Goal: Transaction & Acquisition: Purchase product/service

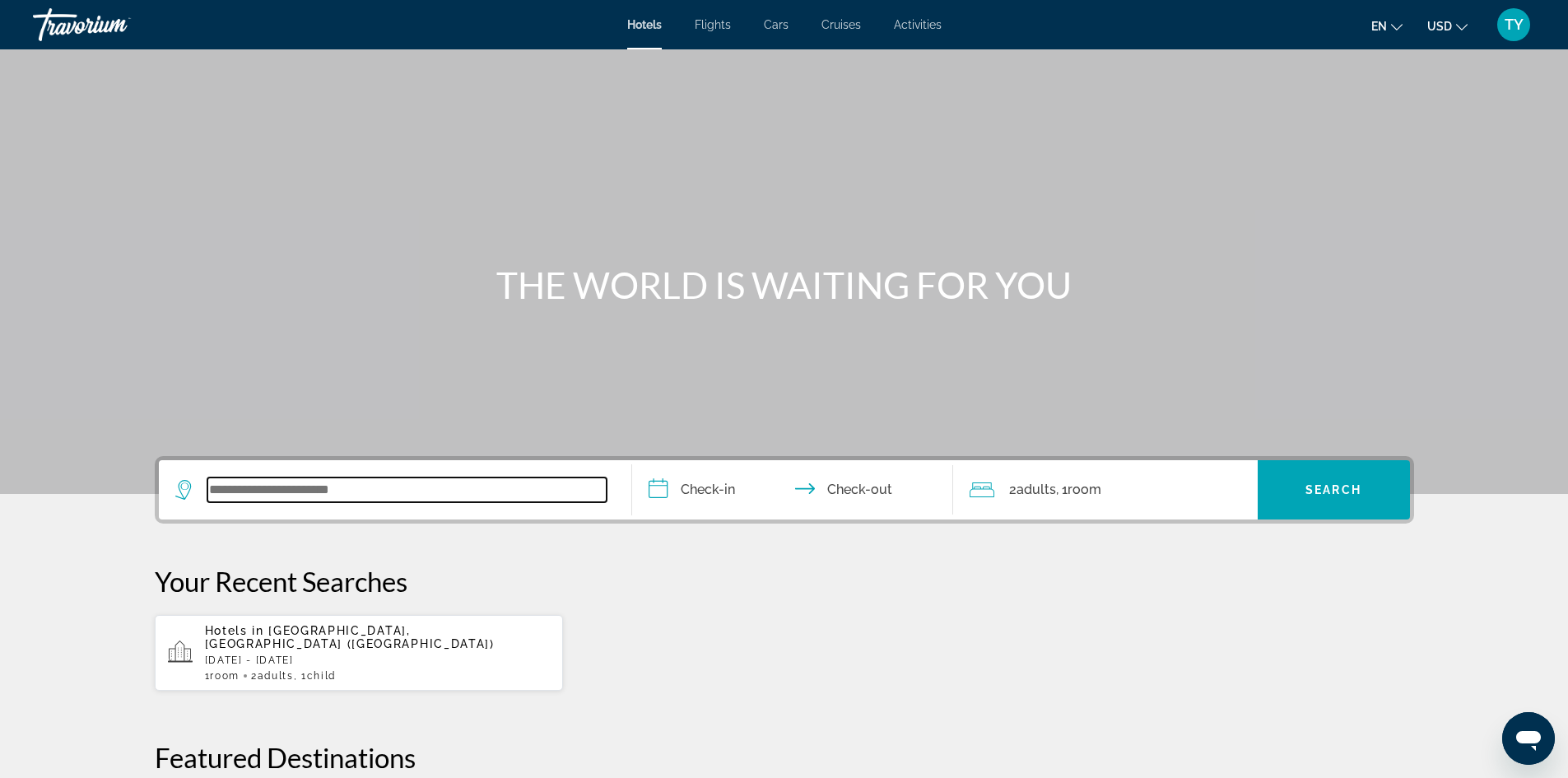
click at [412, 494] on input "Search widget" at bounding box center [407, 489] width 399 height 25
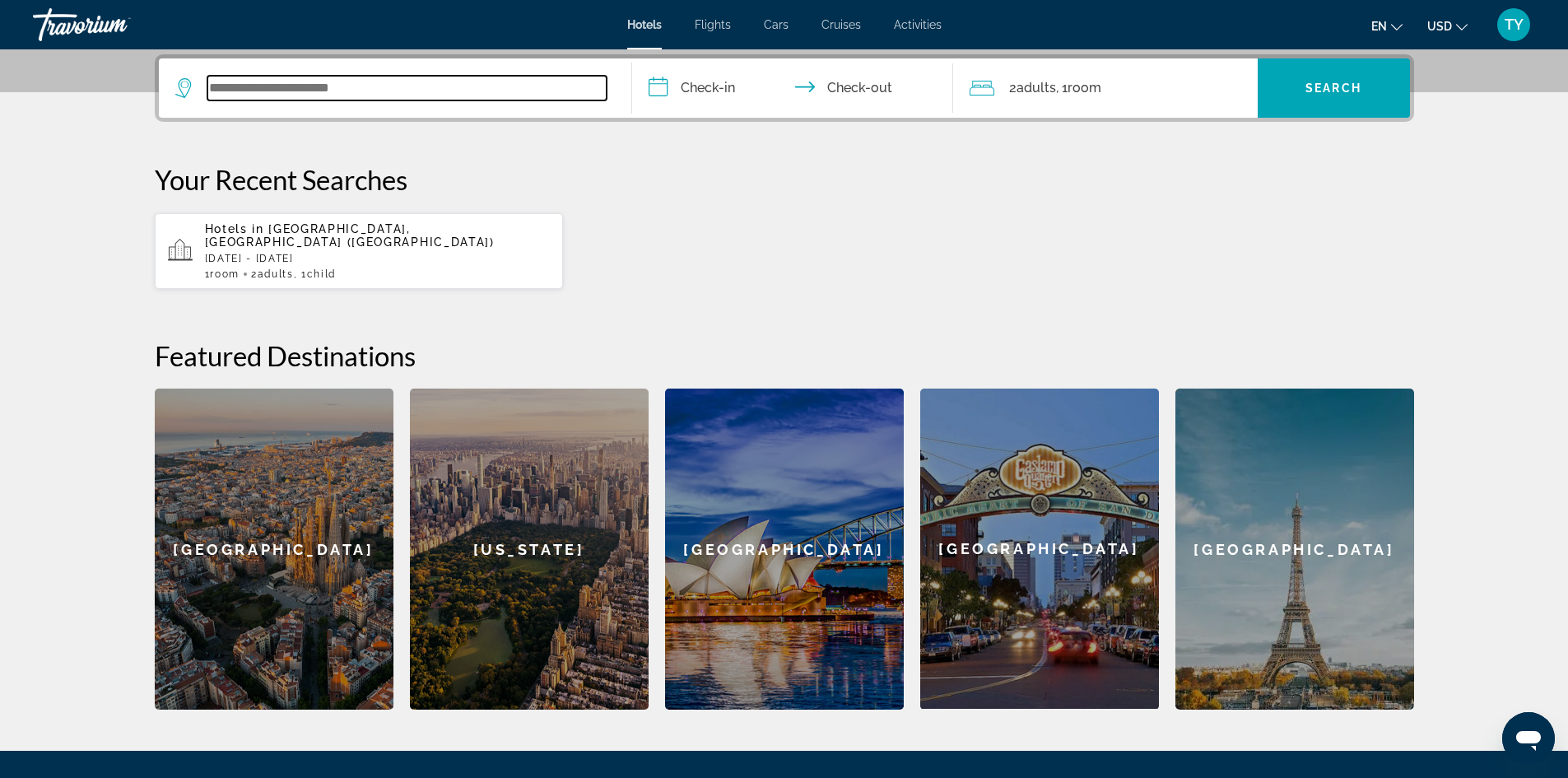
scroll to position [403, 0]
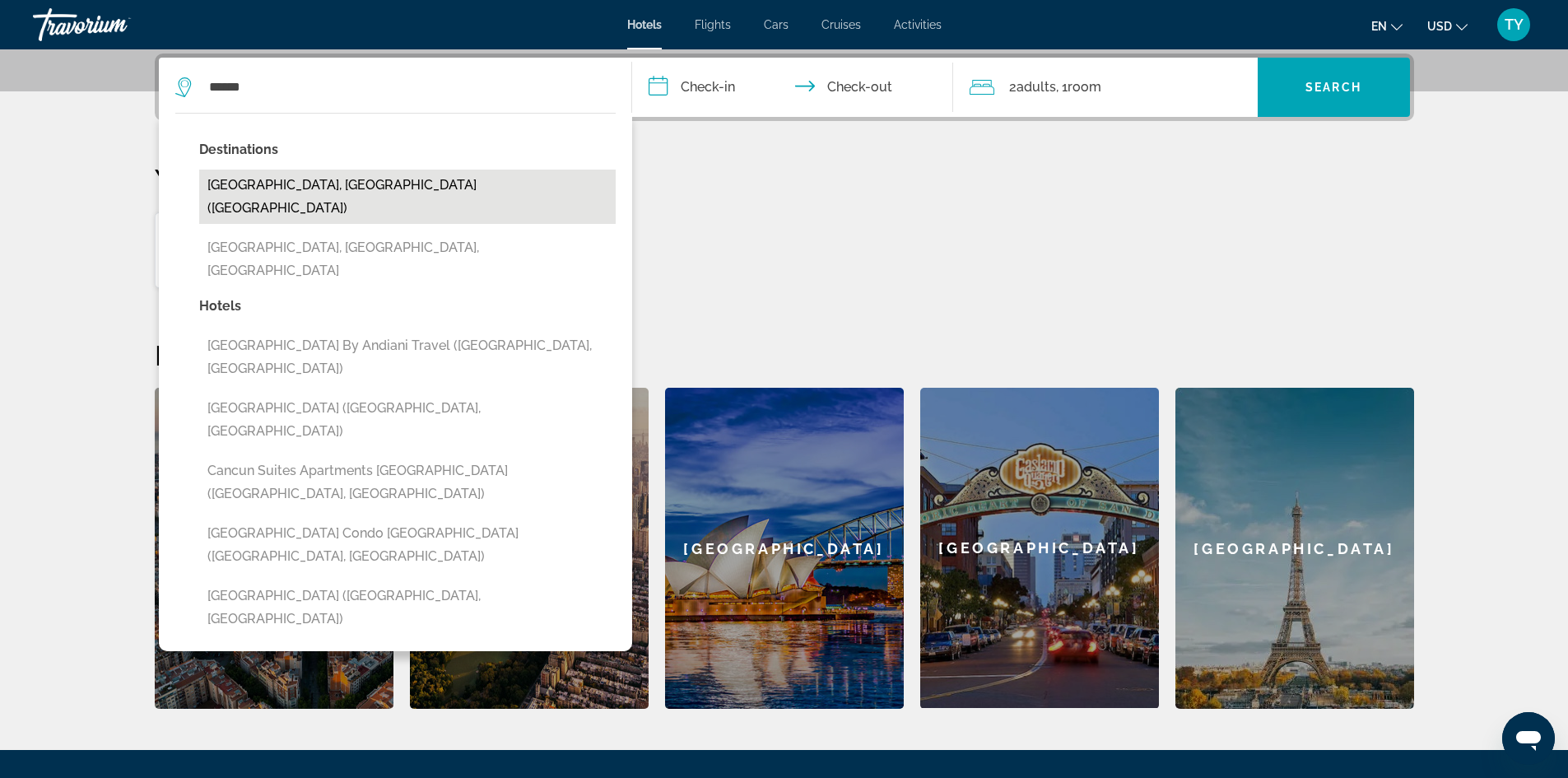
click at [286, 189] on button "[GEOGRAPHIC_DATA], [GEOGRAPHIC_DATA] ([GEOGRAPHIC_DATA])" at bounding box center [407, 197] width 416 height 54
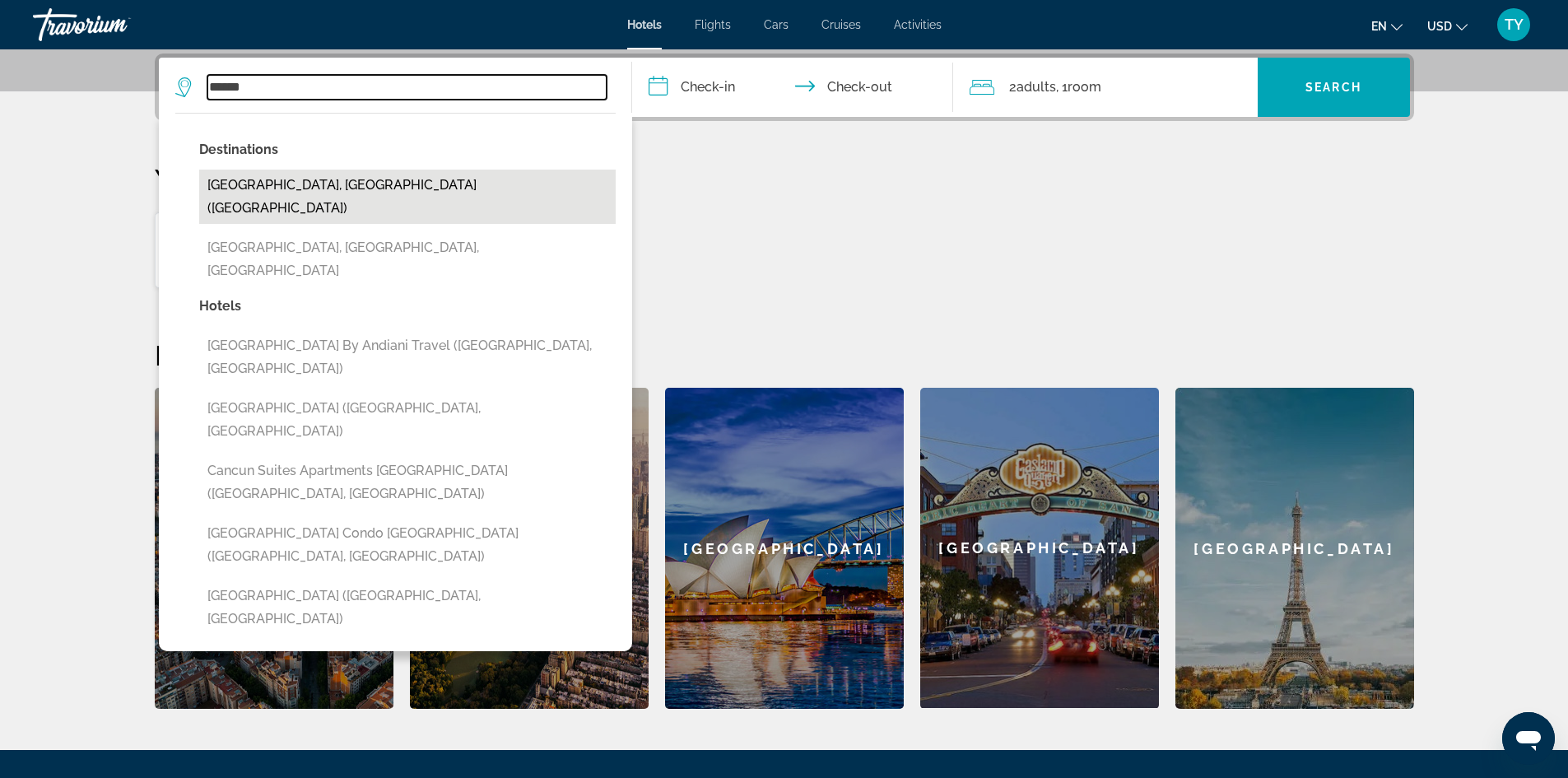
type input "**********"
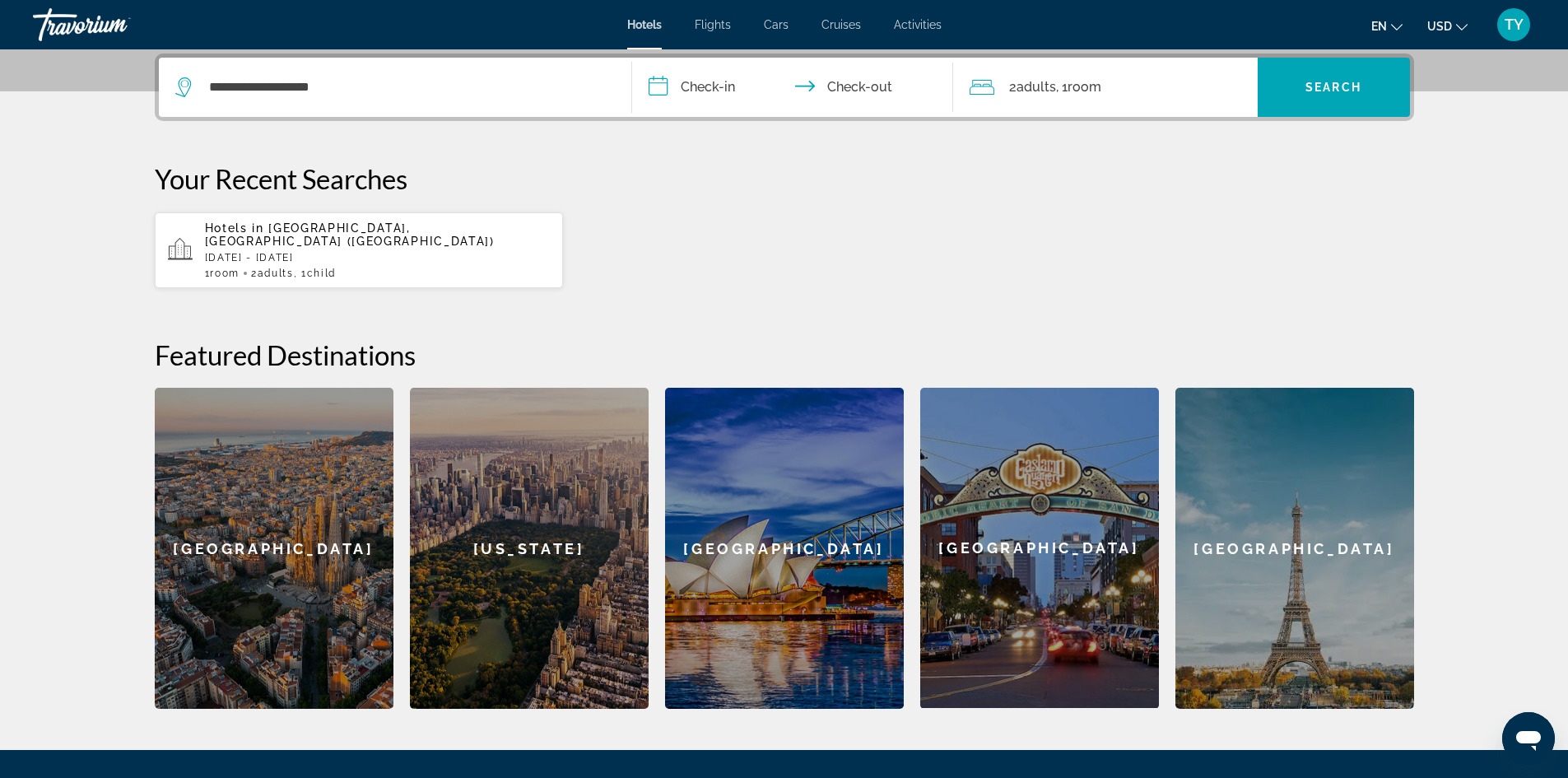
click at [715, 89] on input "**********" at bounding box center [796, 90] width 328 height 64
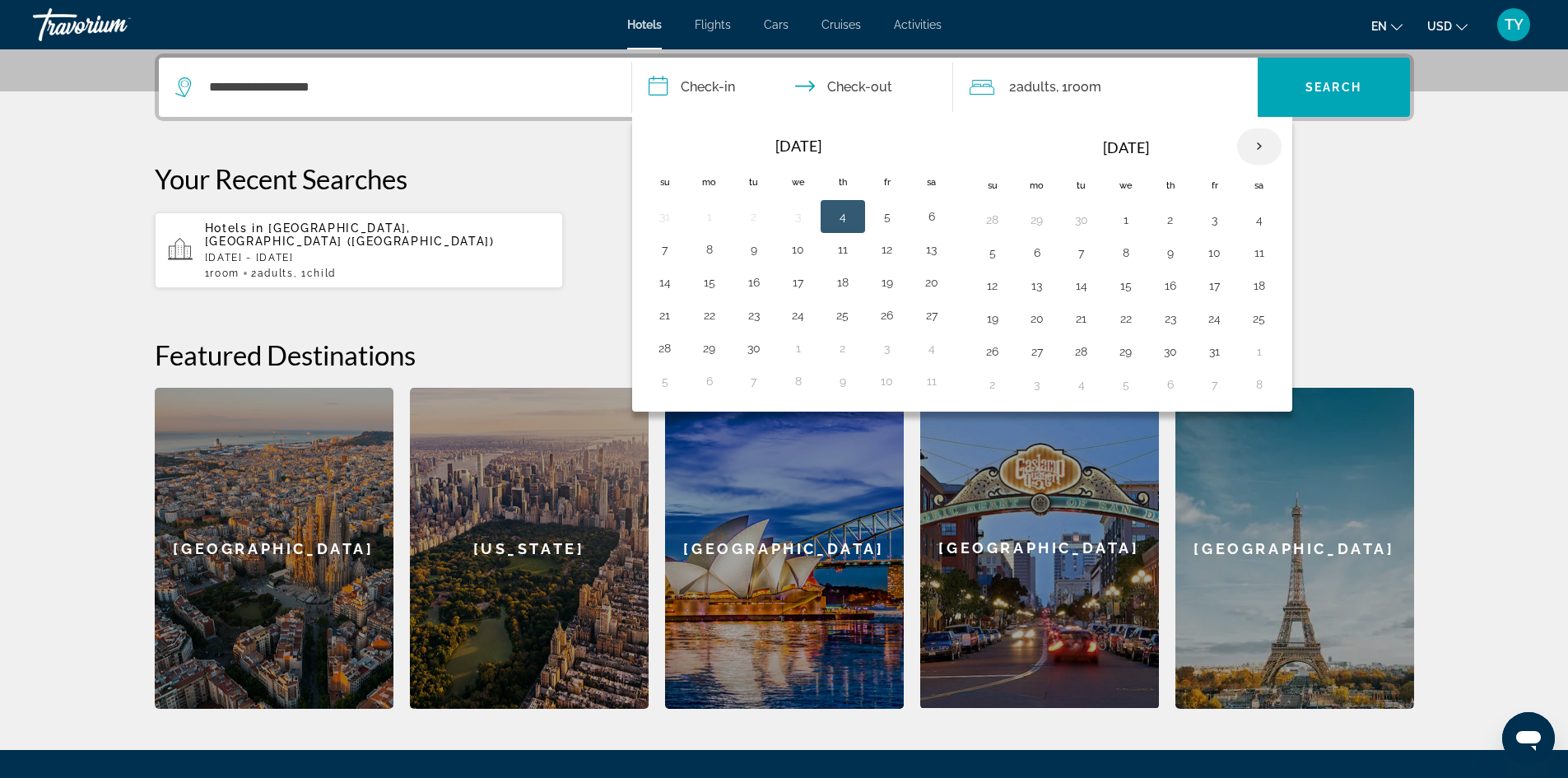
click at [1262, 147] on th "Next month" at bounding box center [1260, 146] width 45 height 37
click at [1080, 287] on button "11" at bounding box center [1081, 286] width 26 height 23
click at [1256, 284] on button "15" at bounding box center [1259, 286] width 26 height 23
type input "**********"
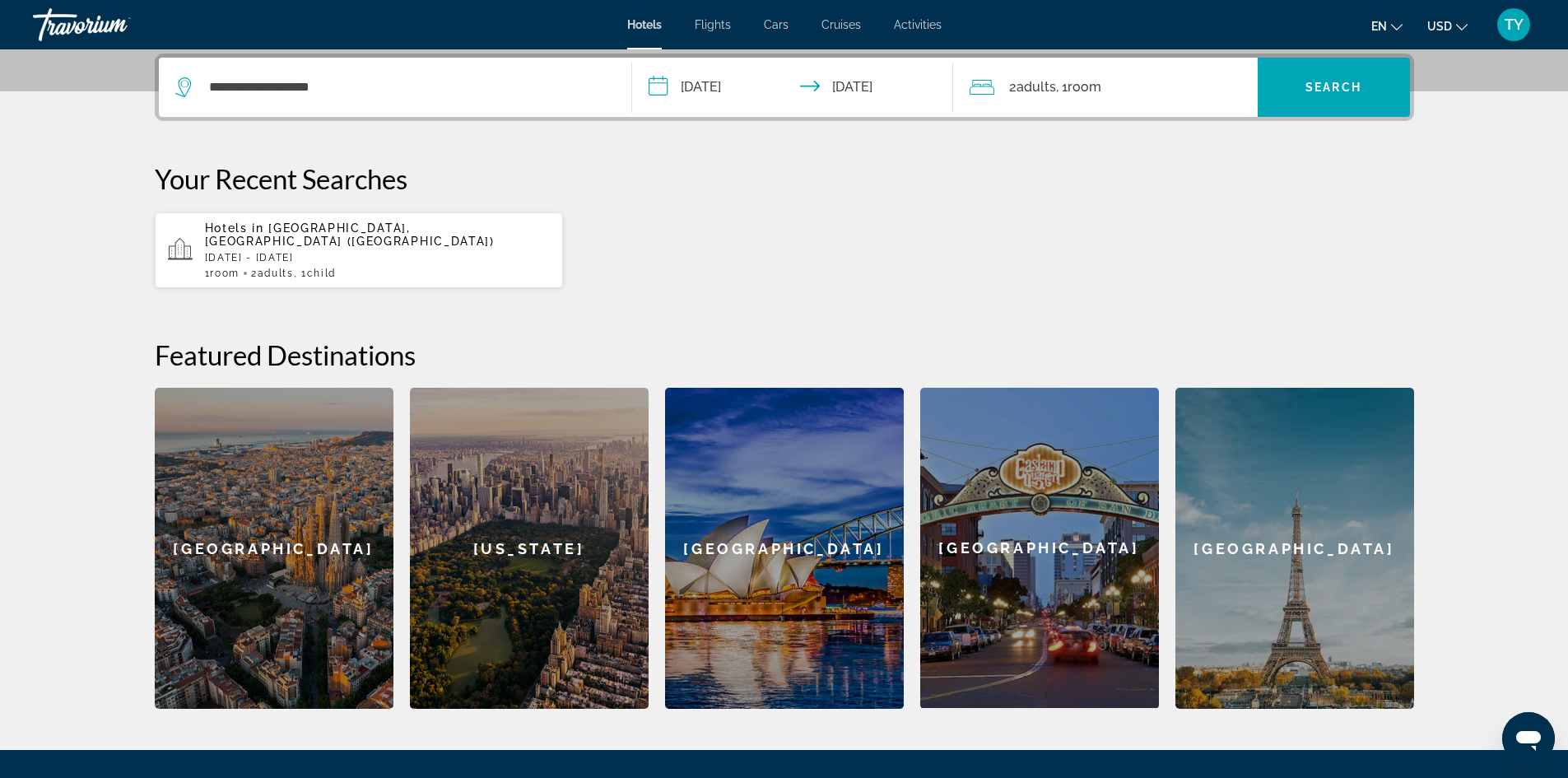
click at [1102, 91] on span "Room" at bounding box center [1085, 87] width 34 height 16
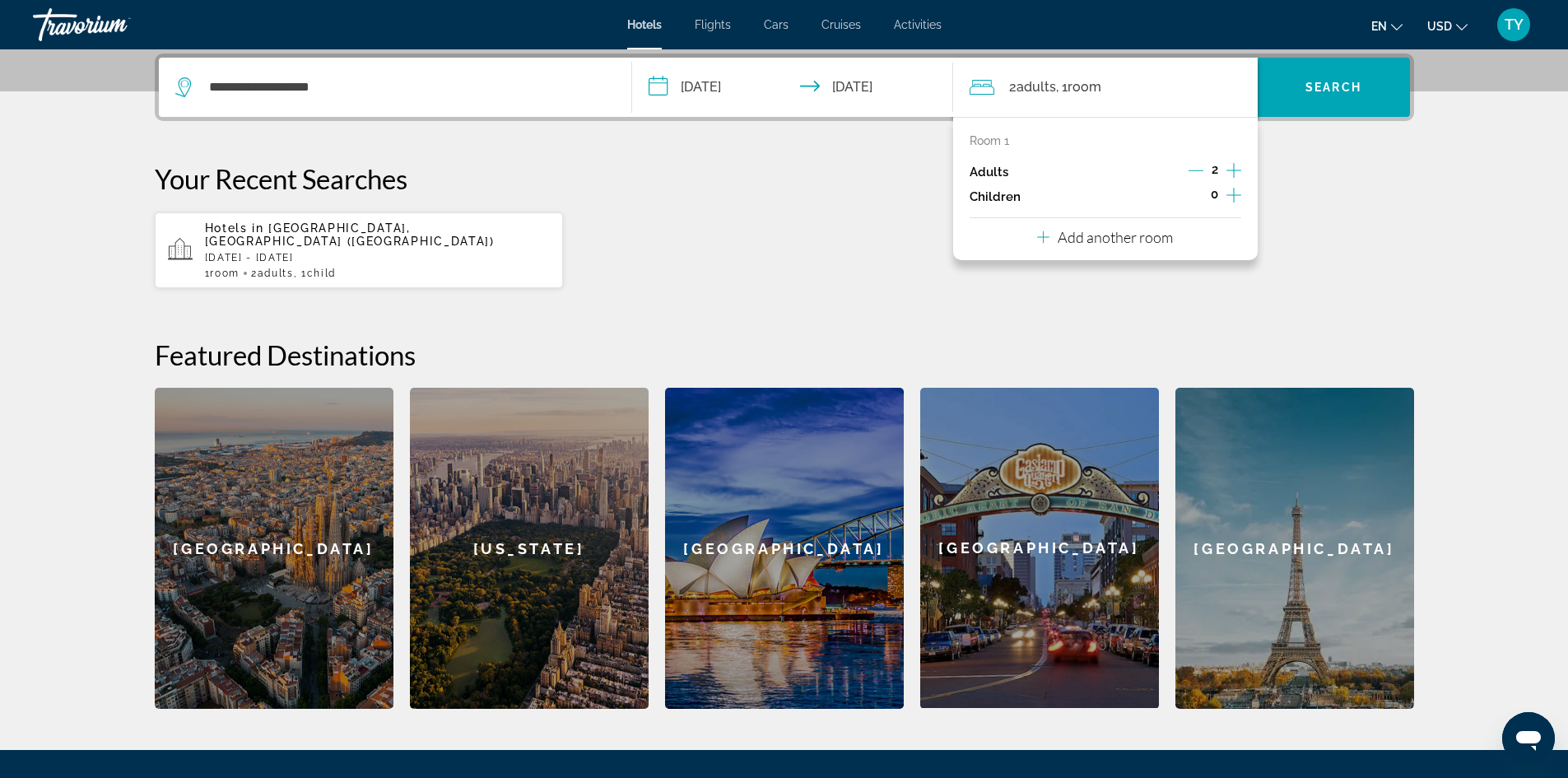
click at [1231, 196] on icon "Increment children" at bounding box center [1234, 195] width 15 height 20
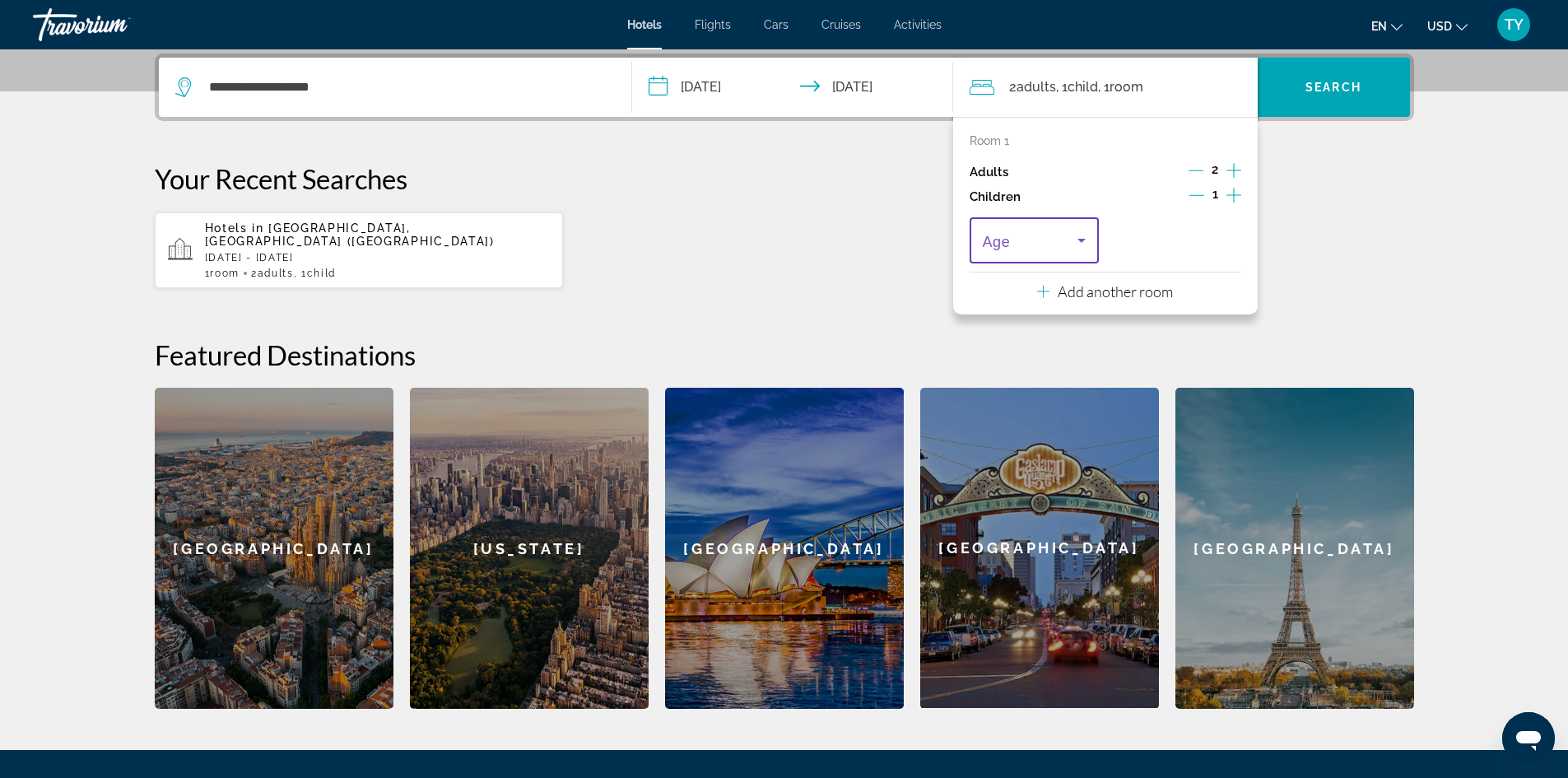
click at [1078, 239] on icon "Travelers: 2 adults, 1 child" at bounding box center [1082, 240] width 20 height 20
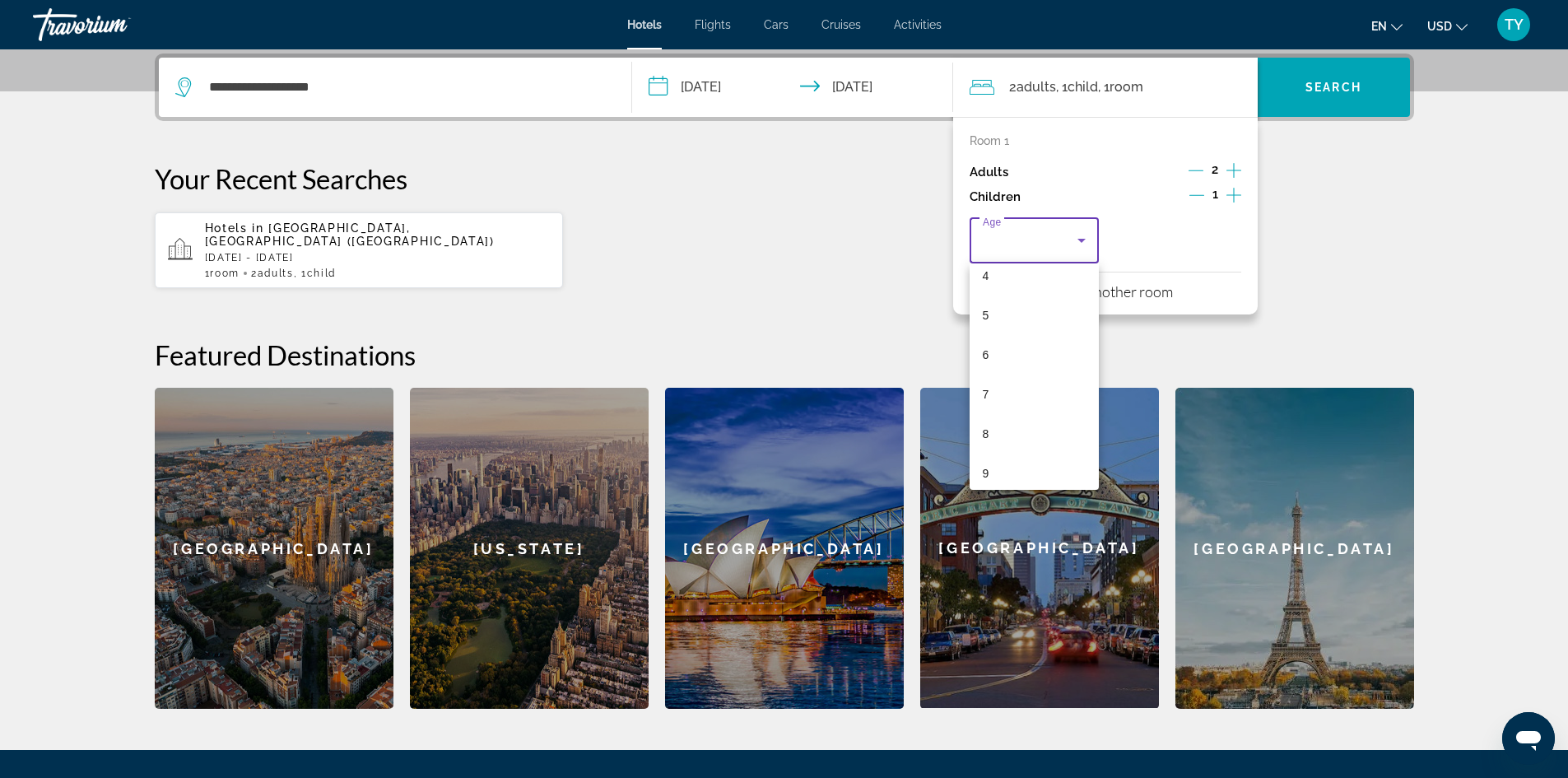
scroll to position [247, 0]
click at [995, 471] on mat-option "11" at bounding box center [1035, 477] width 130 height 39
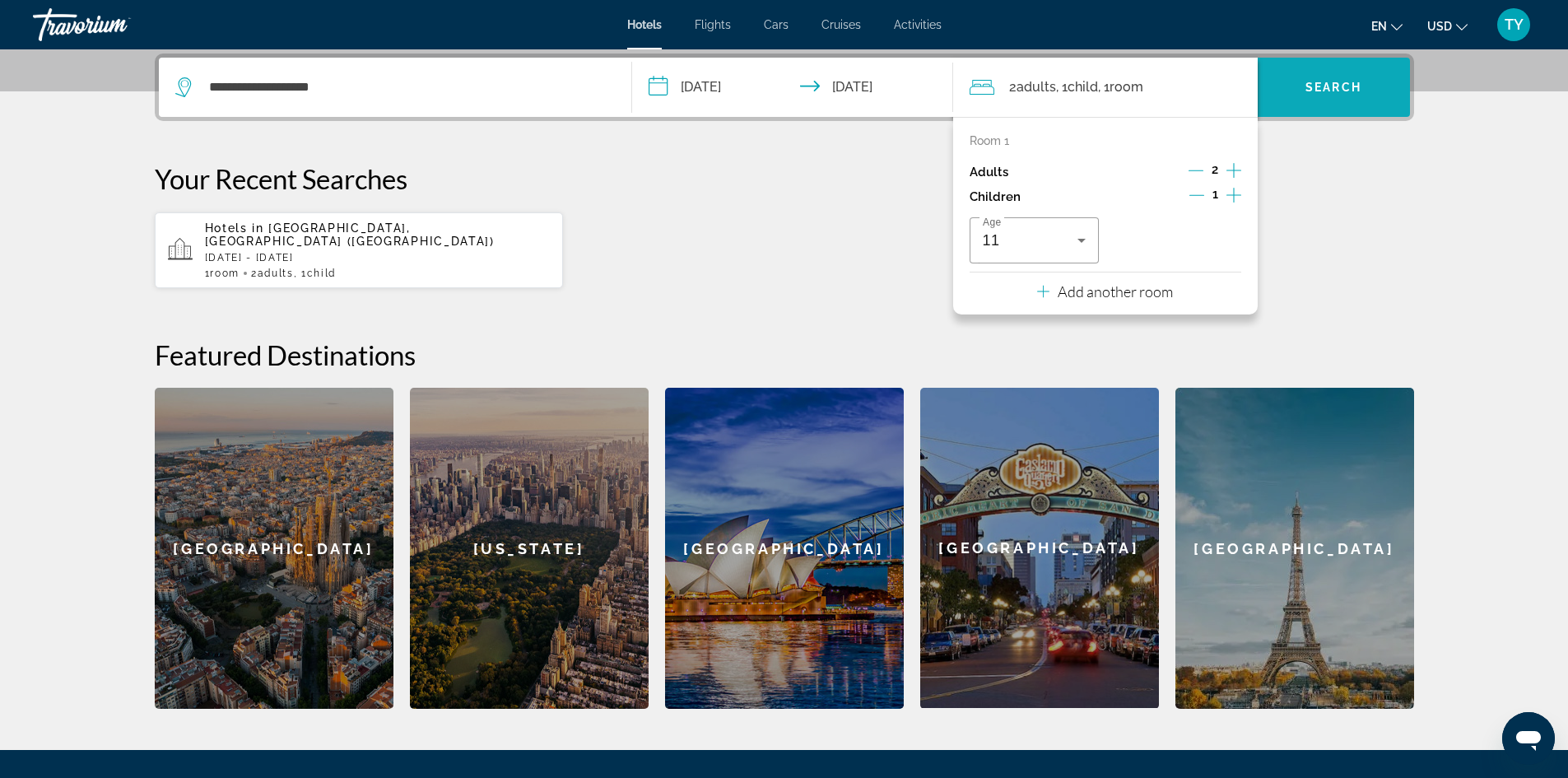
click at [1330, 113] on span "Search widget" at bounding box center [1334, 88] width 152 height 59
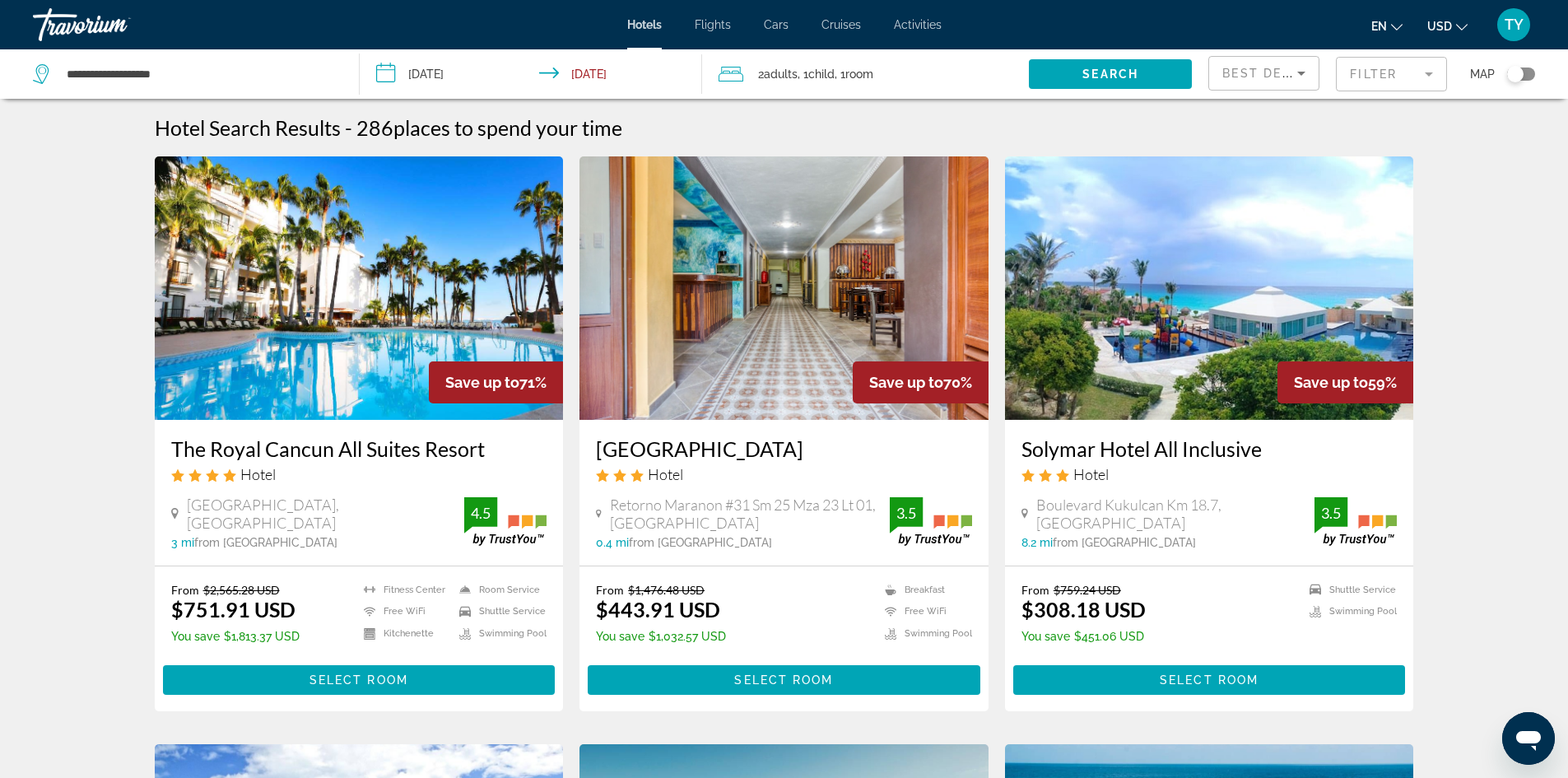
click at [1461, 27] on icon "Change currency" at bounding box center [1462, 27] width 12 height 12
click at [1427, 110] on button "CAD (Can$)" at bounding box center [1414, 109] width 81 height 21
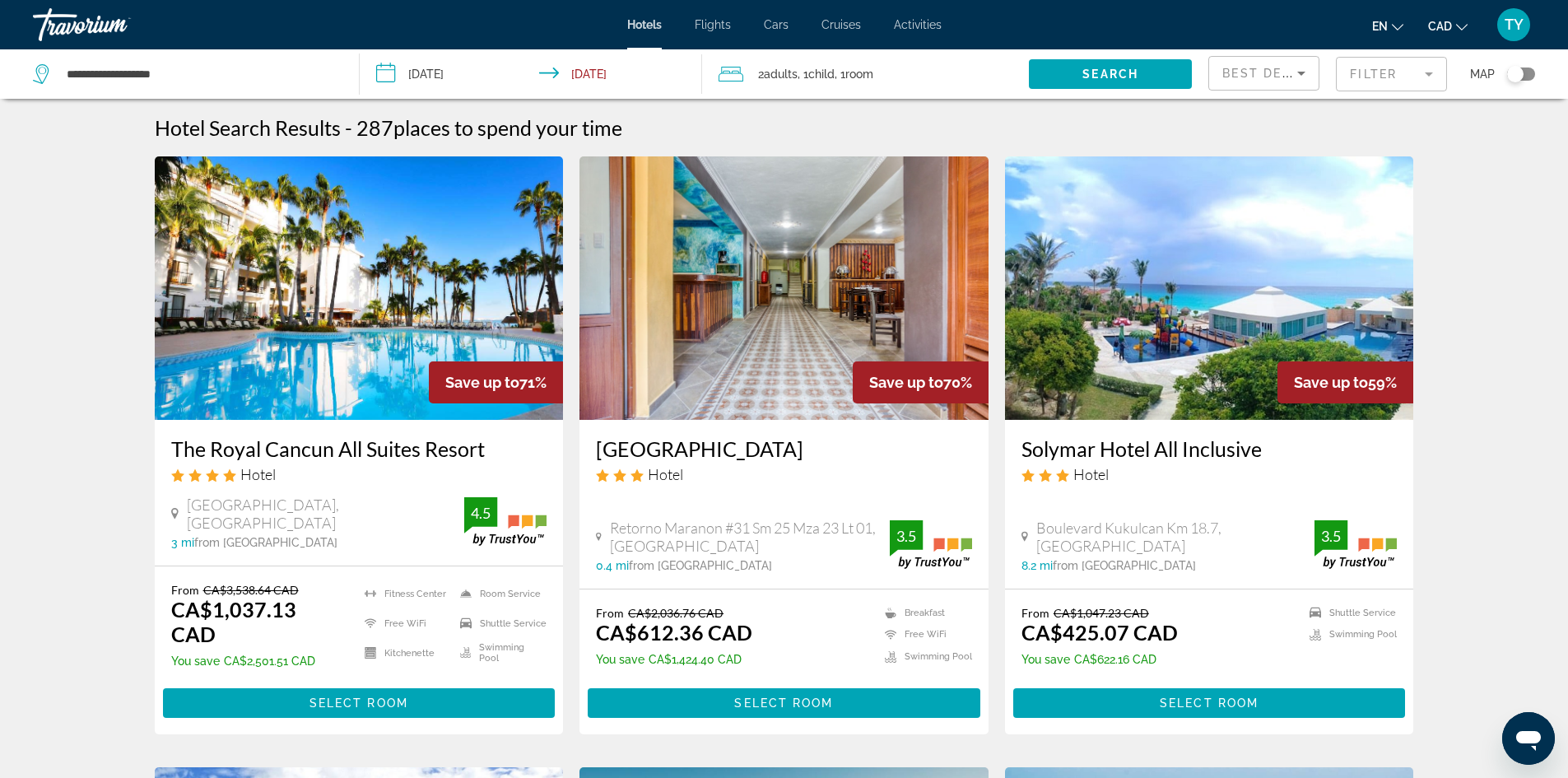
click at [331, 297] on img "Main content" at bounding box center [359, 288] width 409 height 264
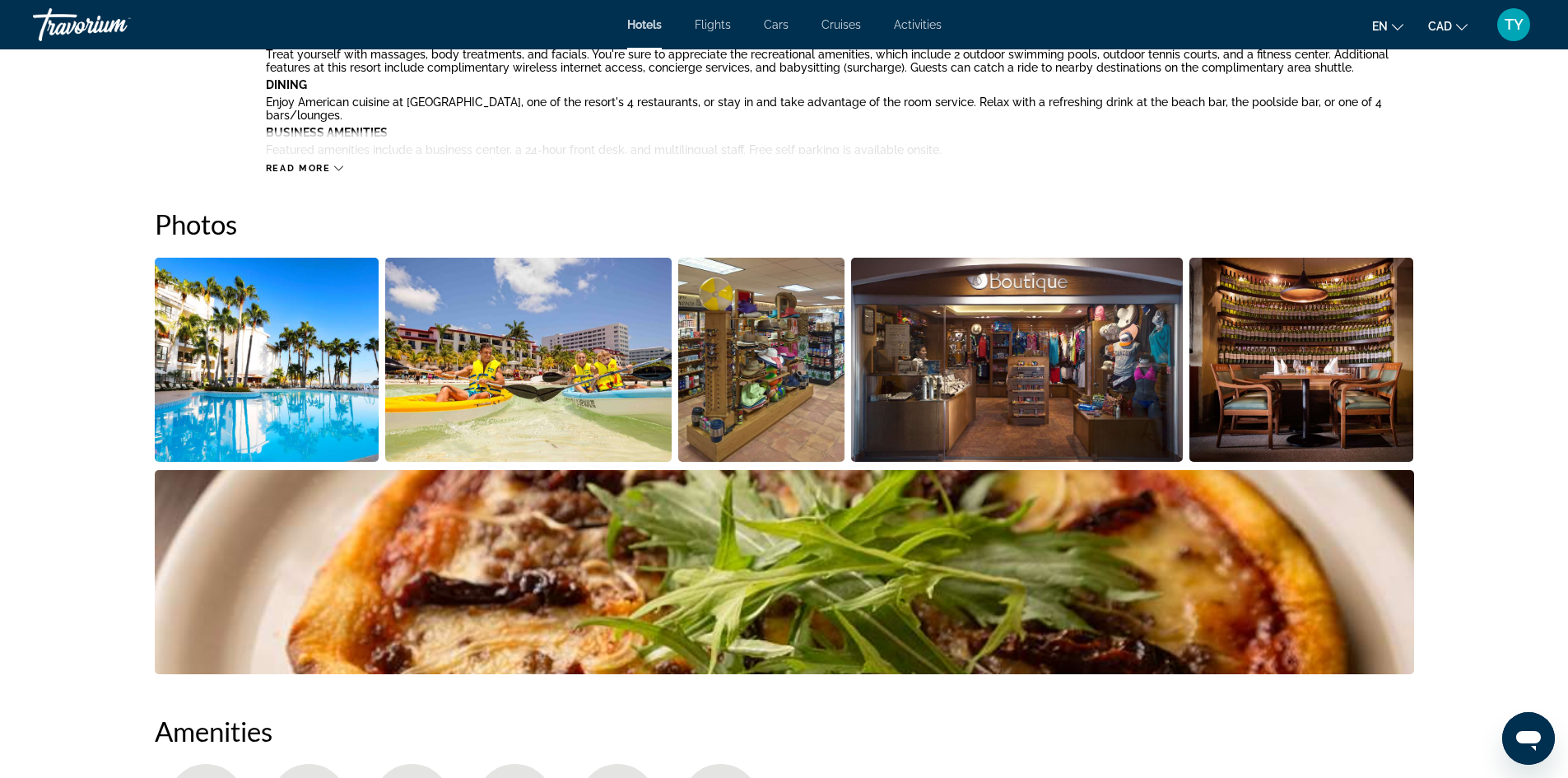
scroll to position [740, 0]
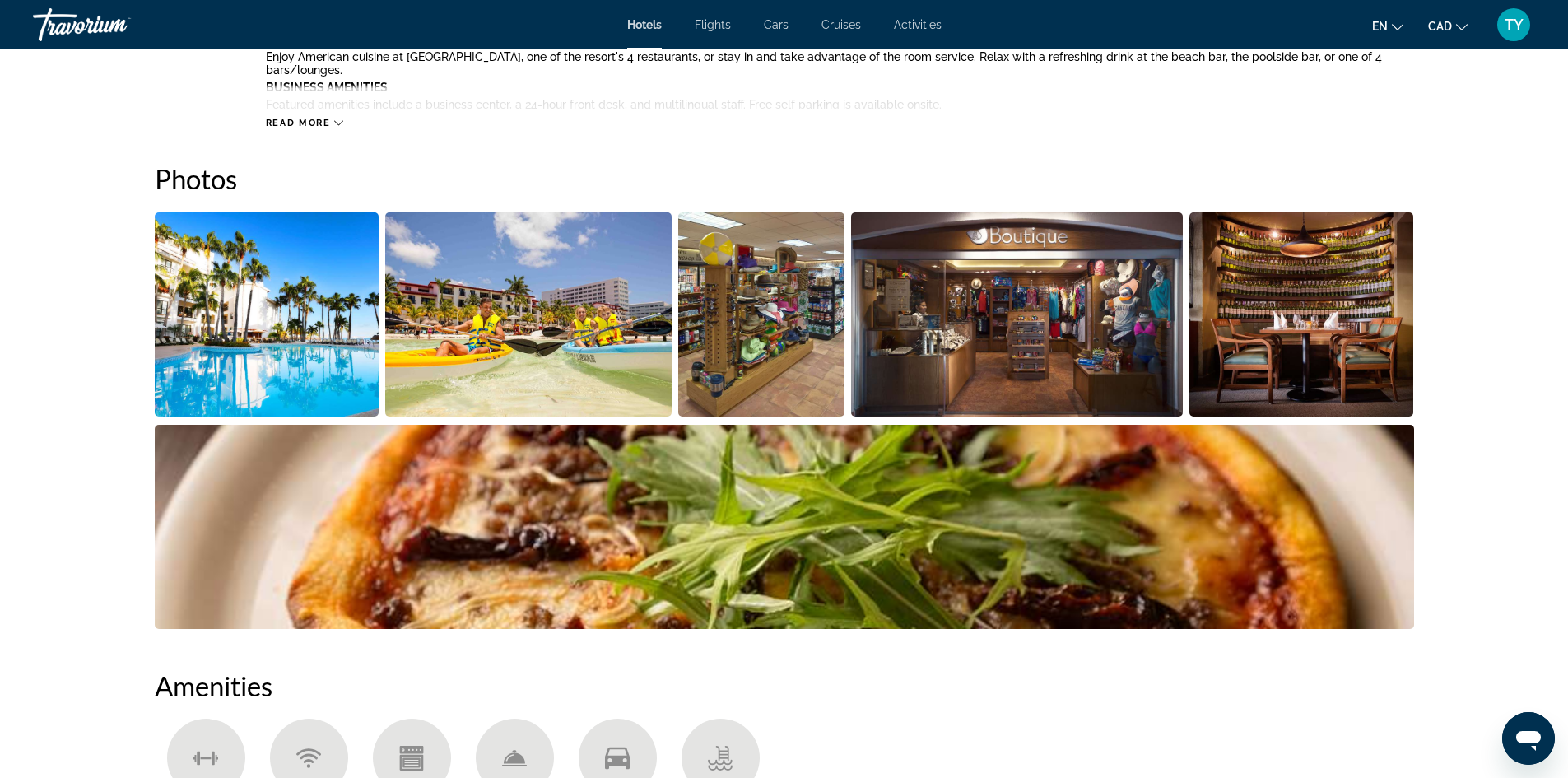
click at [1242, 347] on img "Open full-screen image slider" at bounding box center [1302, 314] width 225 height 205
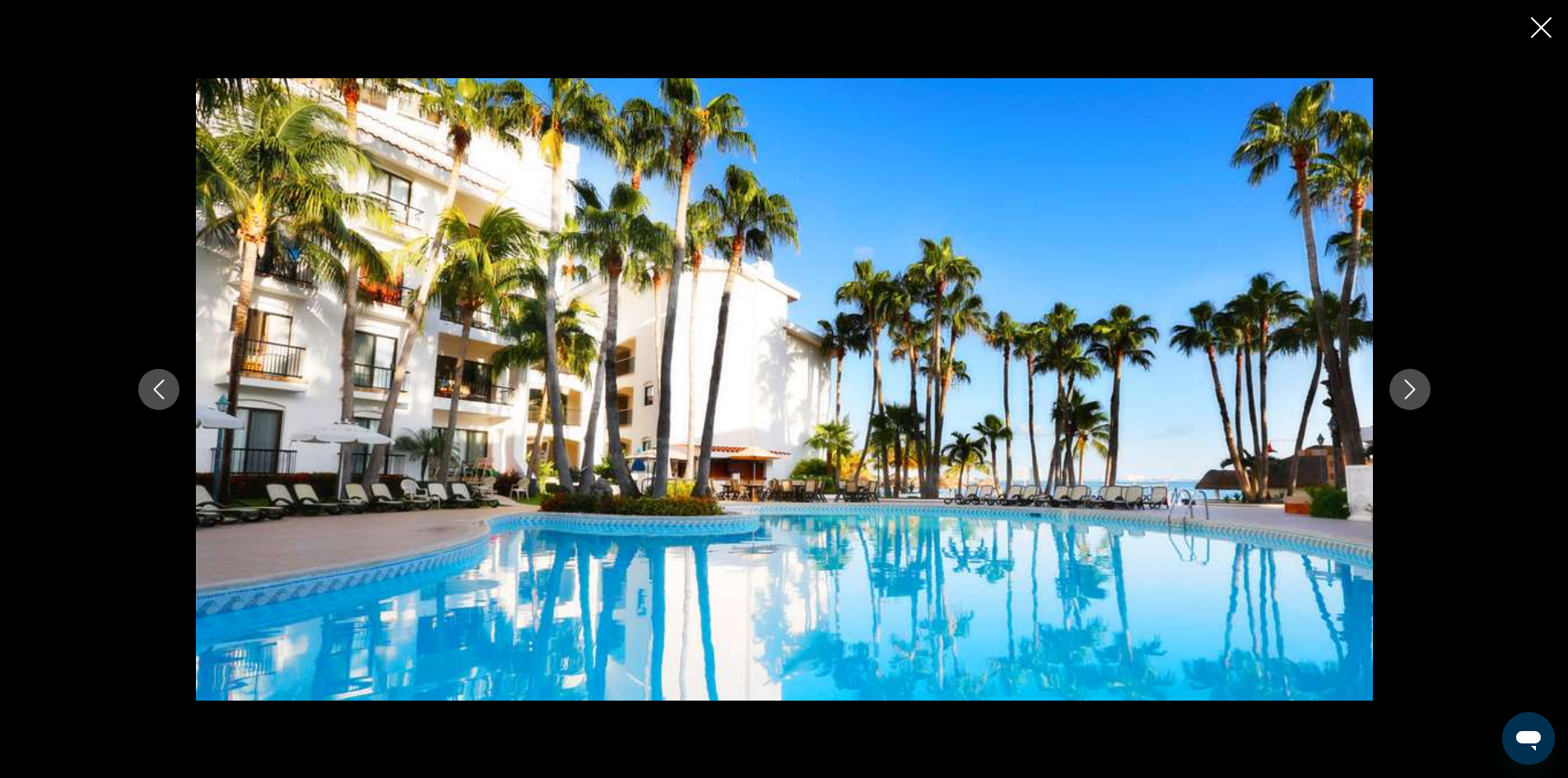
click at [1406, 390] on icon "Next image" at bounding box center [1410, 389] width 20 height 20
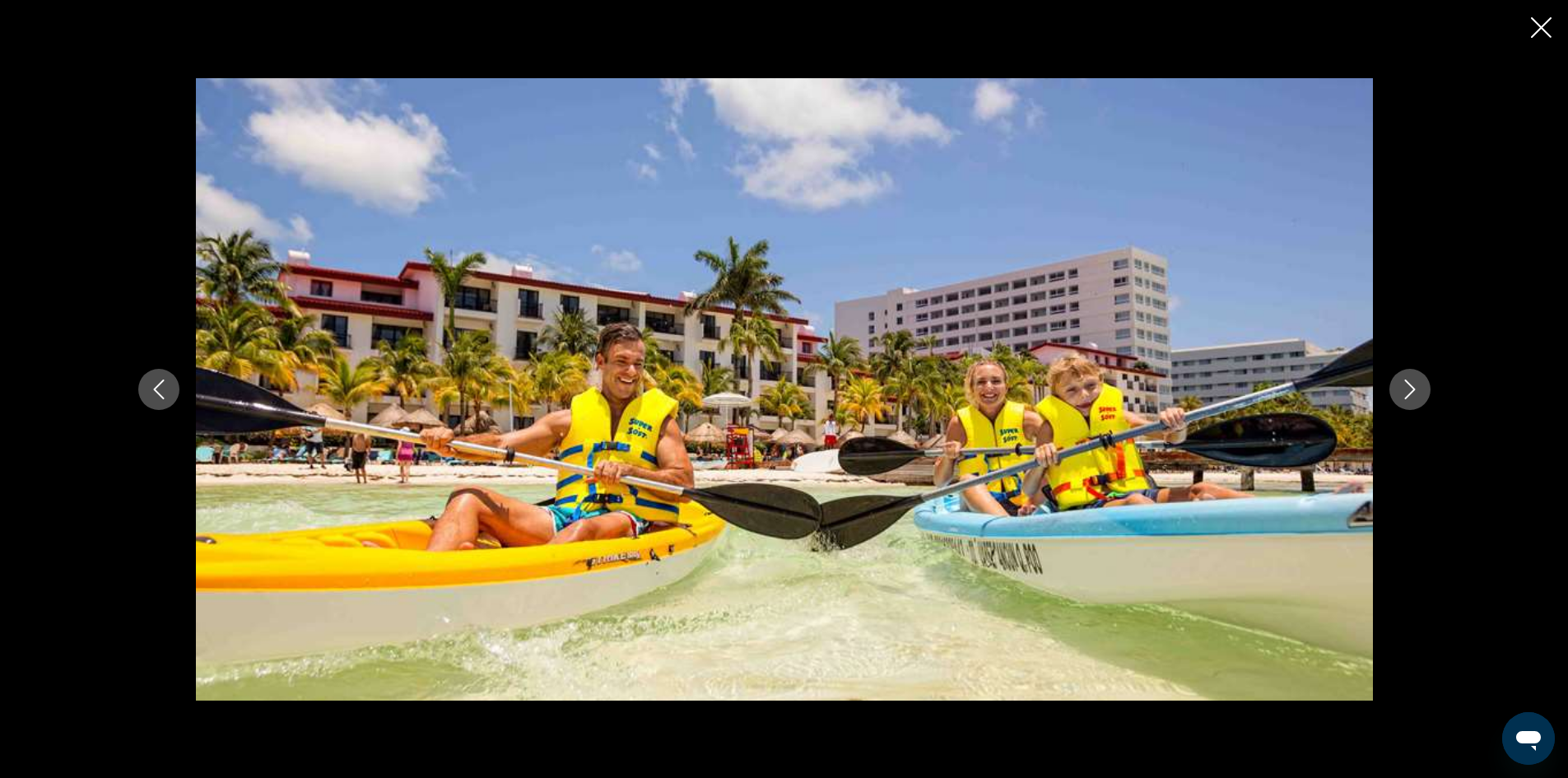
click at [1404, 390] on icon "Next image" at bounding box center [1410, 389] width 20 height 20
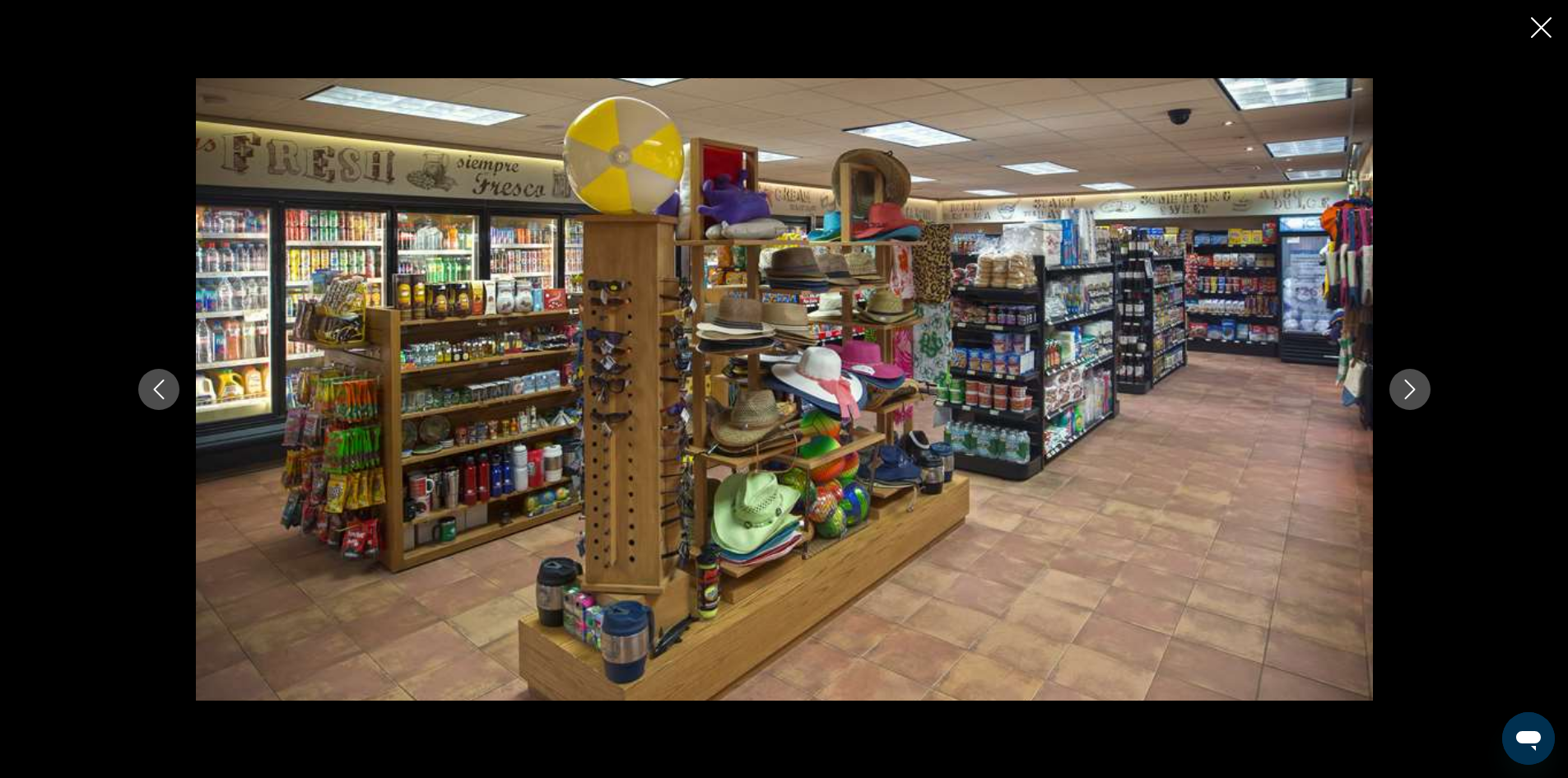
click at [1404, 390] on icon "Next image" at bounding box center [1410, 389] width 20 height 20
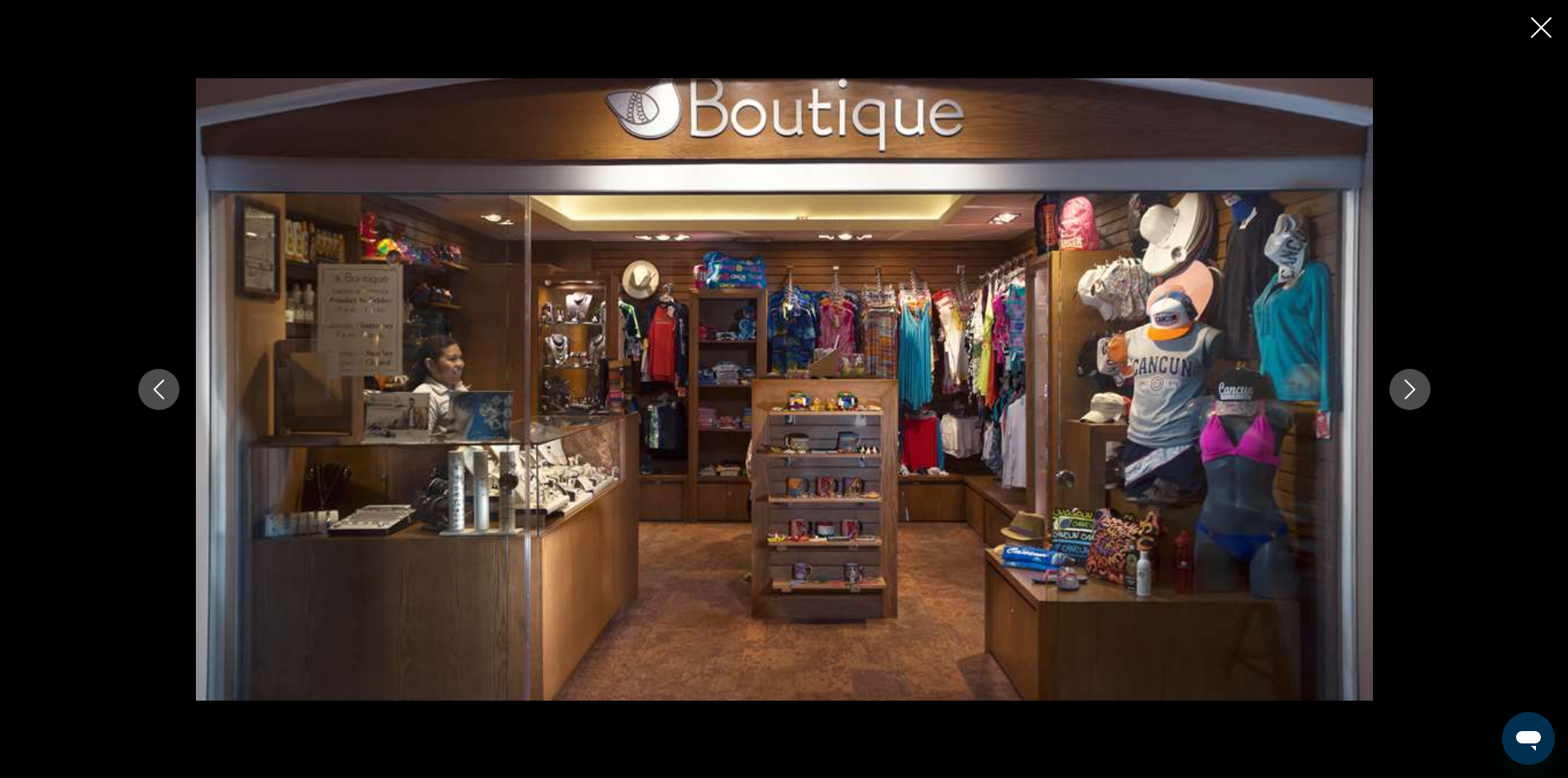
click at [1404, 390] on icon "Next image" at bounding box center [1410, 389] width 20 height 20
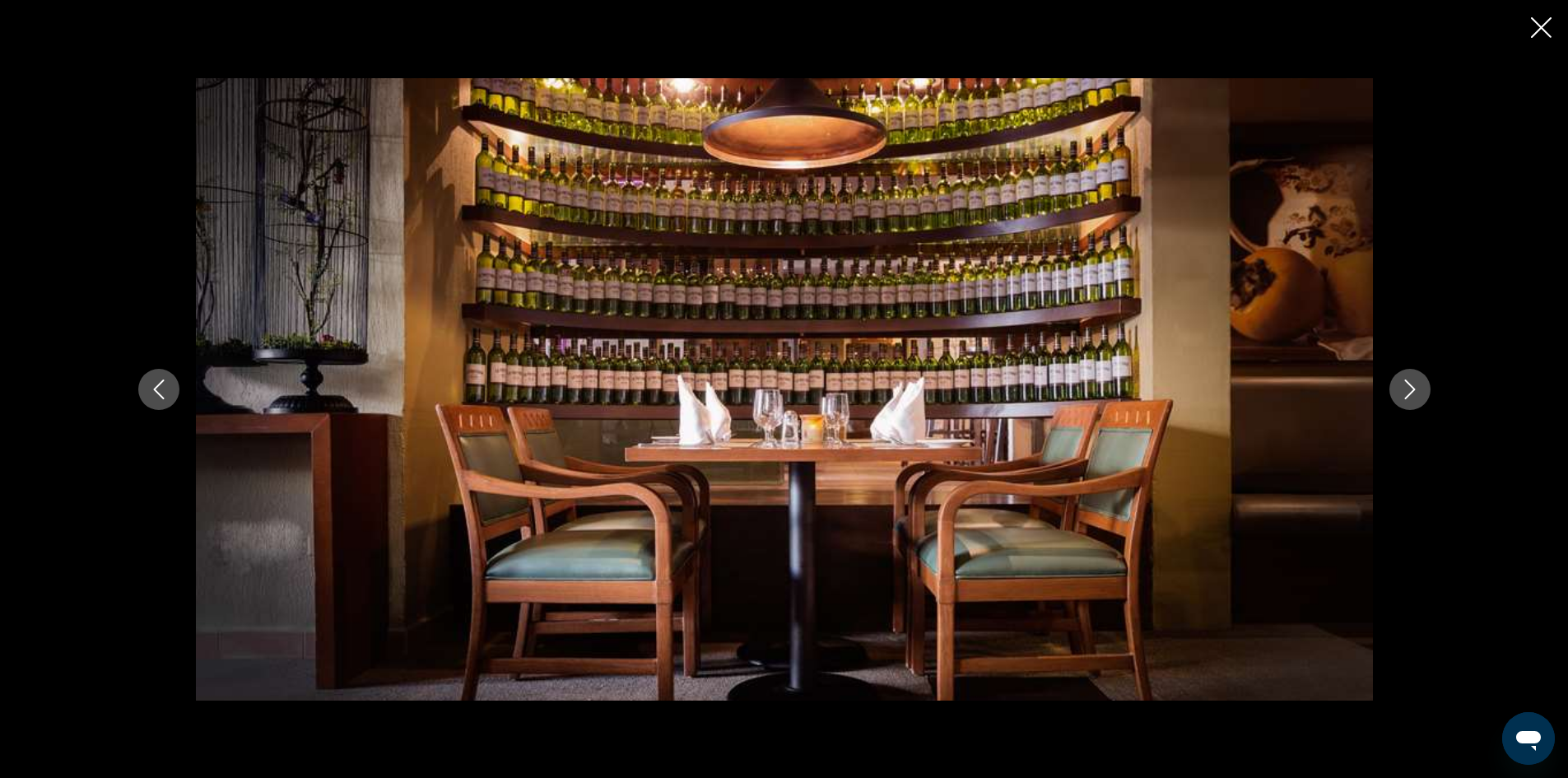
click at [1404, 390] on icon "Next image" at bounding box center [1410, 389] width 20 height 20
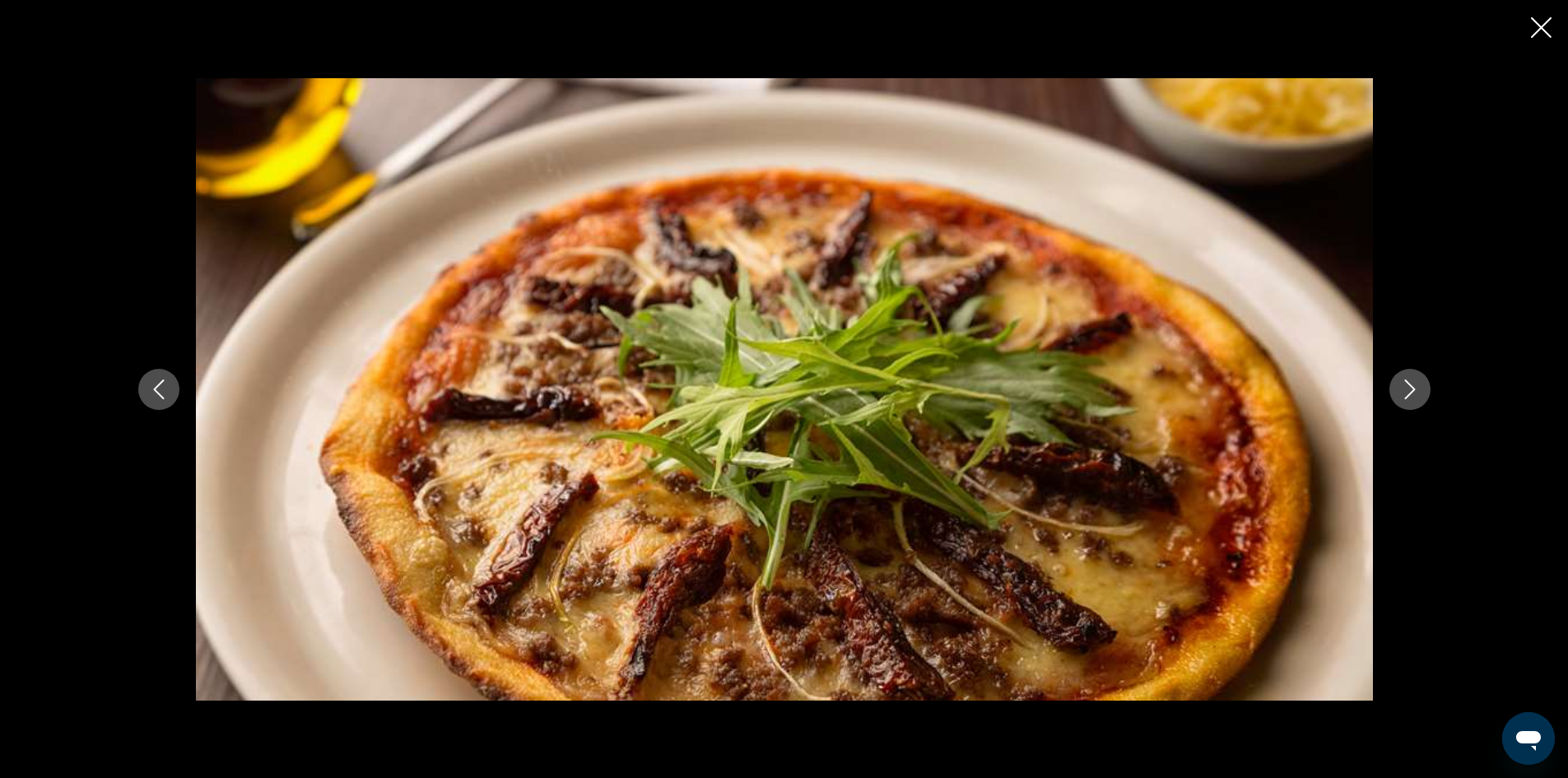
click at [1404, 390] on icon "Next image" at bounding box center [1410, 389] width 20 height 20
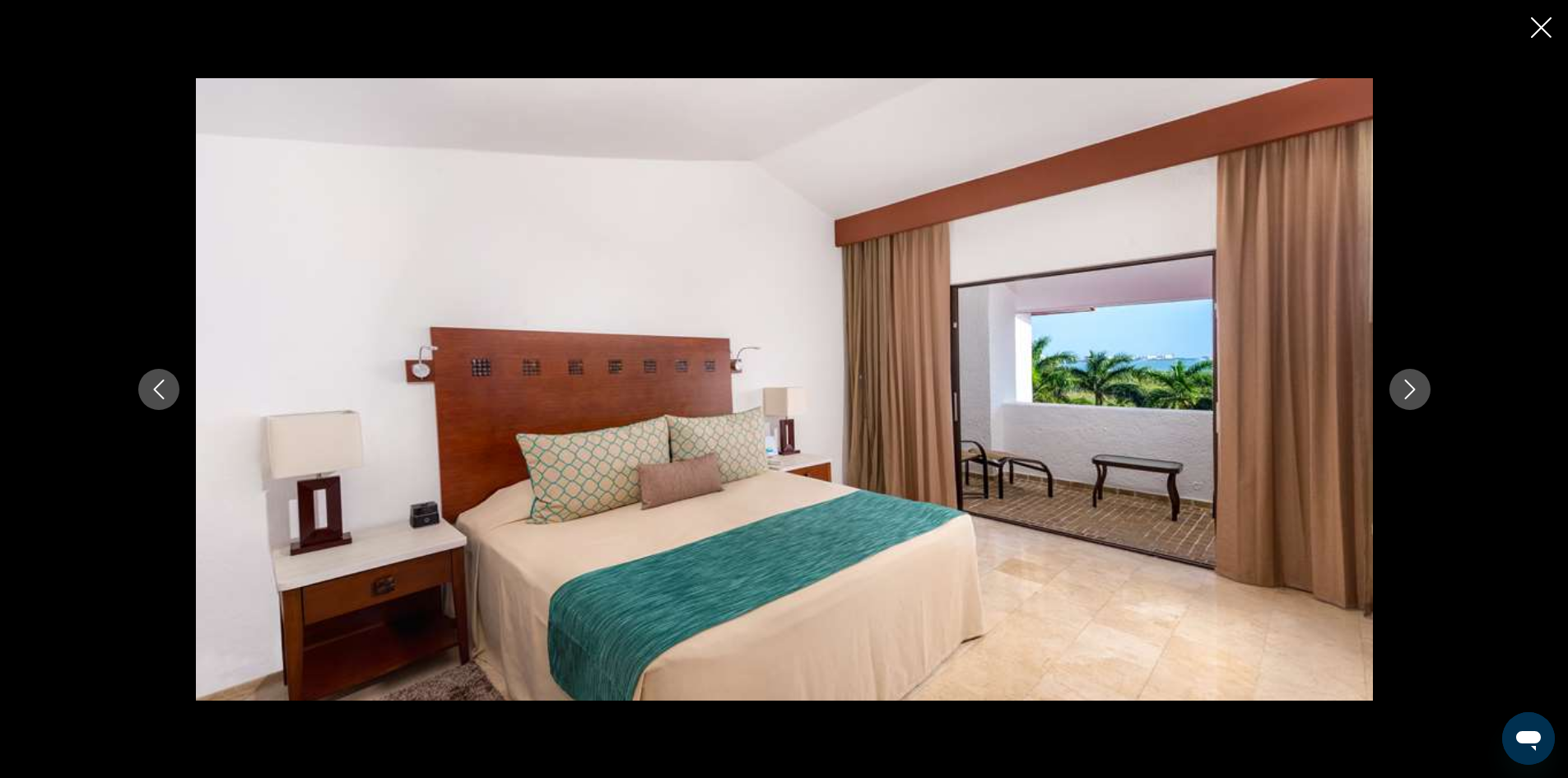
click at [1404, 390] on icon "Next image" at bounding box center [1410, 389] width 20 height 20
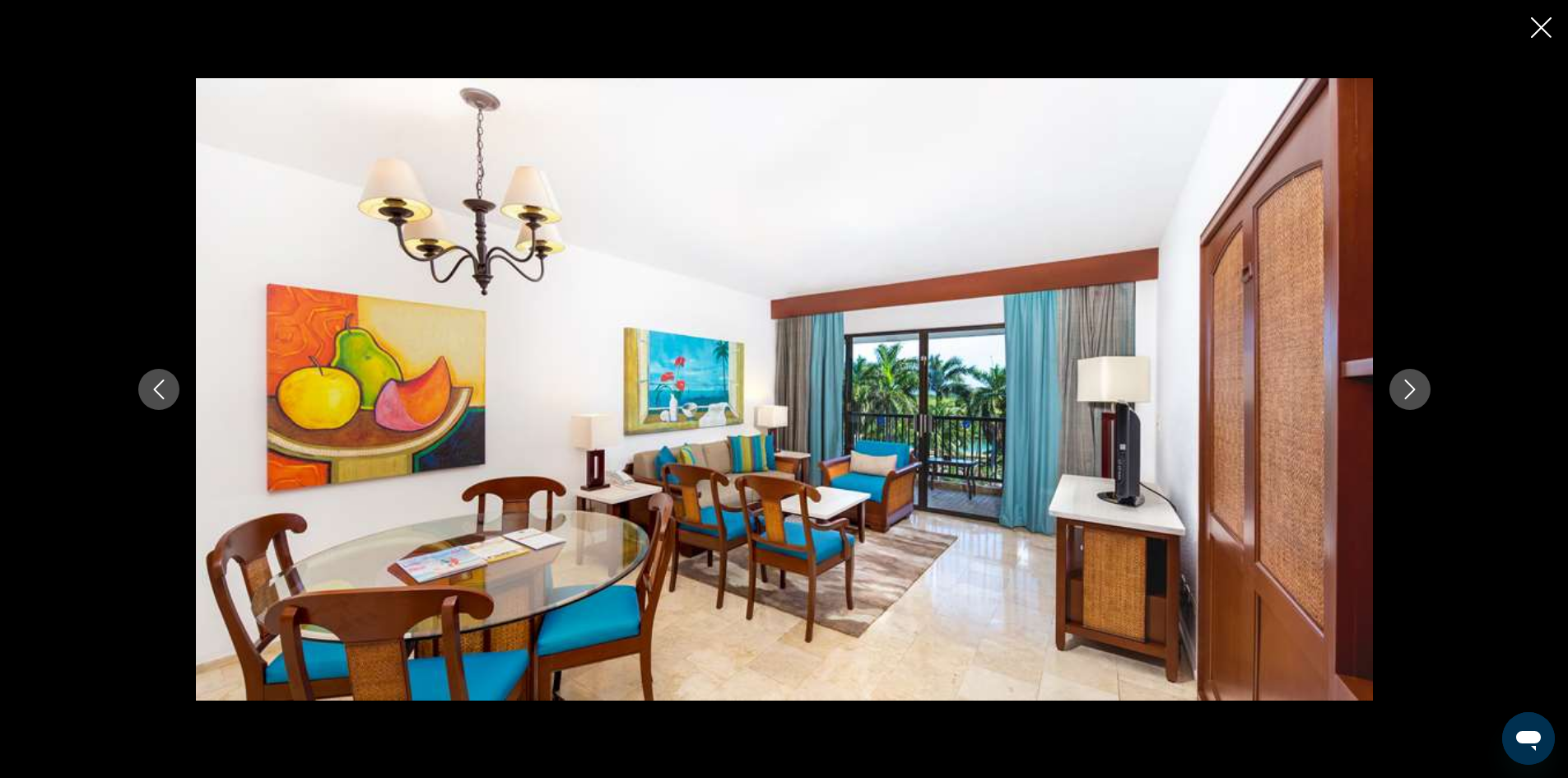
click at [1404, 390] on icon "Next image" at bounding box center [1410, 389] width 20 height 20
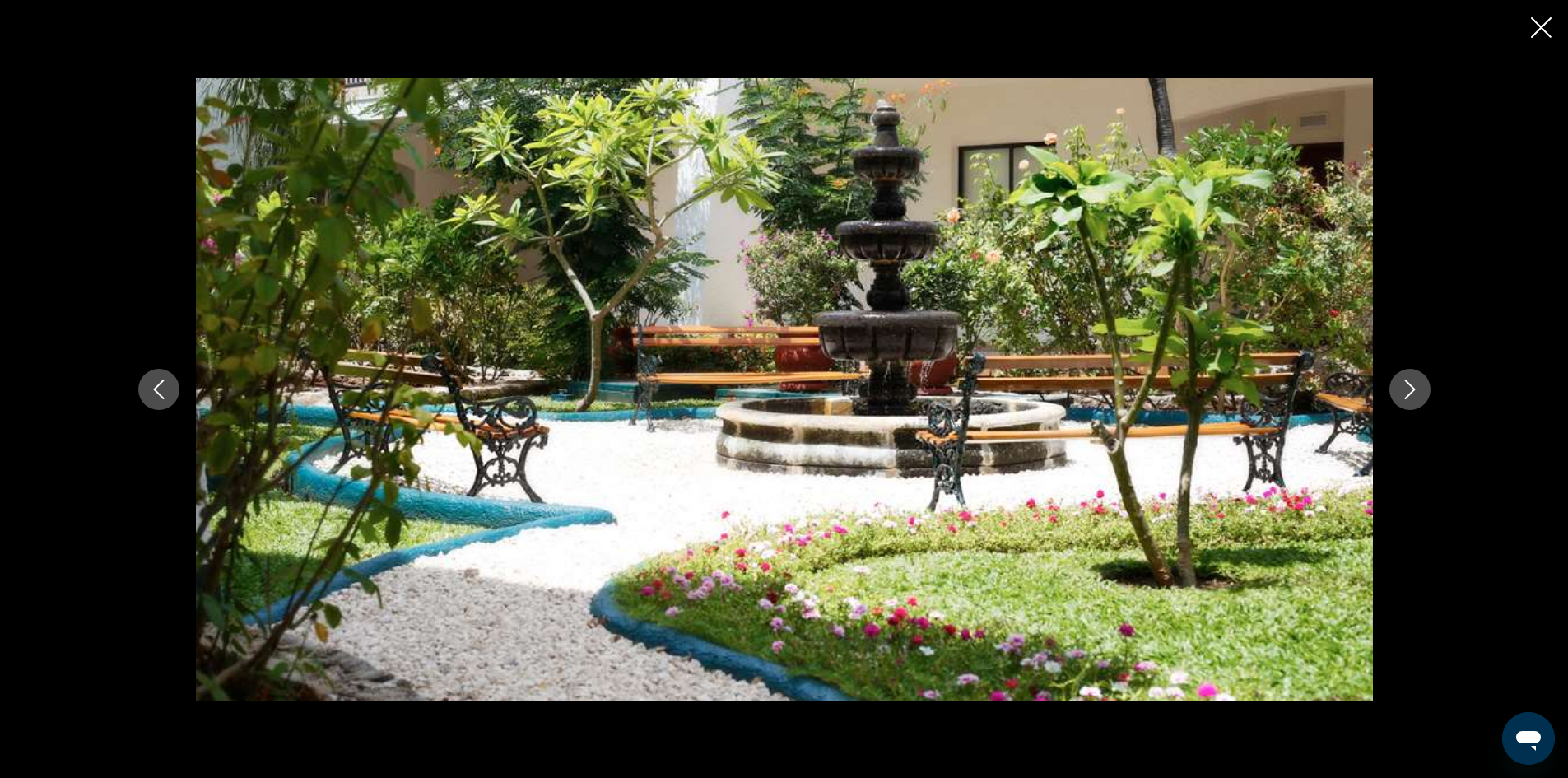
click at [1404, 390] on icon "Next image" at bounding box center [1410, 389] width 20 height 20
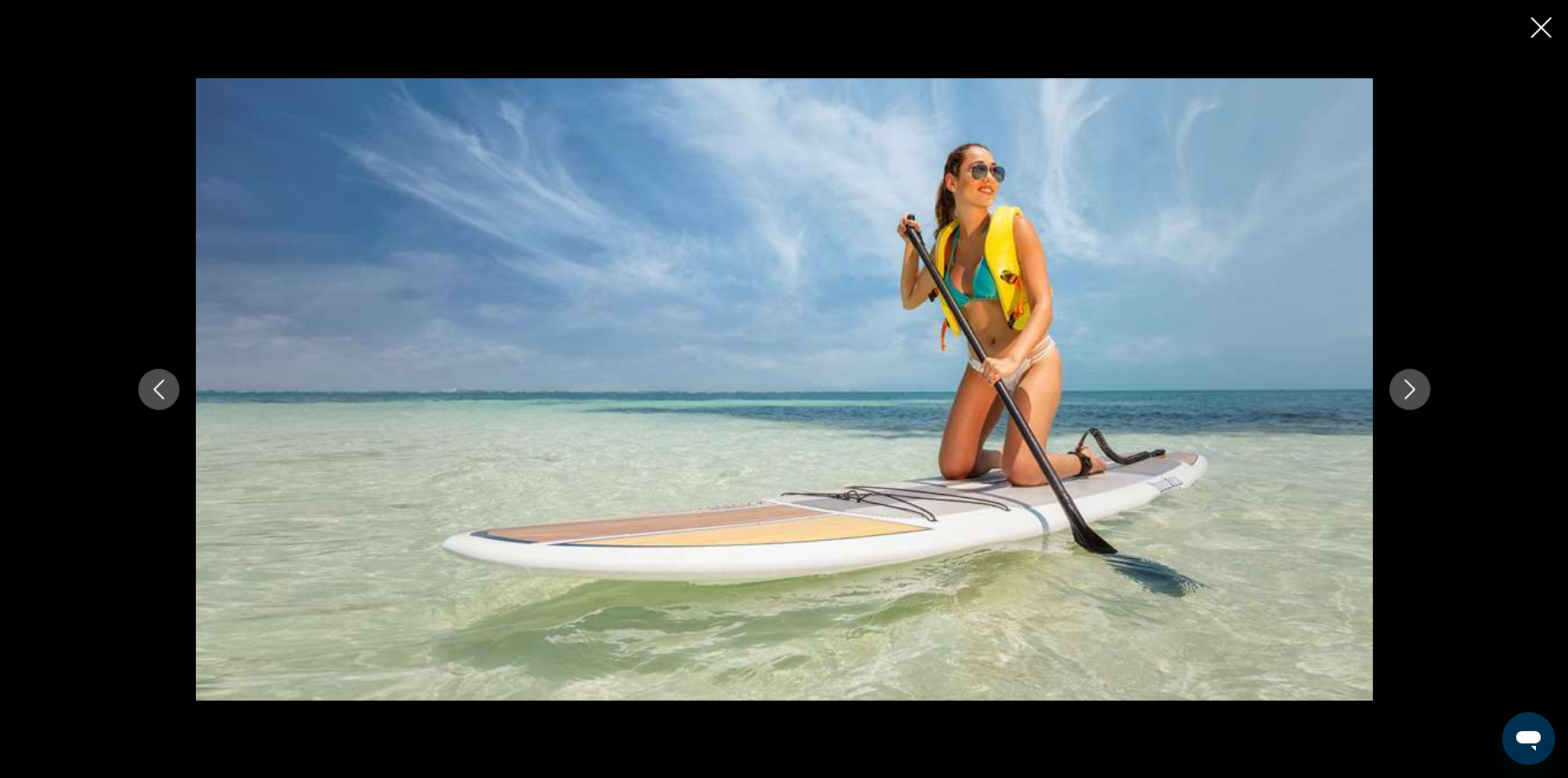
click at [1404, 388] on icon "Next image" at bounding box center [1410, 389] width 20 height 20
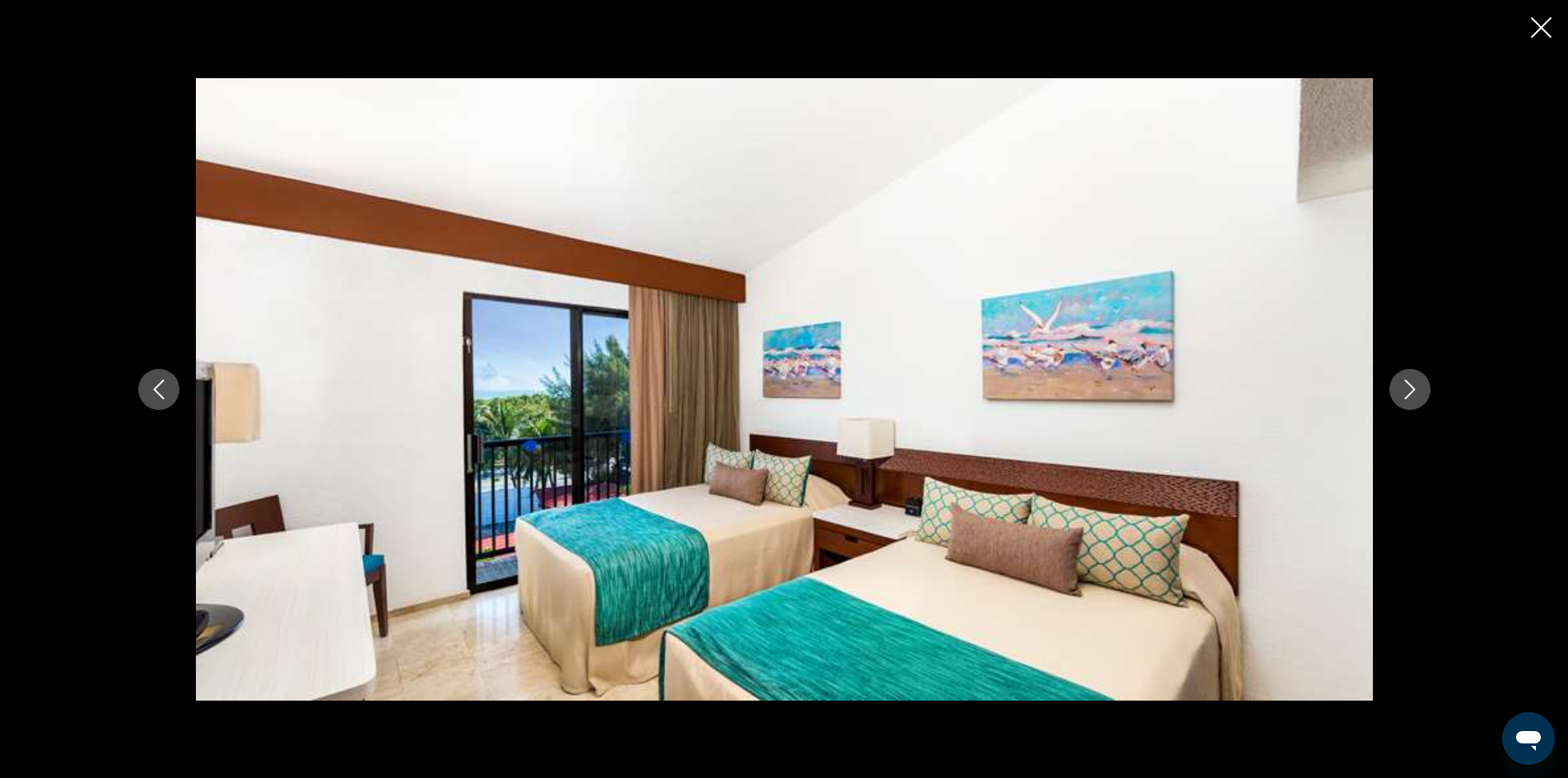
click at [1404, 388] on icon "Next image" at bounding box center [1410, 389] width 20 height 20
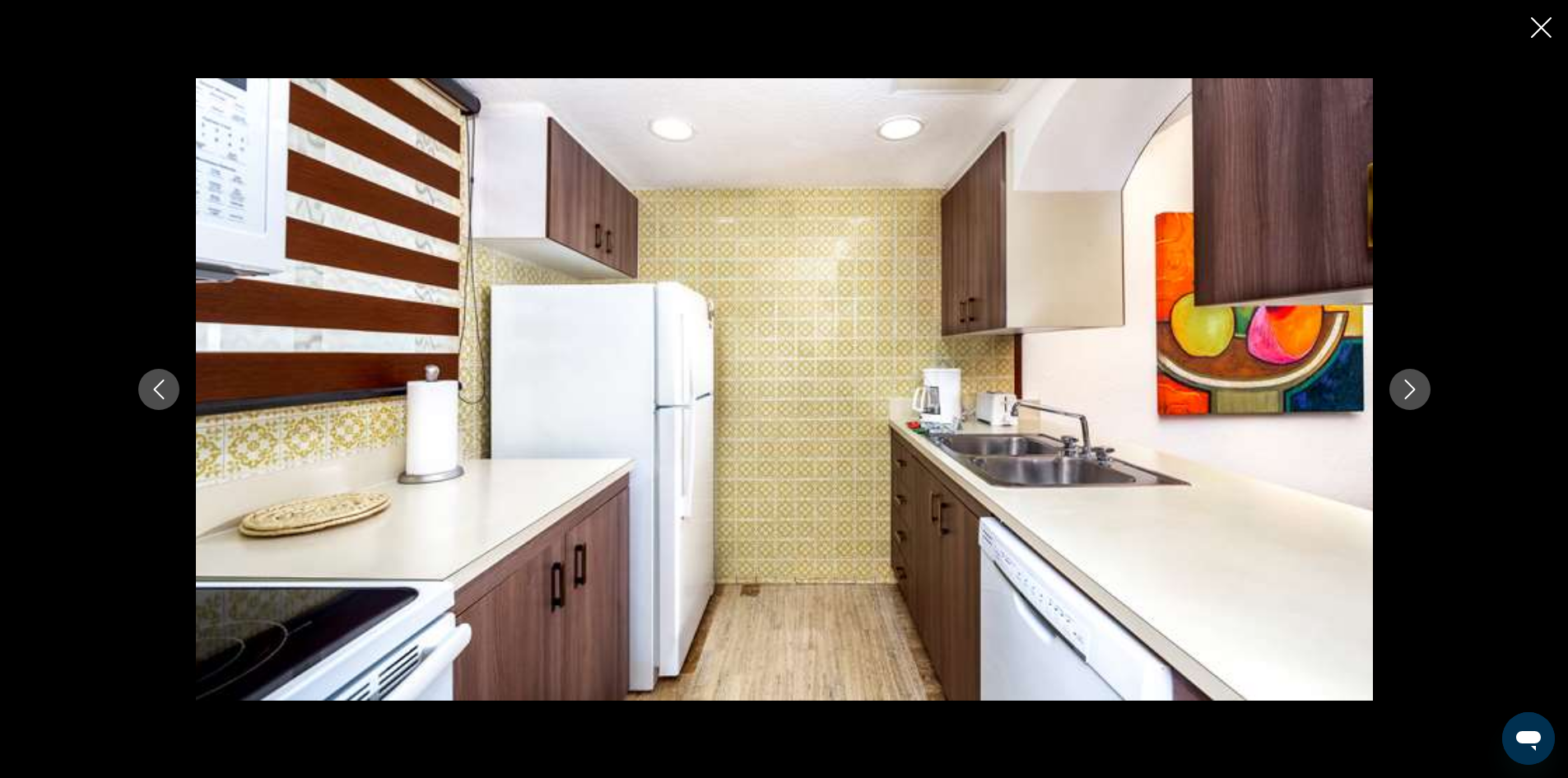
click at [1404, 386] on icon "Next image" at bounding box center [1410, 389] width 20 height 20
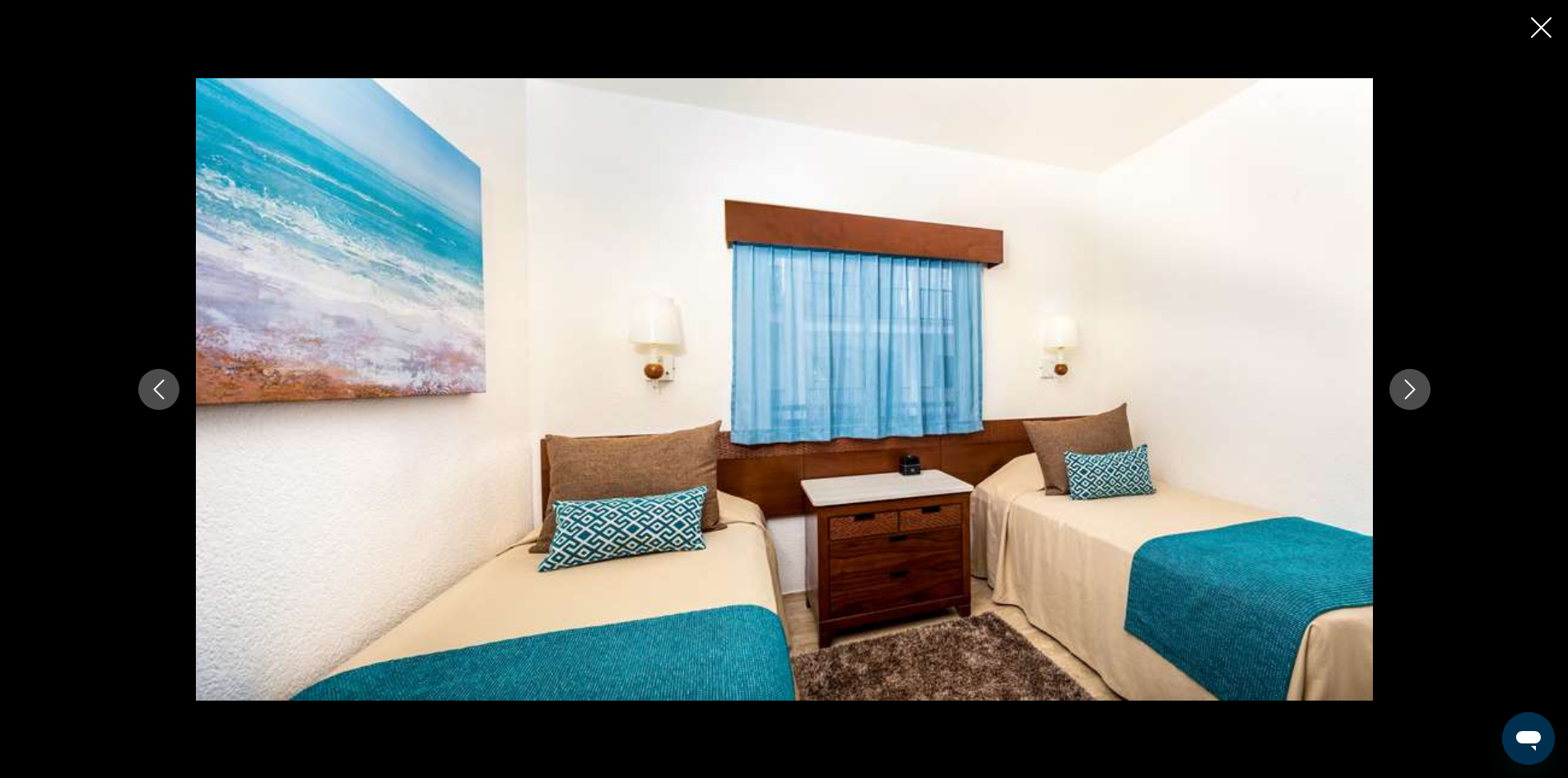
click at [1404, 385] on icon "Next image" at bounding box center [1410, 389] width 20 height 20
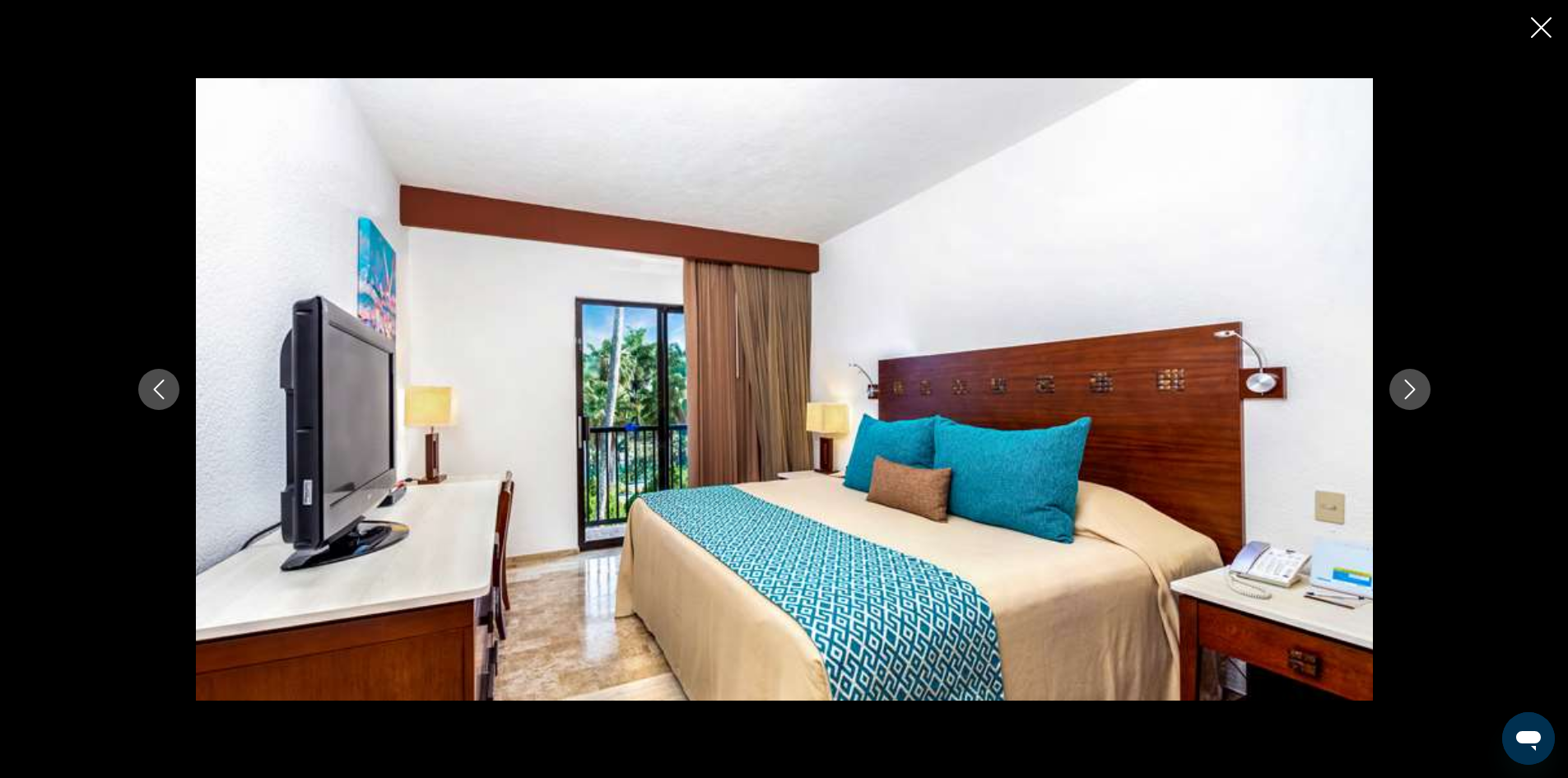
click at [1404, 383] on icon "Next image" at bounding box center [1410, 389] width 20 height 20
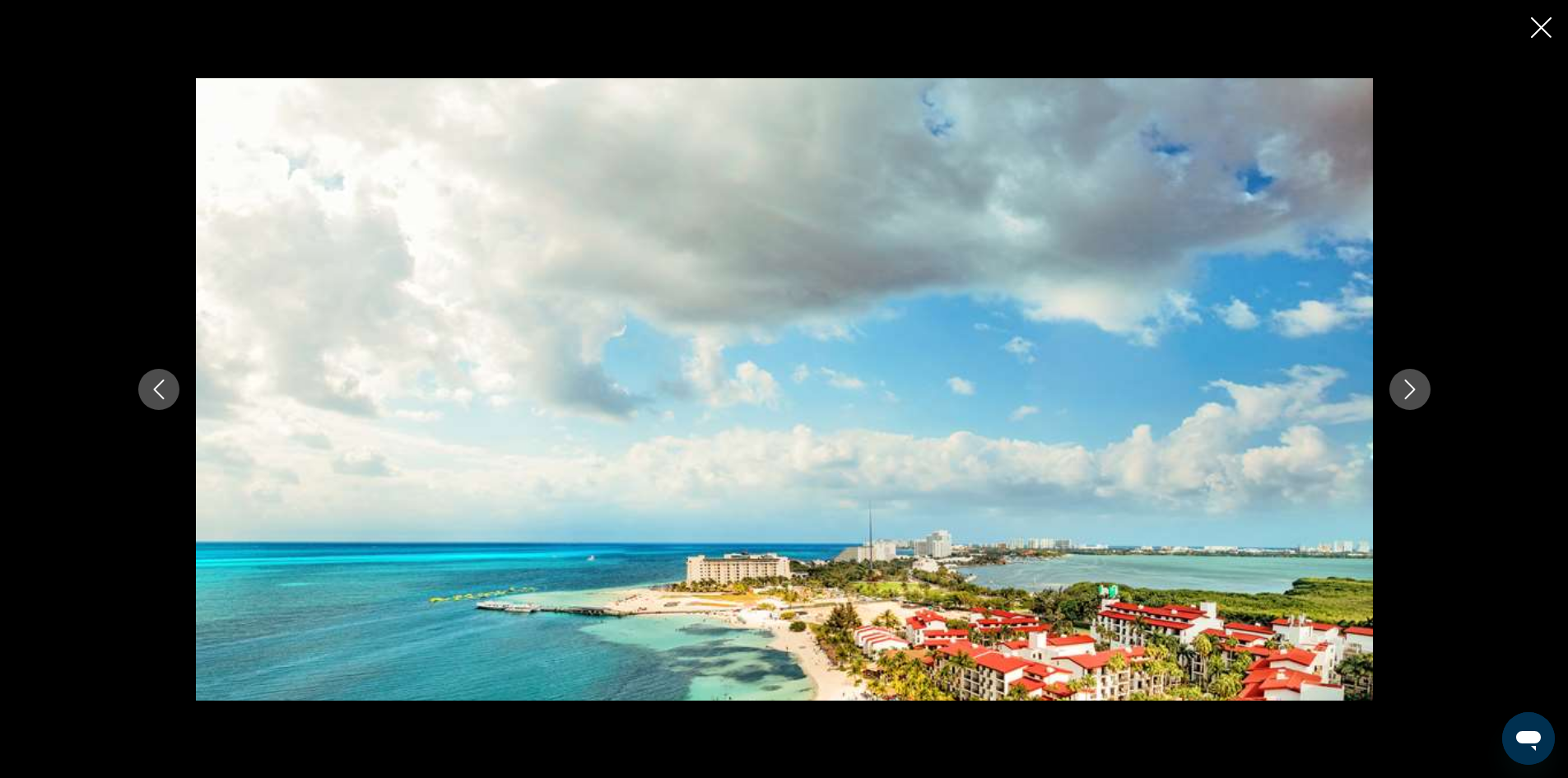
click at [1404, 383] on icon "Next image" at bounding box center [1410, 389] width 20 height 20
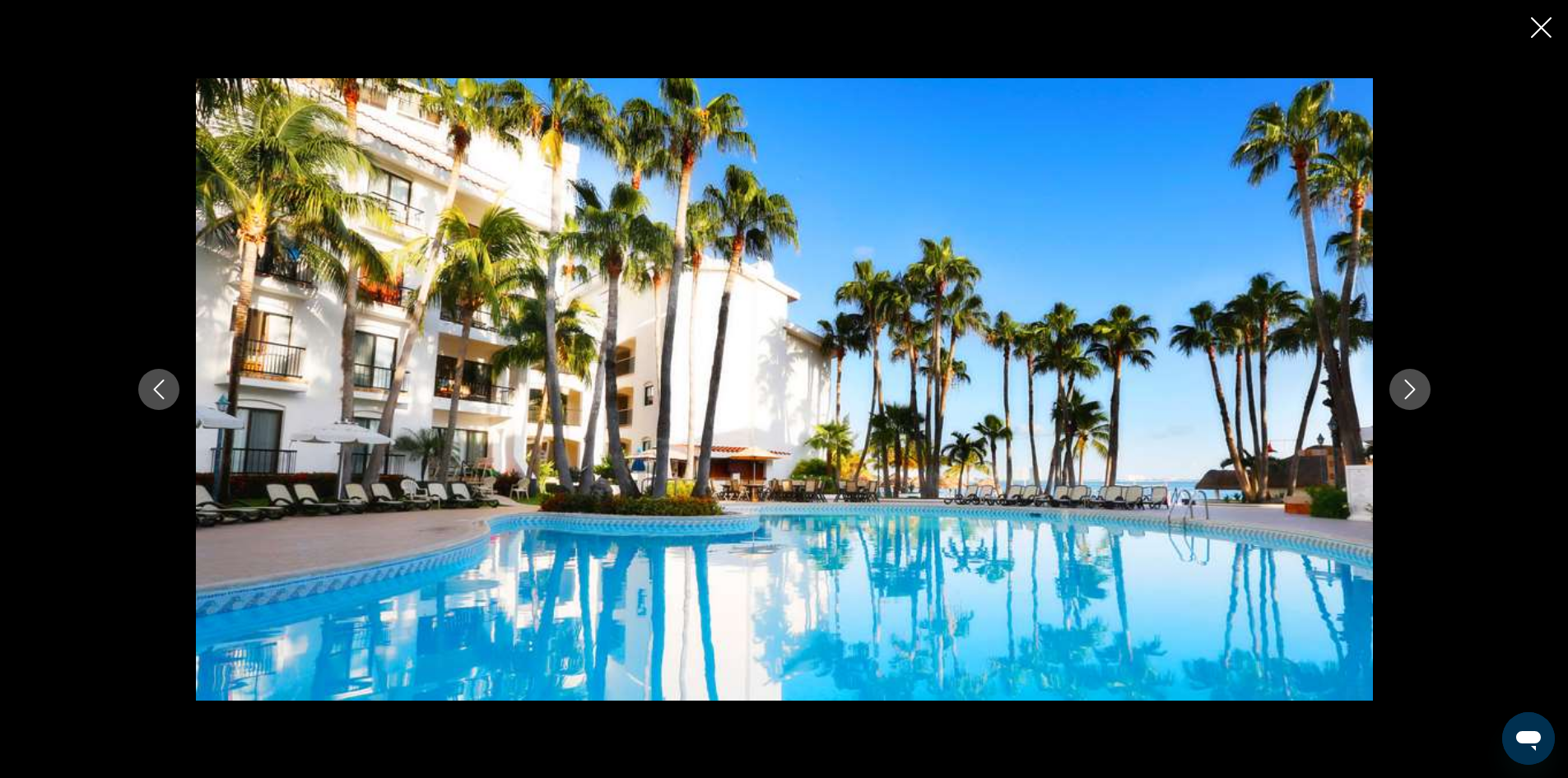
click at [1404, 383] on icon "Next image" at bounding box center [1410, 389] width 20 height 20
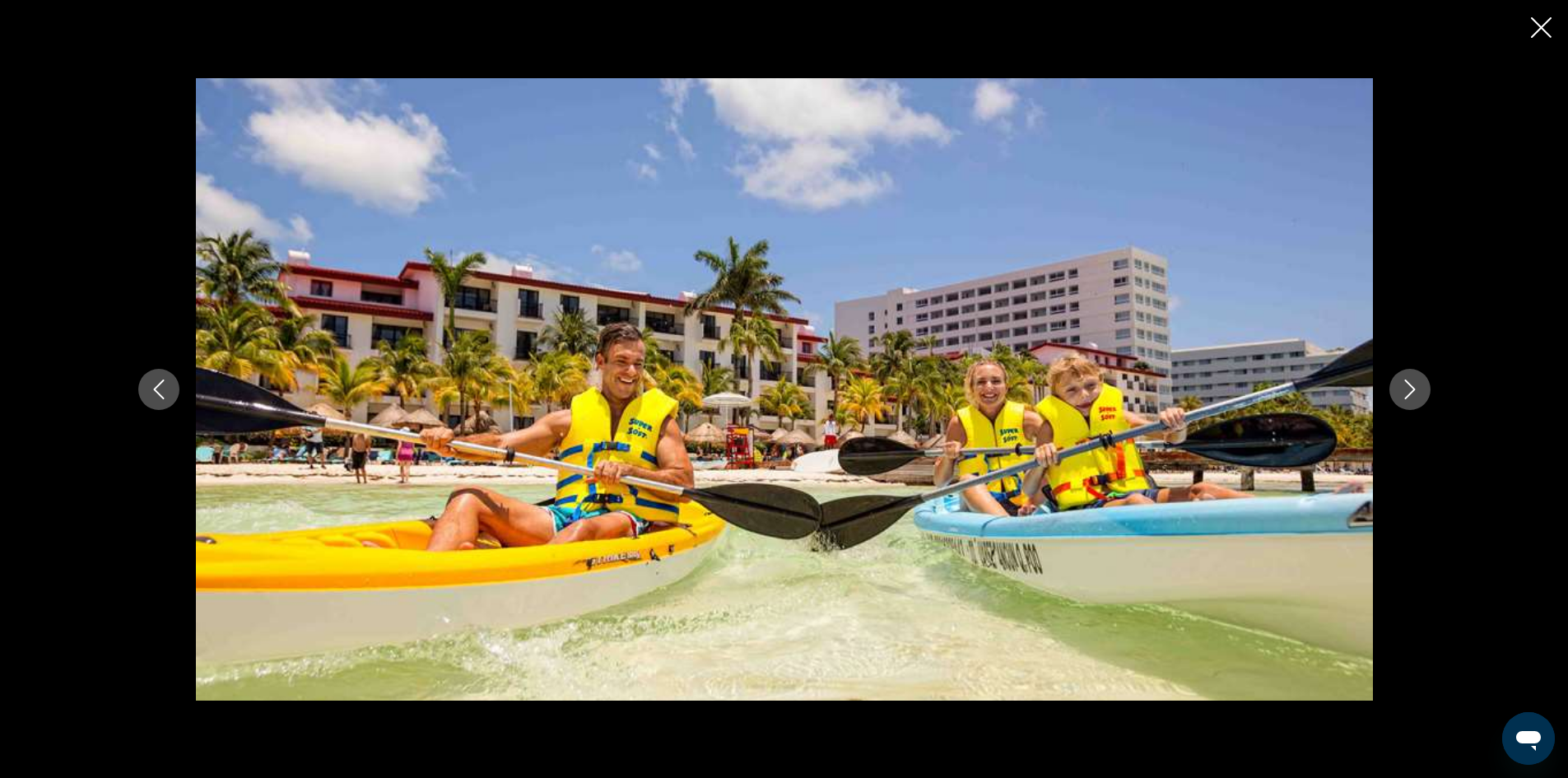
click at [1404, 383] on icon "Next image" at bounding box center [1410, 389] width 20 height 20
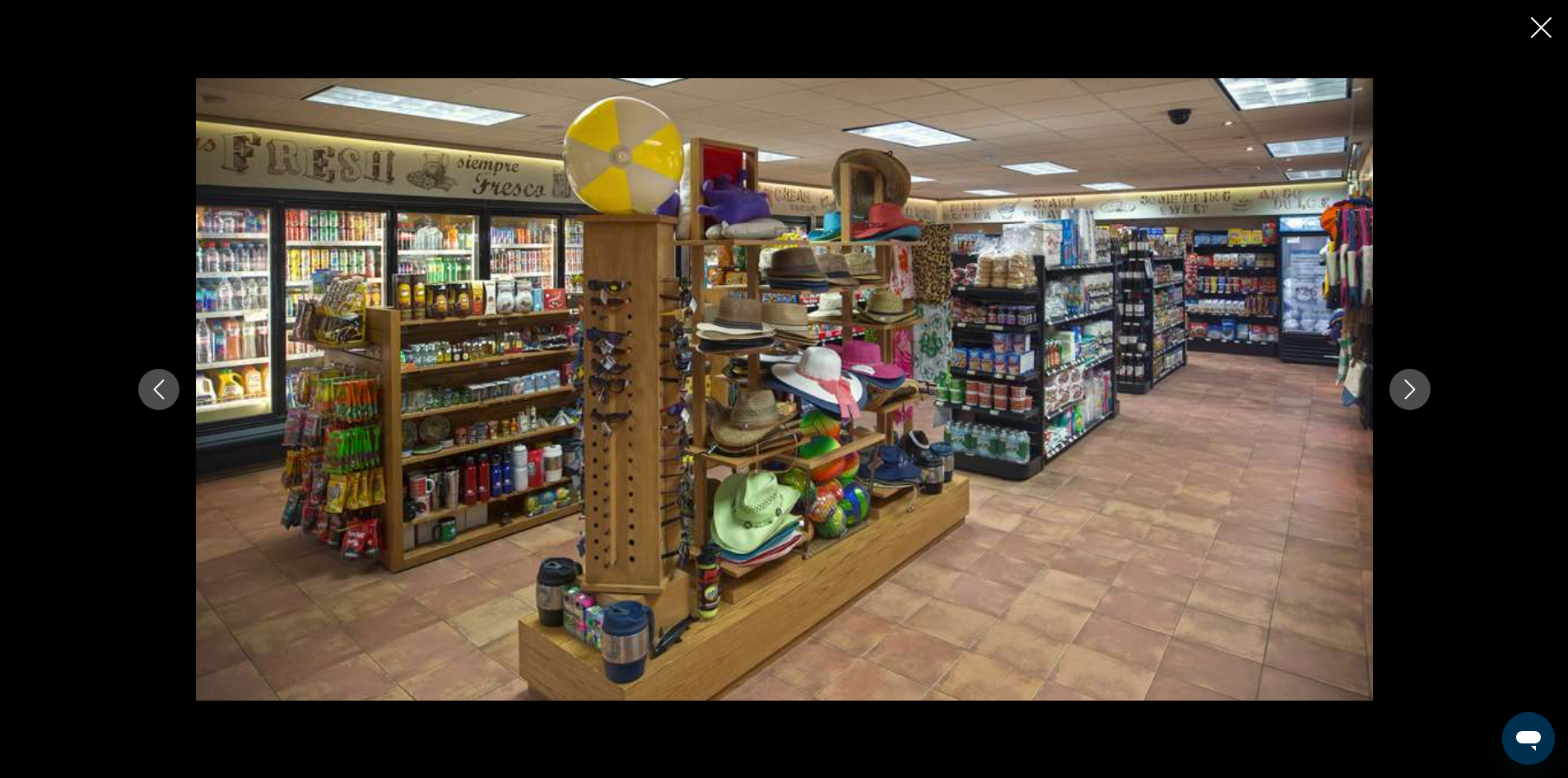
click at [1404, 383] on icon "Next image" at bounding box center [1410, 389] width 20 height 20
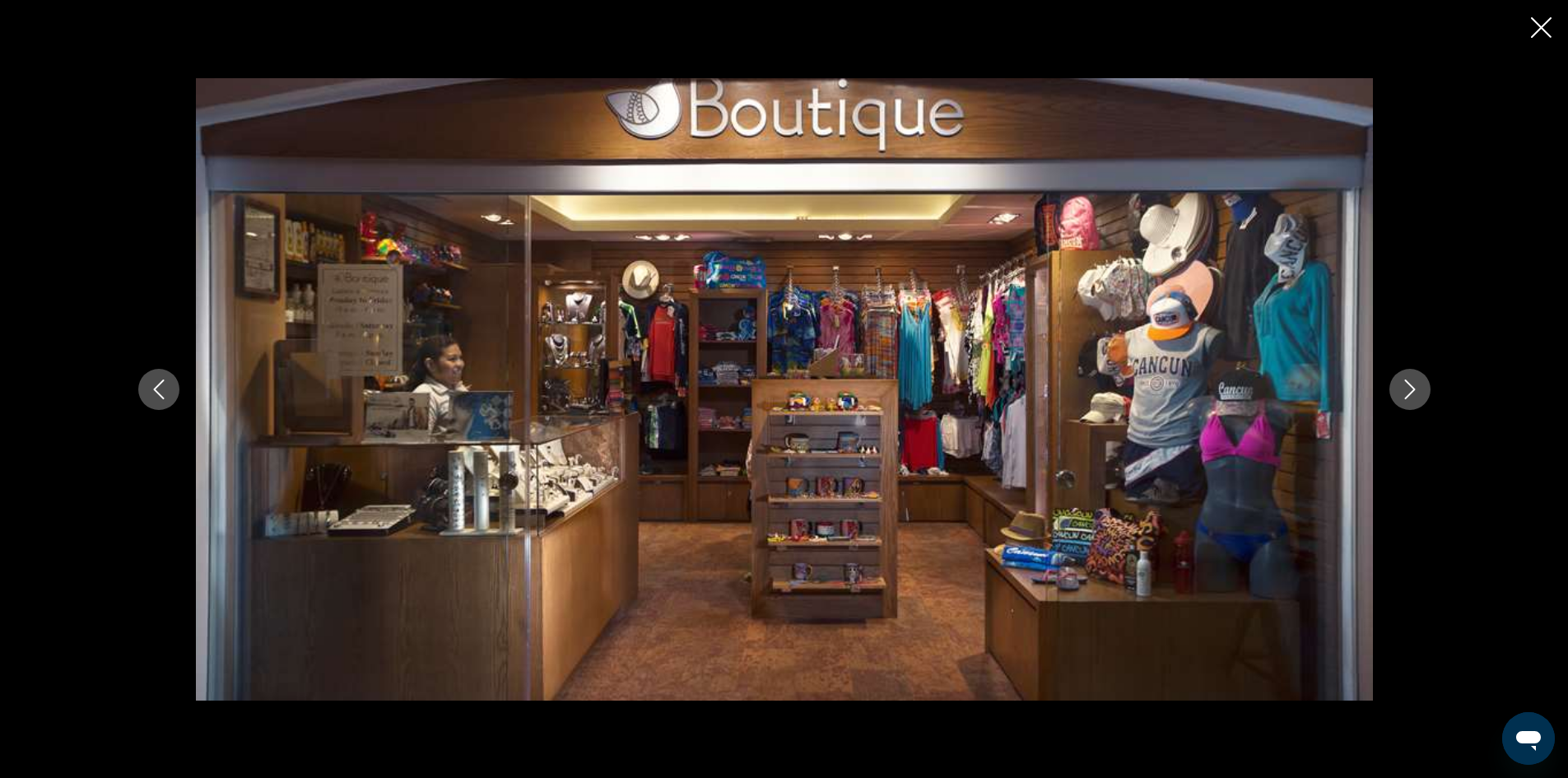
click at [1547, 24] on icon "Close slideshow" at bounding box center [1541, 27] width 21 height 21
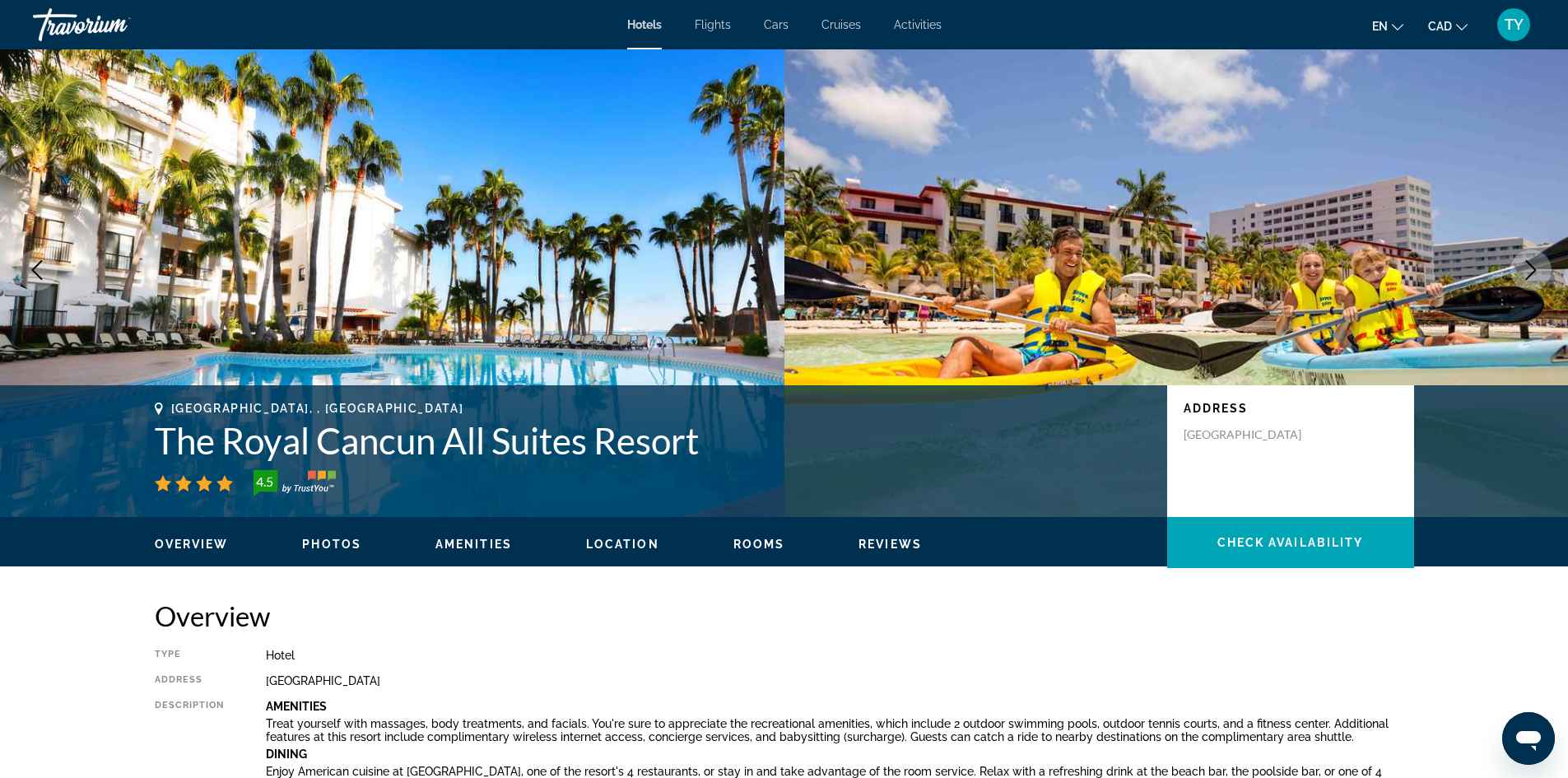
scroll to position [0, 0]
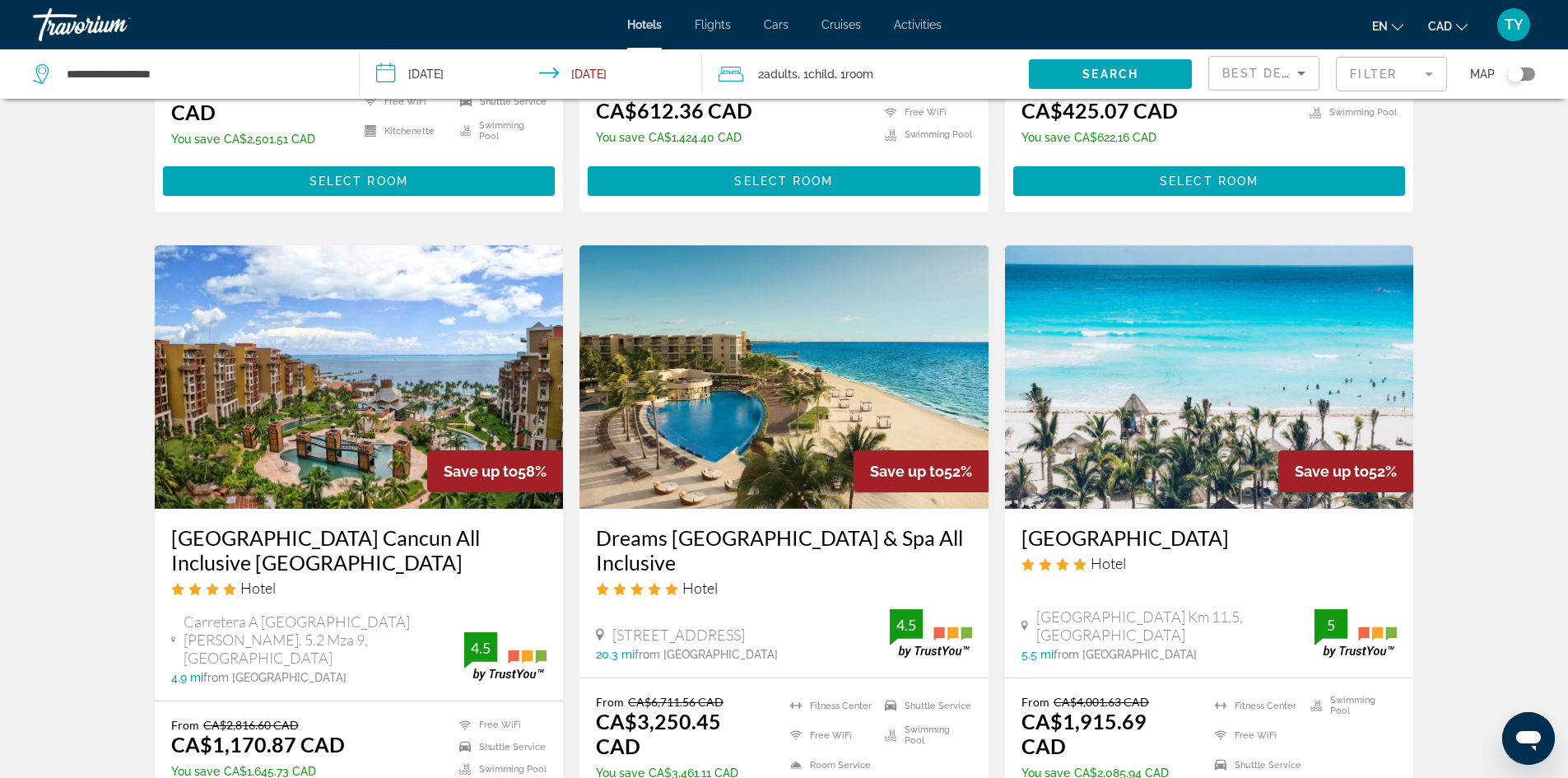
scroll to position [558, 0]
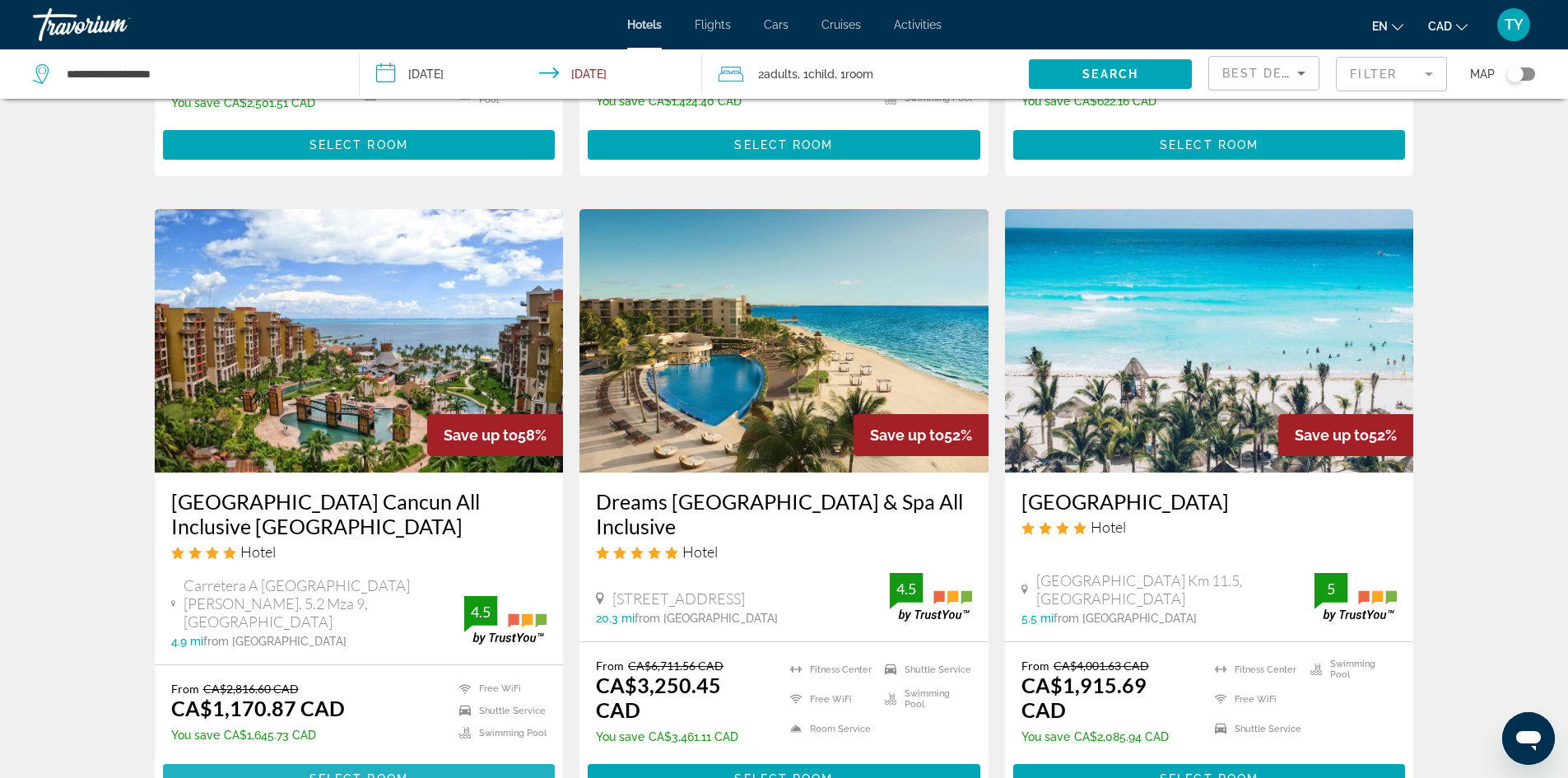
click at [321, 772] on span "Select Room" at bounding box center [358, 778] width 99 height 13
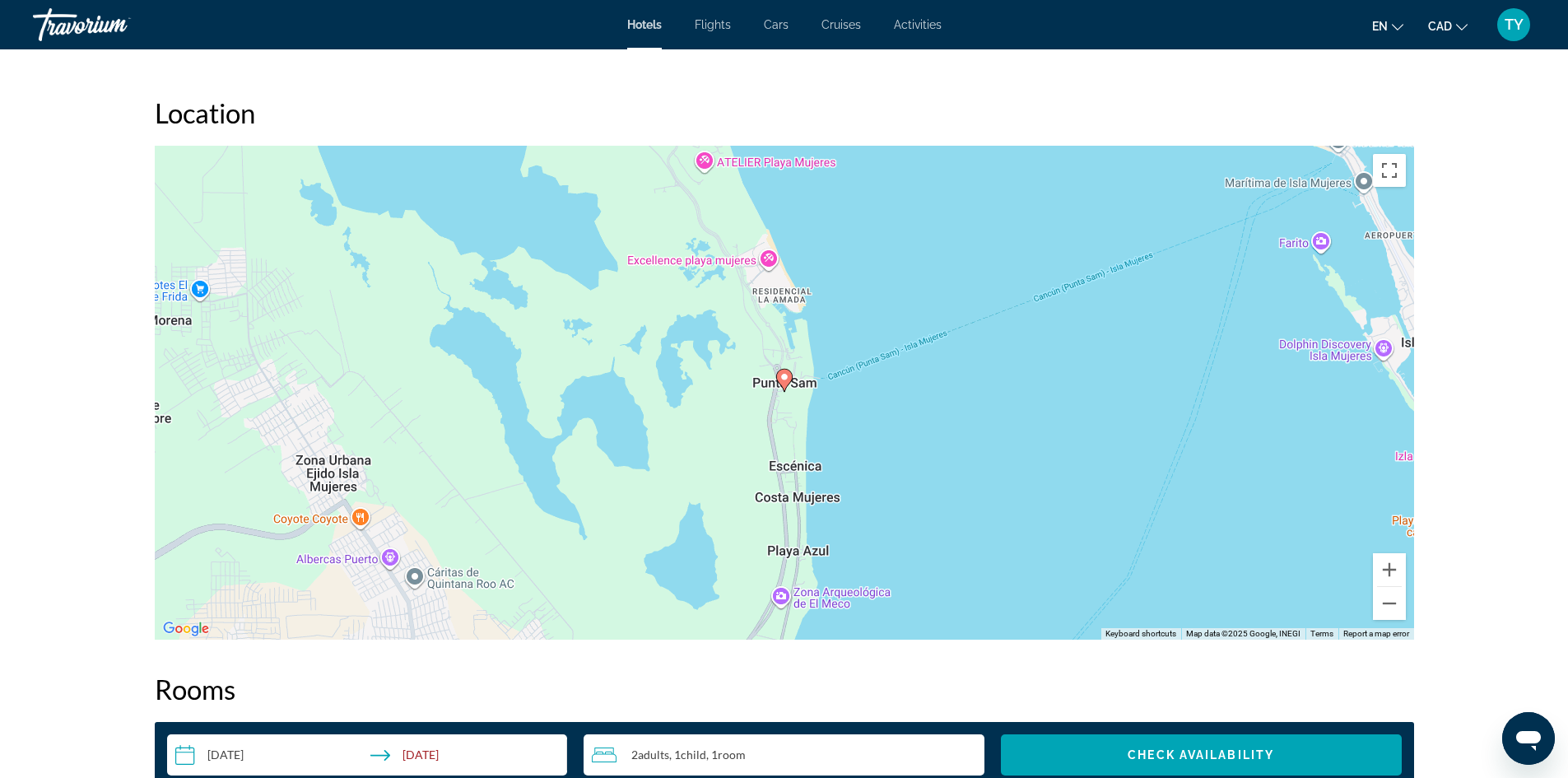
scroll to position [1482, 0]
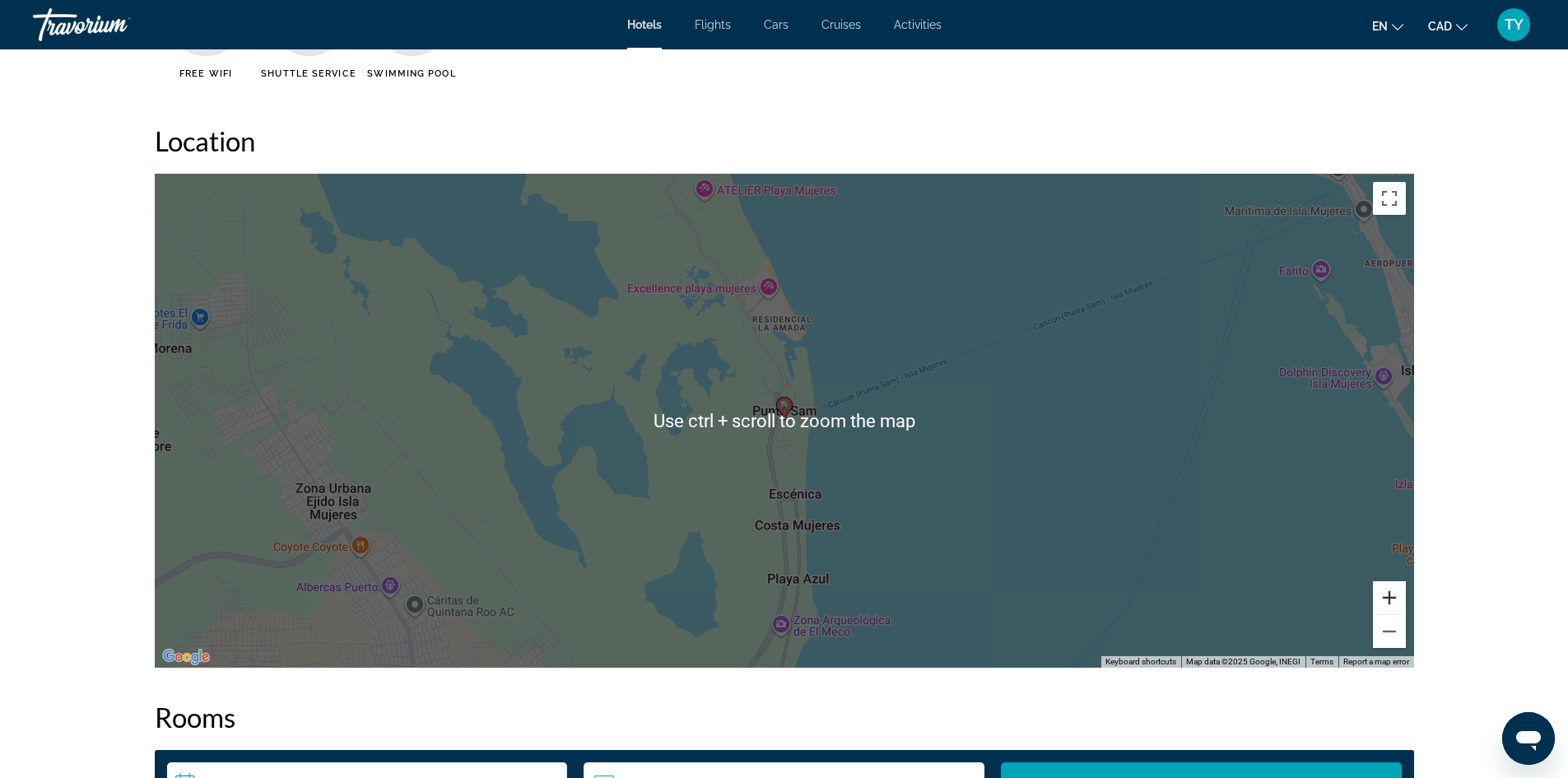
click at [1393, 598] on button "Zoom in" at bounding box center [1389, 598] width 33 height 33
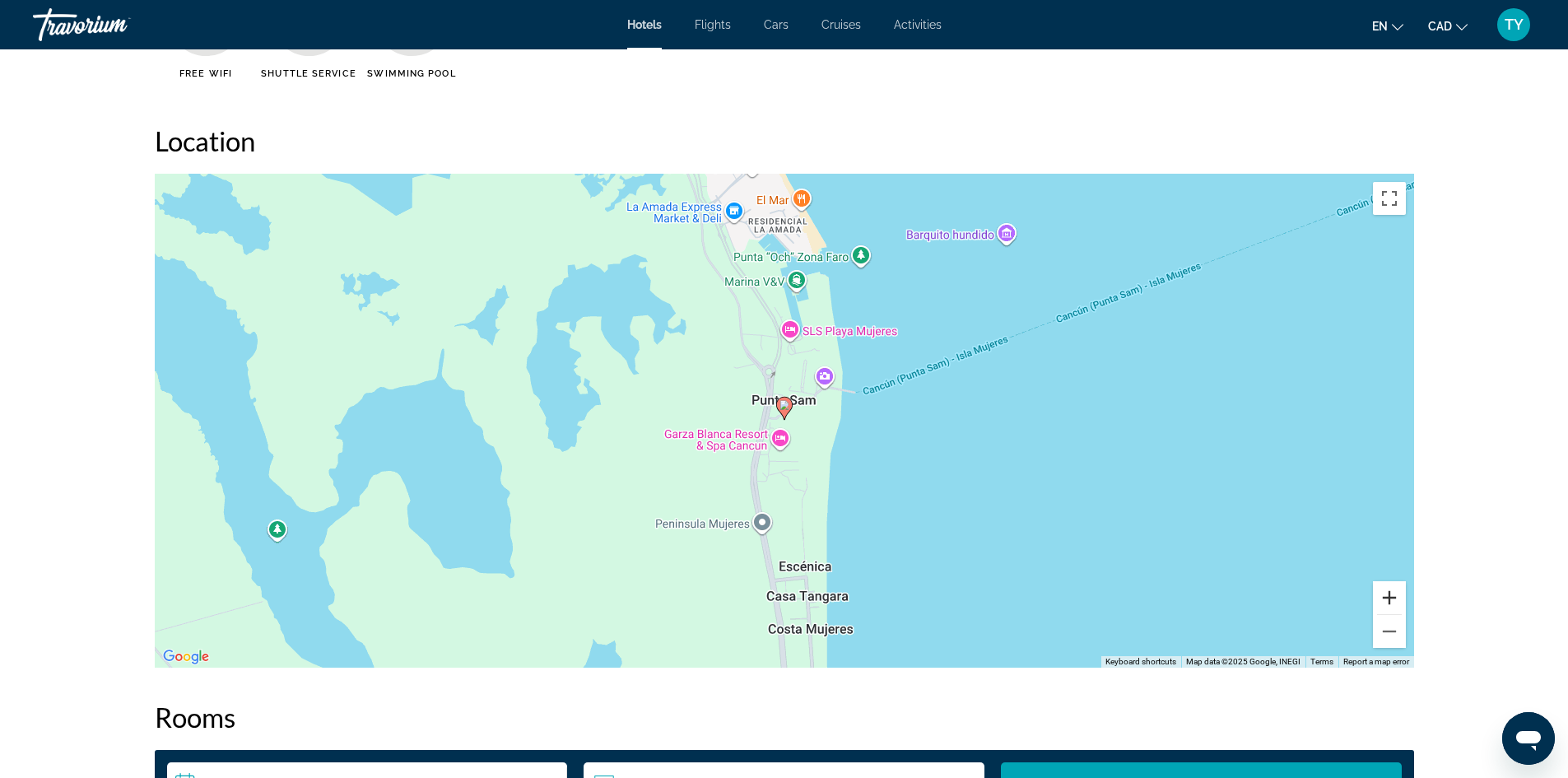
click at [1392, 598] on button "Zoom in" at bounding box center [1389, 598] width 33 height 33
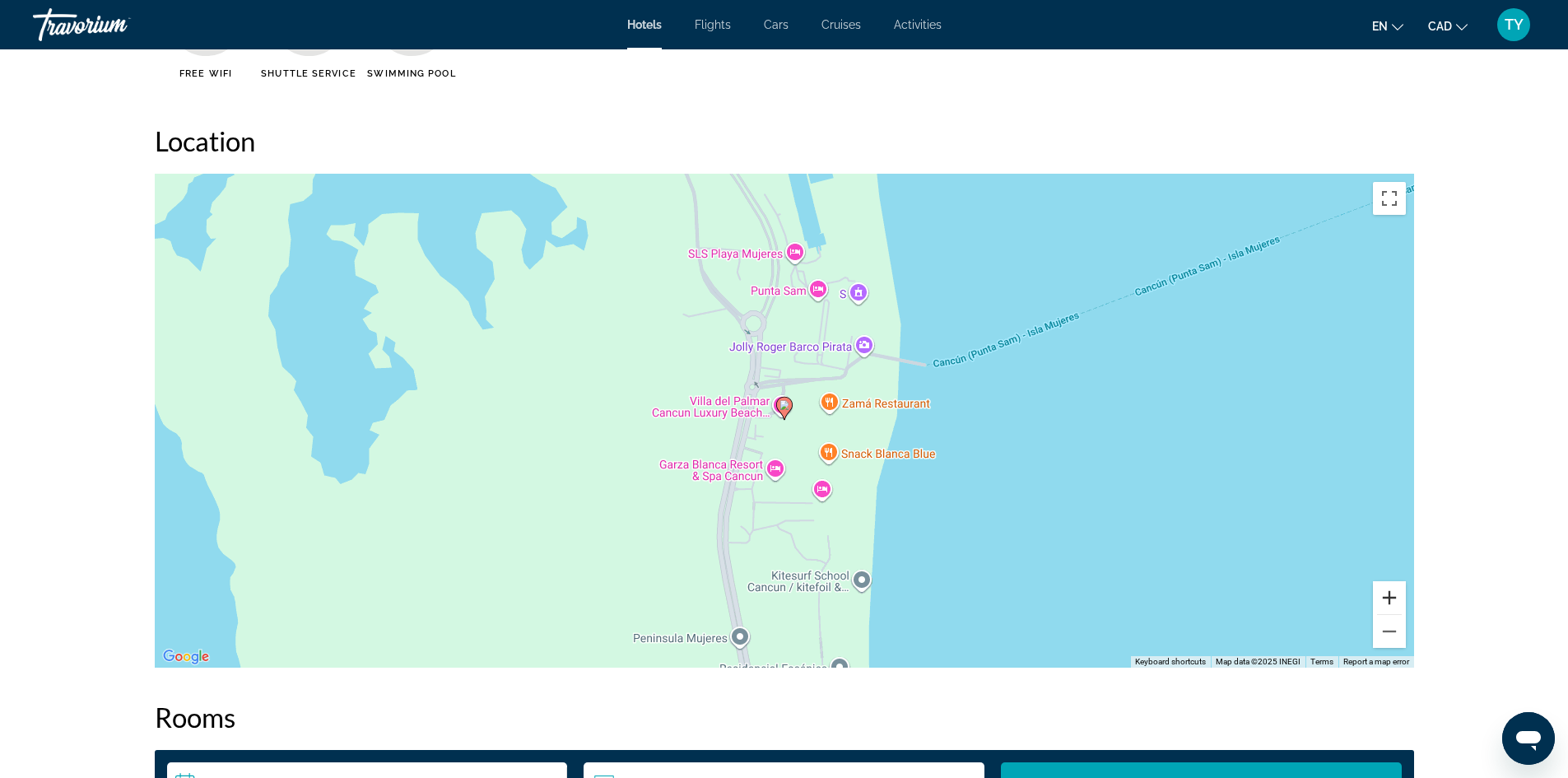
click at [1392, 598] on button "Zoom in" at bounding box center [1389, 598] width 33 height 33
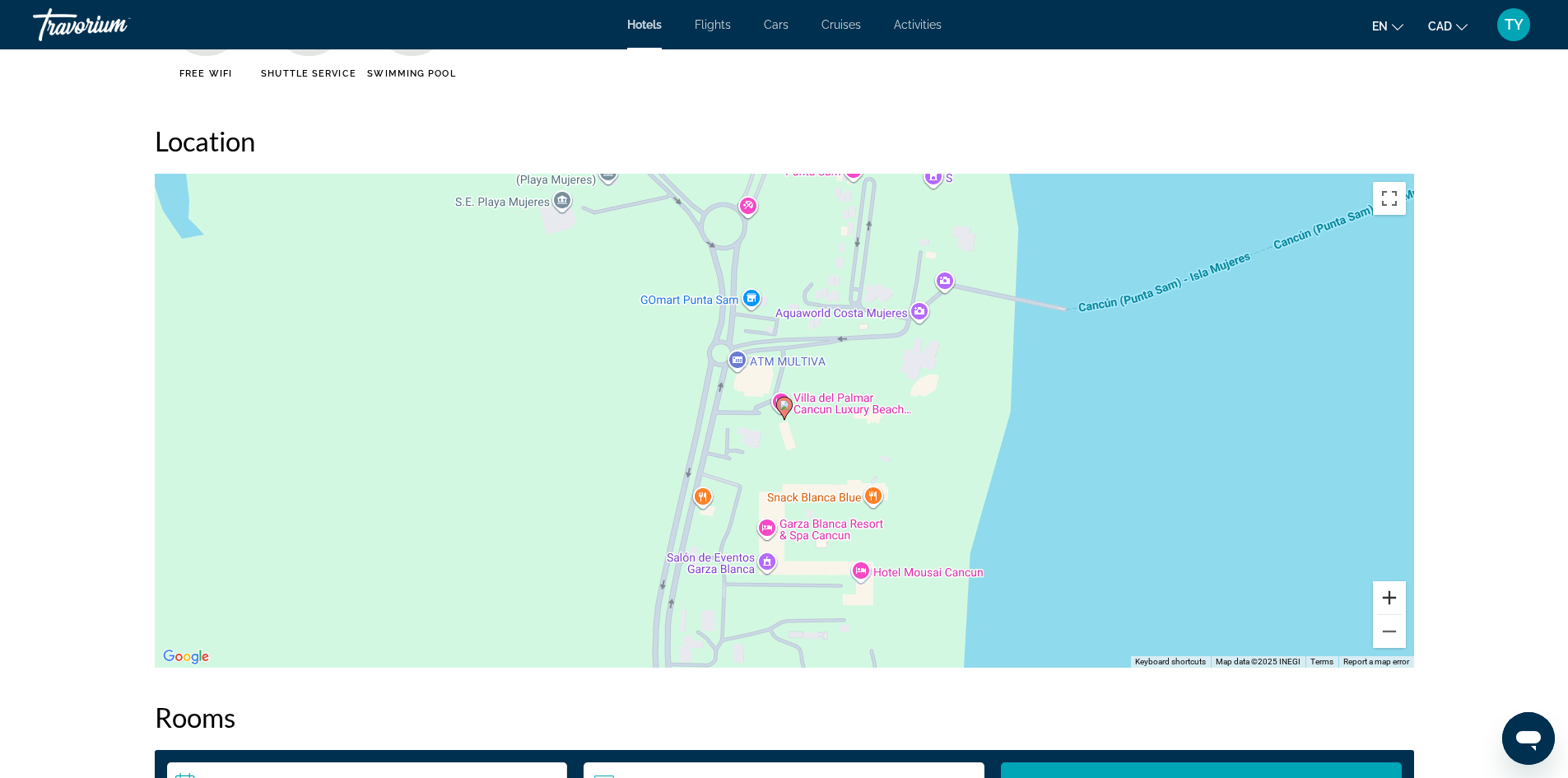
click at [1392, 598] on button "Zoom in" at bounding box center [1389, 598] width 33 height 33
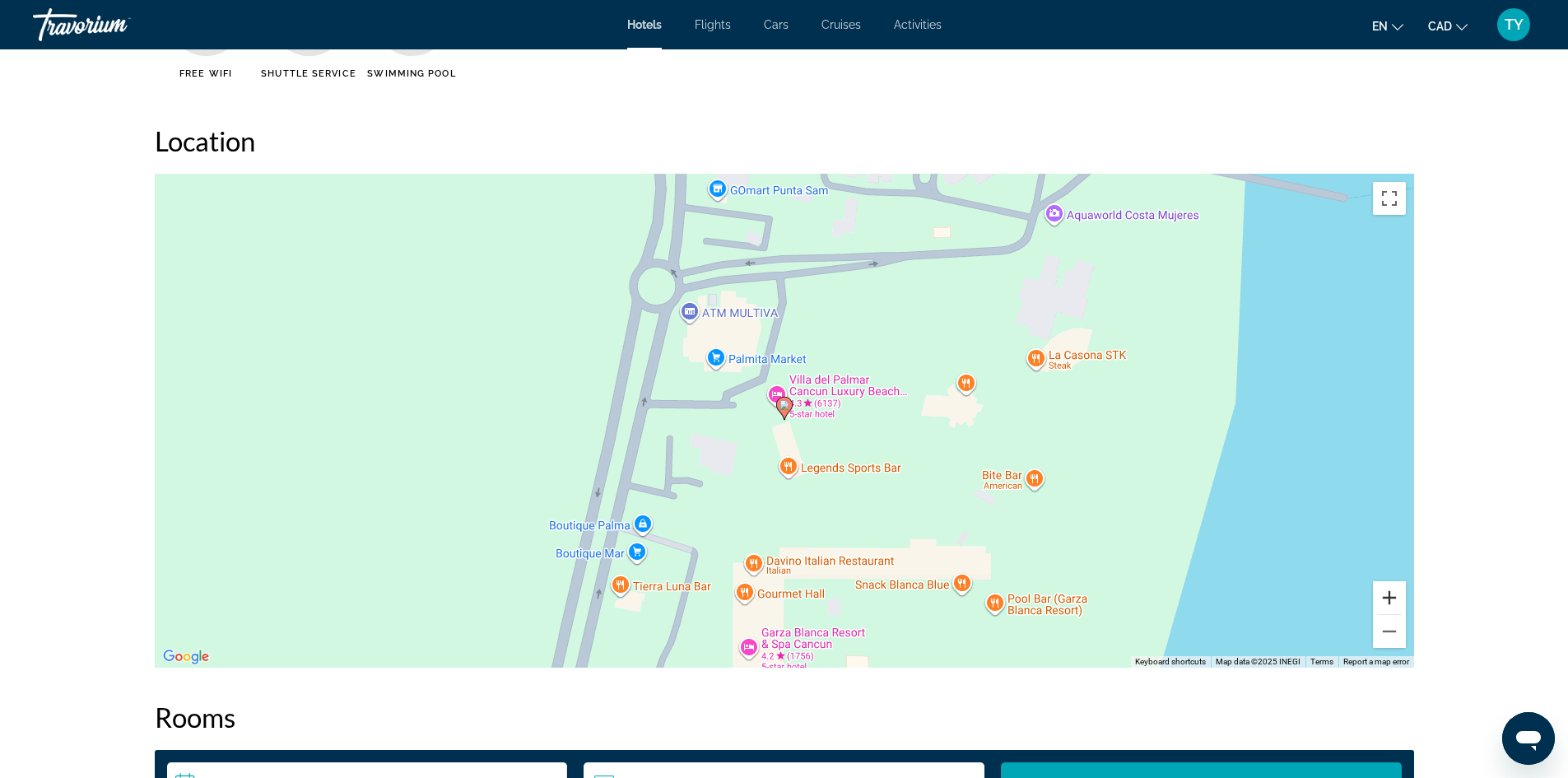
click at [1392, 598] on button "Zoom in" at bounding box center [1389, 598] width 33 height 33
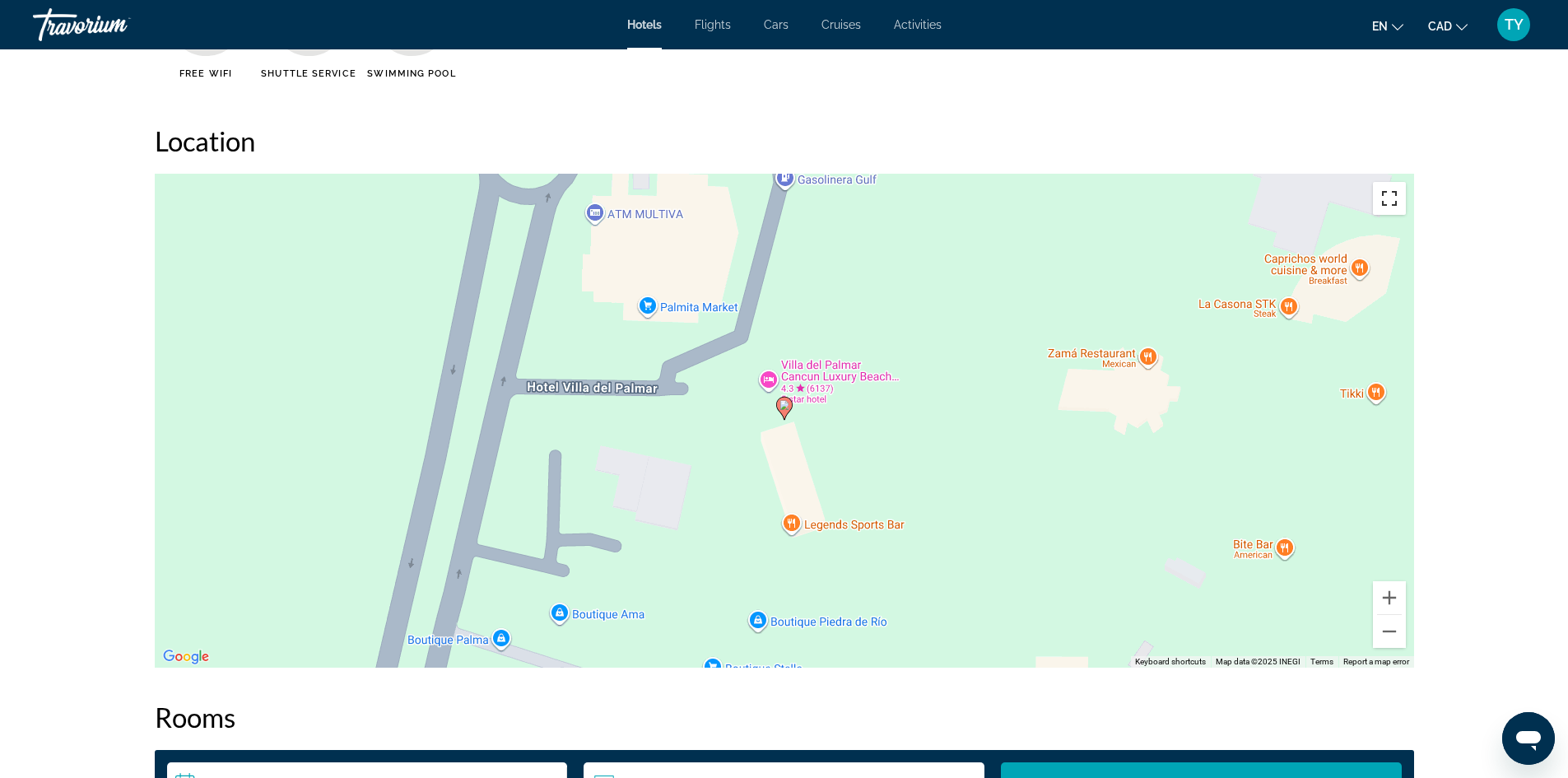
click at [1387, 204] on button "Toggle fullscreen view" at bounding box center [1389, 198] width 33 height 33
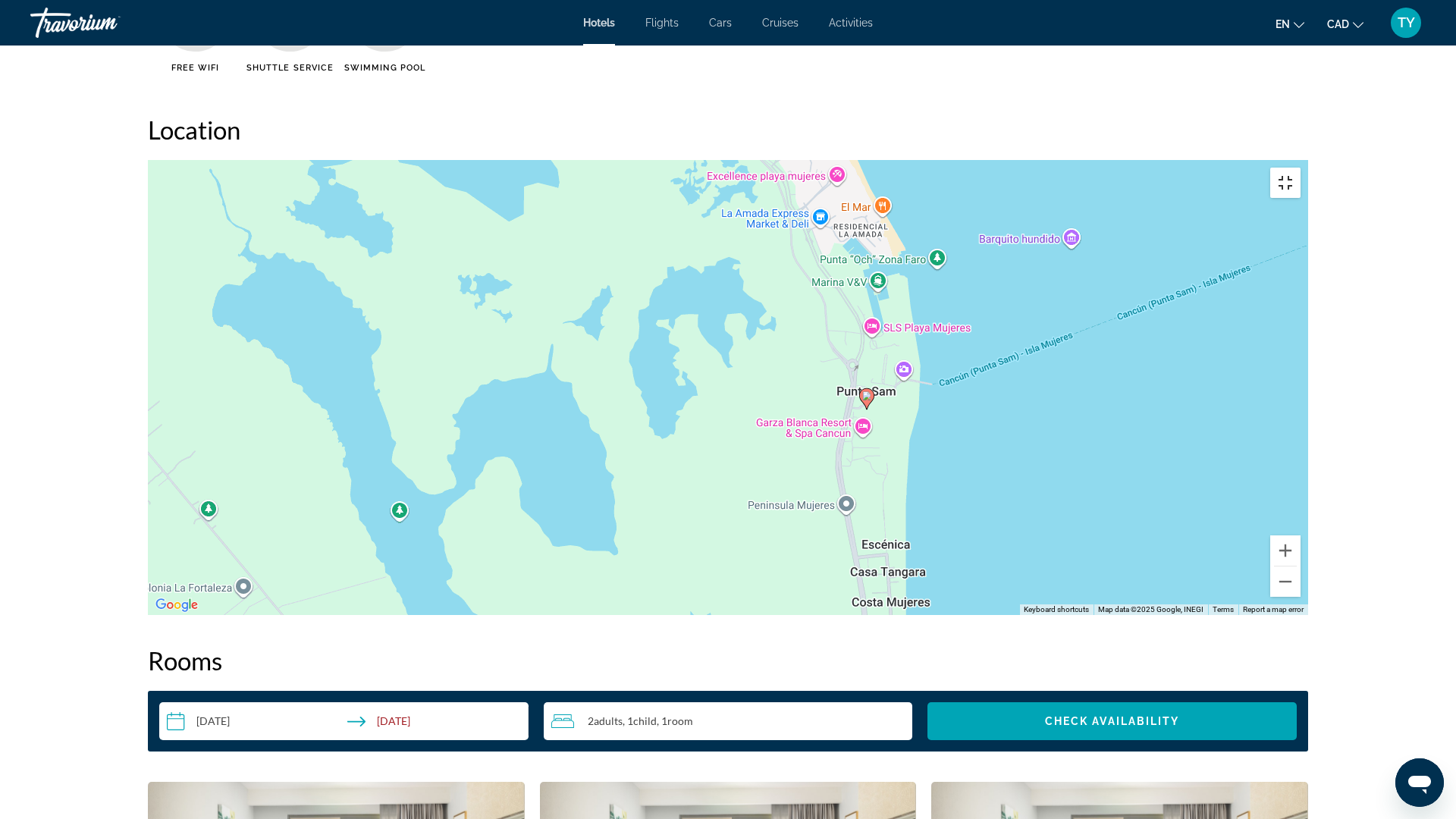
click at [1300, 168] on button "Toggle fullscreen view" at bounding box center [1285, 183] width 30 height 30
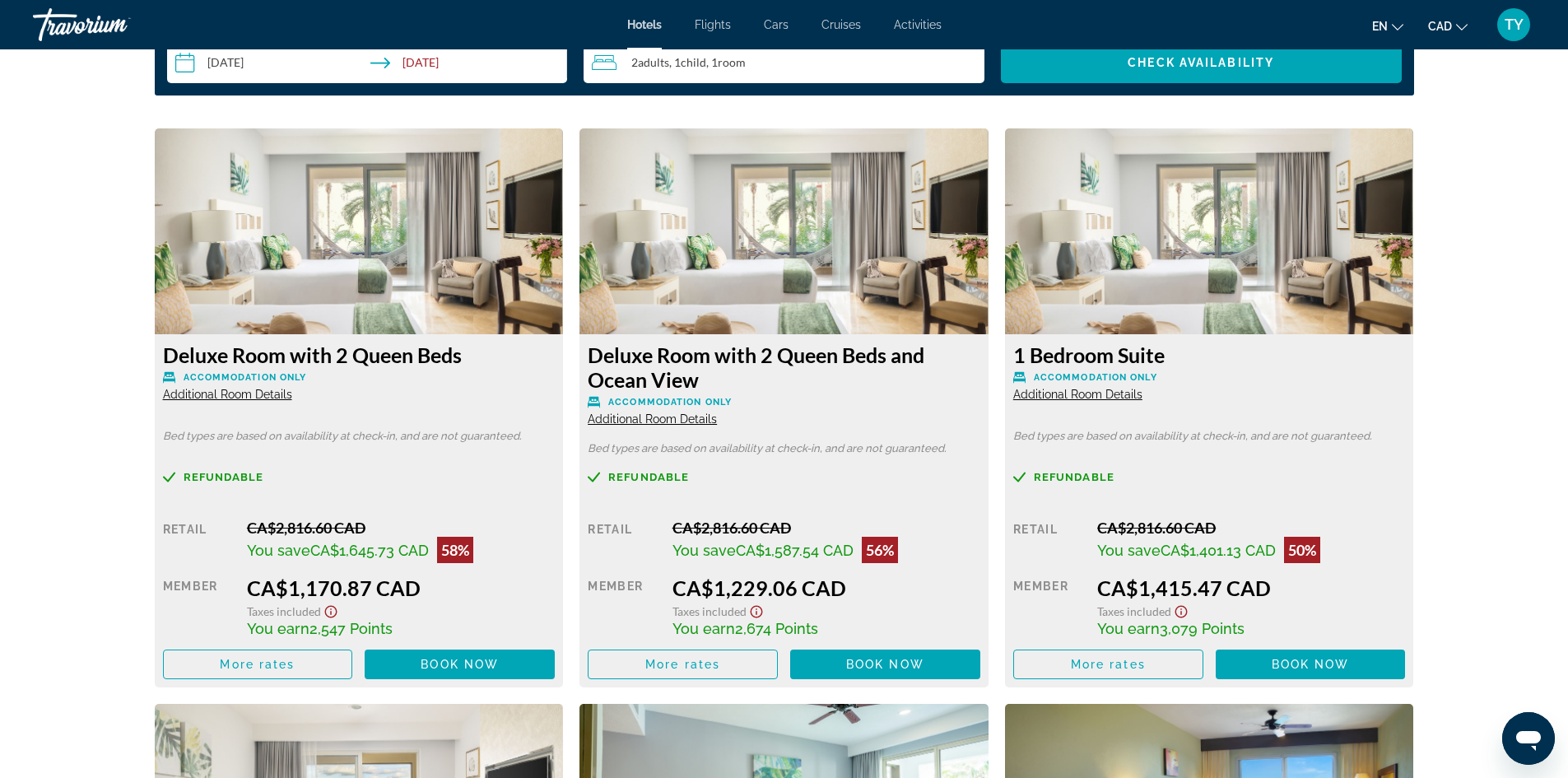
scroll to position [2222, 0]
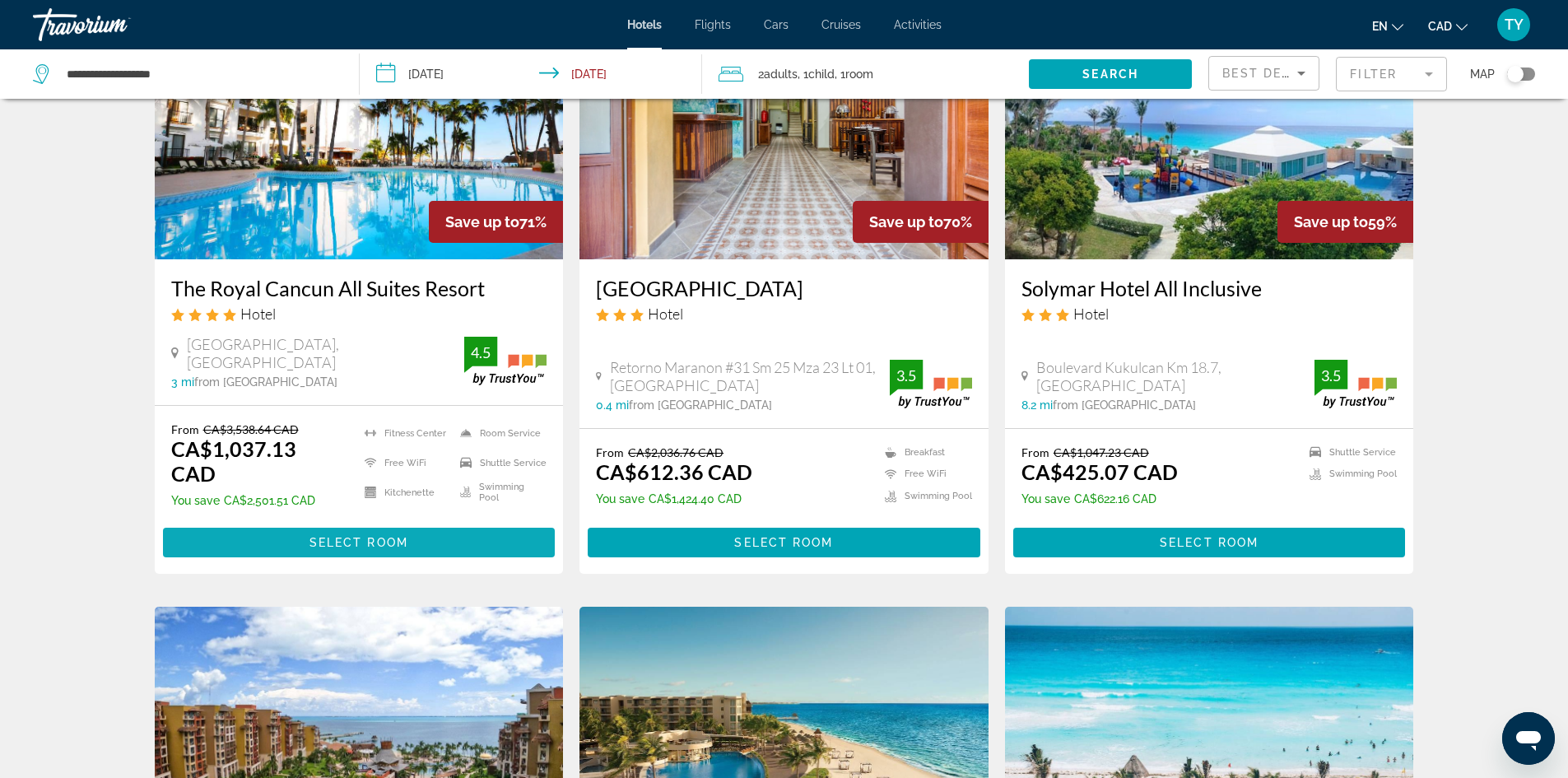
scroll to position [164, 0]
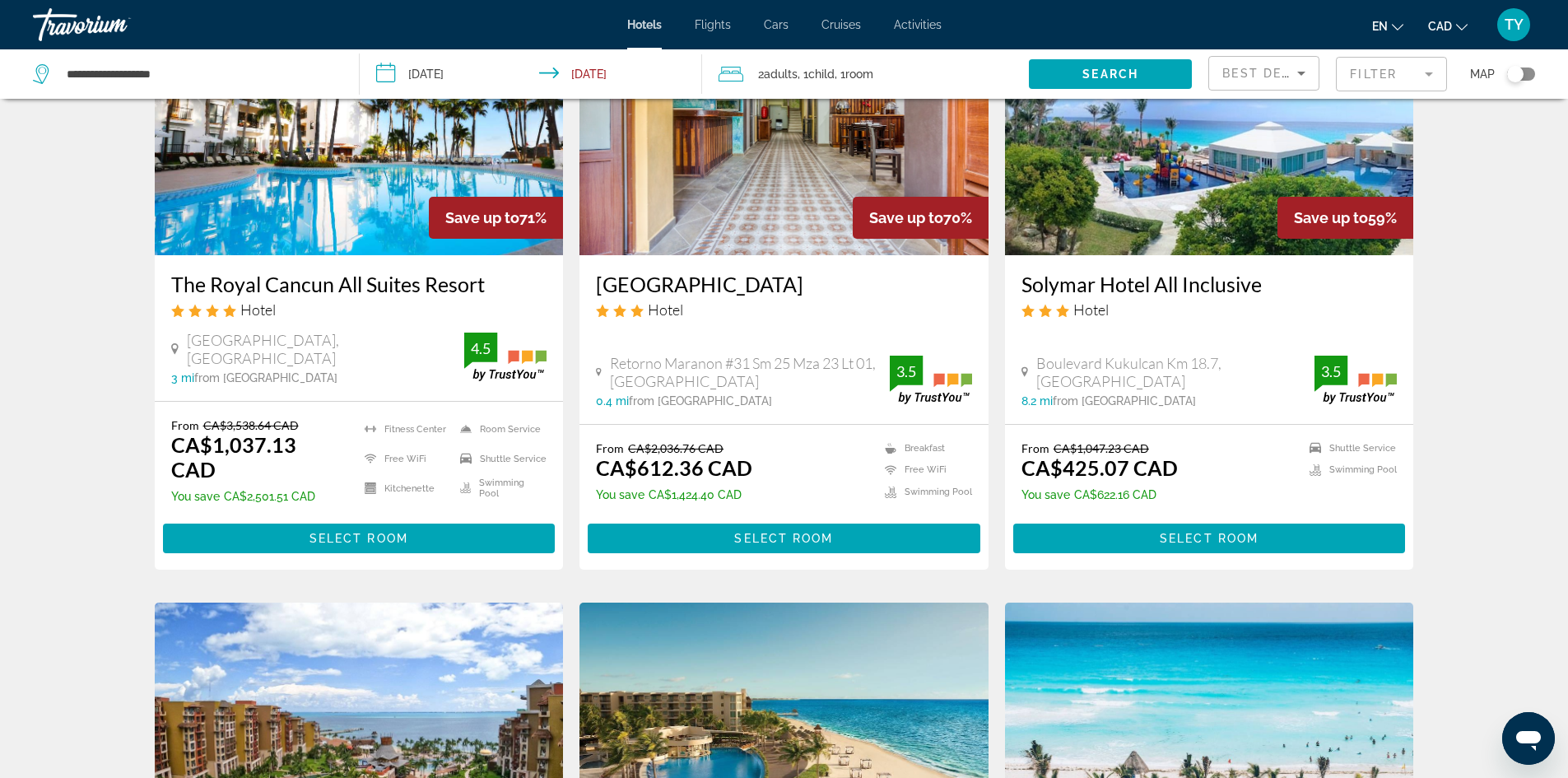
click at [370, 531] on span "Select Room" at bounding box center [358, 538] width 99 height 13
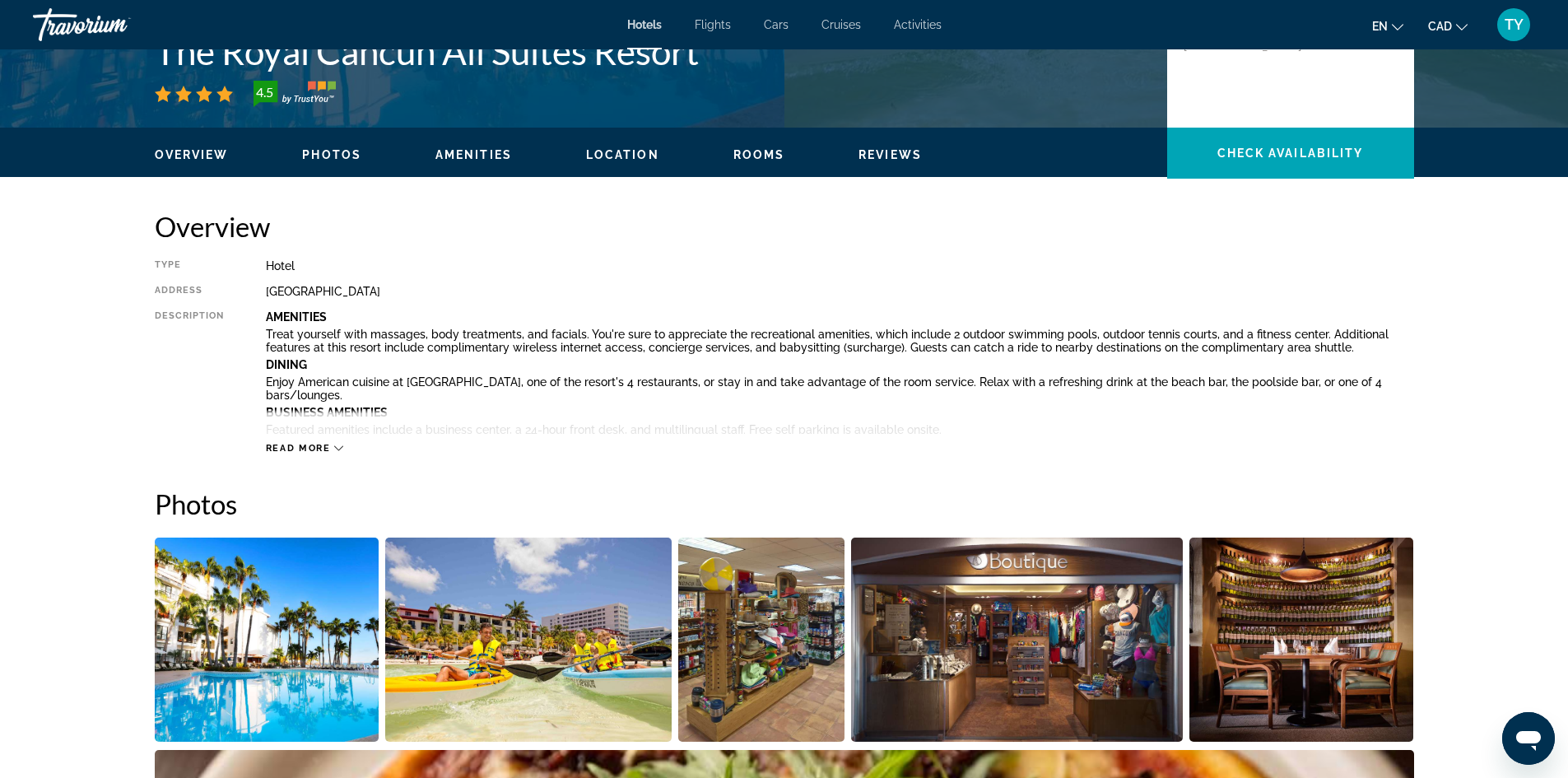
scroll to position [412, 0]
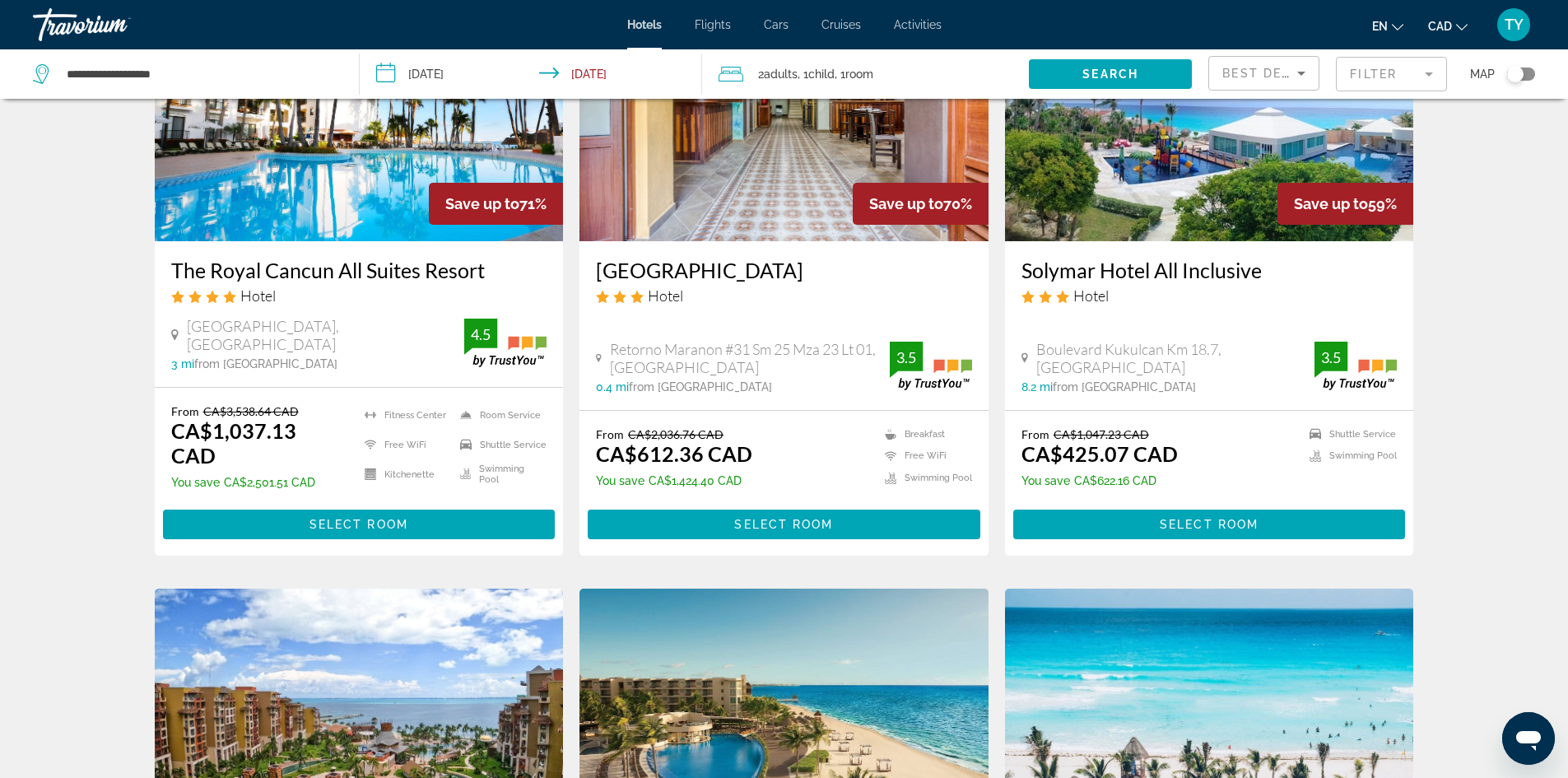
scroll to position [164, 0]
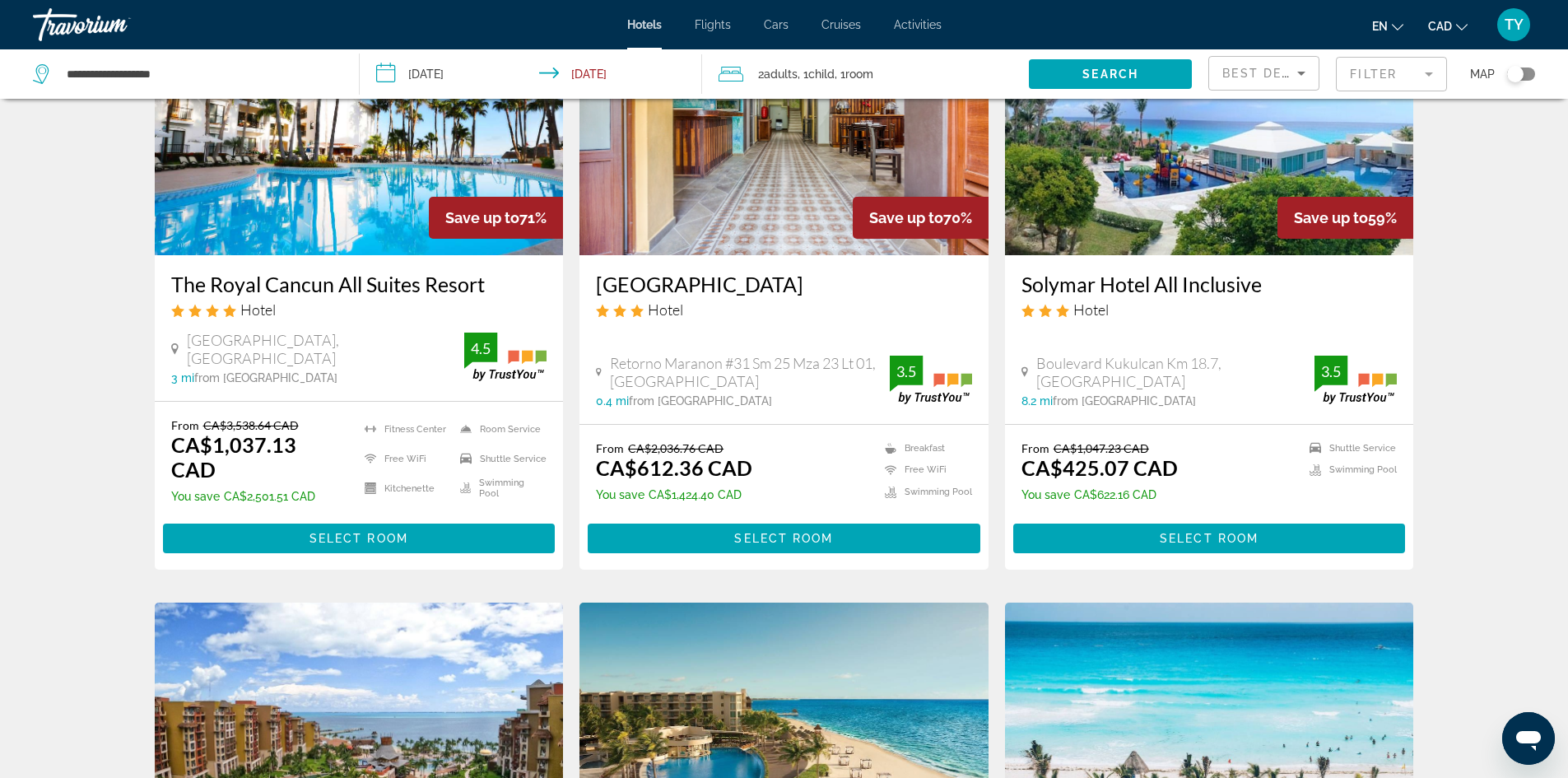
click at [1167, 149] on img "Main content" at bounding box center [1210, 123] width 409 height 264
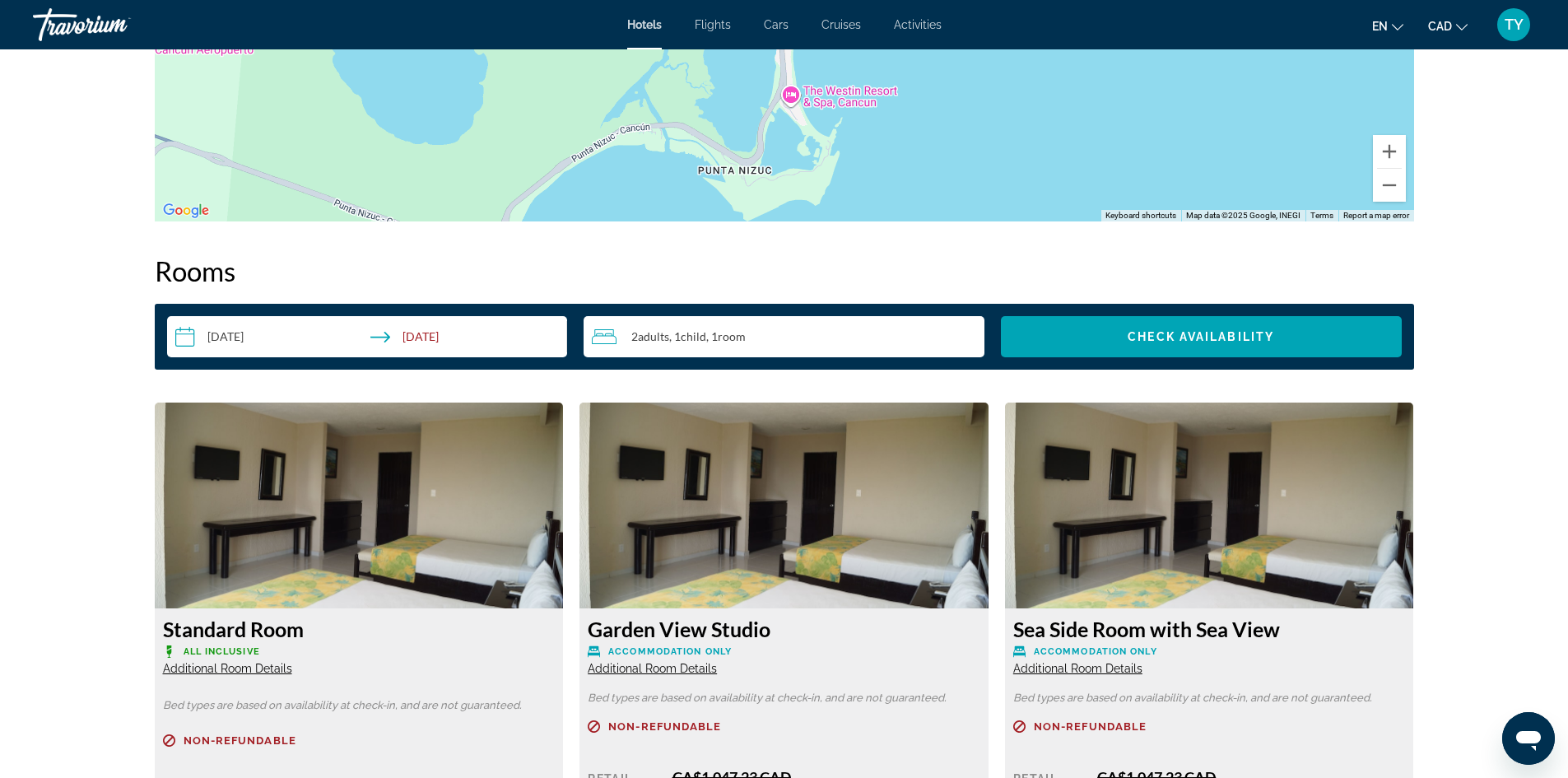
scroll to position [1893, 0]
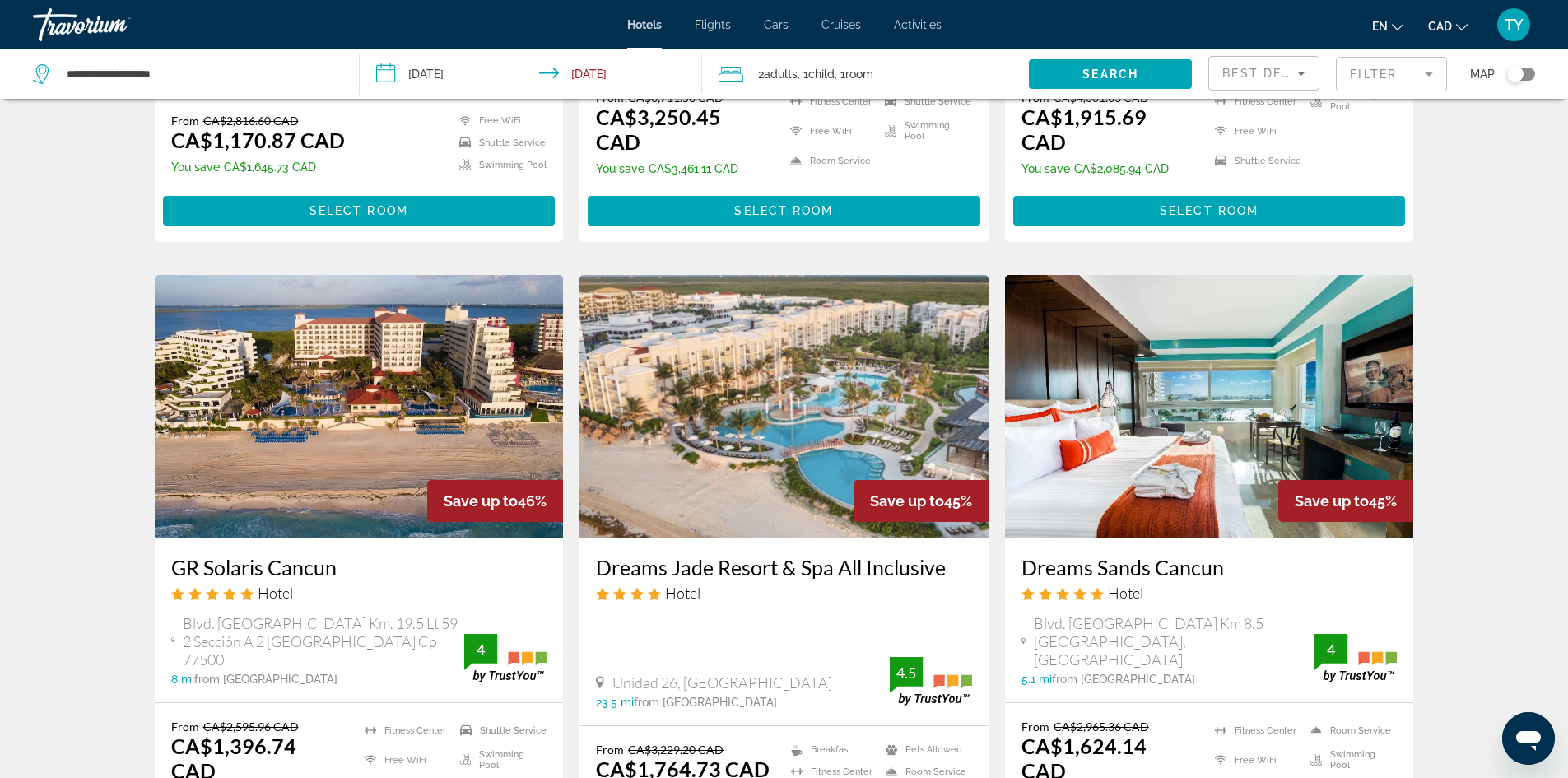
scroll to position [1152, 0]
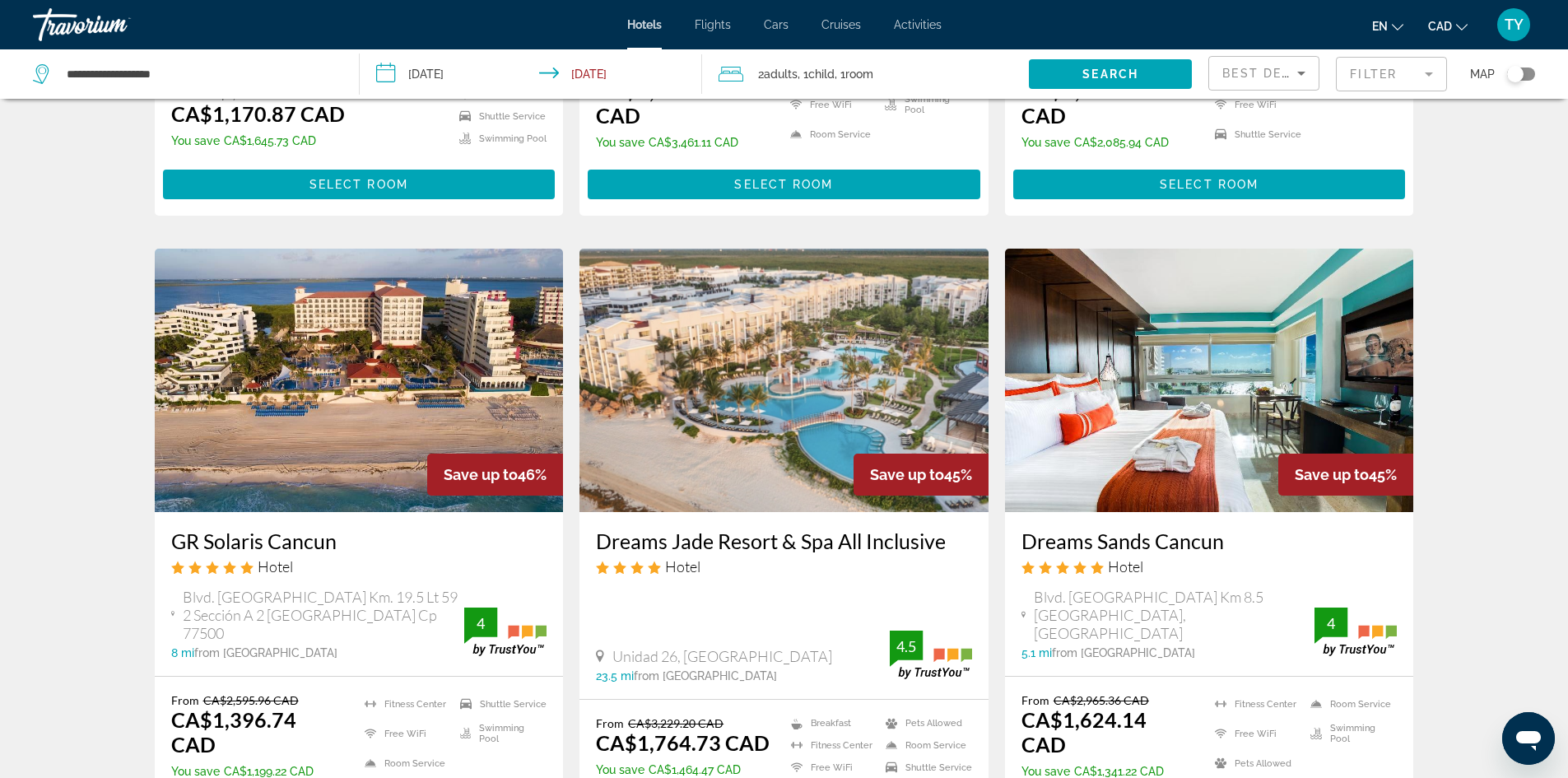
click at [727, 361] on img "Main content" at bounding box center [784, 380] width 409 height 264
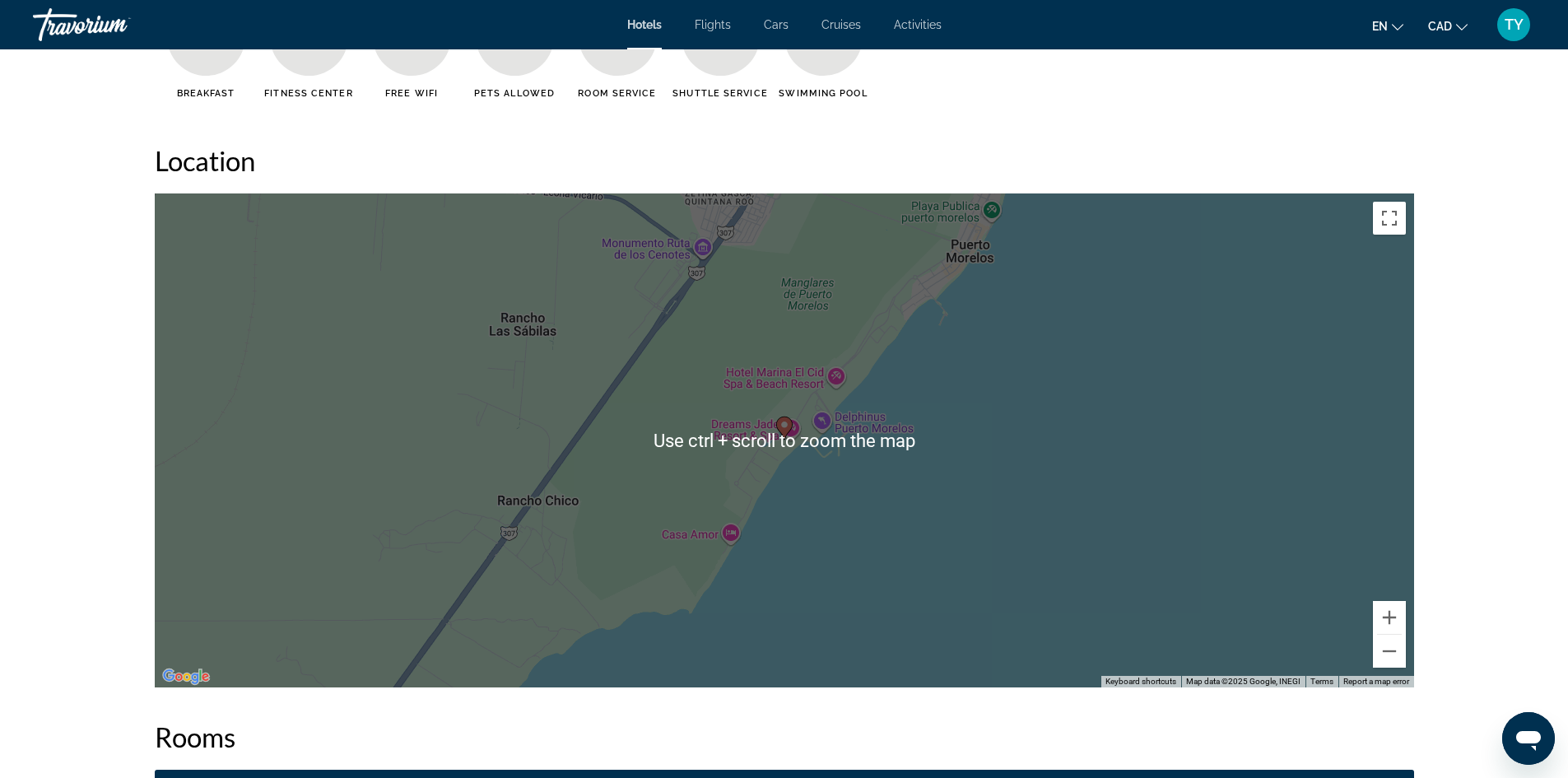
scroll to position [1482, 0]
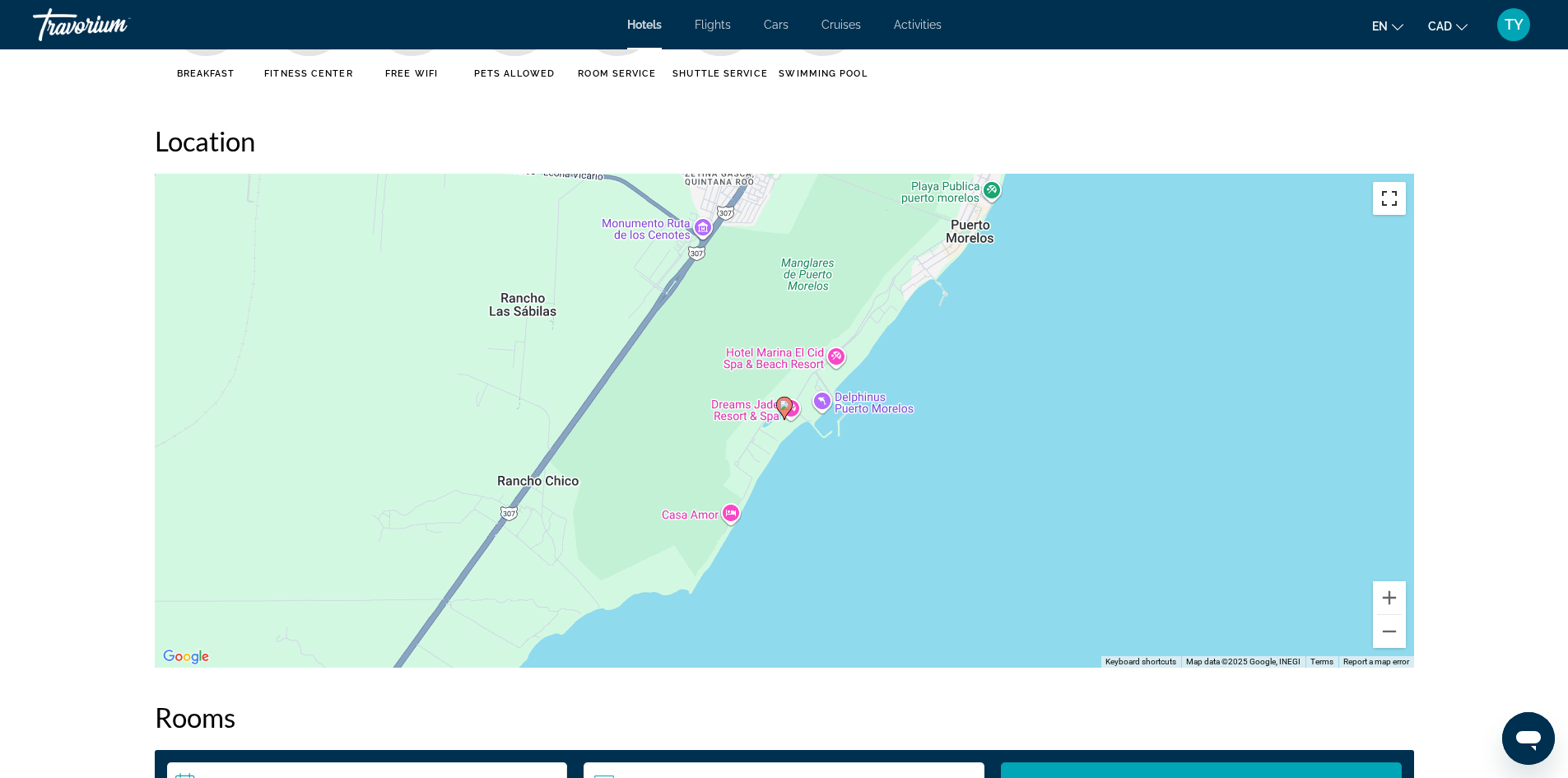
click at [1388, 205] on button "Toggle fullscreen view" at bounding box center [1389, 198] width 33 height 33
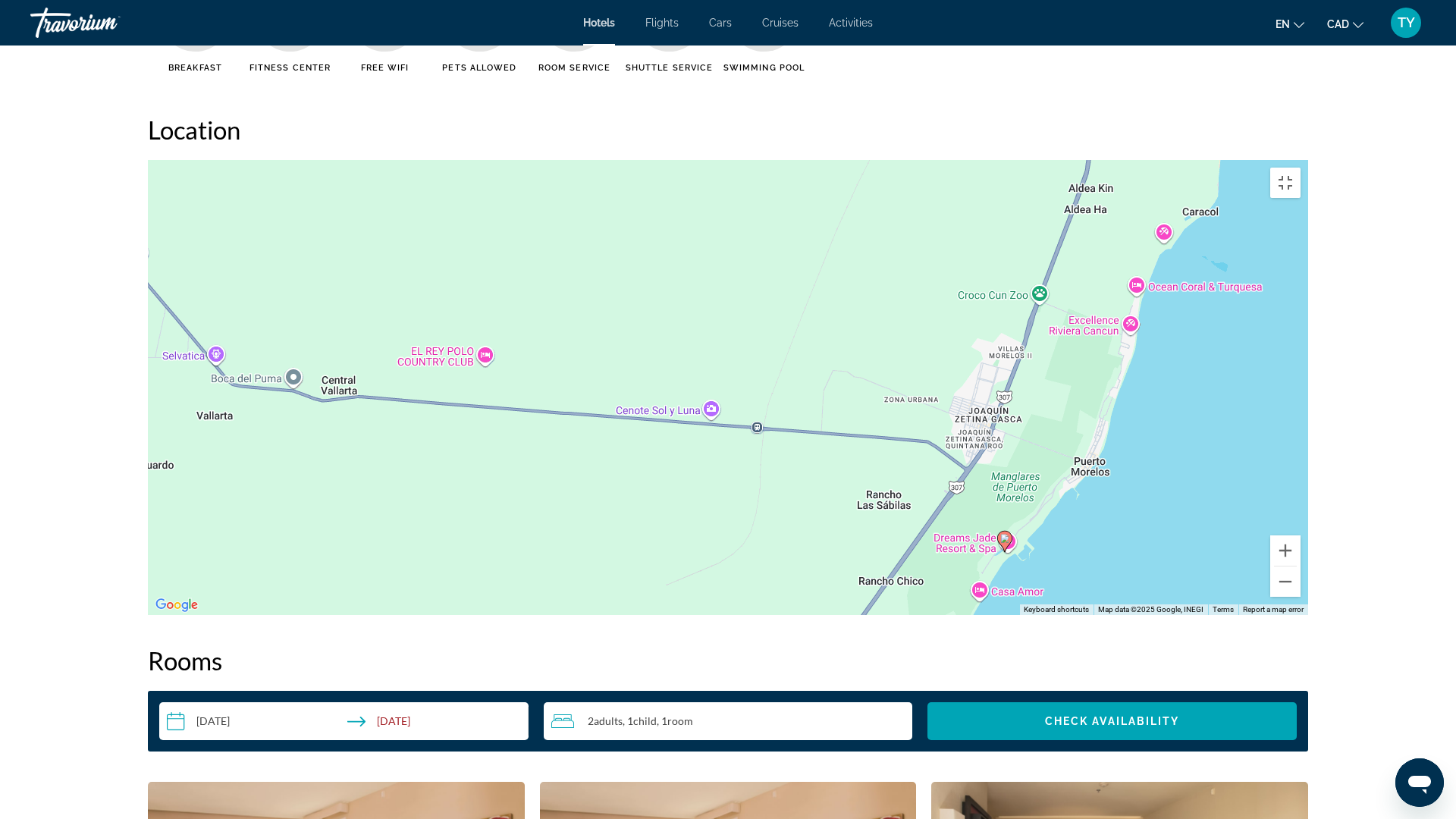
click at [1007, 543] on image "Main content" at bounding box center [1004, 538] width 9 height 9
click at [1300, 168] on button "Toggle fullscreen view" at bounding box center [1285, 183] width 30 height 30
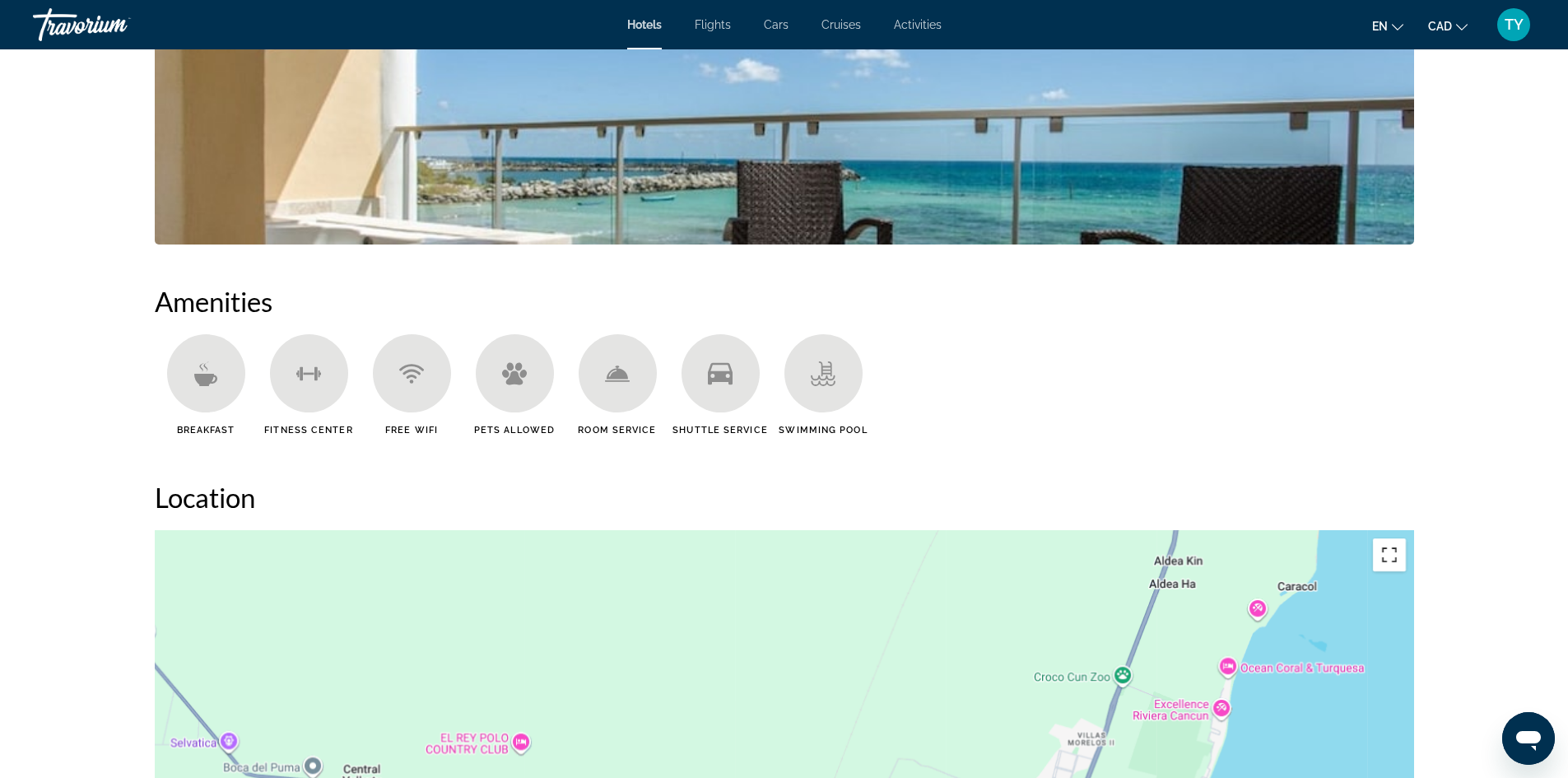
scroll to position [906, 0]
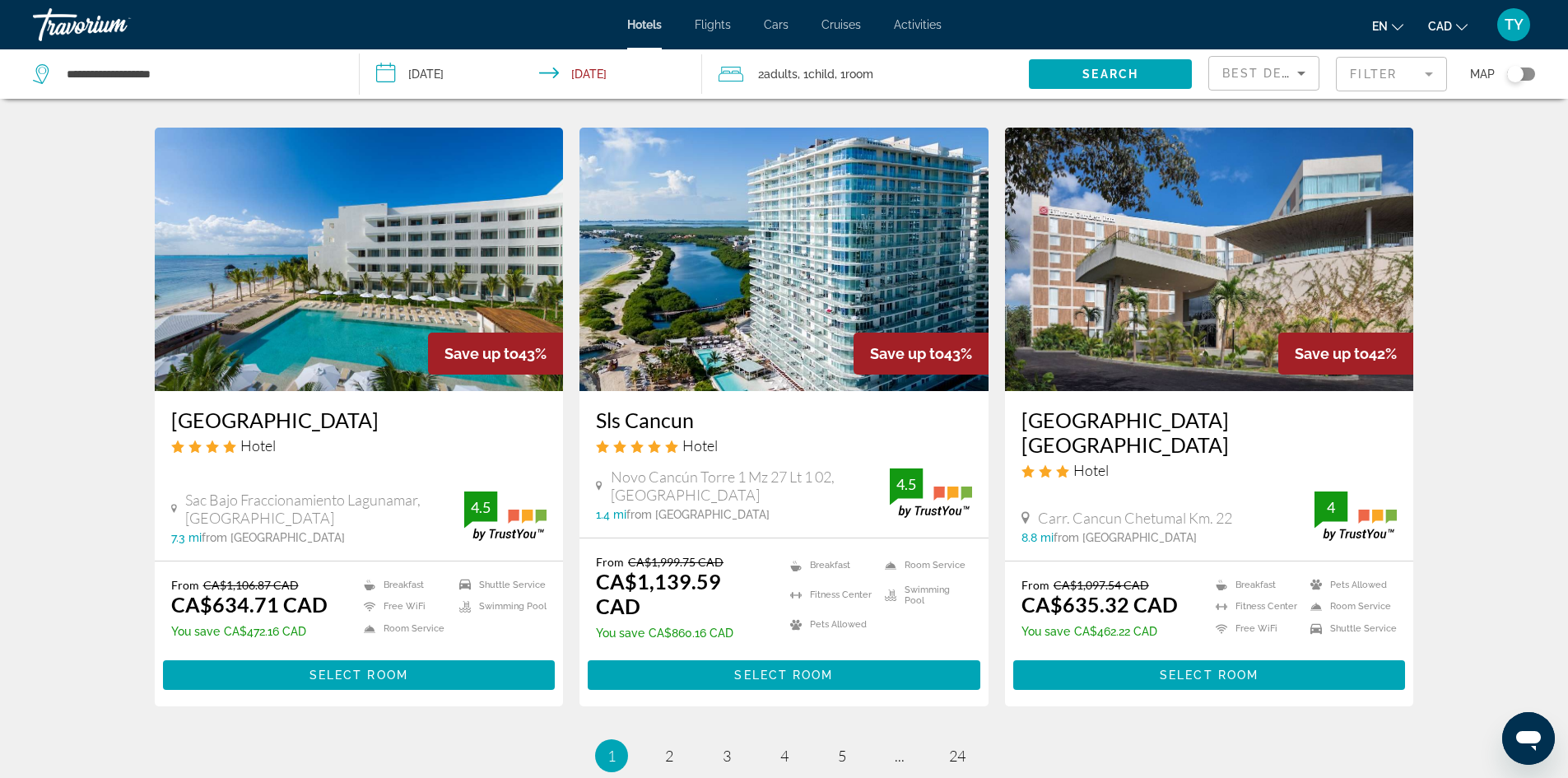
scroll to position [2039, 0]
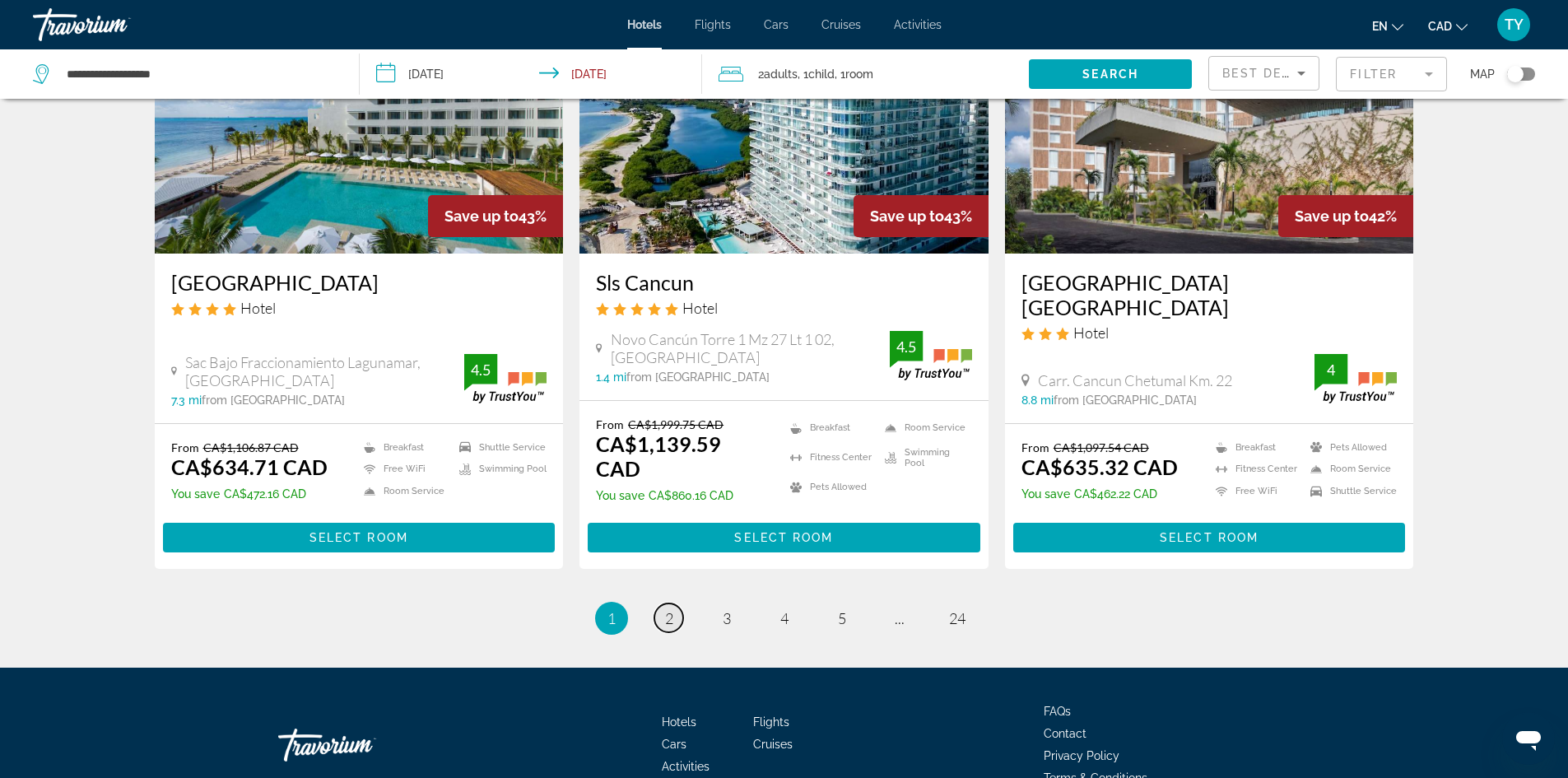
click at [683, 603] on link "page 2" at bounding box center [669, 617] width 29 height 29
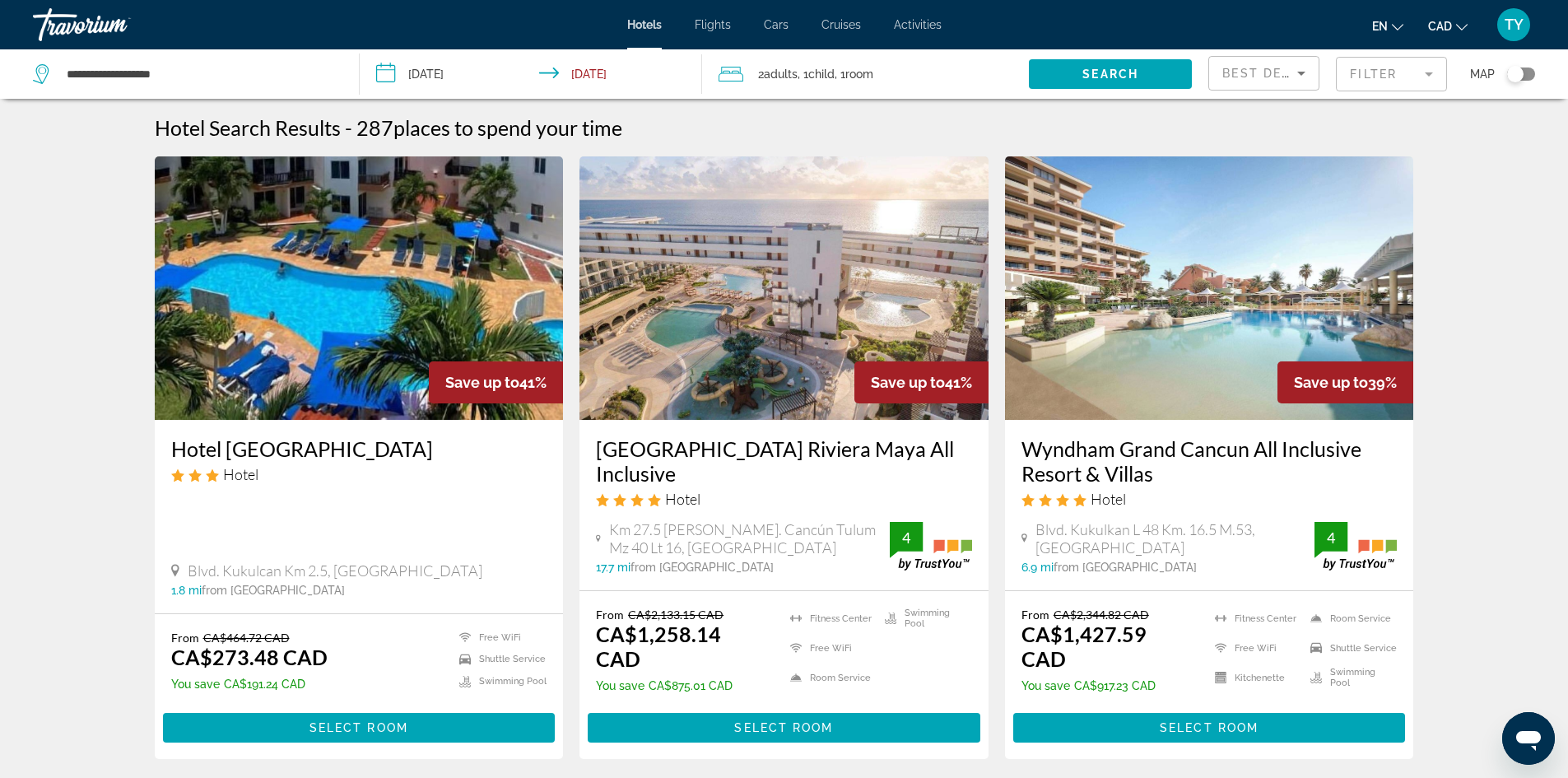
click at [769, 336] on img "Main content" at bounding box center [784, 288] width 409 height 264
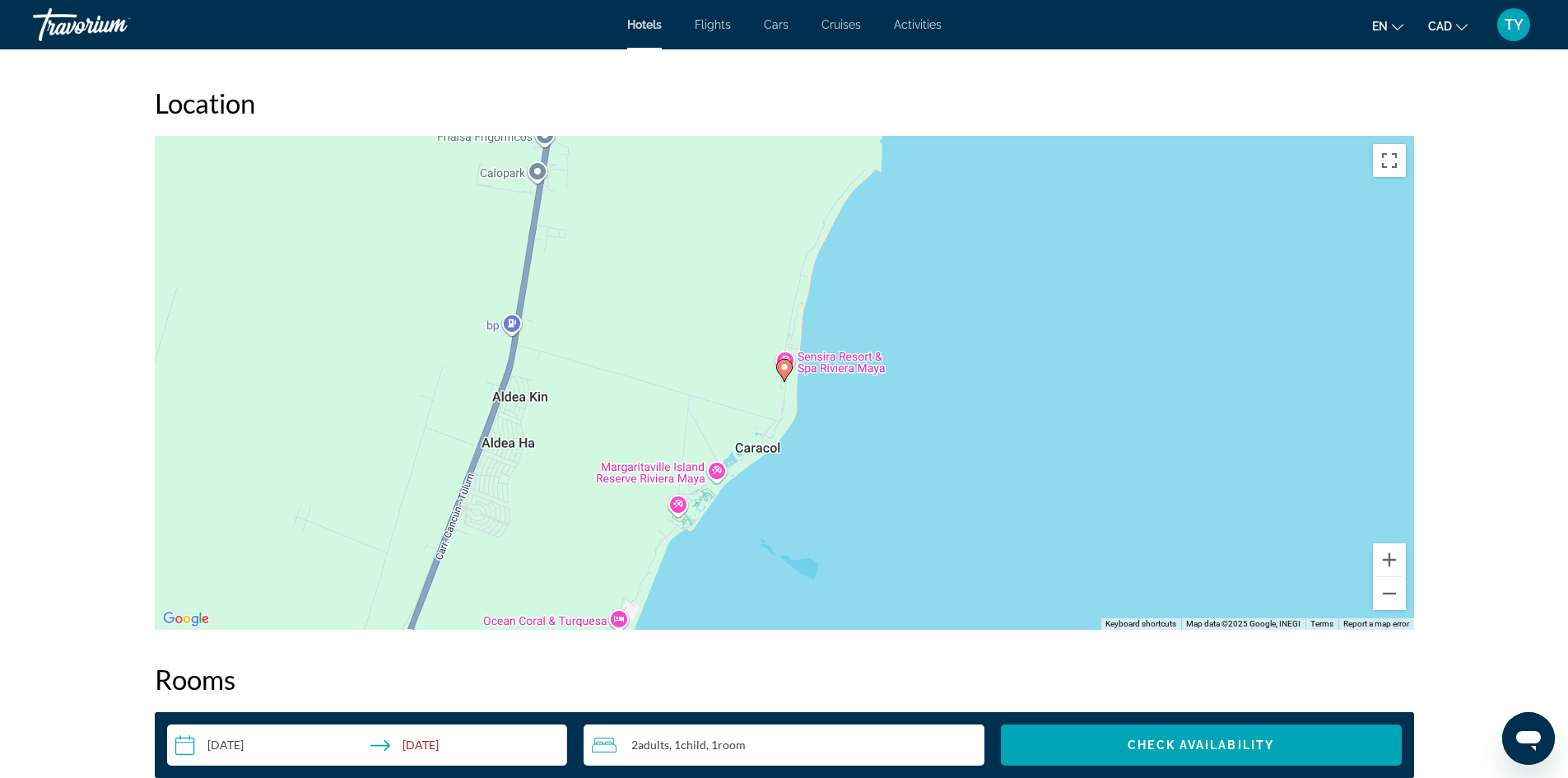
scroll to position [1564, 0]
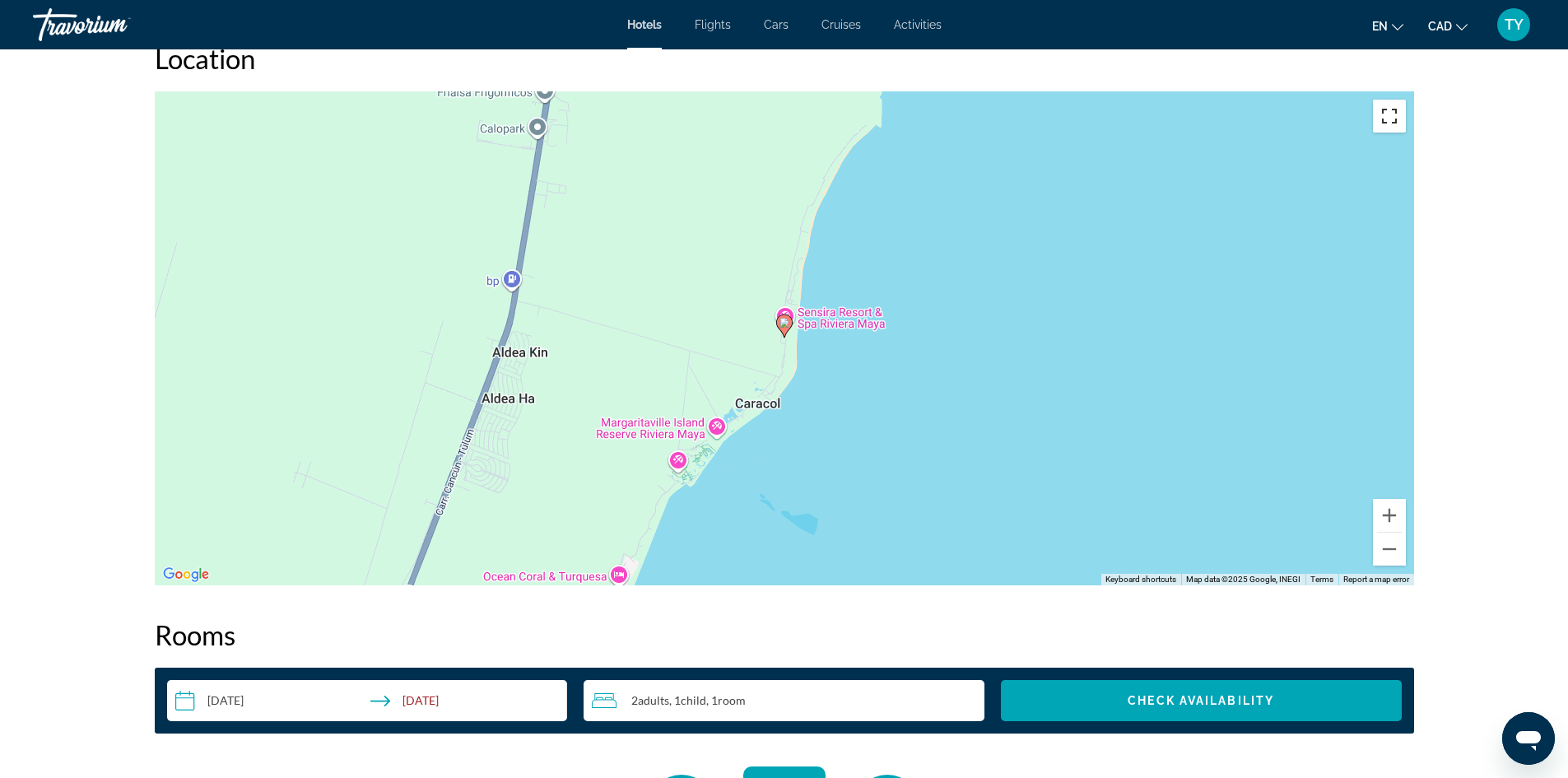
click at [1395, 116] on button "Toggle fullscreen view" at bounding box center [1389, 115] width 33 height 33
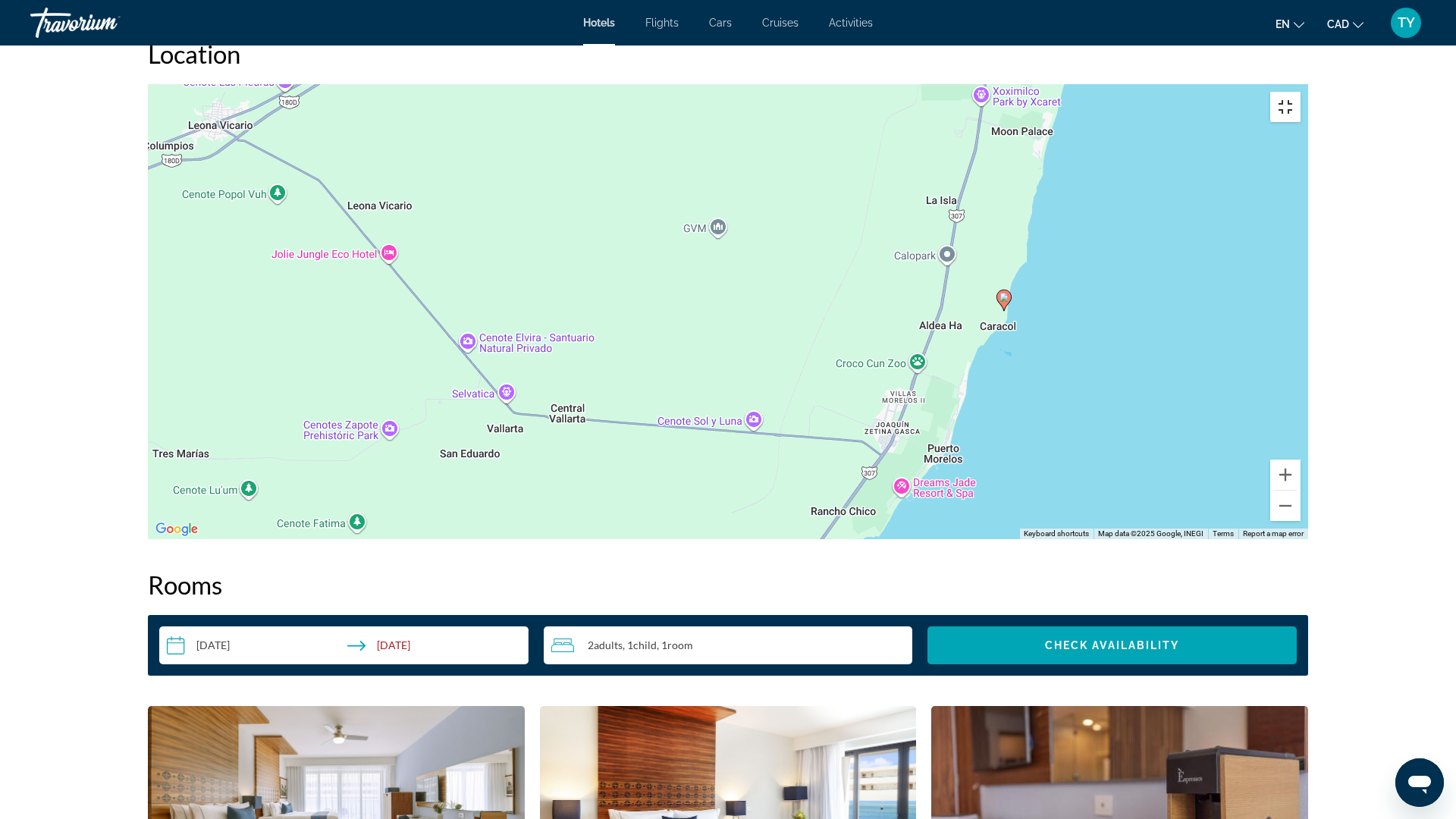
click at [1300, 91] on button "Toggle fullscreen view" at bounding box center [1285, 106] width 30 height 30
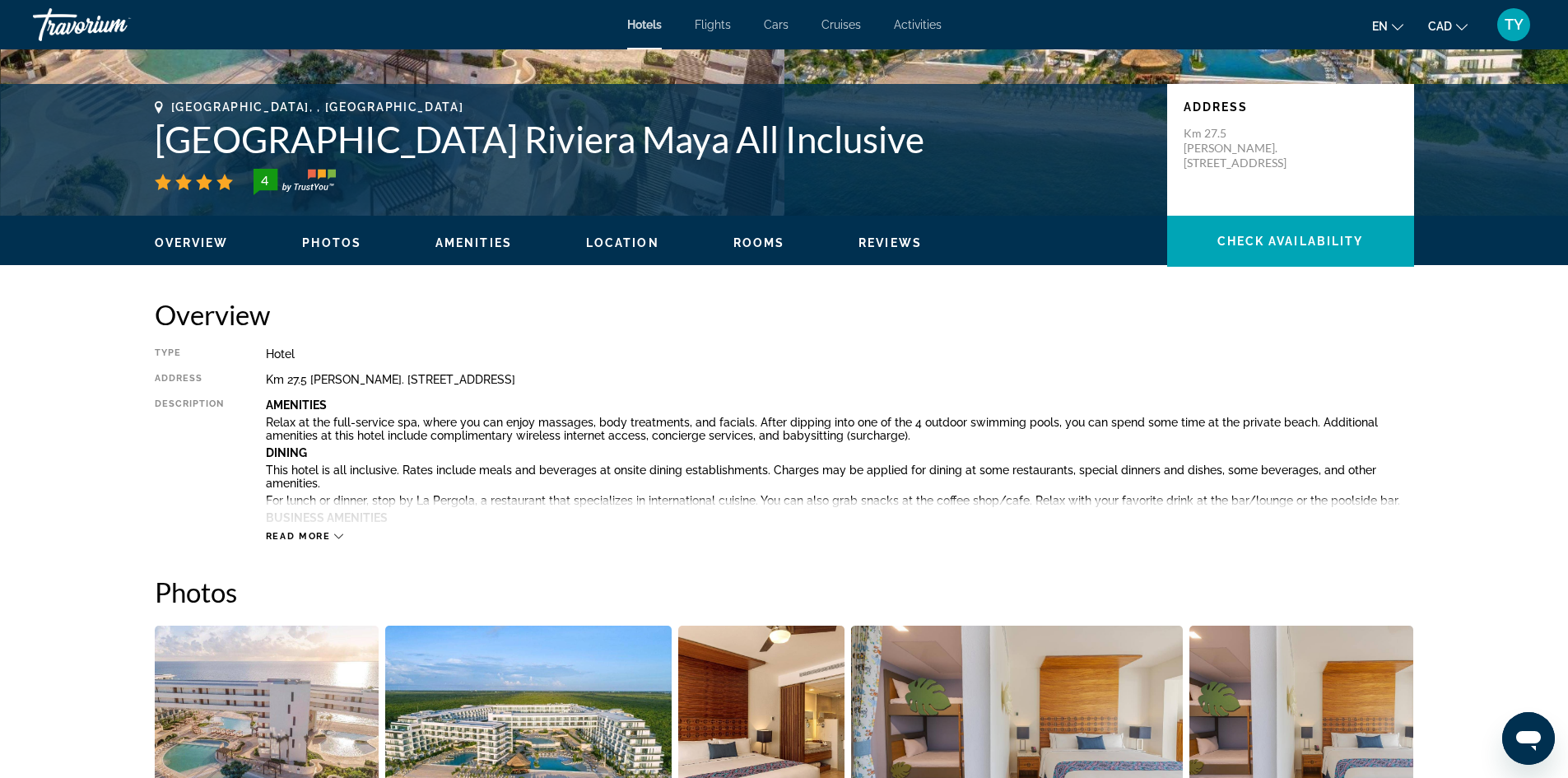
scroll to position [82, 0]
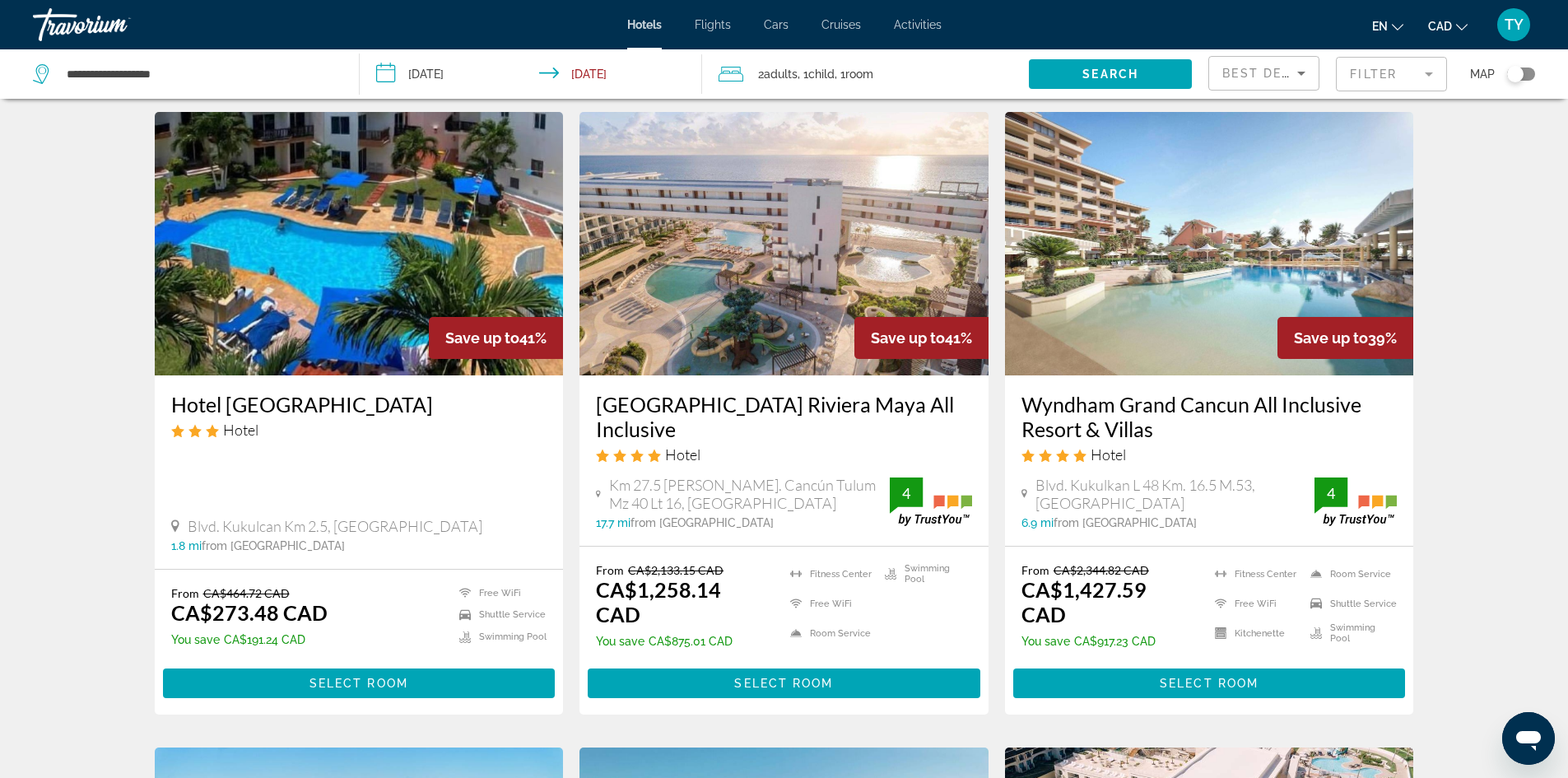
scroll to position [82, 0]
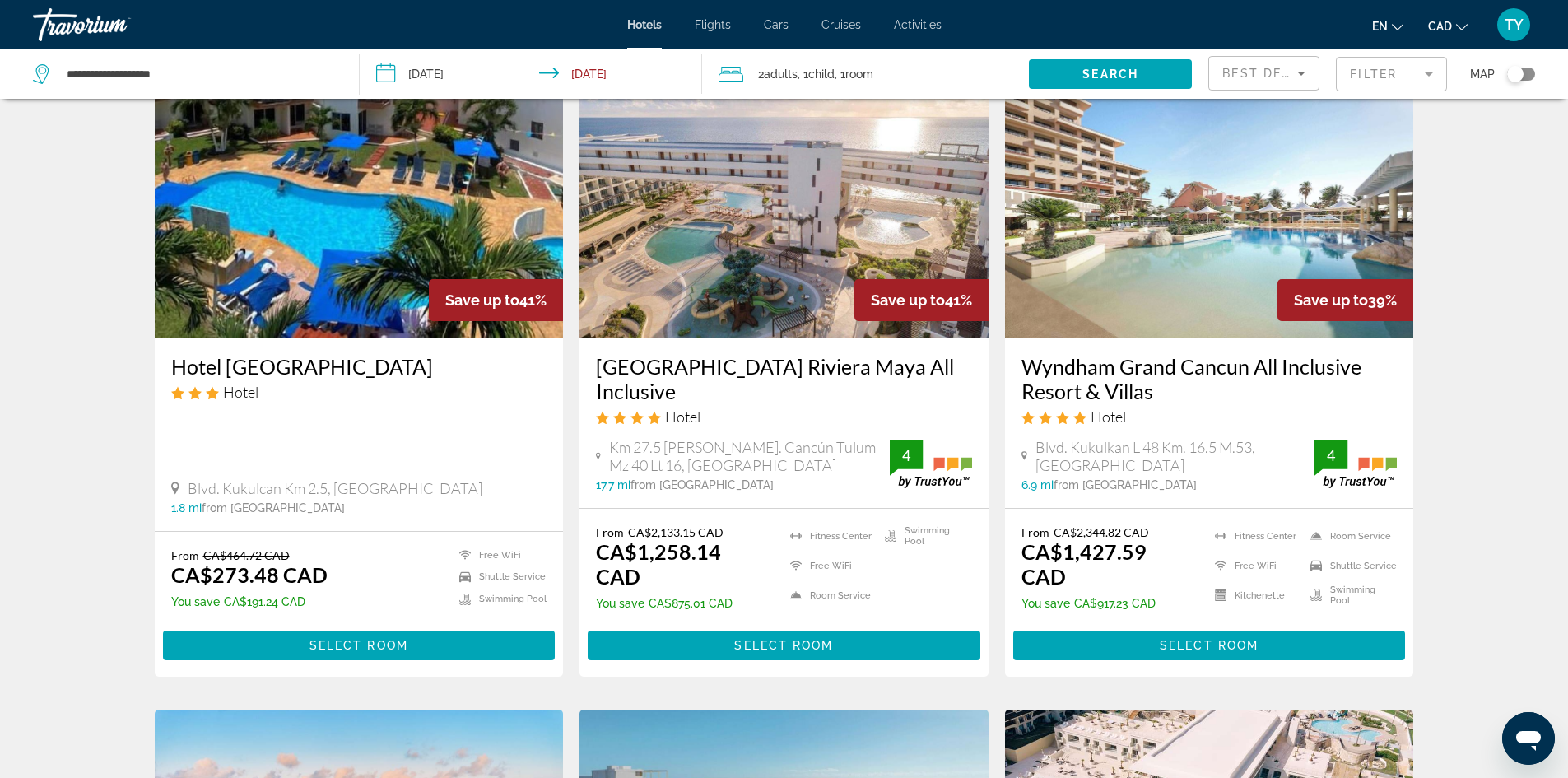
click at [1169, 263] on img "Main content" at bounding box center [1210, 205] width 409 height 264
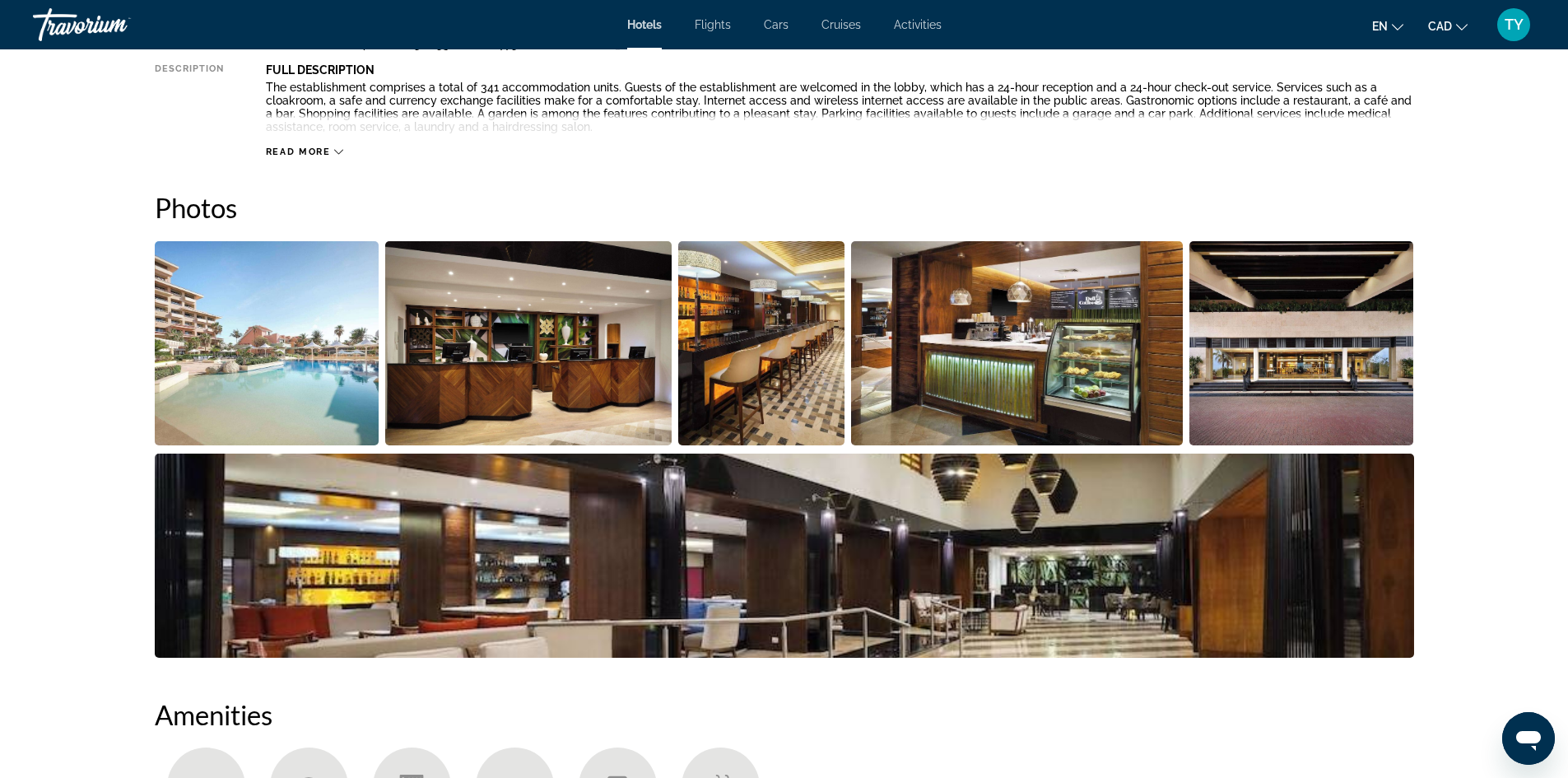
scroll to position [658, 0]
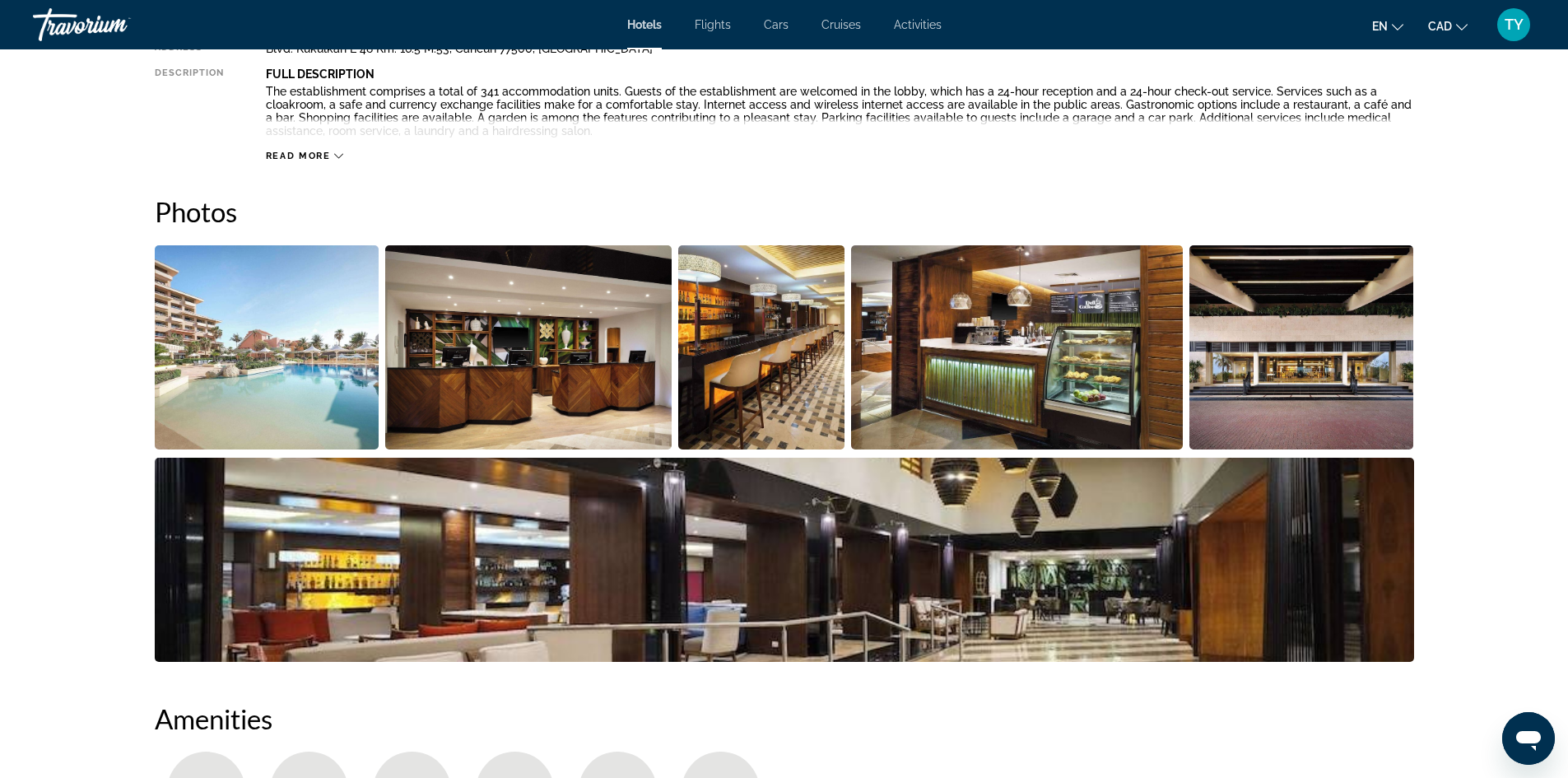
click at [269, 363] on img "Open full-screen image slider" at bounding box center [267, 347] width 225 height 205
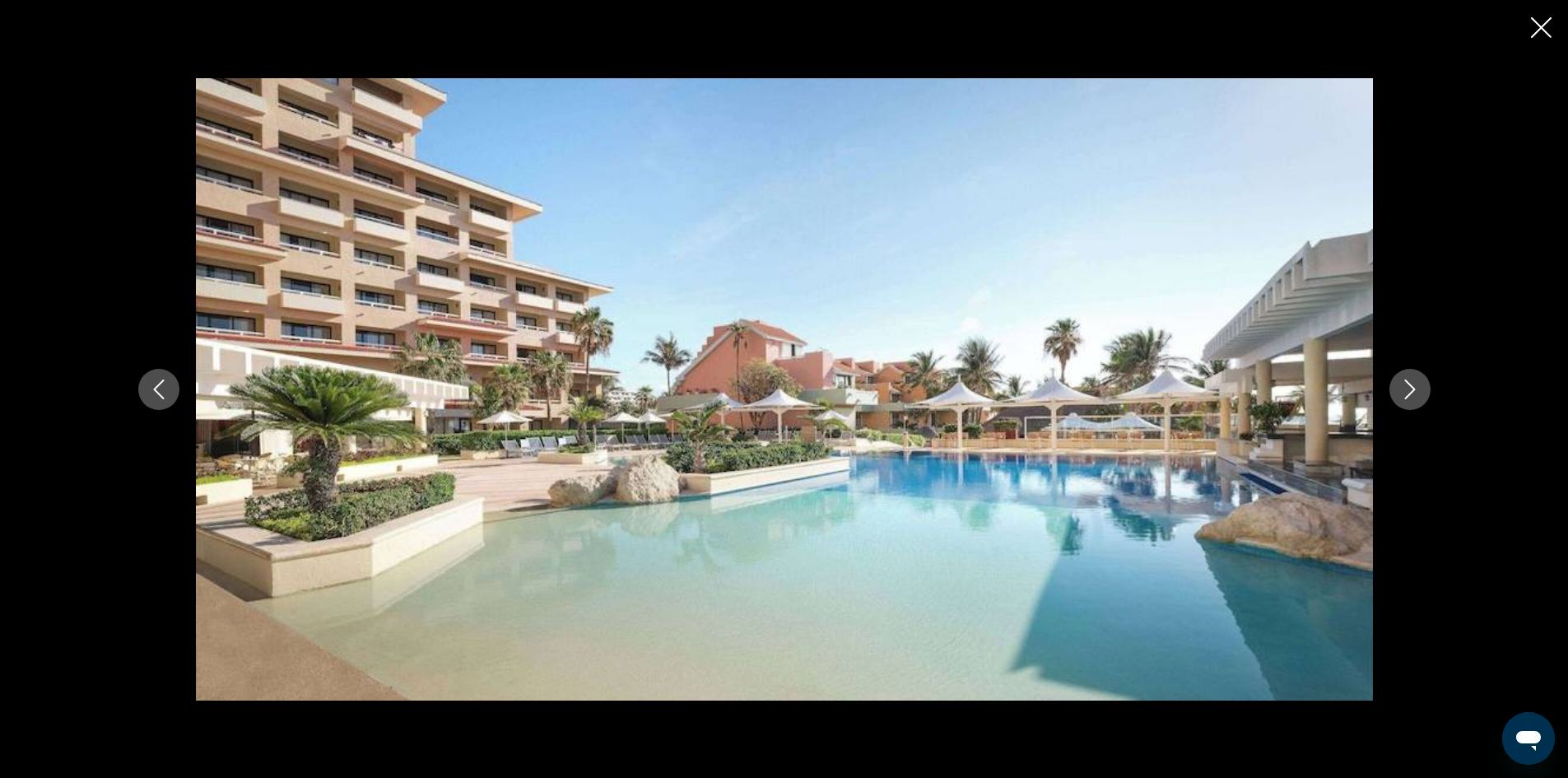
click at [1410, 392] on icon "Next image" at bounding box center [1410, 389] width 20 height 20
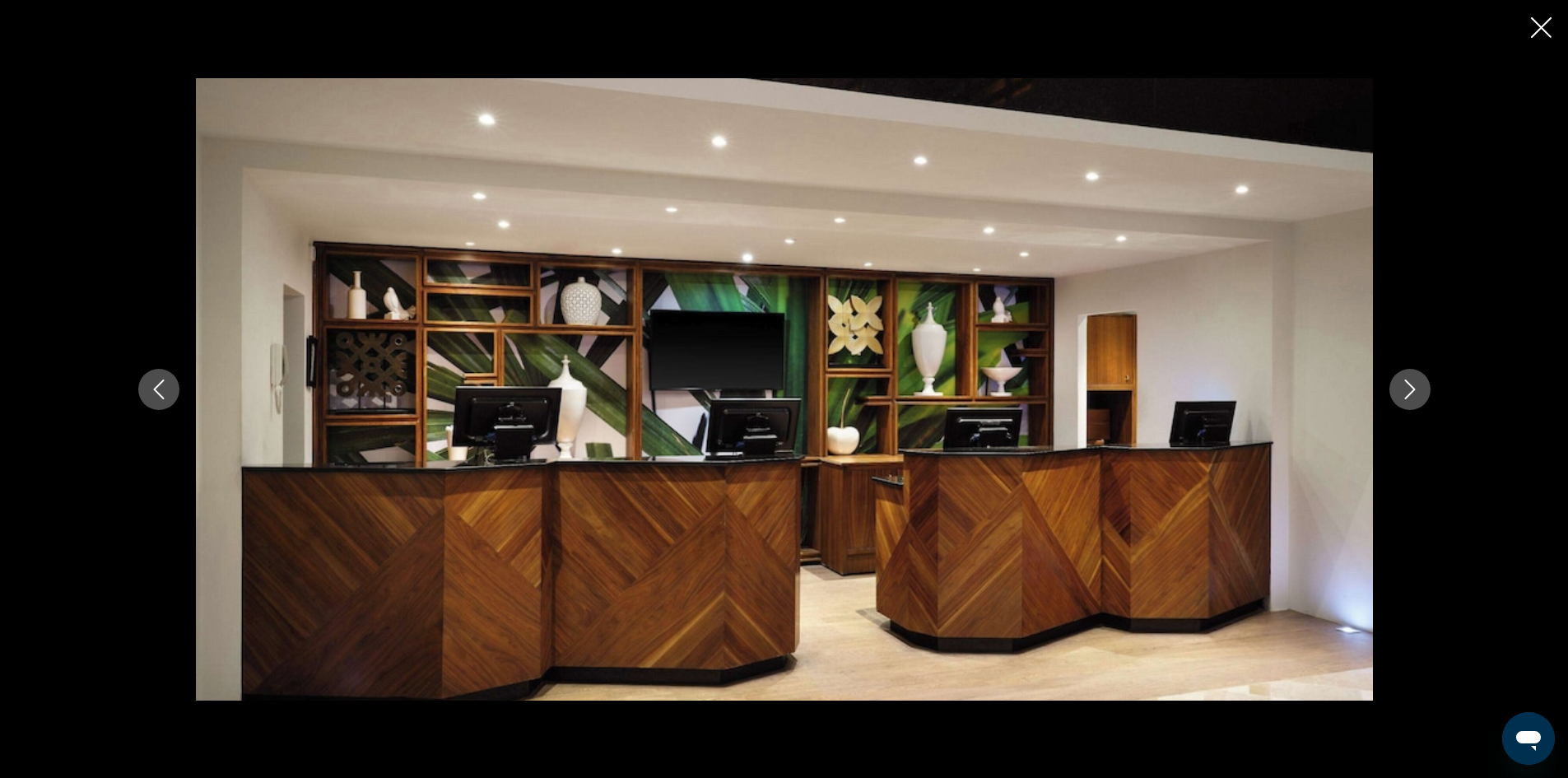
click at [1403, 395] on icon "Next image" at bounding box center [1410, 389] width 20 height 20
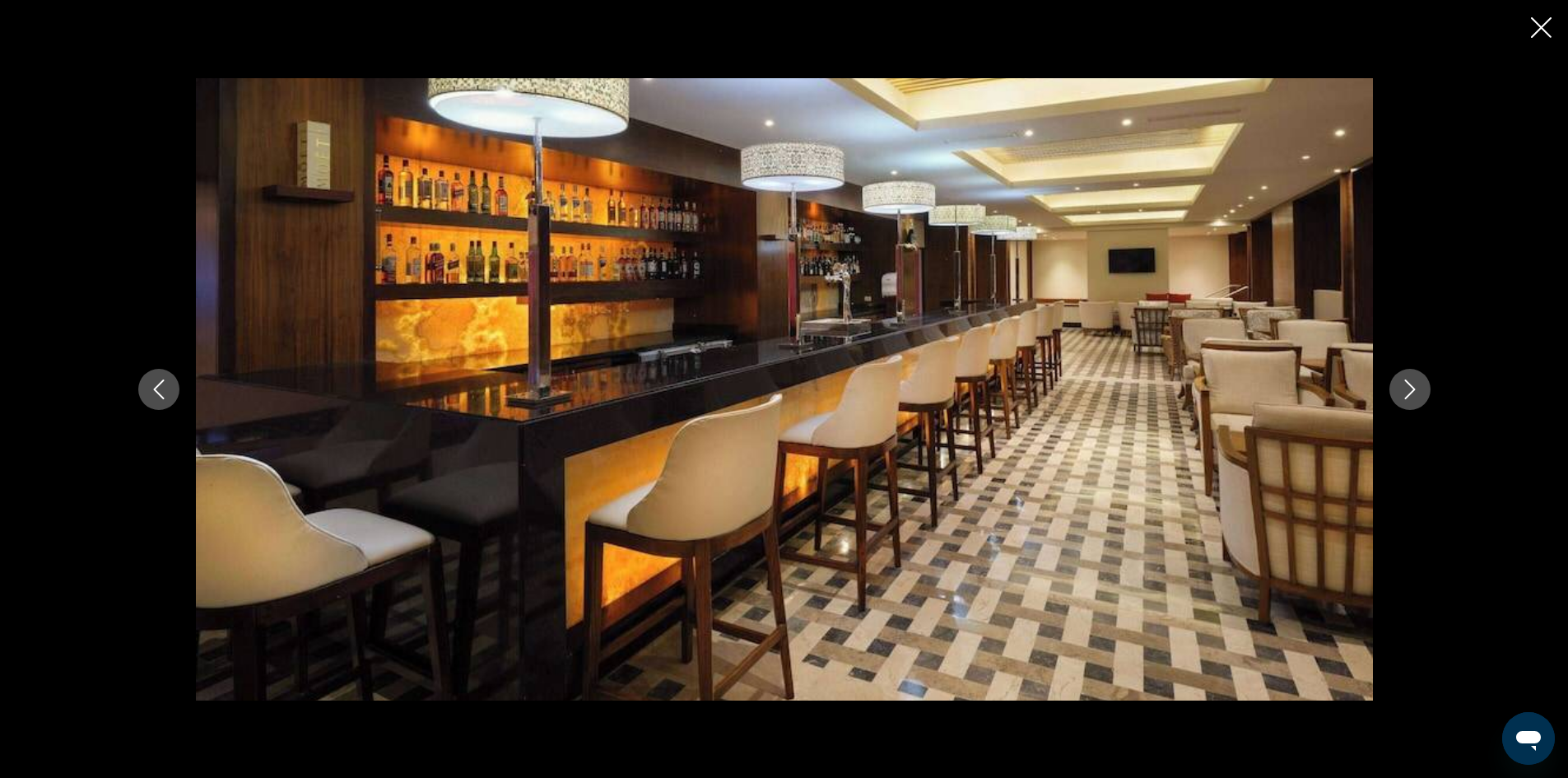
click at [1401, 396] on icon "Next image" at bounding box center [1410, 389] width 20 height 20
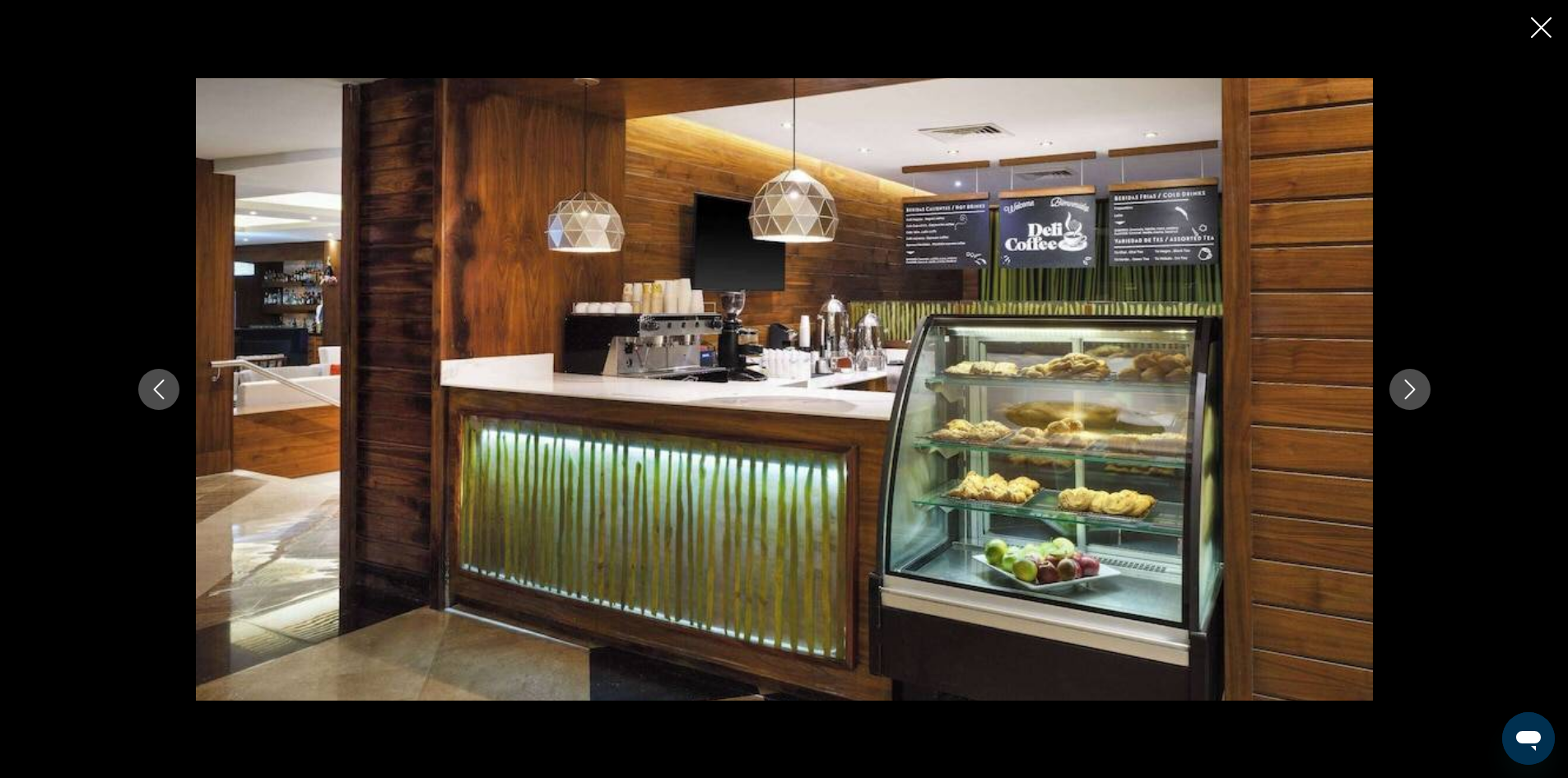
click at [1401, 396] on icon "Next image" at bounding box center [1410, 389] width 20 height 20
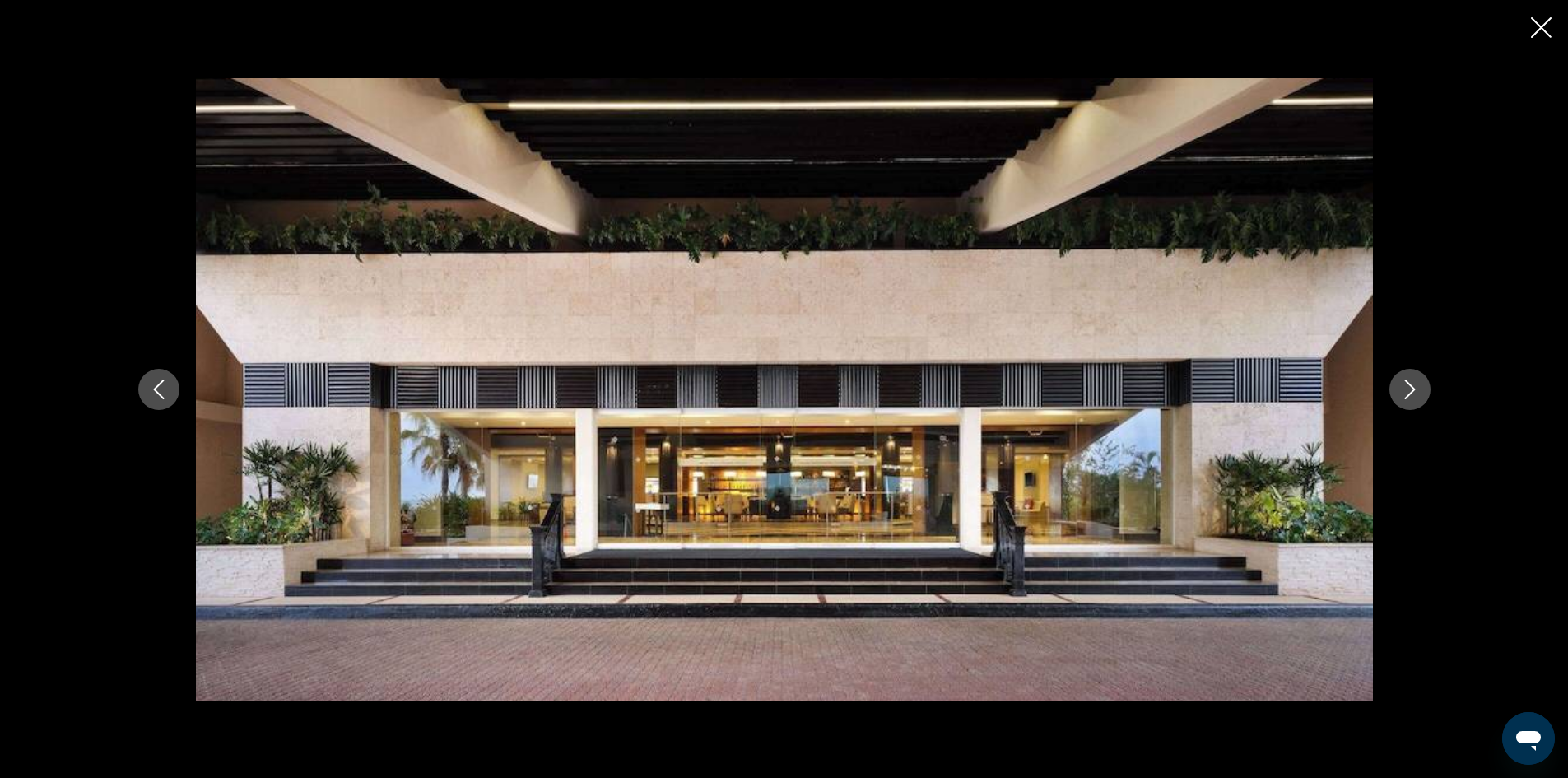
click at [1401, 396] on icon "Next image" at bounding box center [1410, 389] width 20 height 20
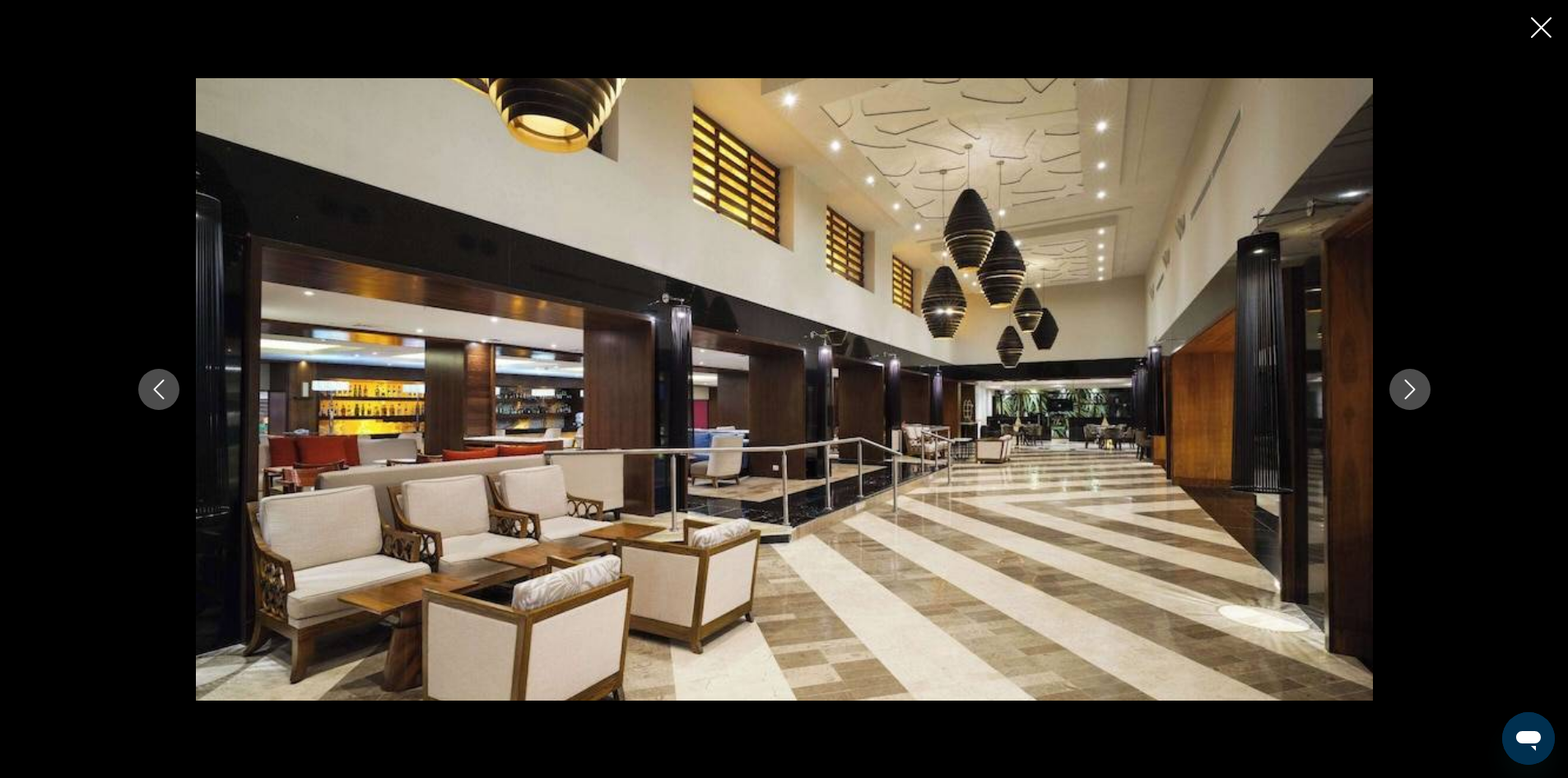
click at [1401, 396] on icon "Next image" at bounding box center [1410, 389] width 20 height 20
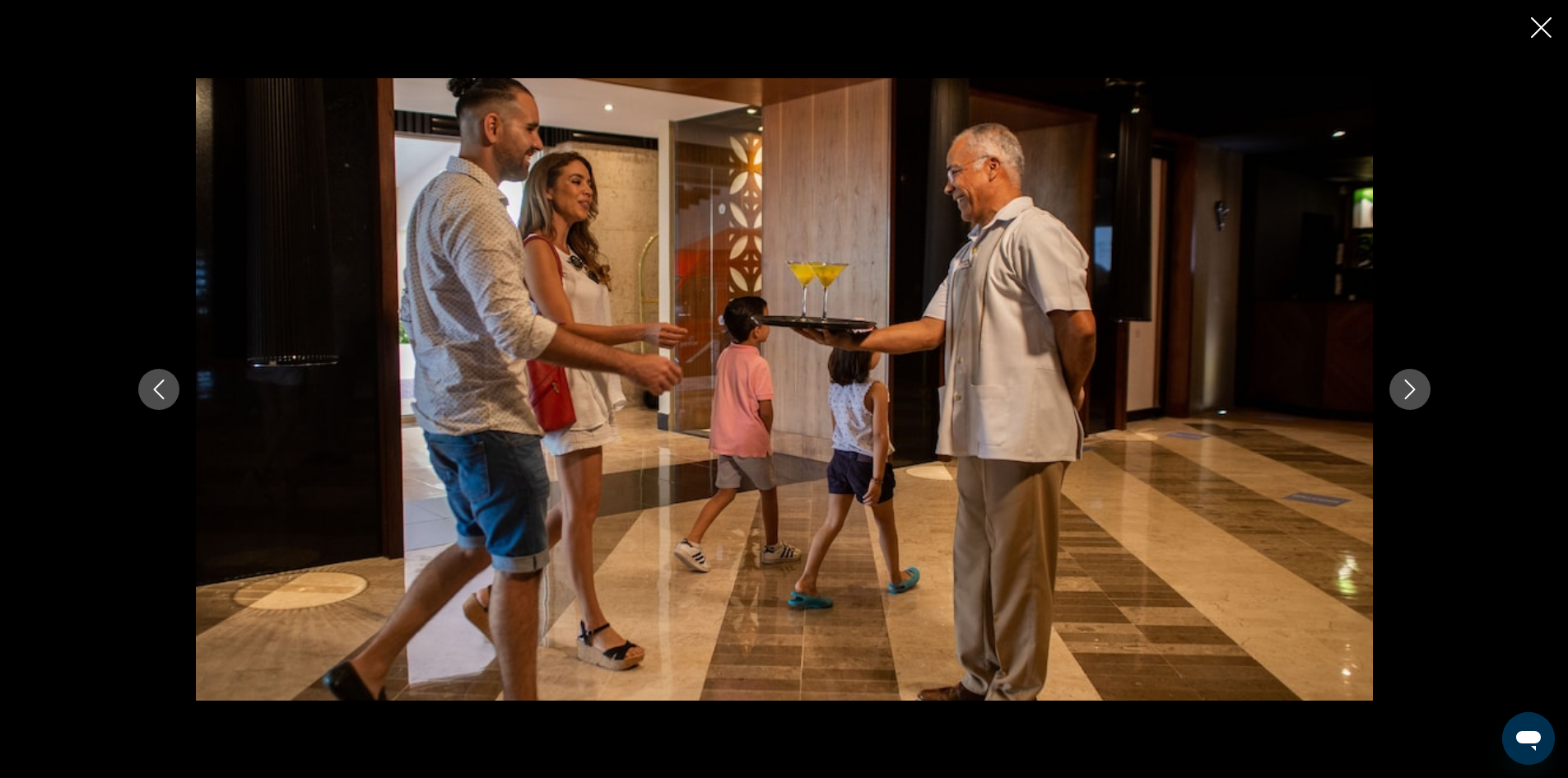
click at [1401, 396] on icon "Next image" at bounding box center [1410, 389] width 20 height 20
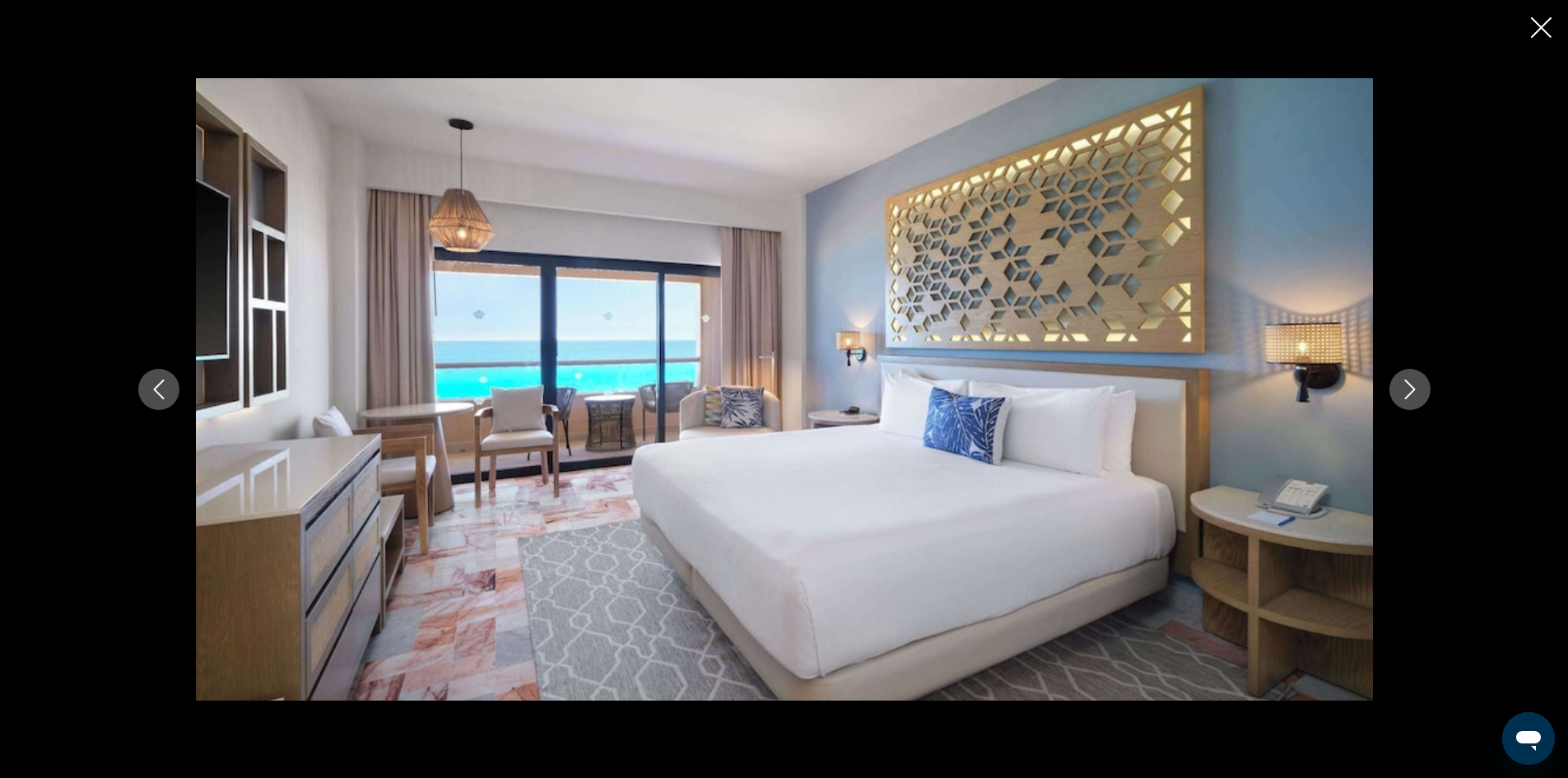
click at [1400, 396] on icon "Next image" at bounding box center [1410, 389] width 20 height 20
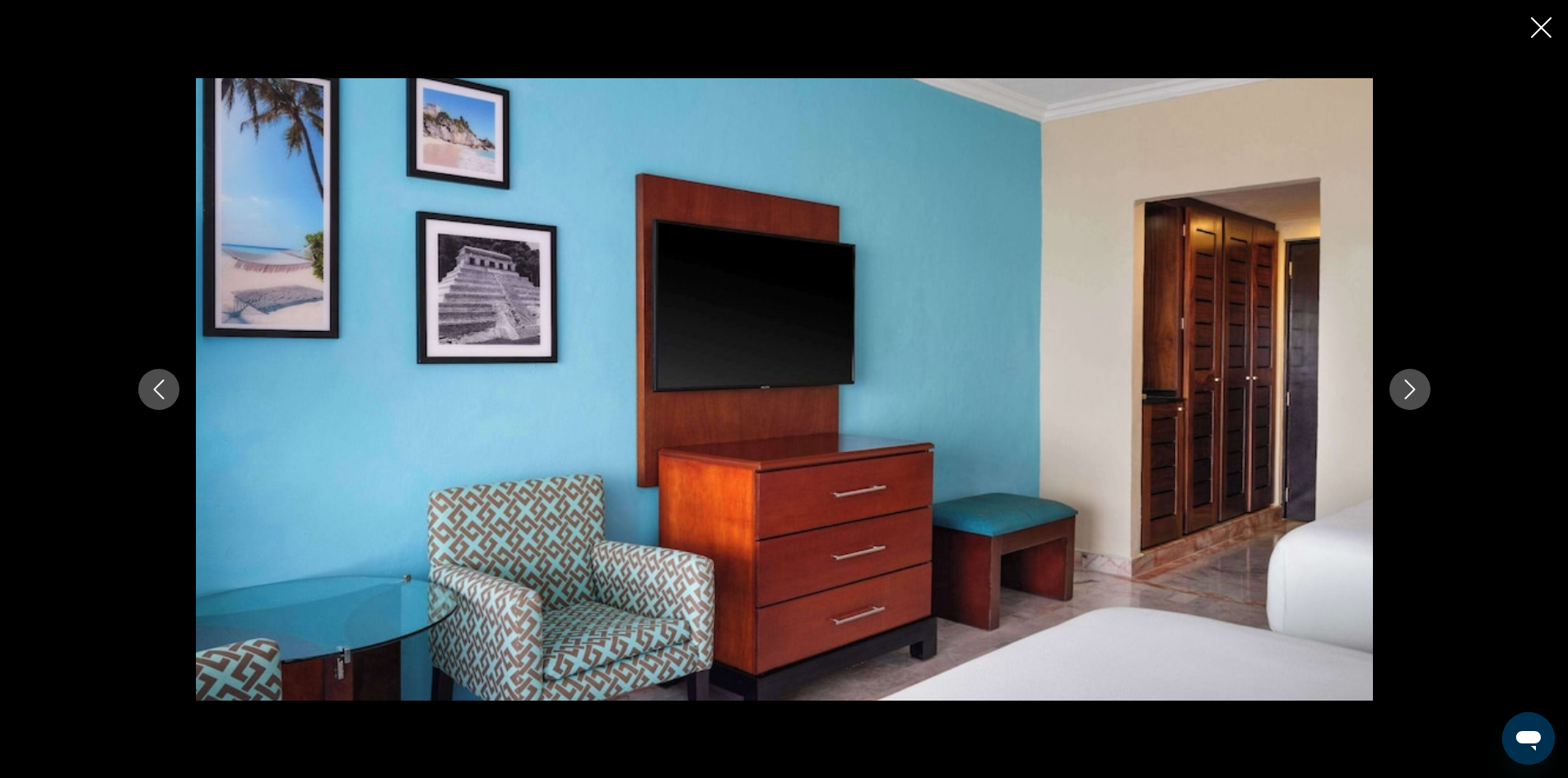
click at [1400, 396] on icon "Next image" at bounding box center [1410, 389] width 20 height 20
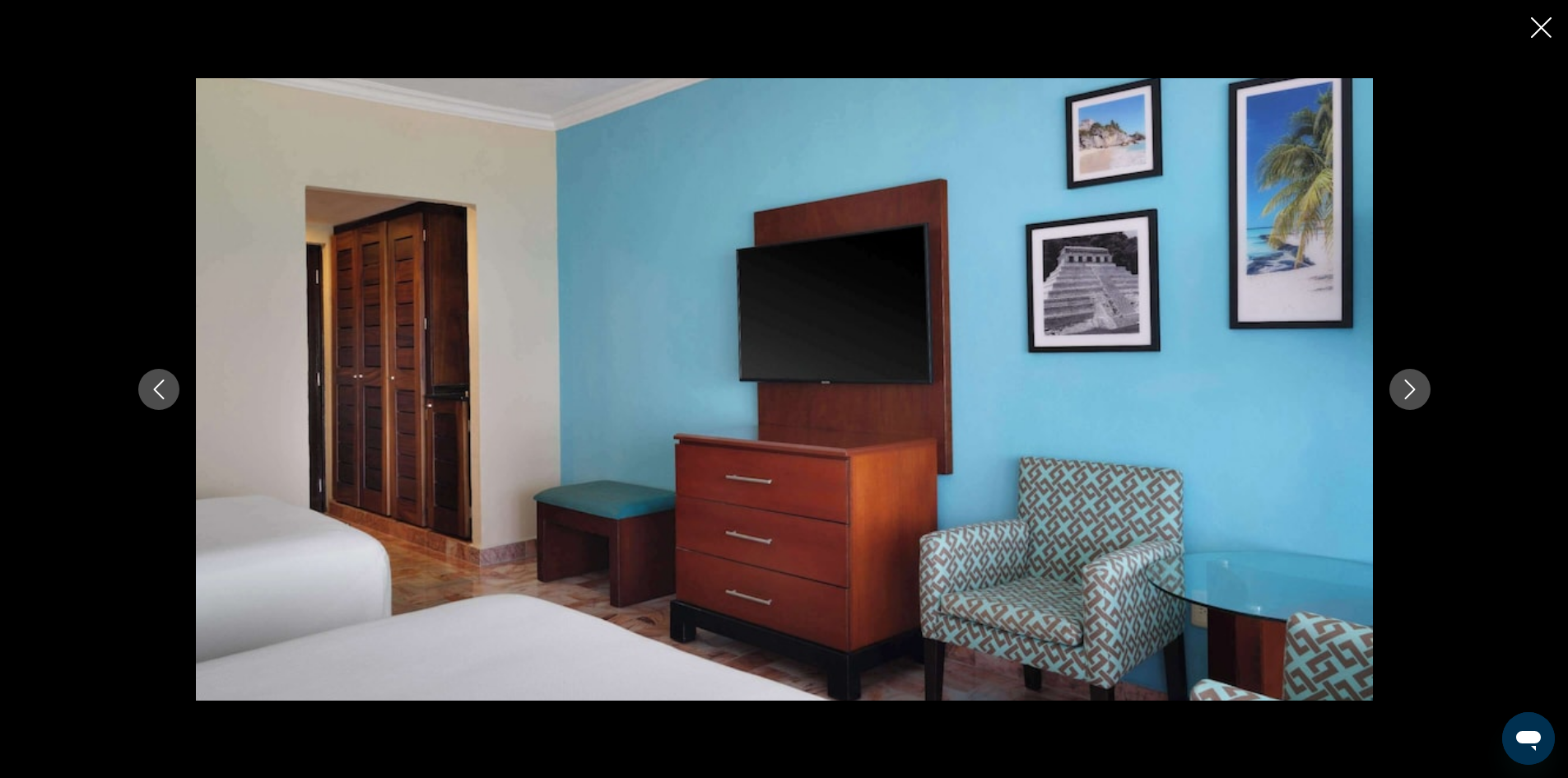
click at [1400, 396] on icon "Next image" at bounding box center [1410, 389] width 20 height 20
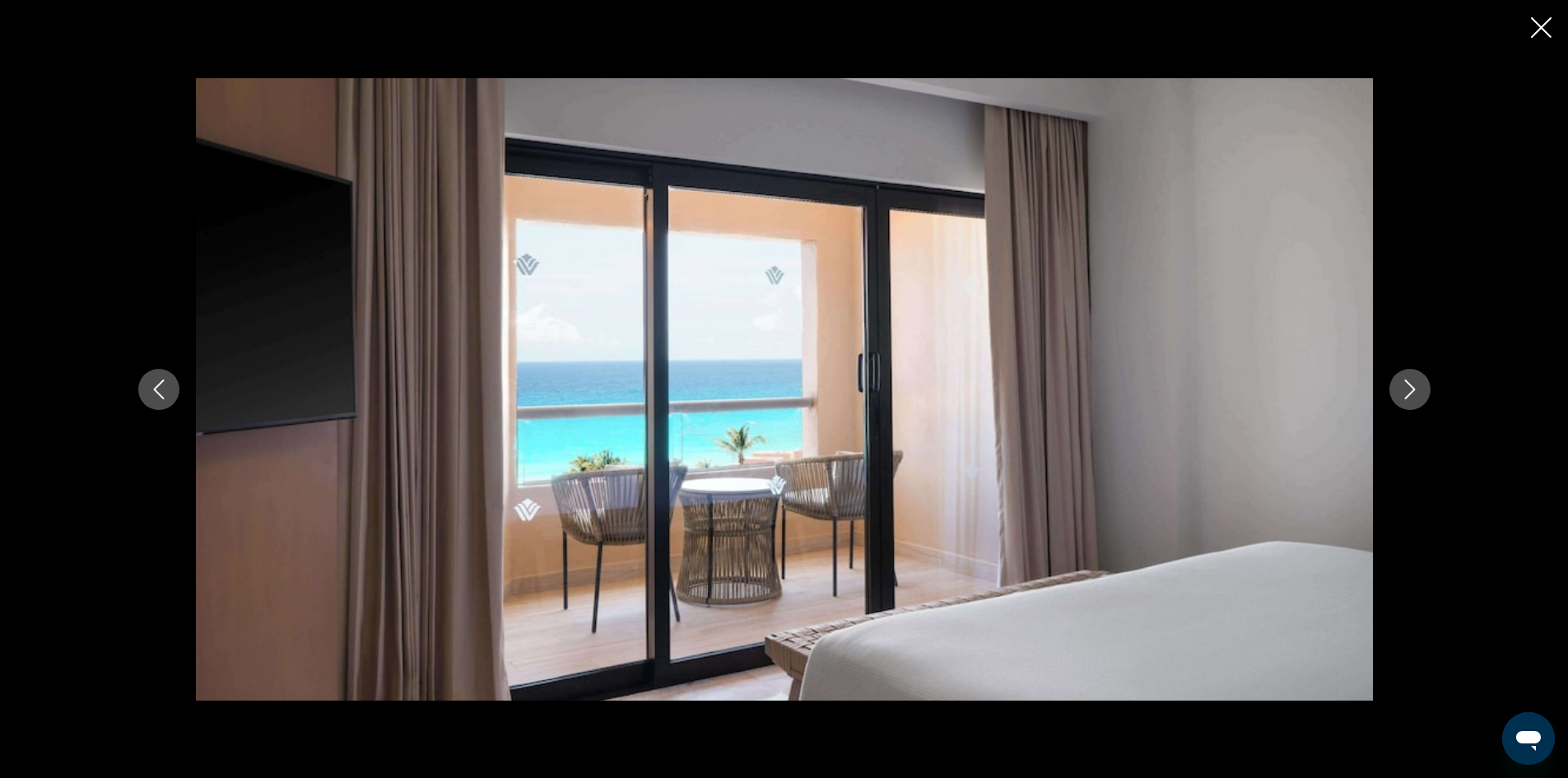
click at [1400, 396] on icon "Next image" at bounding box center [1410, 389] width 20 height 20
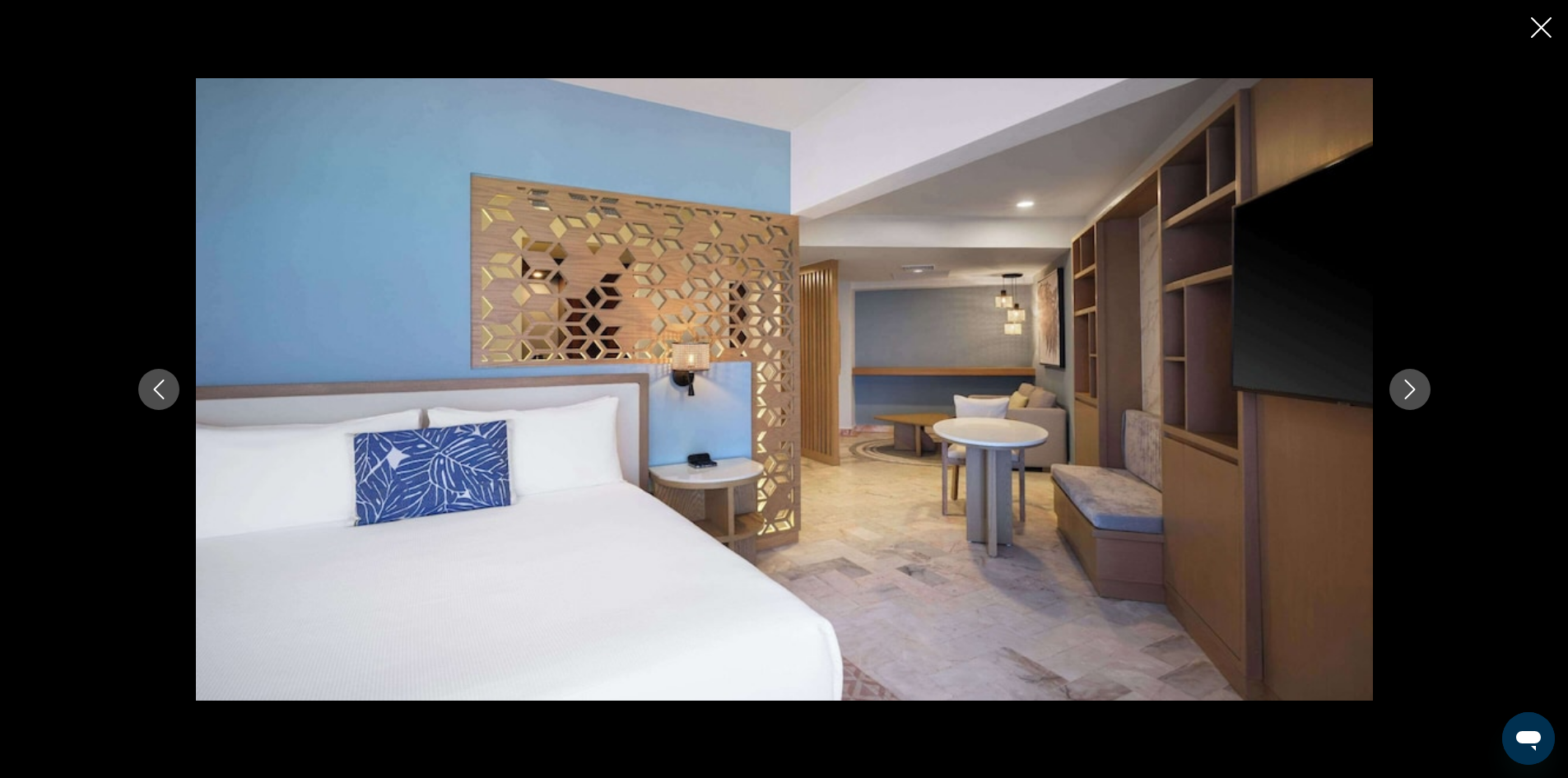
click at [1400, 396] on icon "Next image" at bounding box center [1410, 389] width 20 height 20
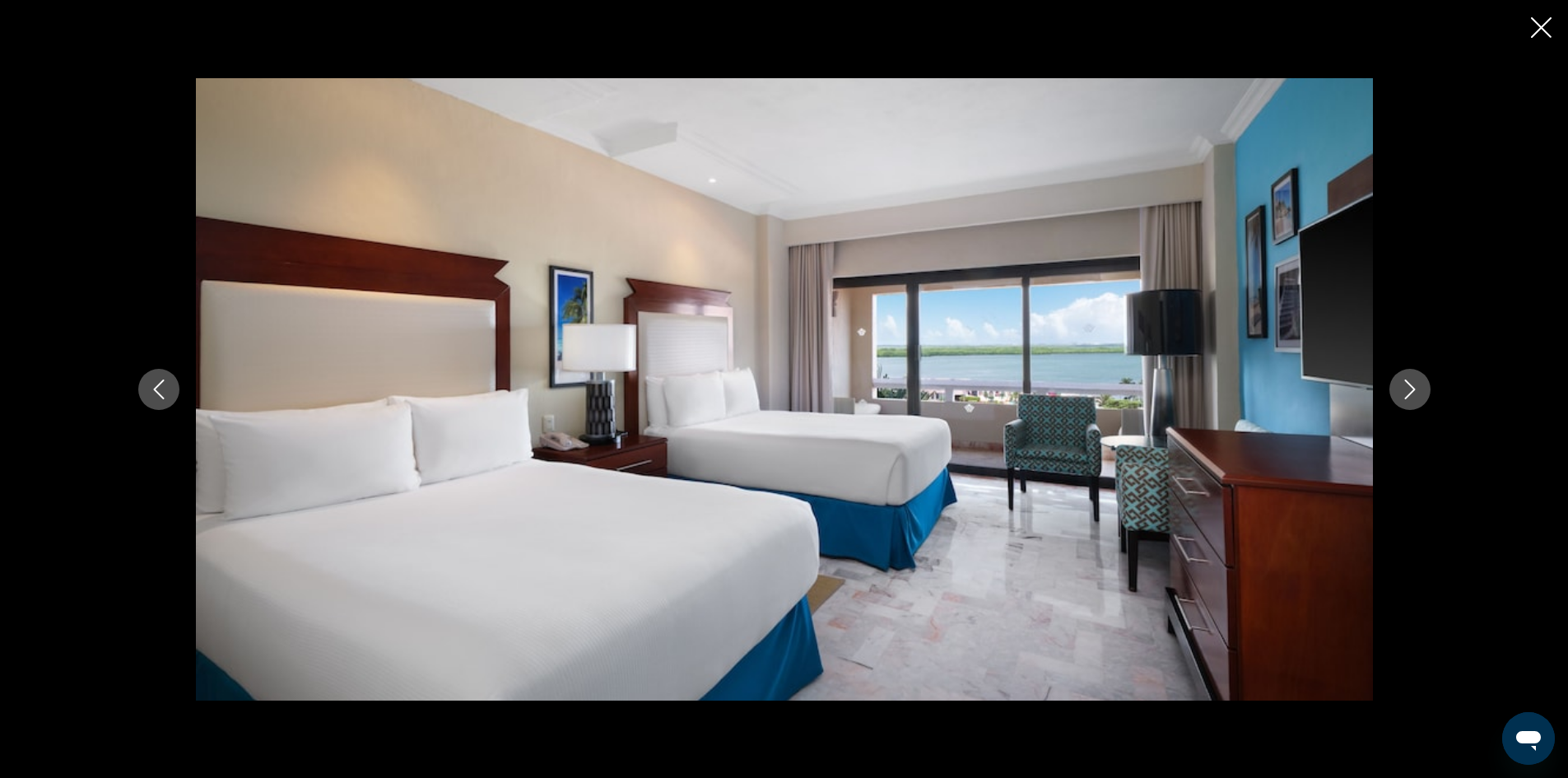
click at [1400, 396] on icon "Next image" at bounding box center [1410, 389] width 20 height 20
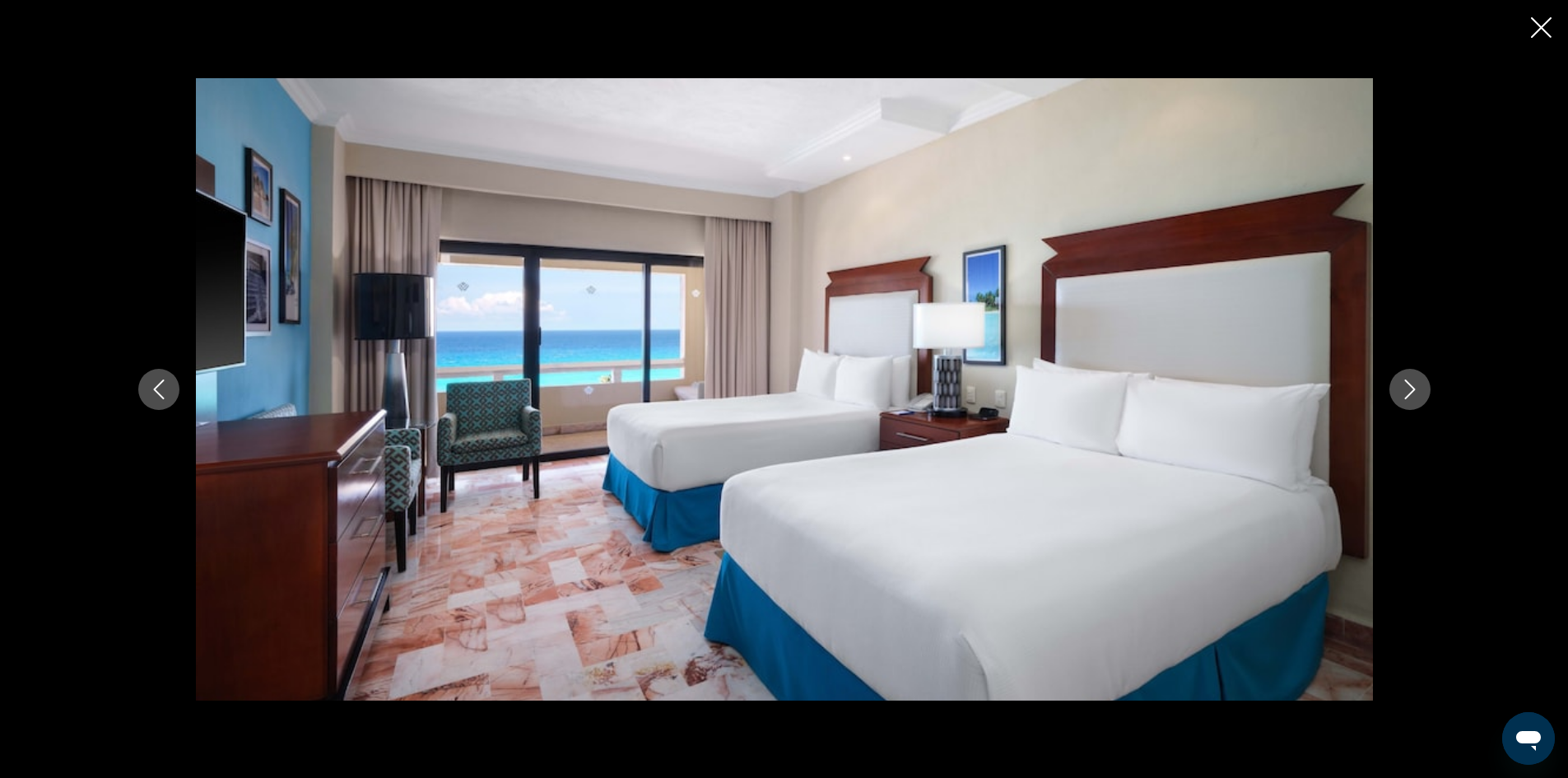
click at [1400, 396] on icon "Next image" at bounding box center [1410, 389] width 20 height 20
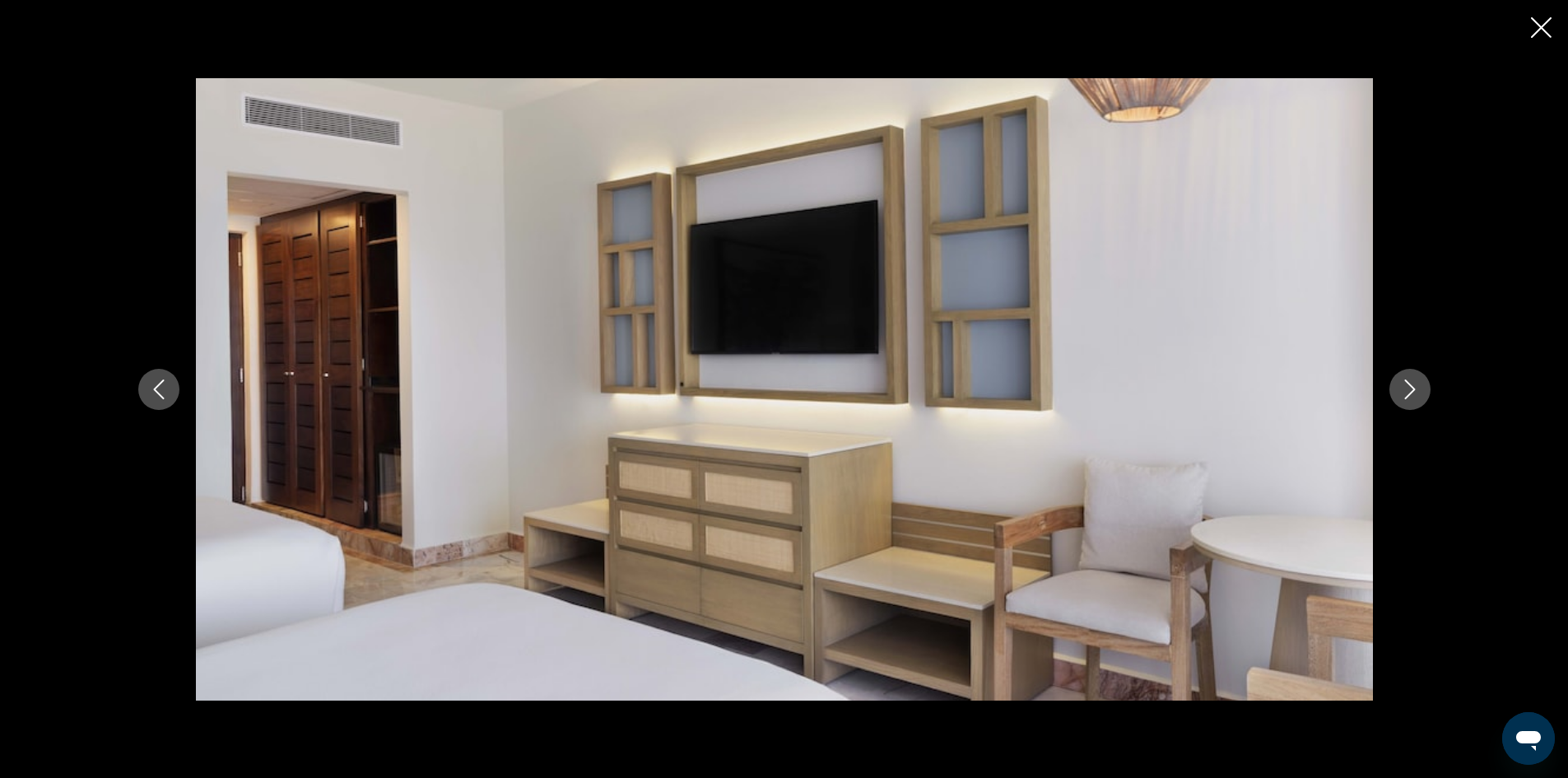
click at [1400, 396] on icon "Next image" at bounding box center [1410, 389] width 20 height 20
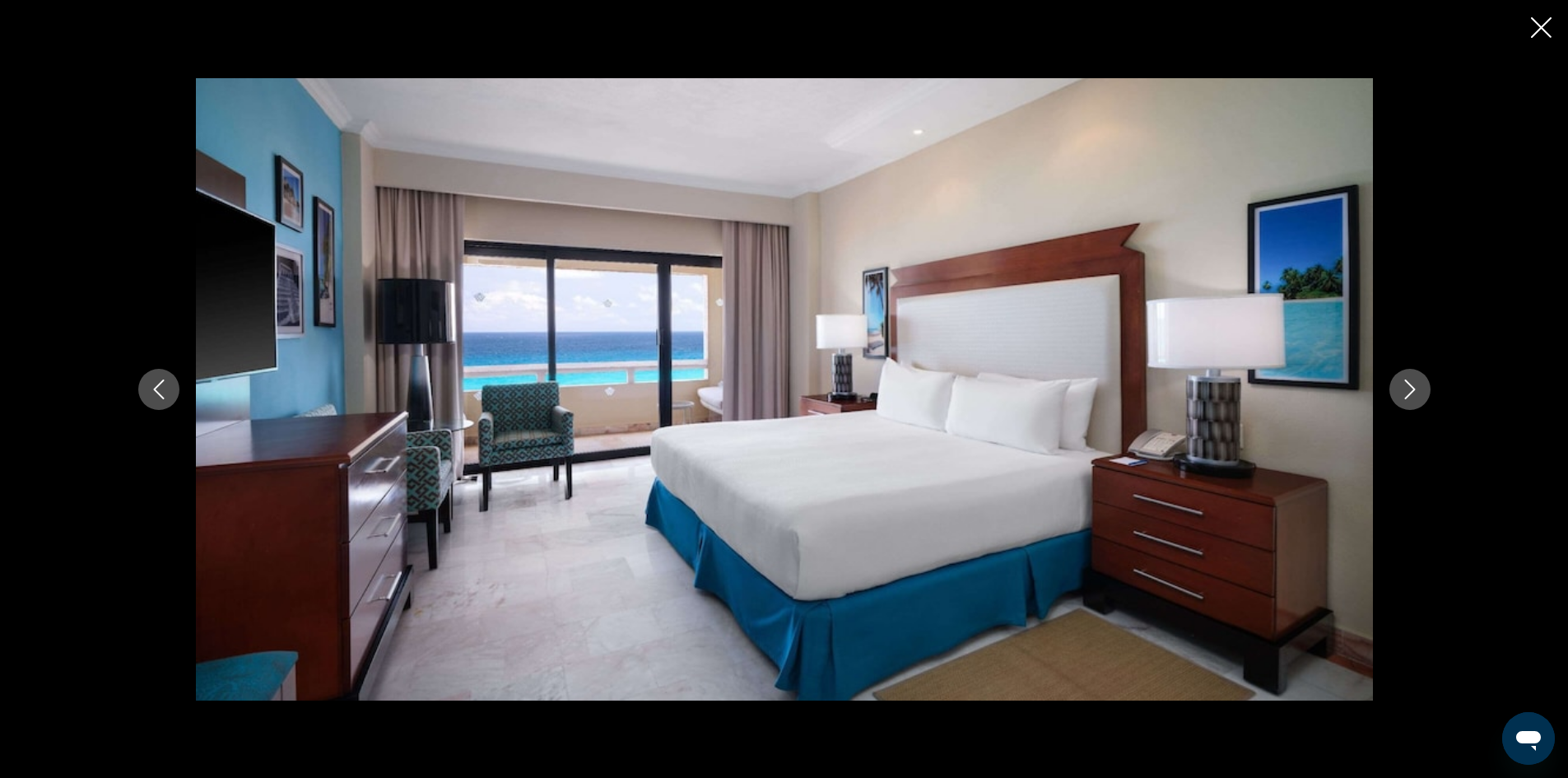
click at [1400, 396] on icon "Next image" at bounding box center [1410, 389] width 20 height 20
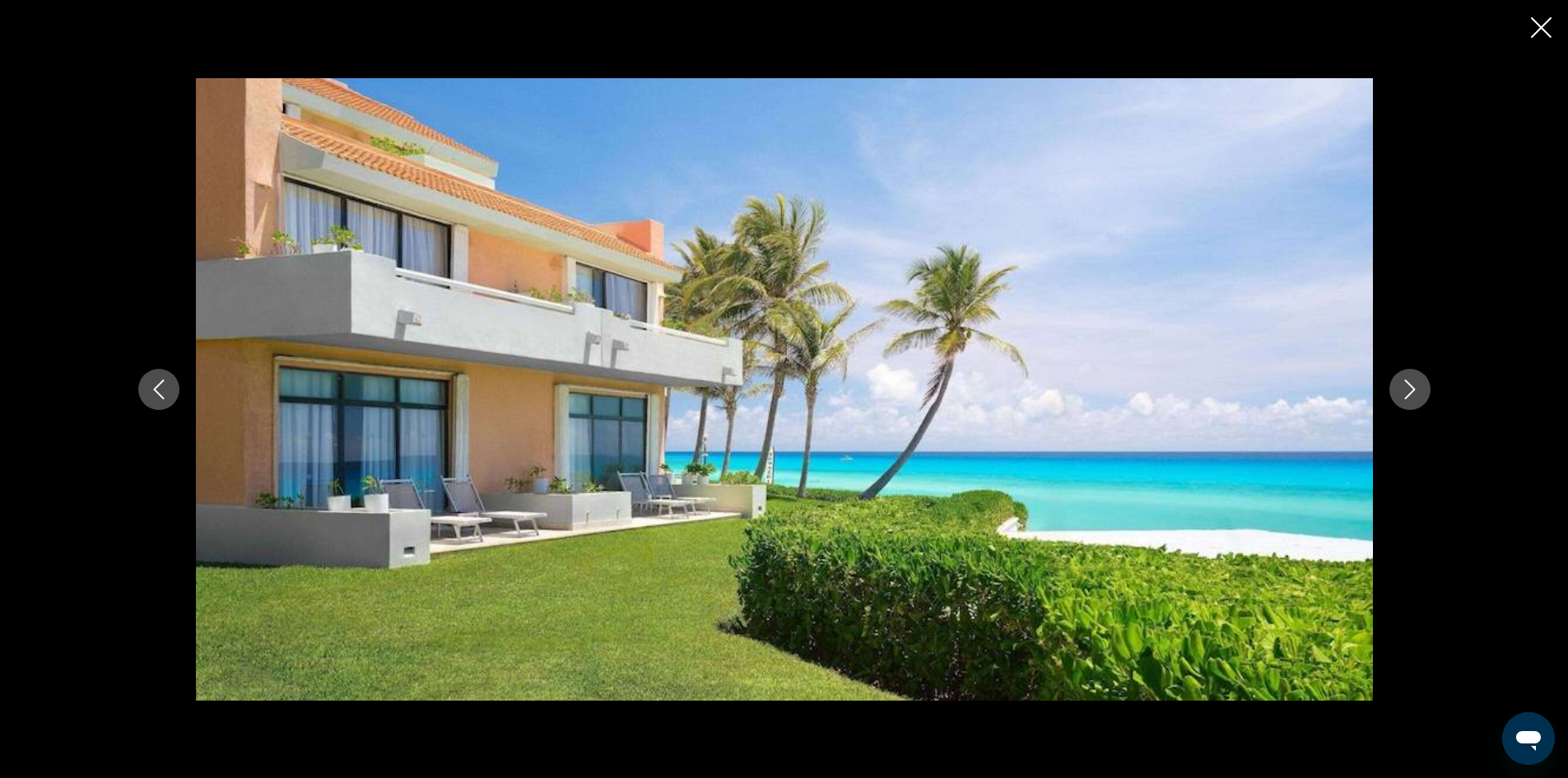
click at [1400, 396] on icon "Next image" at bounding box center [1410, 389] width 20 height 20
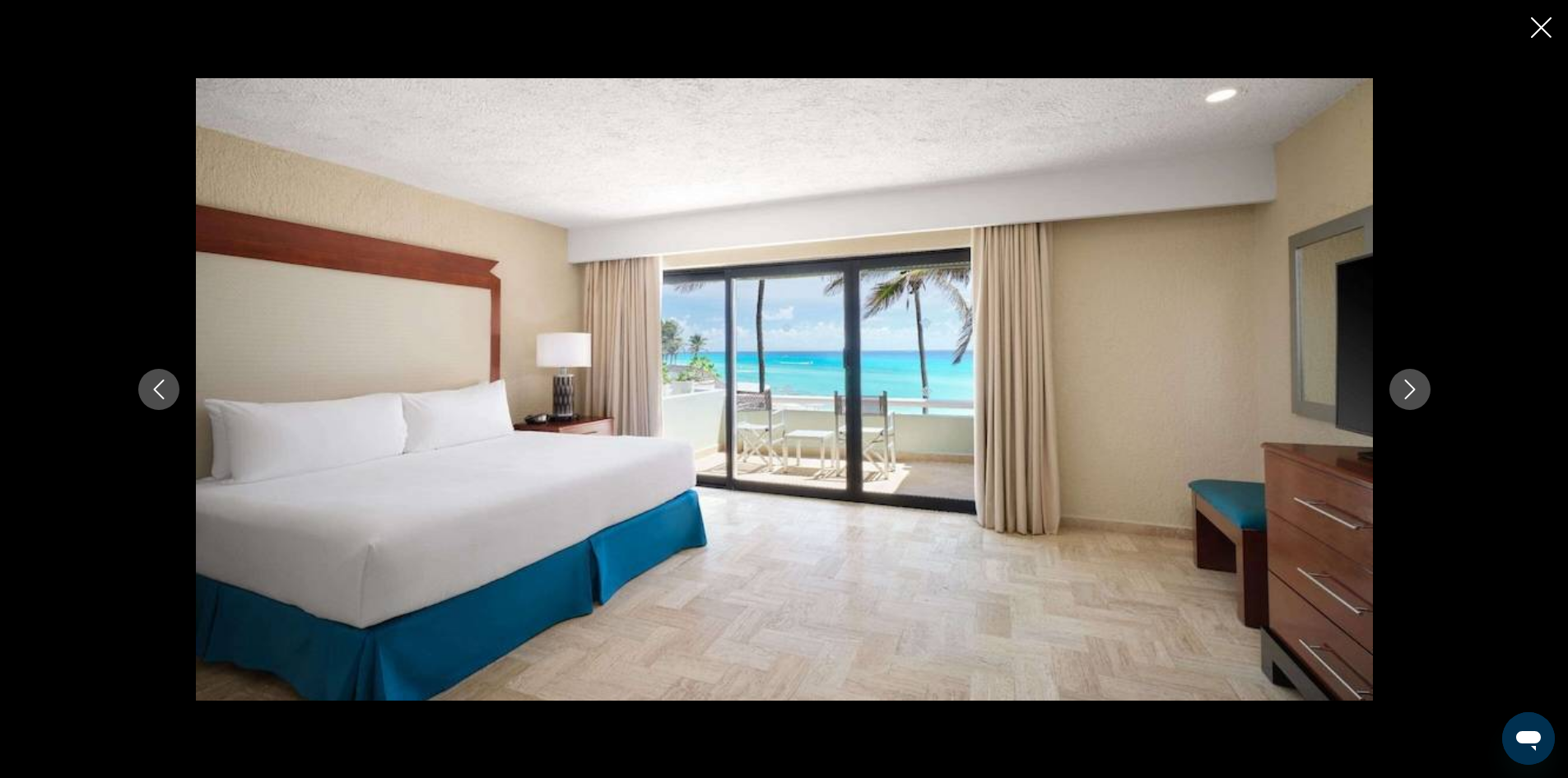
click at [1400, 396] on icon "Next image" at bounding box center [1410, 389] width 20 height 20
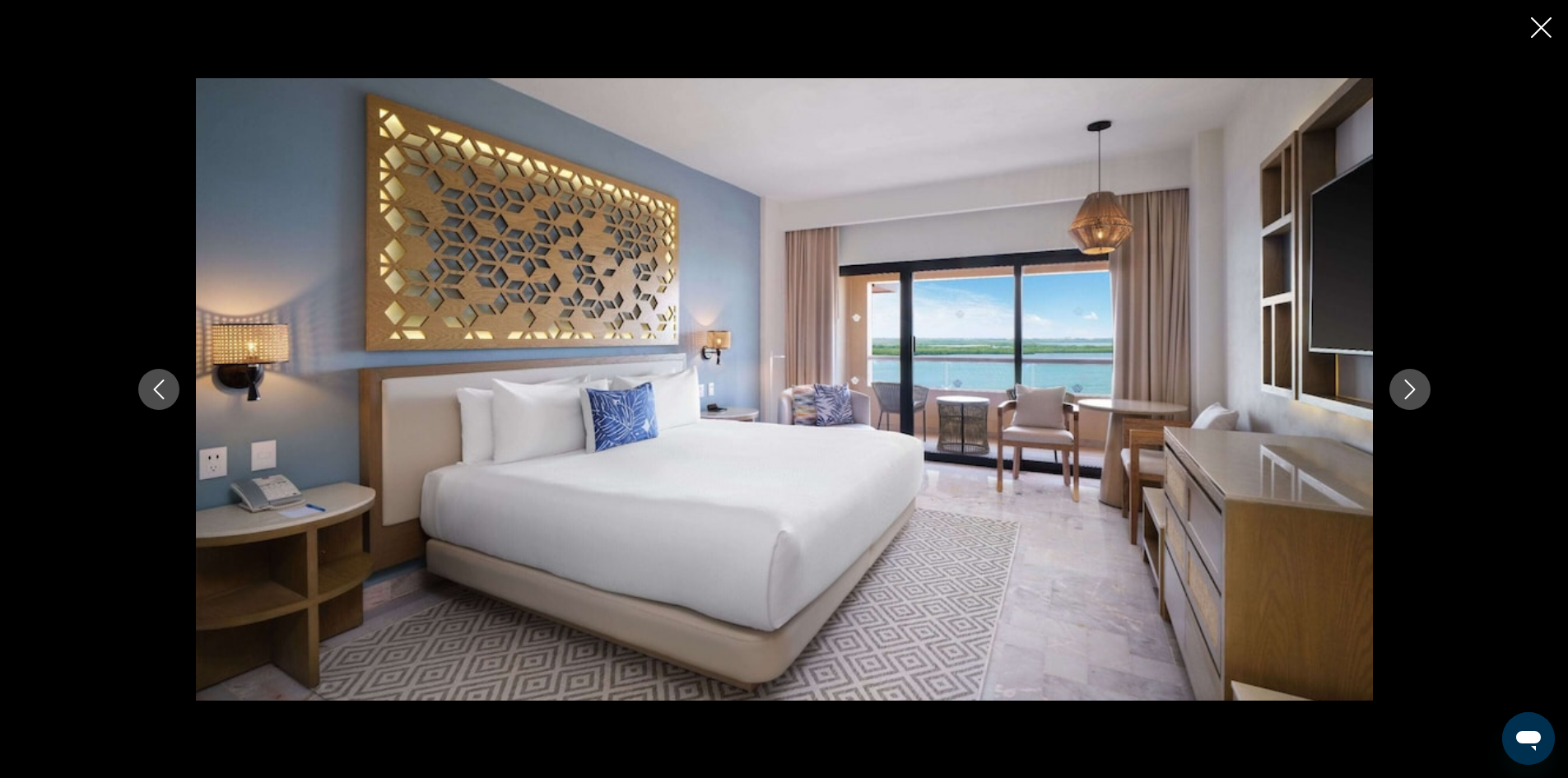
click at [1400, 396] on icon "Next image" at bounding box center [1410, 389] width 20 height 20
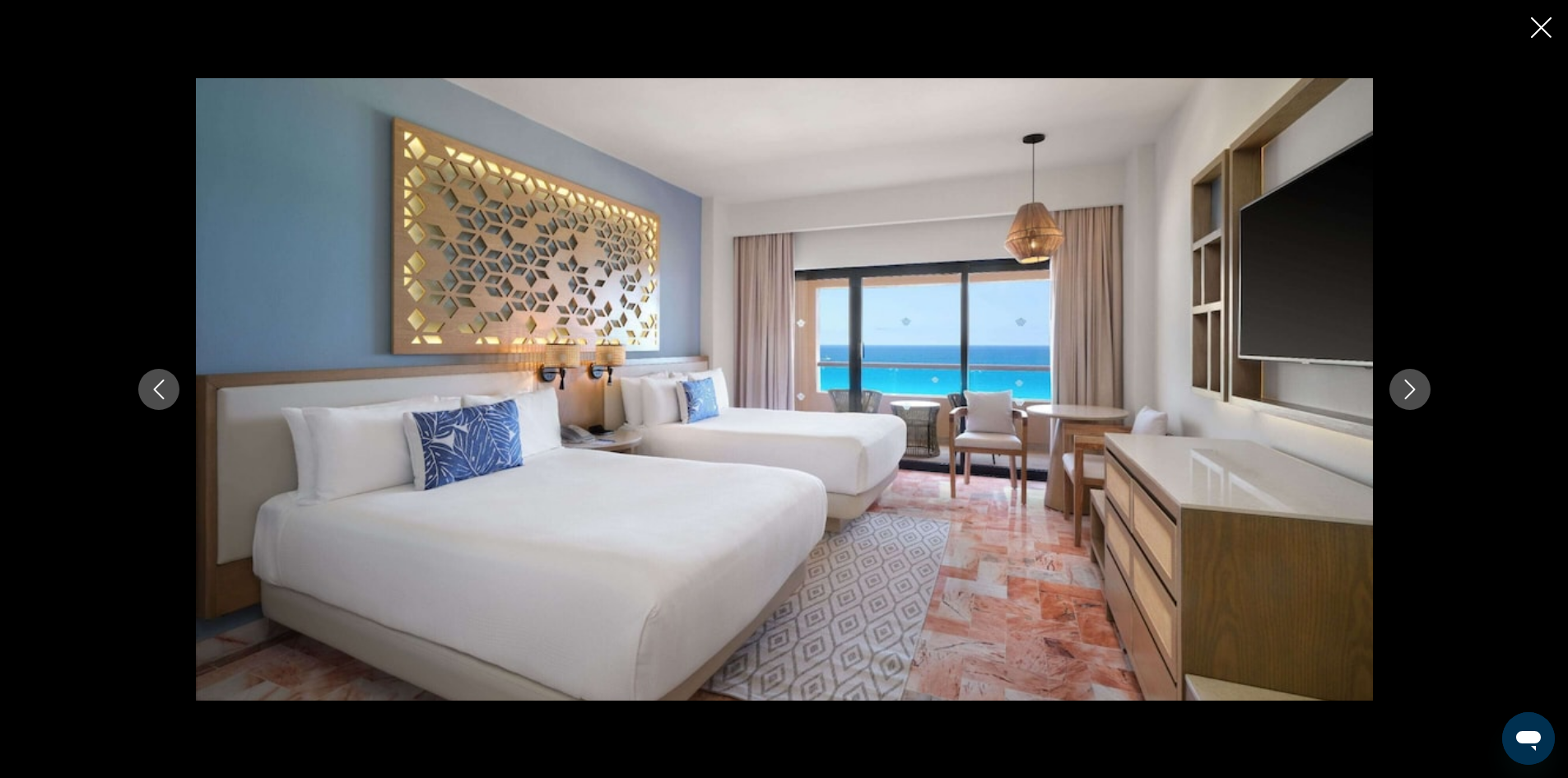
click at [1400, 396] on icon "Next image" at bounding box center [1410, 389] width 20 height 20
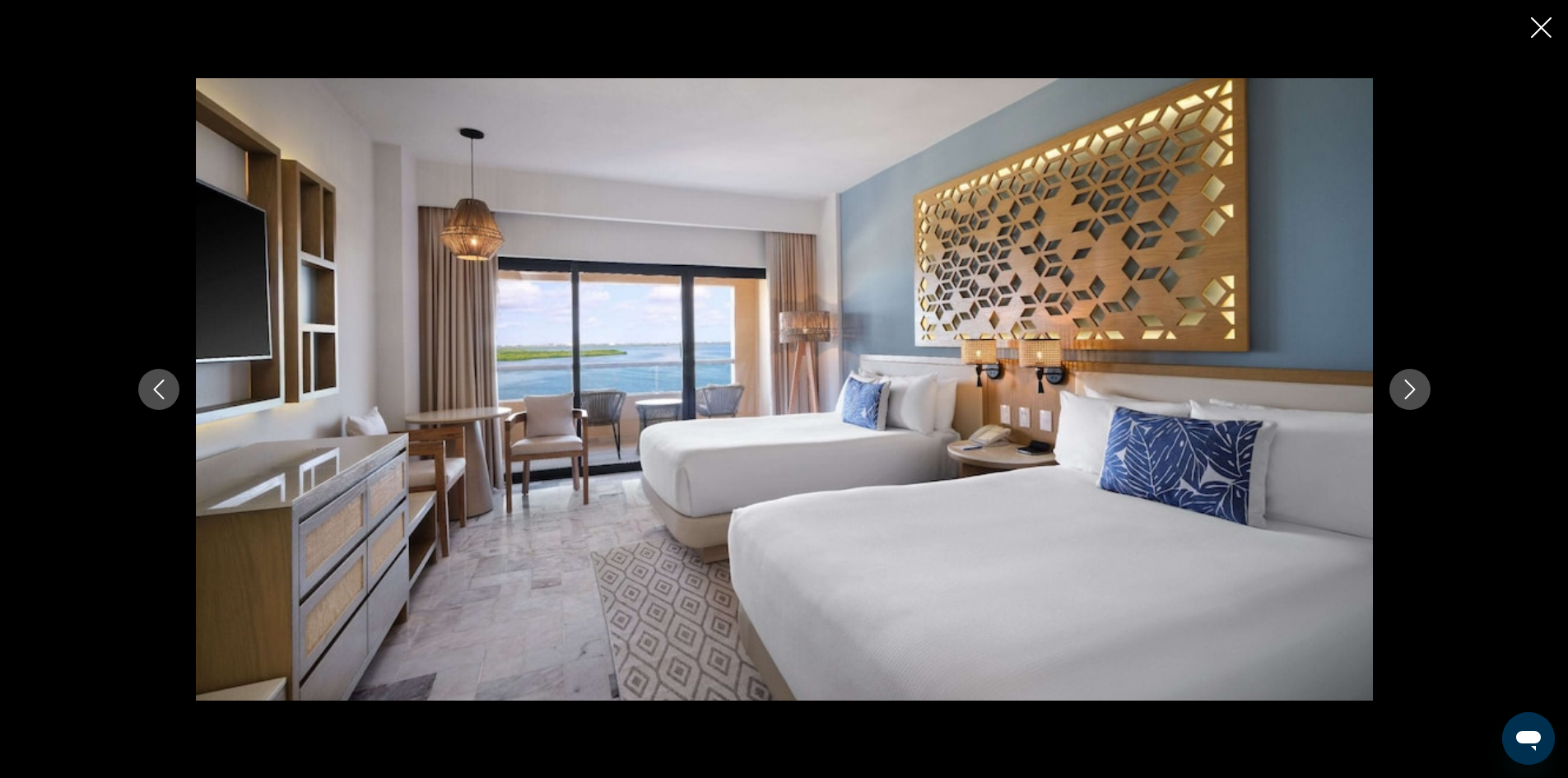
click at [1400, 396] on icon "Next image" at bounding box center [1410, 389] width 20 height 20
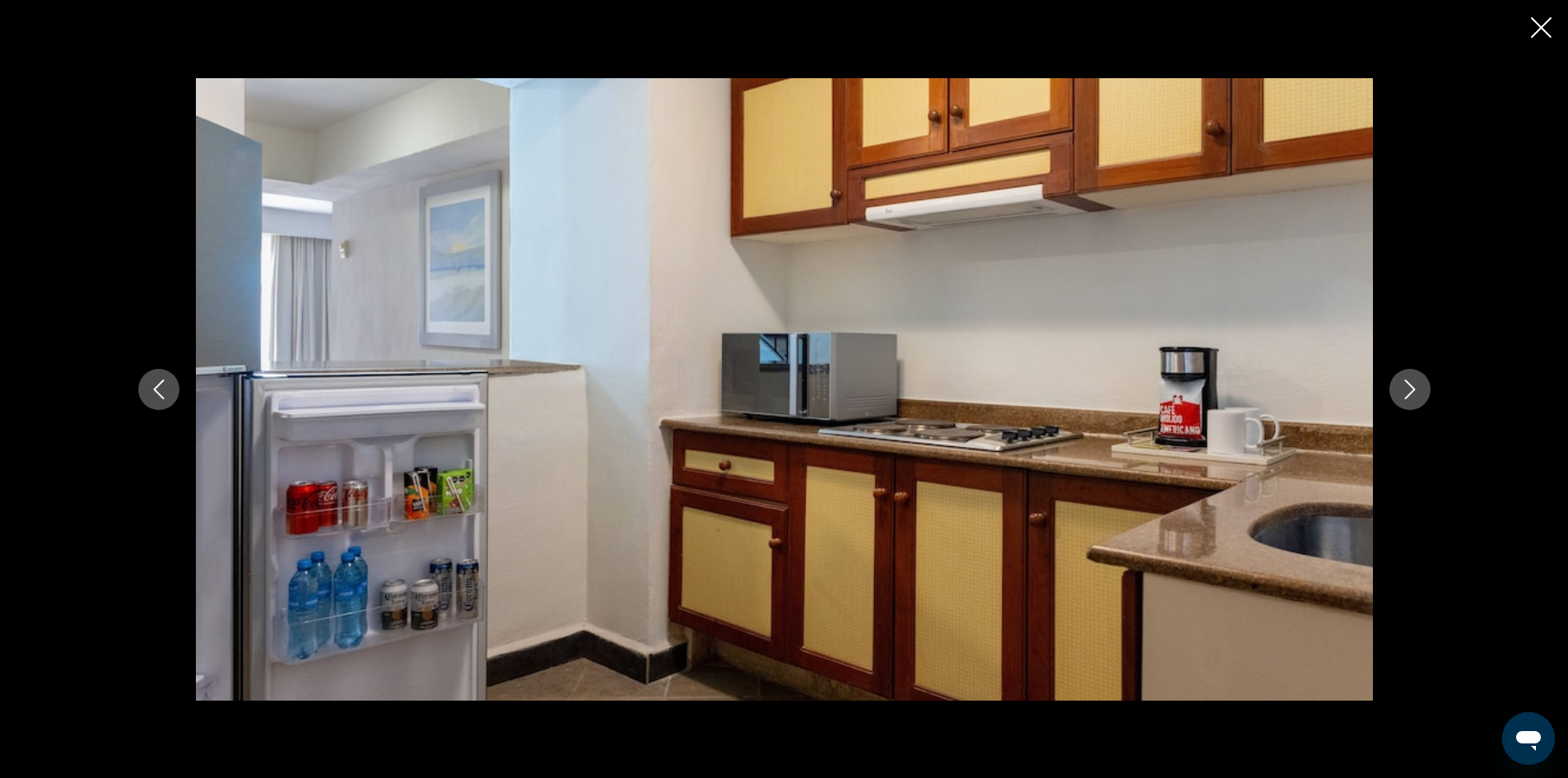
click at [1400, 396] on icon "Next image" at bounding box center [1410, 389] width 20 height 20
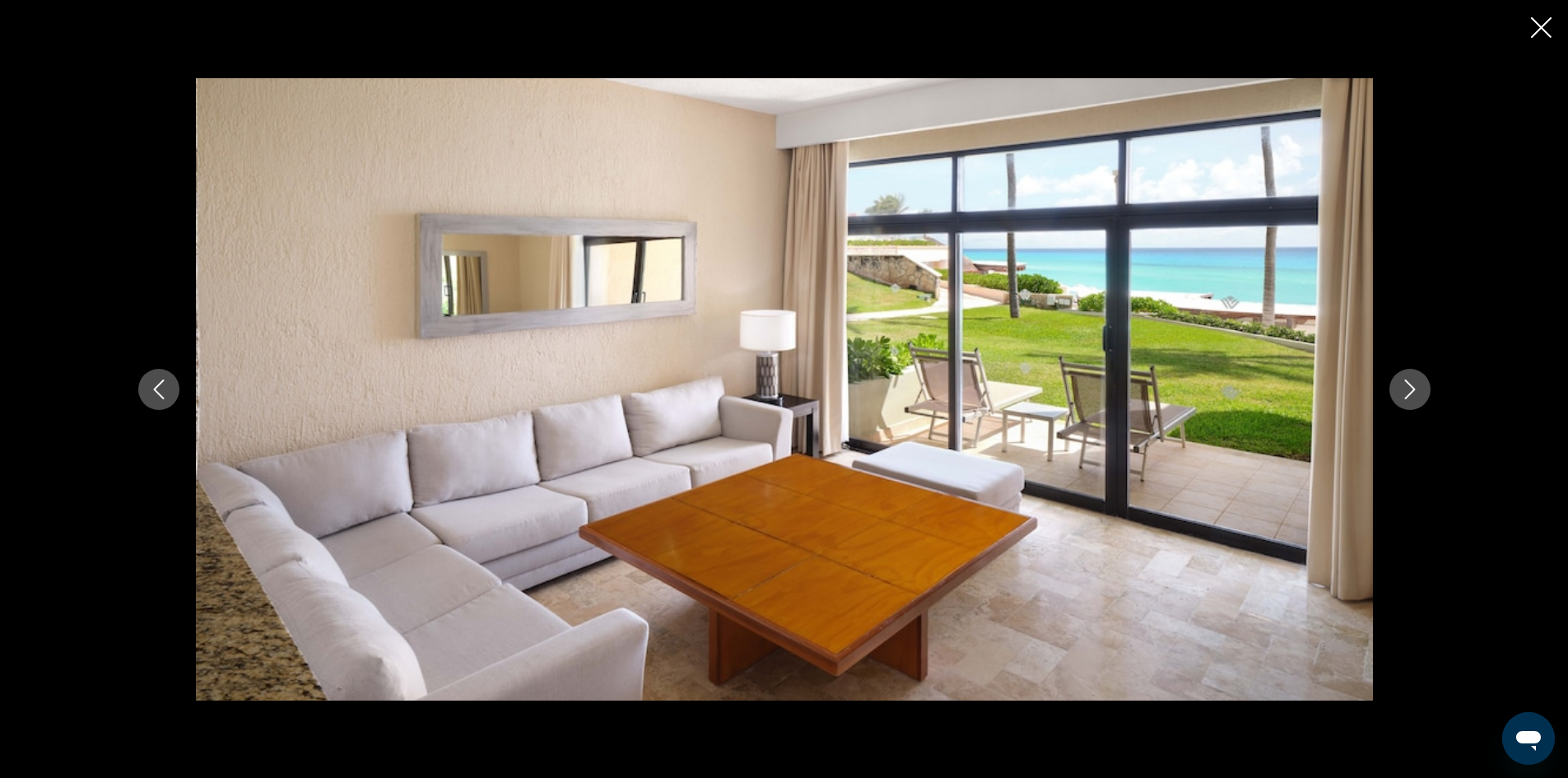
click at [1400, 396] on icon "Next image" at bounding box center [1410, 389] width 20 height 20
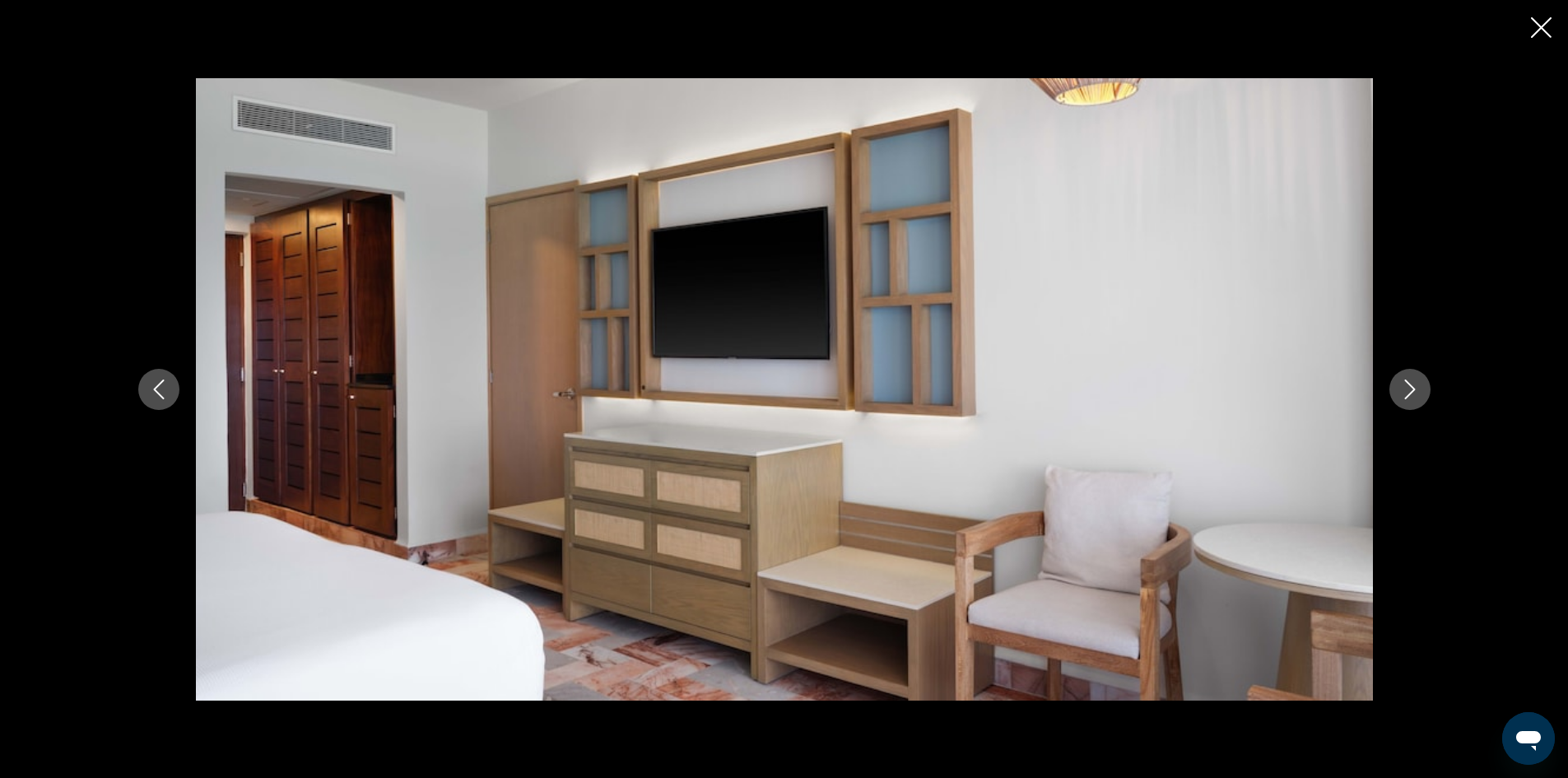
click at [1400, 396] on icon "Next image" at bounding box center [1410, 389] width 20 height 20
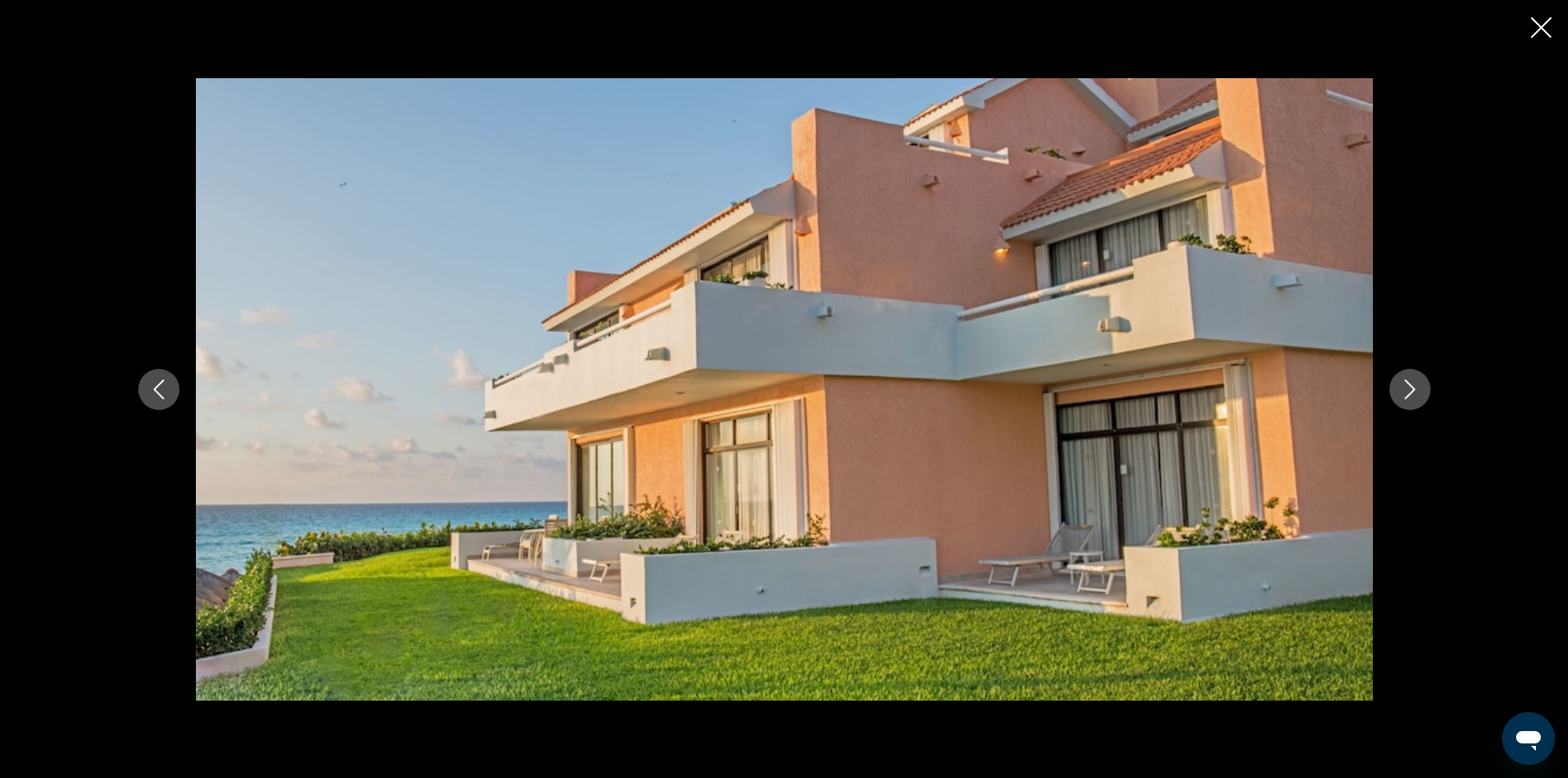
click at [1400, 396] on icon "Next image" at bounding box center [1410, 389] width 20 height 20
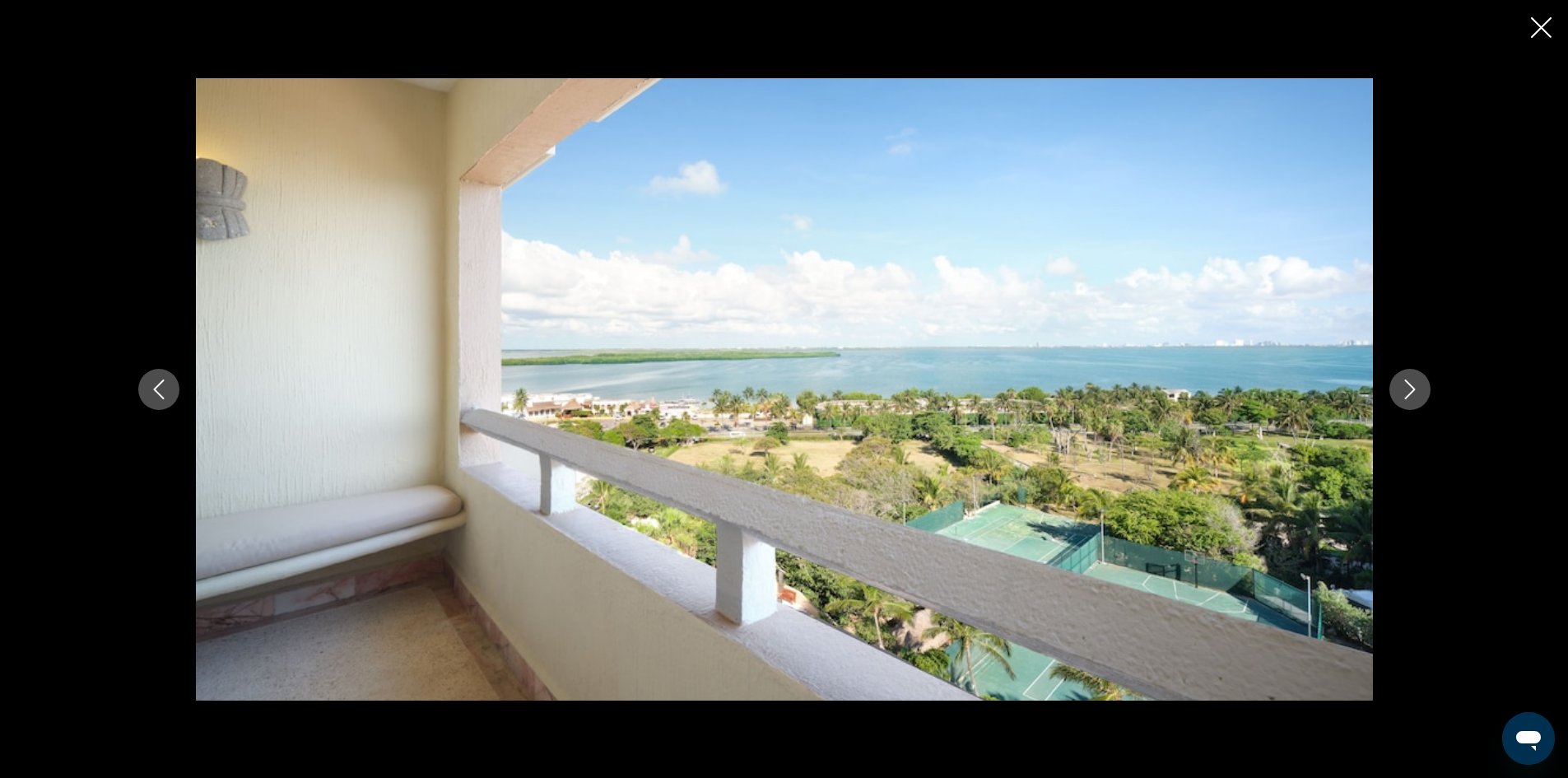
click at [1400, 396] on icon "Next image" at bounding box center [1410, 389] width 20 height 20
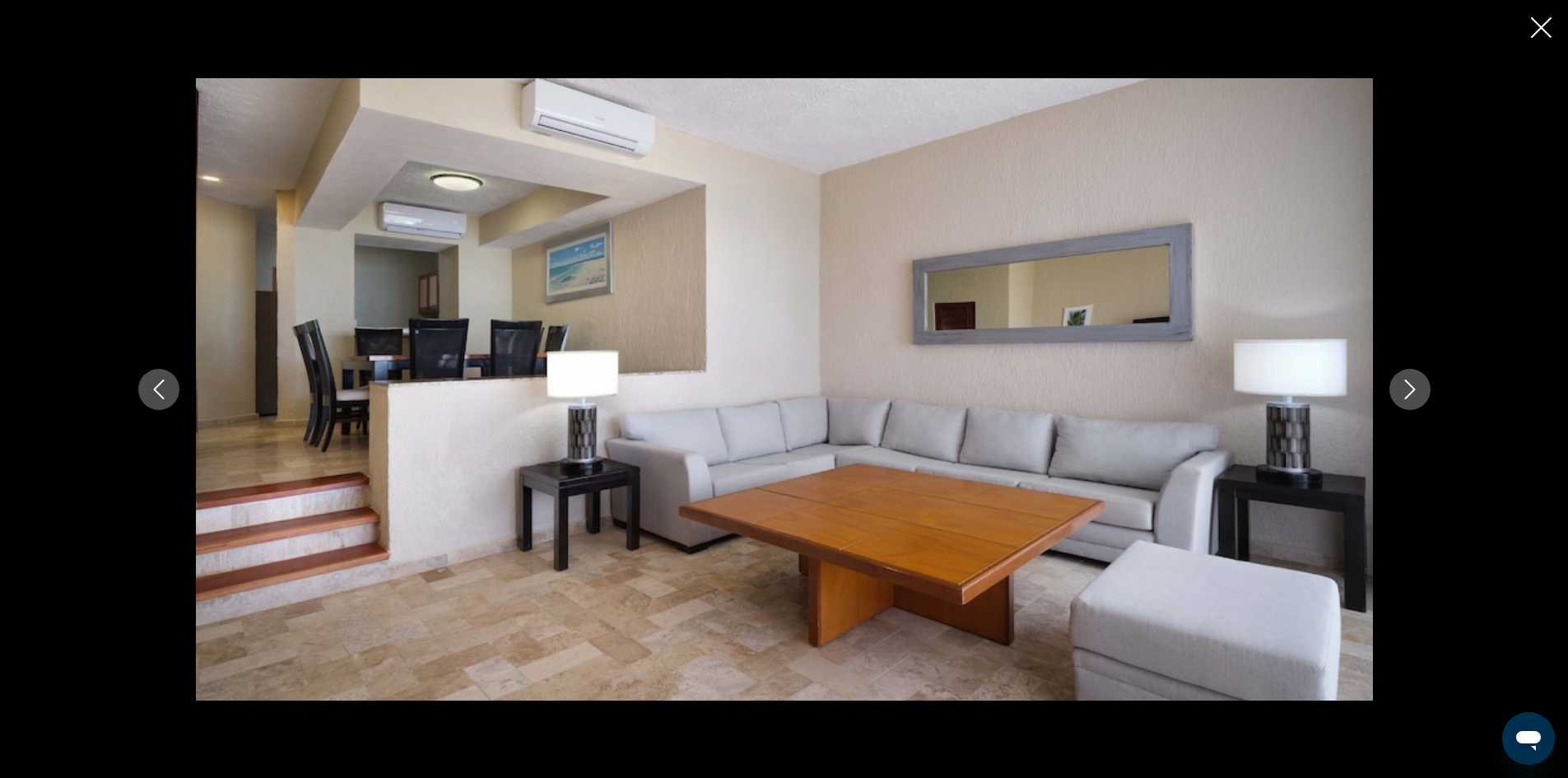
click at [161, 393] on icon "Previous image" at bounding box center [159, 389] width 20 height 20
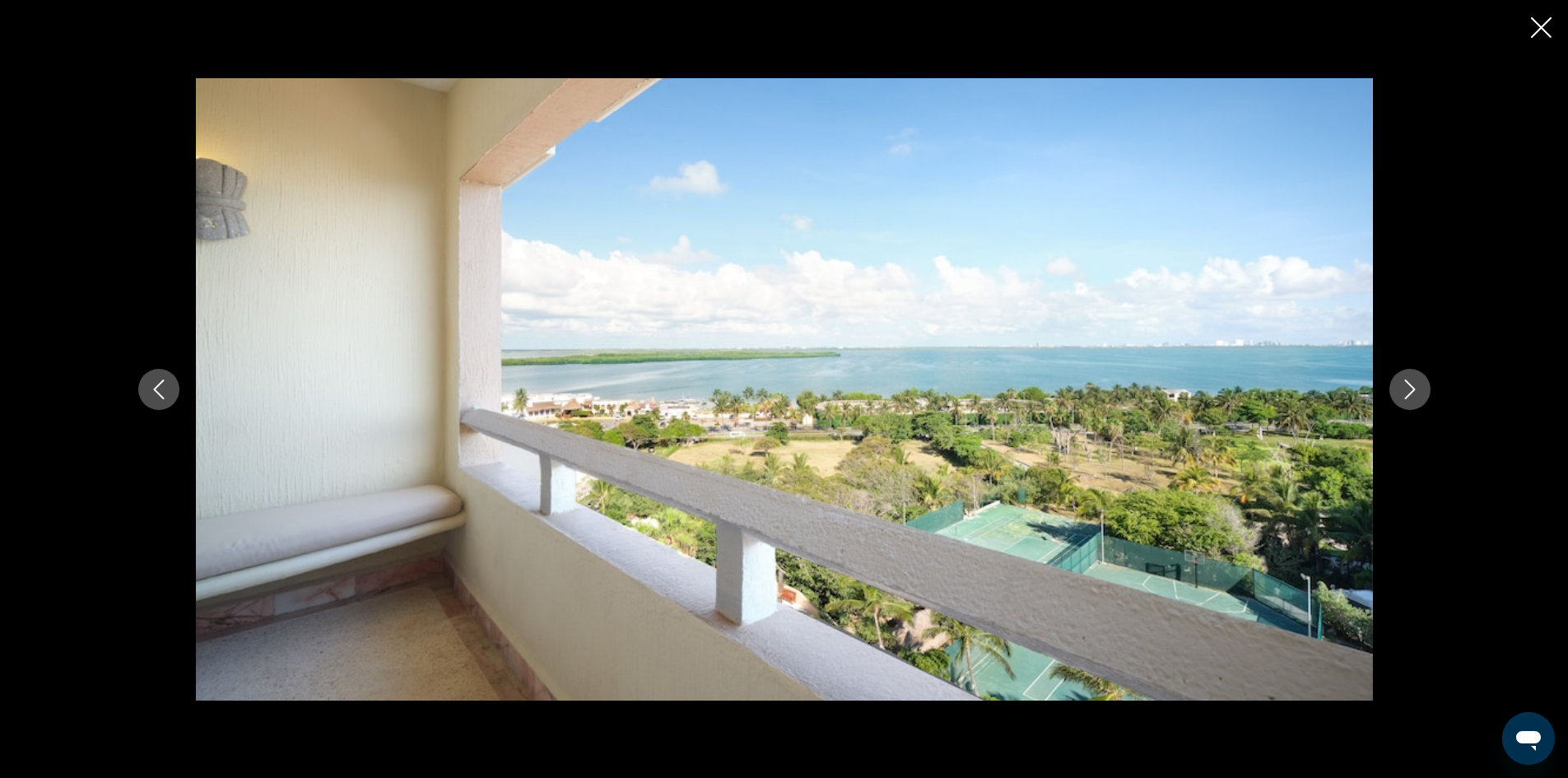
click at [162, 392] on icon "Previous image" at bounding box center [159, 389] width 20 height 20
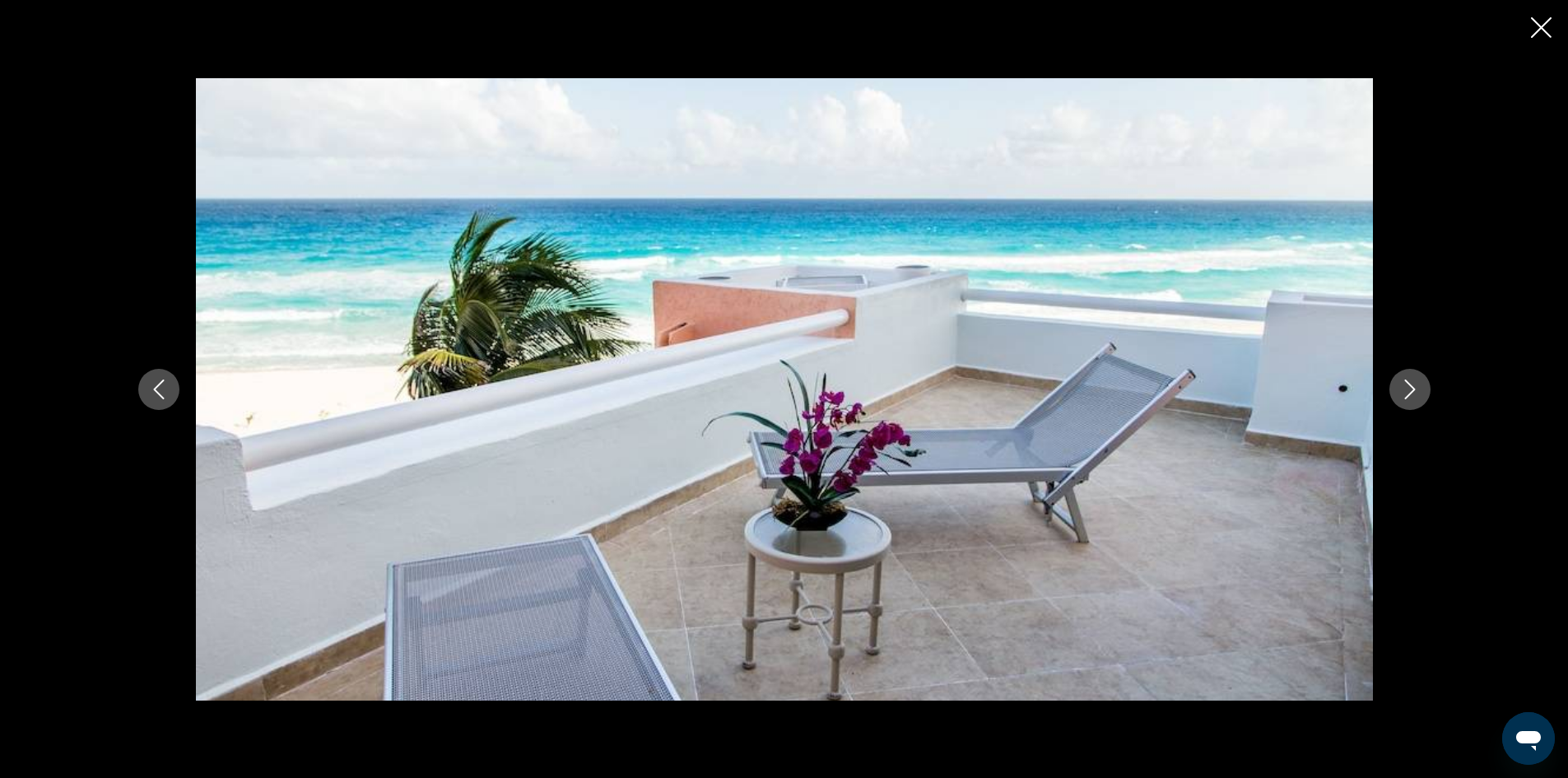
click at [162, 392] on icon "Previous image" at bounding box center [159, 389] width 20 height 20
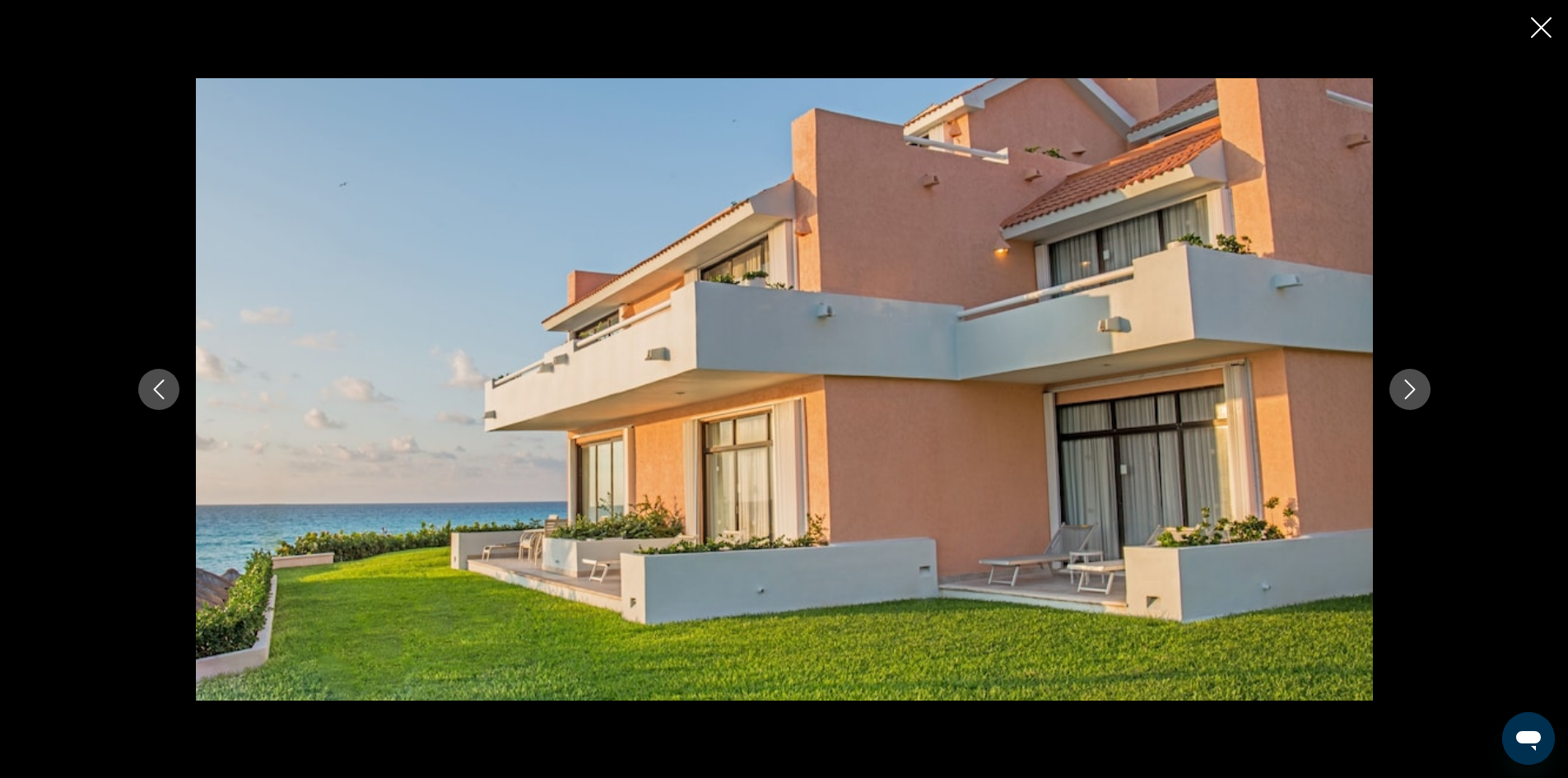
click at [1420, 377] on button "Next image" at bounding box center [1410, 389] width 41 height 41
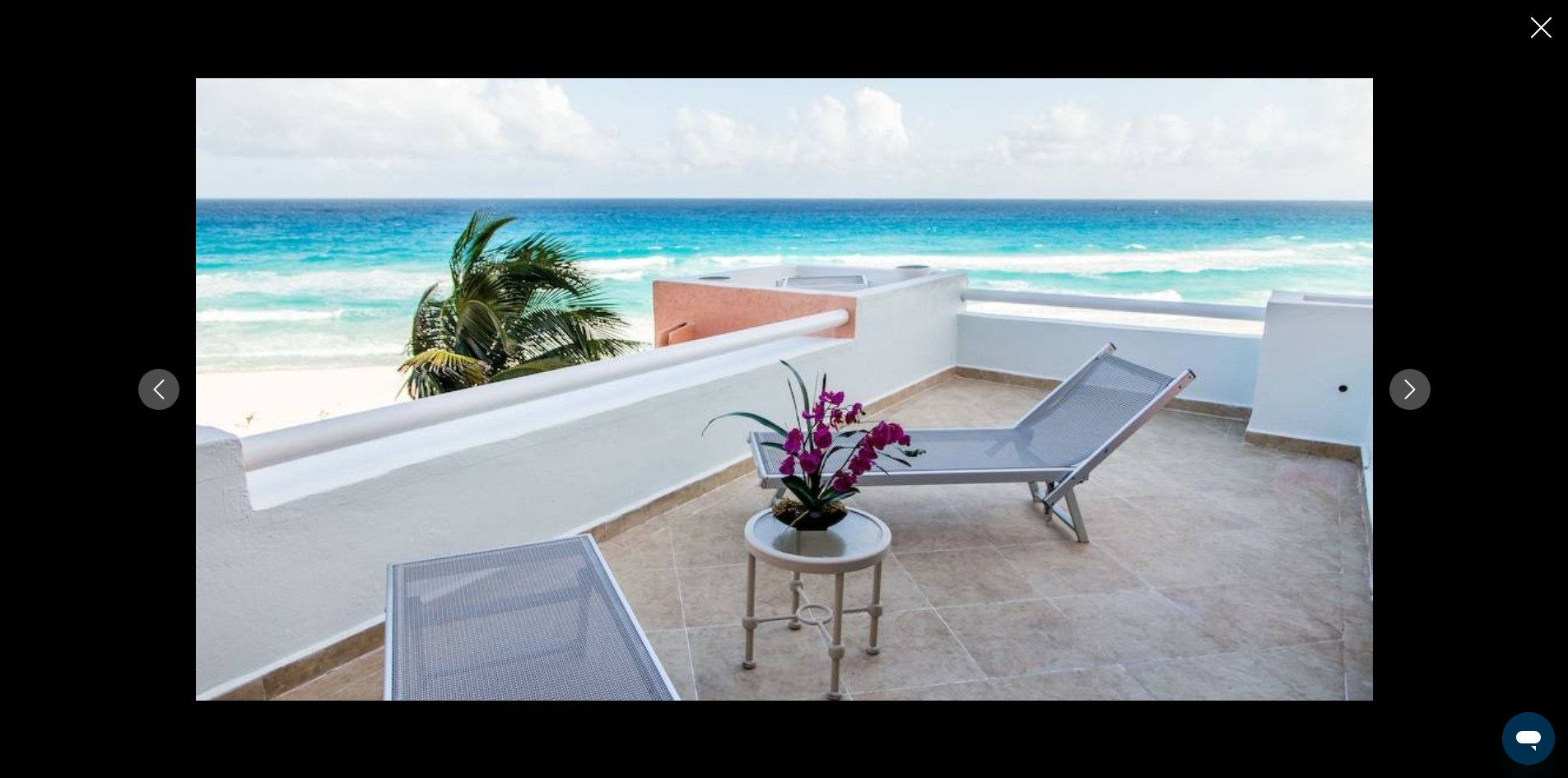
click at [1420, 377] on button "Next image" at bounding box center [1410, 389] width 41 height 41
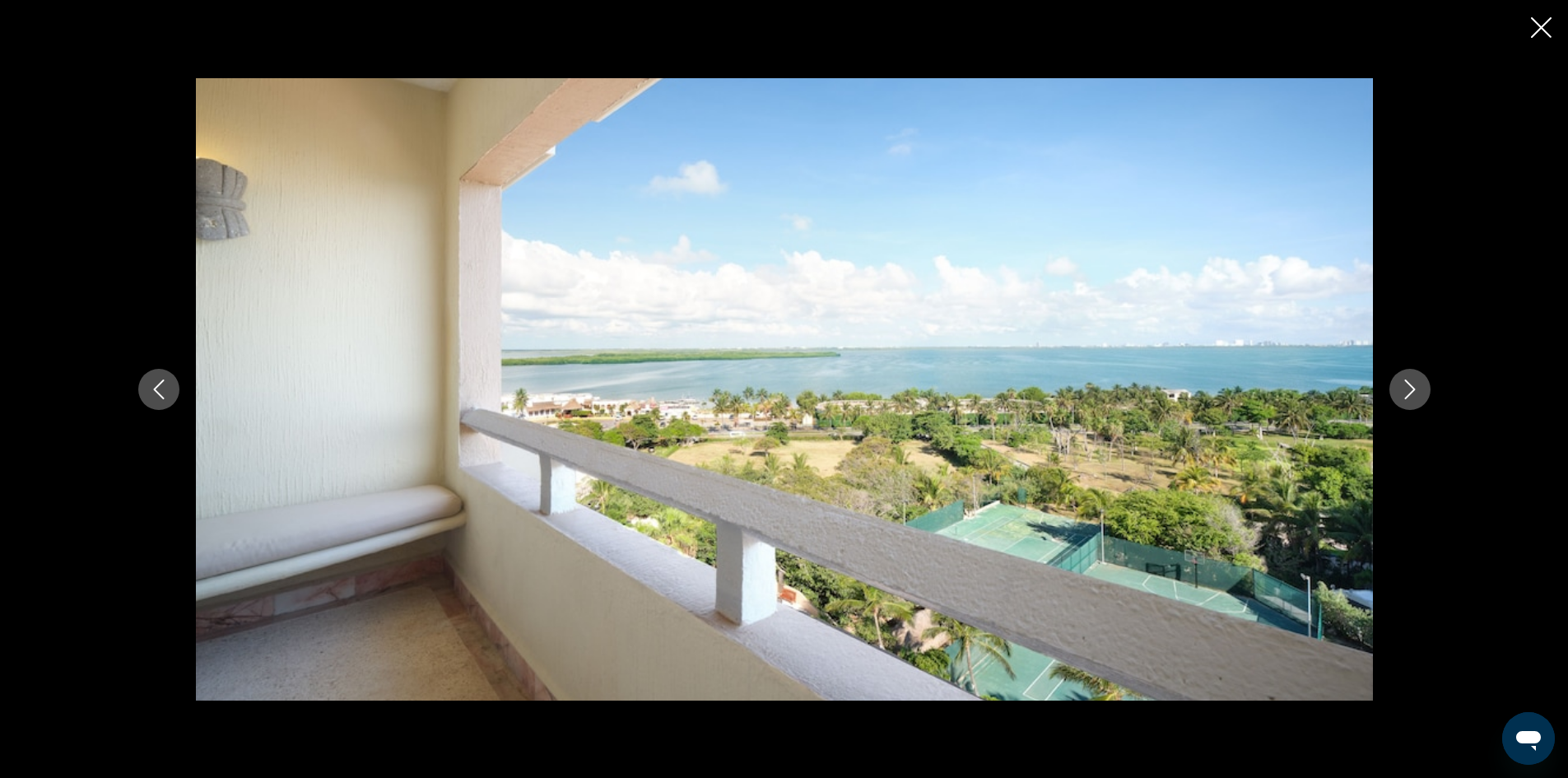
click at [1420, 377] on button "Next image" at bounding box center [1410, 389] width 41 height 41
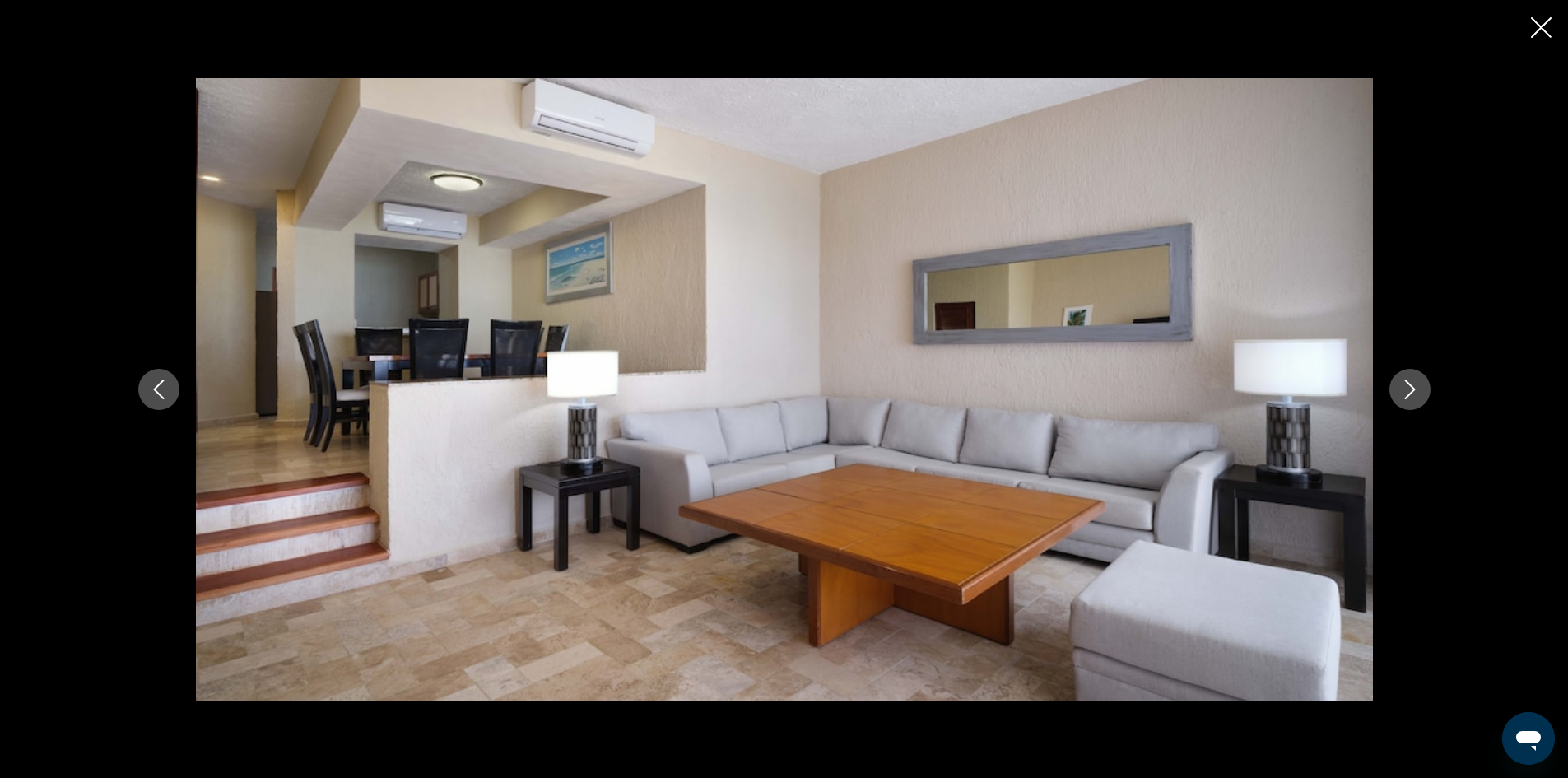
click at [1420, 377] on button "Next image" at bounding box center [1410, 389] width 41 height 41
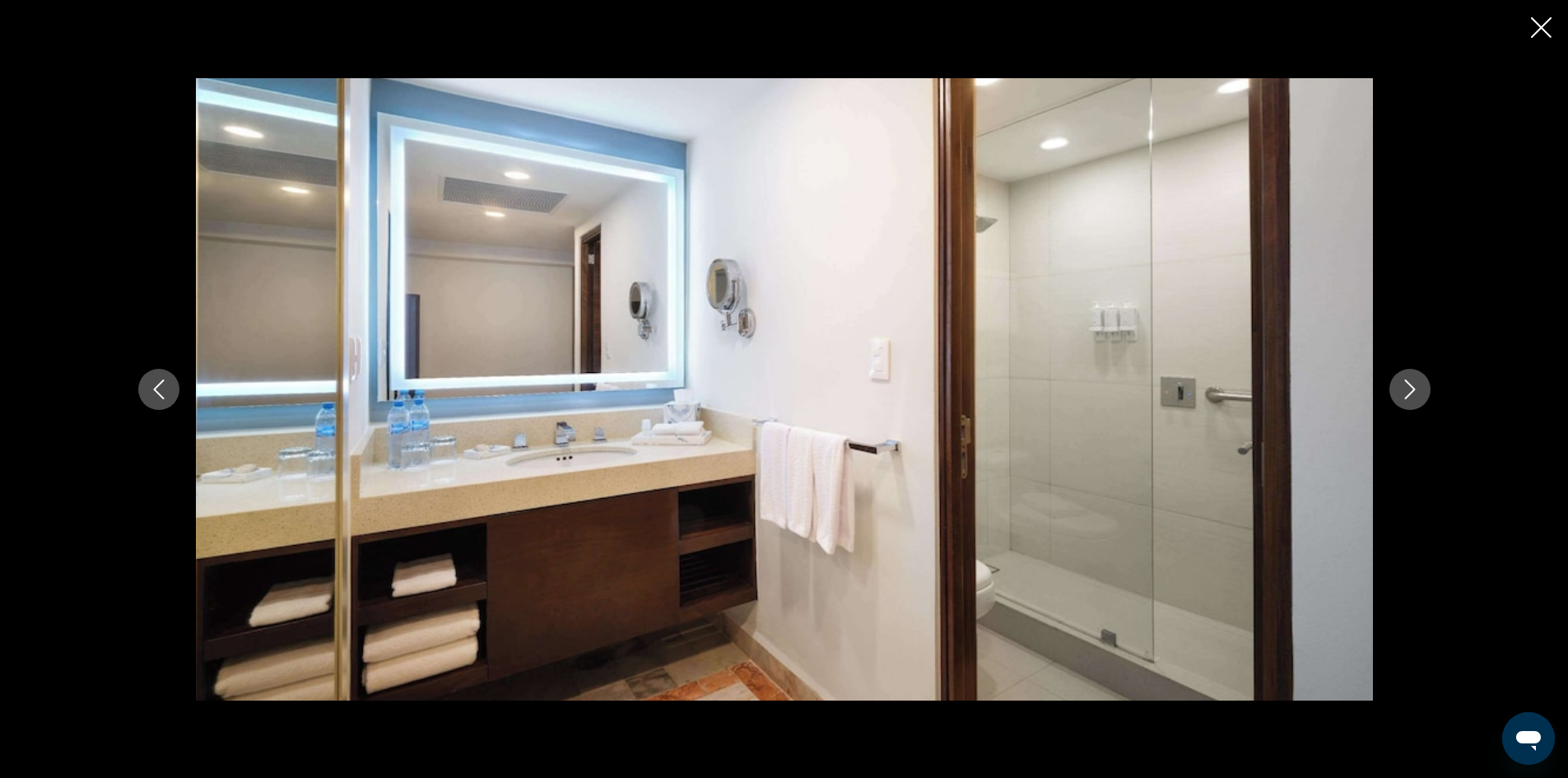
click at [1420, 377] on button "Next image" at bounding box center [1410, 389] width 41 height 41
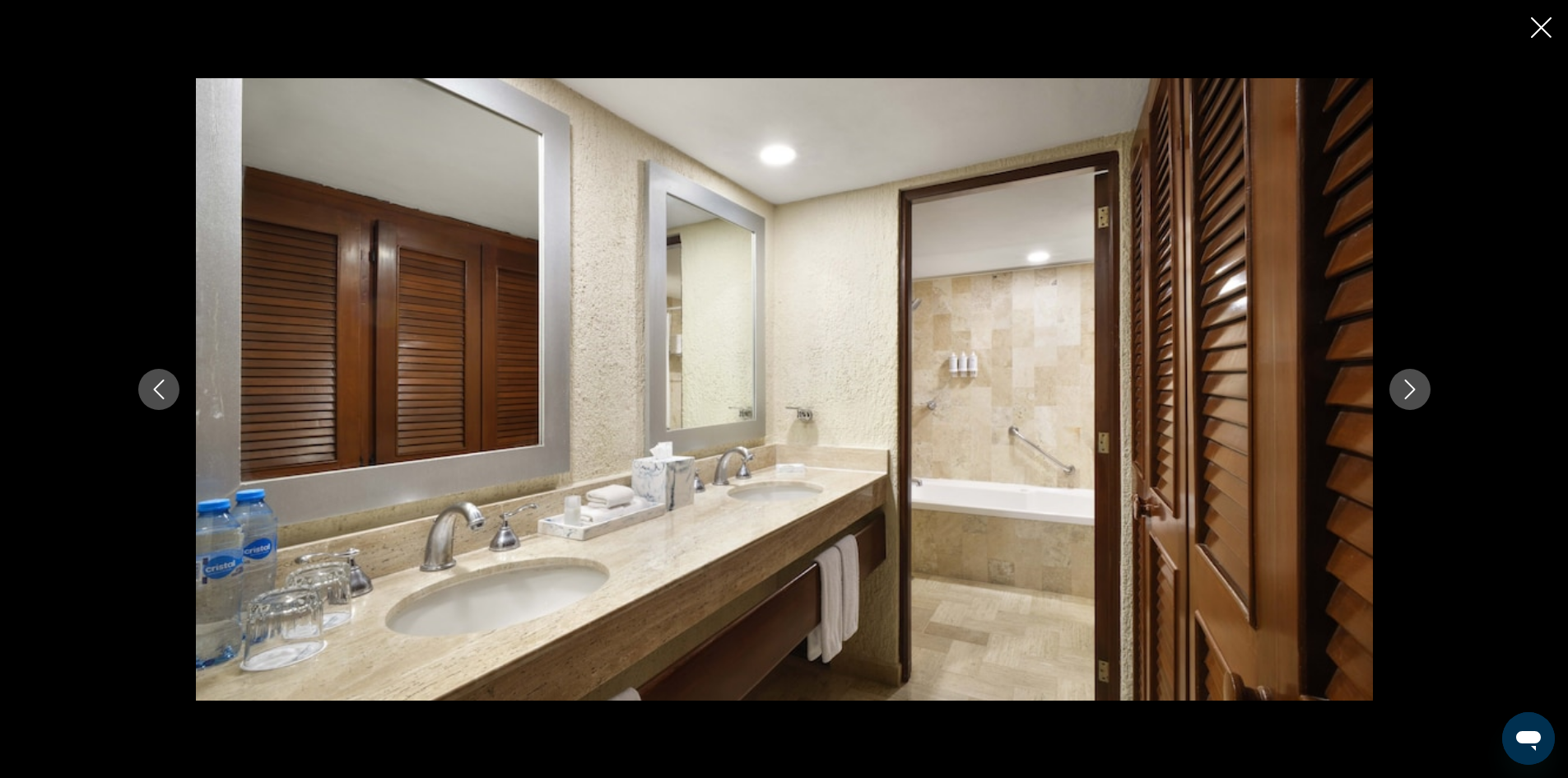
click at [1420, 377] on button "Next image" at bounding box center [1410, 389] width 41 height 41
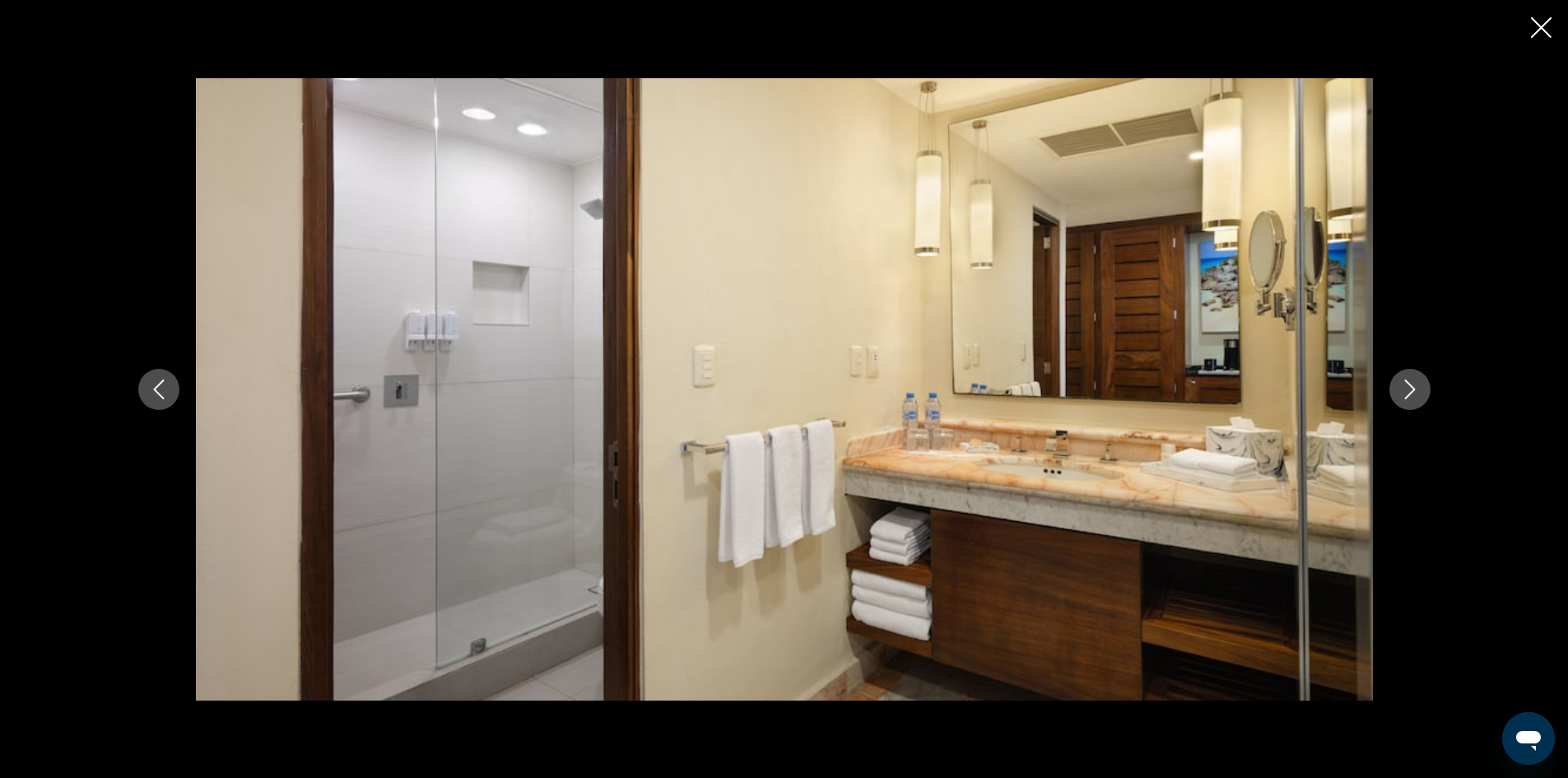
click at [1420, 377] on button "Next image" at bounding box center [1410, 389] width 41 height 41
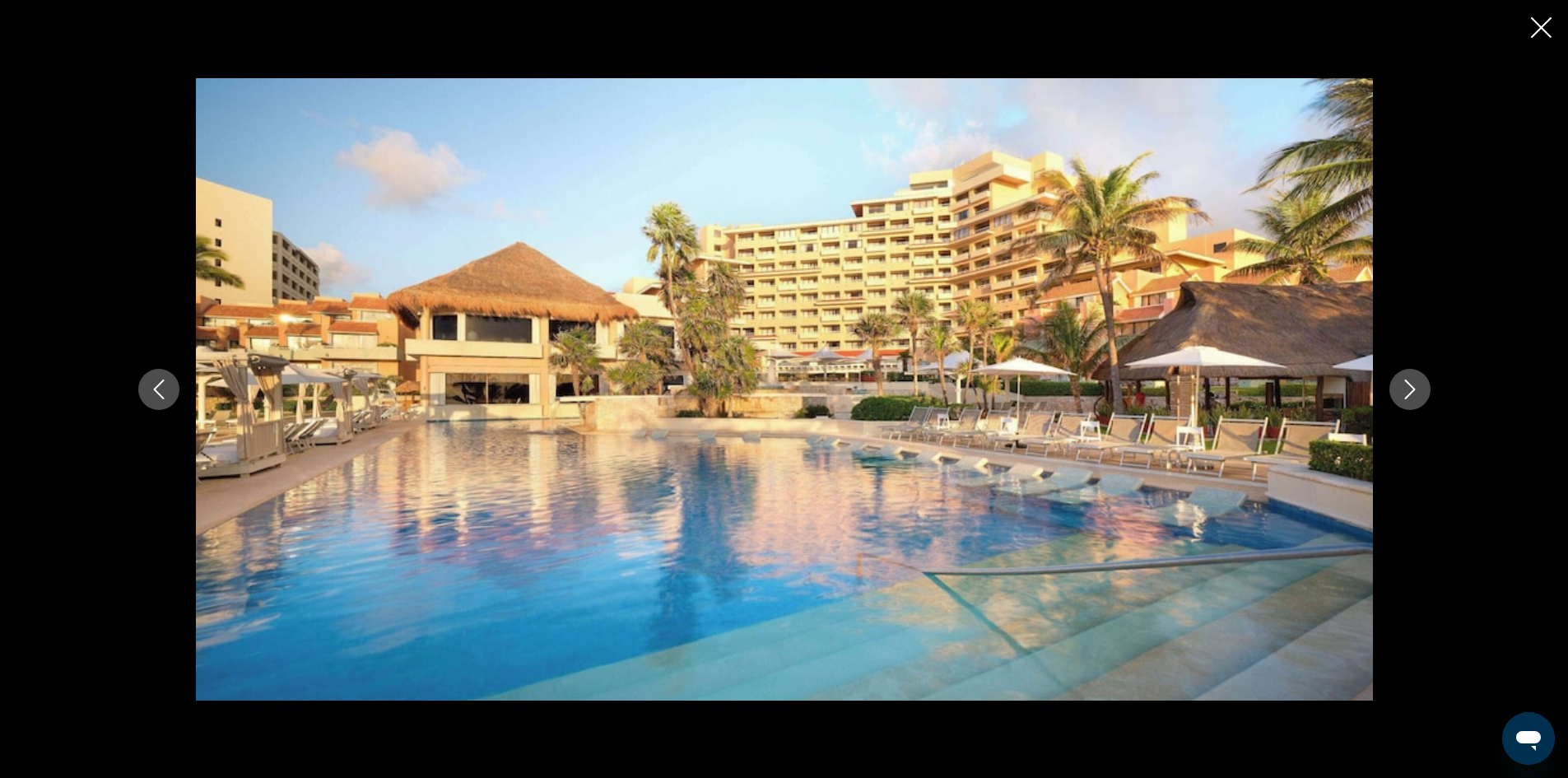
click at [1420, 377] on button "Next image" at bounding box center [1410, 389] width 41 height 41
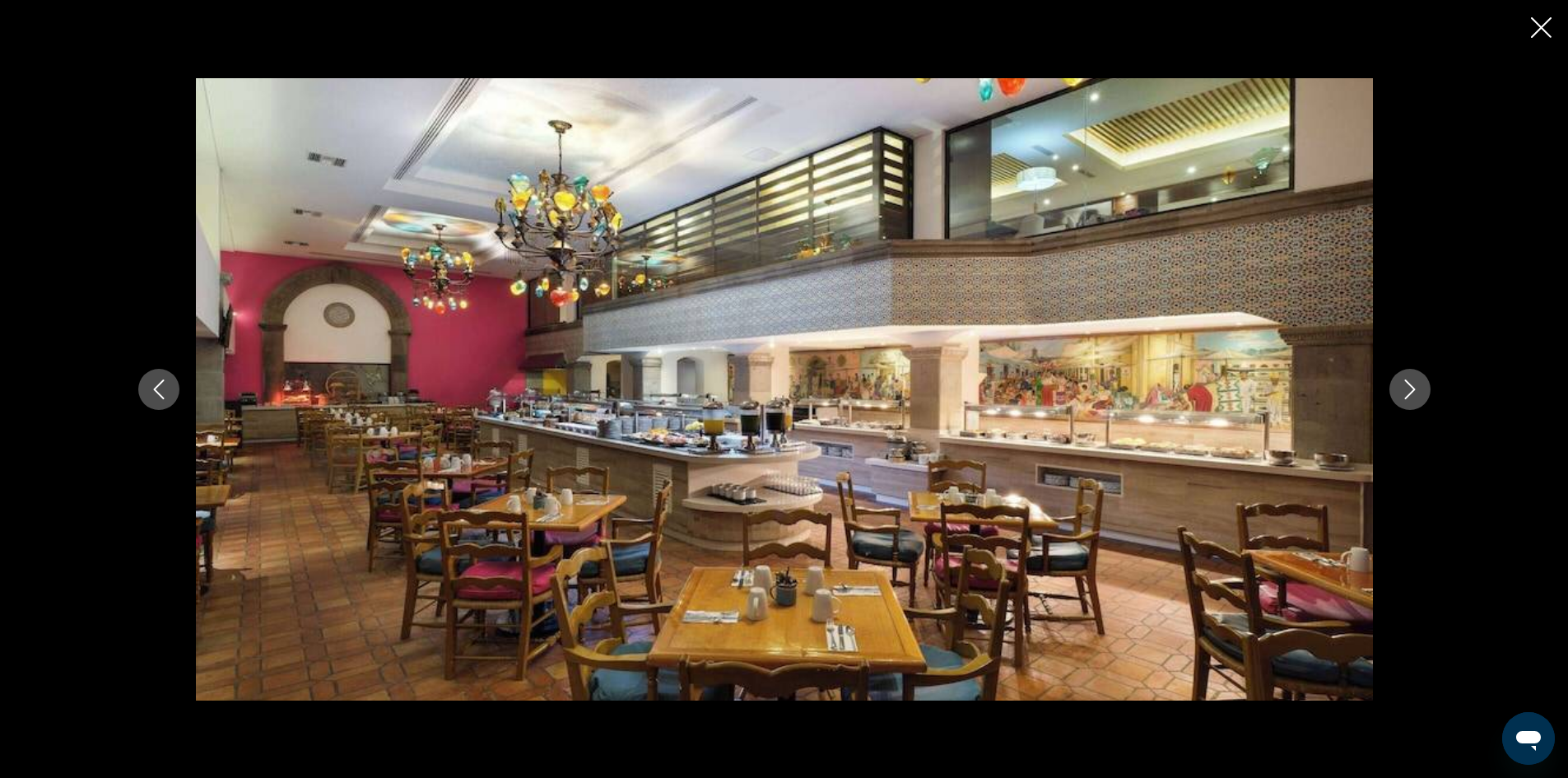
click at [179, 388] on button "Previous image" at bounding box center [159, 389] width 41 height 41
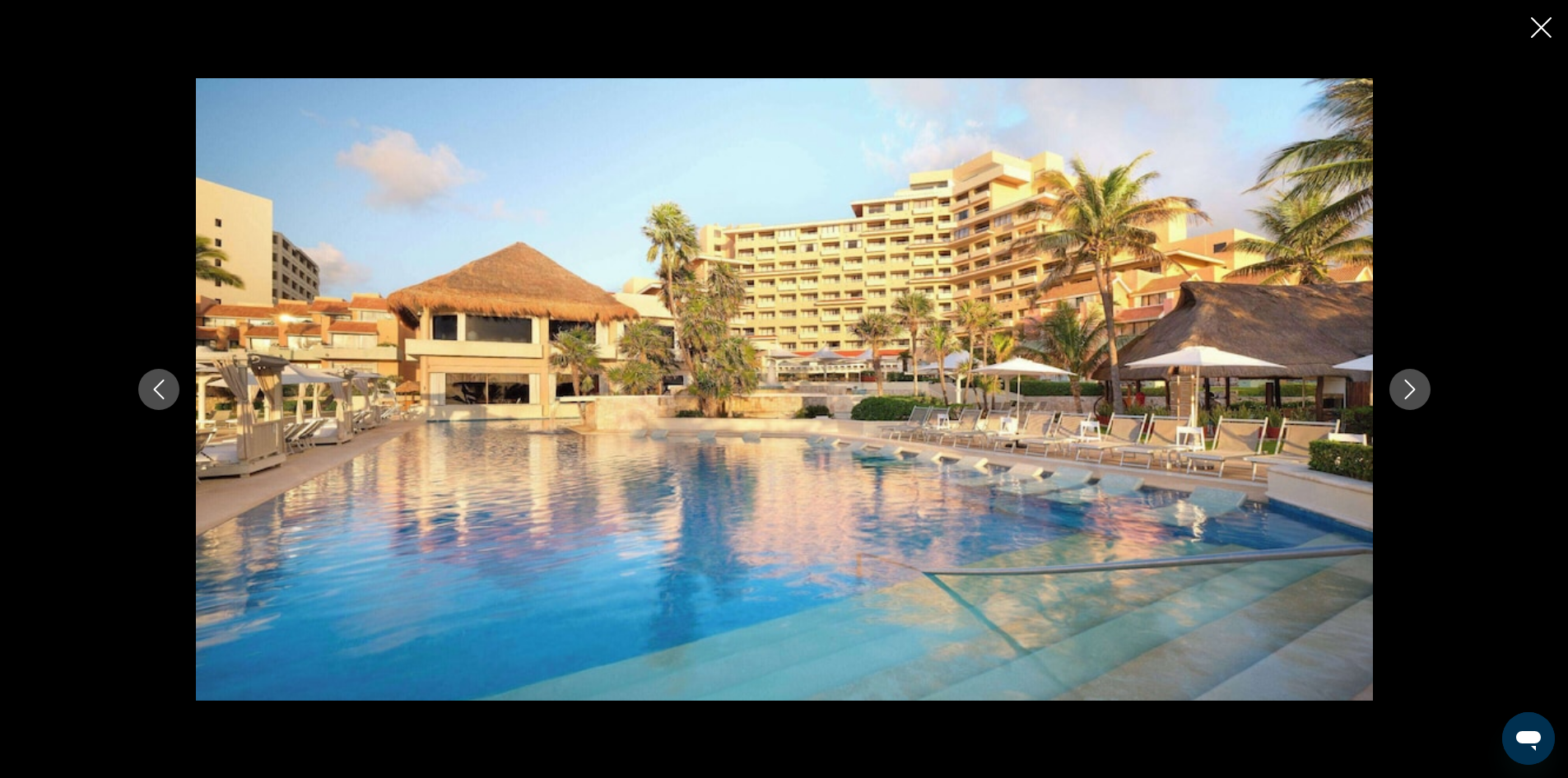
click at [1403, 378] on button "Next image" at bounding box center [1410, 389] width 41 height 41
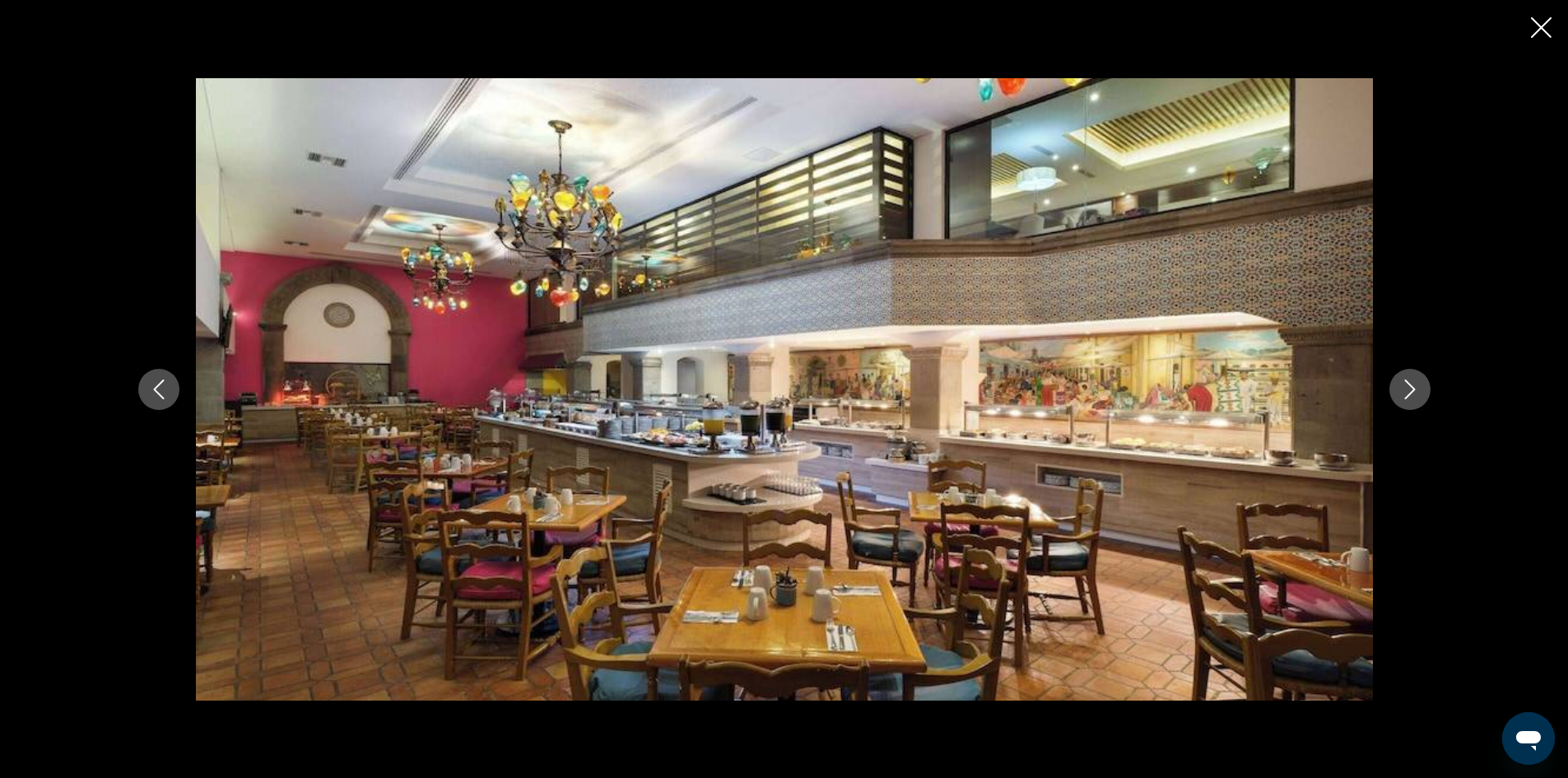
click at [1408, 381] on icon "Next image" at bounding box center [1410, 389] width 20 height 20
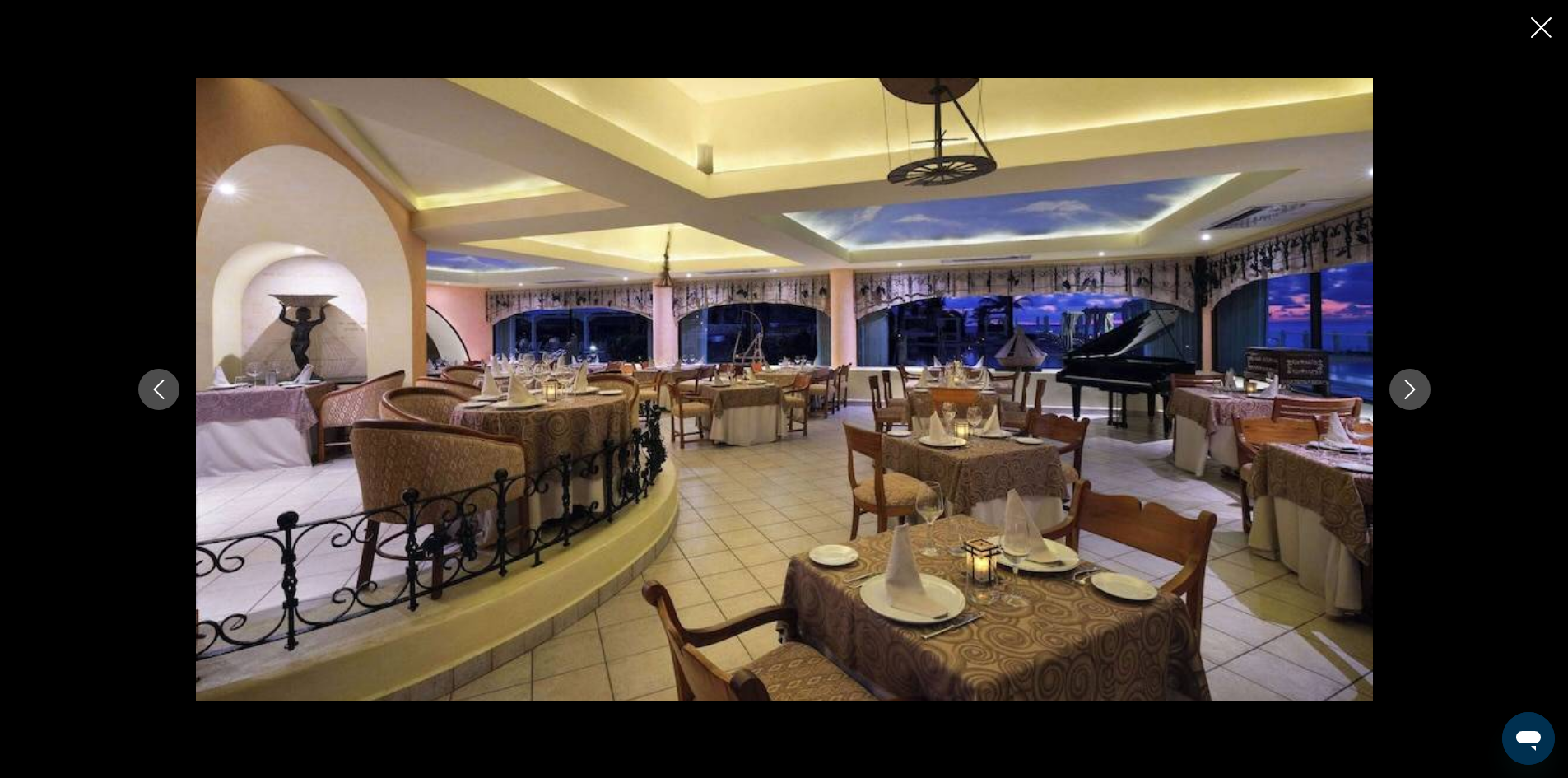
click at [1408, 382] on icon "Next image" at bounding box center [1410, 389] width 11 height 20
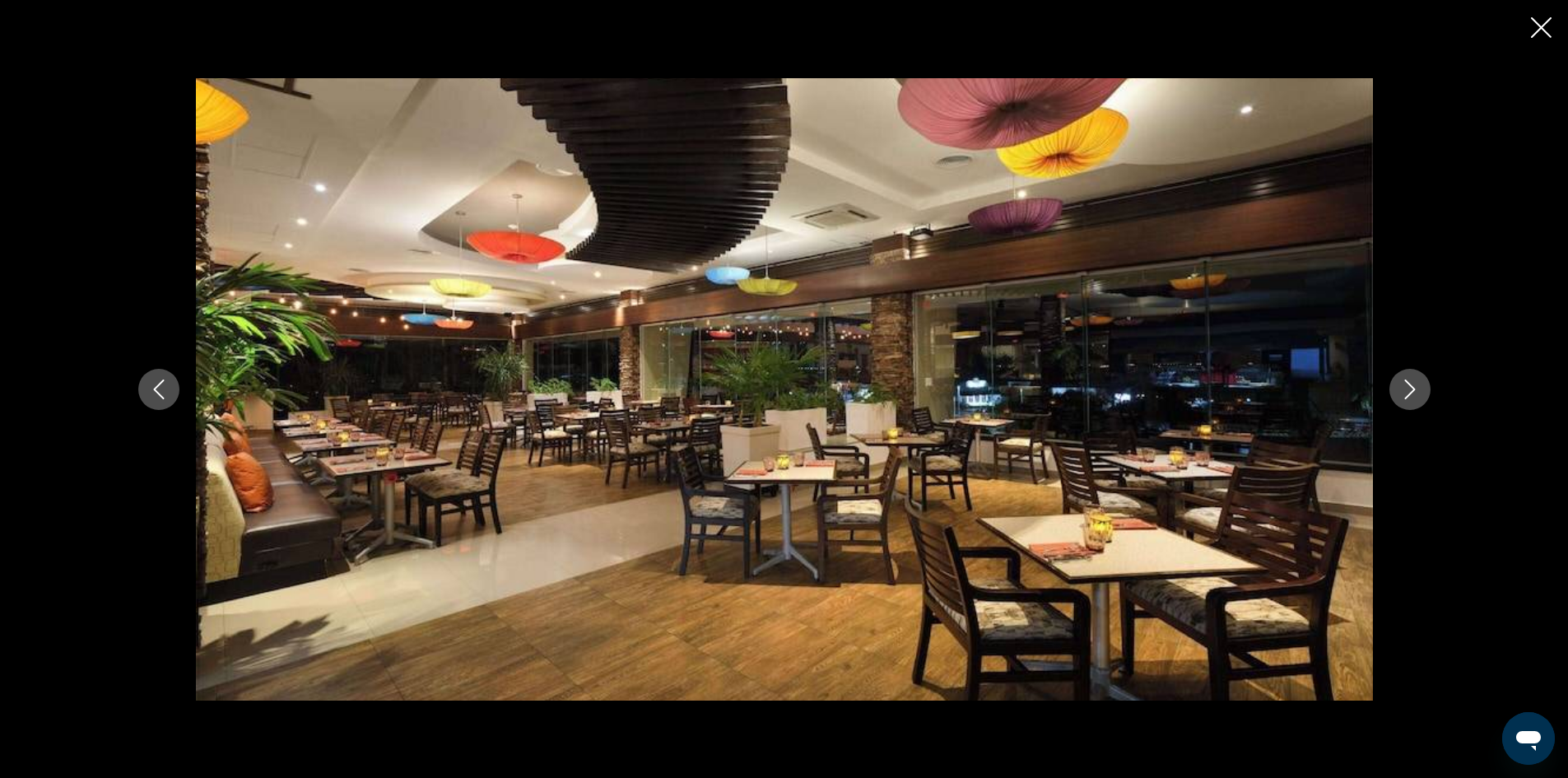
click at [1408, 382] on icon "Next image" at bounding box center [1410, 389] width 11 height 20
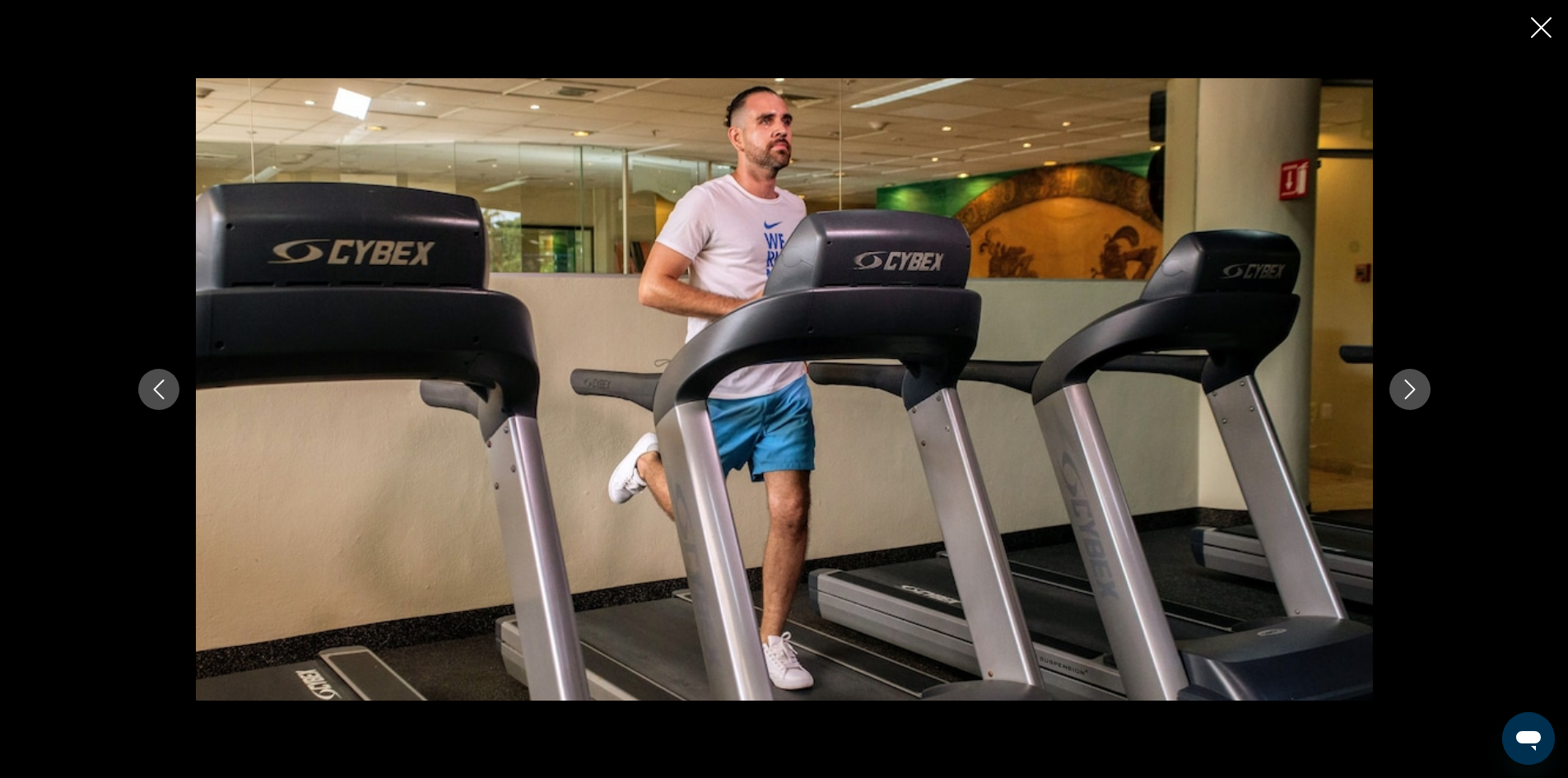
click at [1408, 382] on icon "Next image" at bounding box center [1410, 389] width 11 height 20
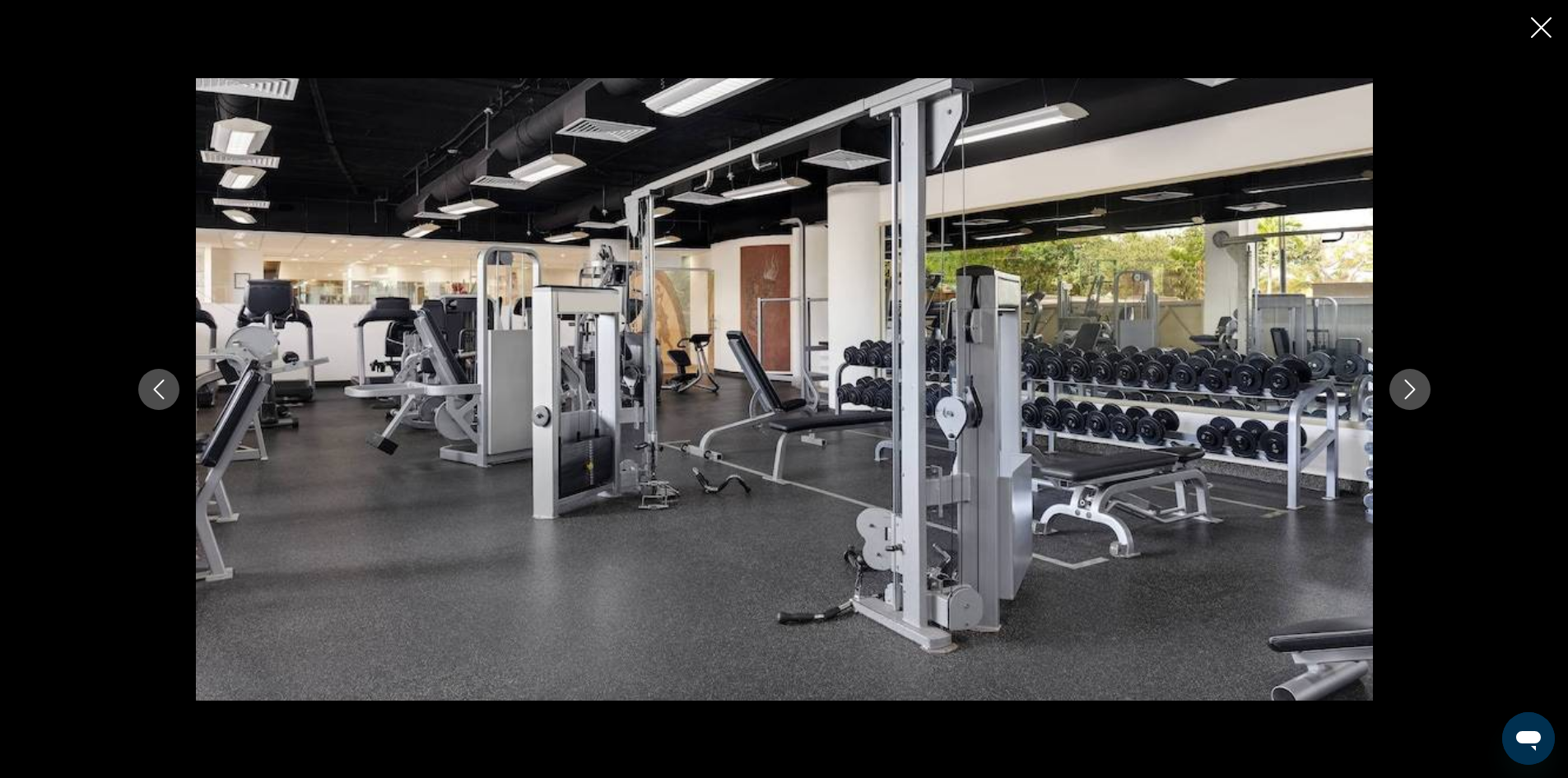
click at [1408, 382] on icon "Next image" at bounding box center [1410, 389] width 11 height 20
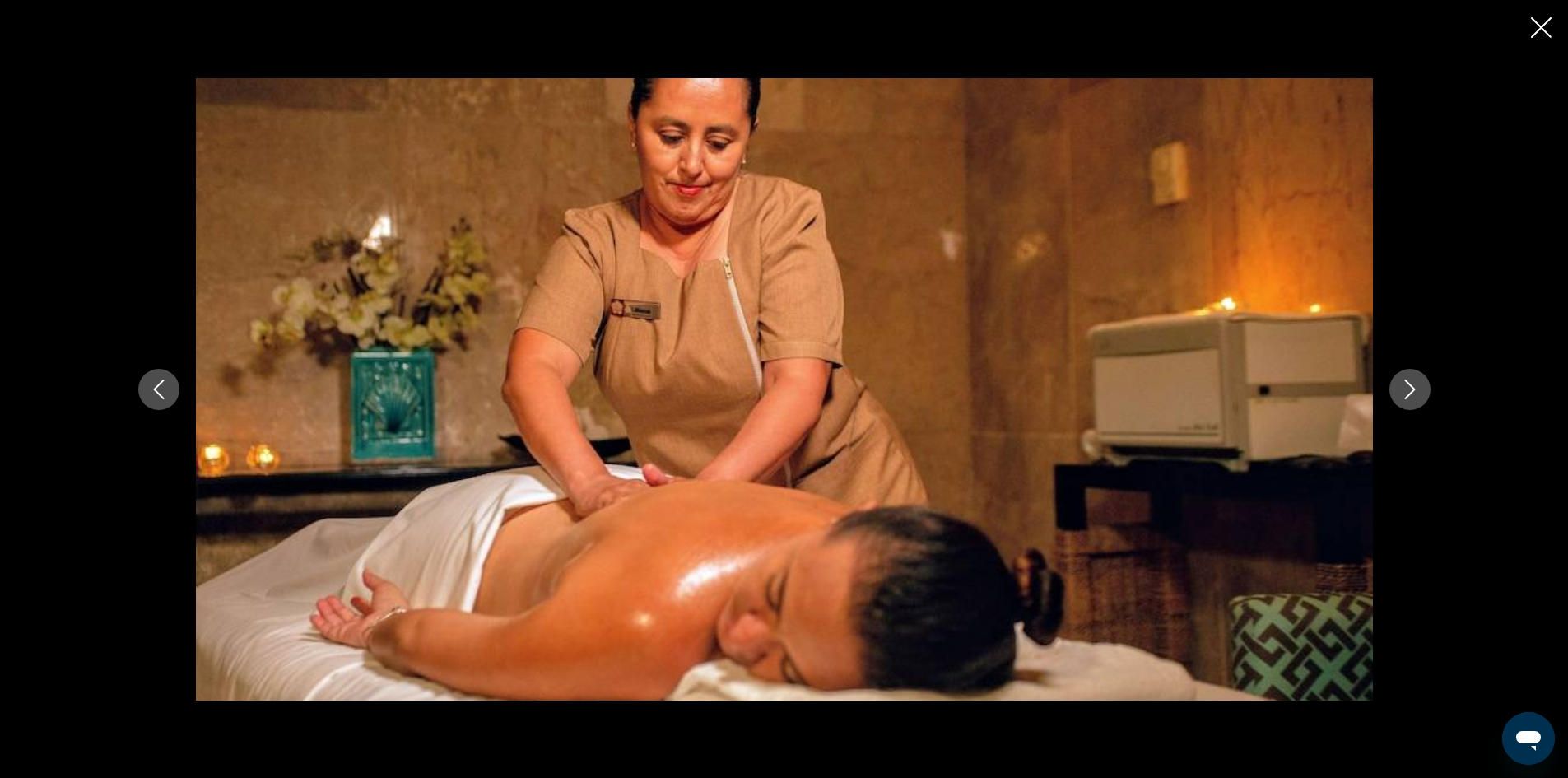
click at [1408, 382] on icon "Next image" at bounding box center [1410, 389] width 11 height 20
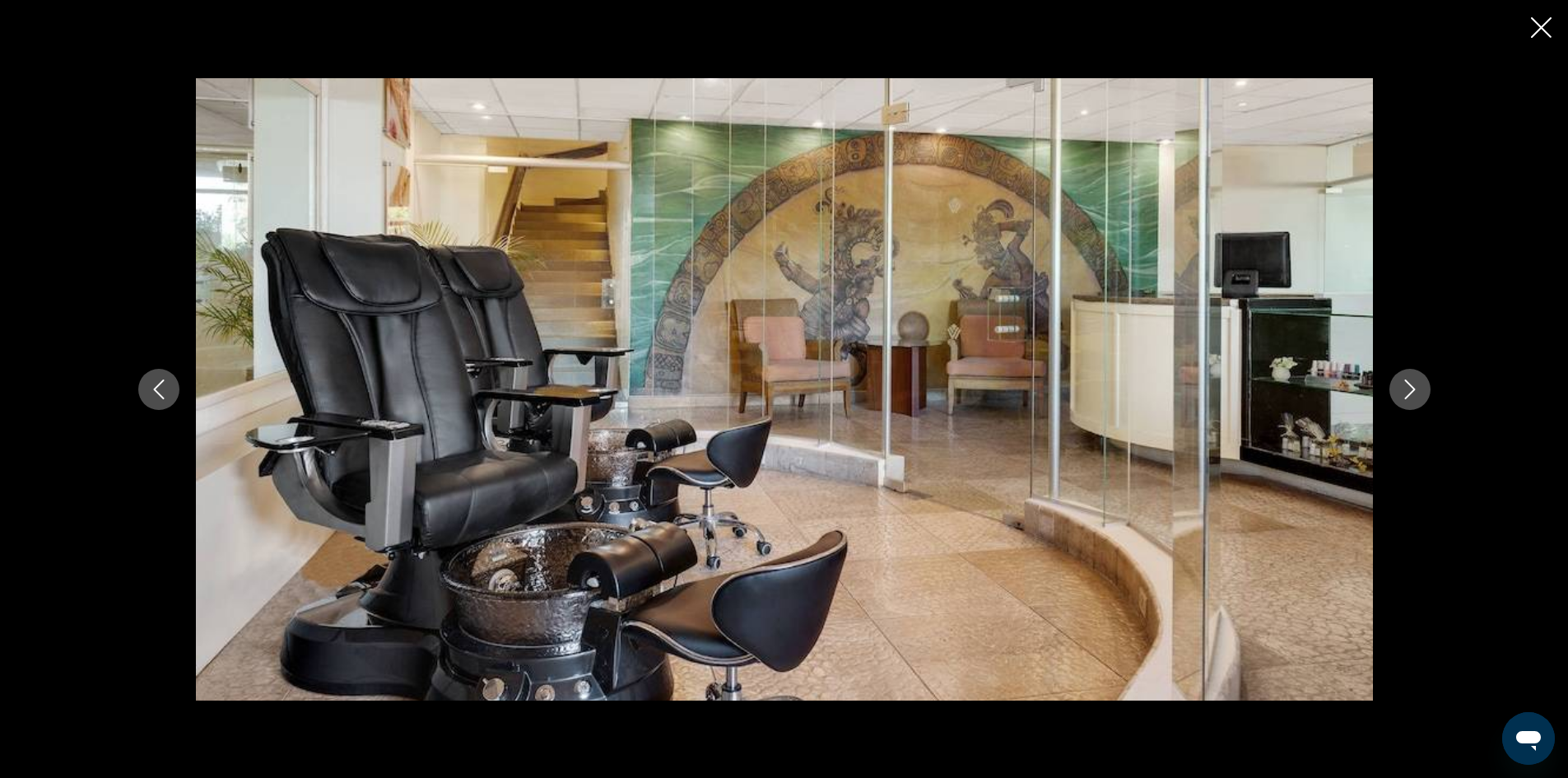
click at [1407, 382] on icon "Next image" at bounding box center [1410, 389] width 11 height 20
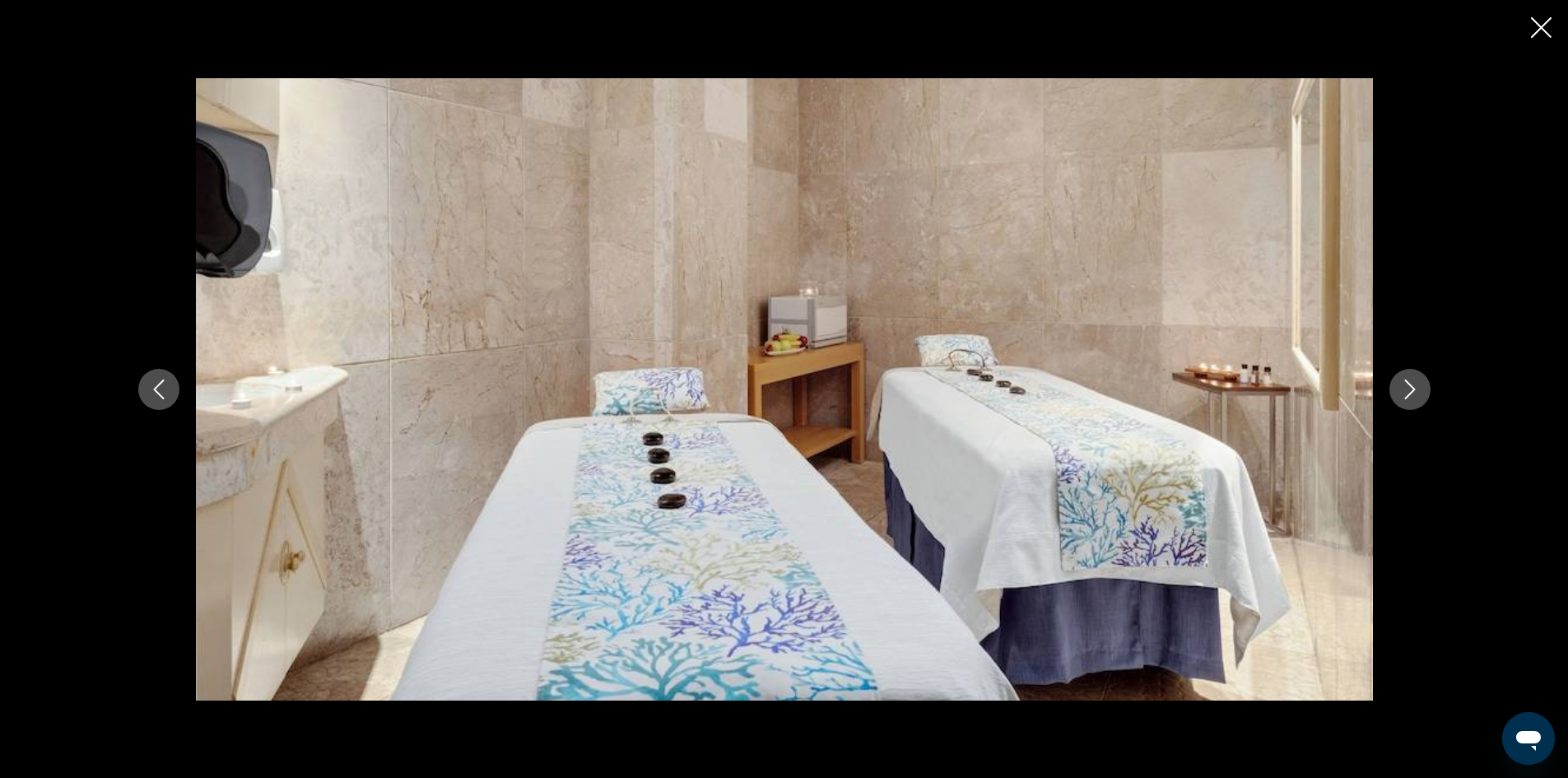
click at [1407, 382] on icon "Next image" at bounding box center [1410, 389] width 11 height 20
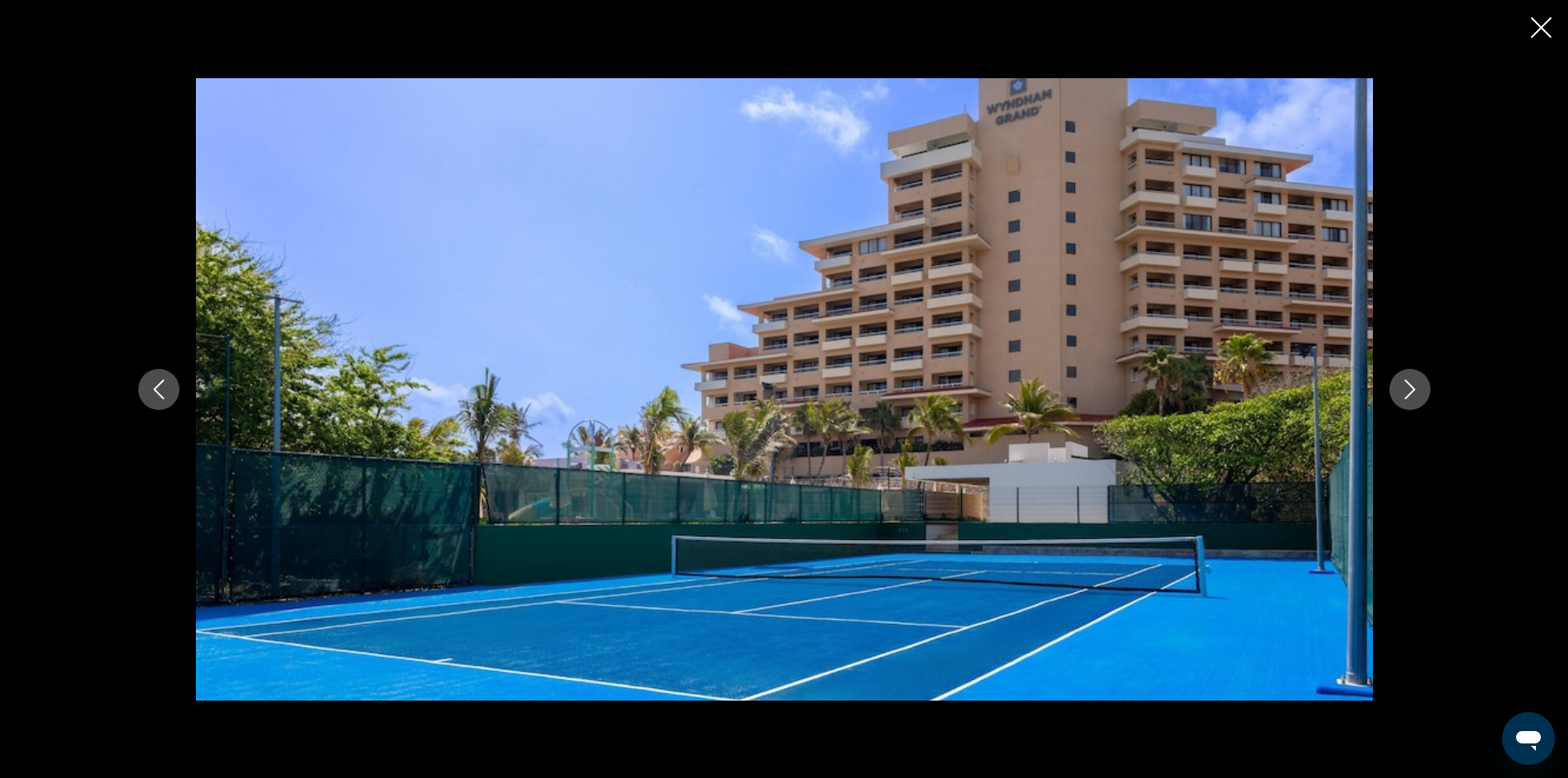
click at [1407, 382] on icon "Next image" at bounding box center [1410, 389] width 11 height 20
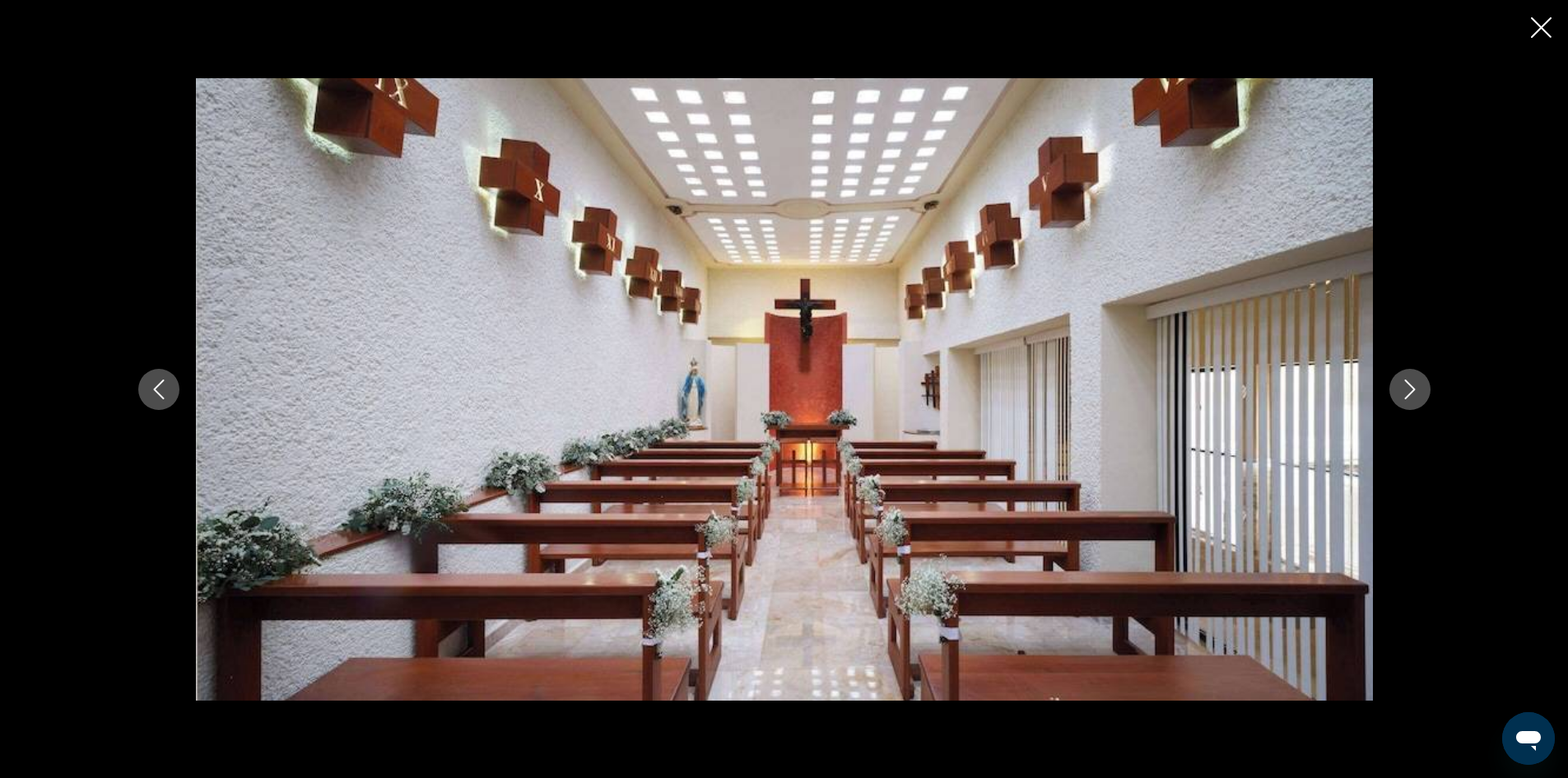
click at [1407, 382] on icon "Next image" at bounding box center [1410, 389] width 11 height 20
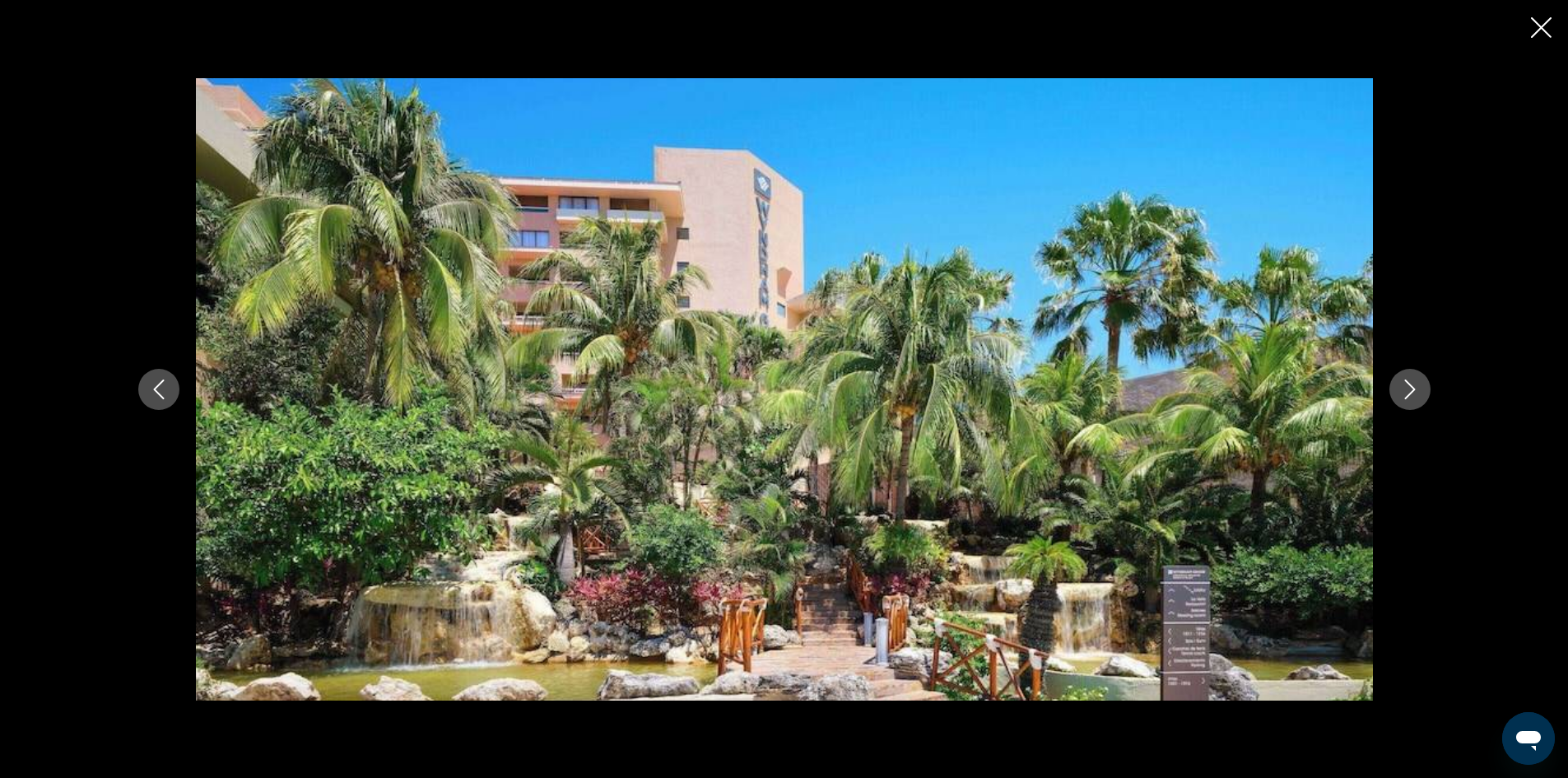
click at [1407, 382] on icon "Next image" at bounding box center [1410, 389] width 11 height 20
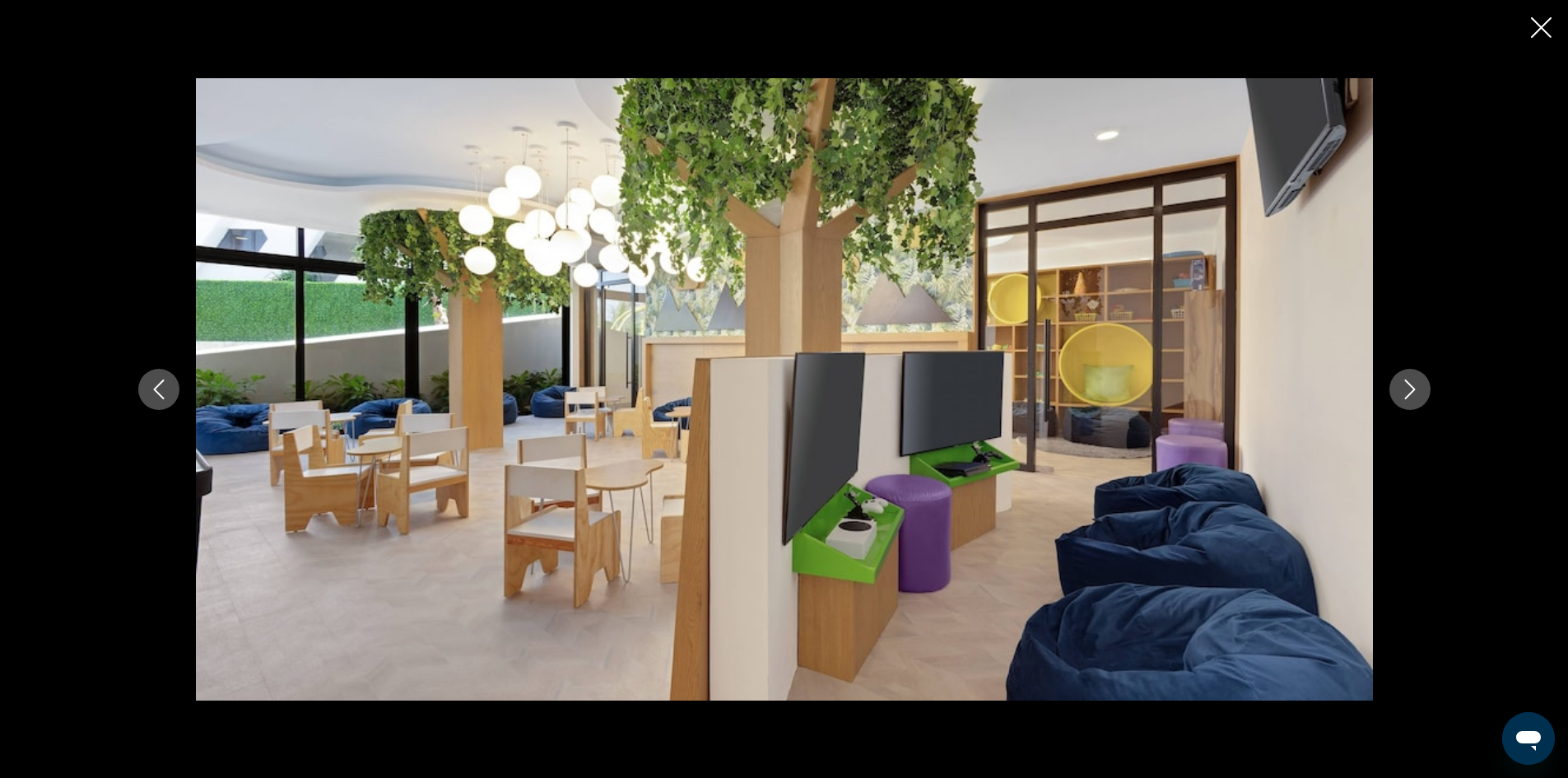
click at [1407, 382] on icon "Next image" at bounding box center [1410, 389] width 11 height 20
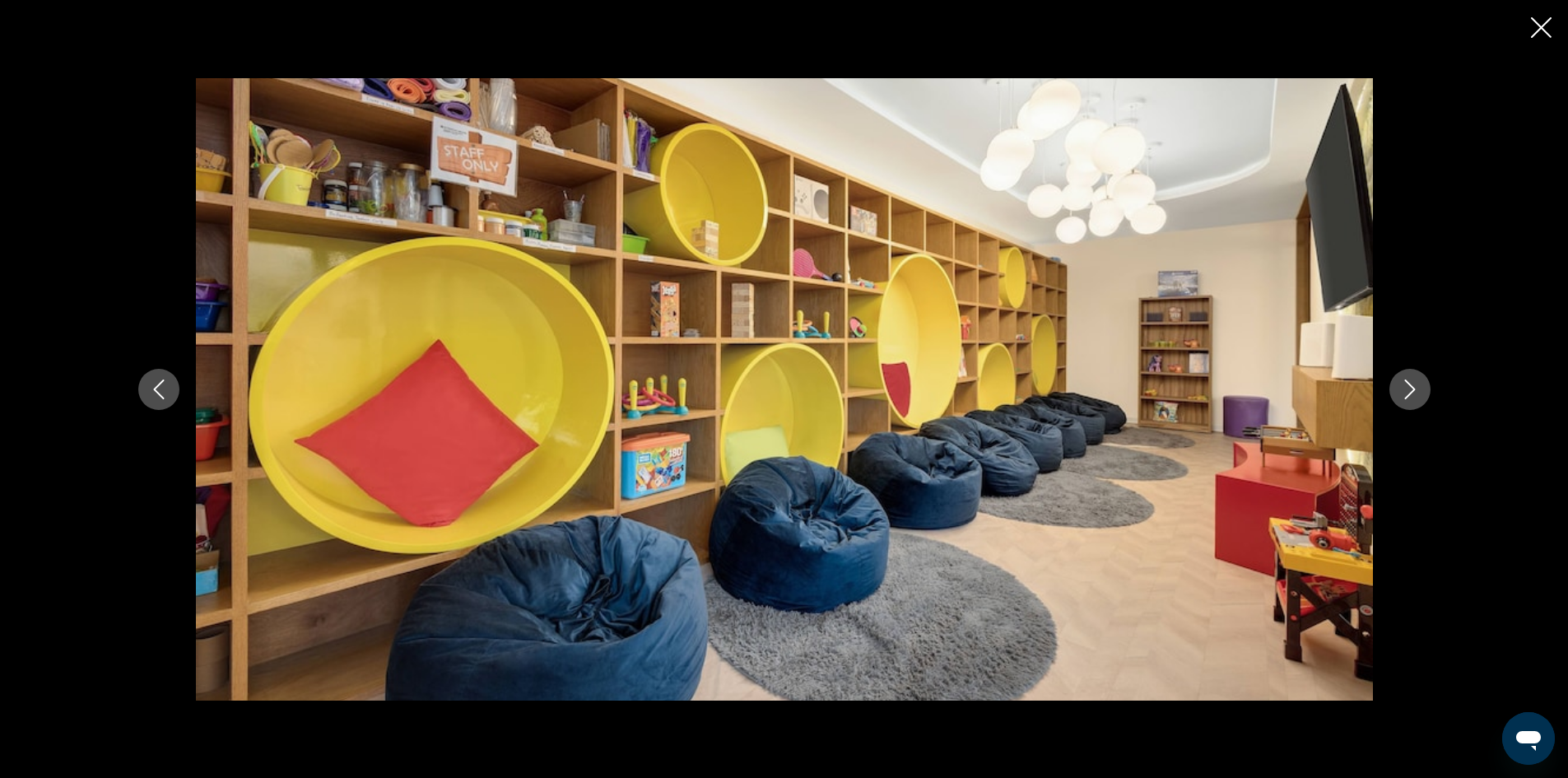
click at [1407, 382] on icon "Next image" at bounding box center [1410, 389] width 11 height 20
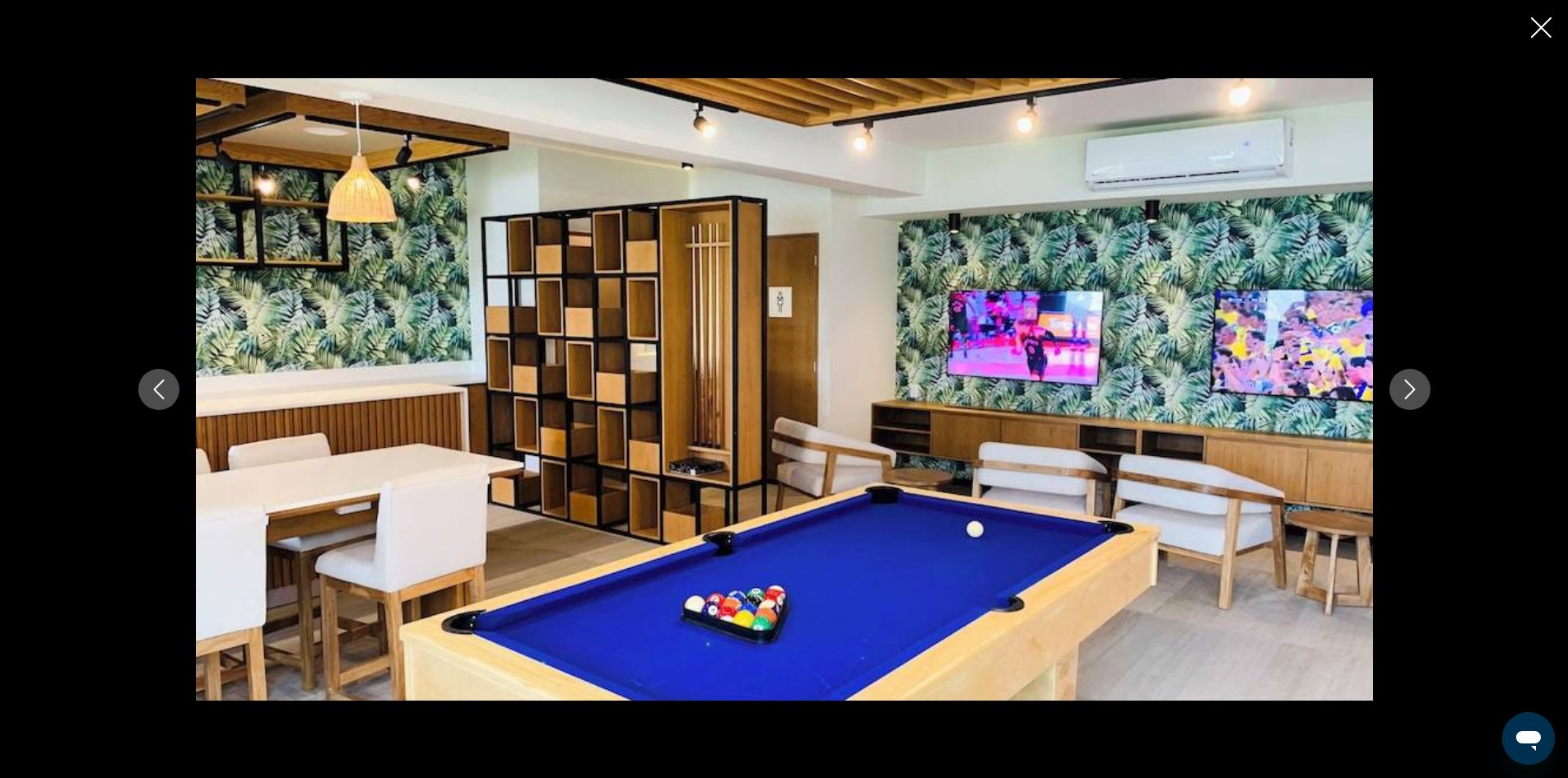
click at [1407, 382] on icon "Next image" at bounding box center [1410, 389] width 11 height 20
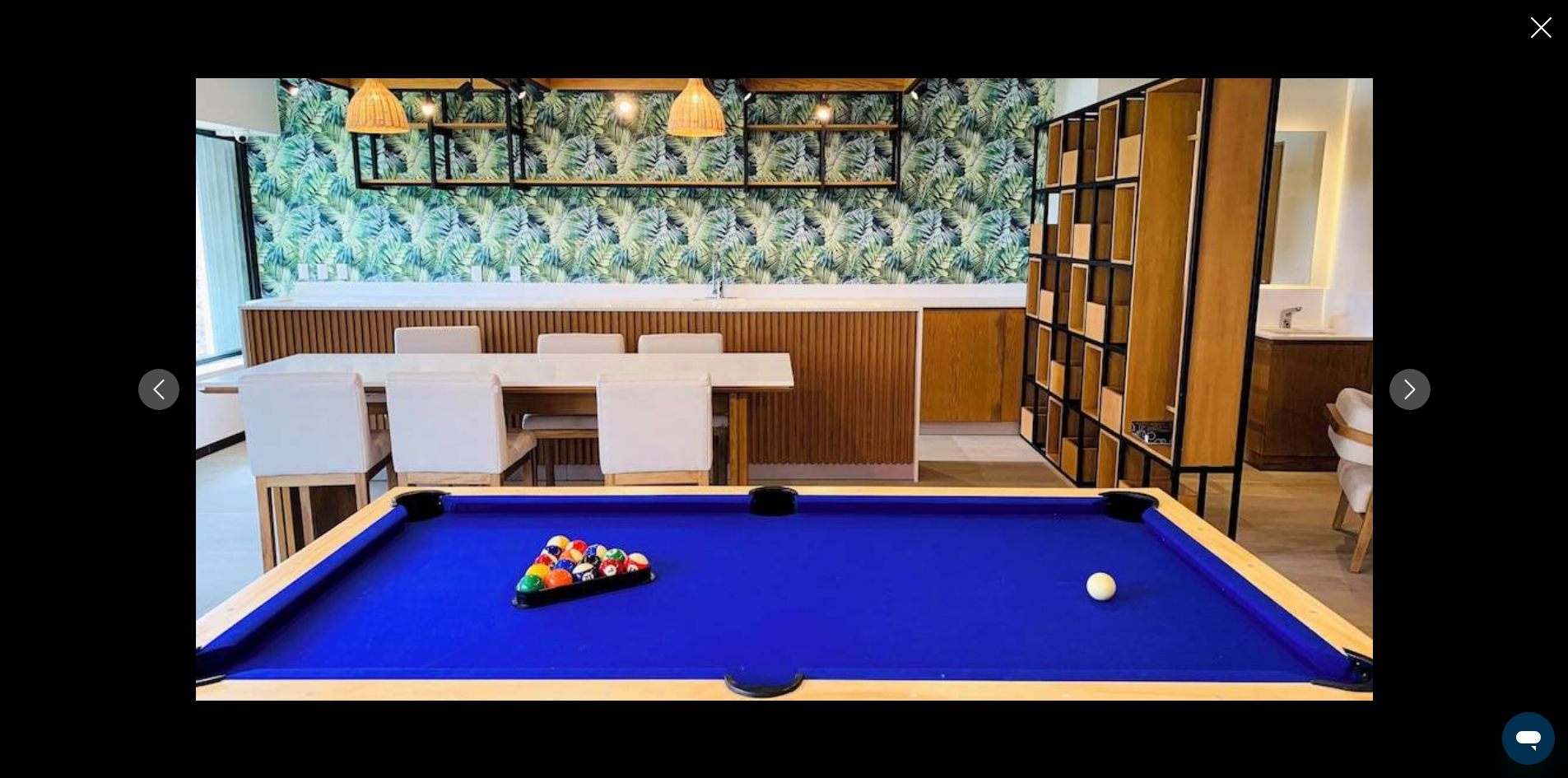
click at [1407, 382] on icon "Next image" at bounding box center [1410, 389] width 11 height 20
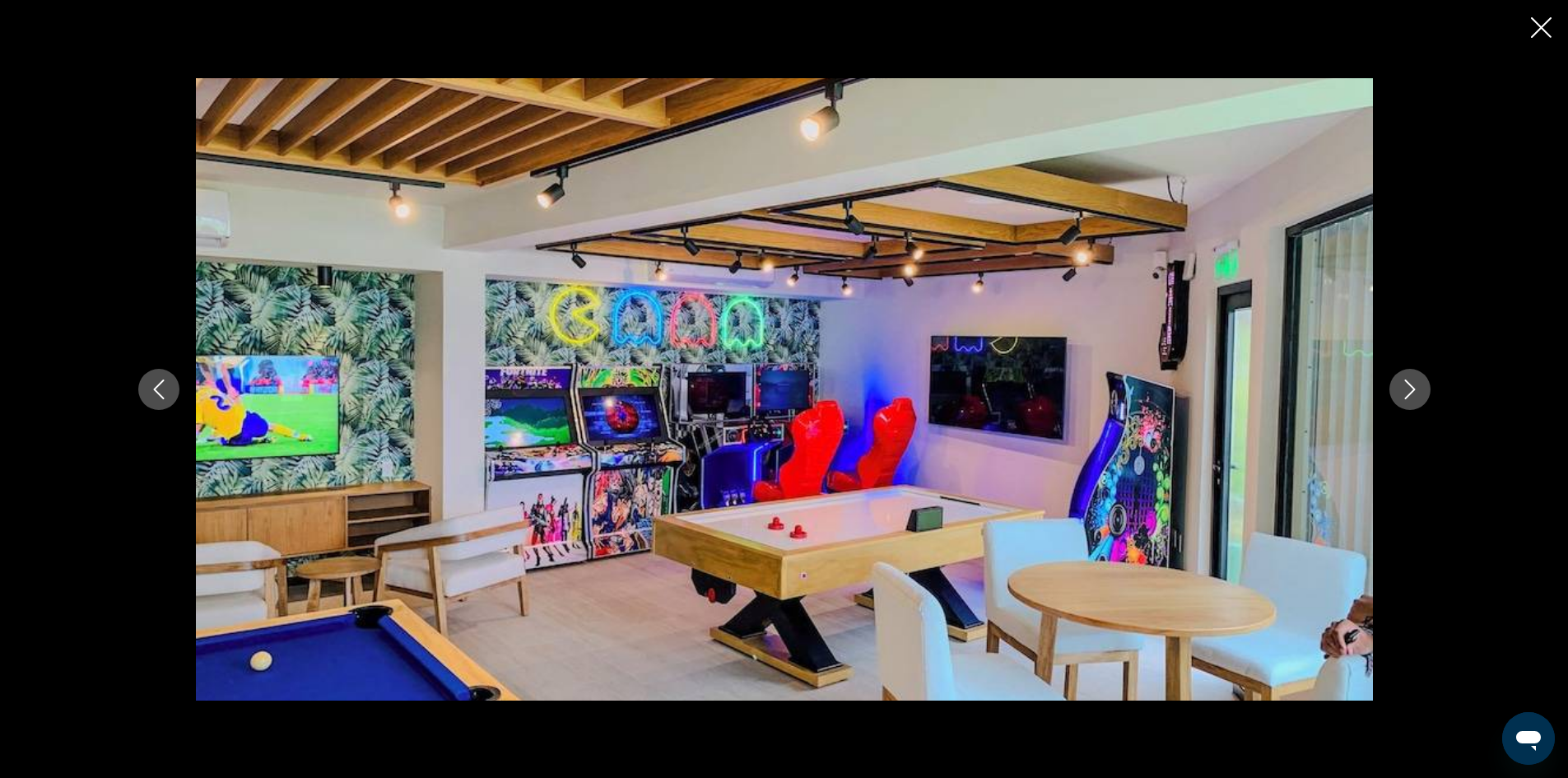
click at [1407, 382] on icon "Next image" at bounding box center [1410, 389] width 11 height 20
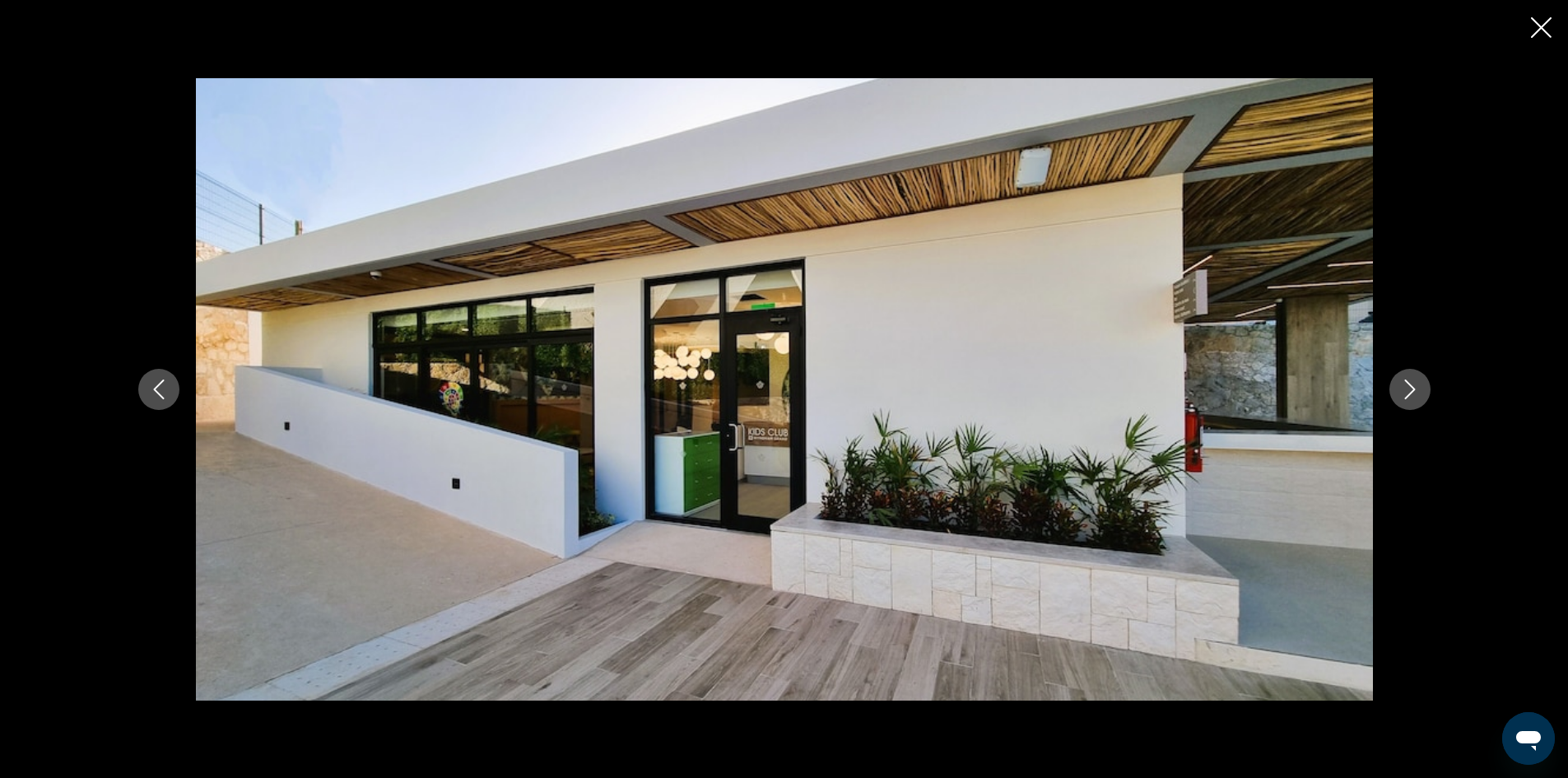
click at [1407, 382] on icon "Next image" at bounding box center [1410, 389] width 11 height 20
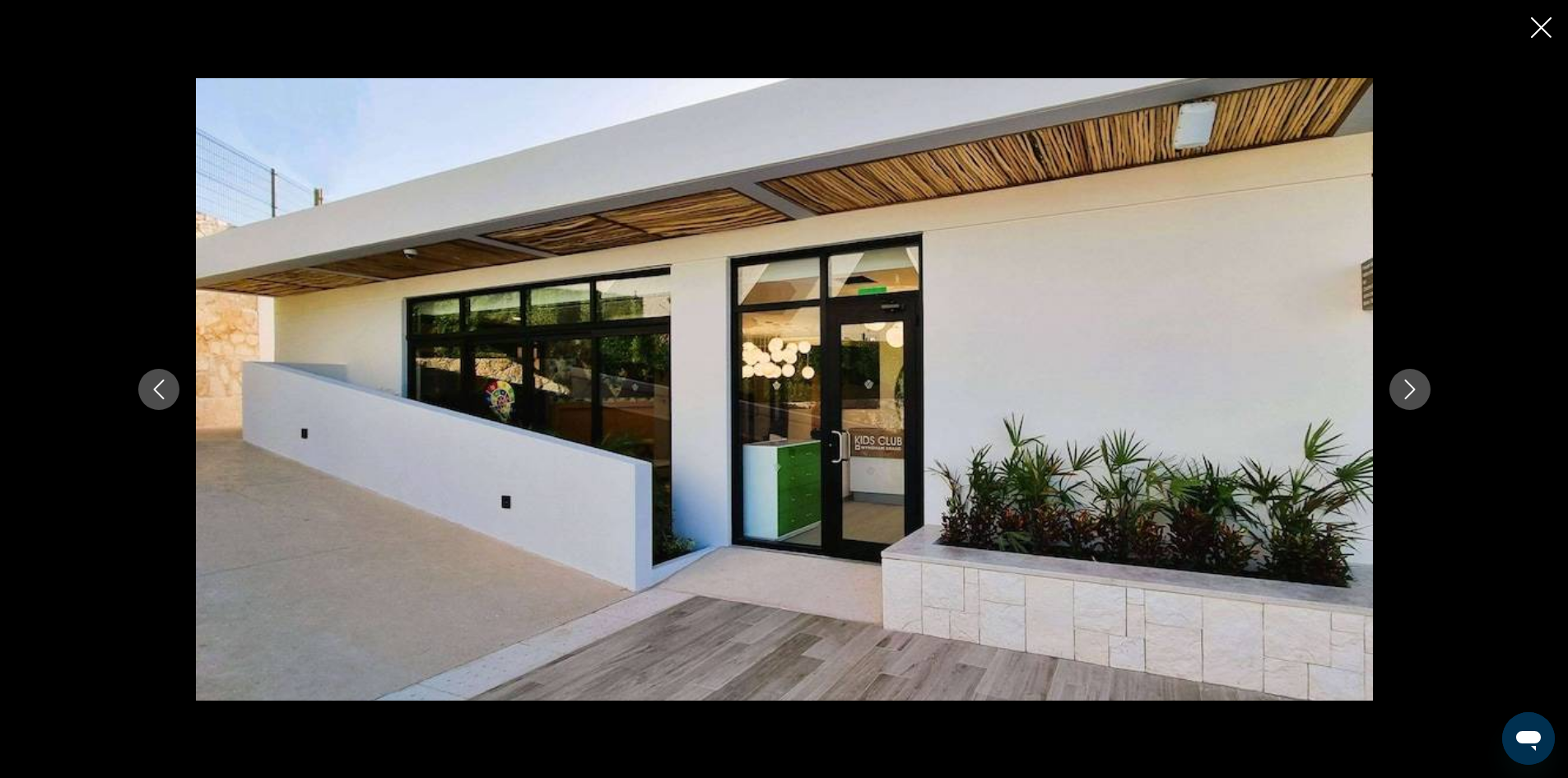
click at [1407, 382] on icon "Next image" at bounding box center [1410, 389] width 11 height 20
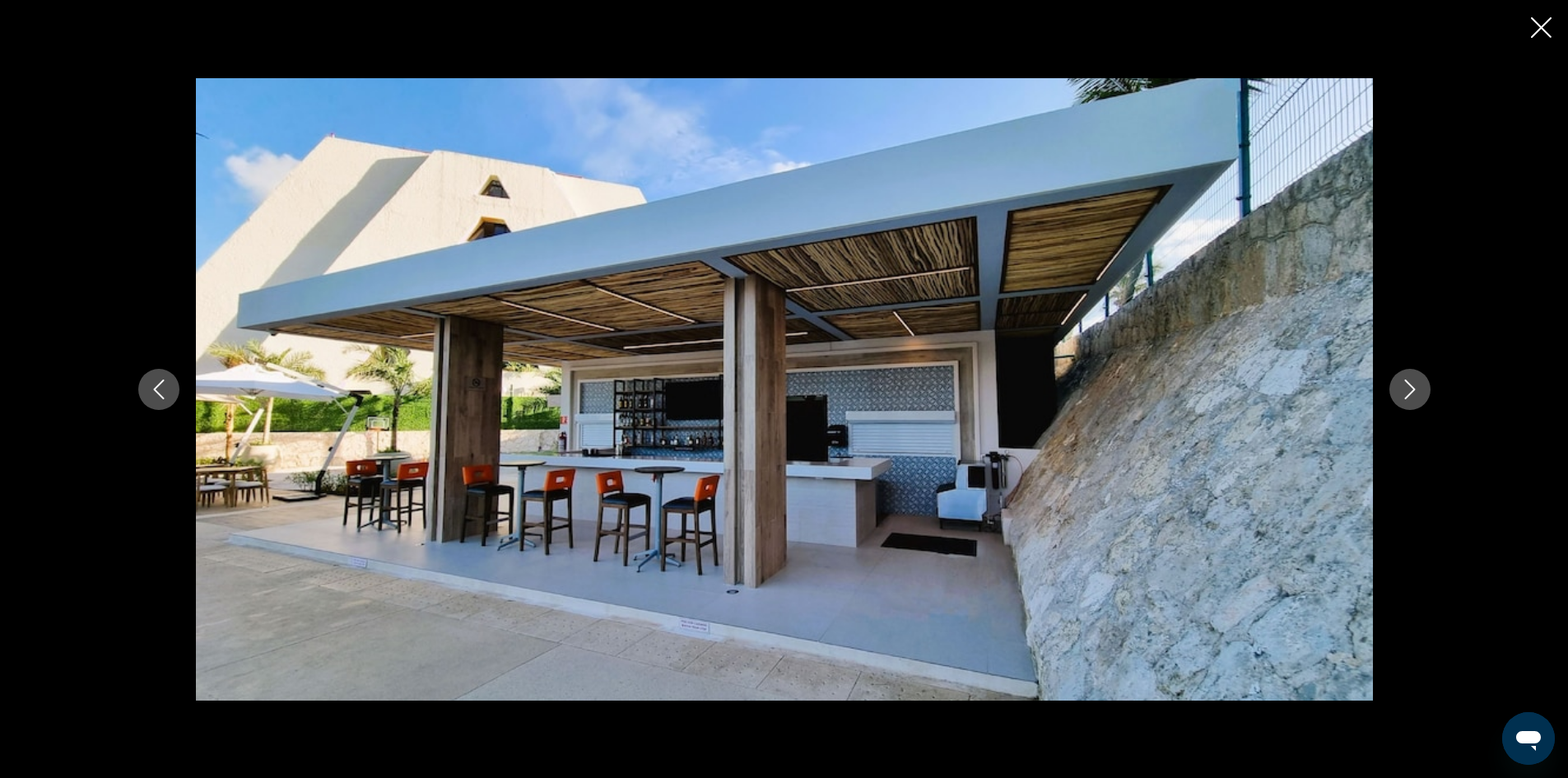
click at [1407, 382] on icon "Next image" at bounding box center [1410, 389] width 11 height 20
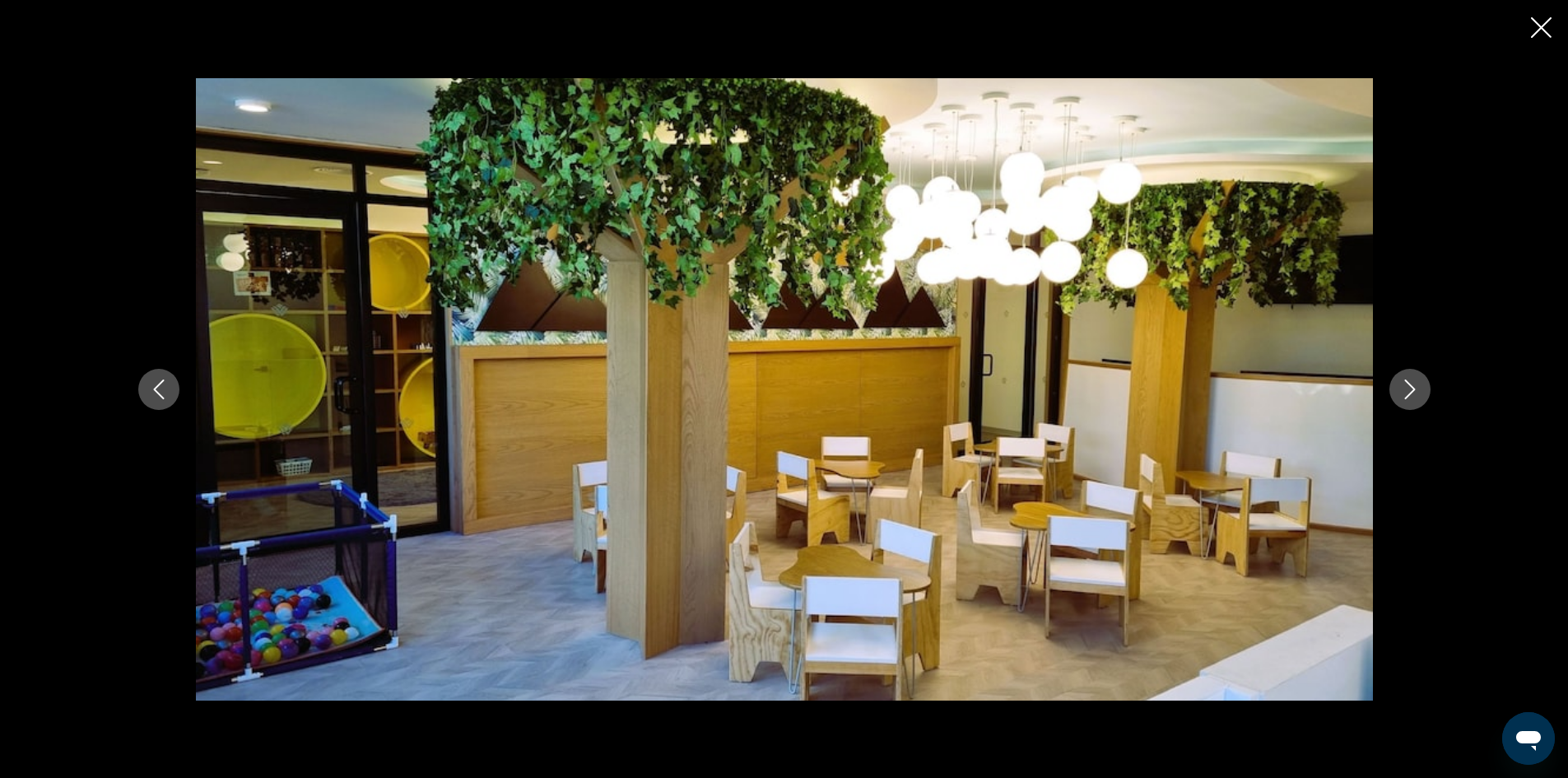
click at [1406, 382] on icon "Next image" at bounding box center [1410, 389] width 20 height 20
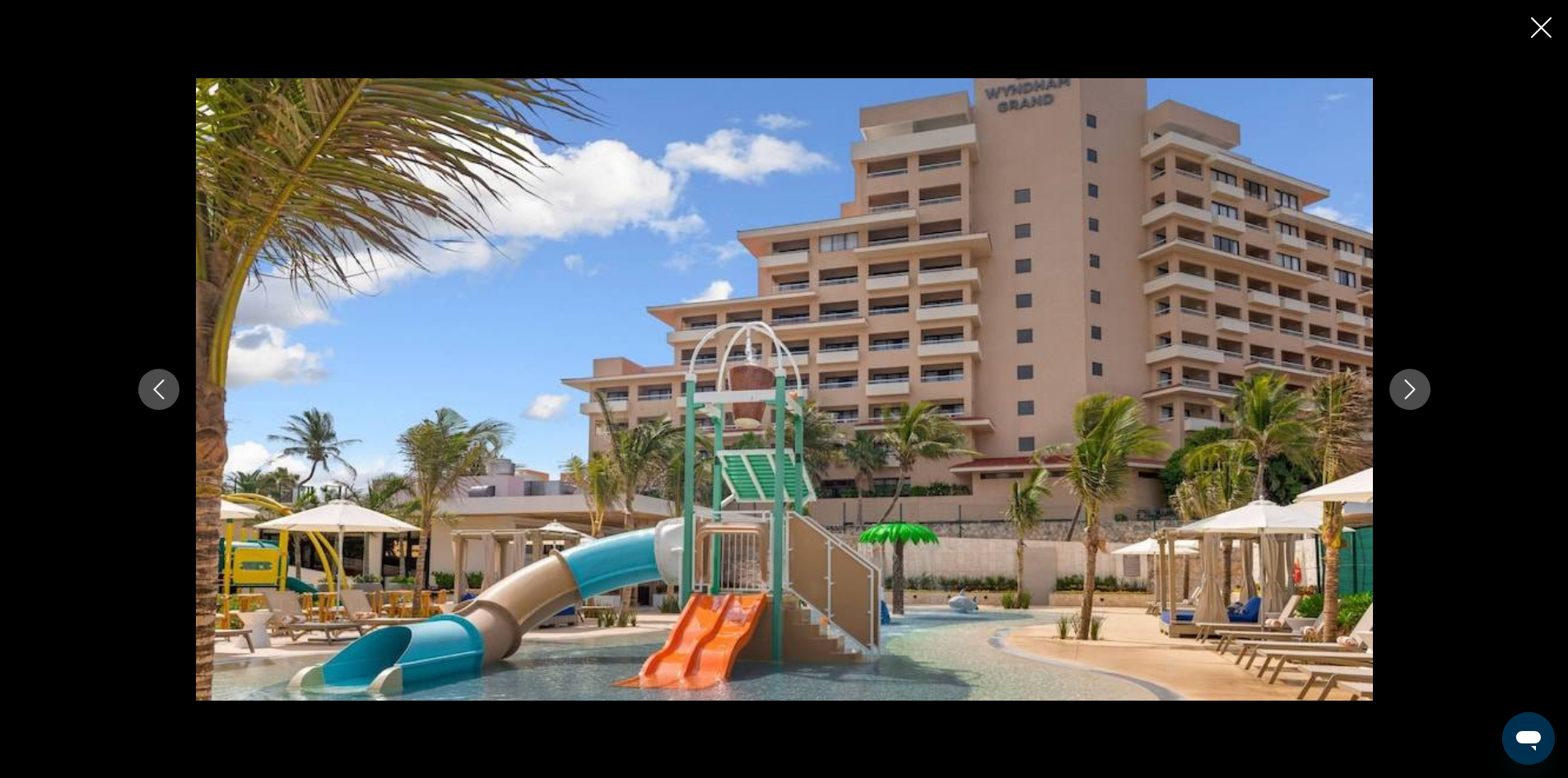
click at [1406, 384] on icon "Next image" at bounding box center [1410, 389] width 20 height 20
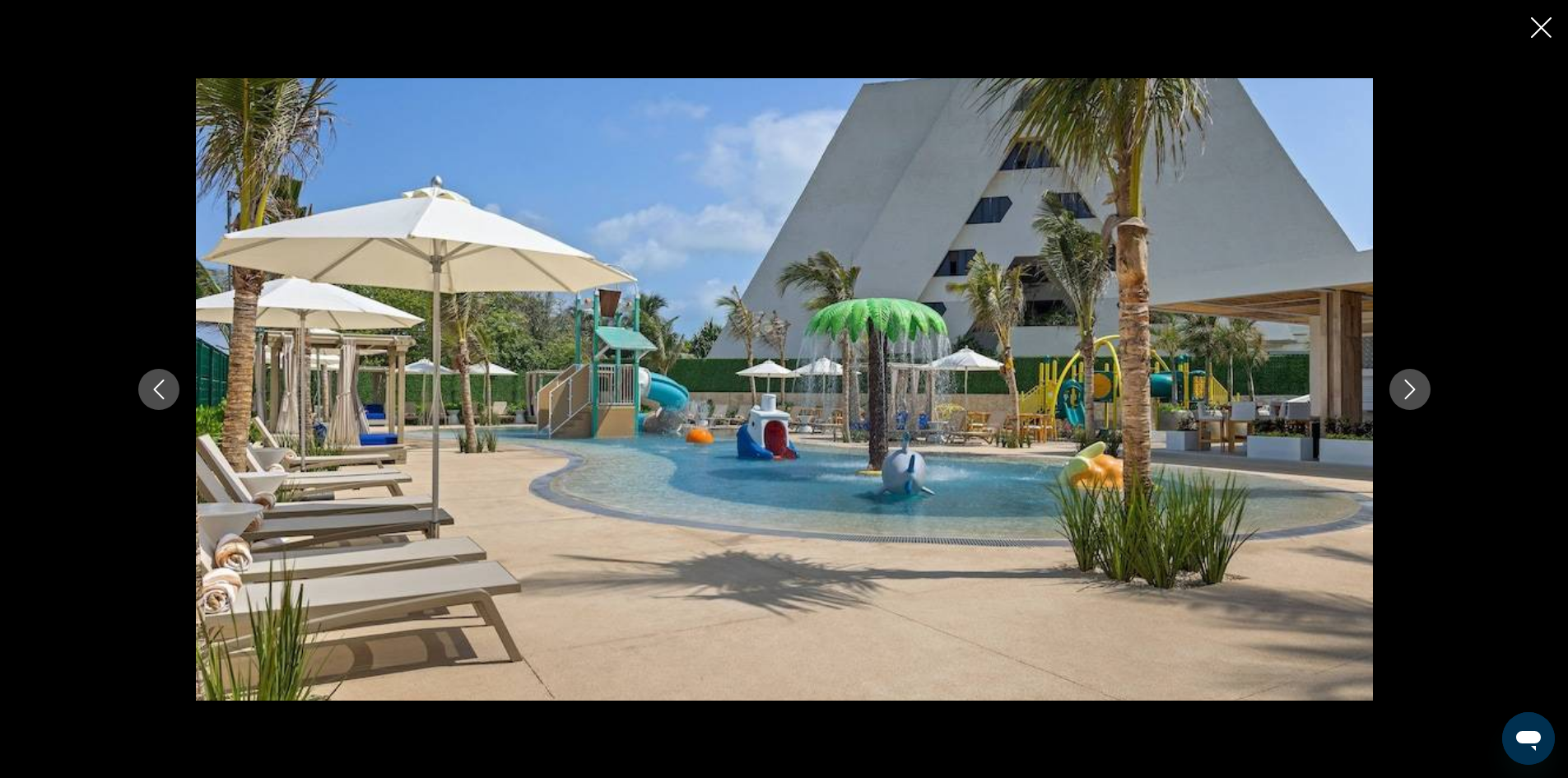
click at [1406, 384] on icon "Next image" at bounding box center [1410, 389] width 20 height 20
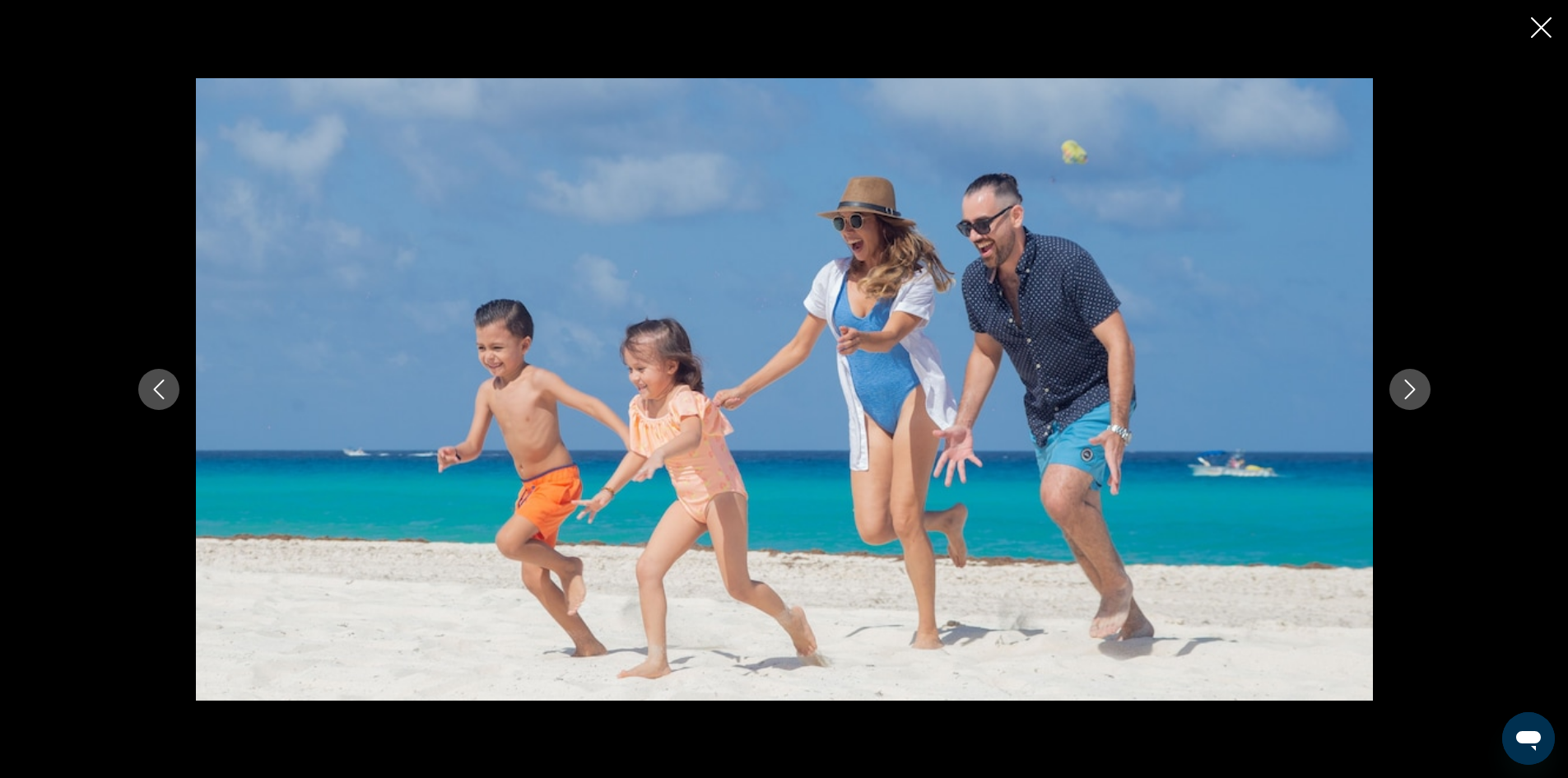
click at [1406, 384] on icon "Next image" at bounding box center [1410, 389] width 20 height 20
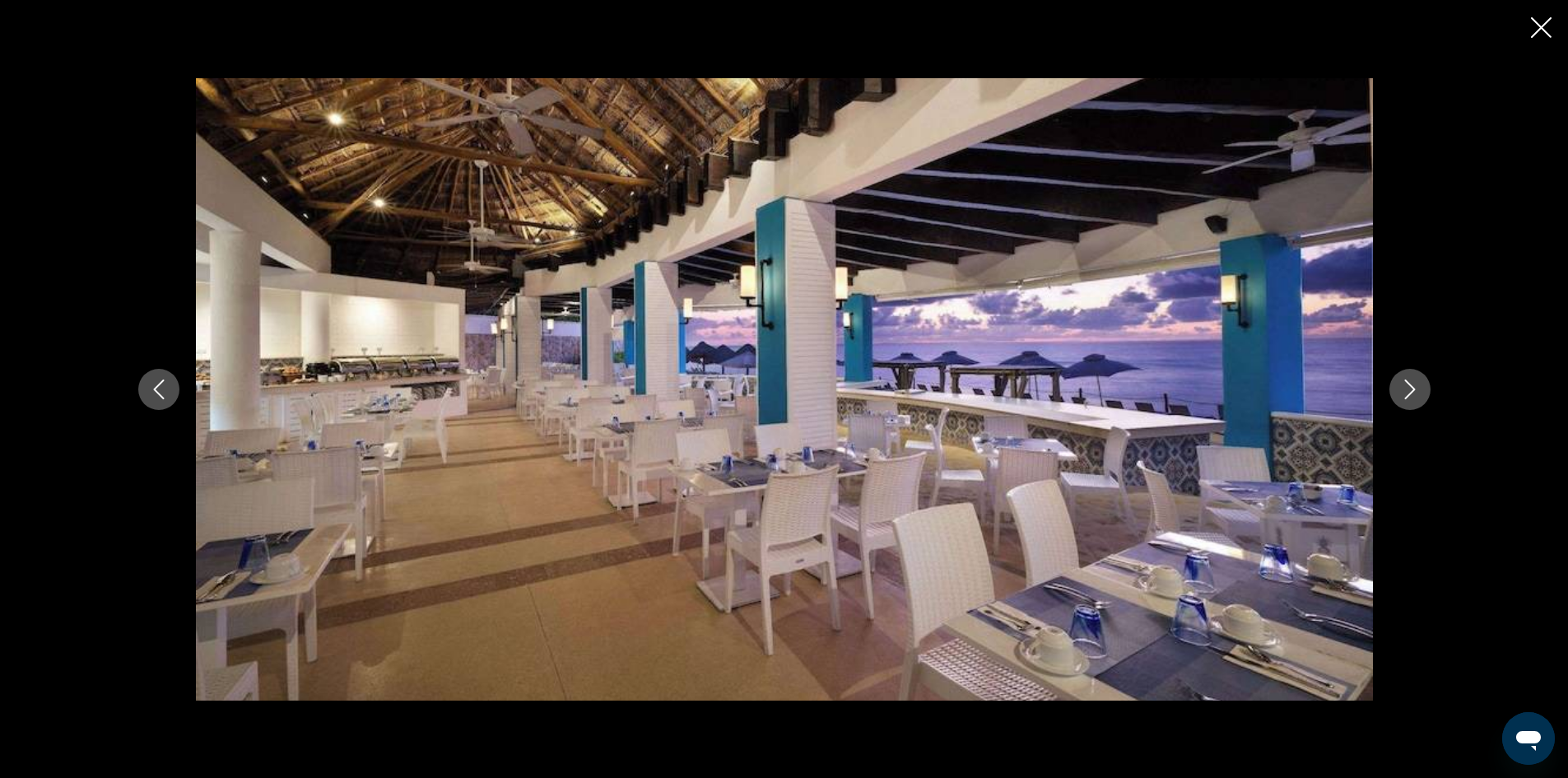
click at [1406, 384] on icon "Next image" at bounding box center [1410, 389] width 20 height 20
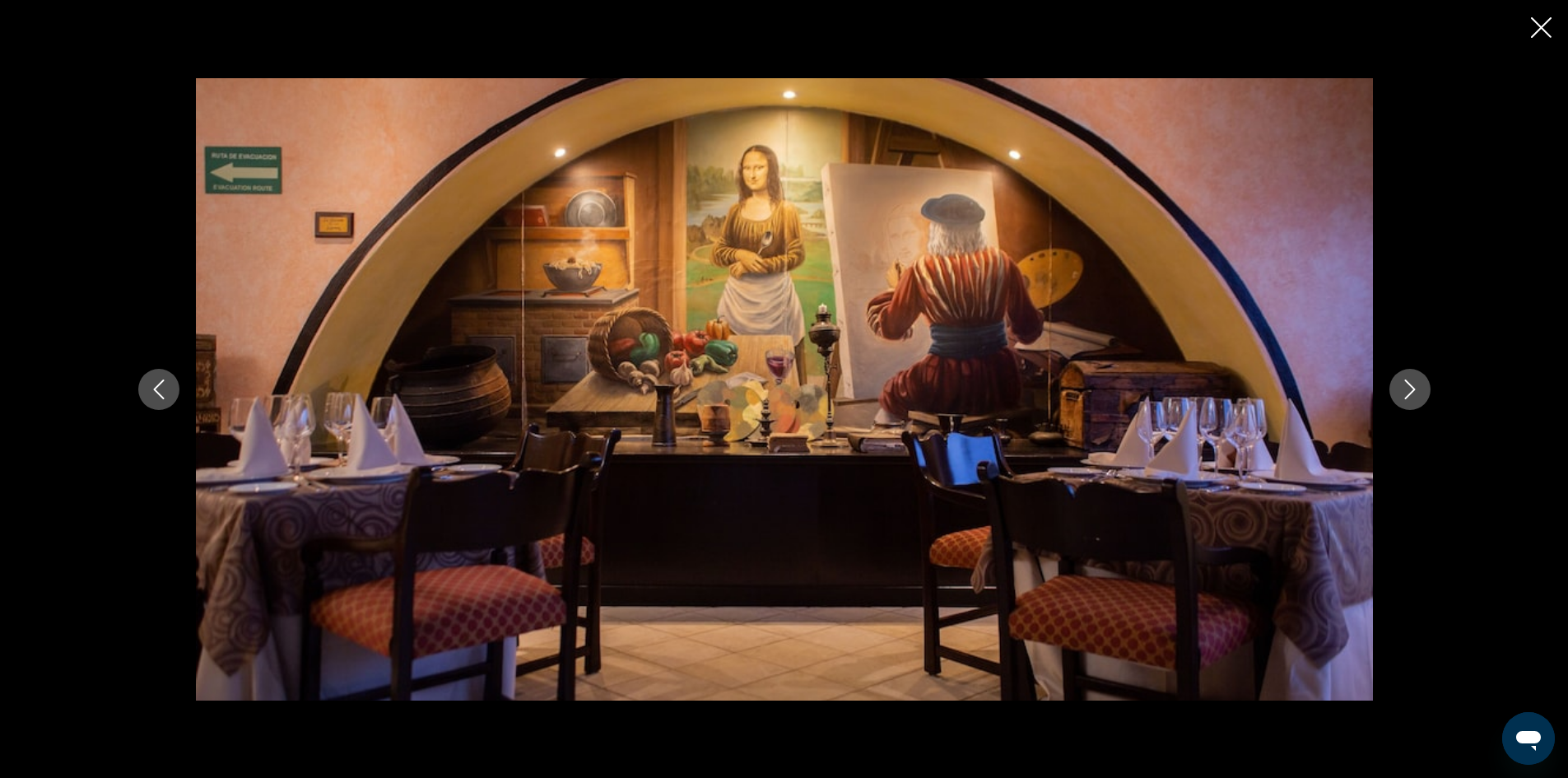
click at [1406, 385] on icon "Next image" at bounding box center [1410, 389] width 20 height 20
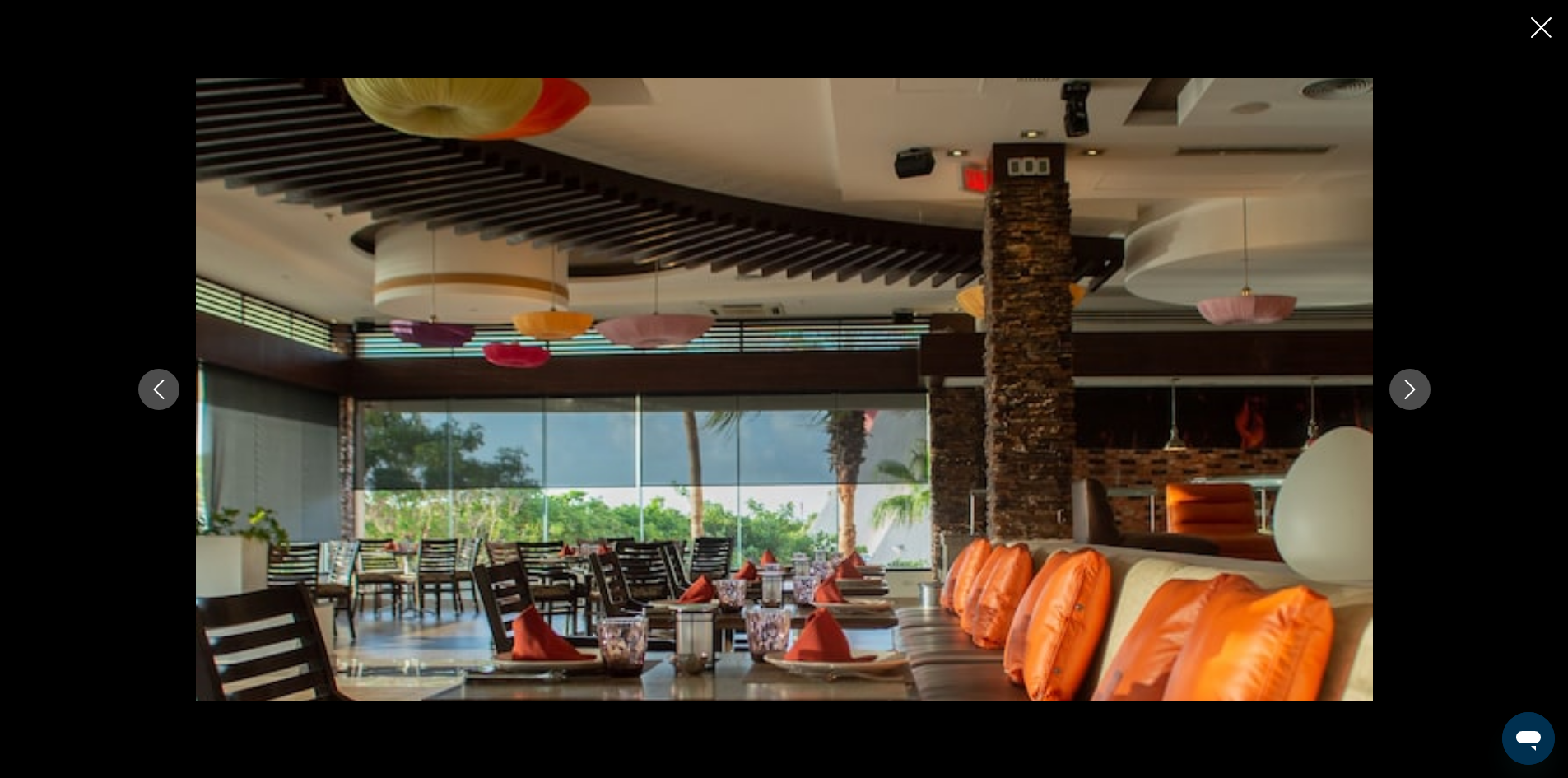
click at [1406, 385] on icon "Next image" at bounding box center [1410, 389] width 20 height 20
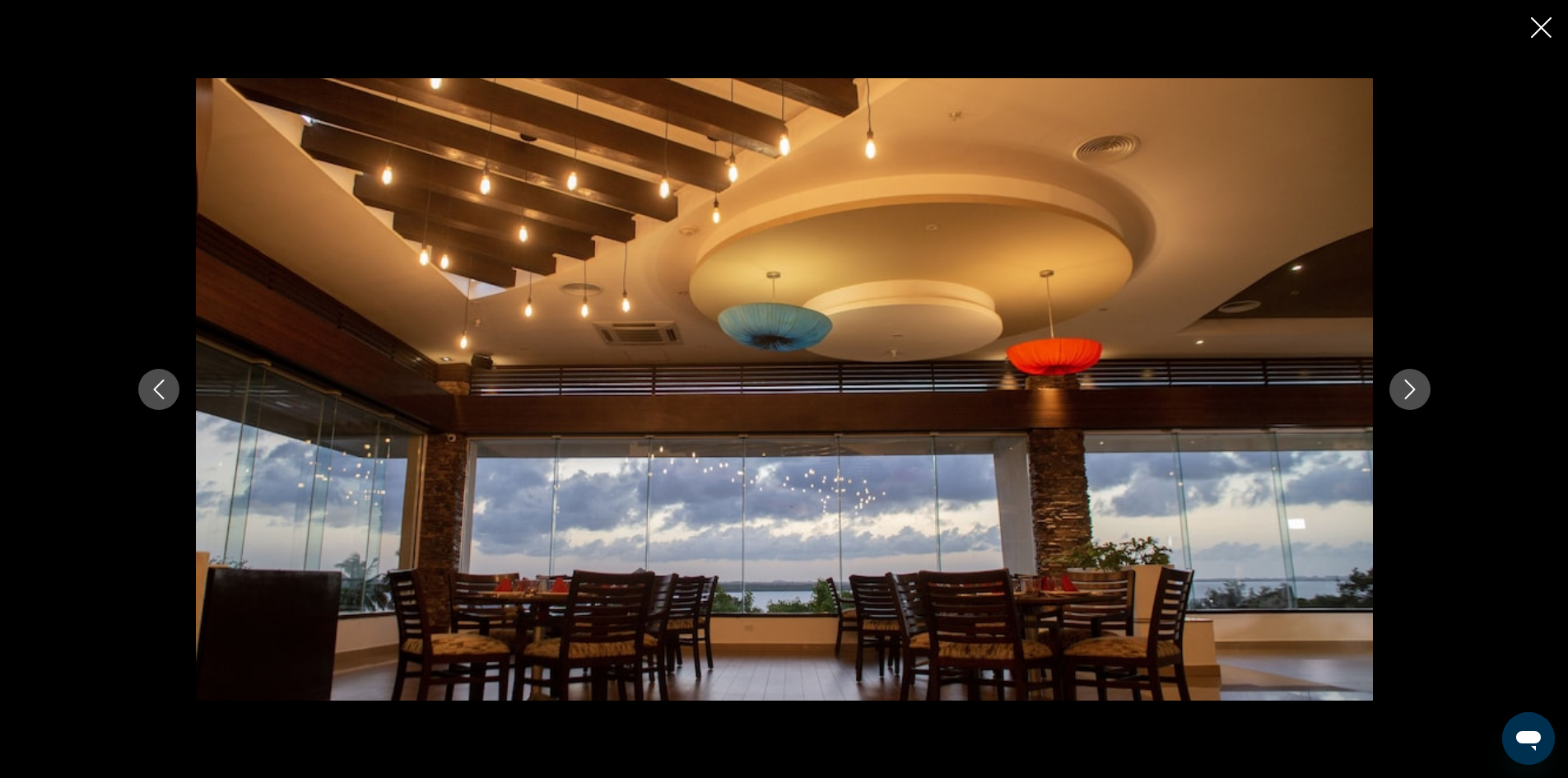
click at [1406, 385] on icon "Next image" at bounding box center [1410, 389] width 20 height 20
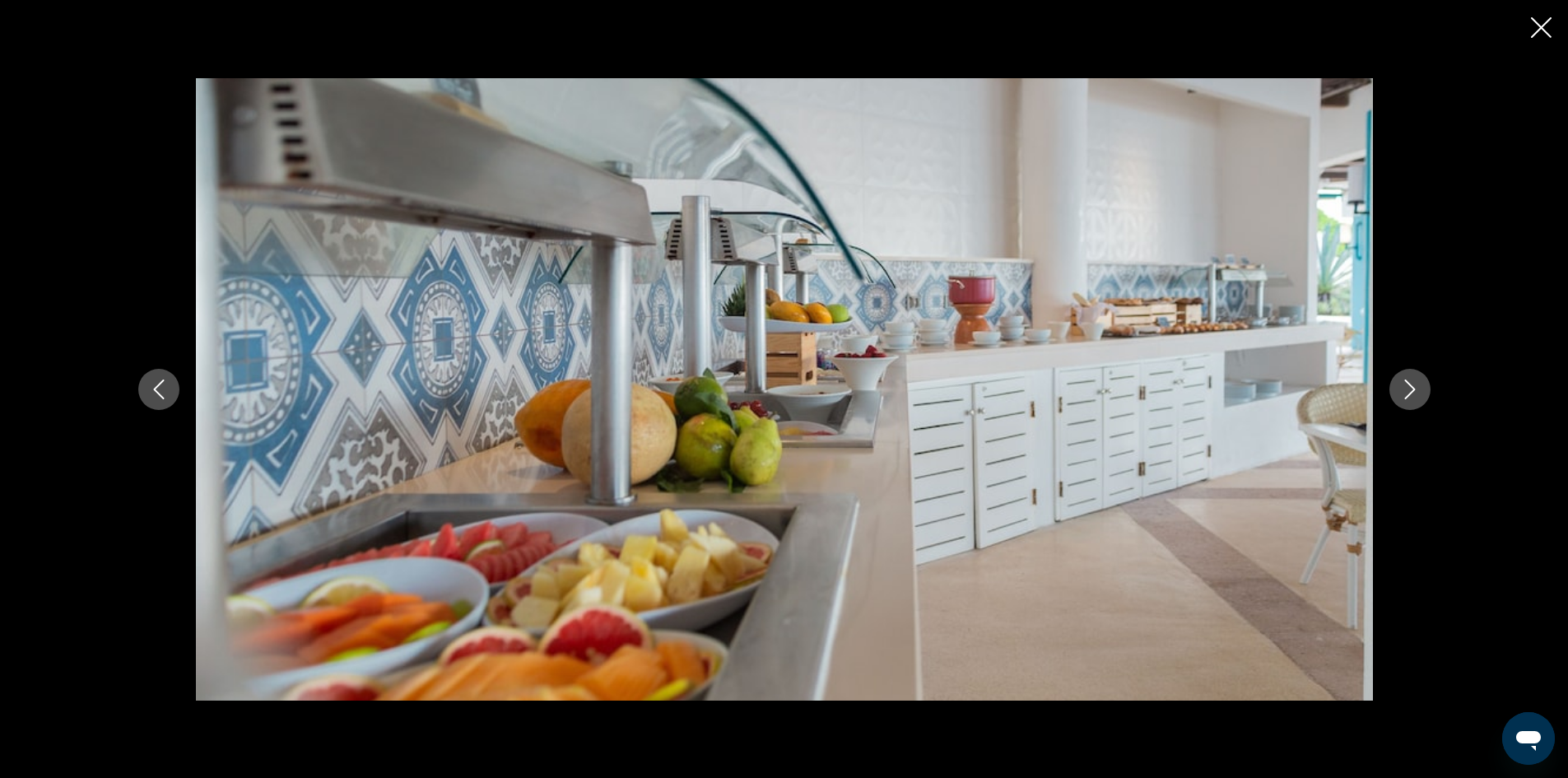
click at [1406, 385] on icon "Next image" at bounding box center [1410, 389] width 20 height 20
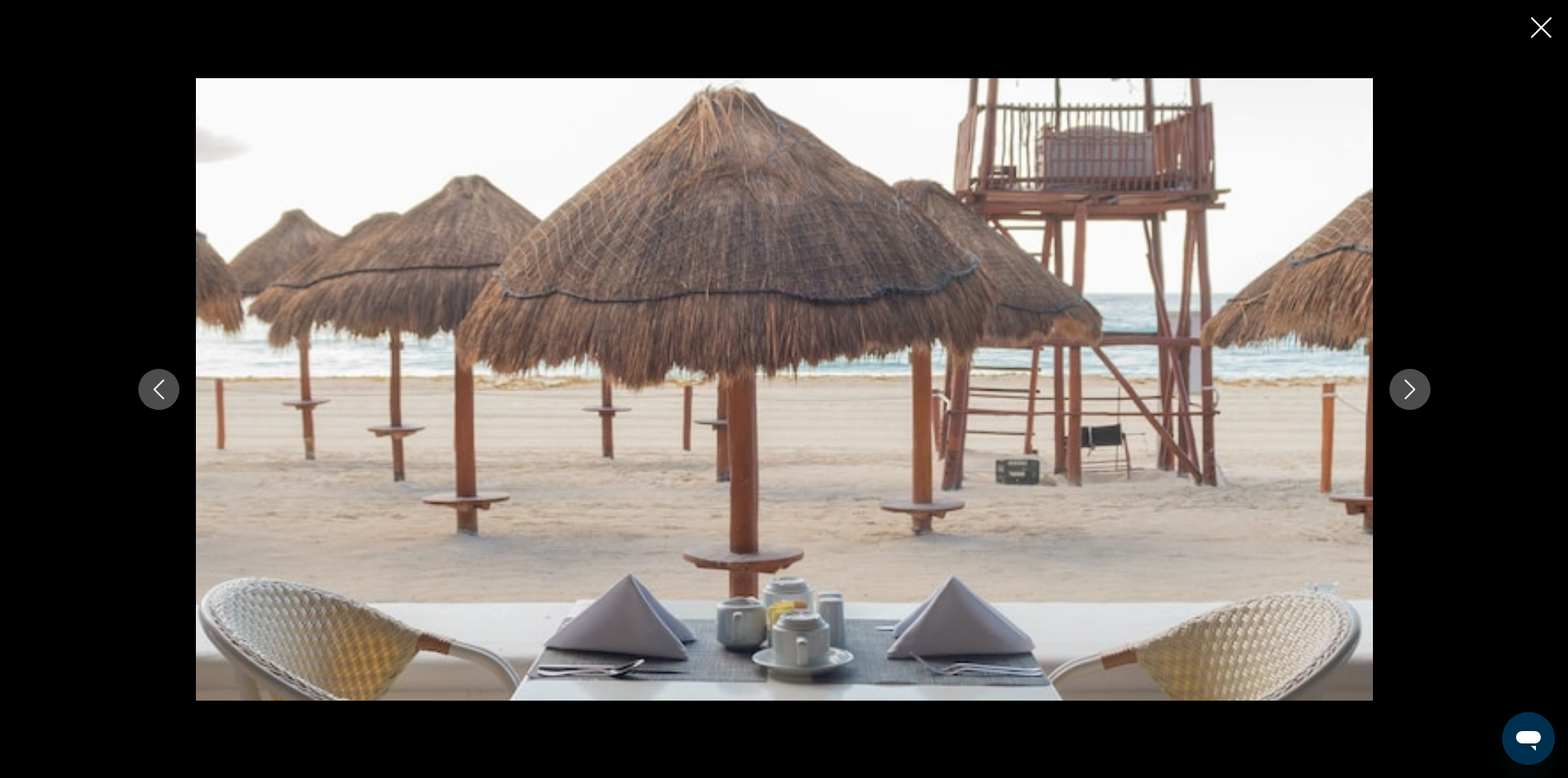
click at [1406, 386] on icon "Next image" at bounding box center [1410, 389] width 20 height 20
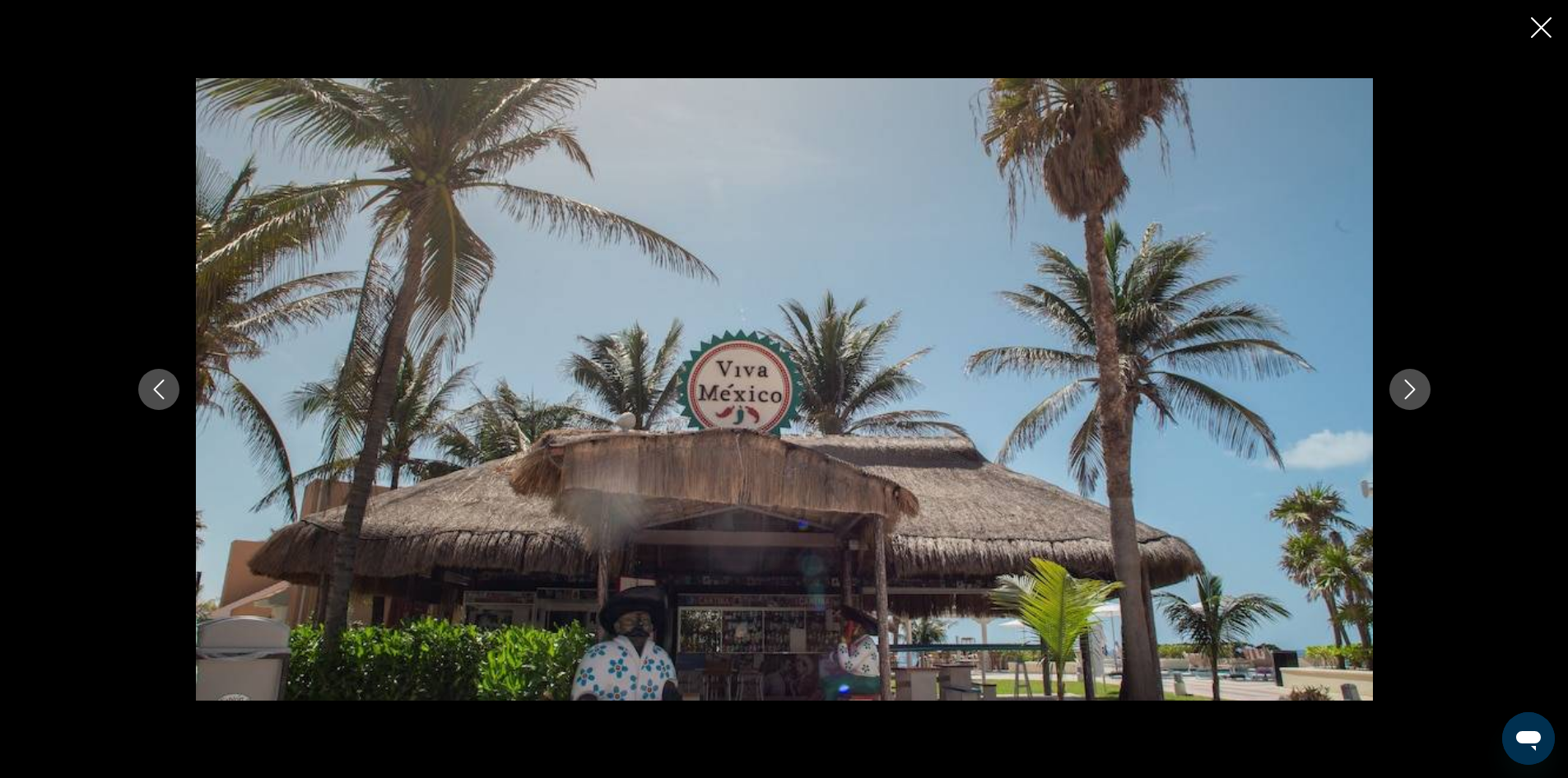
click at [1418, 384] on icon "Next image" at bounding box center [1410, 389] width 20 height 20
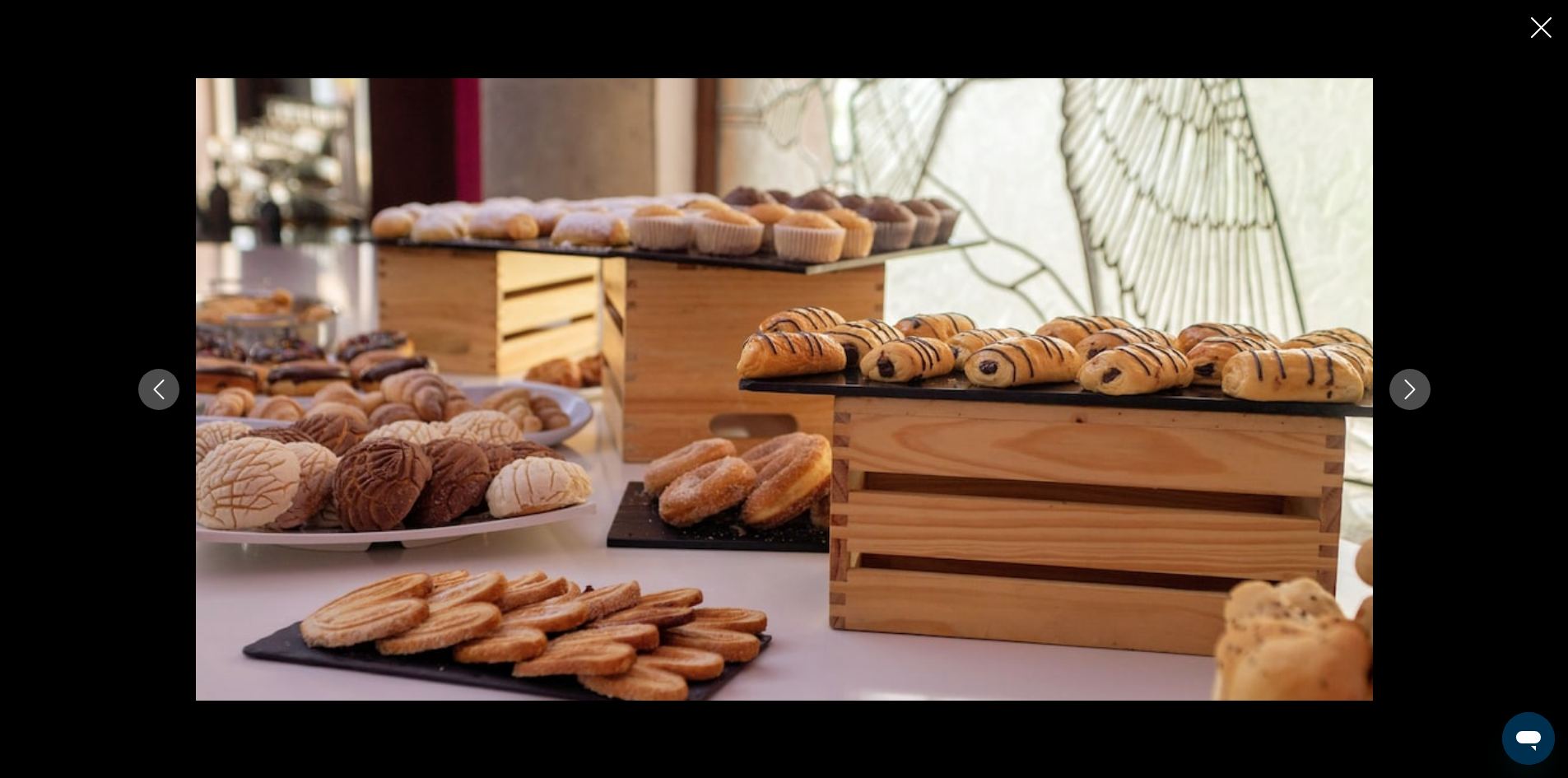
click at [1411, 393] on icon "Next image" at bounding box center [1410, 389] width 11 height 20
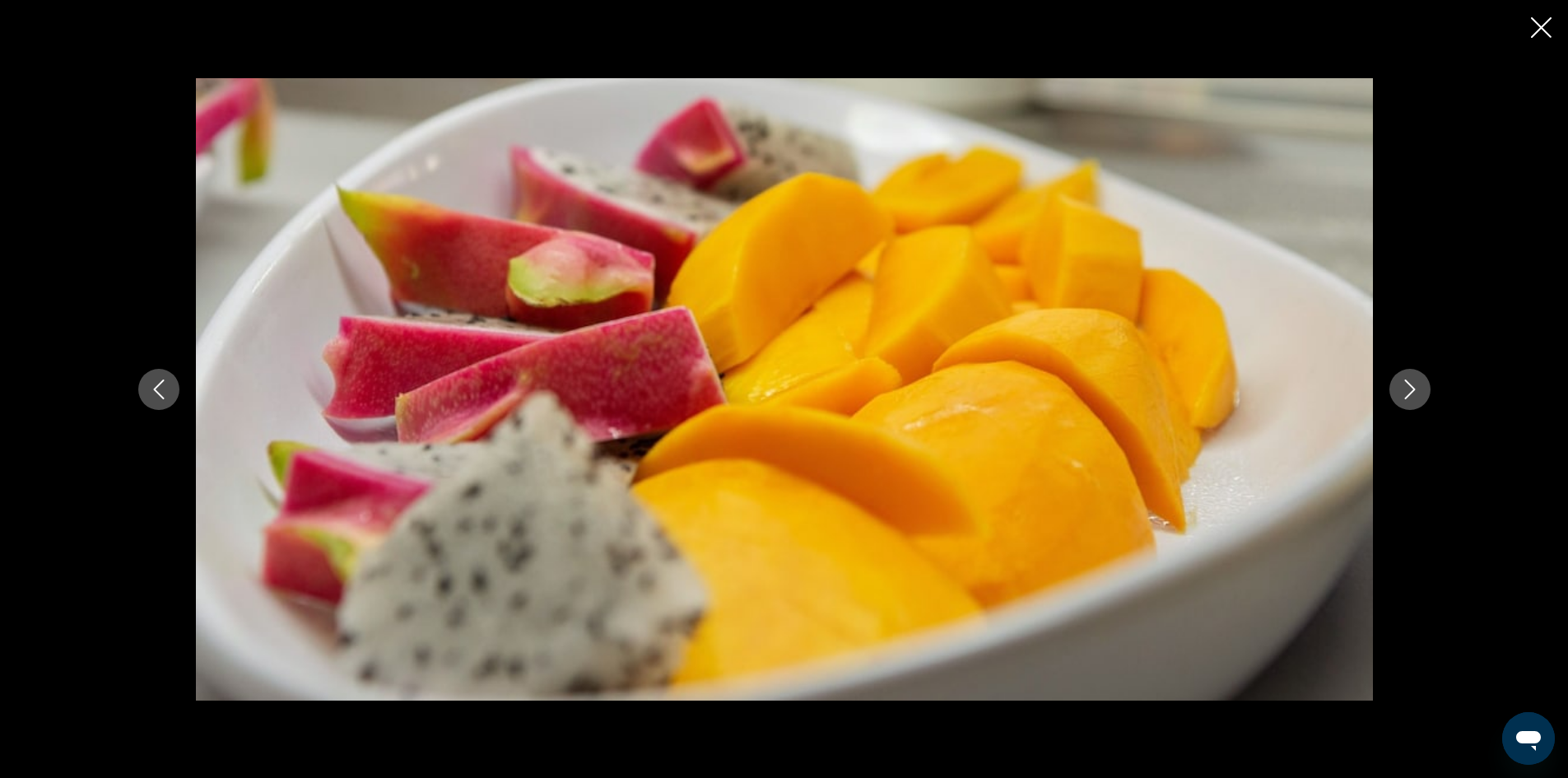
click at [1411, 393] on icon "Next image" at bounding box center [1410, 389] width 11 height 20
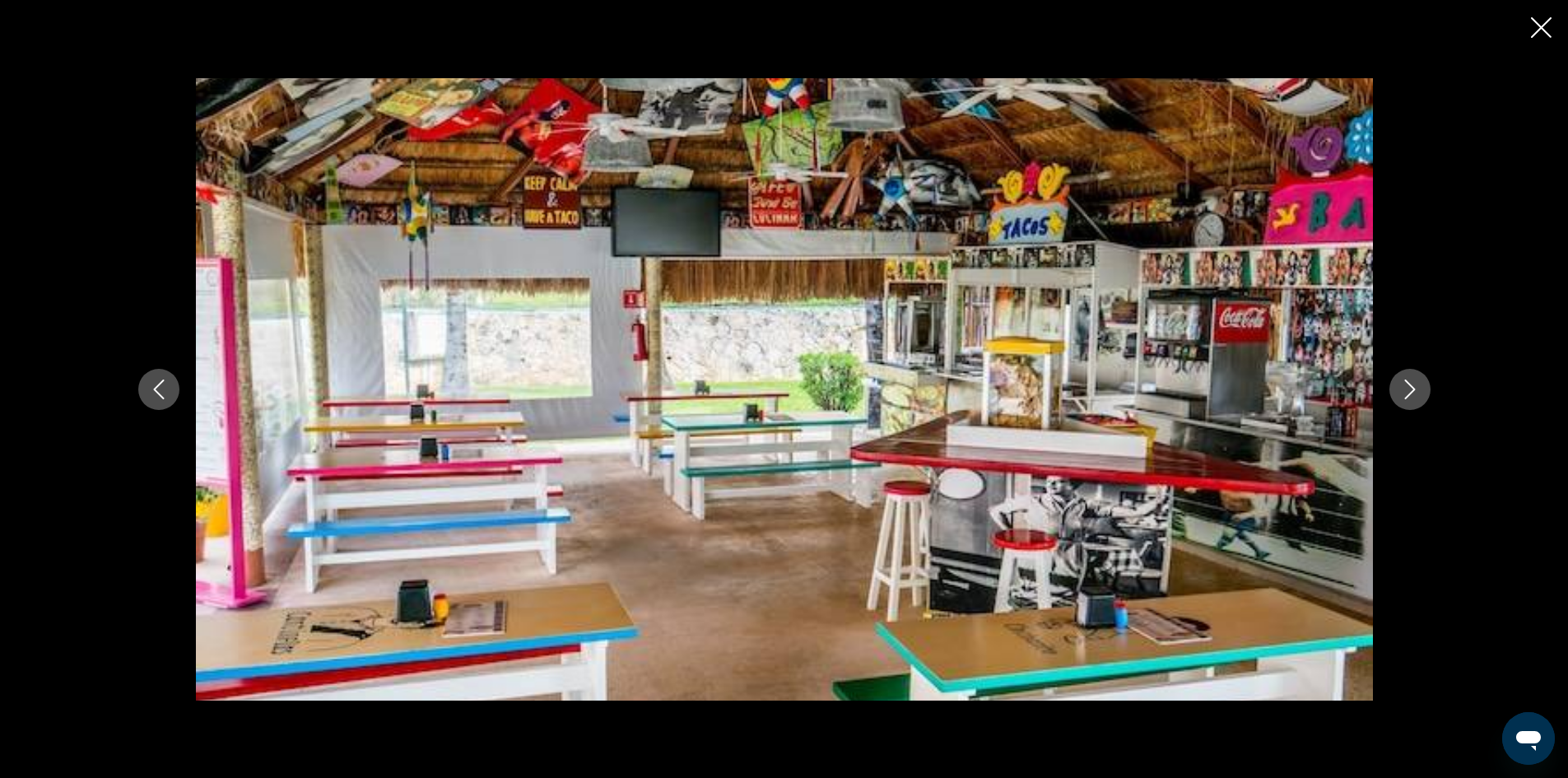
click at [1411, 393] on icon "Next image" at bounding box center [1410, 389] width 11 height 20
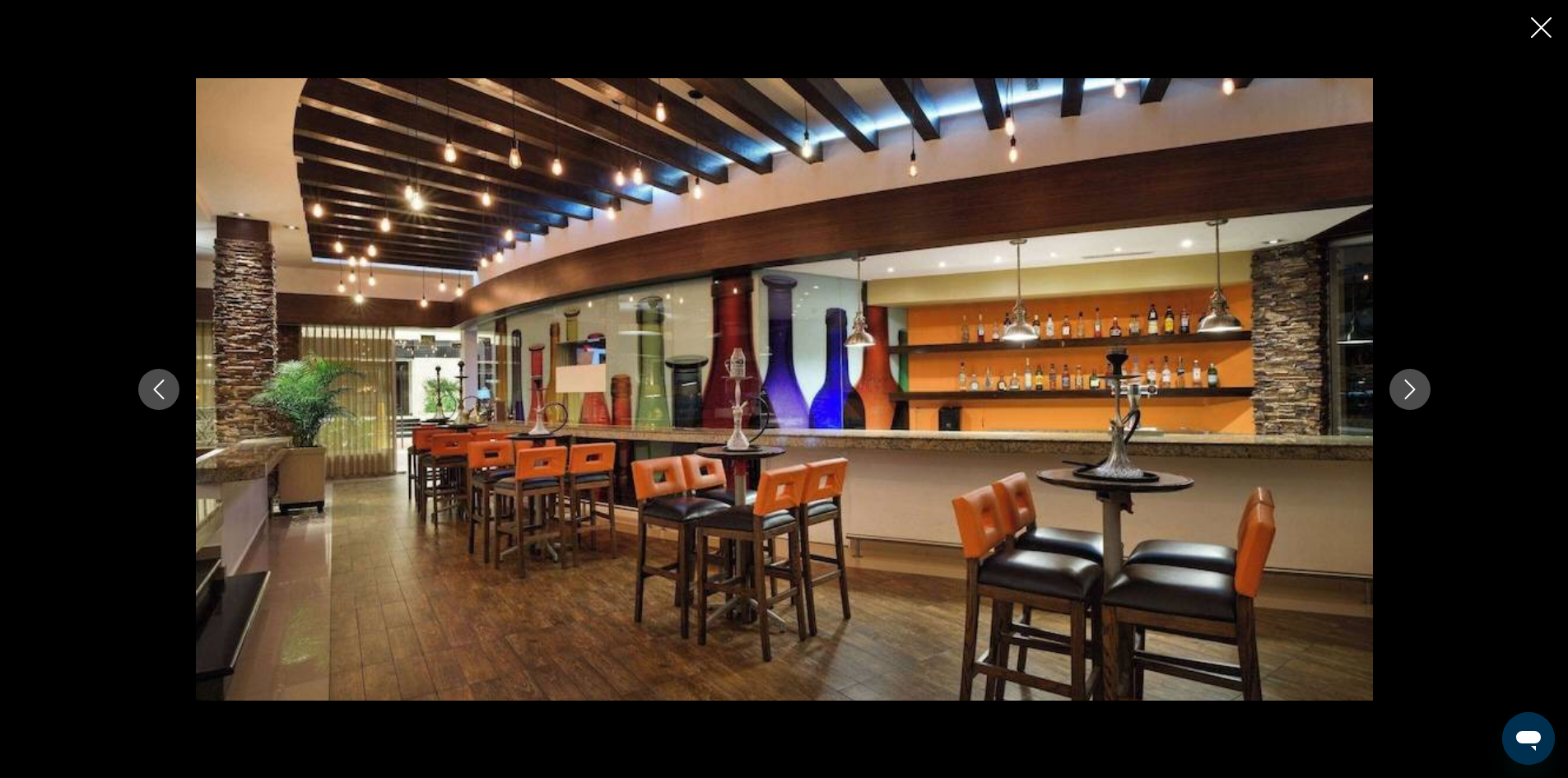
click at [1411, 393] on icon "Next image" at bounding box center [1410, 389] width 11 height 20
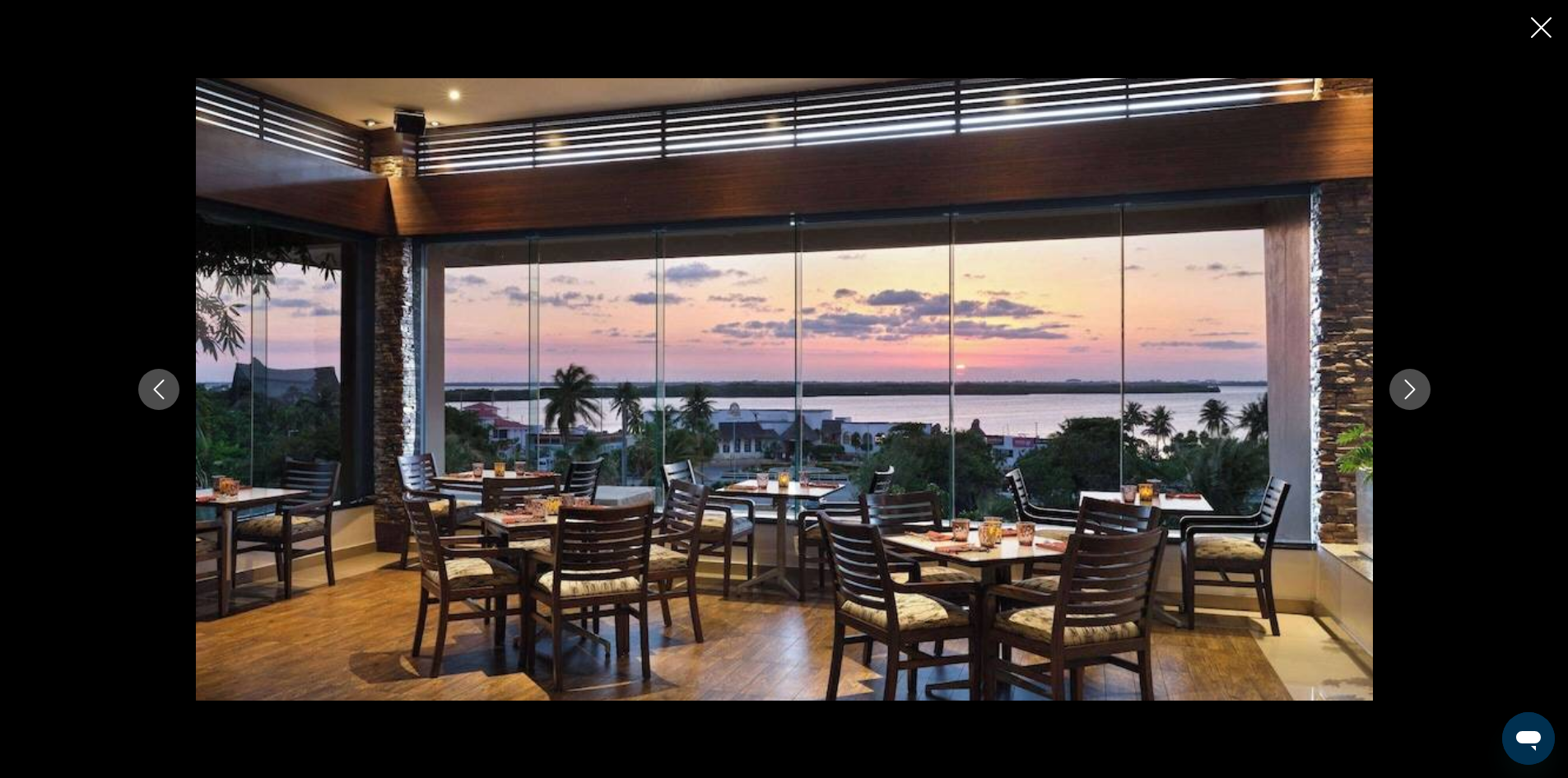
click at [1411, 393] on icon "Next image" at bounding box center [1410, 389] width 11 height 20
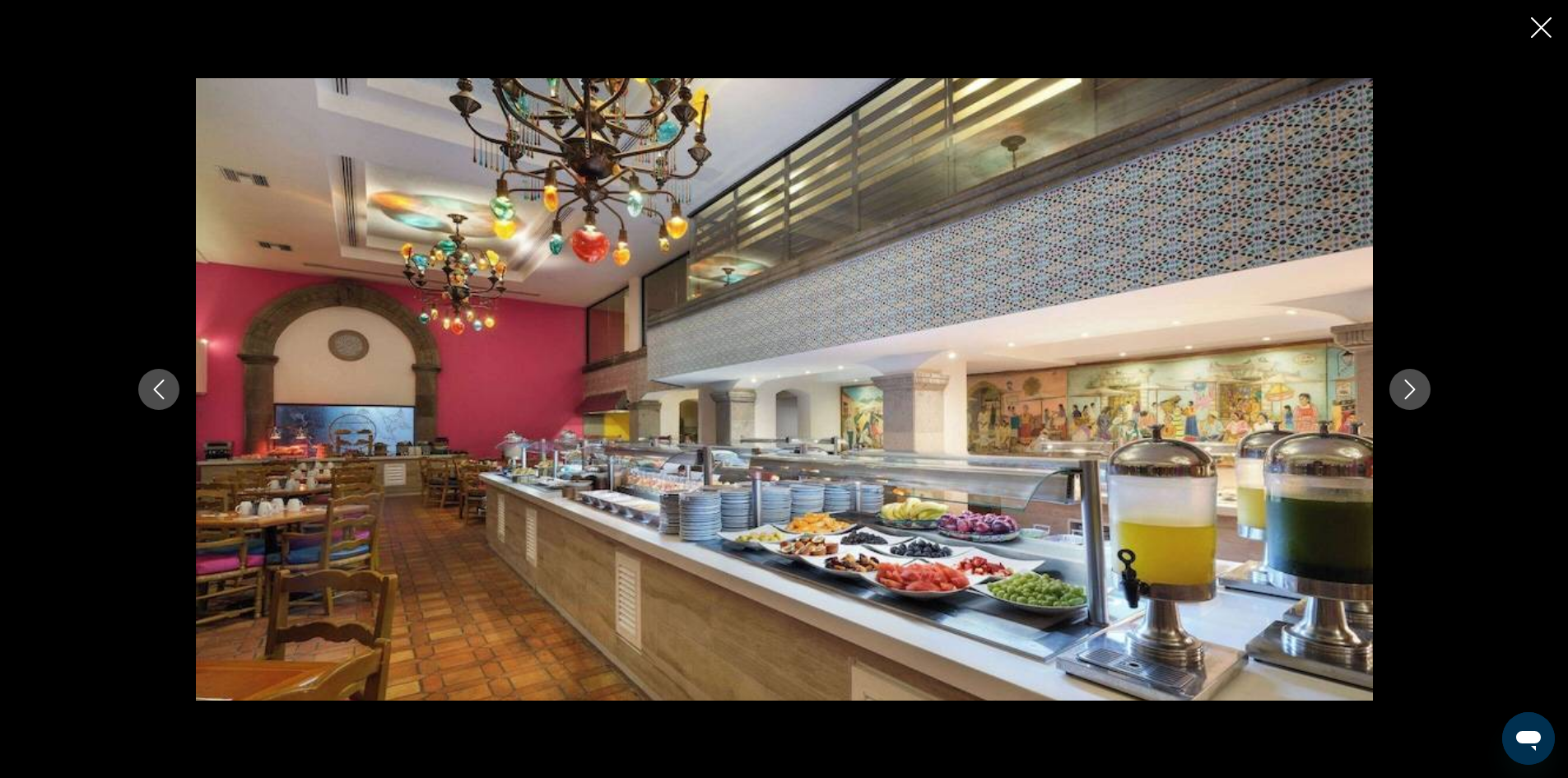
click at [1411, 393] on icon "Next image" at bounding box center [1410, 389] width 11 height 20
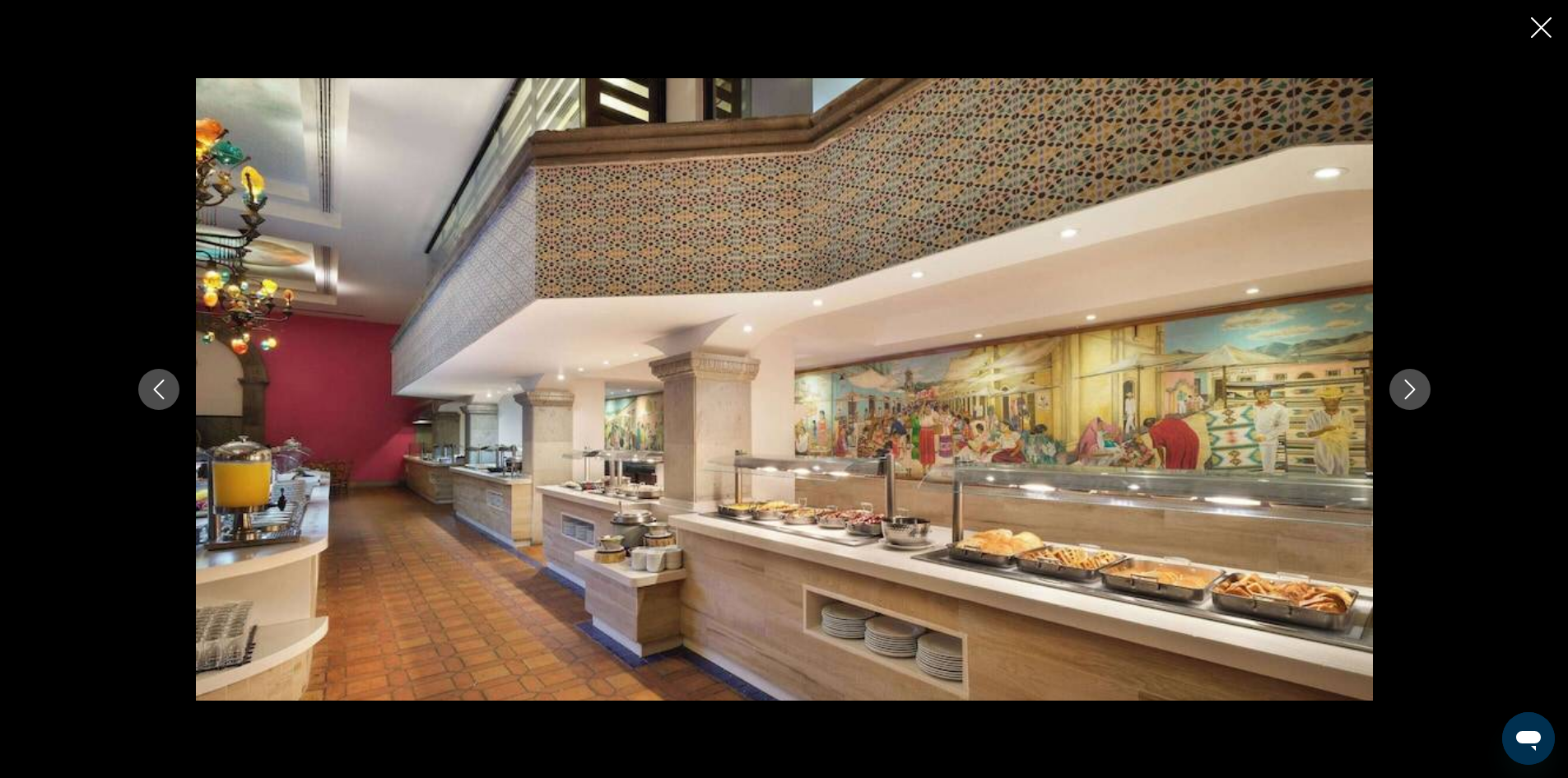
click at [1411, 393] on icon "Next image" at bounding box center [1410, 389] width 11 height 20
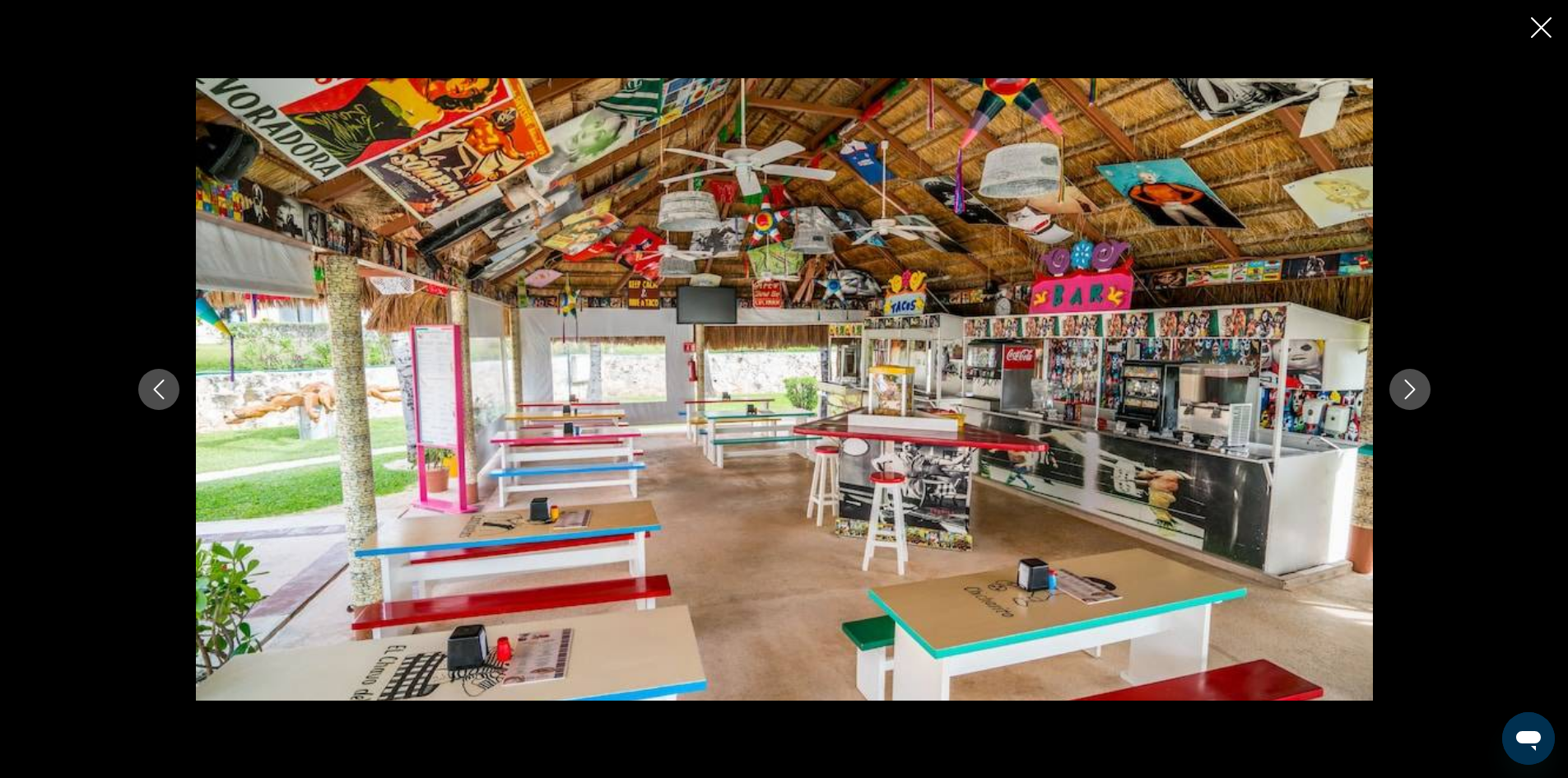
click at [1411, 393] on icon "Next image" at bounding box center [1410, 389] width 20 height 20
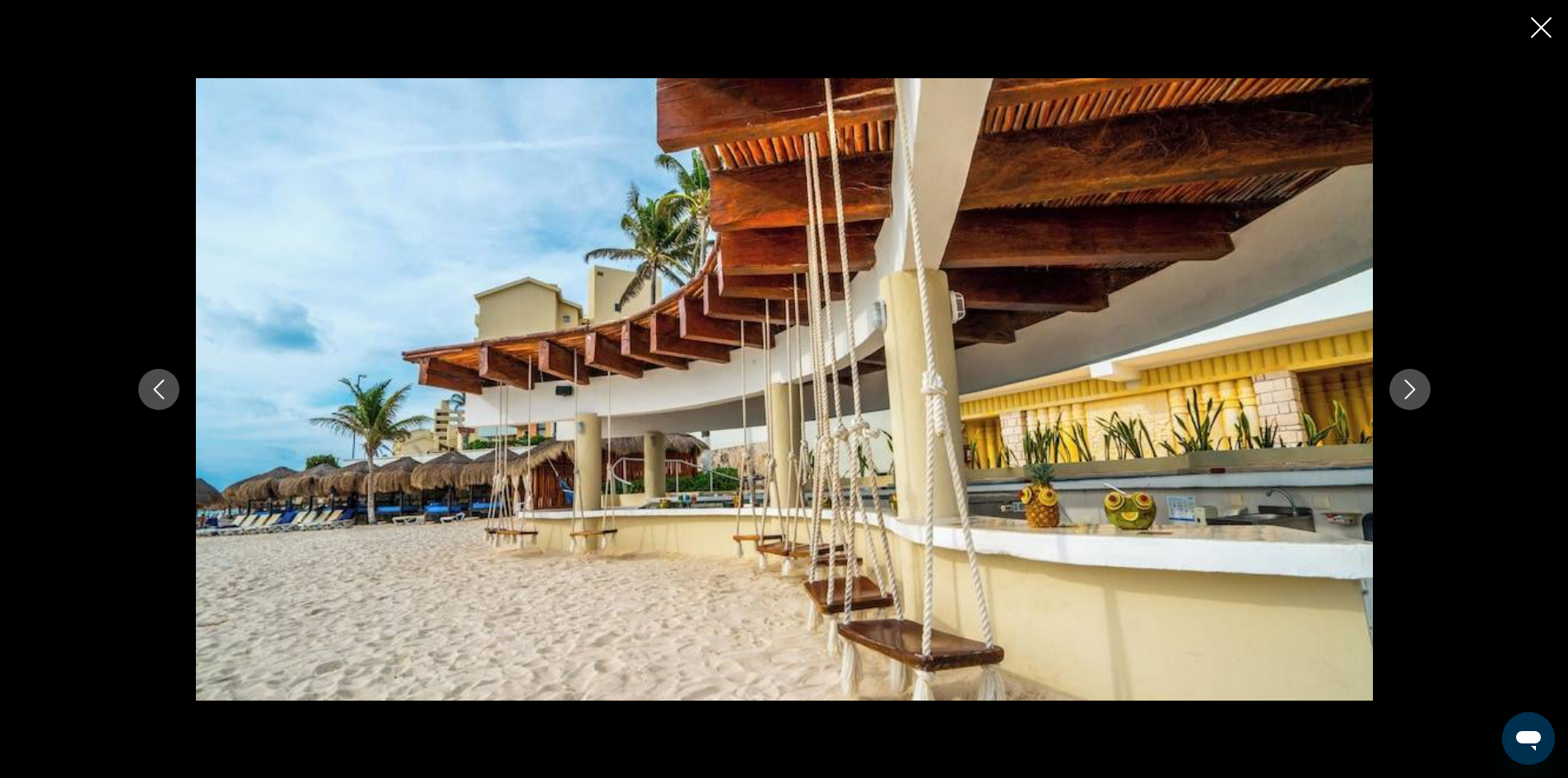
click at [1412, 394] on icon "Next image" at bounding box center [1410, 389] width 20 height 20
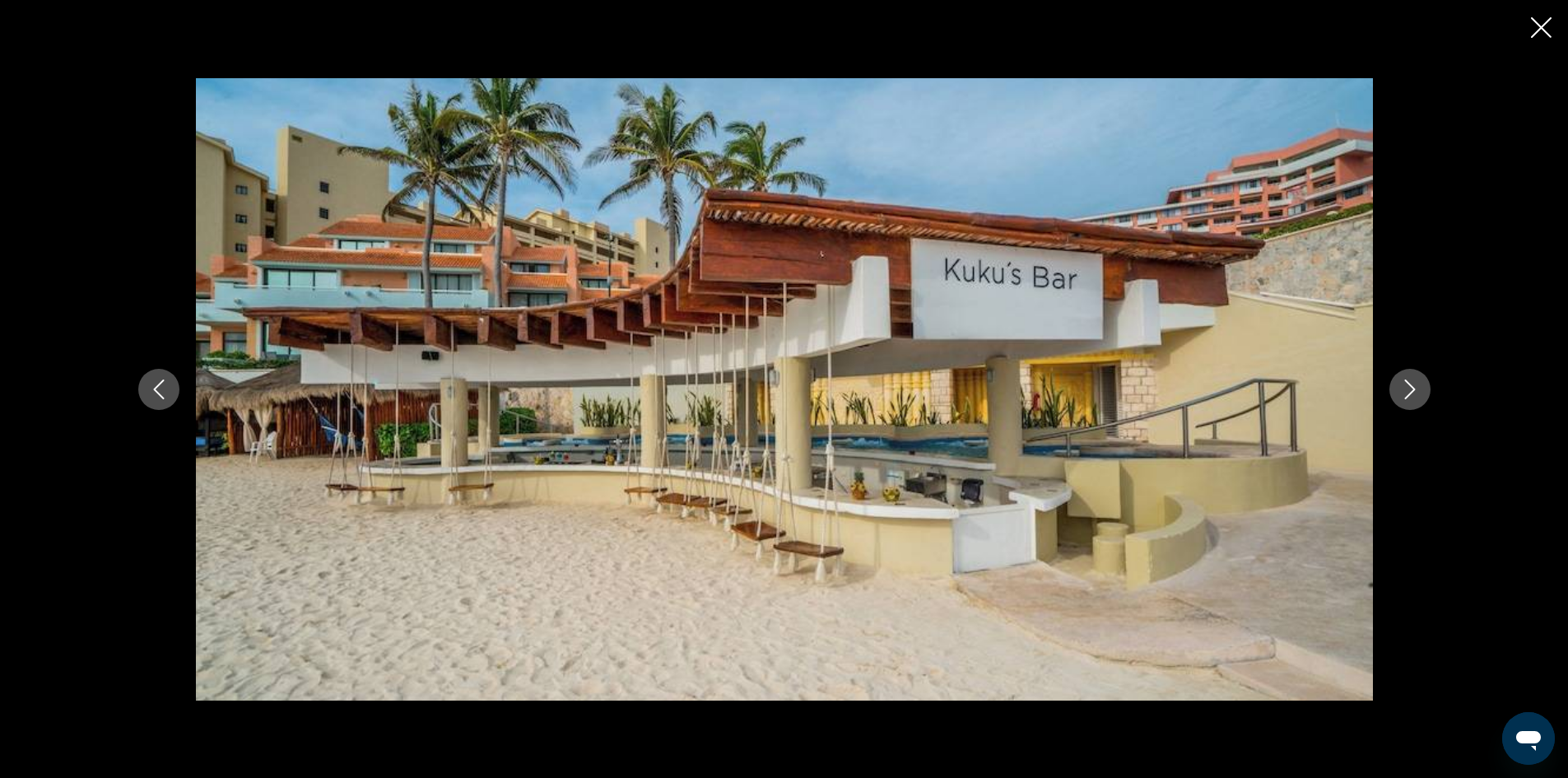
click at [1413, 395] on icon "Next image" at bounding box center [1410, 389] width 20 height 20
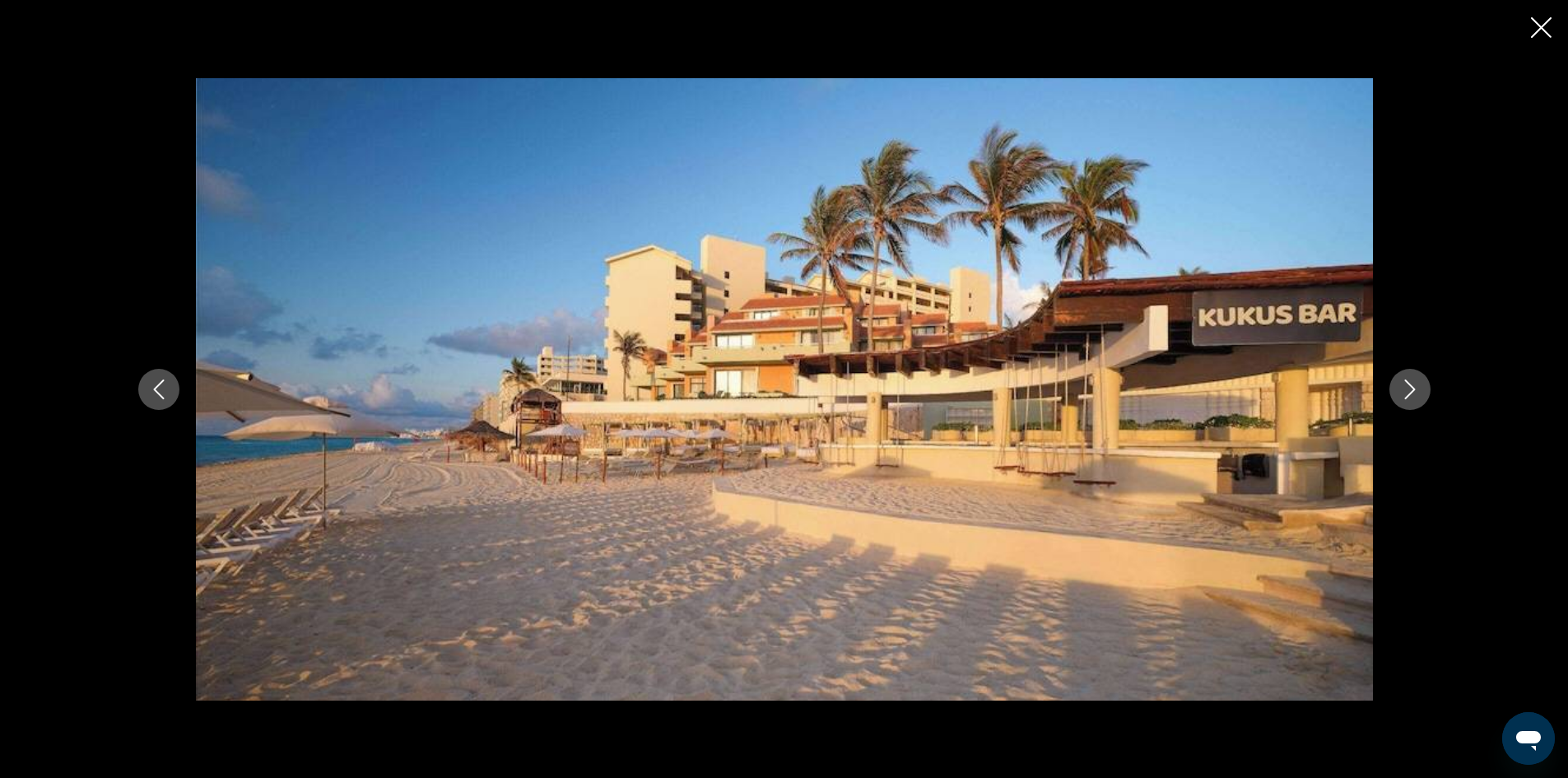
click at [184, 383] on div "prev next" at bounding box center [784, 389] width 1326 height 623
click at [174, 384] on button "Previous image" at bounding box center [159, 389] width 41 height 41
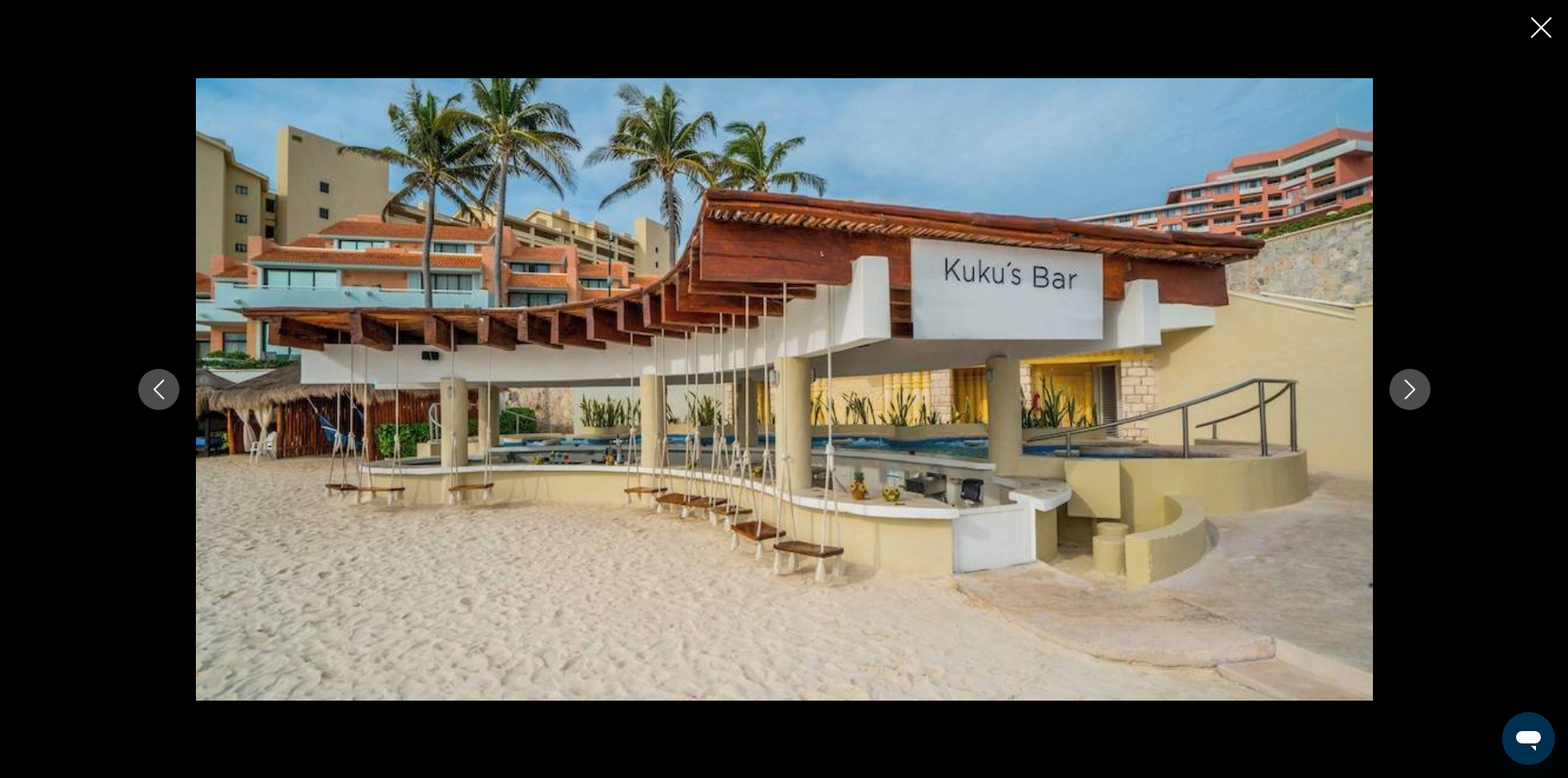
click at [175, 384] on button "Previous image" at bounding box center [159, 389] width 41 height 41
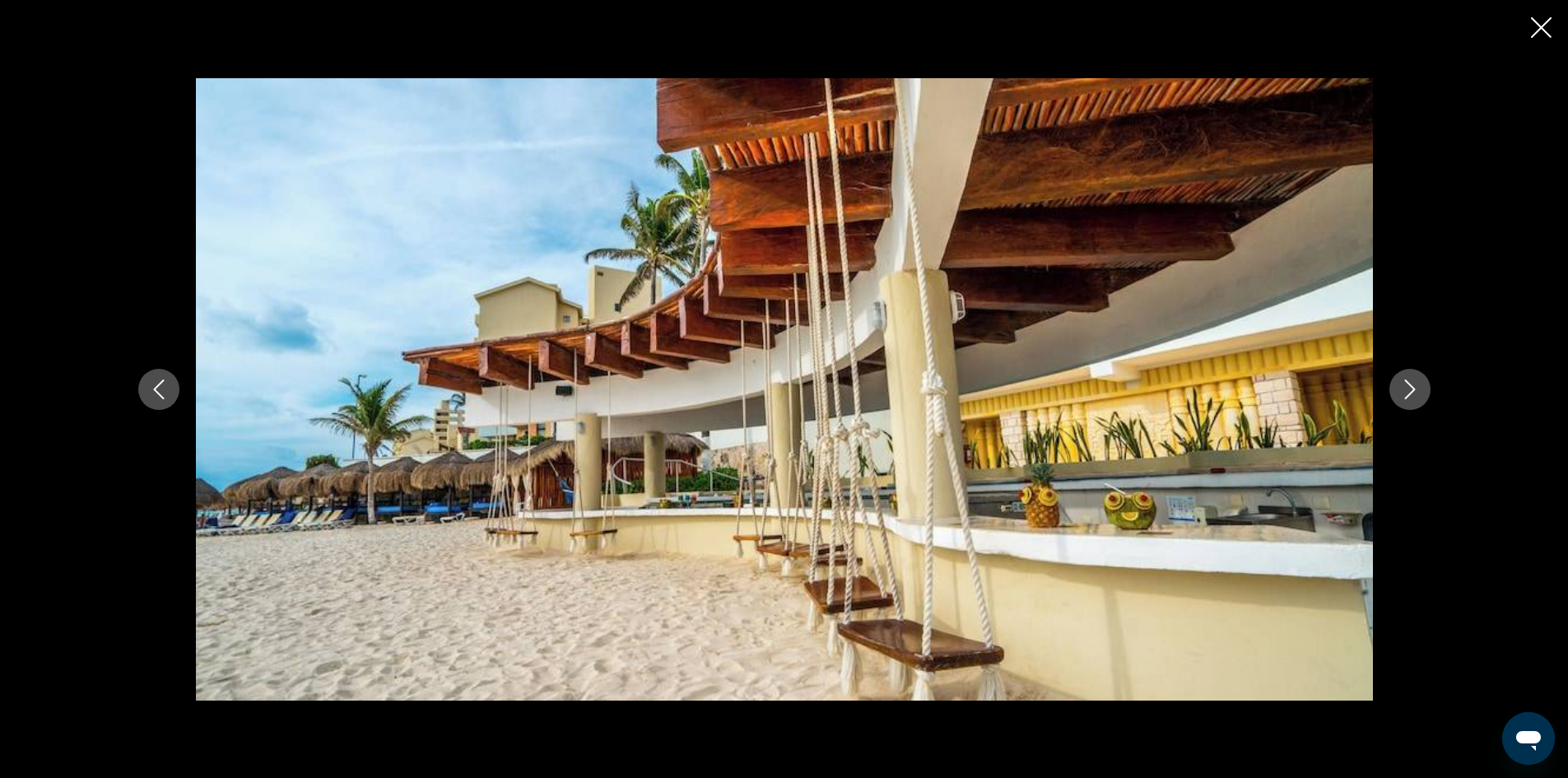
click at [1440, 385] on div "prev next" at bounding box center [784, 389] width 1326 height 623
click at [1417, 389] on icon "Next image" at bounding box center [1410, 389] width 20 height 20
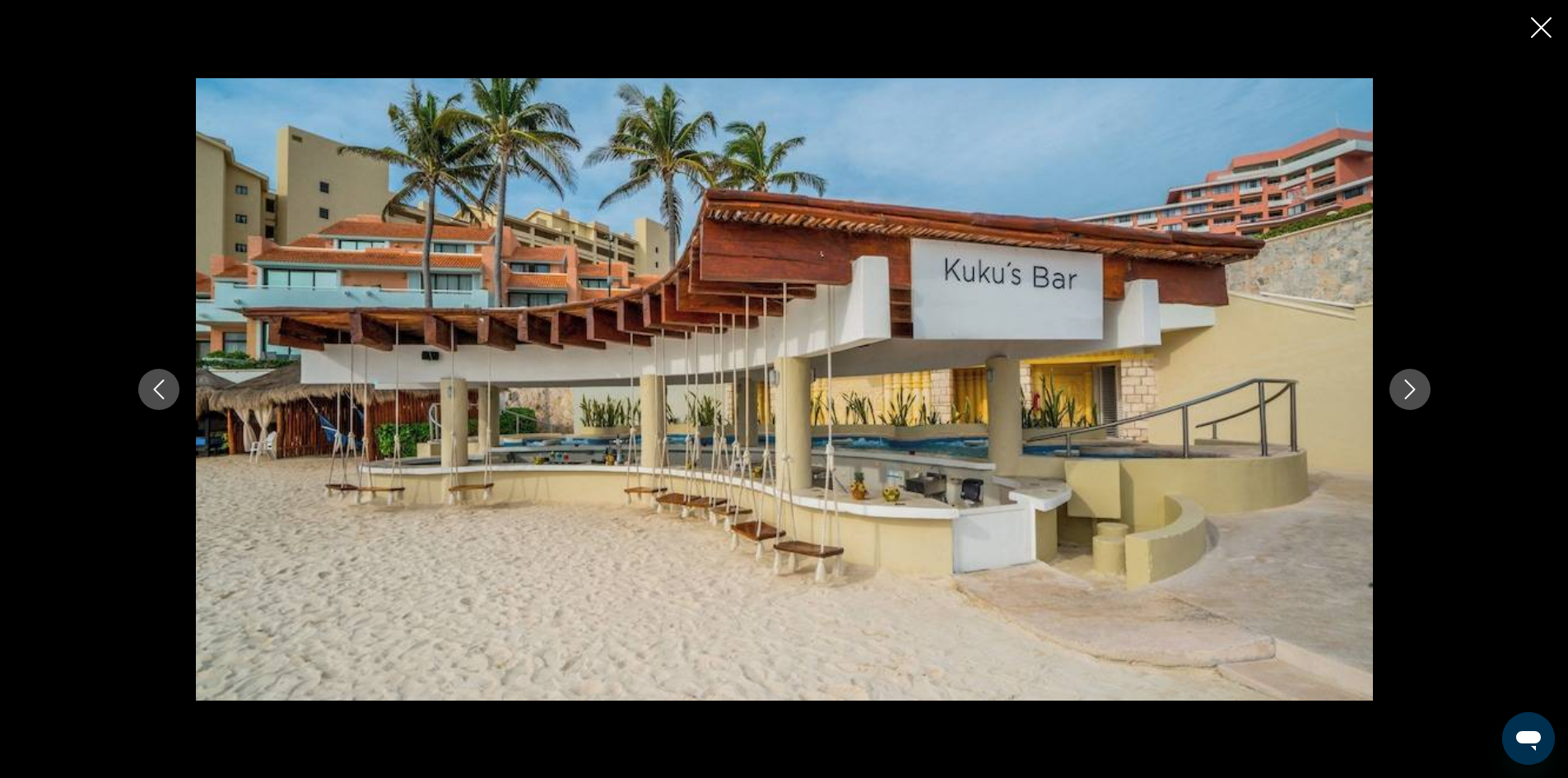
click at [1417, 391] on icon "Next image" at bounding box center [1410, 389] width 20 height 20
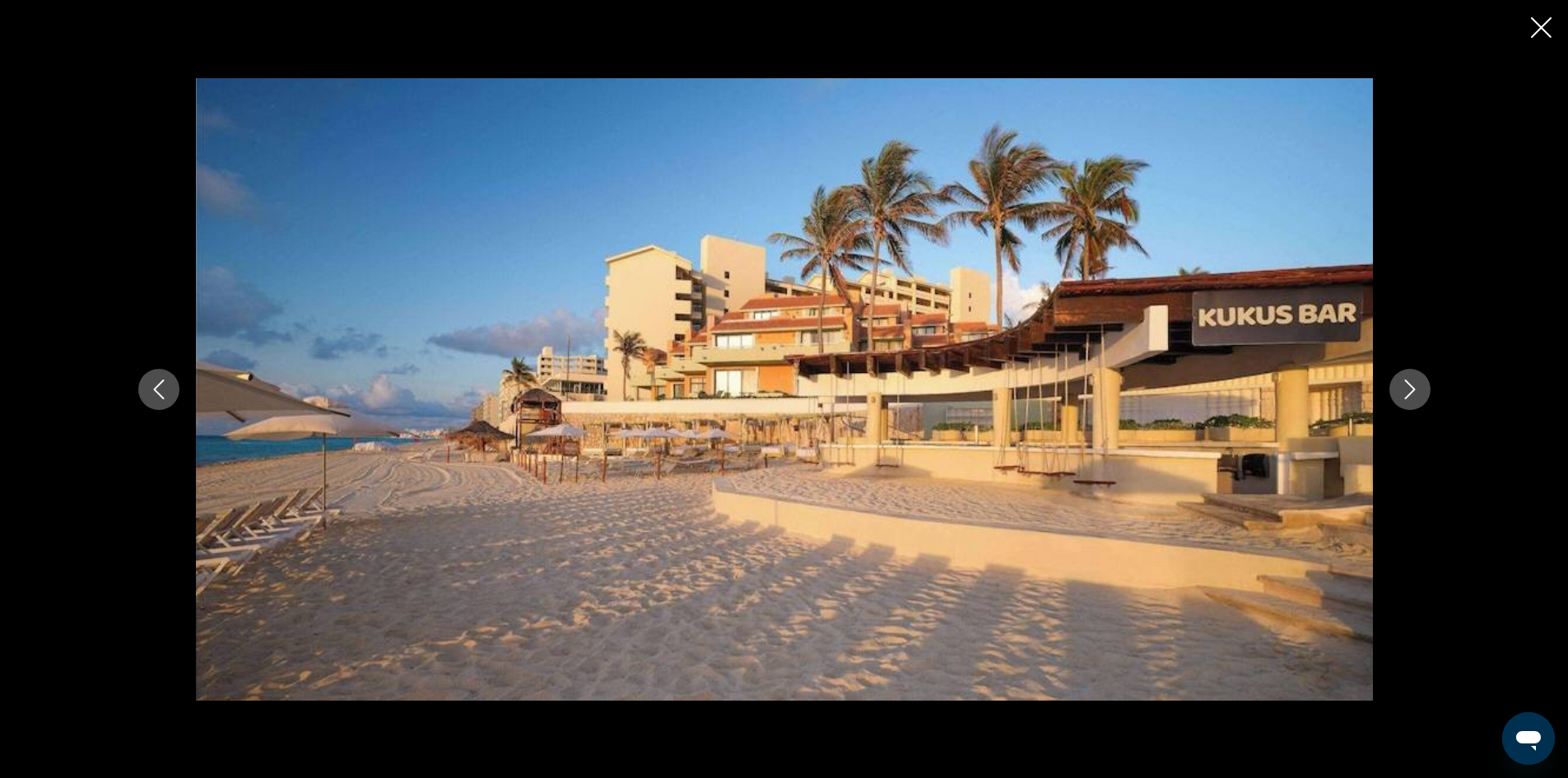
click at [1417, 391] on icon "Next image" at bounding box center [1410, 389] width 20 height 20
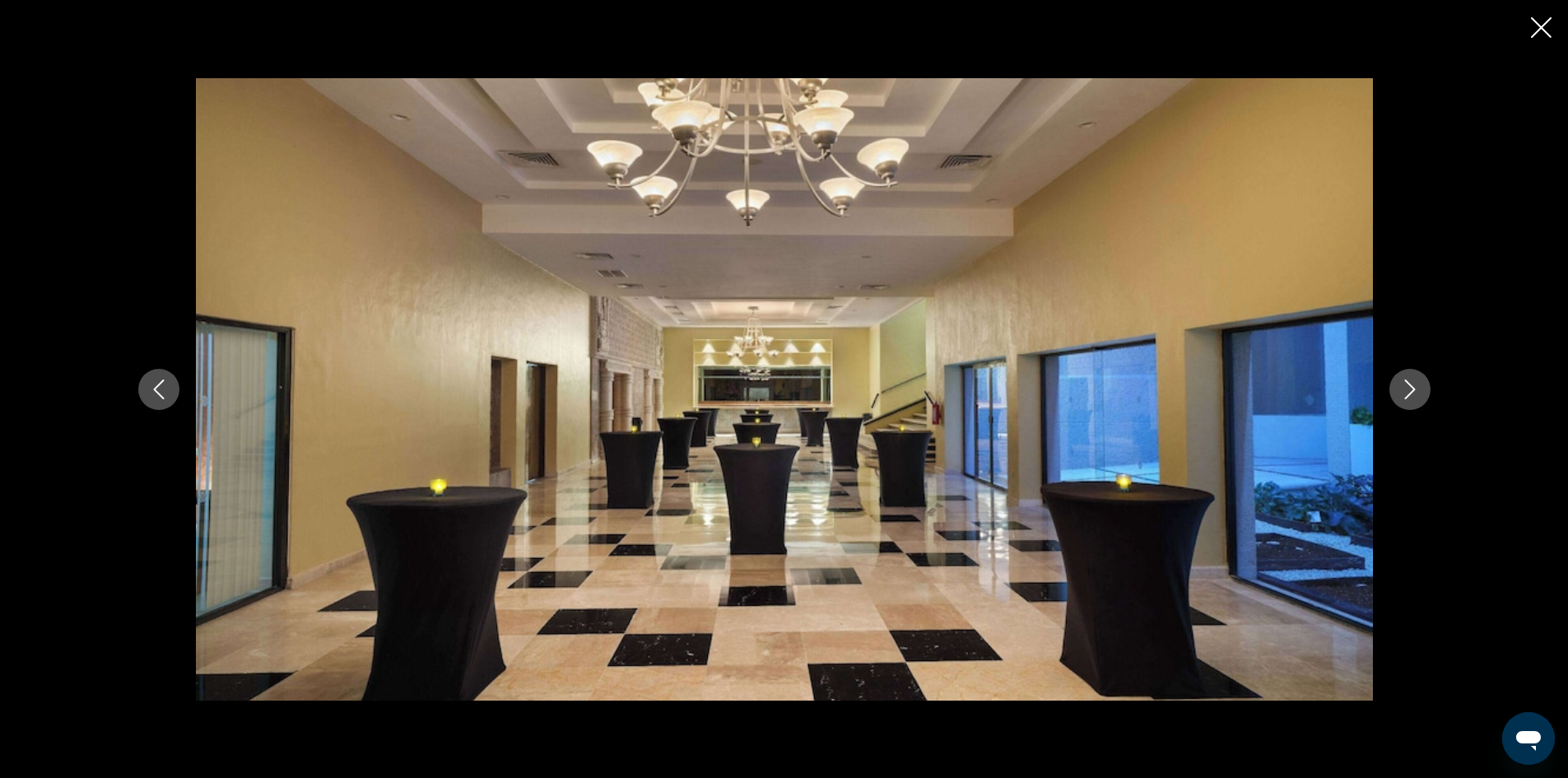
click at [1417, 391] on icon "Next image" at bounding box center [1410, 389] width 20 height 20
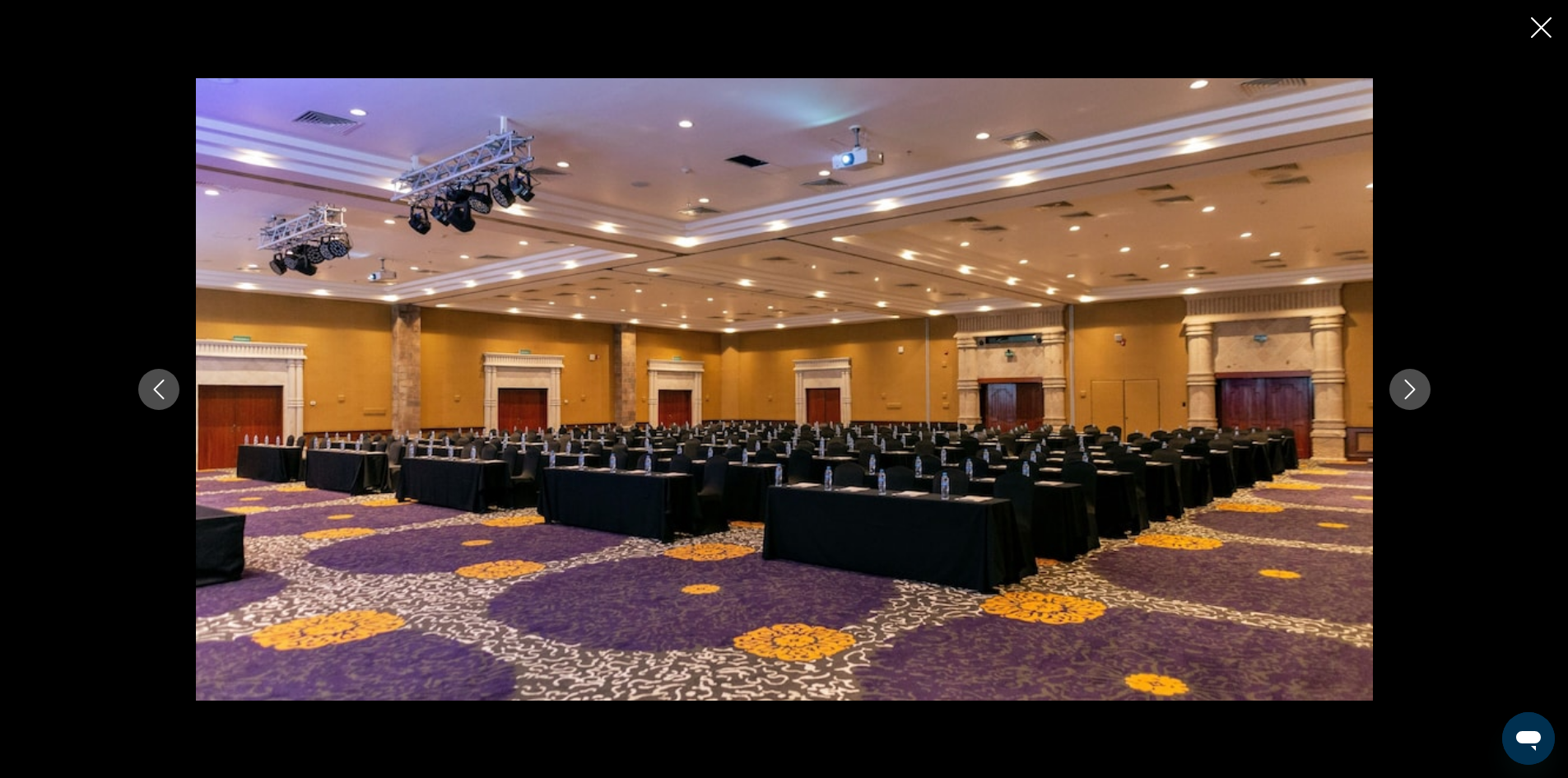
click at [1417, 391] on icon "Next image" at bounding box center [1410, 389] width 20 height 20
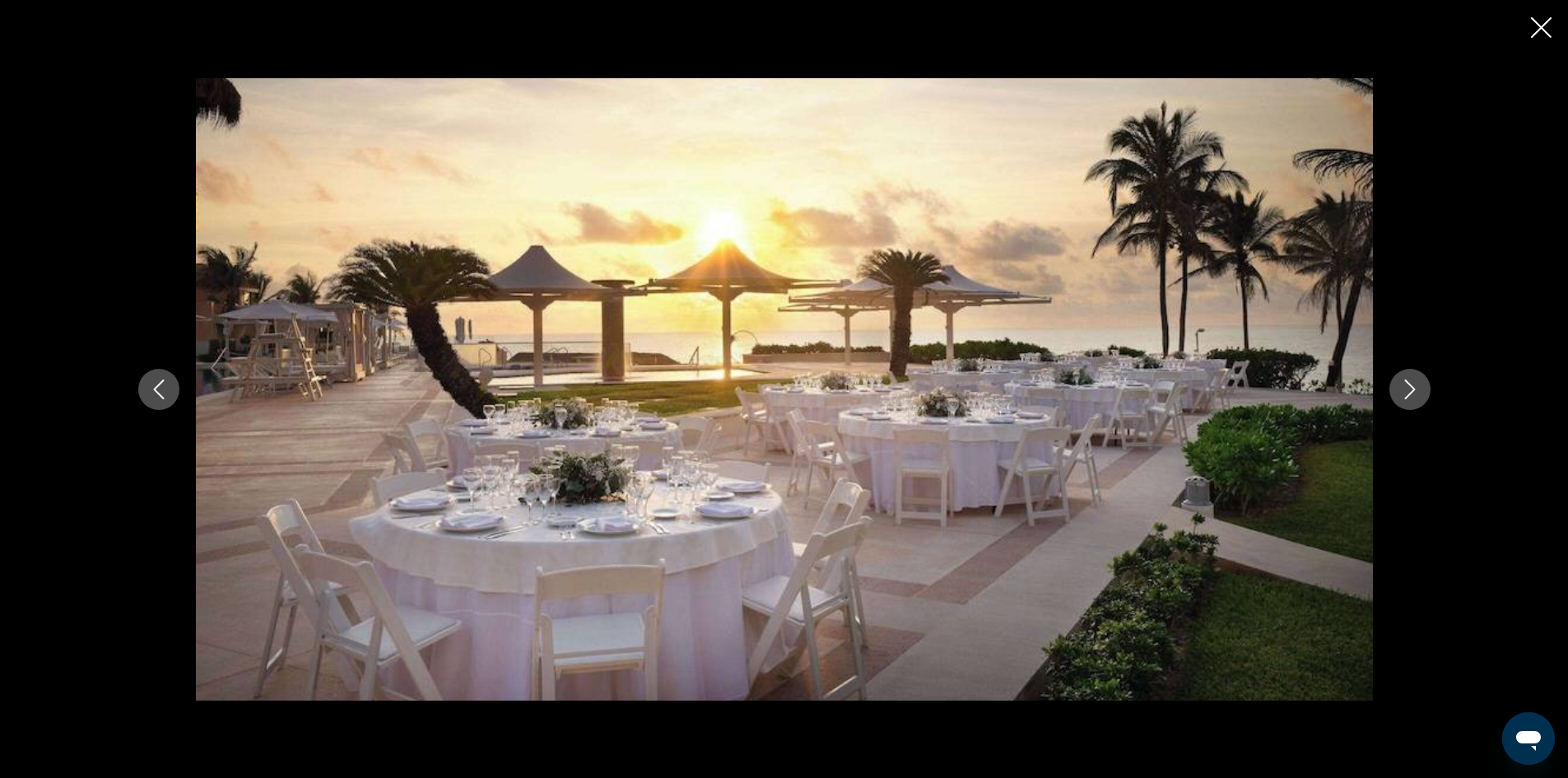
click at [1418, 393] on icon "Next image" at bounding box center [1410, 389] width 20 height 20
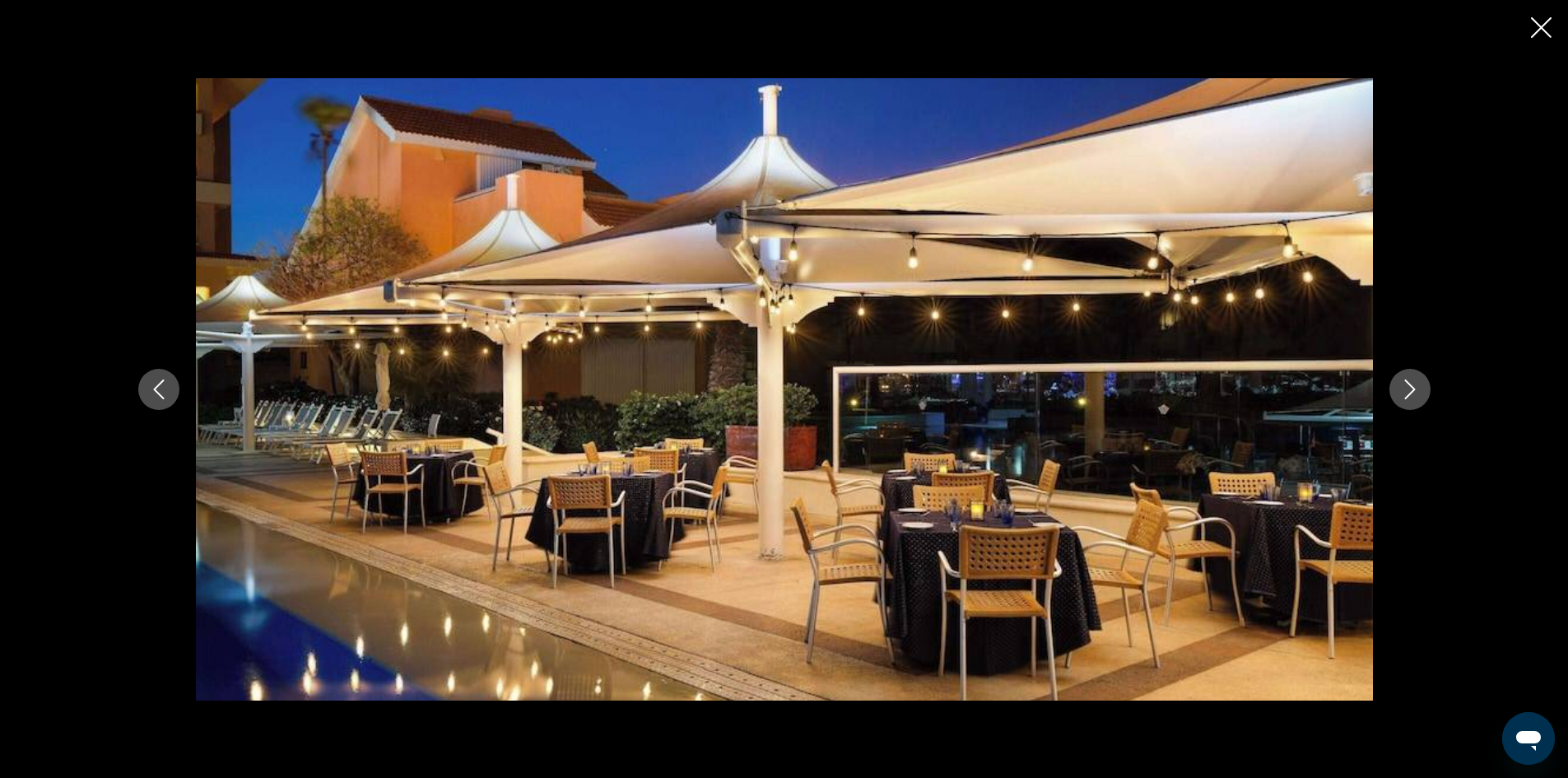
click at [1424, 387] on button "Next image" at bounding box center [1410, 389] width 41 height 41
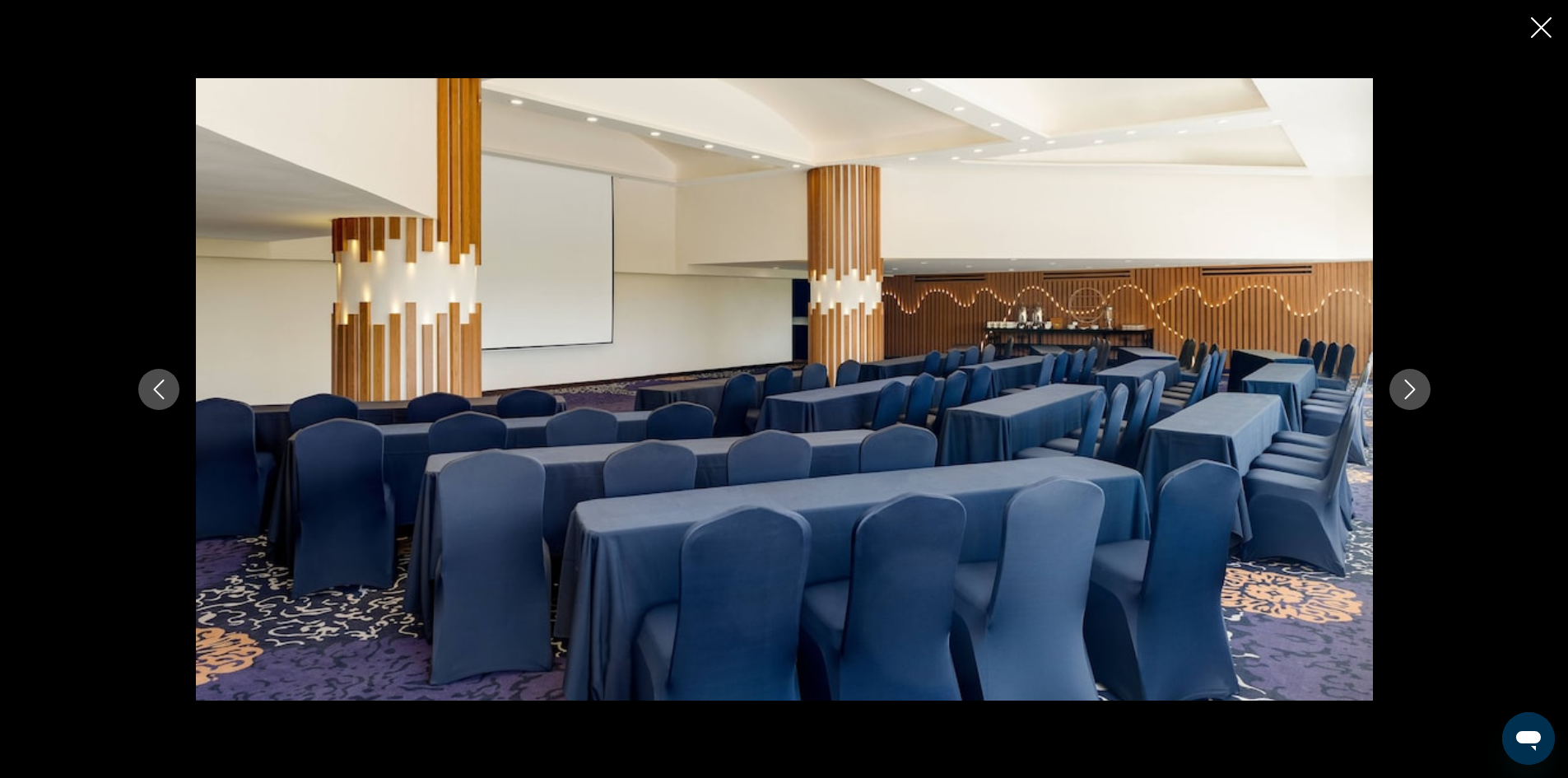
click at [1424, 387] on button "Next image" at bounding box center [1410, 389] width 41 height 41
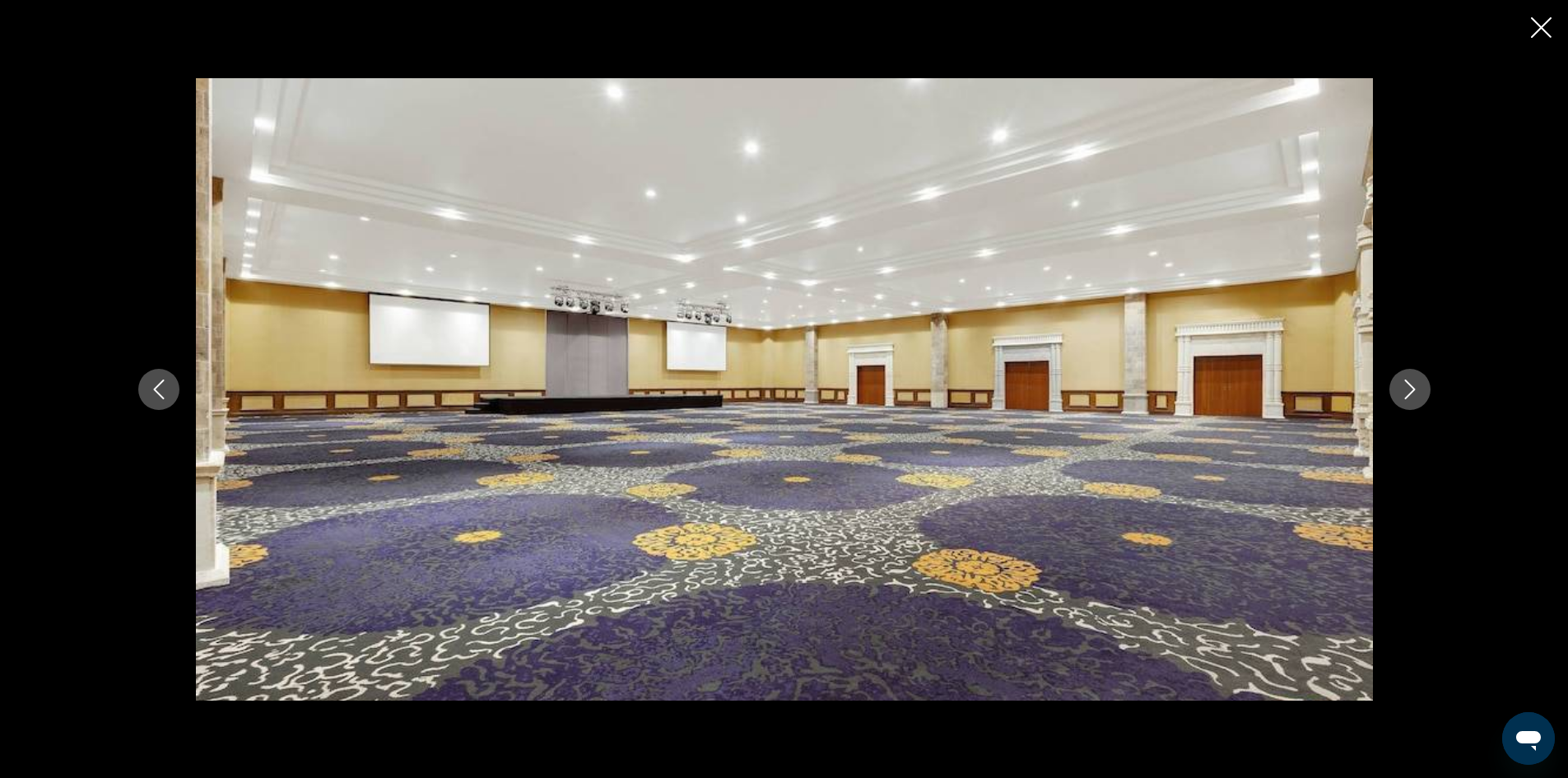
click at [1424, 387] on button "Next image" at bounding box center [1410, 389] width 41 height 41
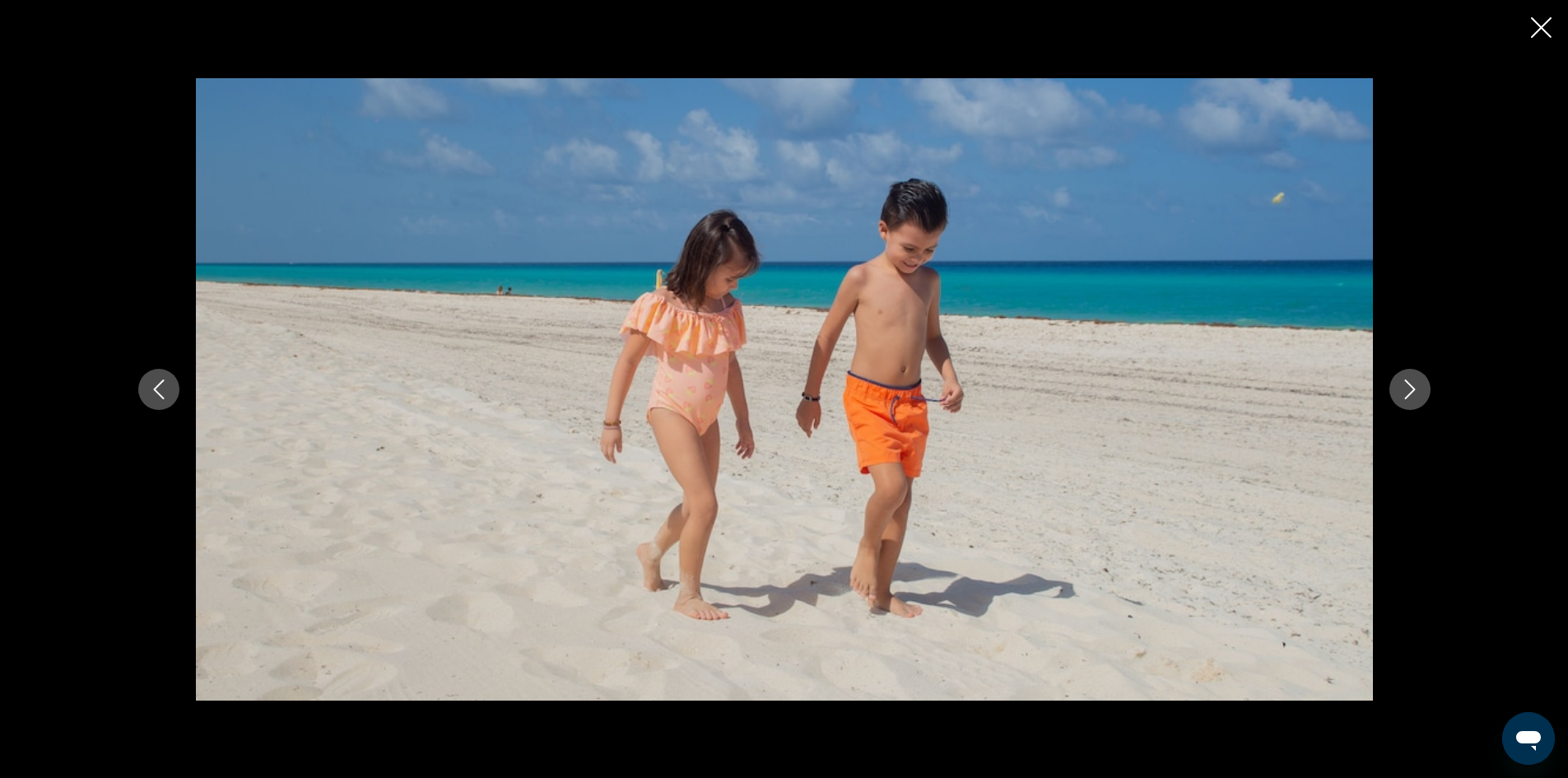
click at [1424, 387] on button "Next image" at bounding box center [1410, 389] width 41 height 41
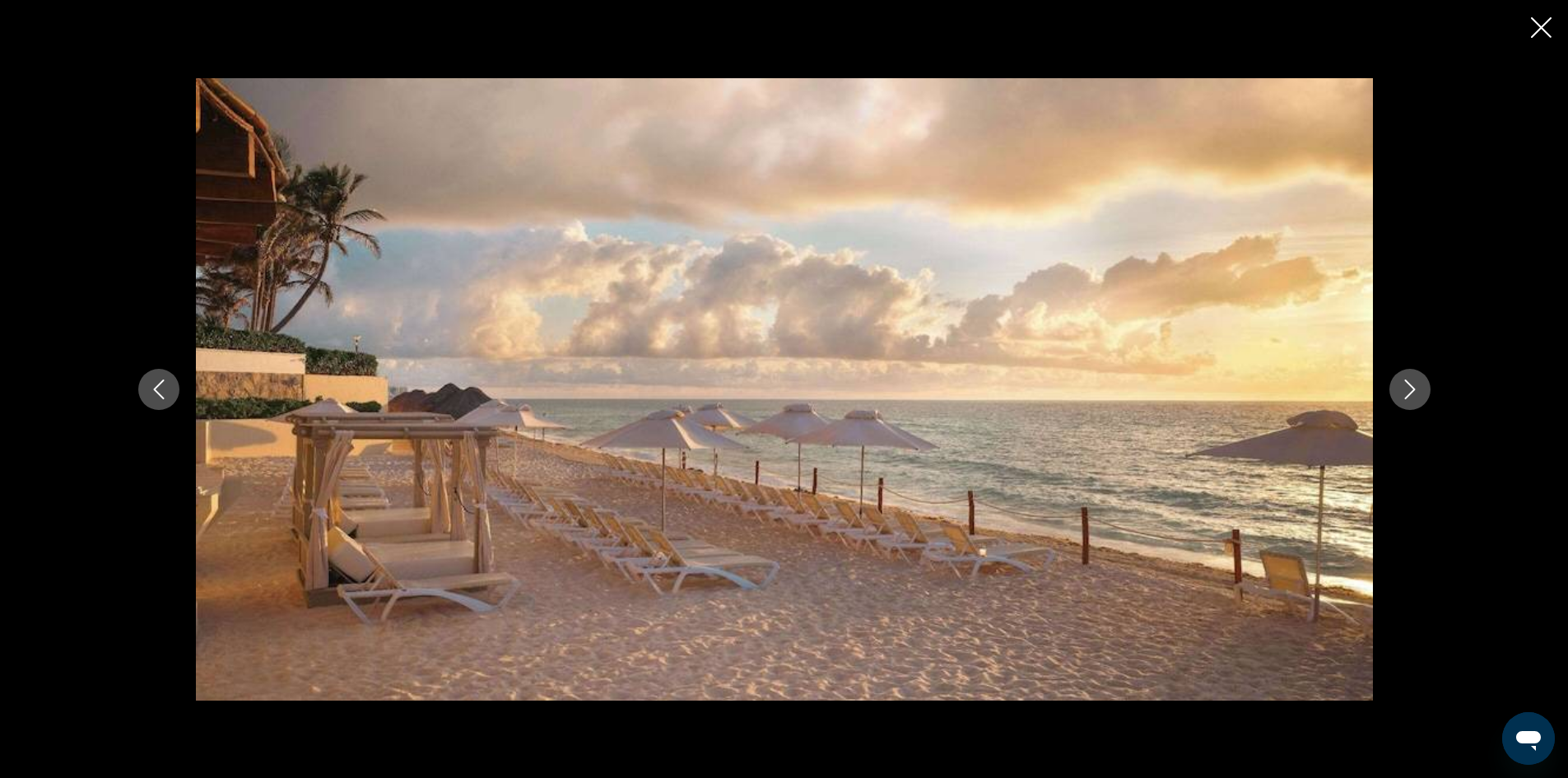
click at [1424, 387] on button "Next image" at bounding box center [1410, 389] width 41 height 41
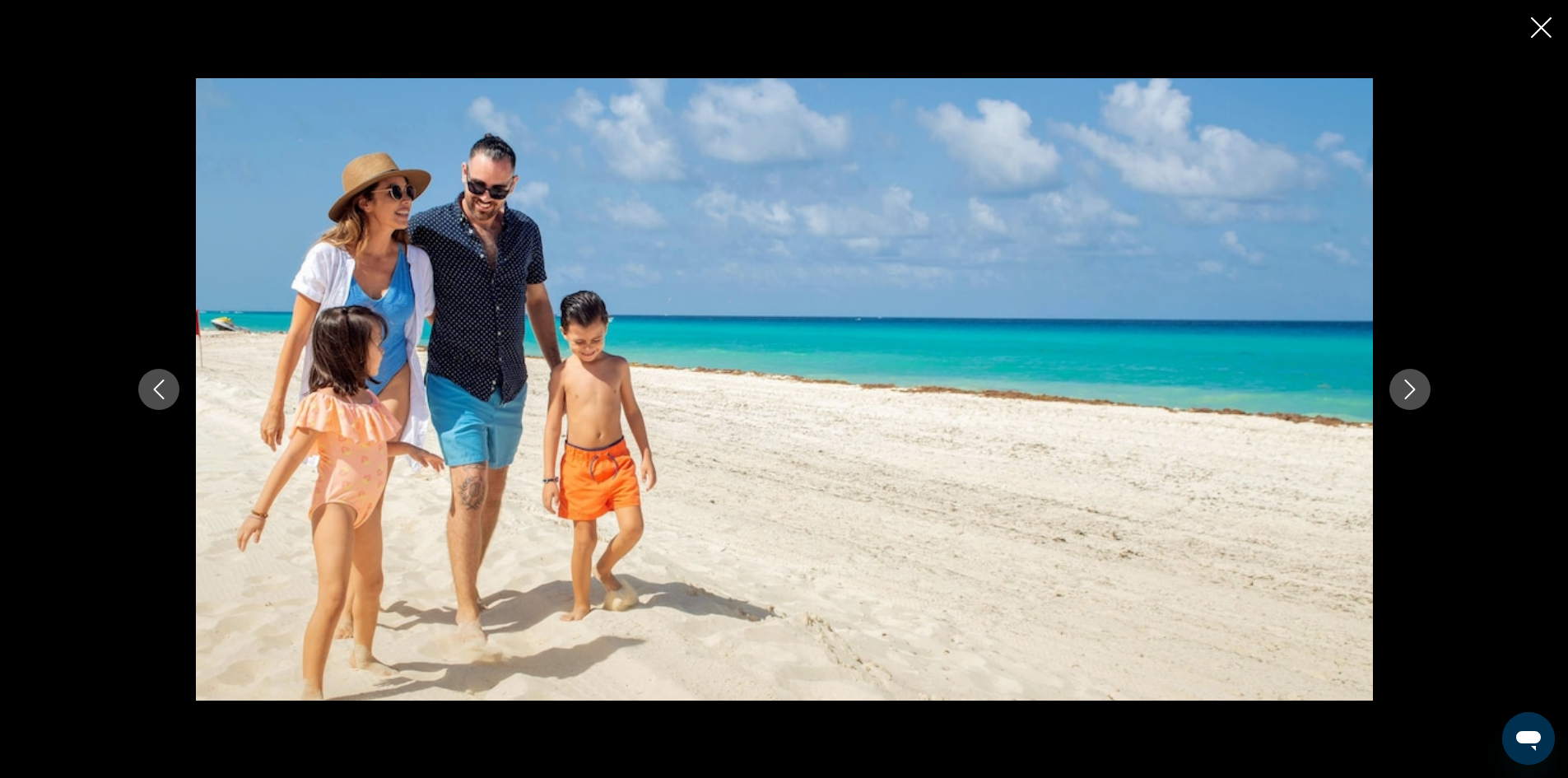
click at [1424, 387] on button "Next image" at bounding box center [1410, 389] width 41 height 41
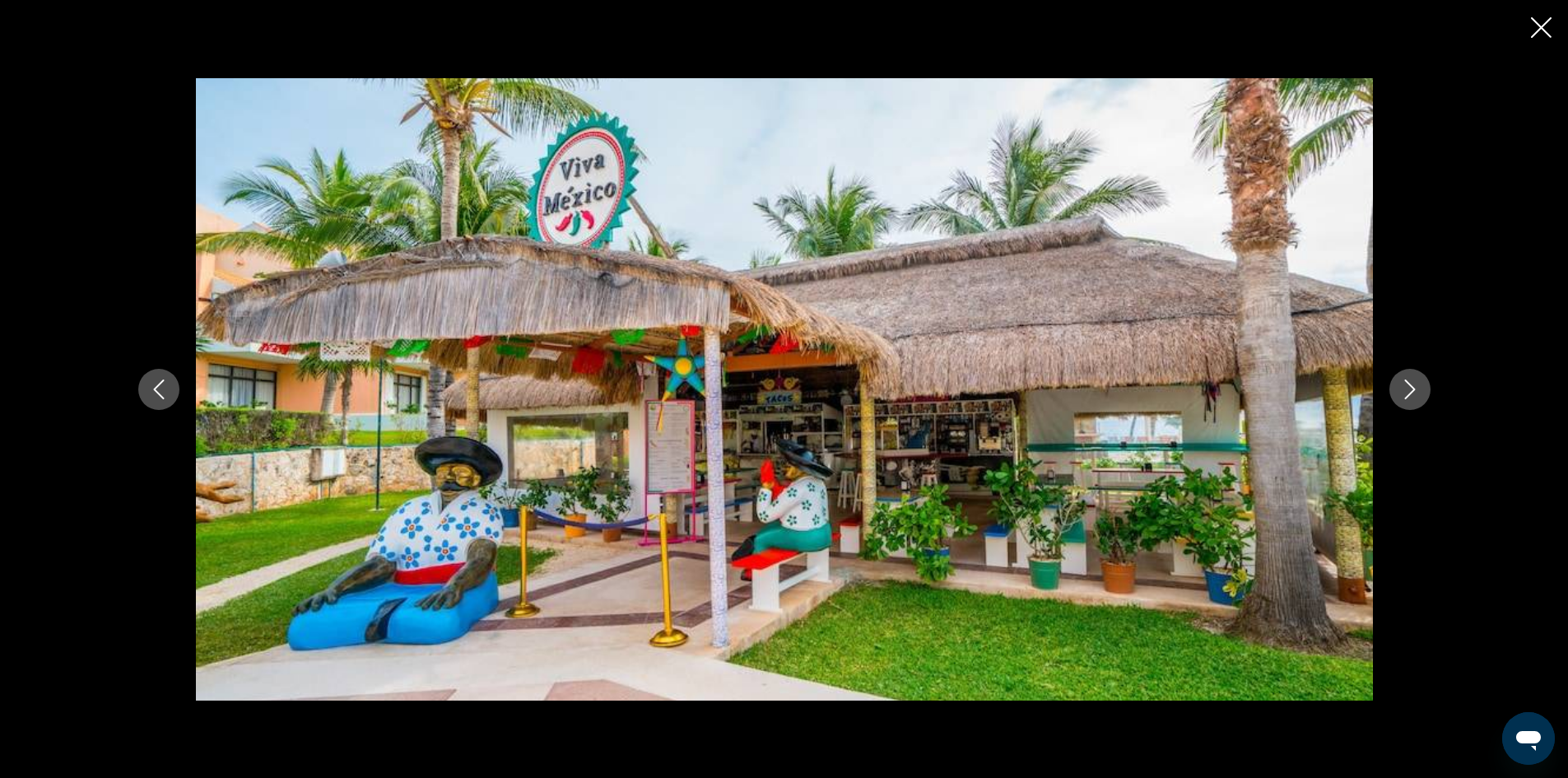
click at [1424, 387] on button "Next image" at bounding box center [1410, 389] width 41 height 41
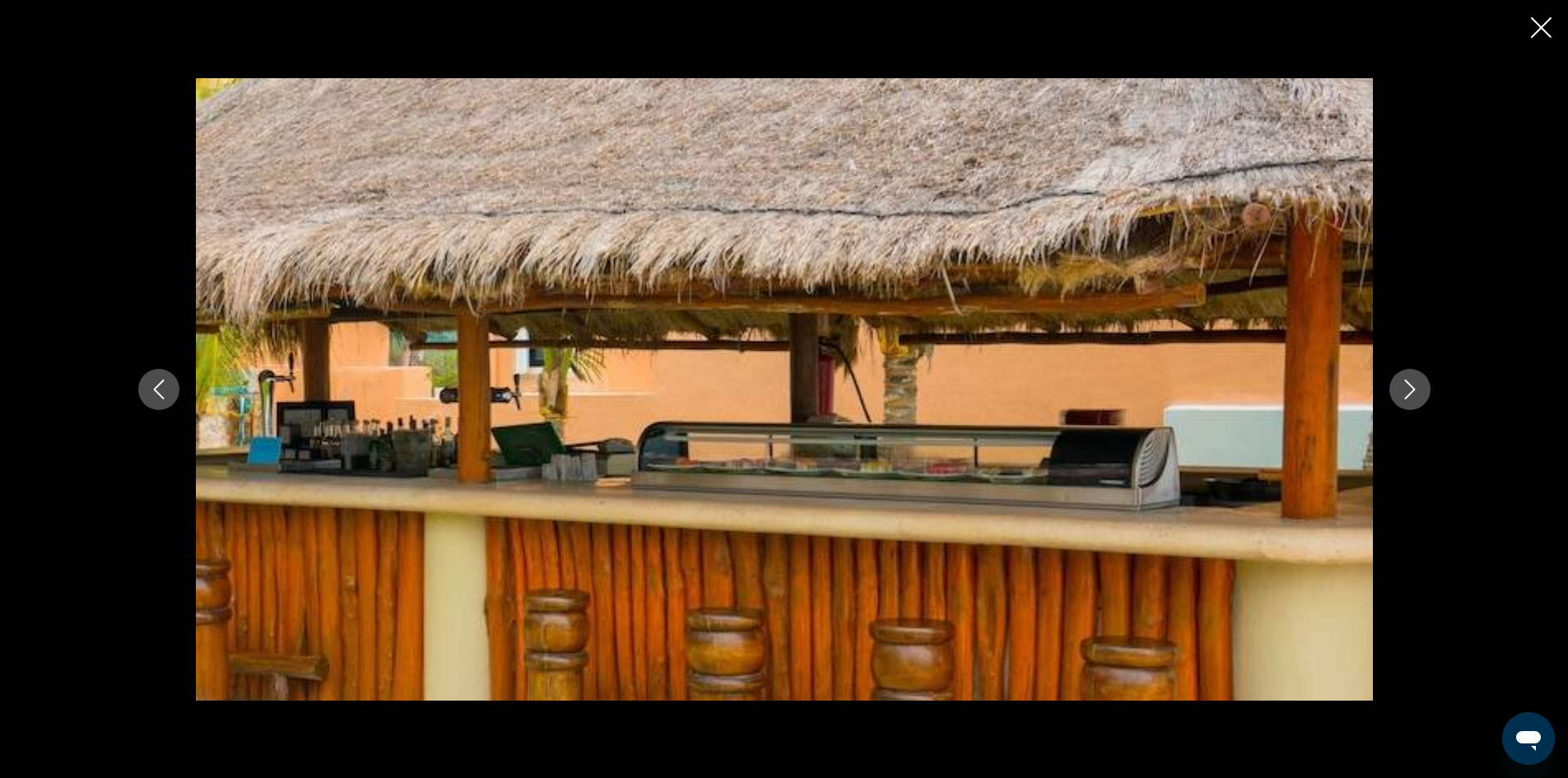
click at [1424, 387] on button "Next image" at bounding box center [1410, 389] width 41 height 41
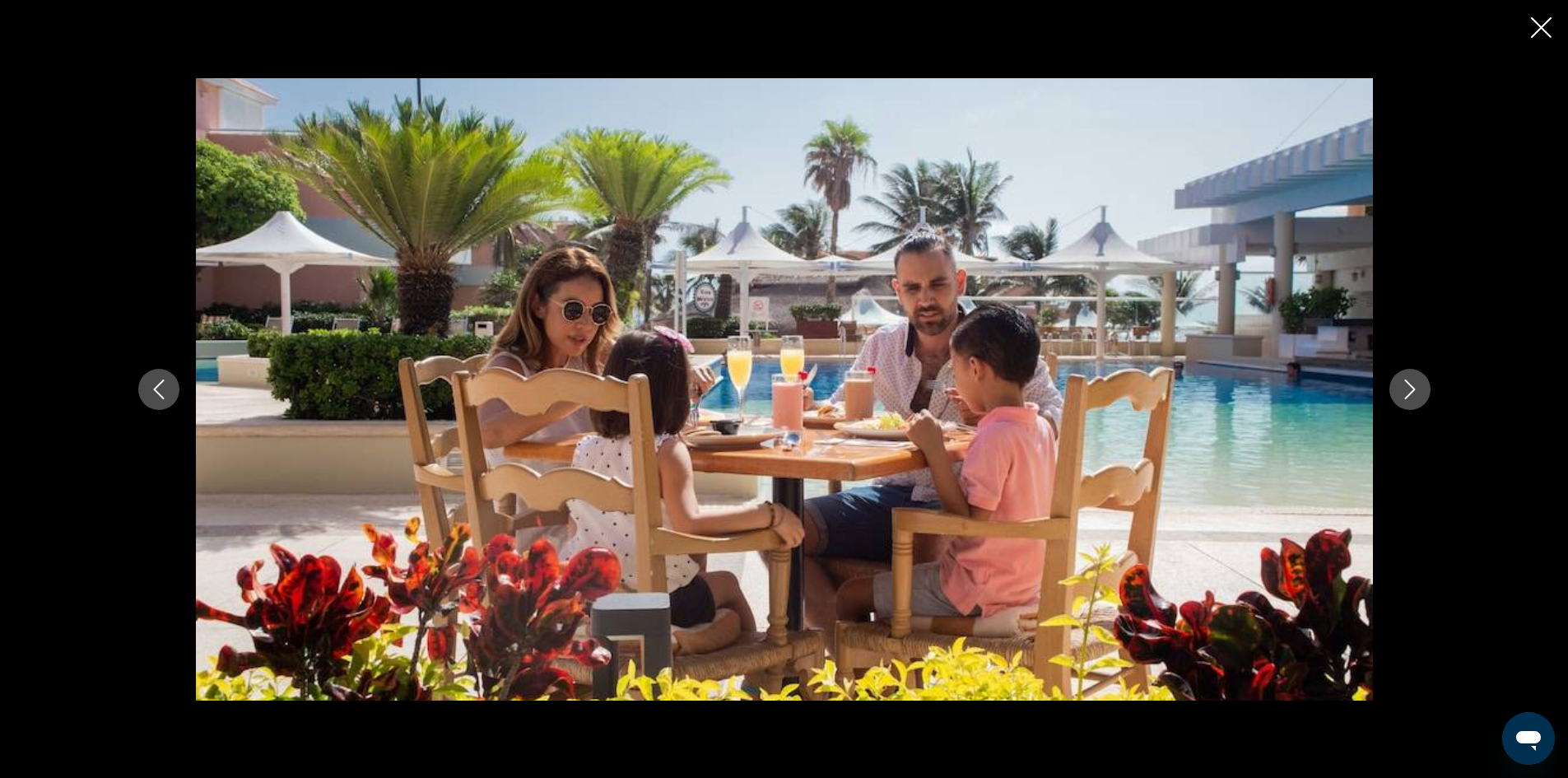
click at [1424, 387] on button "Next image" at bounding box center [1410, 389] width 41 height 41
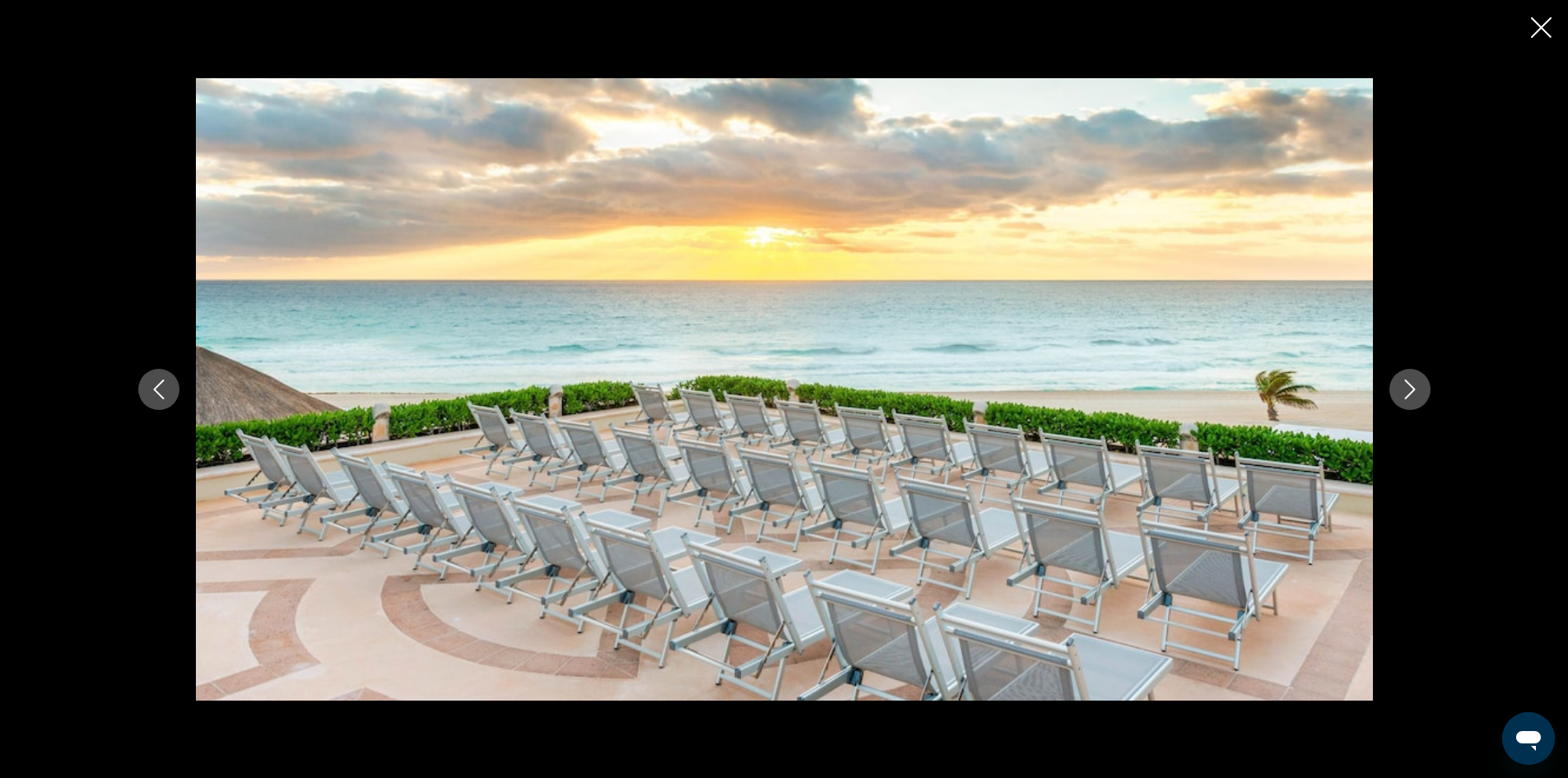
click at [1424, 387] on button "Next image" at bounding box center [1410, 389] width 41 height 41
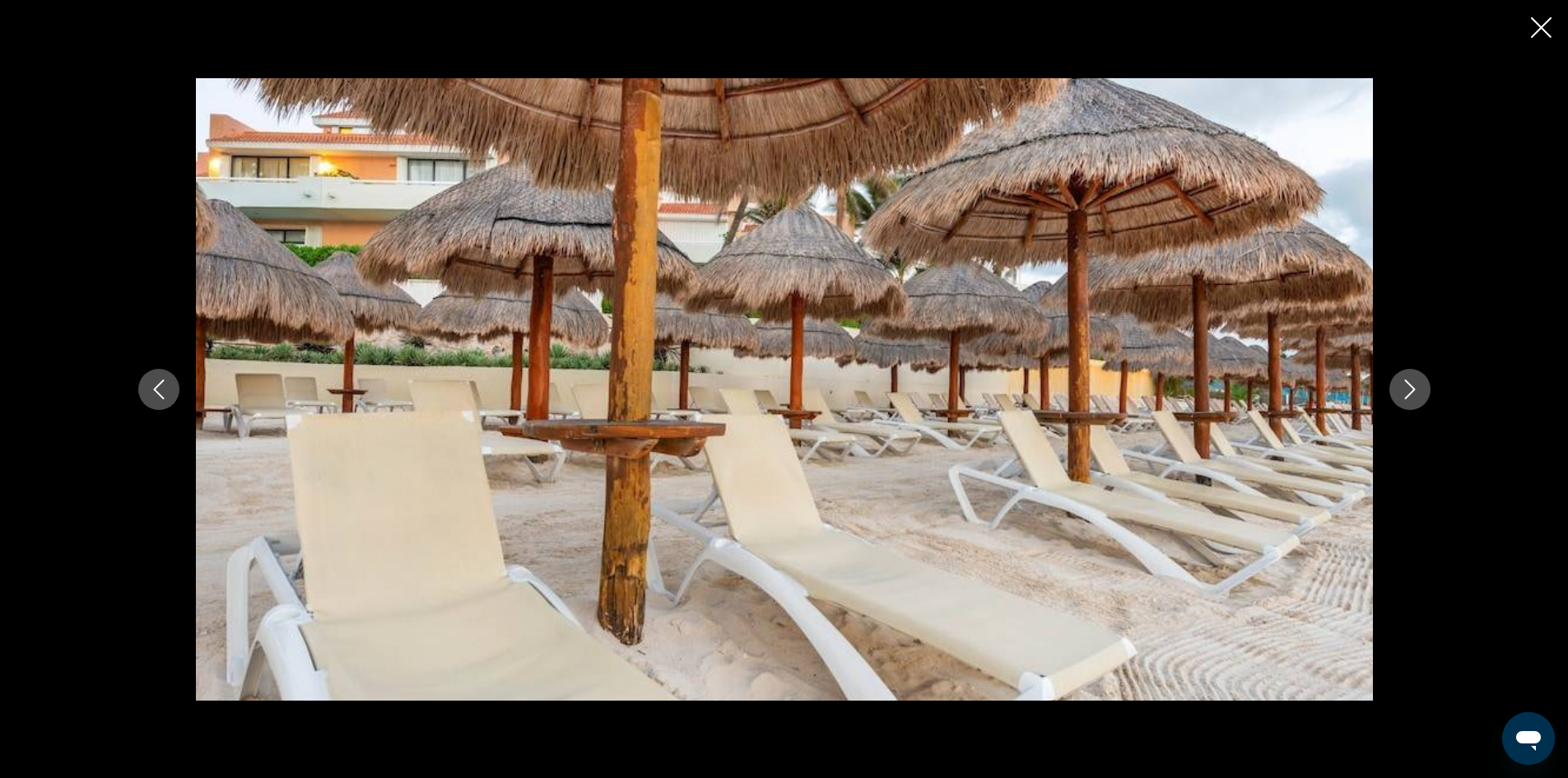
click at [1424, 387] on button "Next image" at bounding box center [1410, 389] width 41 height 41
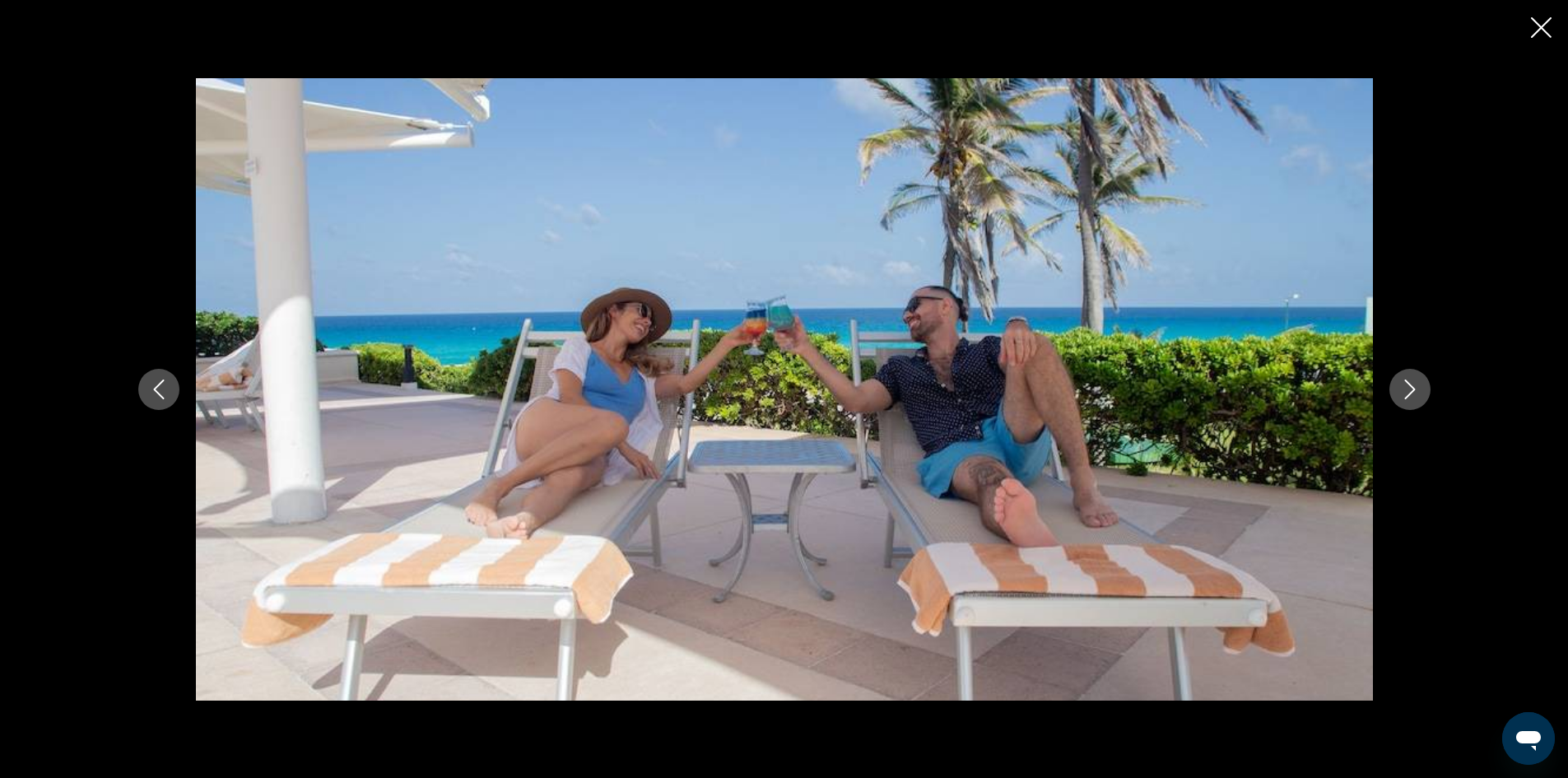
click at [1429, 384] on button "Next image" at bounding box center [1410, 389] width 41 height 41
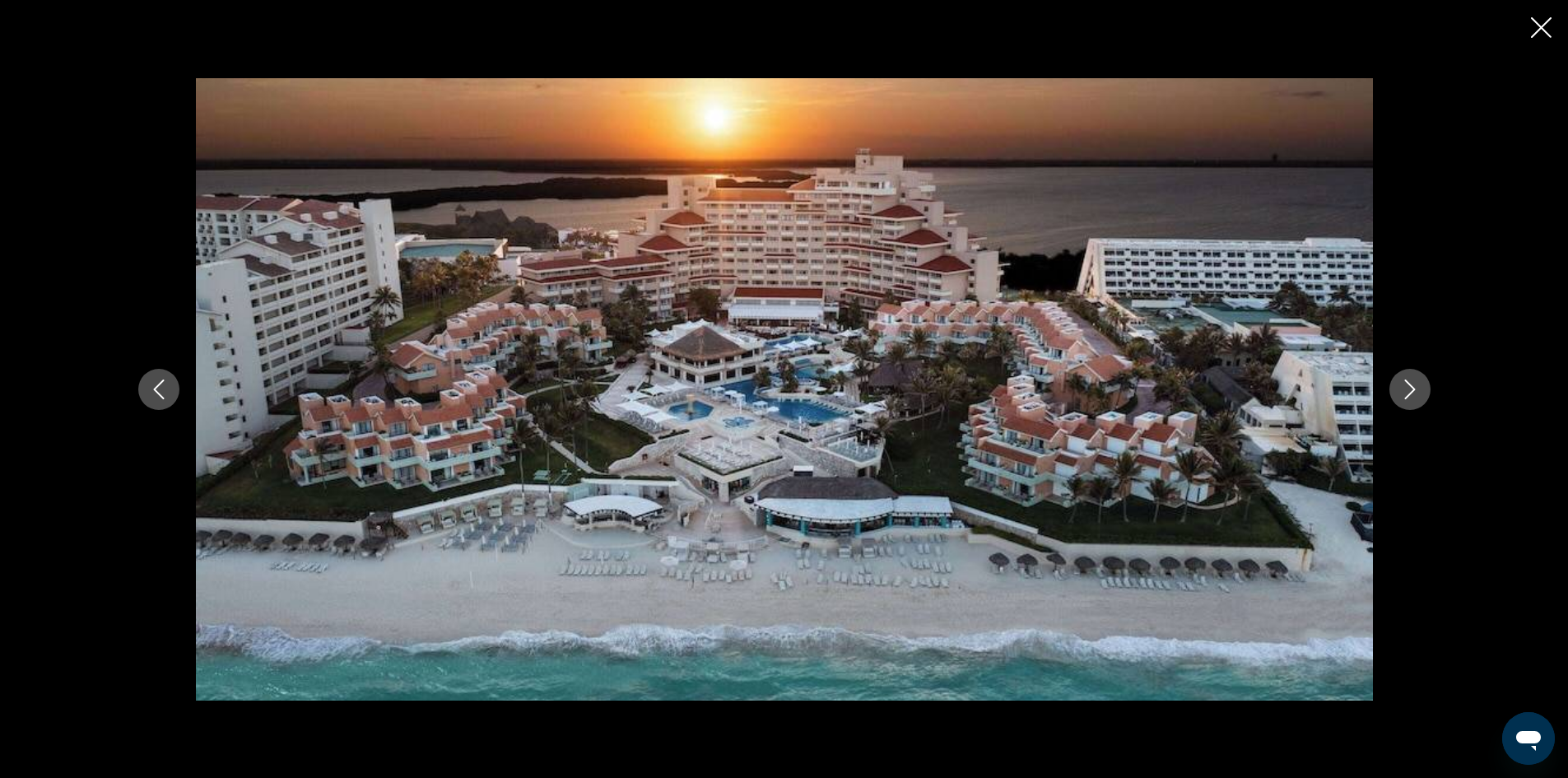
click at [1529, 26] on div "prev next" at bounding box center [784, 389] width 1568 height 778
click at [1544, 27] on icon "Close slideshow" at bounding box center [1541, 27] width 21 height 21
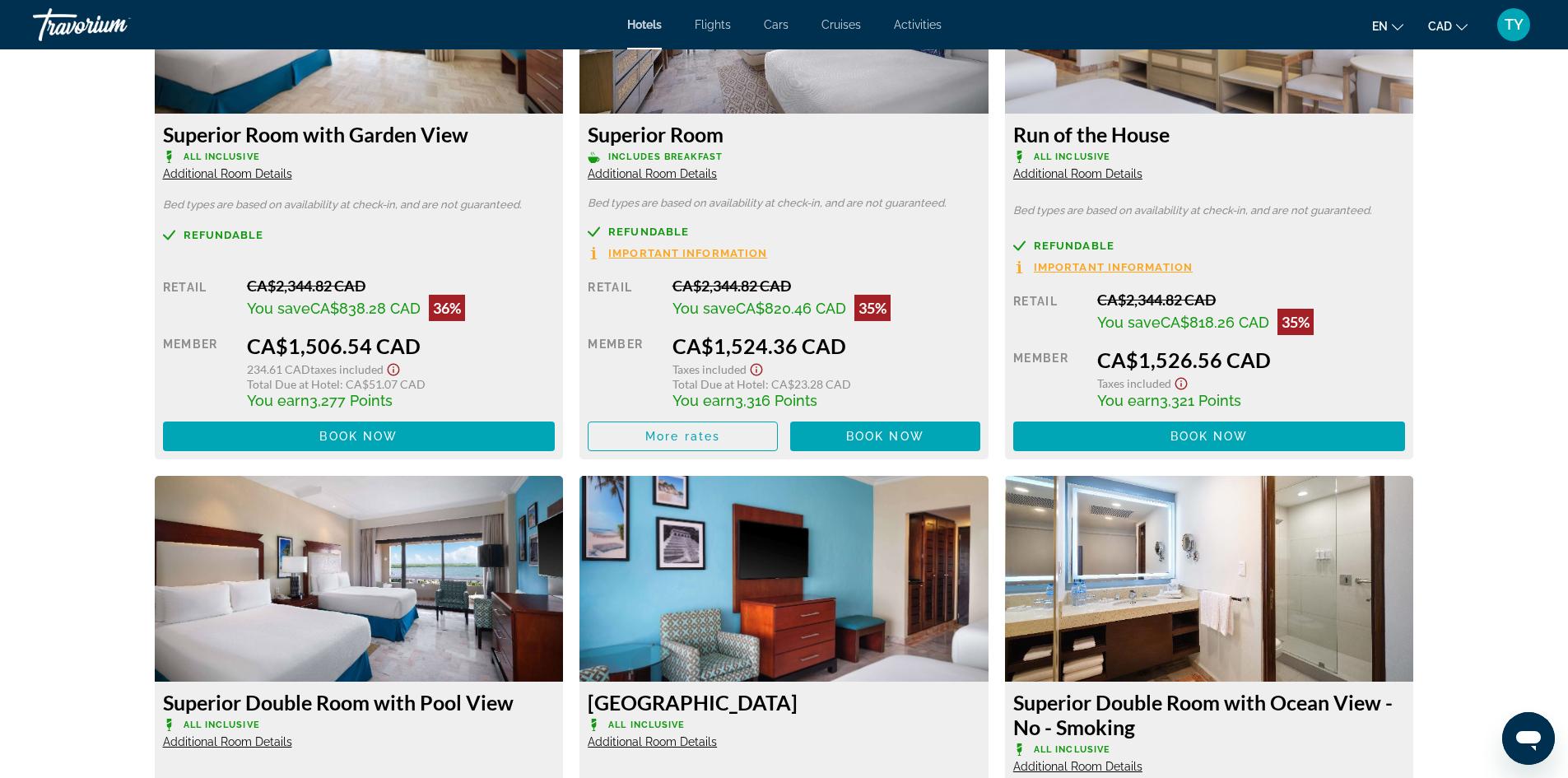
scroll to position [2963, 0]
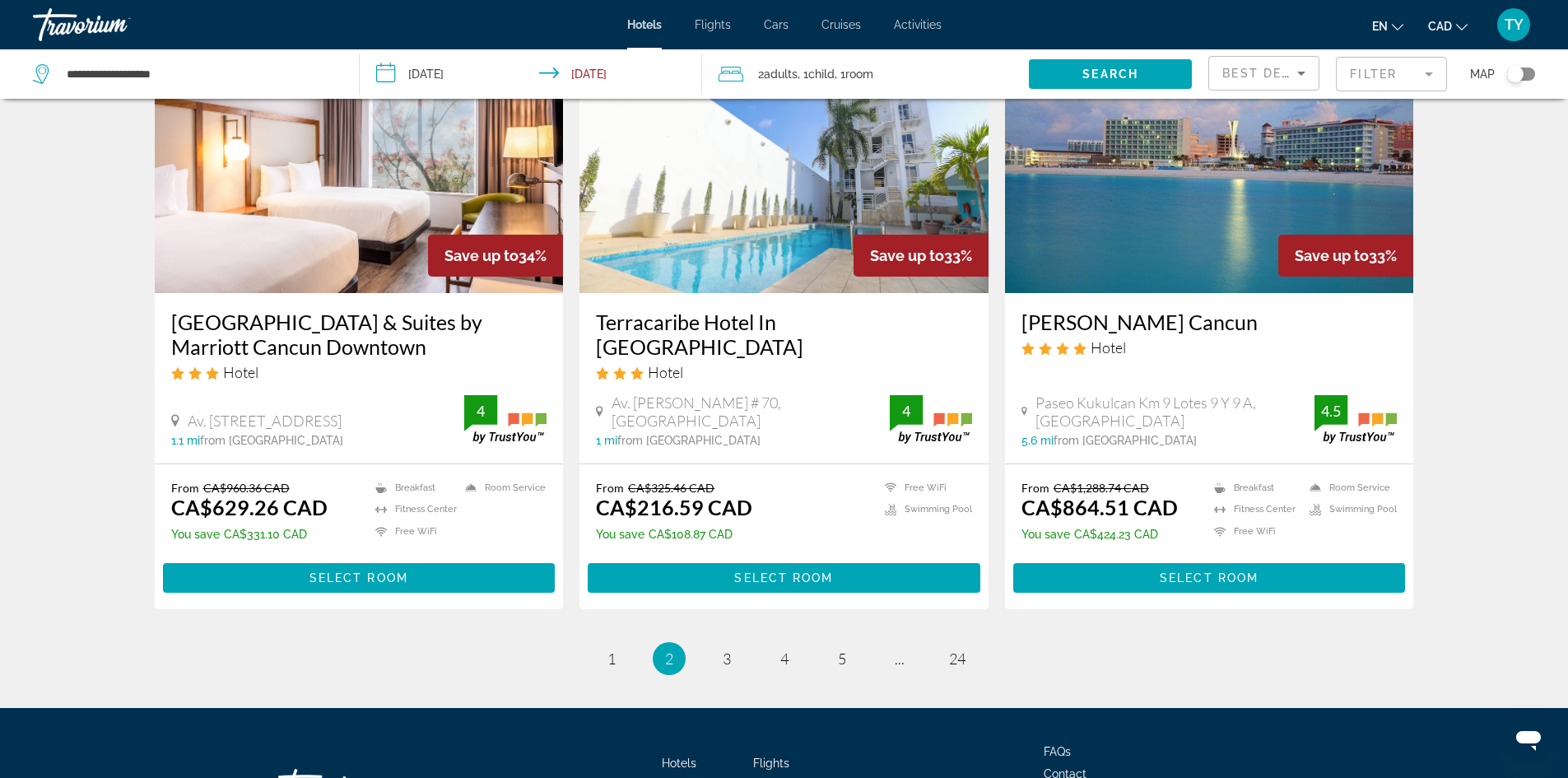
scroll to position [2058, 0]
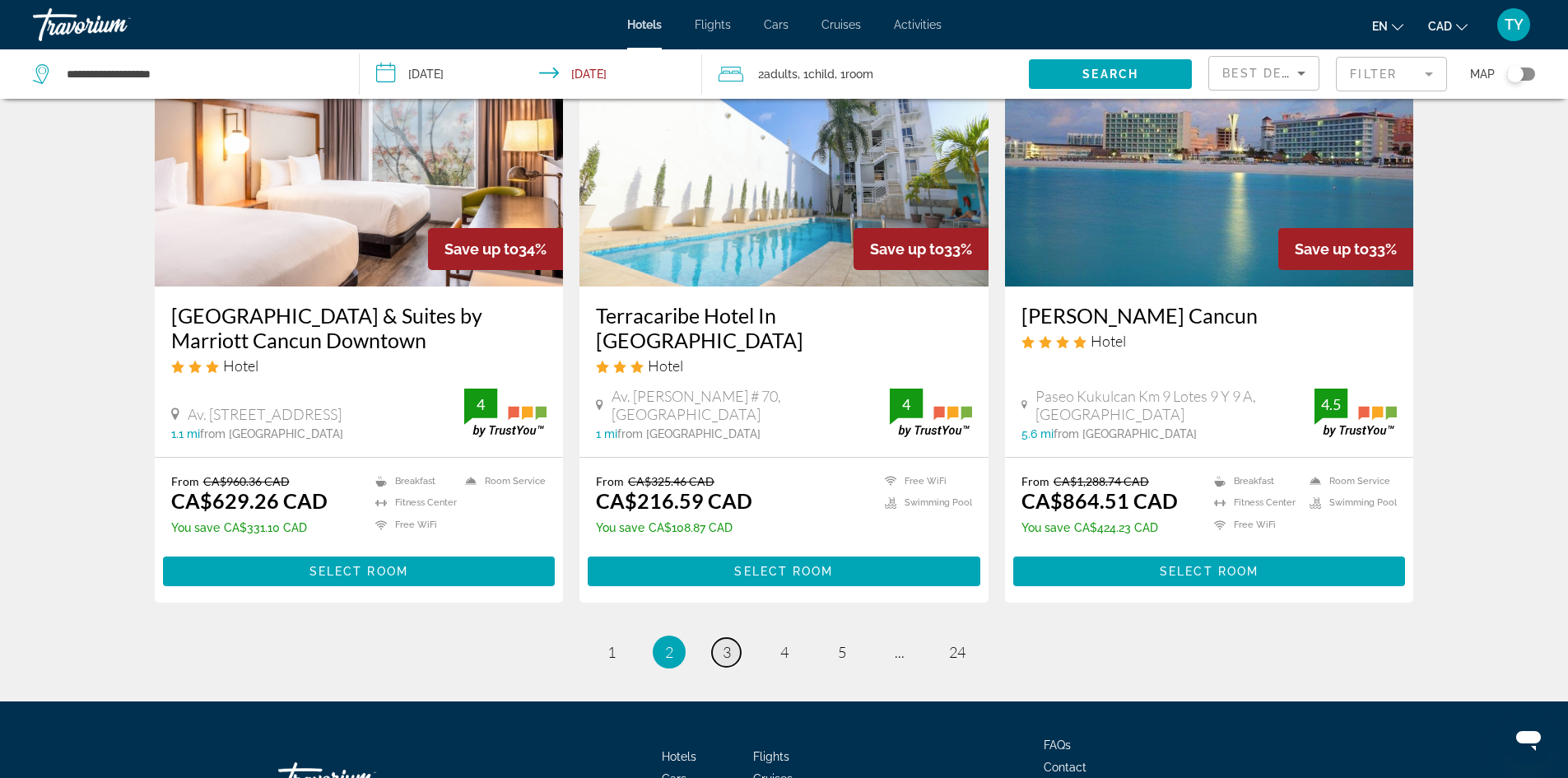
click at [721, 638] on link "page 3" at bounding box center [726, 652] width 29 height 29
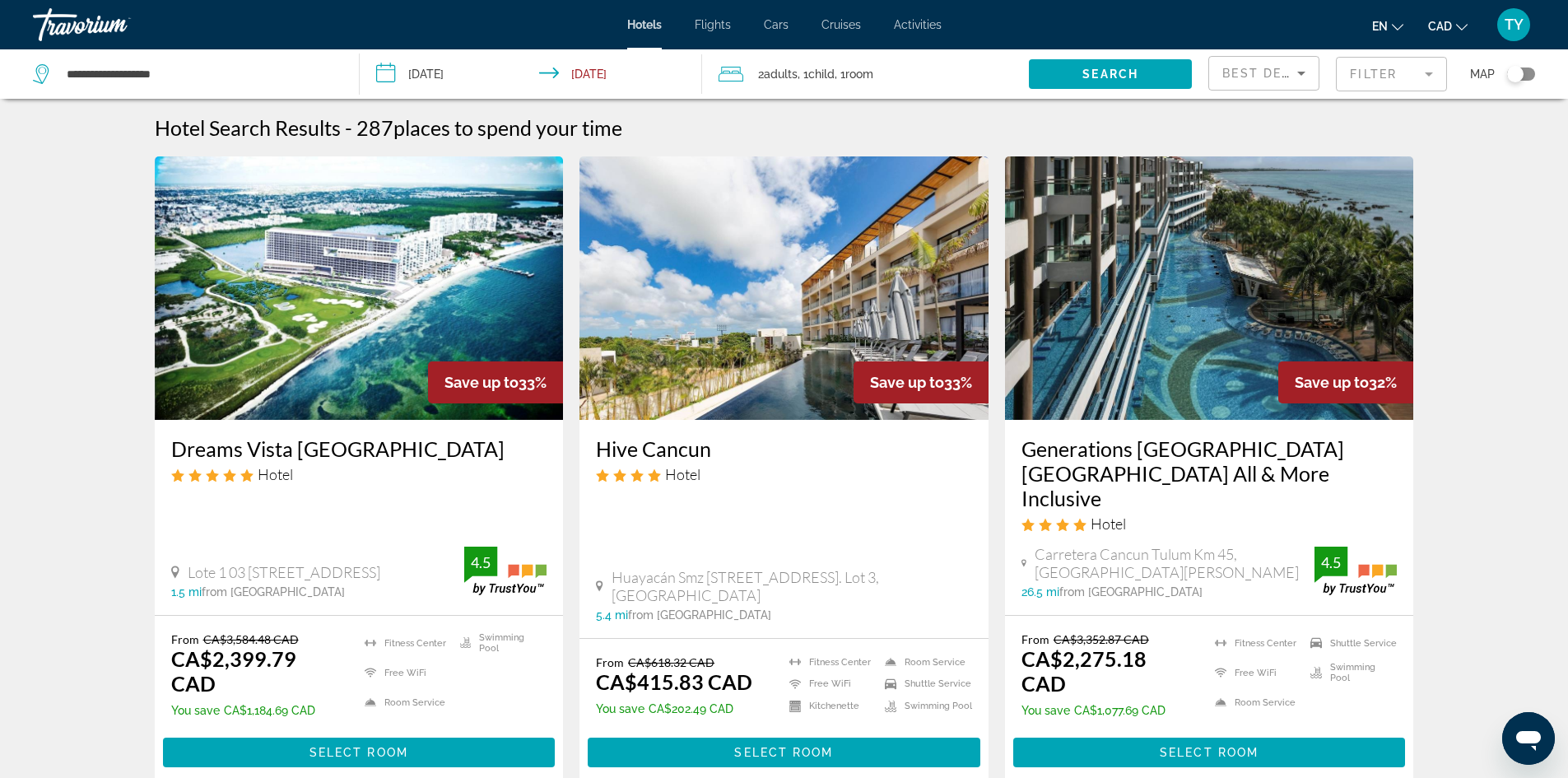
click at [1187, 391] on img "Main content" at bounding box center [1210, 288] width 409 height 264
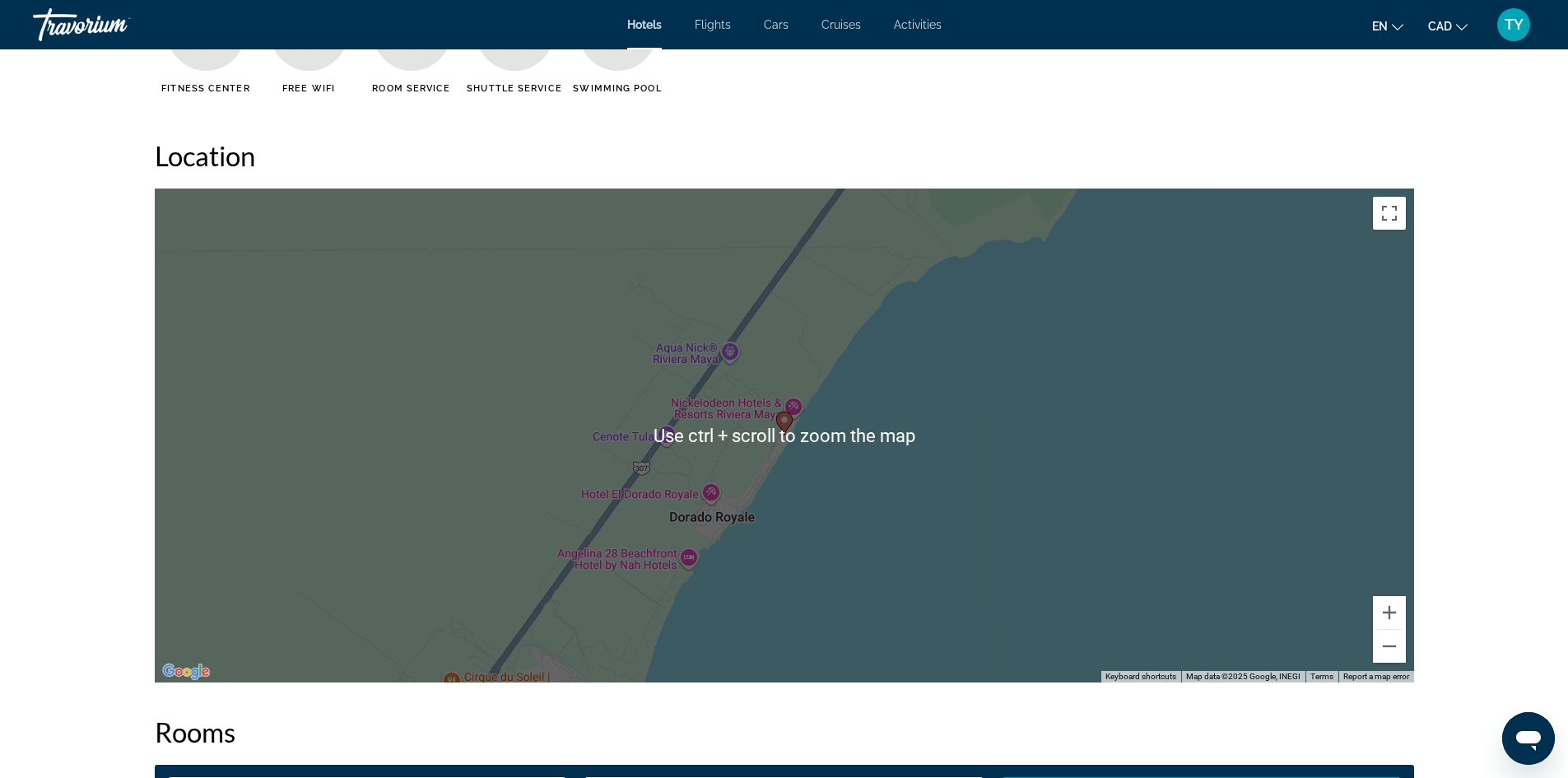
scroll to position [1482, 0]
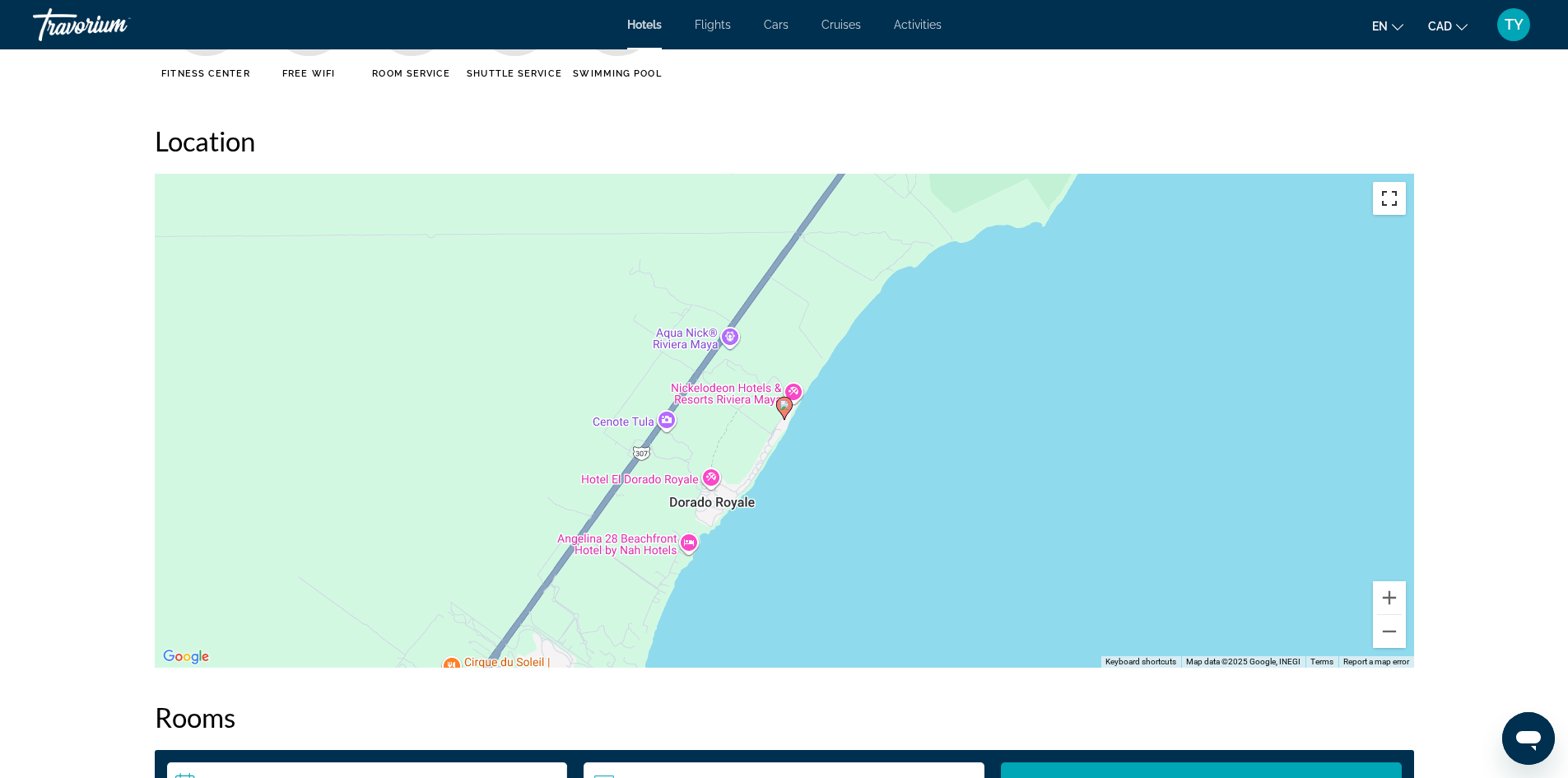
click at [1390, 201] on button "Toggle fullscreen view" at bounding box center [1389, 198] width 33 height 33
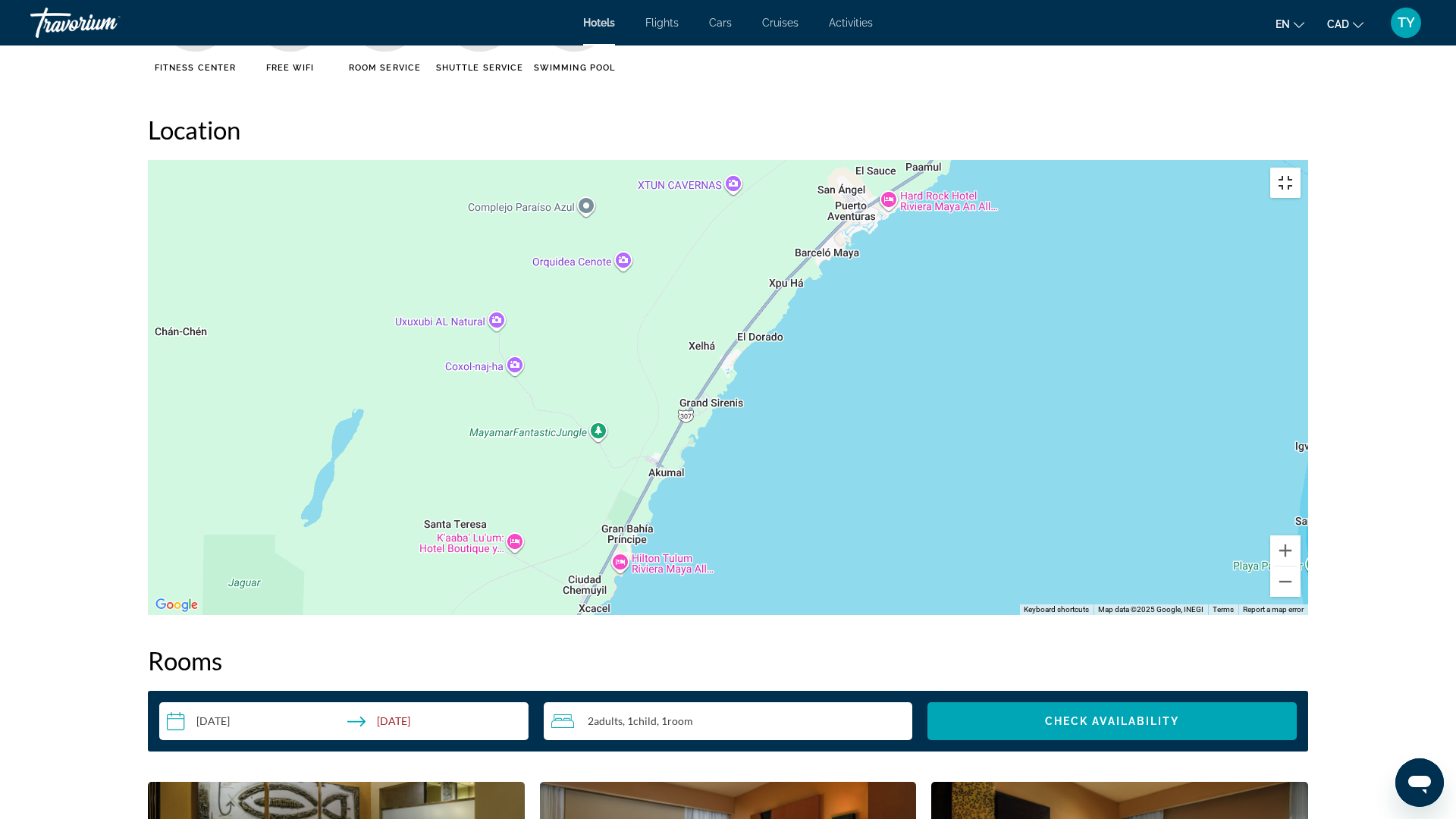
click at [1300, 168] on button "Toggle fullscreen view" at bounding box center [1285, 183] width 30 height 30
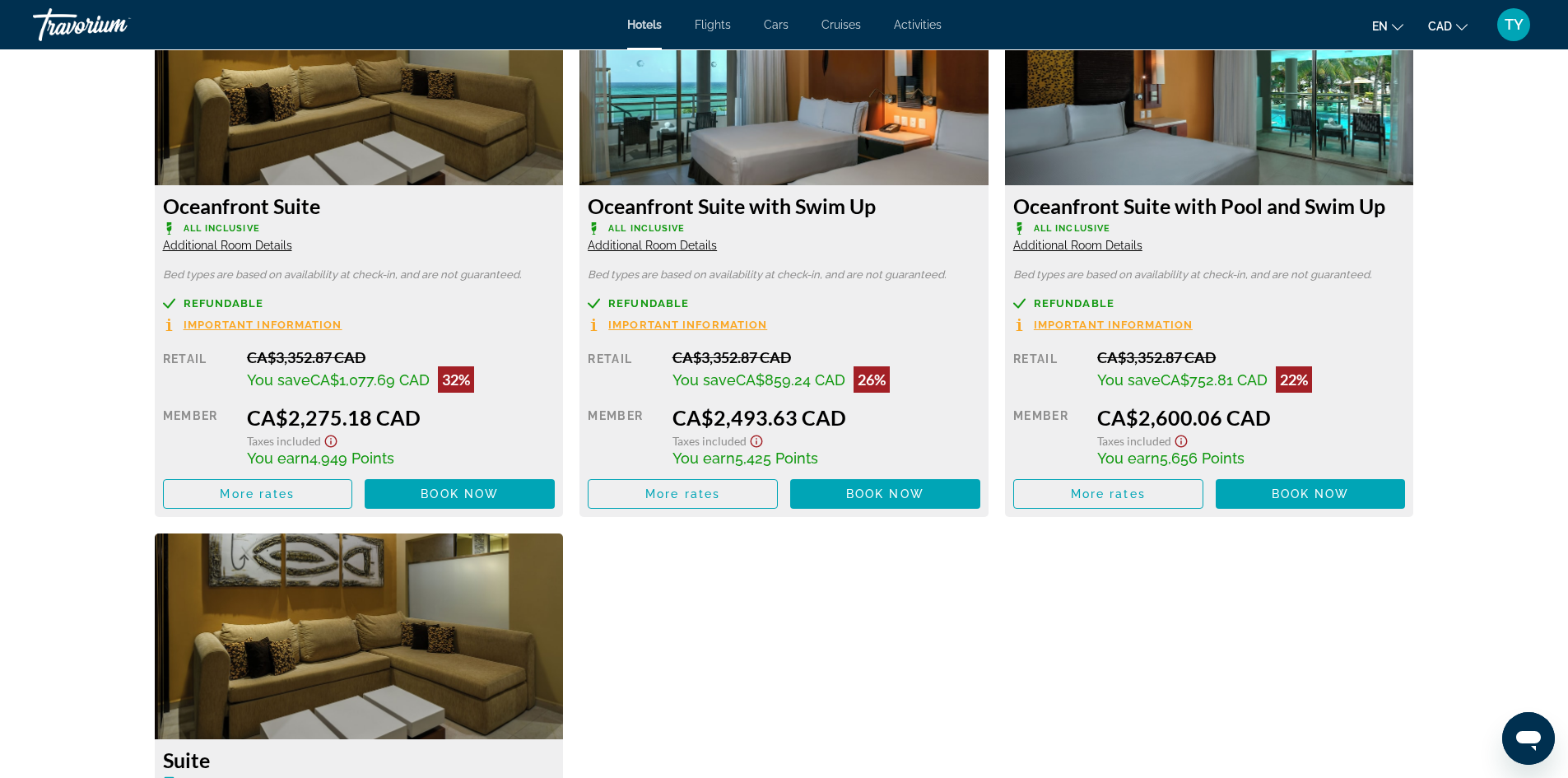
scroll to position [2387, 0]
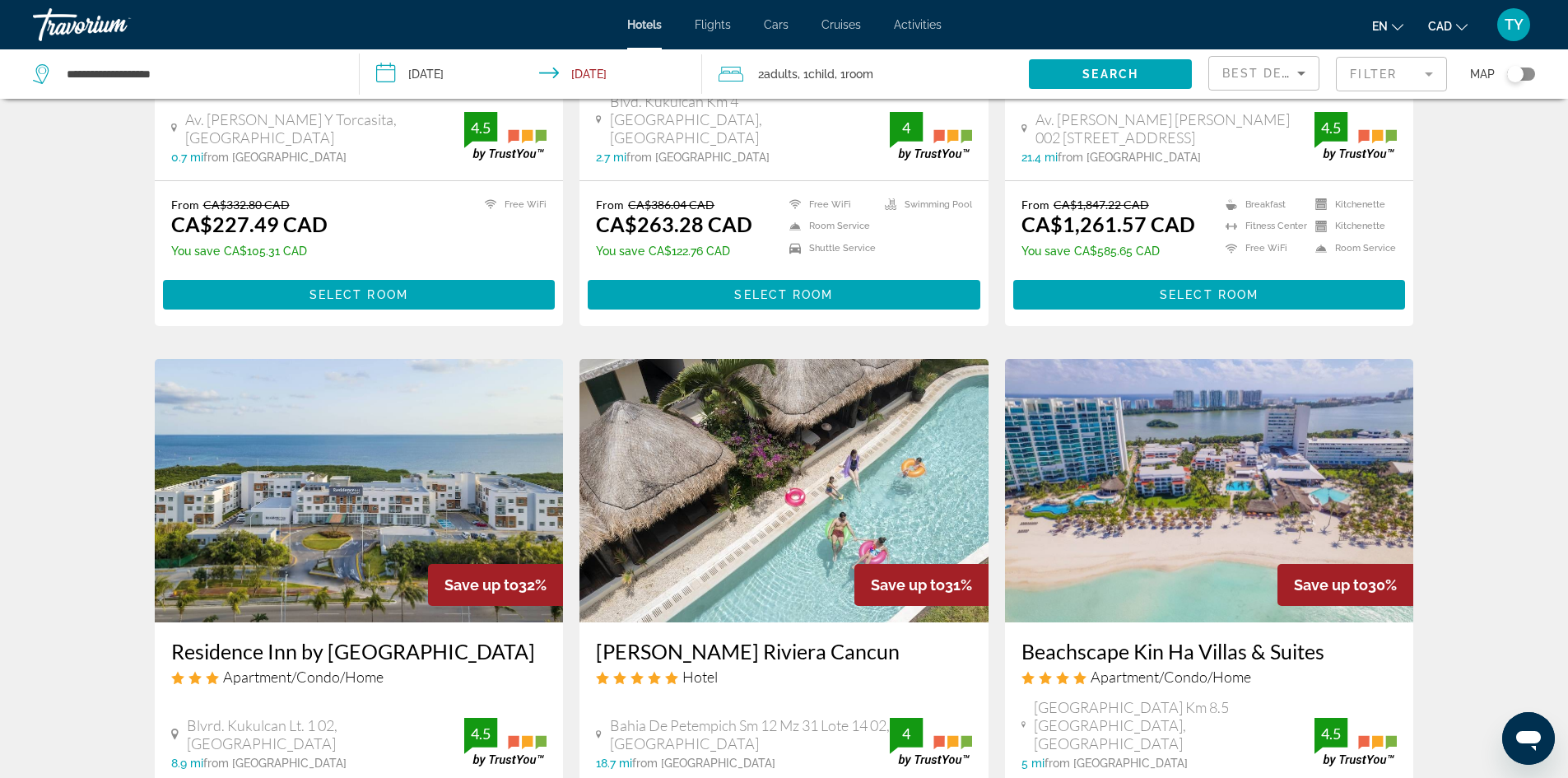
scroll to position [1152, 0]
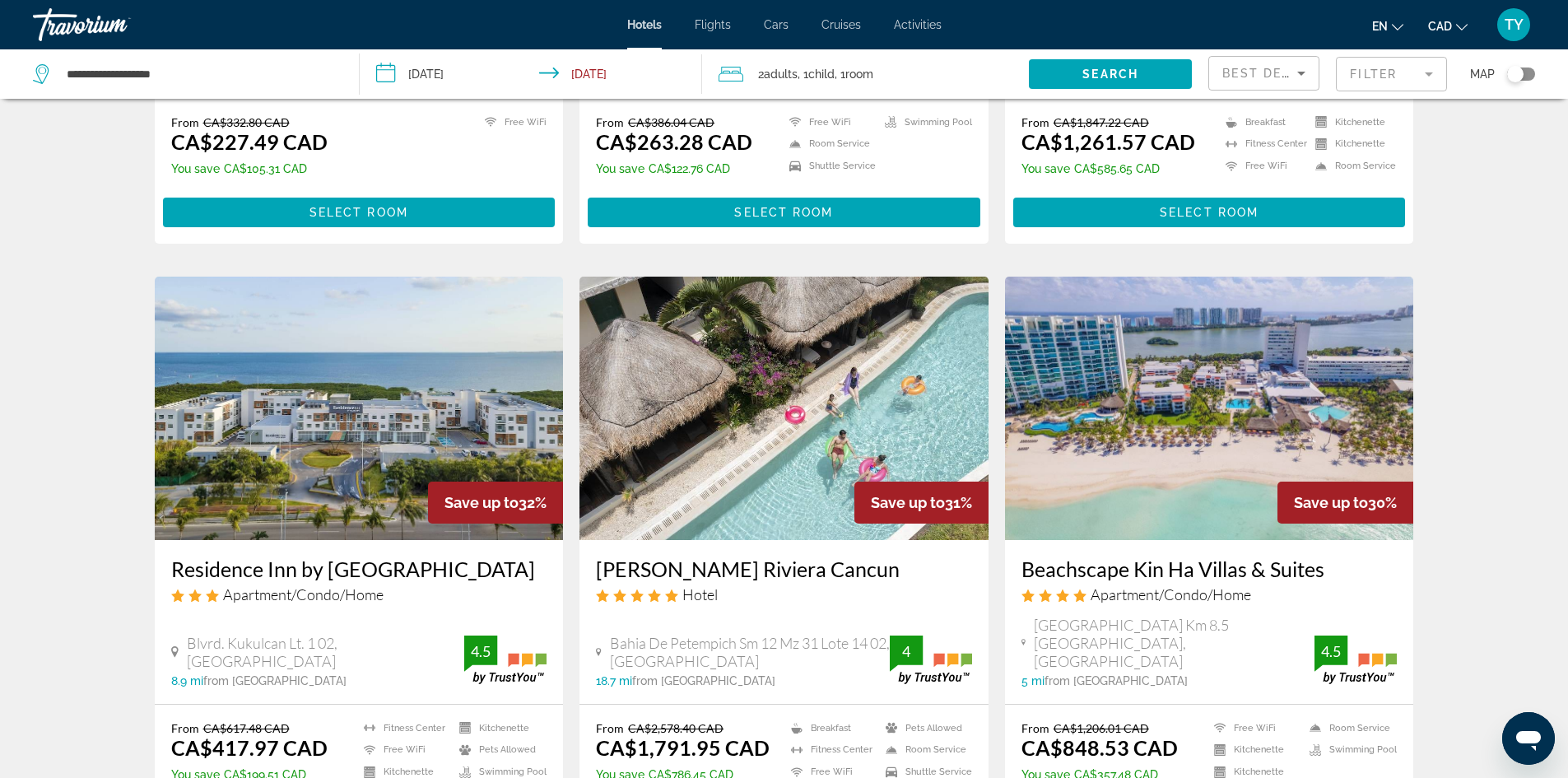
click at [816, 413] on img "Main content" at bounding box center [784, 408] width 409 height 264
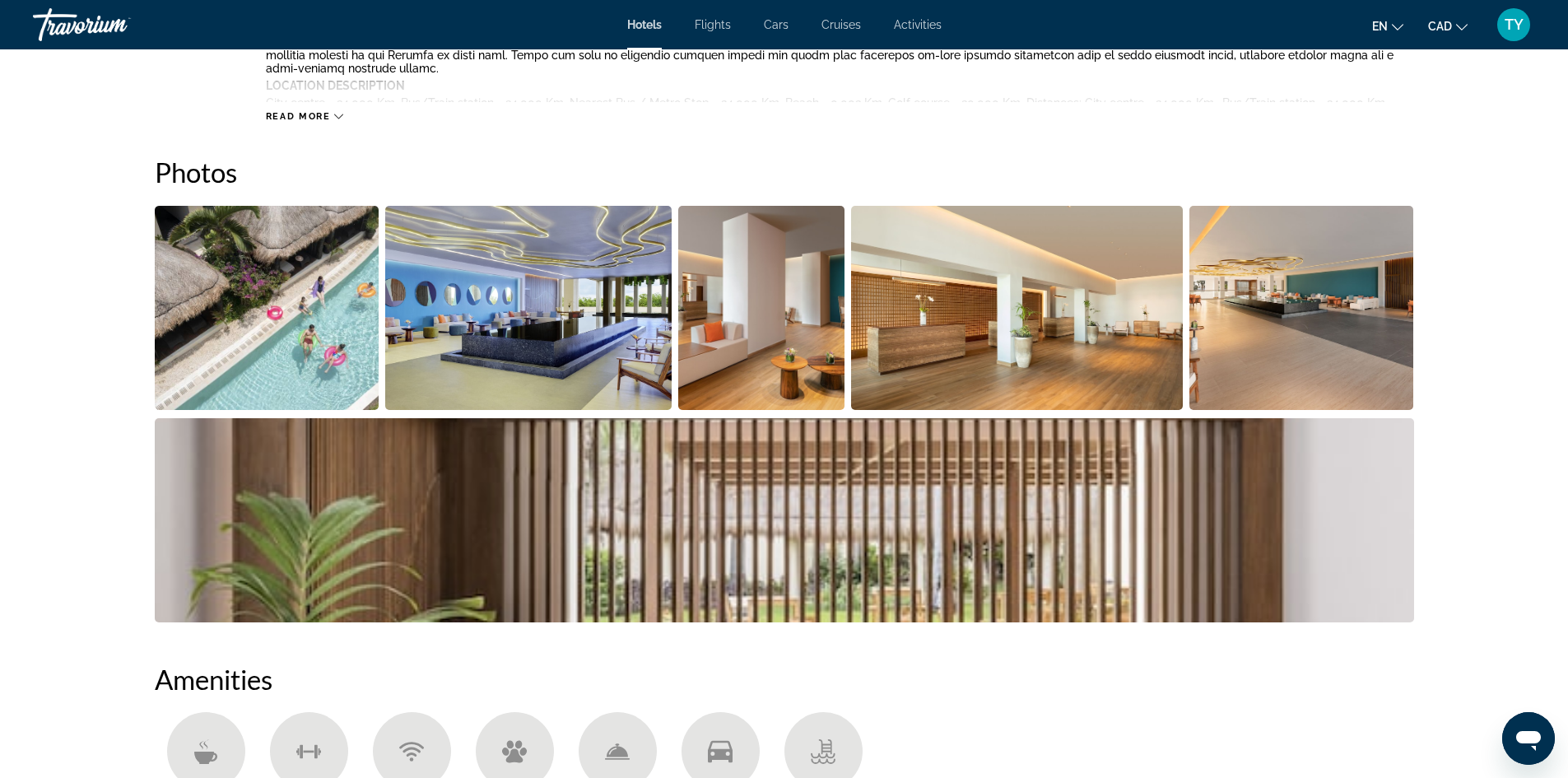
scroll to position [658, 0]
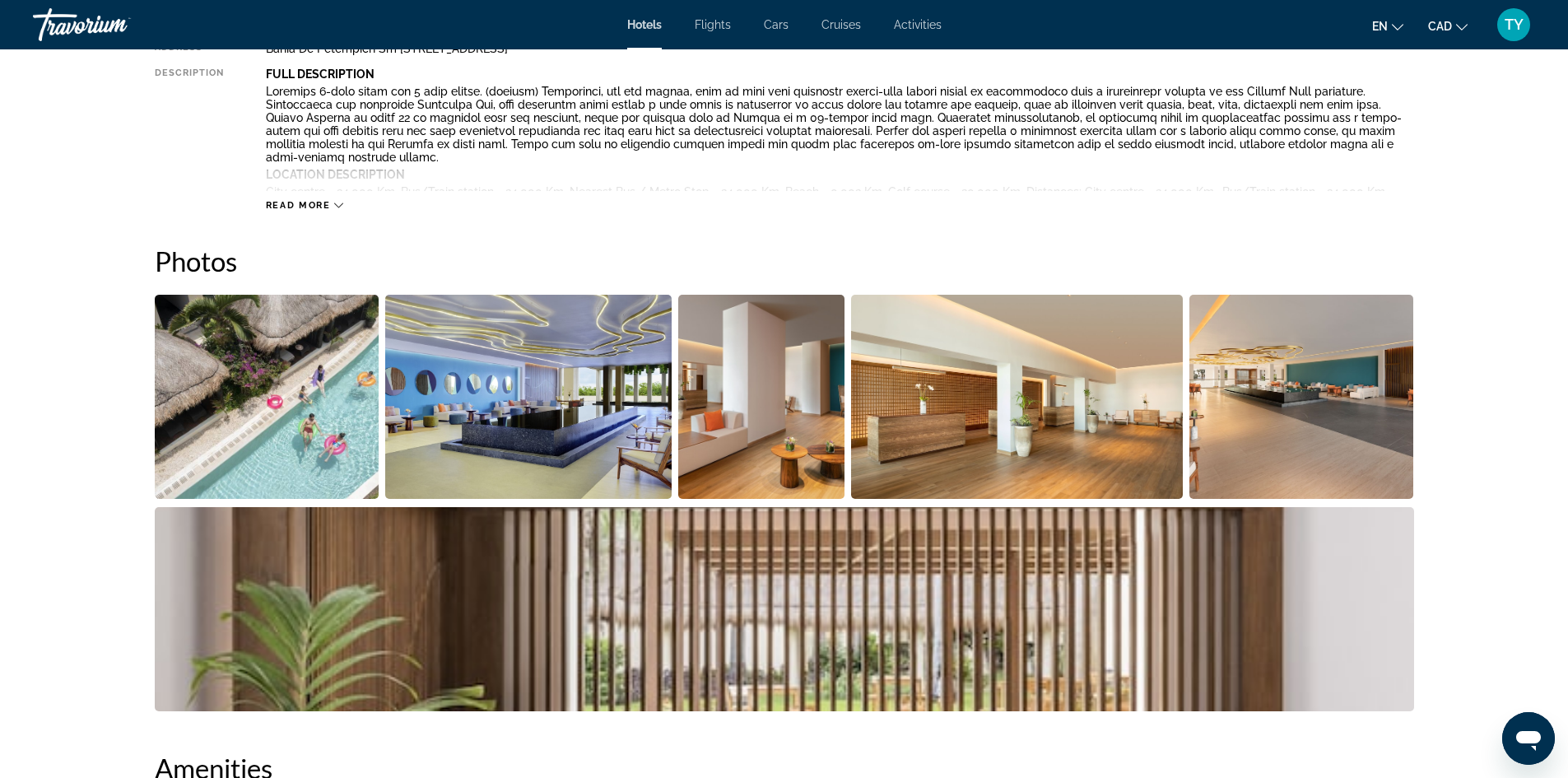
click at [237, 413] on img "Open full-screen image slider" at bounding box center [267, 397] width 225 height 205
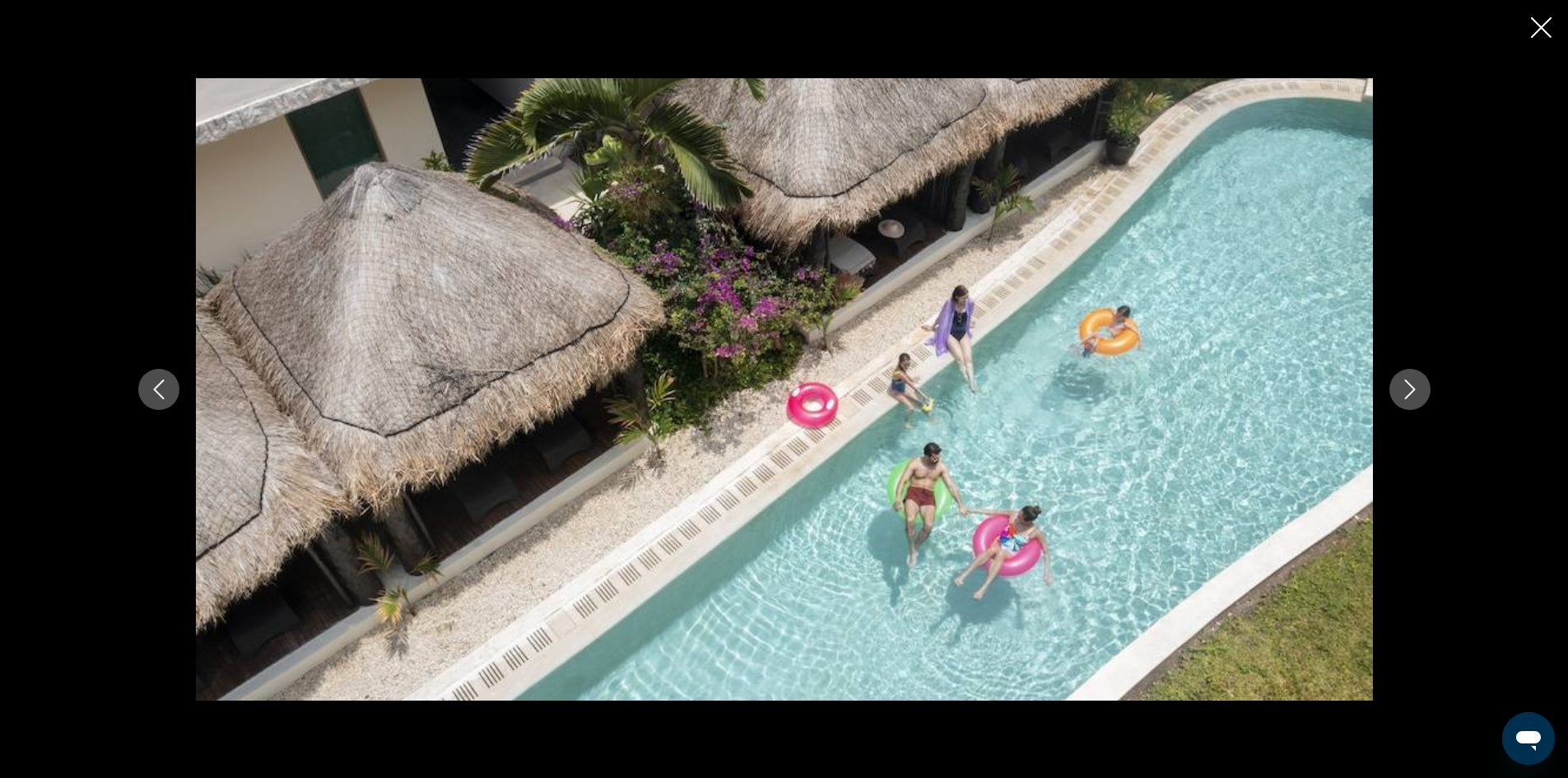
click at [1398, 375] on button "Next image" at bounding box center [1410, 389] width 41 height 41
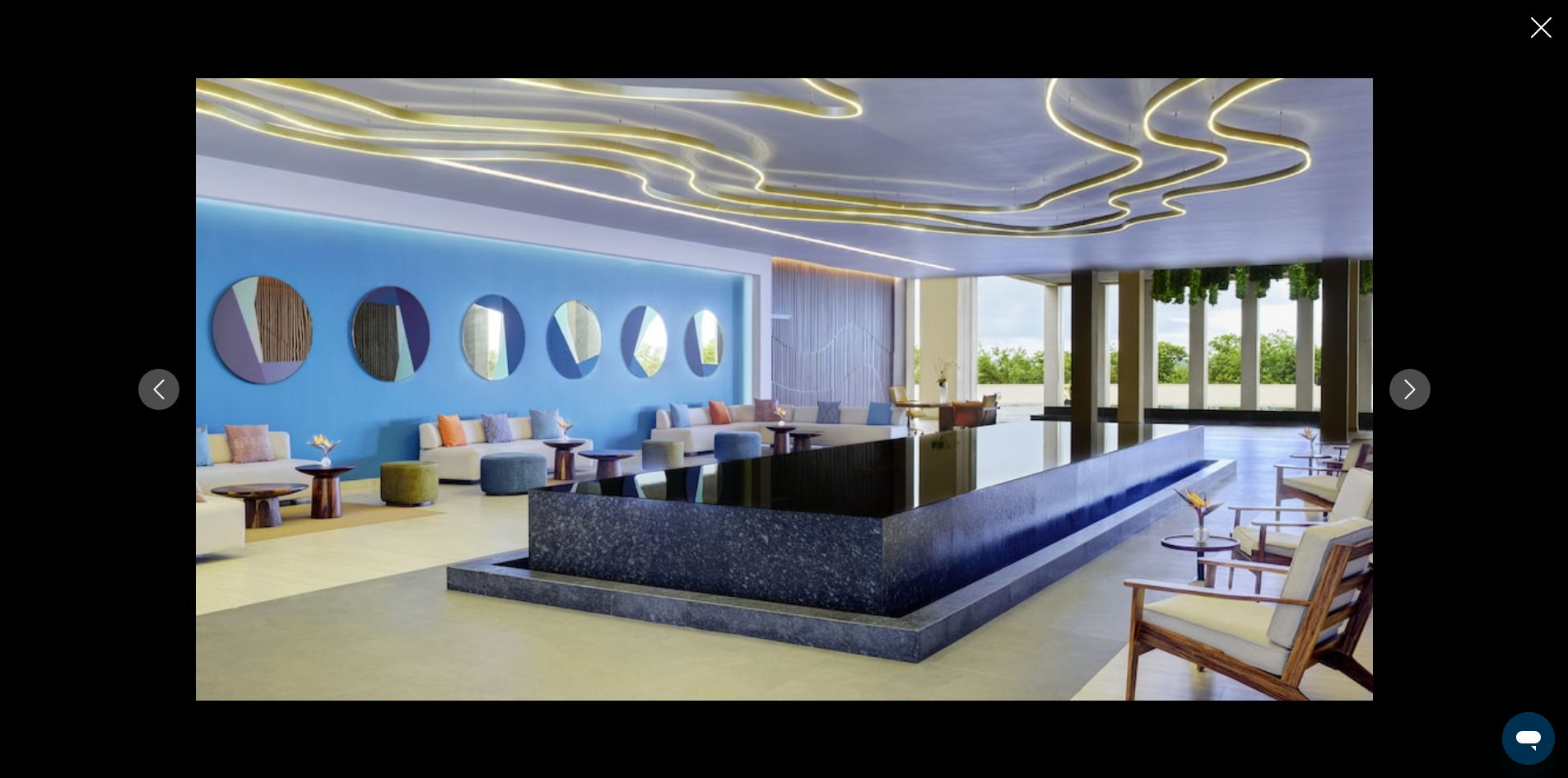
click at [1400, 383] on icon "Next image" at bounding box center [1410, 389] width 20 height 20
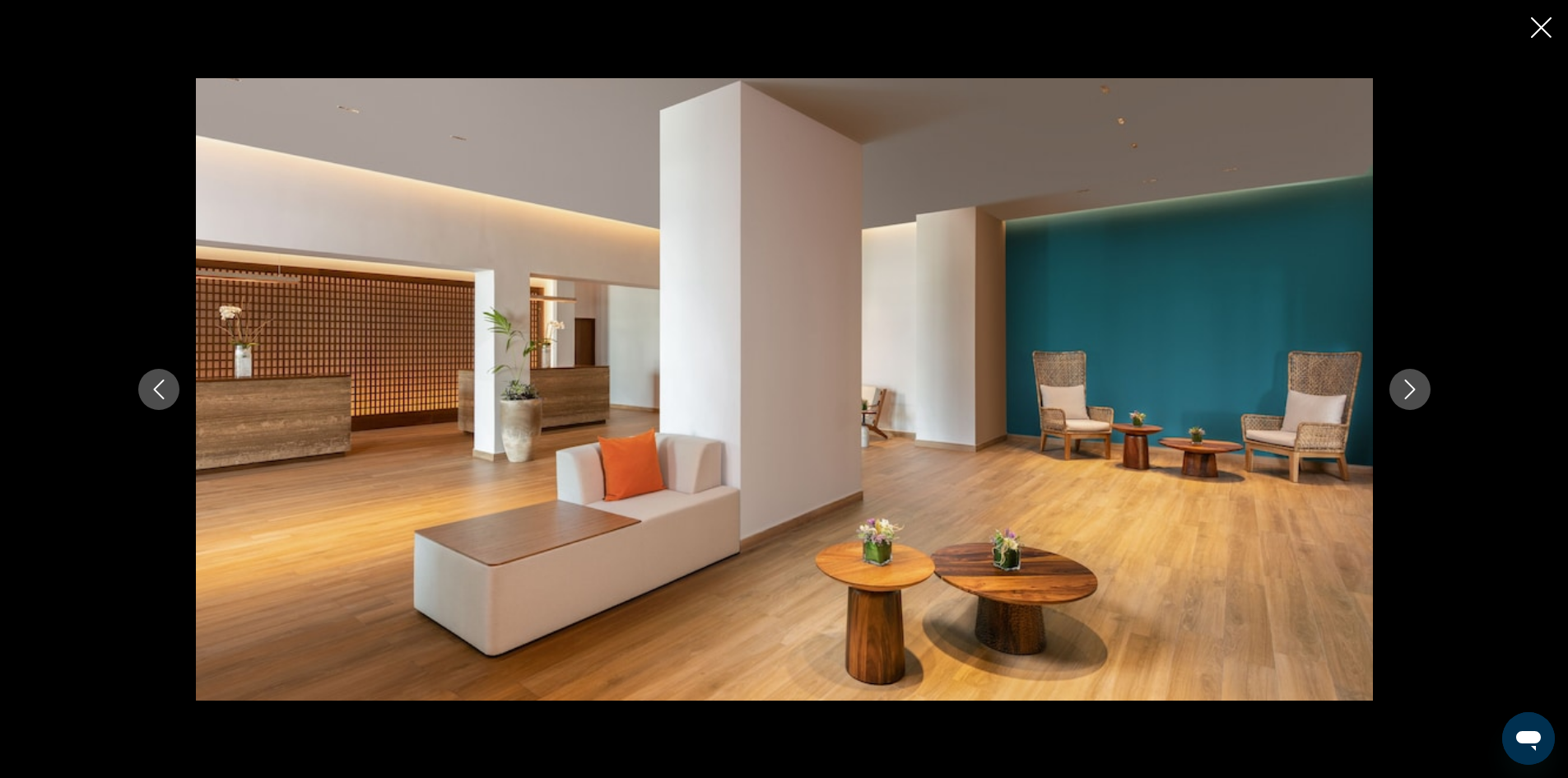
click at [1403, 381] on icon "Next image" at bounding box center [1410, 389] width 20 height 20
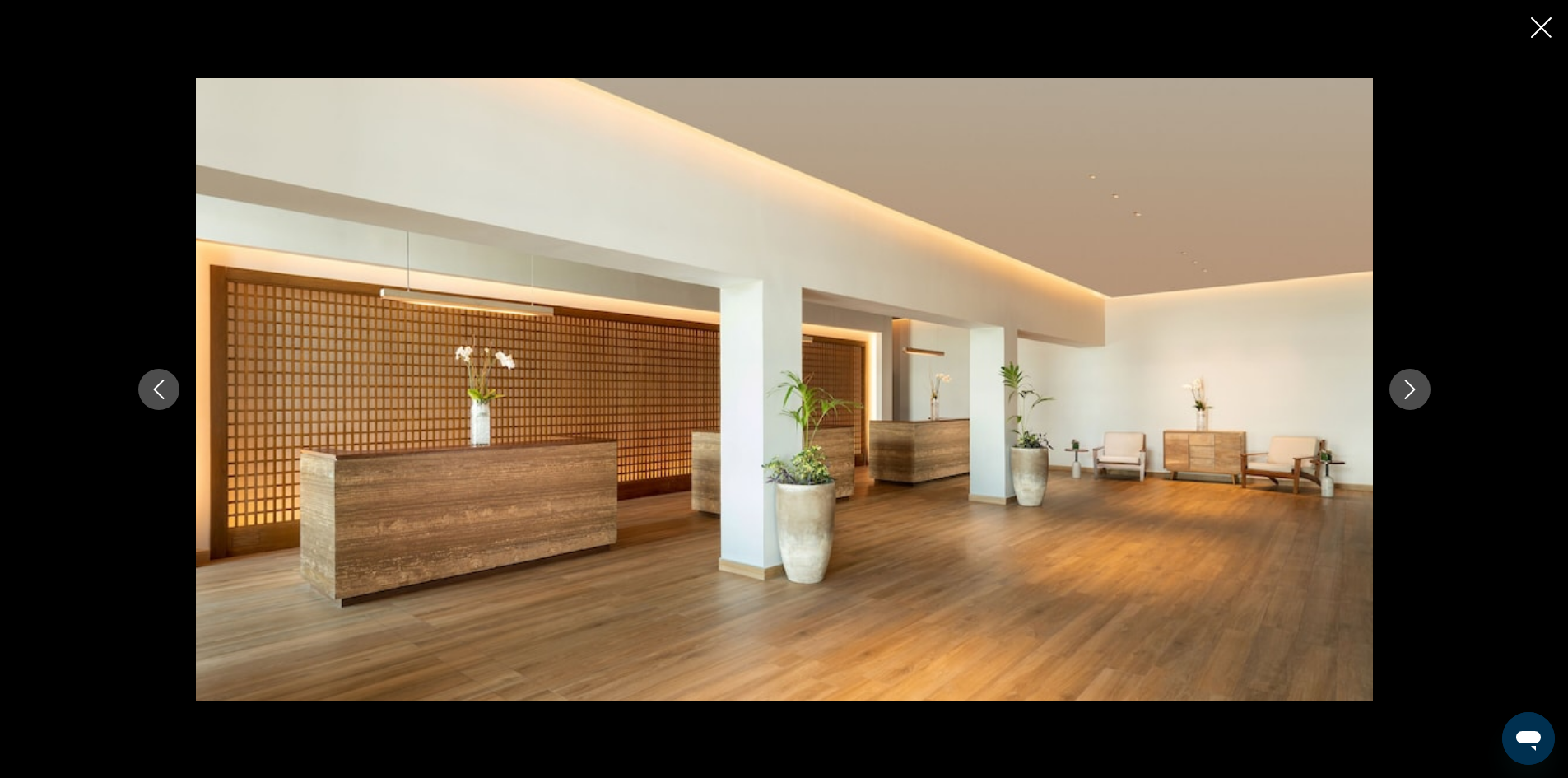
click at [1404, 380] on icon "Next image" at bounding box center [1410, 389] width 20 height 20
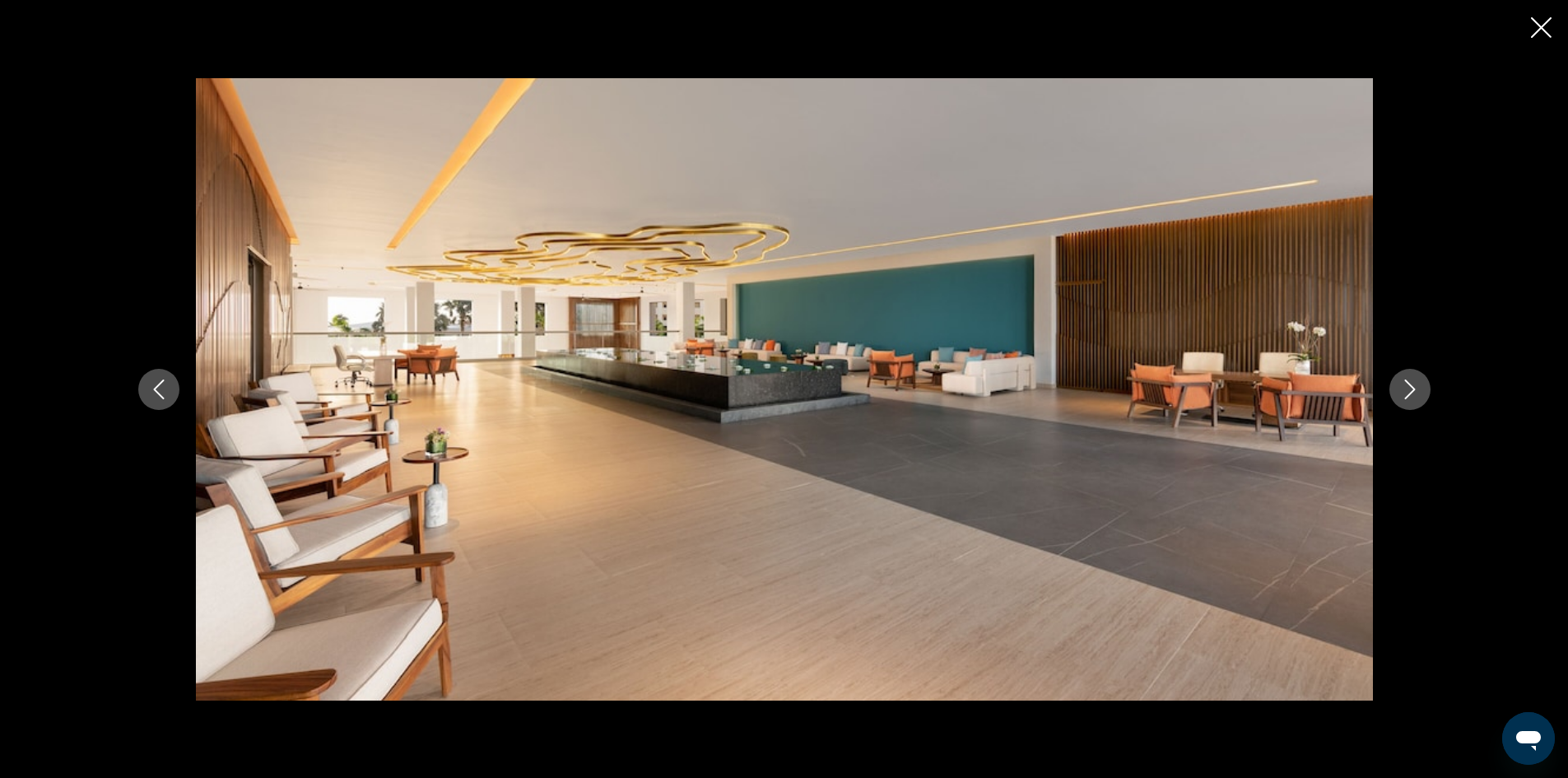
click at [1404, 380] on icon "Next image" at bounding box center [1410, 389] width 20 height 20
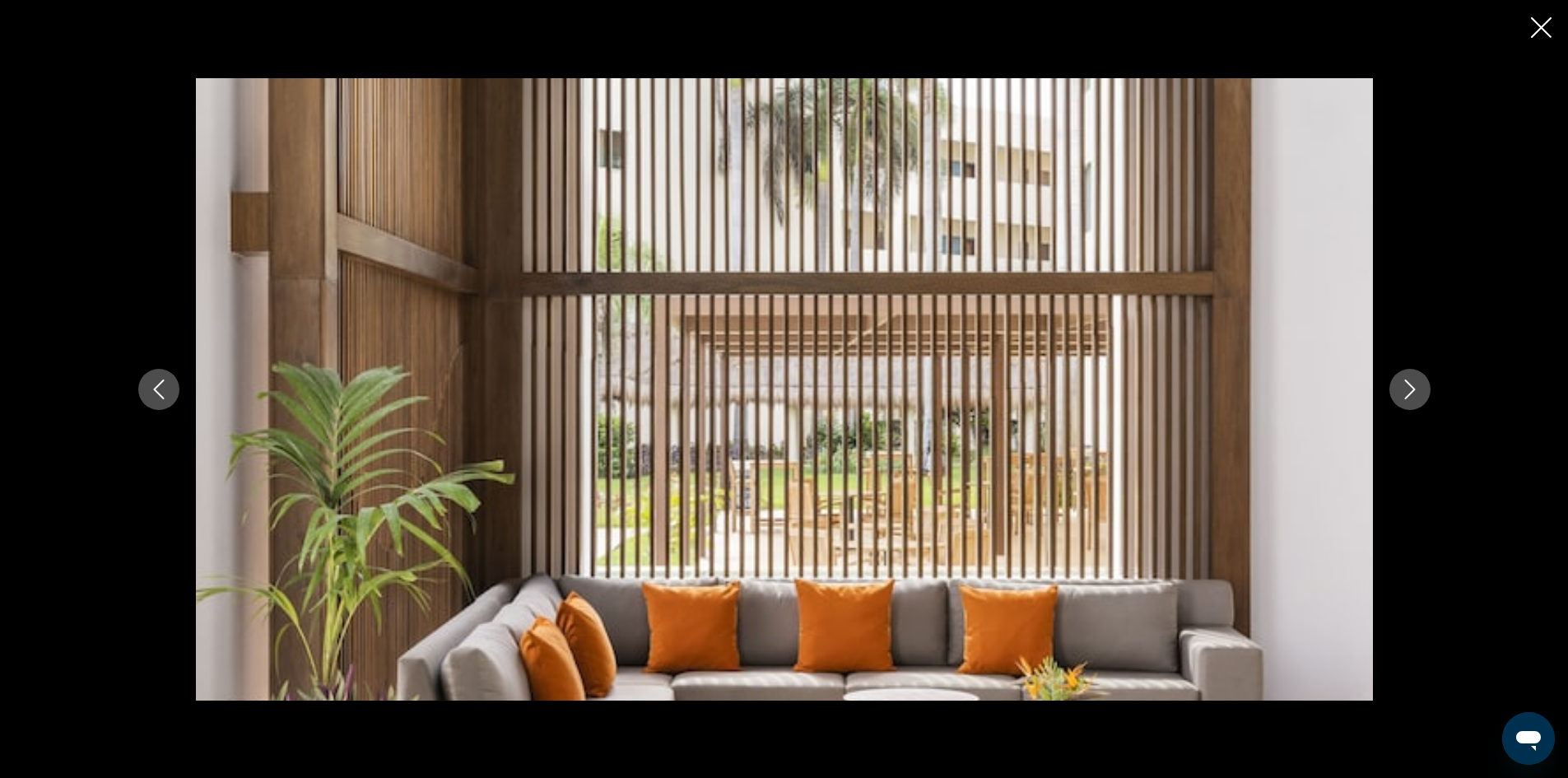
click at [1404, 380] on icon "Next image" at bounding box center [1410, 389] width 20 height 20
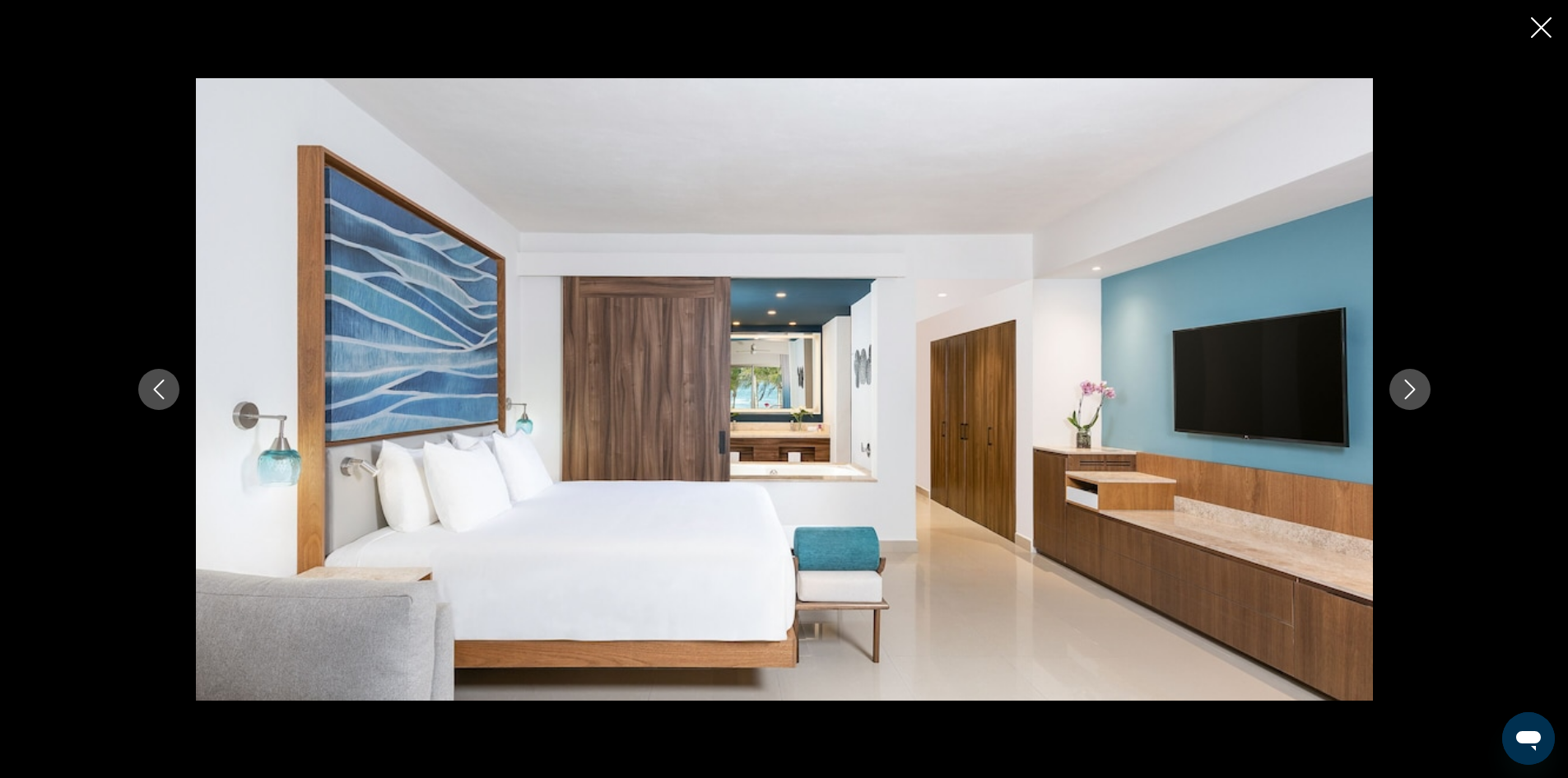
click at [1404, 380] on icon "Next image" at bounding box center [1410, 389] width 20 height 20
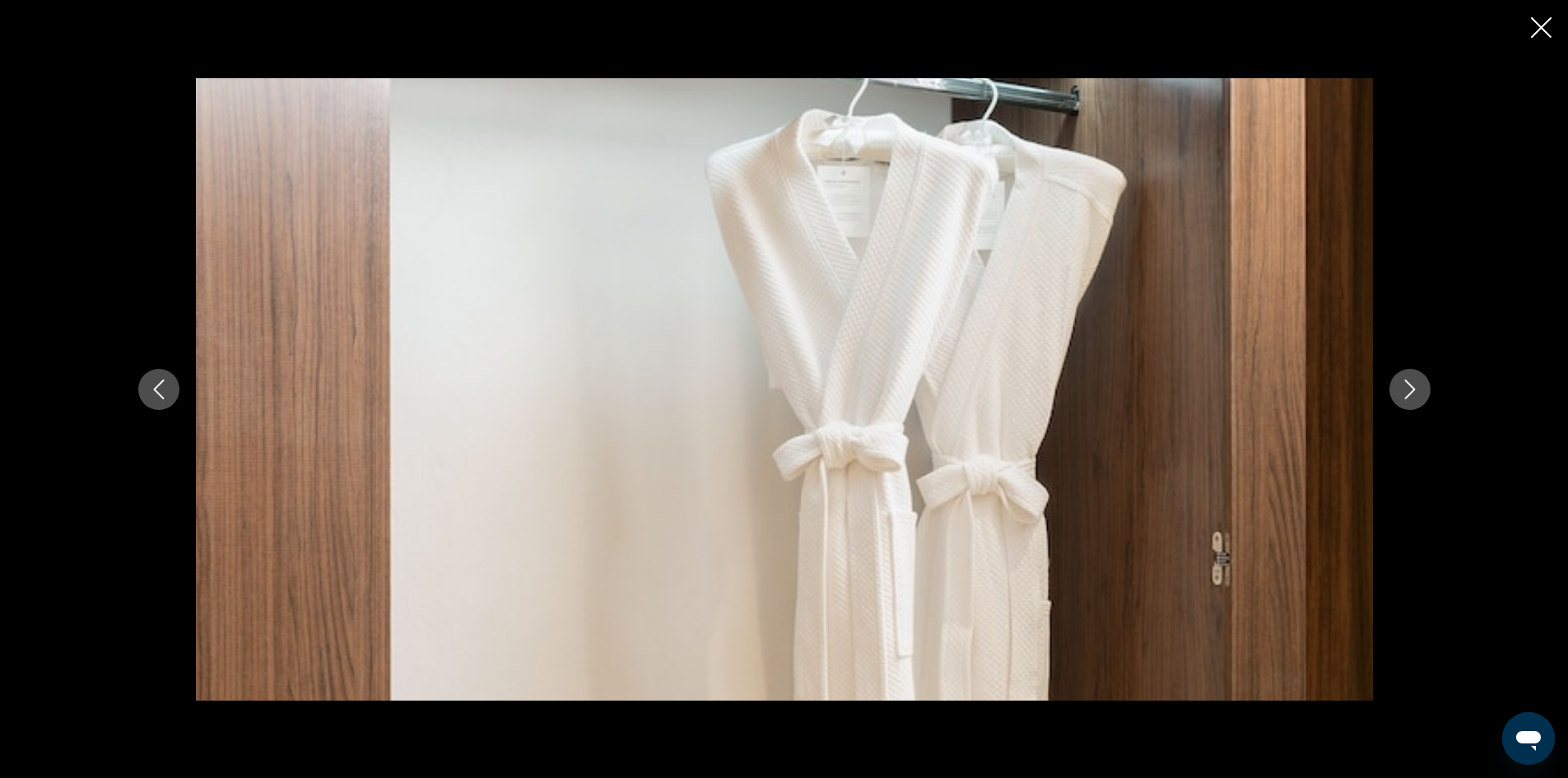
click at [1404, 380] on icon "Next image" at bounding box center [1410, 389] width 20 height 20
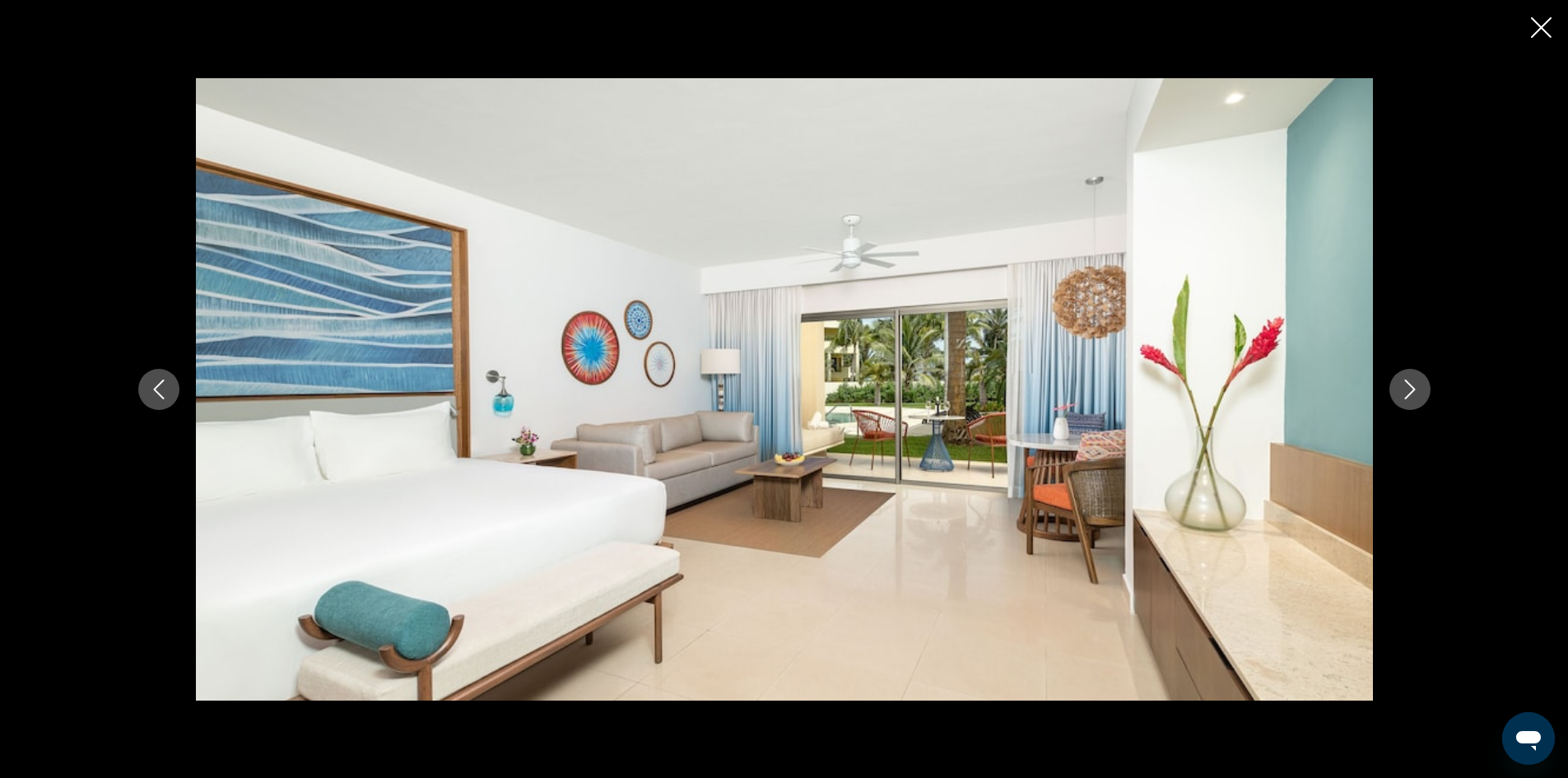
click at [1404, 380] on icon "Next image" at bounding box center [1410, 389] width 20 height 20
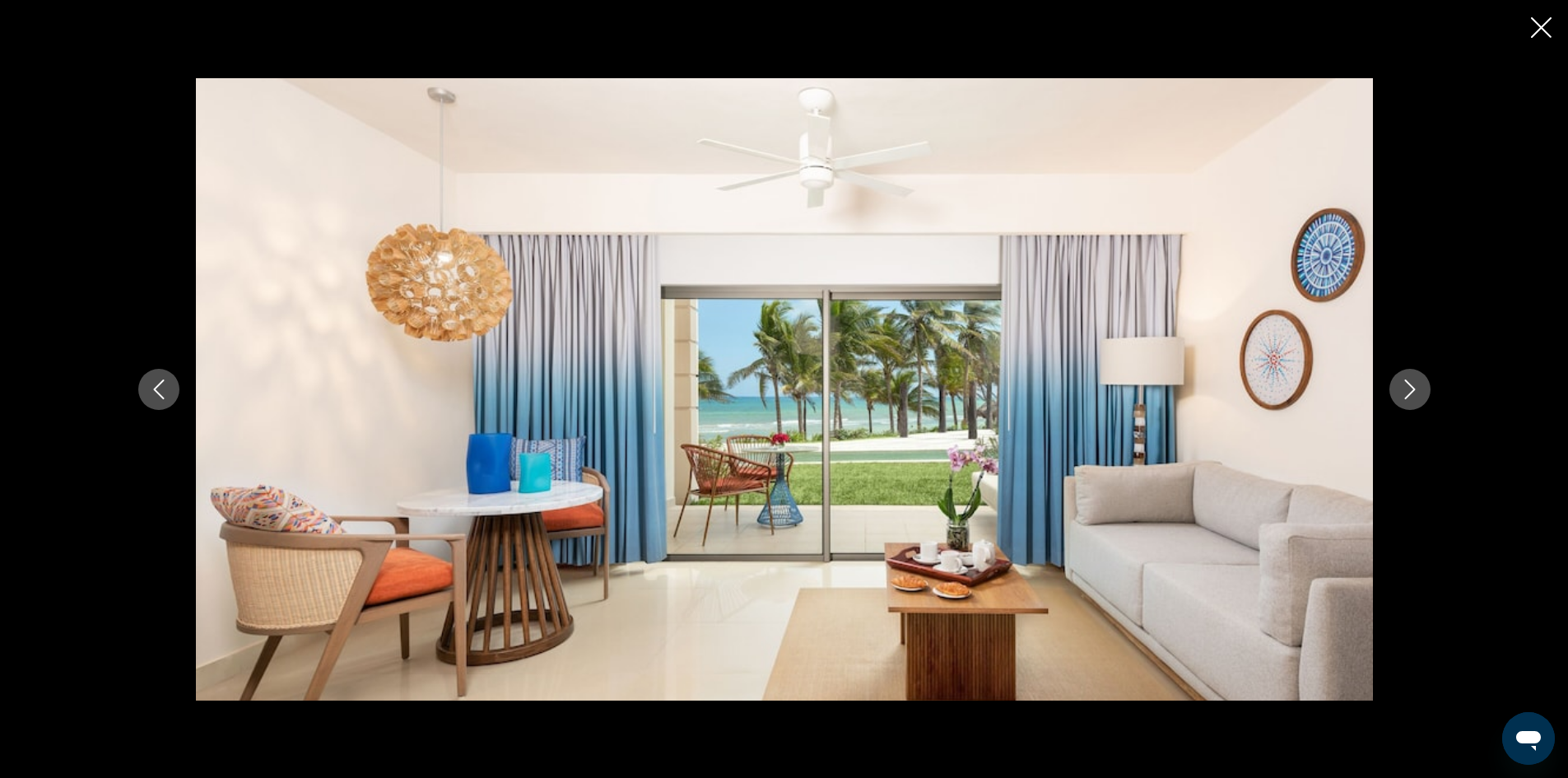
click at [1403, 378] on button "Next image" at bounding box center [1410, 389] width 41 height 41
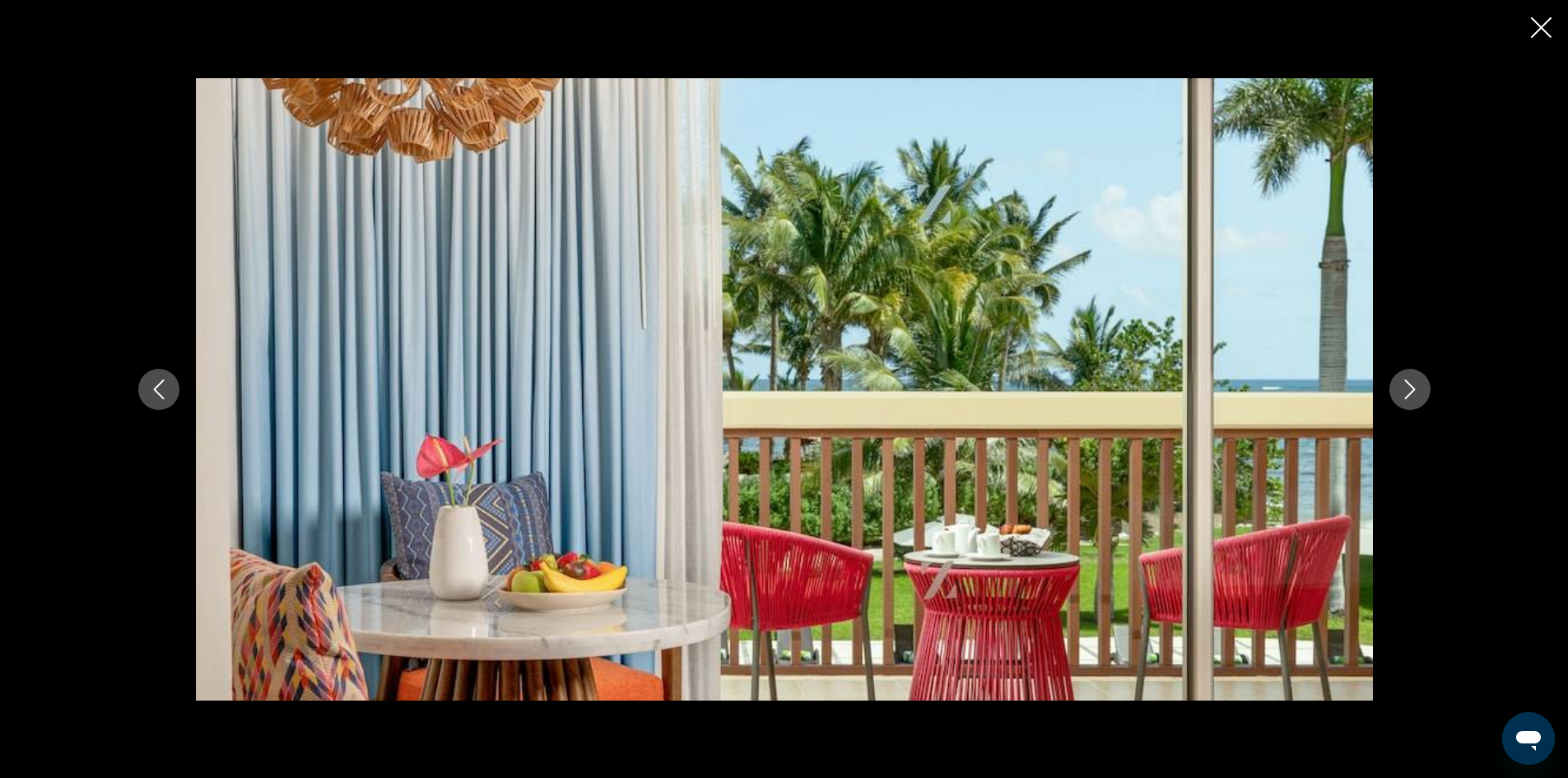
click at [1403, 378] on button "Next image" at bounding box center [1410, 389] width 41 height 41
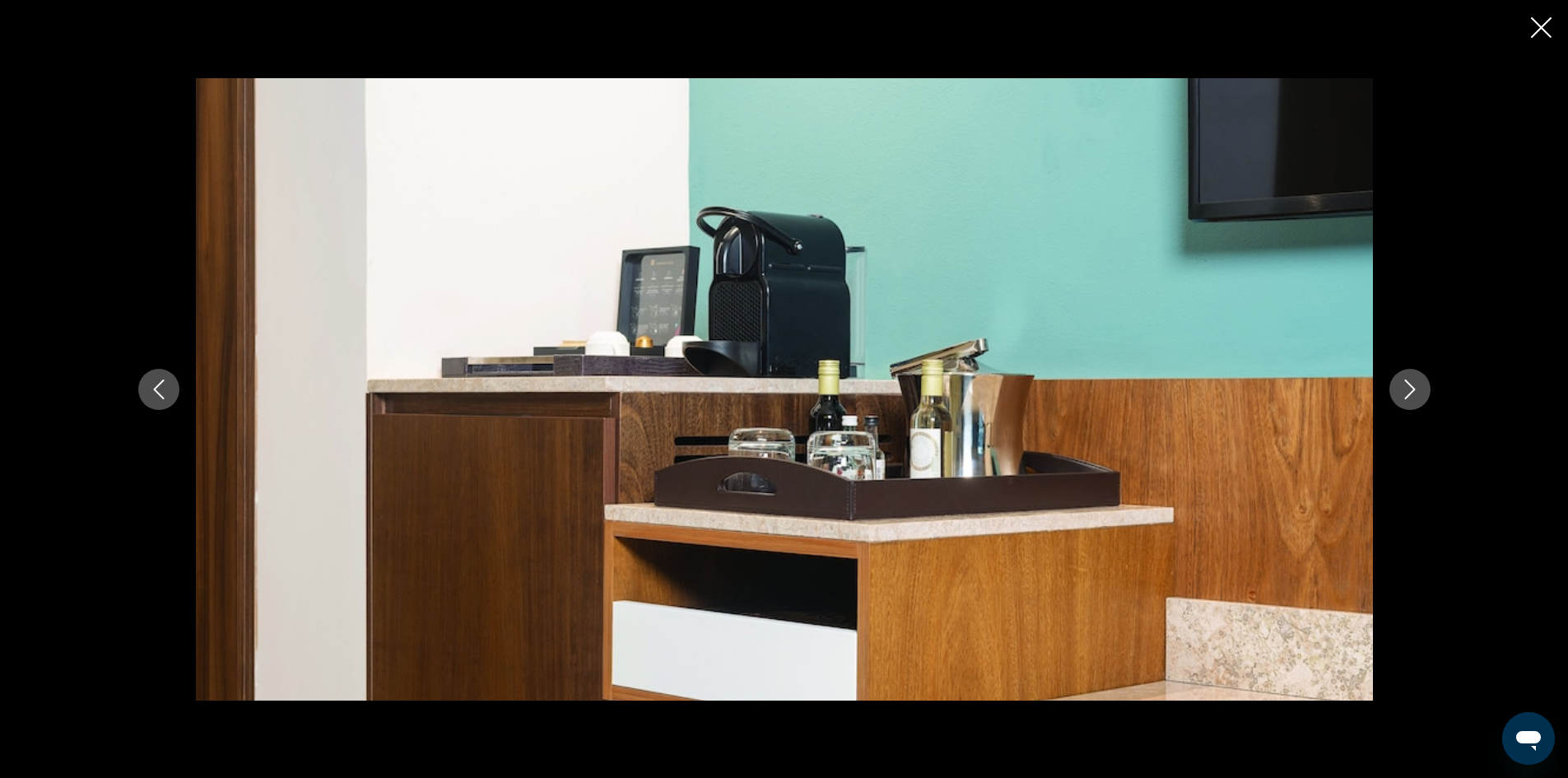
click at [1402, 376] on button "Next image" at bounding box center [1410, 389] width 41 height 41
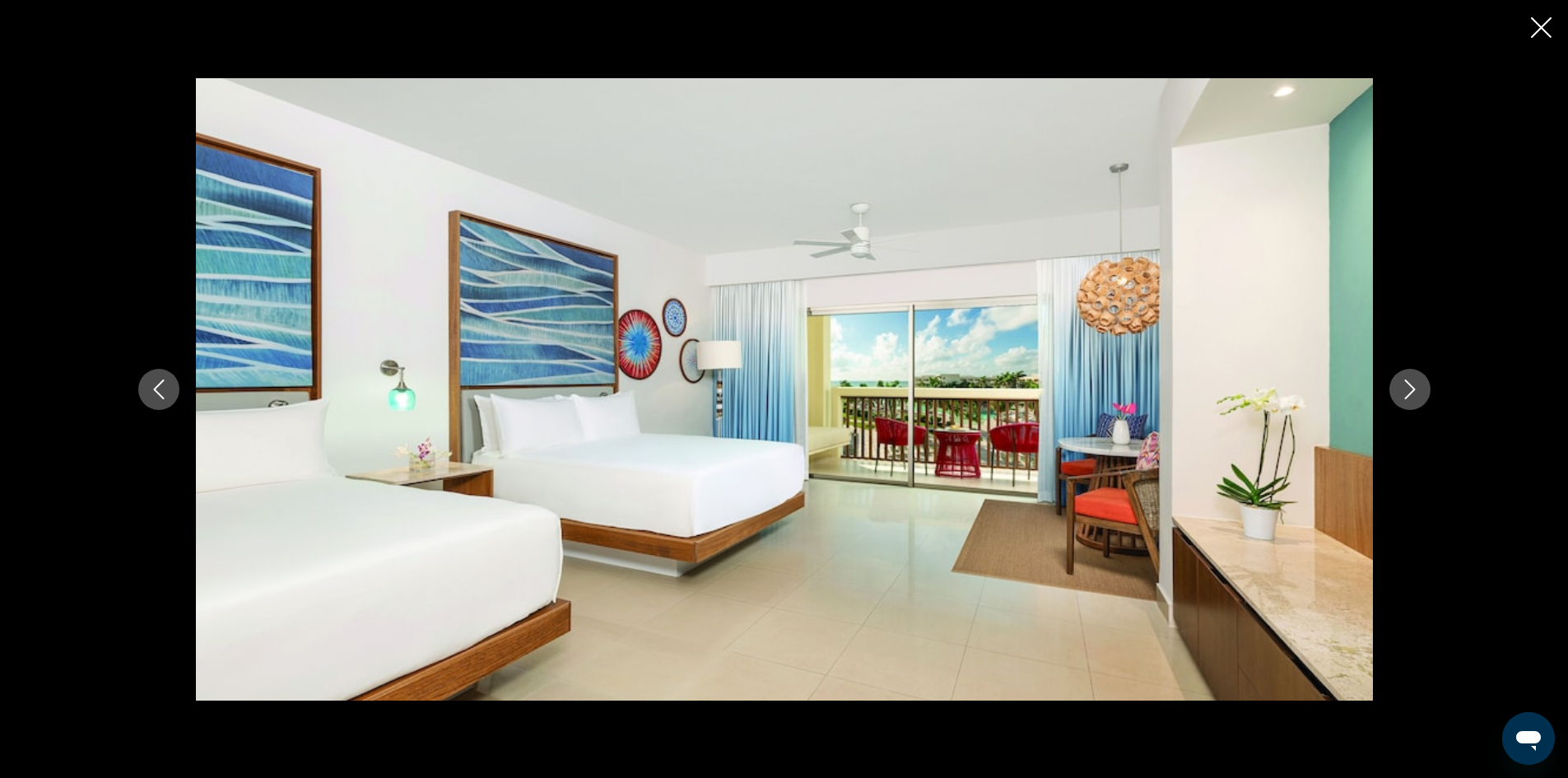
click at [1402, 376] on button "Next image" at bounding box center [1410, 389] width 41 height 41
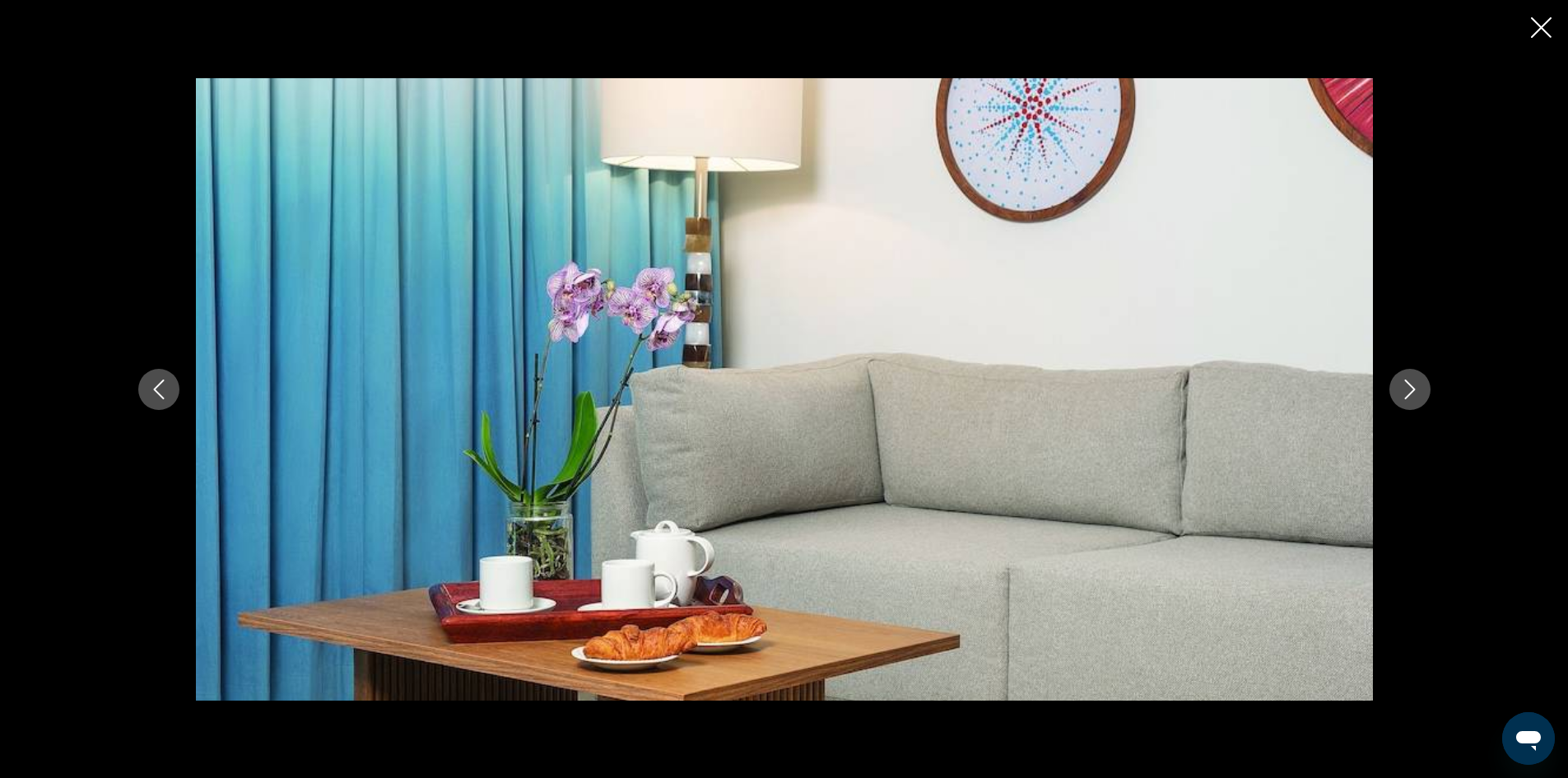
click at [1402, 377] on button "Next image" at bounding box center [1410, 389] width 41 height 41
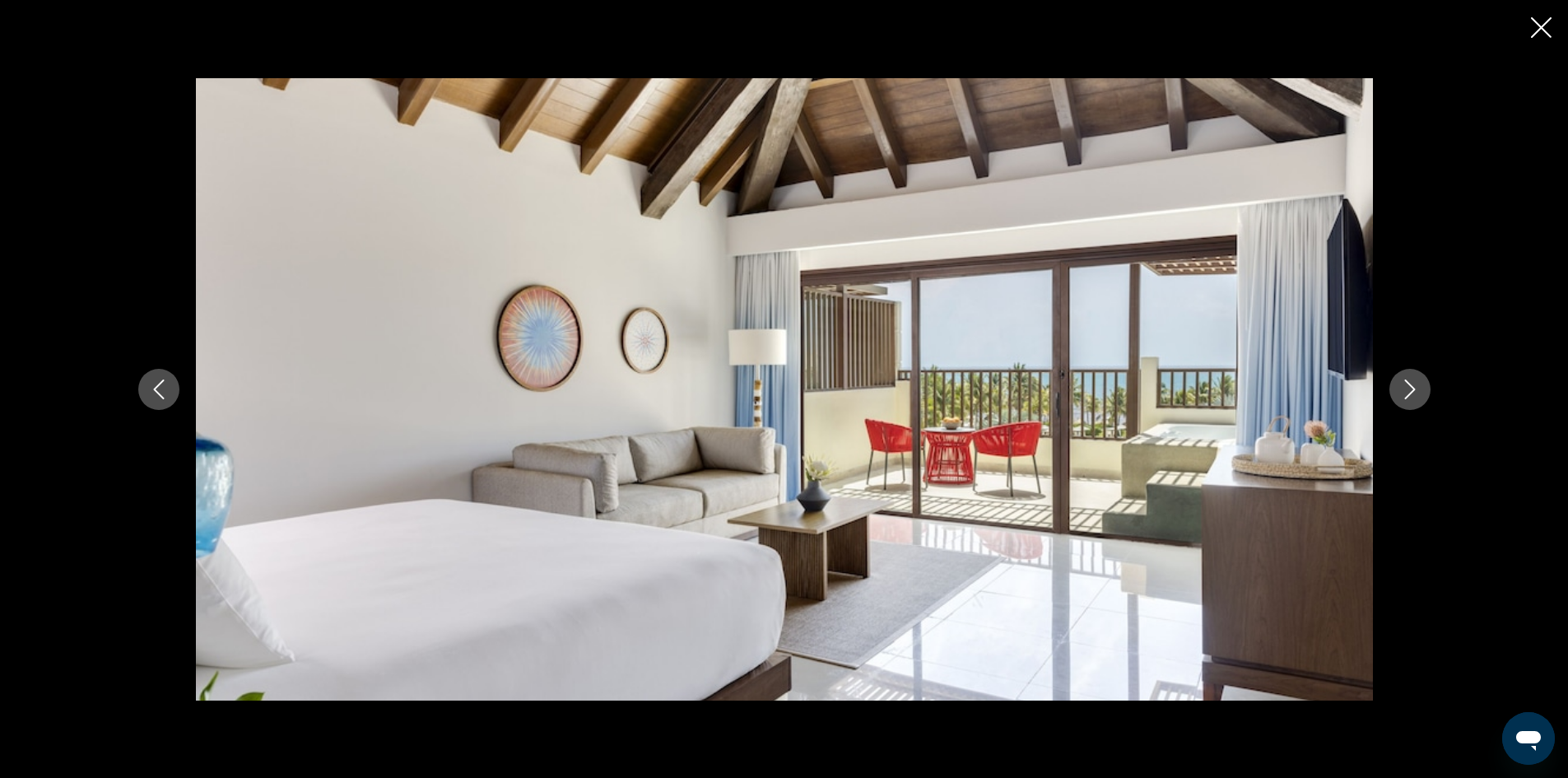
click at [1402, 377] on button "Next image" at bounding box center [1410, 389] width 41 height 41
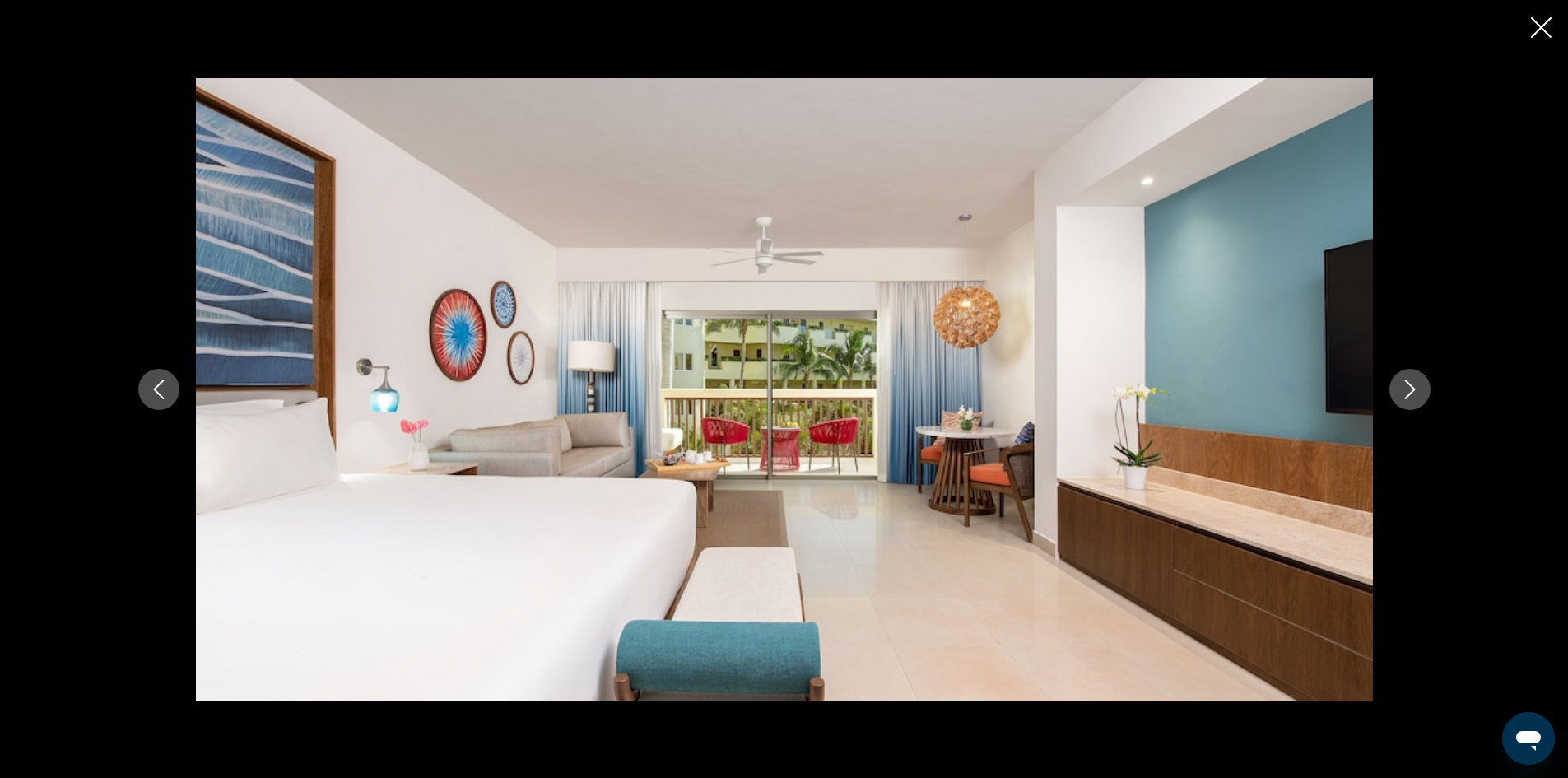
click at [1402, 377] on button "Next image" at bounding box center [1410, 389] width 41 height 41
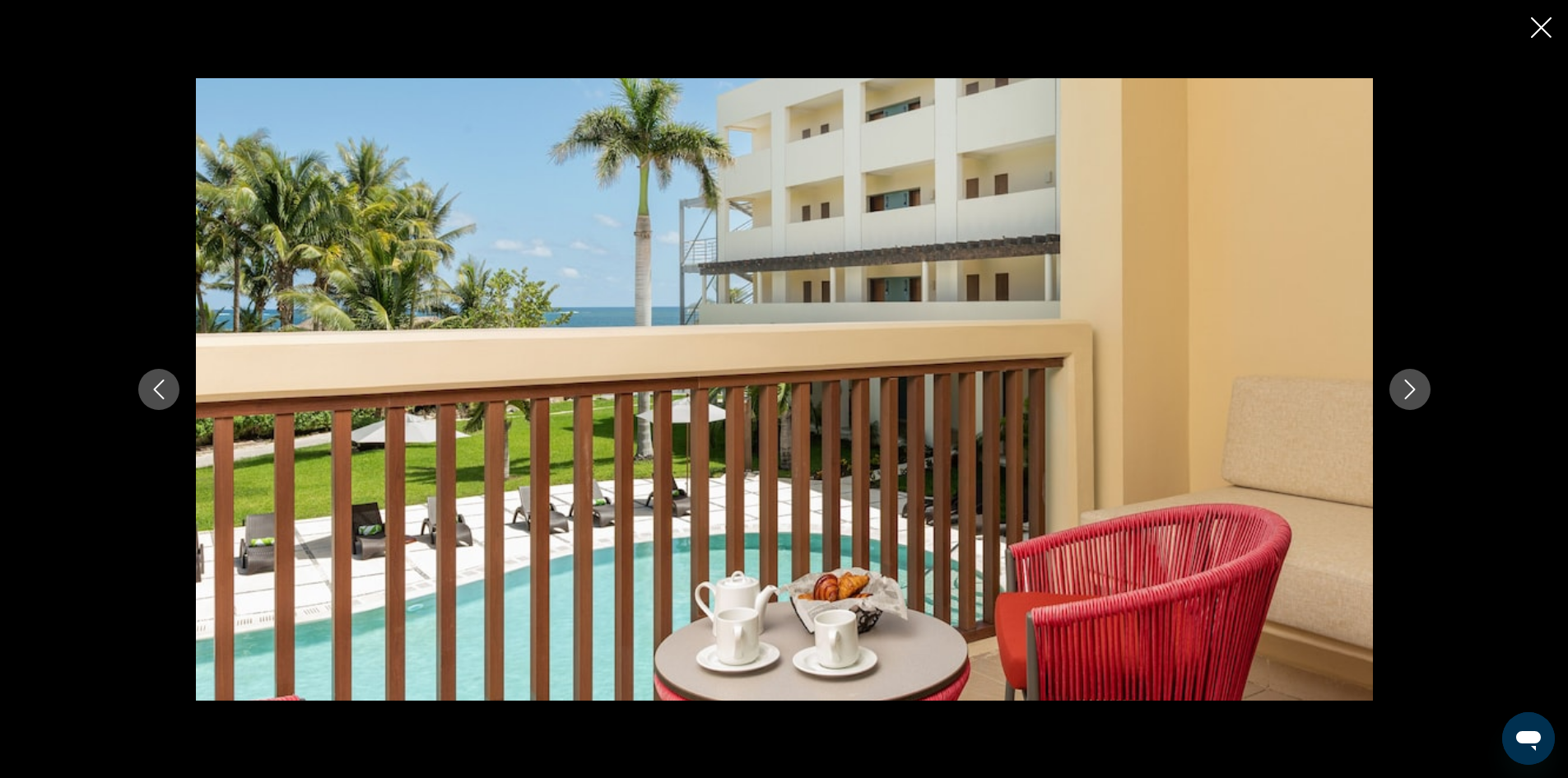
click at [1402, 377] on button "Next image" at bounding box center [1410, 389] width 41 height 41
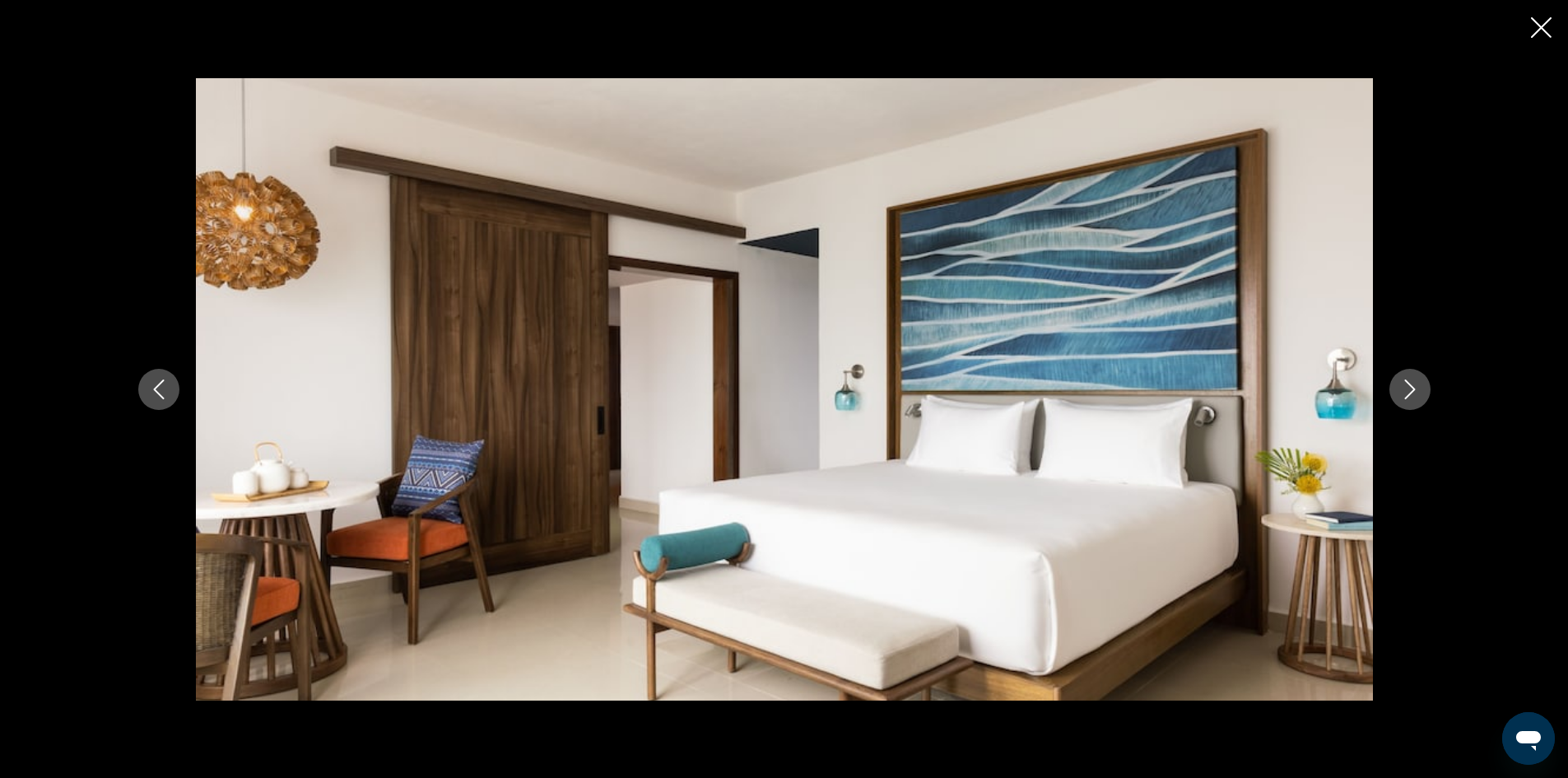
click at [1402, 378] on button "Next image" at bounding box center [1410, 389] width 41 height 41
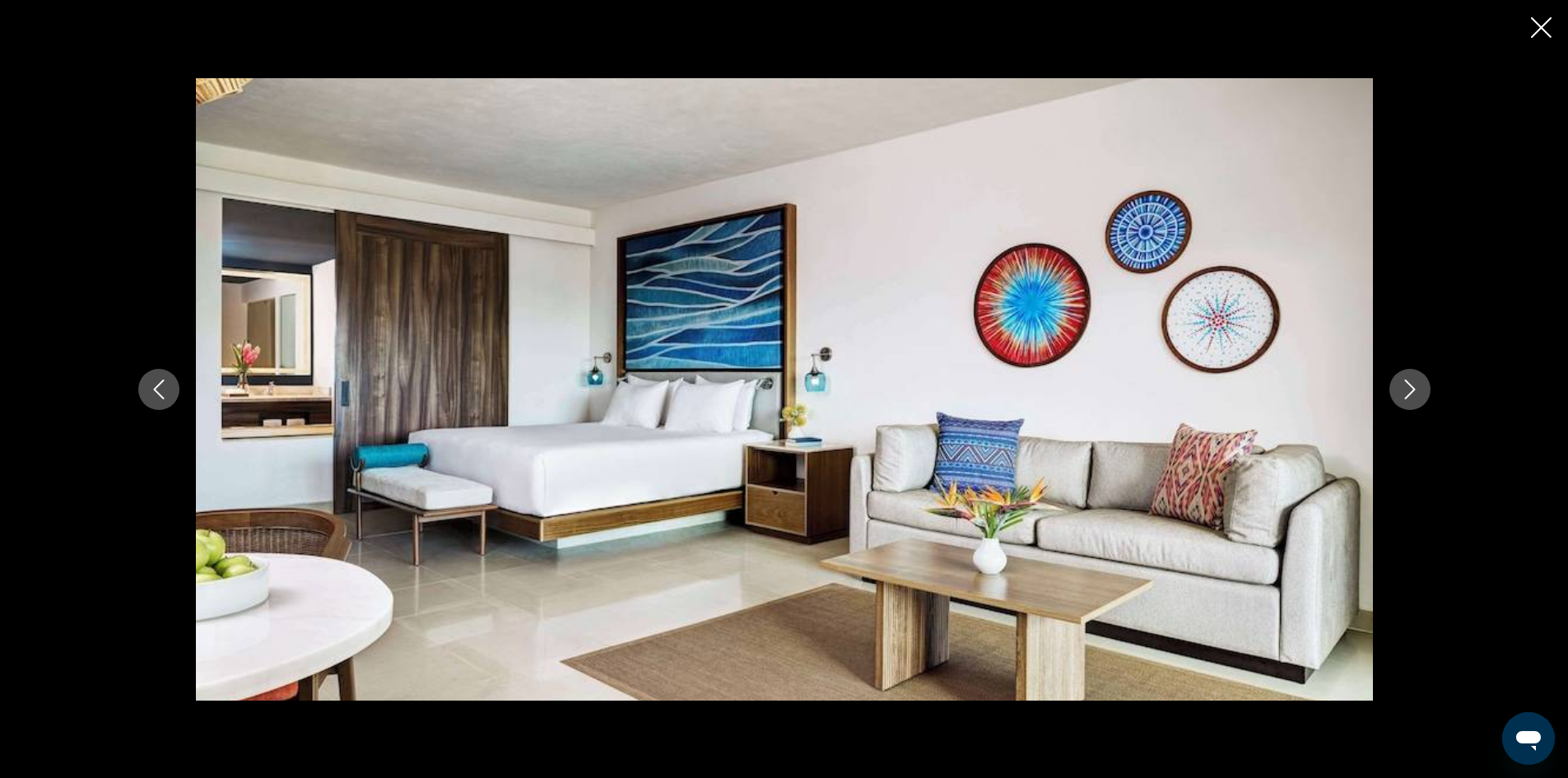
click at [1399, 378] on button "Next image" at bounding box center [1410, 389] width 41 height 41
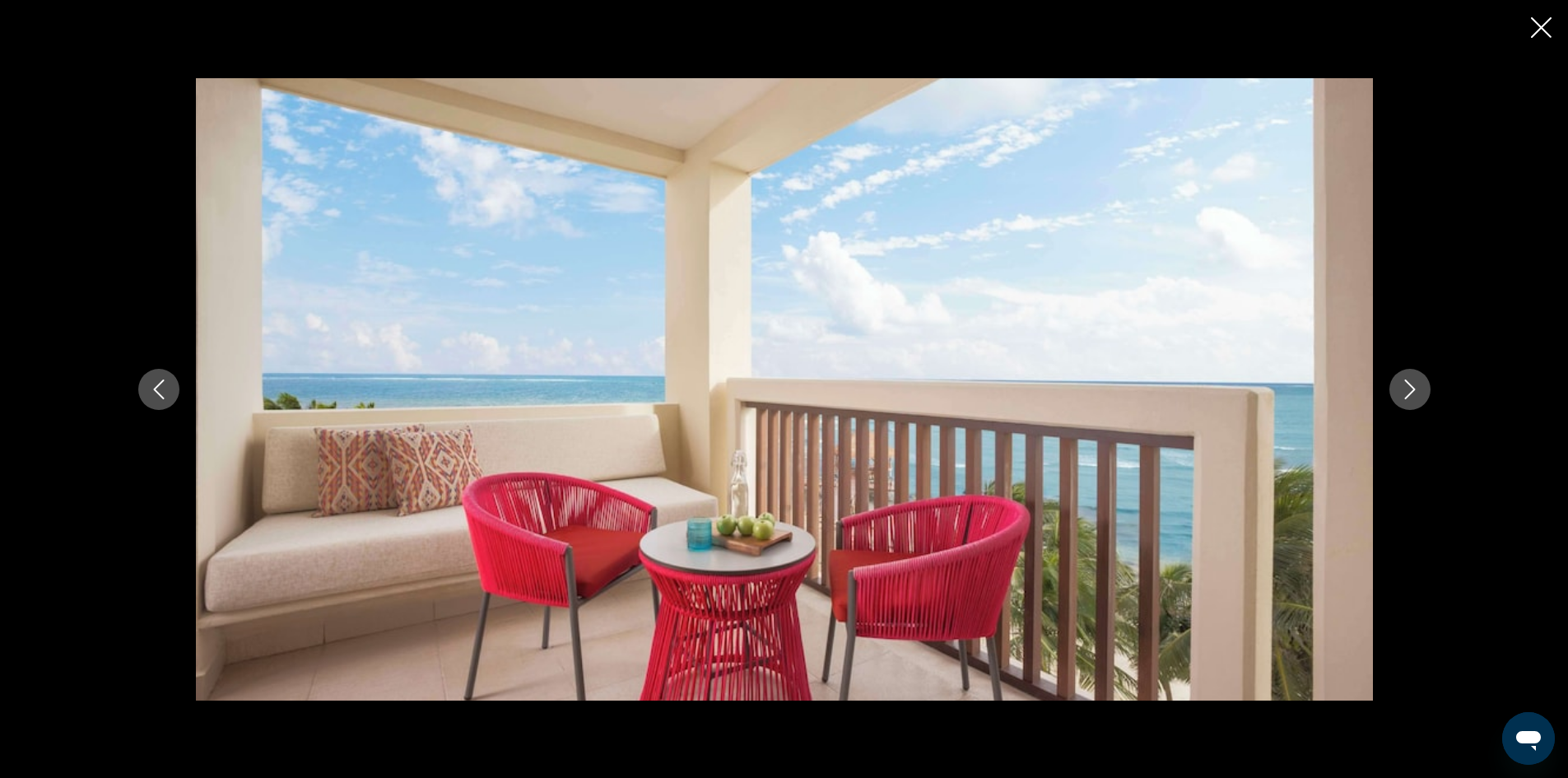
click at [1399, 378] on button "Next image" at bounding box center [1410, 389] width 41 height 41
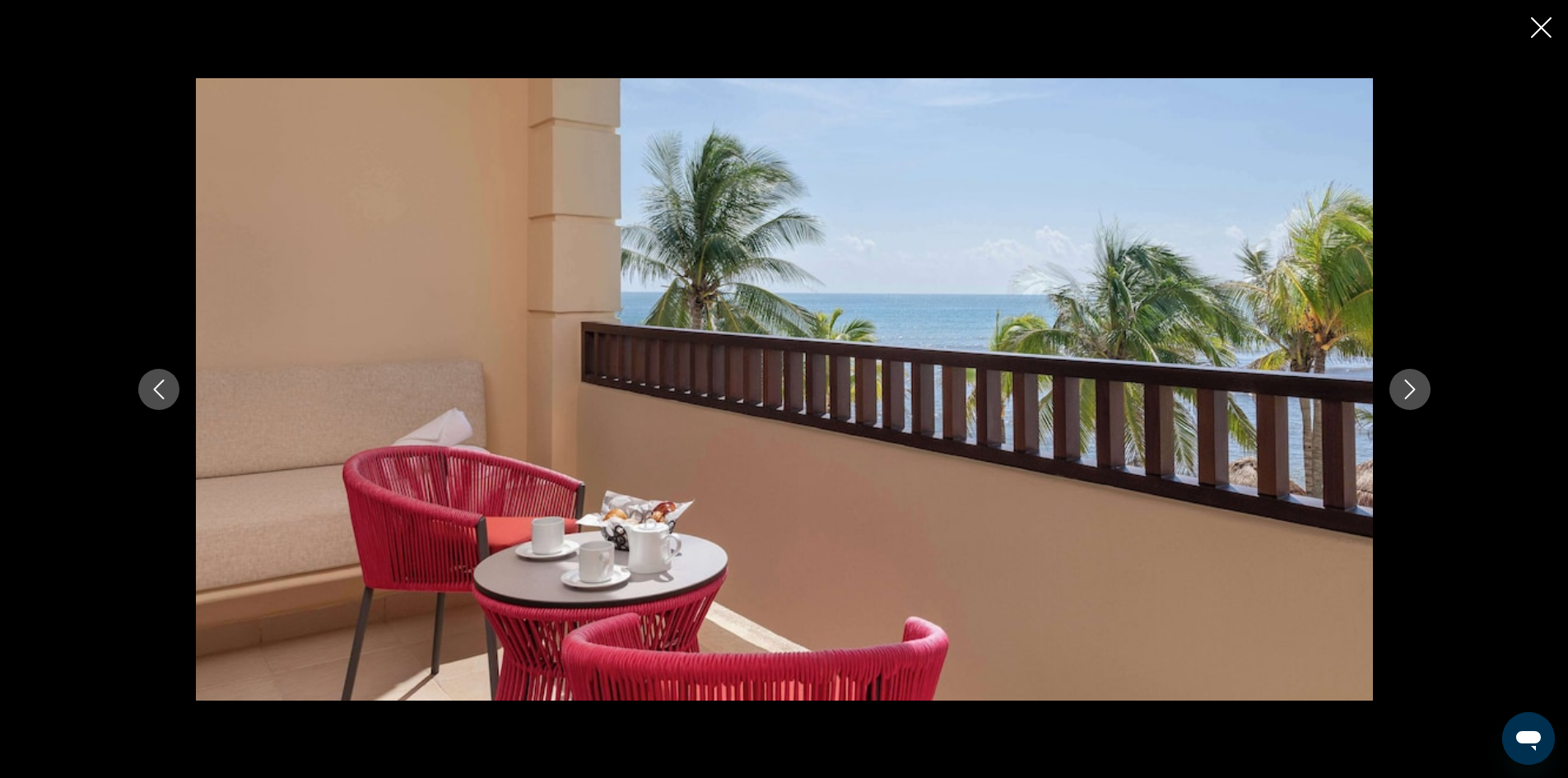
click at [1396, 374] on button "Next image" at bounding box center [1410, 389] width 41 height 41
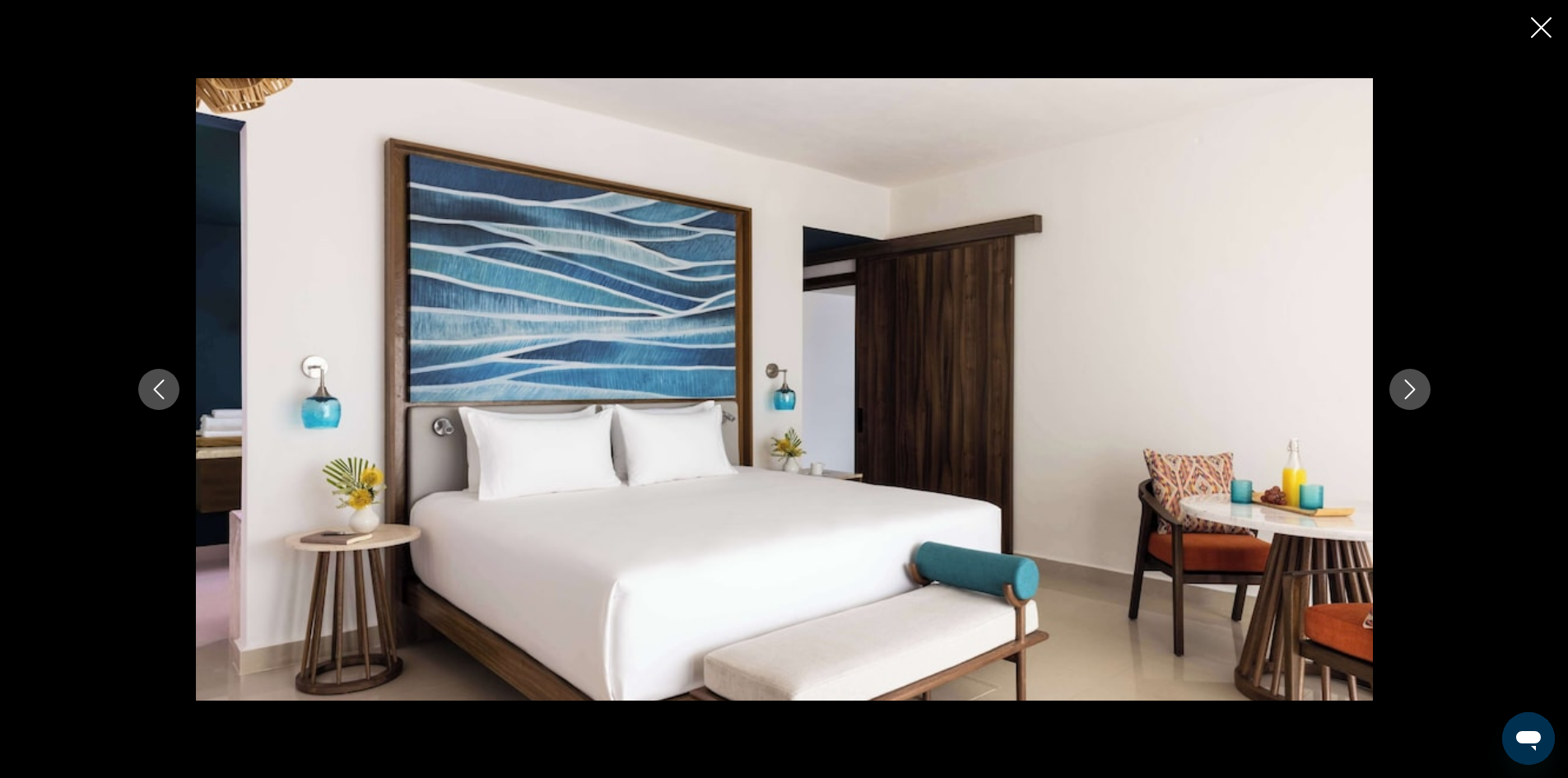
click at [1396, 374] on button "Next image" at bounding box center [1410, 389] width 41 height 41
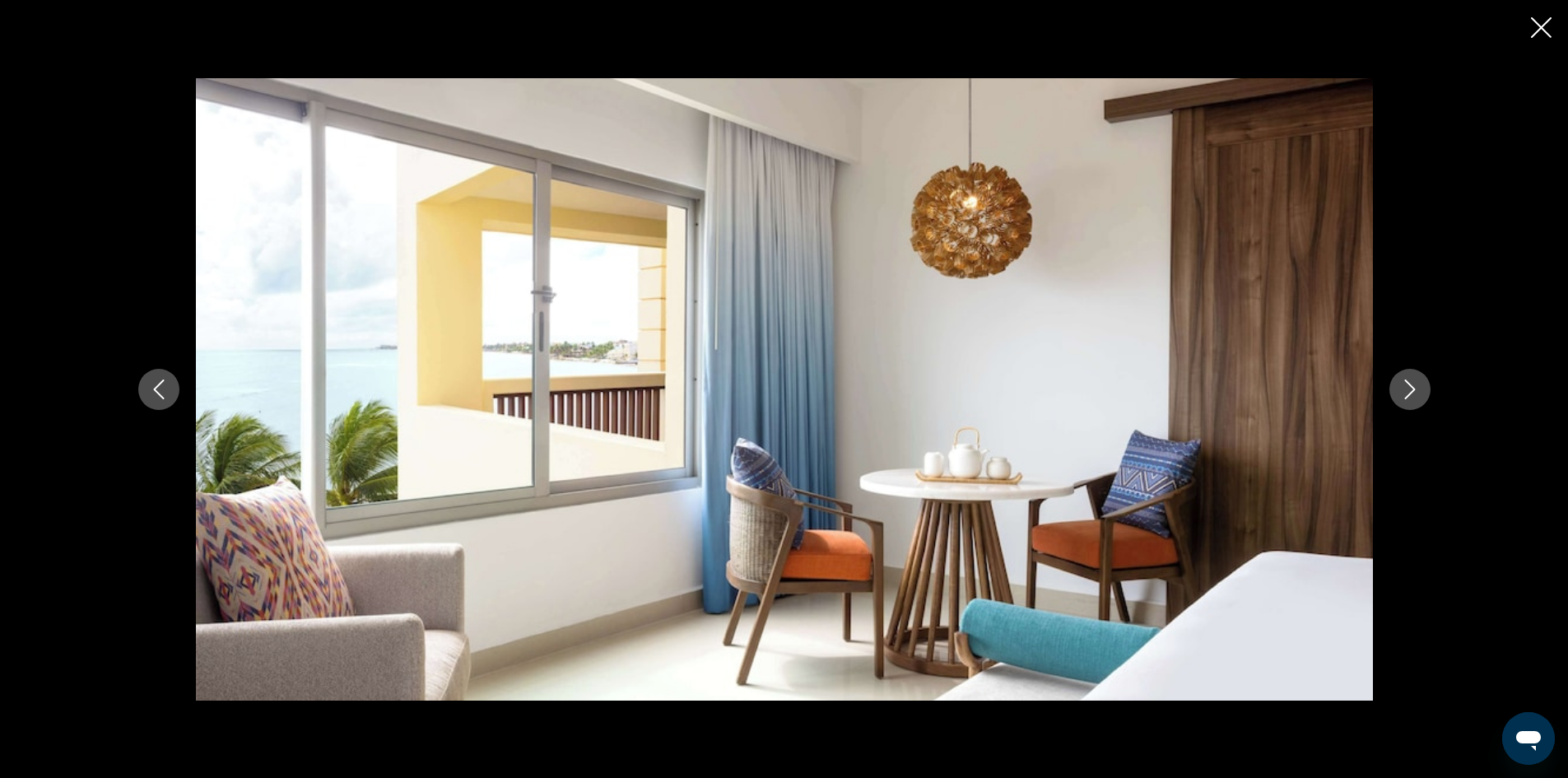
click at [1396, 374] on button "Next image" at bounding box center [1410, 389] width 41 height 41
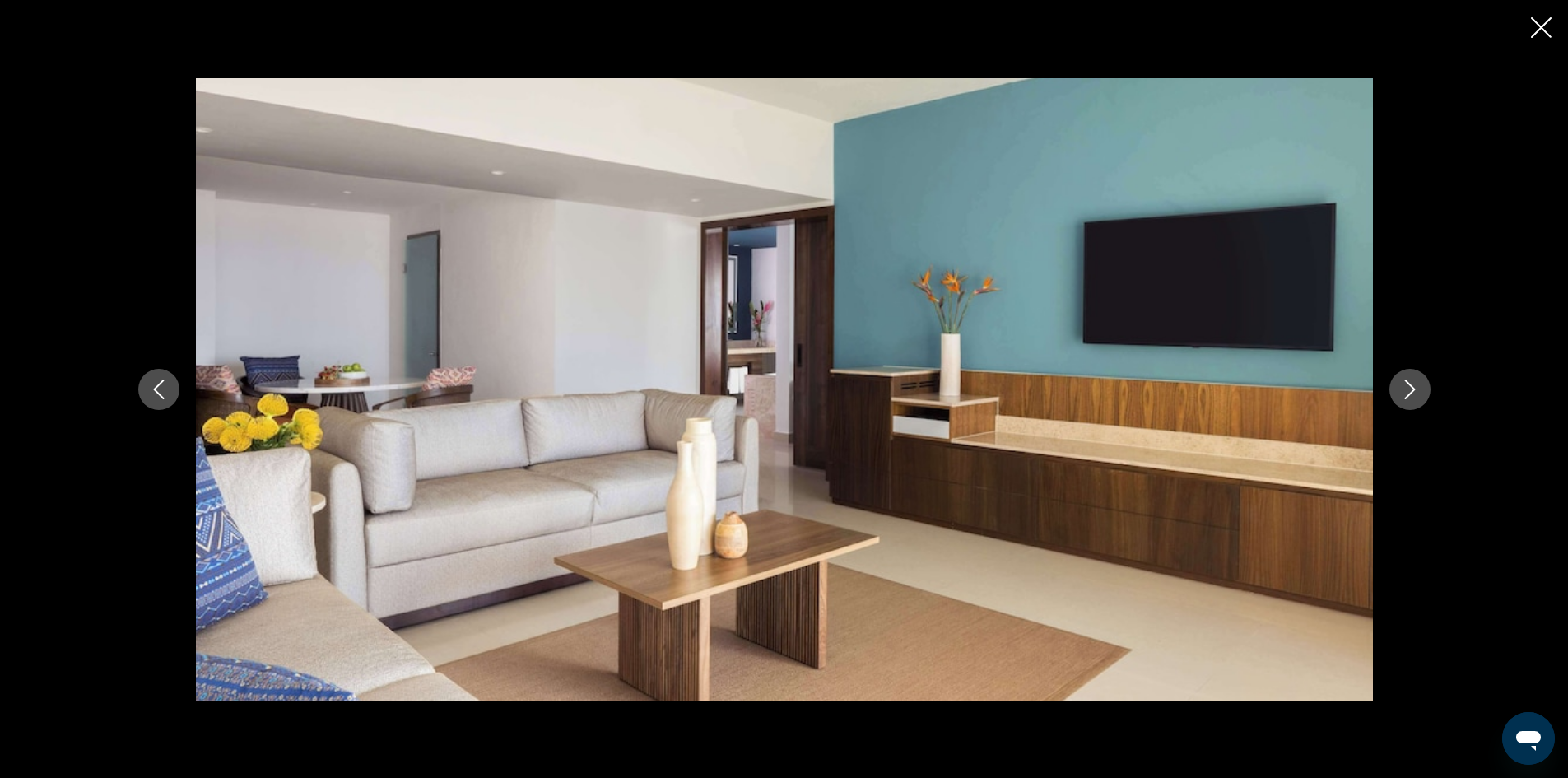
click at [1396, 374] on button "Next image" at bounding box center [1410, 389] width 41 height 41
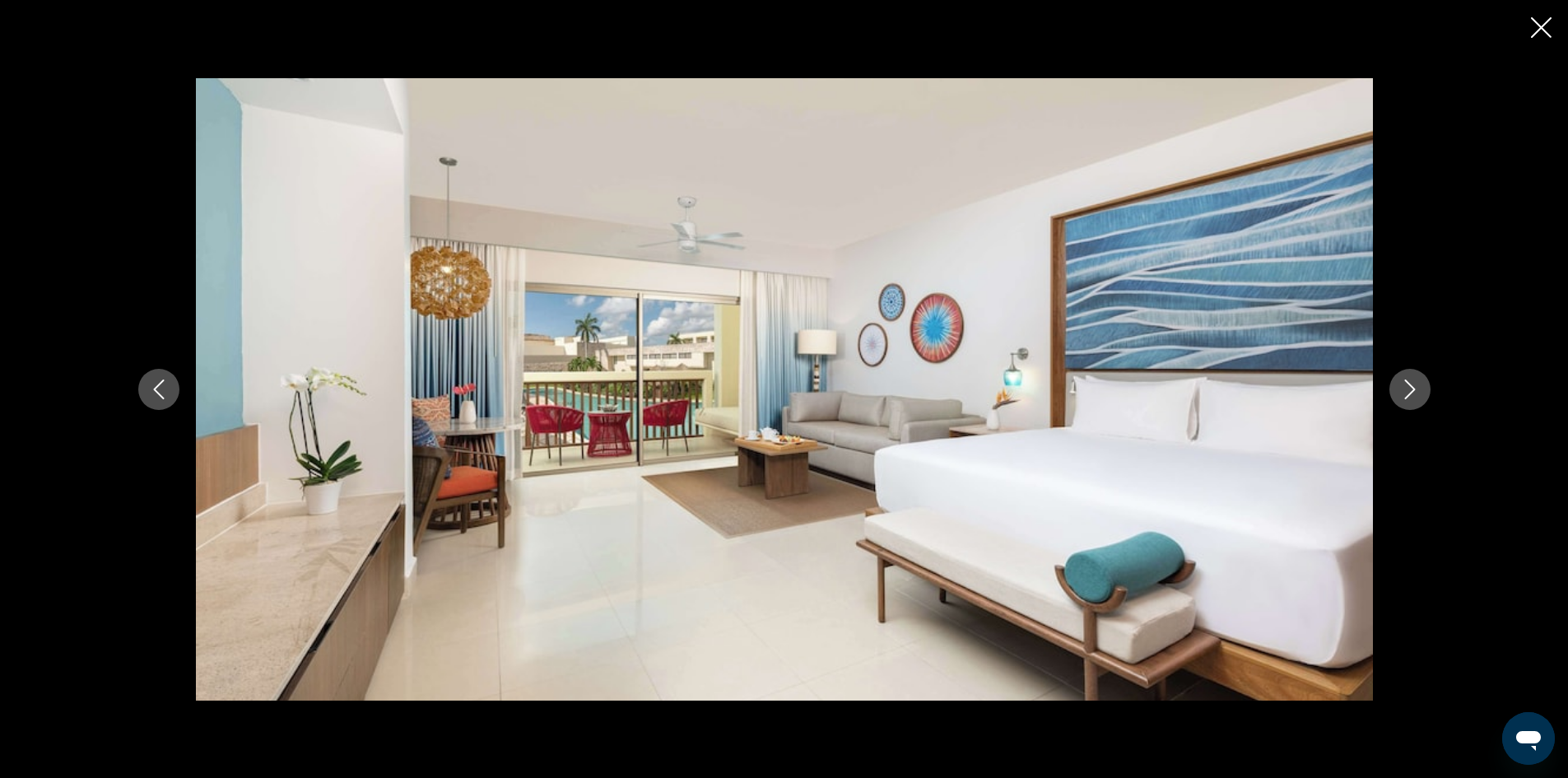
click at [1396, 374] on button "Next image" at bounding box center [1410, 389] width 41 height 41
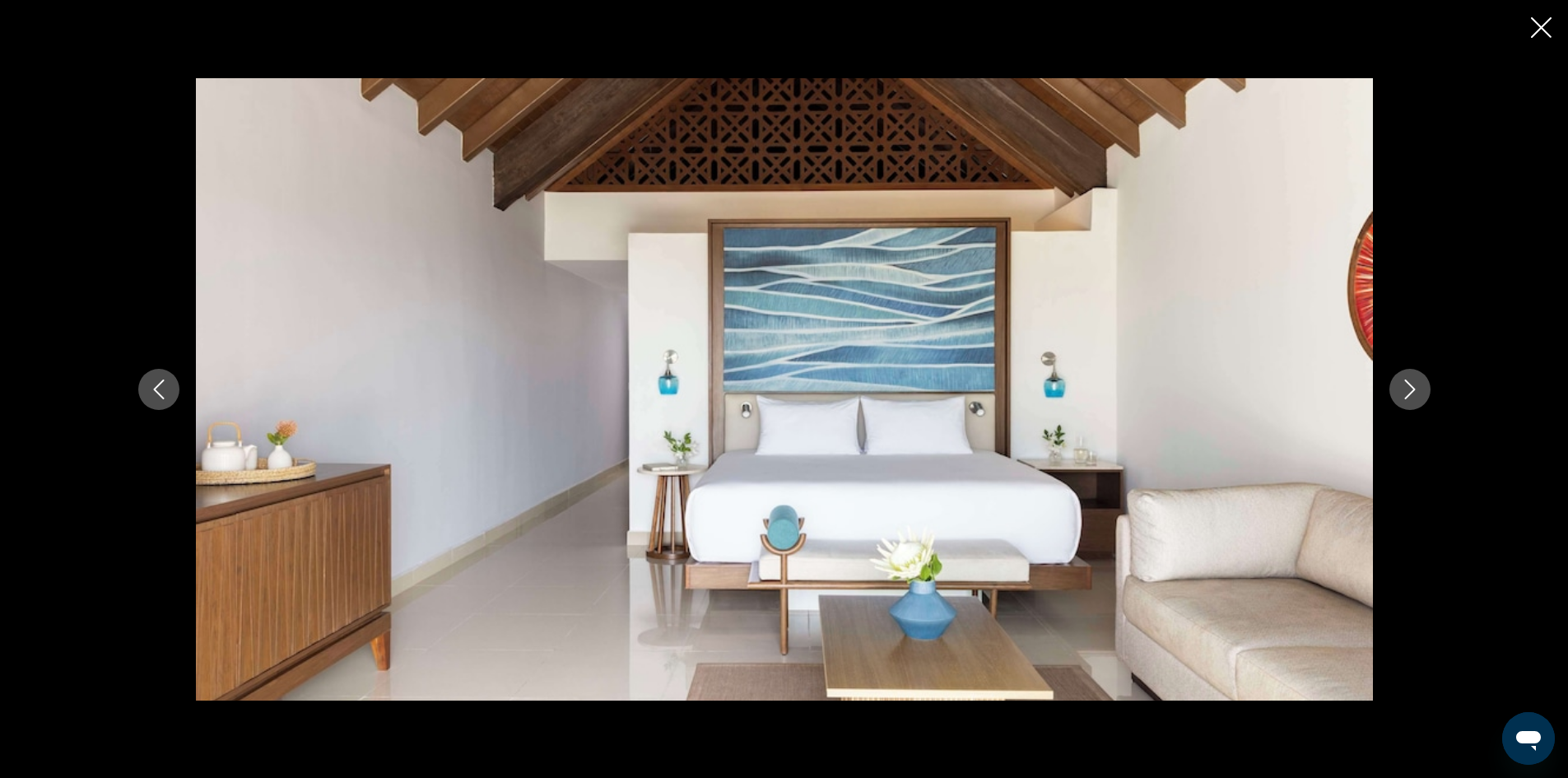
click at [1394, 375] on button "Next image" at bounding box center [1410, 389] width 41 height 41
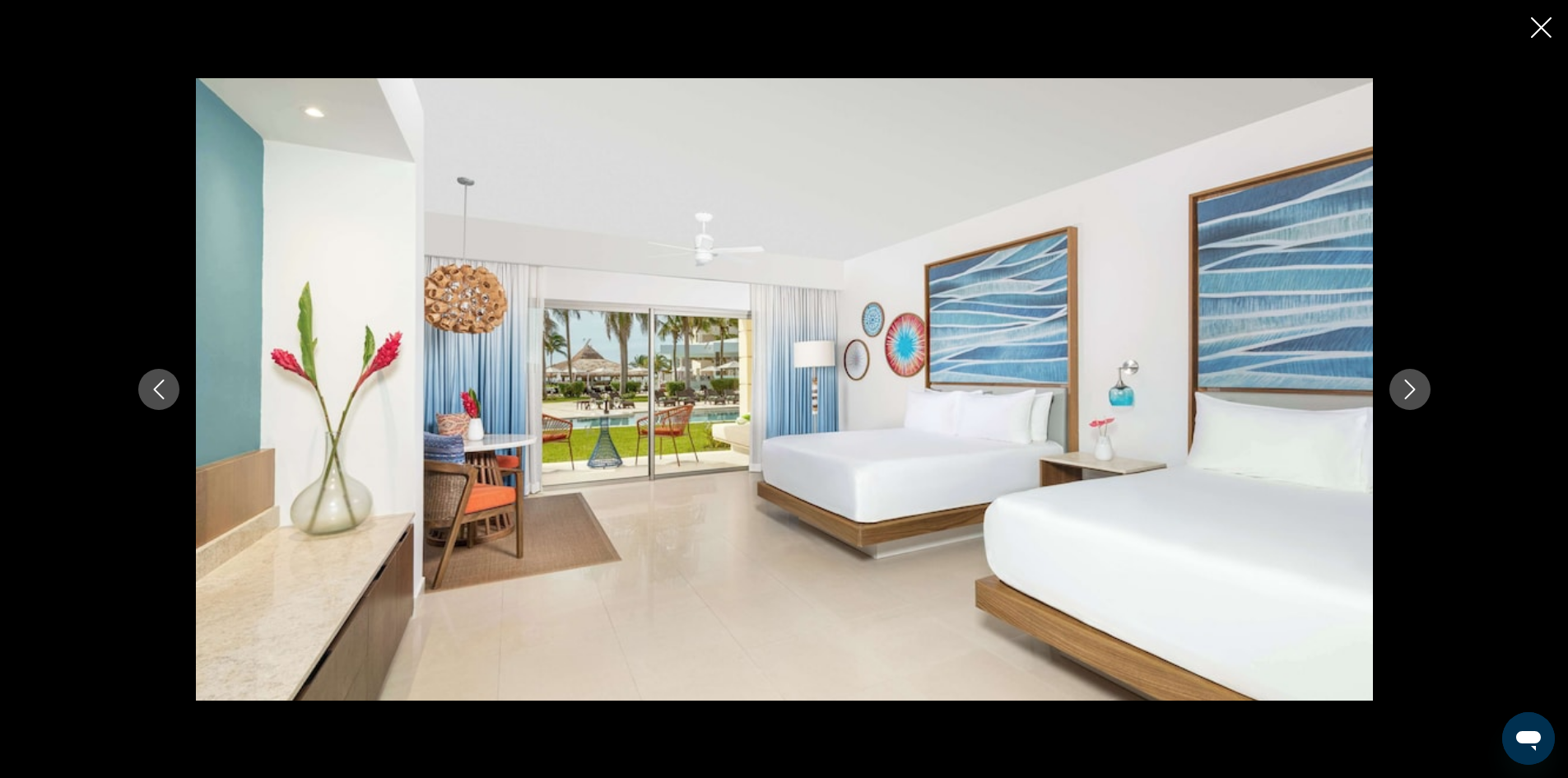
click at [1394, 375] on button "Next image" at bounding box center [1410, 389] width 41 height 41
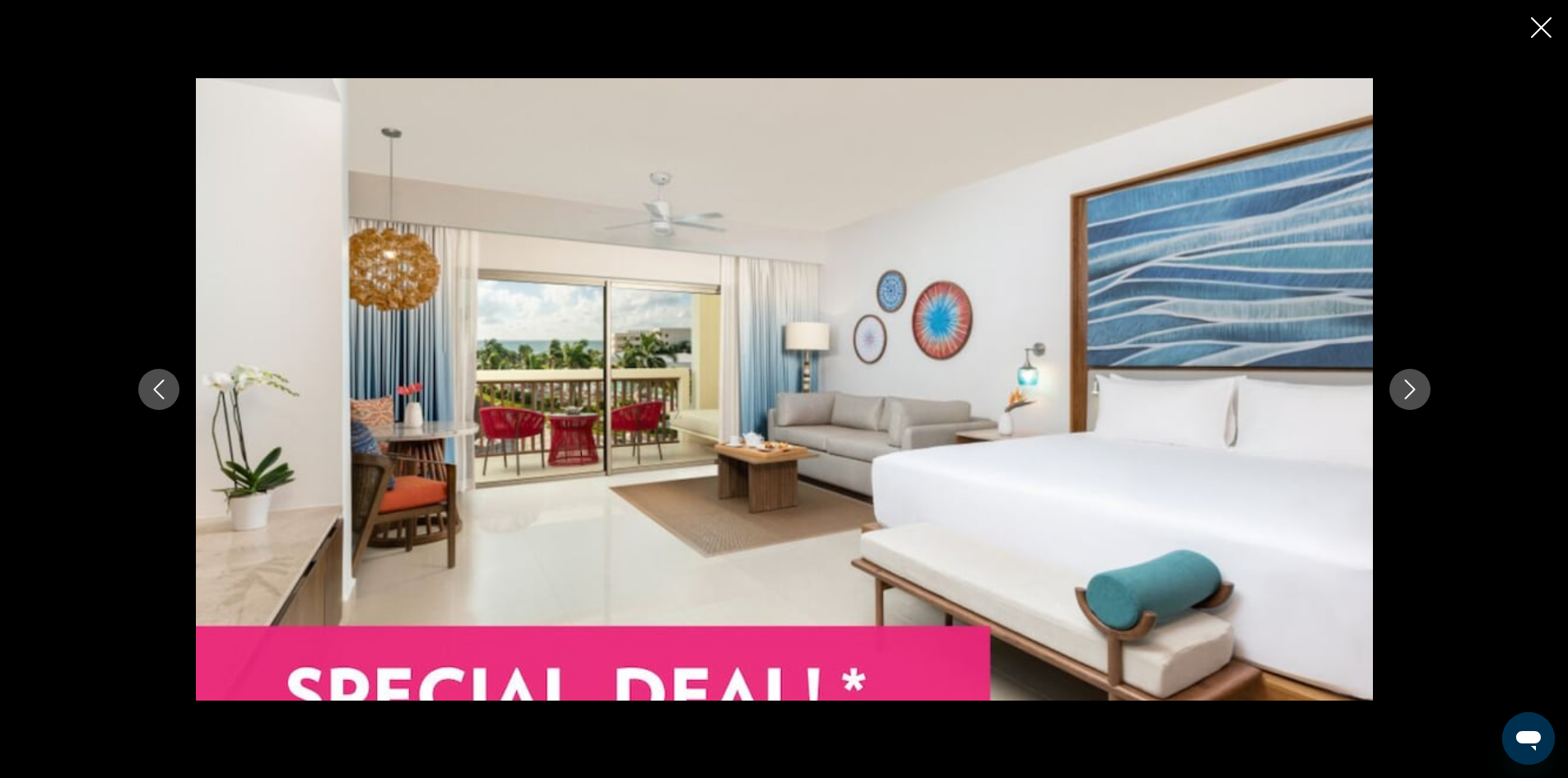
click at [1394, 375] on button "Next image" at bounding box center [1410, 389] width 41 height 41
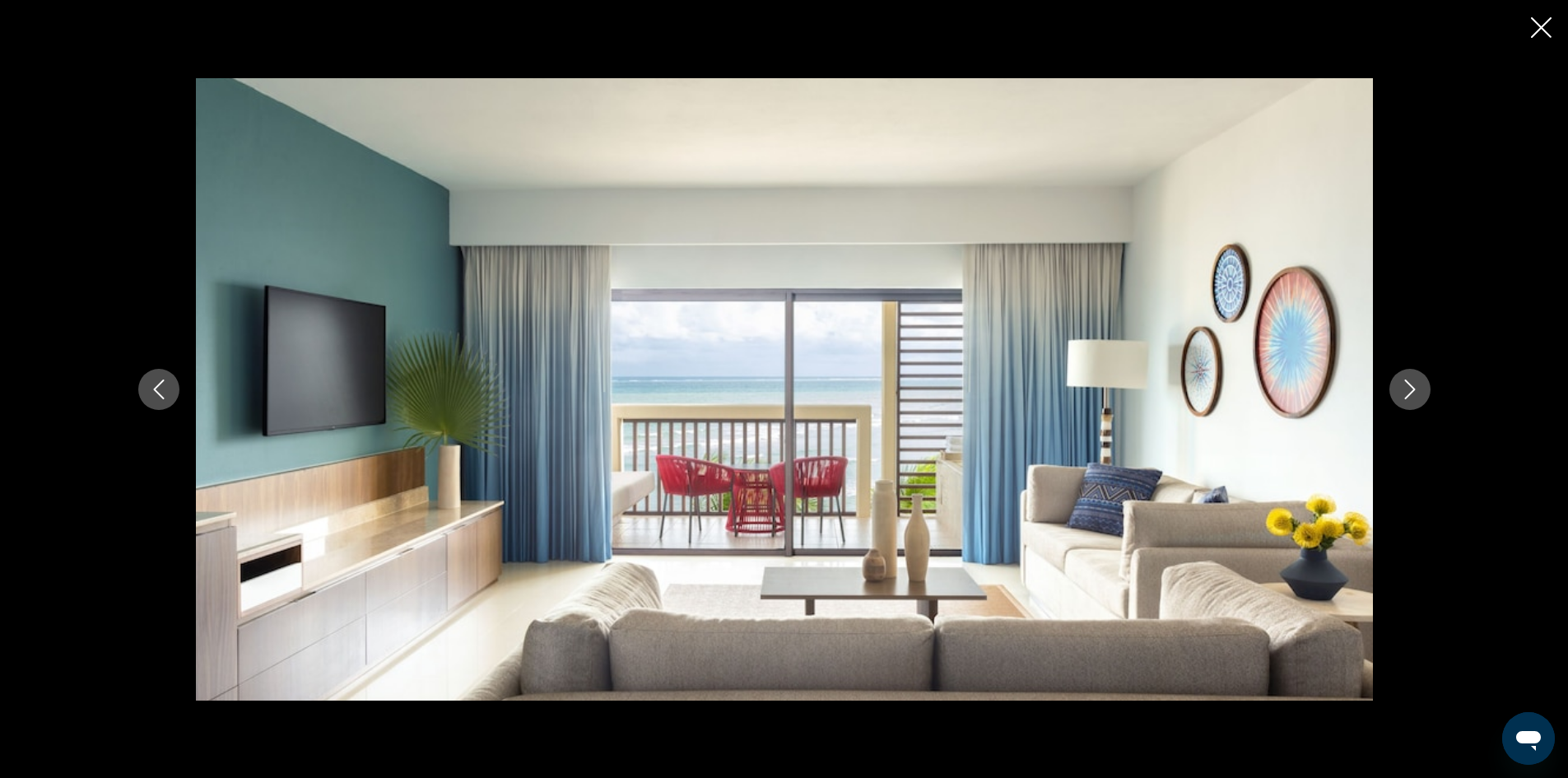
click at [1394, 375] on button "Next image" at bounding box center [1410, 389] width 41 height 41
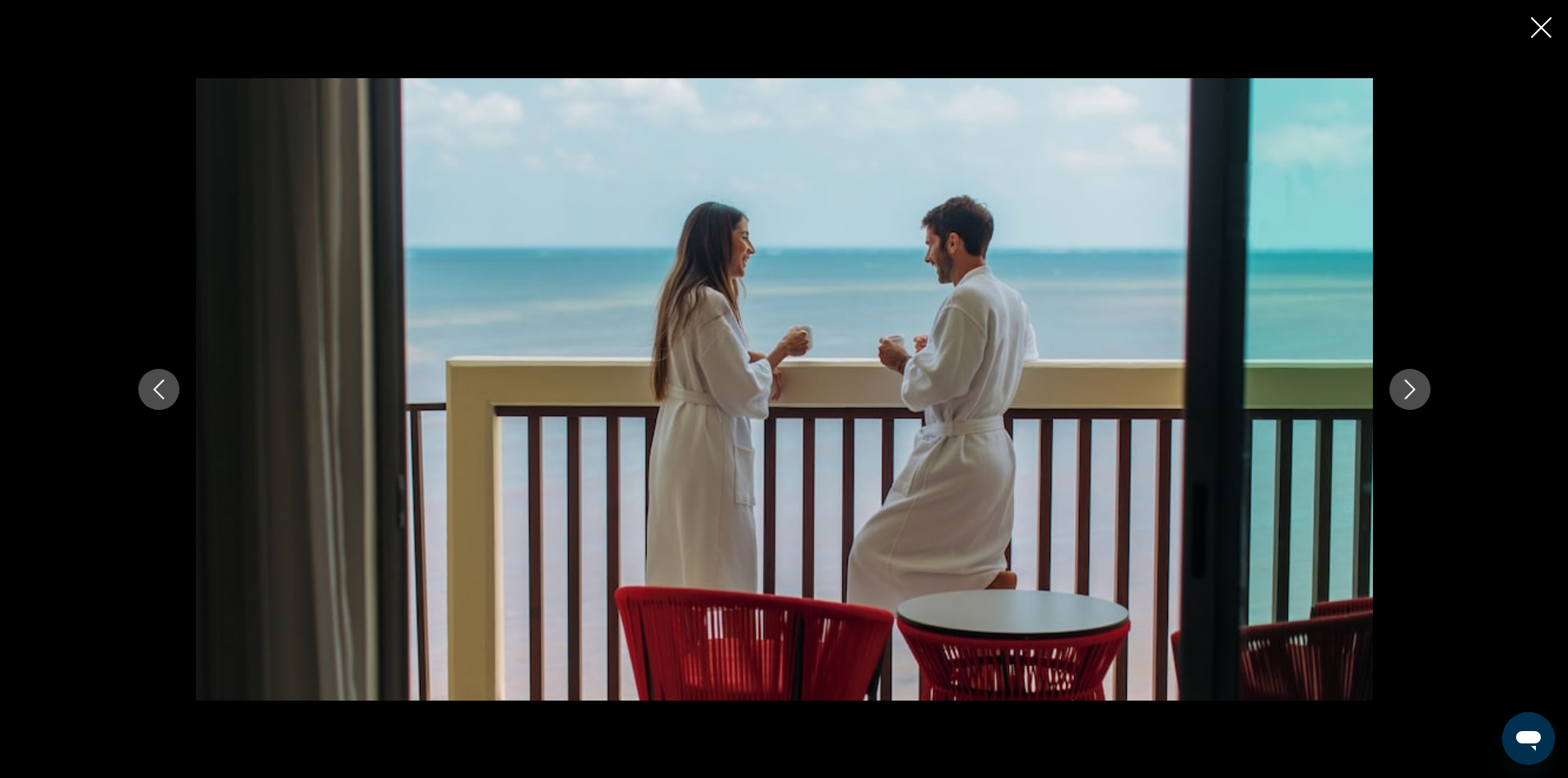
click at [1394, 375] on button "Next image" at bounding box center [1410, 389] width 41 height 41
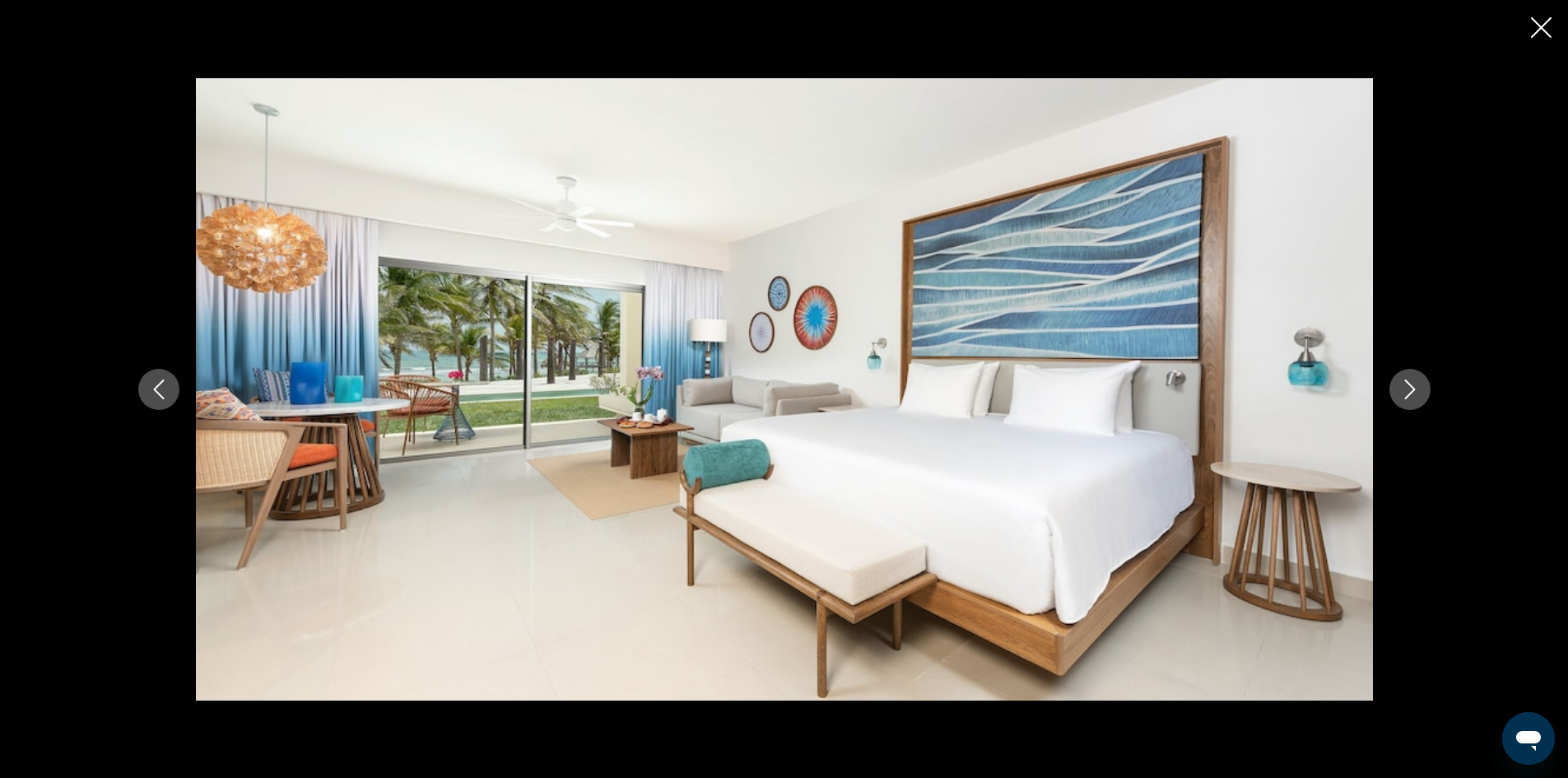
click at [1394, 375] on button "Next image" at bounding box center [1410, 389] width 41 height 41
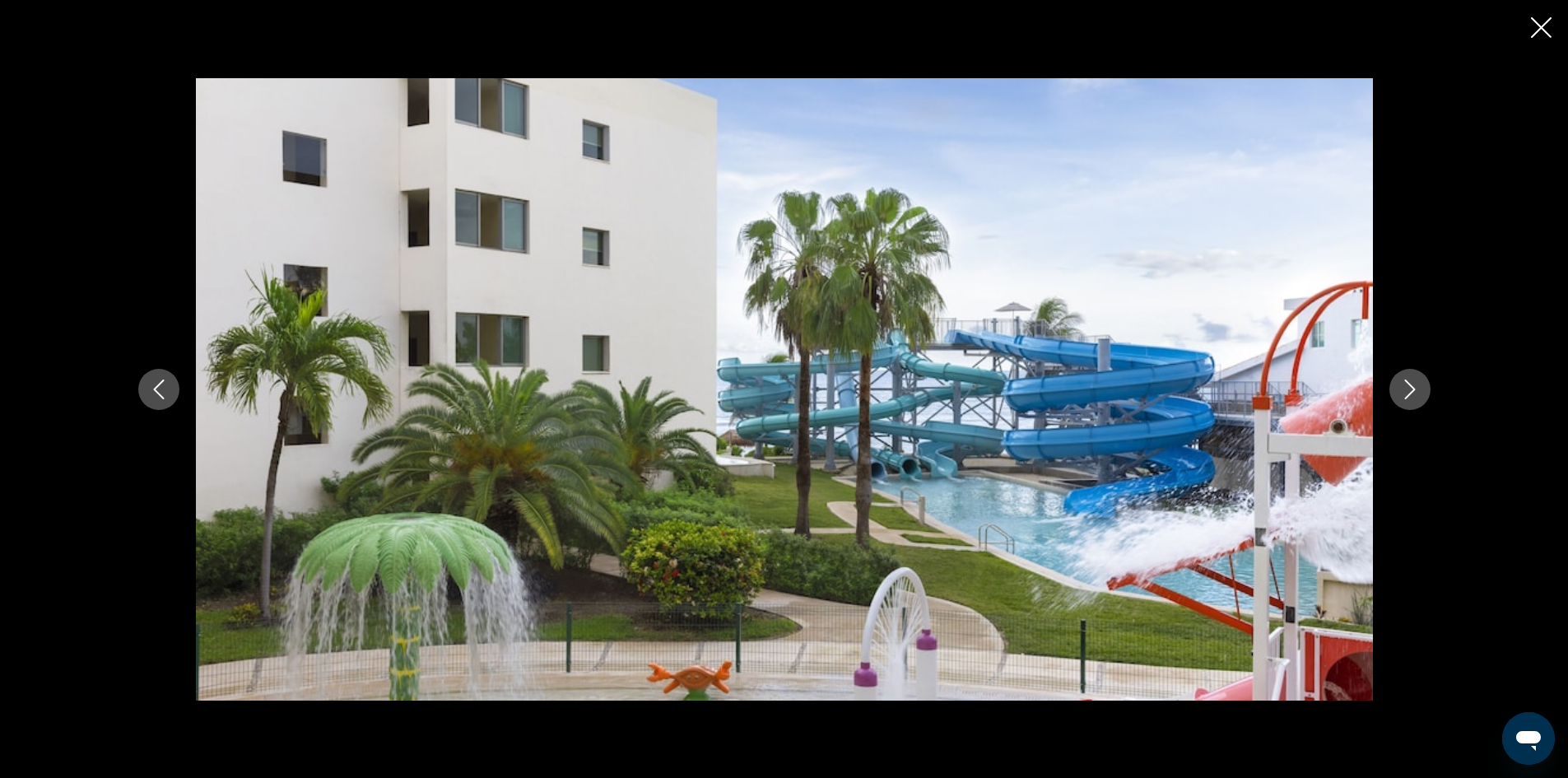
click at [1394, 375] on button "Next image" at bounding box center [1410, 389] width 41 height 41
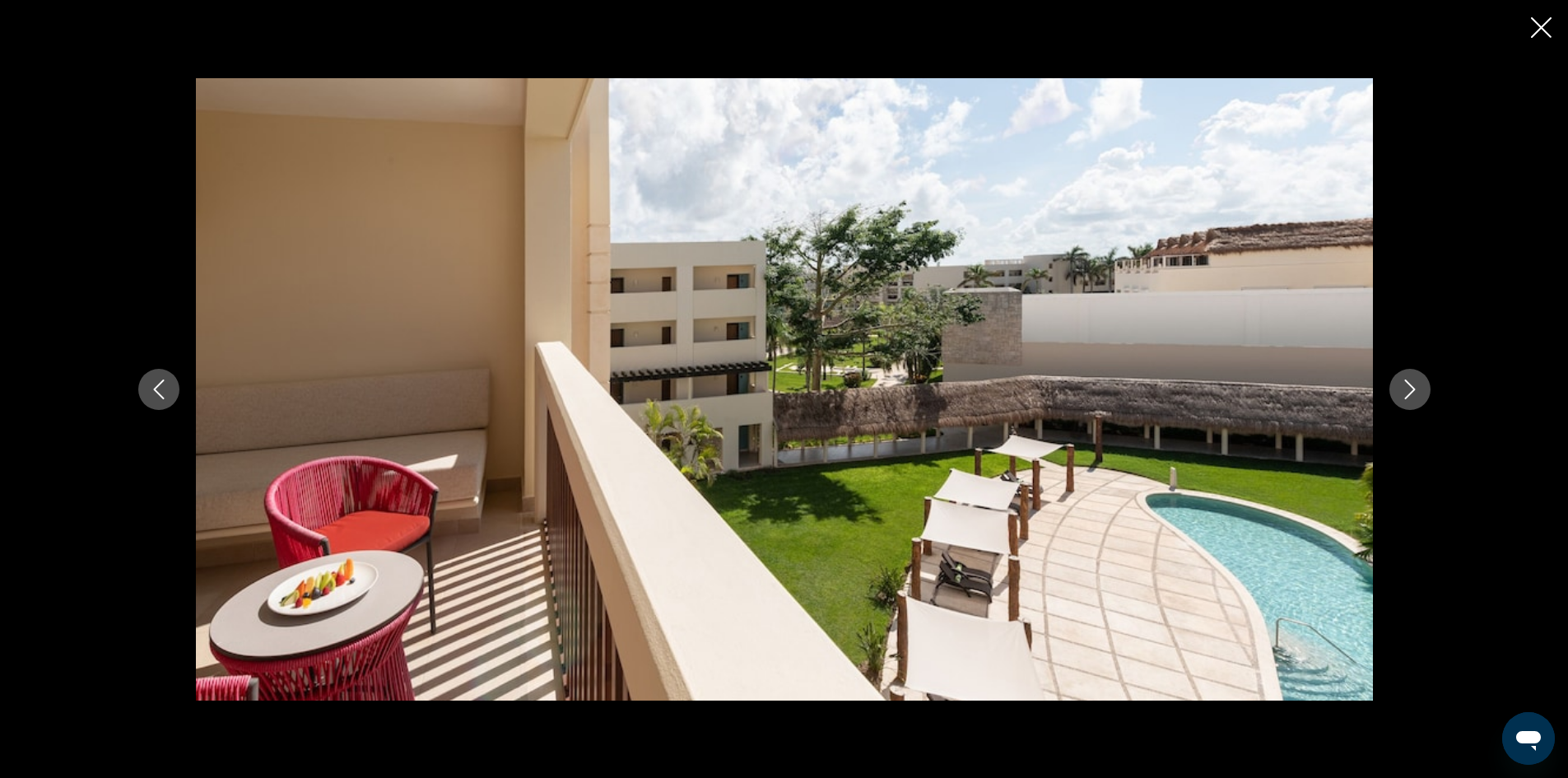
click at [1394, 375] on button "Next image" at bounding box center [1410, 389] width 41 height 41
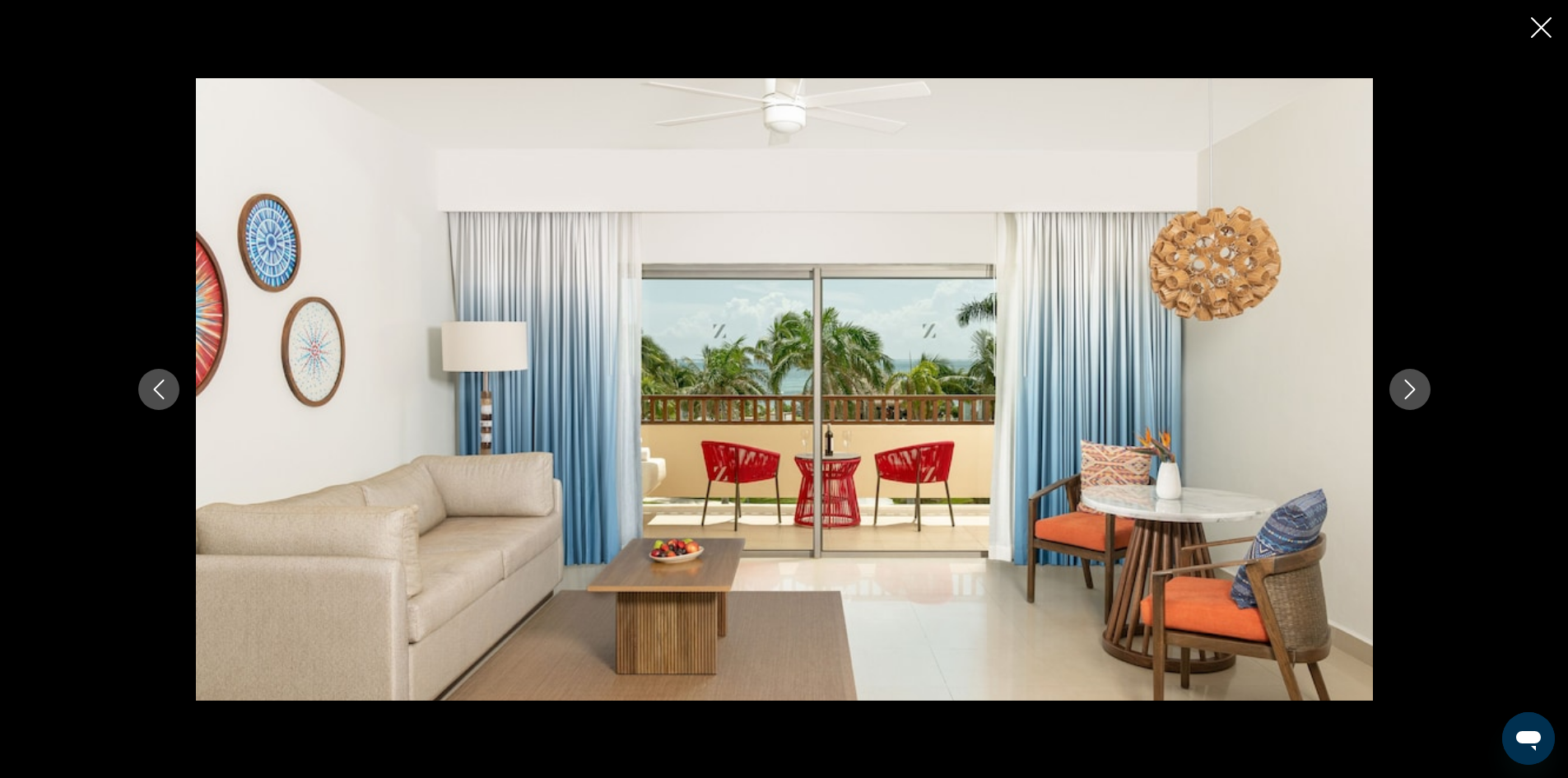
click at [169, 382] on button "Previous image" at bounding box center [159, 389] width 41 height 41
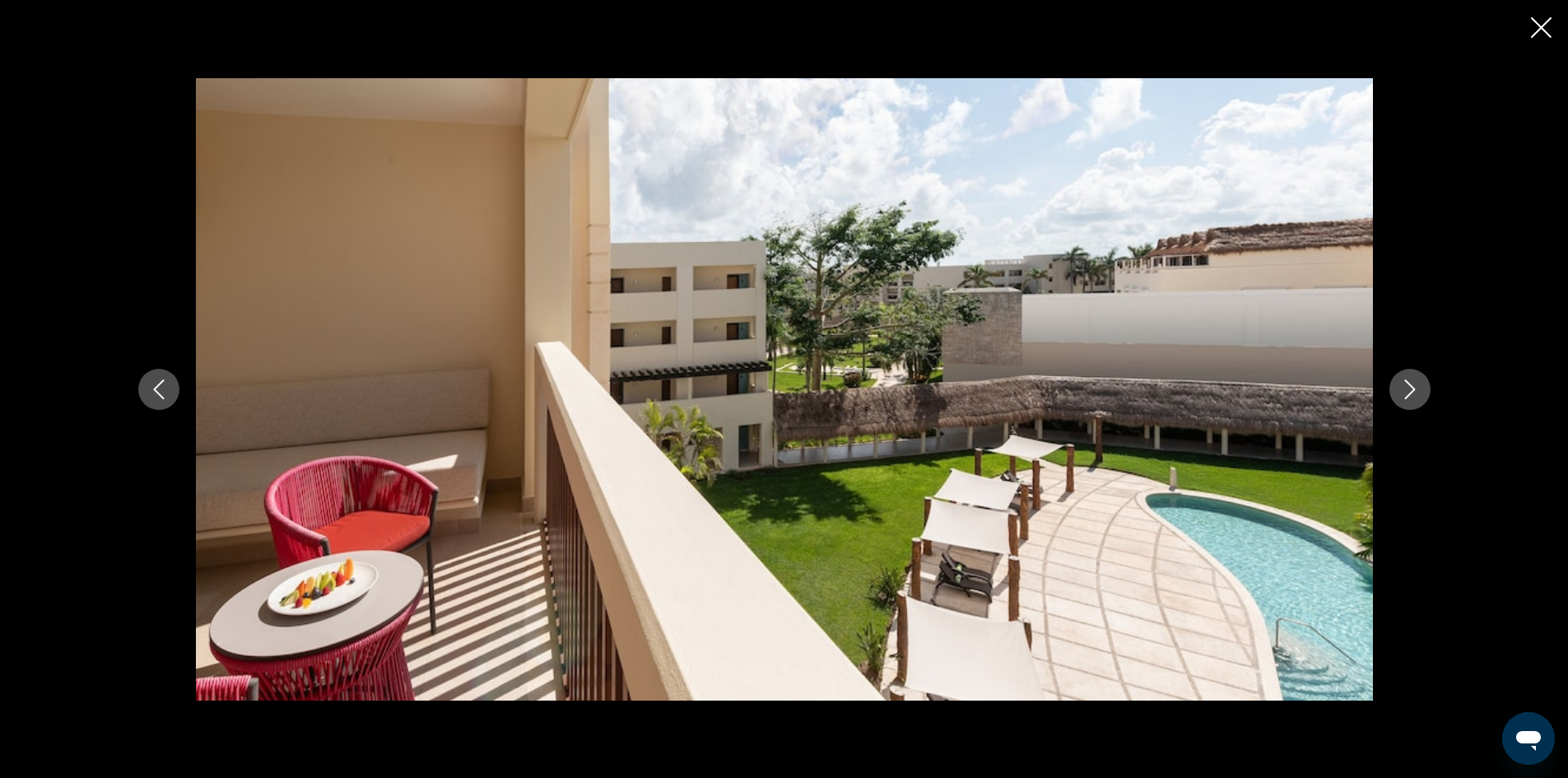
click at [169, 382] on button "Previous image" at bounding box center [159, 389] width 41 height 41
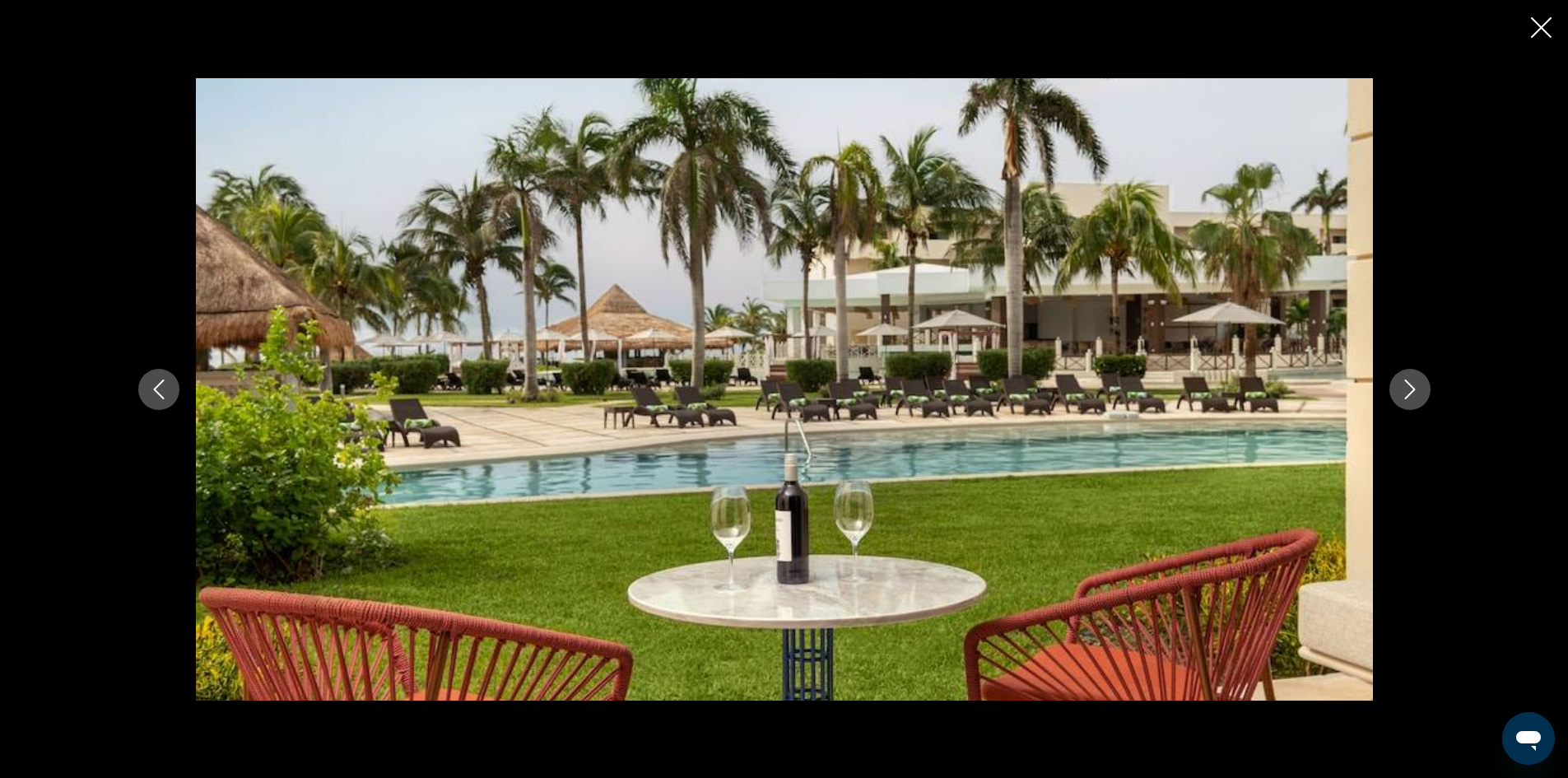
click at [169, 382] on button "Previous image" at bounding box center [159, 389] width 41 height 41
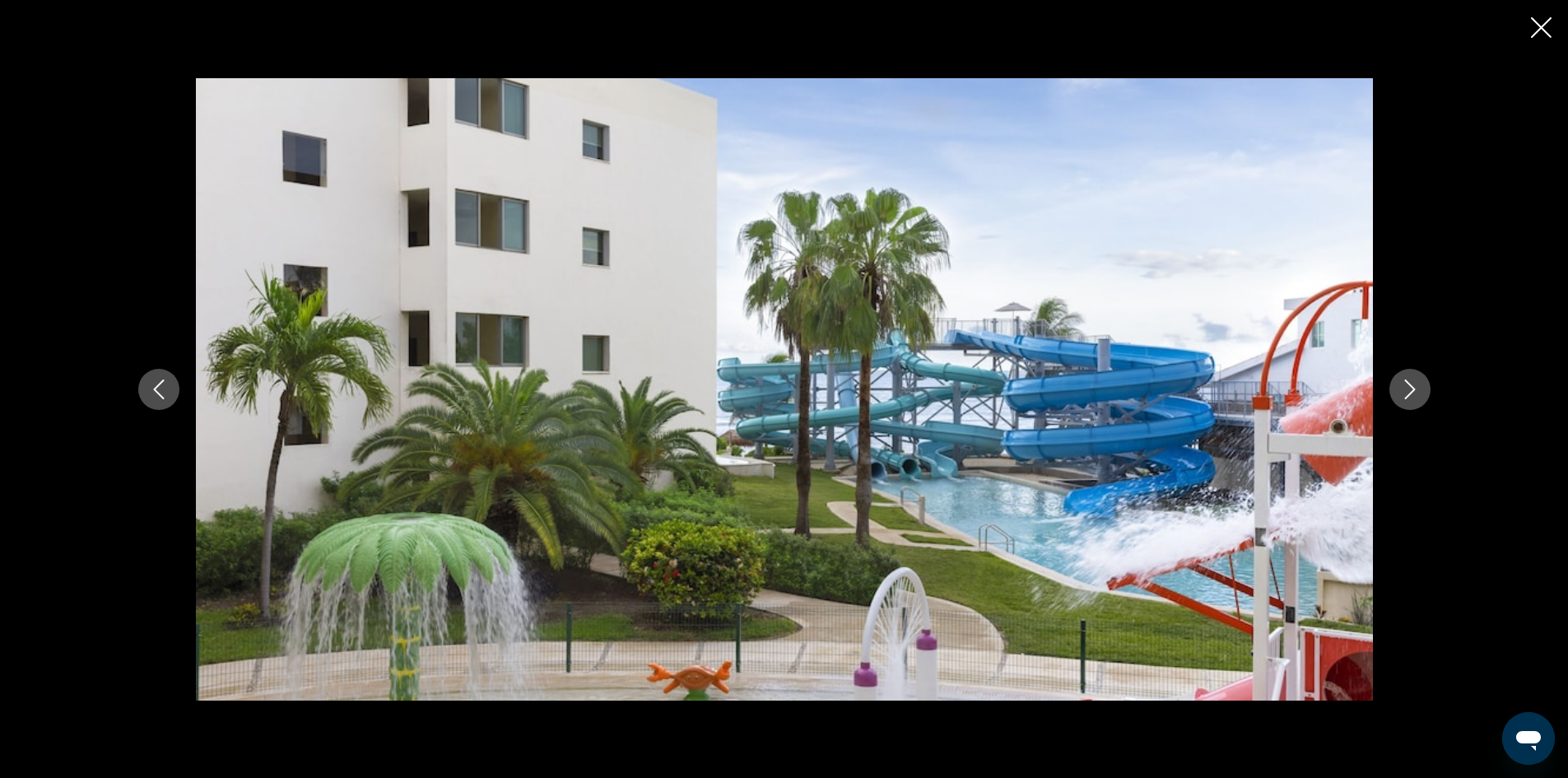
click at [1404, 389] on icon "Next image" at bounding box center [1410, 389] width 20 height 20
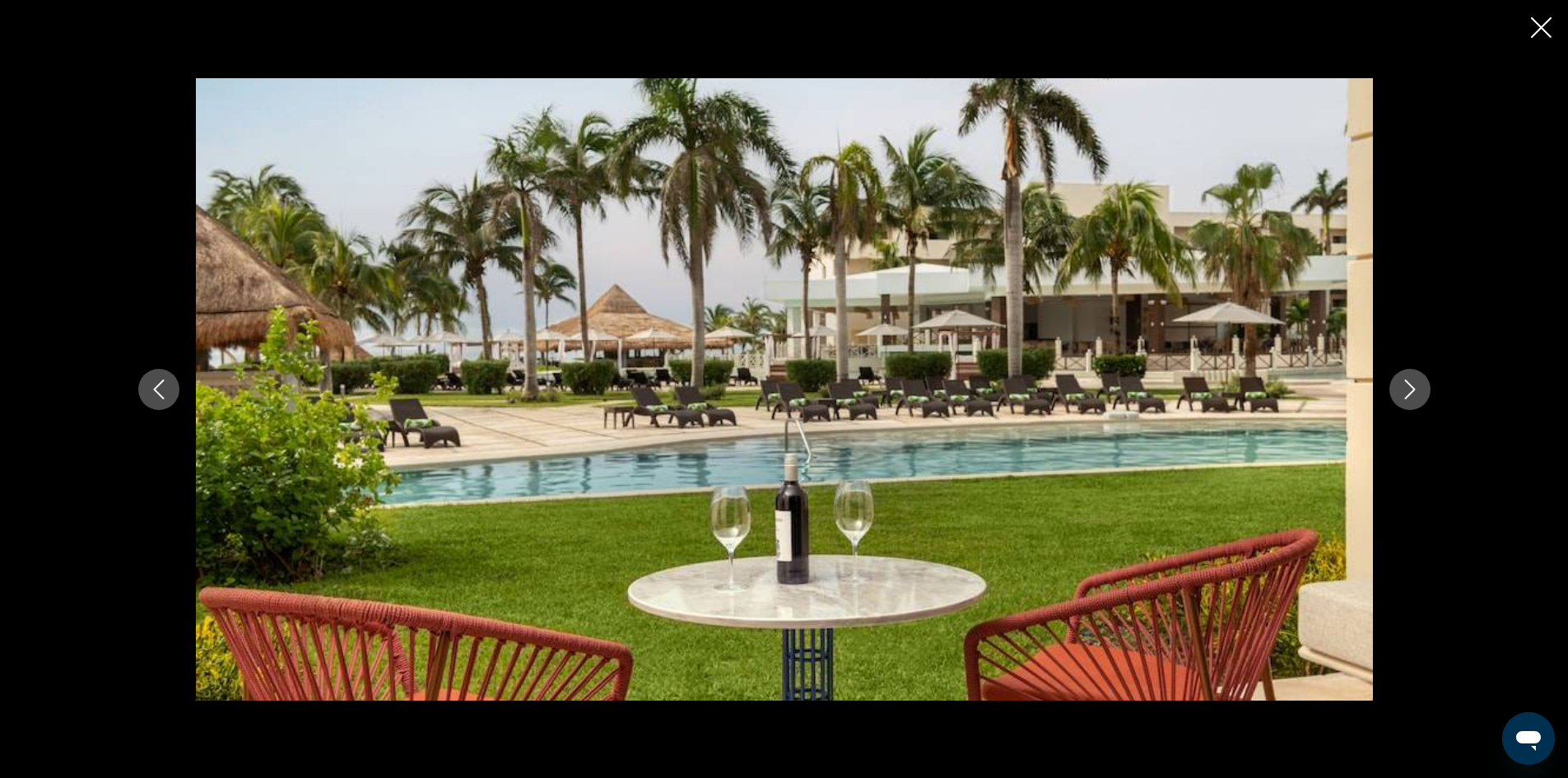
click at [1404, 389] on icon "Next image" at bounding box center [1410, 389] width 20 height 20
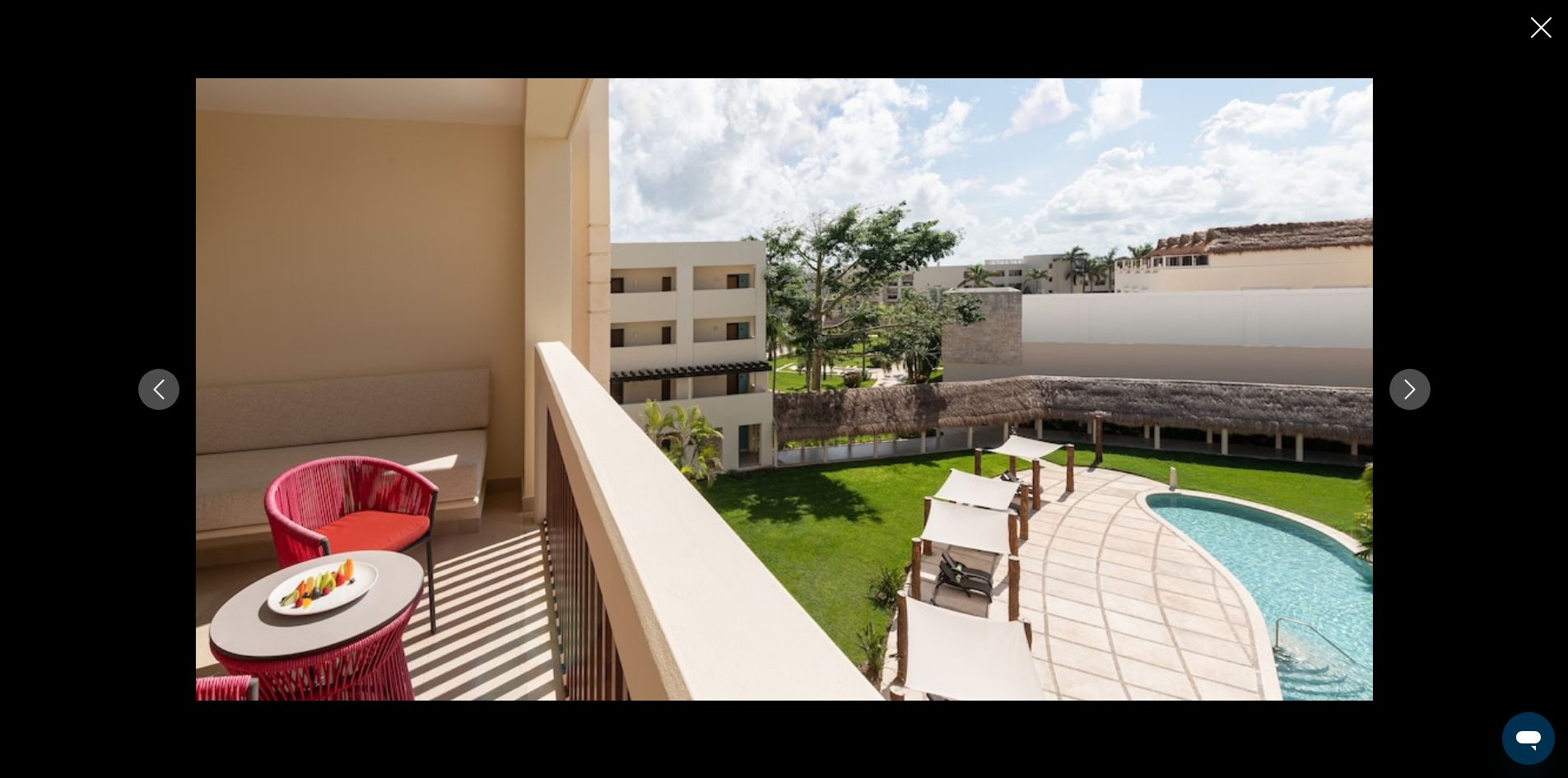
click at [1404, 389] on icon "Next image" at bounding box center [1410, 389] width 20 height 20
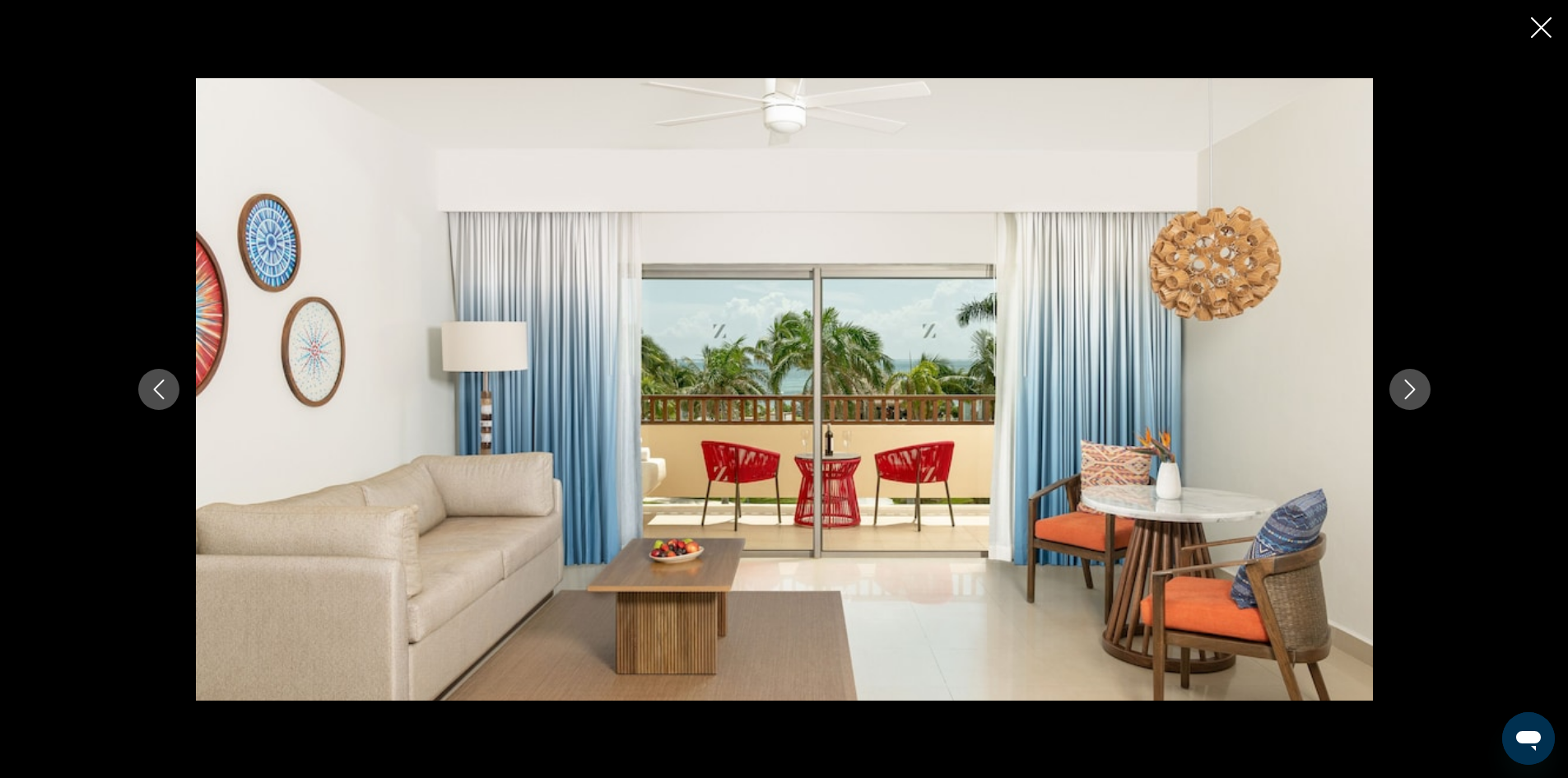
click at [1404, 389] on icon "Next image" at bounding box center [1410, 389] width 20 height 20
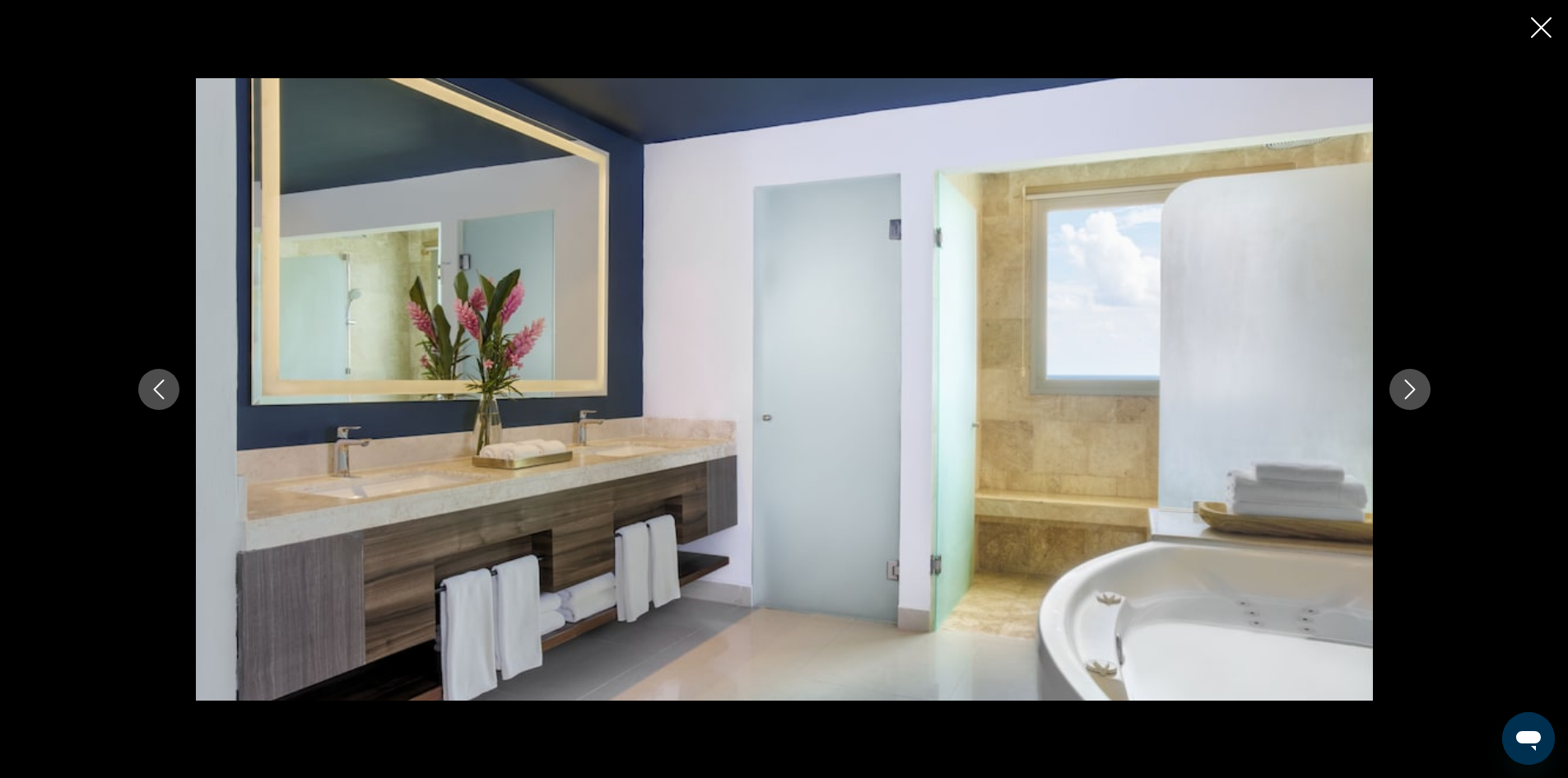
click at [1404, 389] on icon "Next image" at bounding box center [1410, 389] width 20 height 20
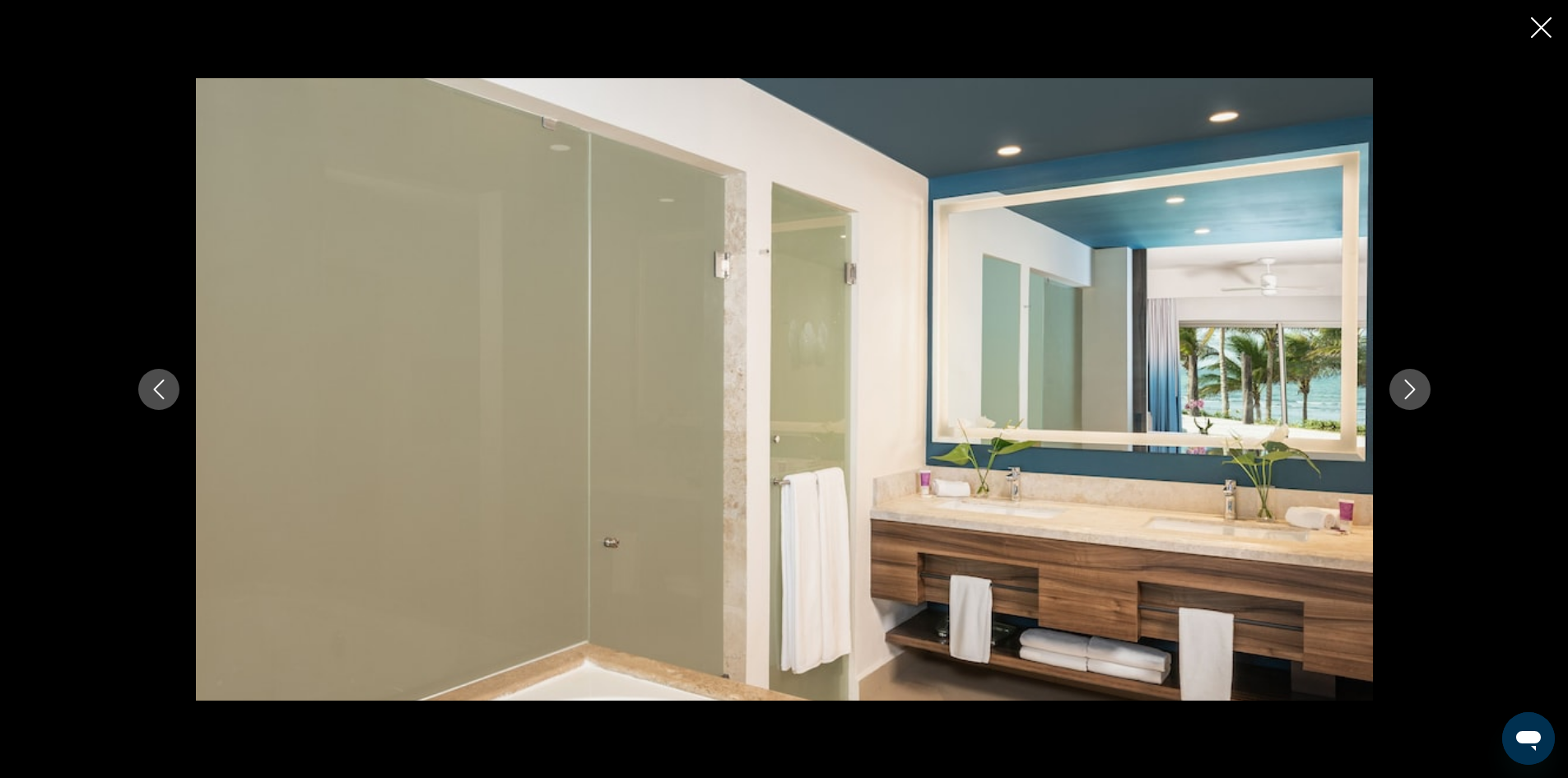
click at [1404, 389] on icon "Next image" at bounding box center [1410, 389] width 20 height 20
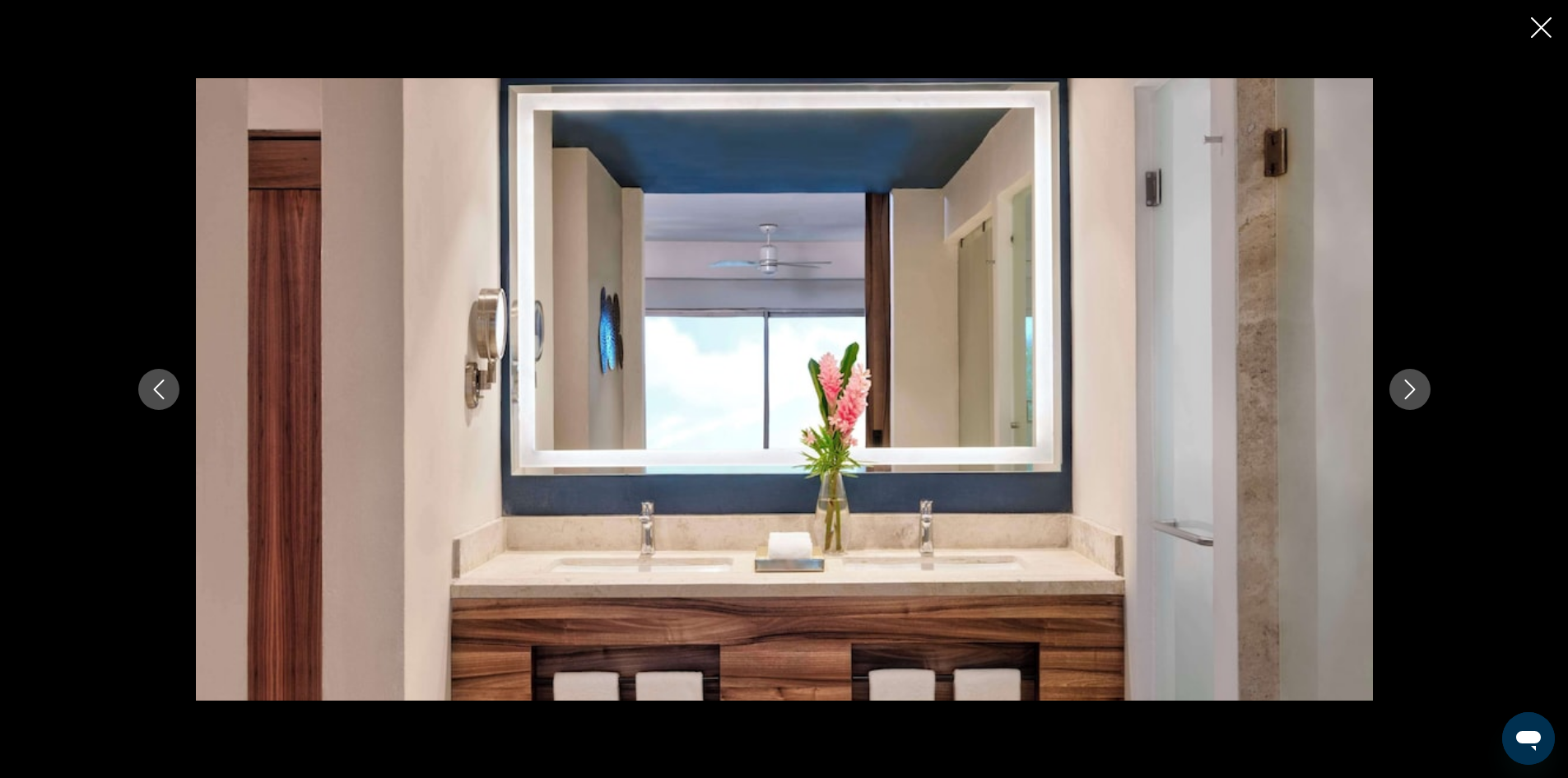
click at [1404, 389] on icon "Next image" at bounding box center [1410, 389] width 20 height 20
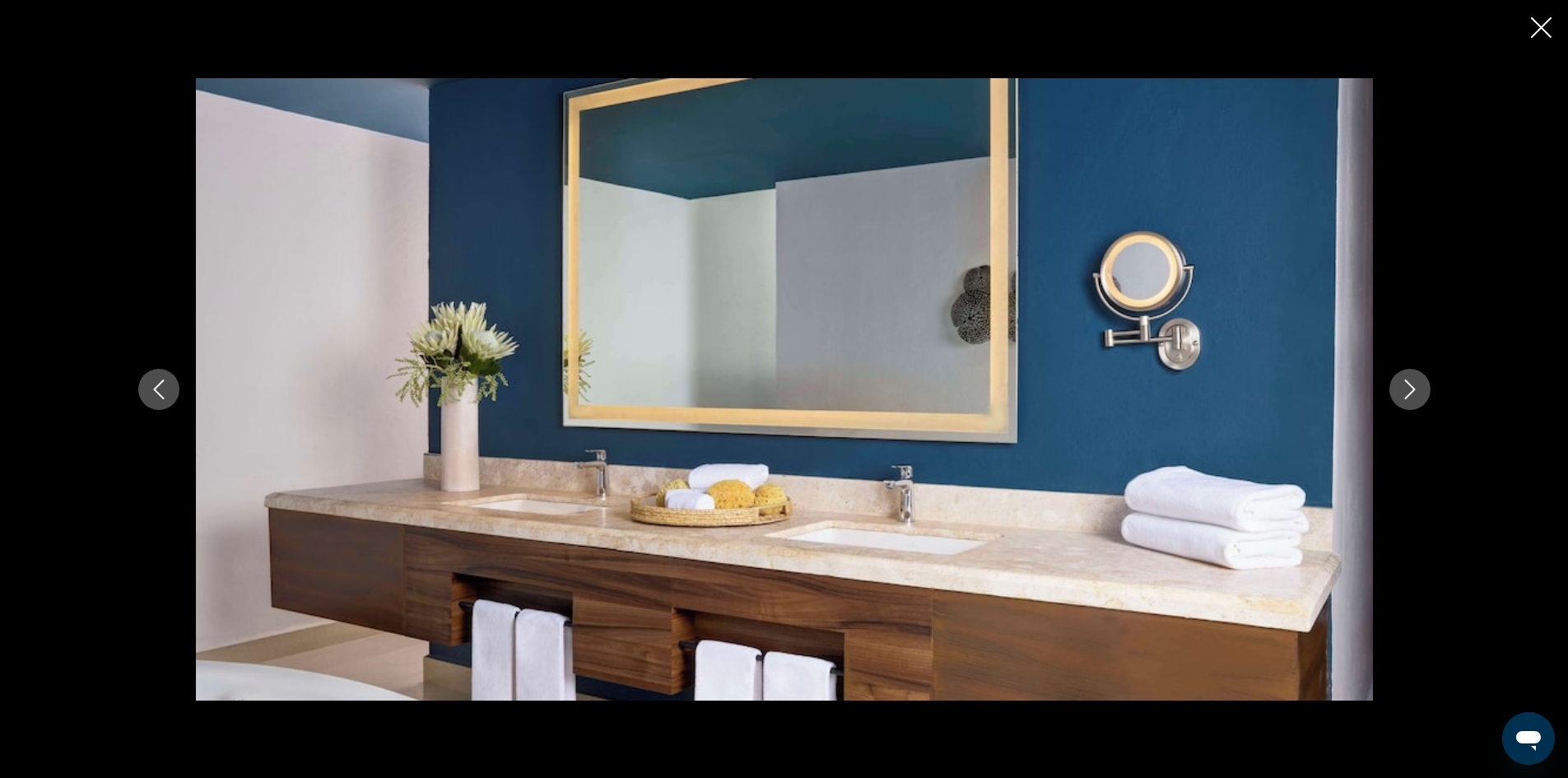
click at [1404, 389] on icon "Next image" at bounding box center [1410, 389] width 20 height 20
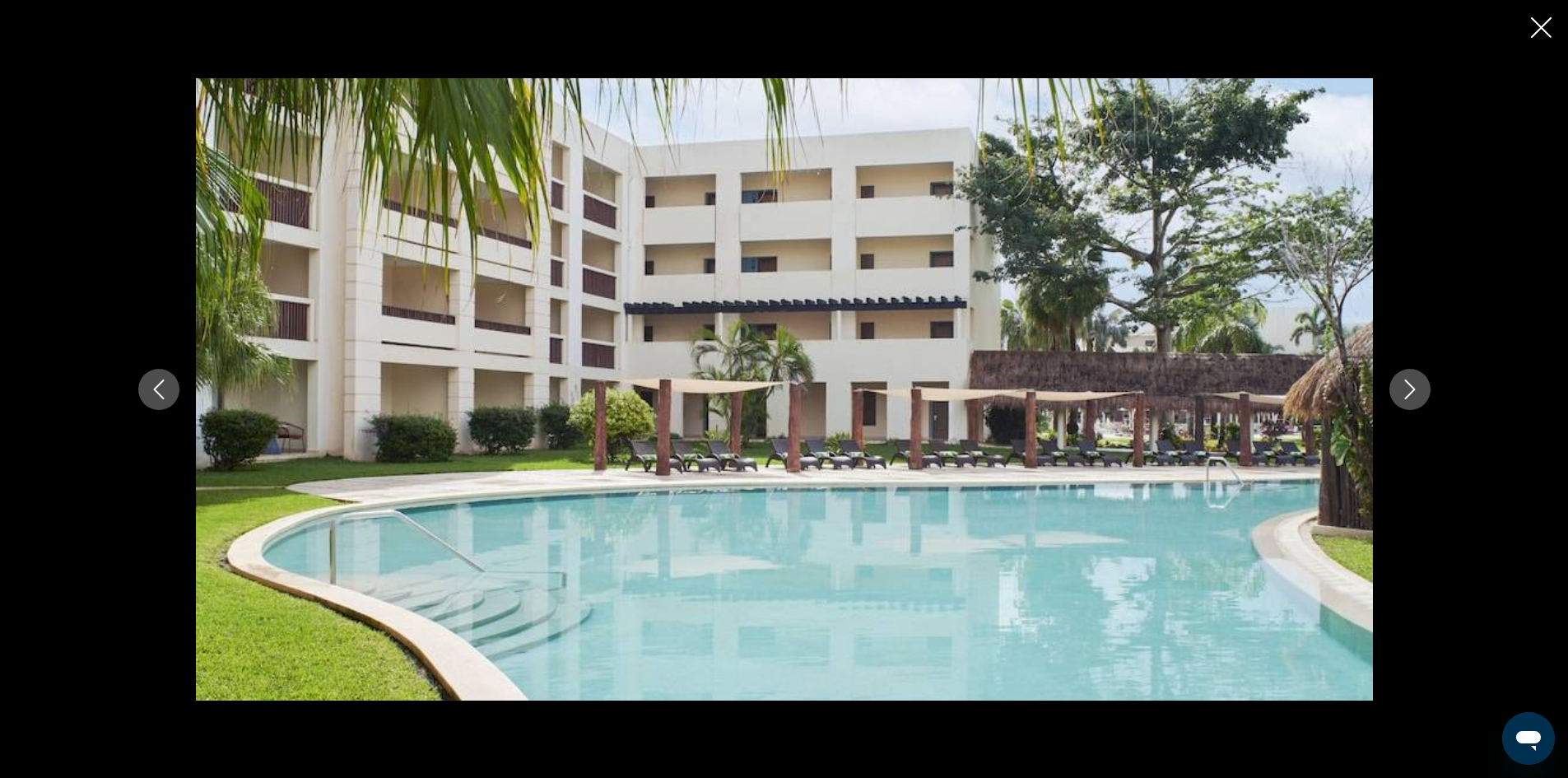
click at [1404, 389] on icon "Next image" at bounding box center [1410, 389] width 20 height 20
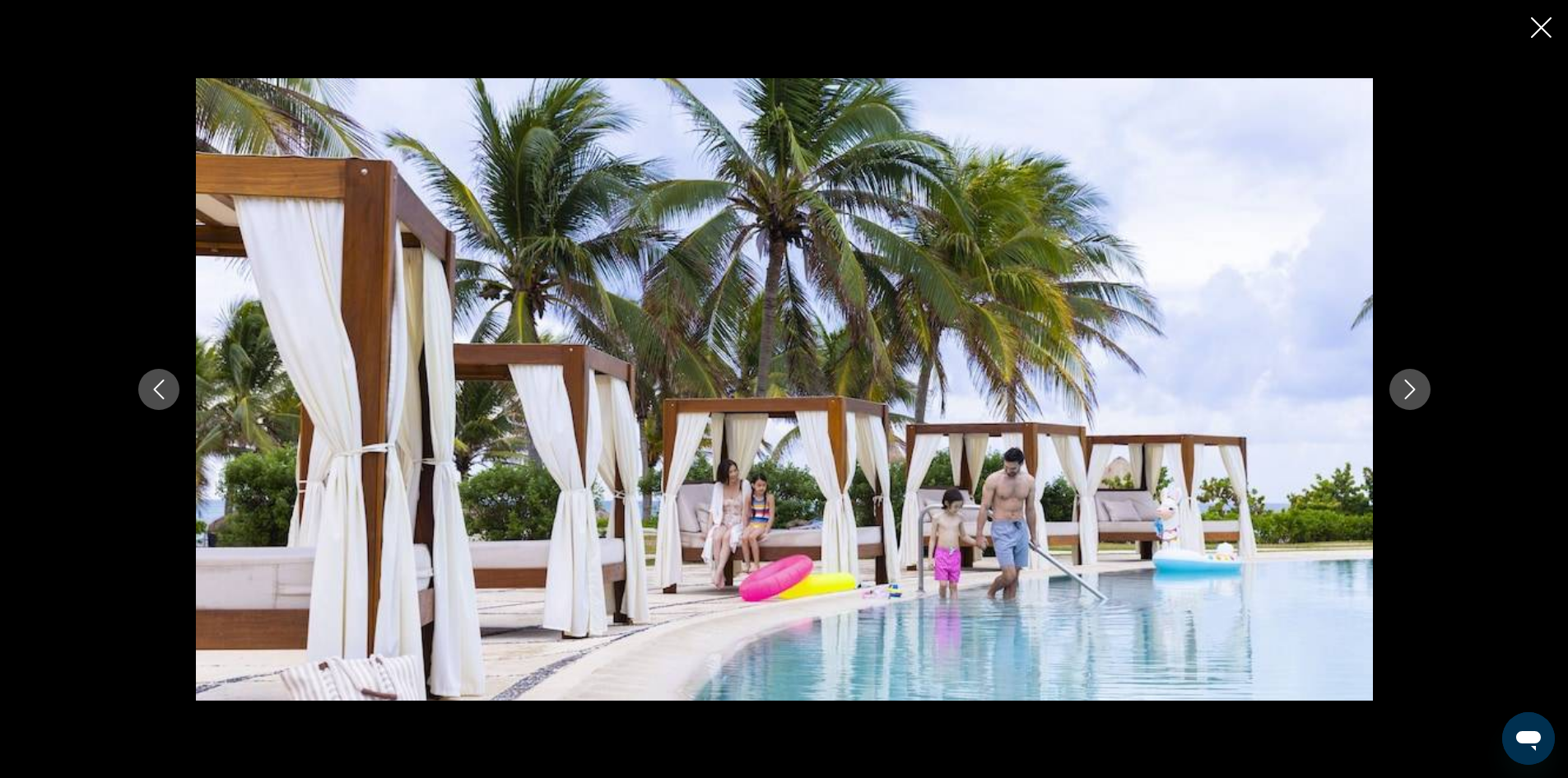
click at [1404, 389] on icon "Next image" at bounding box center [1410, 389] width 20 height 20
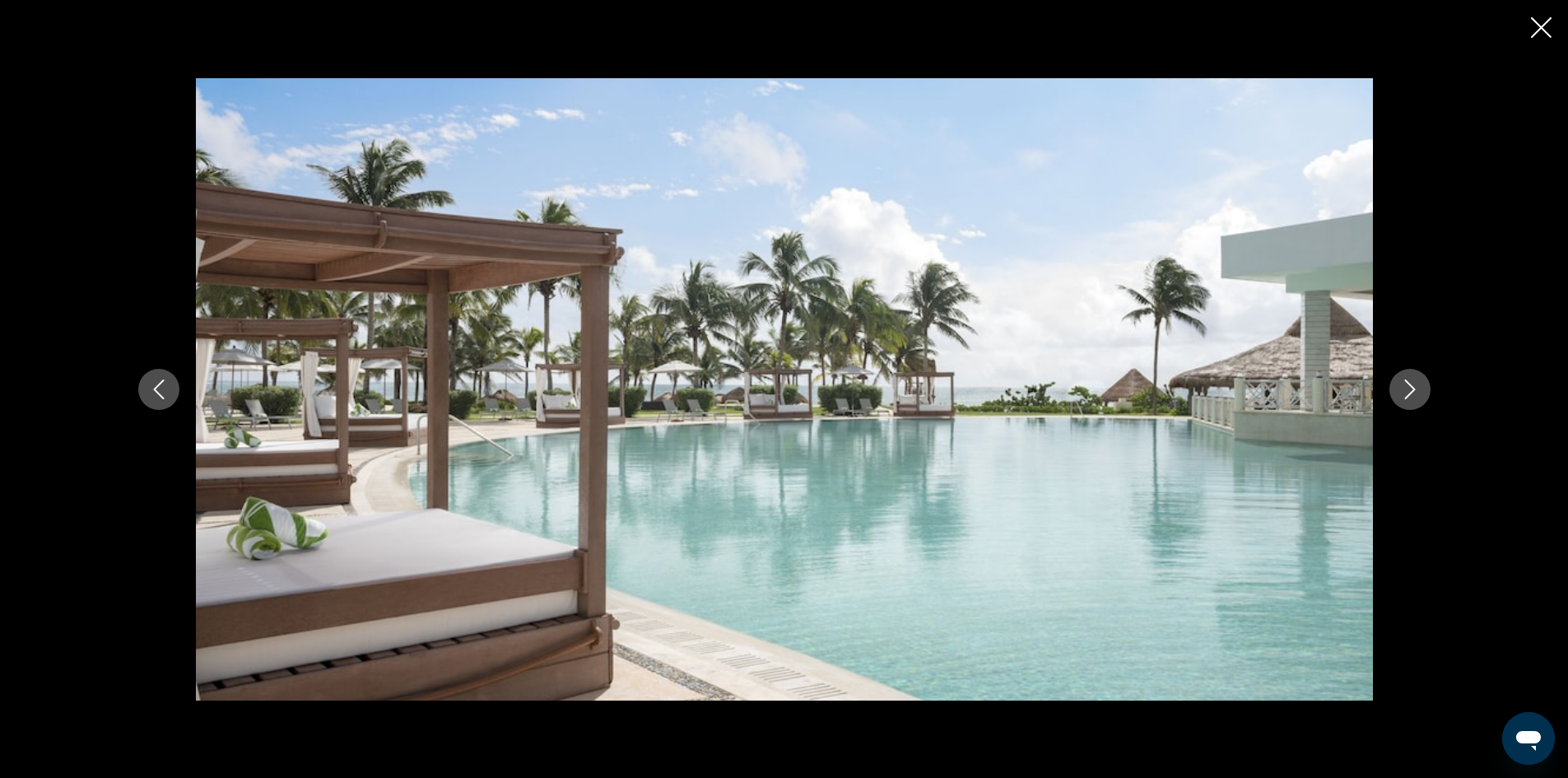
click at [1404, 387] on icon "Next image" at bounding box center [1410, 389] width 20 height 20
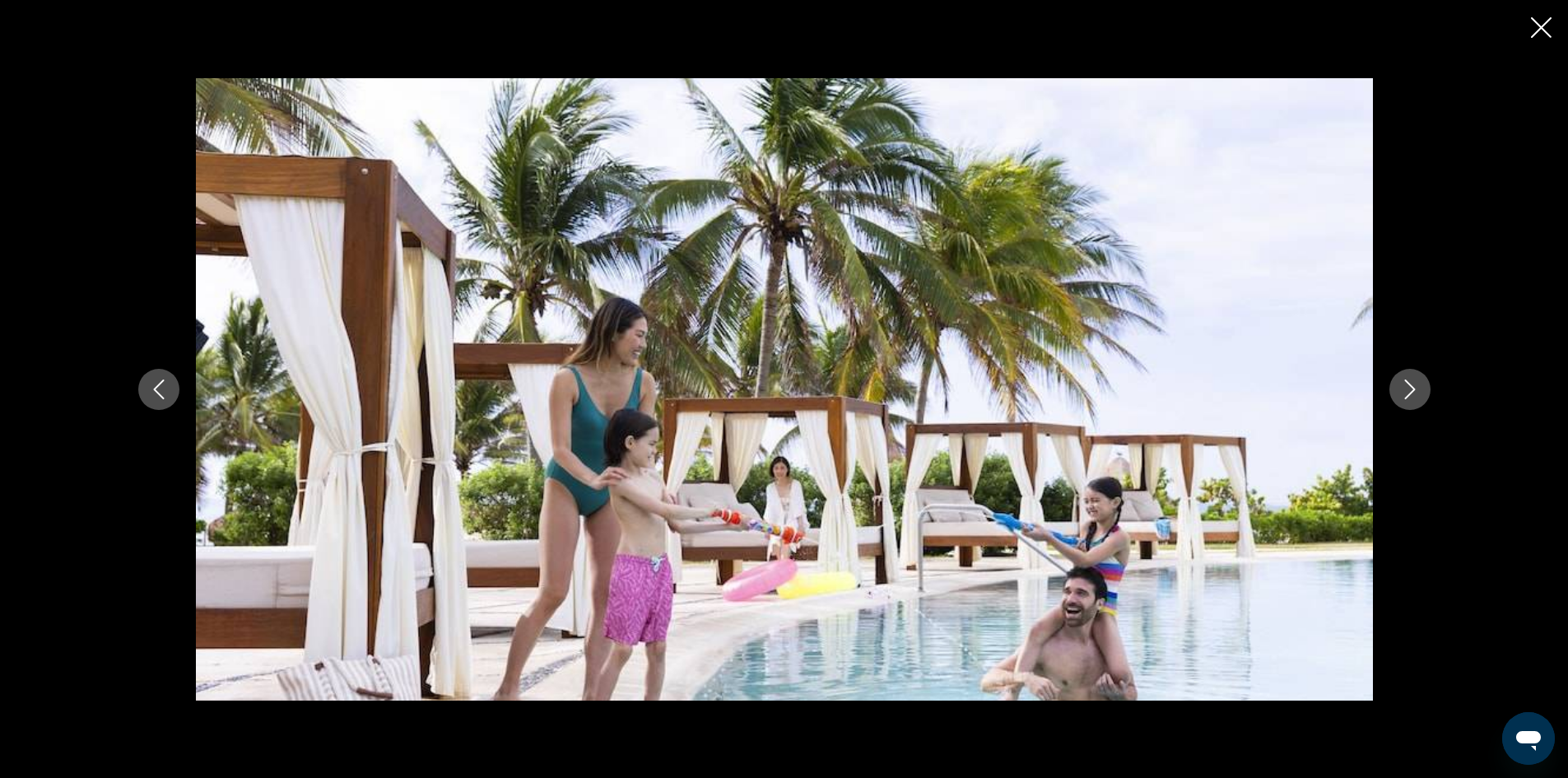
click at [1404, 387] on icon "Next image" at bounding box center [1410, 389] width 20 height 20
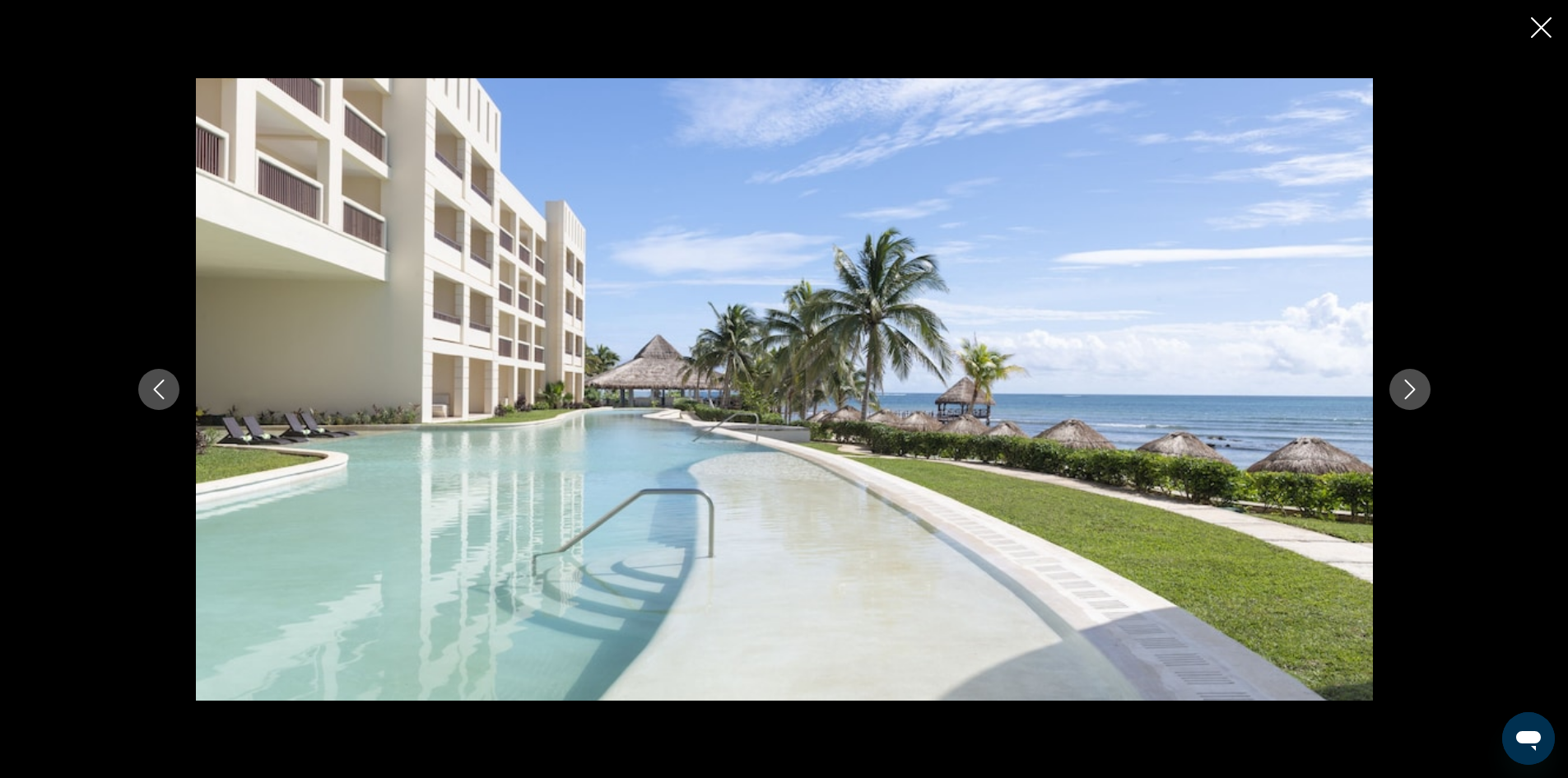
click at [1404, 387] on icon "Next image" at bounding box center [1410, 389] width 20 height 20
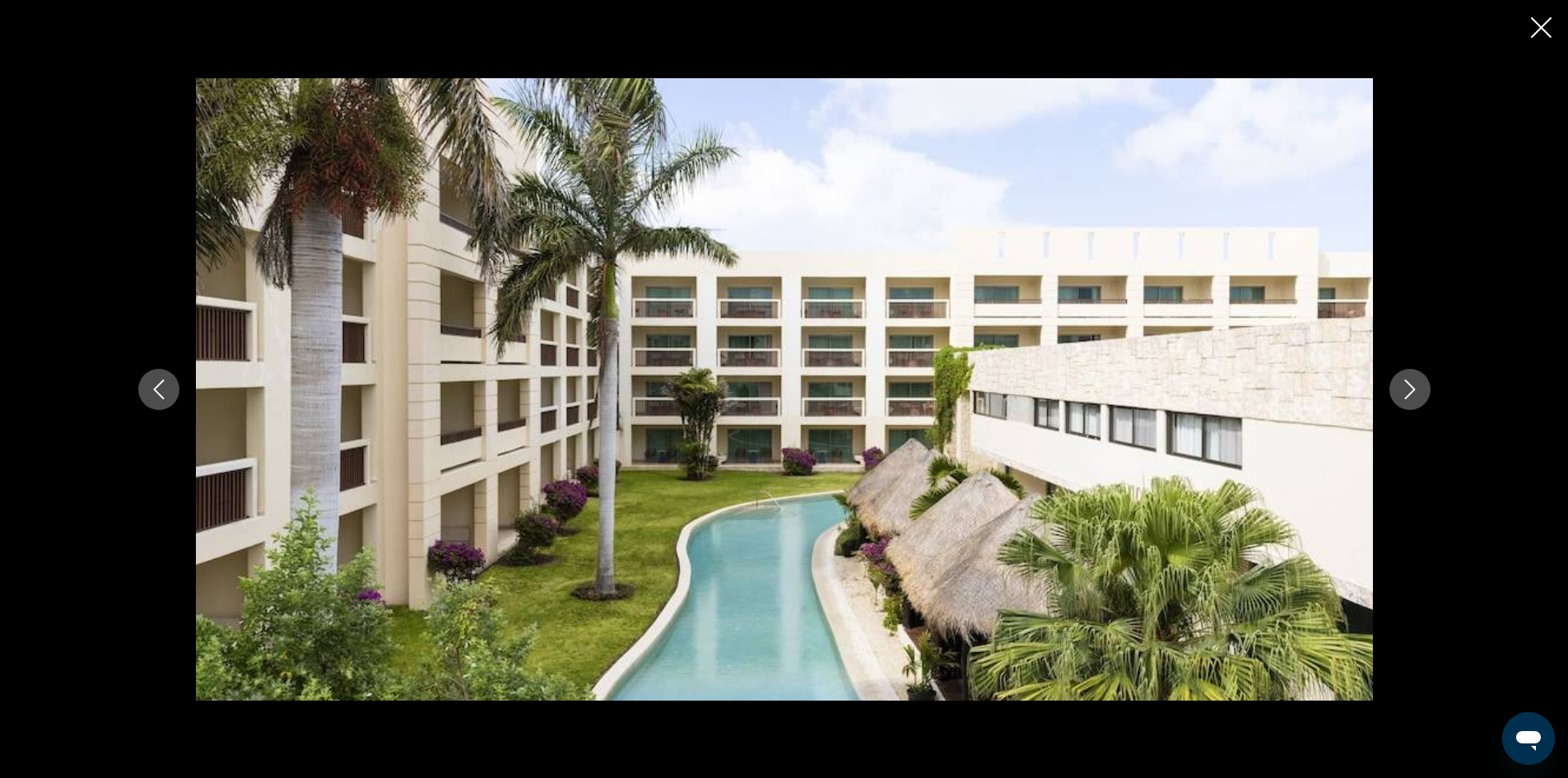
click at [1404, 387] on icon "Next image" at bounding box center [1410, 389] width 20 height 20
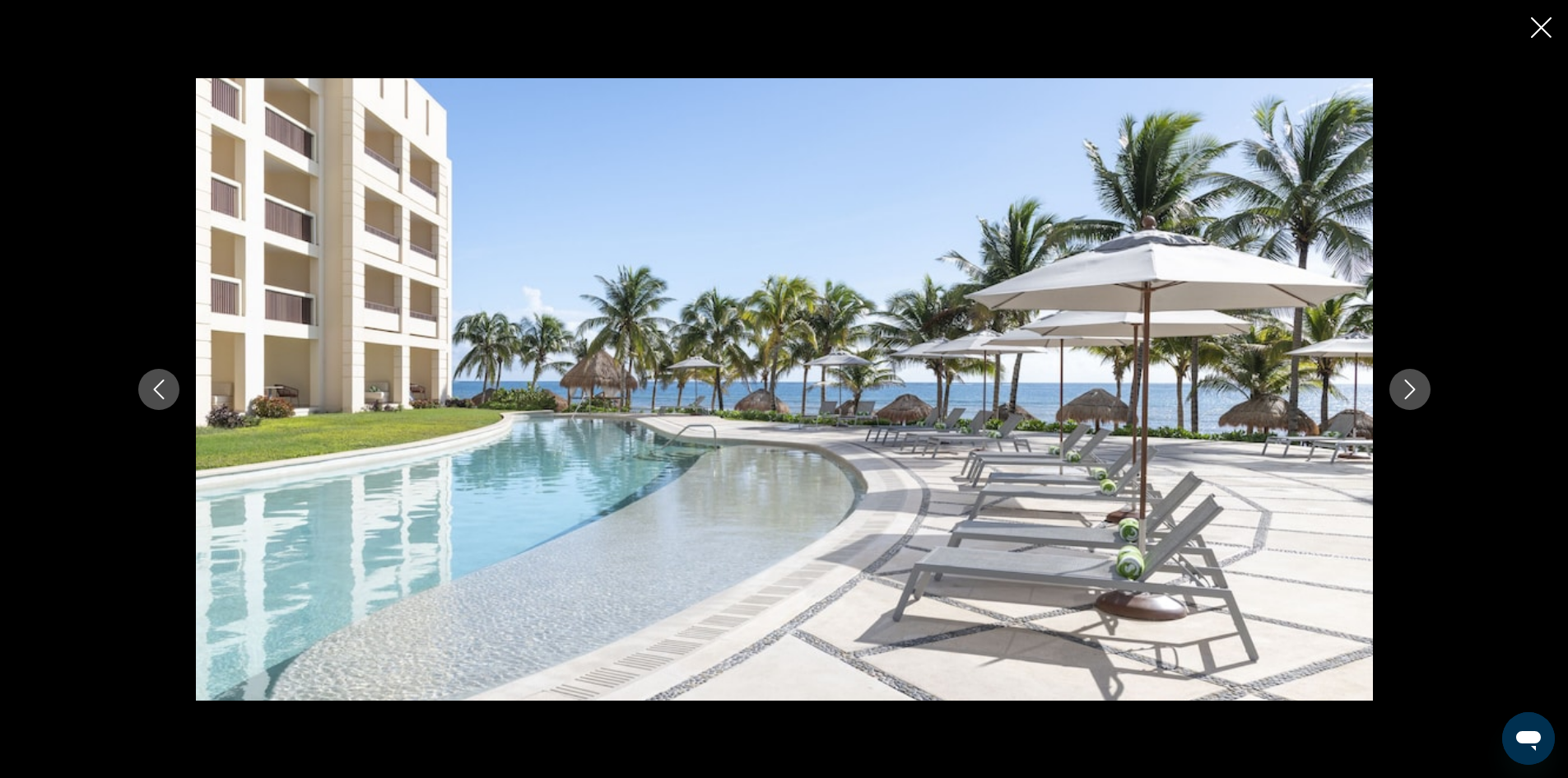
click at [1404, 387] on icon "Next image" at bounding box center [1410, 389] width 20 height 20
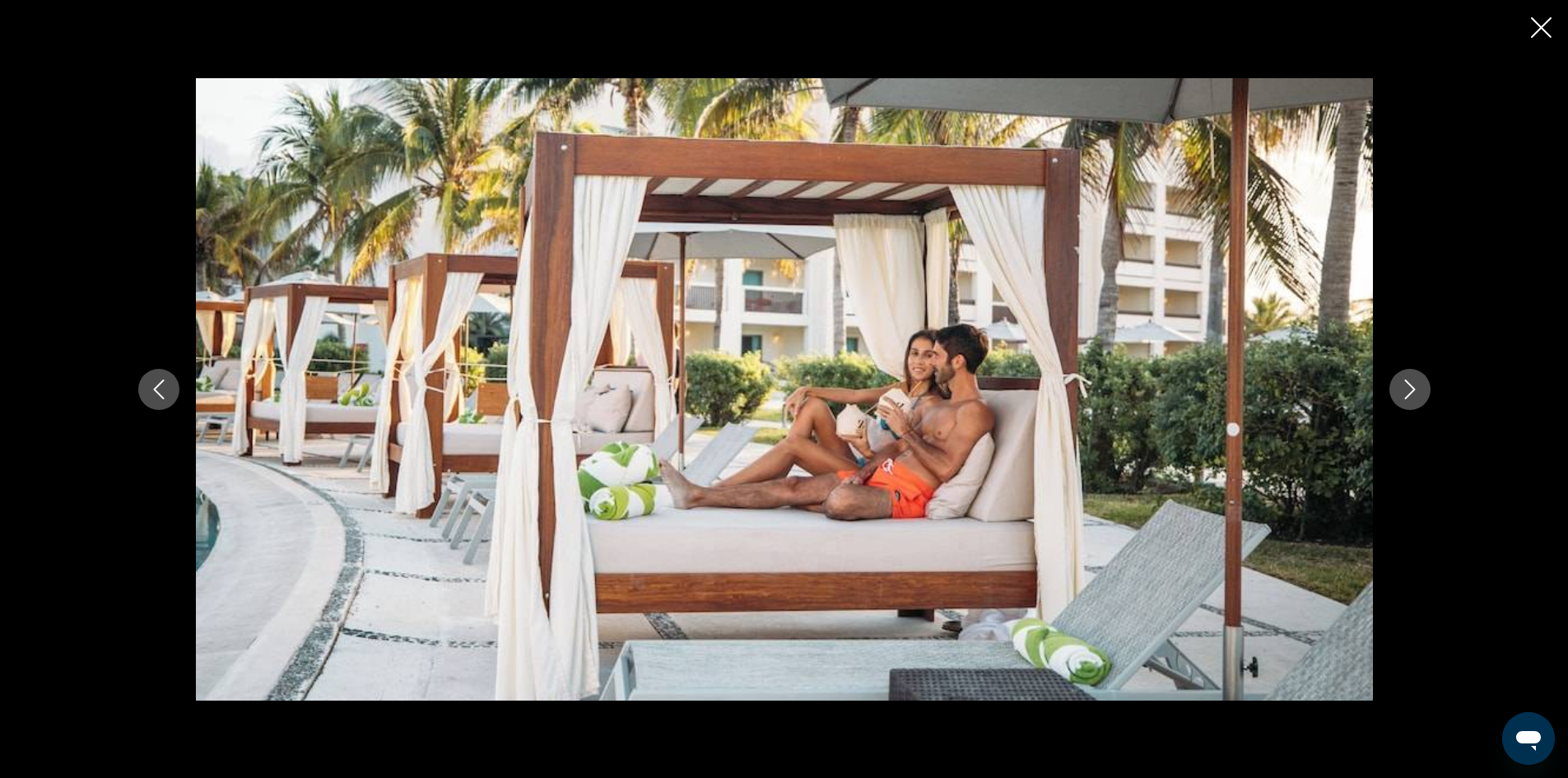
click at [1404, 387] on icon "Next image" at bounding box center [1410, 389] width 20 height 20
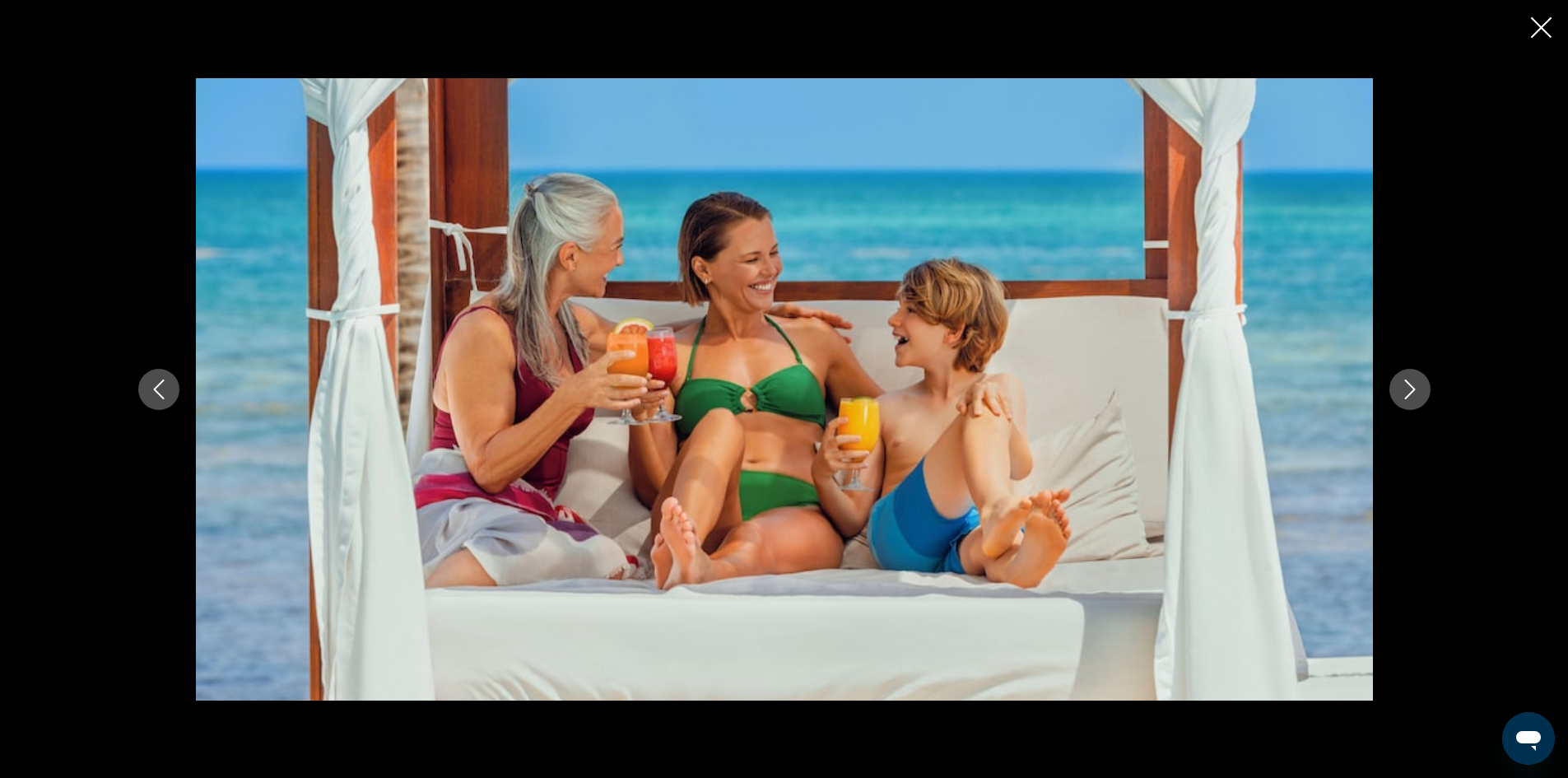
click at [1398, 392] on button "Next image" at bounding box center [1410, 389] width 41 height 41
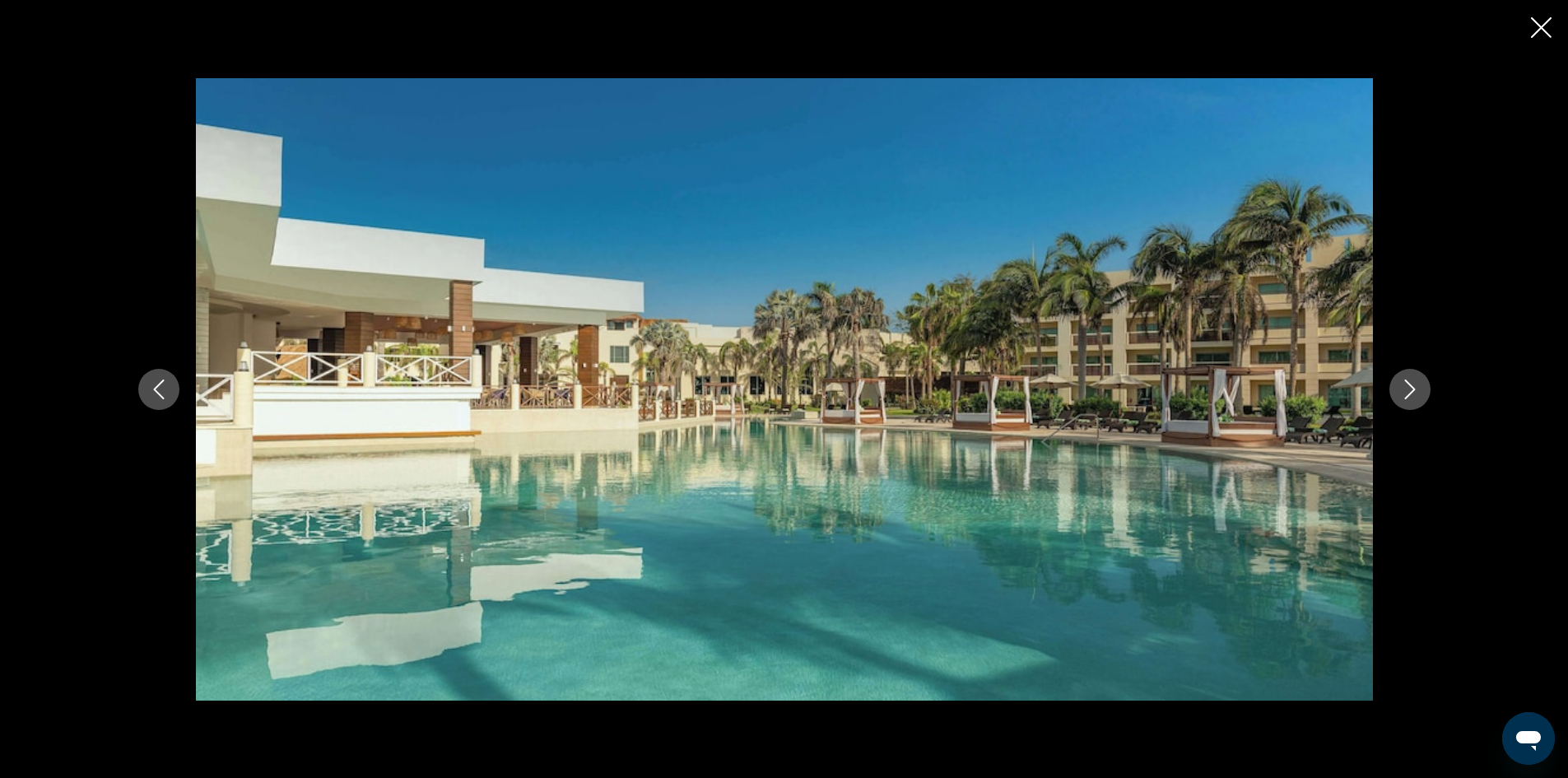
click at [1401, 382] on icon "Next image" at bounding box center [1410, 389] width 20 height 20
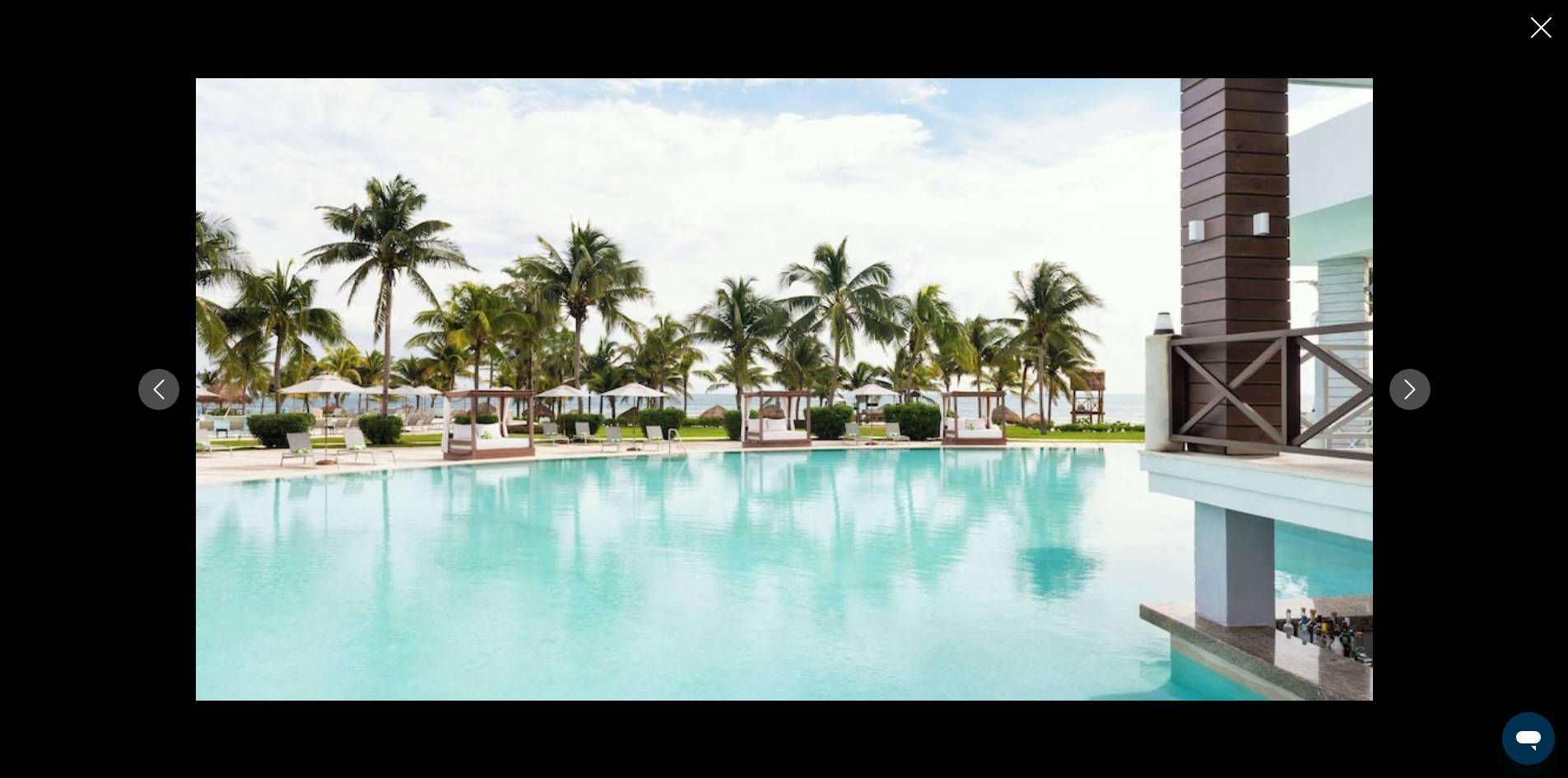
click at [1400, 382] on icon "Next image" at bounding box center [1410, 389] width 20 height 20
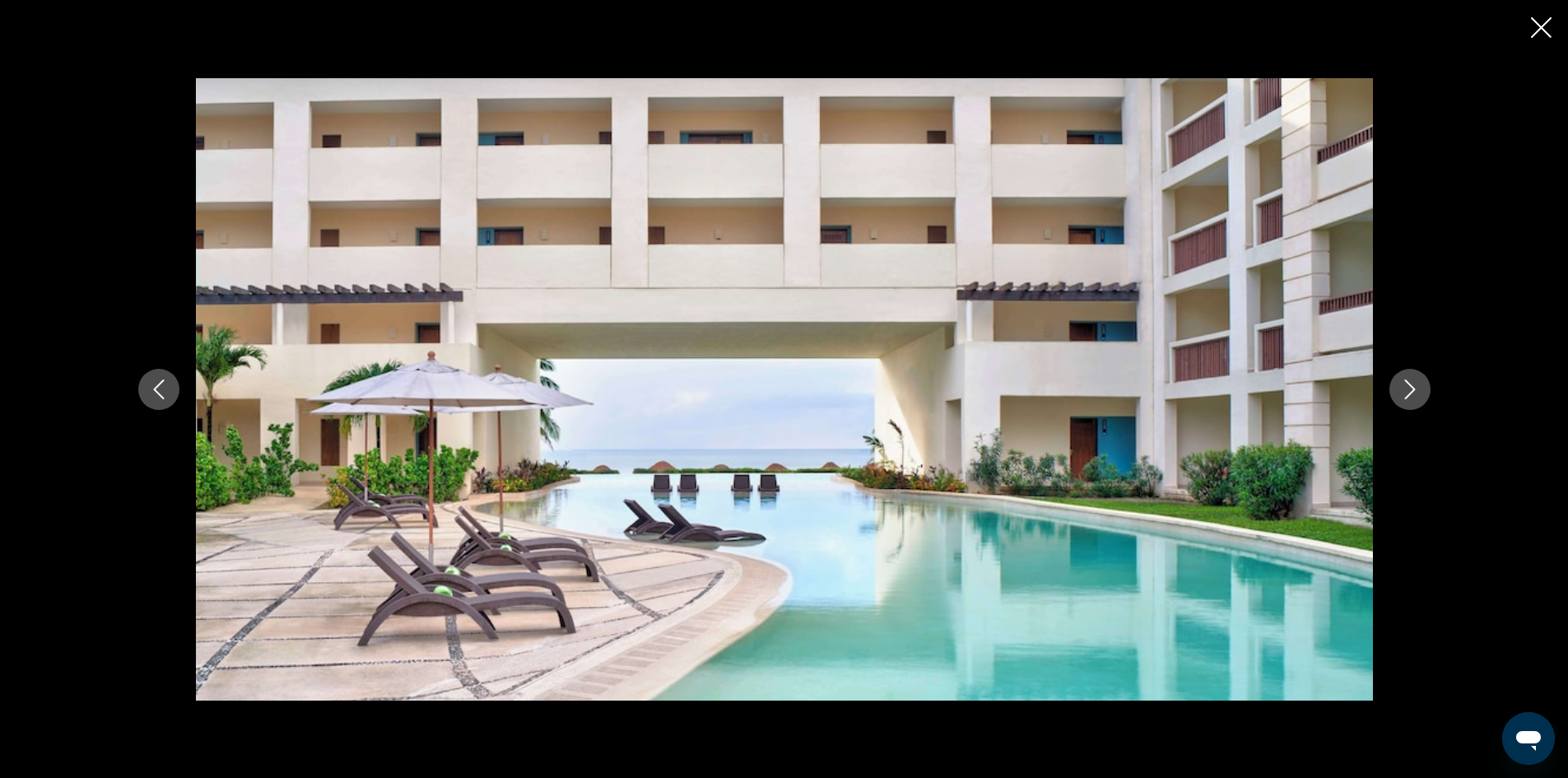
click at [1415, 372] on button "Next image" at bounding box center [1410, 389] width 41 height 41
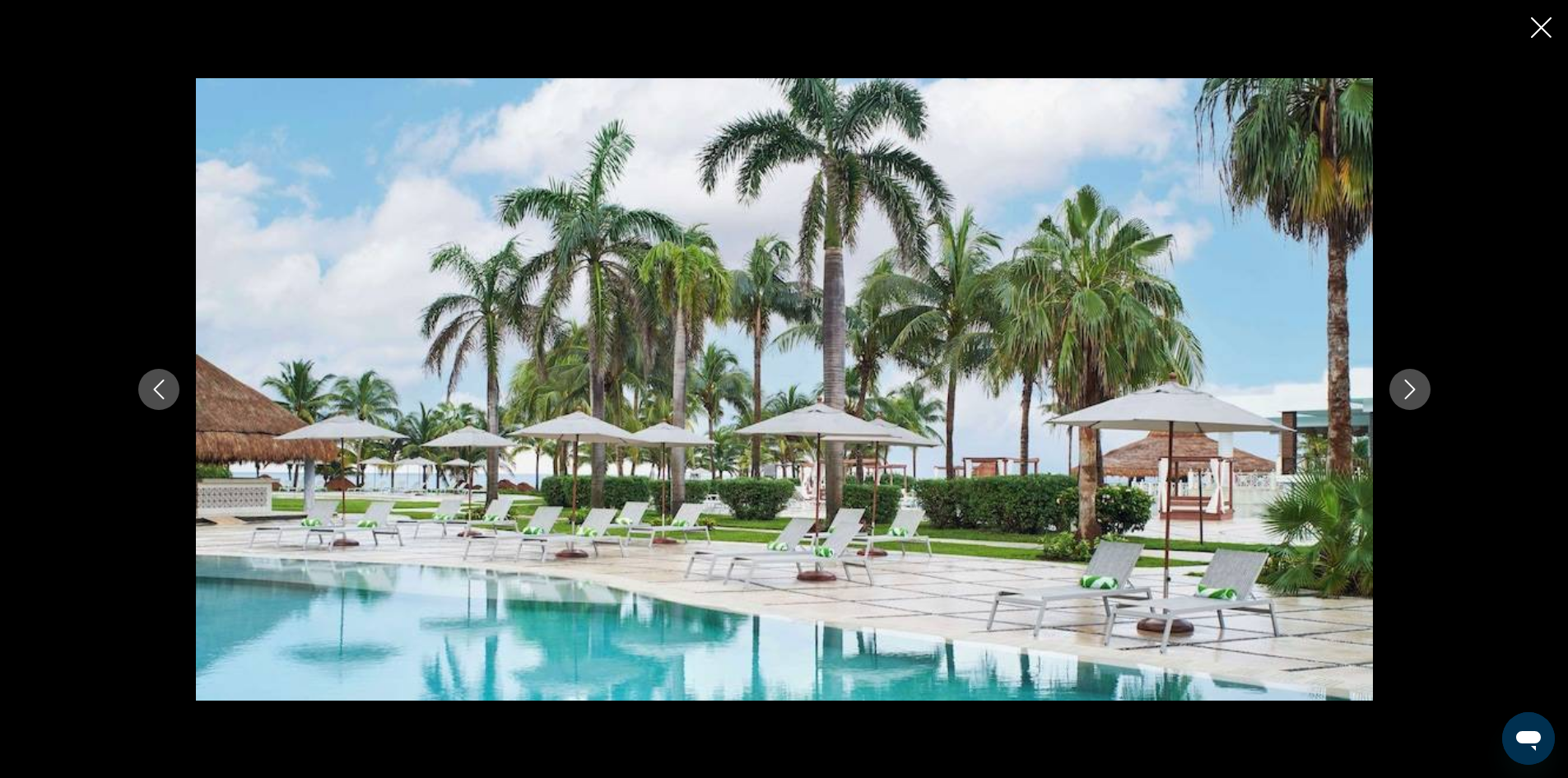
click at [1415, 372] on button "Next image" at bounding box center [1410, 389] width 41 height 41
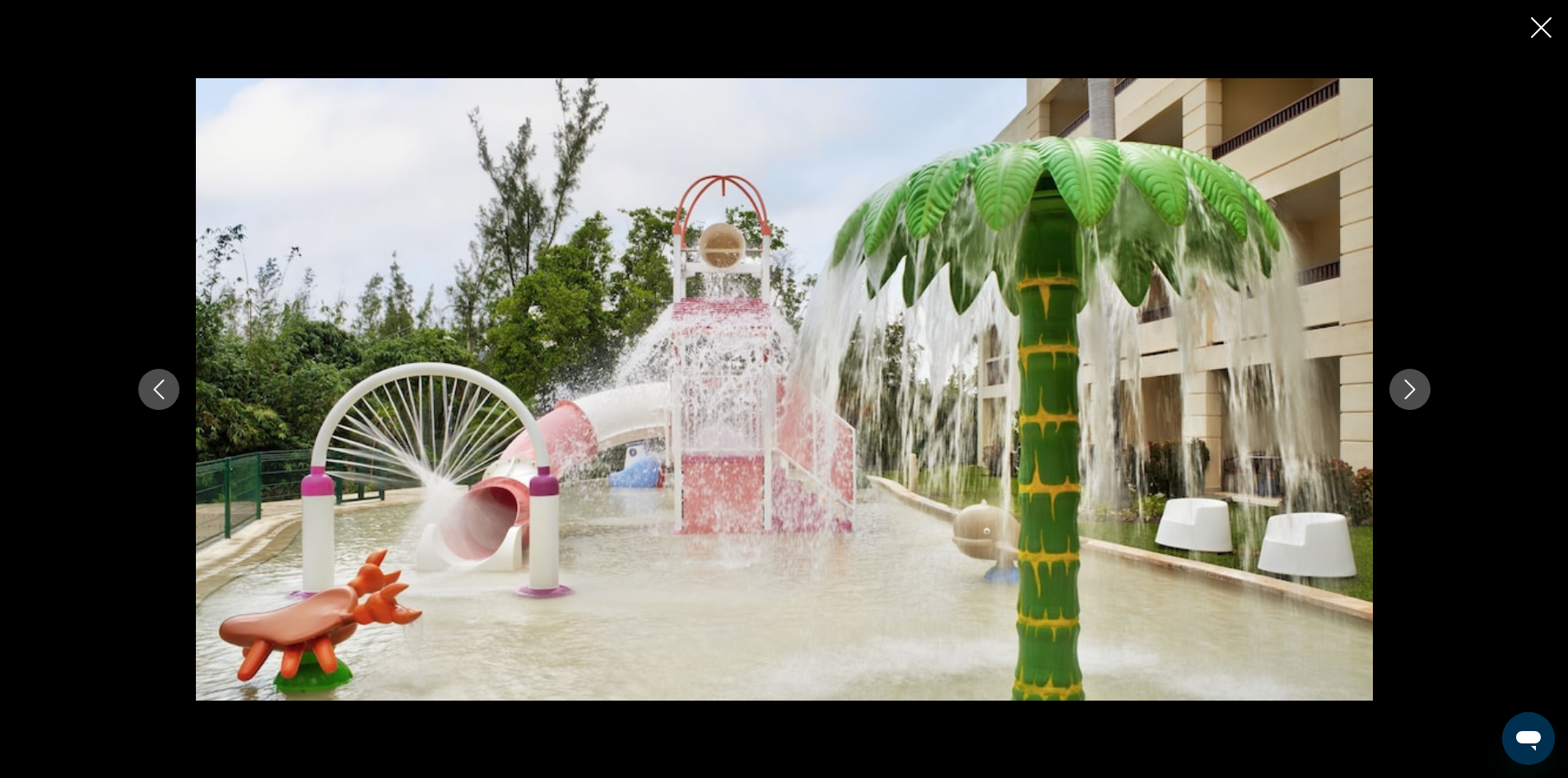
click at [1415, 372] on button "Next image" at bounding box center [1410, 389] width 41 height 41
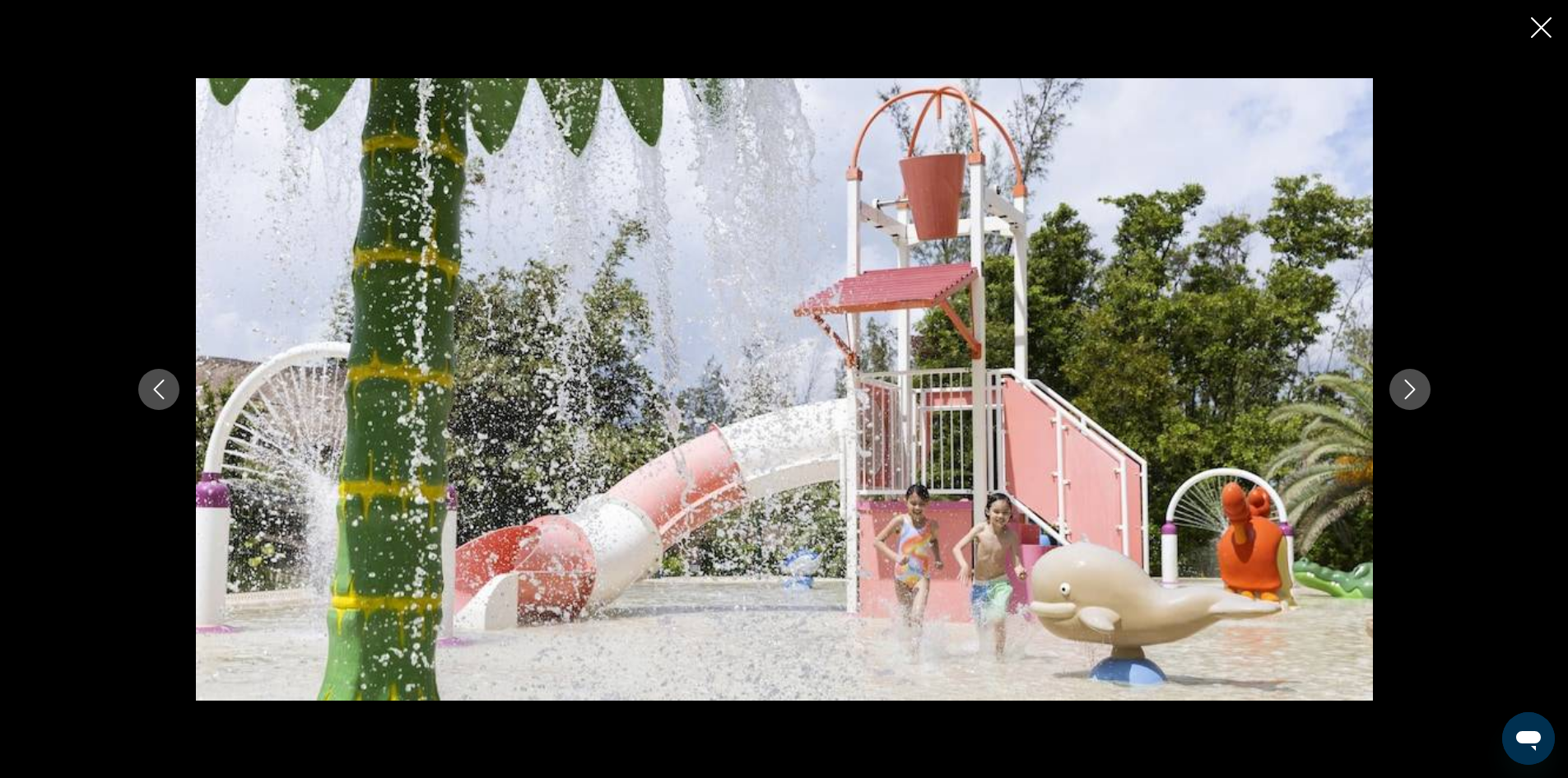
click at [1415, 372] on button "Next image" at bounding box center [1410, 389] width 41 height 41
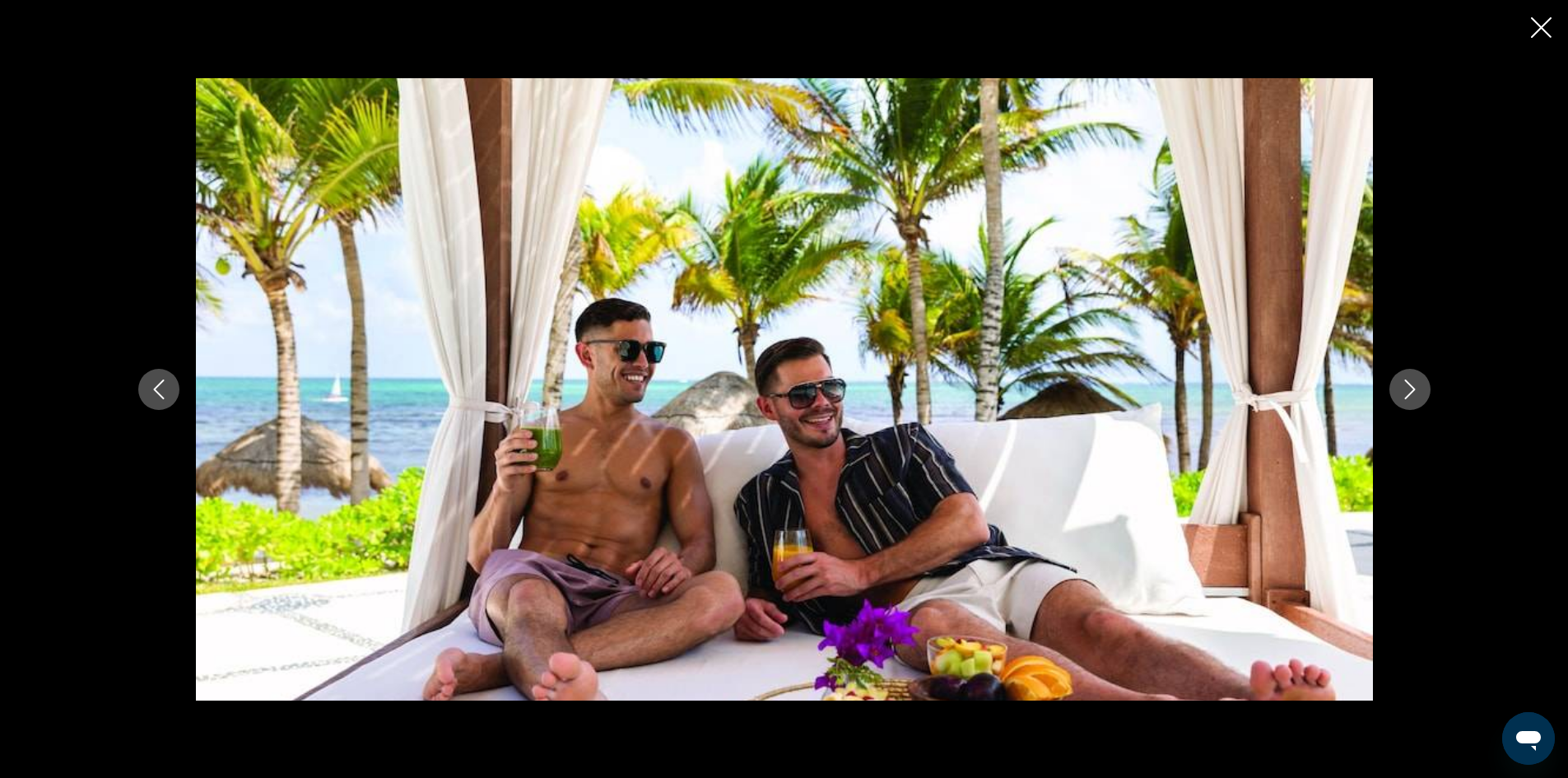
click at [1415, 372] on button "Next image" at bounding box center [1410, 389] width 41 height 41
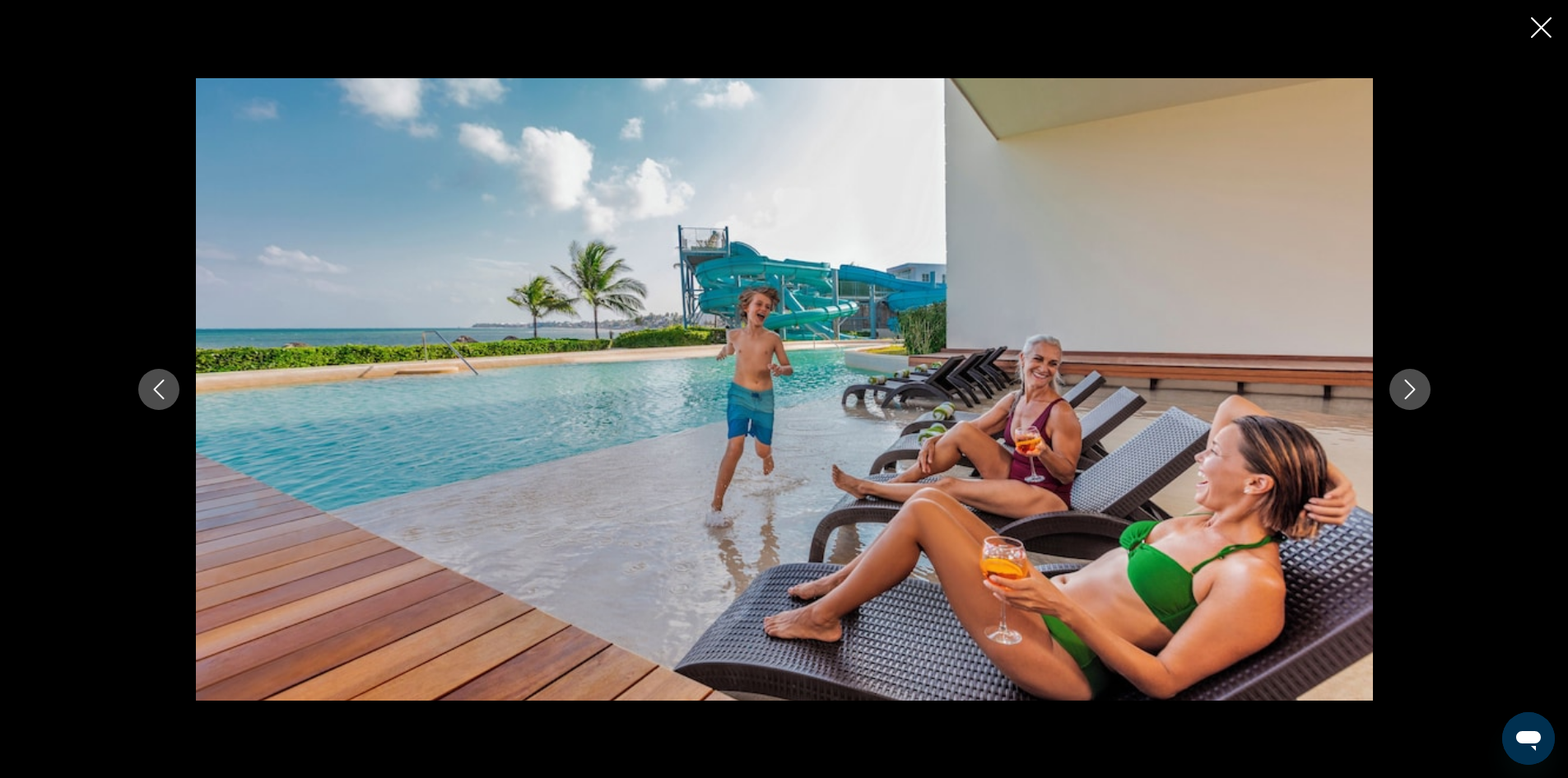
click at [1414, 372] on button "Next image" at bounding box center [1410, 389] width 41 height 41
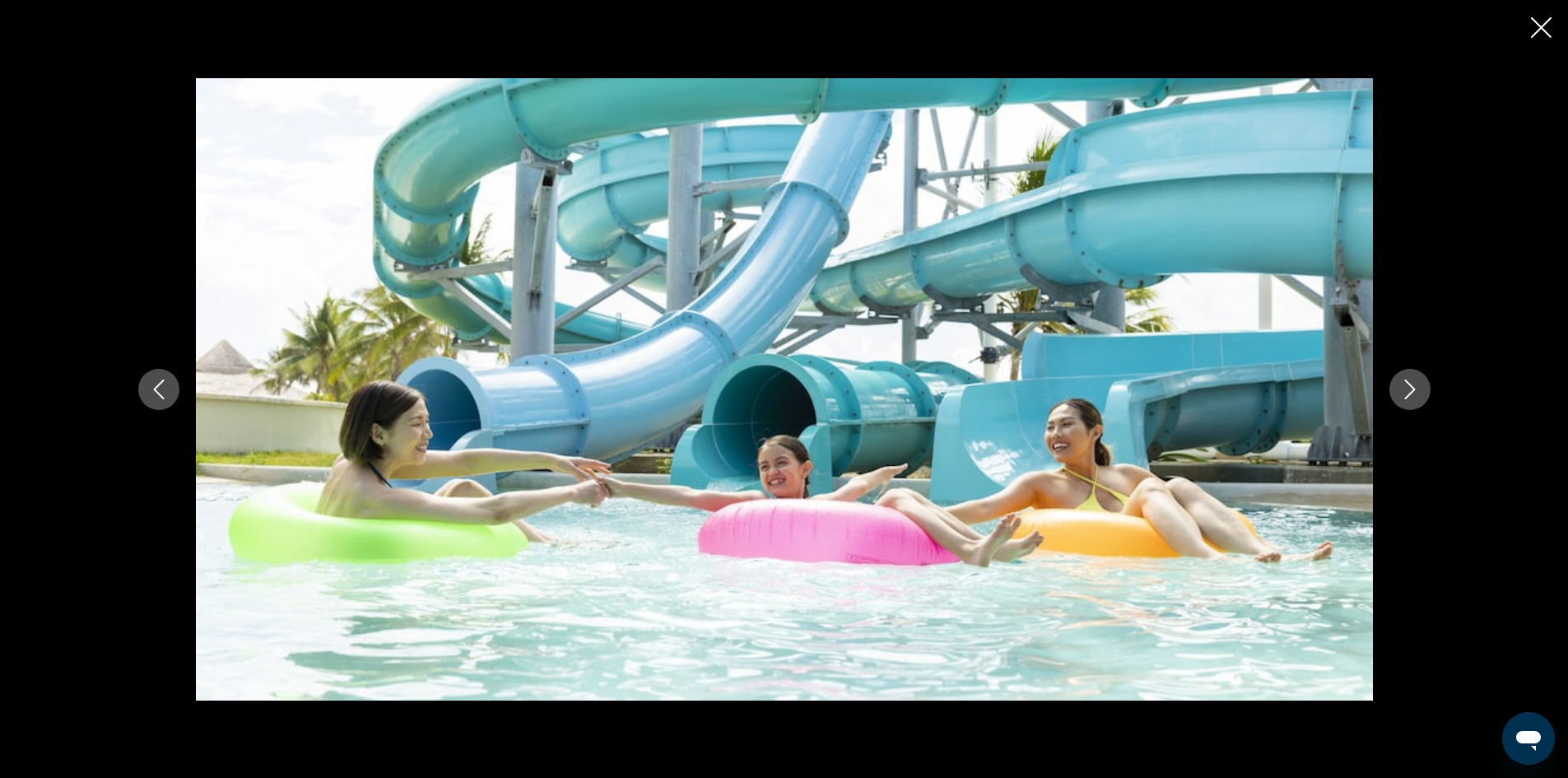
click at [1413, 372] on button "Next image" at bounding box center [1410, 389] width 41 height 41
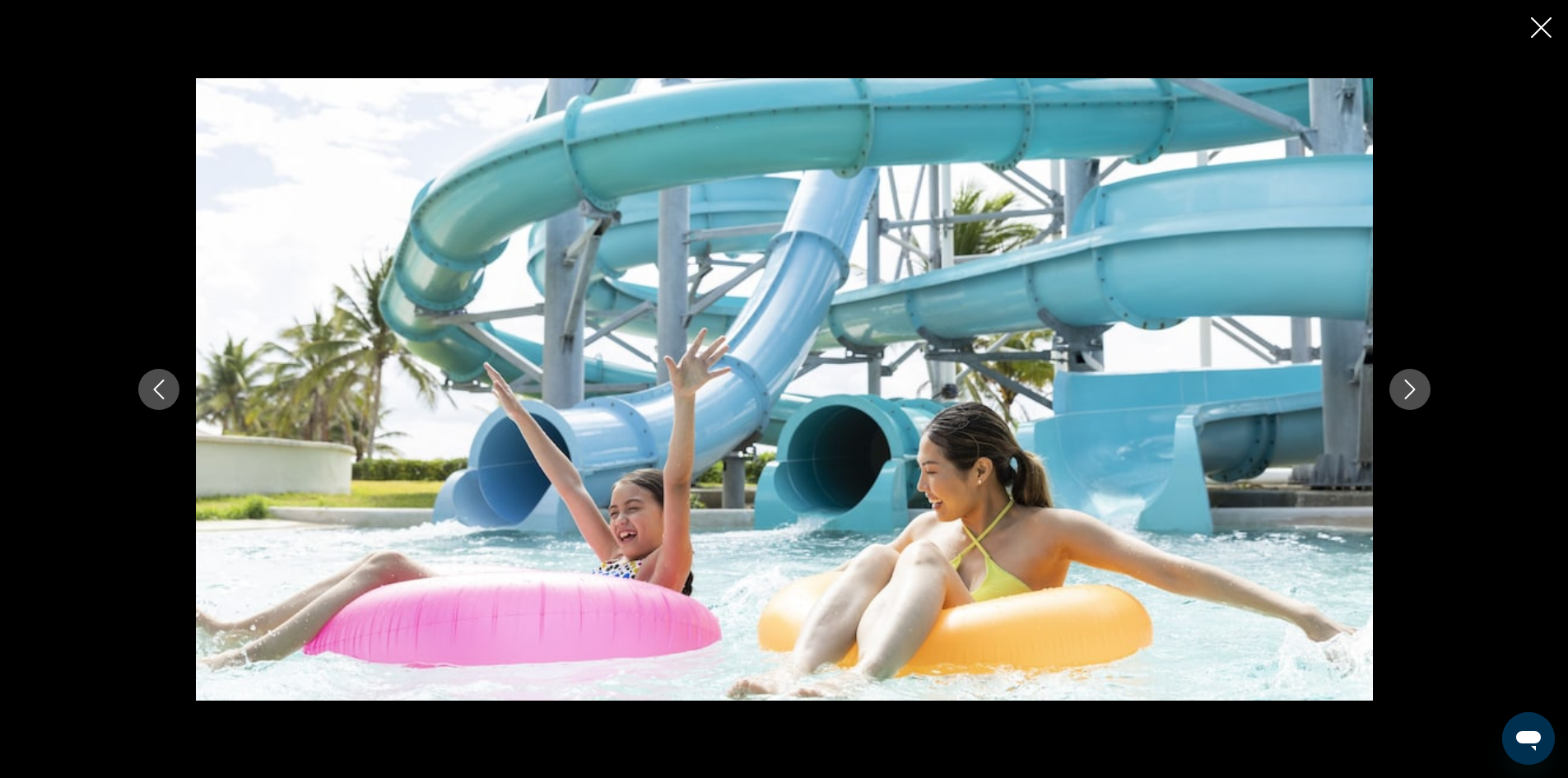
click at [1413, 372] on button "Next image" at bounding box center [1410, 389] width 41 height 41
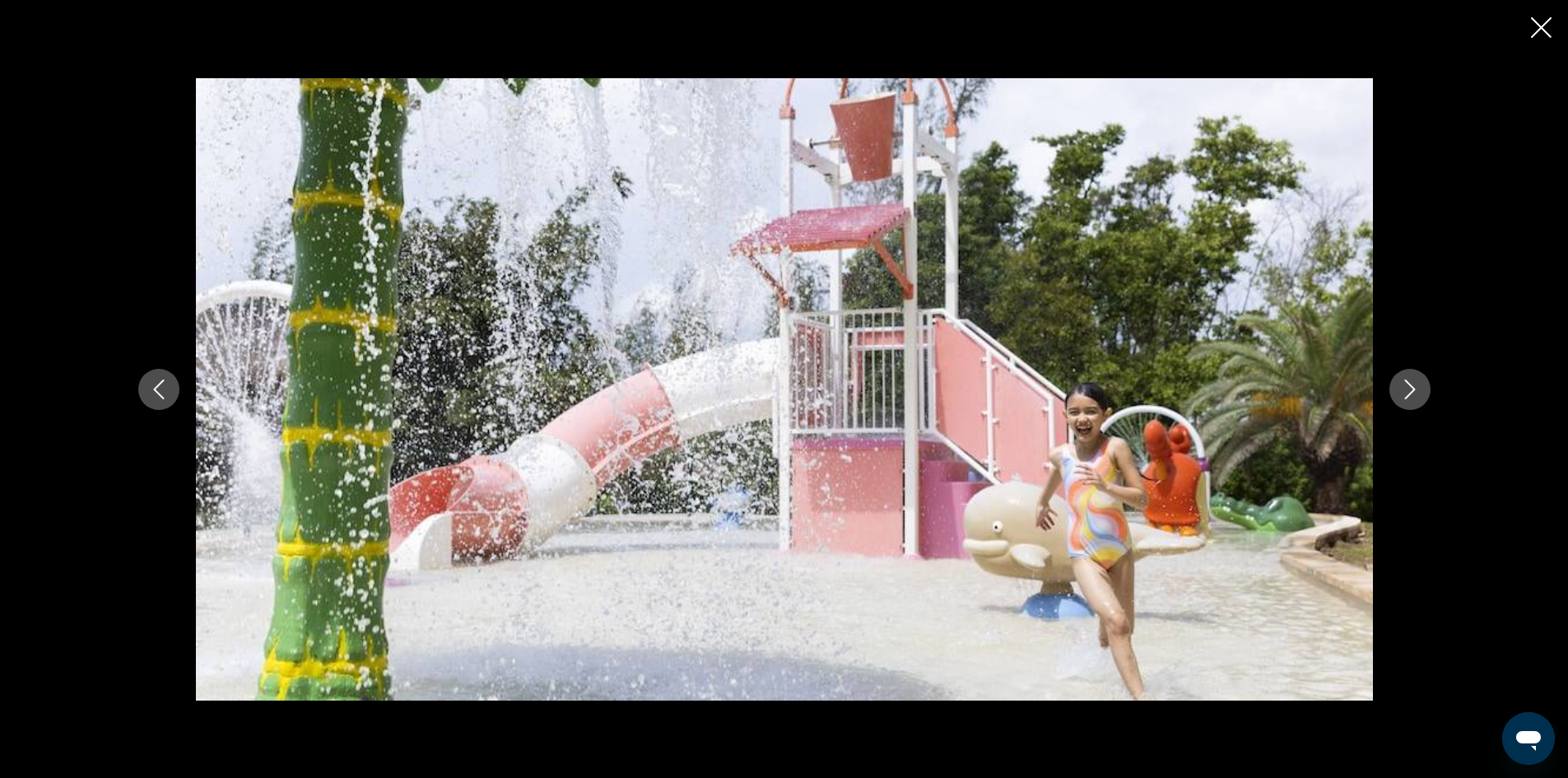
click at [1413, 372] on button "Next image" at bounding box center [1410, 389] width 41 height 41
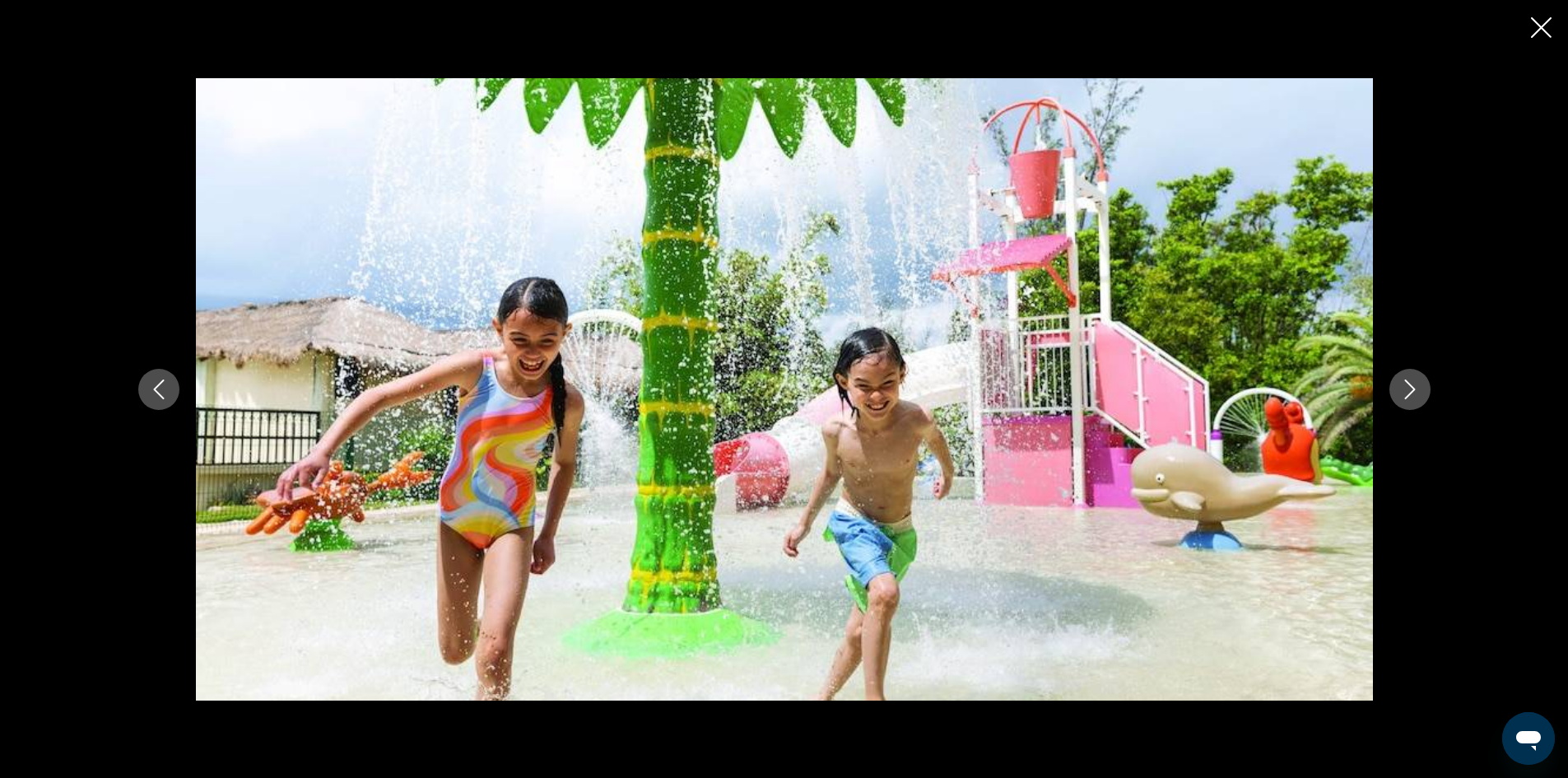
click at [1413, 372] on button "Next image" at bounding box center [1410, 389] width 41 height 41
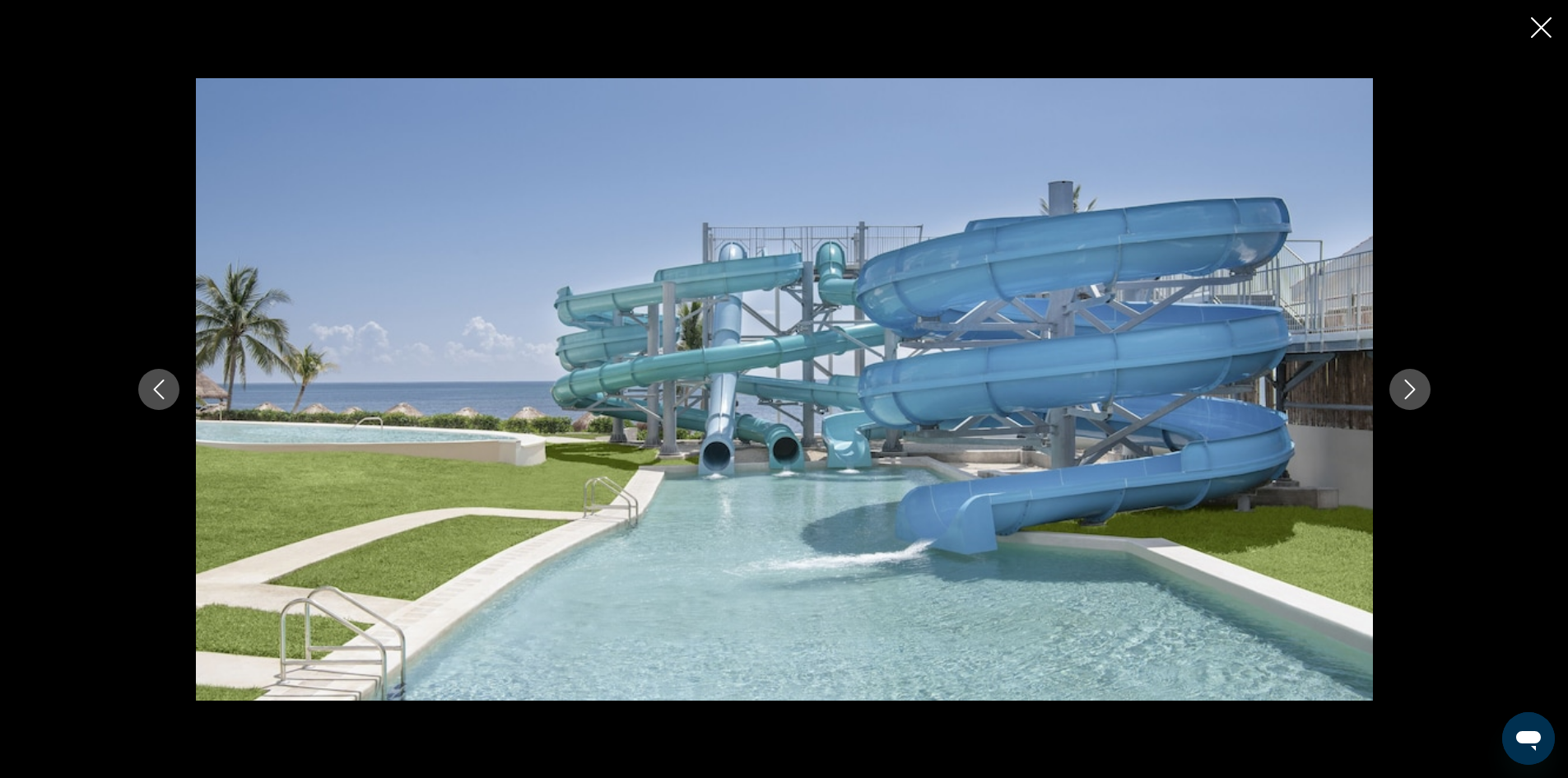
click at [1413, 372] on button "Next image" at bounding box center [1410, 389] width 41 height 41
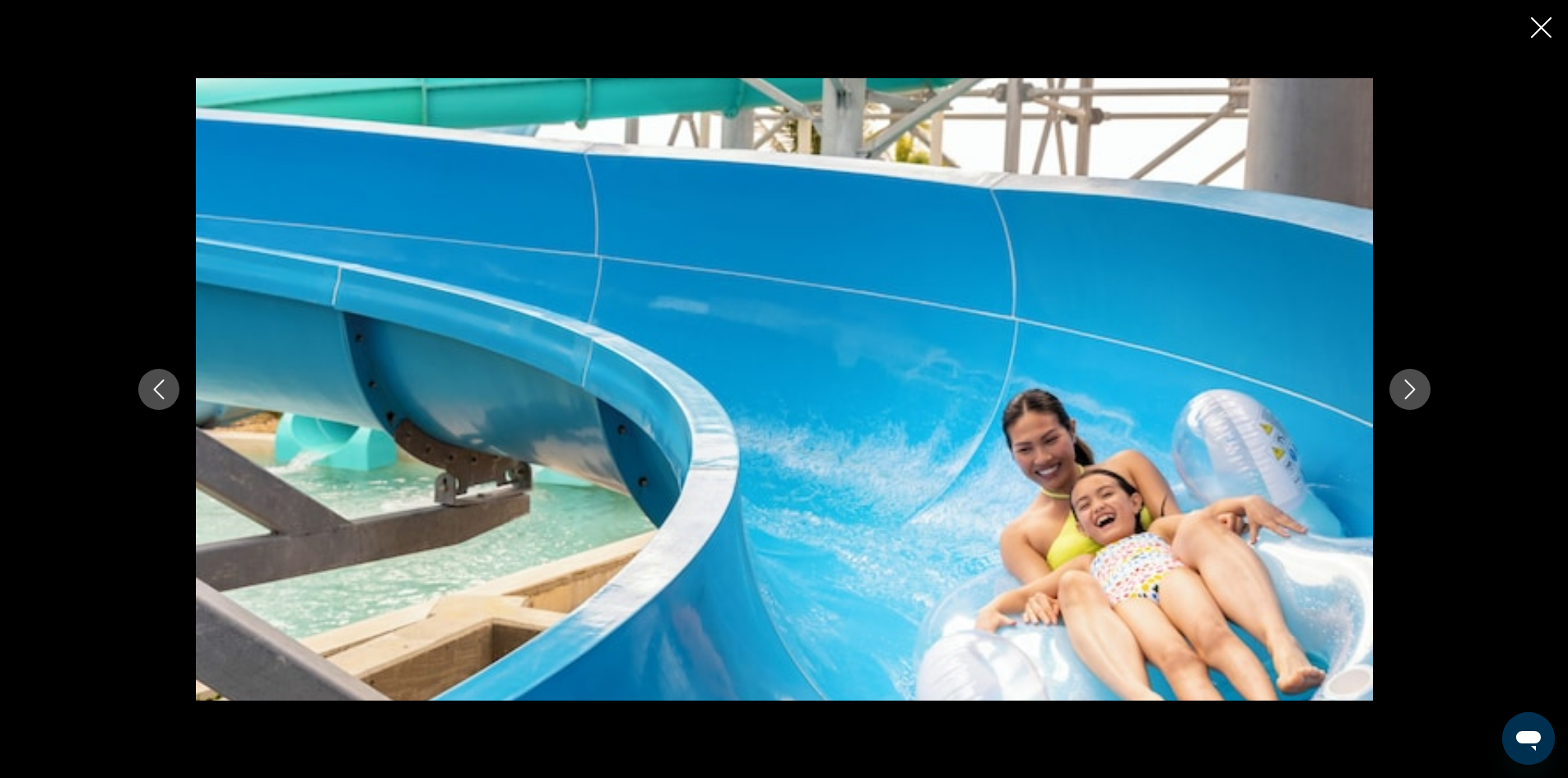
click at [172, 387] on button "Previous image" at bounding box center [159, 389] width 41 height 41
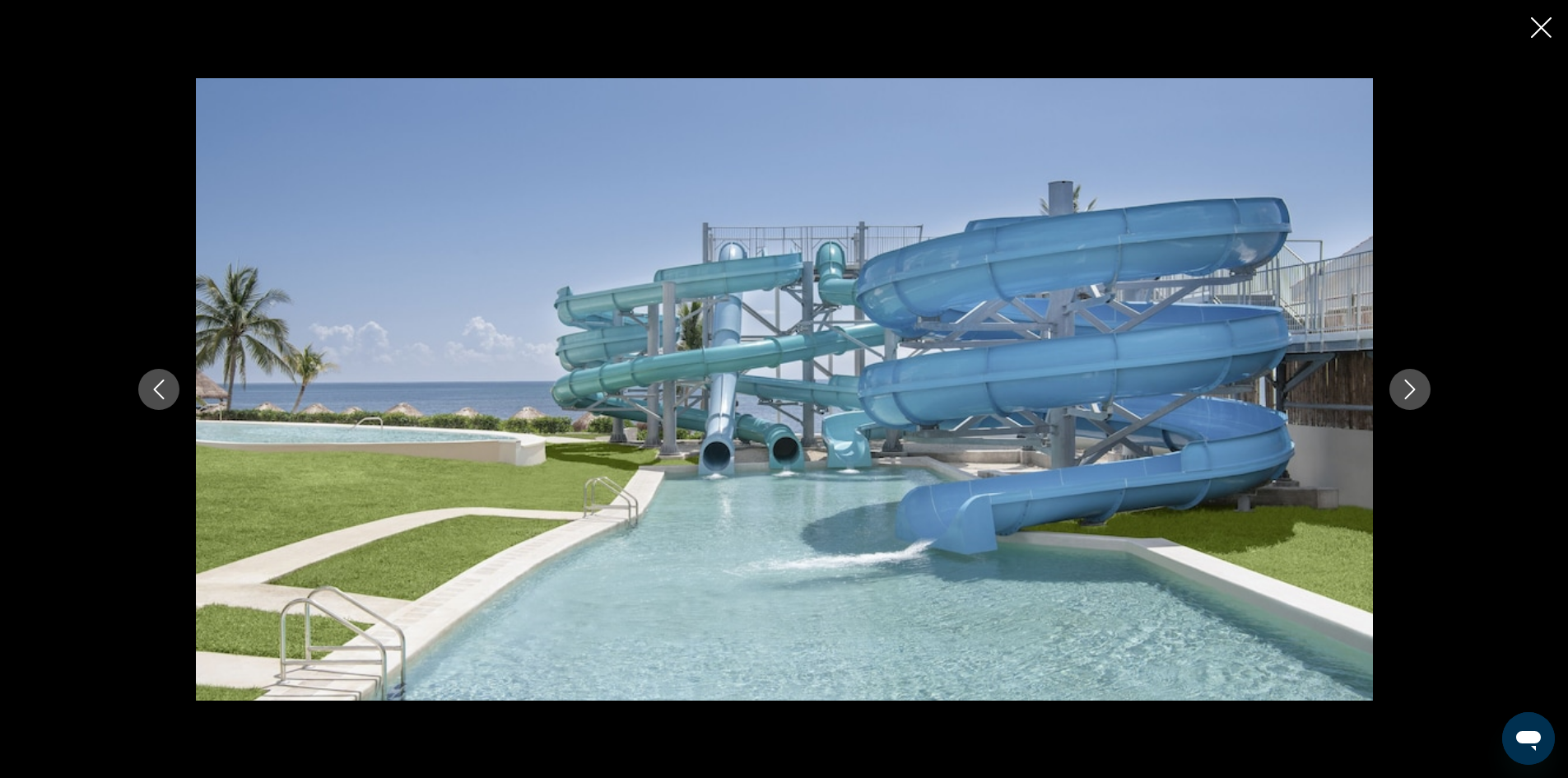
click at [172, 387] on button "Previous image" at bounding box center [159, 389] width 41 height 41
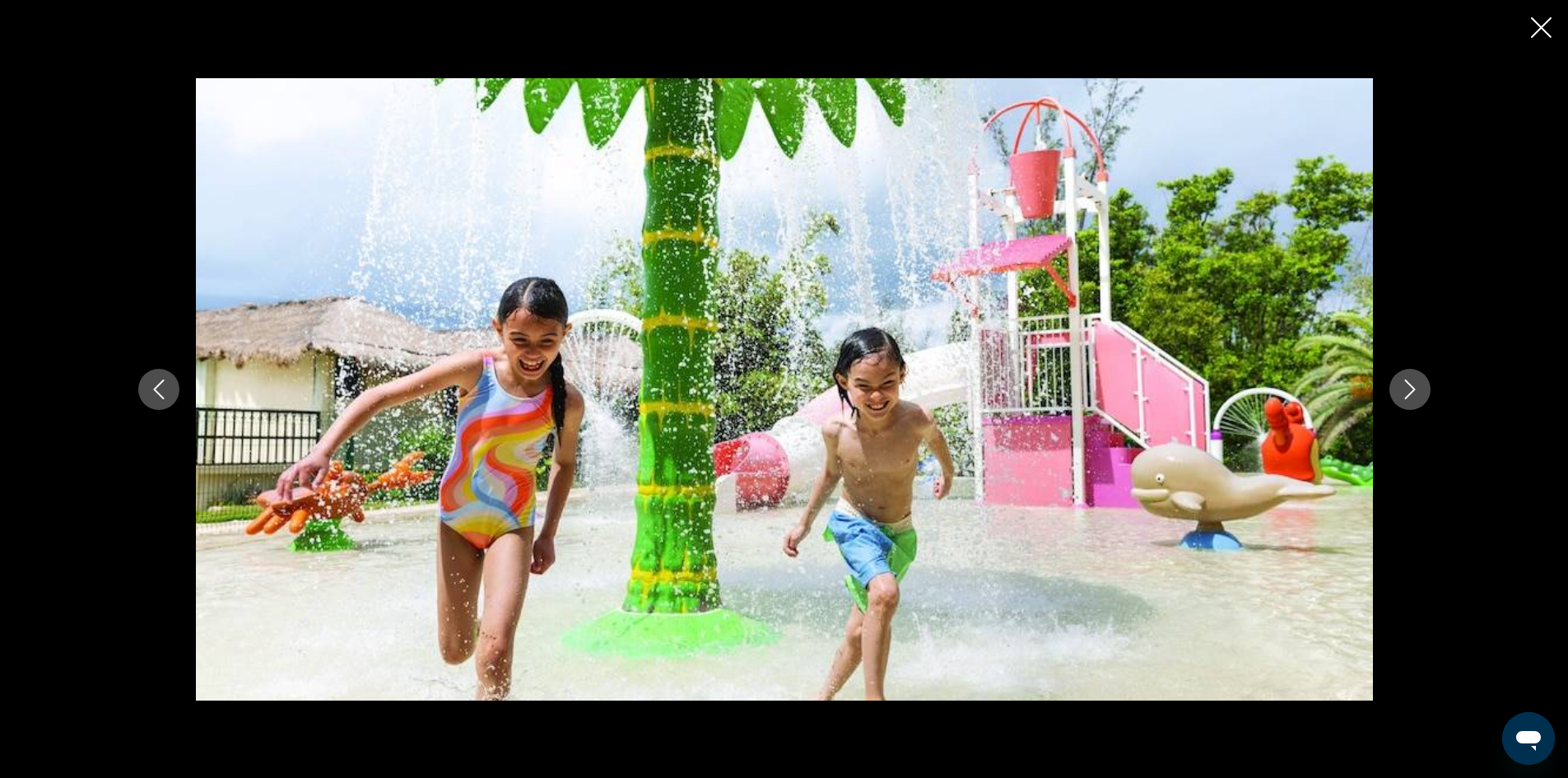
click at [1408, 397] on icon "Next image" at bounding box center [1410, 389] width 20 height 20
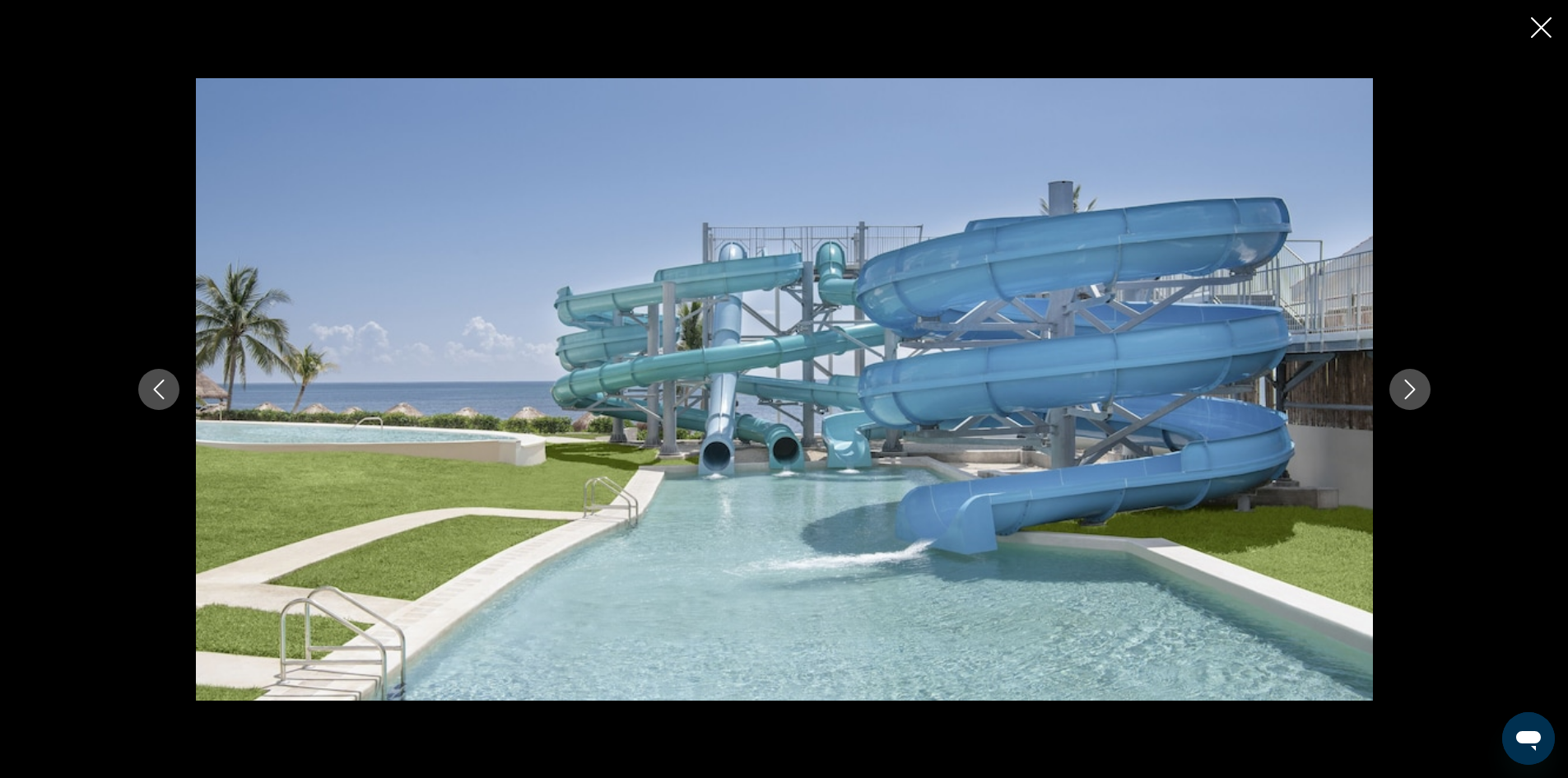
click at [1408, 397] on icon "Next image" at bounding box center [1410, 389] width 20 height 20
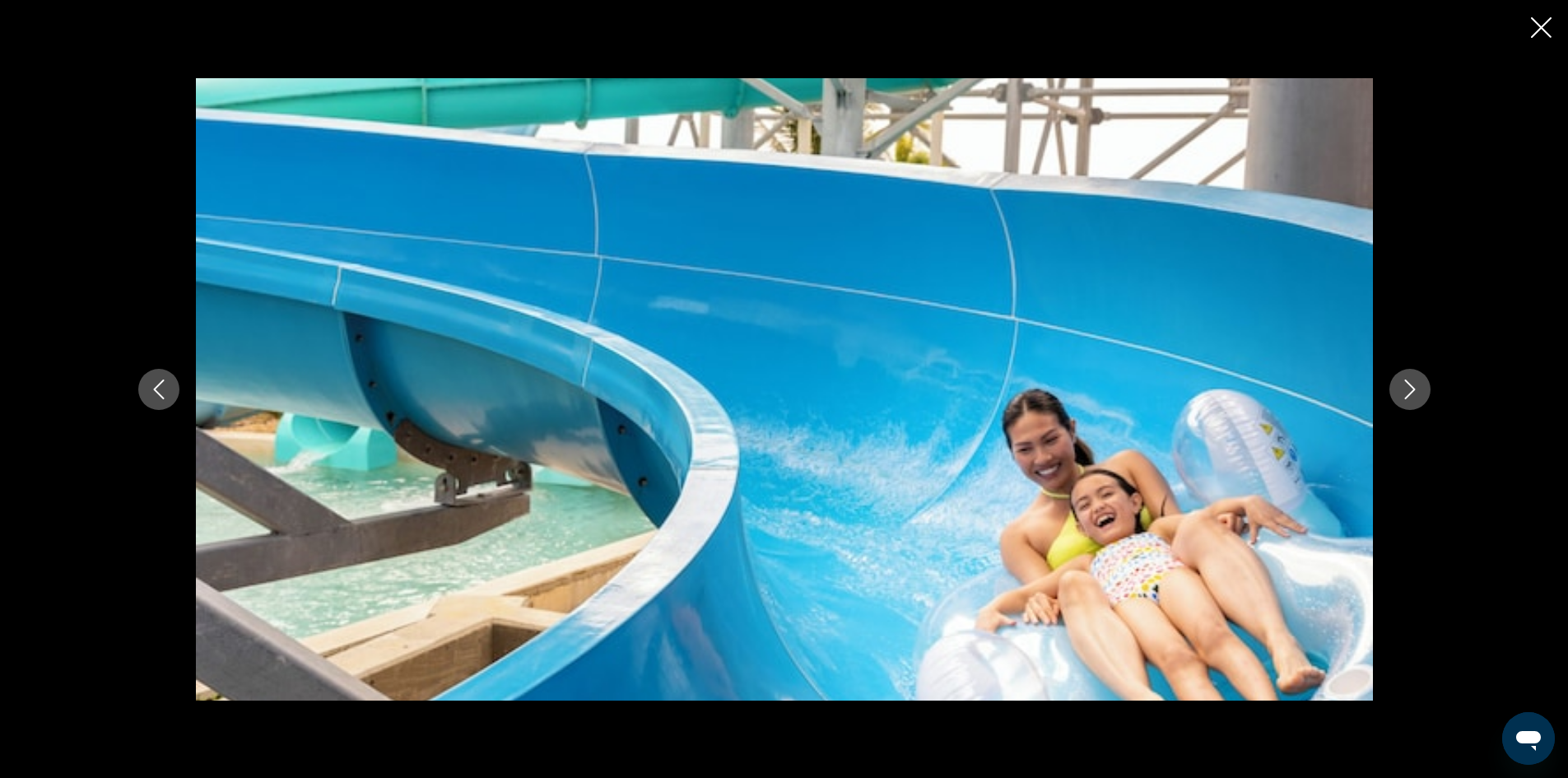
click at [1408, 397] on icon "Next image" at bounding box center [1410, 389] width 20 height 20
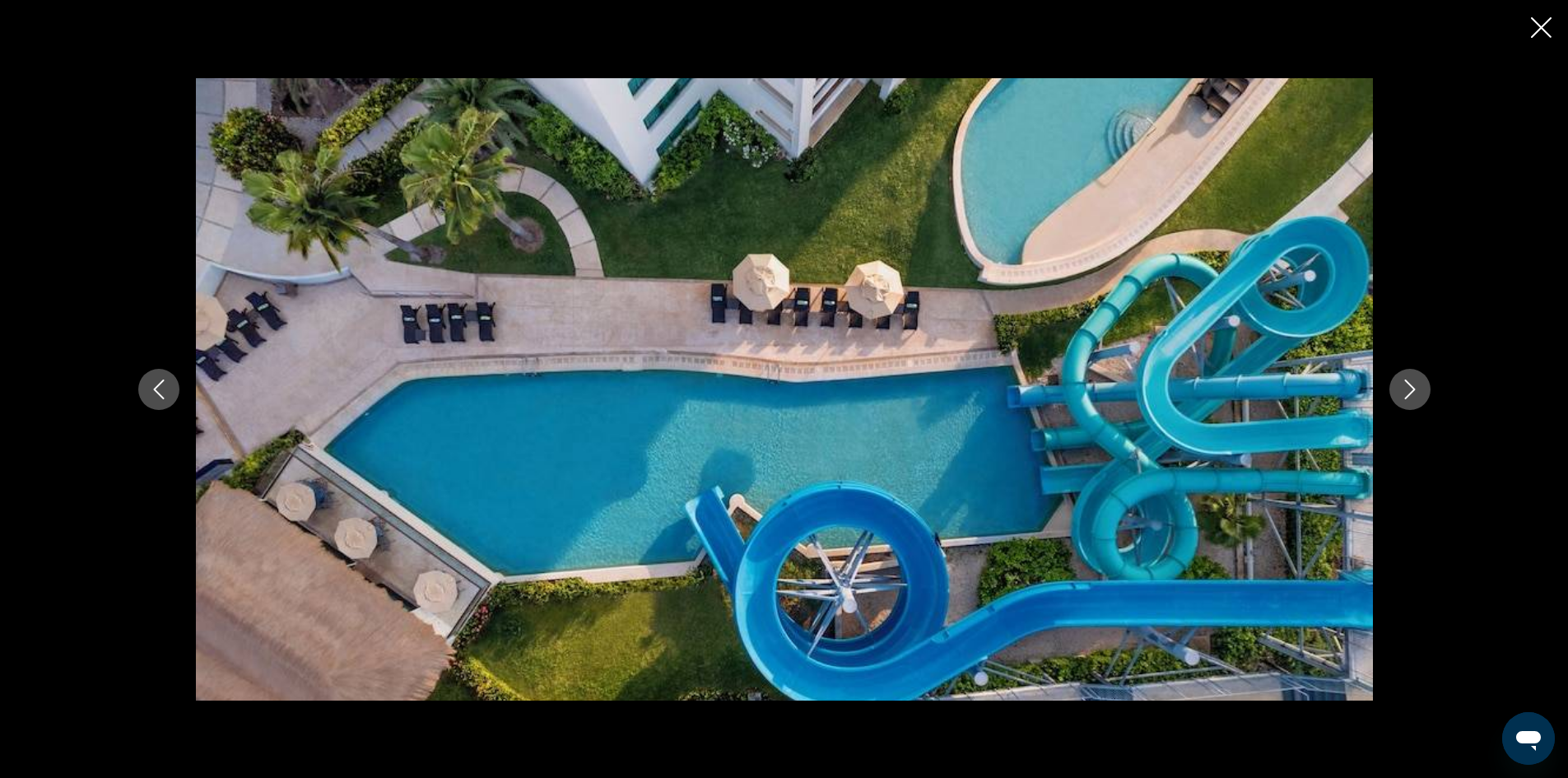
click at [1406, 397] on icon "Next image" at bounding box center [1410, 389] width 11 height 20
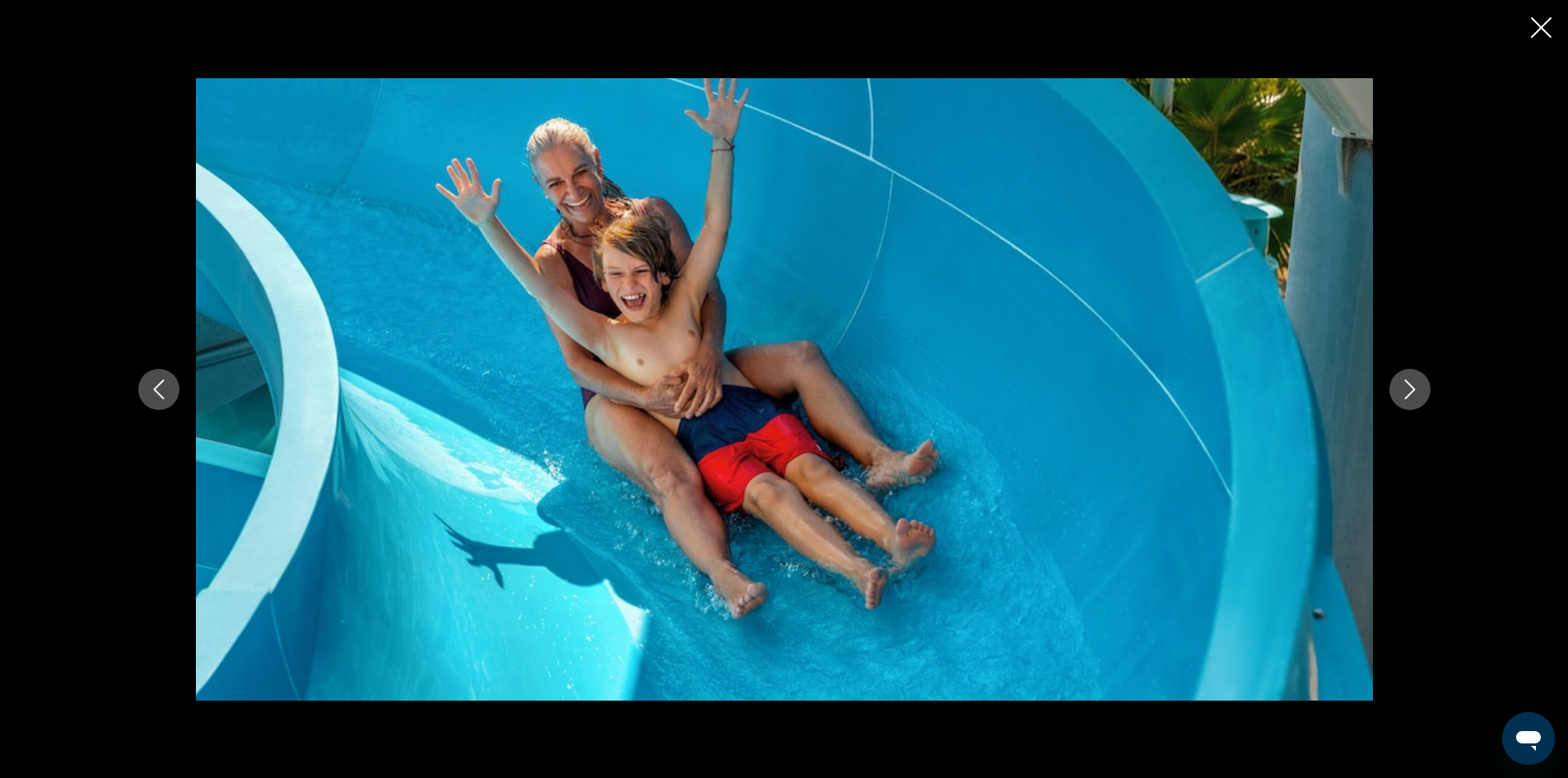
click at [1406, 397] on icon "Next image" at bounding box center [1410, 389] width 11 height 20
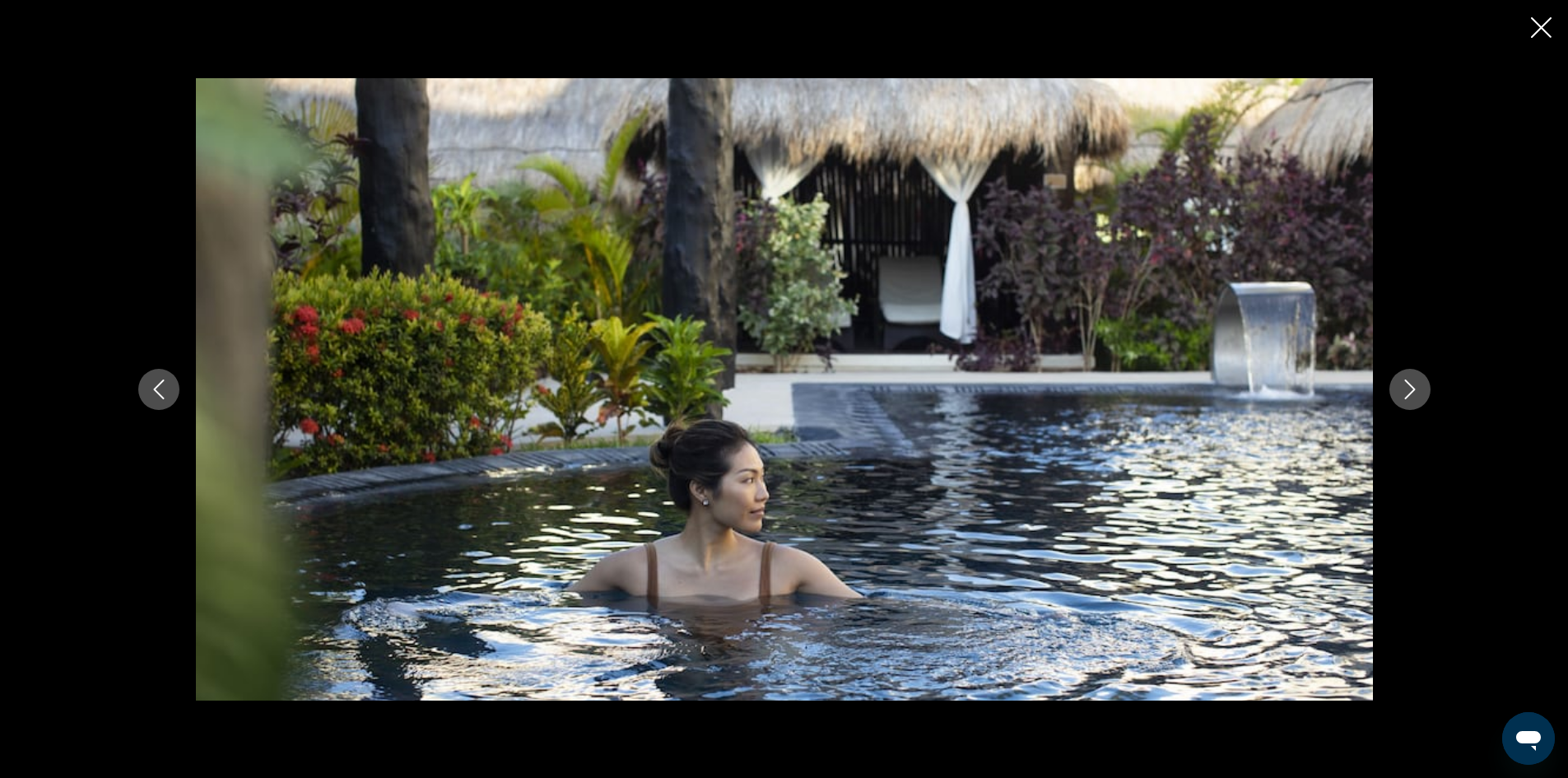
click at [1406, 397] on icon "Next image" at bounding box center [1410, 389] width 11 height 20
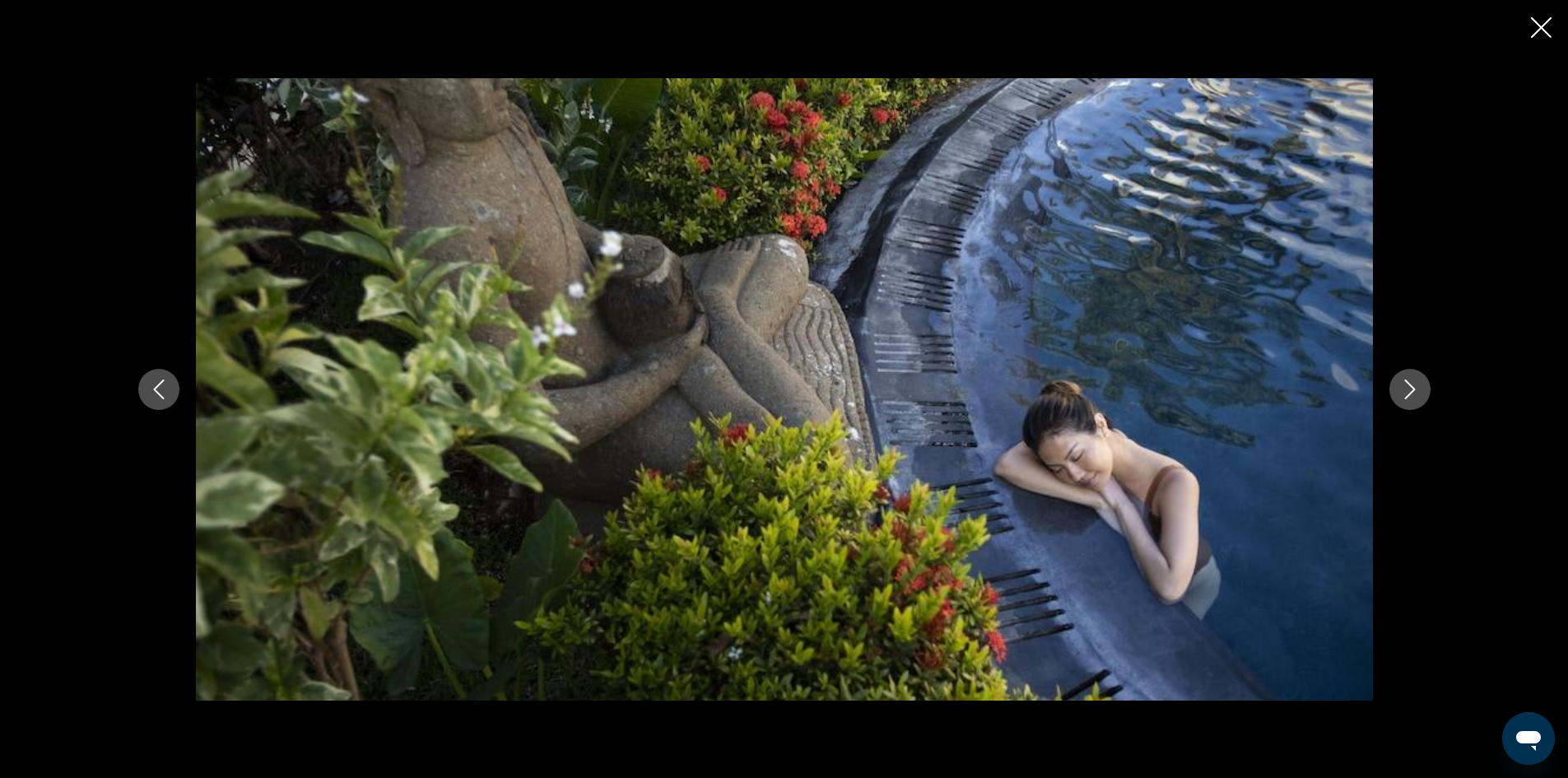
click at [1406, 396] on icon "Next image" at bounding box center [1410, 389] width 20 height 20
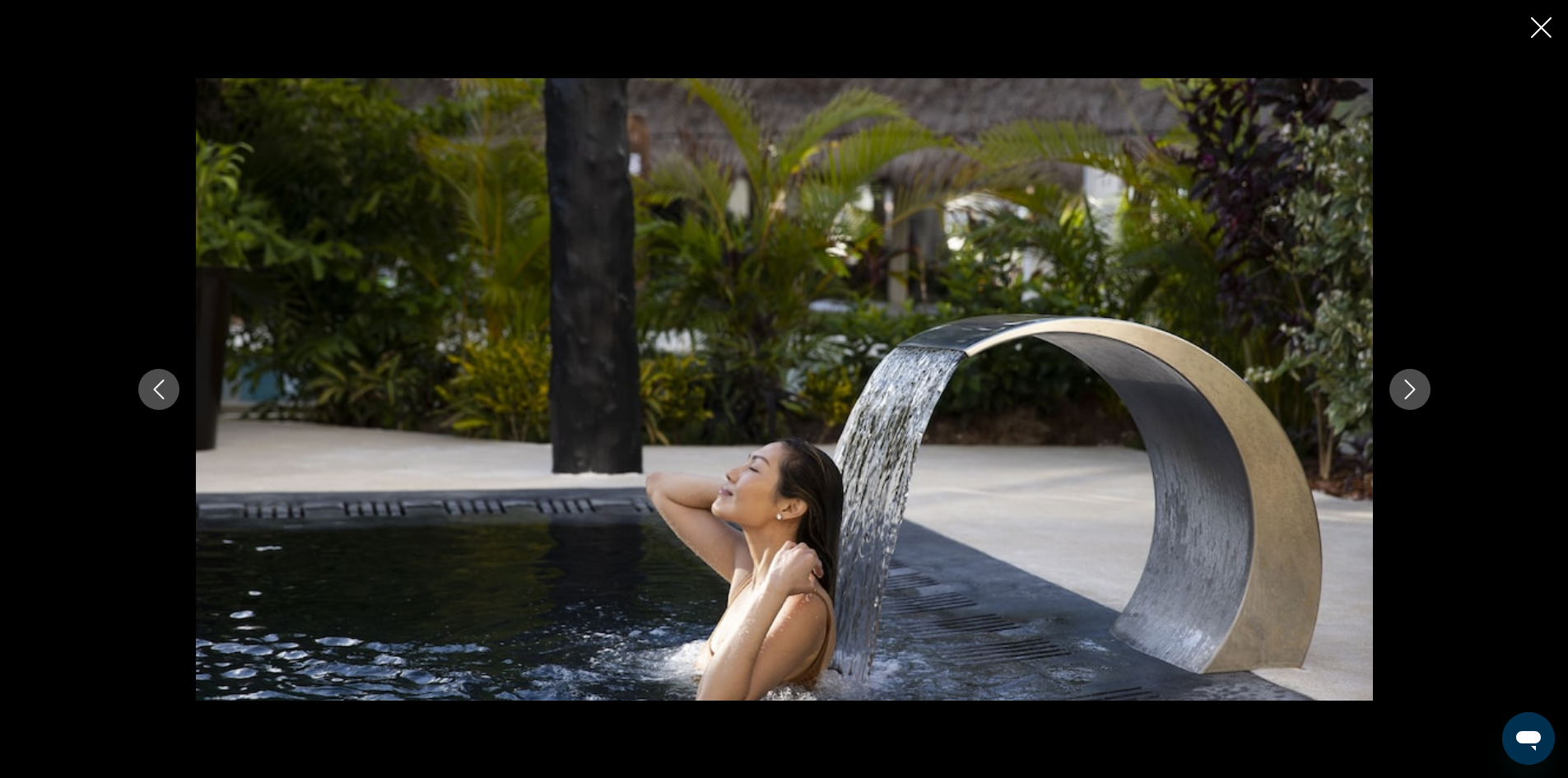
click at [1406, 396] on icon "Next image" at bounding box center [1410, 389] width 20 height 20
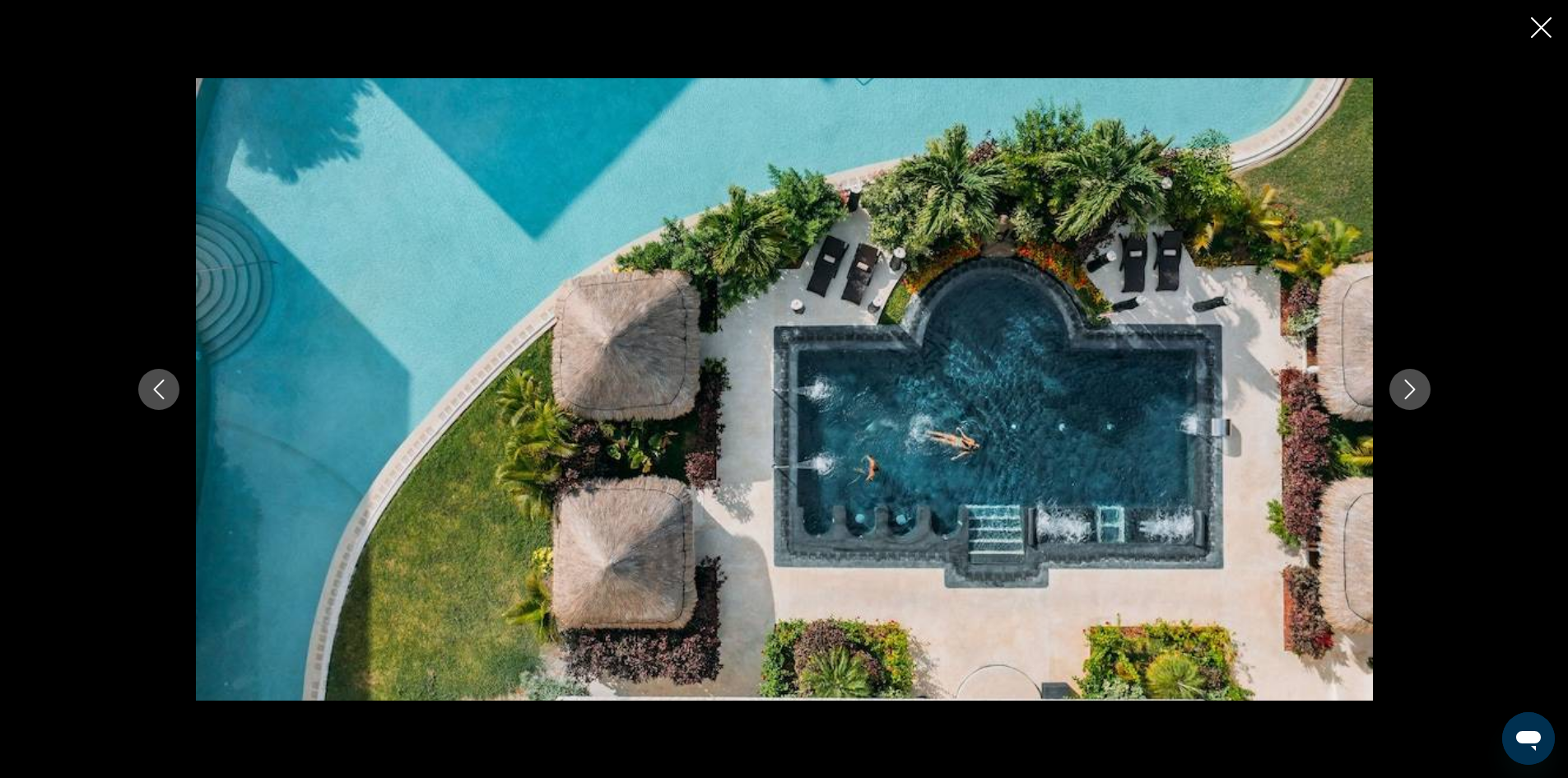
click at [1406, 396] on icon "Next image" at bounding box center [1410, 389] width 20 height 20
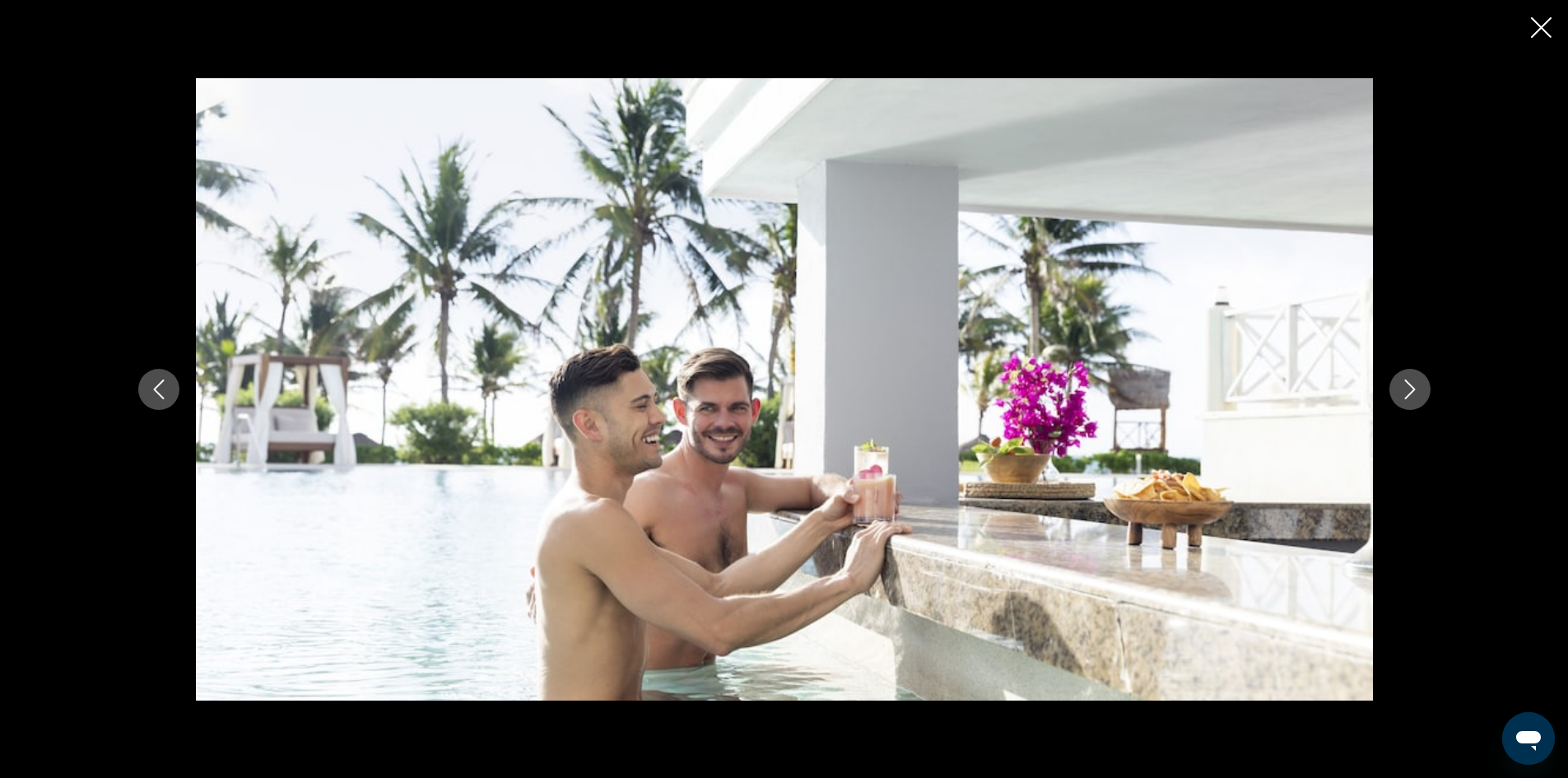
click at [149, 387] on icon "Previous image" at bounding box center [159, 389] width 20 height 20
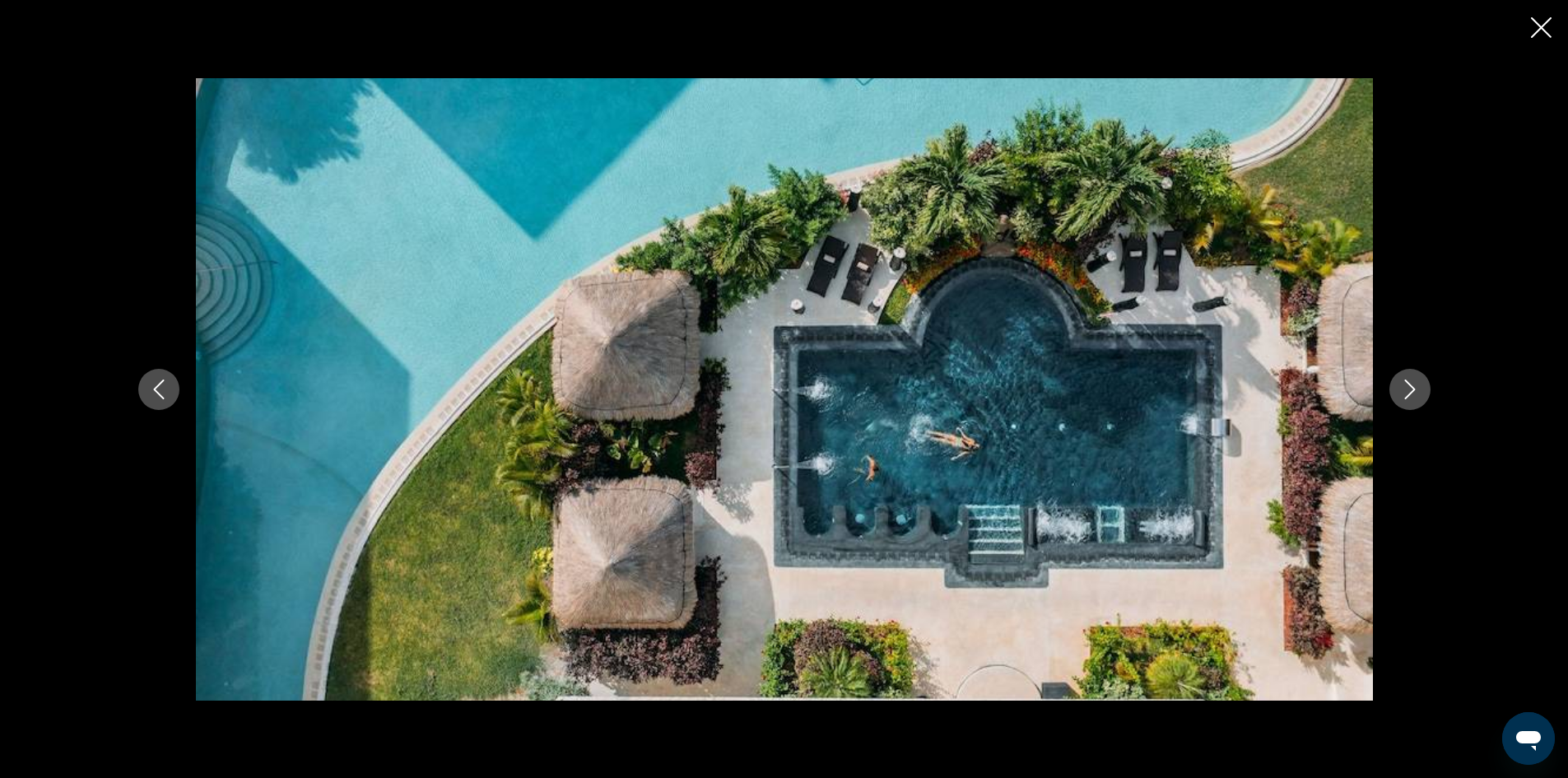
click at [1413, 390] on icon "Next image" at bounding box center [1410, 389] width 11 height 20
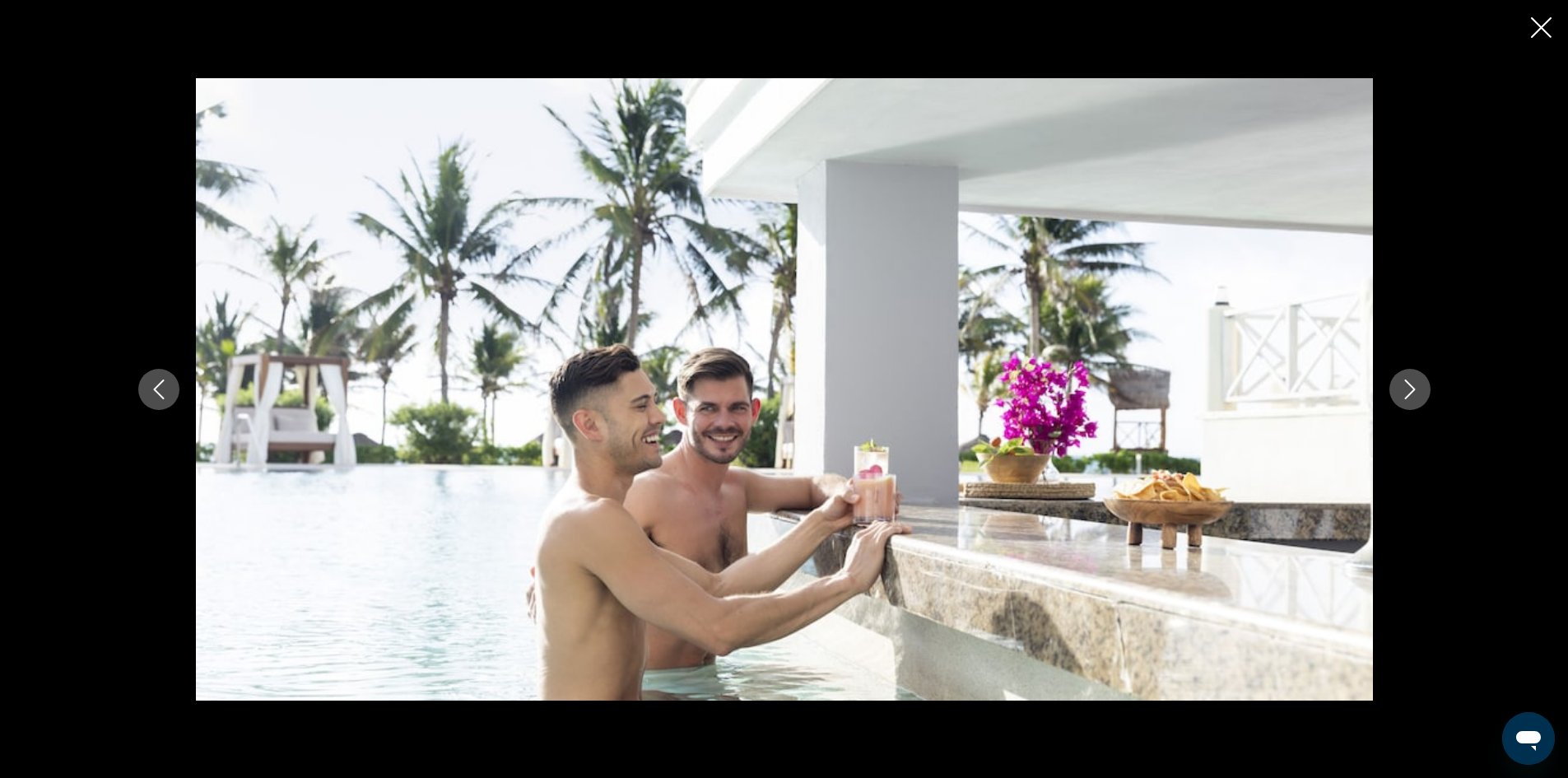
click at [1413, 390] on icon "Next image" at bounding box center [1410, 389] width 11 height 20
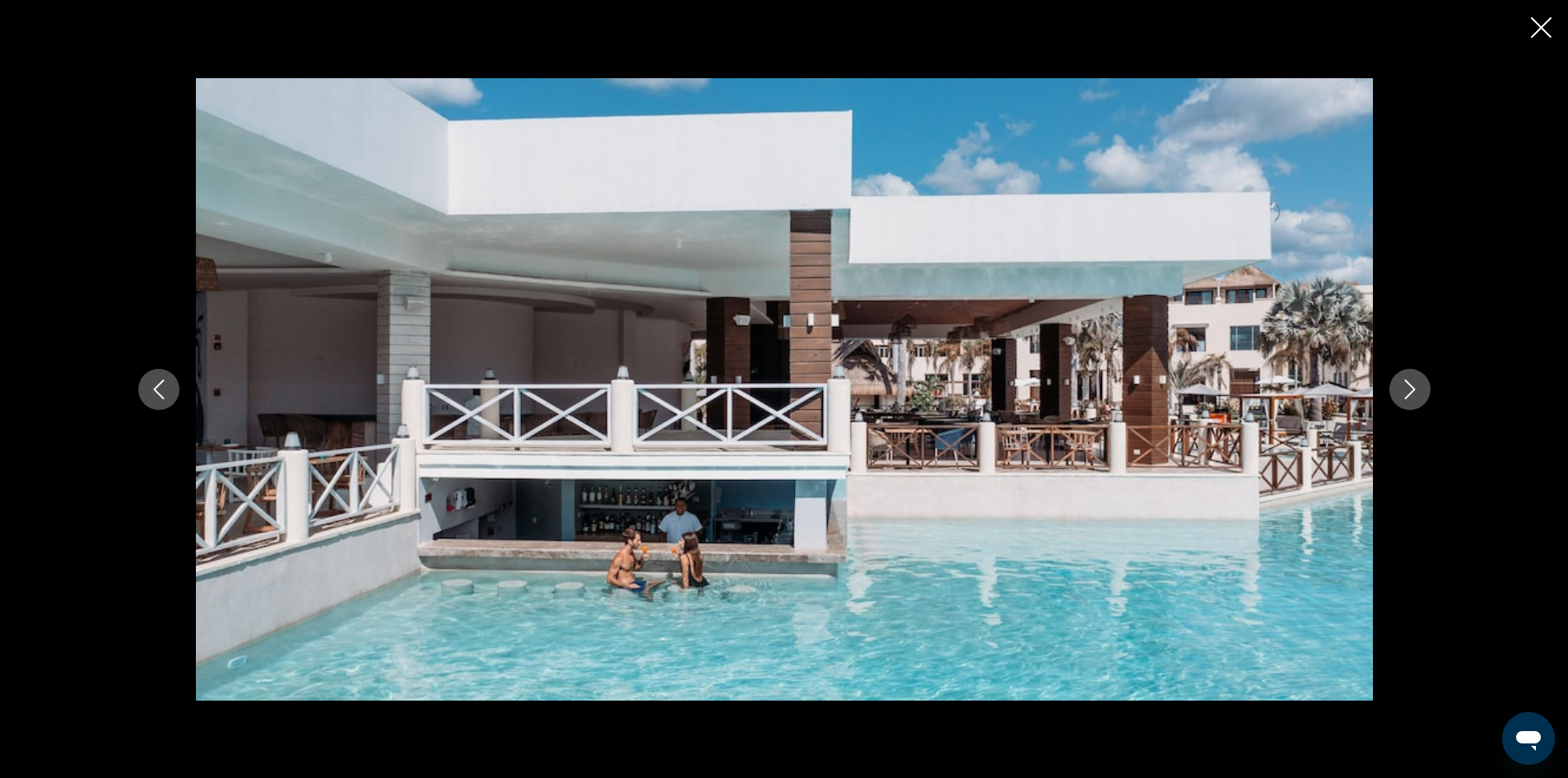
click at [1413, 390] on icon "Next image" at bounding box center [1410, 389] width 11 height 20
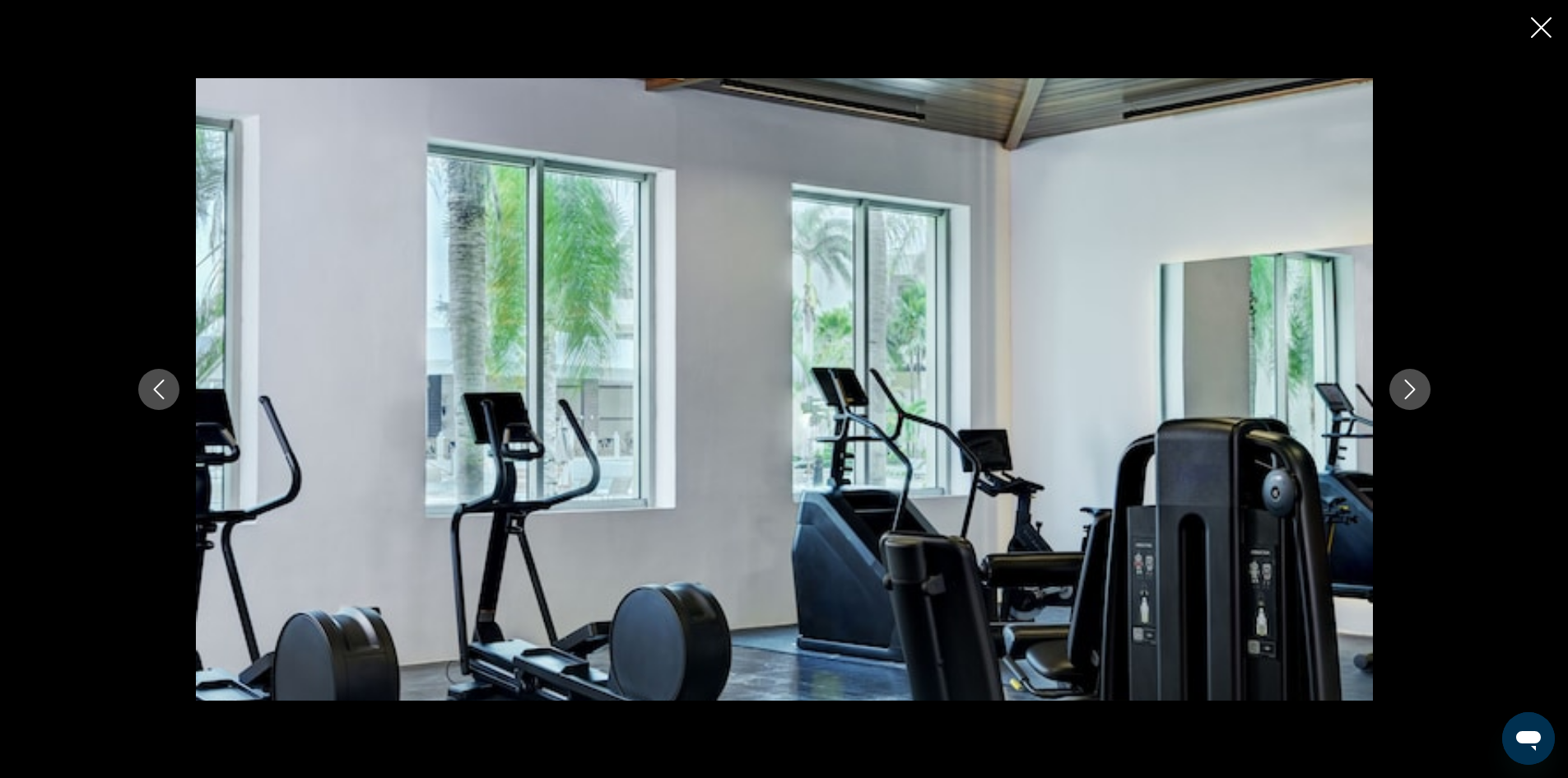
click at [1412, 393] on icon "Next image" at bounding box center [1410, 389] width 20 height 20
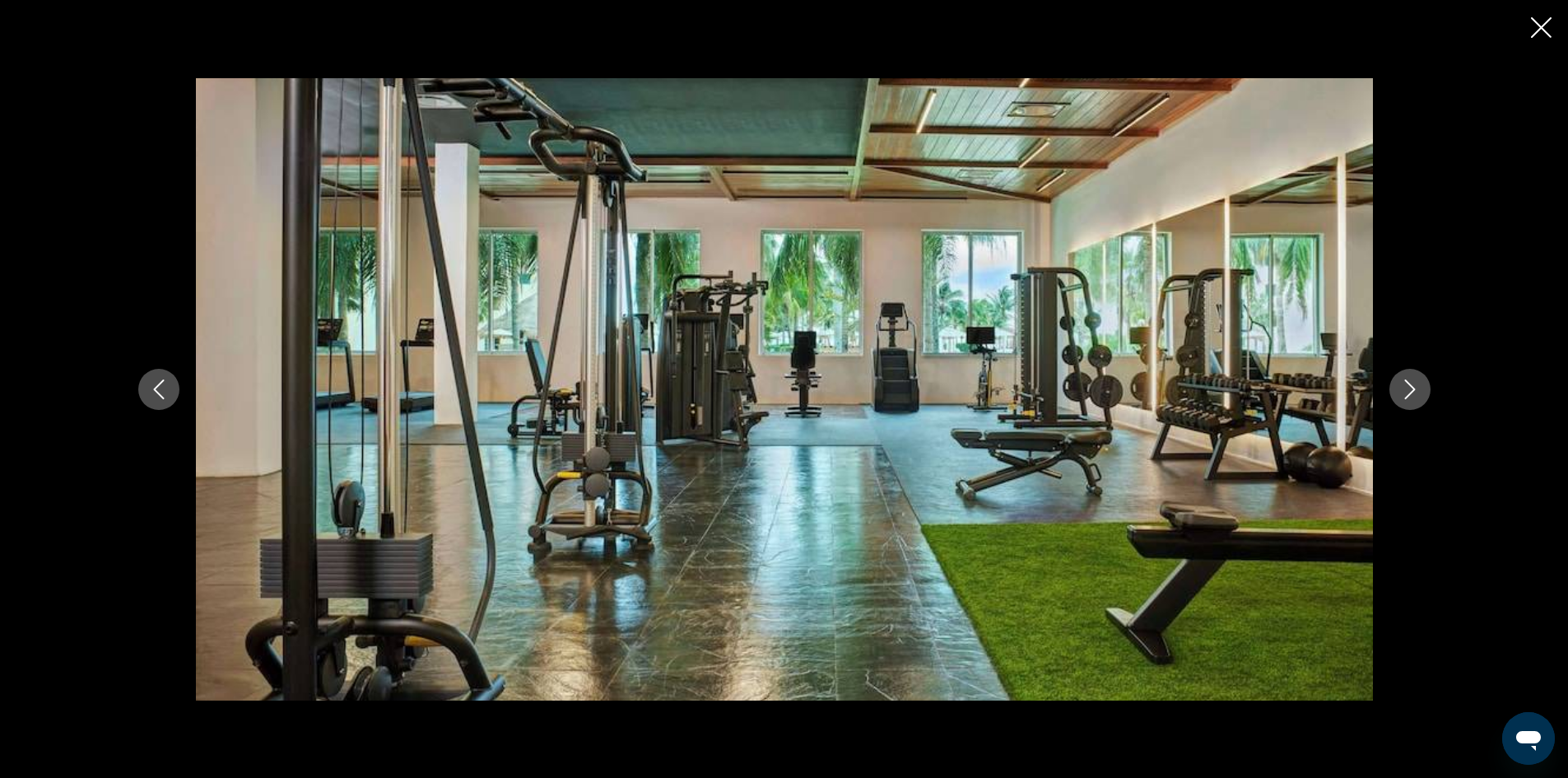
click at [1412, 393] on icon "Next image" at bounding box center [1410, 389] width 20 height 20
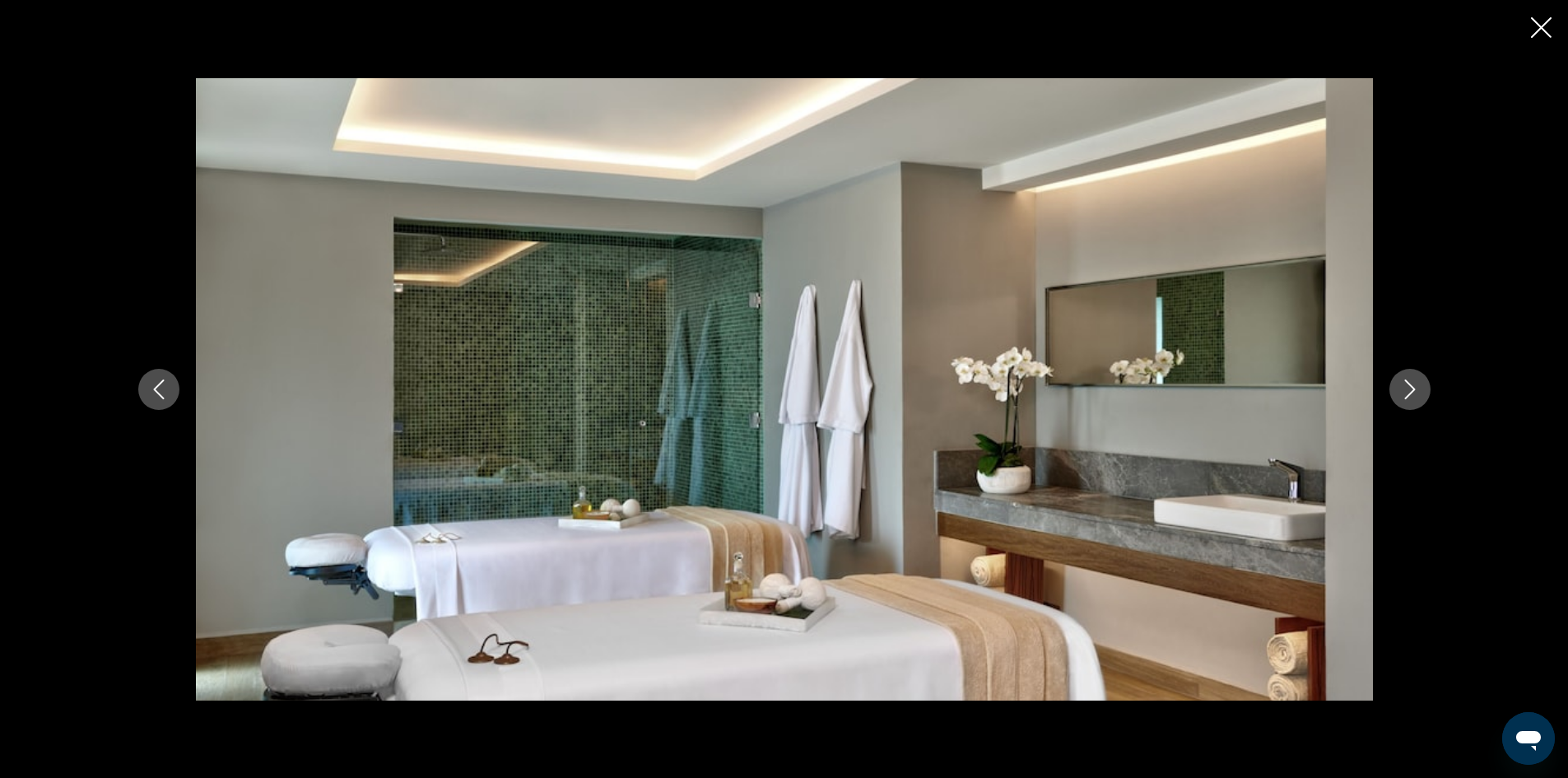
click at [1411, 393] on icon "Next image" at bounding box center [1410, 389] width 11 height 20
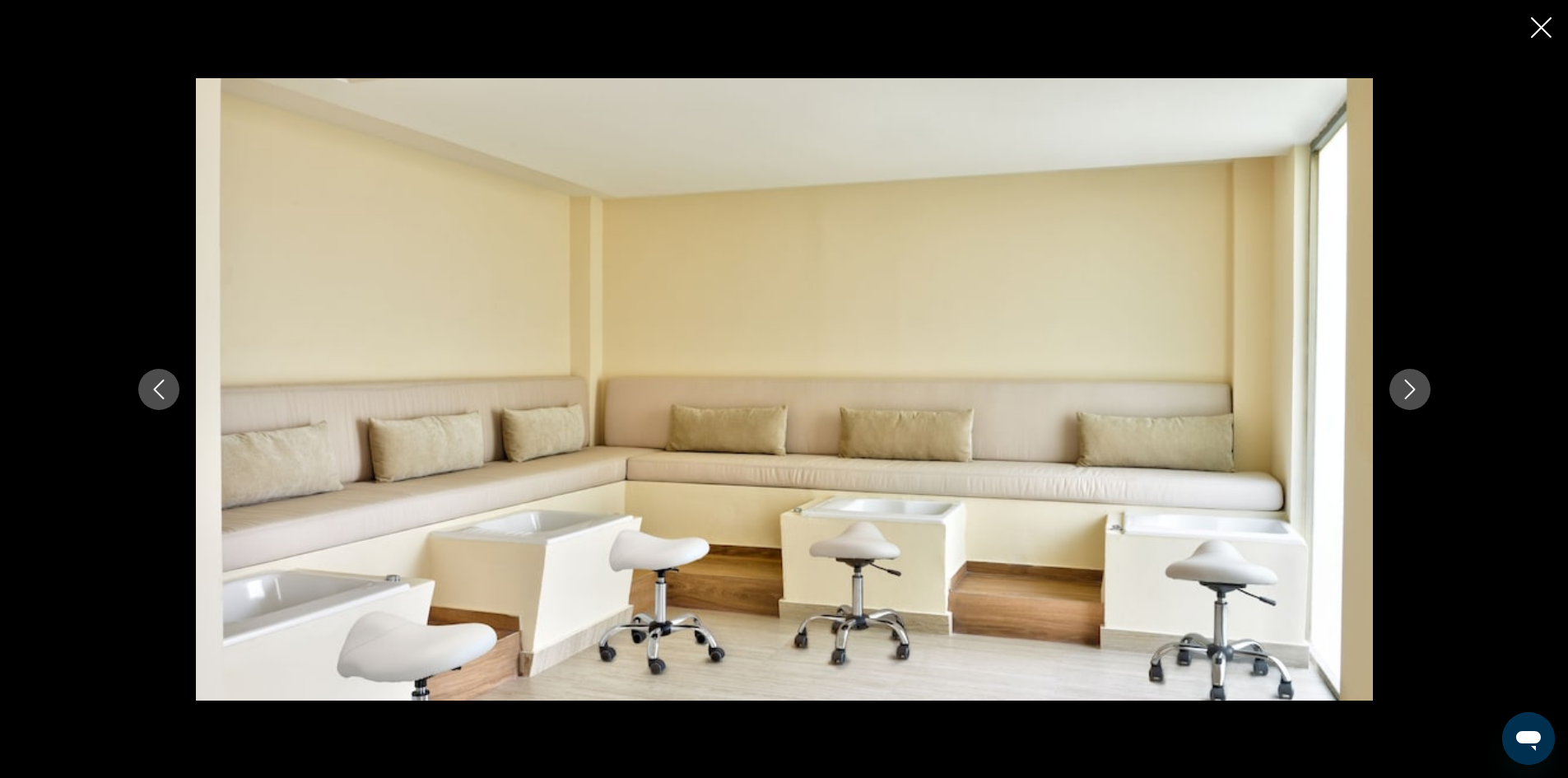
click at [1411, 393] on icon "Next image" at bounding box center [1410, 389] width 11 height 20
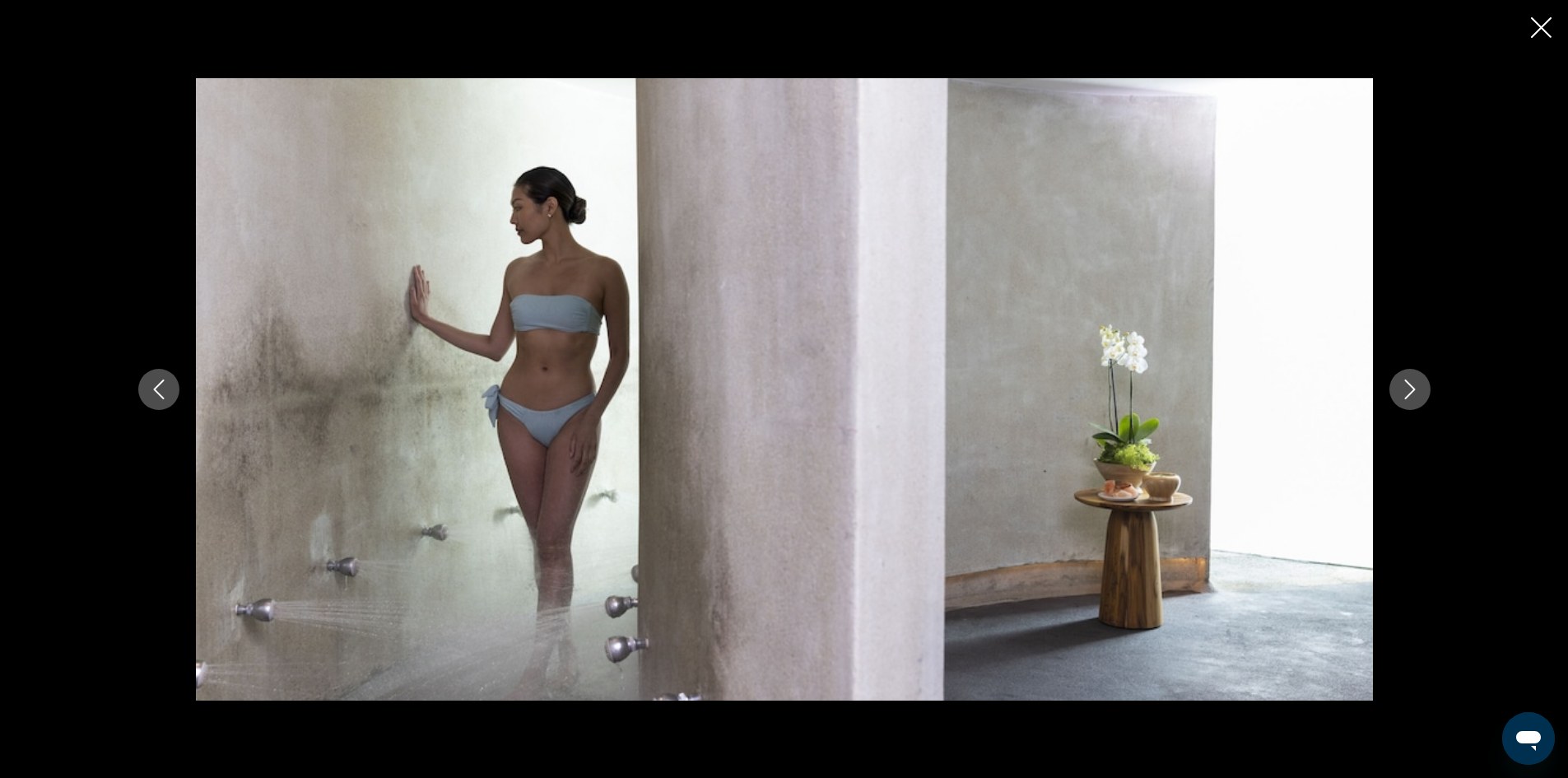
click at [1411, 393] on icon "Next image" at bounding box center [1410, 389] width 11 height 20
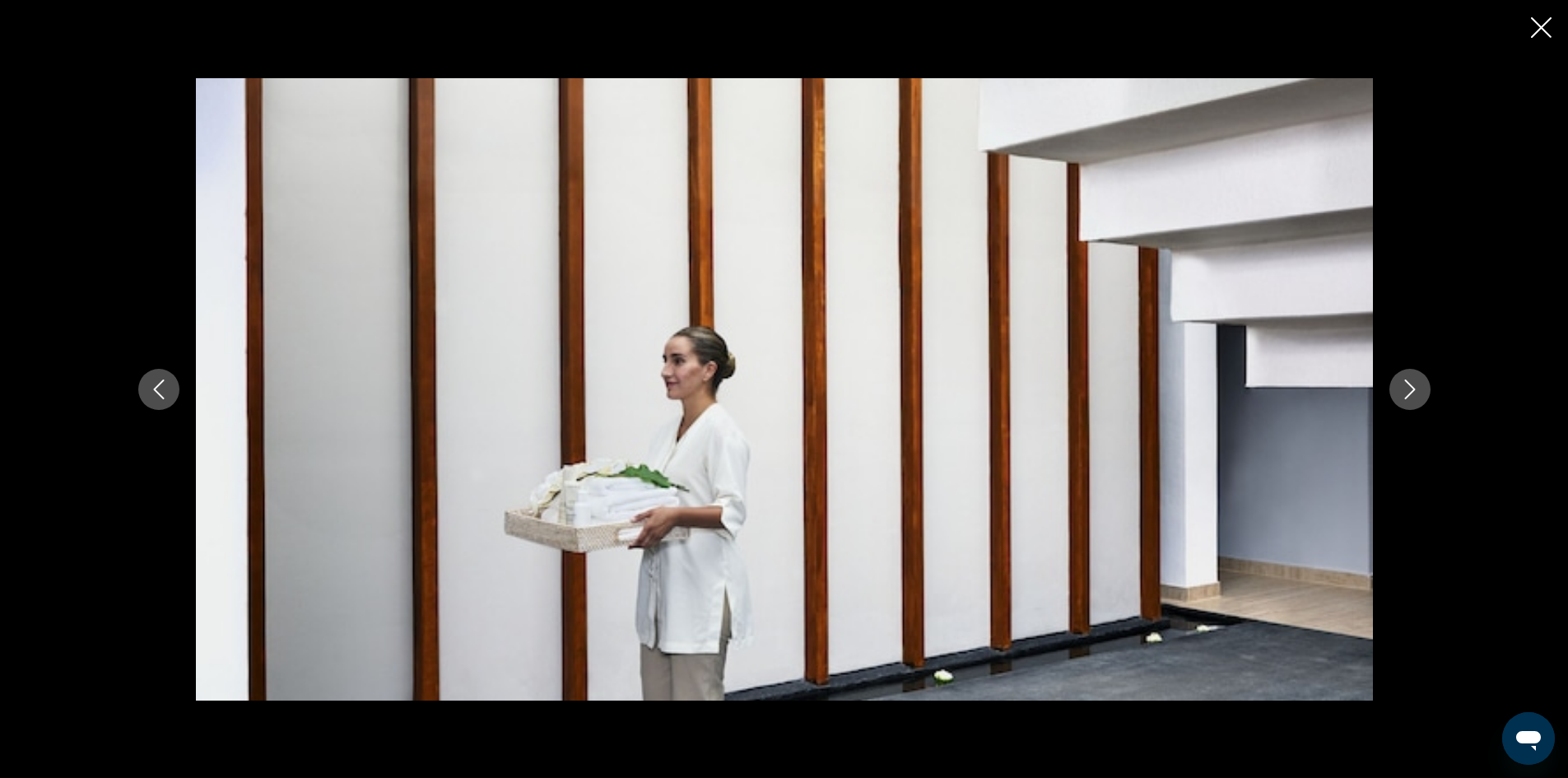
click at [1411, 393] on icon "Next image" at bounding box center [1410, 389] width 11 height 20
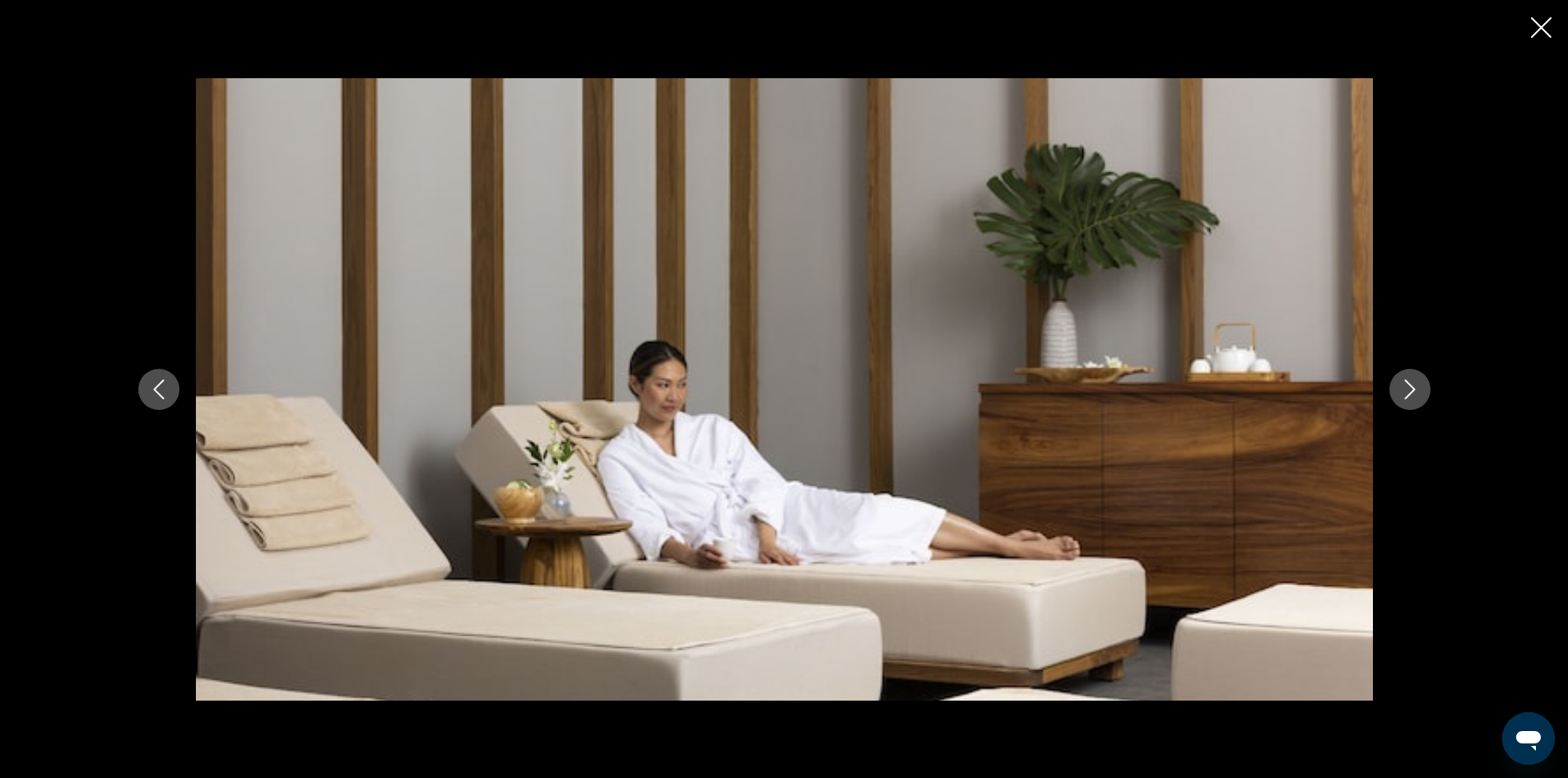
click at [1411, 393] on icon "Next image" at bounding box center [1410, 389] width 11 height 20
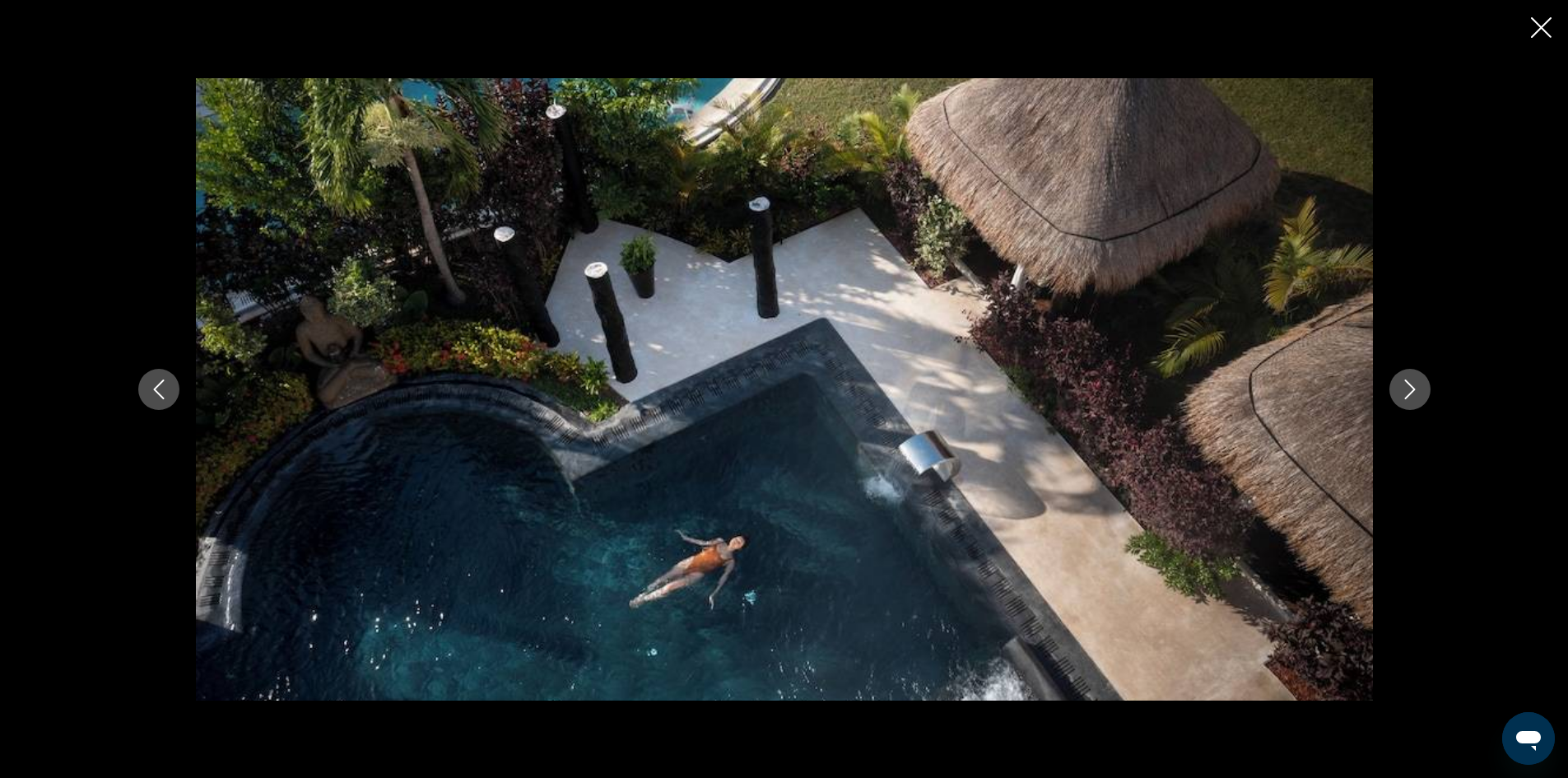
click at [1411, 393] on icon "Next image" at bounding box center [1410, 389] width 11 height 20
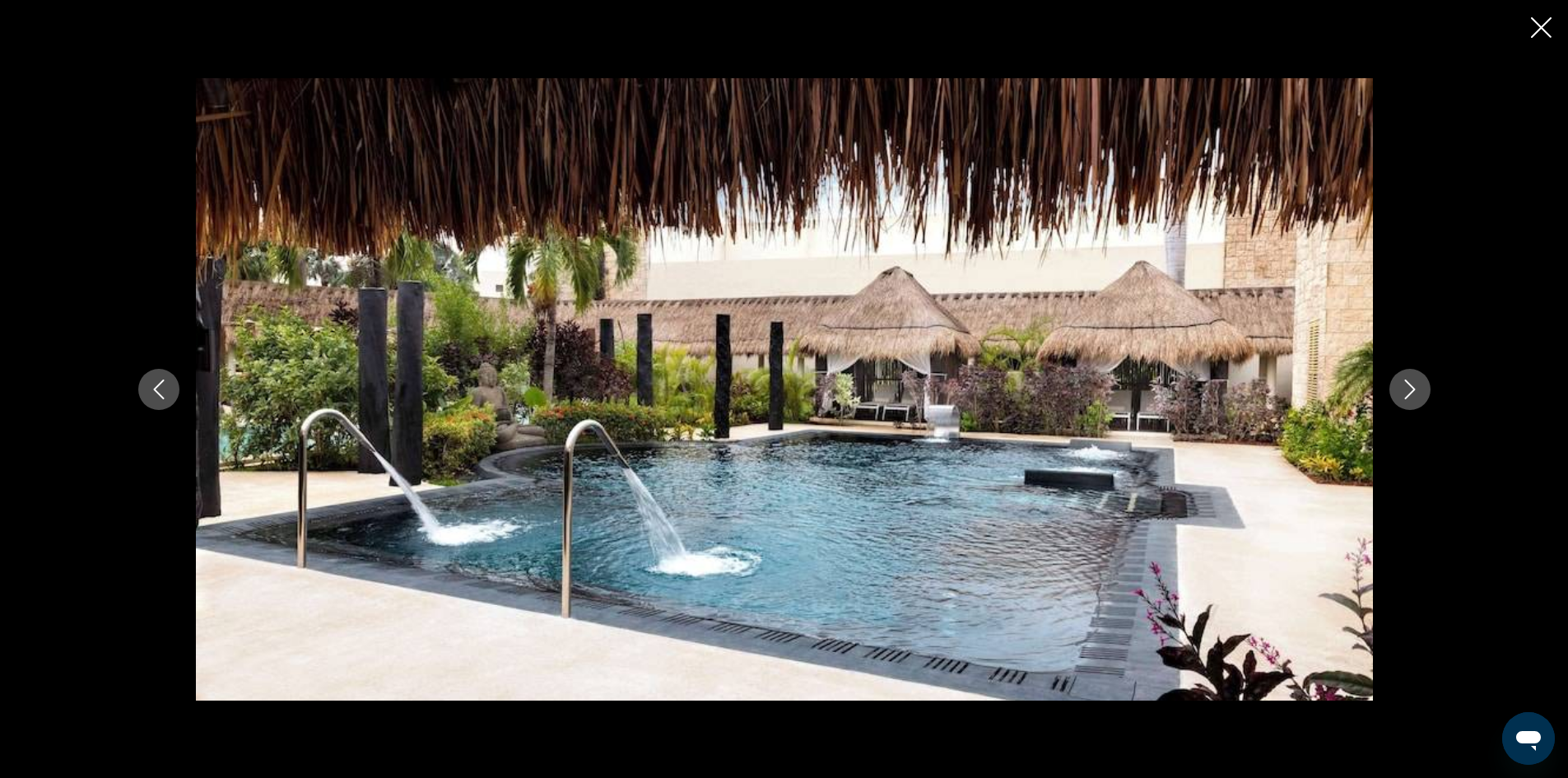
click at [1411, 393] on icon "Next image" at bounding box center [1410, 389] width 11 height 20
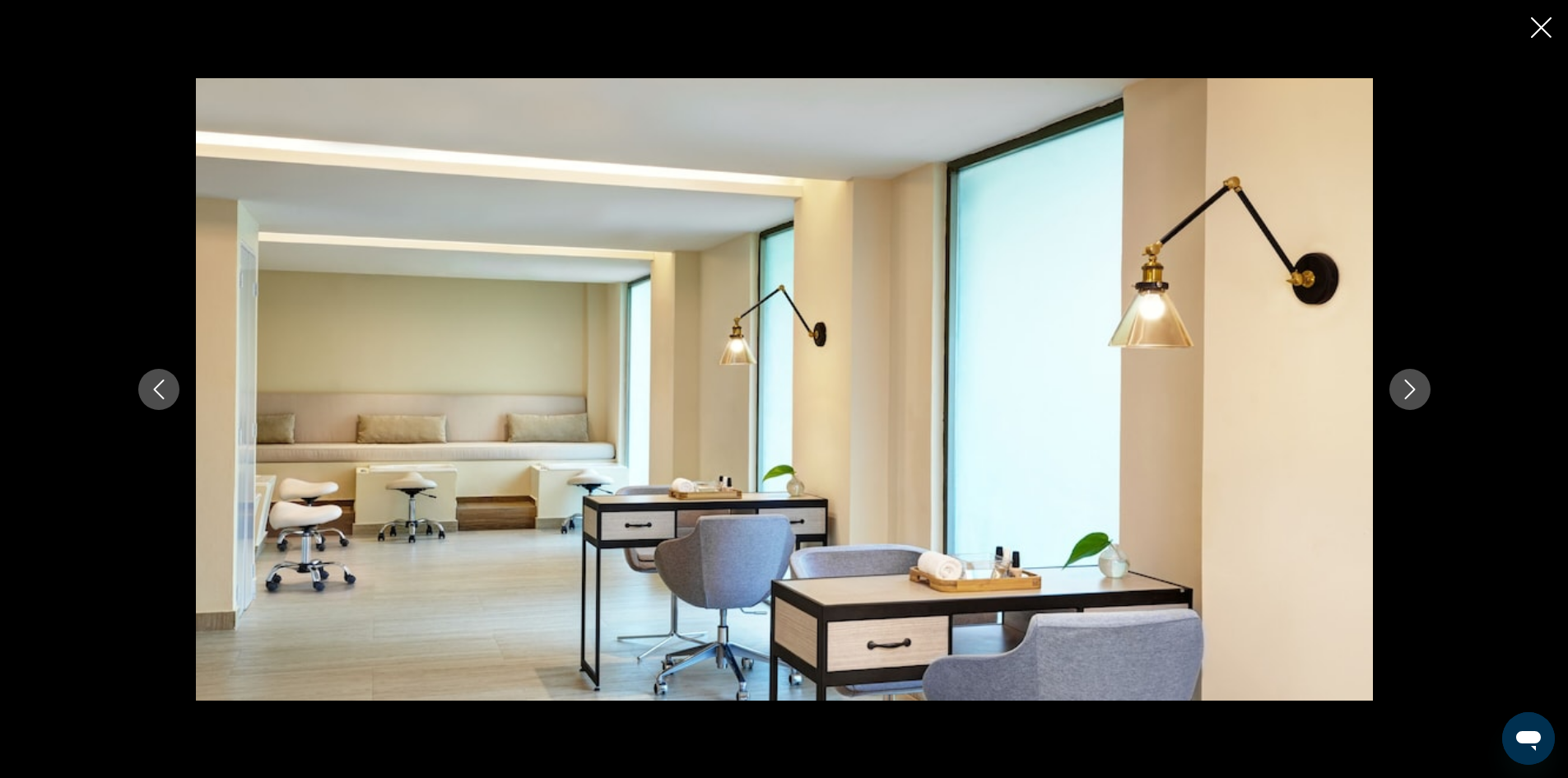
click at [1411, 393] on icon "Next image" at bounding box center [1410, 389] width 11 height 20
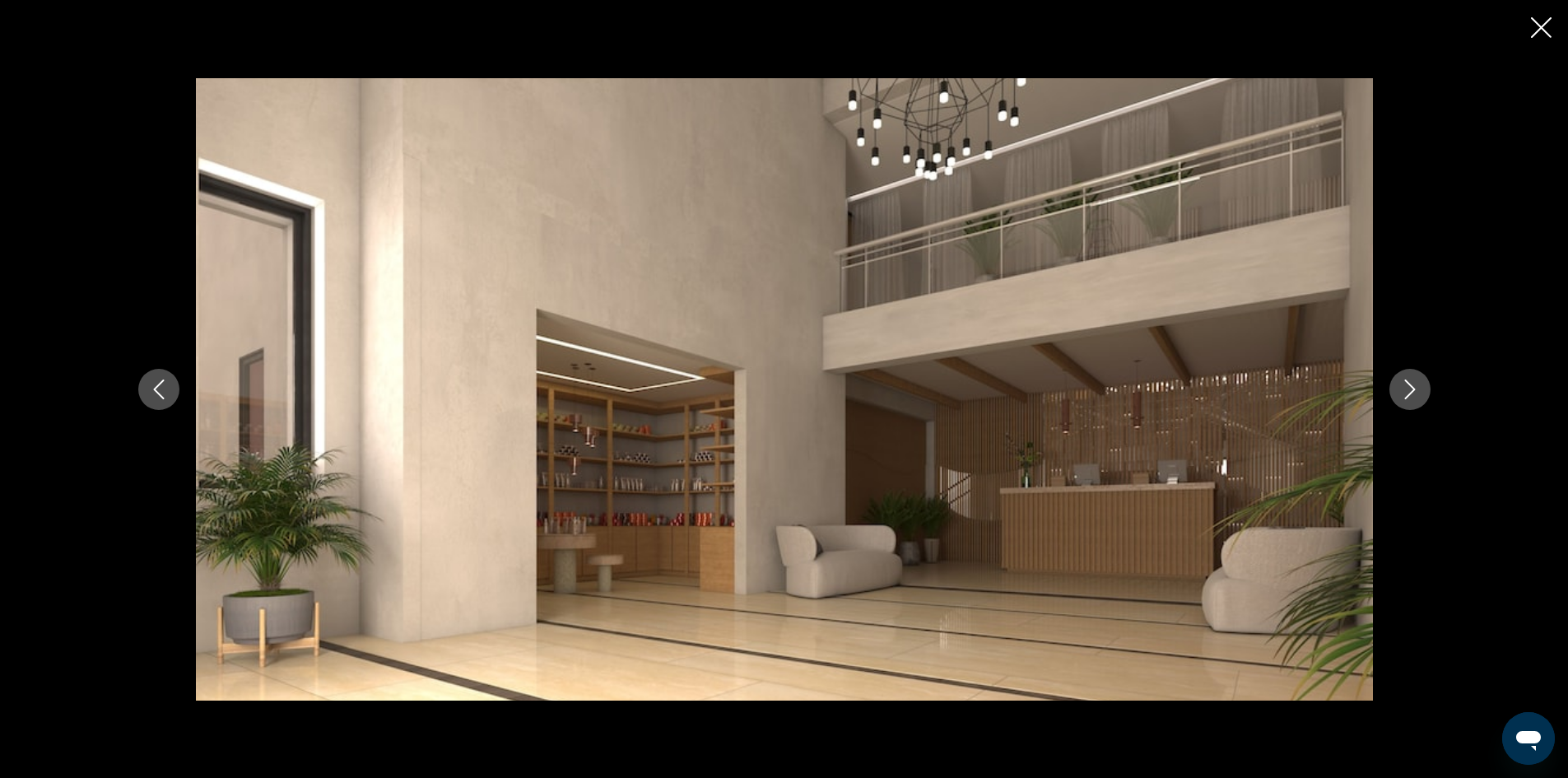
click at [1411, 393] on icon "Next image" at bounding box center [1410, 389] width 11 height 20
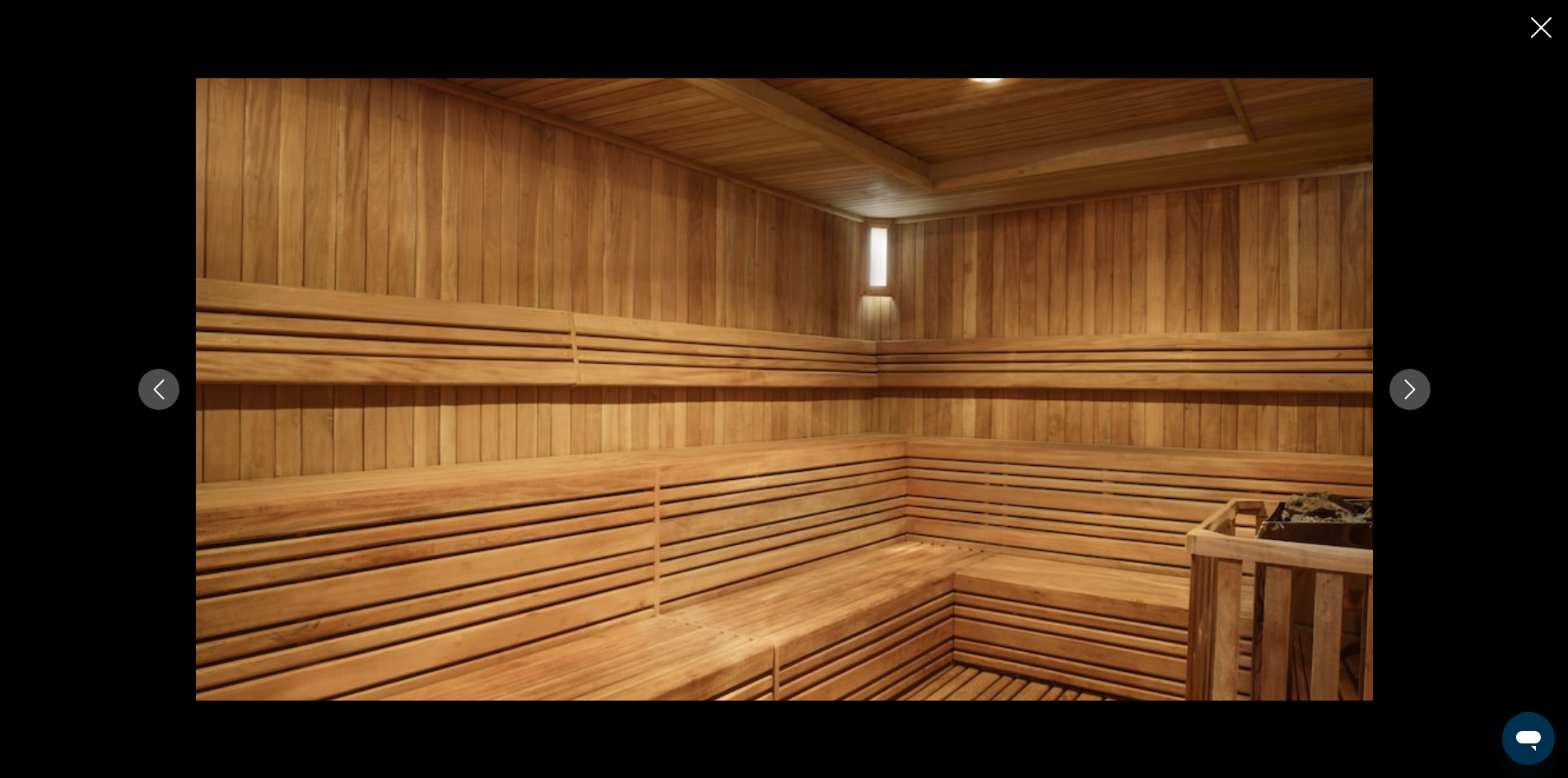
click at [1546, 26] on icon "Close slideshow" at bounding box center [1541, 27] width 21 height 21
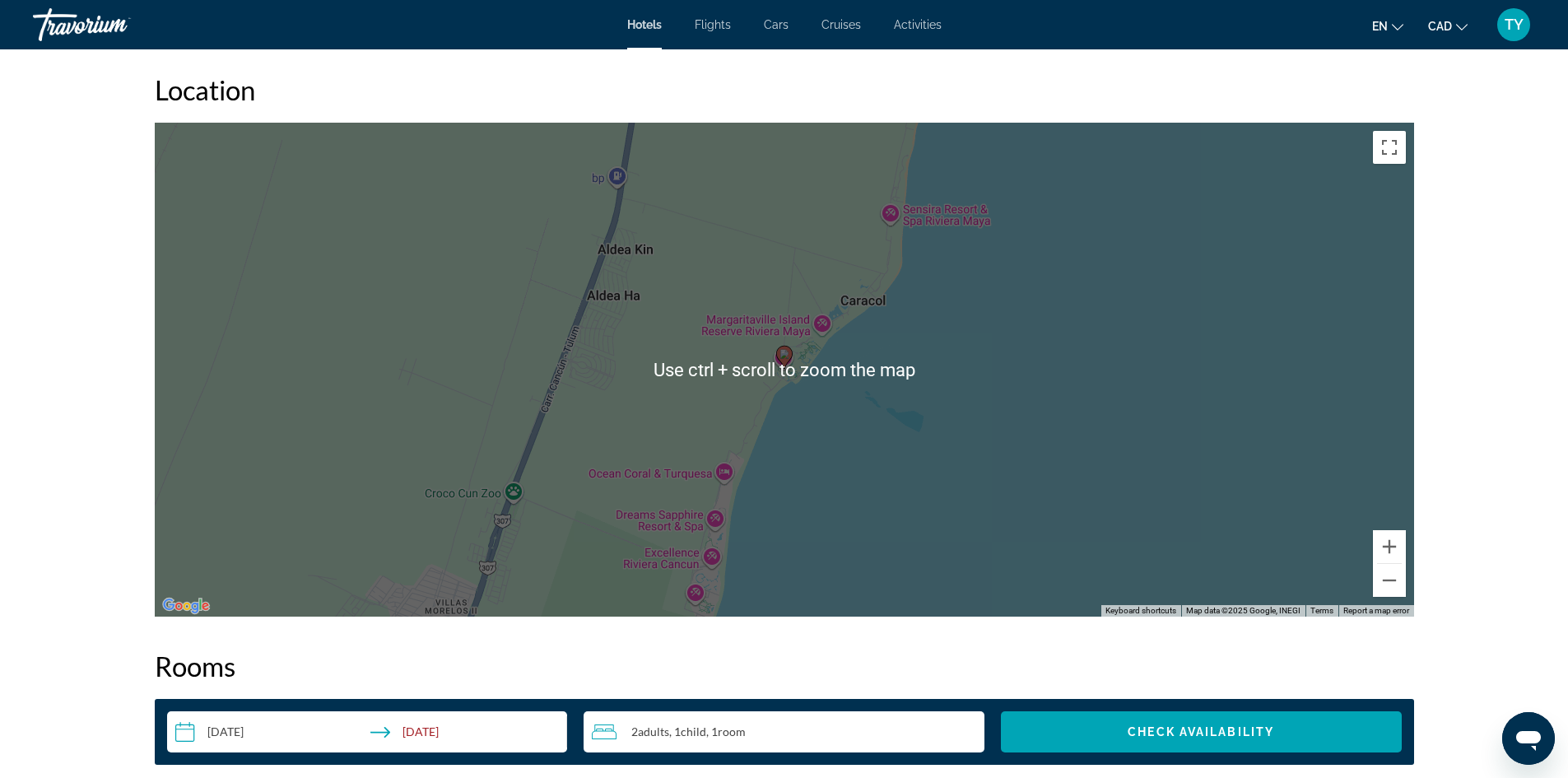
scroll to position [1399, 0]
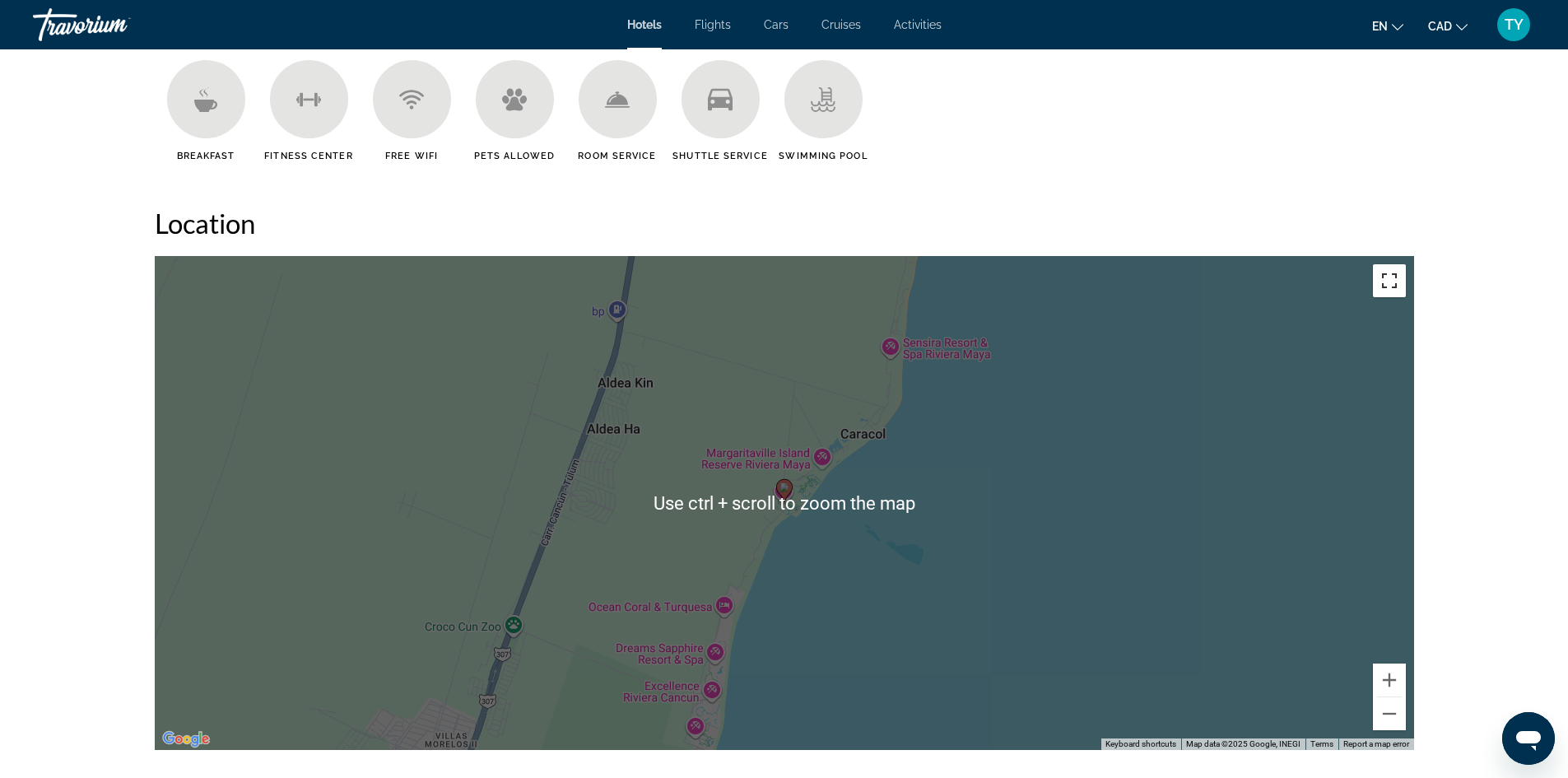
click at [1381, 285] on button "Toggle fullscreen view" at bounding box center [1389, 280] width 33 height 33
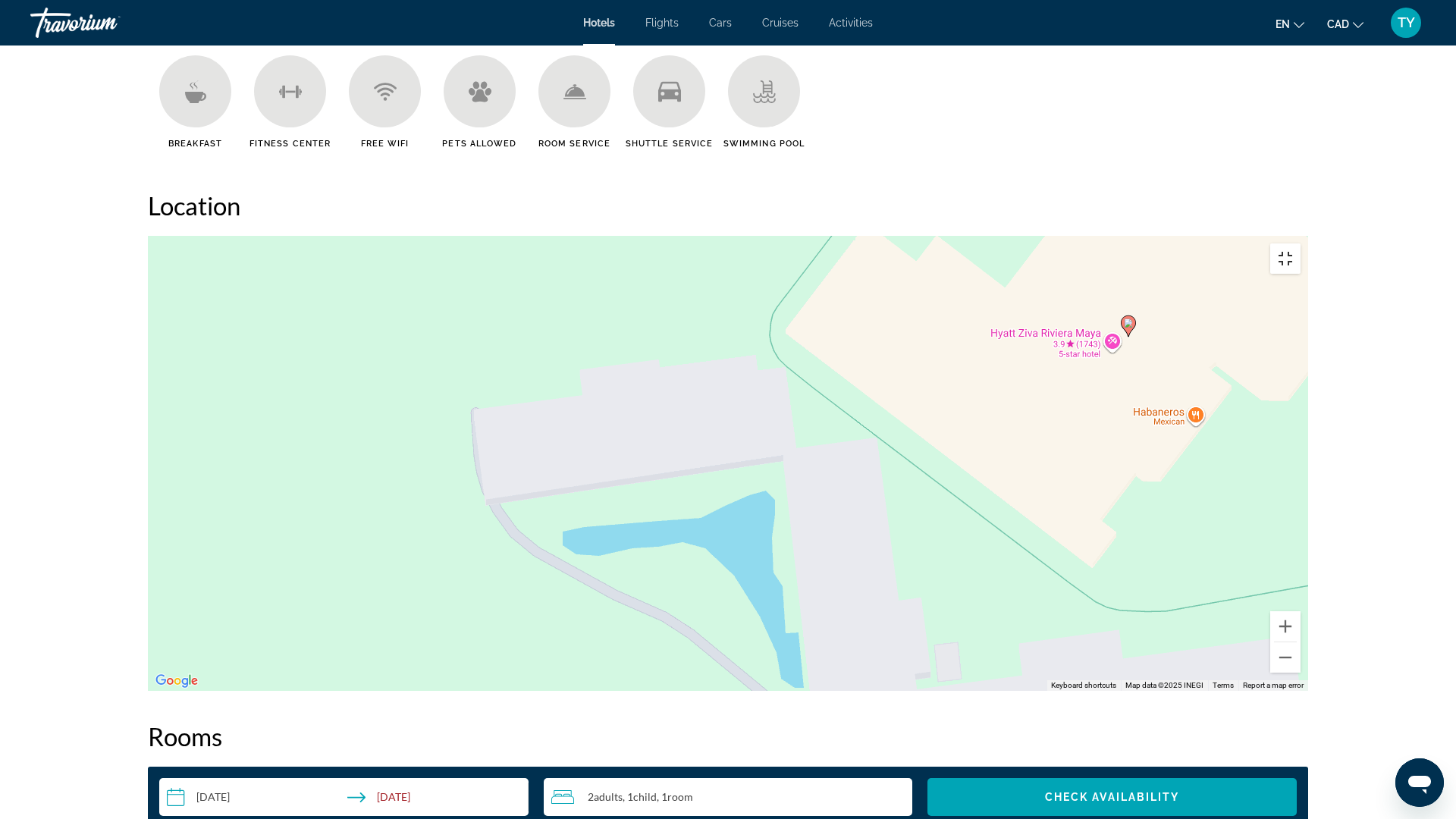
click at [1300, 244] on button "Toggle fullscreen view" at bounding box center [1285, 258] width 30 height 30
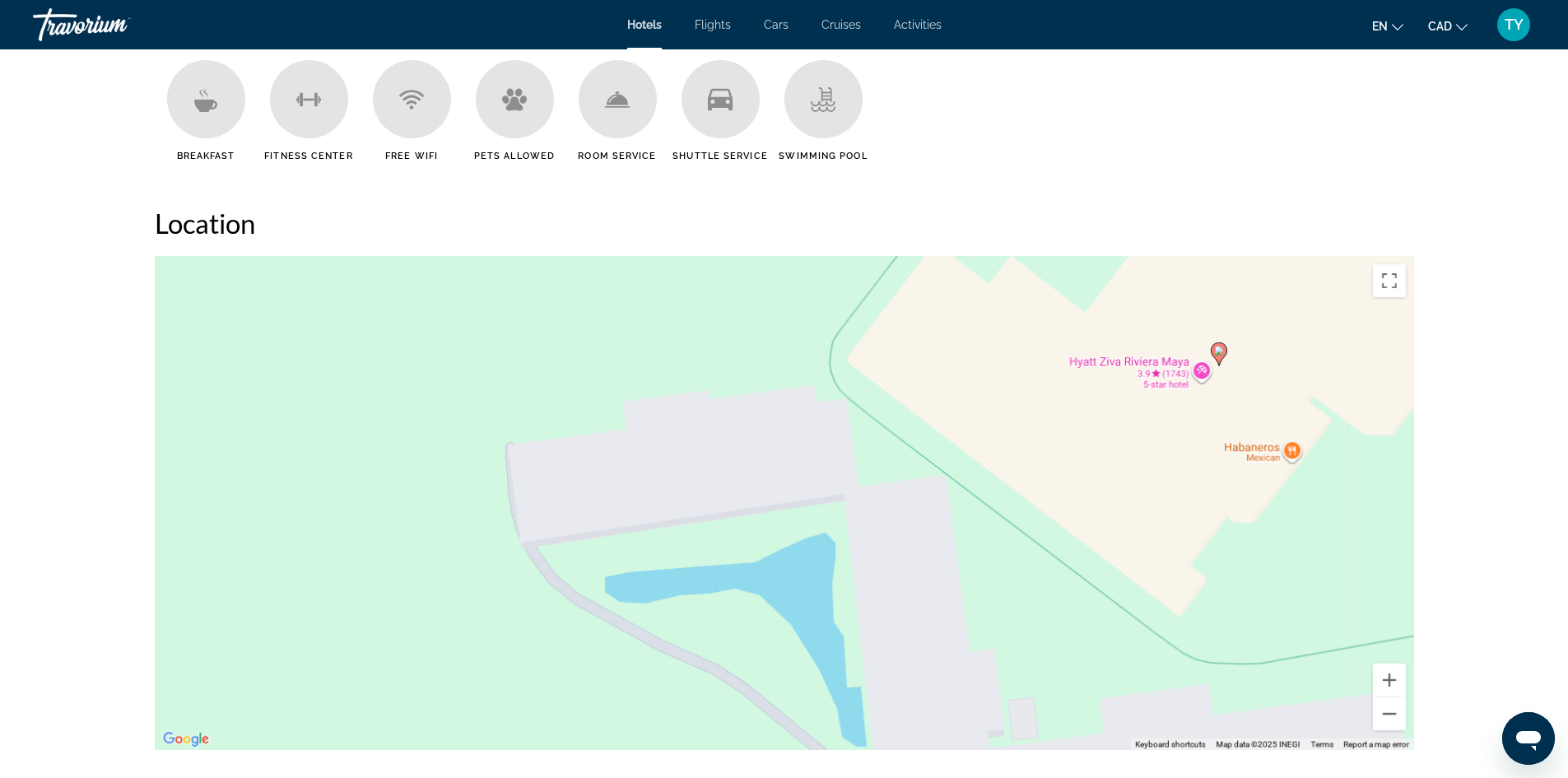
click at [849, 24] on span "Cruises" at bounding box center [842, 24] width 39 height 13
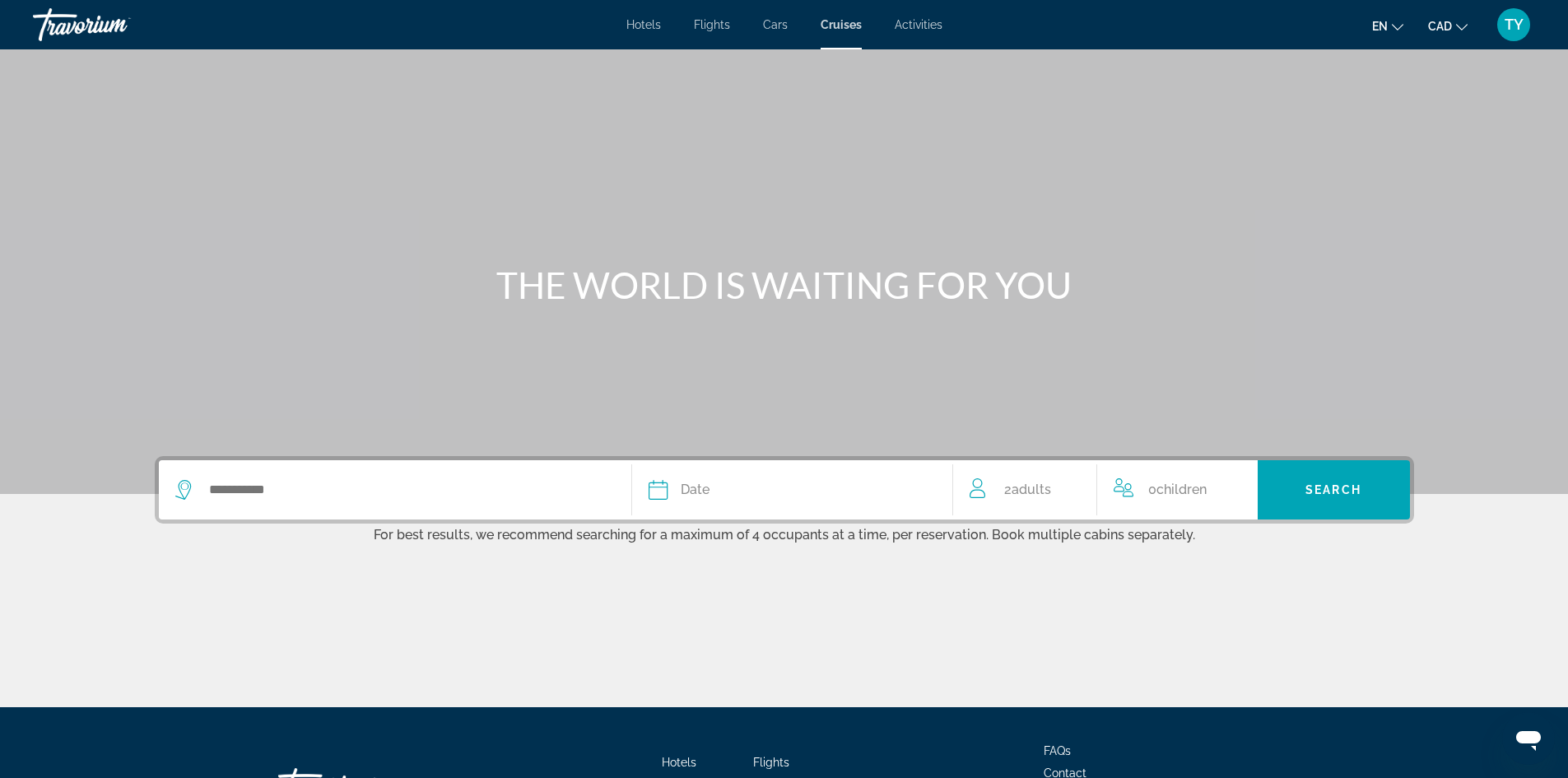
click at [612, 23] on div "Hotels Flights Cars Cruises Activities Hotels Flights Cars Cruises Activities e…" at bounding box center [784, 25] width 1568 height 43
click at [652, 24] on span "Hotels" at bounding box center [643, 24] width 35 height 13
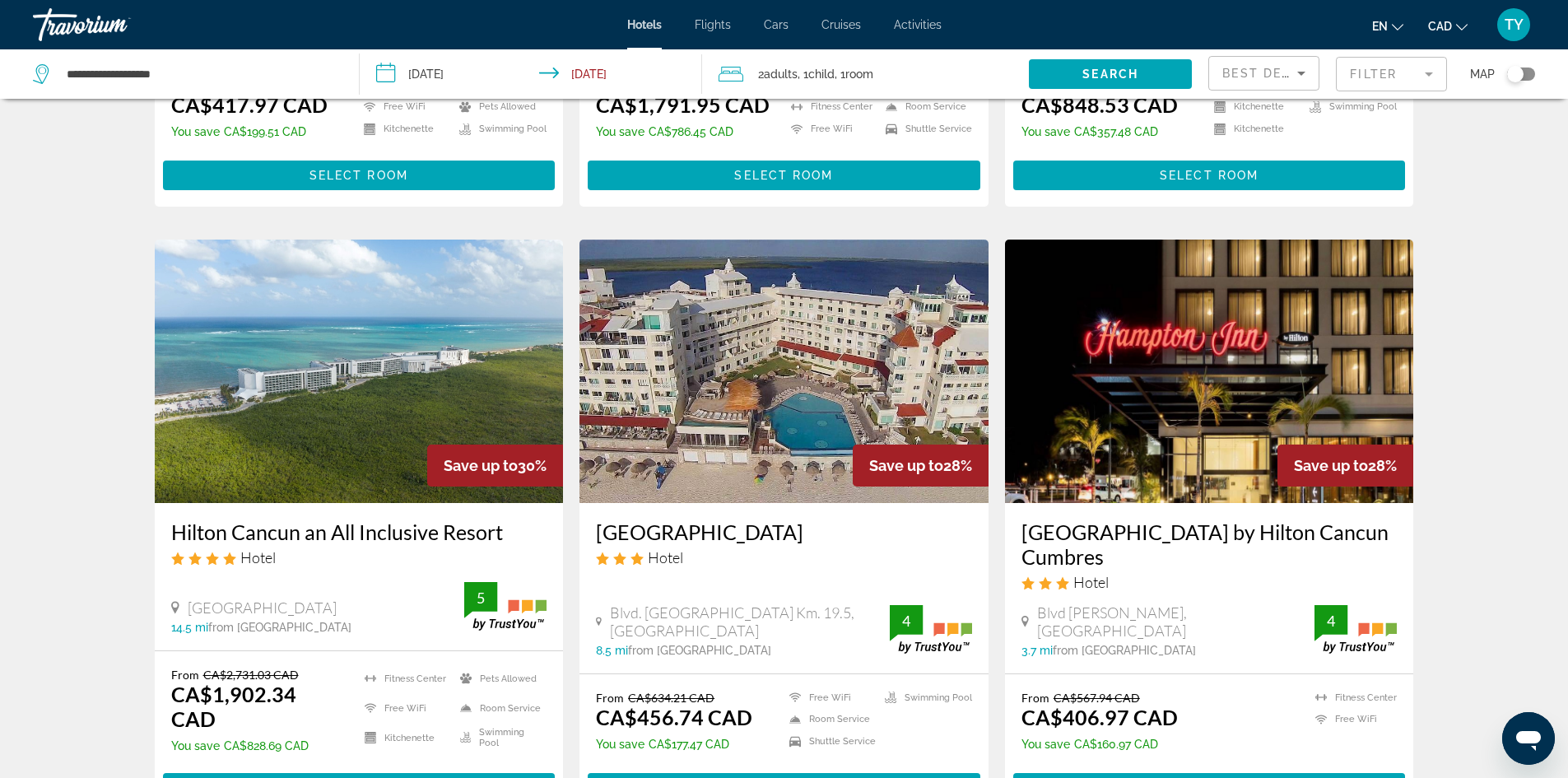
scroll to position [1975, 0]
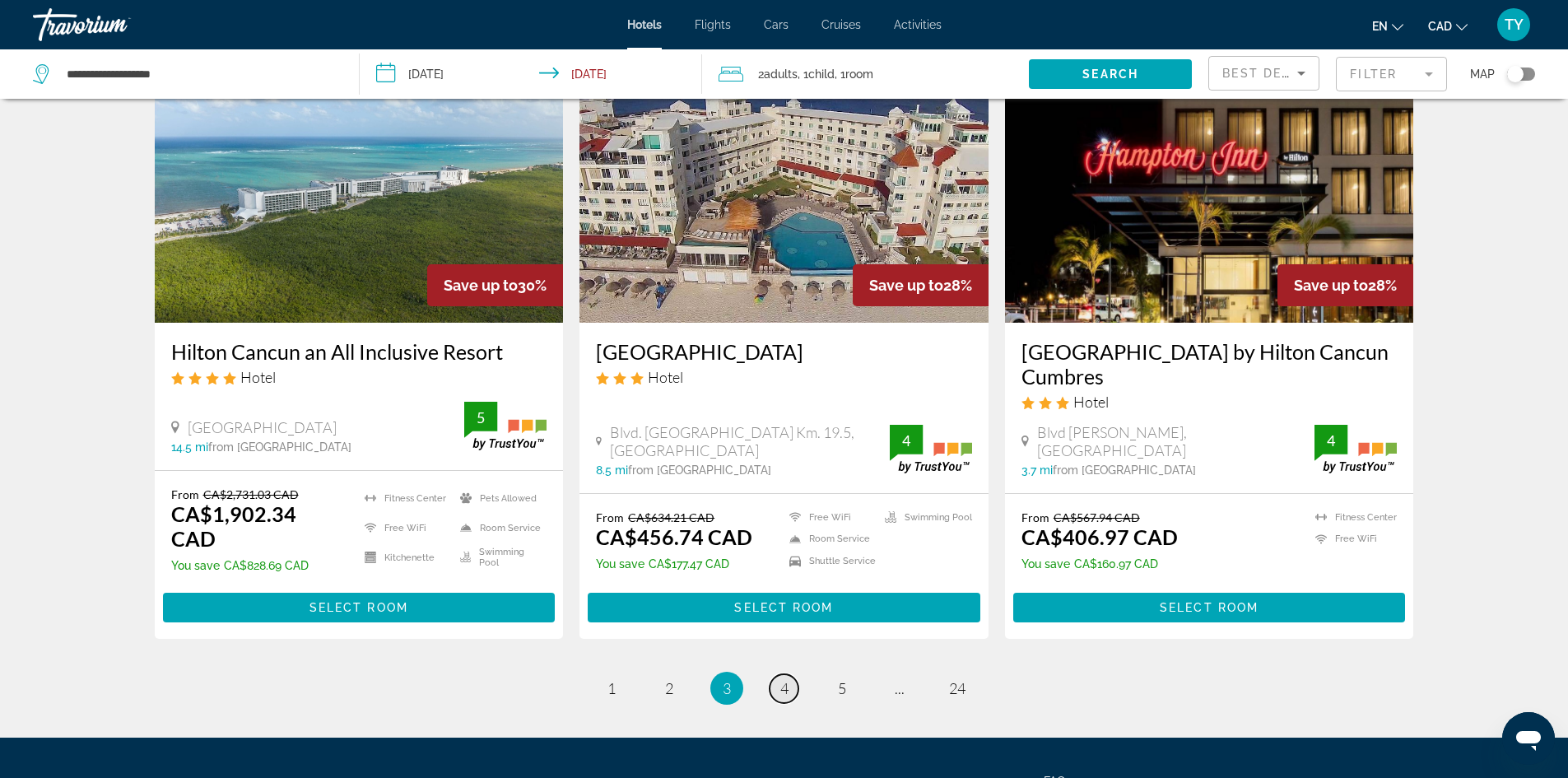
click at [781, 679] on span "4" at bounding box center [784, 688] width 8 height 18
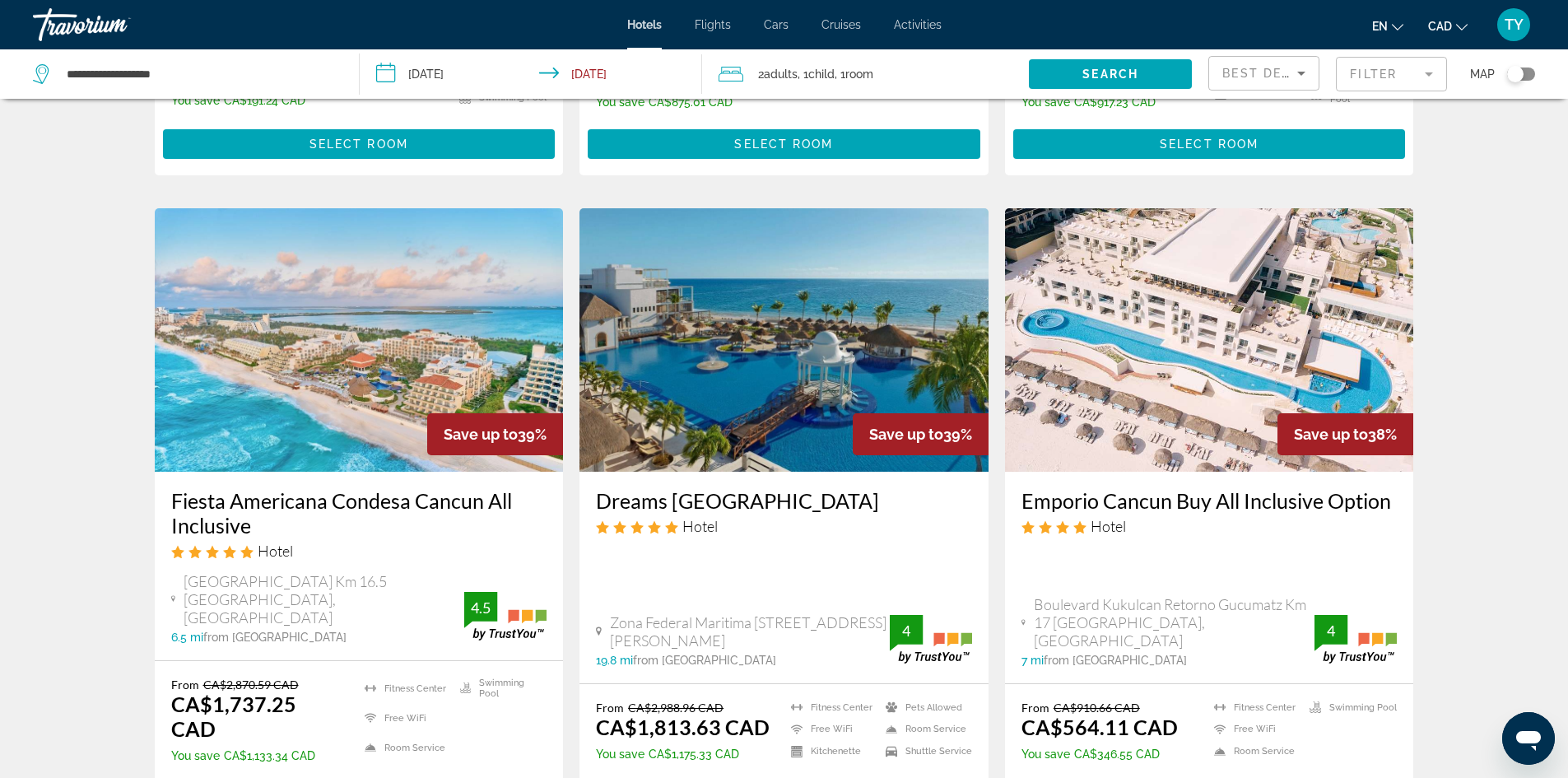
scroll to position [576, 0]
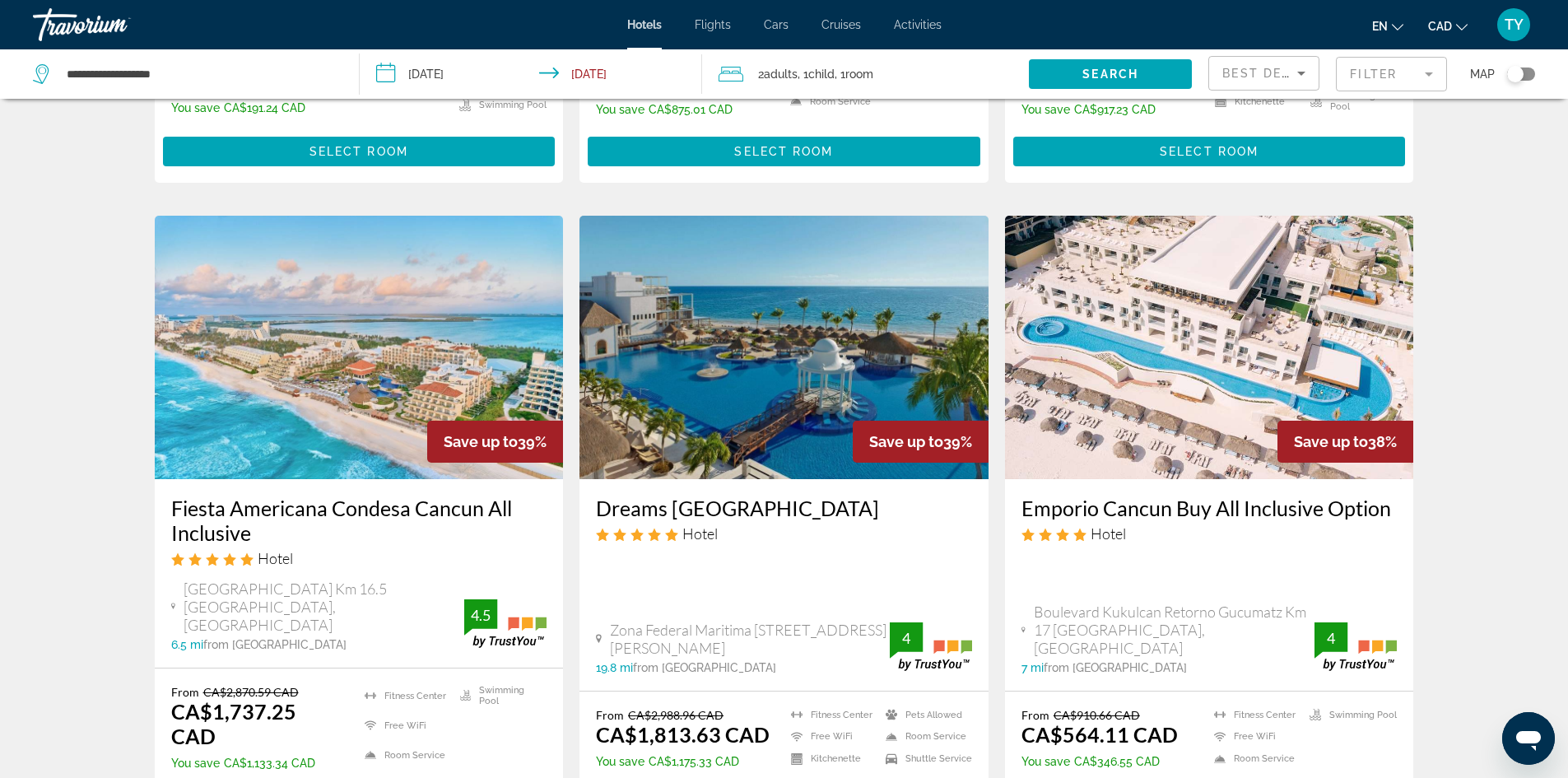
click at [289, 407] on img "Main content" at bounding box center [359, 347] width 409 height 264
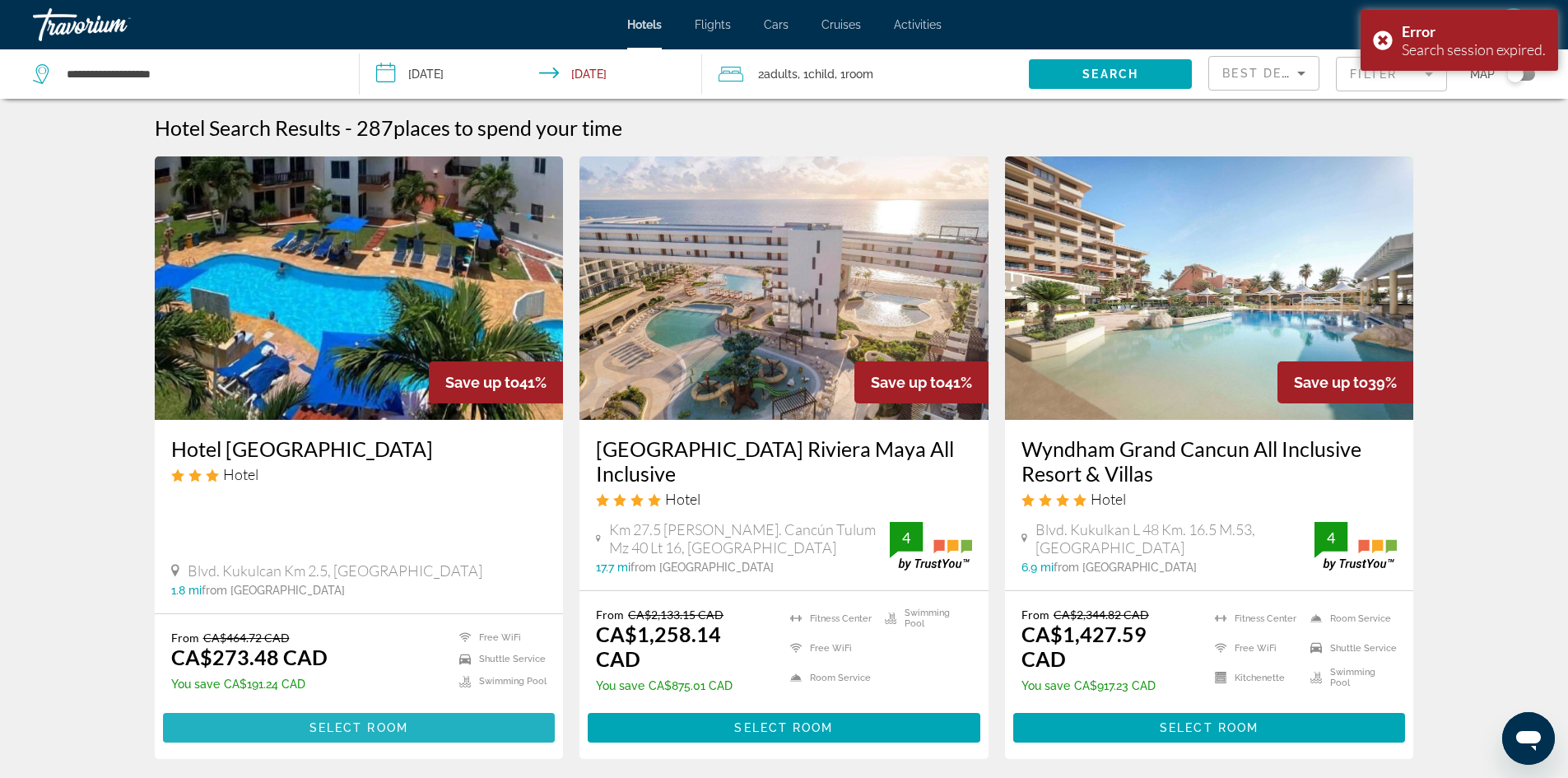
click at [340, 721] on span "Select Room" at bounding box center [358, 727] width 99 height 13
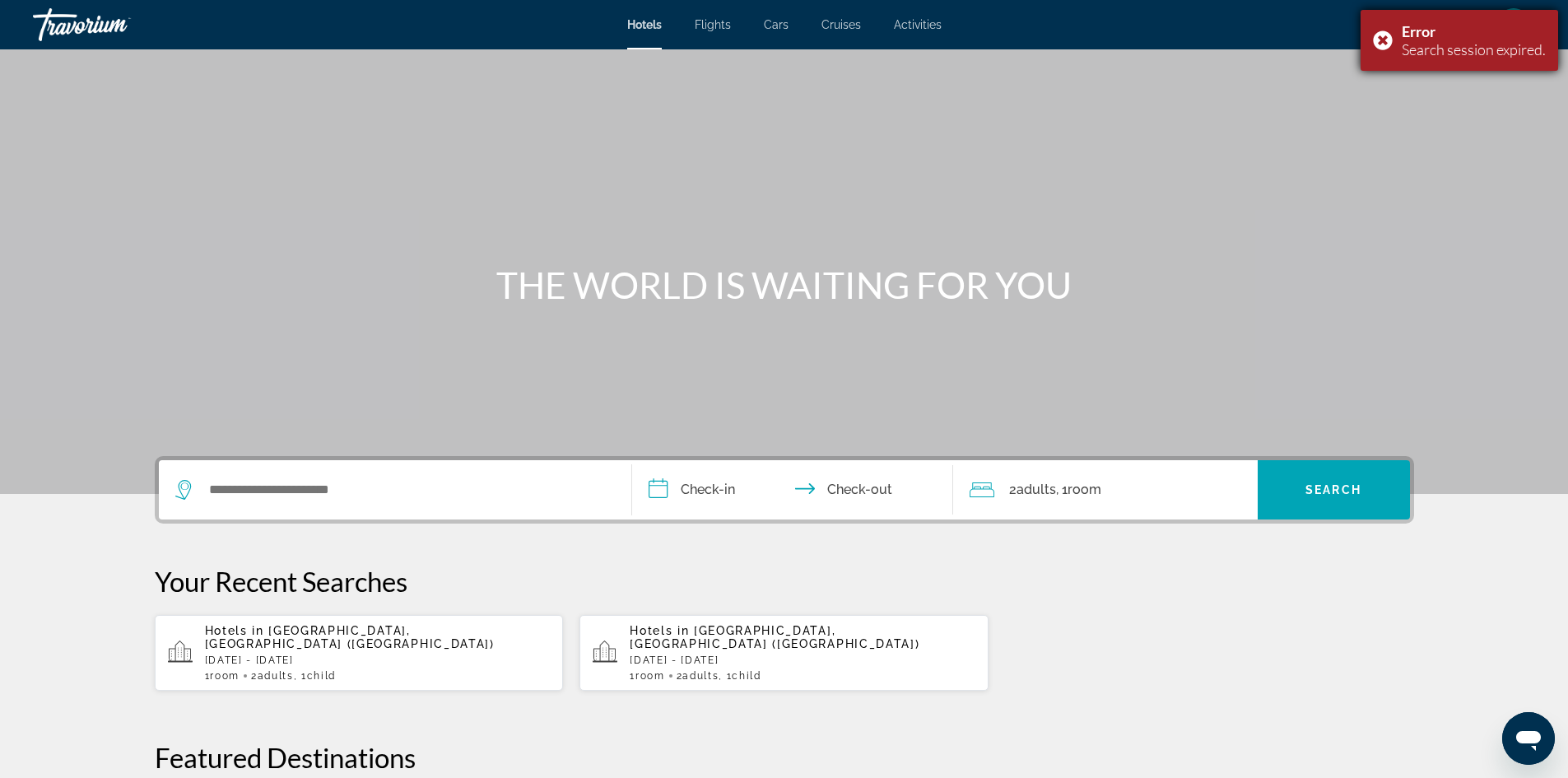
click at [1382, 38] on div "Error Search session expired." at bounding box center [1459, 40] width 197 height 61
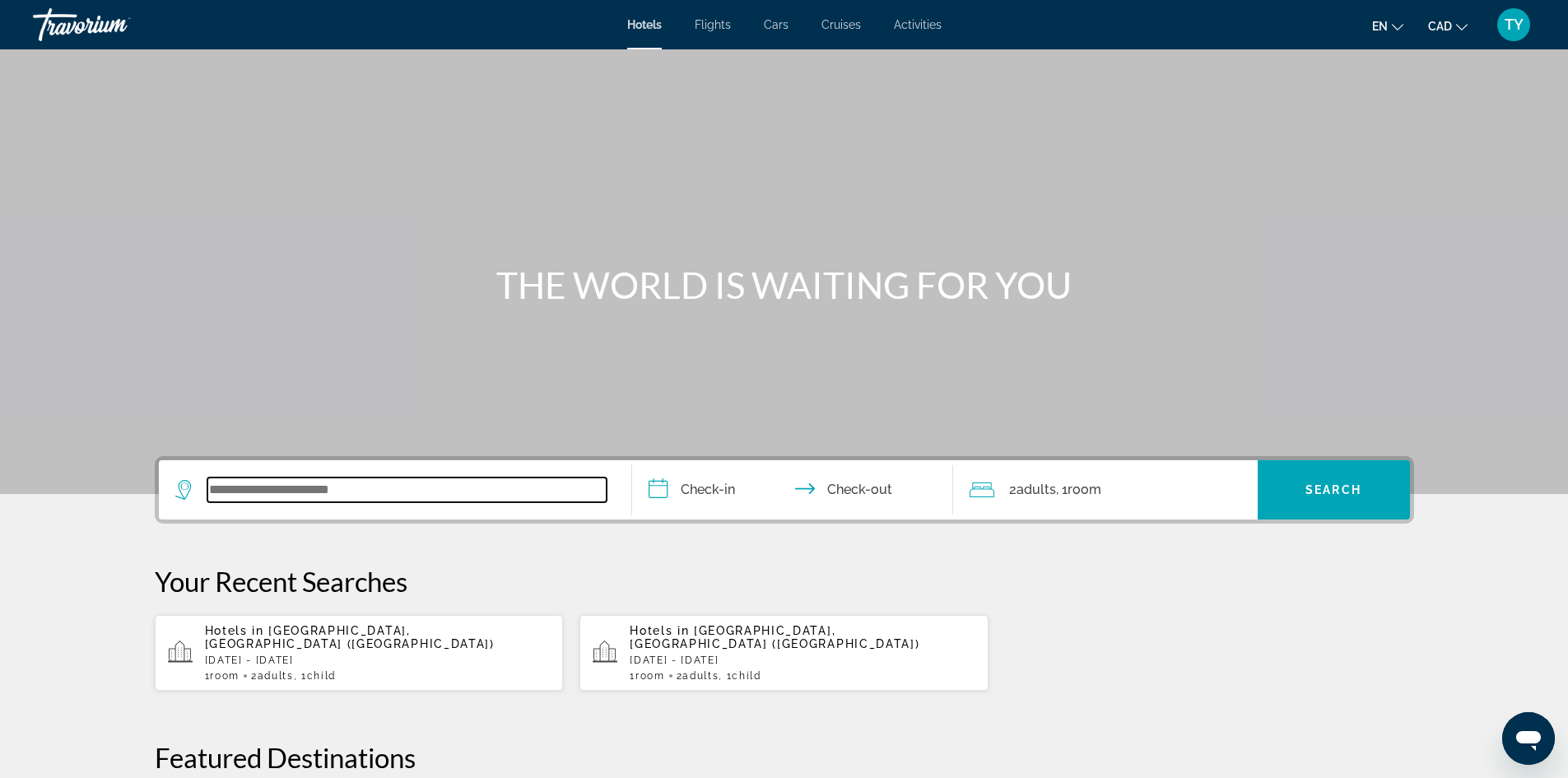
click at [371, 498] on input "Search widget" at bounding box center [407, 489] width 399 height 25
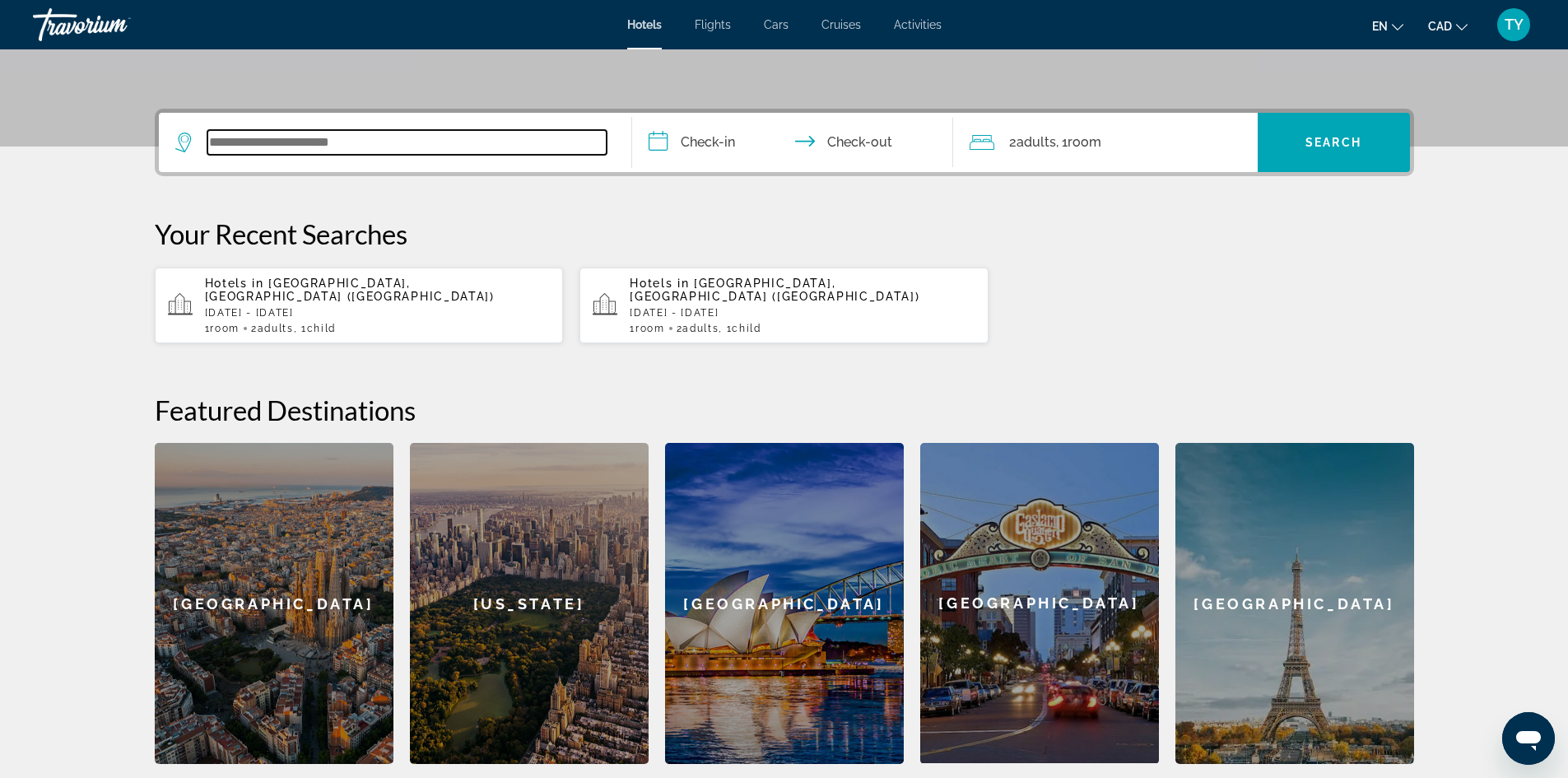
scroll to position [320, 0]
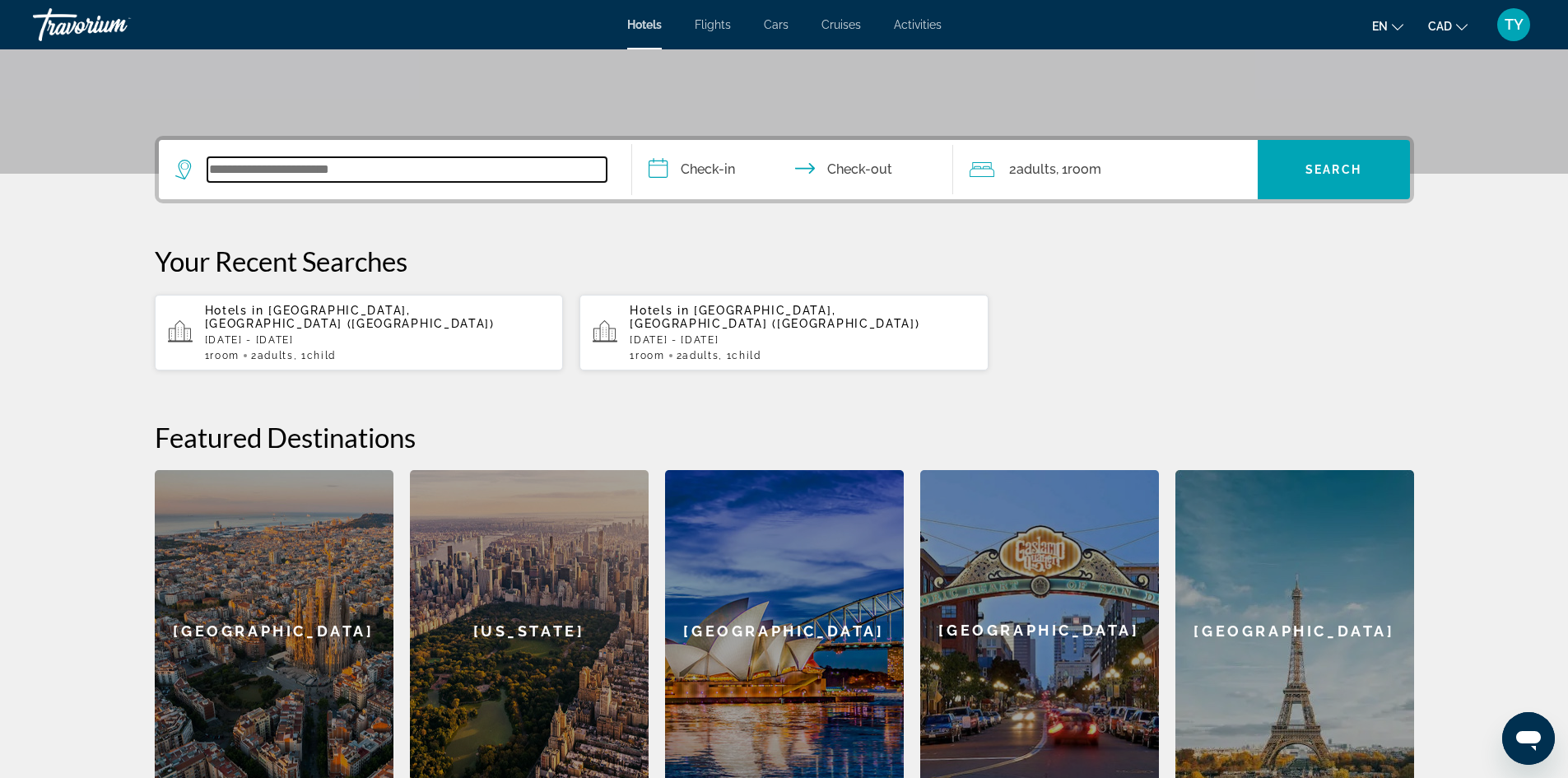
type input "*"
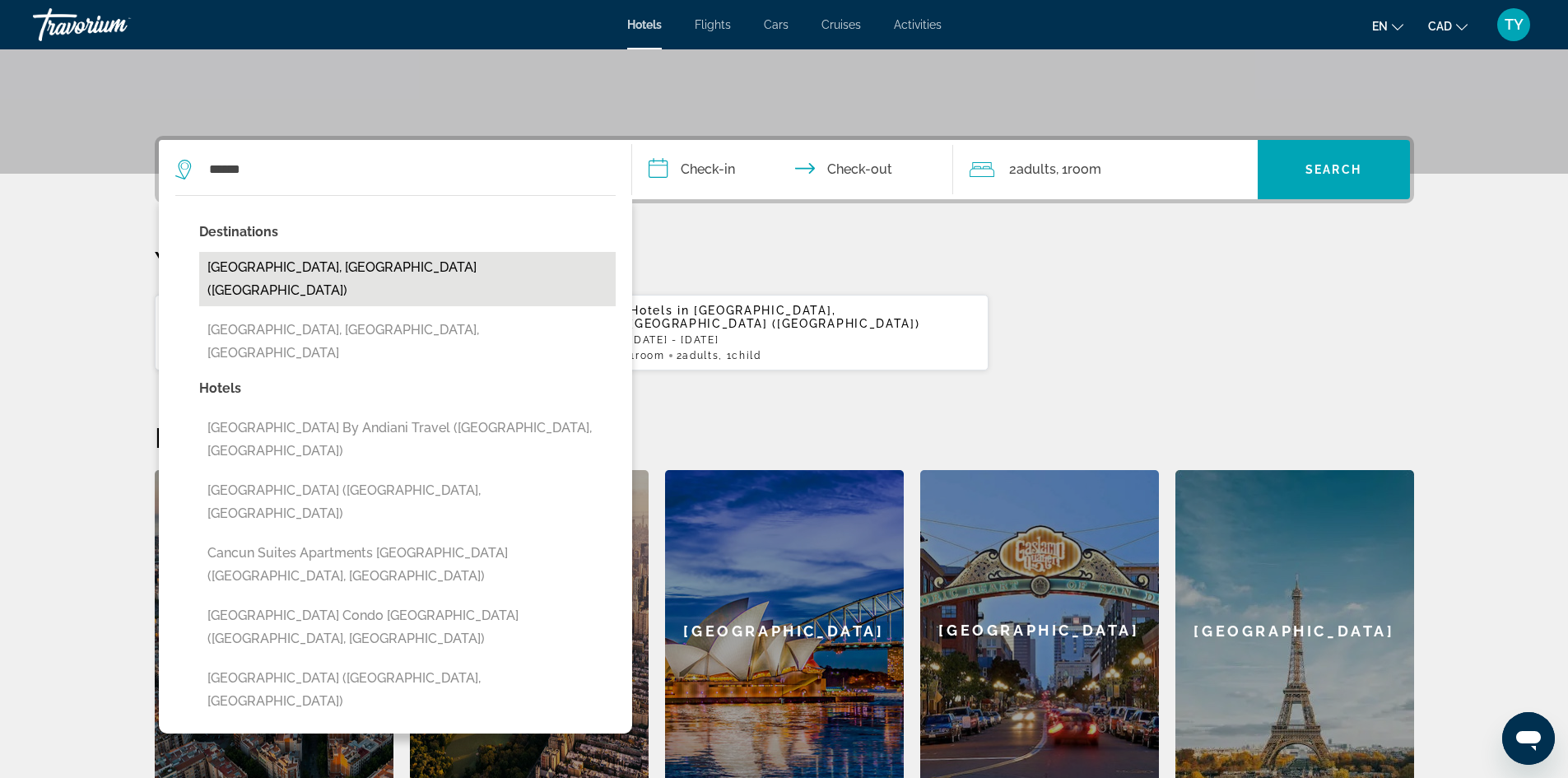
click at [315, 262] on button "Cancun, Mexico (CUN)" at bounding box center [407, 279] width 416 height 54
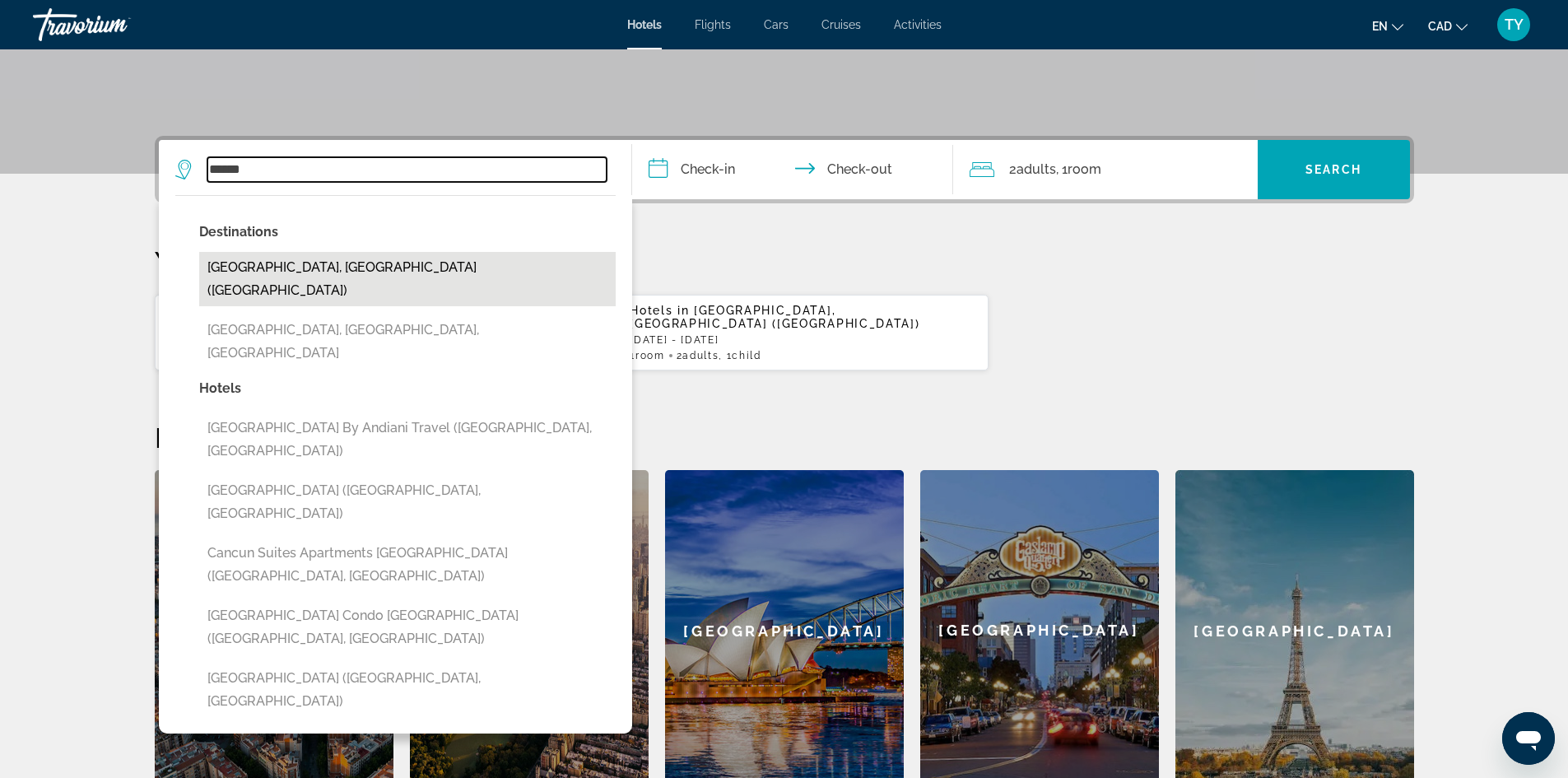
type input "**********"
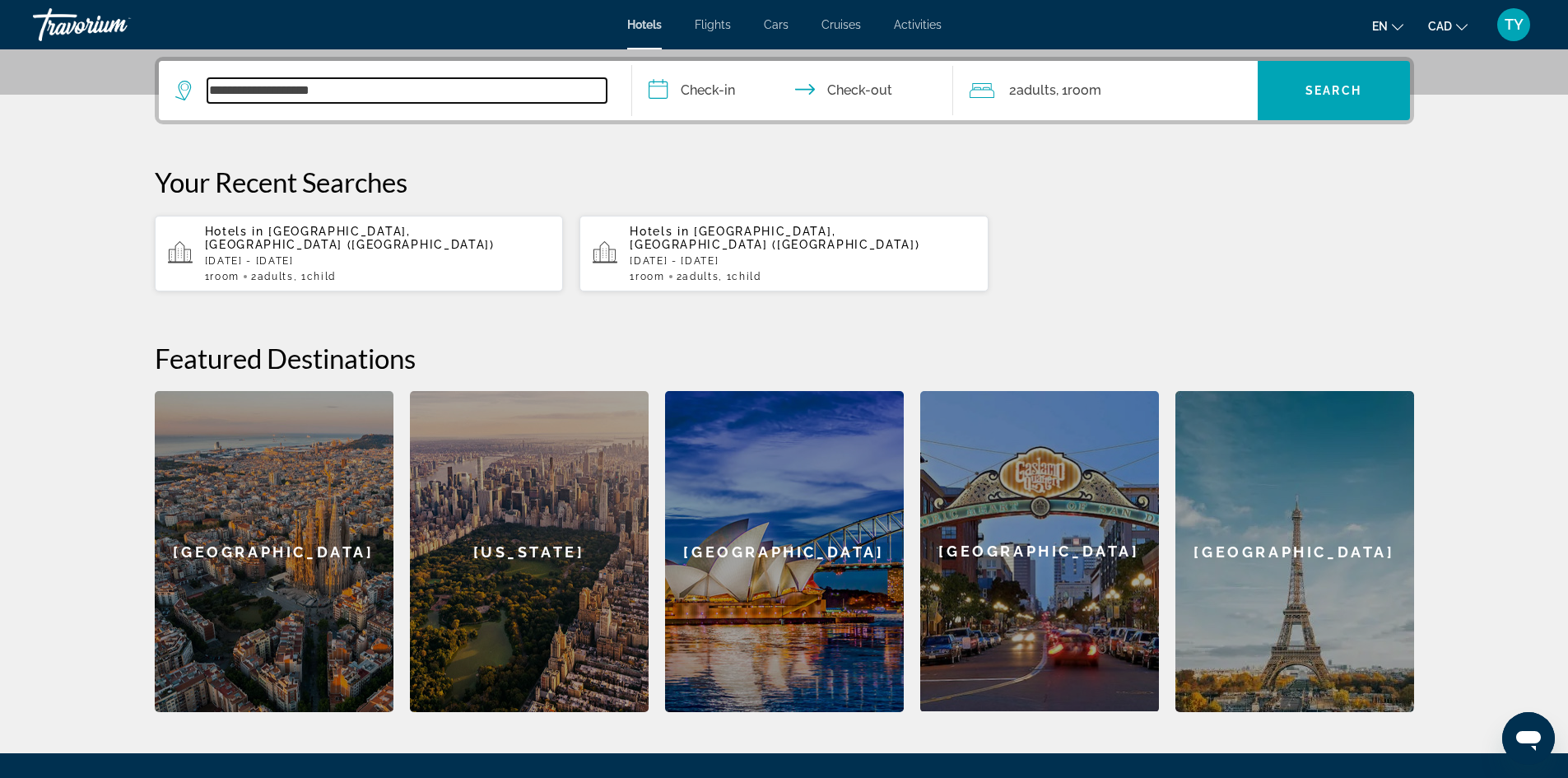
scroll to position [403, 0]
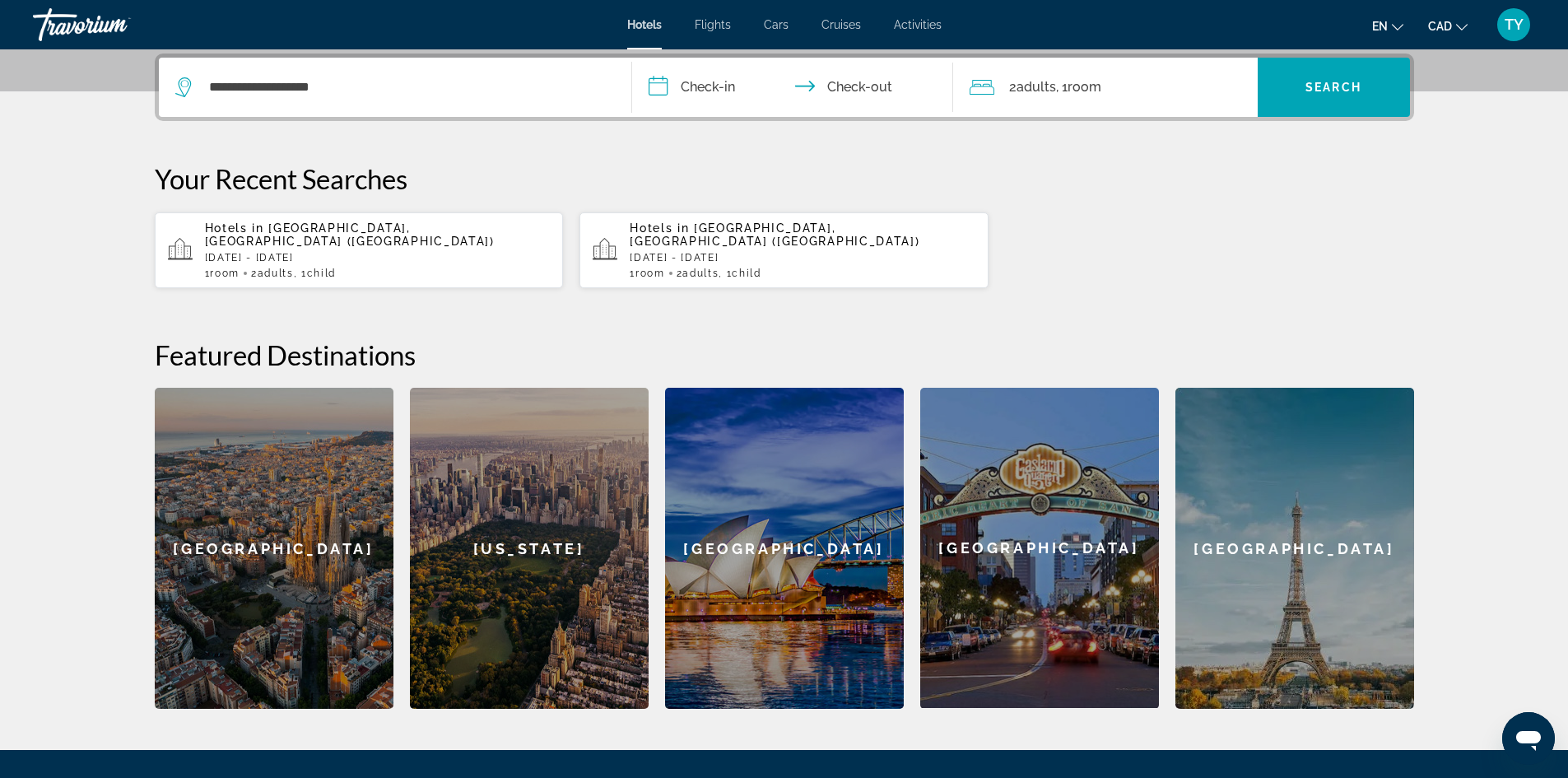
click at [667, 80] on input "**********" at bounding box center [796, 90] width 328 height 64
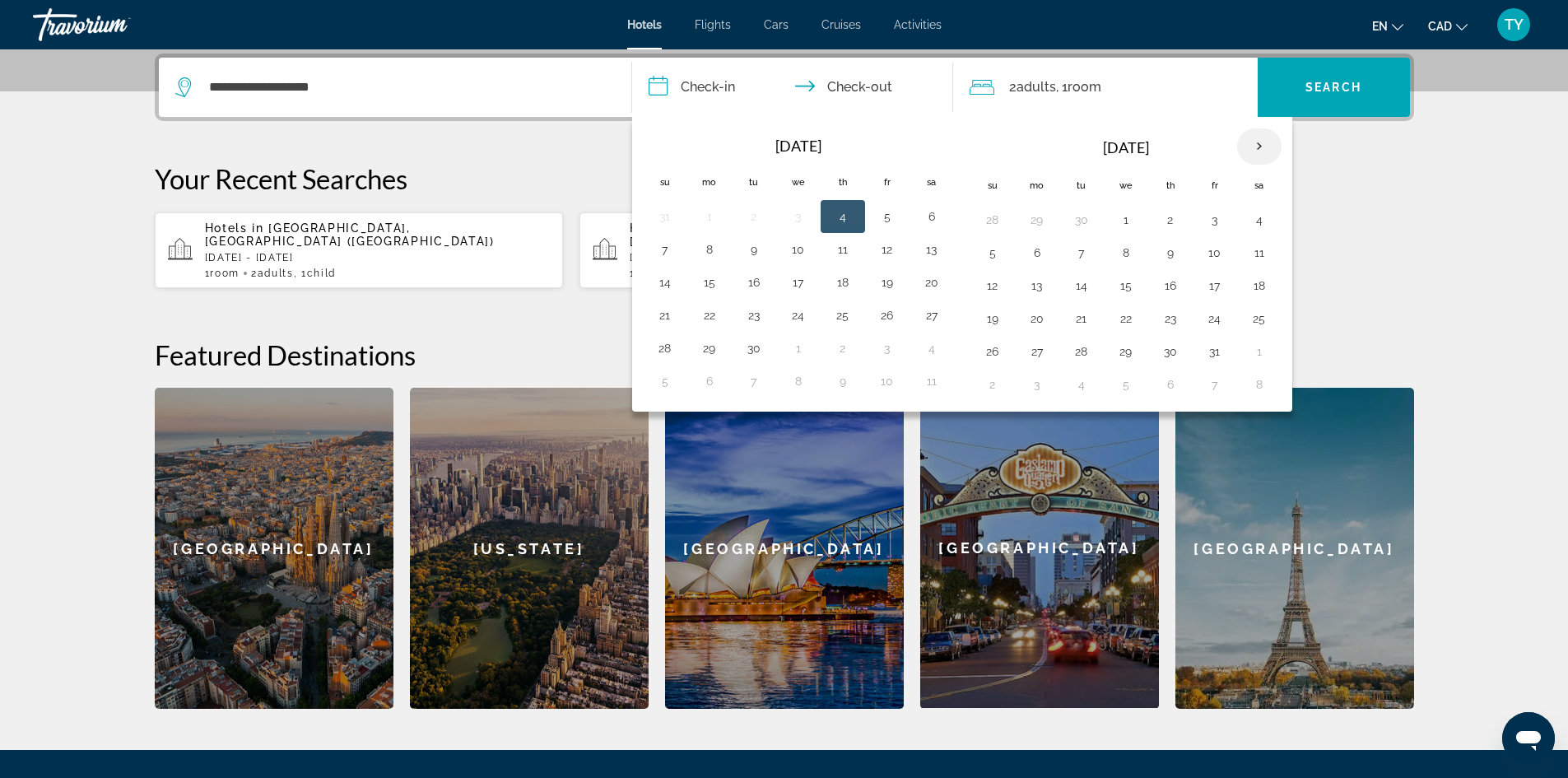
click at [1262, 135] on th "Next month" at bounding box center [1260, 146] width 45 height 37
click at [1064, 278] on td "11" at bounding box center [1082, 285] width 45 height 33
click at [1083, 287] on button "11" at bounding box center [1081, 286] width 26 height 23
click at [1270, 283] on button "15" at bounding box center [1259, 286] width 26 height 23
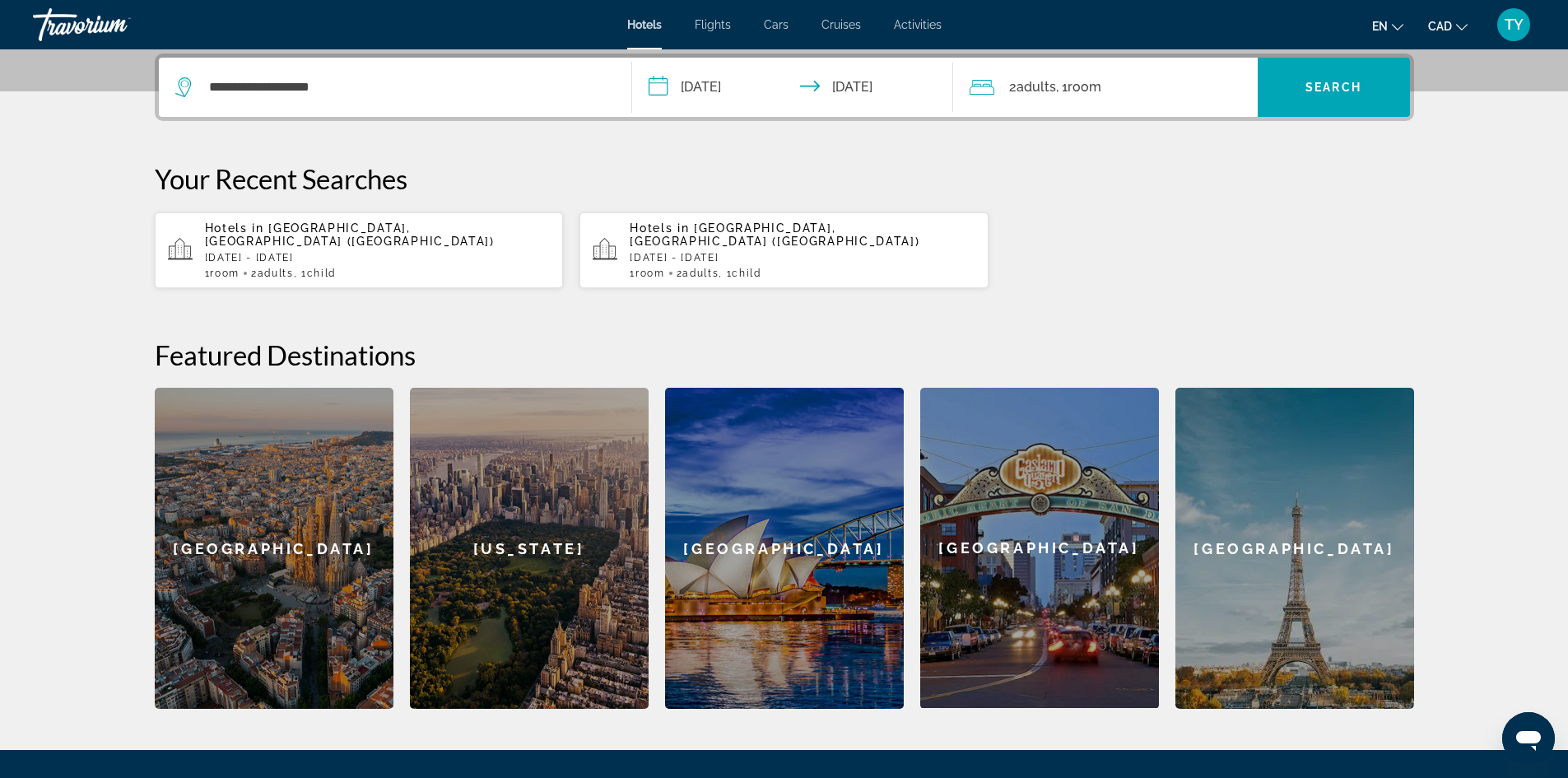
click at [1236, 85] on div "2 Adult Adults , 1 Room rooms" at bounding box center [1113, 88] width 289 height 23
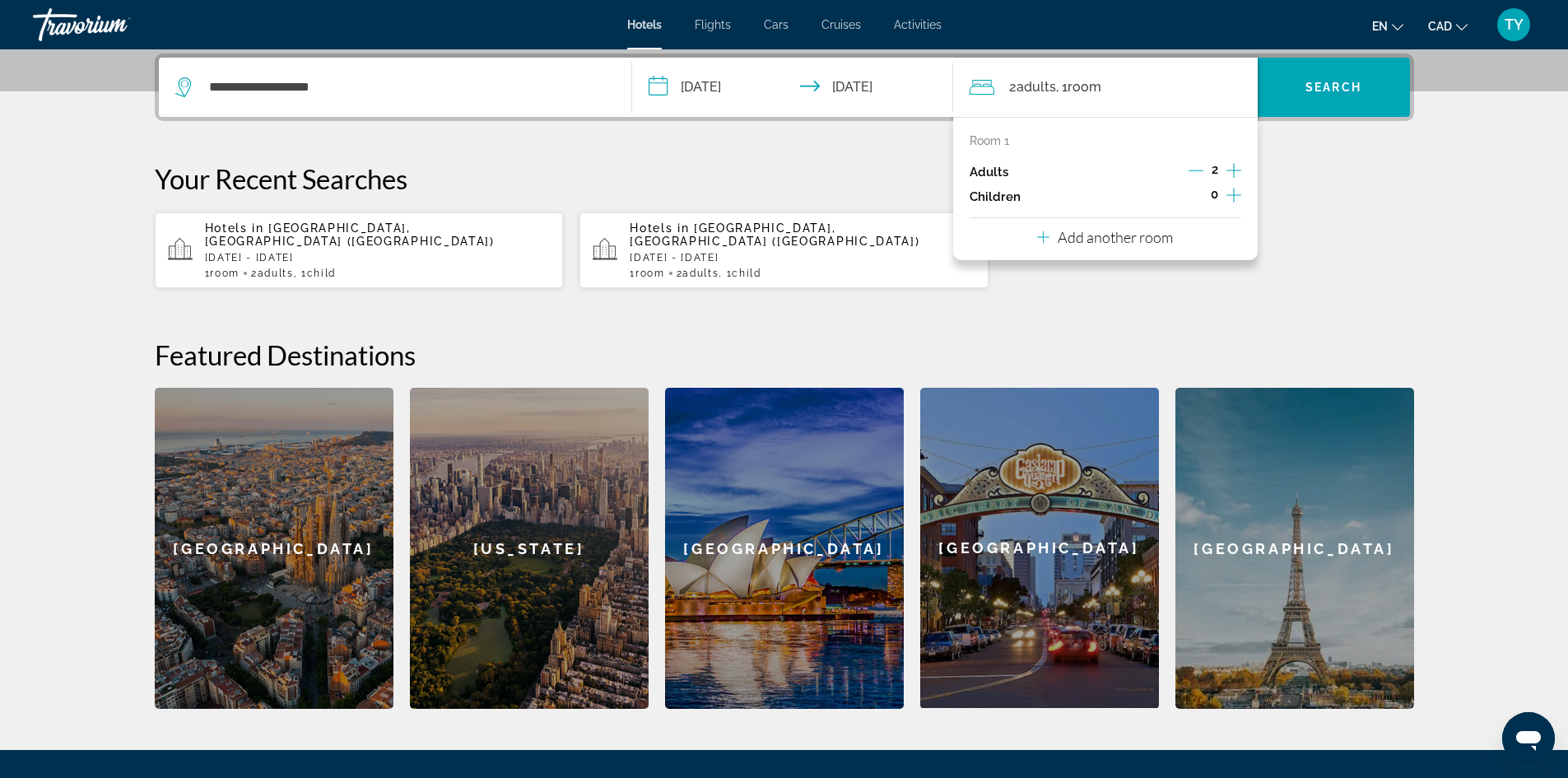
click at [1237, 188] on icon "Increment children" at bounding box center [1234, 195] width 15 height 20
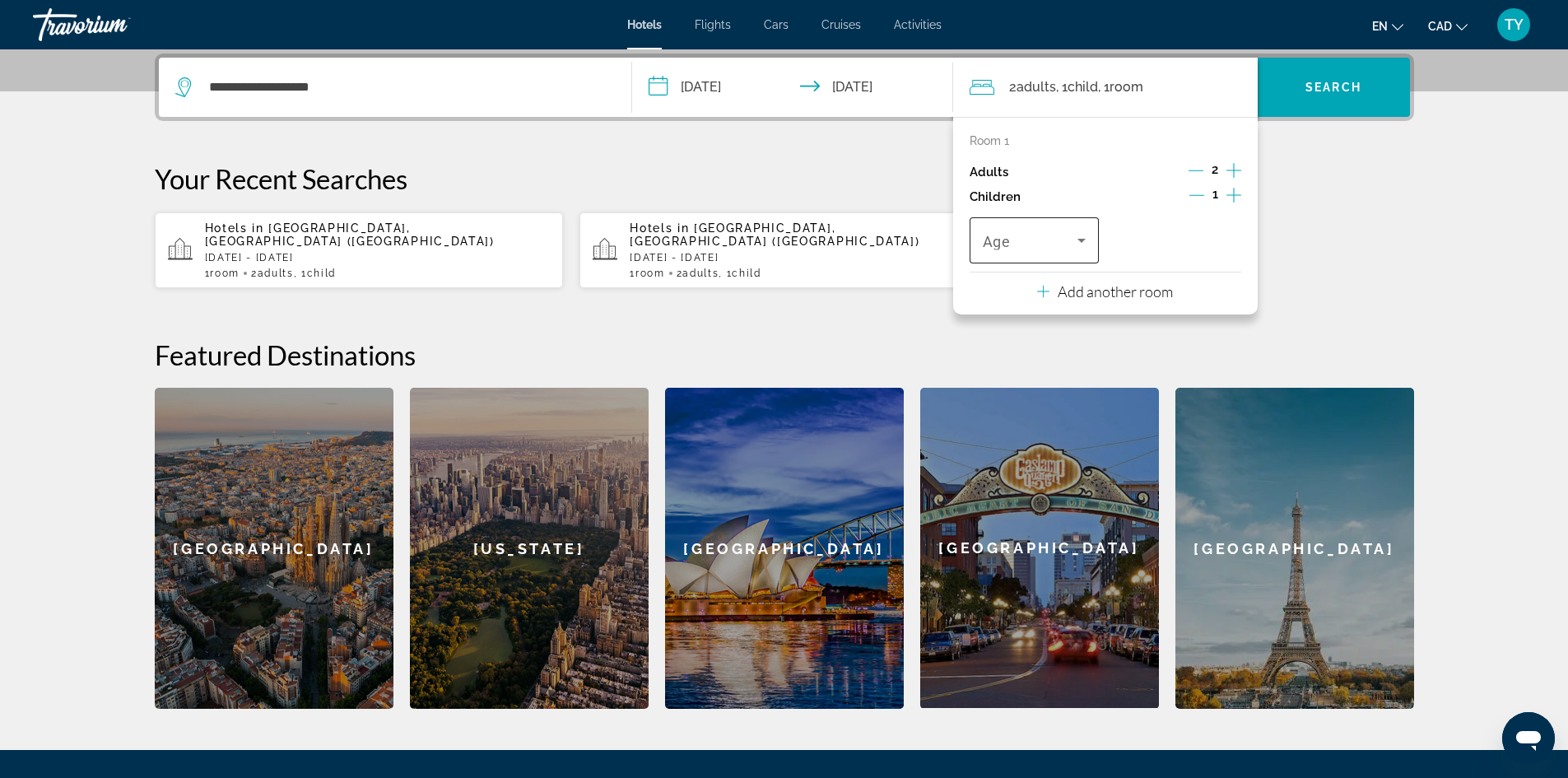
click at [1086, 232] on icon "Travelers: 2 adults, 1 child" at bounding box center [1082, 240] width 20 height 20
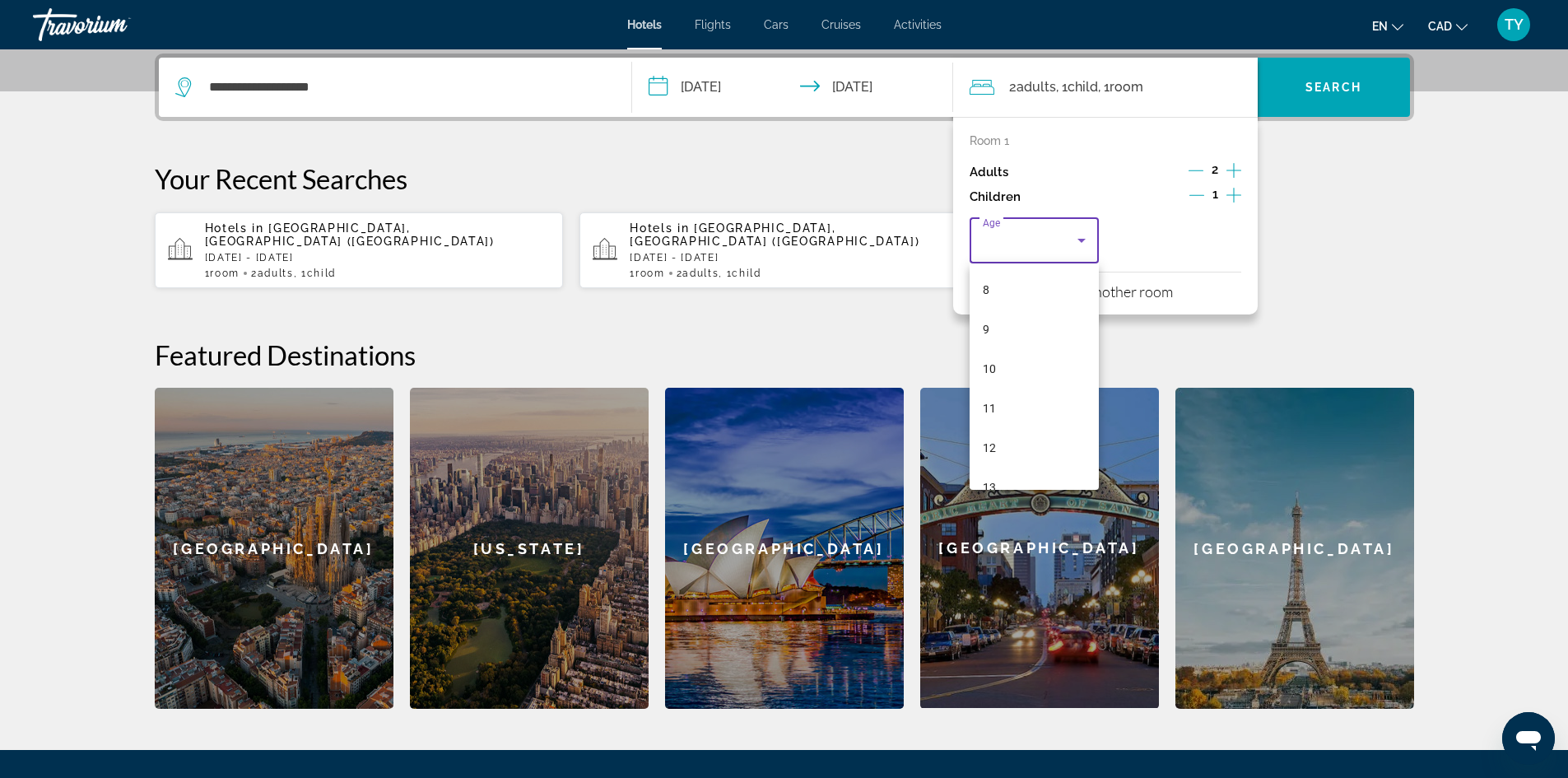
scroll to position [319, 0]
click at [1011, 413] on mat-option "11" at bounding box center [1035, 406] width 130 height 39
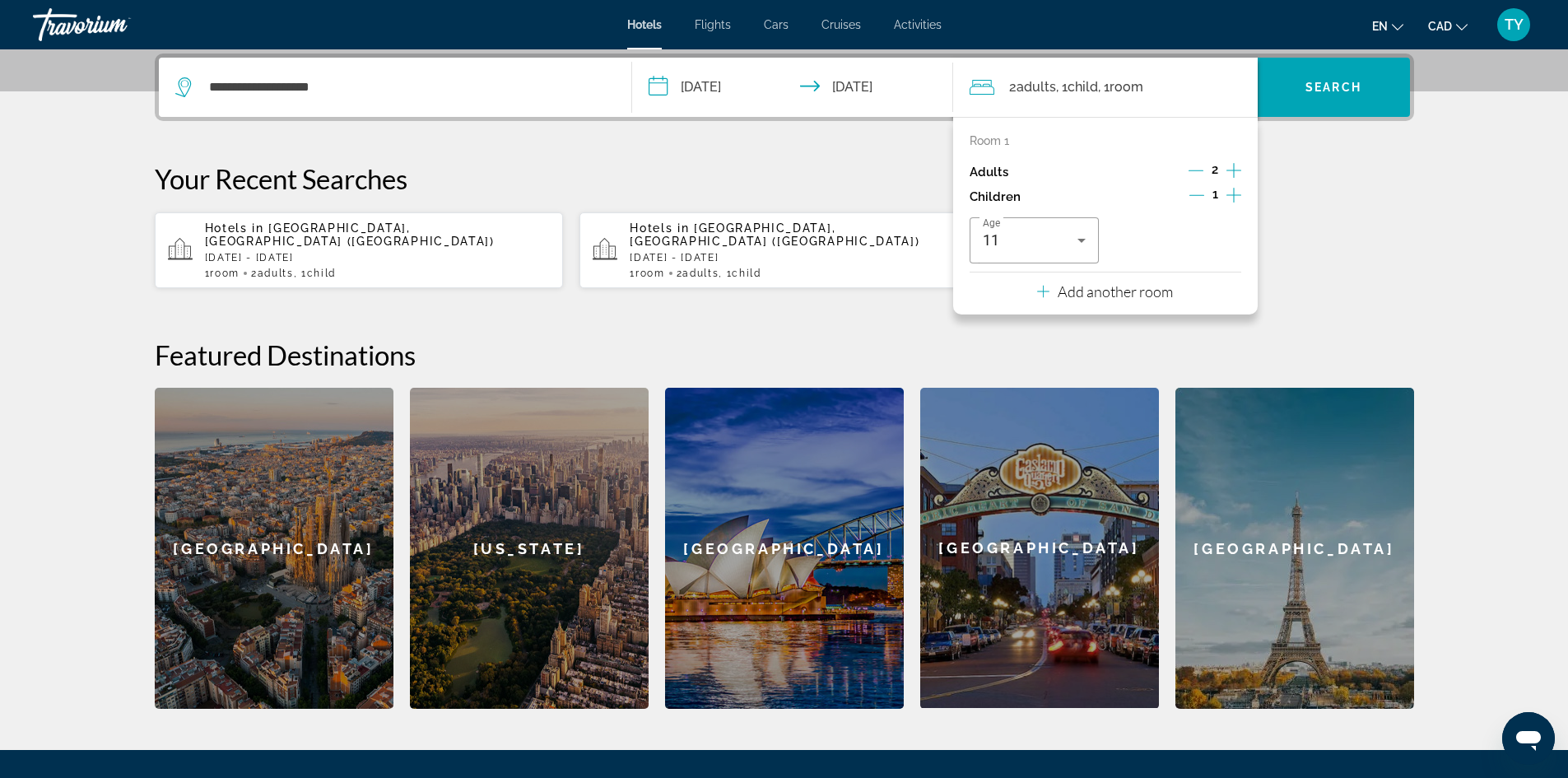
click at [1277, 260] on div "Hotels in Cancun, Mexico (CUN) Tue, 11 Nov - Sat, 15 Nov 1 Room rooms 2 Adult A…" at bounding box center [784, 250] width 1260 height 78
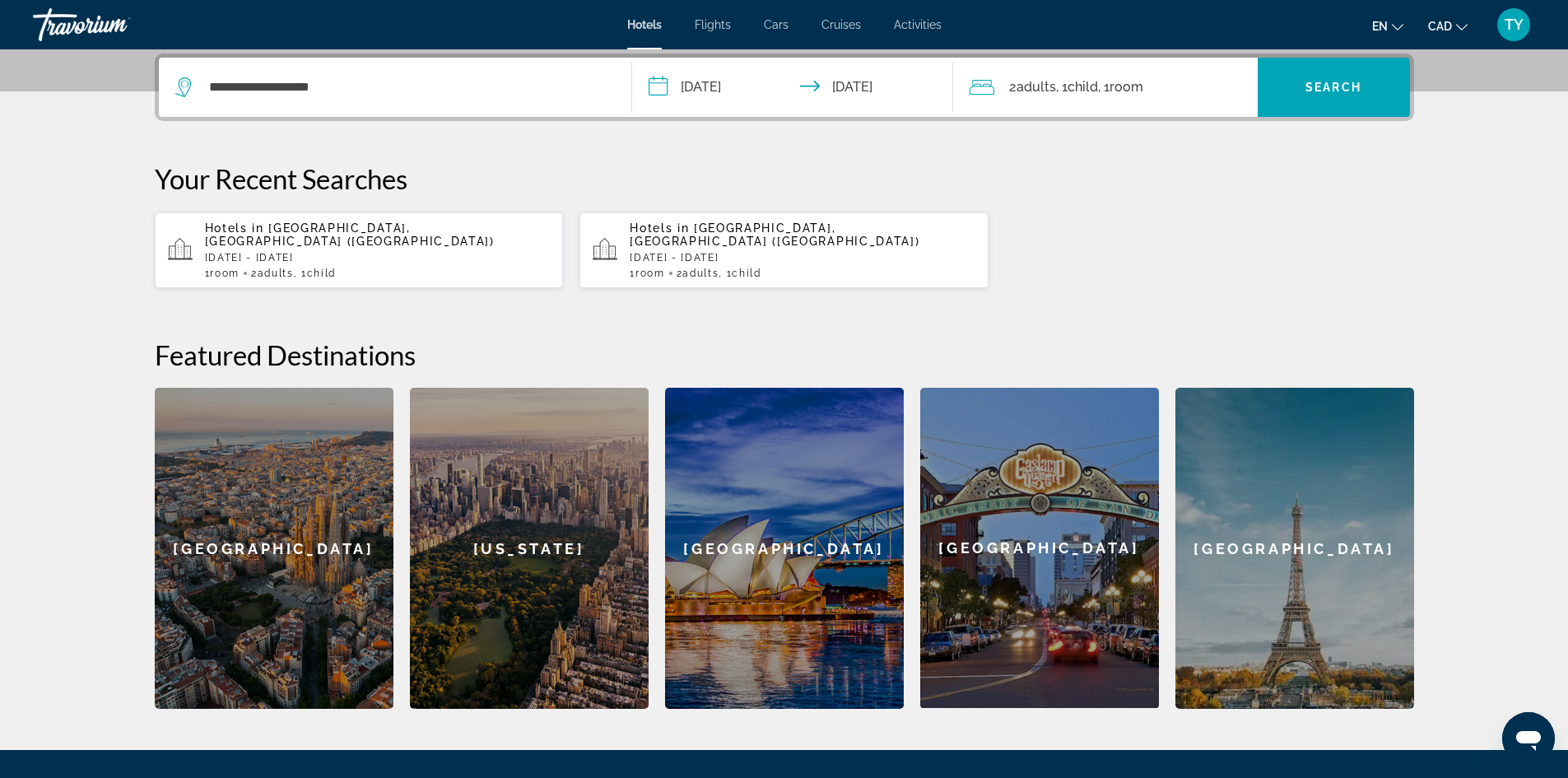
click at [679, 87] on input "**********" at bounding box center [796, 90] width 328 height 64
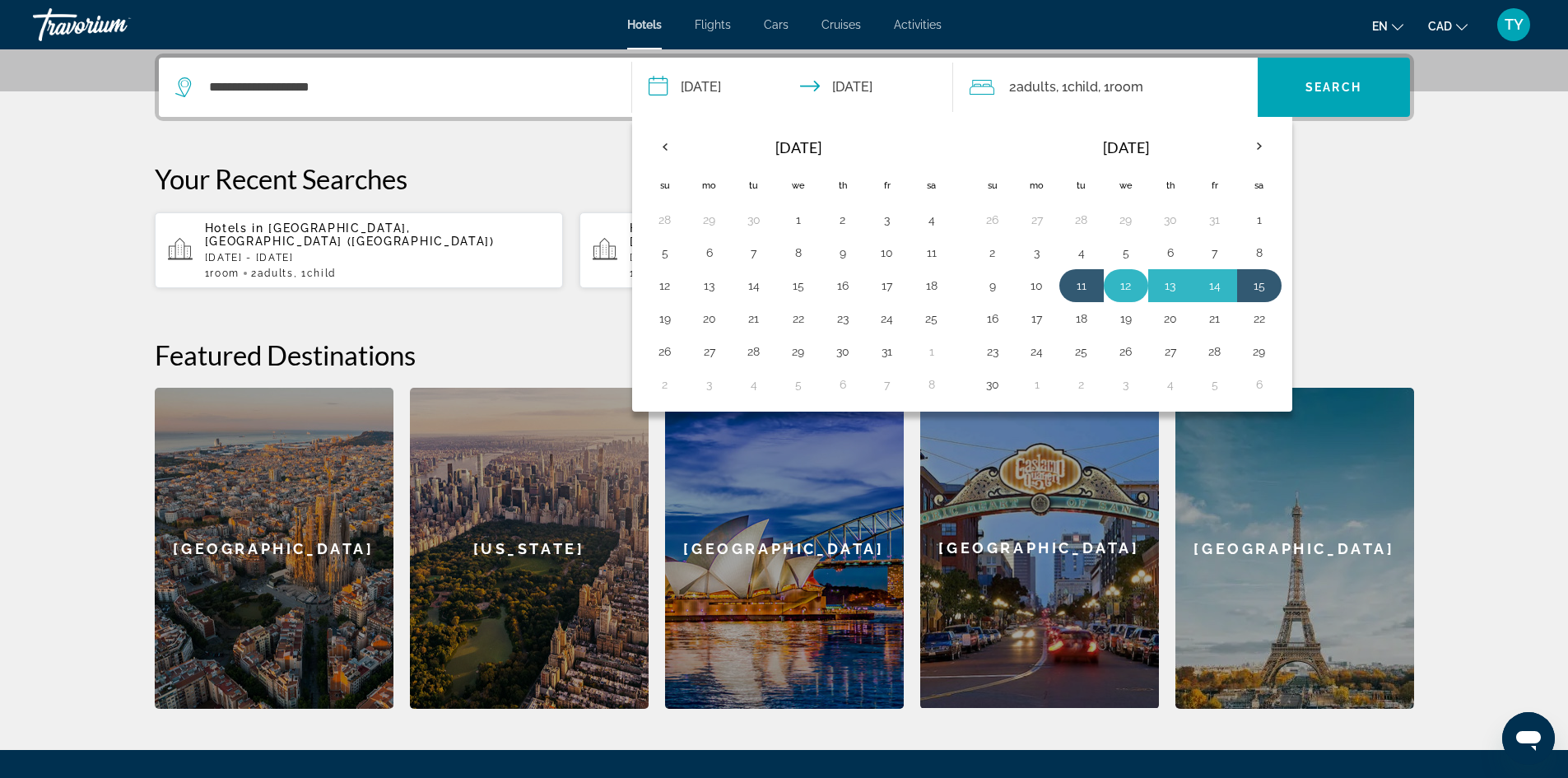
click at [1118, 284] on button "12" at bounding box center [1126, 286] width 26 height 23
click at [1003, 323] on button "16" at bounding box center [993, 319] width 26 height 23
type input "**********"
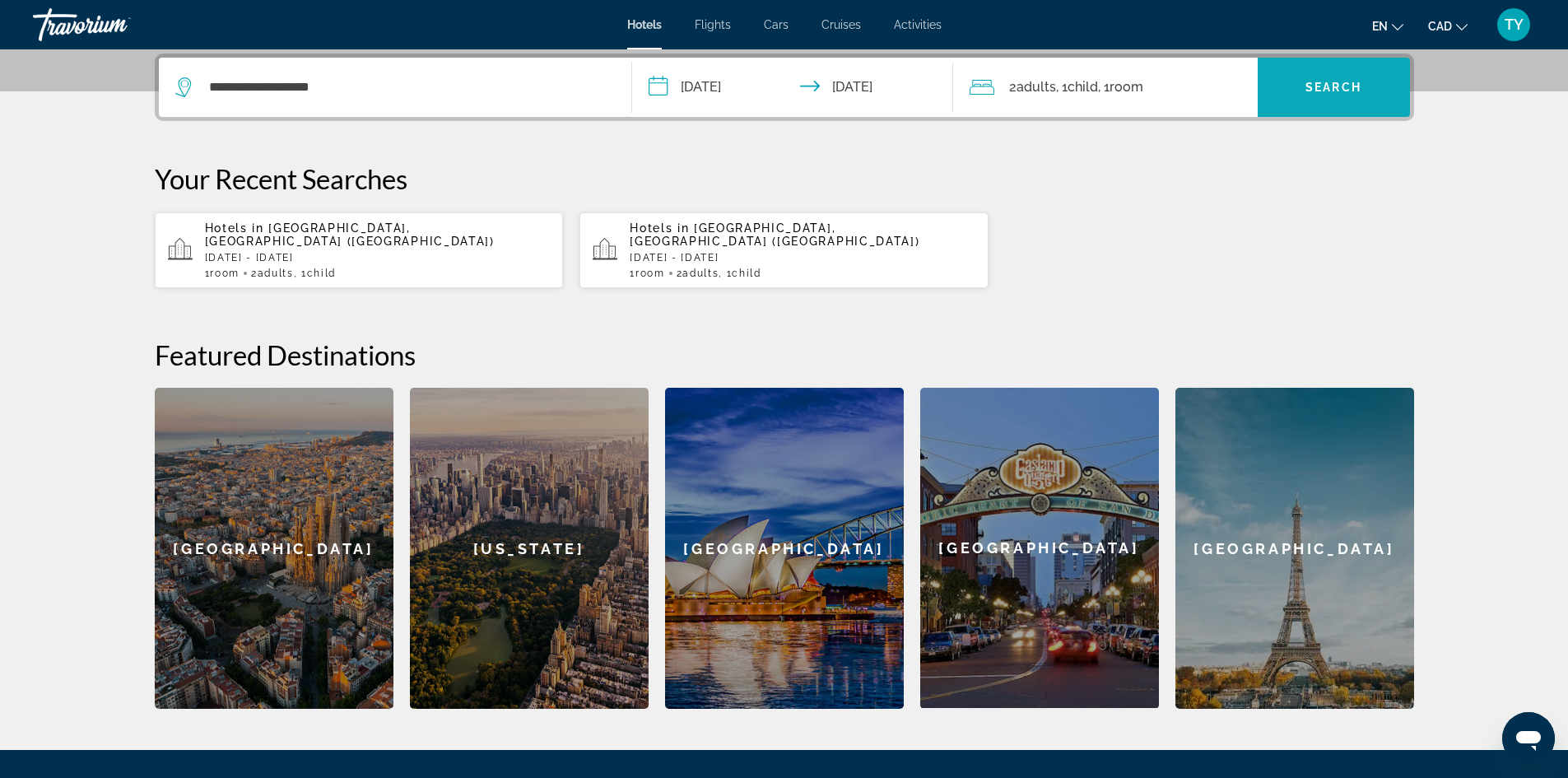
click at [1318, 82] on span "Search" at bounding box center [1333, 87] width 56 height 13
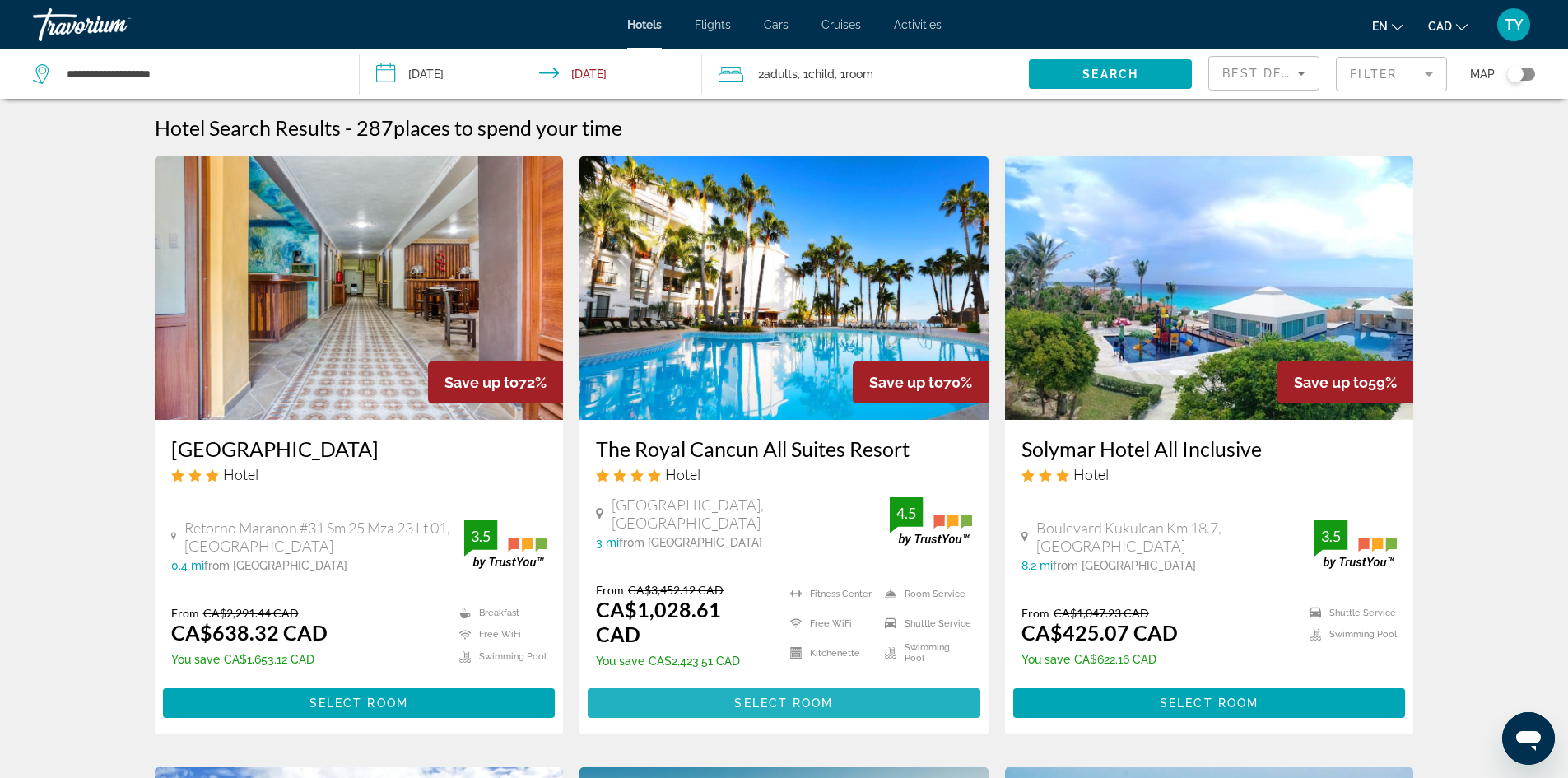
click at [813, 697] on span "Select Room" at bounding box center [784, 703] width 99 height 13
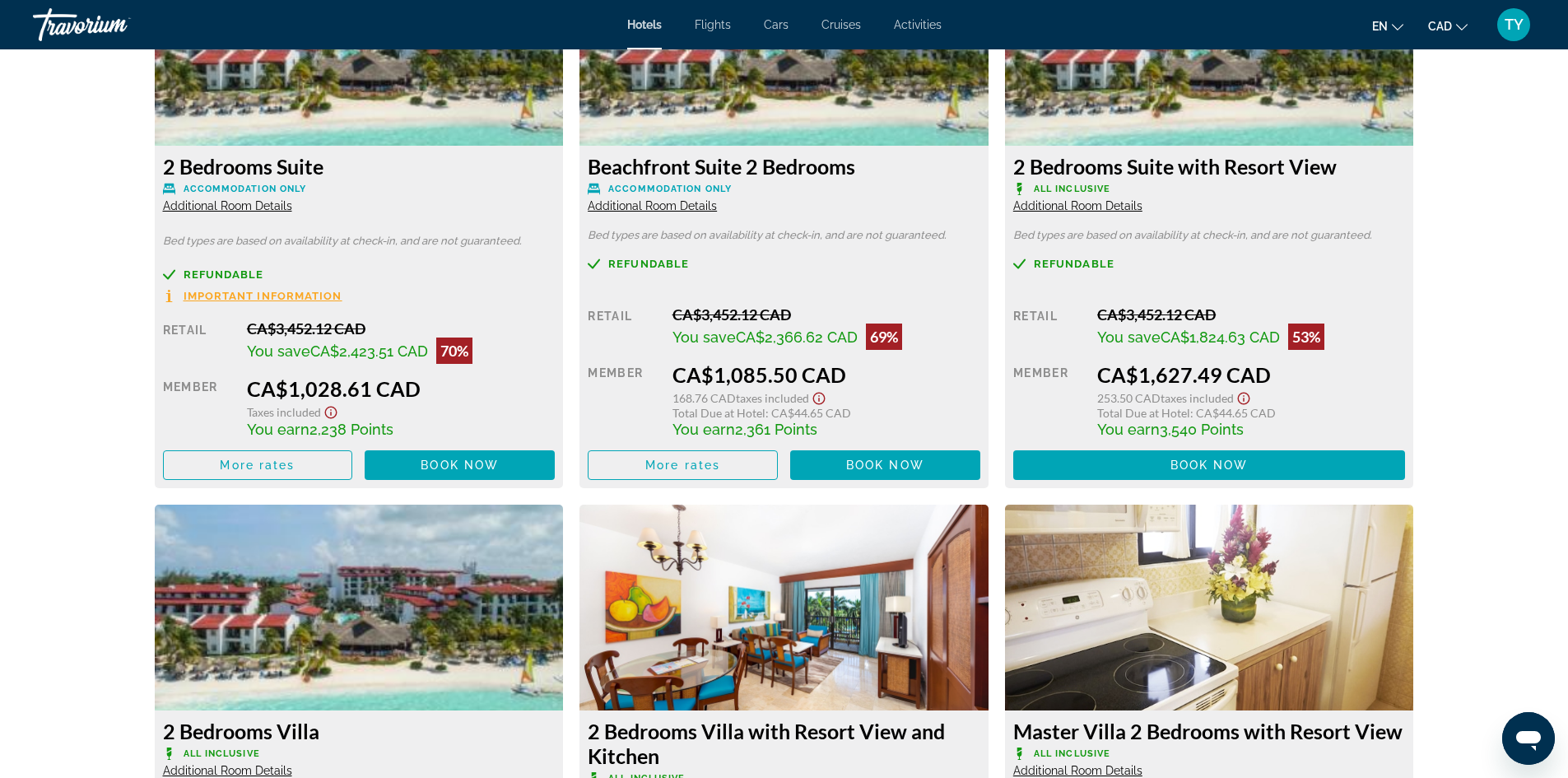
scroll to position [2305, 0]
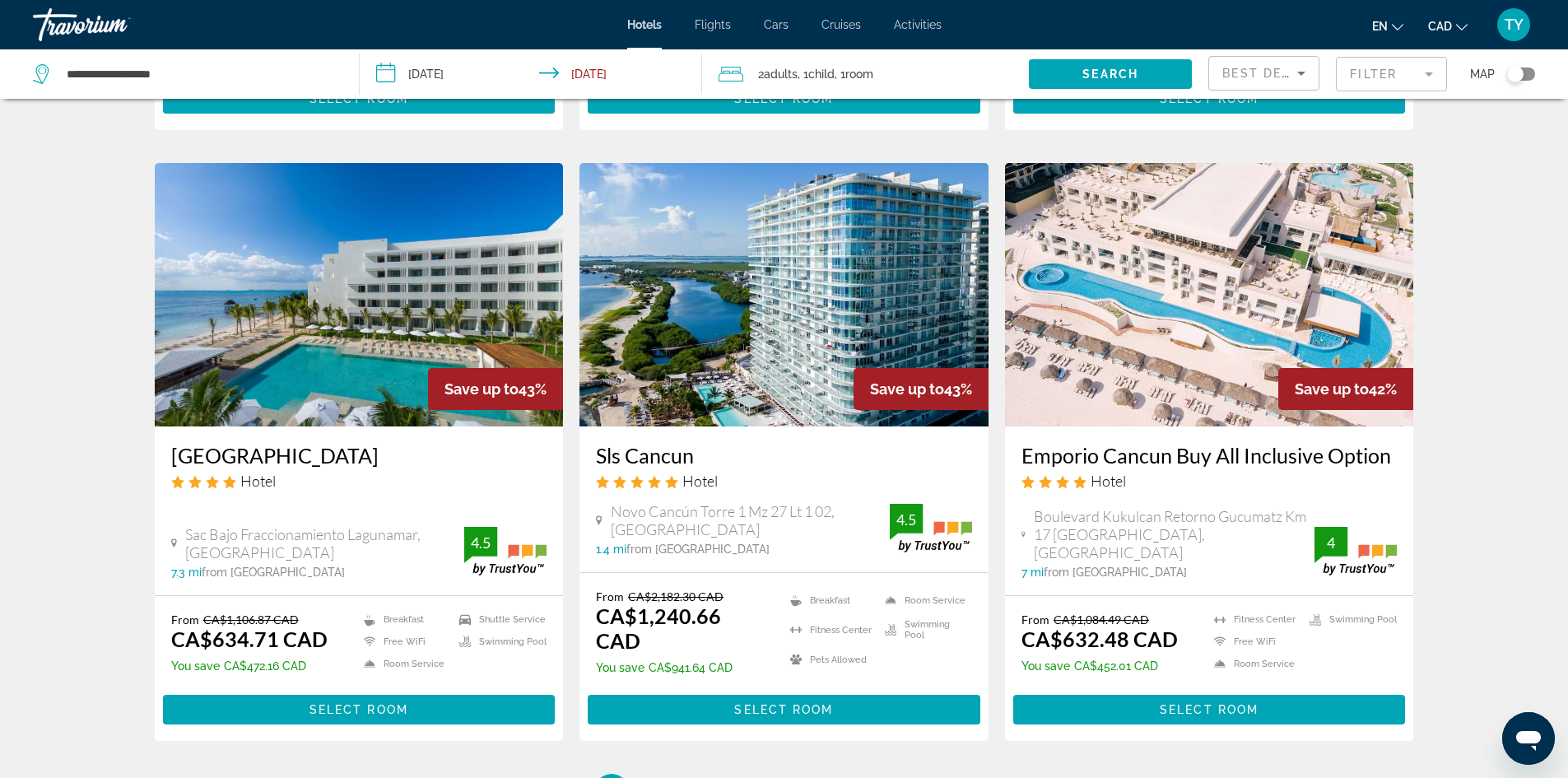
scroll to position [1893, 0]
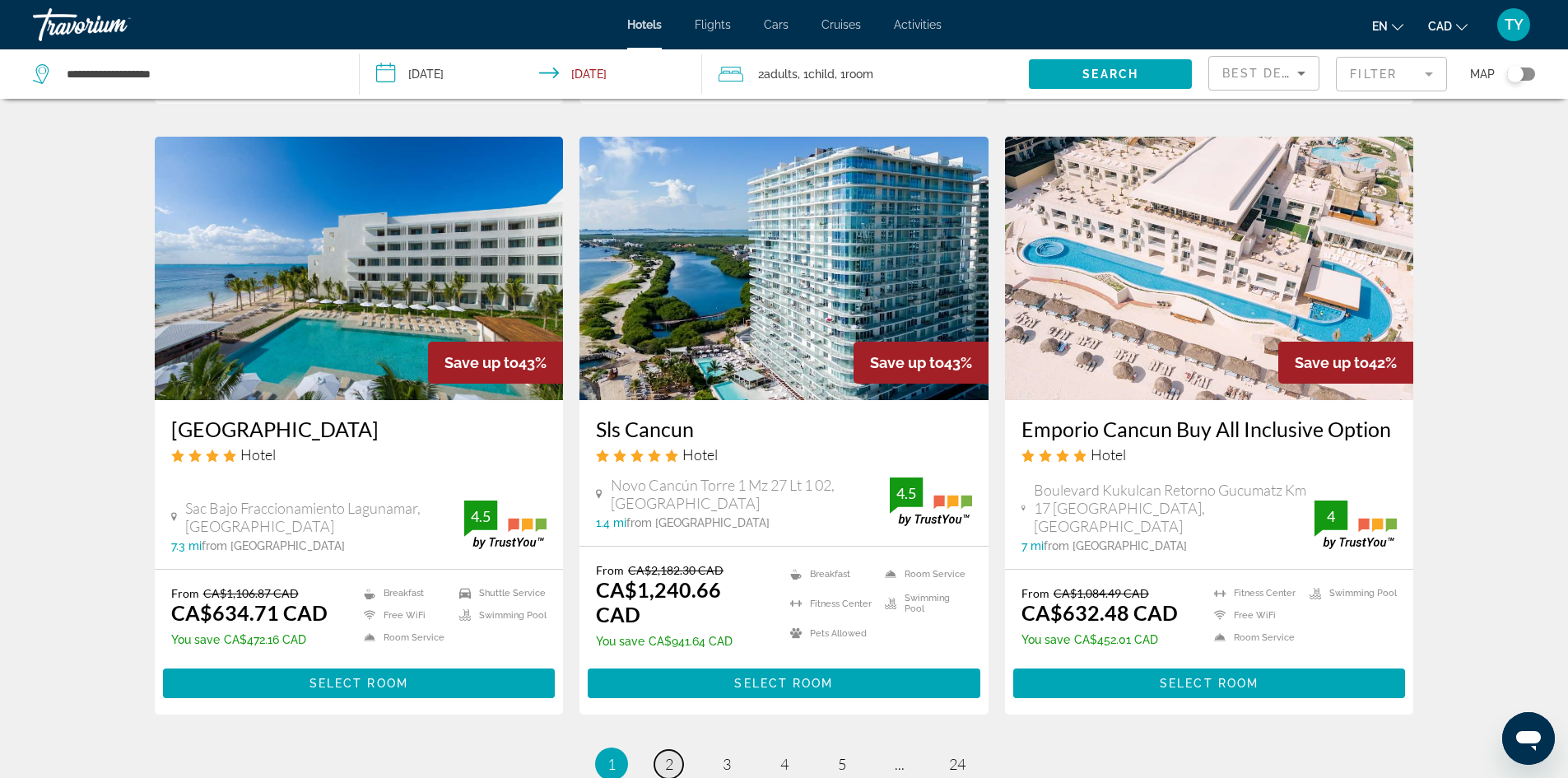
click at [666, 755] on span "2" at bounding box center [669, 764] width 8 height 18
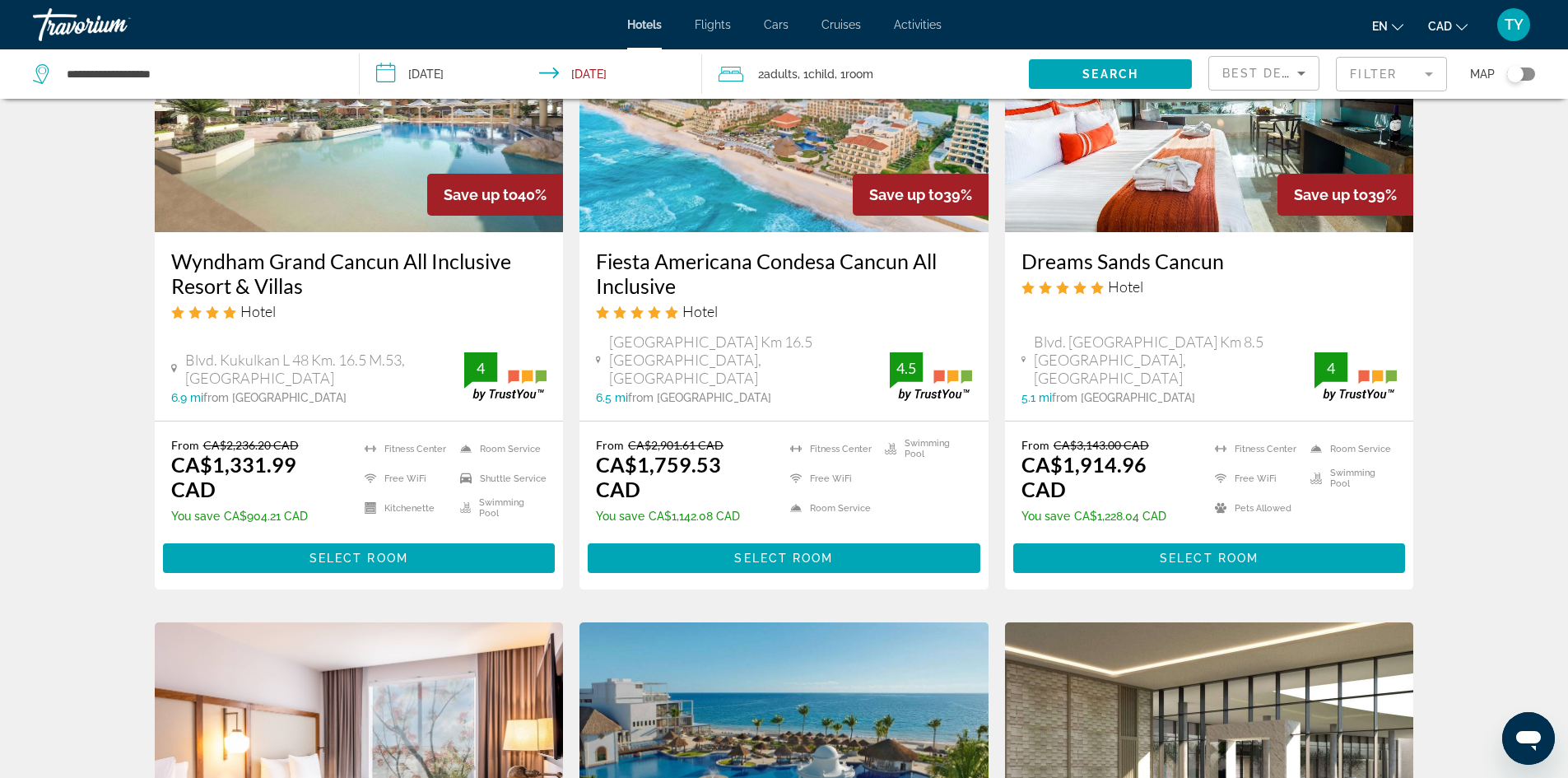
scroll to position [740, 0]
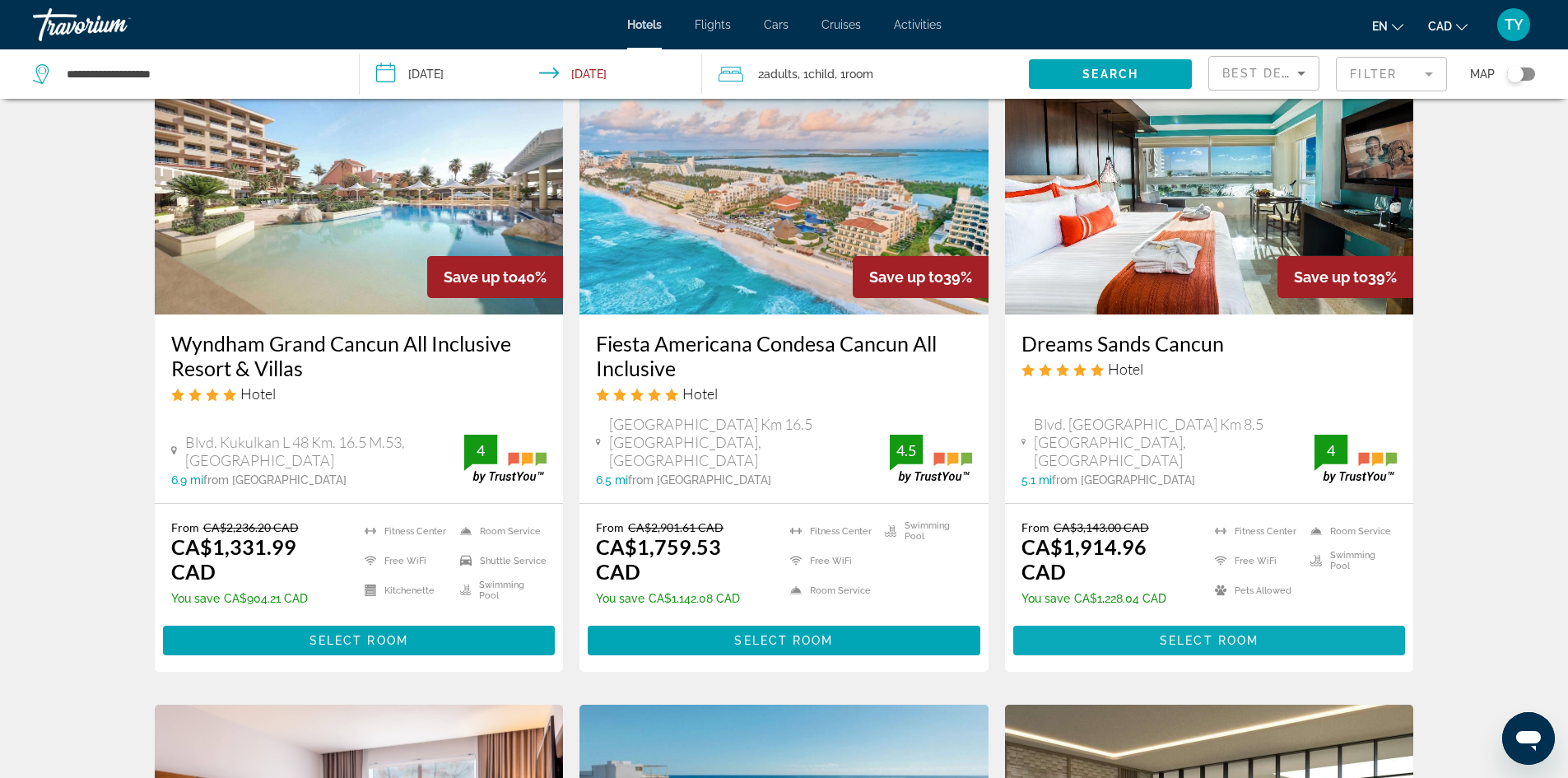
click at [1192, 634] on span "Select Room" at bounding box center [1209, 640] width 99 height 13
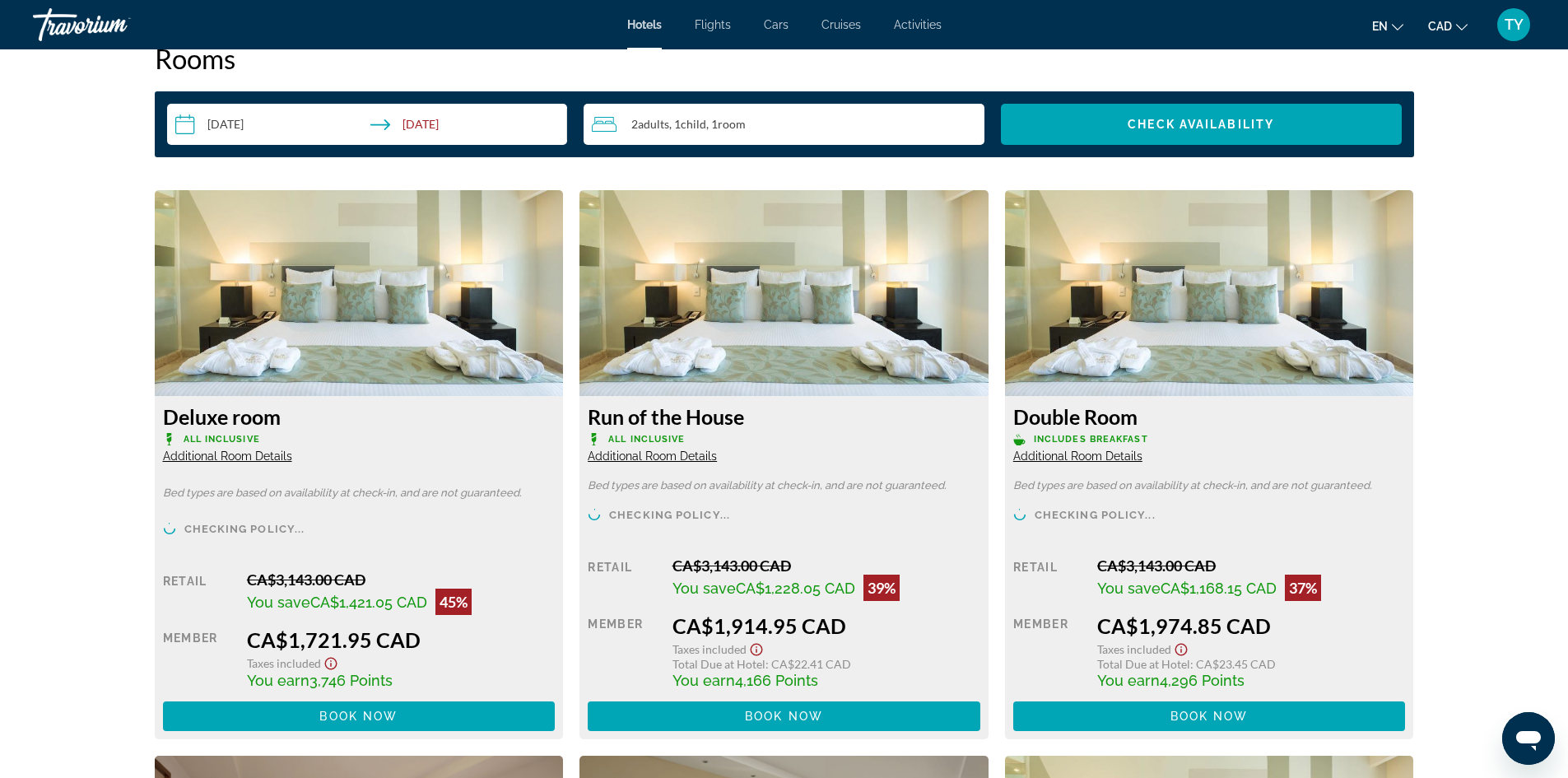
scroll to position [2222, 0]
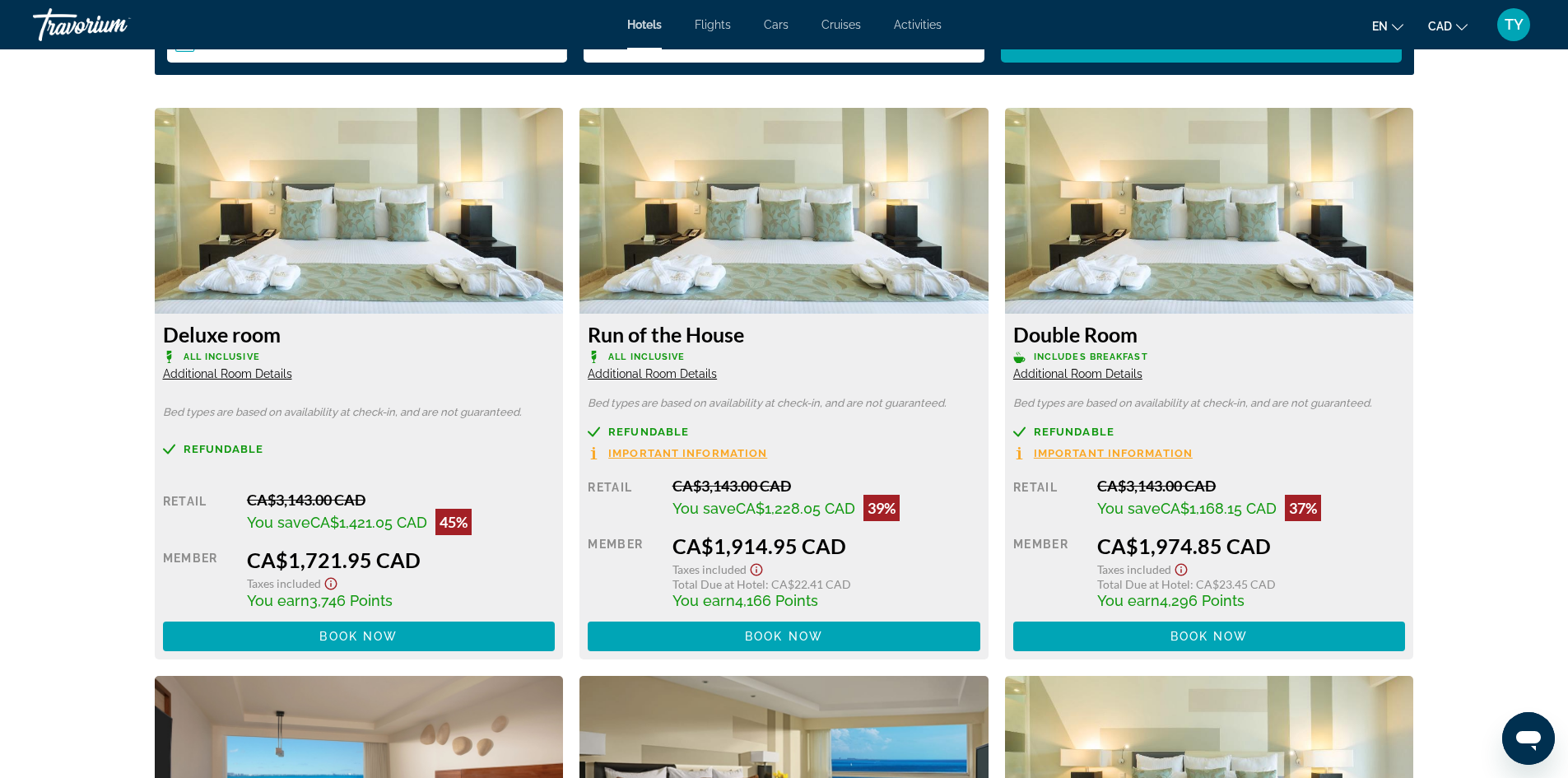
click at [332, 581] on icon "Show Taxes and Fees disclaimer" at bounding box center [331, 583] width 20 height 15
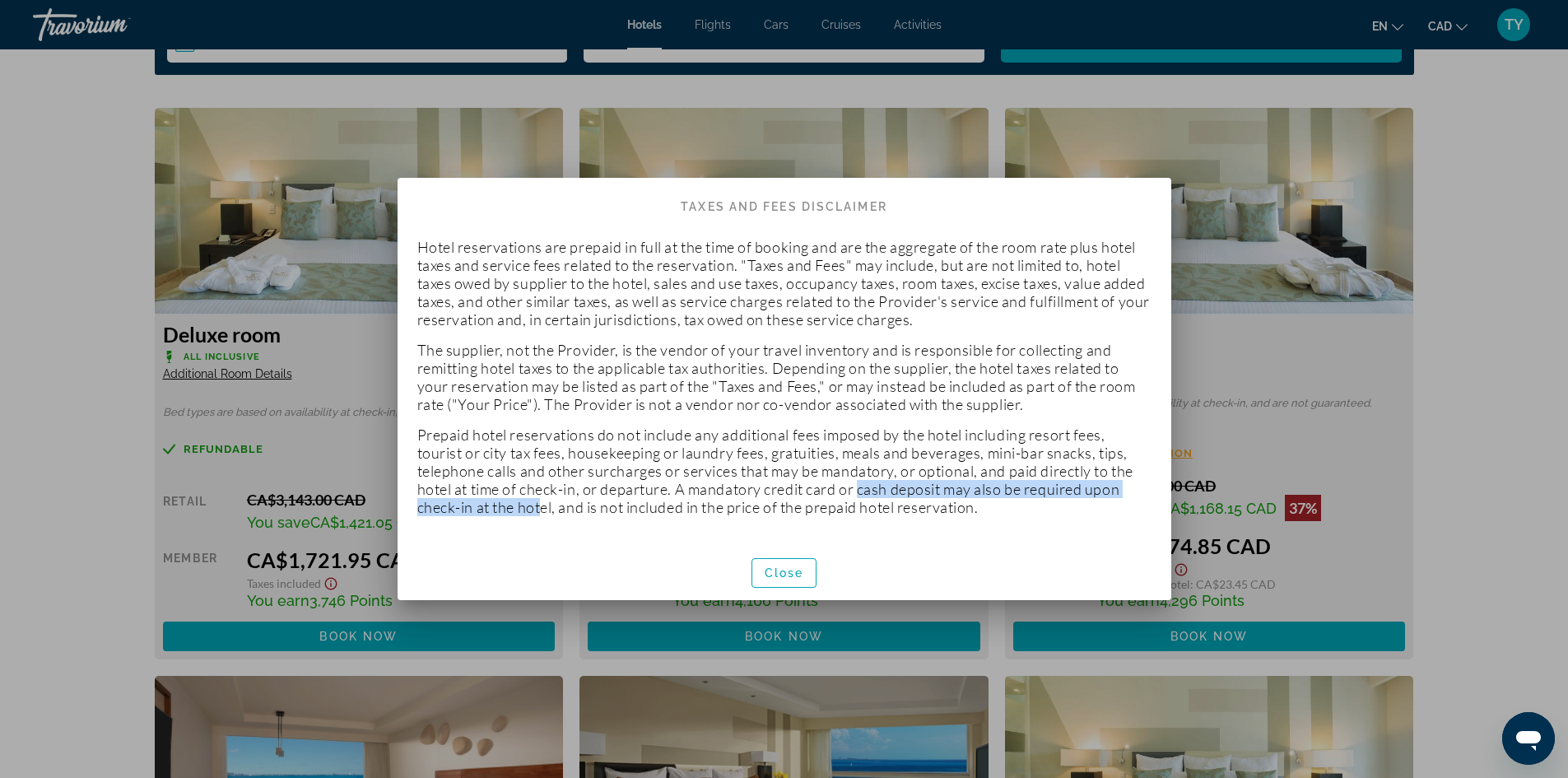
drag, startPoint x: 861, startPoint y: 490, endPoint x: 541, endPoint y: 514, distance: 320.9
click at [541, 514] on p "Prepaid hotel reservations do not include any additional fees imposed by the ho…" at bounding box center [784, 470] width 734 height 90
click at [783, 569] on span "Close" at bounding box center [784, 573] width 39 height 13
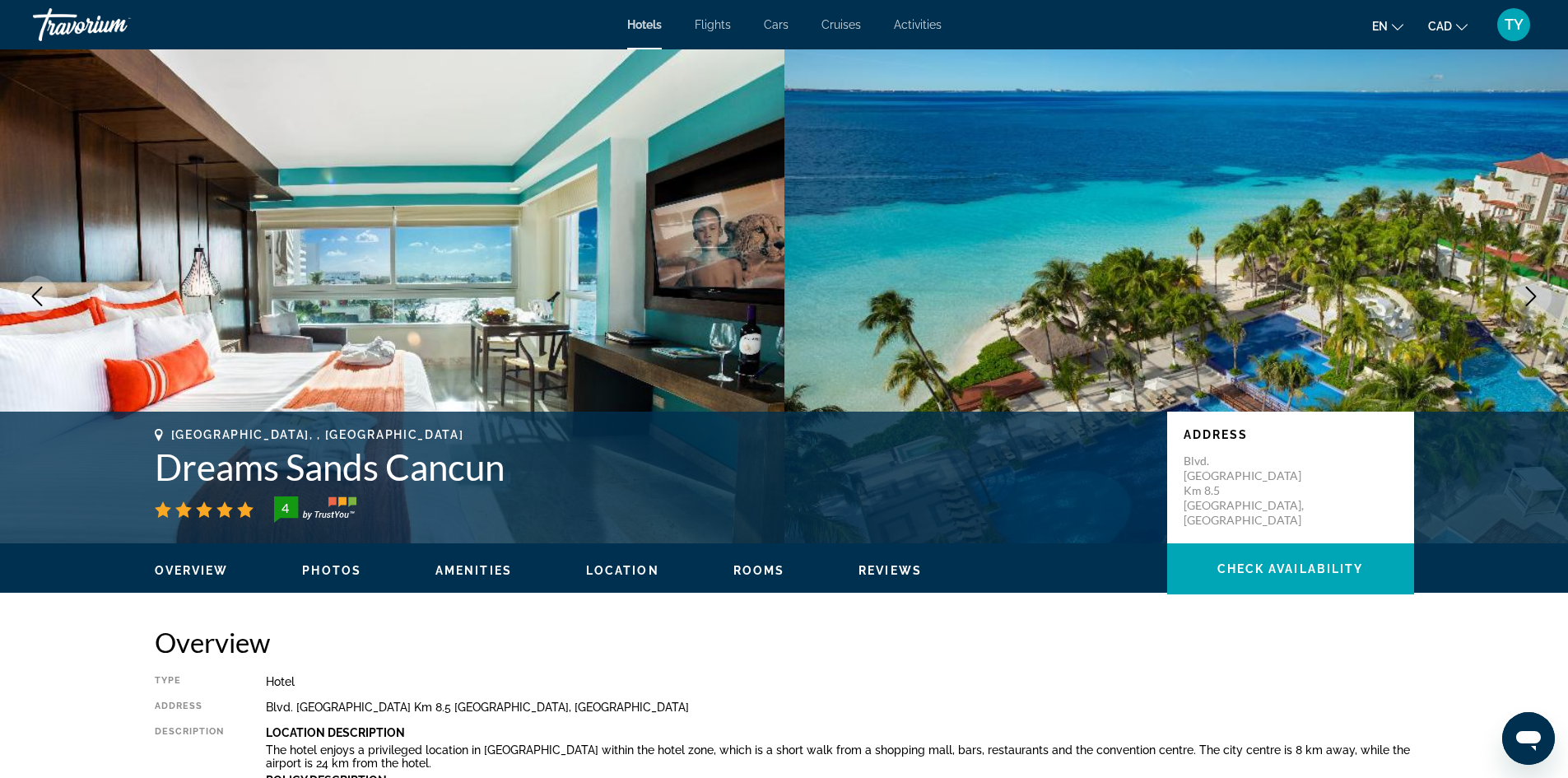
scroll to position [2222, 0]
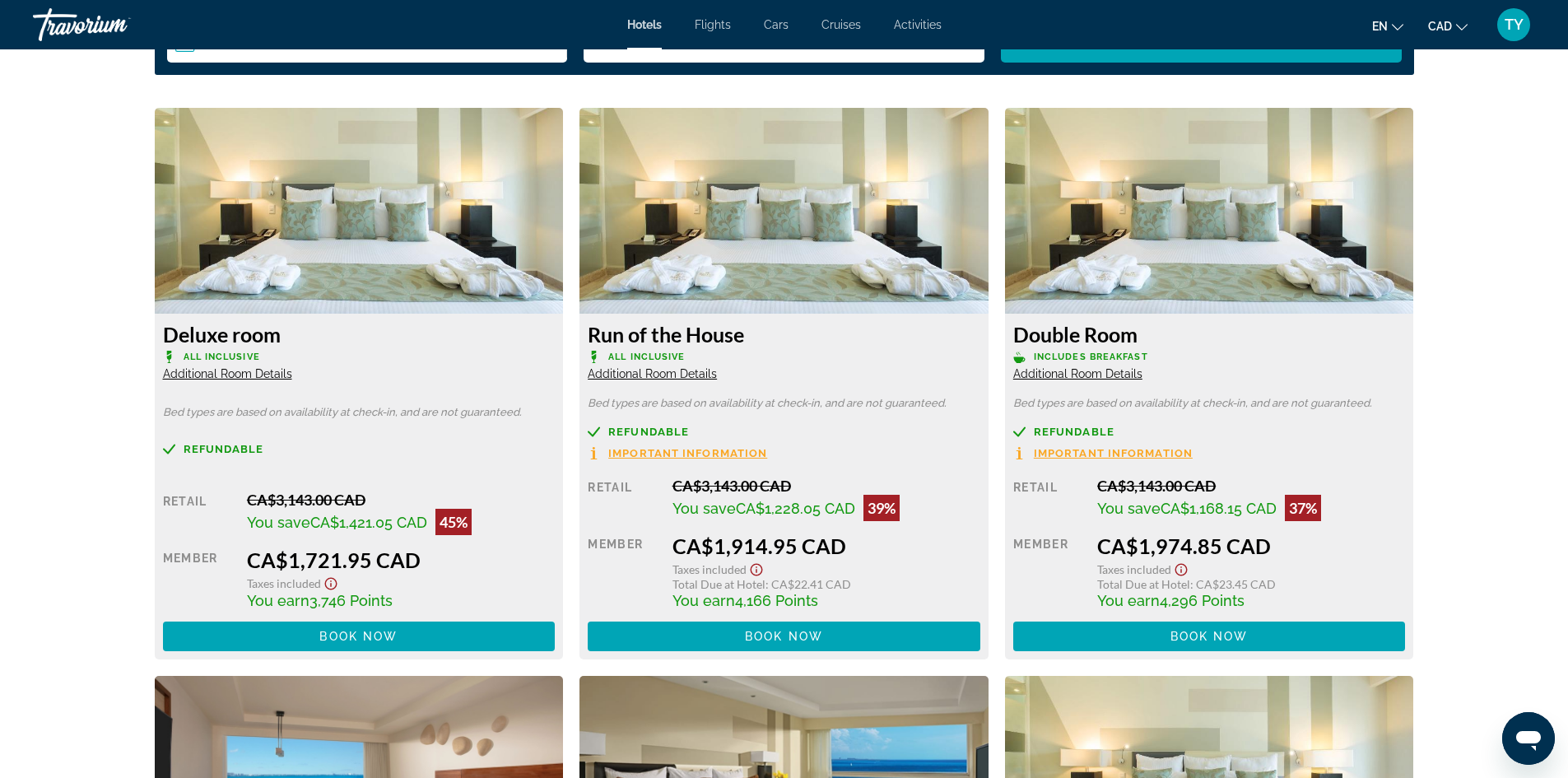
click at [656, 458] on span "Important Information" at bounding box center [688, 453] width 159 height 11
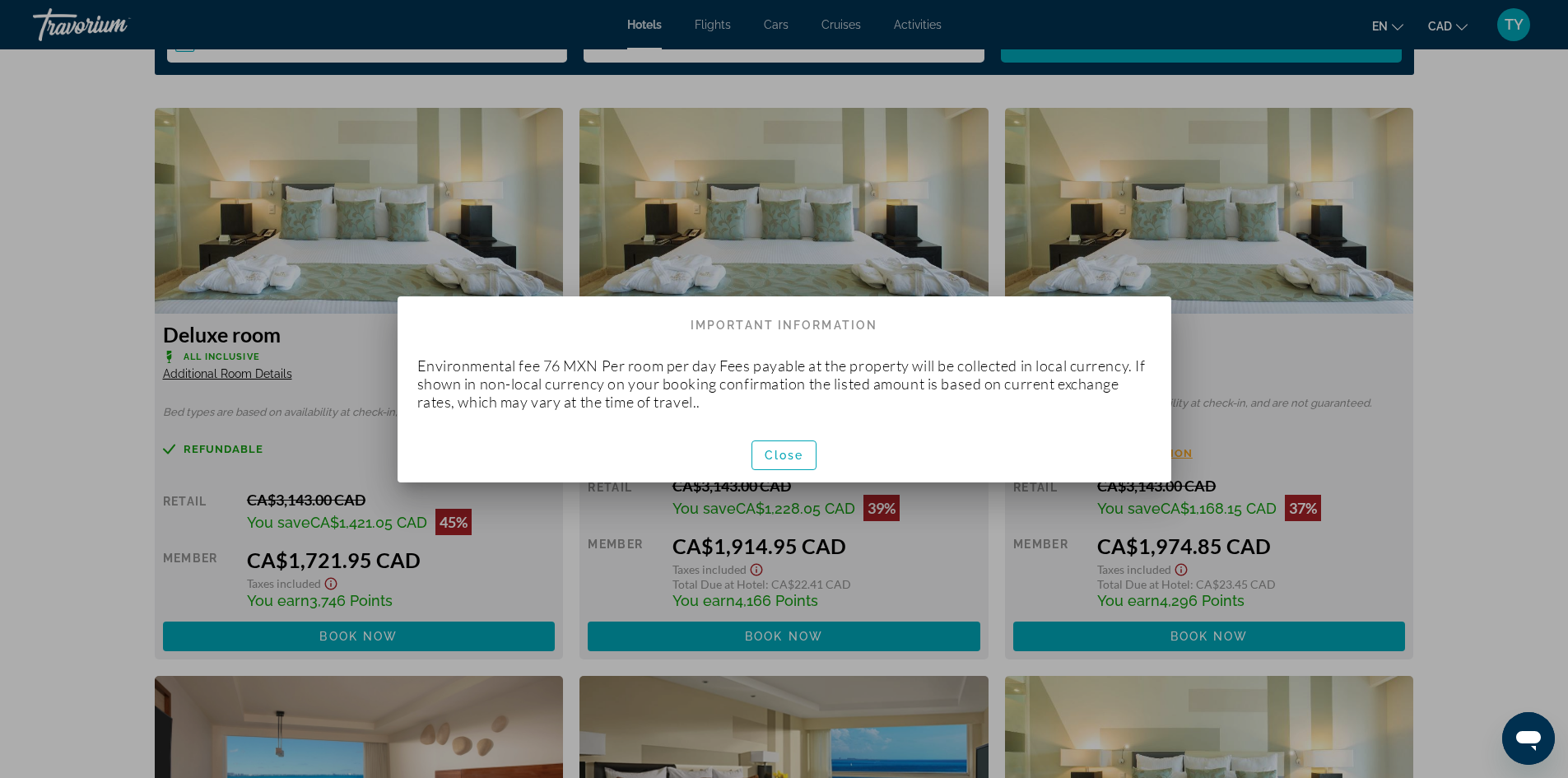
scroll to position [0, 0]
drag, startPoint x: 549, startPoint y: 367, endPoint x: 563, endPoint y: 372, distance: 14.9
click at [563, 372] on p "Environmental fee 76 MXN Per room per day Fees payable at the property will be …" at bounding box center [784, 383] width 734 height 54
drag, startPoint x: 571, startPoint y: 366, endPoint x: 601, endPoint y: 370, distance: 30.3
click at [601, 370] on p "Environmental fee 76 MXN Per room per day Fees payable at the property will be …" at bounding box center [784, 383] width 734 height 54
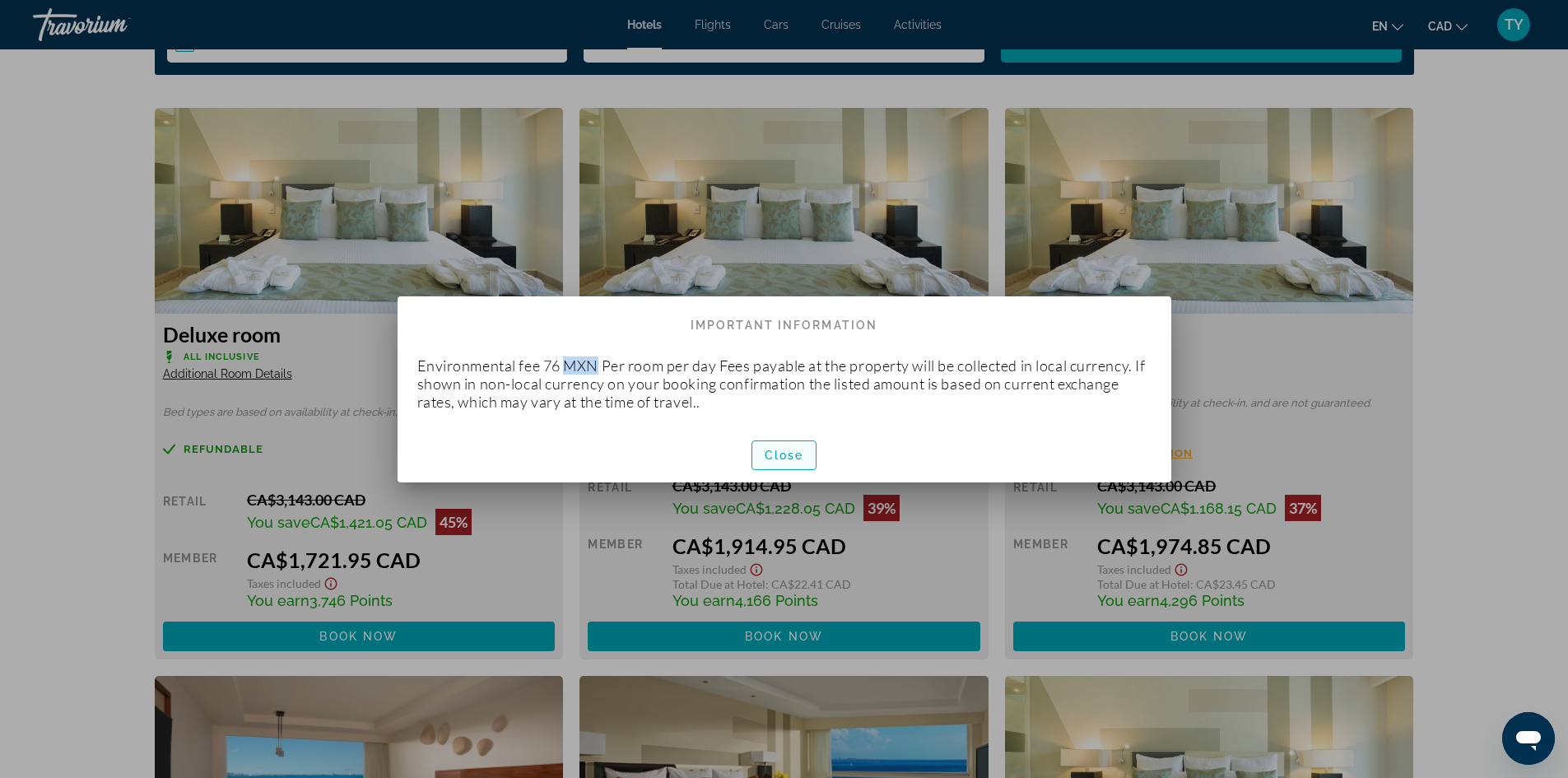
click at [784, 451] on span "Close" at bounding box center [784, 455] width 39 height 13
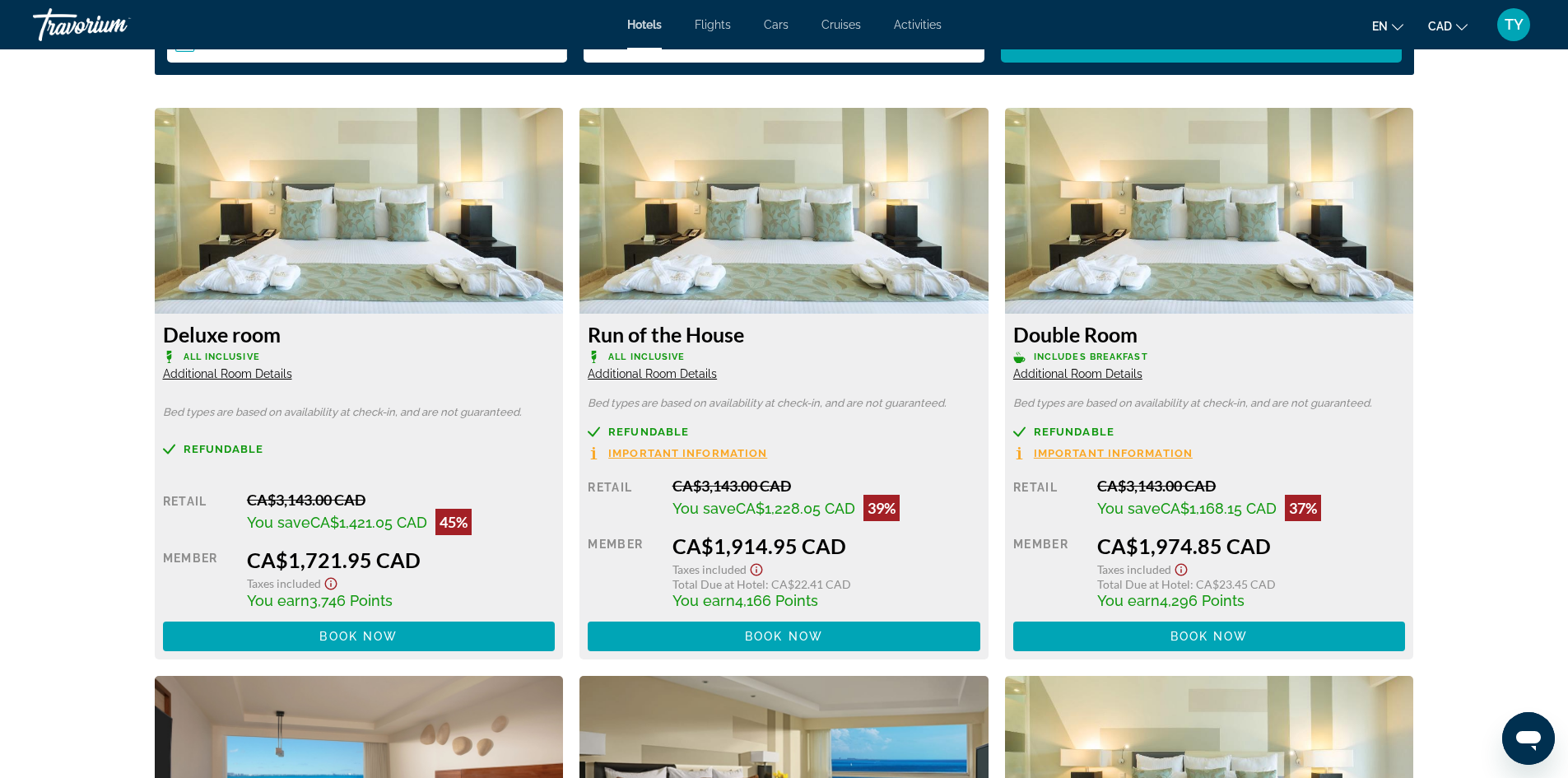
scroll to position [2222, 0]
drag, startPoint x: 738, startPoint y: 601, endPoint x: 792, endPoint y: 602, distance: 54.0
click at [792, 602] on span "4,166 Points" at bounding box center [776, 600] width 83 height 17
click at [665, 598] on div "Retail CA$3,143.00 CAD You save CA$1,228.05 CAD 39% when you redeem Member CA$1…" at bounding box center [784, 564] width 393 height 174
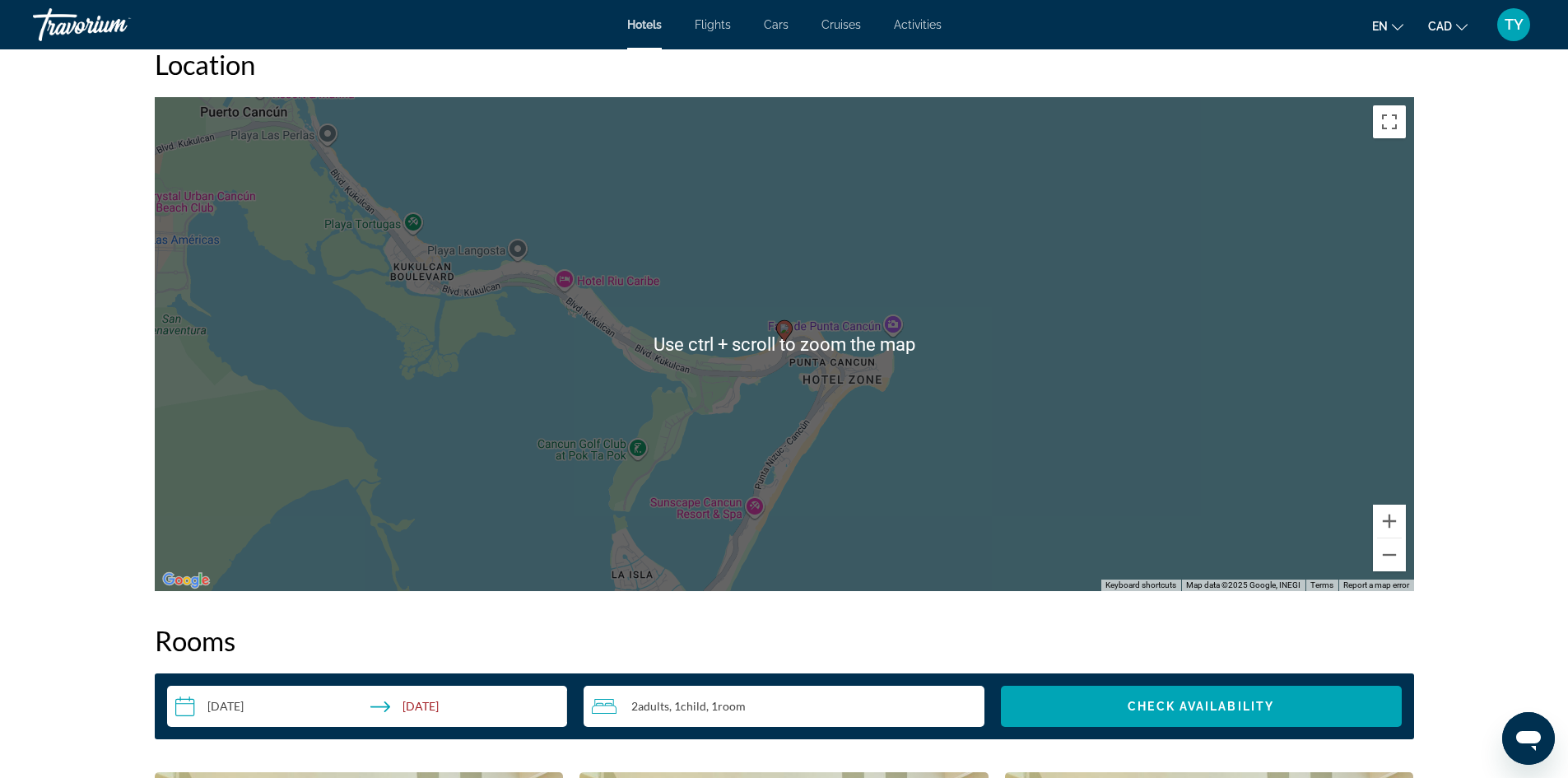
scroll to position [1482, 0]
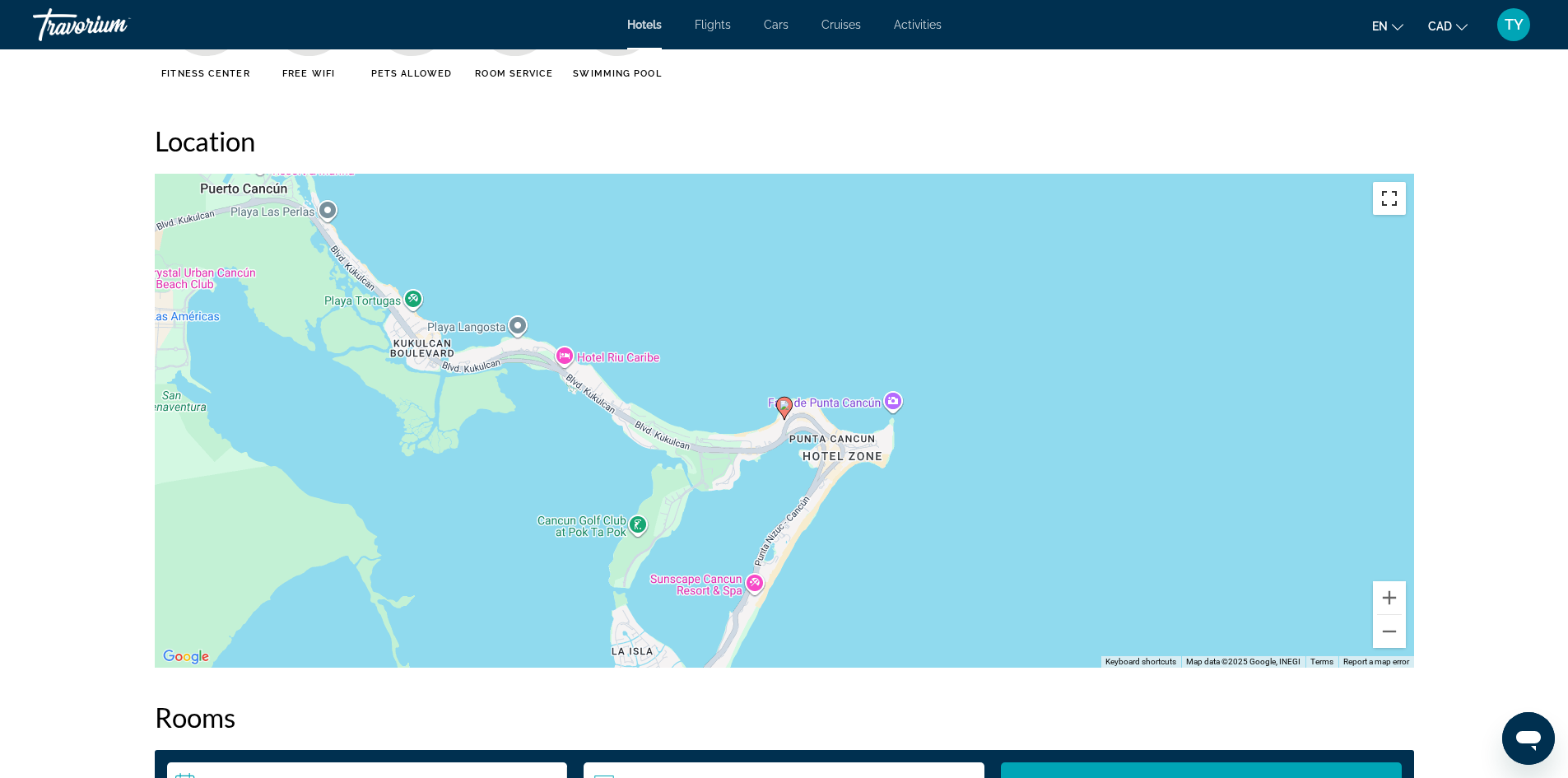
click at [1399, 192] on button "Toggle fullscreen view" at bounding box center [1389, 198] width 33 height 33
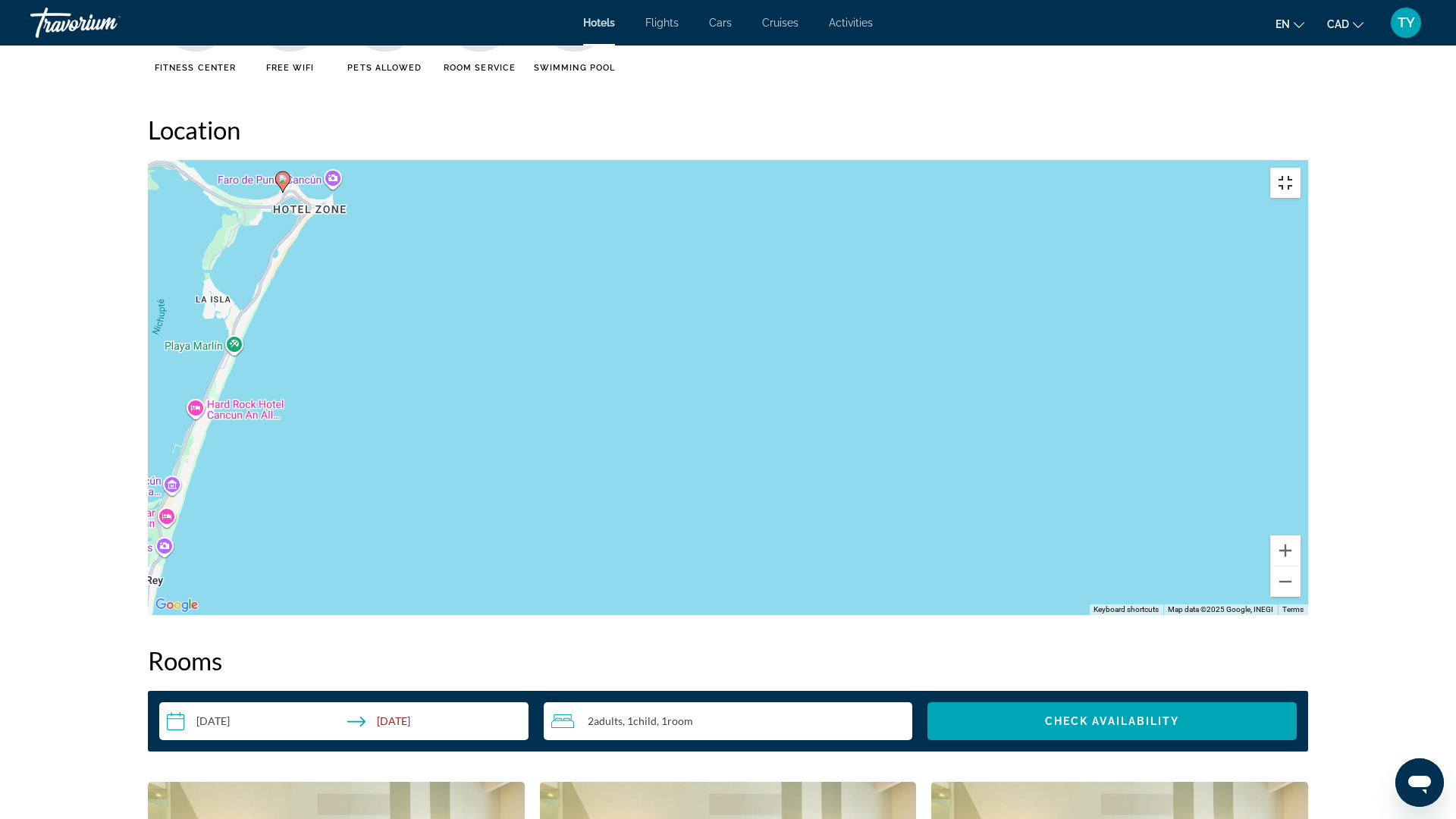
click at [1300, 168] on button "Toggle fullscreen view" at bounding box center [1285, 183] width 30 height 30
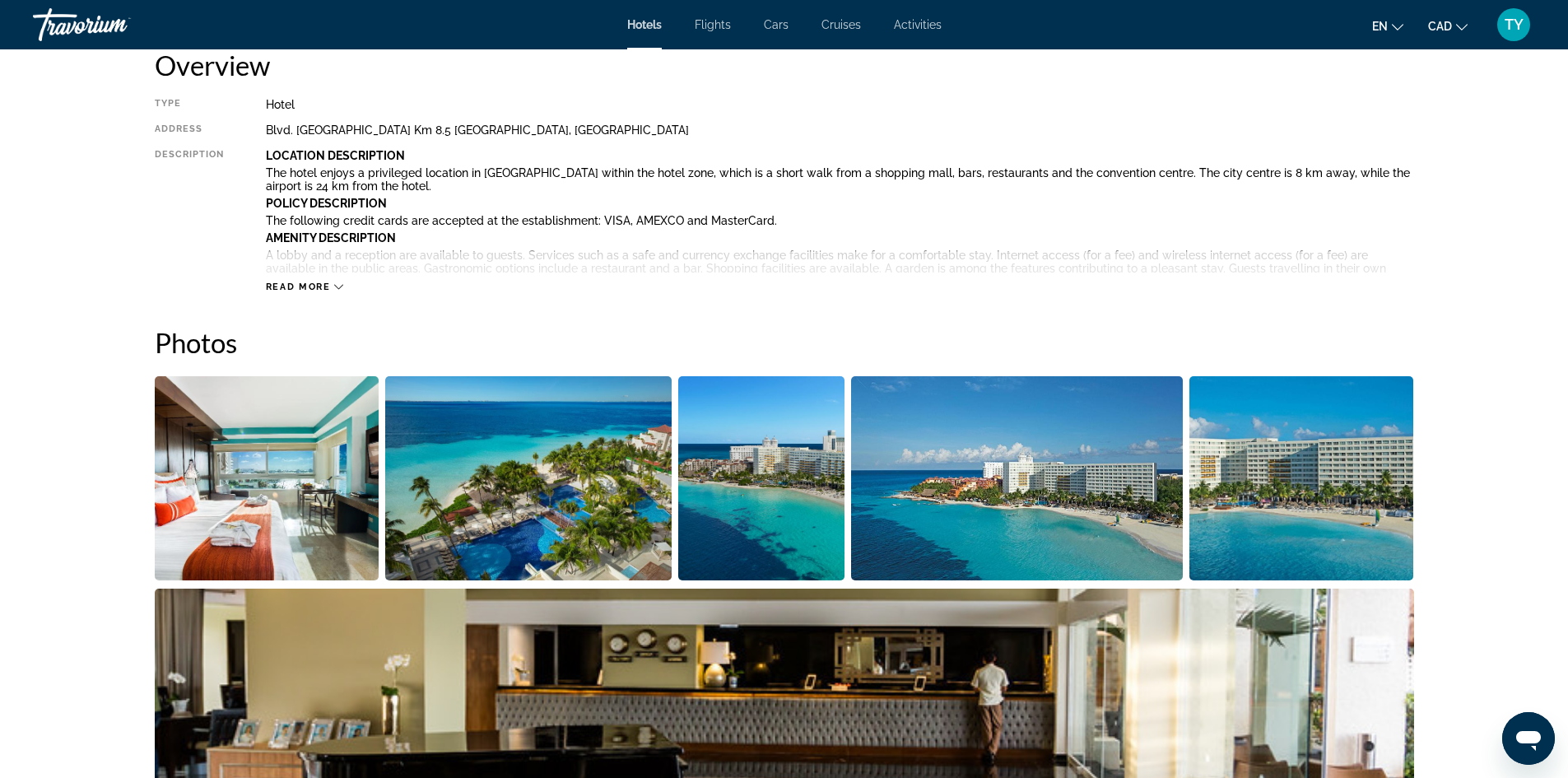
scroll to position [576, 0]
click at [269, 434] on img "Open full-screen image slider" at bounding box center [267, 479] width 225 height 205
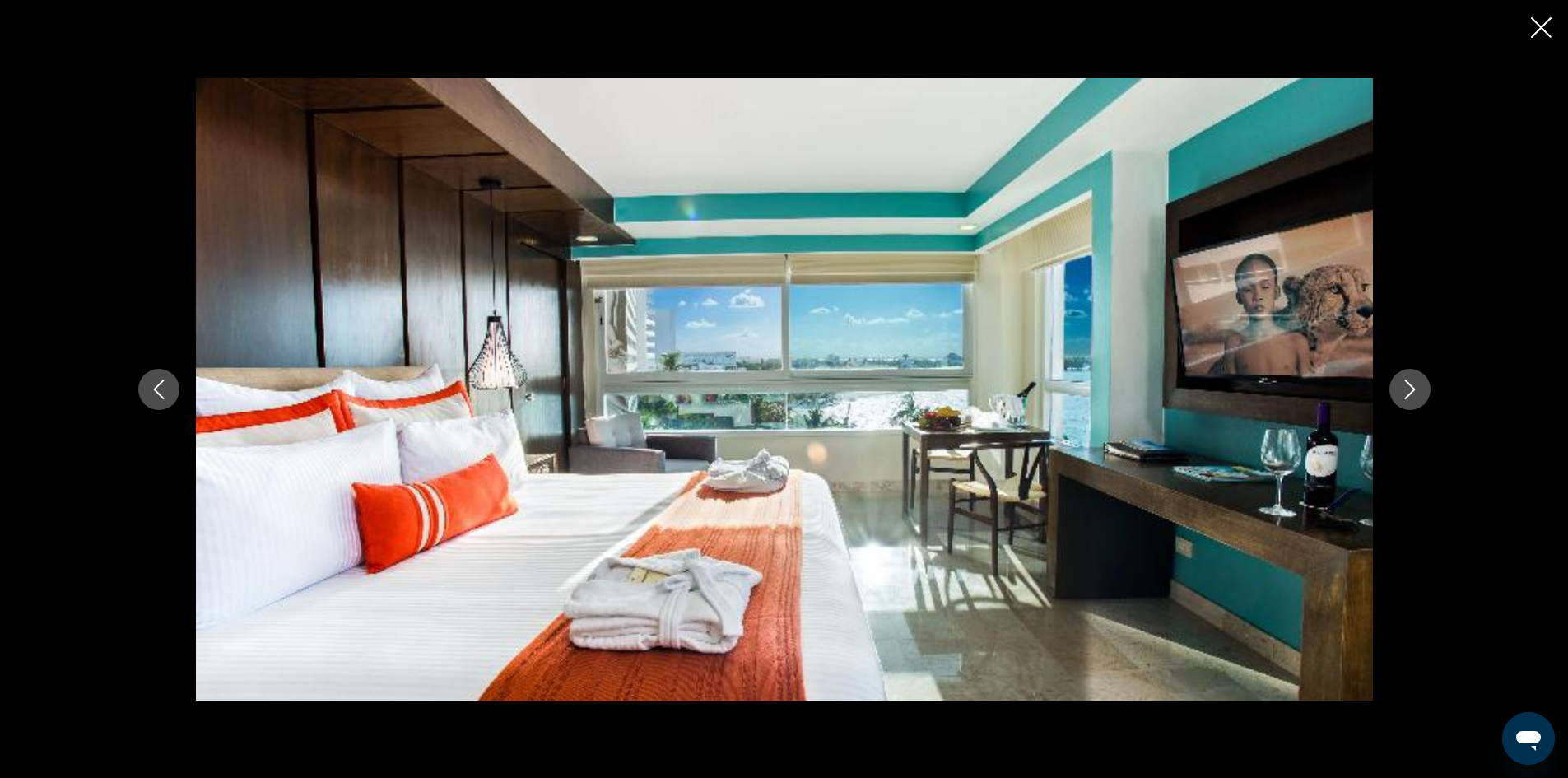
click at [1400, 395] on icon "Next image" at bounding box center [1410, 389] width 20 height 20
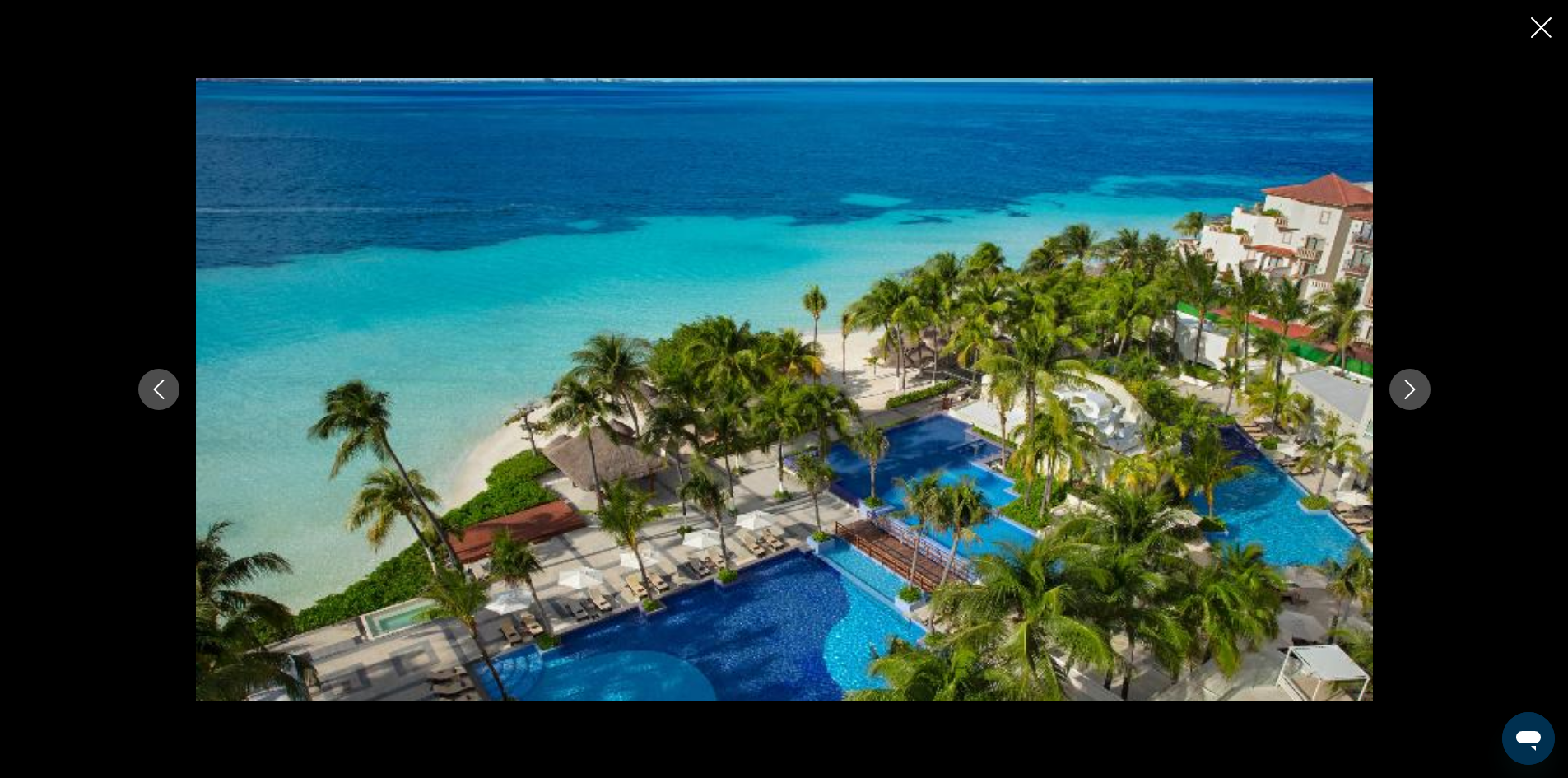
click at [1402, 395] on icon "Next image" at bounding box center [1410, 389] width 20 height 20
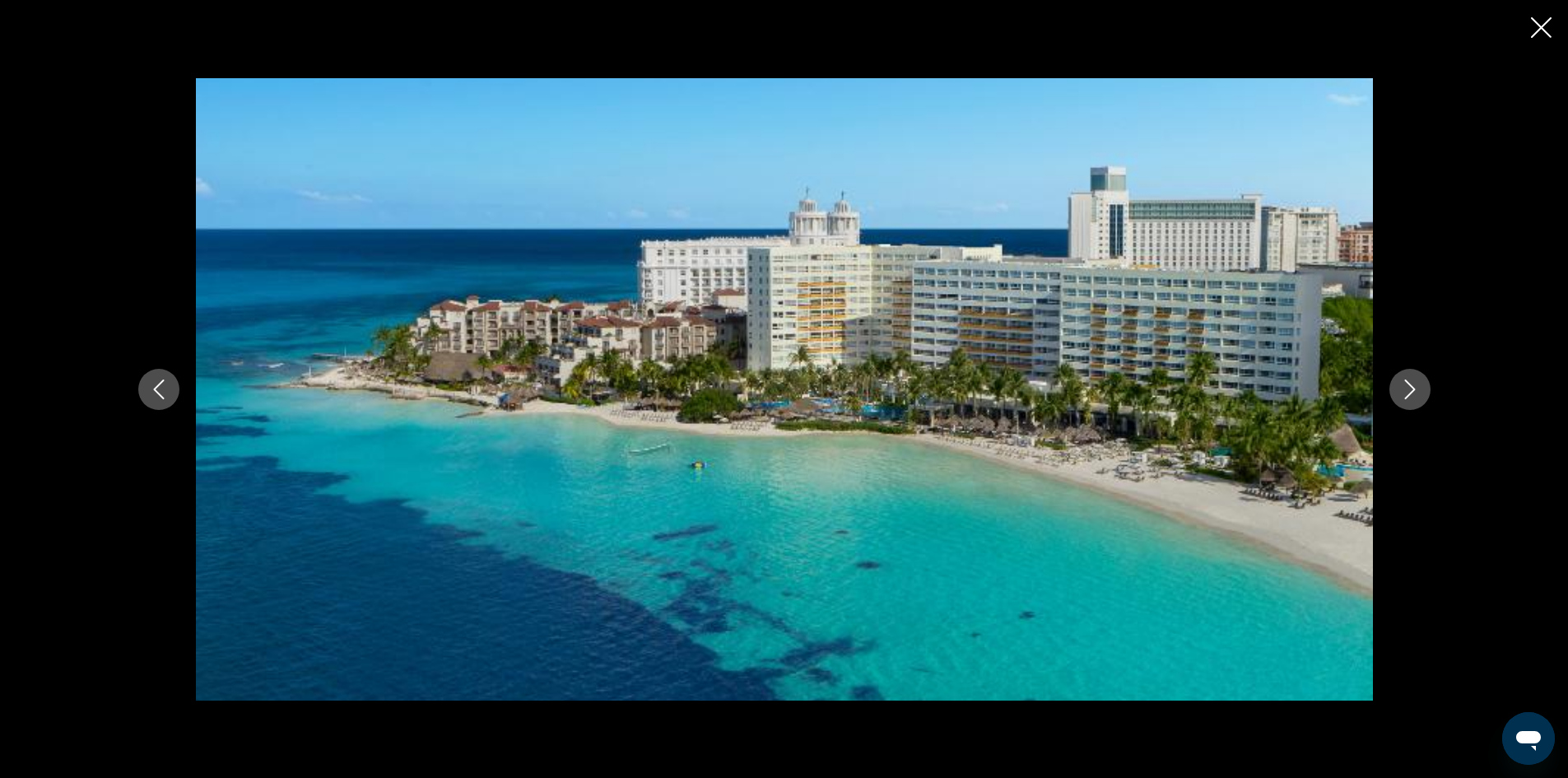
click at [1402, 395] on icon "Next image" at bounding box center [1410, 389] width 20 height 20
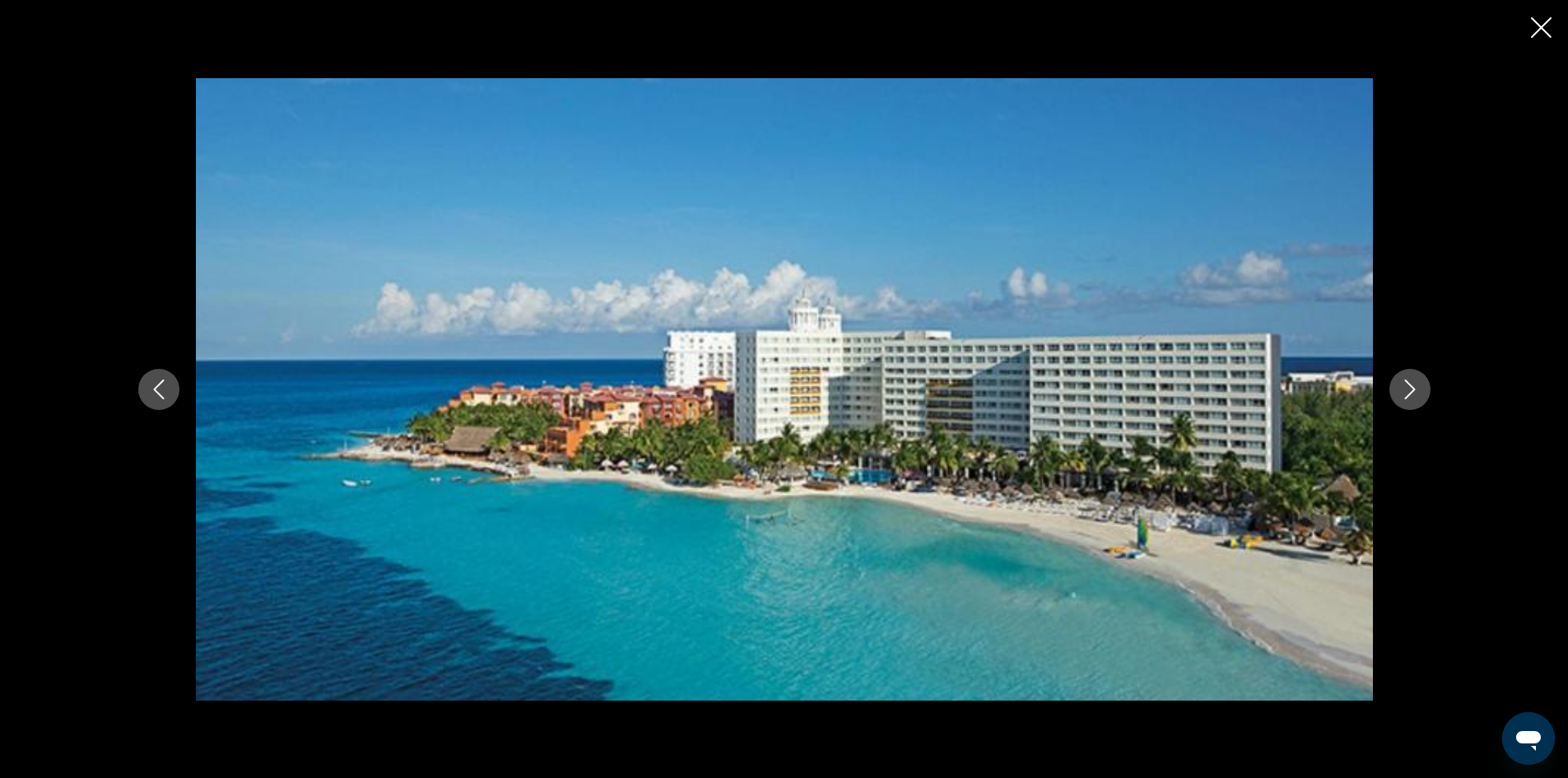
click at [1401, 394] on icon "Next image" at bounding box center [1410, 389] width 20 height 20
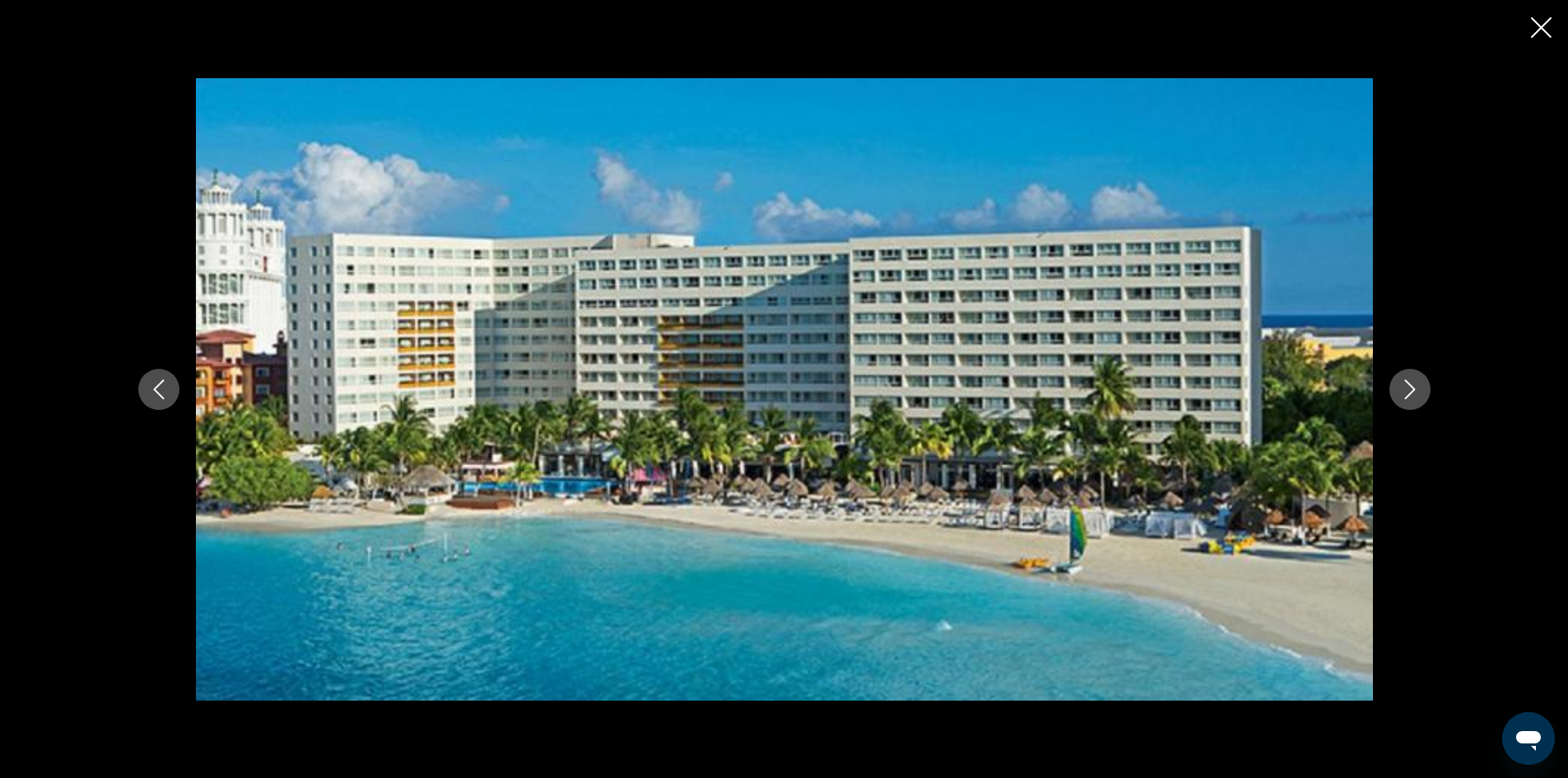
click at [1401, 394] on icon "Next image" at bounding box center [1410, 389] width 20 height 20
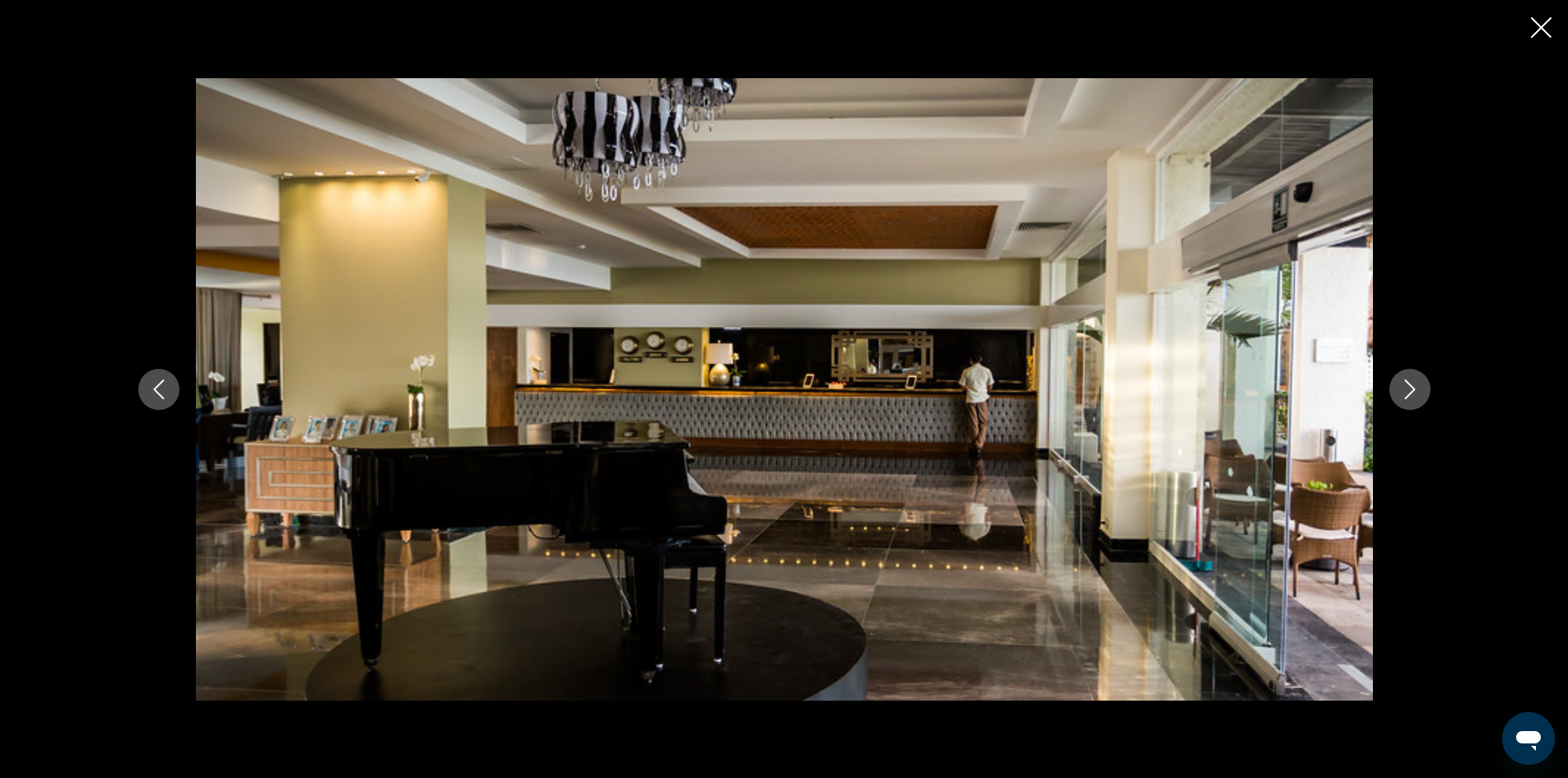
click at [1401, 394] on icon "Next image" at bounding box center [1410, 389] width 20 height 20
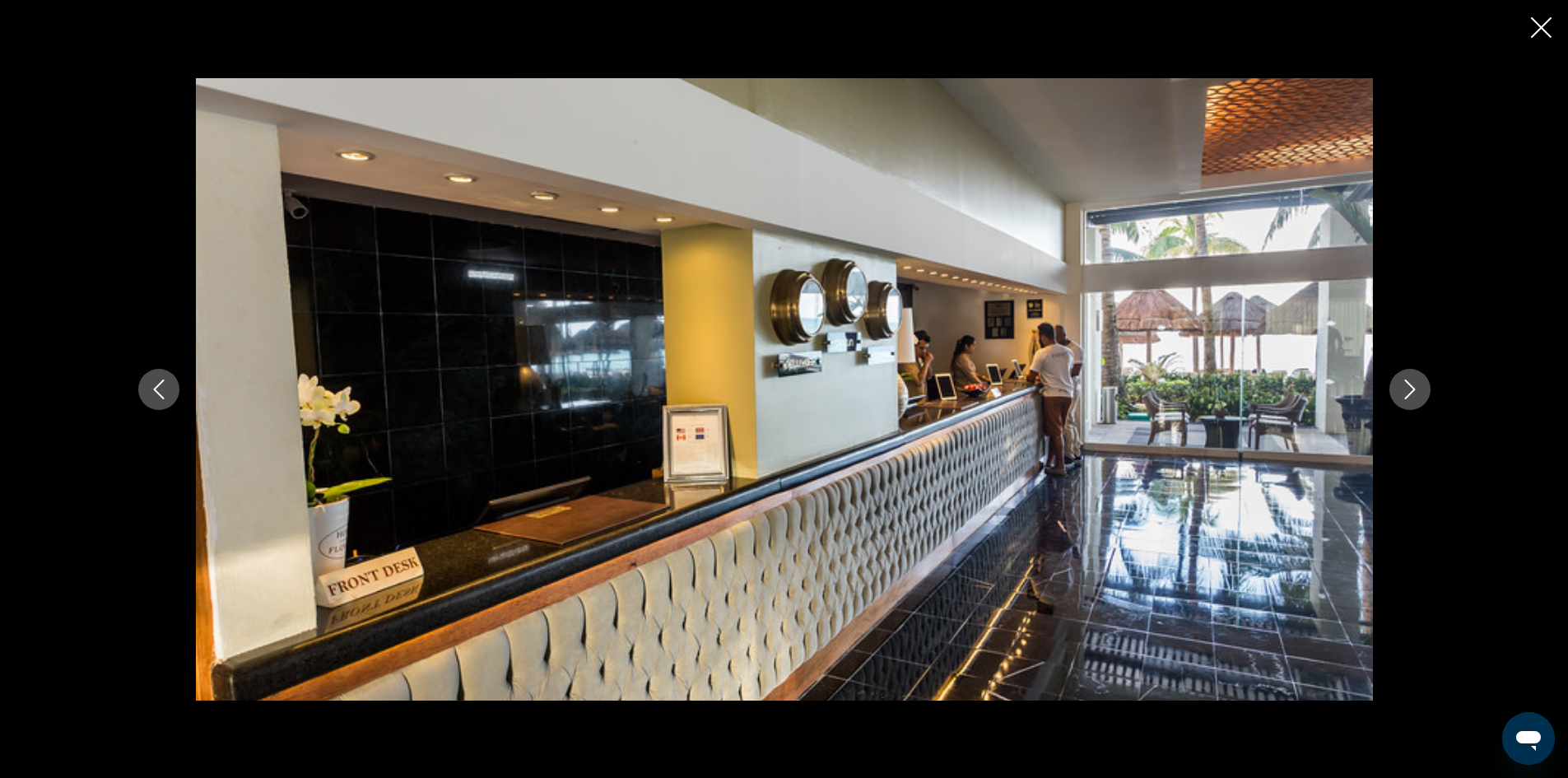
click at [1401, 394] on icon "Next image" at bounding box center [1410, 389] width 20 height 20
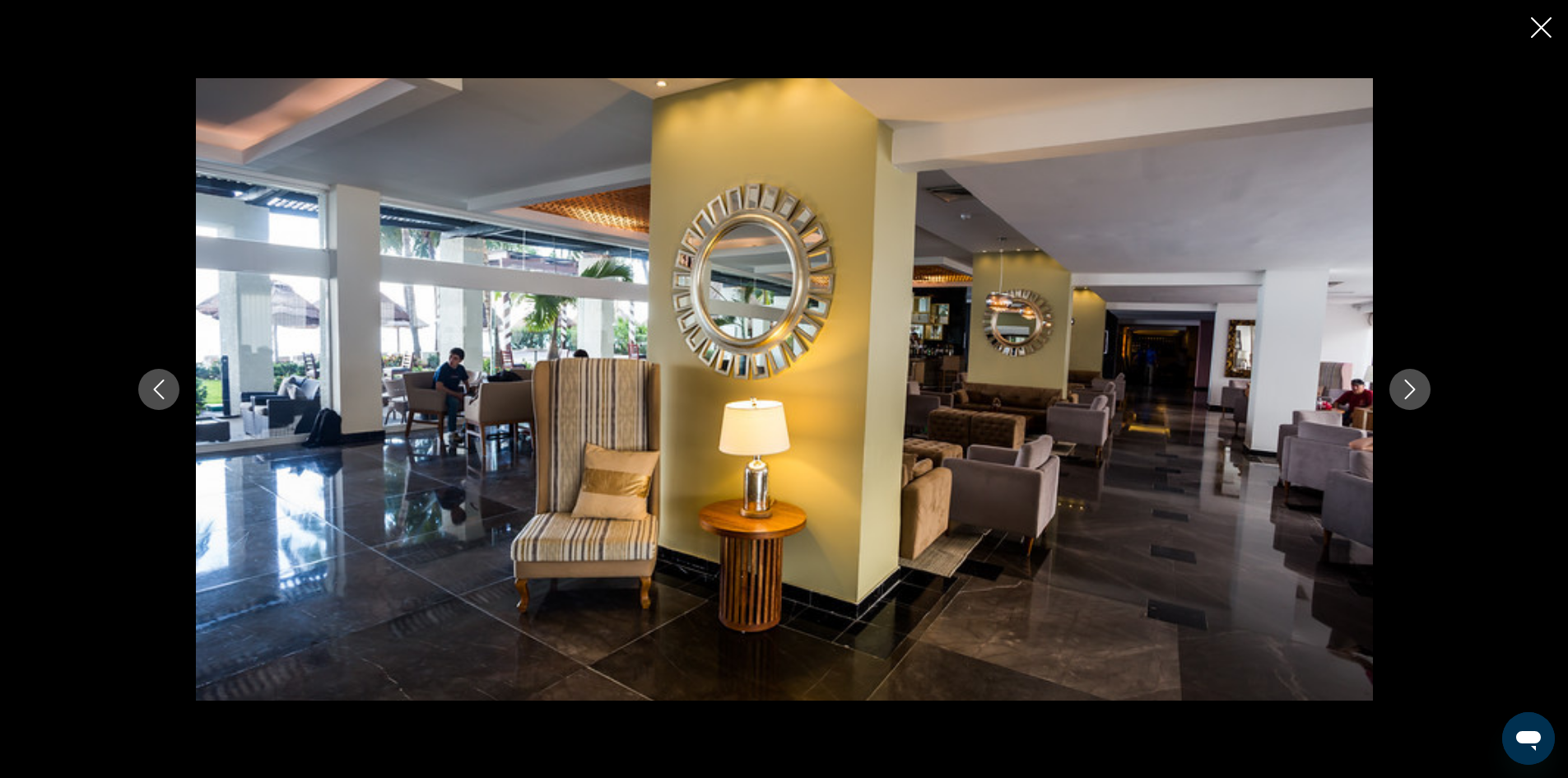
click at [1401, 394] on icon "Next image" at bounding box center [1410, 389] width 20 height 20
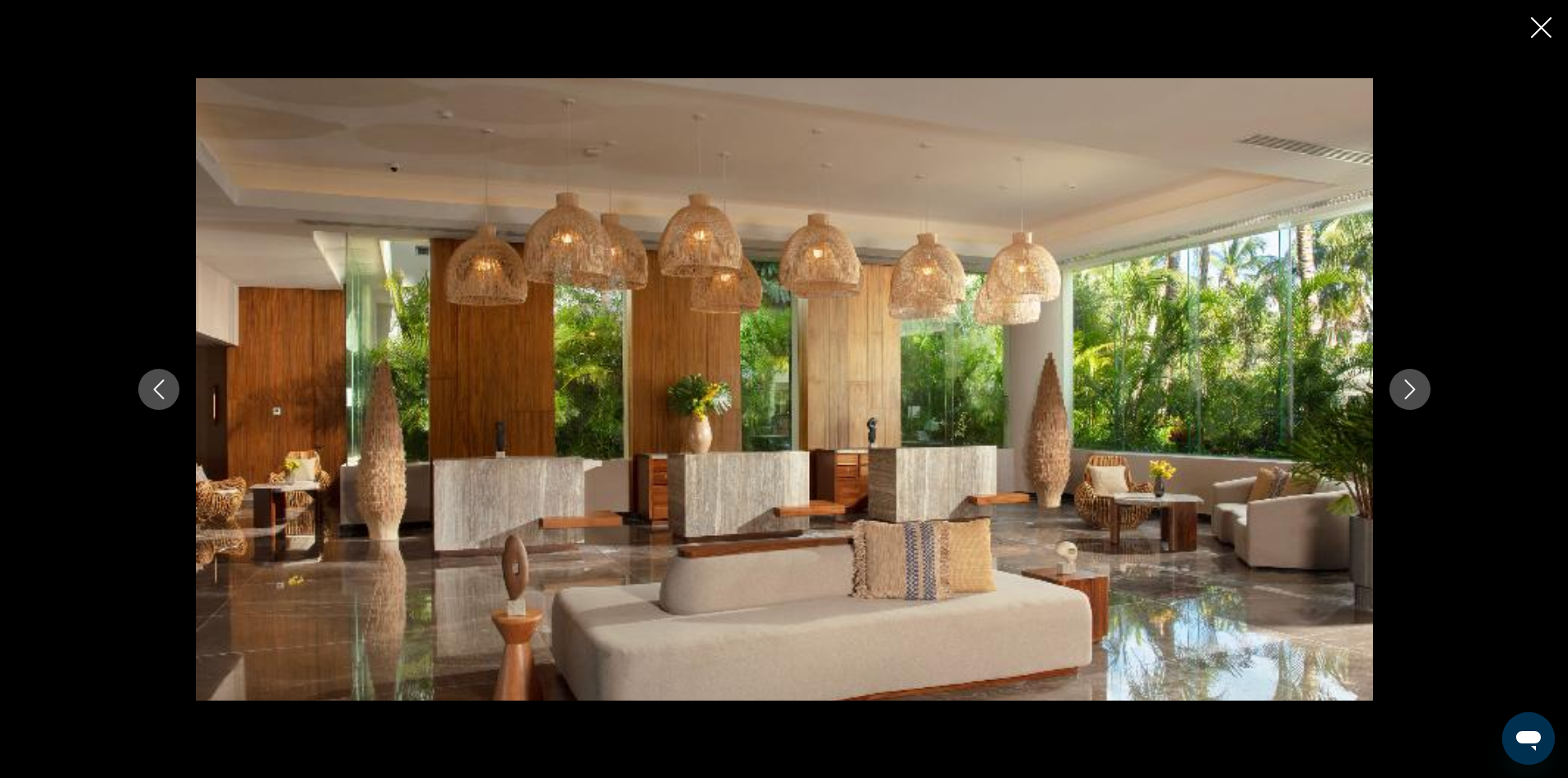
click at [1401, 394] on icon "Next image" at bounding box center [1410, 389] width 20 height 20
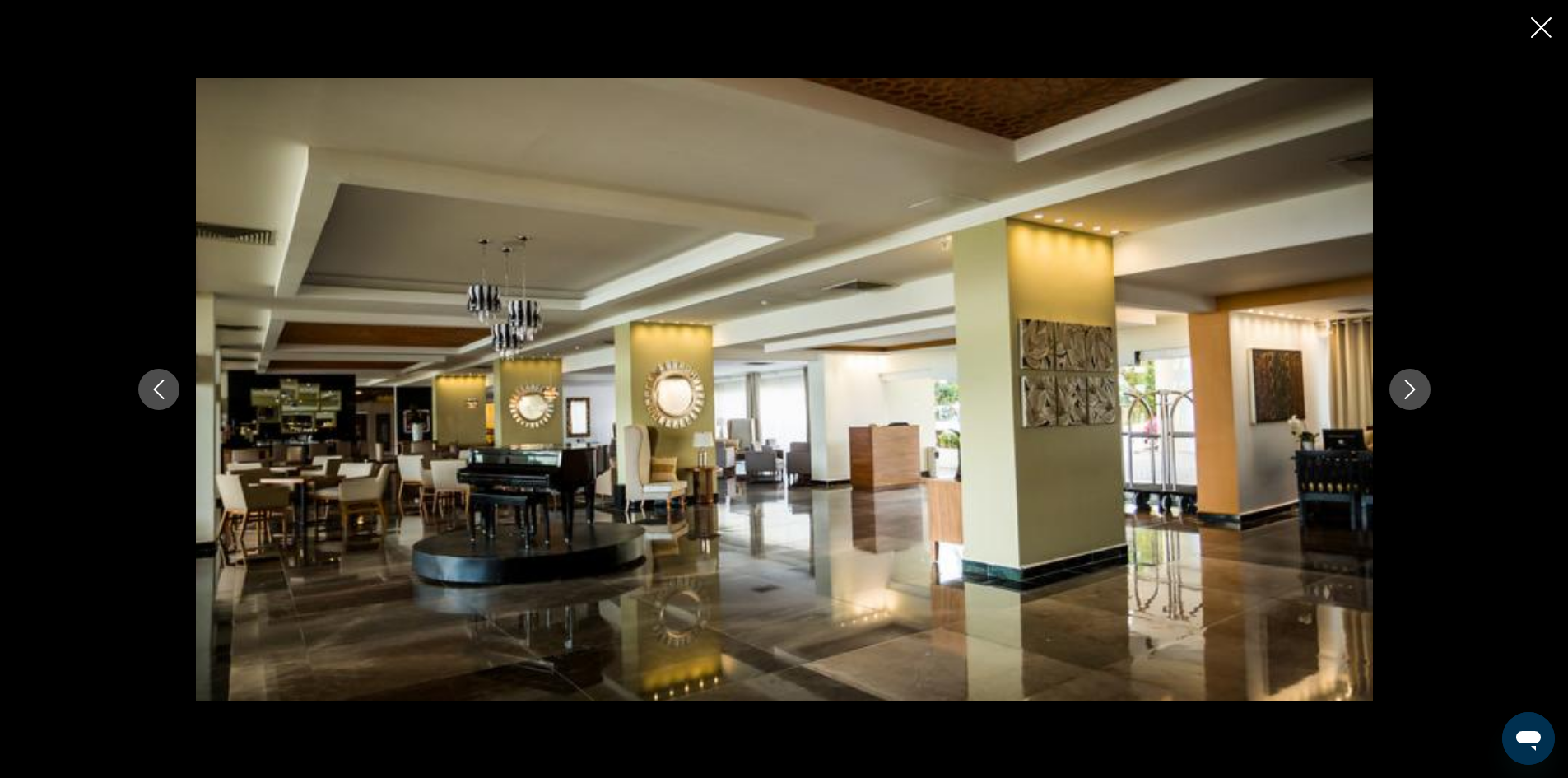
click at [1401, 394] on icon "Next image" at bounding box center [1410, 389] width 20 height 20
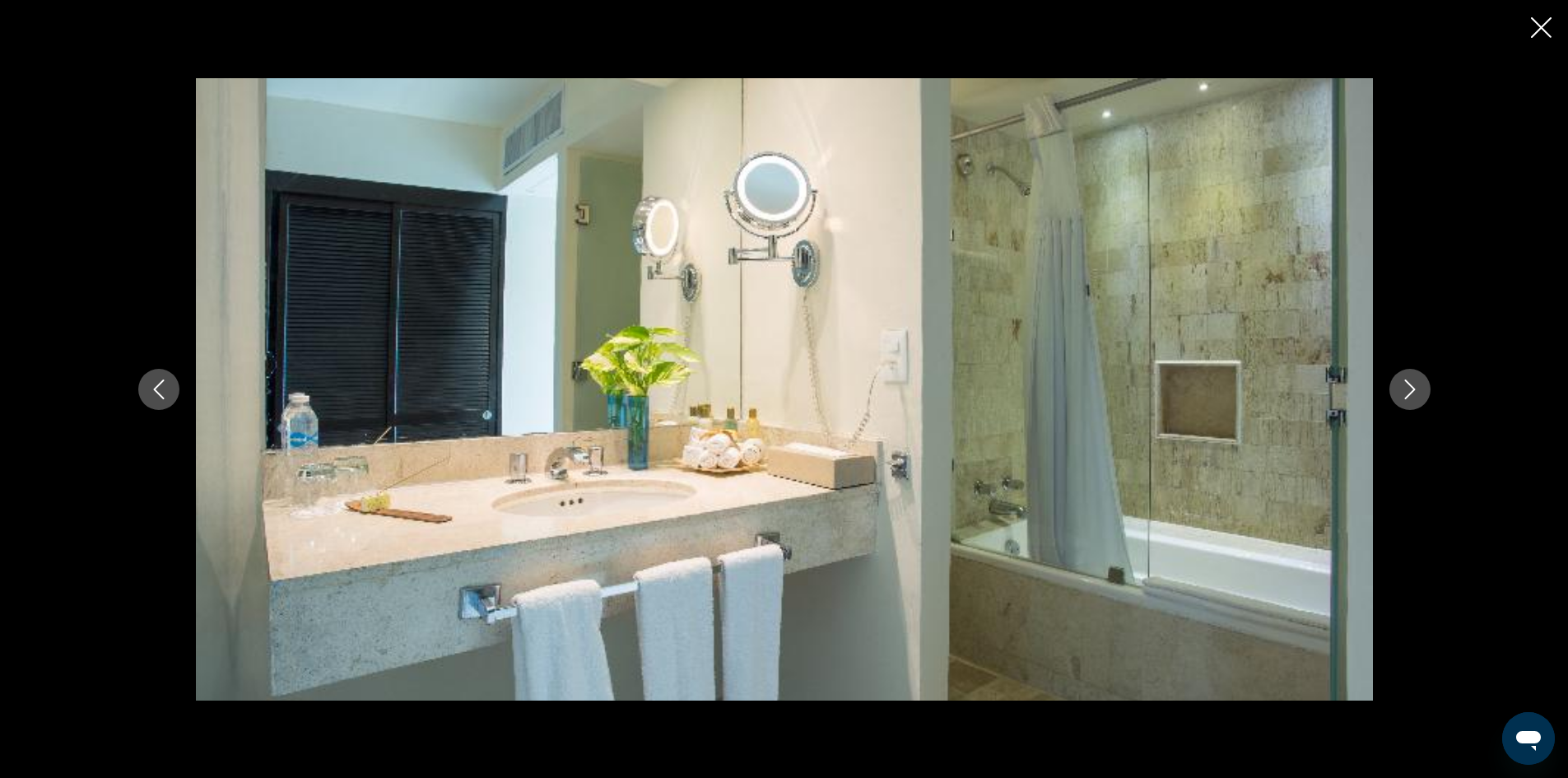
click at [1401, 394] on icon "Next image" at bounding box center [1410, 389] width 20 height 20
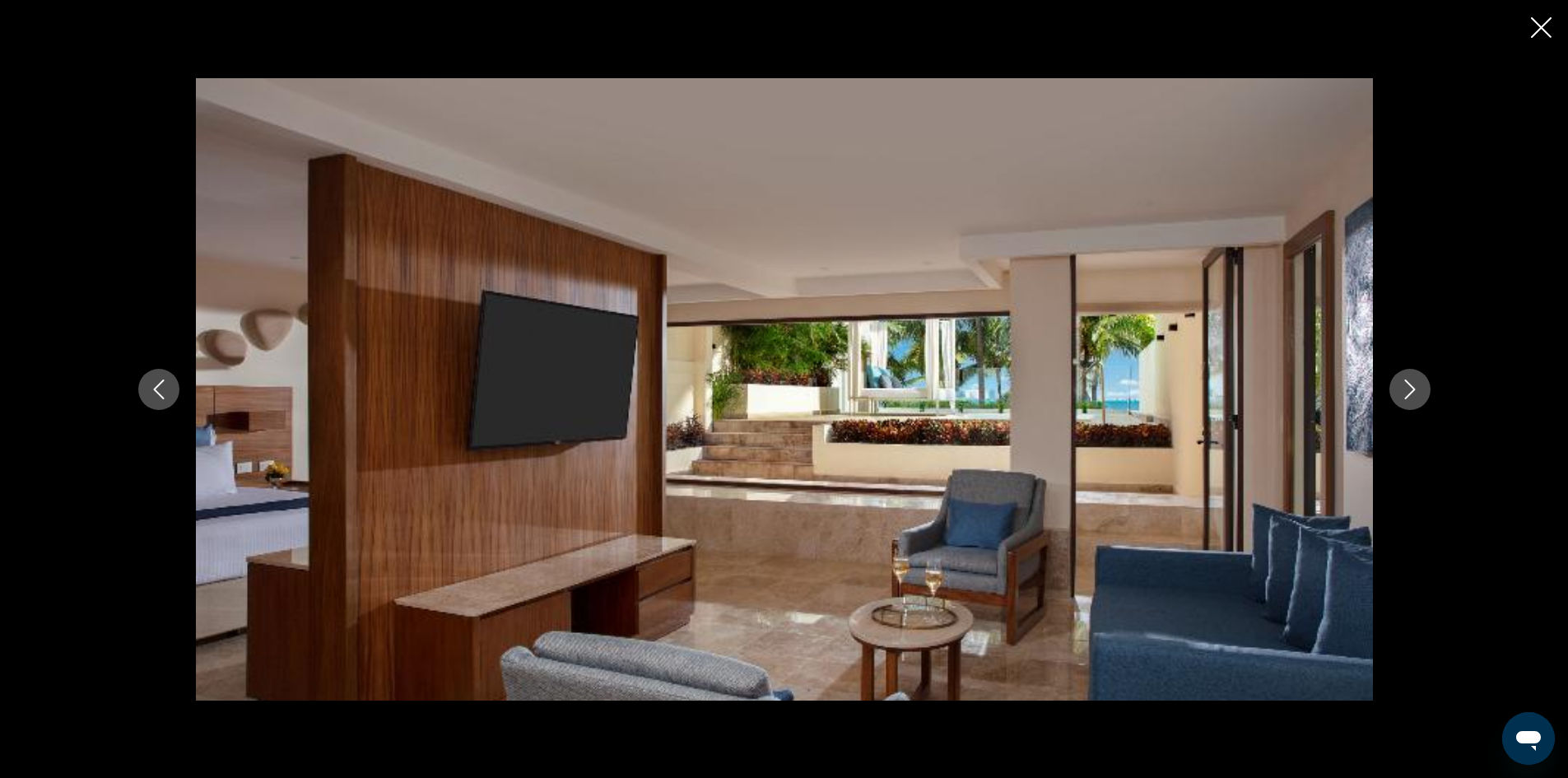
click at [1401, 394] on icon "Next image" at bounding box center [1410, 389] width 20 height 20
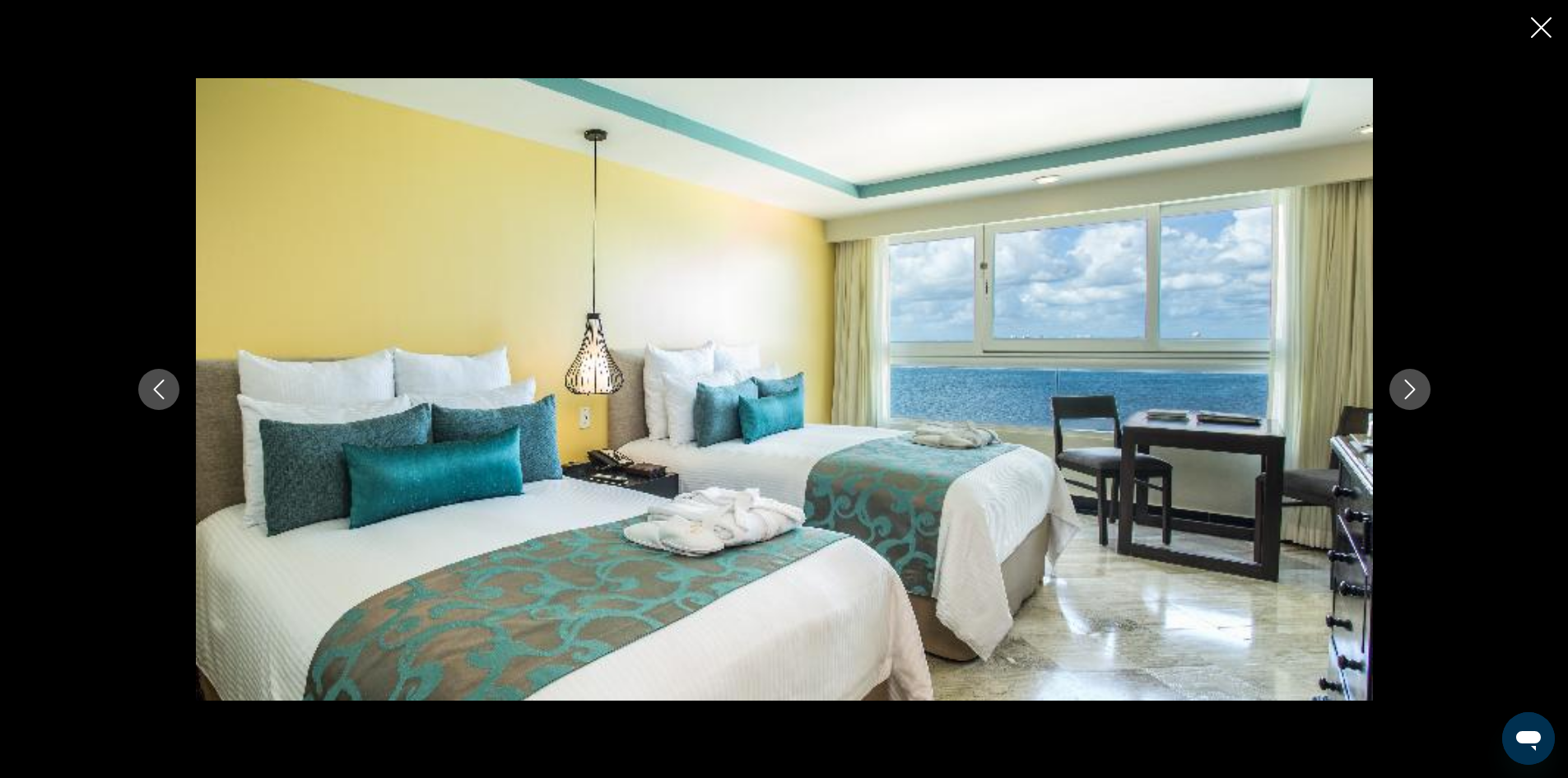
click at [1401, 394] on icon "Next image" at bounding box center [1410, 389] width 20 height 20
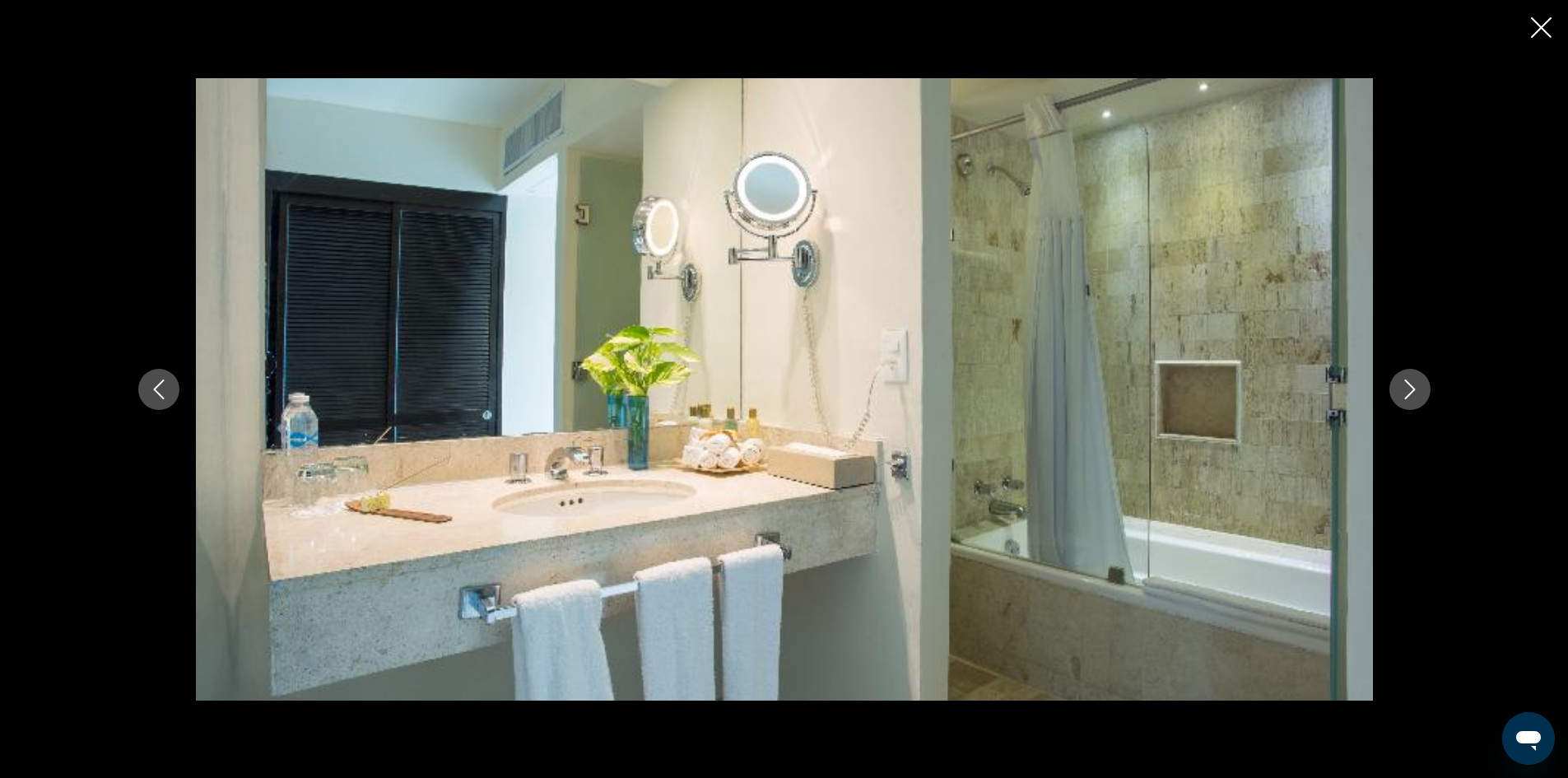
click at [1401, 394] on icon "Next image" at bounding box center [1410, 389] width 20 height 20
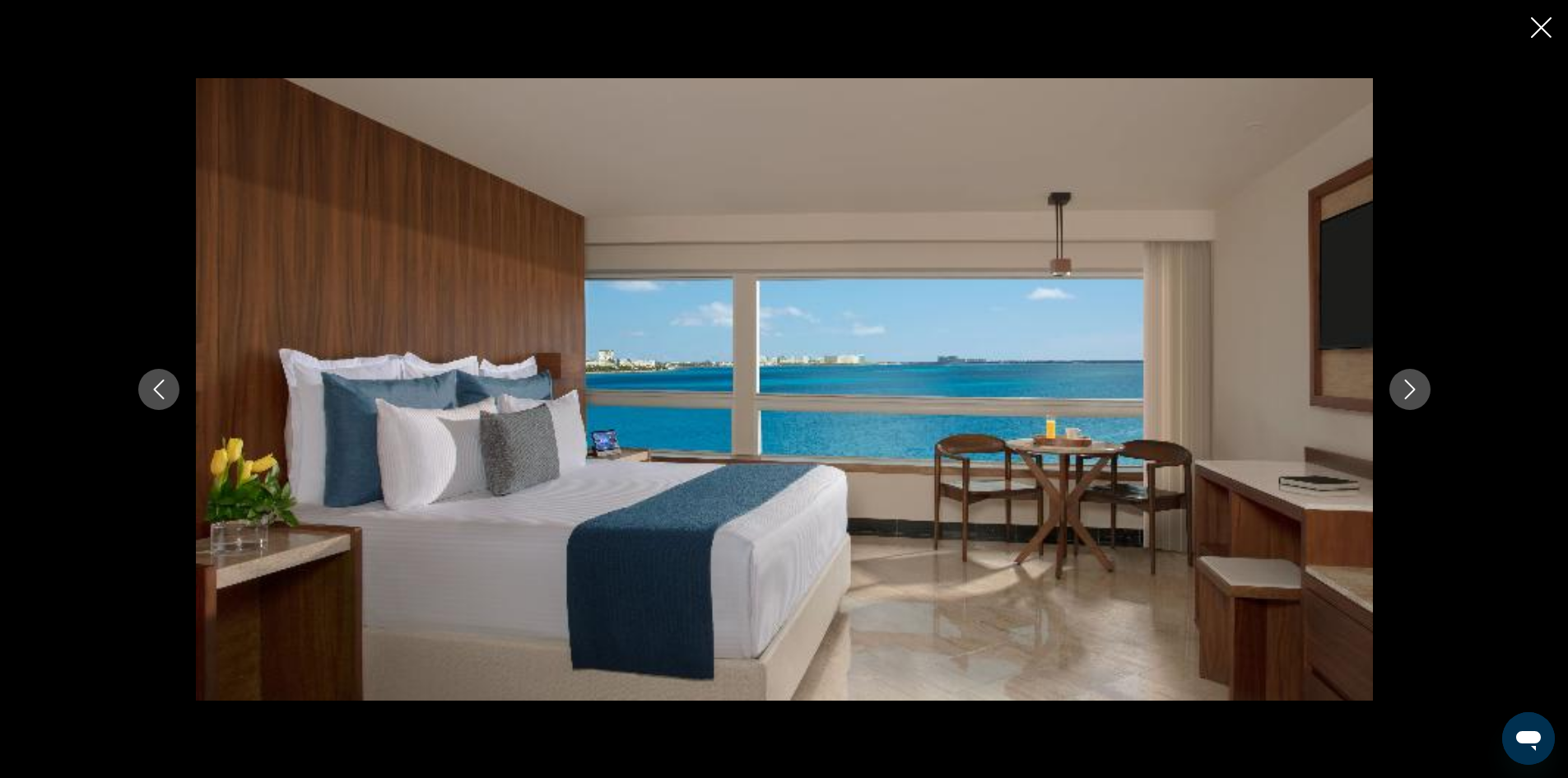
click at [1402, 390] on icon "Next image" at bounding box center [1410, 389] width 20 height 20
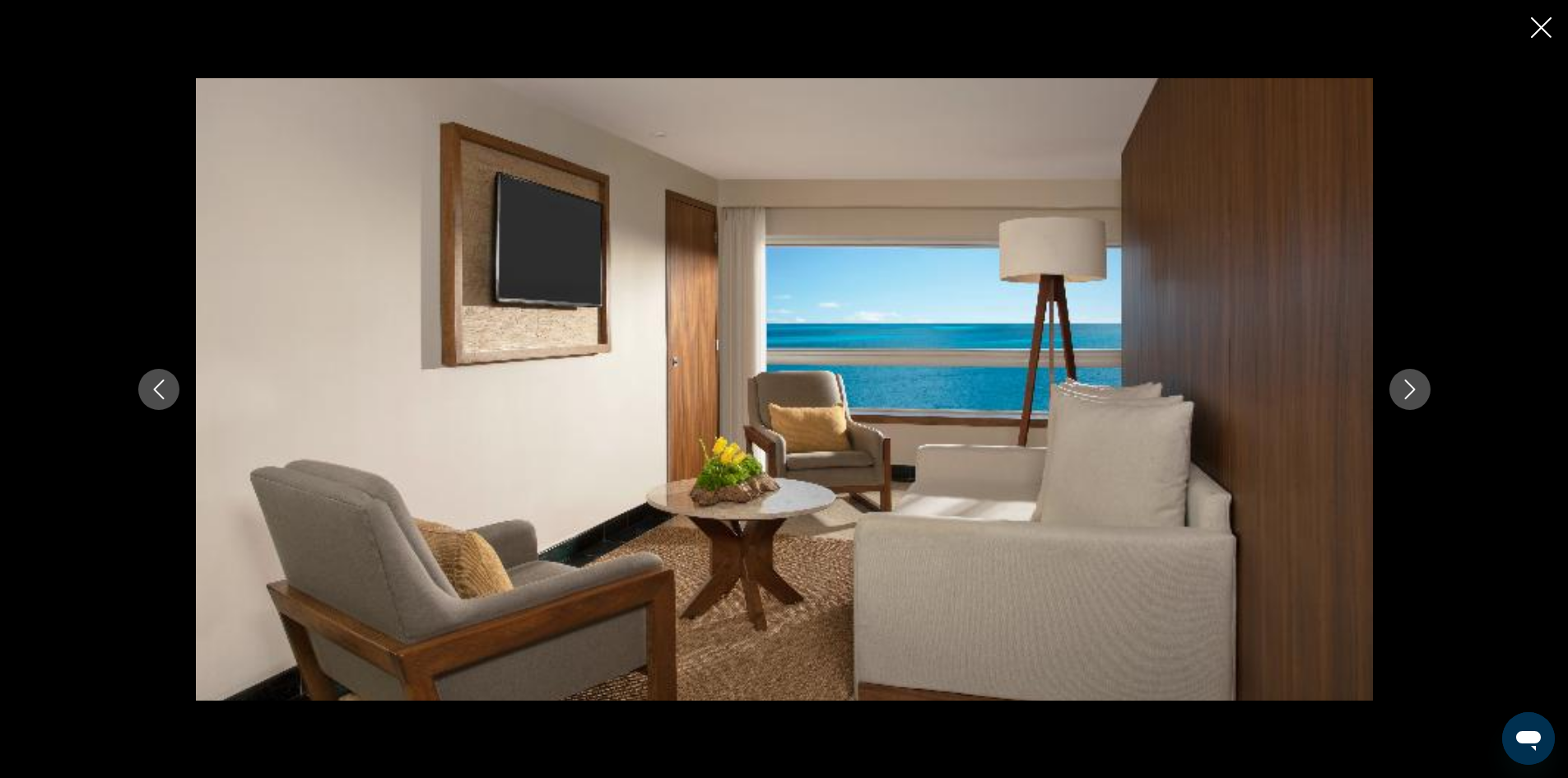
click at [1400, 394] on icon "Next image" at bounding box center [1410, 389] width 20 height 20
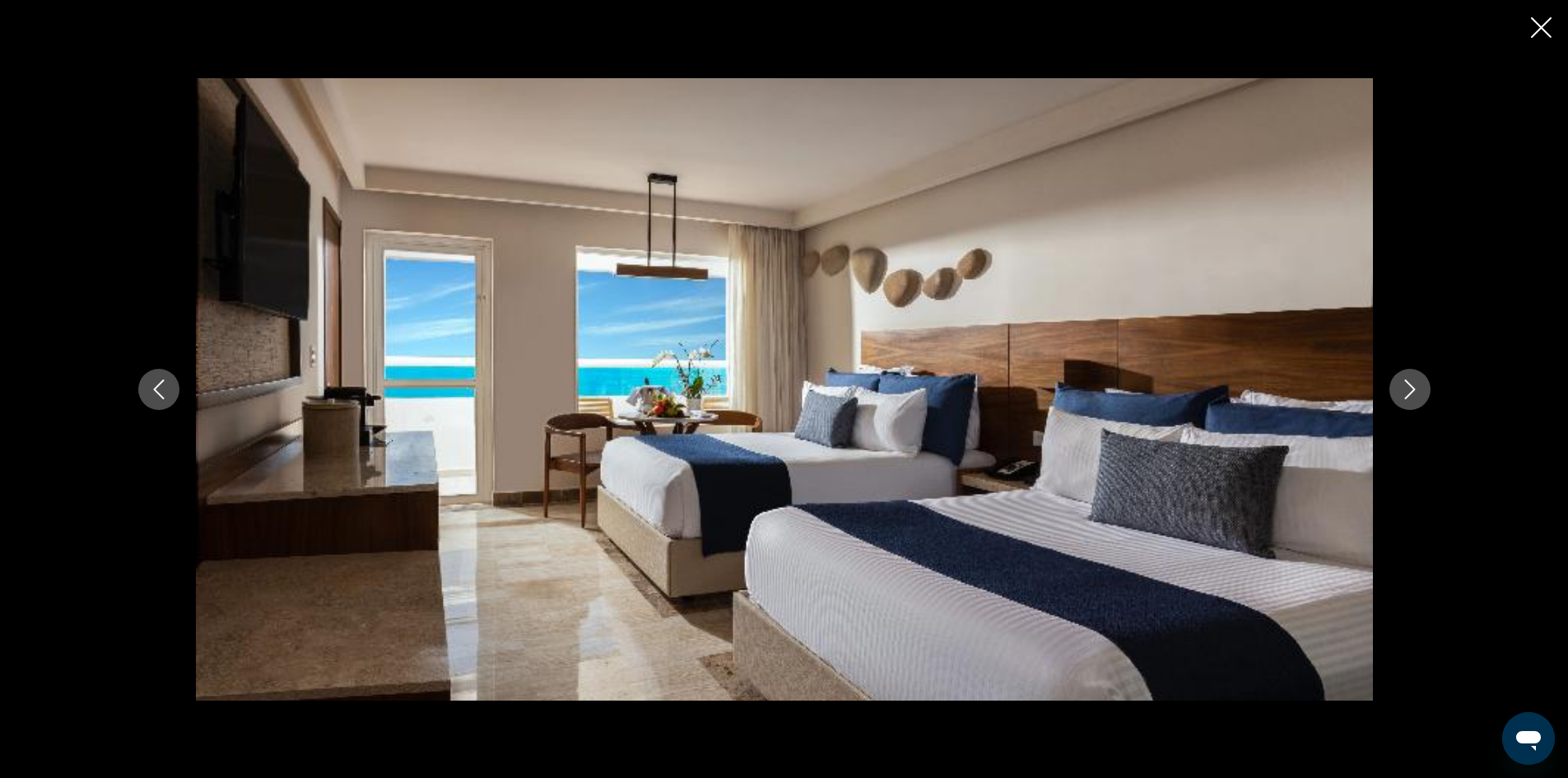
click at [1400, 394] on icon "Next image" at bounding box center [1410, 389] width 20 height 20
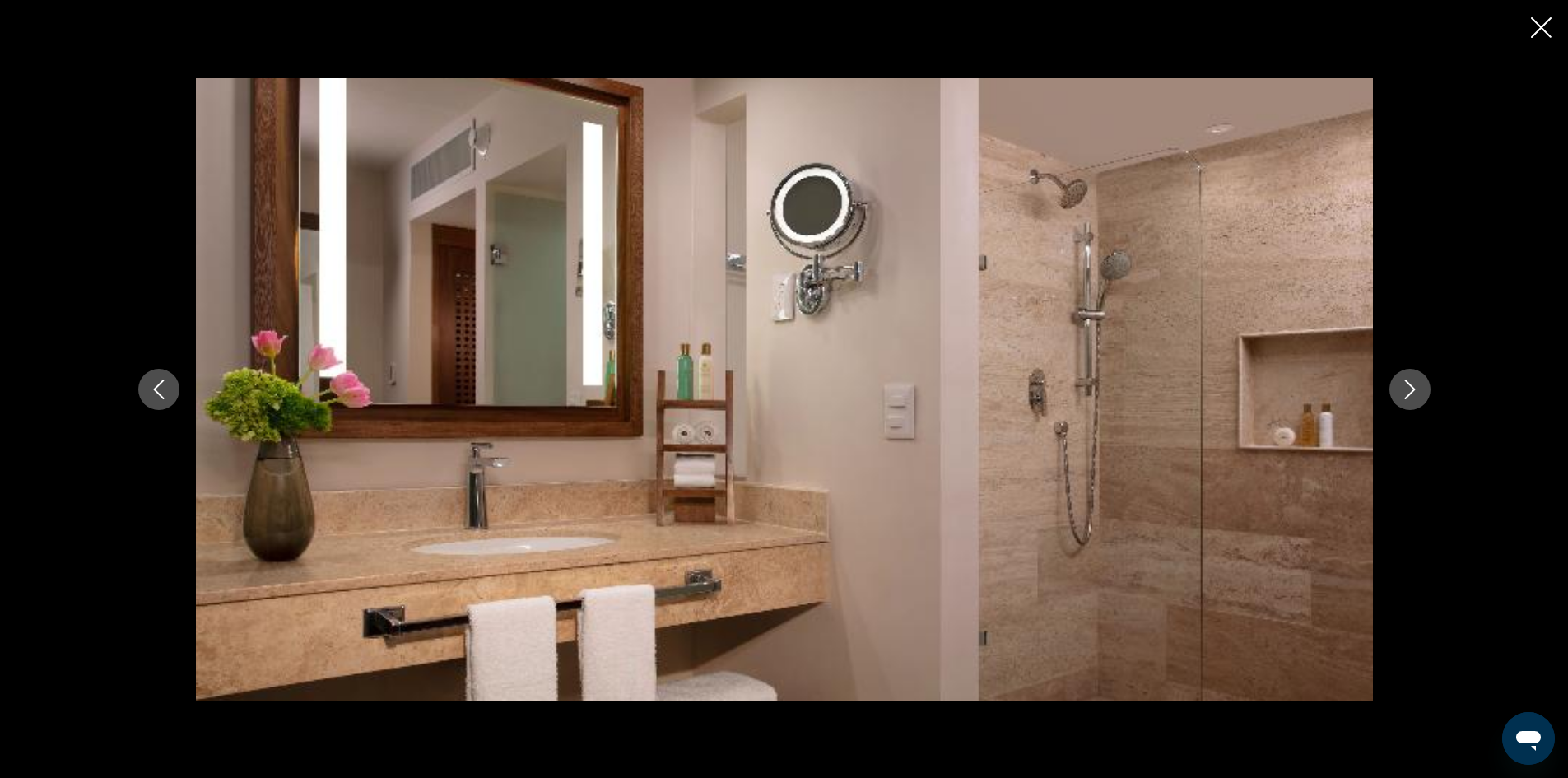
click at [1400, 394] on icon "Next image" at bounding box center [1410, 389] width 20 height 20
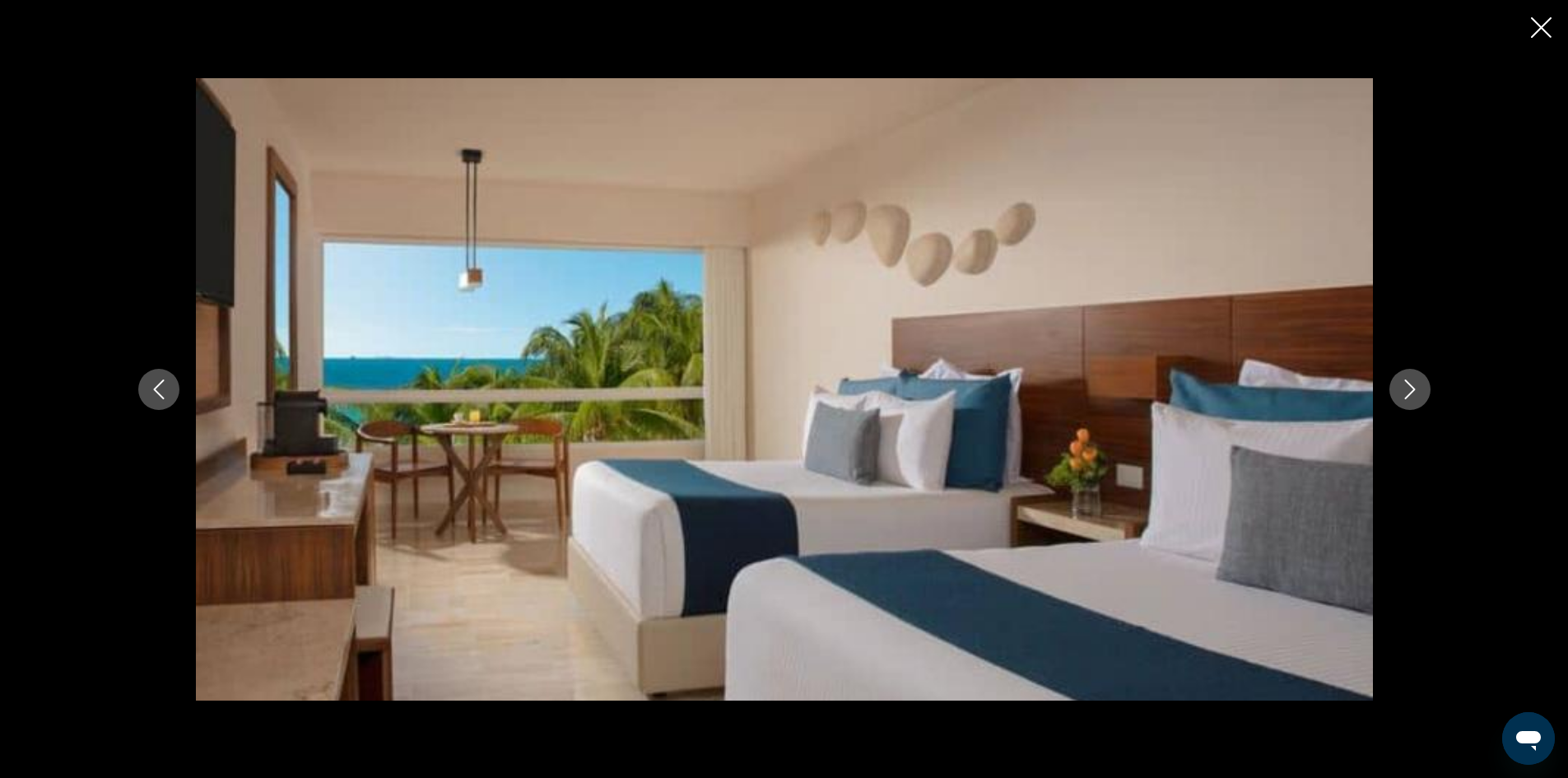
click at [1400, 394] on icon "Next image" at bounding box center [1410, 389] width 20 height 20
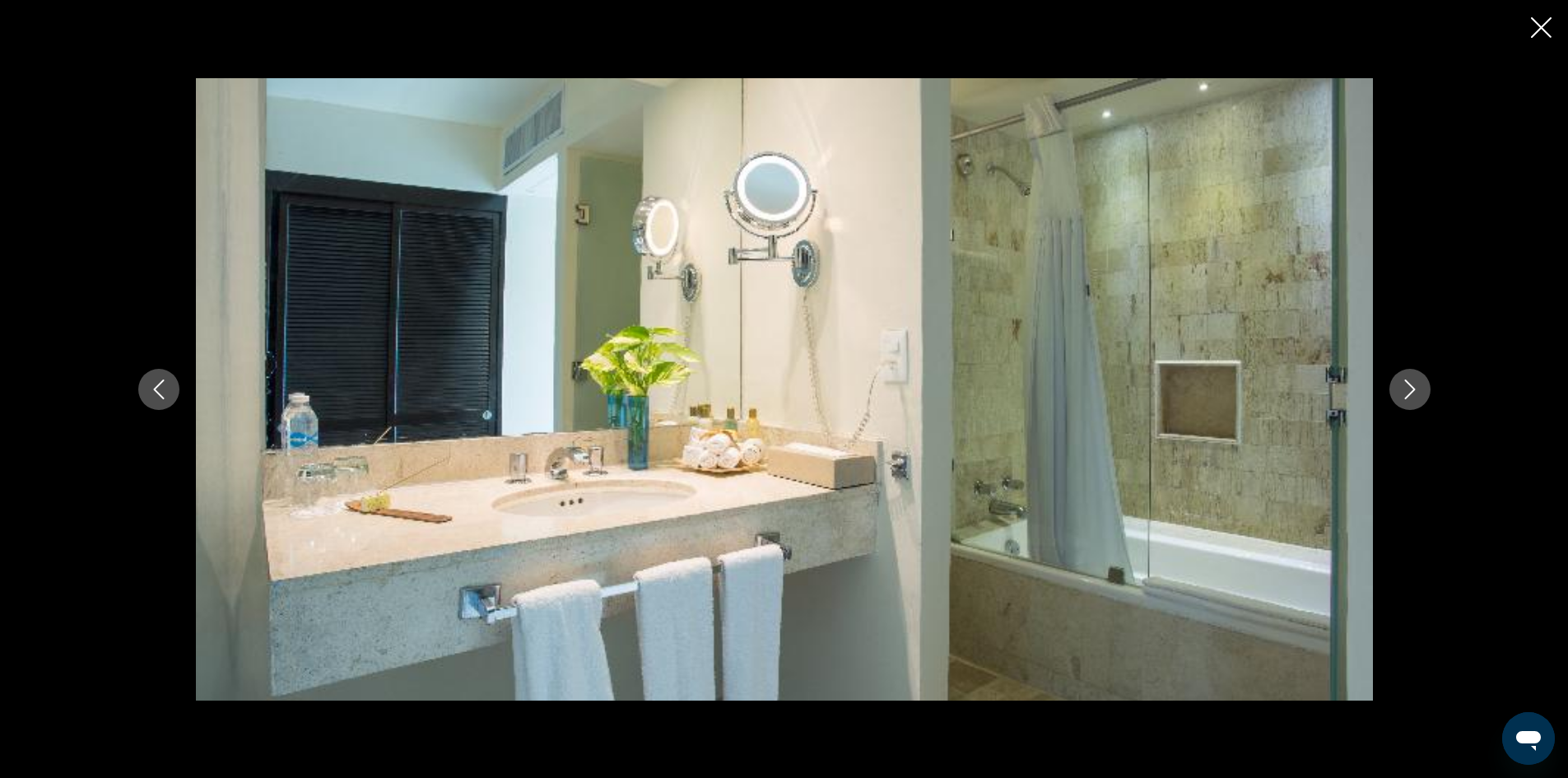
click at [1400, 394] on icon "Next image" at bounding box center [1410, 389] width 20 height 20
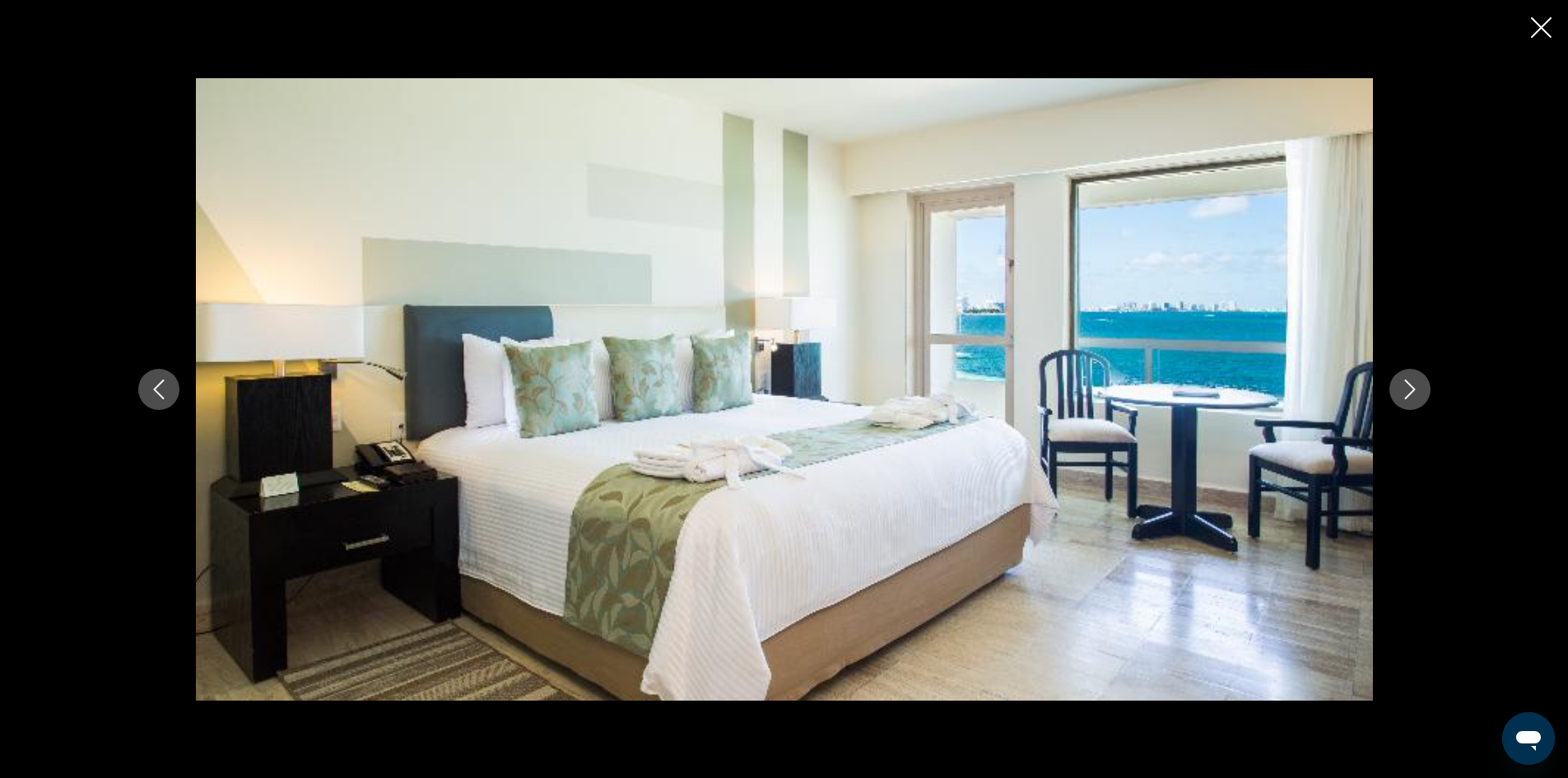
click at [1400, 394] on icon "Next image" at bounding box center [1410, 389] width 20 height 20
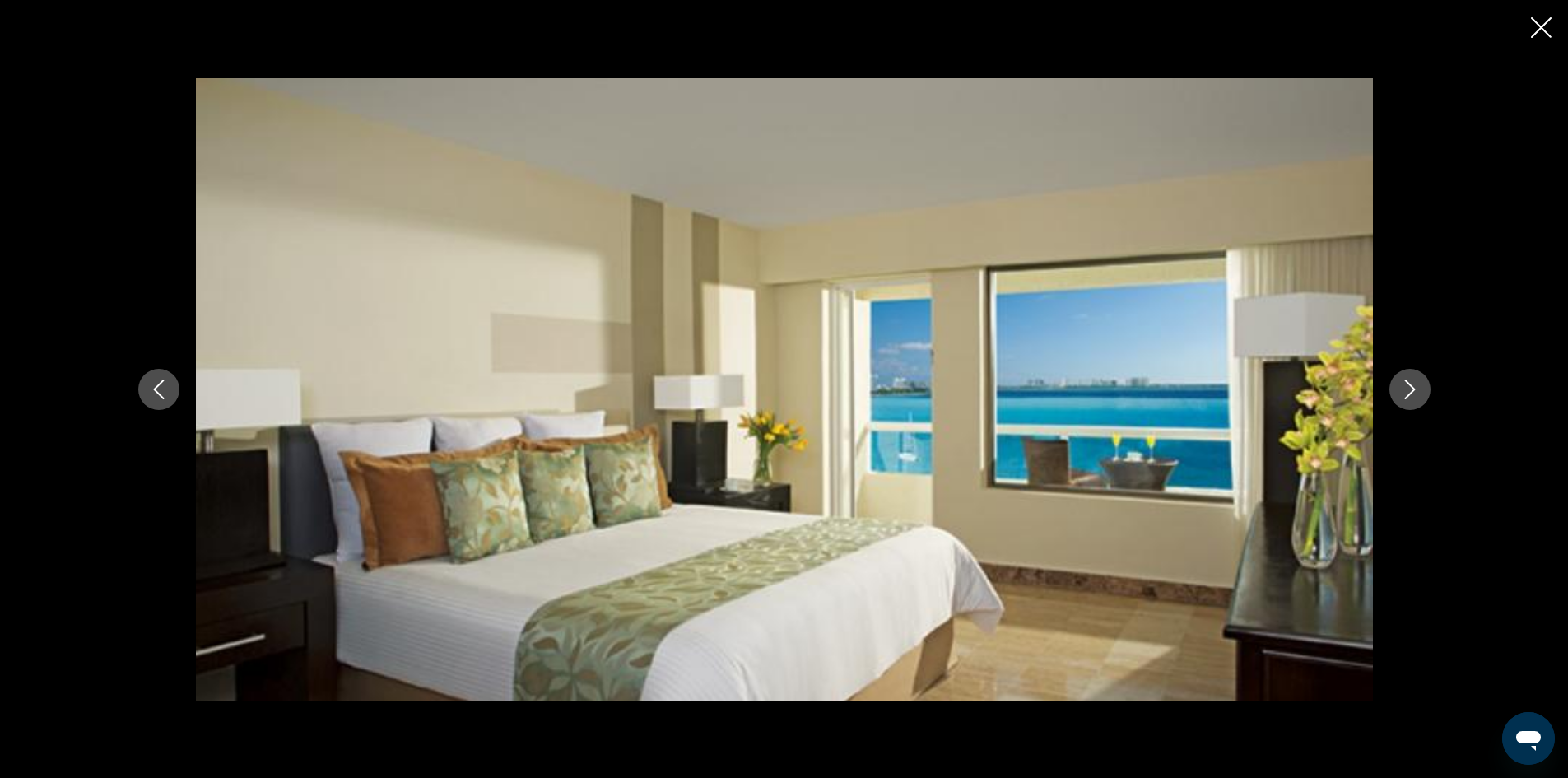
click at [1400, 394] on icon "Next image" at bounding box center [1410, 389] width 20 height 20
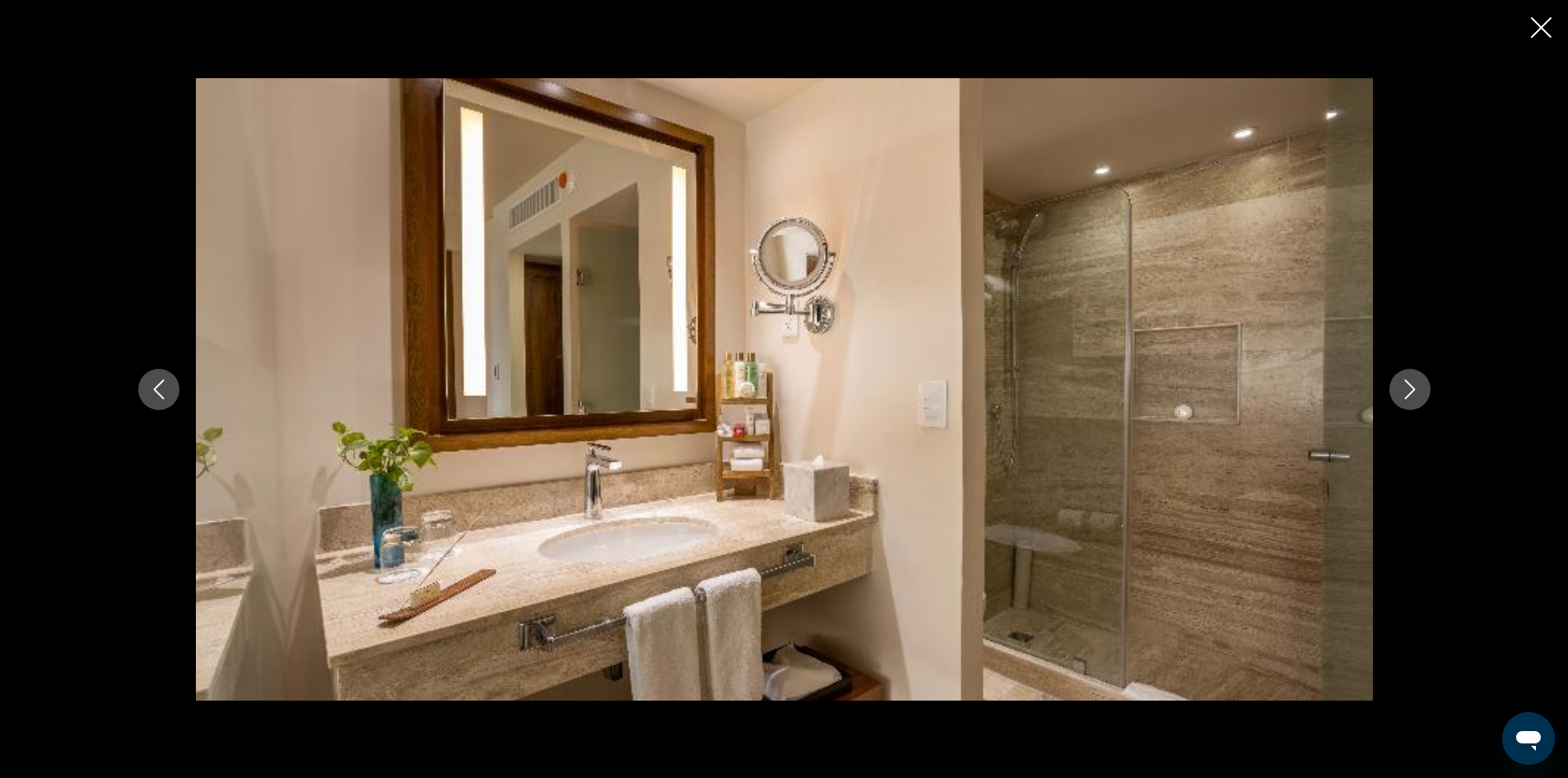
click at [1400, 394] on icon "Next image" at bounding box center [1410, 389] width 20 height 20
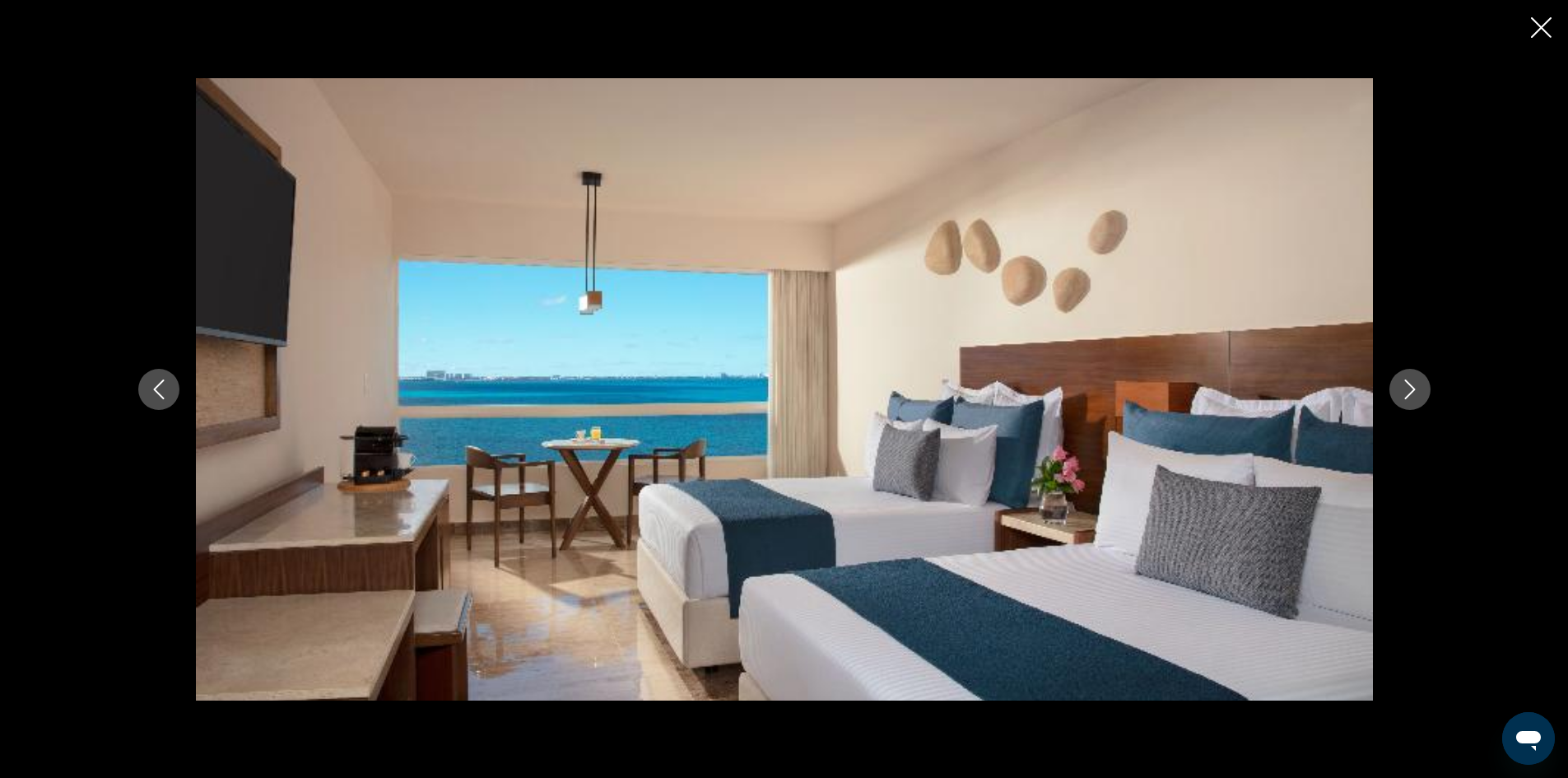
click at [1401, 396] on icon "Next image" at bounding box center [1410, 389] width 20 height 20
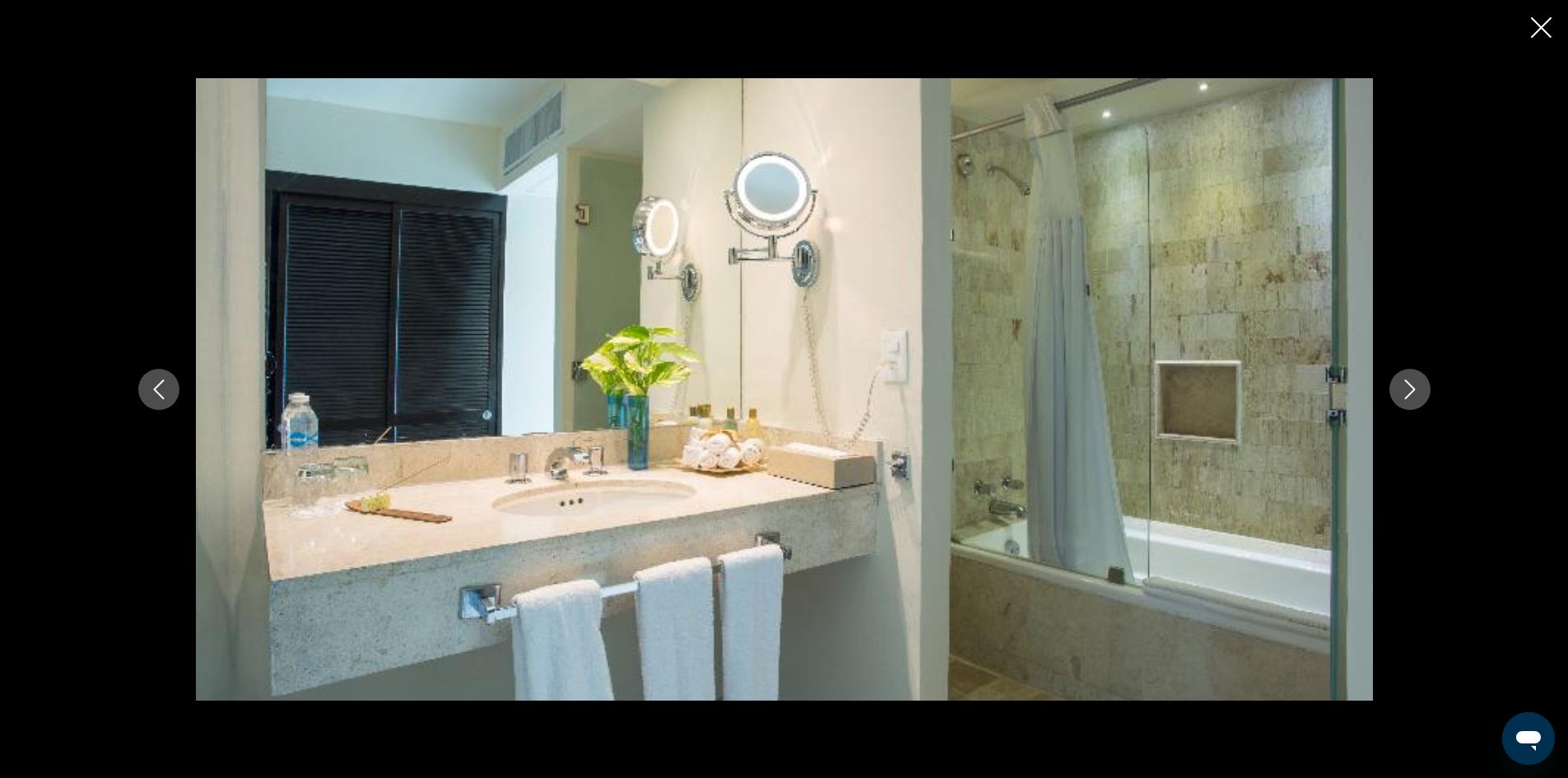
click at [1401, 396] on icon "Next image" at bounding box center [1410, 389] width 20 height 20
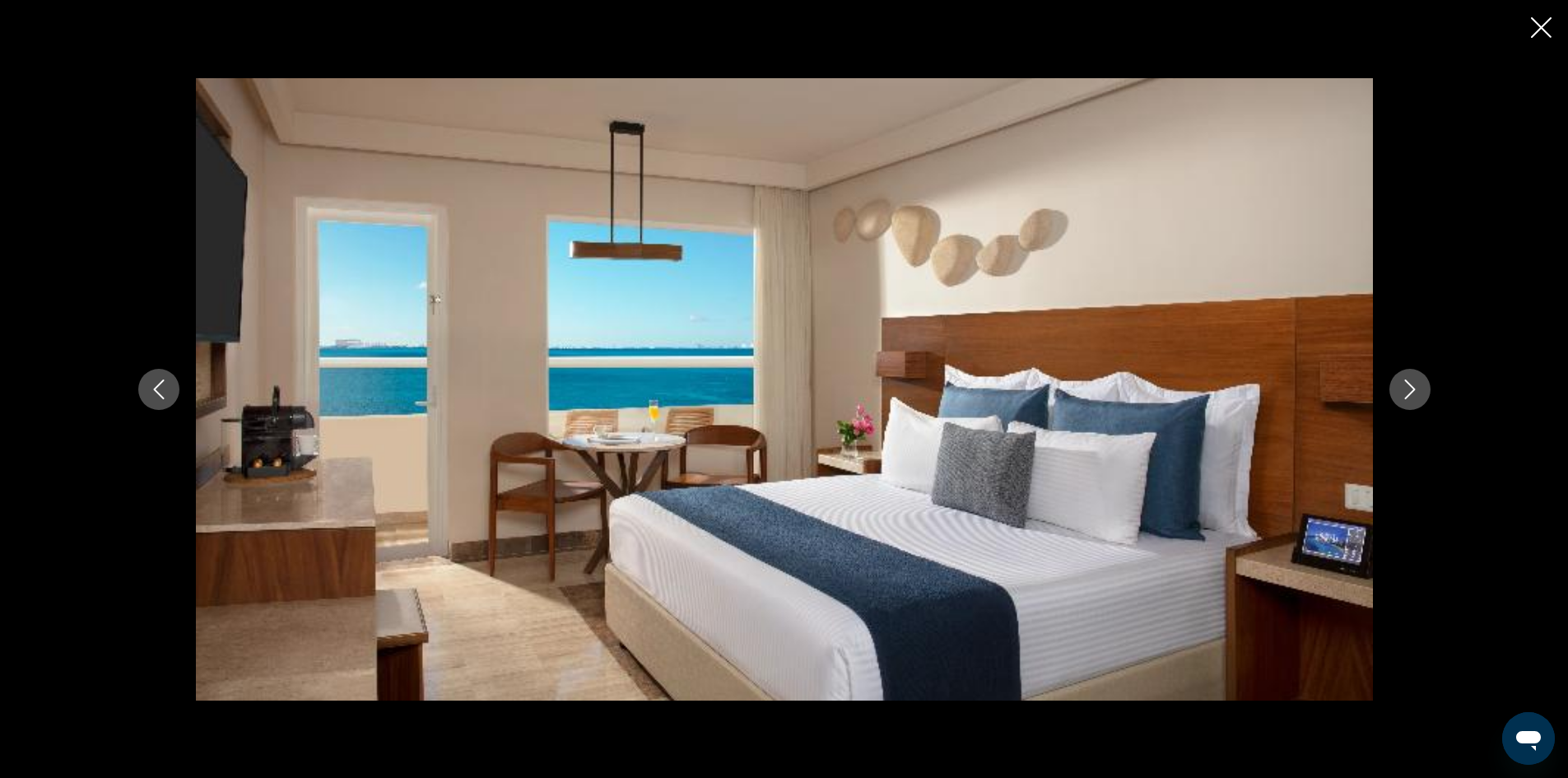
click at [1401, 396] on icon "Next image" at bounding box center [1410, 389] width 20 height 20
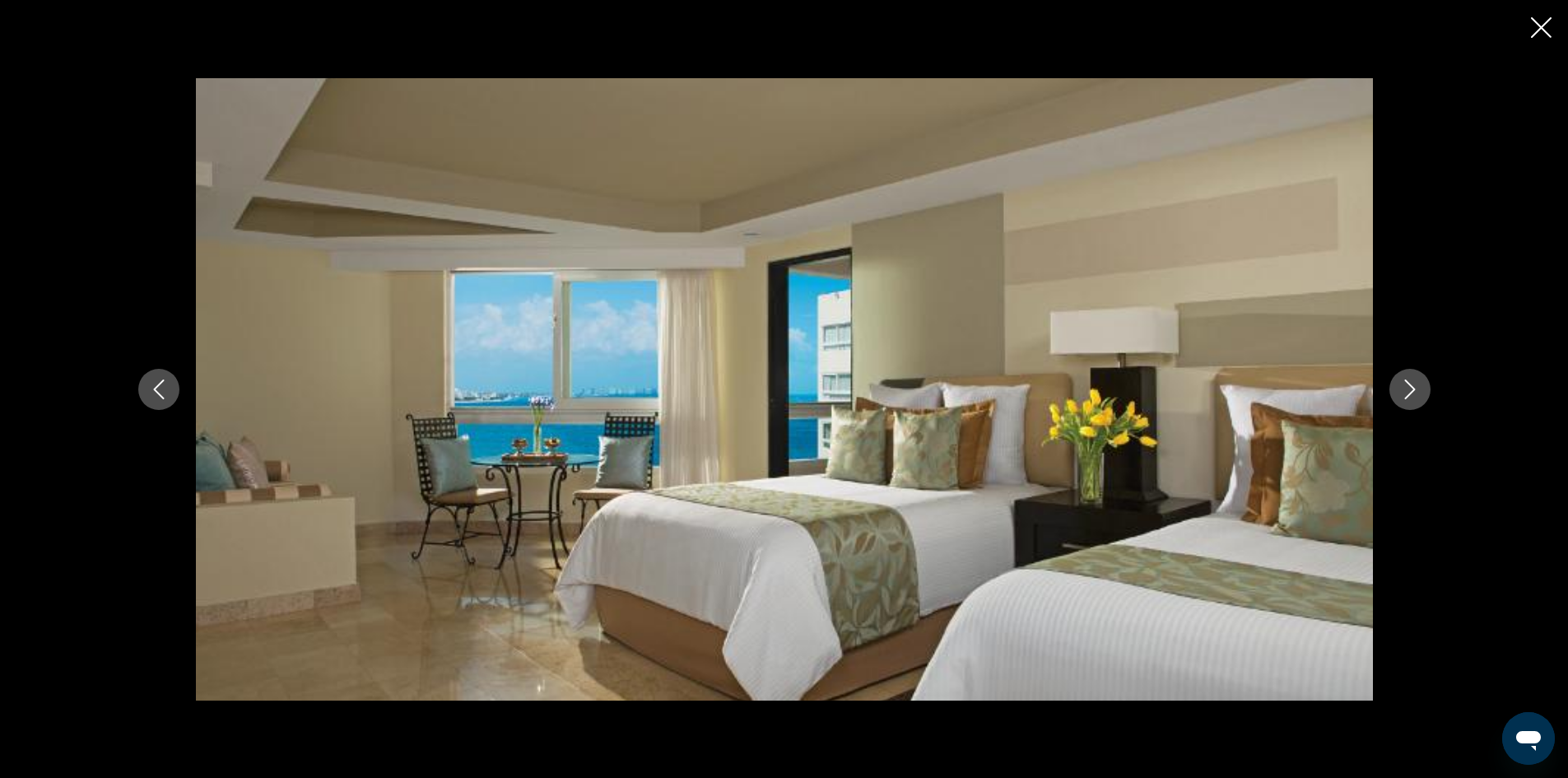
click at [1401, 396] on icon "Next image" at bounding box center [1410, 389] width 20 height 20
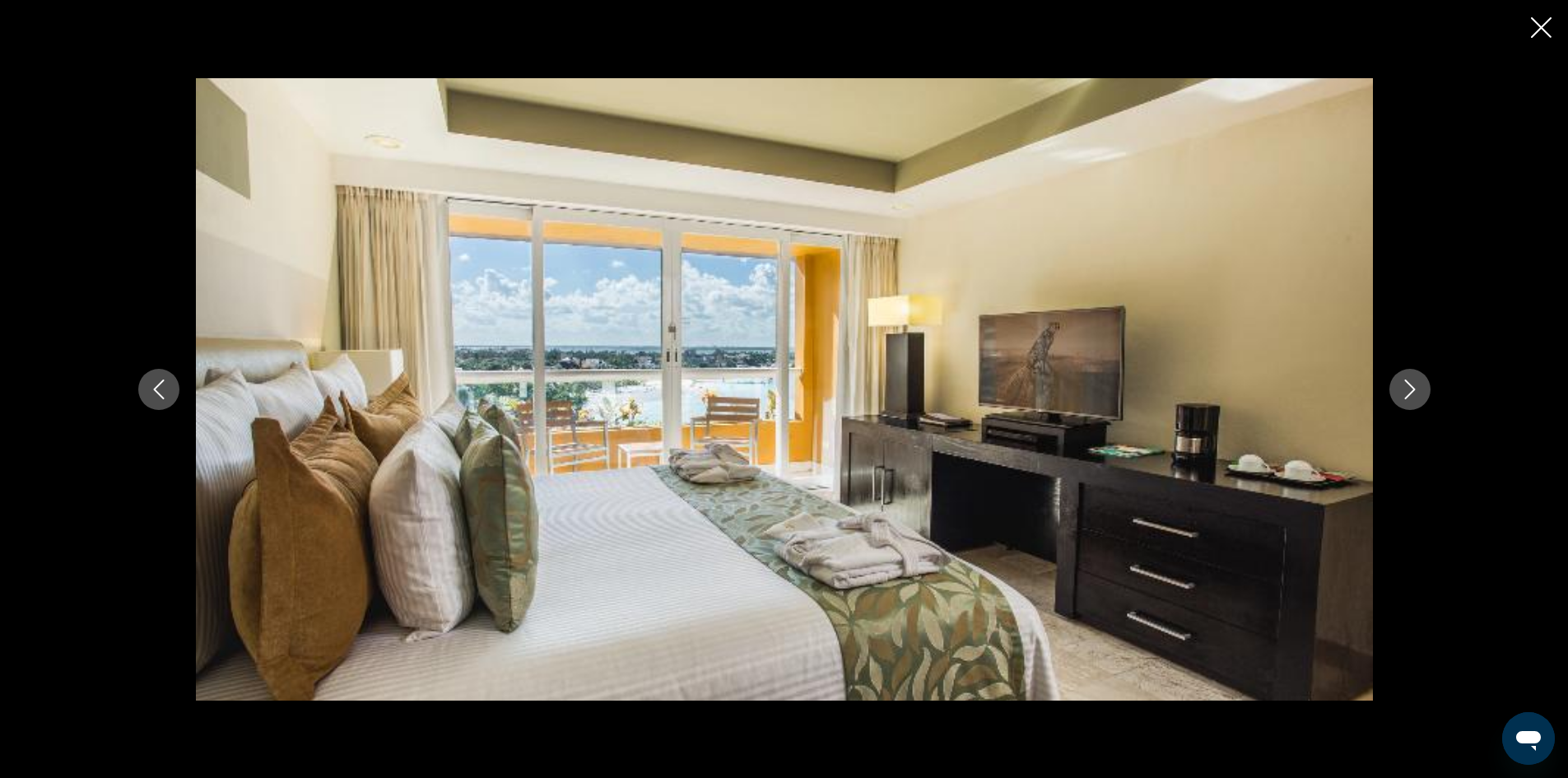
click at [1401, 396] on icon "Next image" at bounding box center [1410, 389] width 20 height 20
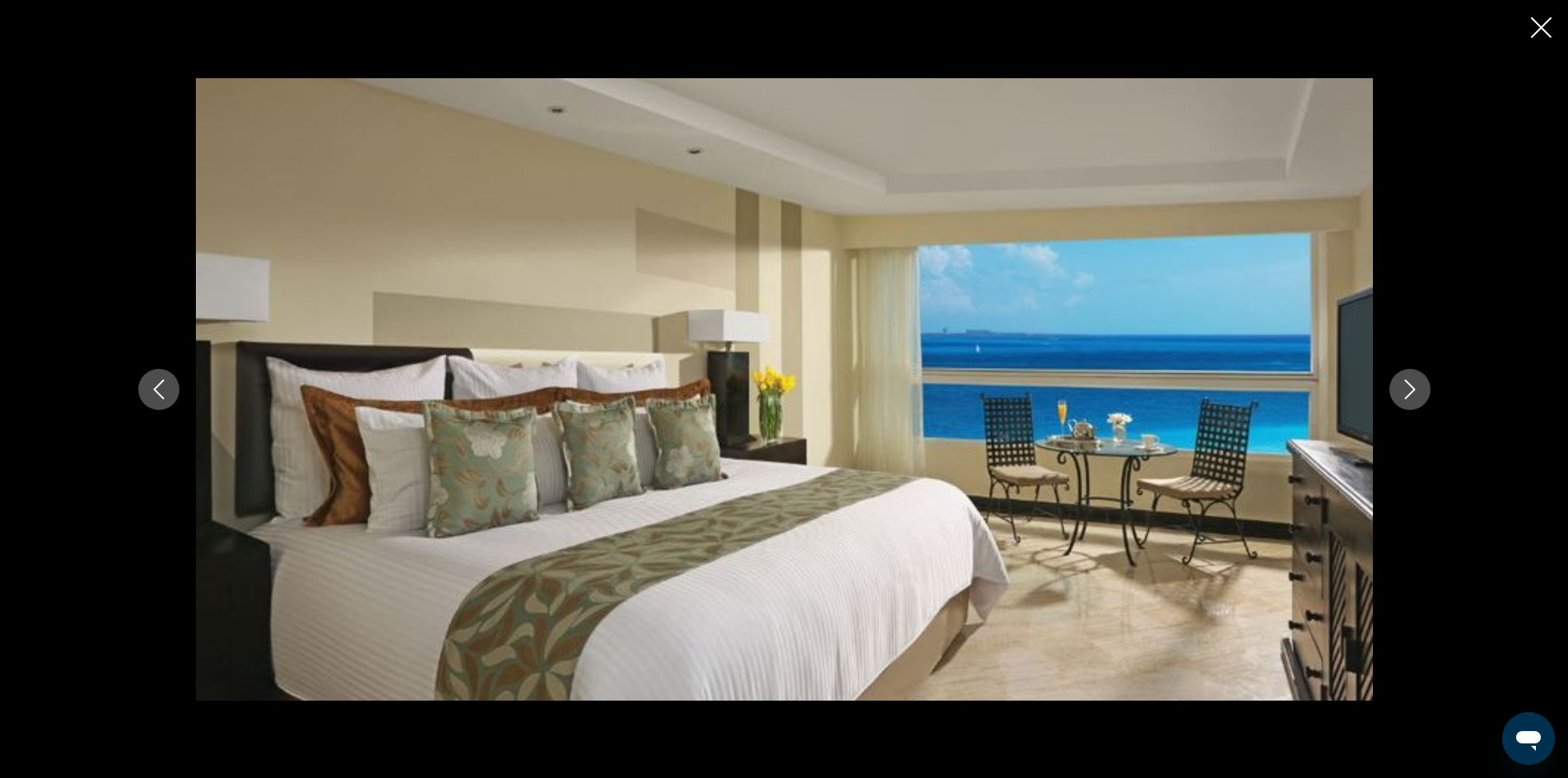
click at [1401, 396] on icon "Next image" at bounding box center [1410, 389] width 20 height 20
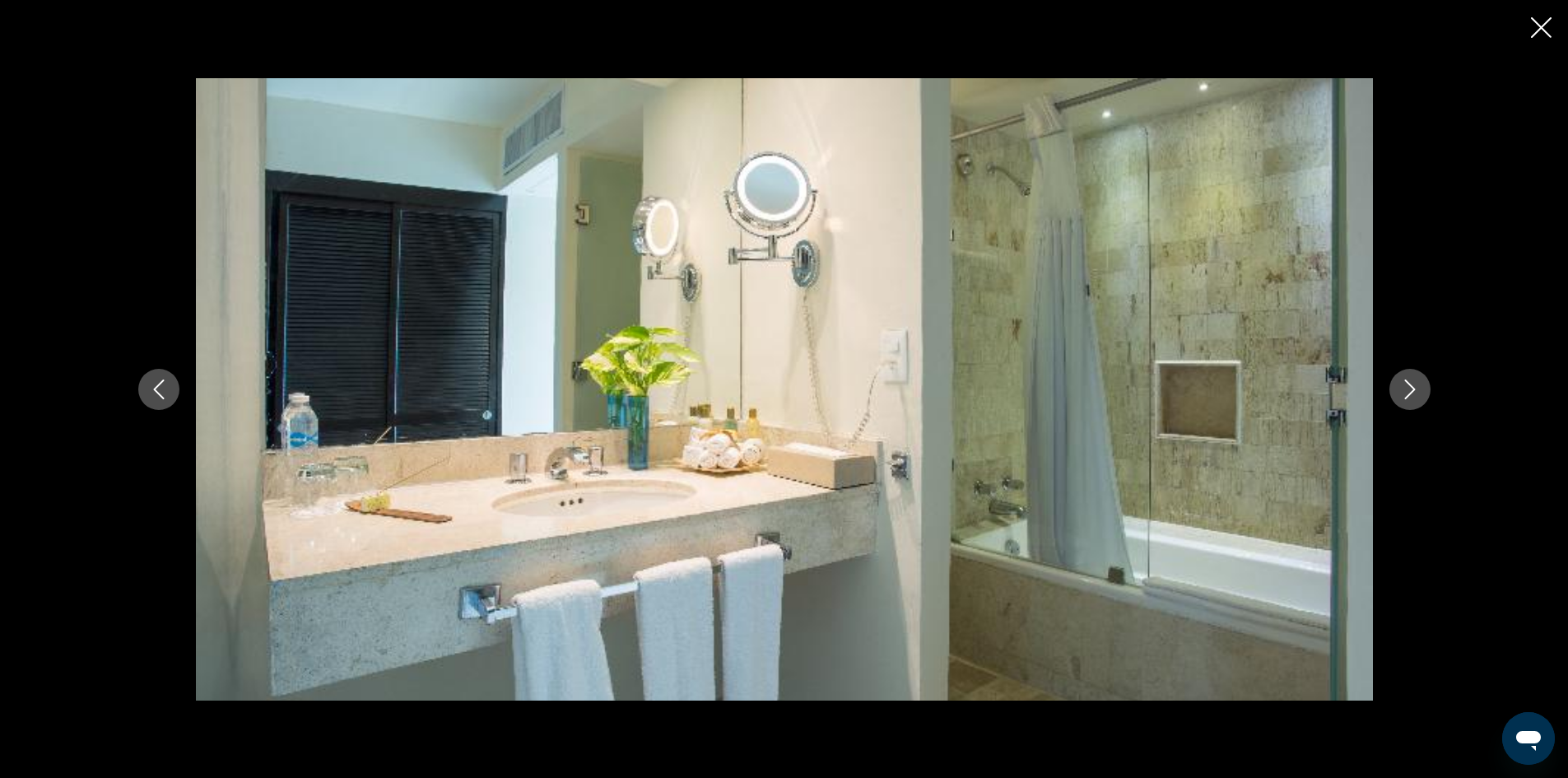
click at [1401, 396] on icon "Next image" at bounding box center [1410, 389] width 20 height 20
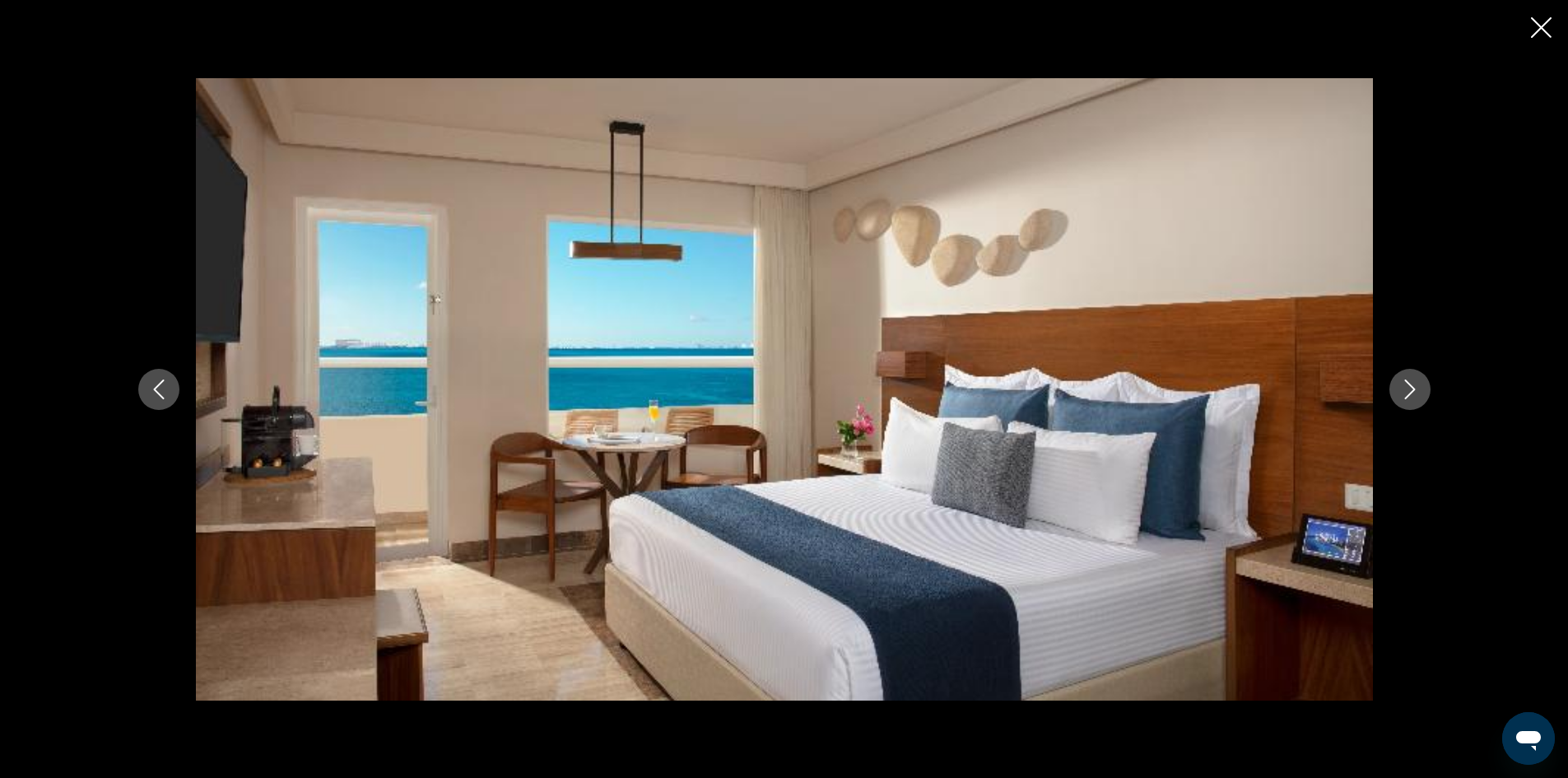
click at [1401, 396] on icon "Next image" at bounding box center [1410, 389] width 20 height 20
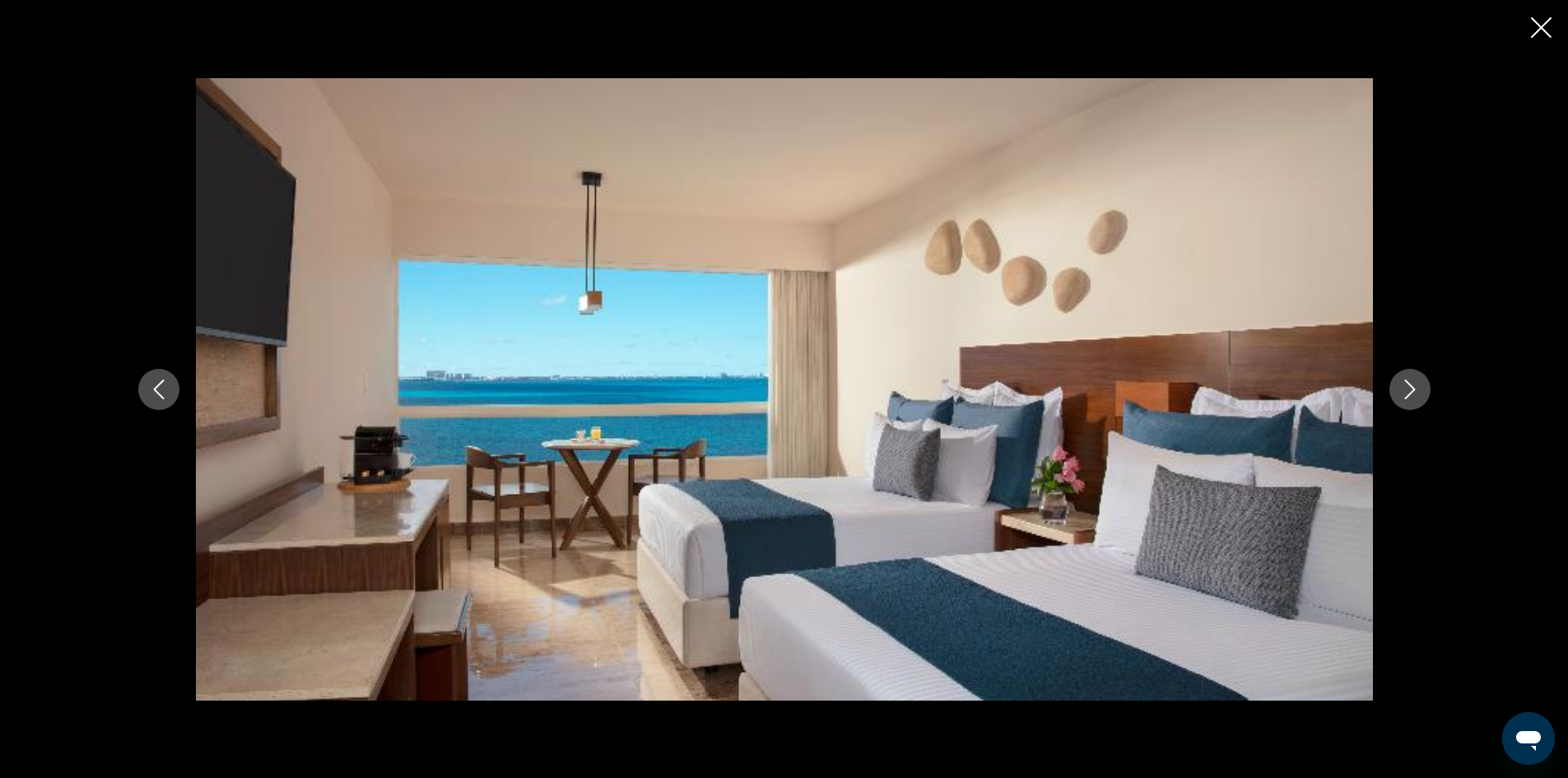
click at [1401, 396] on icon "Next image" at bounding box center [1410, 389] width 20 height 20
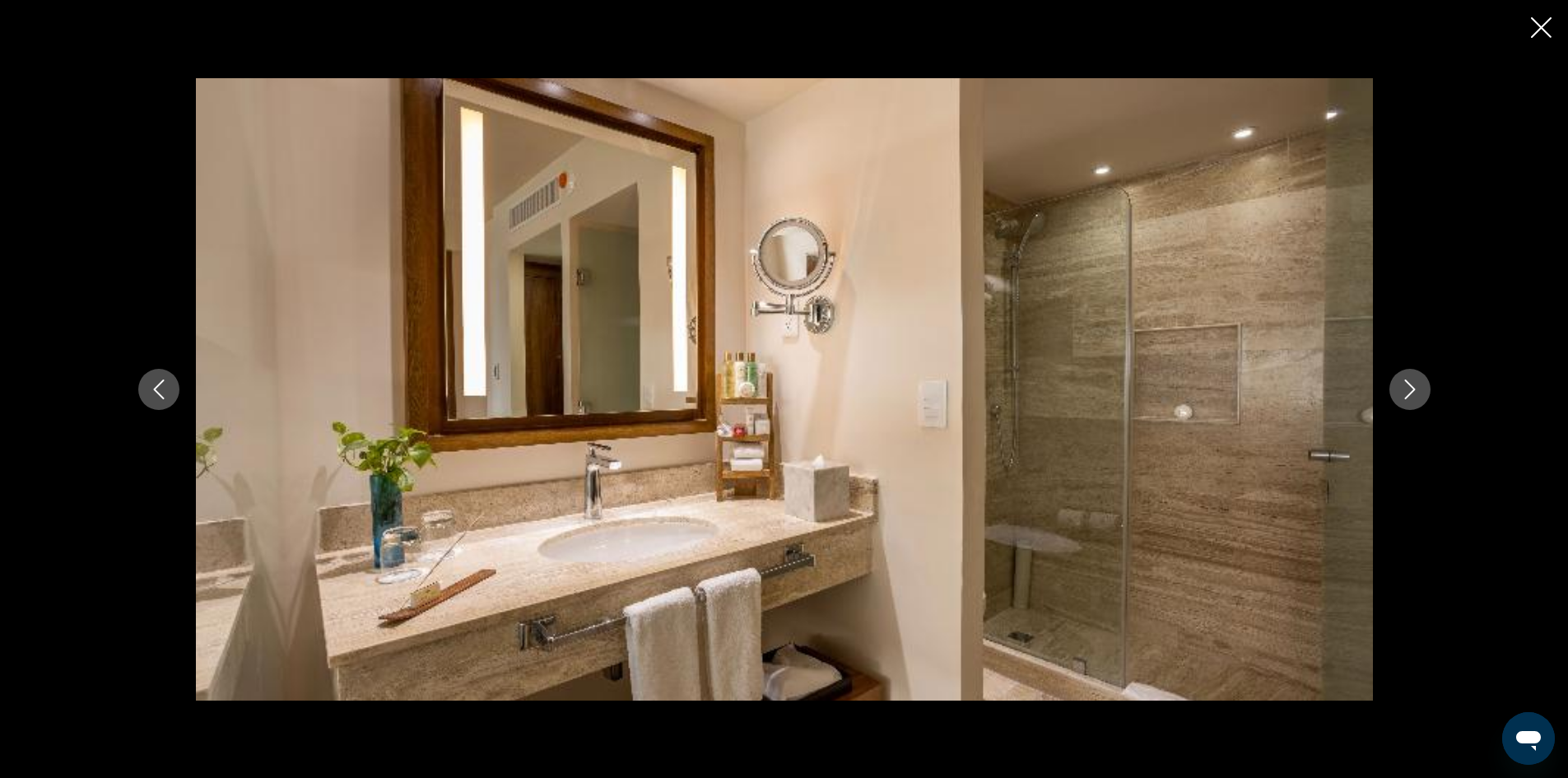
click at [1401, 396] on icon "Next image" at bounding box center [1410, 389] width 20 height 20
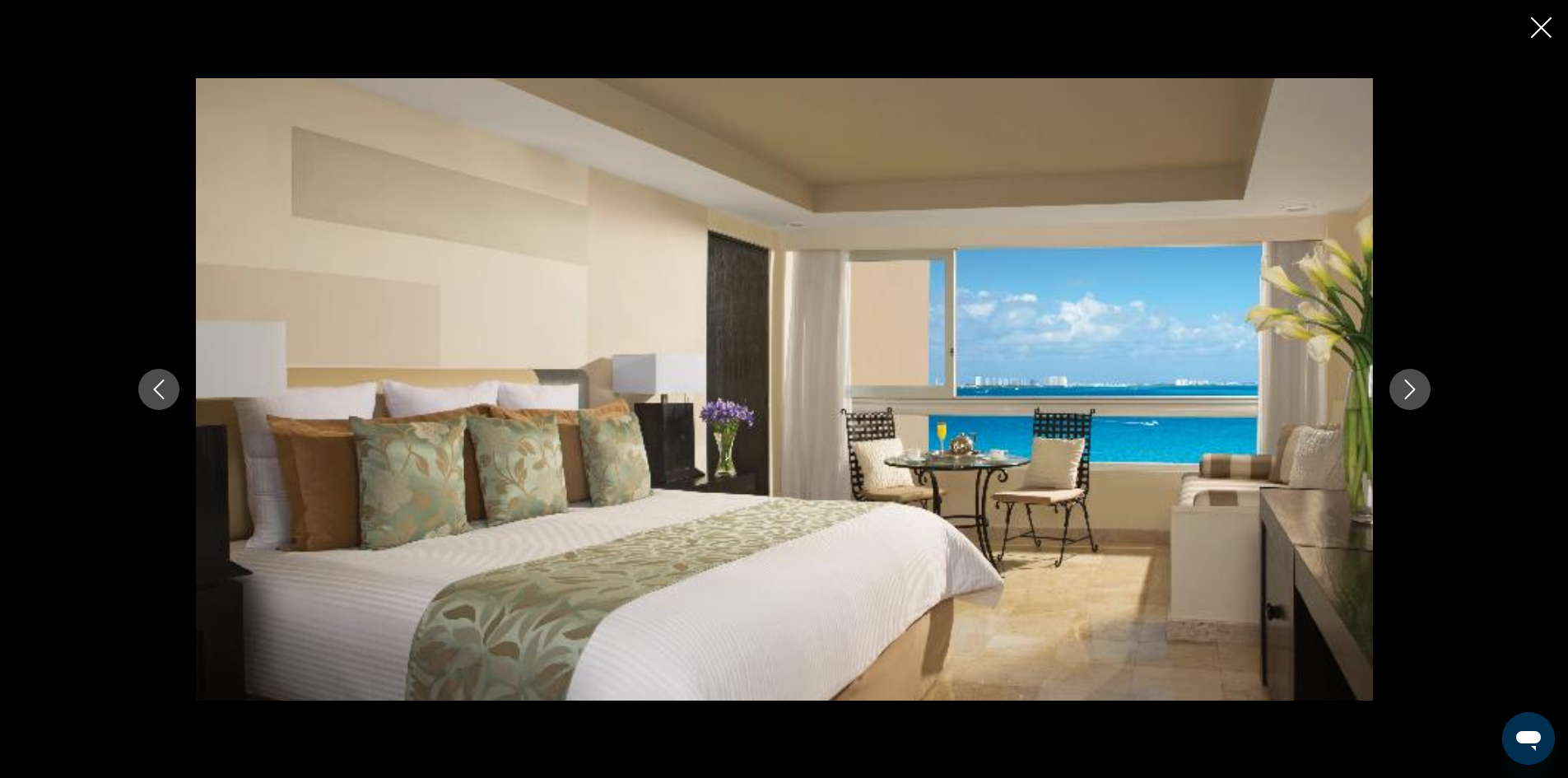
click at [1401, 396] on icon "Next image" at bounding box center [1410, 389] width 20 height 20
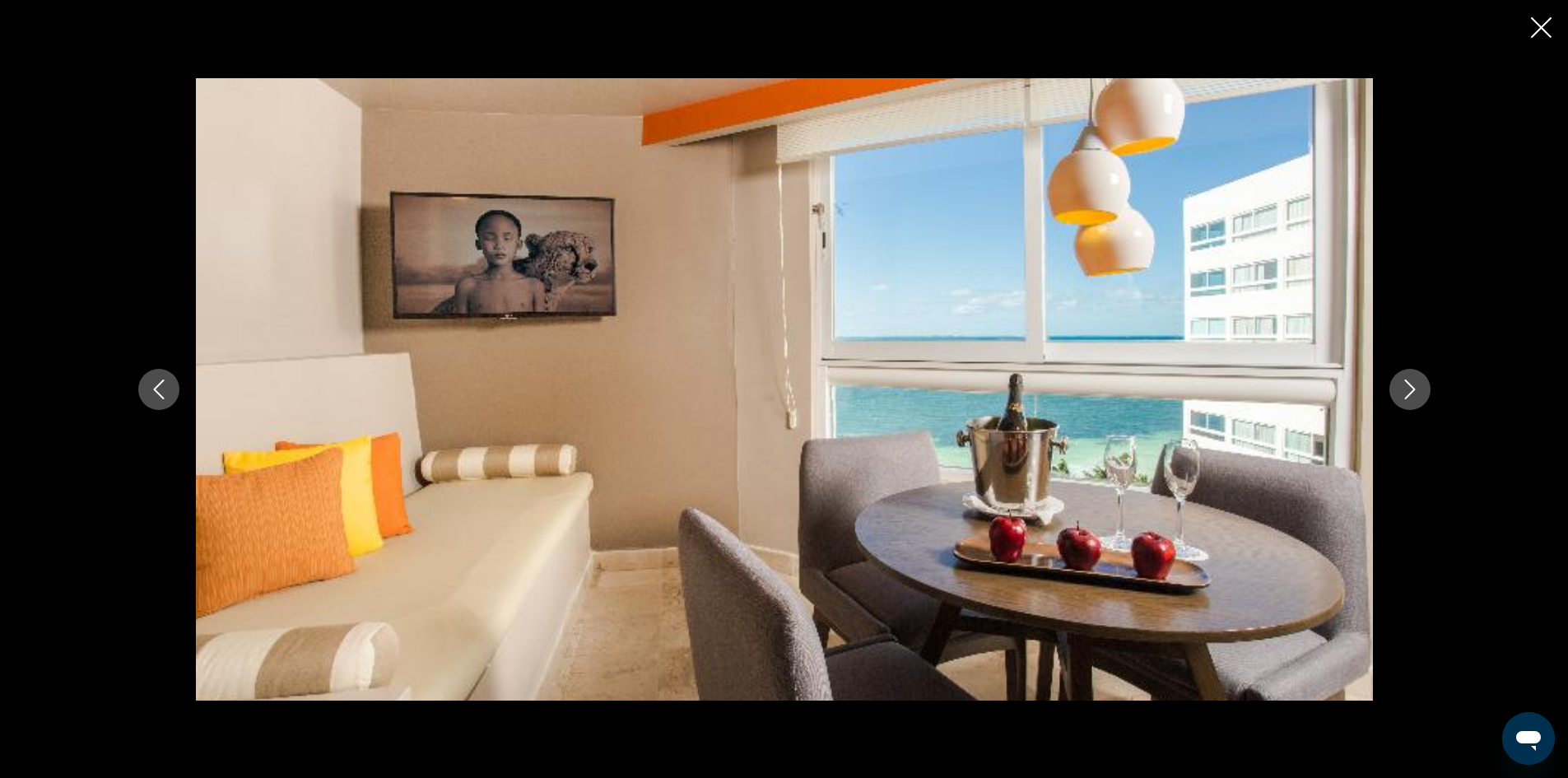
click at [1401, 396] on icon "Next image" at bounding box center [1410, 389] width 20 height 20
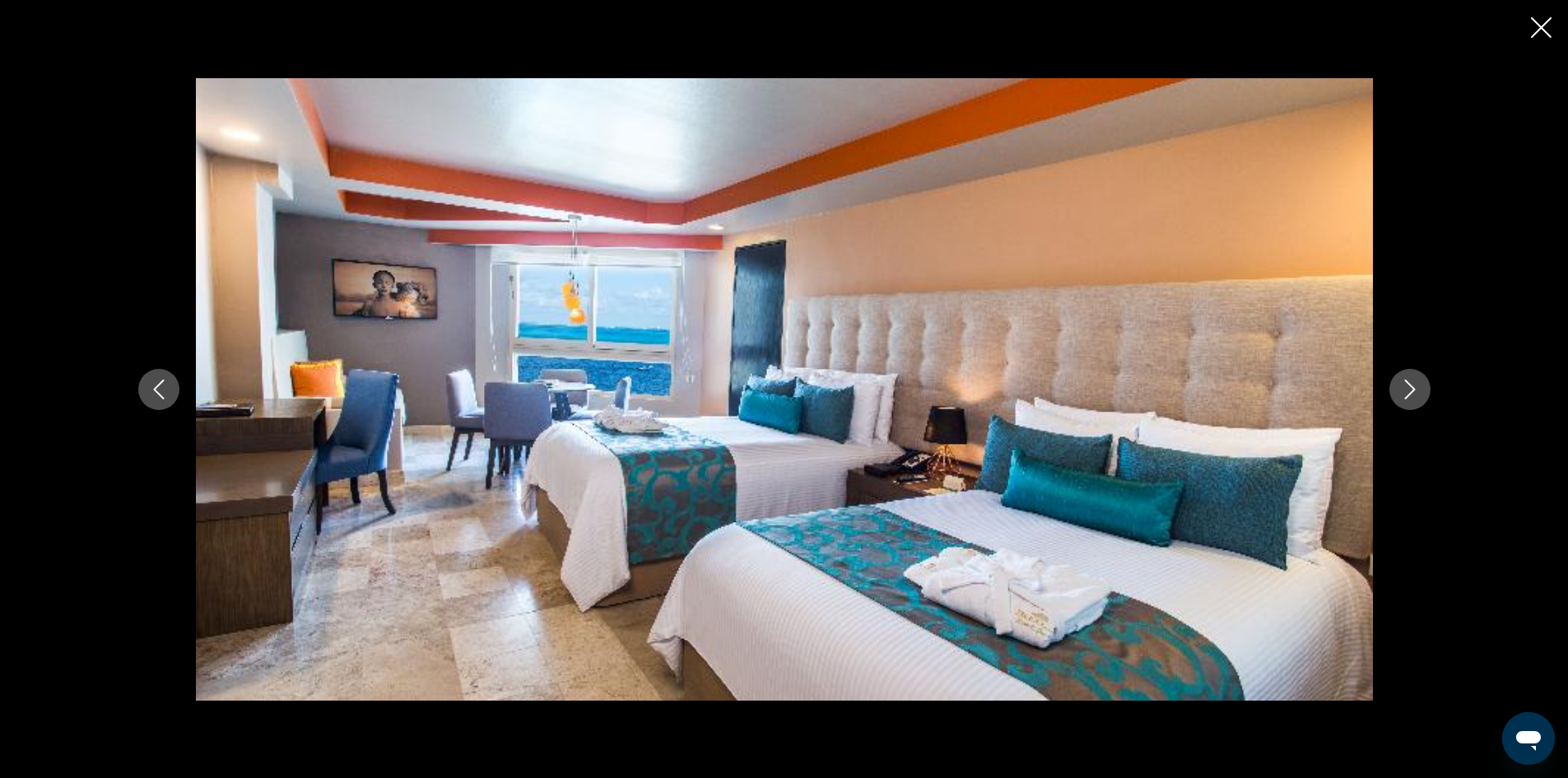
click at [1401, 396] on icon "Next image" at bounding box center [1410, 389] width 20 height 20
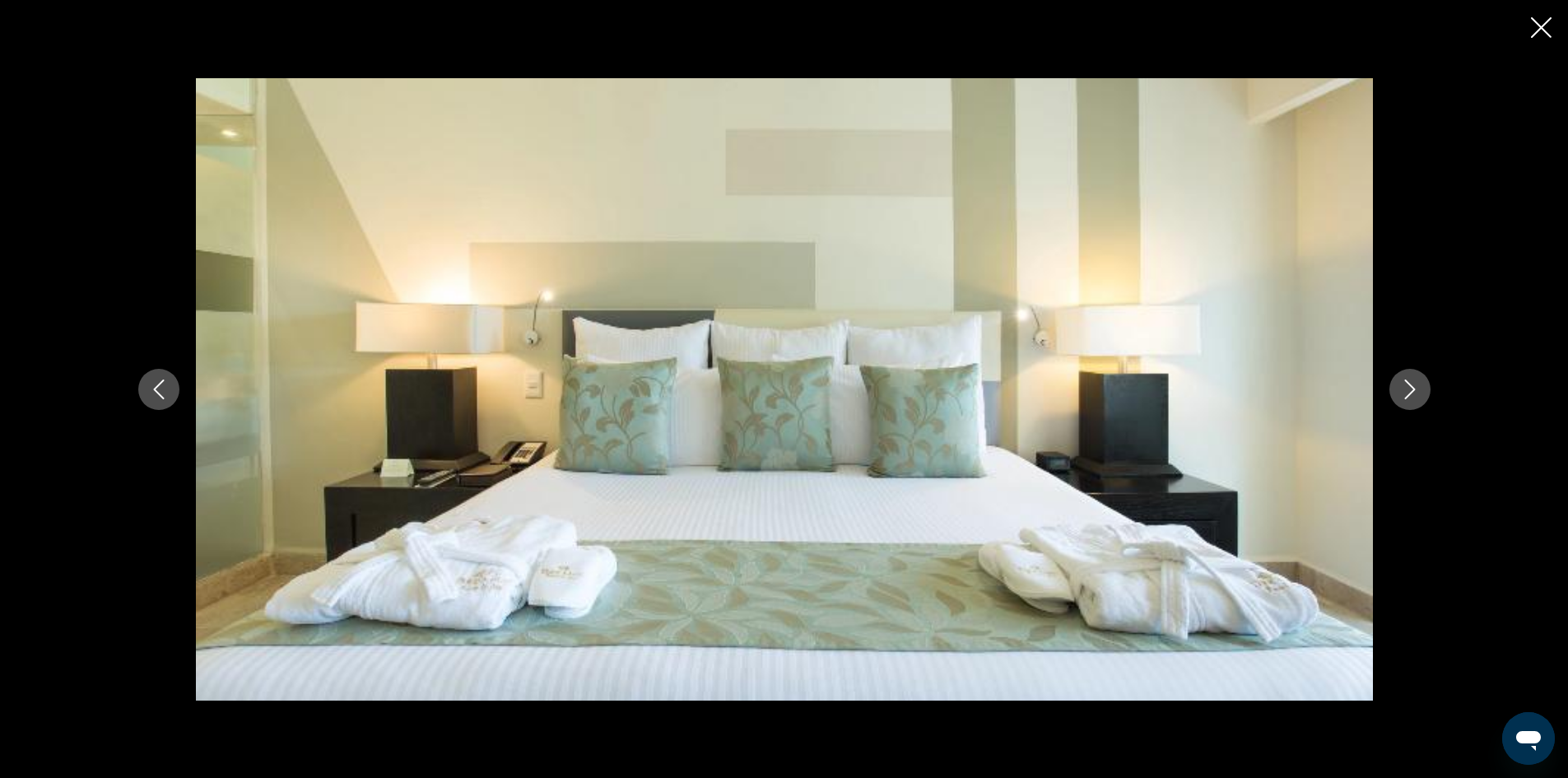
click at [1401, 396] on icon "Next image" at bounding box center [1410, 389] width 20 height 20
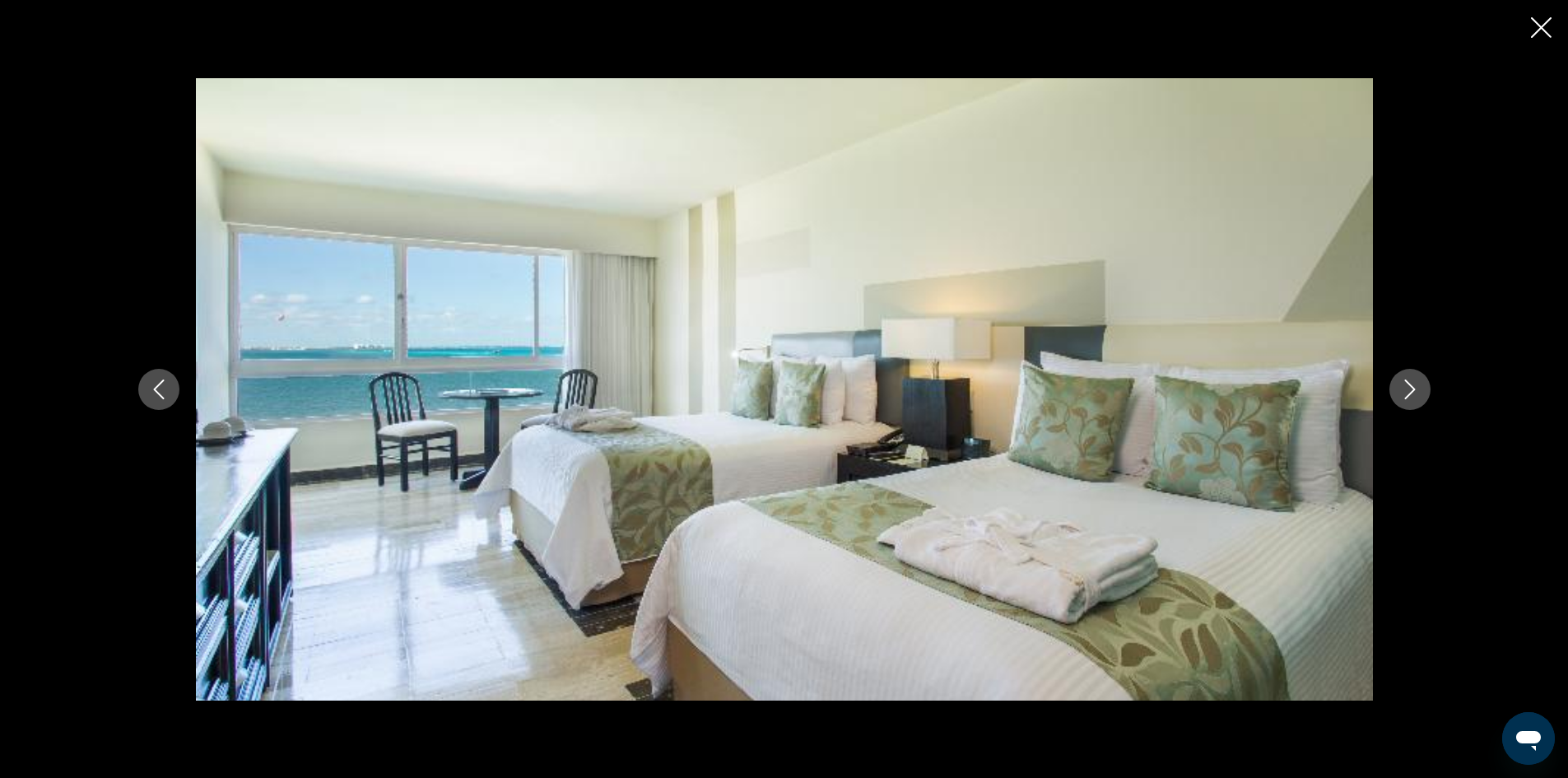
click at [1401, 396] on icon "Next image" at bounding box center [1410, 389] width 20 height 20
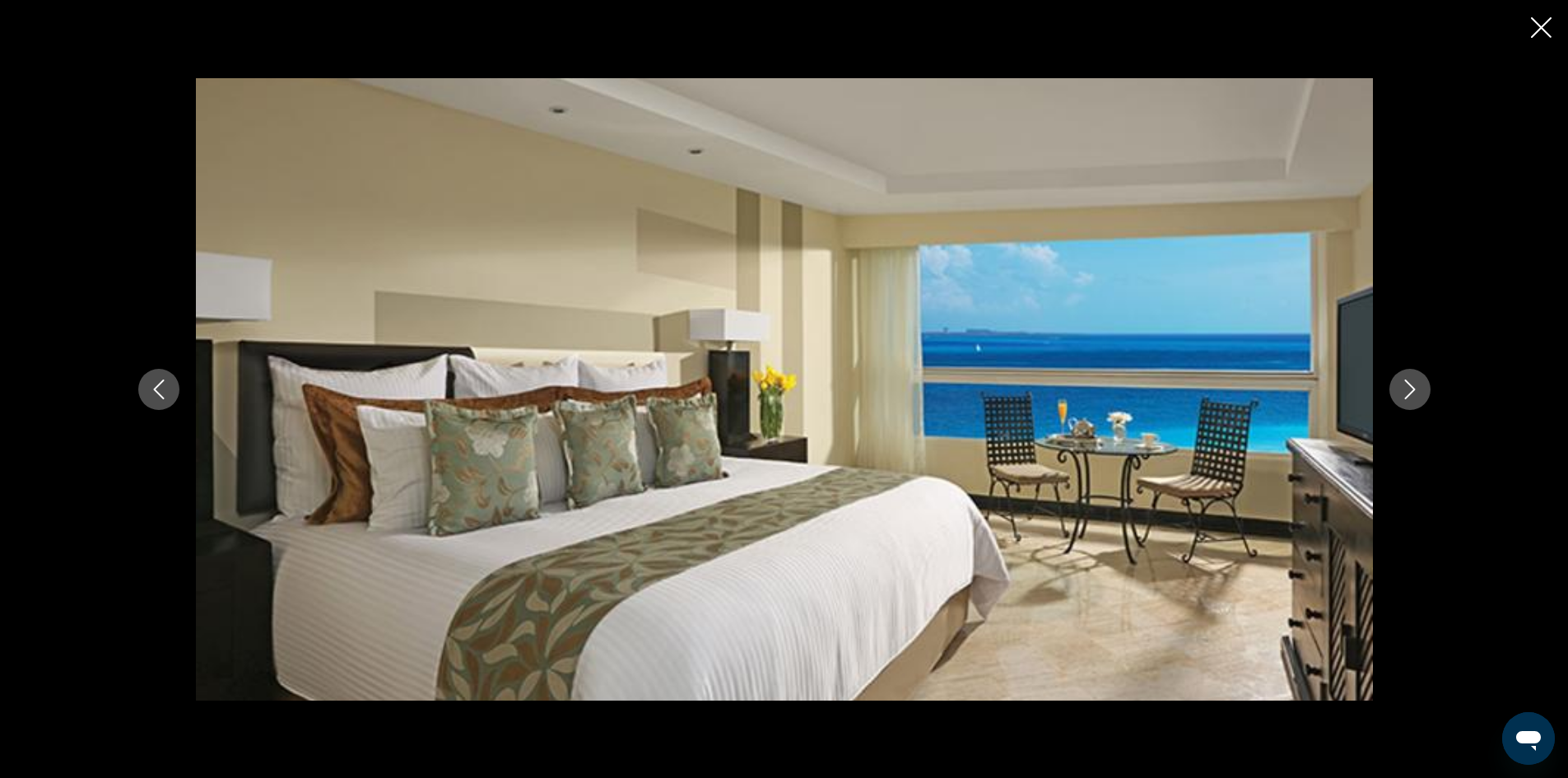
click at [1401, 396] on icon "Next image" at bounding box center [1410, 389] width 20 height 20
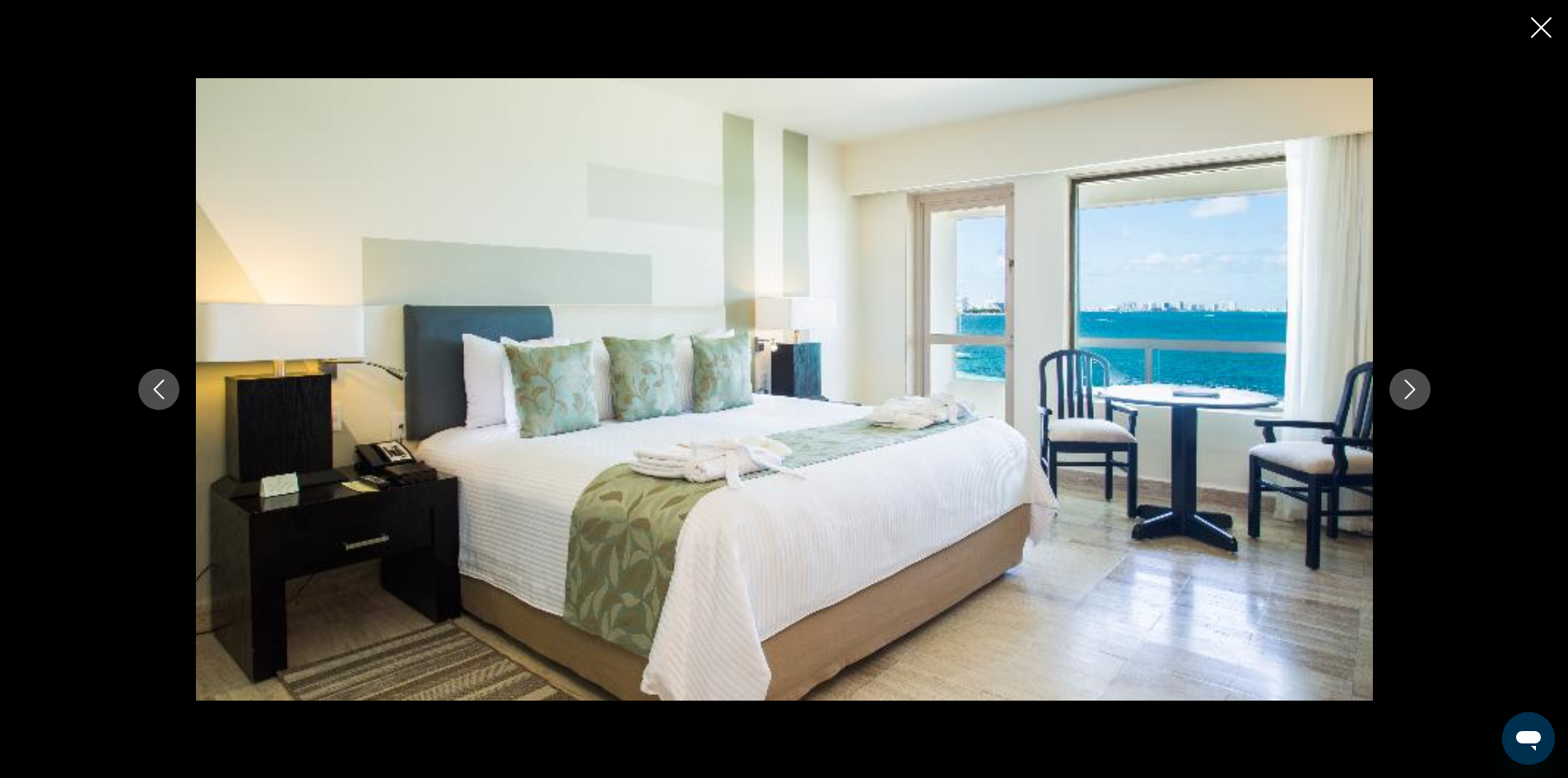
click at [1401, 396] on icon "Next image" at bounding box center [1410, 389] width 20 height 20
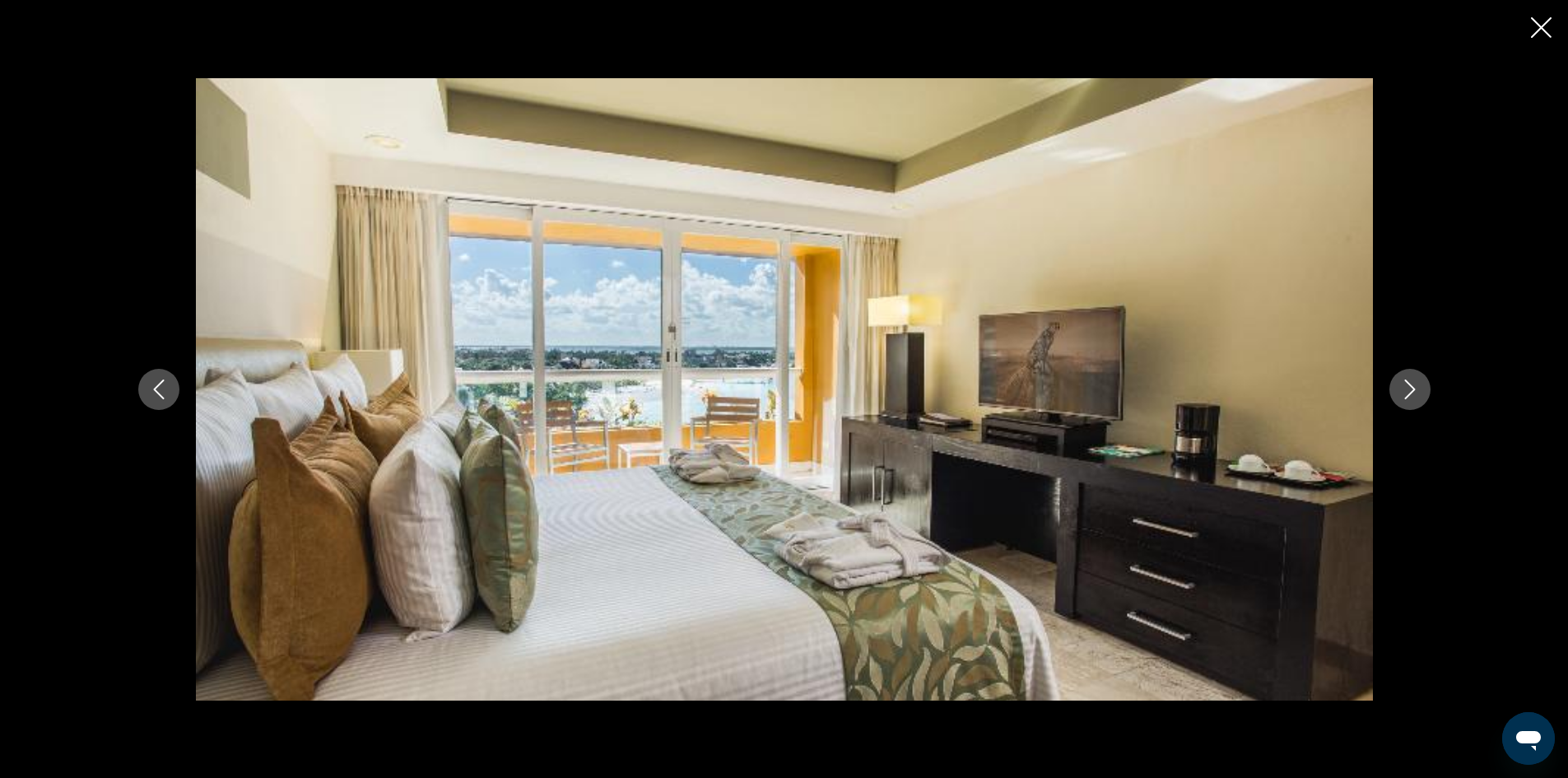
click at [1401, 396] on icon "Next image" at bounding box center [1410, 389] width 20 height 20
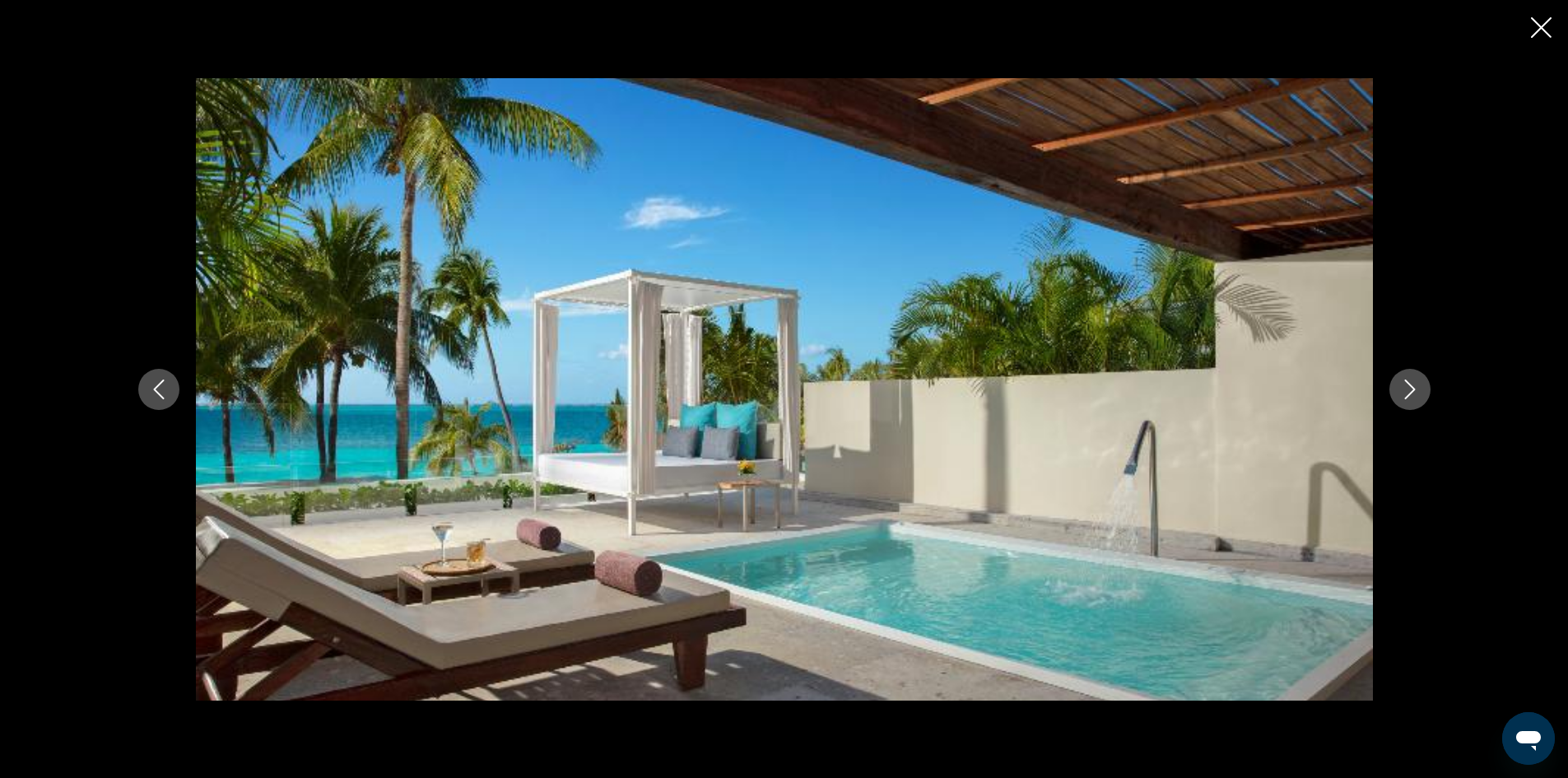
click at [1401, 396] on icon "Next image" at bounding box center [1410, 389] width 20 height 20
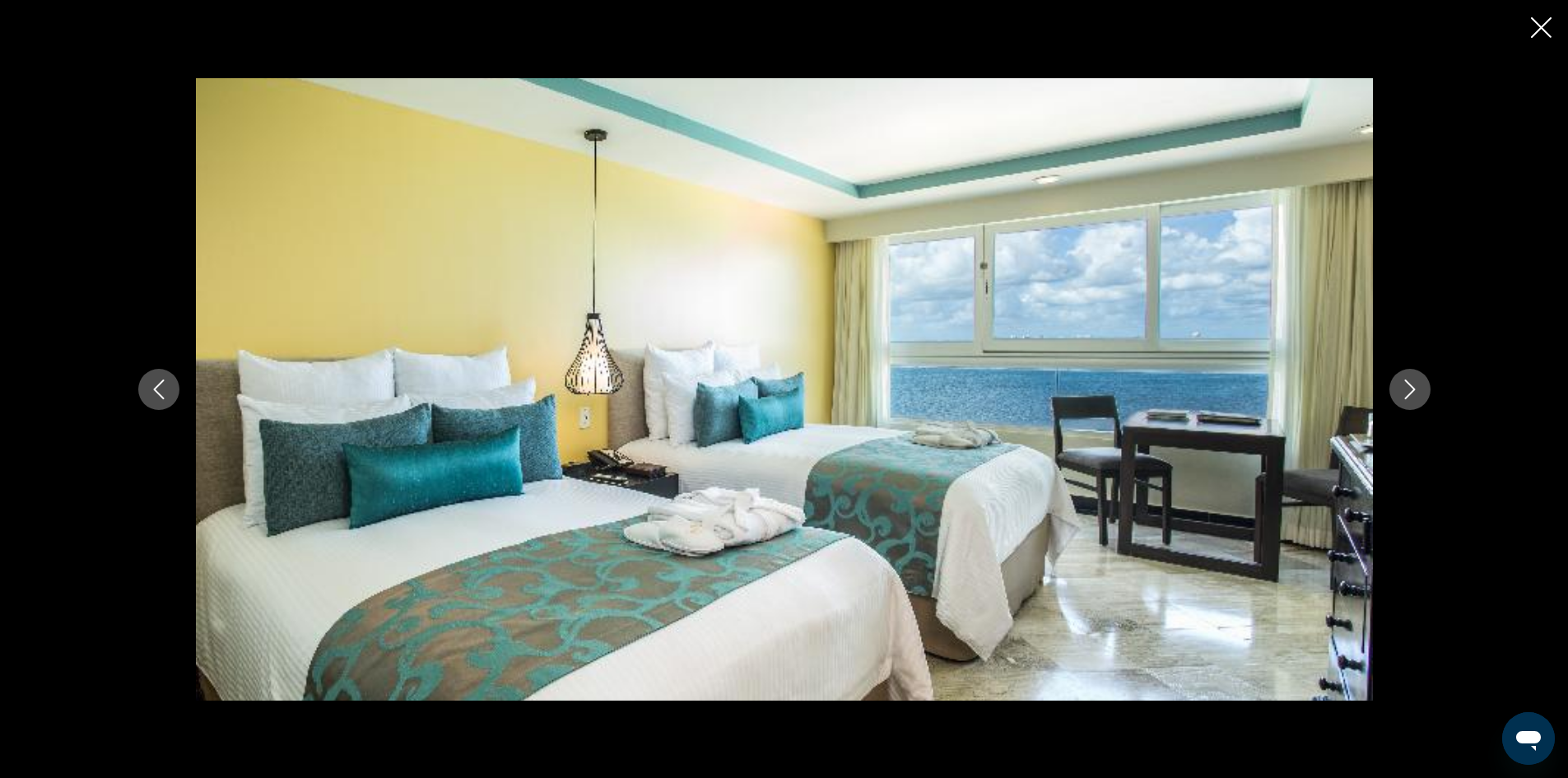
click at [156, 387] on icon "Previous image" at bounding box center [158, 389] width 11 height 20
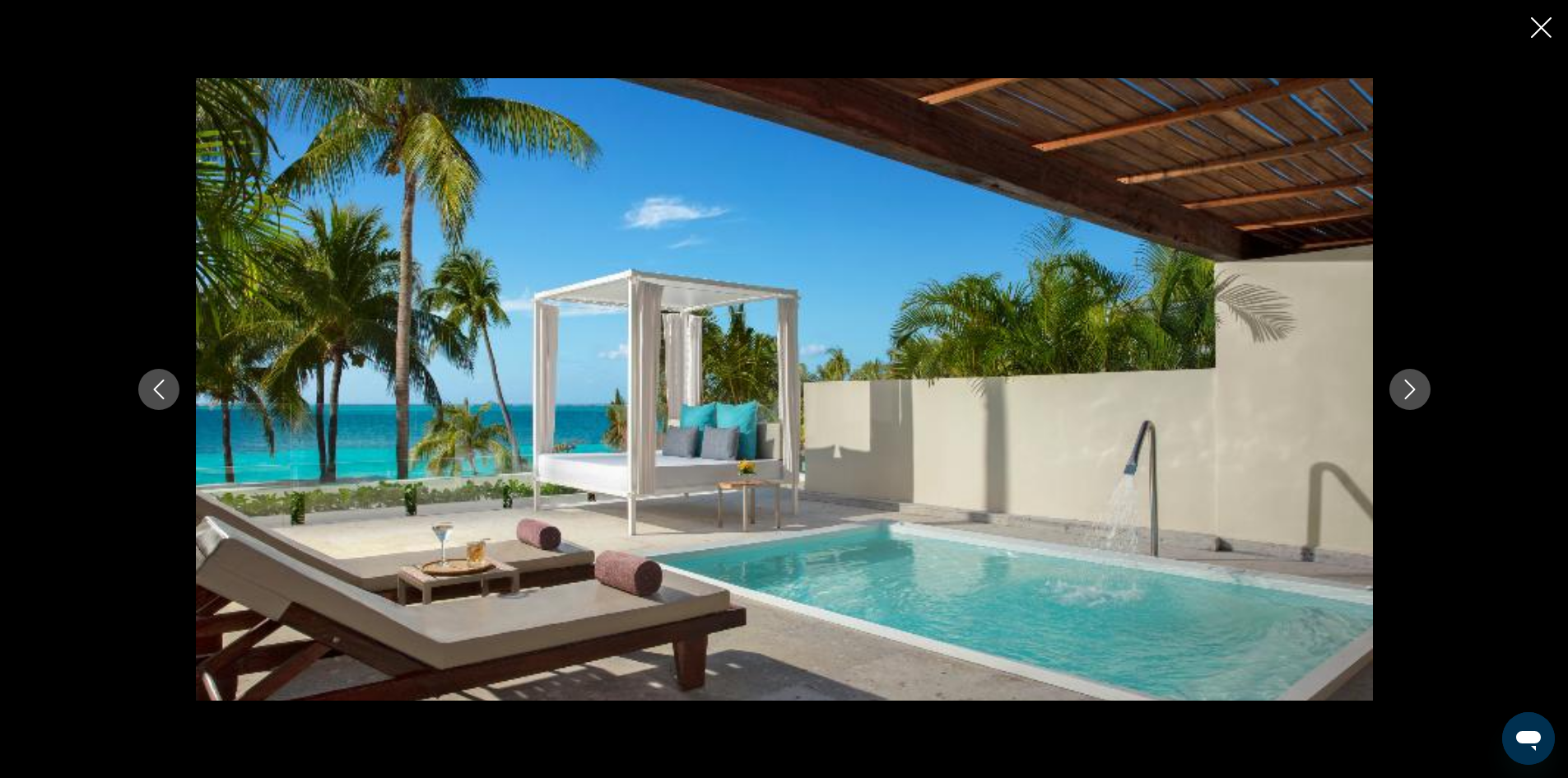
click at [1421, 391] on button "Next image" at bounding box center [1410, 389] width 41 height 41
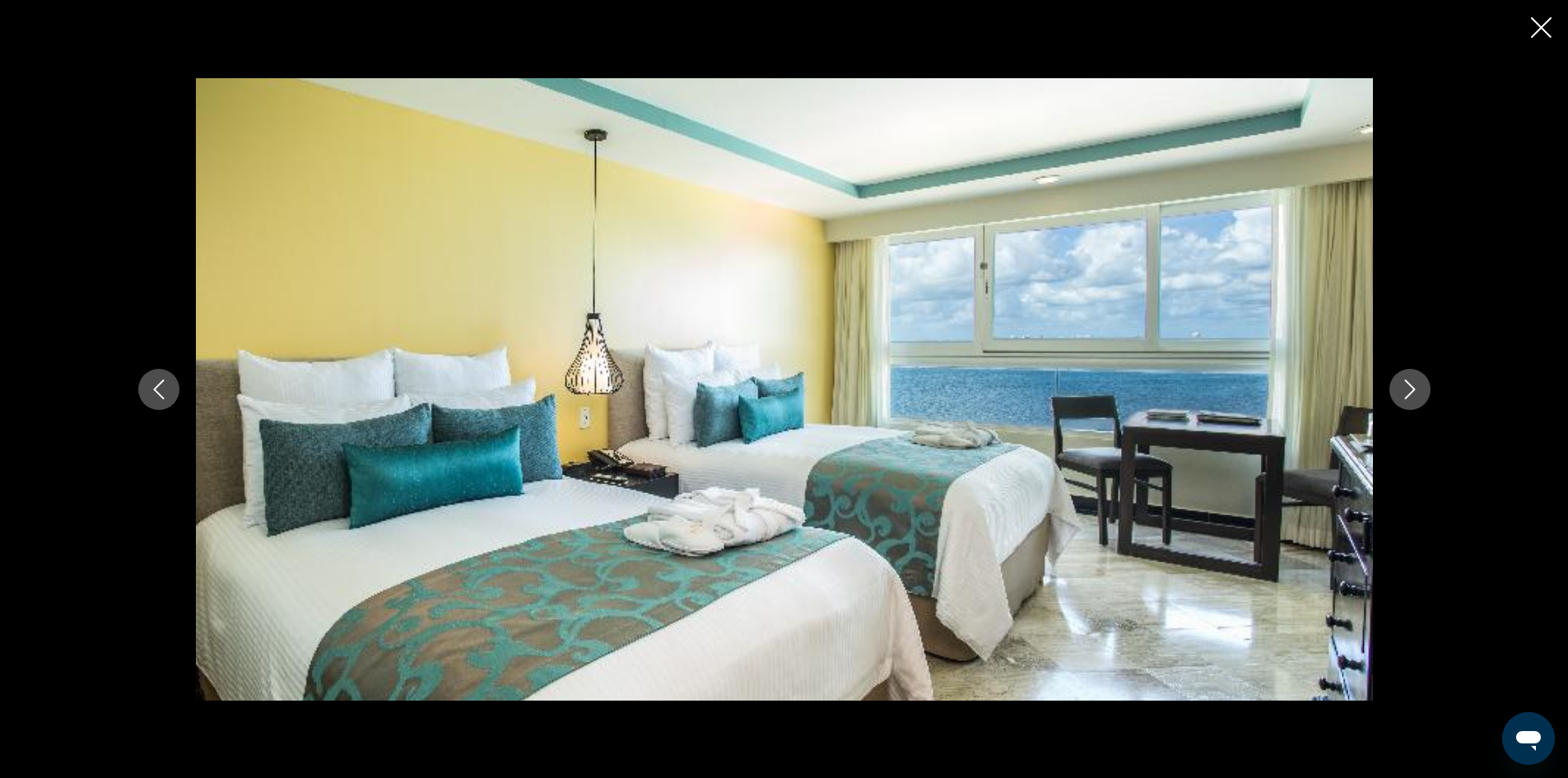
click at [1422, 389] on button "Next image" at bounding box center [1410, 389] width 41 height 41
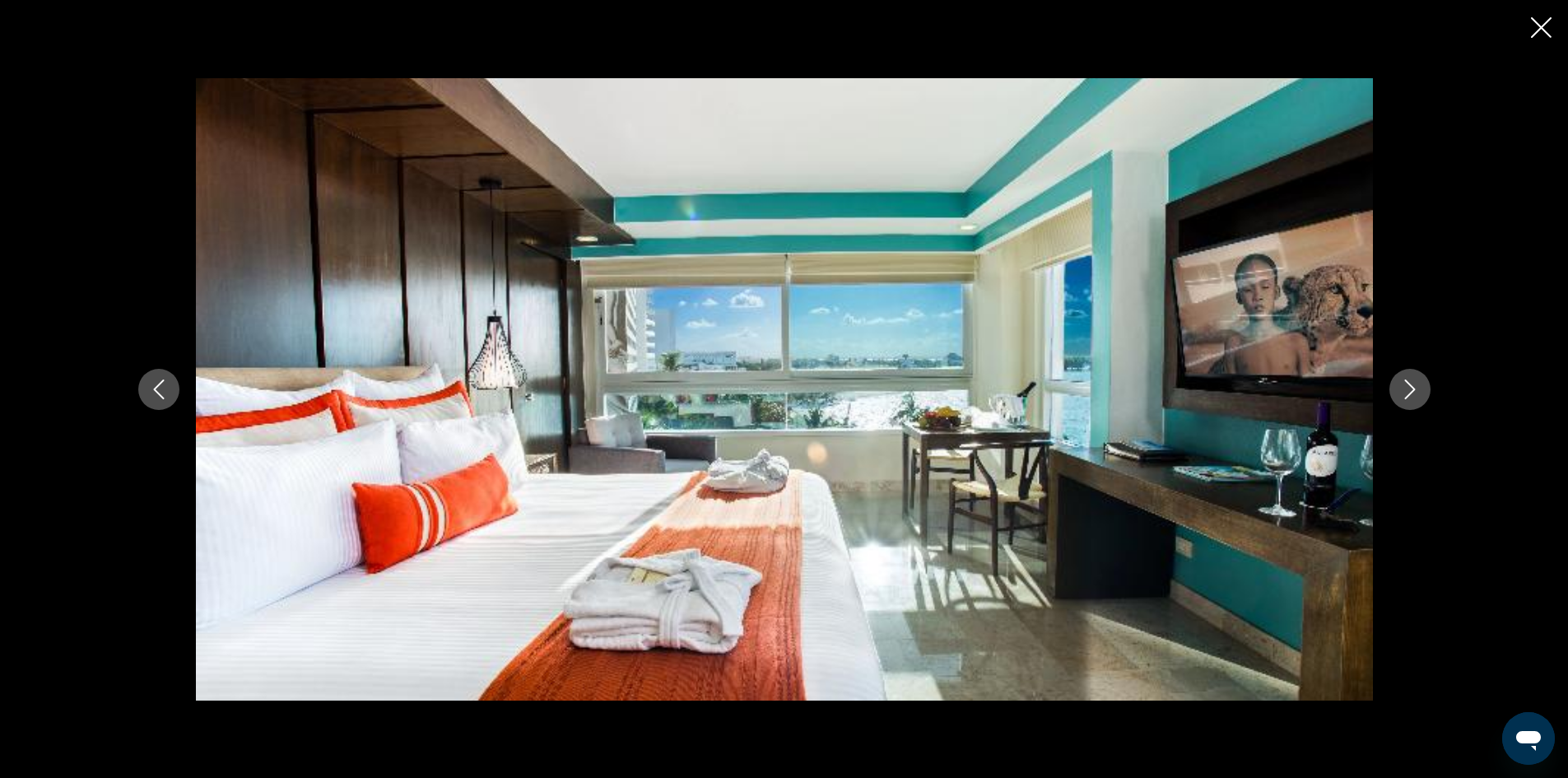
click at [1422, 389] on button "Next image" at bounding box center [1410, 389] width 41 height 41
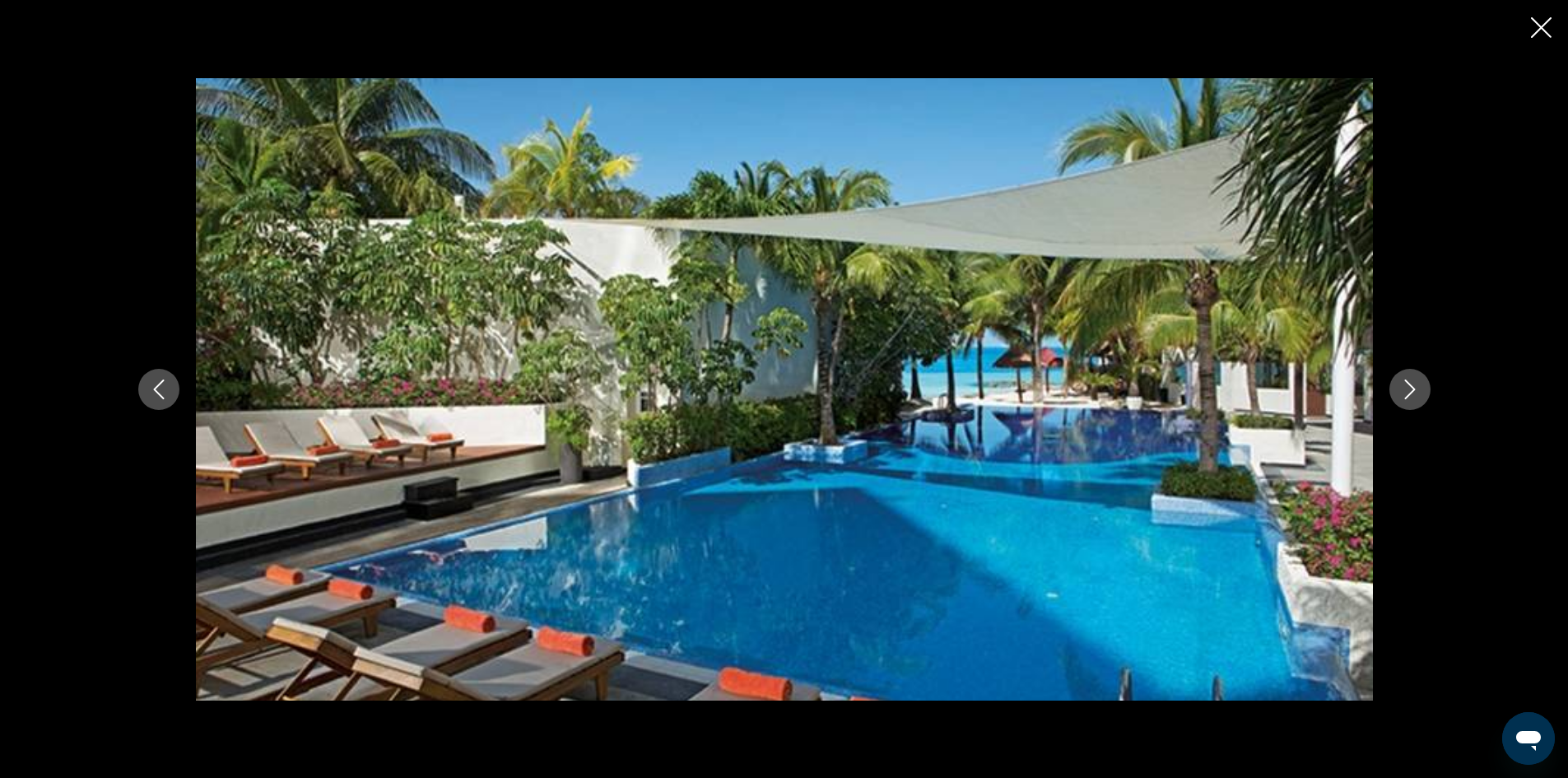
click at [1422, 389] on button "Next image" at bounding box center [1410, 389] width 41 height 41
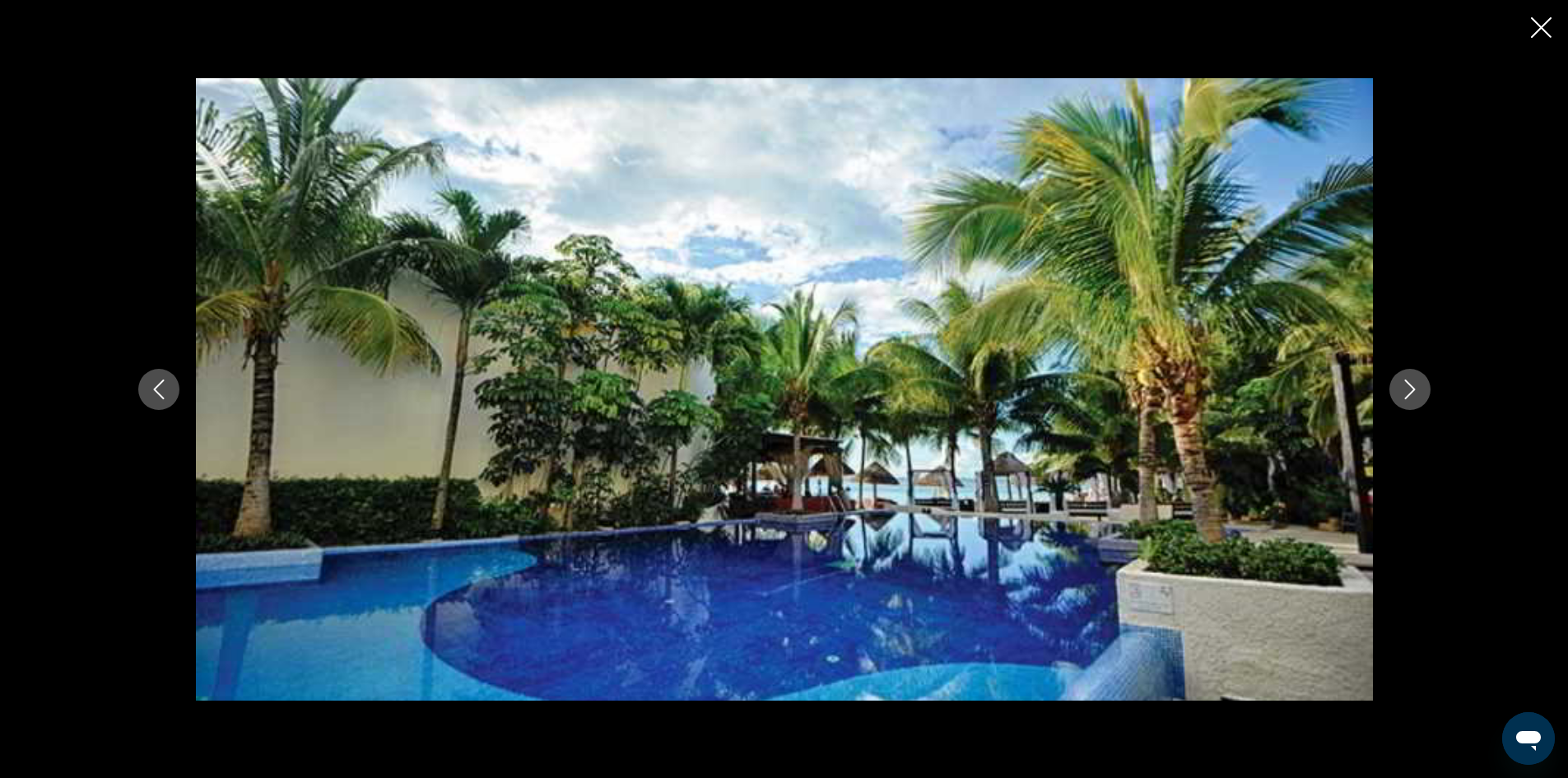
click at [1422, 389] on button "Next image" at bounding box center [1410, 389] width 41 height 41
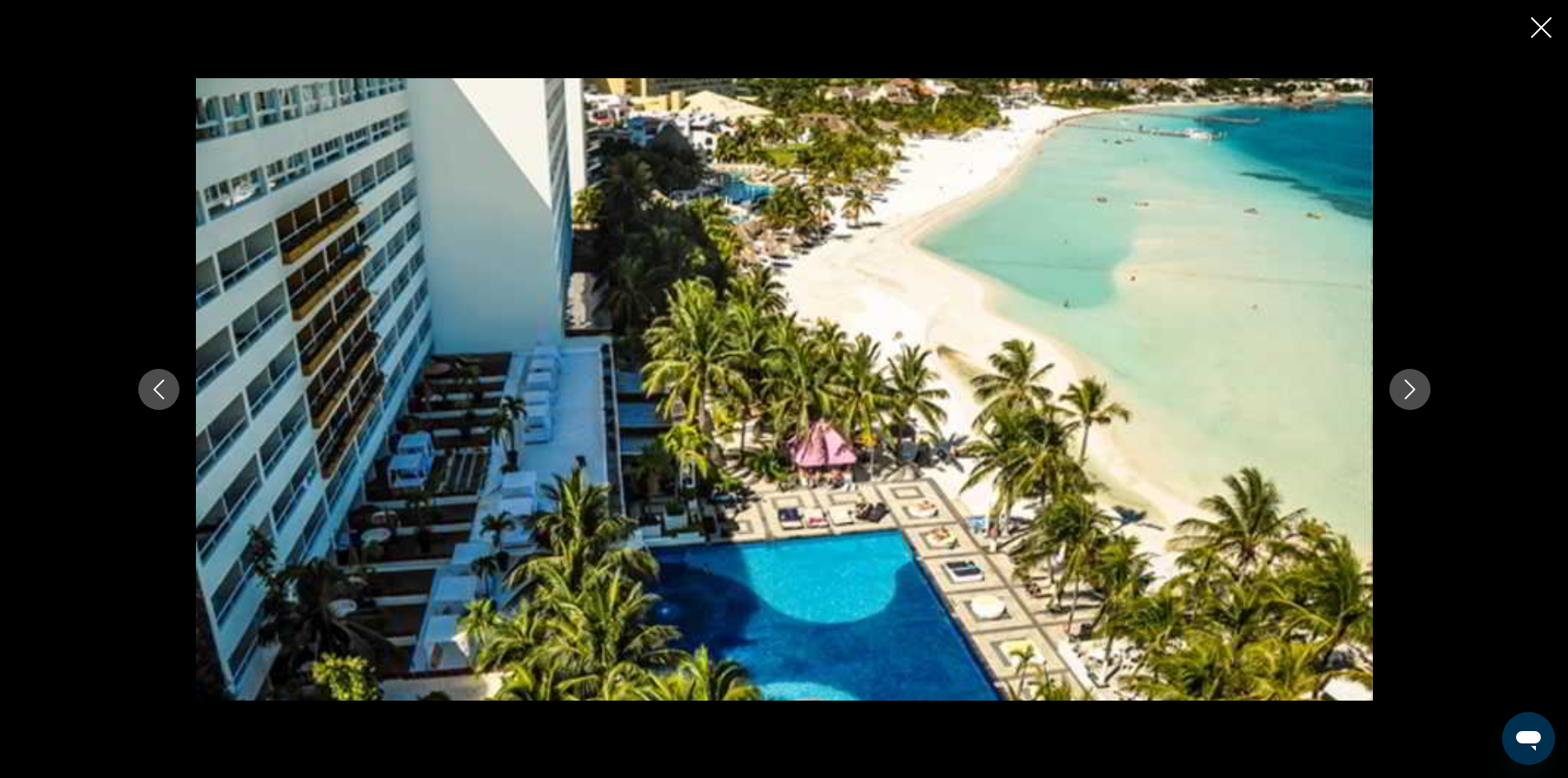
click at [1423, 389] on button "Next image" at bounding box center [1410, 389] width 41 height 41
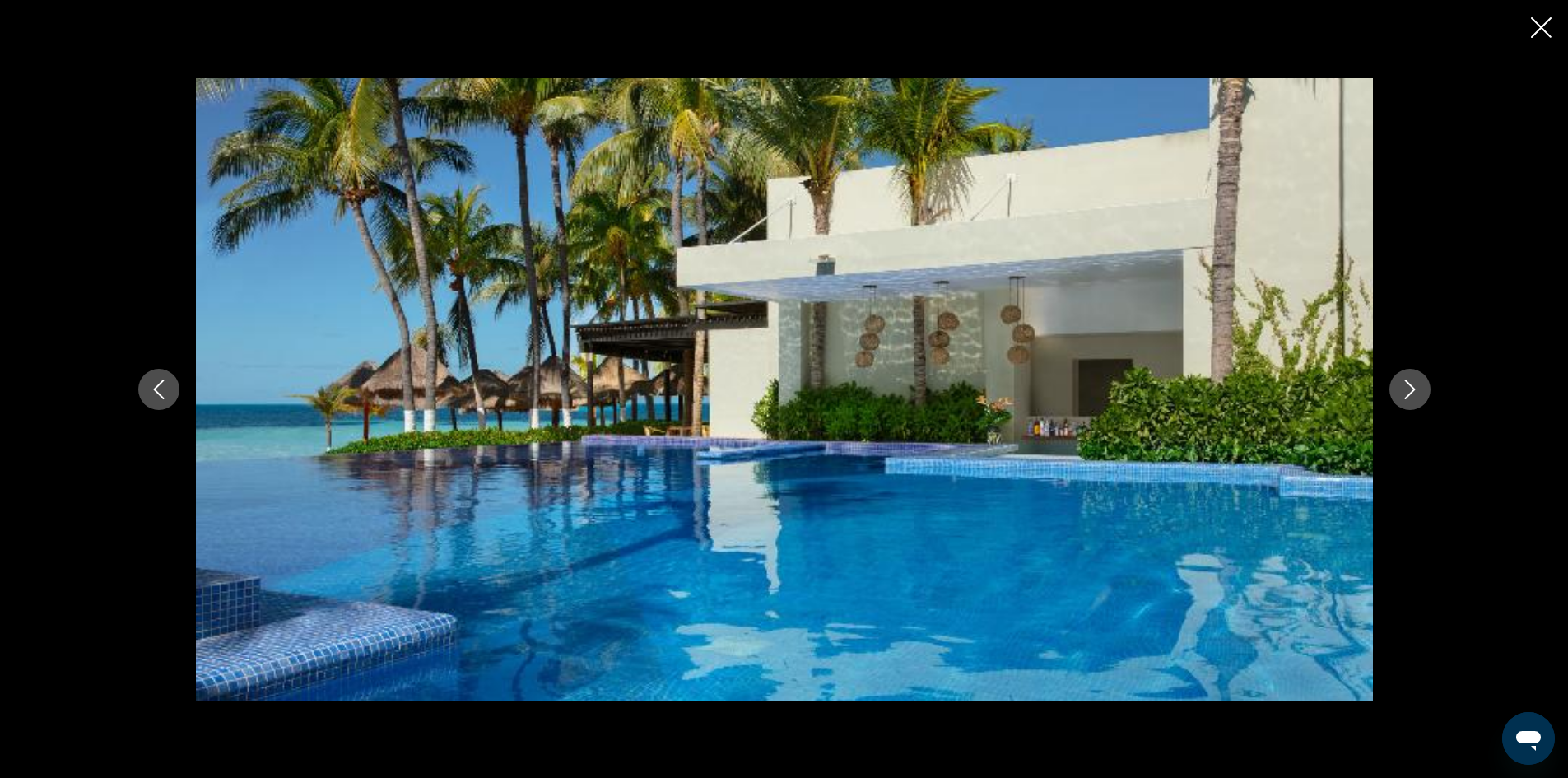
click at [1423, 389] on button "Next image" at bounding box center [1410, 389] width 41 height 41
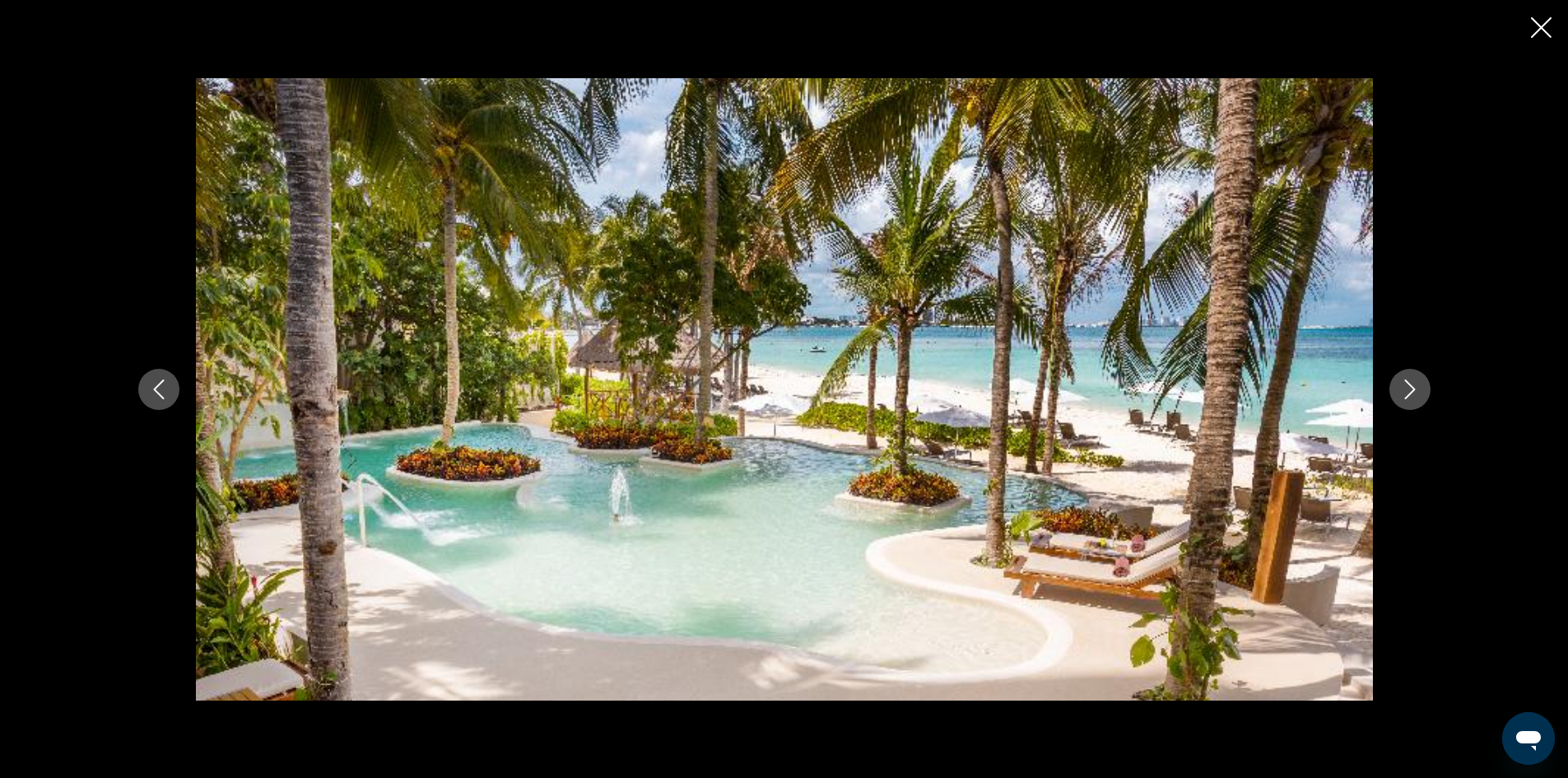
click at [1423, 389] on button "Next image" at bounding box center [1410, 389] width 41 height 41
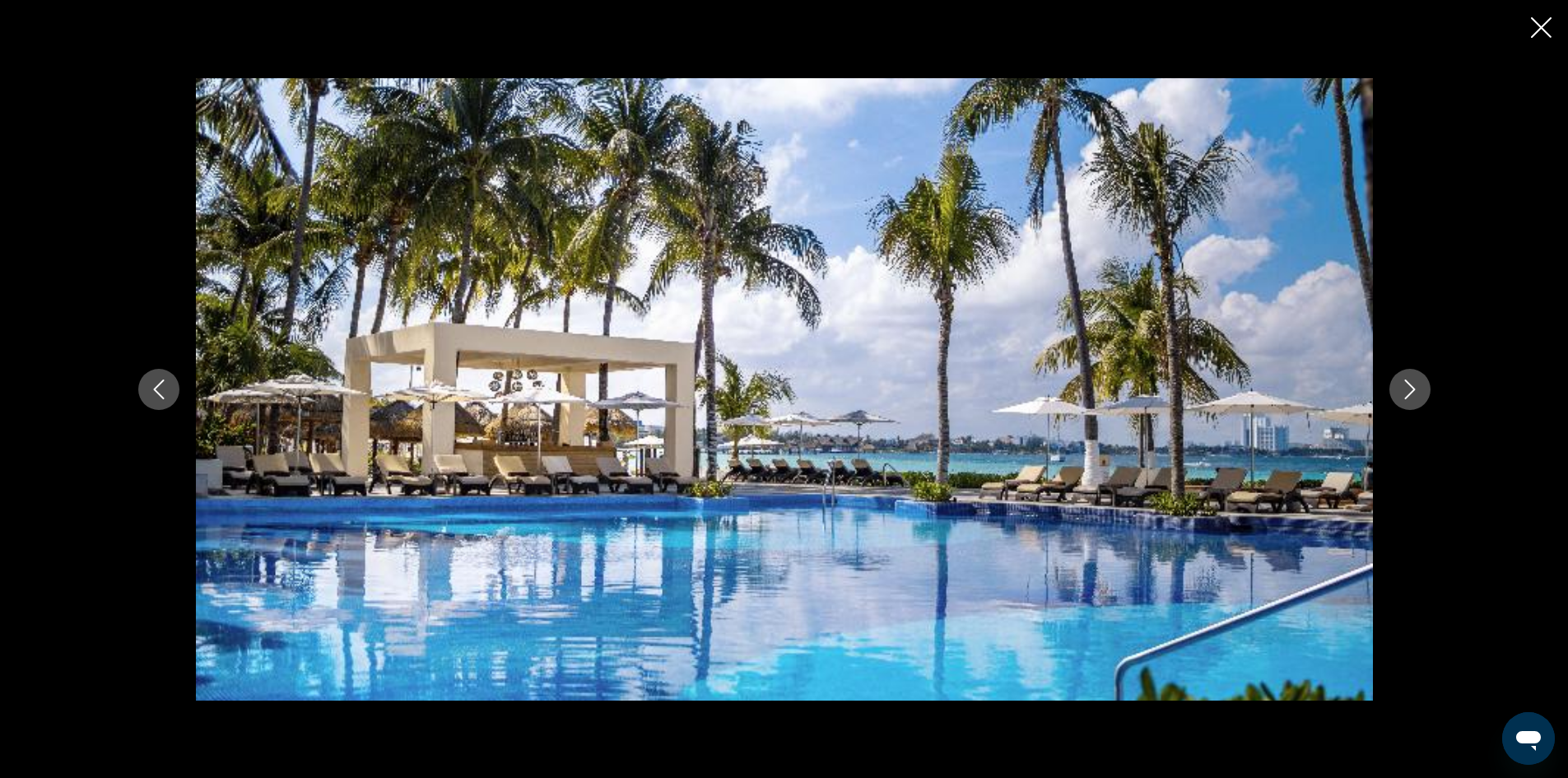
click at [1422, 389] on button "Next image" at bounding box center [1410, 389] width 41 height 41
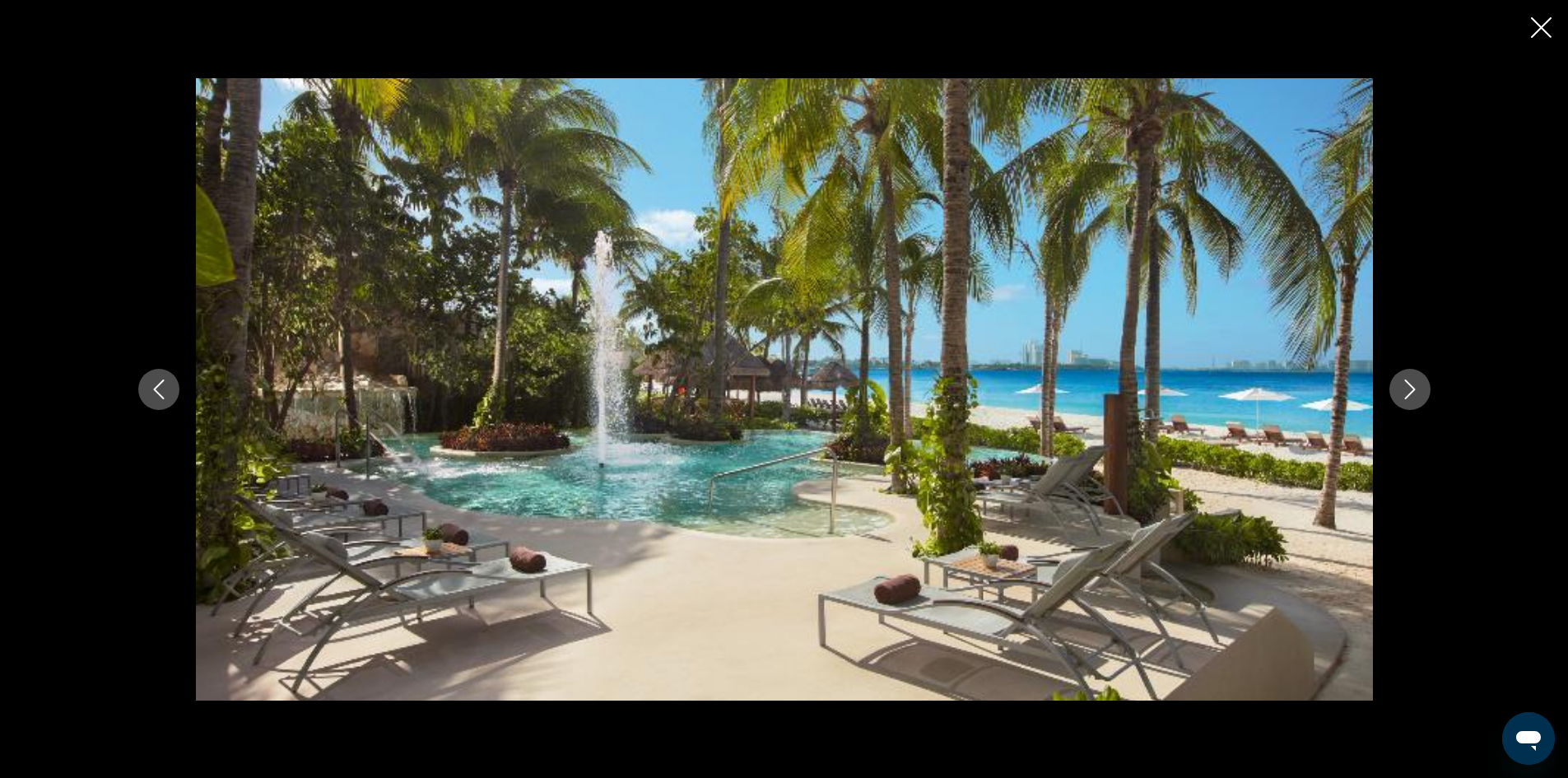
click at [1421, 389] on button "Next image" at bounding box center [1410, 389] width 41 height 41
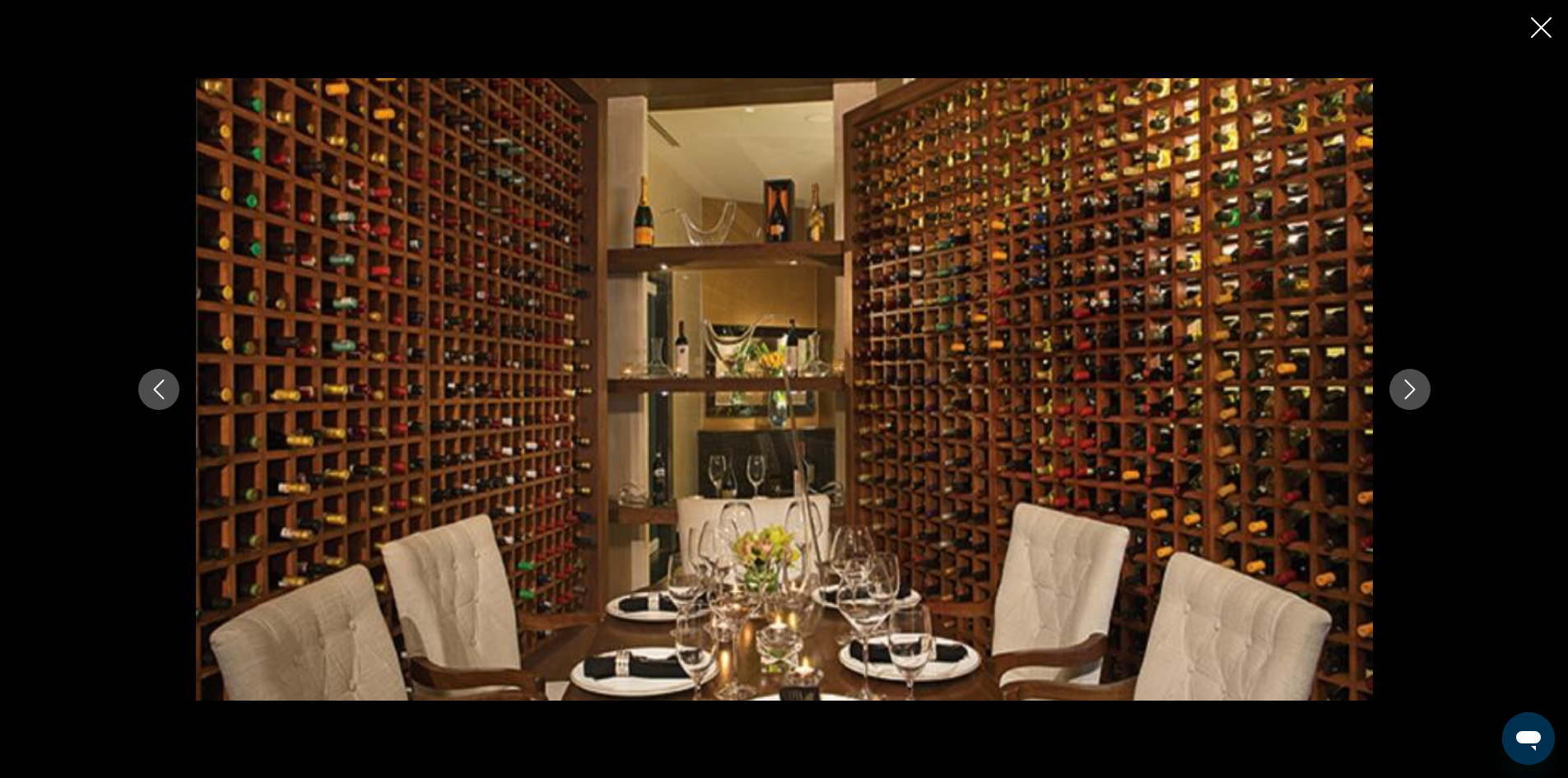
click at [1421, 389] on button "Next image" at bounding box center [1410, 389] width 41 height 41
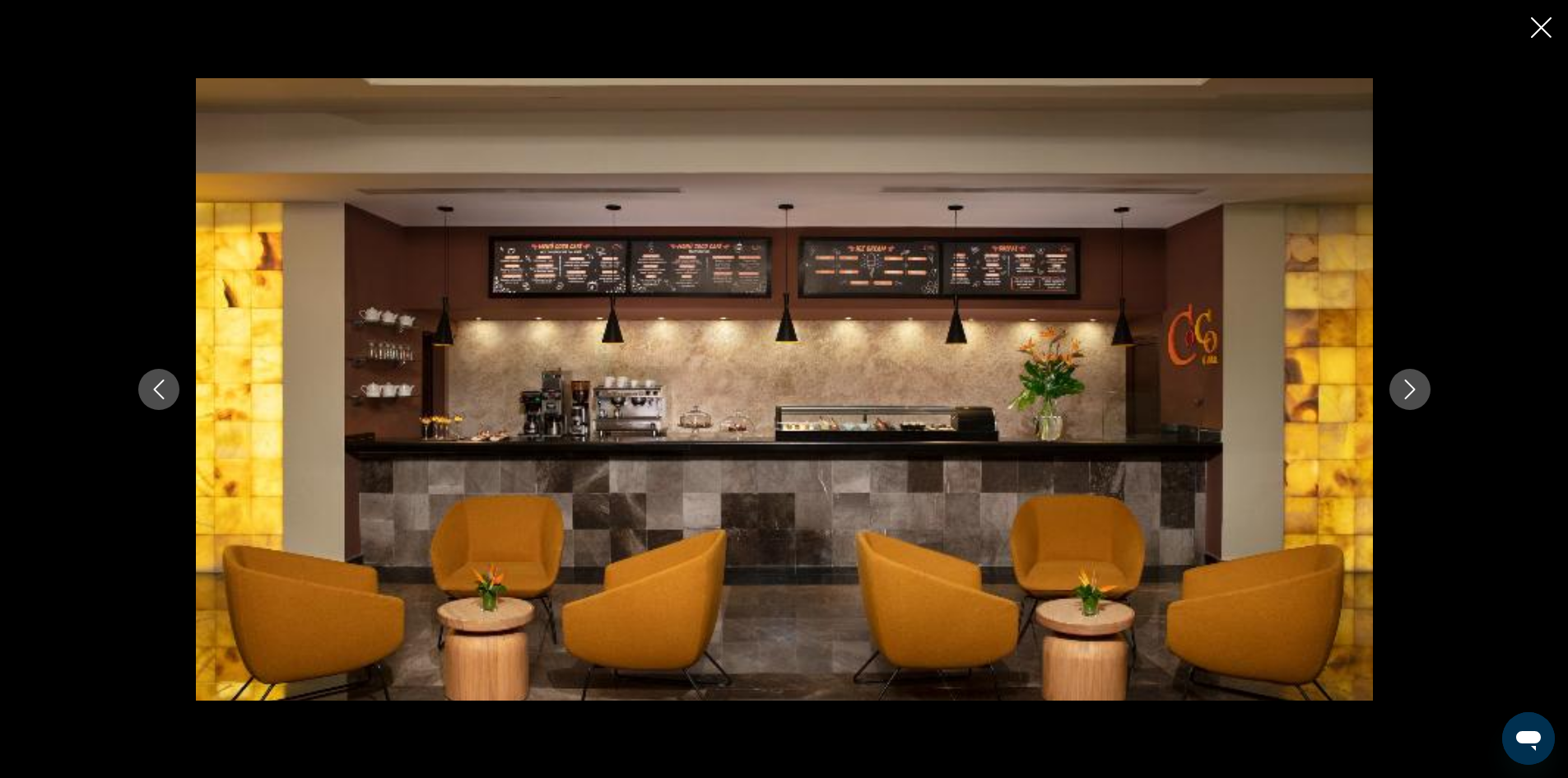
click at [1421, 389] on button "Next image" at bounding box center [1410, 389] width 41 height 41
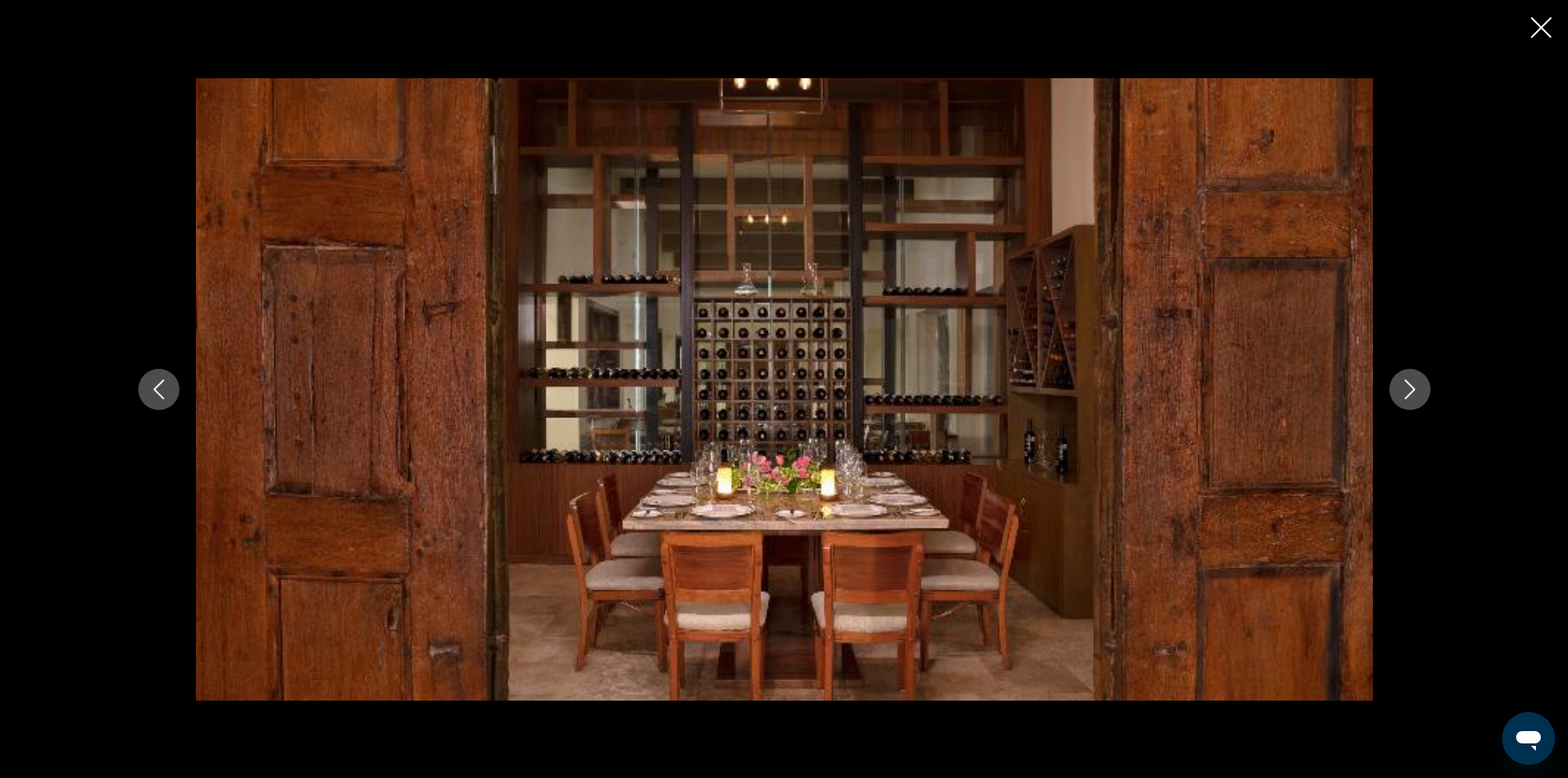
click at [1421, 389] on button "Next image" at bounding box center [1410, 389] width 41 height 41
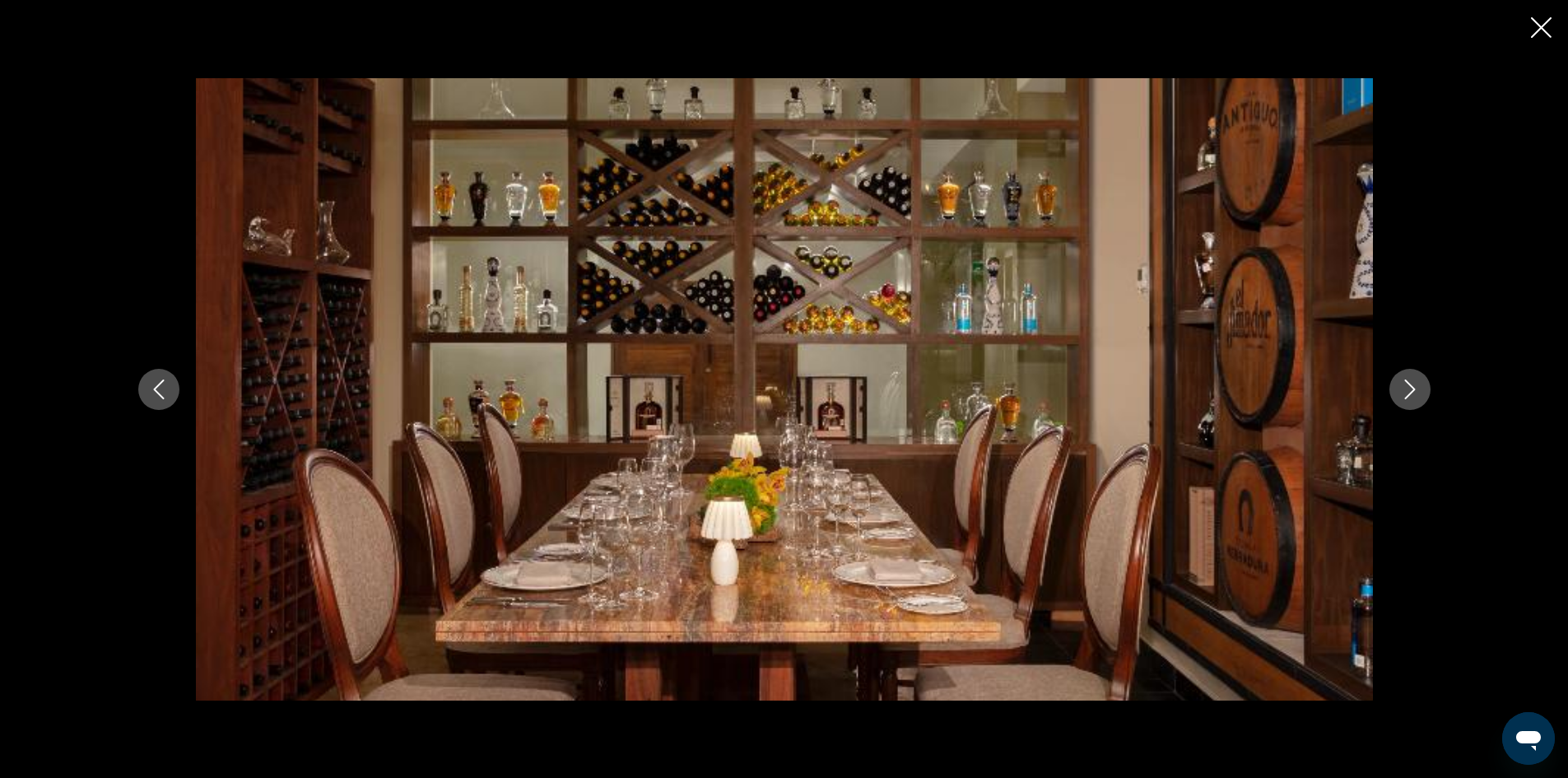
click at [1421, 389] on button "Next image" at bounding box center [1410, 389] width 41 height 41
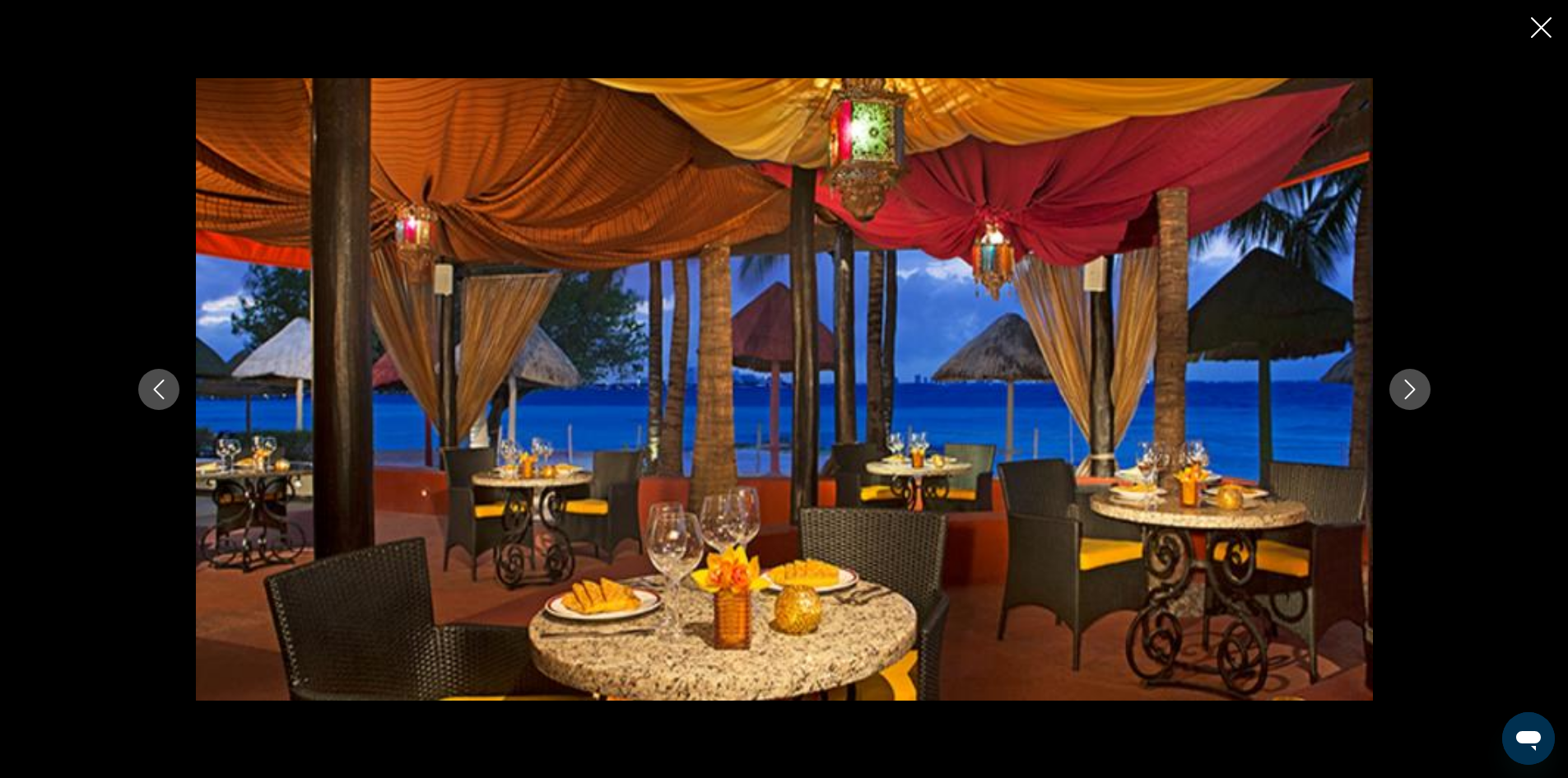
click at [1421, 389] on button "Next image" at bounding box center [1410, 389] width 41 height 41
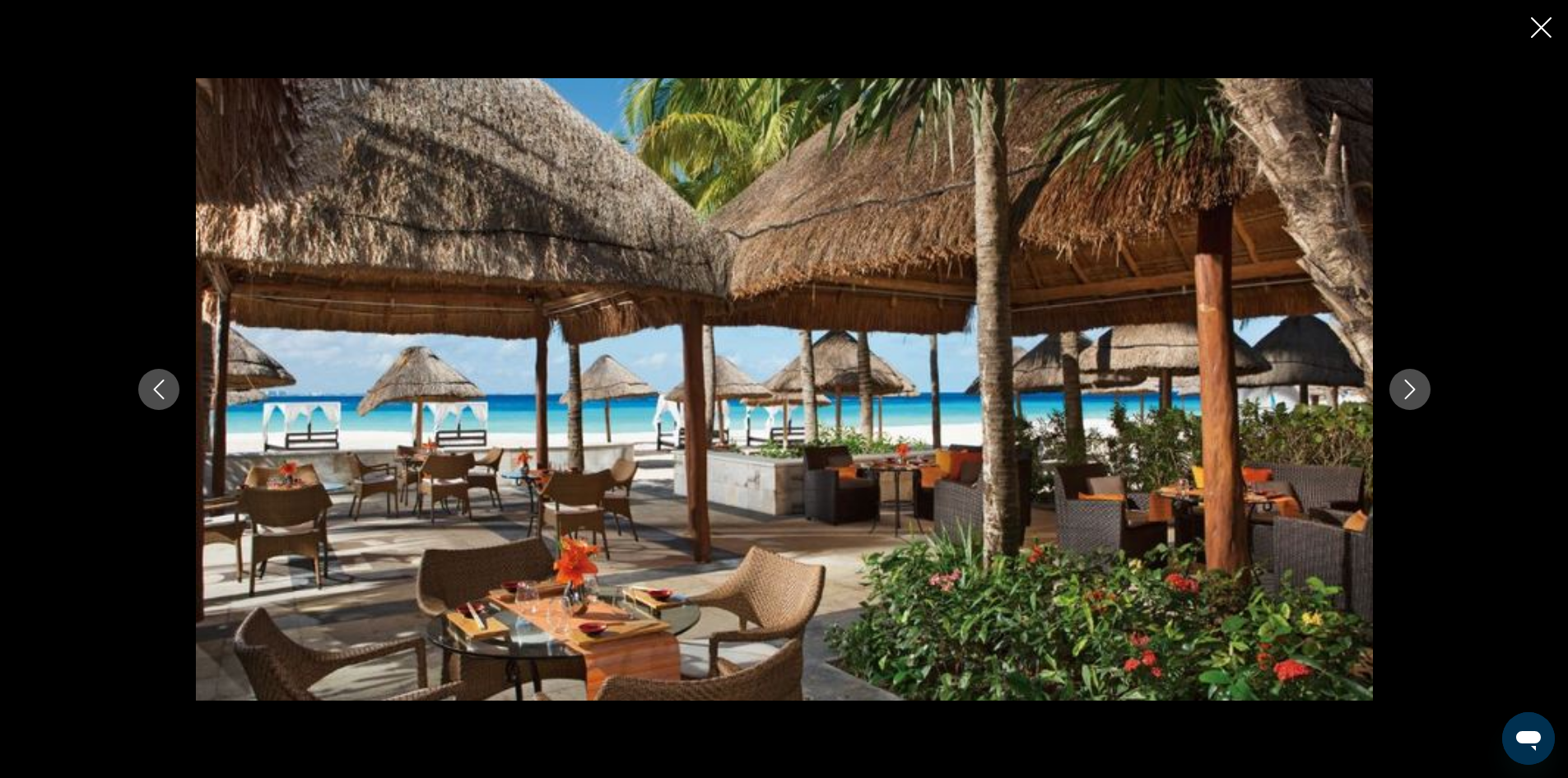
click at [1421, 389] on button "Next image" at bounding box center [1410, 389] width 41 height 41
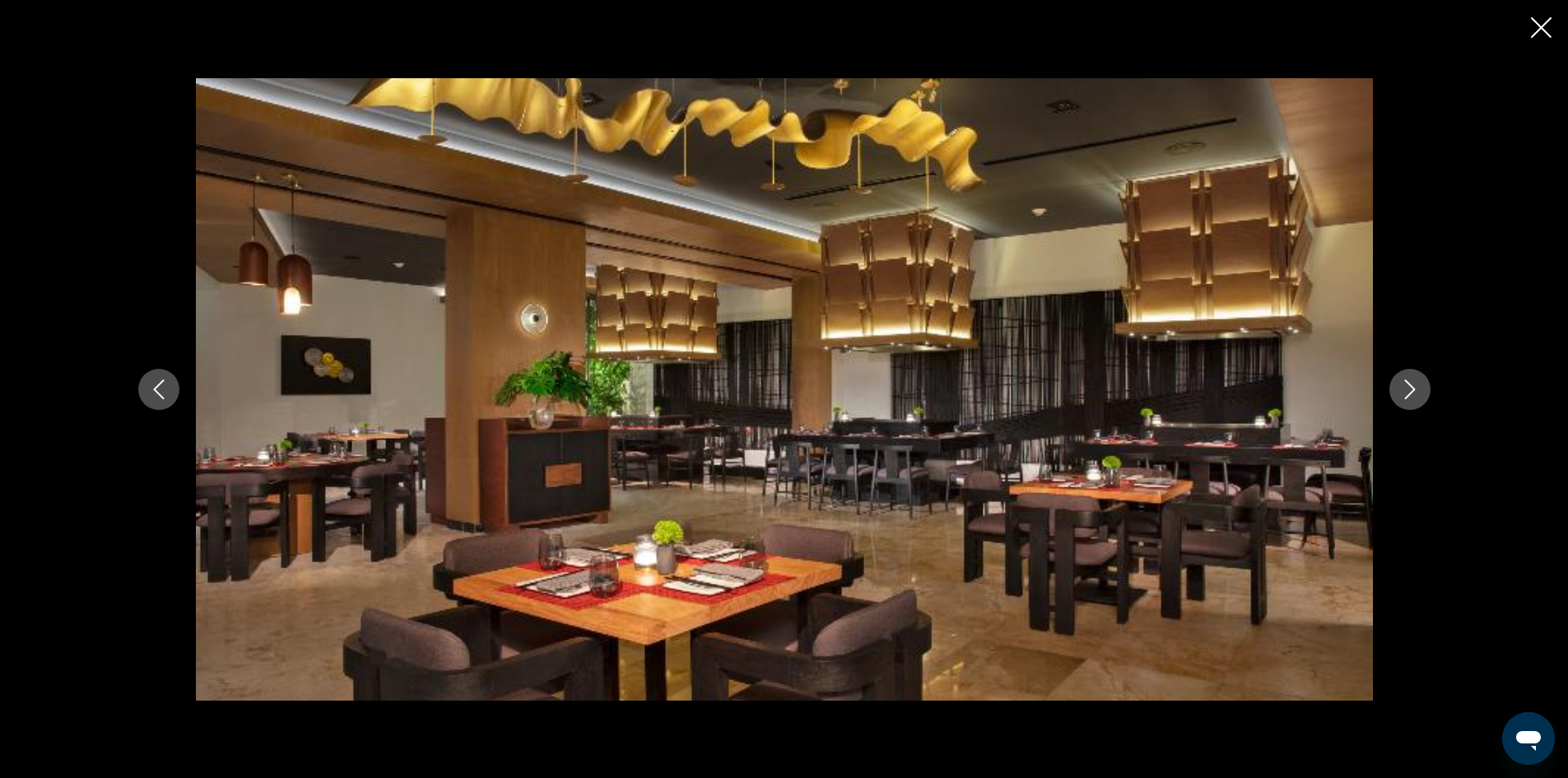
click at [1421, 389] on button "Next image" at bounding box center [1410, 389] width 41 height 41
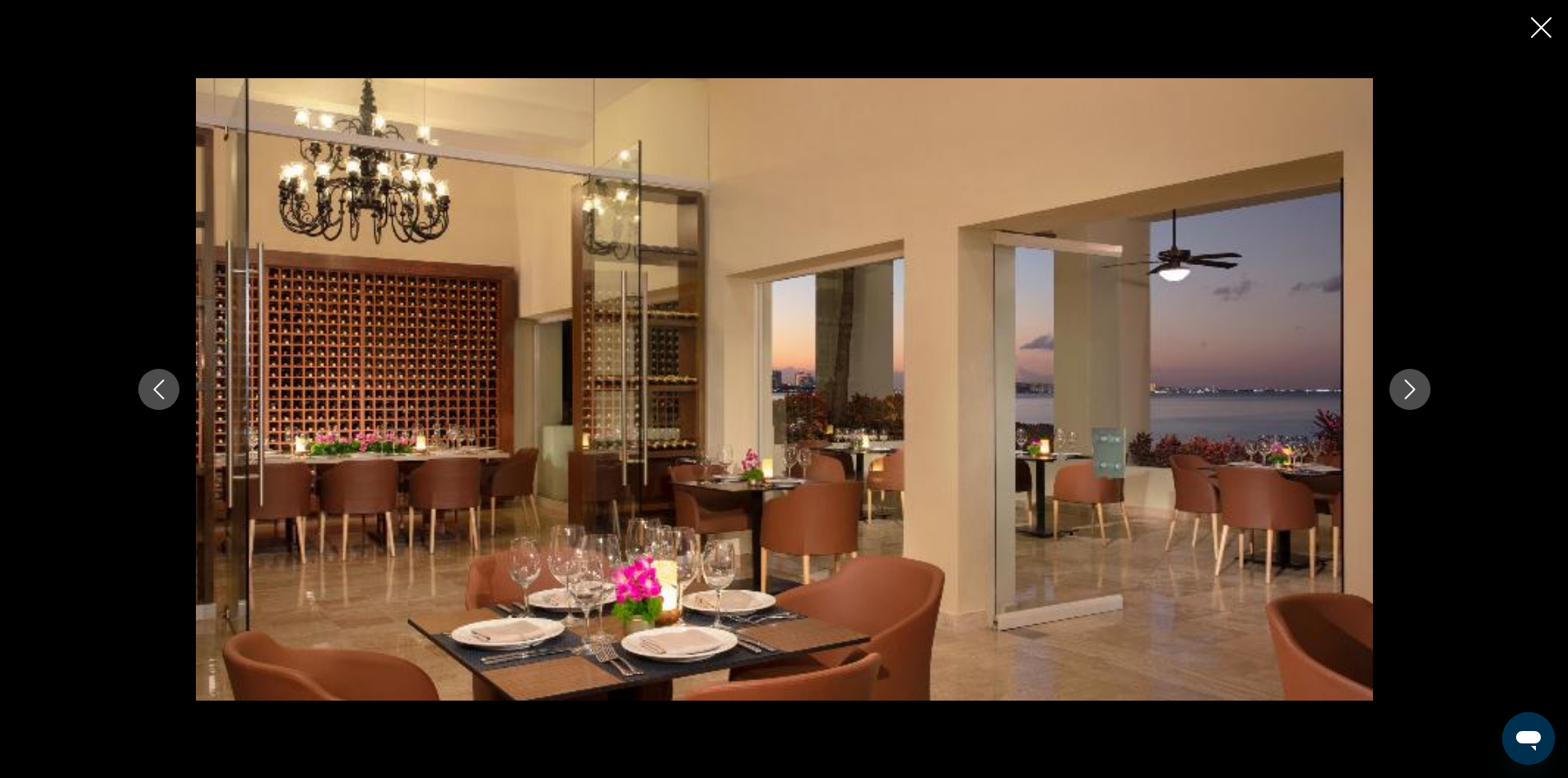
click at [1421, 389] on button "Next image" at bounding box center [1410, 389] width 41 height 41
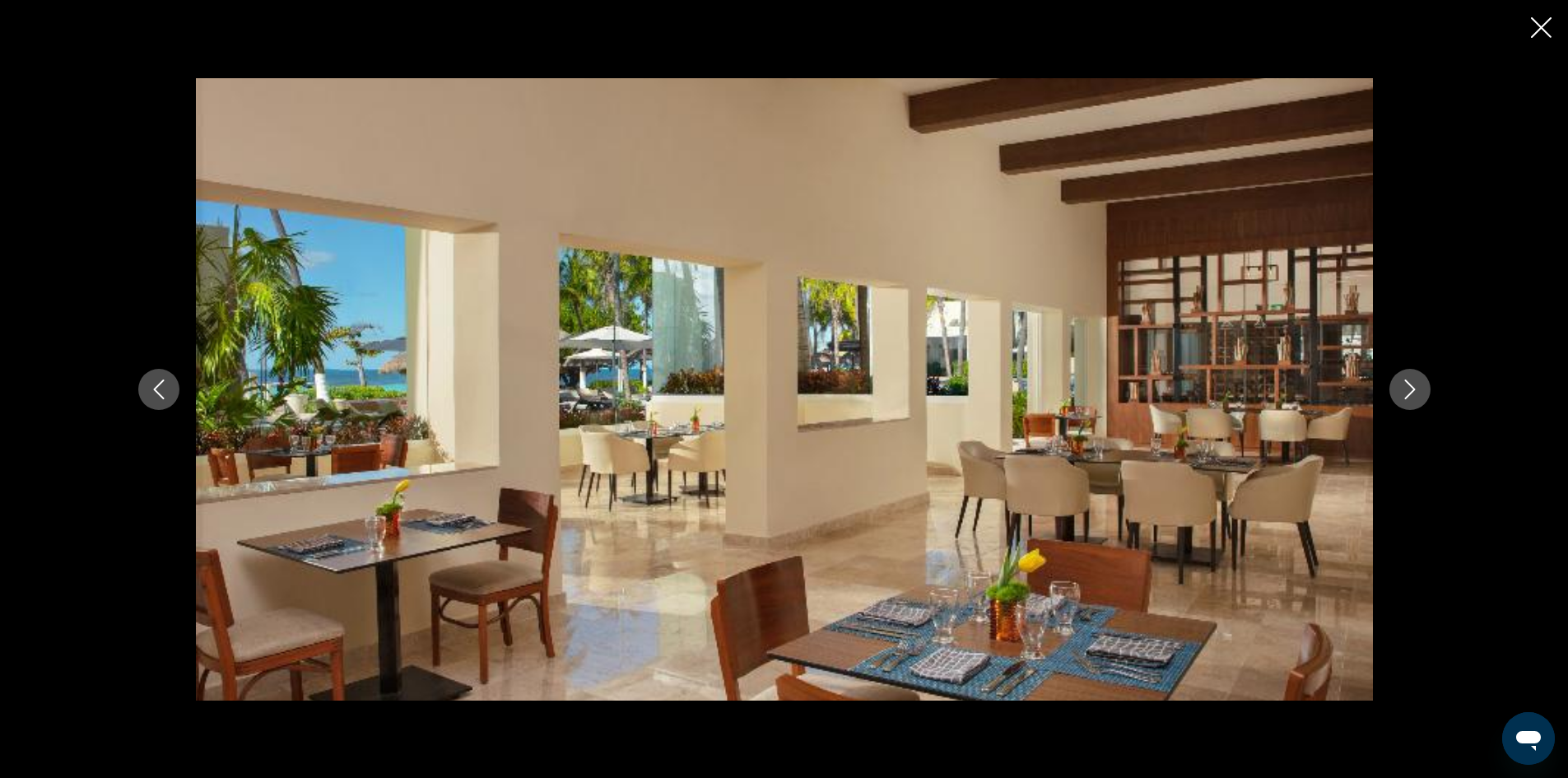
click at [1421, 389] on button "Next image" at bounding box center [1410, 389] width 41 height 41
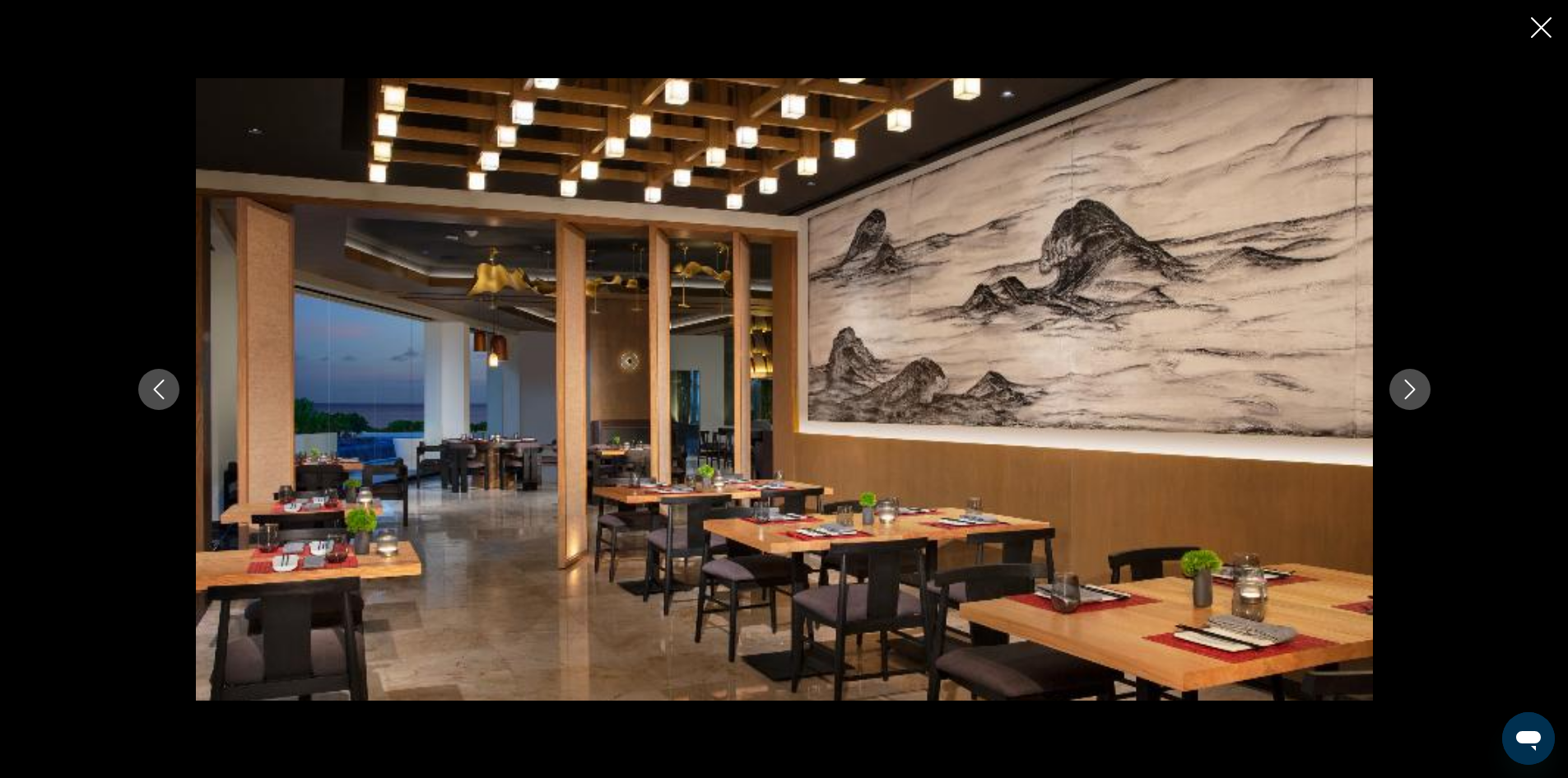
click at [1421, 389] on button "Next image" at bounding box center [1410, 389] width 41 height 41
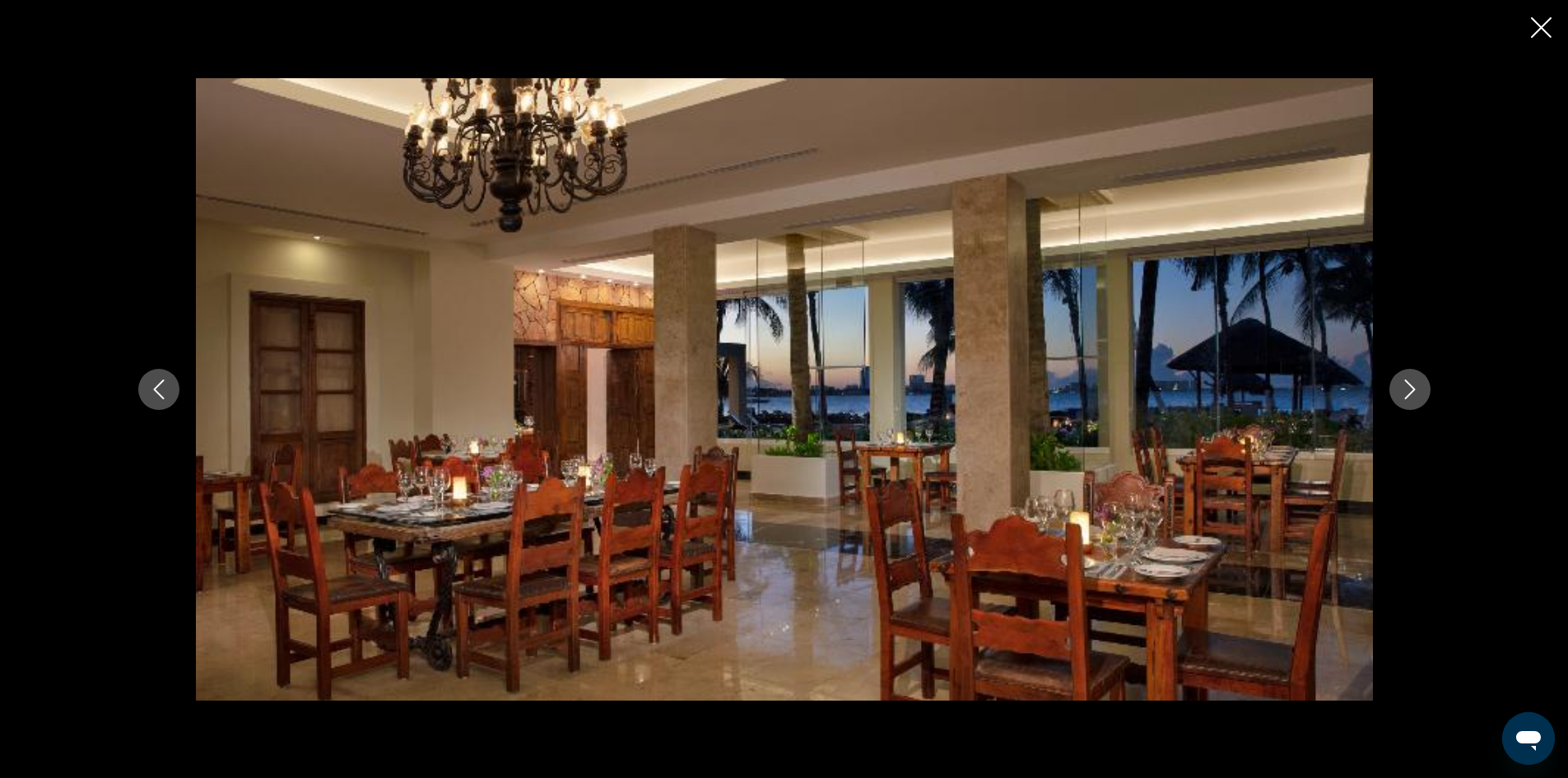
click at [1421, 389] on button "Next image" at bounding box center [1410, 389] width 41 height 41
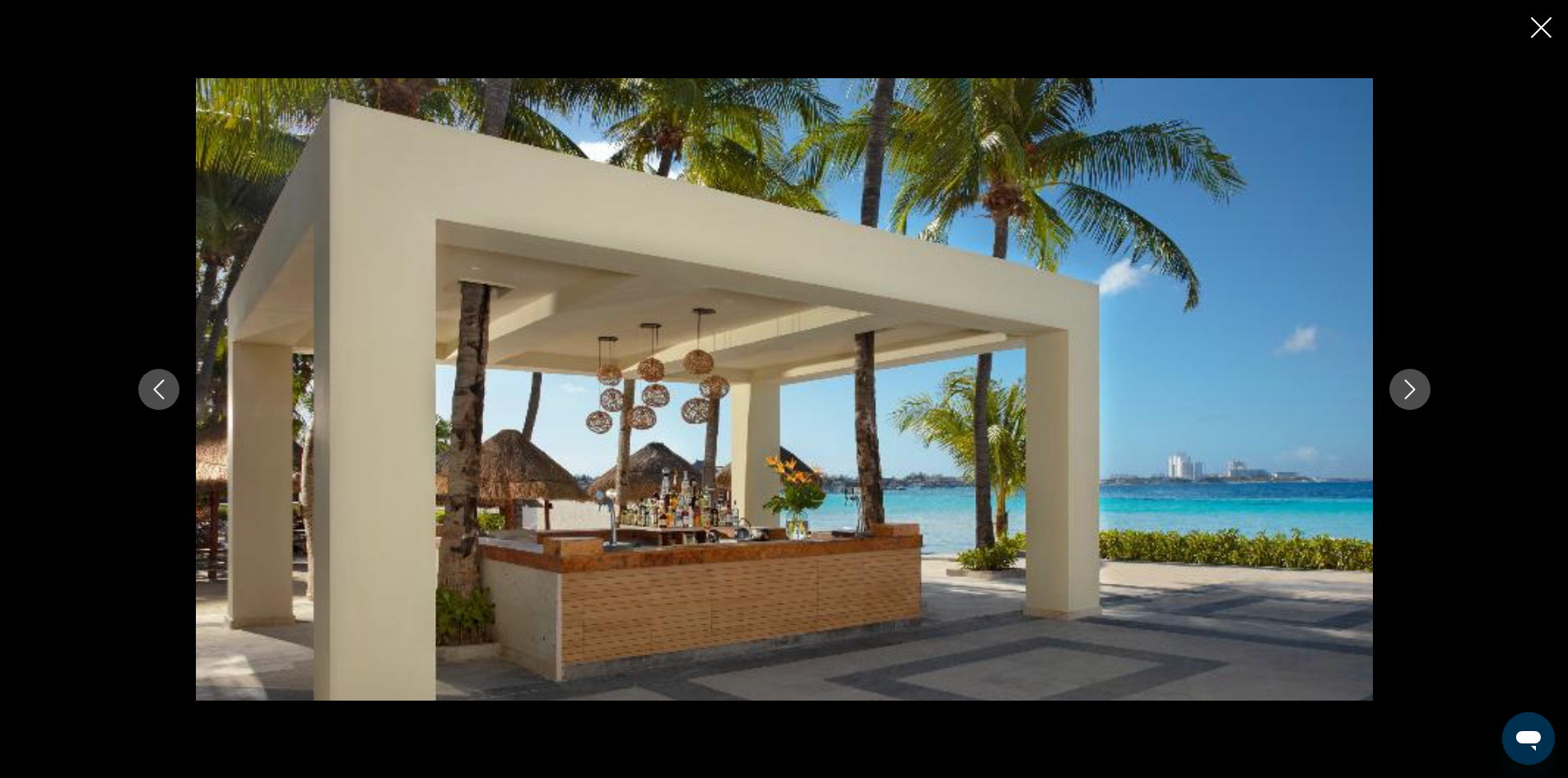
click at [1421, 389] on button "Next image" at bounding box center [1410, 389] width 41 height 41
click at [1422, 389] on button "Next image" at bounding box center [1410, 389] width 41 height 41
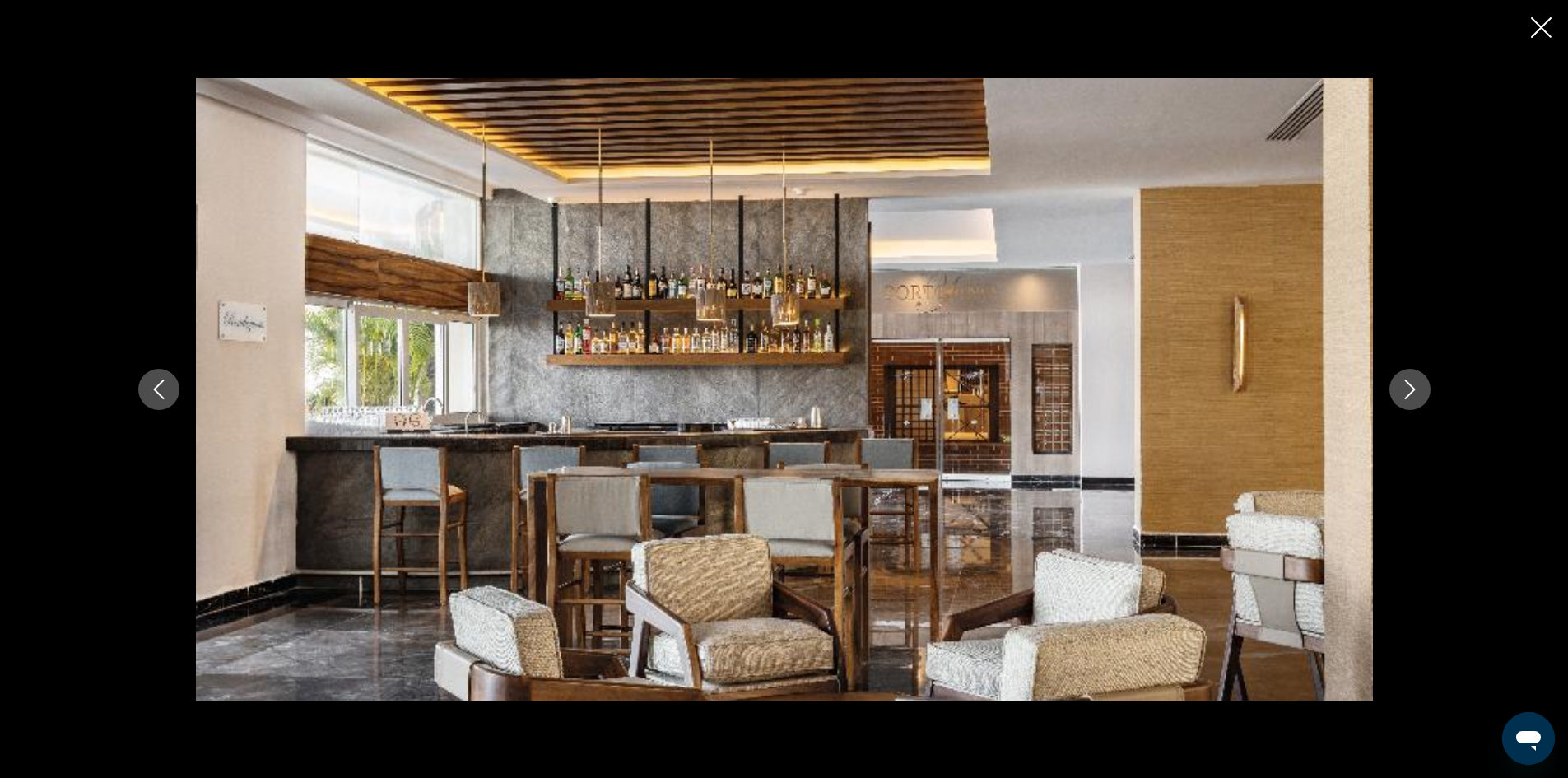
click at [1422, 389] on button "Next image" at bounding box center [1410, 389] width 41 height 41
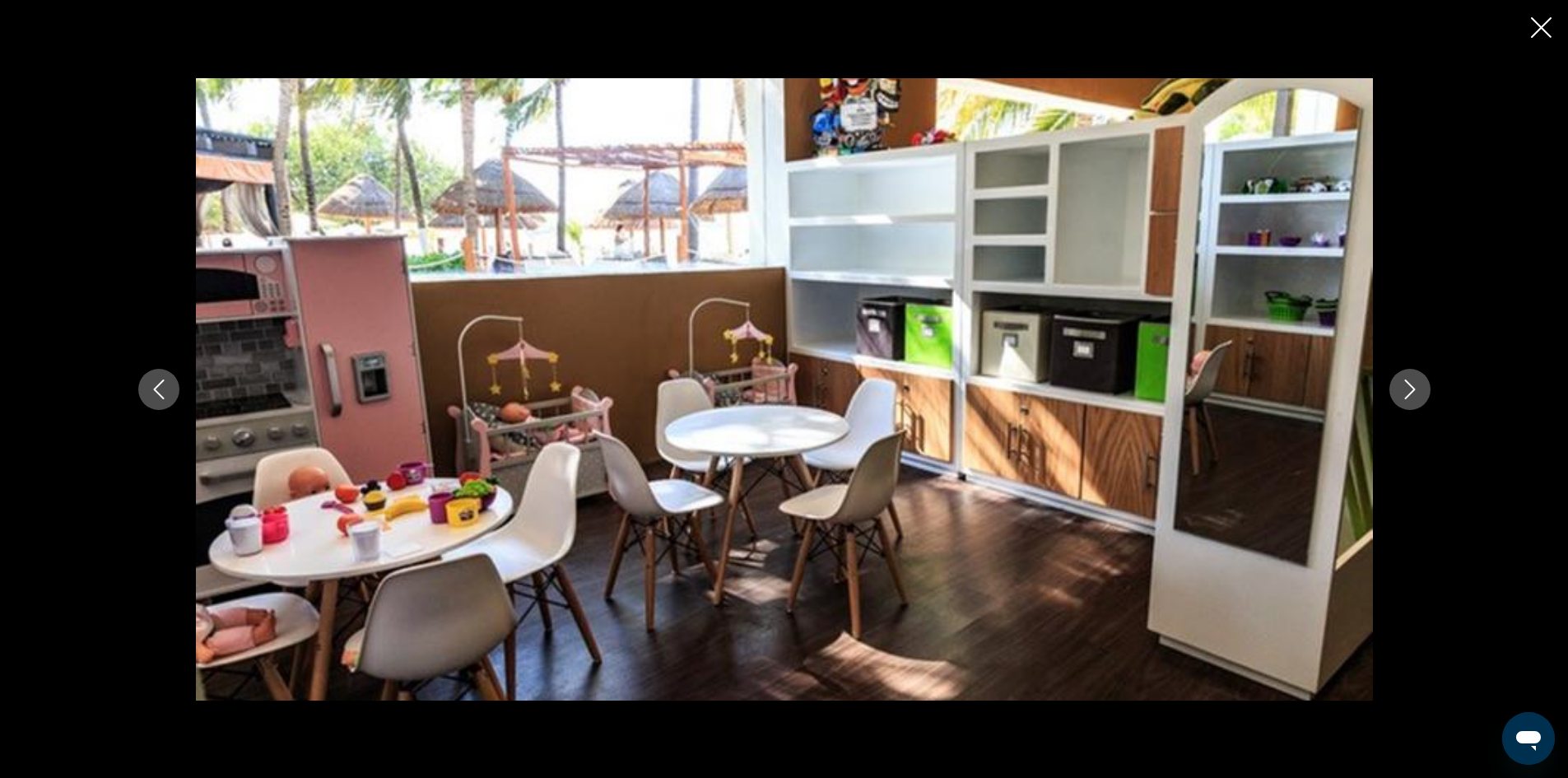
click at [1425, 392] on button "Next image" at bounding box center [1410, 389] width 41 height 41
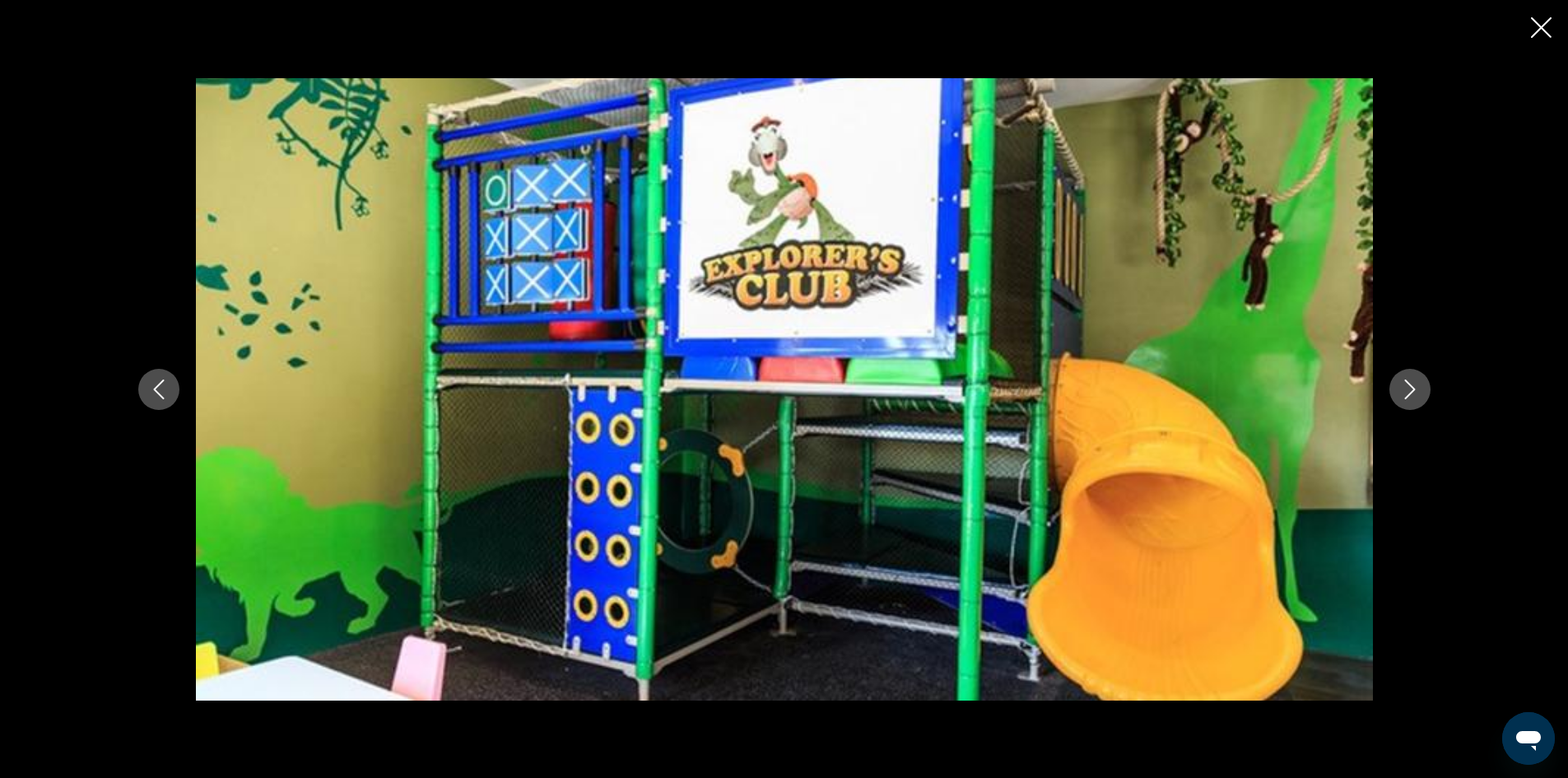
click at [1425, 392] on button "Next image" at bounding box center [1410, 389] width 41 height 41
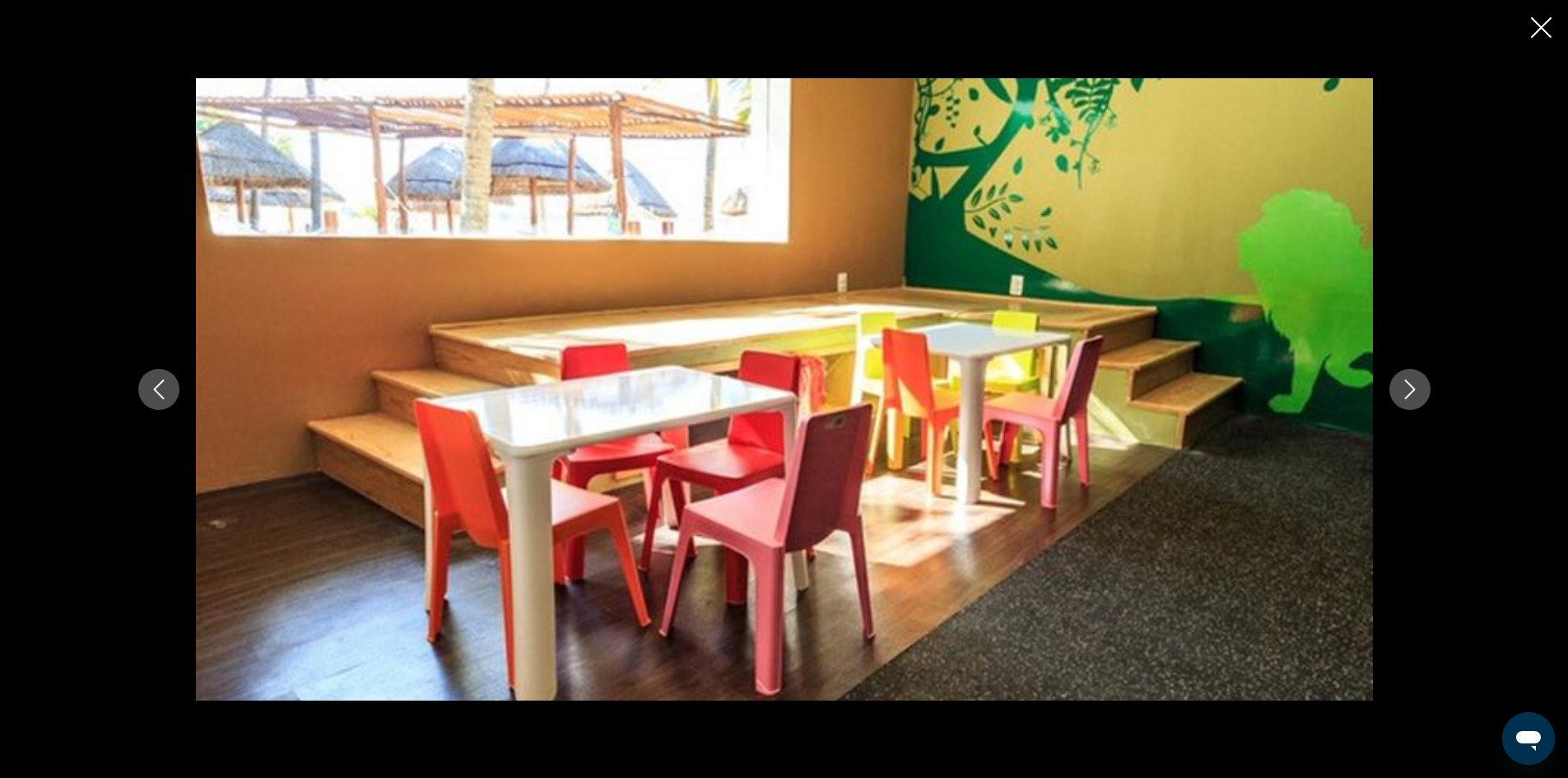
click at [1425, 392] on button "Next image" at bounding box center [1410, 389] width 41 height 41
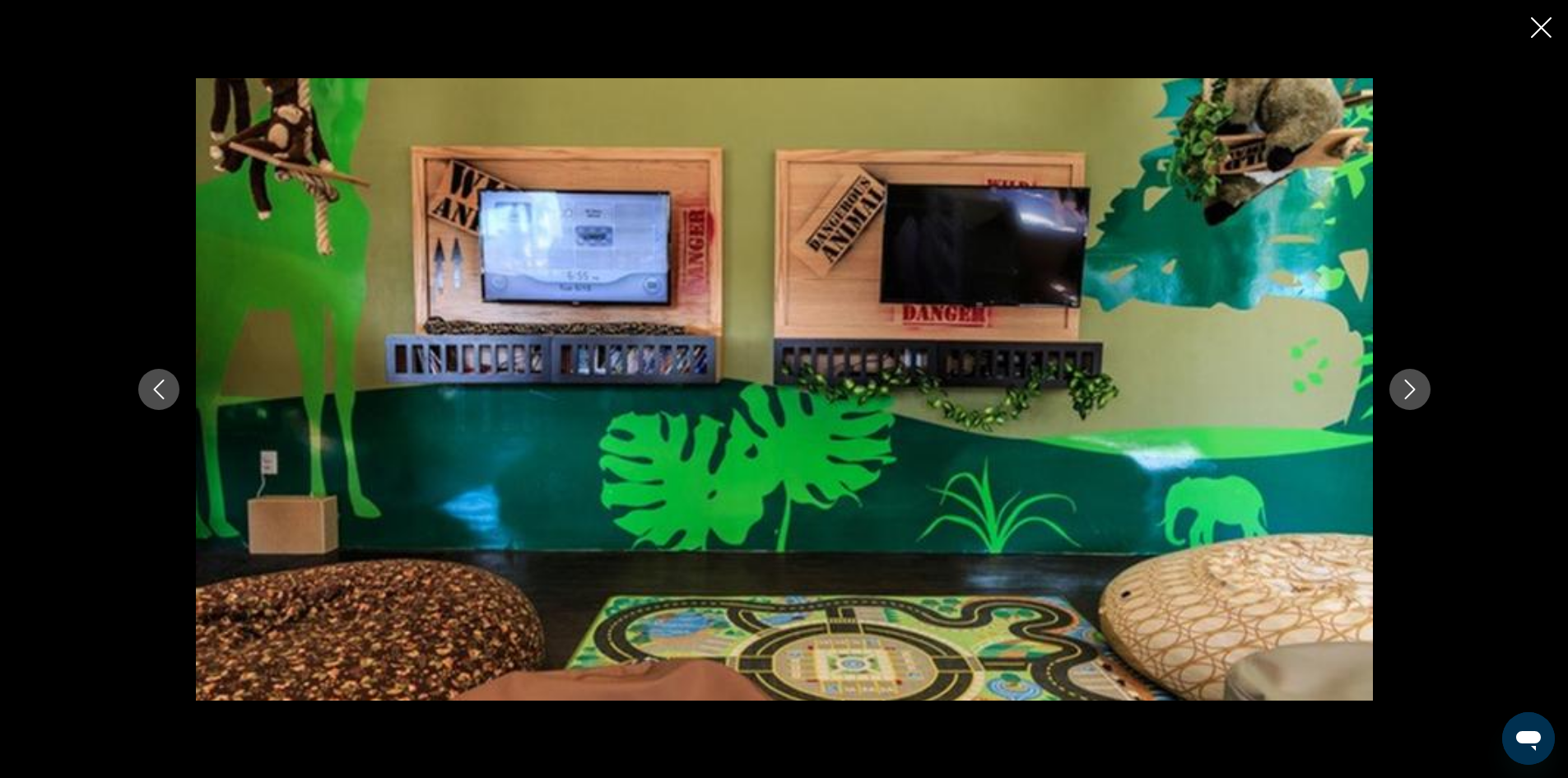
click at [1425, 392] on button "Next image" at bounding box center [1410, 389] width 41 height 41
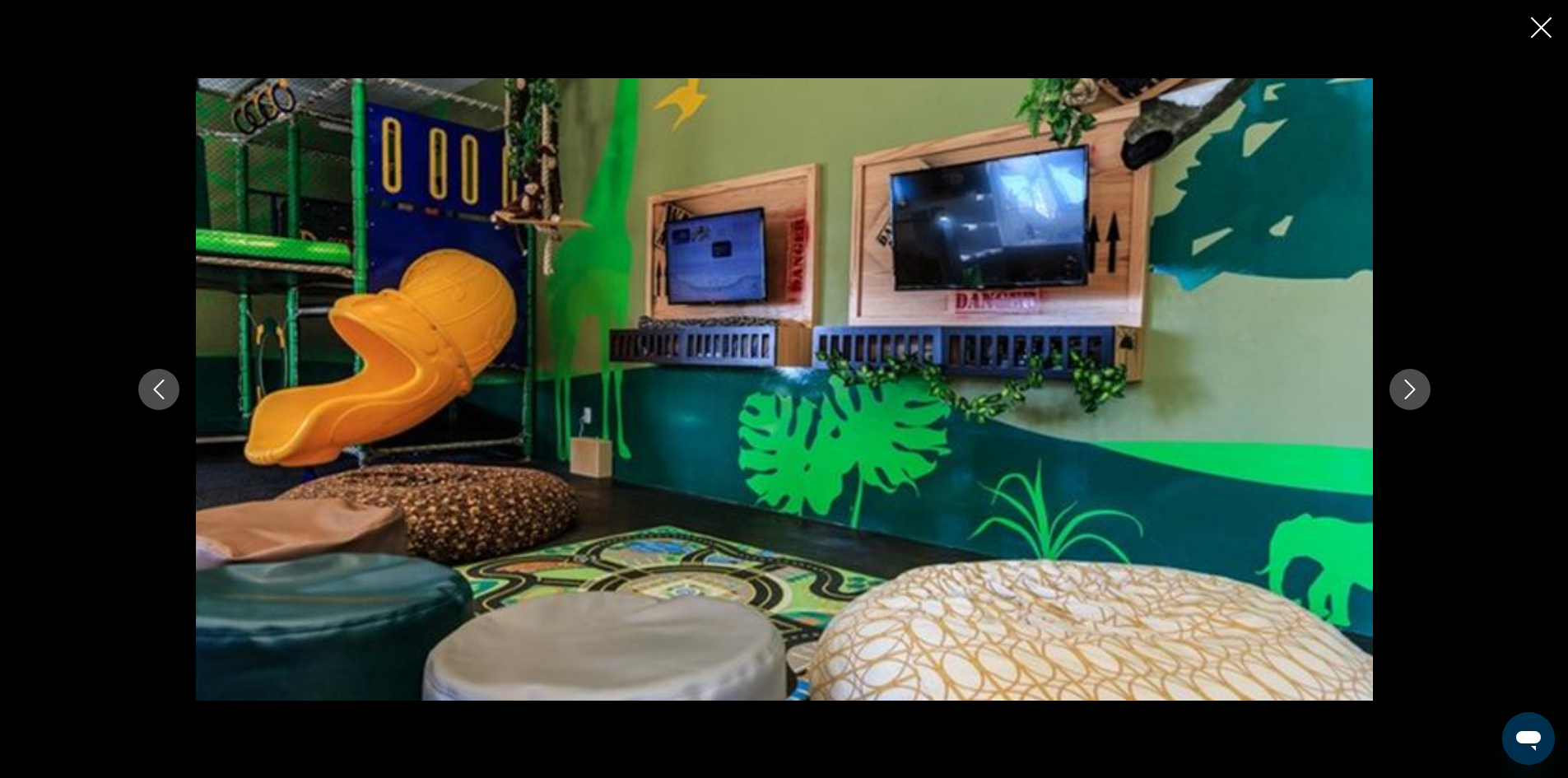
click at [1425, 392] on button "Next image" at bounding box center [1410, 389] width 41 height 41
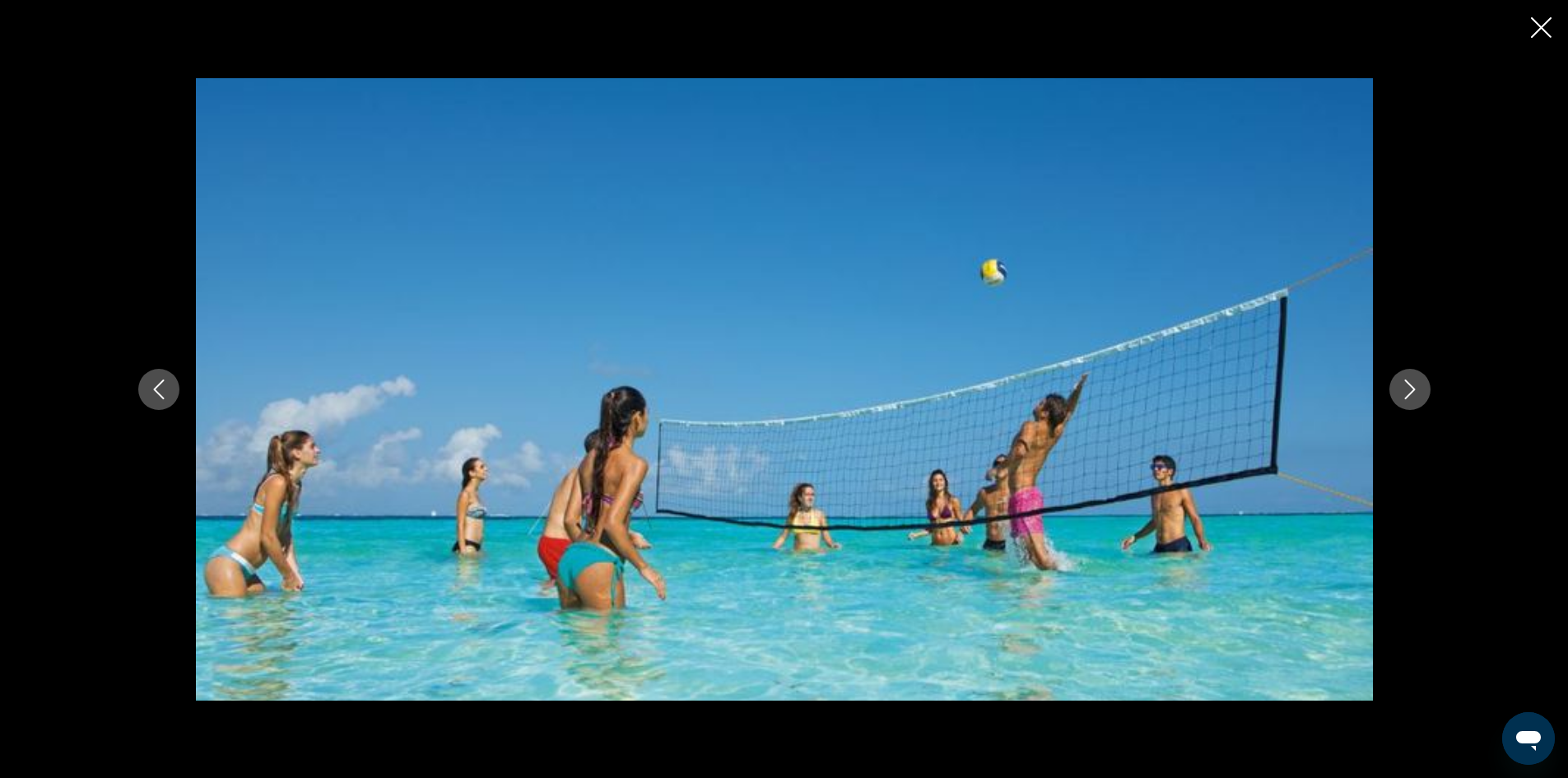
click at [1425, 392] on button "Next image" at bounding box center [1410, 389] width 41 height 41
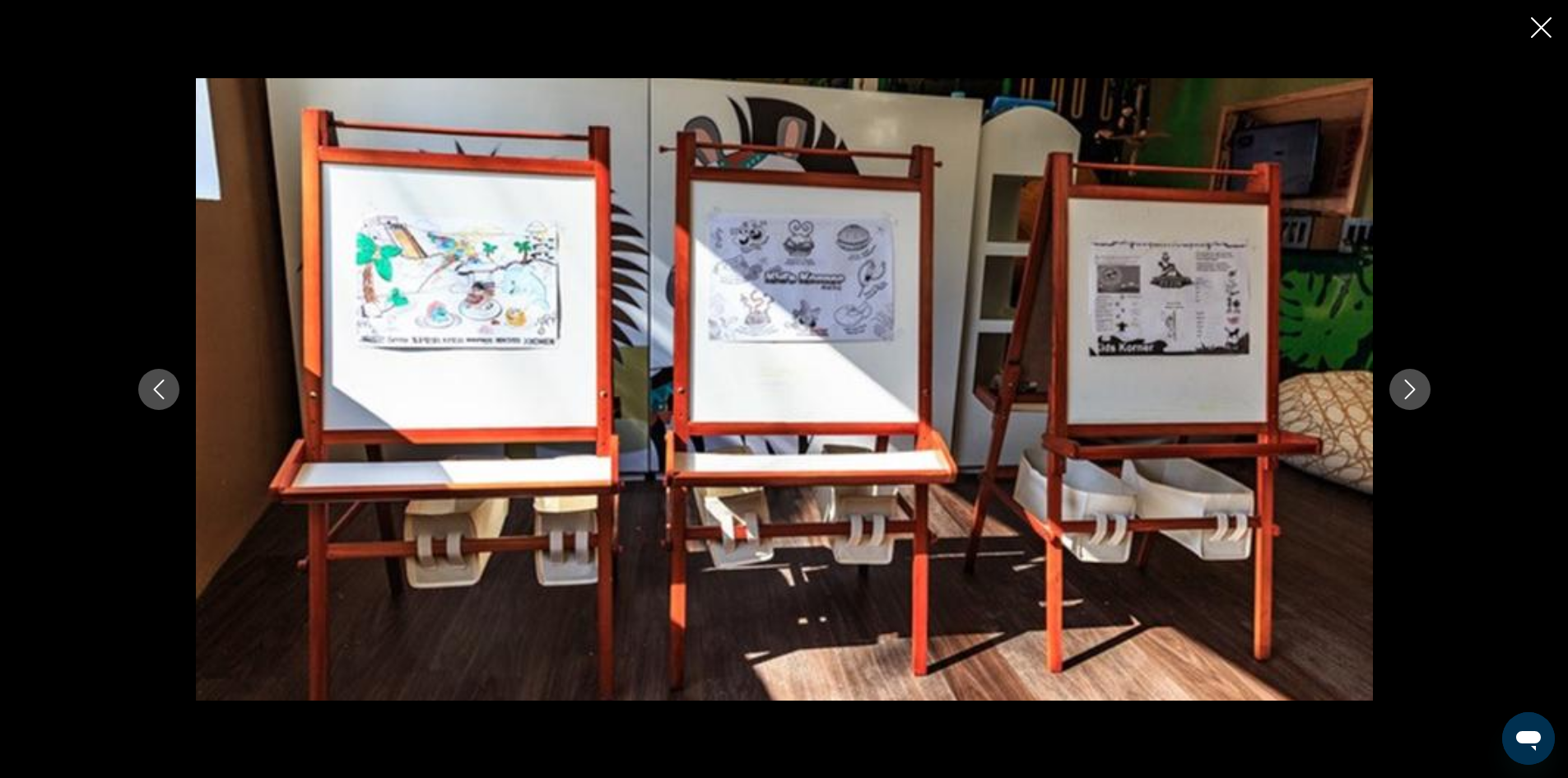
click at [1425, 392] on button "Next image" at bounding box center [1410, 389] width 41 height 41
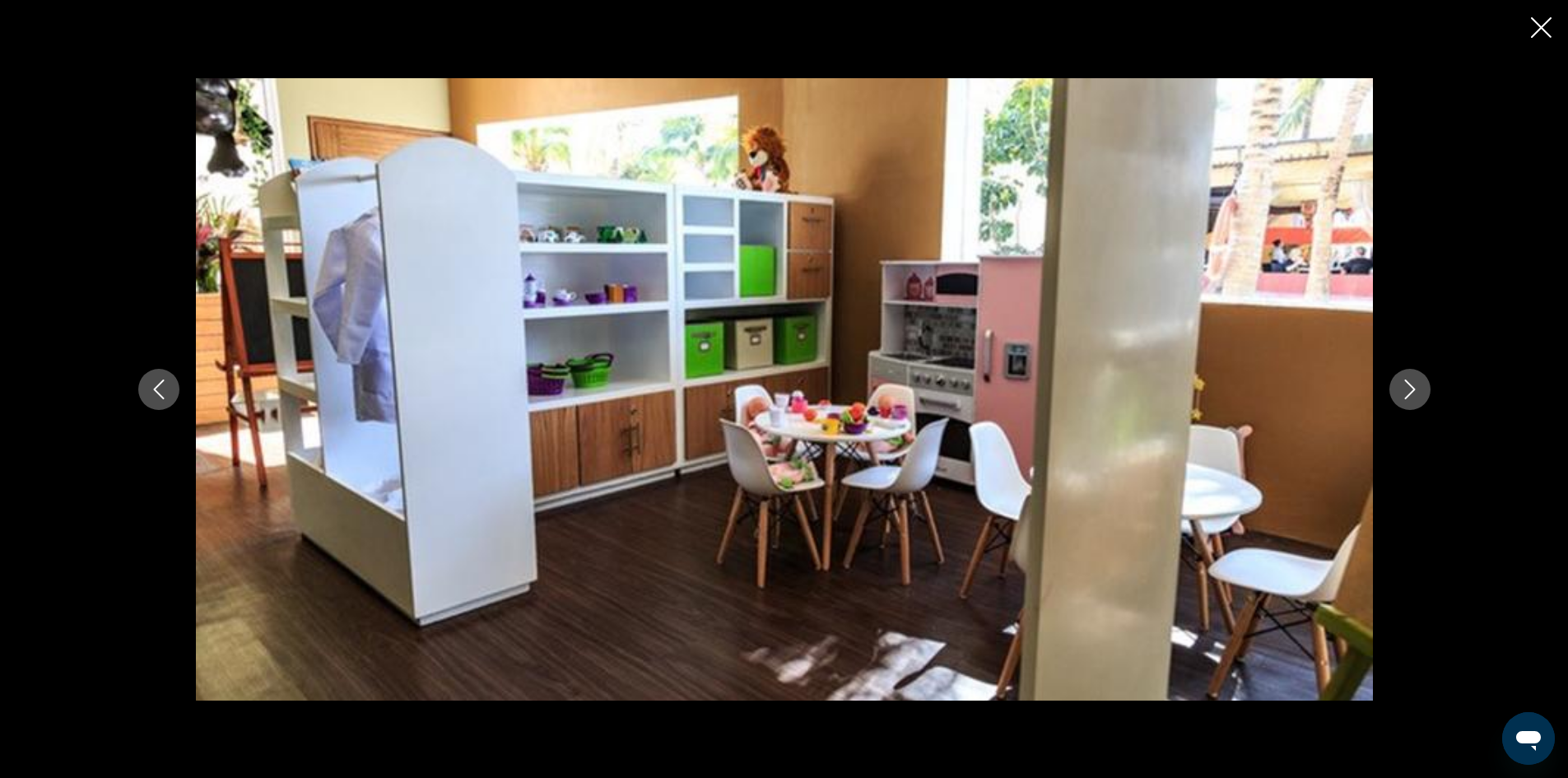
click at [1425, 392] on button "Next image" at bounding box center [1410, 389] width 41 height 41
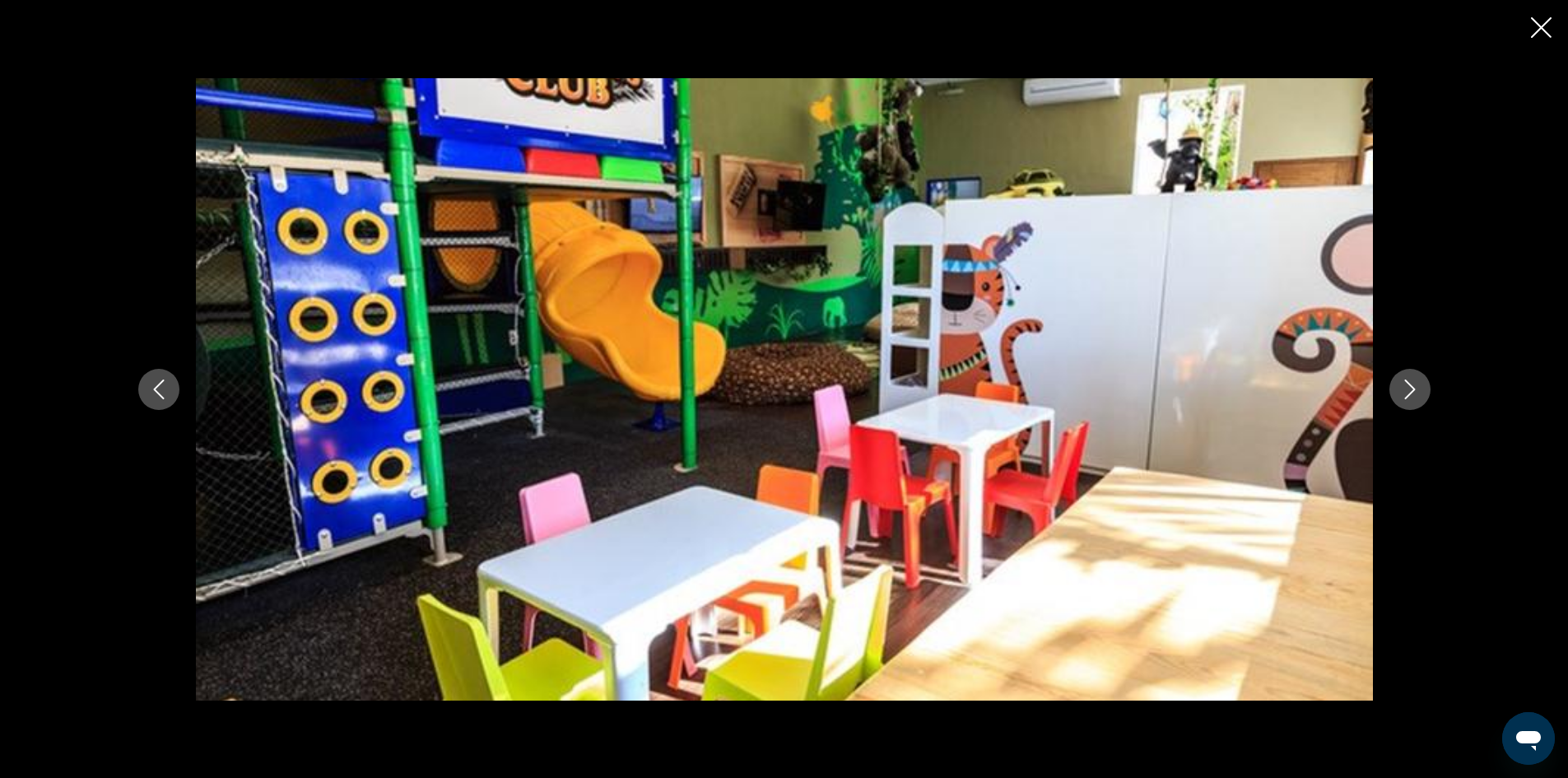
click at [1425, 392] on button "Next image" at bounding box center [1410, 389] width 41 height 41
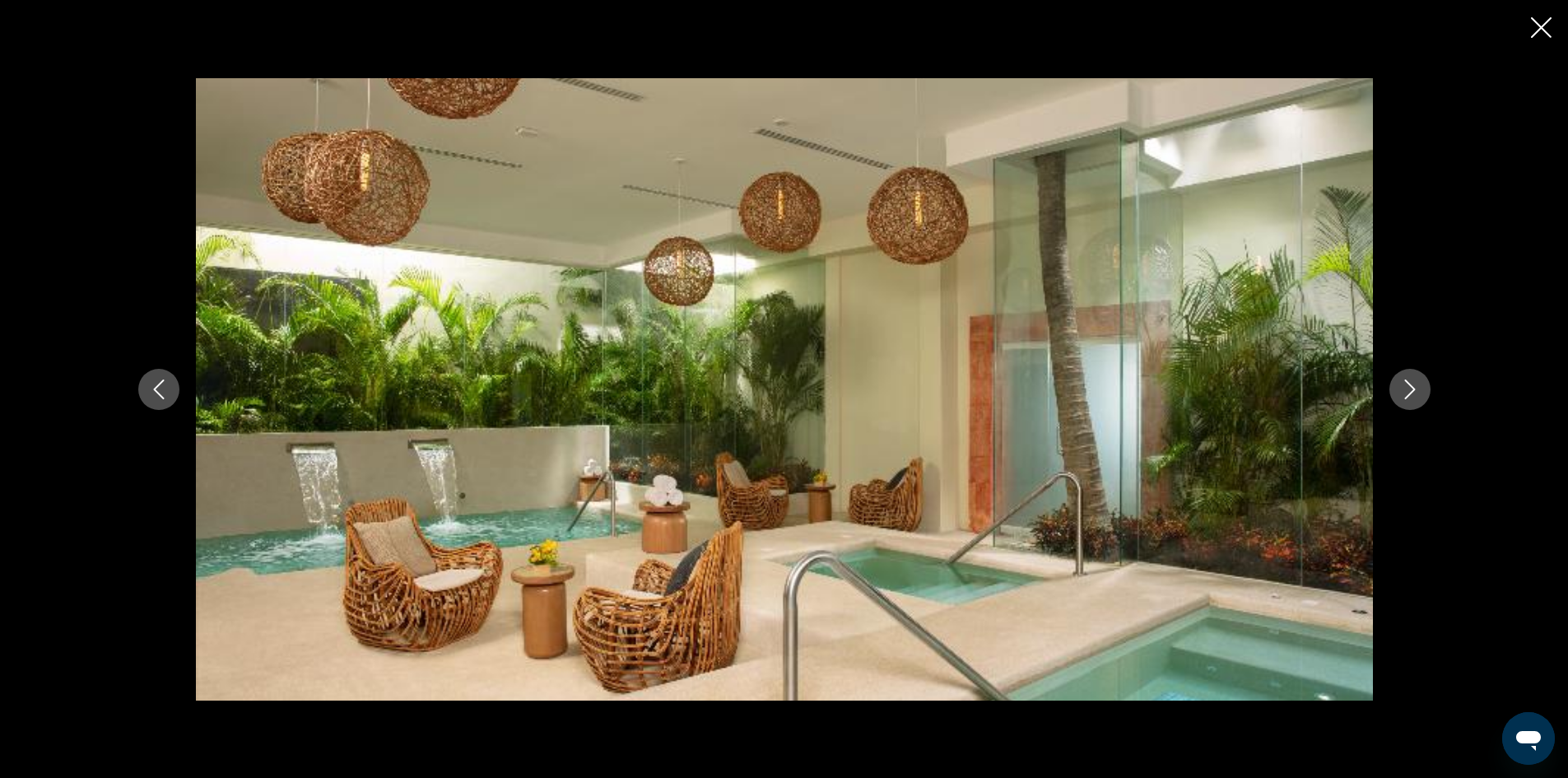
click at [1425, 392] on button "Next image" at bounding box center [1410, 389] width 41 height 41
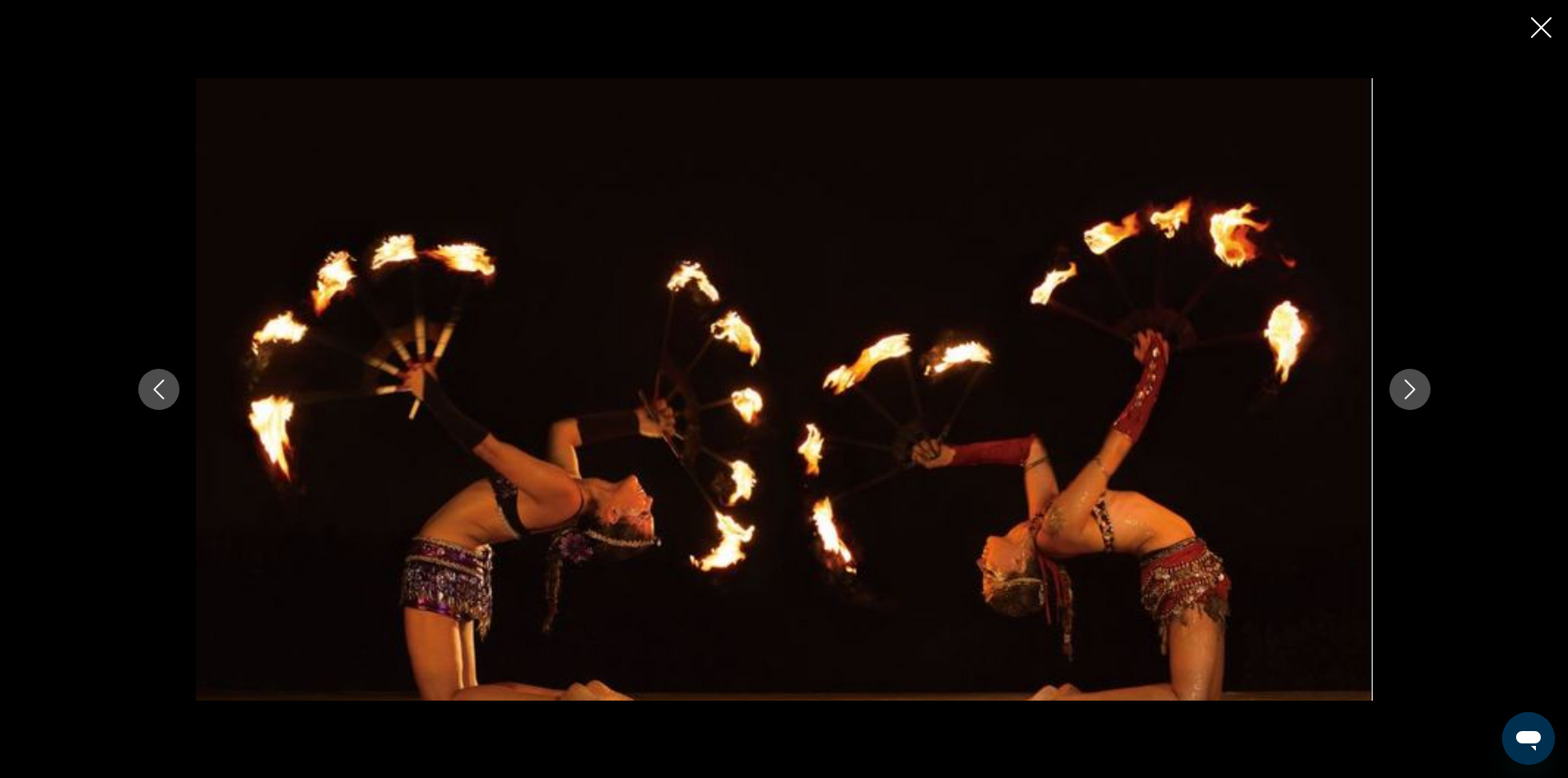
click at [1425, 392] on button "Next image" at bounding box center [1410, 389] width 41 height 41
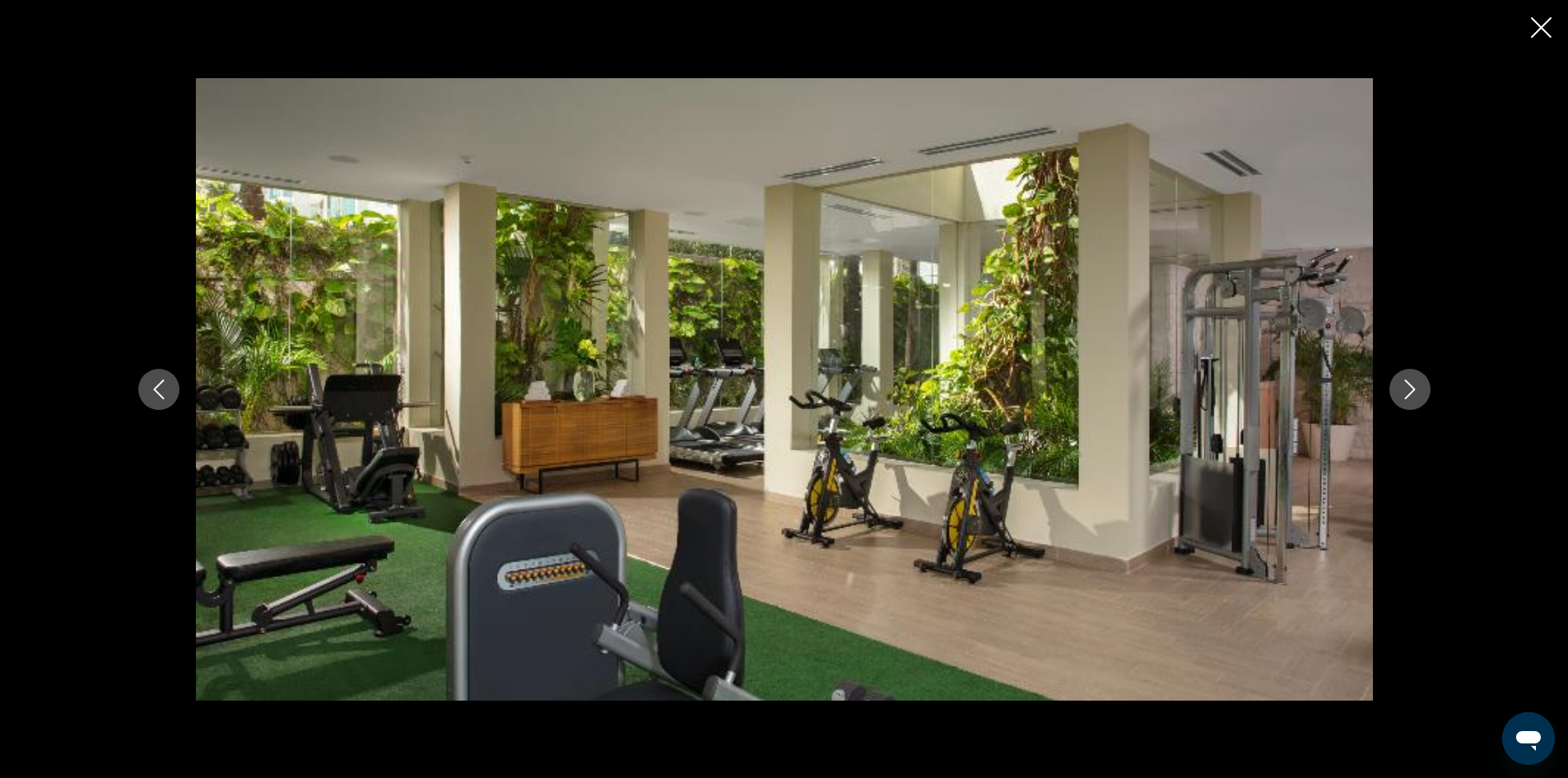
click at [1425, 392] on button "Next image" at bounding box center [1410, 389] width 41 height 41
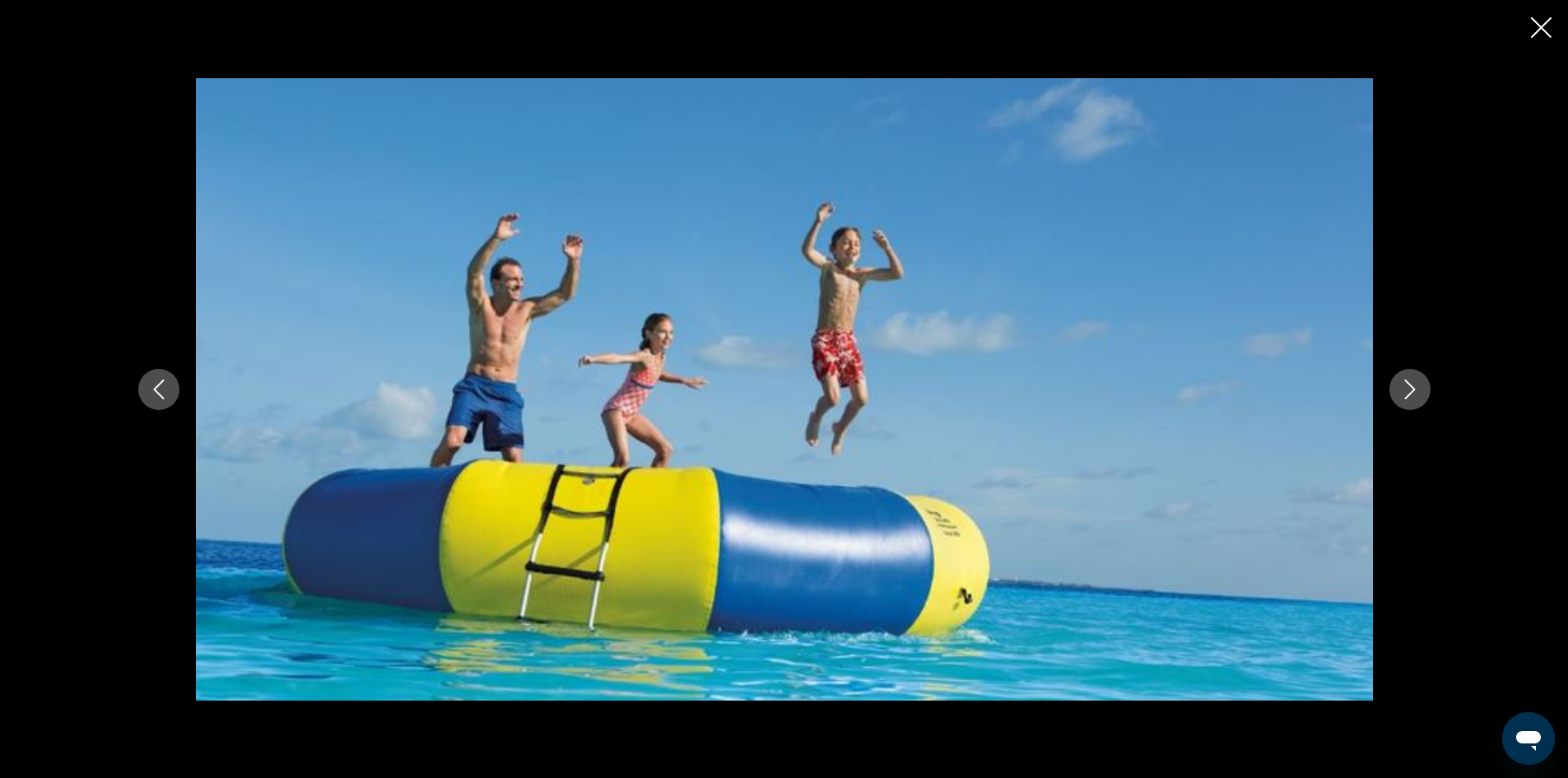
click at [1425, 392] on button "Next image" at bounding box center [1410, 389] width 41 height 41
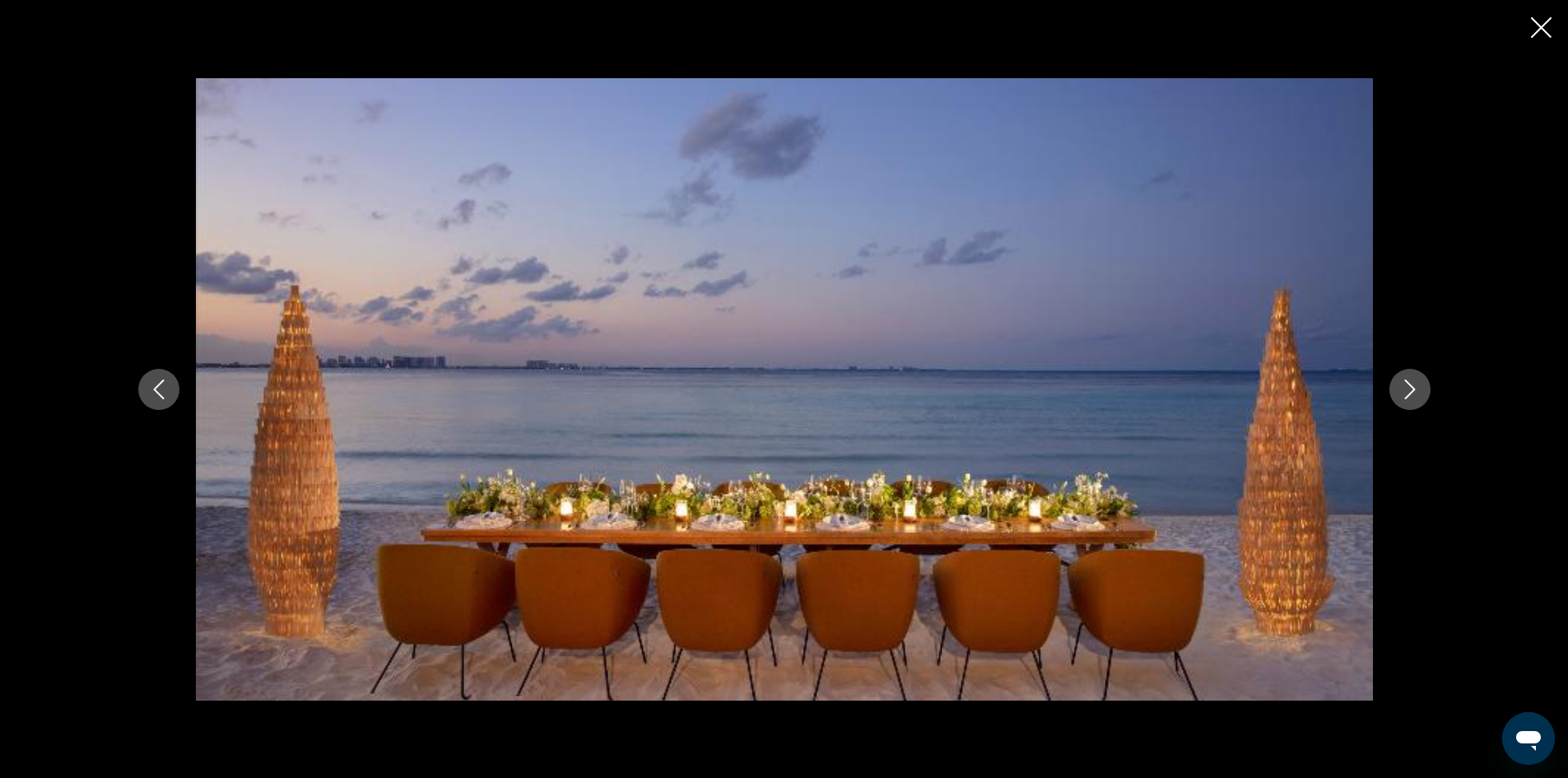
click at [1545, 32] on icon "Close slideshow" at bounding box center [1541, 27] width 21 height 21
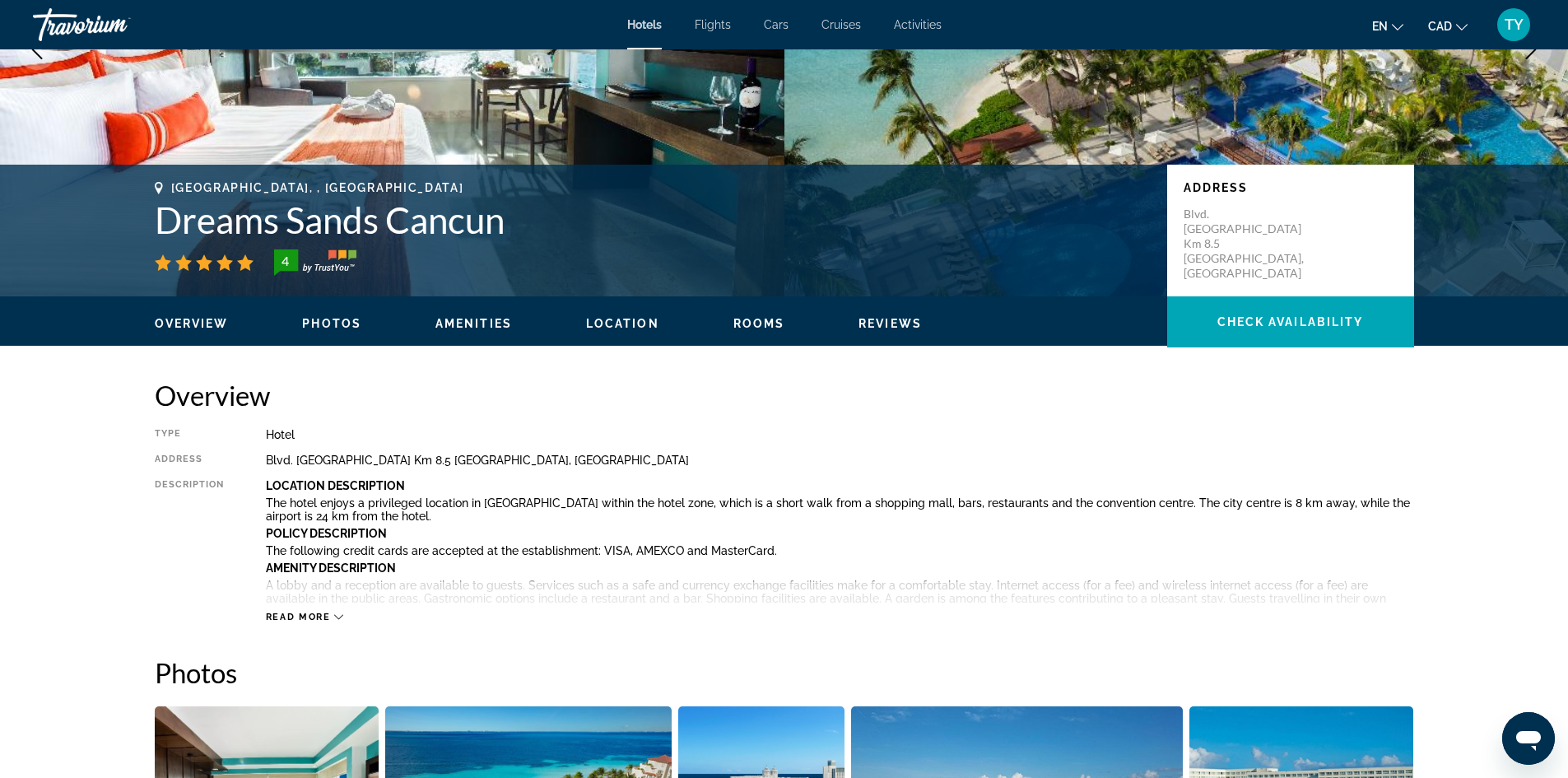
scroll to position [0, 0]
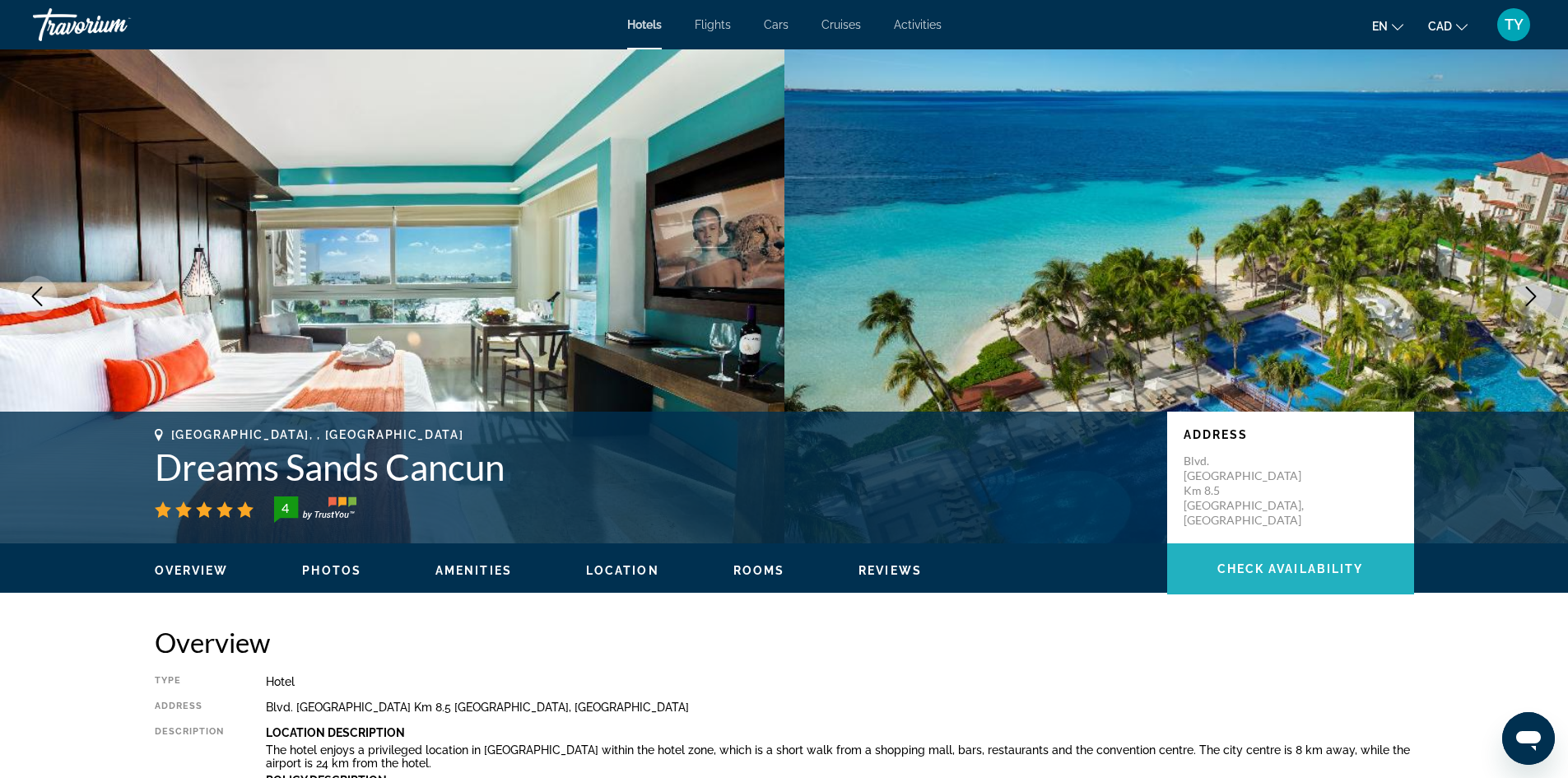
click at [1262, 571] on span "Check Availability" at bounding box center [1291, 568] width 147 height 13
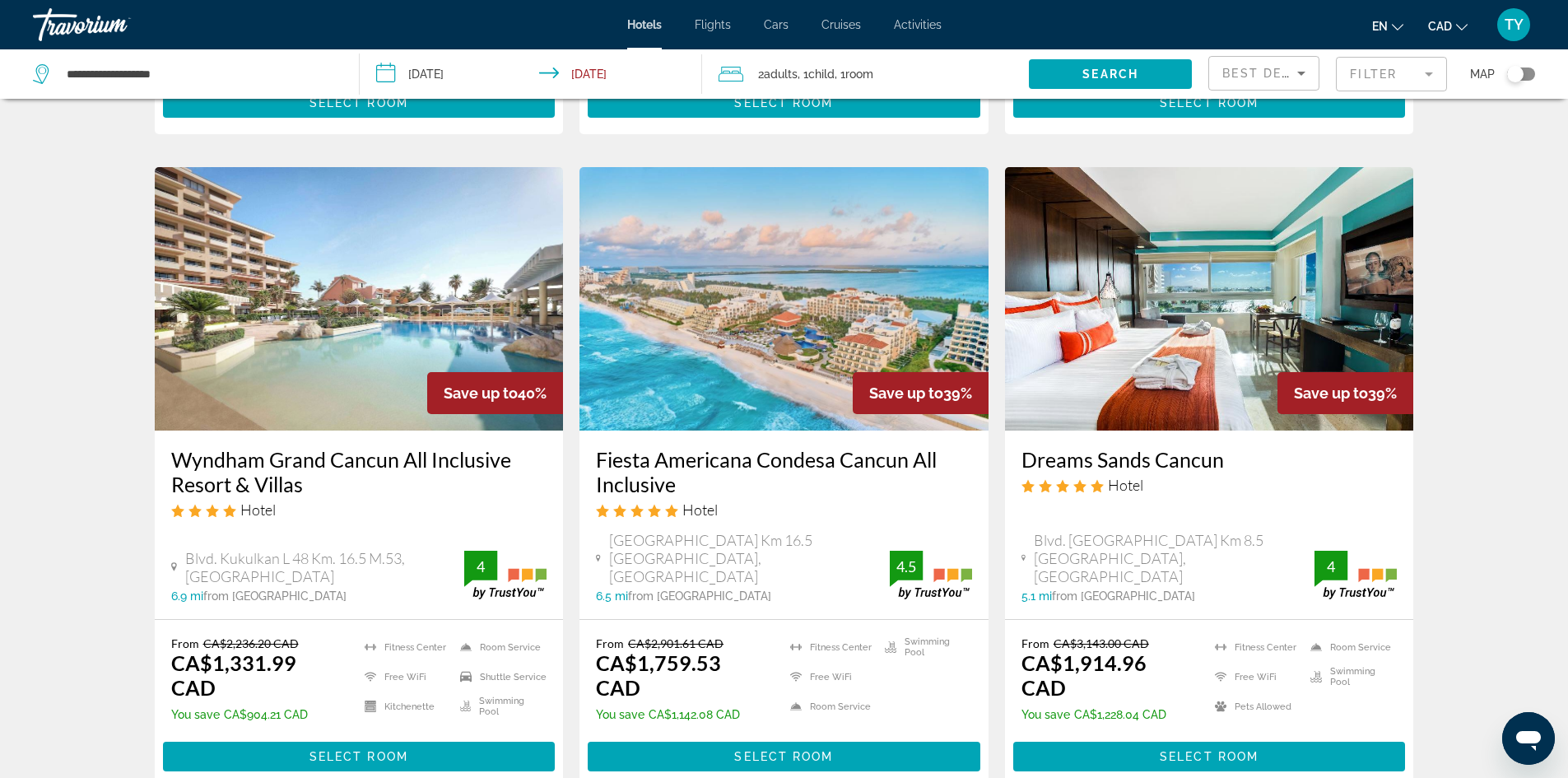
scroll to position [658, 0]
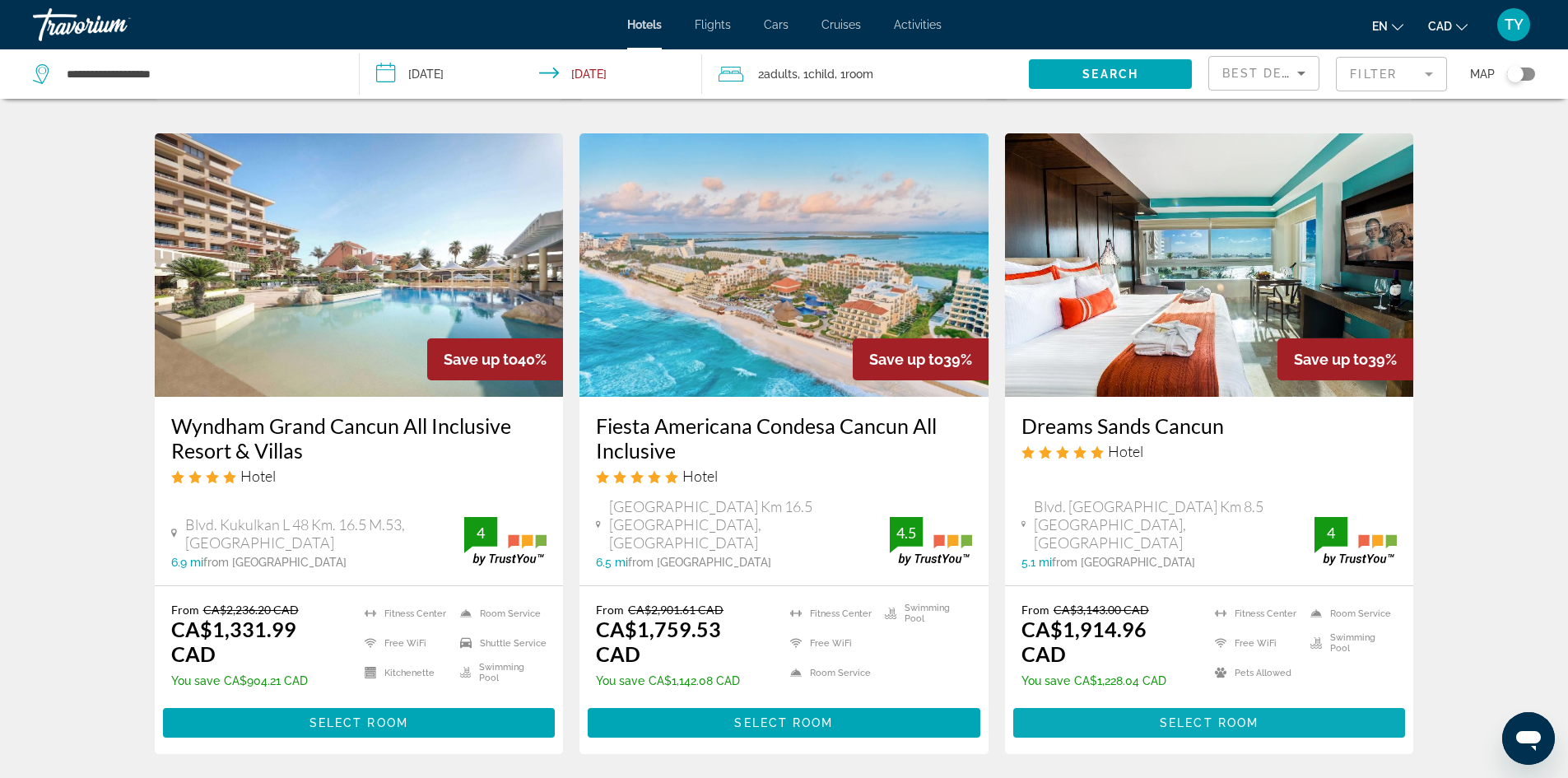
click at [1200, 716] on span "Select Room" at bounding box center [1209, 723] width 99 height 13
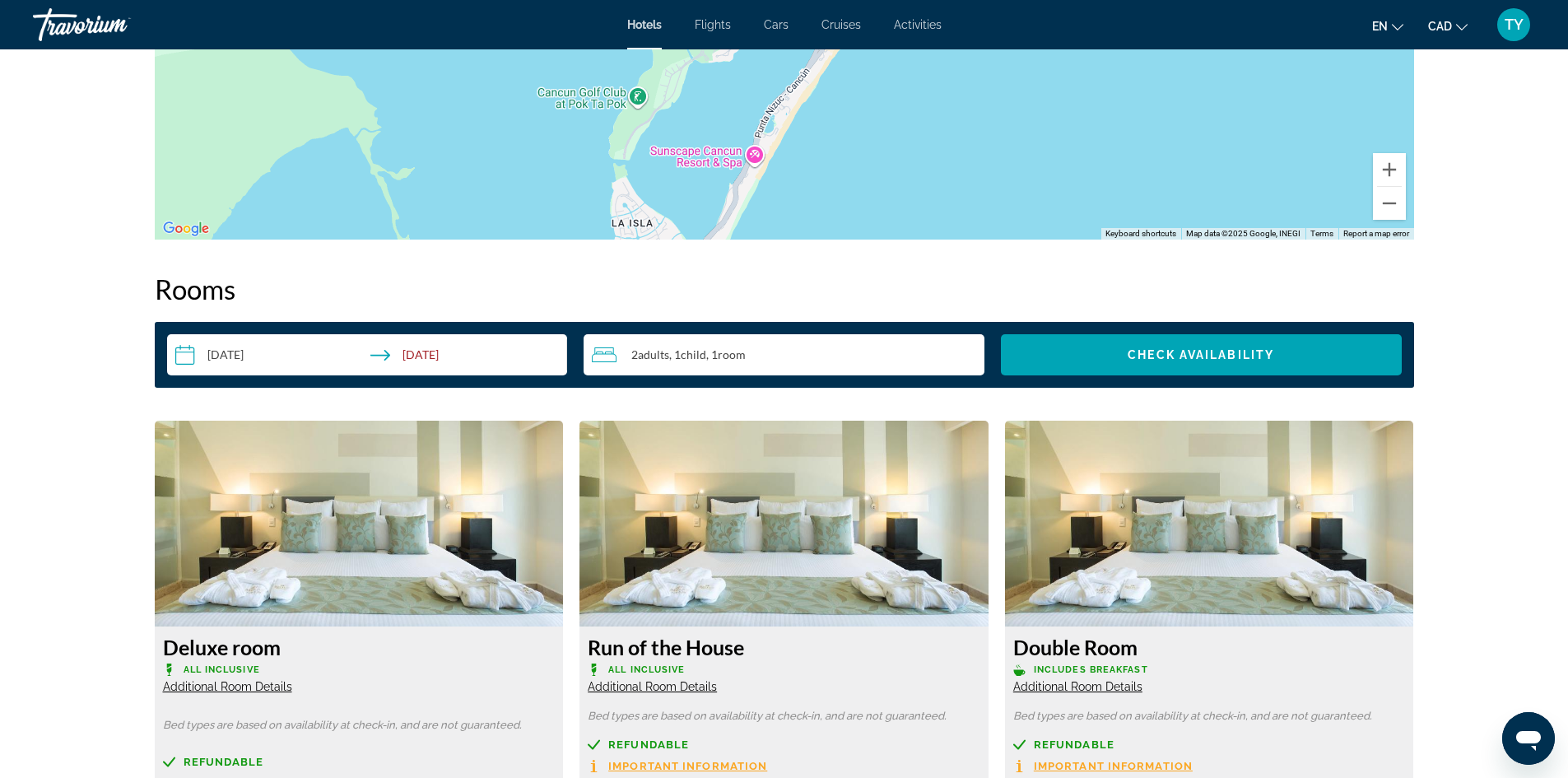
scroll to position [1811, 0]
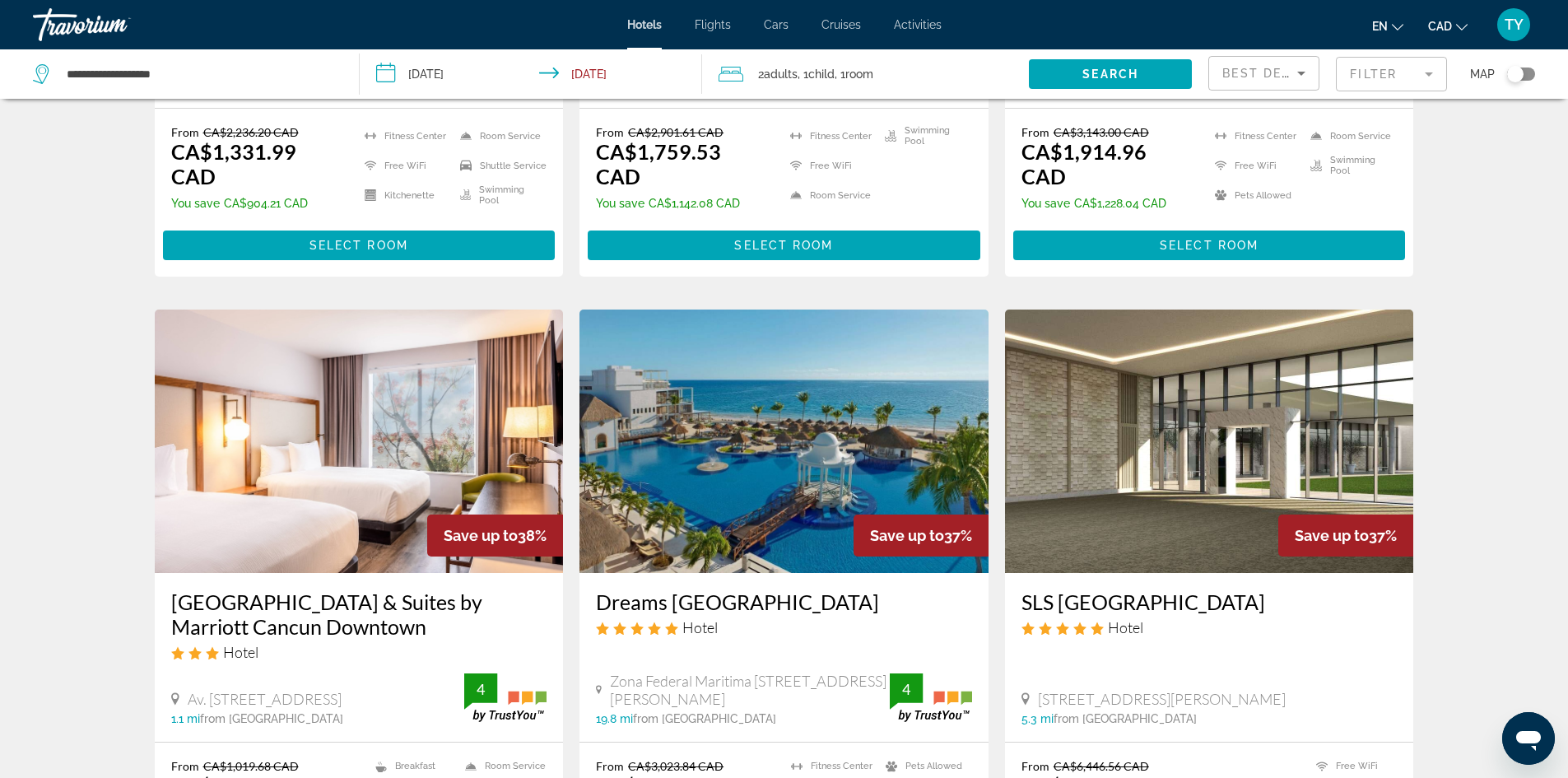
scroll to position [1152, 0]
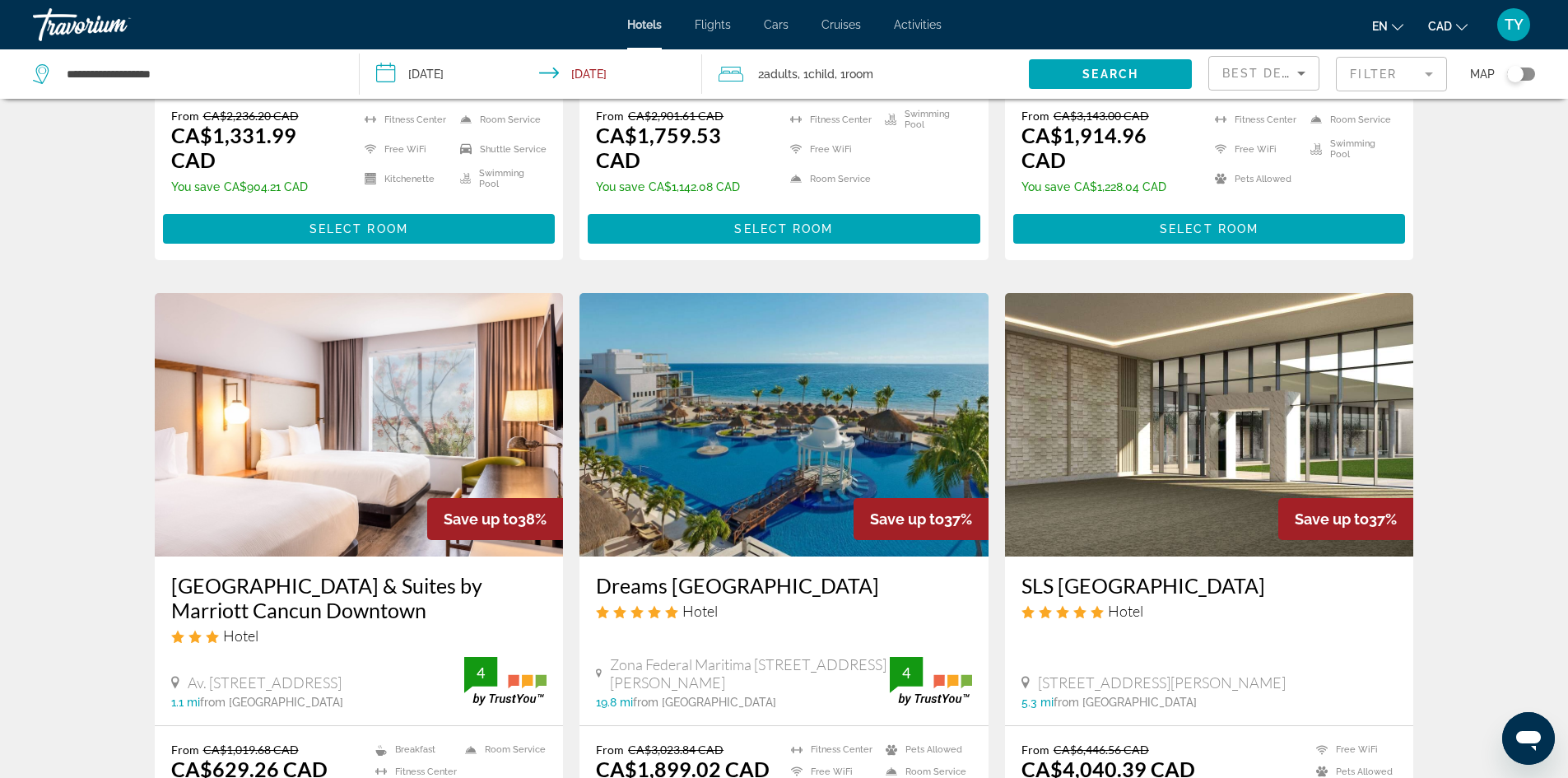
click at [724, 415] on img "Main content" at bounding box center [784, 424] width 409 height 264
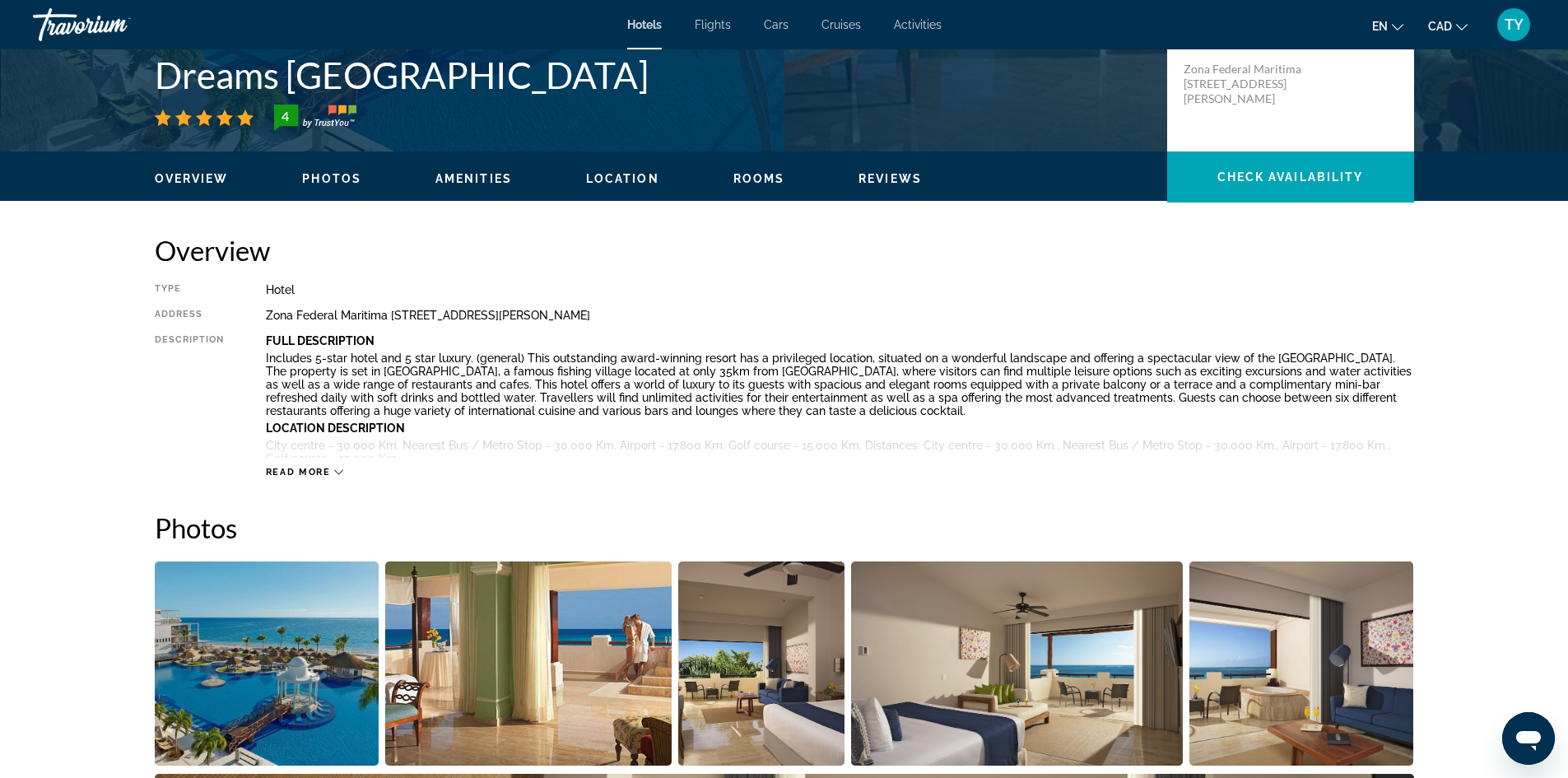
scroll to position [576, 0]
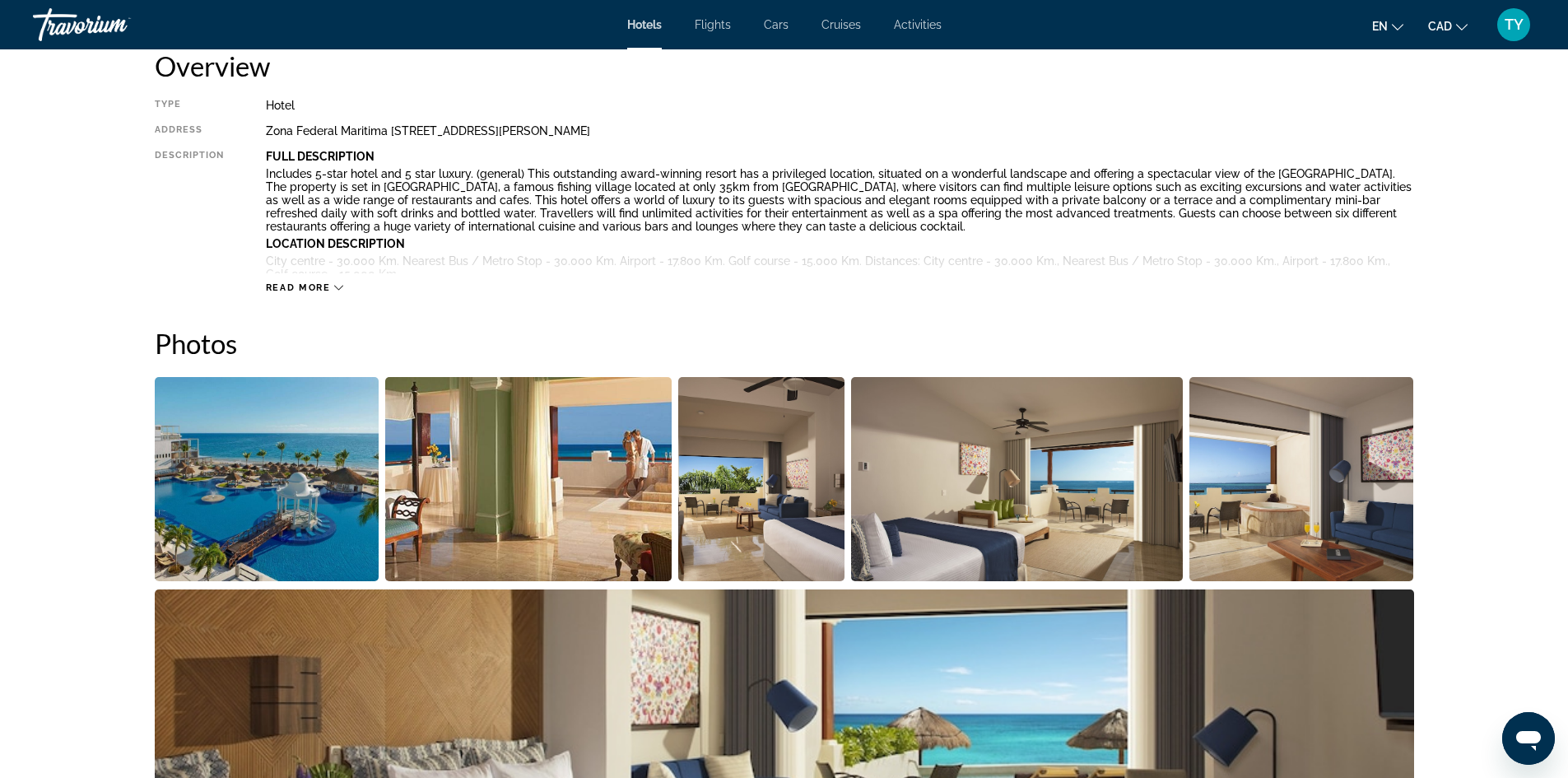
click at [301, 441] on img "Open full-screen image slider" at bounding box center [267, 479] width 225 height 205
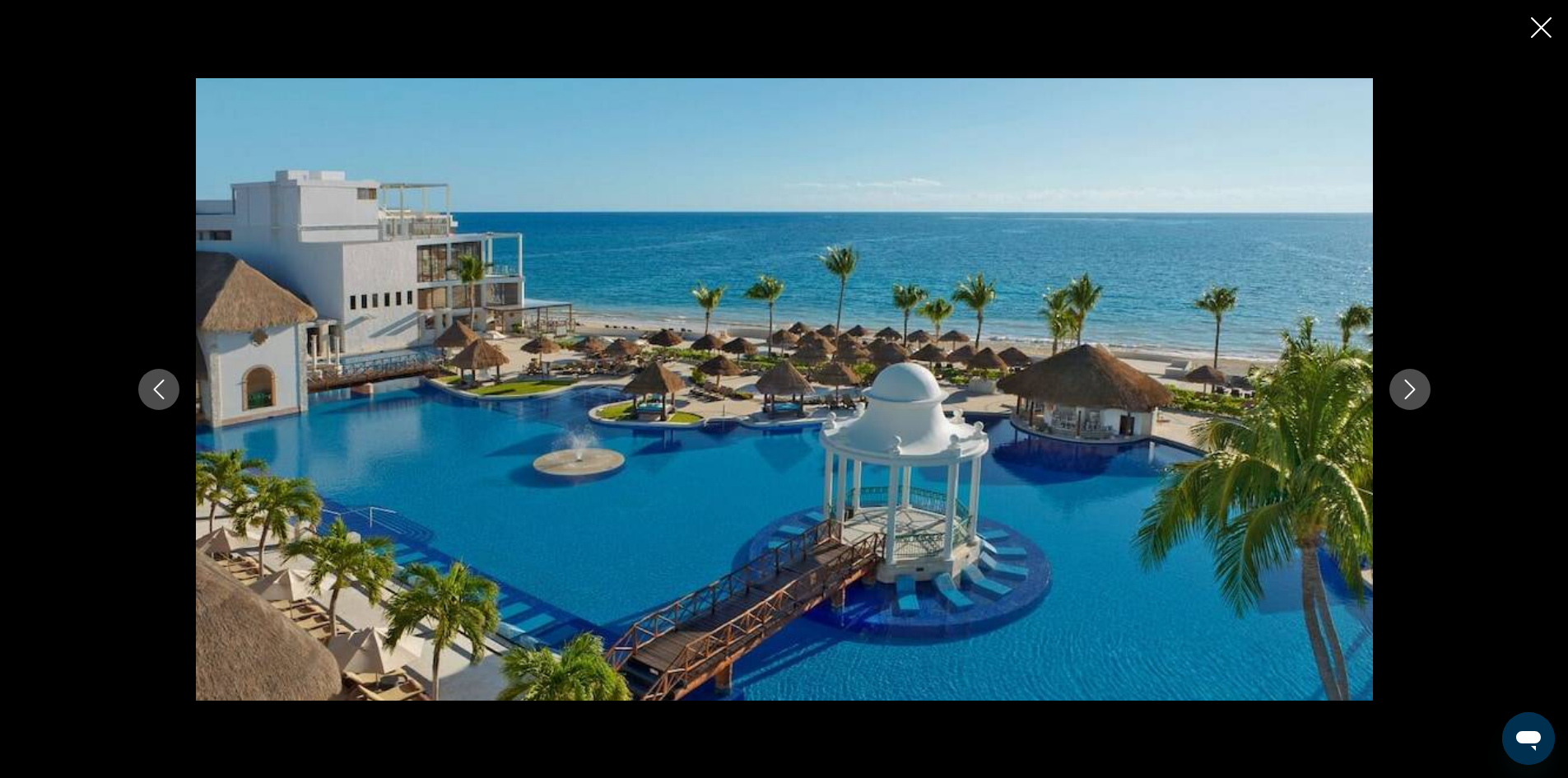
click at [1396, 389] on button "Next image" at bounding box center [1410, 389] width 41 height 41
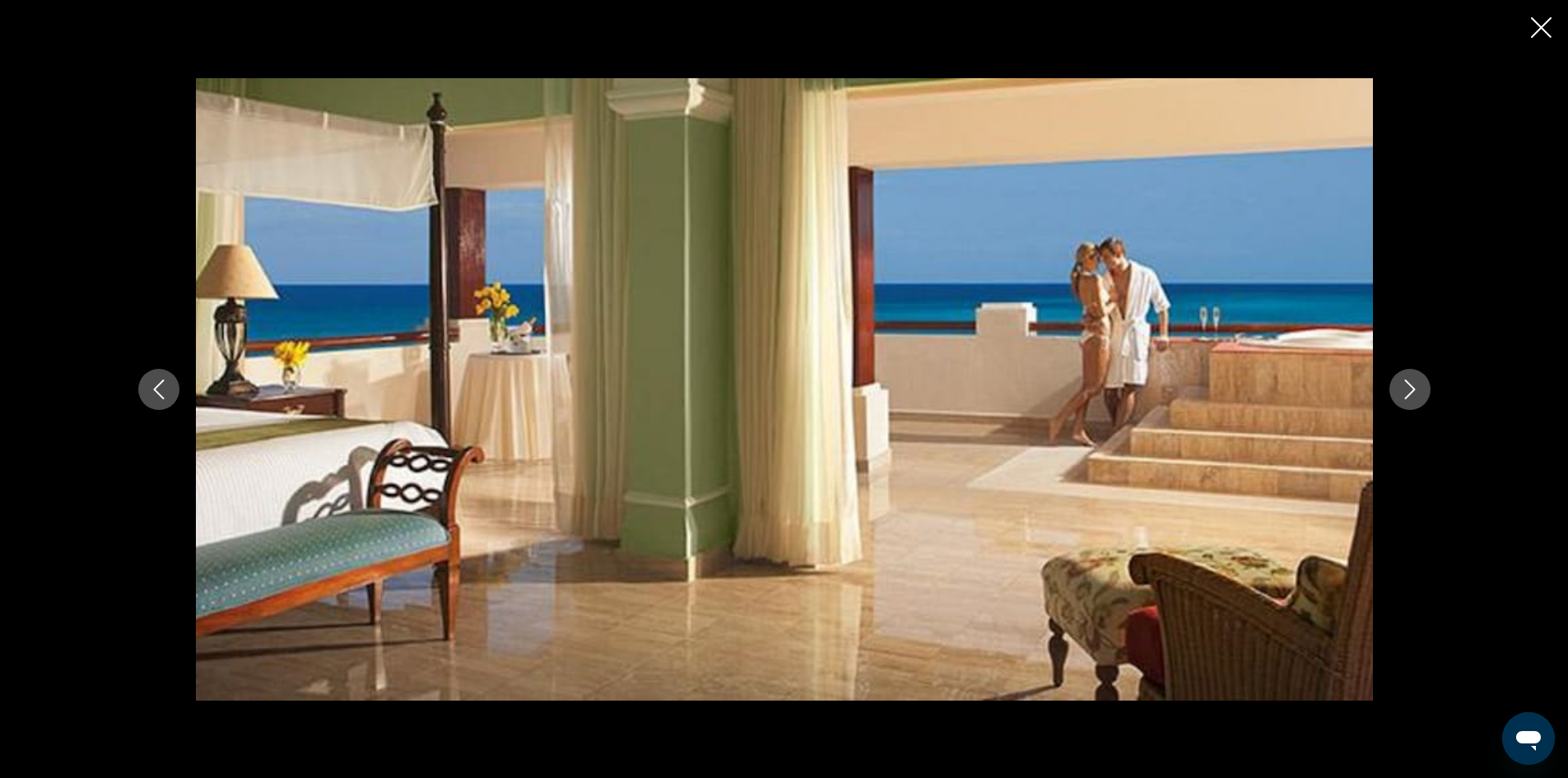
click at [1396, 389] on button "Next image" at bounding box center [1410, 389] width 41 height 41
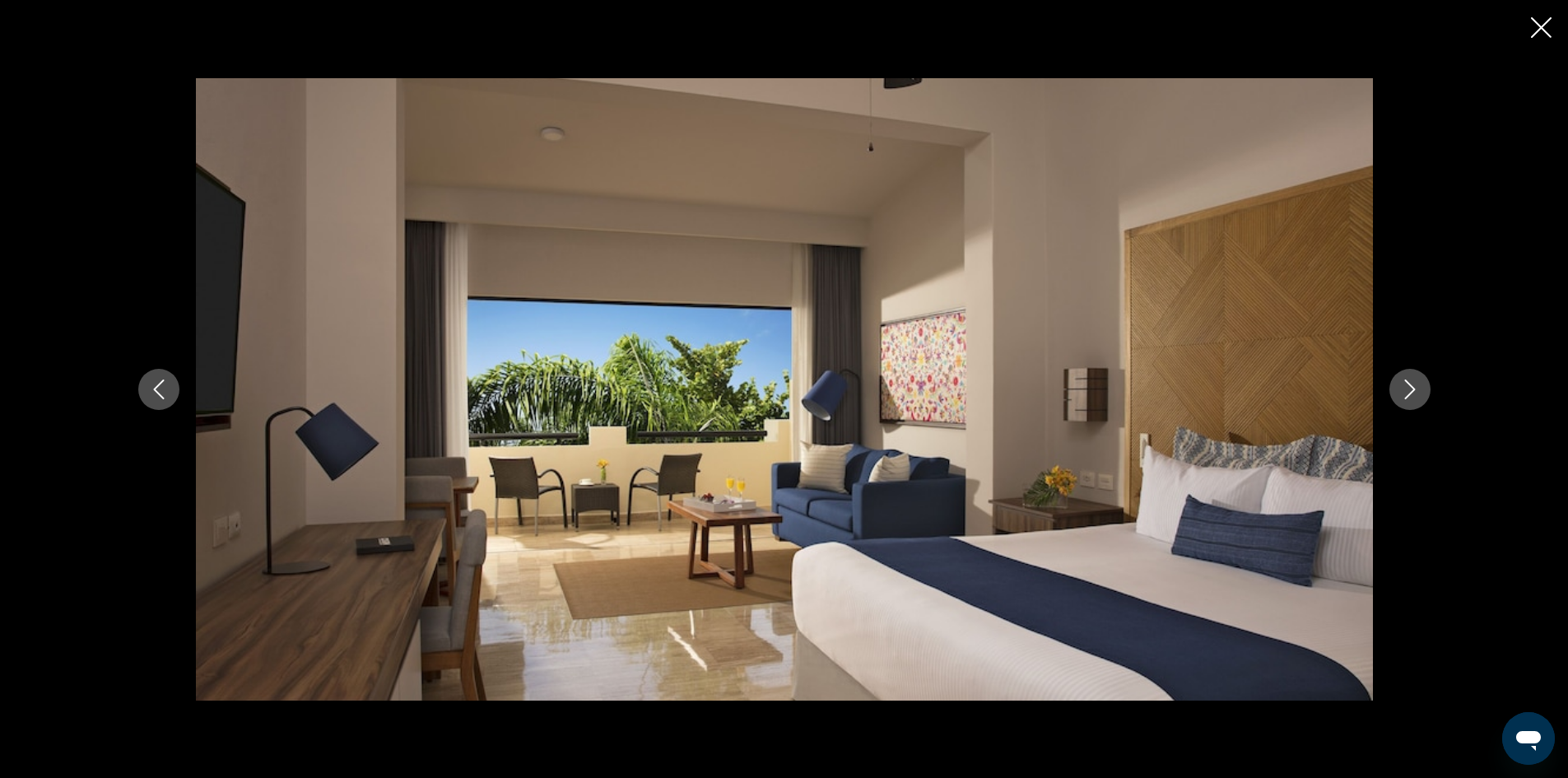
click at [1396, 389] on button "Next image" at bounding box center [1410, 389] width 41 height 41
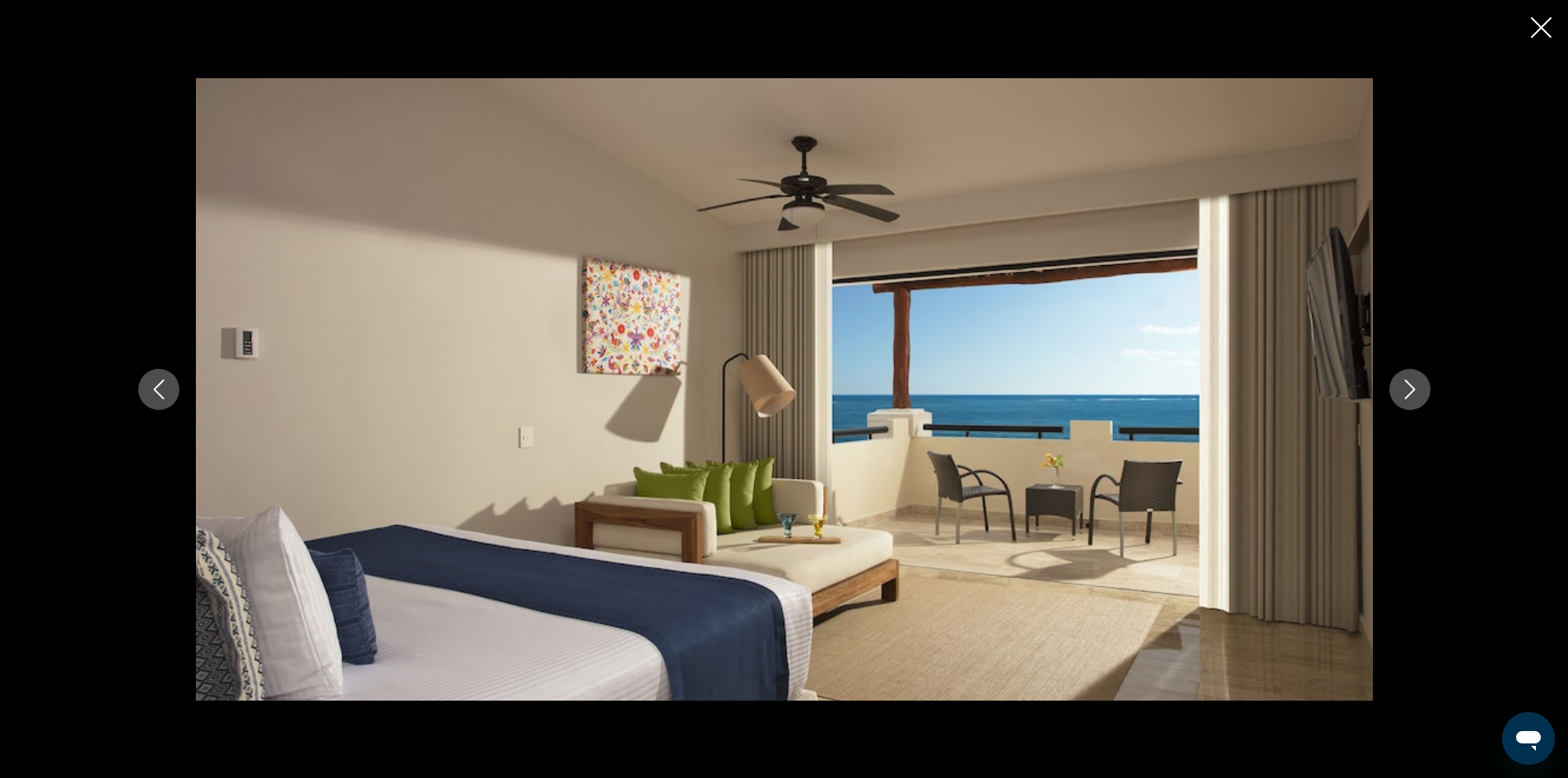
click at [1396, 389] on button "Next image" at bounding box center [1410, 389] width 41 height 41
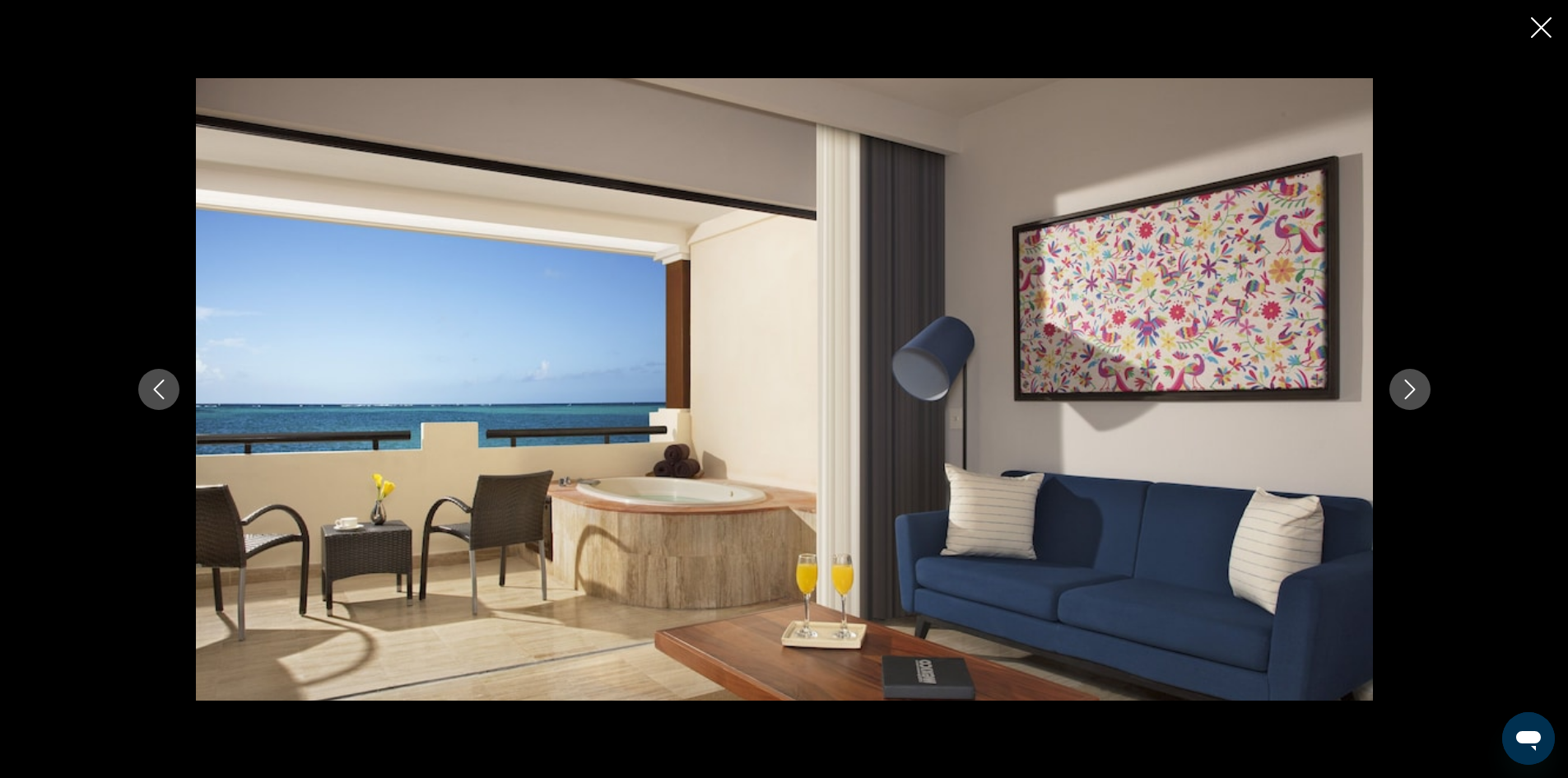
click at [1396, 389] on button "Next image" at bounding box center [1410, 389] width 41 height 41
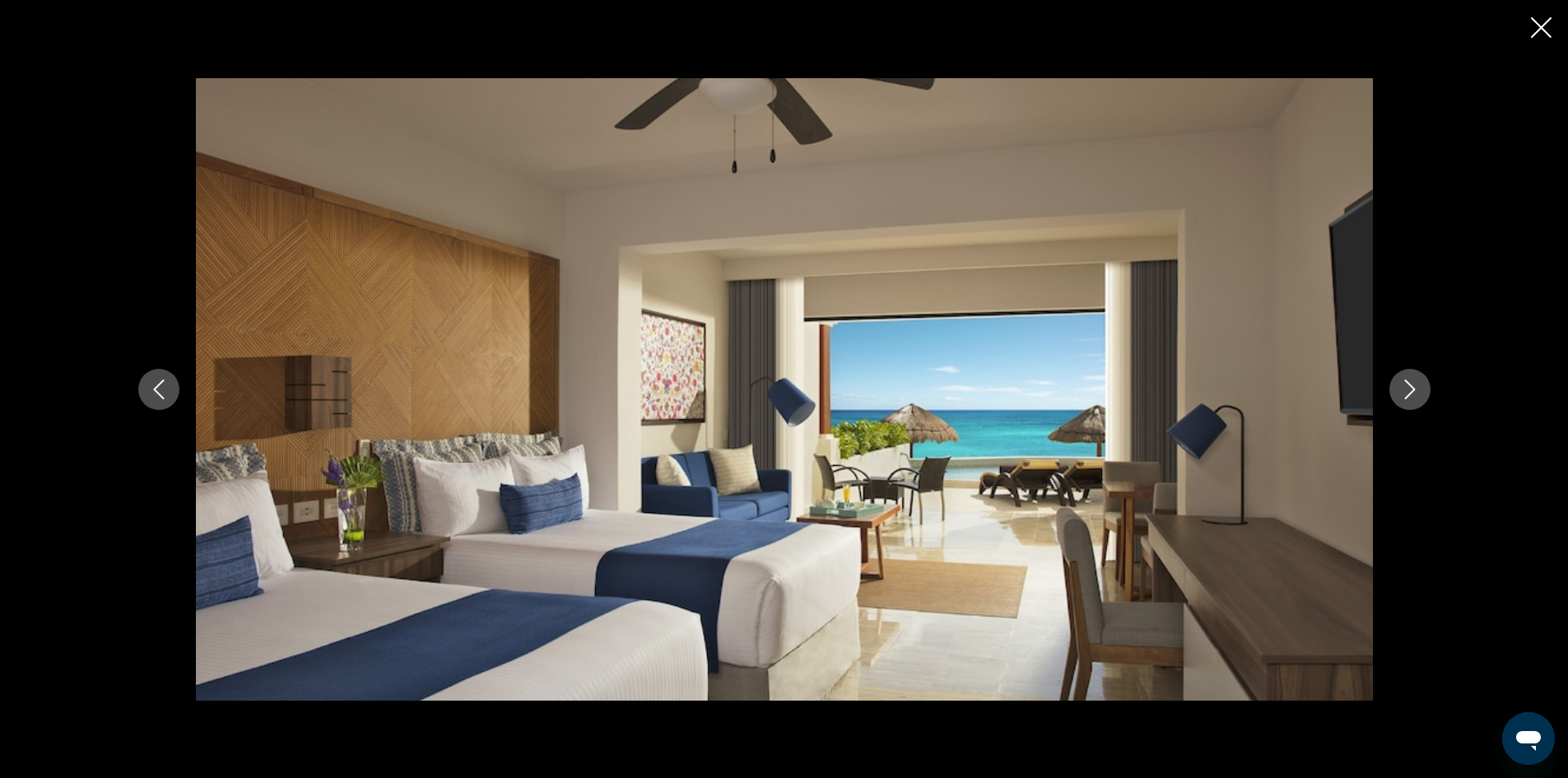
click at [1396, 389] on button "Next image" at bounding box center [1410, 389] width 41 height 41
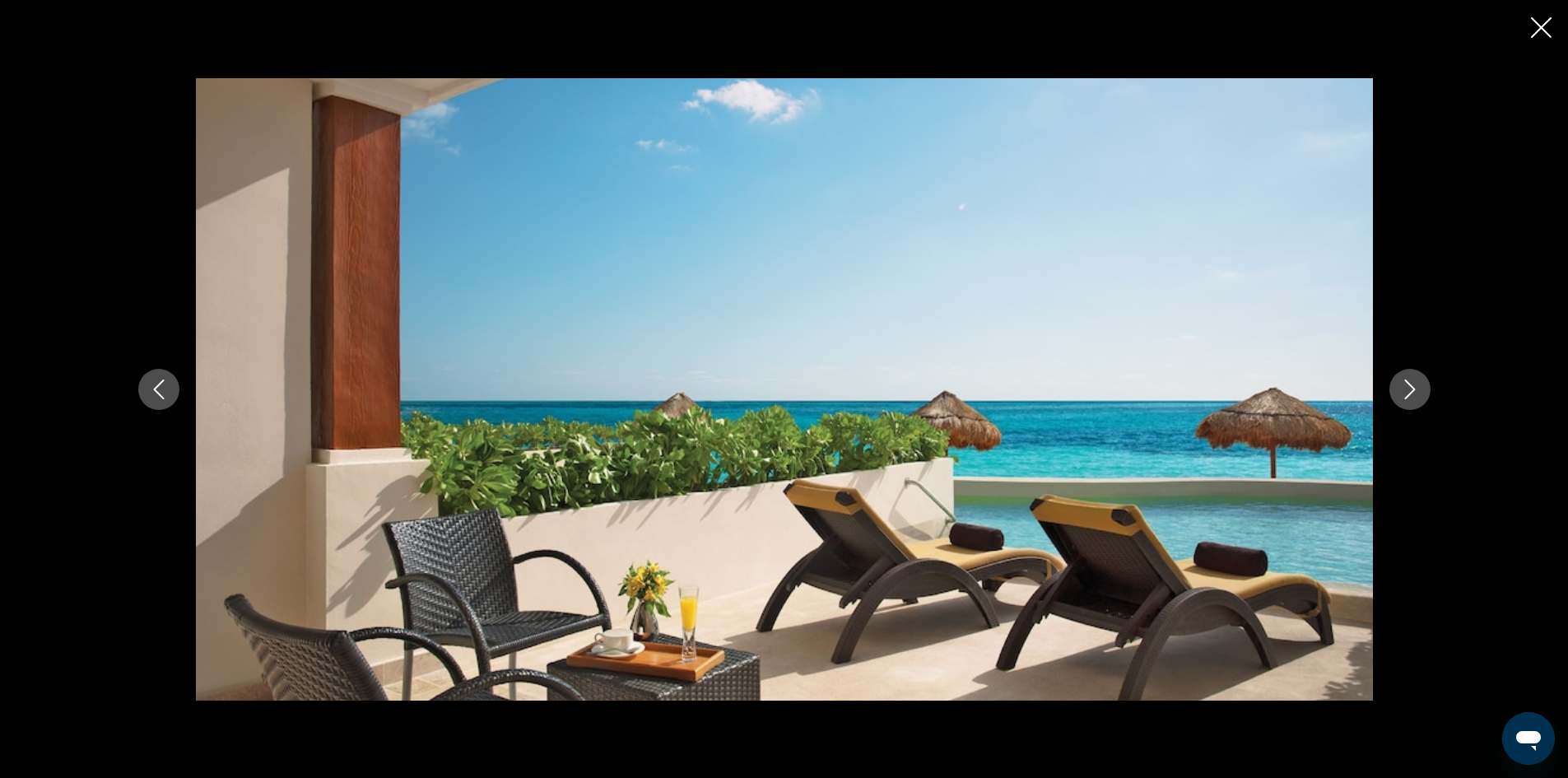
click at [1396, 389] on button "Next image" at bounding box center [1410, 389] width 41 height 41
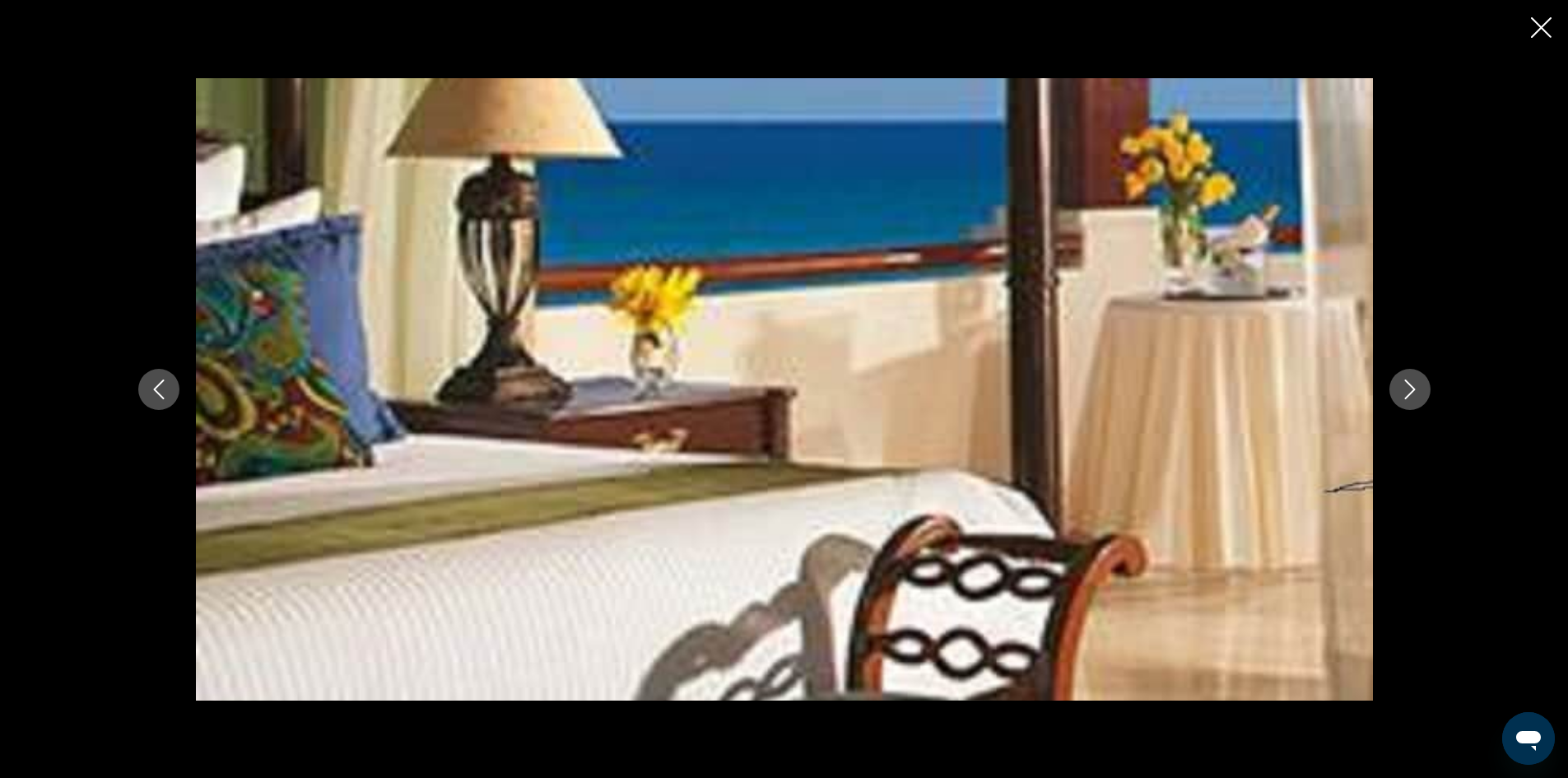
click at [1396, 389] on button "Next image" at bounding box center [1410, 389] width 41 height 41
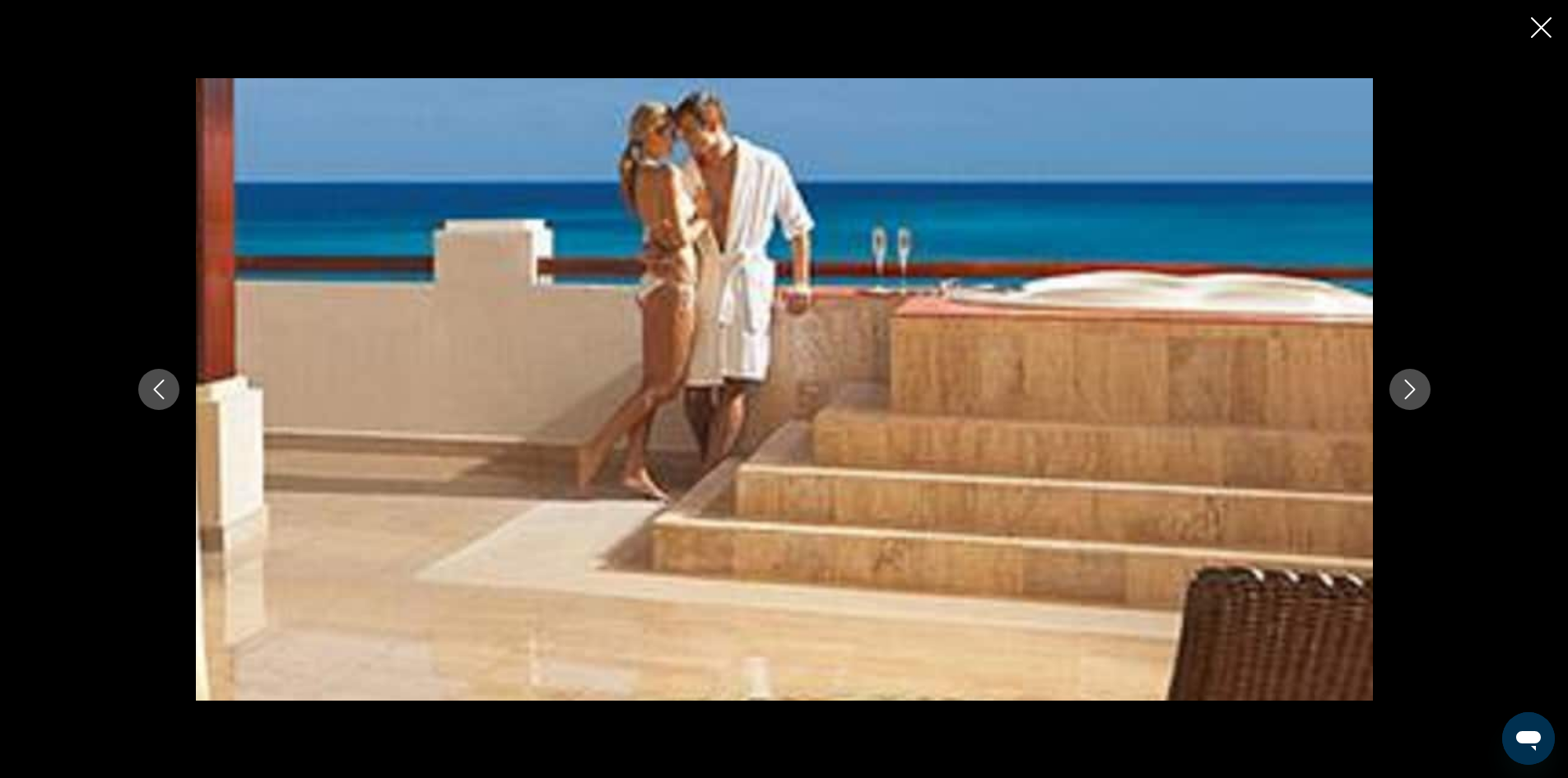
click at [1396, 389] on button "Next image" at bounding box center [1410, 389] width 41 height 41
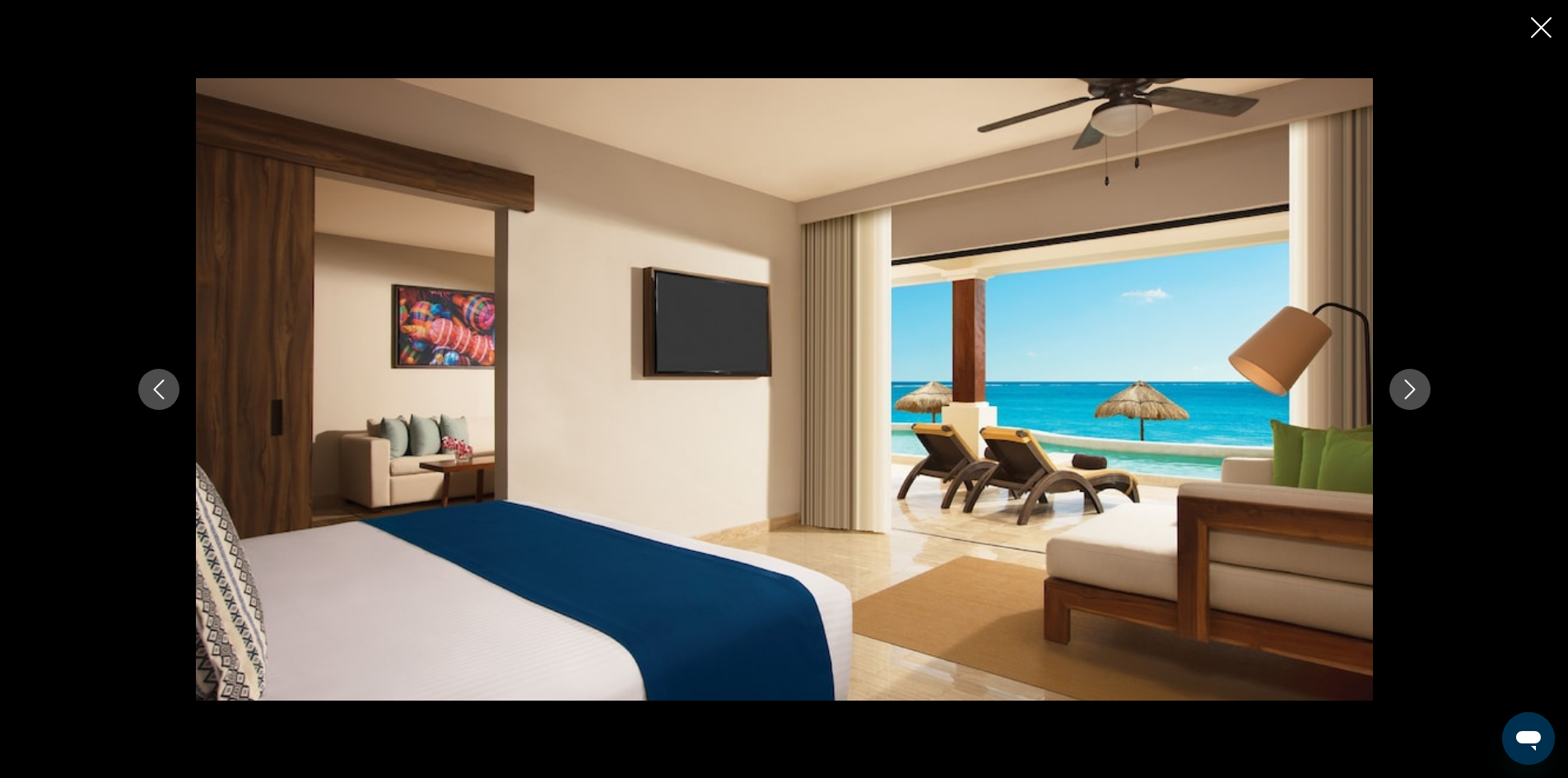
click at [1396, 389] on button "Next image" at bounding box center [1410, 389] width 41 height 41
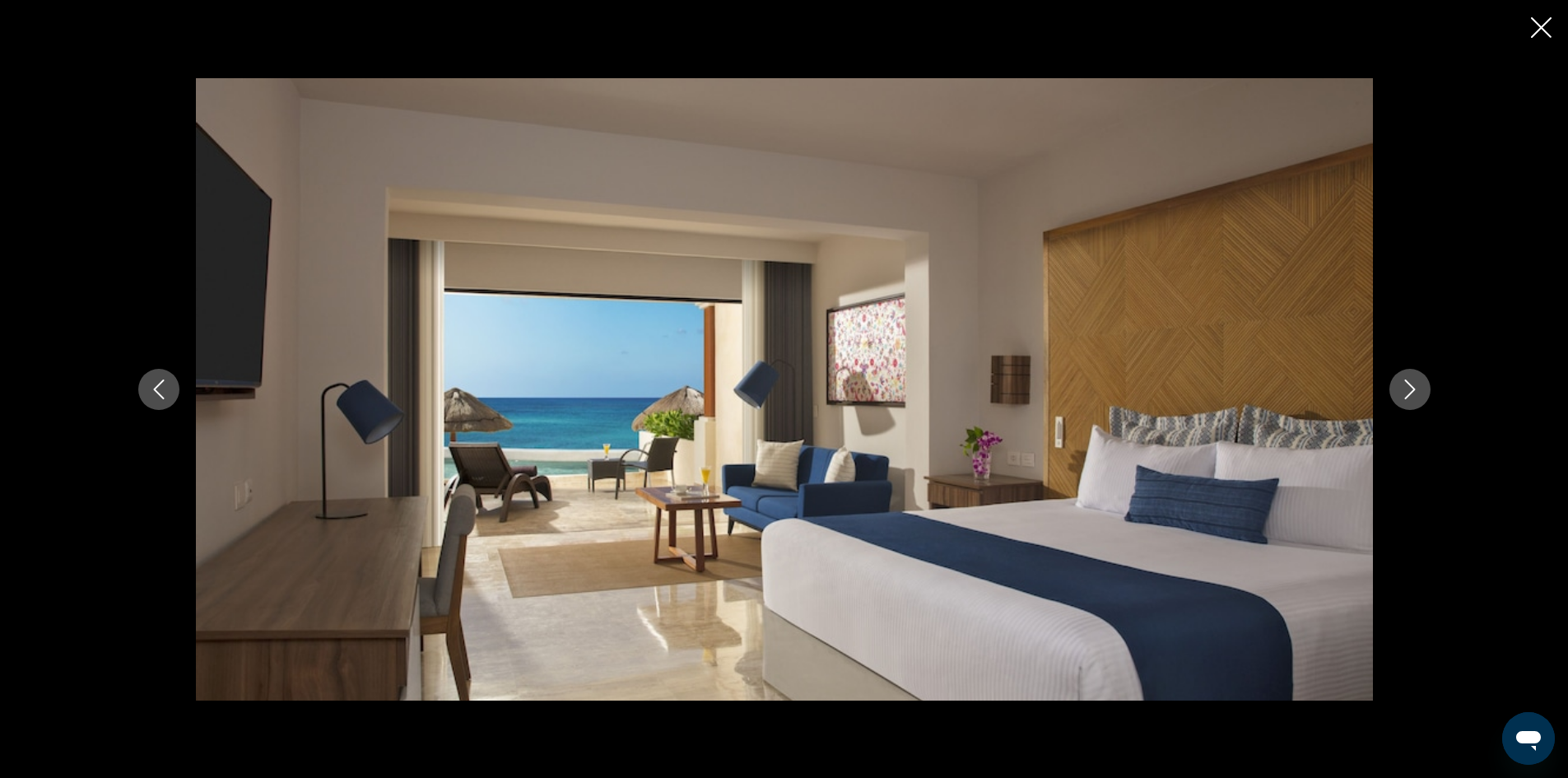
click at [1396, 389] on button "Next image" at bounding box center [1410, 389] width 41 height 41
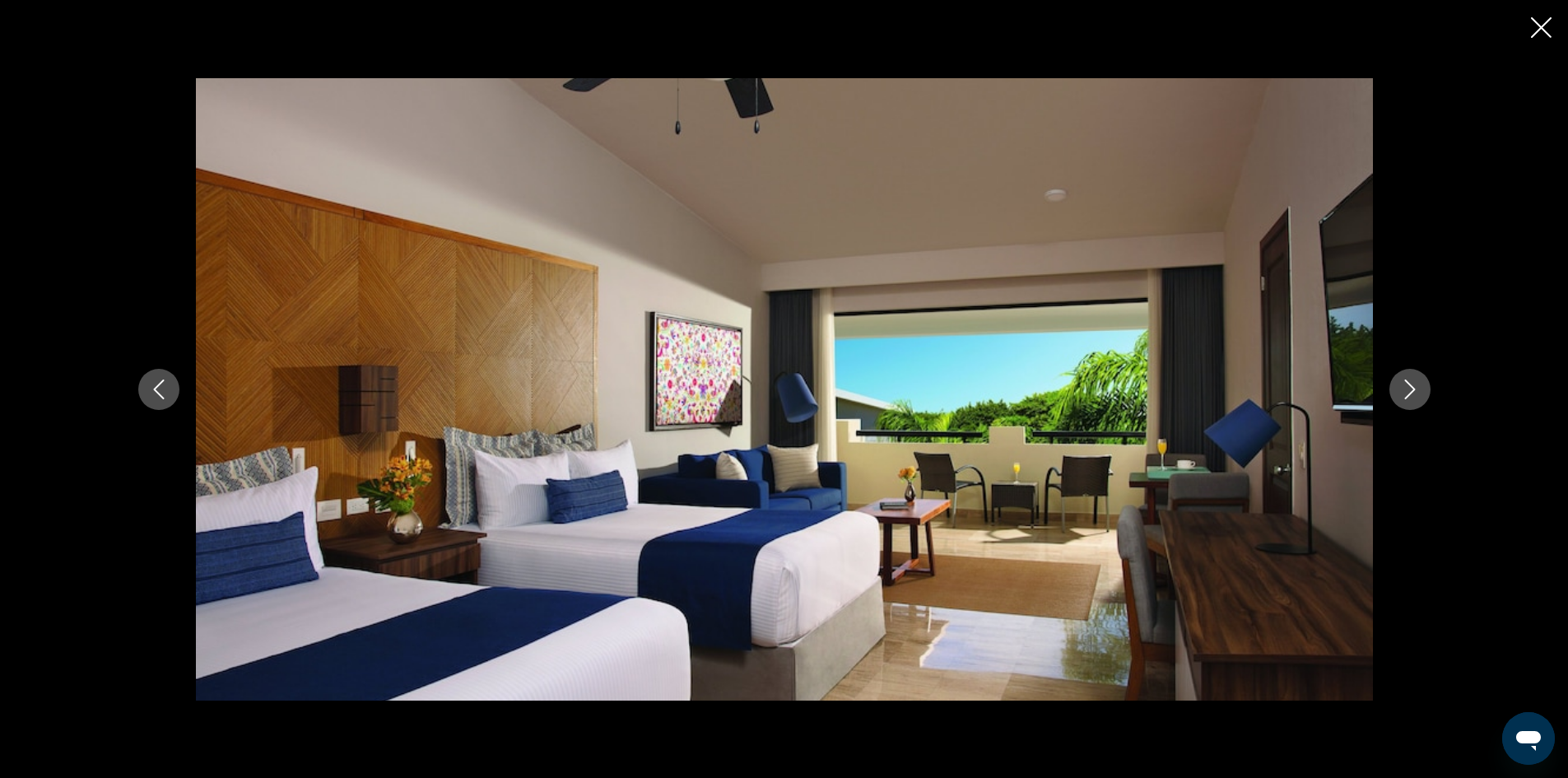
click at [1396, 389] on button "Next image" at bounding box center [1410, 389] width 41 height 41
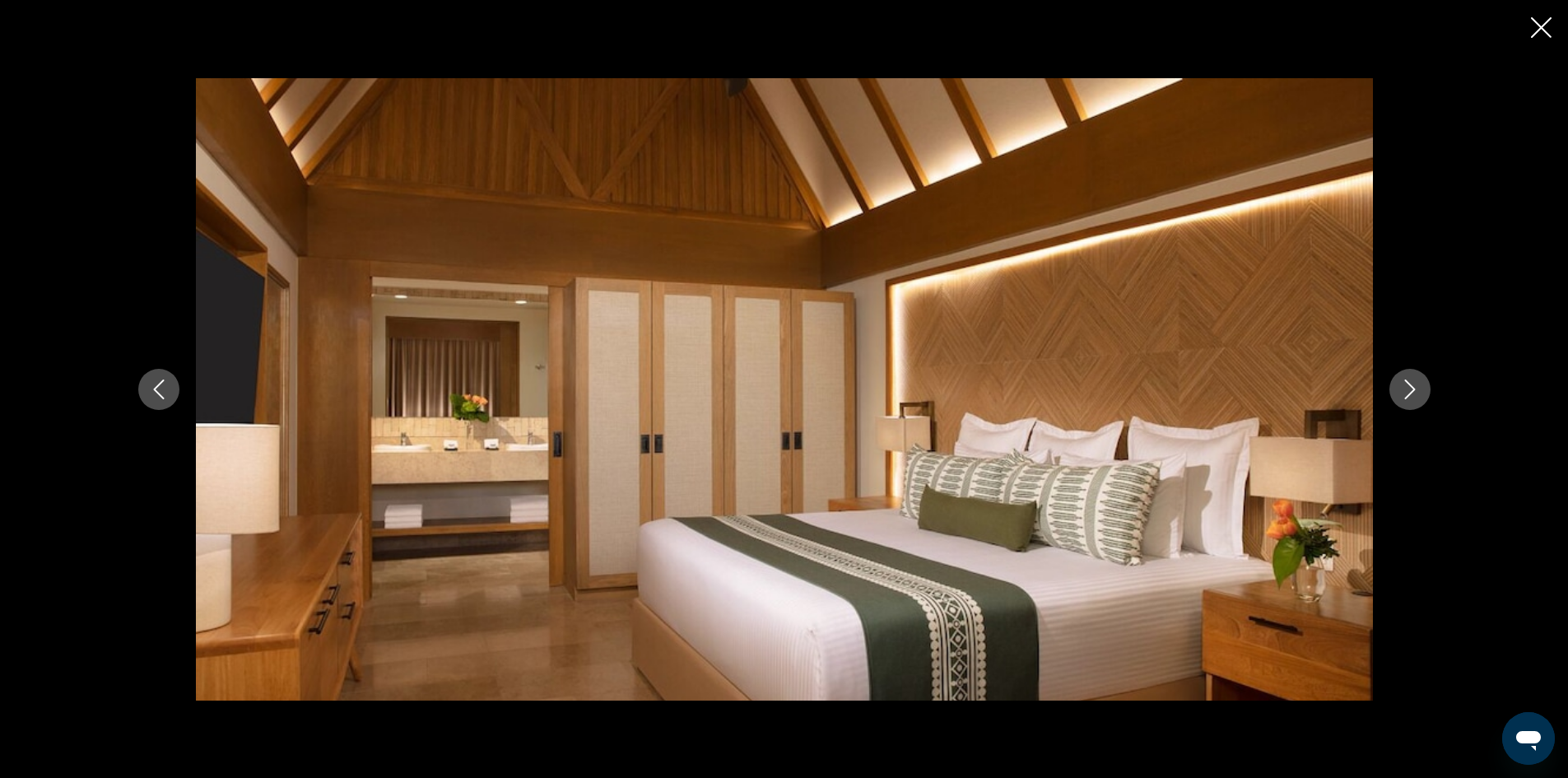
click at [1396, 389] on button "Next image" at bounding box center [1410, 389] width 41 height 41
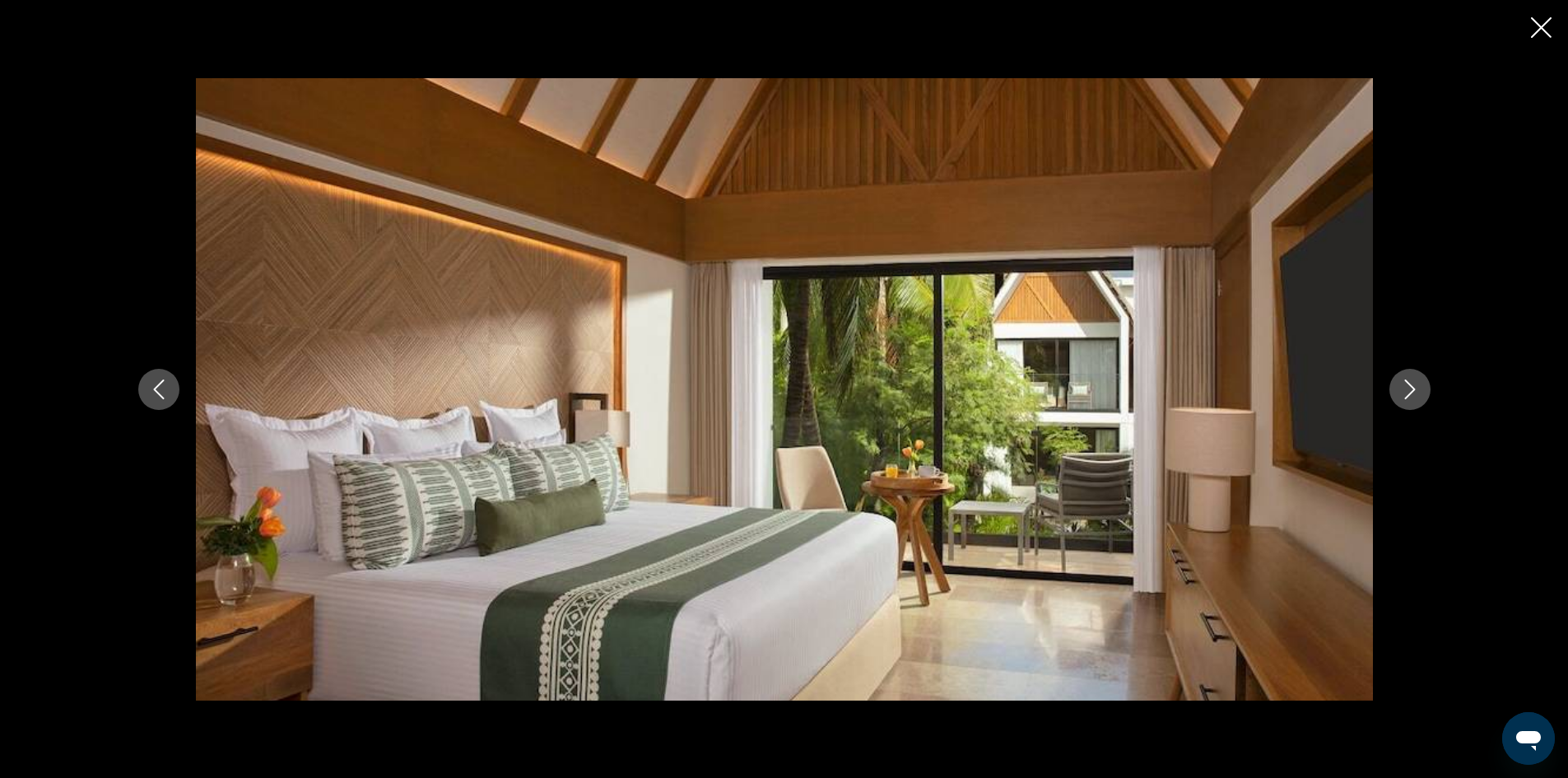
click at [1396, 389] on button "Next image" at bounding box center [1410, 389] width 41 height 41
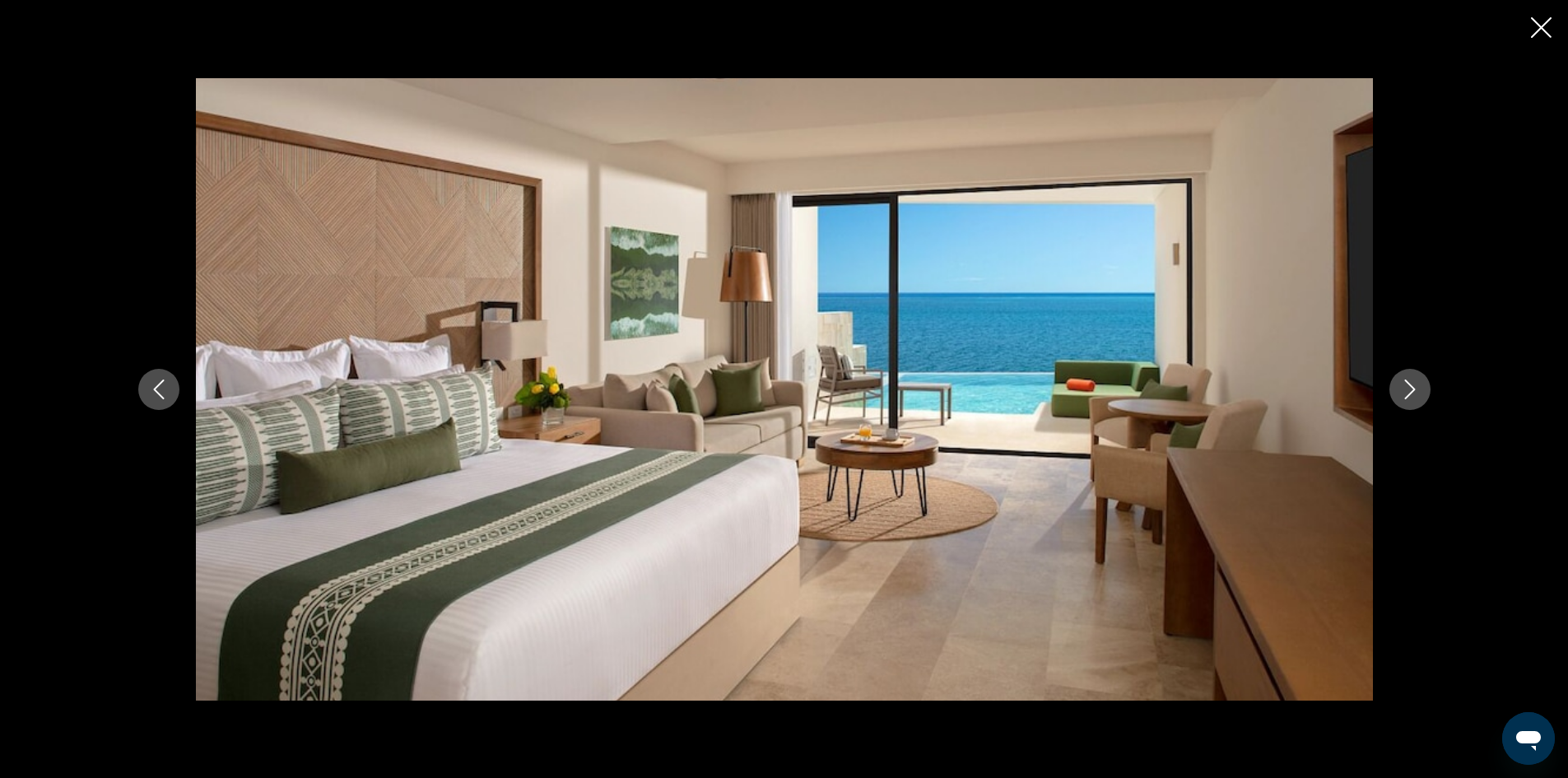
click at [1396, 389] on button "Next image" at bounding box center [1410, 389] width 41 height 41
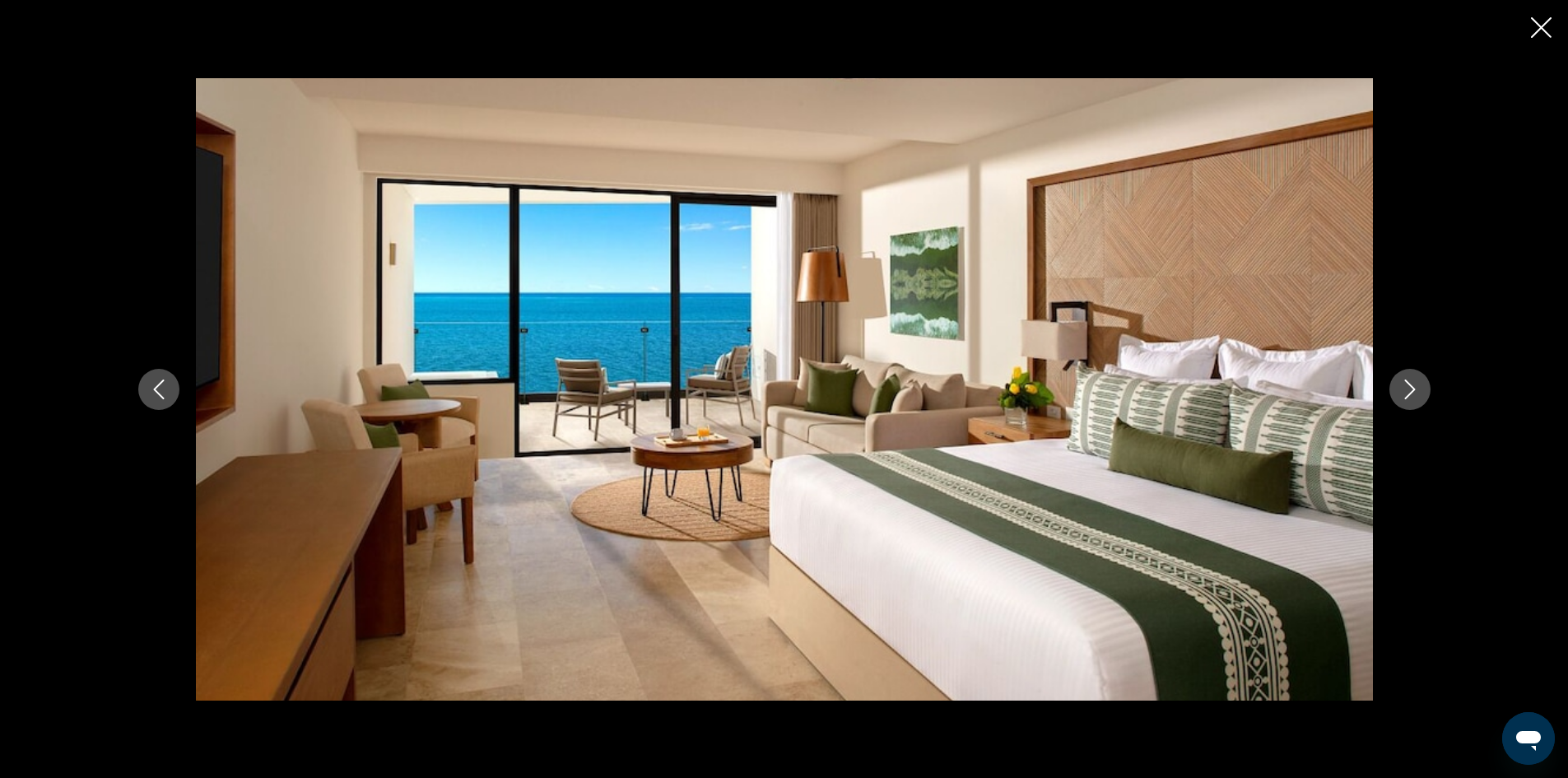
click at [1396, 389] on button "Next image" at bounding box center [1410, 389] width 41 height 41
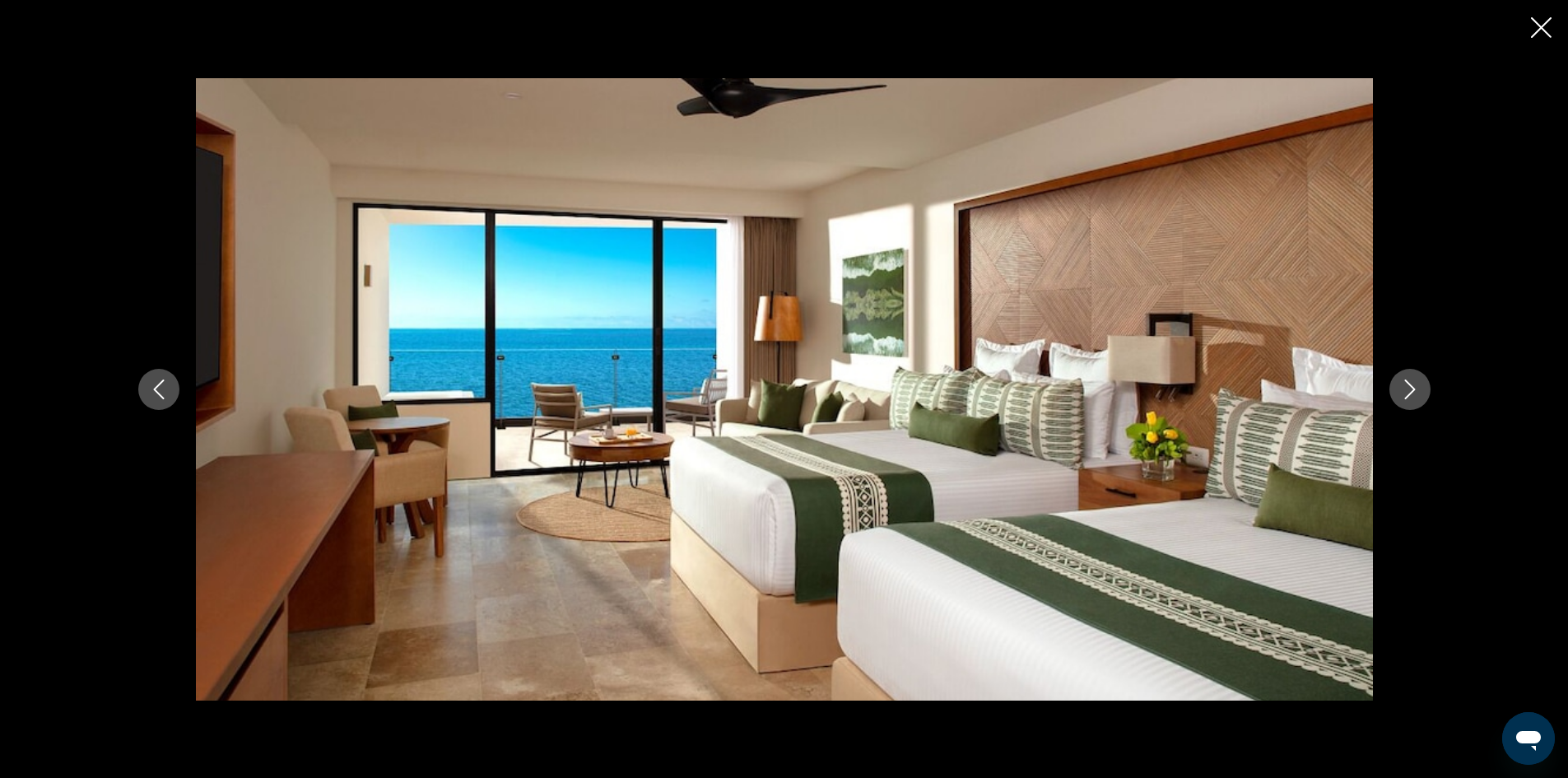
click at [1396, 389] on button "Next image" at bounding box center [1410, 389] width 41 height 41
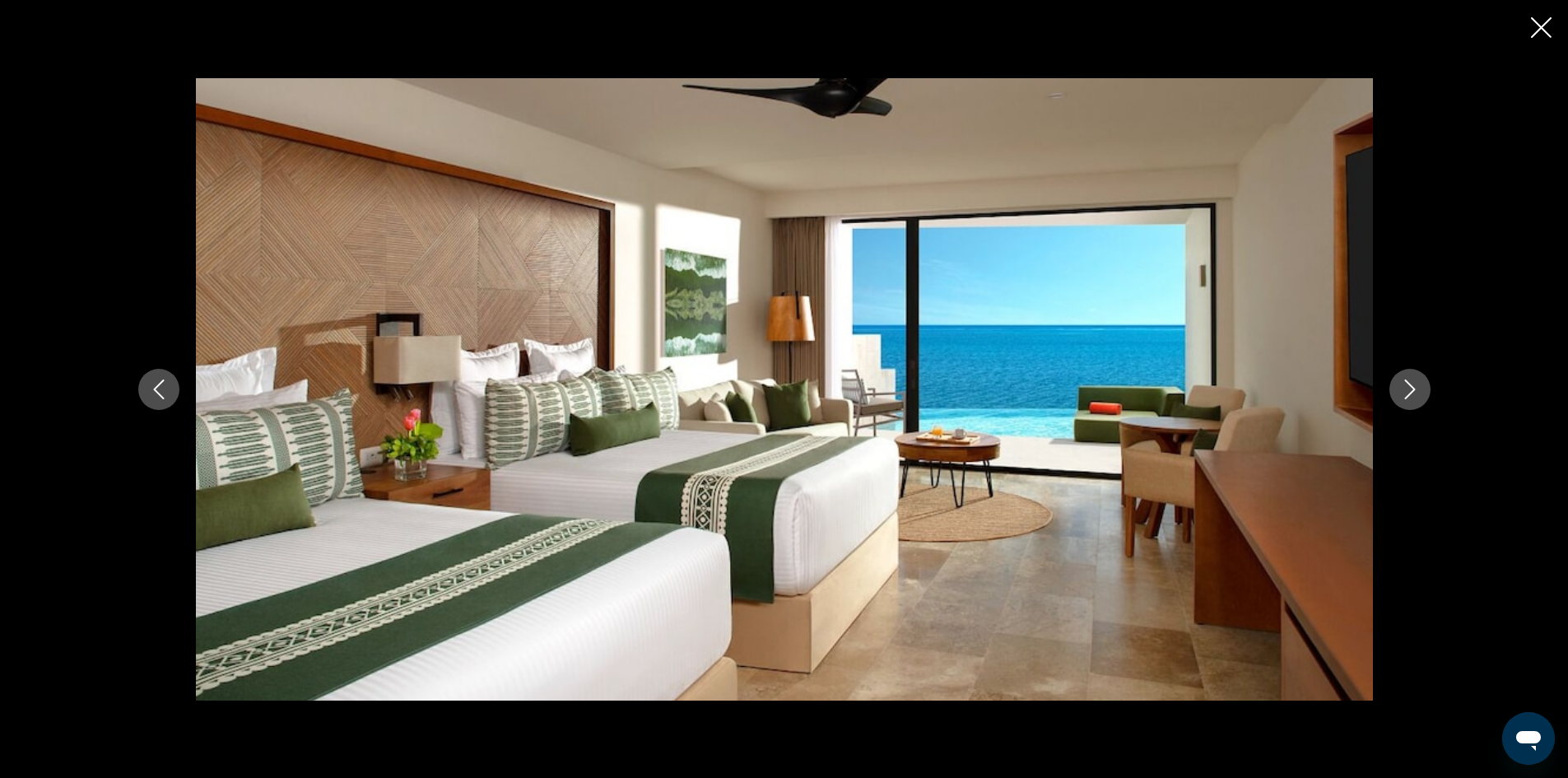
click at [1396, 389] on button "Next image" at bounding box center [1410, 389] width 41 height 41
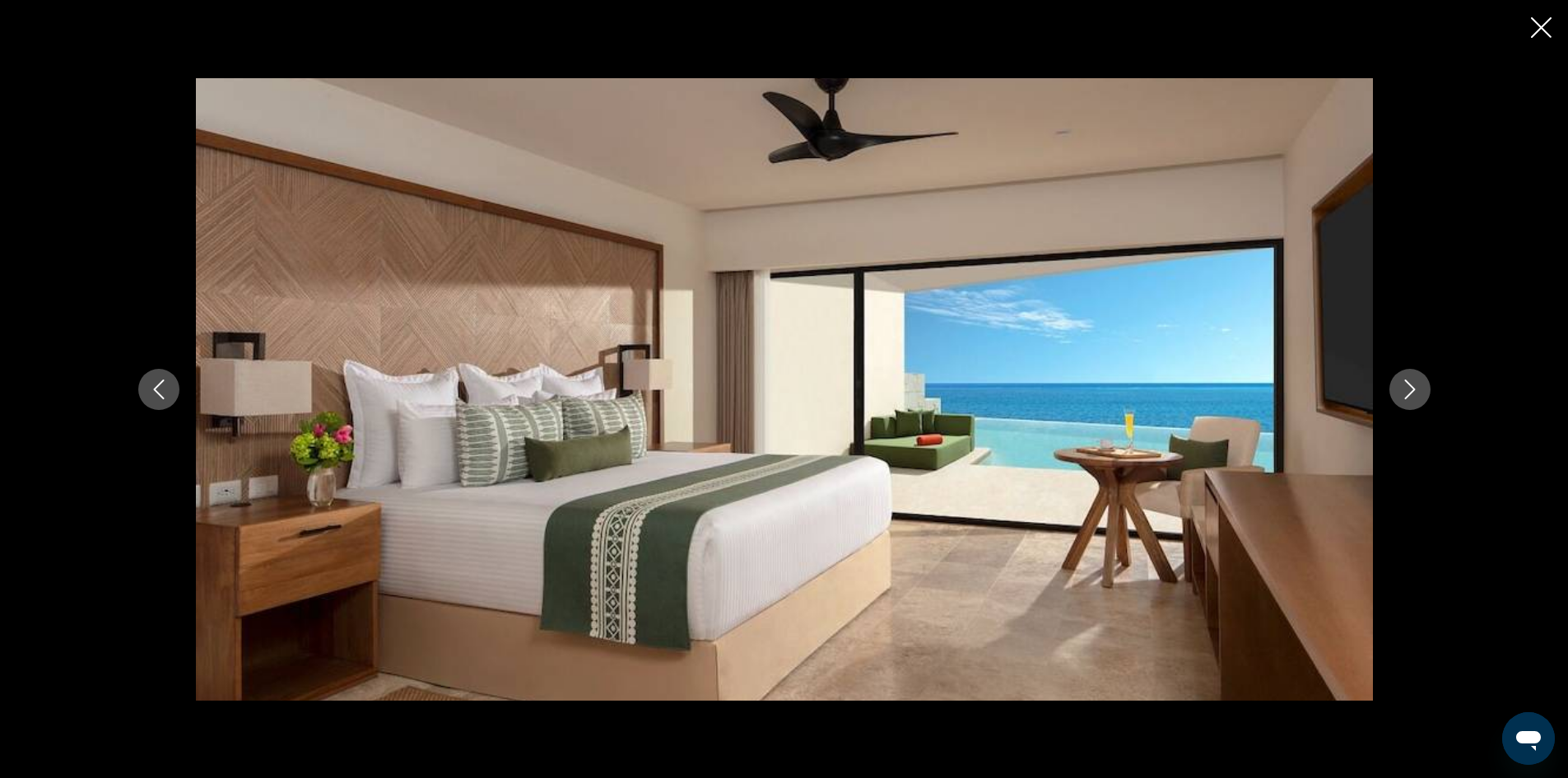
click at [1396, 389] on button "Next image" at bounding box center [1410, 389] width 41 height 41
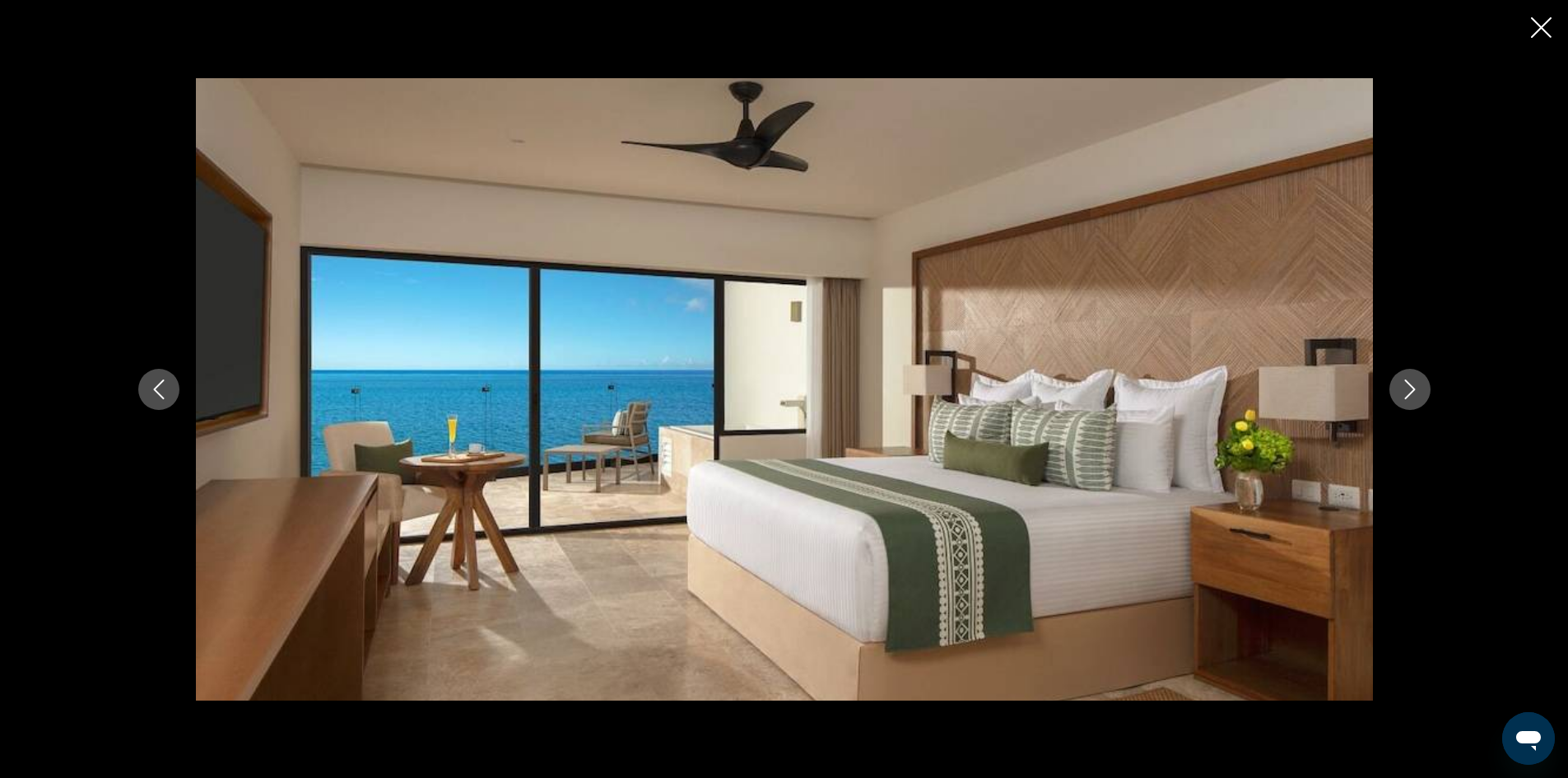
click at [1396, 389] on button "Next image" at bounding box center [1410, 389] width 41 height 41
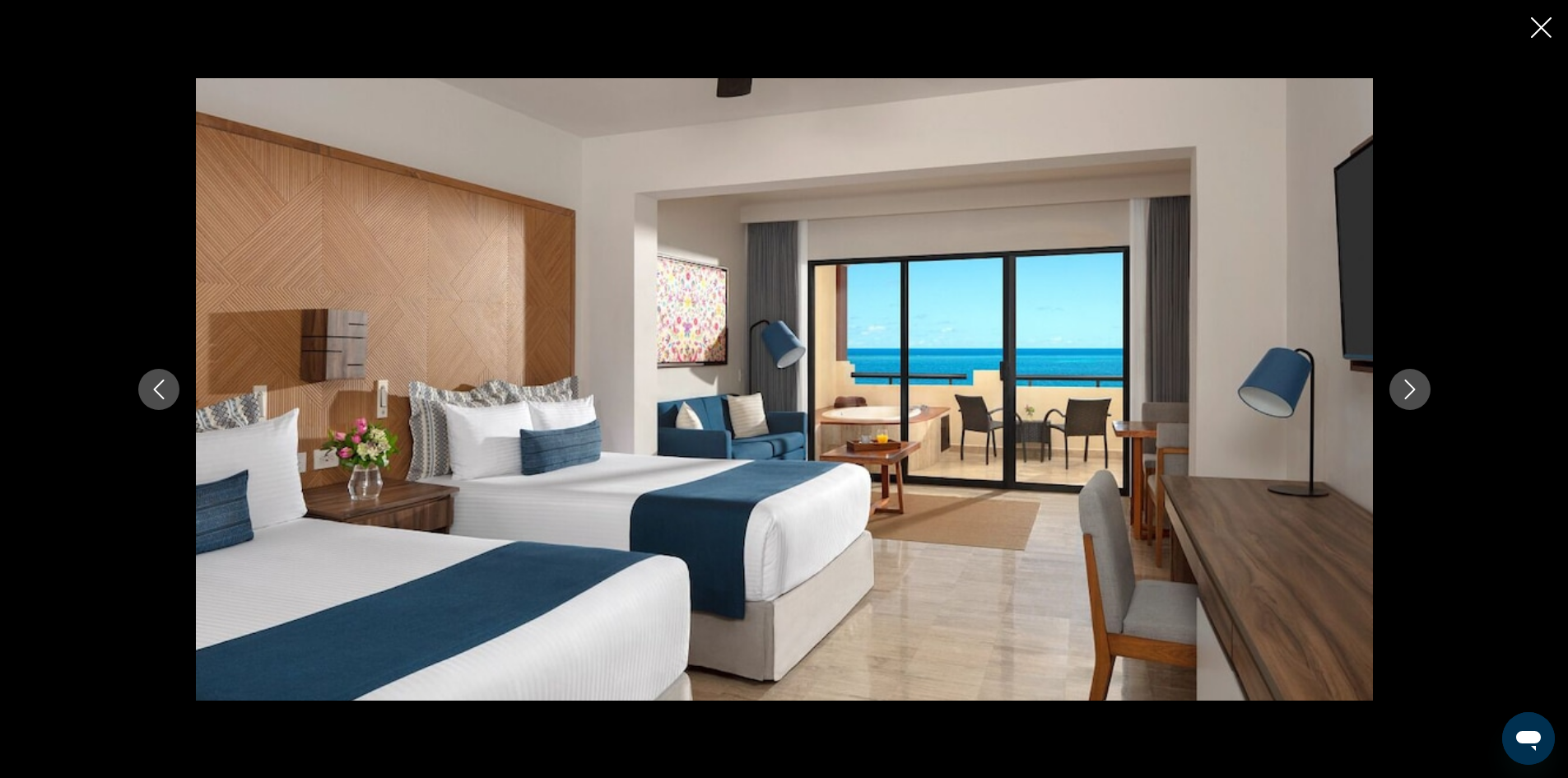
click at [1396, 389] on button "Next image" at bounding box center [1410, 389] width 41 height 41
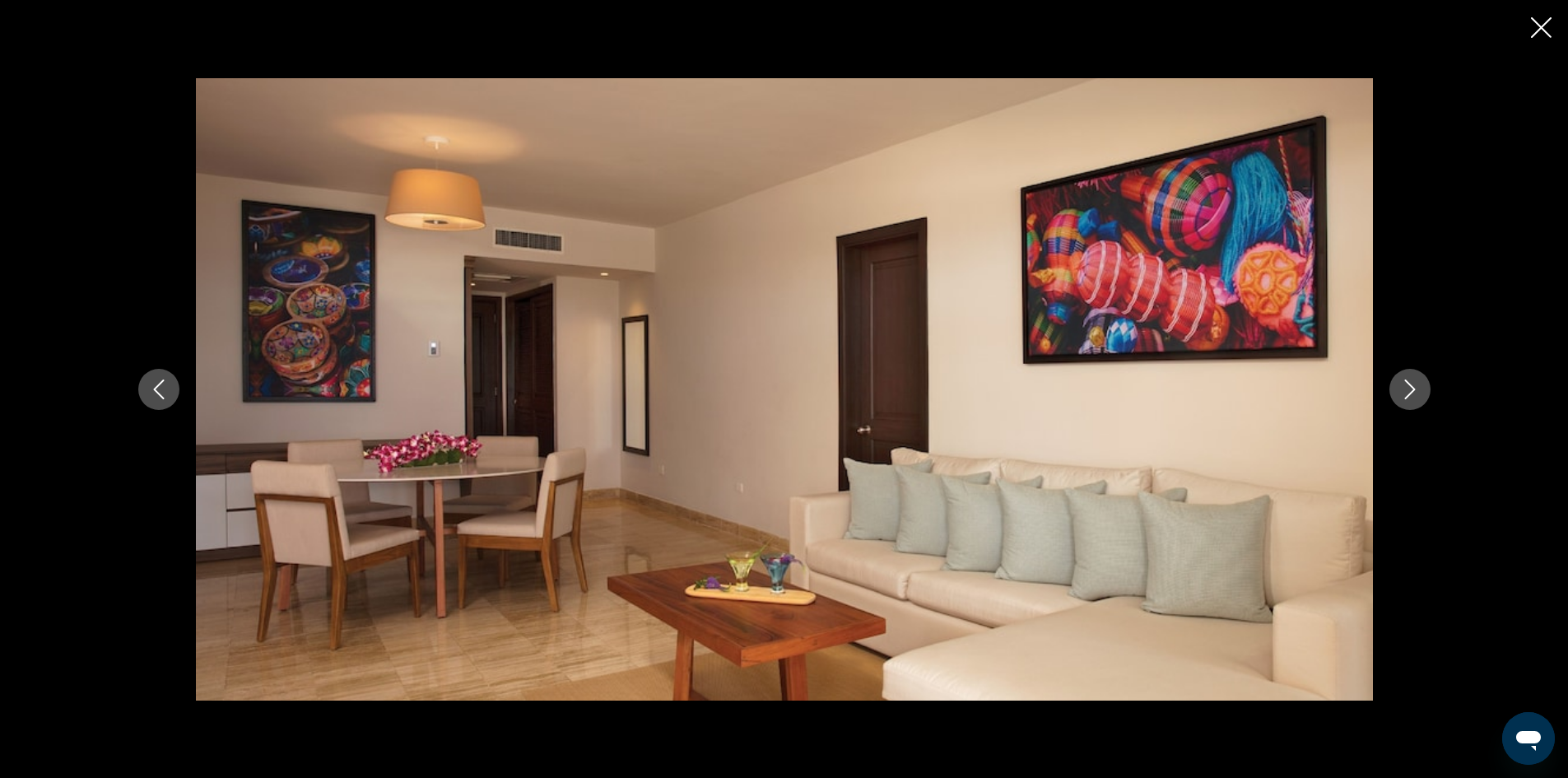
click at [1396, 389] on button "Next image" at bounding box center [1410, 389] width 41 height 41
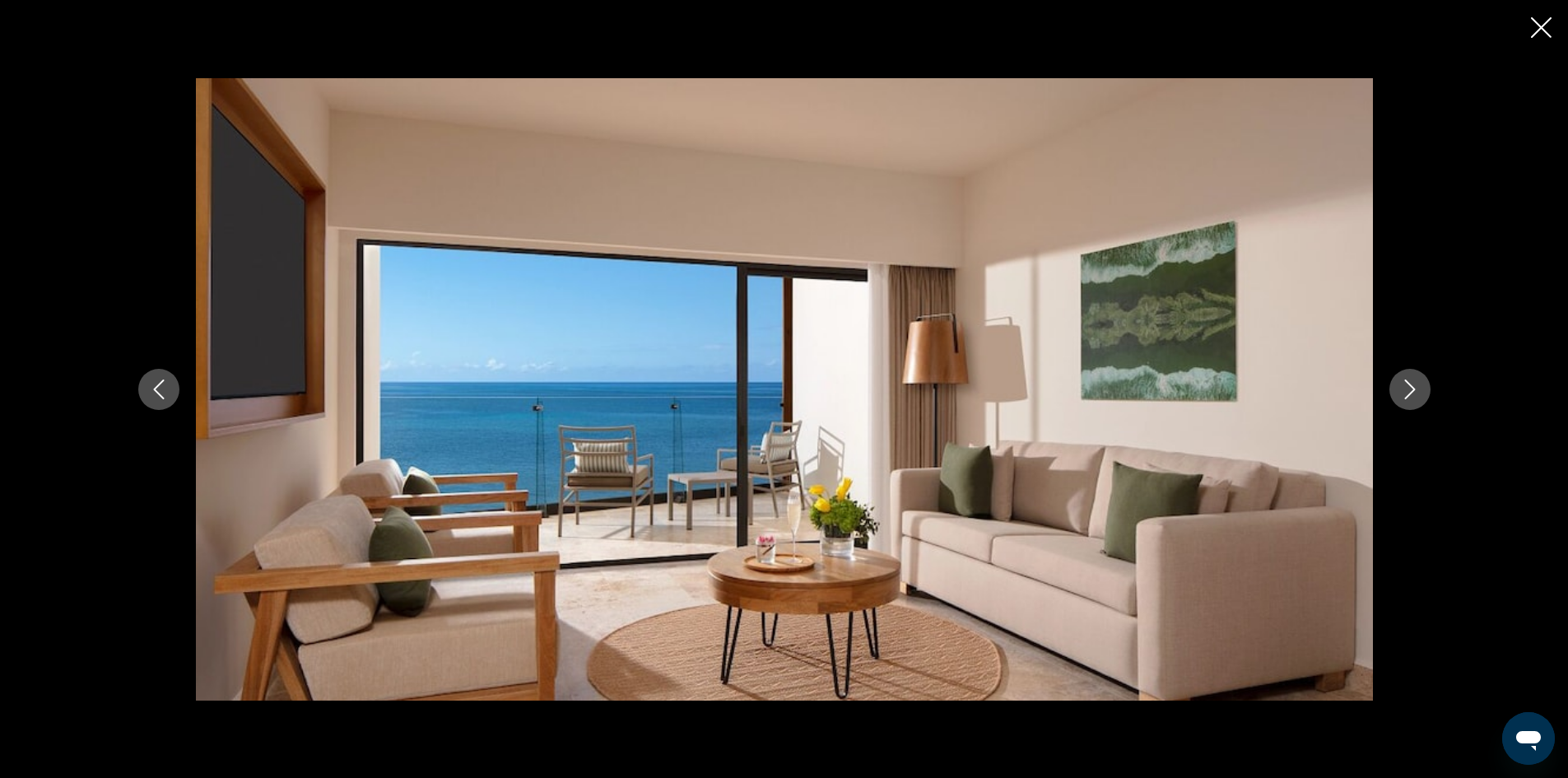
click at [1396, 389] on button "Next image" at bounding box center [1410, 389] width 41 height 41
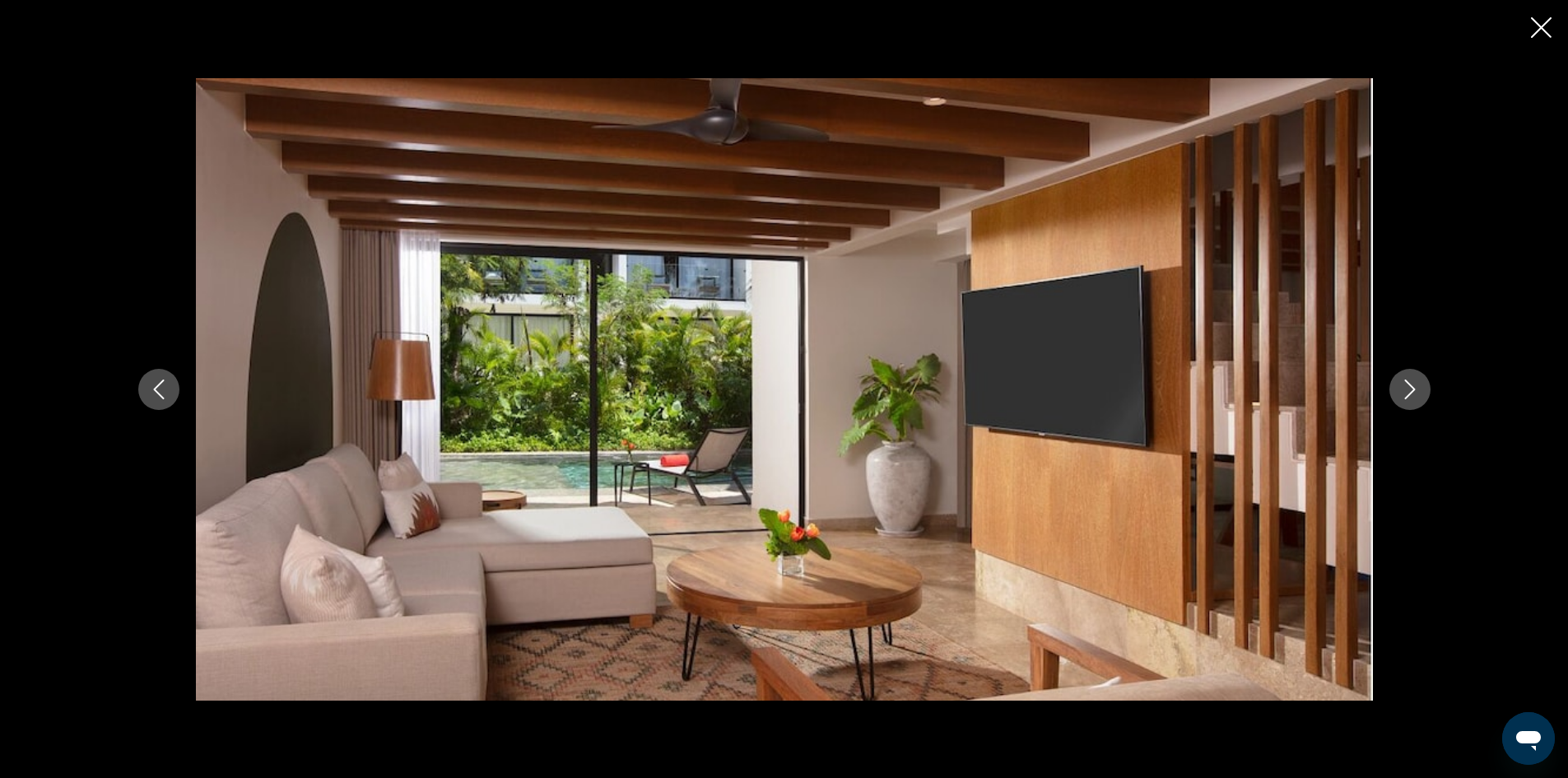
click at [1396, 389] on button "Next image" at bounding box center [1410, 389] width 41 height 41
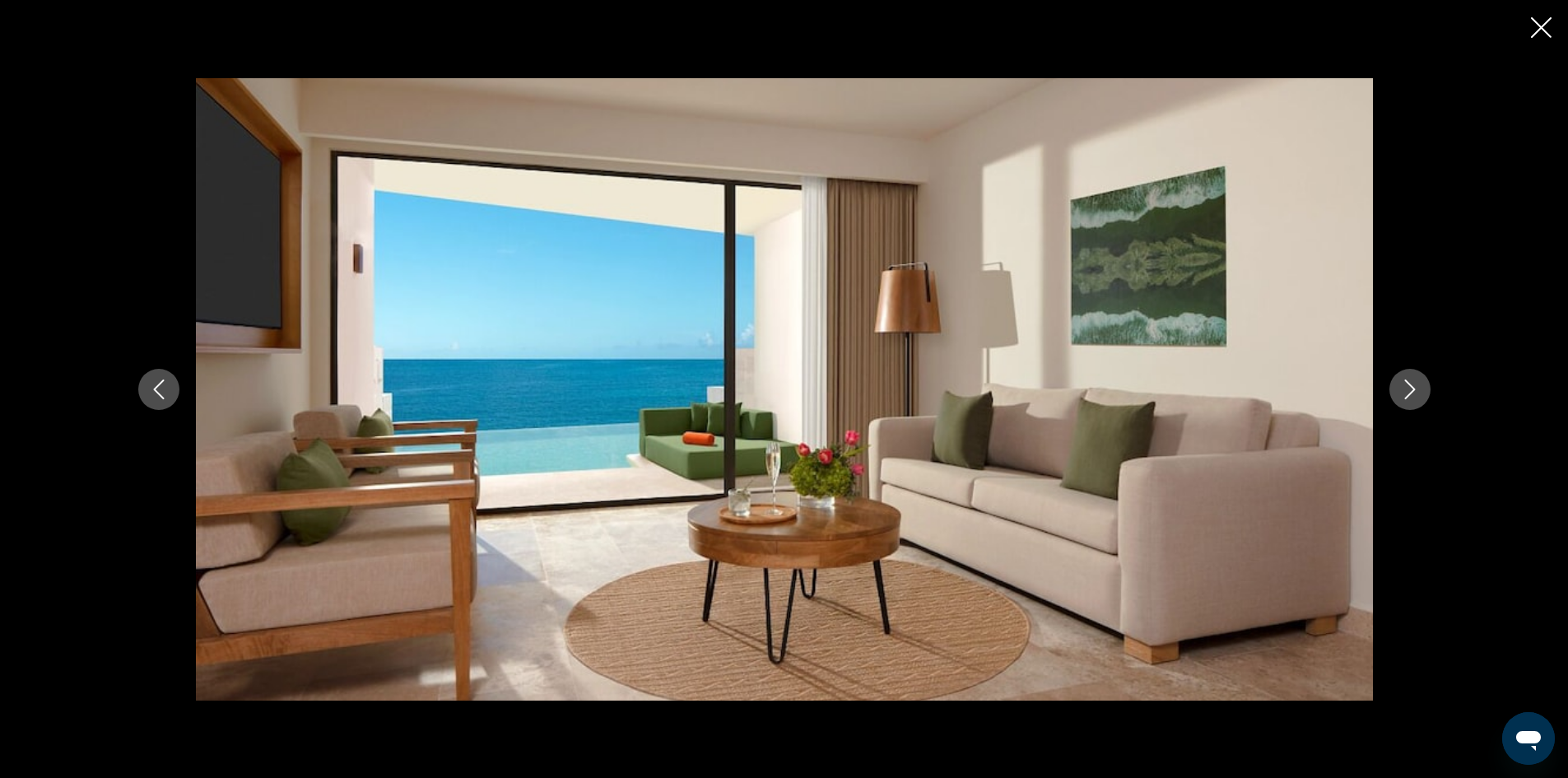
click at [1396, 389] on button "Next image" at bounding box center [1410, 389] width 41 height 41
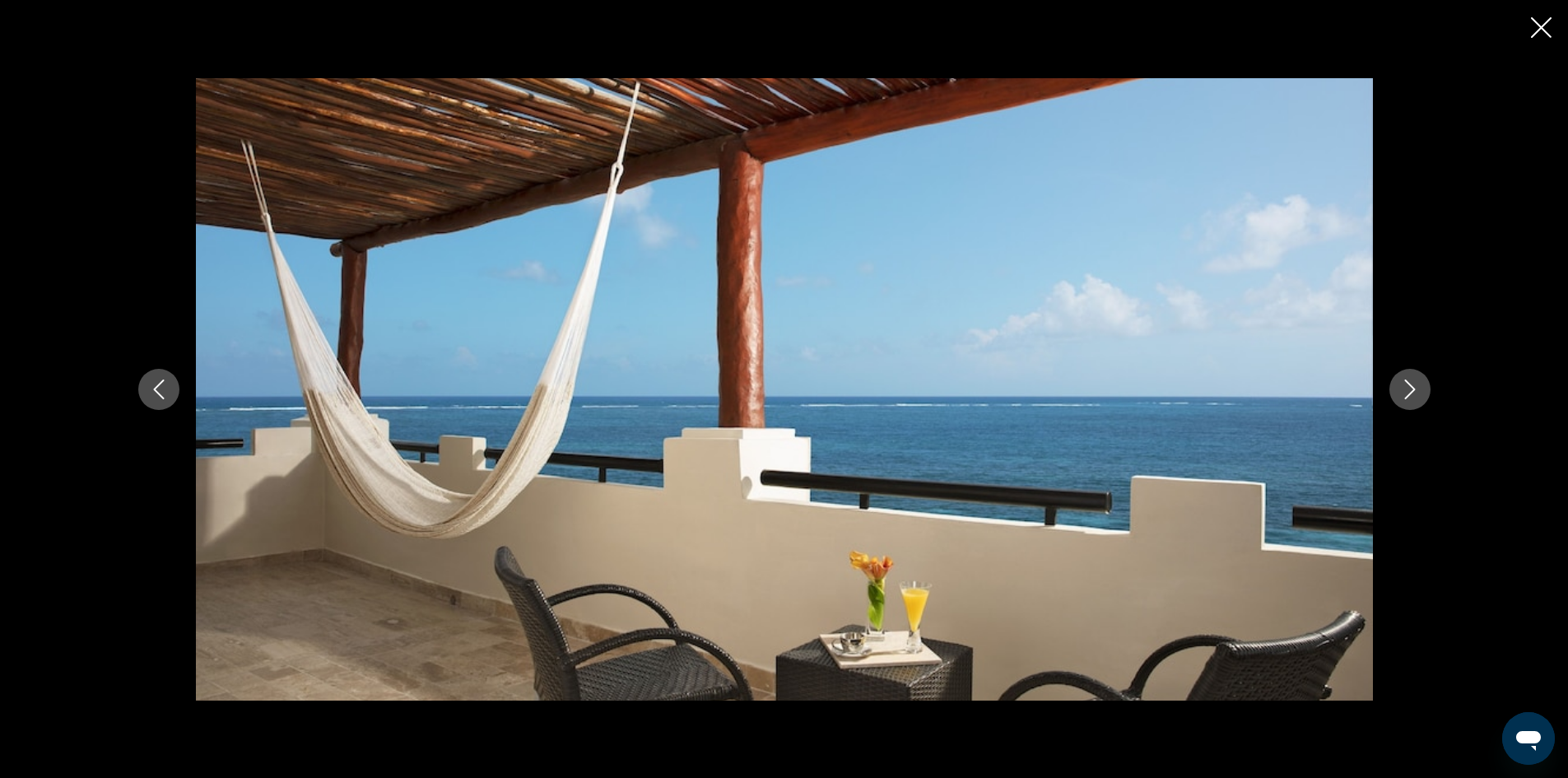
click at [1396, 389] on button "Next image" at bounding box center [1410, 389] width 41 height 41
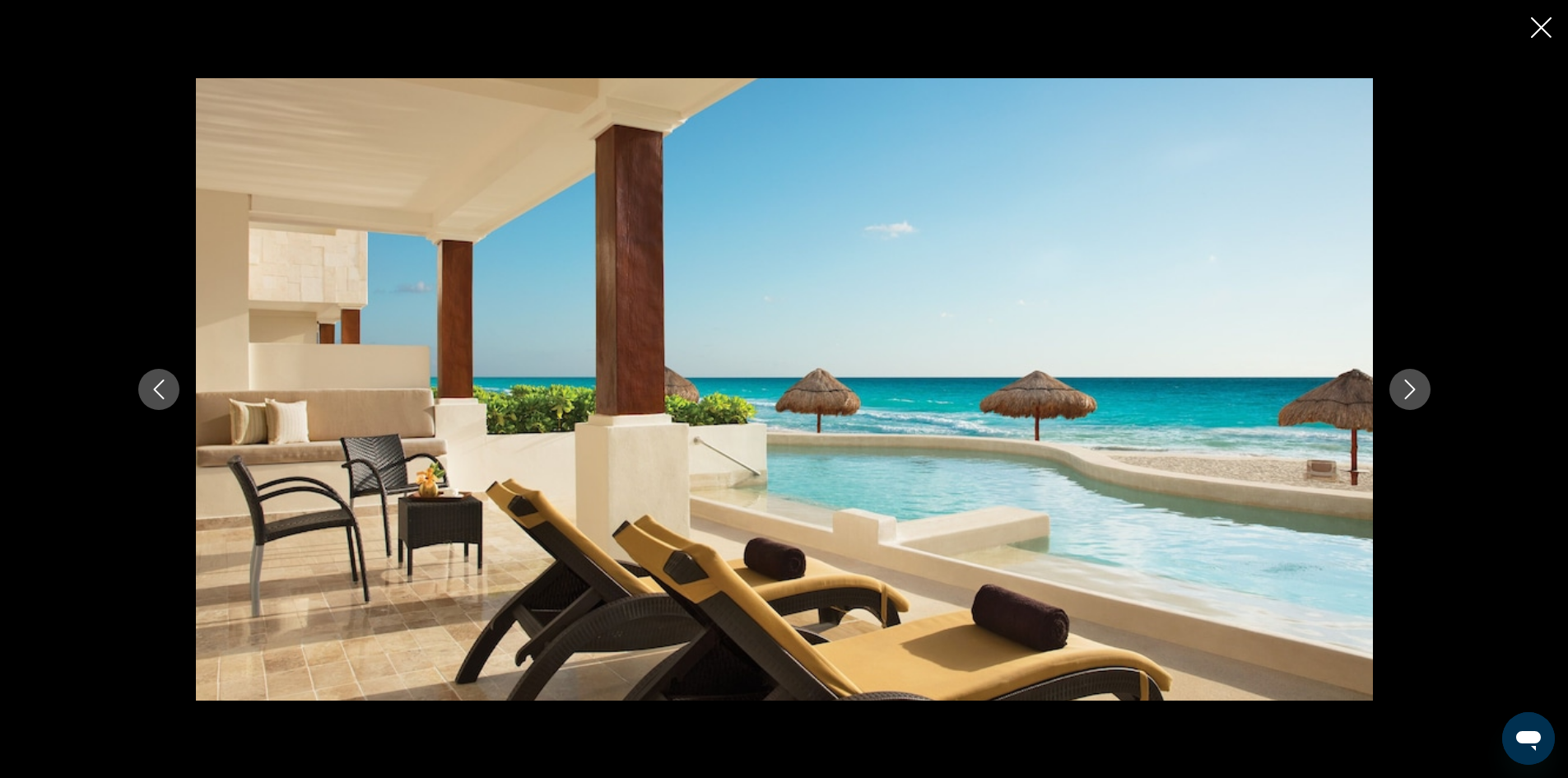
click at [1396, 389] on button "Next image" at bounding box center [1410, 389] width 41 height 41
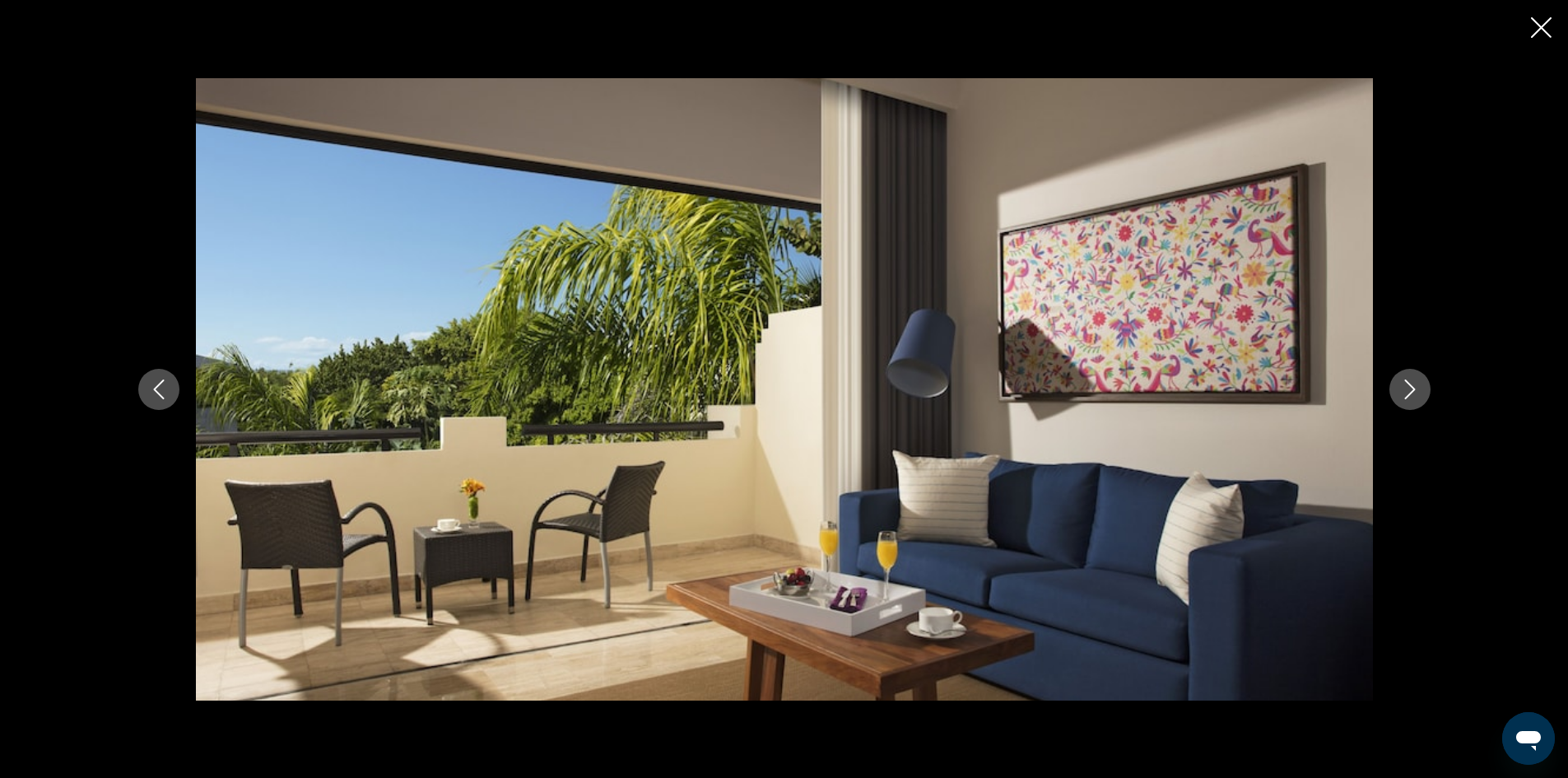
click at [1396, 389] on button "Next image" at bounding box center [1410, 389] width 41 height 41
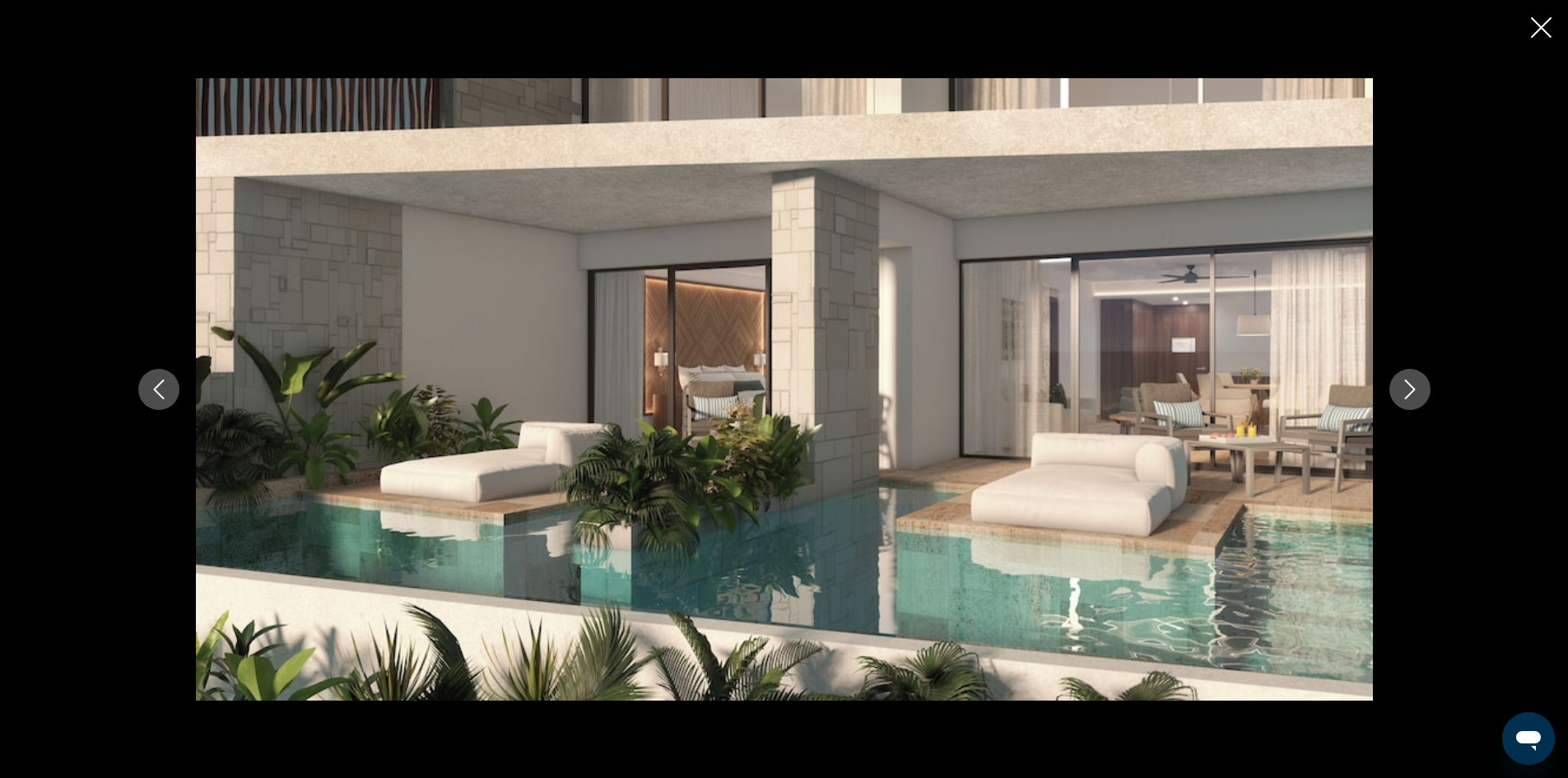
click at [1396, 389] on button "Next image" at bounding box center [1410, 389] width 41 height 41
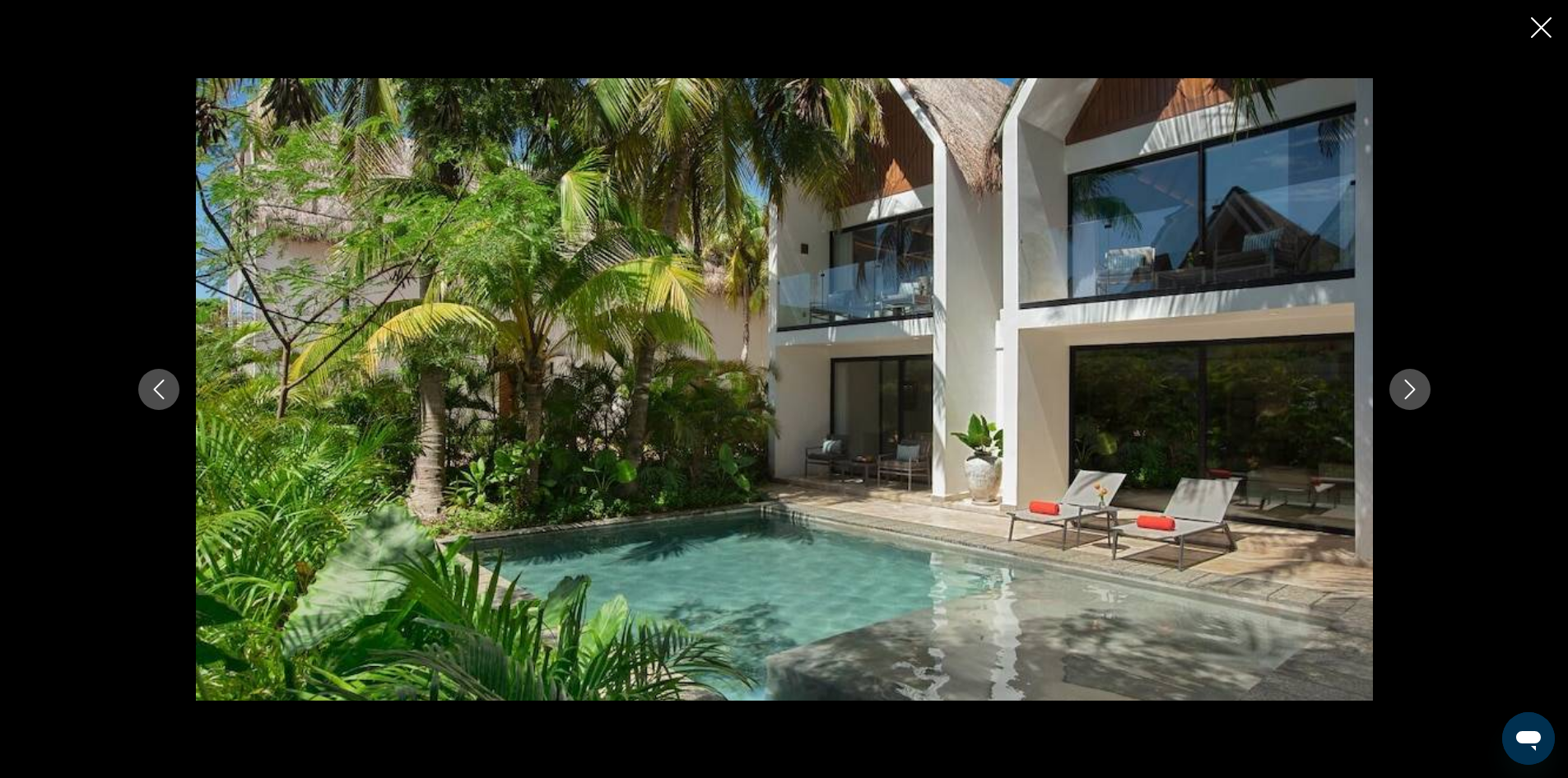
click at [1396, 389] on button "Next image" at bounding box center [1410, 389] width 41 height 41
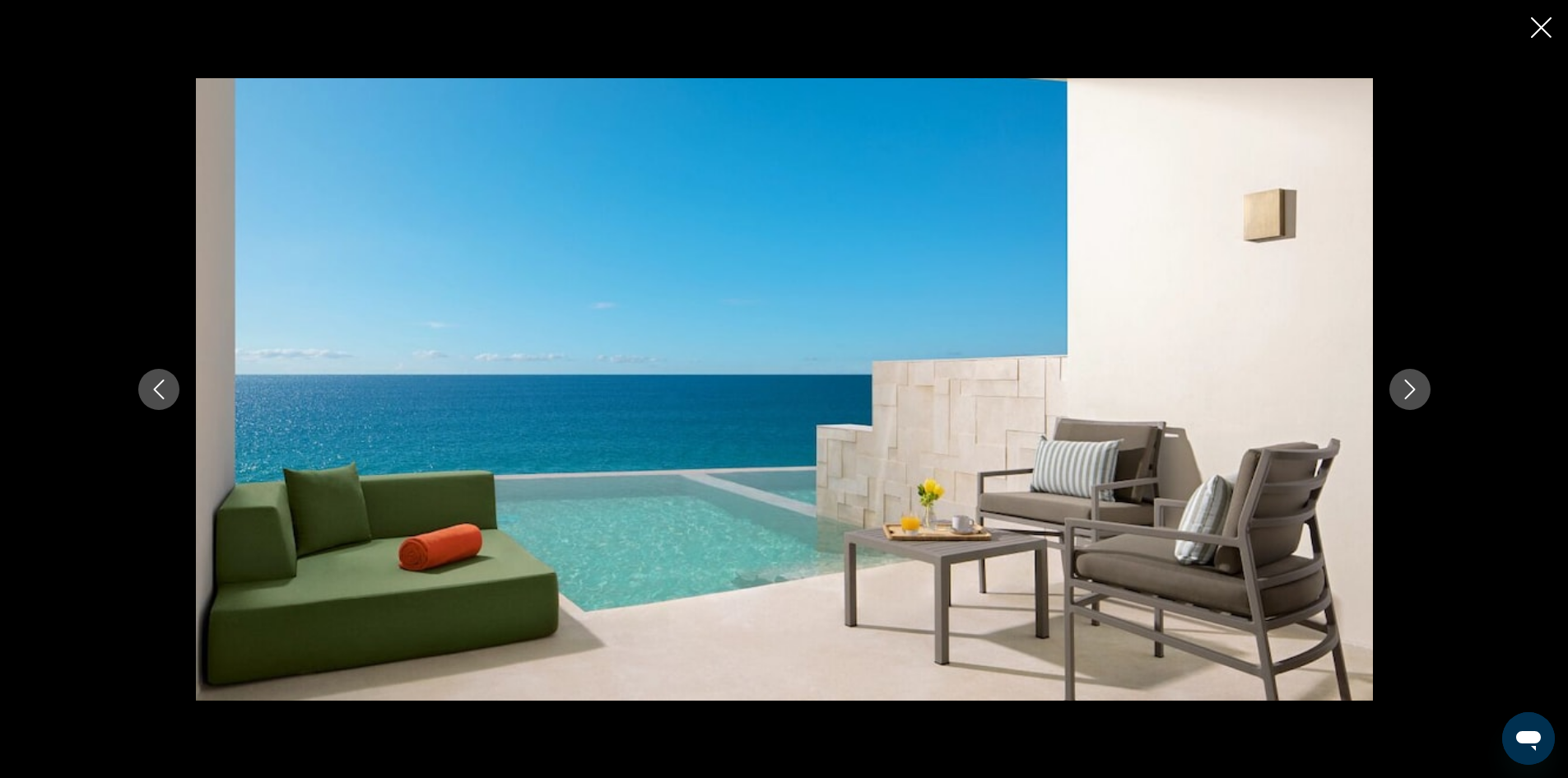
click at [1396, 389] on button "Next image" at bounding box center [1410, 389] width 41 height 41
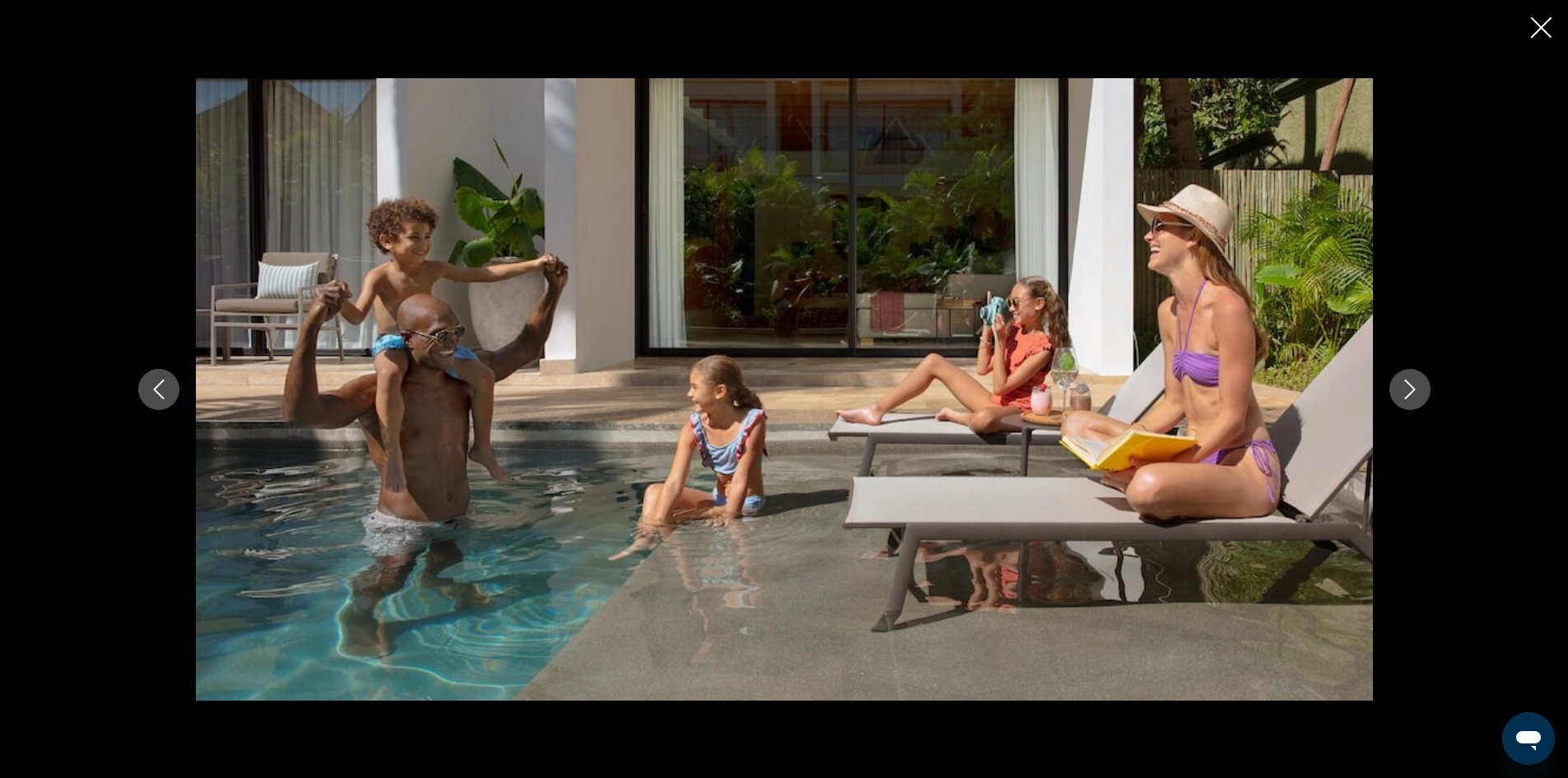
click at [1396, 389] on button "Next image" at bounding box center [1410, 389] width 41 height 41
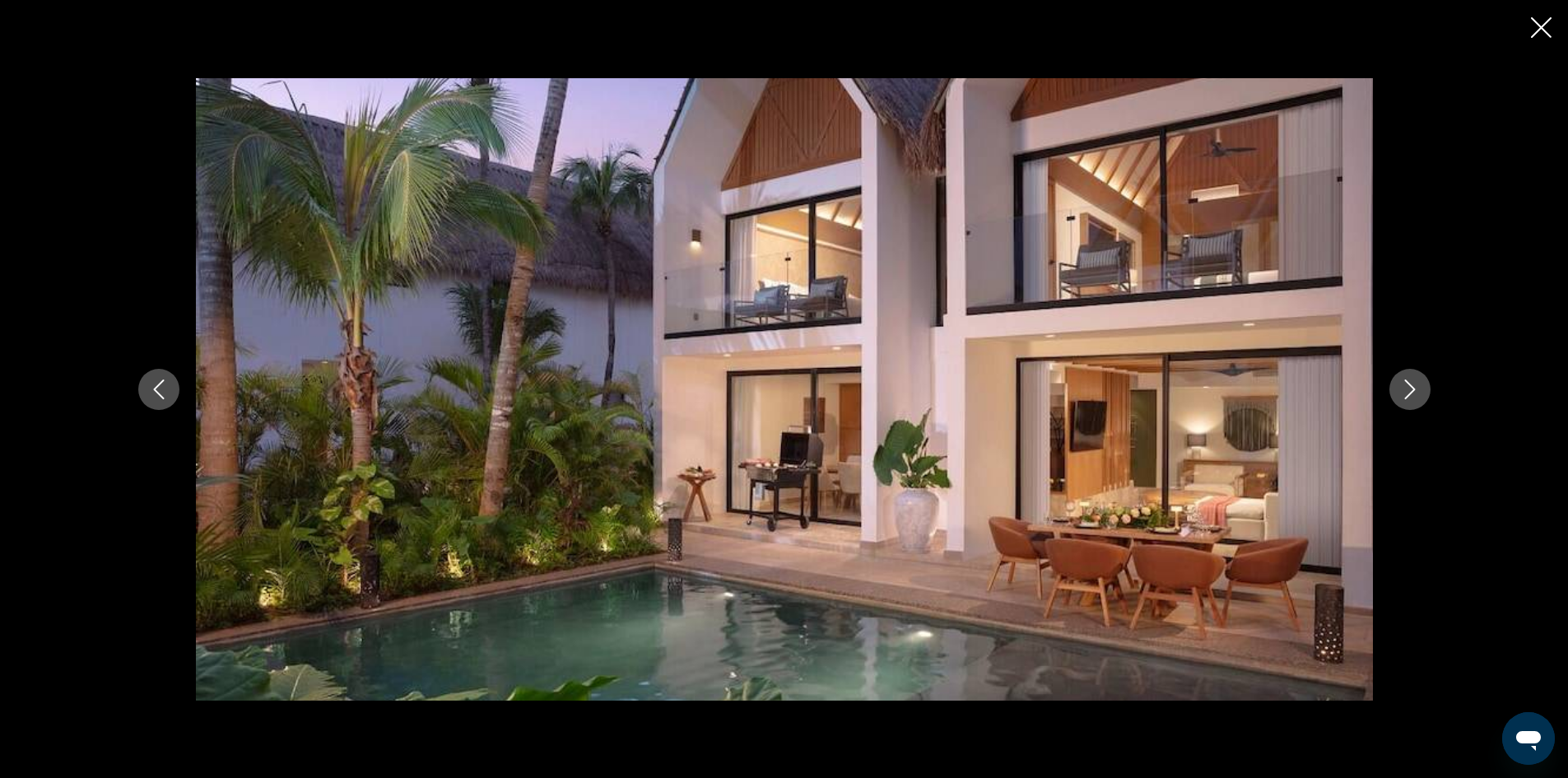
click at [163, 397] on icon "Previous image" at bounding box center [159, 389] width 20 height 20
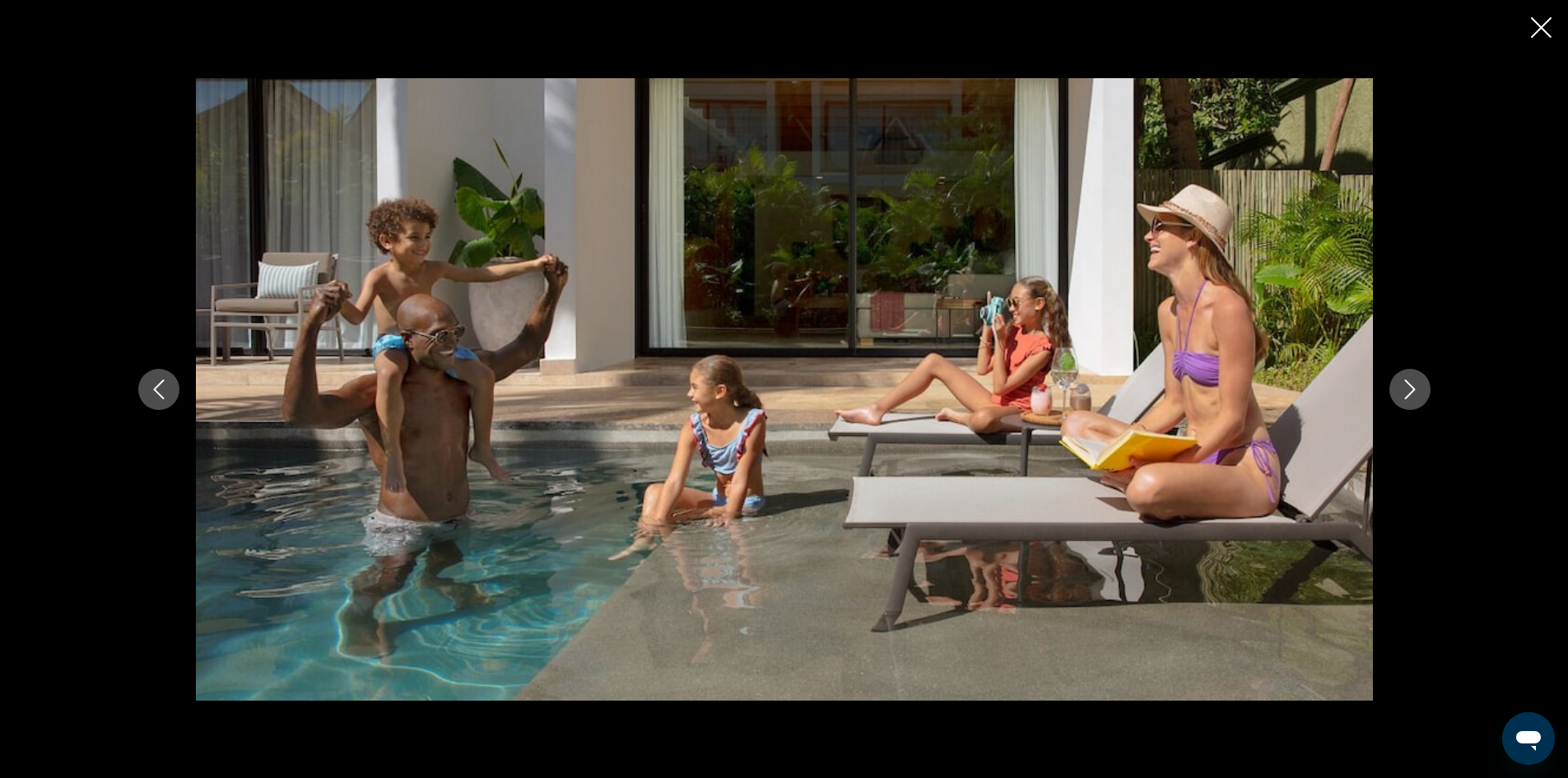
click at [1419, 387] on icon "Next image" at bounding box center [1410, 389] width 20 height 20
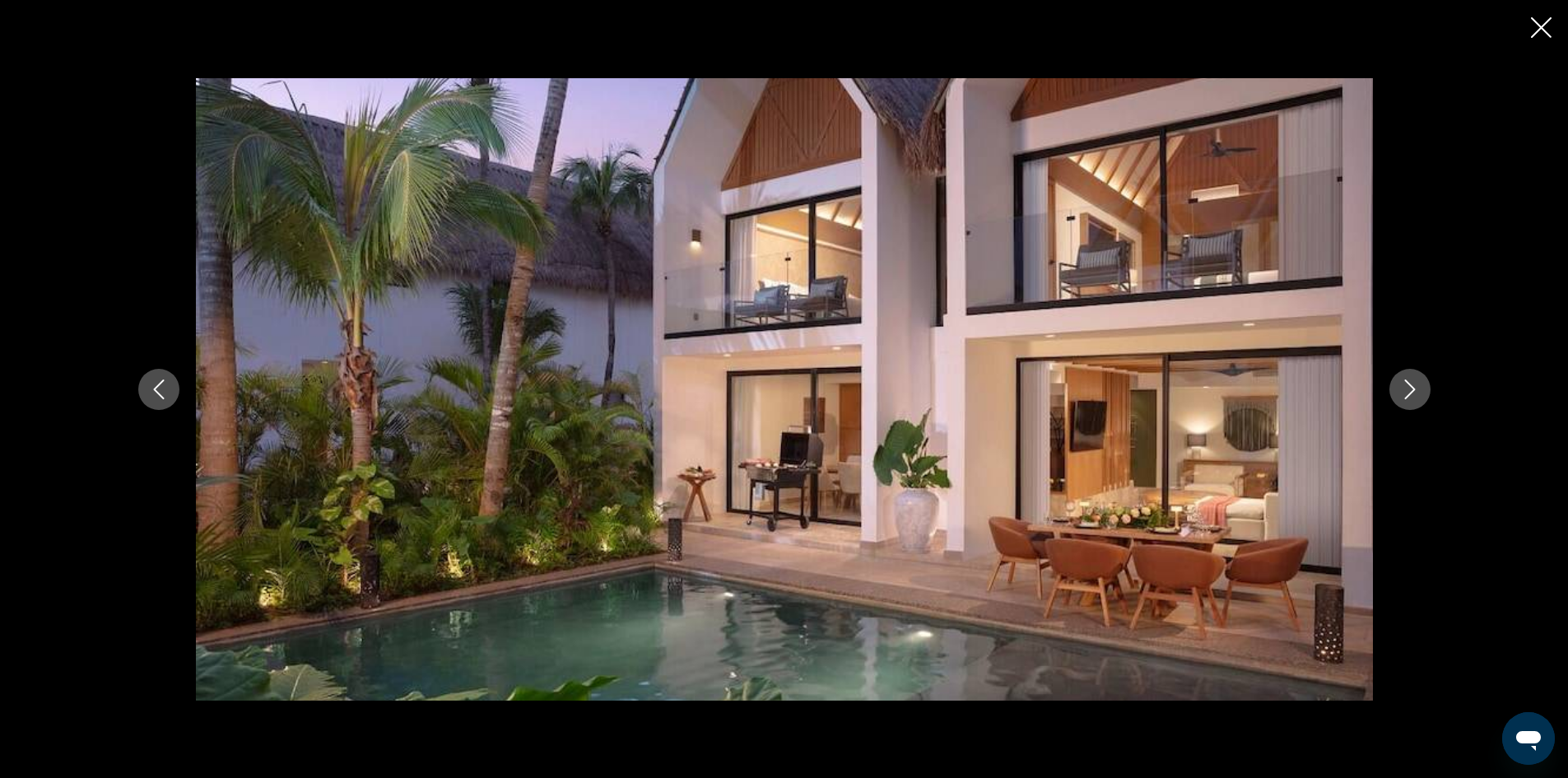
click at [1419, 387] on icon "Next image" at bounding box center [1410, 389] width 20 height 20
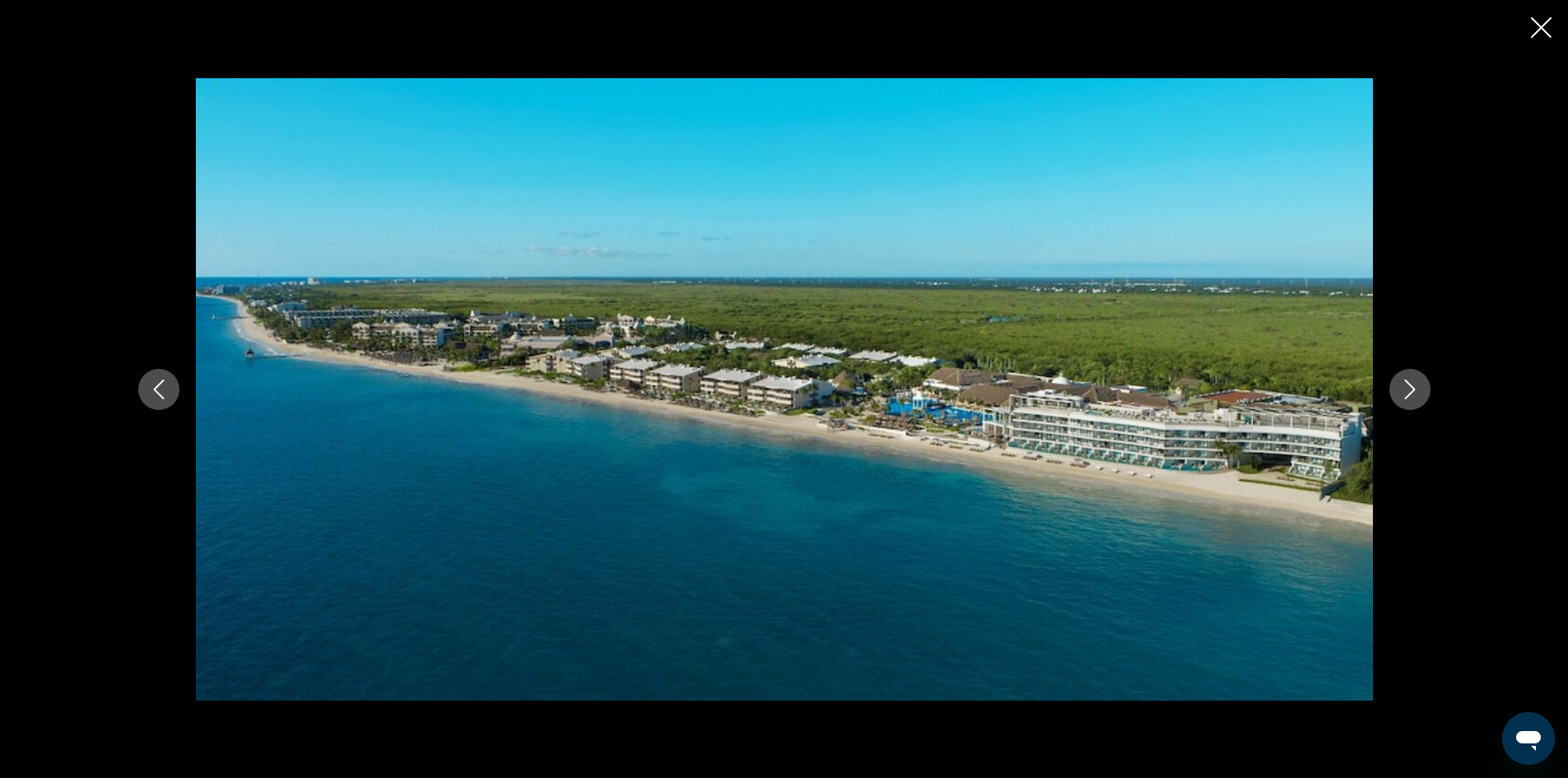
click at [1419, 387] on icon "Next image" at bounding box center [1410, 389] width 20 height 20
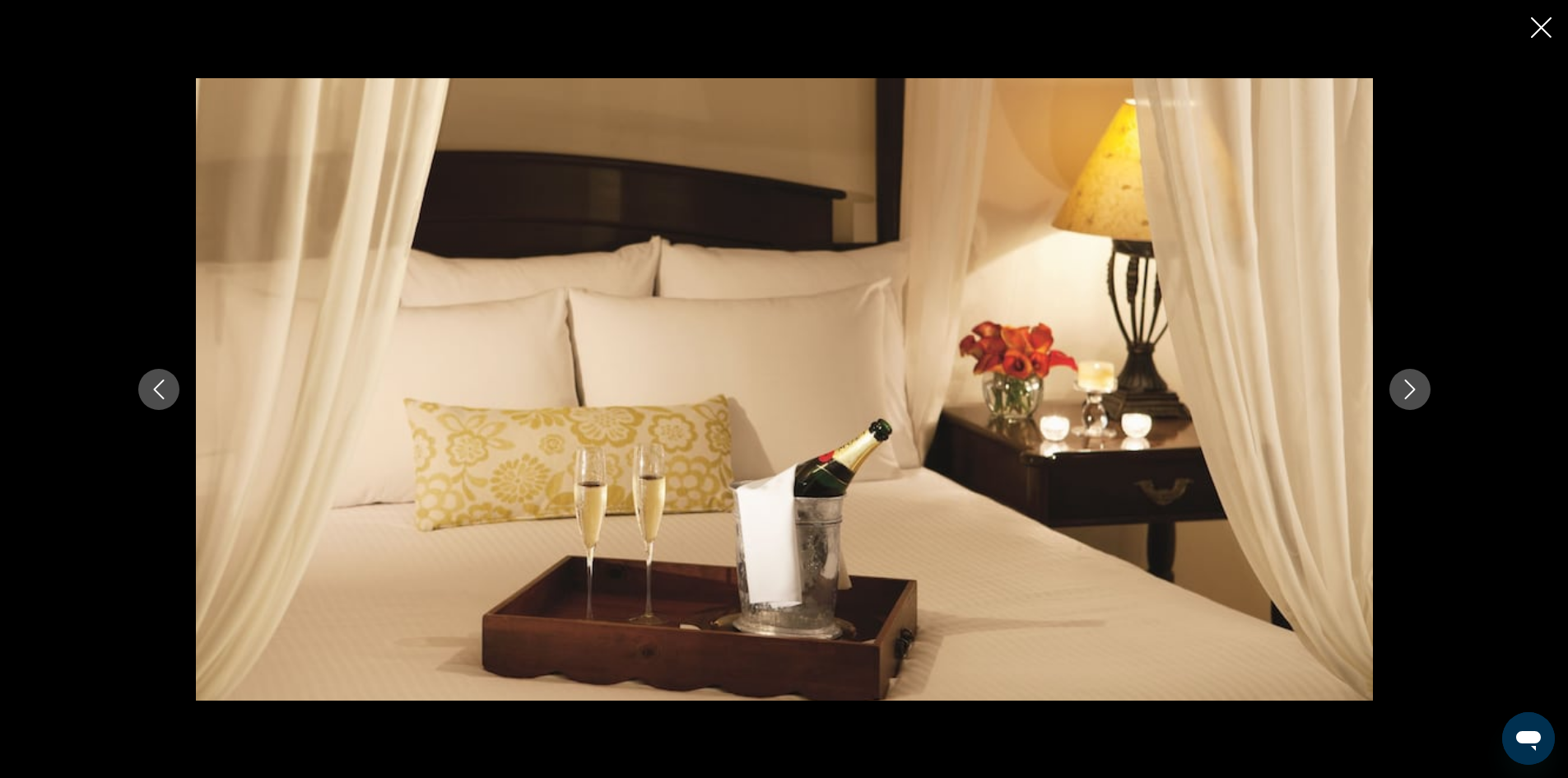
click at [1419, 387] on icon "Next image" at bounding box center [1410, 389] width 20 height 20
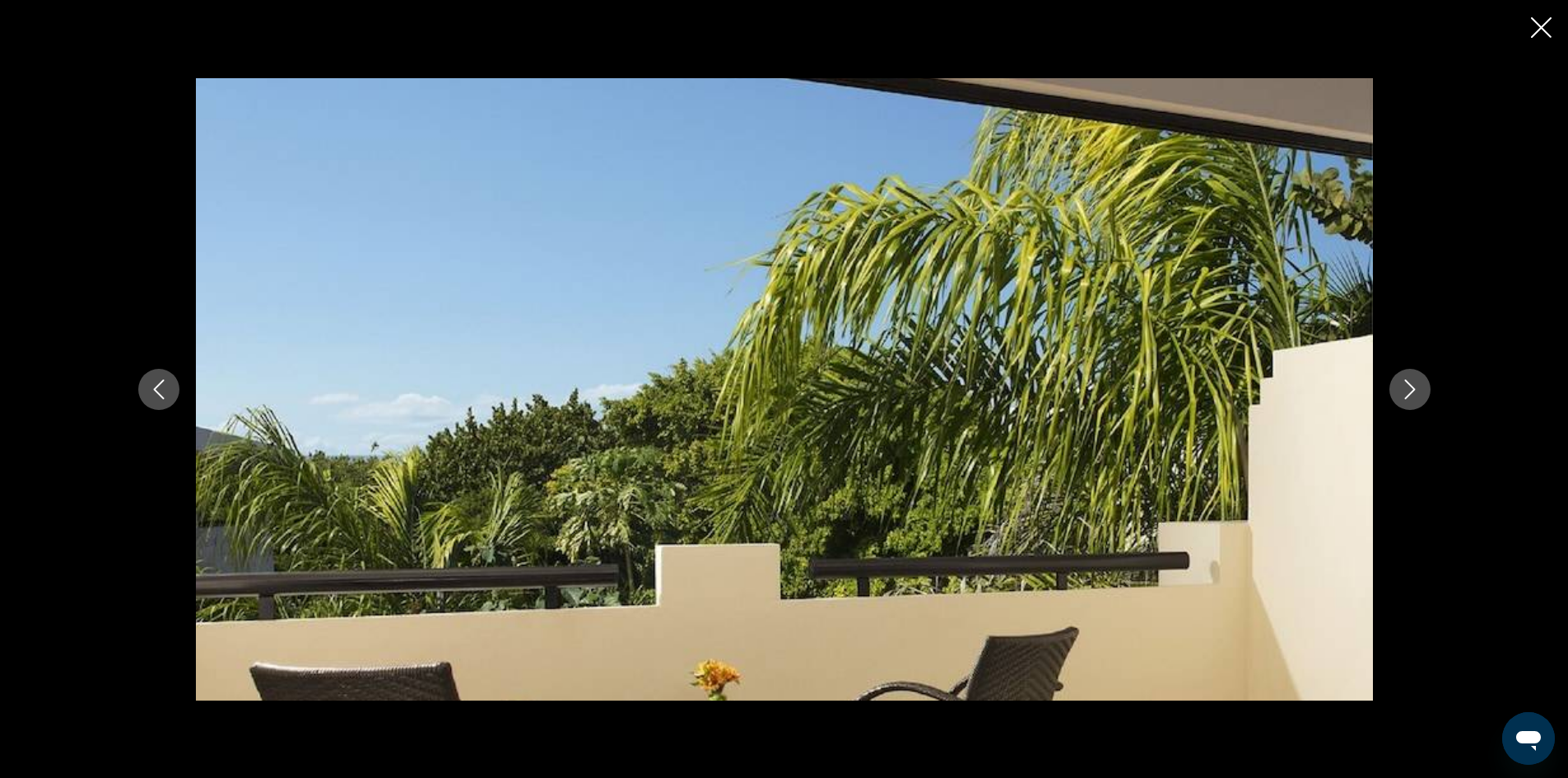
click at [1419, 387] on icon "Next image" at bounding box center [1410, 389] width 20 height 20
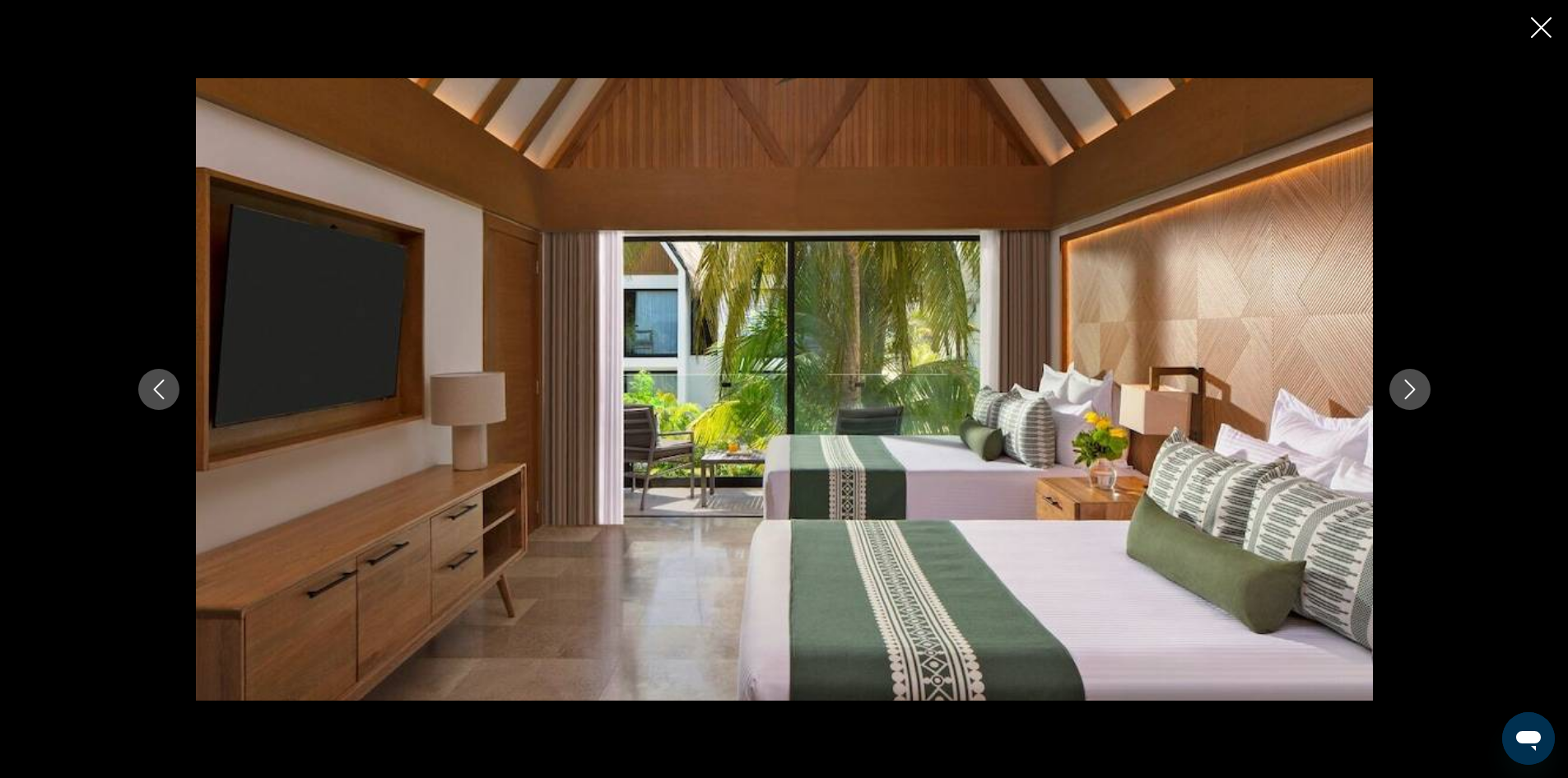
click at [1419, 387] on icon "Next image" at bounding box center [1410, 389] width 20 height 20
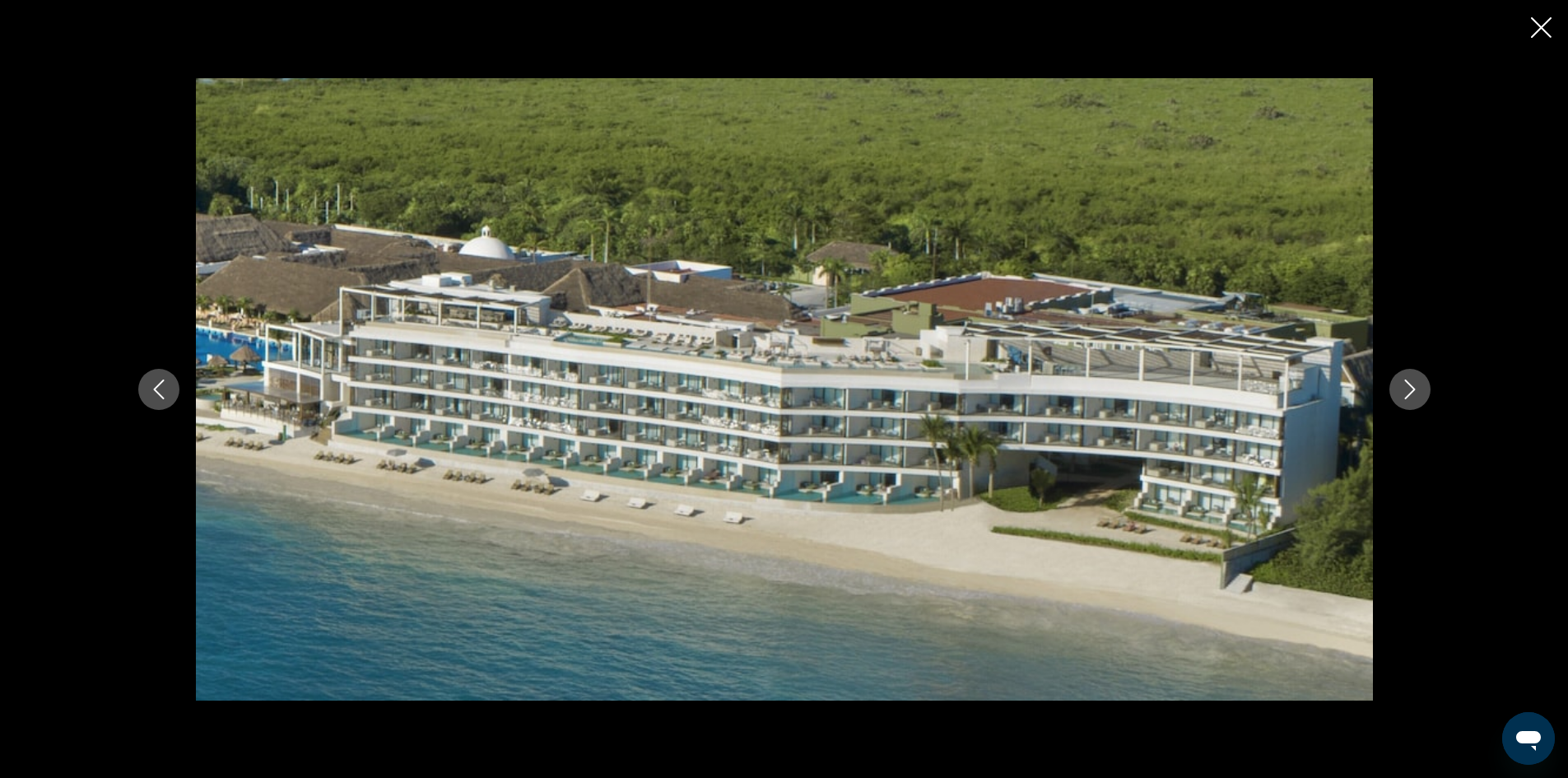
click at [1419, 387] on icon "Next image" at bounding box center [1410, 389] width 20 height 20
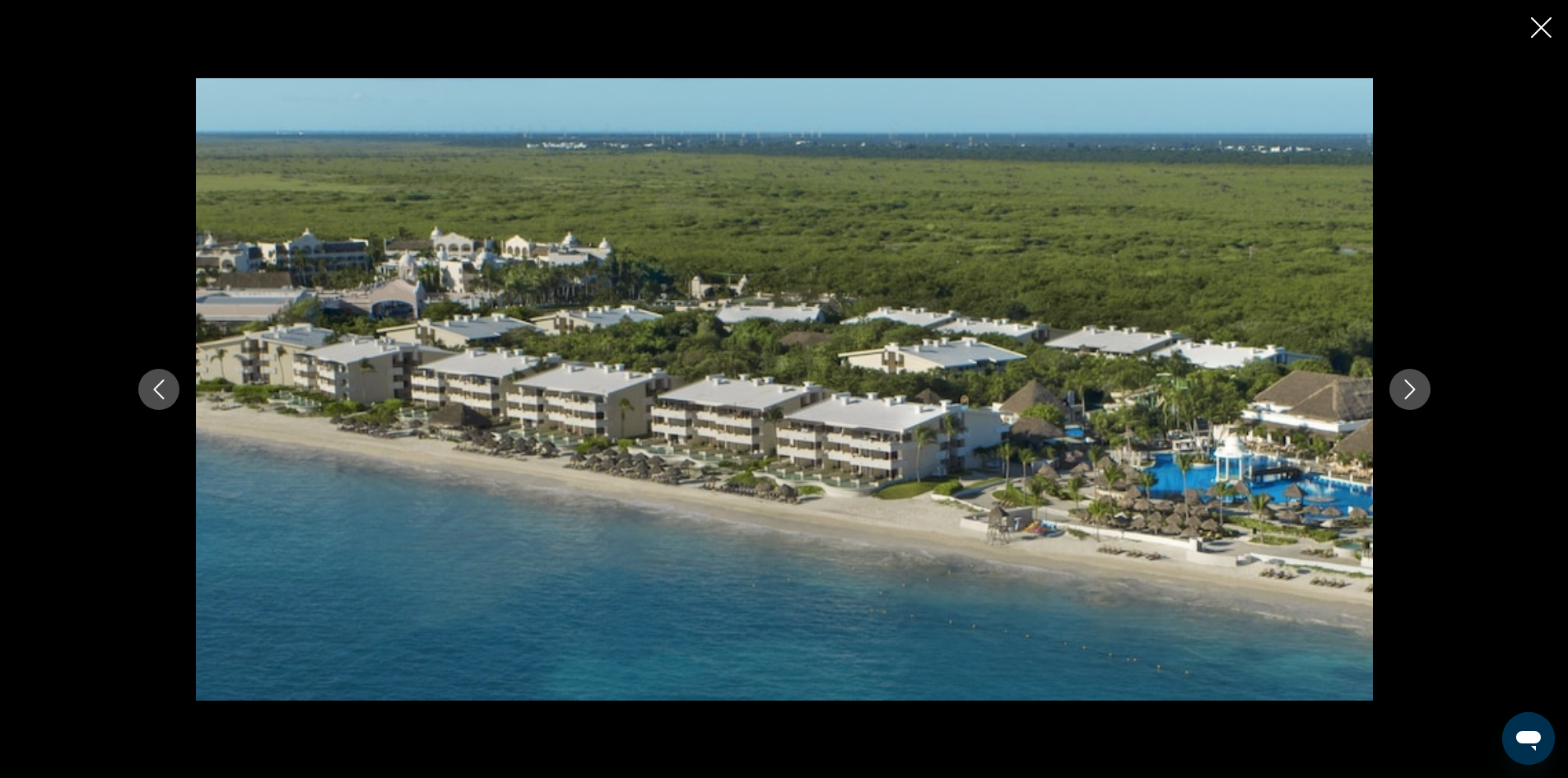
click at [154, 391] on icon "Previous image" at bounding box center [159, 389] width 20 height 20
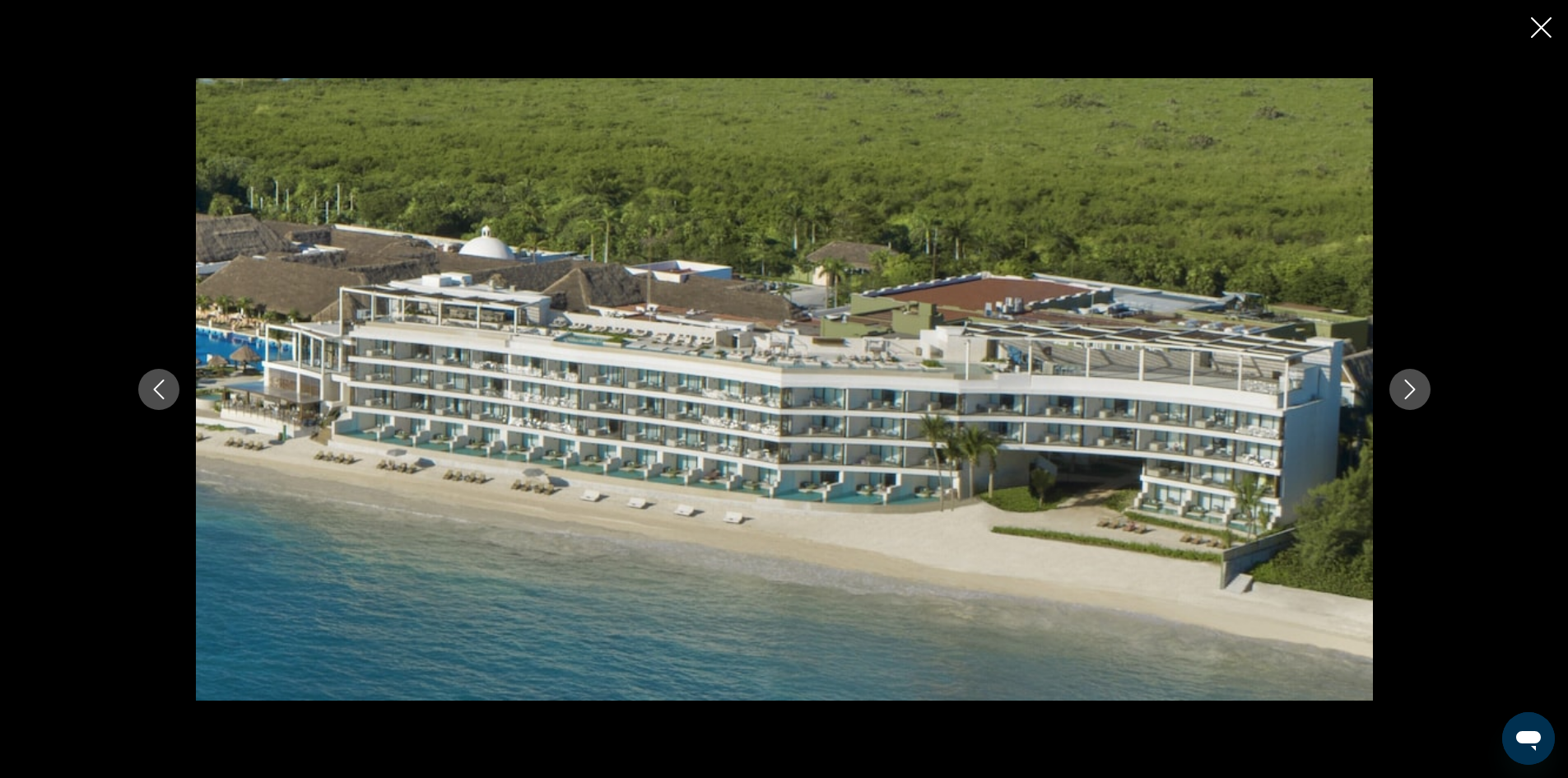
click at [1402, 393] on icon "Next image" at bounding box center [1410, 389] width 20 height 20
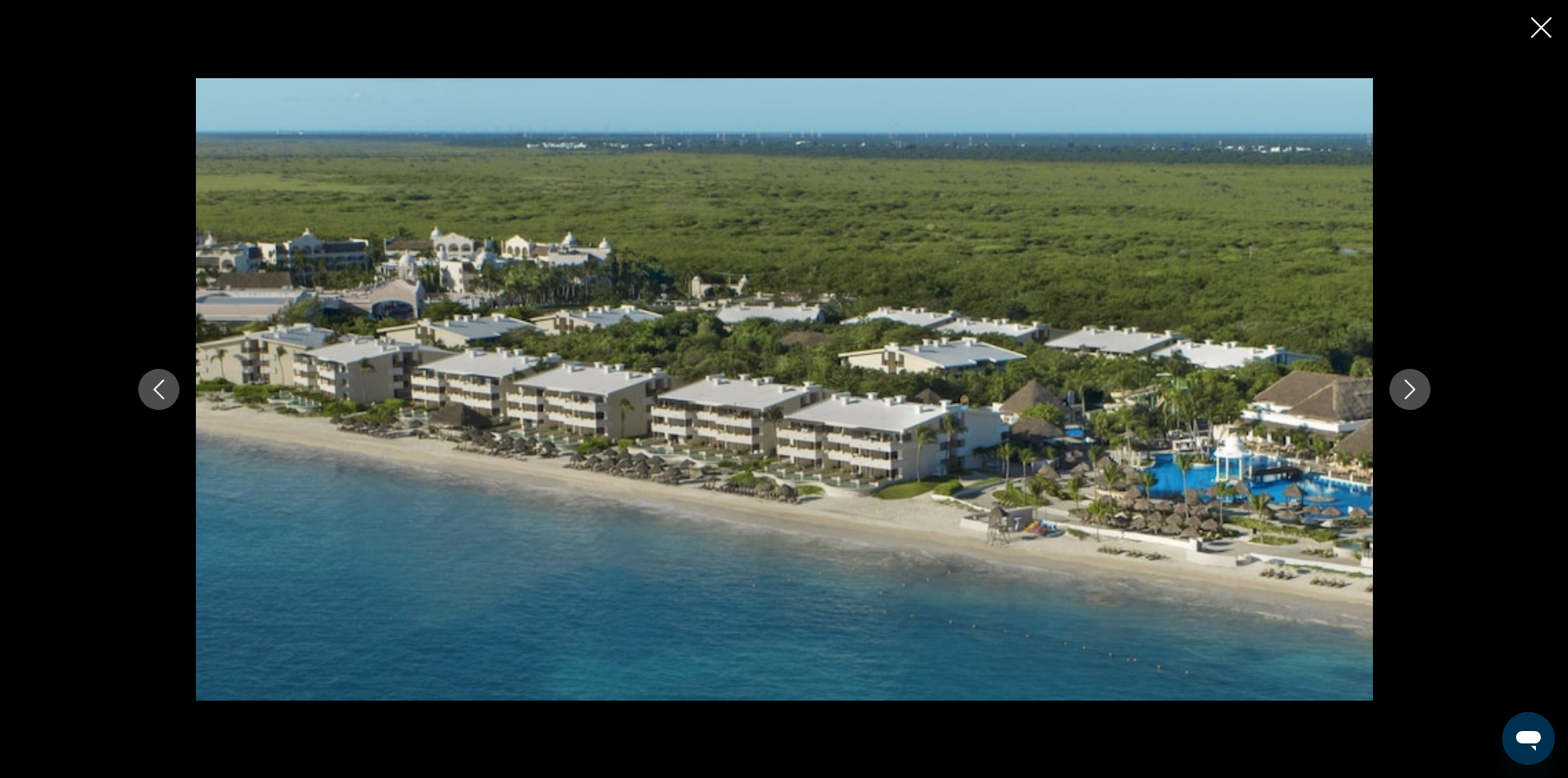
click at [1402, 393] on icon "Next image" at bounding box center [1410, 389] width 20 height 20
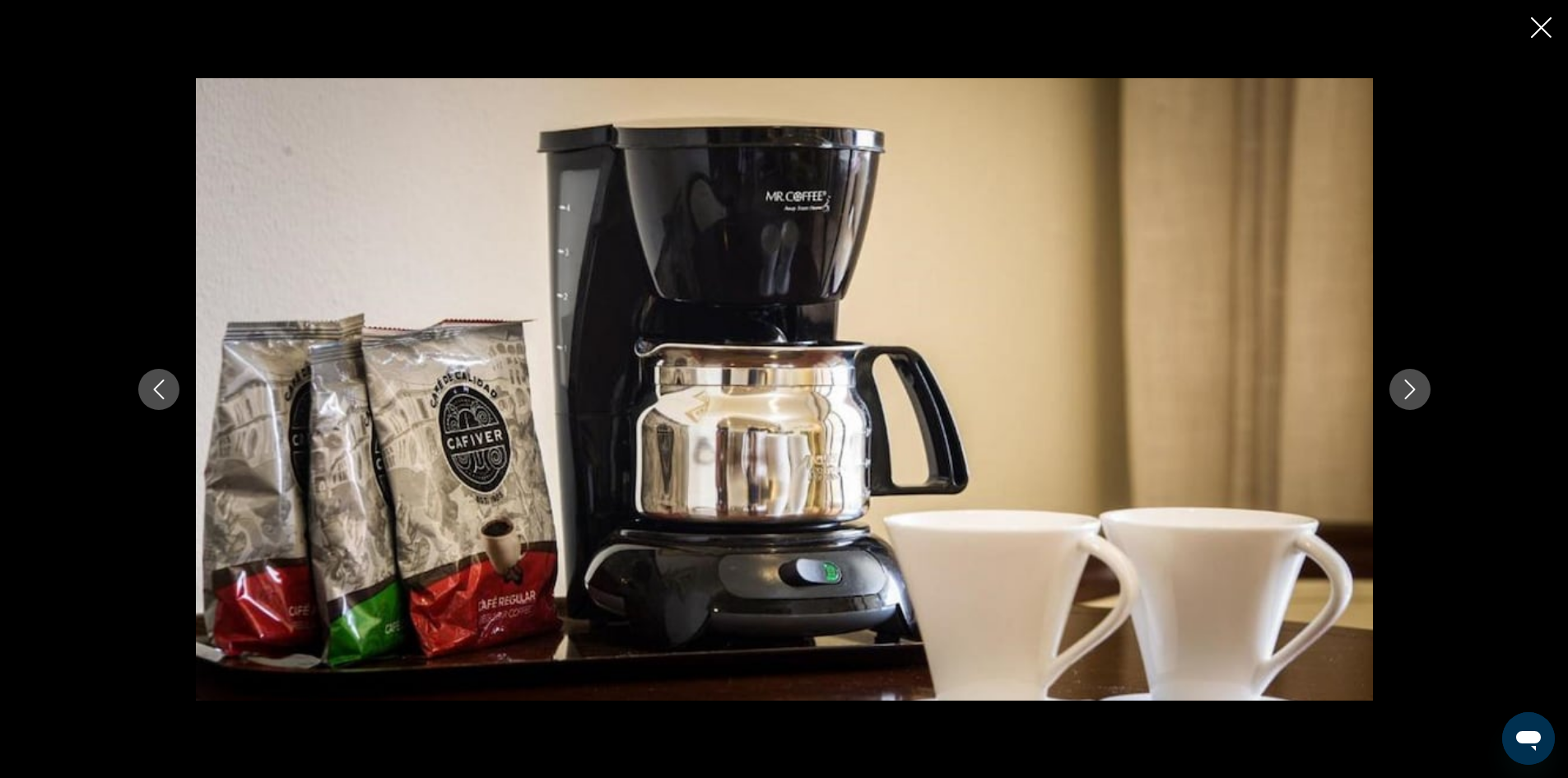
click at [1402, 393] on icon "Next image" at bounding box center [1410, 389] width 20 height 20
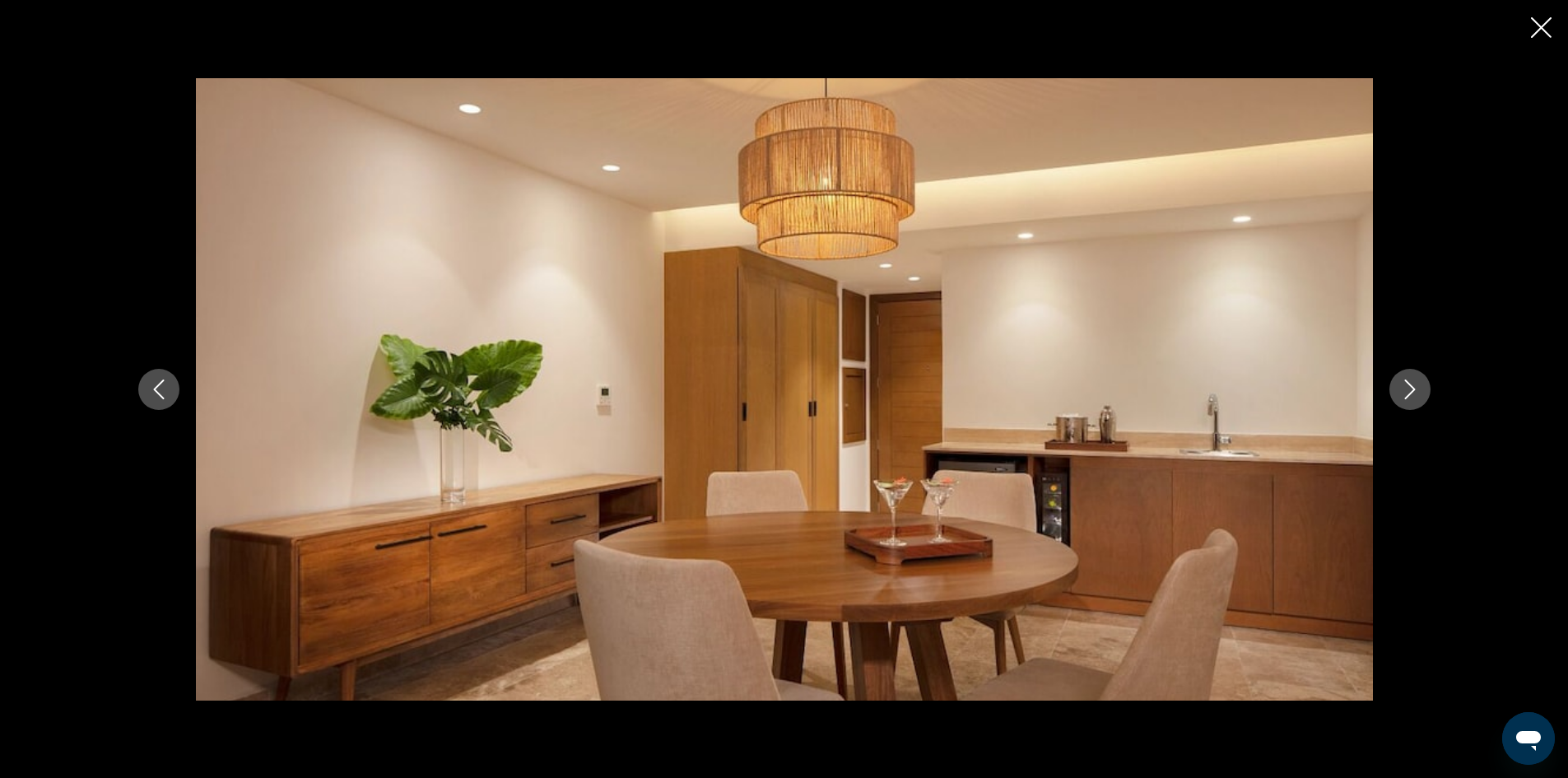
click at [1402, 393] on icon "Next image" at bounding box center [1410, 389] width 20 height 20
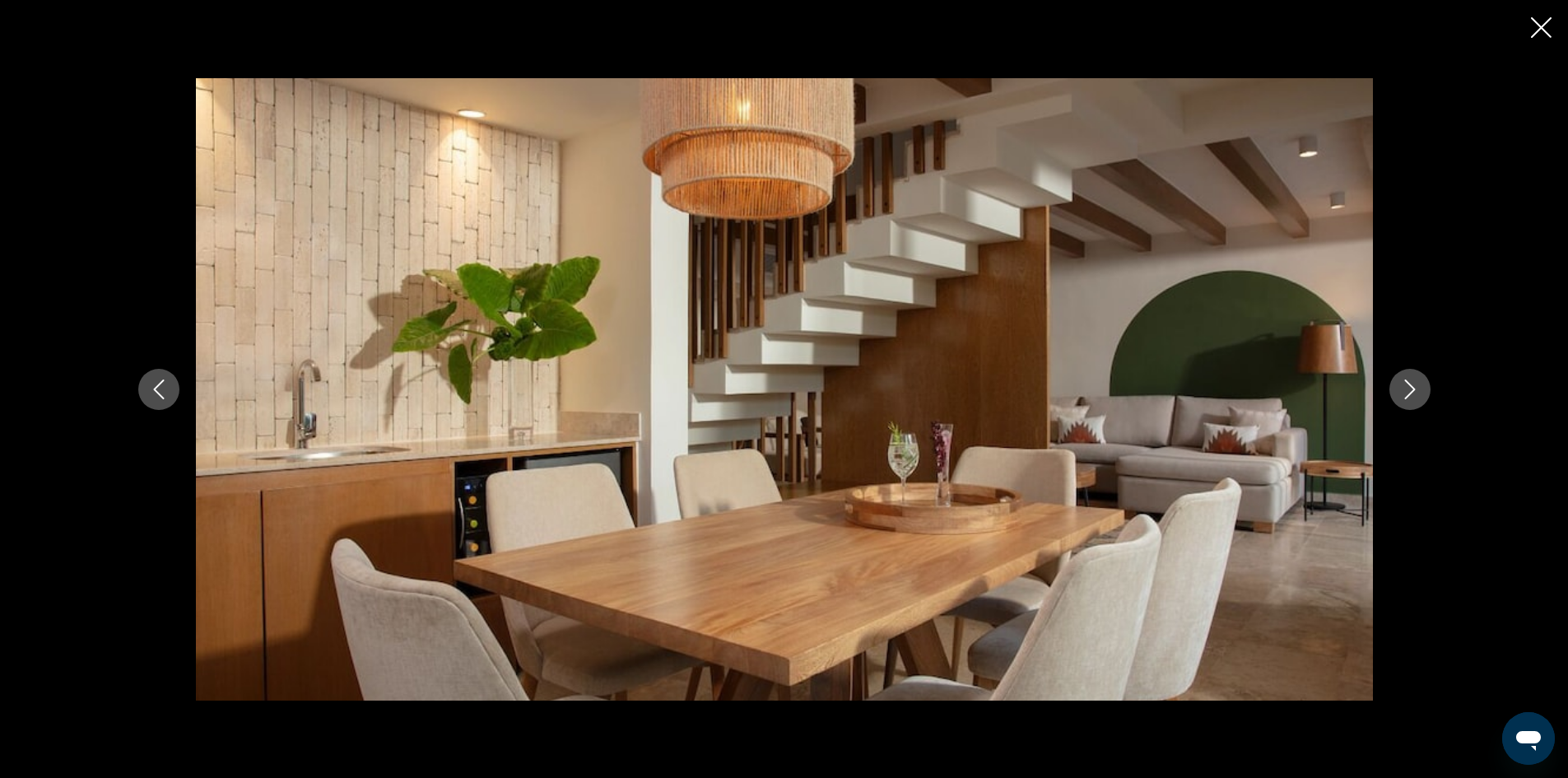
click at [1402, 393] on icon "Next image" at bounding box center [1410, 389] width 20 height 20
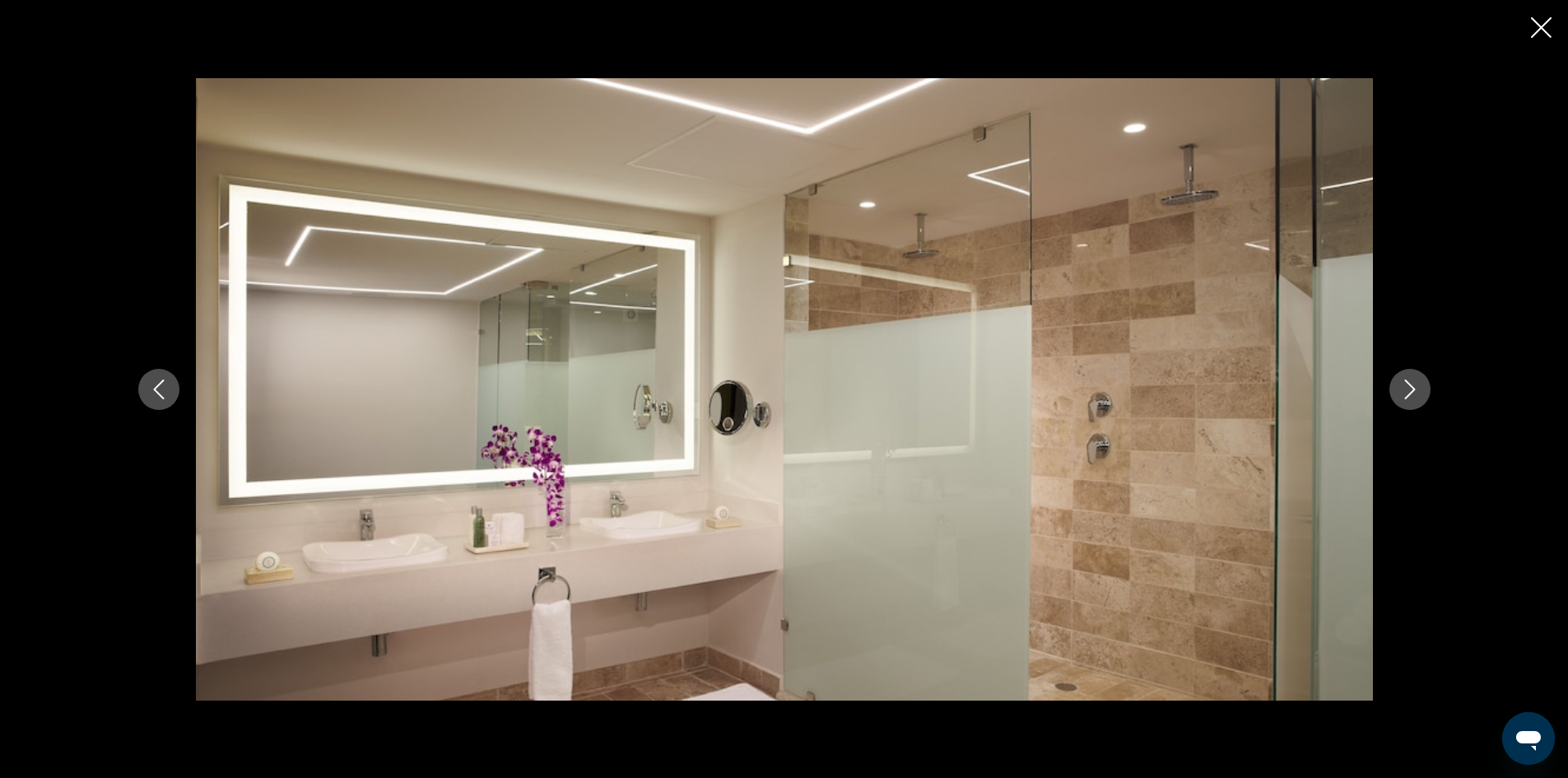
click at [1402, 393] on icon "Next image" at bounding box center [1410, 389] width 20 height 20
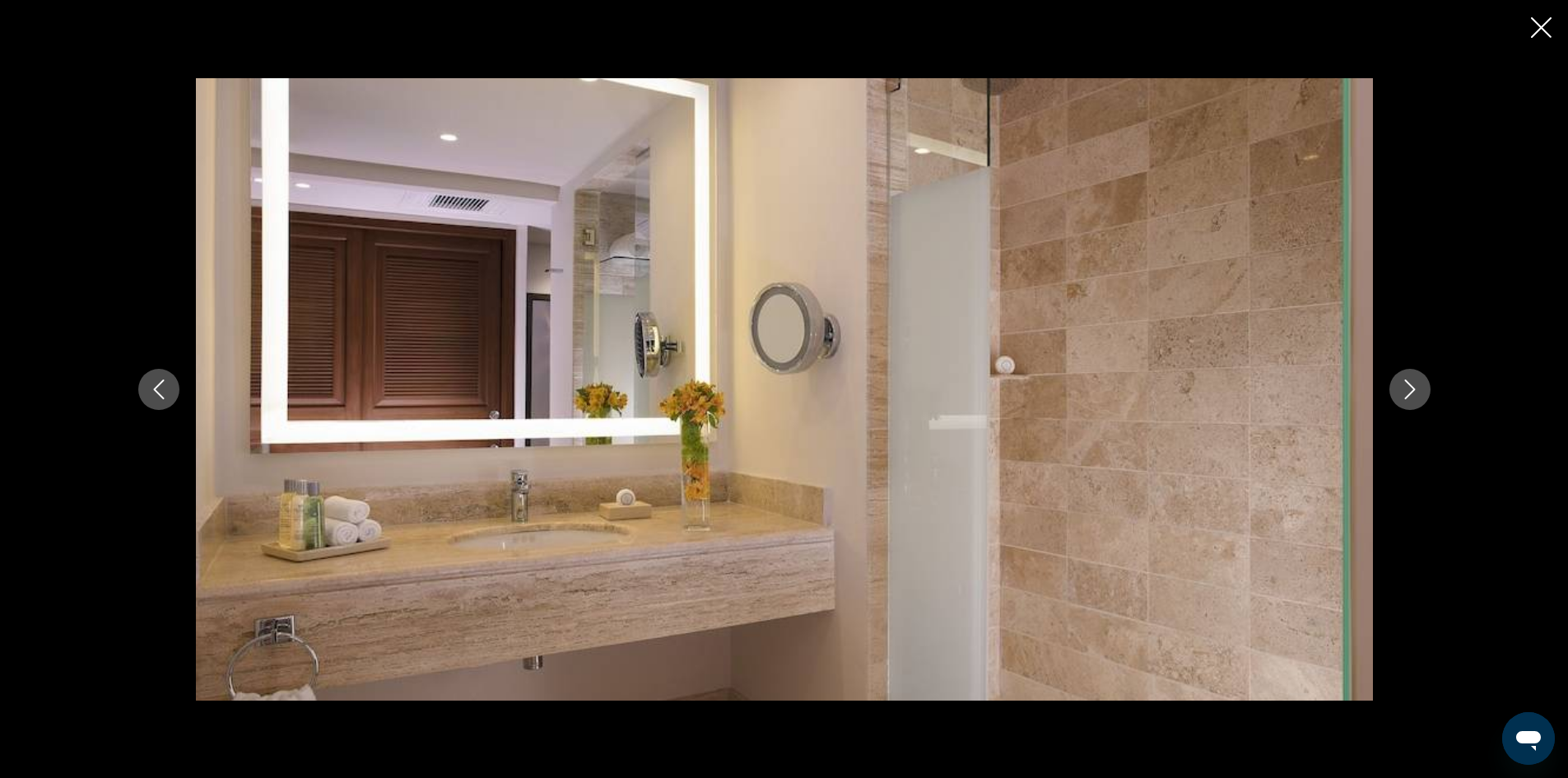
click at [1402, 393] on icon "Next image" at bounding box center [1410, 389] width 20 height 20
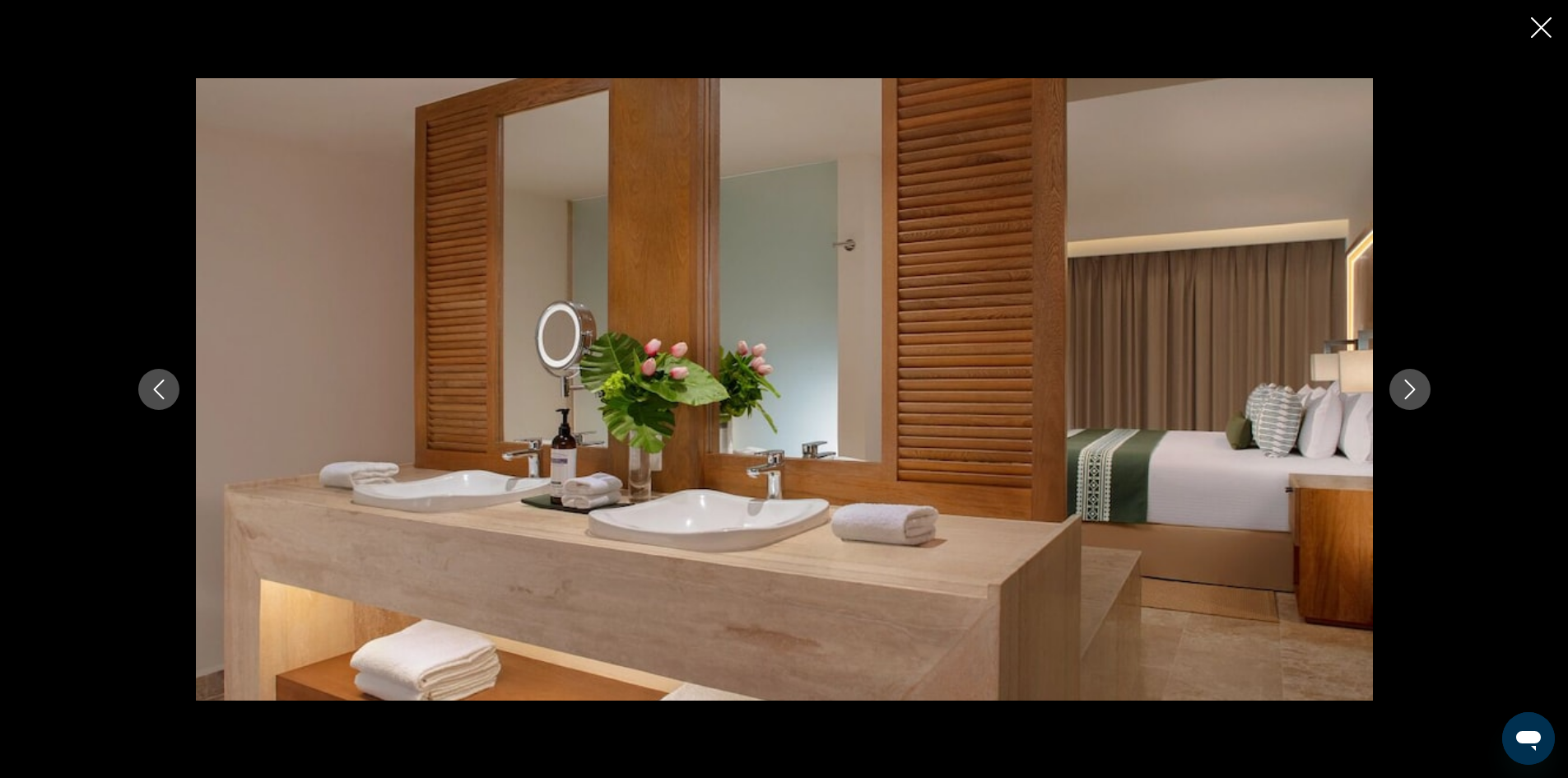
click at [1402, 393] on icon "Next image" at bounding box center [1410, 389] width 20 height 20
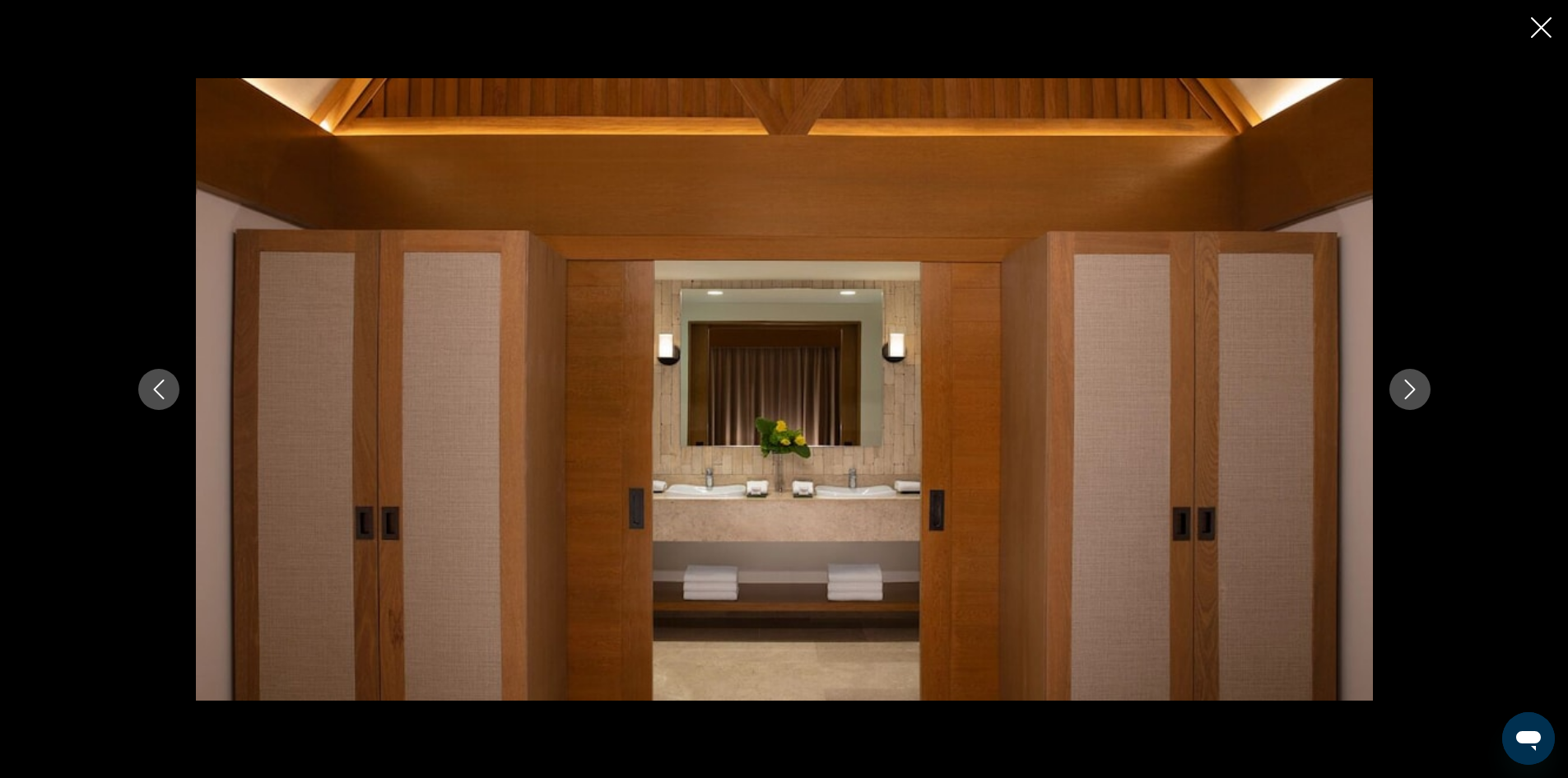
click at [1402, 393] on icon "Next image" at bounding box center [1410, 389] width 20 height 20
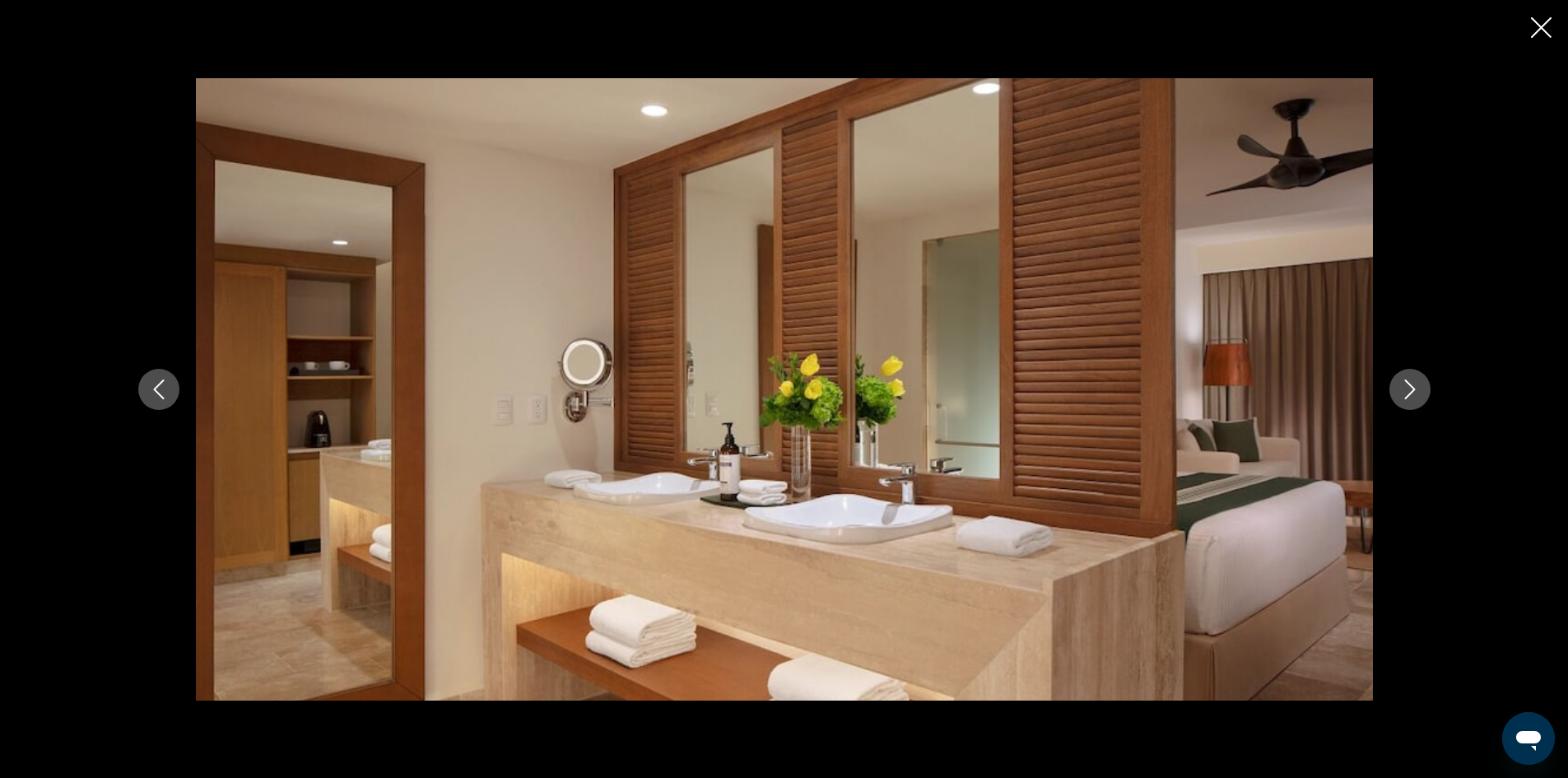
click at [1402, 393] on icon "Next image" at bounding box center [1410, 389] width 20 height 20
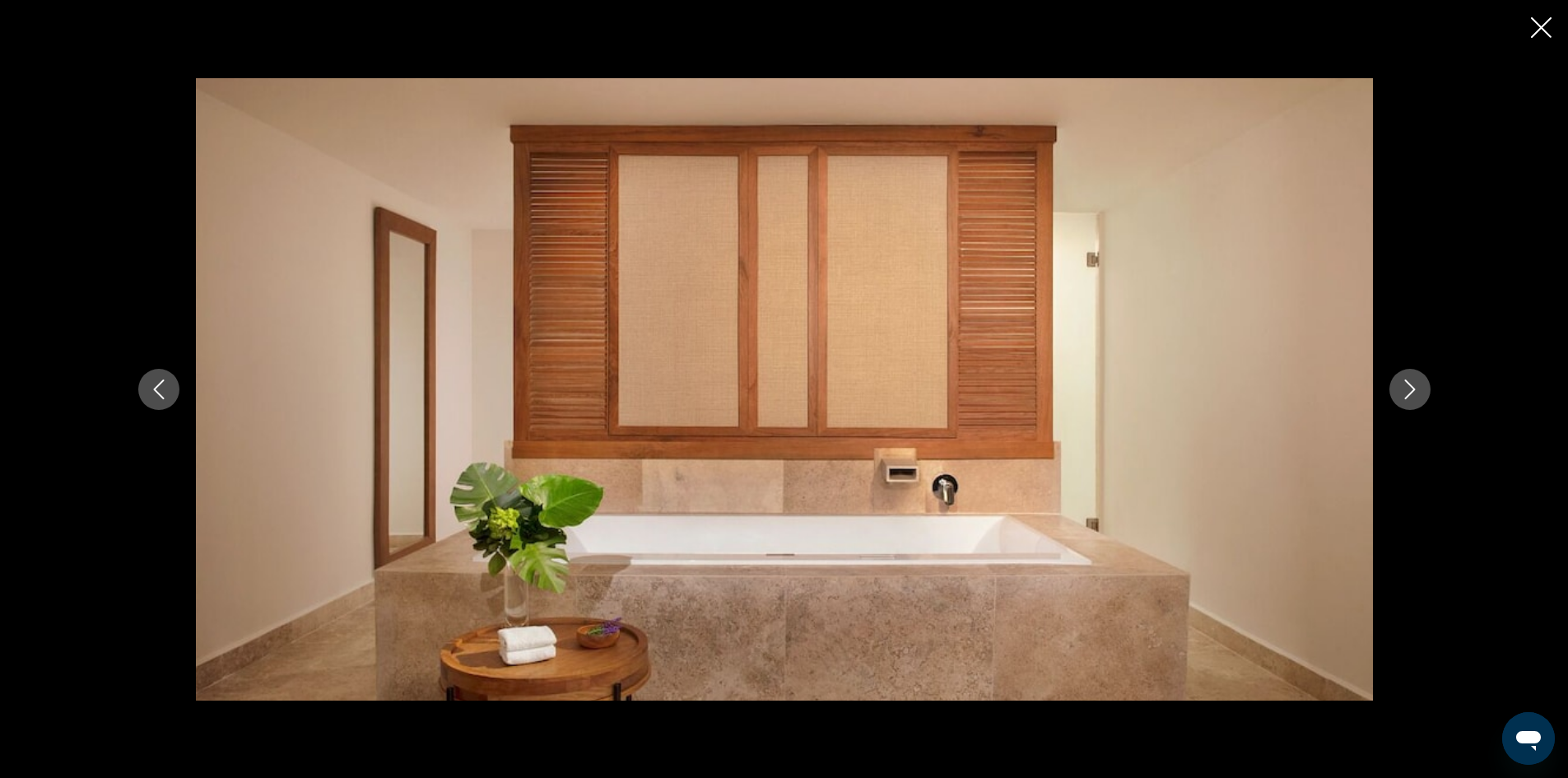
click at [1402, 393] on icon "Next image" at bounding box center [1410, 389] width 20 height 20
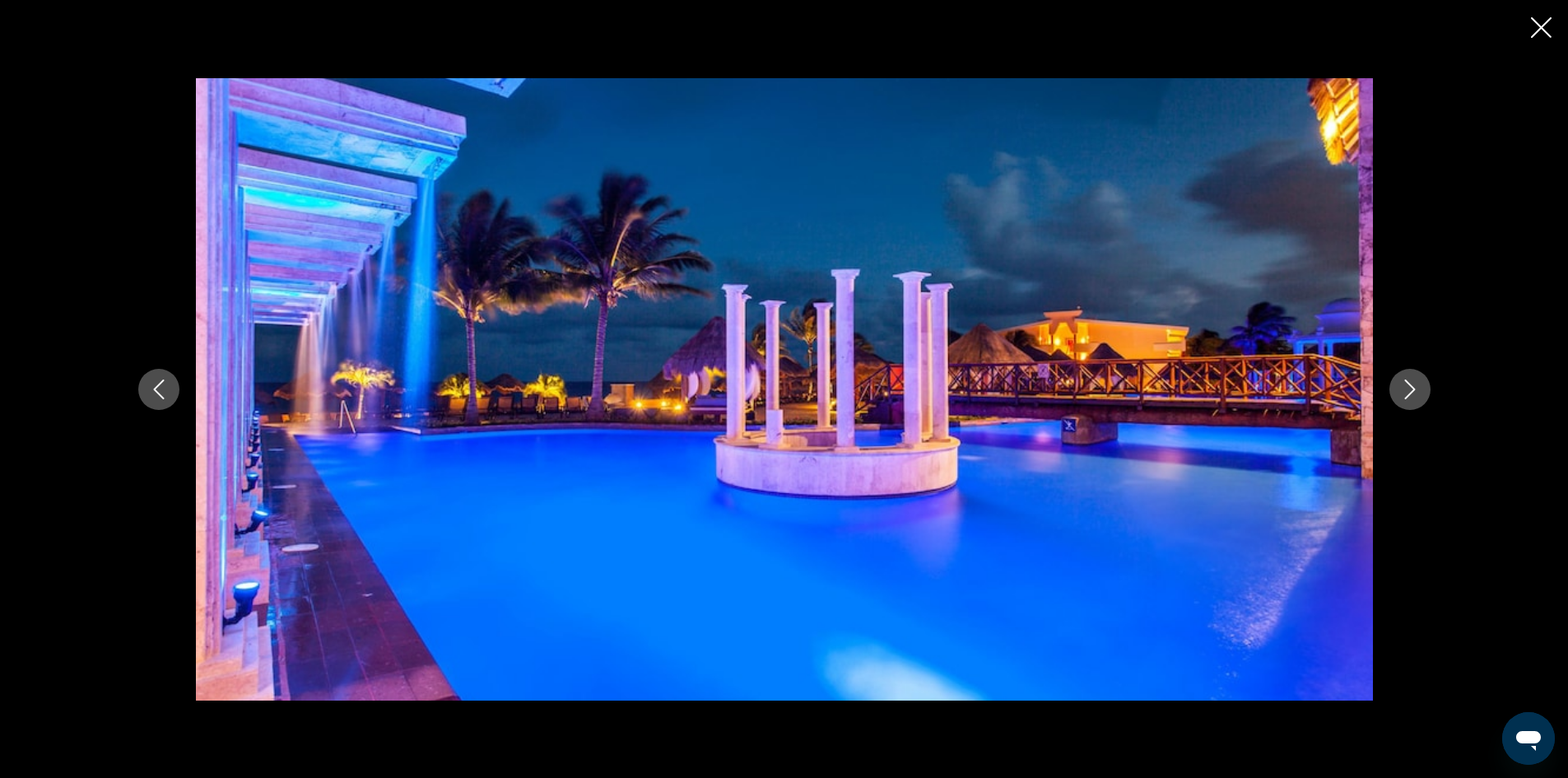
click at [1402, 393] on icon "Next image" at bounding box center [1410, 389] width 20 height 20
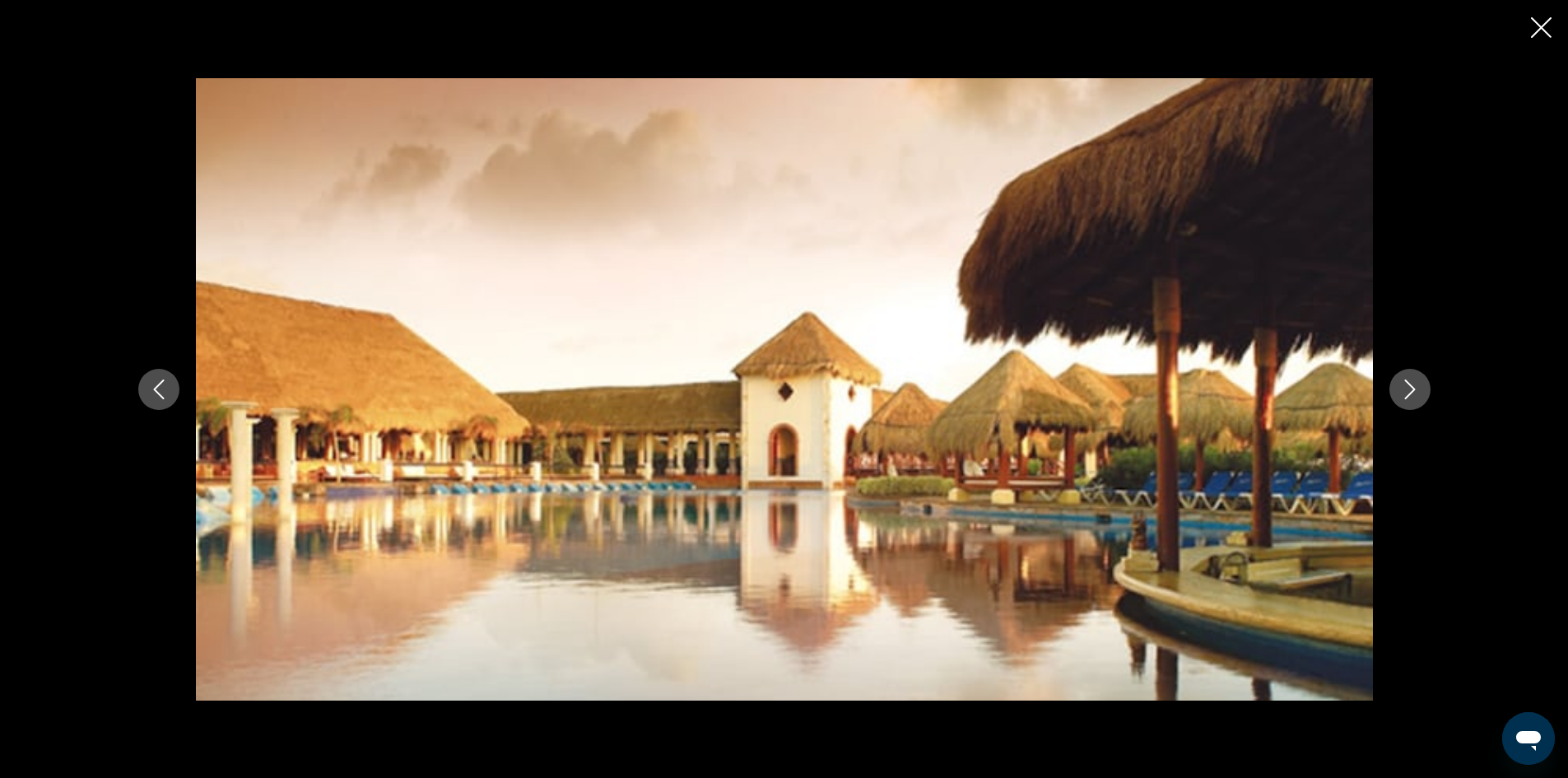
click at [1402, 393] on icon "Next image" at bounding box center [1410, 389] width 20 height 20
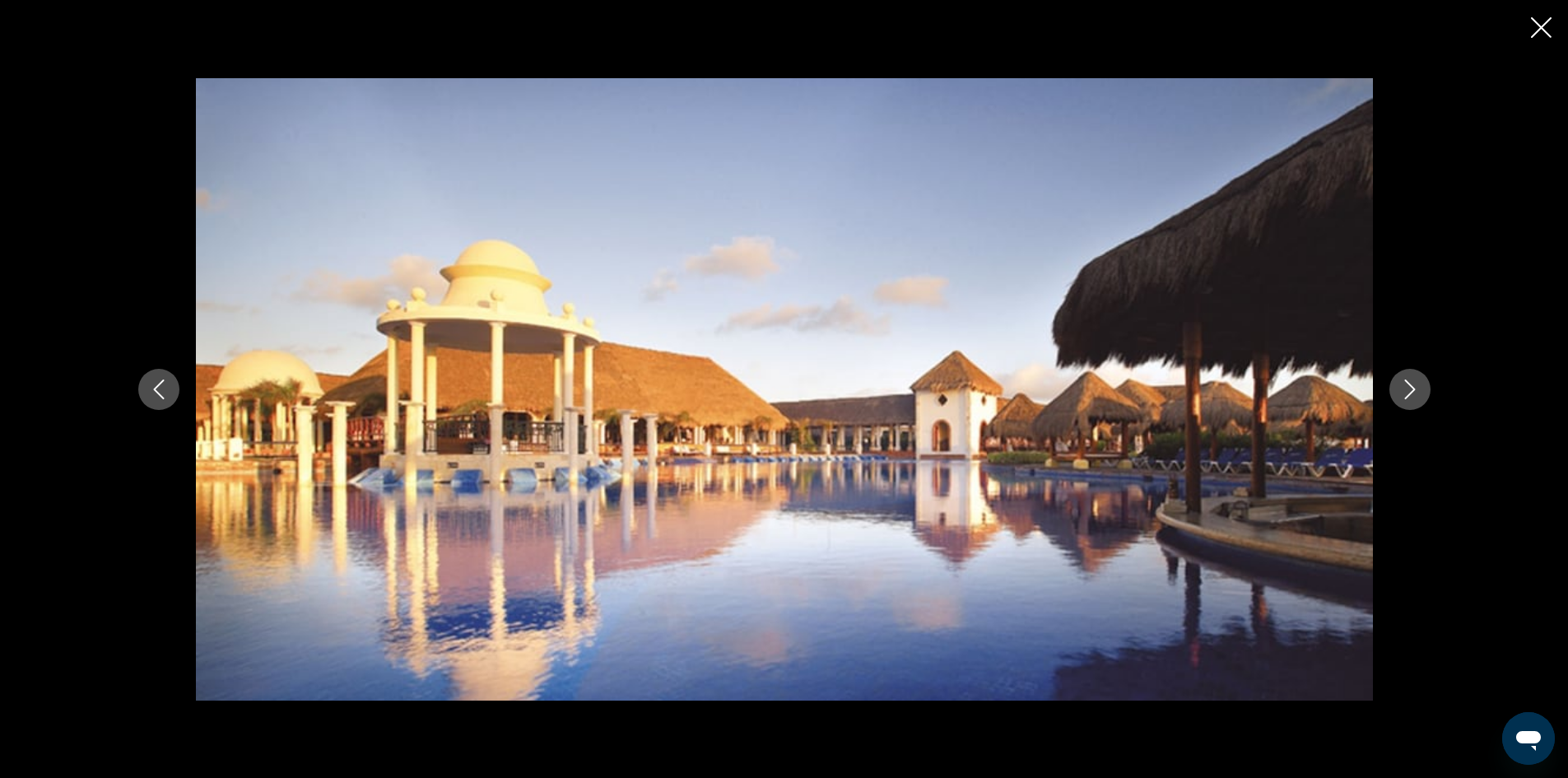
click at [1402, 393] on icon "Next image" at bounding box center [1410, 389] width 20 height 20
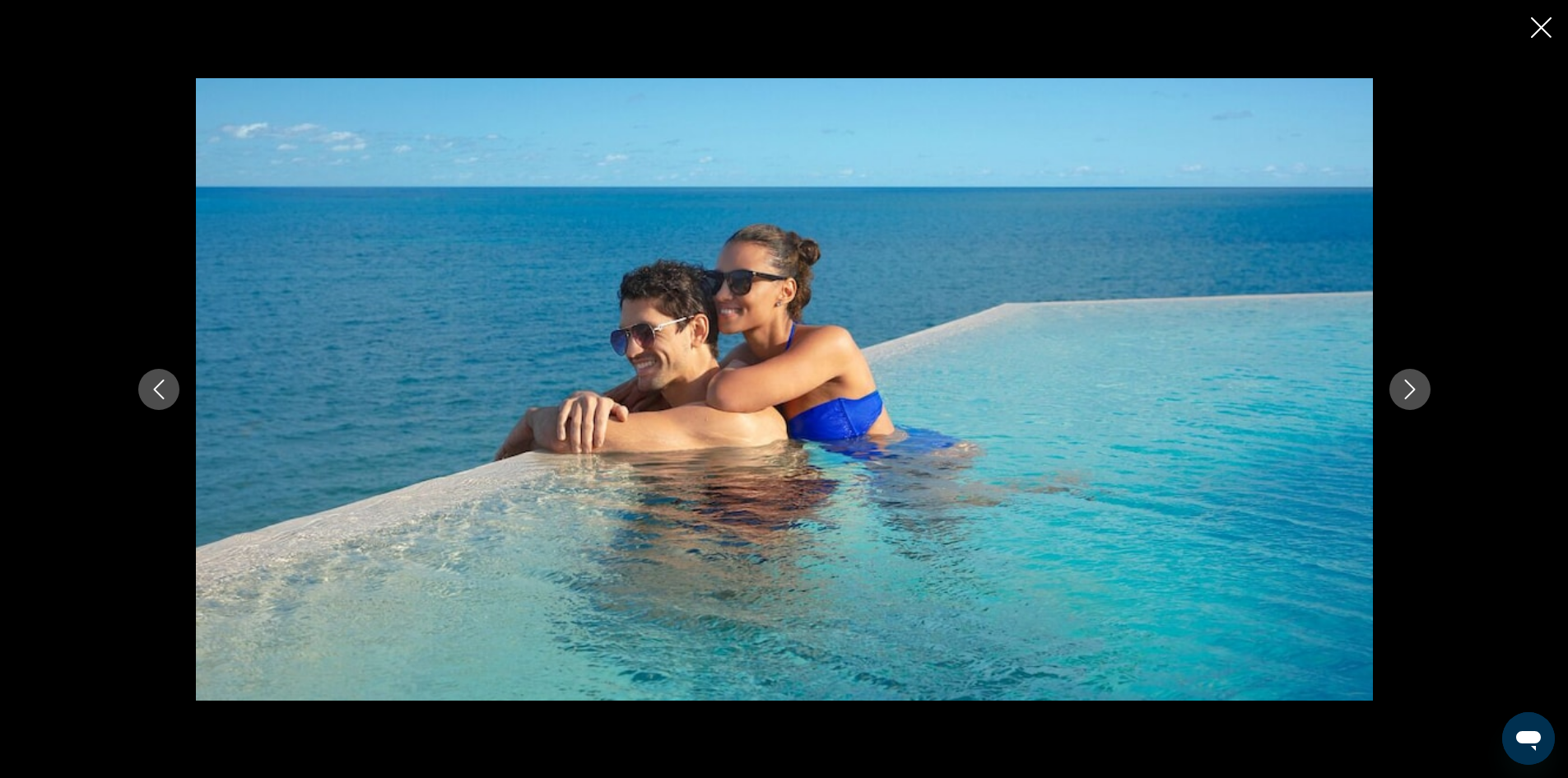
click at [1402, 393] on icon "Next image" at bounding box center [1410, 389] width 20 height 20
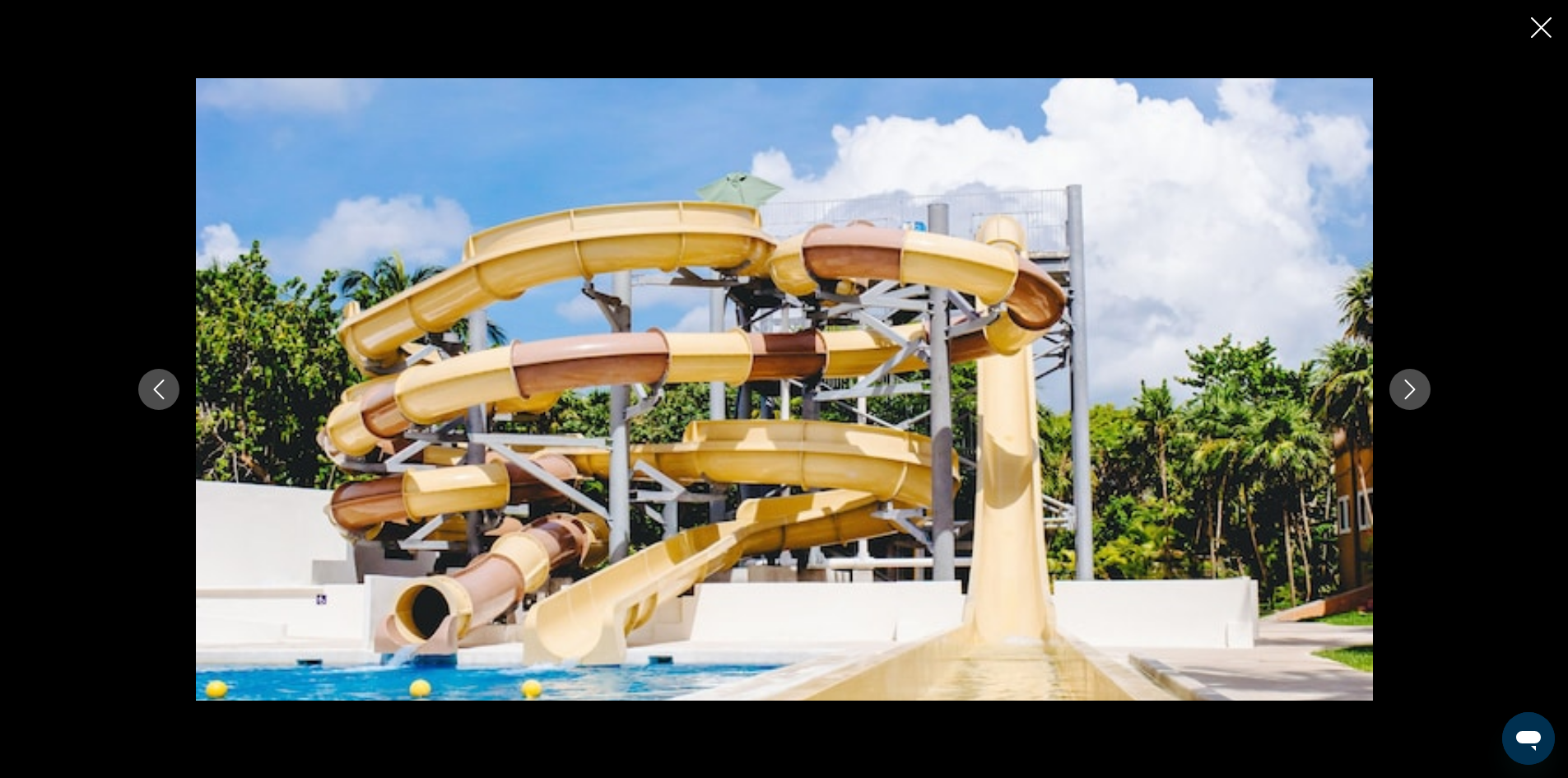
click at [1402, 393] on icon "Next image" at bounding box center [1410, 389] width 20 height 20
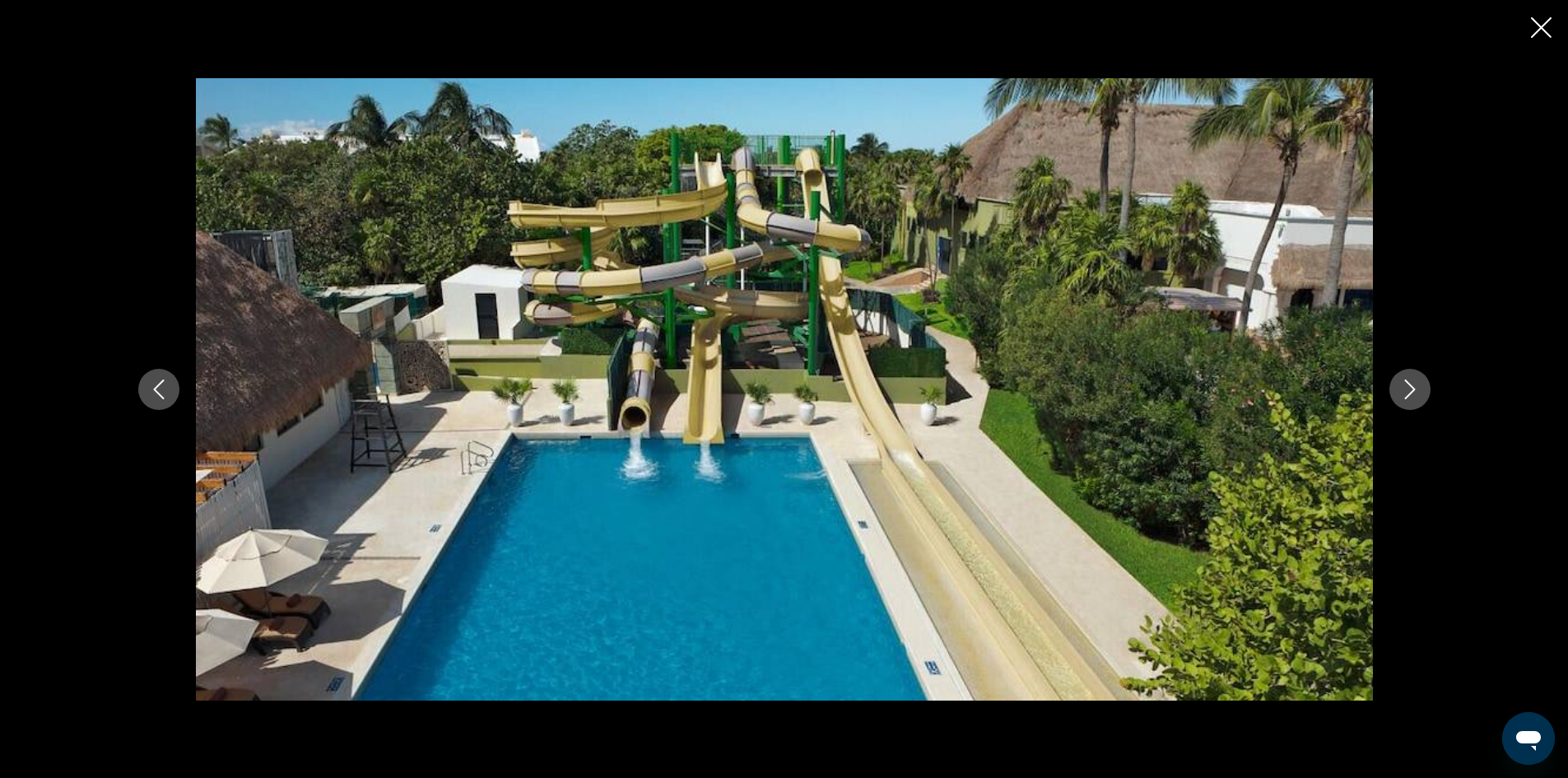
click at [161, 390] on icon "Previous image" at bounding box center [159, 389] width 20 height 20
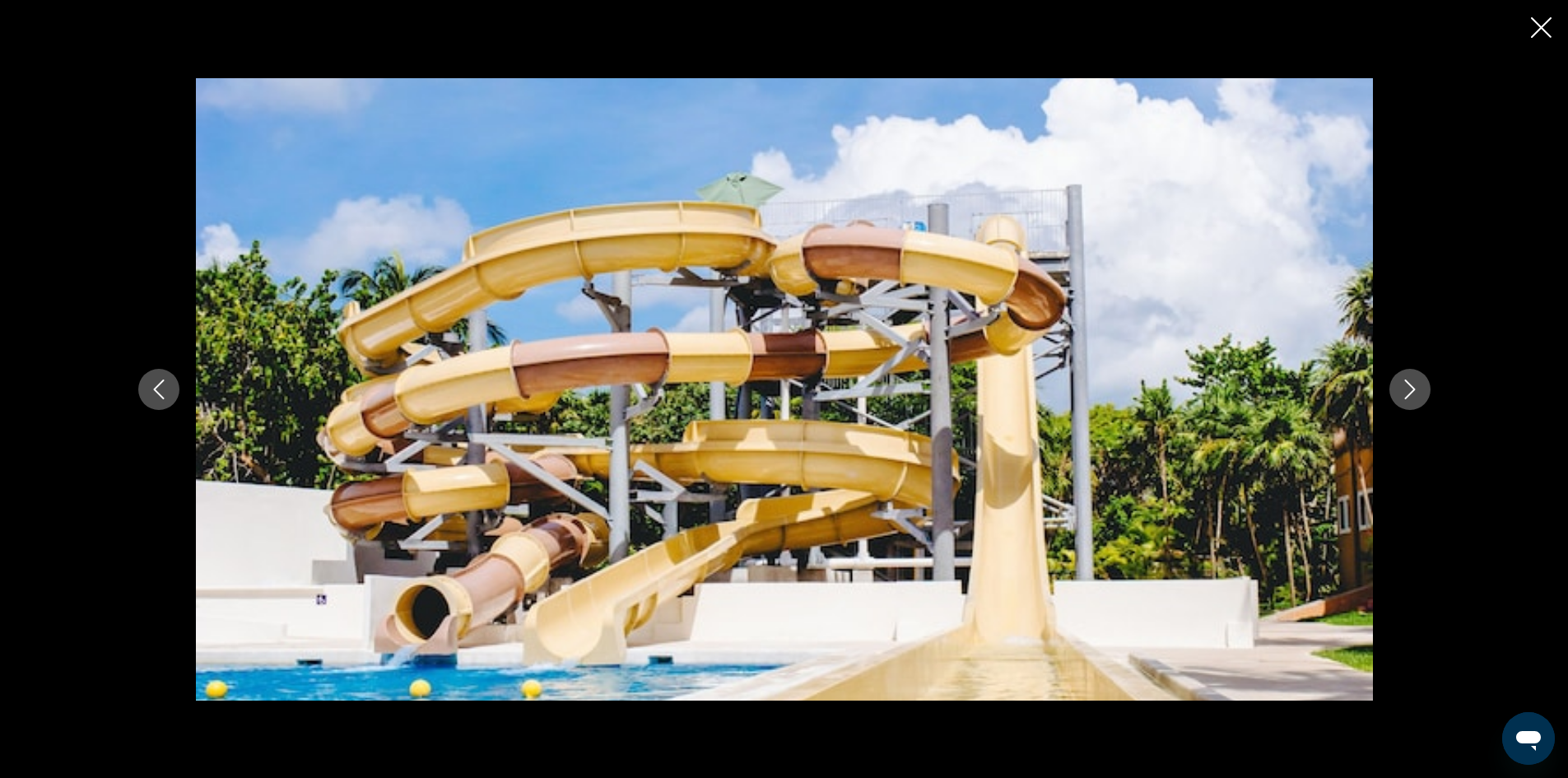
click at [1419, 381] on icon "Next image" at bounding box center [1410, 389] width 20 height 20
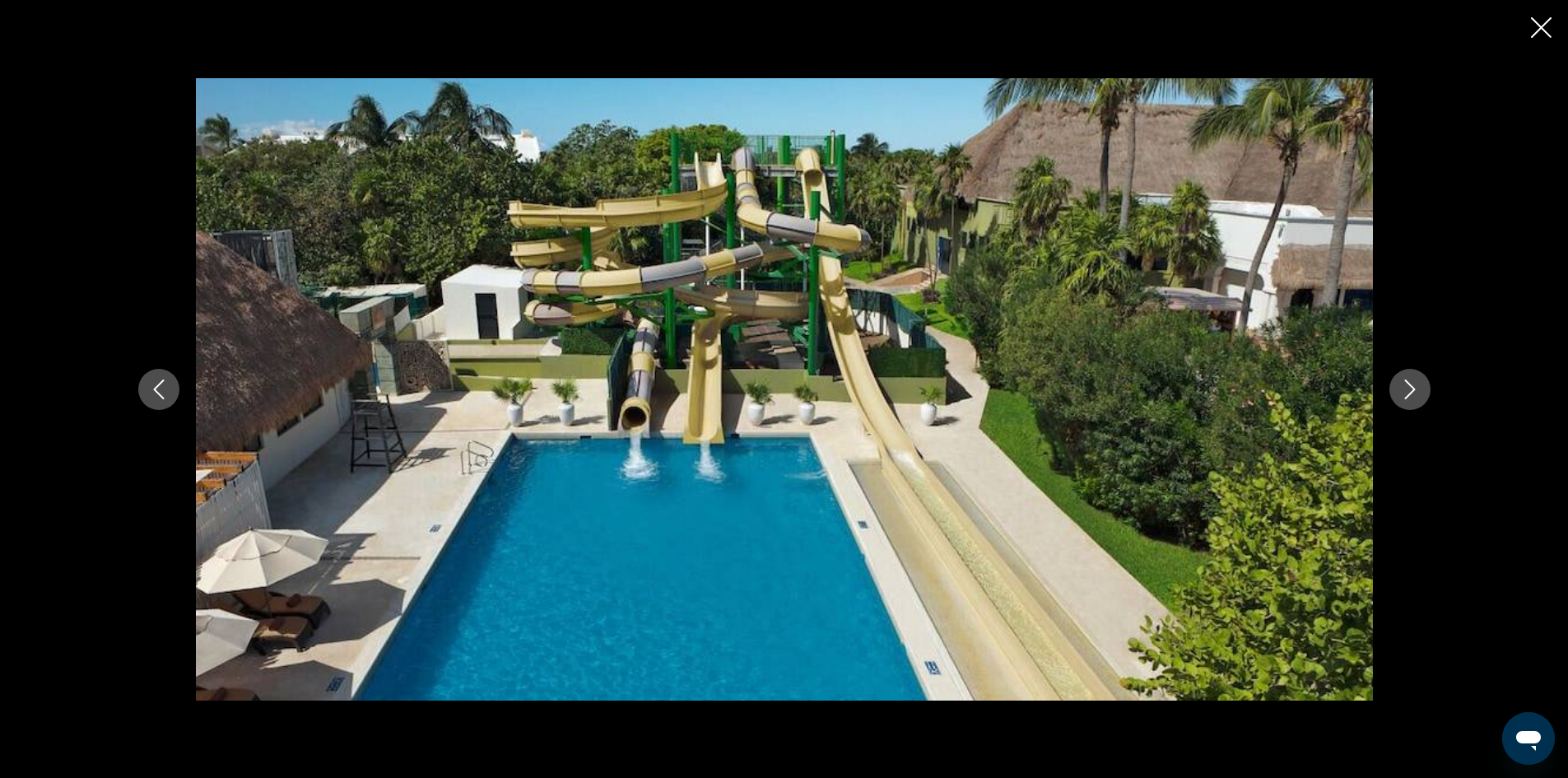
click at [1404, 393] on icon "Next image" at bounding box center [1410, 389] width 20 height 20
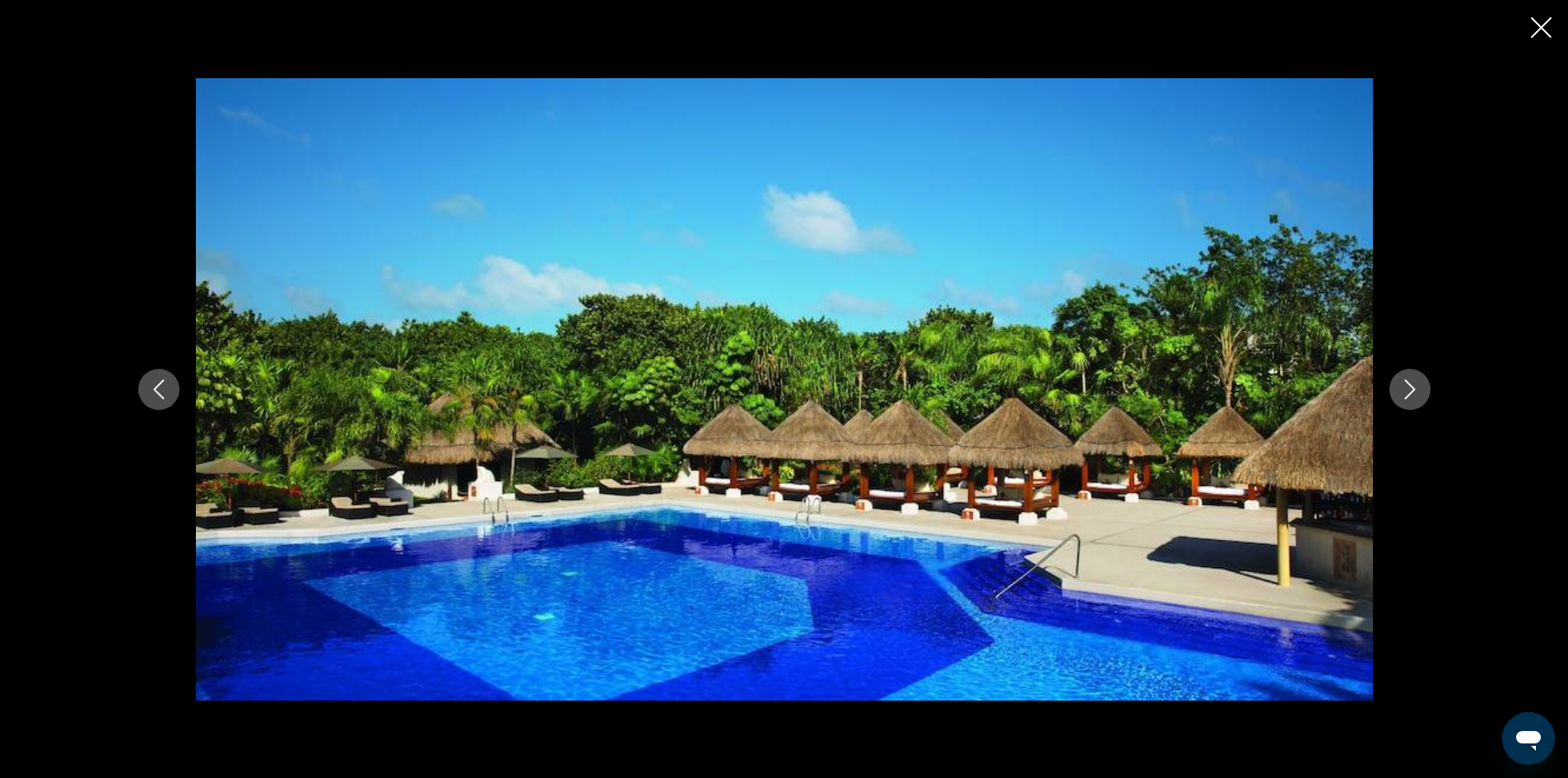
click at [1404, 393] on icon "Next image" at bounding box center [1410, 389] width 20 height 20
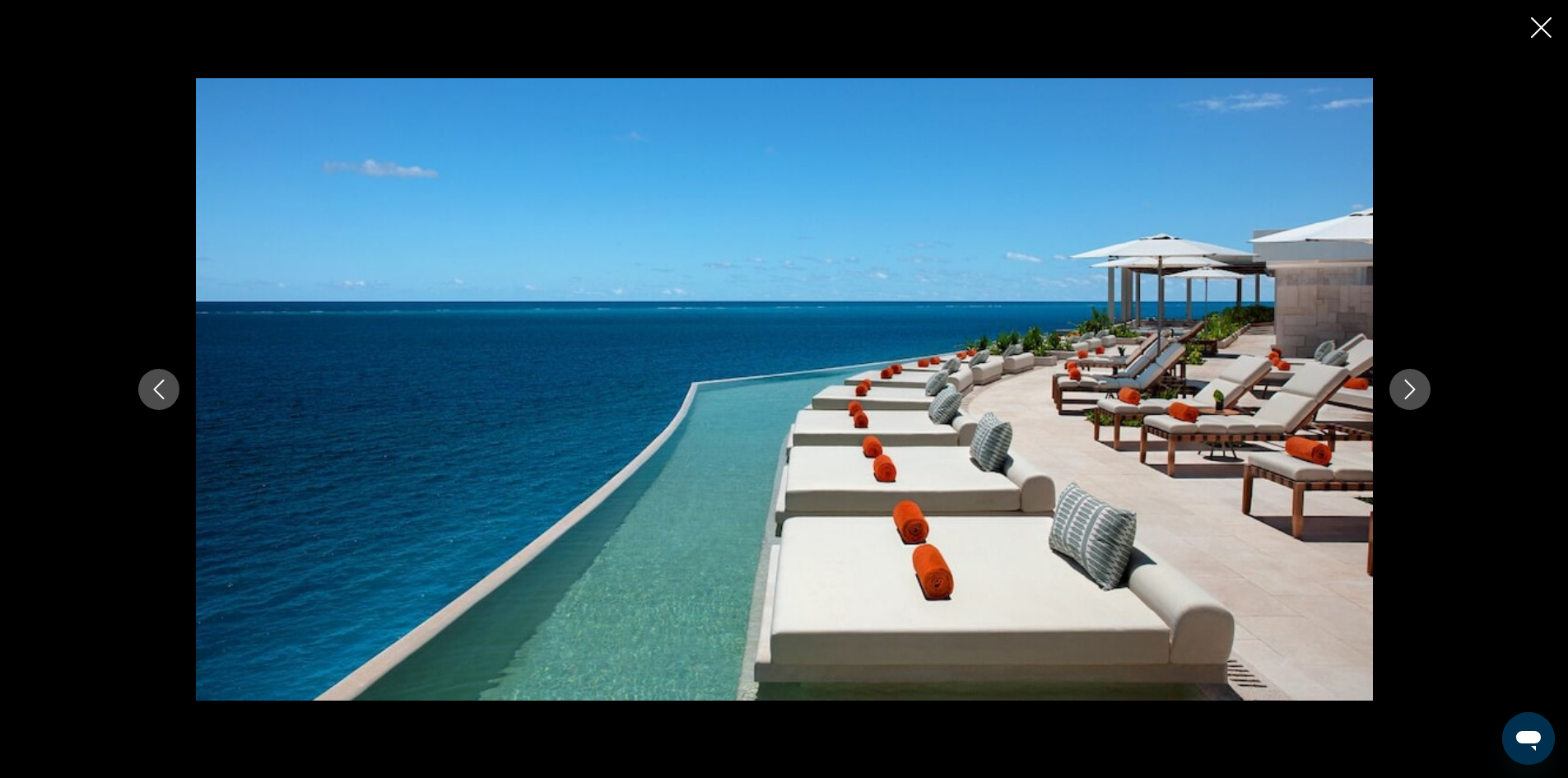
click at [1404, 393] on icon "Next image" at bounding box center [1410, 389] width 20 height 20
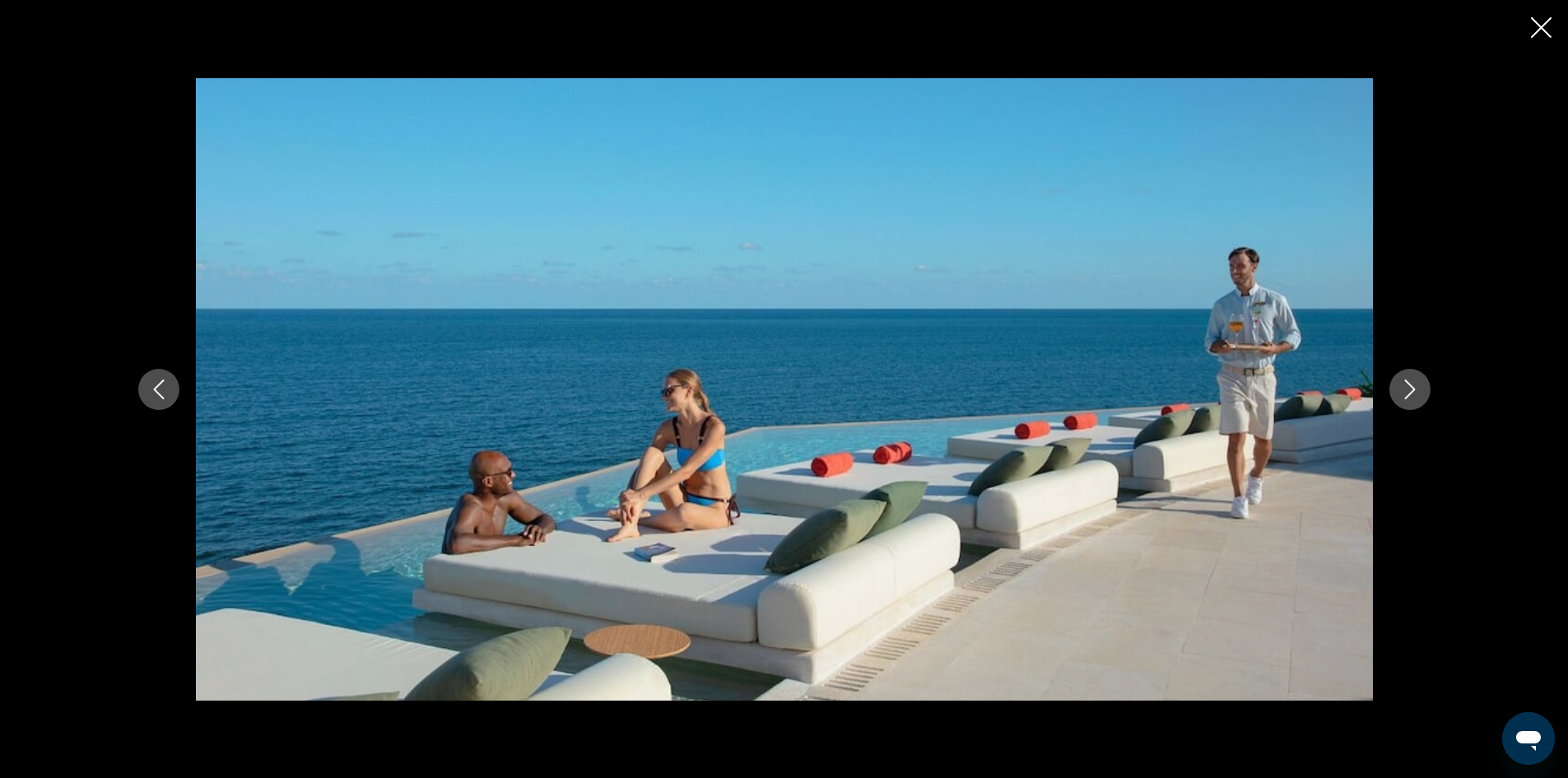
click at [1404, 393] on icon "Next image" at bounding box center [1410, 389] width 20 height 20
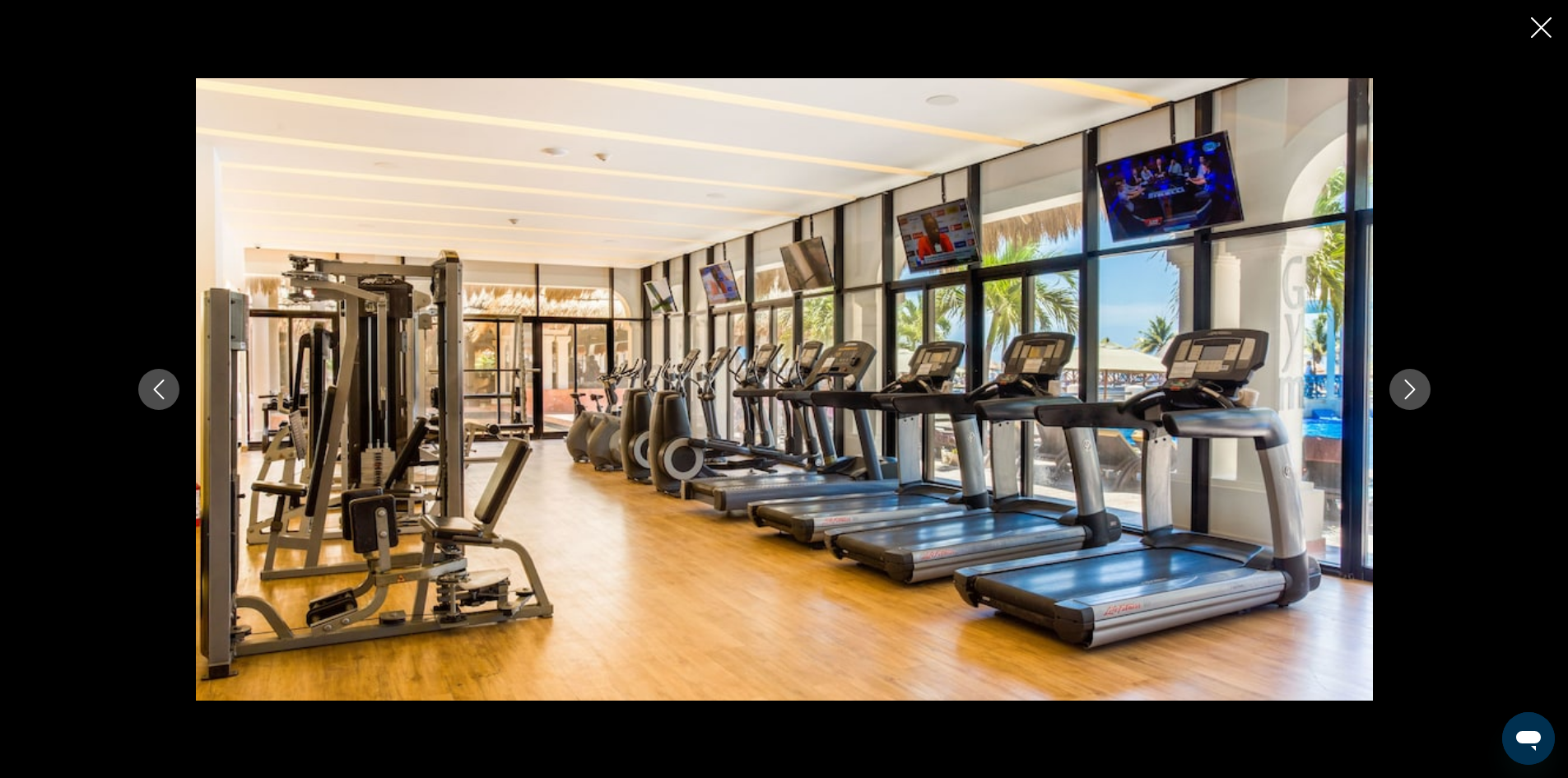
click at [1404, 393] on icon "Next image" at bounding box center [1410, 389] width 20 height 20
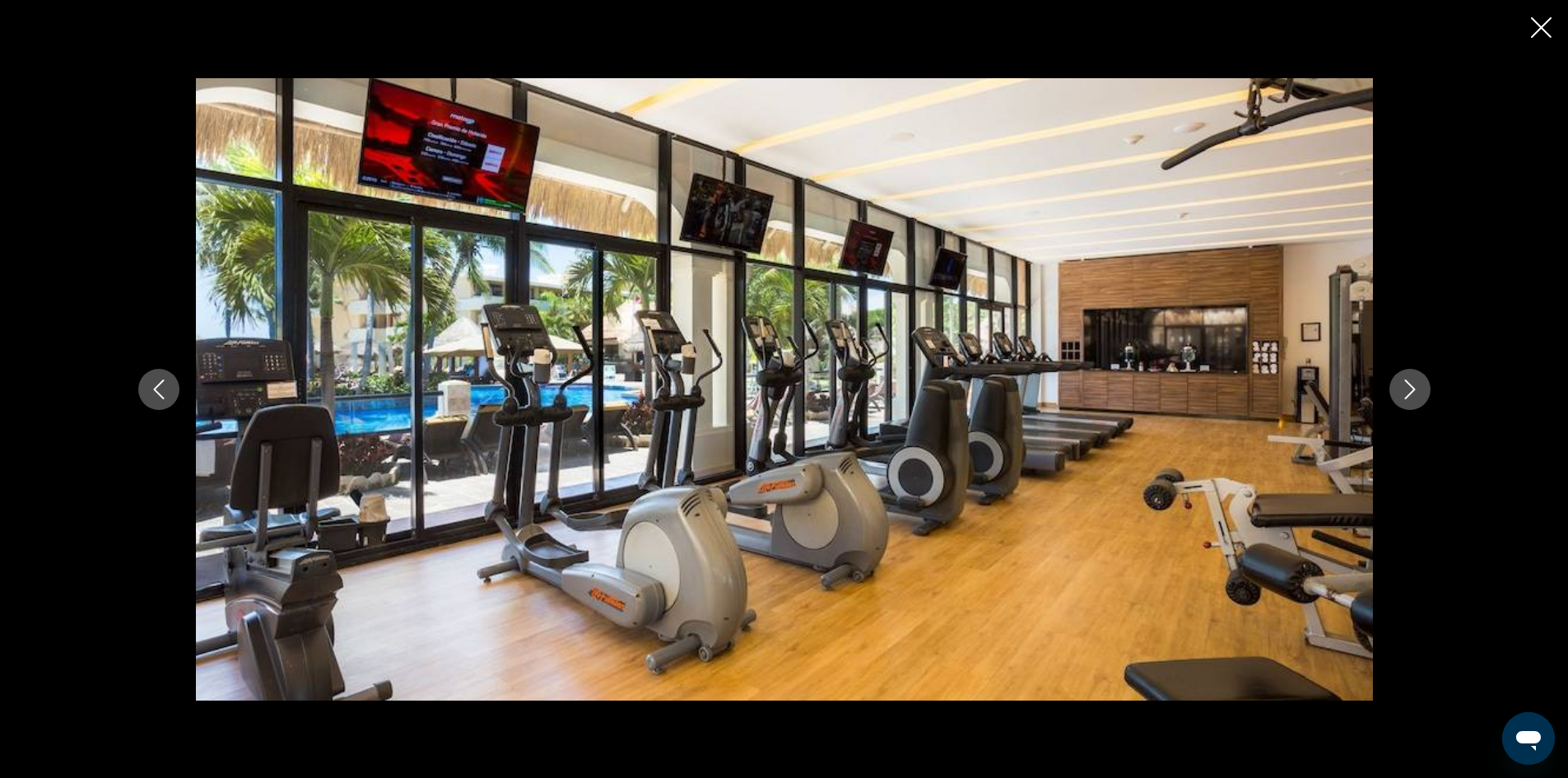
click at [1404, 393] on icon "Next image" at bounding box center [1410, 389] width 20 height 20
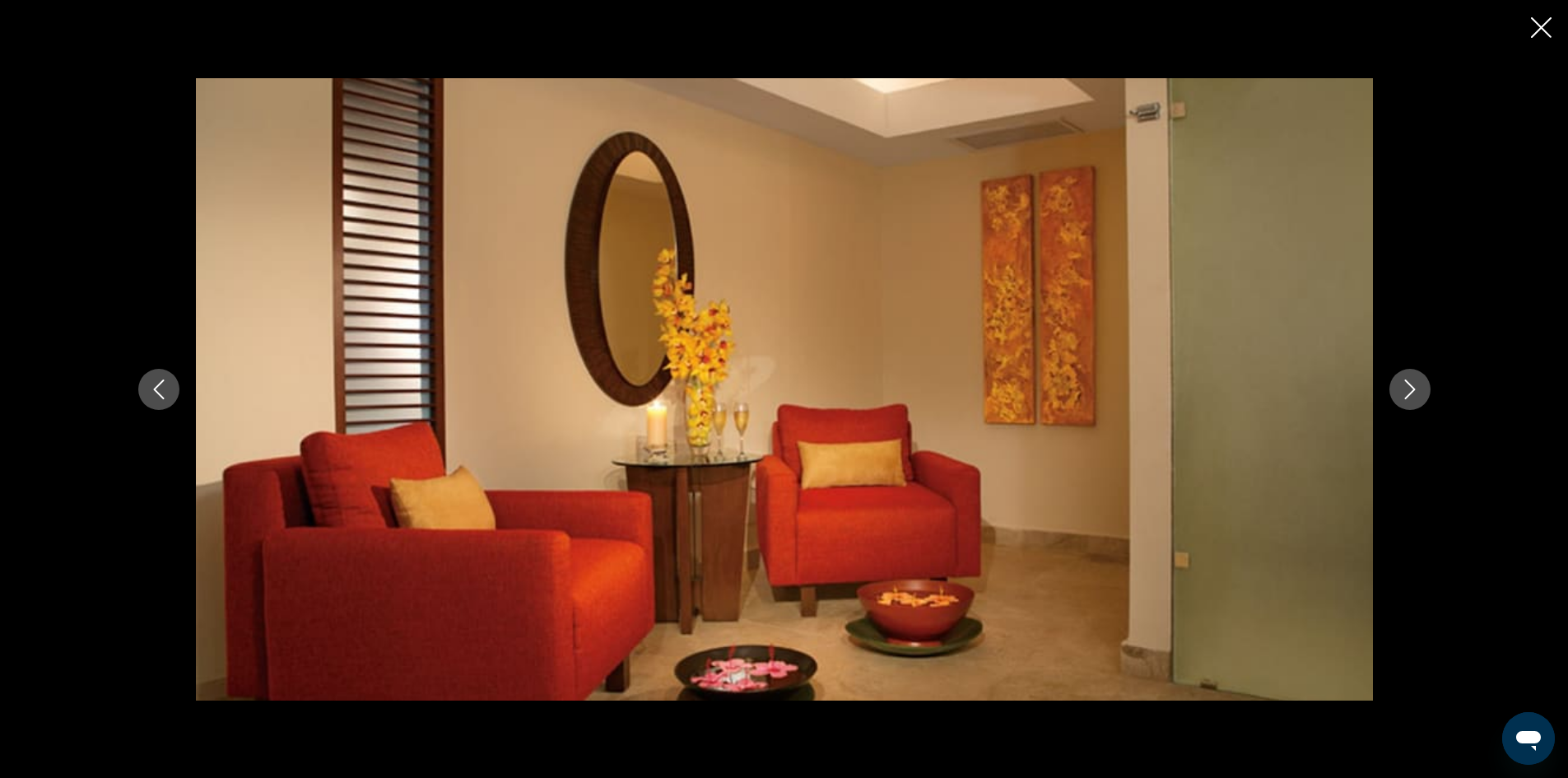
click at [1404, 393] on icon "Next image" at bounding box center [1410, 389] width 20 height 20
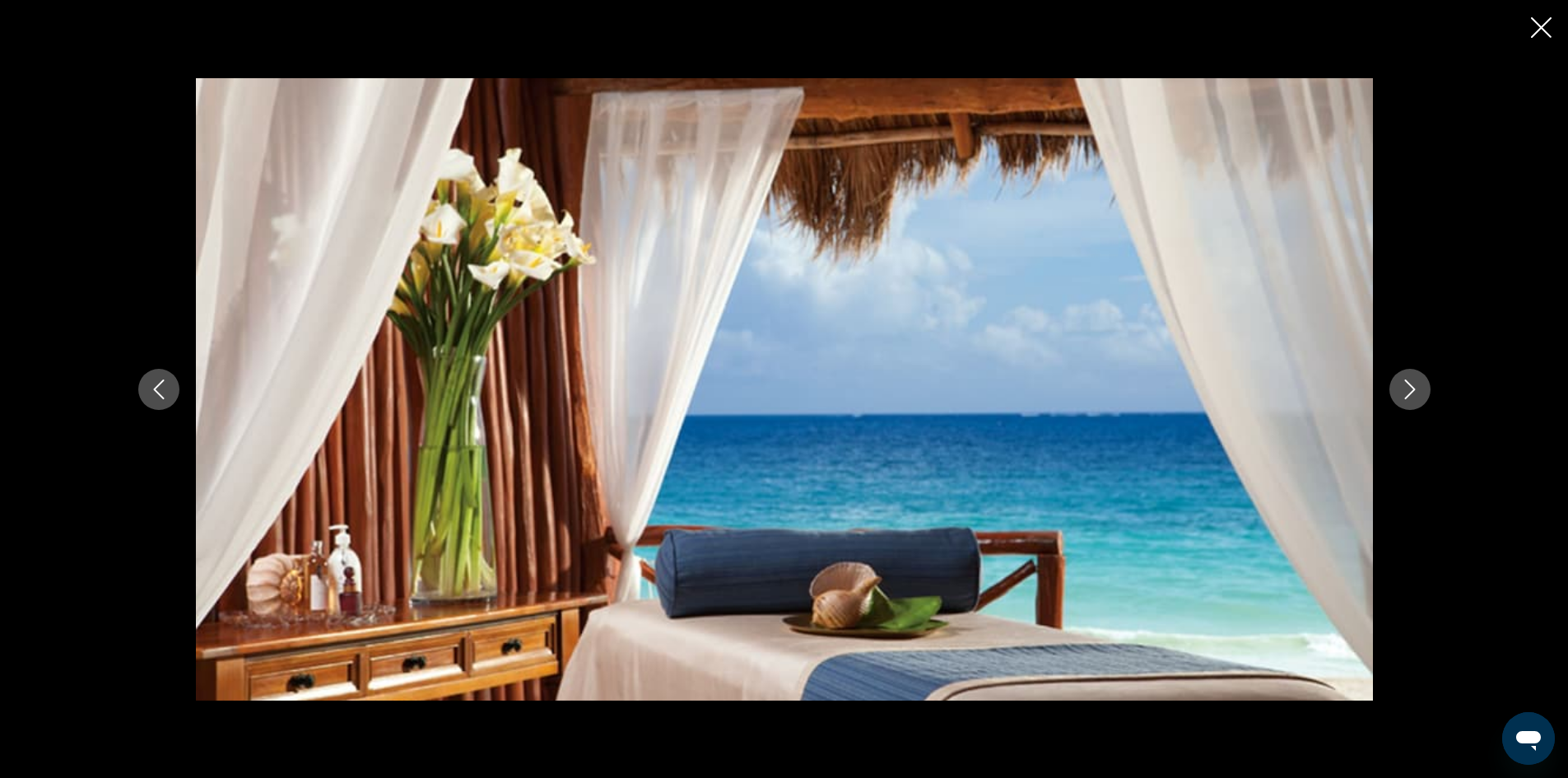
click at [1404, 393] on icon "Next image" at bounding box center [1410, 389] width 20 height 20
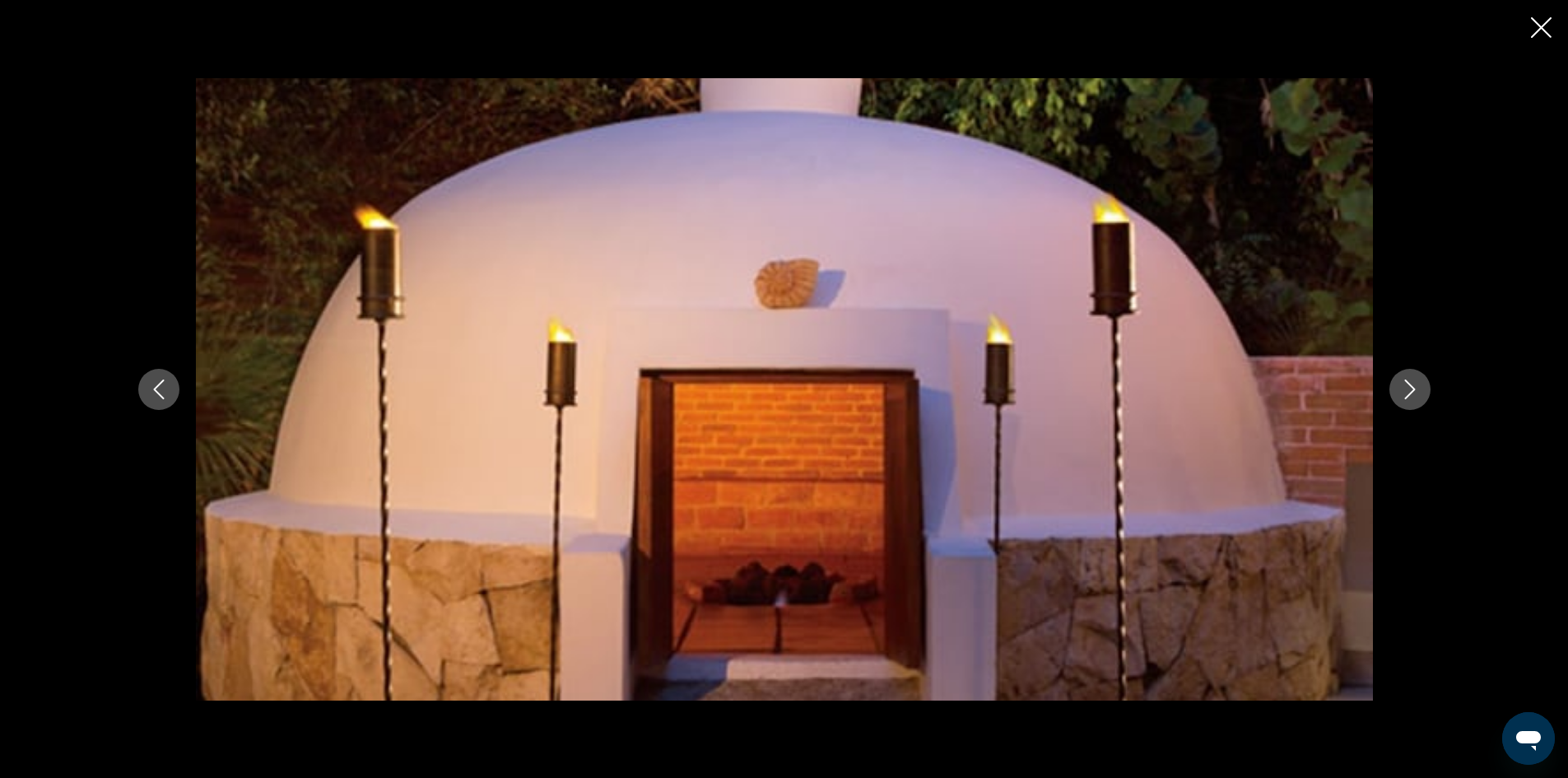
click at [1404, 393] on icon "Next image" at bounding box center [1410, 389] width 20 height 20
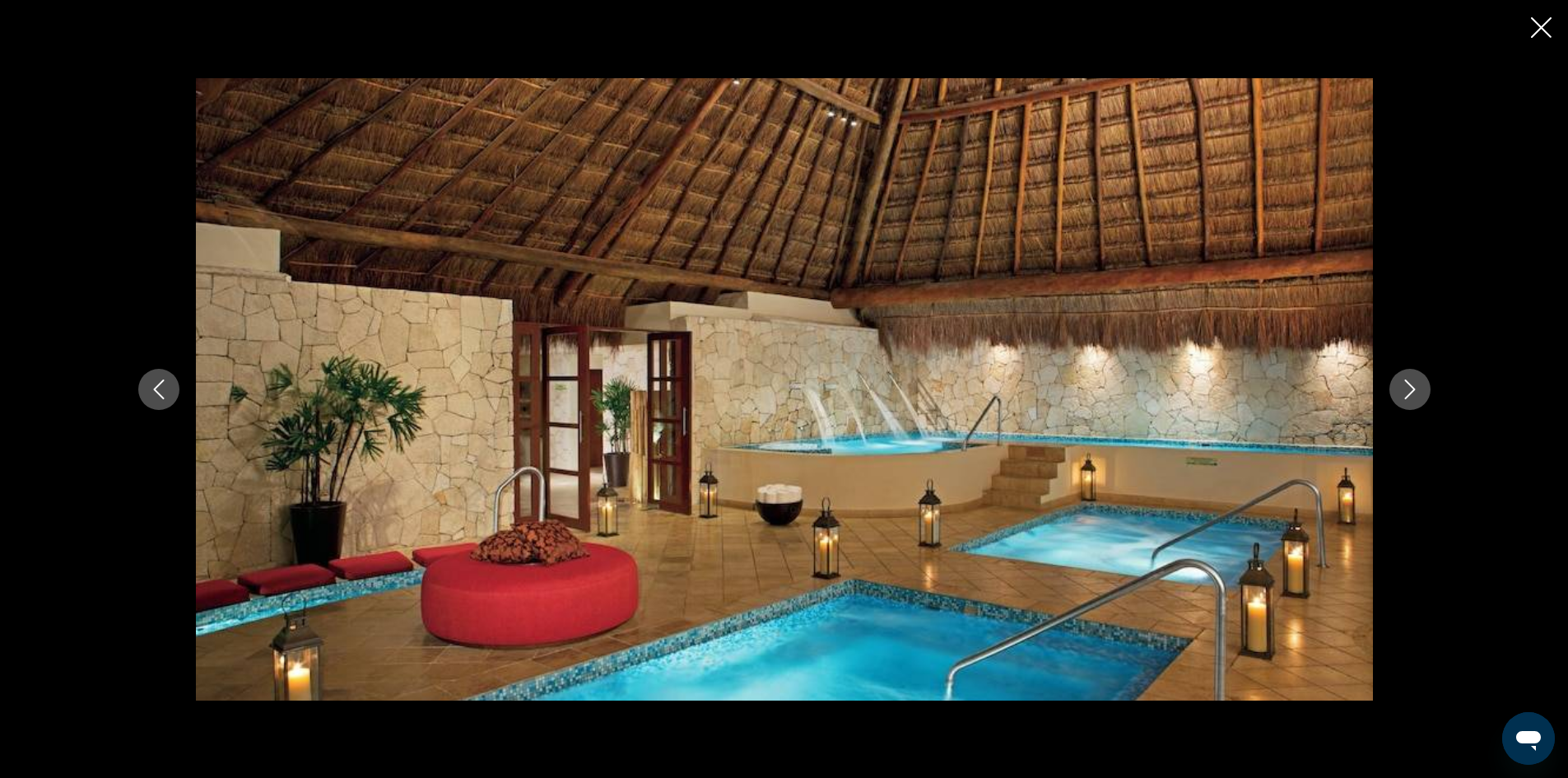
click at [1404, 393] on icon "Next image" at bounding box center [1410, 389] width 20 height 20
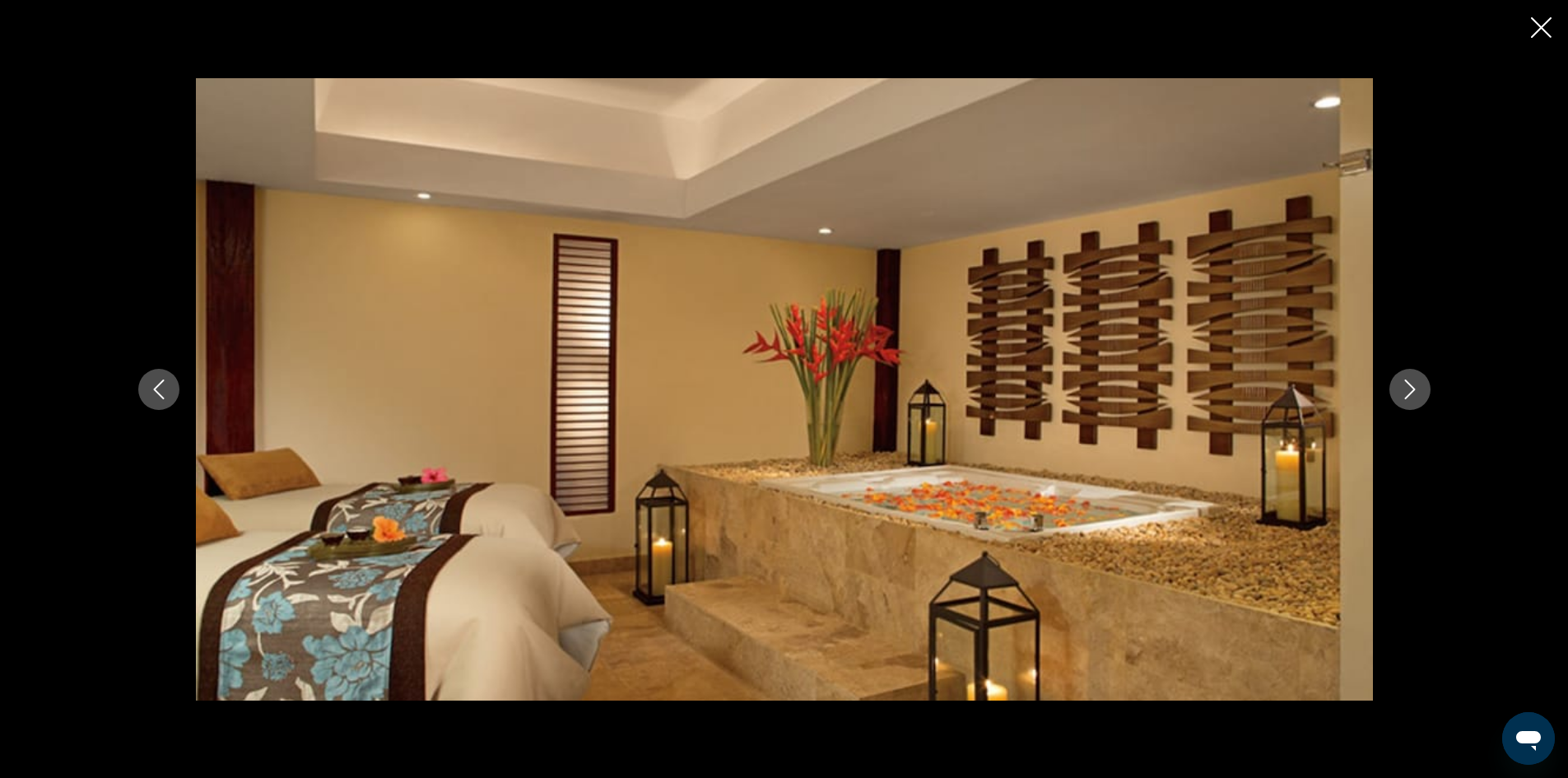
click at [1404, 393] on icon "Next image" at bounding box center [1410, 389] width 20 height 20
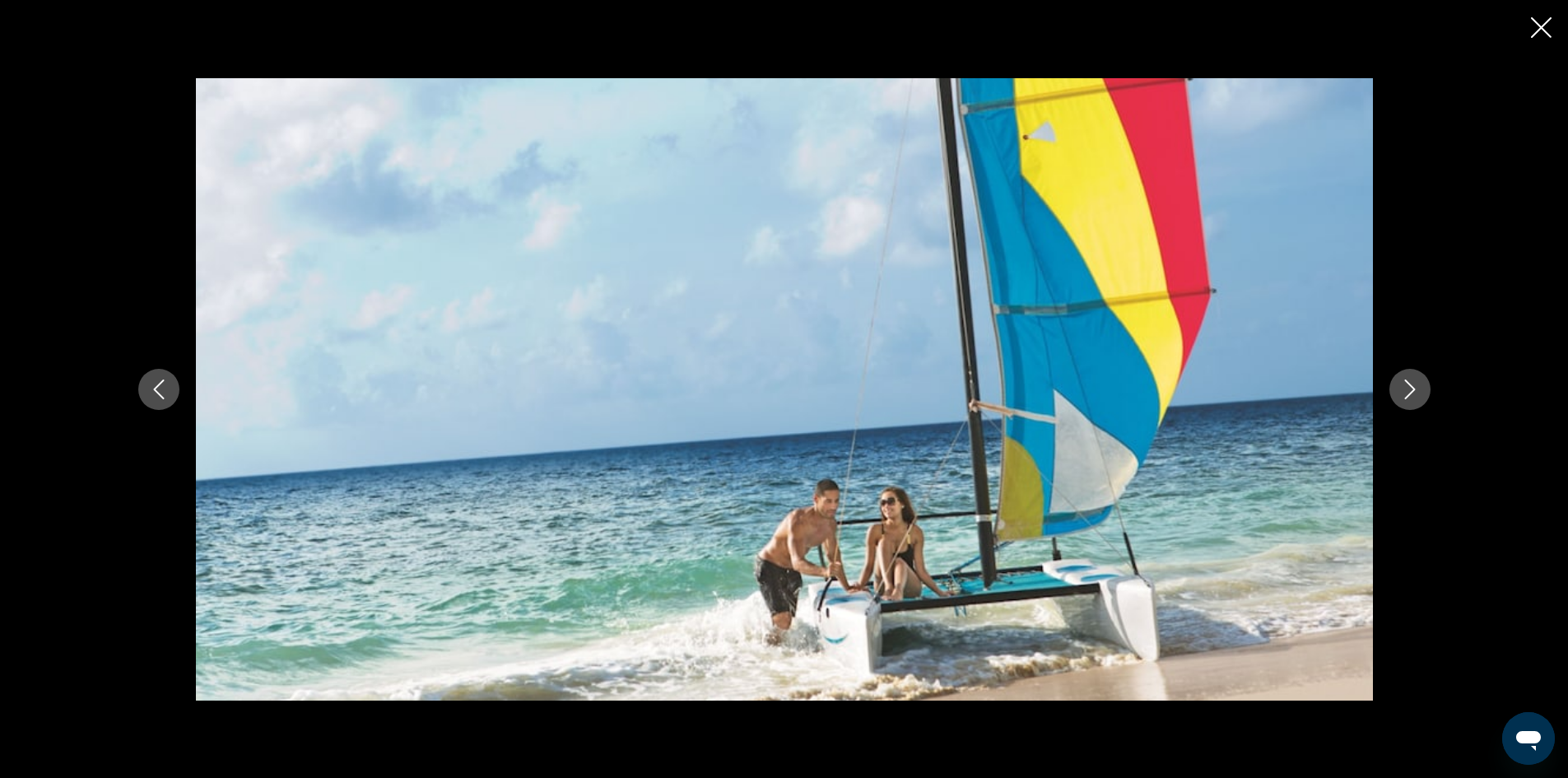
click at [153, 397] on icon "Previous image" at bounding box center [159, 389] width 20 height 20
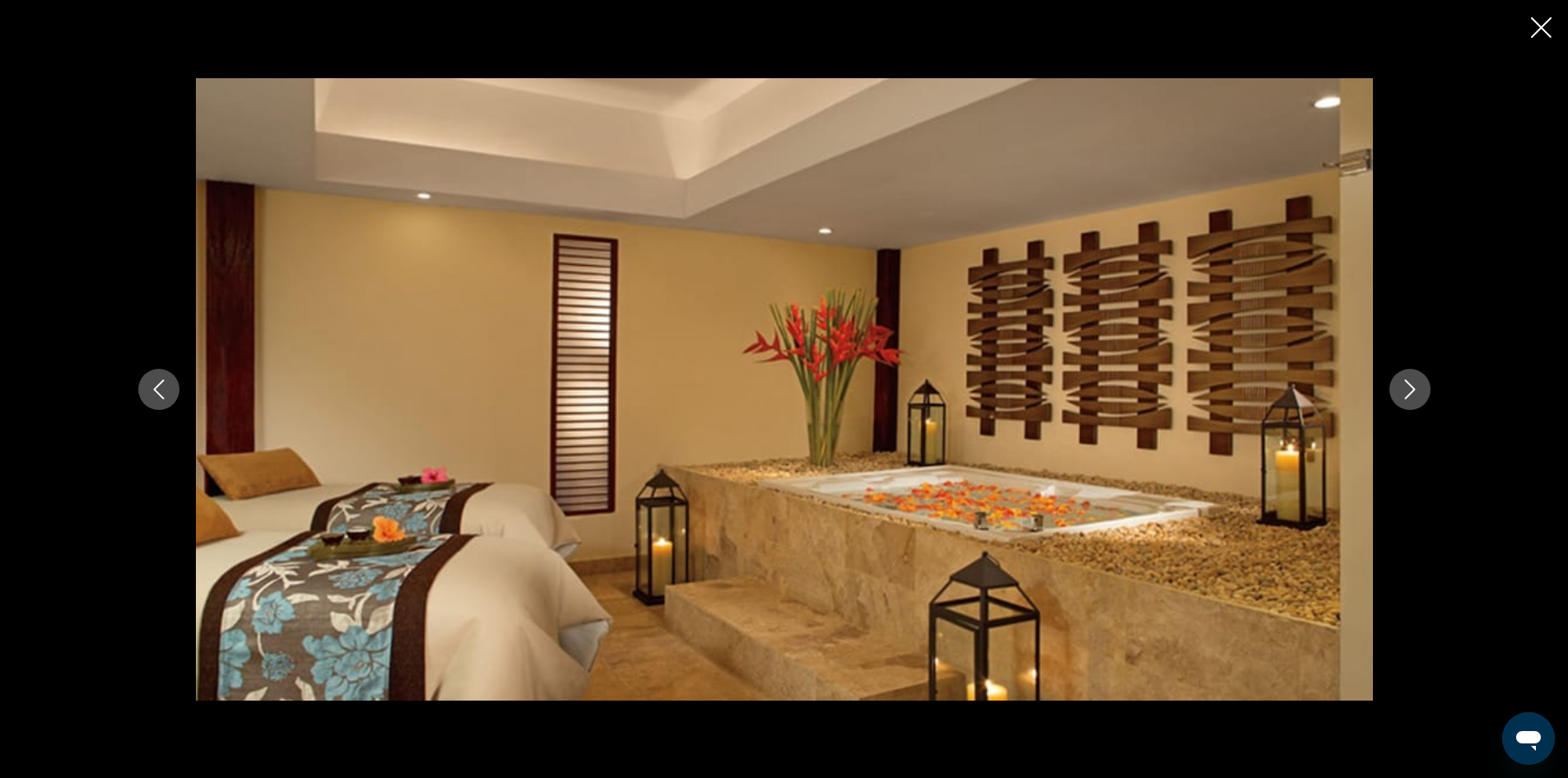
click at [162, 397] on icon "Previous image" at bounding box center [159, 389] width 20 height 20
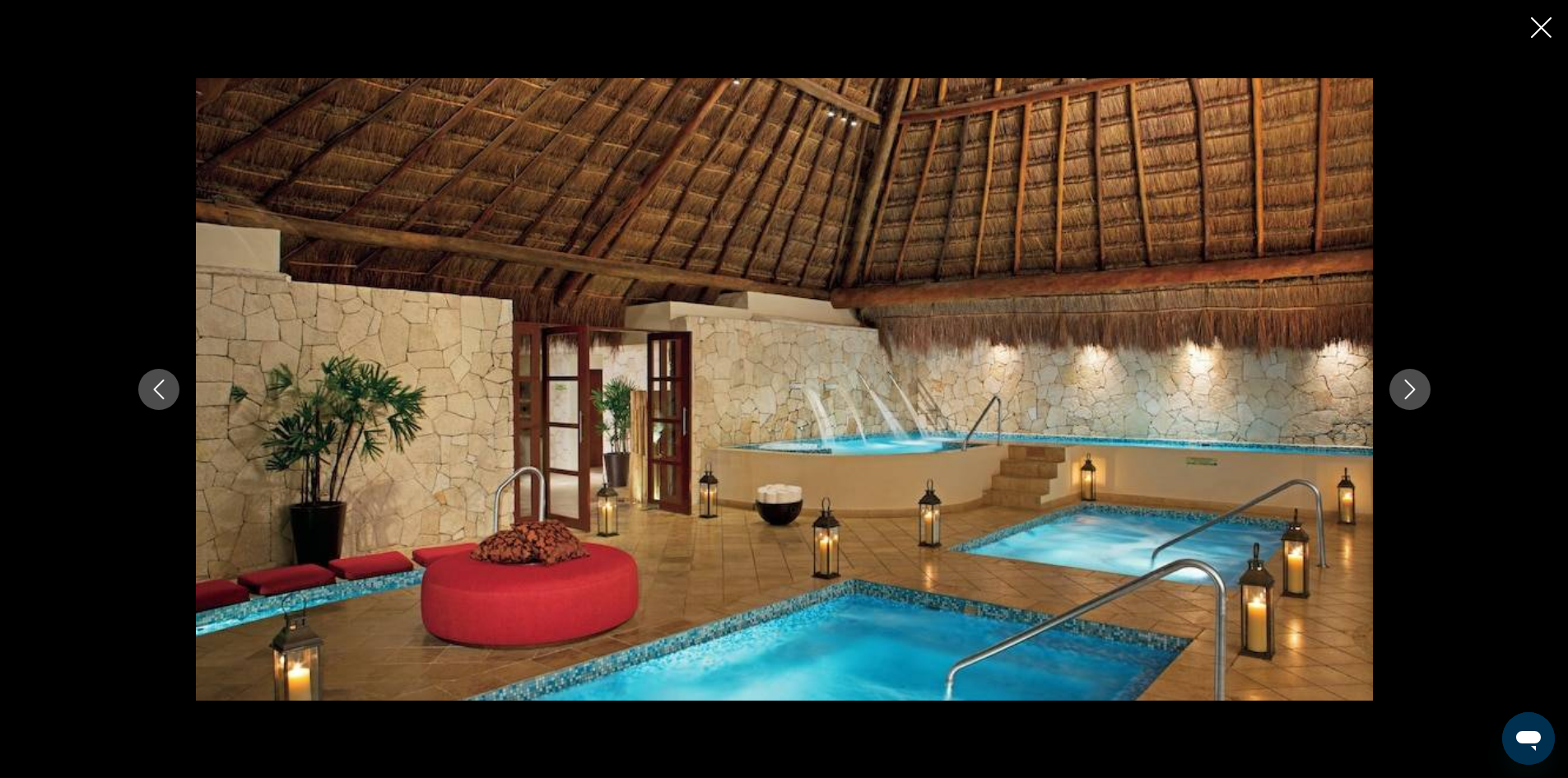
click at [1418, 383] on icon "Next image" at bounding box center [1410, 389] width 20 height 20
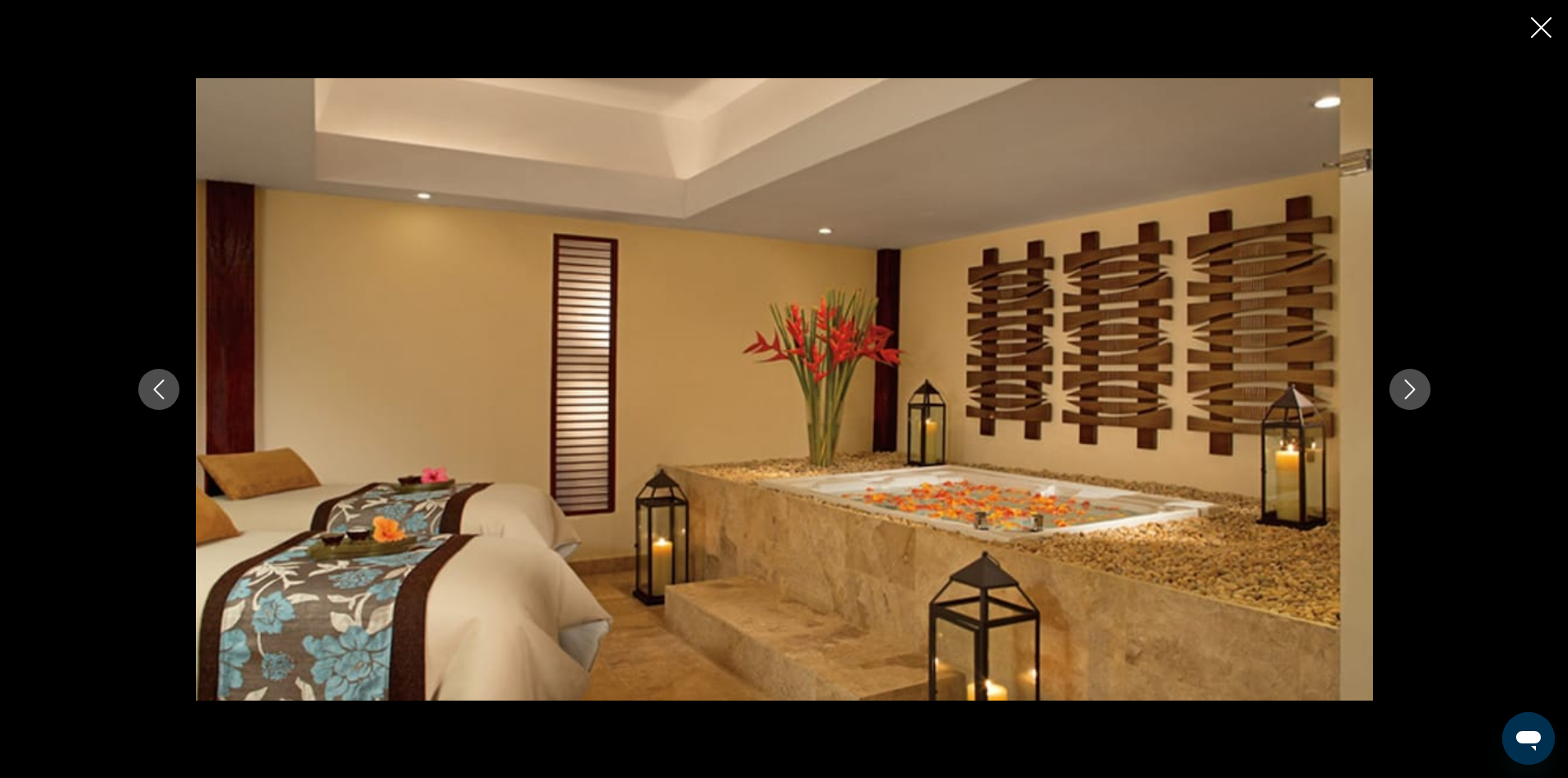
click at [1418, 383] on icon "Next image" at bounding box center [1410, 389] width 20 height 20
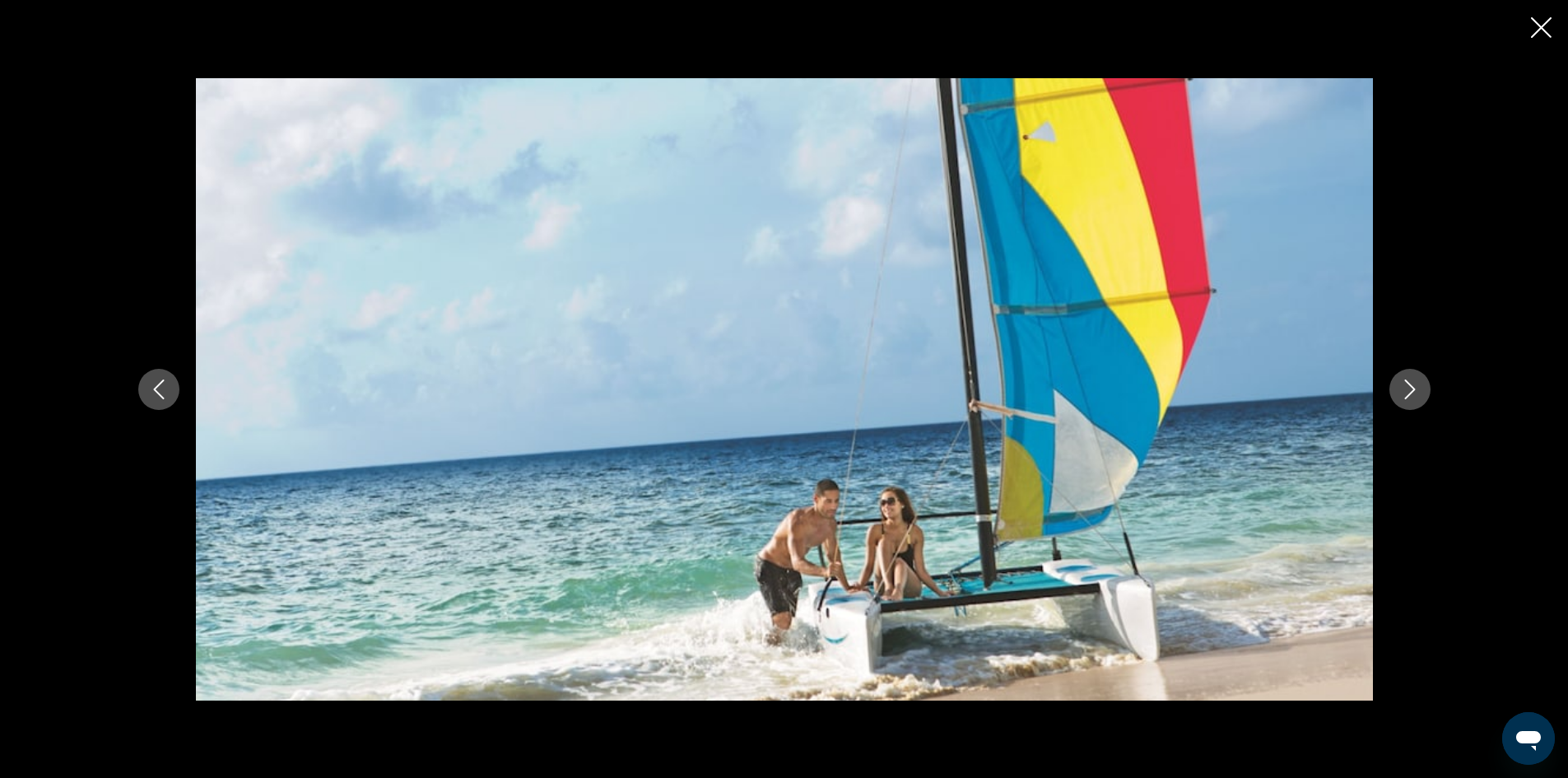
click at [1418, 383] on icon "Next image" at bounding box center [1410, 389] width 20 height 20
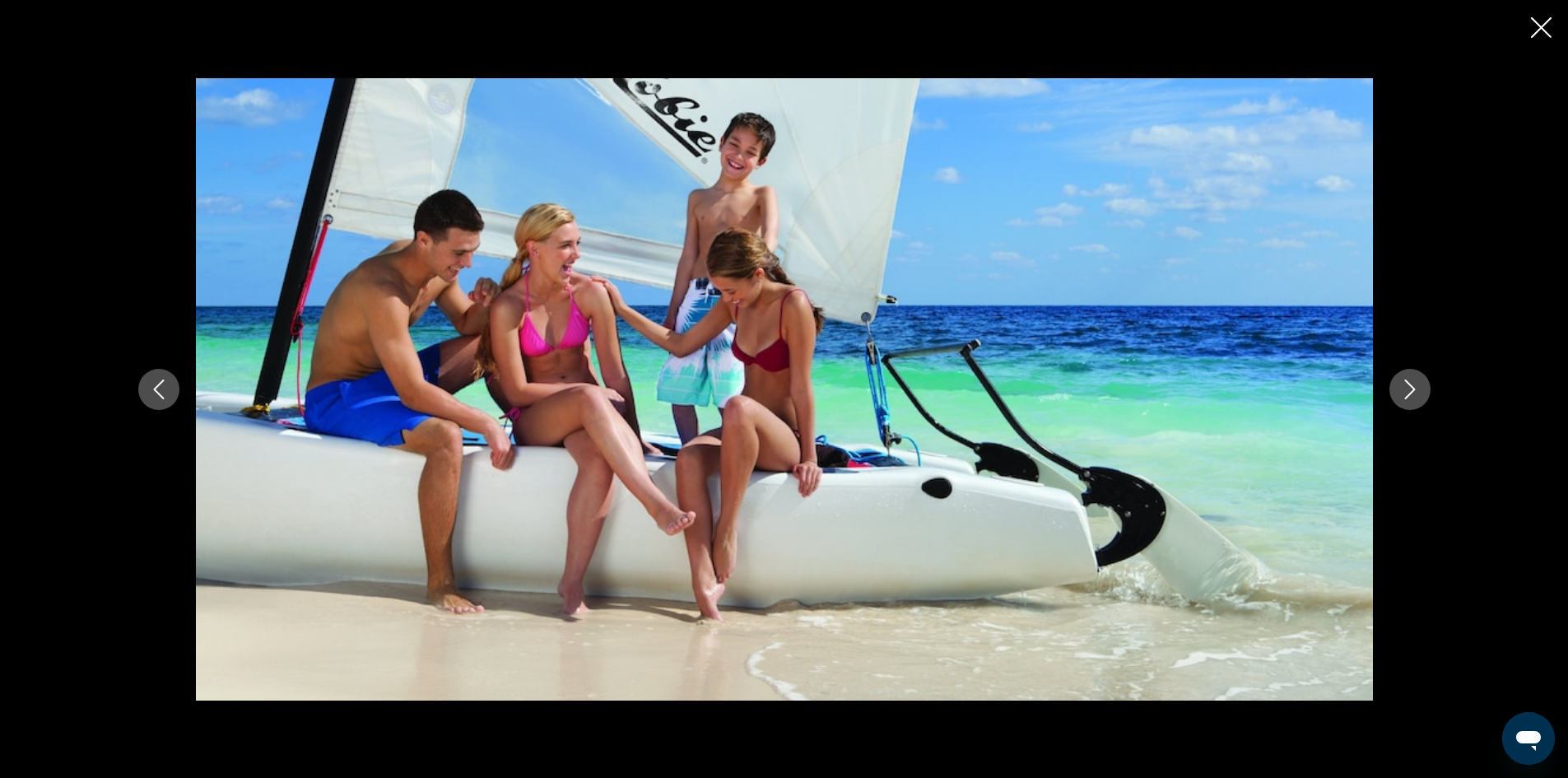
click at [1418, 383] on icon "Next image" at bounding box center [1410, 389] width 20 height 20
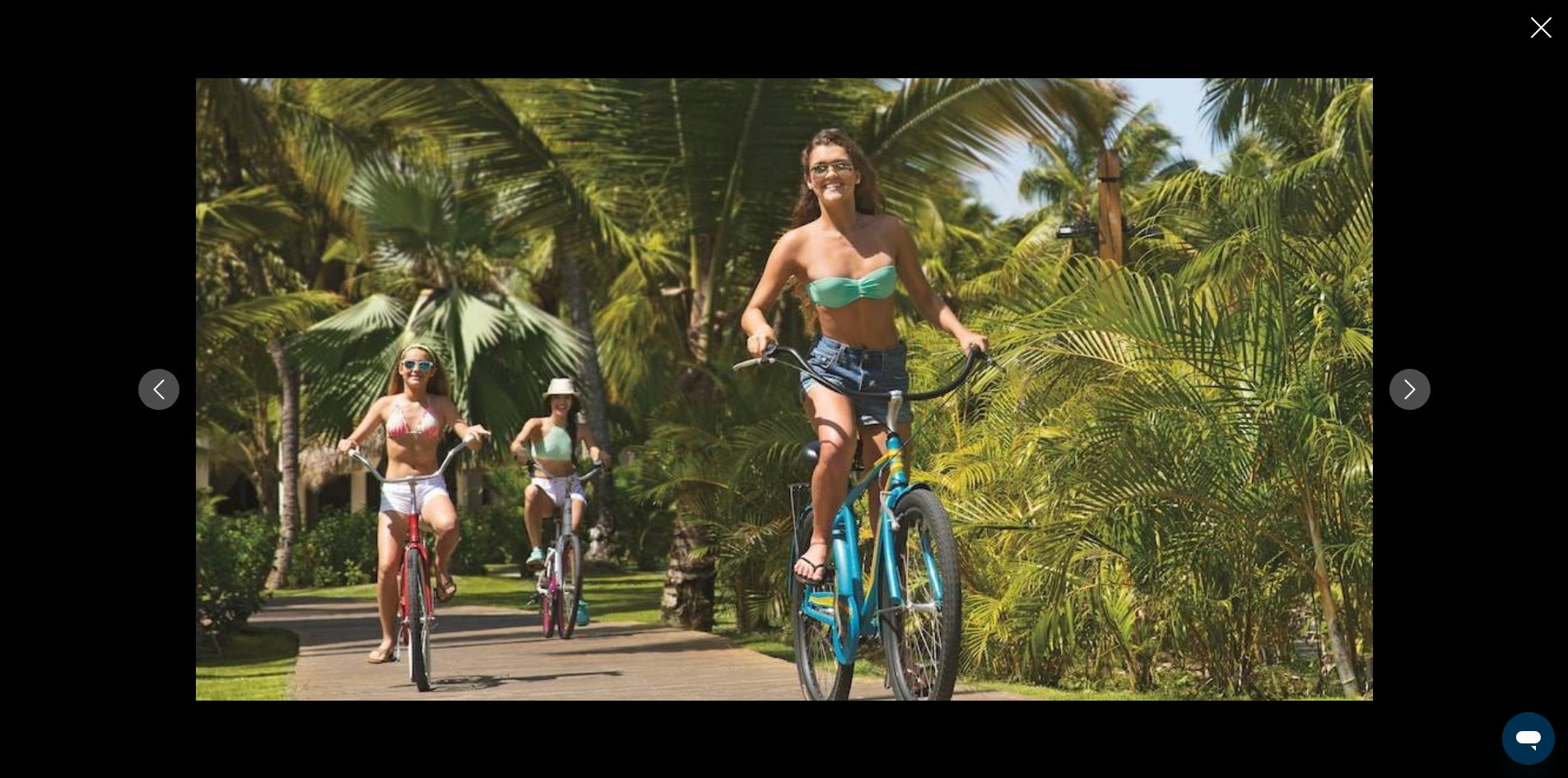
click at [1418, 383] on icon "Next image" at bounding box center [1410, 389] width 20 height 20
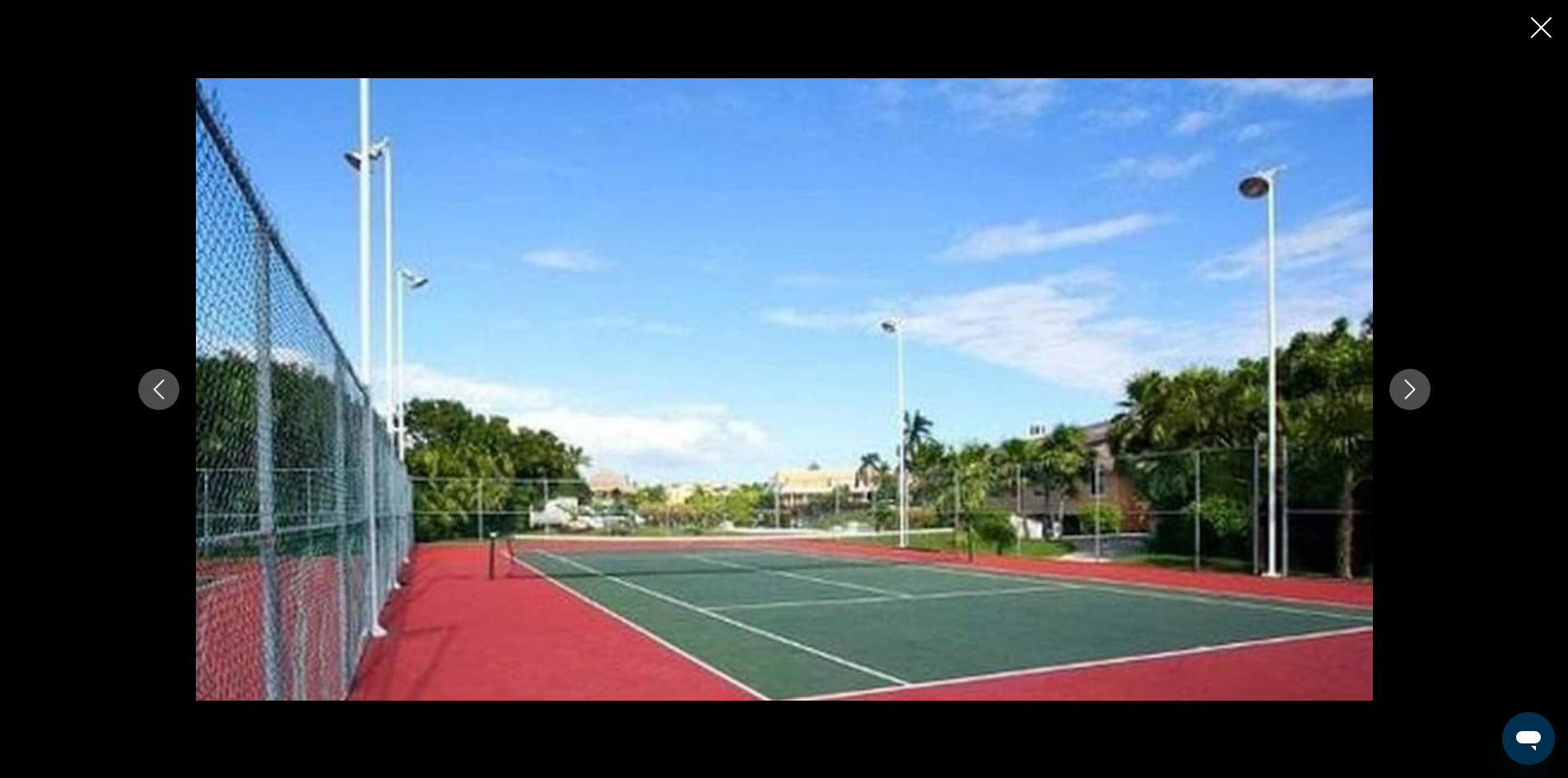
click at [1418, 383] on icon "Next image" at bounding box center [1410, 389] width 20 height 20
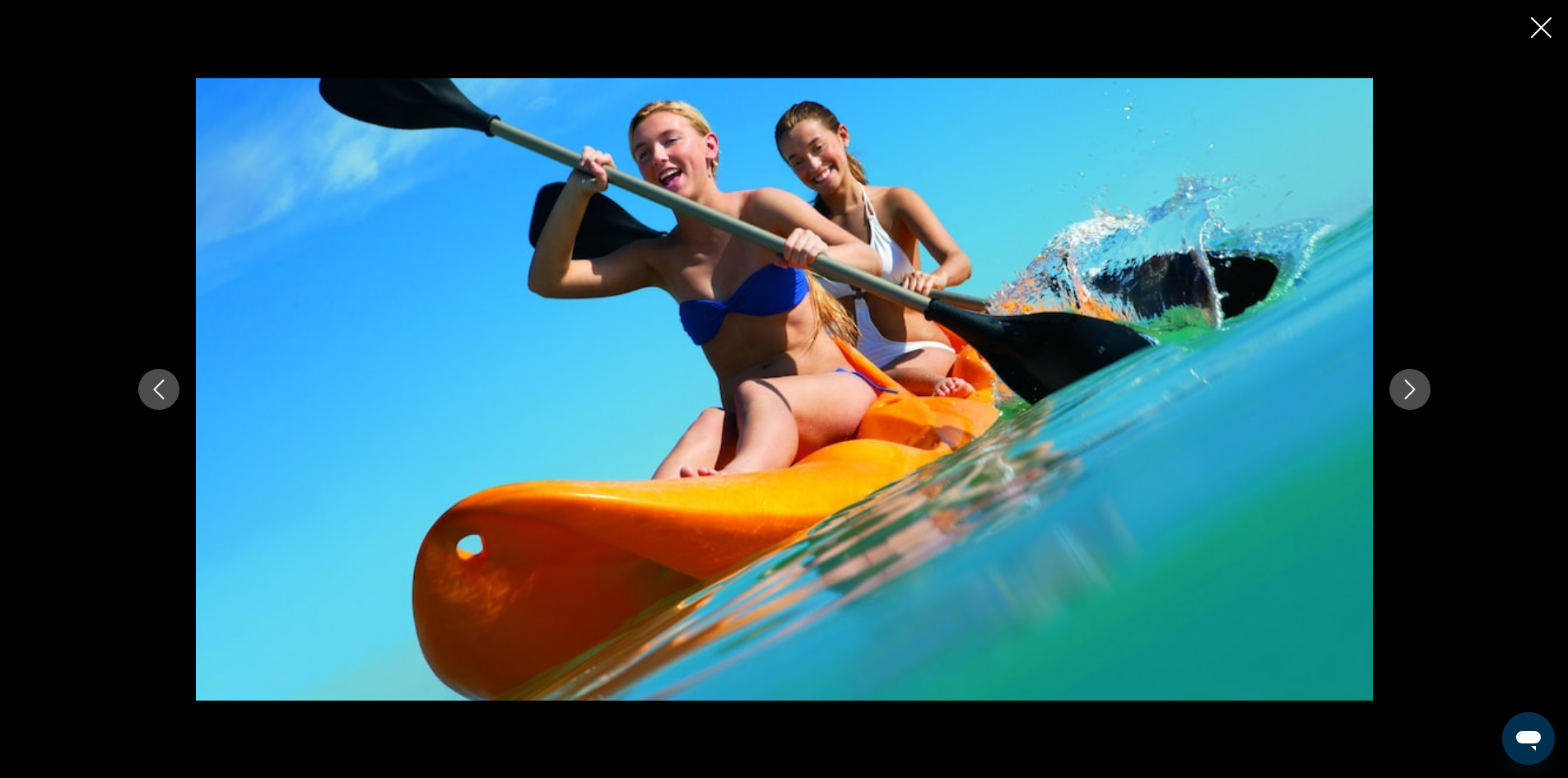
click at [1418, 383] on icon "Next image" at bounding box center [1410, 389] width 20 height 20
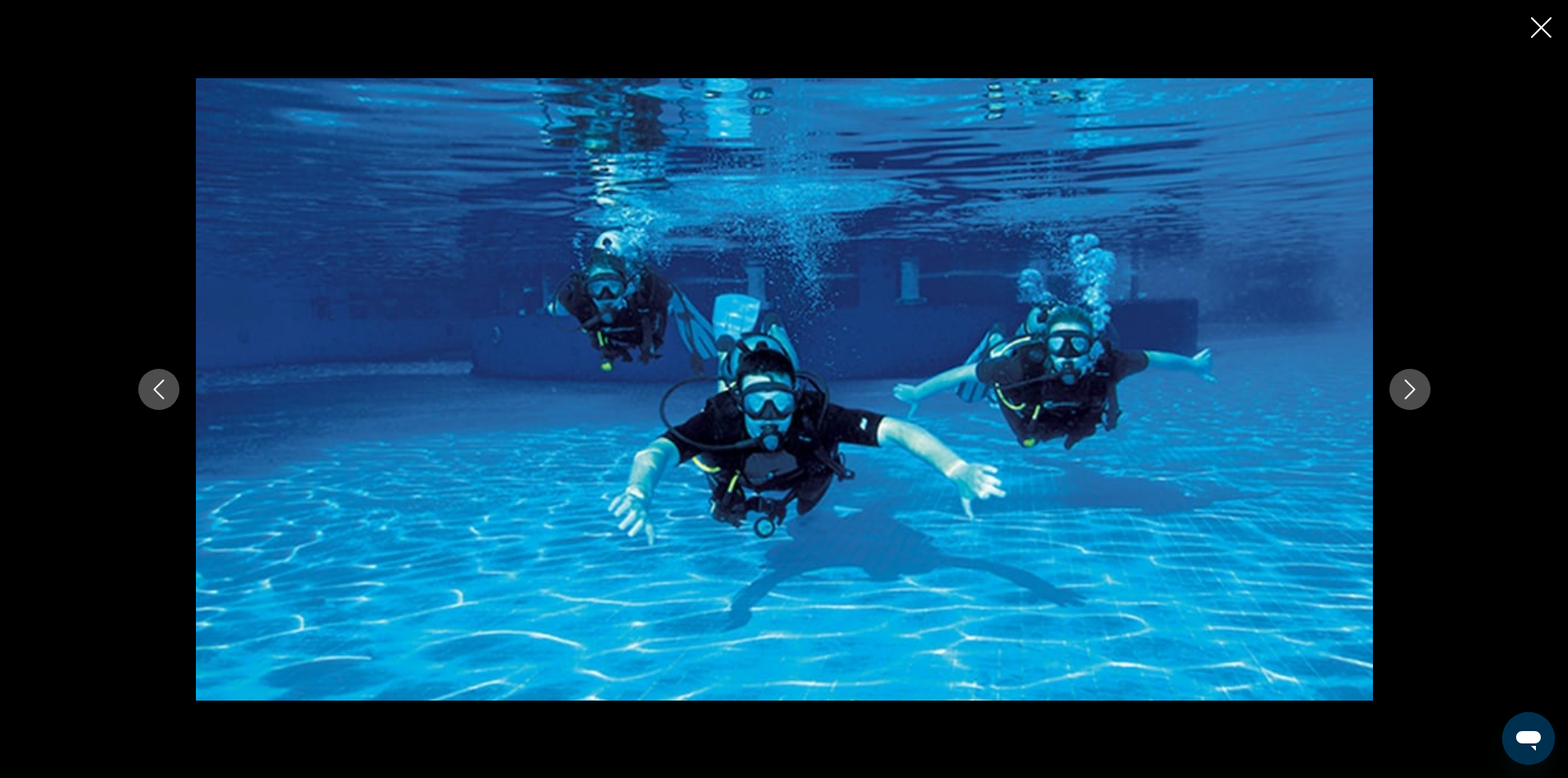
click at [1418, 383] on icon "Next image" at bounding box center [1410, 389] width 20 height 20
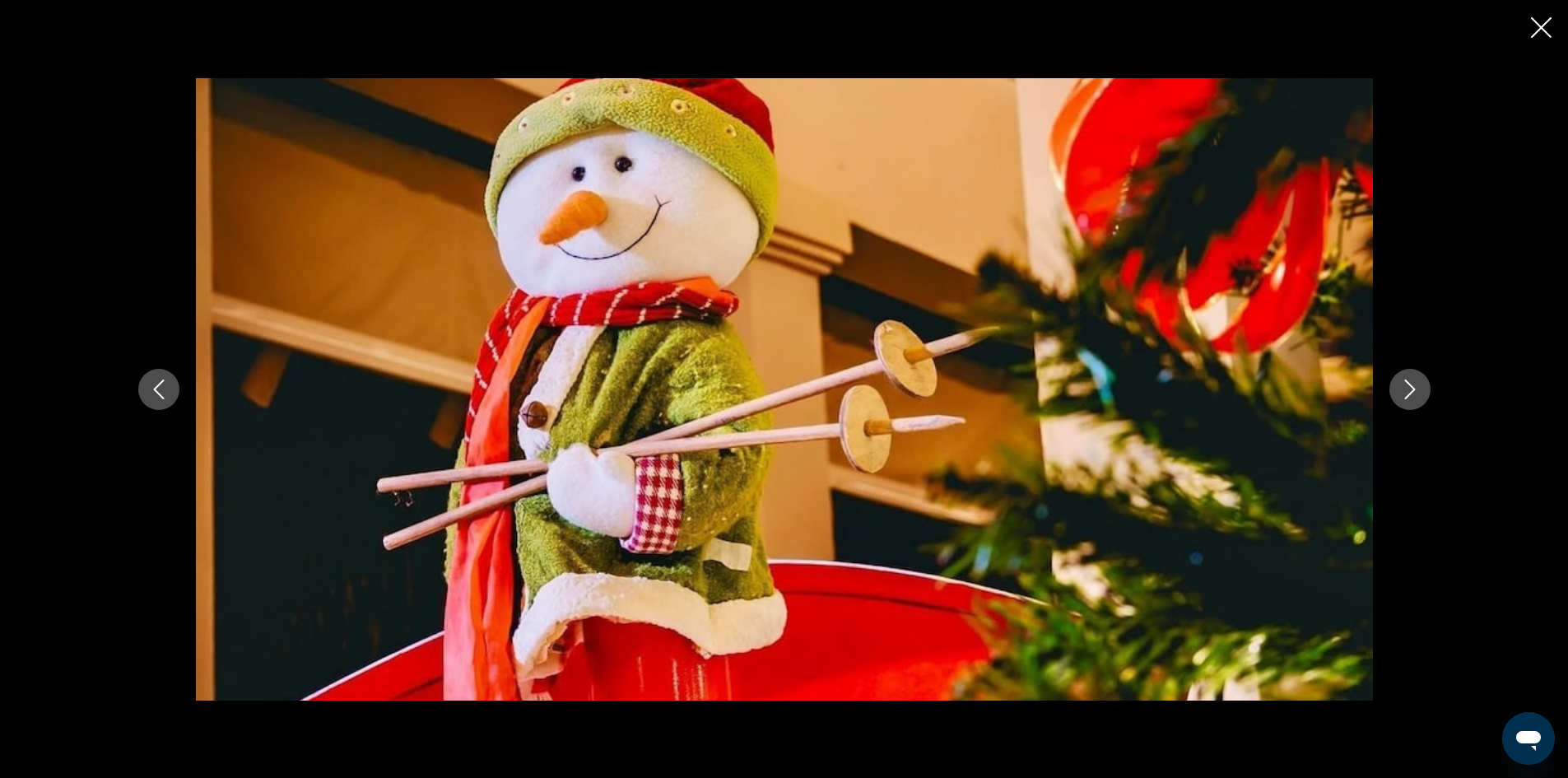
click at [1418, 383] on icon "Next image" at bounding box center [1410, 389] width 20 height 20
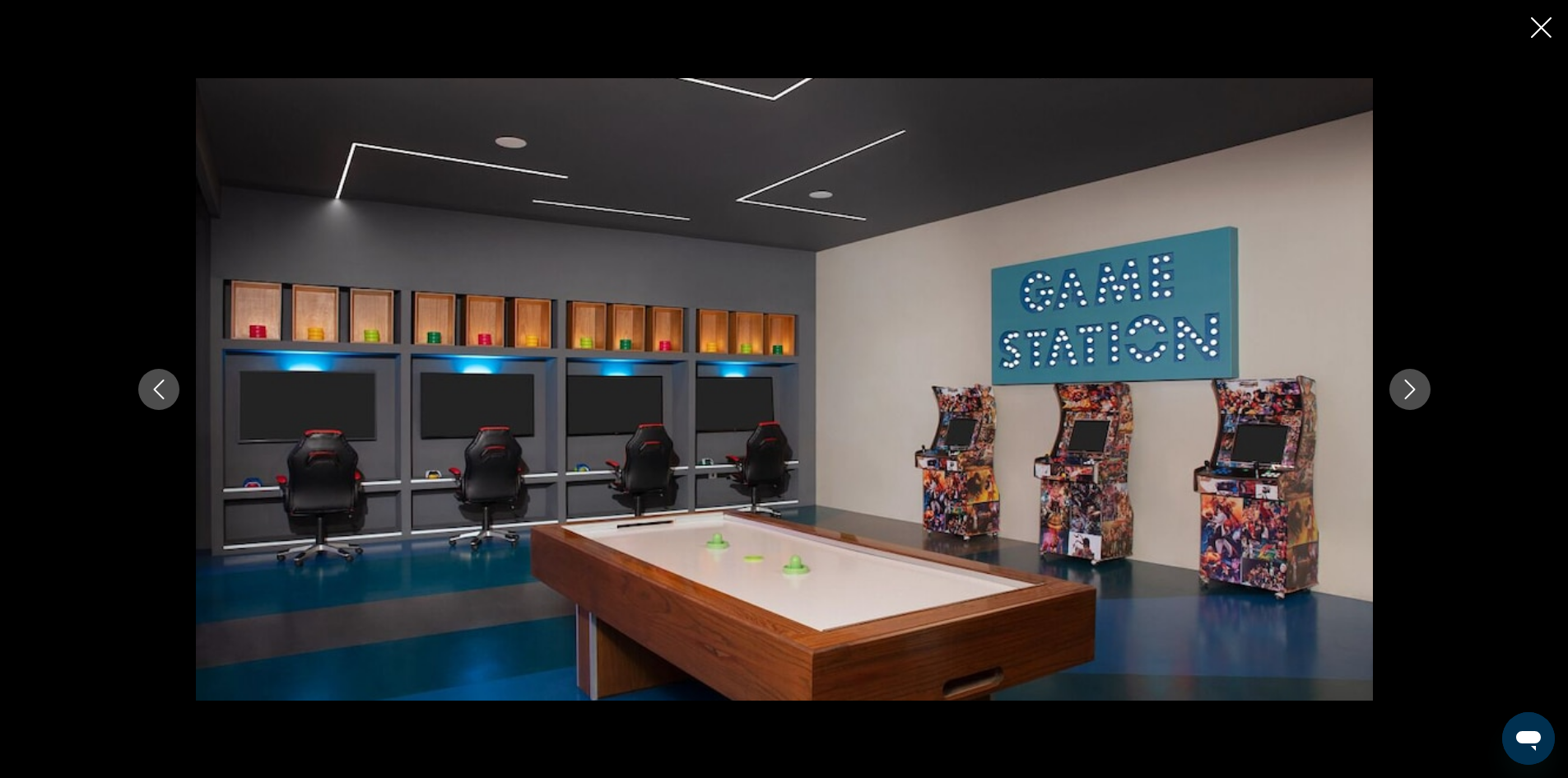
click at [1418, 383] on icon "Next image" at bounding box center [1410, 389] width 20 height 20
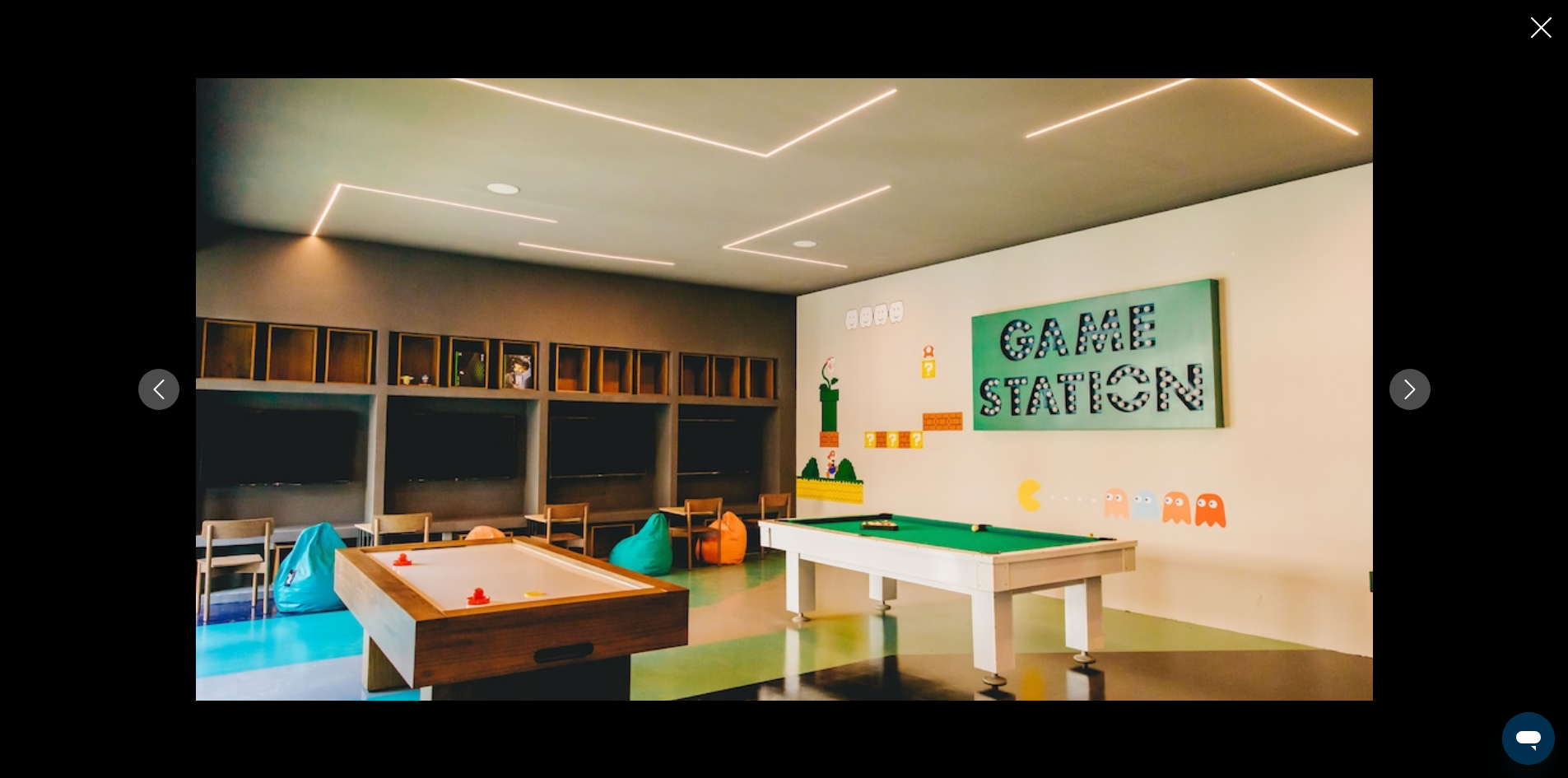
click at [1418, 383] on icon "Next image" at bounding box center [1410, 389] width 20 height 20
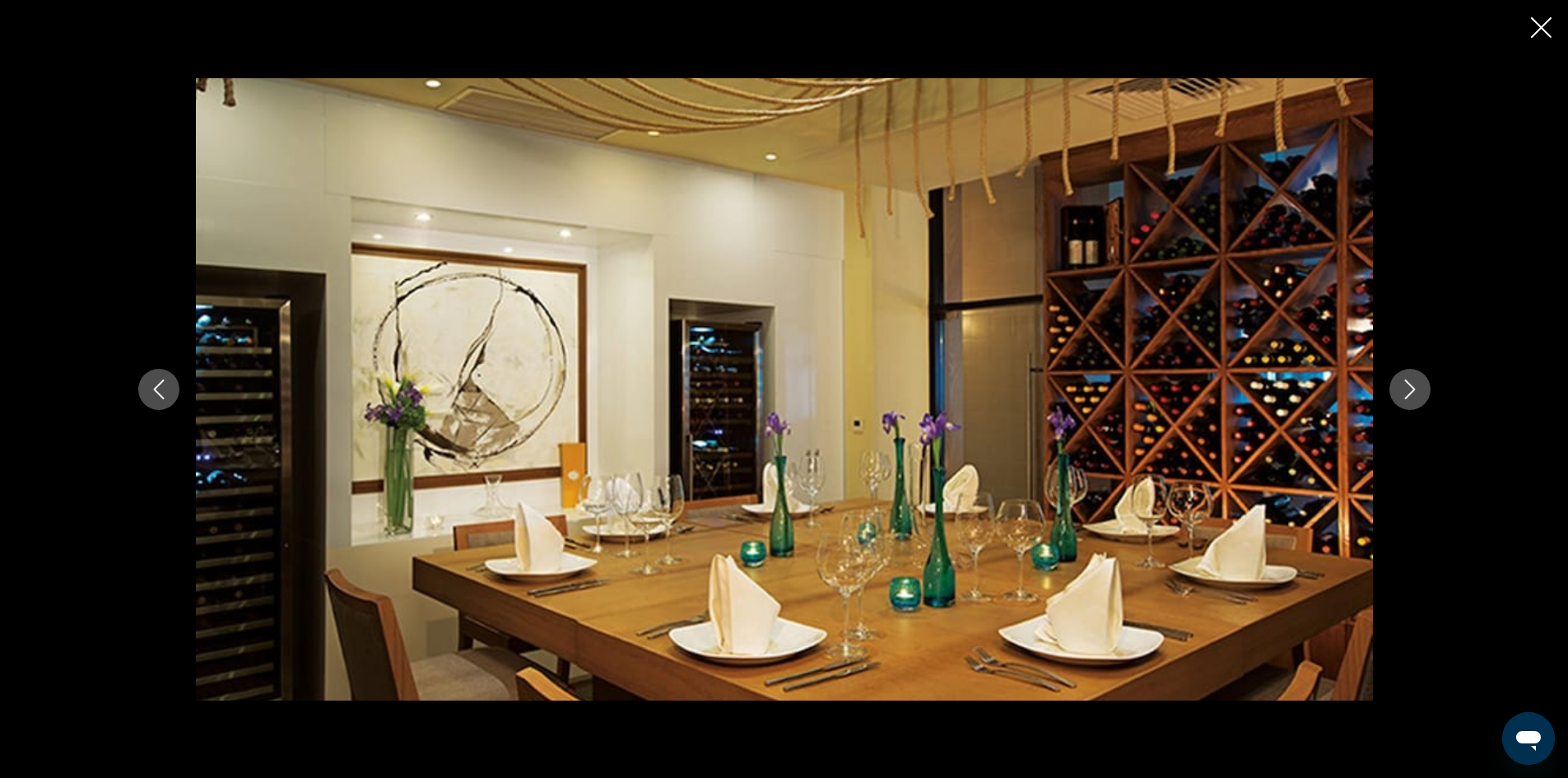
click at [1418, 383] on icon "Next image" at bounding box center [1410, 389] width 20 height 20
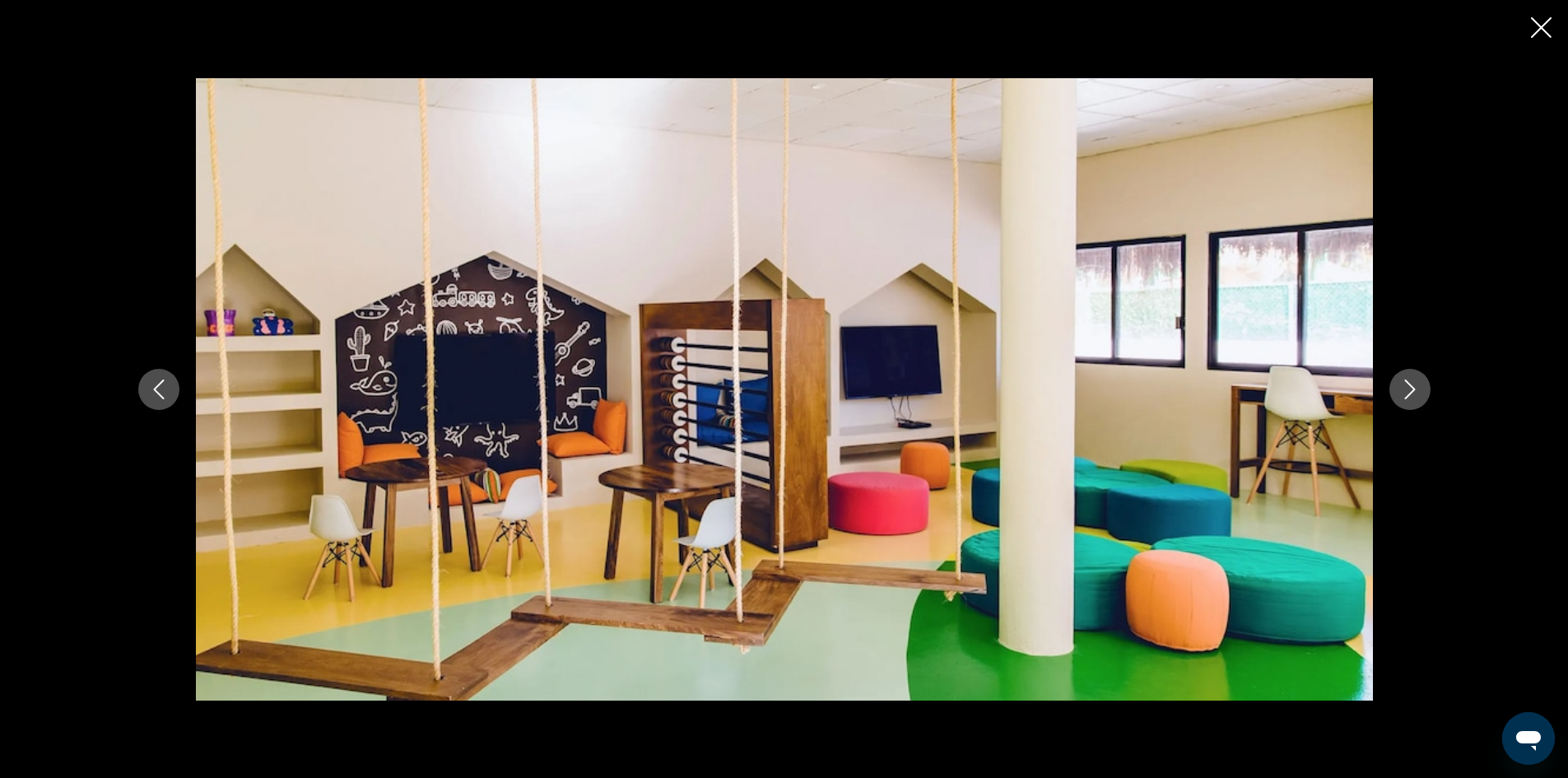
click at [1418, 383] on icon "Next image" at bounding box center [1410, 389] width 20 height 20
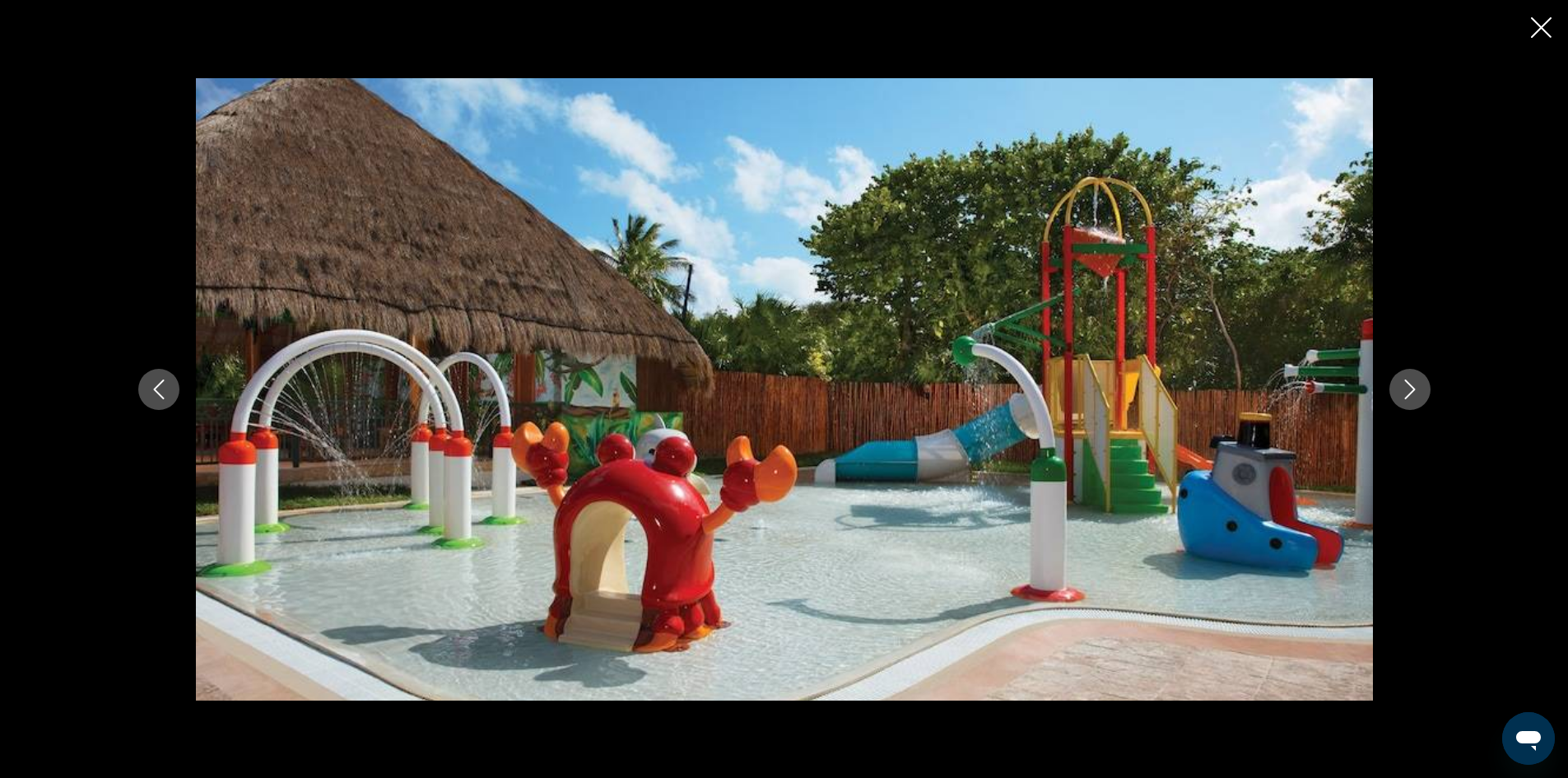
click at [1418, 383] on icon "Next image" at bounding box center [1410, 389] width 20 height 20
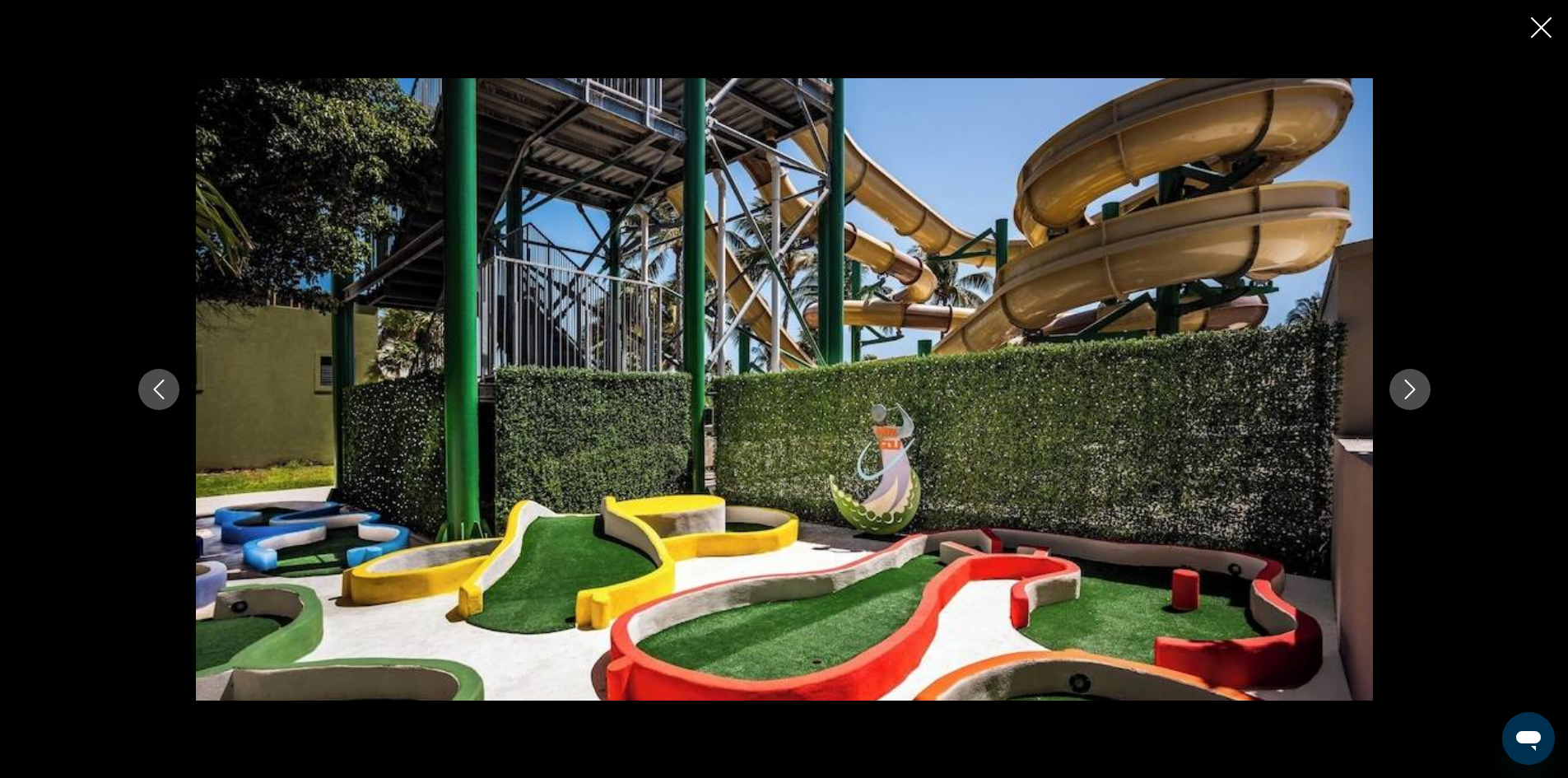
click at [1418, 383] on icon "Next image" at bounding box center [1410, 389] width 20 height 20
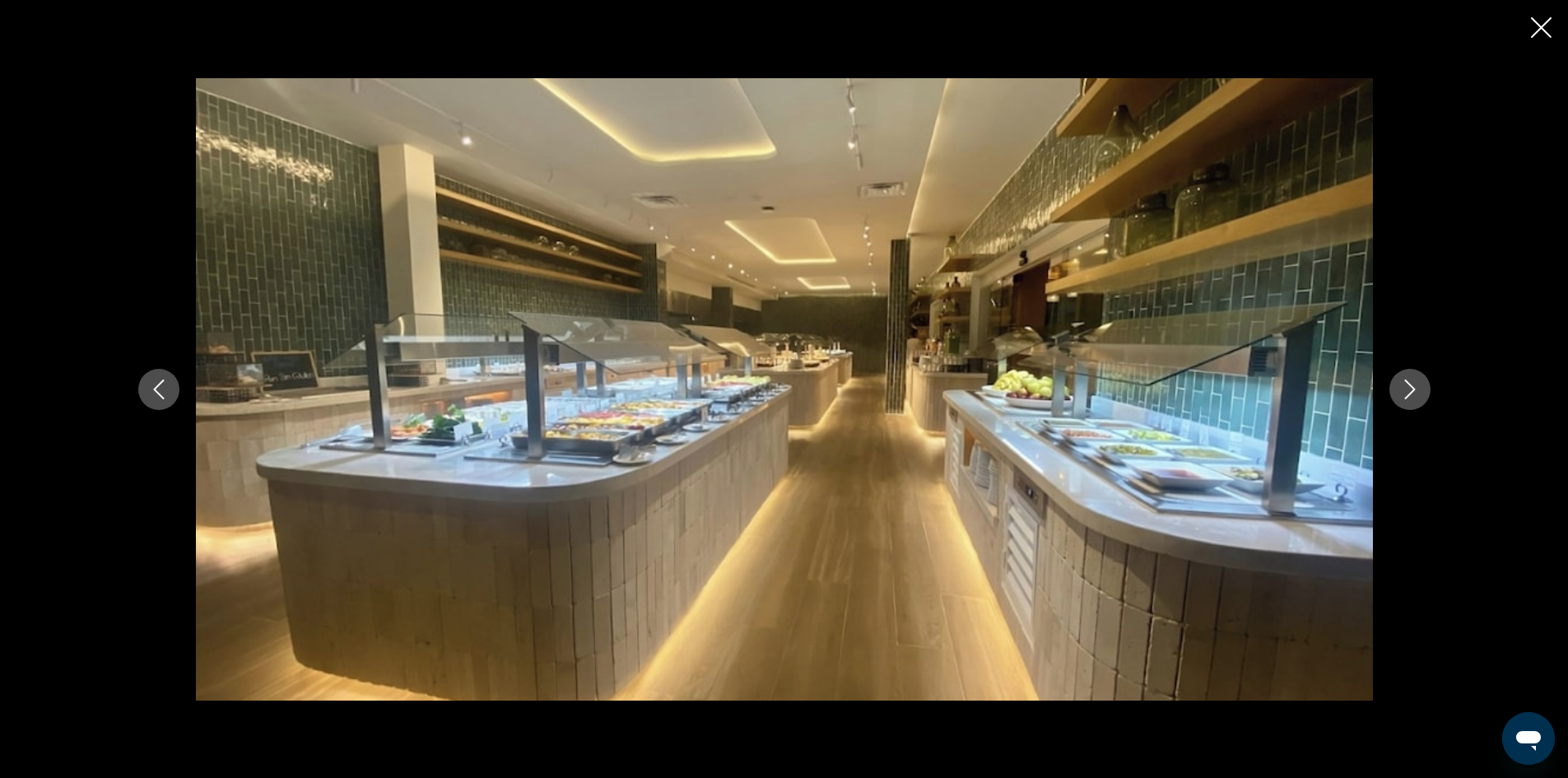
click at [1418, 383] on icon "Next image" at bounding box center [1410, 389] width 20 height 20
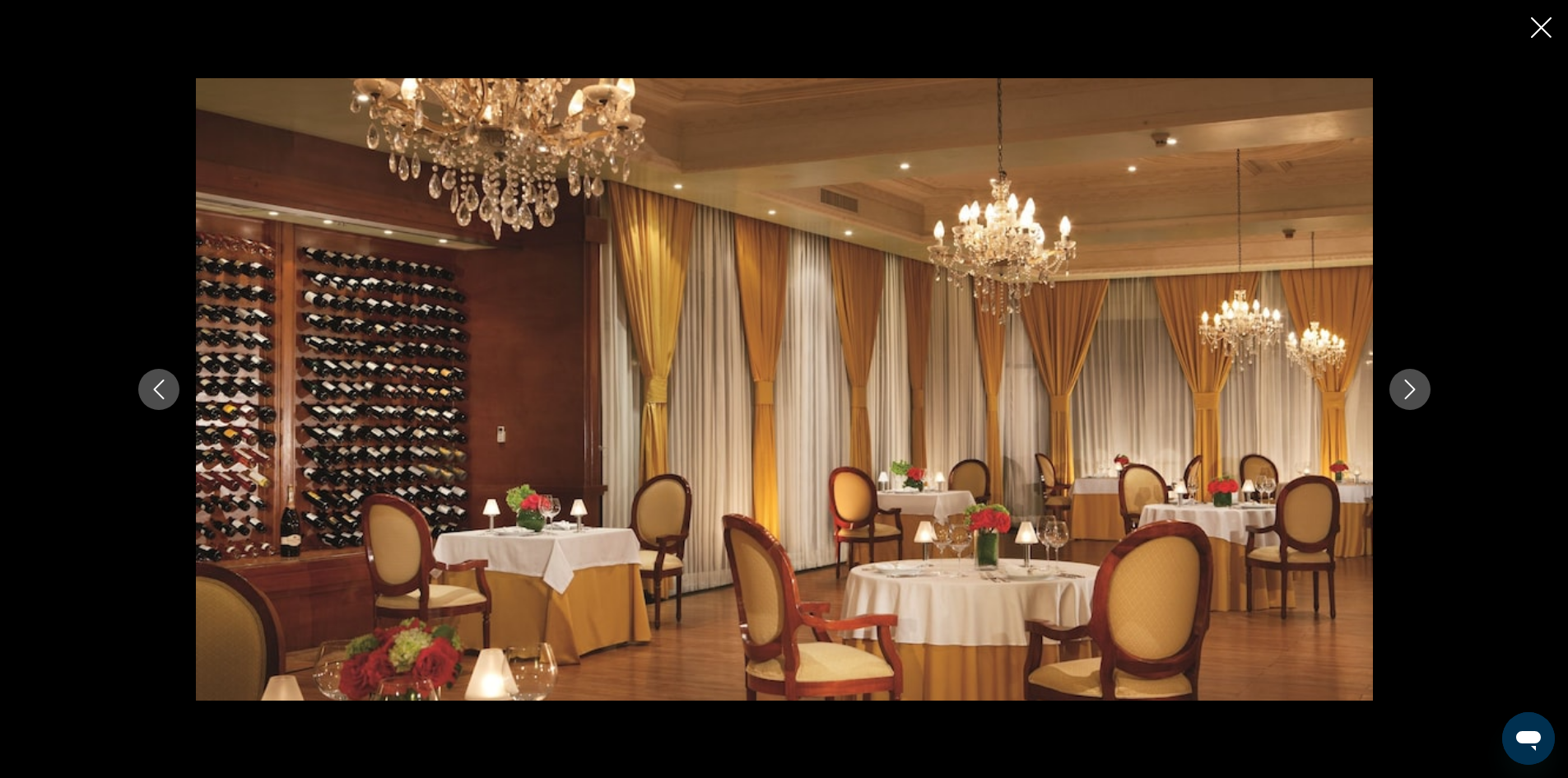
click at [1418, 383] on icon "Next image" at bounding box center [1410, 389] width 20 height 20
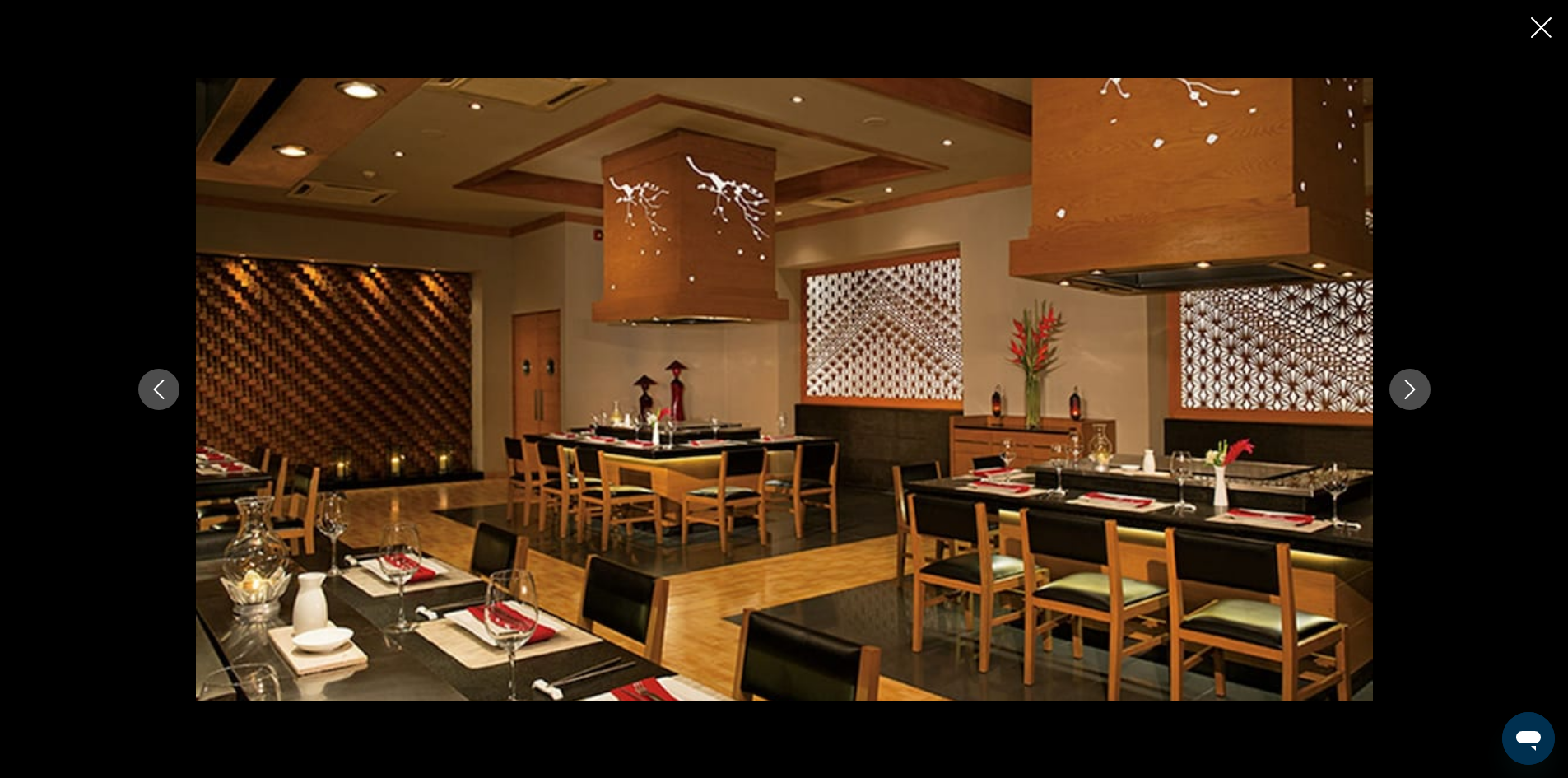
click at [1418, 383] on icon "Next image" at bounding box center [1410, 389] width 20 height 20
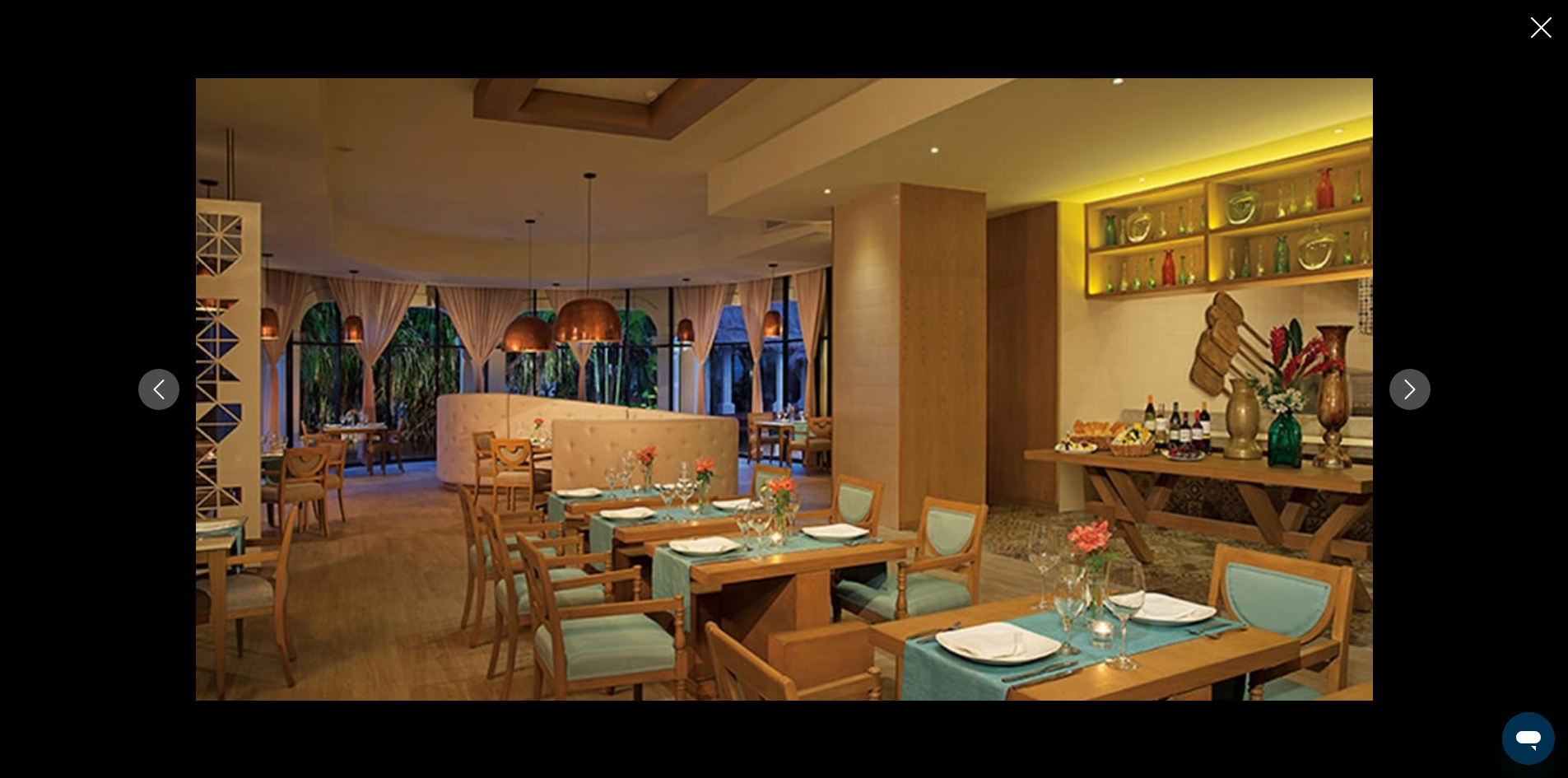
click at [1418, 383] on icon "Next image" at bounding box center [1410, 389] width 20 height 20
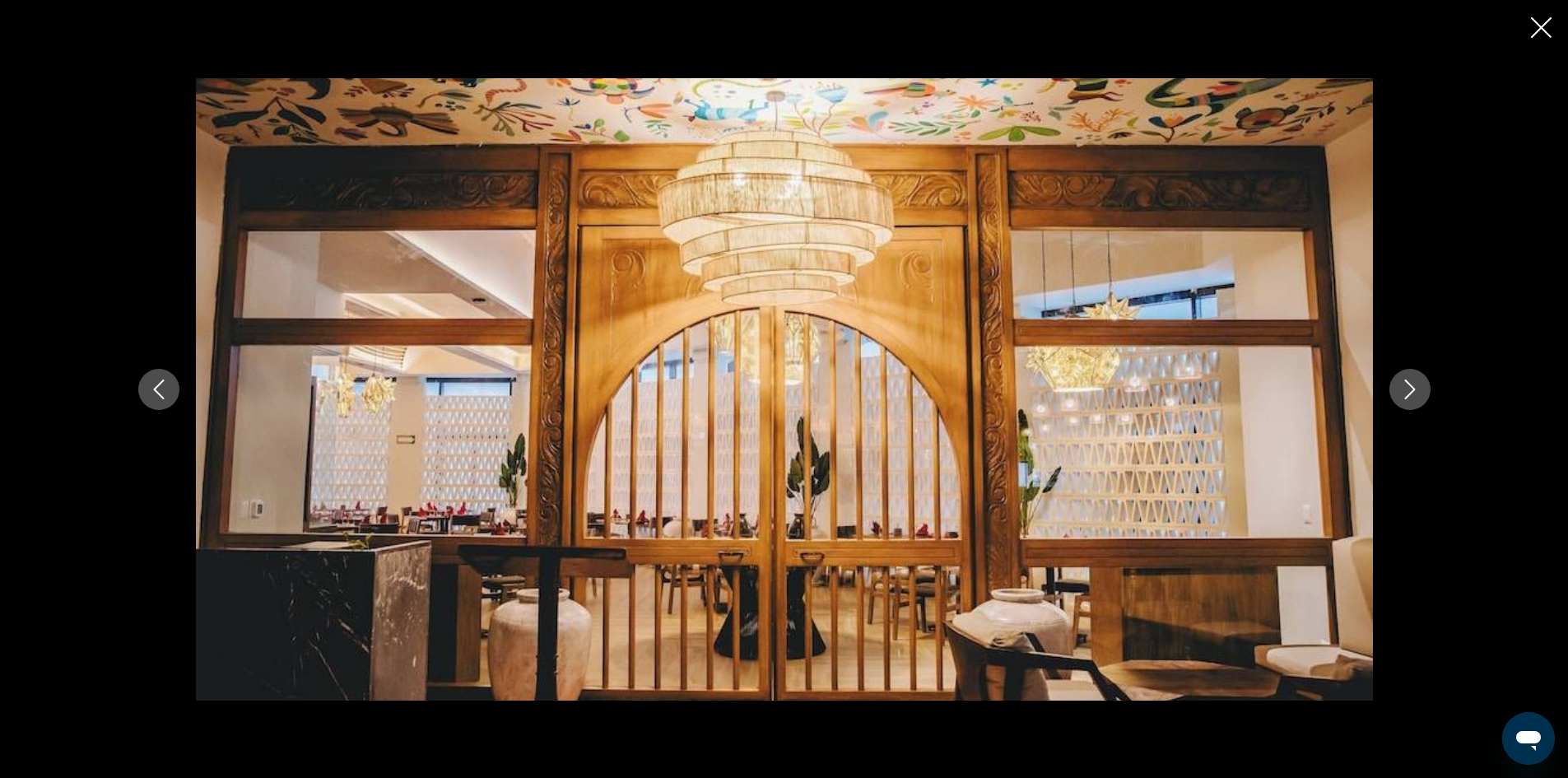
click at [1418, 383] on icon "Next image" at bounding box center [1410, 389] width 20 height 20
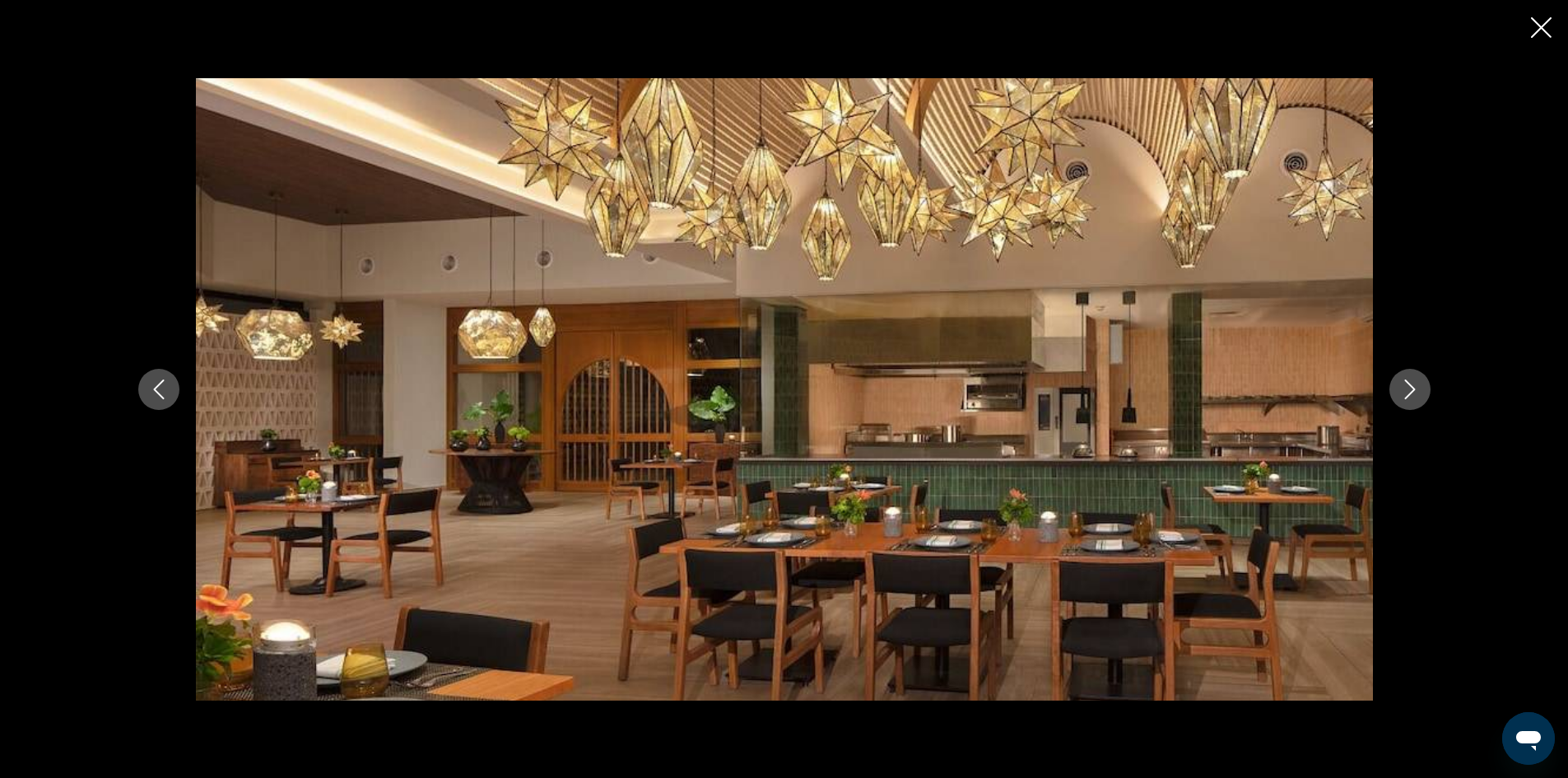
click at [1418, 383] on icon "Next image" at bounding box center [1410, 389] width 20 height 20
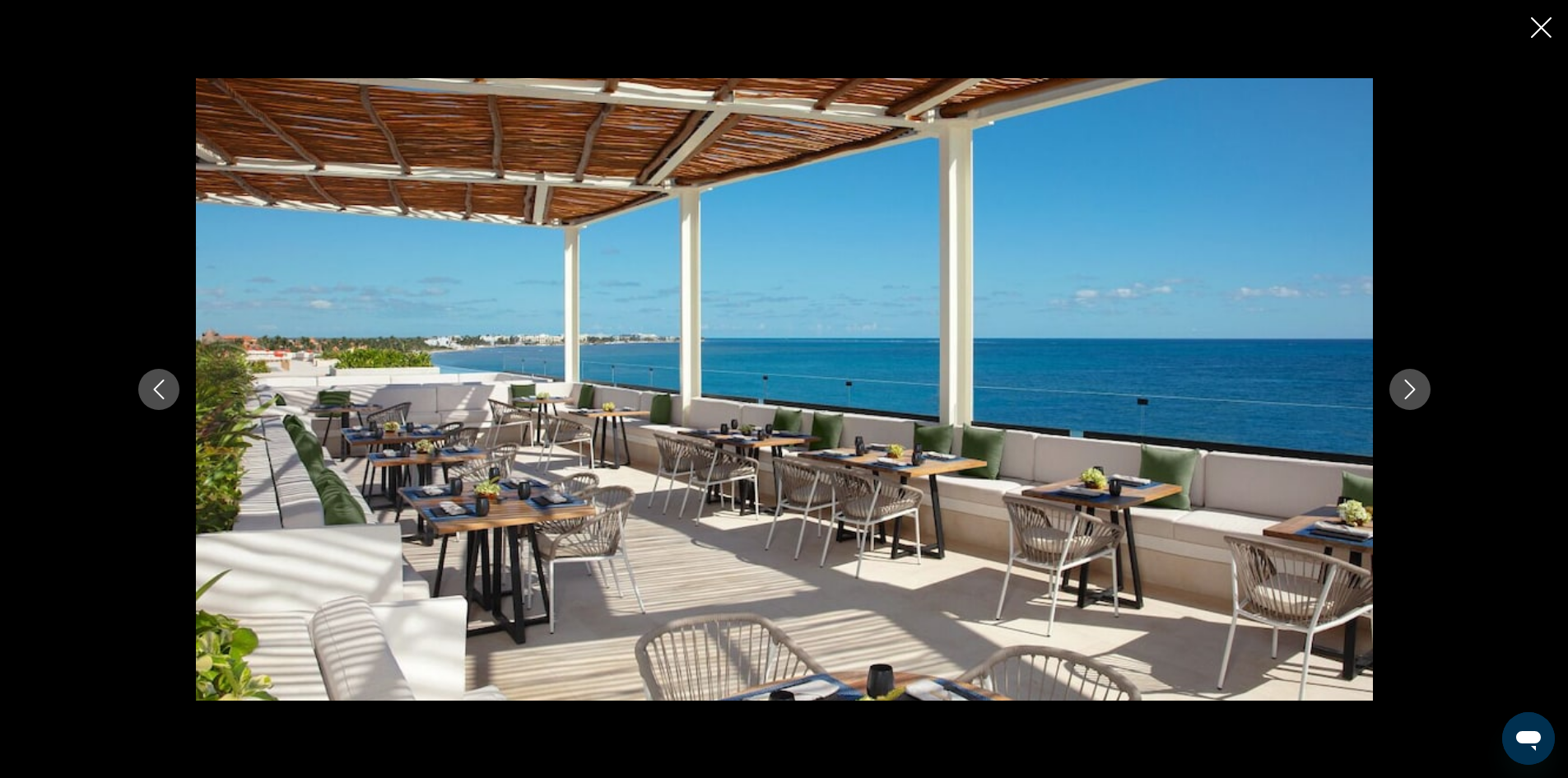
click at [1418, 383] on icon "Next image" at bounding box center [1410, 389] width 20 height 20
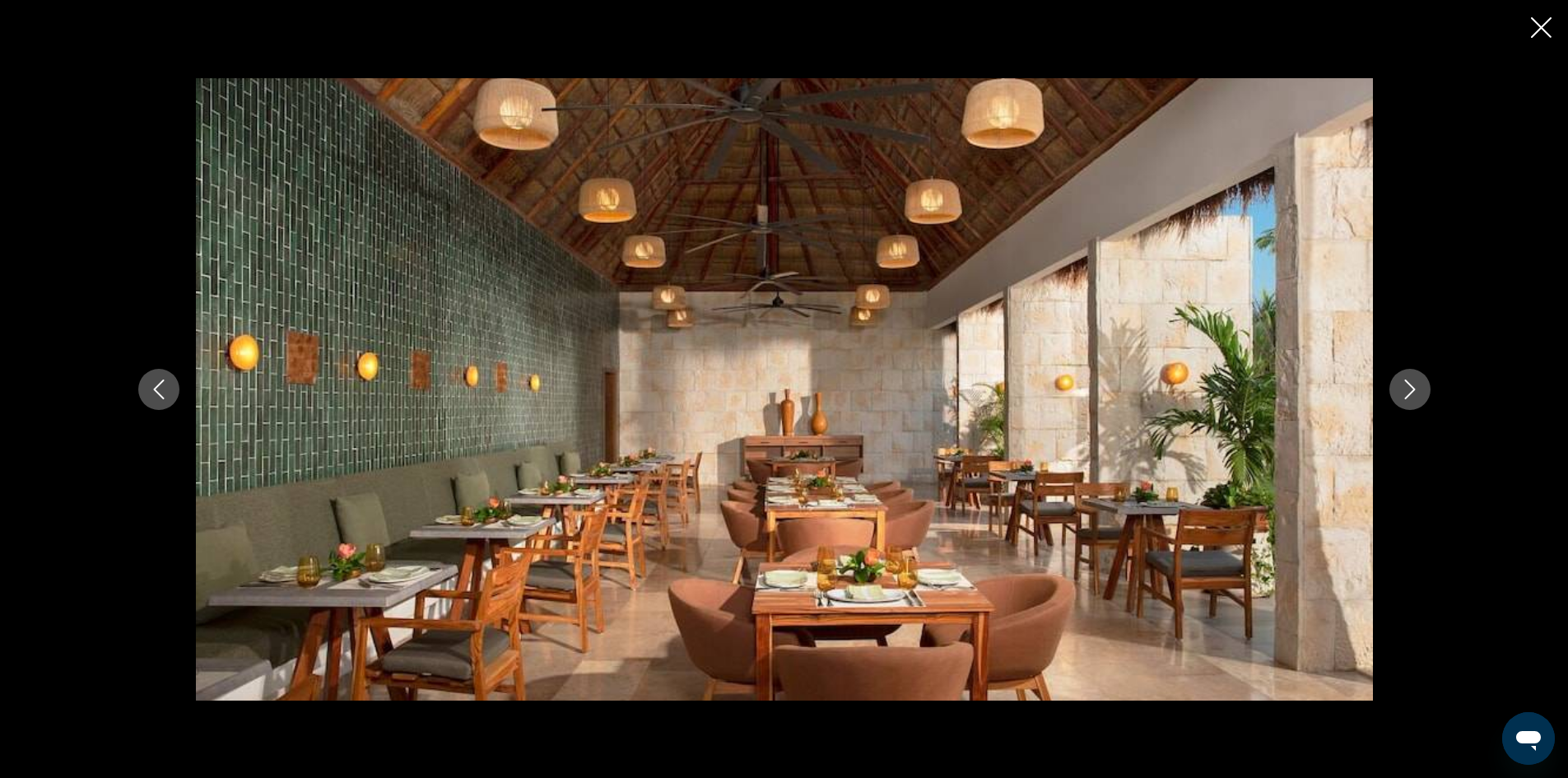
click at [1418, 383] on icon "Next image" at bounding box center [1410, 389] width 20 height 20
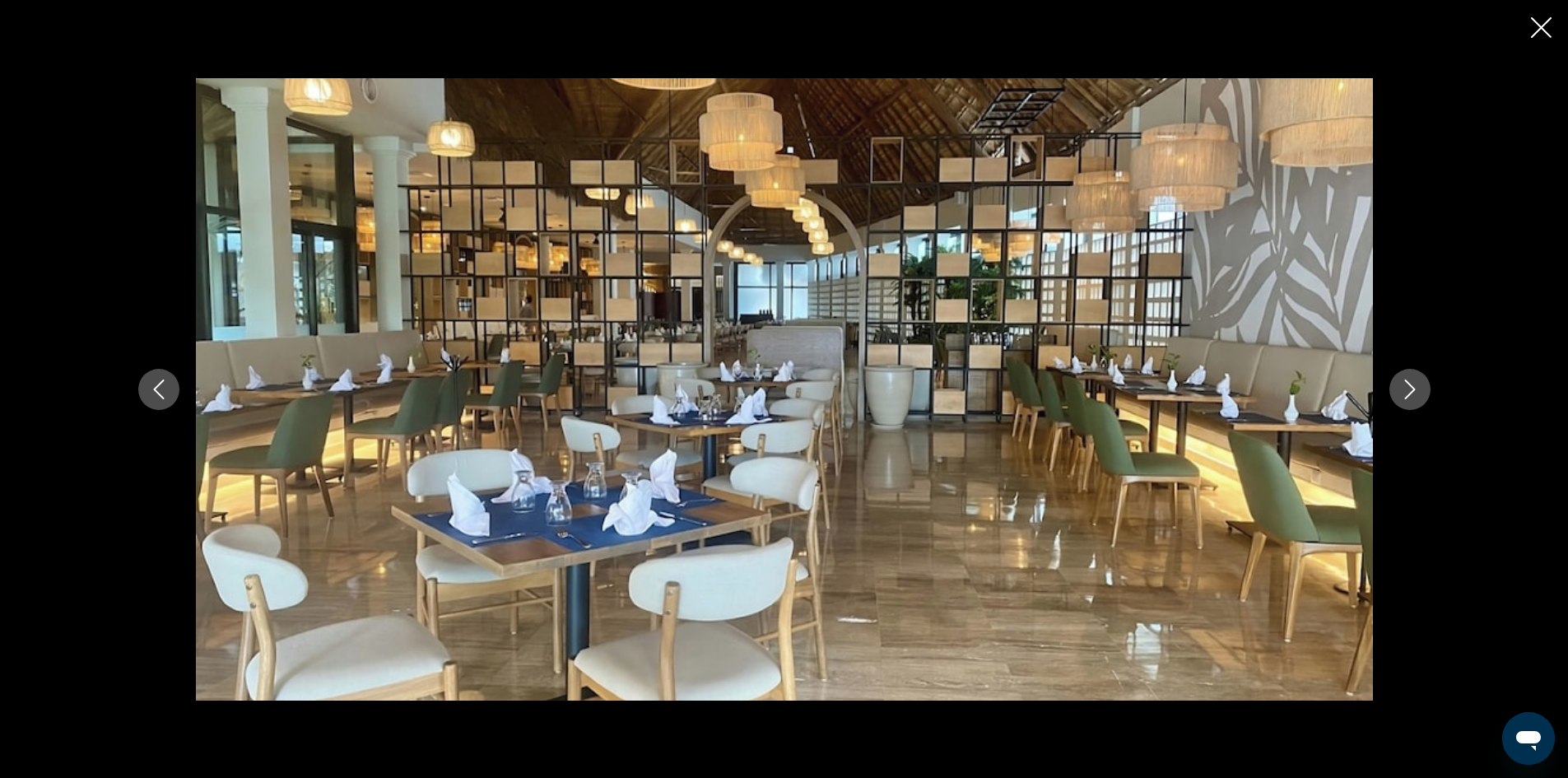
click at [1418, 383] on icon "Next image" at bounding box center [1410, 389] width 20 height 20
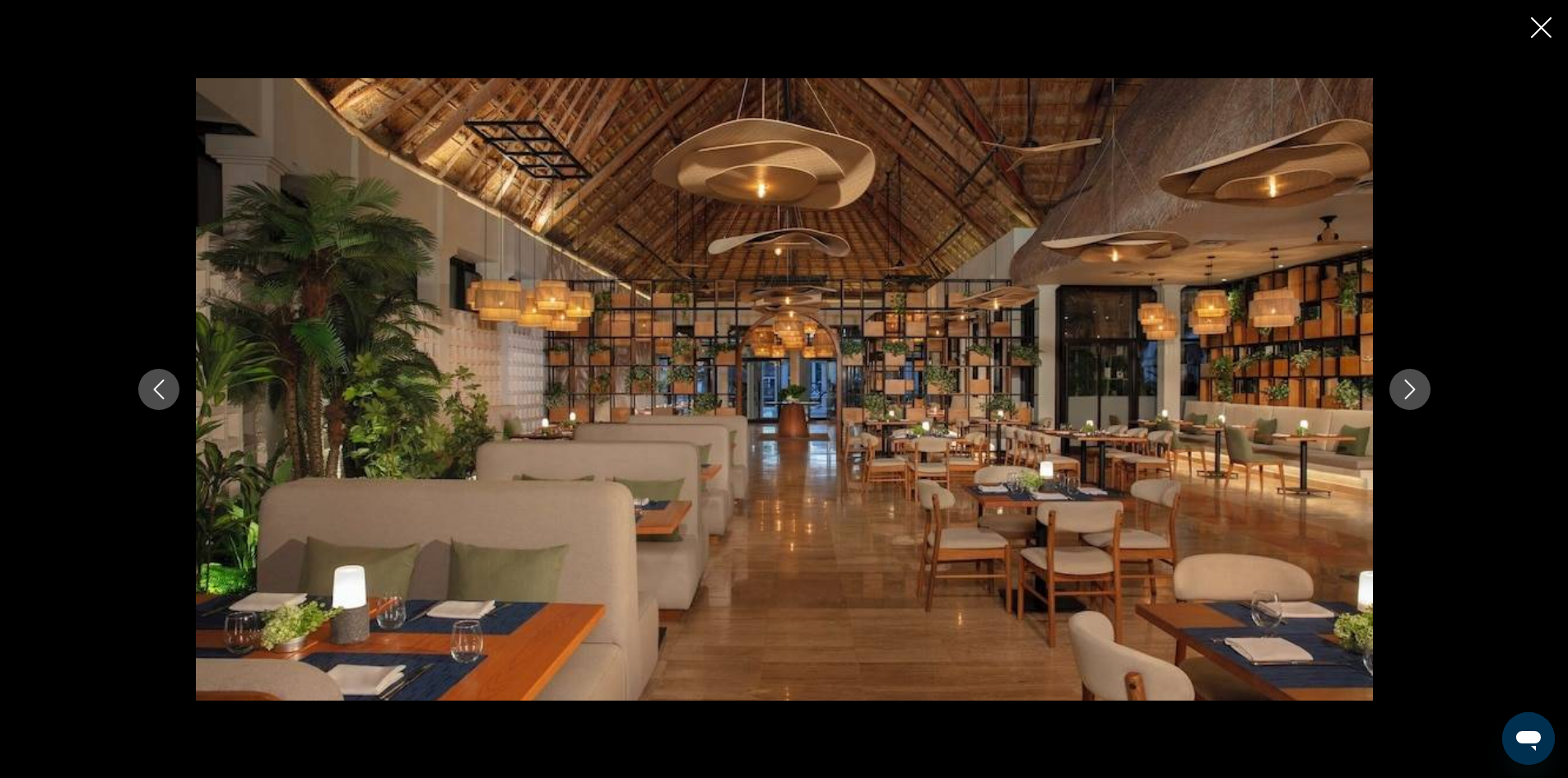
click at [1418, 383] on icon "Next image" at bounding box center [1410, 389] width 20 height 20
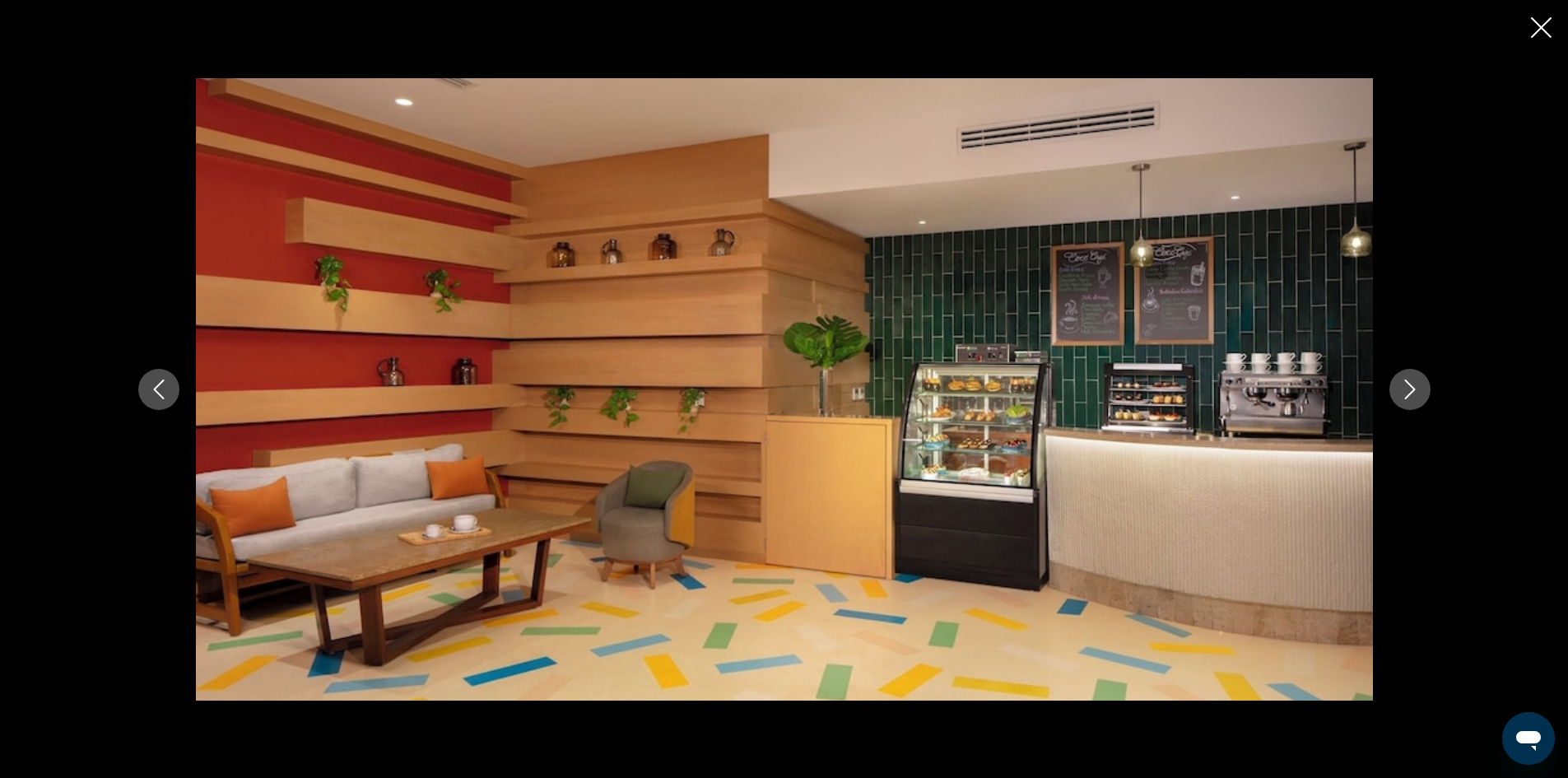
click at [1418, 383] on icon "Next image" at bounding box center [1410, 389] width 20 height 20
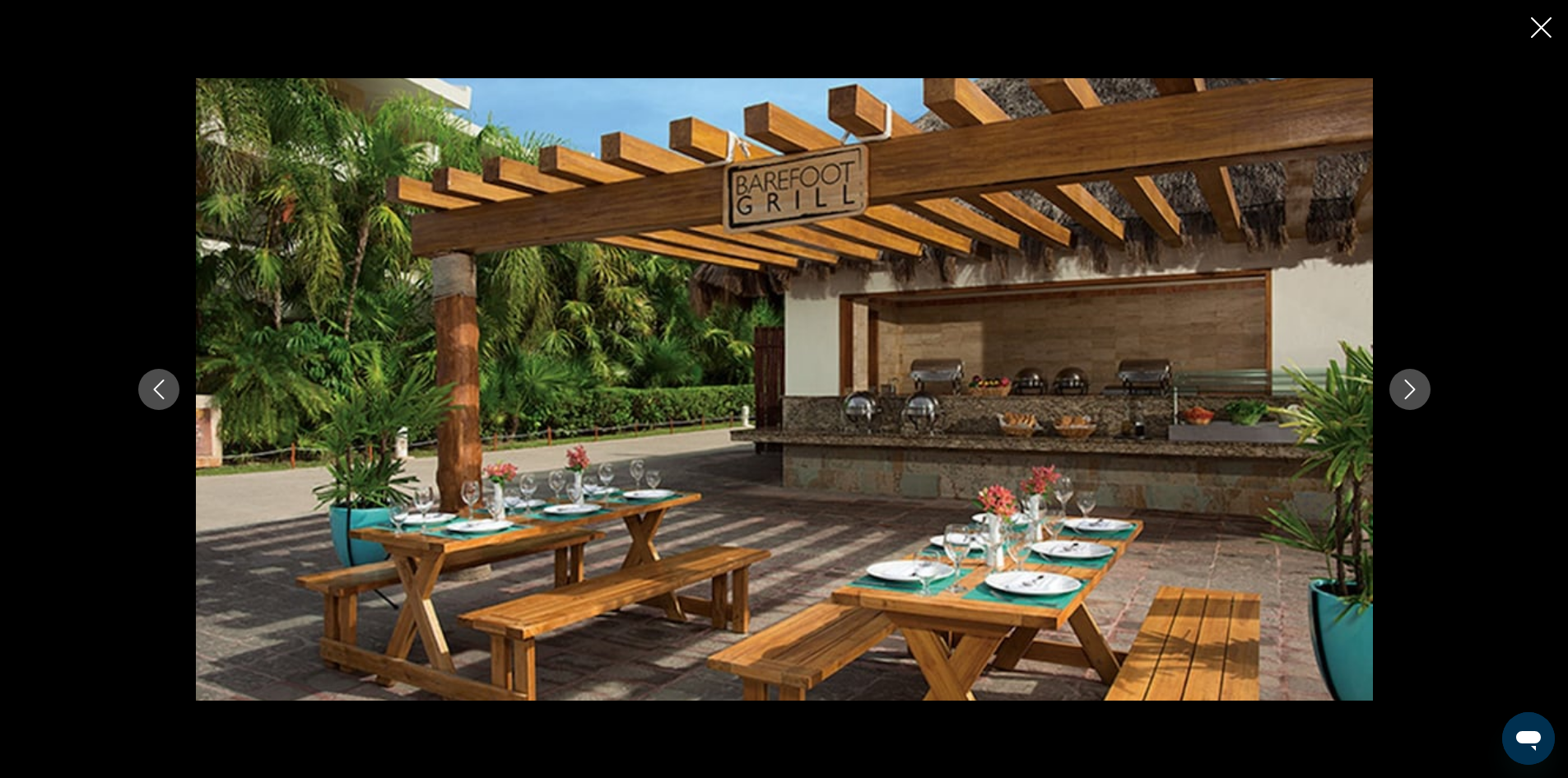
click at [1418, 383] on icon "Next image" at bounding box center [1410, 389] width 20 height 20
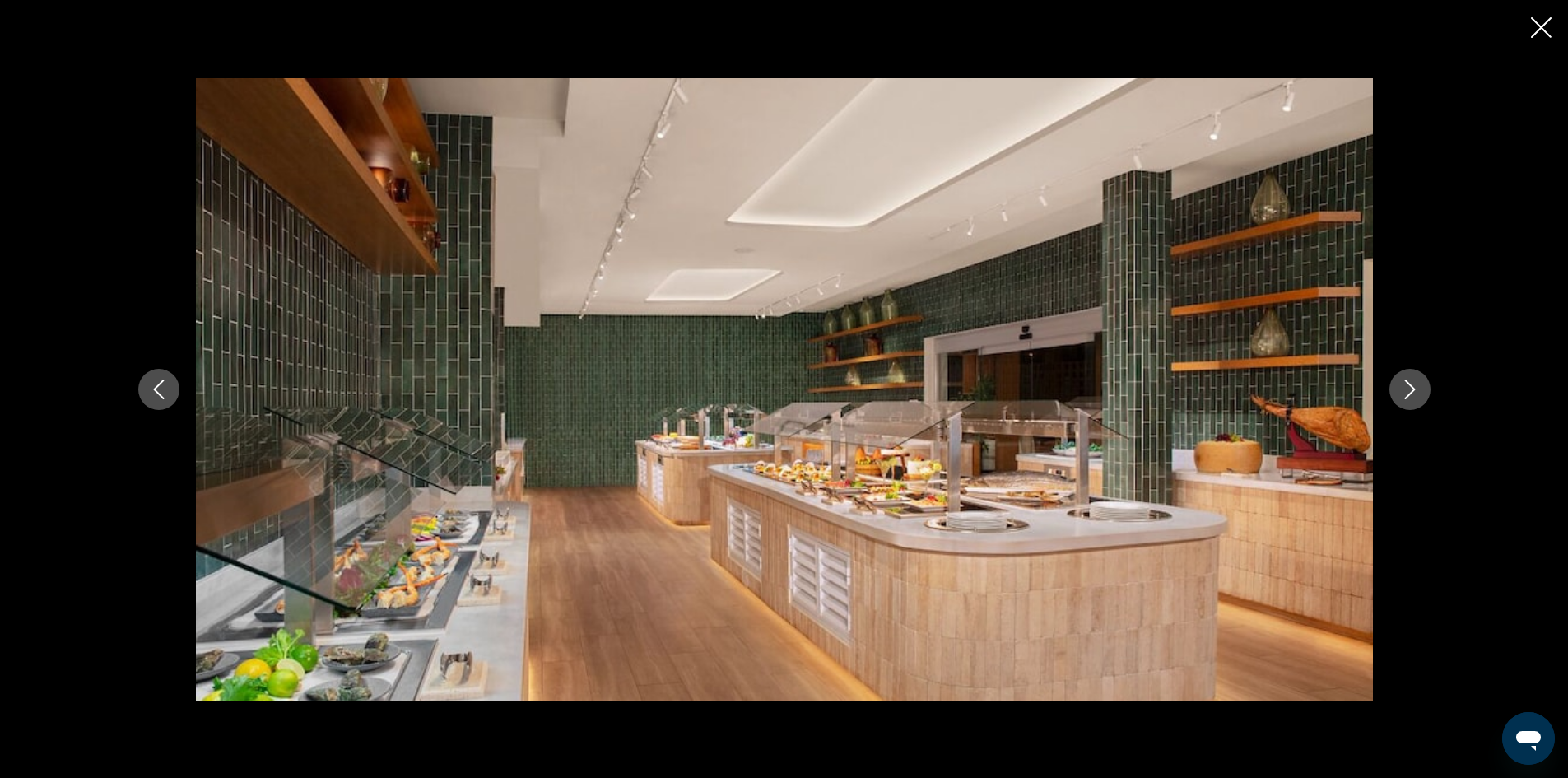
click at [1418, 383] on icon "Next image" at bounding box center [1410, 389] width 20 height 20
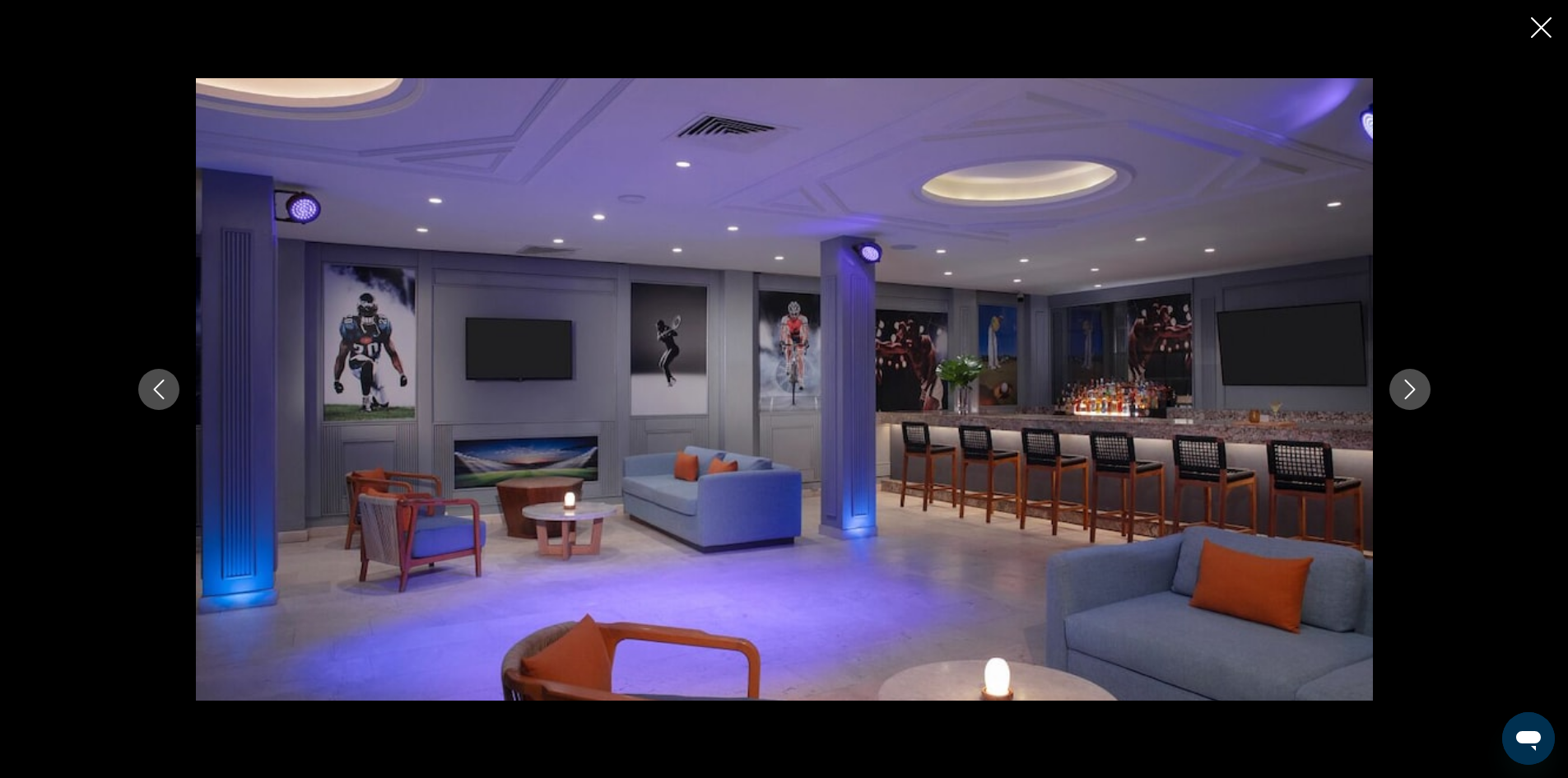
click at [1418, 383] on icon "Next image" at bounding box center [1410, 389] width 20 height 20
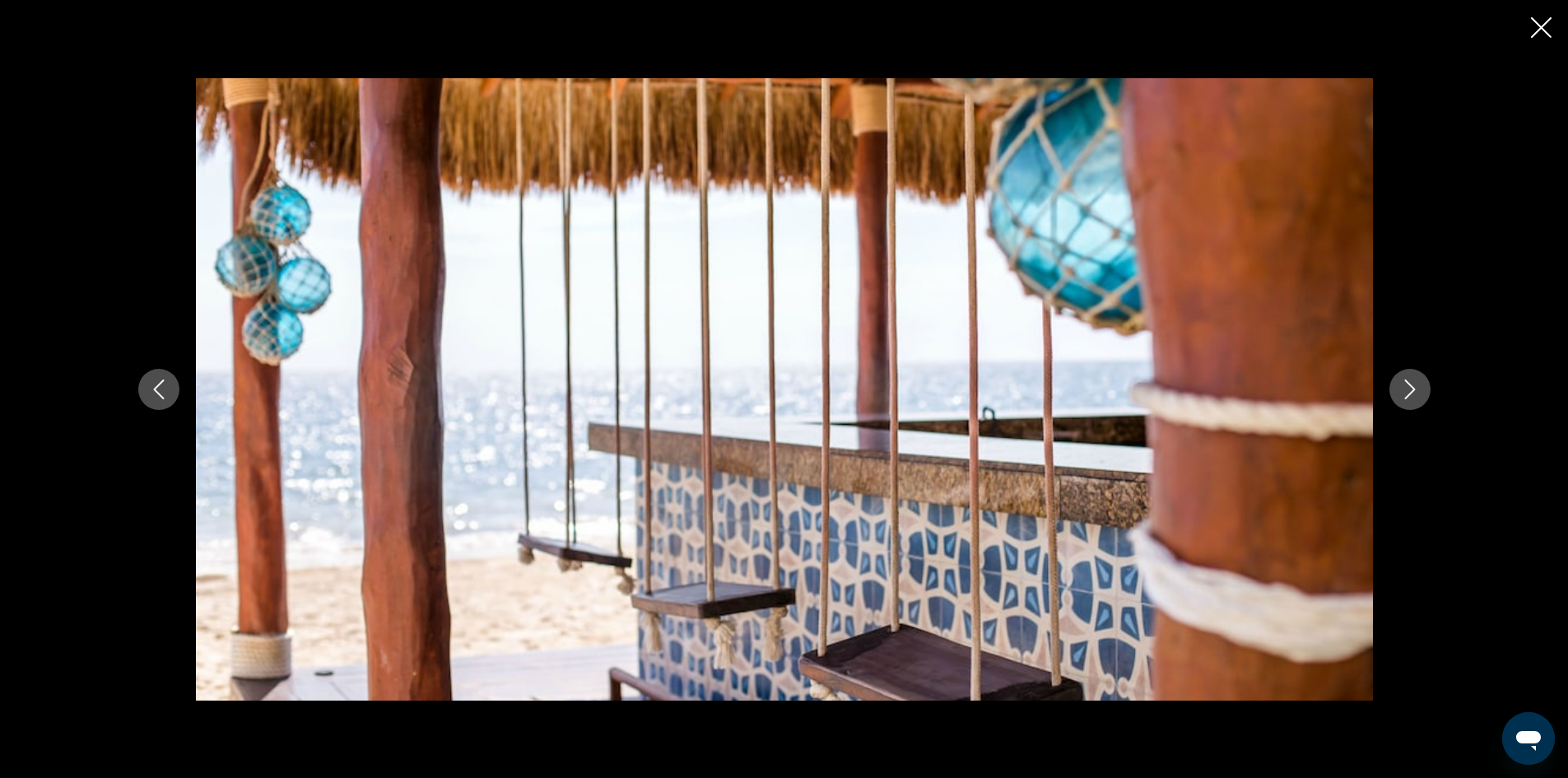
click at [1418, 383] on icon "Next image" at bounding box center [1410, 389] width 20 height 20
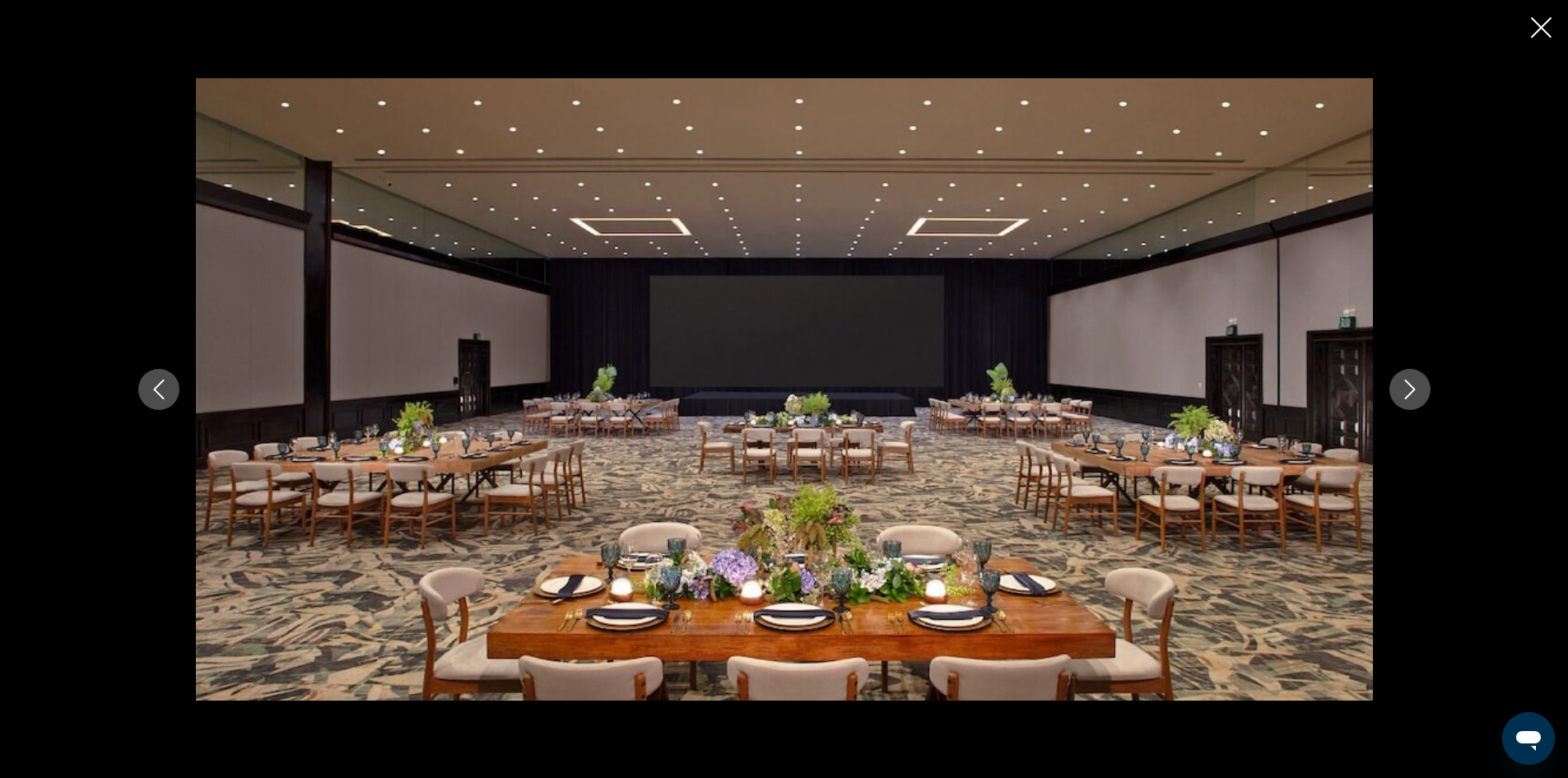
click at [1418, 383] on icon "Next image" at bounding box center [1410, 389] width 20 height 20
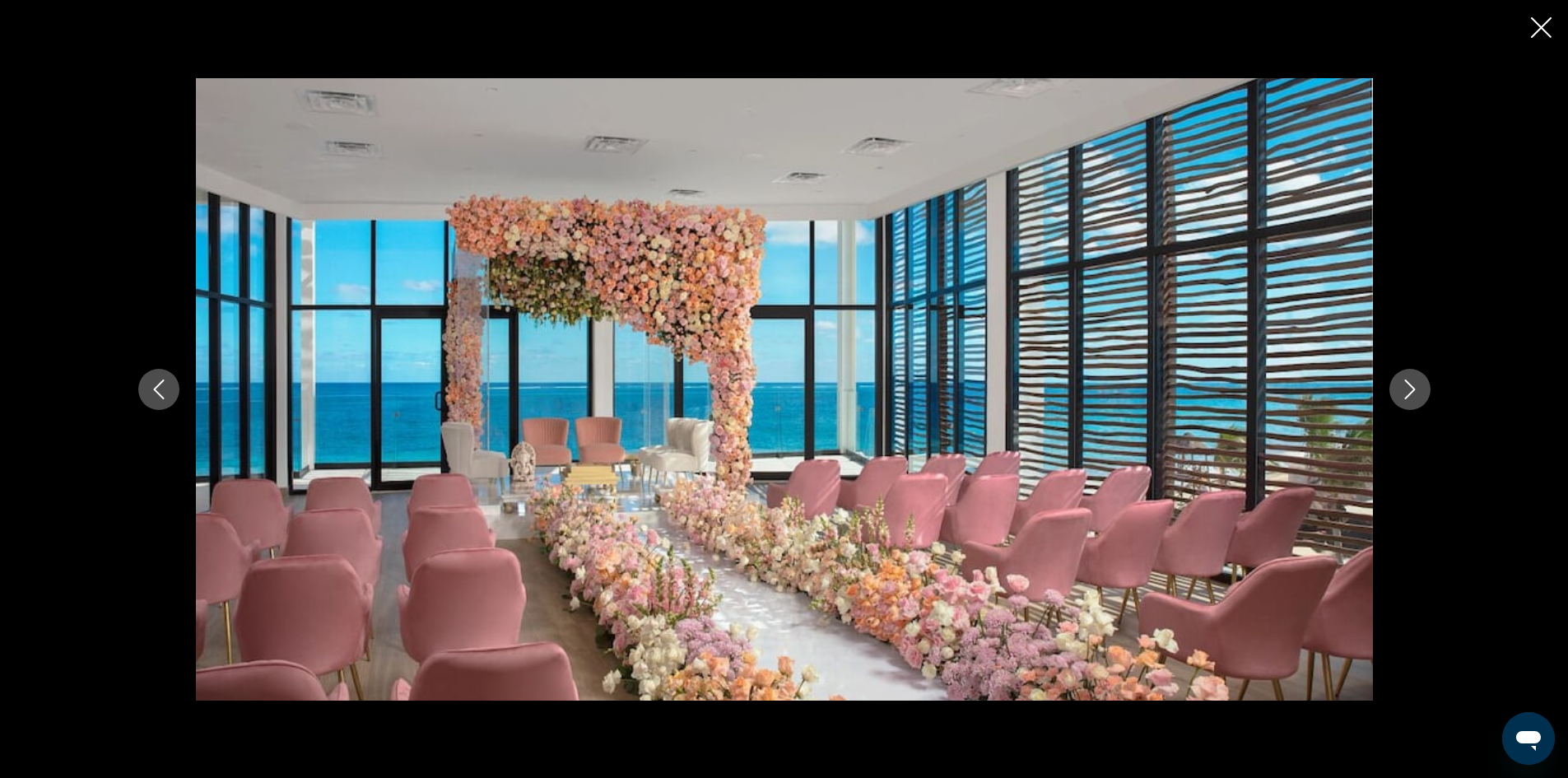
click at [1418, 383] on icon "Next image" at bounding box center [1410, 389] width 20 height 20
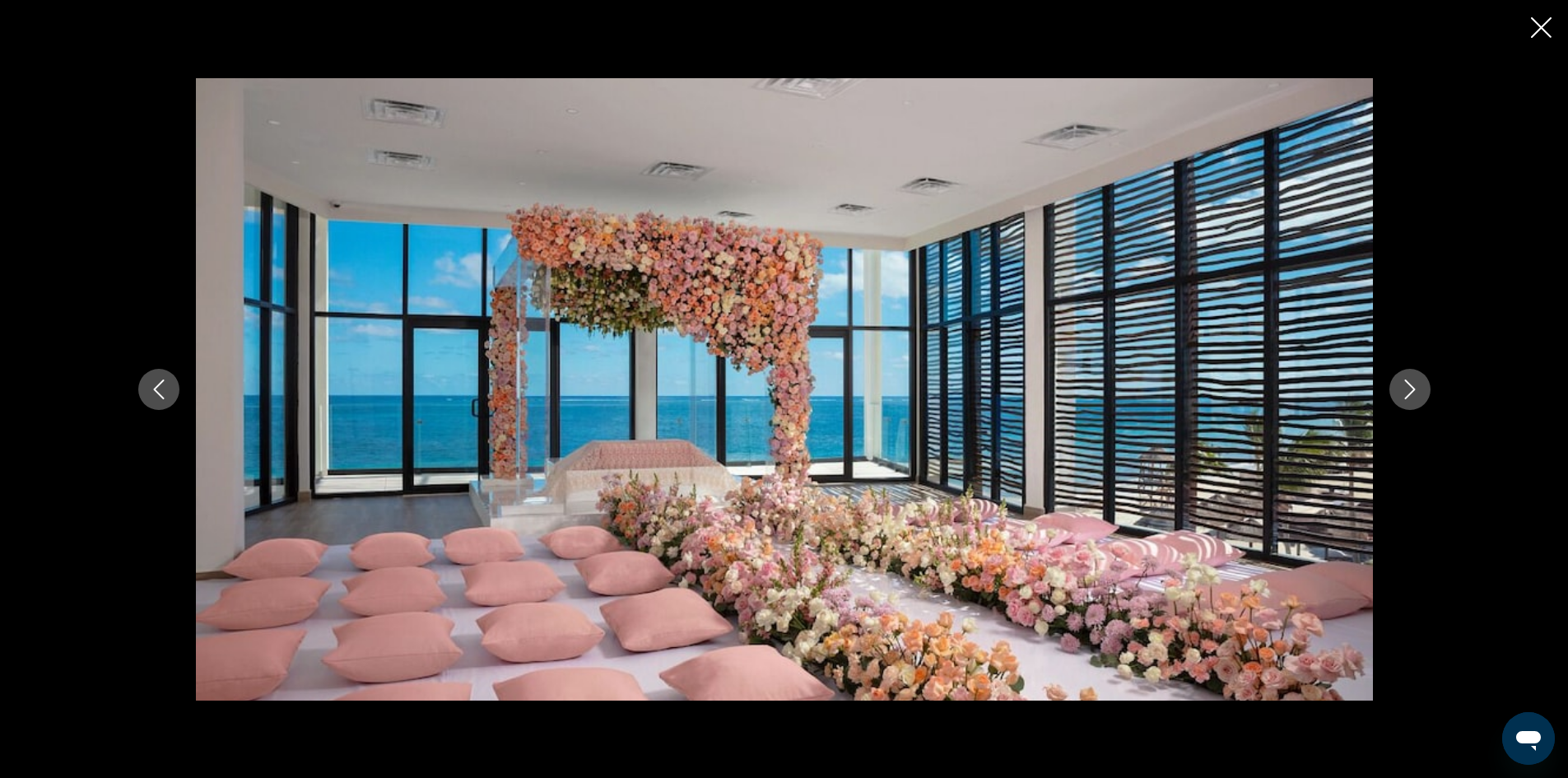
click at [1418, 383] on icon "Next image" at bounding box center [1410, 389] width 20 height 20
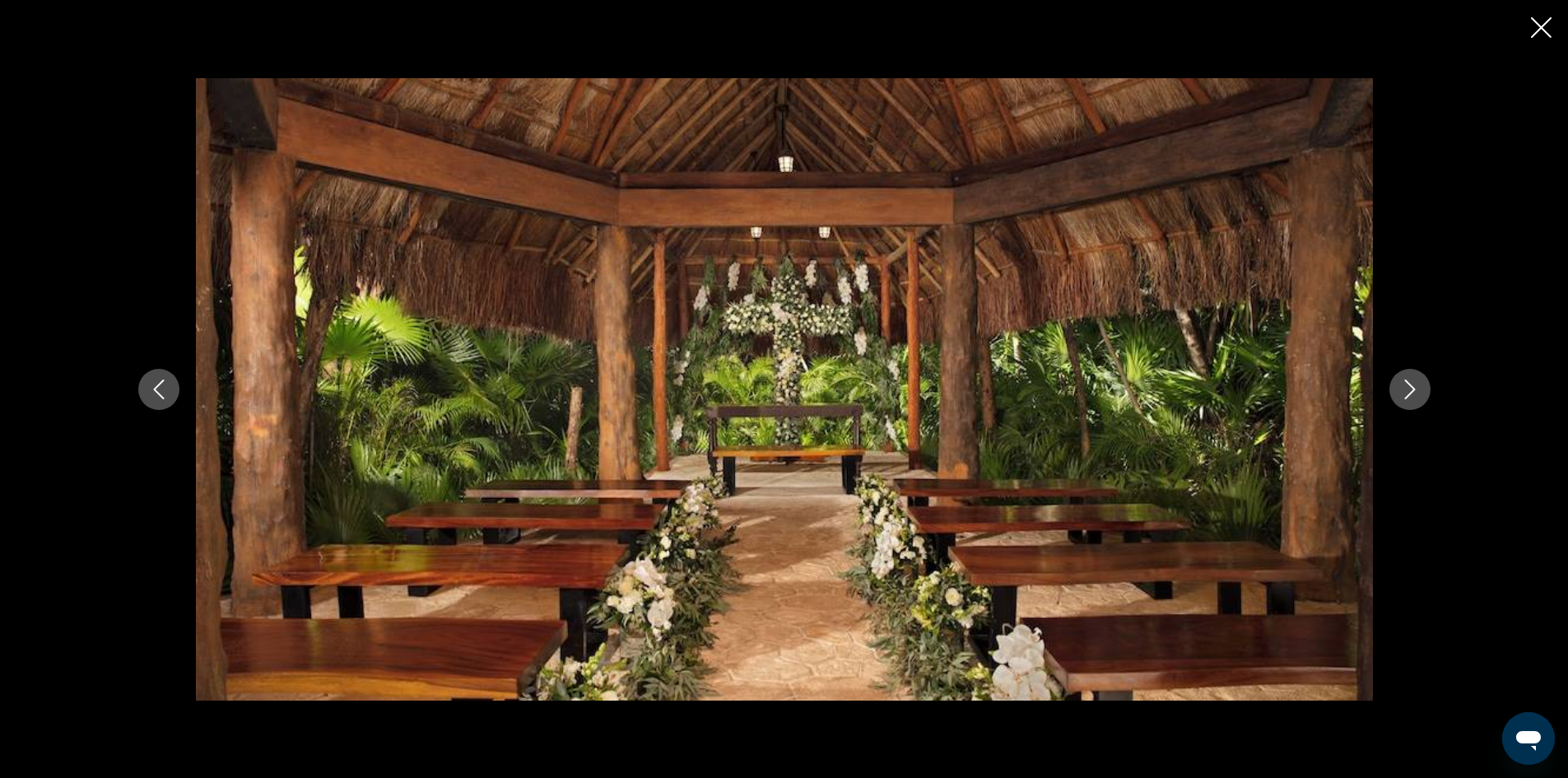
click at [1418, 383] on icon "Next image" at bounding box center [1410, 389] width 20 height 20
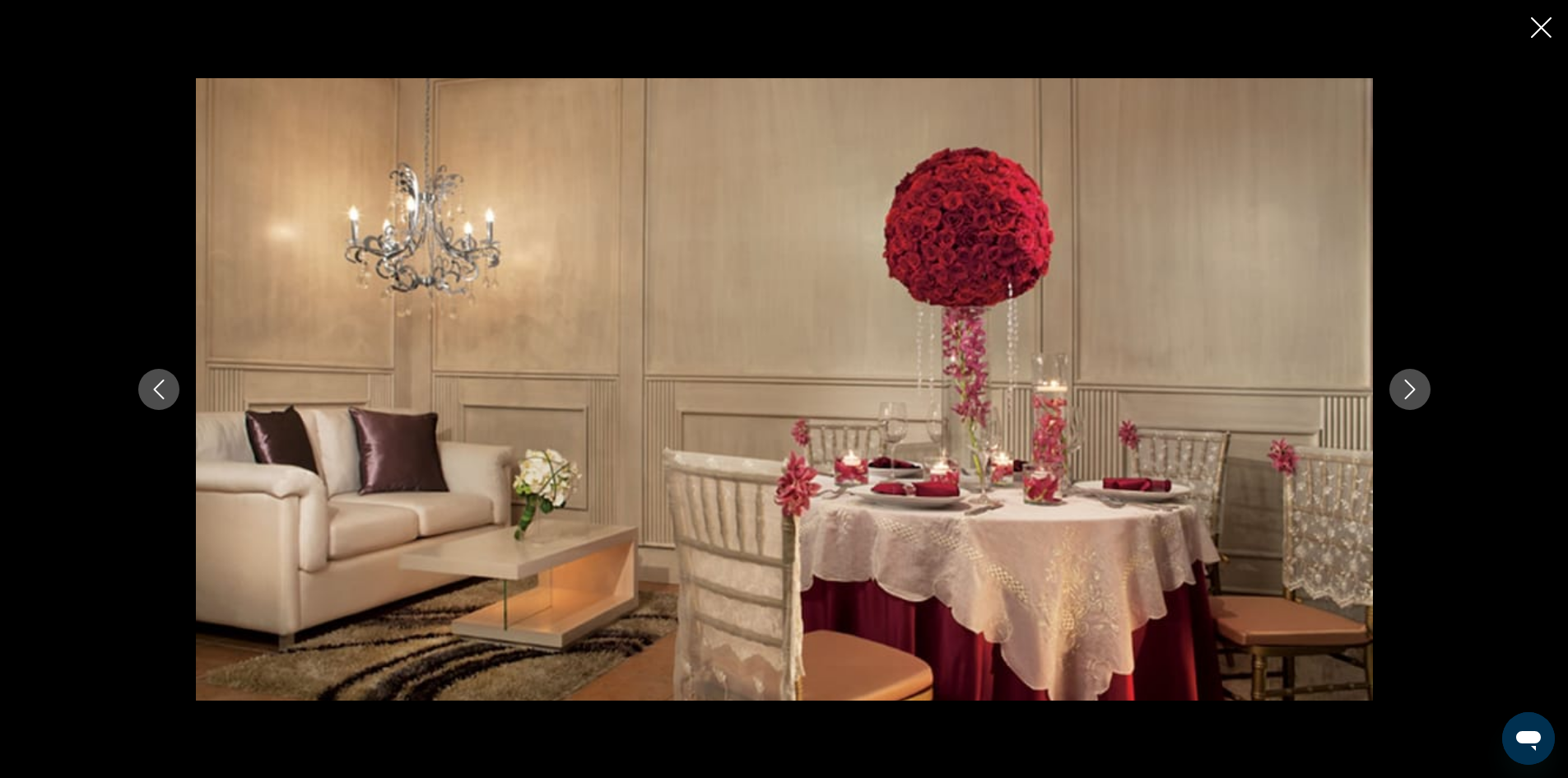
click at [1418, 383] on icon "Next image" at bounding box center [1410, 389] width 20 height 20
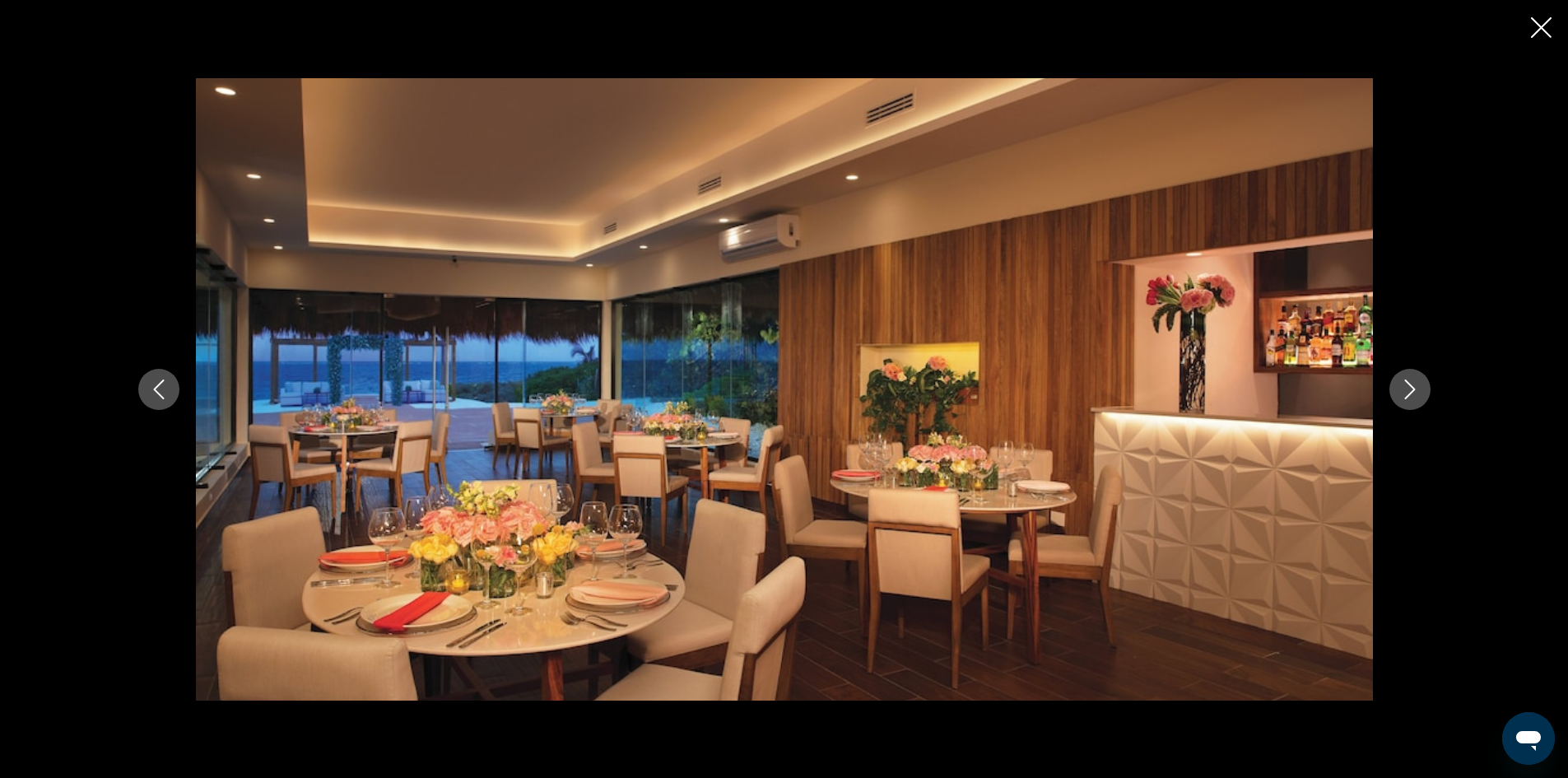
click at [1418, 383] on icon "Next image" at bounding box center [1410, 389] width 20 height 20
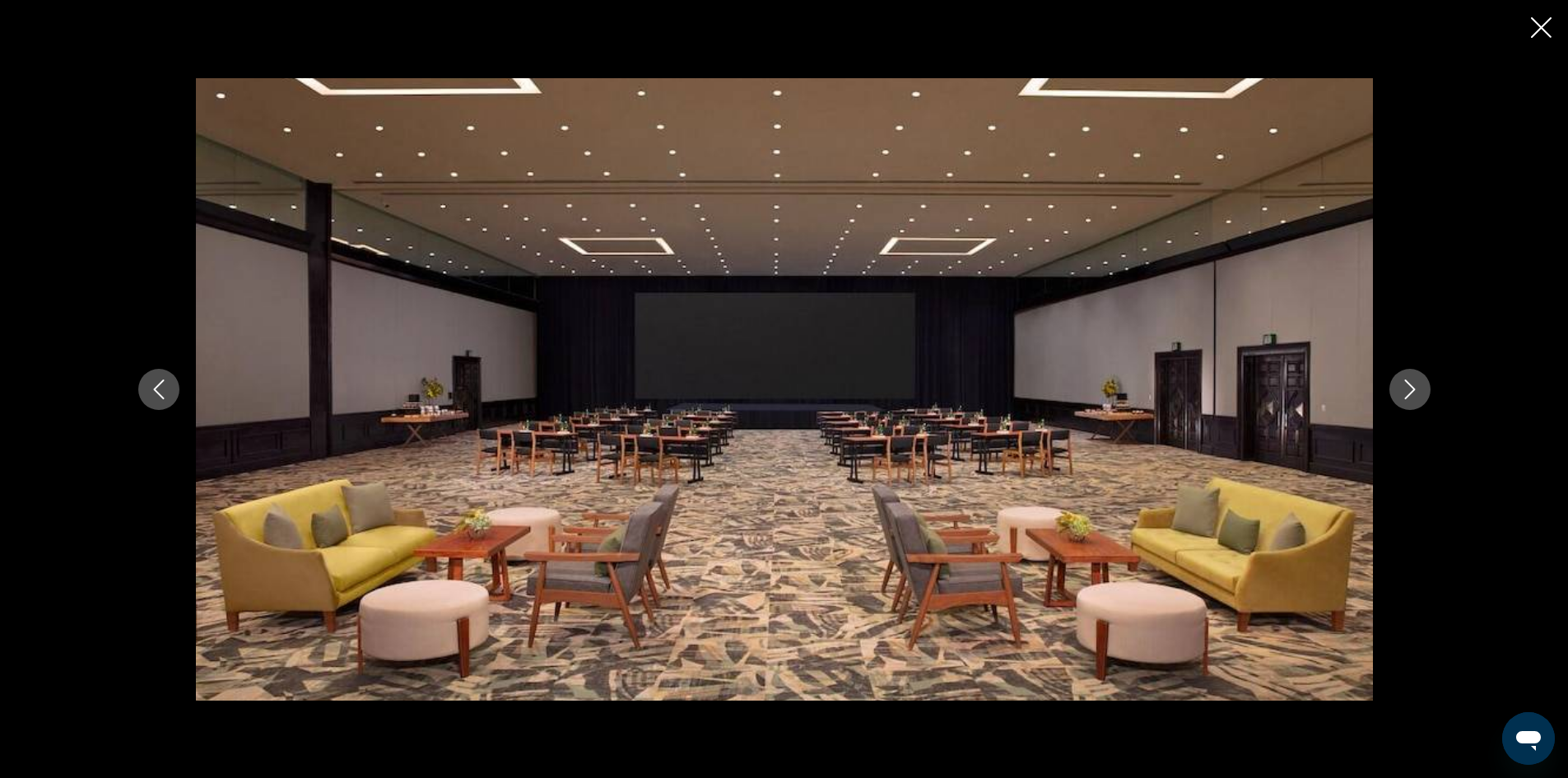
click at [1418, 383] on icon "Next image" at bounding box center [1410, 389] width 20 height 20
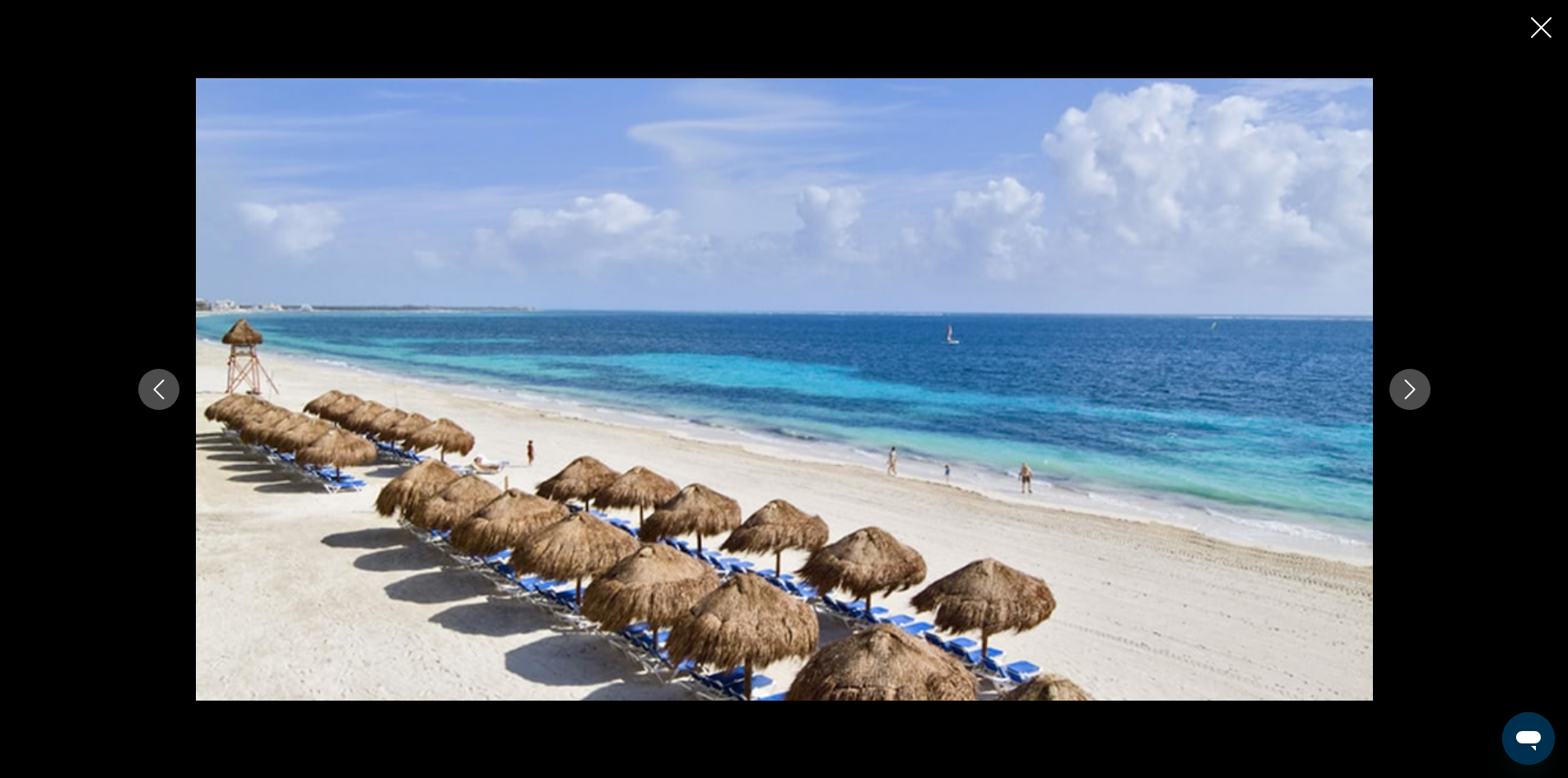
click at [1418, 383] on icon "Next image" at bounding box center [1410, 389] width 20 height 20
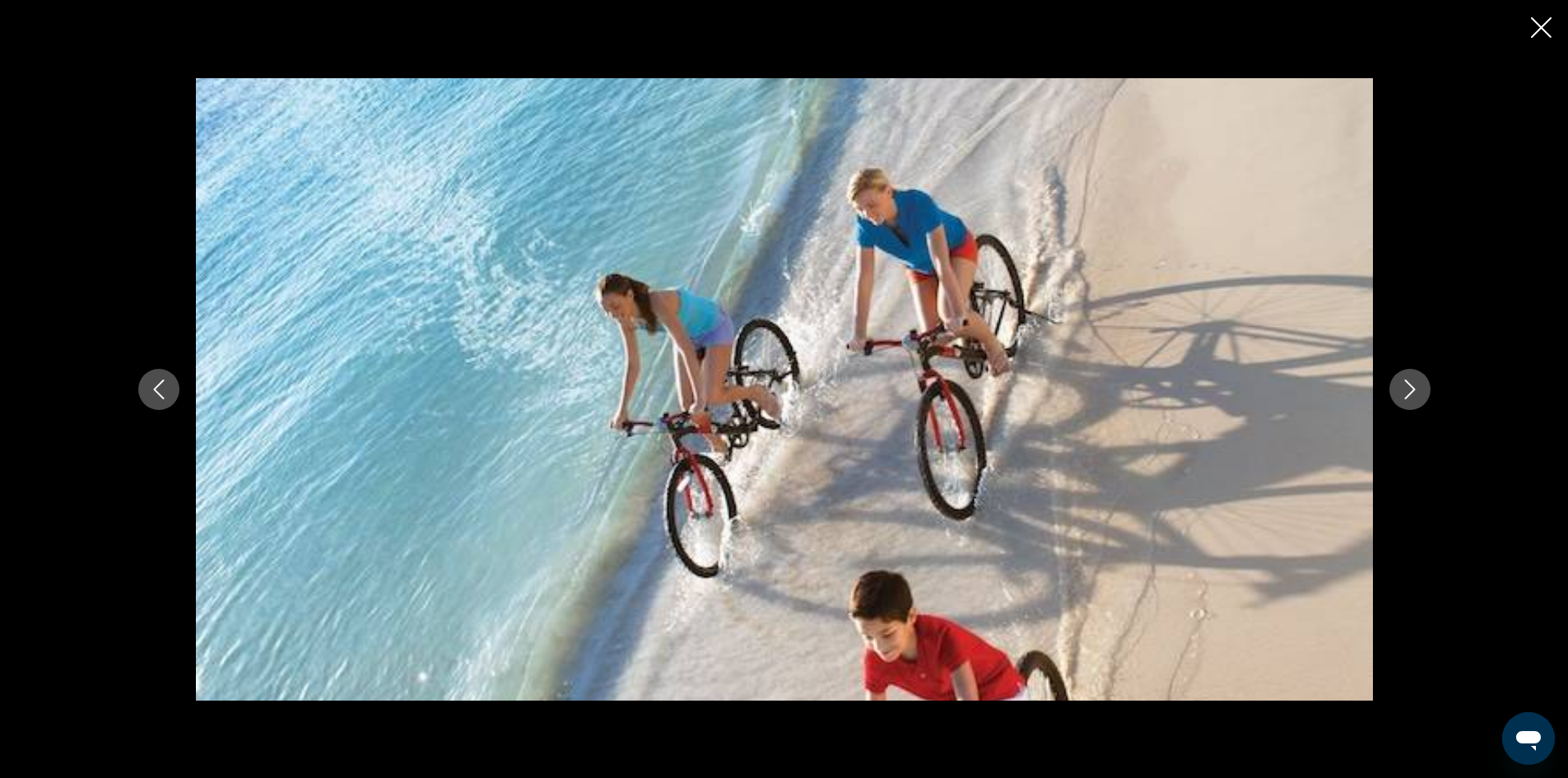
click at [166, 399] on button "Previous image" at bounding box center [159, 389] width 41 height 41
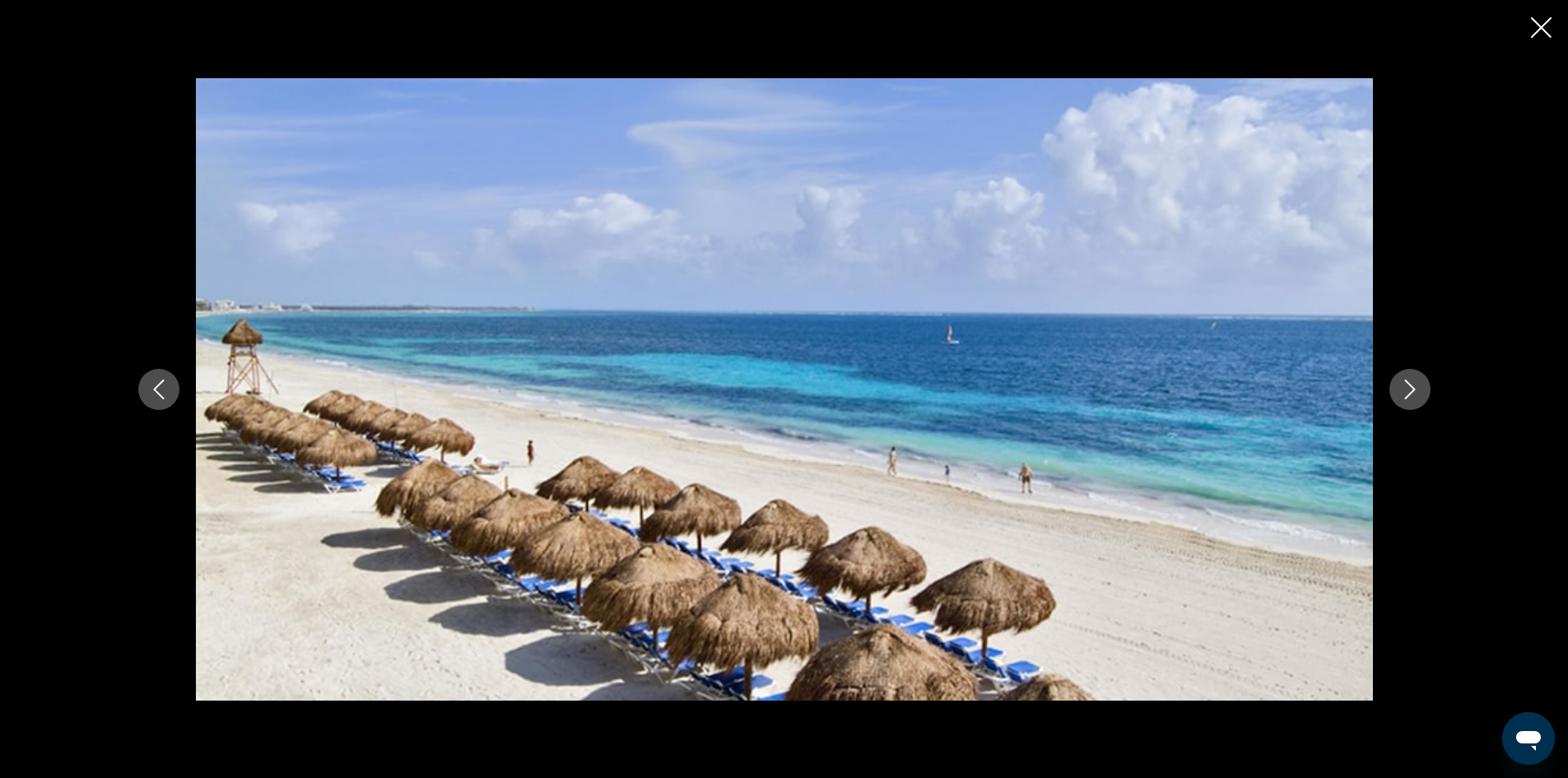
click at [1405, 386] on icon "Next image" at bounding box center [1410, 389] width 20 height 20
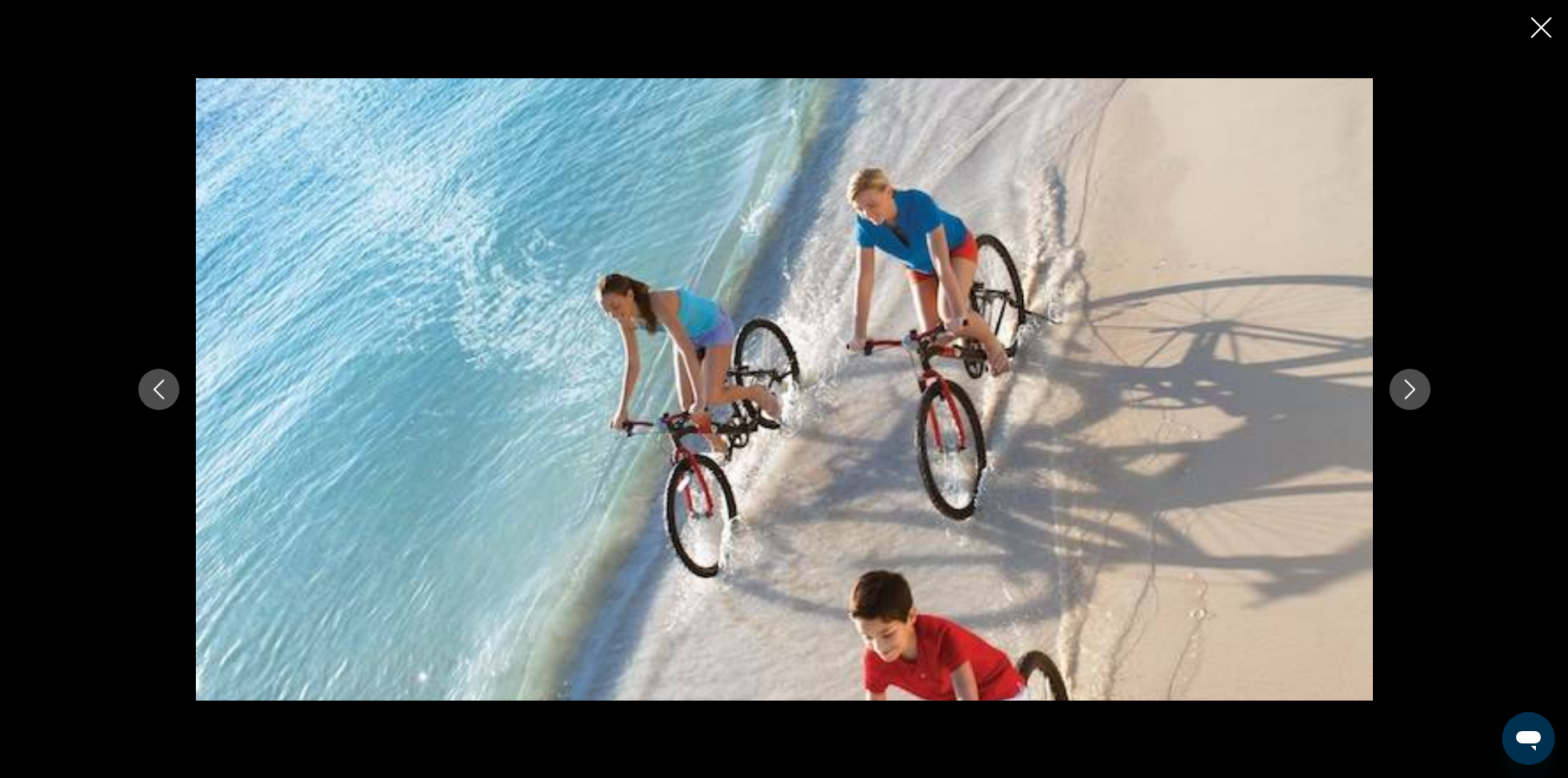
click at [1405, 386] on icon "Next image" at bounding box center [1410, 389] width 20 height 20
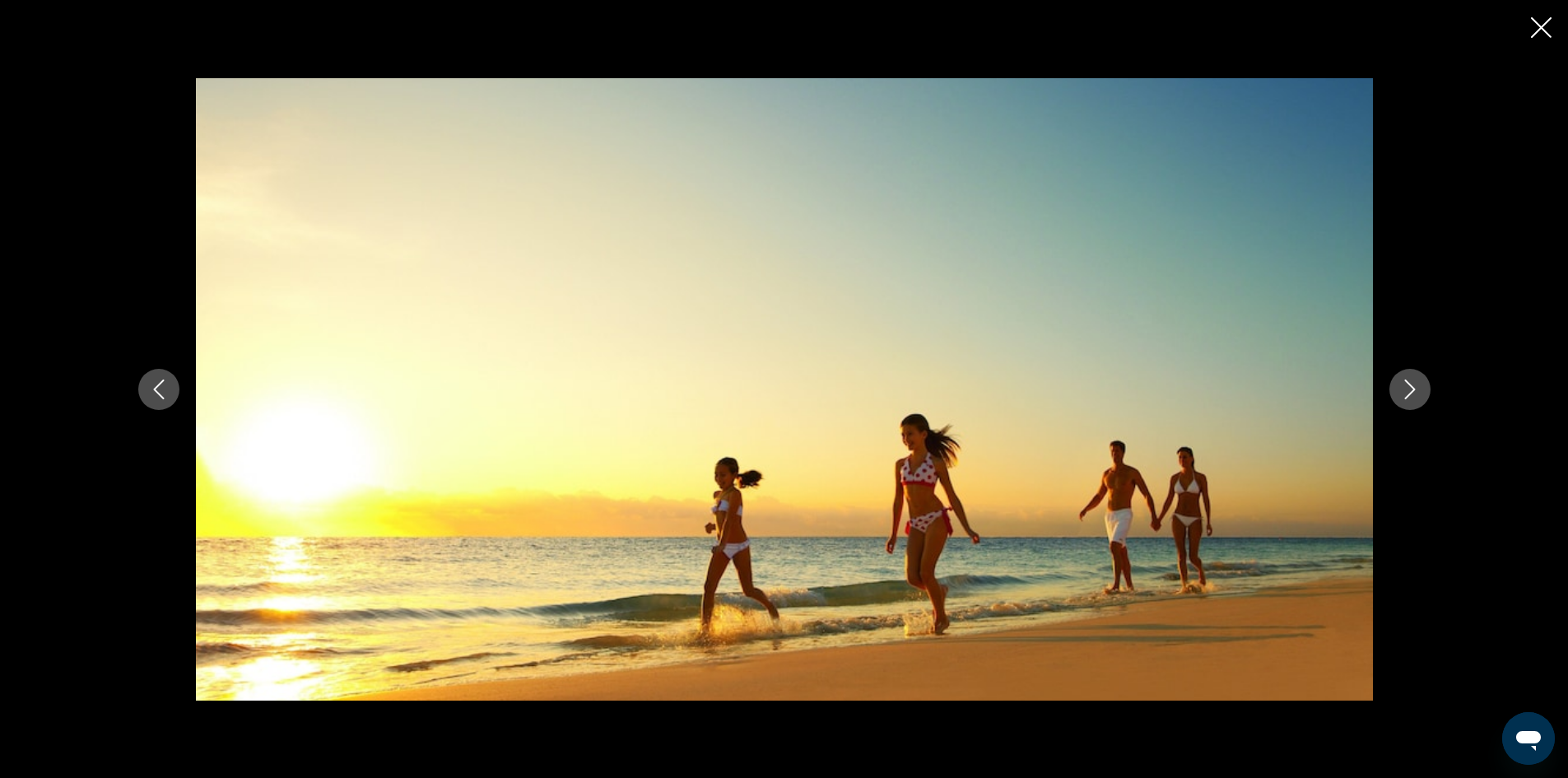
click at [1405, 386] on icon "Next image" at bounding box center [1410, 389] width 20 height 20
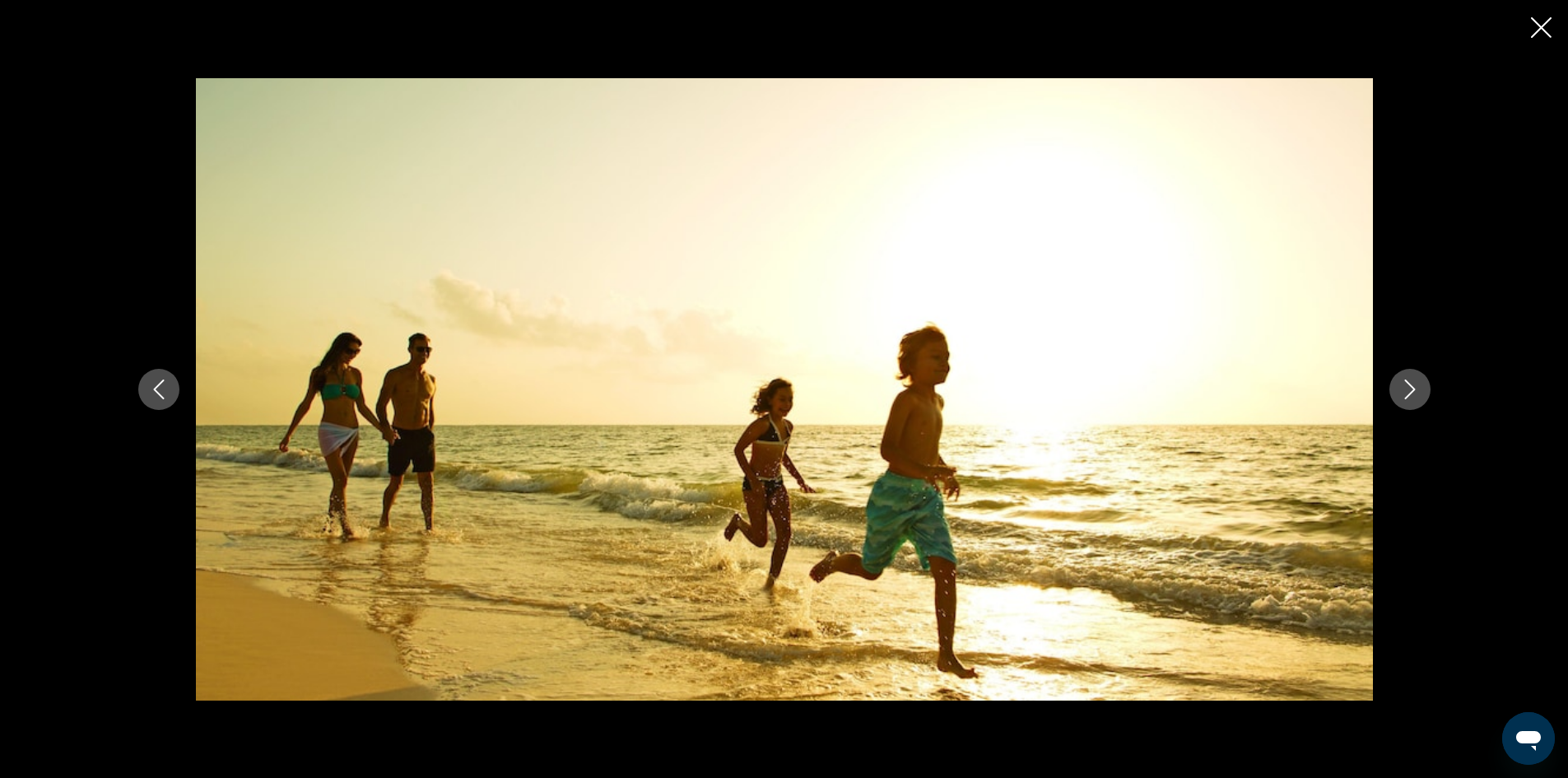
click at [1405, 386] on icon "Next image" at bounding box center [1410, 389] width 20 height 20
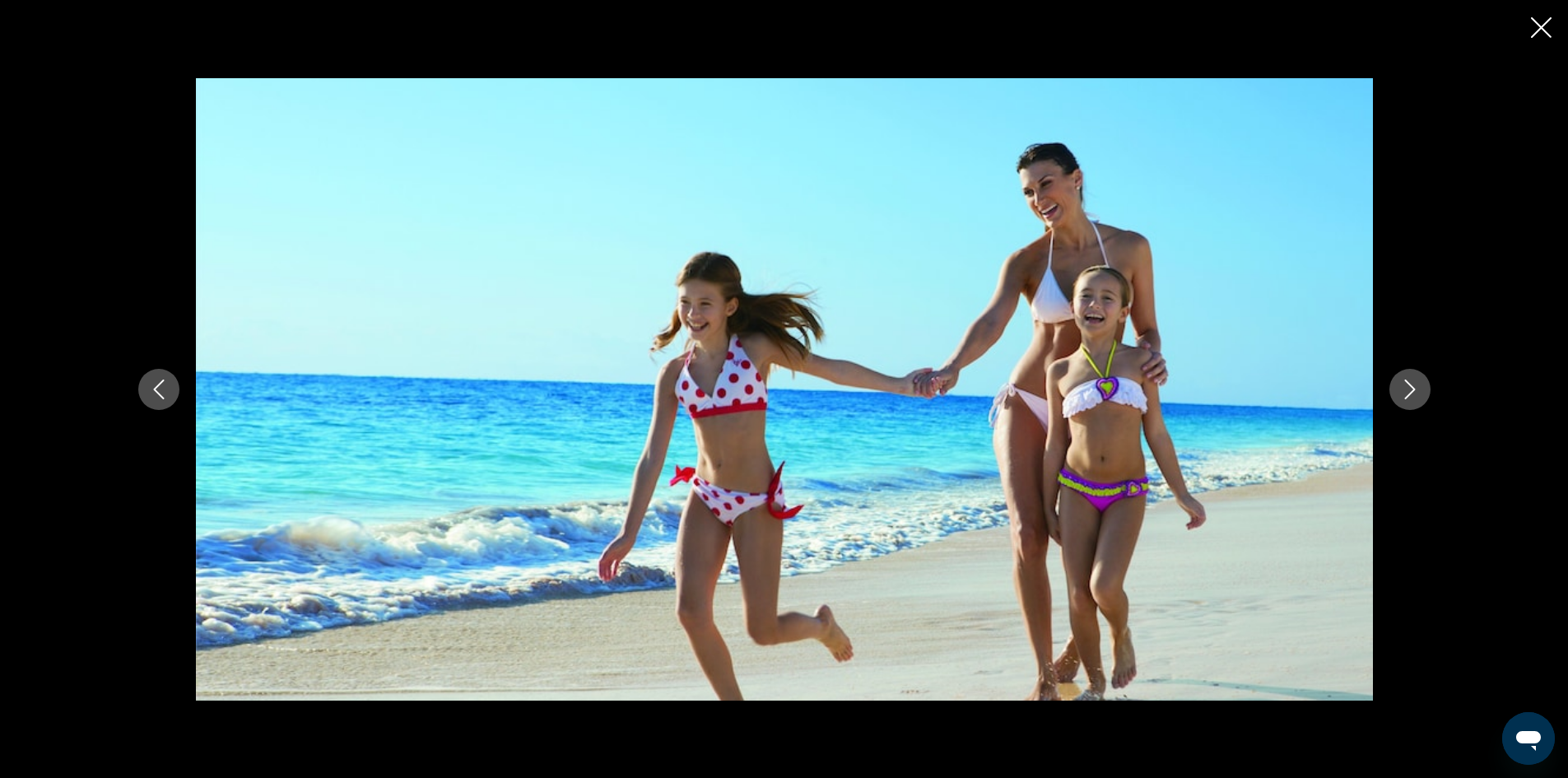
click at [1405, 386] on icon "Next image" at bounding box center [1410, 389] width 20 height 20
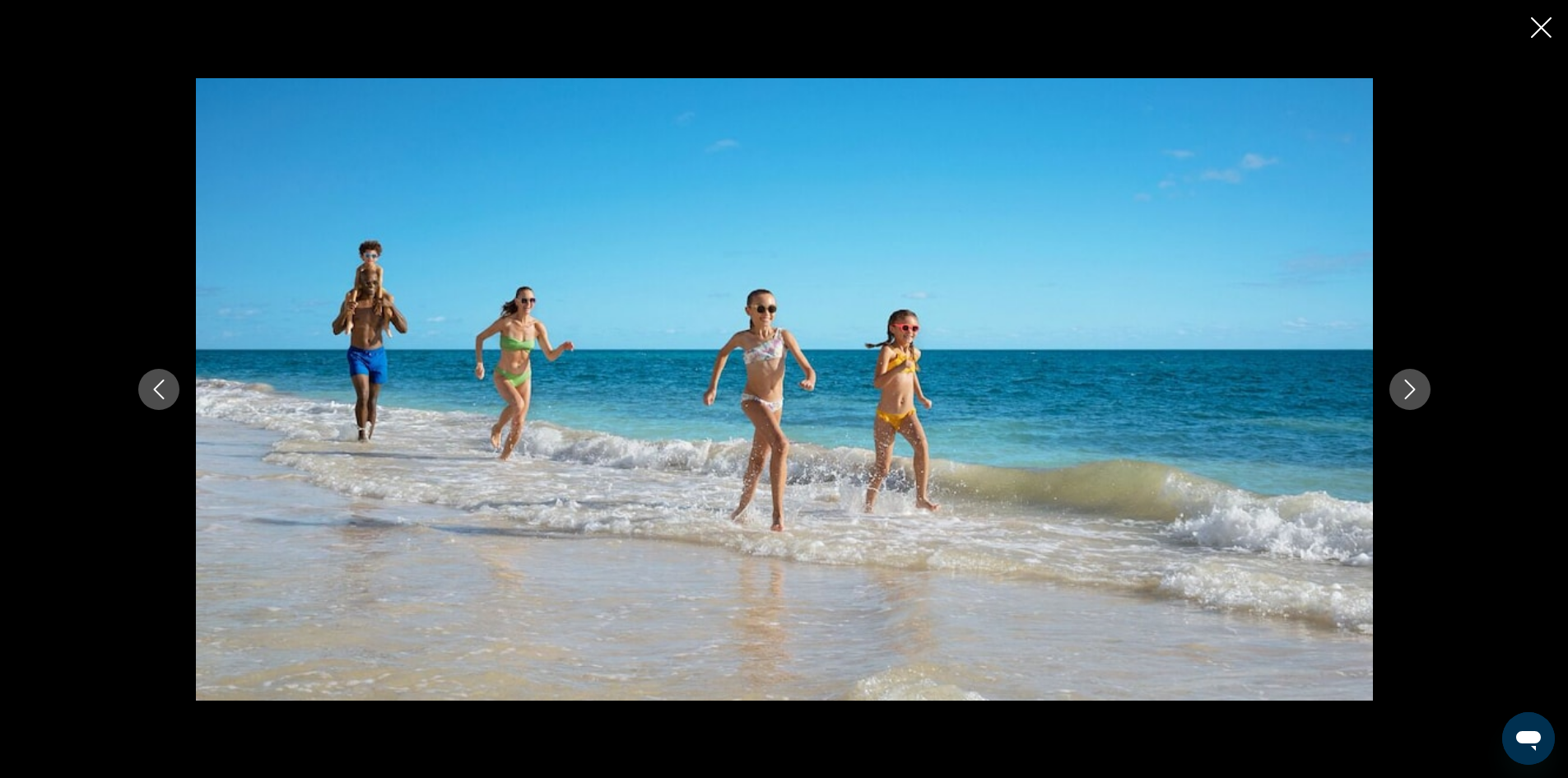
click at [1405, 386] on icon "Next image" at bounding box center [1410, 389] width 20 height 20
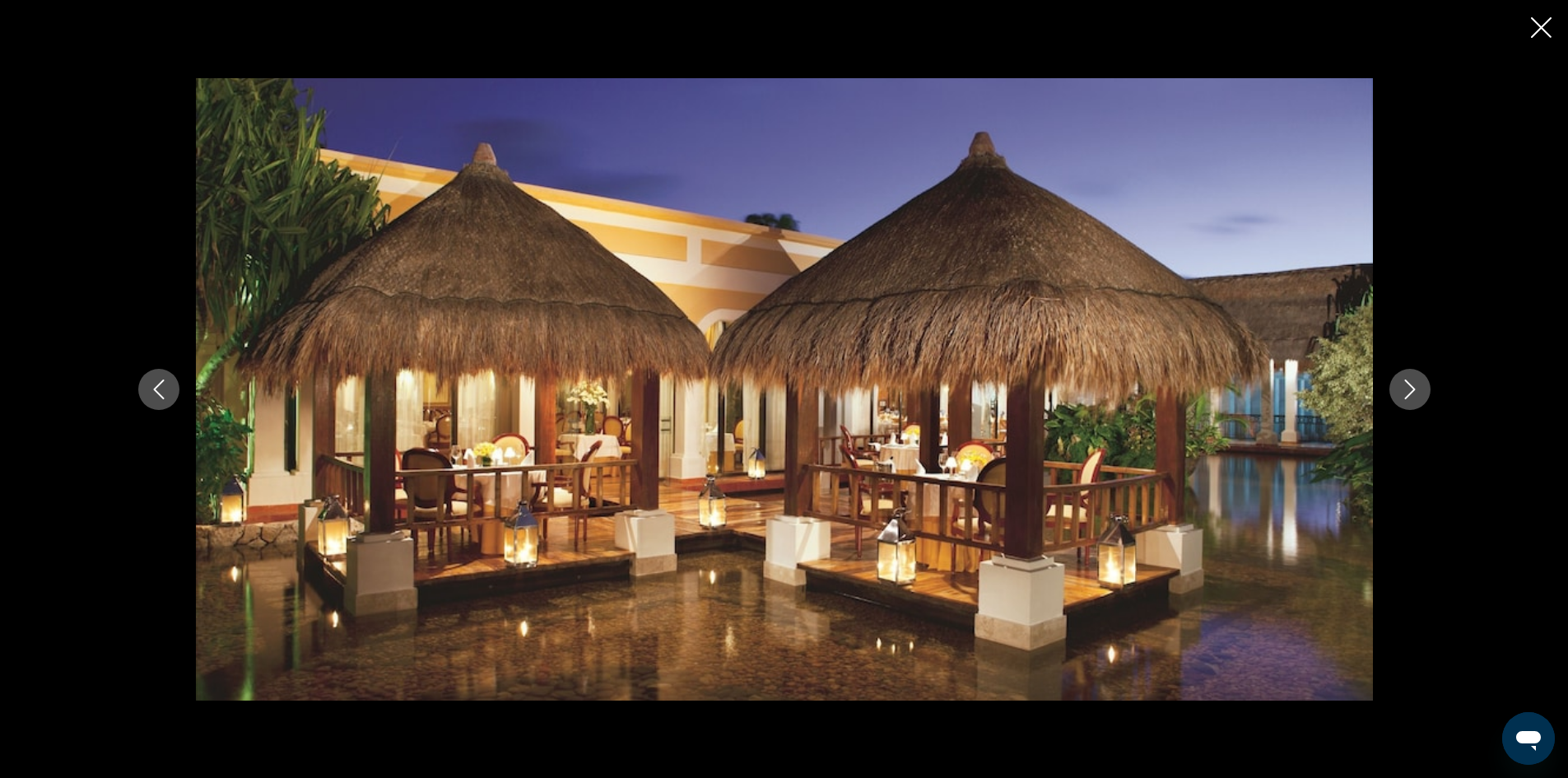
click at [1405, 386] on icon "Next image" at bounding box center [1410, 389] width 20 height 20
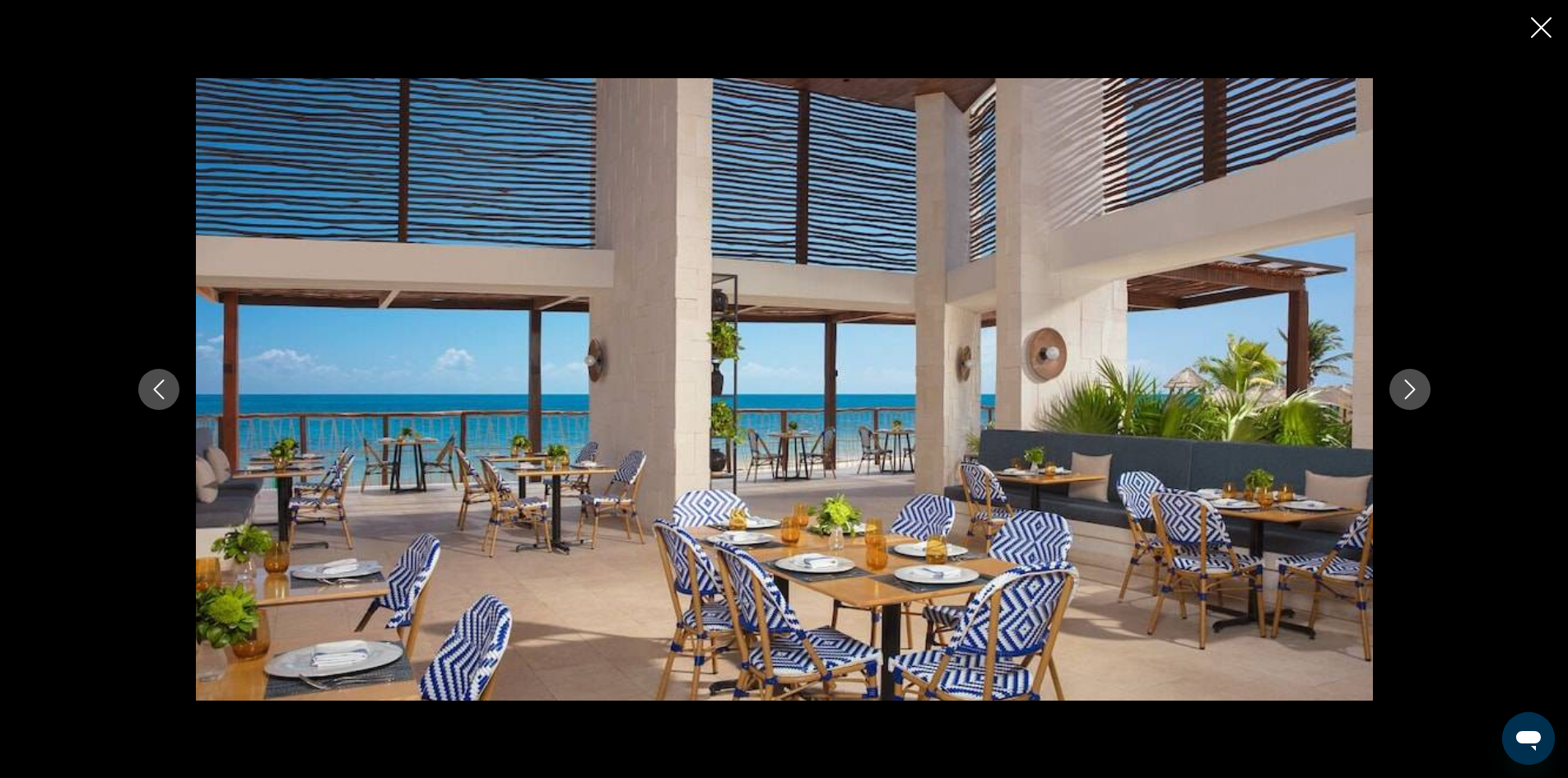
click at [1405, 386] on icon "Next image" at bounding box center [1410, 389] width 20 height 20
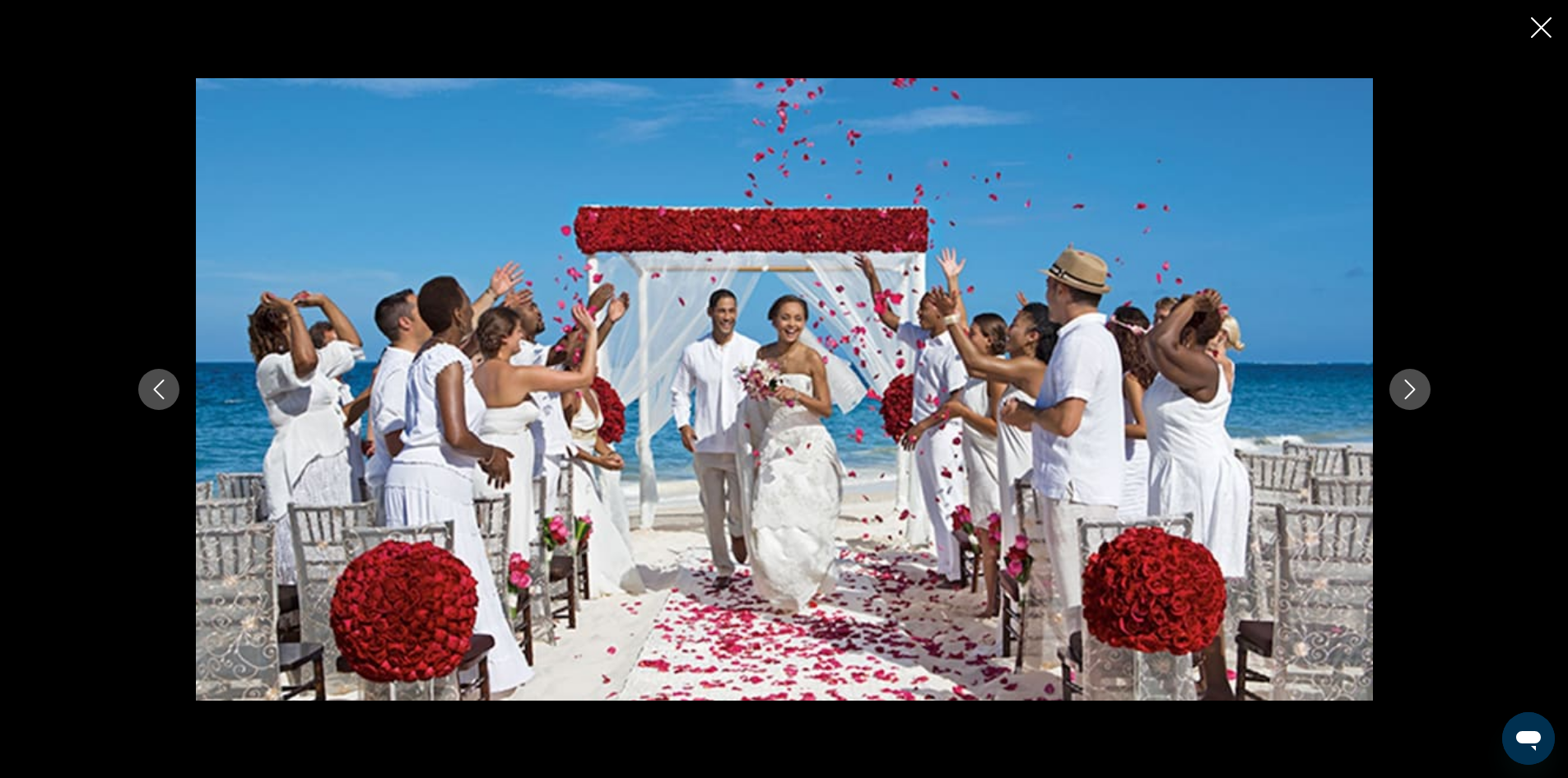
click at [1405, 386] on icon "Next image" at bounding box center [1410, 389] width 20 height 20
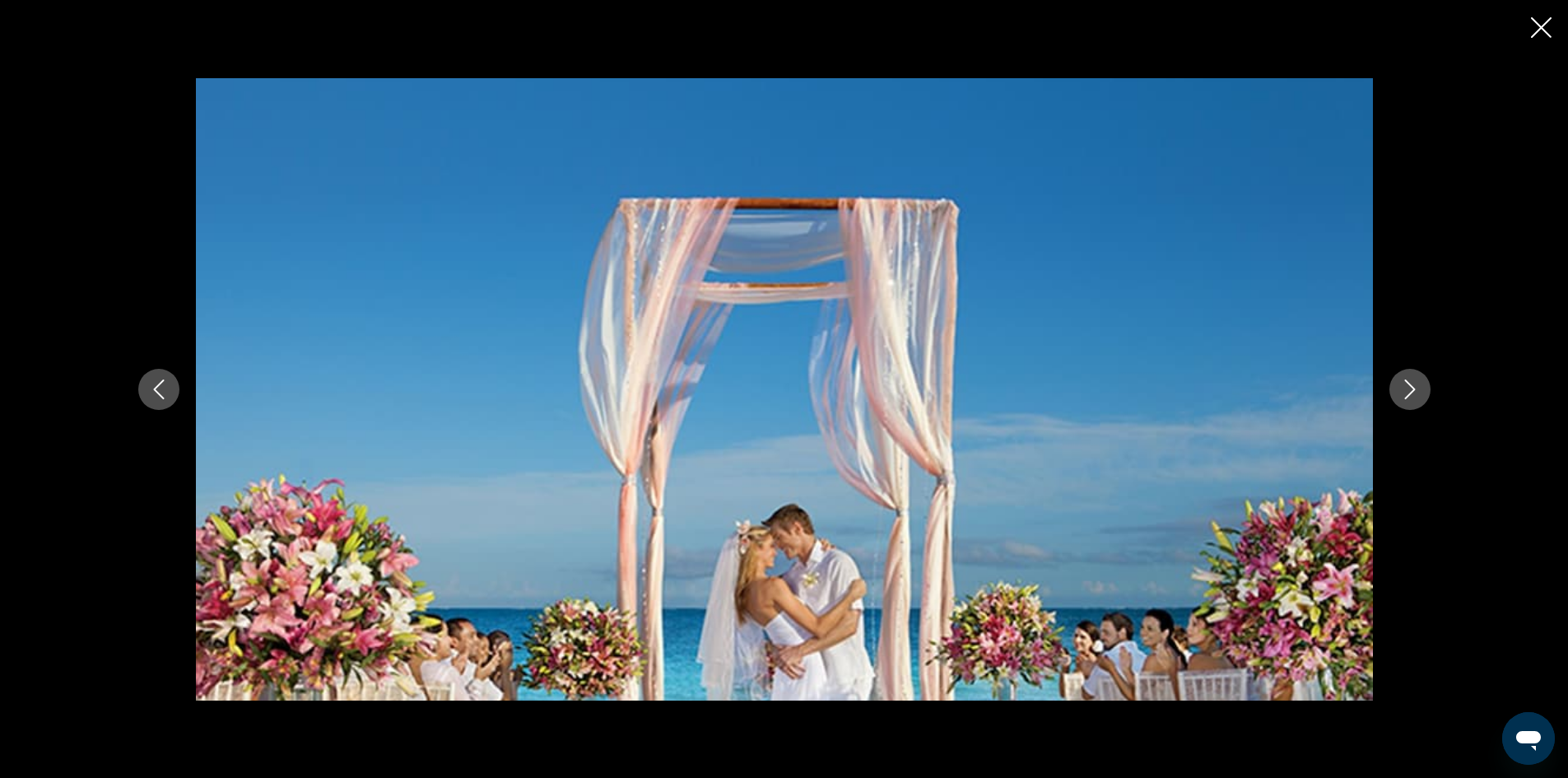
click at [1405, 386] on icon "Next image" at bounding box center [1410, 389] width 20 height 20
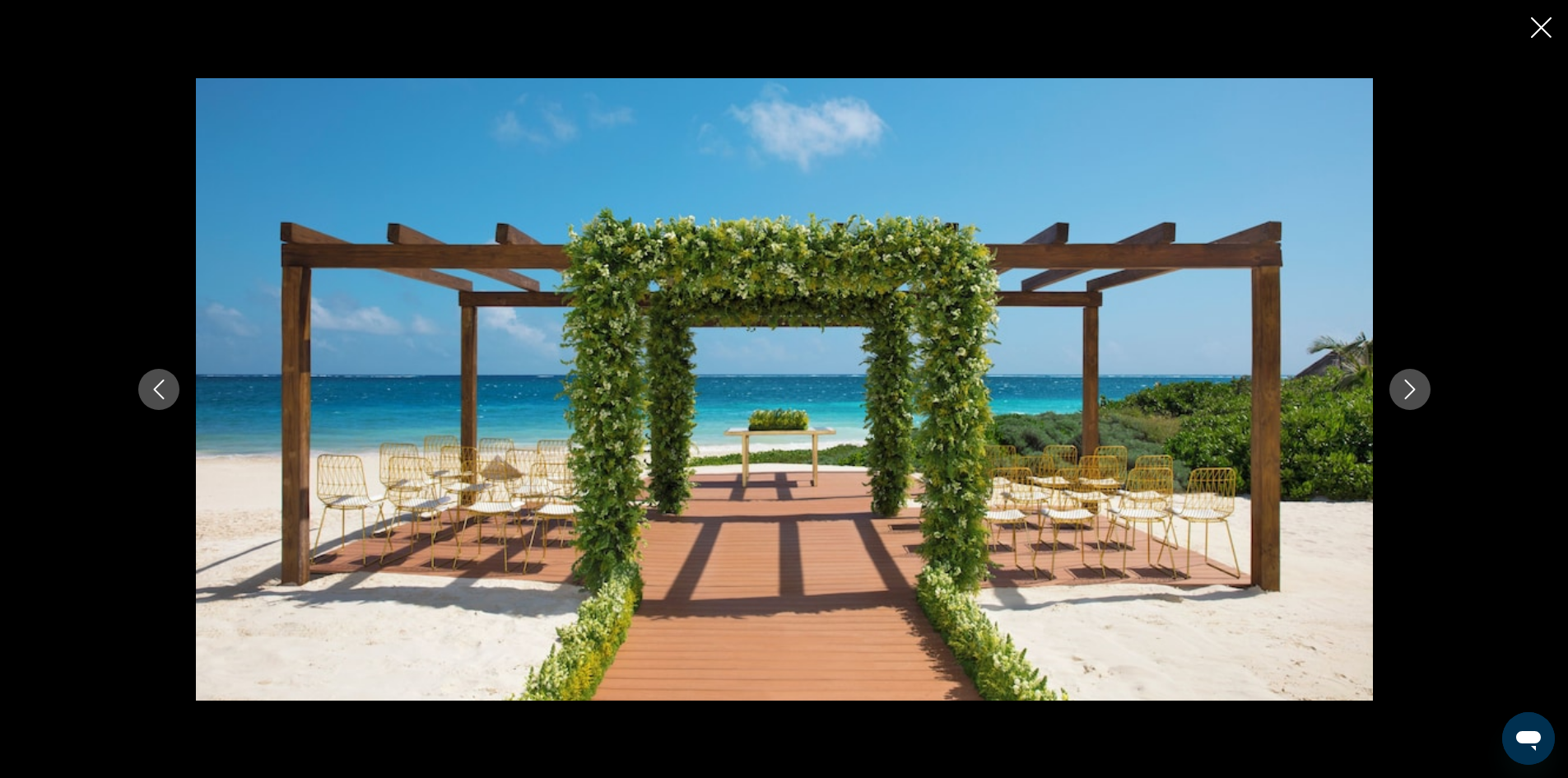
click at [1405, 386] on icon "Next image" at bounding box center [1410, 389] width 20 height 20
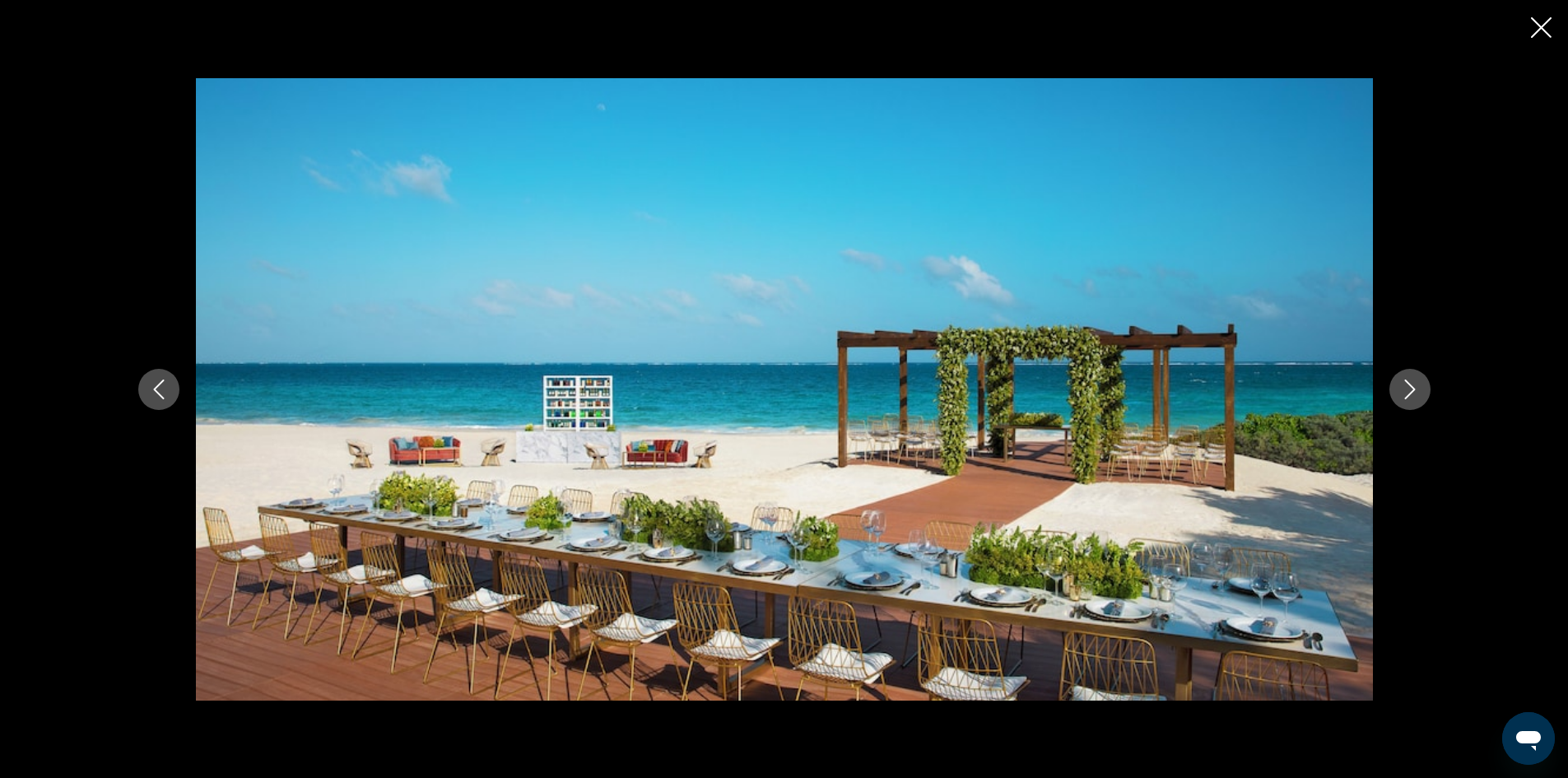
click at [1405, 386] on icon "Next image" at bounding box center [1410, 389] width 20 height 20
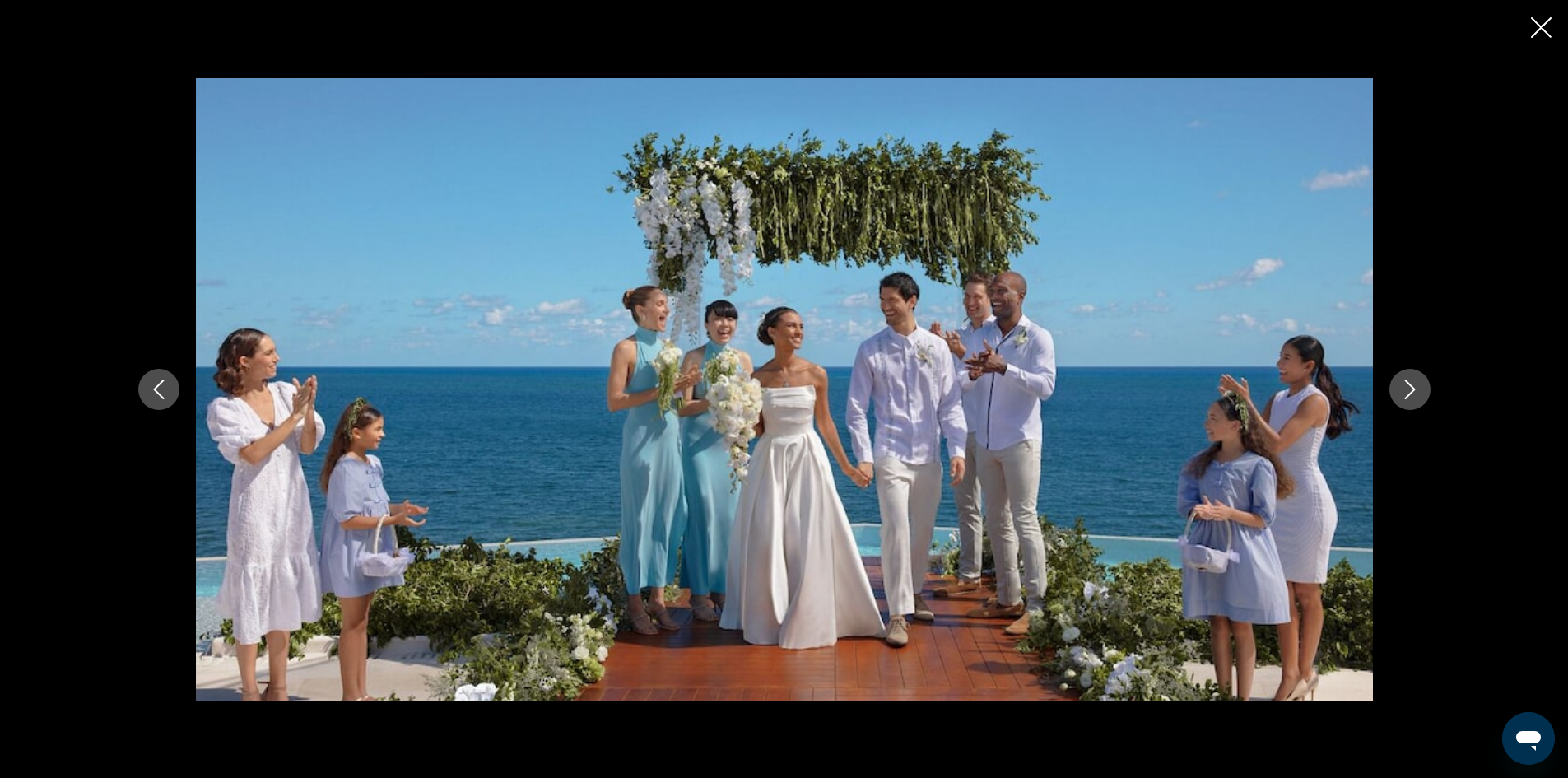
click at [1405, 386] on icon "Next image" at bounding box center [1410, 389] width 20 height 20
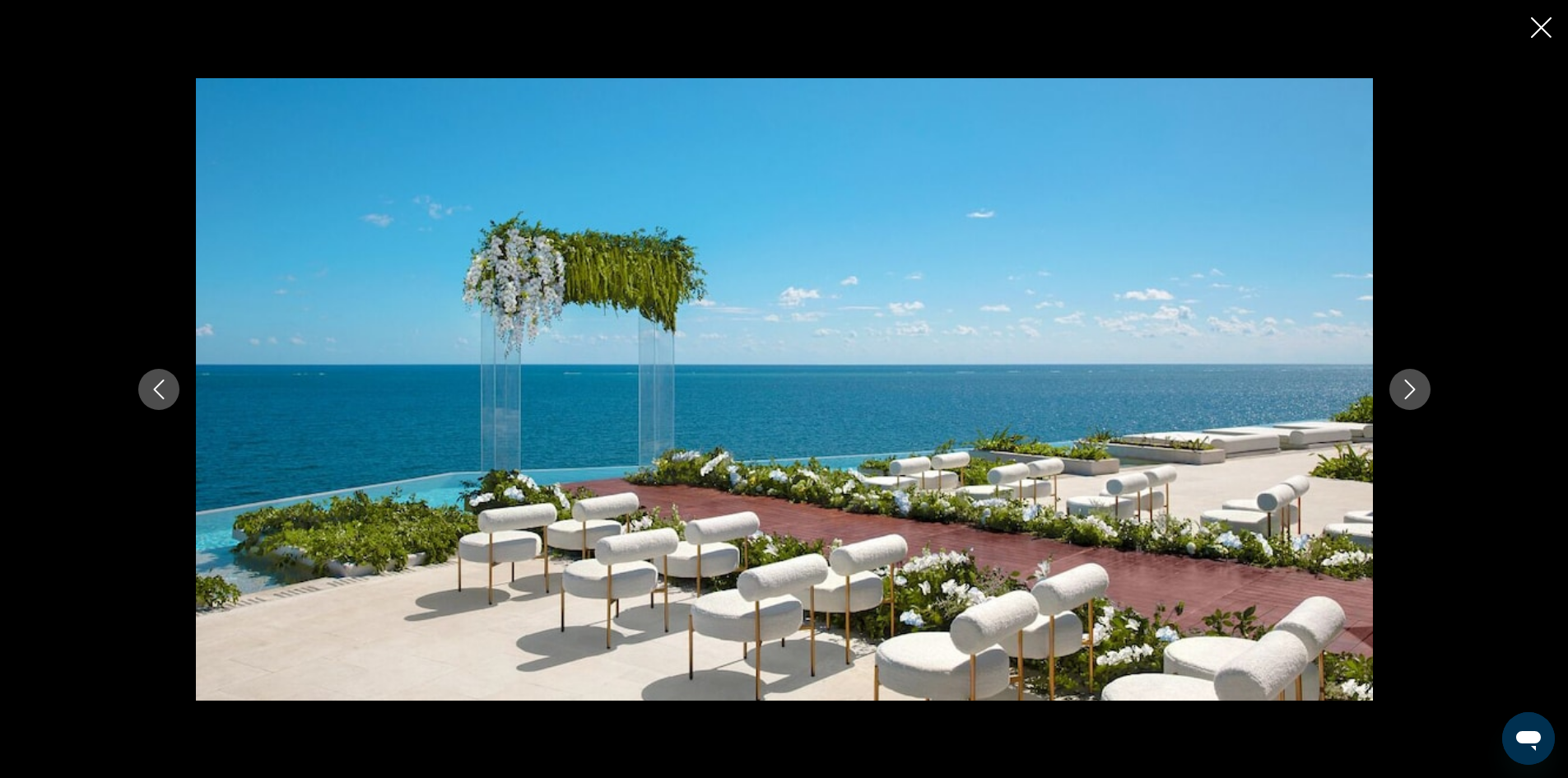
click at [1405, 386] on icon "Next image" at bounding box center [1410, 389] width 20 height 20
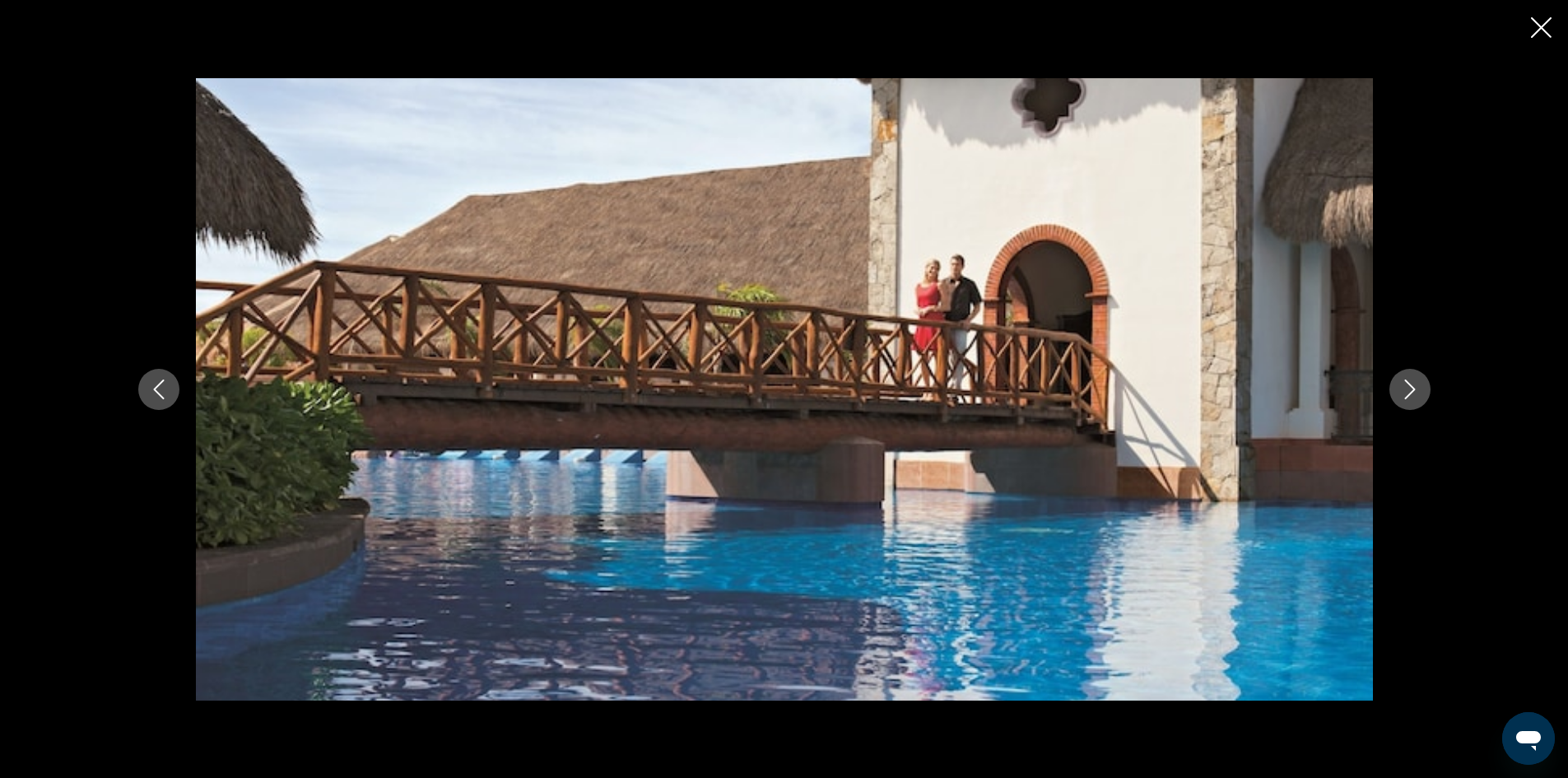
click at [1405, 386] on icon "Next image" at bounding box center [1410, 389] width 20 height 20
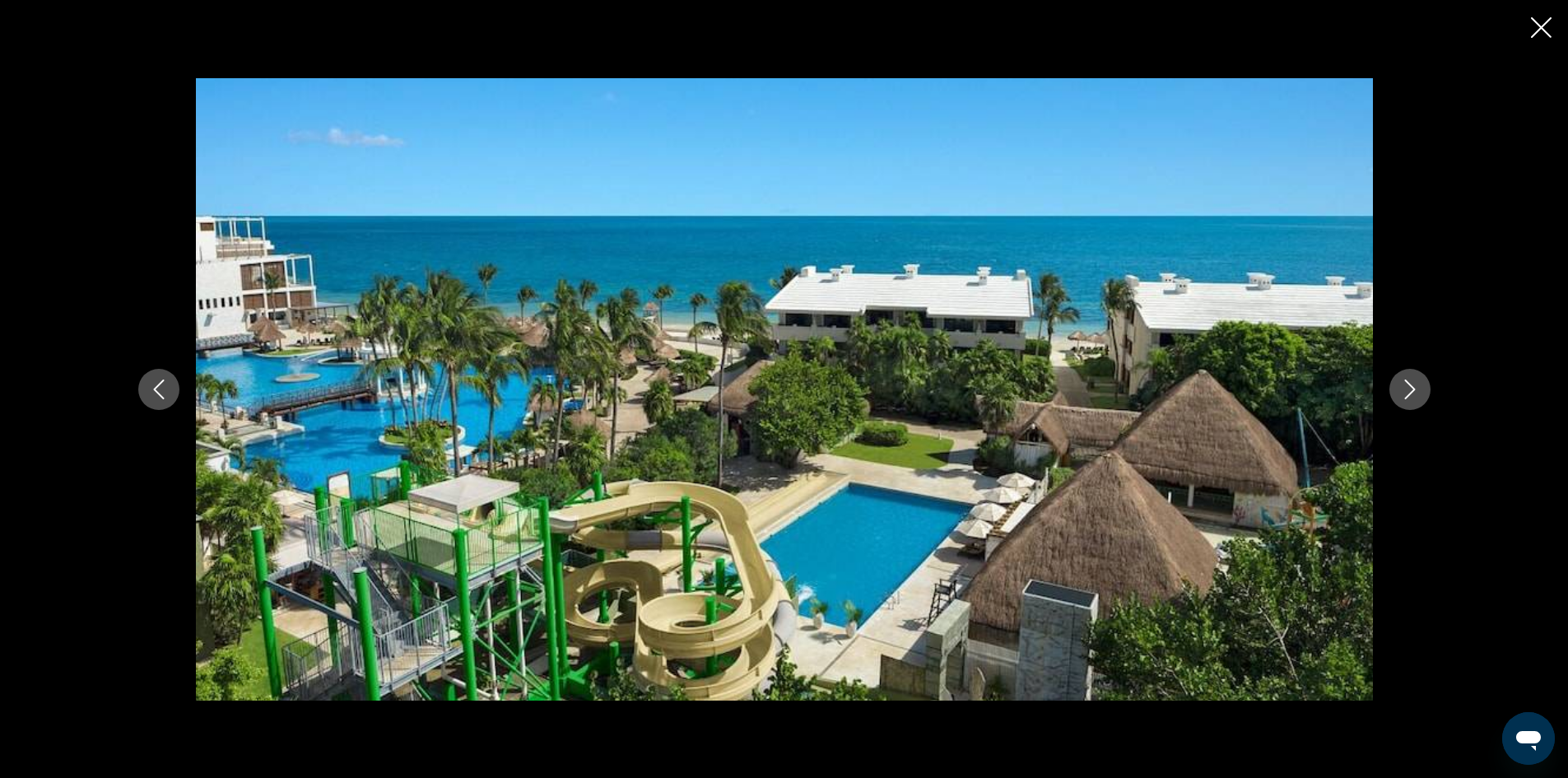
click at [1405, 386] on icon "Next image" at bounding box center [1410, 389] width 20 height 20
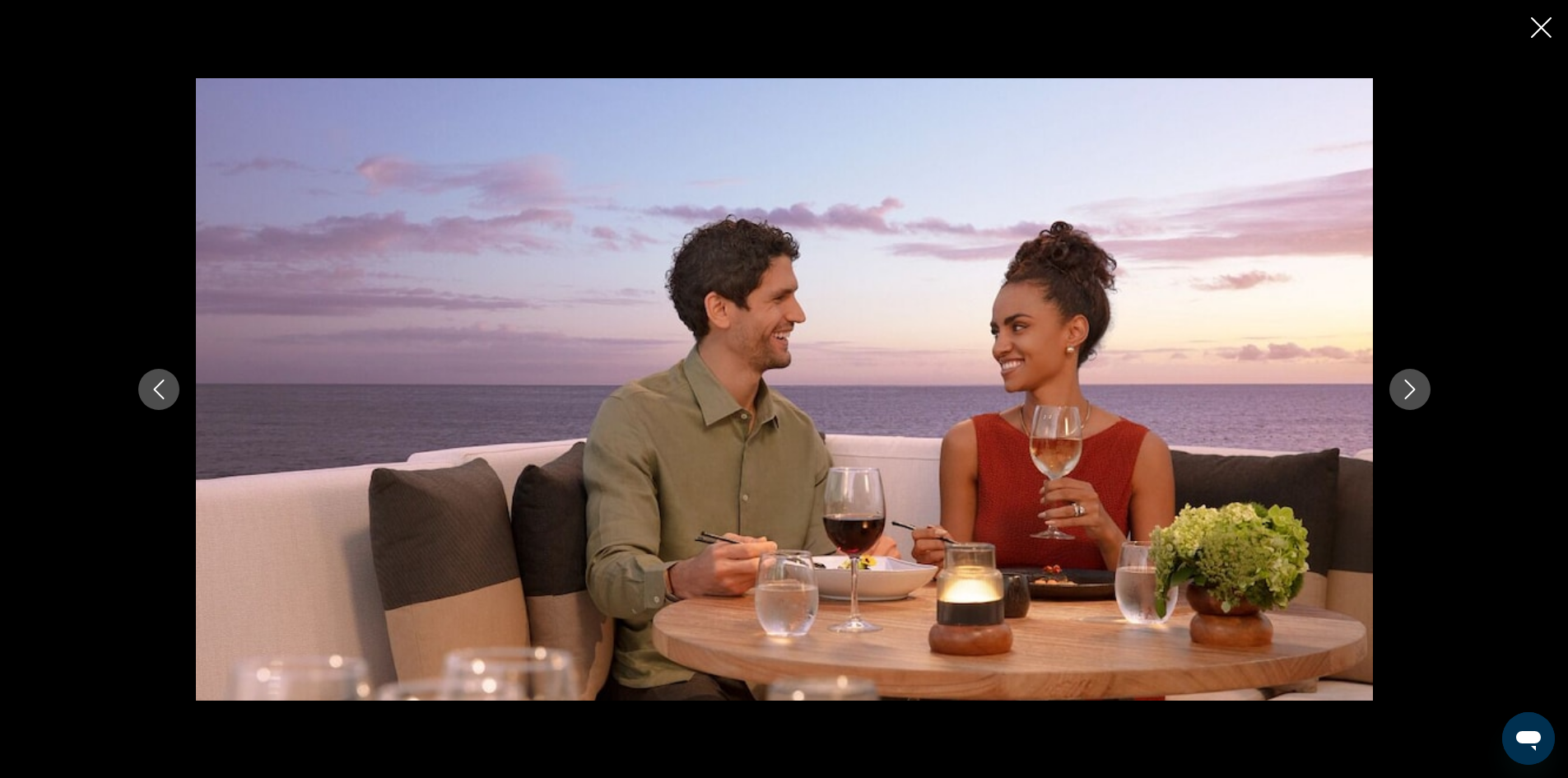
click at [1405, 386] on icon "Next image" at bounding box center [1410, 389] width 20 height 20
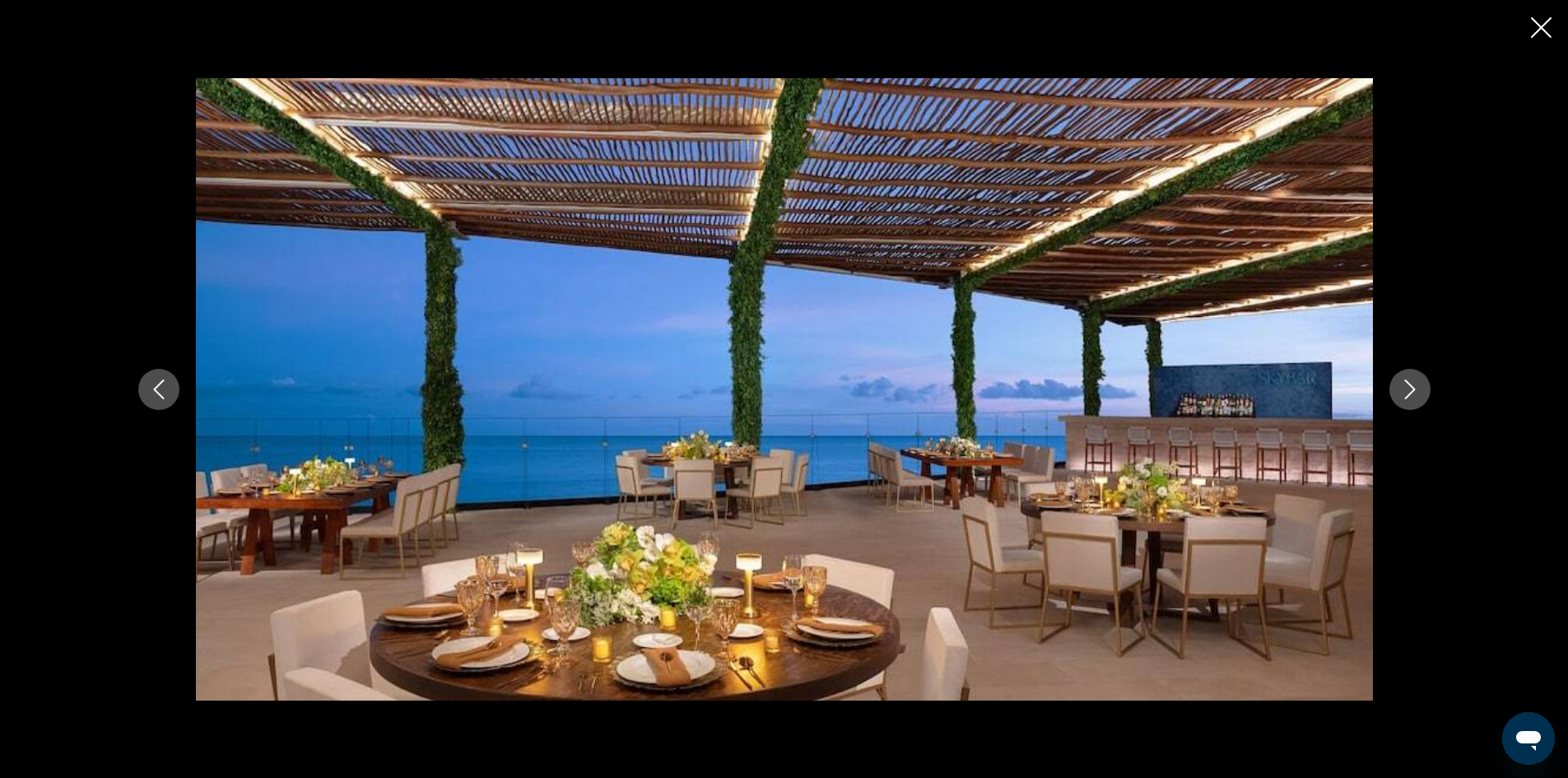
click at [1405, 386] on icon "Next image" at bounding box center [1410, 389] width 20 height 20
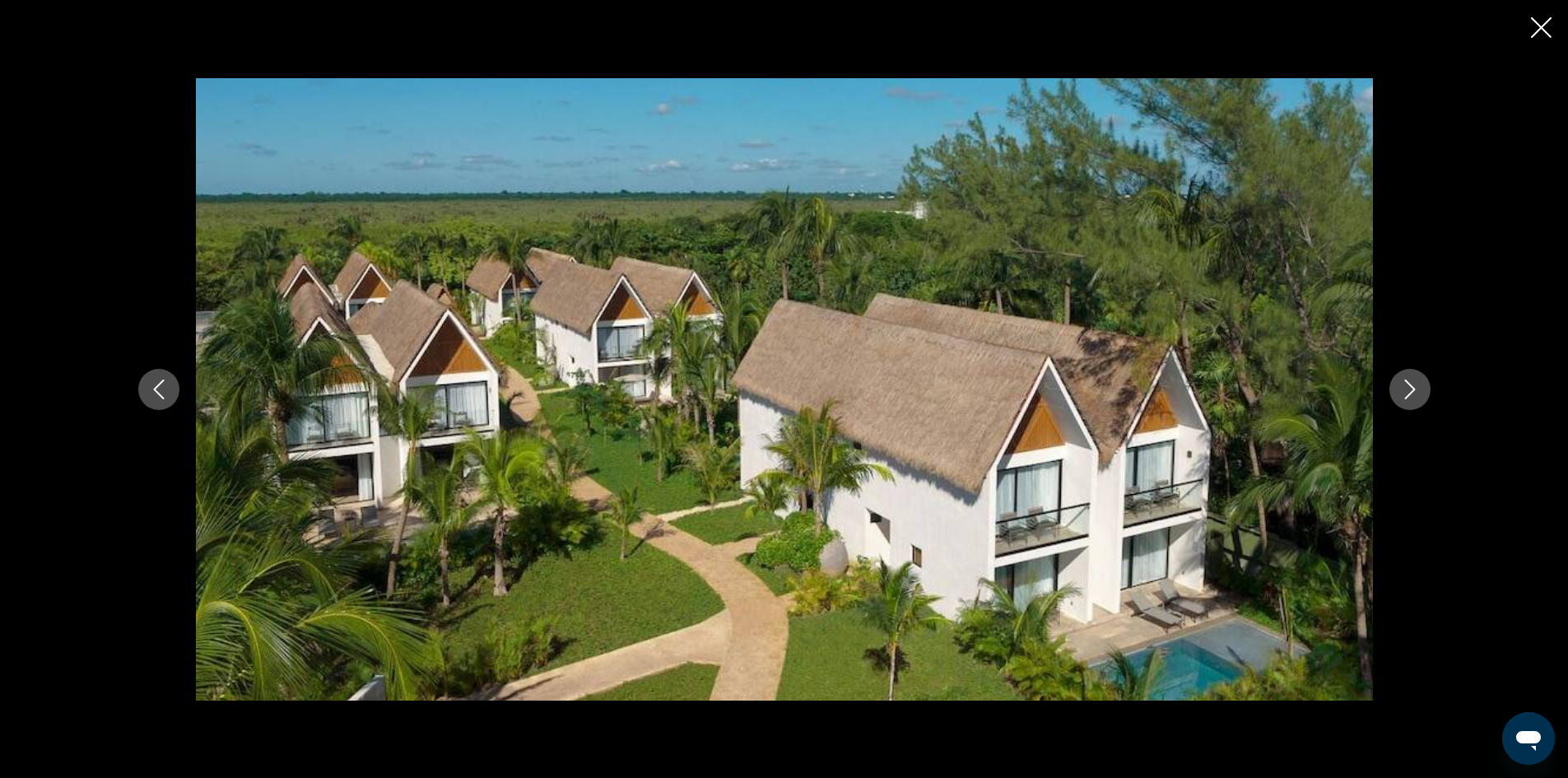
click at [1405, 386] on icon "Next image" at bounding box center [1410, 389] width 20 height 20
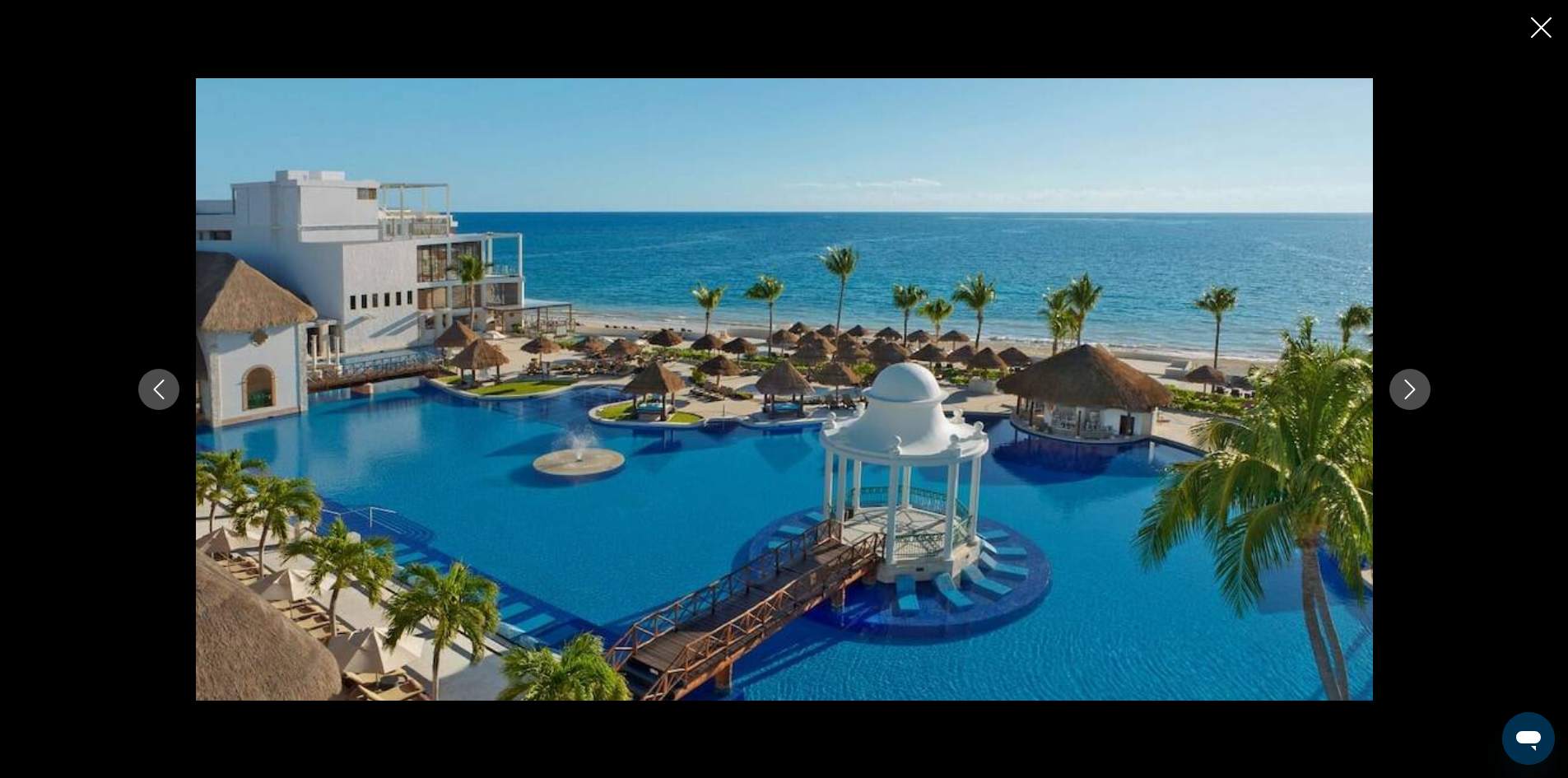
click at [1405, 386] on icon "Next image" at bounding box center [1410, 389] width 20 height 20
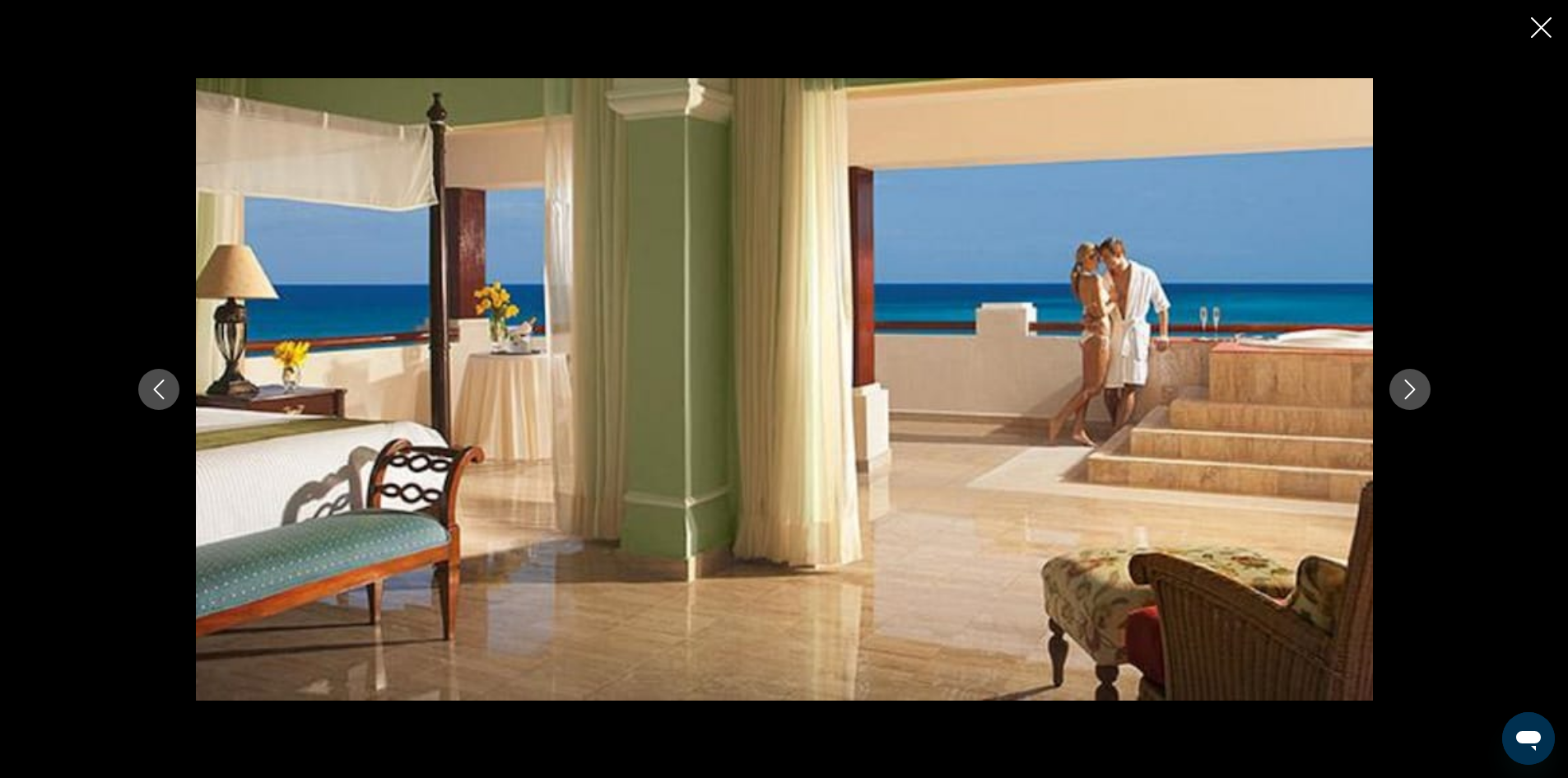
click at [1534, 26] on icon "Close slideshow" at bounding box center [1541, 27] width 21 height 21
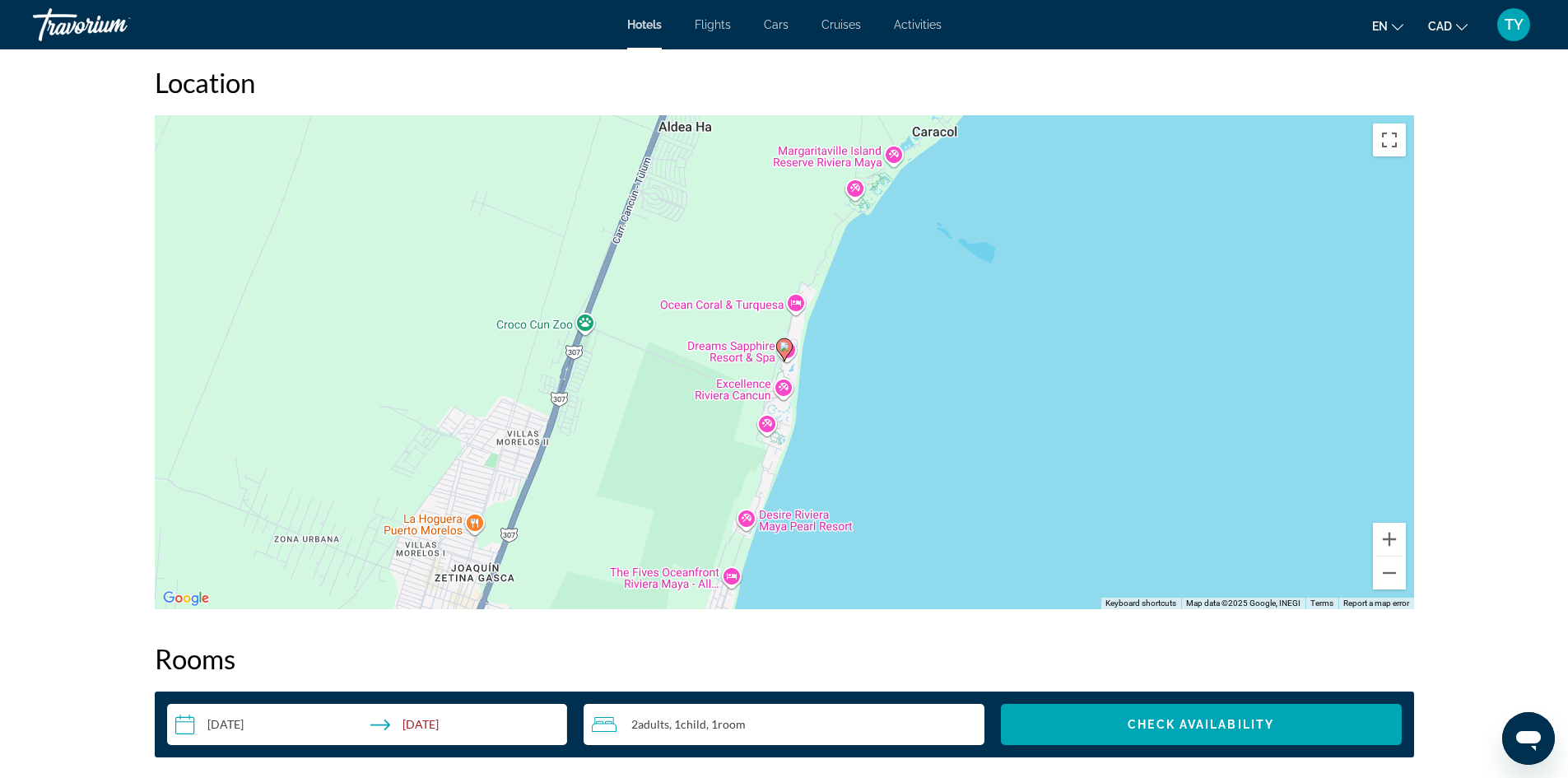
scroll to position [1564, 0]
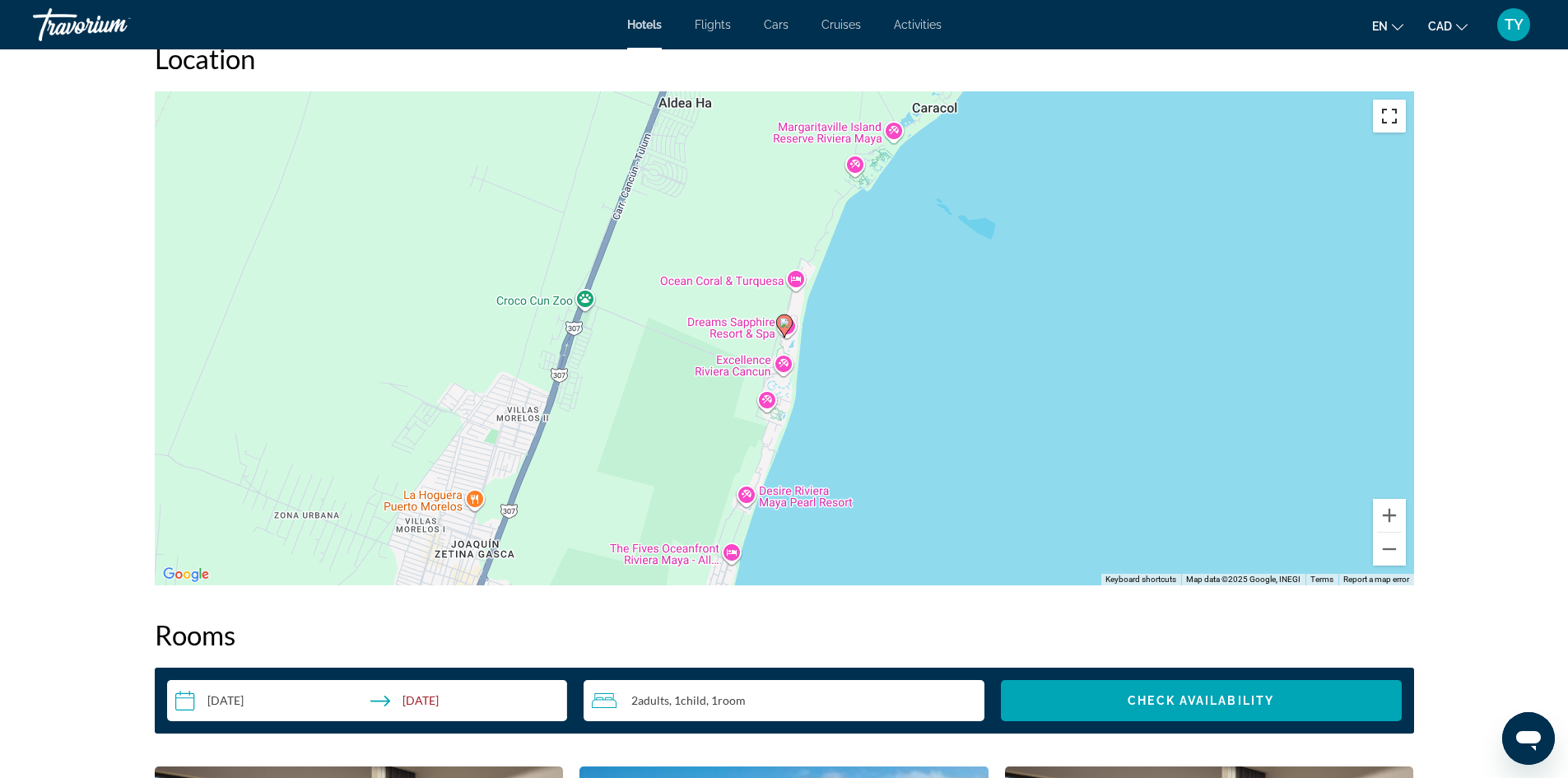
click at [1391, 121] on button "Toggle fullscreen view" at bounding box center [1389, 115] width 33 height 33
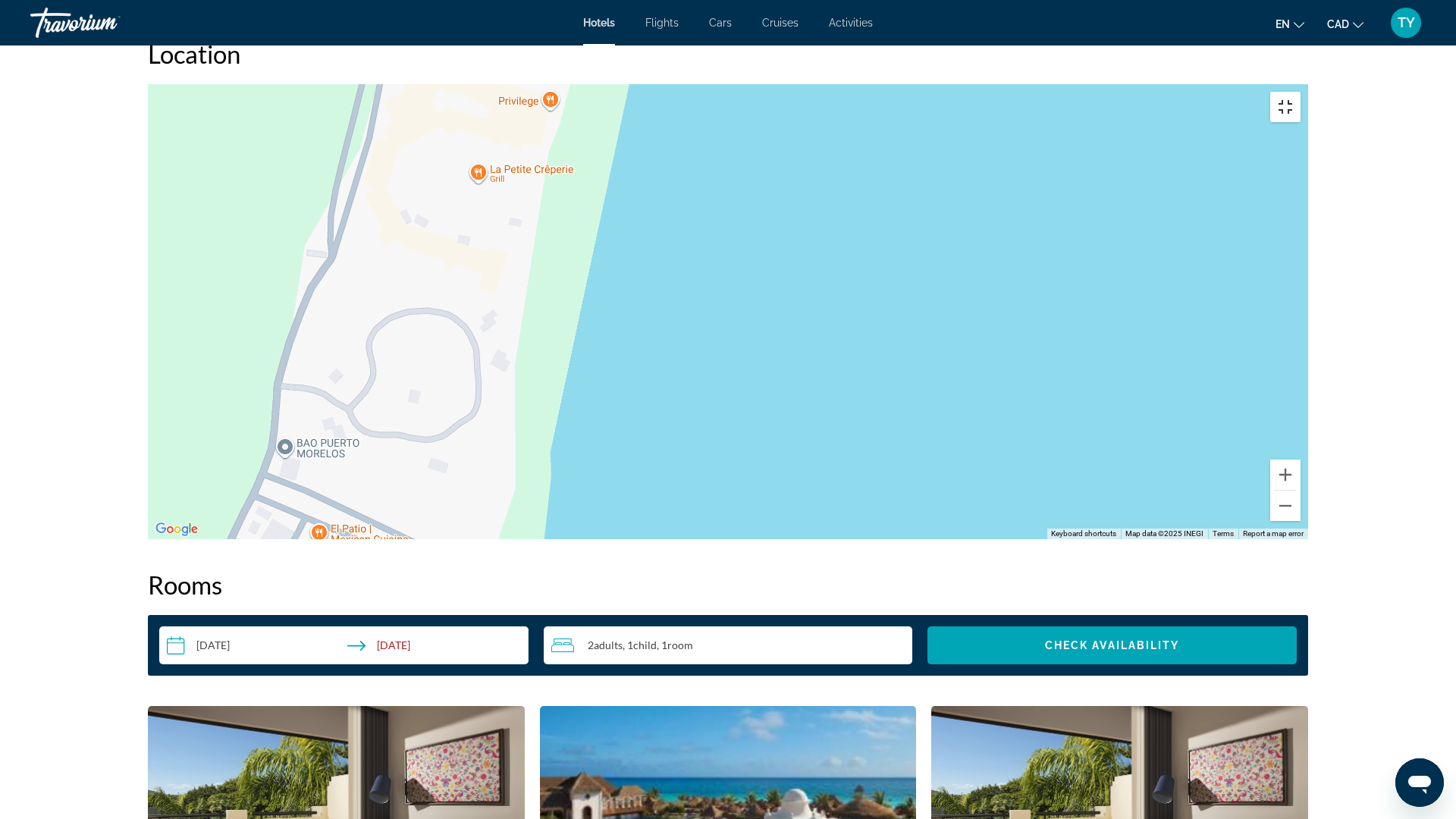
click at [1300, 91] on button "Toggle fullscreen view" at bounding box center [1285, 106] width 30 height 30
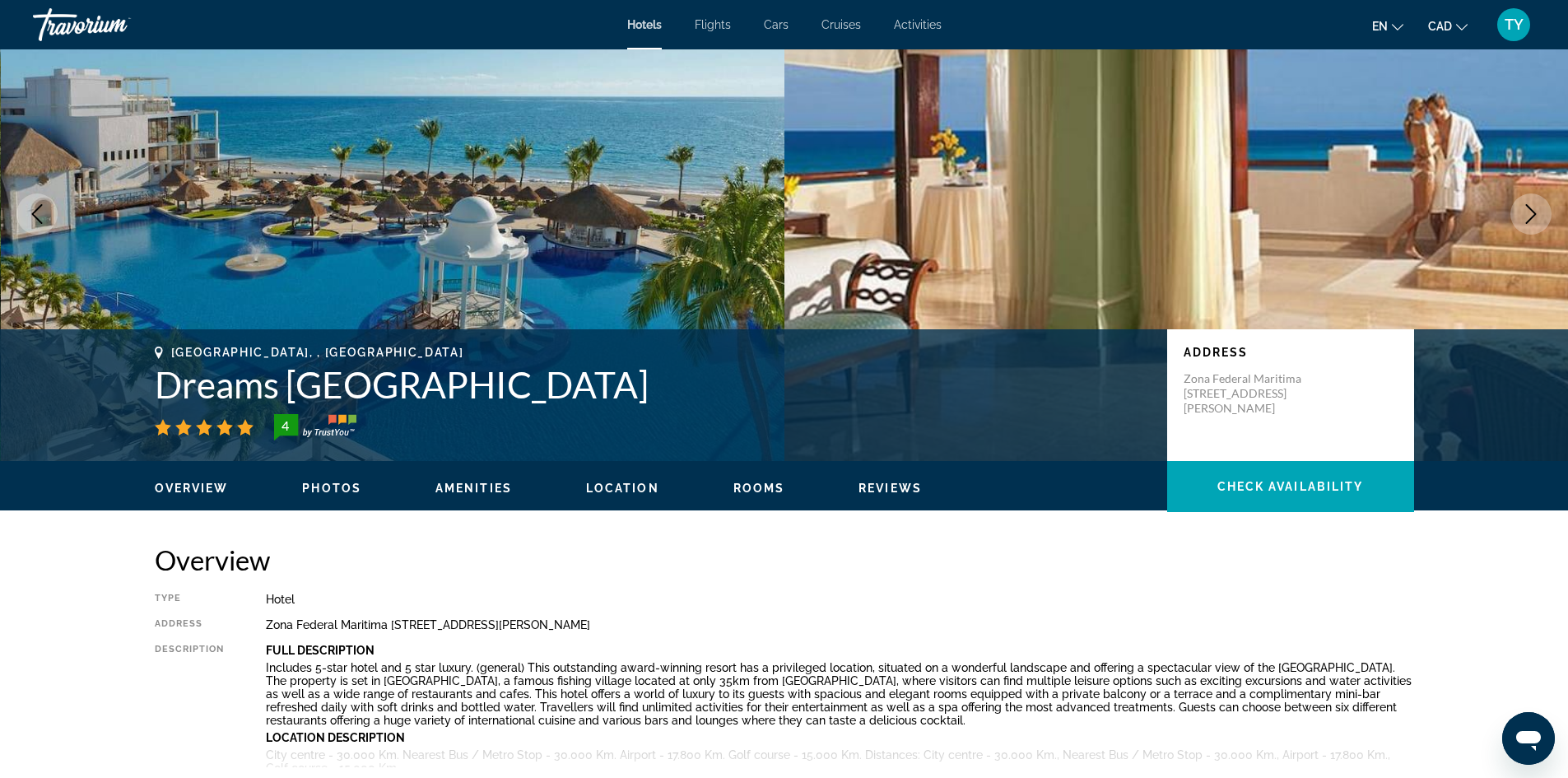
scroll to position [0, 0]
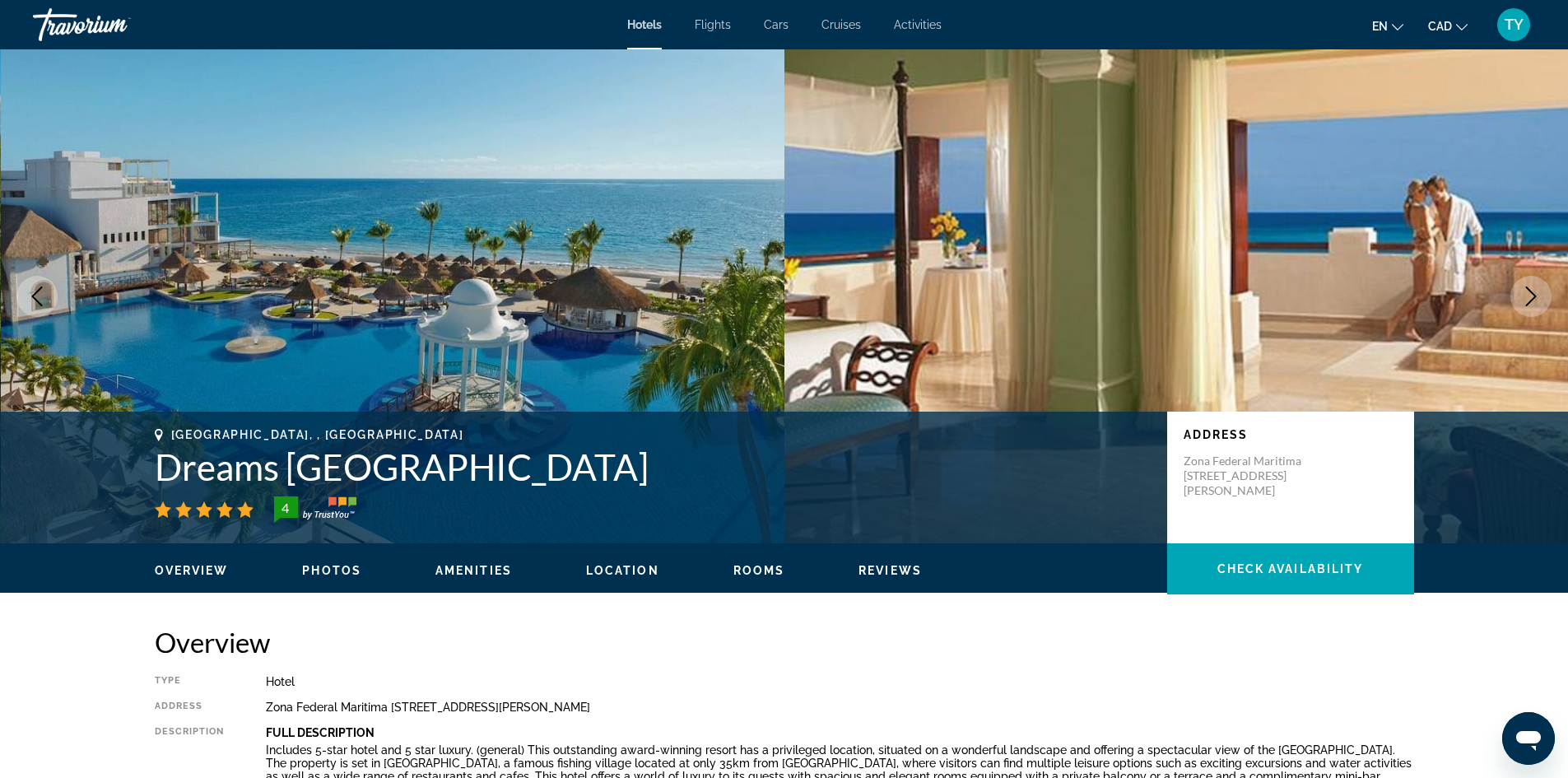
click at [650, 573] on span "Location" at bounding box center [623, 570] width 73 height 13
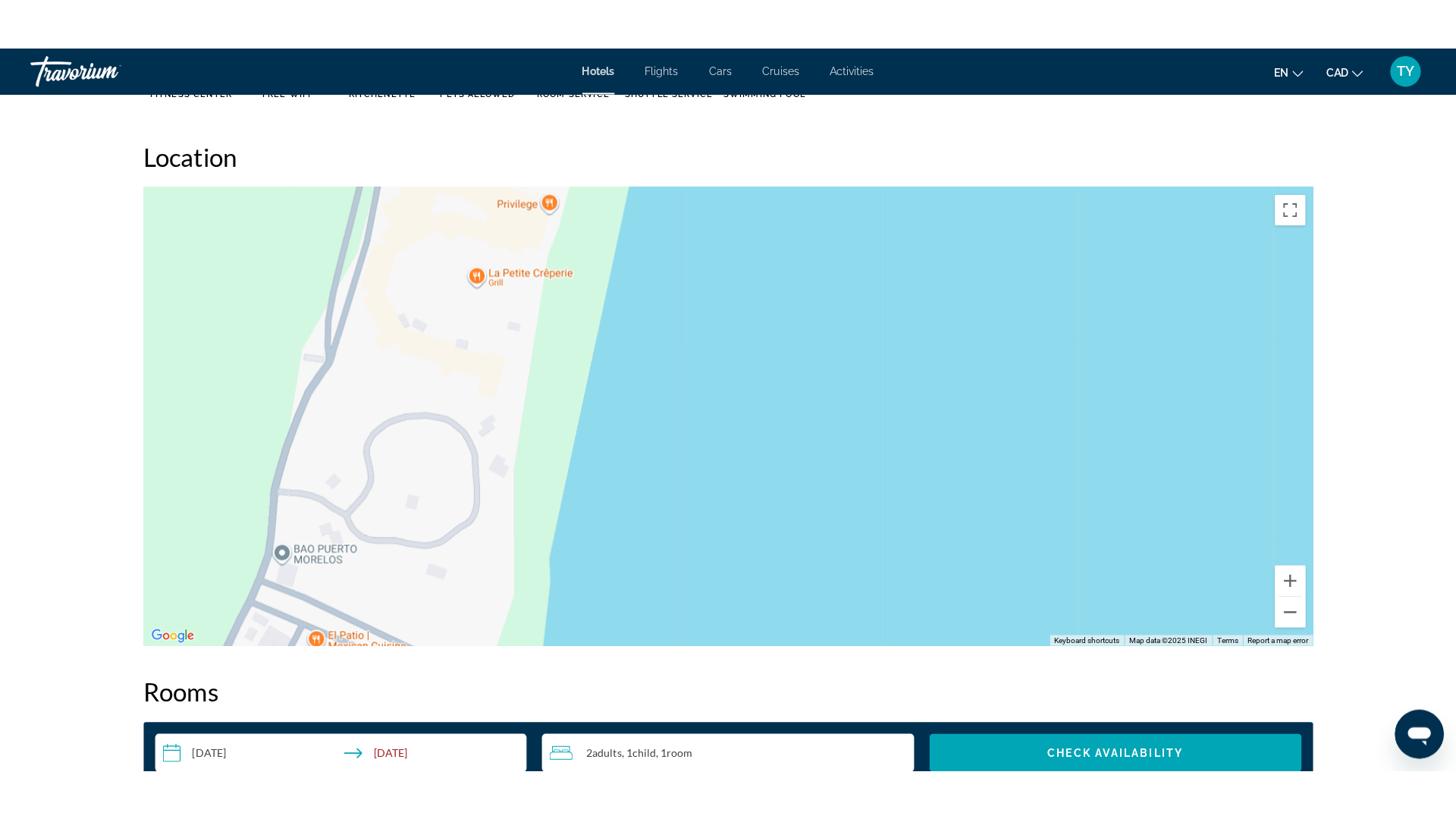
scroll to position [1389, 0]
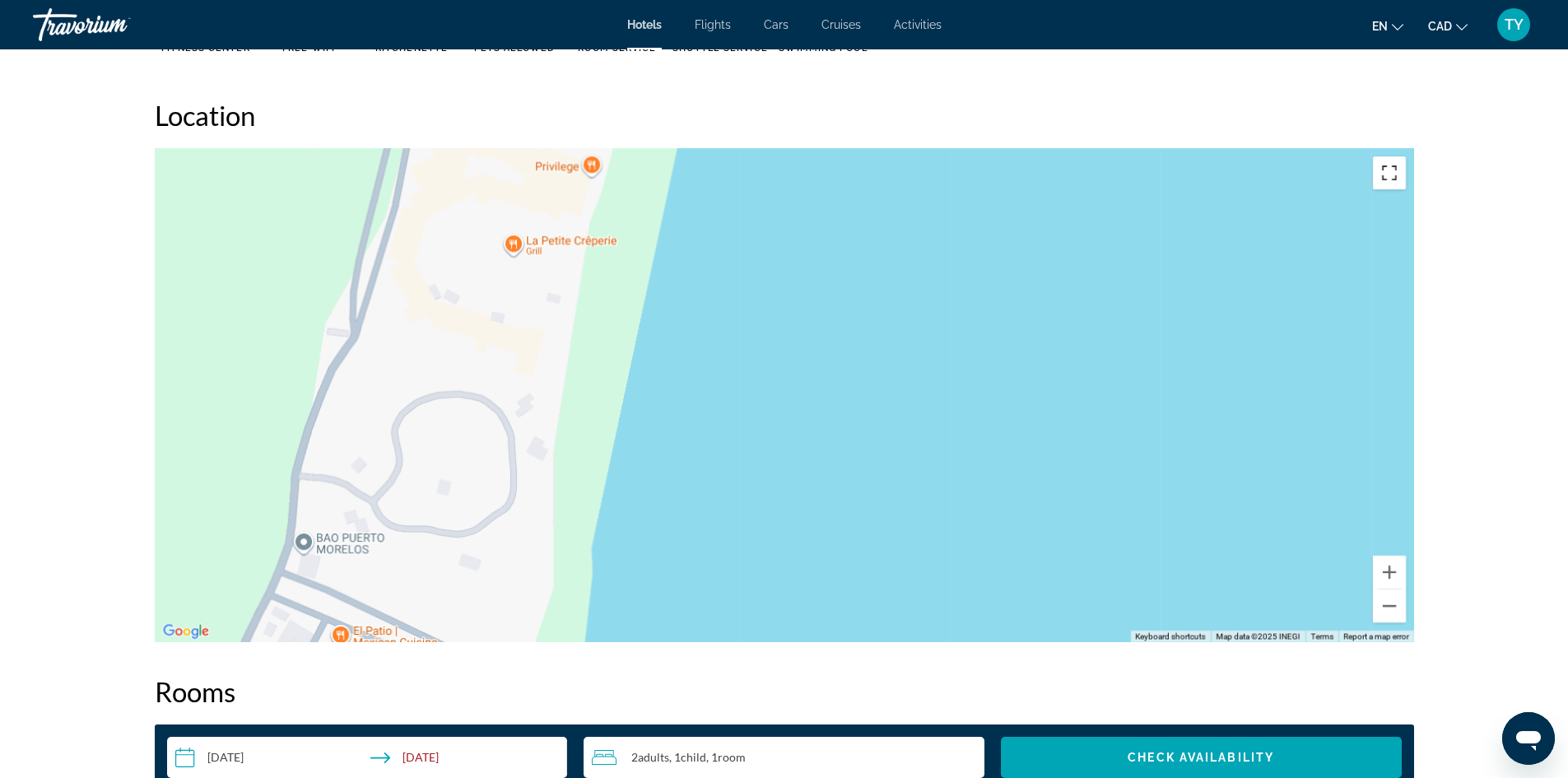
click at [1391, 176] on button "Toggle fullscreen view" at bounding box center [1389, 172] width 33 height 33
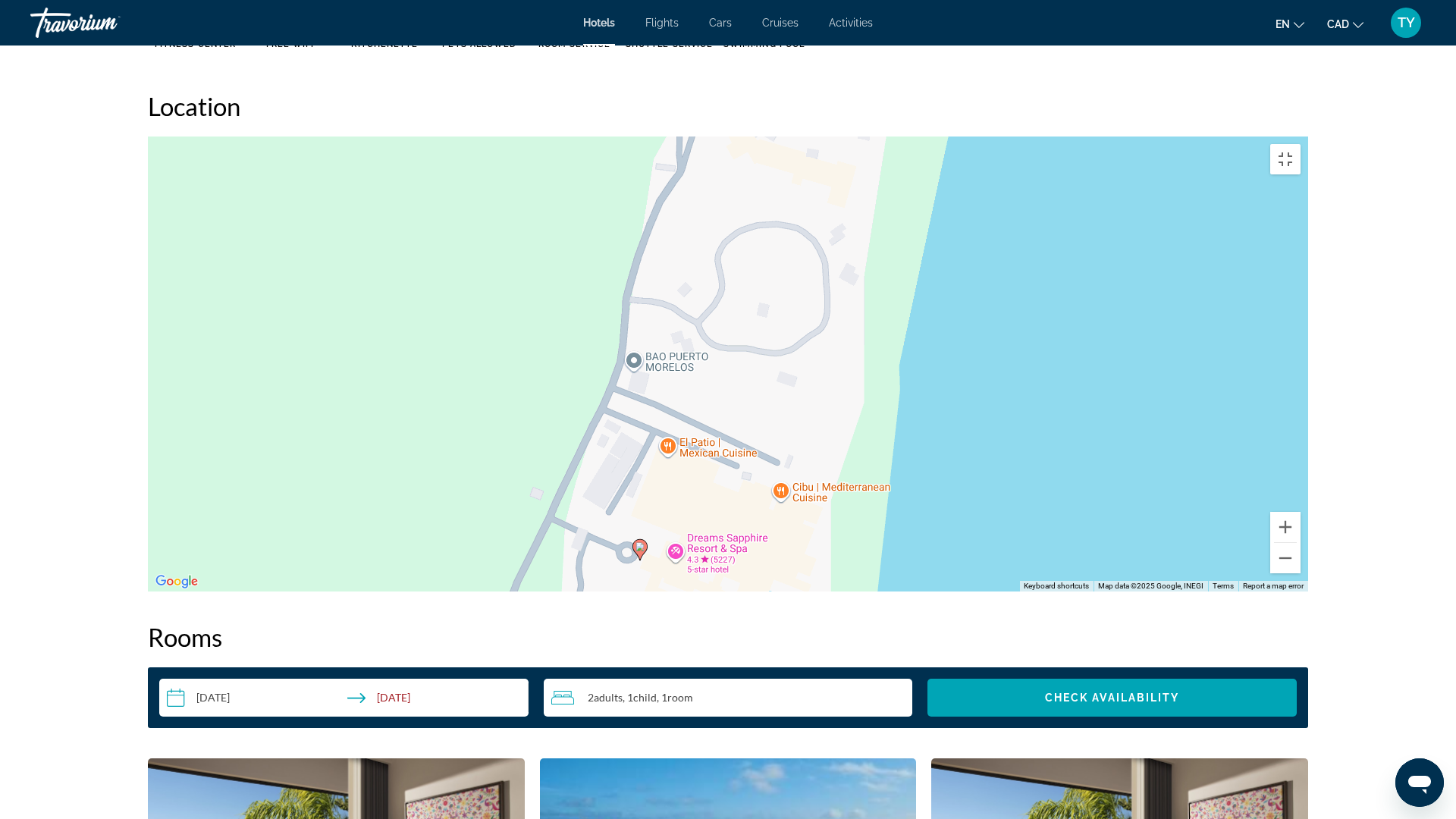
click at [1018, 262] on div "To activate drag with keyboard, press Alt + Enter. Once in keyboard drag state,…" at bounding box center [728, 364] width 1161 height 455
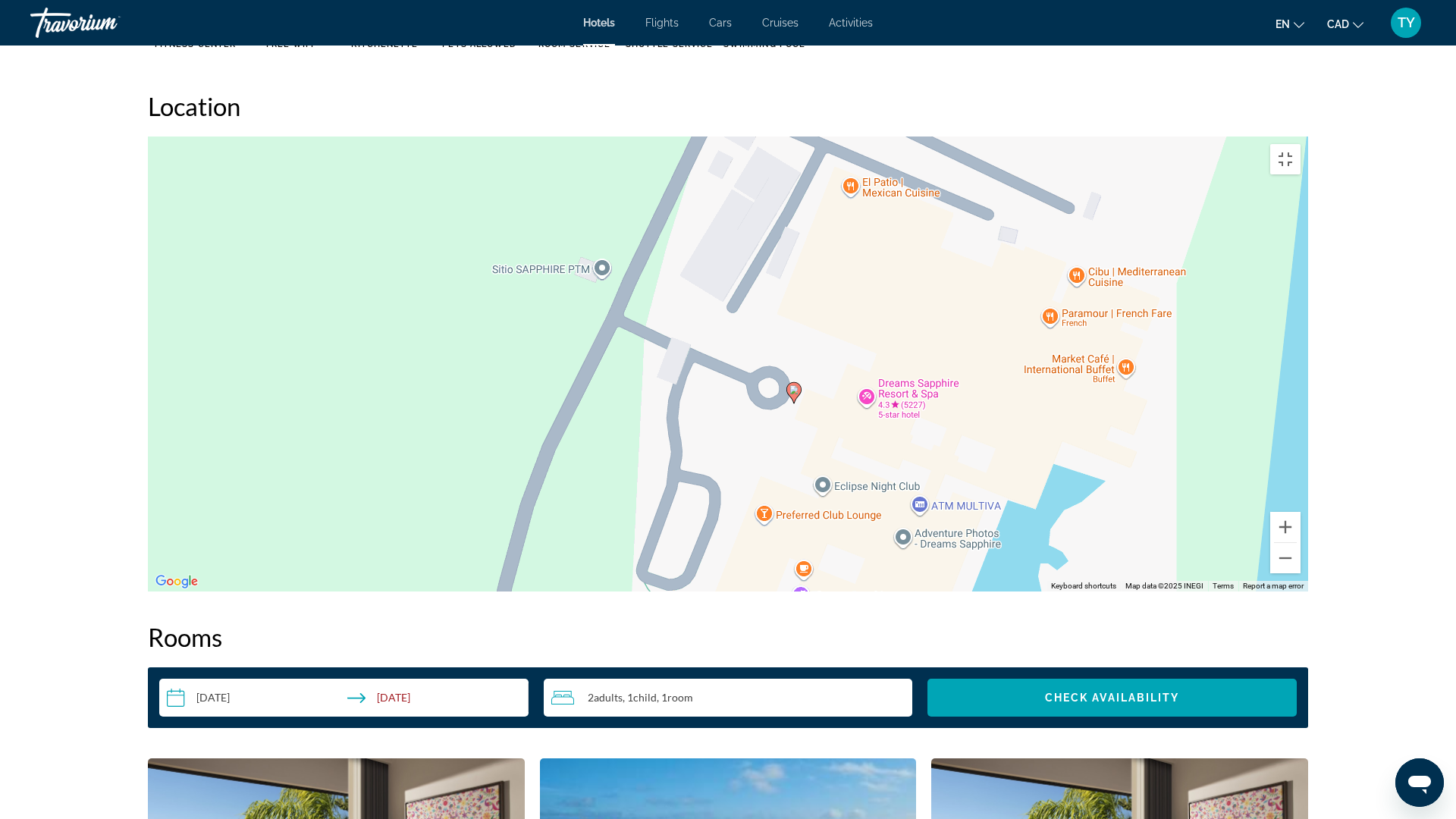
drag, startPoint x: 1085, startPoint y: 532, endPoint x: 1412, endPoint y: 194, distance: 470.3
click at [1308, 197] on div "To activate drag with keyboard, press Alt + Enter. Once in keyboard drag state,…" at bounding box center [728, 364] width 1161 height 455
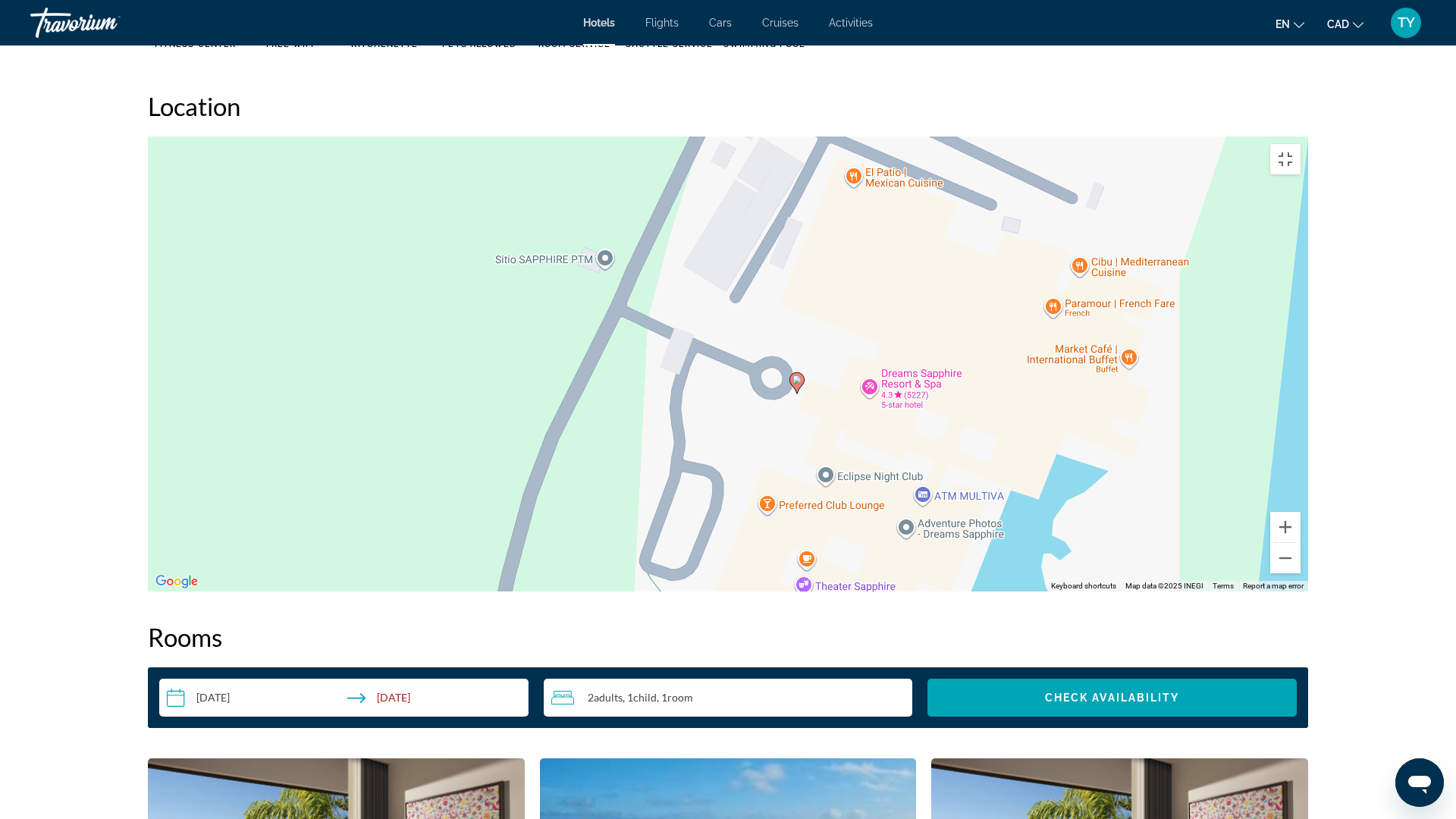
click at [1025, 592] on div "To activate drag with keyboard, press Alt + Enter. Once in keyboard drag state,…" at bounding box center [728, 364] width 1161 height 455
click at [1058, 592] on div "To activate drag with keyboard, press Alt + Enter. Once in keyboard drag state,…" at bounding box center [728, 364] width 1161 height 455
click at [1059, 592] on div "To activate drag with keyboard, press Alt + Enter. Once in keyboard drag state,…" at bounding box center [728, 364] width 1161 height 455
click at [1030, 621] on span "View on Google Maps" at bounding box center [1027, 616] width 93 height 12
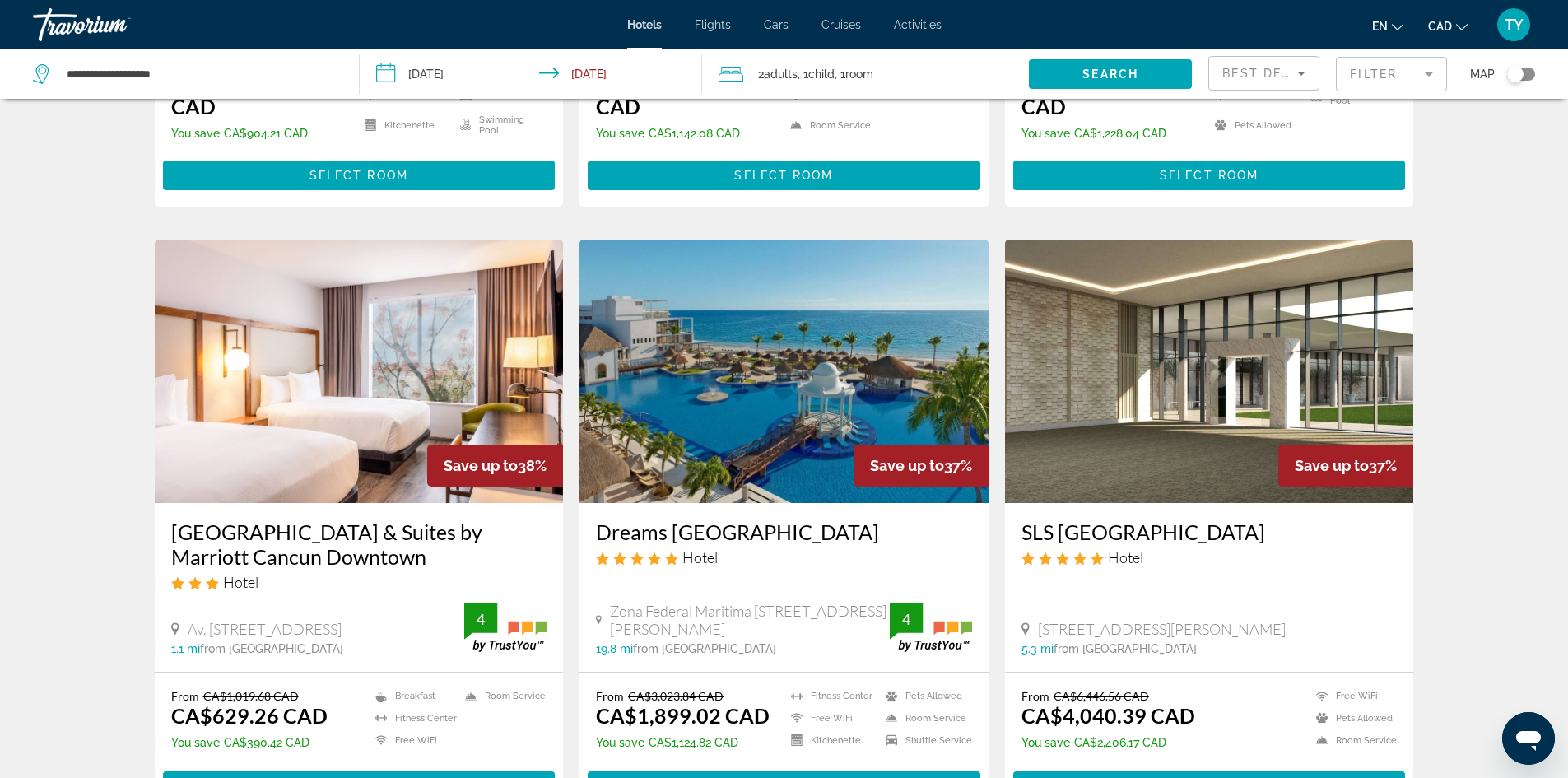
scroll to position [1234, 0]
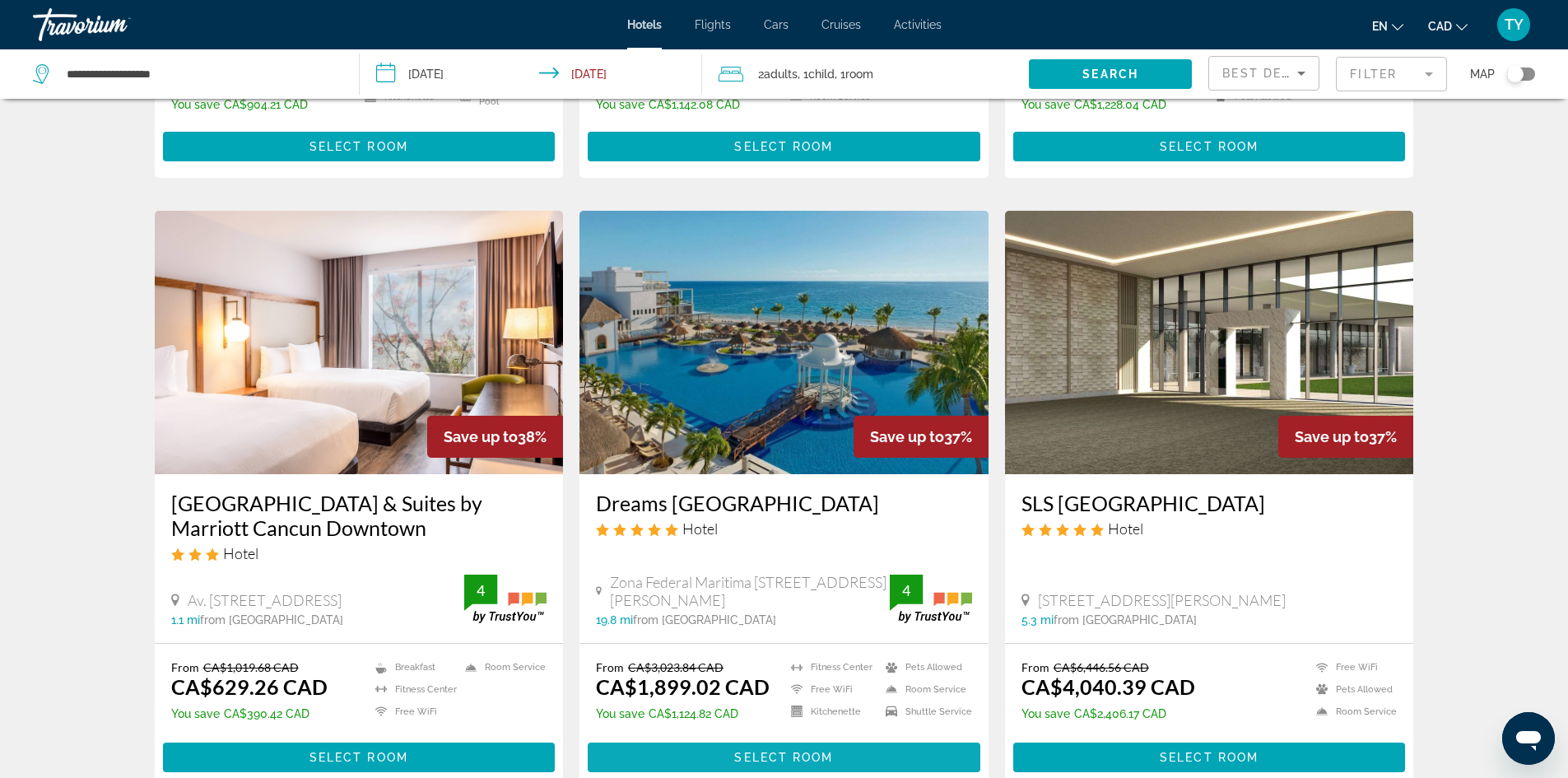
click at [795, 750] on span "Select Room" at bounding box center [784, 757] width 99 height 13
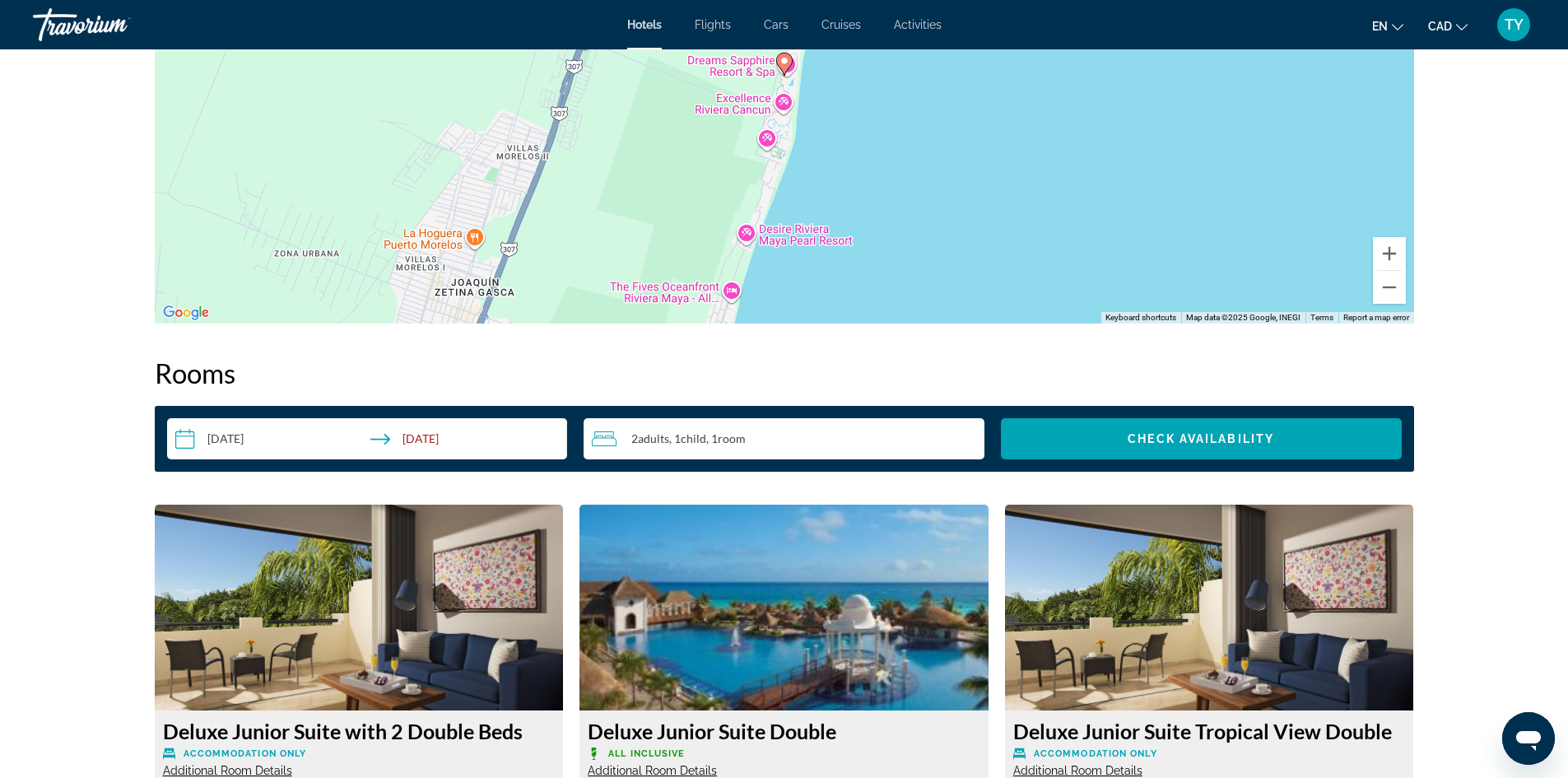
scroll to position [1811, 0]
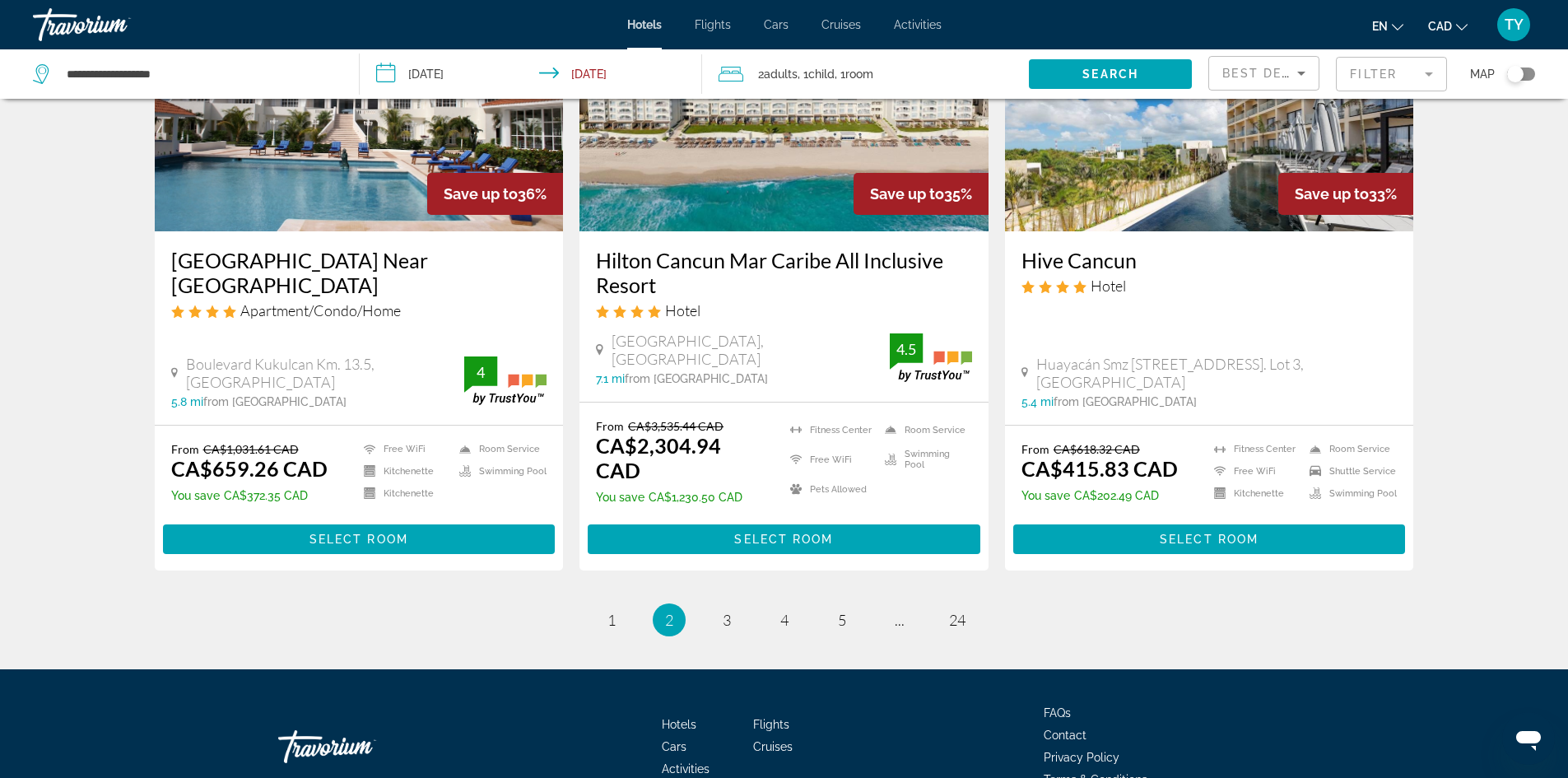
scroll to position [2093, 0]
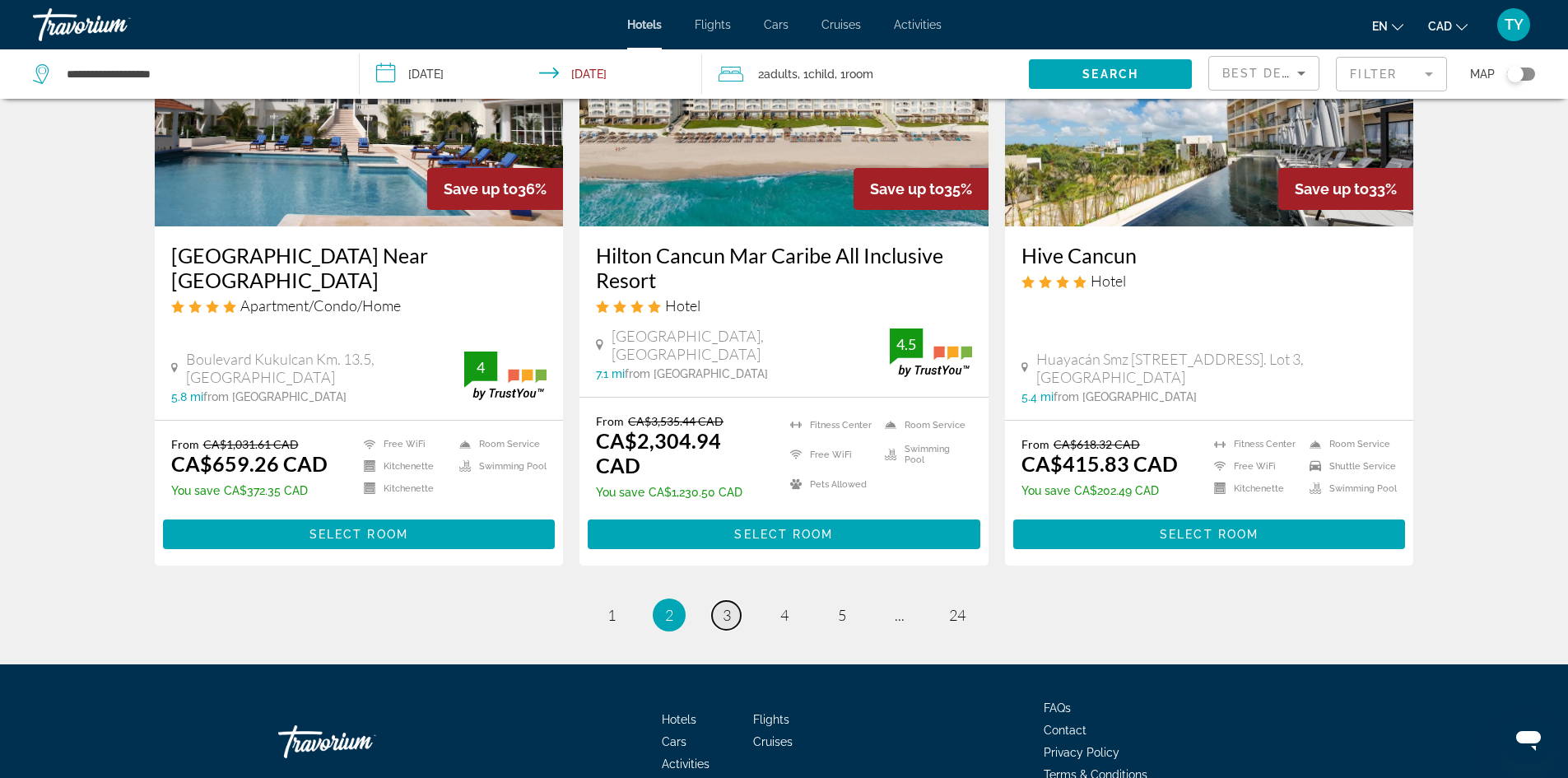
click at [735, 601] on link "page 3" at bounding box center [726, 615] width 29 height 29
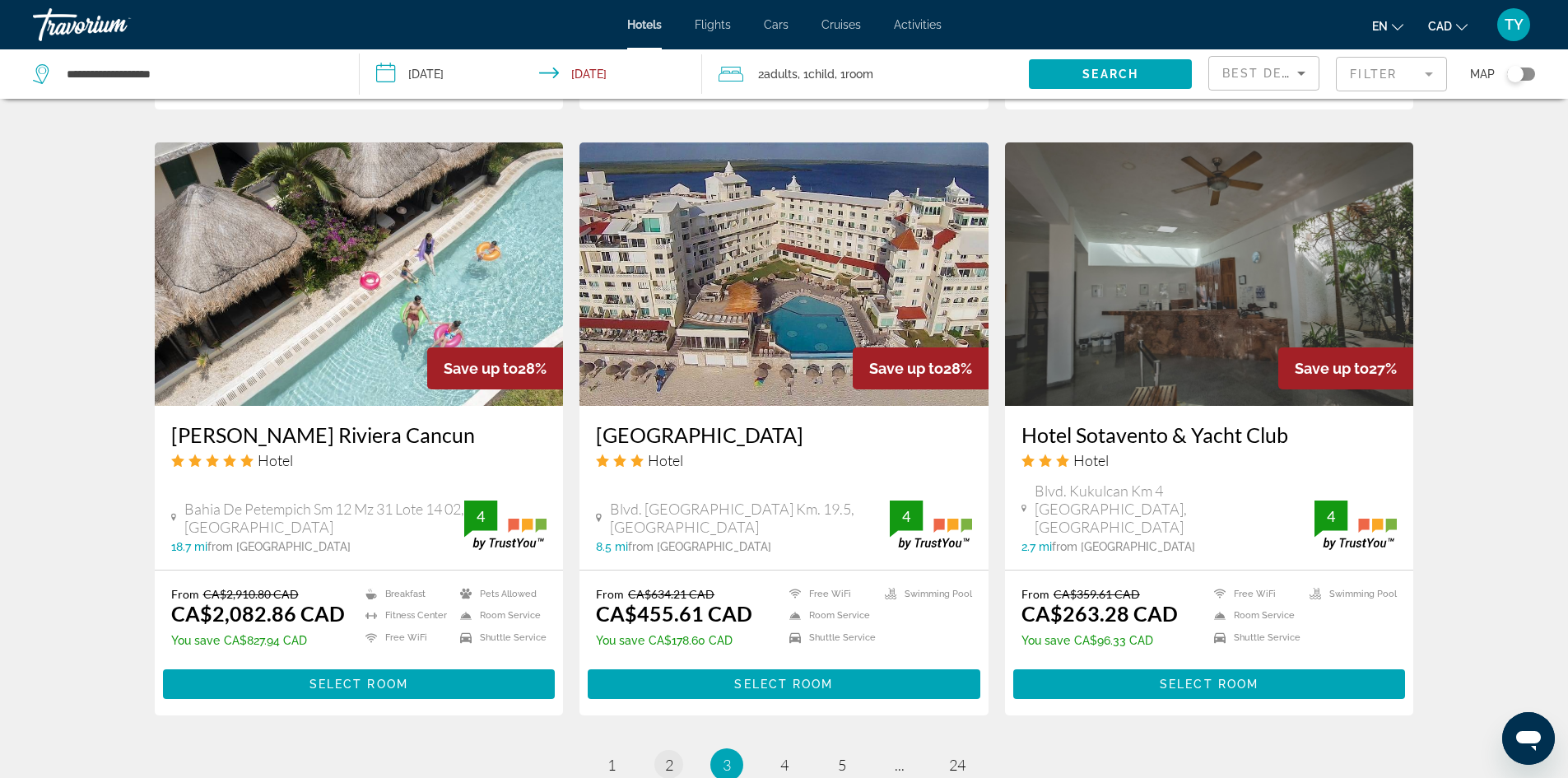
scroll to position [2058, 0]
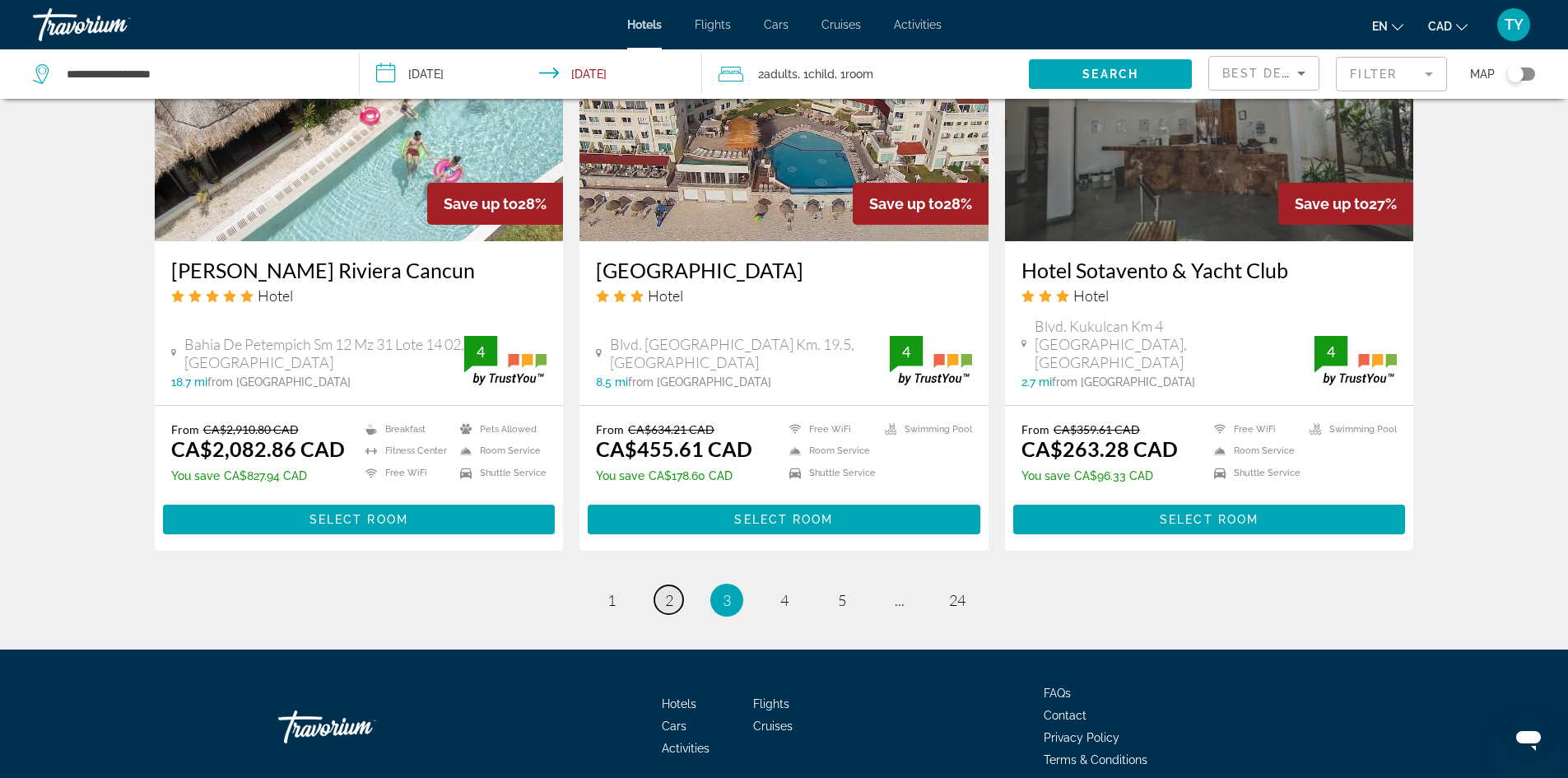
click at [676, 585] on link "page 2" at bounding box center [669, 599] width 29 height 29
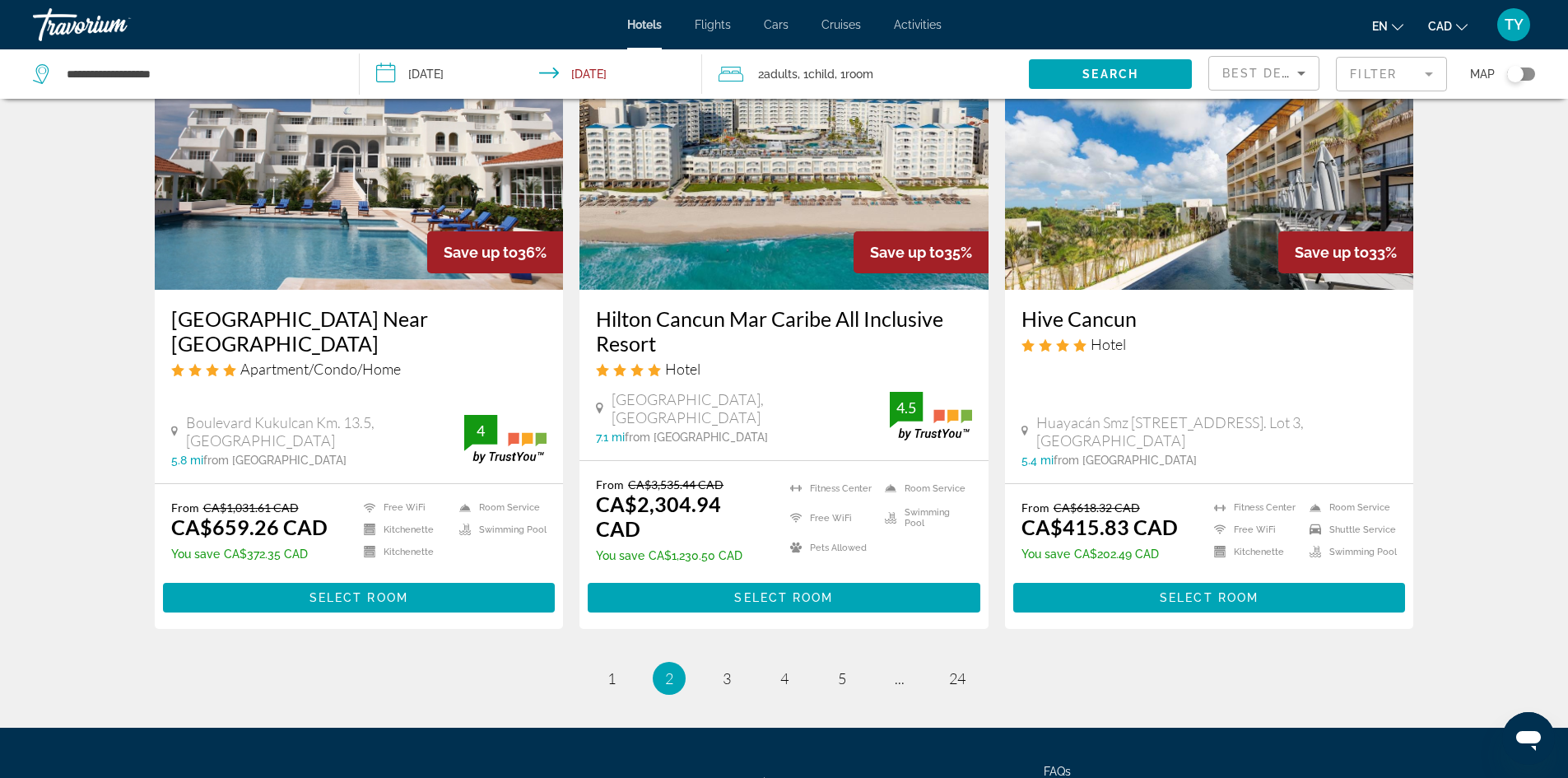
scroll to position [2058, 0]
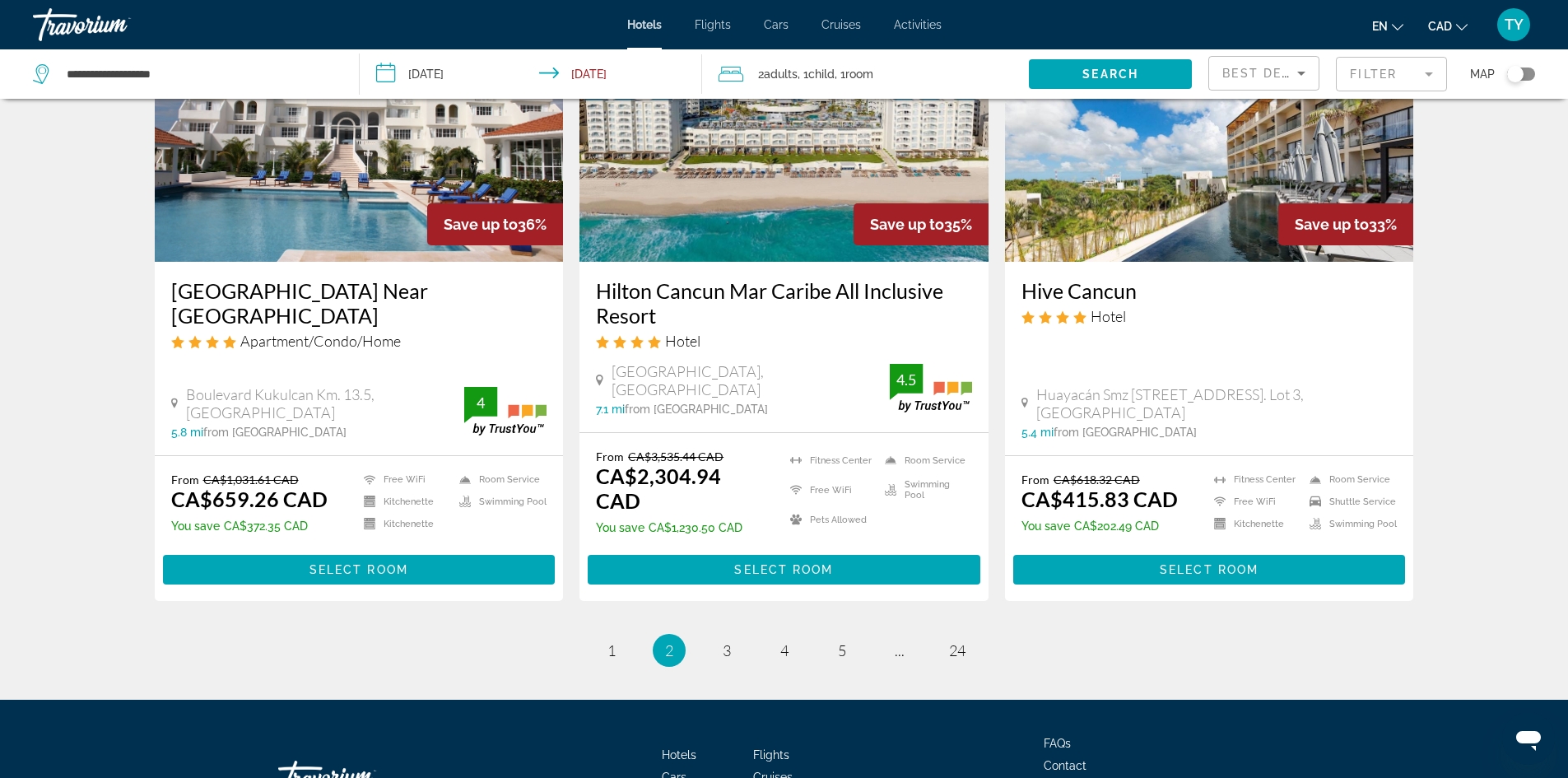
click at [667, 641] on span "2" at bounding box center [669, 650] width 8 height 18
click at [612, 641] on span "1" at bounding box center [611, 650] width 8 height 18
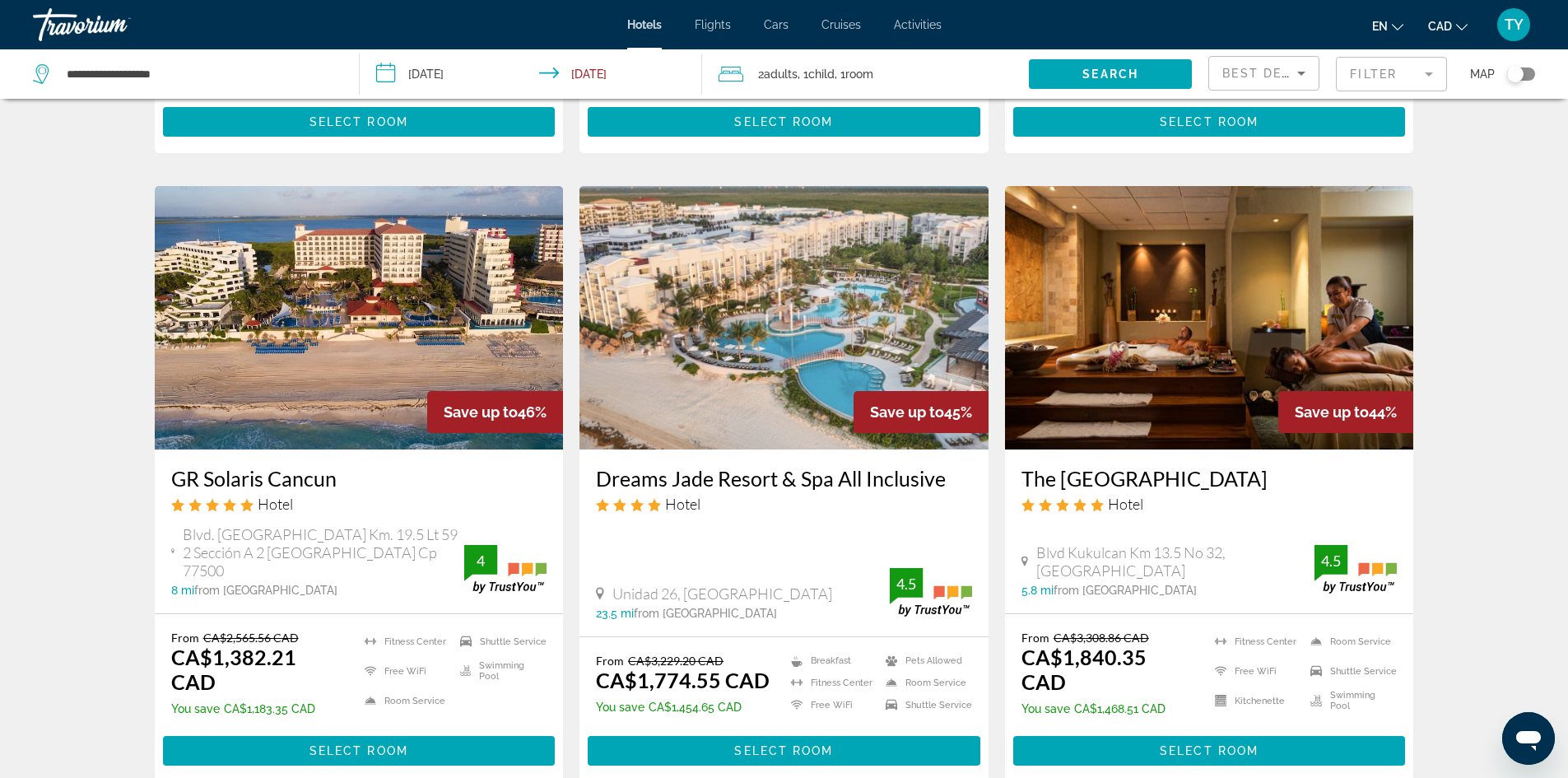
scroll to position [1234, 0]
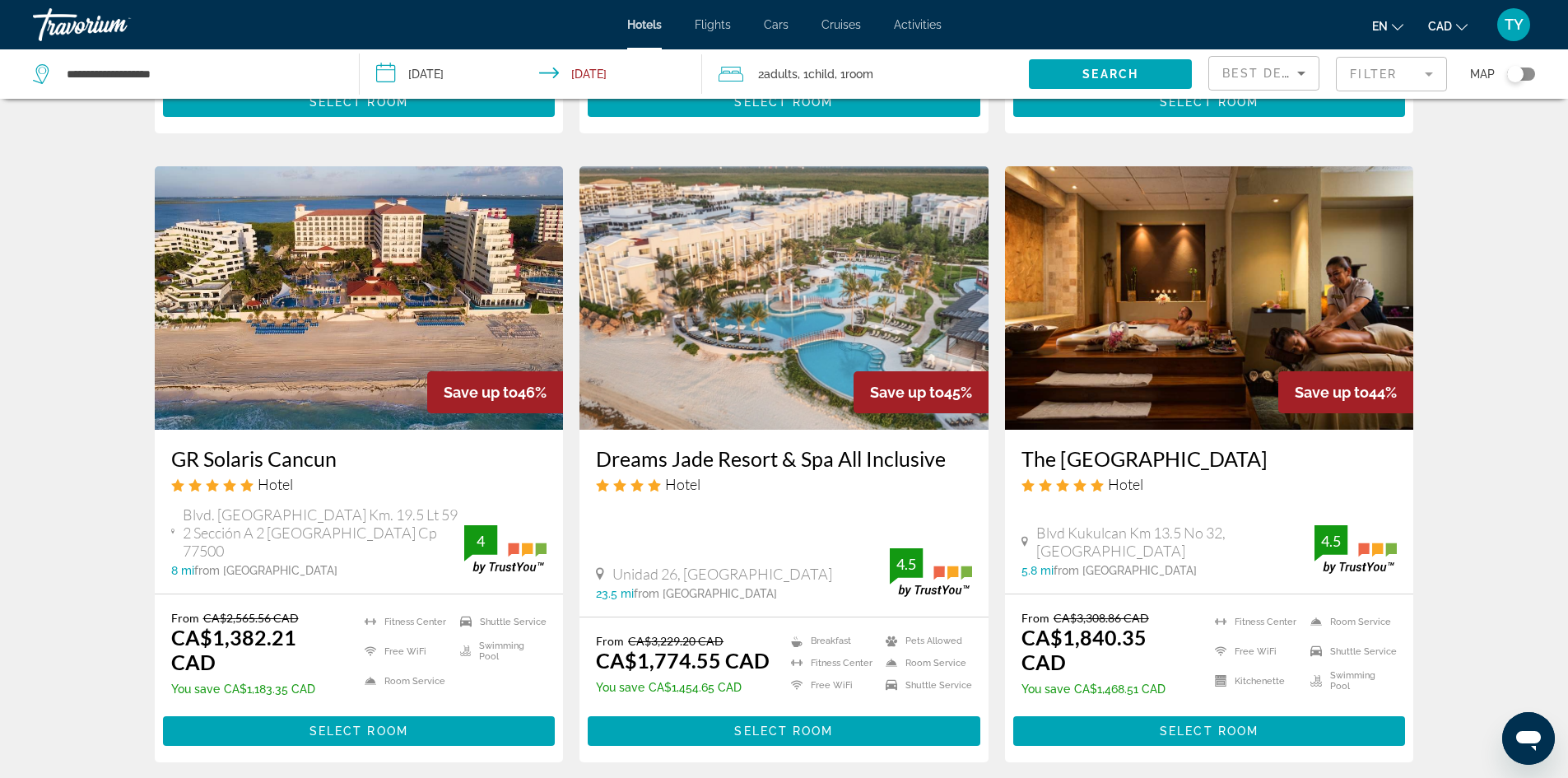
click at [697, 251] on img "Main content" at bounding box center [784, 297] width 409 height 264
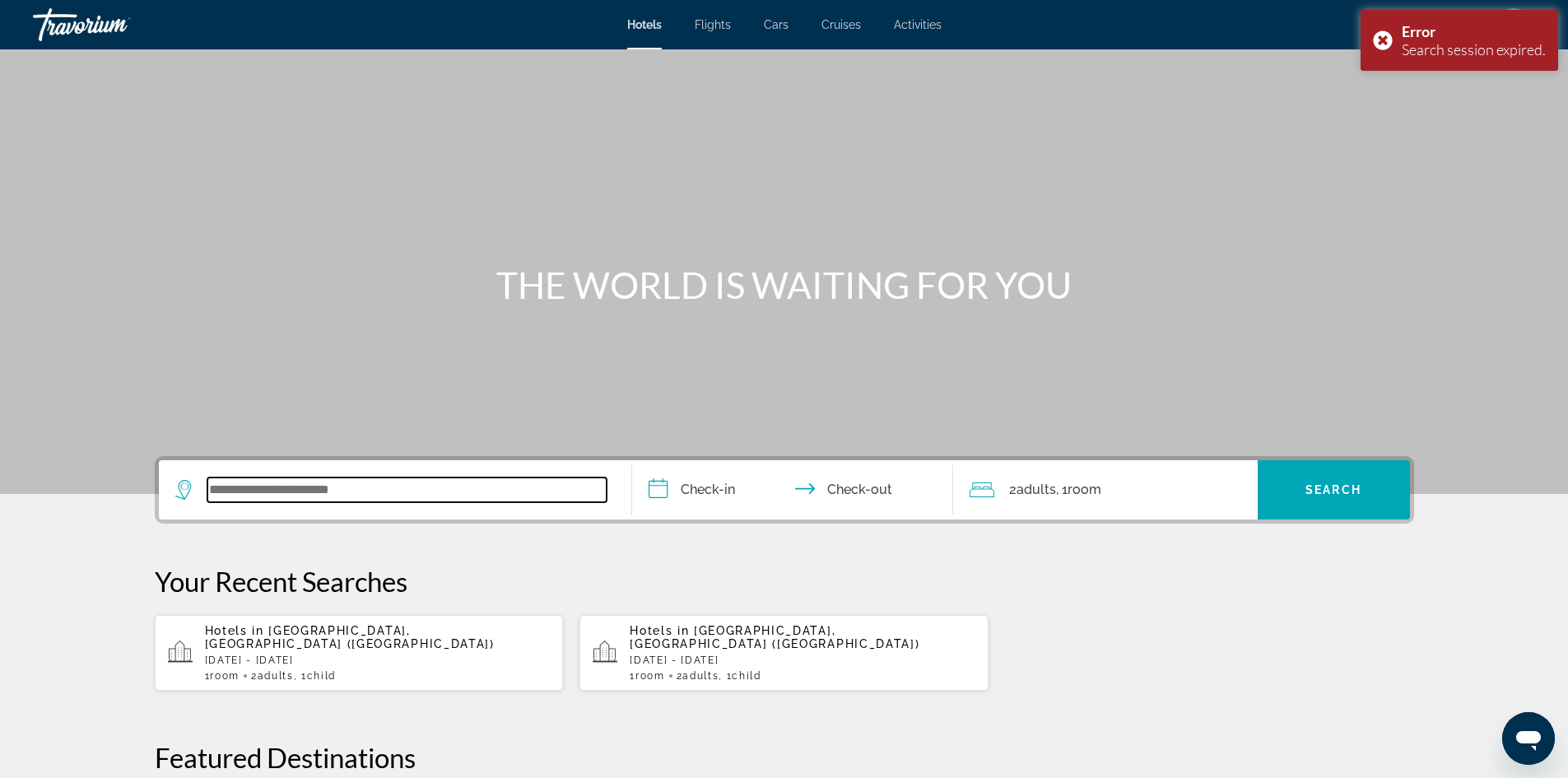
click at [340, 488] on input "Search widget" at bounding box center [407, 489] width 399 height 25
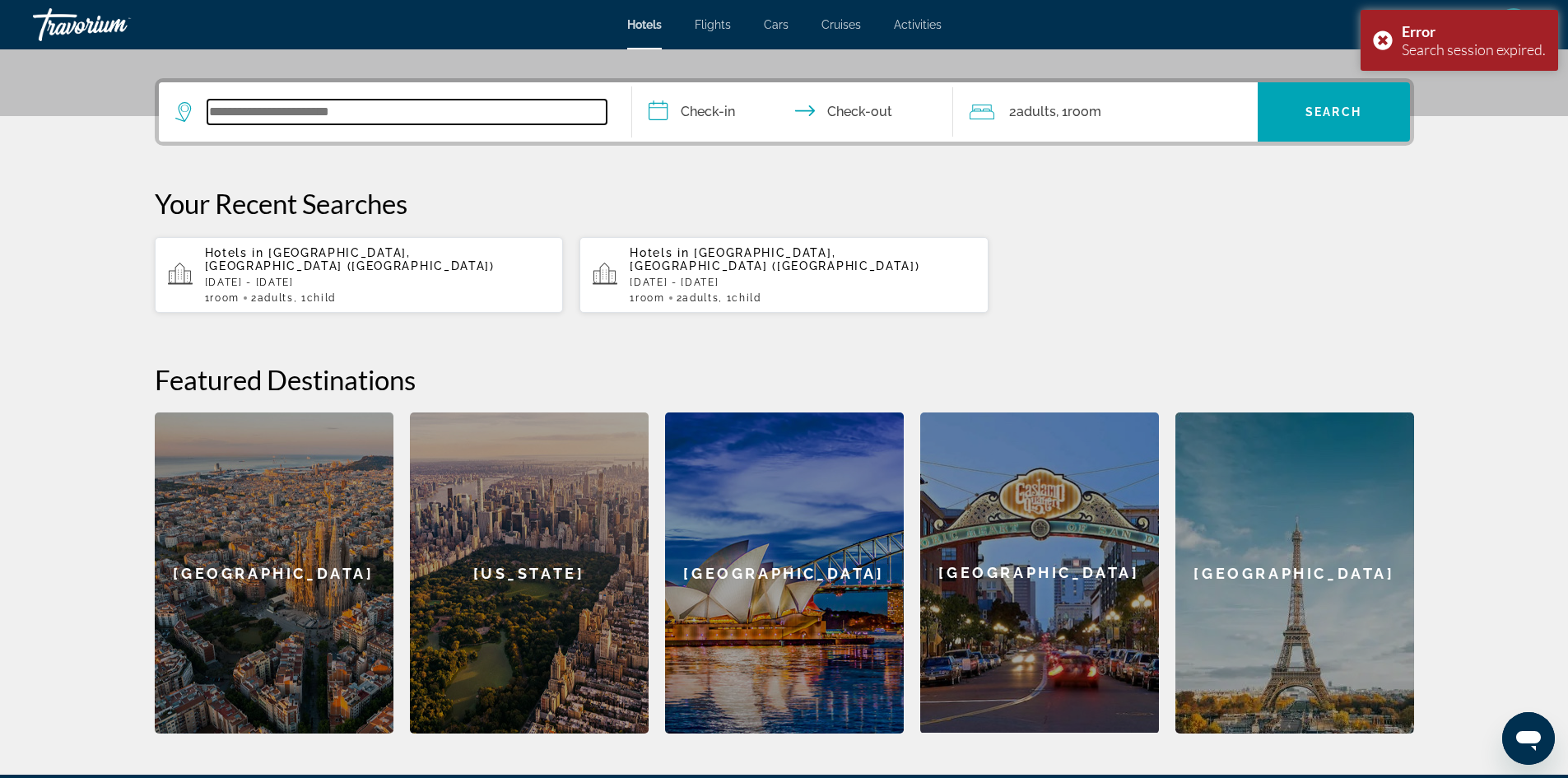
scroll to position [403, 0]
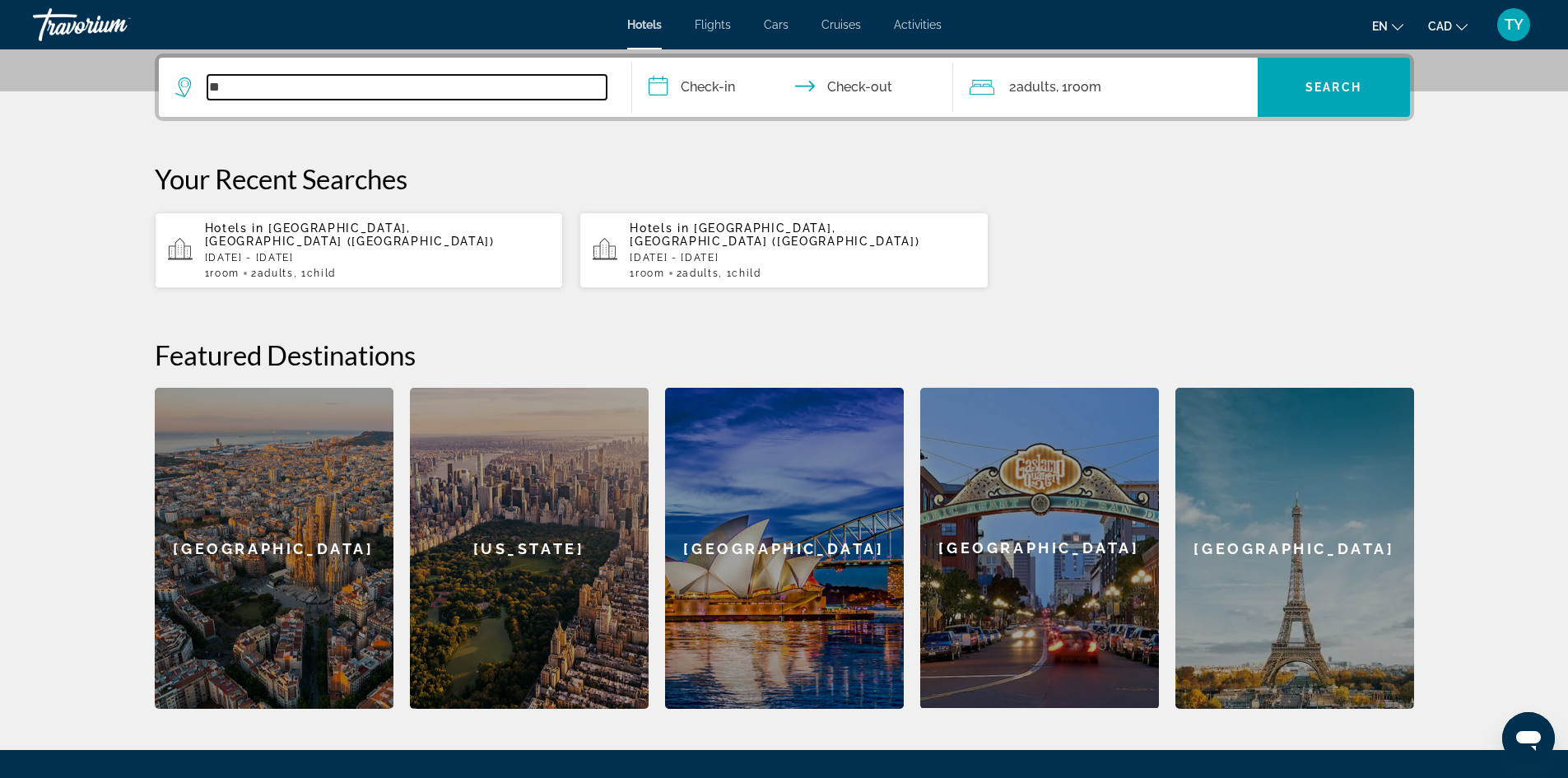
type input "**"
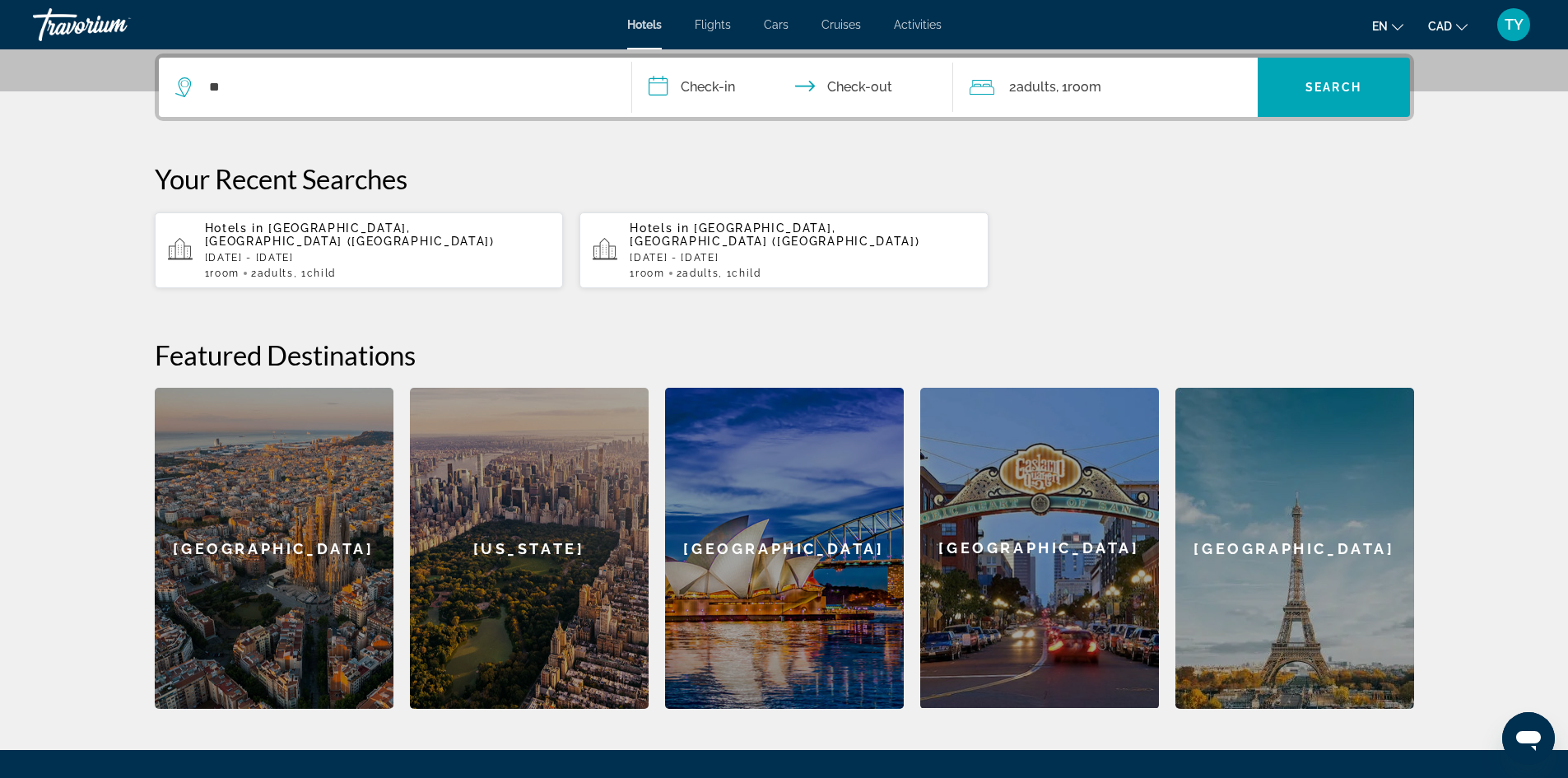
click at [334, 252] on p "[DATE] - [DATE]" at bounding box center [377, 257] width 346 height 12
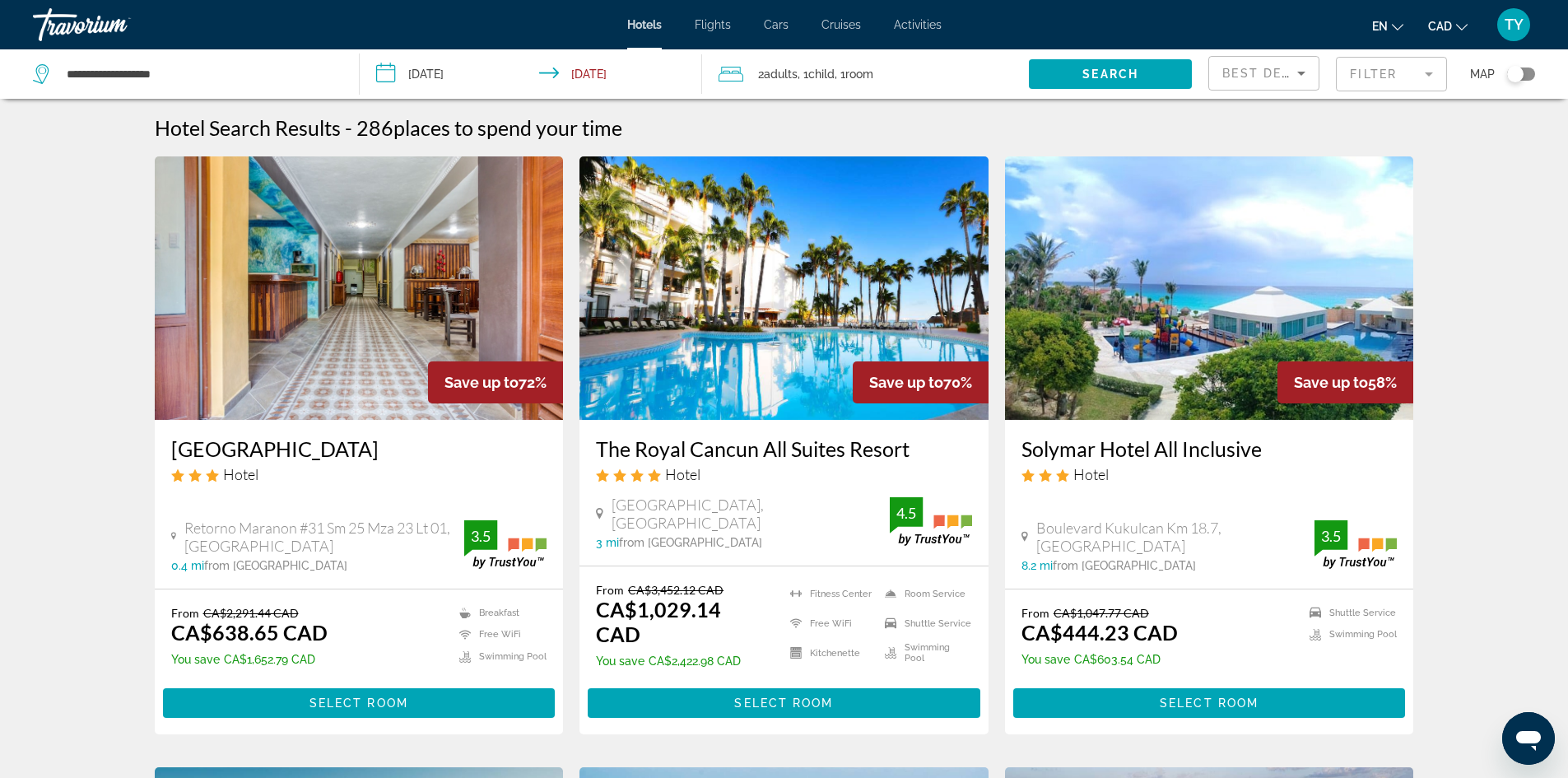
click at [714, 399] on img "Main content" at bounding box center [784, 288] width 409 height 264
click at [793, 404] on img "Main content" at bounding box center [784, 288] width 409 height 264
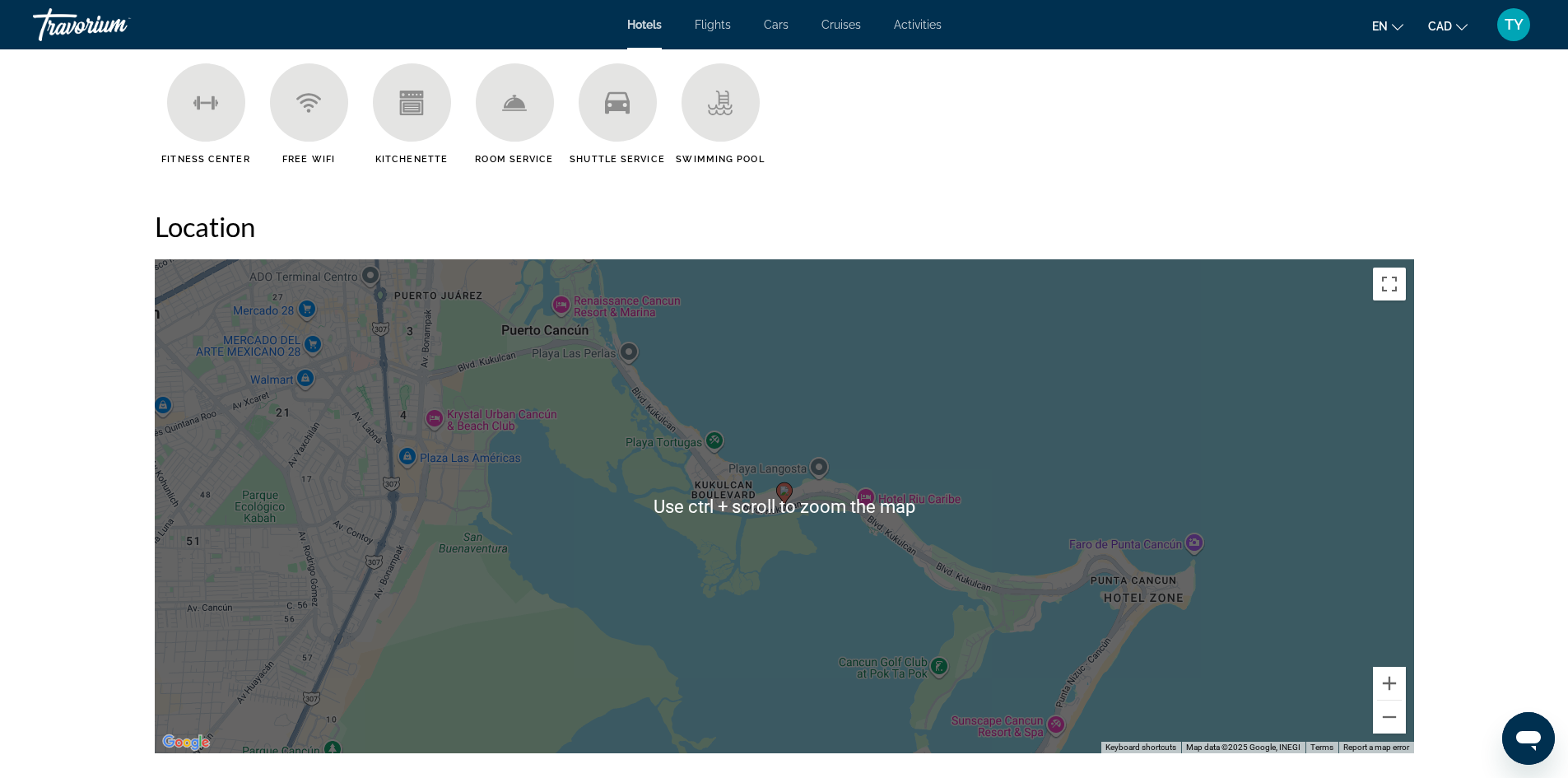
scroll to position [1399, 0]
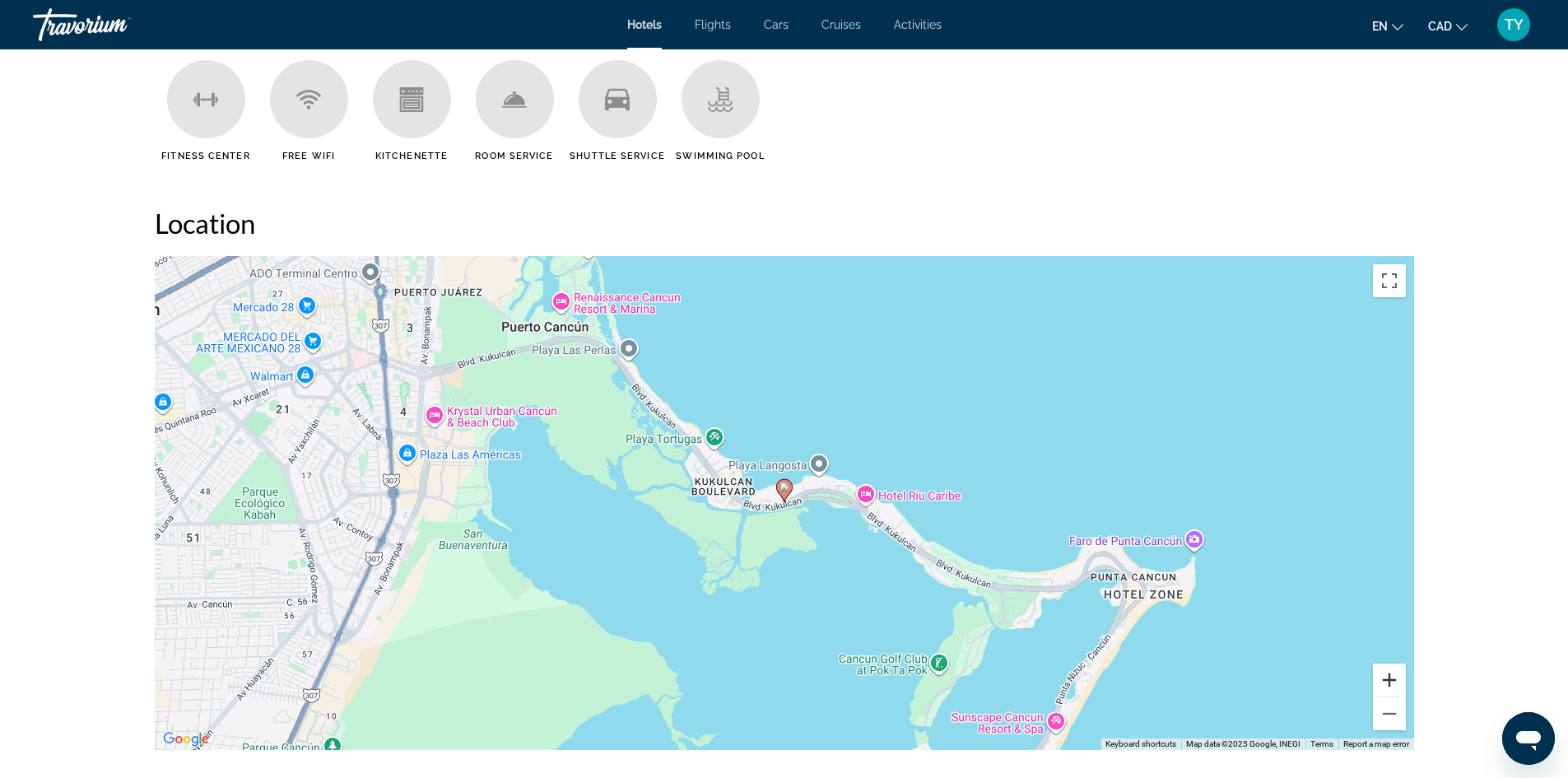
click at [1382, 676] on button "Zoom in" at bounding box center [1389, 680] width 33 height 33
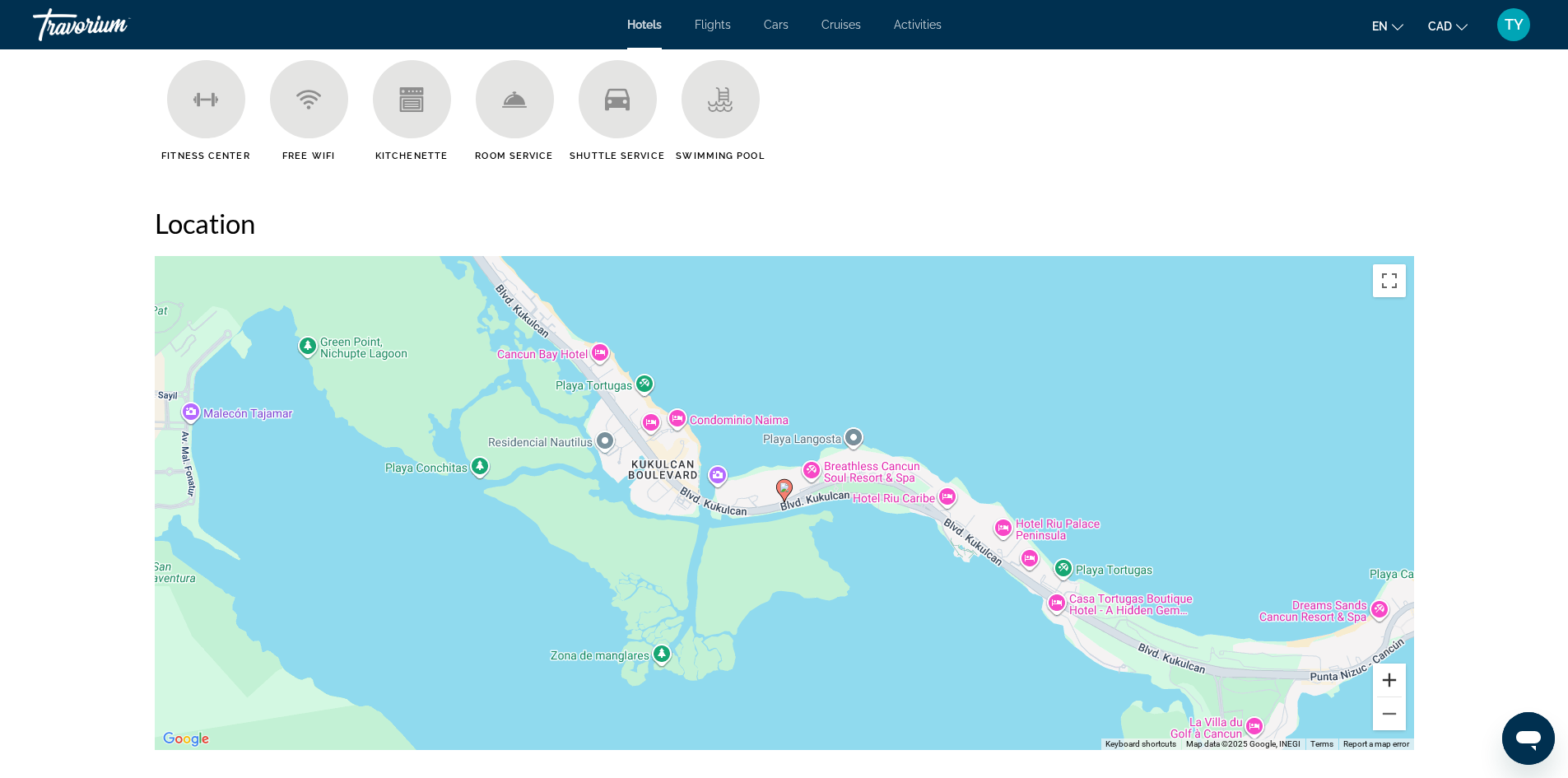
click at [1382, 676] on button "Zoom in" at bounding box center [1389, 680] width 33 height 33
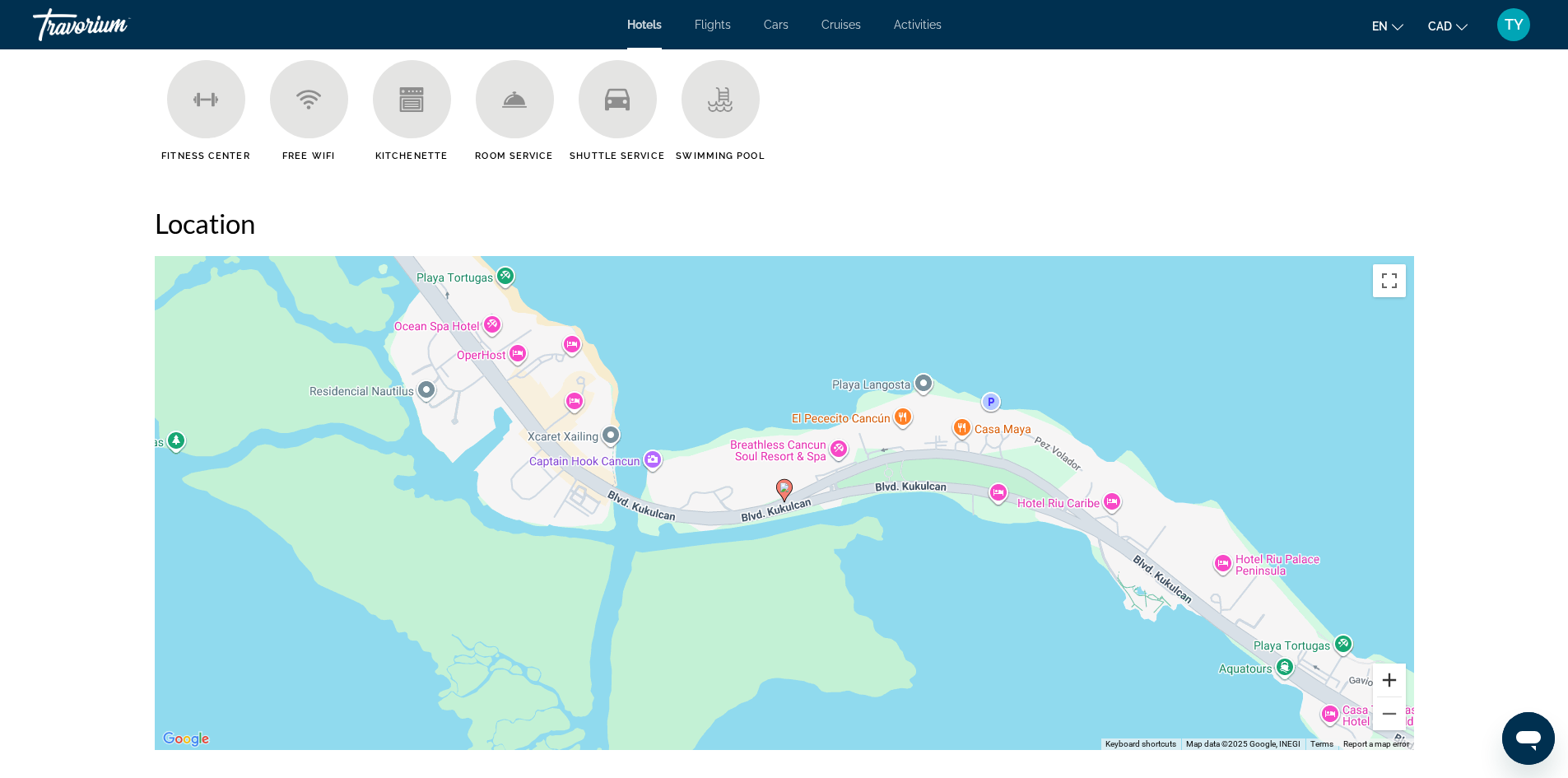
click at [1383, 676] on button "Zoom in" at bounding box center [1389, 680] width 33 height 33
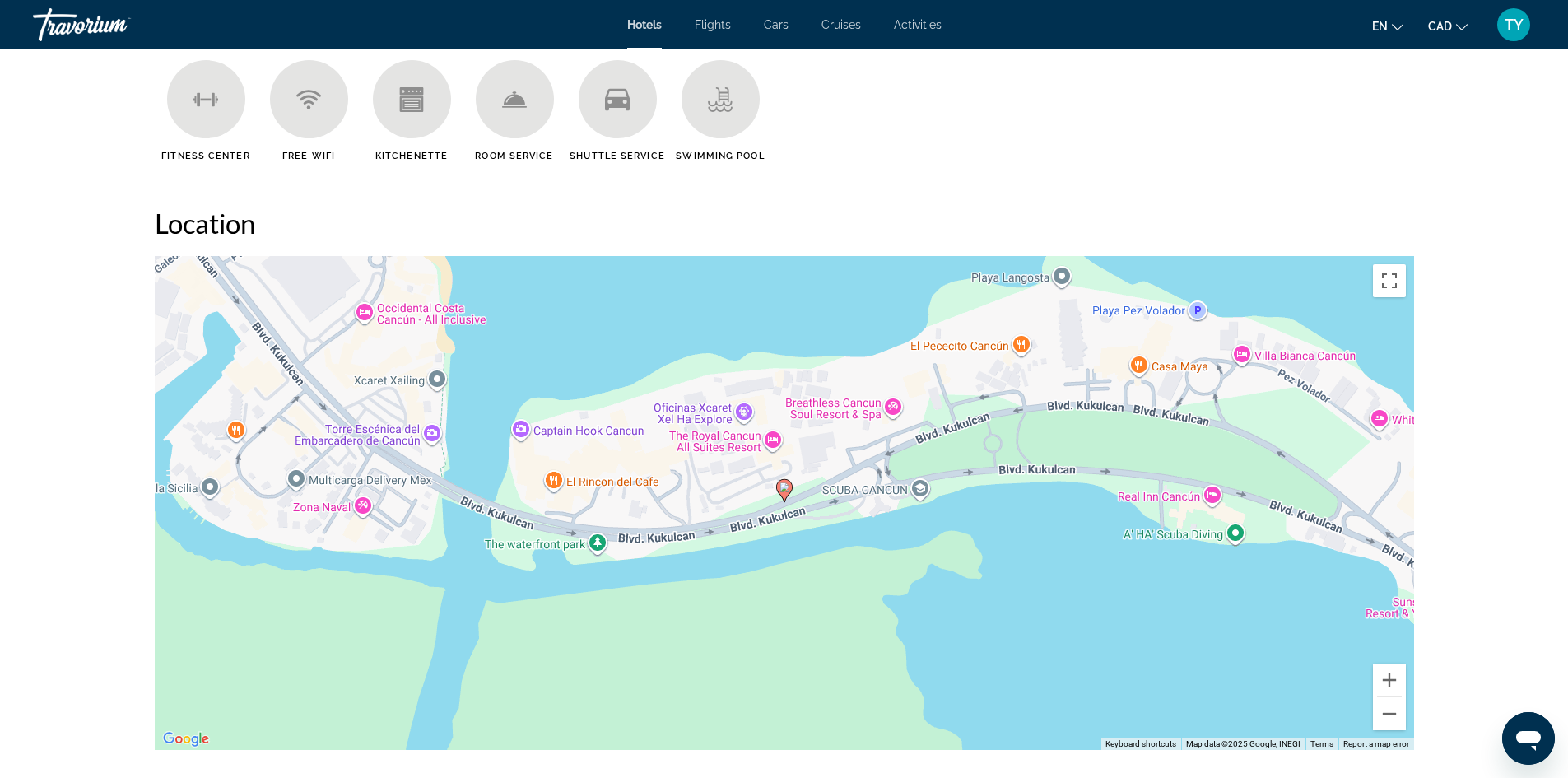
click at [769, 437] on div "To activate drag with keyboard, press Alt + Enter. Once in keyboard drag state,…" at bounding box center [784, 503] width 1260 height 494
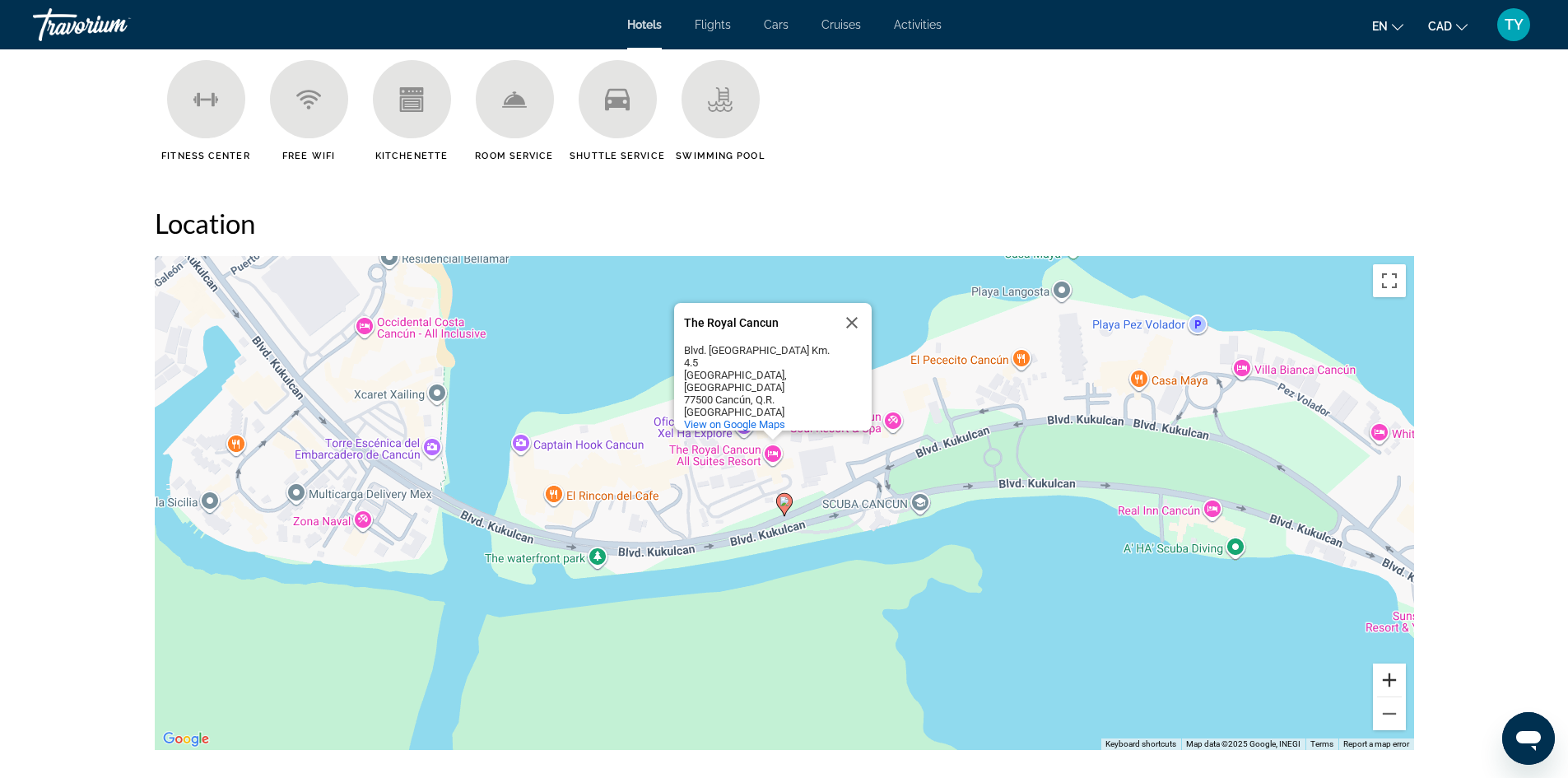
click at [1388, 687] on button "Zoom in" at bounding box center [1389, 680] width 33 height 33
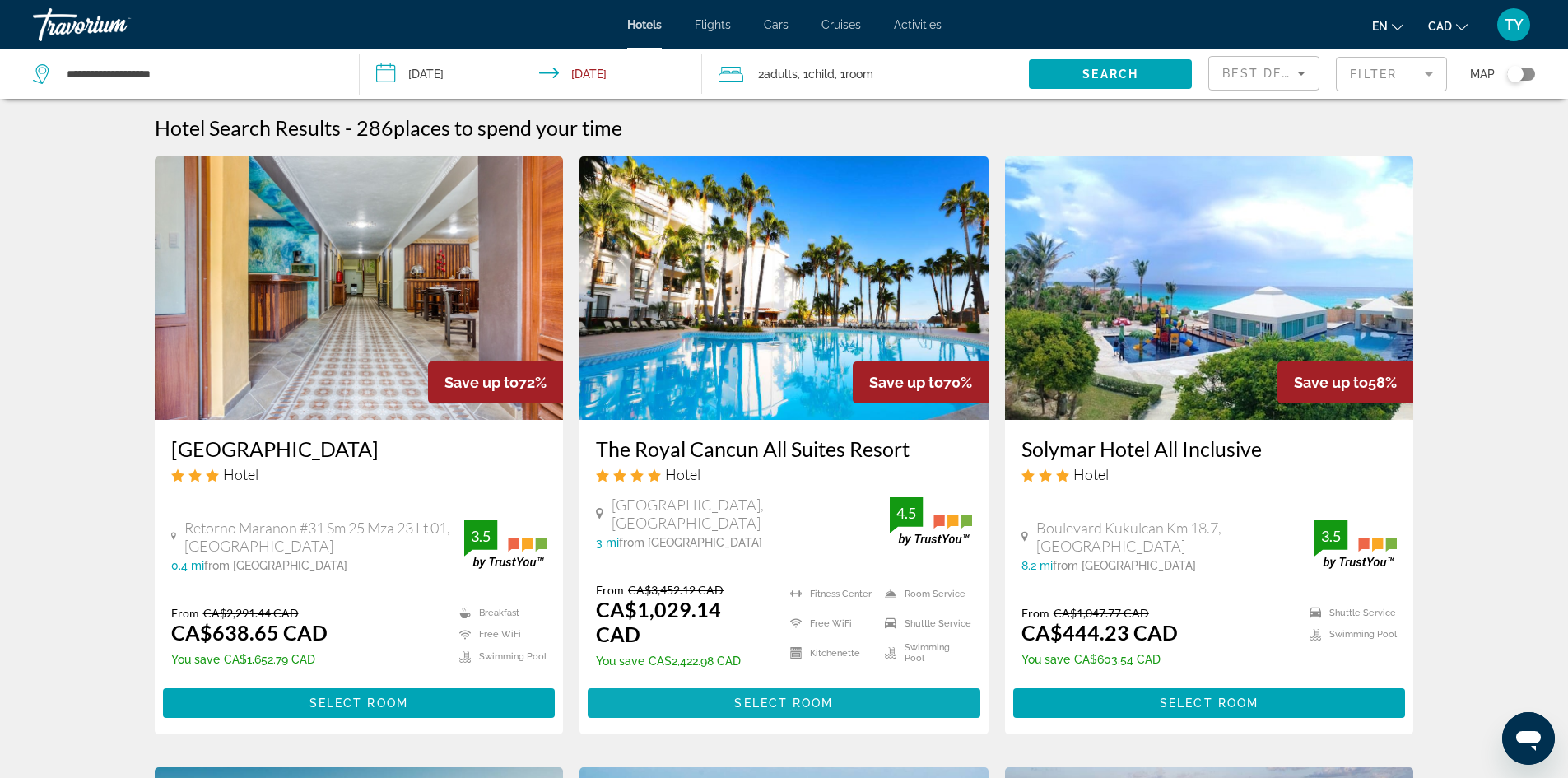
click at [782, 697] on span "Select Room" at bounding box center [784, 703] width 99 height 13
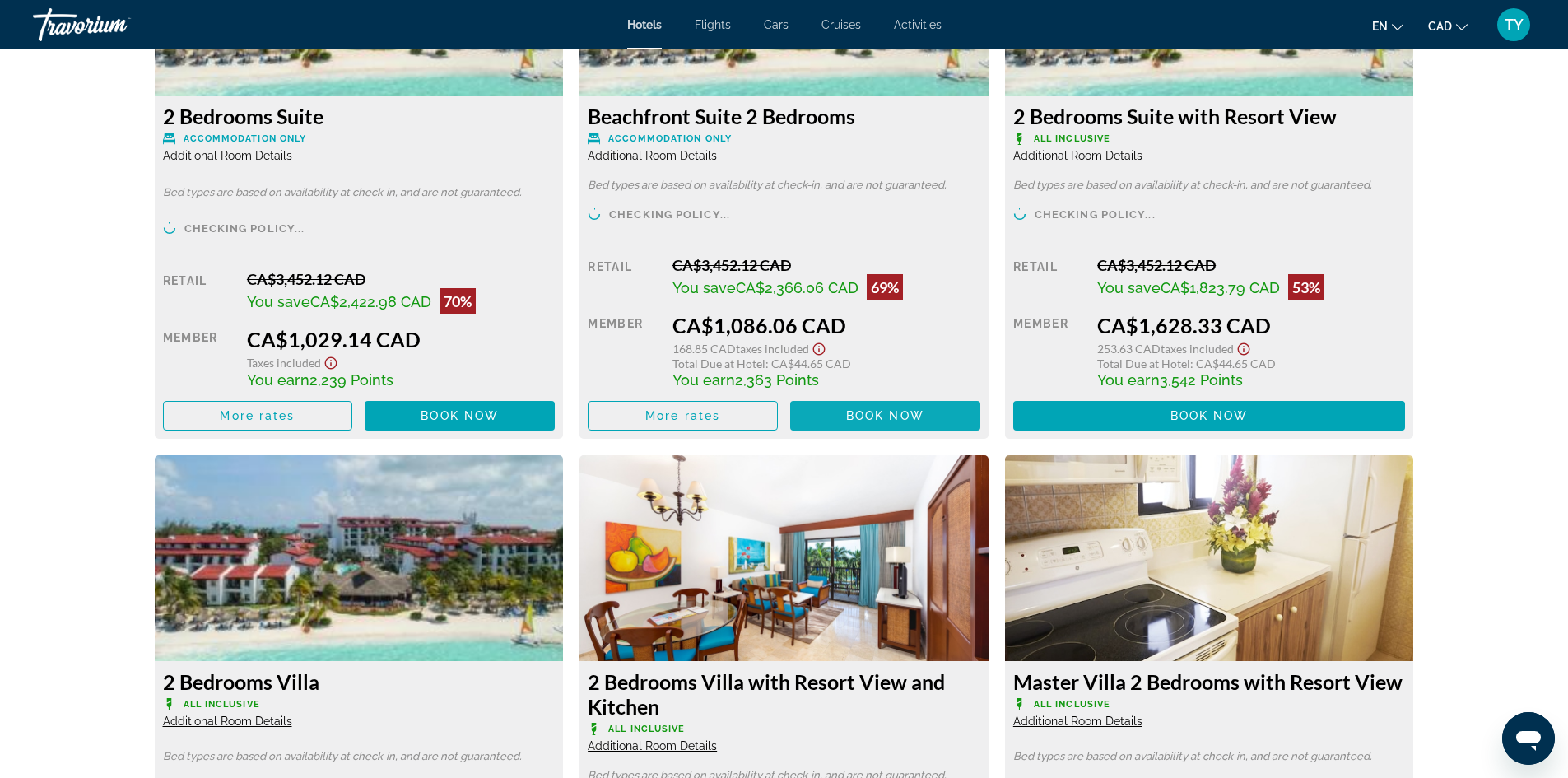
scroll to position [2469, 0]
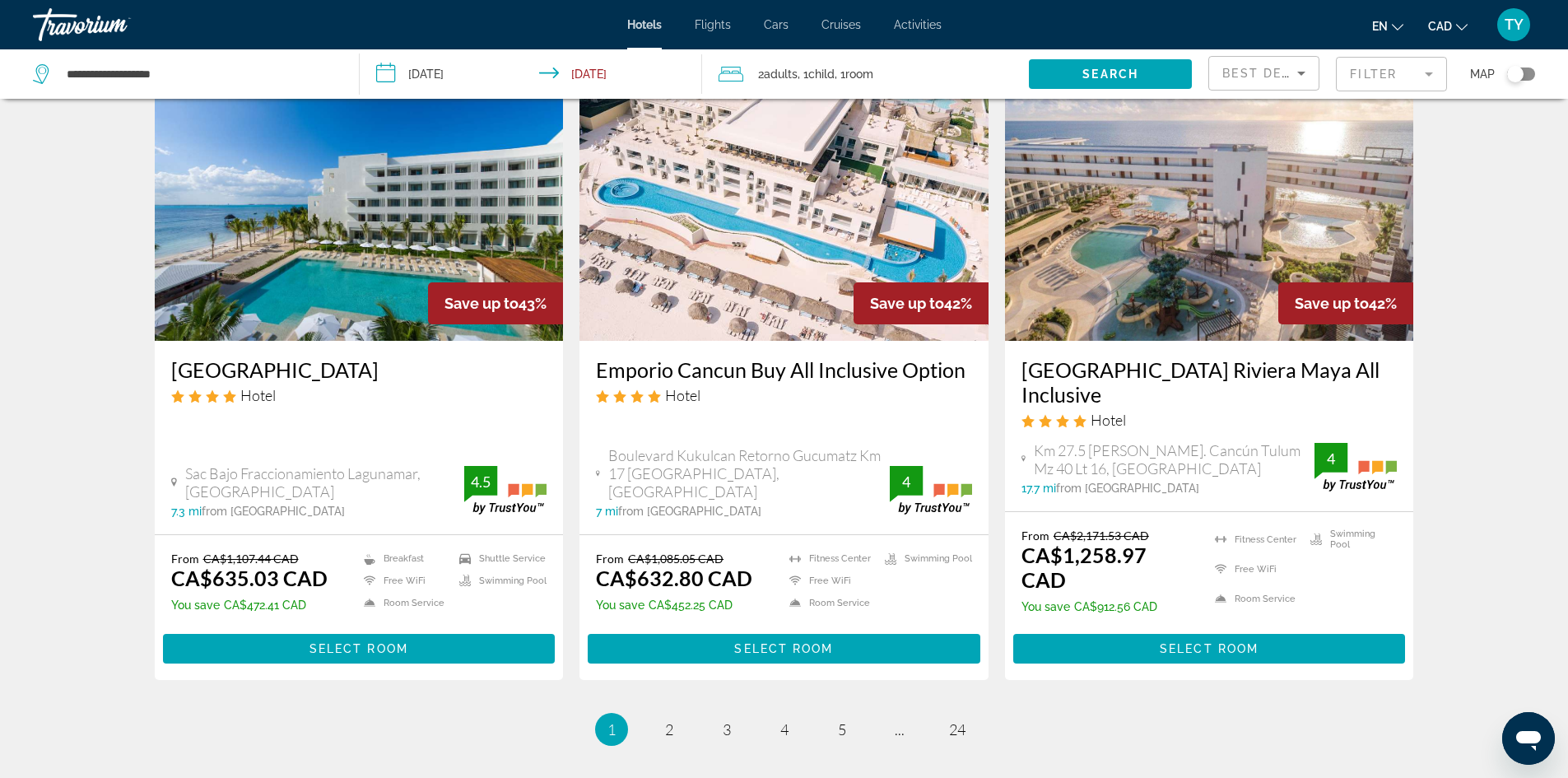
scroll to position [1975, 0]
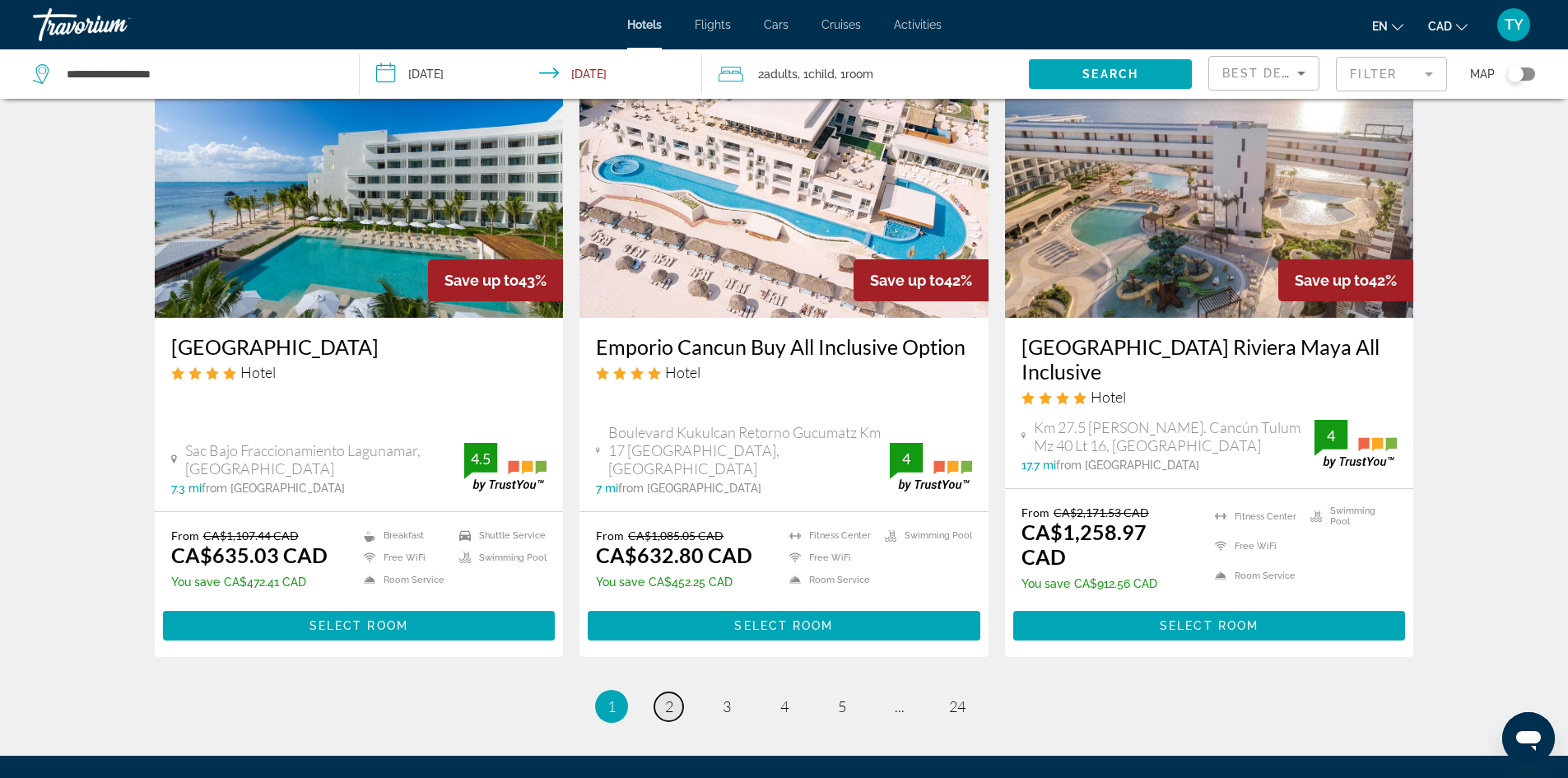
click at [672, 697] on span "2" at bounding box center [669, 706] width 8 height 18
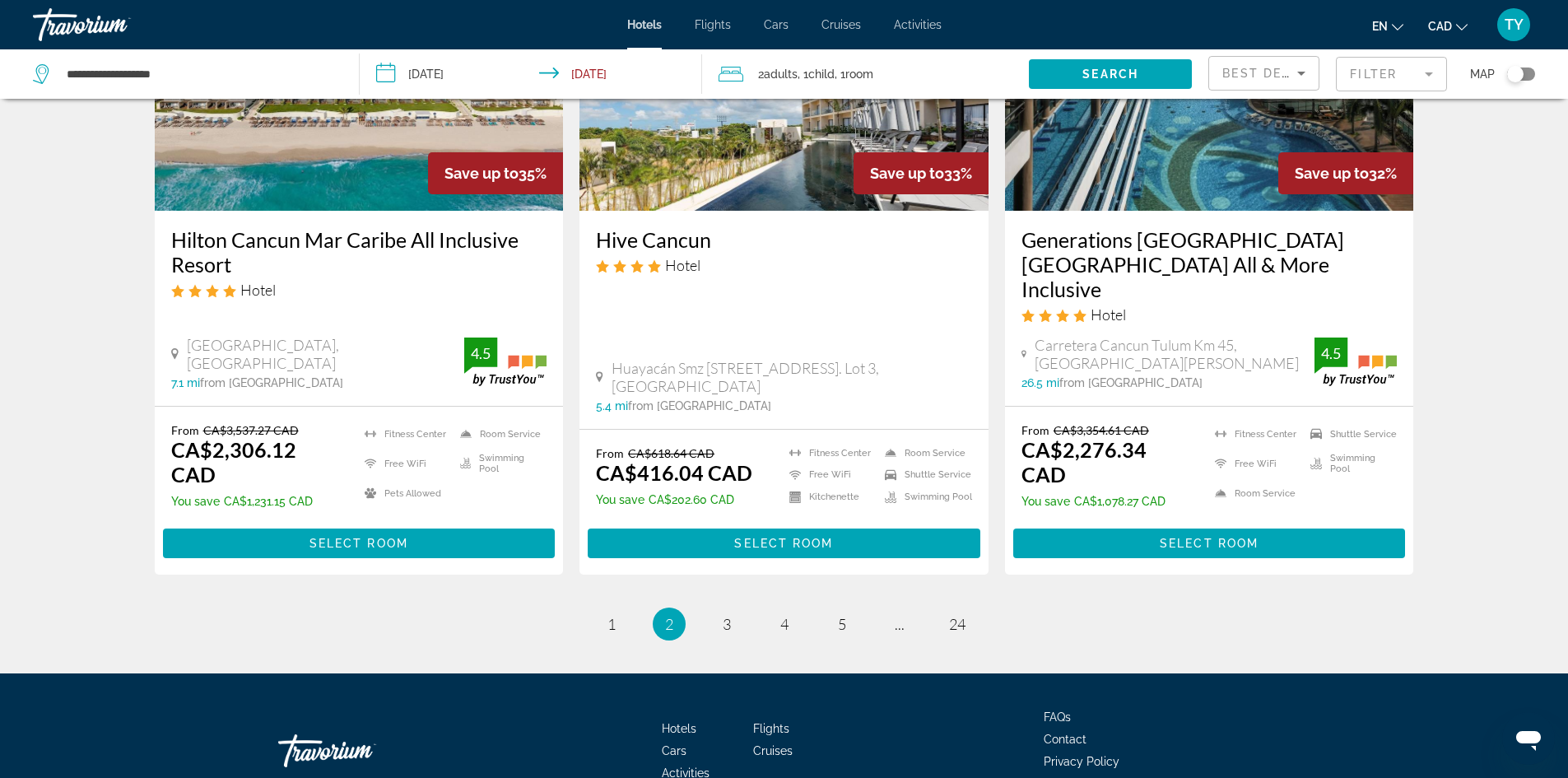
scroll to position [2118, 0]
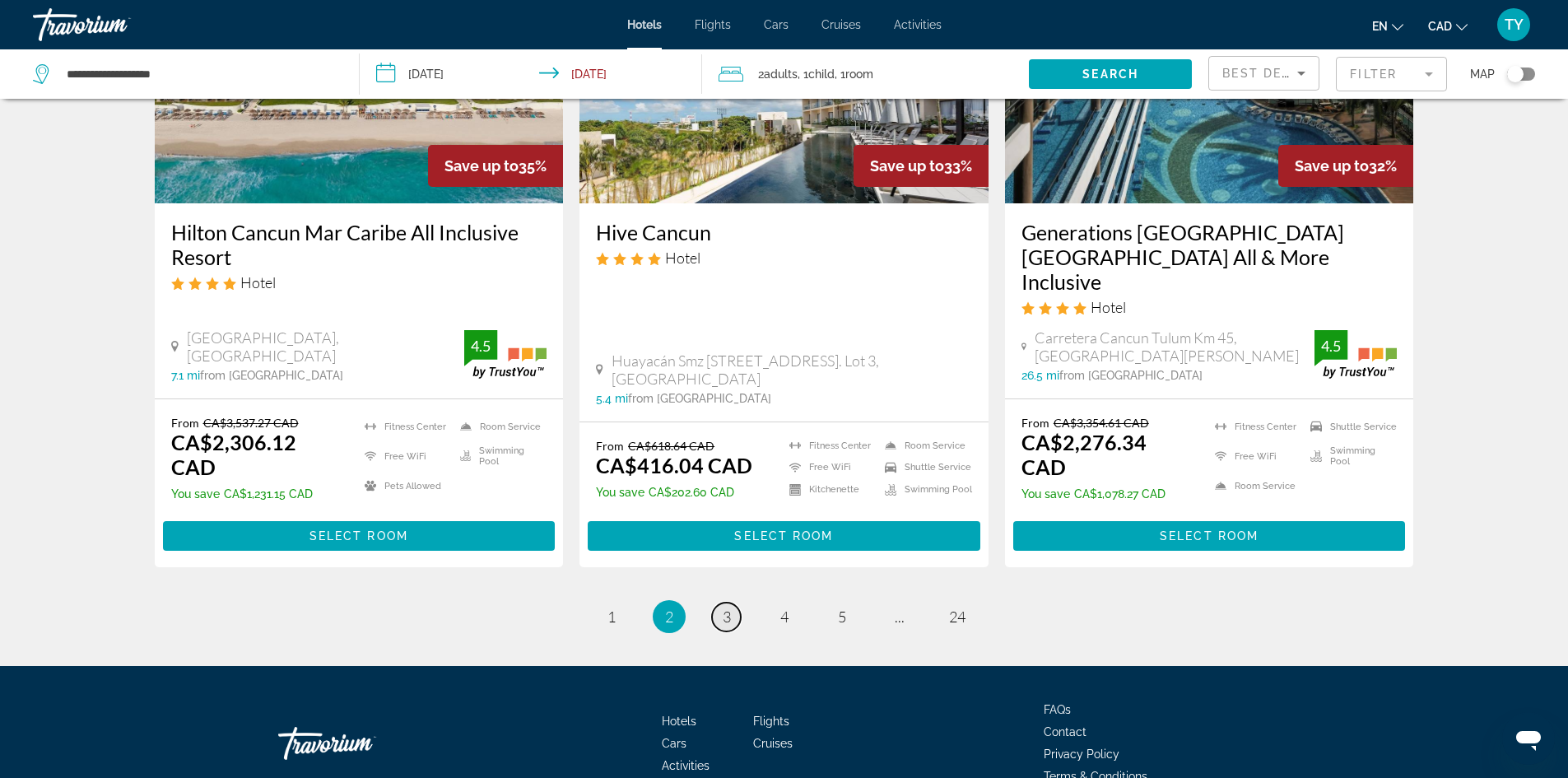
click at [729, 607] on span "3" at bounding box center [726, 616] width 8 height 18
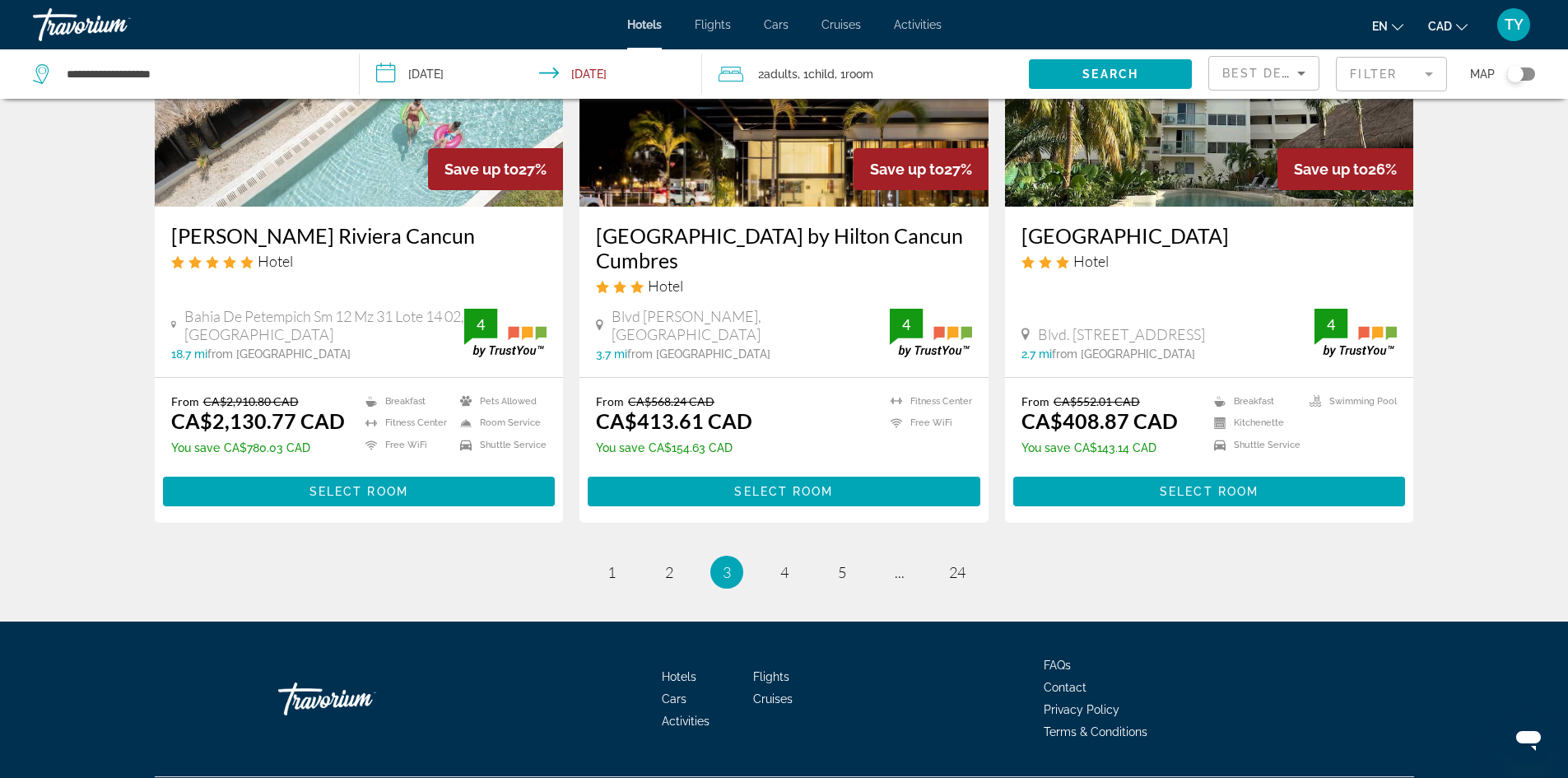
scroll to position [2045, 0]
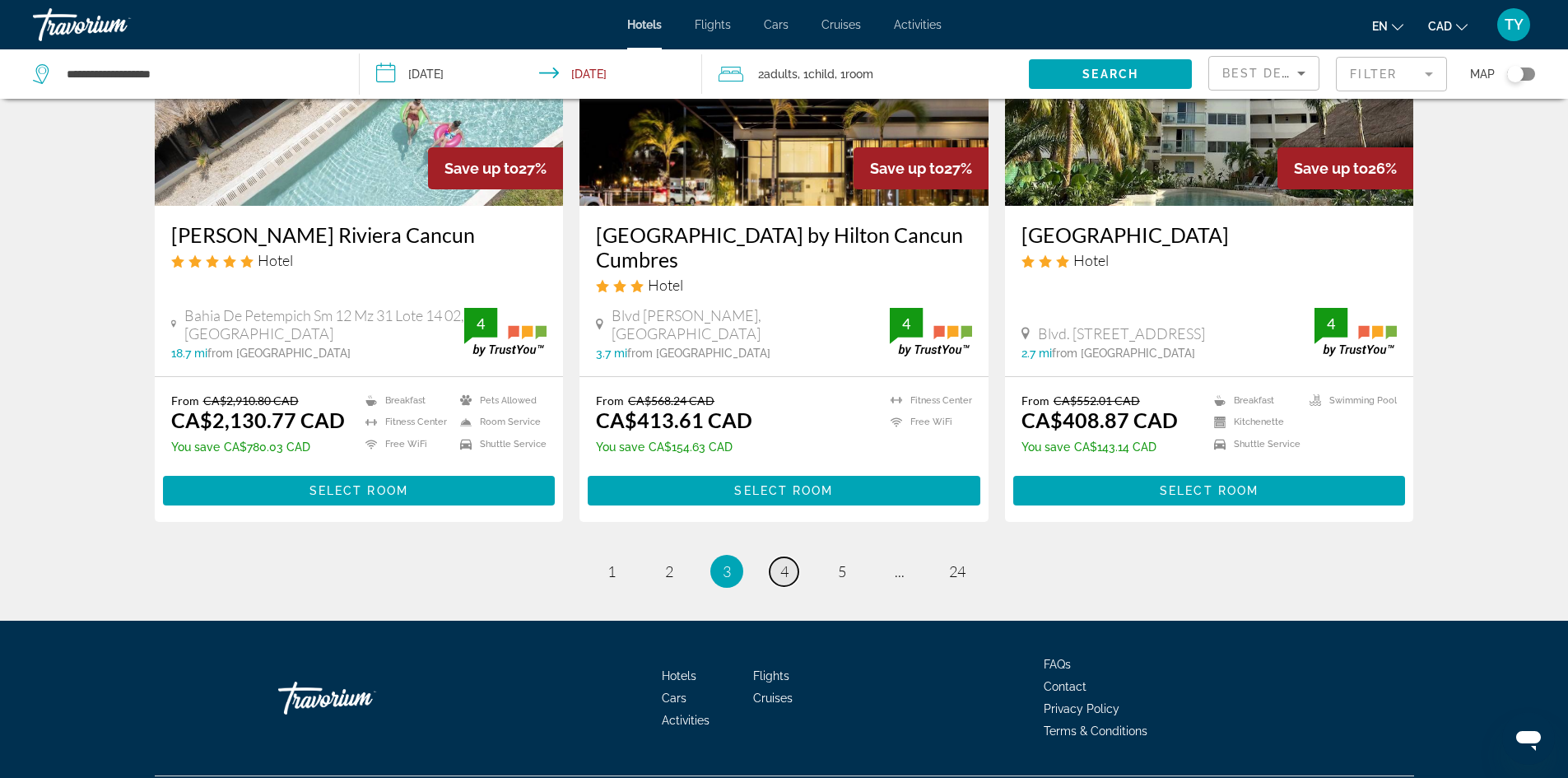
click at [785, 562] on span "4" at bounding box center [784, 571] width 8 height 18
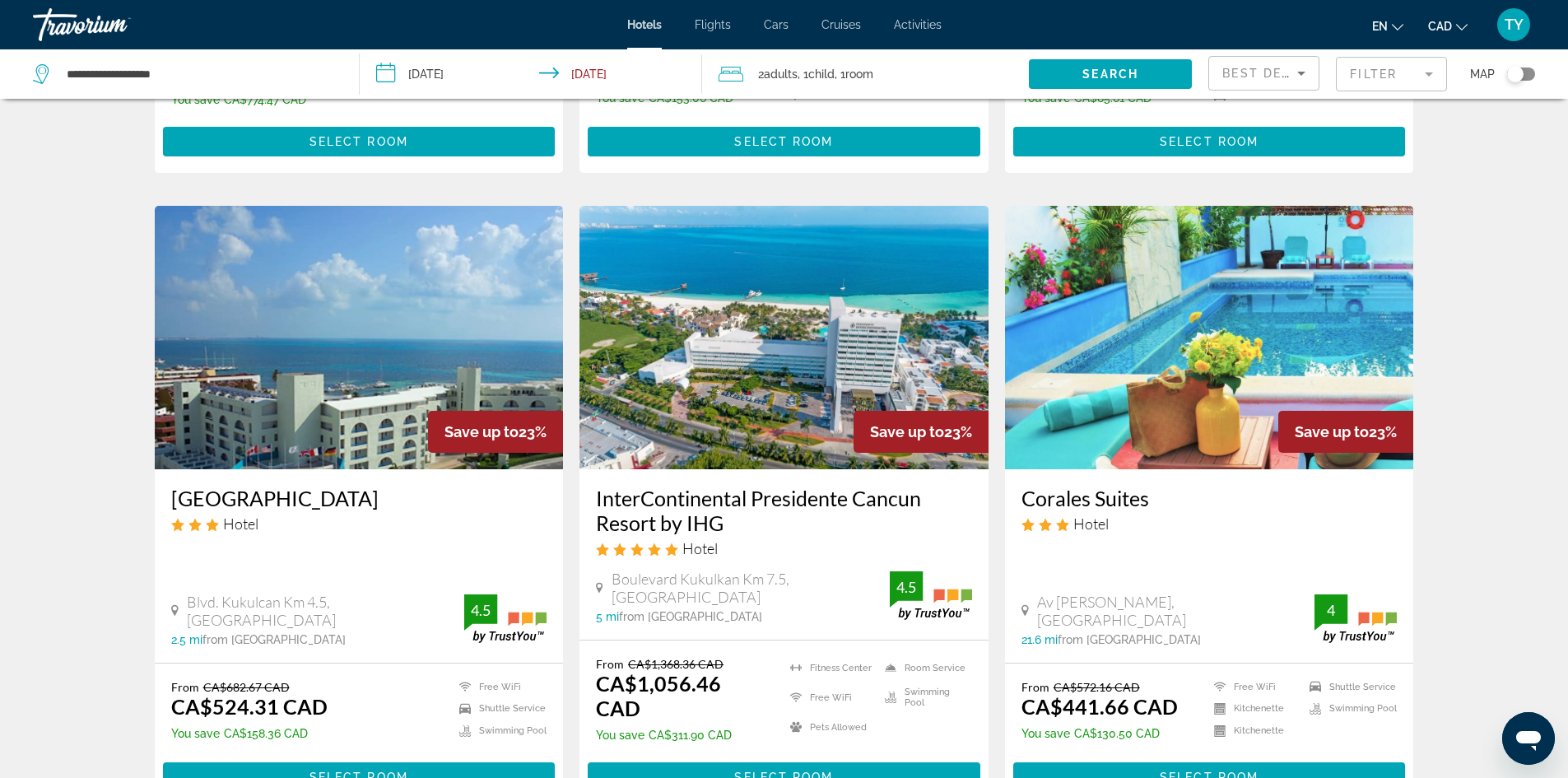
scroll to position [1975, 0]
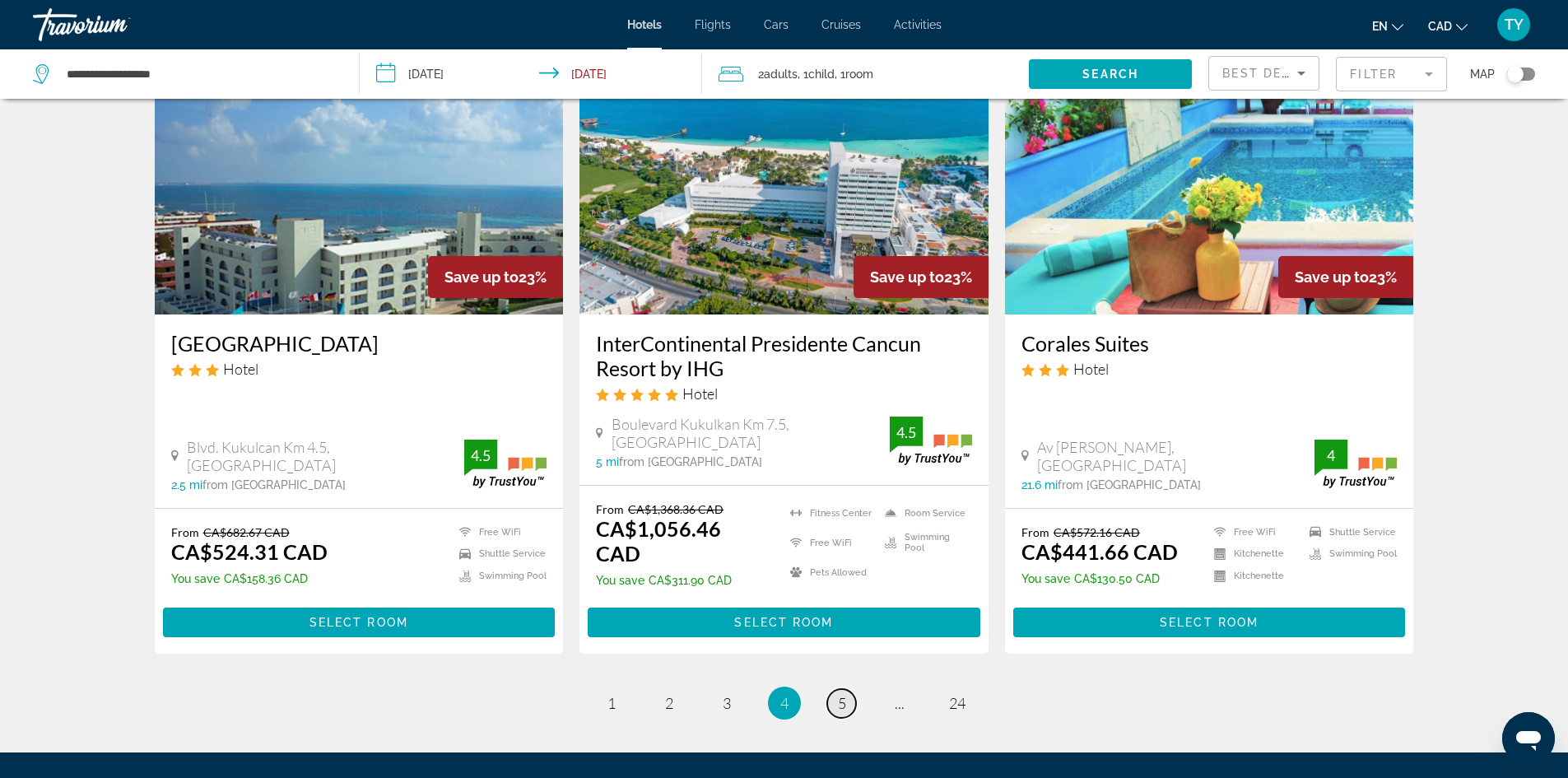
click at [848, 689] on link "page 5" at bounding box center [842, 703] width 29 height 29
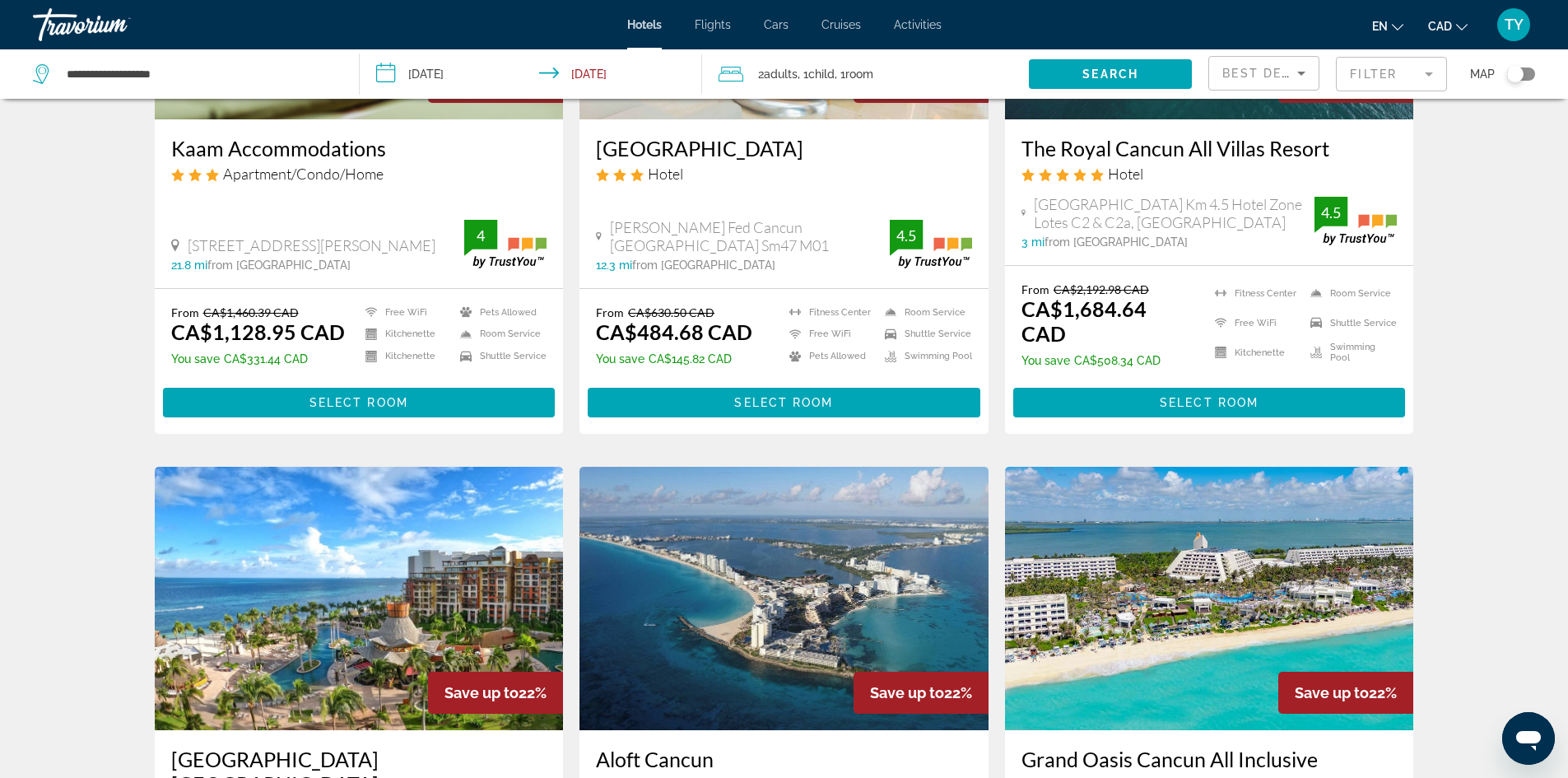
scroll to position [494, 0]
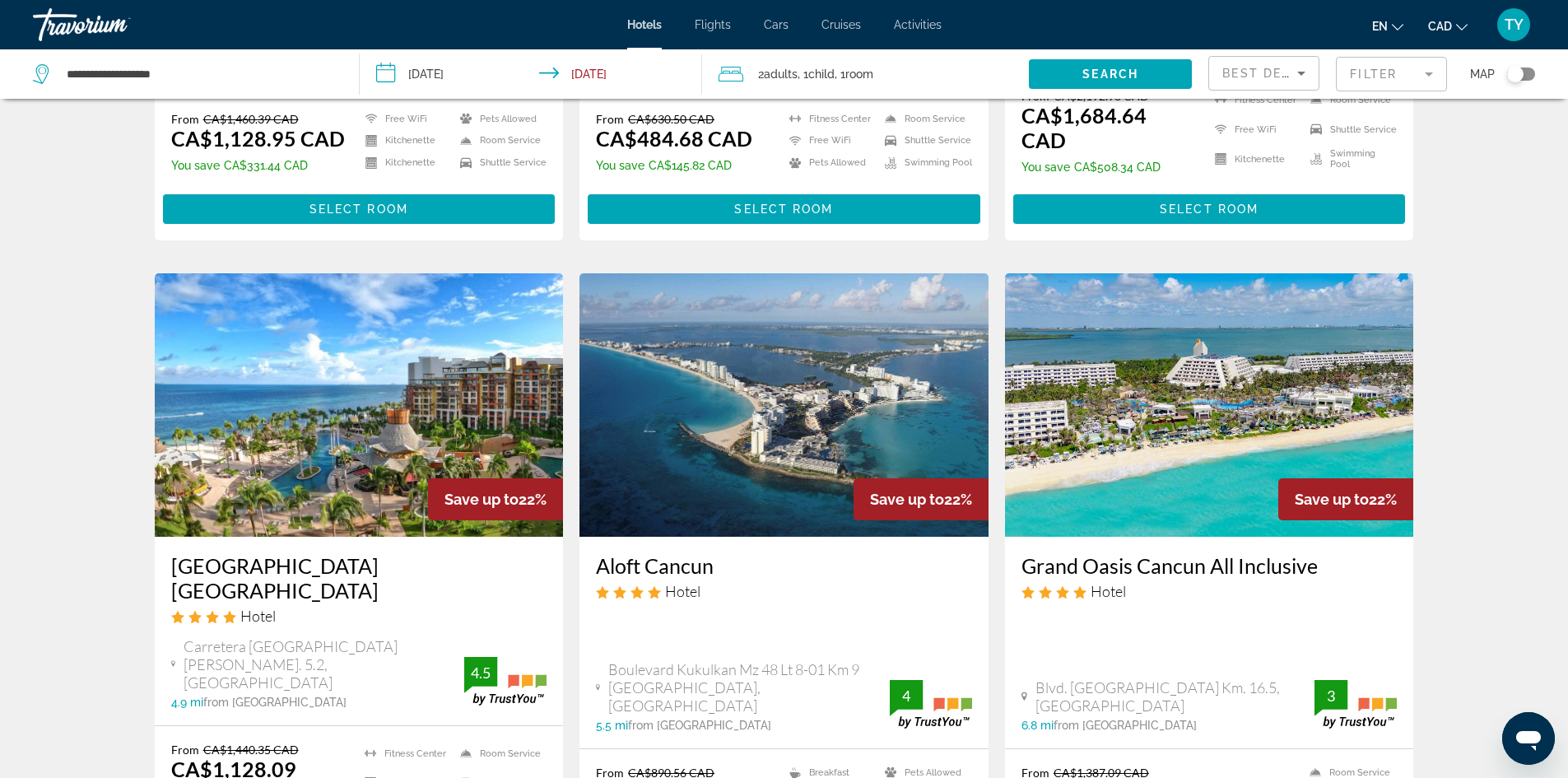
click at [256, 463] on img "Main content" at bounding box center [359, 405] width 409 height 264
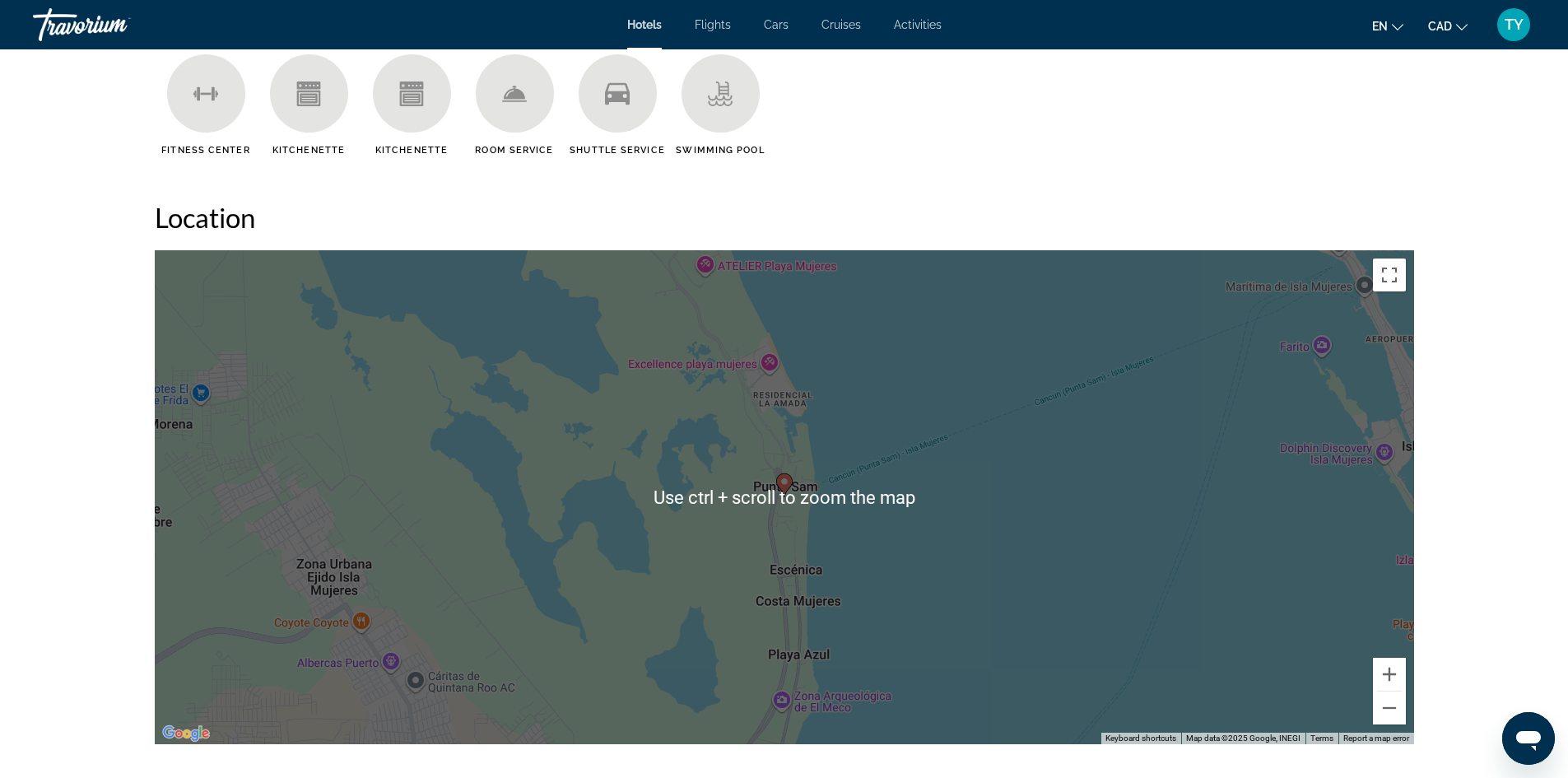
scroll to position [1399, 0]
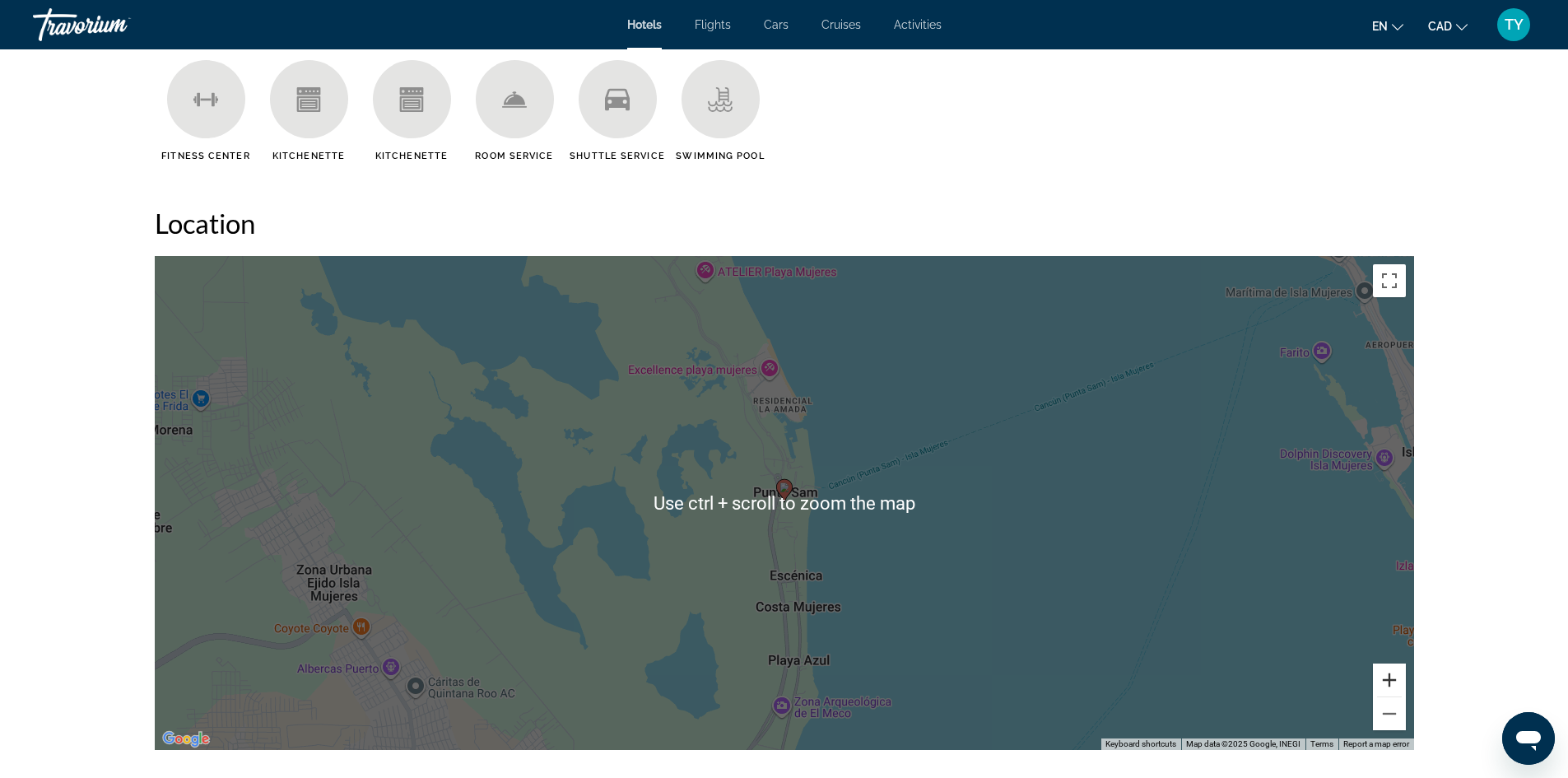
click at [1393, 682] on button "Zoom in" at bounding box center [1389, 680] width 33 height 33
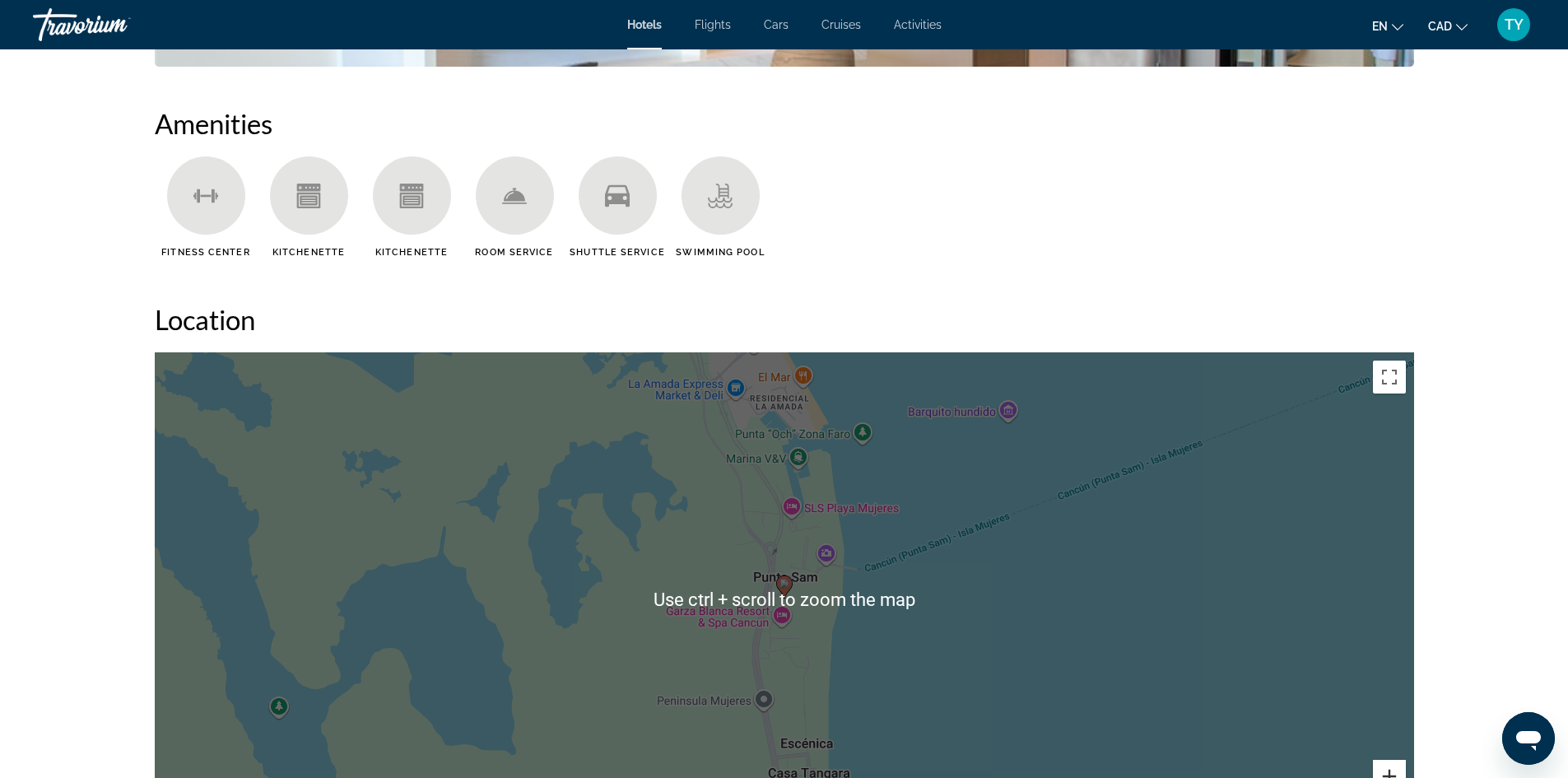
scroll to position [1317, 0]
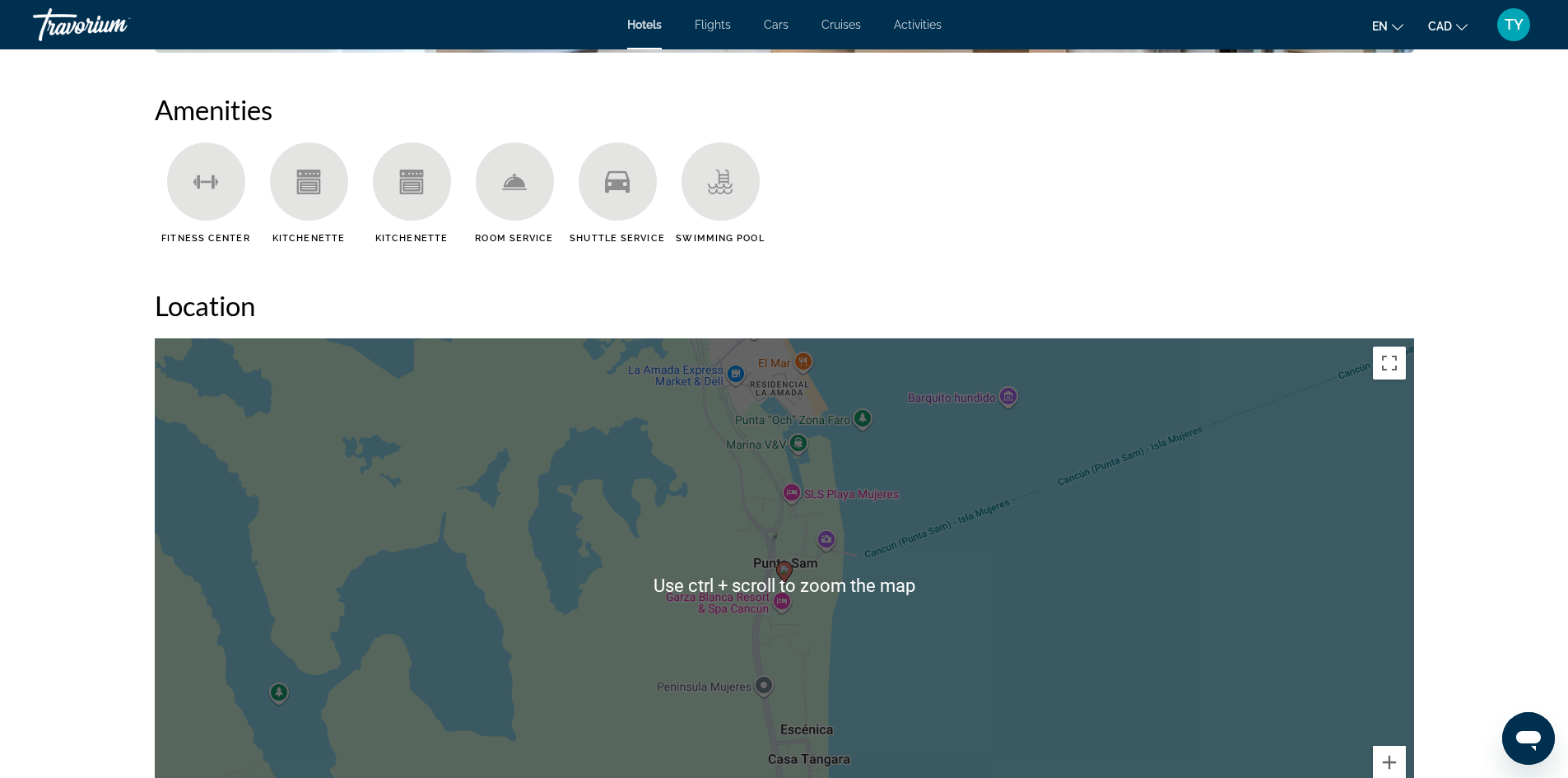
click at [796, 581] on div "To activate drag with keyboard, press Alt + Enter. Once in keyboard drag state,…" at bounding box center [784, 585] width 1260 height 494
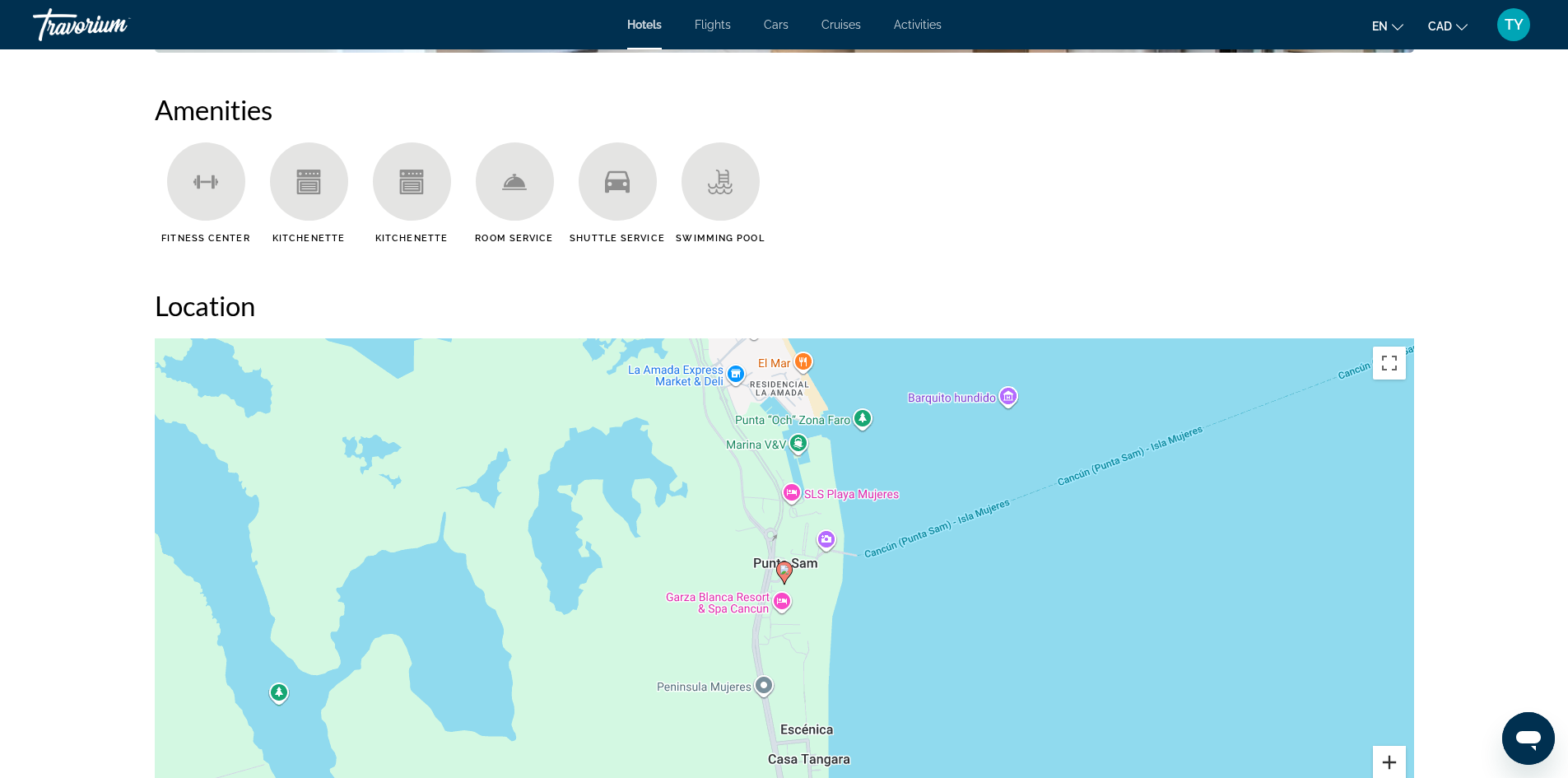
click at [1387, 765] on button "Zoom in" at bounding box center [1389, 762] width 33 height 33
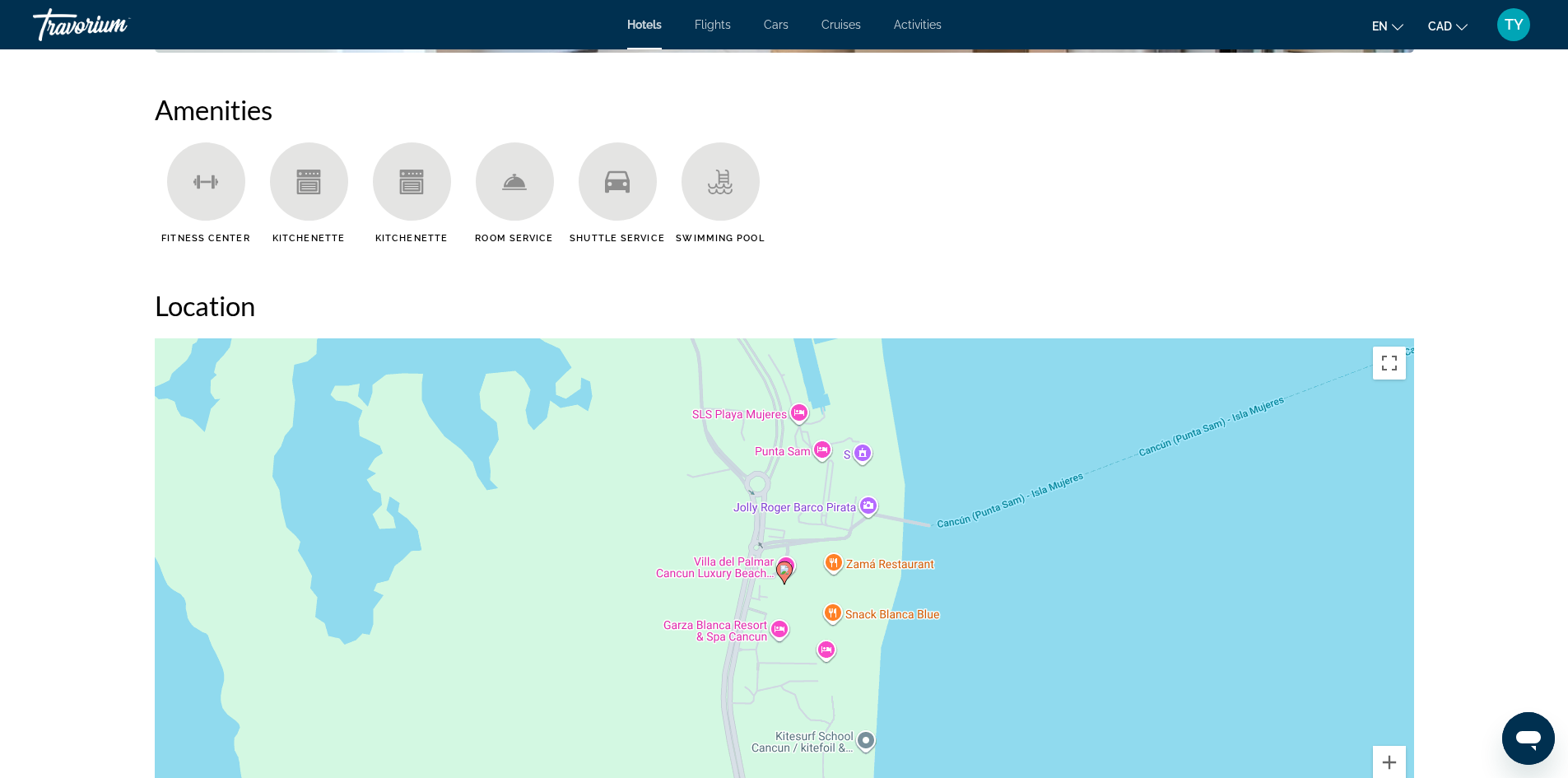
click at [774, 564] on div "To activate drag with keyboard, press Alt + Enter. Once in keyboard drag state,…" at bounding box center [784, 585] width 1260 height 494
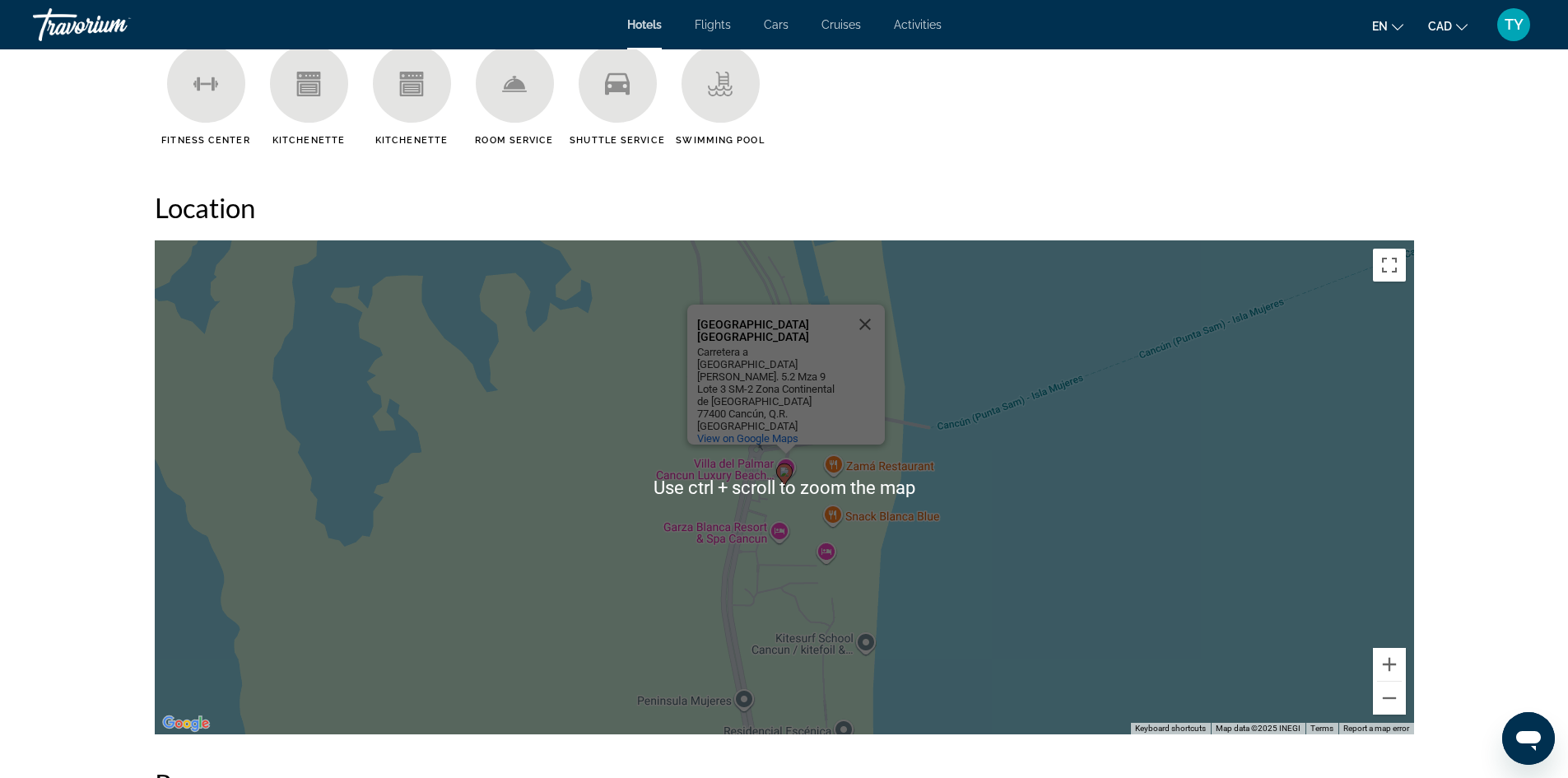
scroll to position [1399, 0]
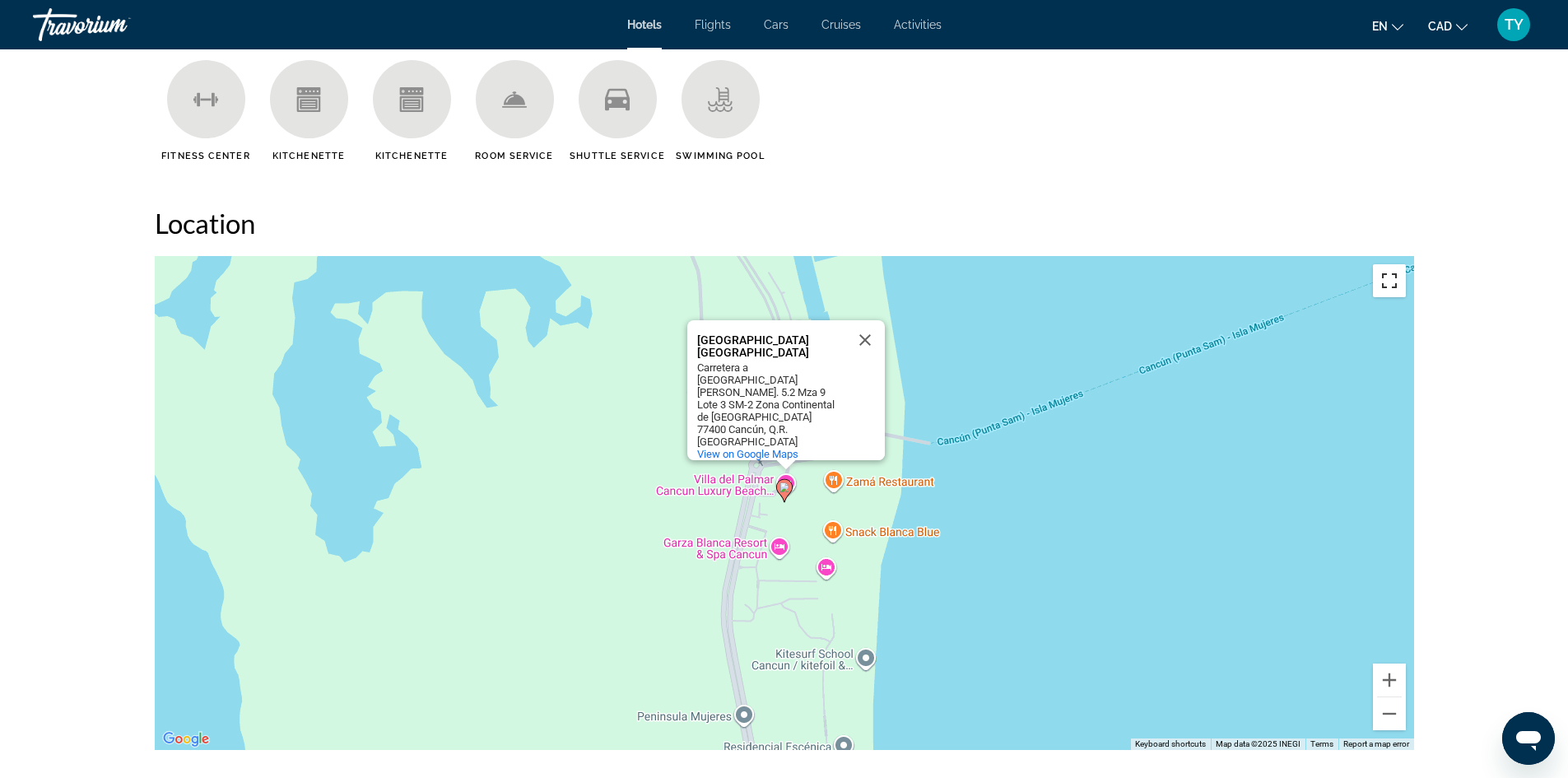
drag, startPoint x: 1388, startPoint y: 292, endPoint x: 1388, endPoint y: 364, distance: 72.0
click at [1388, 292] on button "Toggle fullscreen view" at bounding box center [1389, 280] width 33 height 33
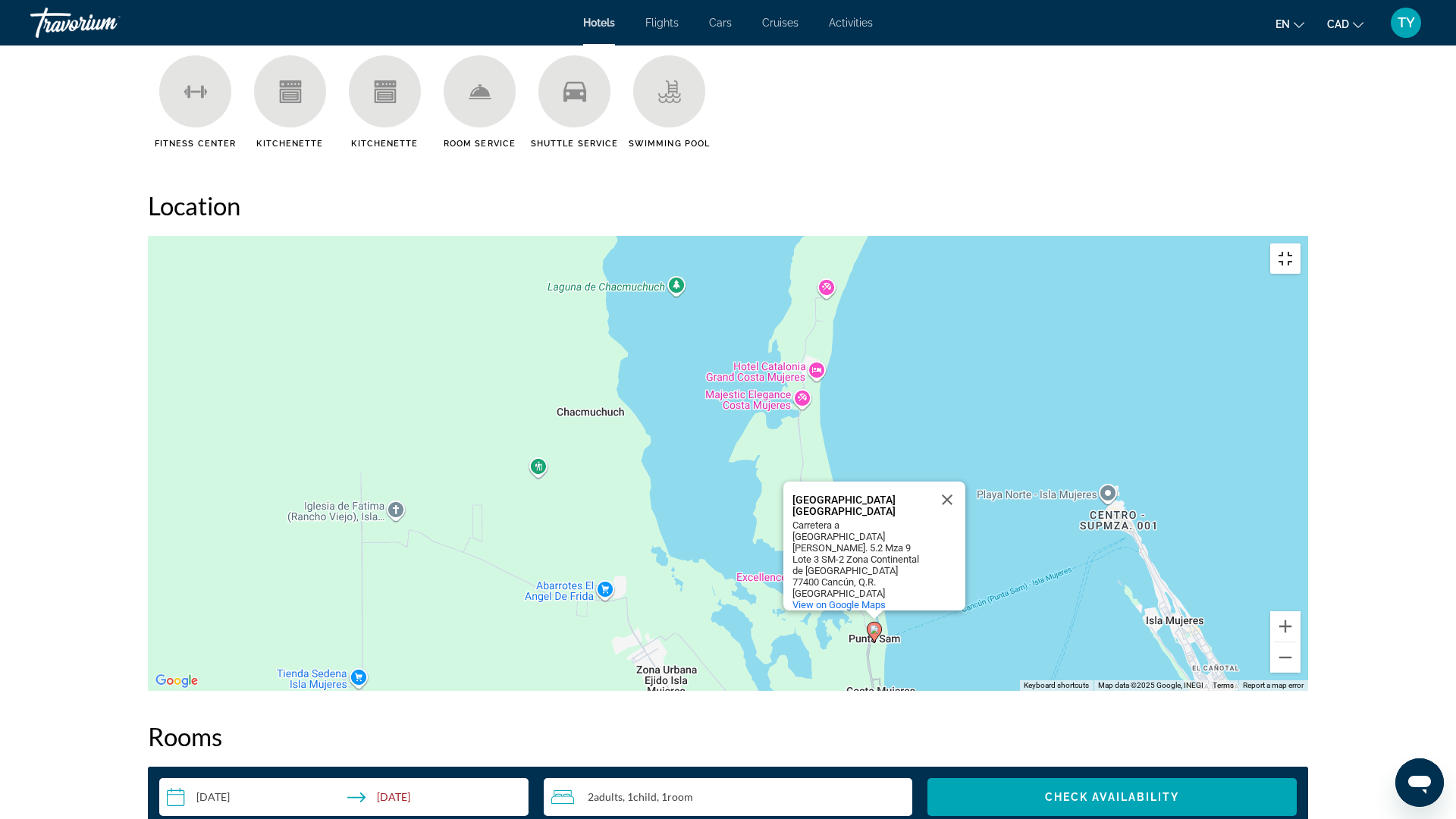
click at [1300, 244] on button "Toggle fullscreen view" at bounding box center [1285, 258] width 30 height 30
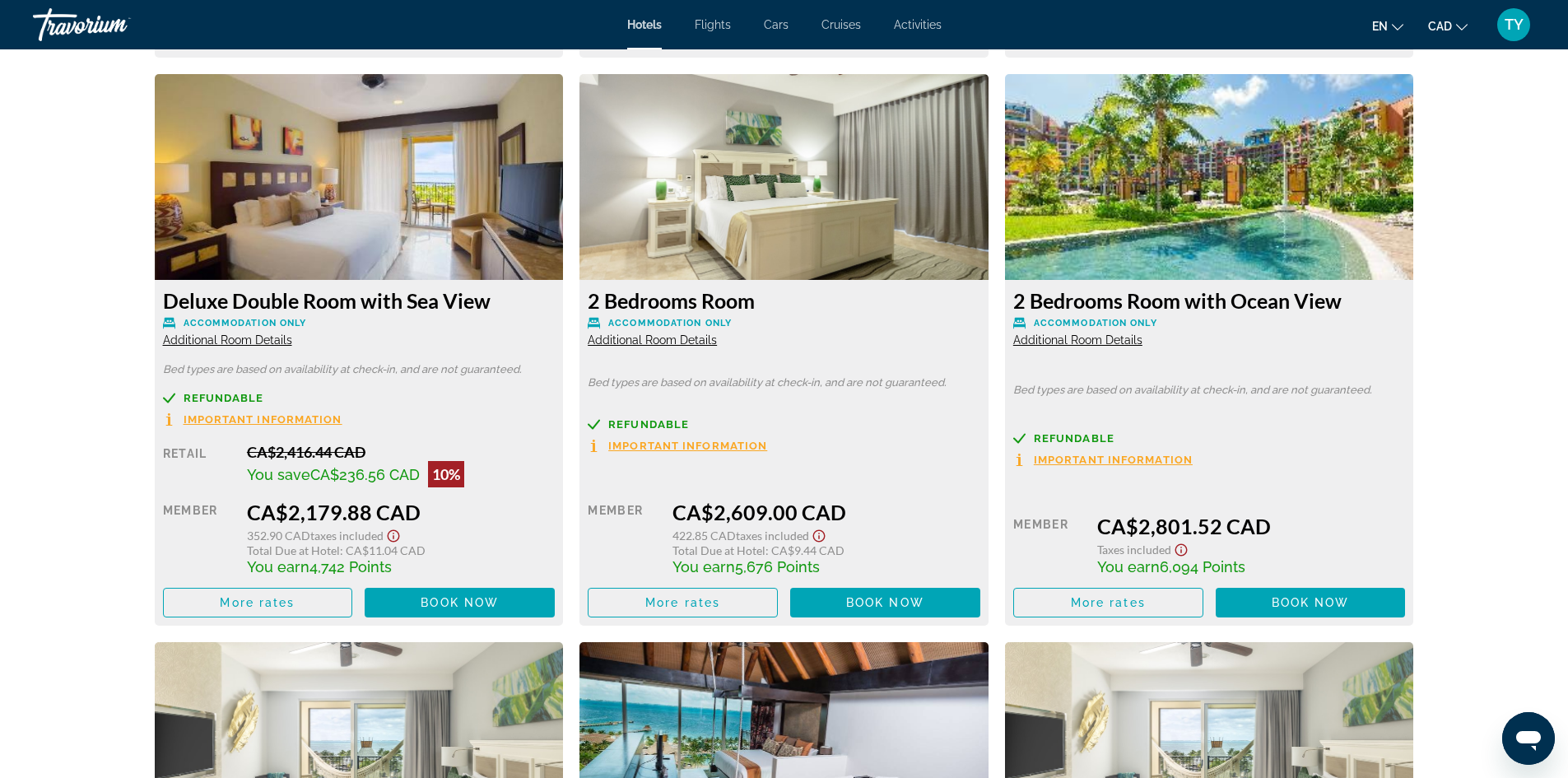
scroll to position [4773, 0]
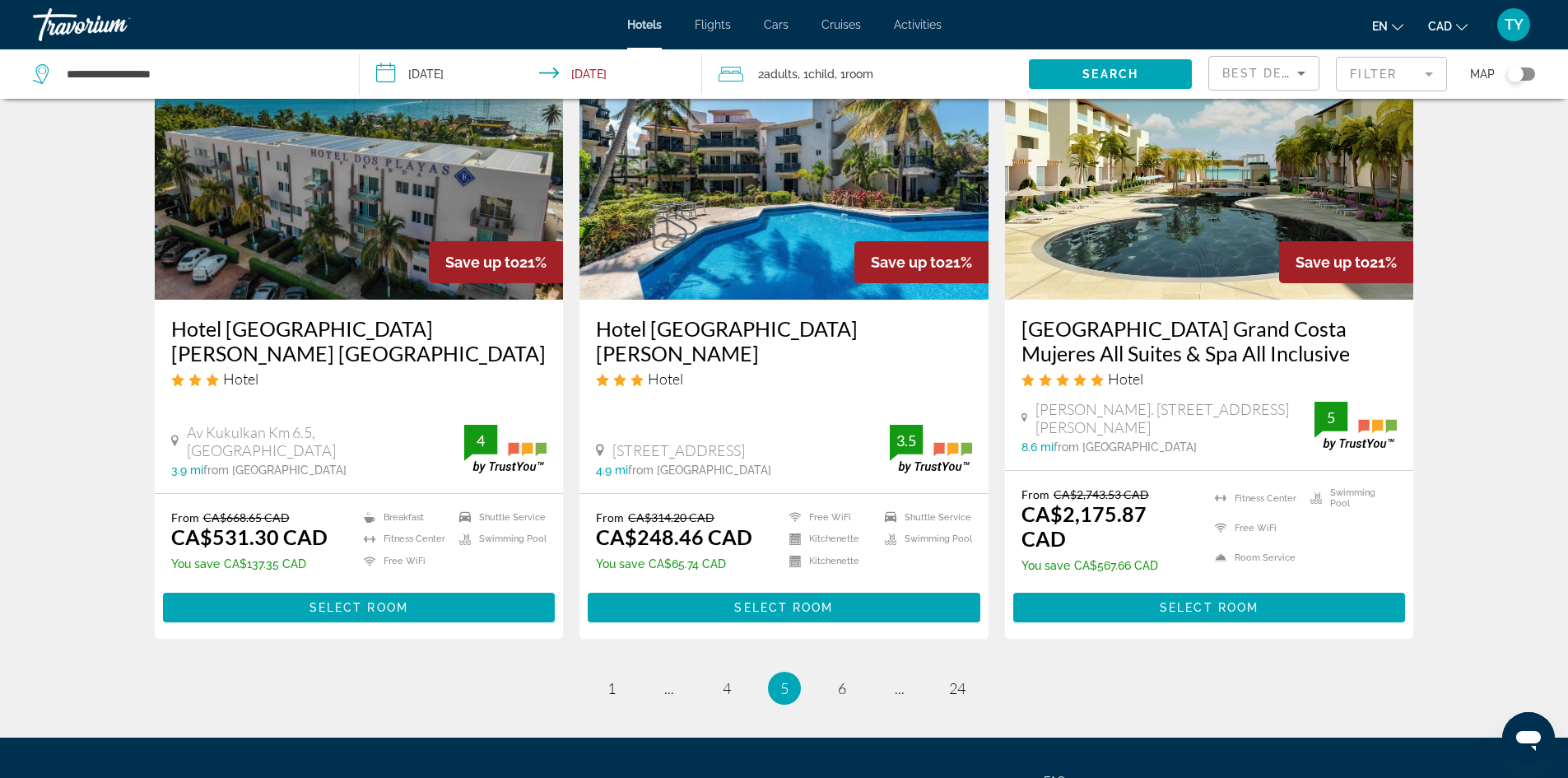
scroll to position [2058, 0]
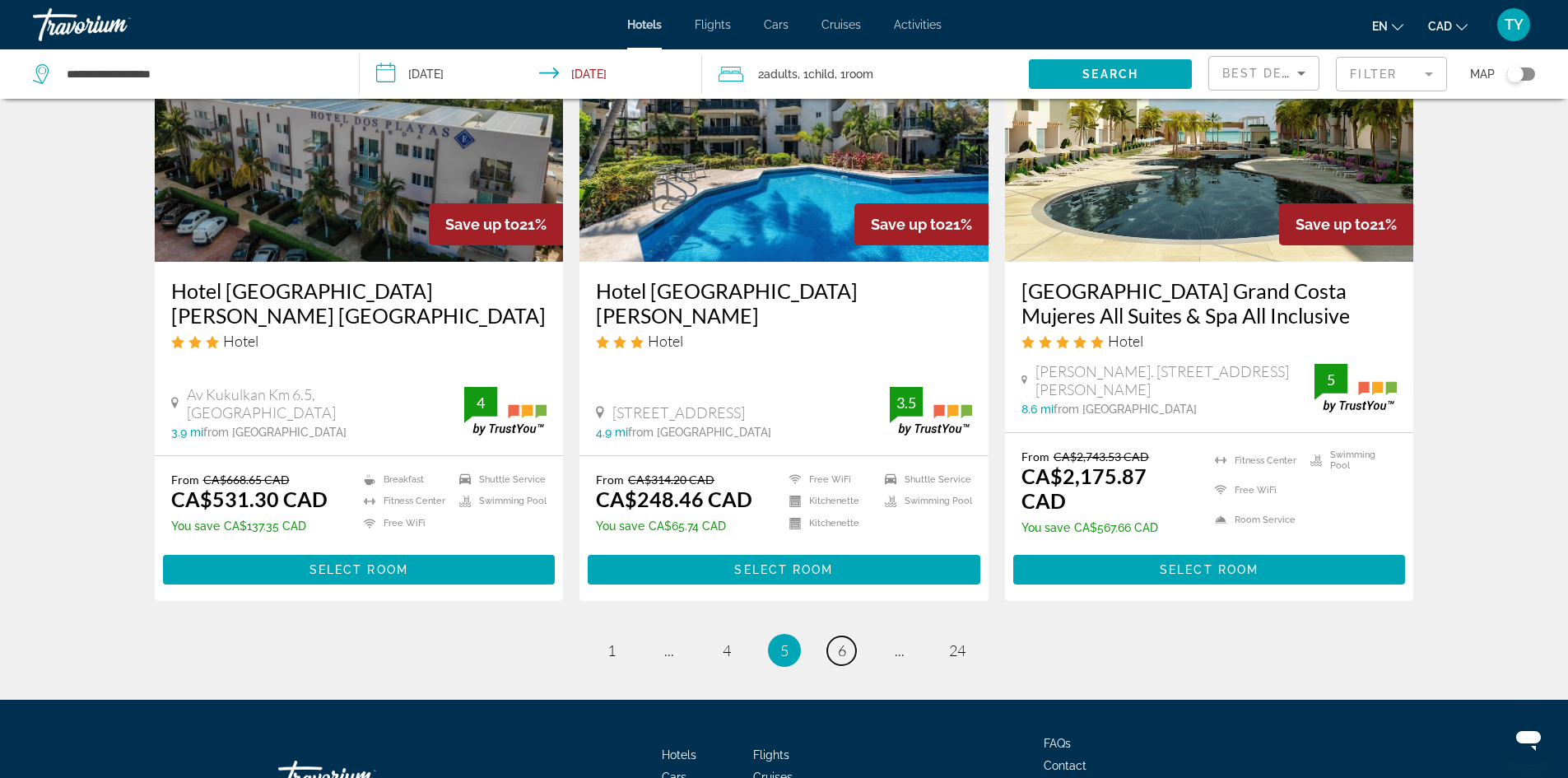
click at [846, 636] on link "page 6" at bounding box center [842, 650] width 29 height 29
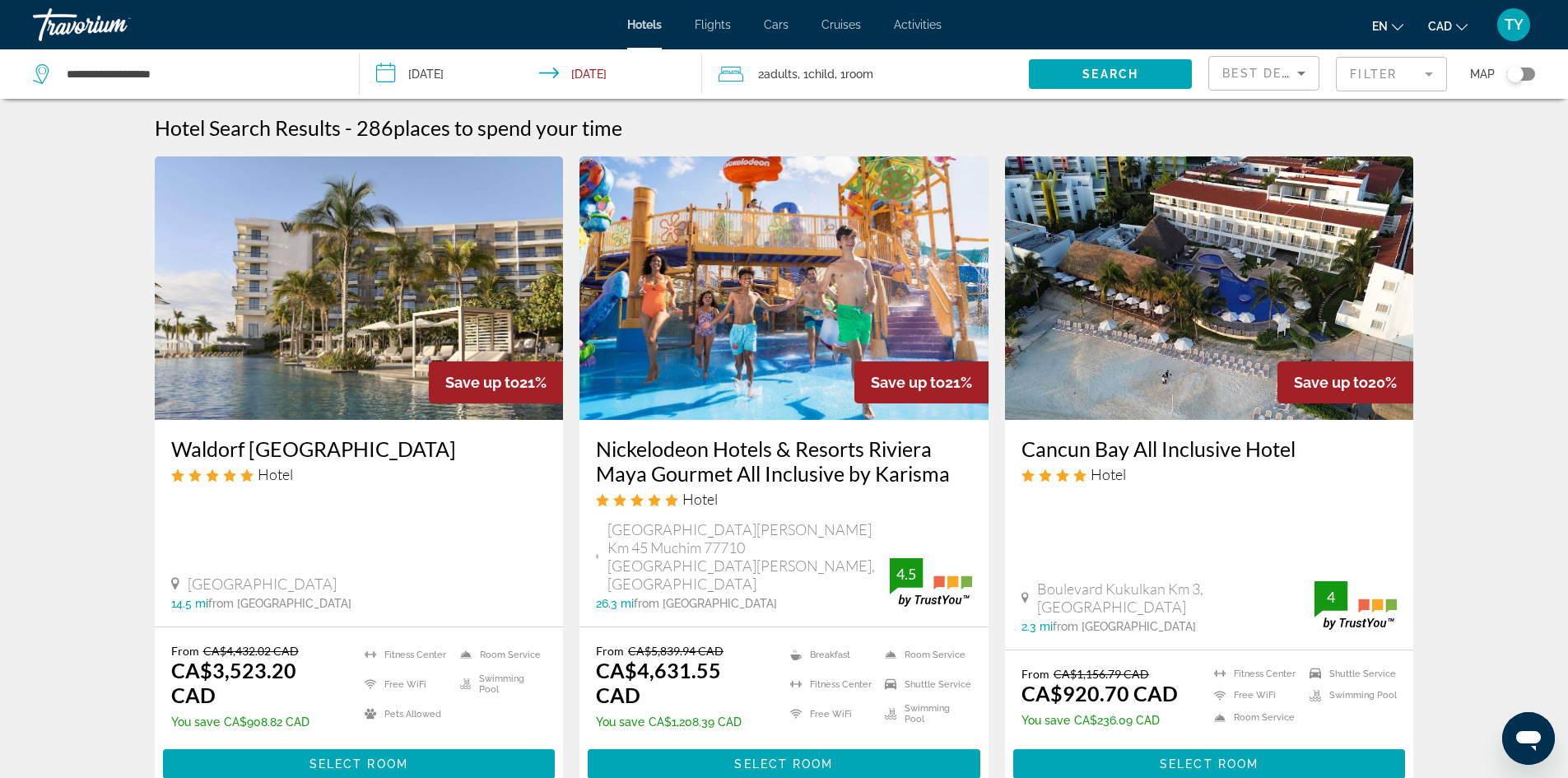
click at [1103, 364] on img "Main content" at bounding box center [1210, 288] width 409 height 264
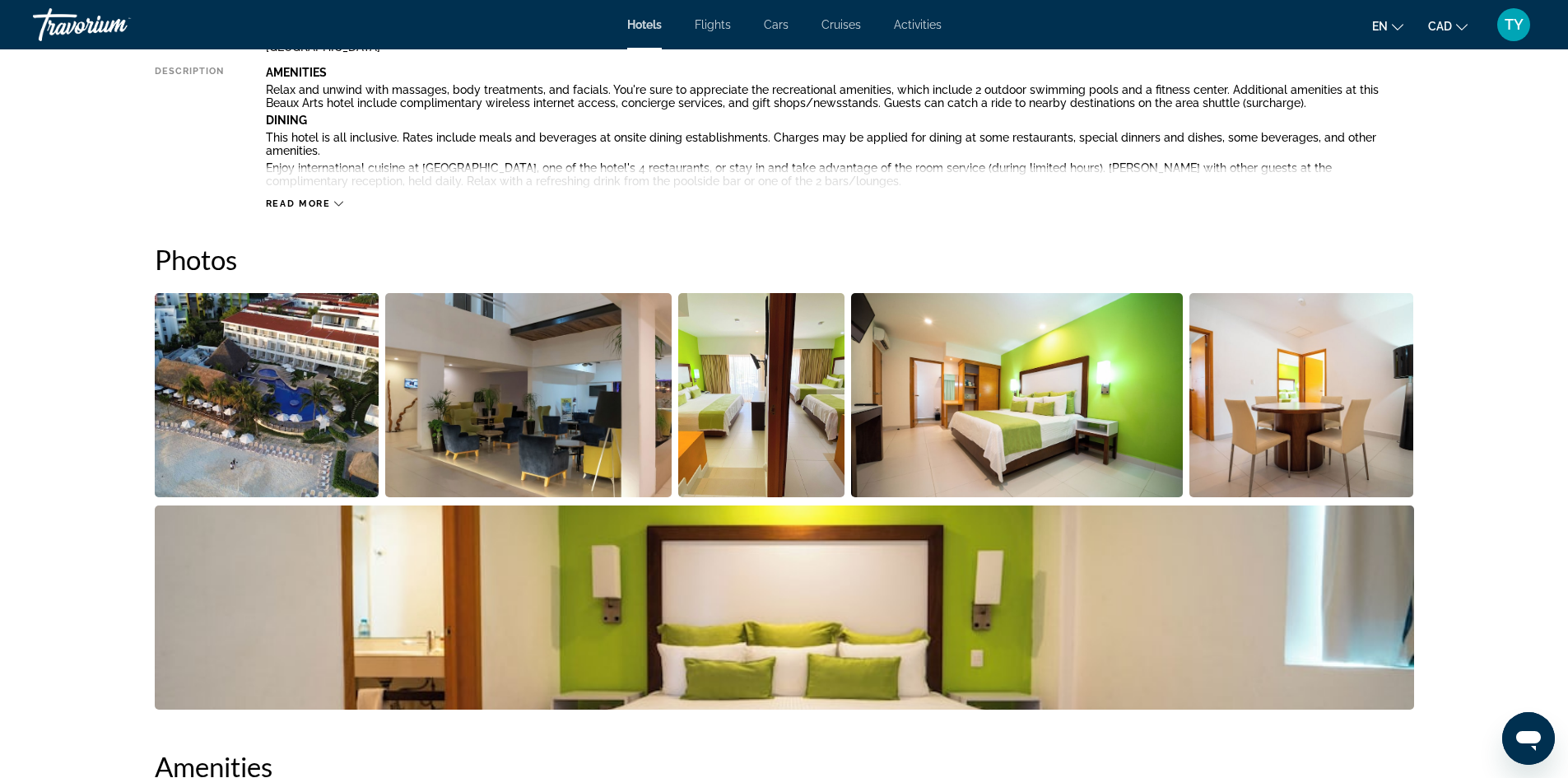
scroll to position [658, 0]
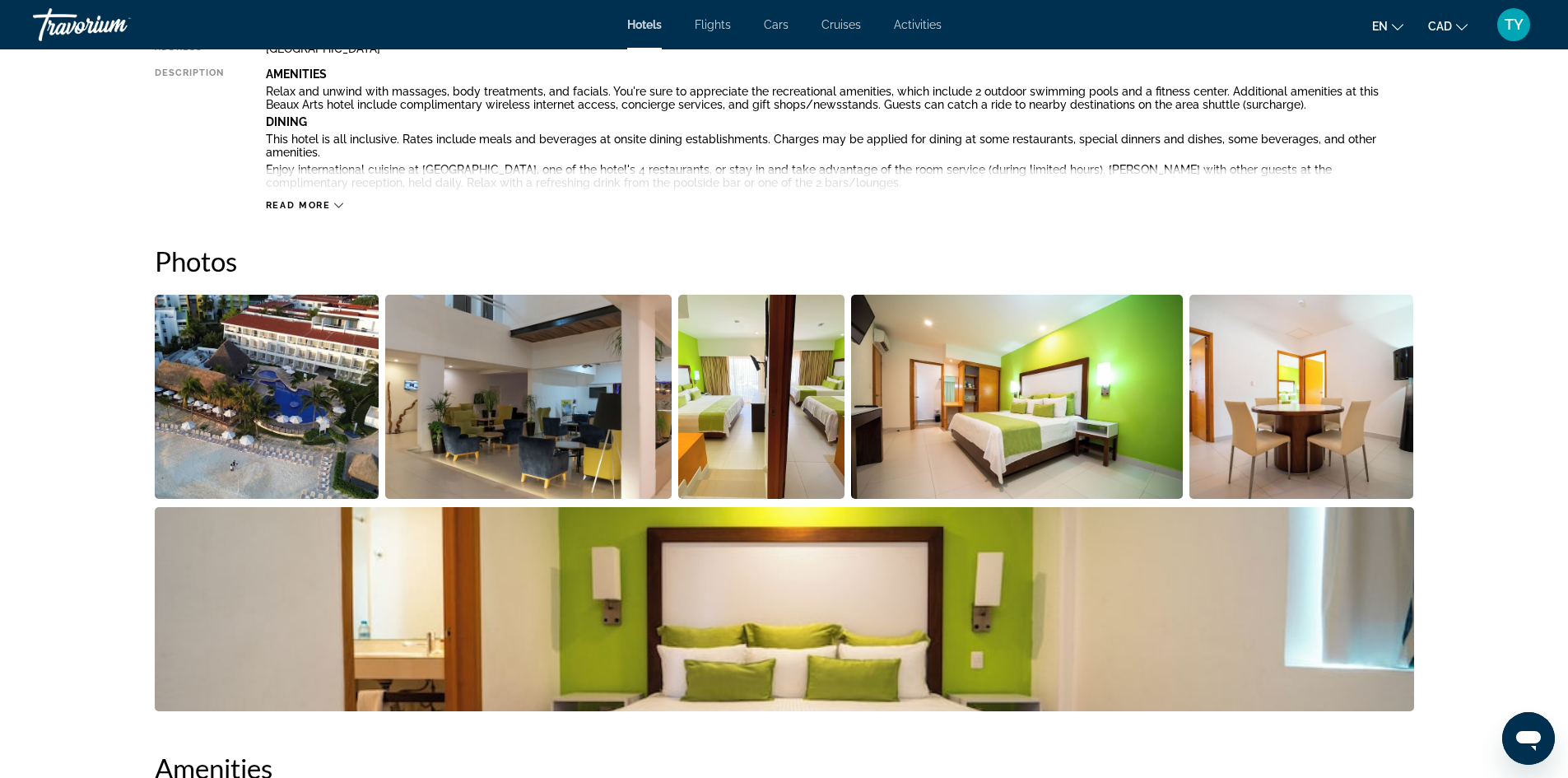
click at [259, 375] on img "Open full-screen image slider" at bounding box center [267, 397] width 225 height 205
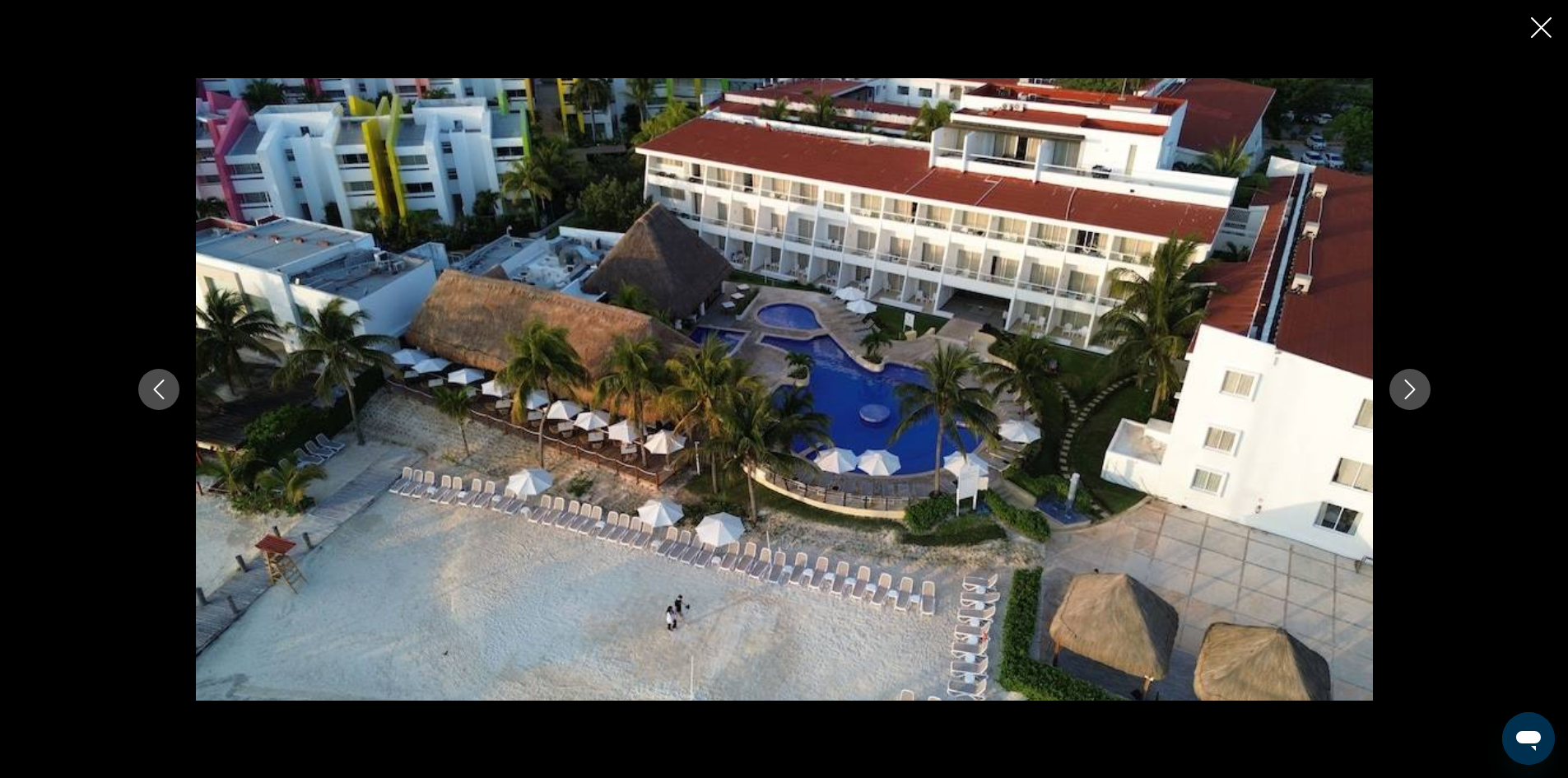
click at [1410, 388] on icon "Next image" at bounding box center [1410, 389] width 20 height 20
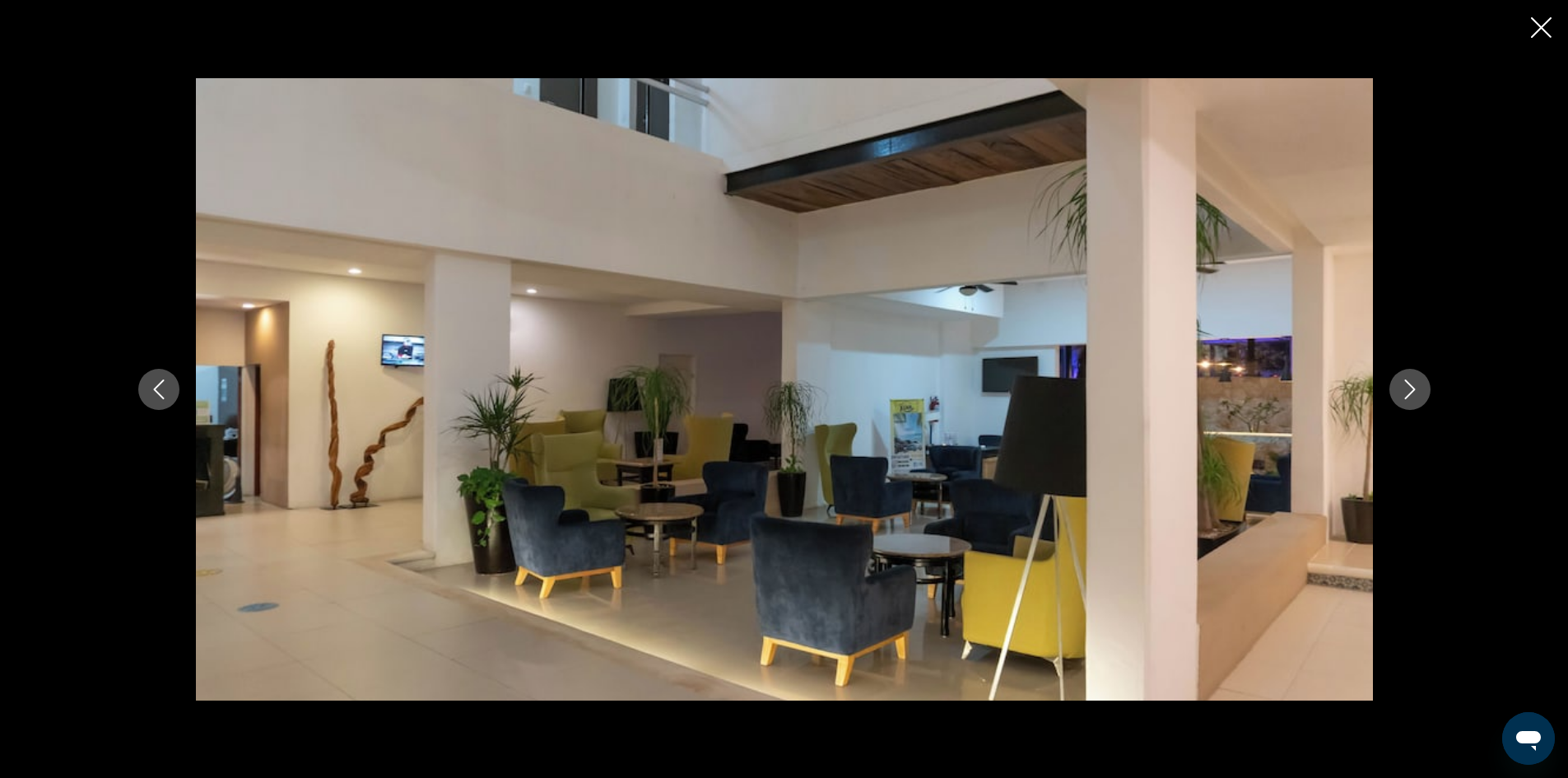
click at [1410, 388] on icon "Next image" at bounding box center [1410, 389] width 20 height 20
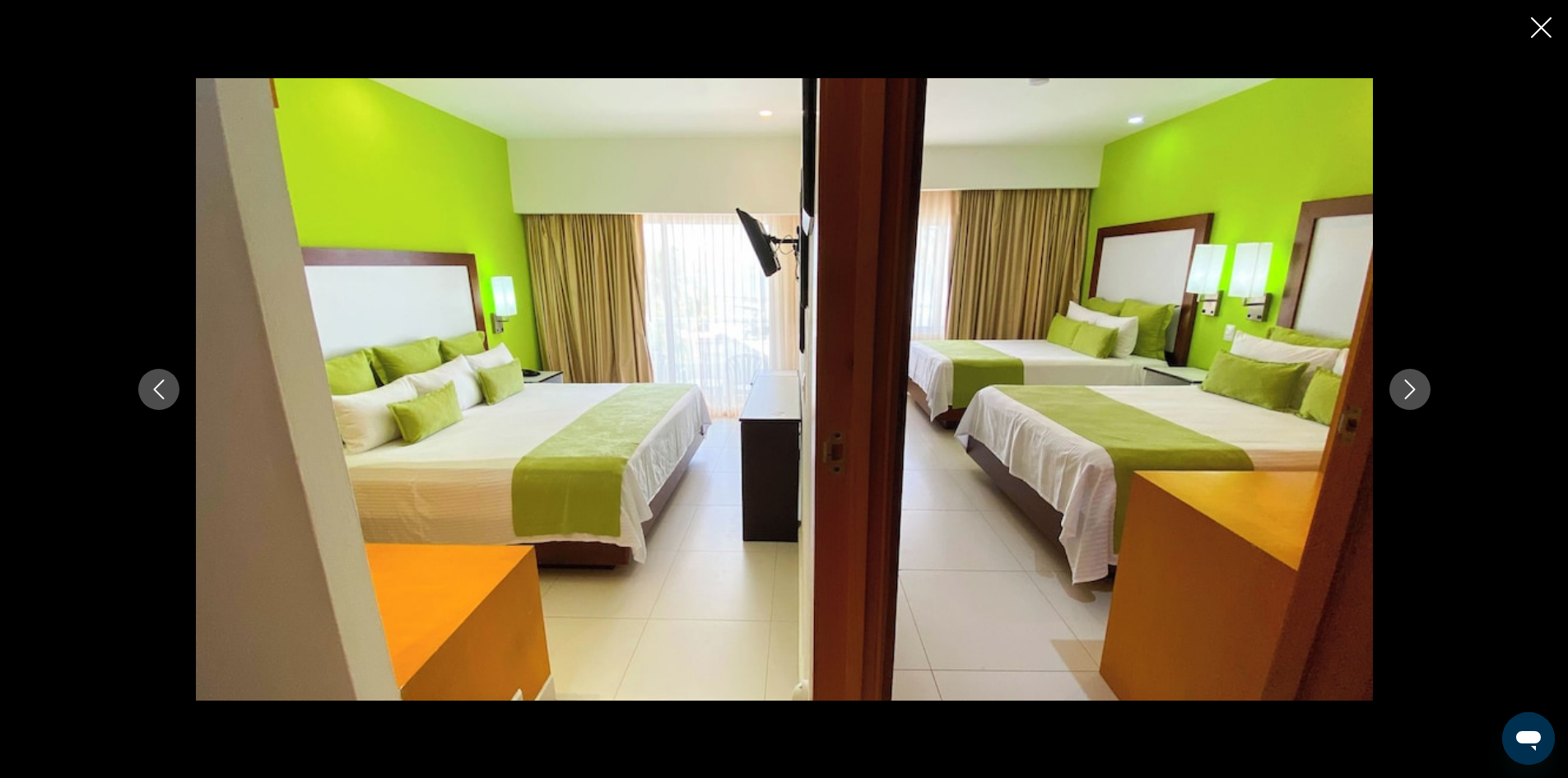
click at [1410, 388] on icon "Next image" at bounding box center [1410, 389] width 20 height 20
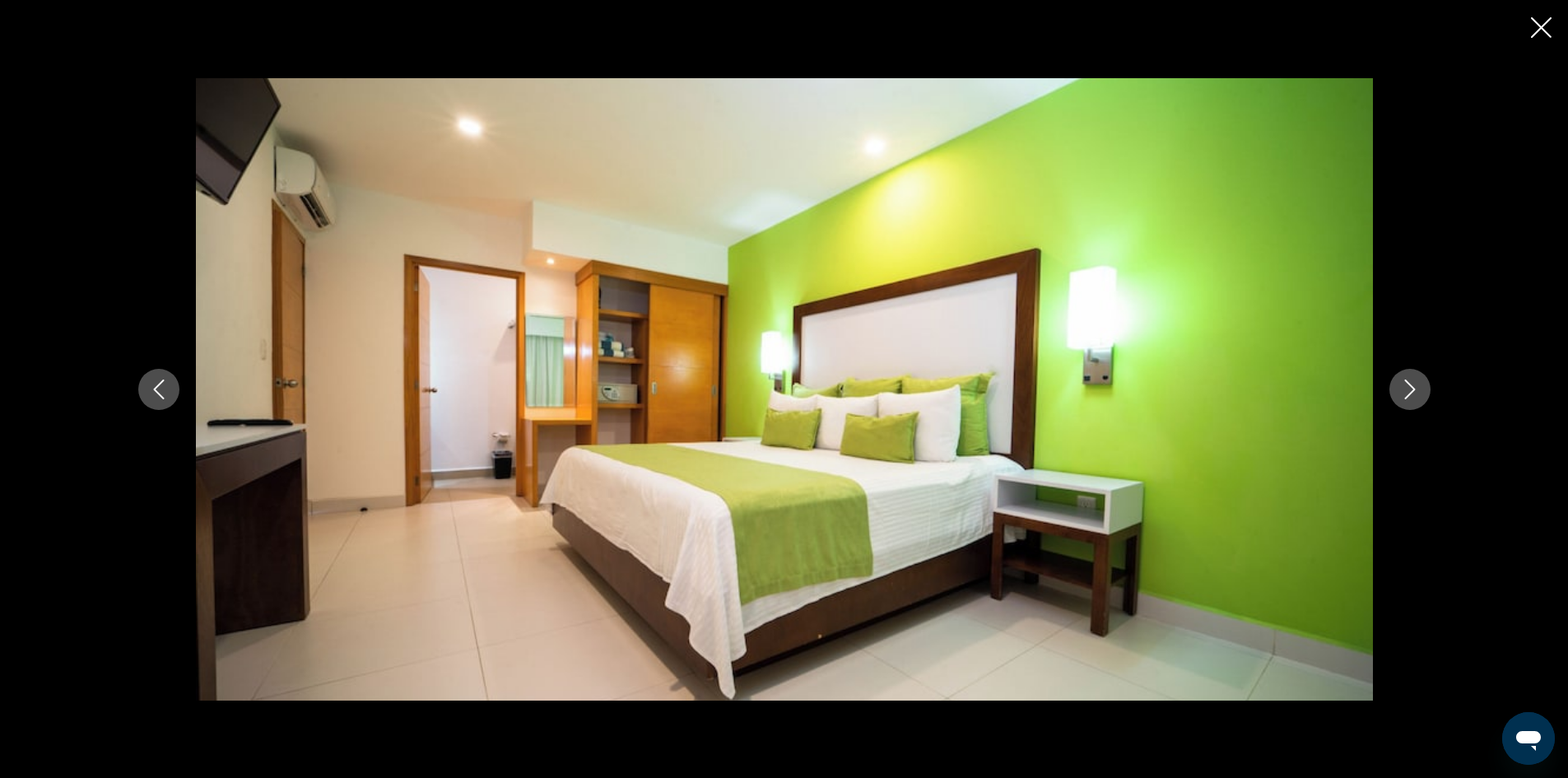
click at [1410, 388] on icon "Next image" at bounding box center [1410, 389] width 20 height 20
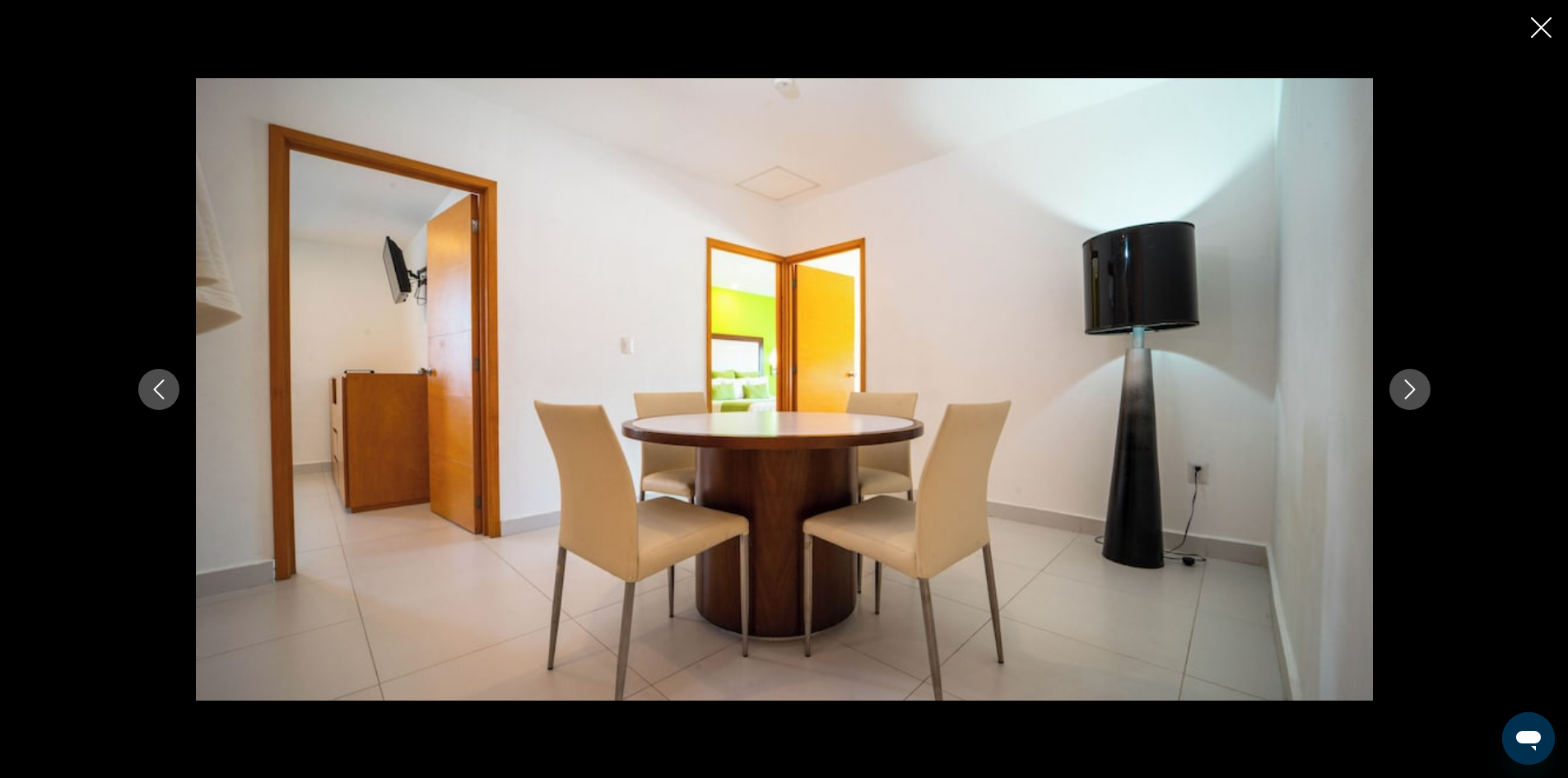
click at [1410, 388] on icon "Next image" at bounding box center [1410, 389] width 20 height 20
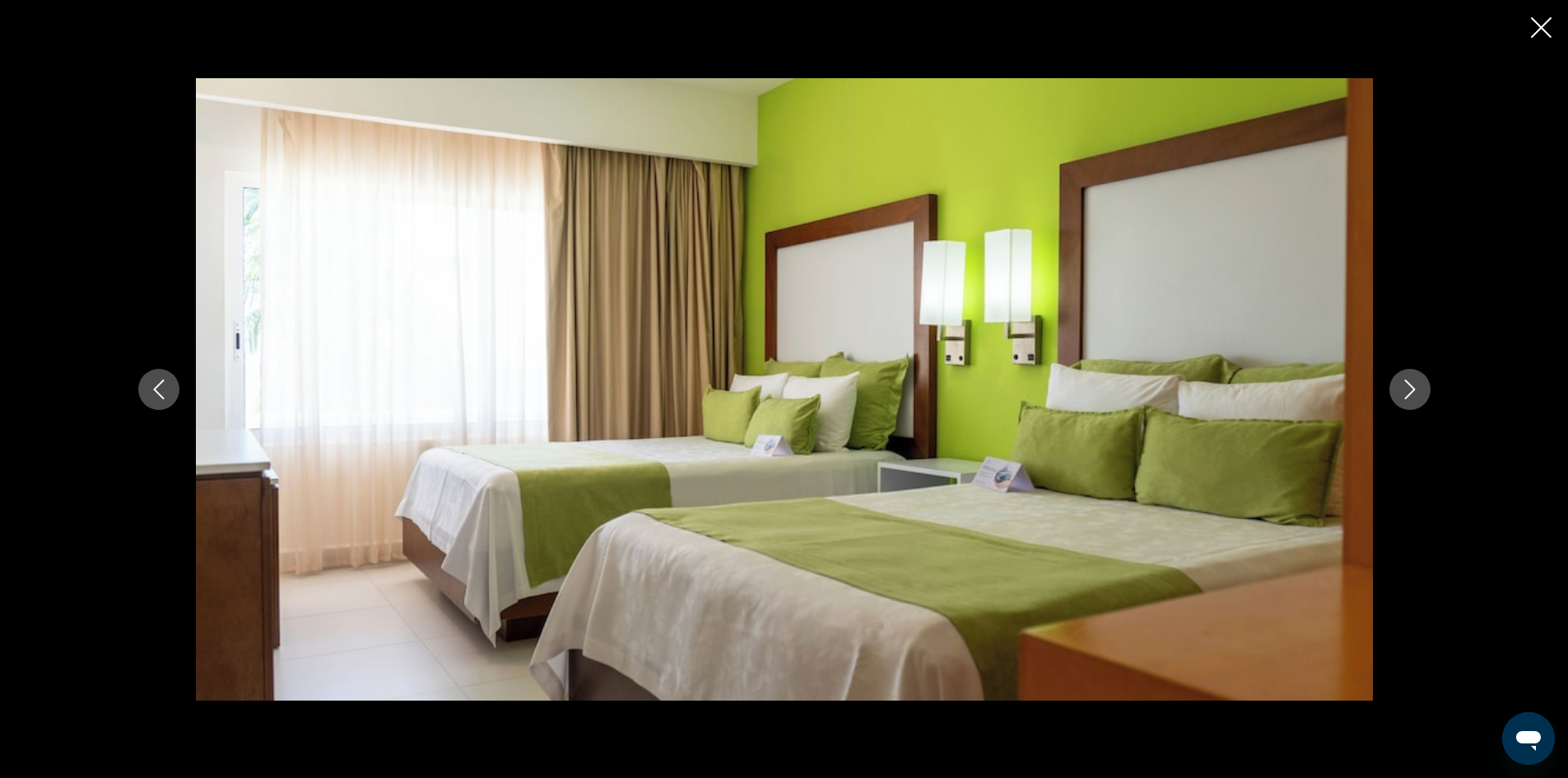
click at [1410, 388] on icon "Next image" at bounding box center [1410, 389] width 20 height 20
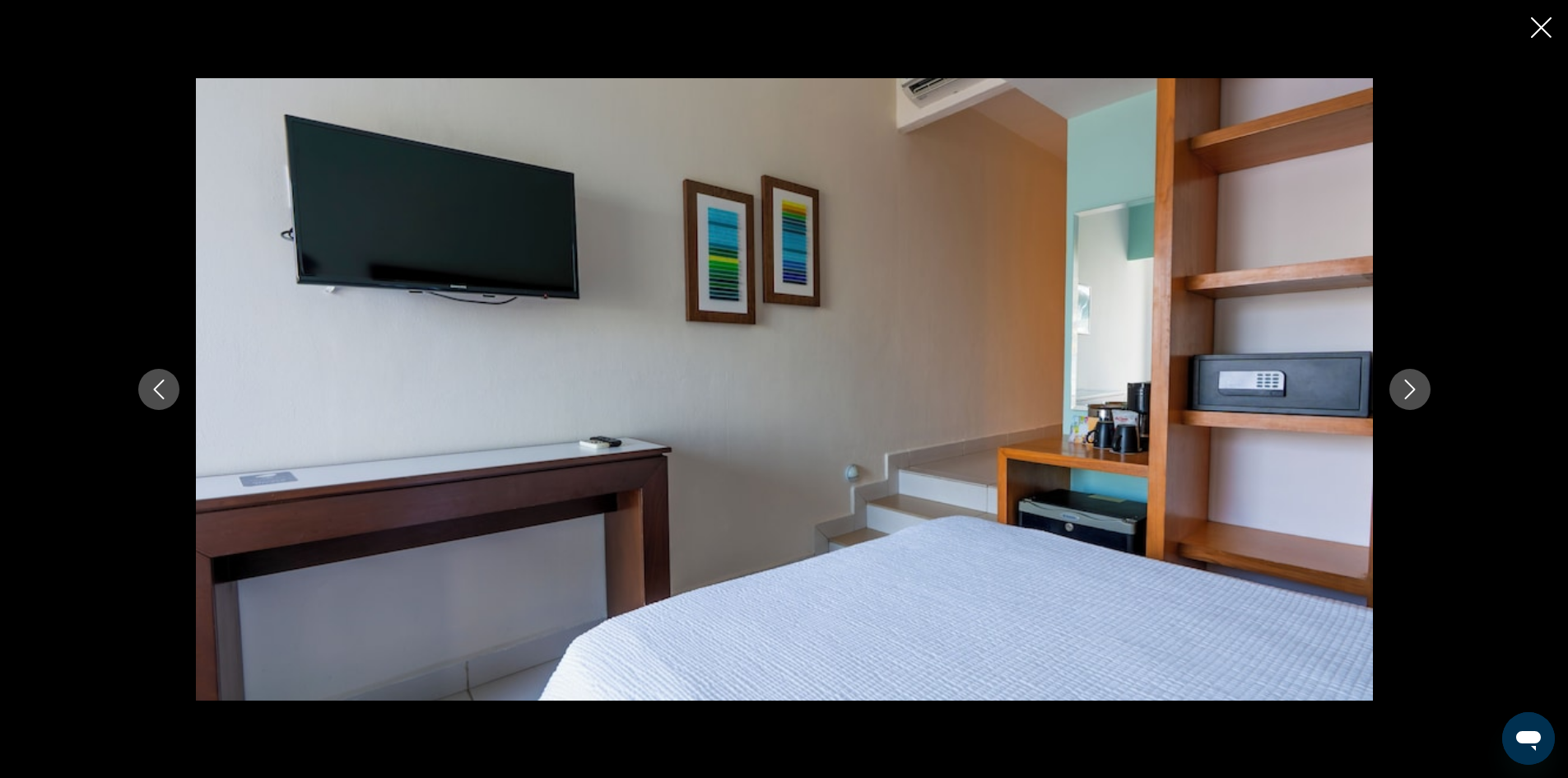
click at [1410, 388] on icon "Next image" at bounding box center [1410, 389] width 20 height 20
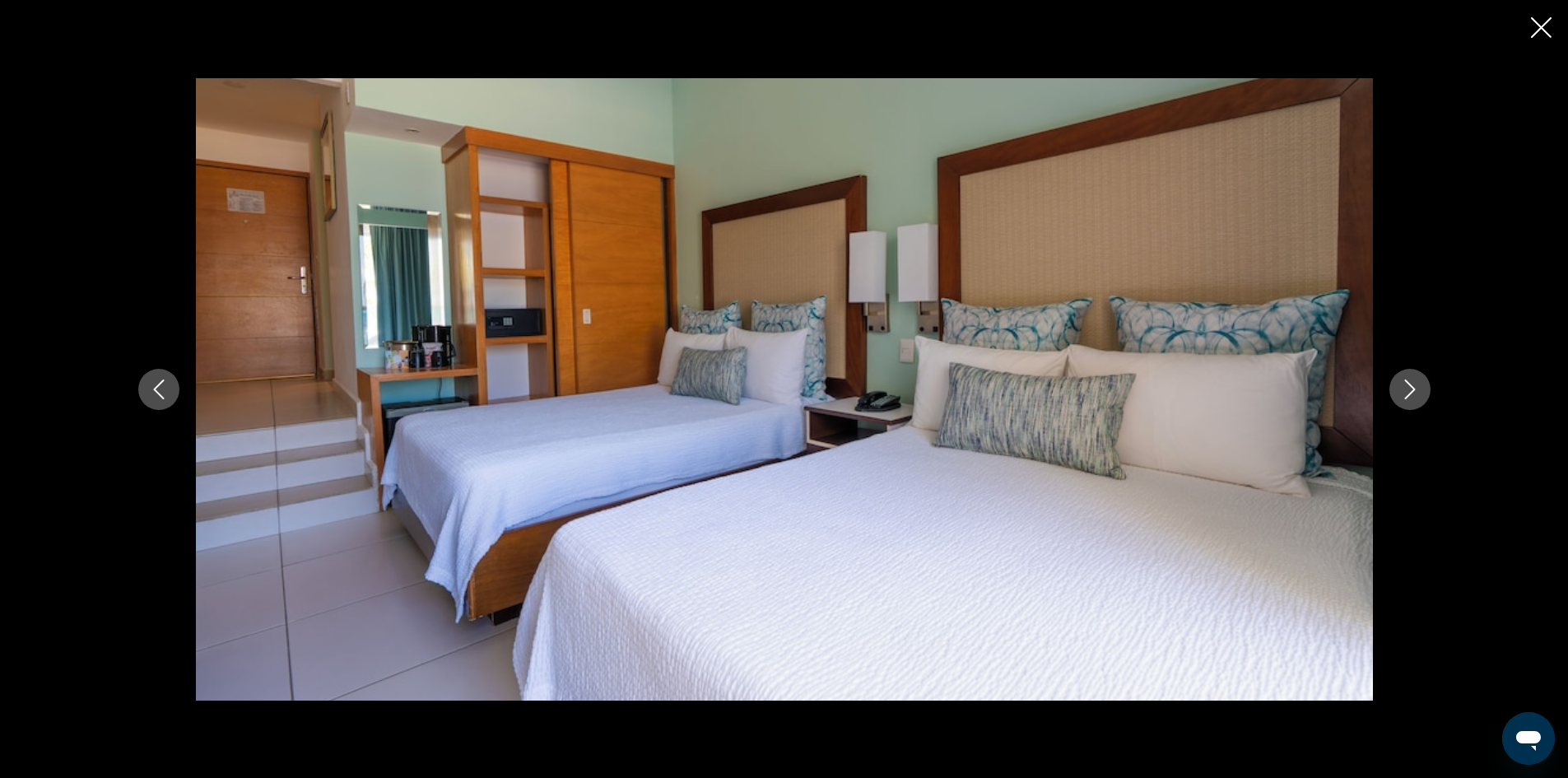
click at [1410, 388] on icon "Next image" at bounding box center [1410, 389] width 20 height 20
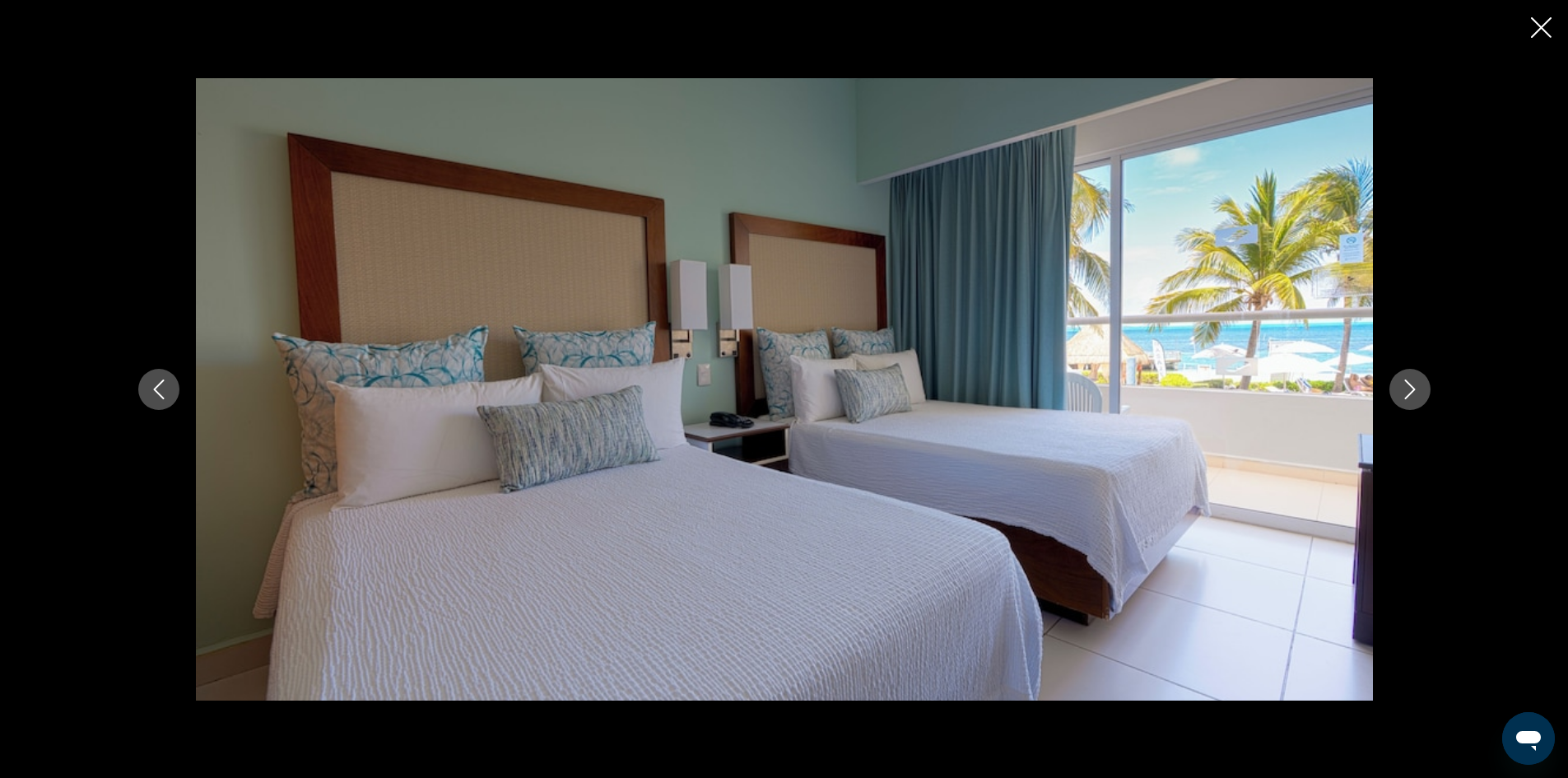
click at [1410, 388] on icon "Next image" at bounding box center [1410, 389] width 20 height 20
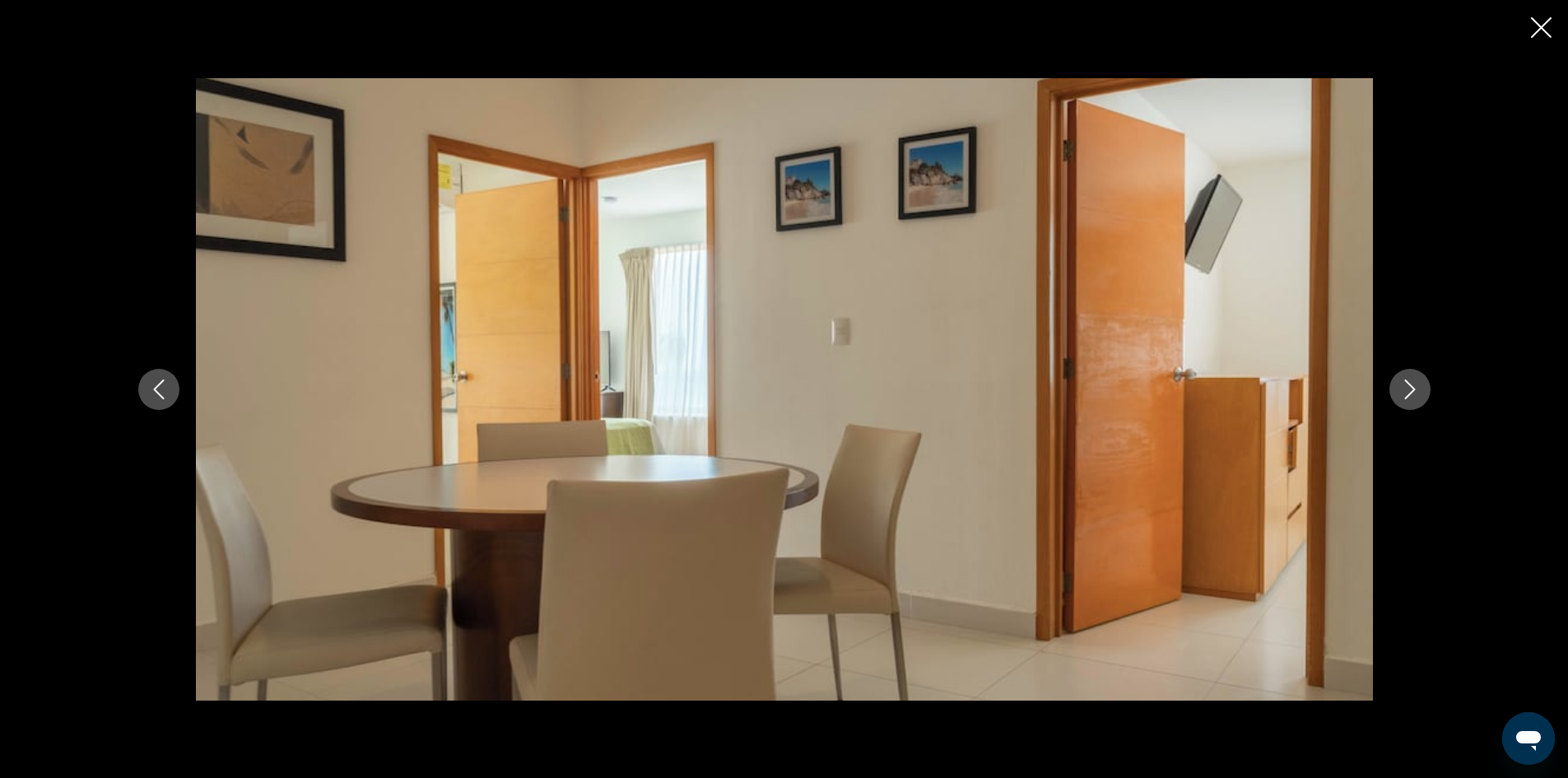
click at [1410, 388] on icon "Next image" at bounding box center [1410, 389] width 20 height 20
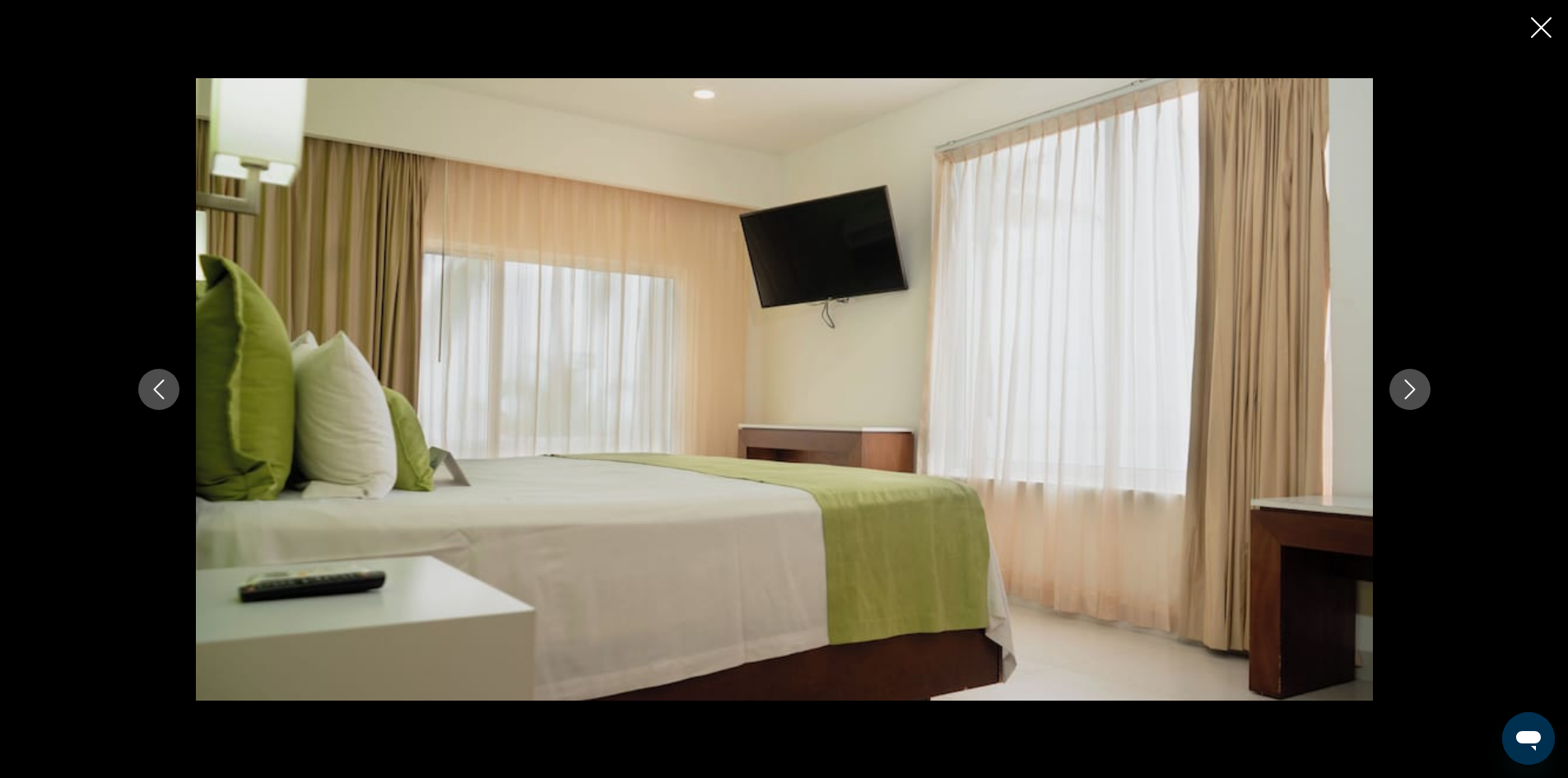
click at [1410, 388] on icon "Next image" at bounding box center [1410, 389] width 20 height 20
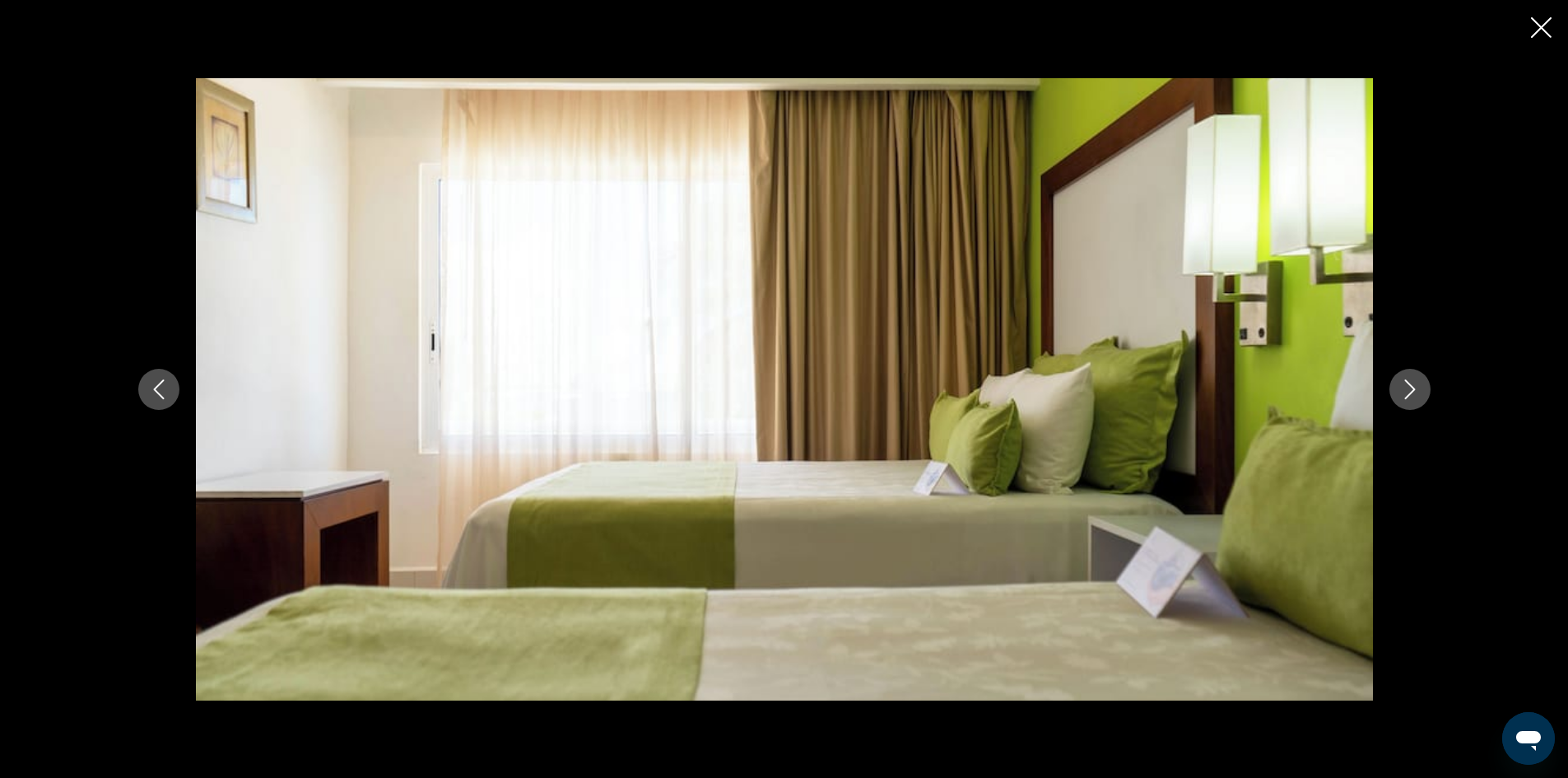
click at [1410, 388] on icon "Next image" at bounding box center [1410, 389] width 20 height 20
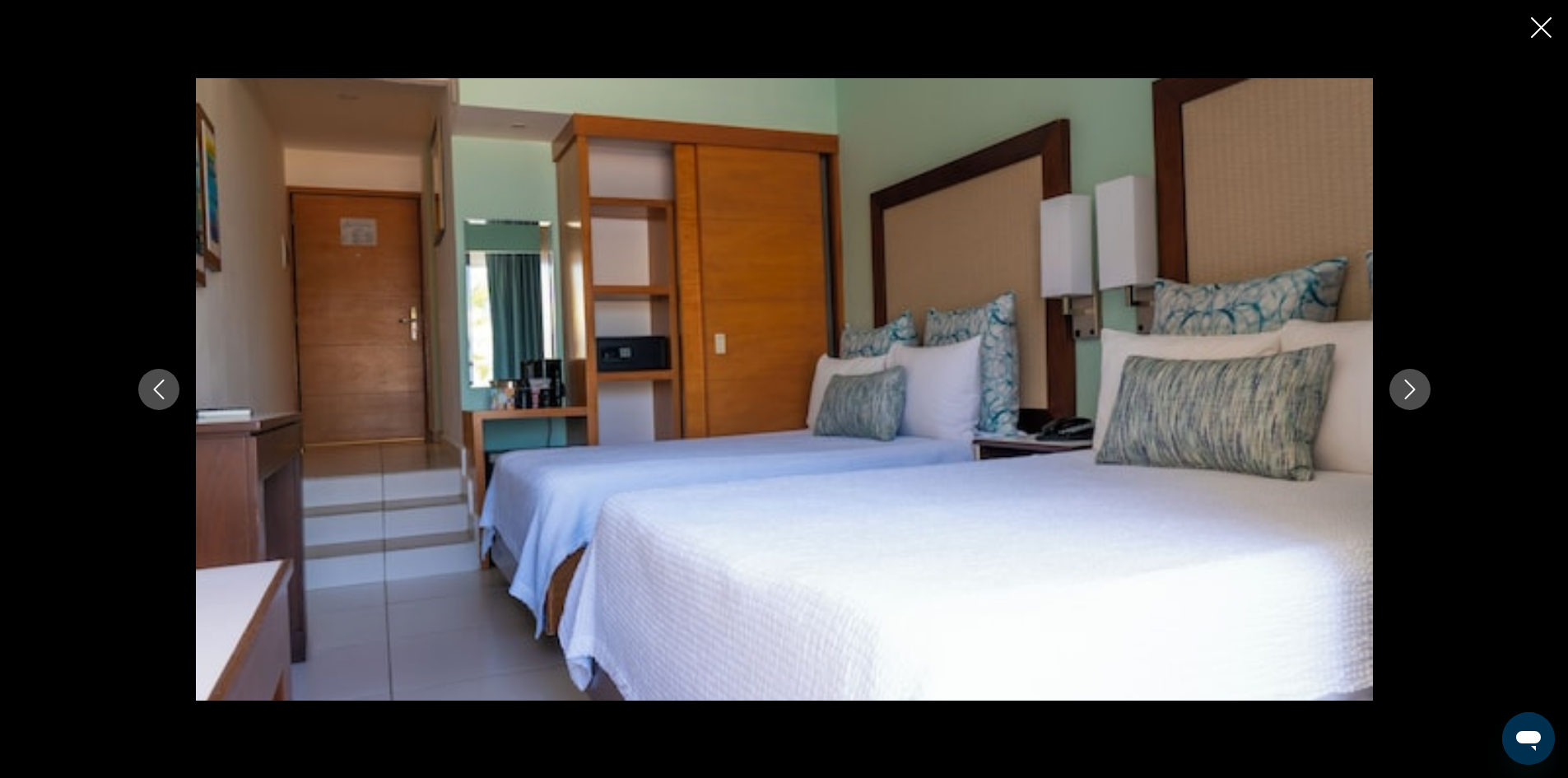
click at [1410, 388] on icon "Next image" at bounding box center [1410, 389] width 20 height 20
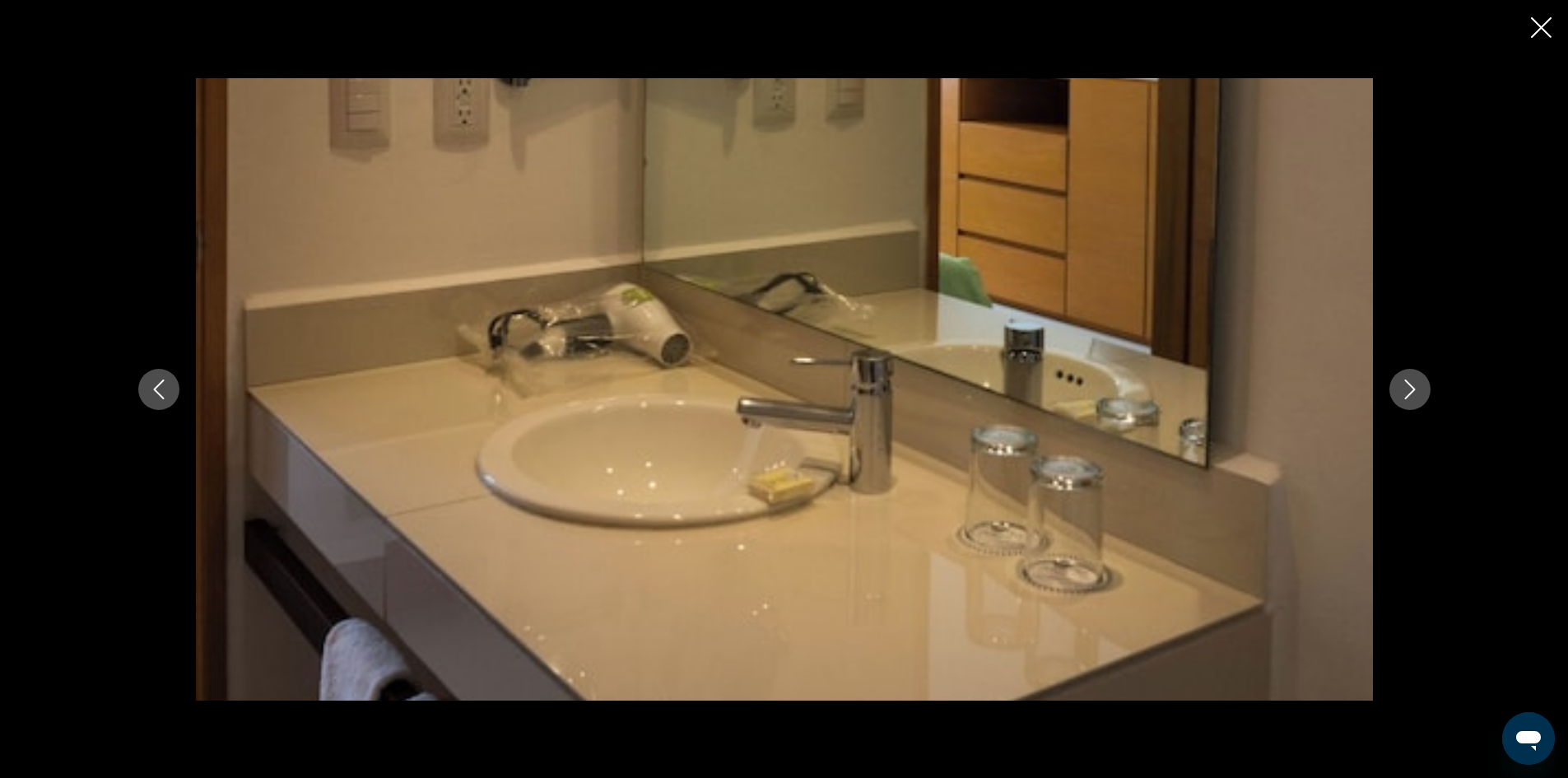
click at [1410, 388] on icon "Next image" at bounding box center [1410, 389] width 20 height 20
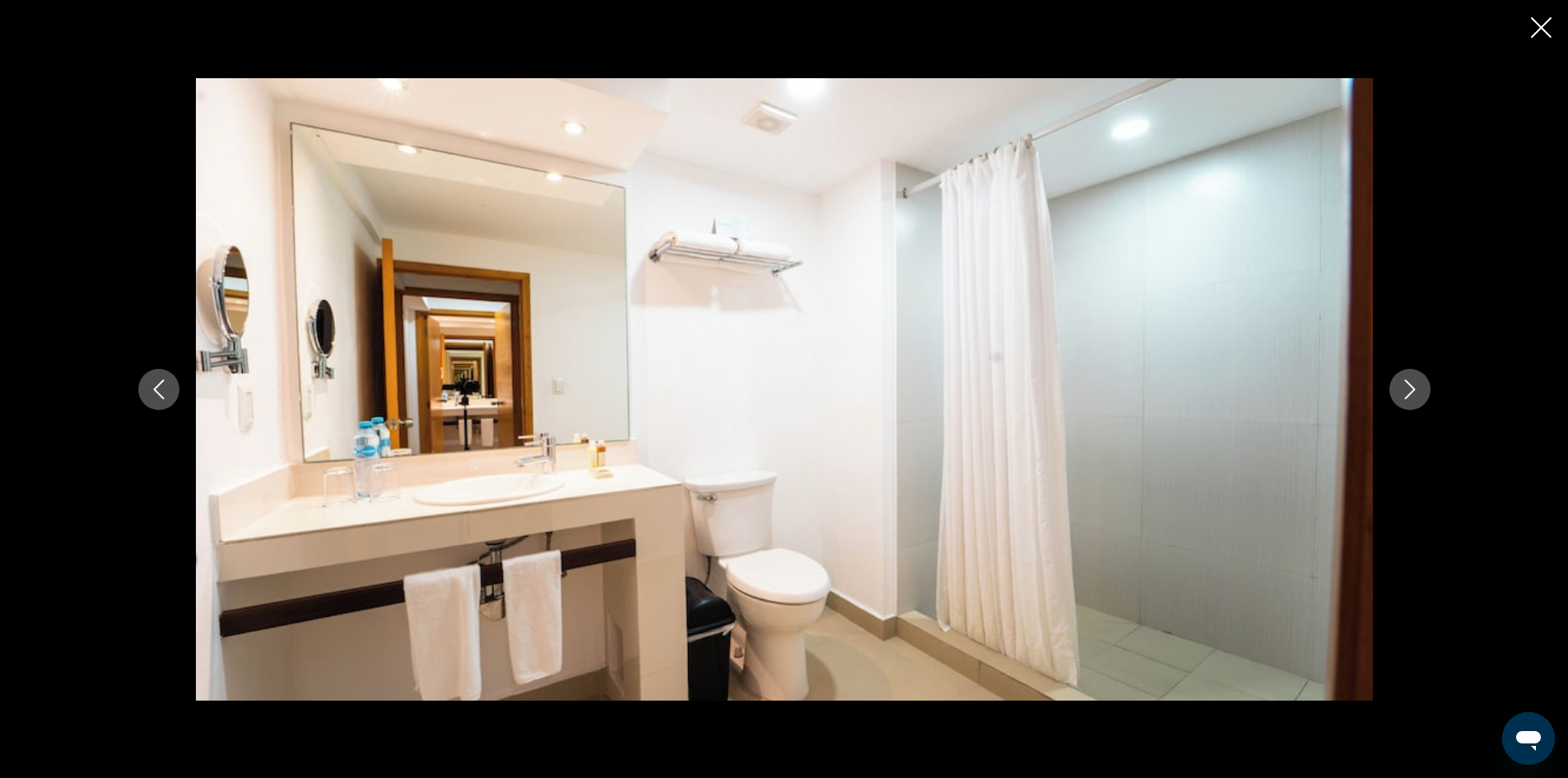
click at [1410, 388] on icon "Next image" at bounding box center [1410, 389] width 20 height 20
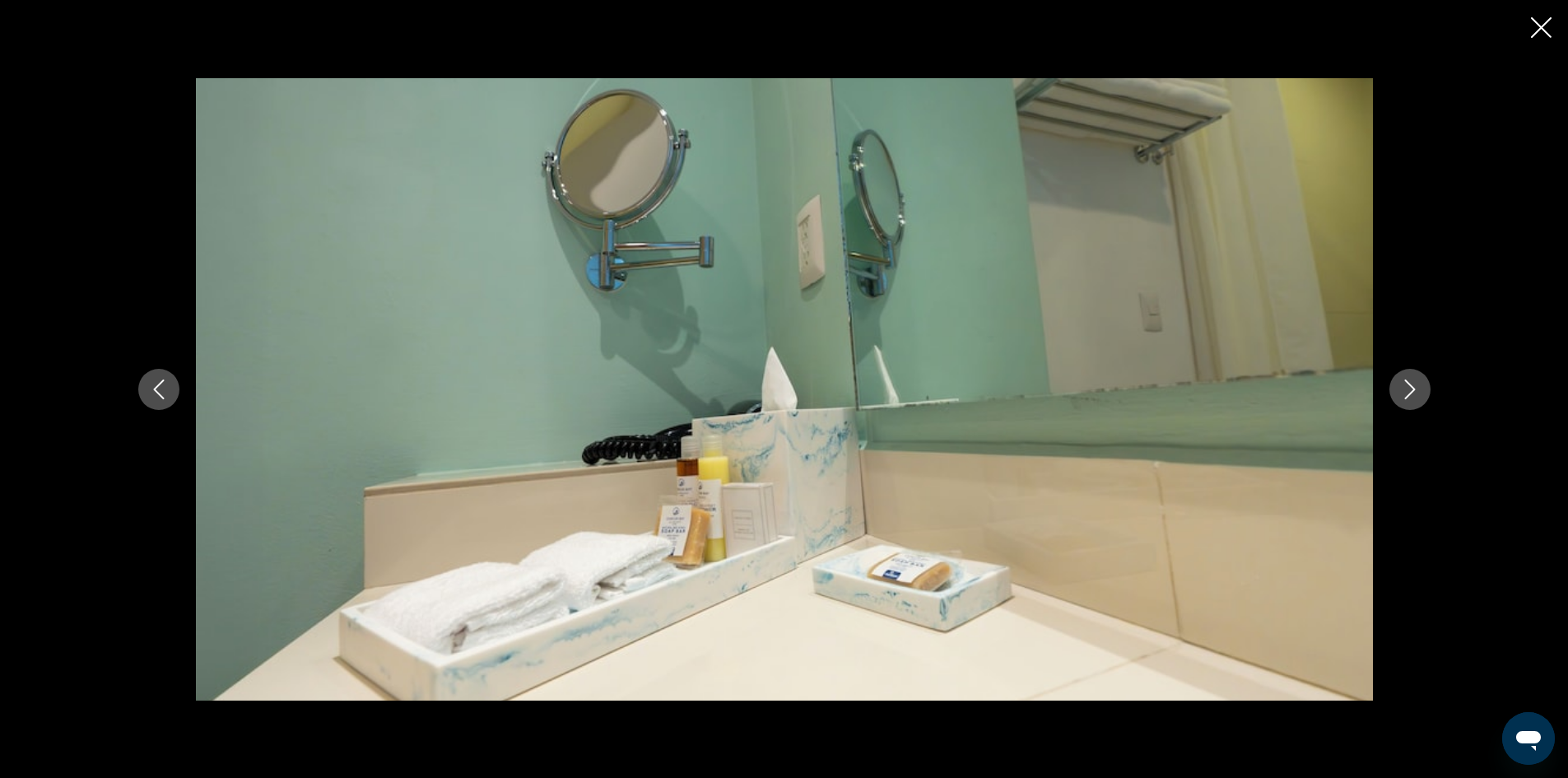
click at [1410, 388] on icon "Next image" at bounding box center [1410, 389] width 20 height 20
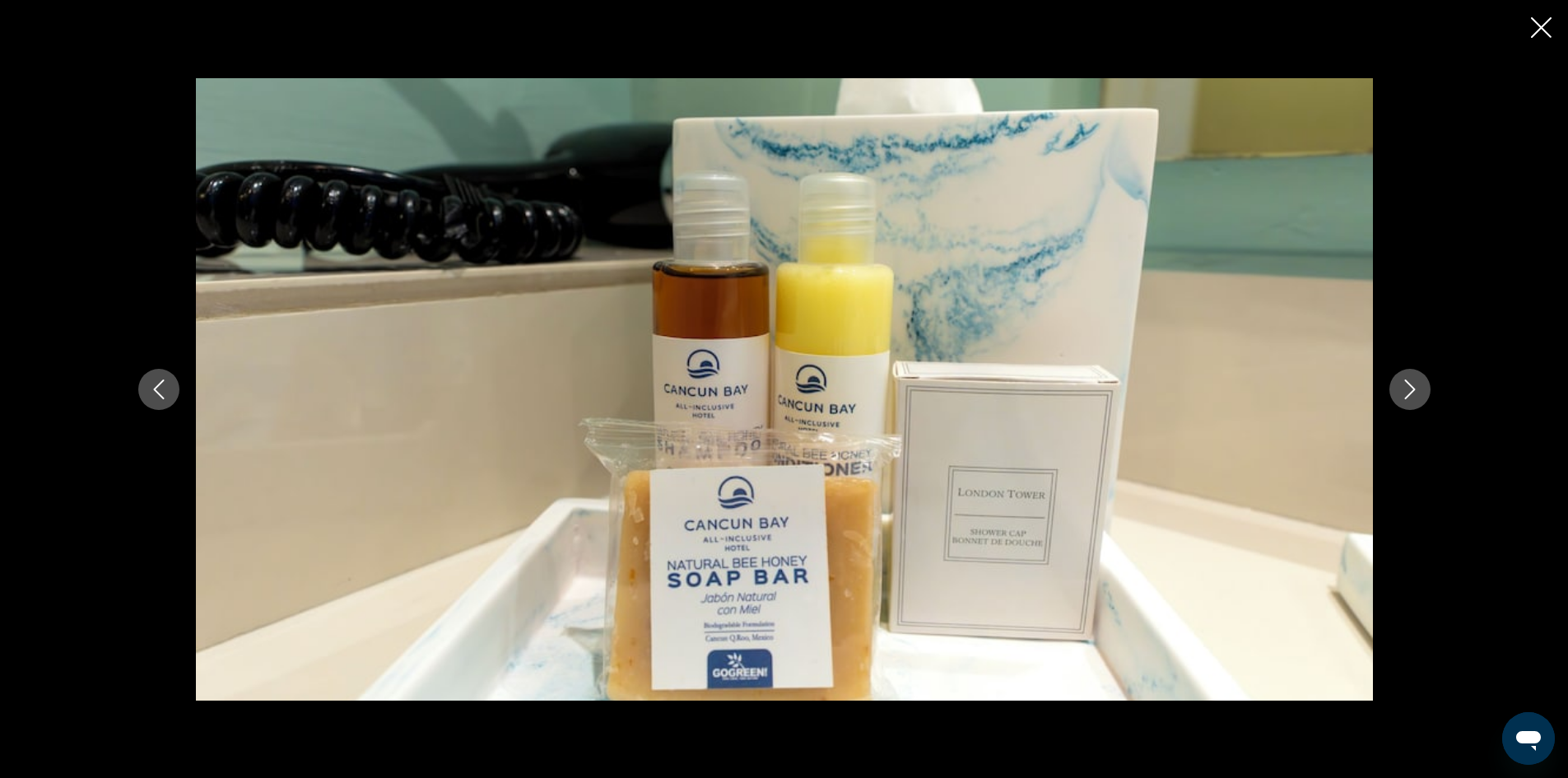
click at [1410, 388] on icon "Next image" at bounding box center [1410, 389] width 20 height 20
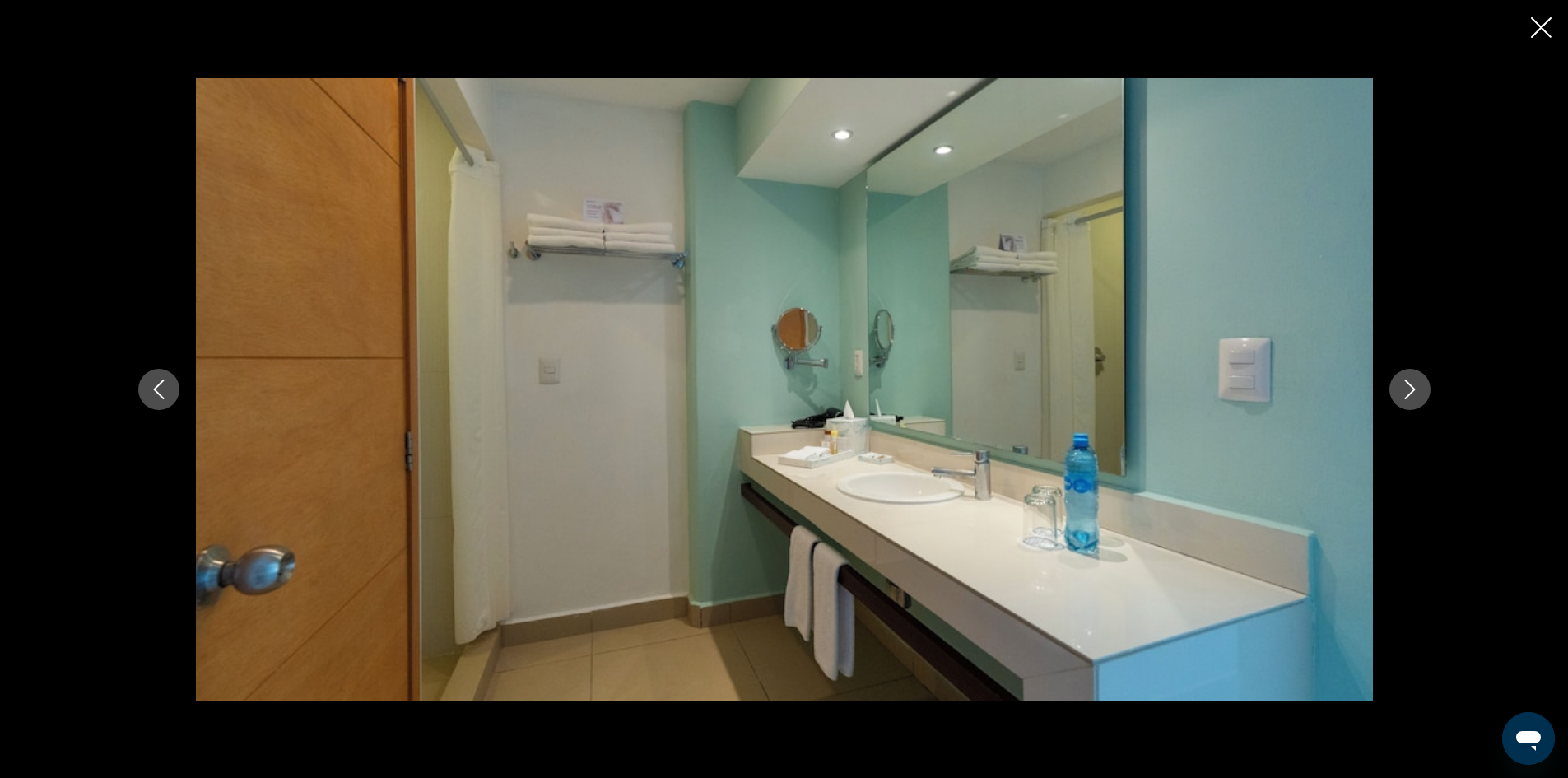
click at [1410, 388] on icon "Next image" at bounding box center [1410, 389] width 20 height 20
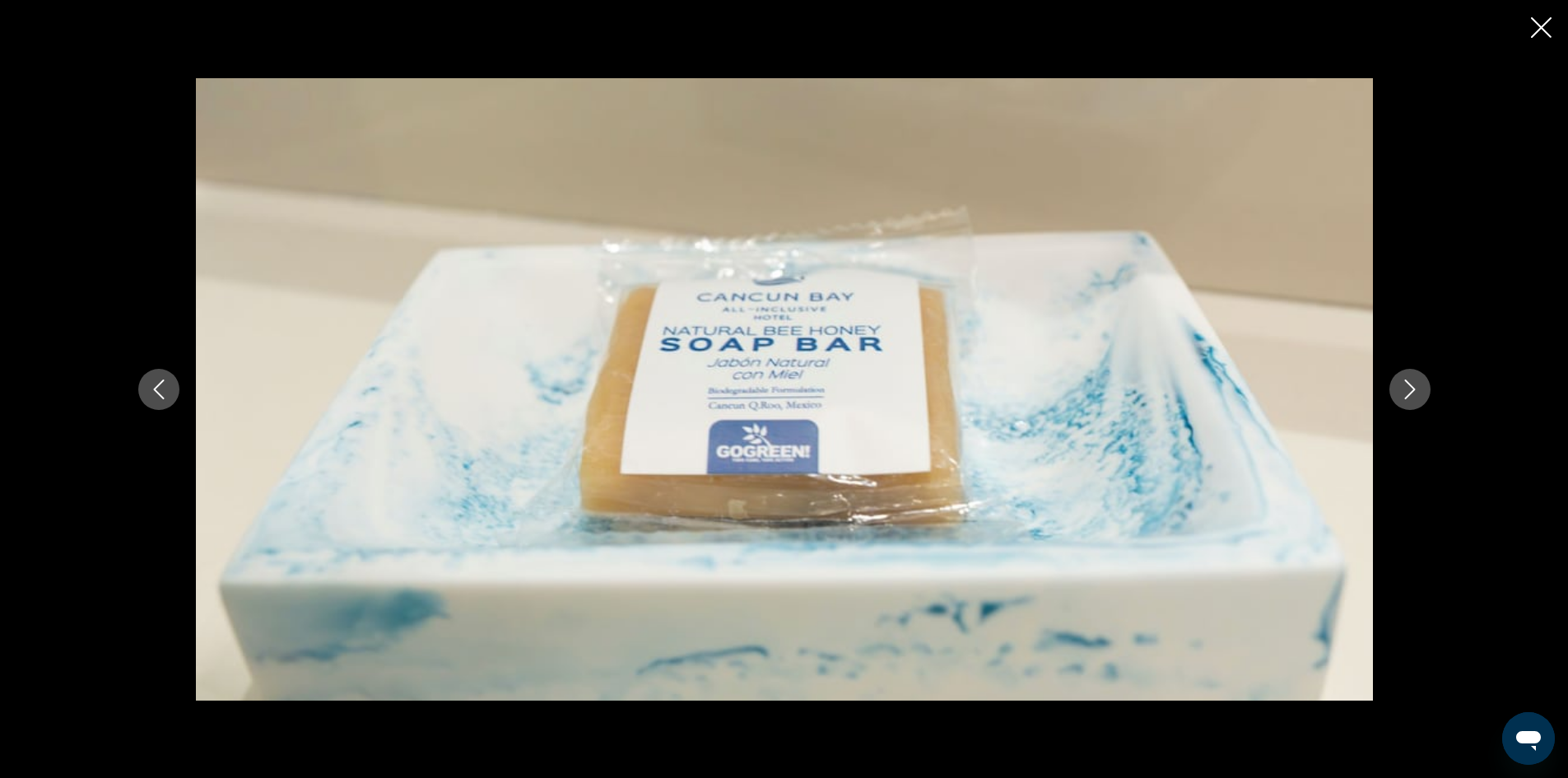
click at [1410, 388] on icon "Next image" at bounding box center [1410, 389] width 20 height 20
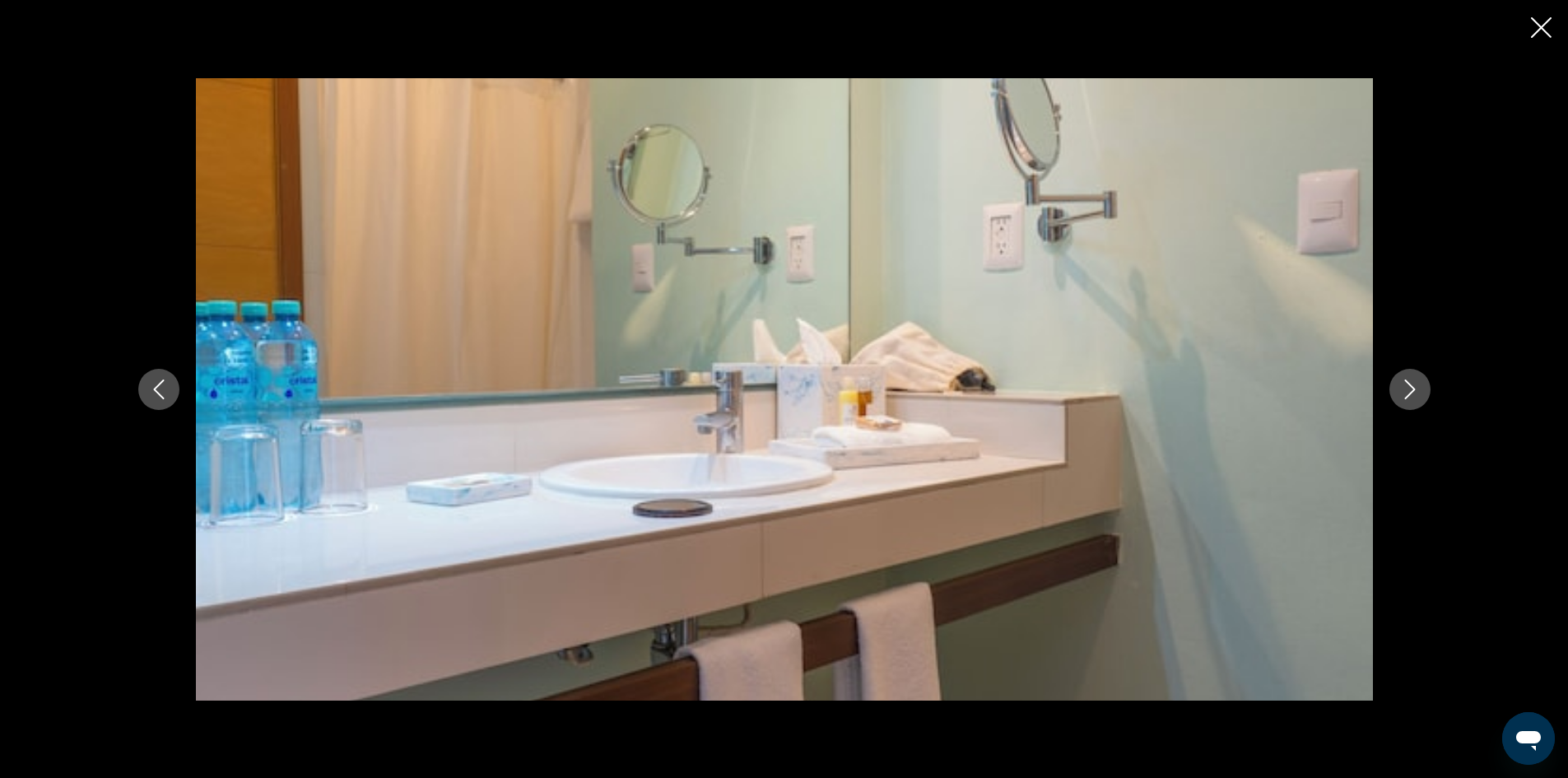
click at [1410, 388] on icon "Next image" at bounding box center [1410, 389] width 20 height 20
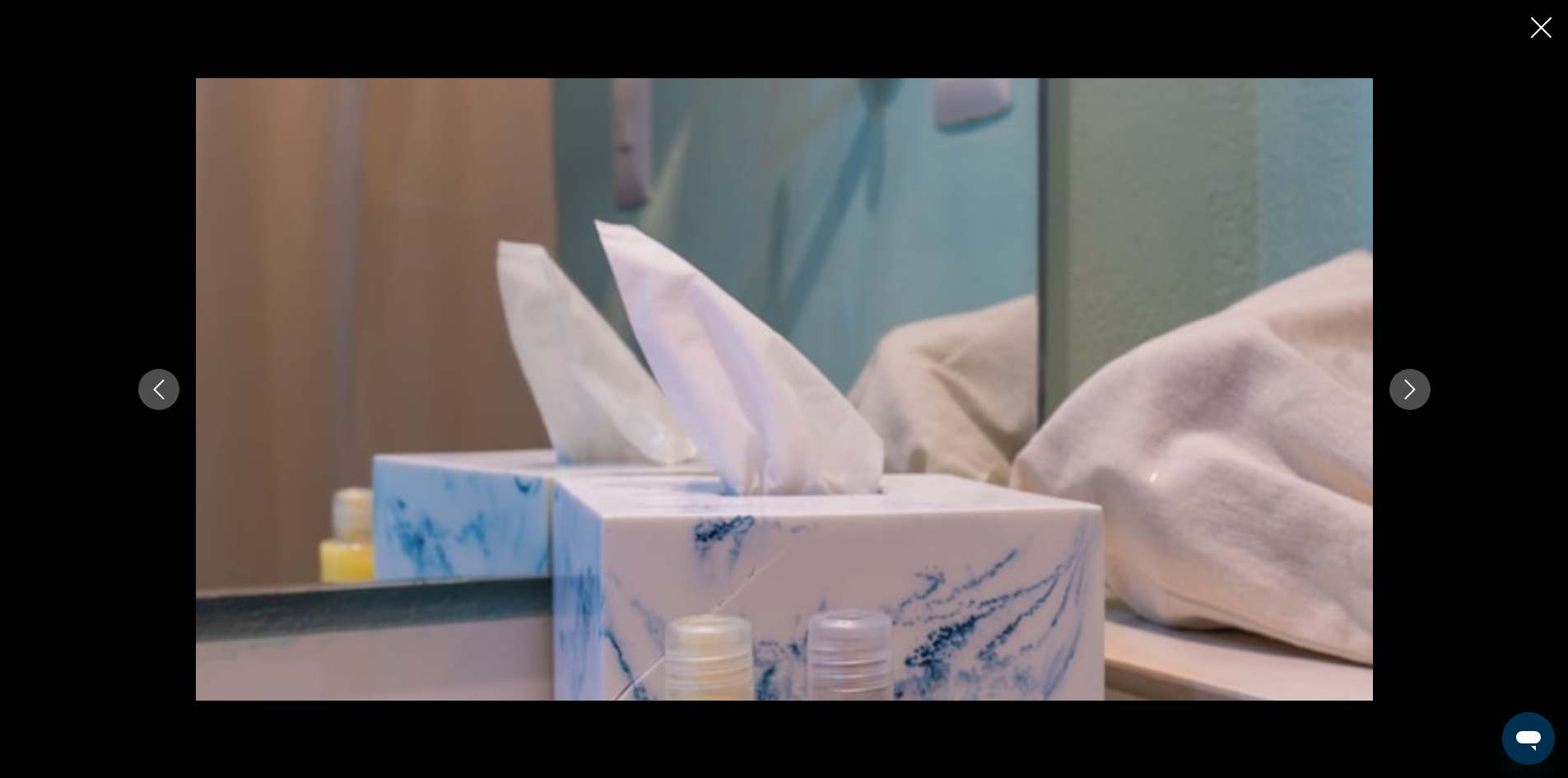
click at [1410, 388] on icon "Next image" at bounding box center [1410, 389] width 20 height 20
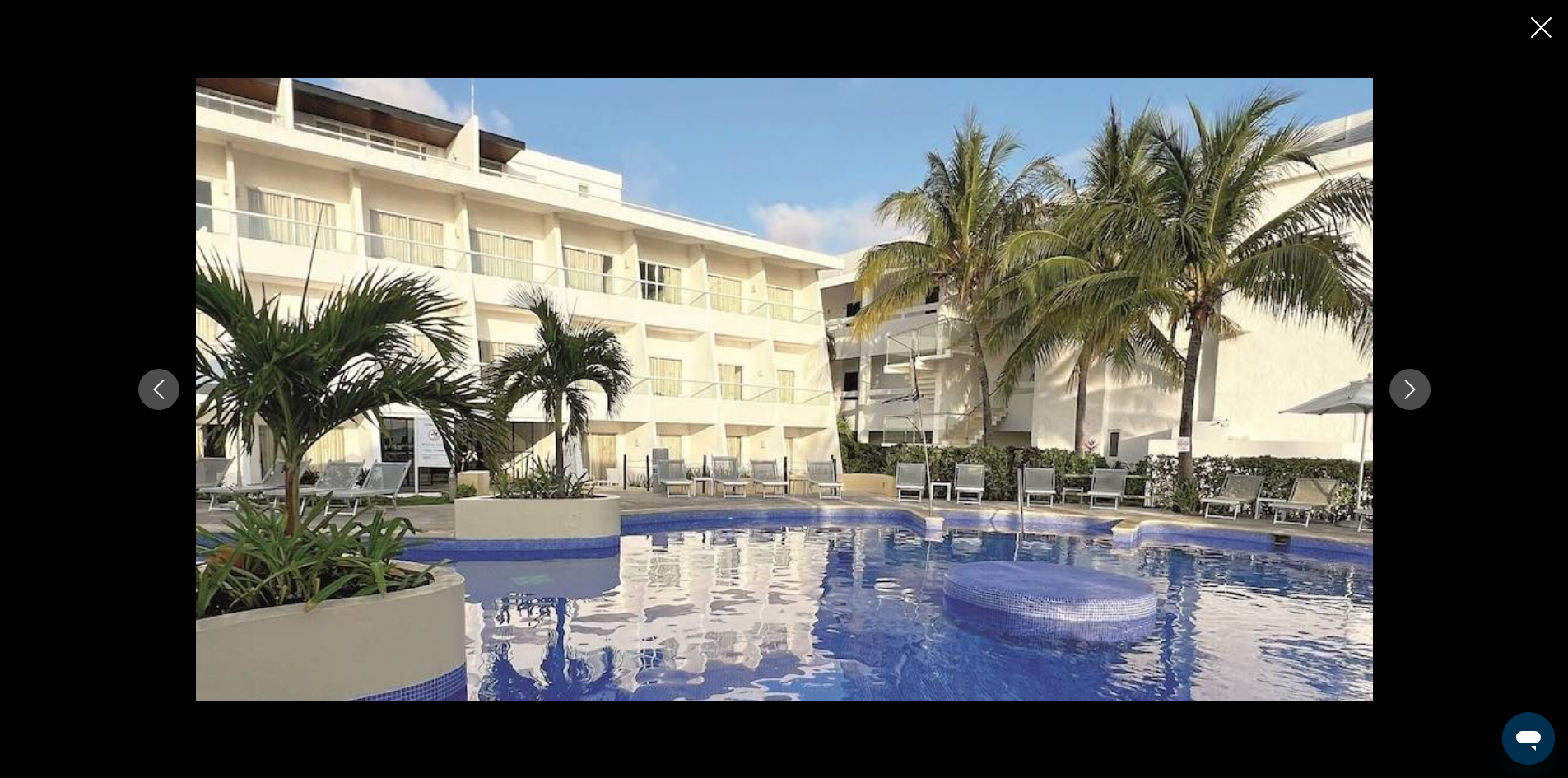
click at [1410, 388] on icon "Next image" at bounding box center [1410, 389] width 20 height 20
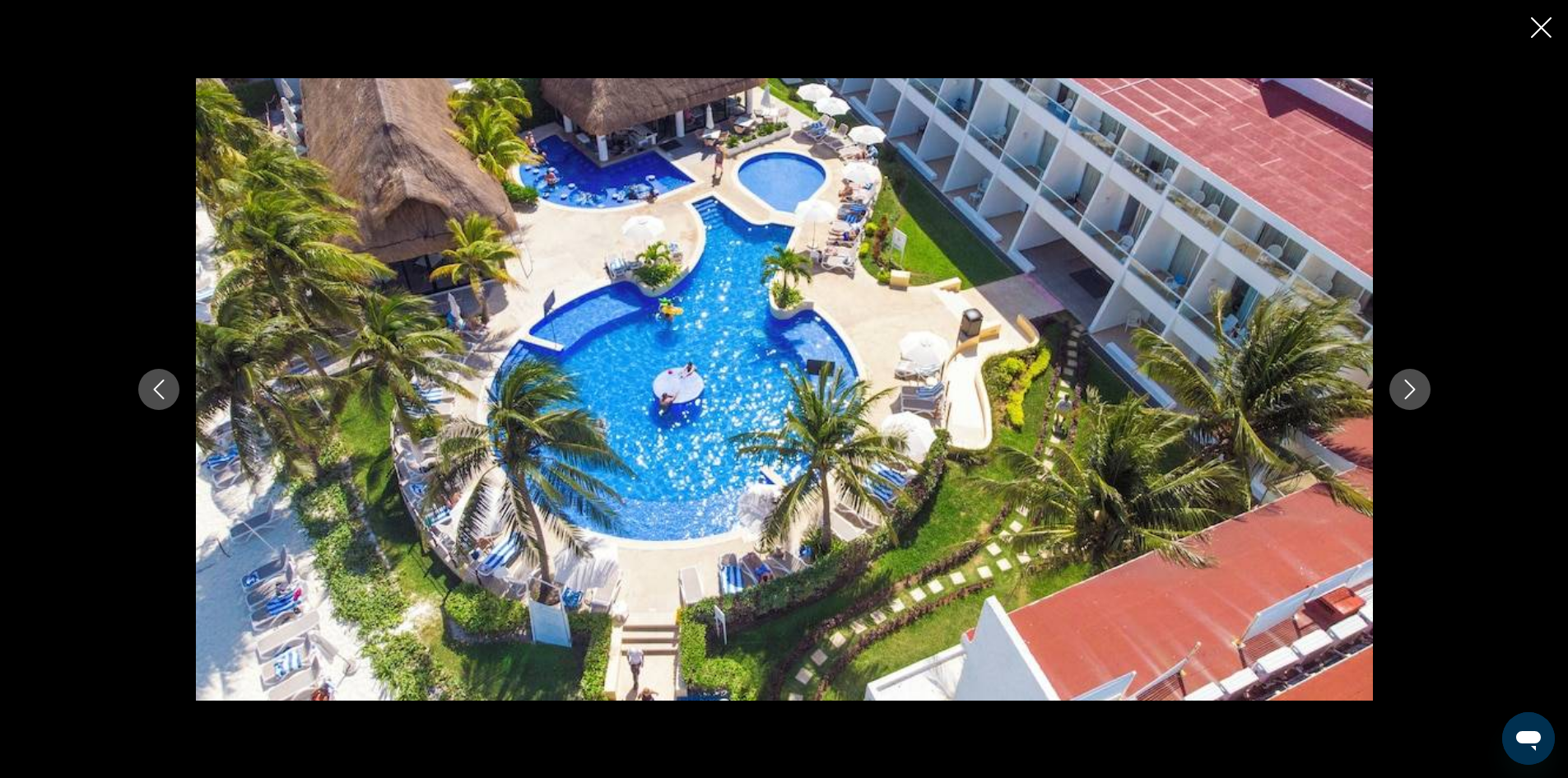
click at [136, 394] on div "prev next" at bounding box center [784, 389] width 1326 height 623
click at [139, 392] on button "Previous image" at bounding box center [159, 389] width 41 height 41
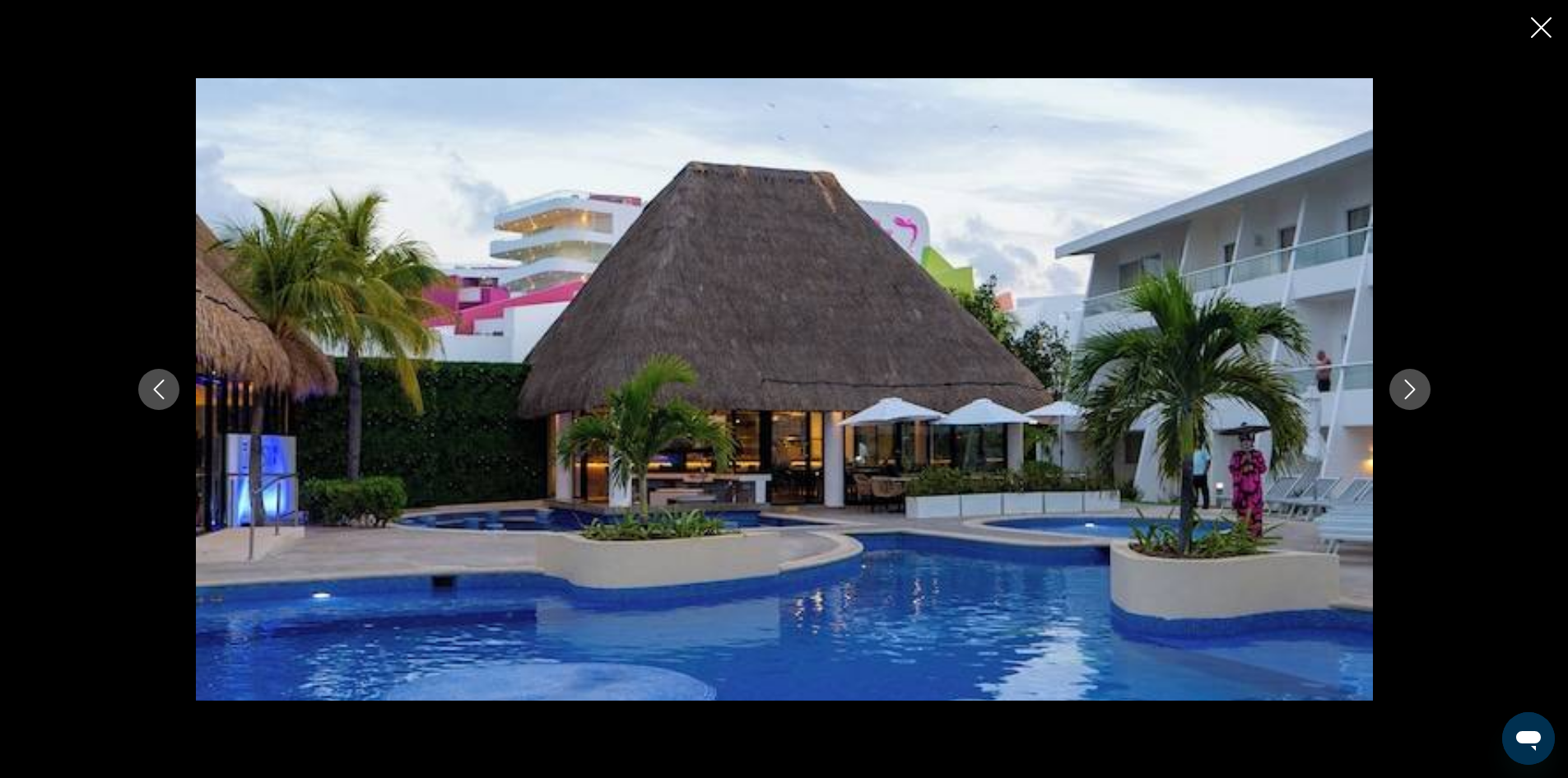
click at [145, 392] on button "Previous image" at bounding box center [159, 389] width 41 height 41
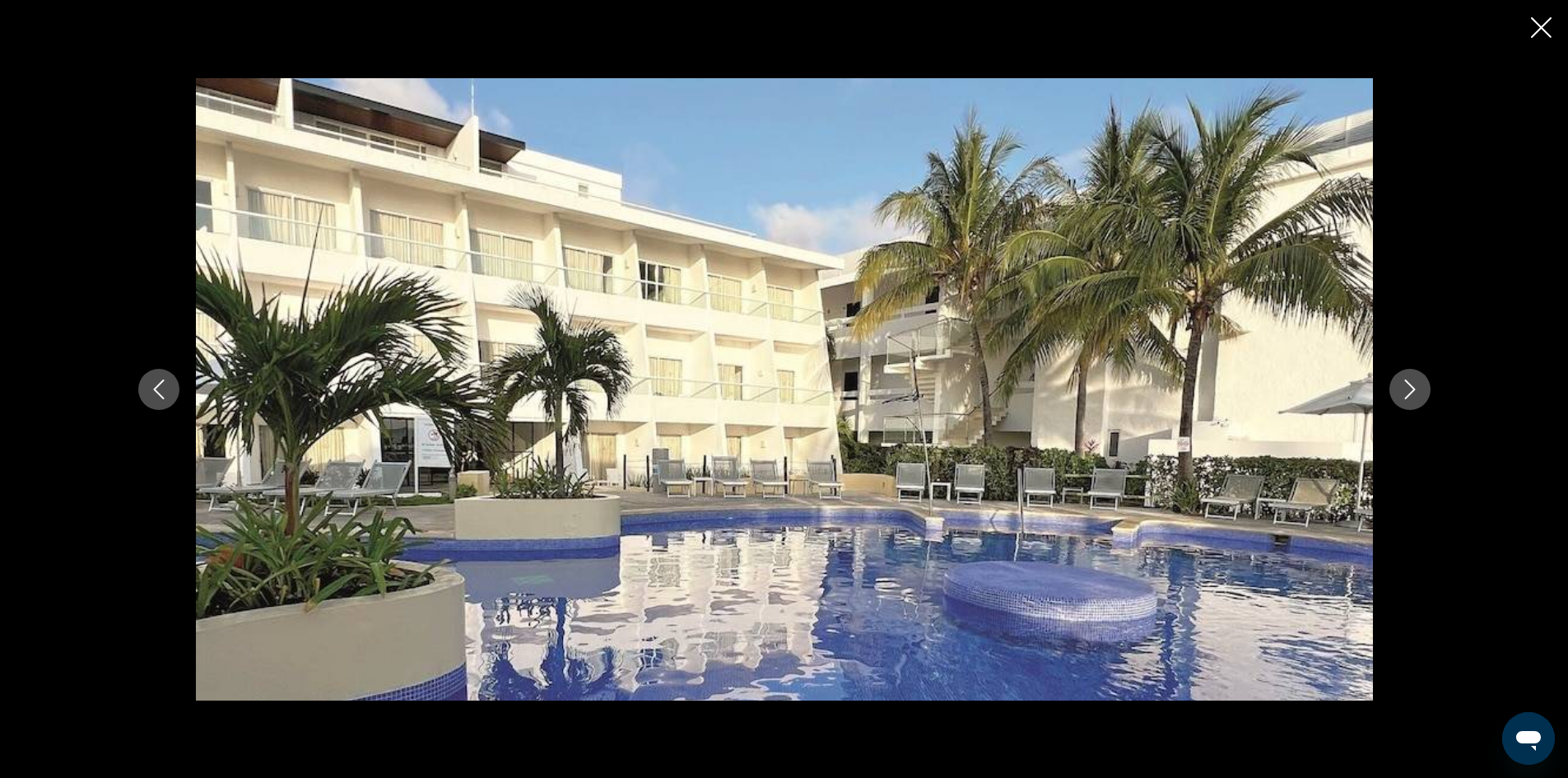
click at [1414, 393] on icon "Next image" at bounding box center [1410, 389] width 20 height 20
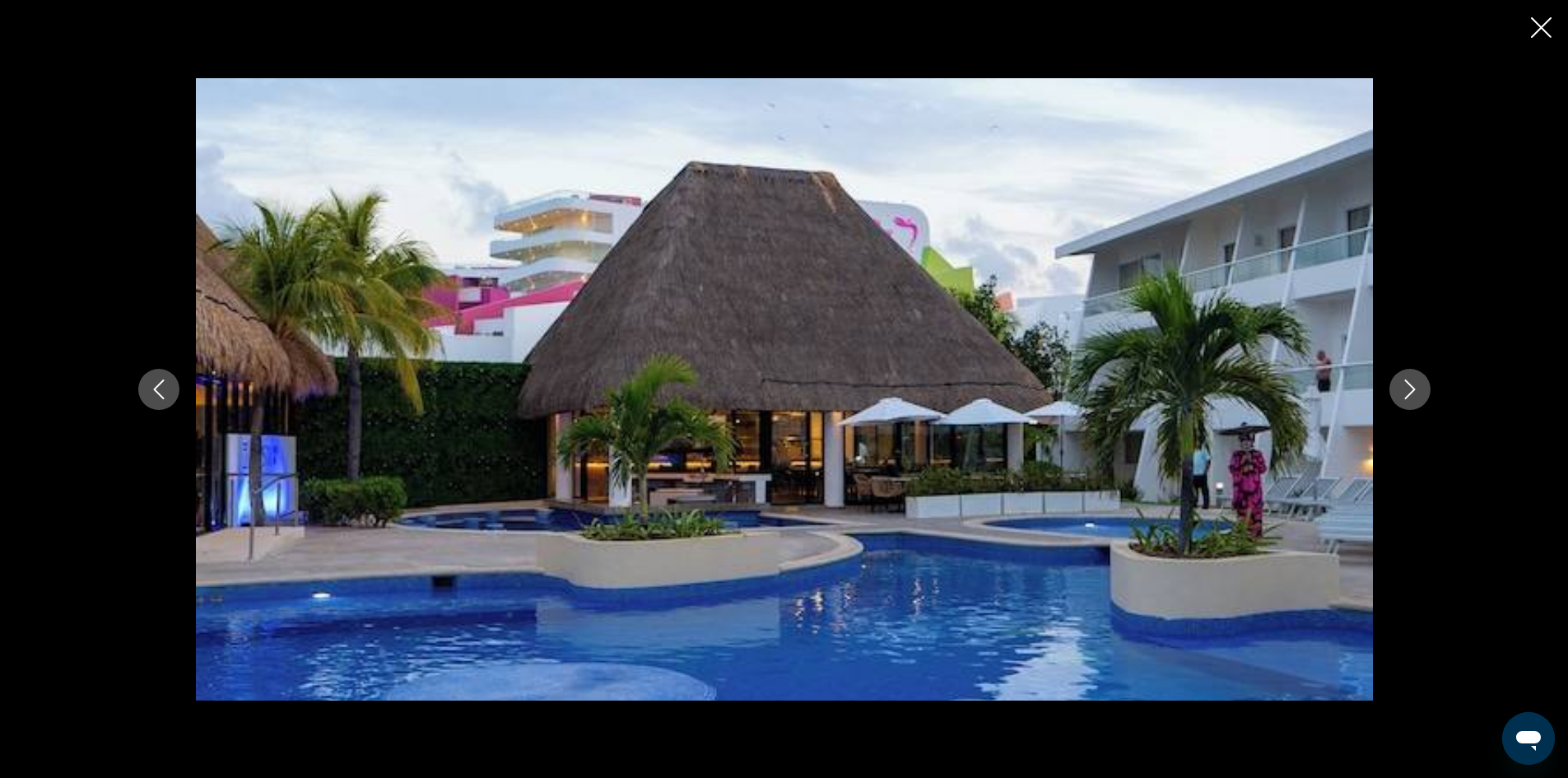
click at [1414, 393] on icon "Next image" at bounding box center [1410, 389] width 20 height 20
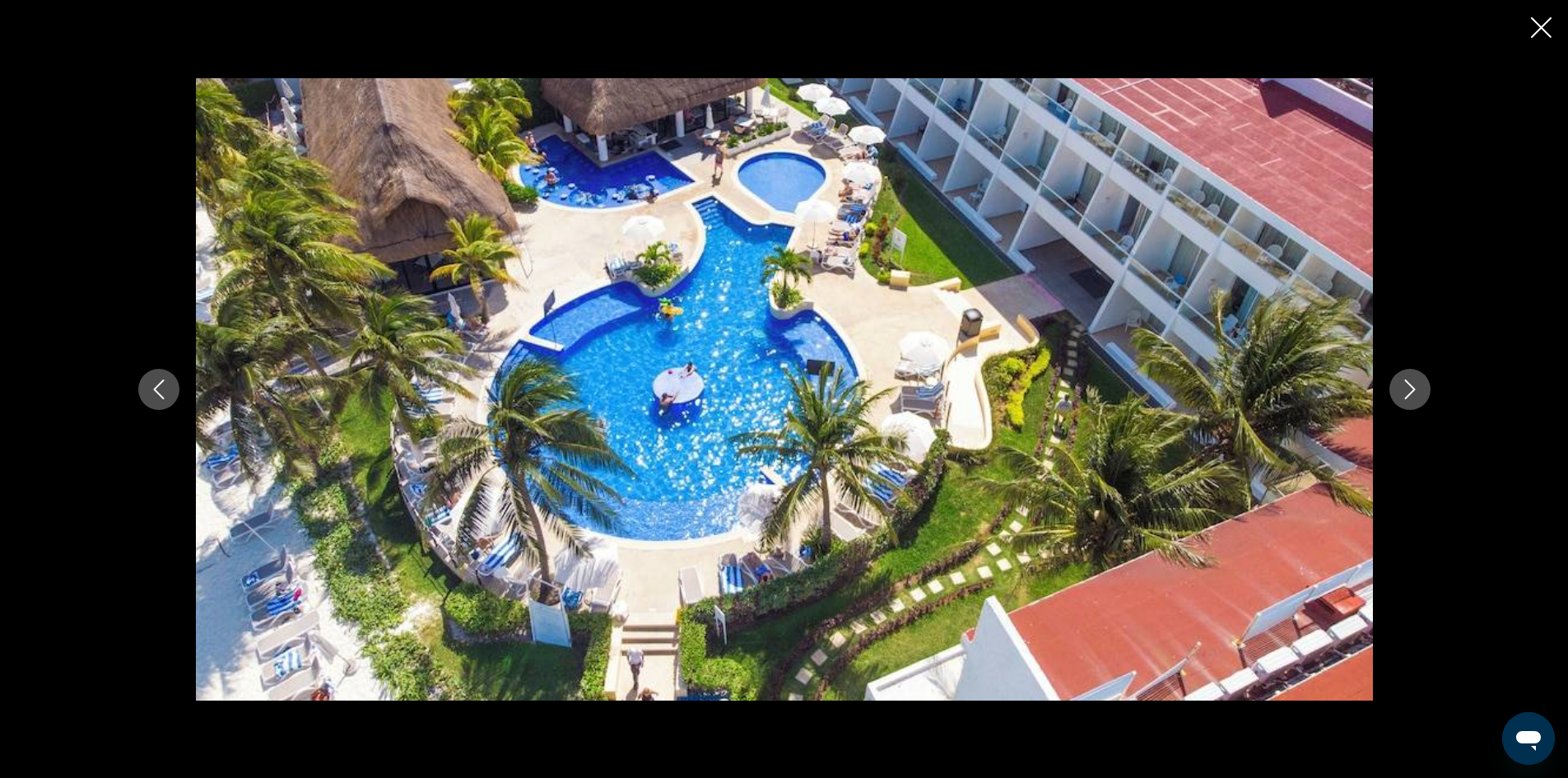
click at [1414, 393] on icon "Next image" at bounding box center [1410, 389] width 20 height 20
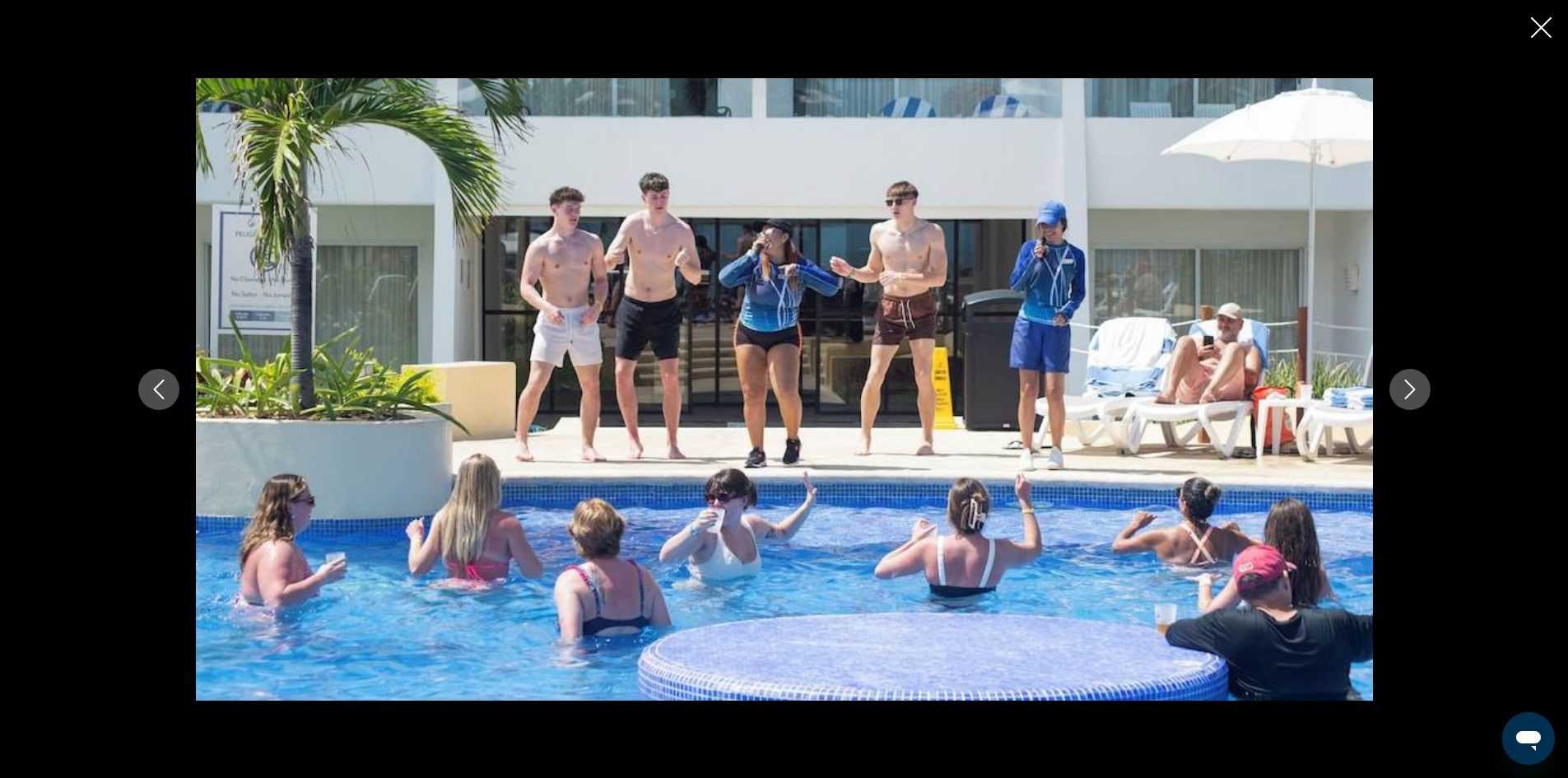
click at [1414, 393] on icon "Next image" at bounding box center [1410, 389] width 20 height 20
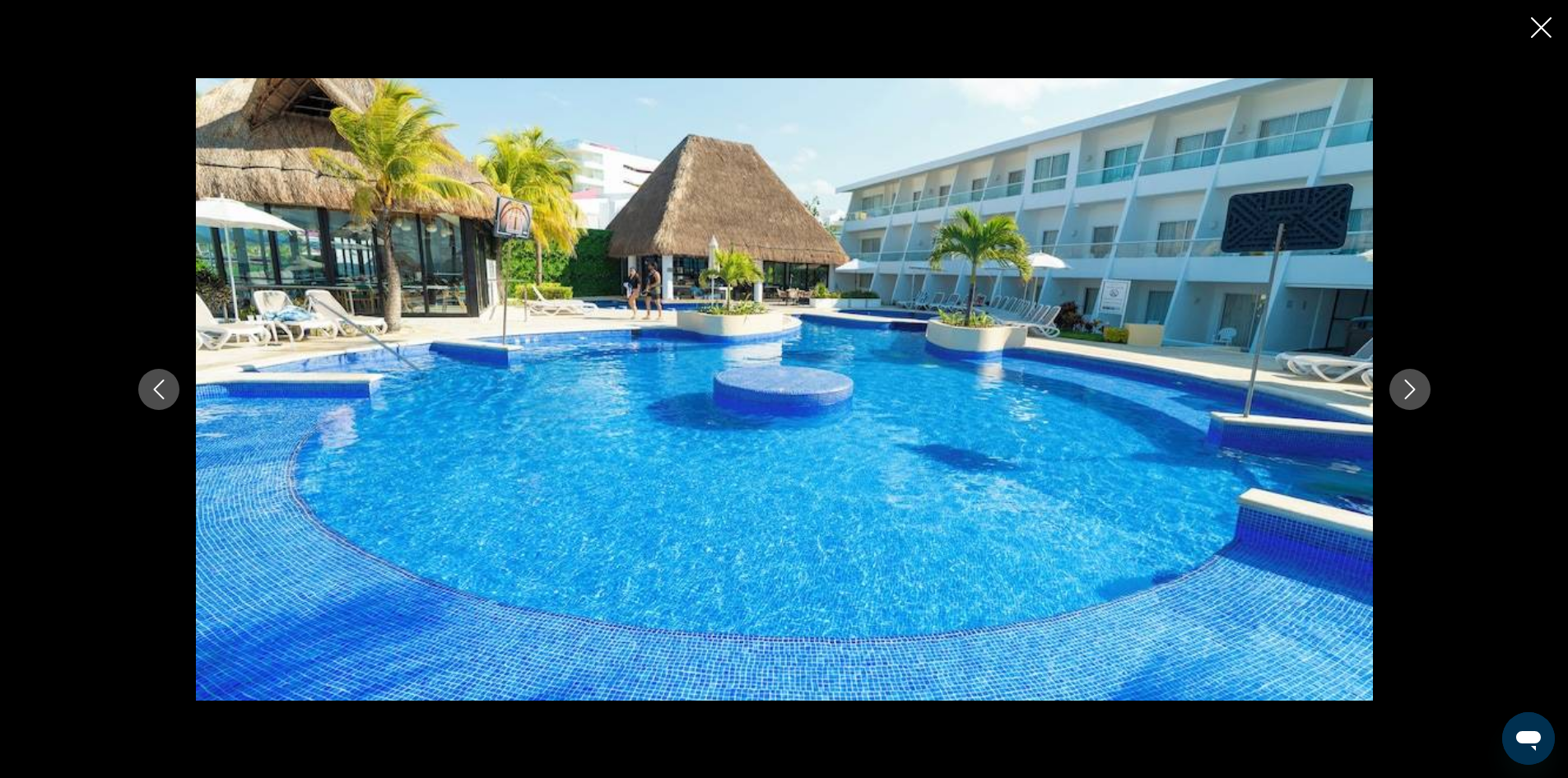
click at [1414, 393] on icon "Next image" at bounding box center [1410, 389] width 20 height 20
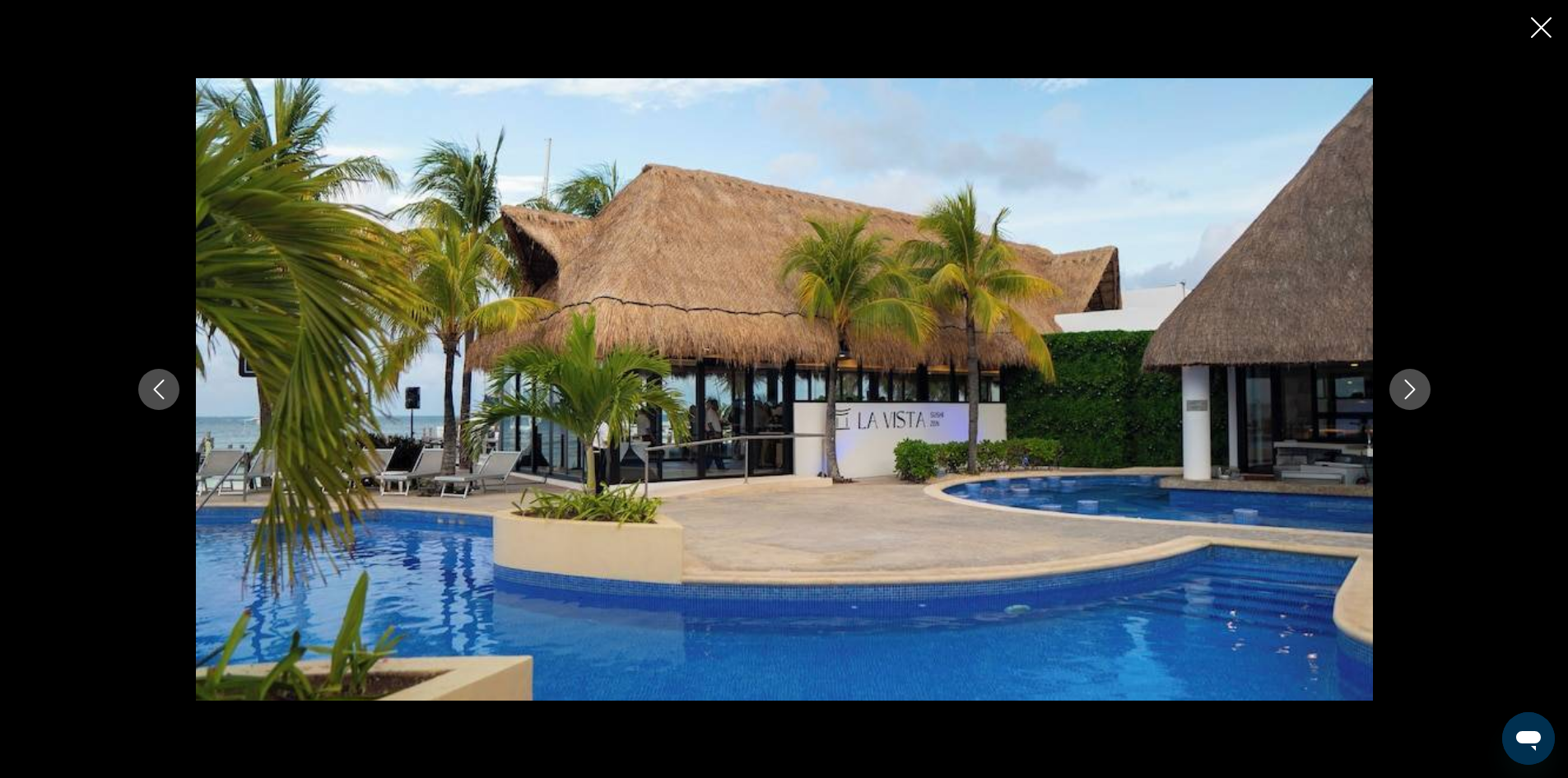
click at [1414, 393] on icon "Next image" at bounding box center [1410, 389] width 20 height 20
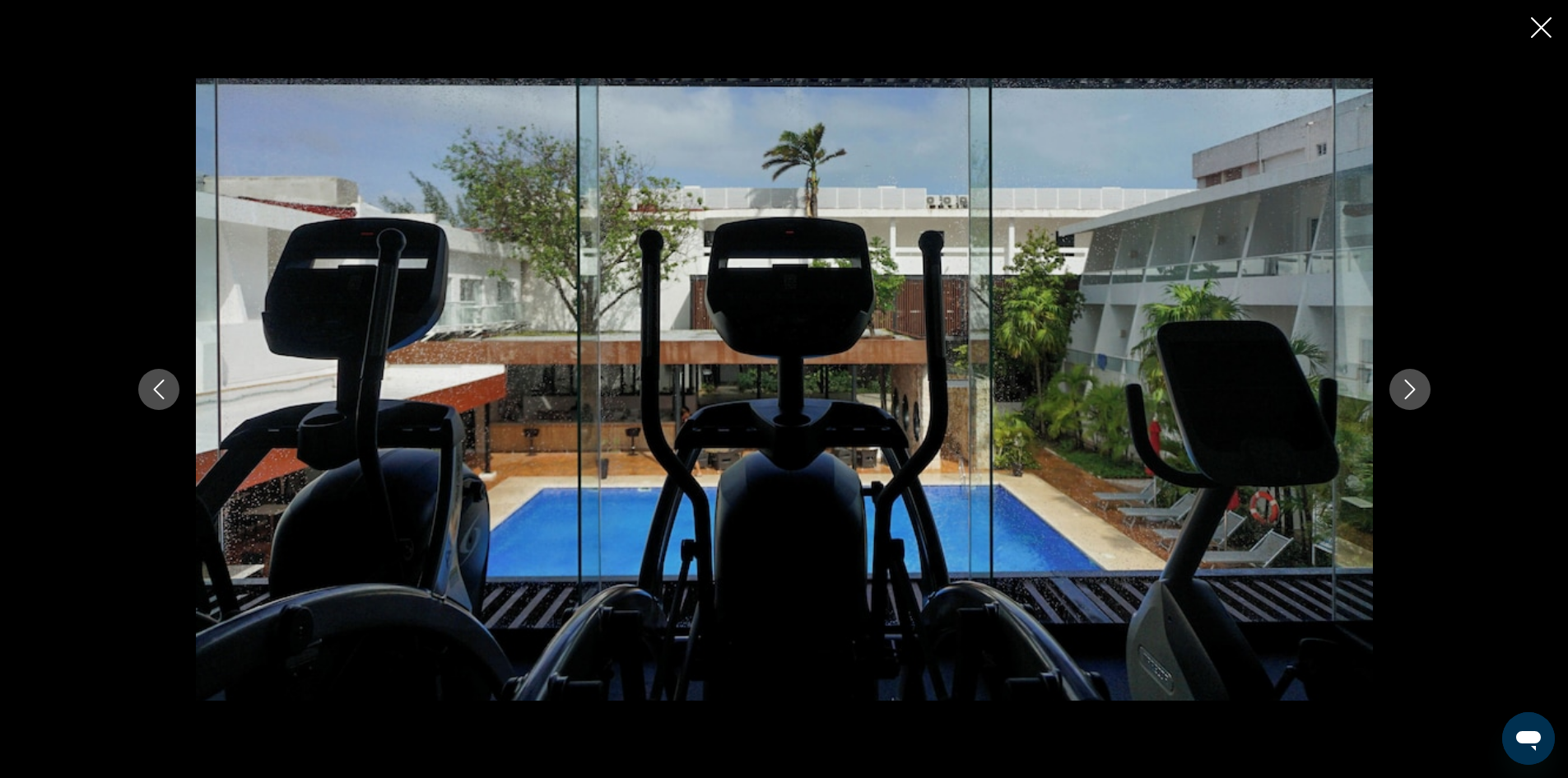
click at [1414, 393] on icon "Next image" at bounding box center [1410, 389] width 20 height 20
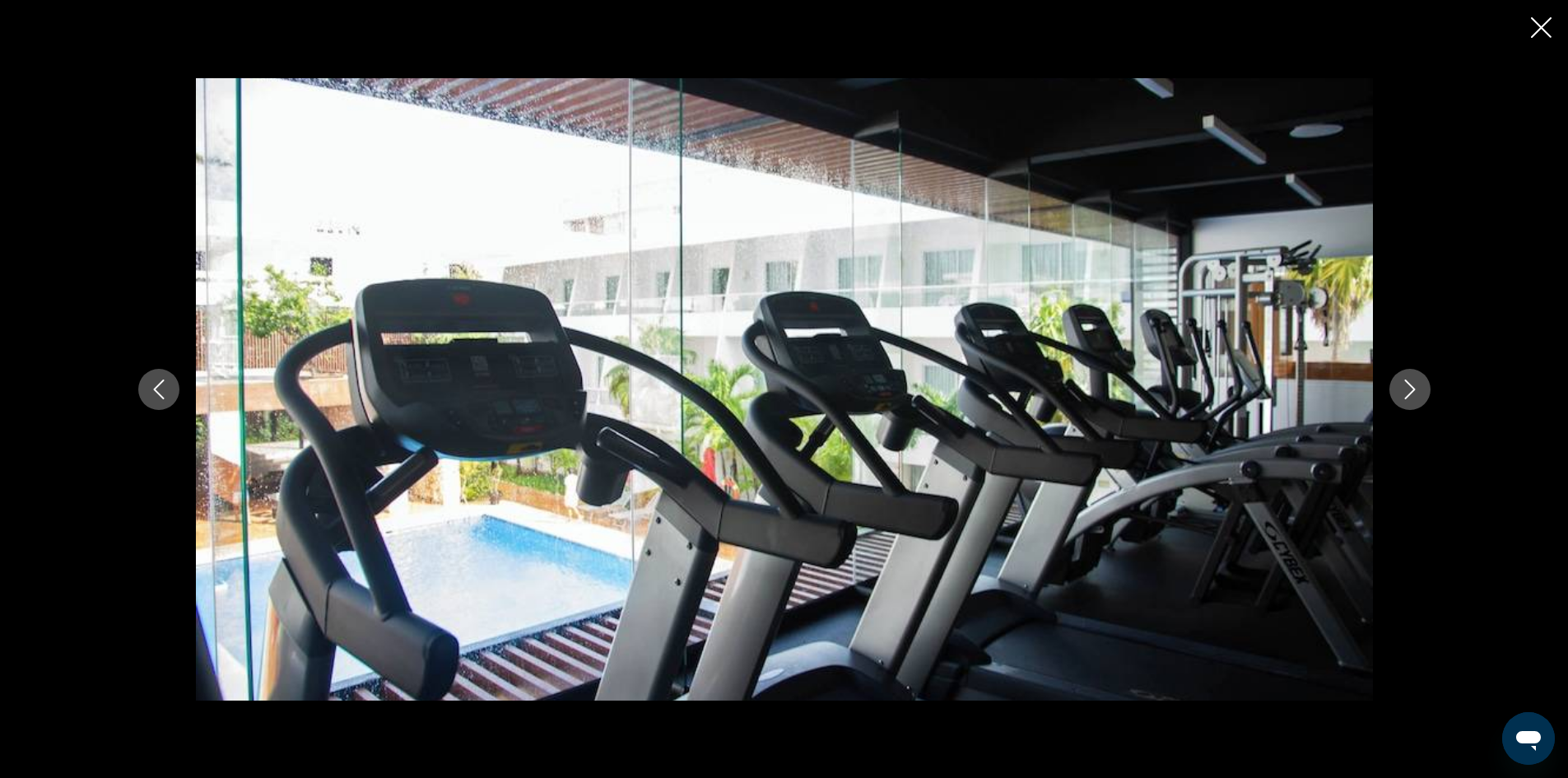
click at [1414, 393] on icon "Next image" at bounding box center [1410, 389] width 20 height 20
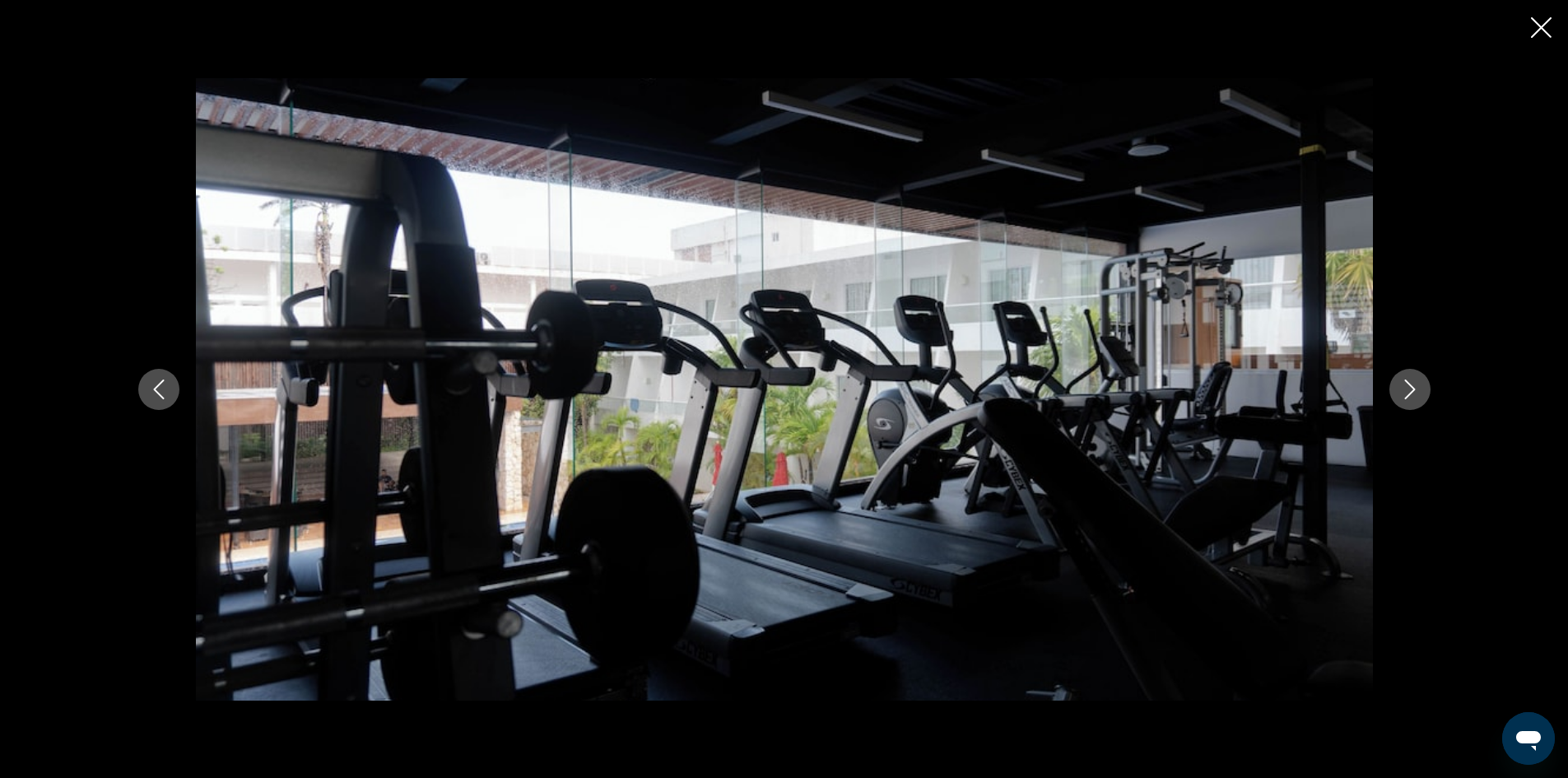
click at [1414, 393] on icon "Next image" at bounding box center [1410, 389] width 20 height 20
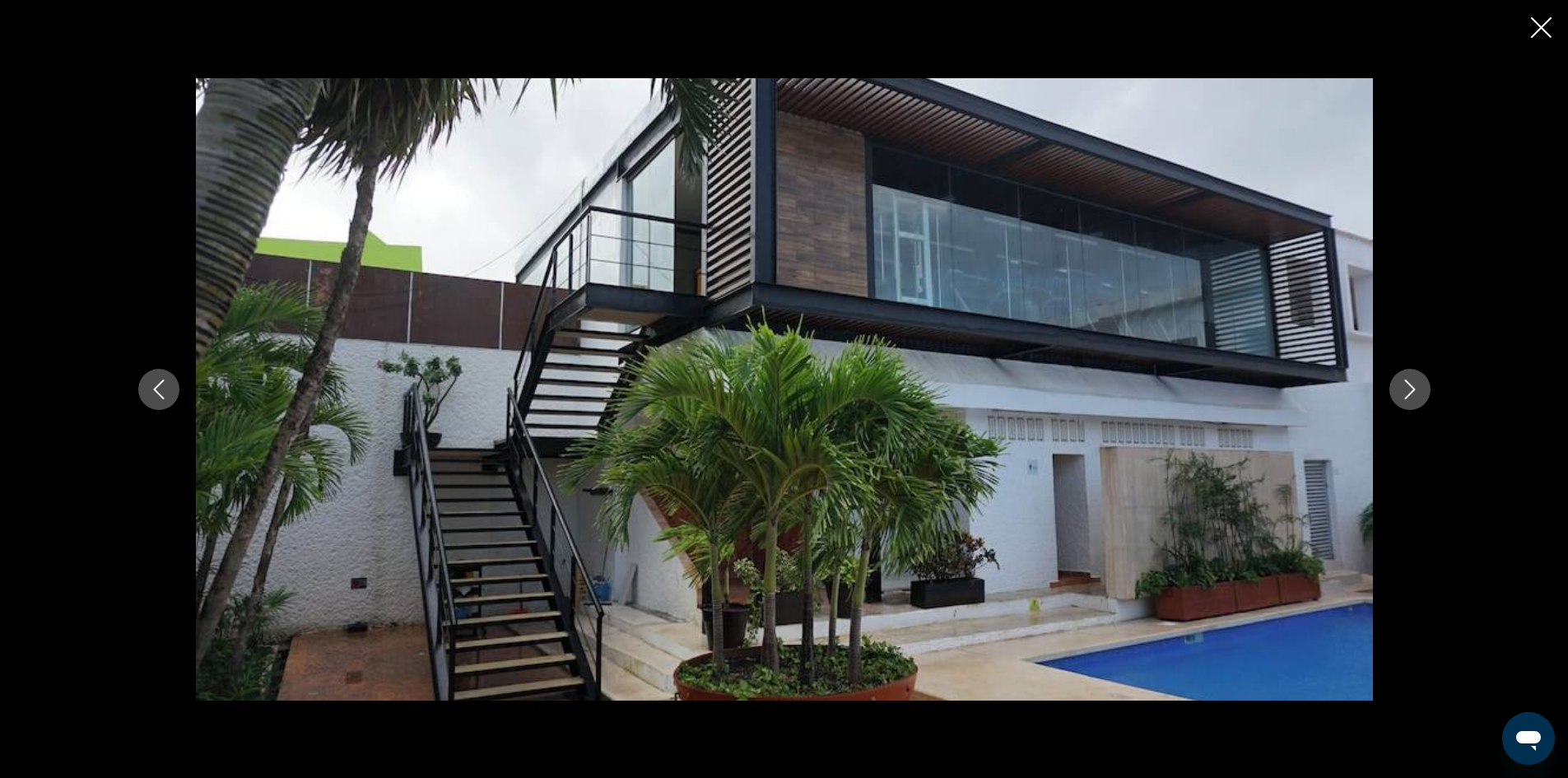
click at [1413, 393] on icon "Next image" at bounding box center [1410, 389] width 20 height 20
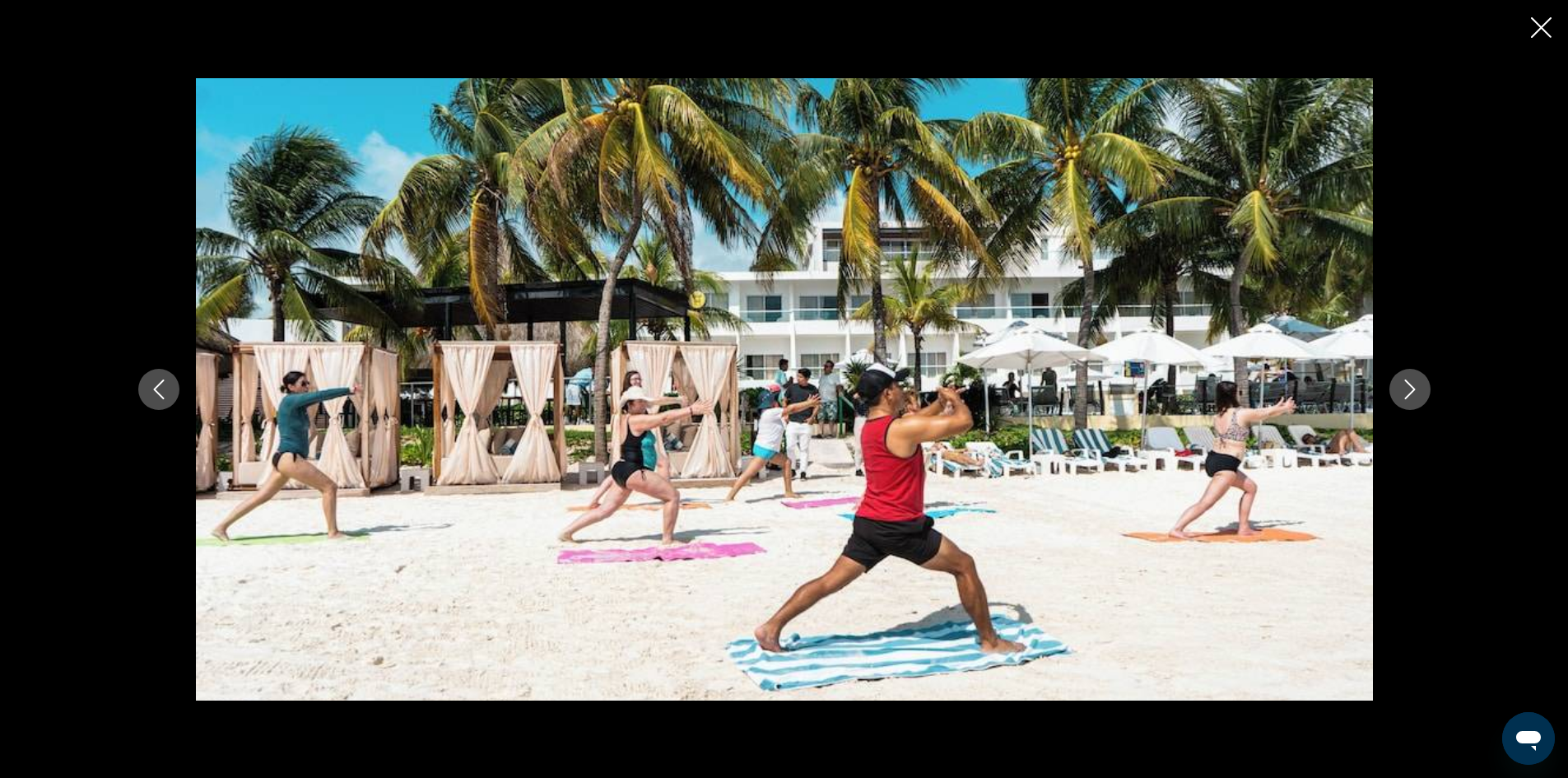
click at [1413, 393] on icon "Next image" at bounding box center [1410, 389] width 20 height 20
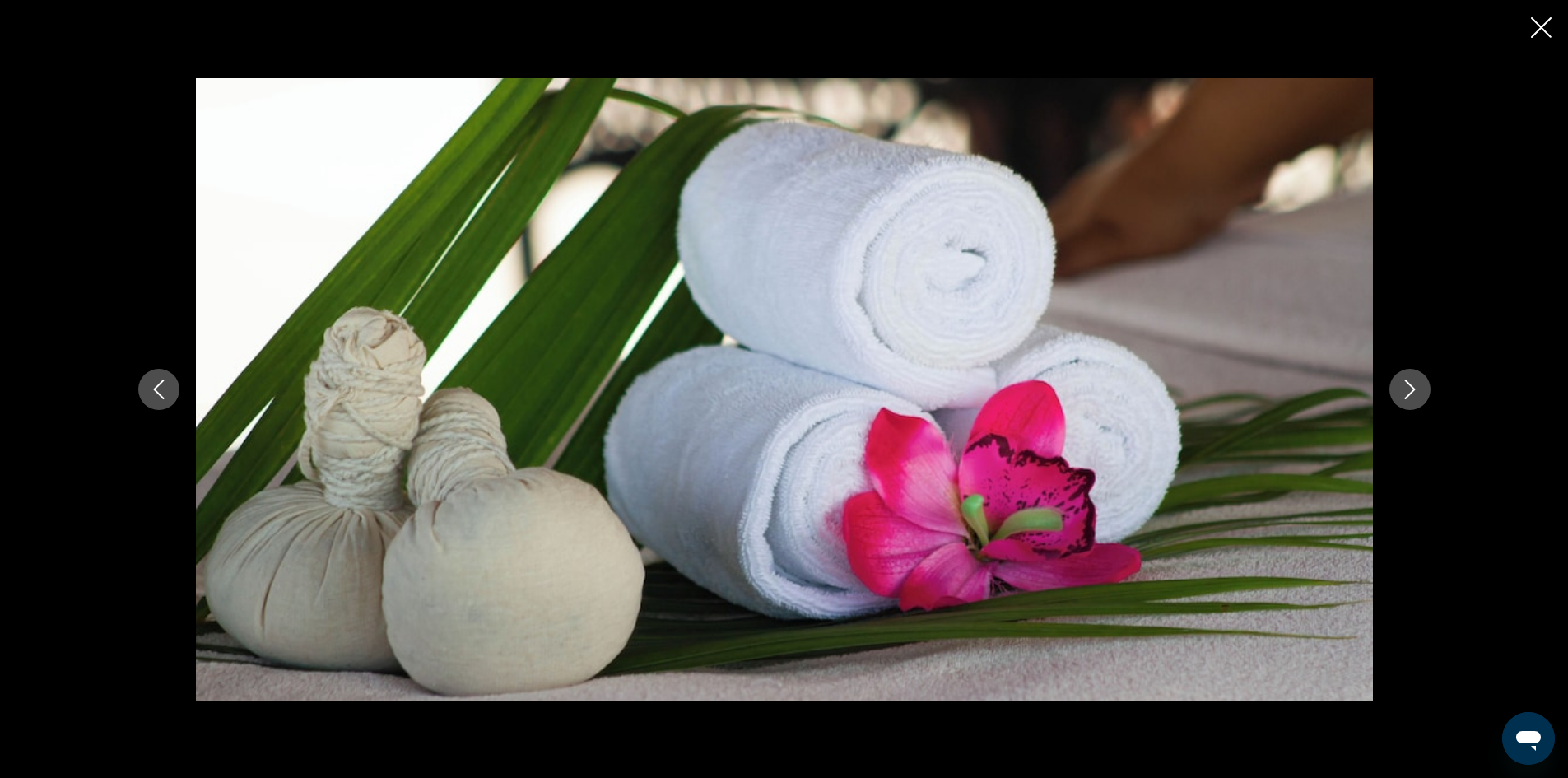
click at [1413, 393] on icon "Next image" at bounding box center [1410, 389] width 20 height 20
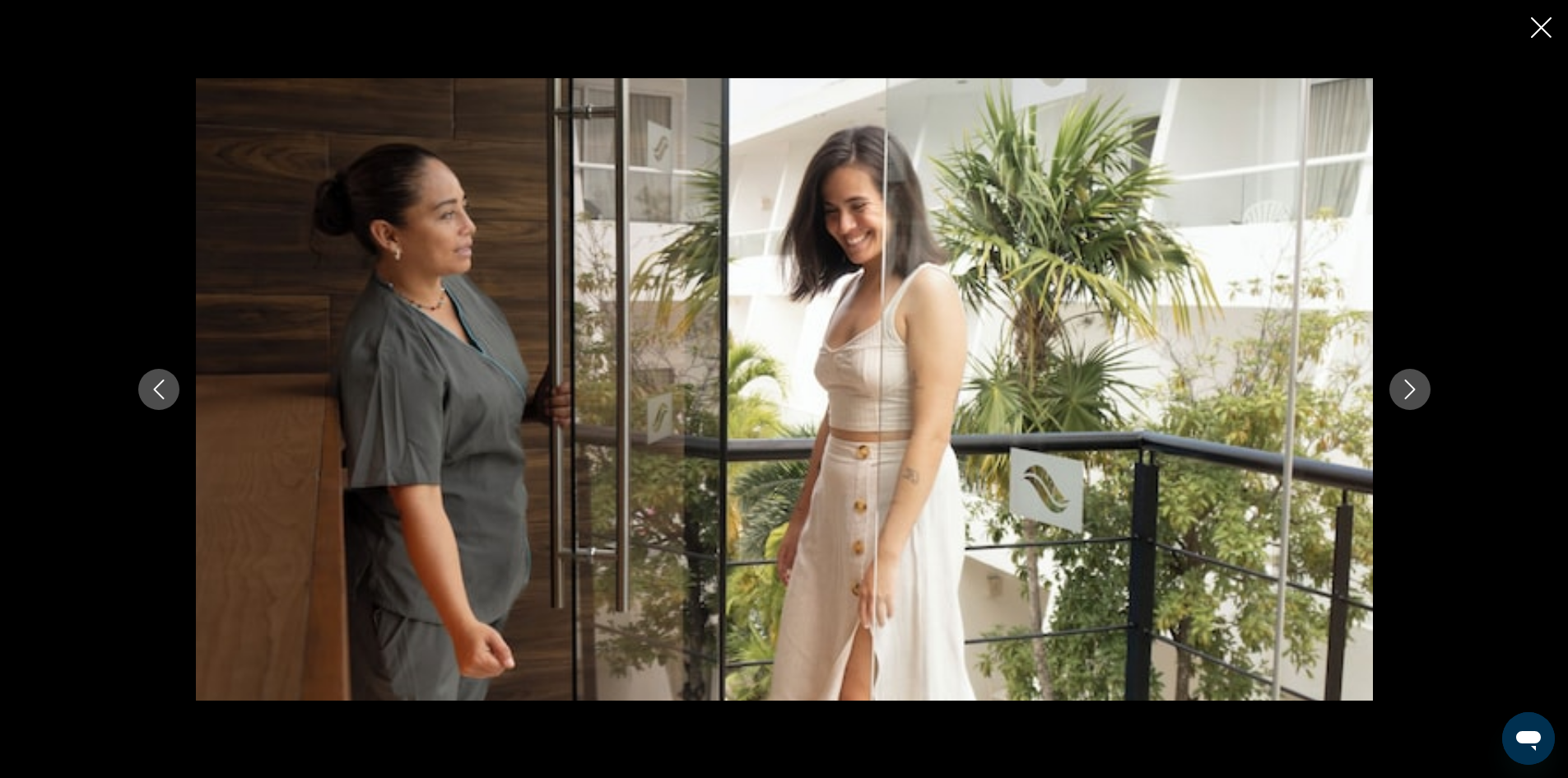
click at [1413, 393] on icon "Next image" at bounding box center [1410, 389] width 20 height 20
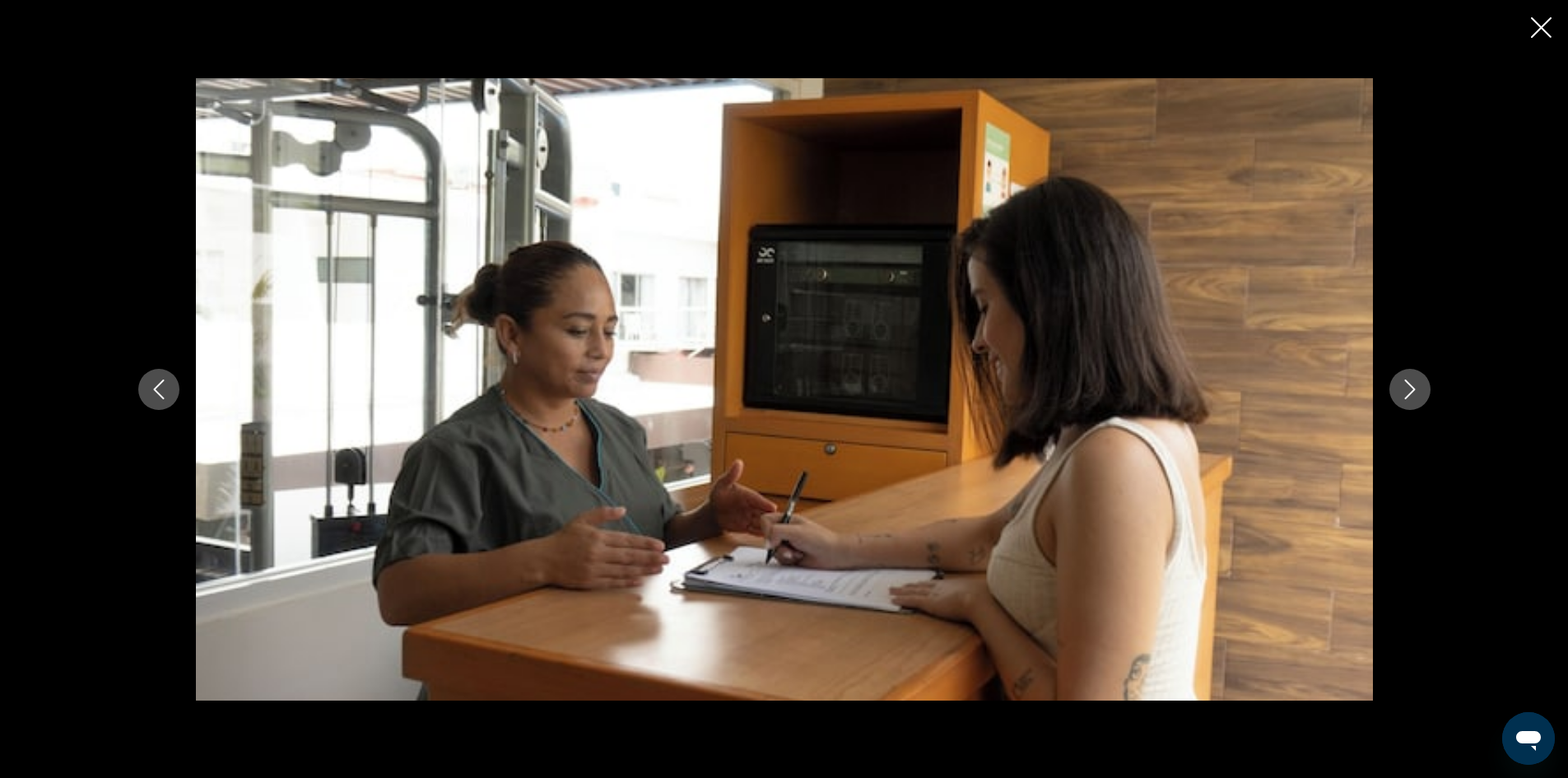
click at [1547, 24] on icon "Close slideshow" at bounding box center [1541, 27] width 21 height 21
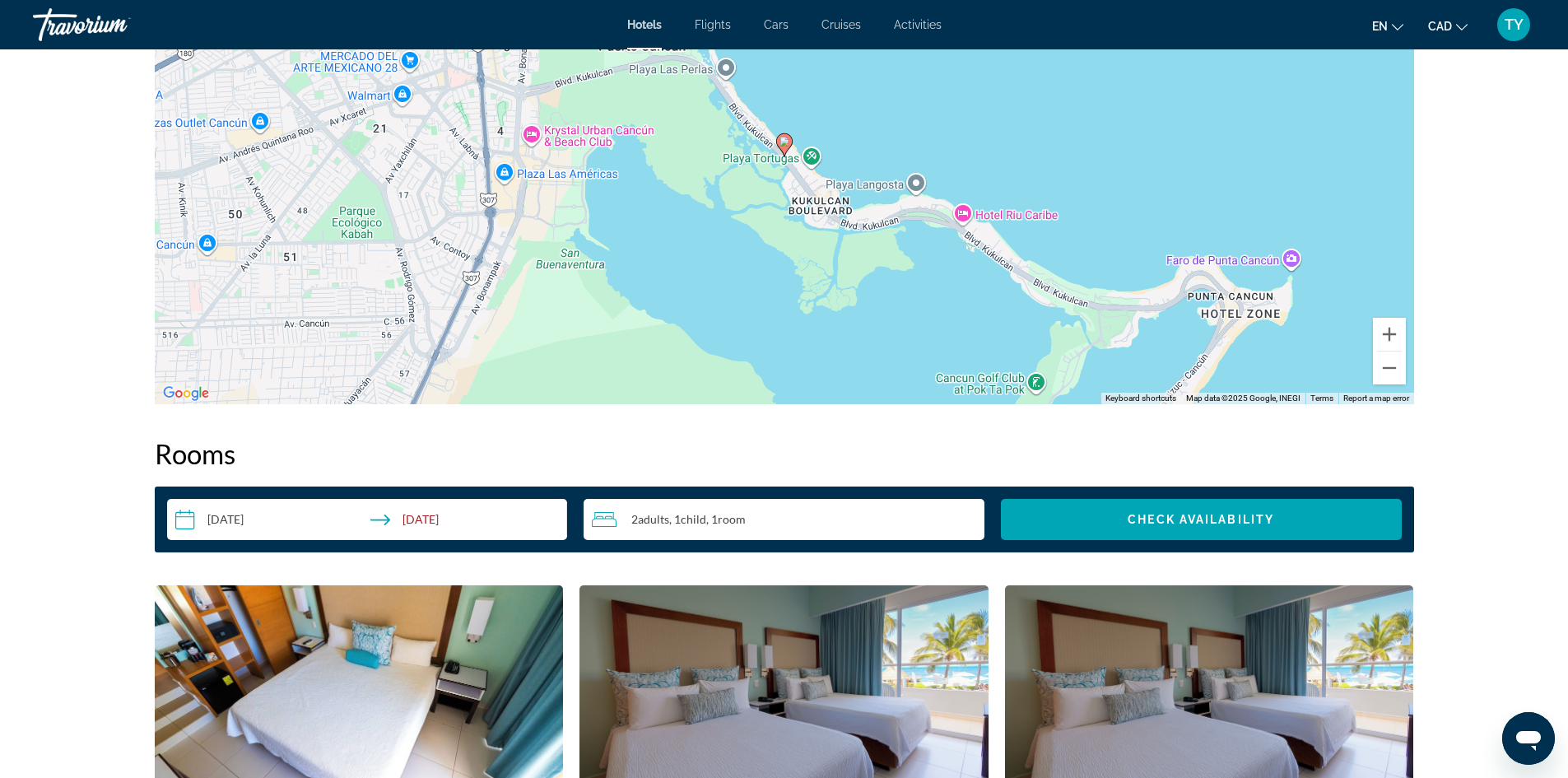
scroll to position [1564, 0]
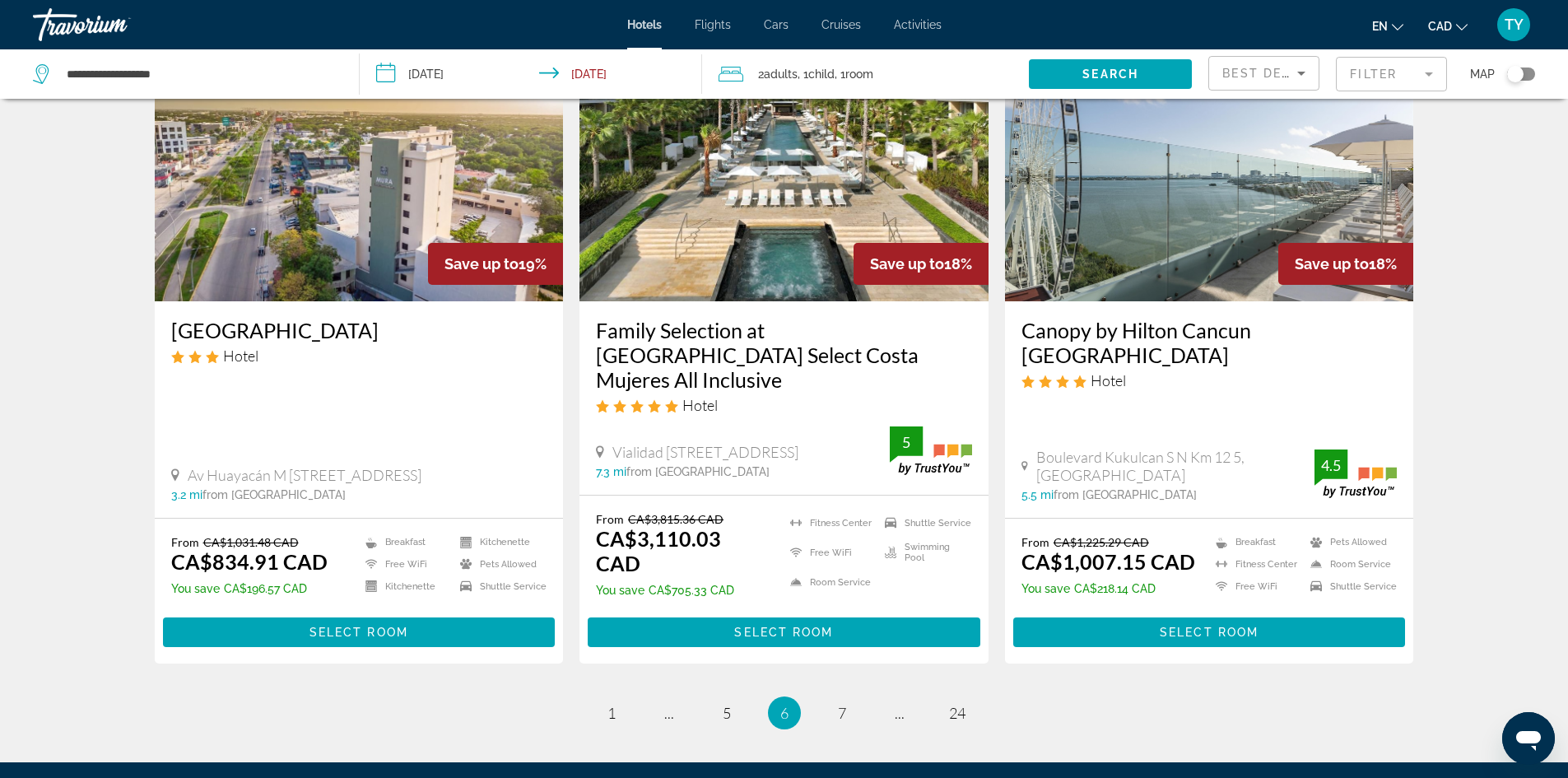
scroll to position [2058, 0]
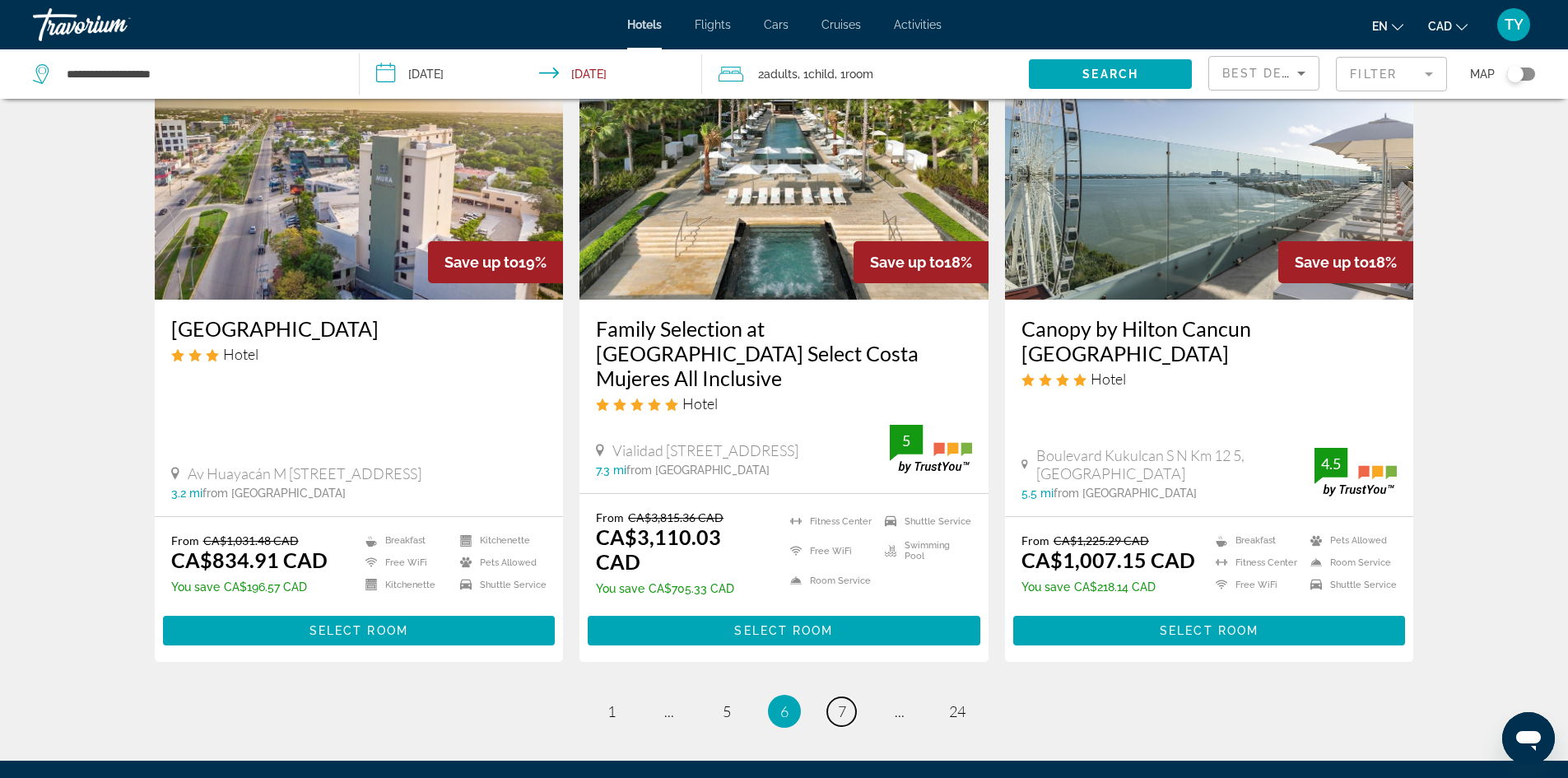
click at [838, 702] on span "7" at bounding box center [842, 711] width 8 height 18
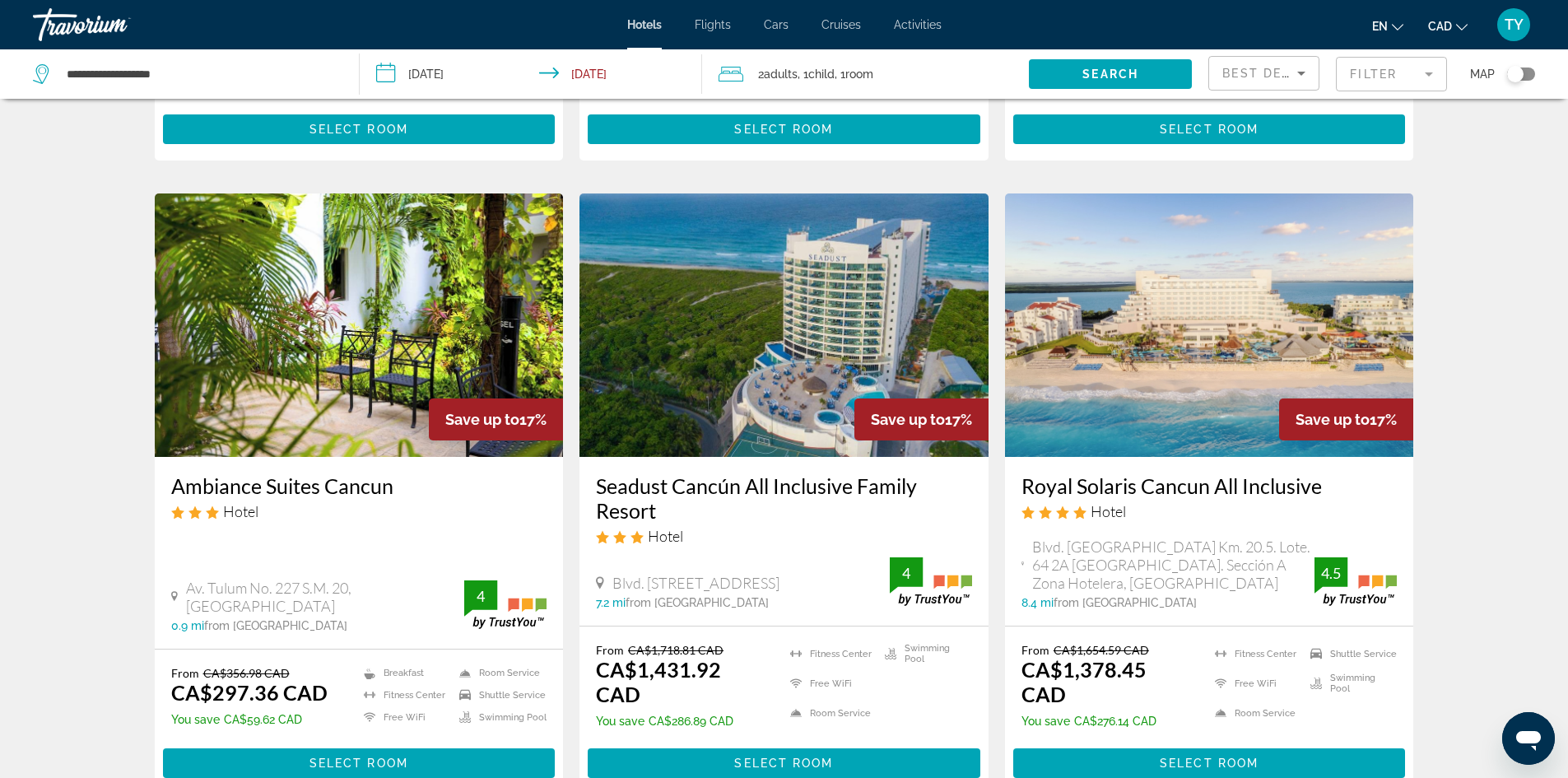
scroll to position [576, 0]
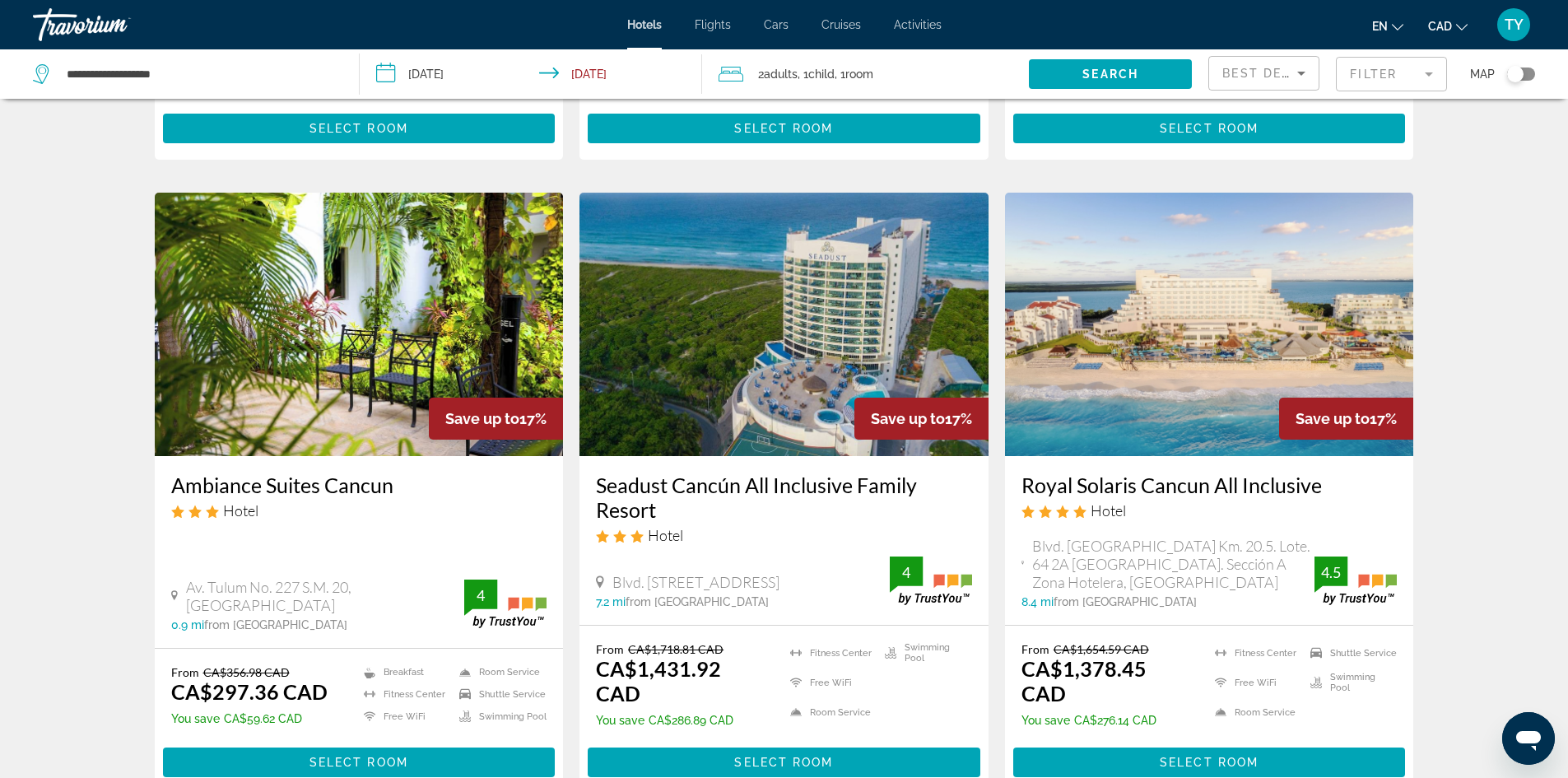
click at [1217, 337] on img "Main content" at bounding box center [1210, 324] width 409 height 264
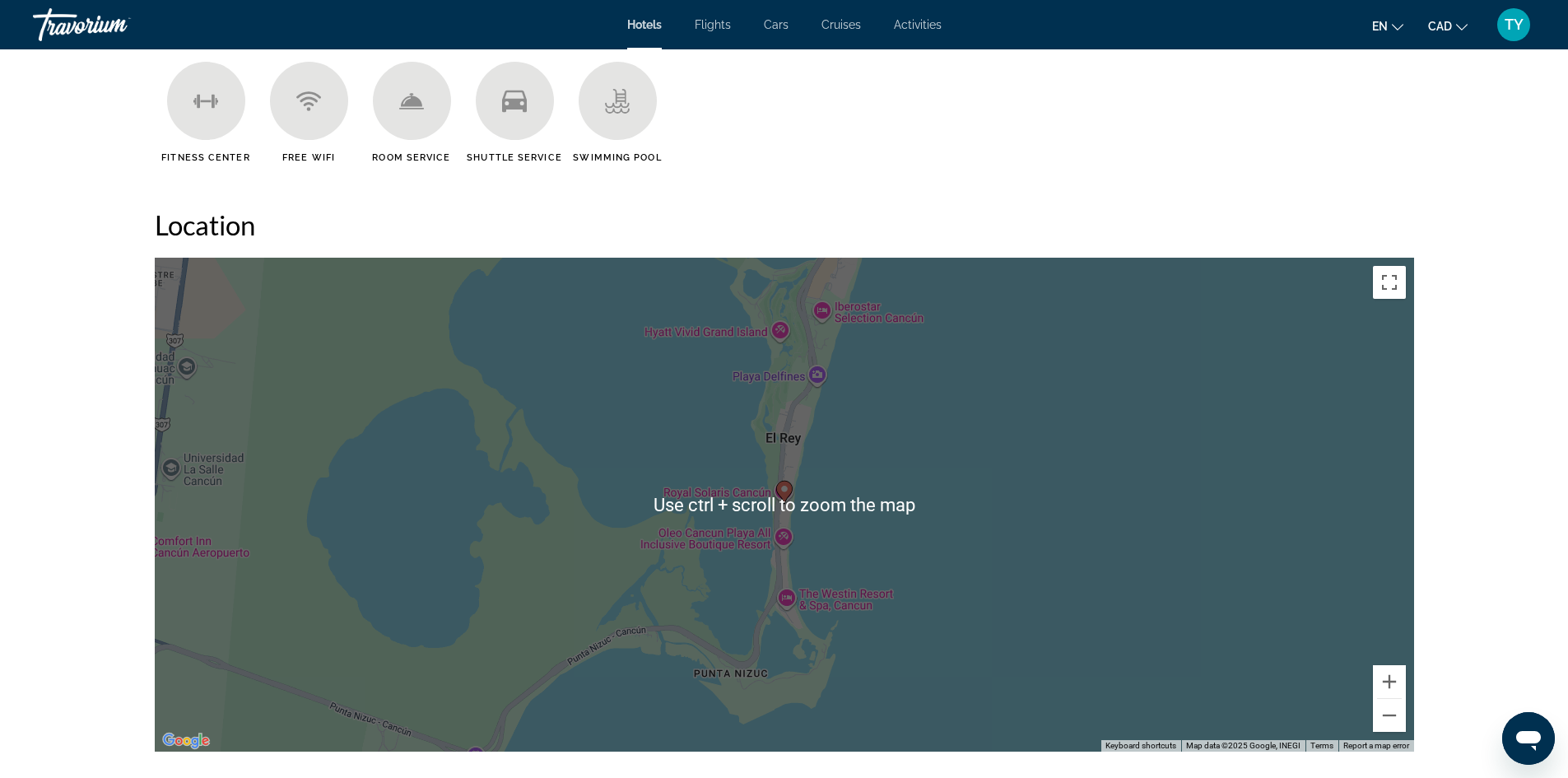
scroll to position [1399, 0]
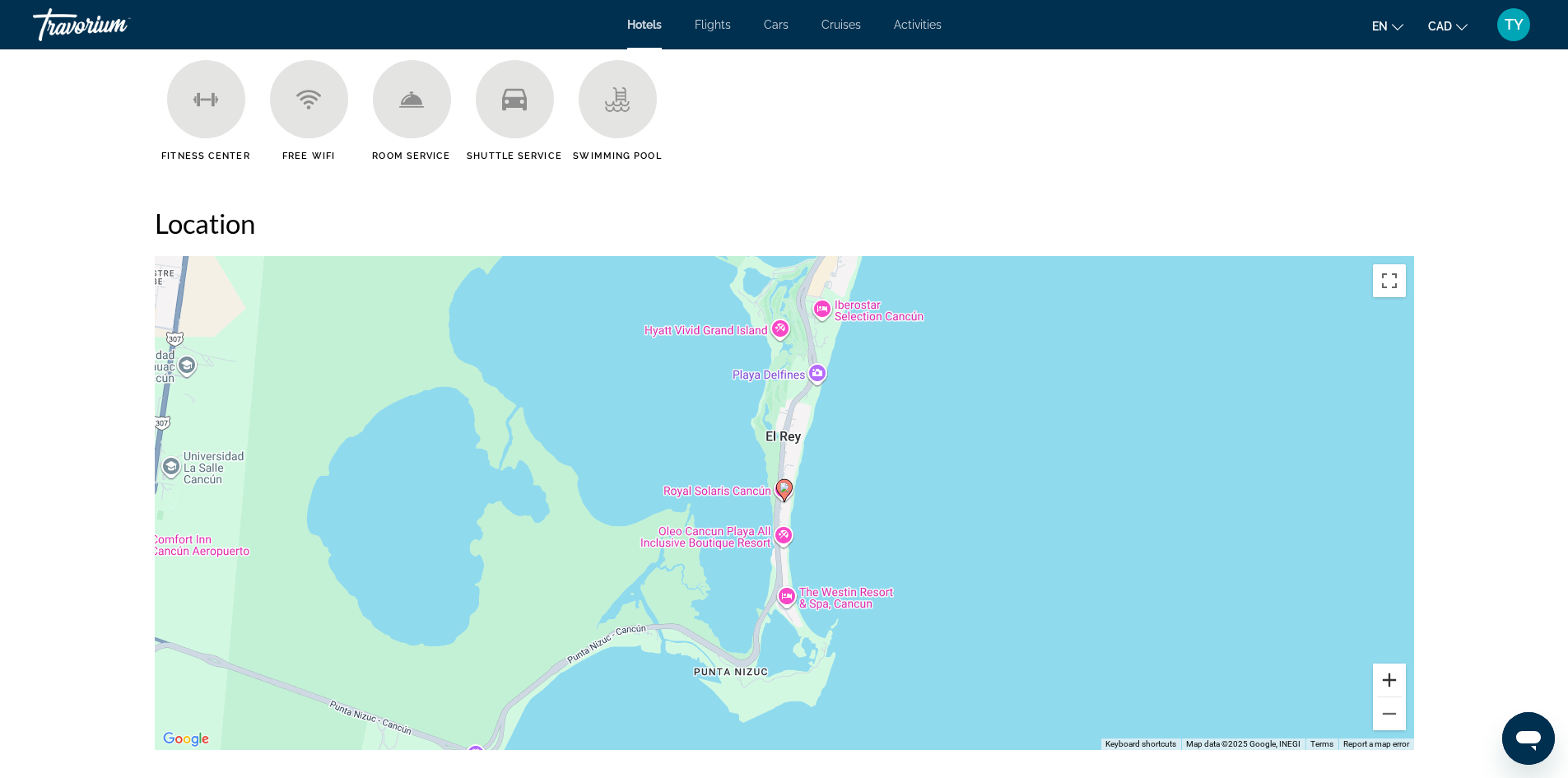
click at [1386, 682] on button "Zoom in" at bounding box center [1389, 680] width 33 height 33
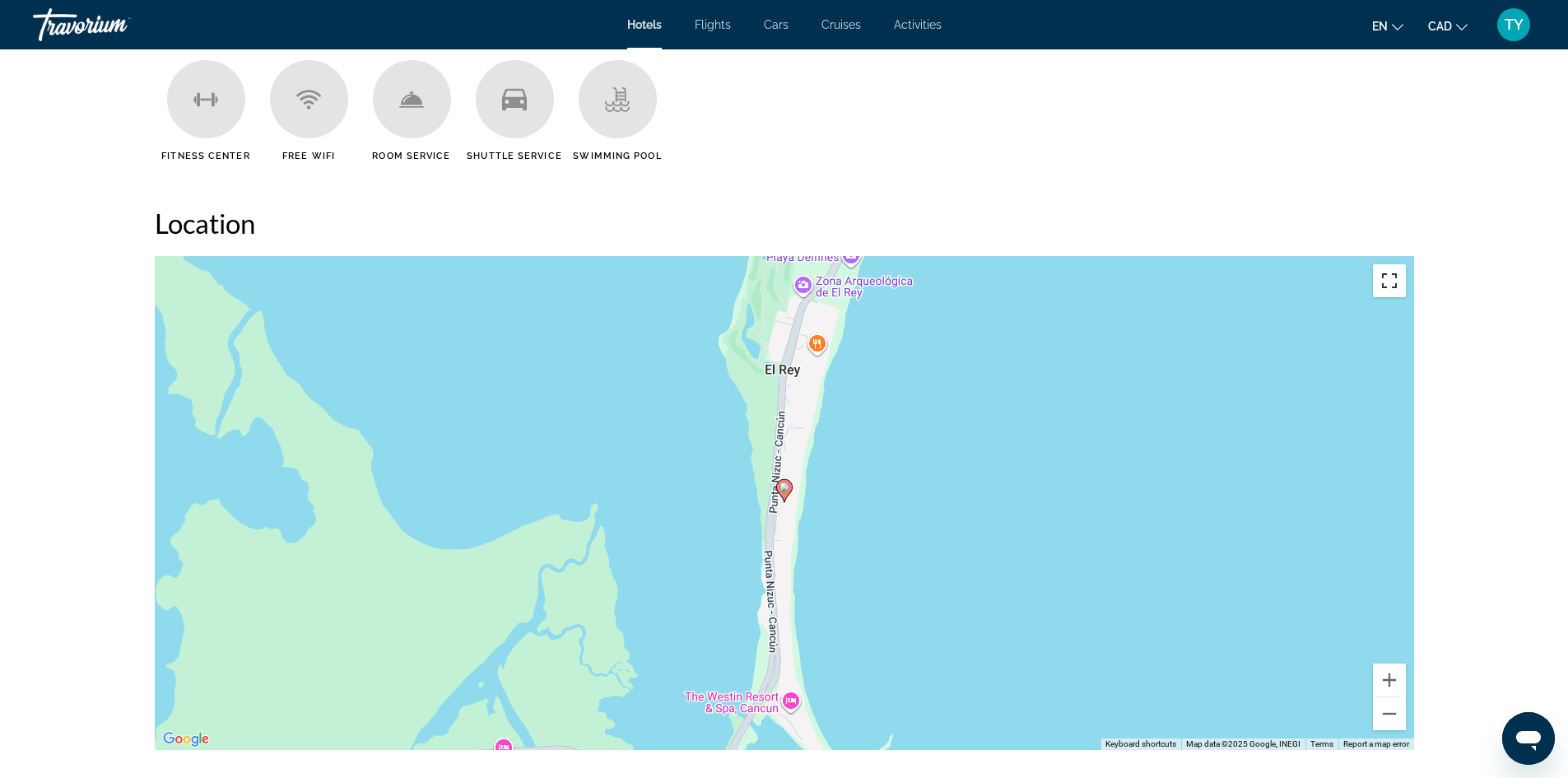
click at [1388, 281] on button "Toggle fullscreen view" at bounding box center [1389, 280] width 33 height 33
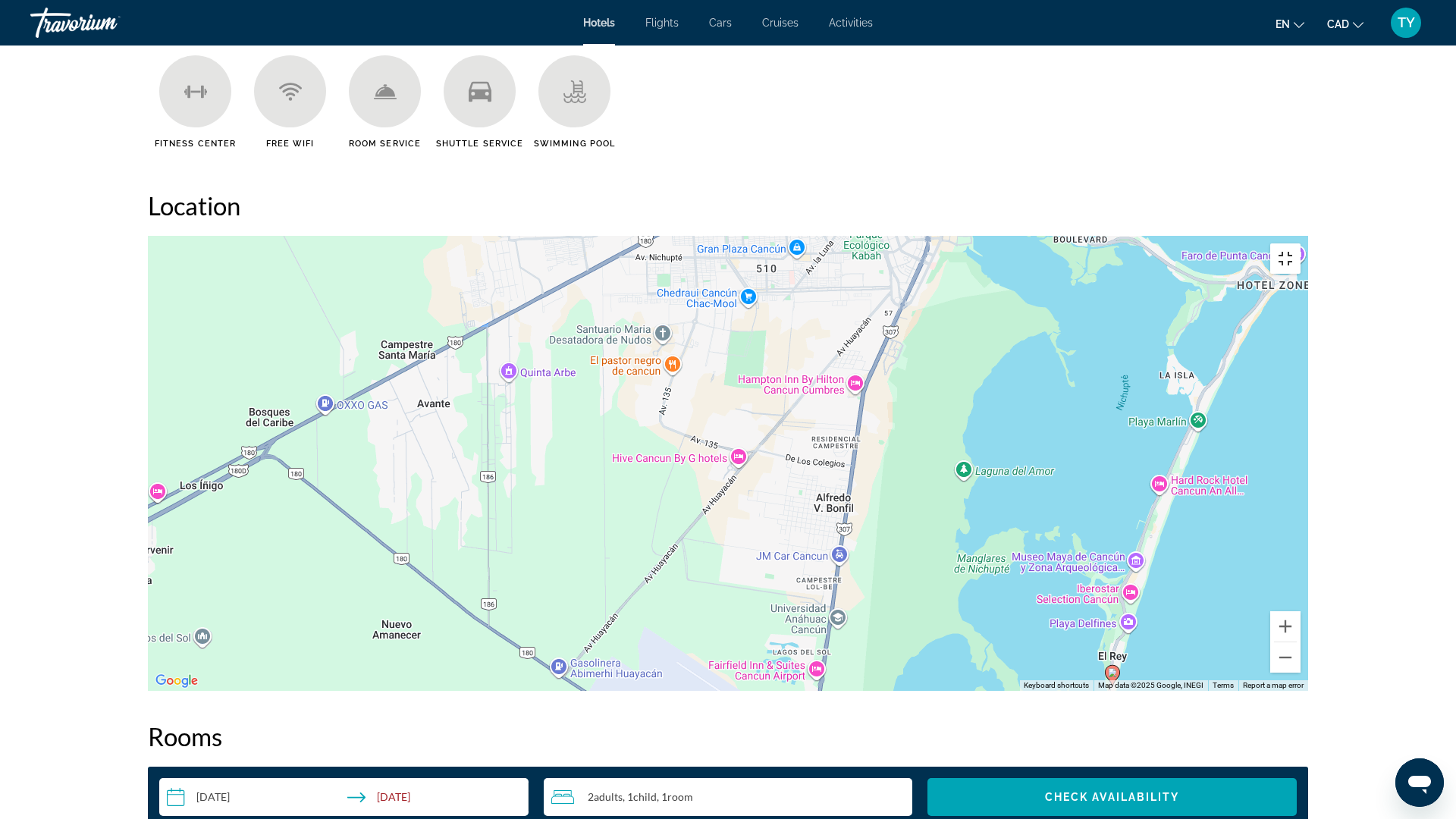
click at [1300, 244] on button "Toggle fullscreen view" at bounding box center [1285, 258] width 30 height 30
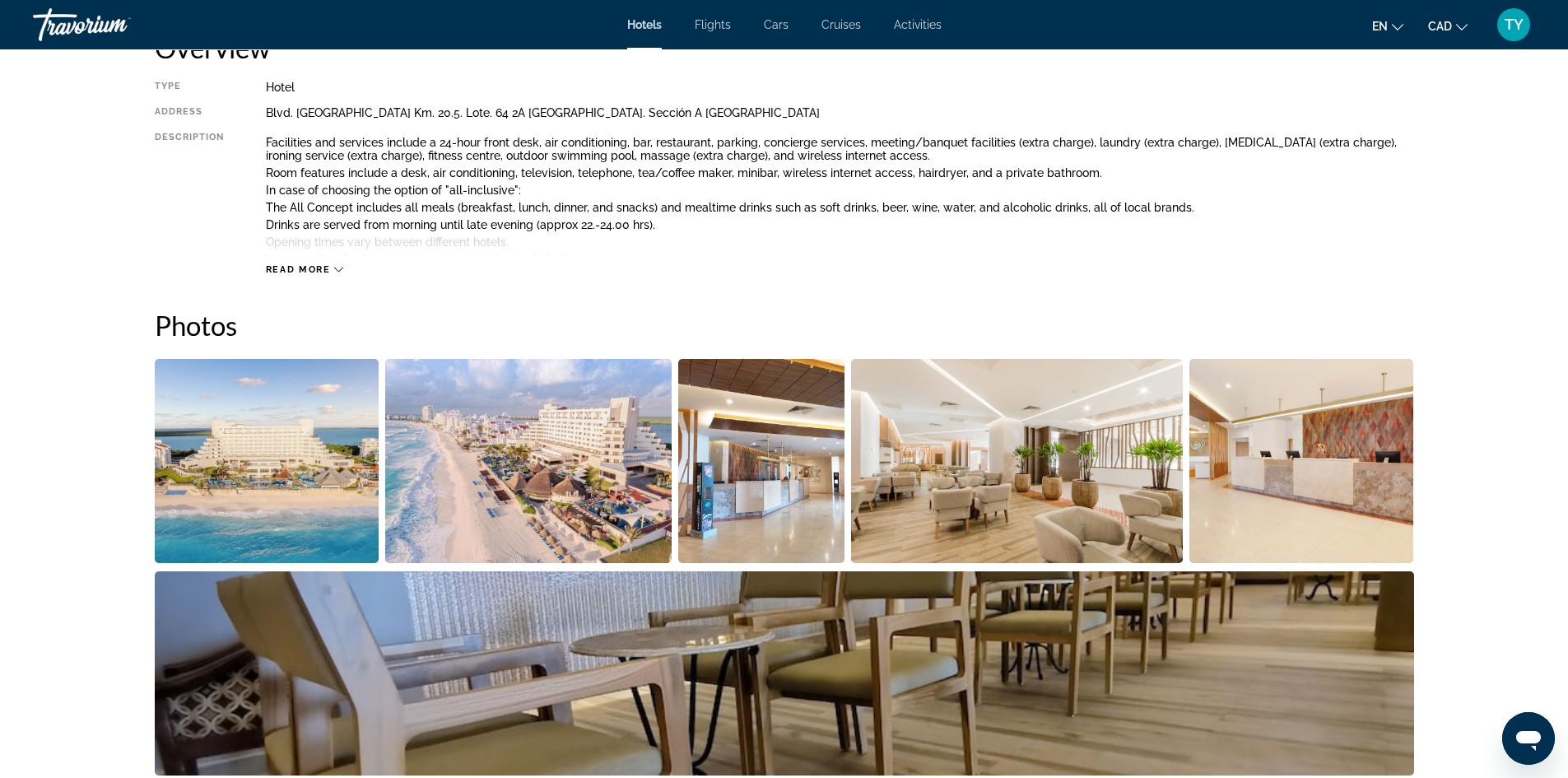
scroll to position [576, 0]
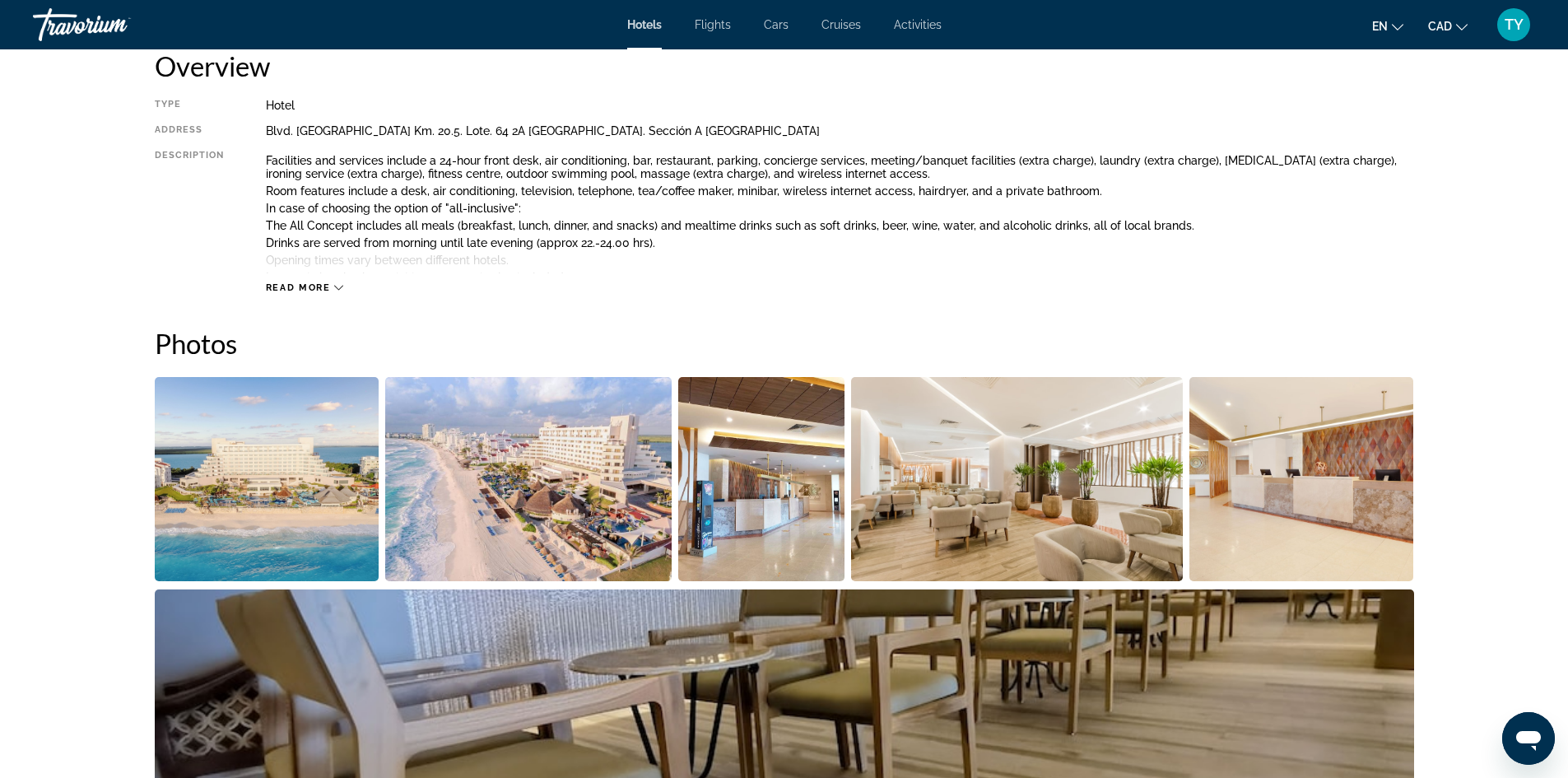
click at [287, 548] on img "Open full-screen image slider" at bounding box center [267, 479] width 225 height 205
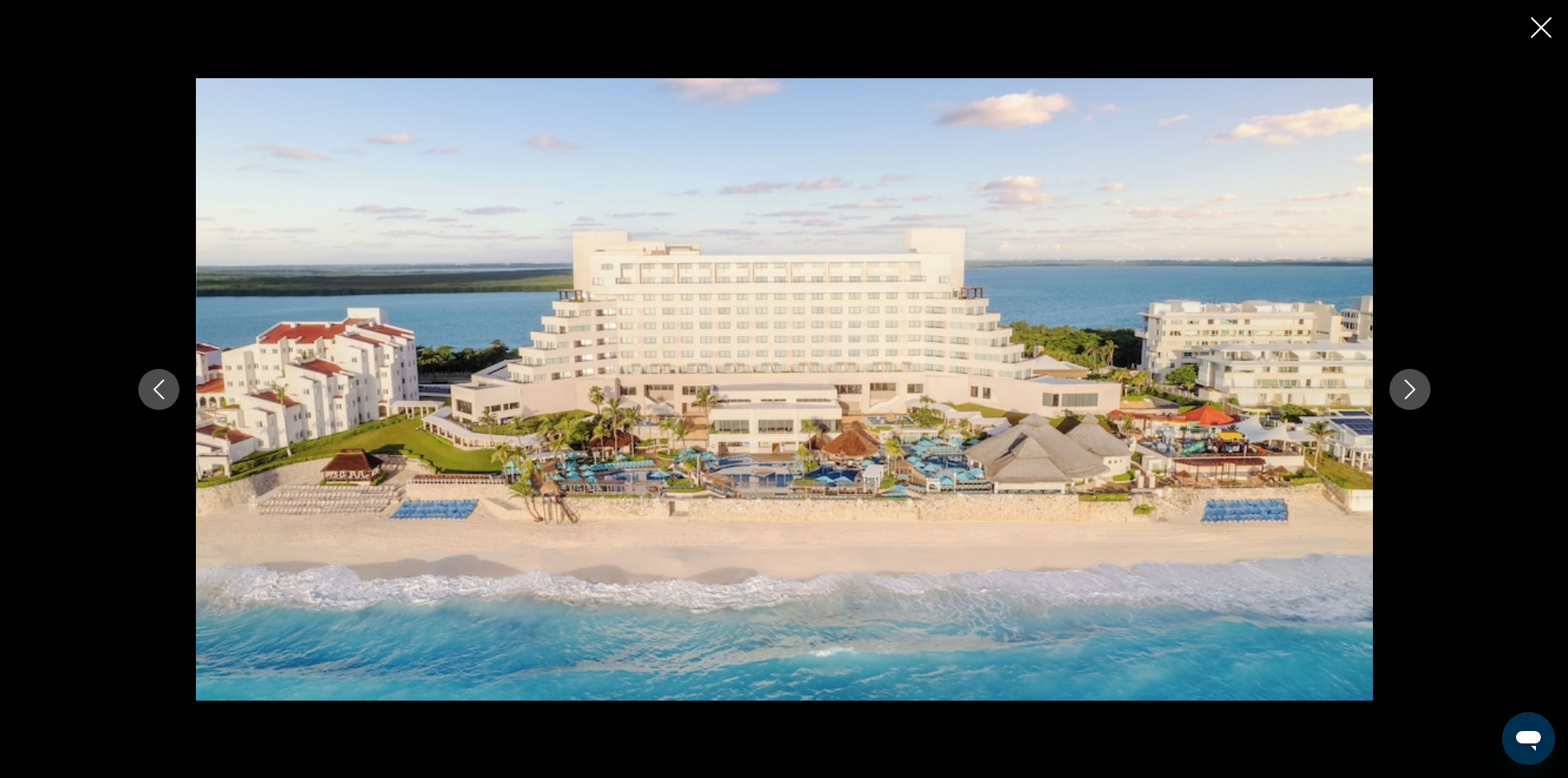
click at [1401, 388] on icon "Next image" at bounding box center [1410, 389] width 20 height 20
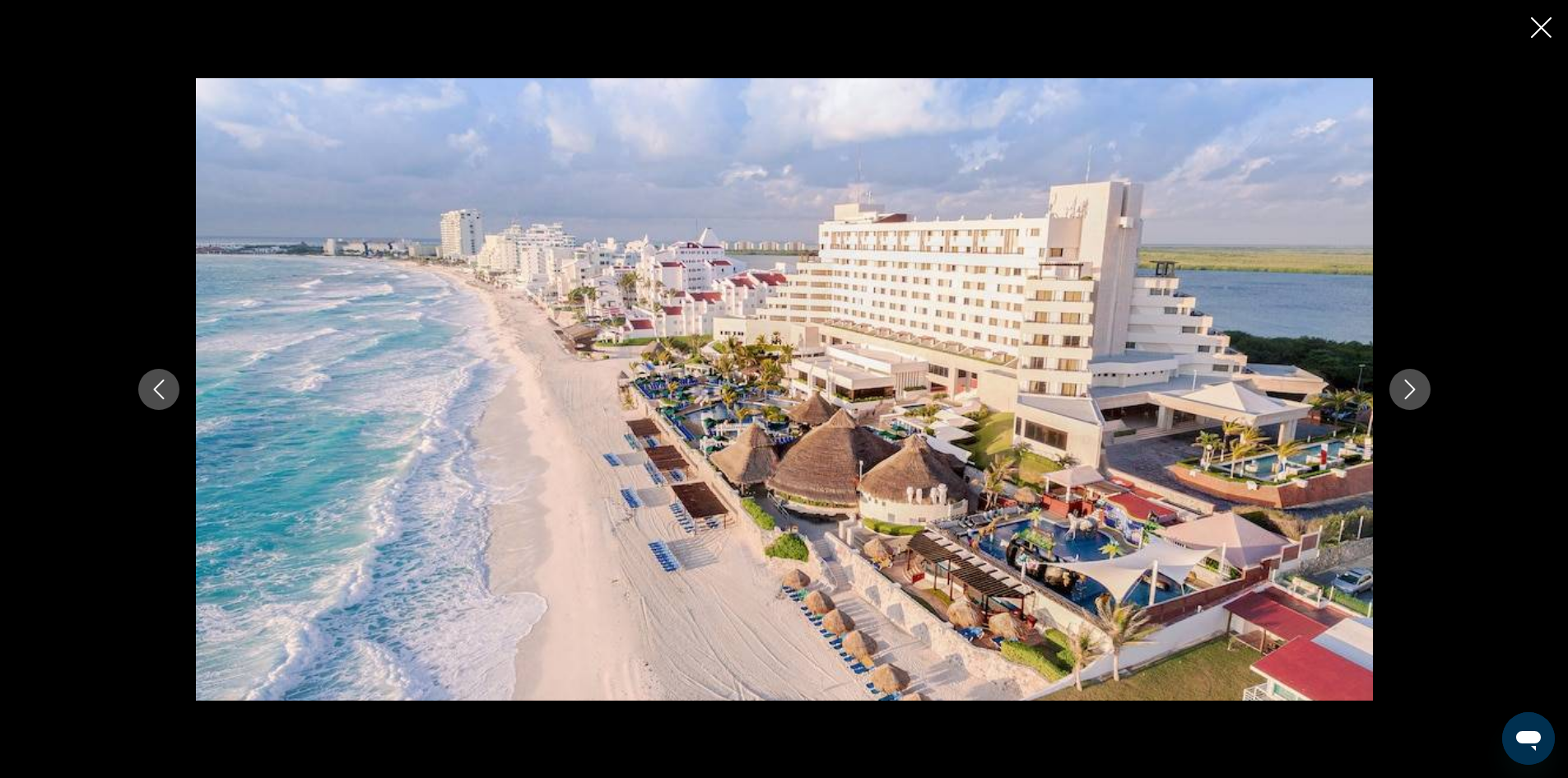
click at [1414, 393] on icon "Next image" at bounding box center [1410, 389] width 20 height 20
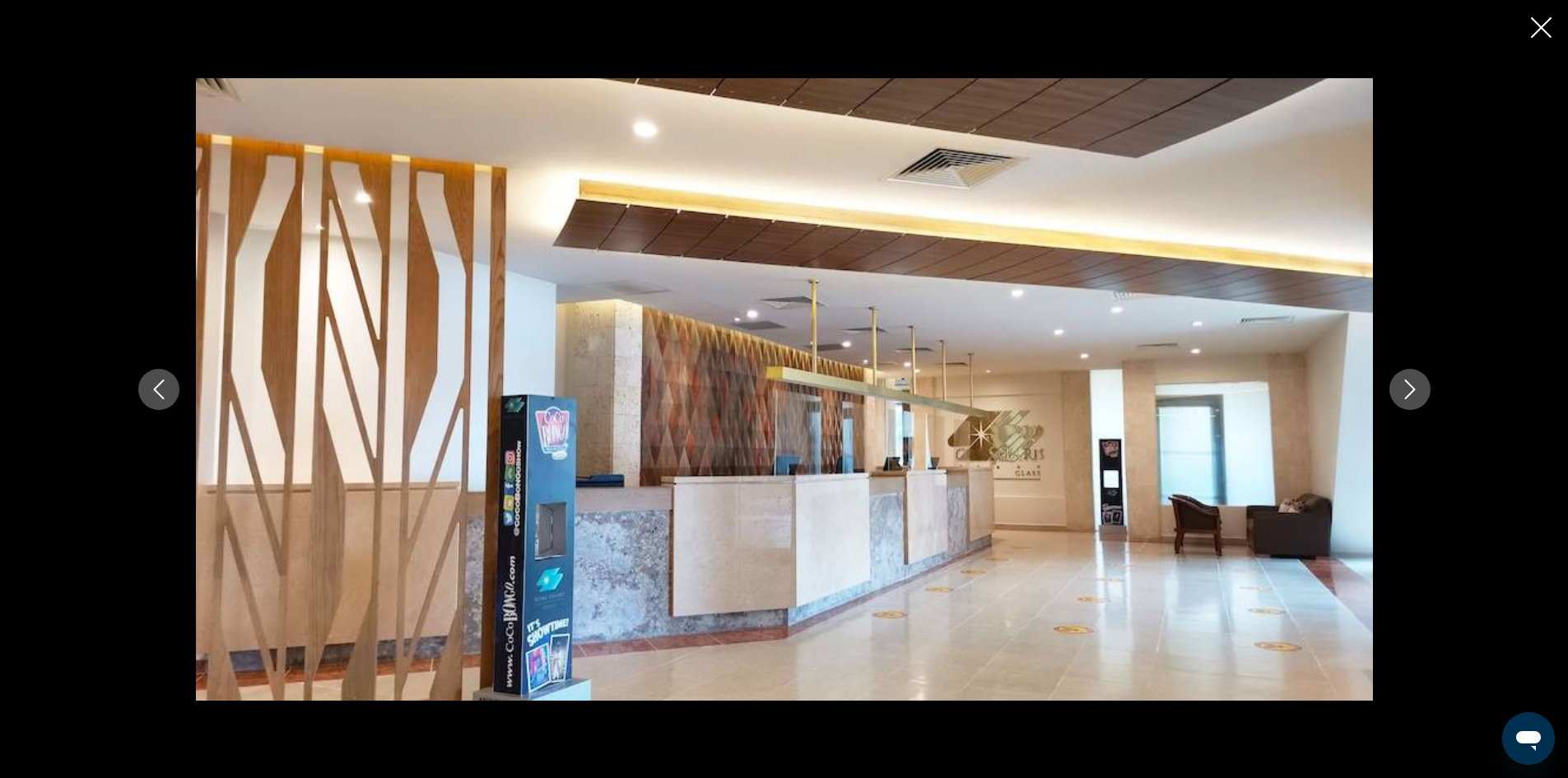
click at [1415, 392] on icon "Next image" at bounding box center [1410, 389] width 20 height 20
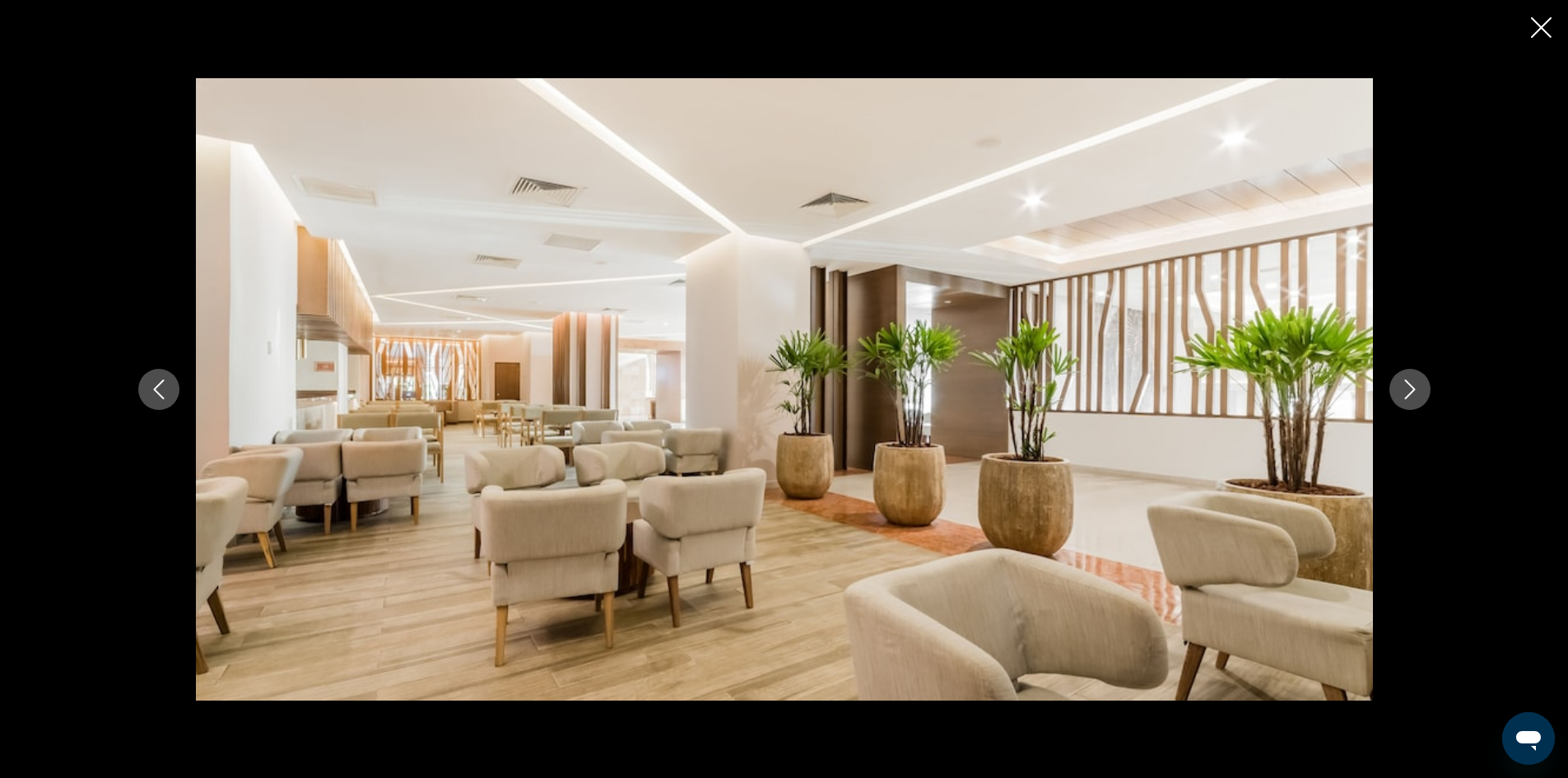
click at [1415, 392] on icon "Next image" at bounding box center [1410, 389] width 20 height 20
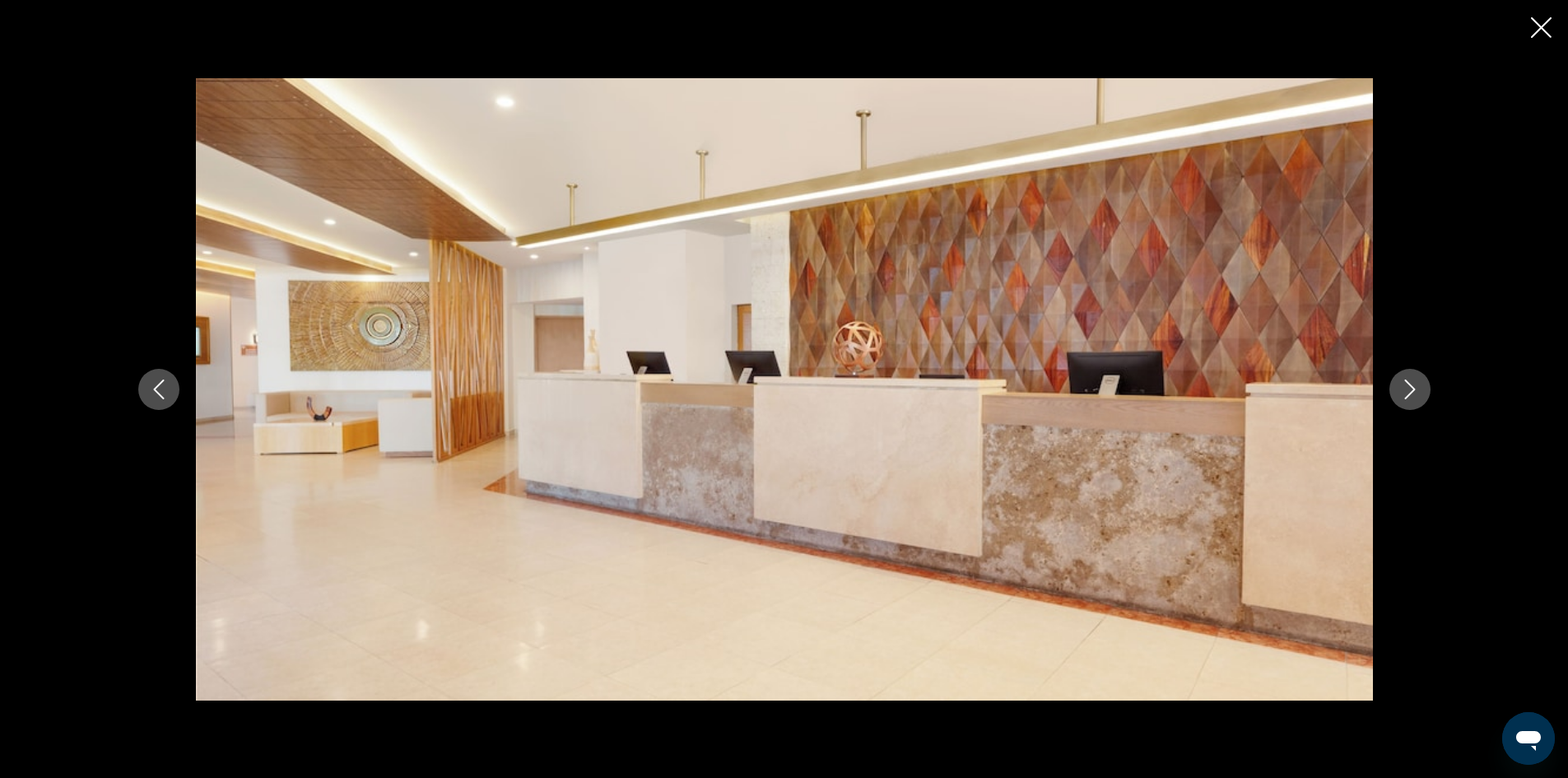
click at [1415, 394] on icon "Next image" at bounding box center [1410, 389] width 20 height 20
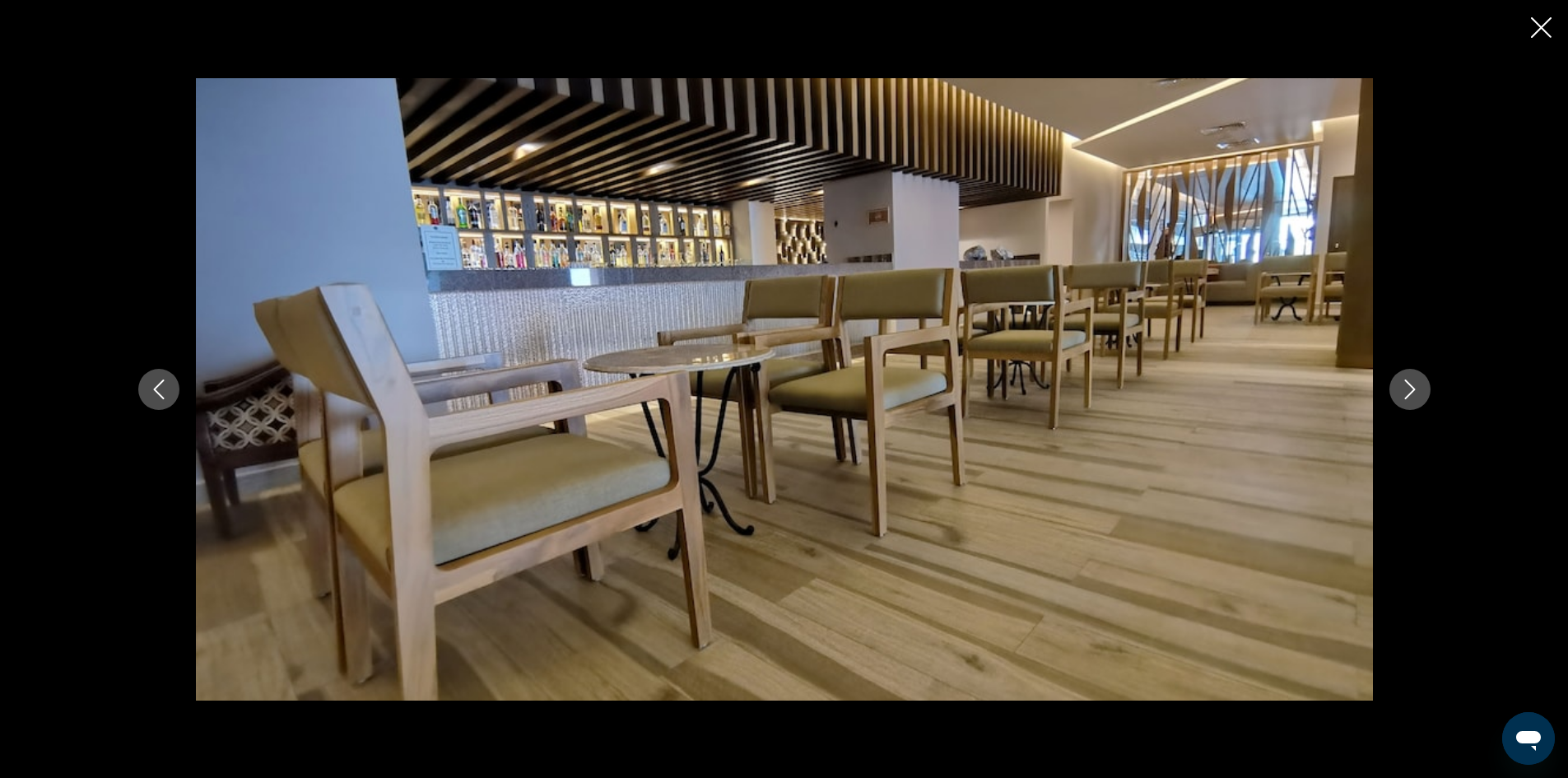
click at [1415, 394] on icon "Next image" at bounding box center [1410, 389] width 20 height 20
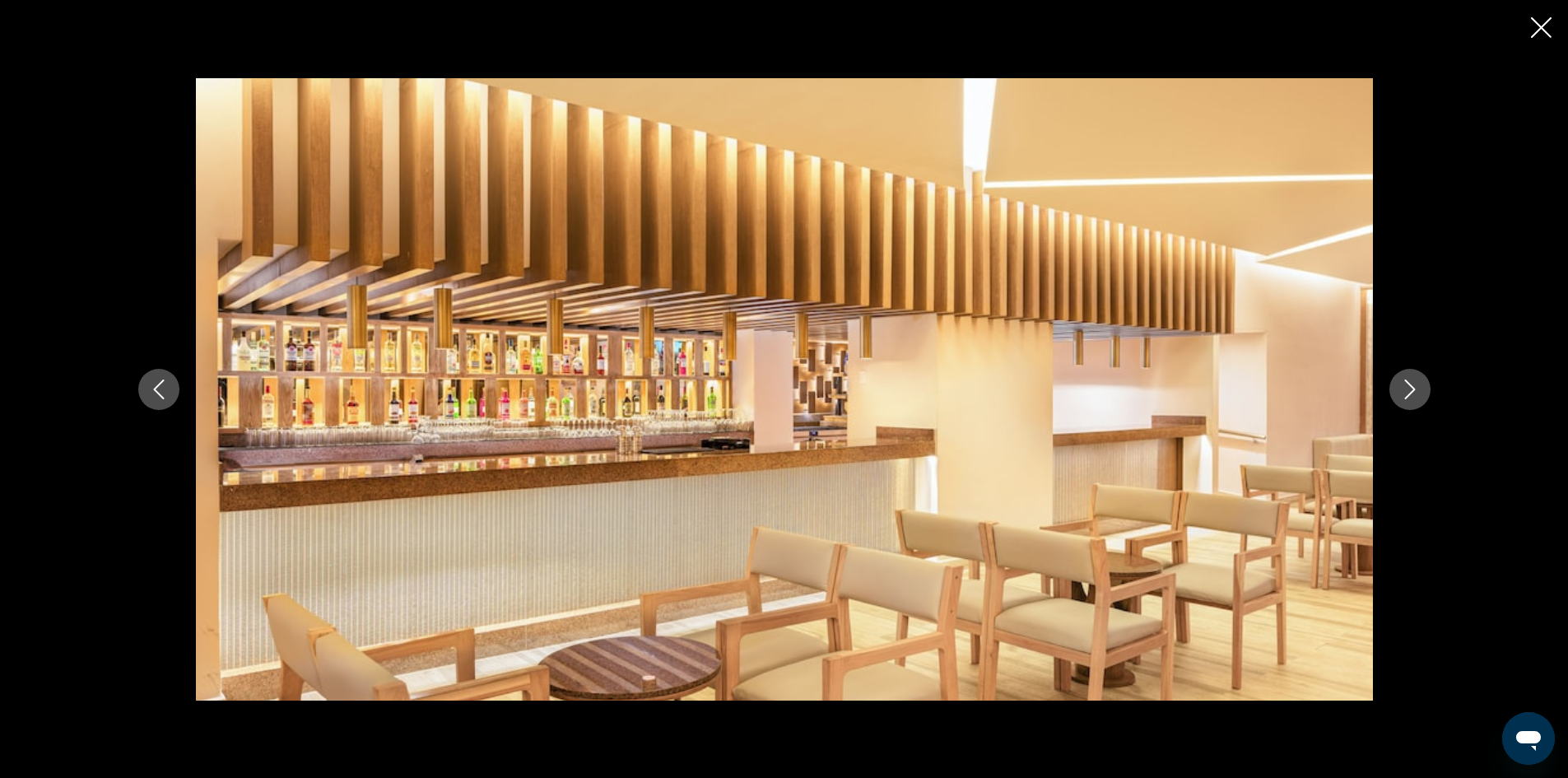
click at [1415, 394] on icon "Next image" at bounding box center [1410, 389] width 20 height 20
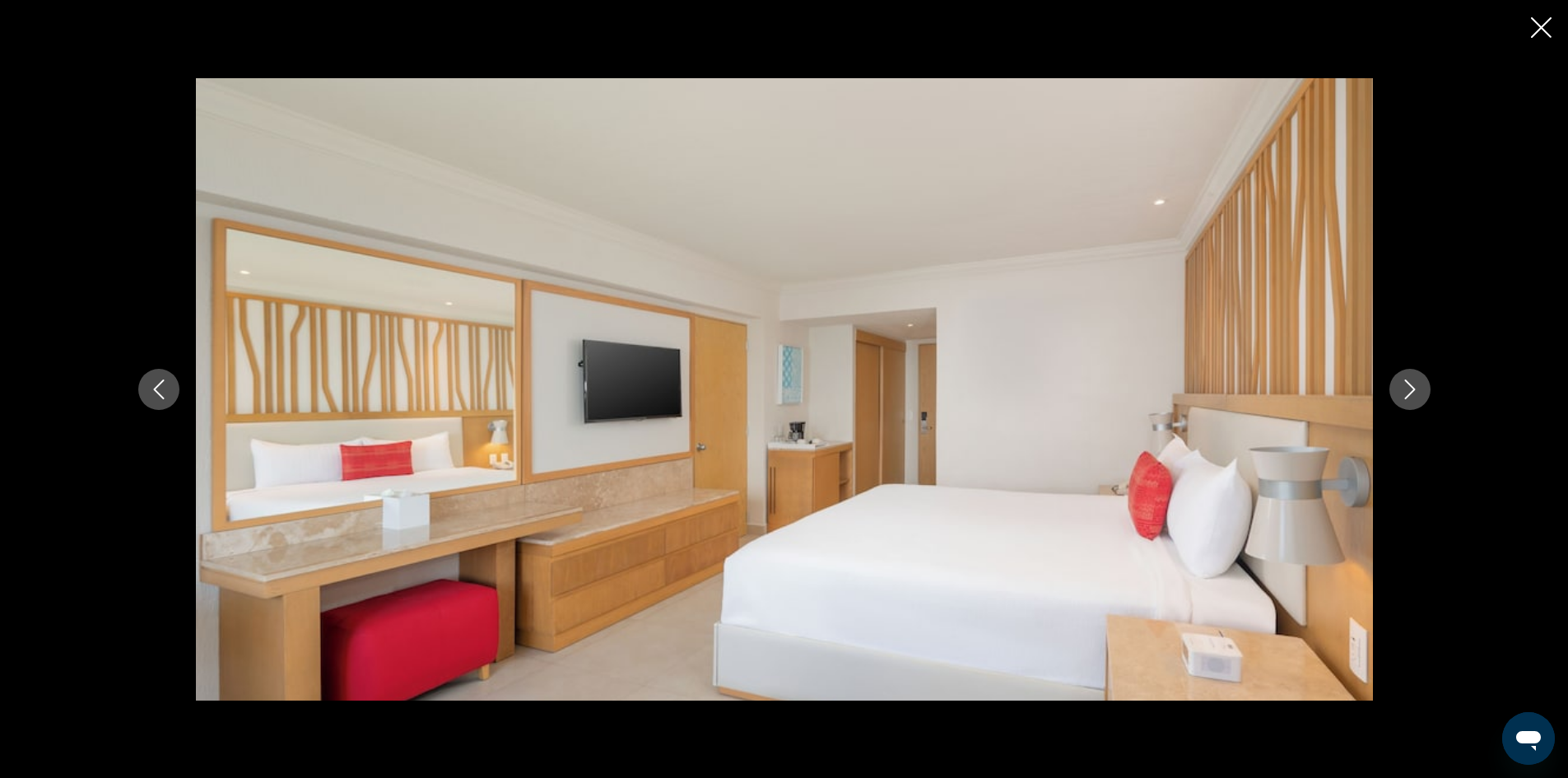
click at [1415, 394] on icon "Next image" at bounding box center [1410, 389] width 20 height 20
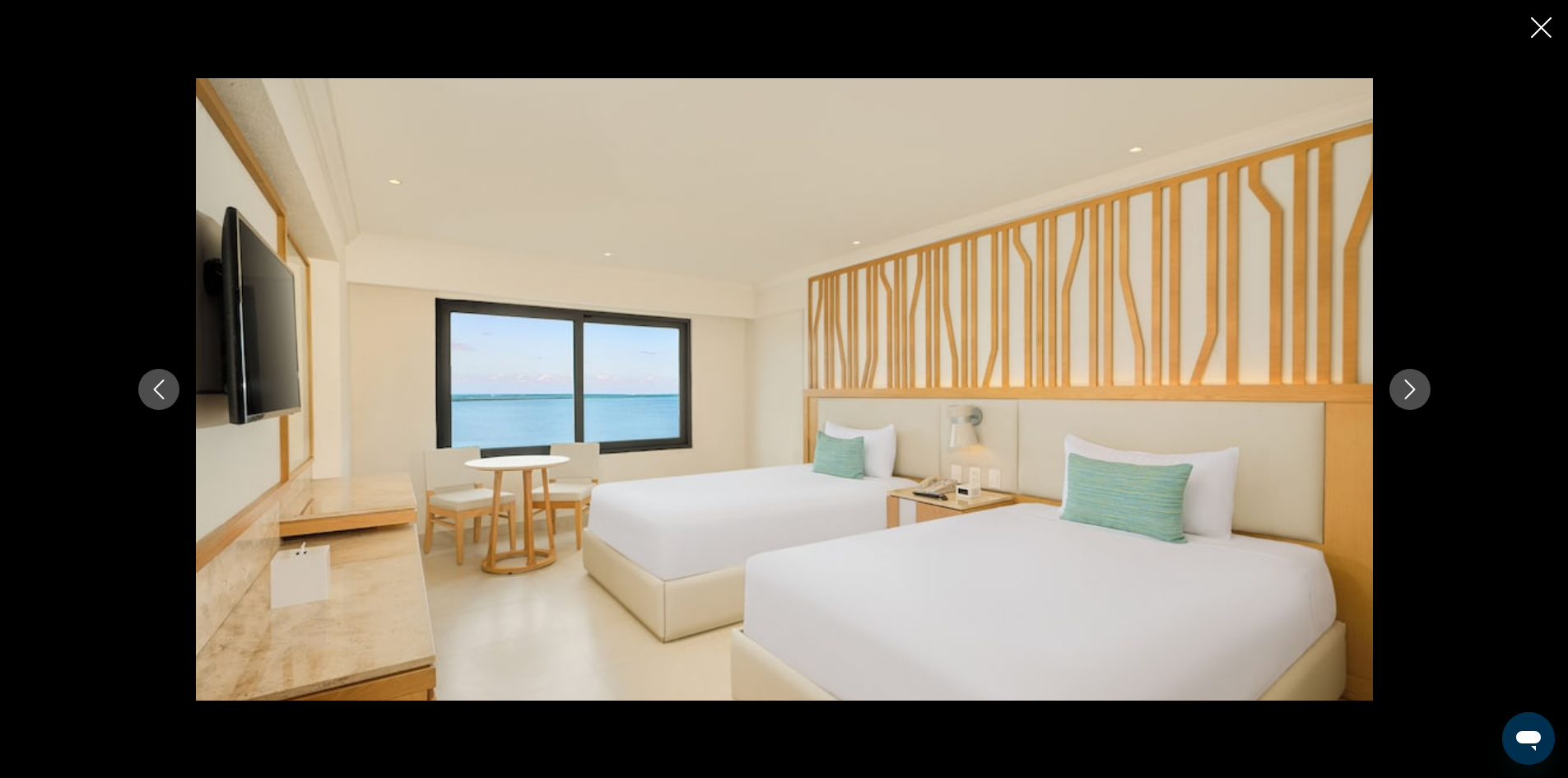
click at [1415, 394] on icon "Next image" at bounding box center [1410, 389] width 20 height 20
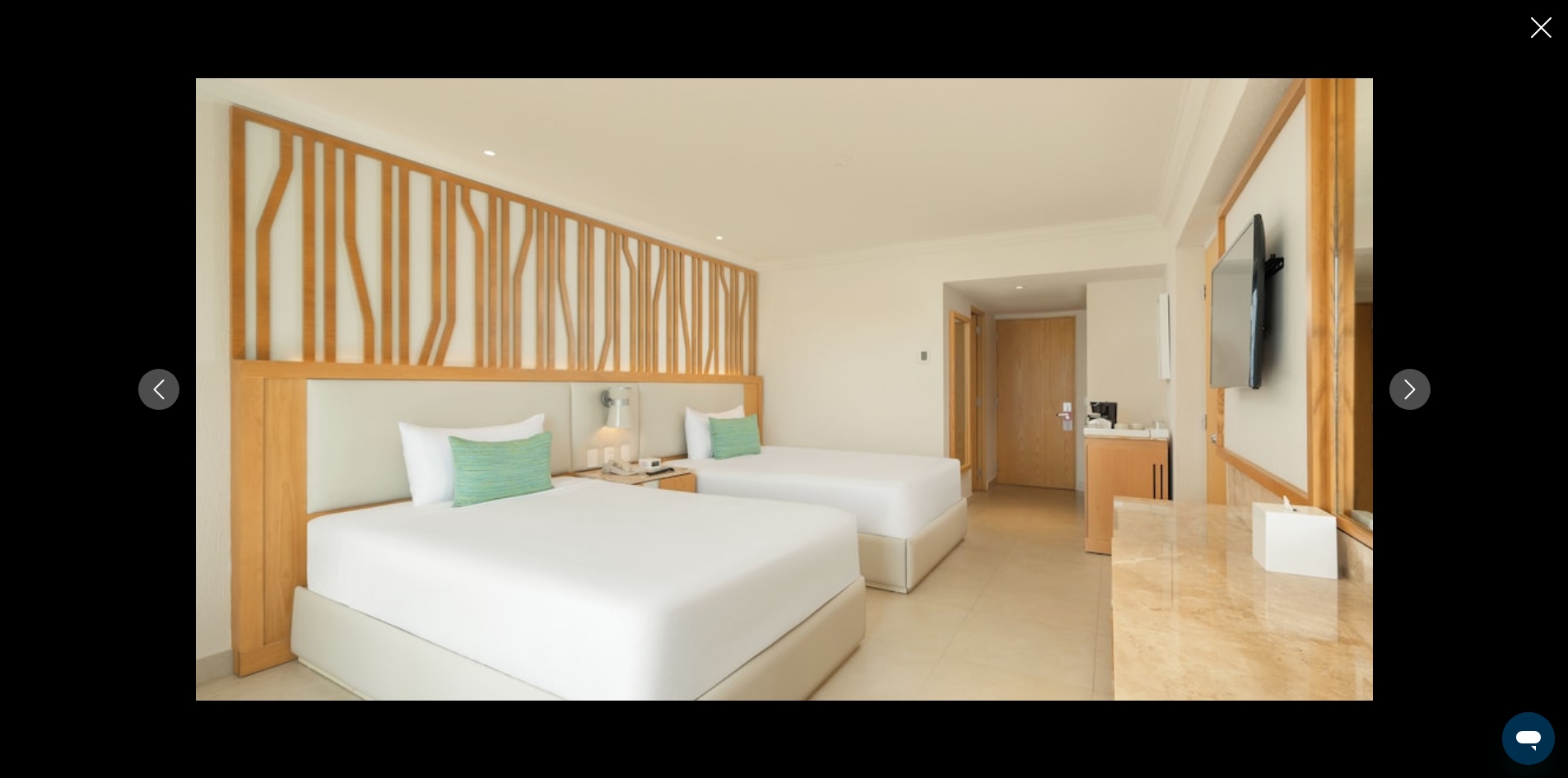
click at [1415, 394] on icon "Next image" at bounding box center [1410, 389] width 20 height 20
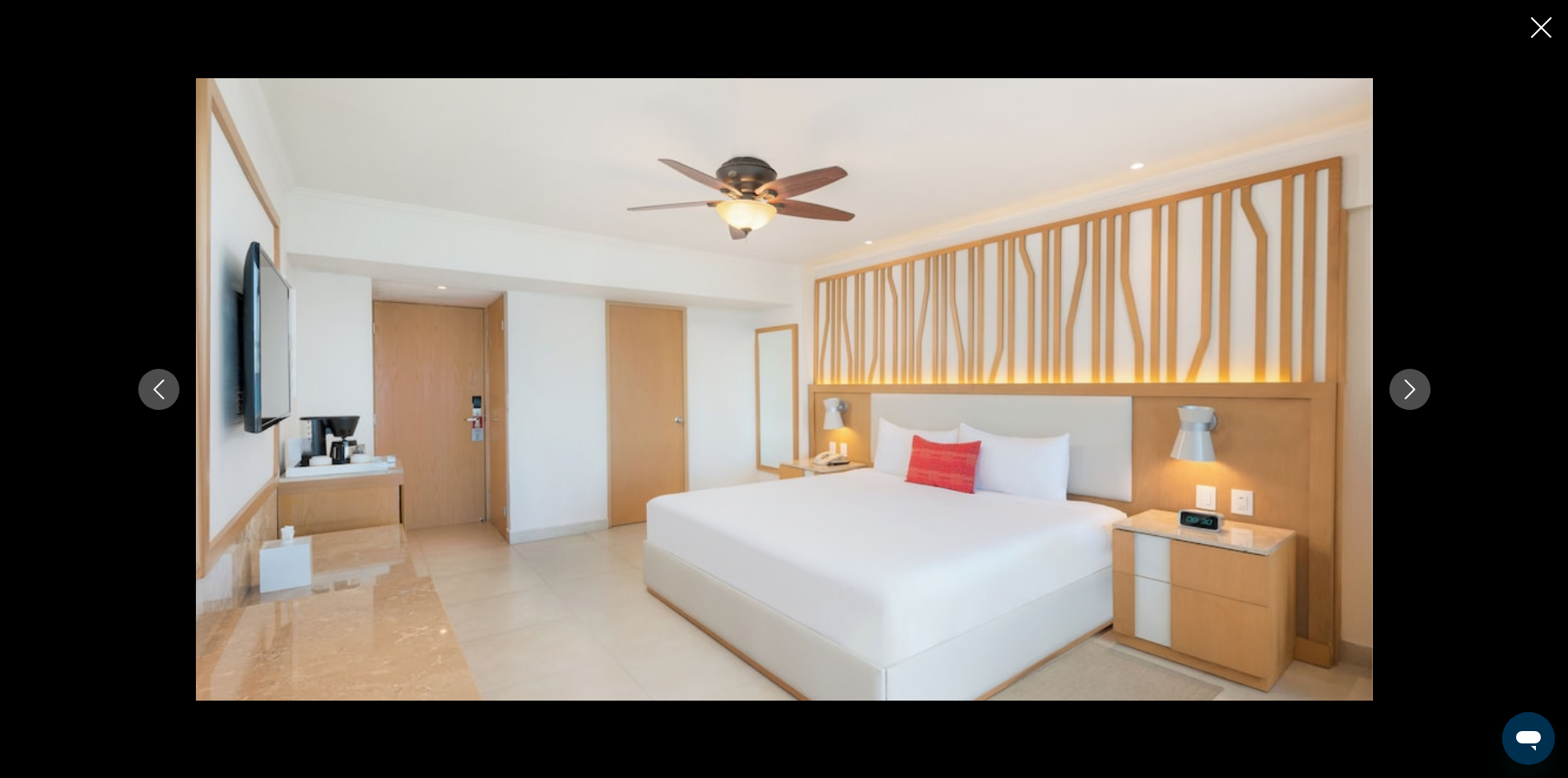
click at [1415, 394] on icon "Next image" at bounding box center [1410, 389] width 20 height 20
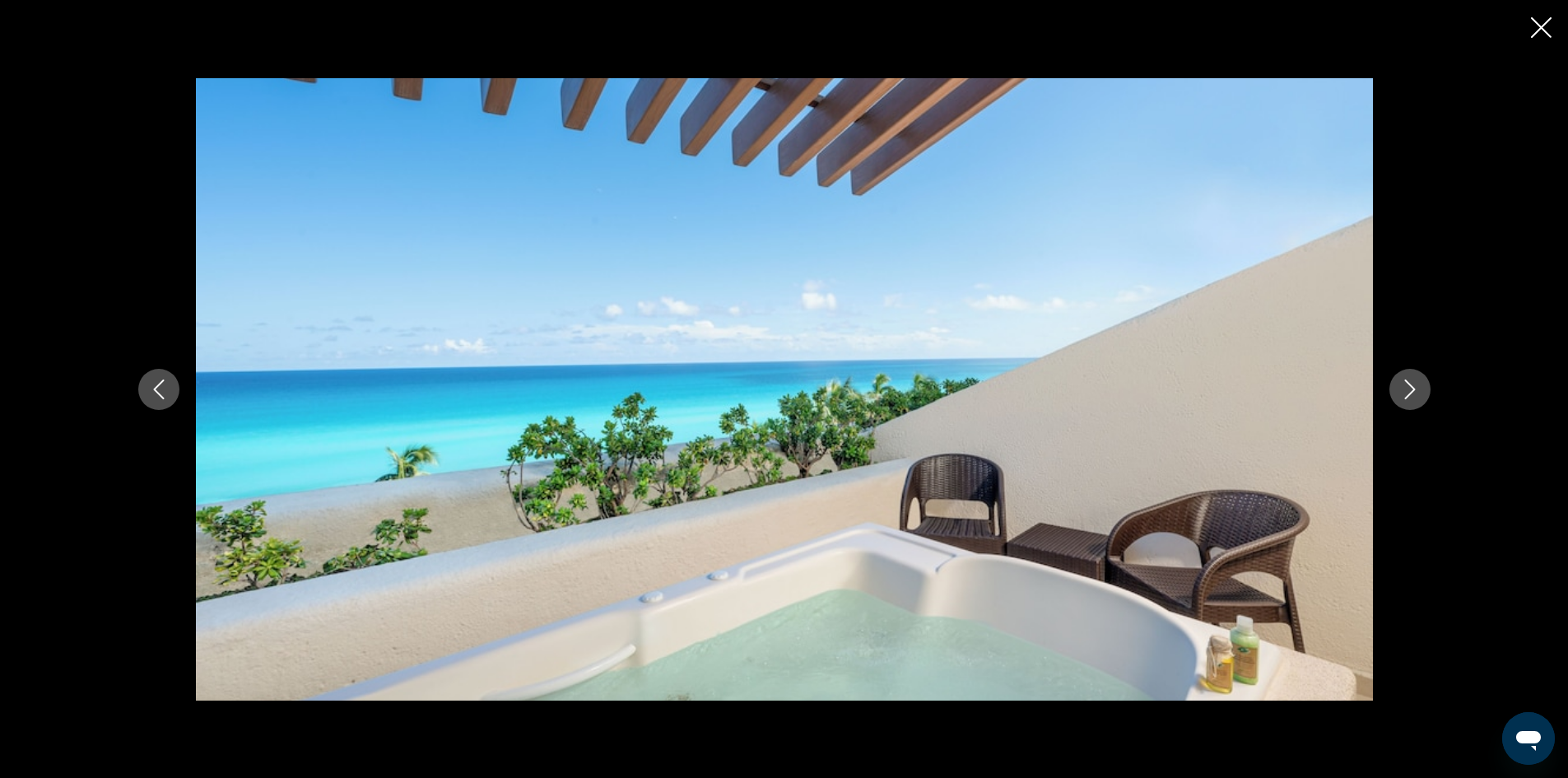
click at [1415, 394] on icon "Next image" at bounding box center [1410, 389] width 20 height 20
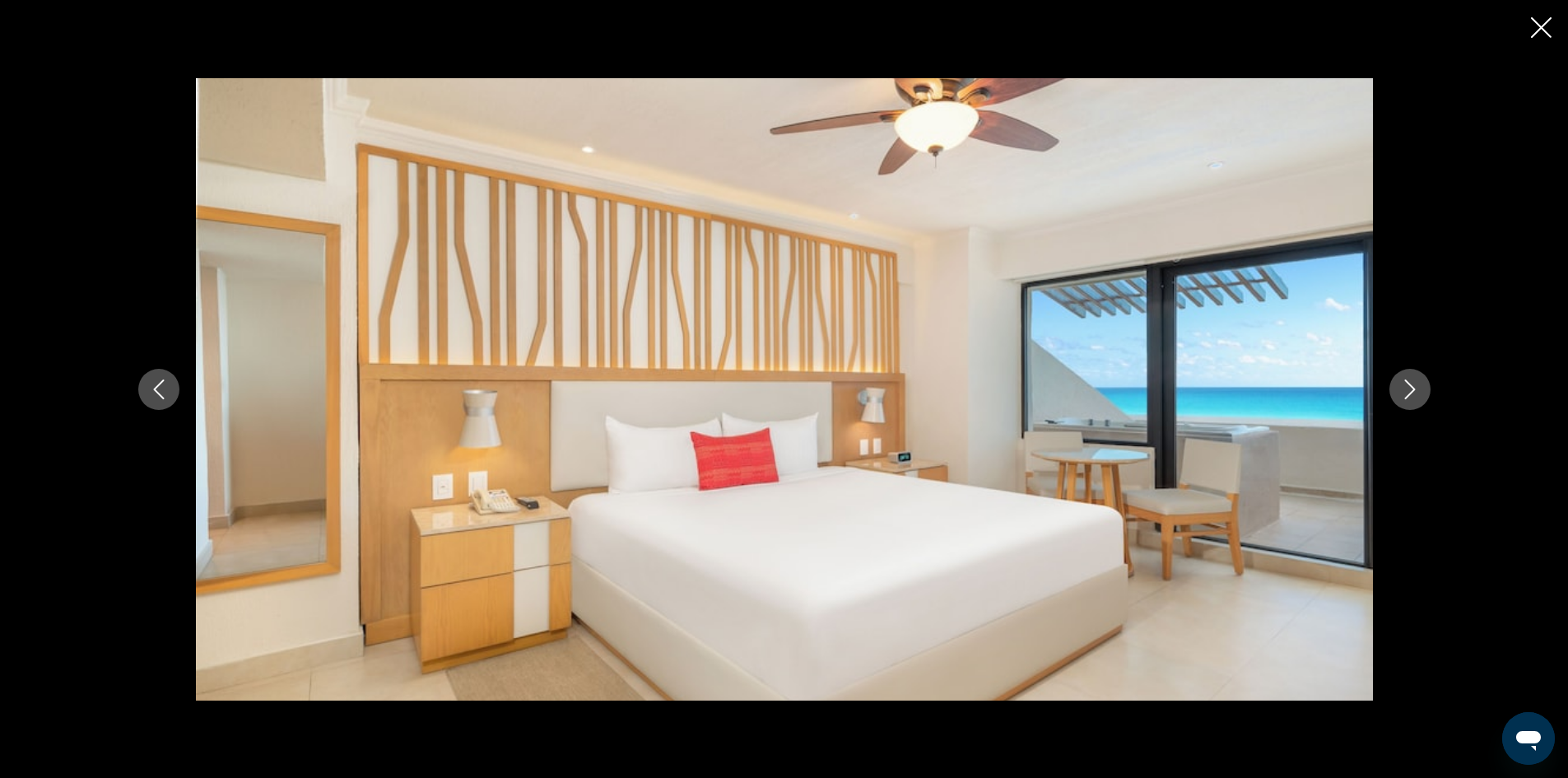
click at [1415, 394] on icon "Next image" at bounding box center [1410, 389] width 20 height 20
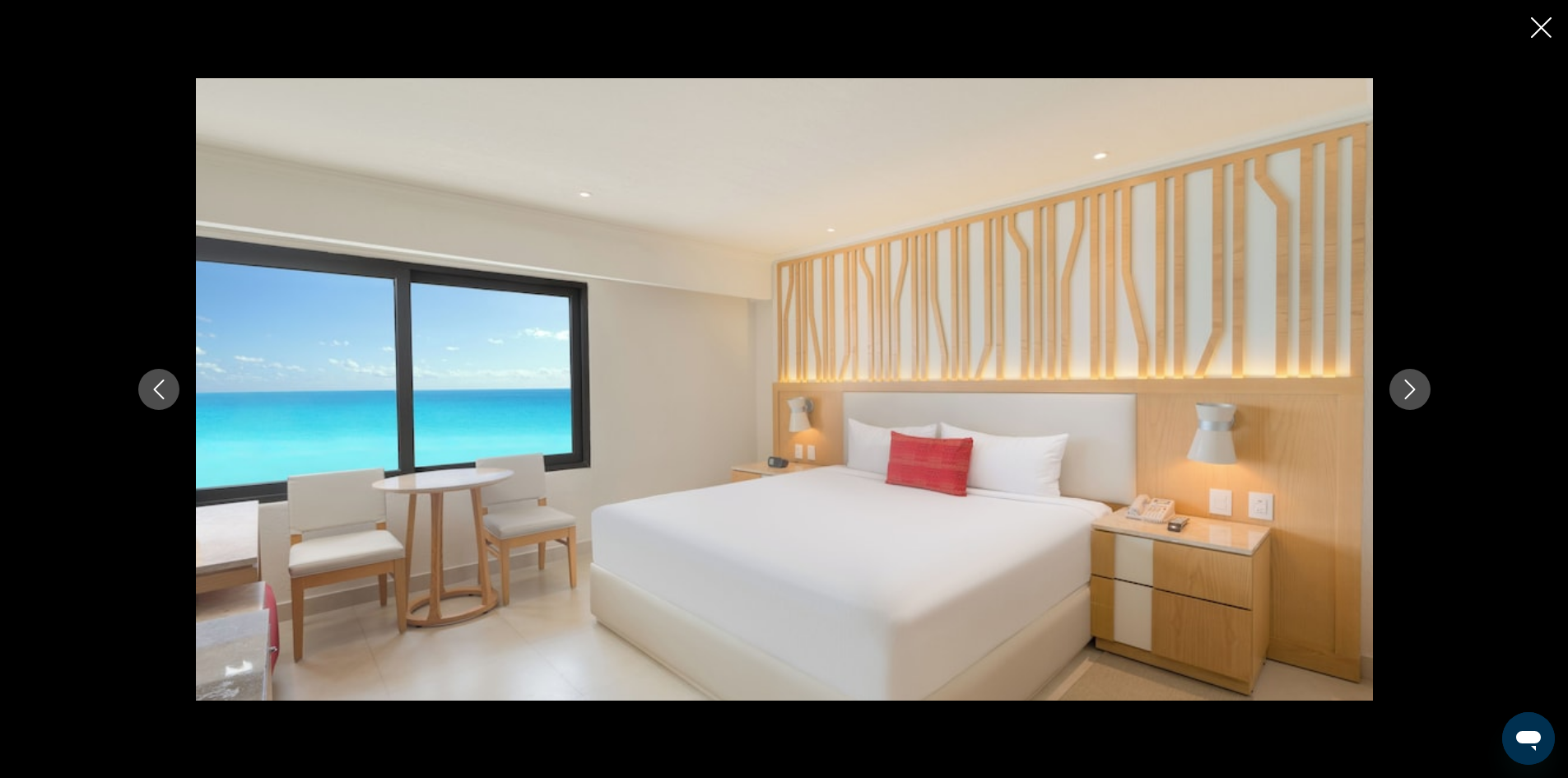
click at [1415, 397] on icon "Next image" at bounding box center [1410, 389] width 20 height 20
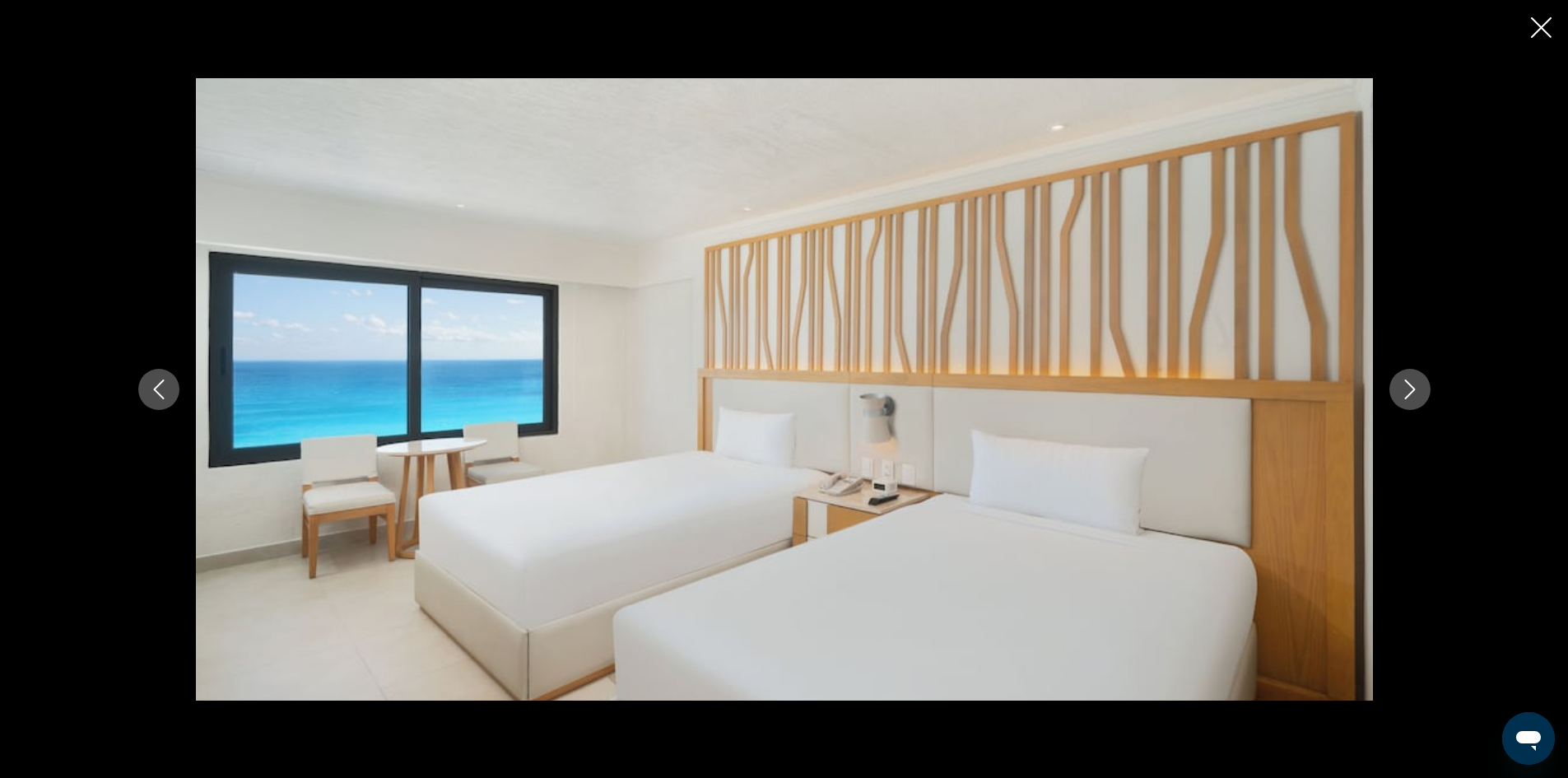
click at [1415, 397] on icon "Next image" at bounding box center [1410, 389] width 20 height 20
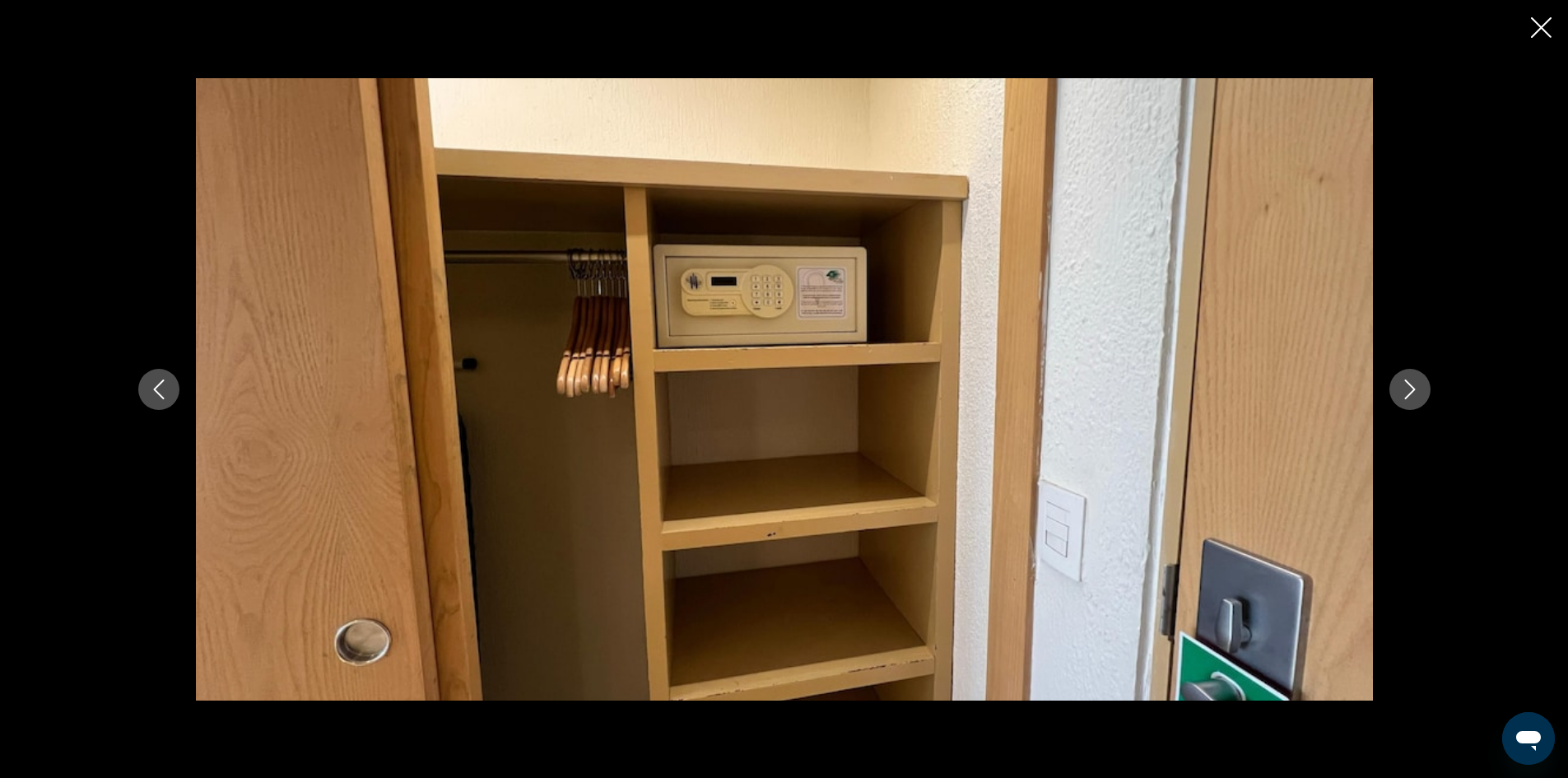
click at [1415, 397] on icon "Next image" at bounding box center [1410, 389] width 20 height 20
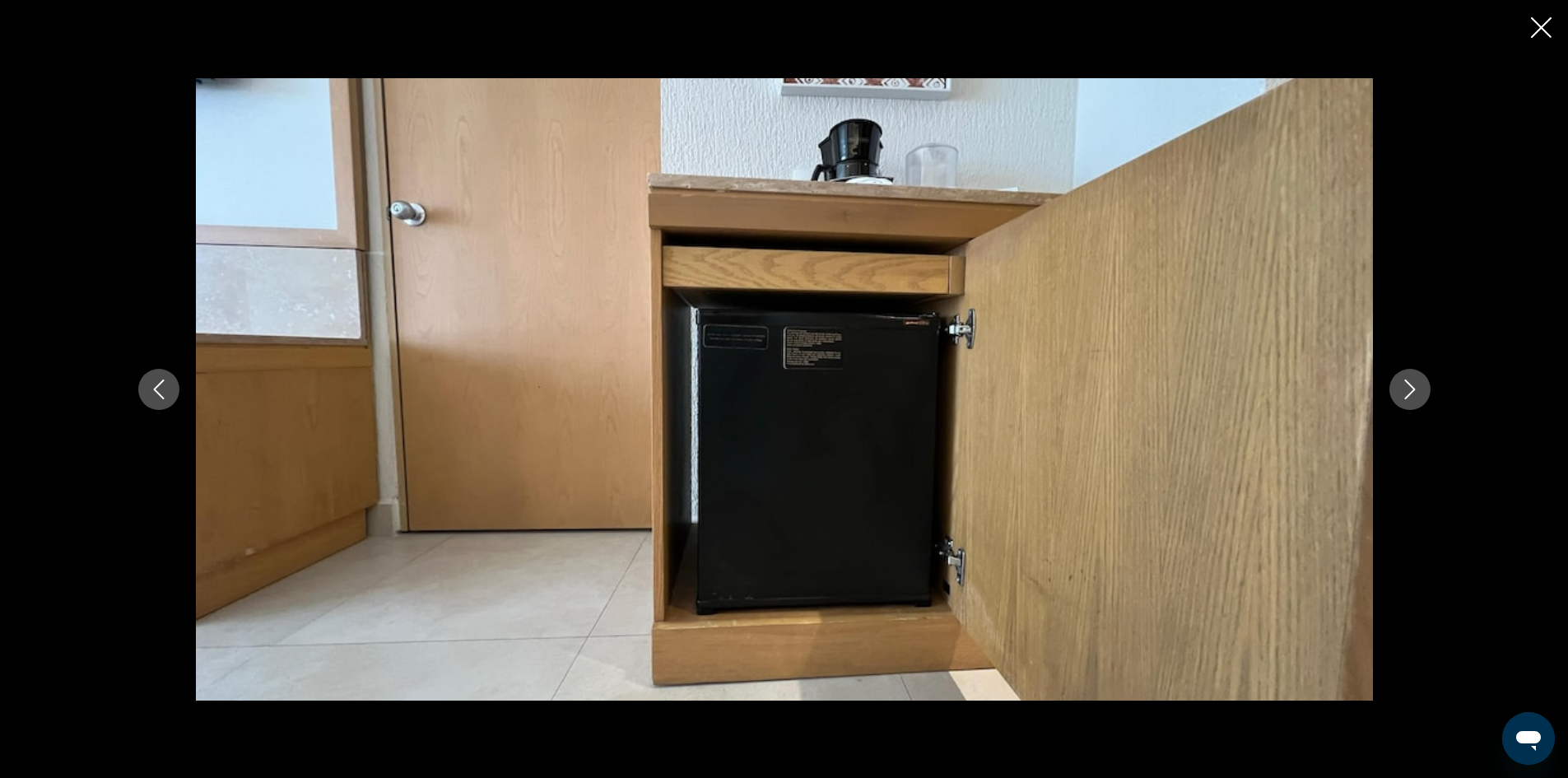
click at [1415, 397] on icon "Next image" at bounding box center [1410, 389] width 20 height 20
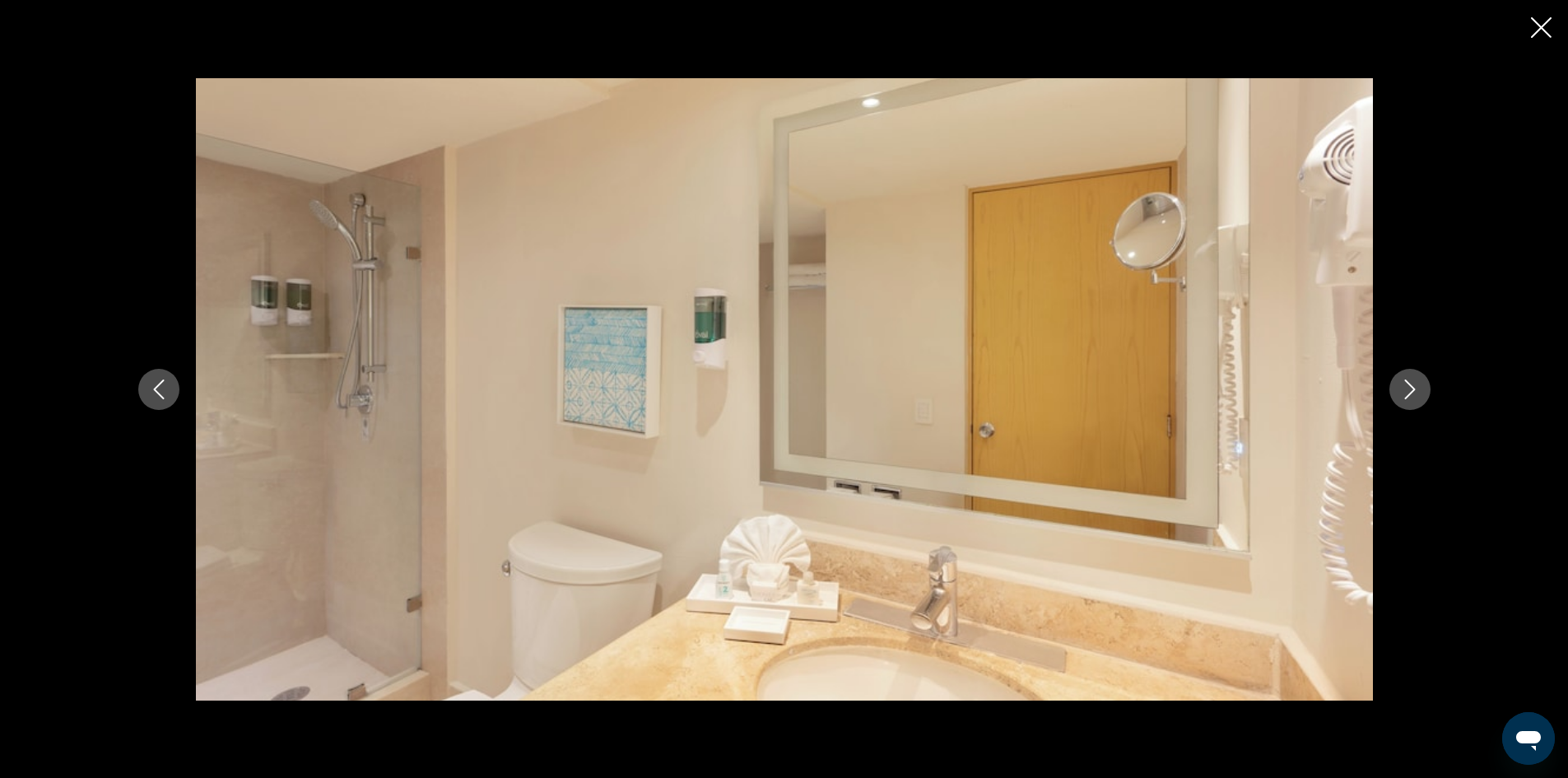
click at [1415, 397] on icon "Next image" at bounding box center [1410, 389] width 20 height 20
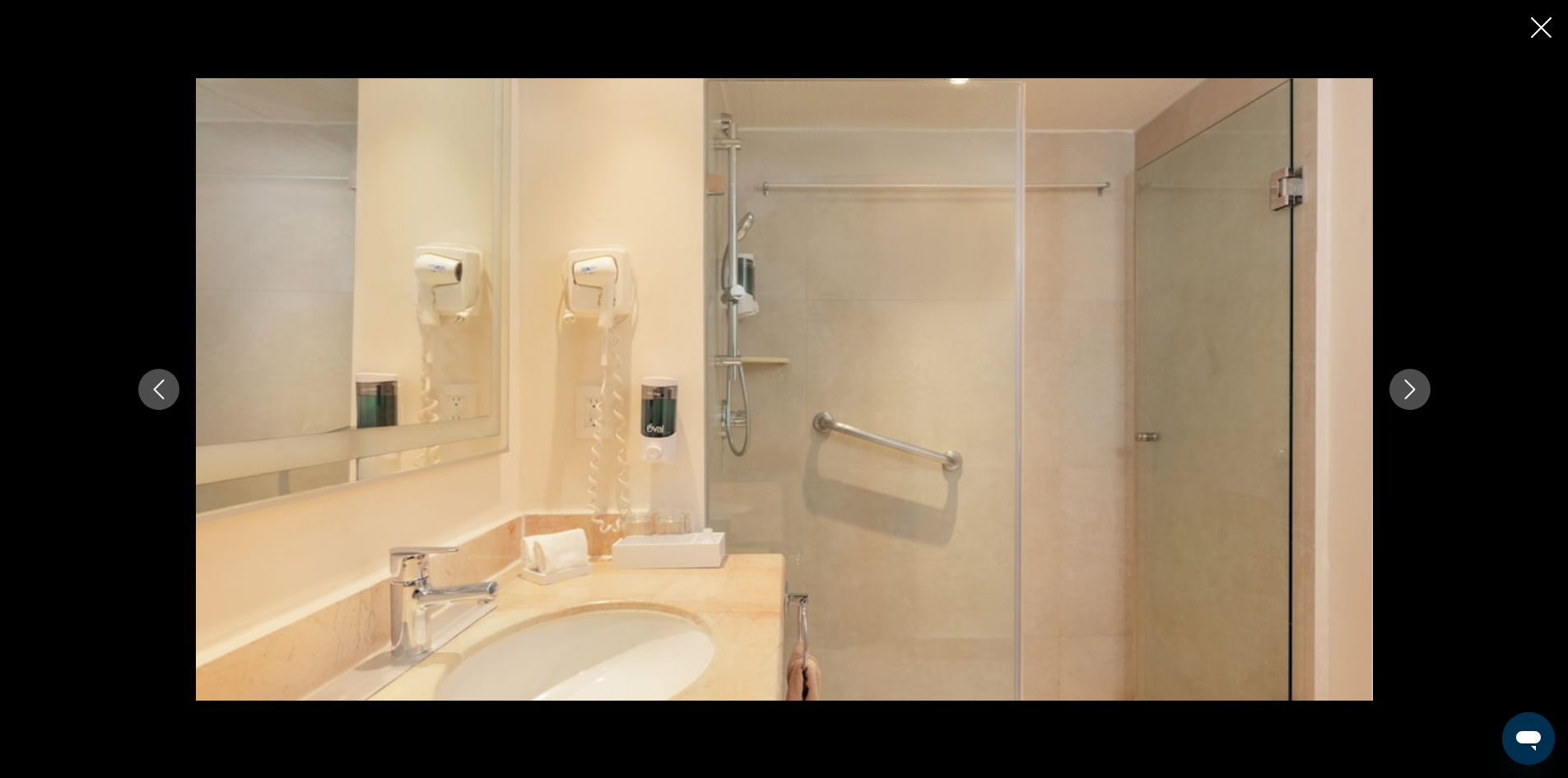
click at [1415, 397] on icon "Next image" at bounding box center [1410, 389] width 20 height 20
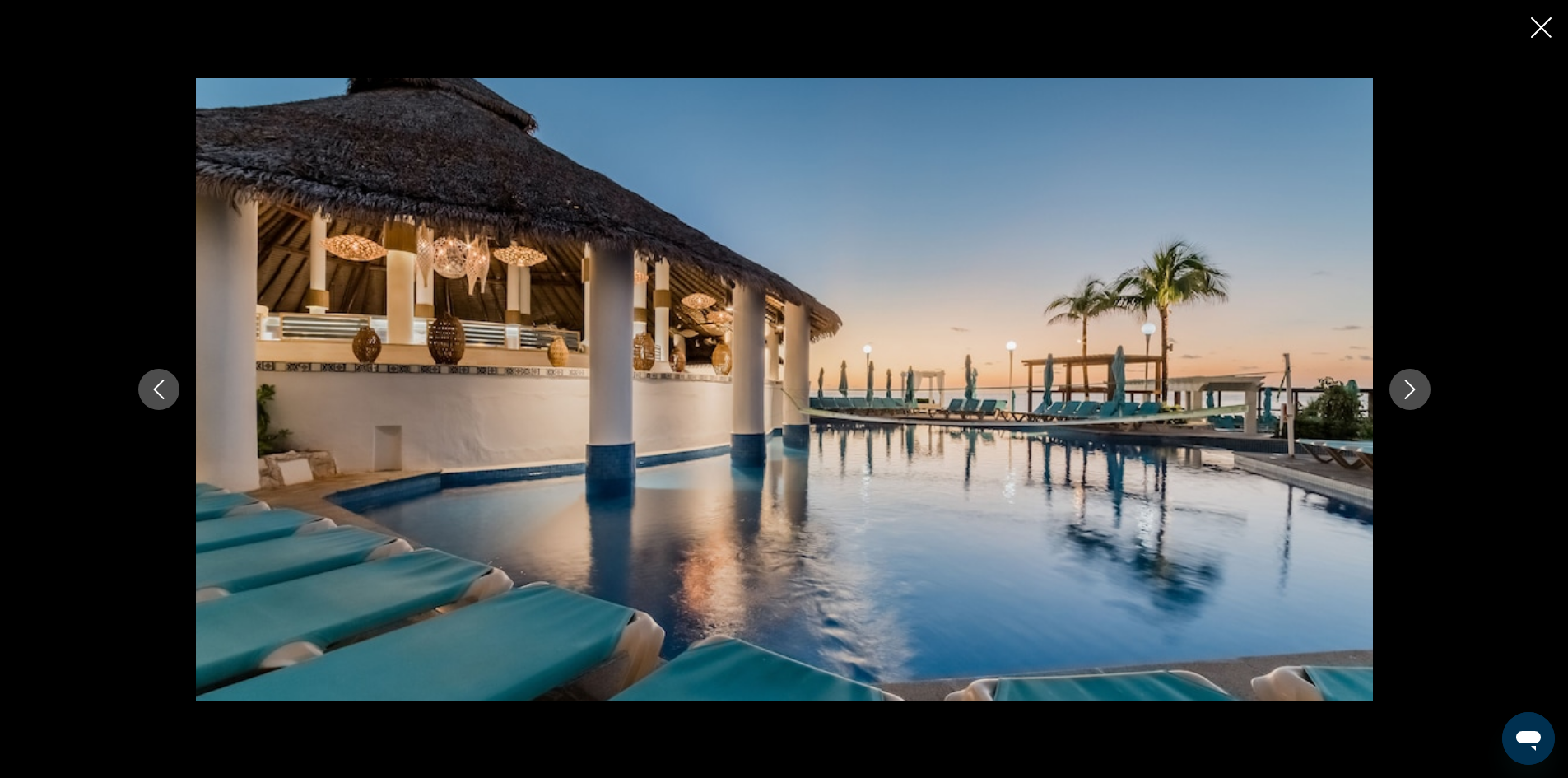
click at [1415, 396] on icon "Next image" at bounding box center [1410, 389] width 20 height 20
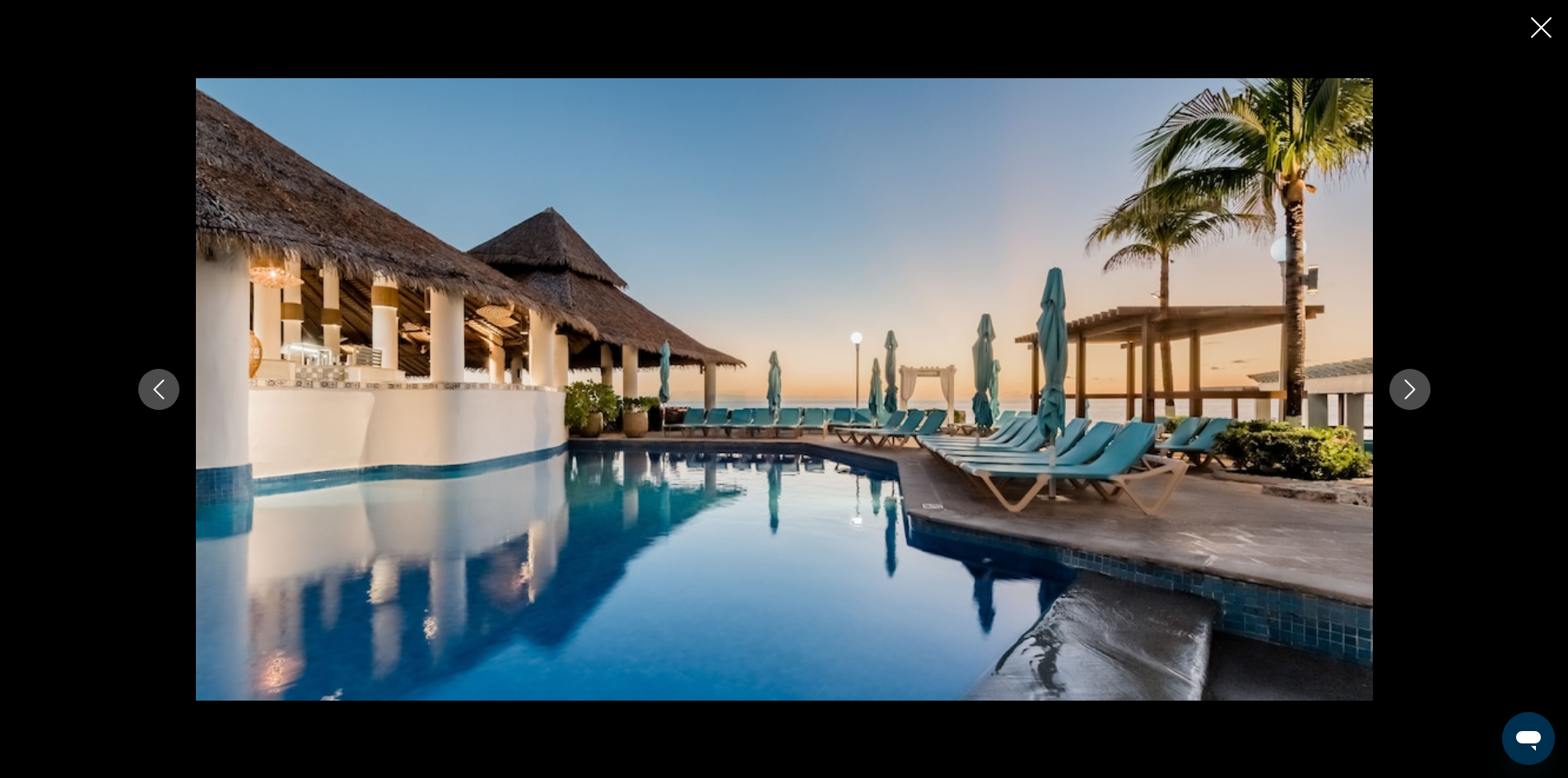
click at [1415, 396] on icon "Next image" at bounding box center [1410, 389] width 20 height 20
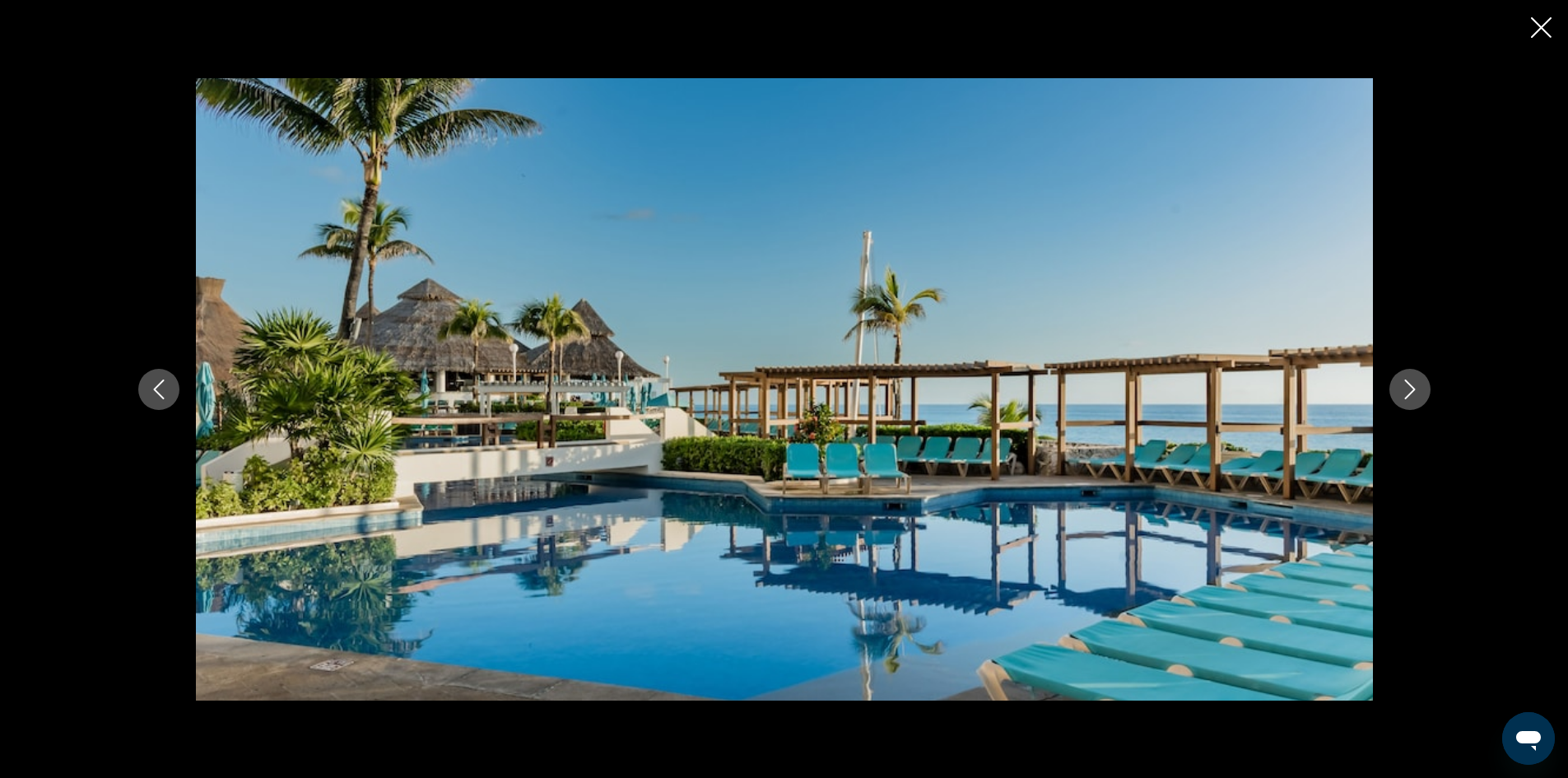
click at [152, 400] on button "Previous image" at bounding box center [159, 389] width 41 height 41
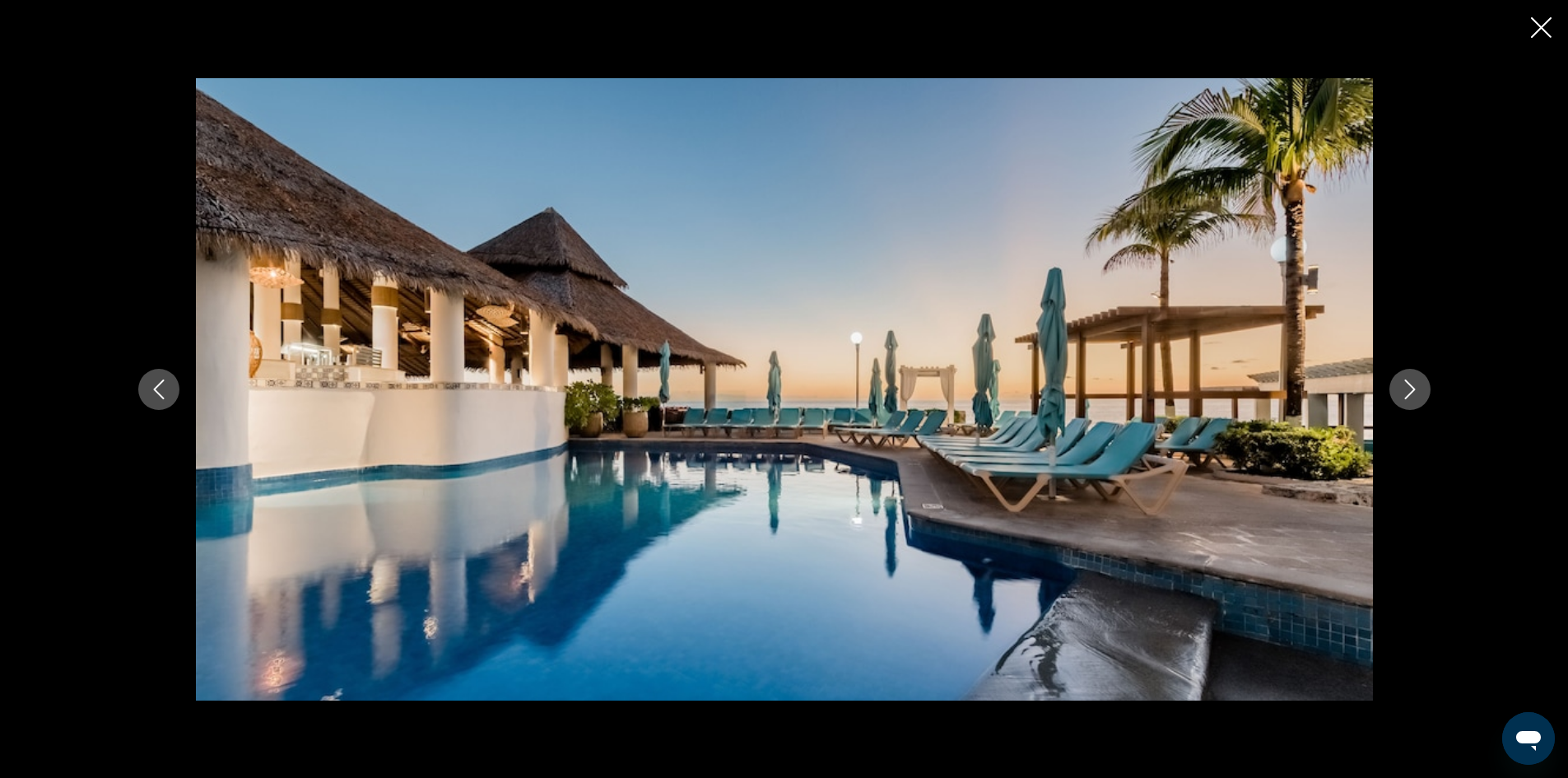
click at [152, 400] on button "Previous image" at bounding box center [159, 389] width 41 height 41
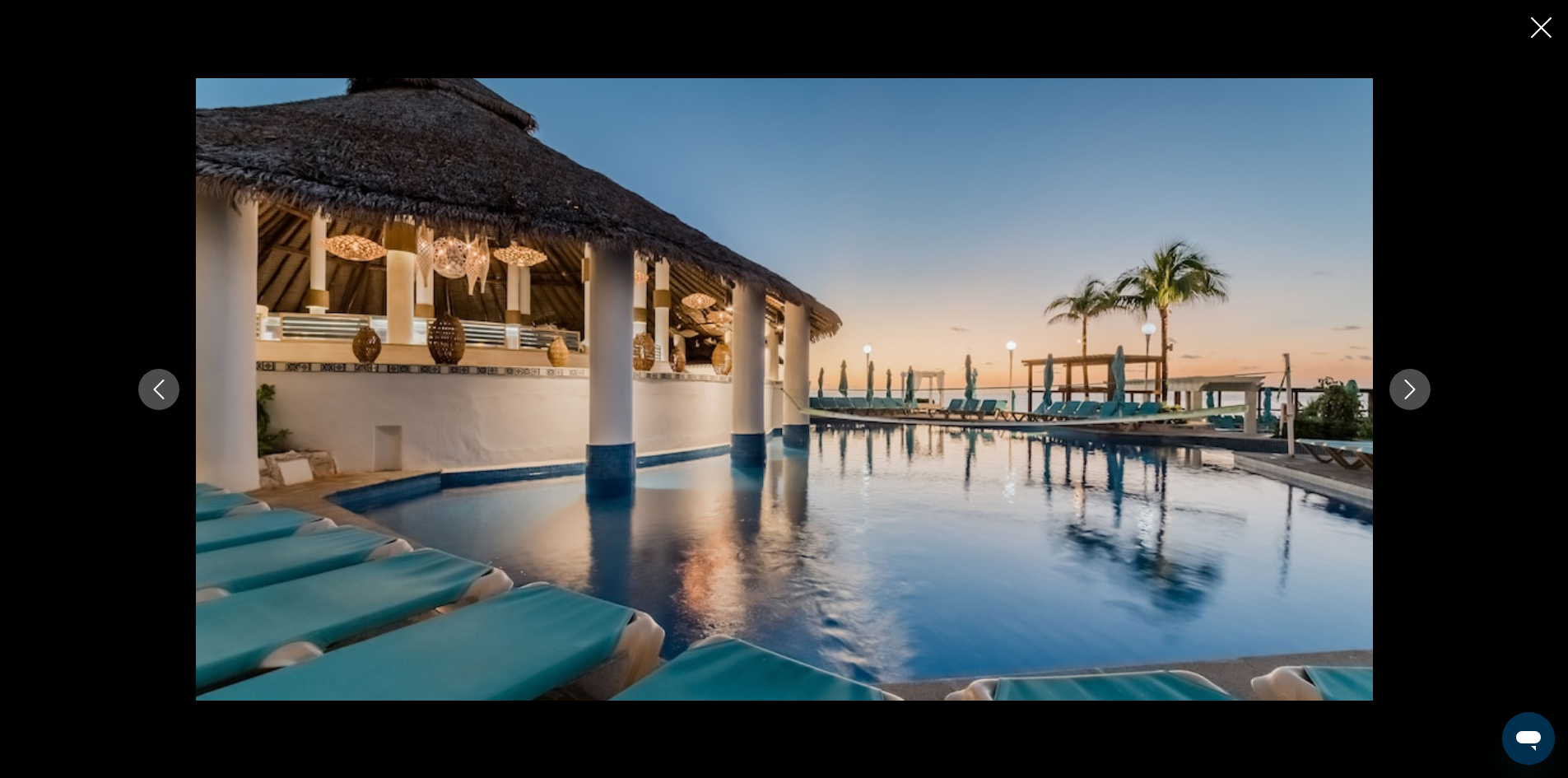
click at [1417, 393] on icon "Next image" at bounding box center [1410, 389] width 20 height 20
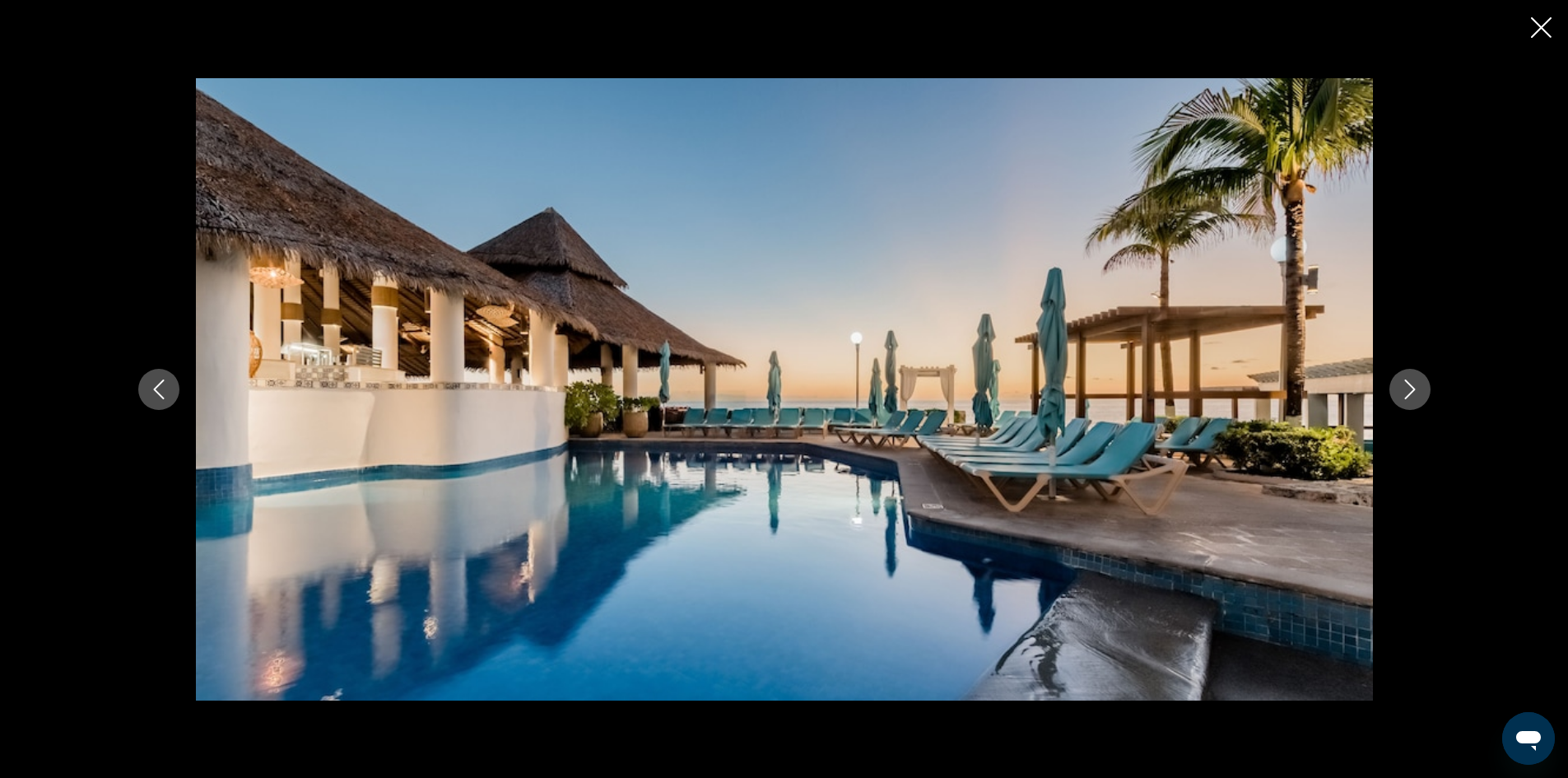
click at [1417, 392] on icon "Next image" at bounding box center [1410, 389] width 20 height 20
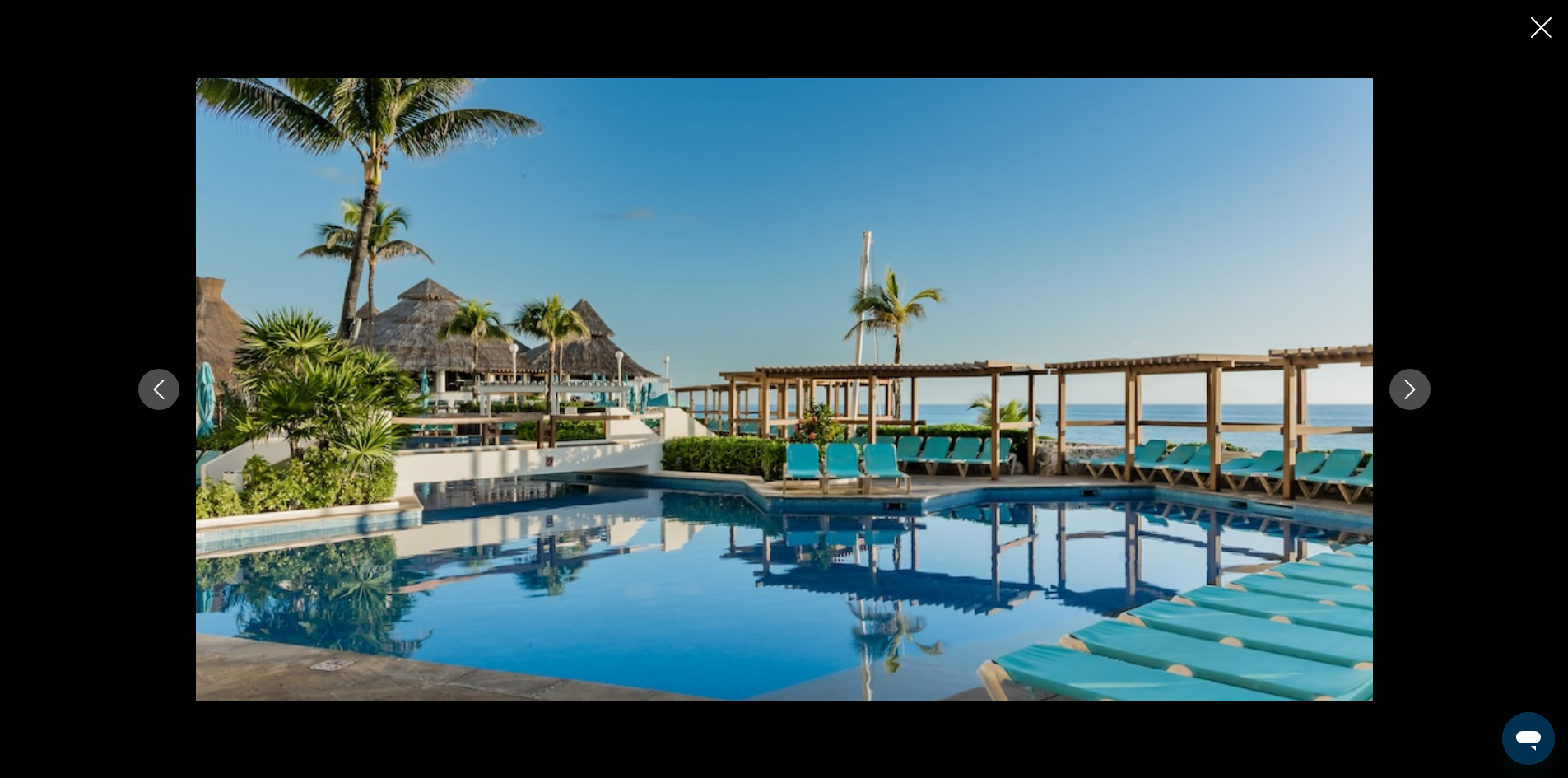
click at [1417, 392] on icon "Next image" at bounding box center [1410, 389] width 20 height 20
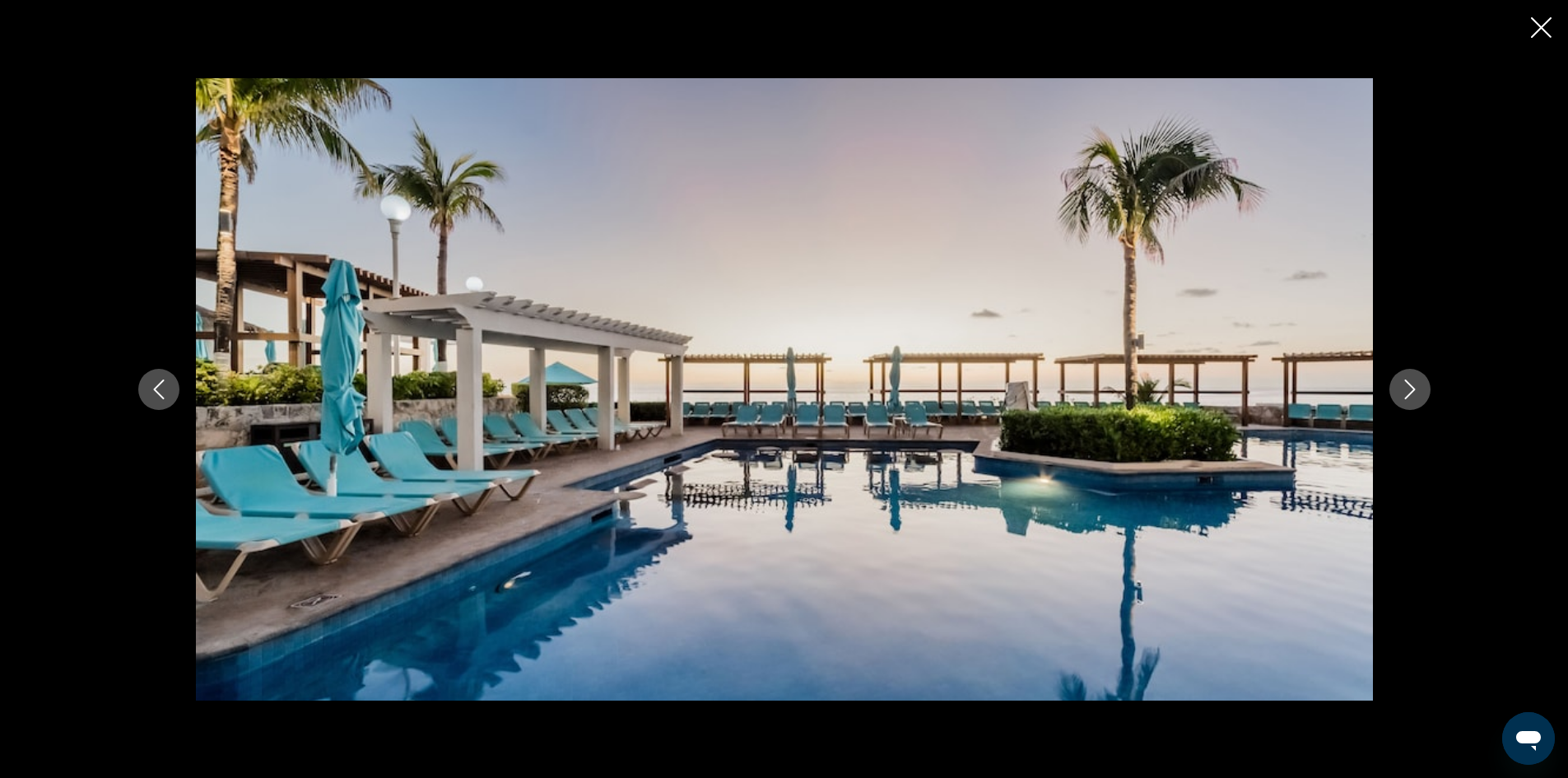
click at [1417, 391] on icon "Next image" at bounding box center [1410, 389] width 20 height 20
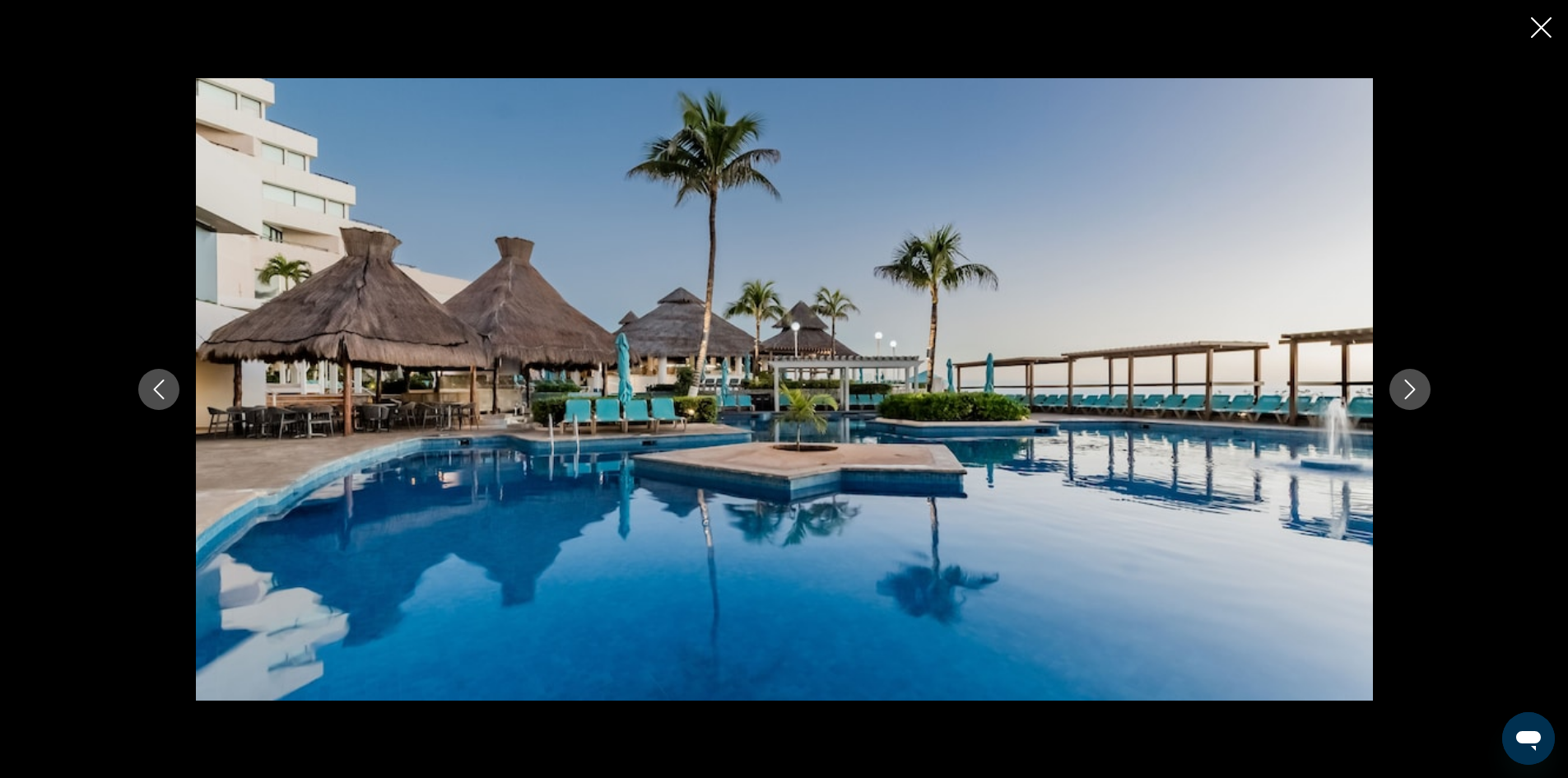
click at [1415, 390] on icon "Next image" at bounding box center [1410, 389] width 20 height 20
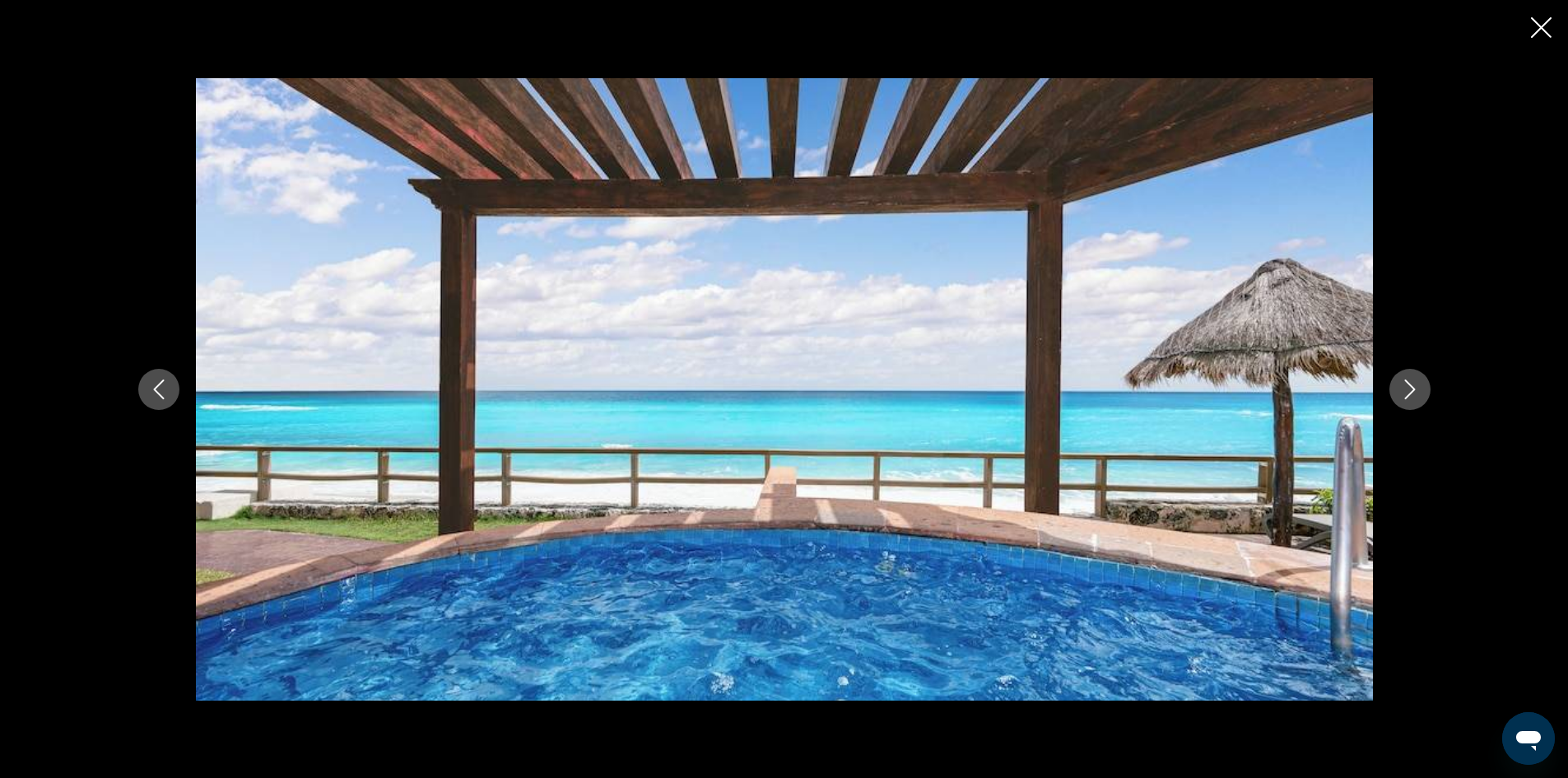
click at [1415, 390] on icon "Next image" at bounding box center [1410, 389] width 20 height 20
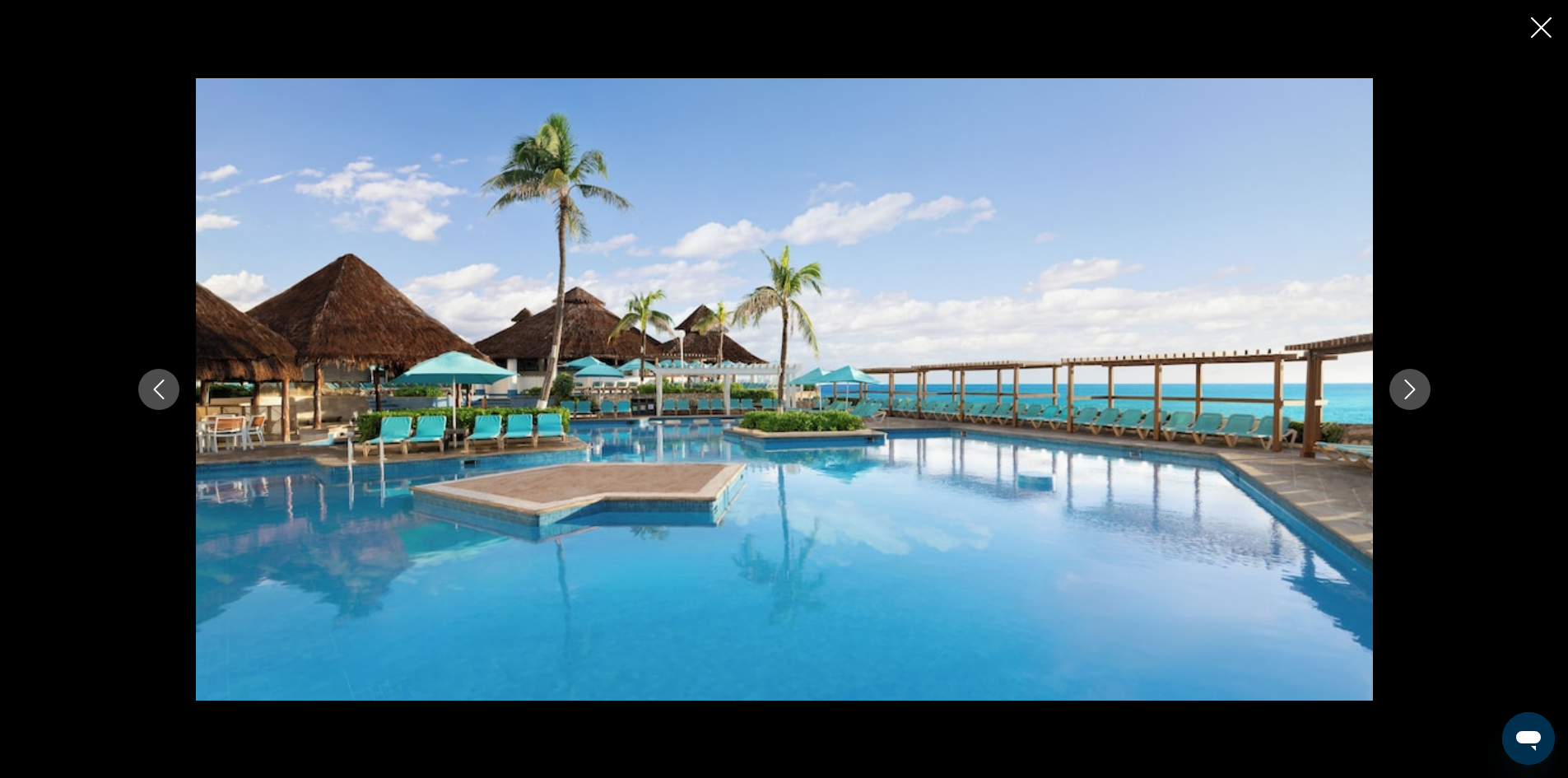
click at [1414, 390] on icon "Next image" at bounding box center [1410, 389] width 20 height 20
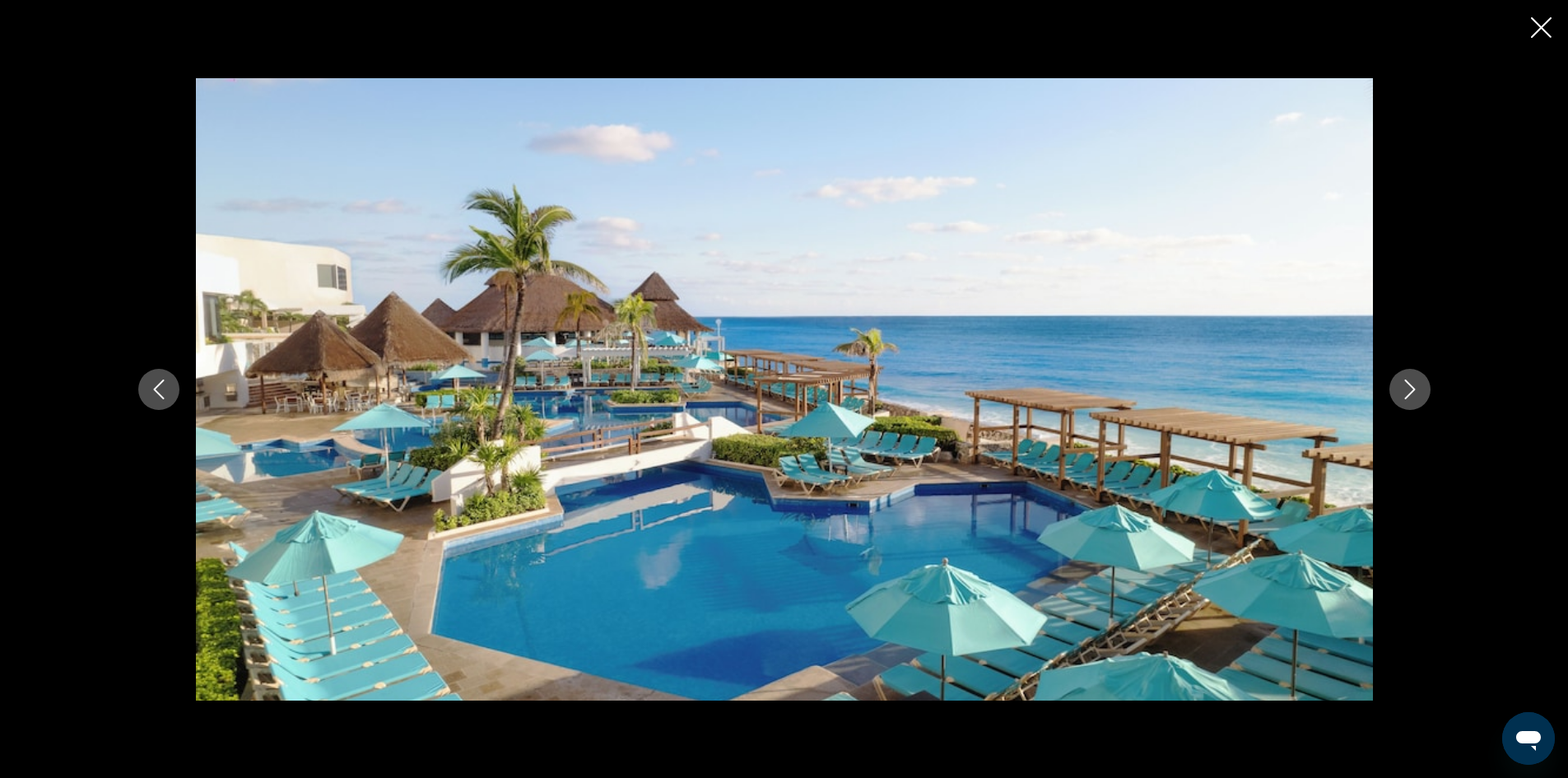
click at [1414, 390] on icon "Next image" at bounding box center [1410, 389] width 20 height 20
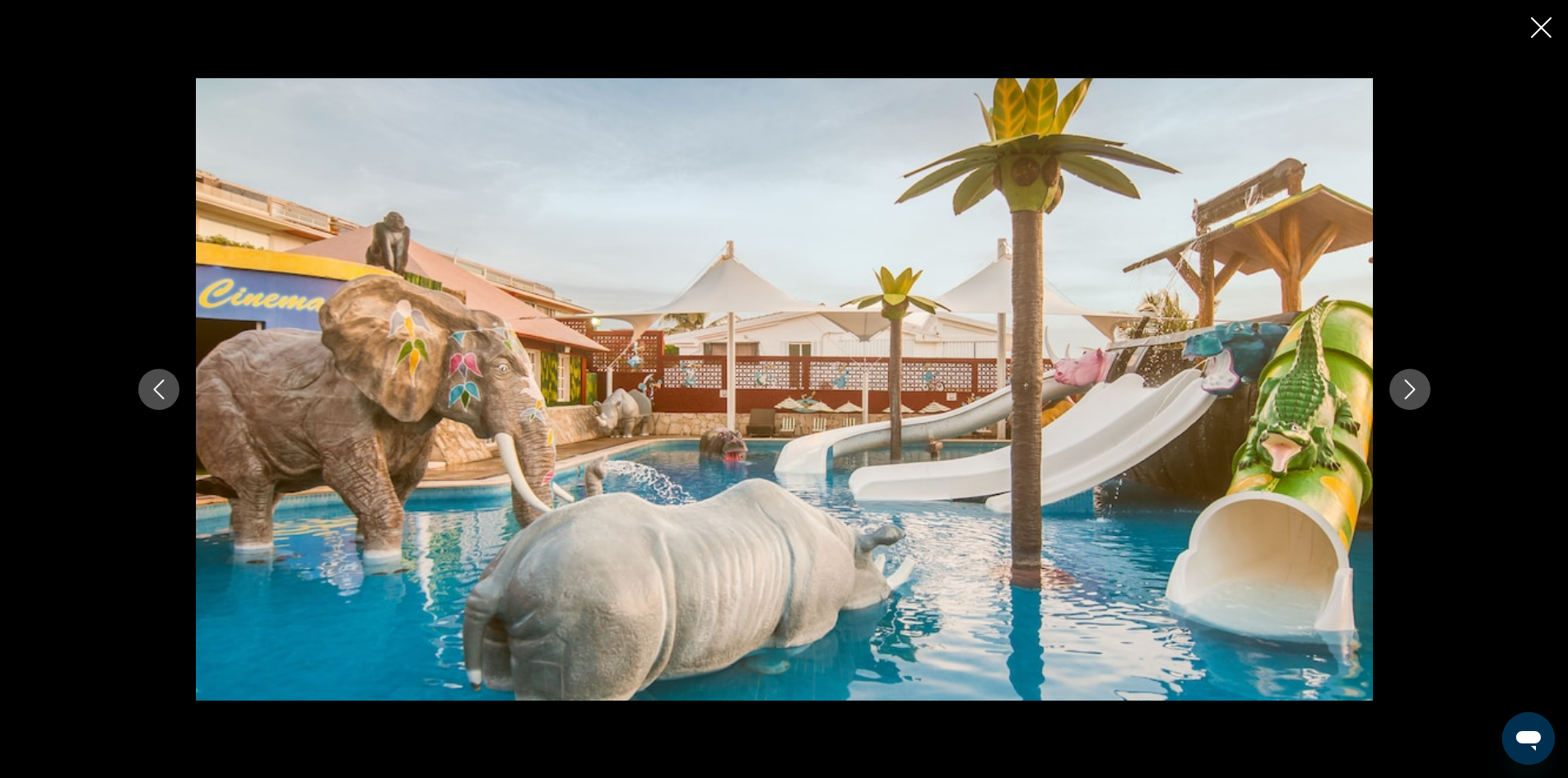
click at [1414, 389] on icon "Next image" at bounding box center [1410, 389] width 11 height 20
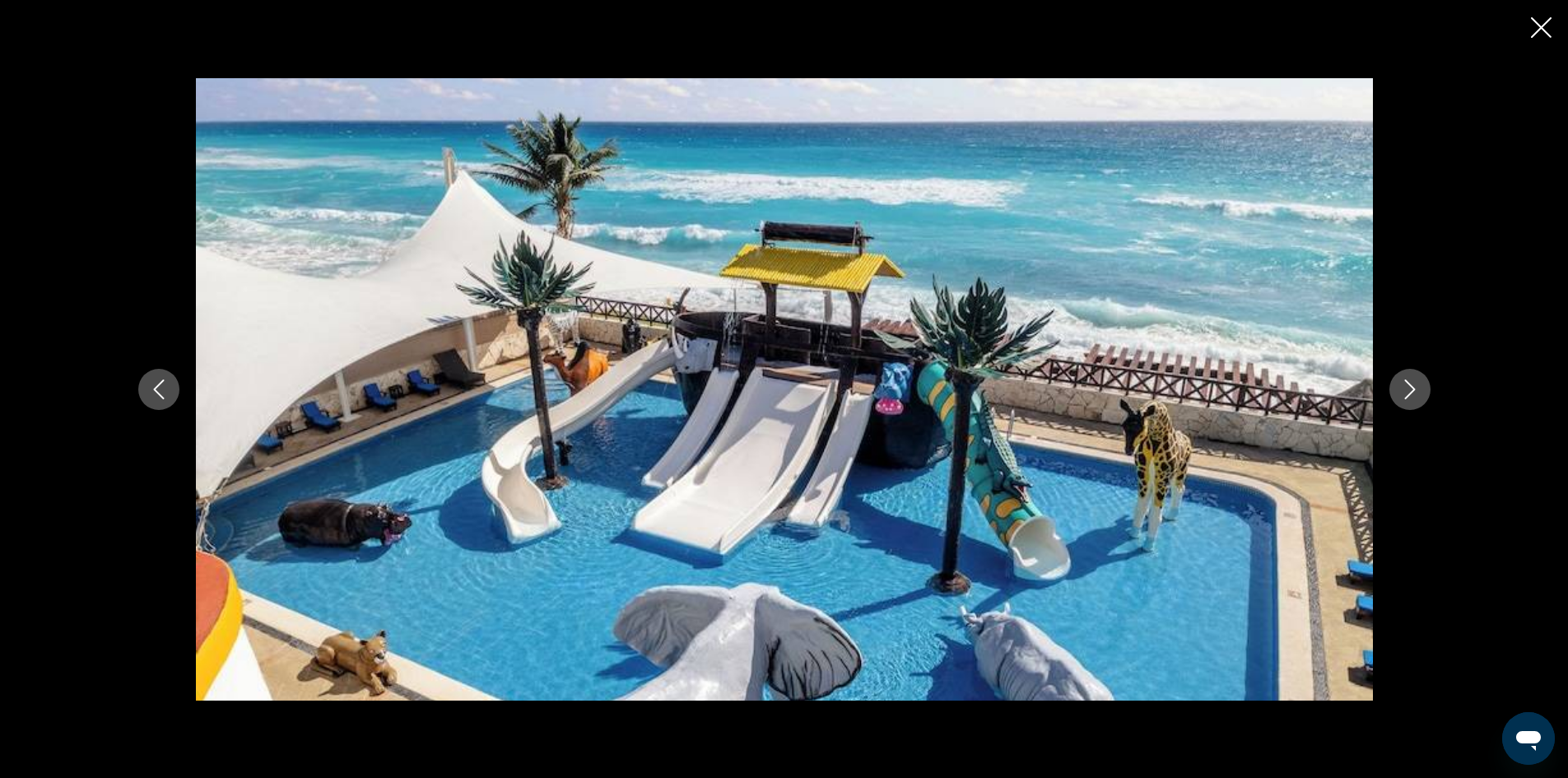
click at [157, 403] on button "Previous image" at bounding box center [159, 389] width 41 height 41
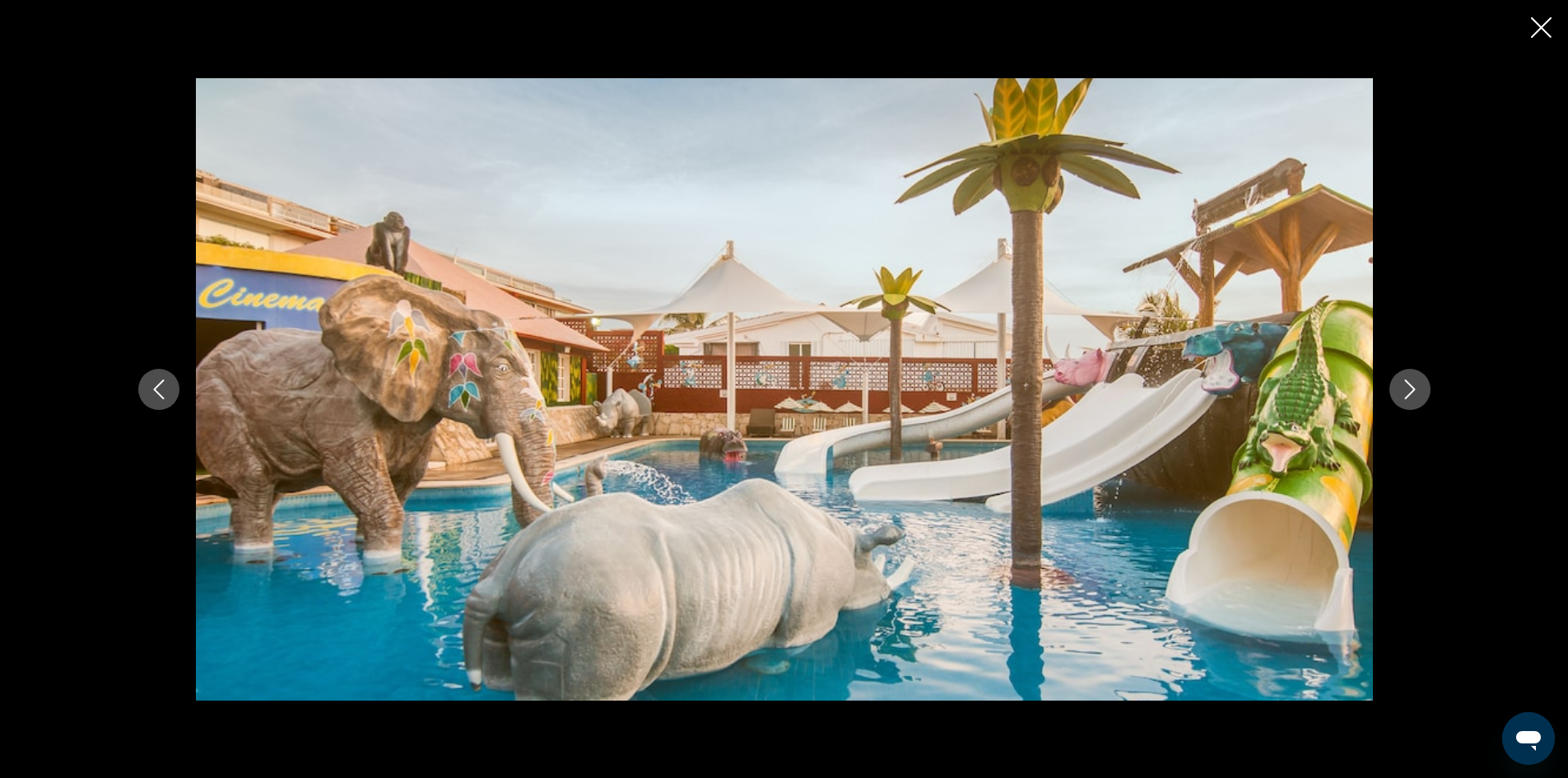
click at [1404, 389] on icon "Next image" at bounding box center [1410, 389] width 20 height 20
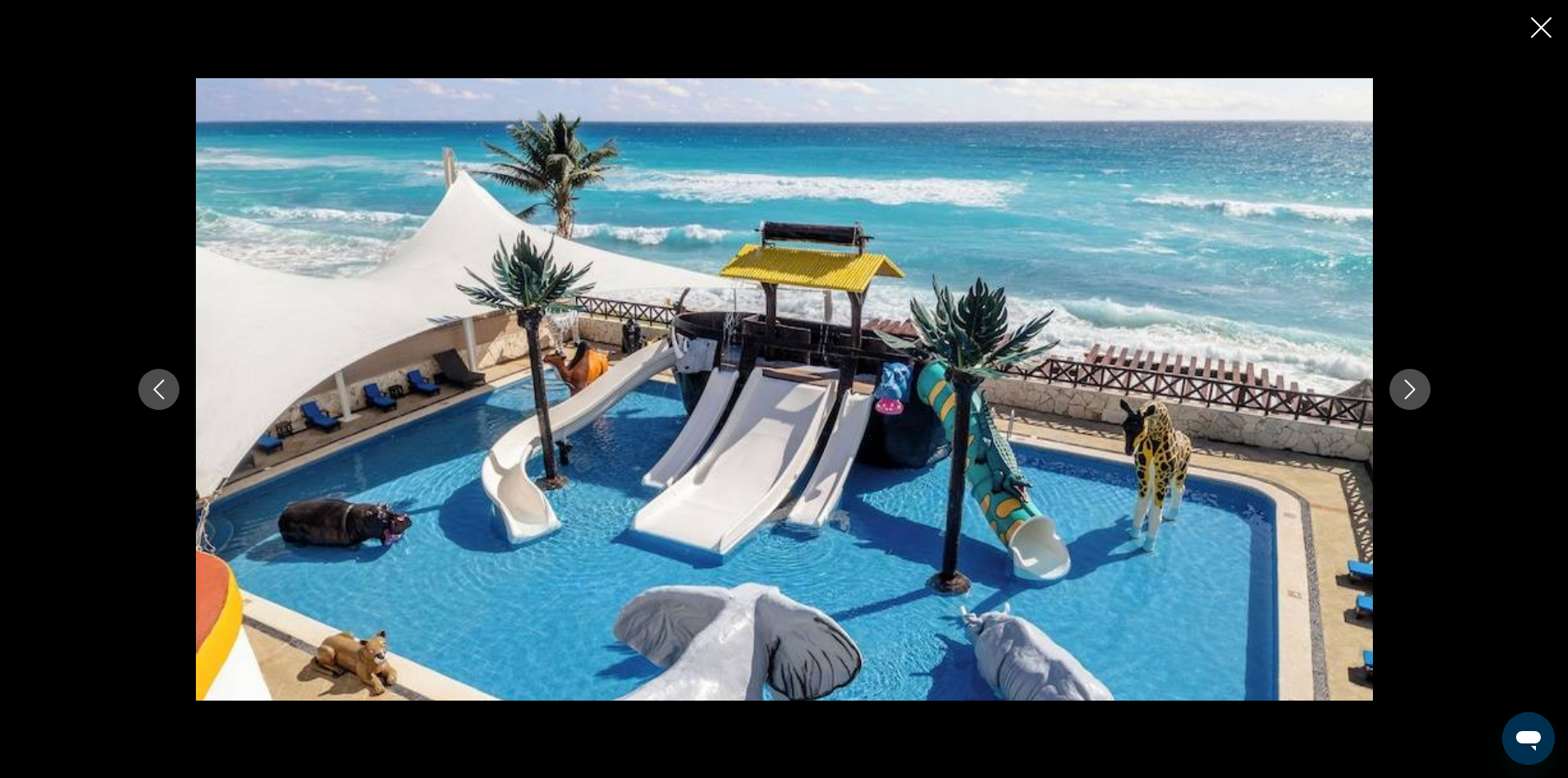
click at [1404, 389] on icon "Next image" at bounding box center [1410, 389] width 20 height 20
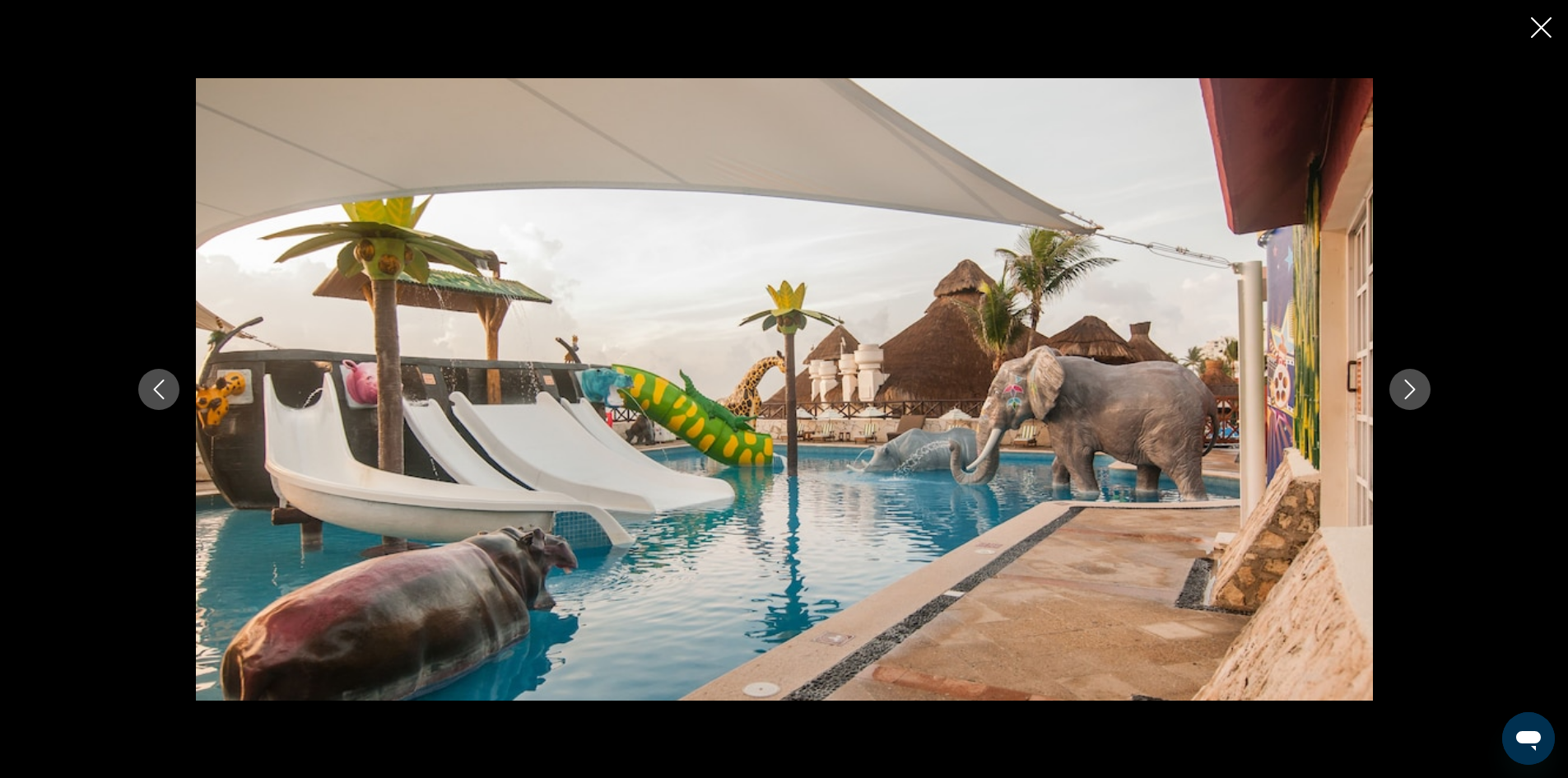
click at [1404, 389] on icon "Next image" at bounding box center [1410, 389] width 20 height 20
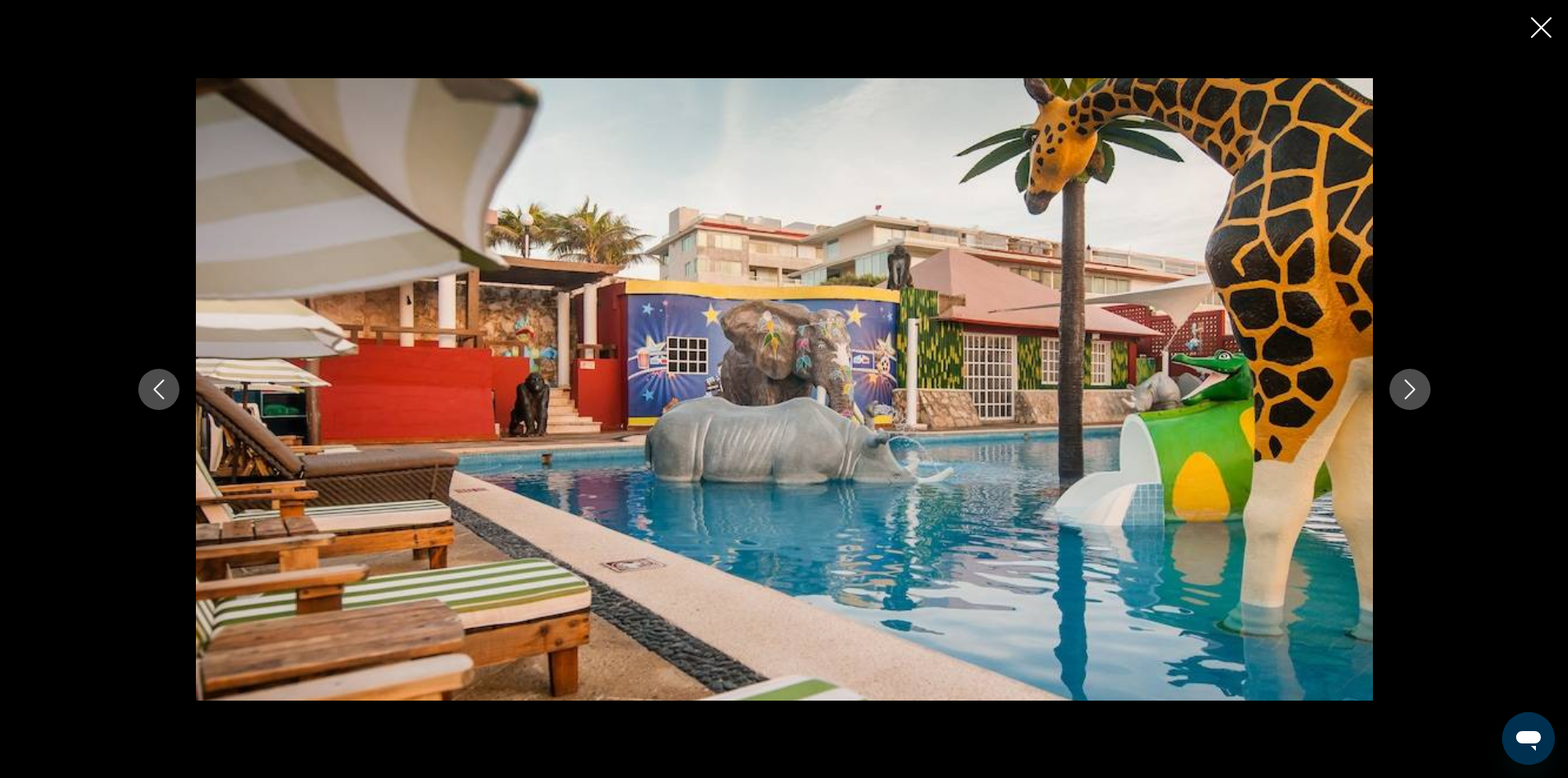
click at [1404, 389] on icon "Next image" at bounding box center [1410, 389] width 20 height 20
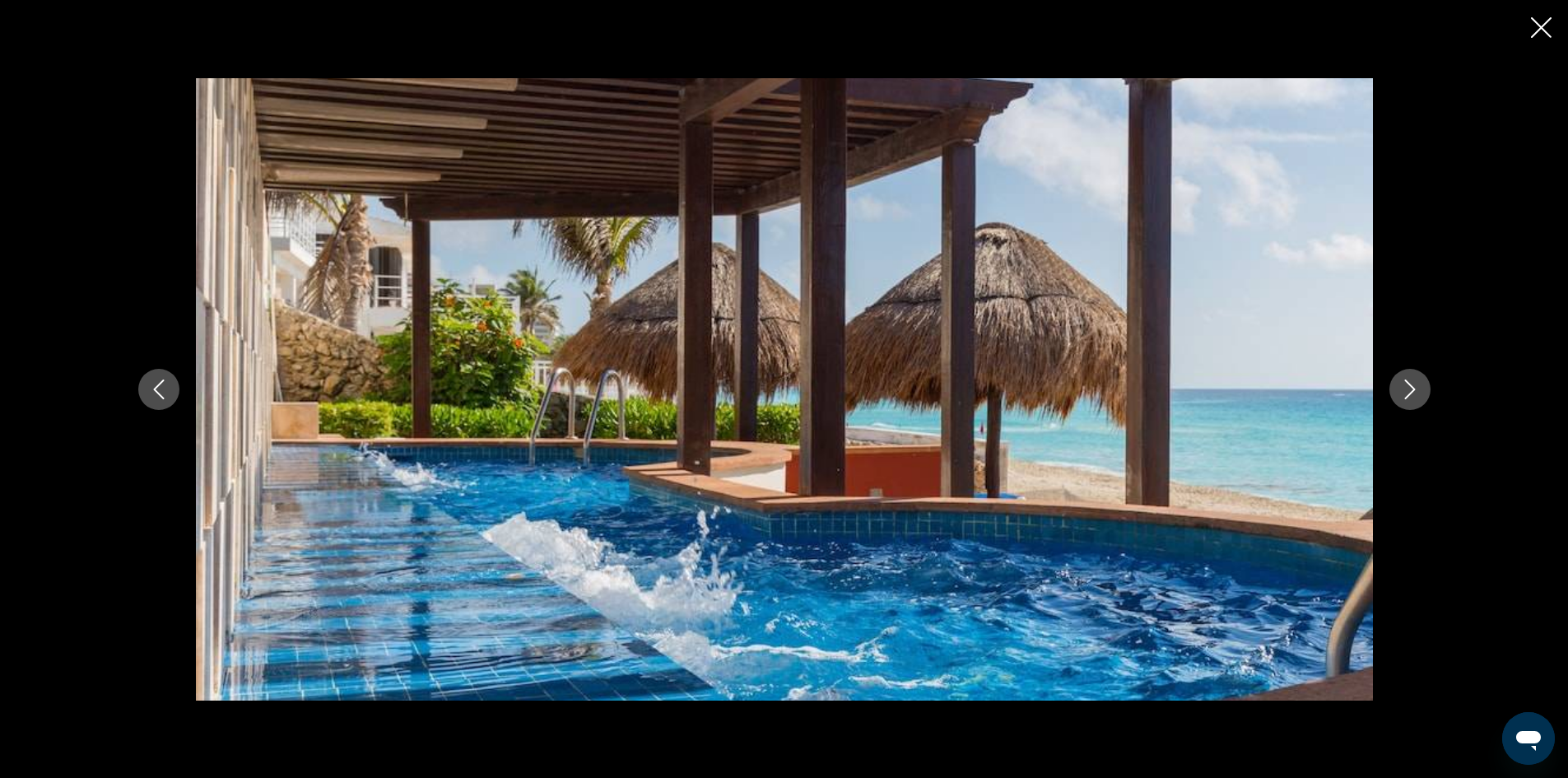
click at [1547, 29] on icon "Close slideshow" at bounding box center [1541, 27] width 21 height 21
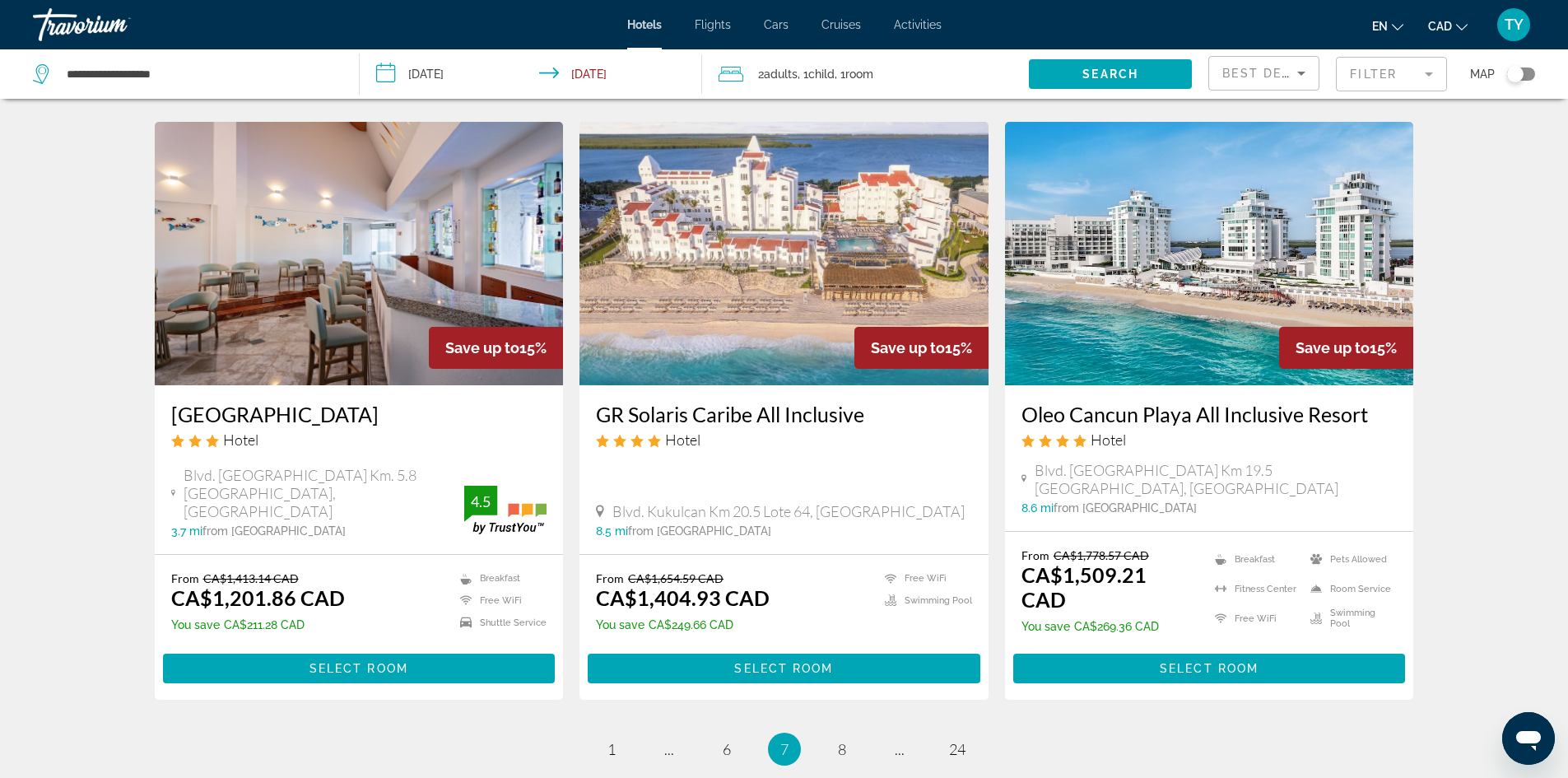
scroll to position [1975, 0]
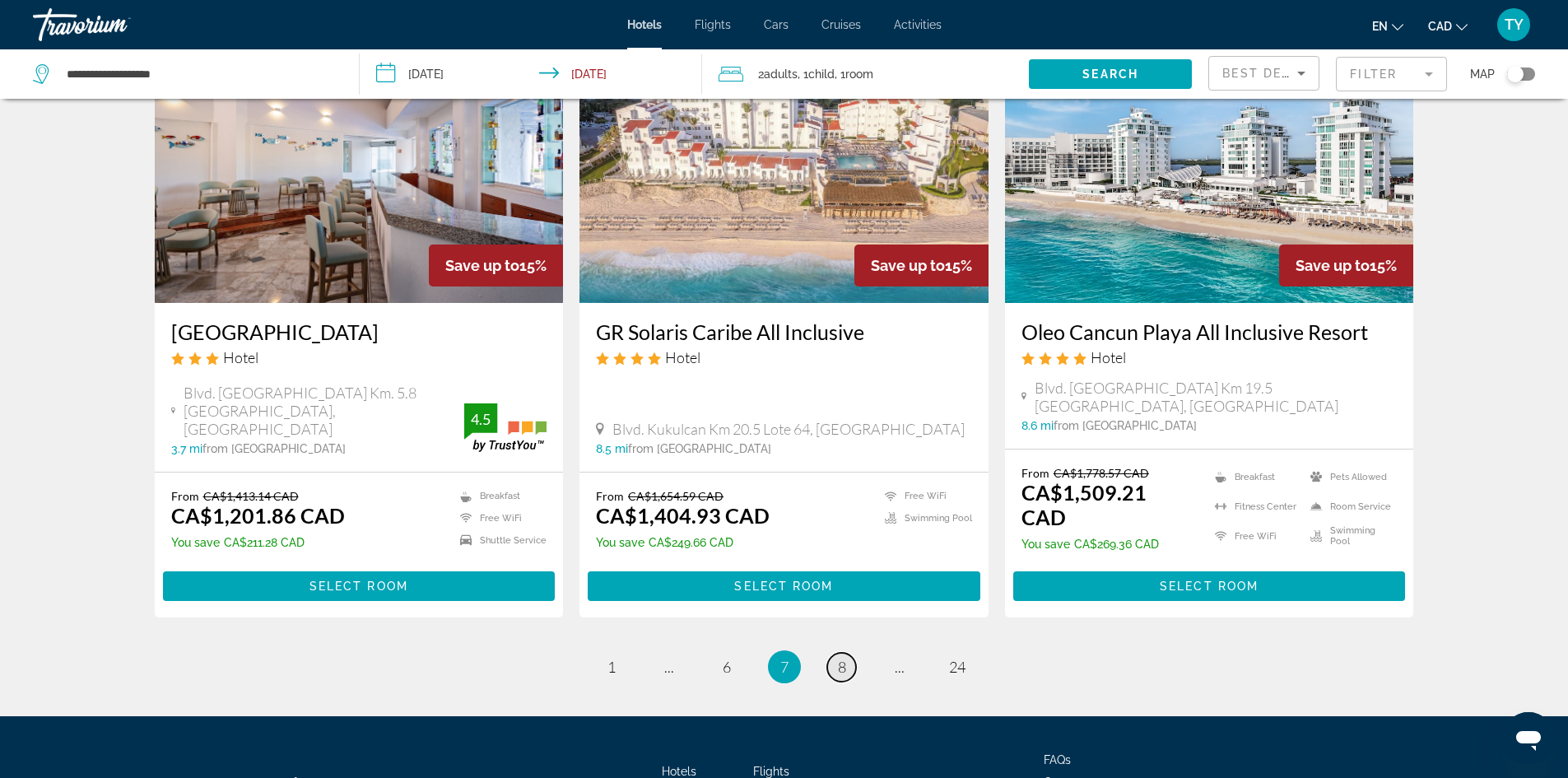
click at [838, 657] on span "8" at bounding box center [842, 666] width 8 height 18
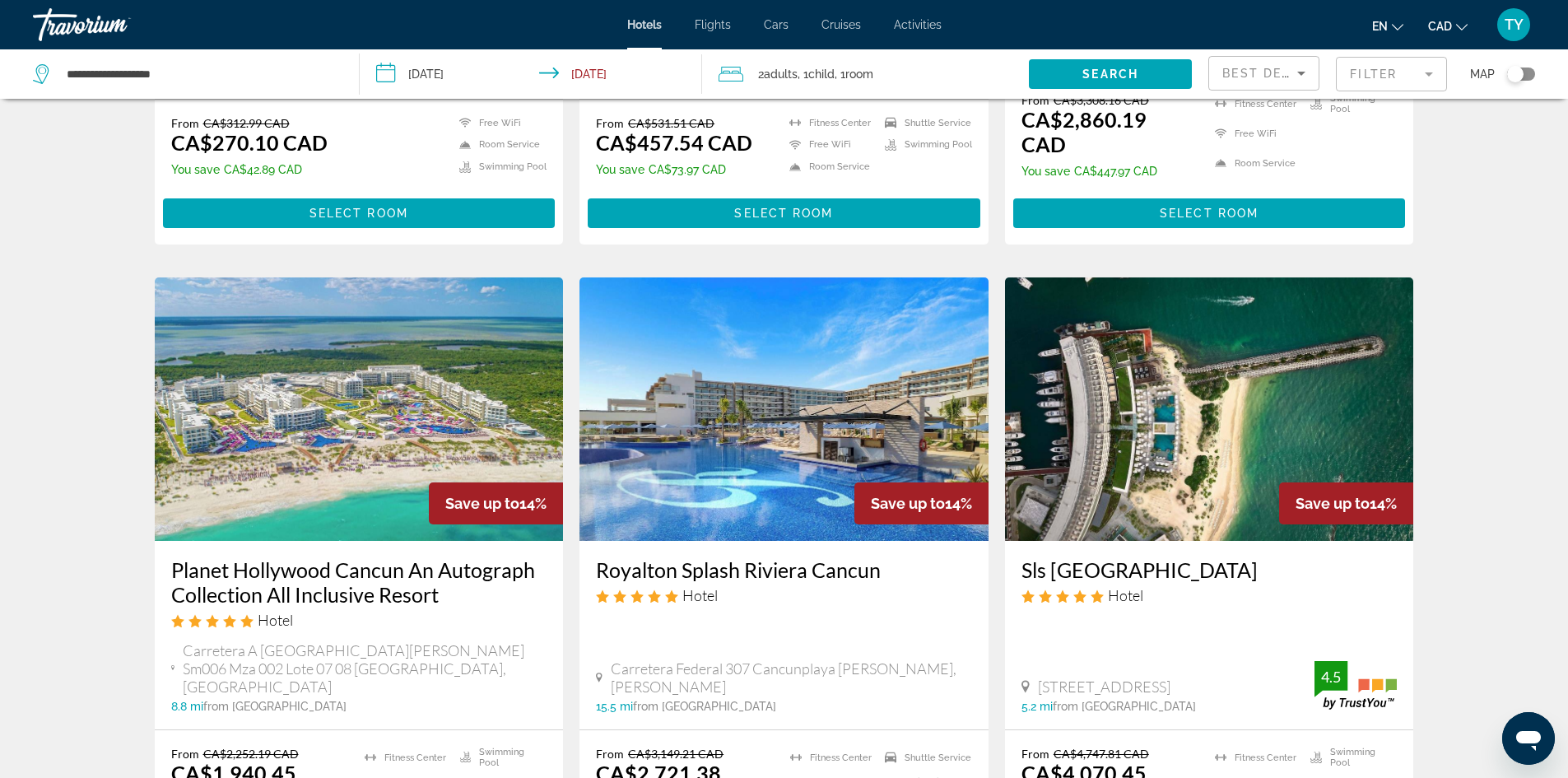
scroll to position [1152, 0]
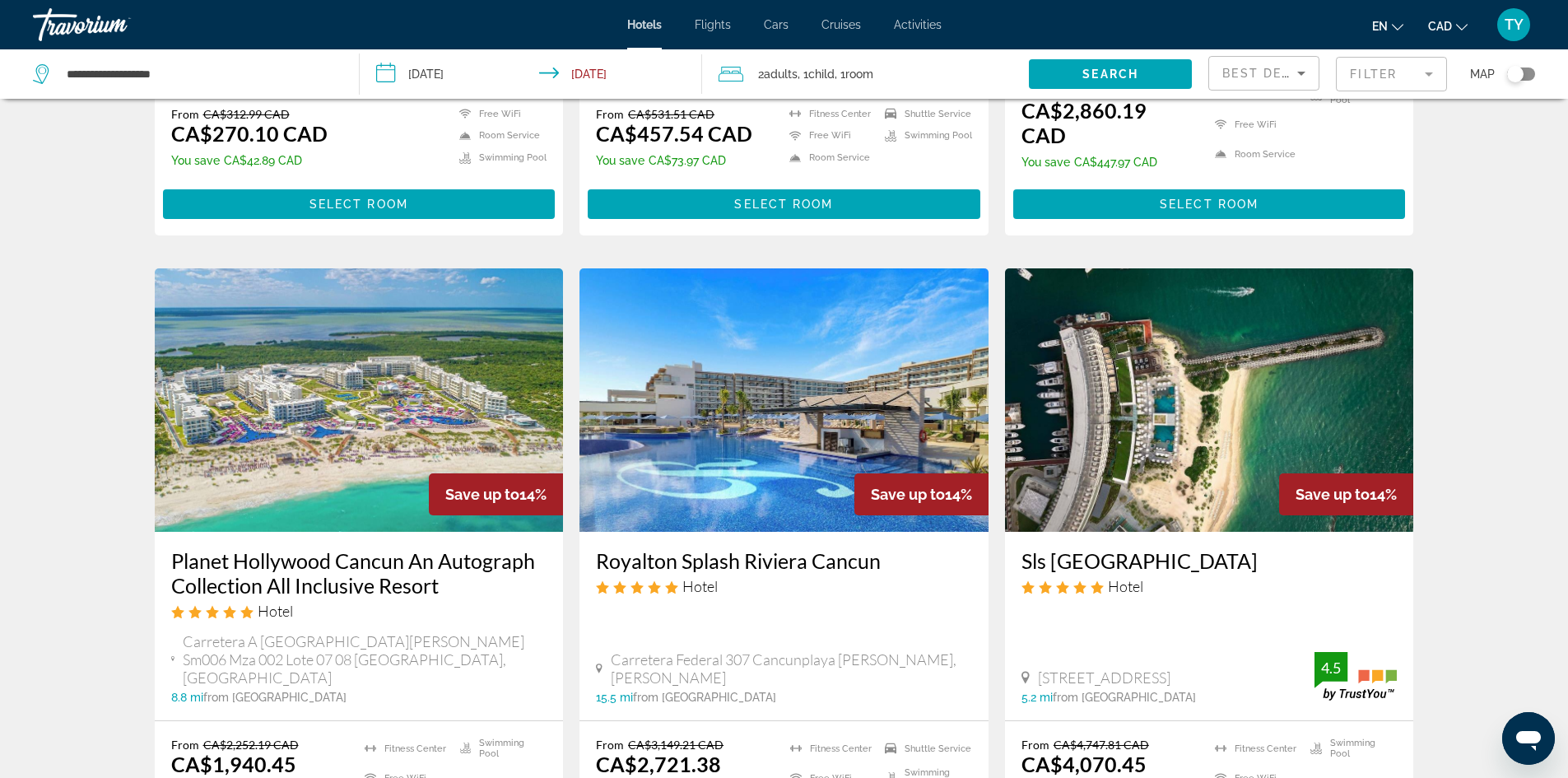
click at [325, 395] on img "Main content" at bounding box center [359, 399] width 409 height 264
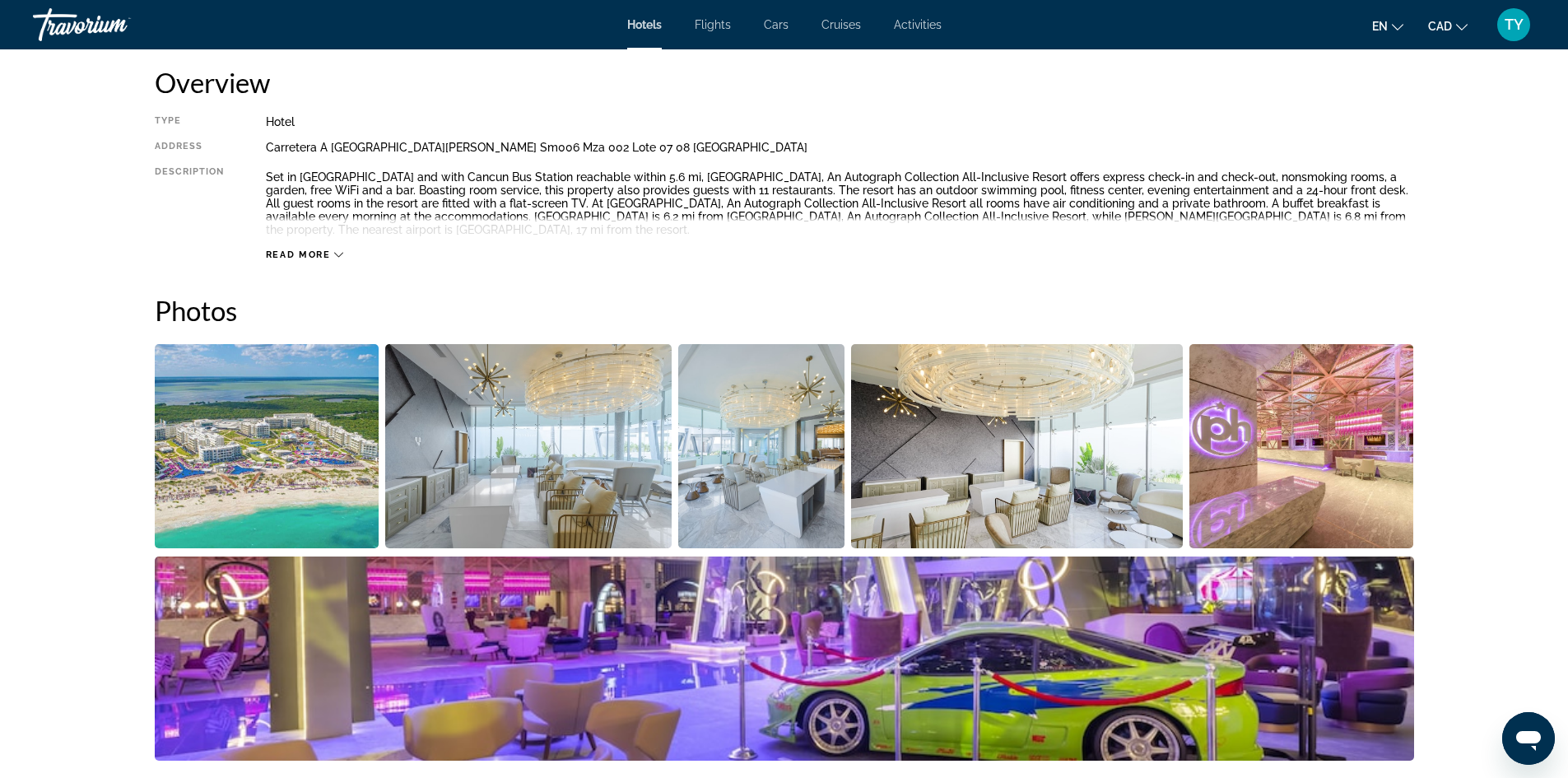
scroll to position [658, 0]
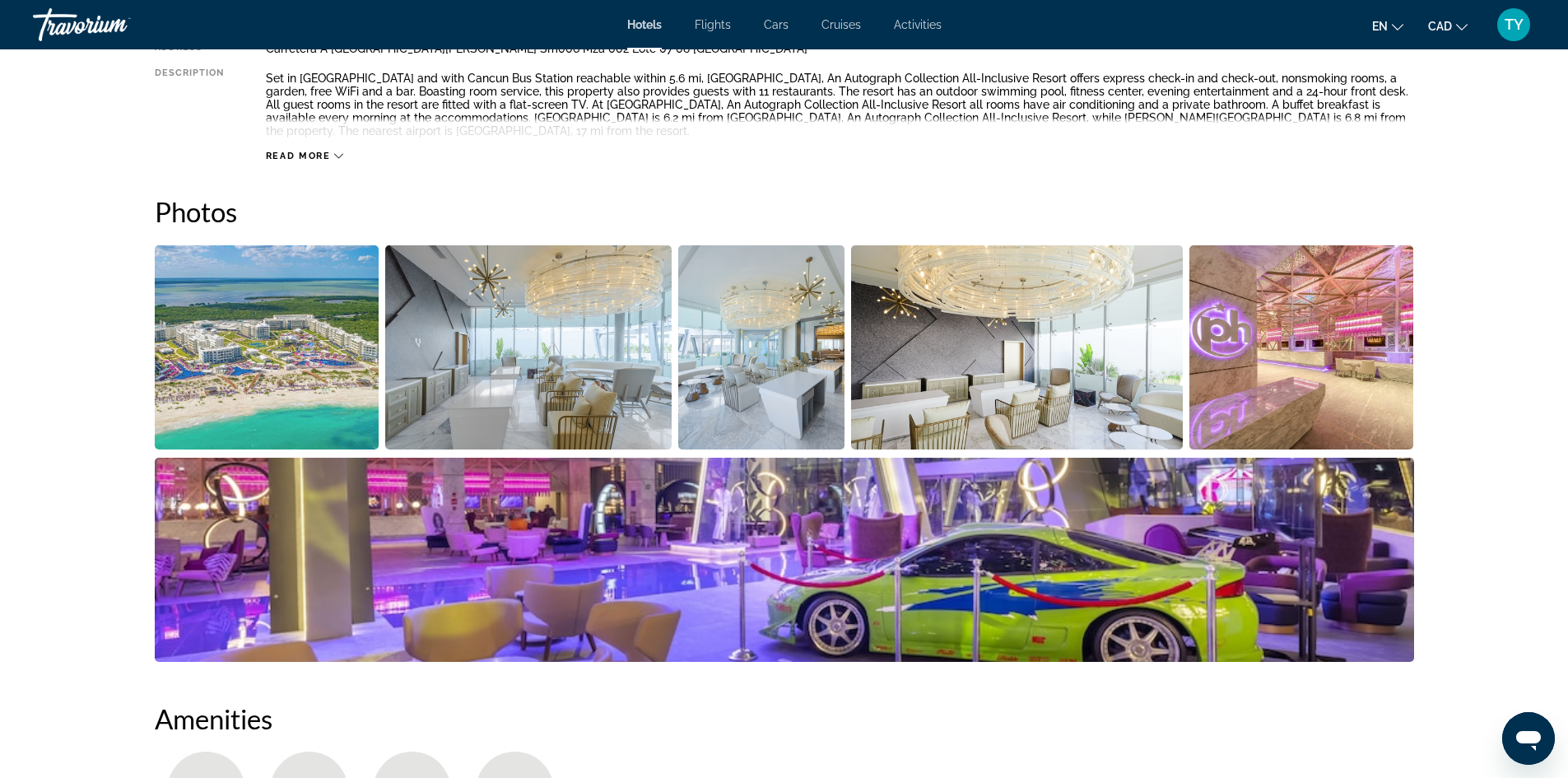
click at [270, 344] on img "Open full-screen image slider" at bounding box center [267, 347] width 225 height 205
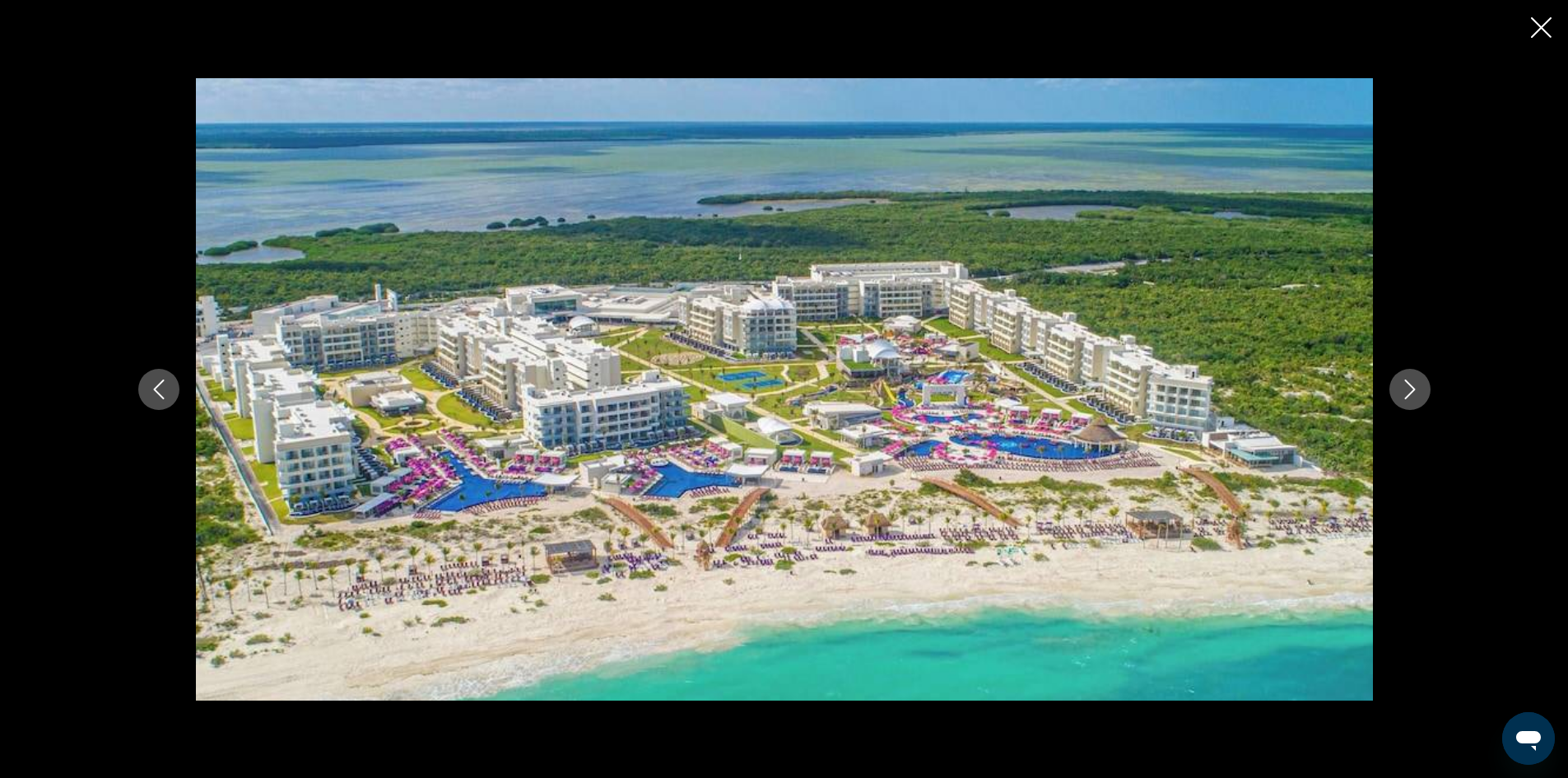
click at [1414, 383] on icon "Next image" at bounding box center [1410, 389] width 20 height 20
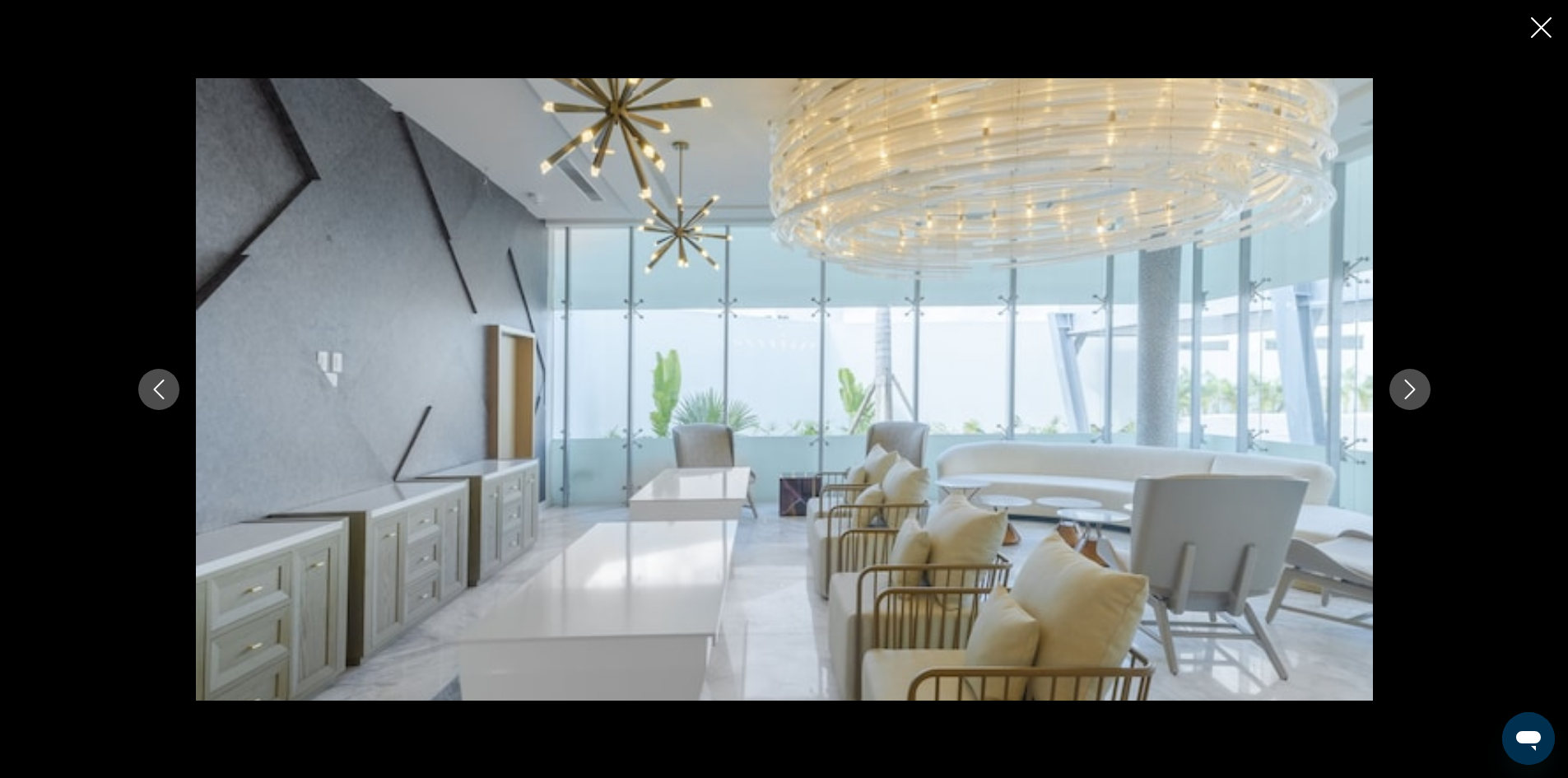
click at [1414, 383] on icon "Next image" at bounding box center [1410, 389] width 20 height 20
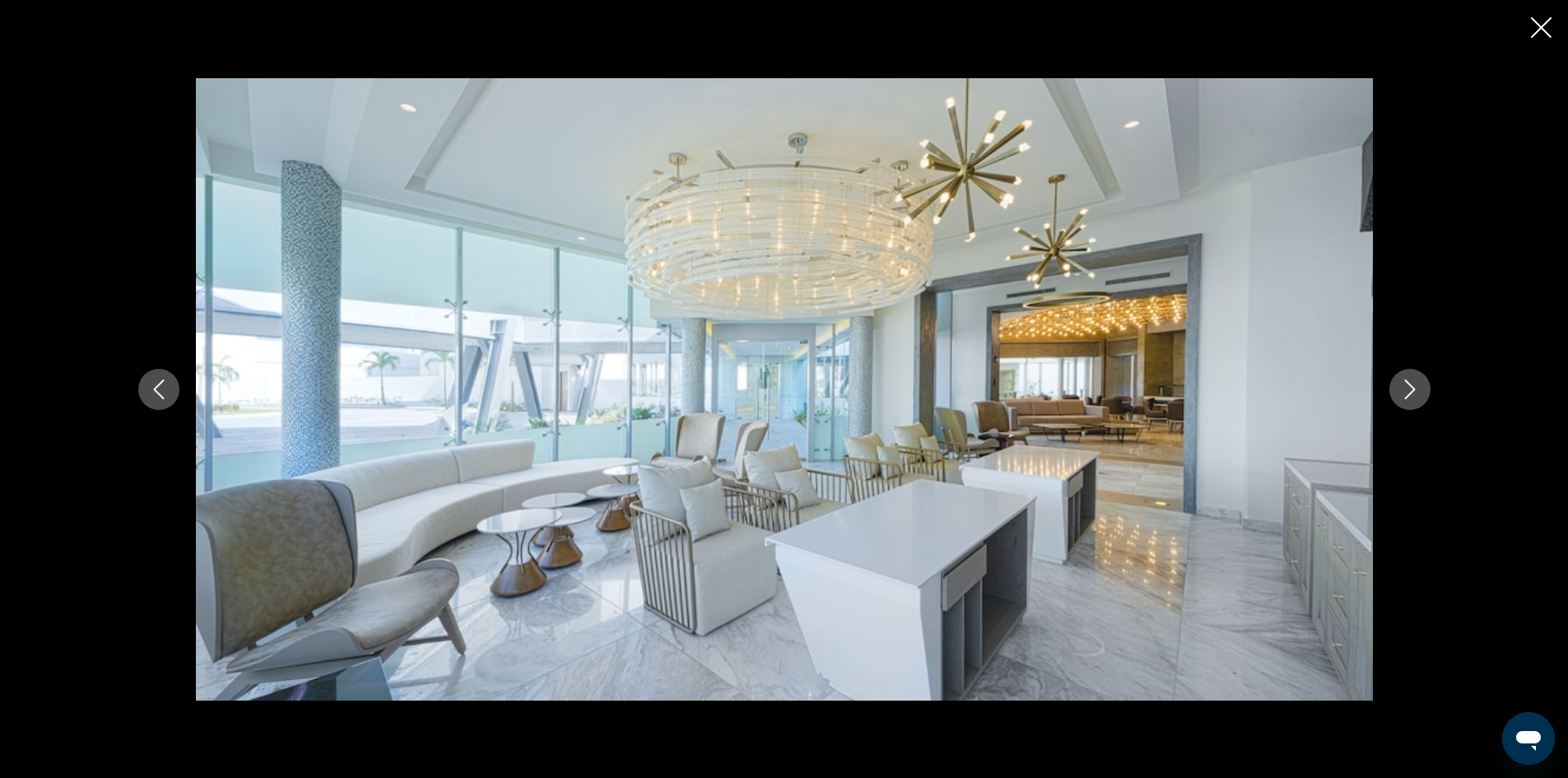
click at [1413, 383] on icon "Next image" at bounding box center [1410, 389] width 20 height 20
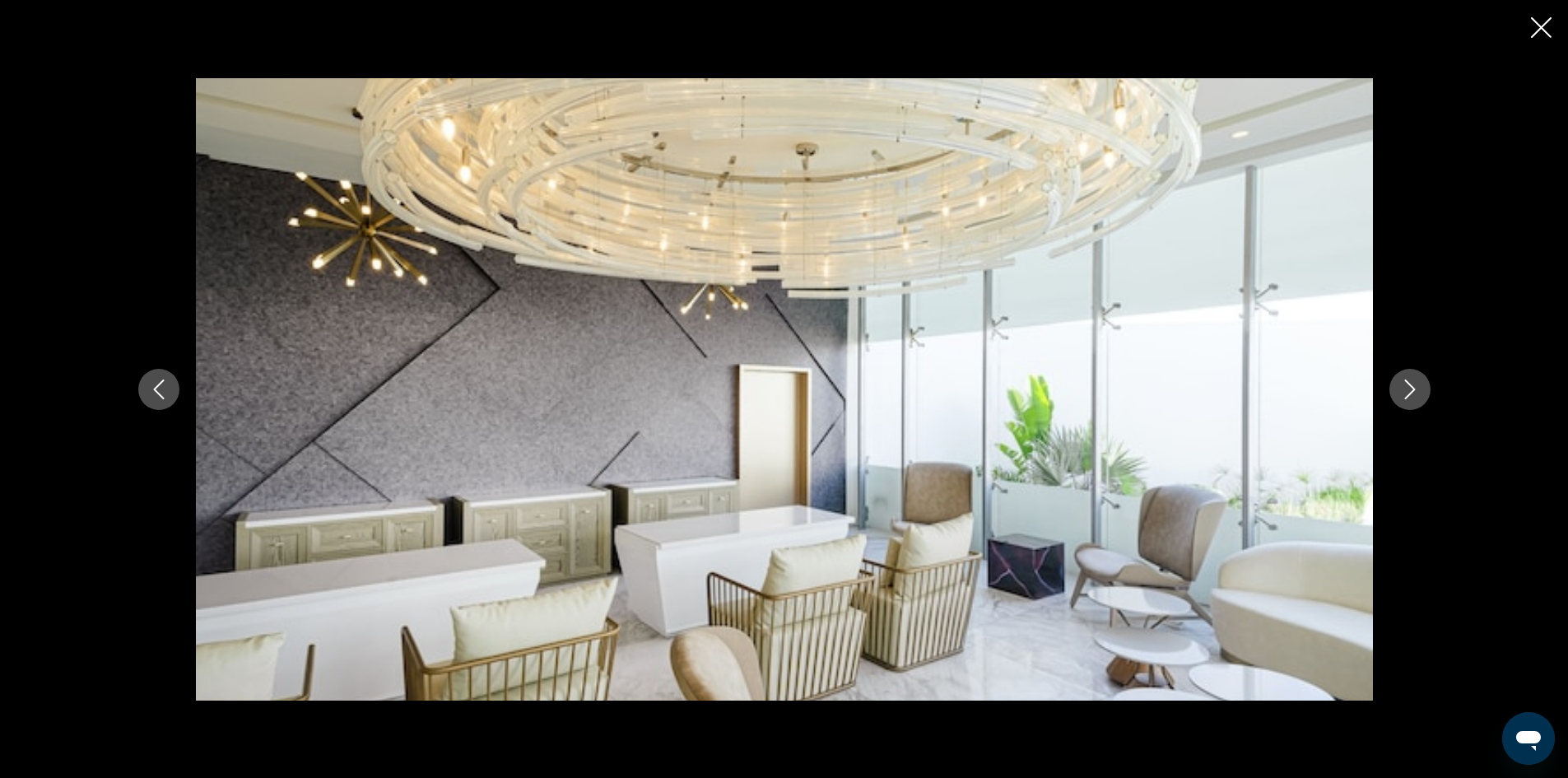
click at [1413, 383] on icon "Next image" at bounding box center [1410, 389] width 20 height 20
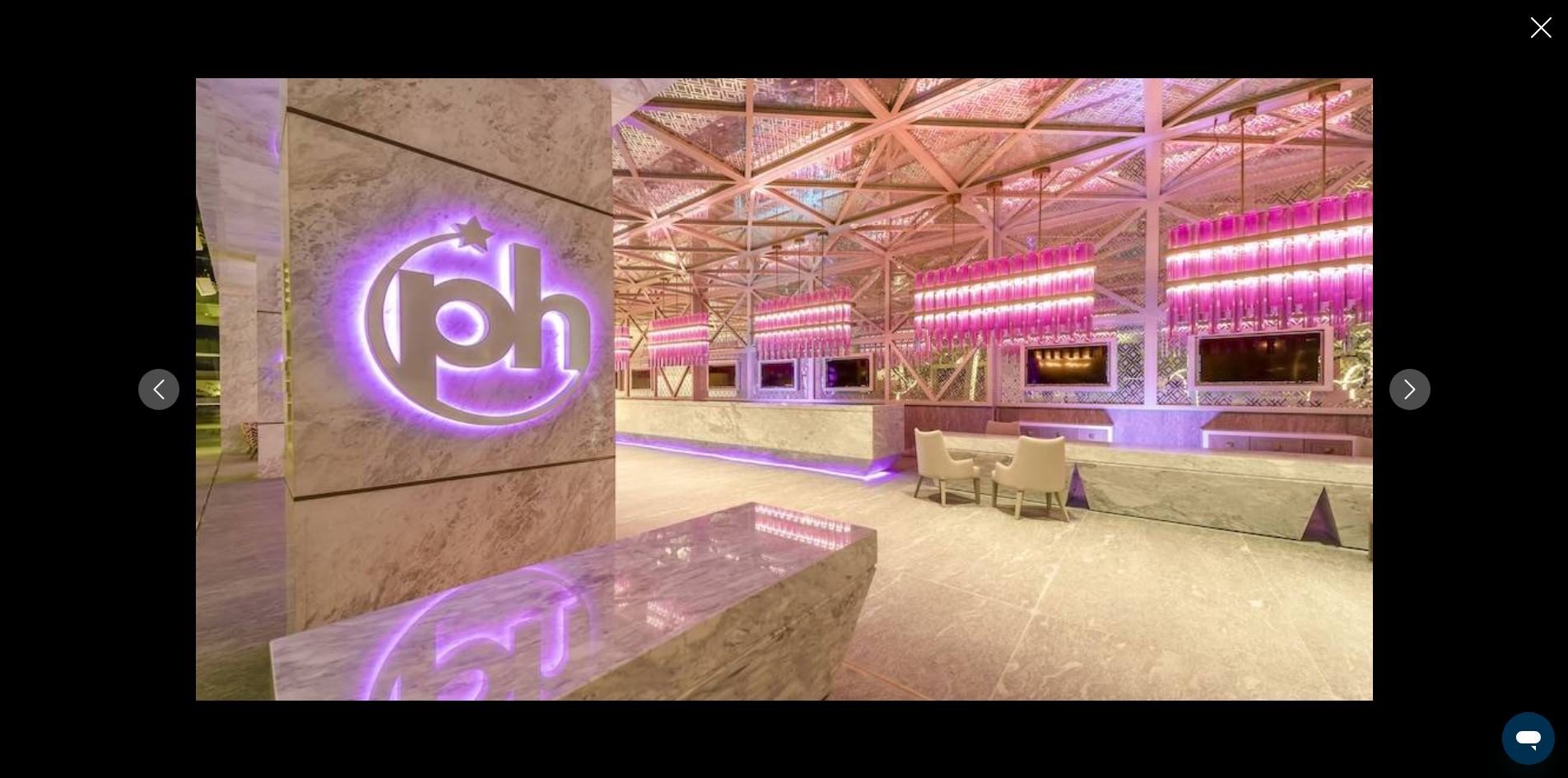
click at [1413, 383] on icon "Next image" at bounding box center [1410, 389] width 20 height 20
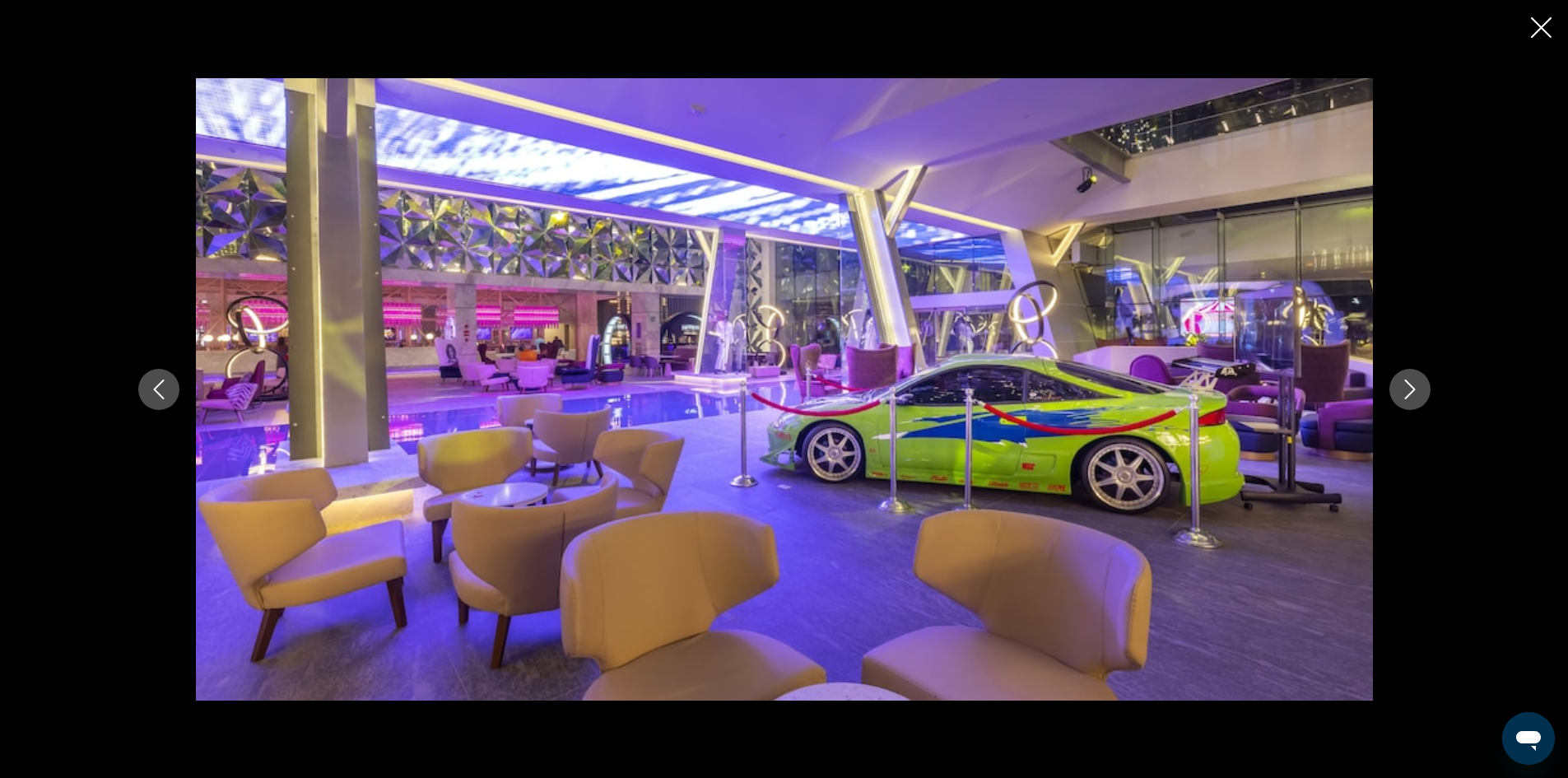
click at [1413, 383] on icon "Next image" at bounding box center [1410, 389] width 20 height 20
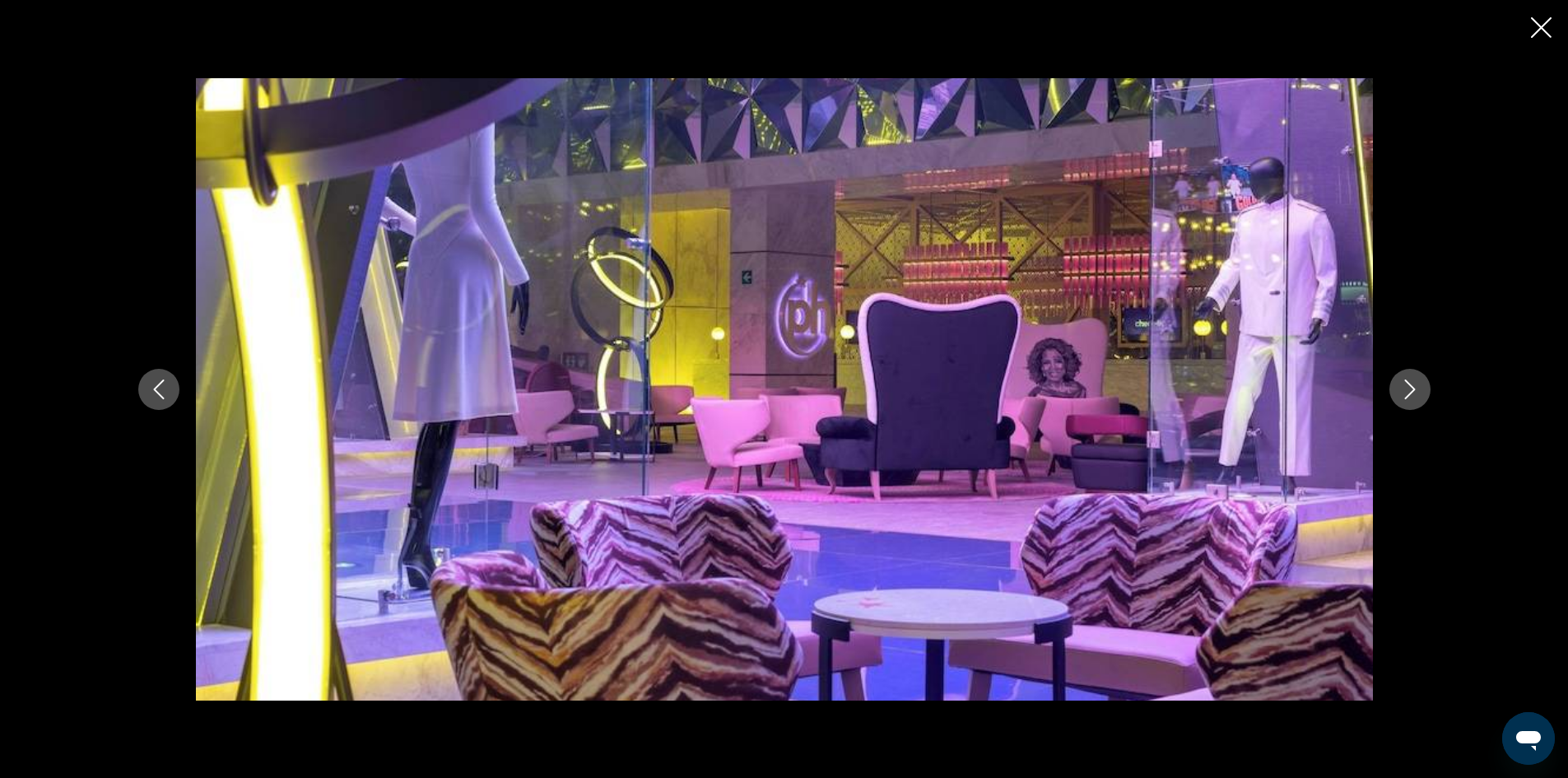
click at [1413, 383] on icon "Next image" at bounding box center [1410, 389] width 20 height 20
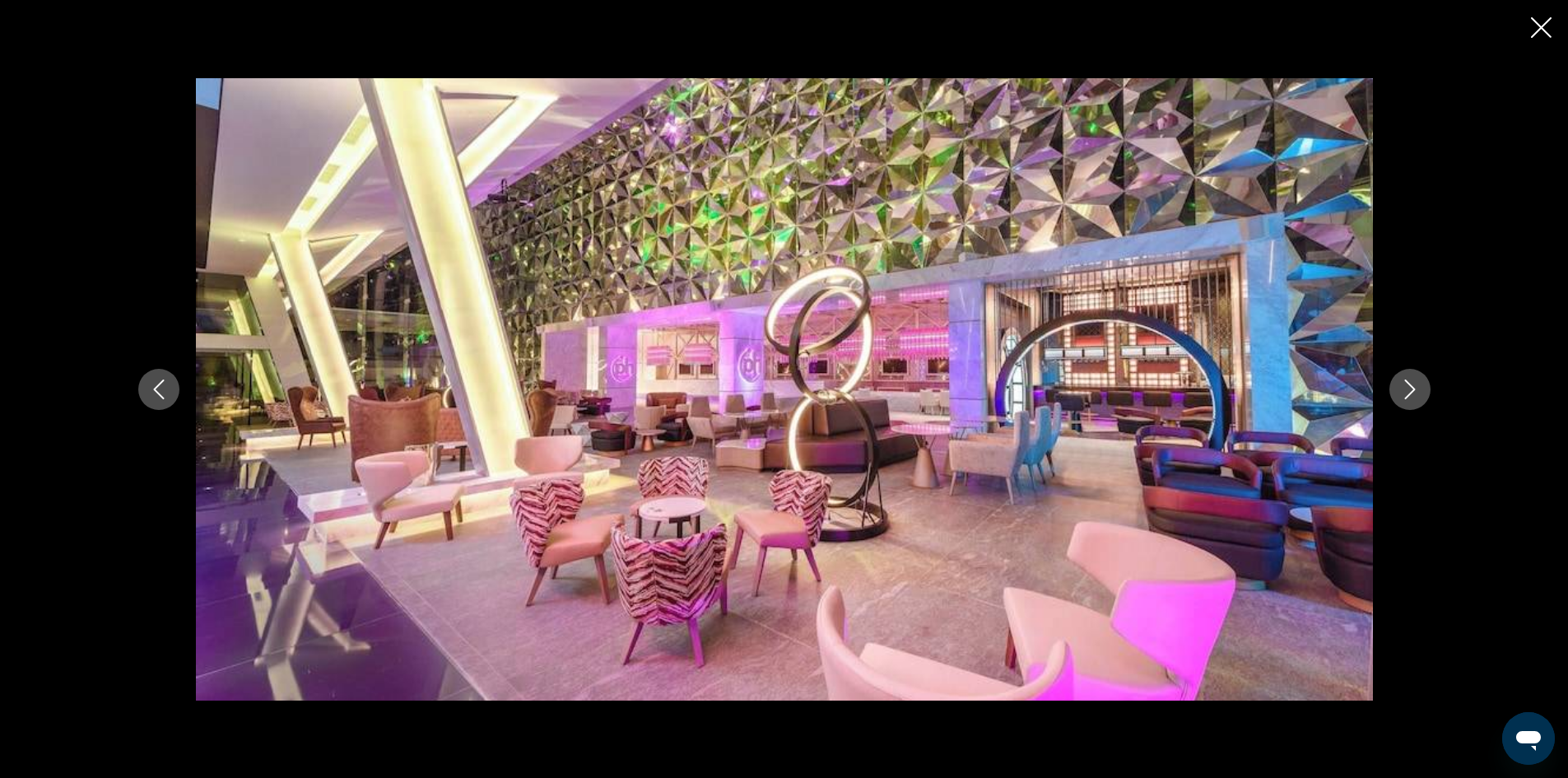
click at [1413, 383] on icon "Next image" at bounding box center [1410, 389] width 20 height 20
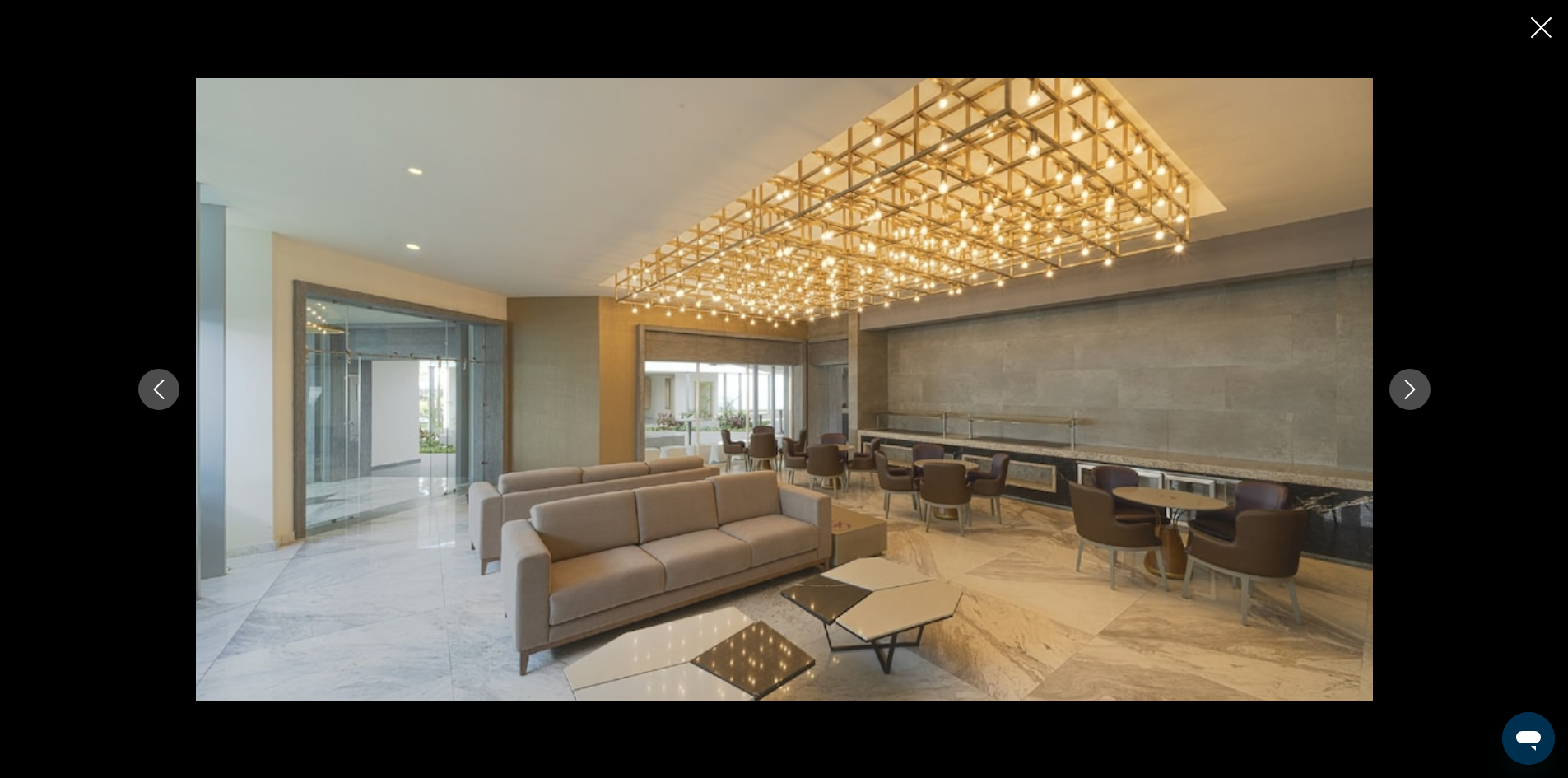
click at [1413, 383] on icon "Next image" at bounding box center [1410, 389] width 20 height 20
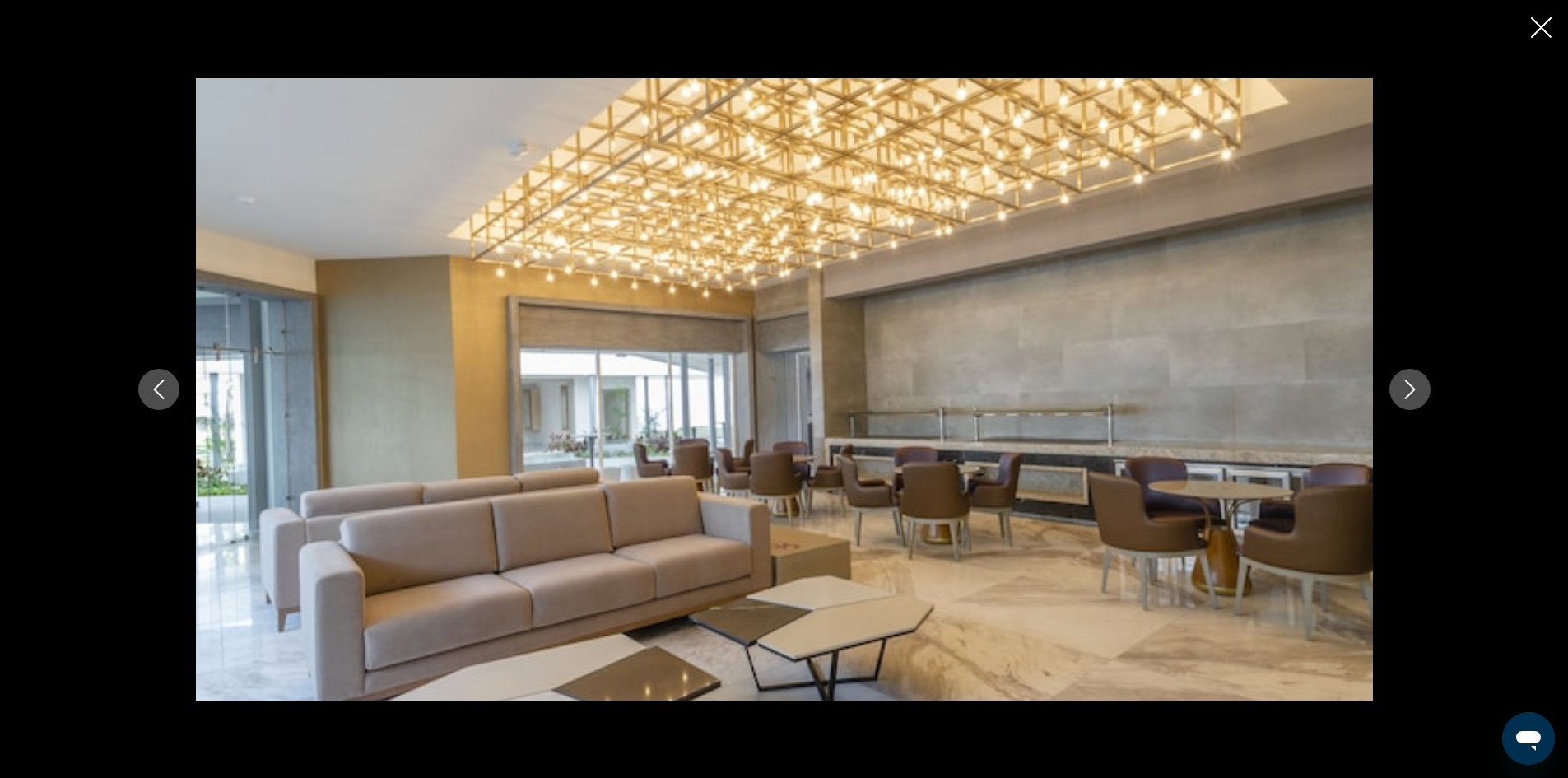
click at [1413, 383] on icon "Next image" at bounding box center [1410, 389] width 20 height 20
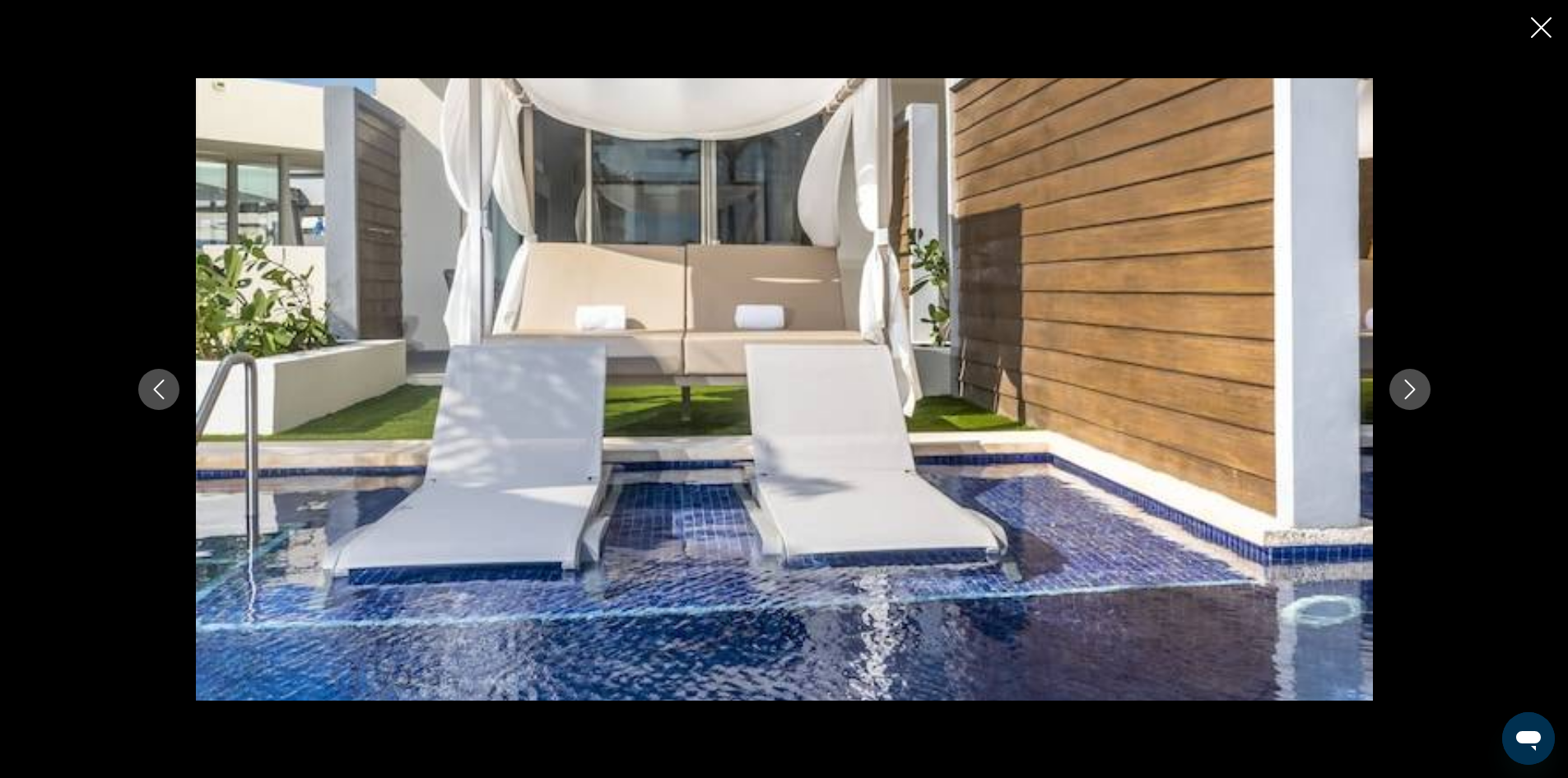
click at [1413, 383] on icon "Next image" at bounding box center [1410, 389] width 20 height 20
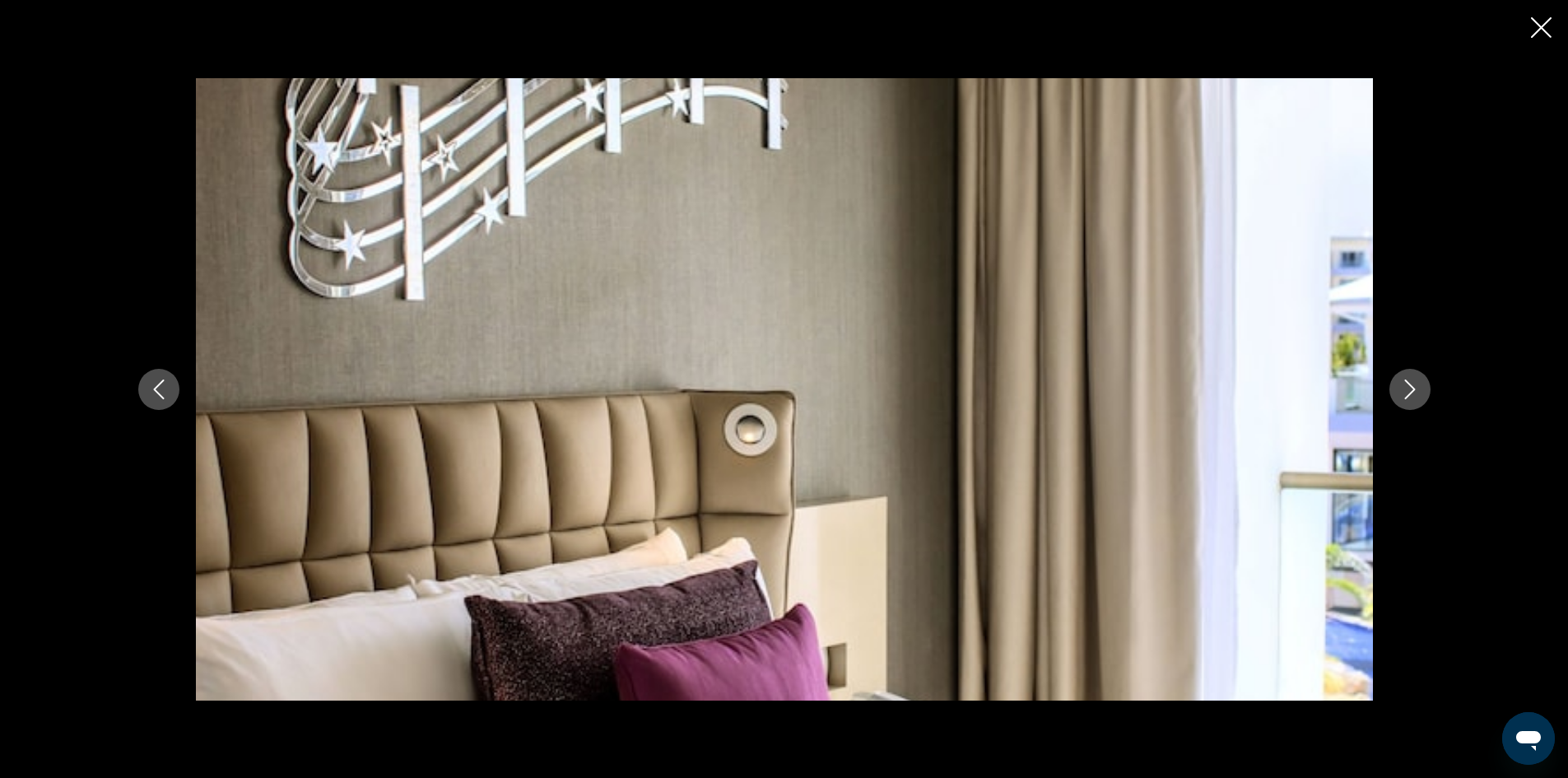
click at [158, 382] on icon "Previous image" at bounding box center [159, 389] width 20 height 20
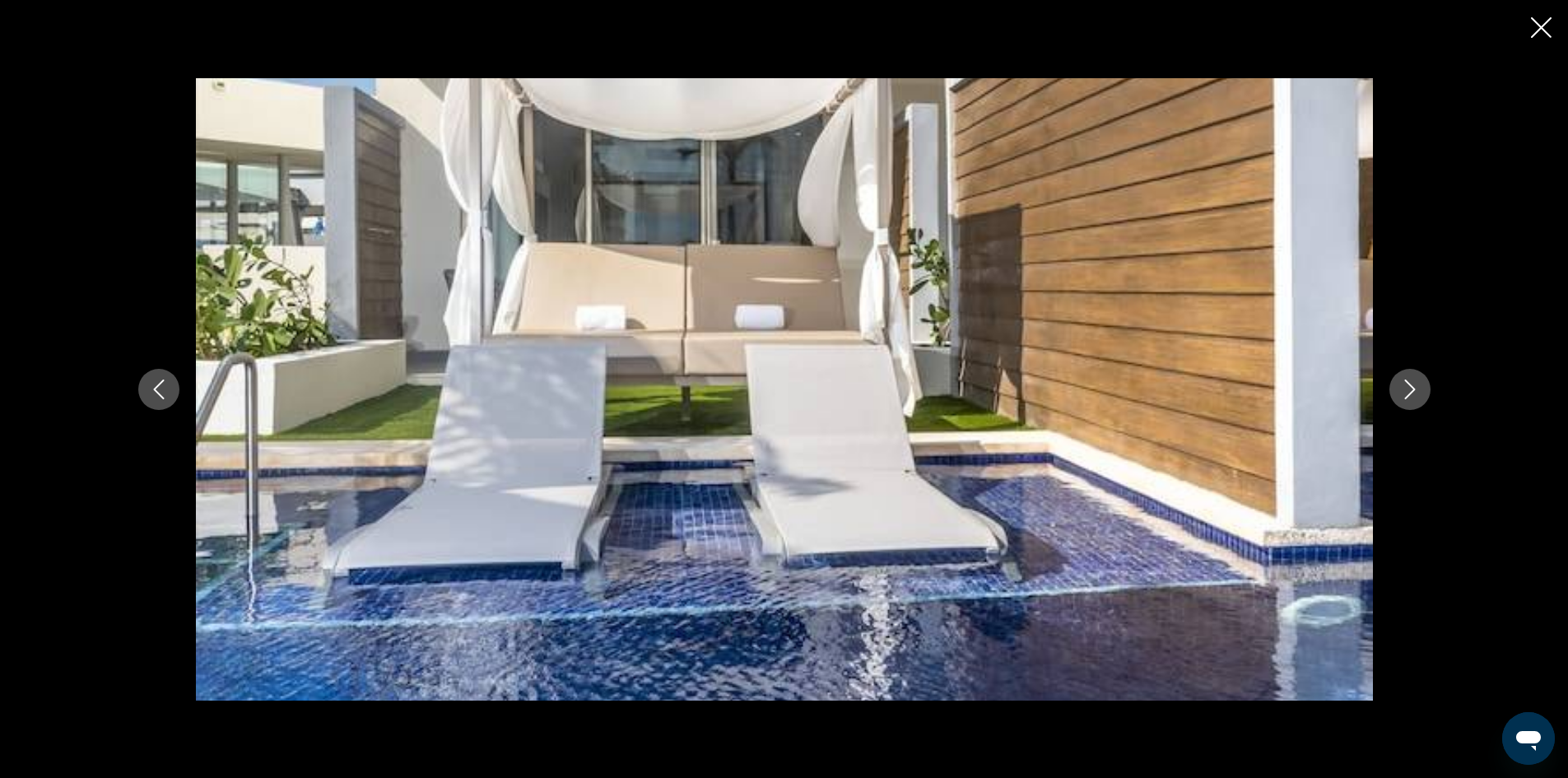
click at [1410, 382] on icon "Next image" at bounding box center [1410, 389] width 20 height 20
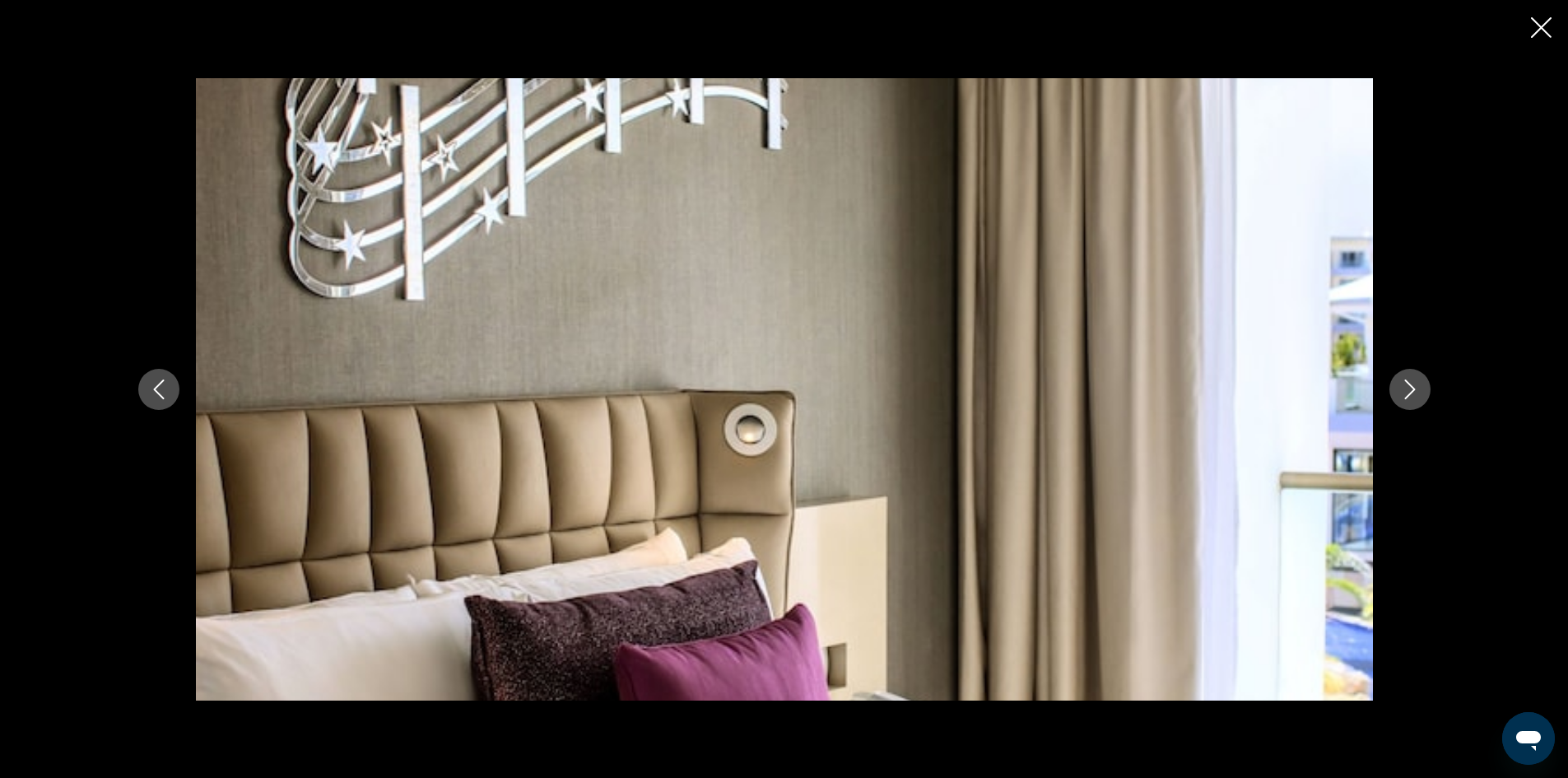
click at [1410, 382] on icon "Next image" at bounding box center [1410, 389] width 20 height 20
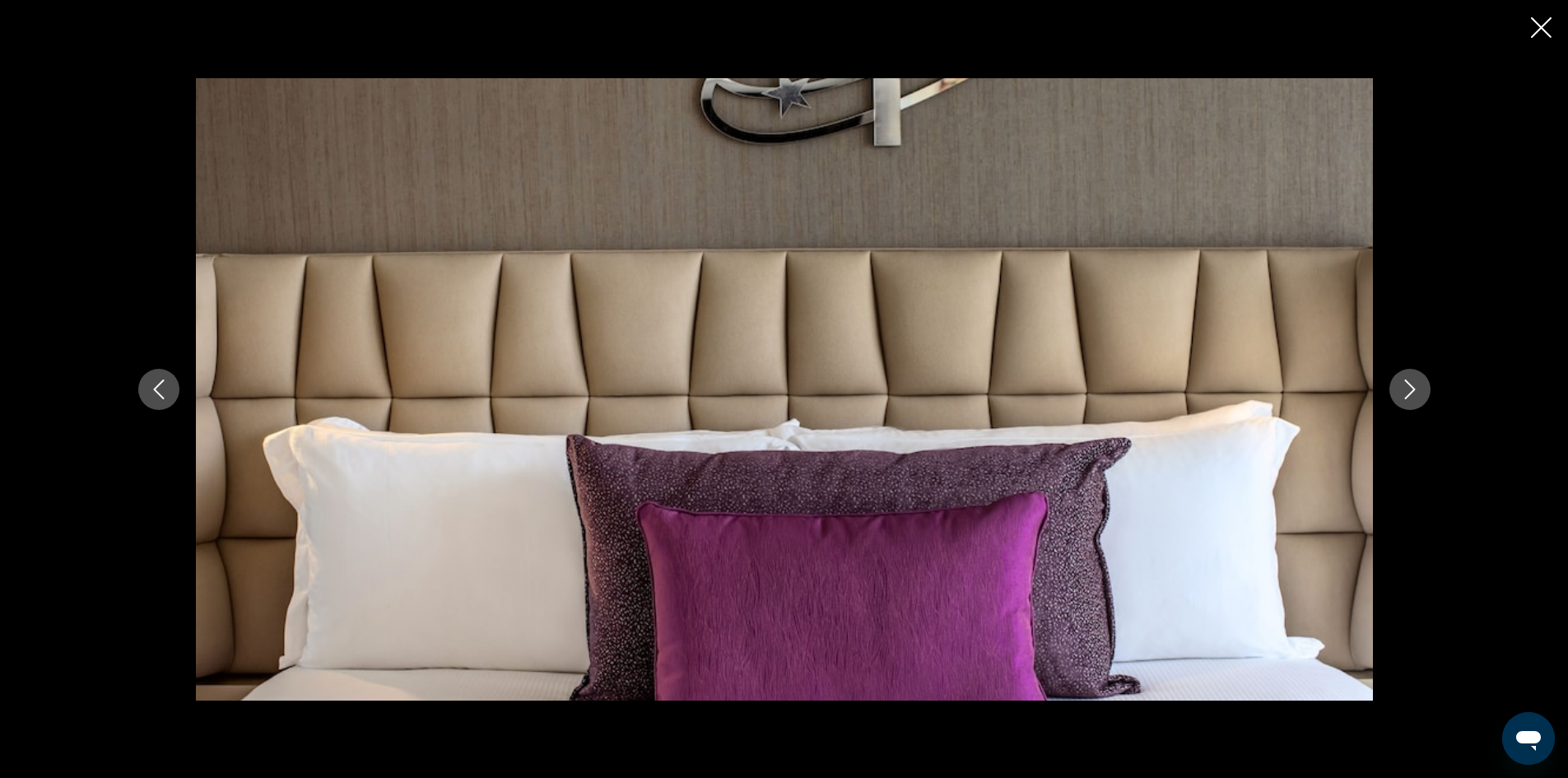
click at [1410, 382] on icon "Next image" at bounding box center [1410, 389] width 20 height 20
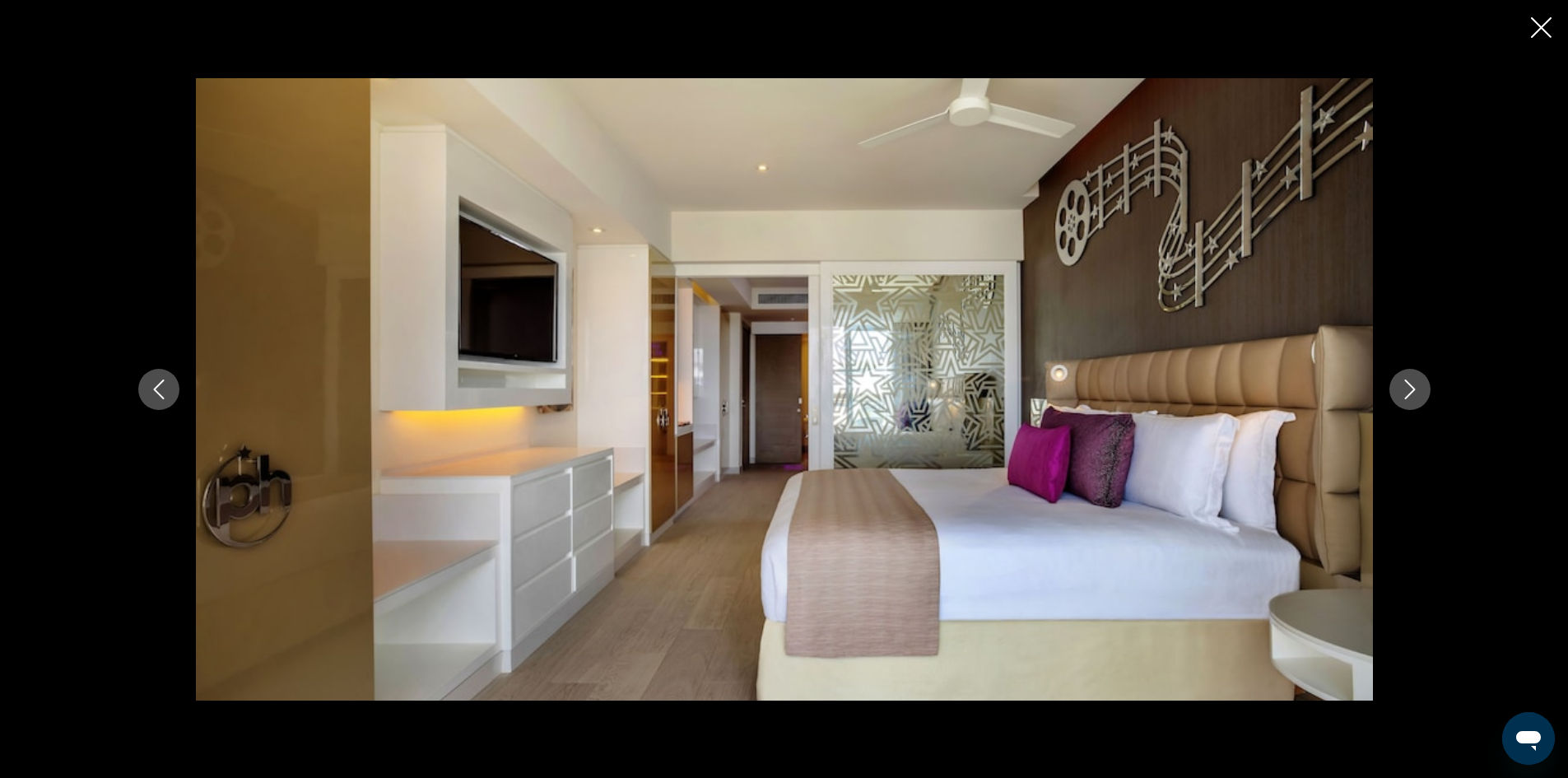
click at [1410, 382] on icon "Next image" at bounding box center [1410, 389] width 20 height 20
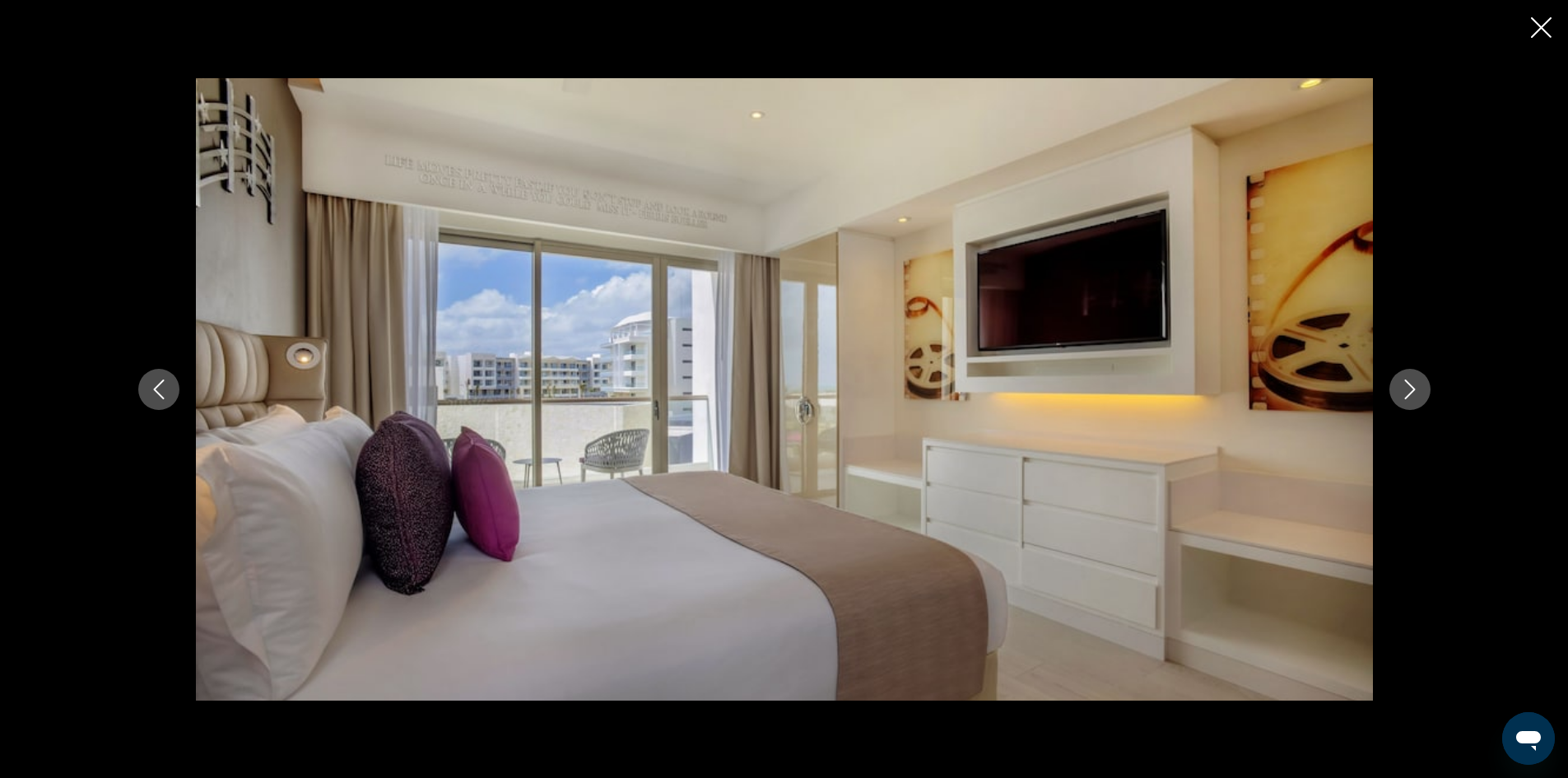
click at [1410, 382] on icon "Next image" at bounding box center [1410, 389] width 20 height 20
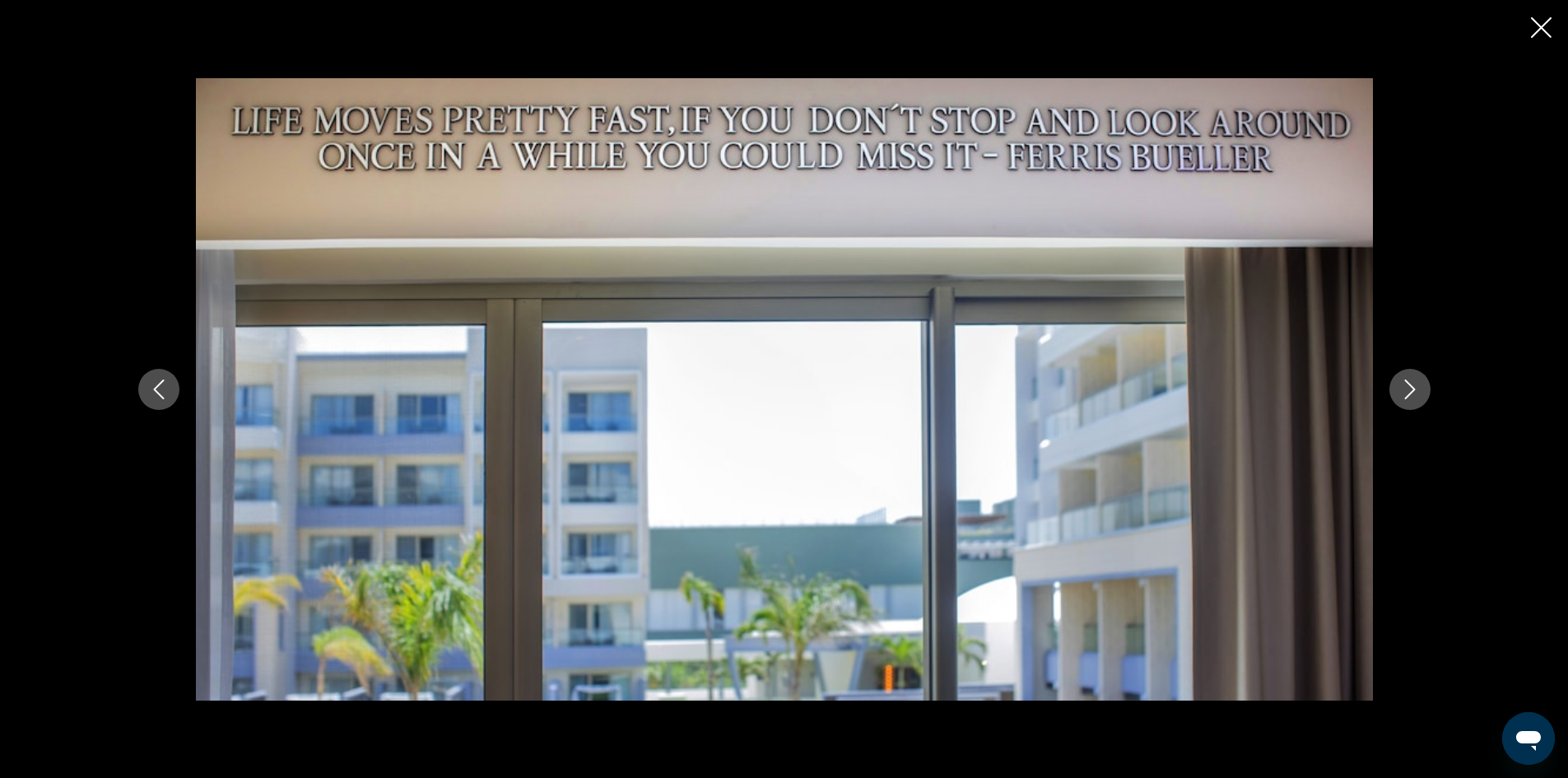
click at [1410, 382] on icon "Next image" at bounding box center [1410, 389] width 20 height 20
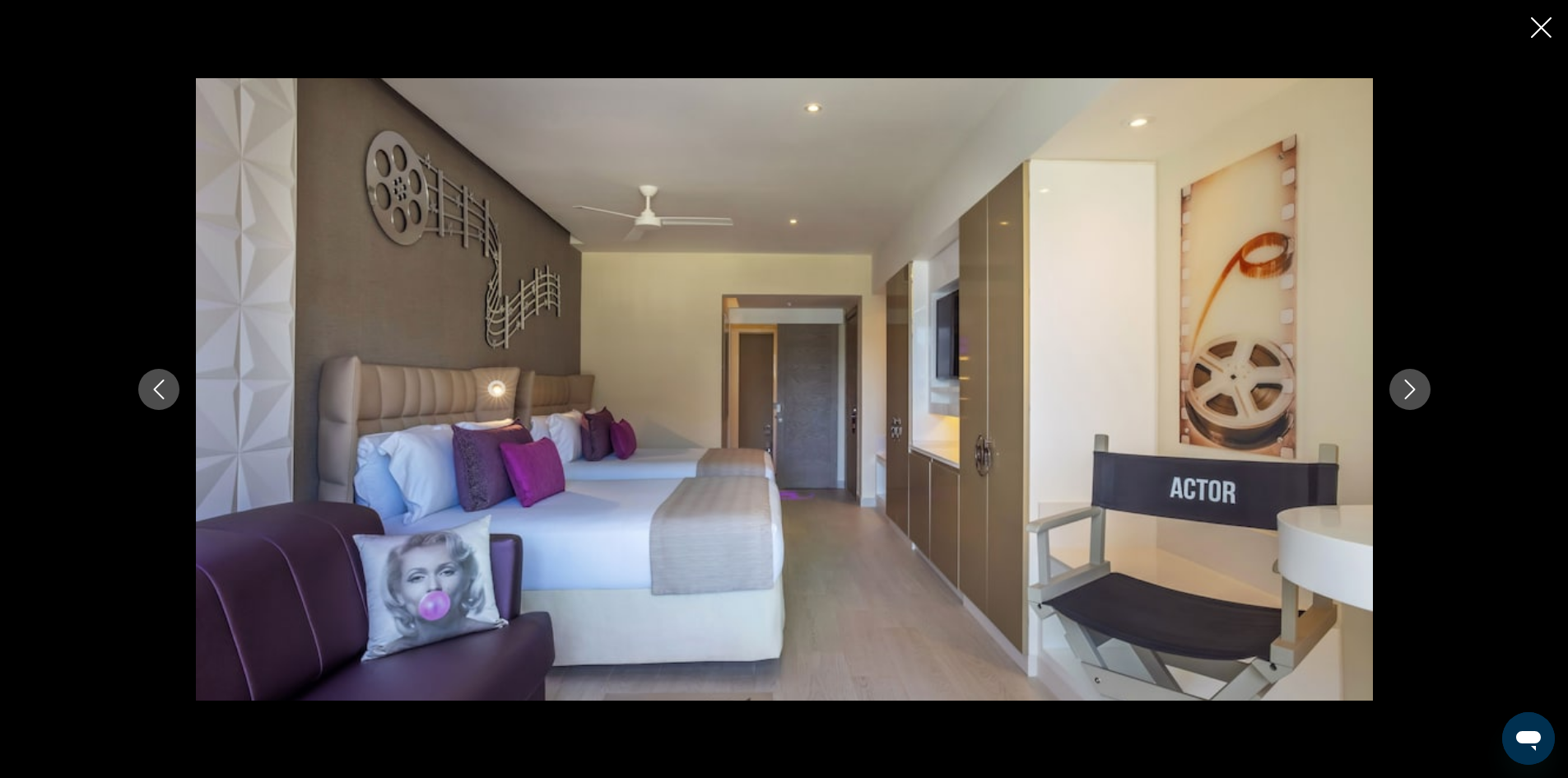
click at [1410, 382] on icon "Next image" at bounding box center [1410, 389] width 20 height 20
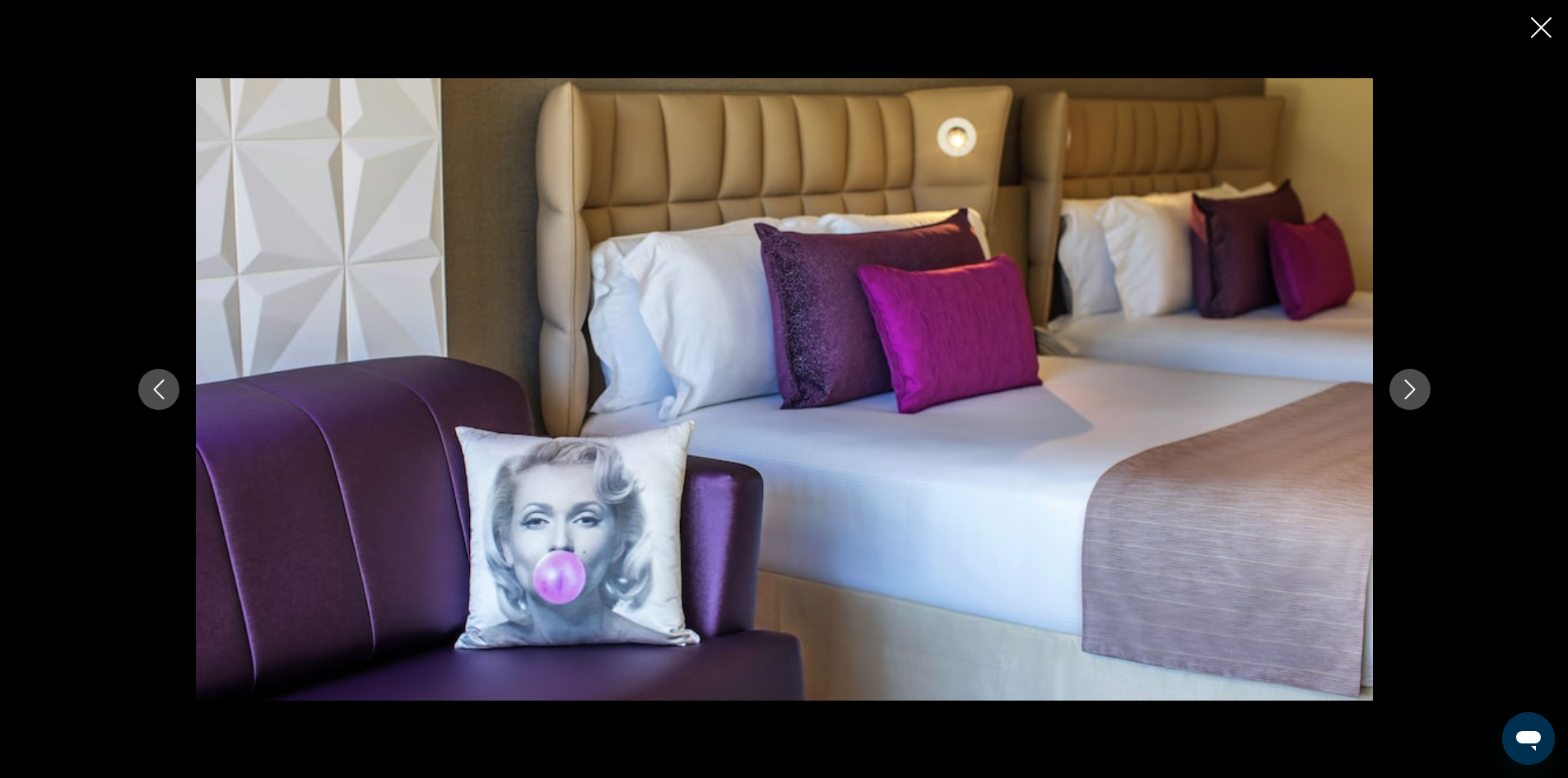
click at [1410, 382] on icon "Next image" at bounding box center [1410, 389] width 20 height 20
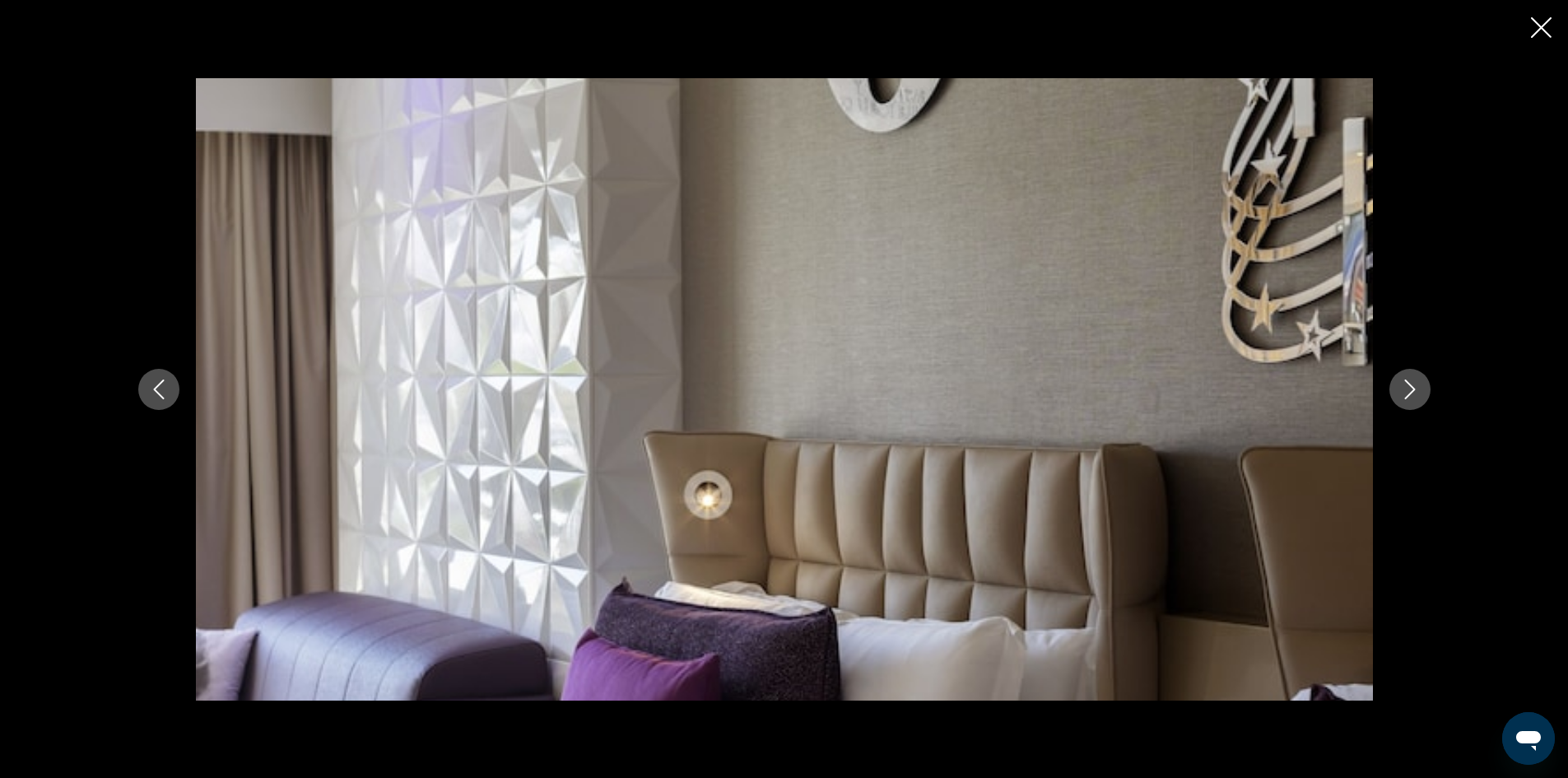
click at [1410, 382] on icon "Next image" at bounding box center [1410, 389] width 20 height 20
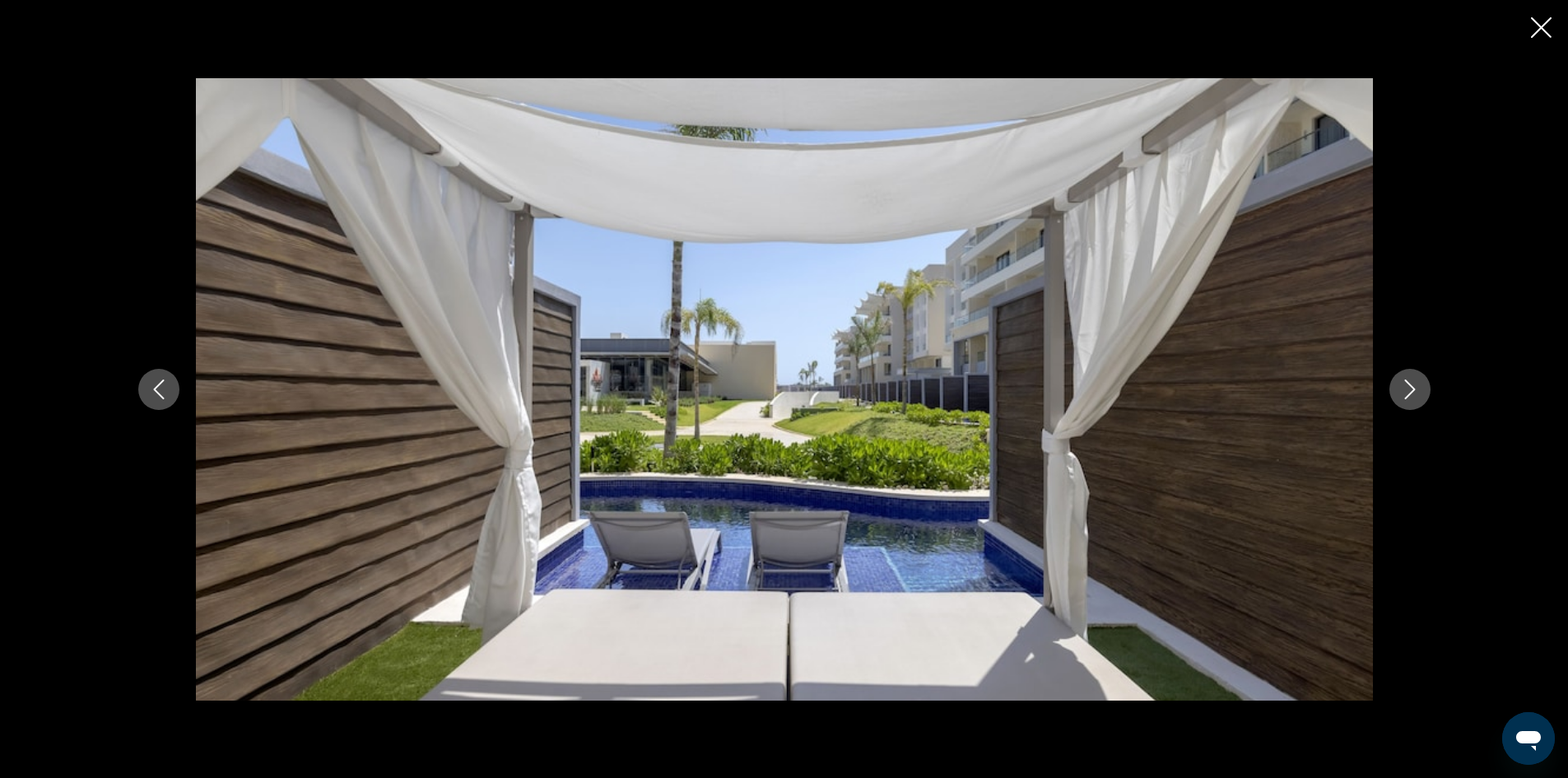
click at [1410, 382] on icon "Next image" at bounding box center [1410, 389] width 20 height 20
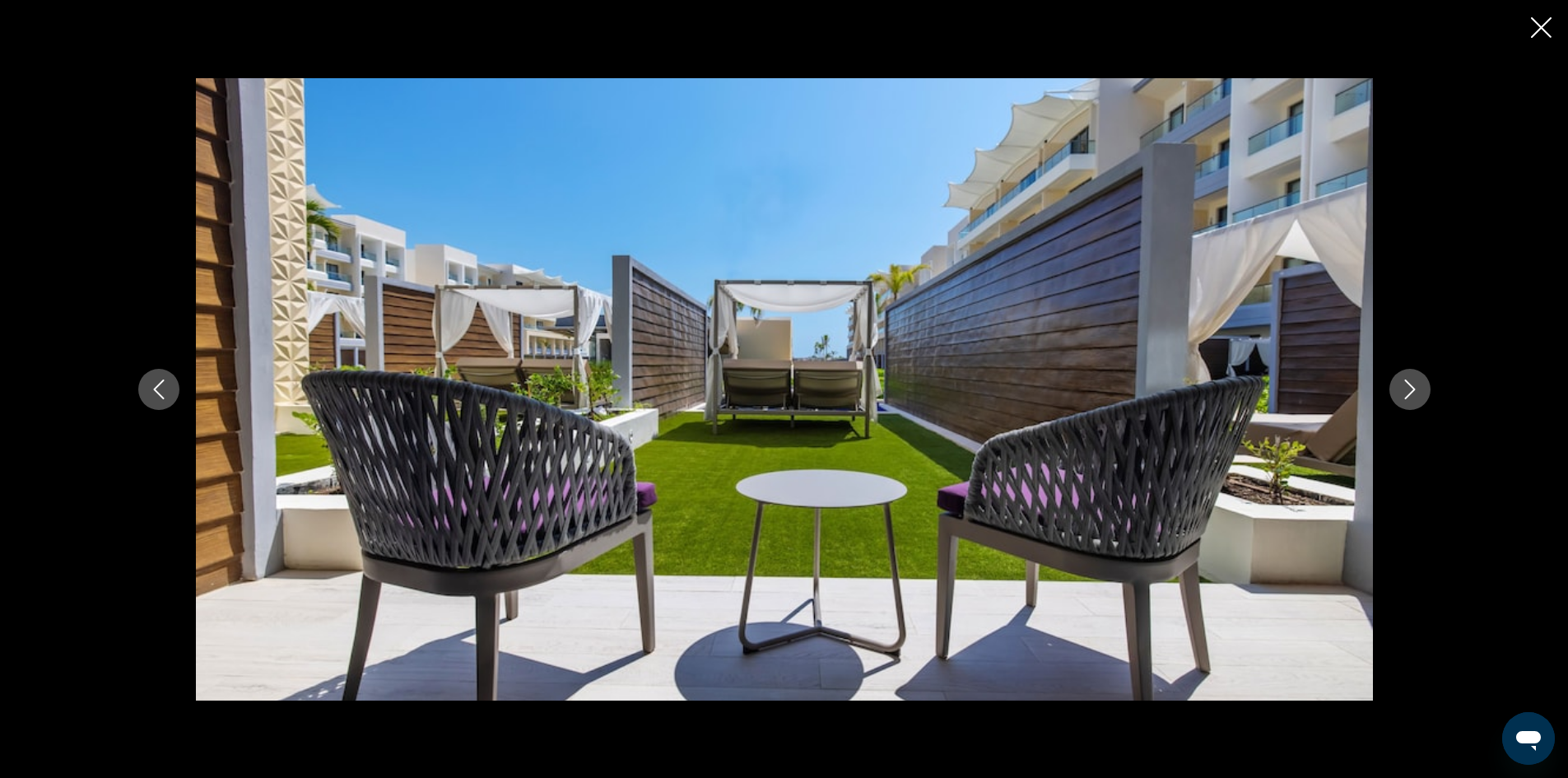
click at [1410, 382] on icon "Next image" at bounding box center [1410, 389] width 20 height 20
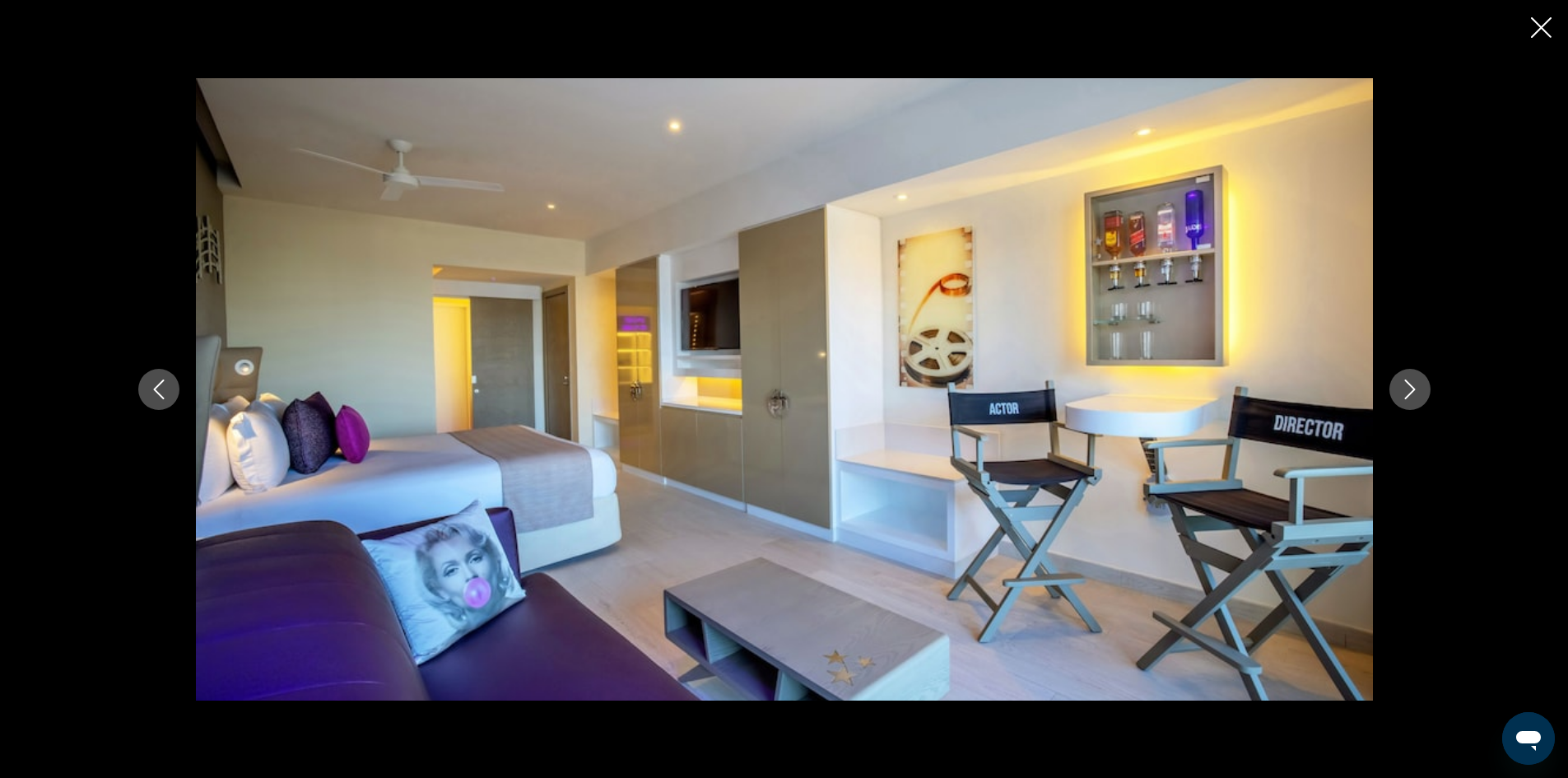
click at [1410, 382] on icon "Next image" at bounding box center [1410, 389] width 20 height 20
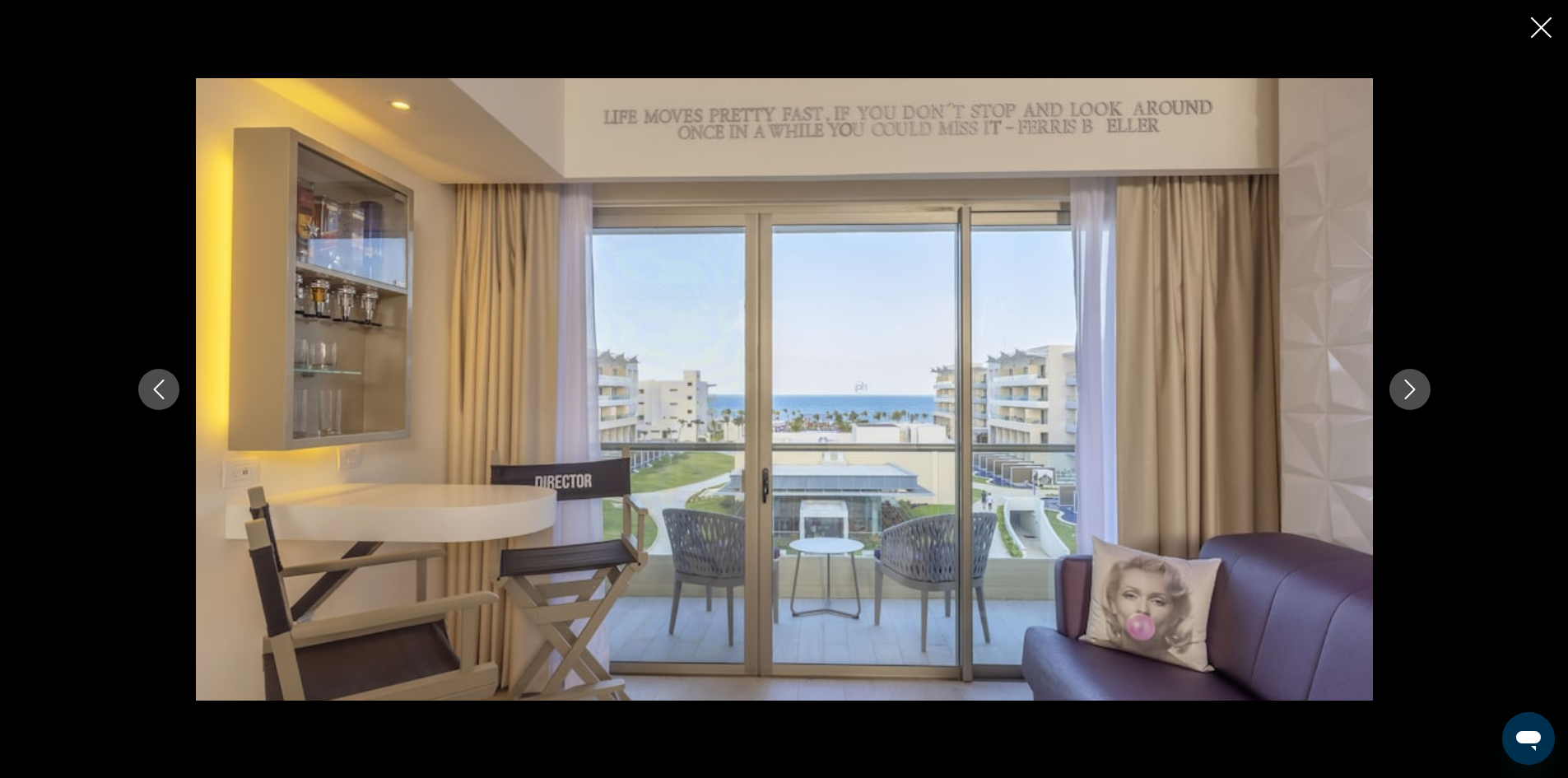
click at [1410, 382] on icon "Next image" at bounding box center [1410, 389] width 20 height 20
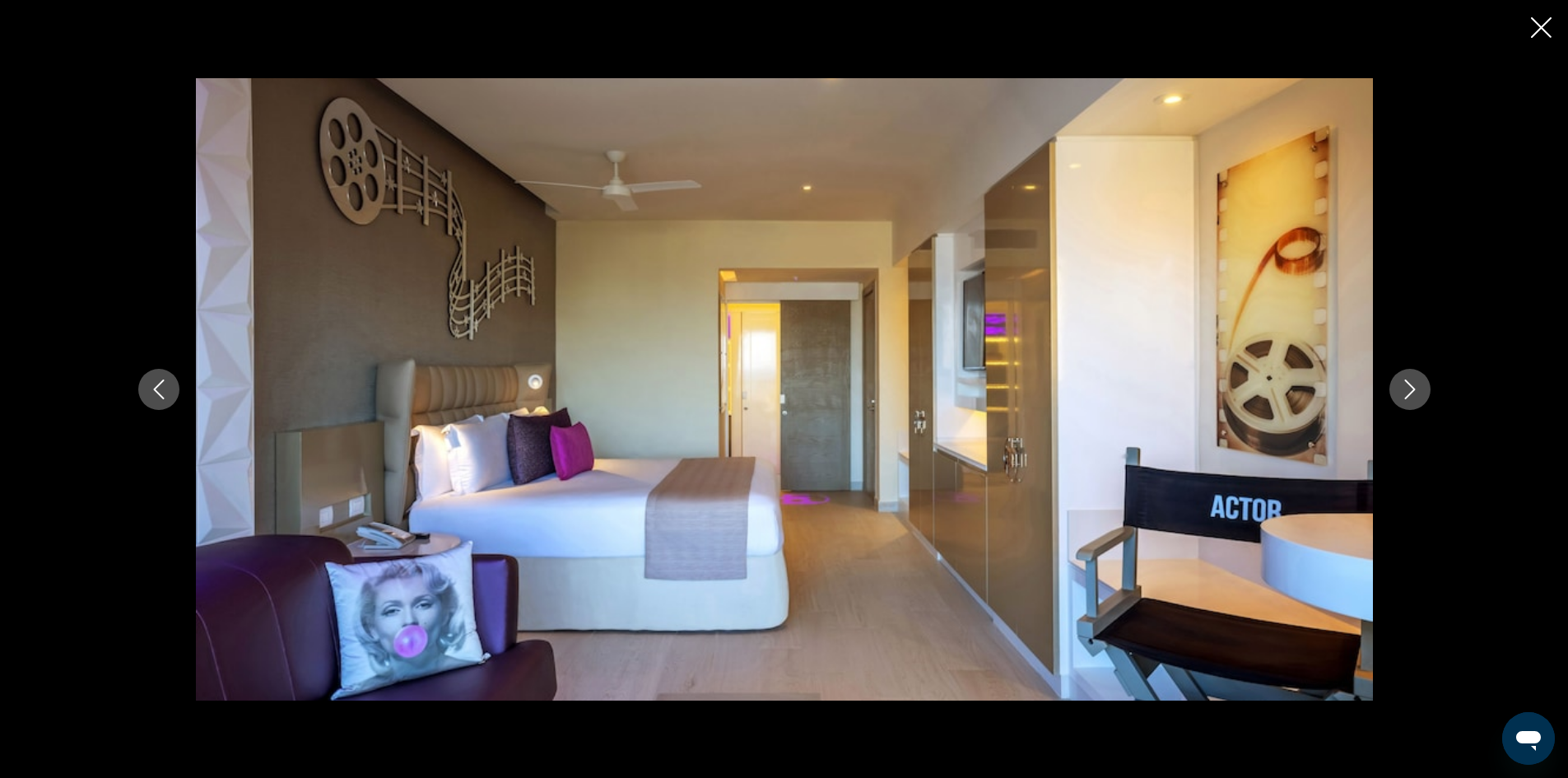
click at [1410, 382] on icon "Next image" at bounding box center [1410, 389] width 20 height 20
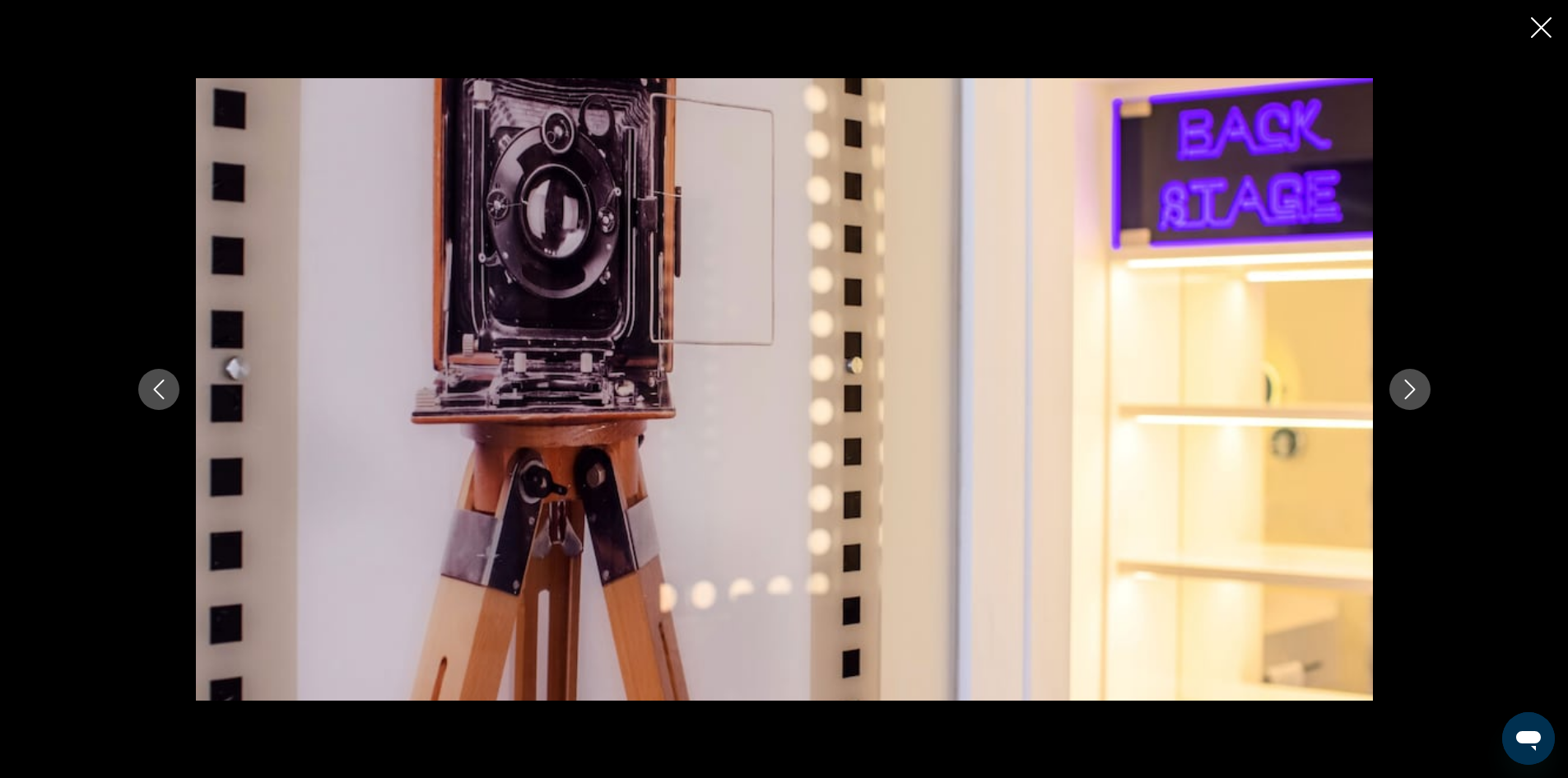
click at [1410, 382] on icon "Next image" at bounding box center [1410, 389] width 20 height 20
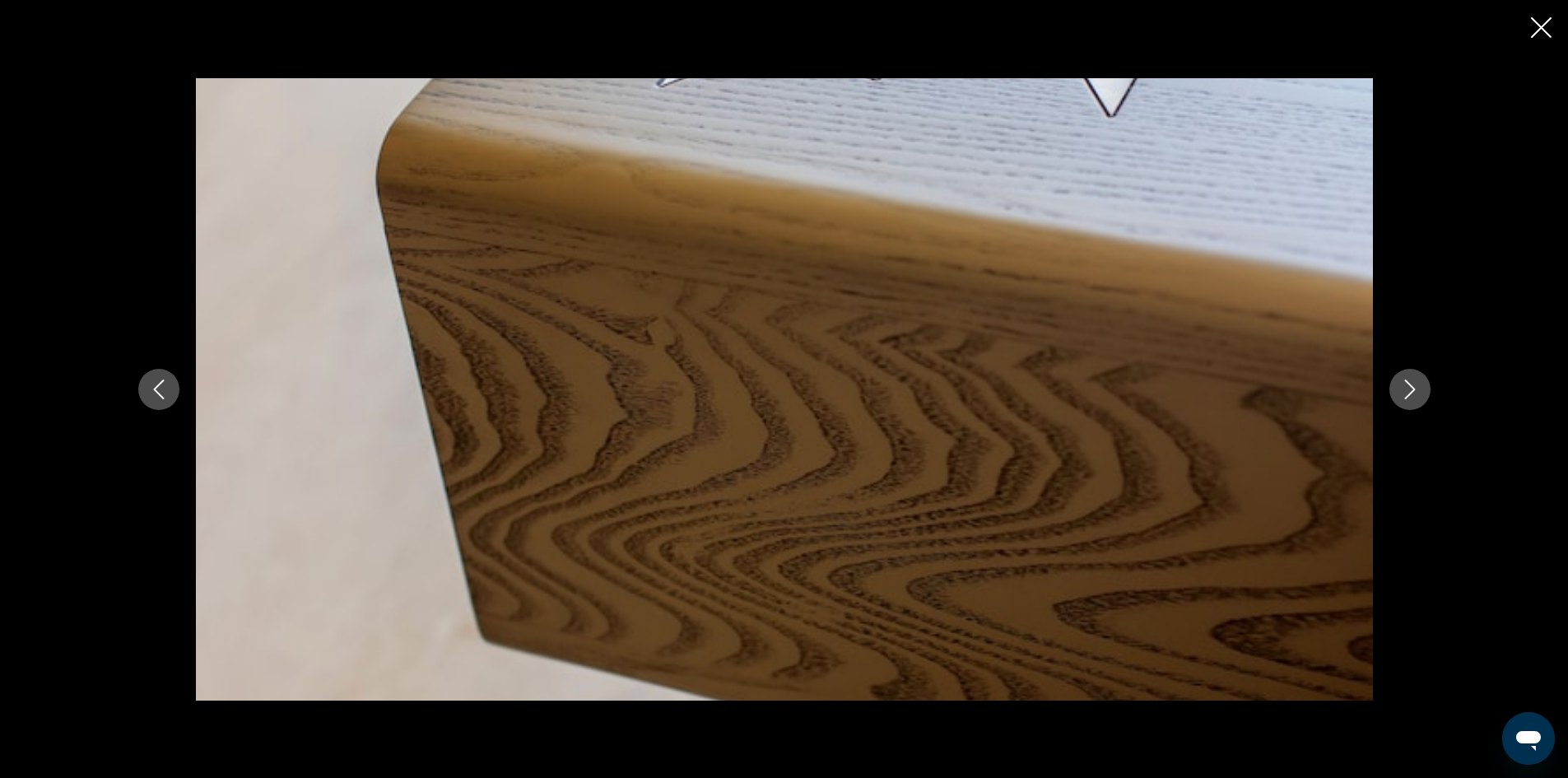
click at [1410, 382] on icon "Next image" at bounding box center [1410, 389] width 20 height 20
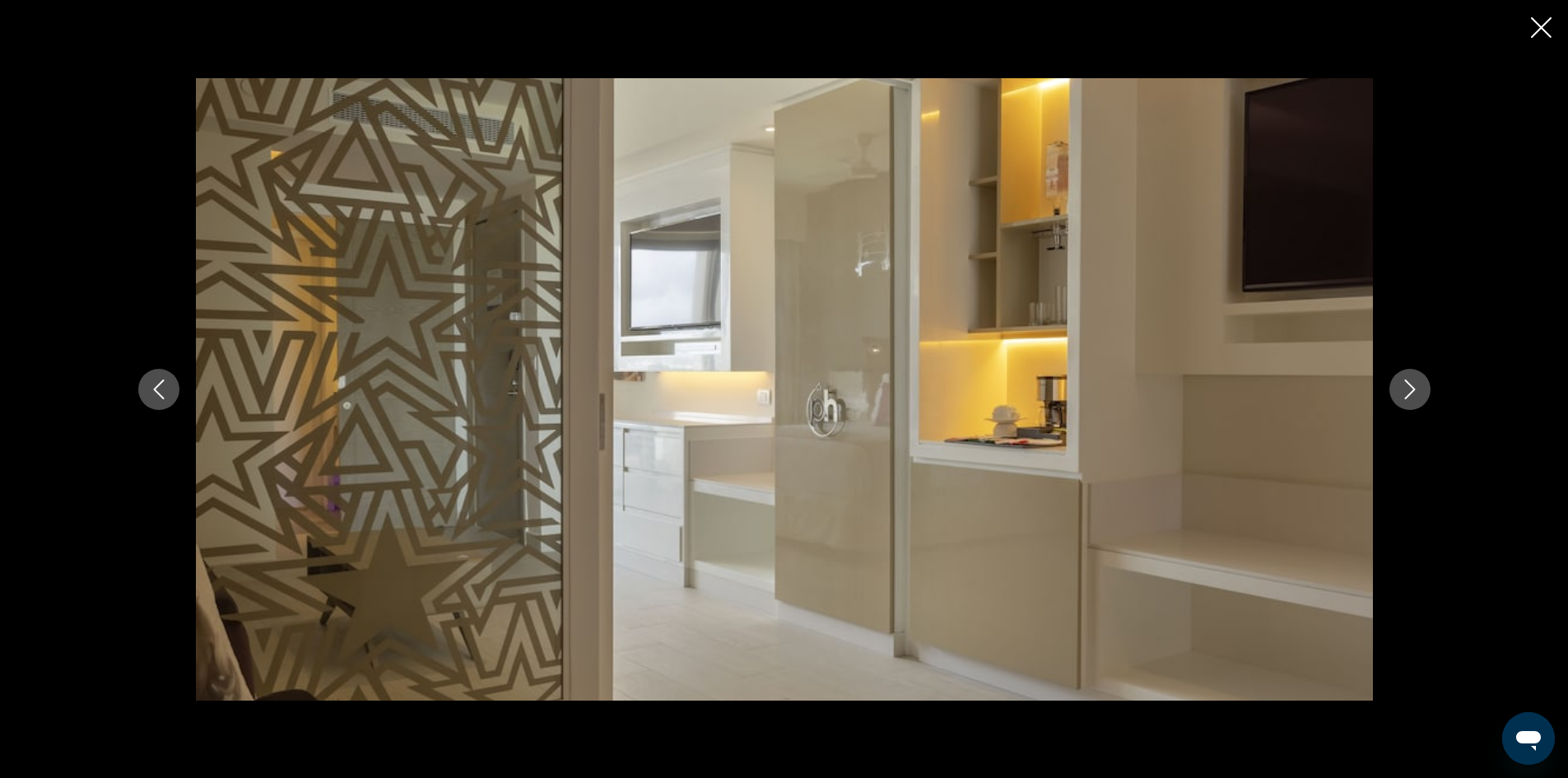
click at [1410, 382] on icon "Next image" at bounding box center [1410, 389] width 20 height 20
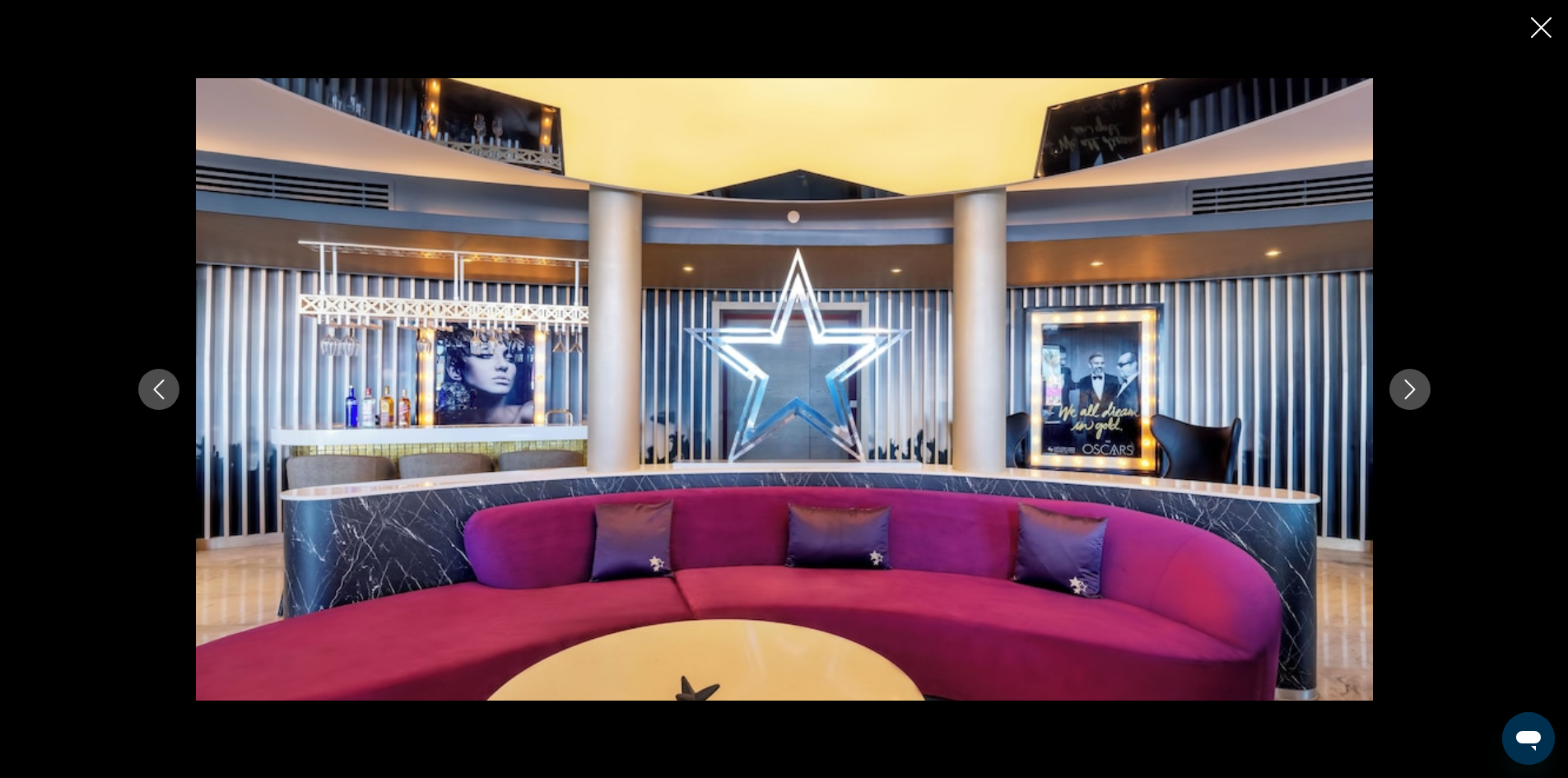
click at [1410, 382] on icon "Next image" at bounding box center [1410, 389] width 20 height 20
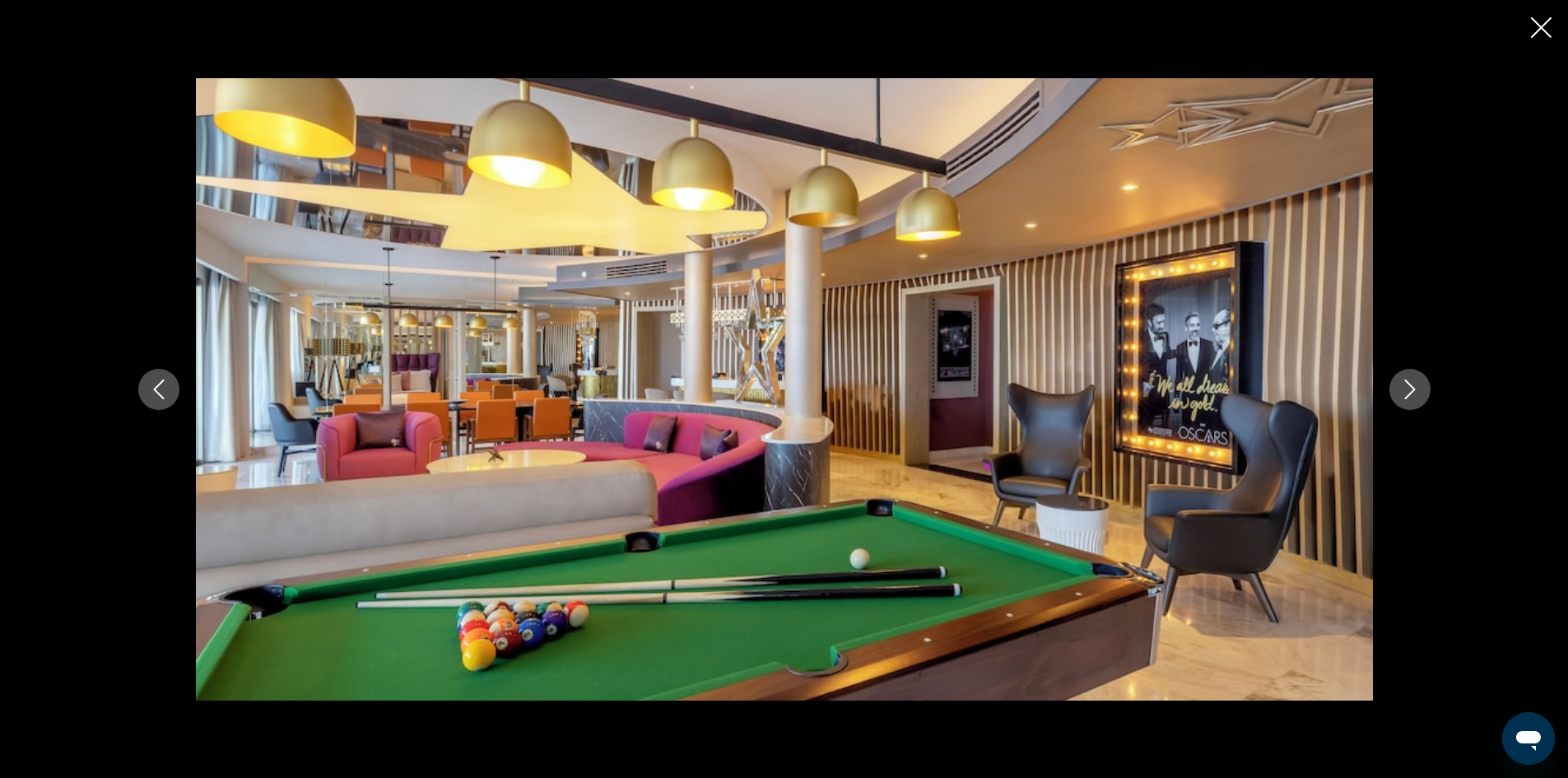
click at [1410, 382] on icon "Next image" at bounding box center [1410, 389] width 20 height 20
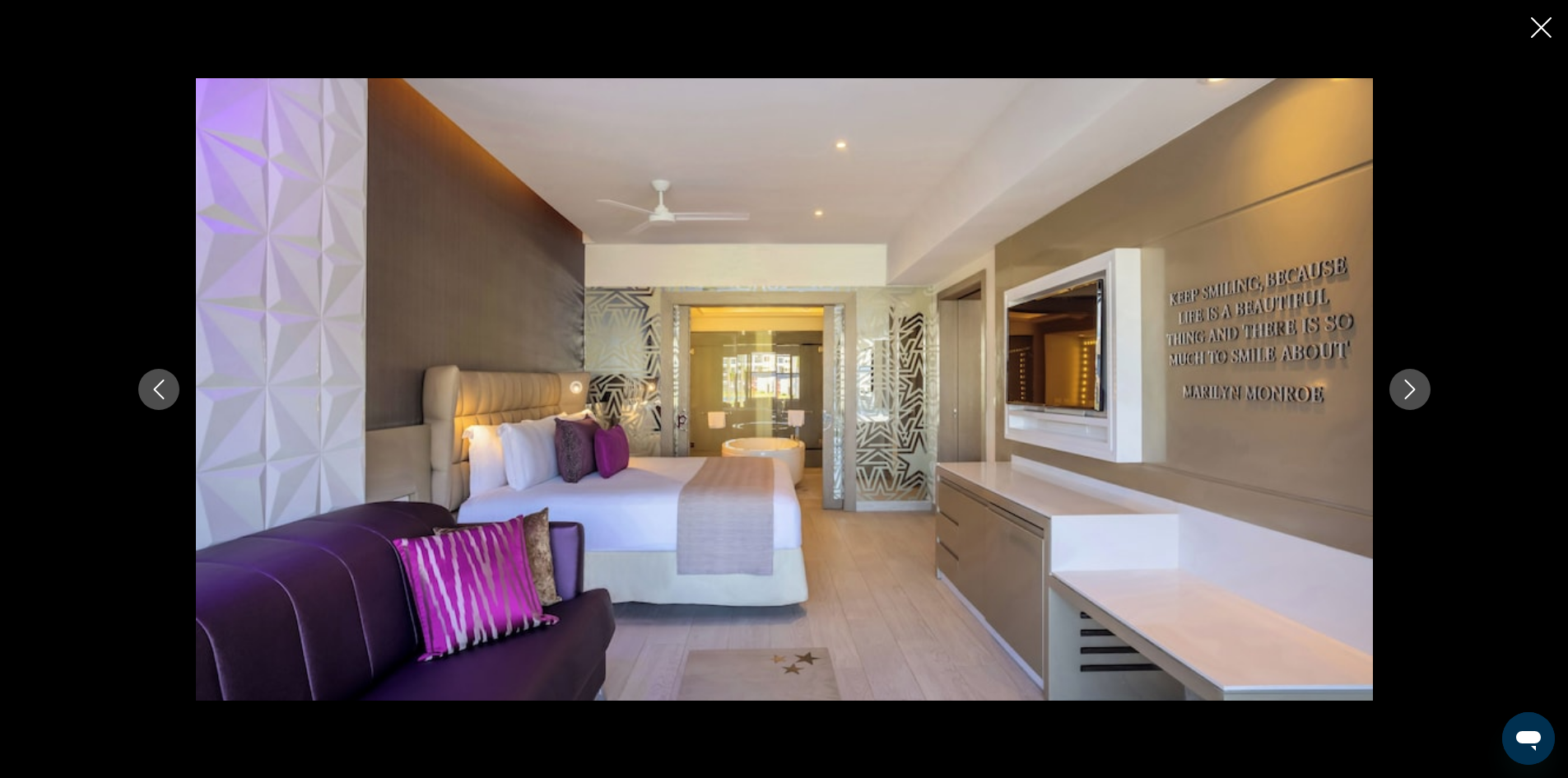
click at [1410, 382] on icon "Next image" at bounding box center [1410, 389] width 20 height 20
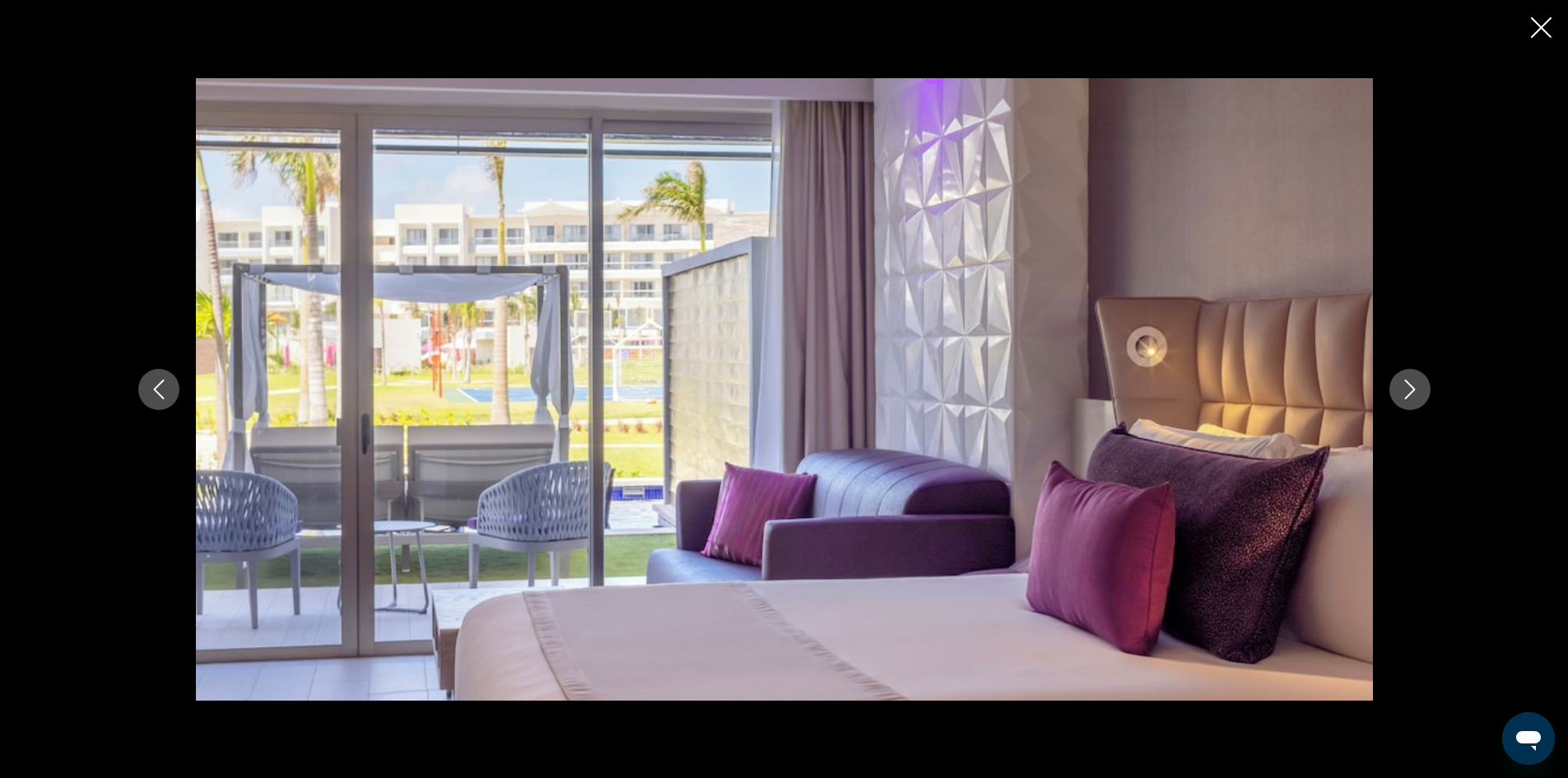
click at [1410, 382] on icon "Next image" at bounding box center [1410, 389] width 20 height 20
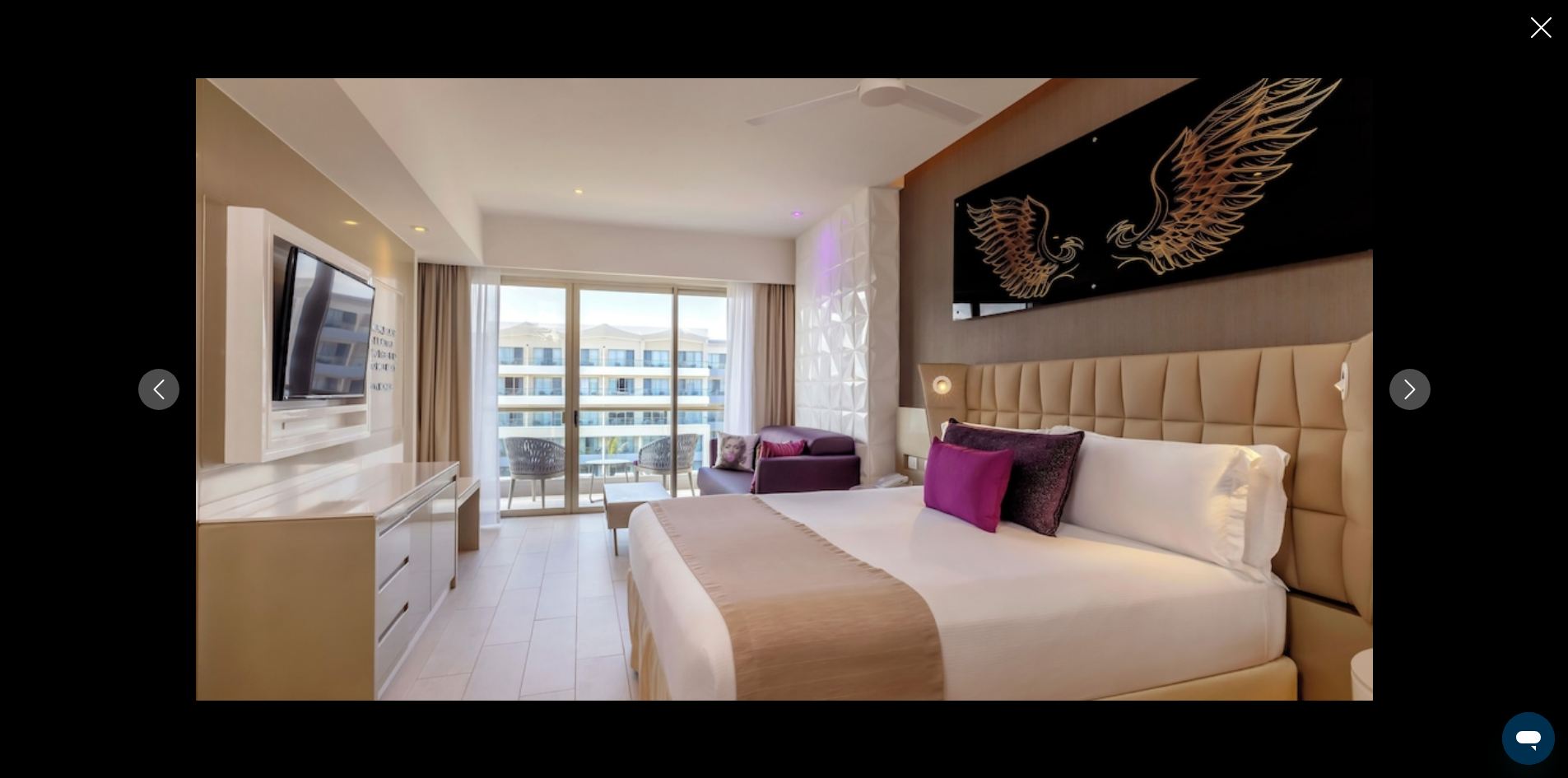
click at [1410, 382] on icon "Next image" at bounding box center [1410, 389] width 20 height 20
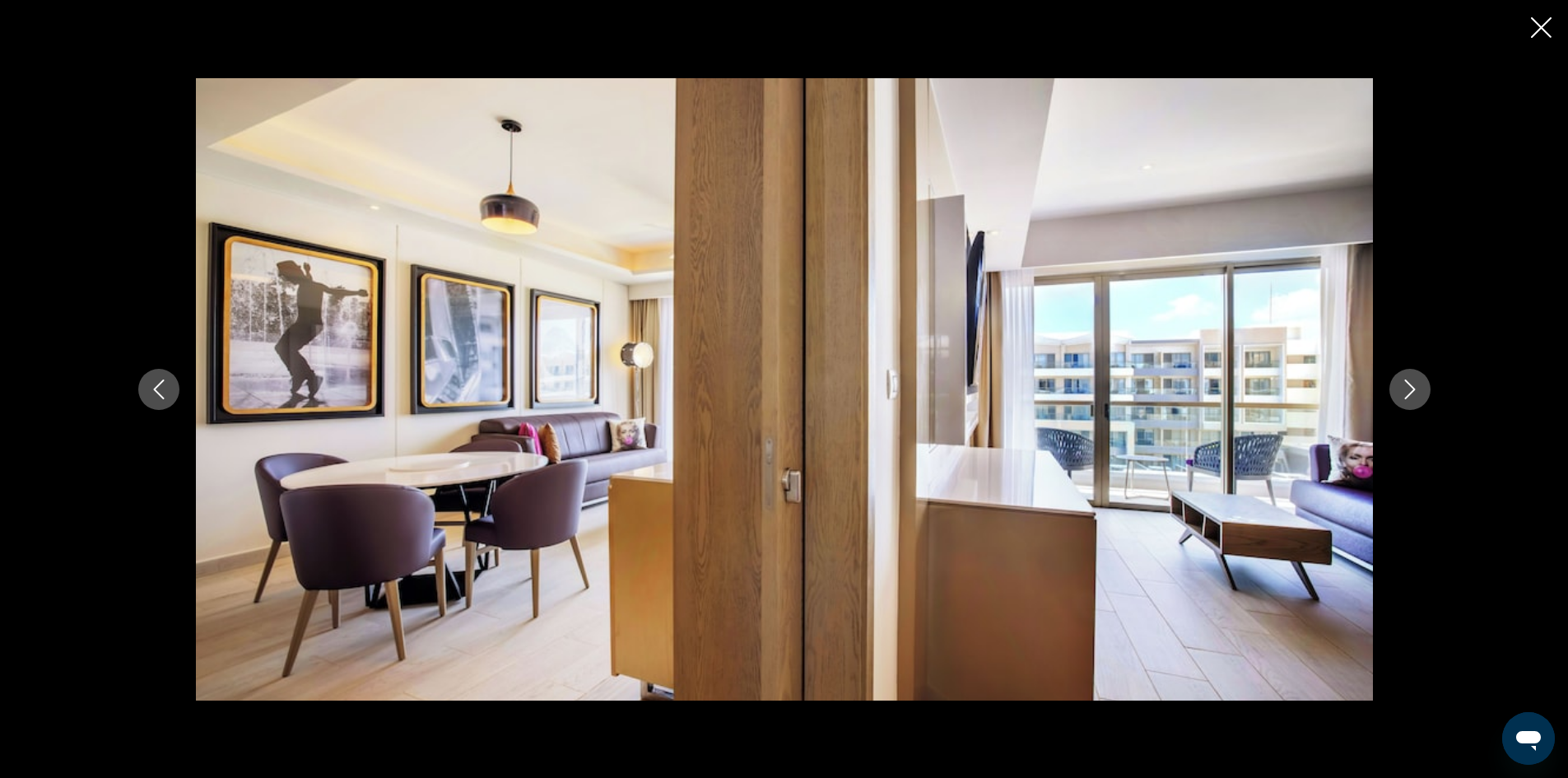
click at [1410, 382] on icon "Next image" at bounding box center [1410, 389] width 20 height 20
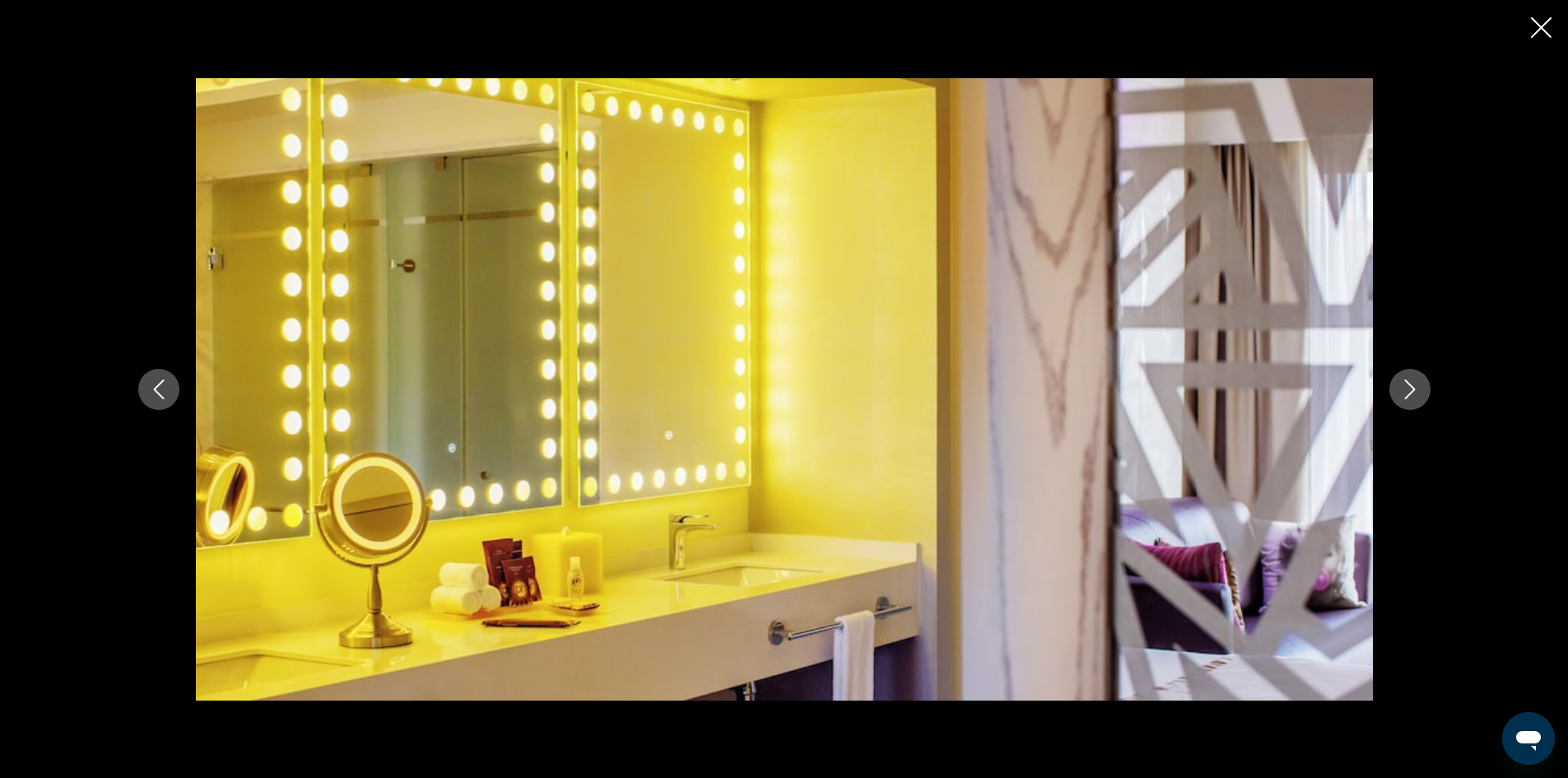
click at [1410, 382] on icon "Next image" at bounding box center [1410, 389] width 20 height 20
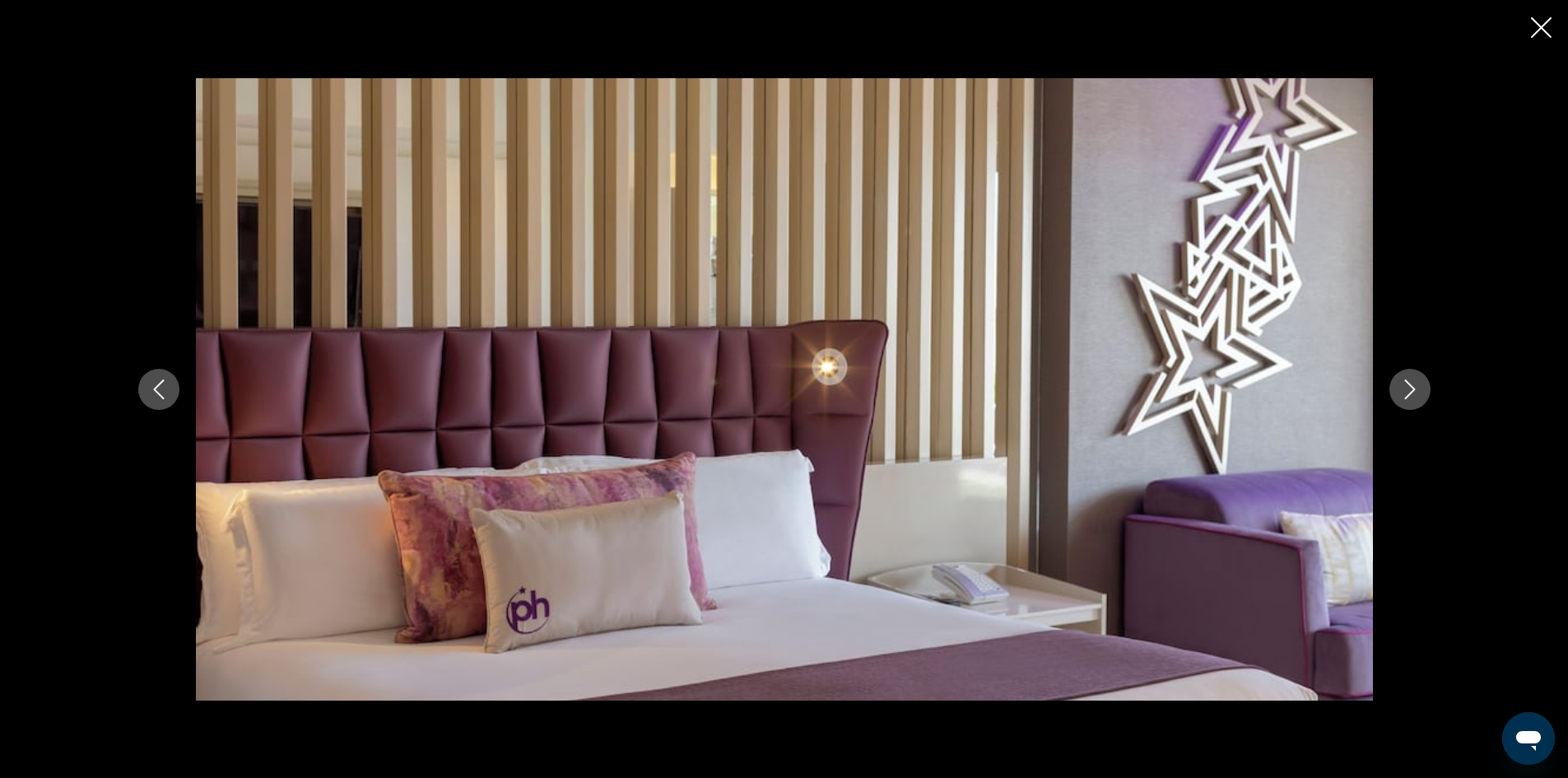
click at [1410, 382] on icon "Next image" at bounding box center [1410, 389] width 20 height 20
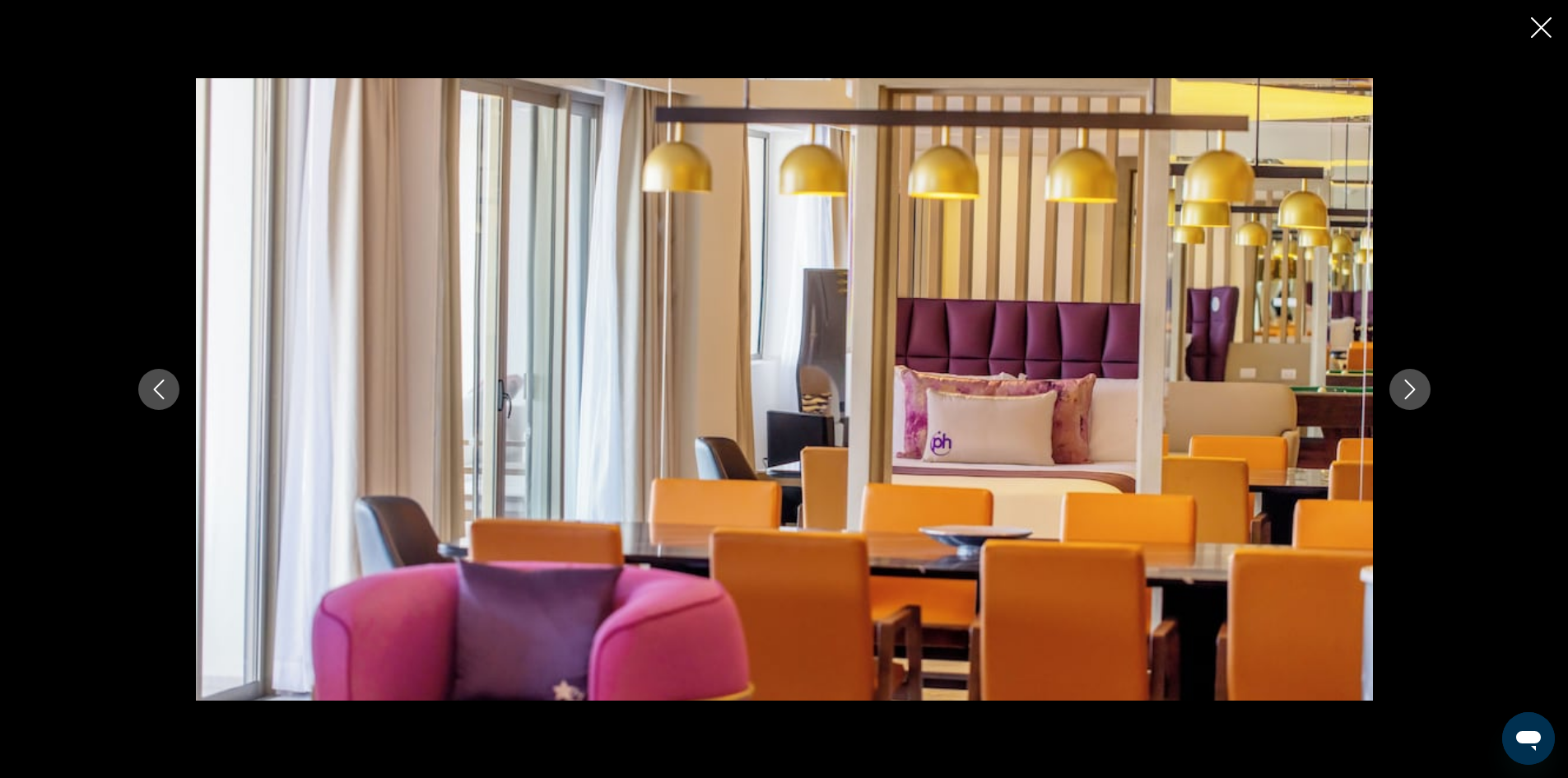
click at [1410, 382] on icon "Next image" at bounding box center [1410, 389] width 20 height 20
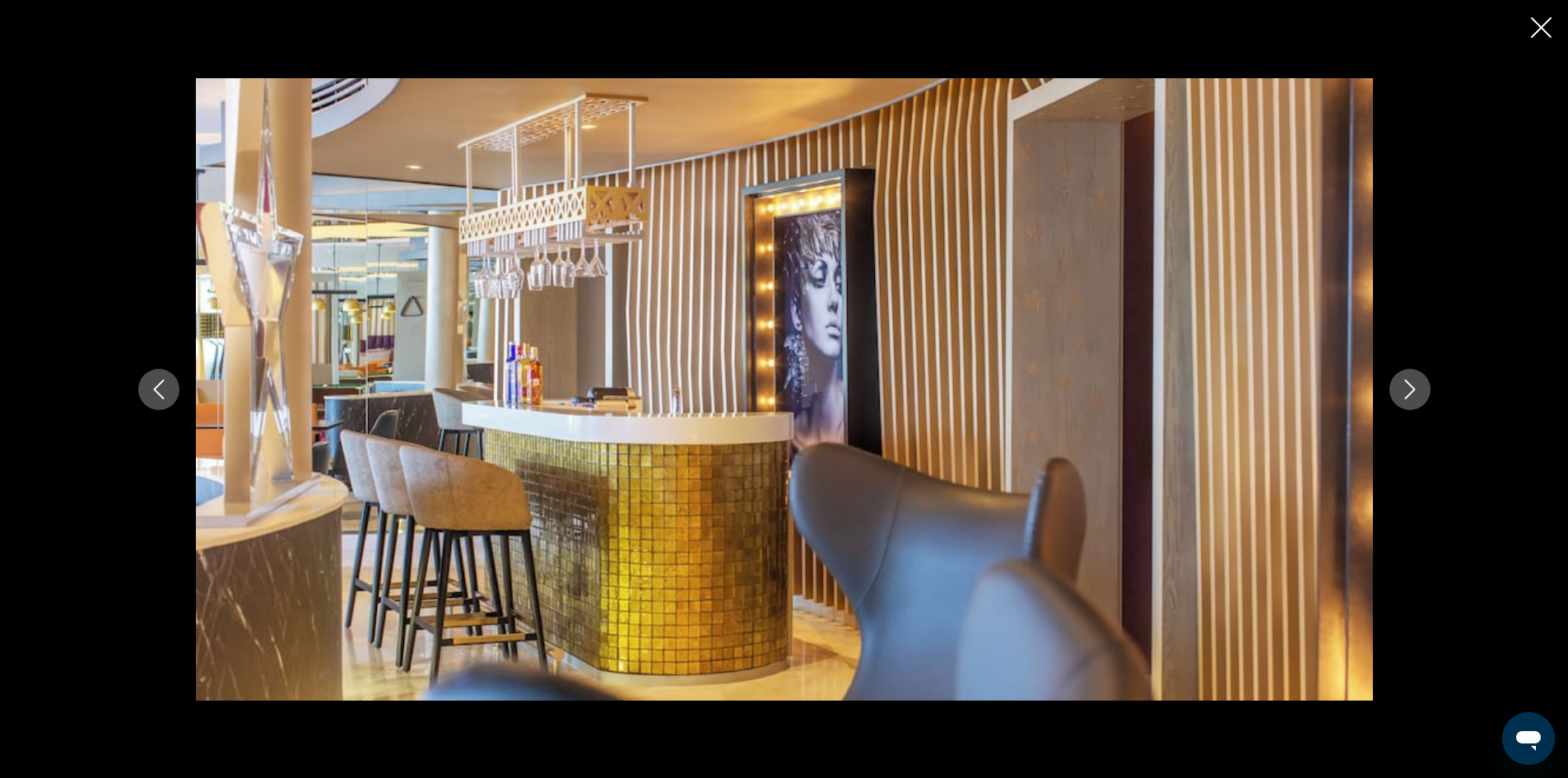
click at [1410, 382] on icon "Next image" at bounding box center [1410, 389] width 20 height 20
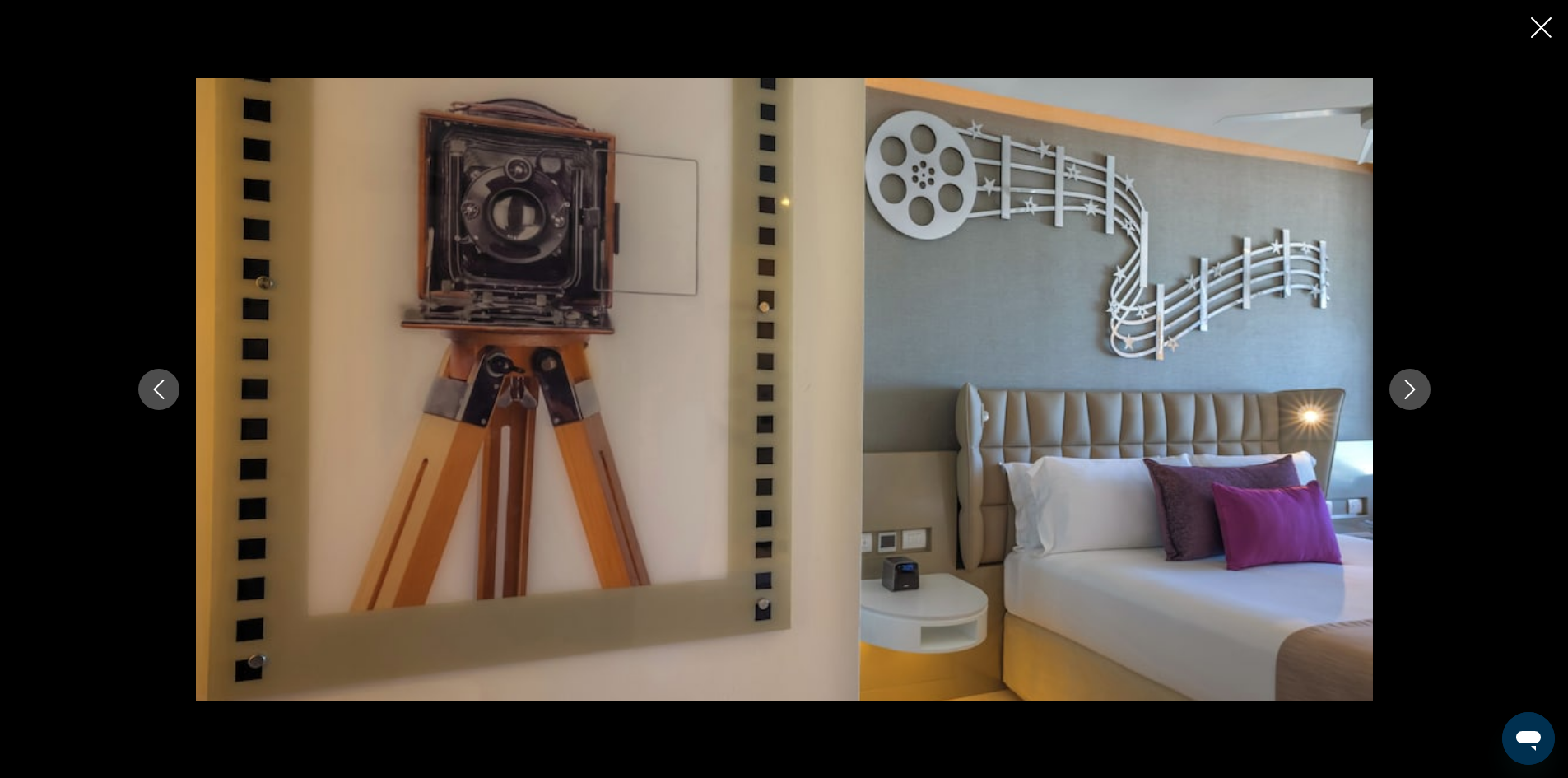
click at [1410, 382] on icon "Next image" at bounding box center [1410, 389] width 20 height 20
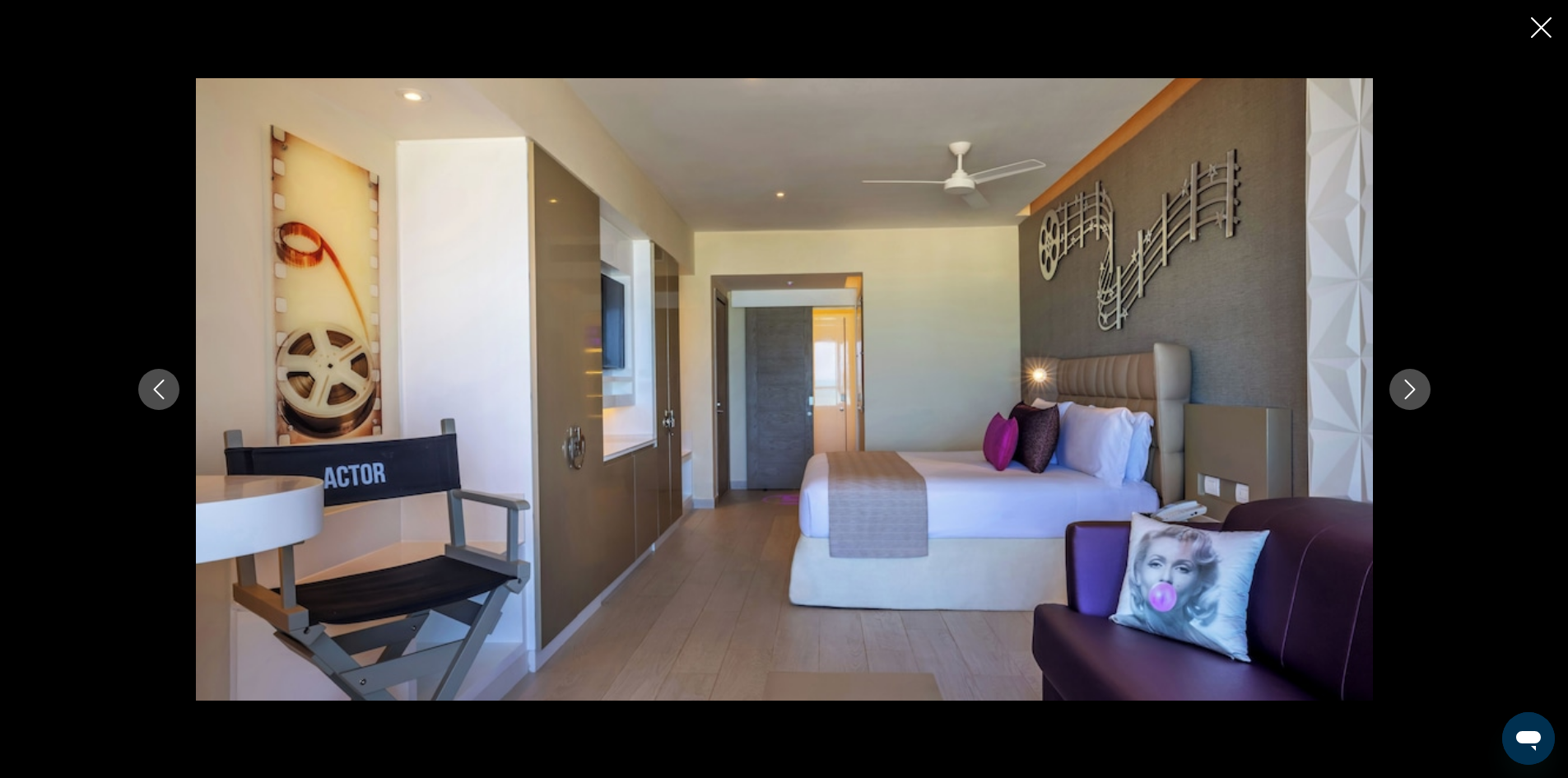
click at [1410, 382] on icon "Next image" at bounding box center [1410, 389] width 20 height 20
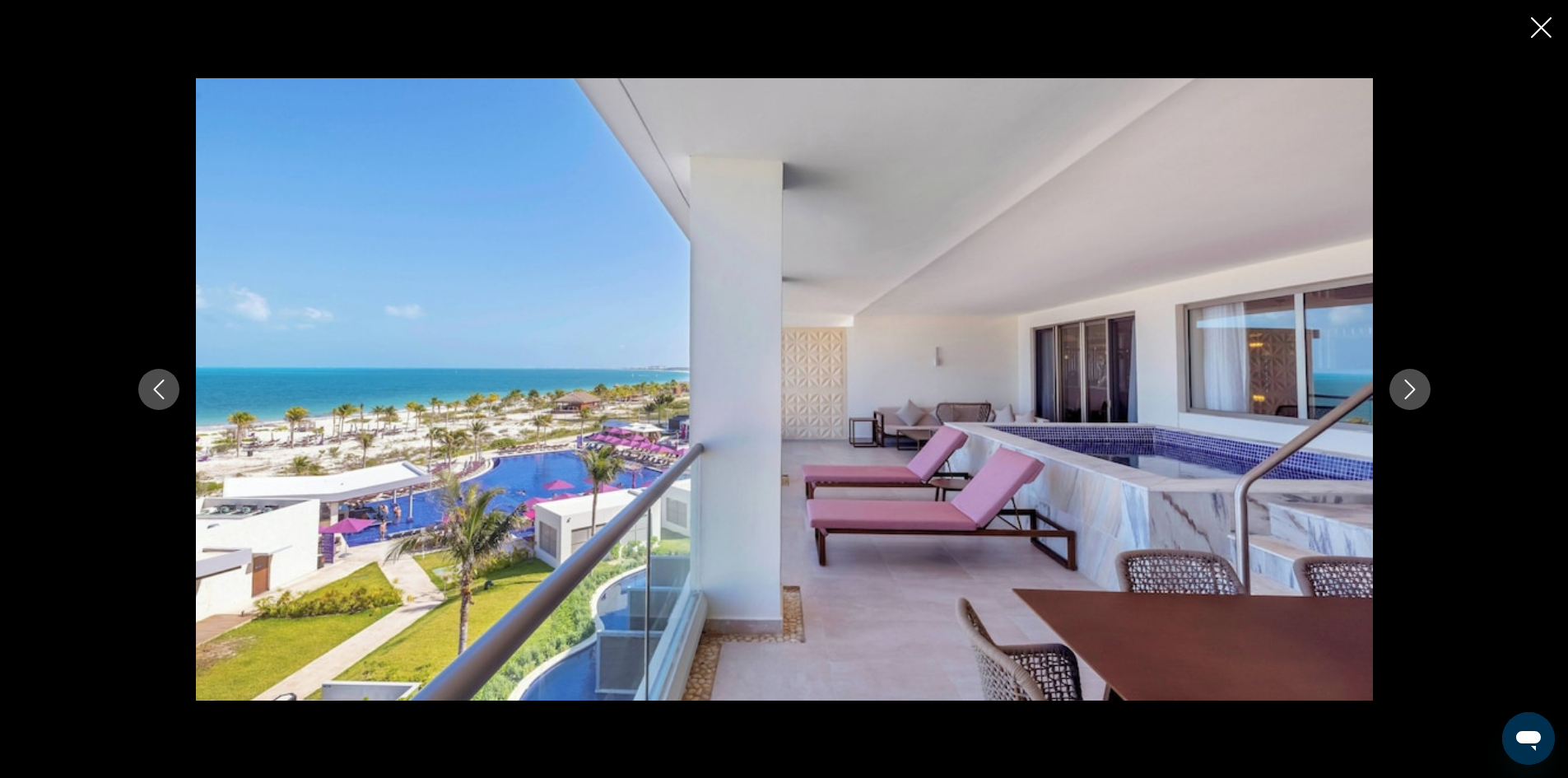
click at [1410, 382] on icon "Next image" at bounding box center [1410, 389] width 20 height 20
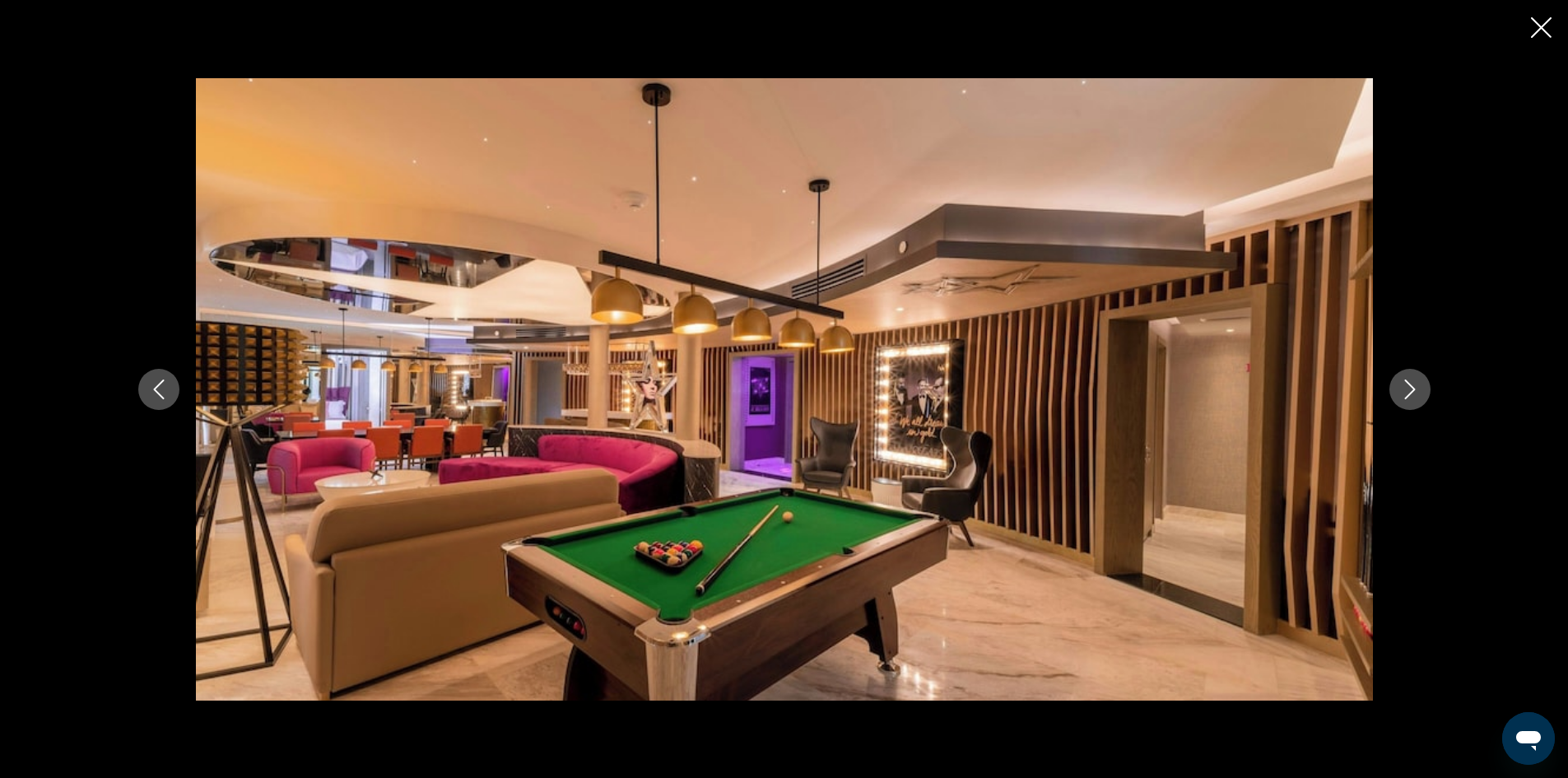
click at [161, 382] on icon "Previous image" at bounding box center [158, 389] width 11 height 20
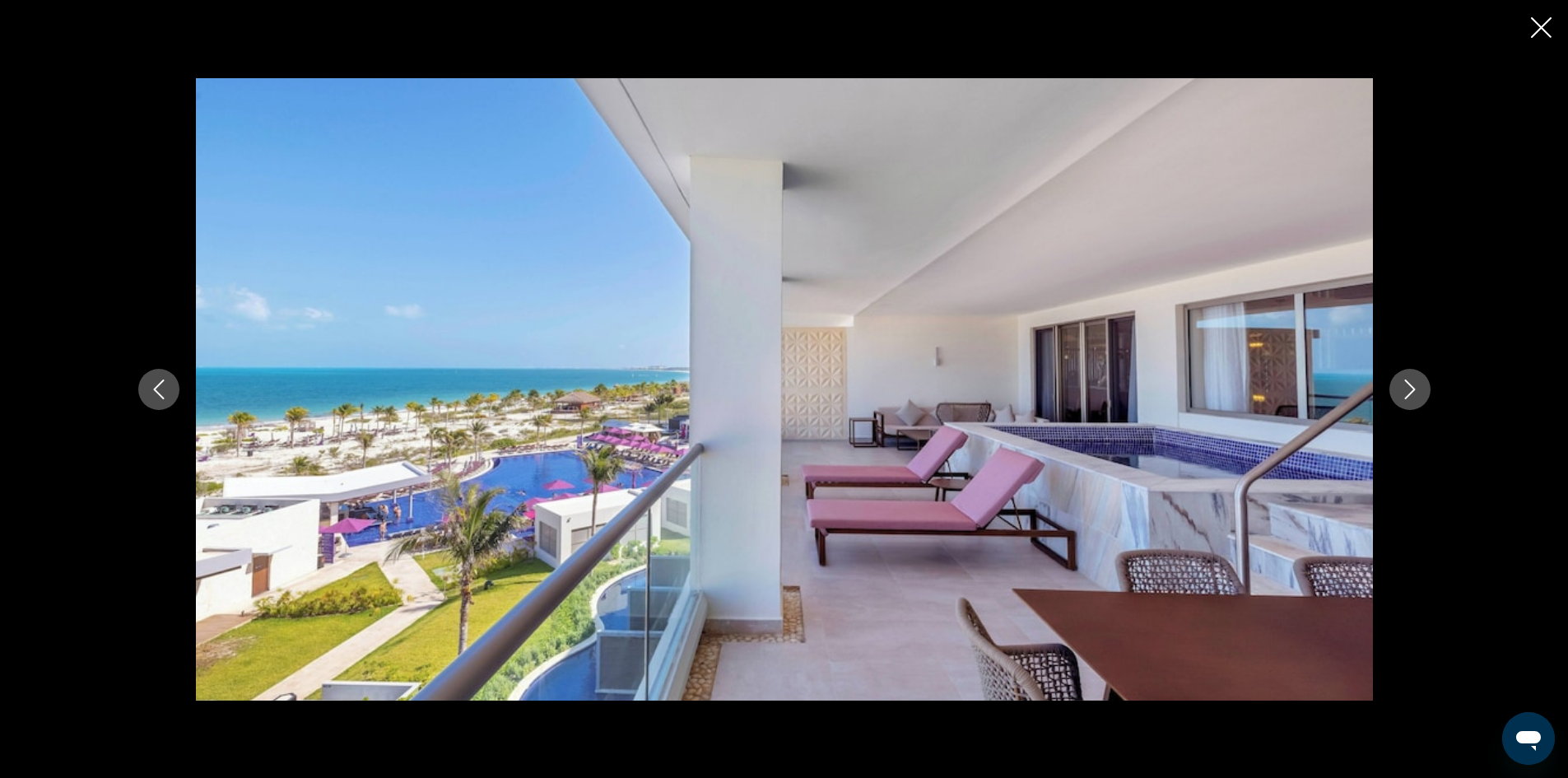
click at [1418, 384] on icon "Next image" at bounding box center [1410, 389] width 20 height 20
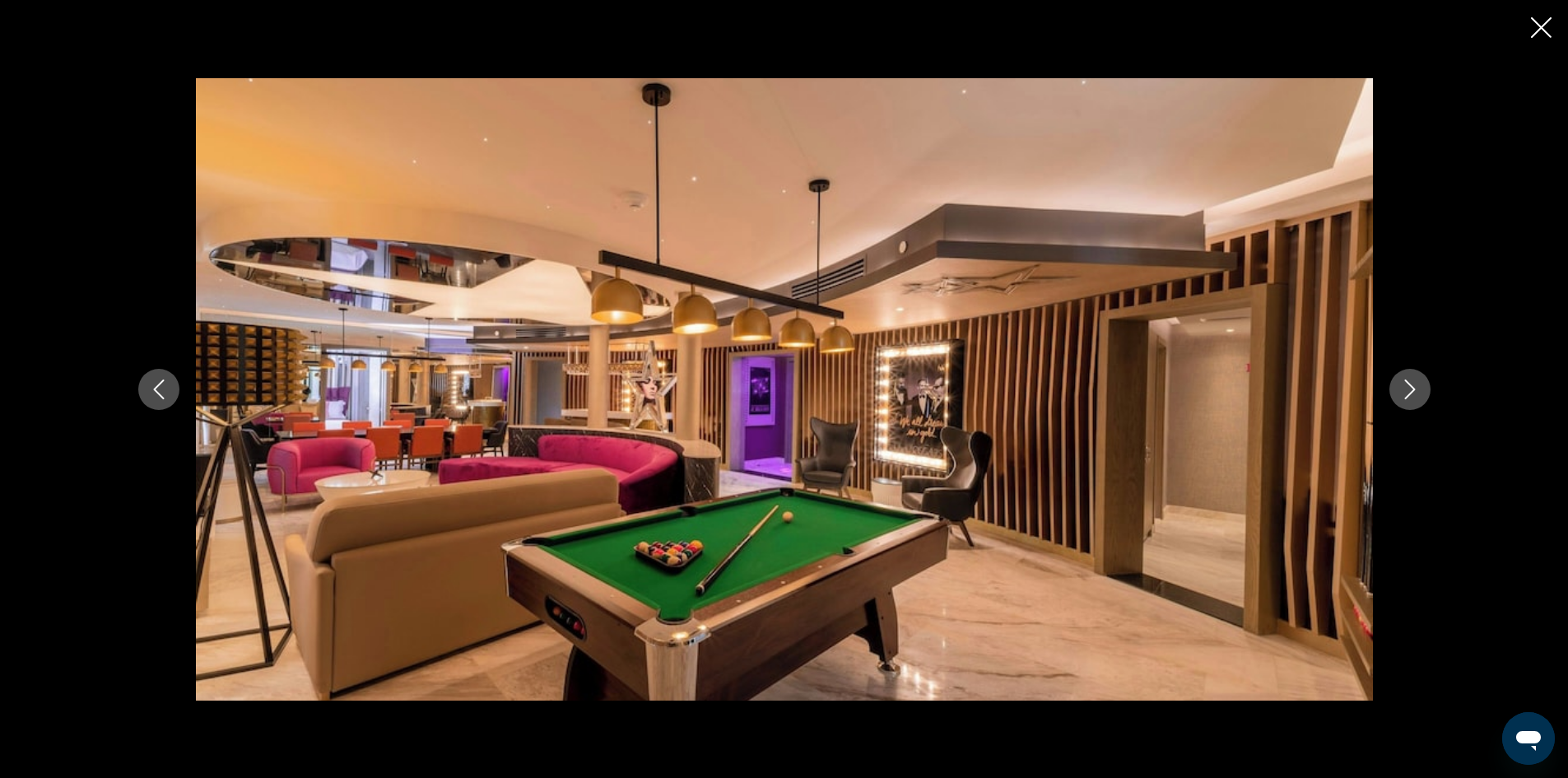
click at [1418, 384] on icon "Next image" at bounding box center [1410, 389] width 20 height 20
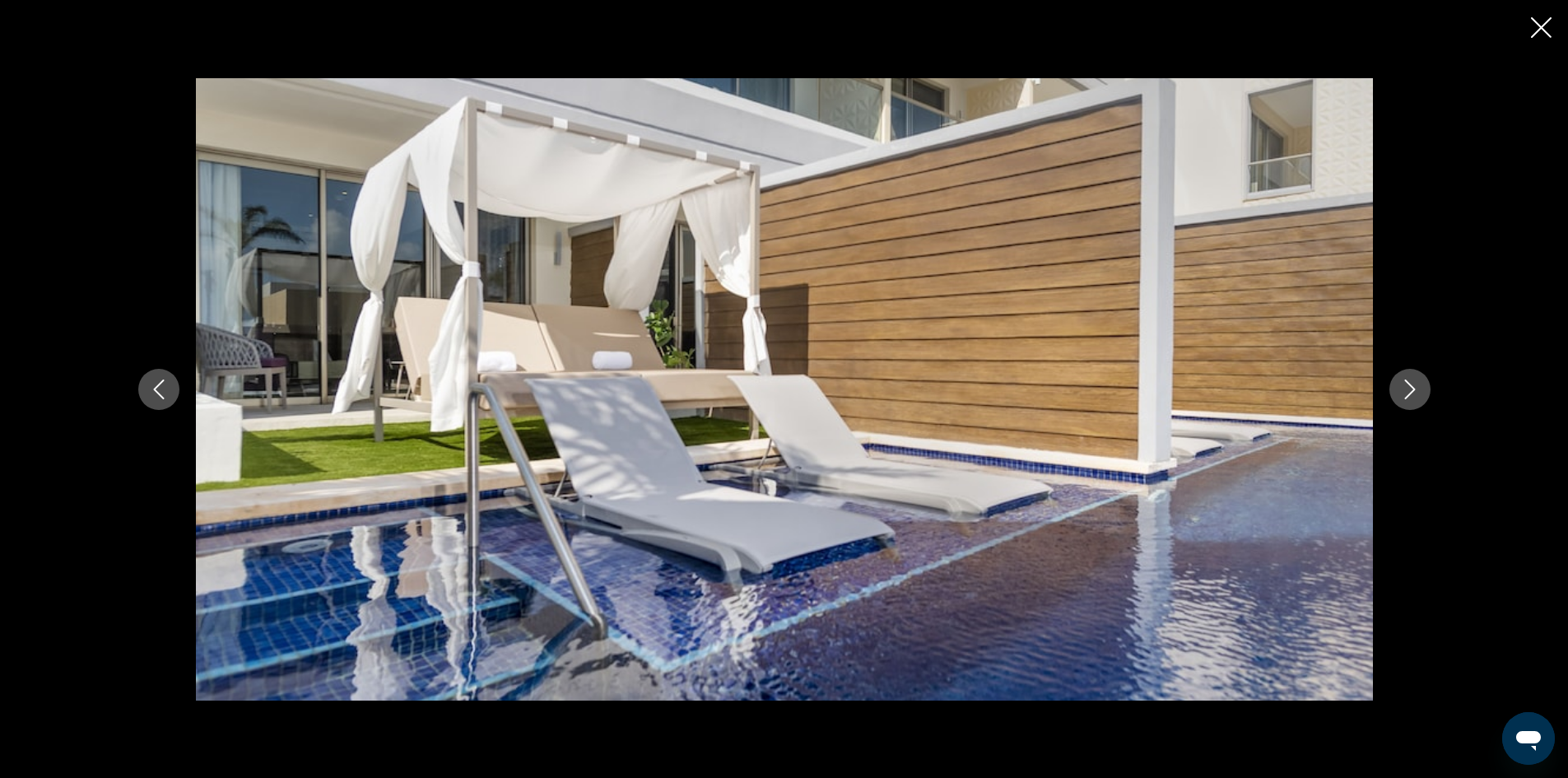
click at [1418, 384] on icon "Next image" at bounding box center [1410, 389] width 20 height 20
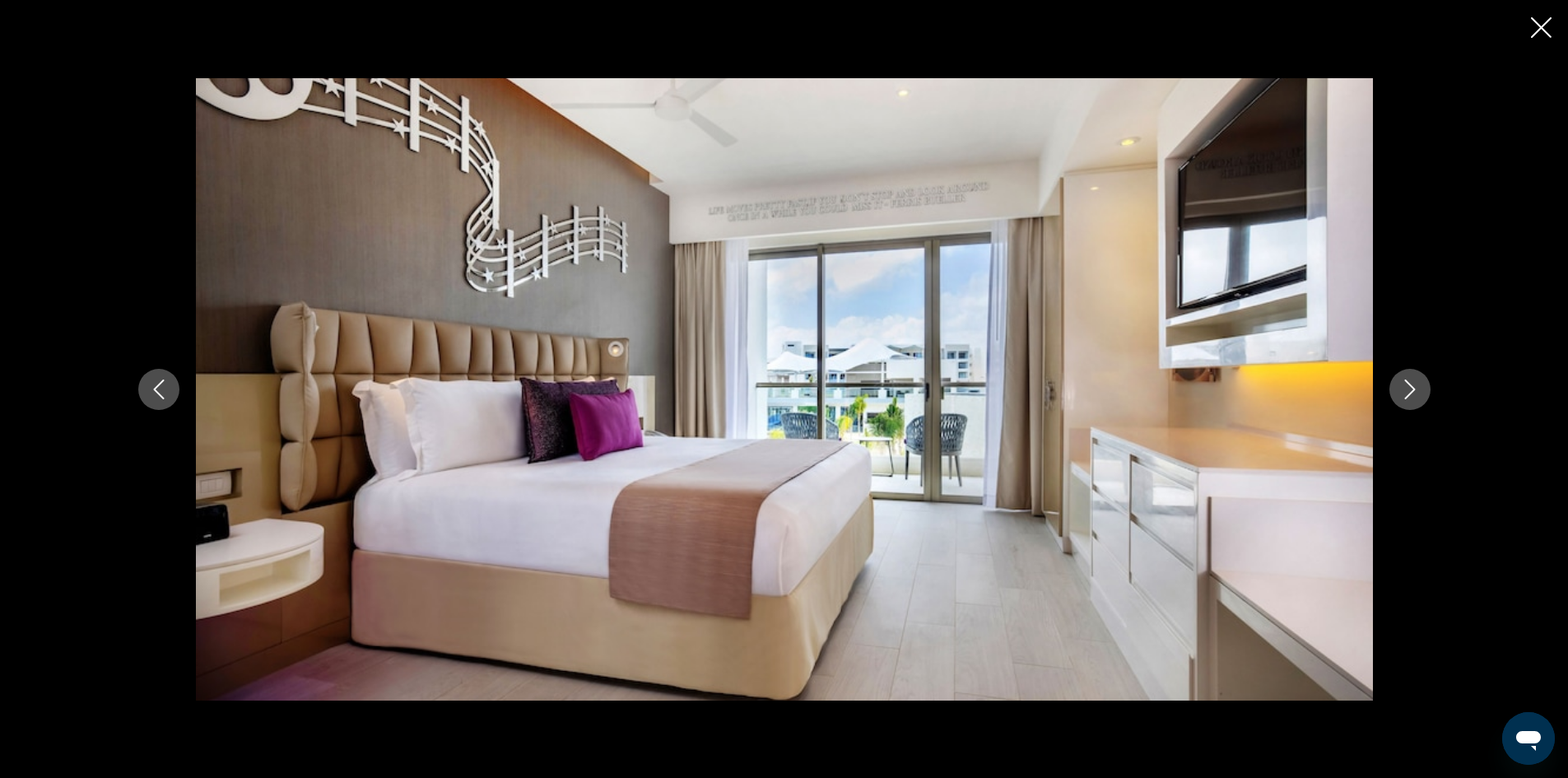
click at [1418, 384] on icon "Next image" at bounding box center [1410, 389] width 20 height 20
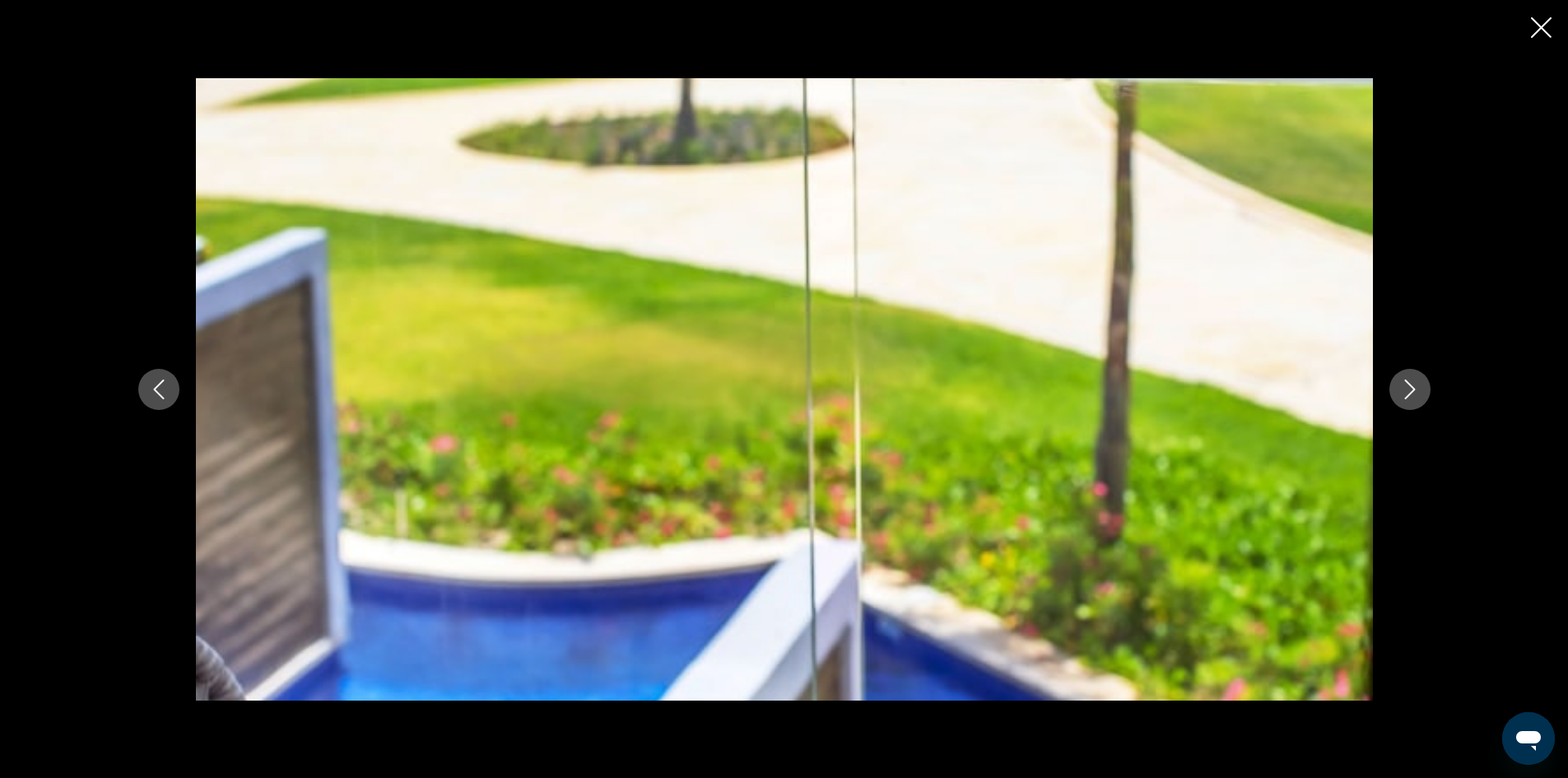
click at [1418, 384] on icon "Next image" at bounding box center [1410, 389] width 20 height 20
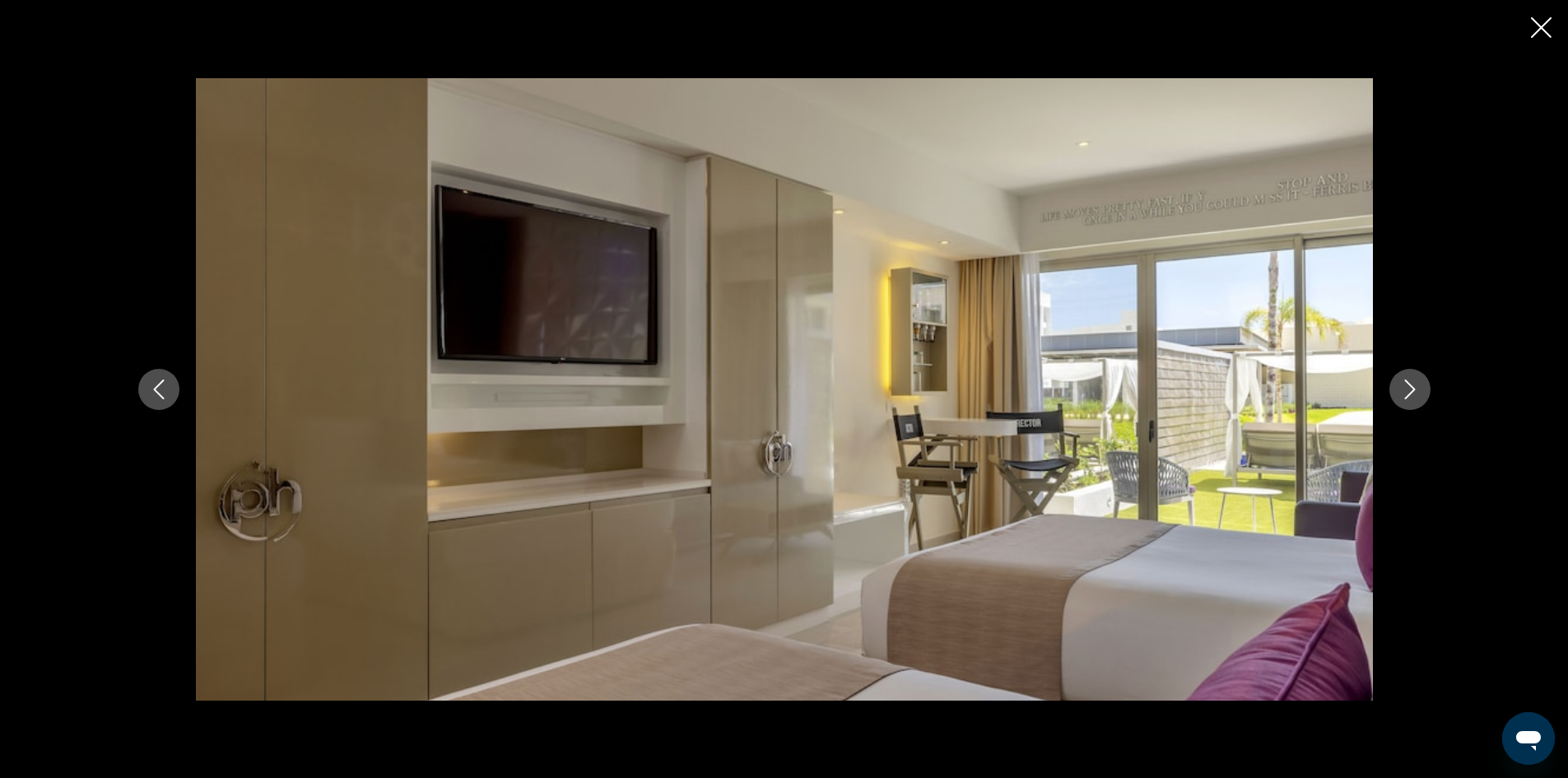
click at [1418, 384] on icon "Next image" at bounding box center [1410, 389] width 20 height 20
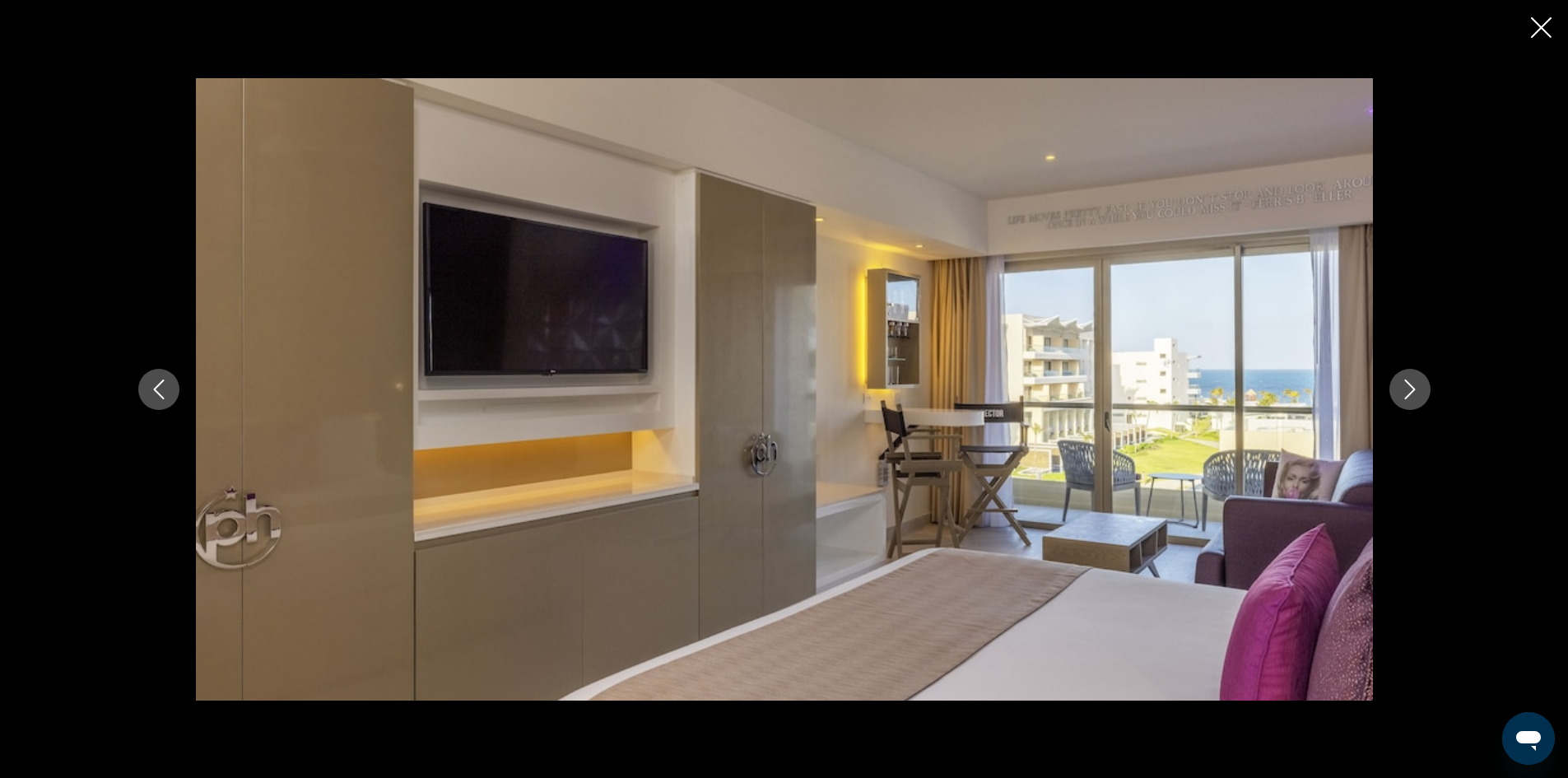
click at [1418, 384] on icon "Next image" at bounding box center [1410, 389] width 20 height 20
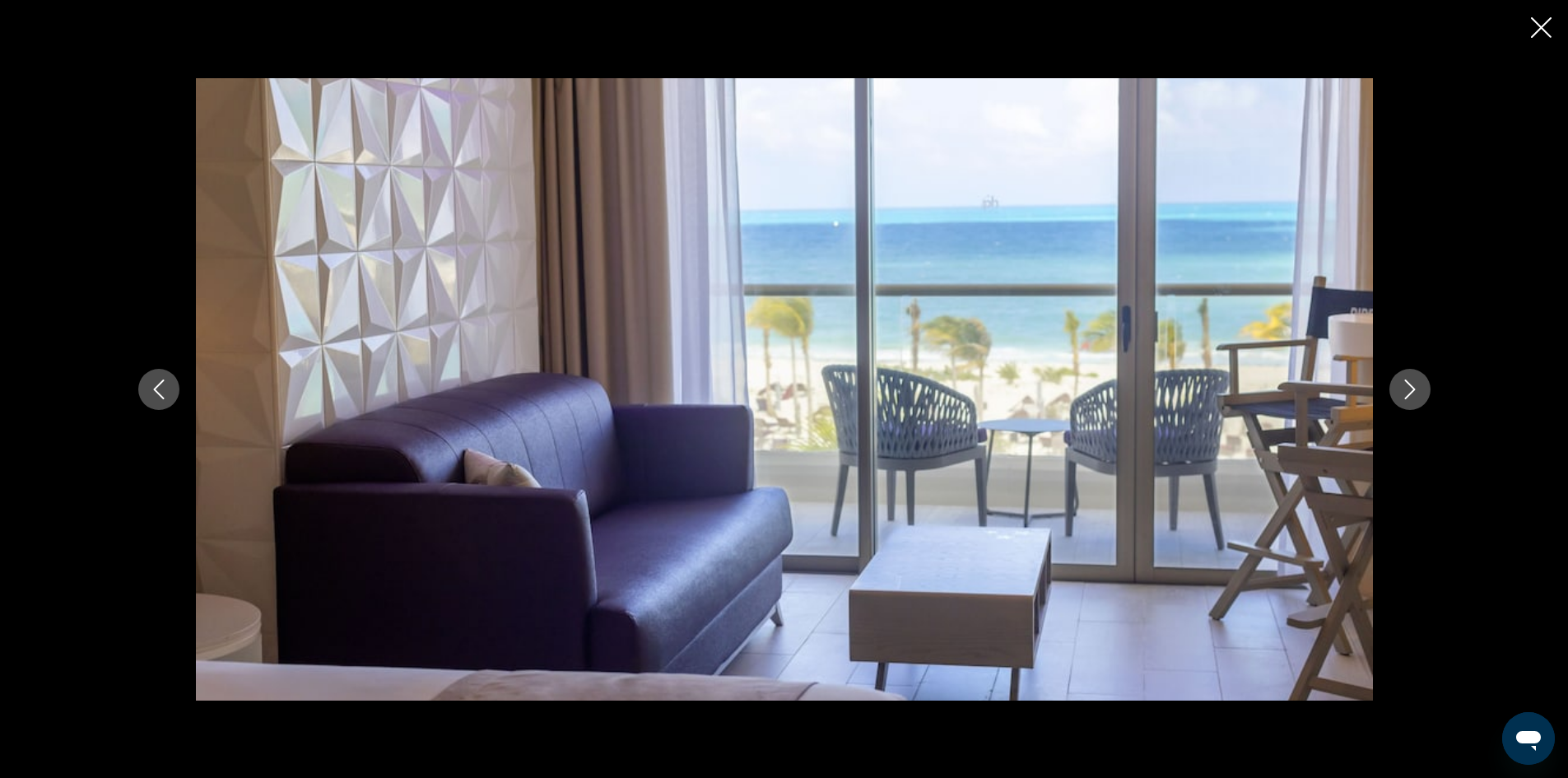
click at [1418, 384] on icon "Next image" at bounding box center [1410, 389] width 20 height 20
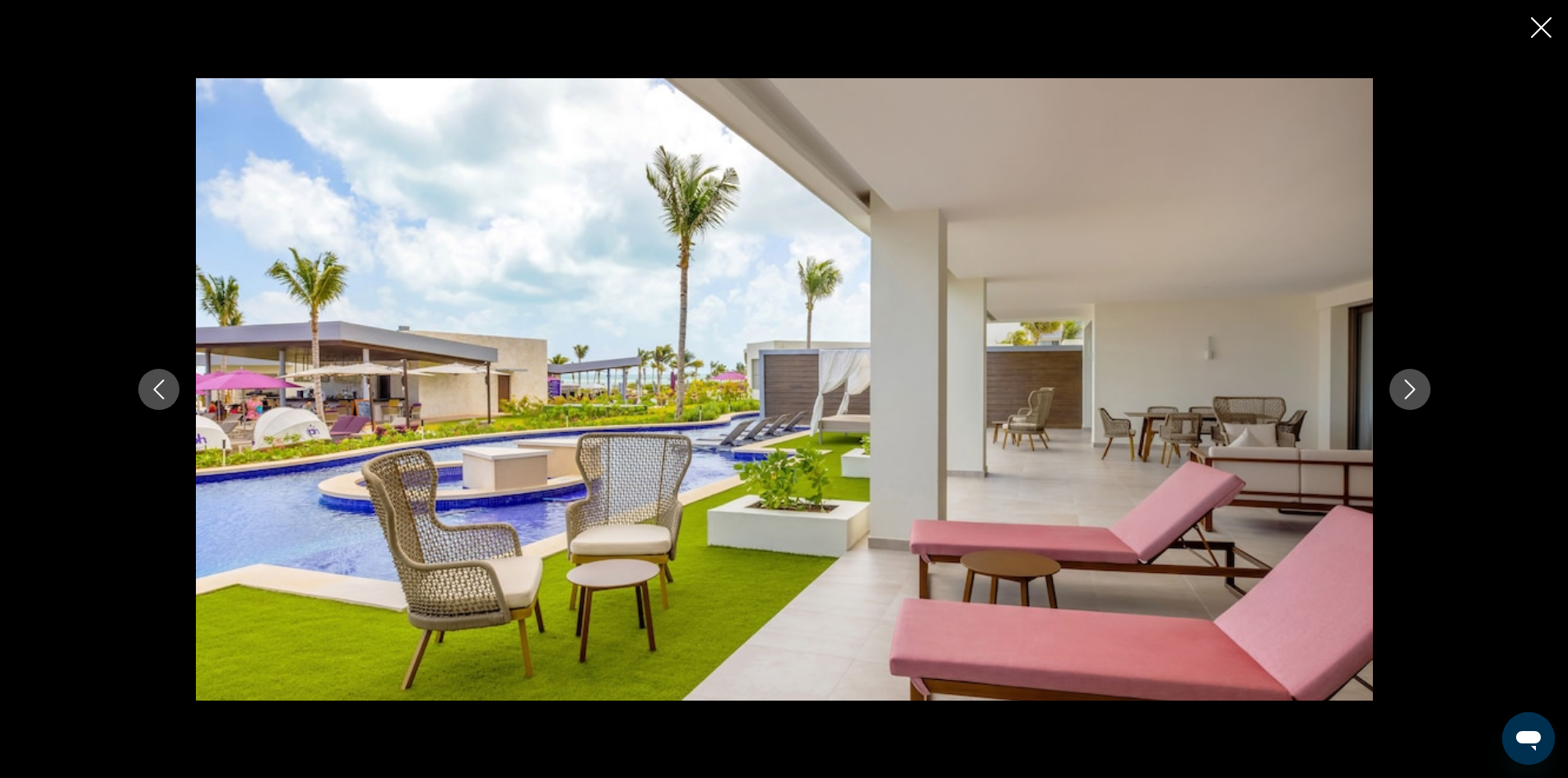
click at [1418, 384] on icon "Next image" at bounding box center [1410, 389] width 20 height 20
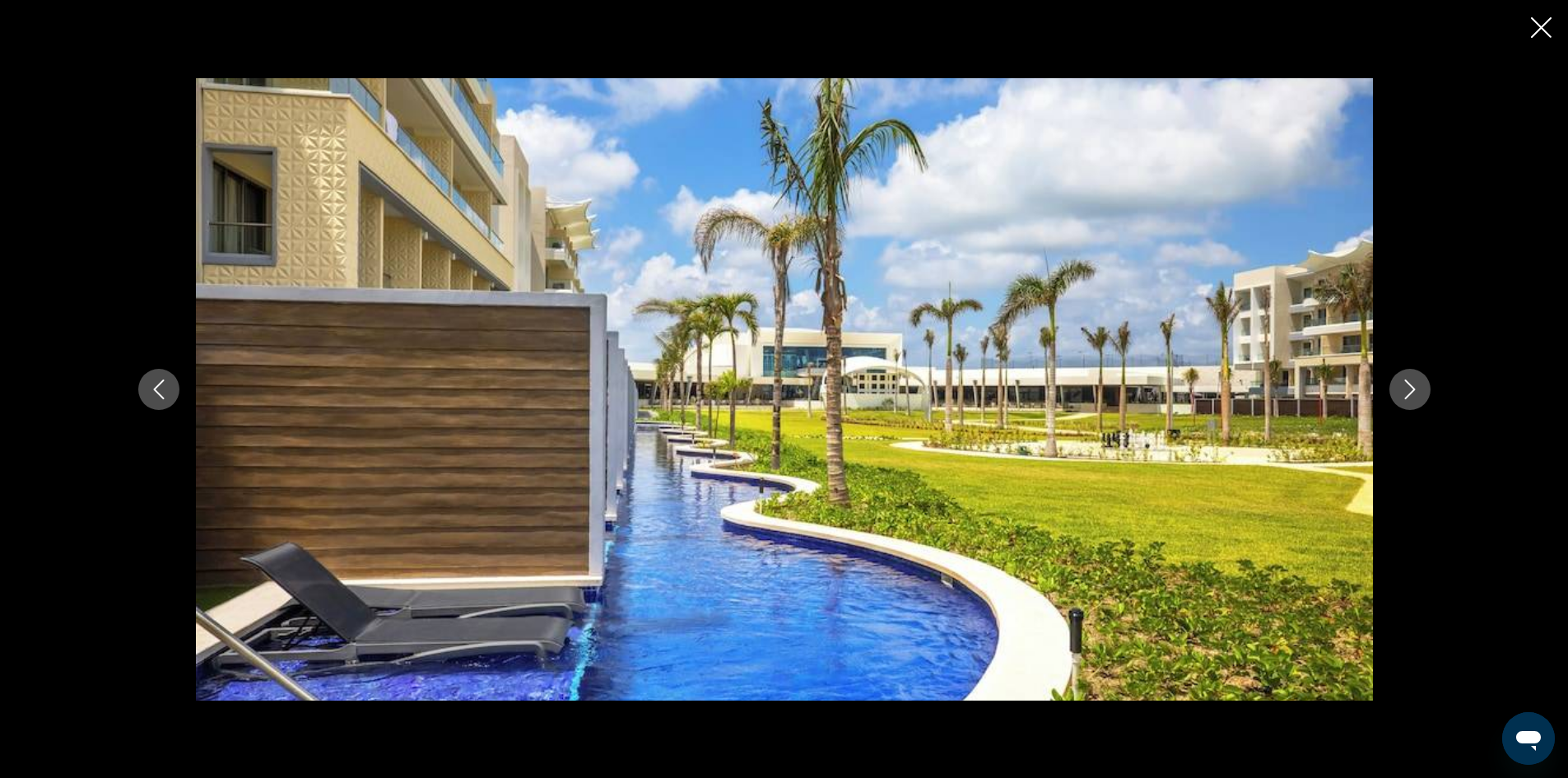
click at [1418, 384] on icon "Next image" at bounding box center [1410, 389] width 20 height 20
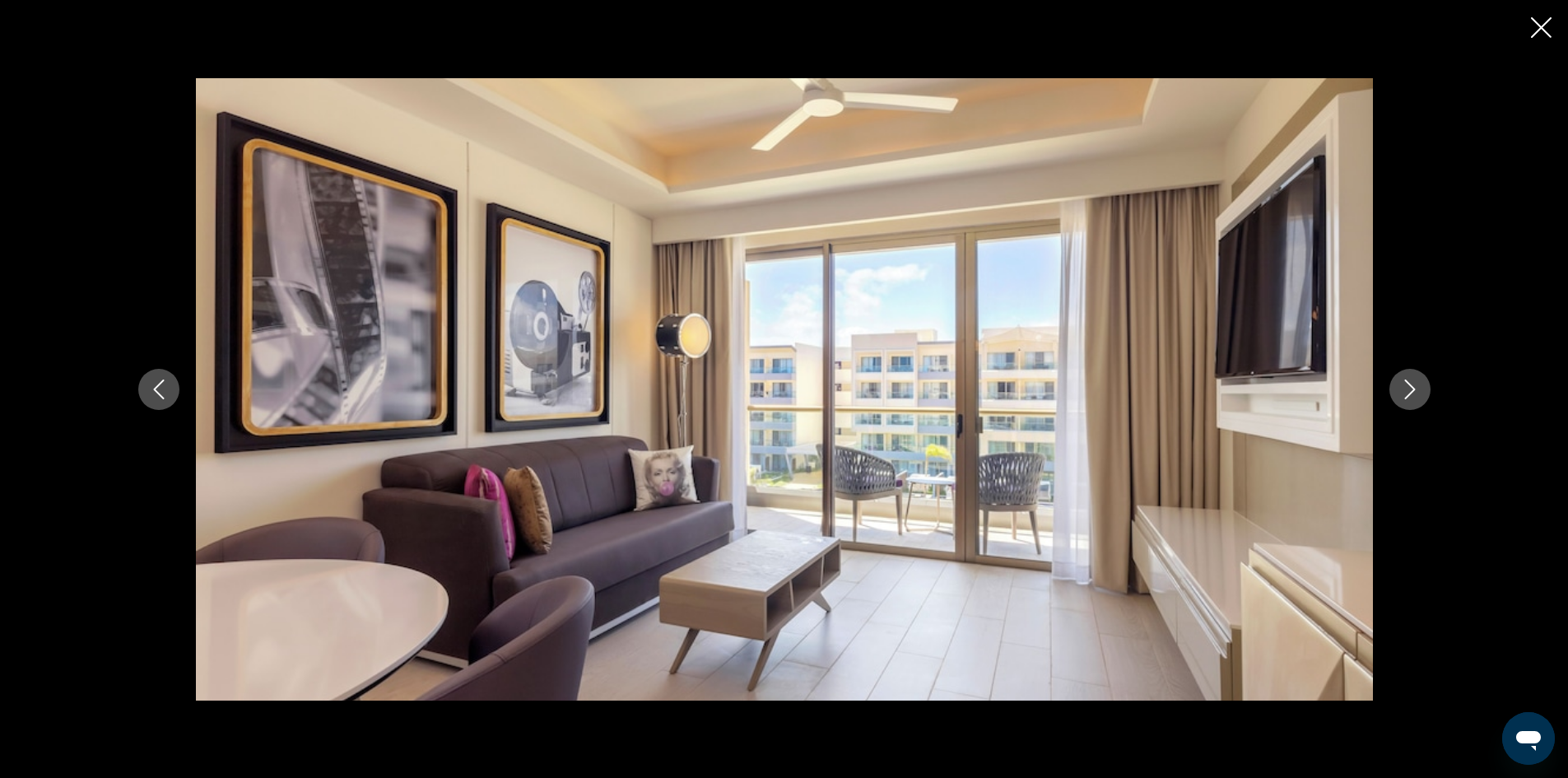
click at [1418, 384] on icon "Next image" at bounding box center [1410, 389] width 20 height 20
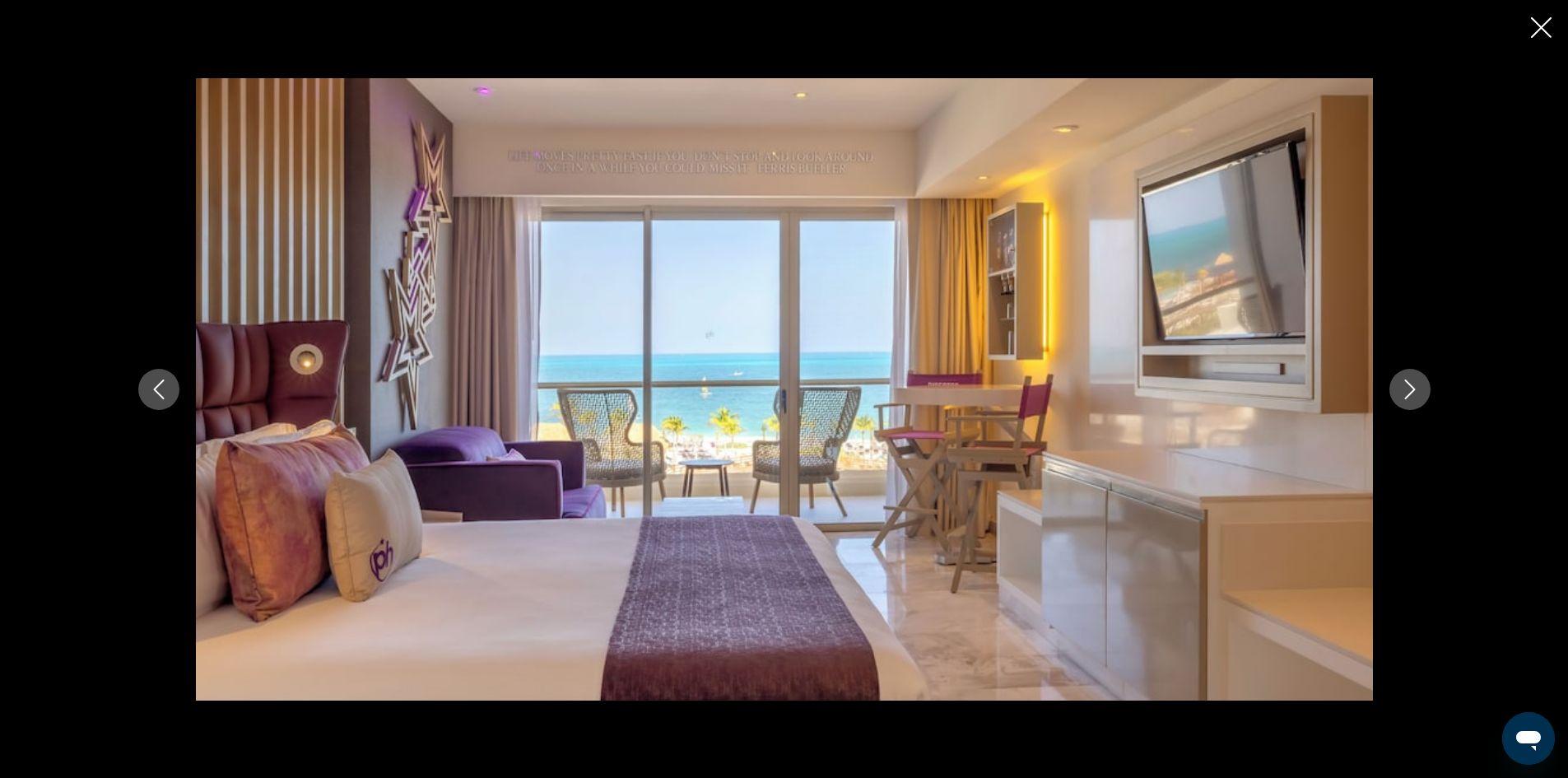
click at [1418, 384] on icon "Next image" at bounding box center [1410, 389] width 20 height 20
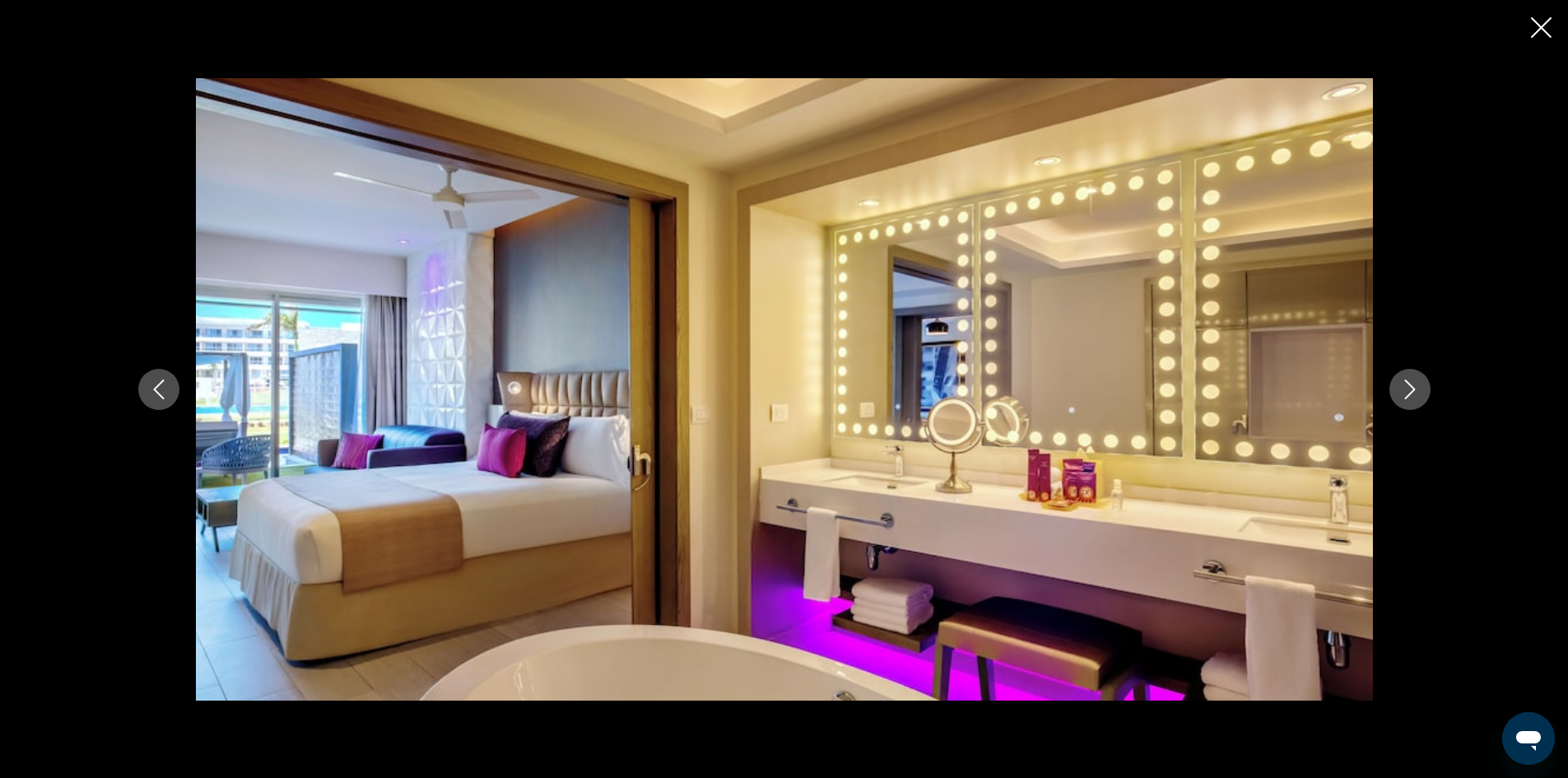
click at [1418, 384] on icon "Next image" at bounding box center [1410, 389] width 20 height 20
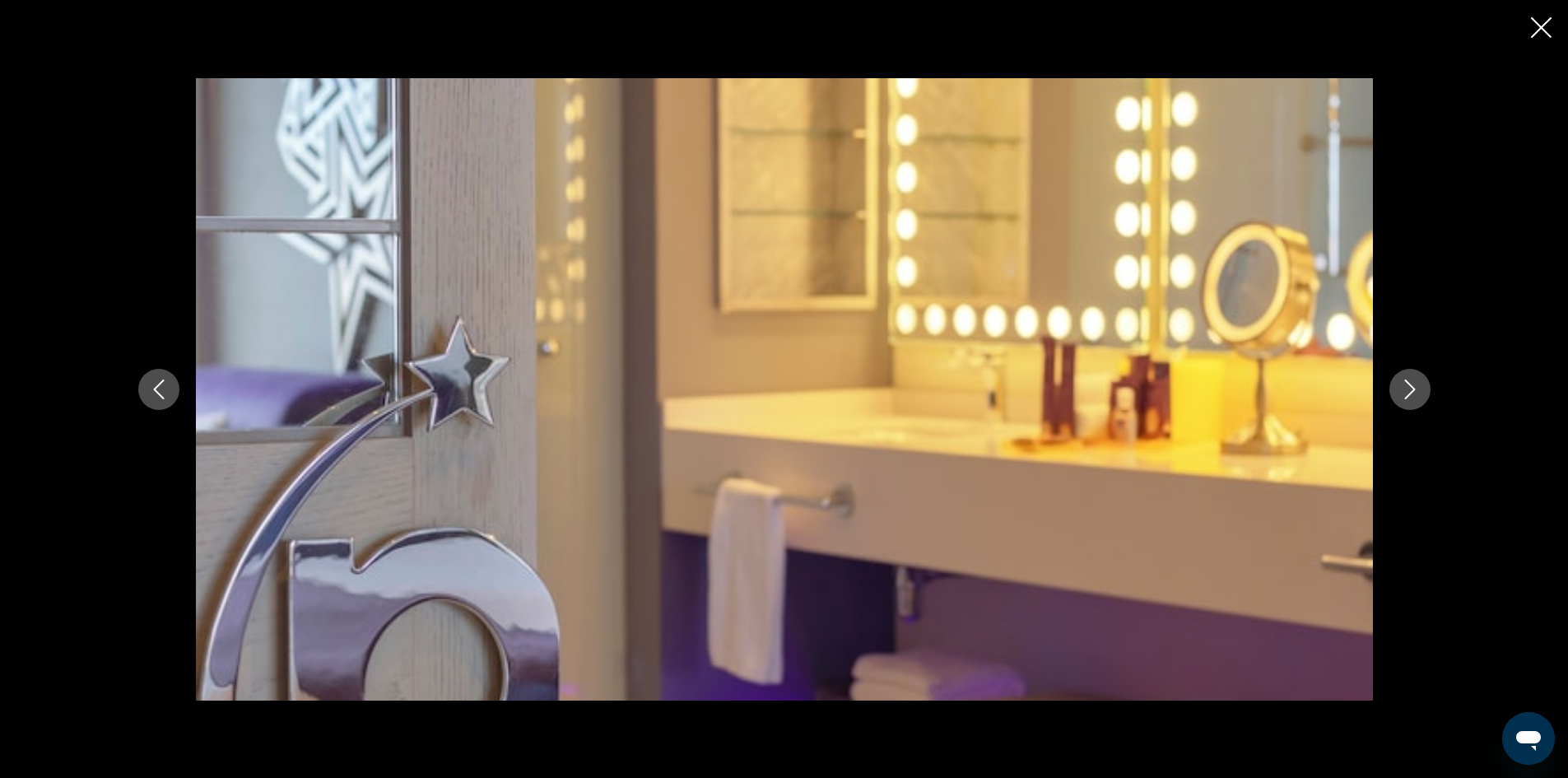
click at [1418, 384] on icon "Next image" at bounding box center [1410, 389] width 20 height 20
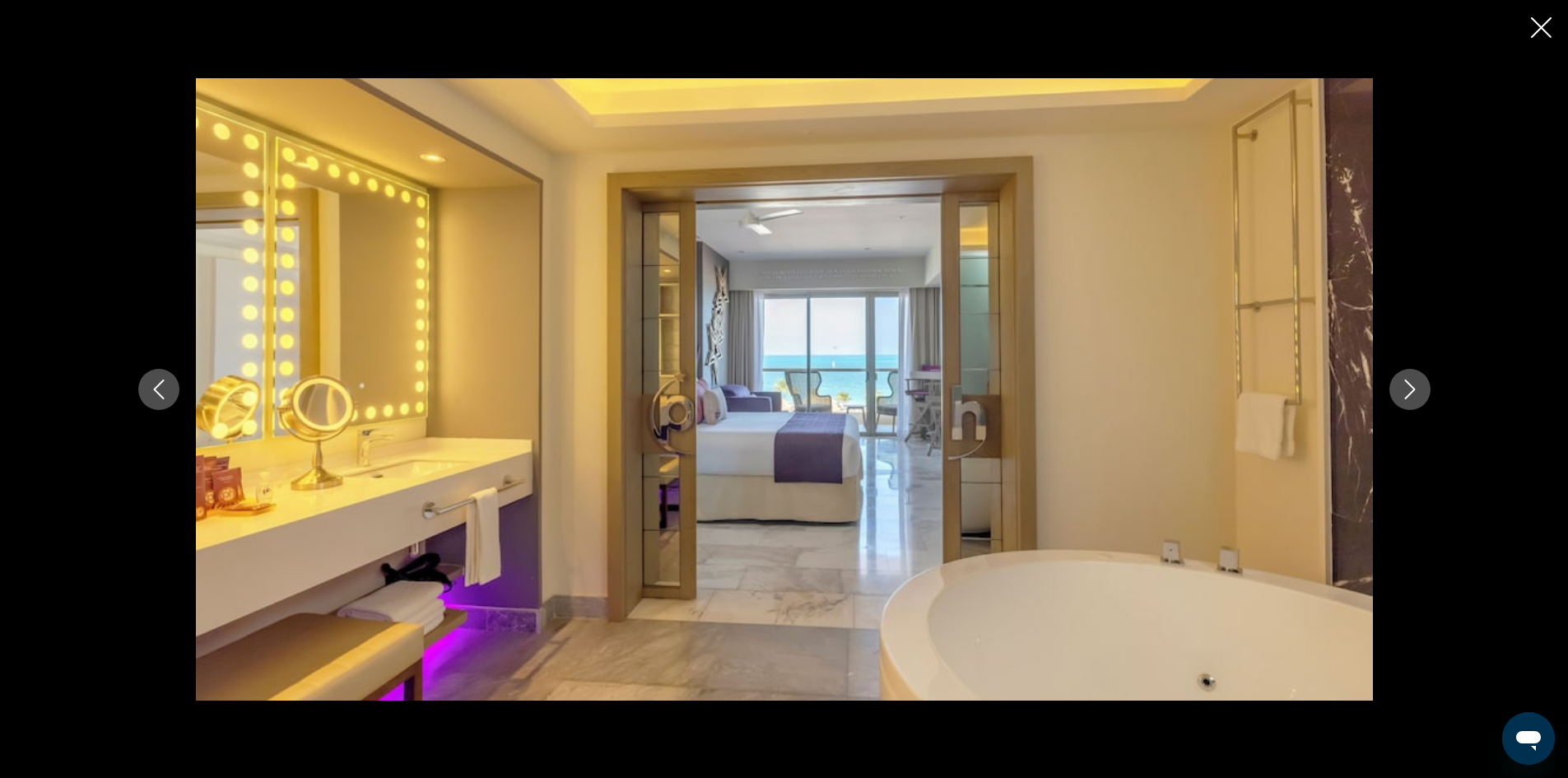
click at [1418, 384] on icon "Next image" at bounding box center [1410, 389] width 20 height 20
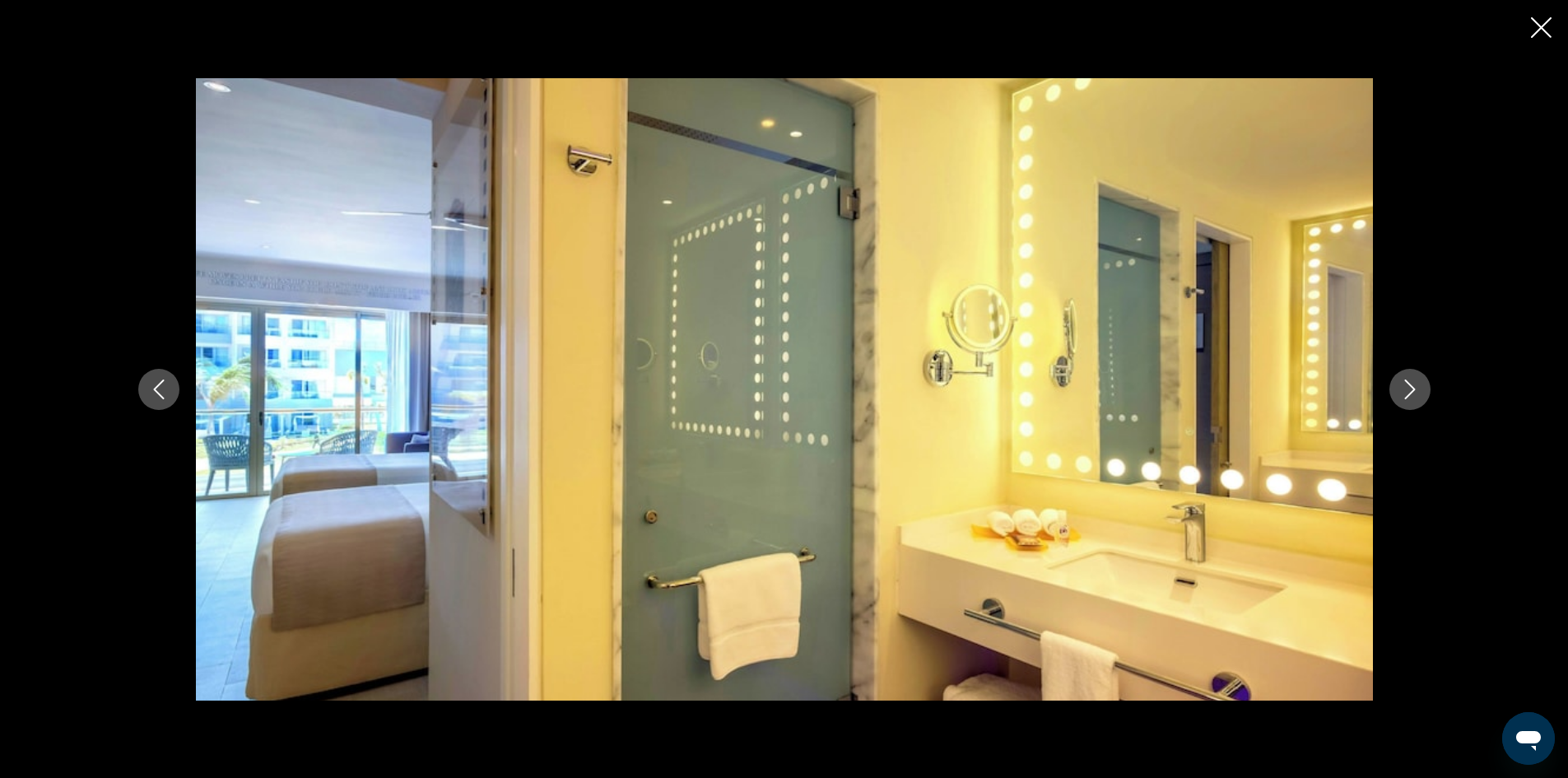
click at [1418, 384] on icon "Next image" at bounding box center [1410, 389] width 20 height 20
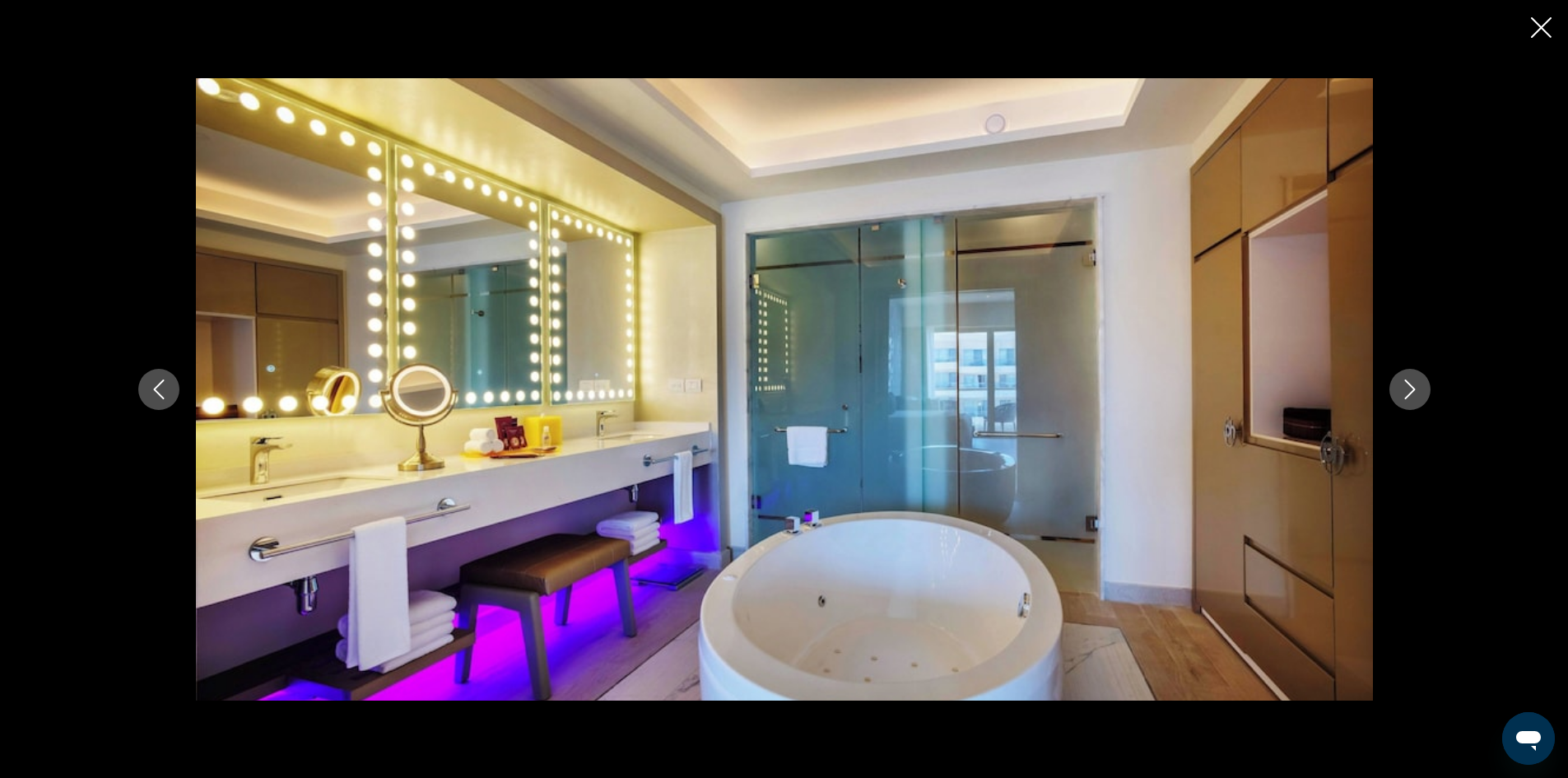
click at [1418, 384] on icon "Next image" at bounding box center [1410, 389] width 20 height 20
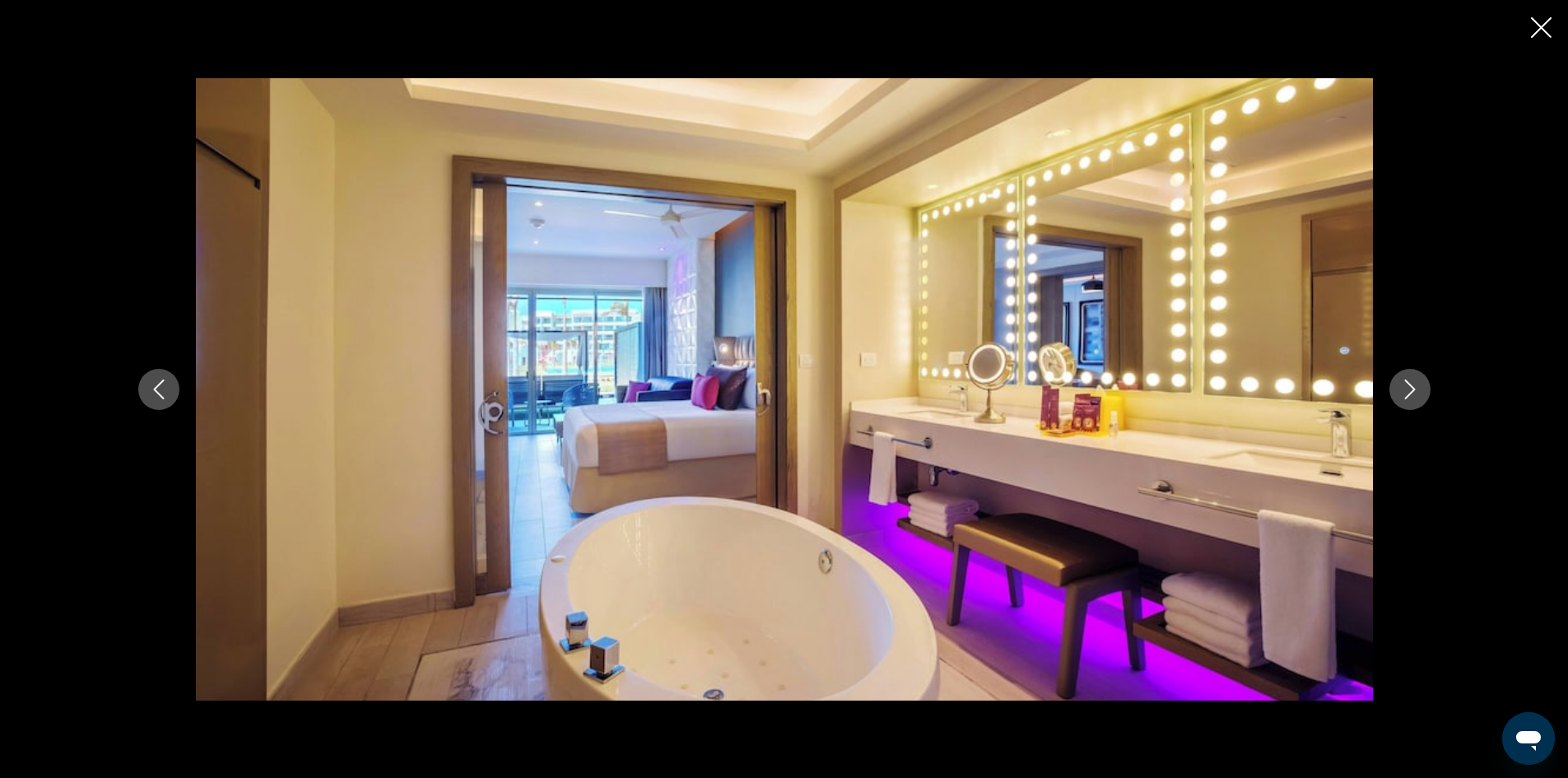
click at [1418, 384] on icon "Next image" at bounding box center [1410, 389] width 20 height 20
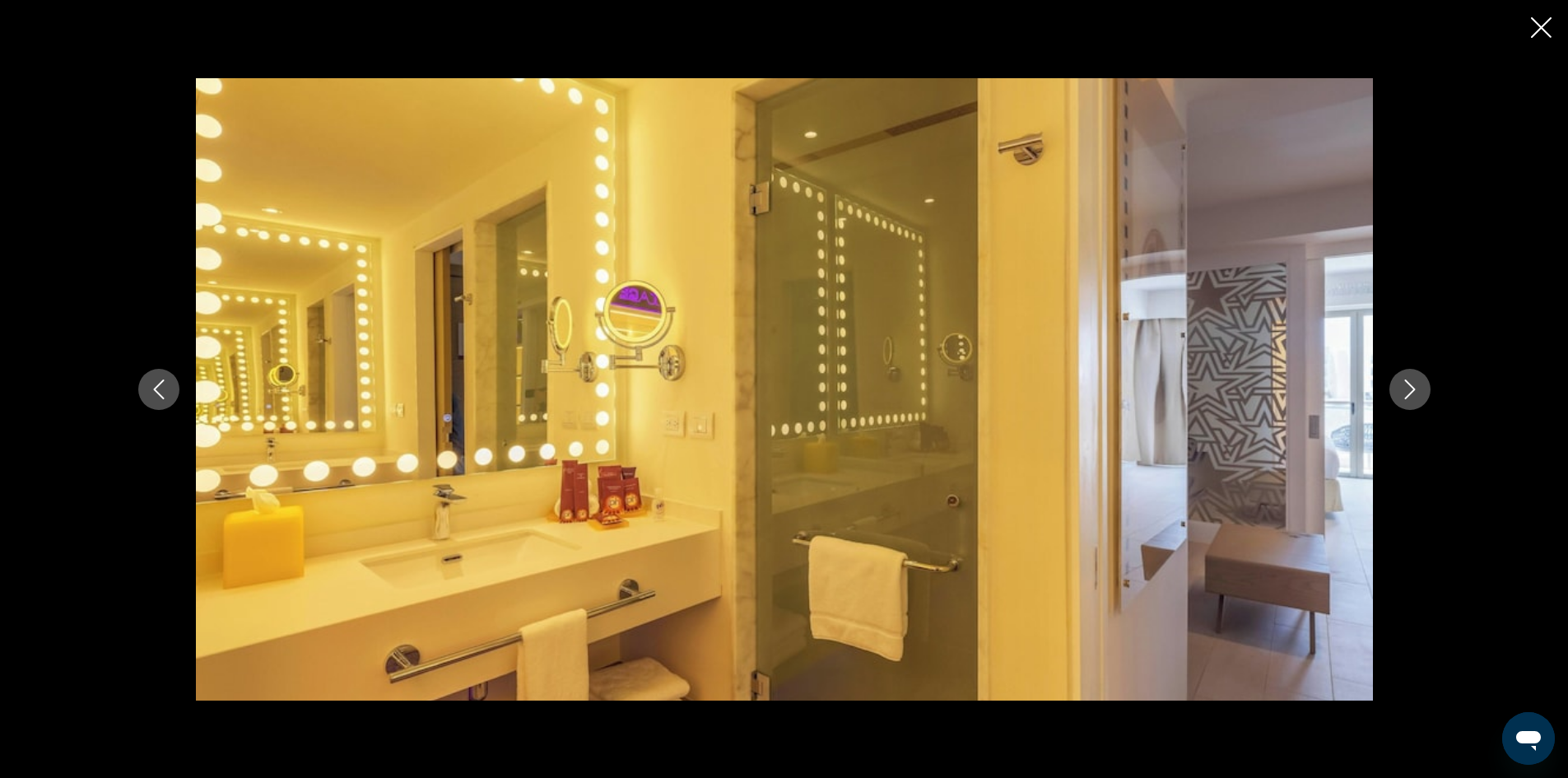
click at [1418, 384] on icon "Next image" at bounding box center [1410, 389] width 20 height 20
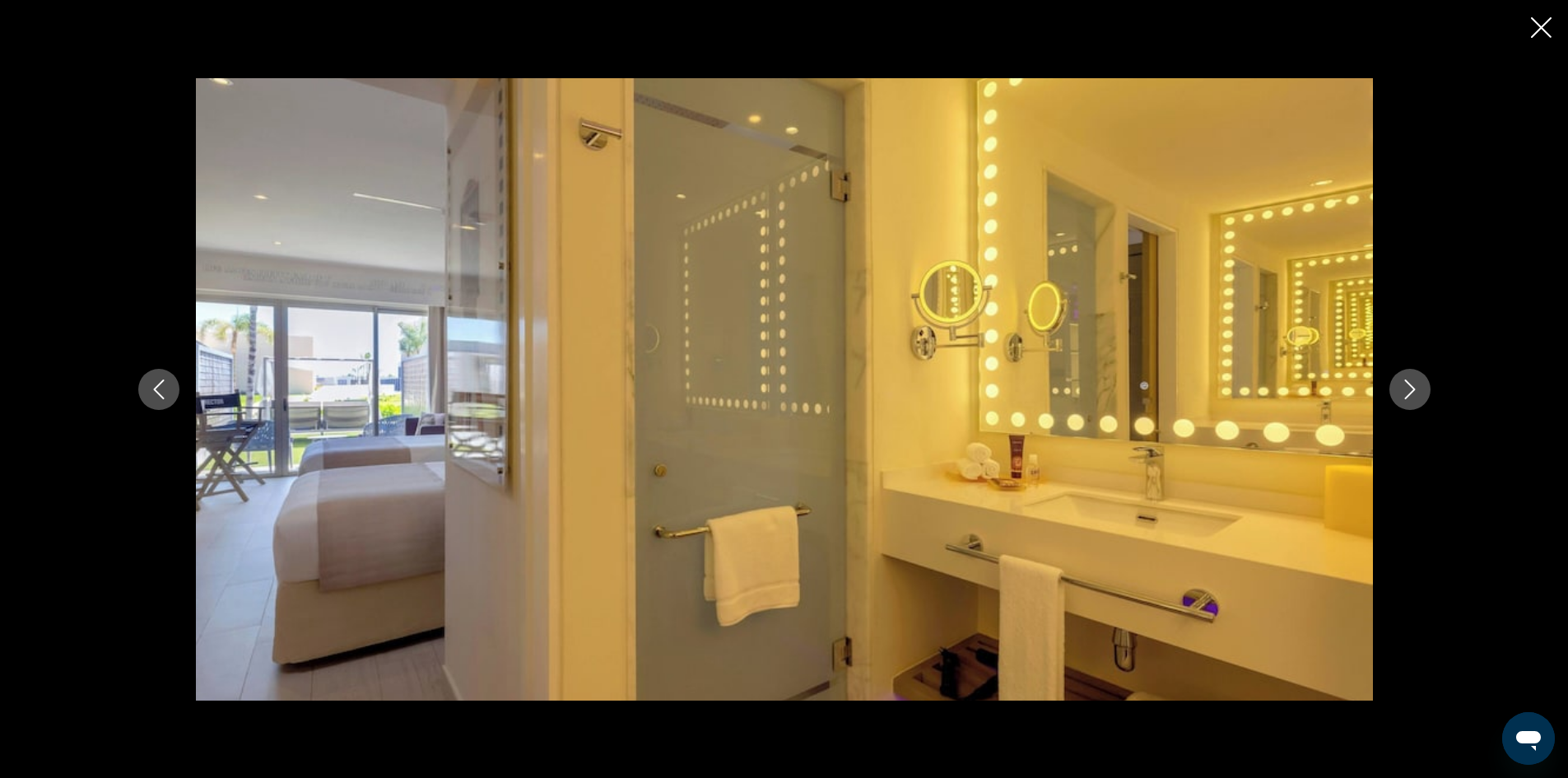
click at [1418, 384] on icon "Next image" at bounding box center [1410, 389] width 20 height 20
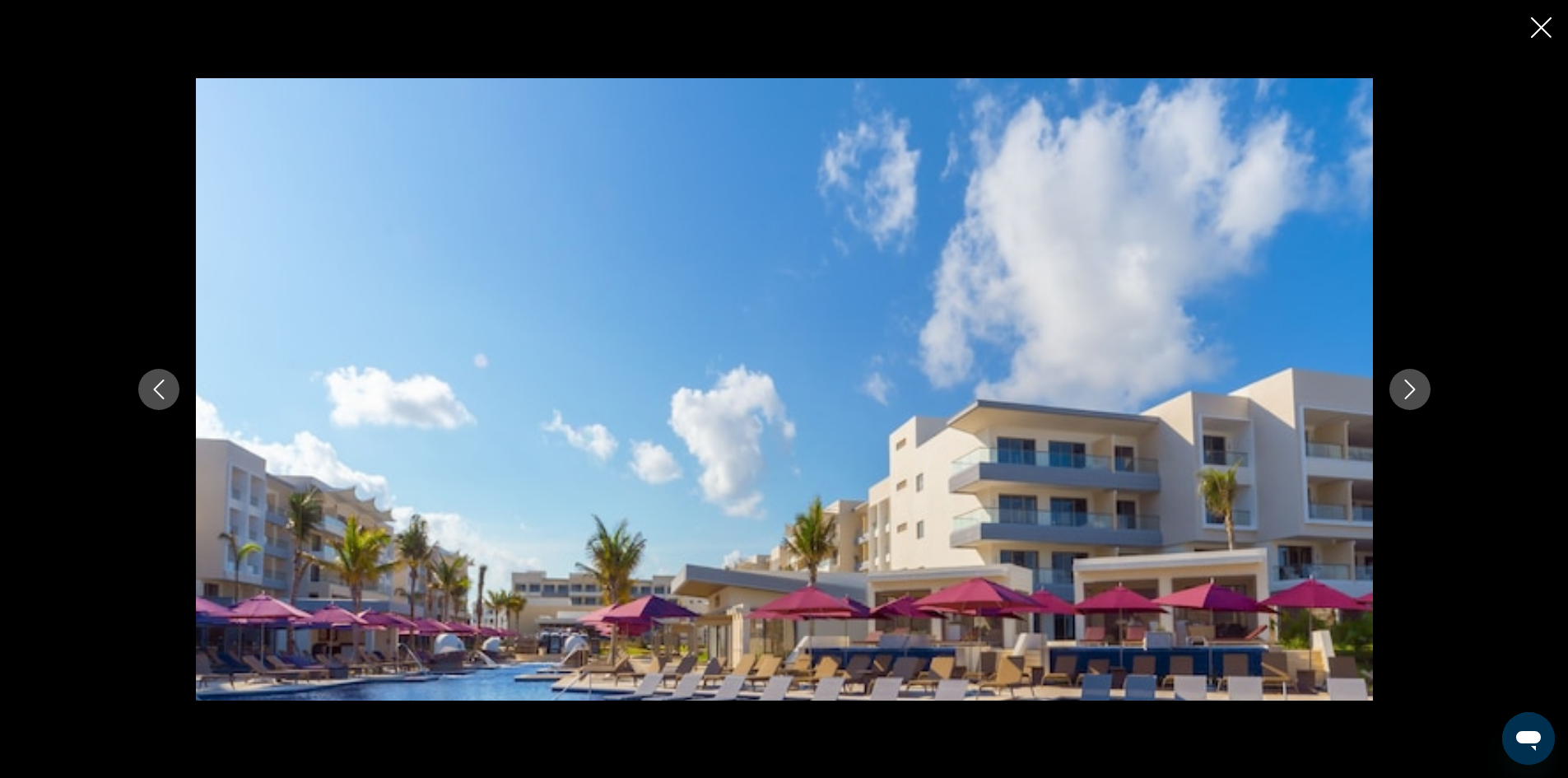
click at [1418, 384] on icon "Next image" at bounding box center [1410, 389] width 20 height 20
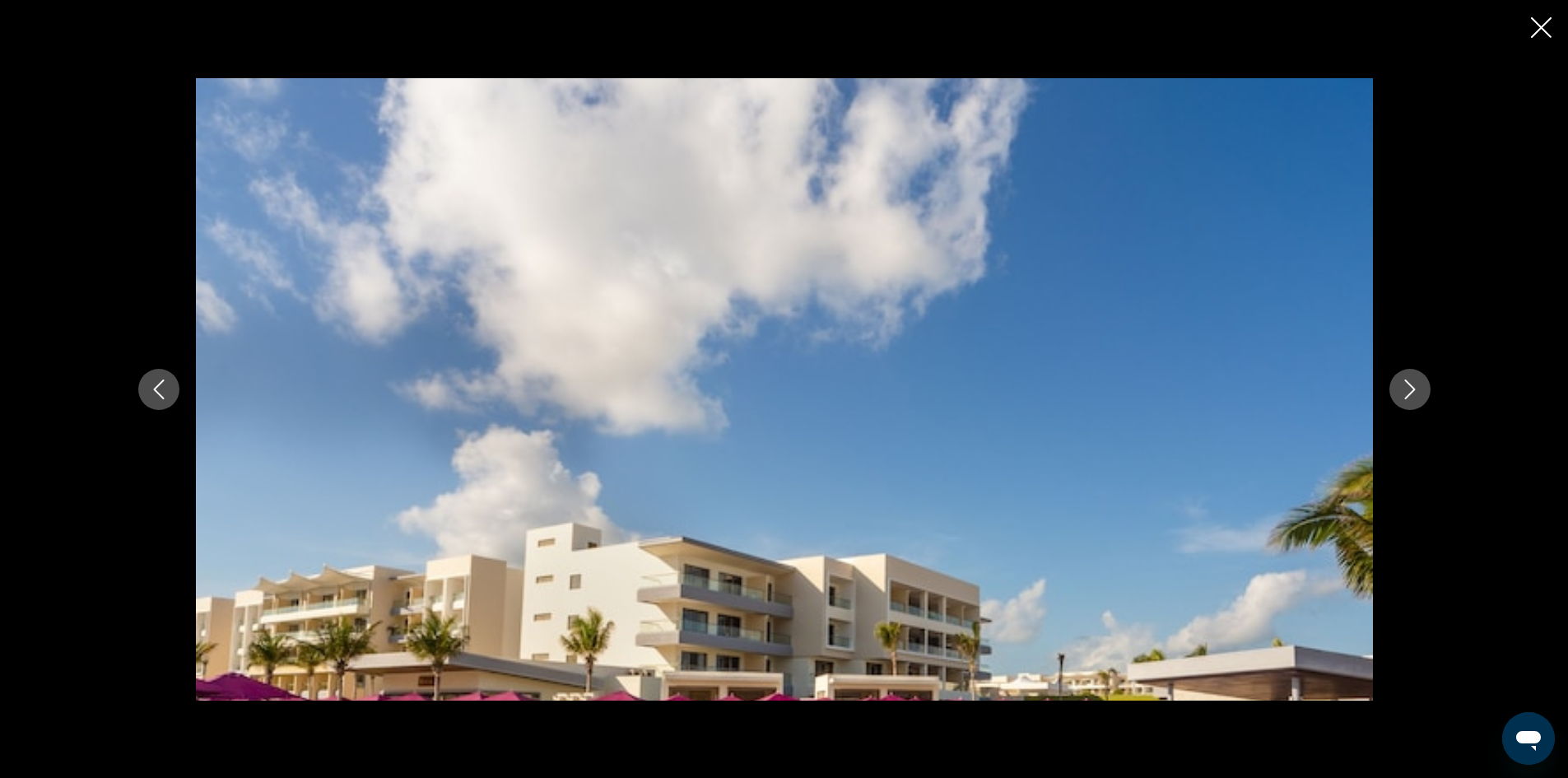
click at [1418, 384] on icon "Next image" at bounding box center [1410, 389] width 20 height 20
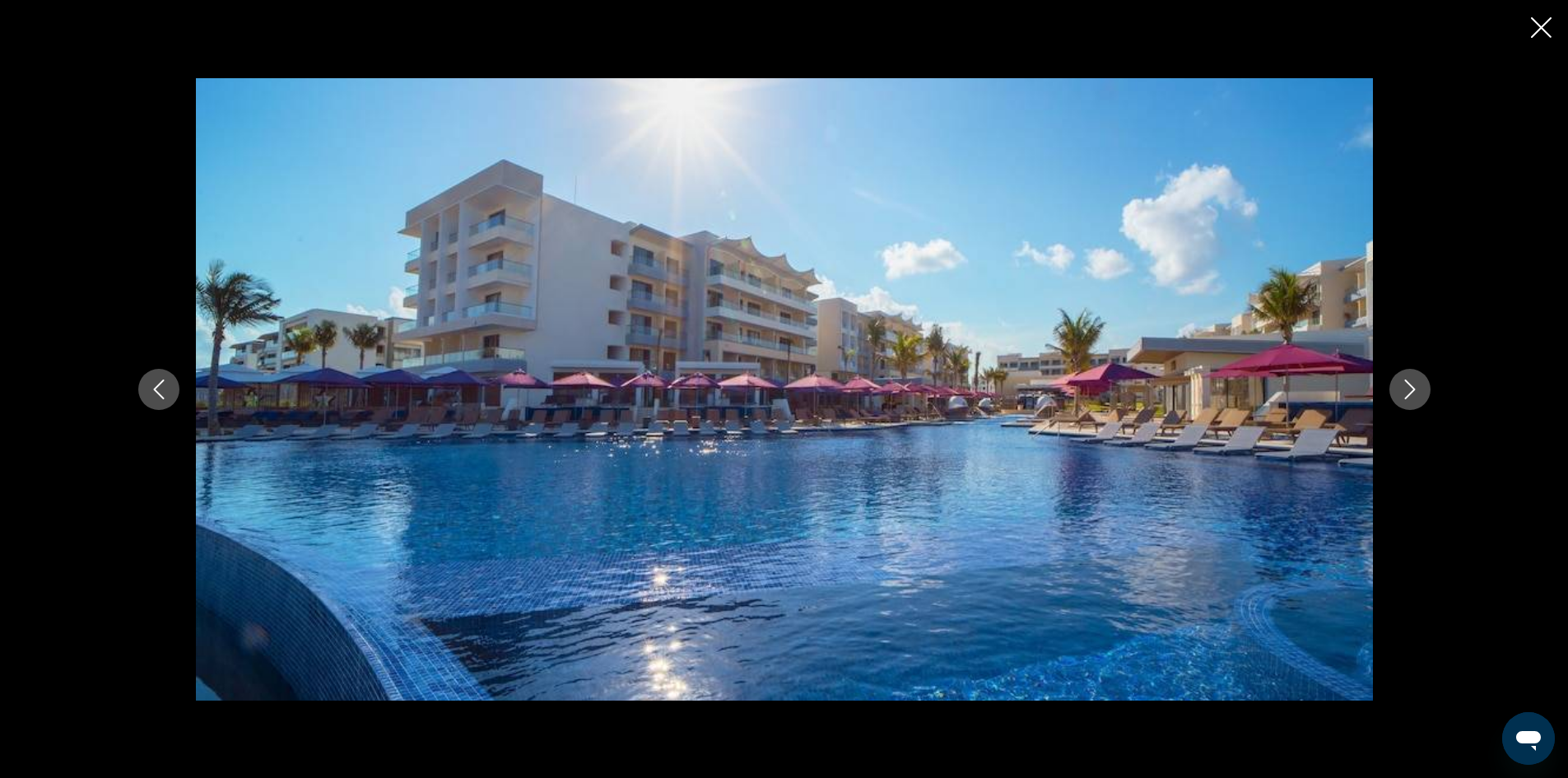
click at [1418, 384] on icon "Next image" at bounding box center [1410, 389] width 20 height 20
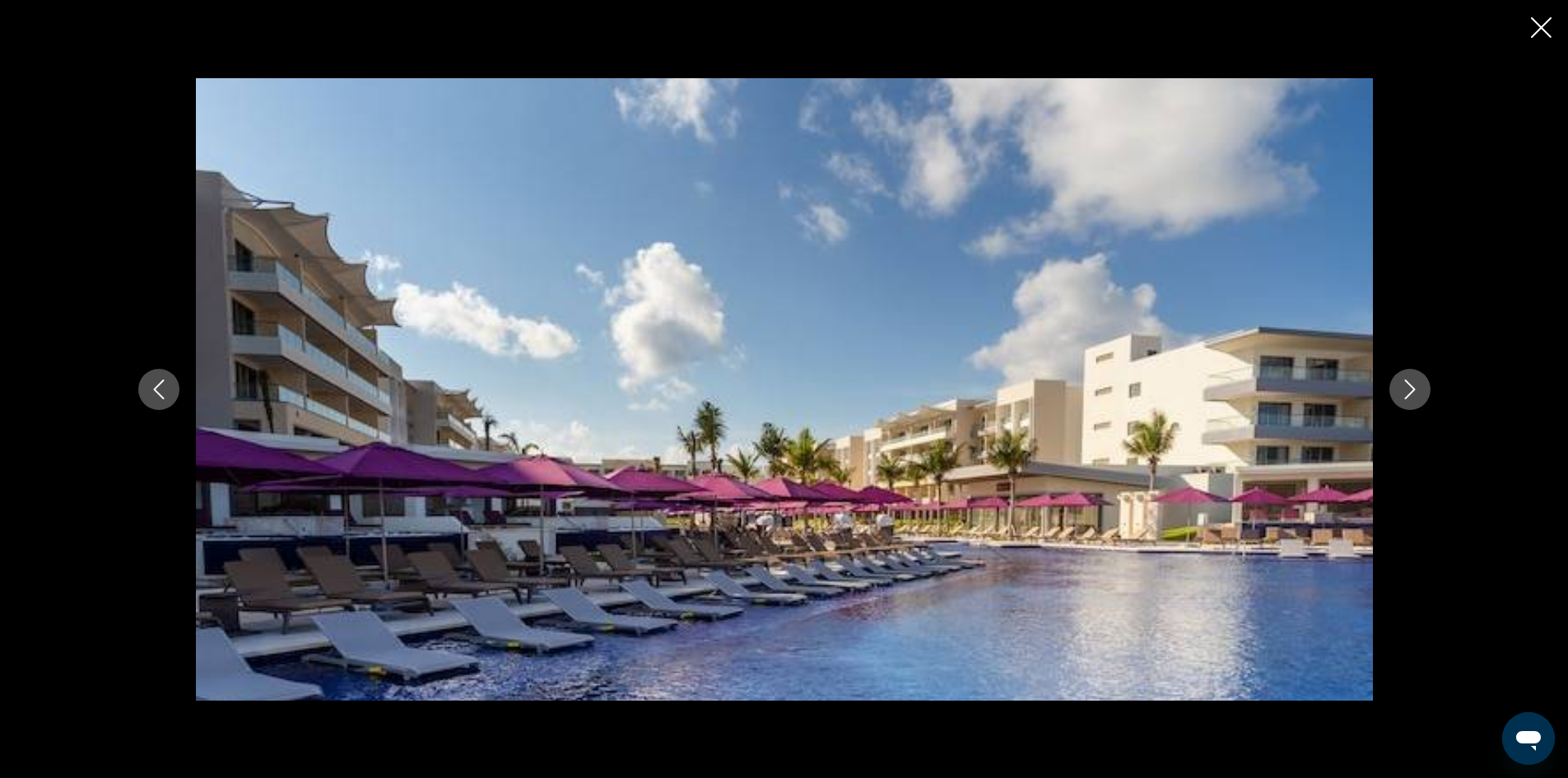
click at [1418, 384] on icon "Next image" at bounding box center [1410, 389] width 20 height 20
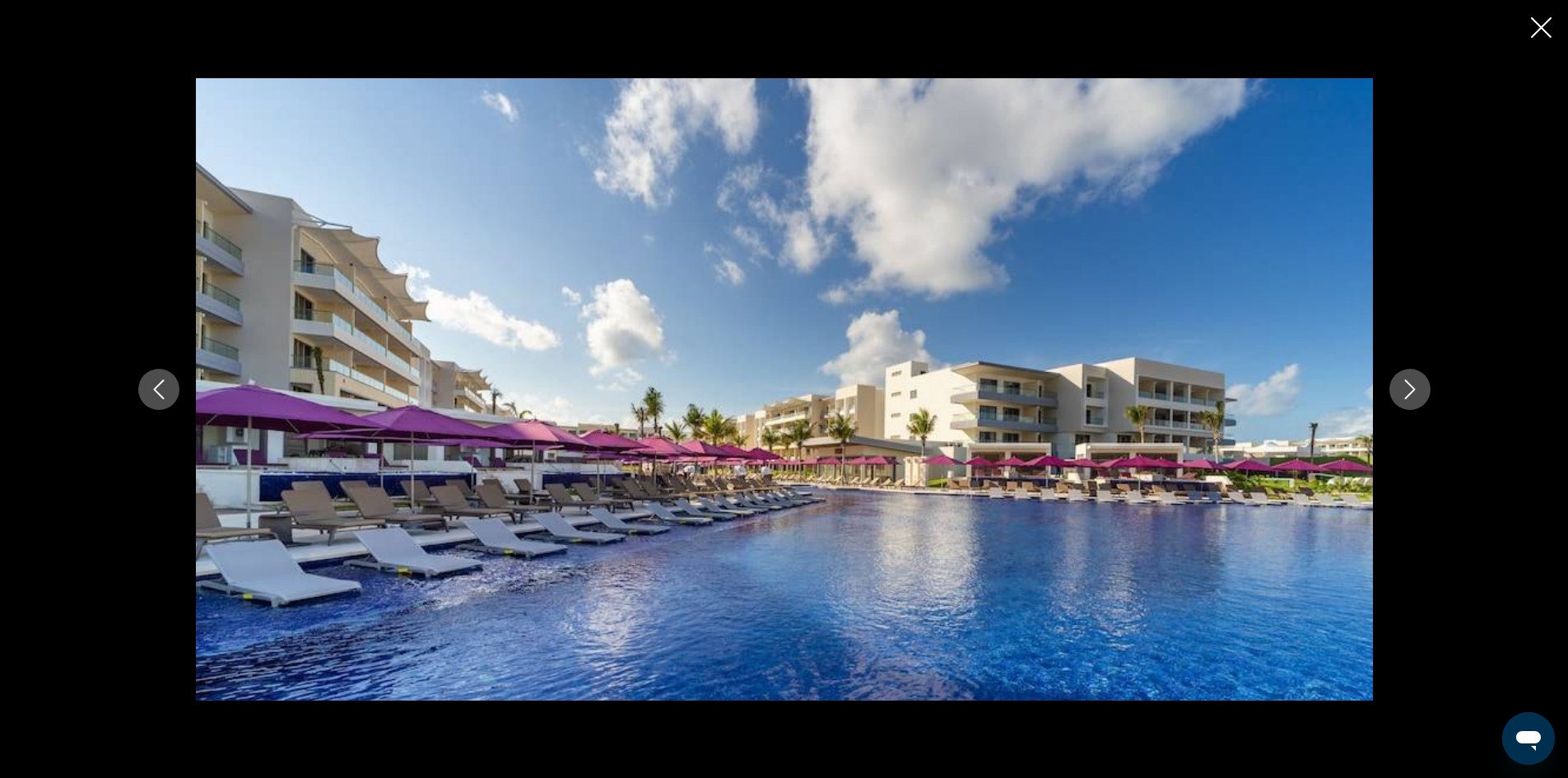
click at [1418, 384] on icon "Next image" at bounding box center [1410, 389] width 20 height 20
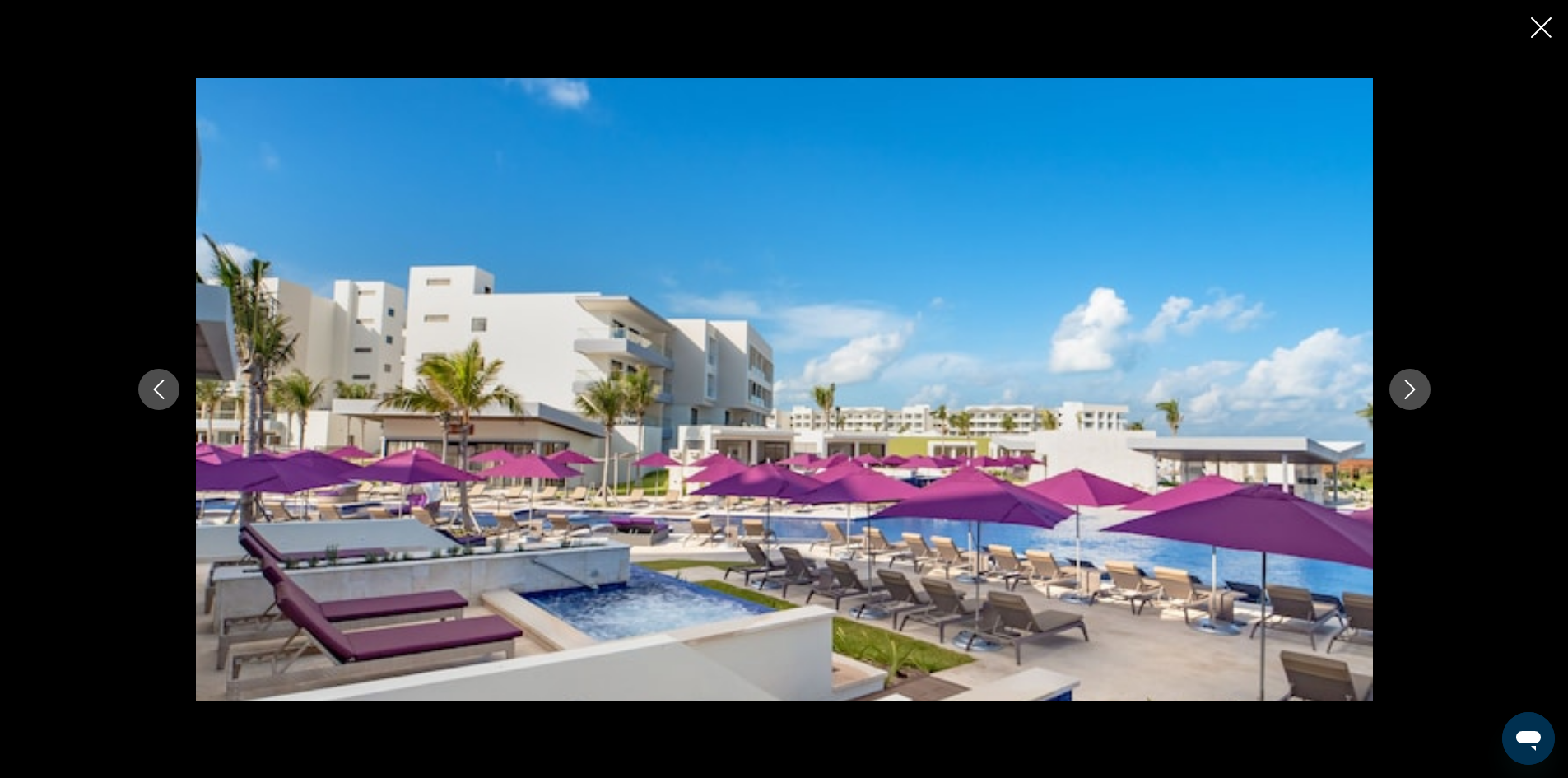
click at [1418, 384] on icon "Next image" at bounding box center [1410, 389] width 20 height 20
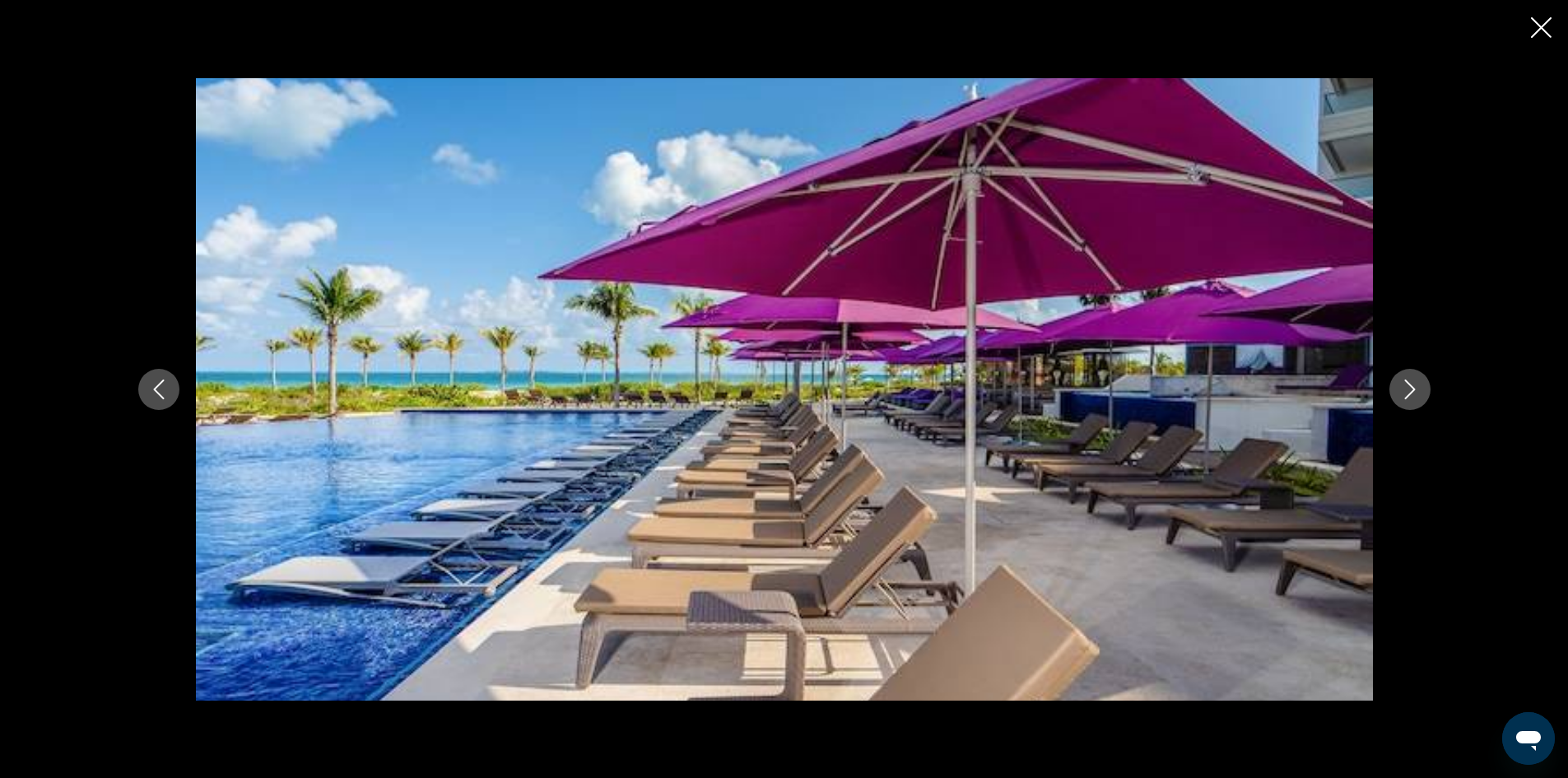
click at [1418, 384] on icon "Next image" at bounding box center [1410, 389] width 20 height 20
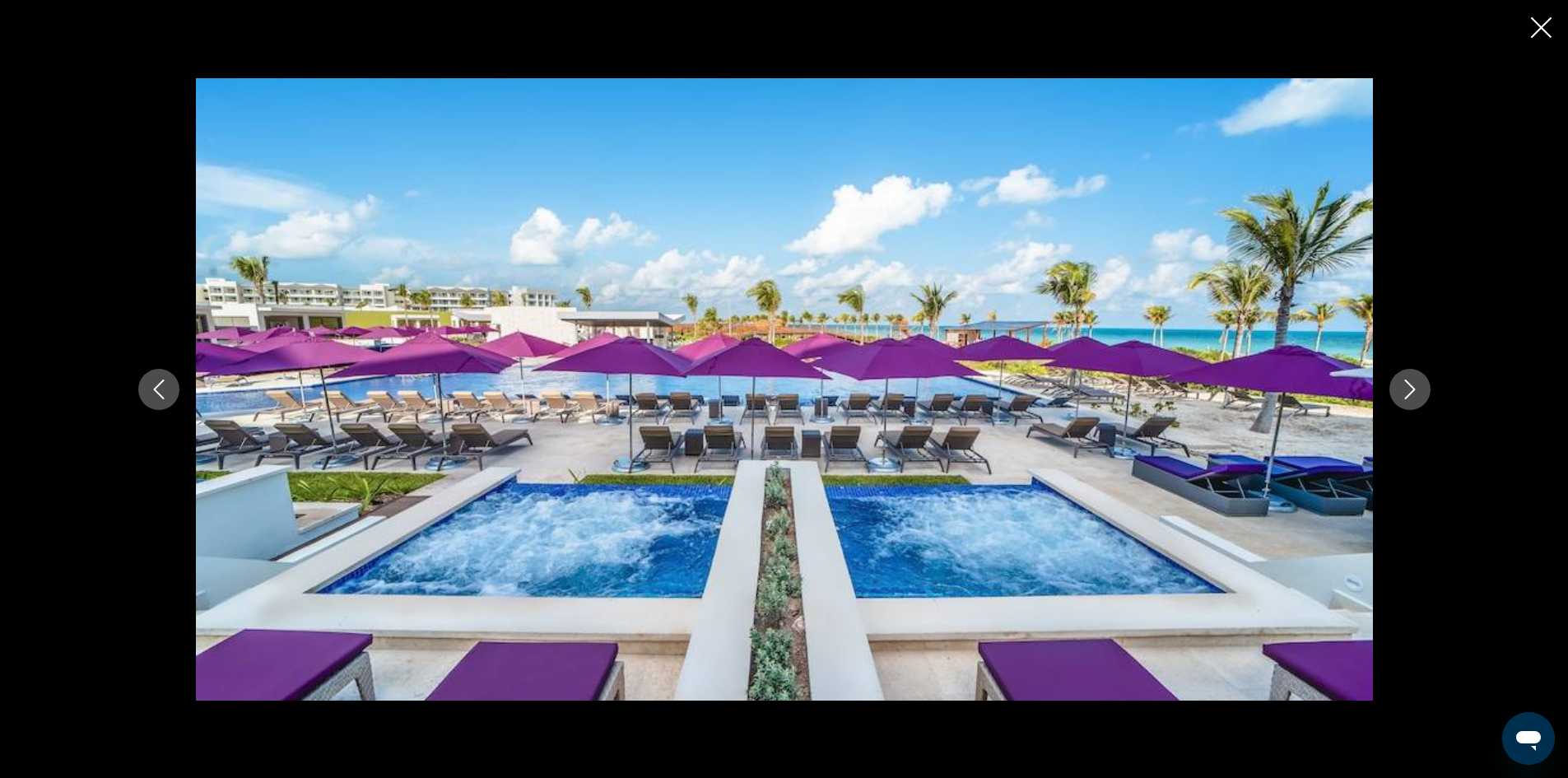
click at [1418, 384] on icon "Next image" at bounding box center [1410, 389] width 20 height 20
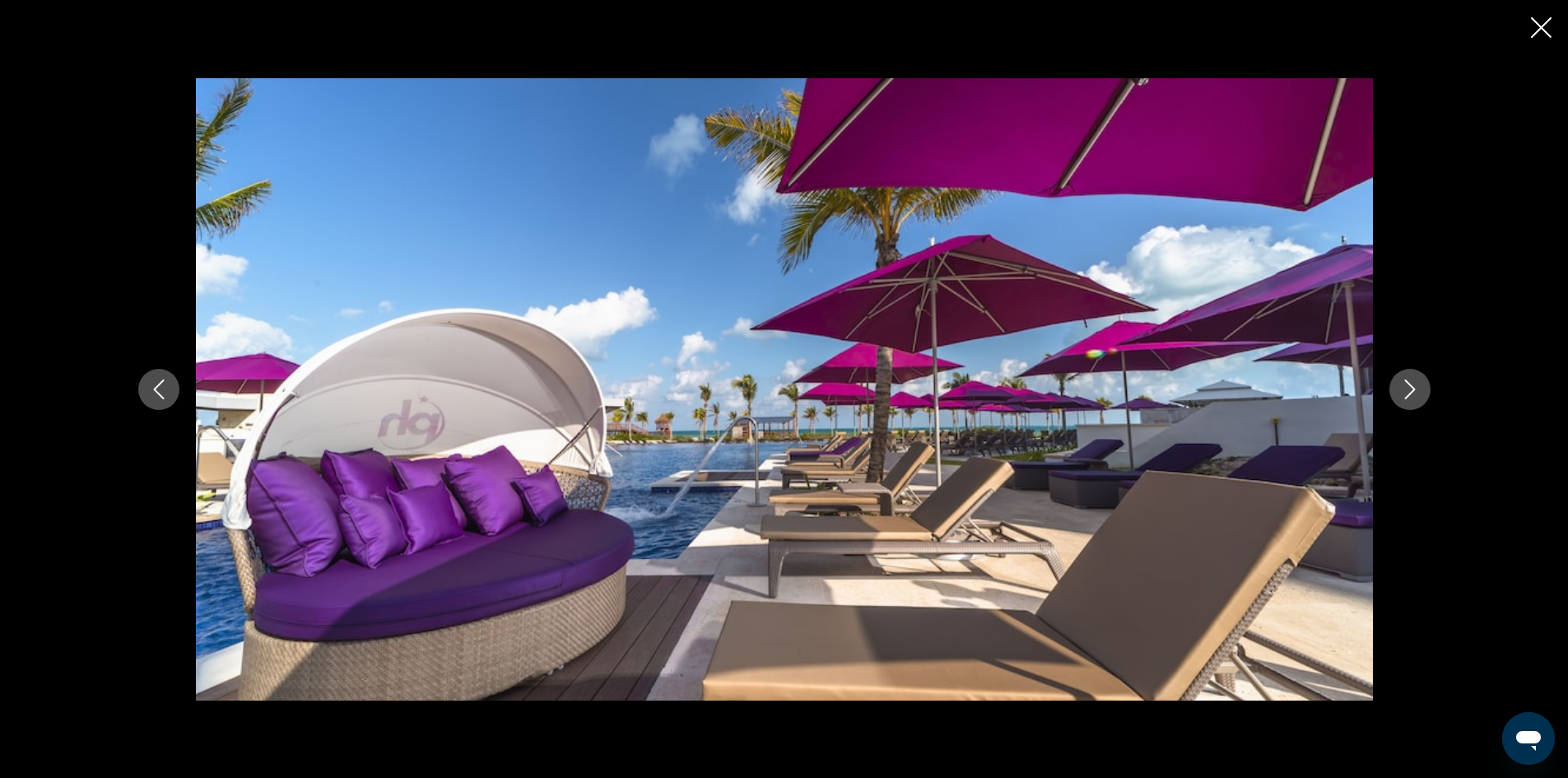
click at [1418, 384] on icon "Next image" at bounding box center [1410, 389] width 20 height 20
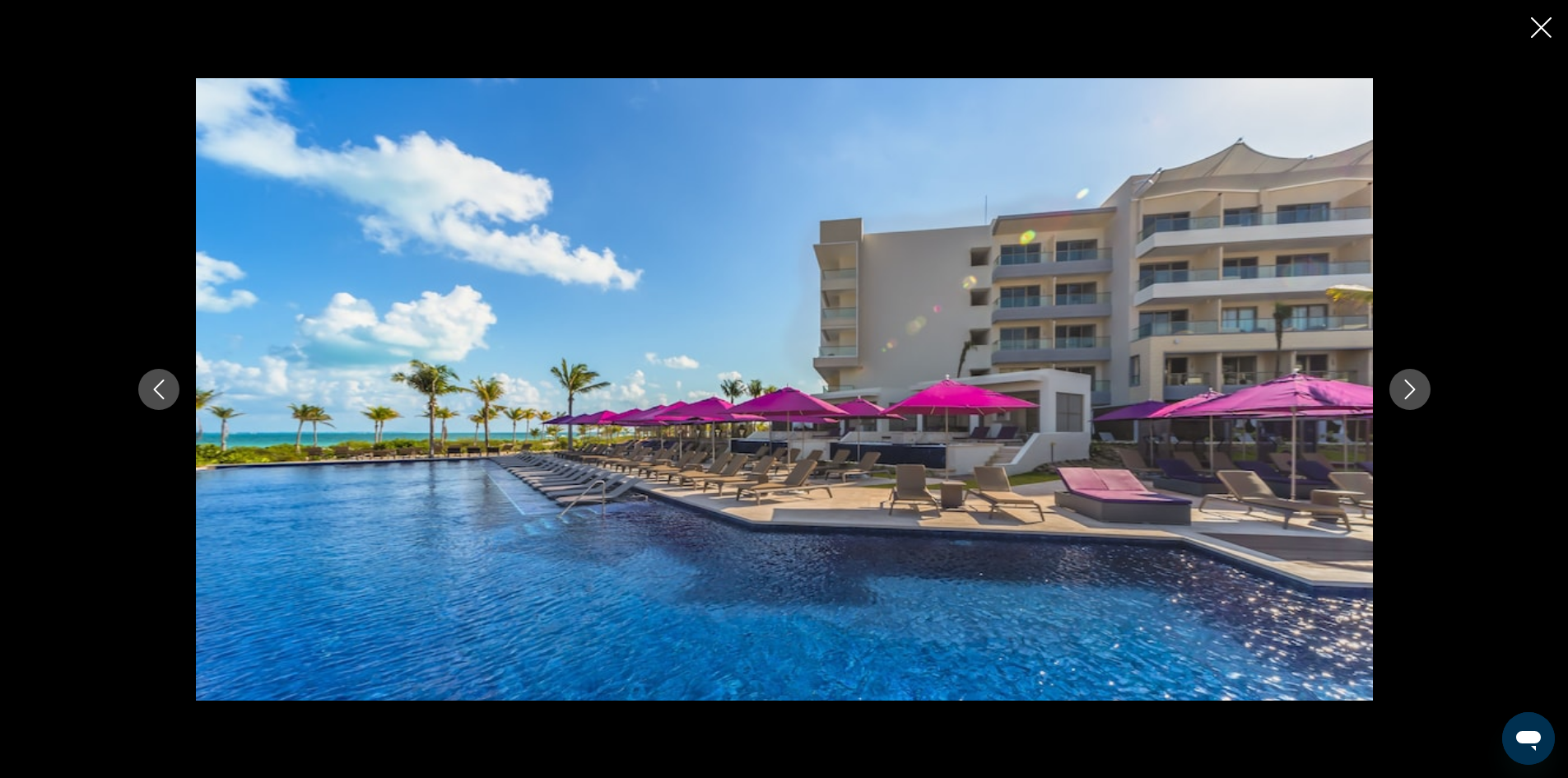
click at [1418, 384] on icon "Next image" at bounding box center [1410, 389] width 20 height 20
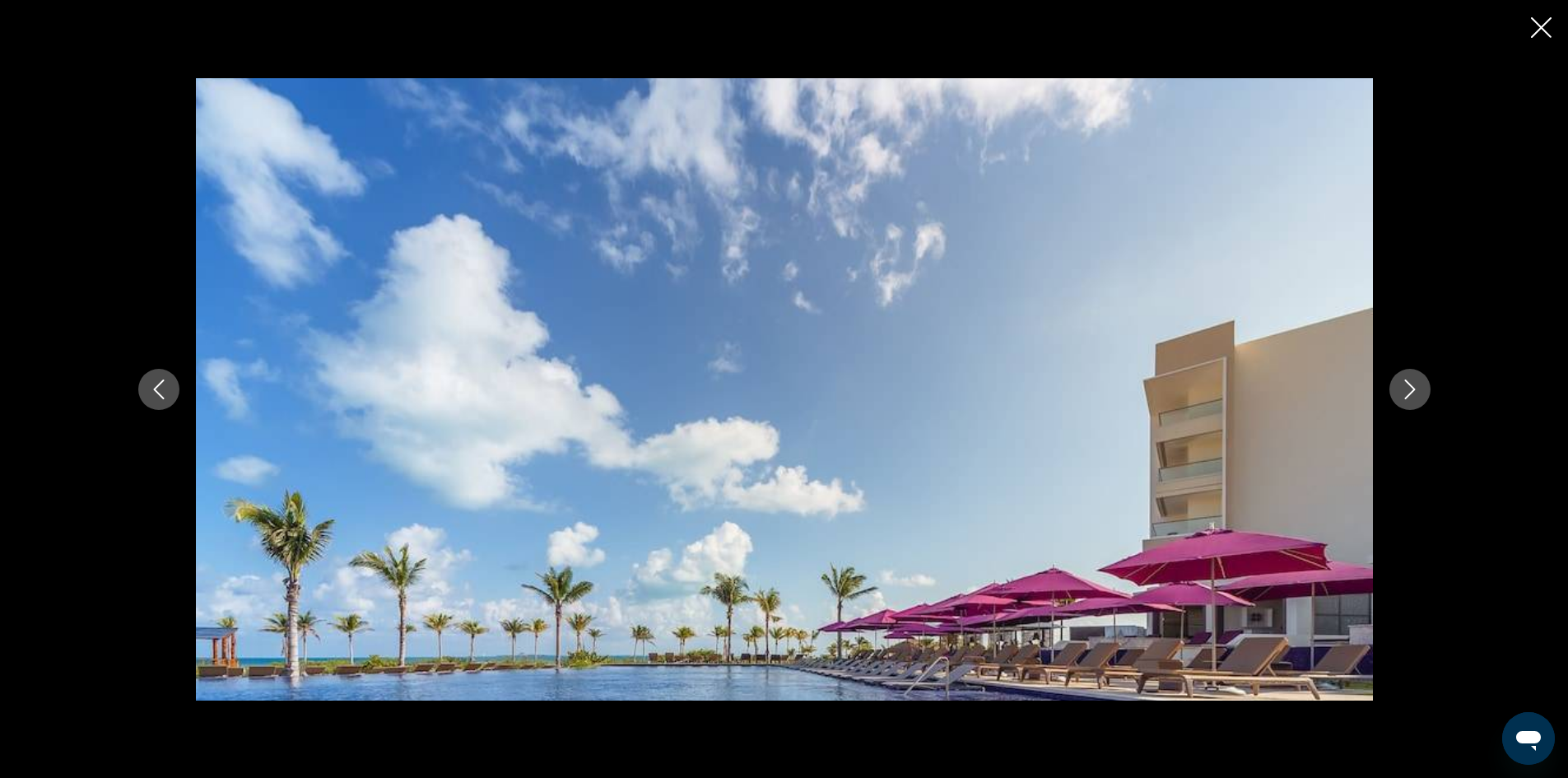
click at [1418, 384] on icon "Next image" at bounding box center [1410, 389] width 20 height 20
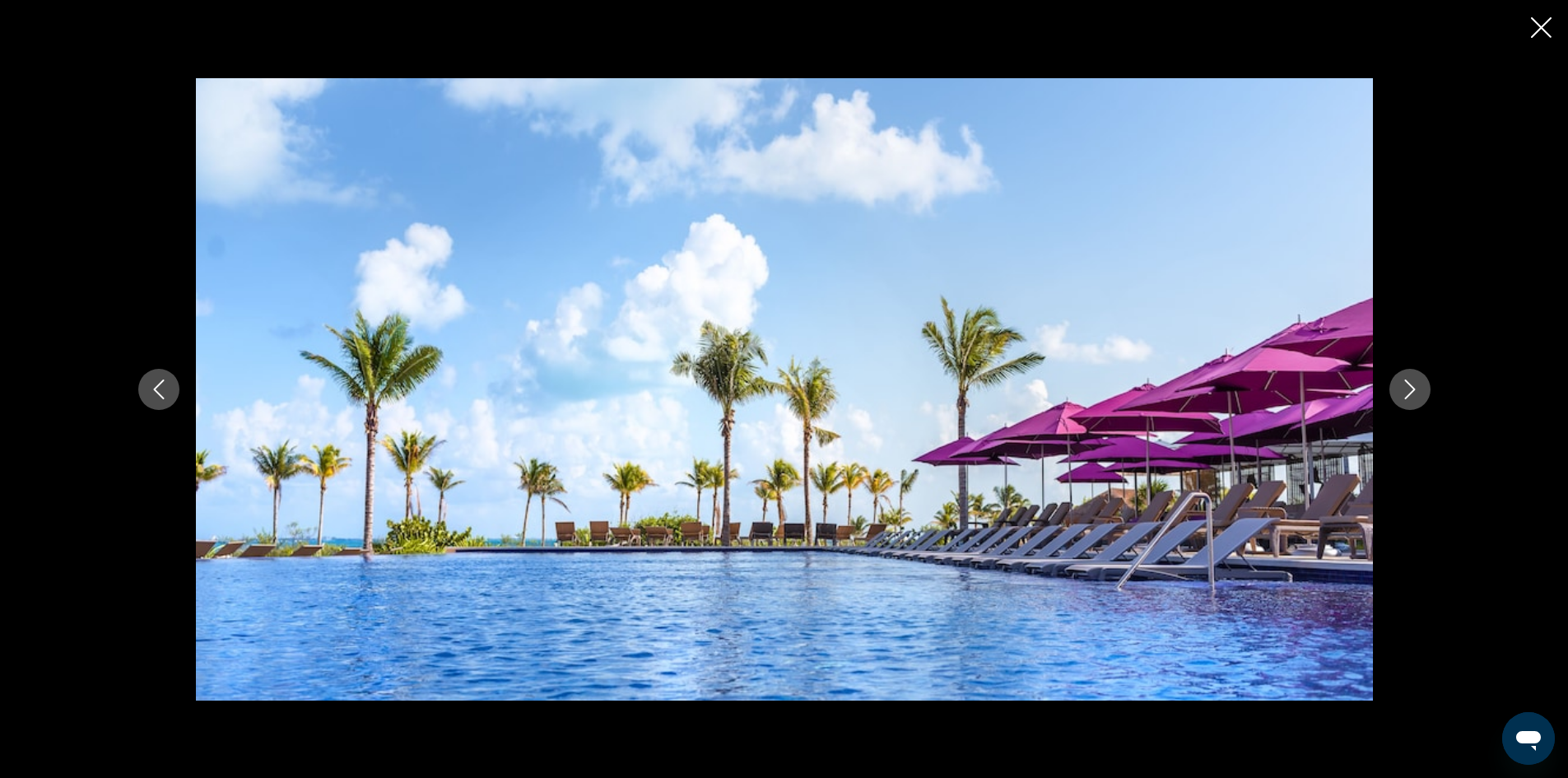
click at [1418, 384] on icon "Next image" at bounding box center [1410, 389] width 20 height 20
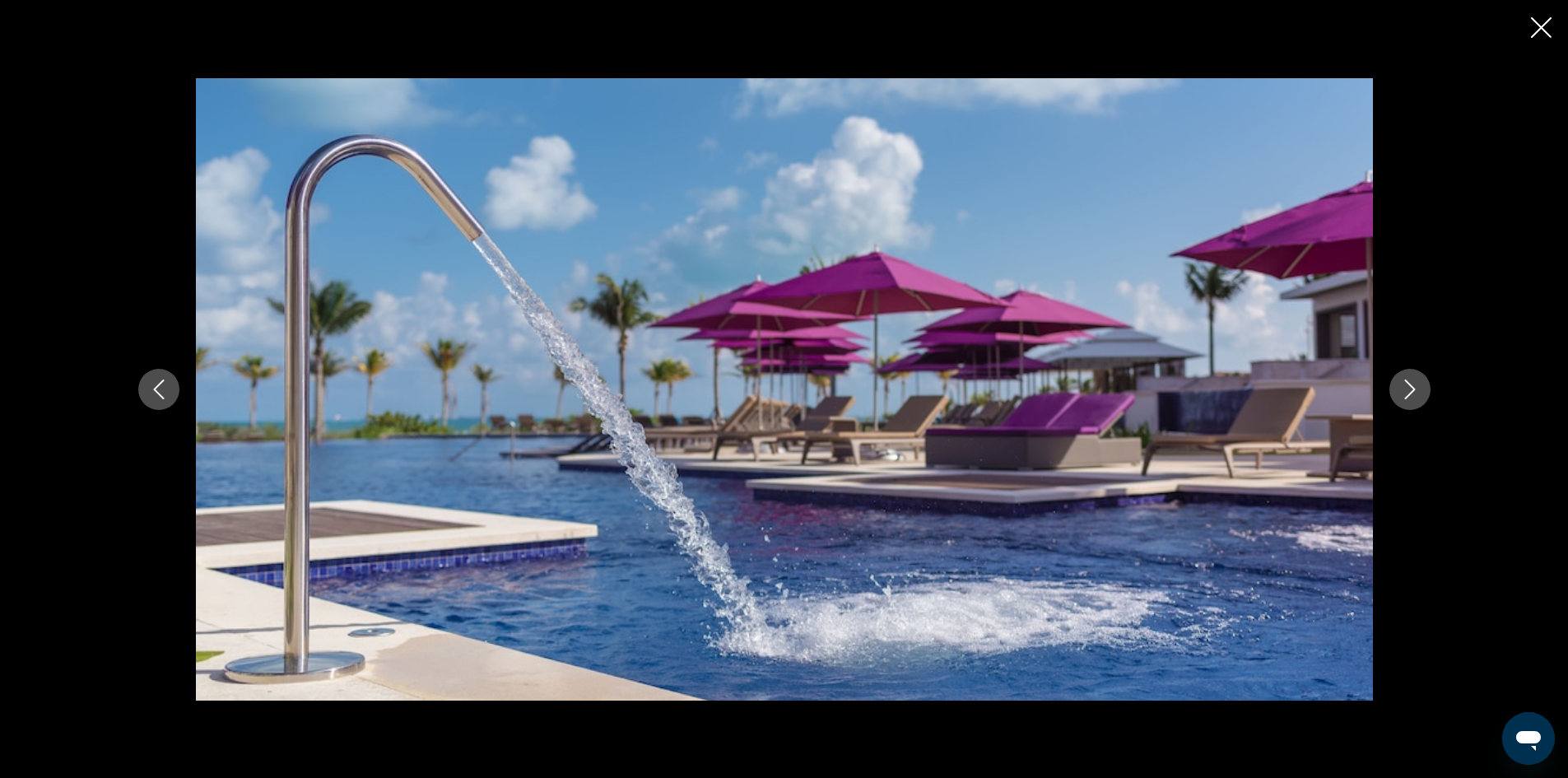
click at [1418, 384] on icon "Next image" at bounding box center [1410, 389] width 20 height 20
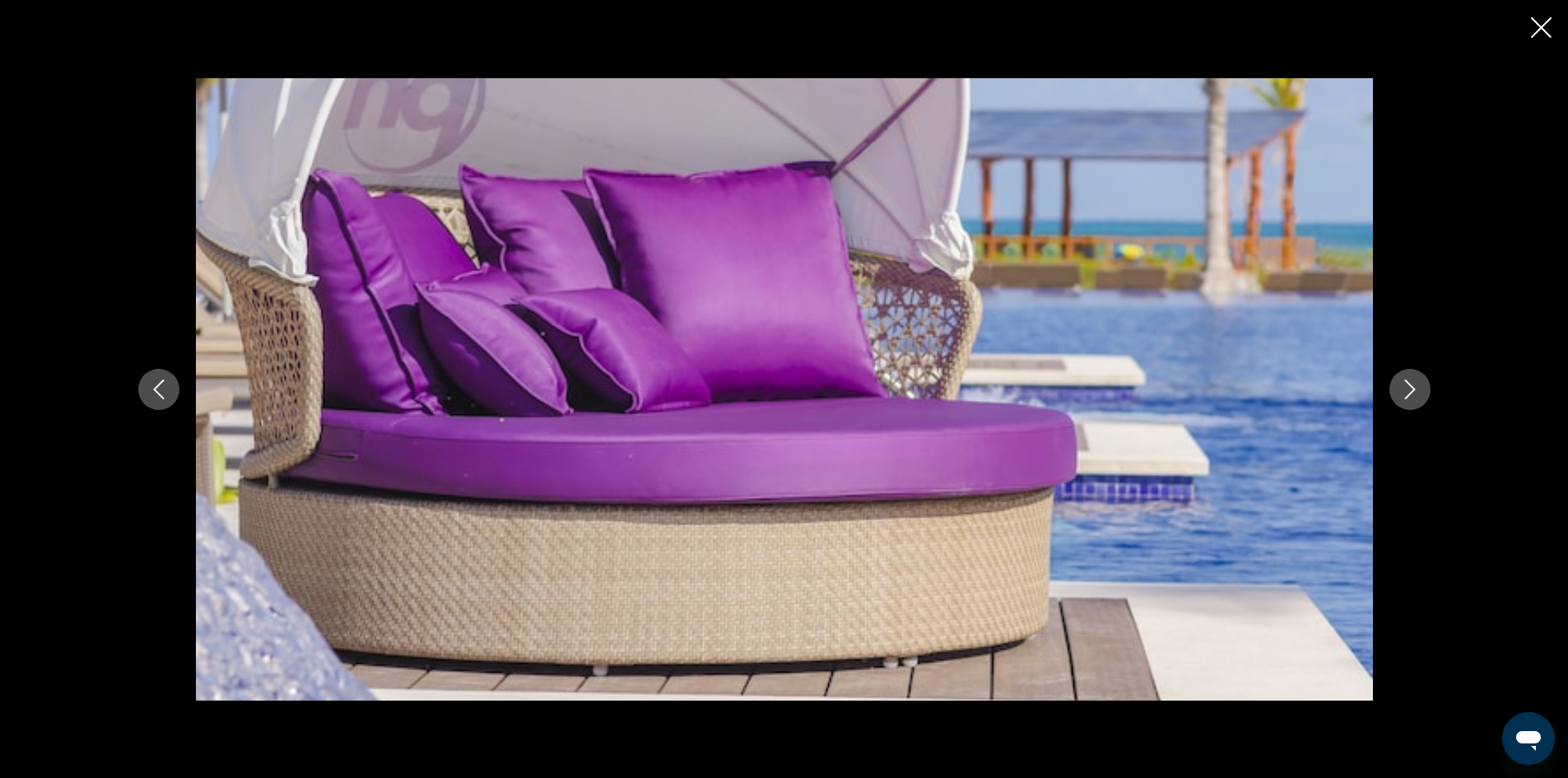
click at [1418, 384] on icon "Next image" at bounding box center [1410, 389] width 20 height 20
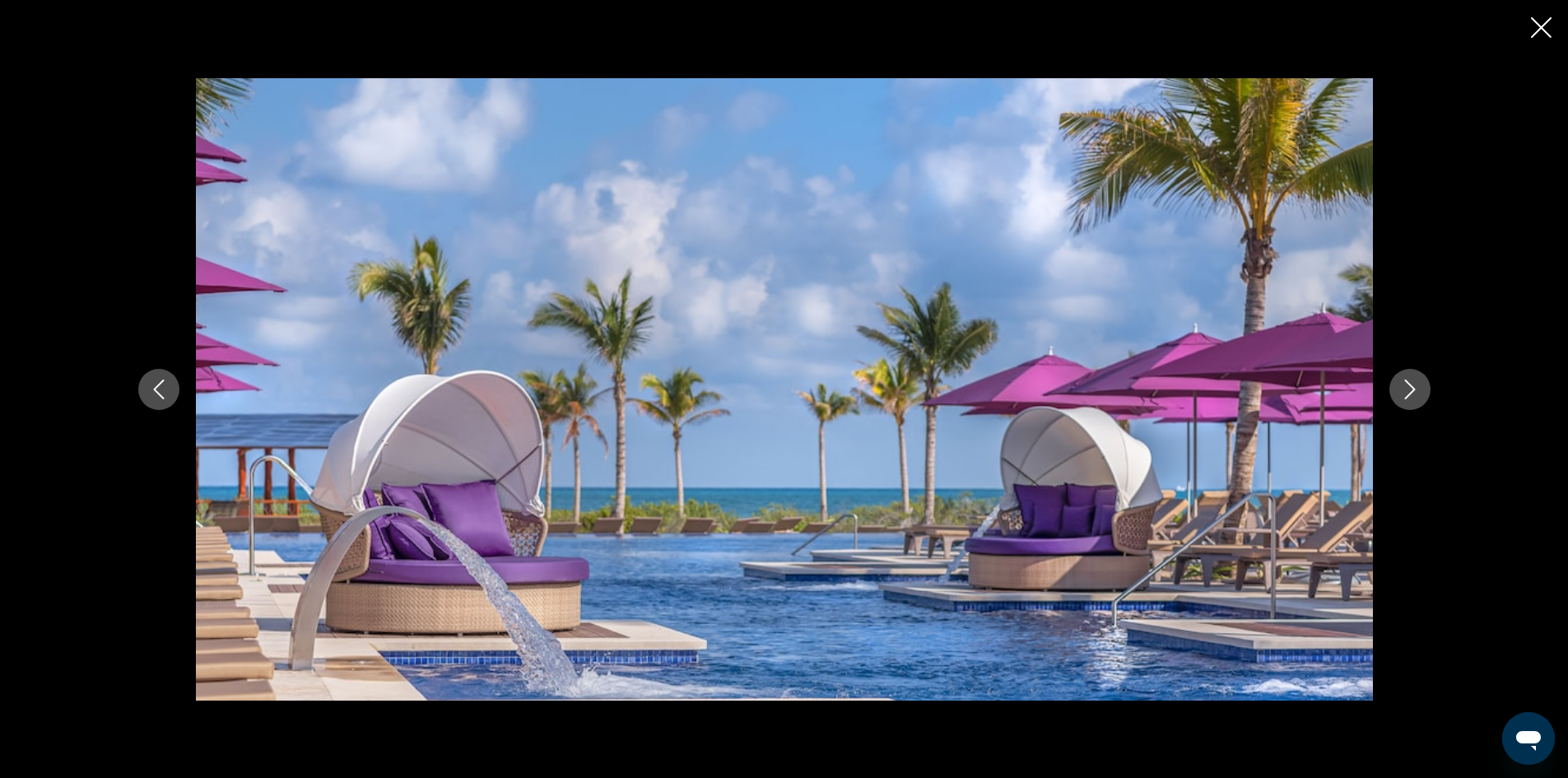
click at [1418, 384] on icon "Next image" at bounding box center [1410, 389] width 20 height 20
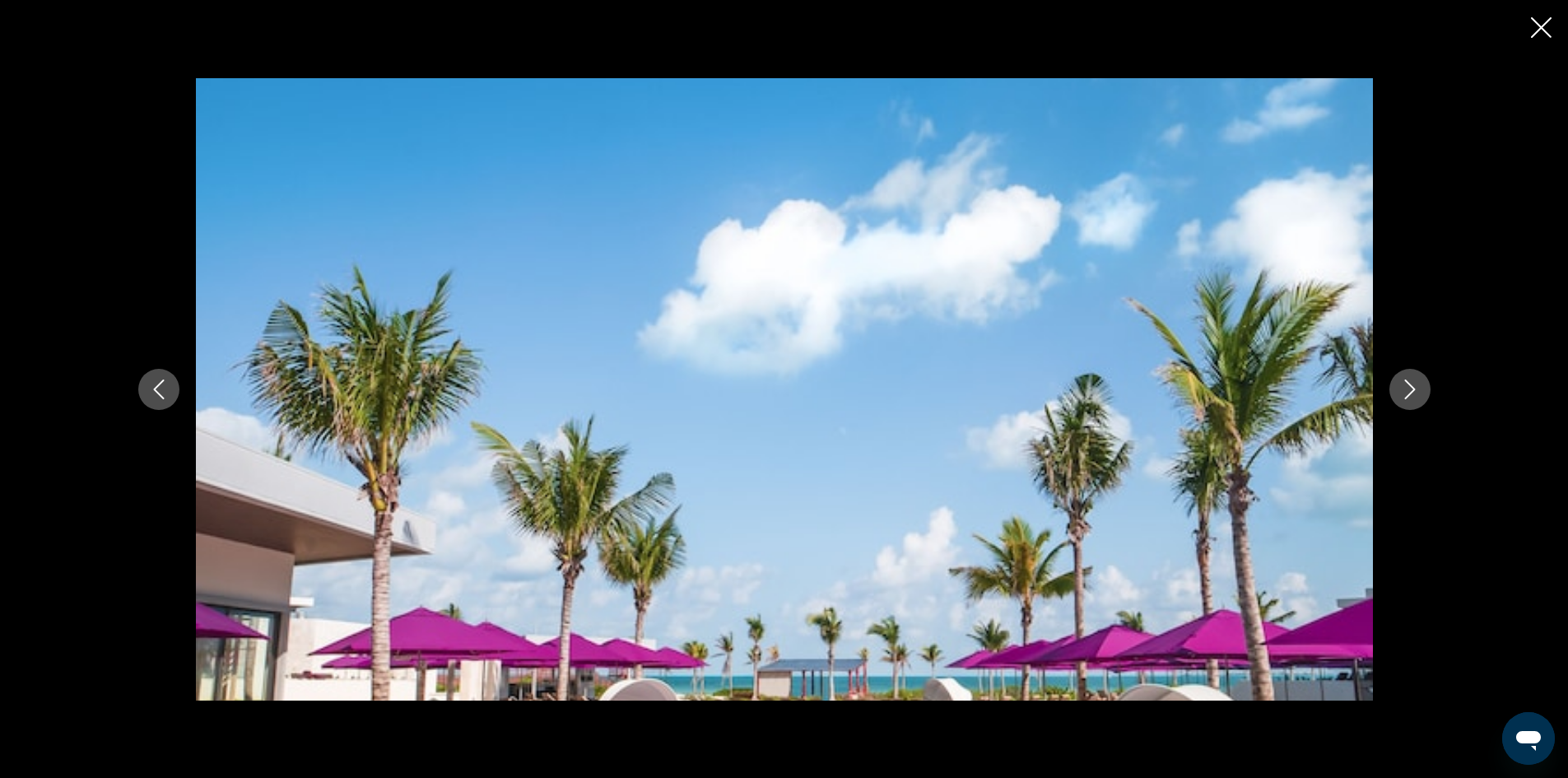
click at [1418, 384] on icon "Next image" at bounding box center [1410, 389] width 20 height 20
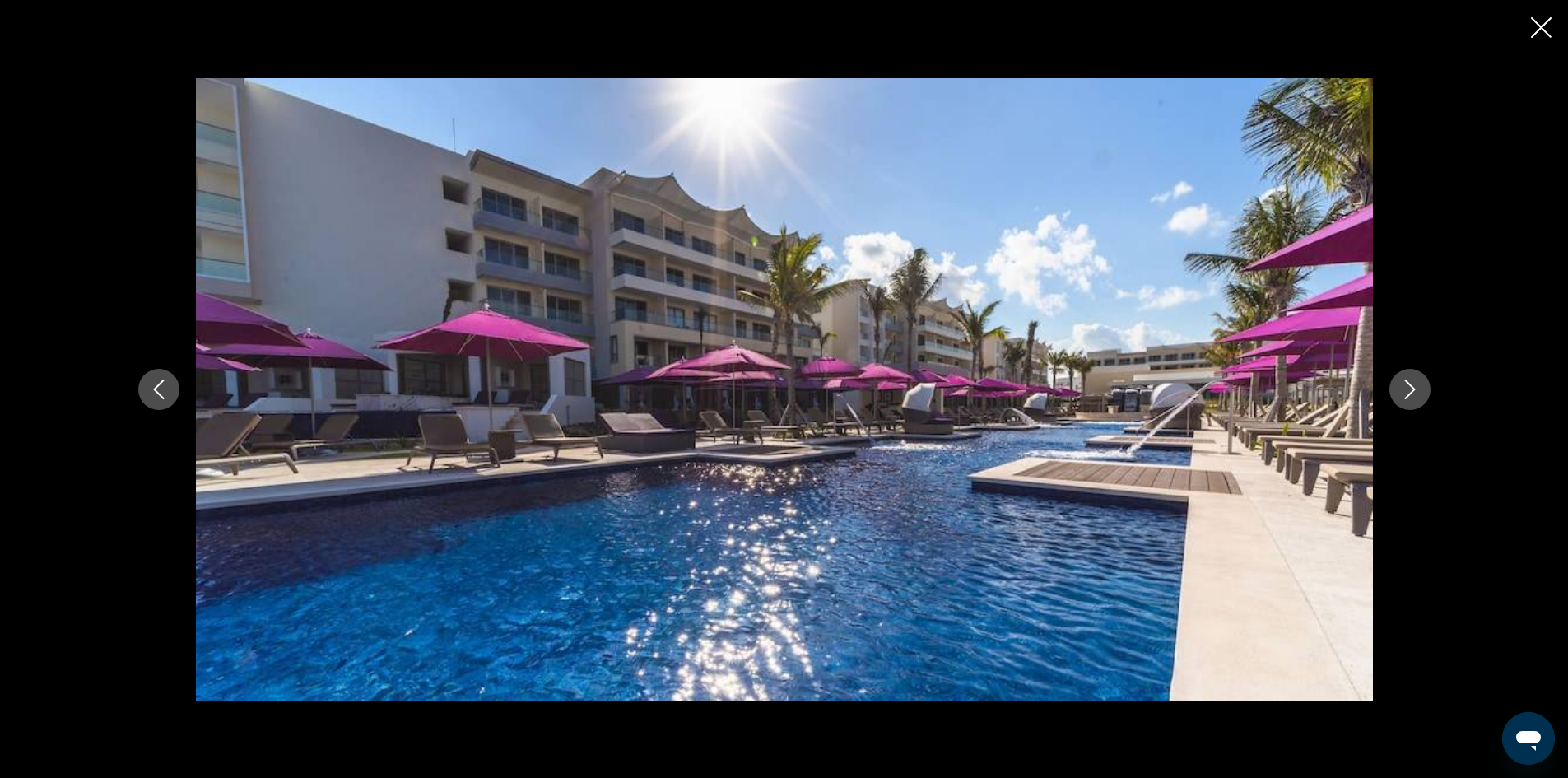
click at [1418, 384] on icon "Next image" at bounding box center [1410, 389] width 20 height 20
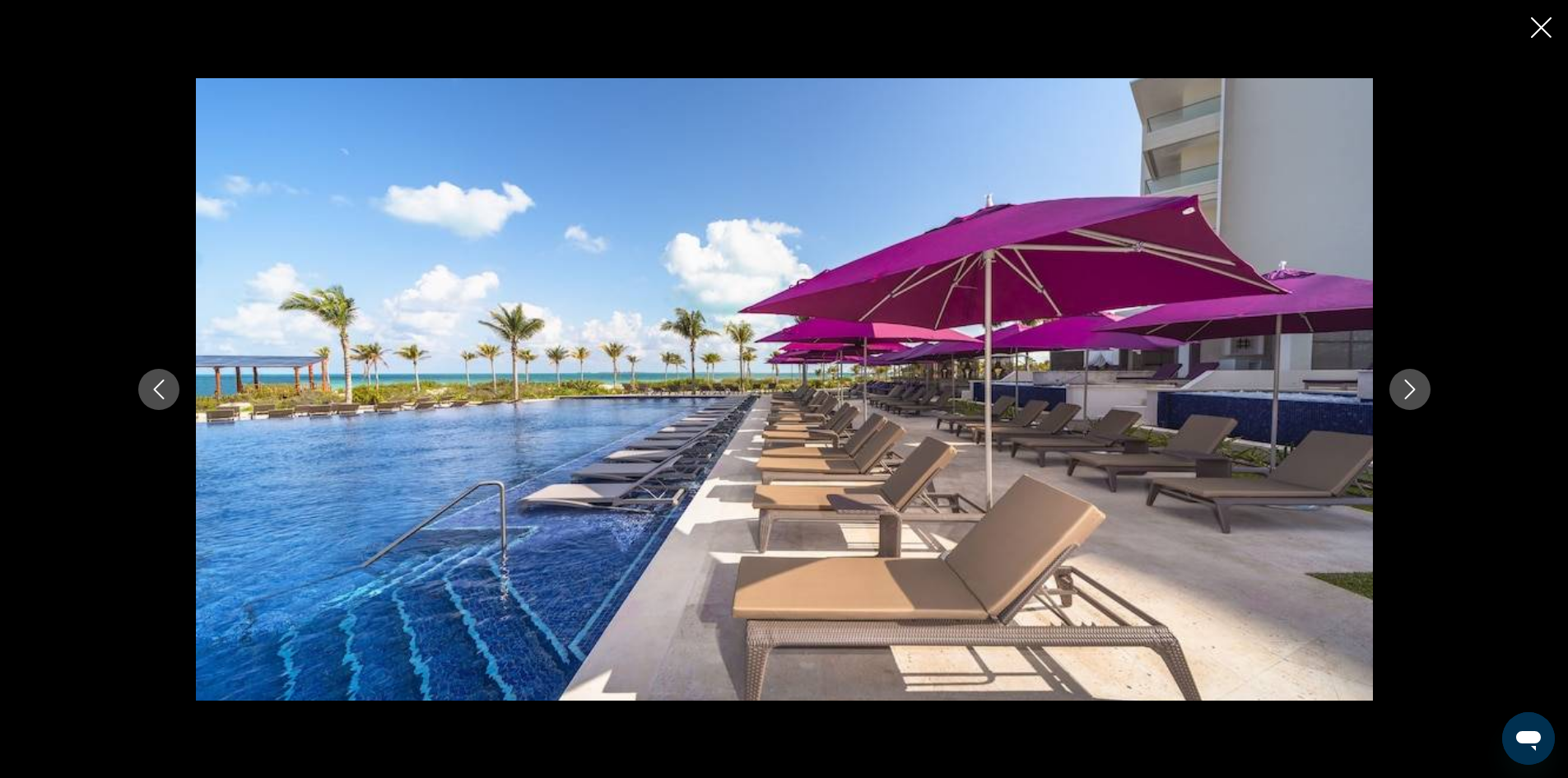
click at [1418, 384] on icon "Next image" at bounding box center [1410, 389] width 20 height 20
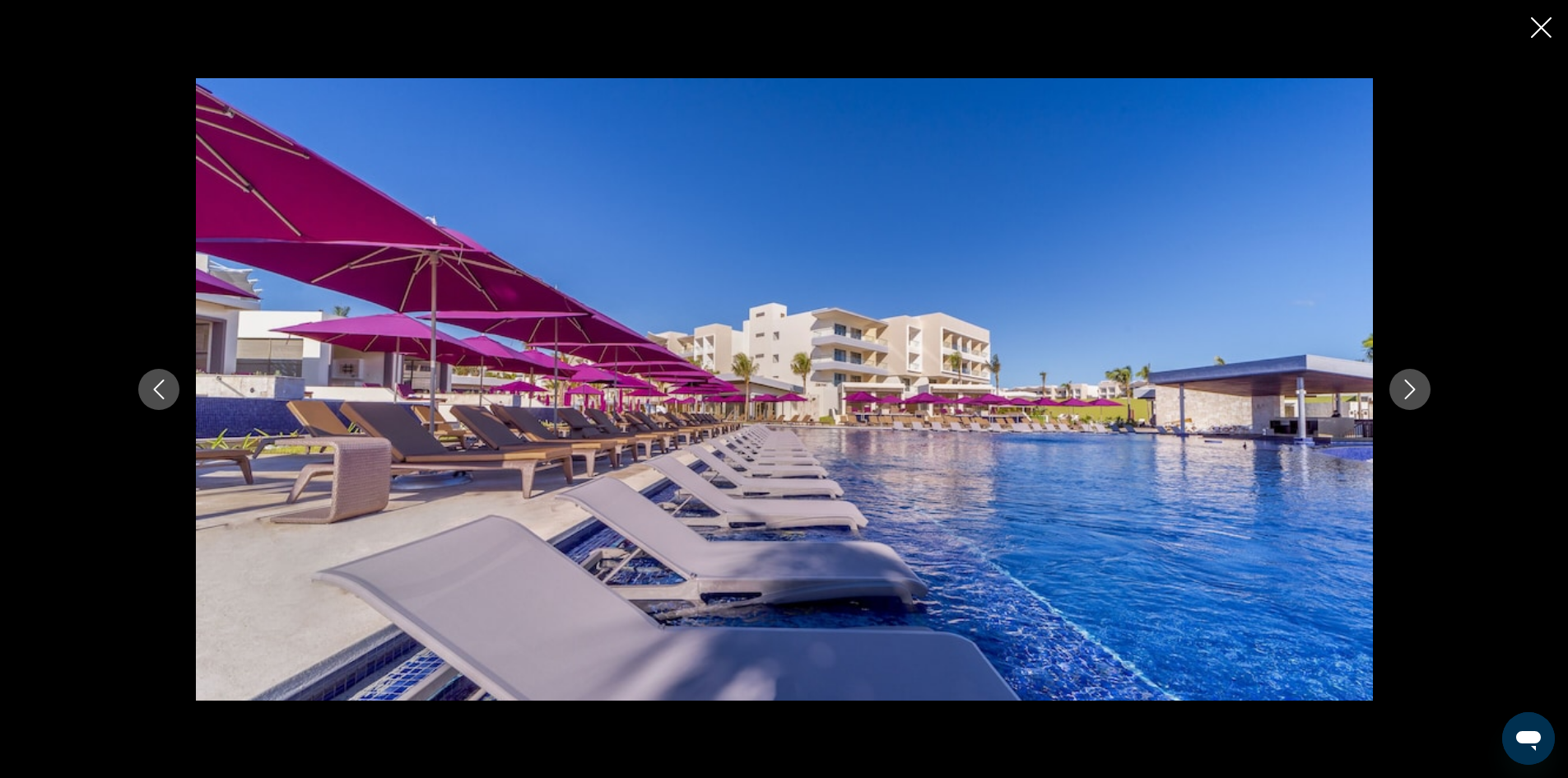
click at [1418, 384] on icon "Next image" at bounding box center [1410, 389] width 20 height 20
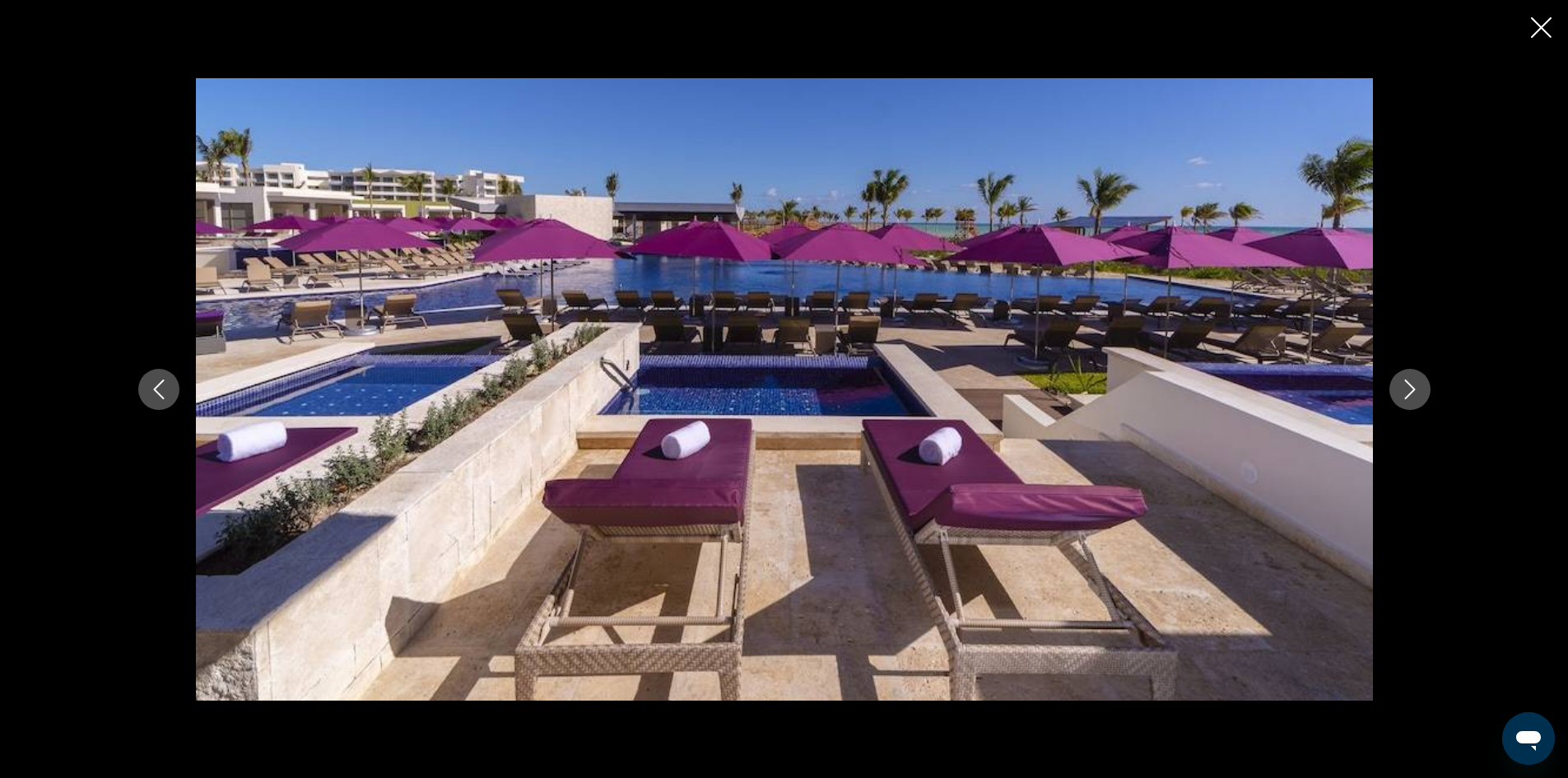
click at [1418, 384] on icon "Next image" at bounding box center [1410, 389] width 20 height 20
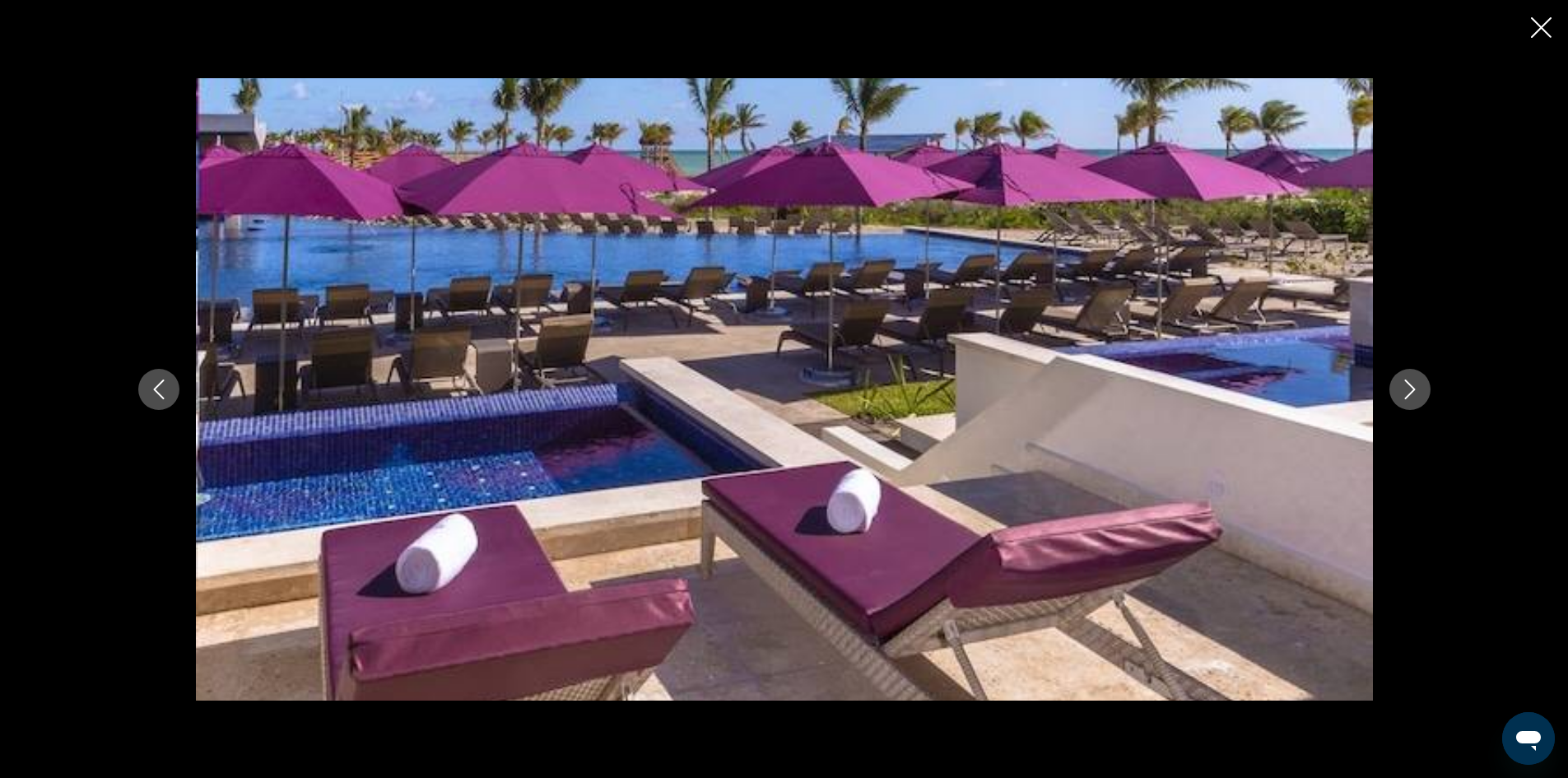
click at [1418, 384] on icon "Next image" at bounding box center [1410, 389] width 20 height 20
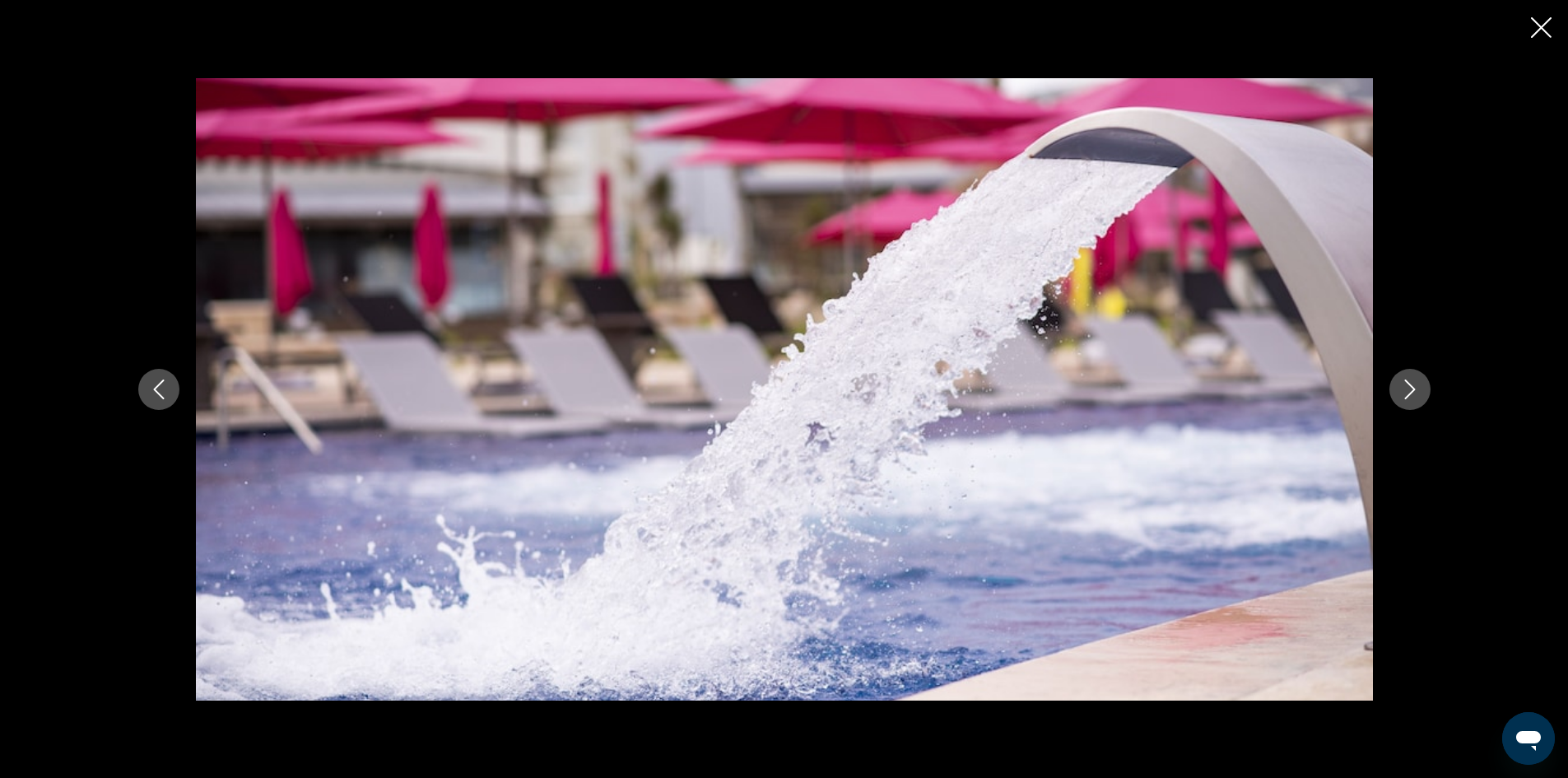
click at [1418, 384] on icon "Next image" at bounding box center [1410, 389] width 20 height 20
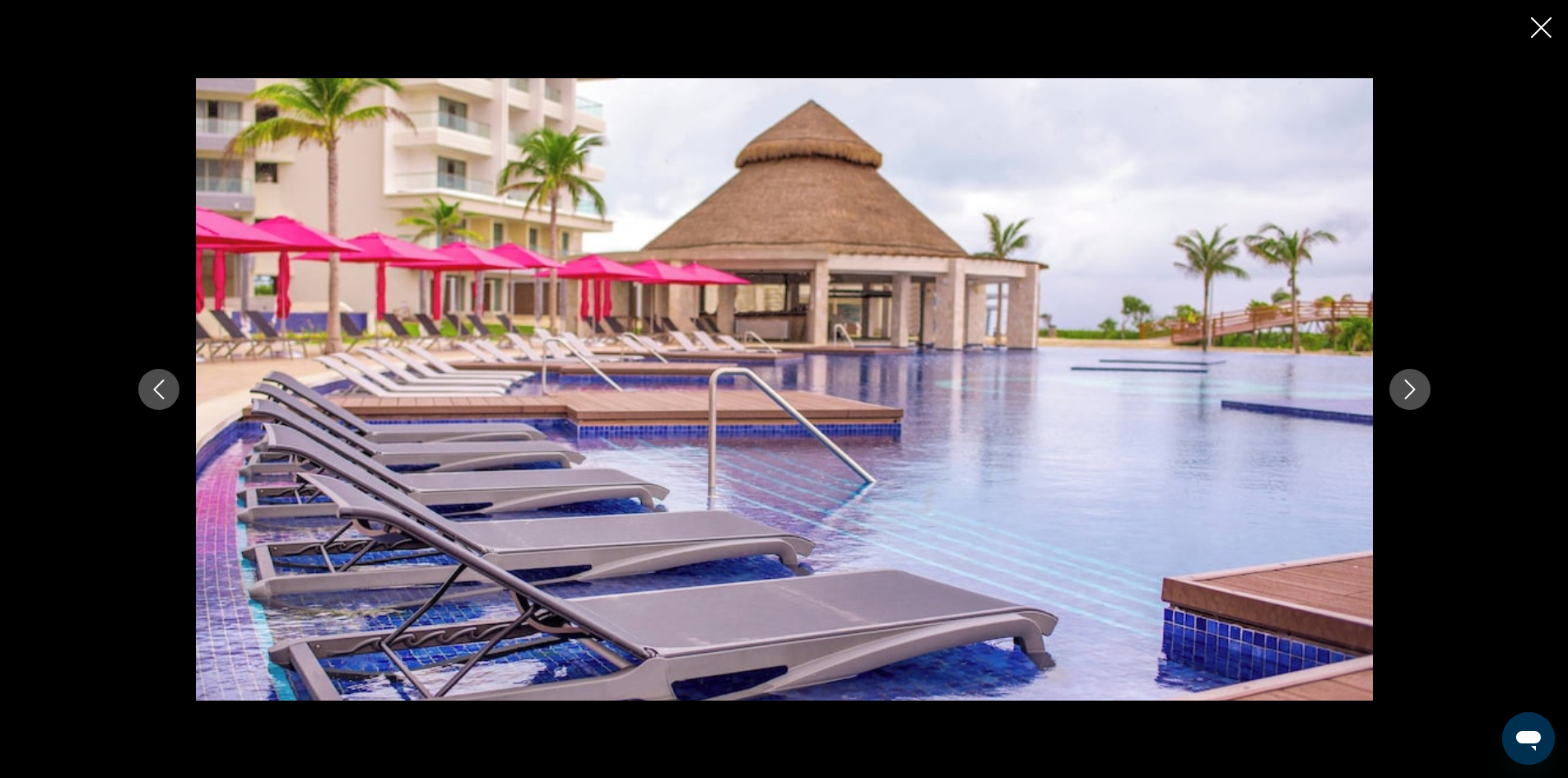
click at [1418, 384] on icon "Next image" at bounding box center [1410, 389] width 20 height 20
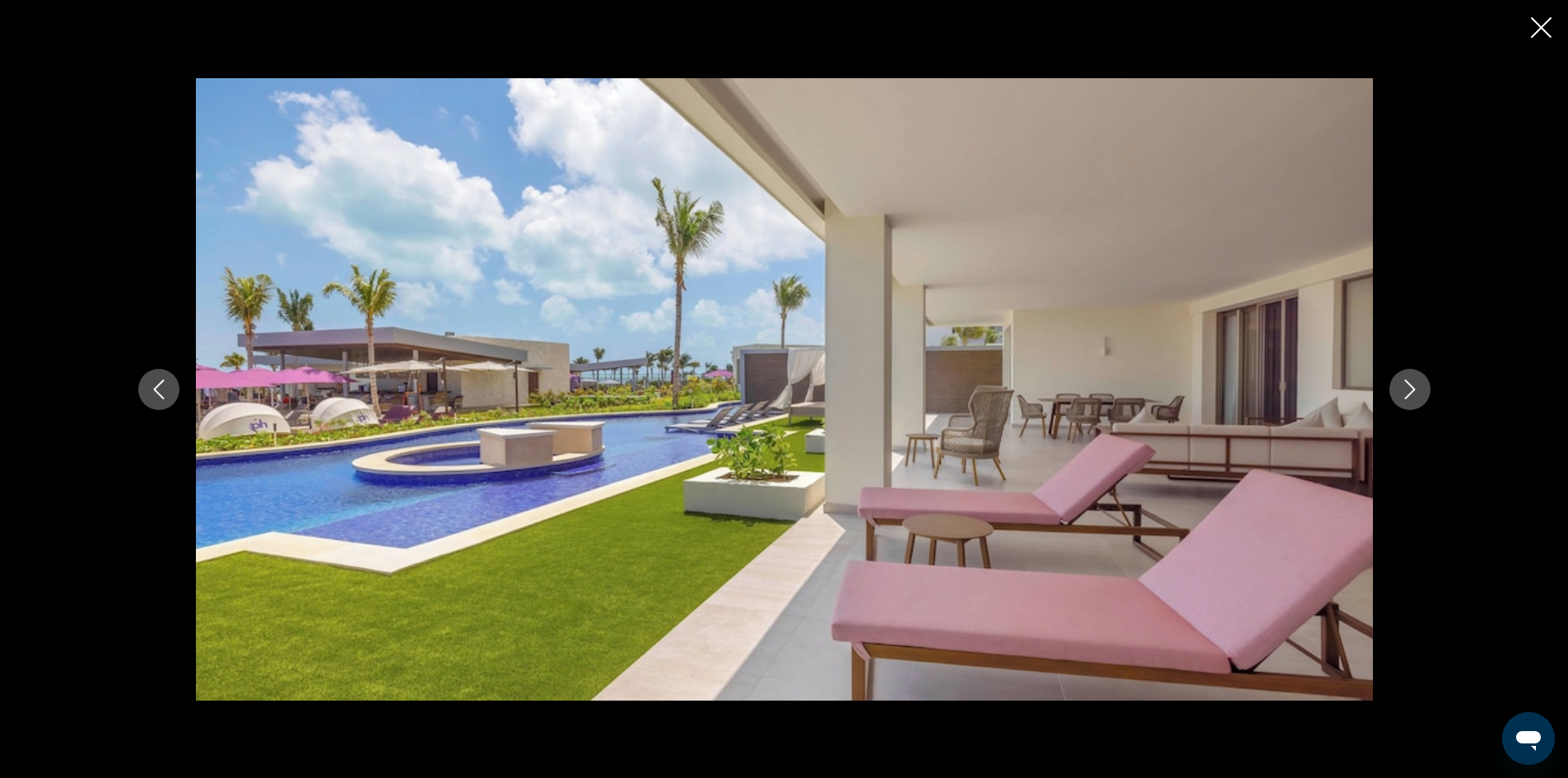
click at [1418, 384] on icon "Next image" at bounding box center [1410, 389] width 20 height 20
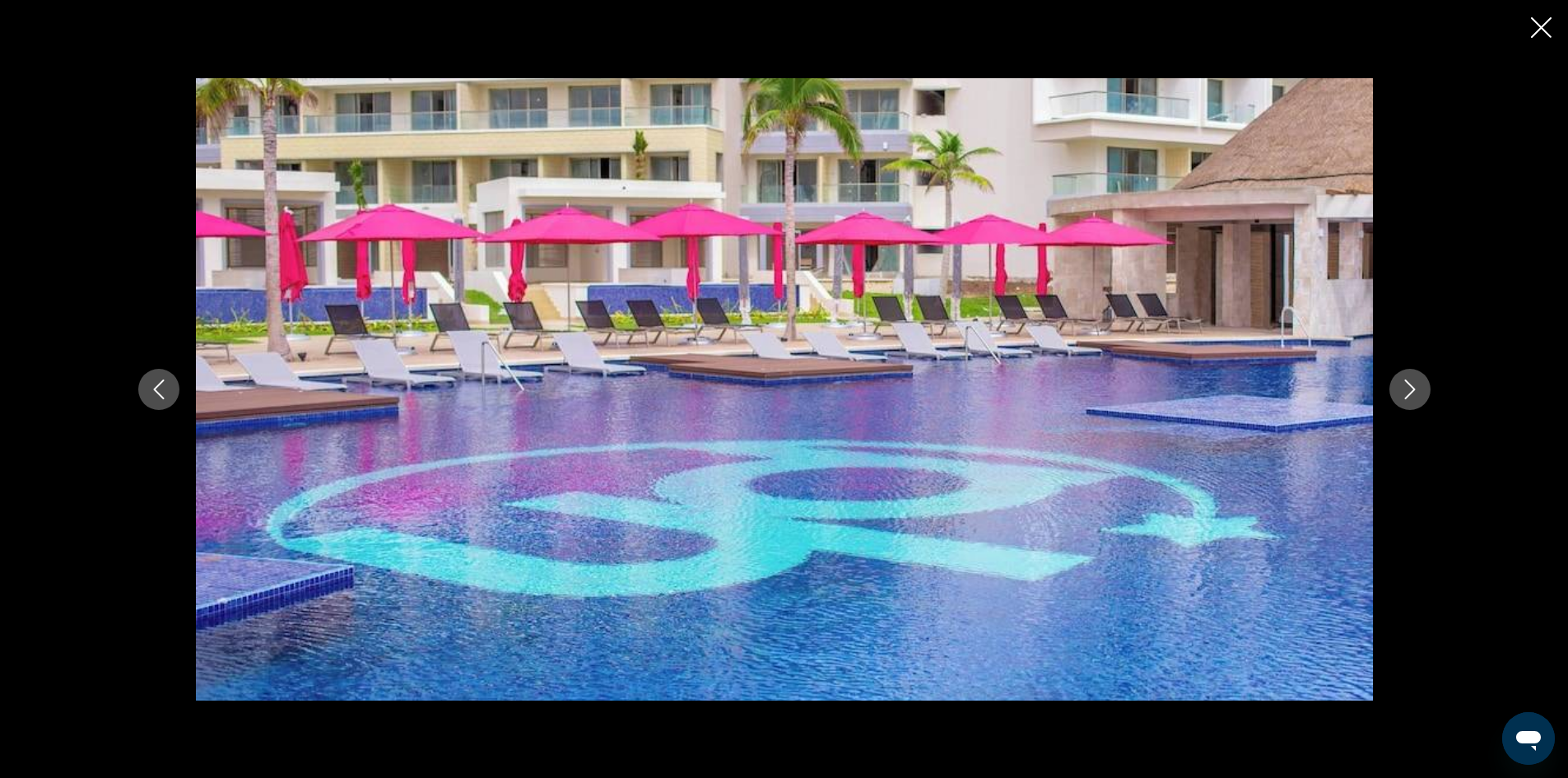
click at [1418, 384] on icon "Next image" at bounding box center [1410, 389] width 20 height 20
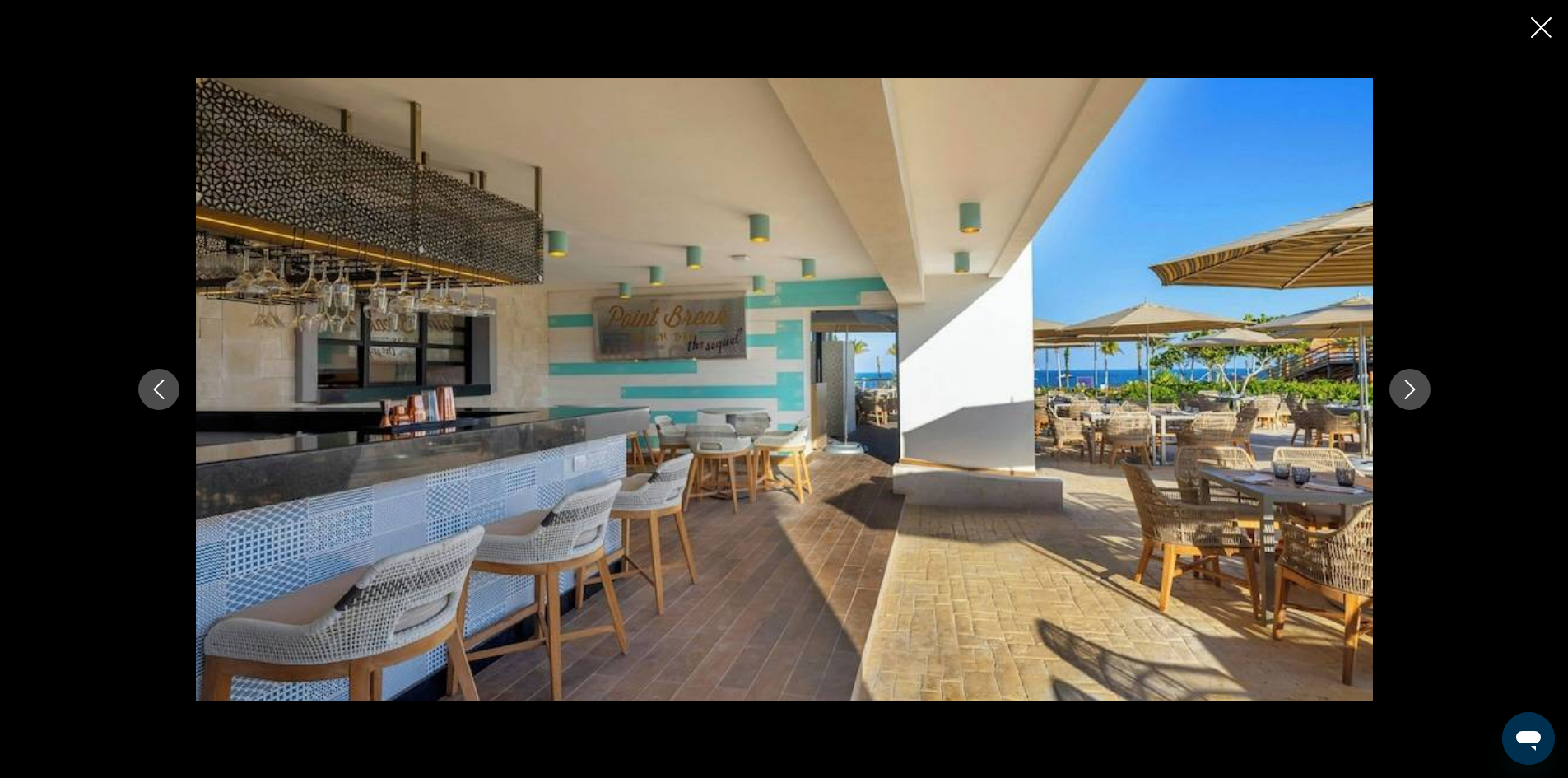
click at [1418, 384] on icon "Next image" at bounding box center [1410, 389] width 20 height 20
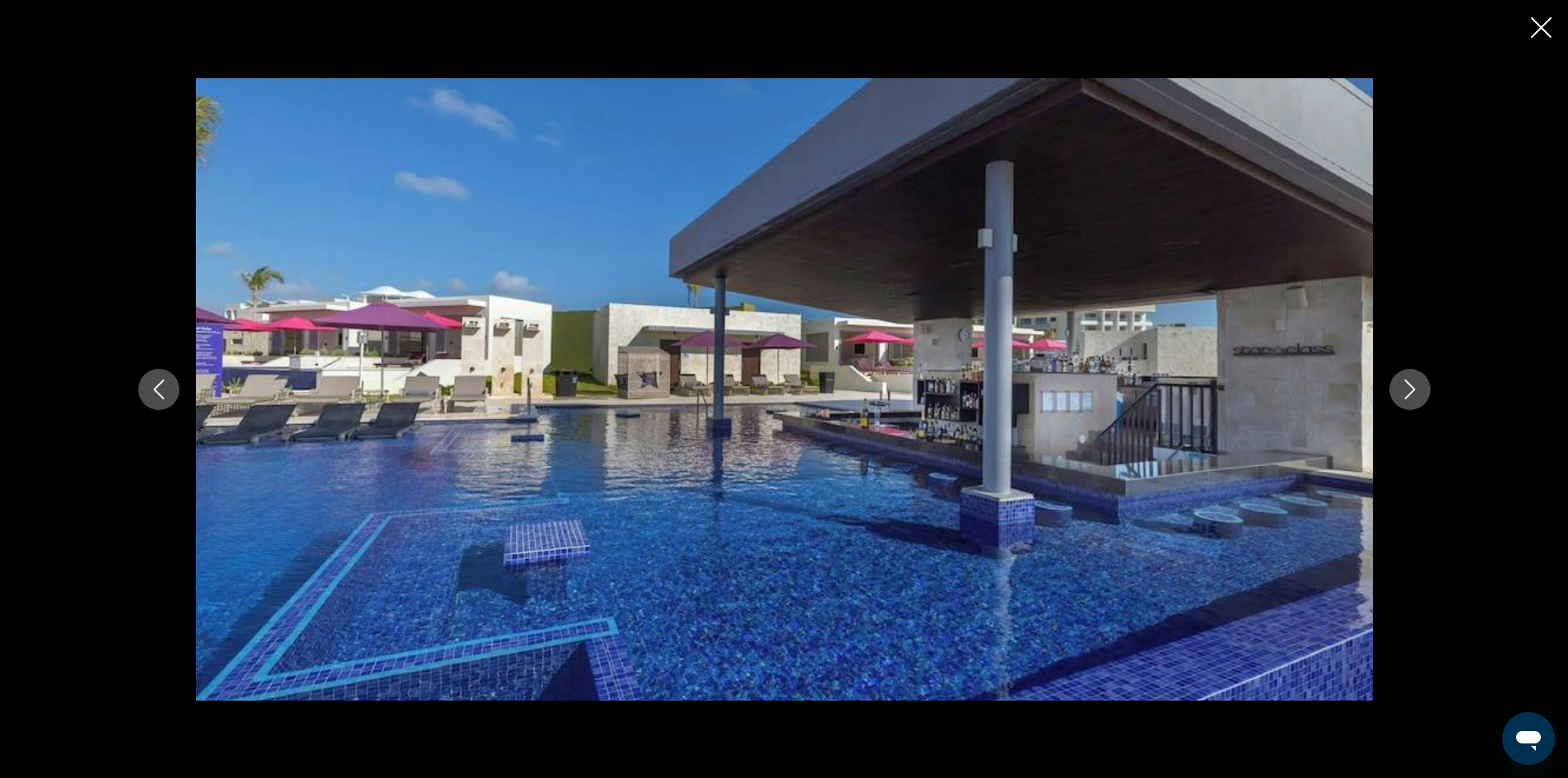
drag, startPoint x: 1538, startPoint y: 21, endPoint x: 1535, endPoint y: 30, distance: 9.5
click at [1538, 22] on icon "Close slideshow" at bounding box center [1541, 27] width 21 height 21
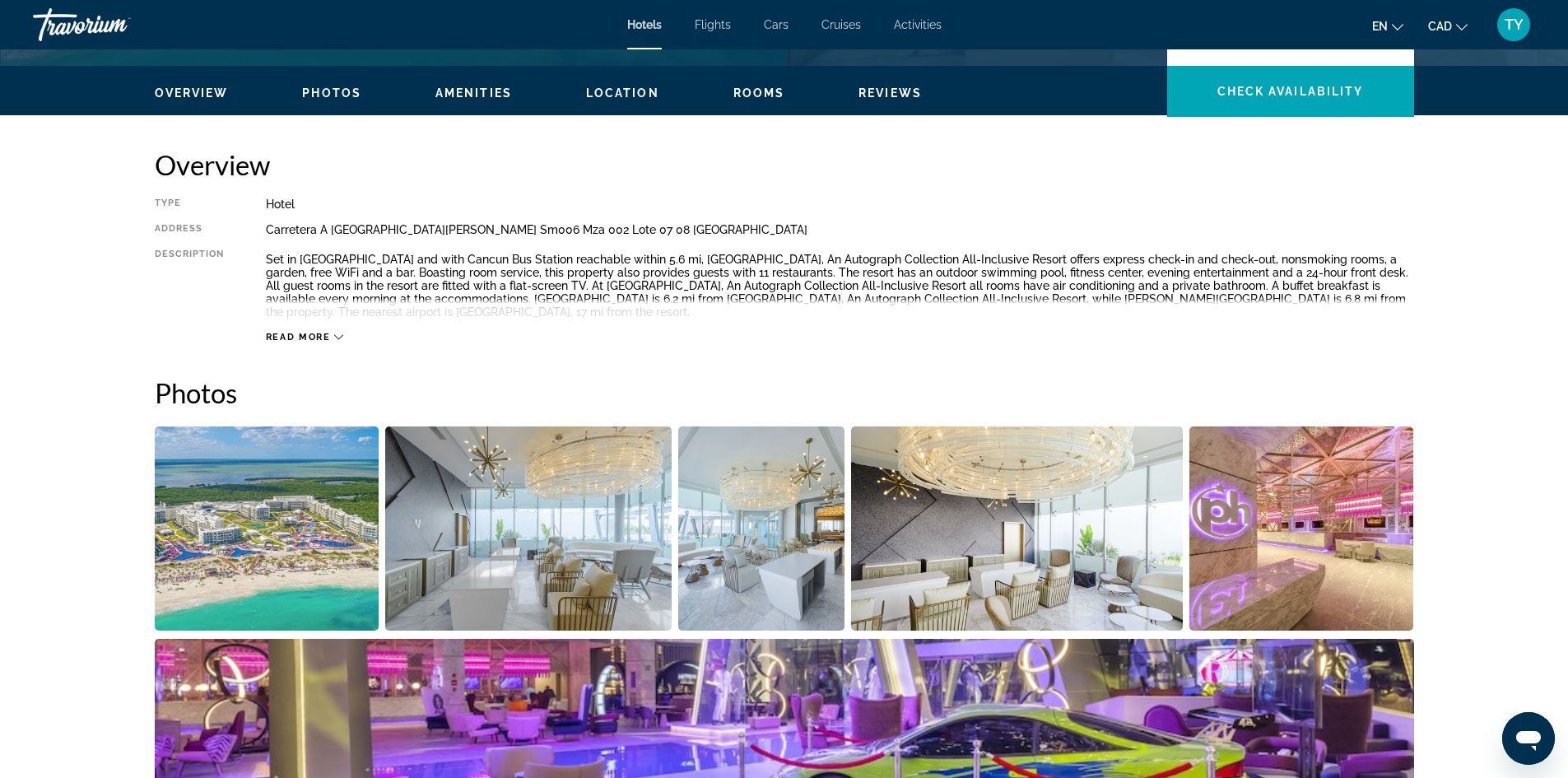
scroll to position [412, 0]
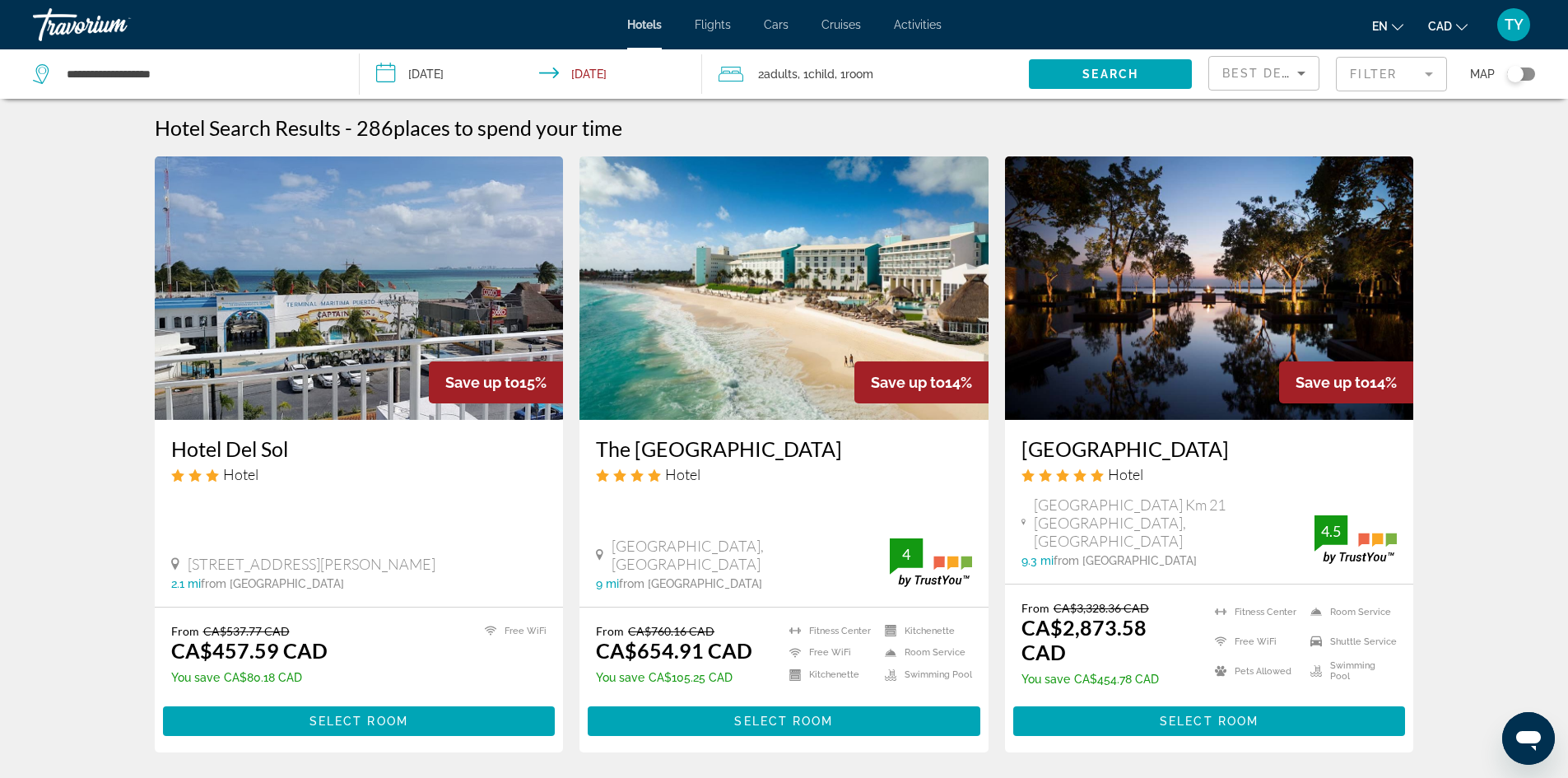
click at [731, 382] on img "Main content" at bounding box center [784, 288] width 409 height 264
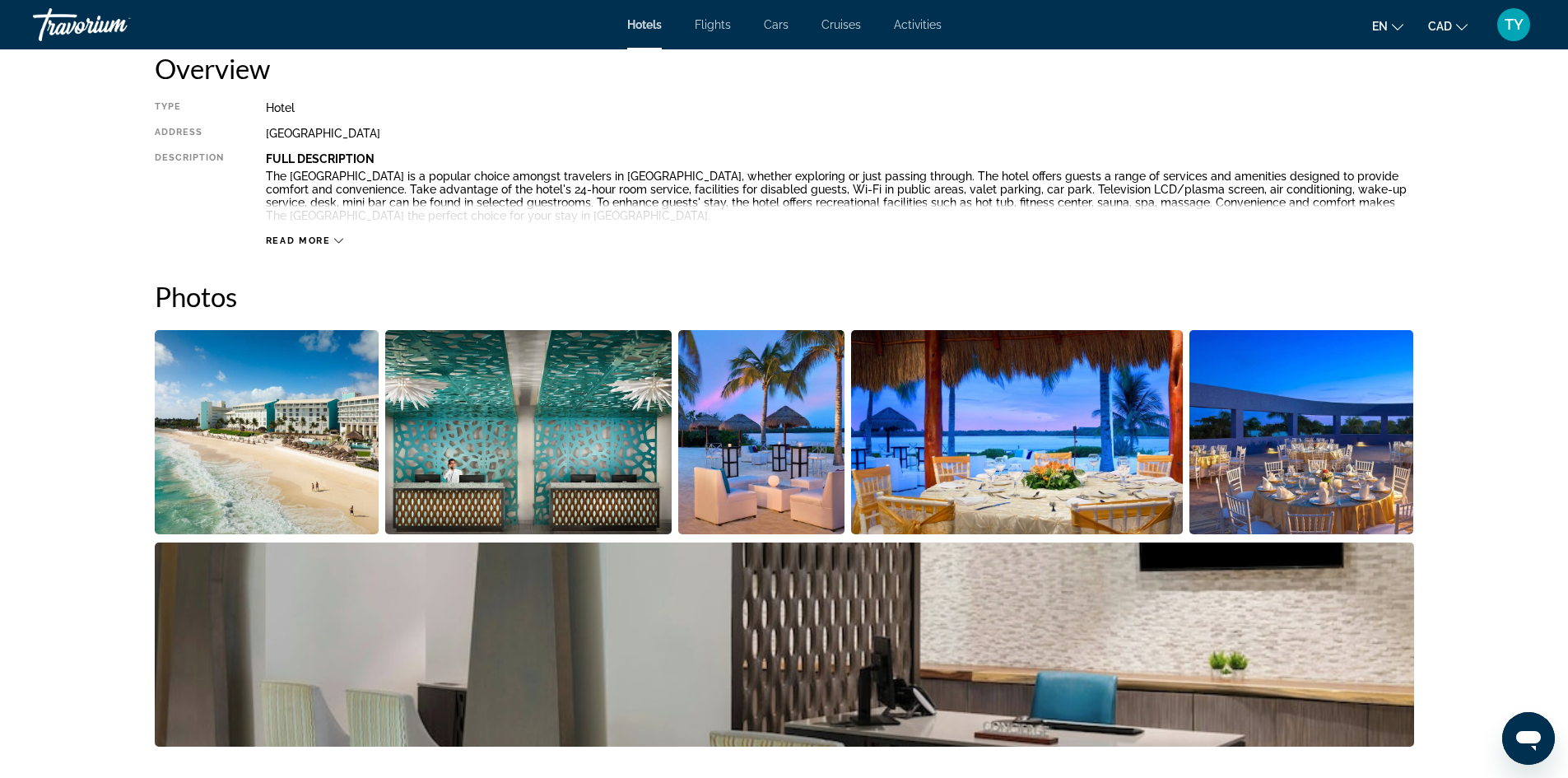
scroll to position [576, 0]
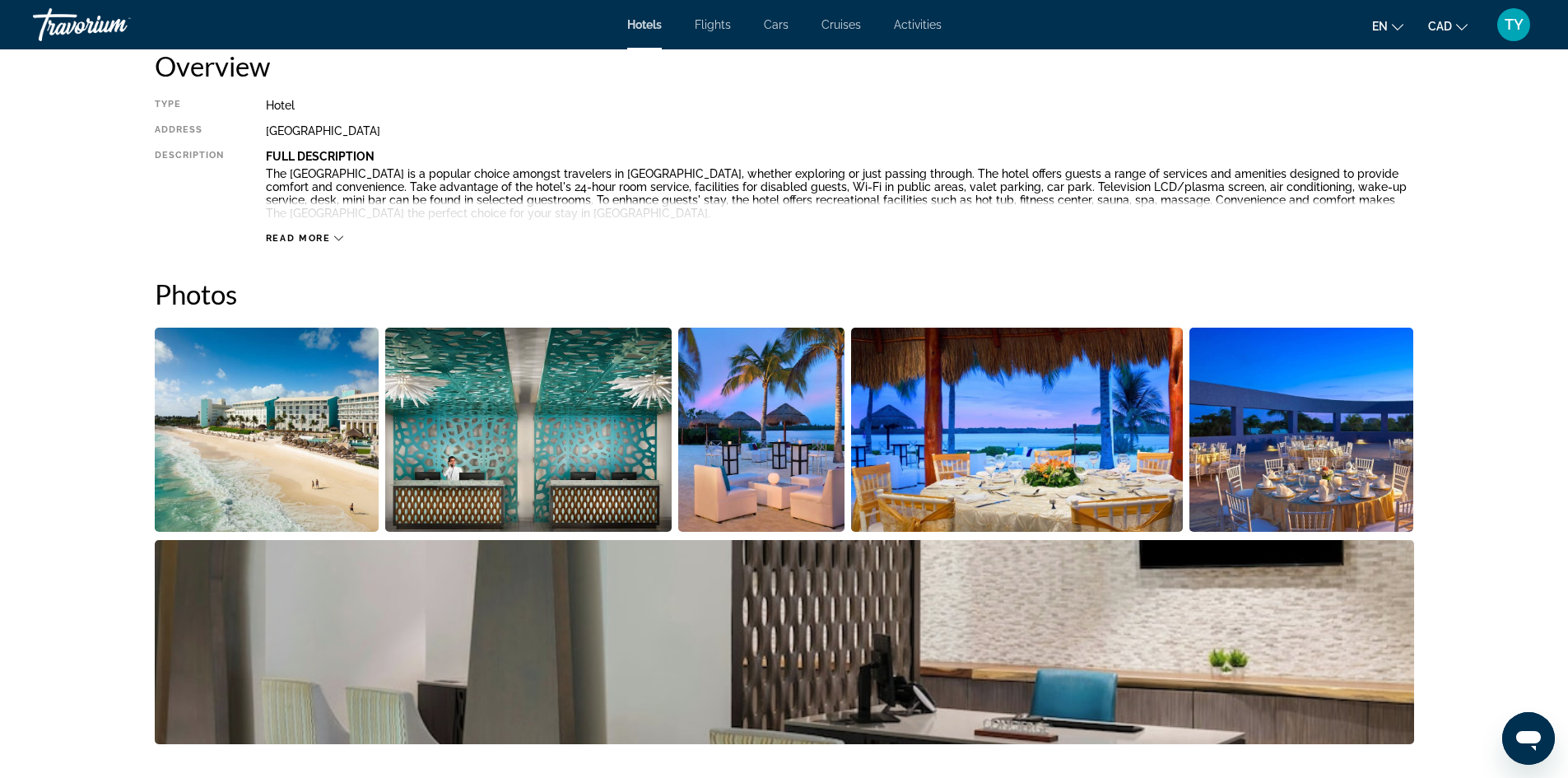
click at [329, 453] on img "Open full-screen image slider" at bounding box center [267, 430] width 225 height 205
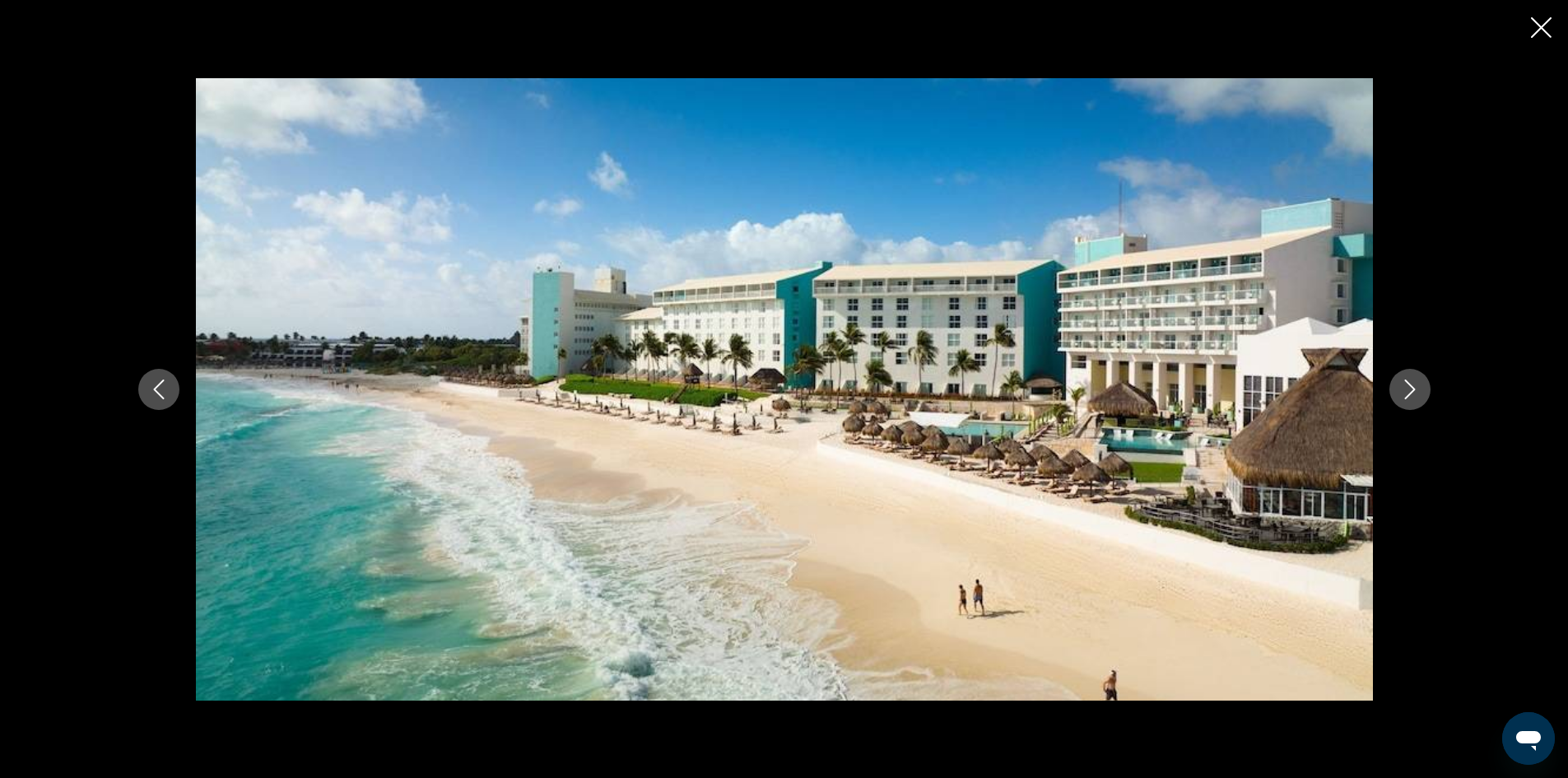
scroll to position [823, 0]
click at [1405, 385] on icon "Next image" at bounding box center [1410, 389] width 20 height 20
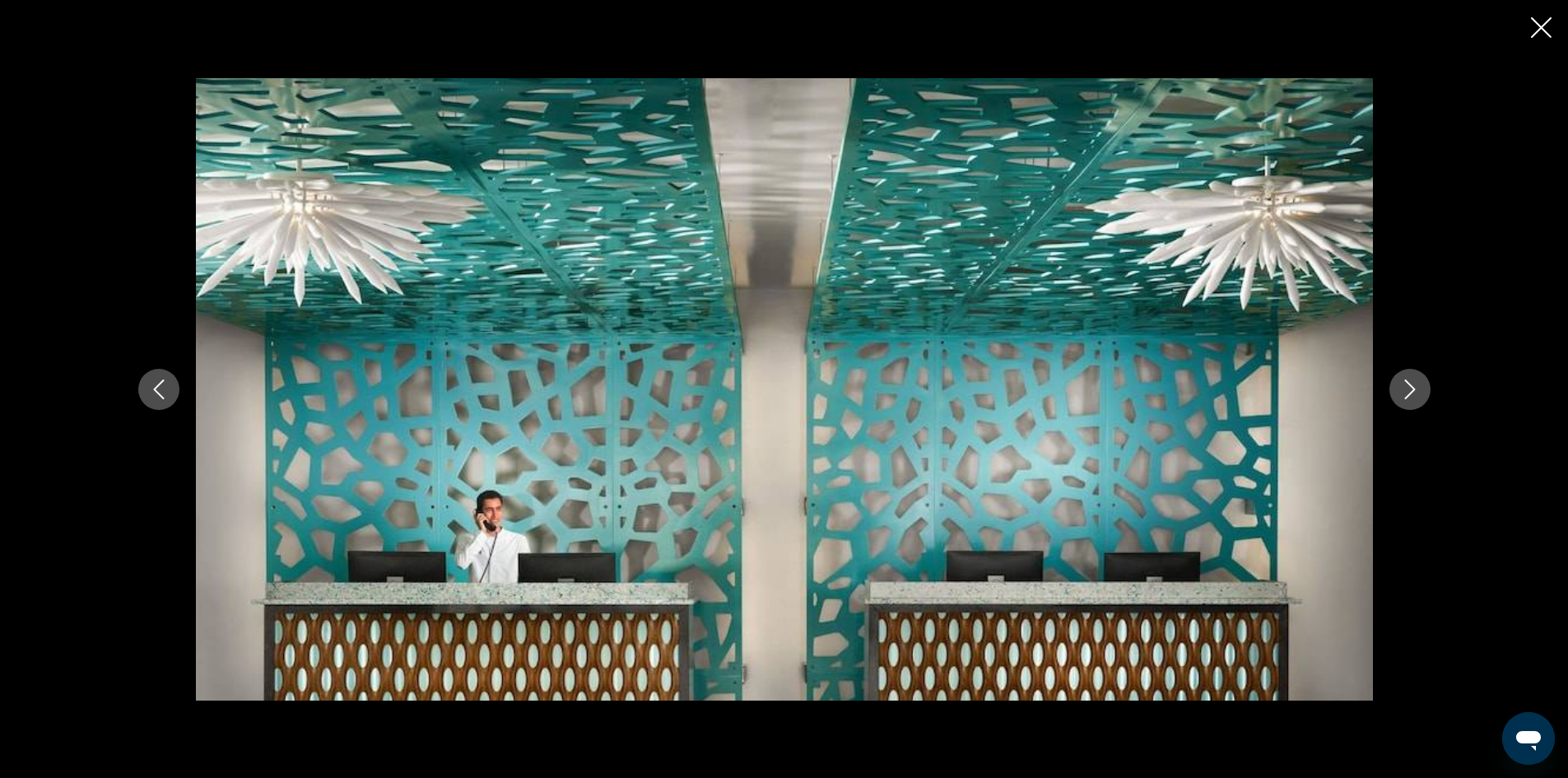
click at [1405, 385] on icon "Next image" at bounding box center [1410, 389] width 20 height 20
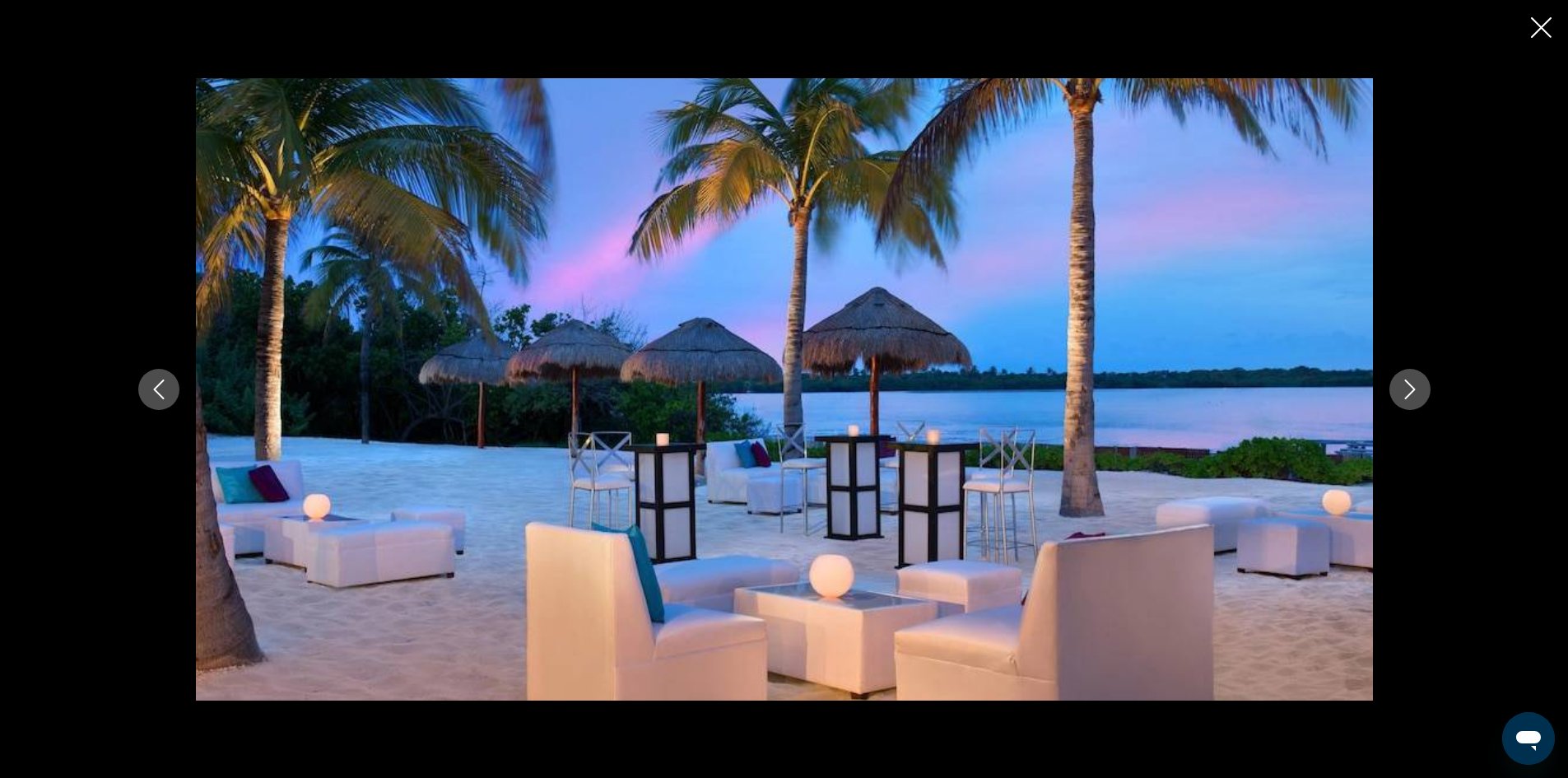
click at [152, 395] on icon "Previous image" at bounding box center [159, 389] width 20 height 20
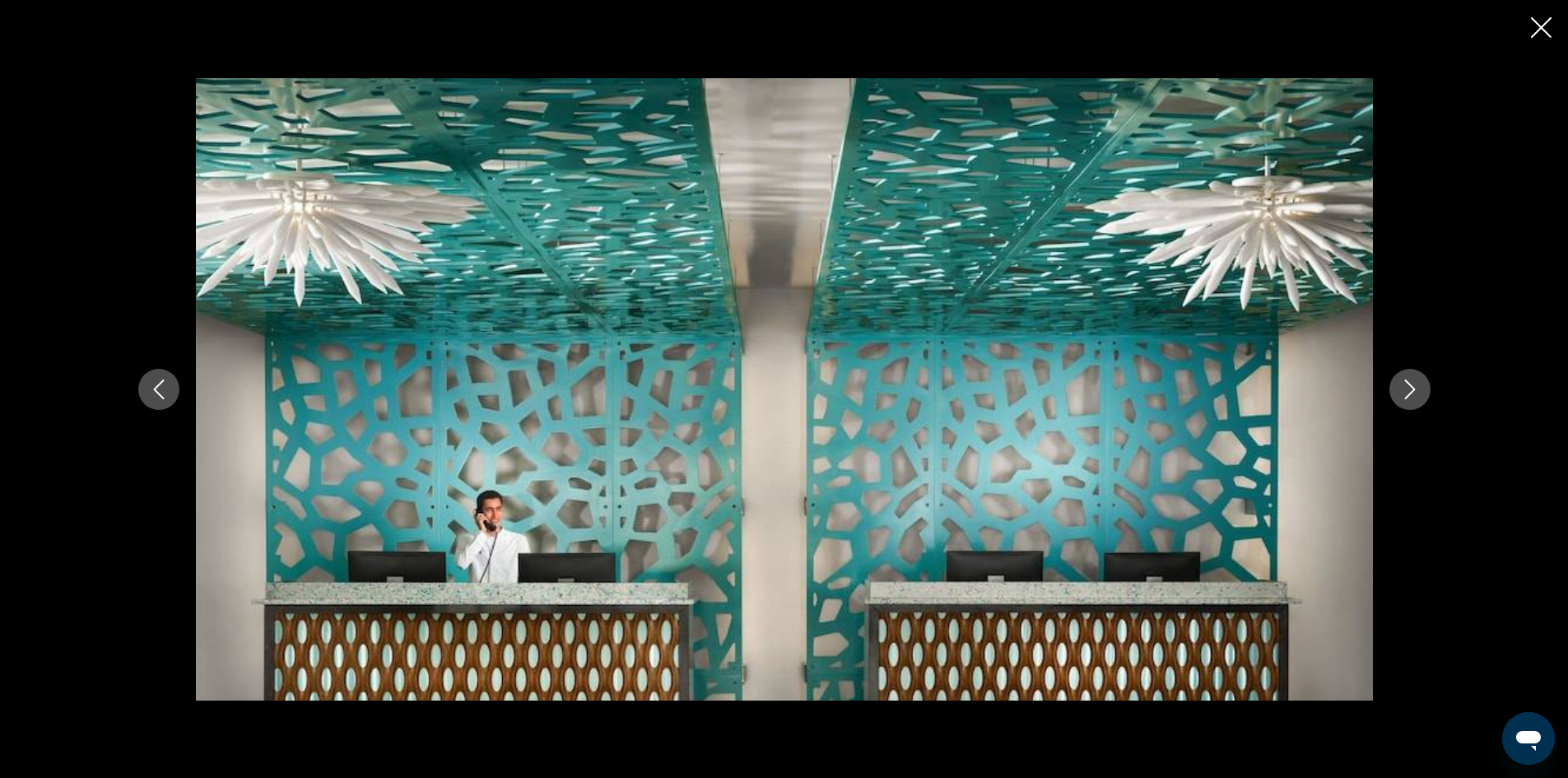
click at [1418, 385] on icon "Next image" at bounding box center [1410, 389] width 20 height 20
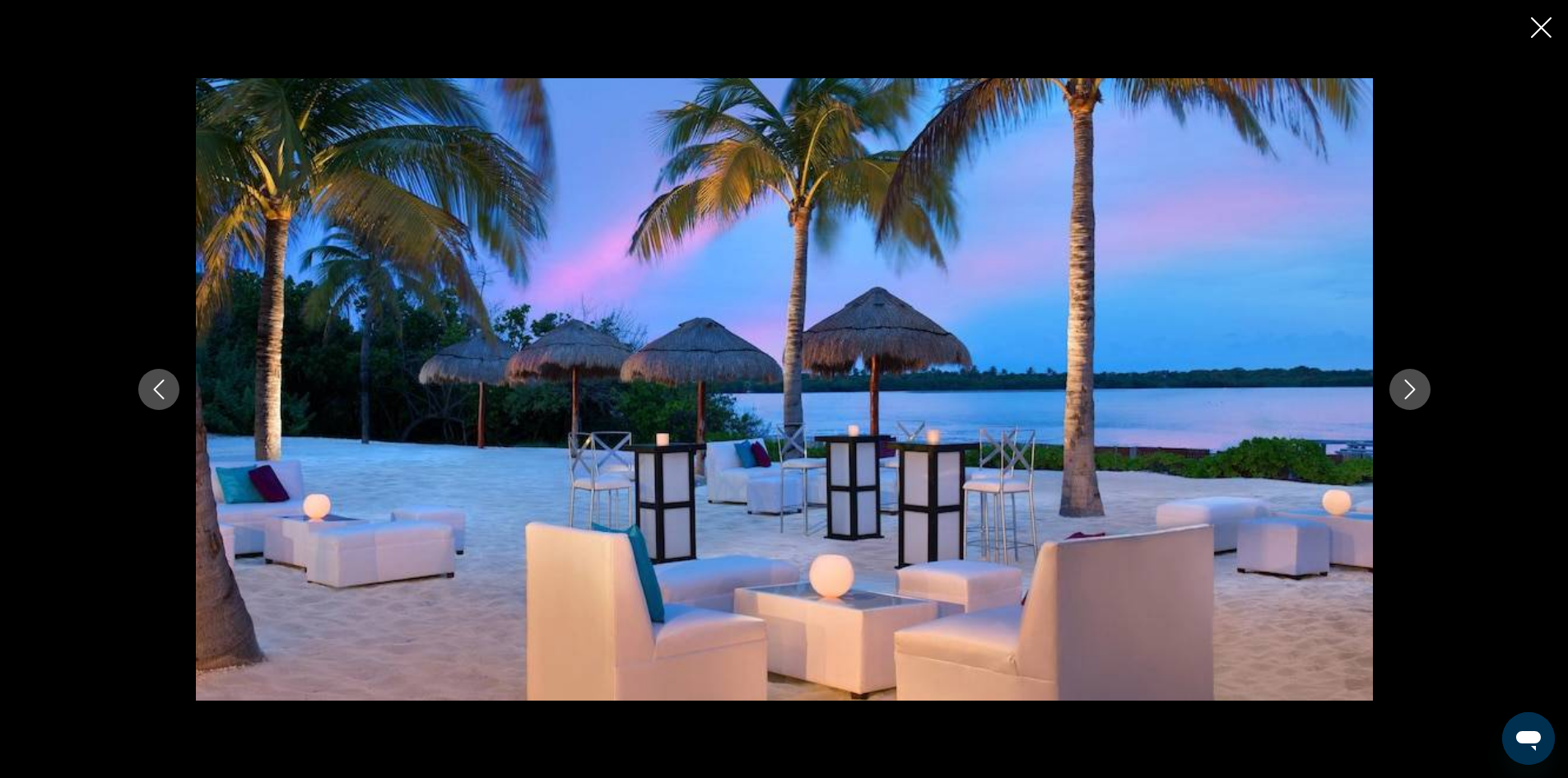
click at [1418, 385] on icon "Next image" at bounding box center [1410, 389] width 20 height 20
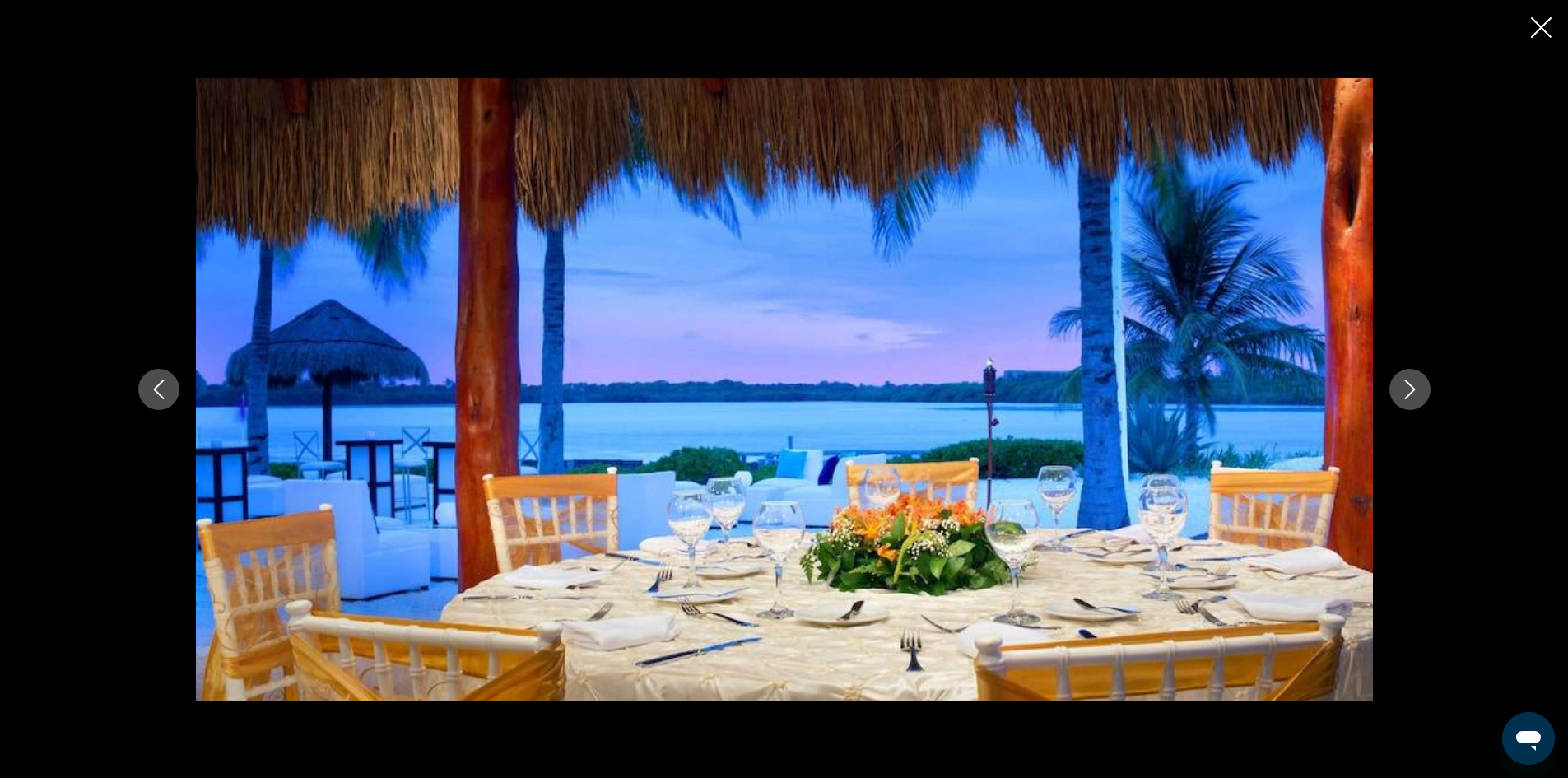
click at [1418, 385] on icon "Next image" at bounding box center [1410, 389] width 20 height 20
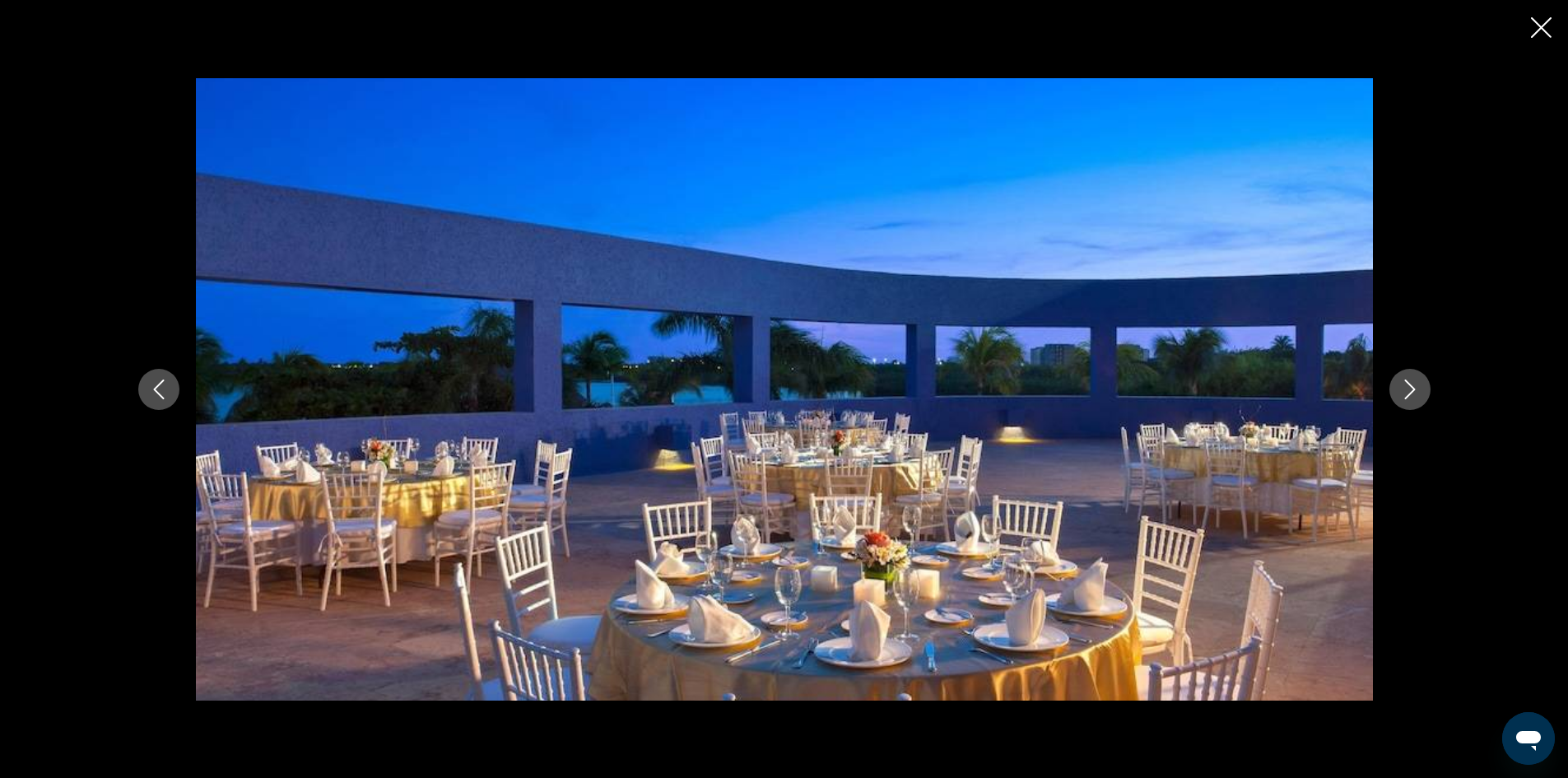
click at [1418, 385] on icon "Next image" at bounding box center [1410, 389] width 20 height 20
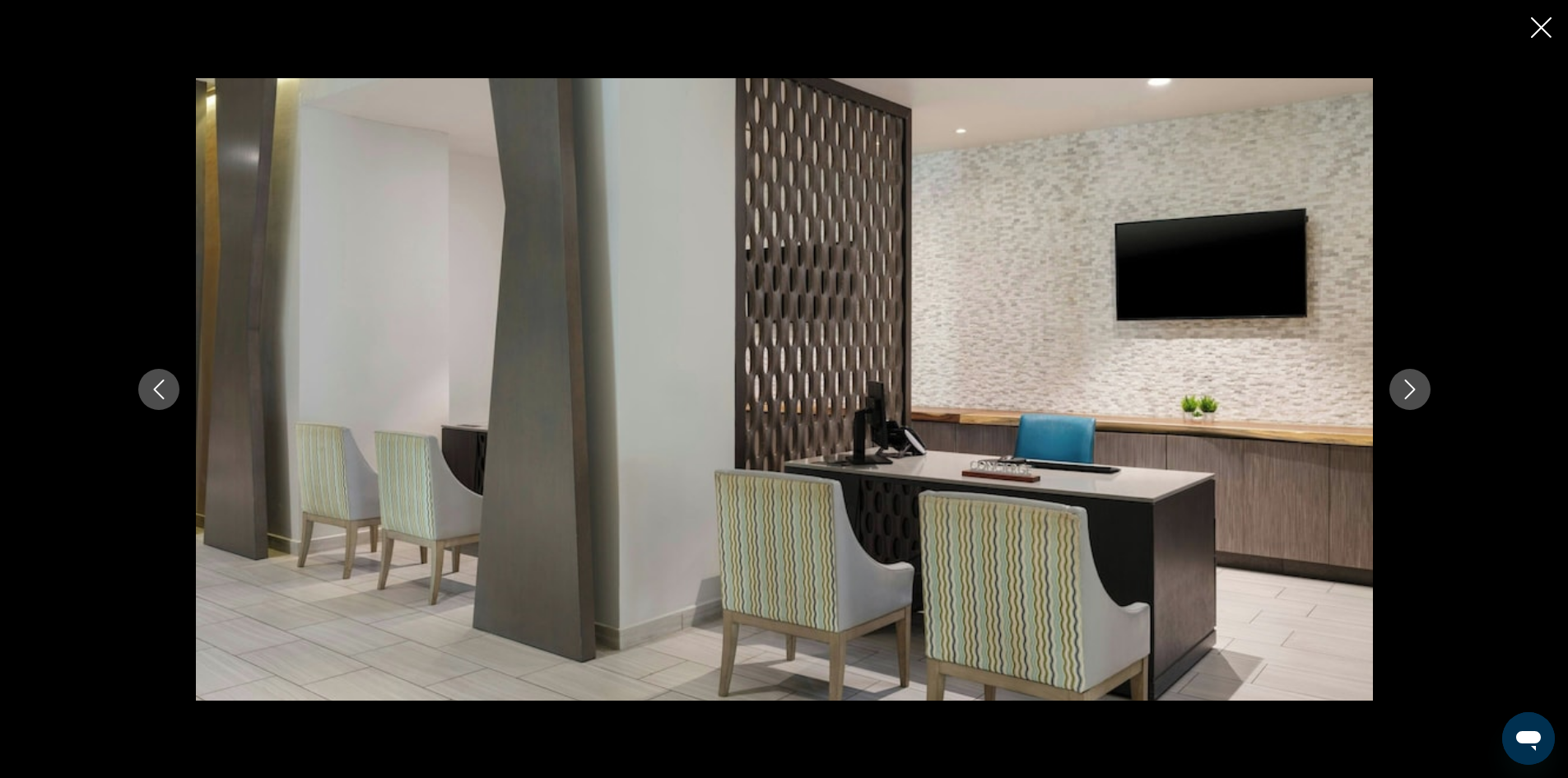
click at [1418, 385] on icon "Next image" at bounding box center [1410, 389] width 20 height 20
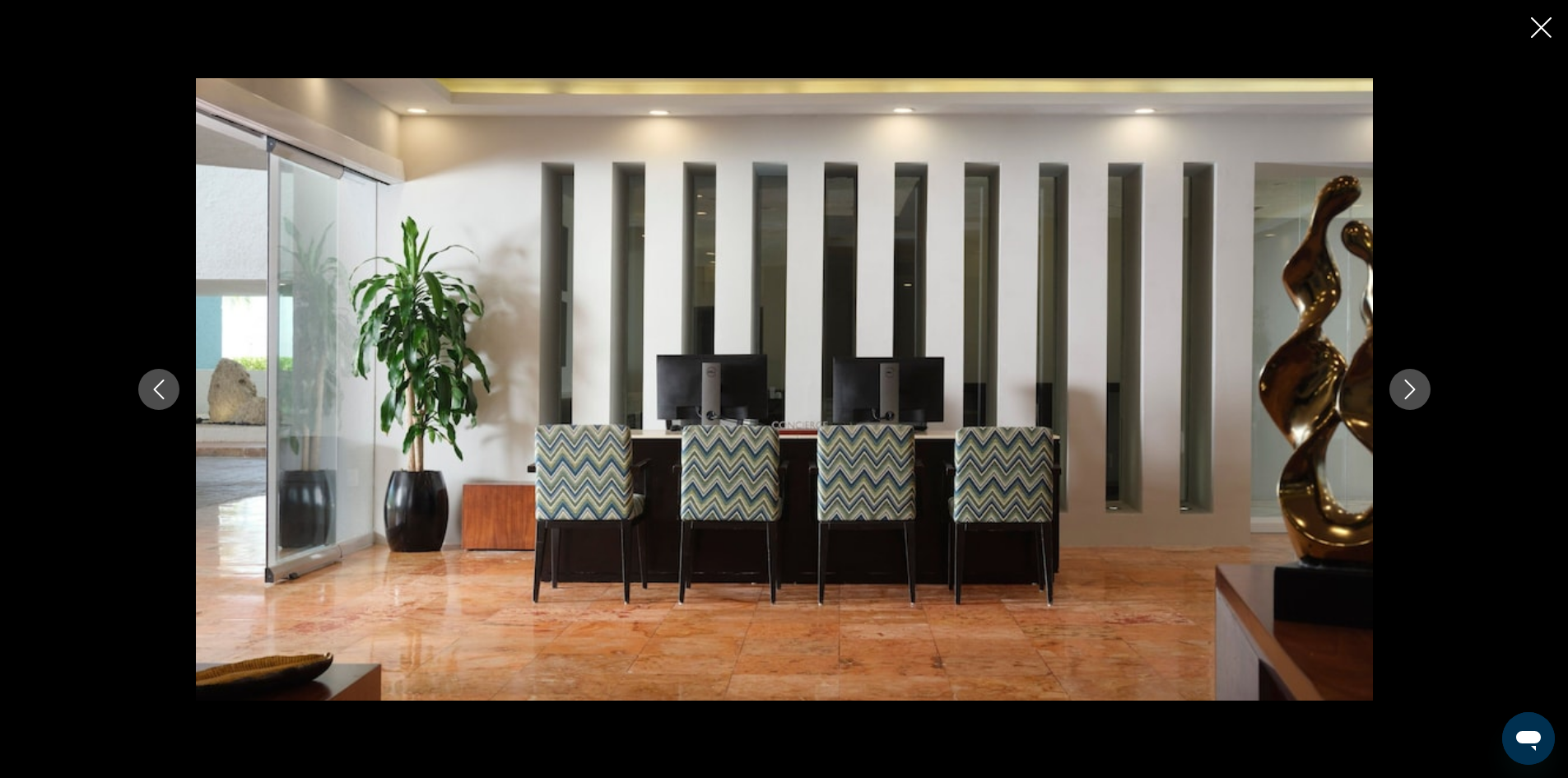
click at [1540, 36] on icon "Close slideshow" at bounding box center [1541, 27] width 21 height 21
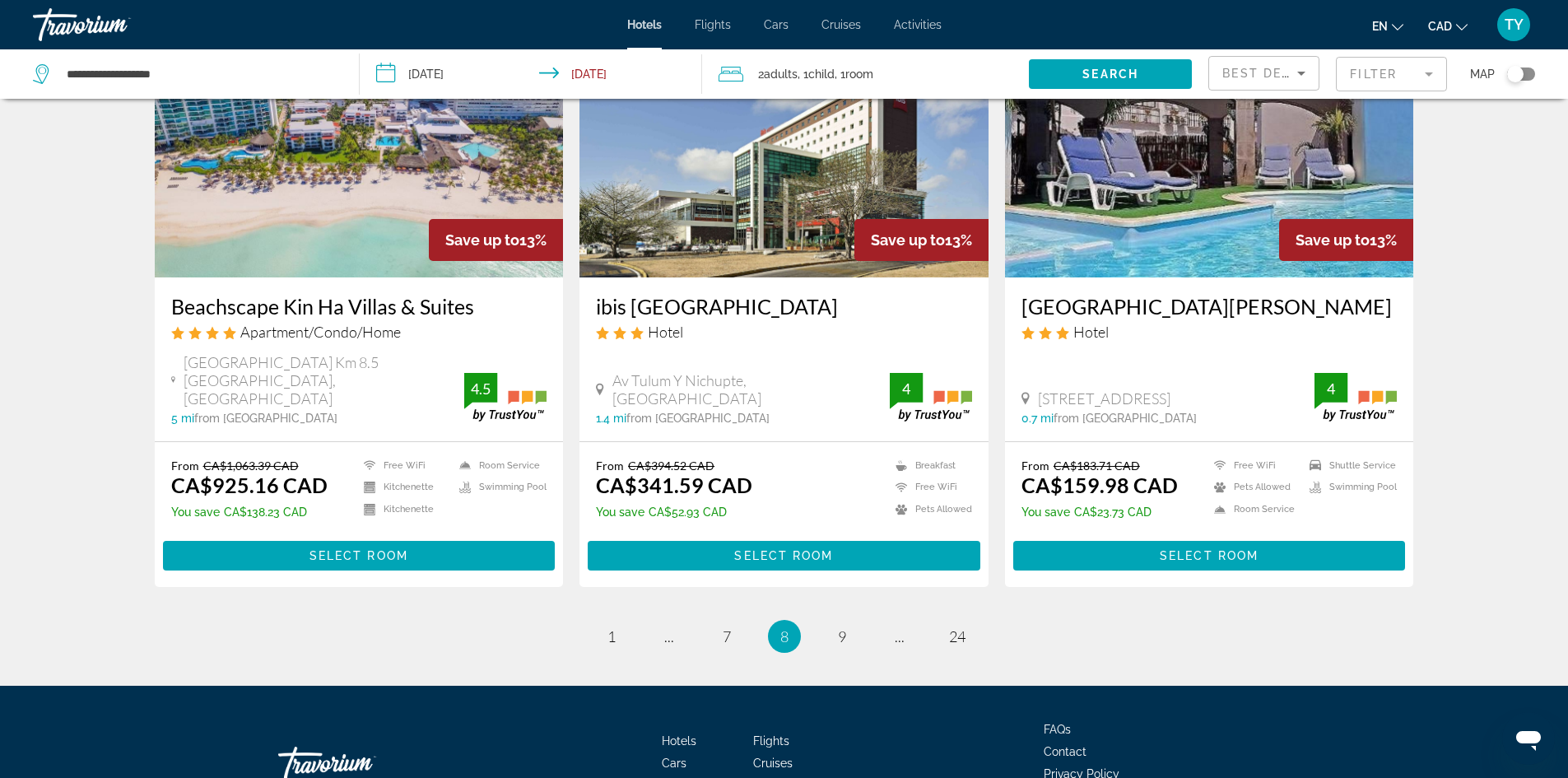
scroll to position [2064, 0]
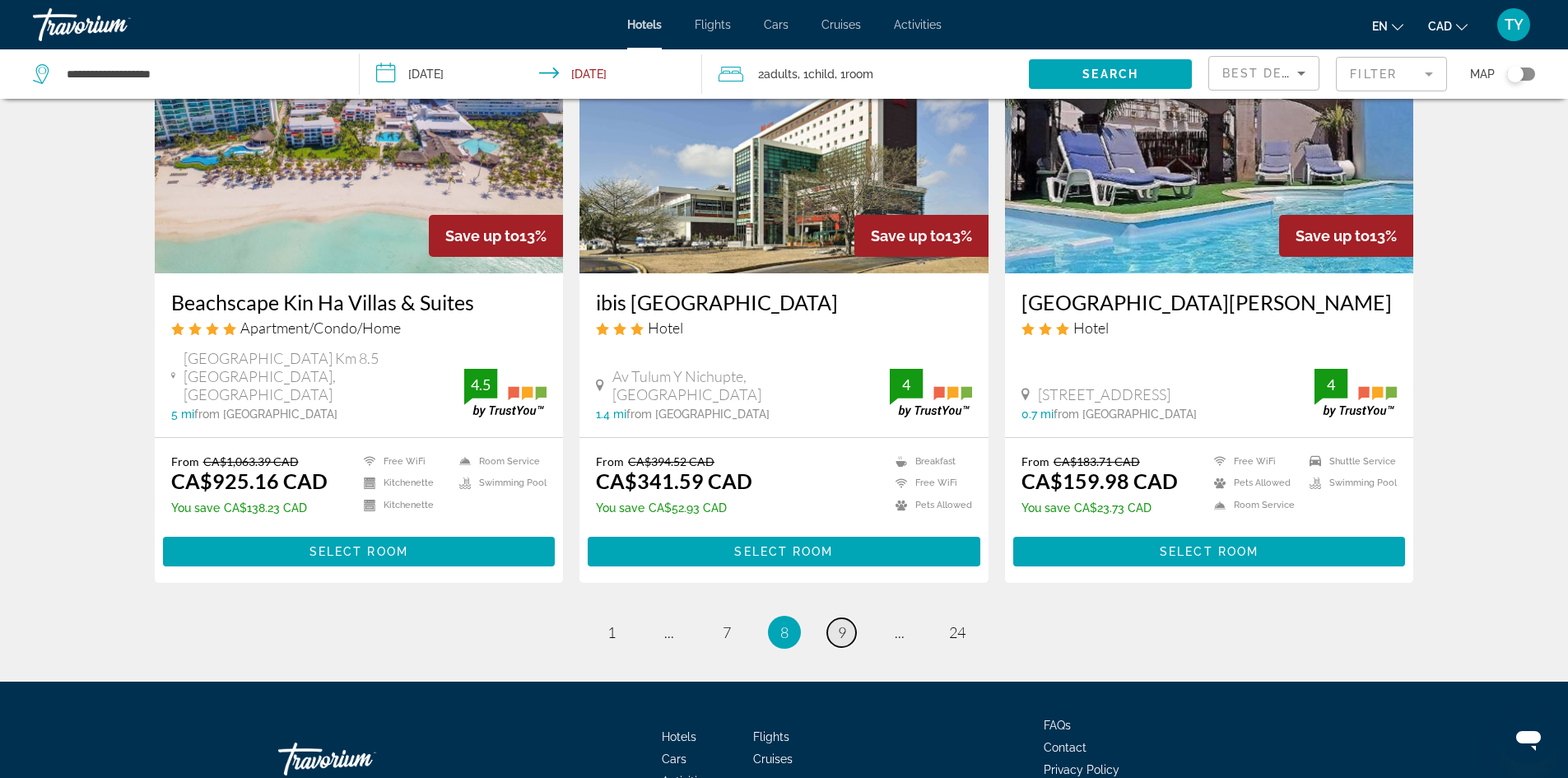
click at [838, 623] on span "9" at bounding box center [842, 632] width 8 height 18
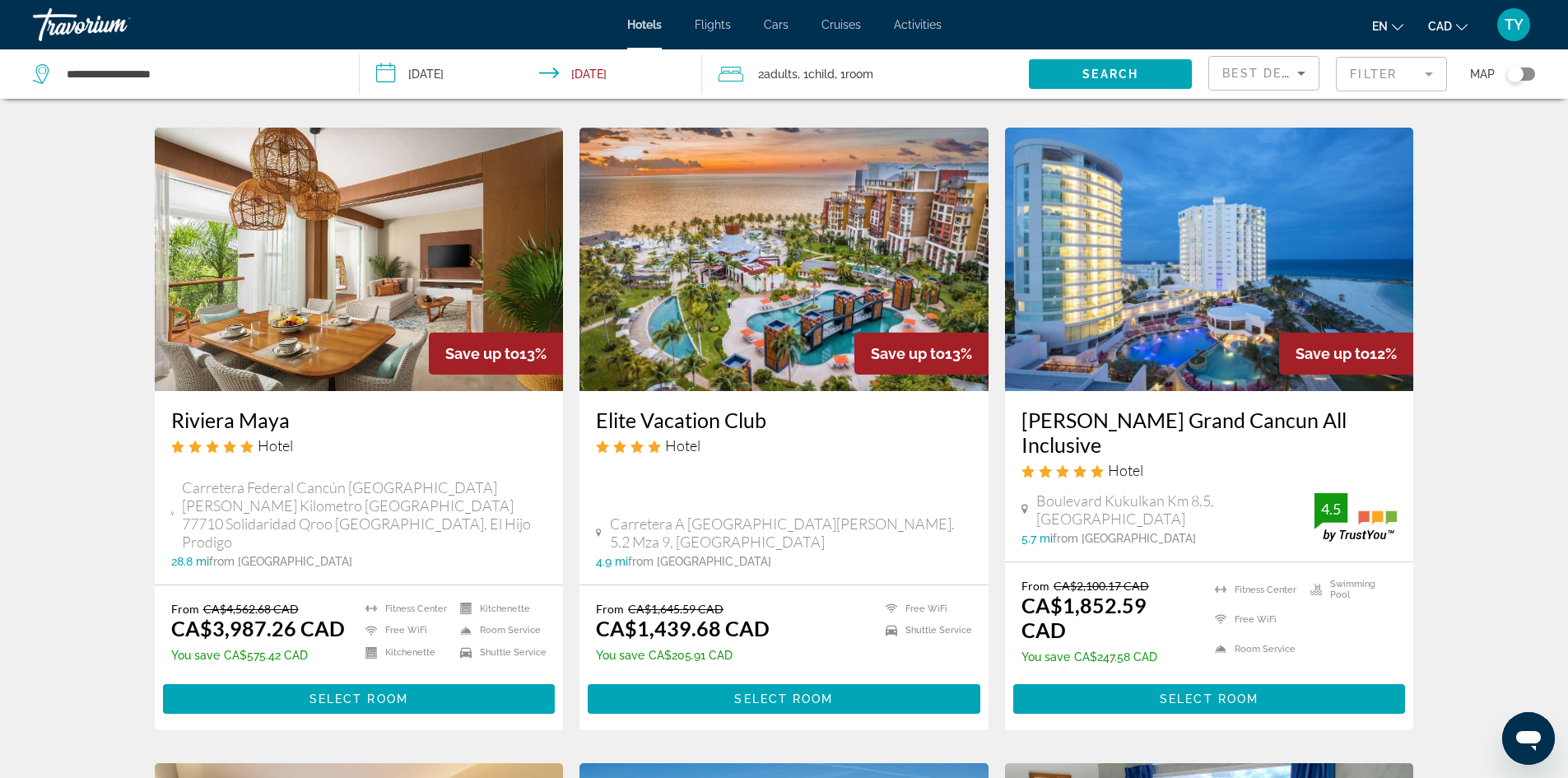
scroll to position [658, 0]
click at [725, 195] on img "Main content" at bounding box center [784, 258] width 409 height 264
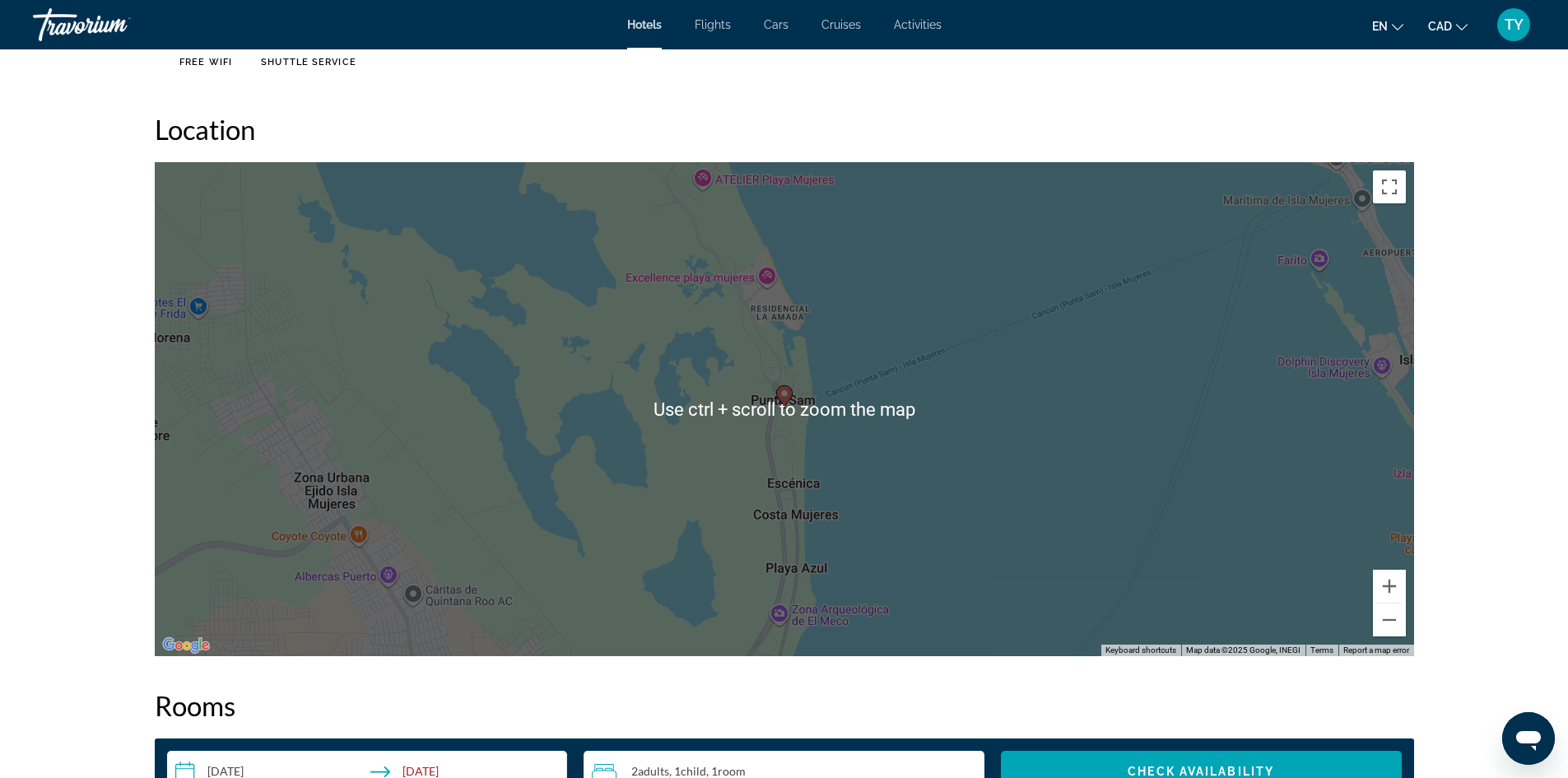
scroll to position [1482, 0]
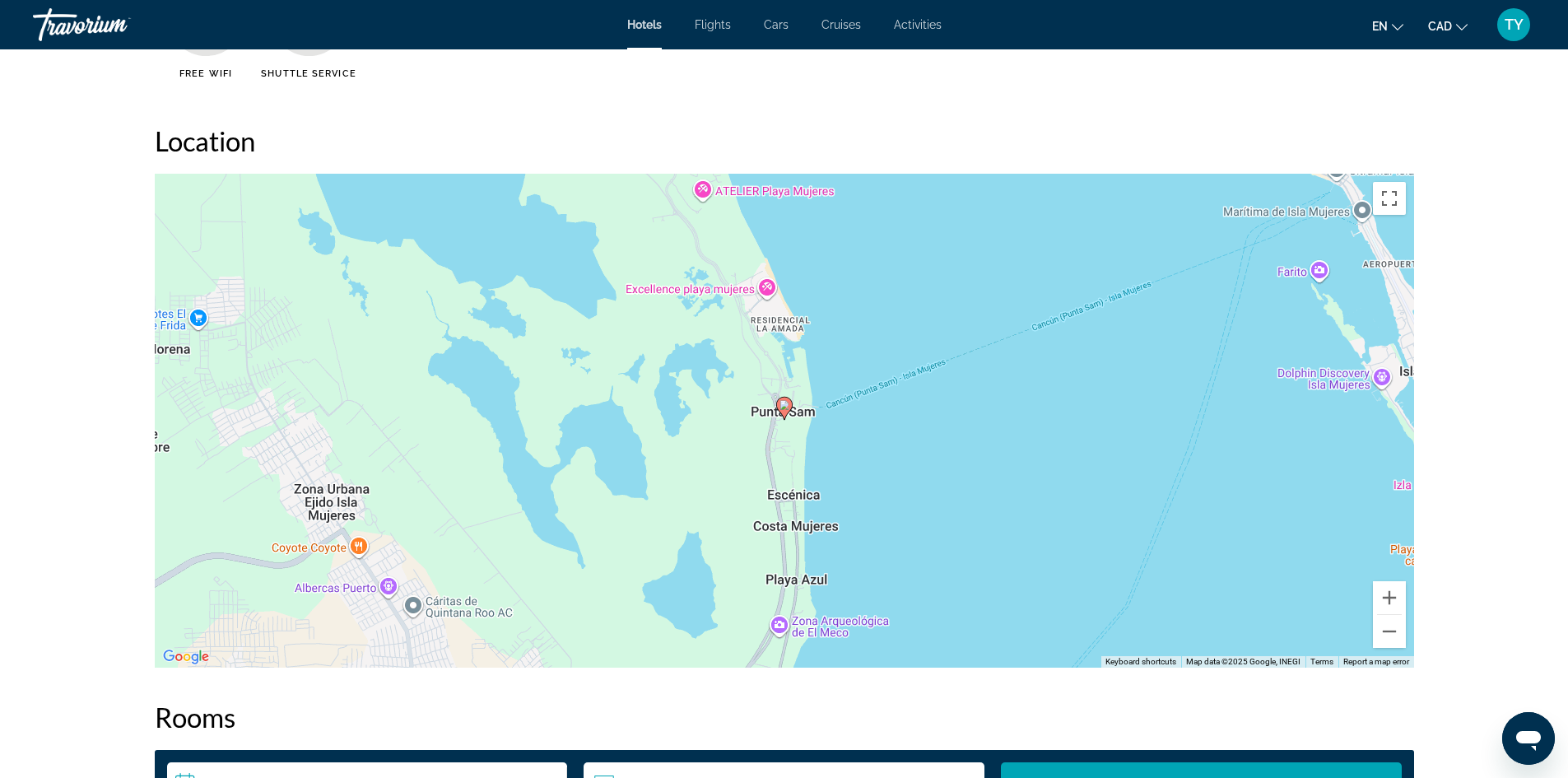
click at [1078, 351] on div "To activate drag with keyboard, press Alt + Enter. Once in keyboard drag state,…" at bounding box center [784, 420] width 1260 height 494
click at [1394, 198] on button "Toggle fullscreen view" at bounding box center [1389, 198] width 33 height 33
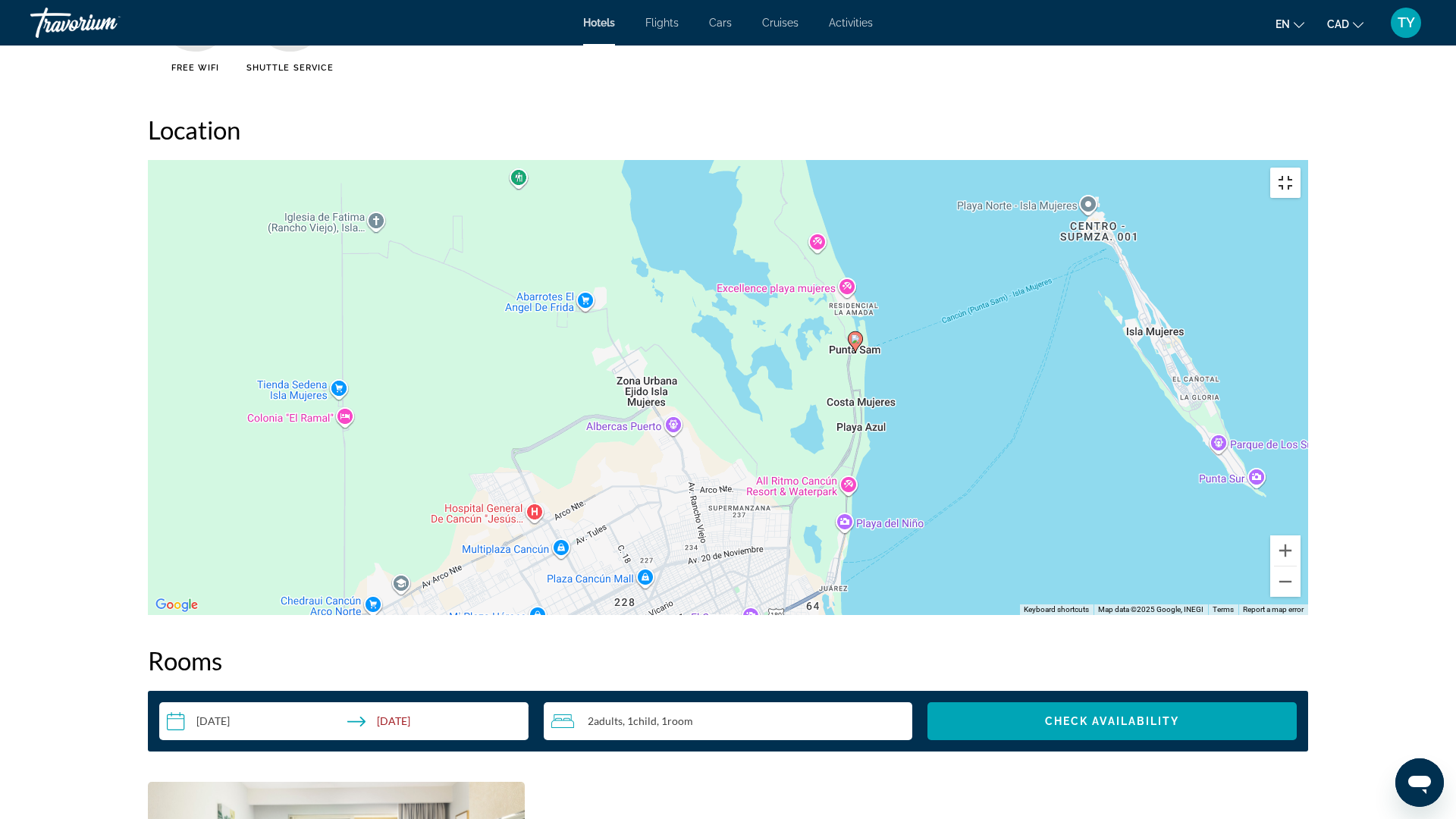
click at [1300, 168] on button "Toggle fullscreen view" at bounding box center [1285, 183] width 30 height 30
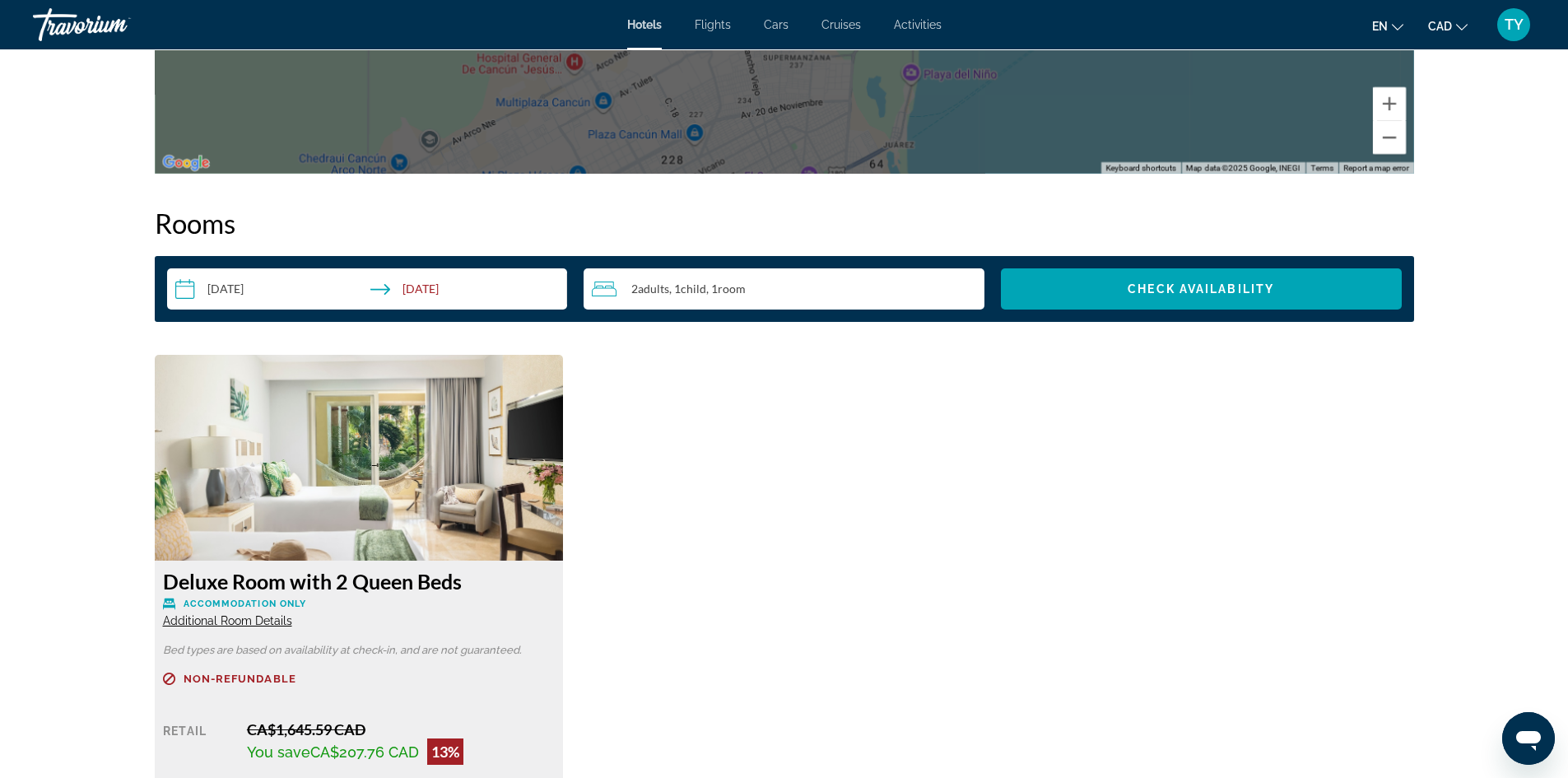
scroll to position [1564, 0]
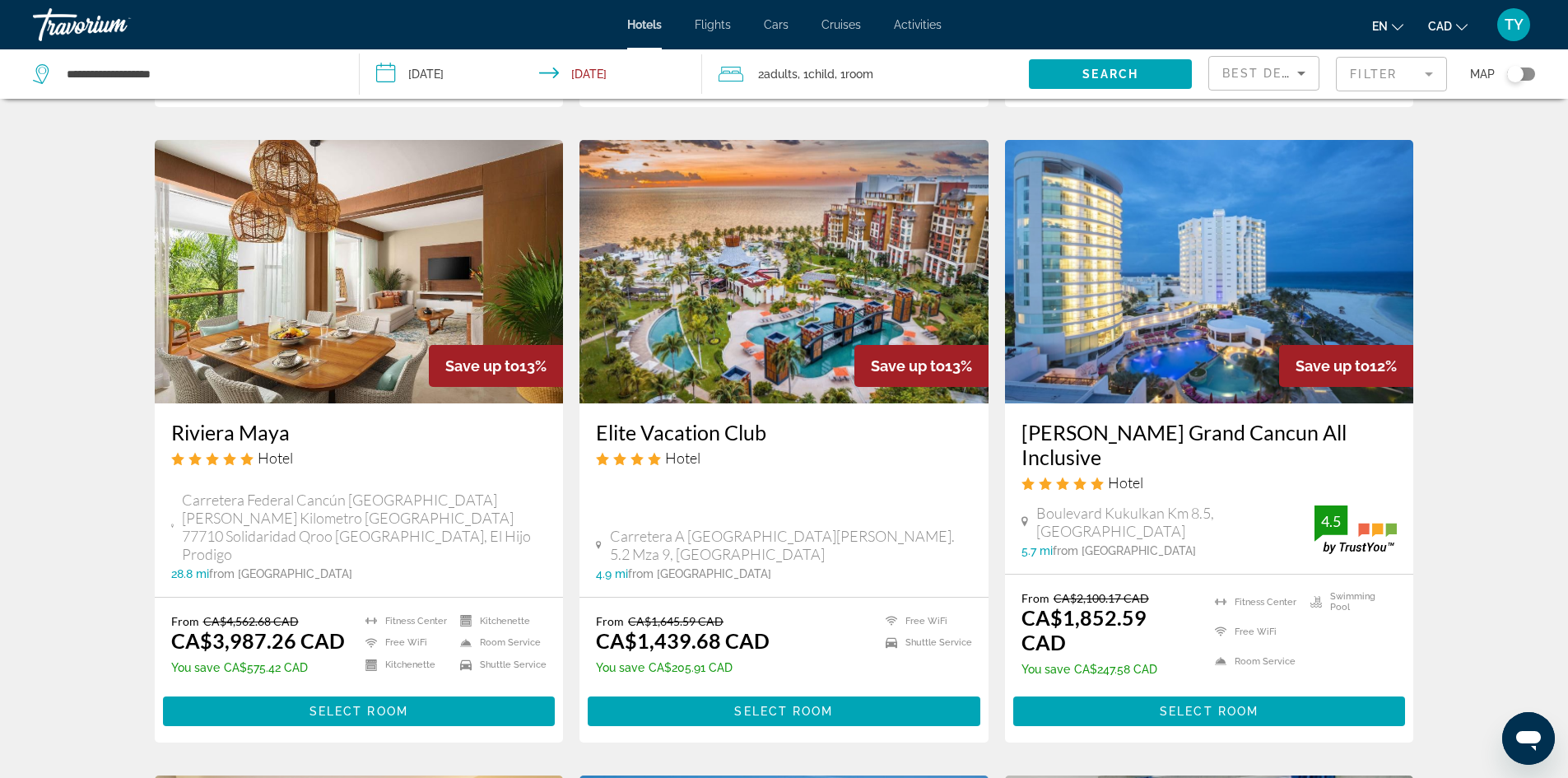
scroll to position [658, 0]
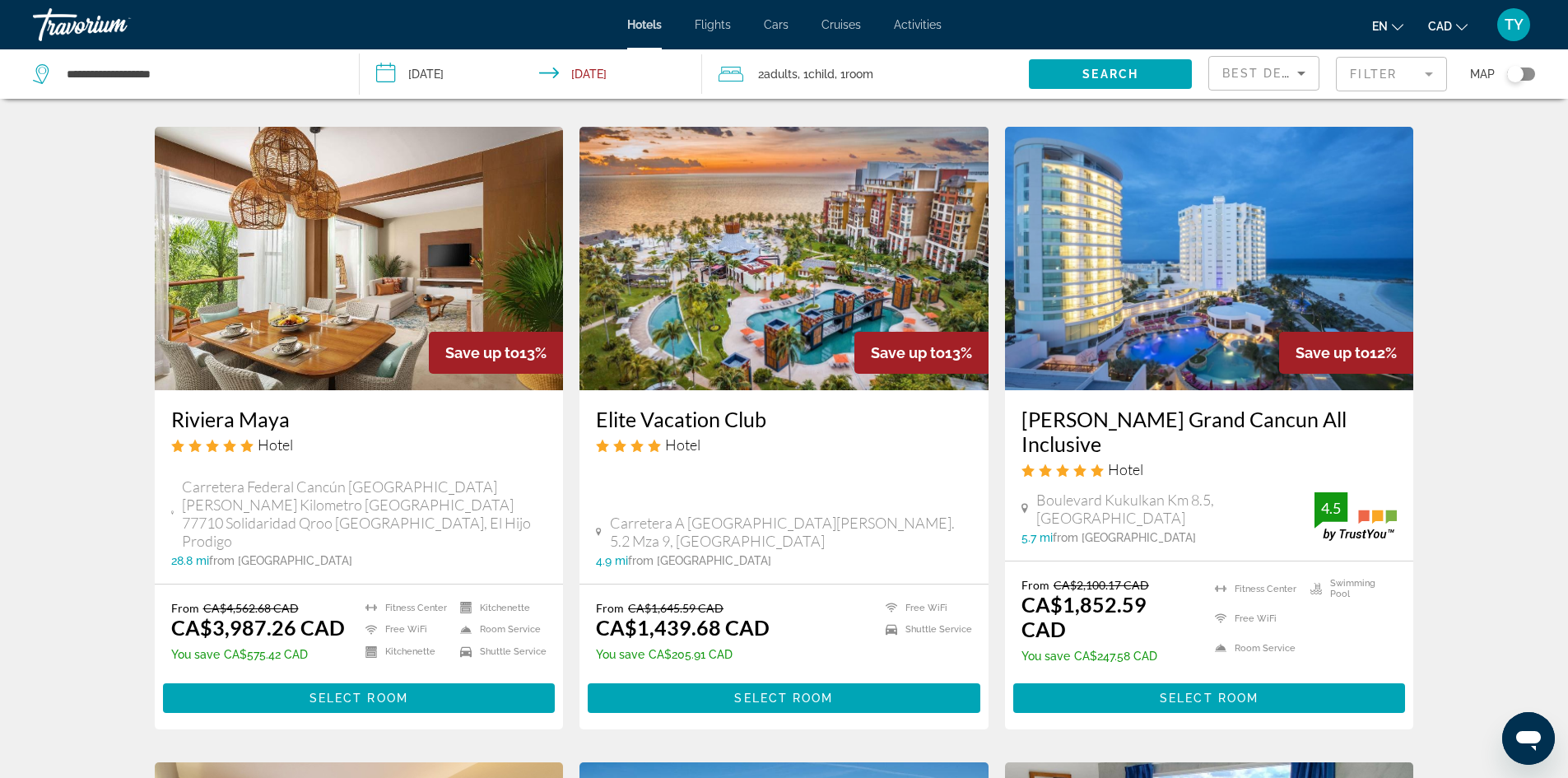
click at [678, 296] on img "Main content" at bounding box center [784, 258] width 409 height 264
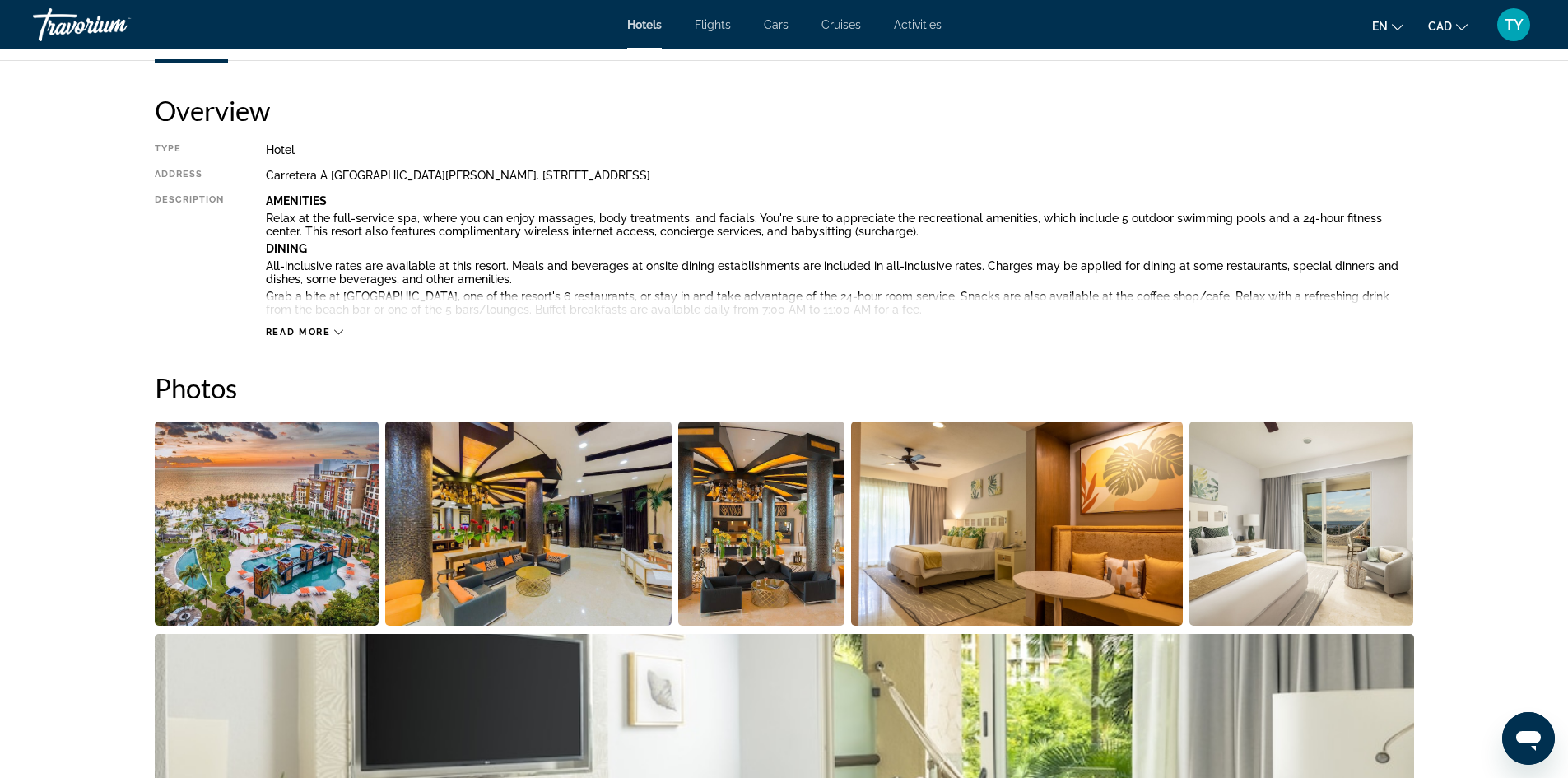
scroll to position [658, 0]
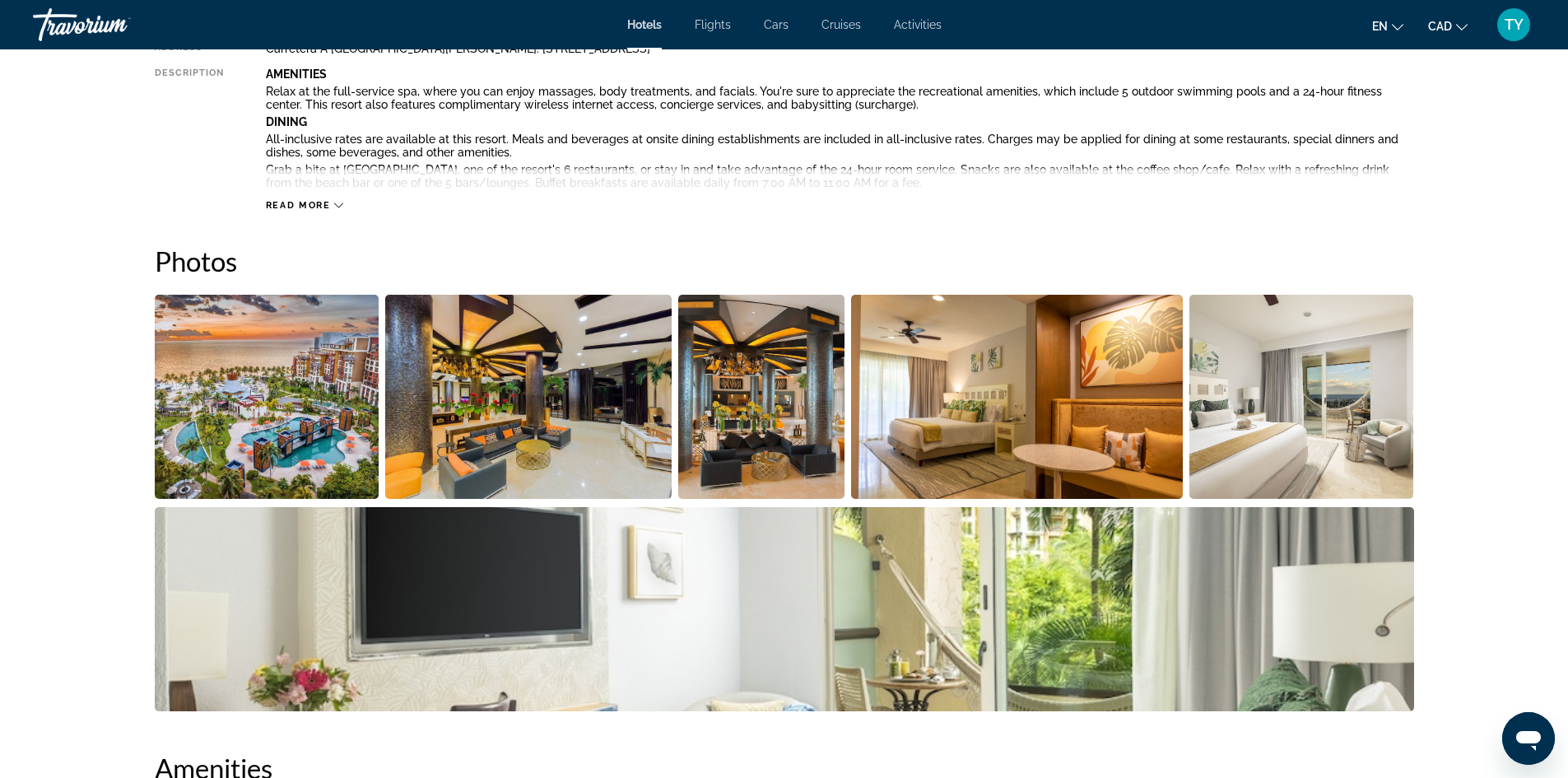
click at [273, 391] on img "Open full-screen image slider" at bounding box center [267, 397] width 225 height 205
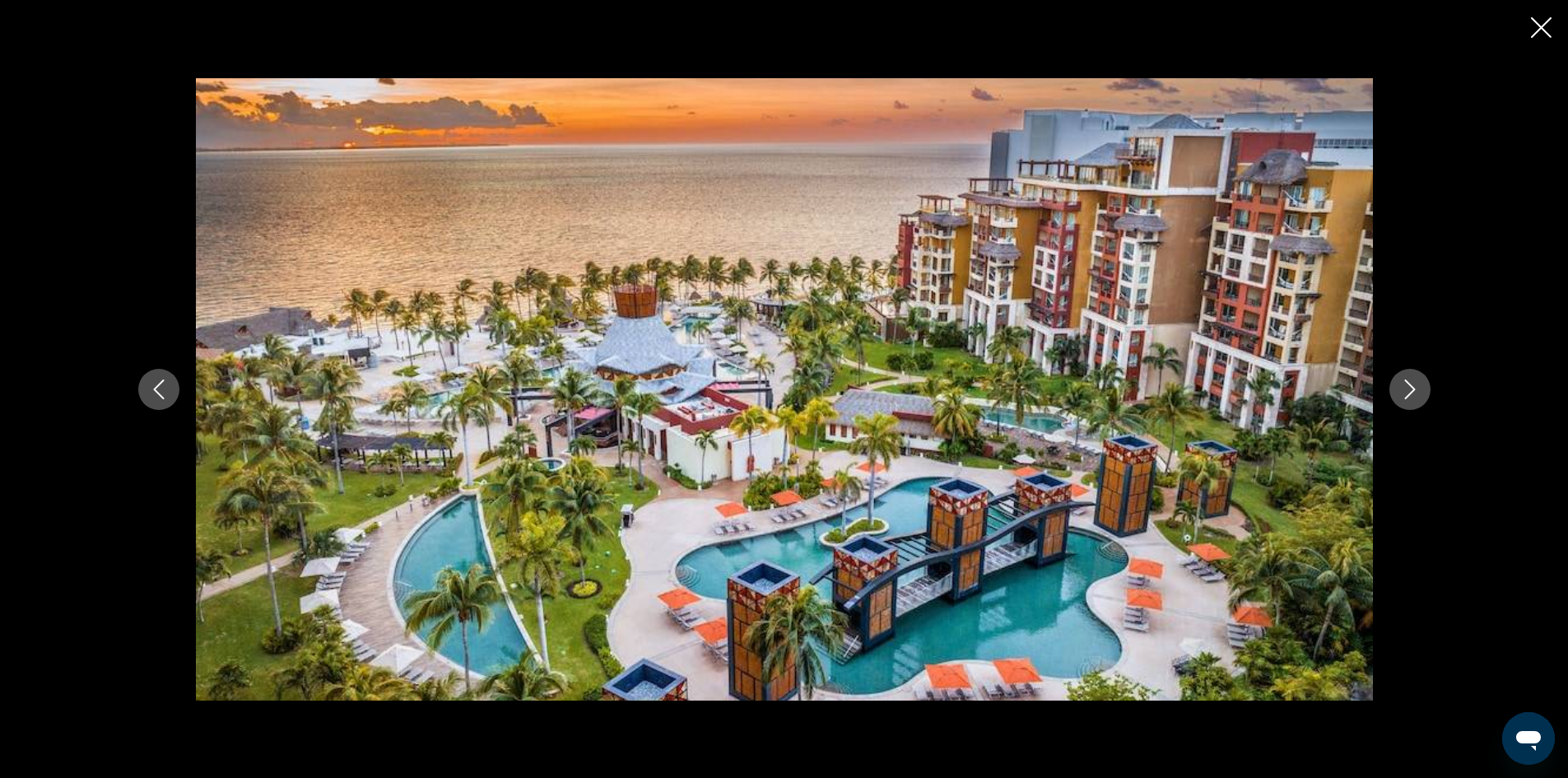
drag, startPoint x: 1388, startPoint y: 387, endPoint x: 1429, endPoint y: 376, distance: 42.4
click at [1429, 376] on div "prev next" at bounding box center [784, 389] width 1326 height 623
click at [1416, 381] on icon "Next image" at bounding box center [1410, 389] width 20 height 20
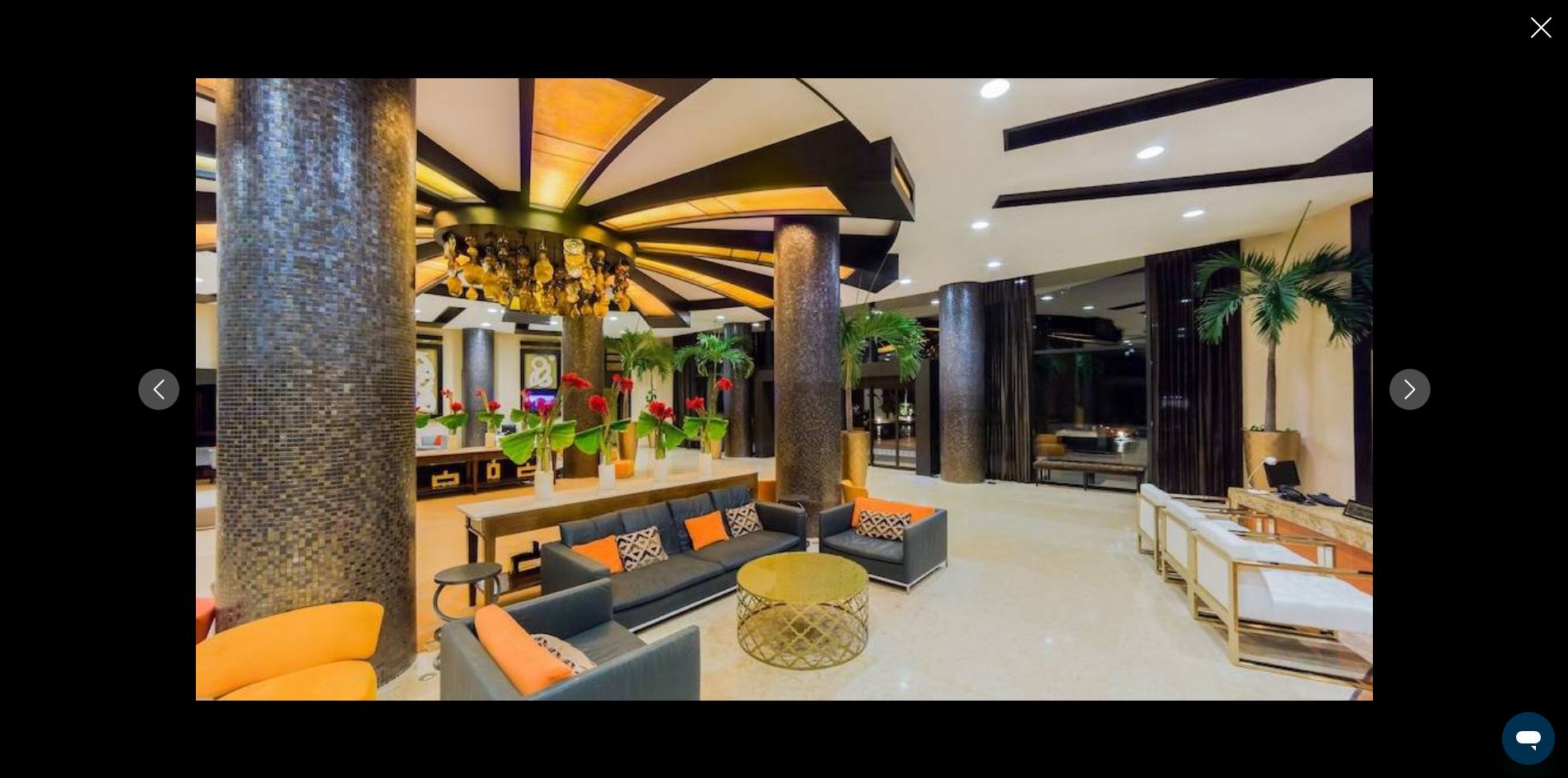
click at [1416, 381] on icon "Next image" at bounding box center [1410, 389] width 20 height 20
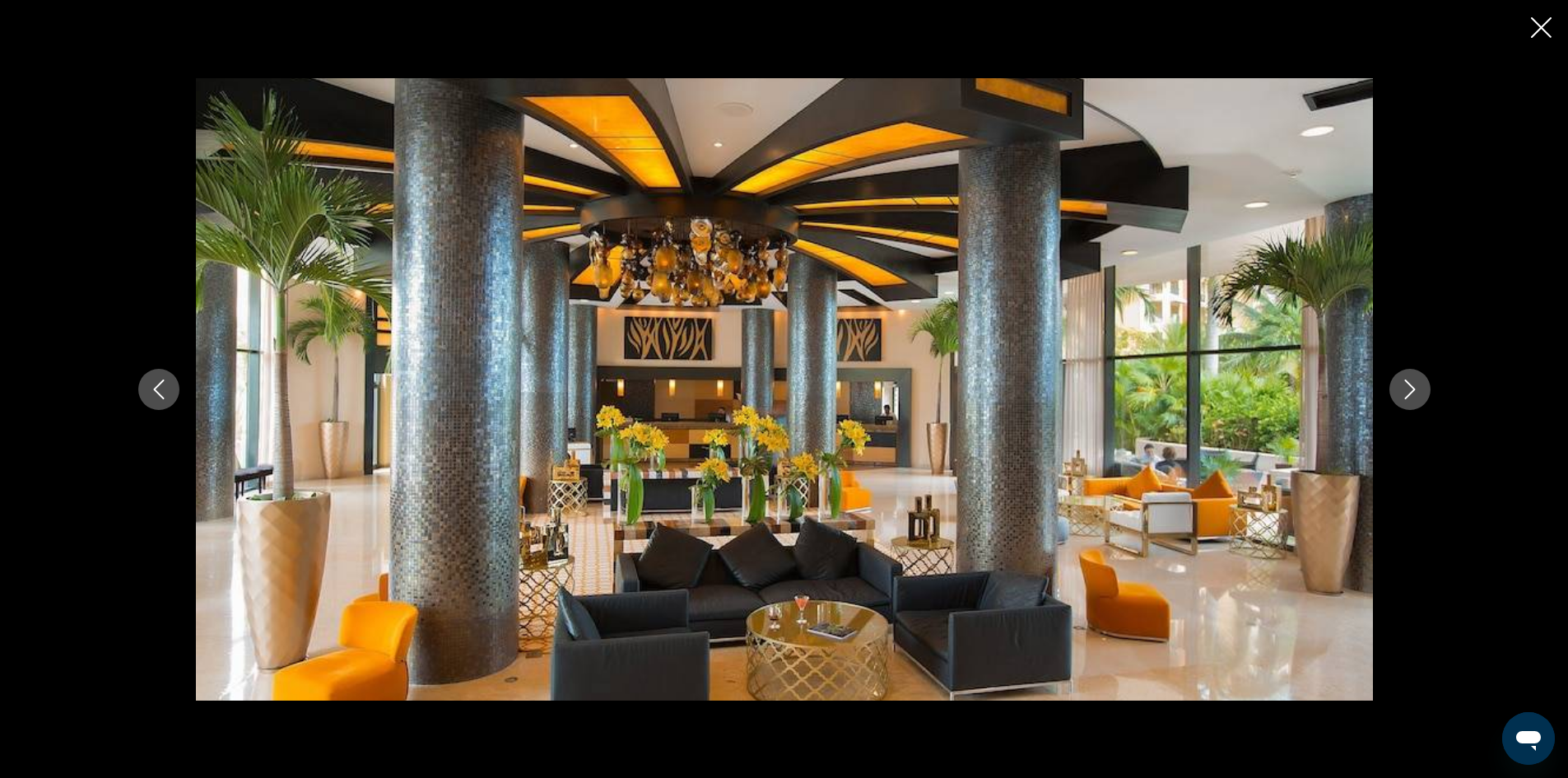
click at [1416, 381] on icon "Next image" at bounding box center [1410, 389] width 20 height 20
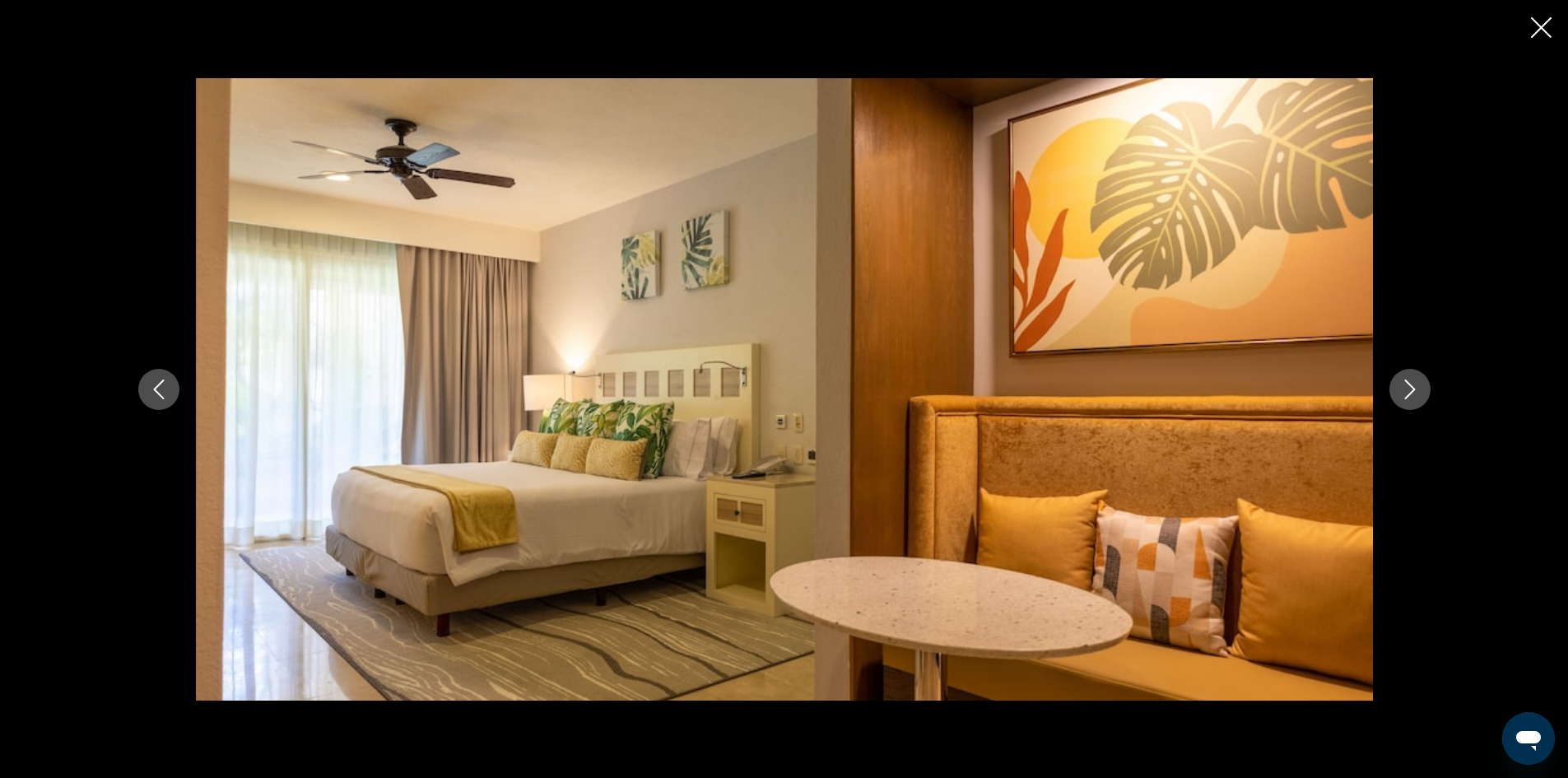
click at [1416, 381] on icon "Next image" at bounding box center [1410, 389] width 20 height 20
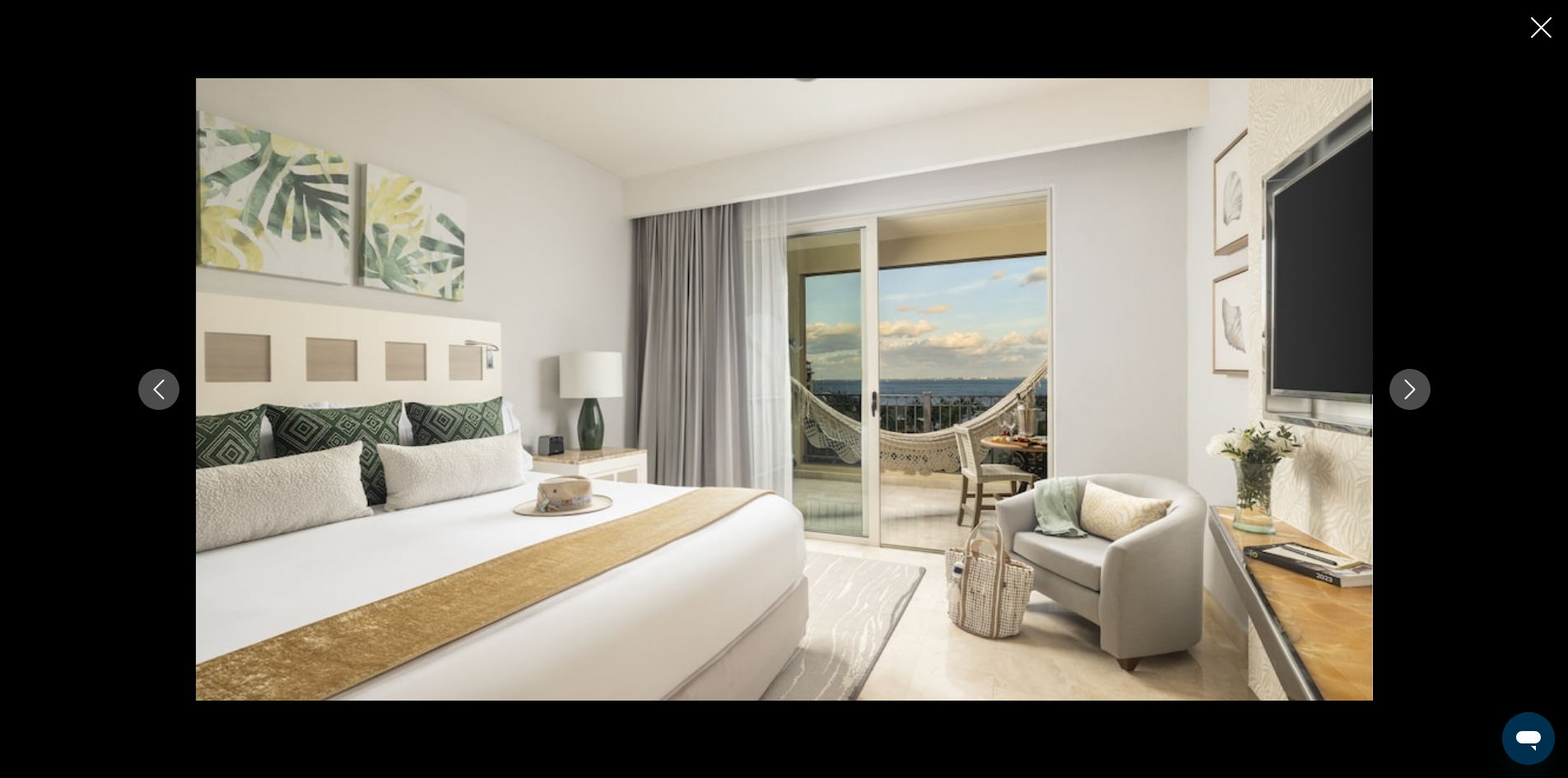
click at [1416, 381] on icon "Next image" at bounding box center [1410, 389] width 20 height 20
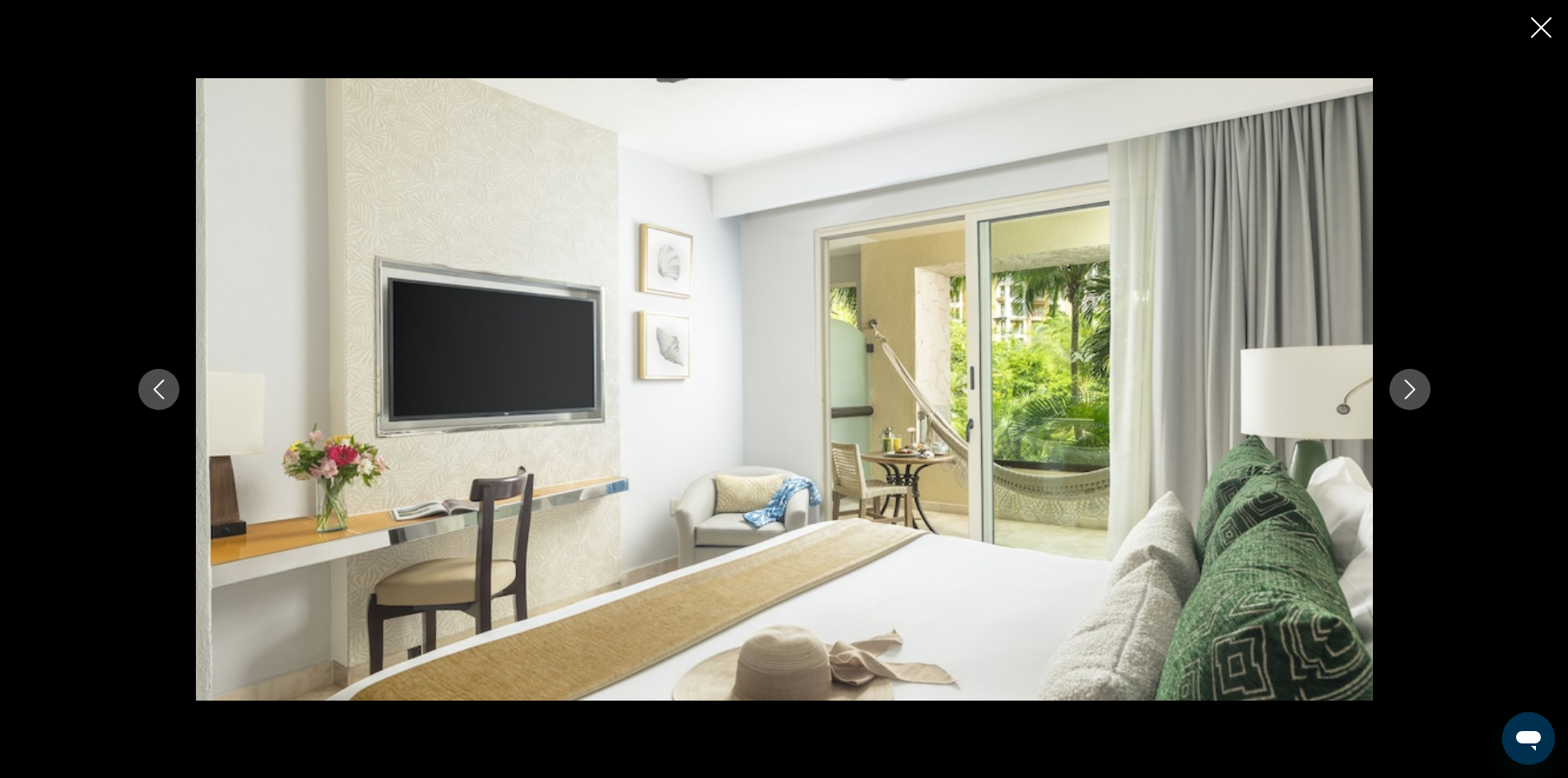
click at [1416, 381] on icon "Next image" at bounding box center [1410, 389] width 20 height 20
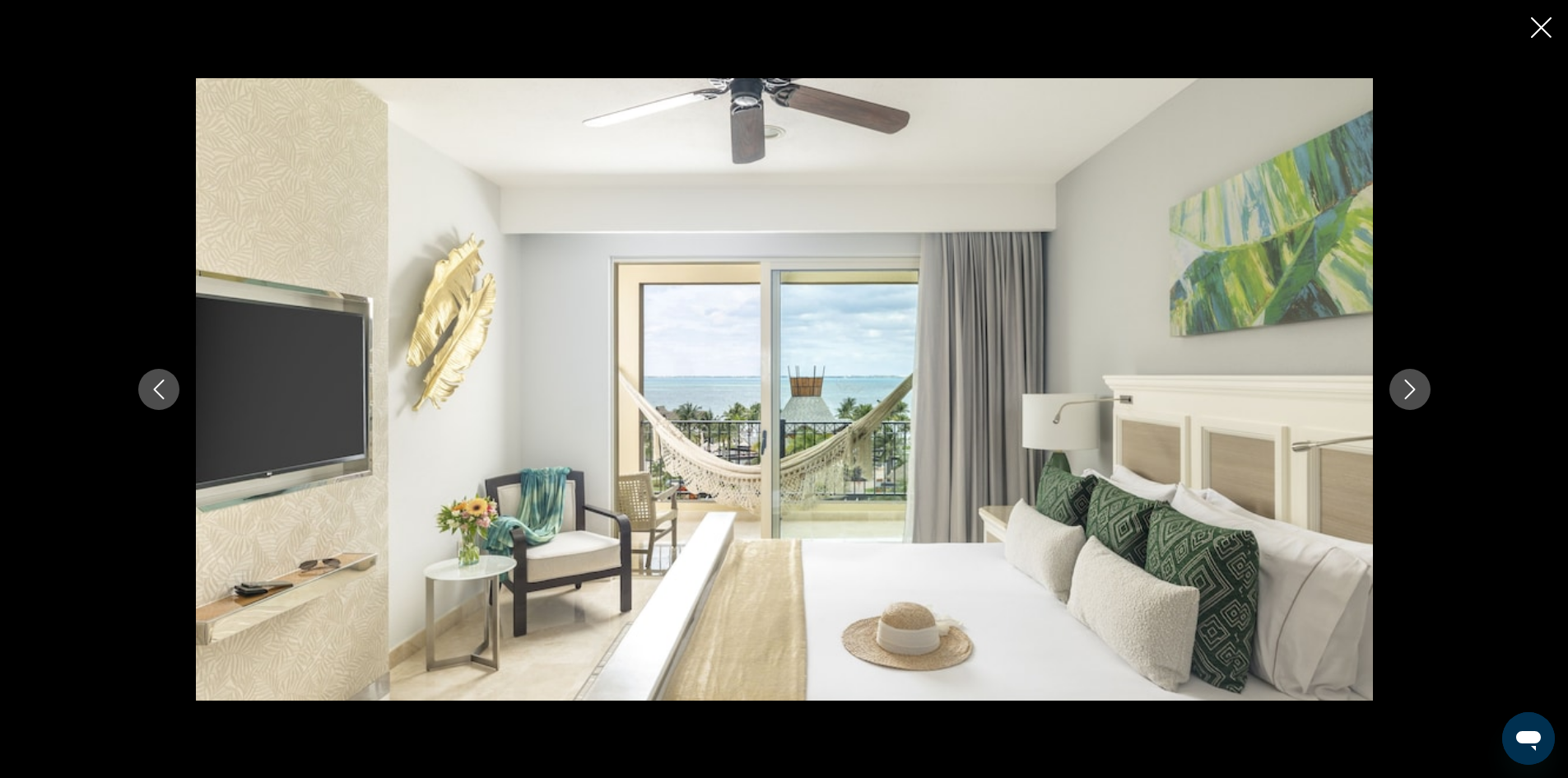
click at [1416, 381] on icon "Next image" at bounding box center [1410, 389] width 20 height 20
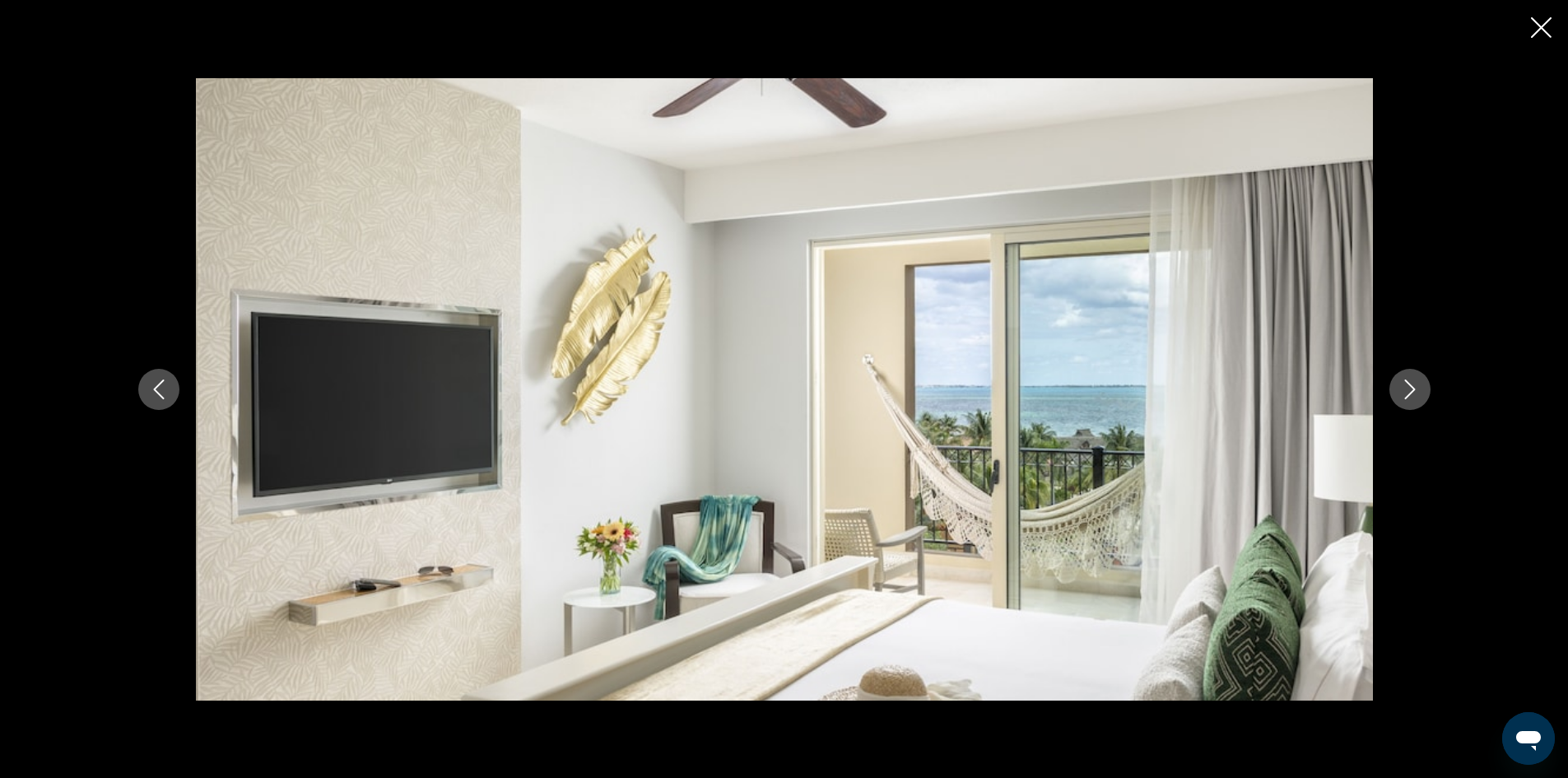
click at [1416, 381] on icon "Next image" at bounding box center [1410, 389] width 20 height 20
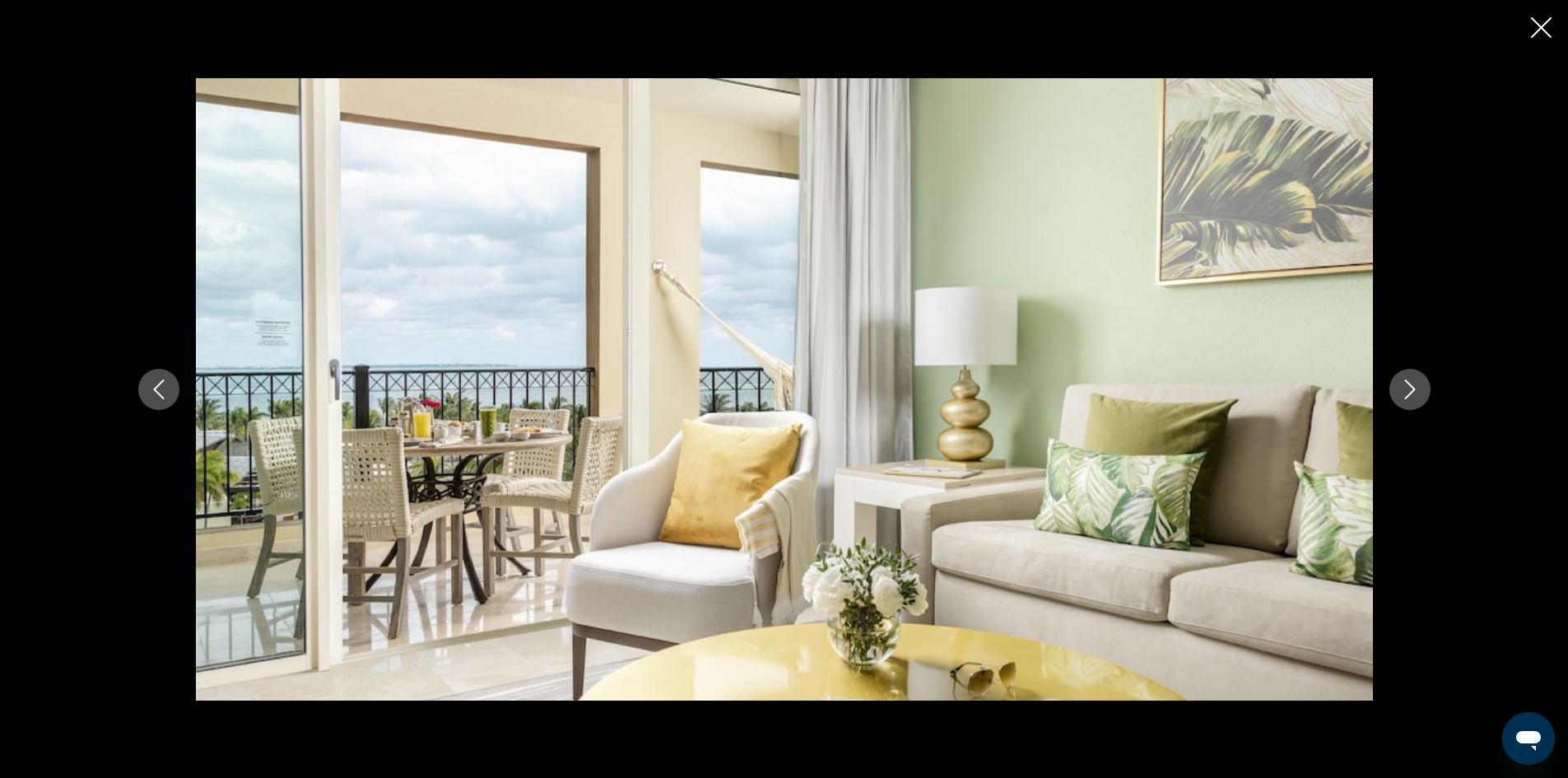
click at [1416, 381] on icon "Next image" at bounding box center [1410, 389] width 20 height 20
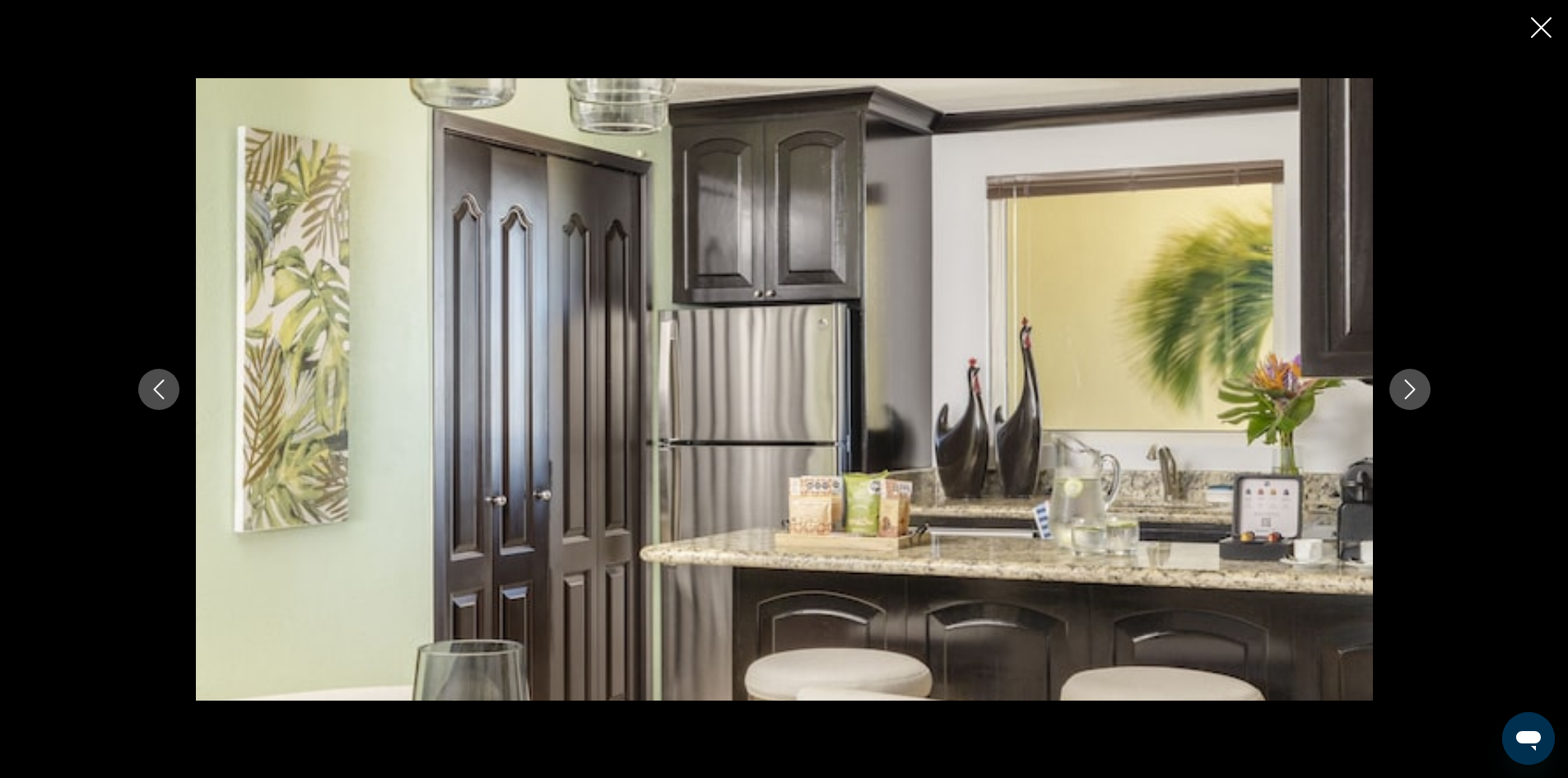
click at [1416, 381] on icon "Next image" at bounding box center [1410, 389] width 20 height 20
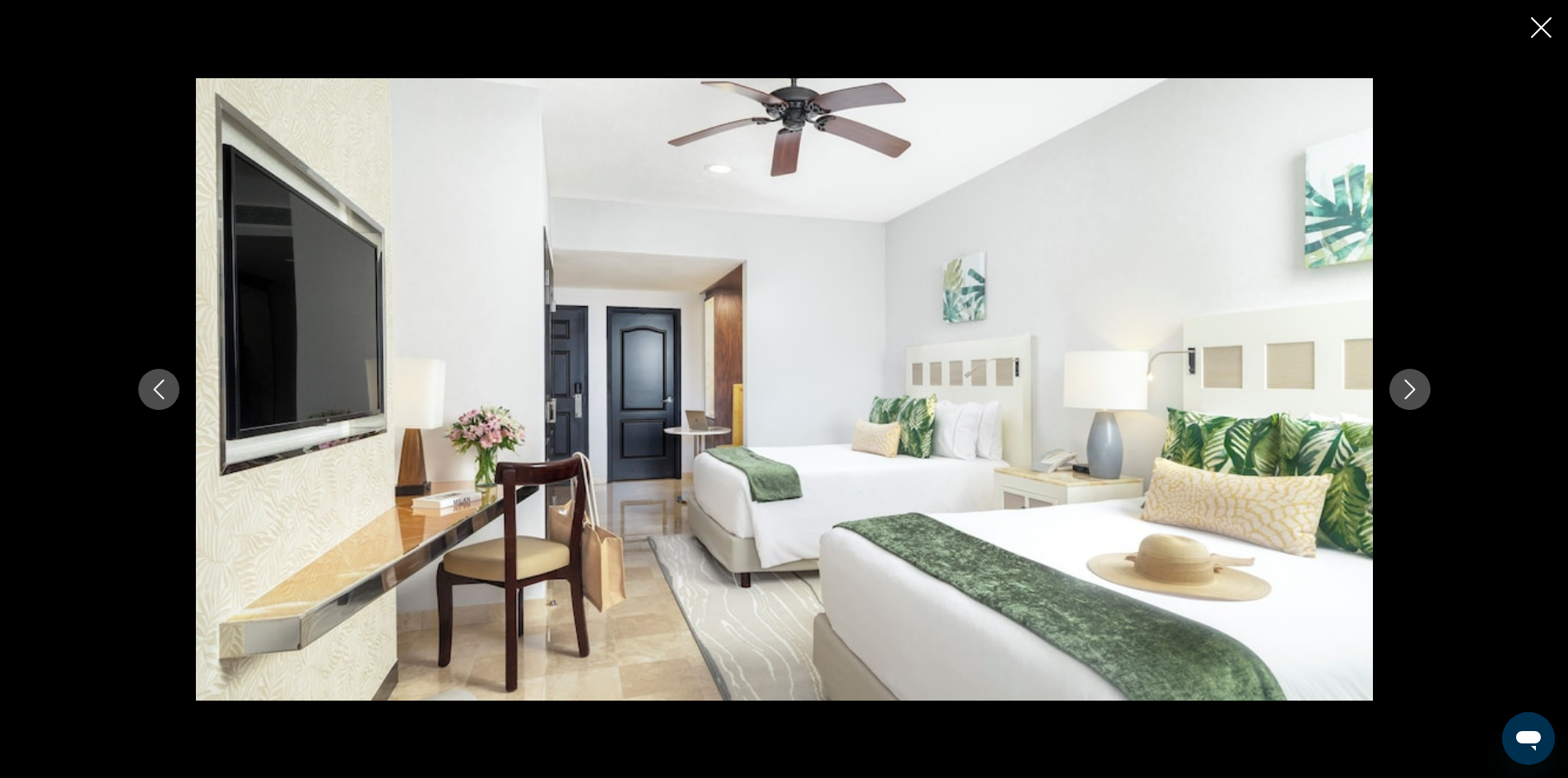
click at [1416, 381] on icon "Next image" at bounding box center [1410, 389] width 20 height 20
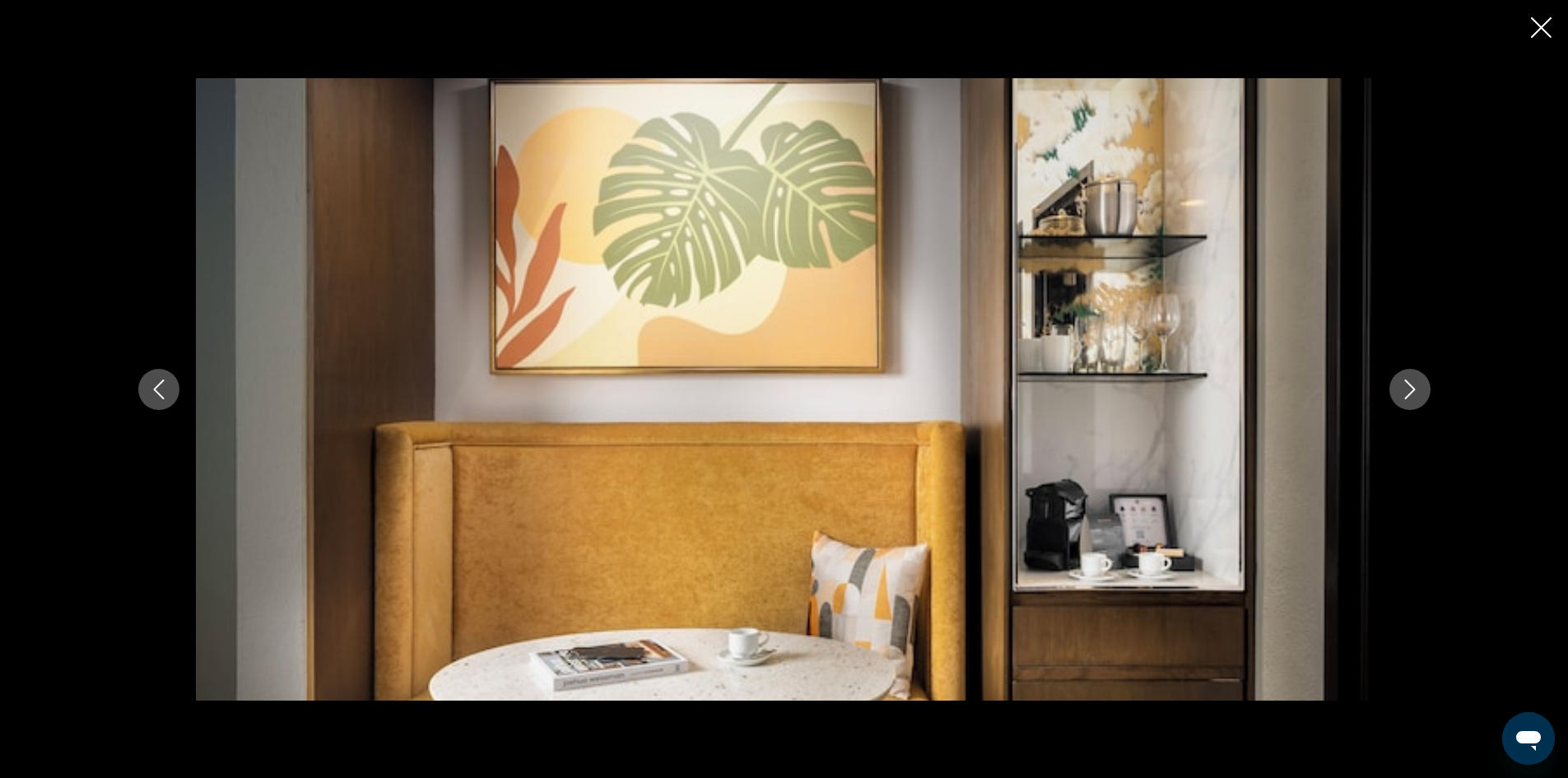
click at [1416, 381] on icon "Next image" at bounding box center [1410, 389] width 20 height 20
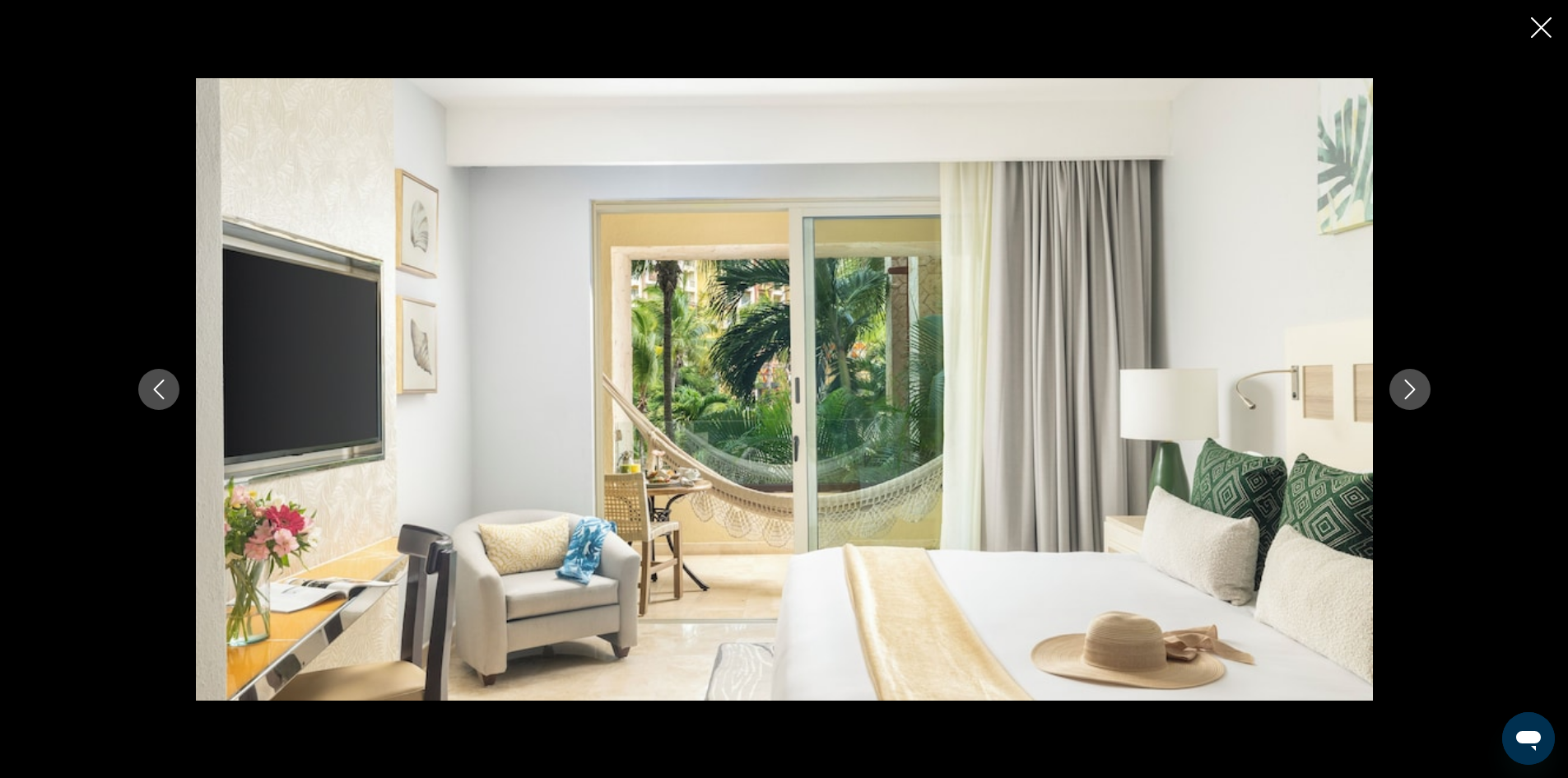
click at [1416, 381] on icon "Next image" at bounding box center [1410, 389] width 20 height 20
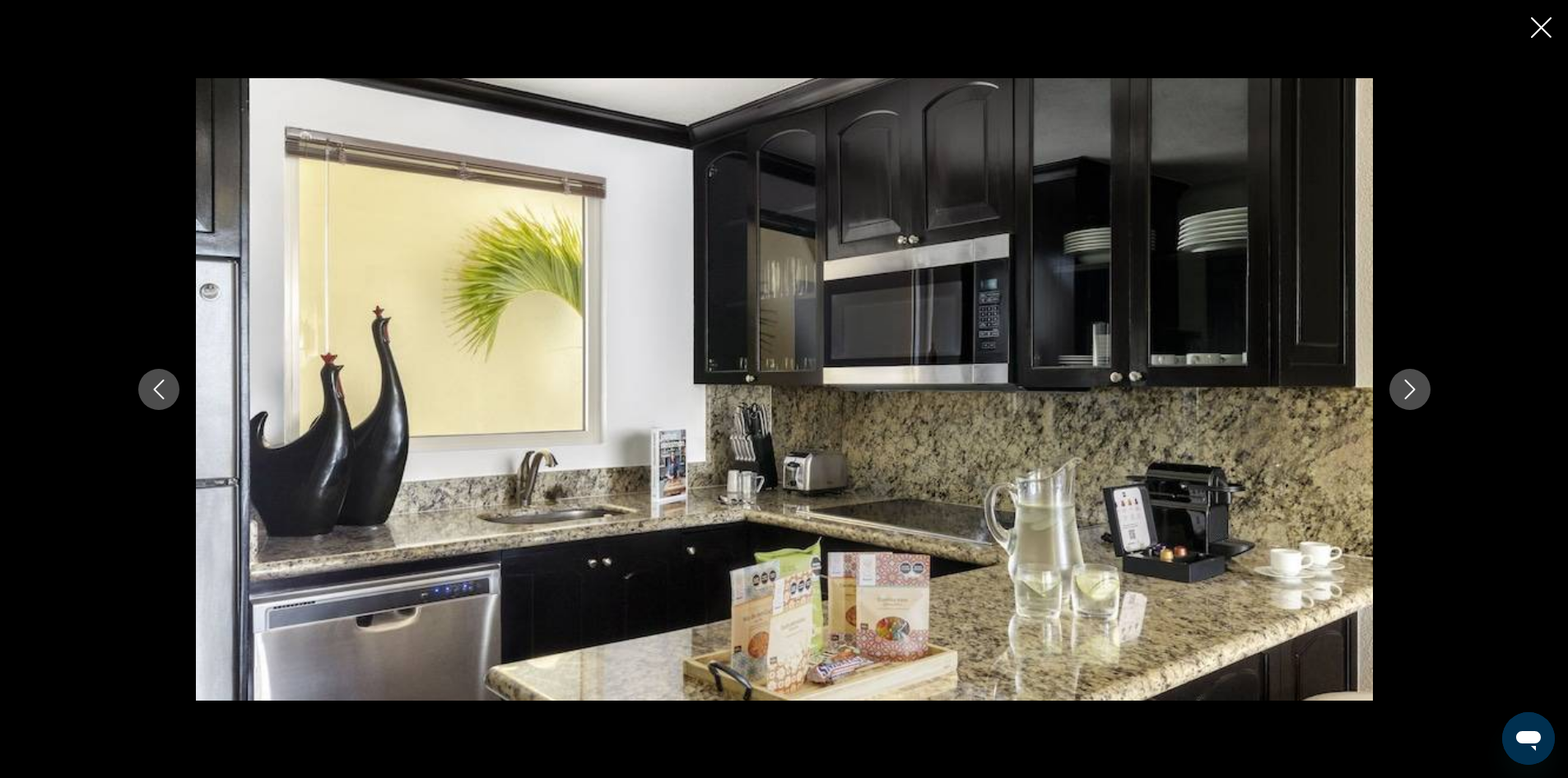
click at [1416, 381] on icon "Next image" at bounding box center [1410, 389] width 20 height 20
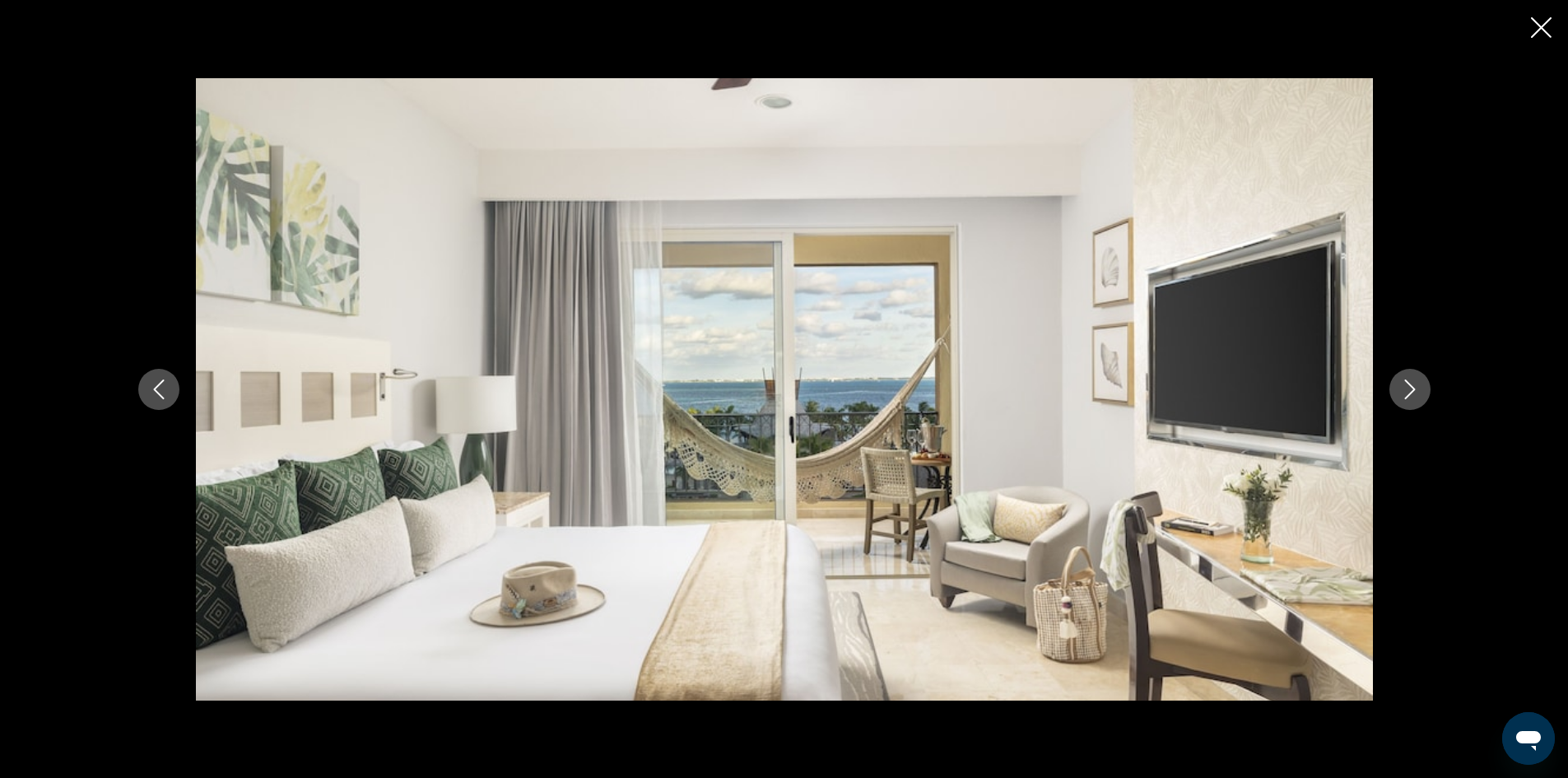
click at [1416, 381] on icon "Next image" at bounding box center [1410, 389] width 20 height 20
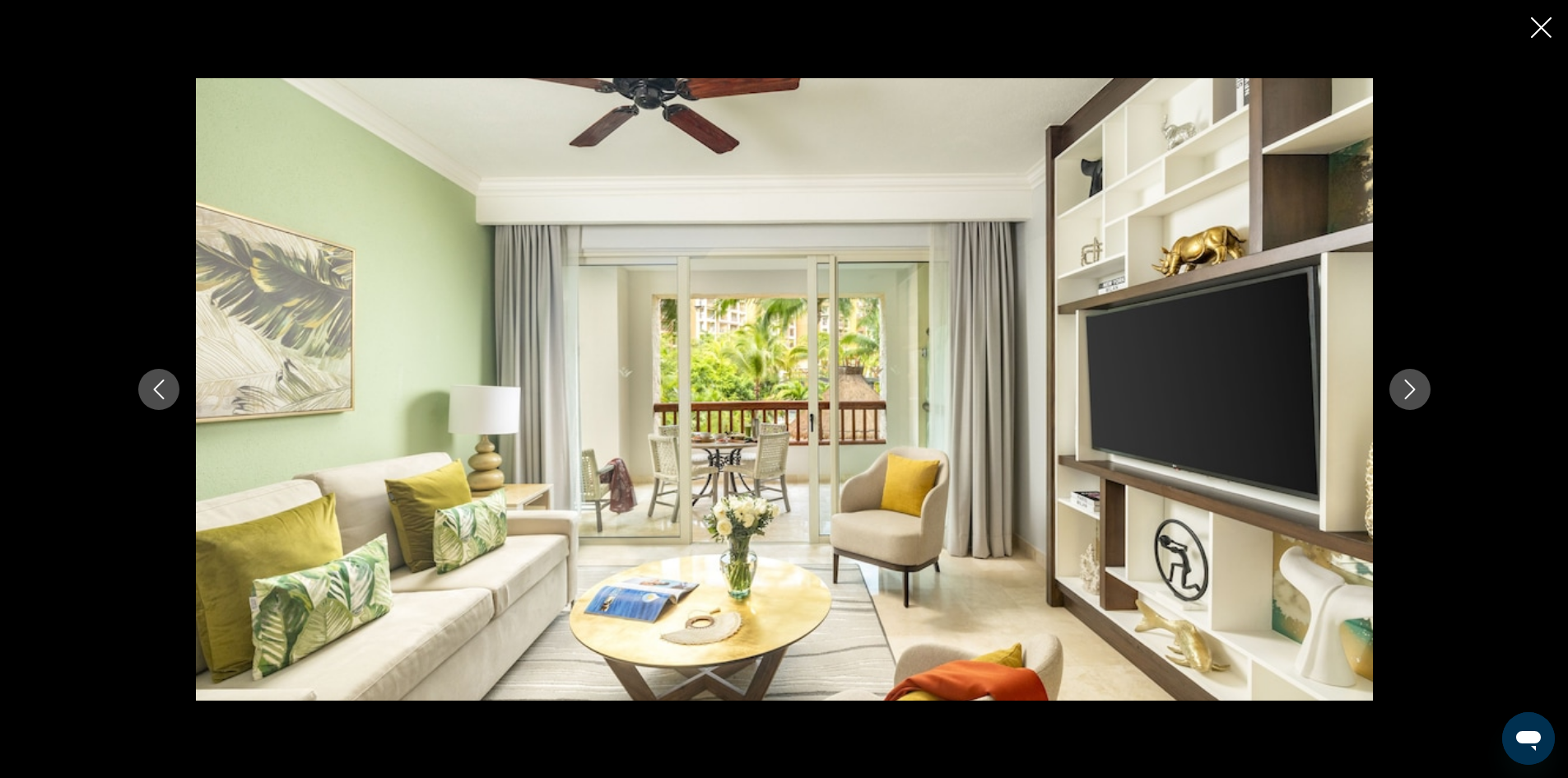
click at [1416, 381] on icon "Next image" at bounding box center [1410, 389] width 20 height 20
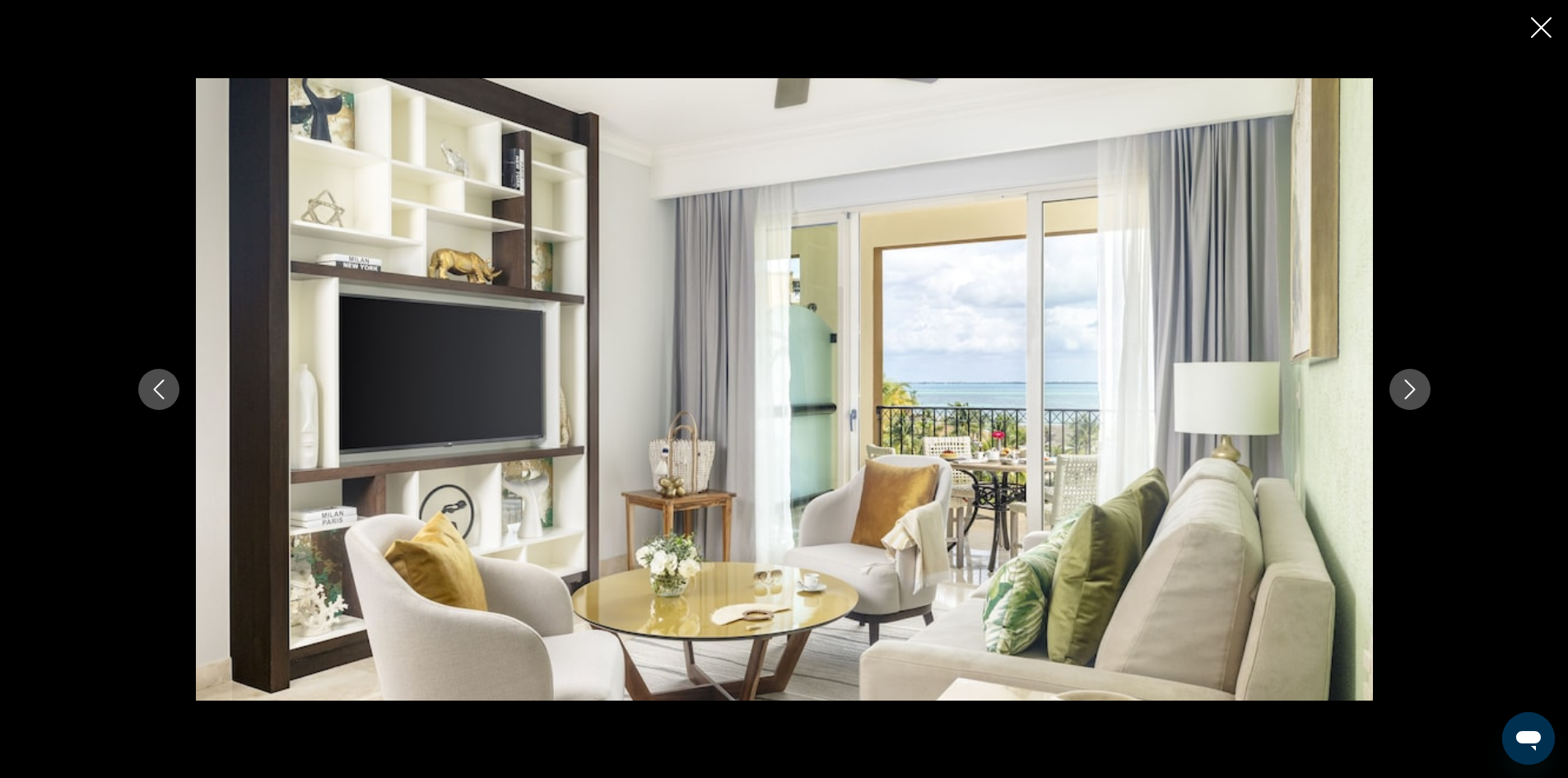
click at [1416, 381] on icon "Next image" at bounding box center [1410, 389] width 20 height 20
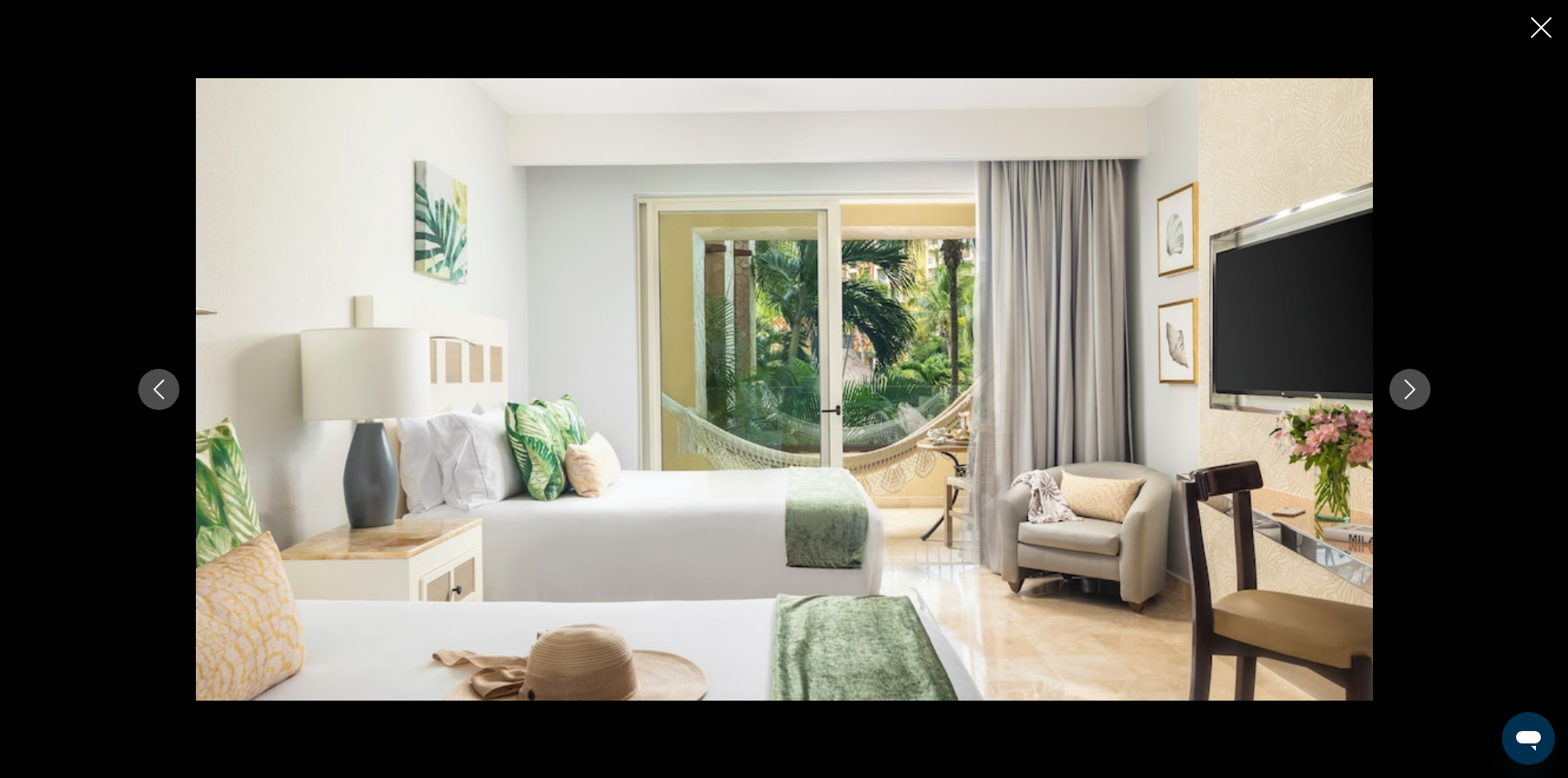
click at [1416, 381] on icon "Next image" at bounding box center [1410, 389] width 20 height 20
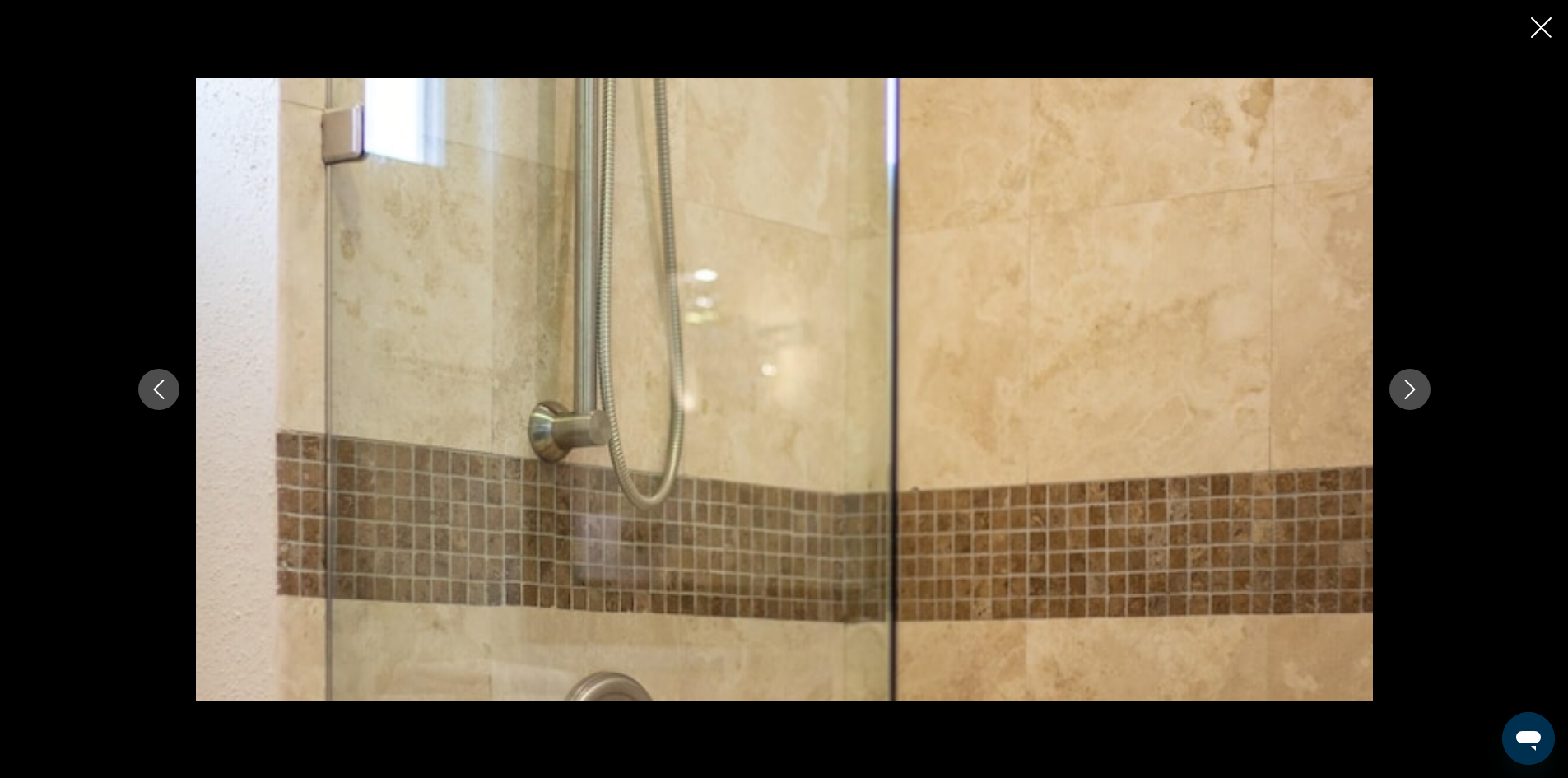
click at [1416, 381] on icon "Next image" at bounding box center [1410, 389] width 20 height 20
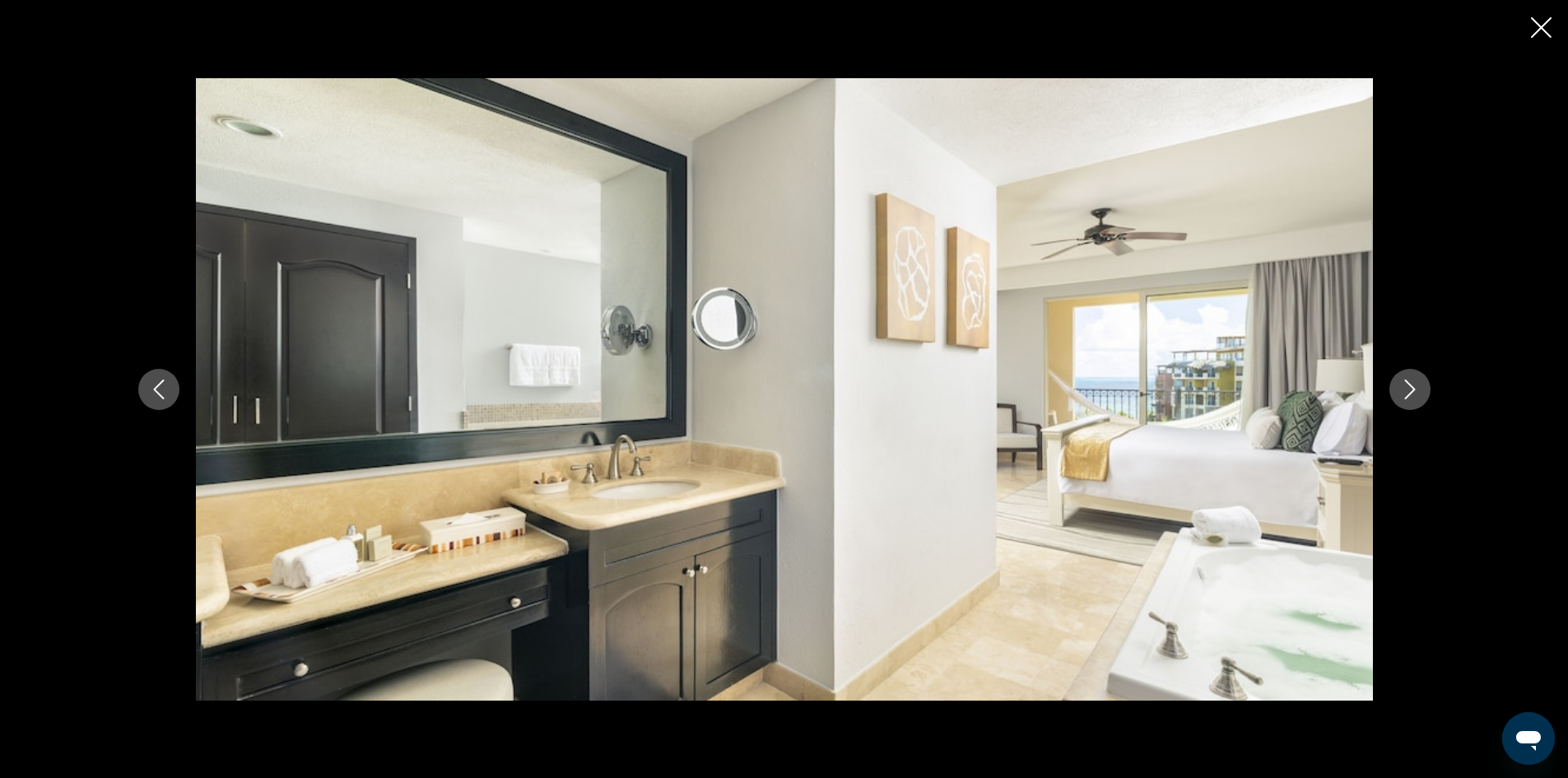
click at [1416, 381] on icon "Next image" at bounding box center [1410, 389] width 20 height 20
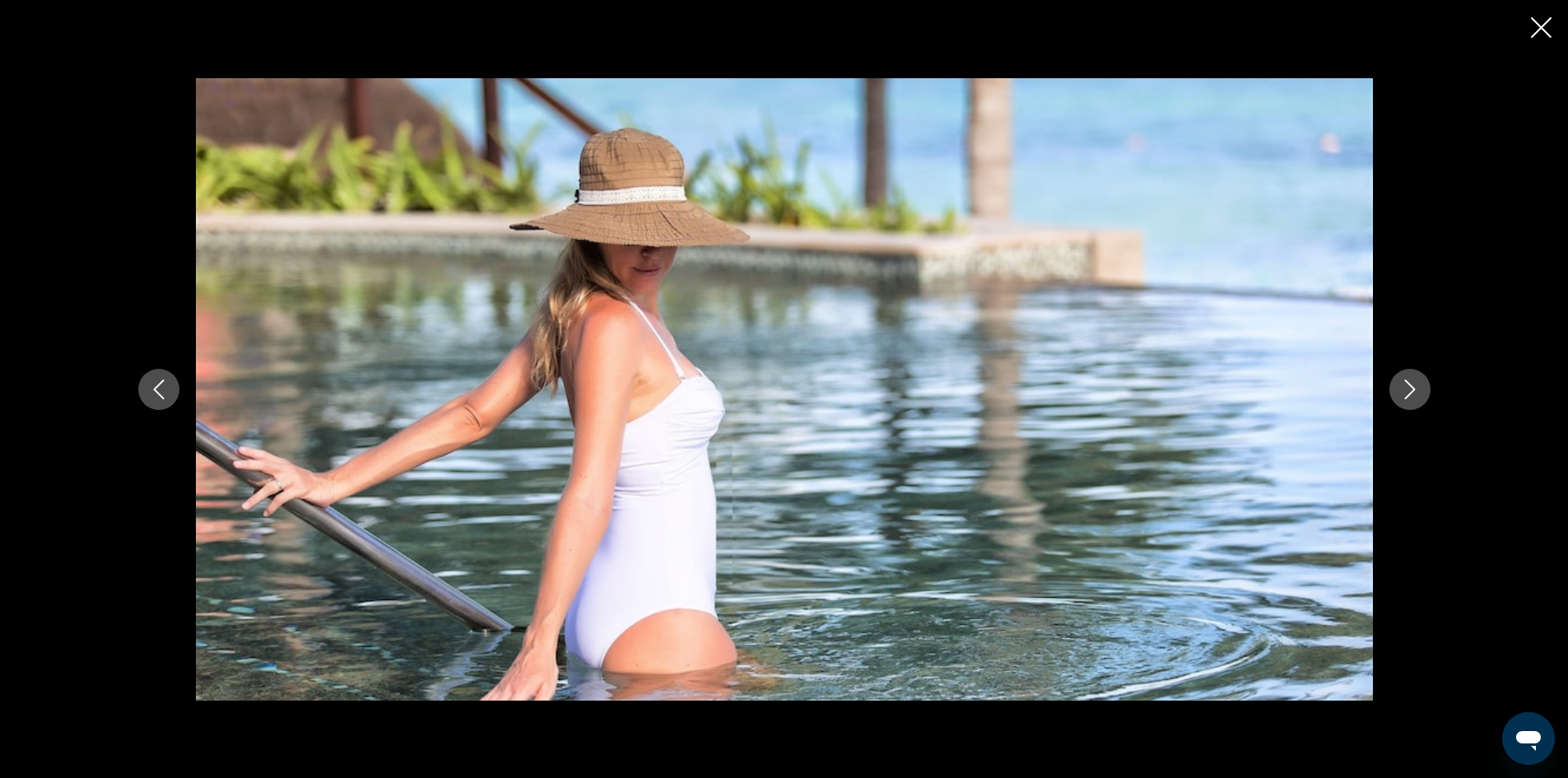
click at [1417, 381] on icon "Next image" at bounding box center [1410, 389] width 20 height 20
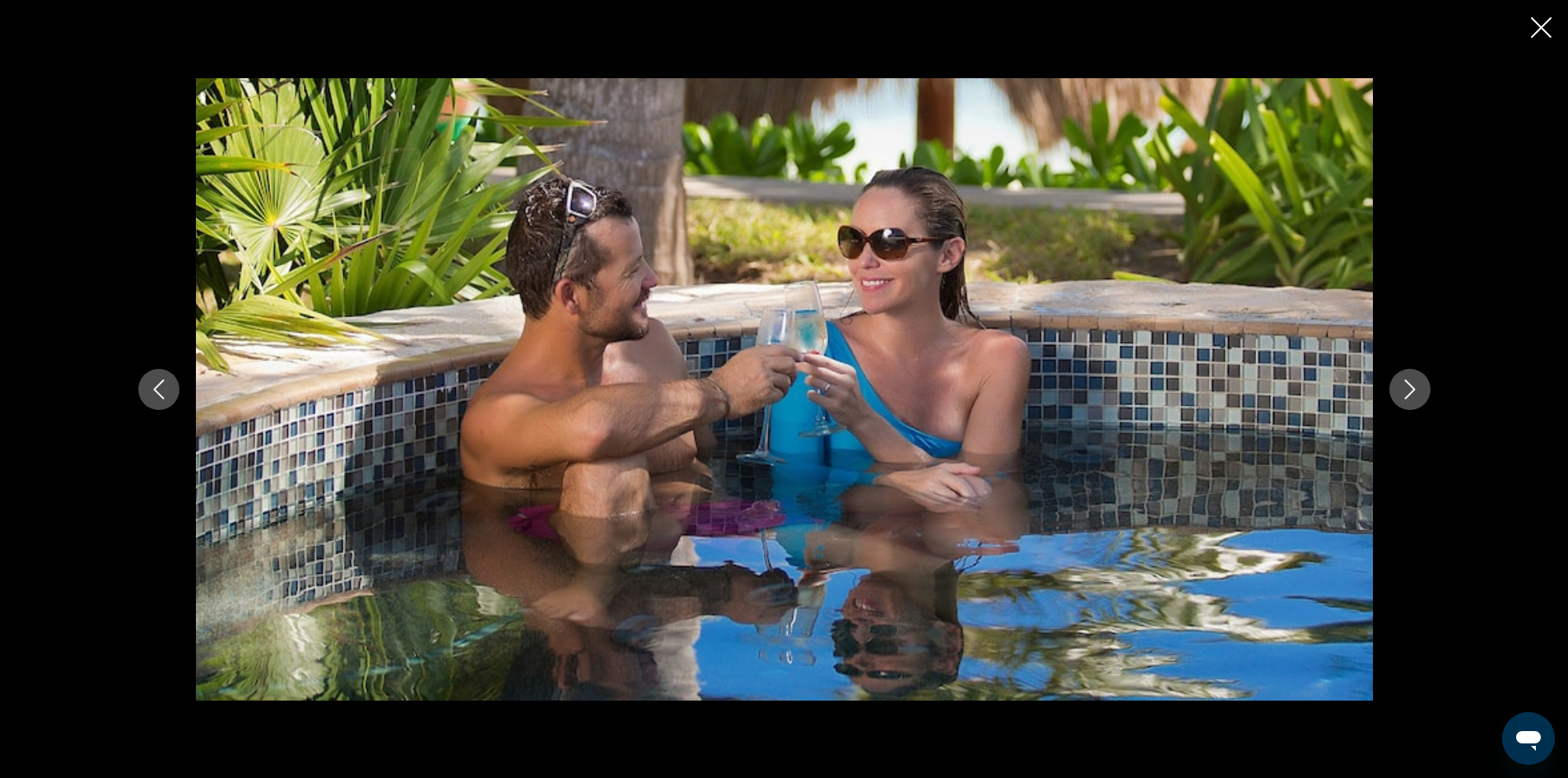
click at [1417, 381] on icon "Next image" at bounding box center [1410, 389] width 20 height 20
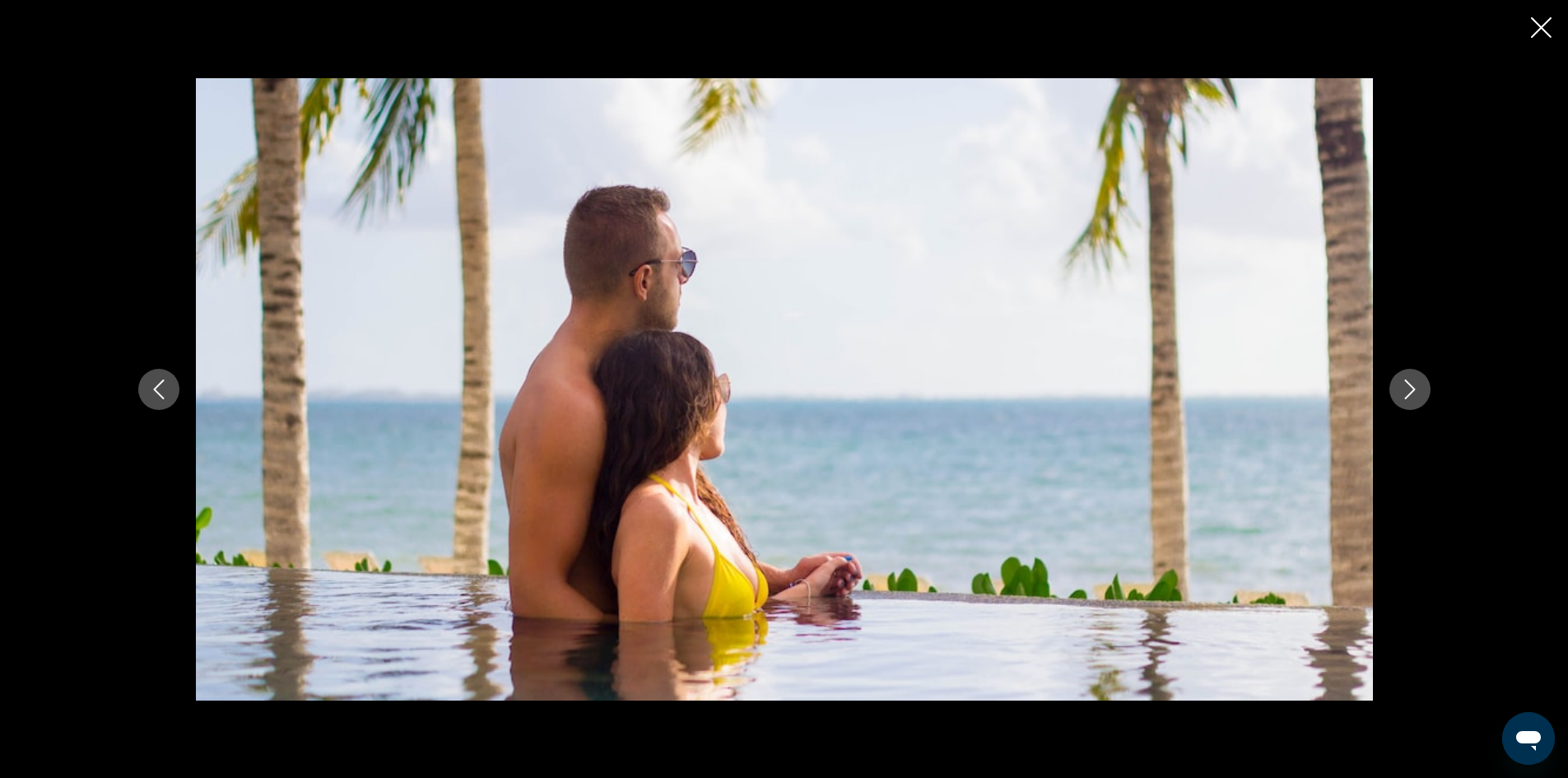
click at [1417, 381] on icon "Next image" at bounding box center [1410, 389] width 20 height 20
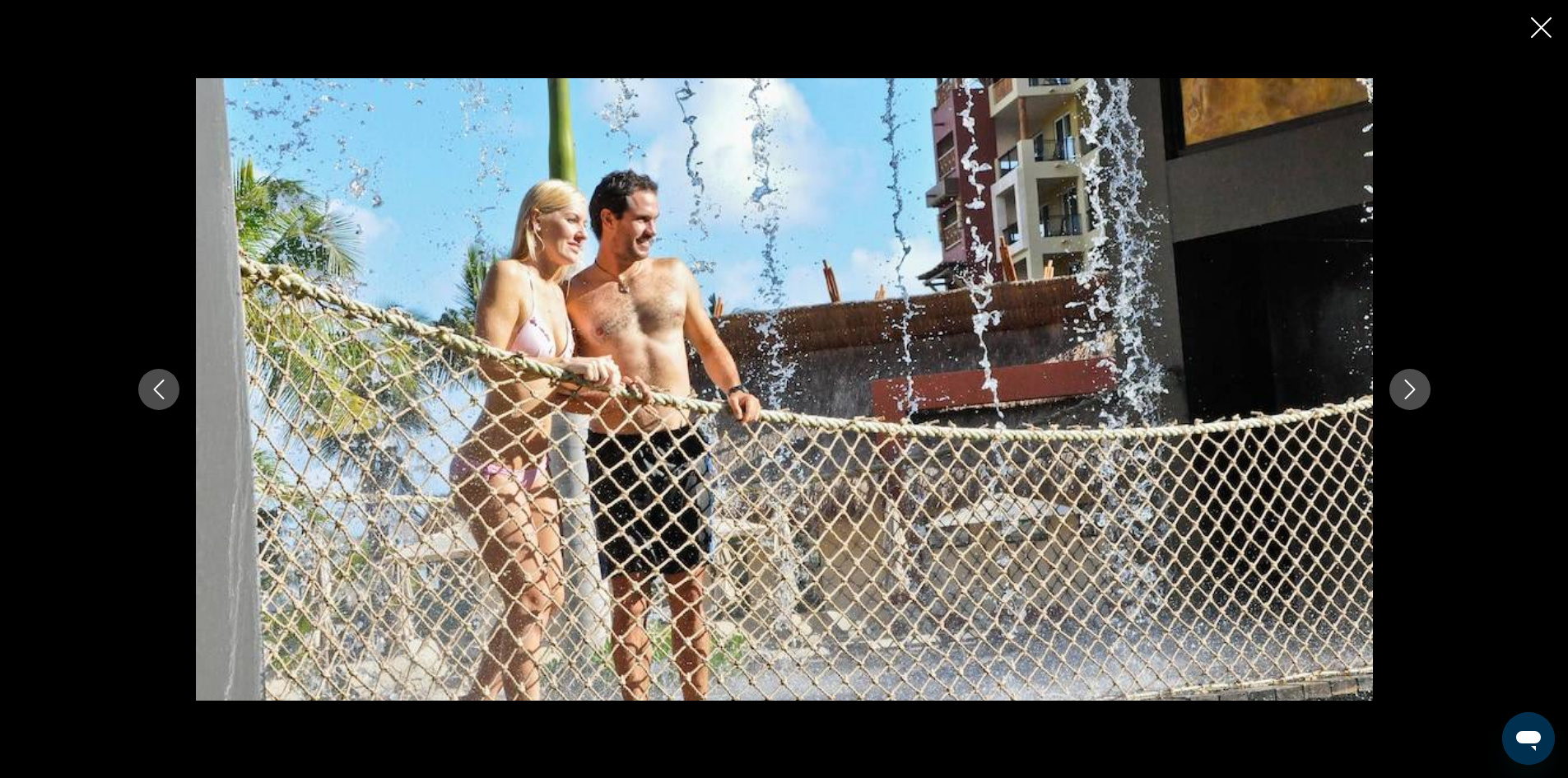
click at [1415, 374] on button "Next image" at bounding box center [1410, 389] width 41 height 41
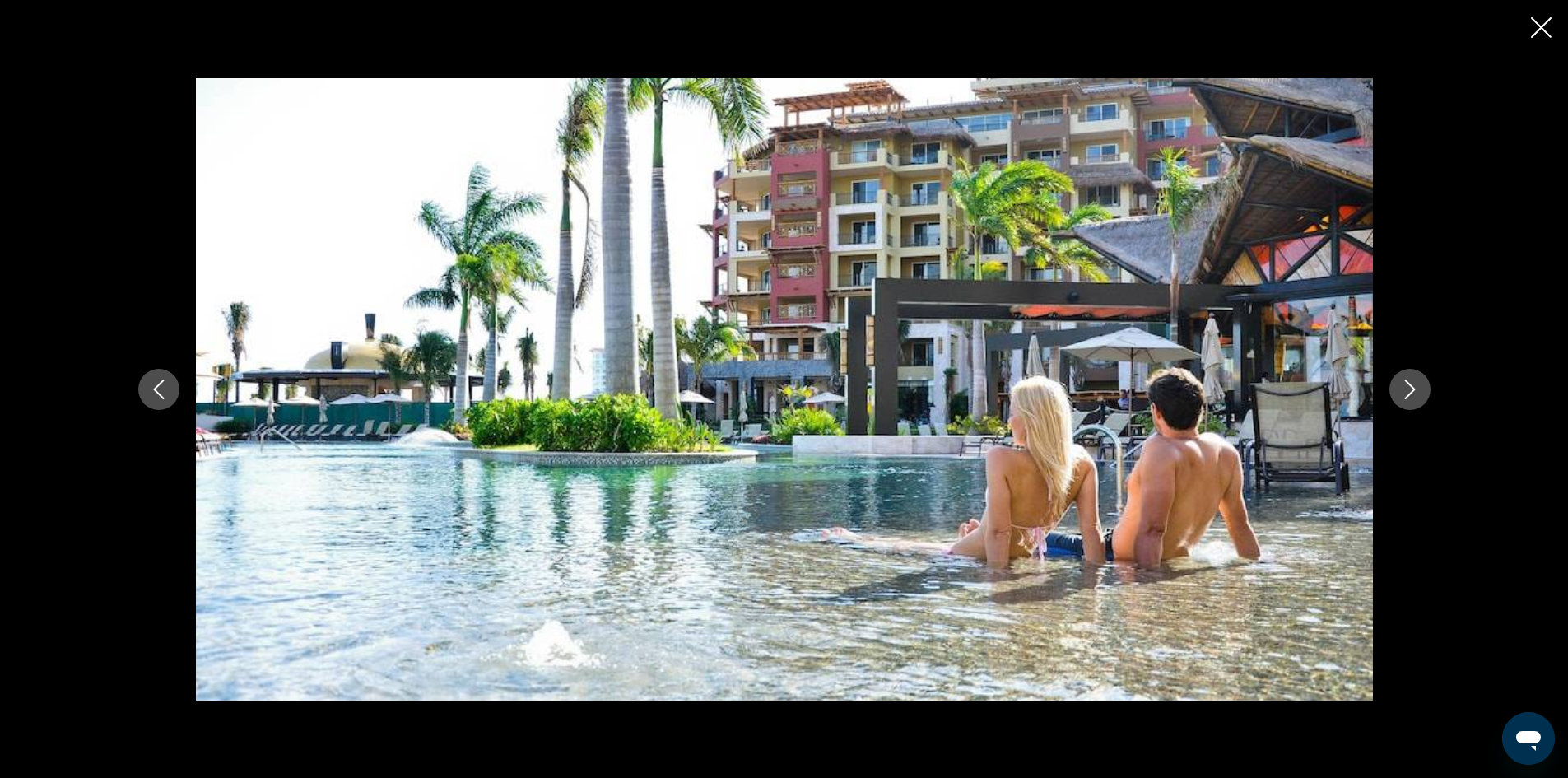
click at [1414, 374] on button "Next image" at bounding box center [1410, 389] width 41 height 41
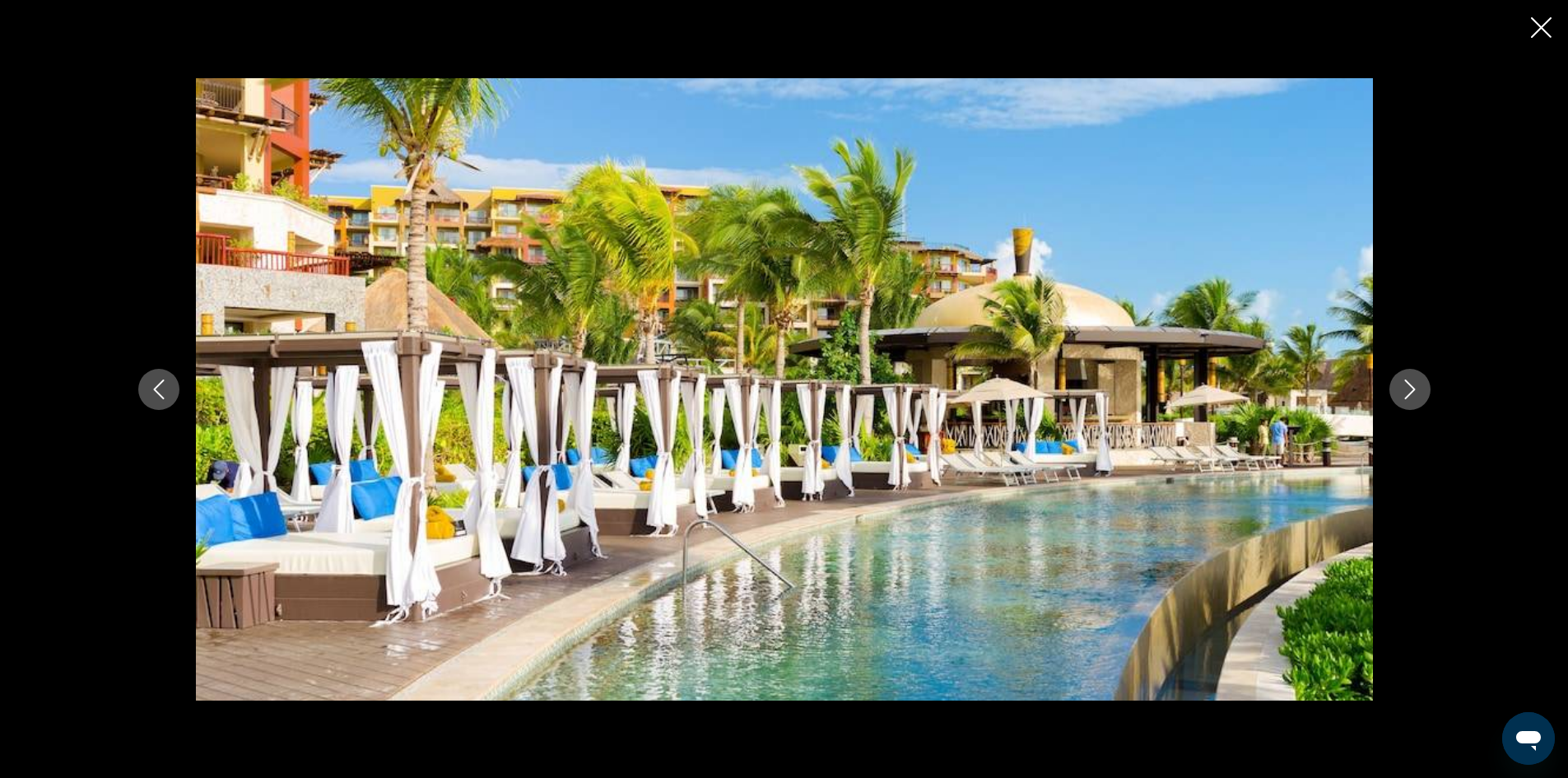
click at [1413, 374] on button "Next image" at bounding box center [1410, 389] width 41 height 41
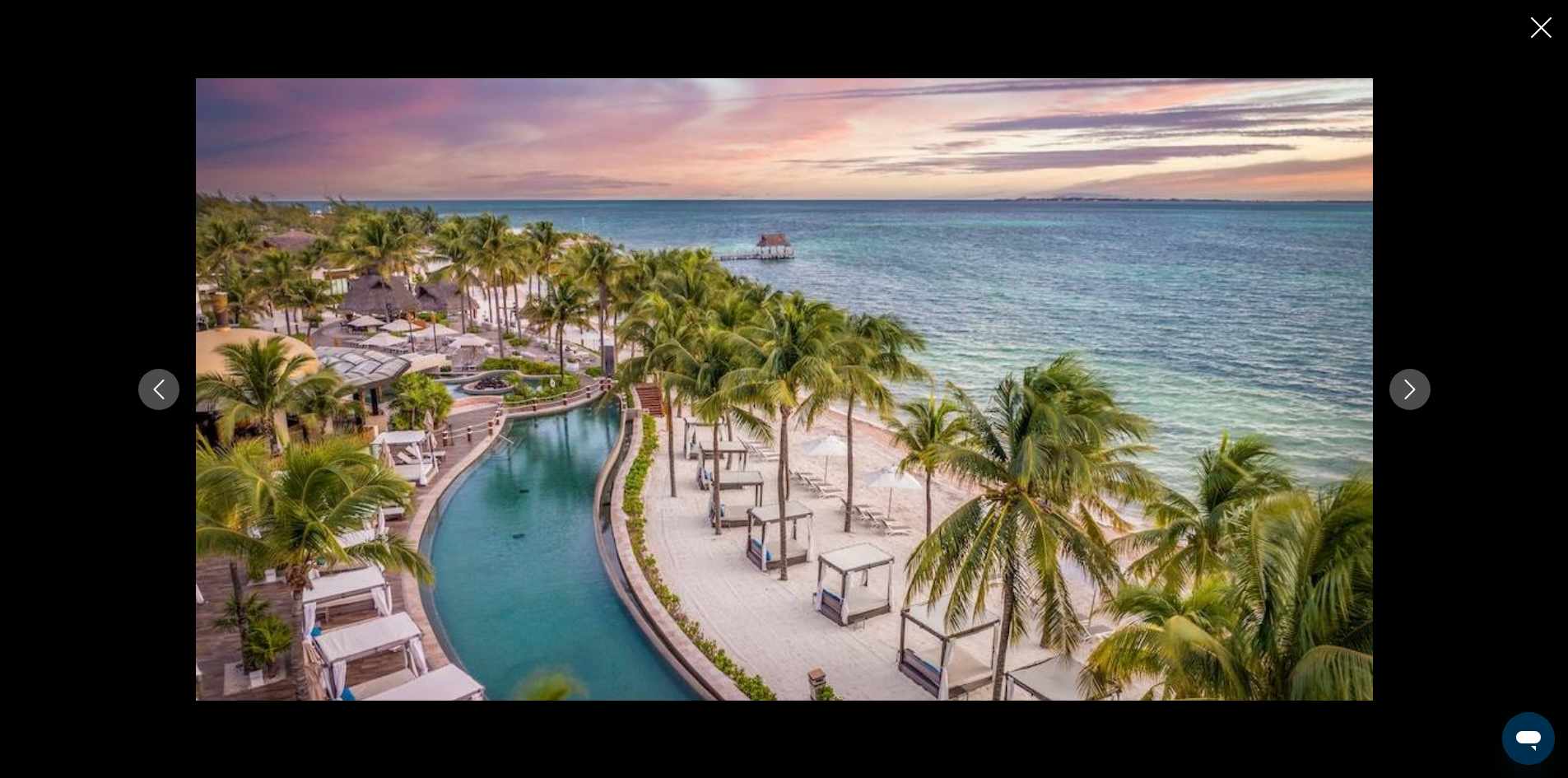
click at [1413, 374] on button "Next image" at bounding box center [1410, 389] width 41 height 41
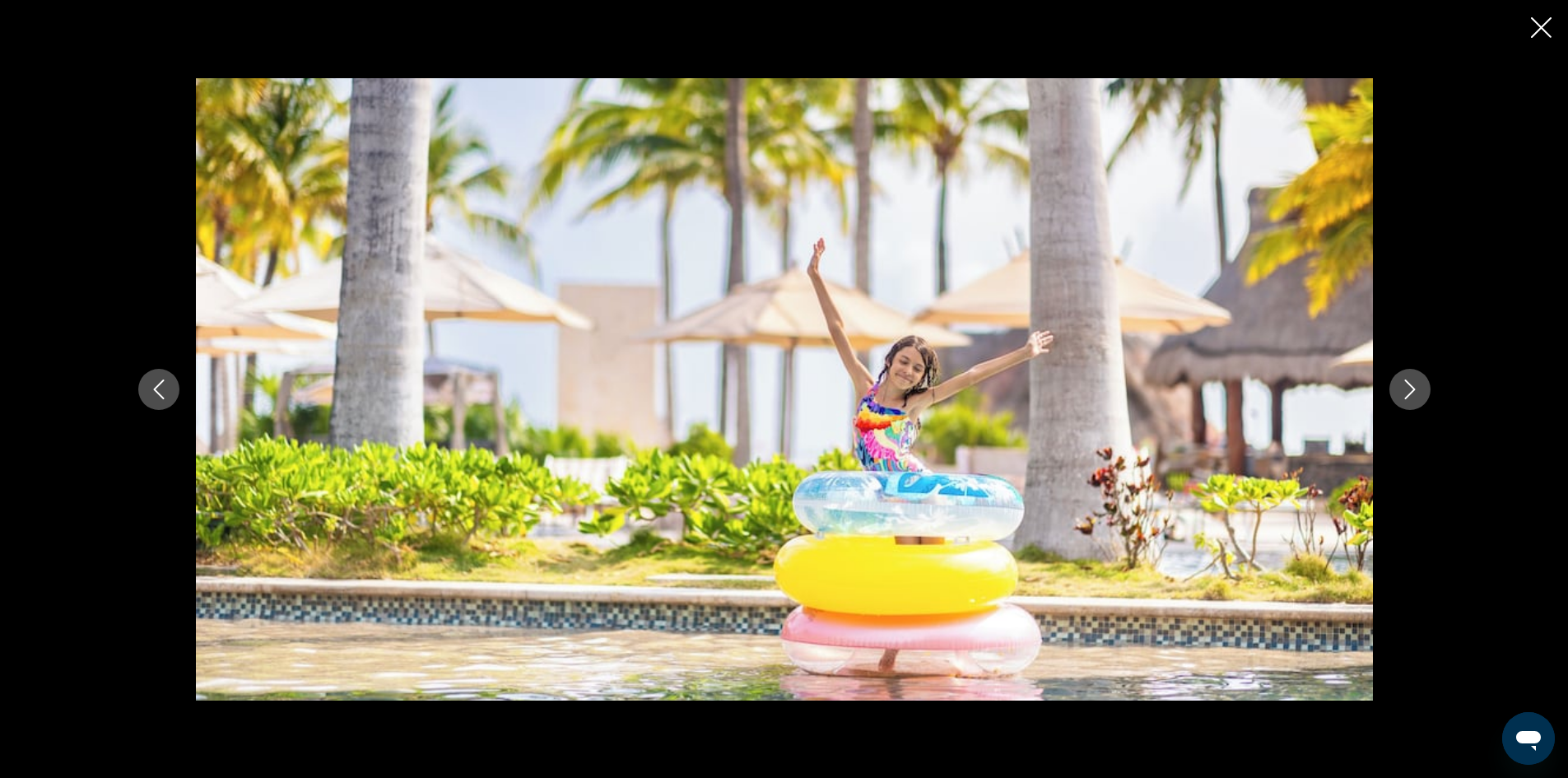
click at [1413, 374] on button "Next image" at bounding box center [1410, 389] width 41 height 41
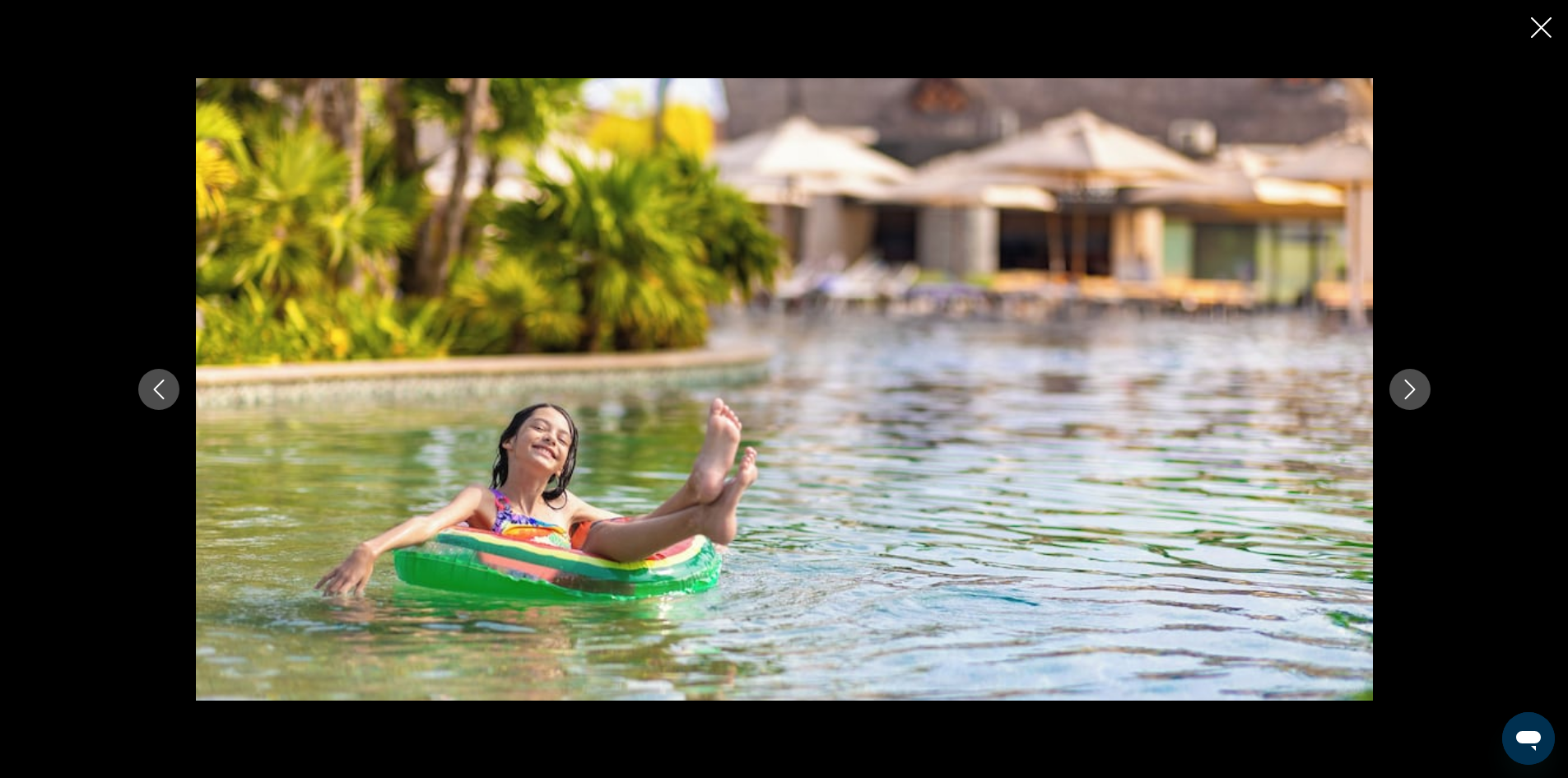
click at [1413, 374] on button "Next image" at bounding box center [1410, 389] width 41 height 41
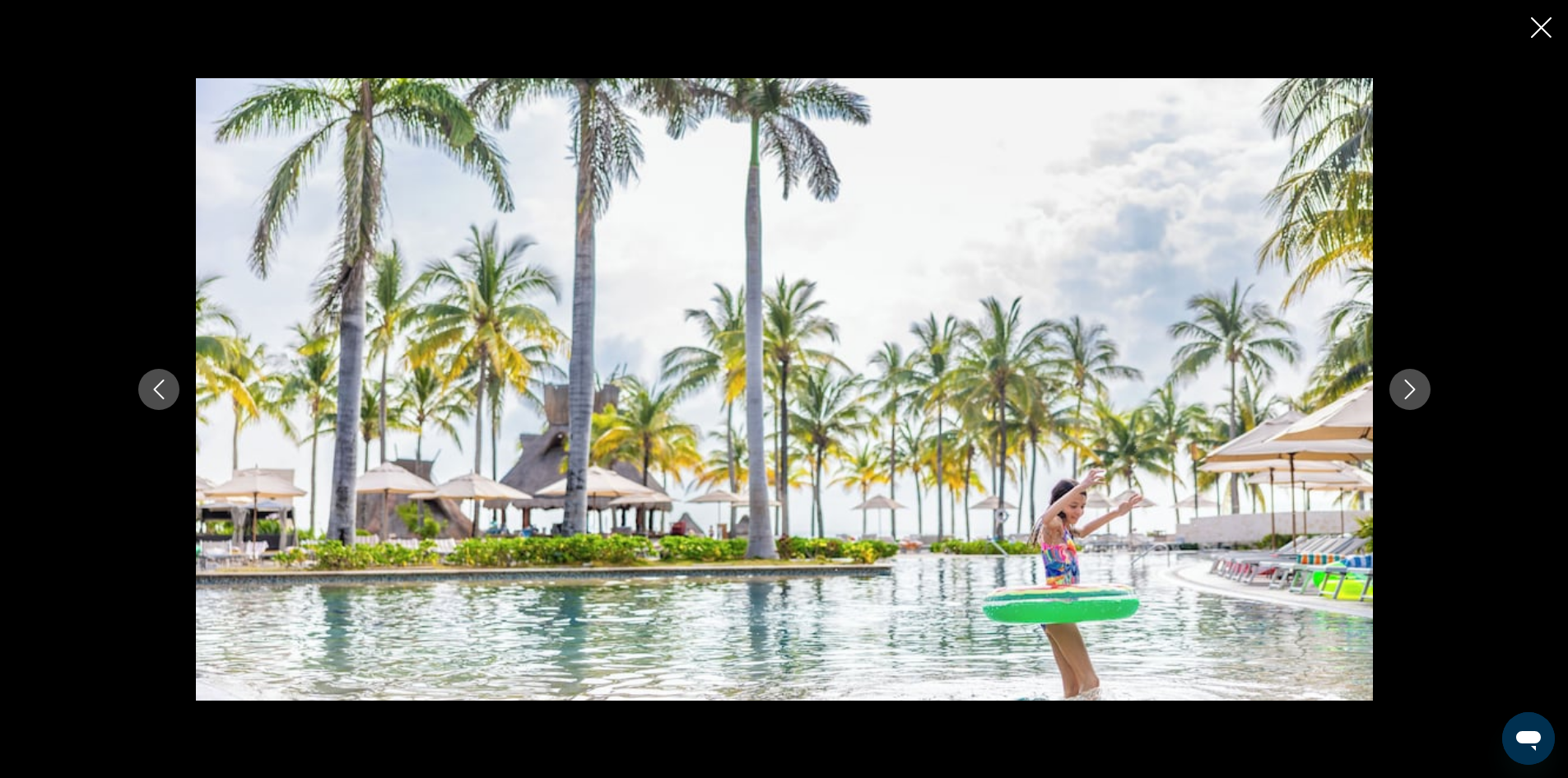
click at [1413, 374] on button "Next image" at bounding box center [1410, 389] width 41 height 41
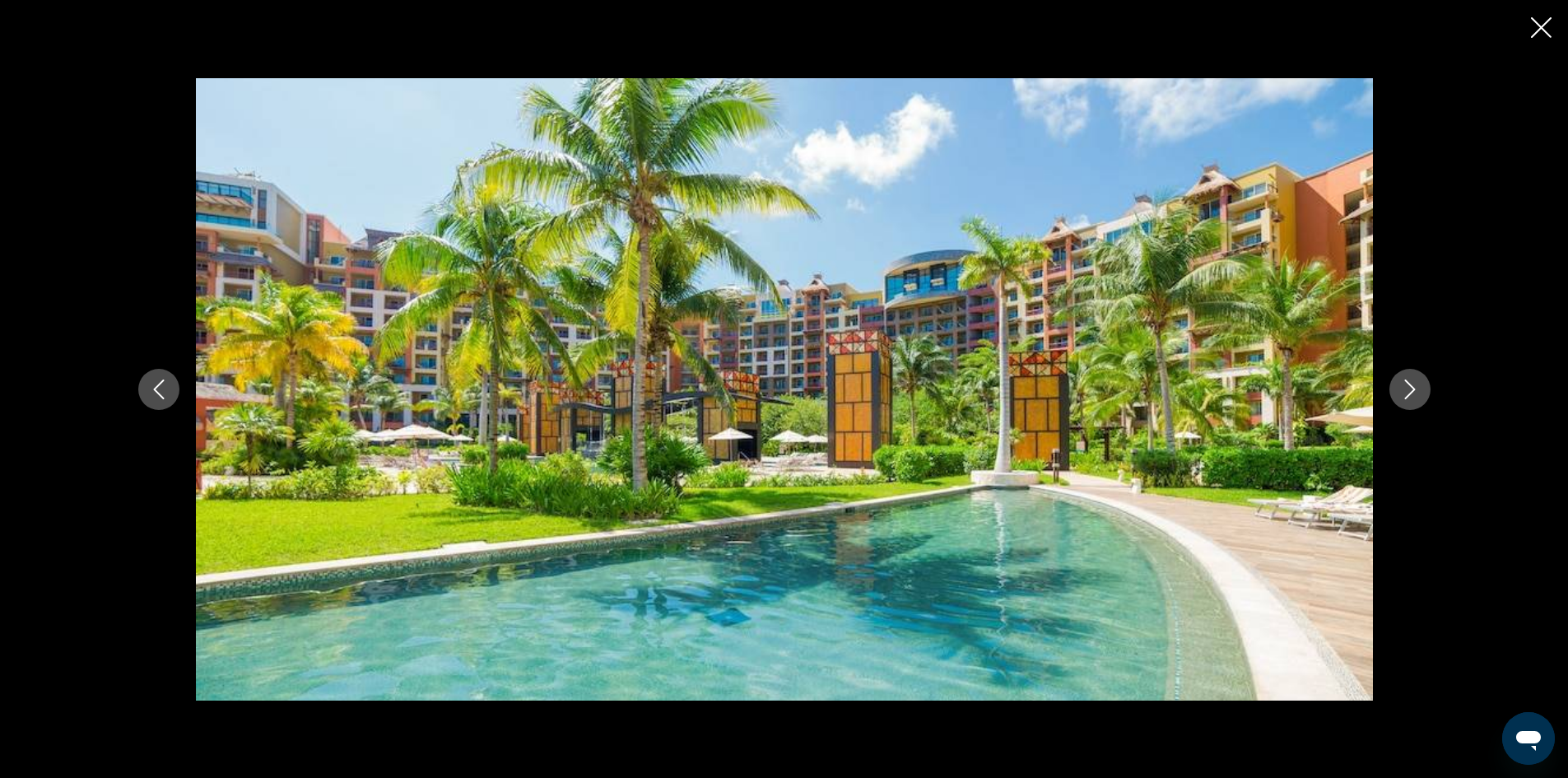
click at [1413, 374] on button "Next image" at bounding box center [1410, 389] width 41 height 41
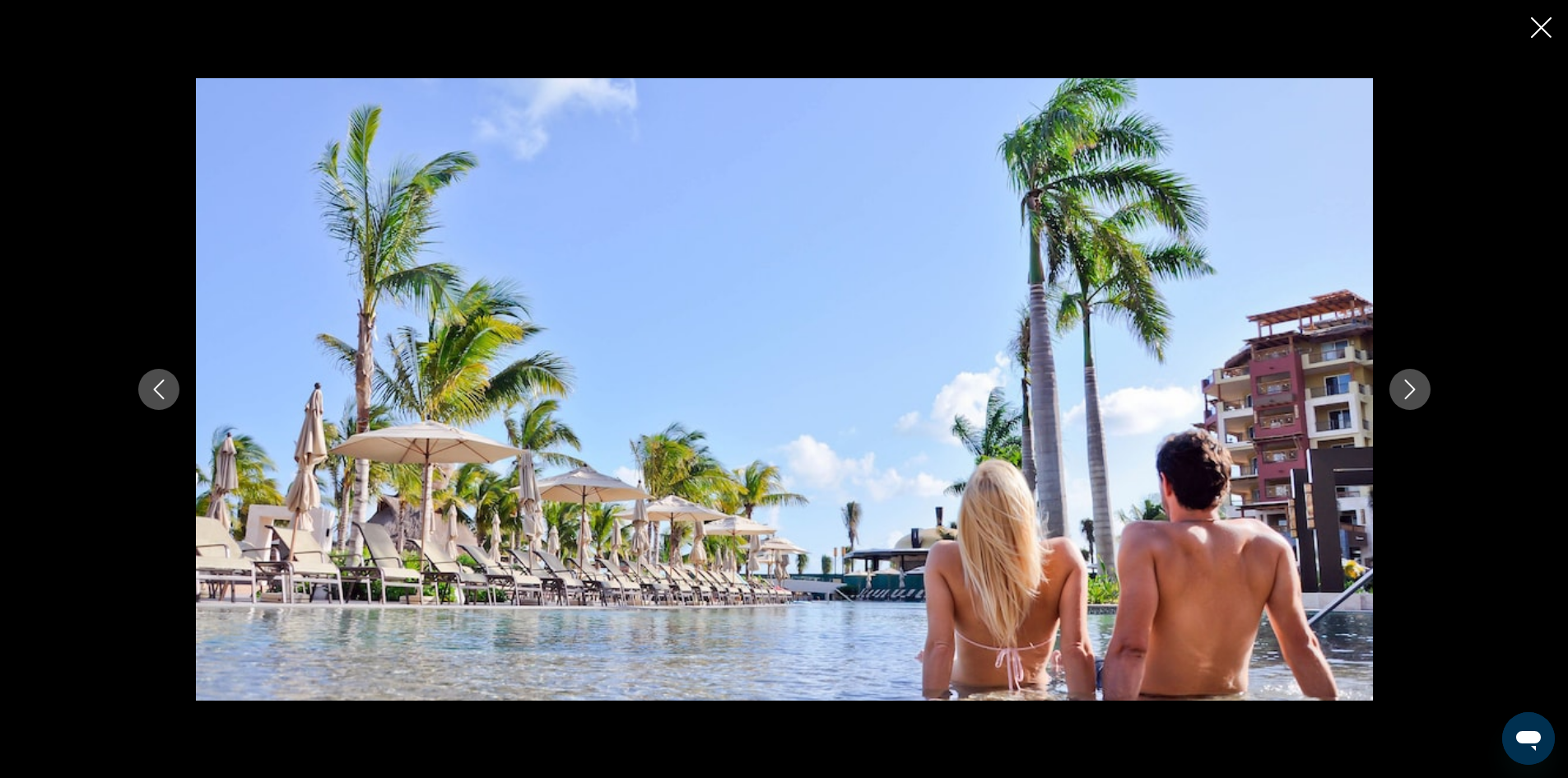
click at [1413, 374] on button "Next image" at bounding box center [1410, 389] width 41 height 41
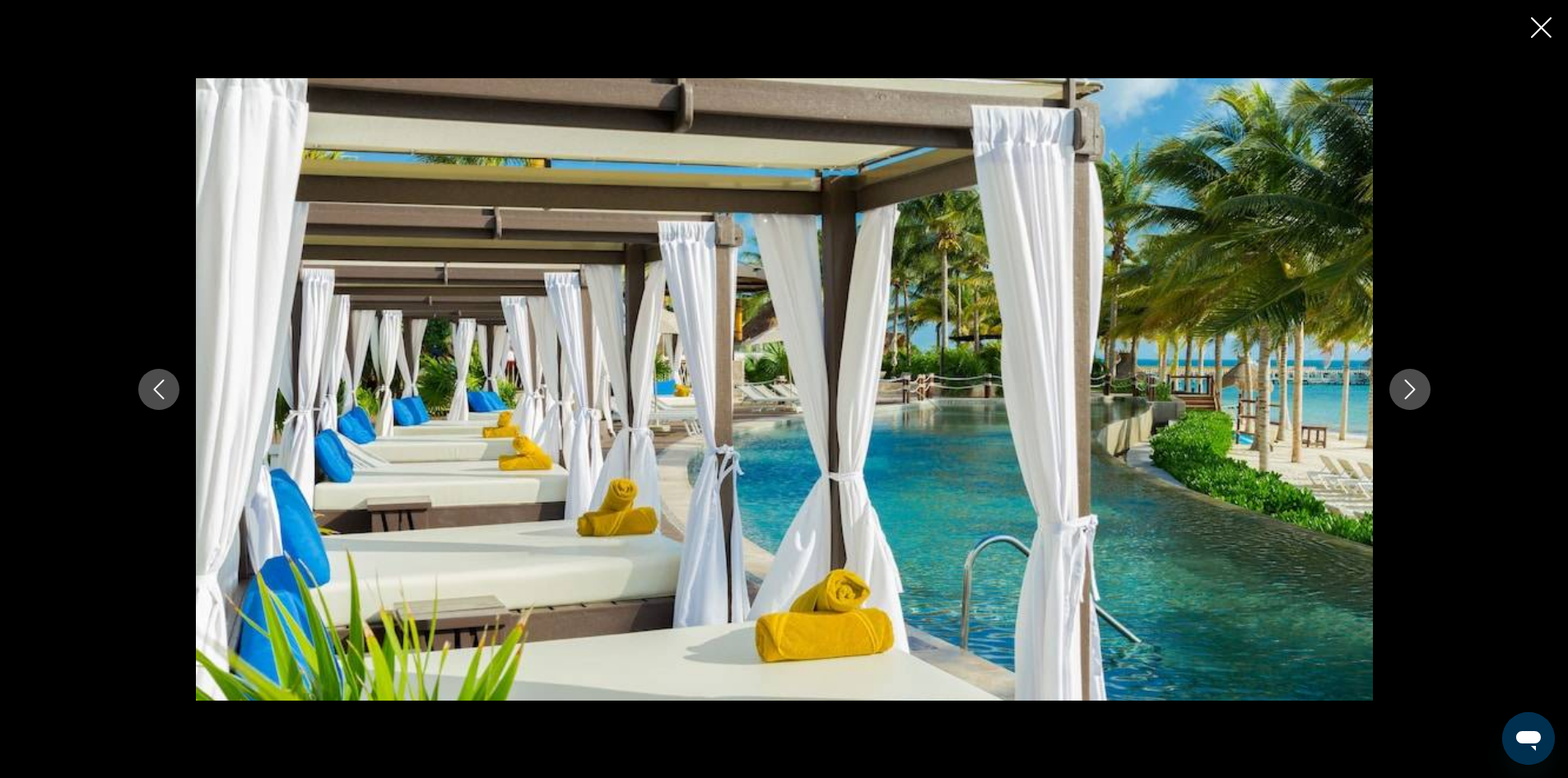
click at [1413, 374] on button "Next image" at bounding box center [1410, 389] width 41 height 41
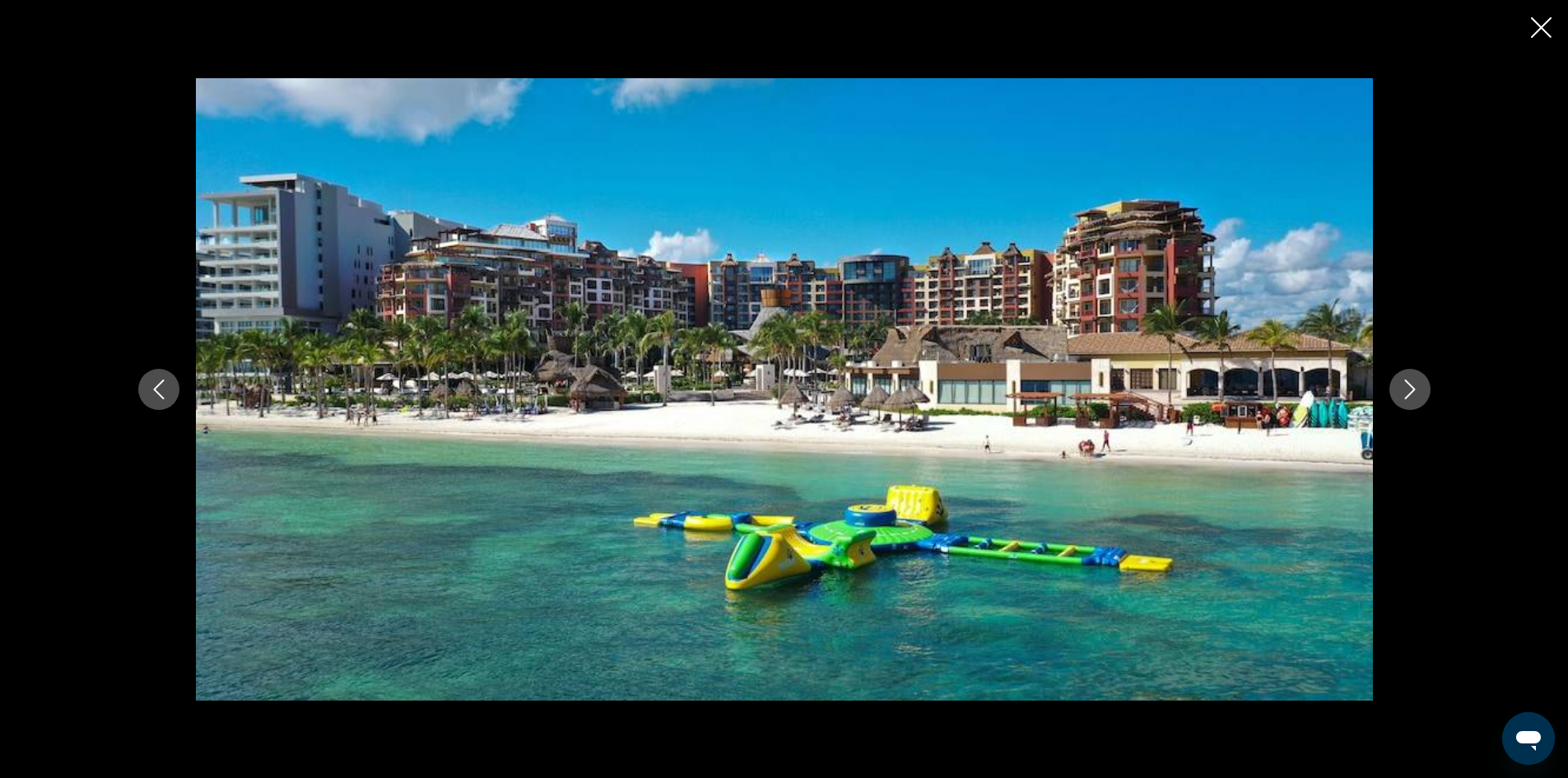
click at [1413, 374] on button "Next image" at bounding box center [1410, 389] width 41 height 41
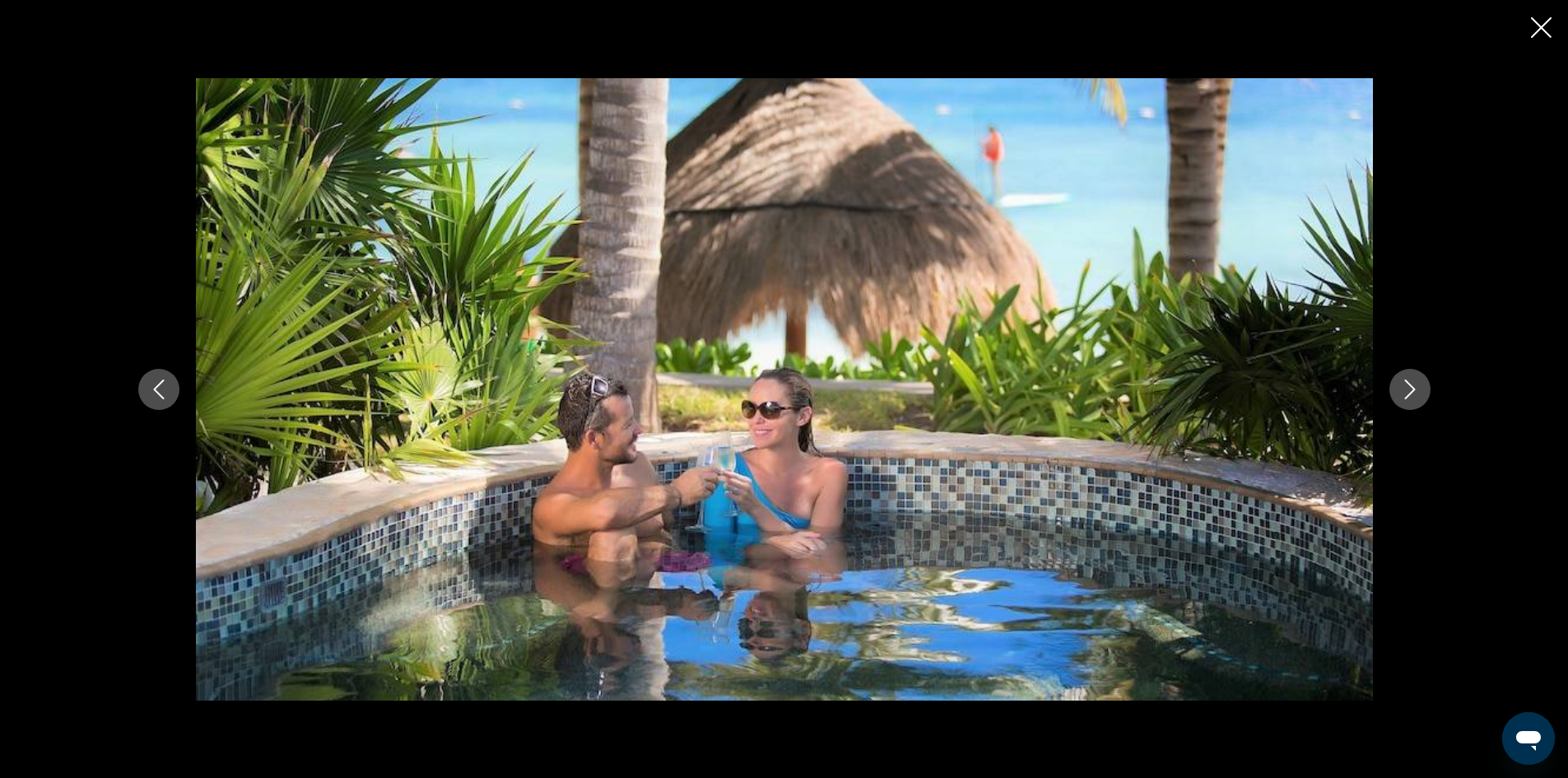
click at [1413, 374] on button "Next image" at bounding box center [1410, 389] width 41 height 41
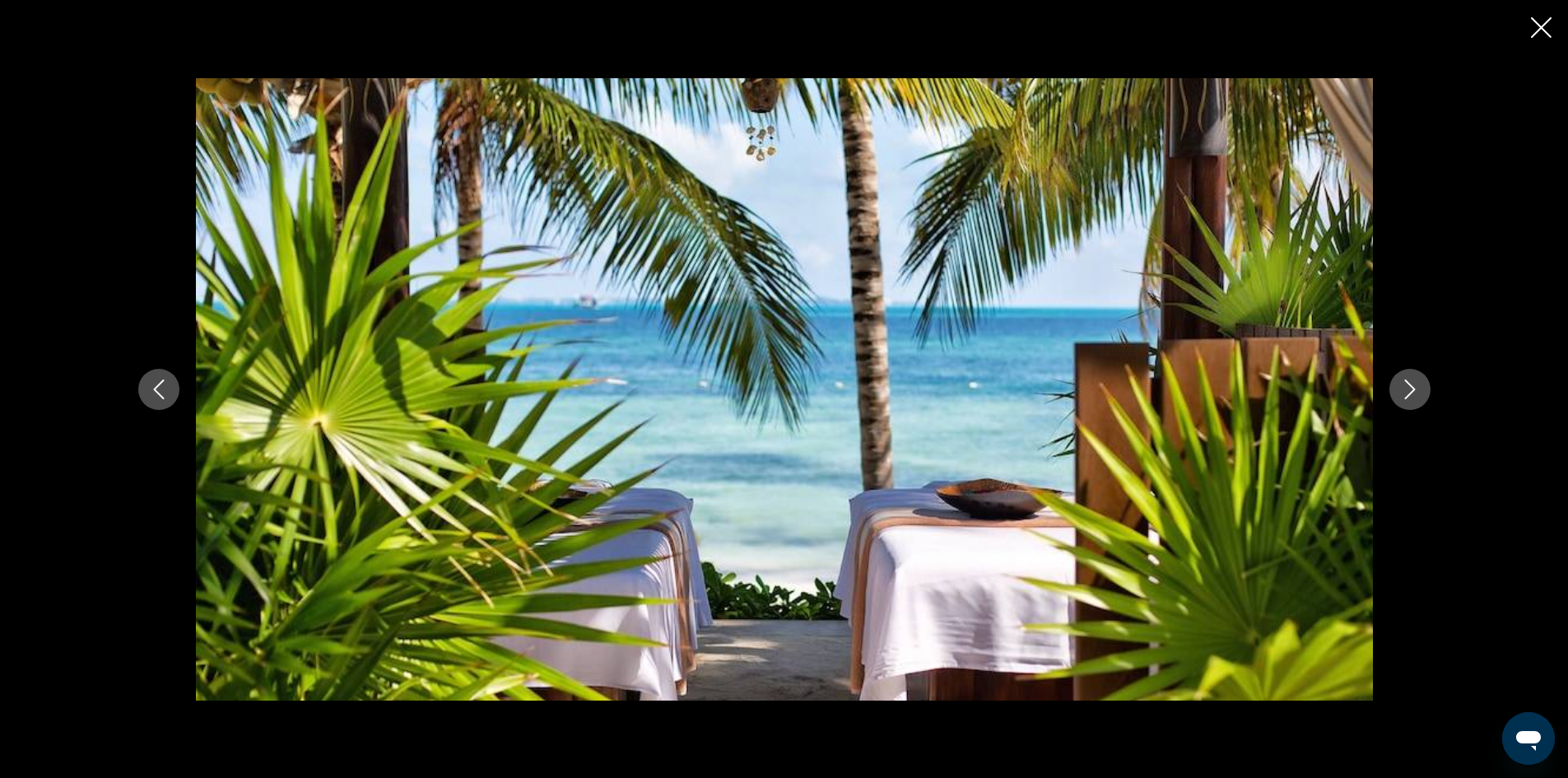
click at [1413, 374] on button "Next image" at bounding box center [1410, 389] width 41 height 41
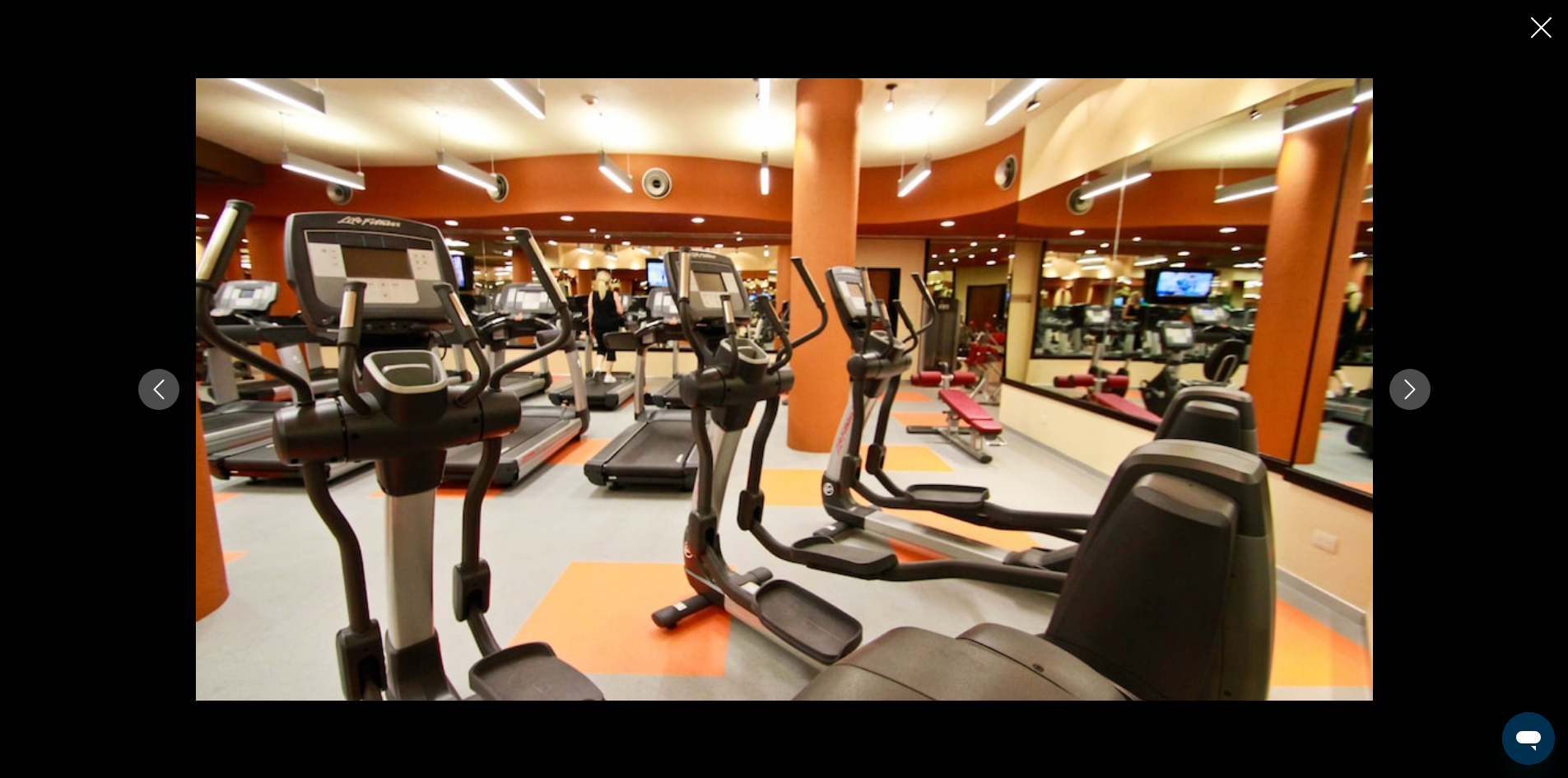
click at [1412, 375] on button "Next image" at bounding box center [1410, 389] width 41 height 41
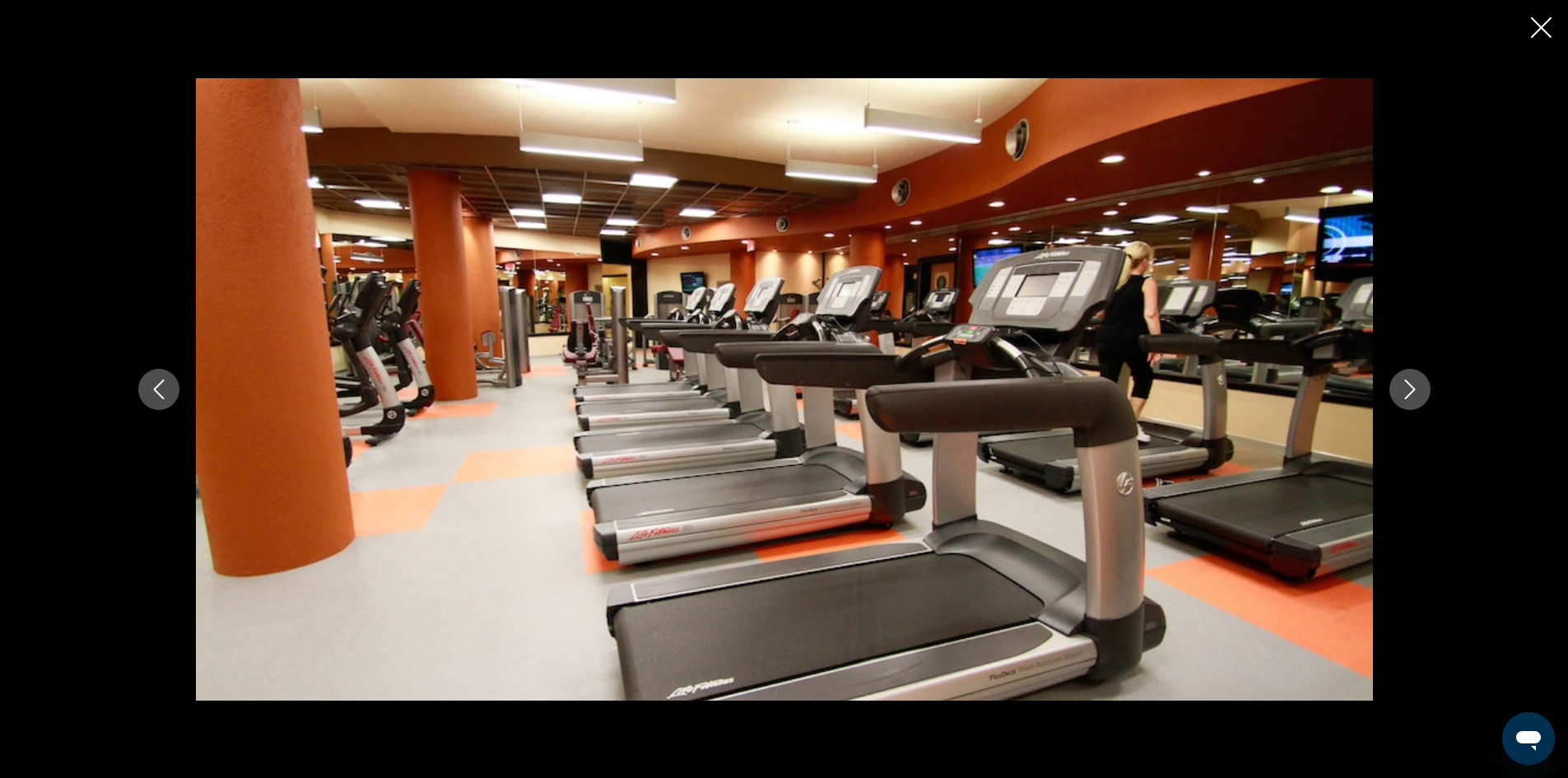
click at [1411, 374] on button "Next image" at bounding box center [1410, 389] width 41 height 41
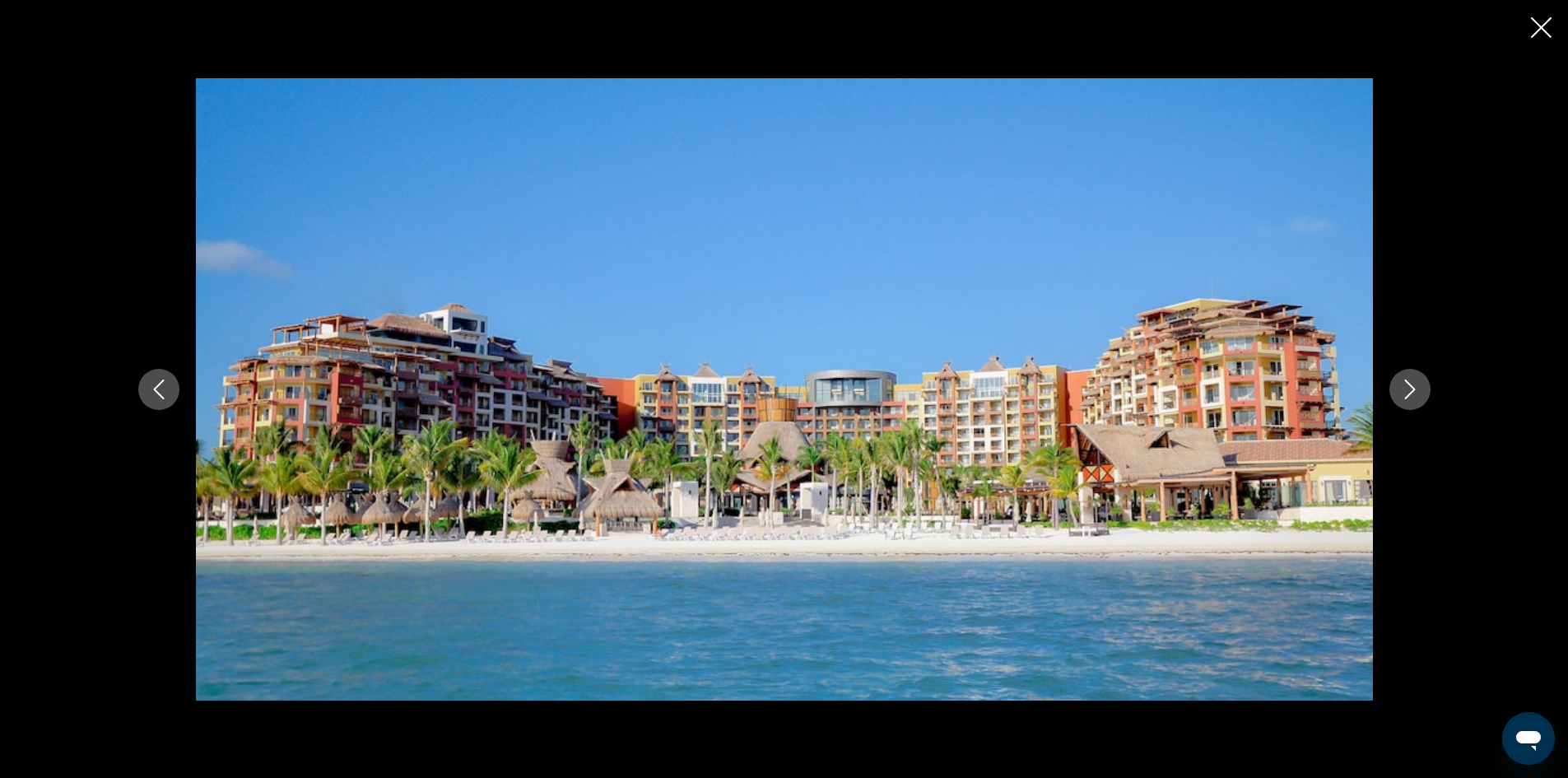
click at [1411, 374] on button "Next image" at bounding box center [1410, 389] width 41 height 41
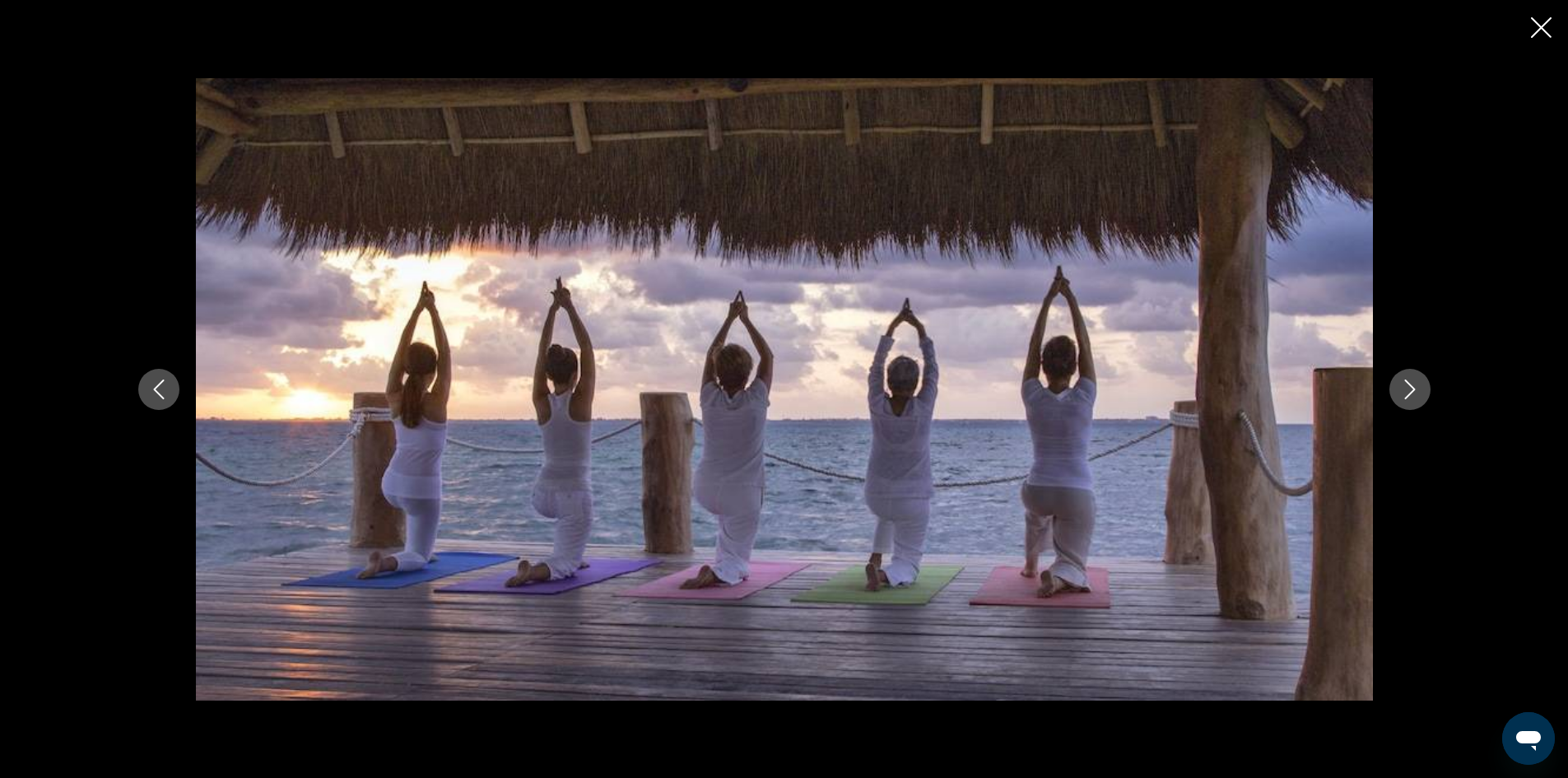
click at [172, 395] on button "Previous image" at bounding box center [159, 389] width 41 height 41
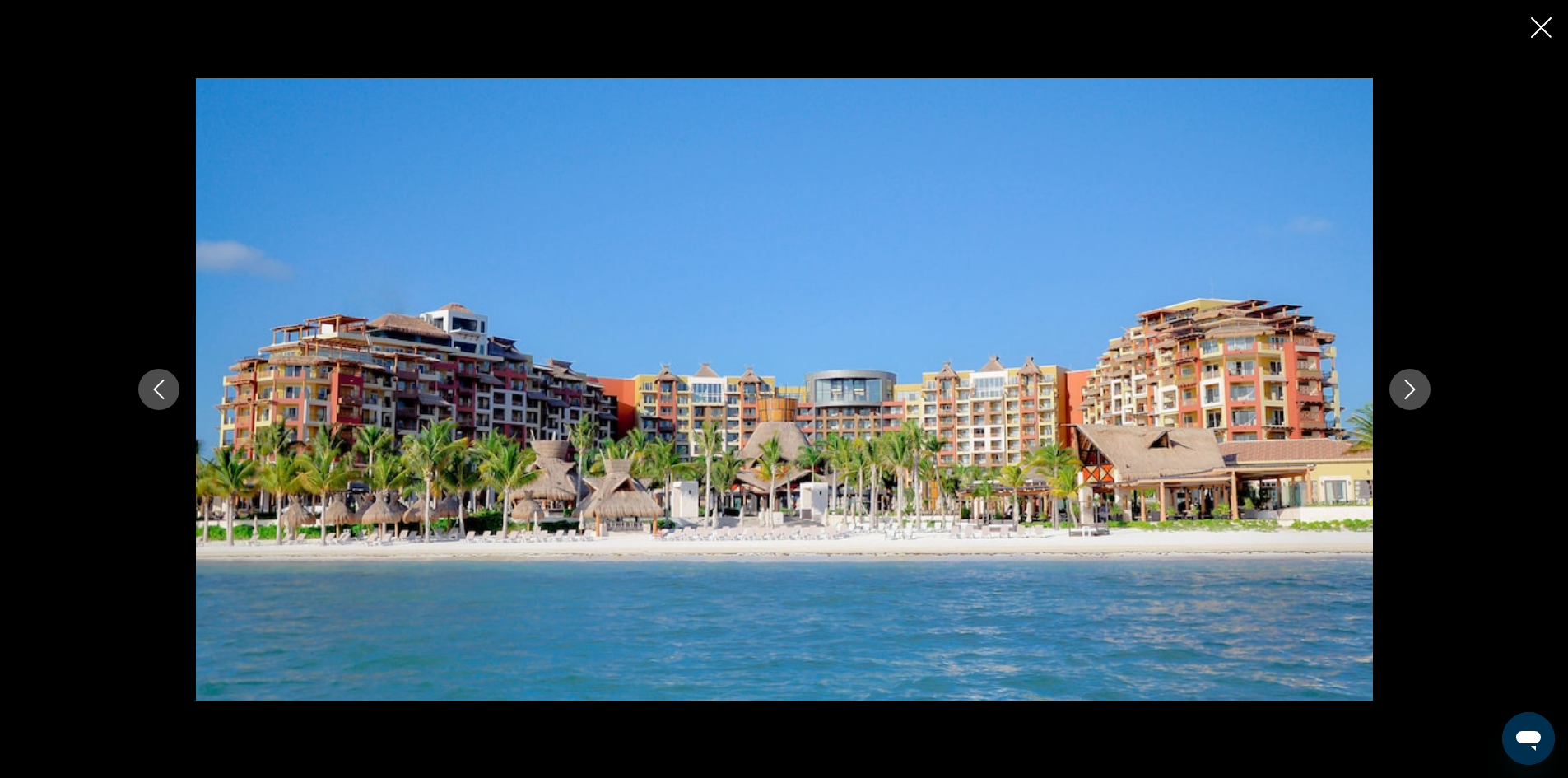
click at [1410, 389] on icon "Next image" at bounding box center [1410, 389] width 20 height 20
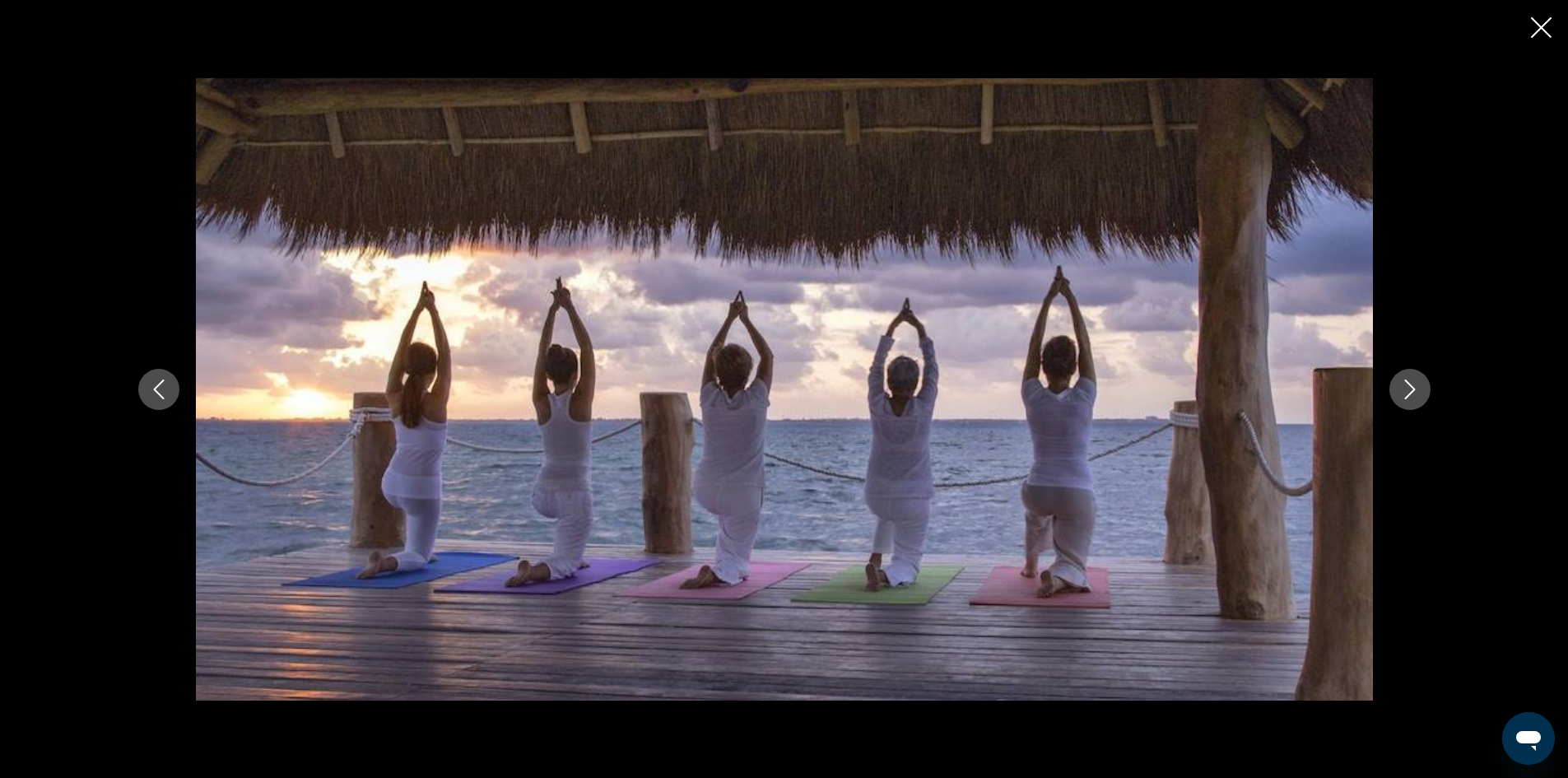
click at [1410, 389] on icon "Next image" at bounding box center [1410, 389] width 20 height 20
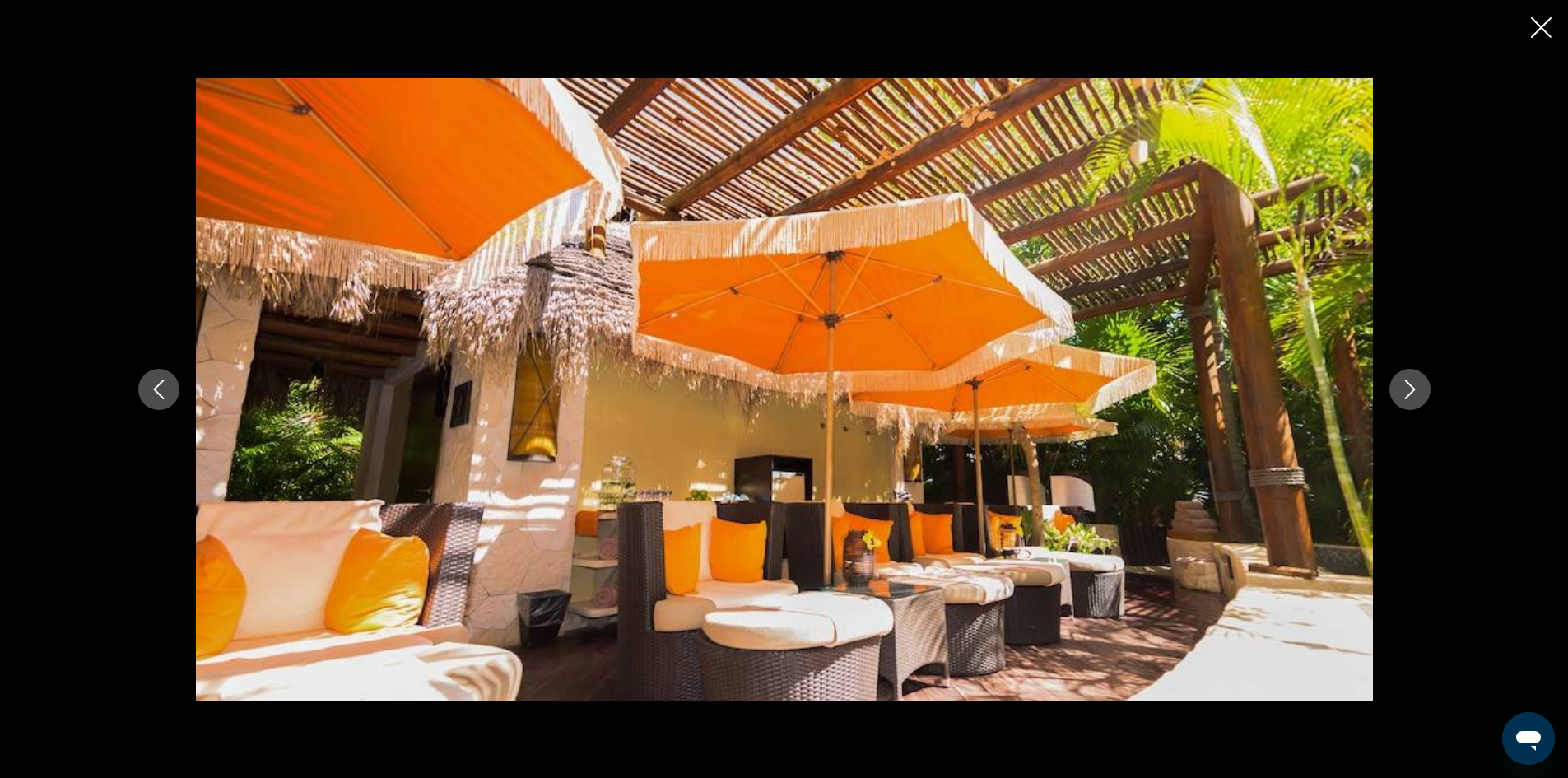
click at [1410, 389] on icon "Next image" at bounding box center [1410, 389] width 20 height 20
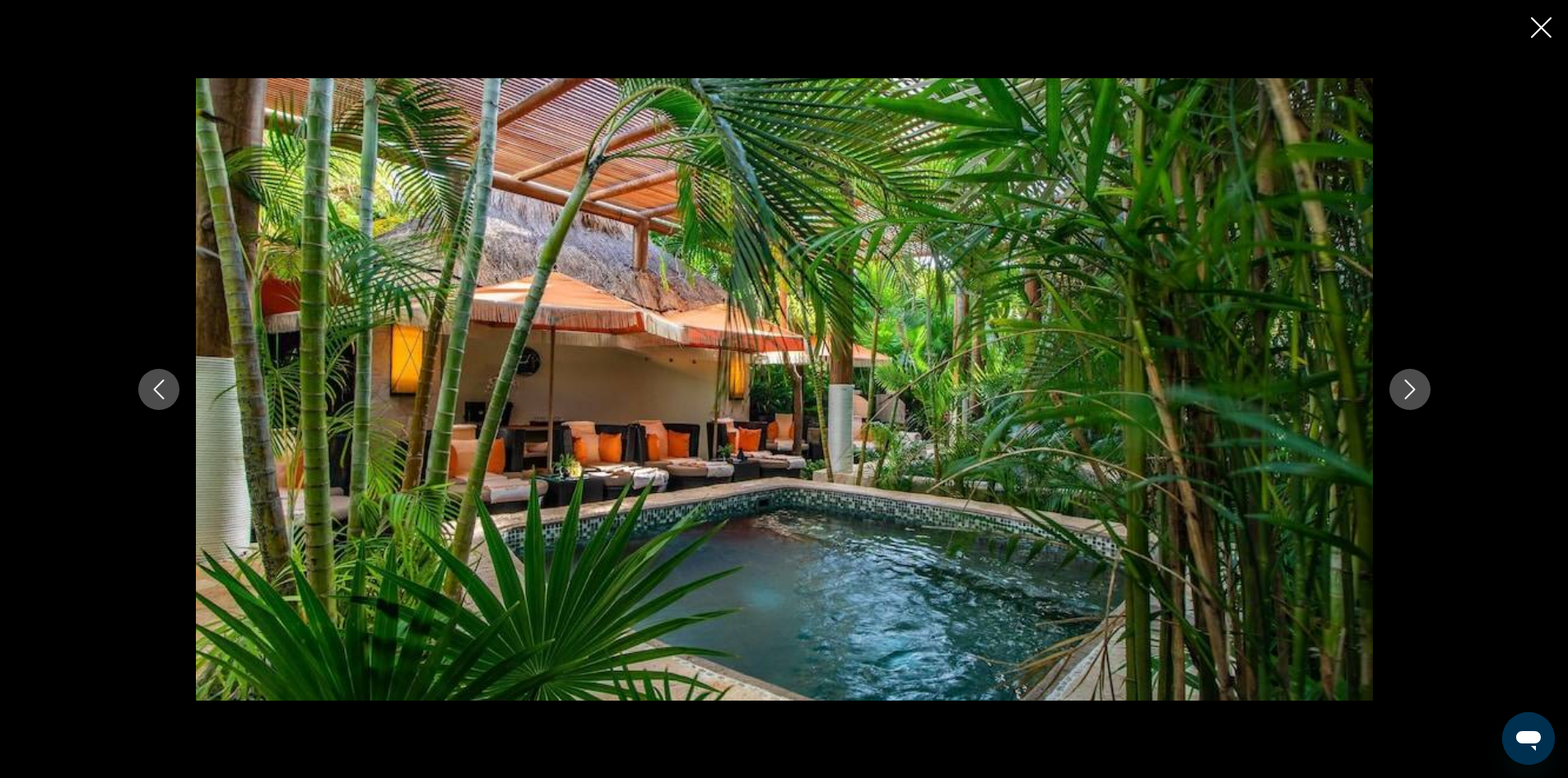
click at [1410, 386] on icon "Next image" at bounding box center [1410, 389] width 20 height 20
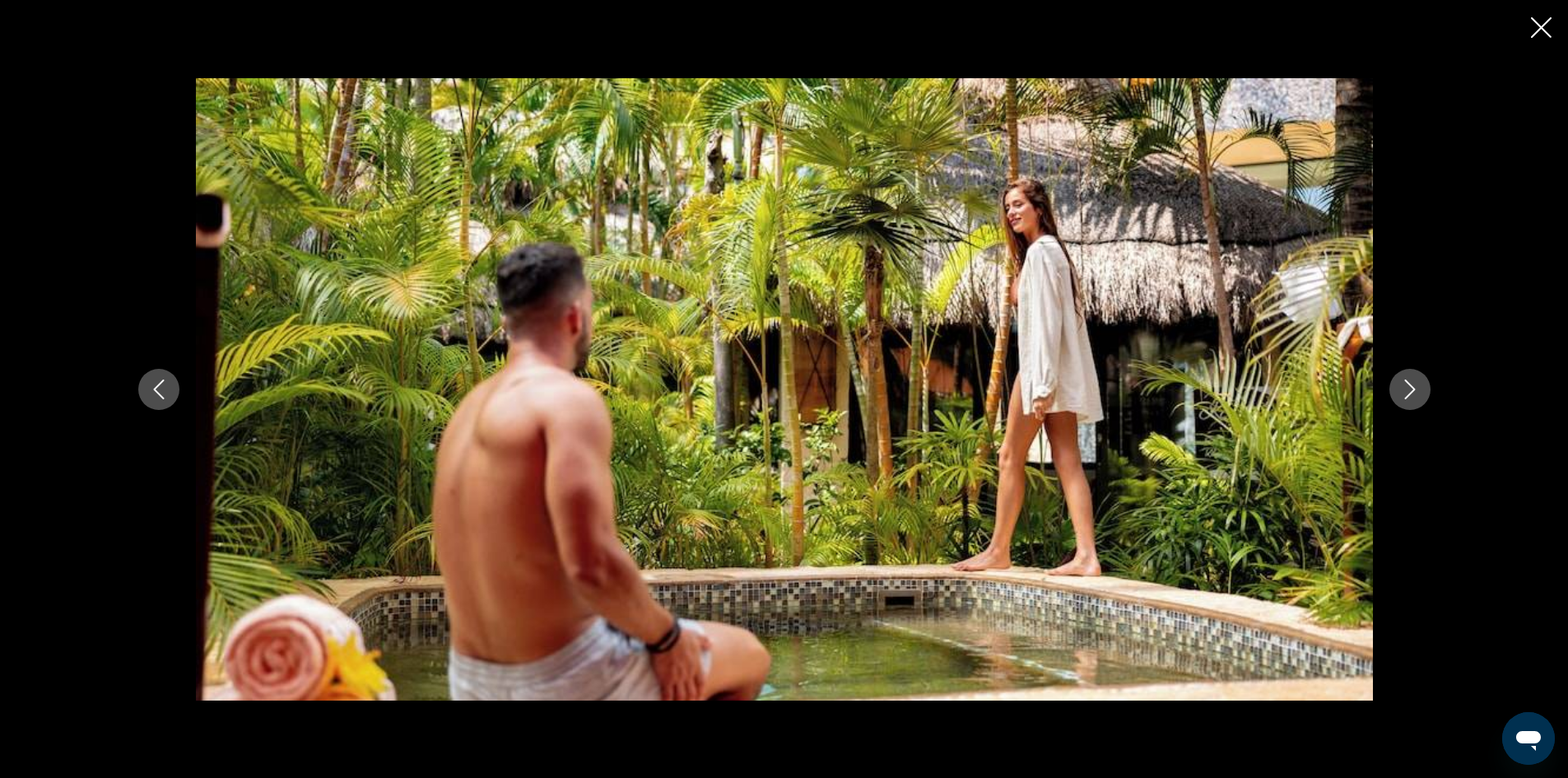
click at [1410, 386] on icon "Next image" at bounding box center [1410, 389] width 20 height 20
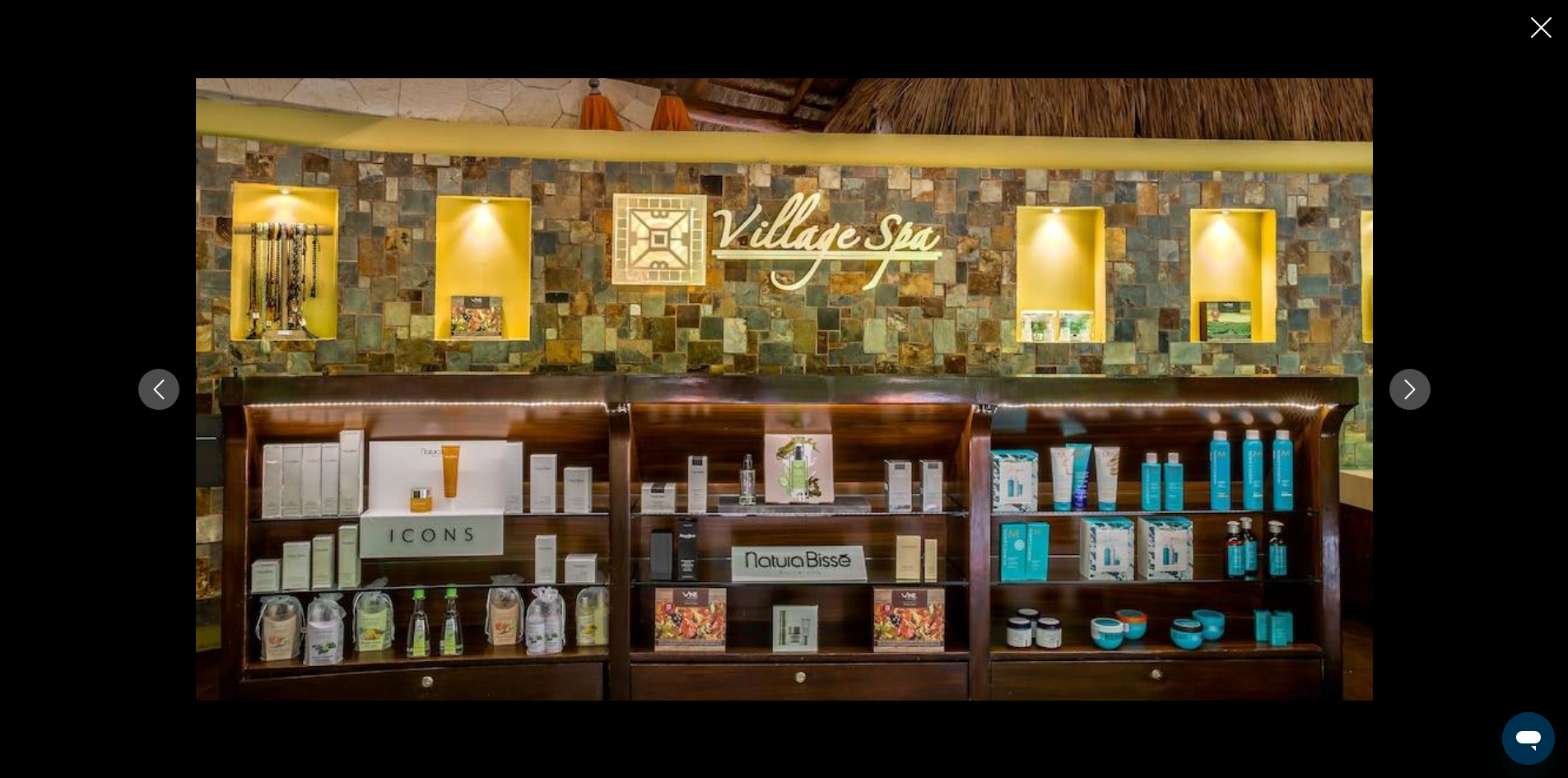
click at [1410, 386] on icon "Next image" at bounding box center [1410, 389] width 20 height 20
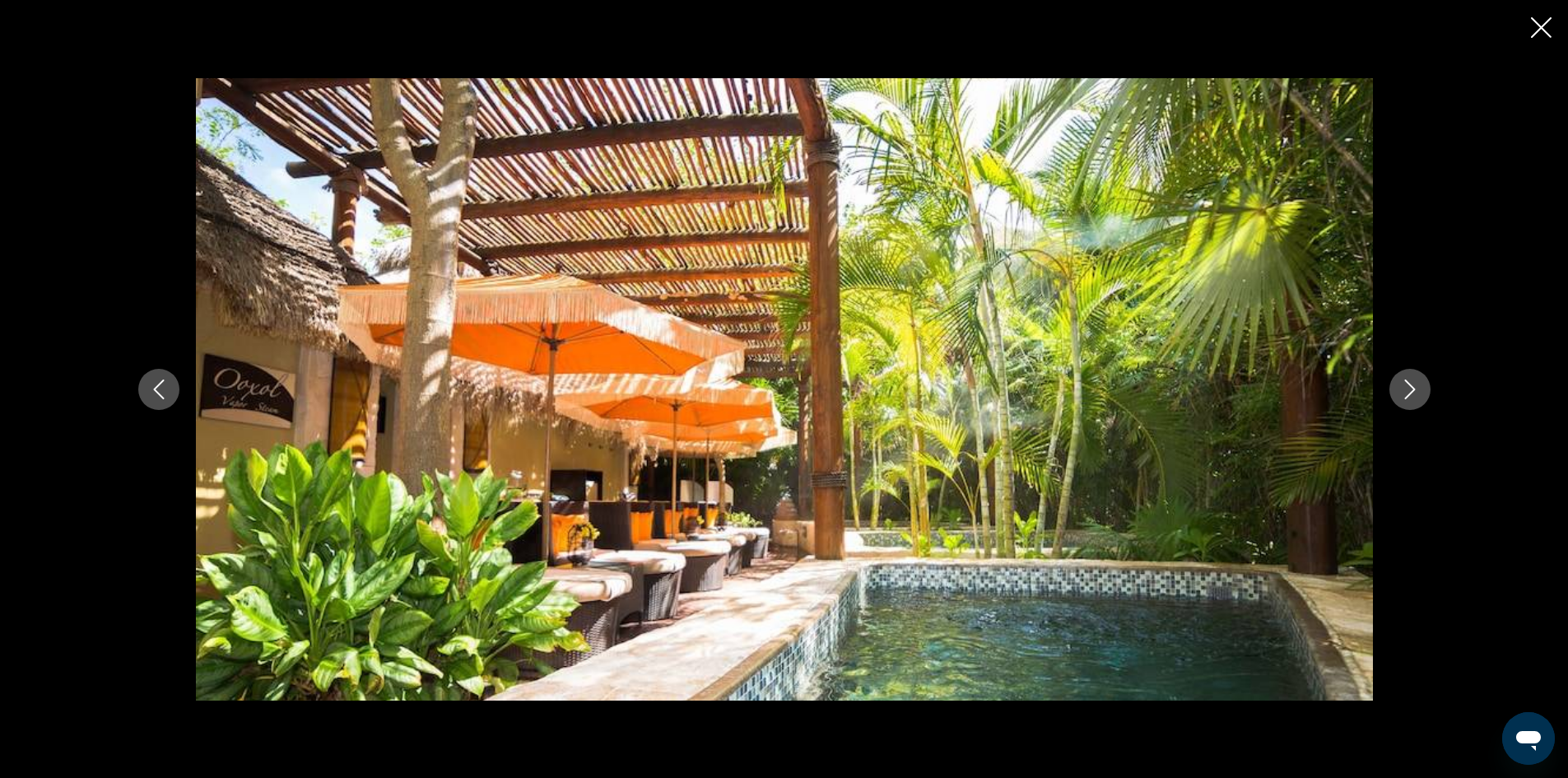
click at [1410, 386] on icon "Next image" at bounding box center [1410, 389] width 20 height 20
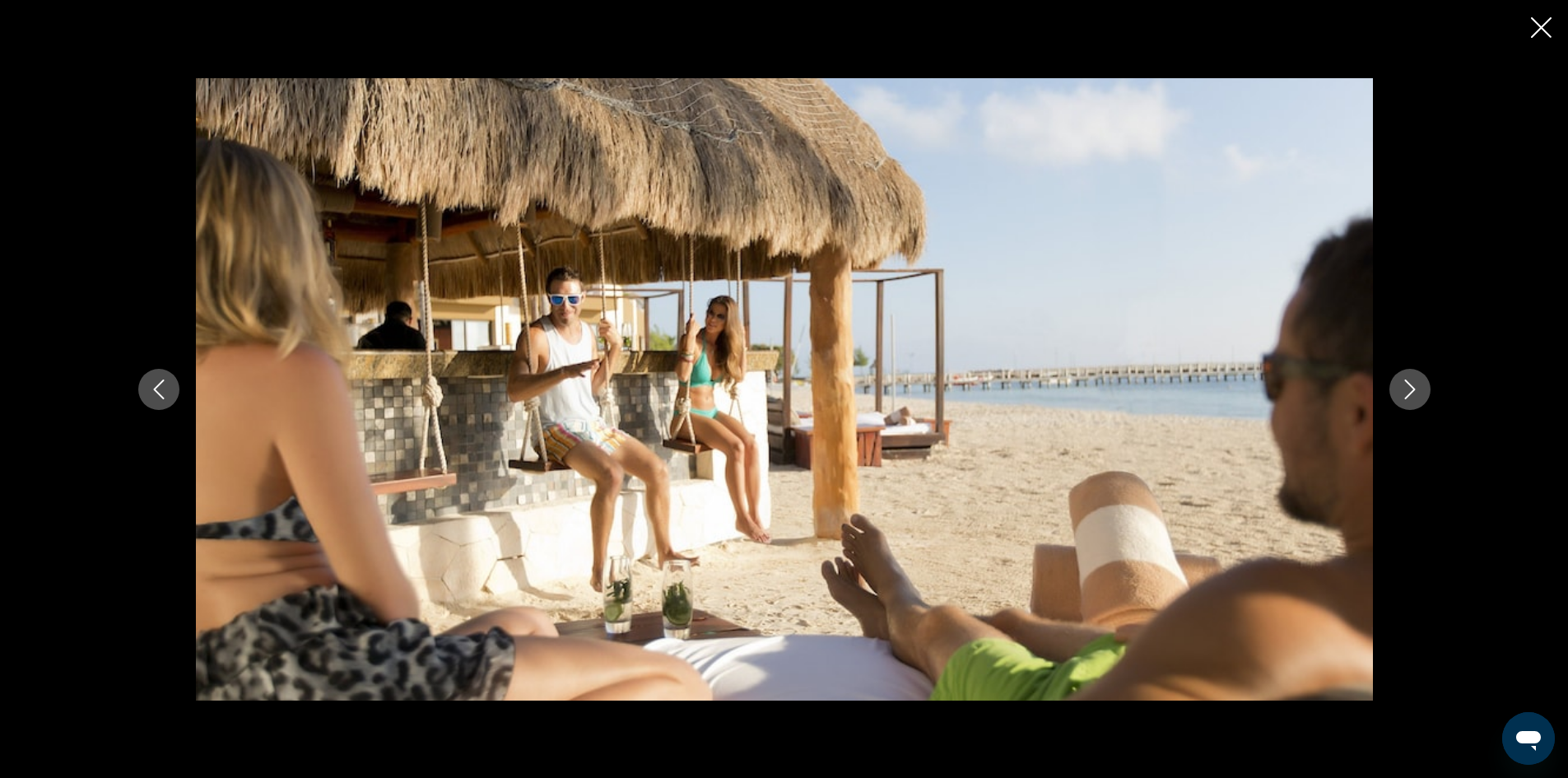
click at [1410, 386] on icon "Next image" at bounding box center [1410, 389] width 20 height 20
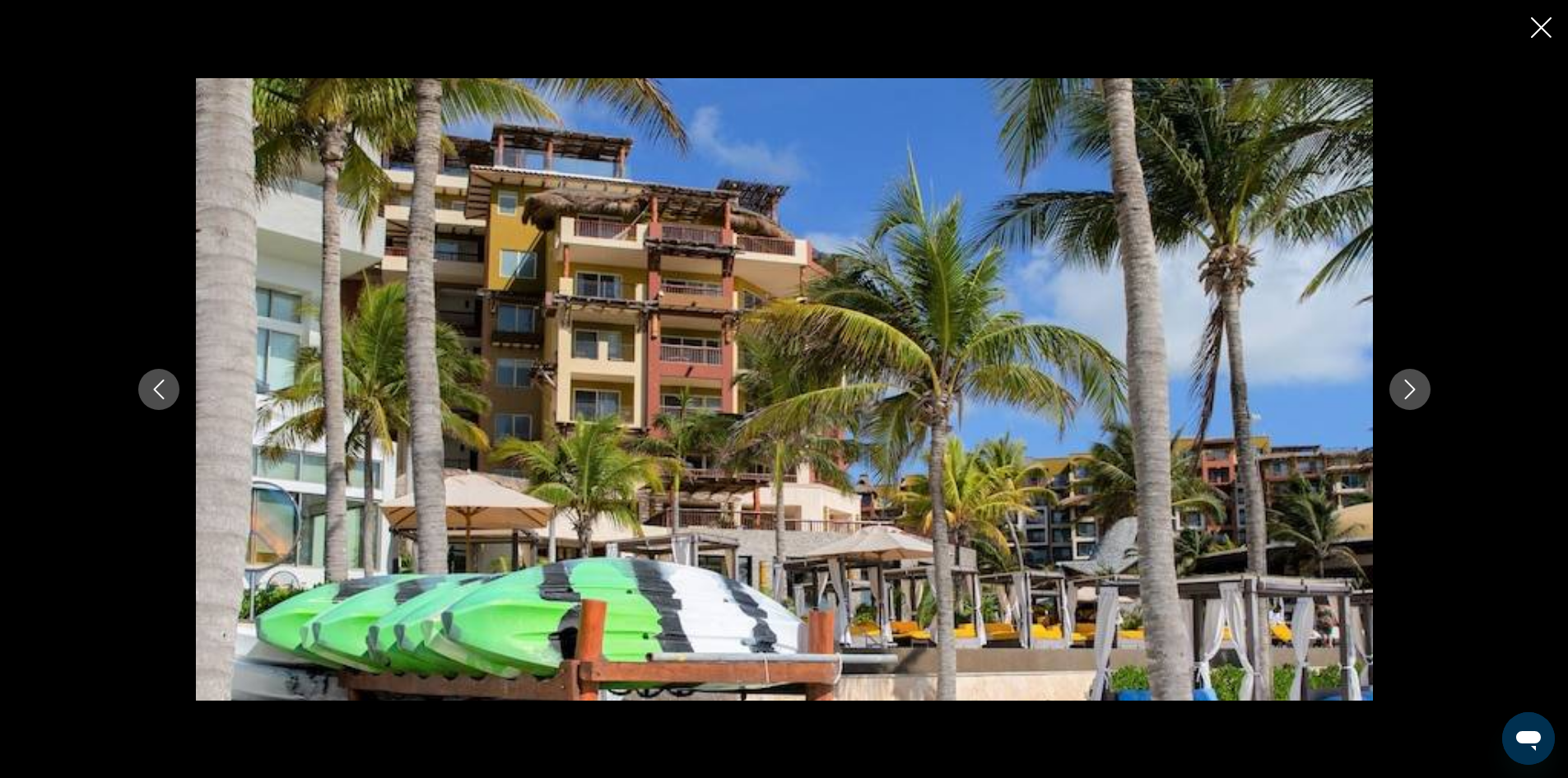
click at [1410, 386] on icon "Next image" at bounding box center [1410, 389] width 20 height 20
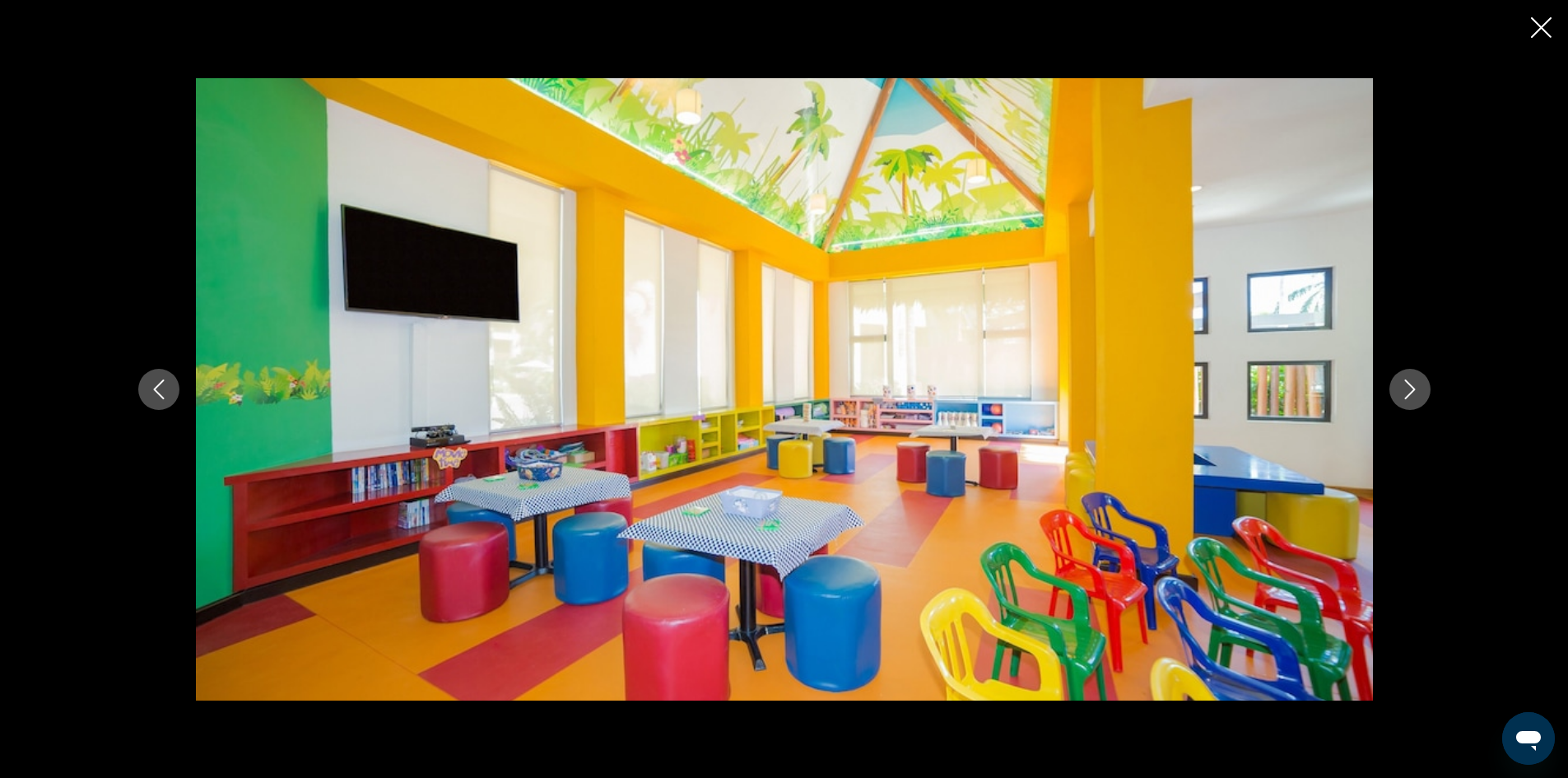
click at [1410, 386] on icon "Next image" at bounding box center [1410, 389] width 20 height 20
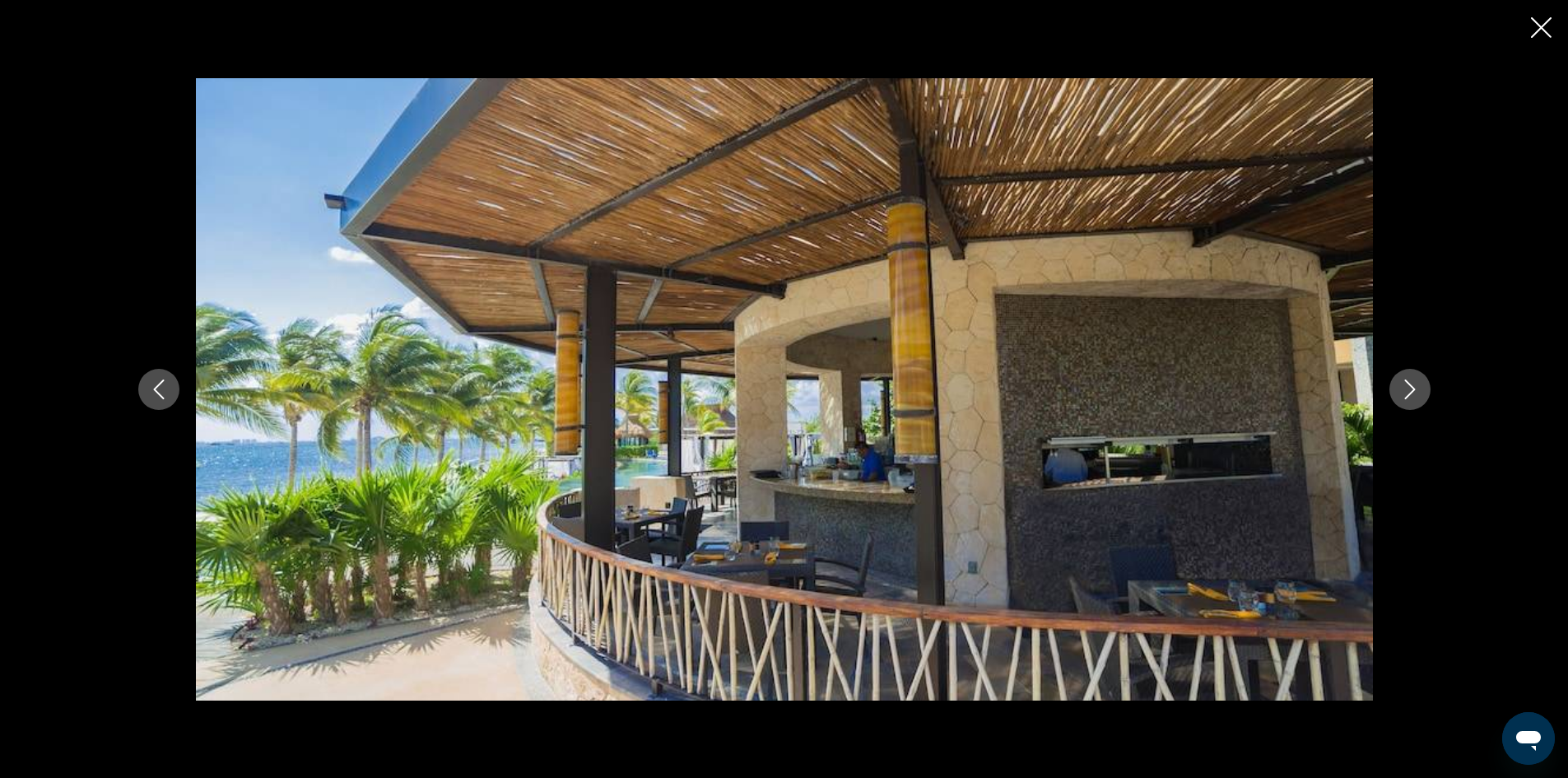
click at [1410, 386] on icon "Next image" at bounding box center [1410, 389] width 20 height 20
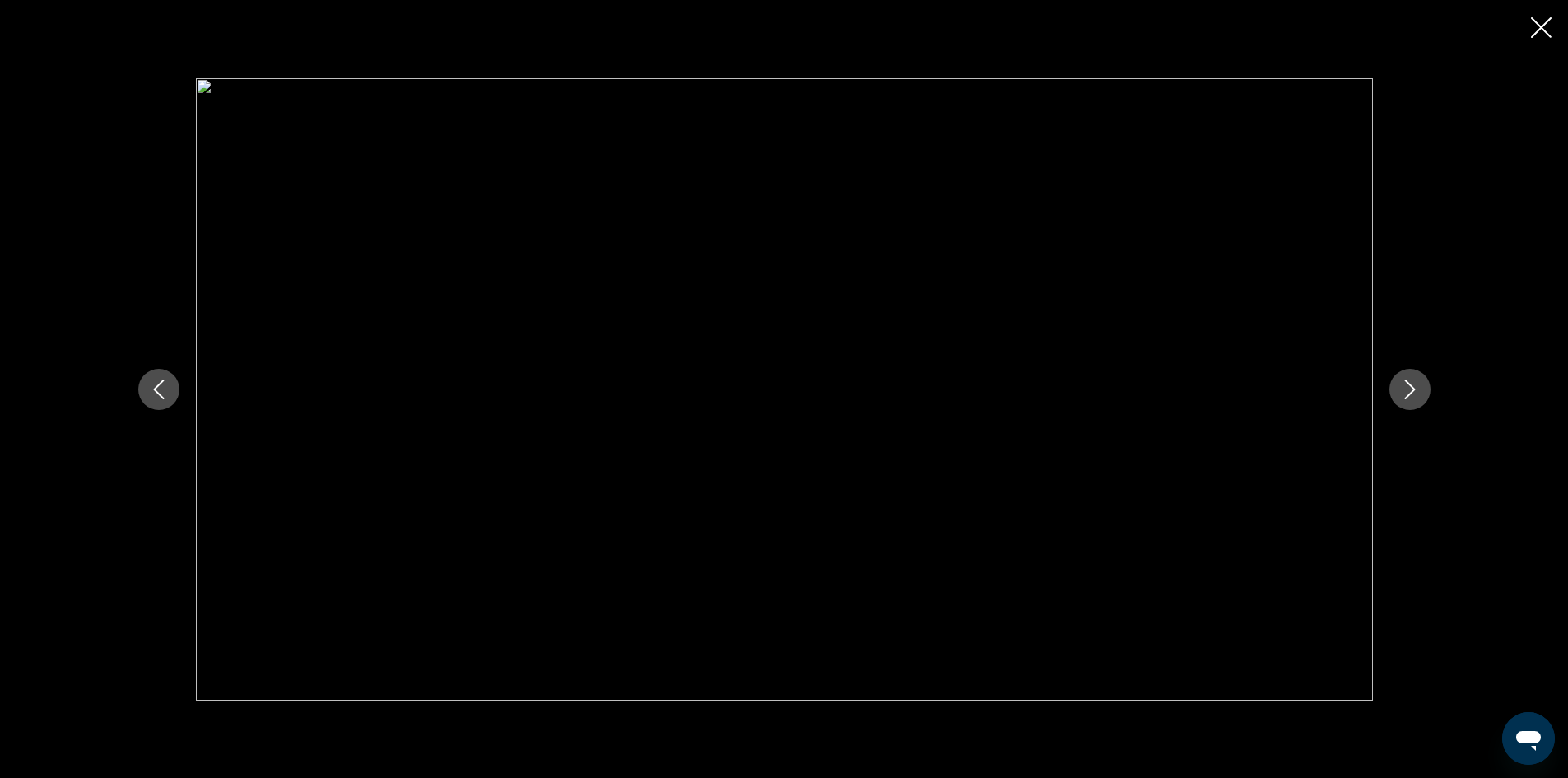
click at [1410, 386] on icon "Next image" at bounding box center [1410, 389] width 20 height 20
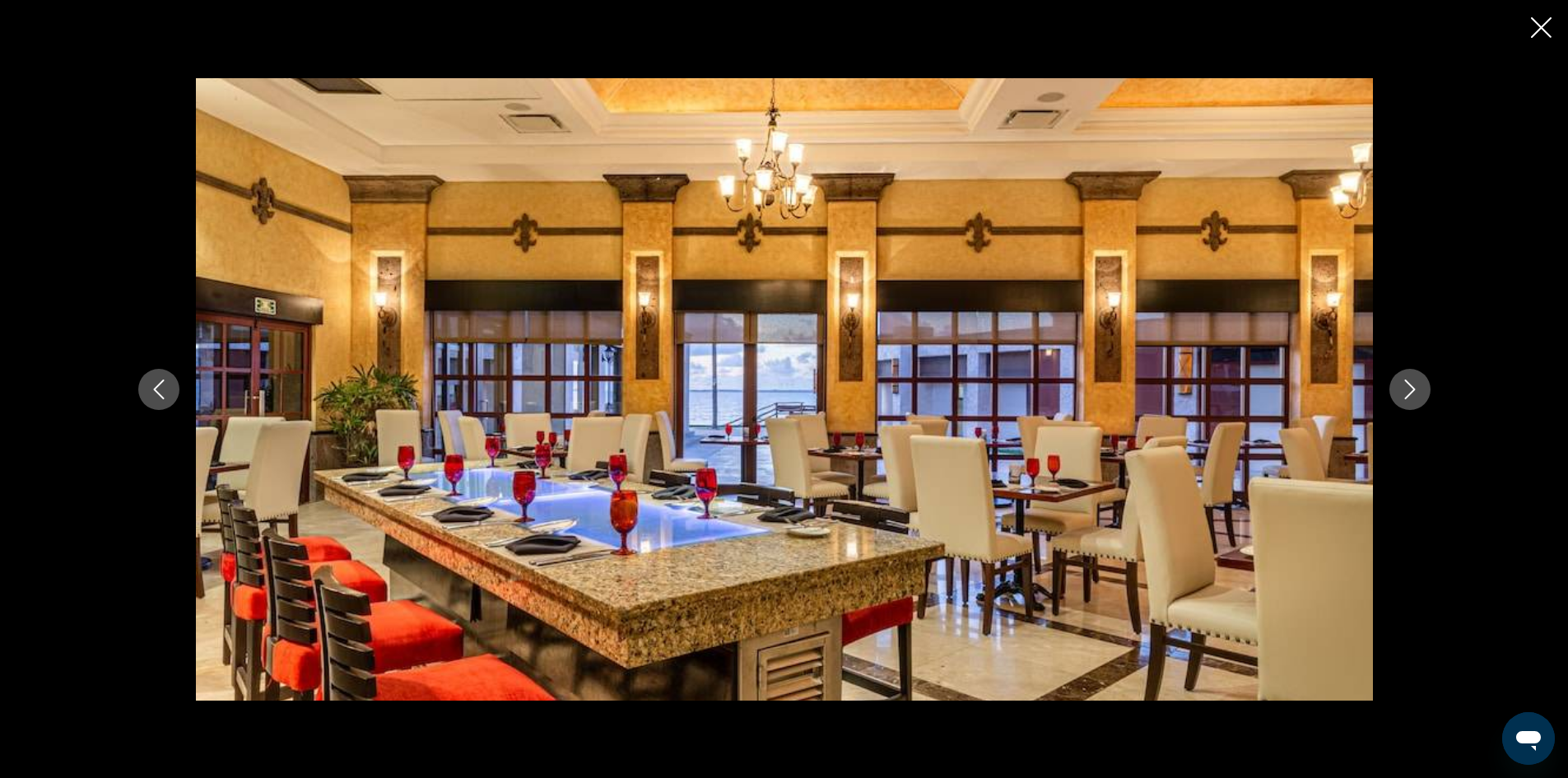
click at [1410, 386] on icon "Next image" at bounding box center [1410, 389] width 20 height 20
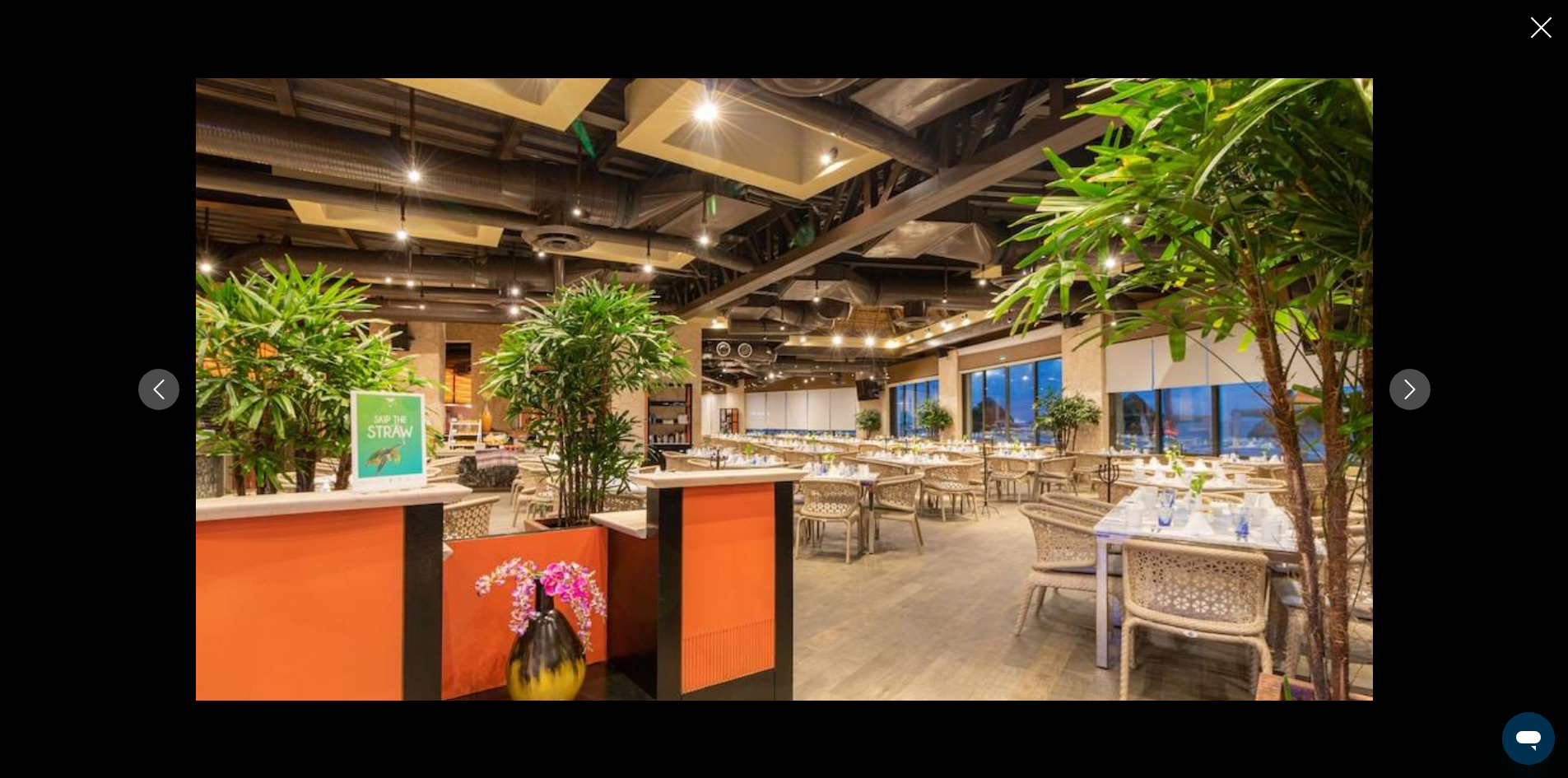
click at [1410, 386] on icon "Next image" at bounding box center [1410, 389] width 20 height 20
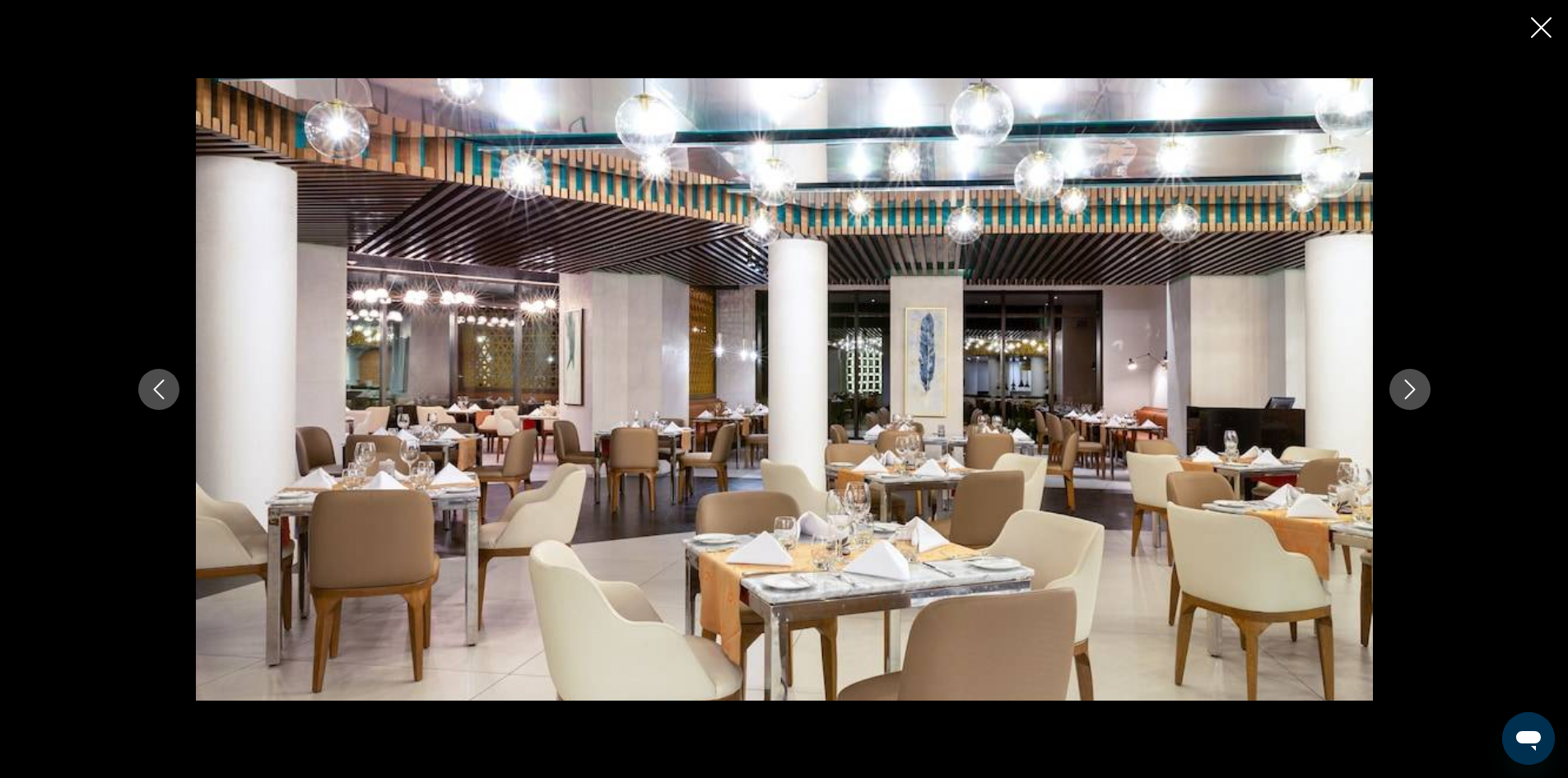
click at [1409, 386] on icon "Next image" at bounding box center [1410, 389] width 20 height 20
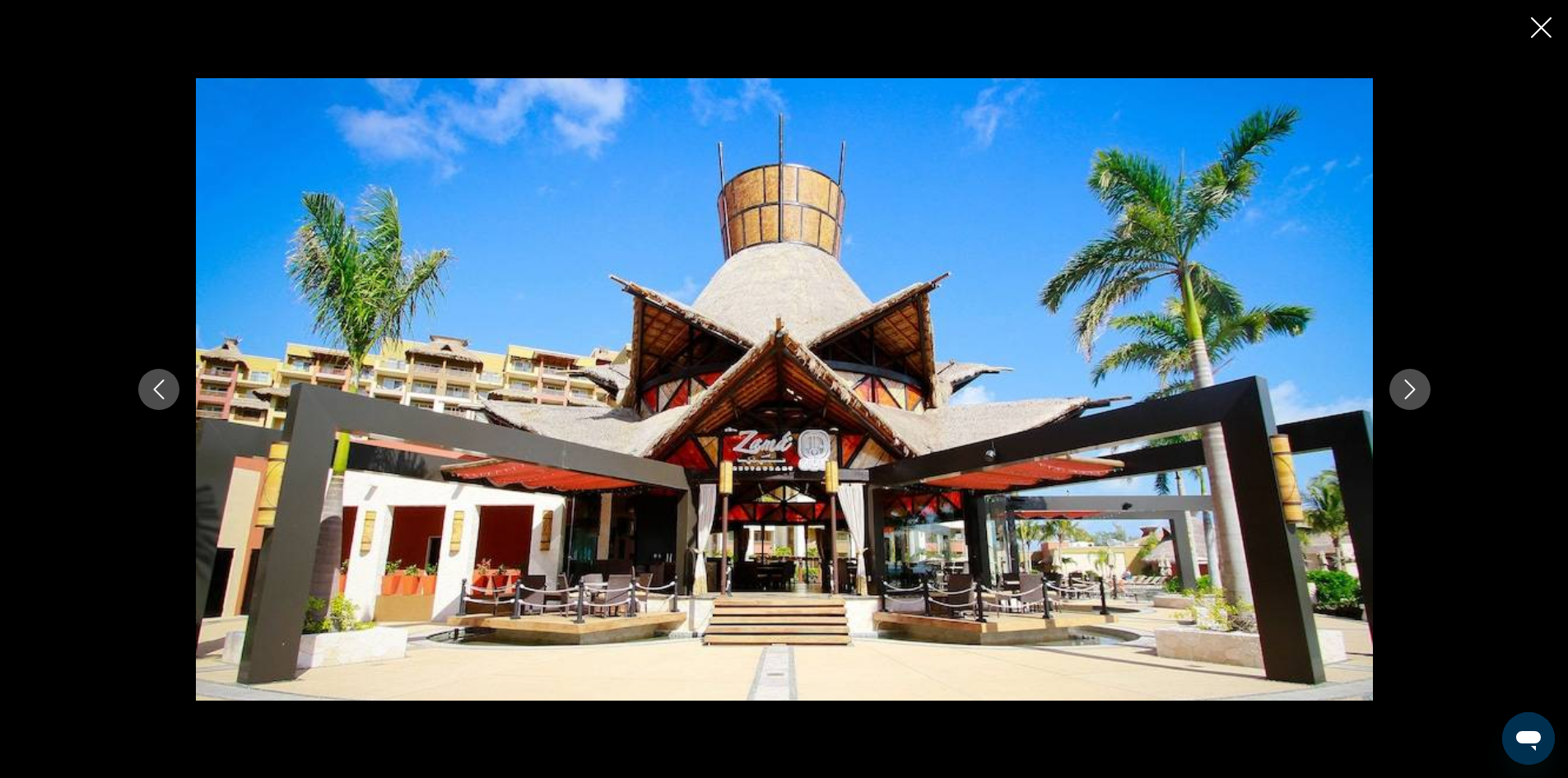
click at [1409, 385] on icon "Next image" at bounding box center [1410, 389] width 20 height 20
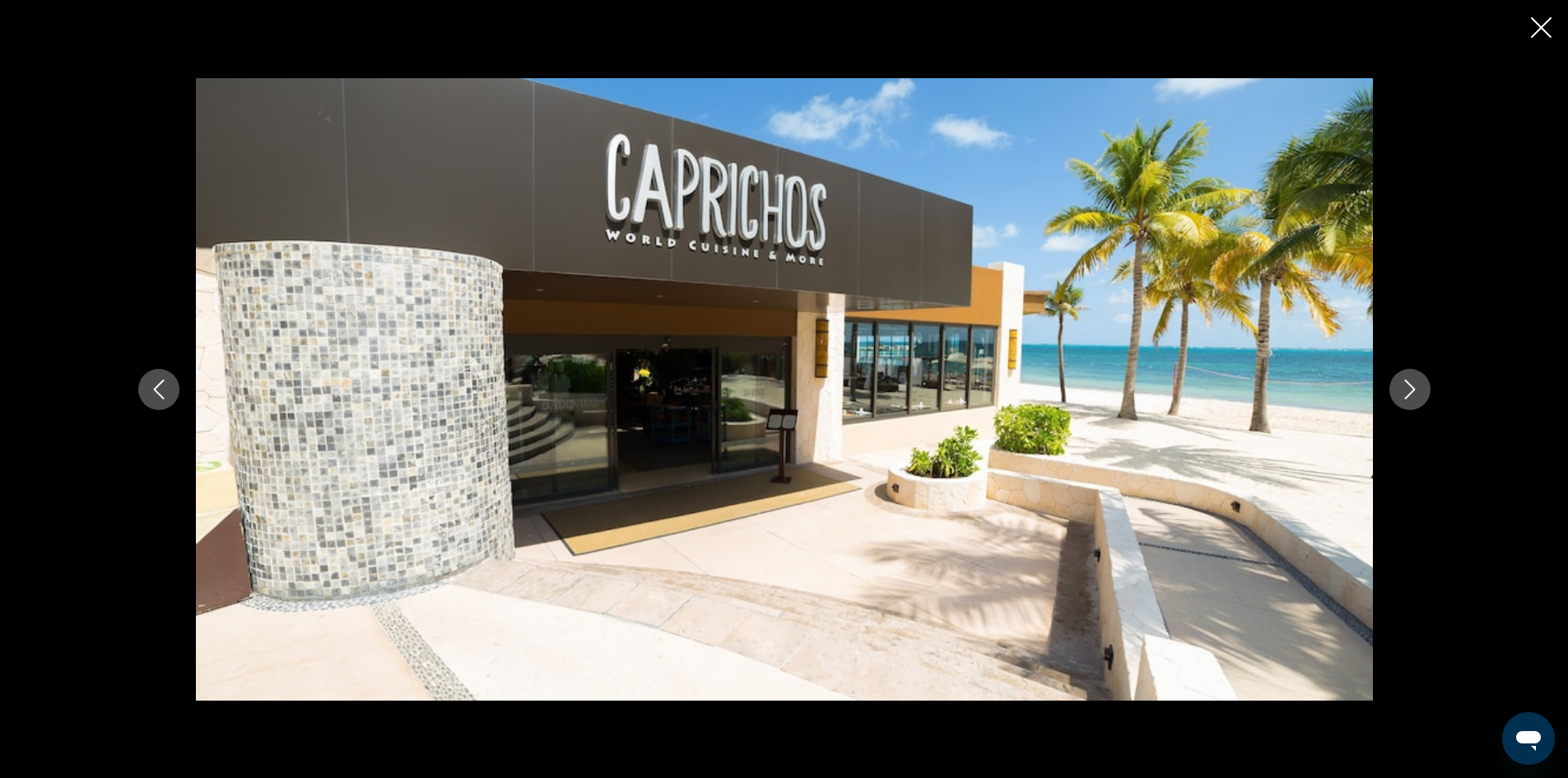
click at [1409, 385] on icon "Next image" at bounding box center [1410, 389] width 20 height 20
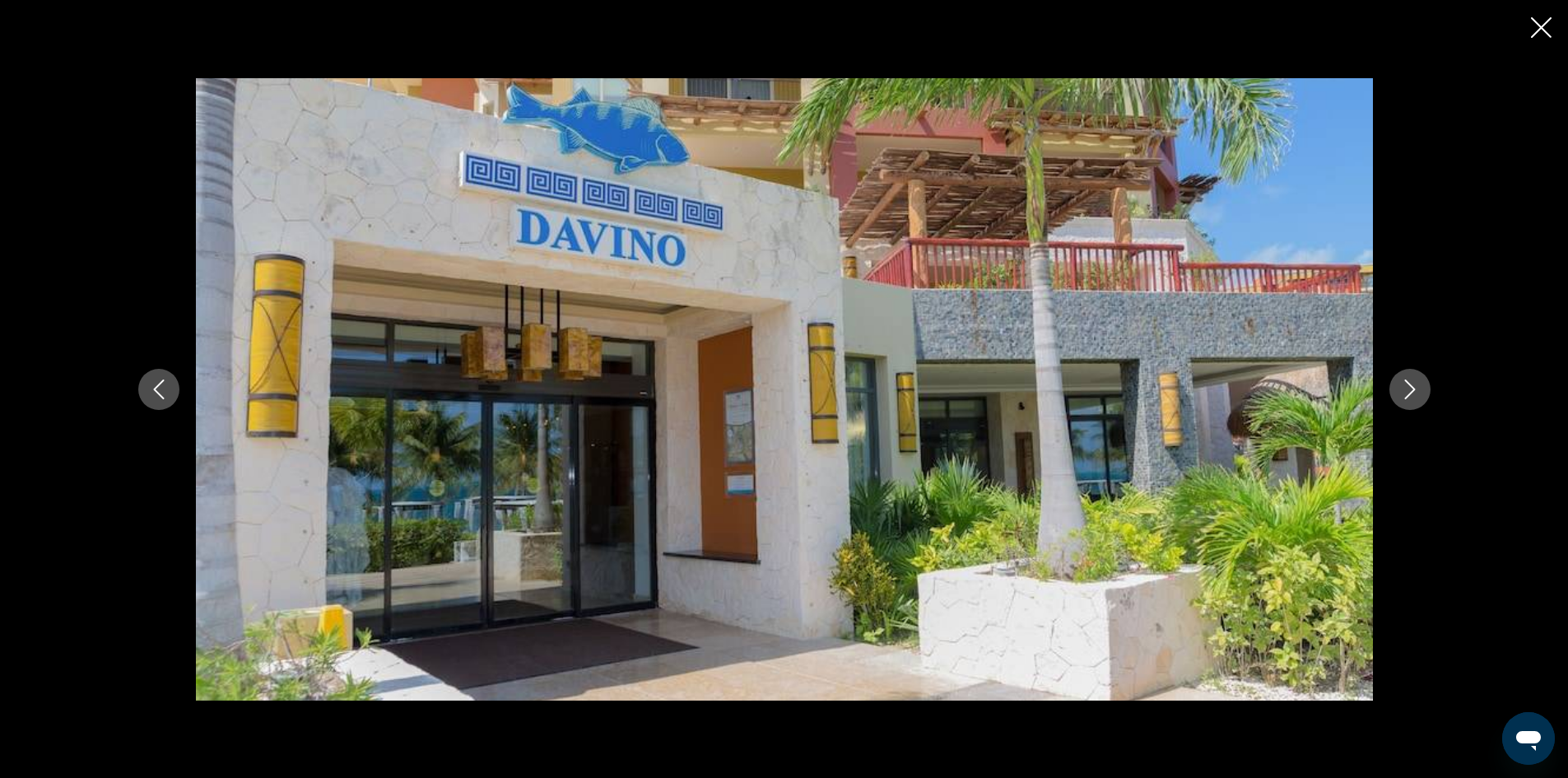
click at [1406, 385] on icon "Next image" at bounding box center [1410, 389] width 20 height 20
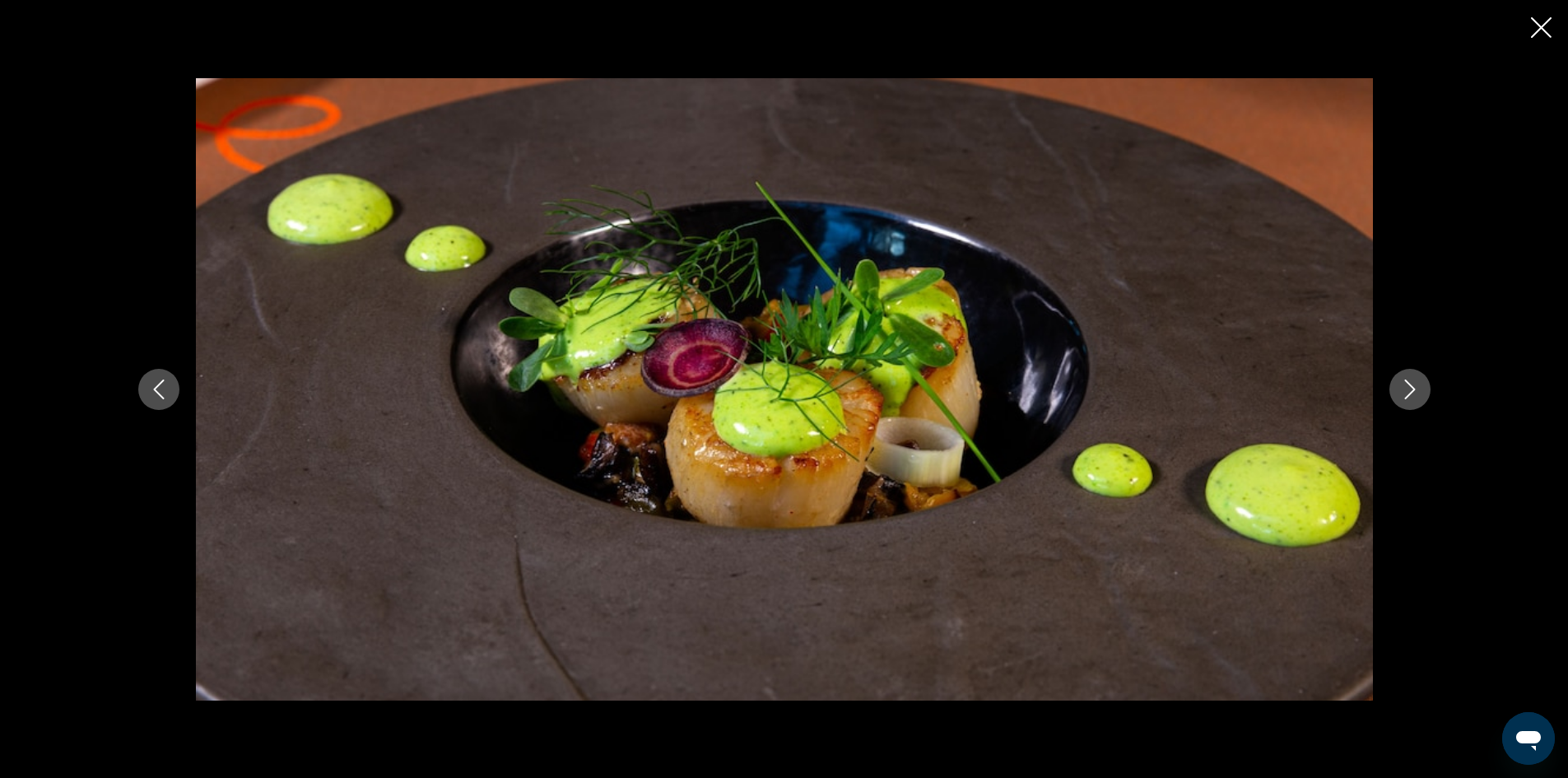
click at [1406, 385] on icon "Next image" at bounding box center [1410, 389] width 20 height 20
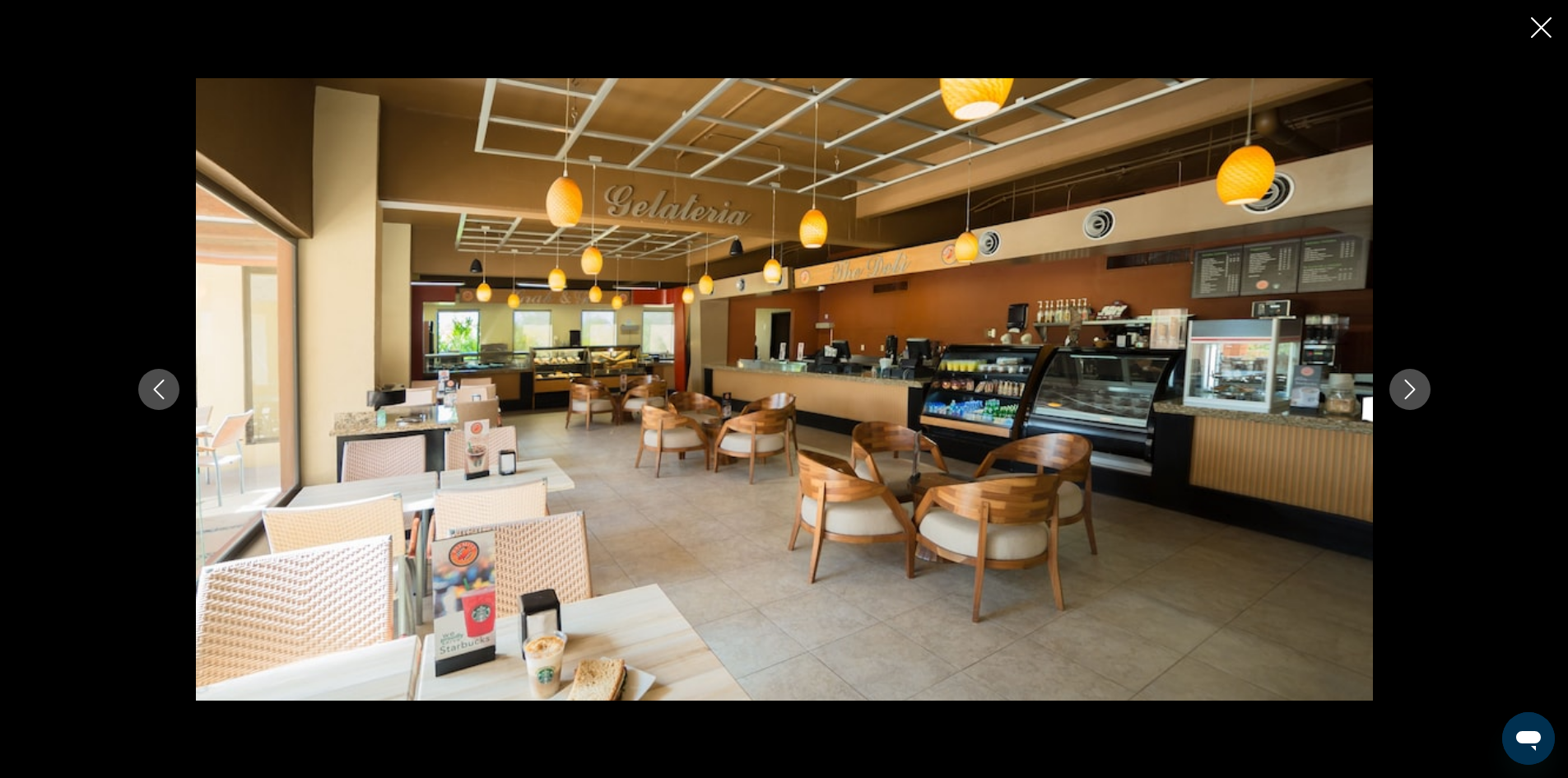
click at [169, 395] on button "Previous image" at bounding box center [159, 389] width 41 height 41
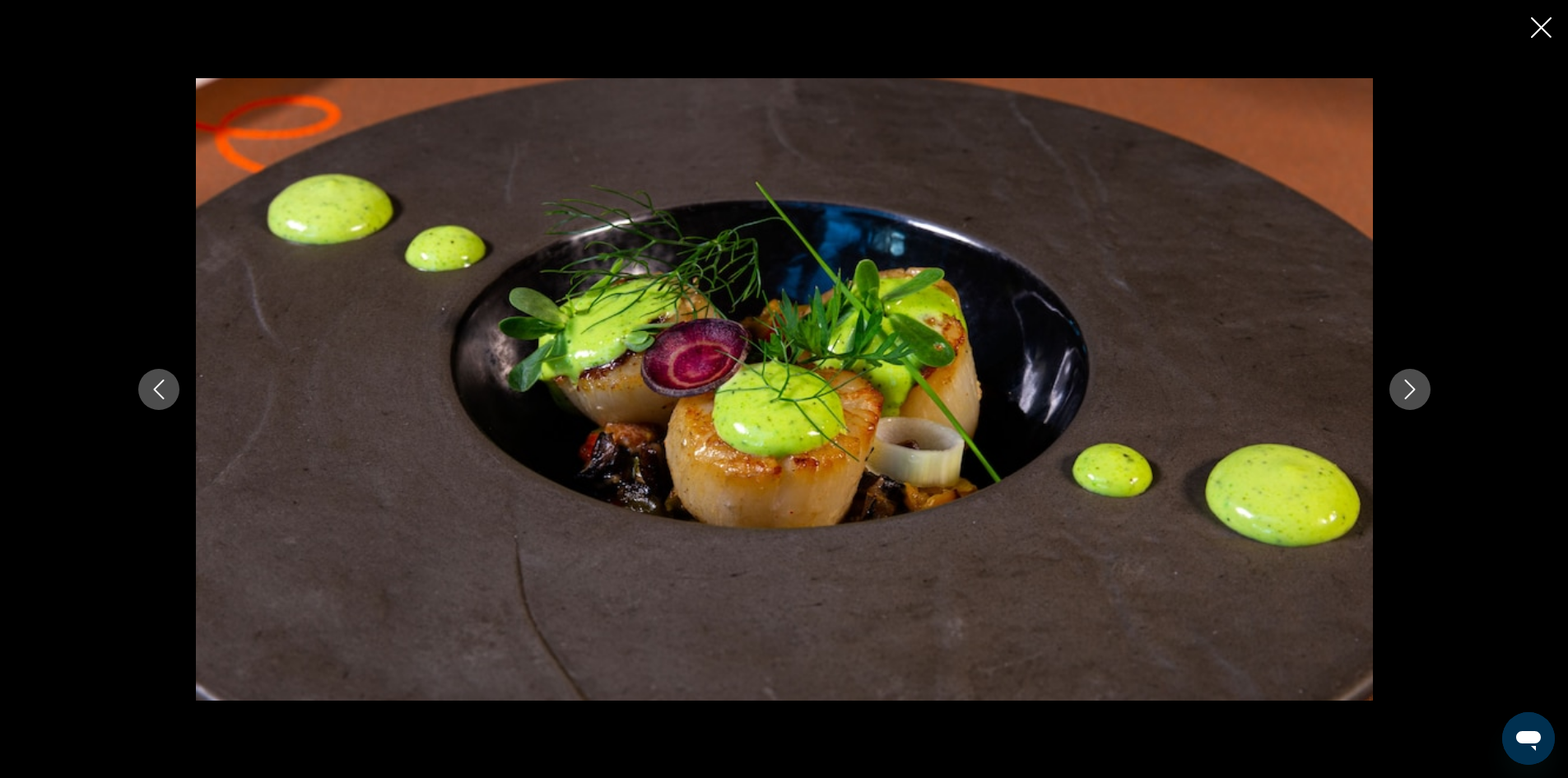
click at [1412, 381] on icon "Next image" at bounding box center [1410, 389] width 20 height 20
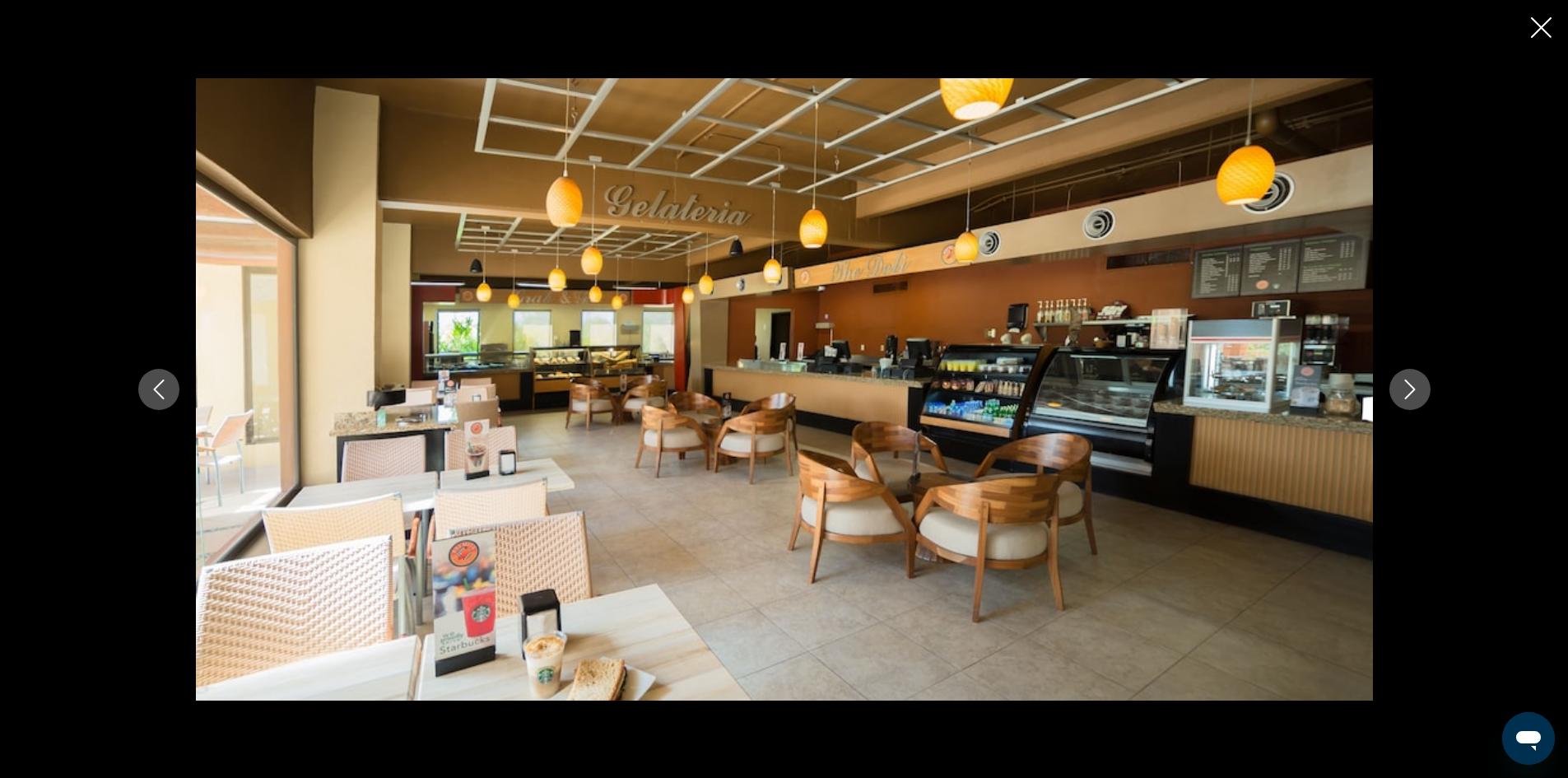
click at [1410, 380] on icon "Next image" at bounding box center [1410, 389] width 20 height 20
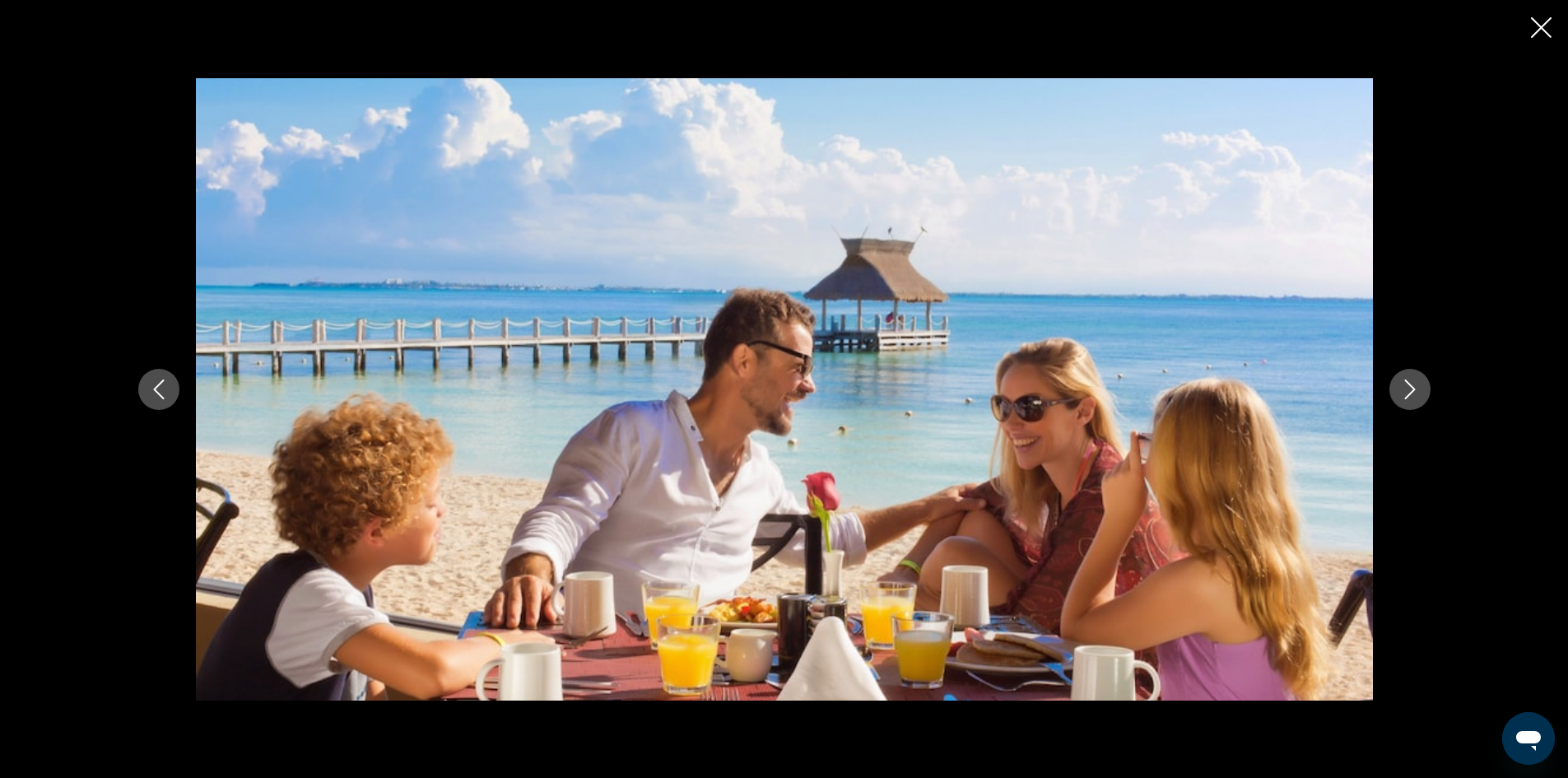
click at [1410, 380] on icon "Next image" at bounding box center [1410, 389] width 20 height 20
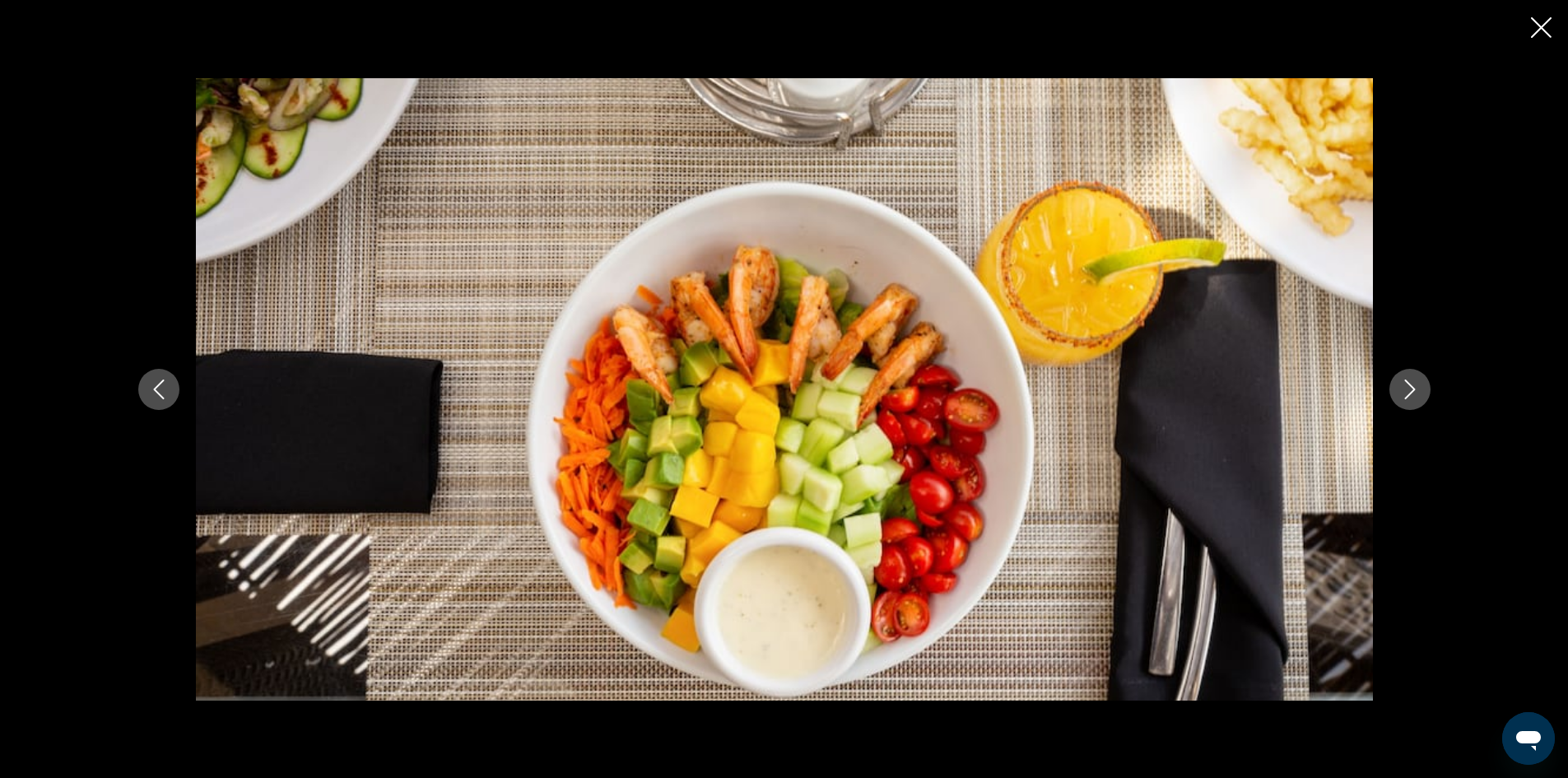
click at [1410, 380] on icon "Next image" at bounding box center [1410, 389] width 20 height 20
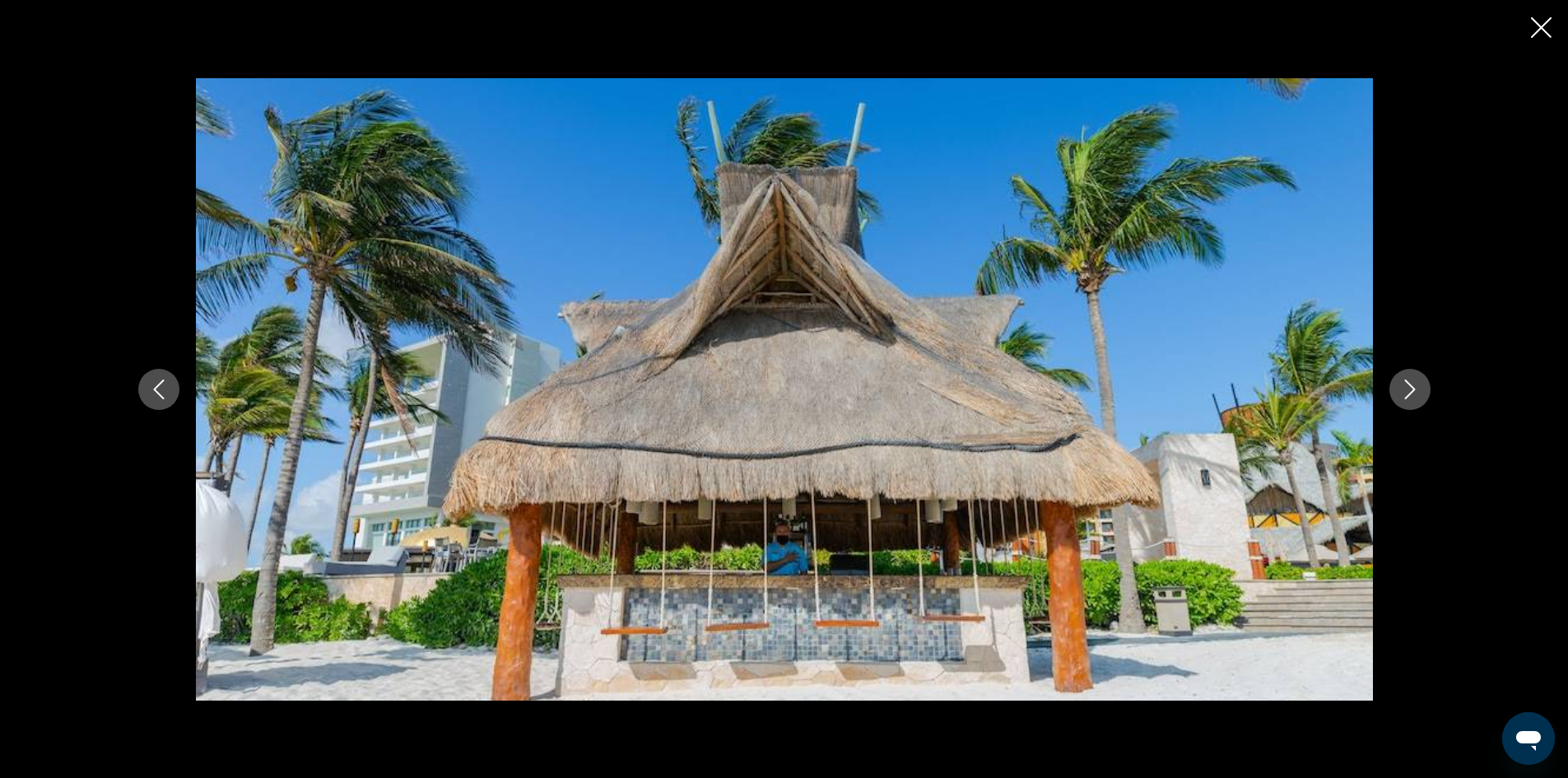
click at [1410, 380] on icon "Next image" at bounding box center [1410, 389] width 20 height 20
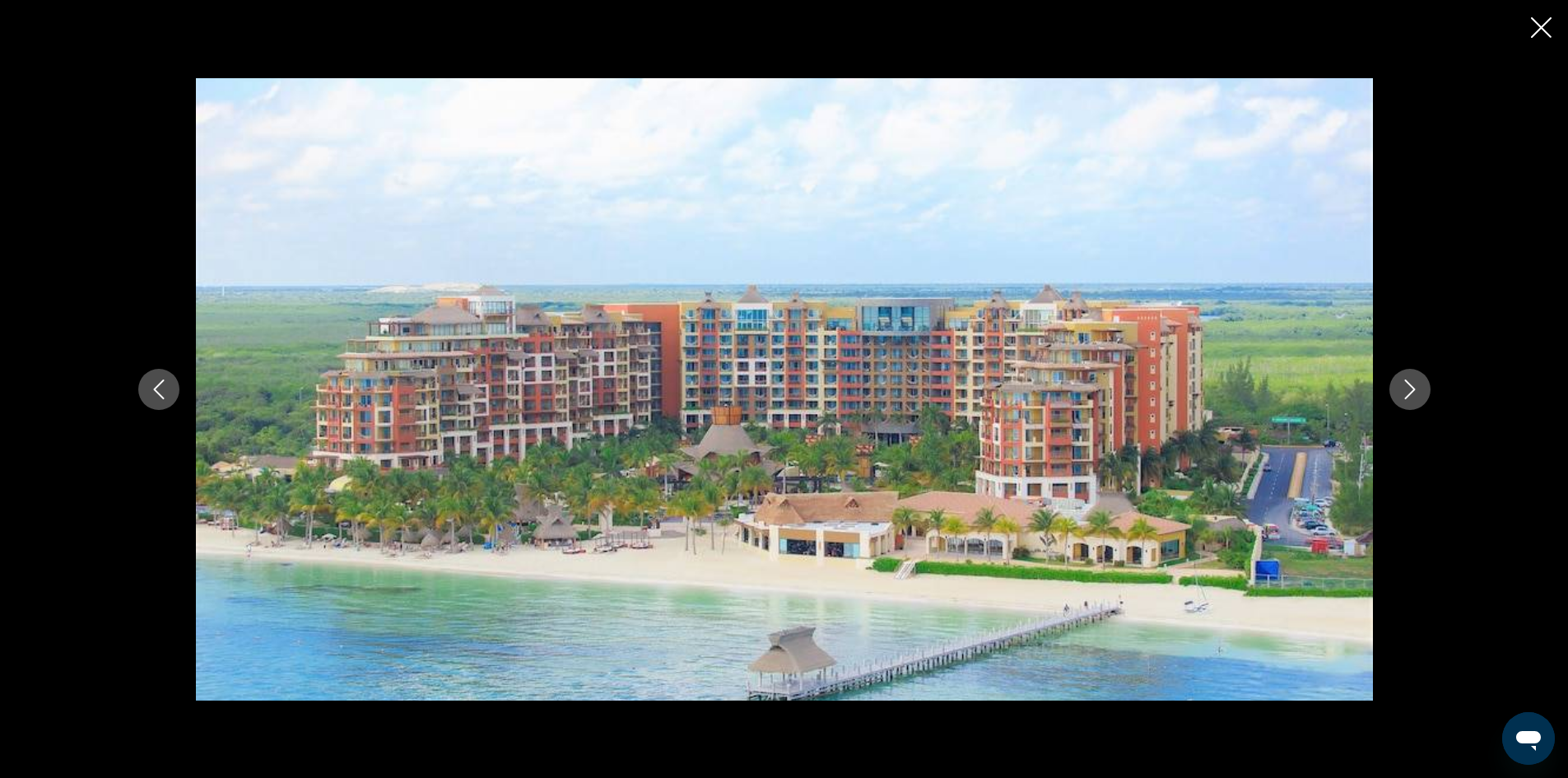
click at [1410, 380] on icon "Next image" at bounding box center [1410, 389] width 20 height 20
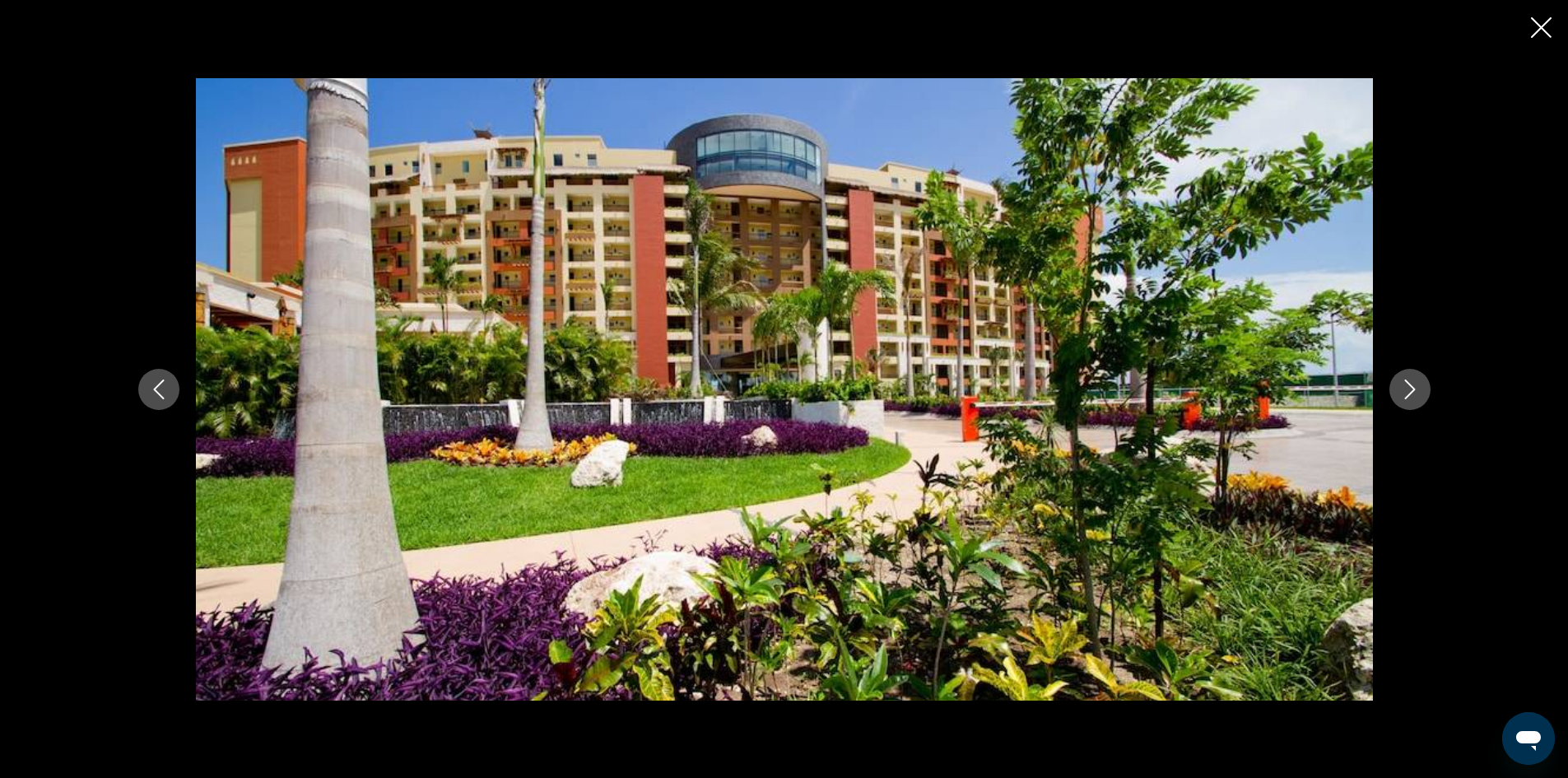
click at [1410, 380] on icon "Next image" at bounding box center [1410, 389] width 20 height 20
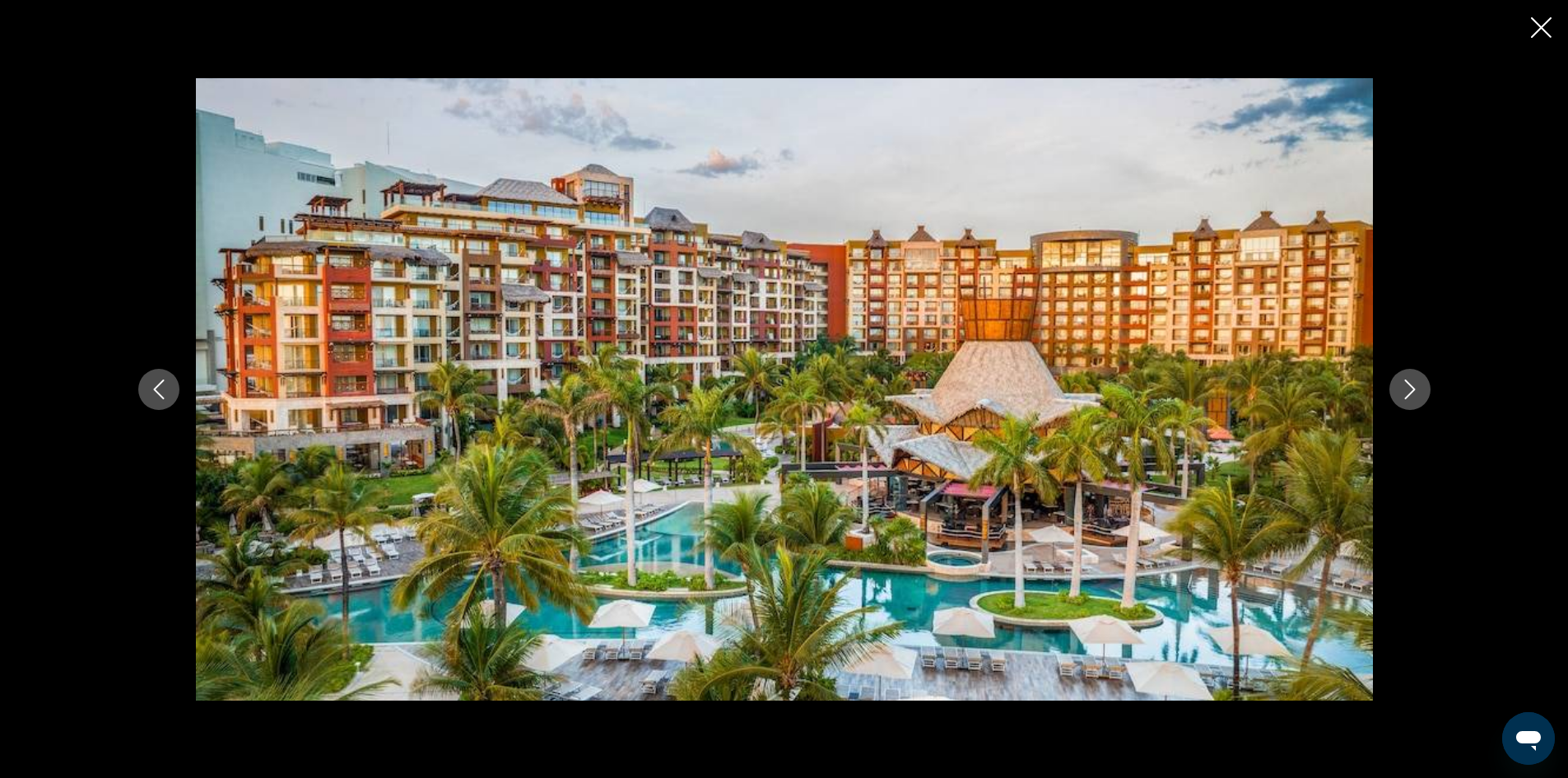
click at [1410, 380] on icon "Next image" at bounding box center [1410, 389] width 20 height 20
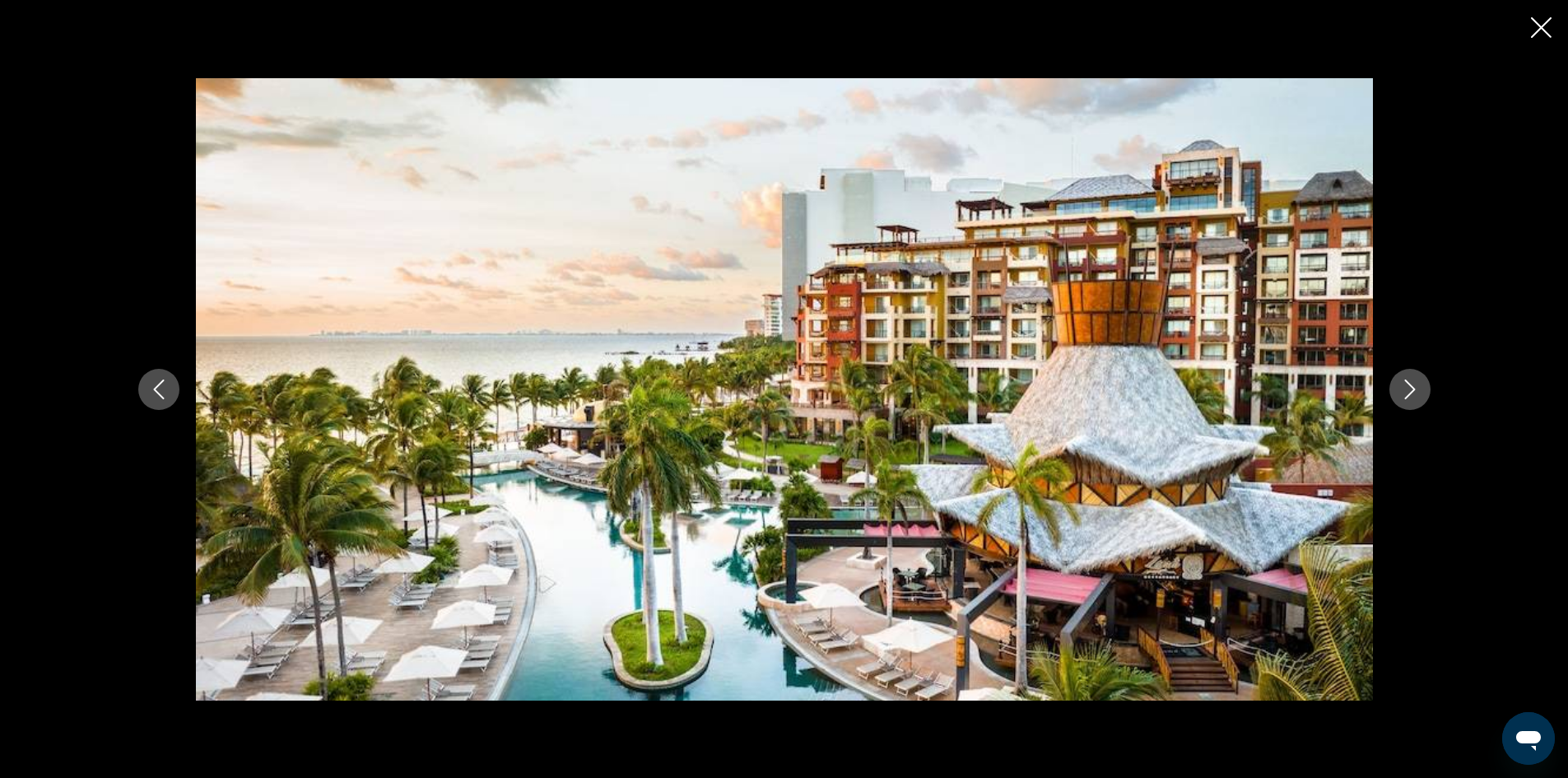
click at [1410, 380] on icon "Next image" at bounding box center [1410, 389] width 20 height 20
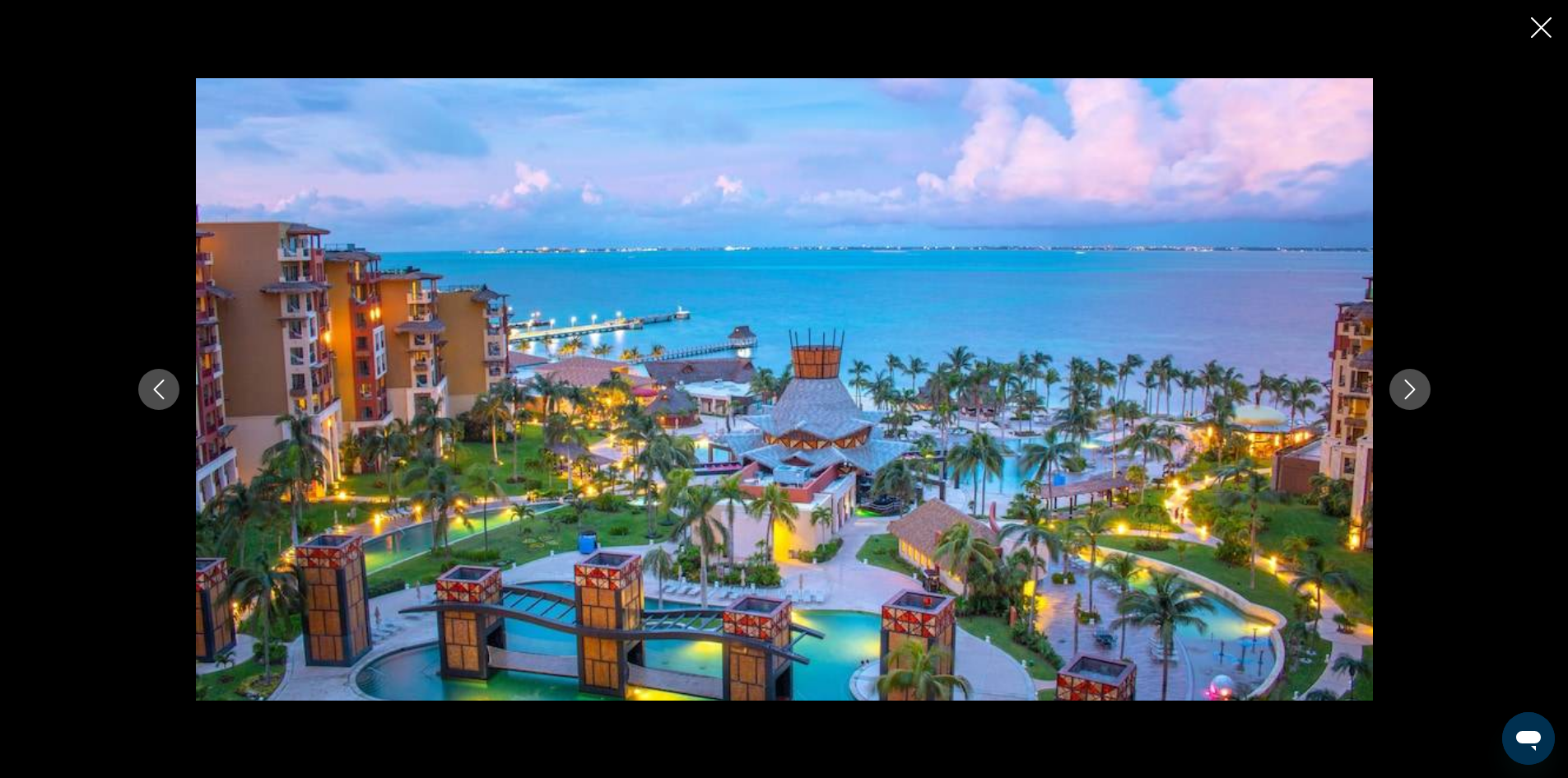
click at [1410, 380] on icon "Next image" at bounding box center [1410, 389] width 20 height 20
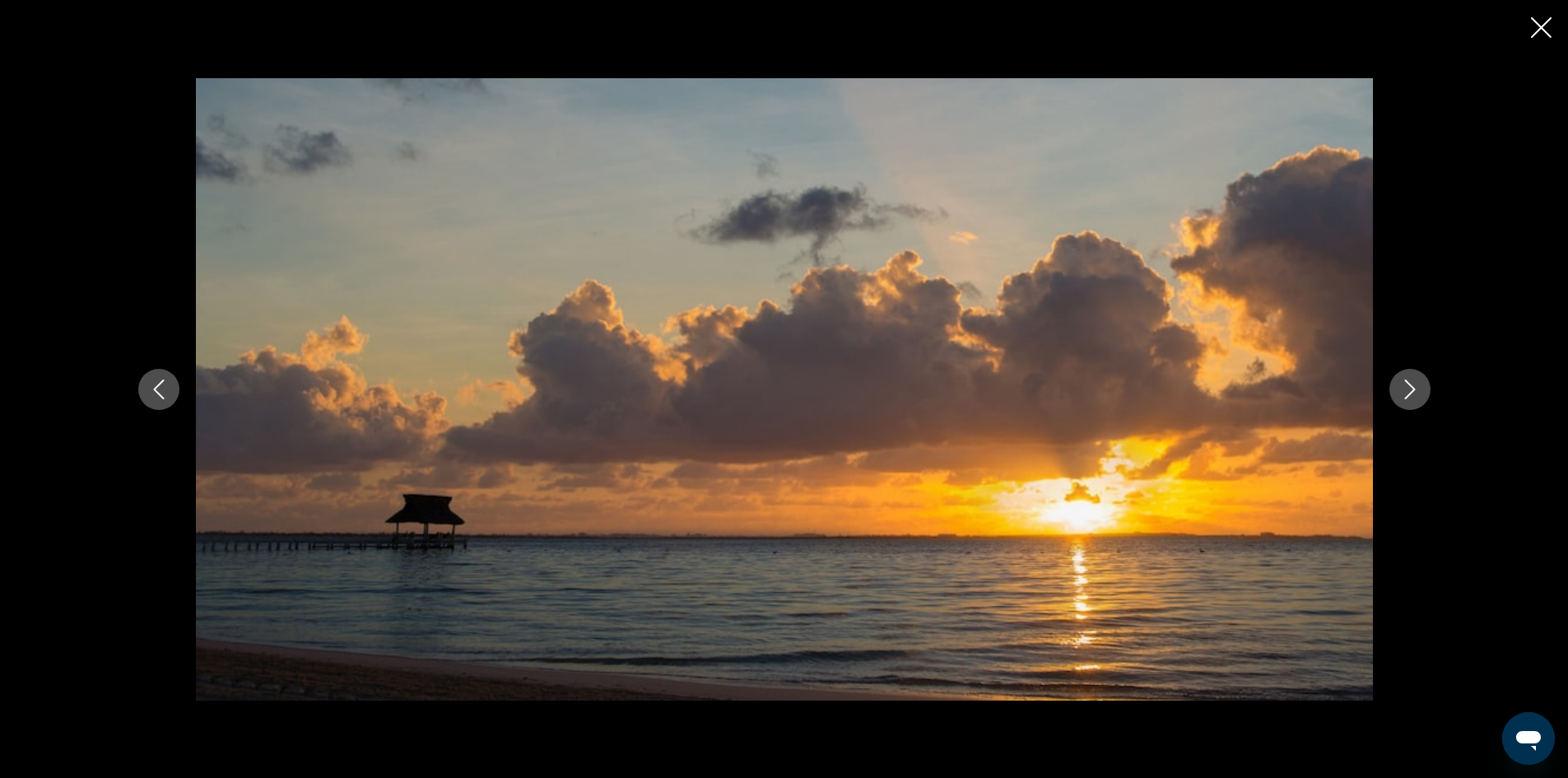
click at [1410, 380] on icon "Next image" at bounding box center [1410, 389] width 20 height 20
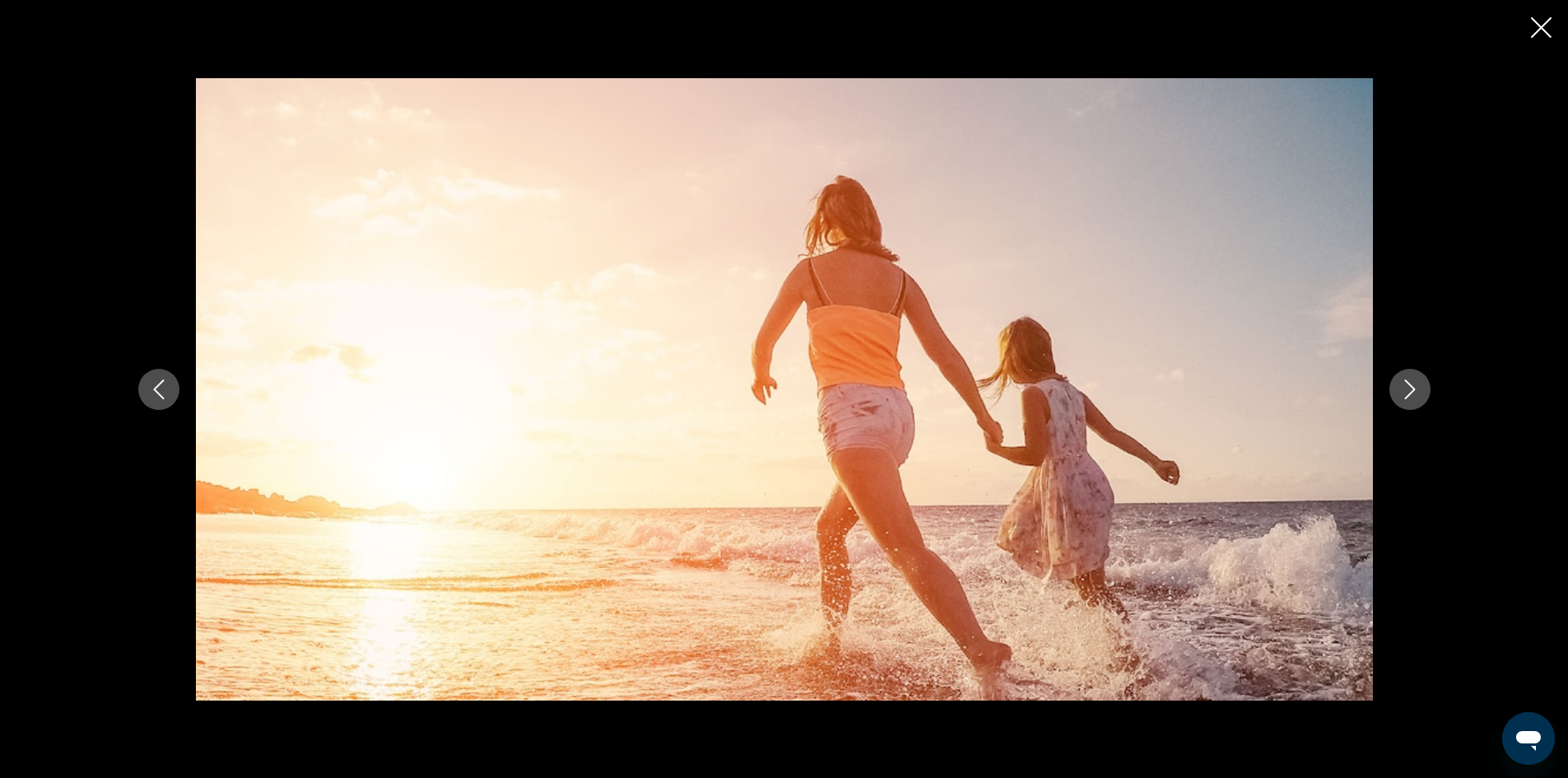
click at [1410, 380] on icon "Next image" at bounding box center [1410, 389] width 20 height 20
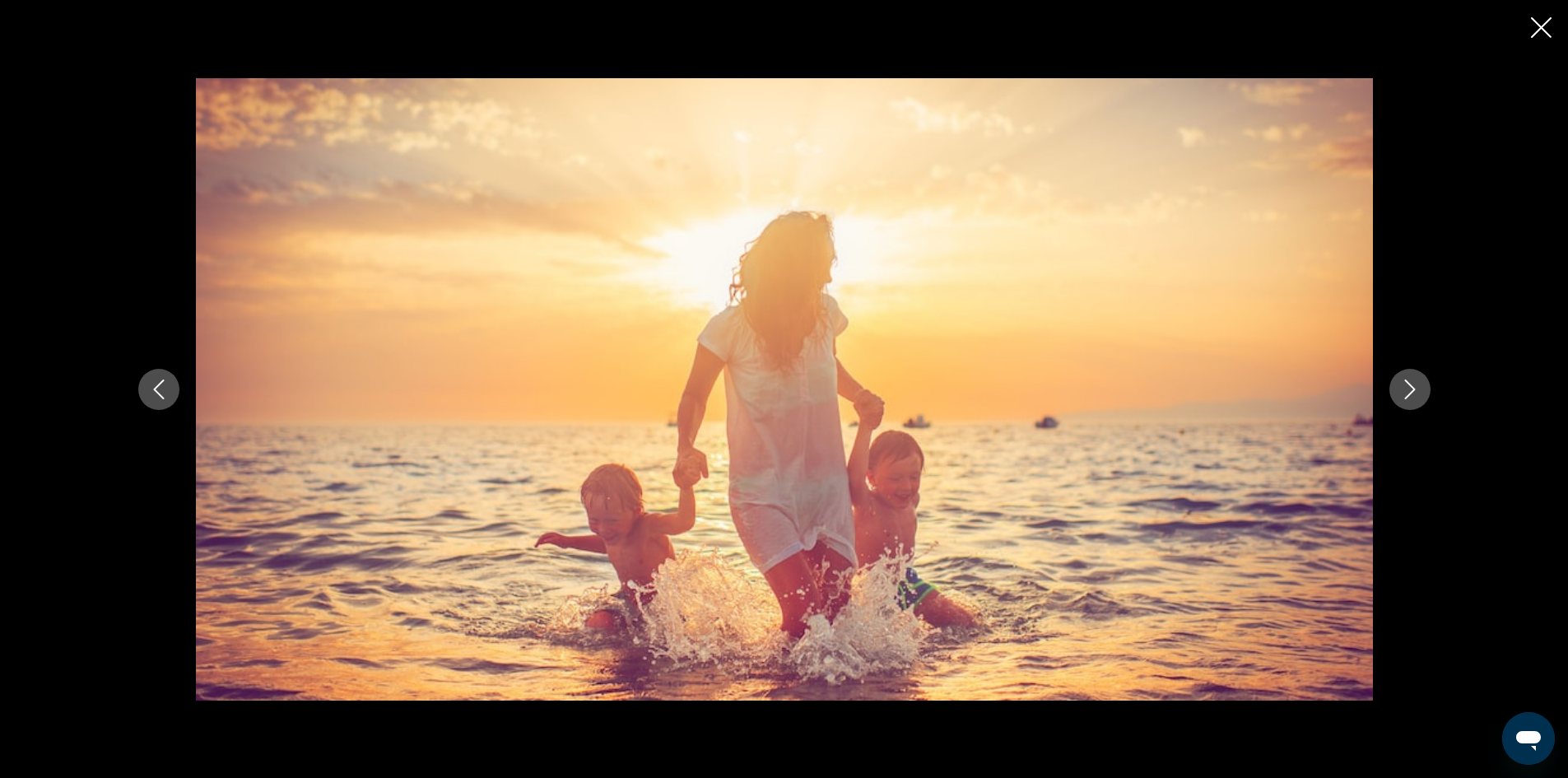
click at [1410, 380] on icon "Next image" at bounding box center [1410, 389] width 20 height 20
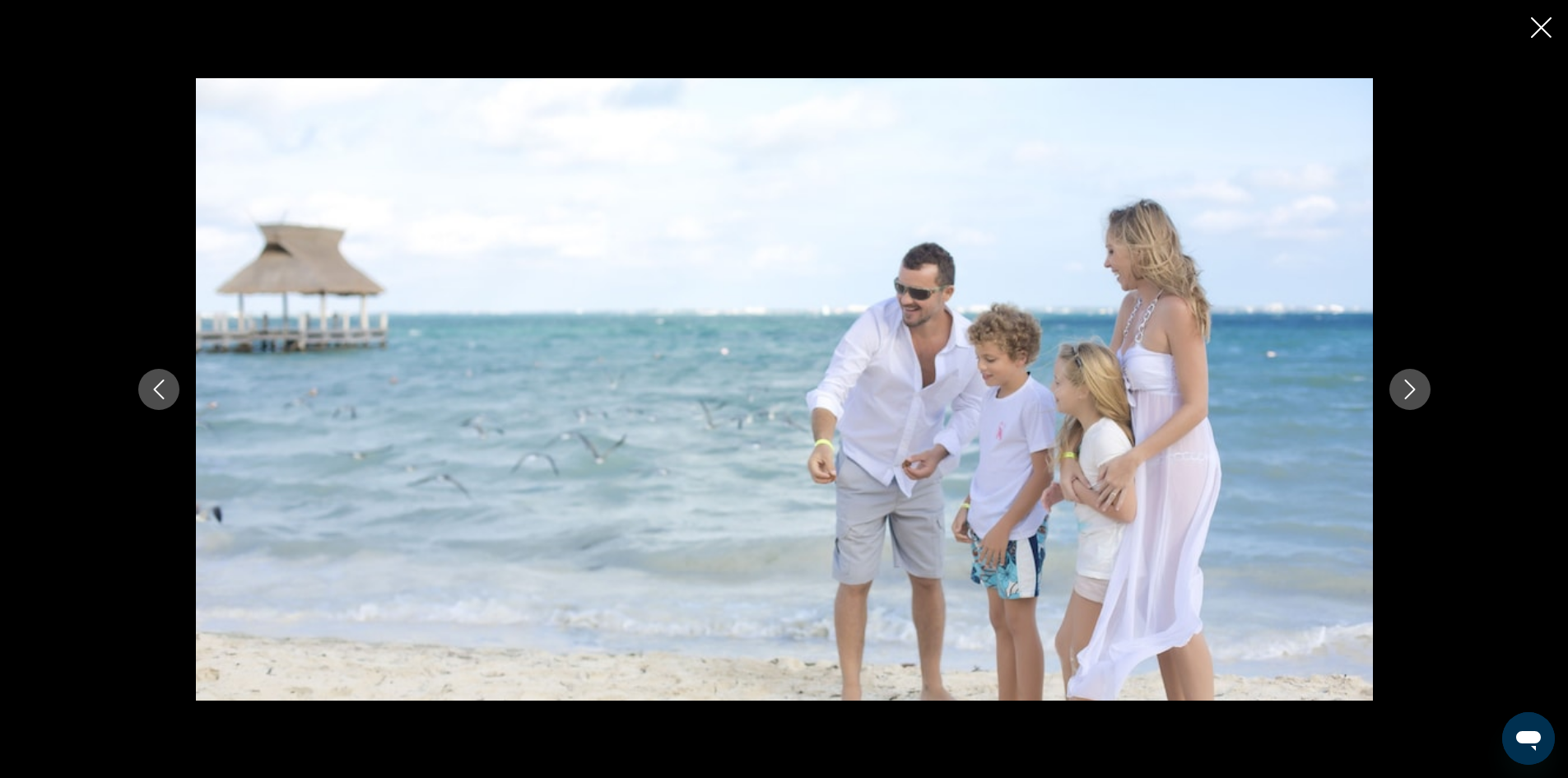
click at [1410, 380] on icon "Next image" at bounding box center [1410, 389] width 20 height 20
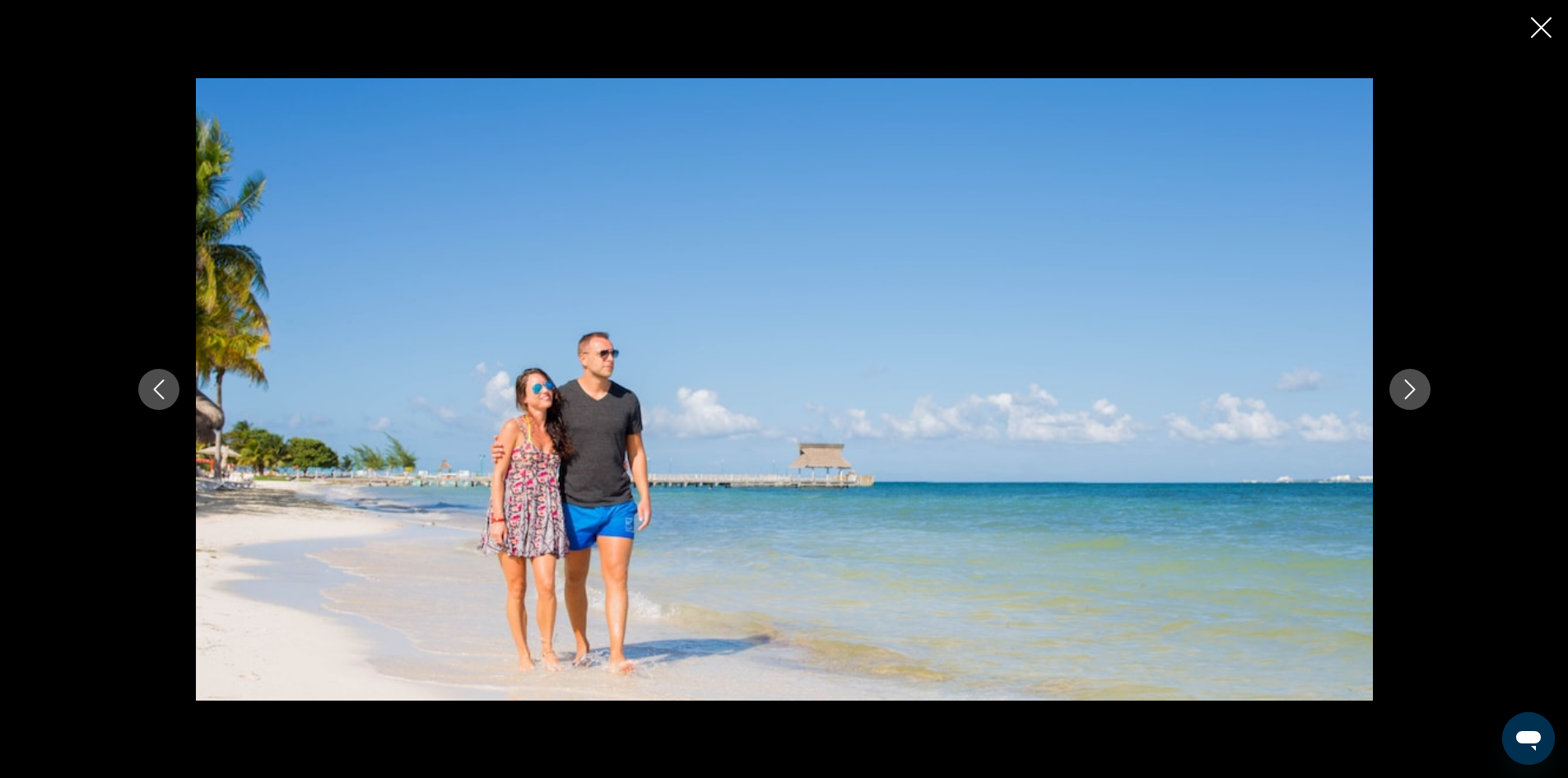
click at [1410, 380] on icon "Next image" at bounding box center [1410, 389] width 20 height 20
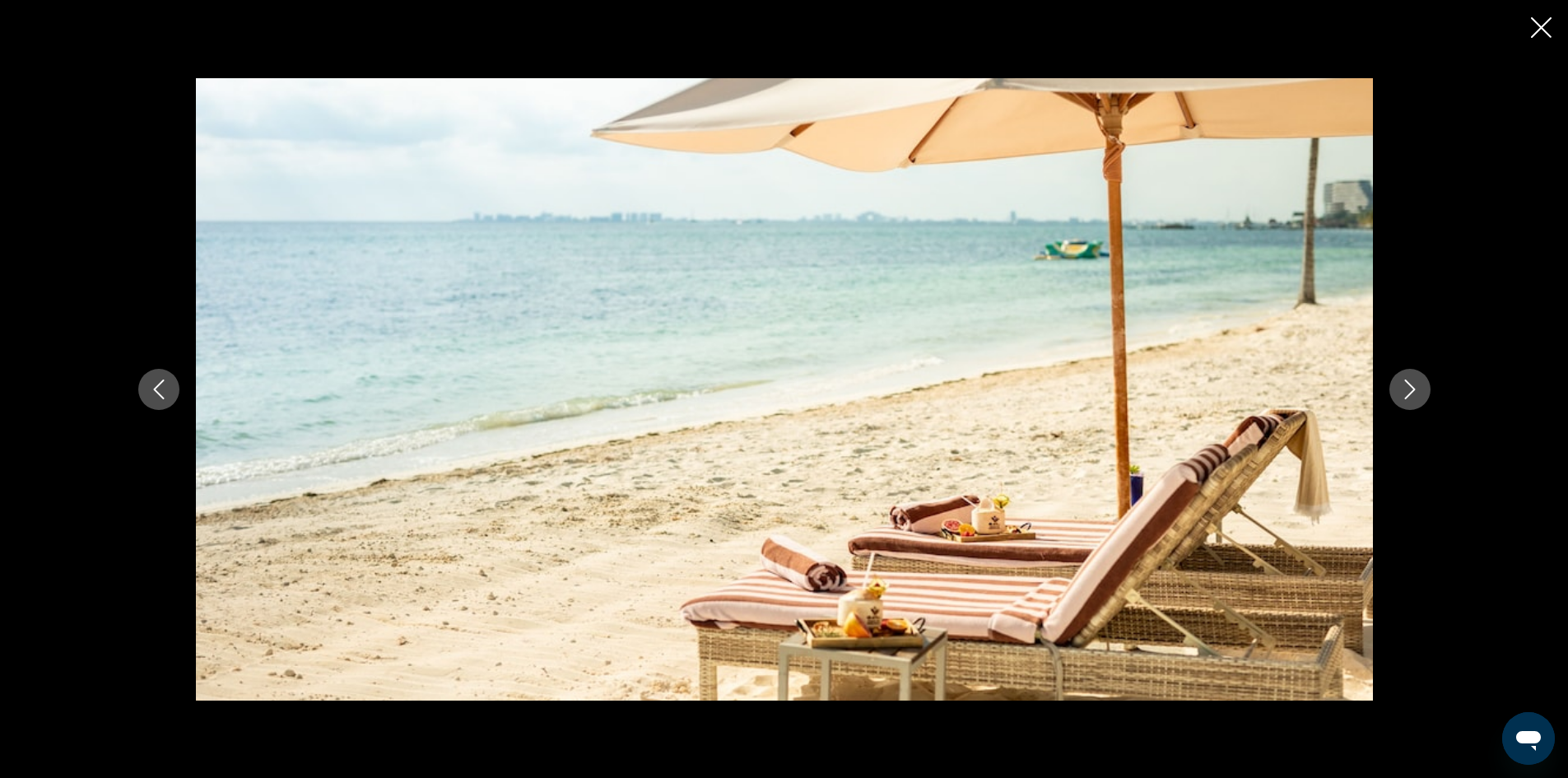
click at [1410, 380] on icon "Next image" at bounding box center [1410, 389] width 20 height 20
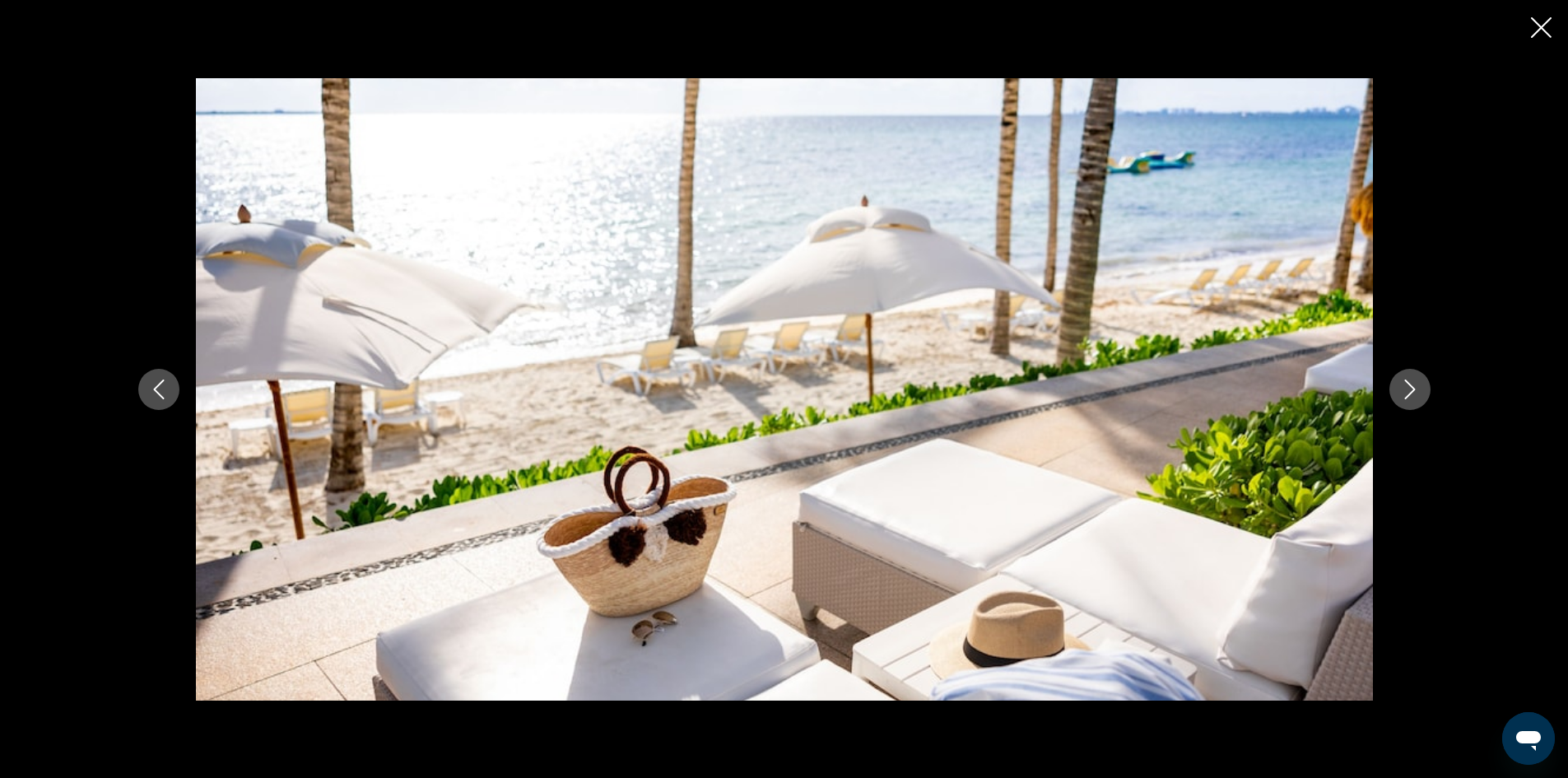
click at [1410, 380] on icon "Next image" at bounding box center [1410, 389] width 20 height 20
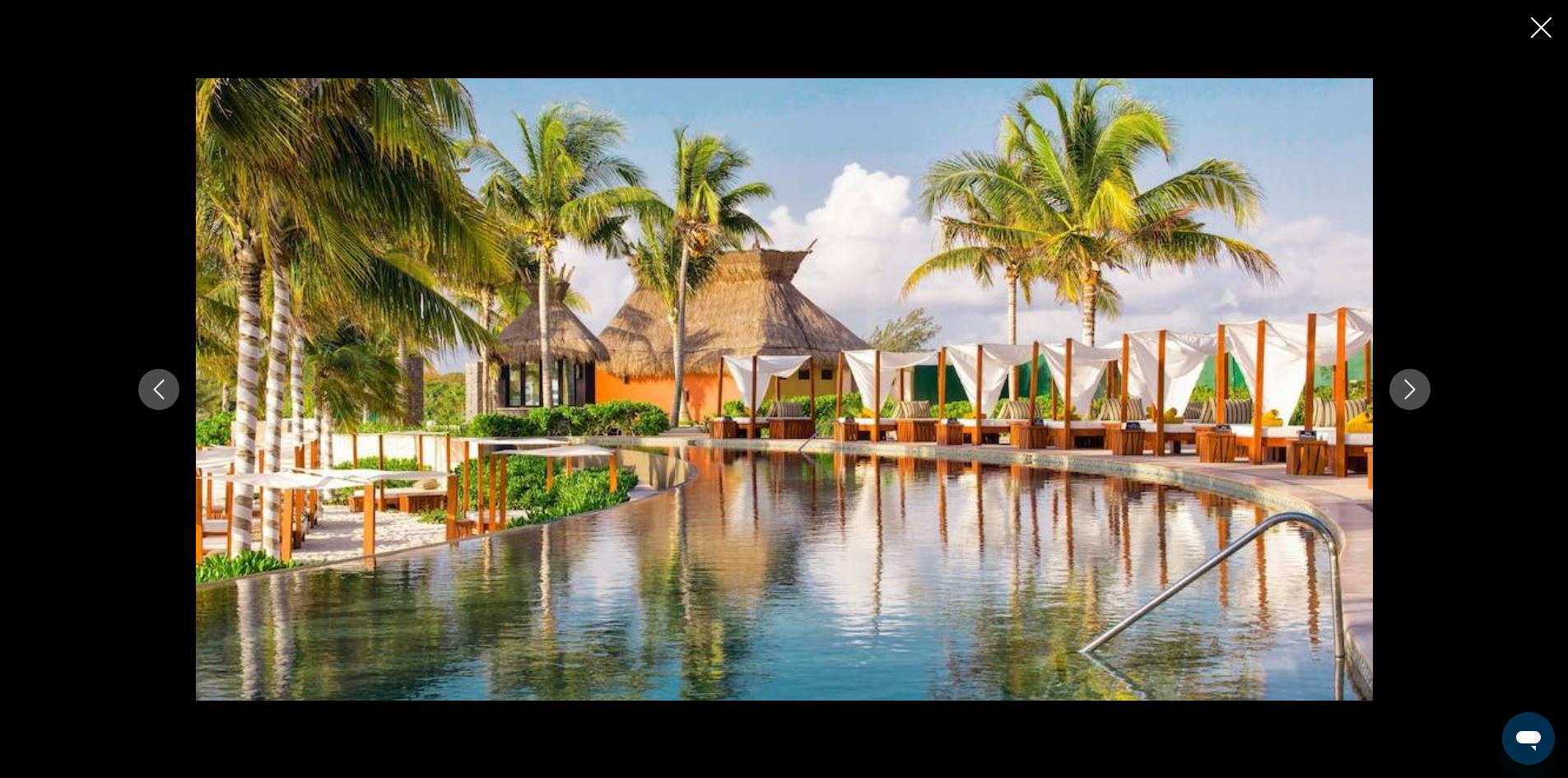
click at [1410, 380] on icon "Next image" at bounding box center [1410, 389] width 20 height 20
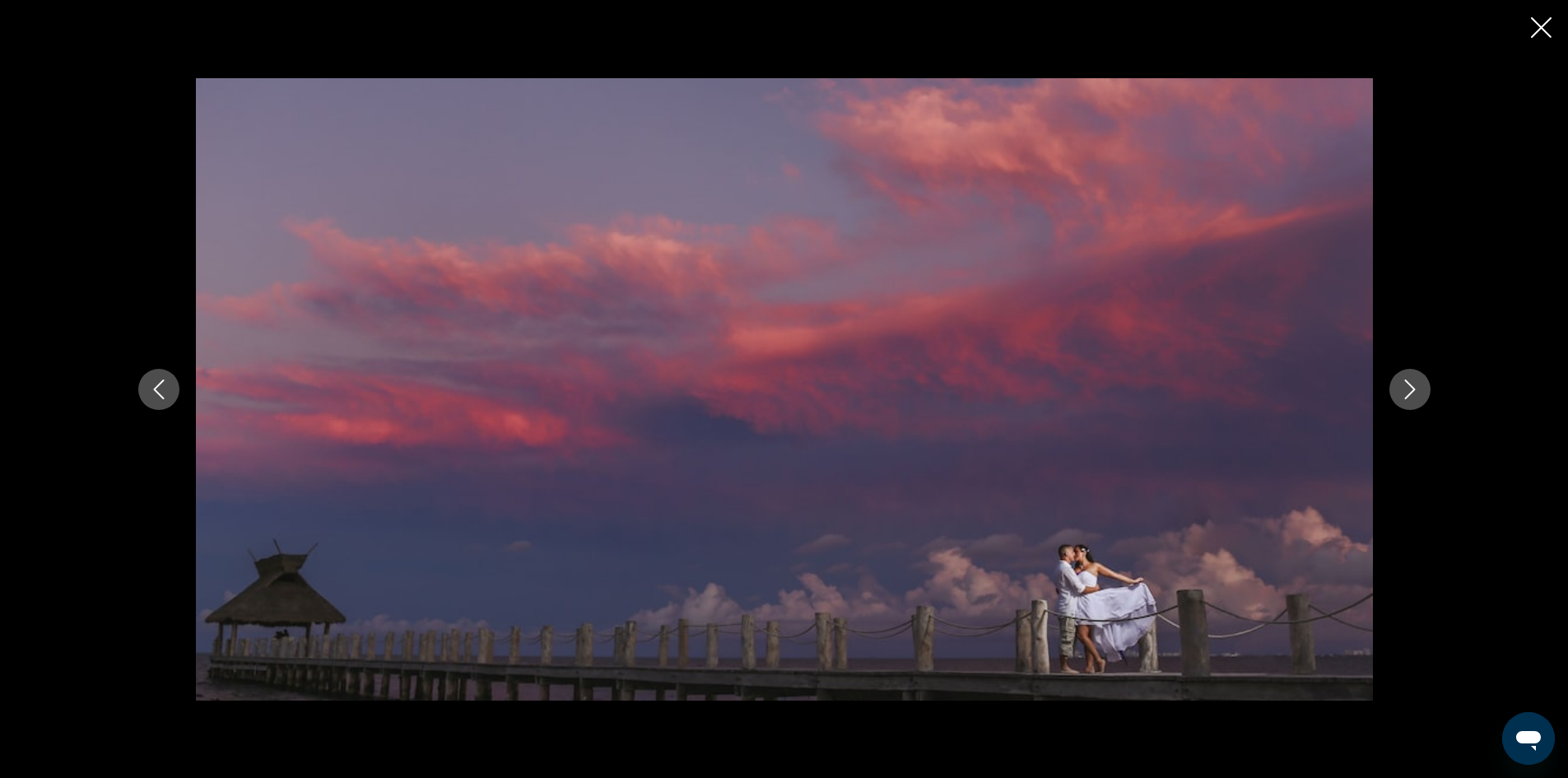
click at [1410, 380] on icon "Next image" at bounding box center [1410, 389] width 20 height 20
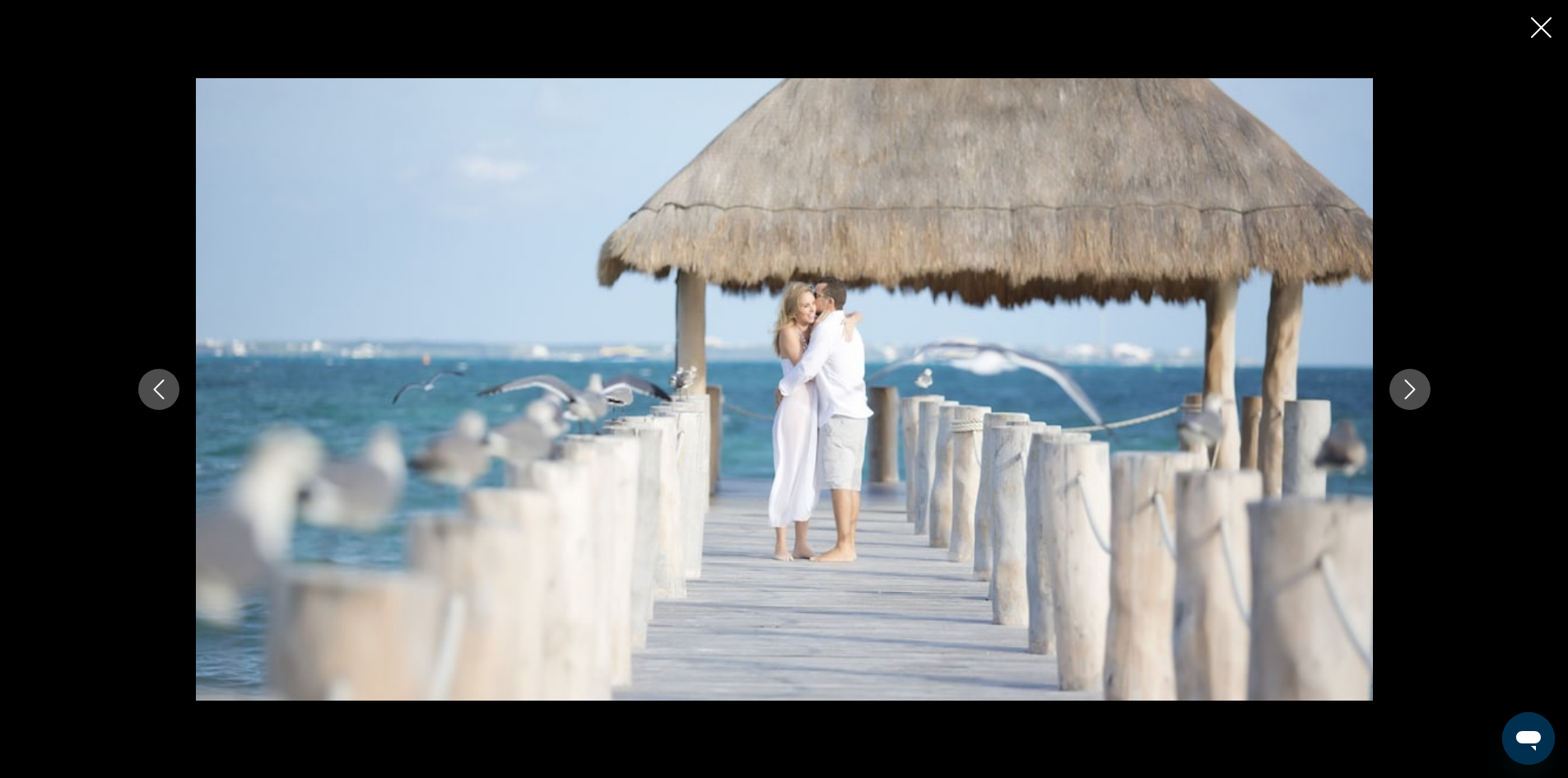
click at [1410, 380] on icon "Next image" at bounding box center [1410, 389] width 20 height 20
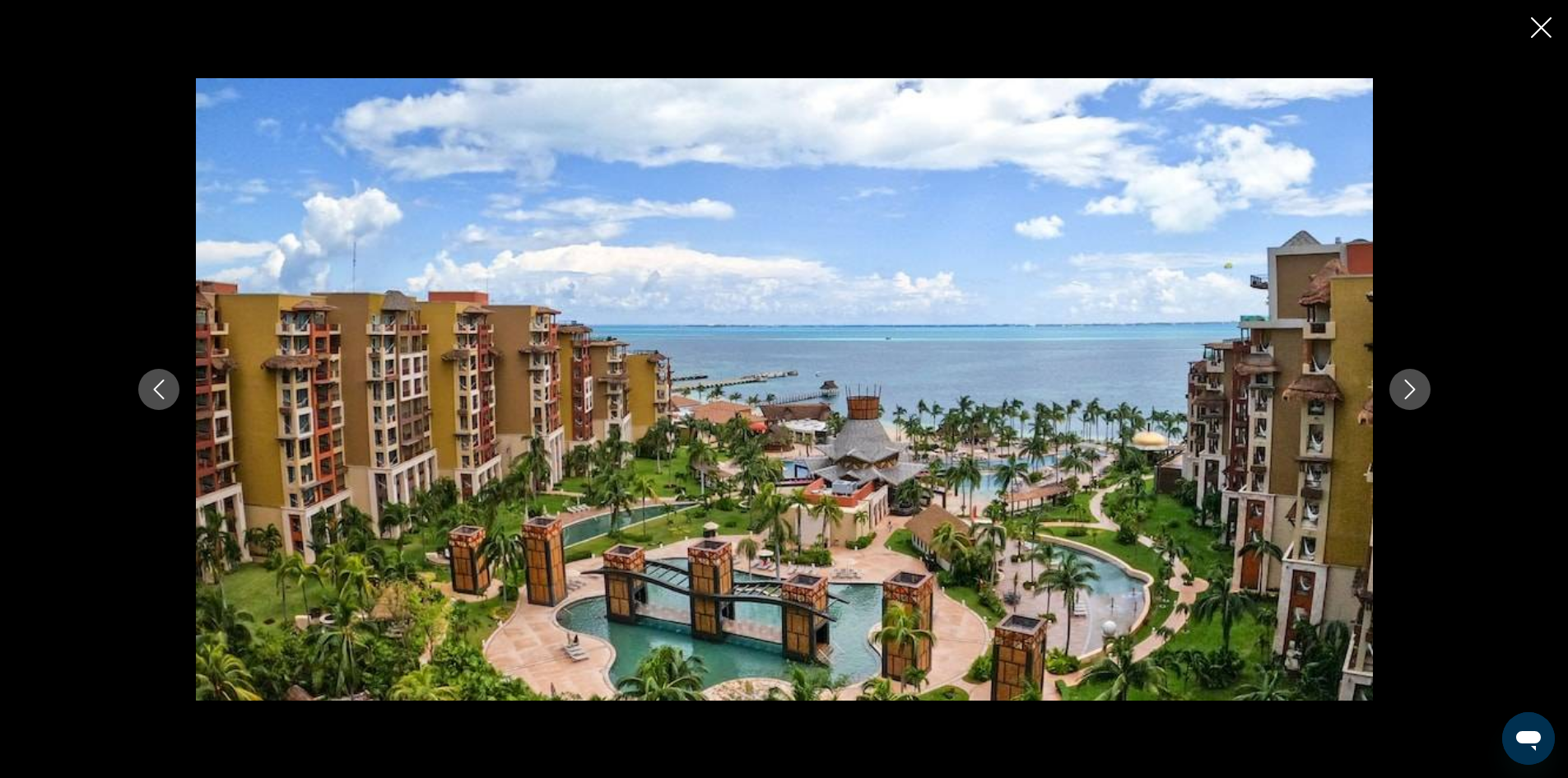
click at [1410, 380] on icon "Next image" at bounding box center [1410, 389] width 20 height 20
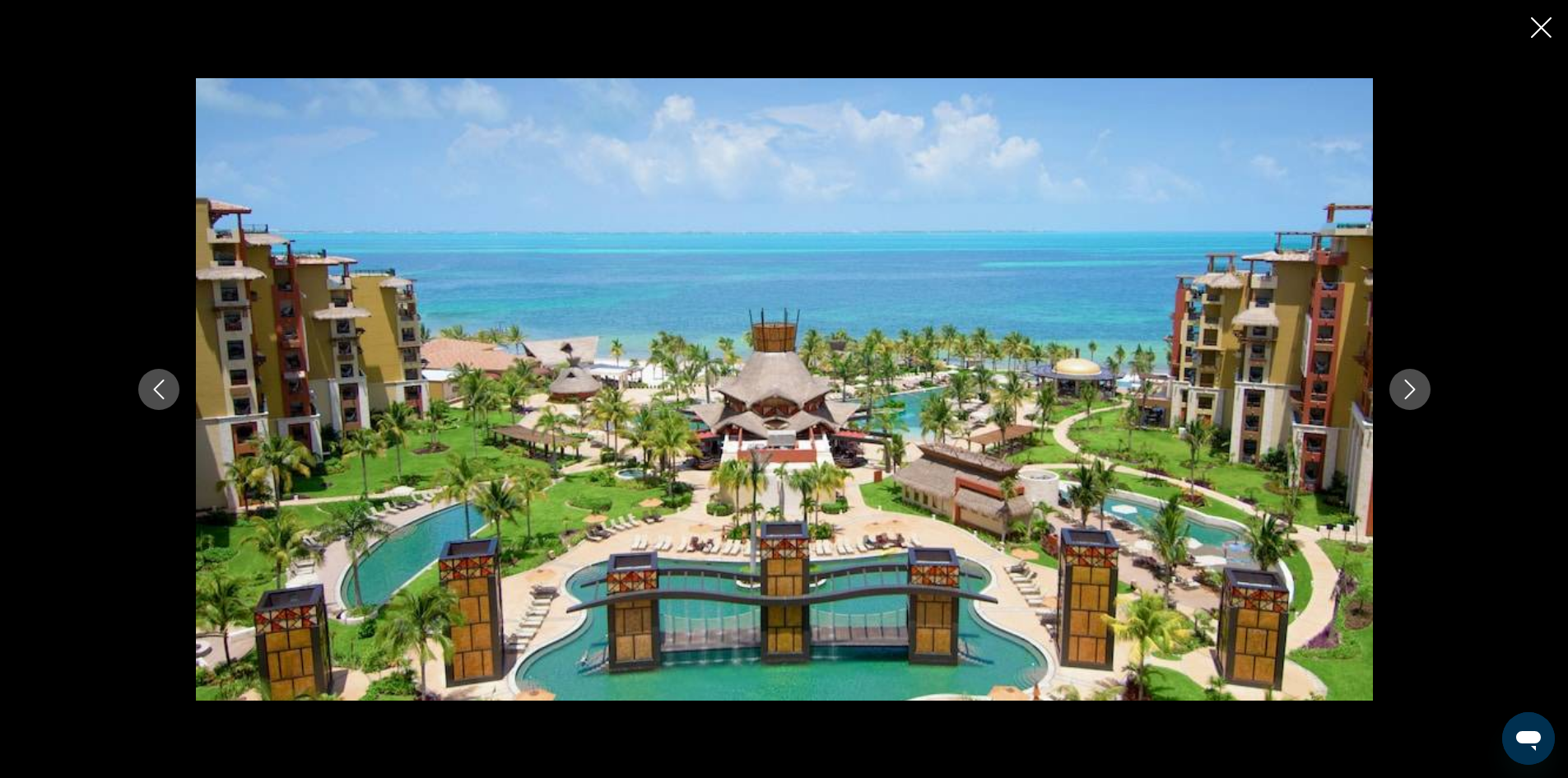
click at [1410, 380] on icon "Next image" at bounding box center [1410, 389] width 20 height 20
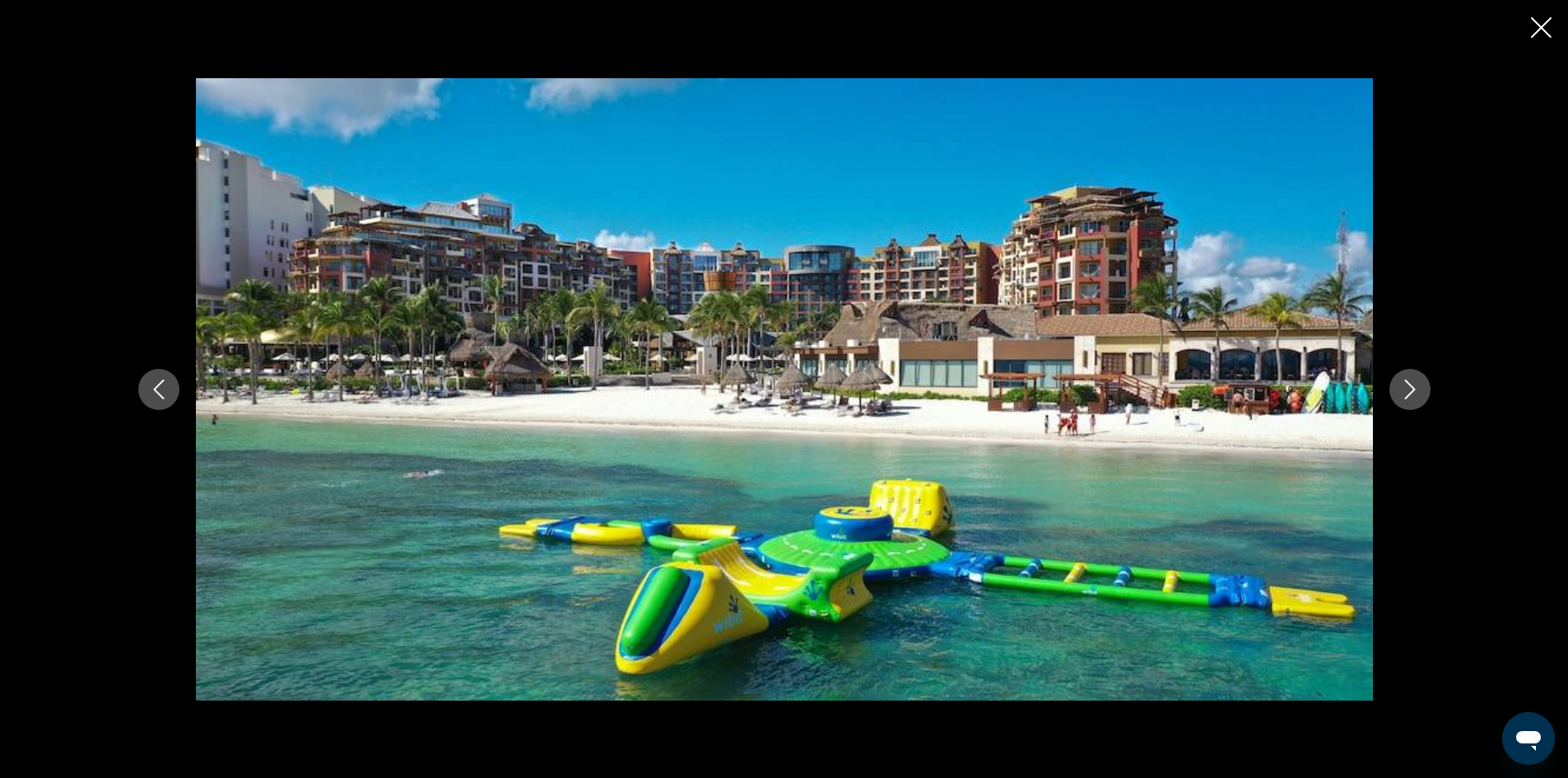
click at [1410, 380] on icon "Next image" at bounding box center [1410, 389] width 20 height 20
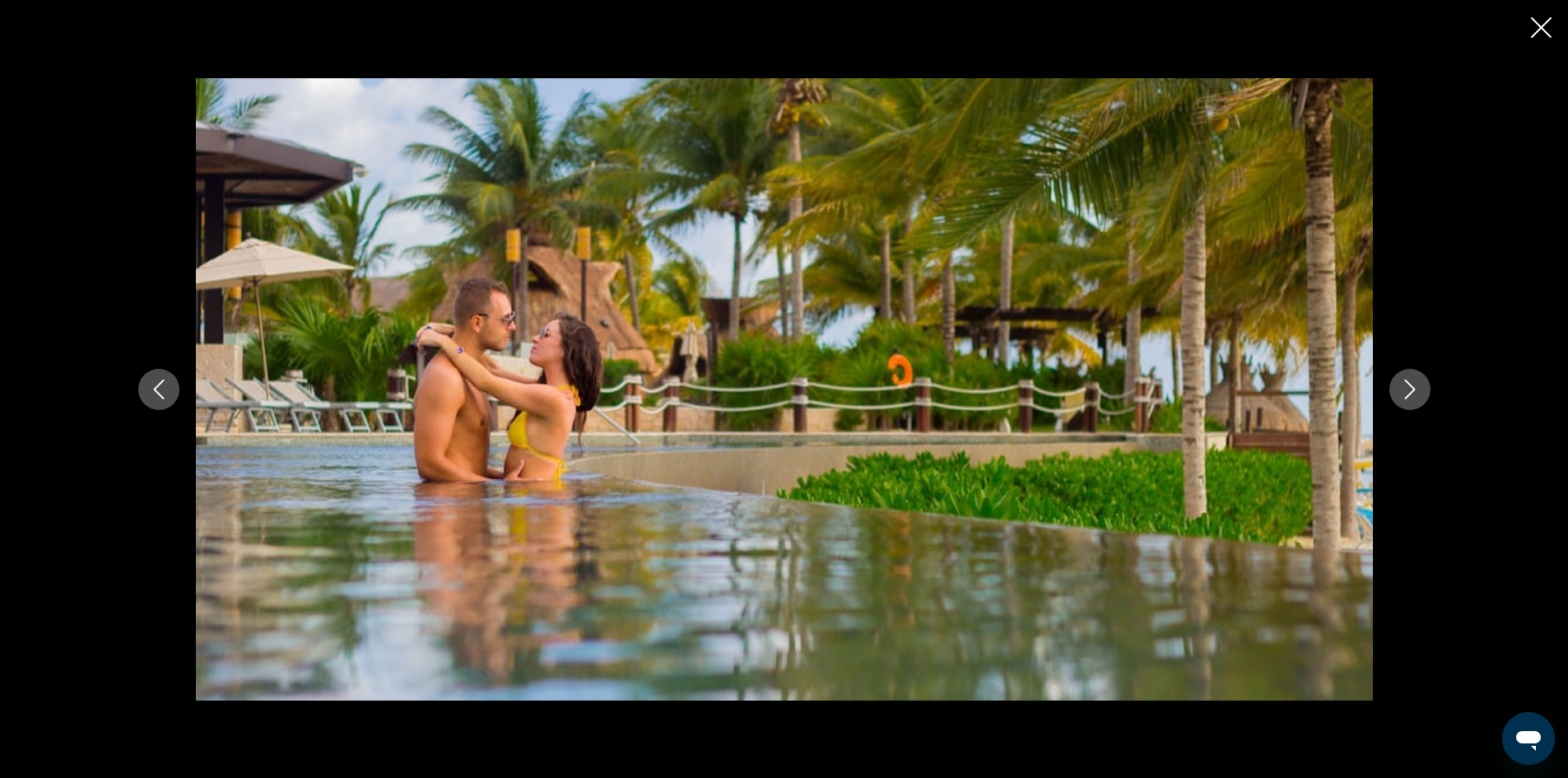
click at [1410, 380] on icon "Next image" at bounding box center [1410, 389] width 20 height 20
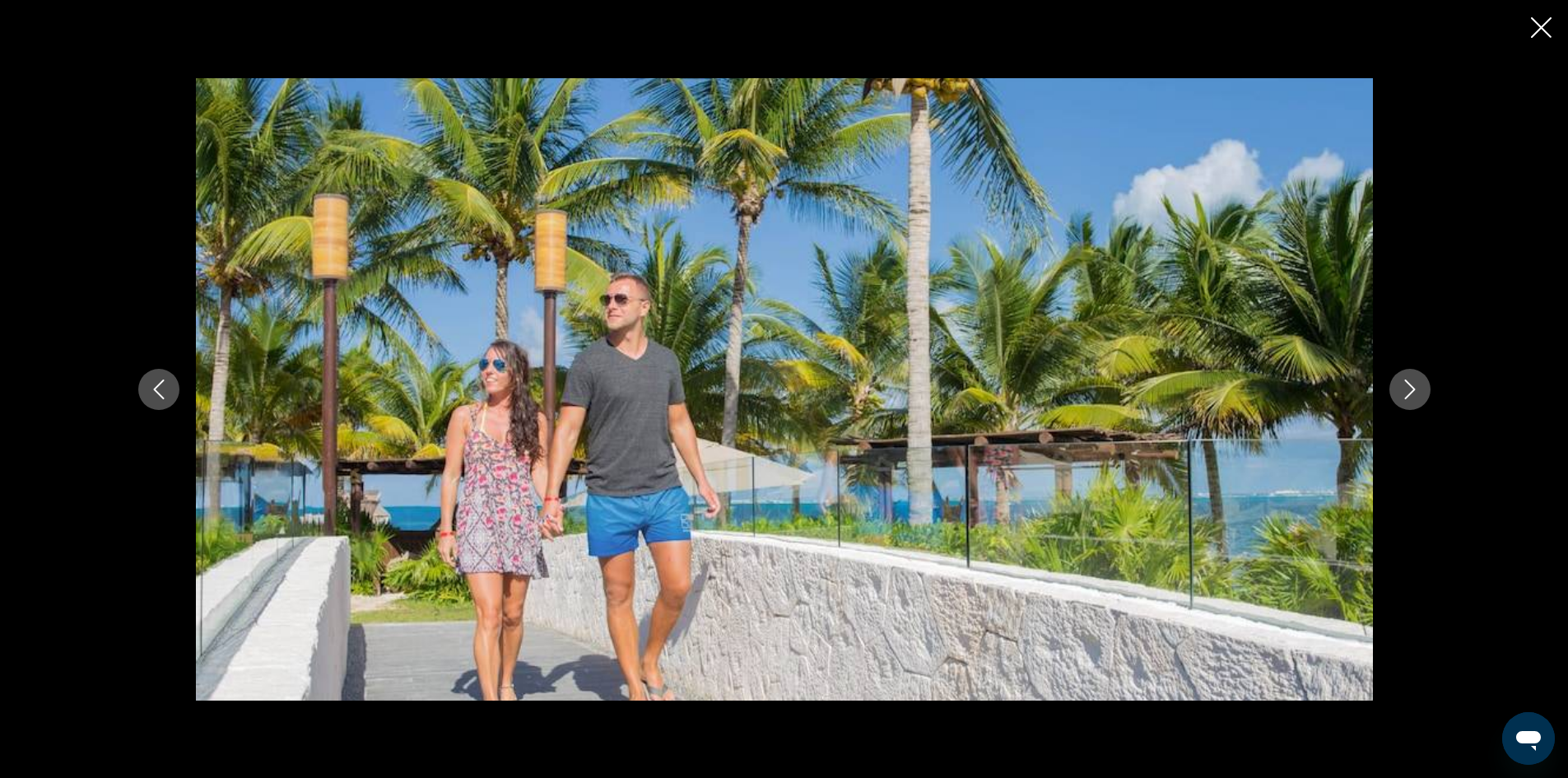
click at [1410, 380] on icon "Next image" at bounding box center [1410, 389] width 20 height 20
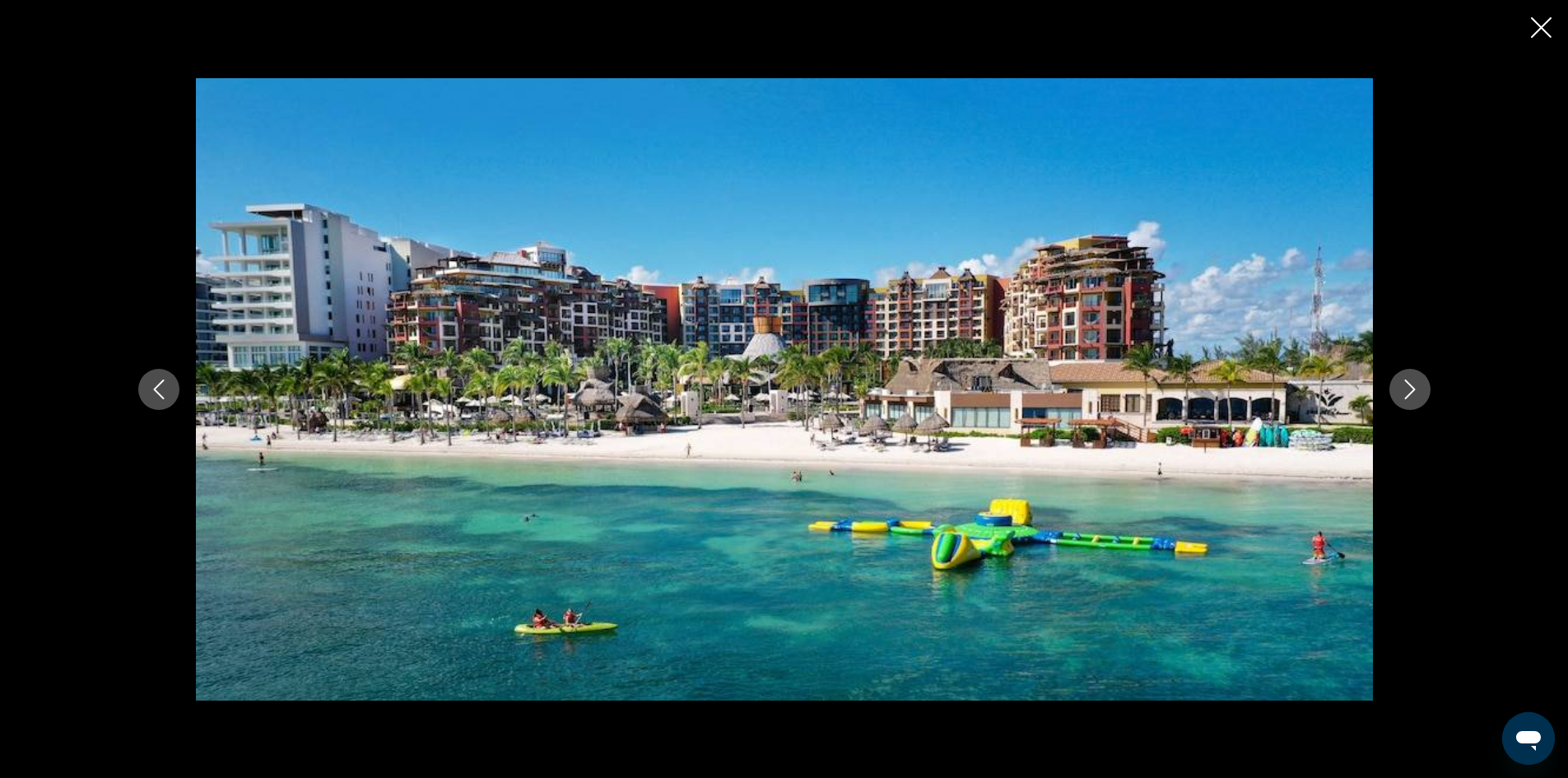
click at [1410, 380] on icon "Next image" at bounding box center [1410, 389] width 20 height 20
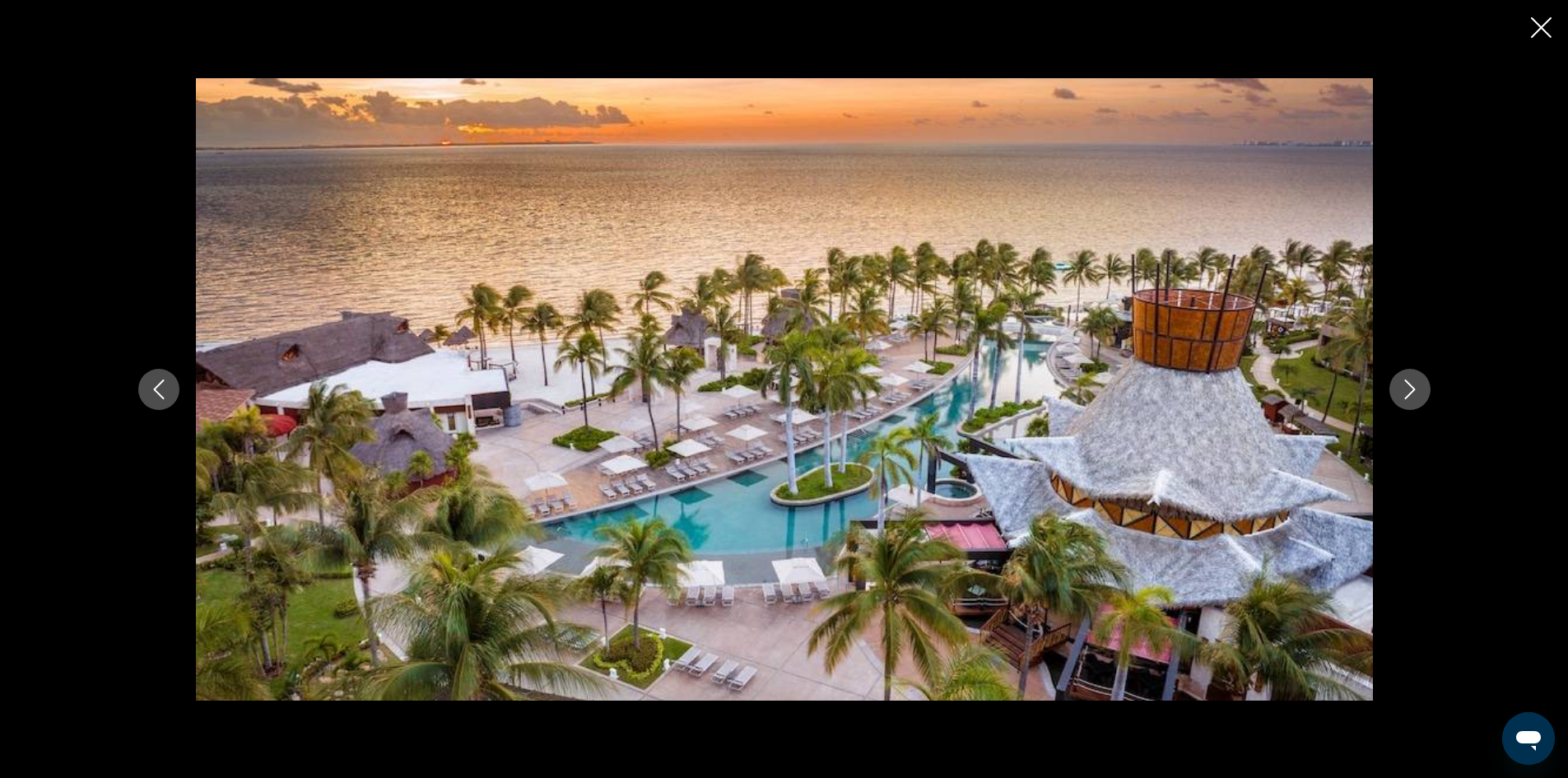
click at [1548, 25] on icon "Close slideshow" at bounding box center [1541, 27] width 21 height 21
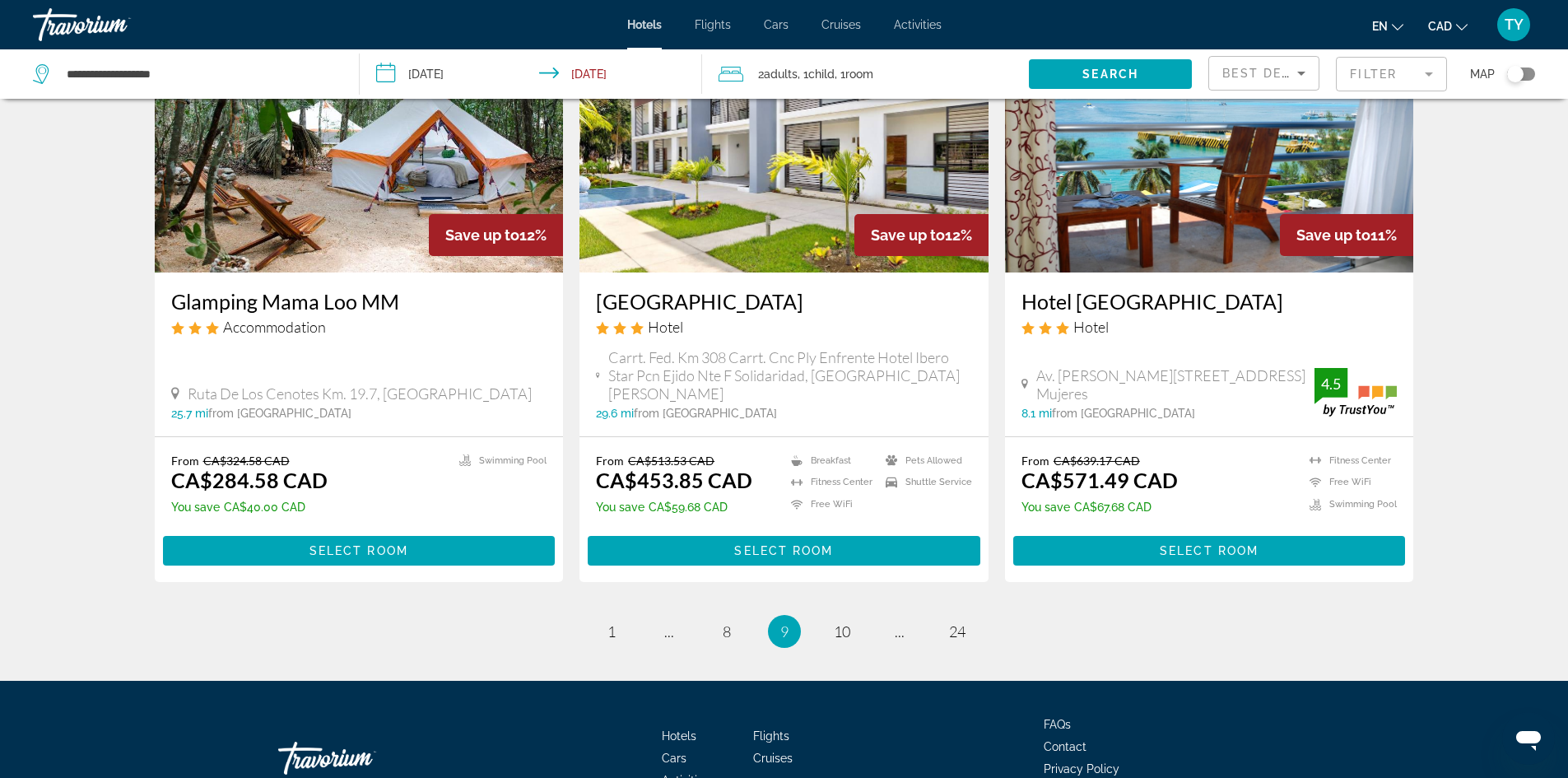
scroll to position [2021, 0]
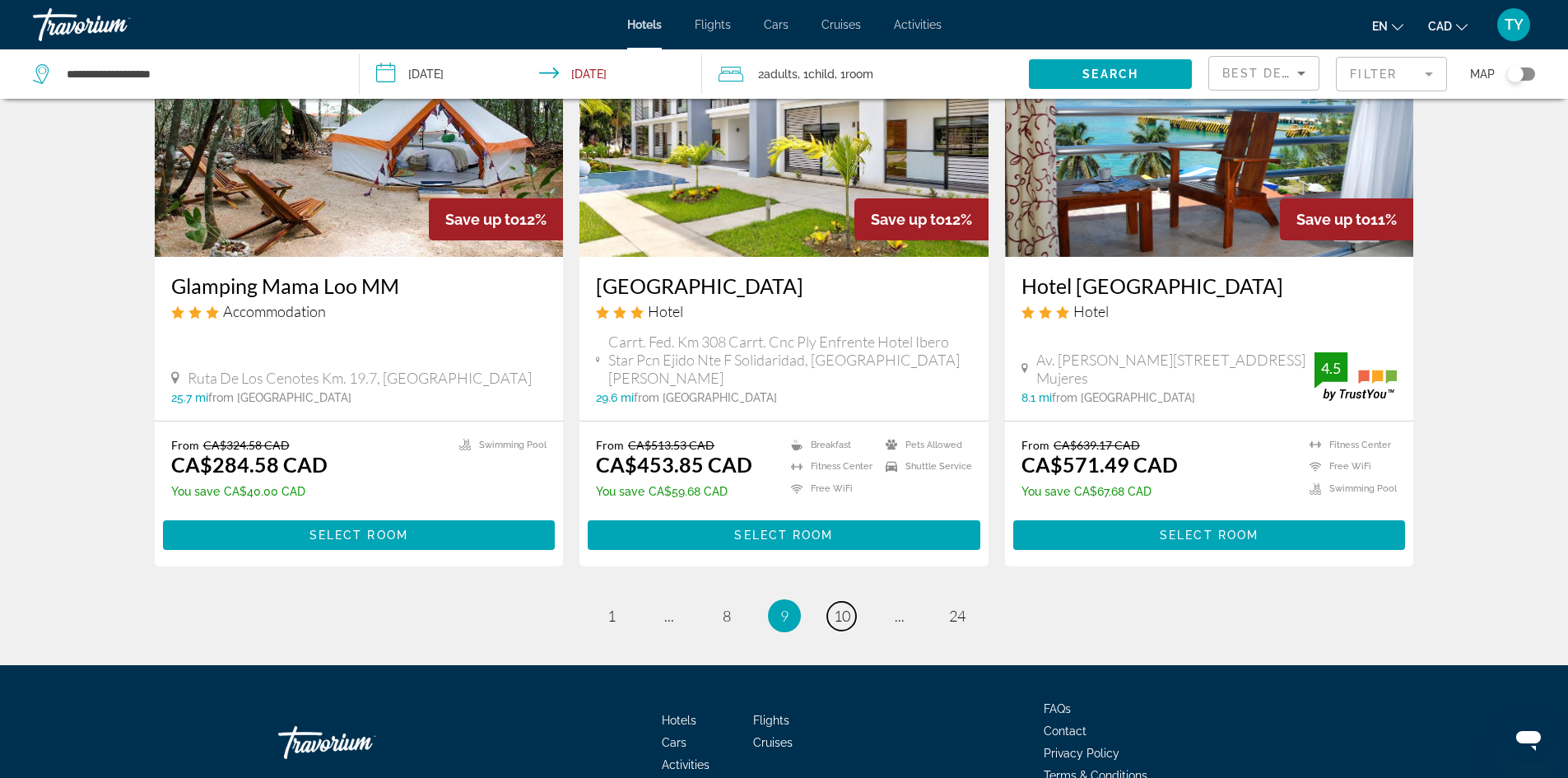
click at [841, 607] on span "10" at bounding box center [842, 615] width 16 height 18
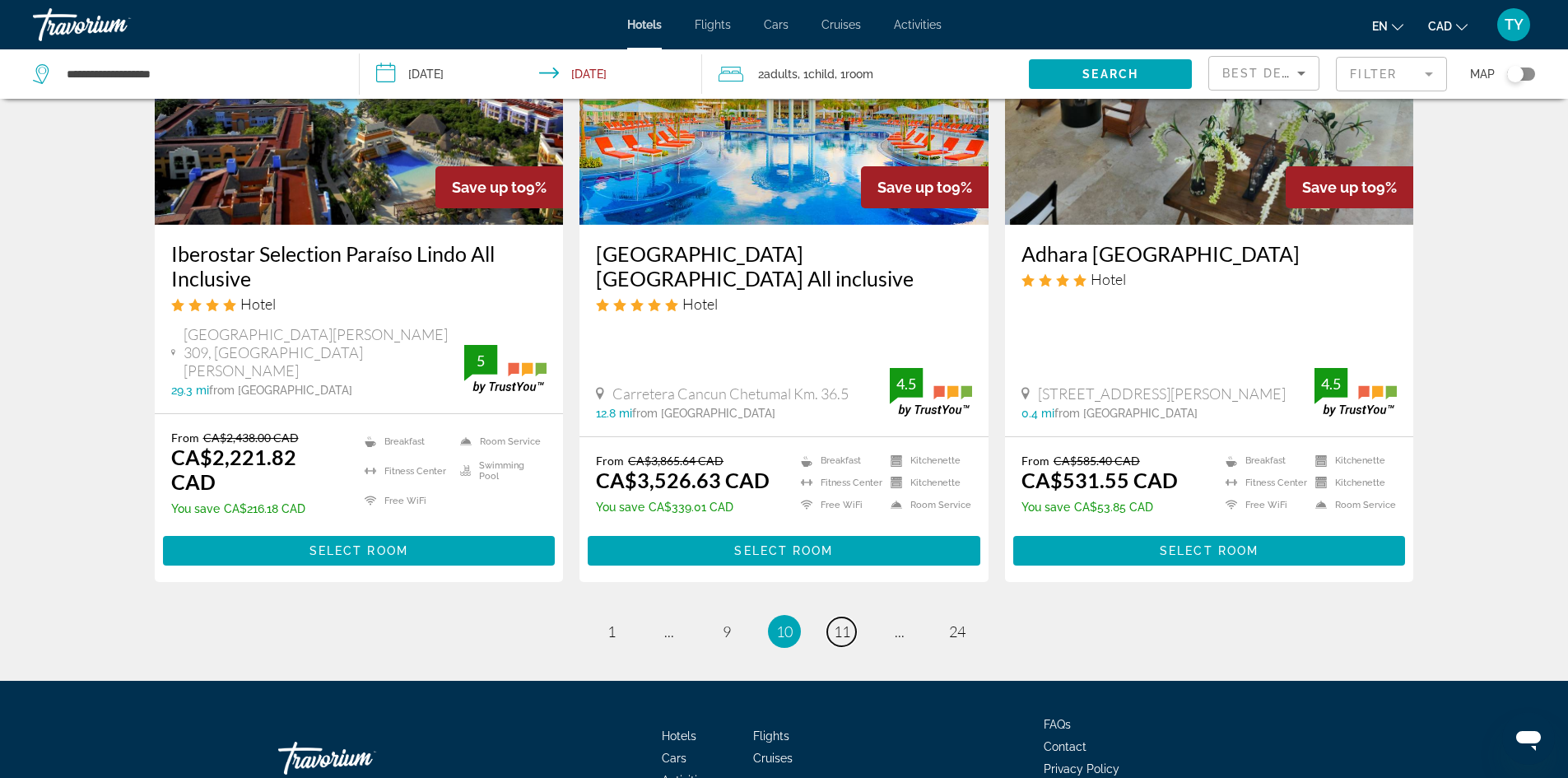
scroll to position [2069, 0]
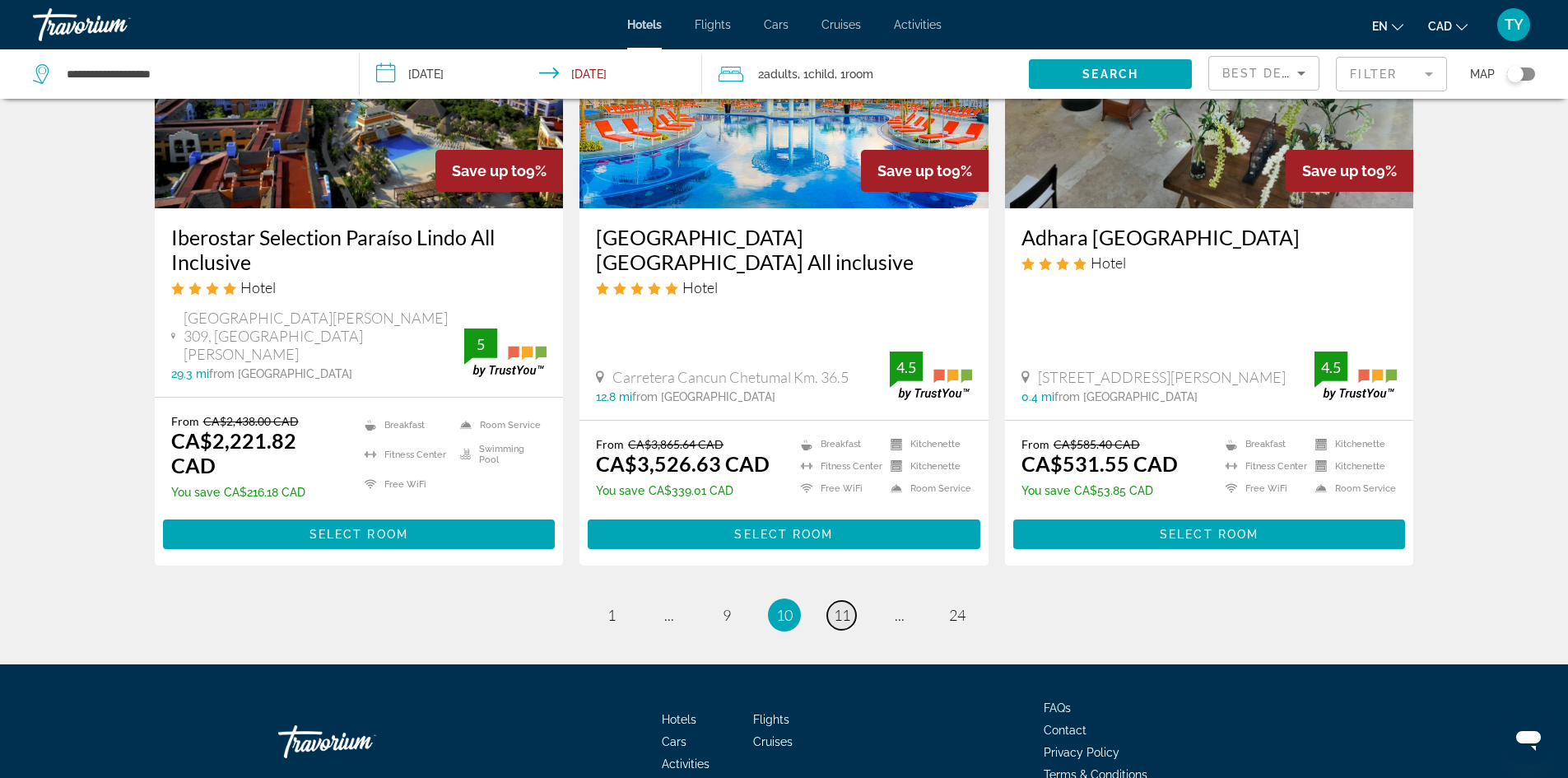
click at [846, 606] on span "11" at bounding box center [842, 615] width 16 height 18
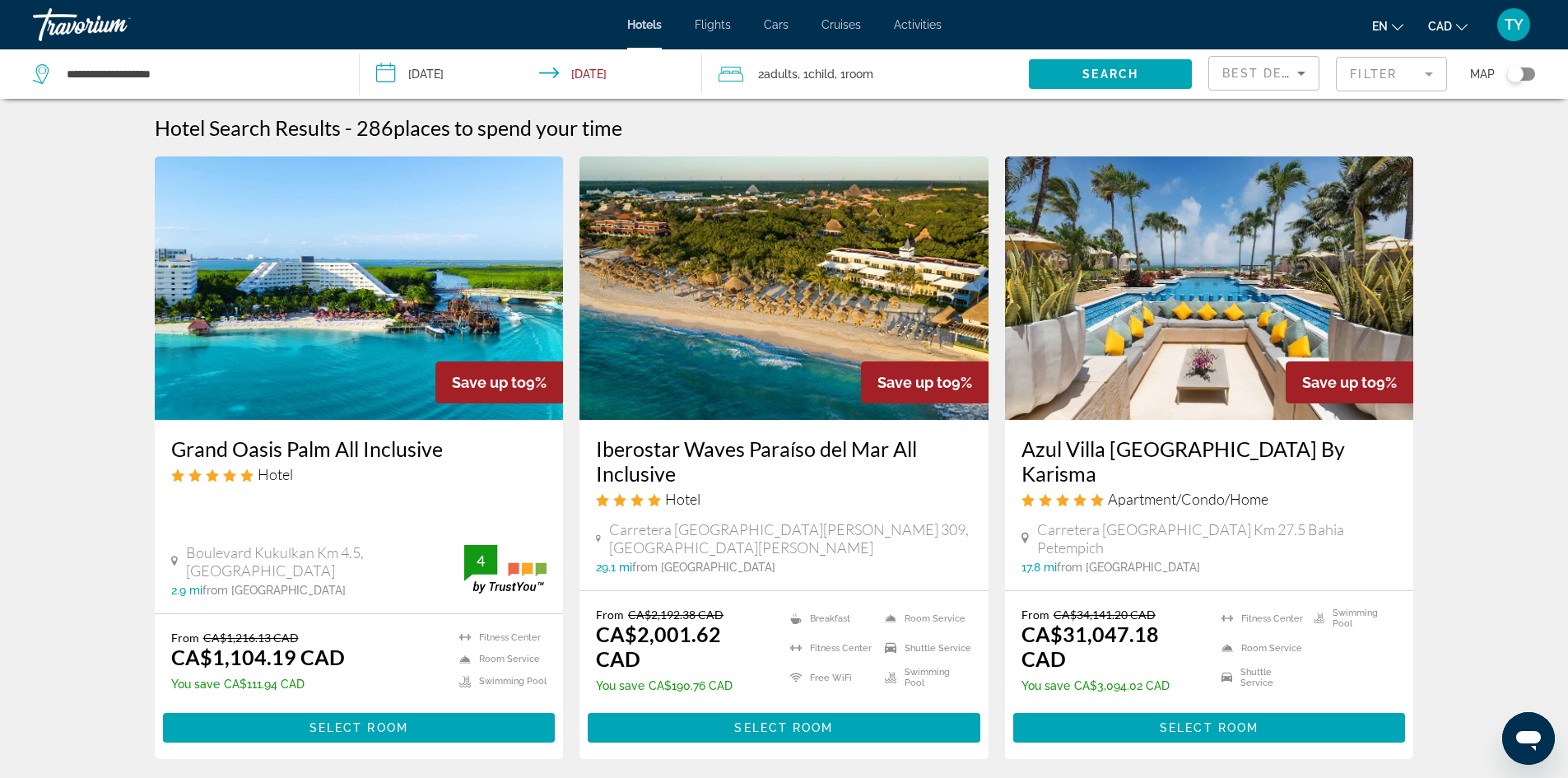
click at [306, 250] on img "Main content" at bounding box center [359, 288] width 409 height 264
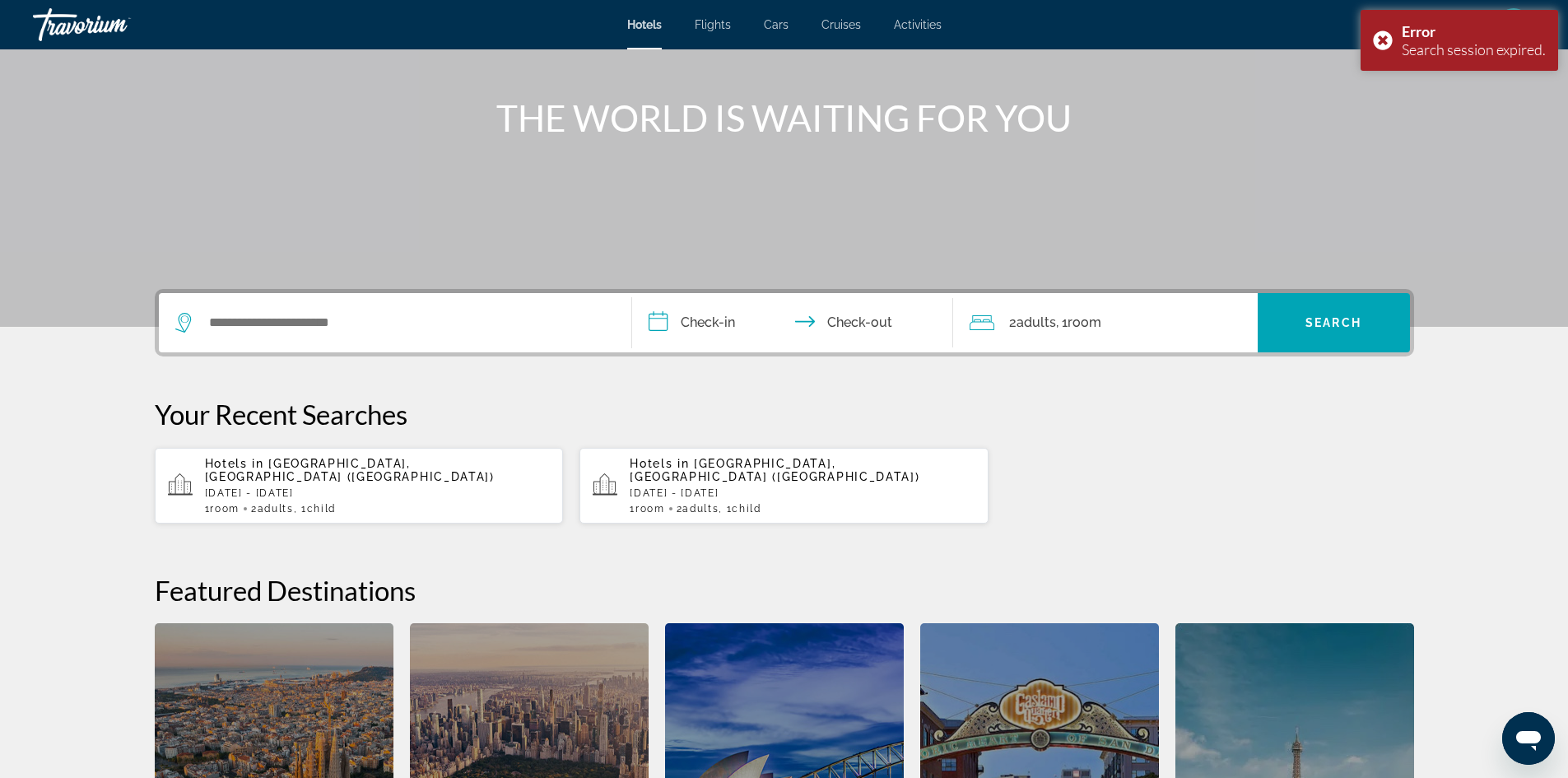
scroll to position [152, 0]
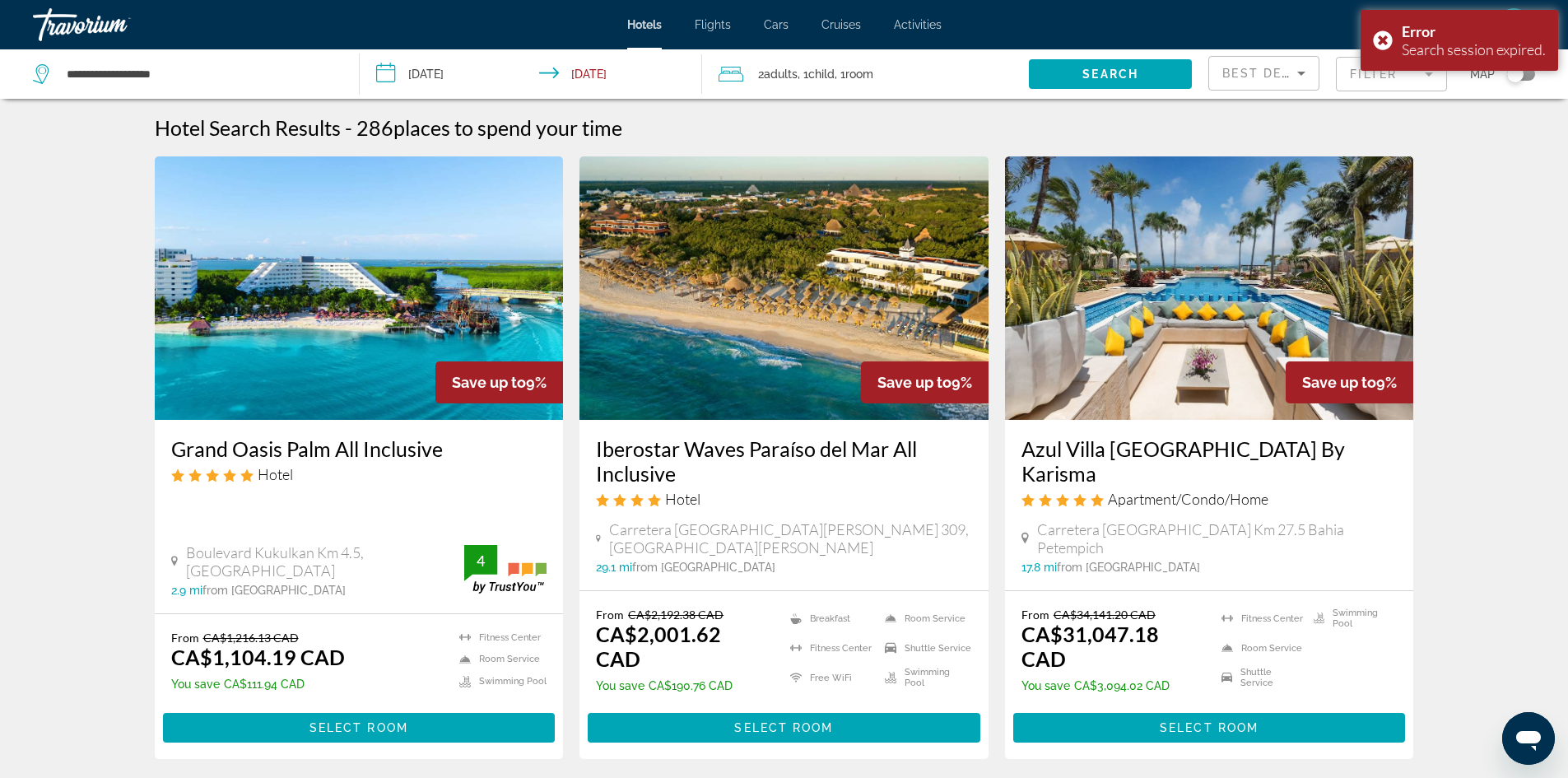
click at [421, 360] on img "Main content" at bounding box center [359, 288] width 409 height 264
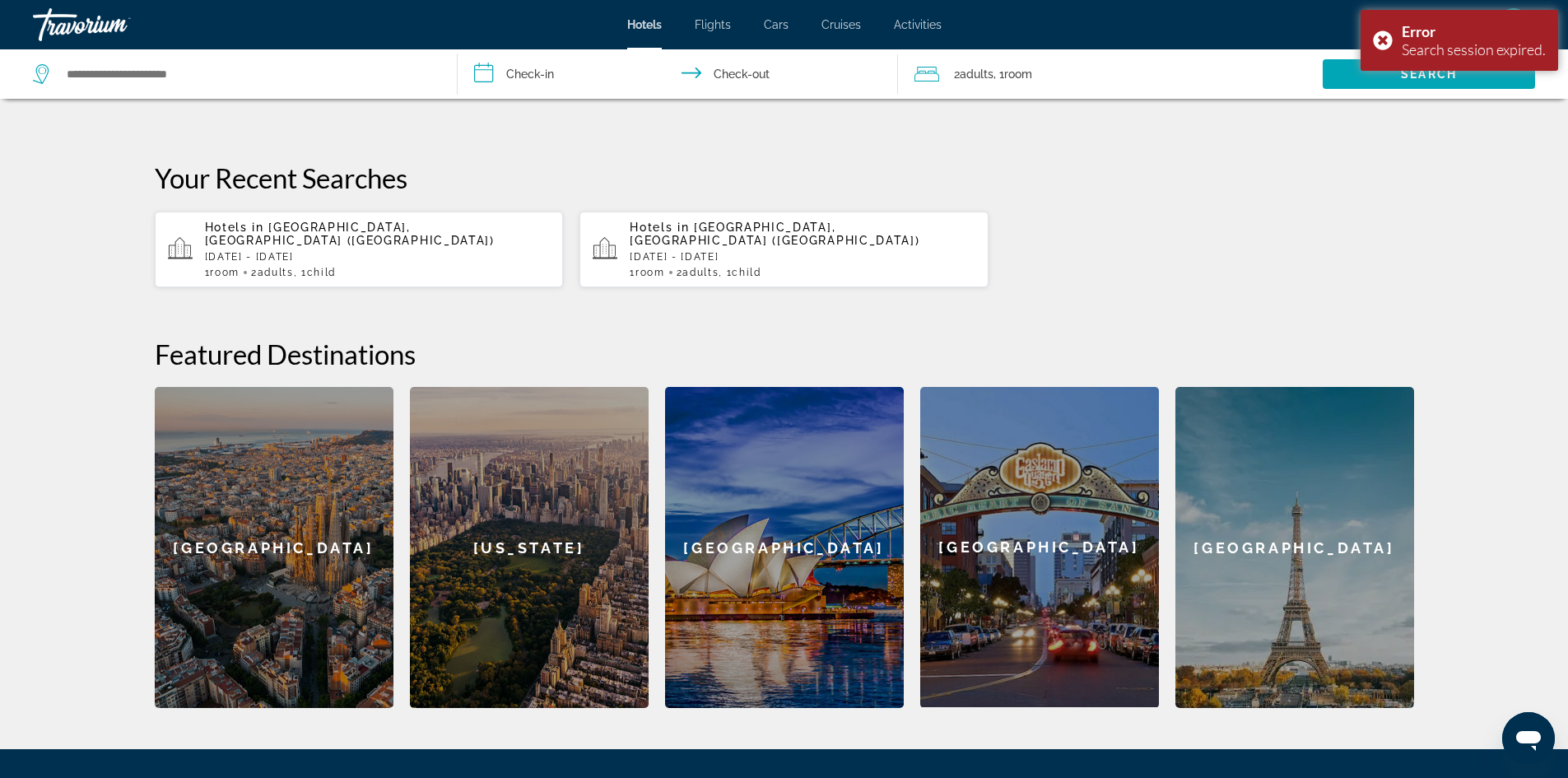
scroll to position [69, 0]
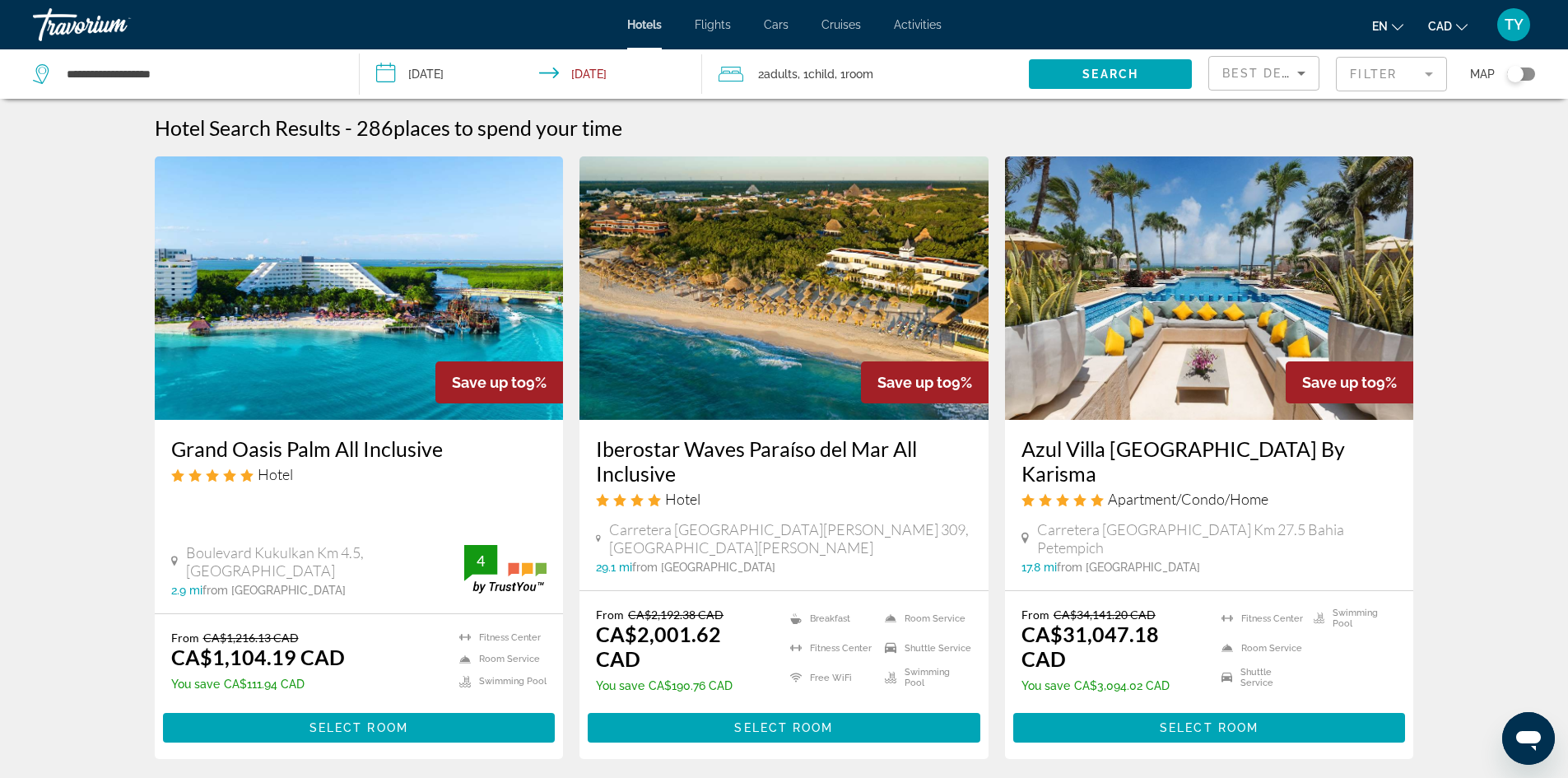
click at [498, 65] on input "**********" at bounding box center [535, 76] width 350 height 54
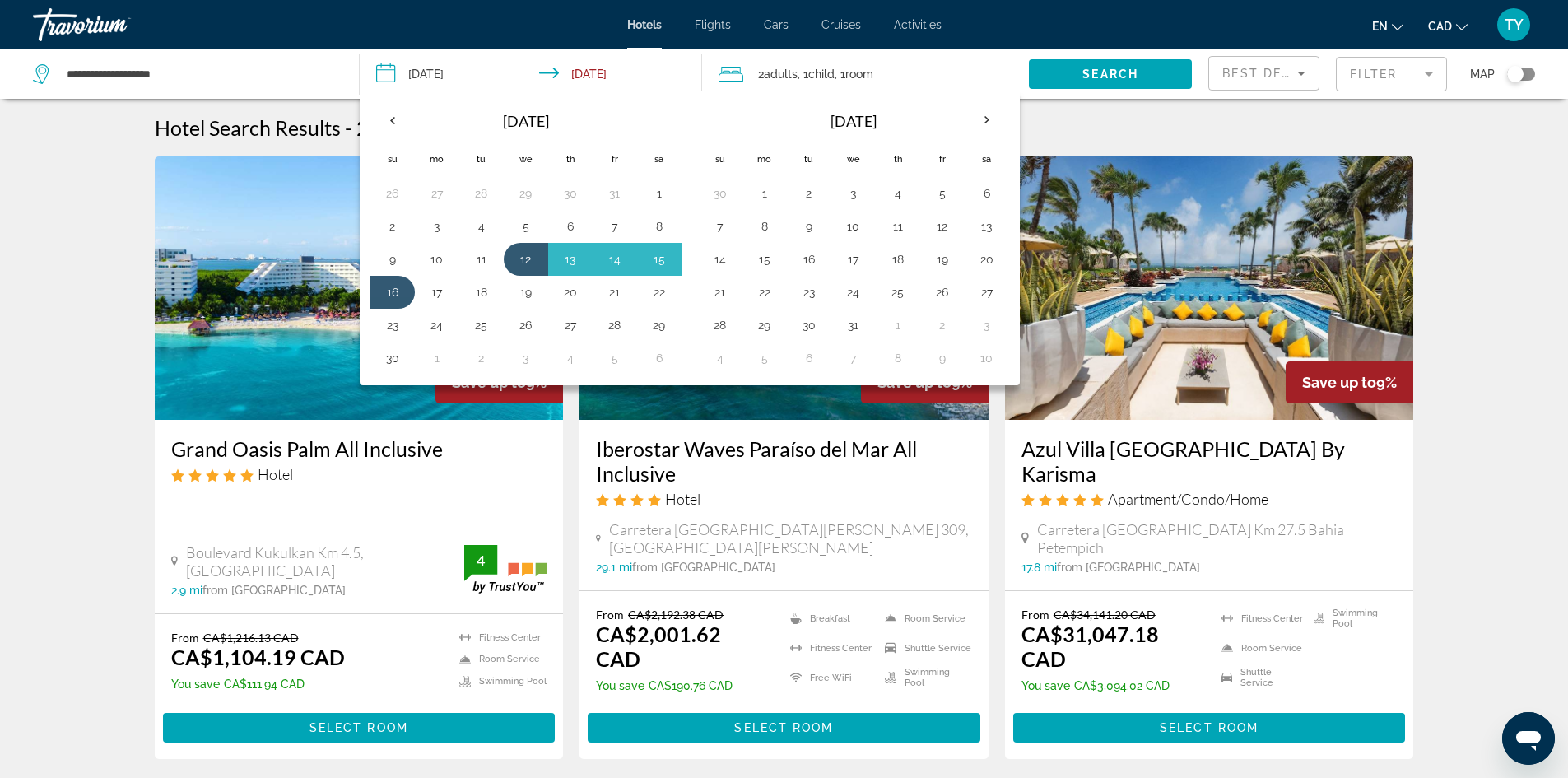
click at [277, 314] on img "Main content" at bounding box center [359, 288] width 409 height 264
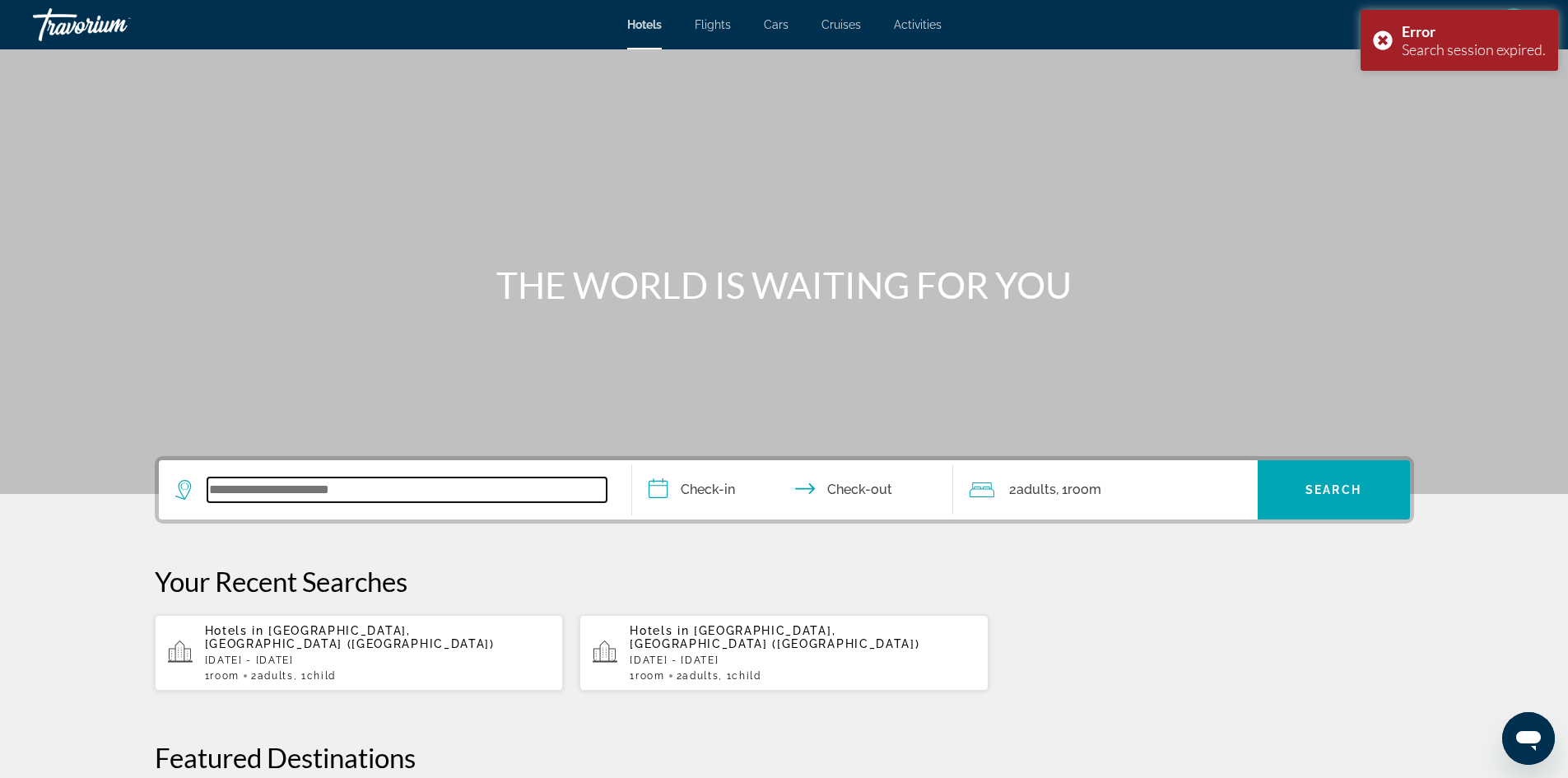
click at [277, 488] on input "Search widget" at bounding box center [407, 489] width 399 height 25
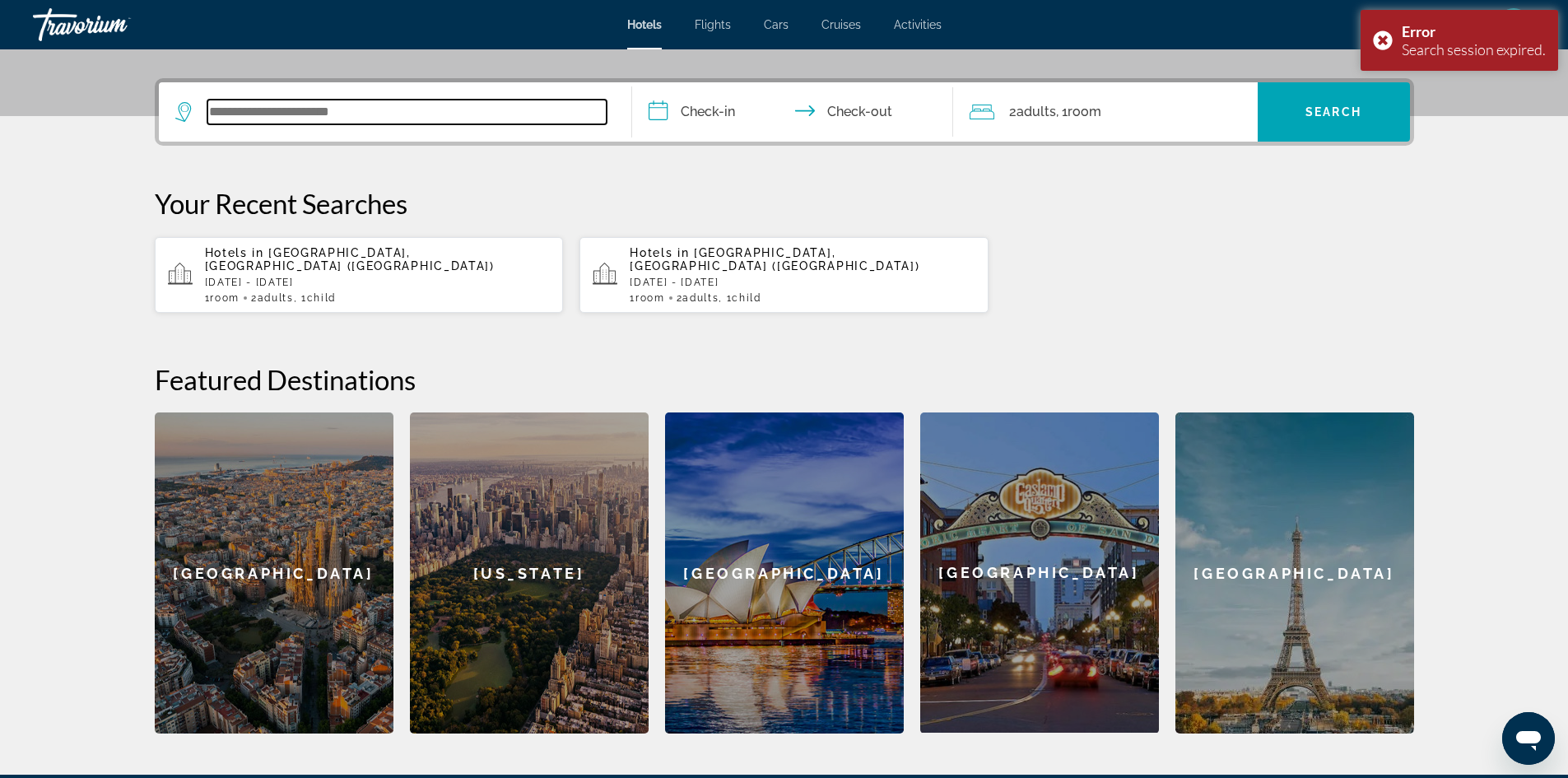
scroll to position [403, 0]
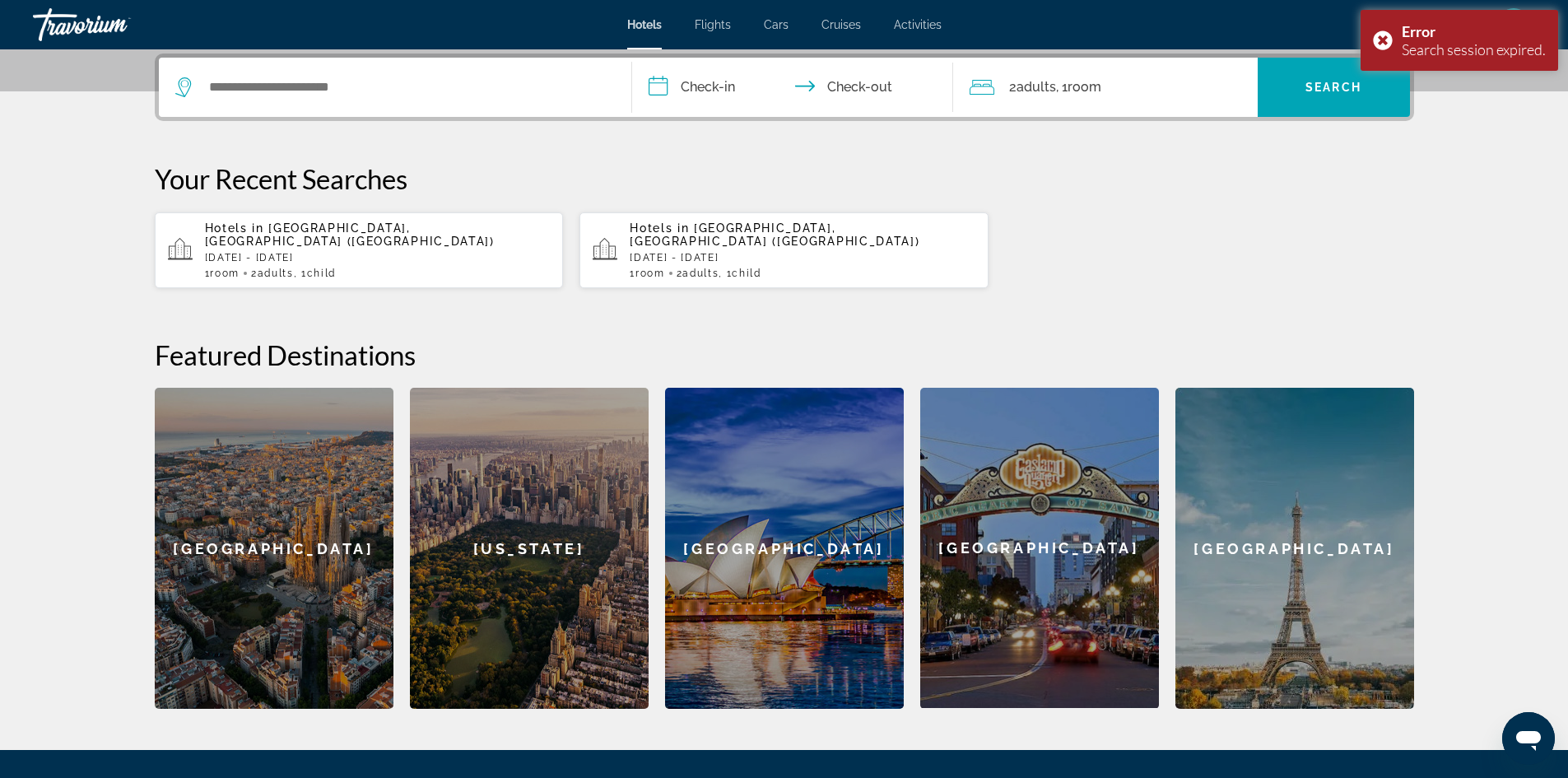
click at [284, 252] on p "Wed, 12 Nov - Sun, 16 Nov" at bounding box center [377, 257] width 346 height 12
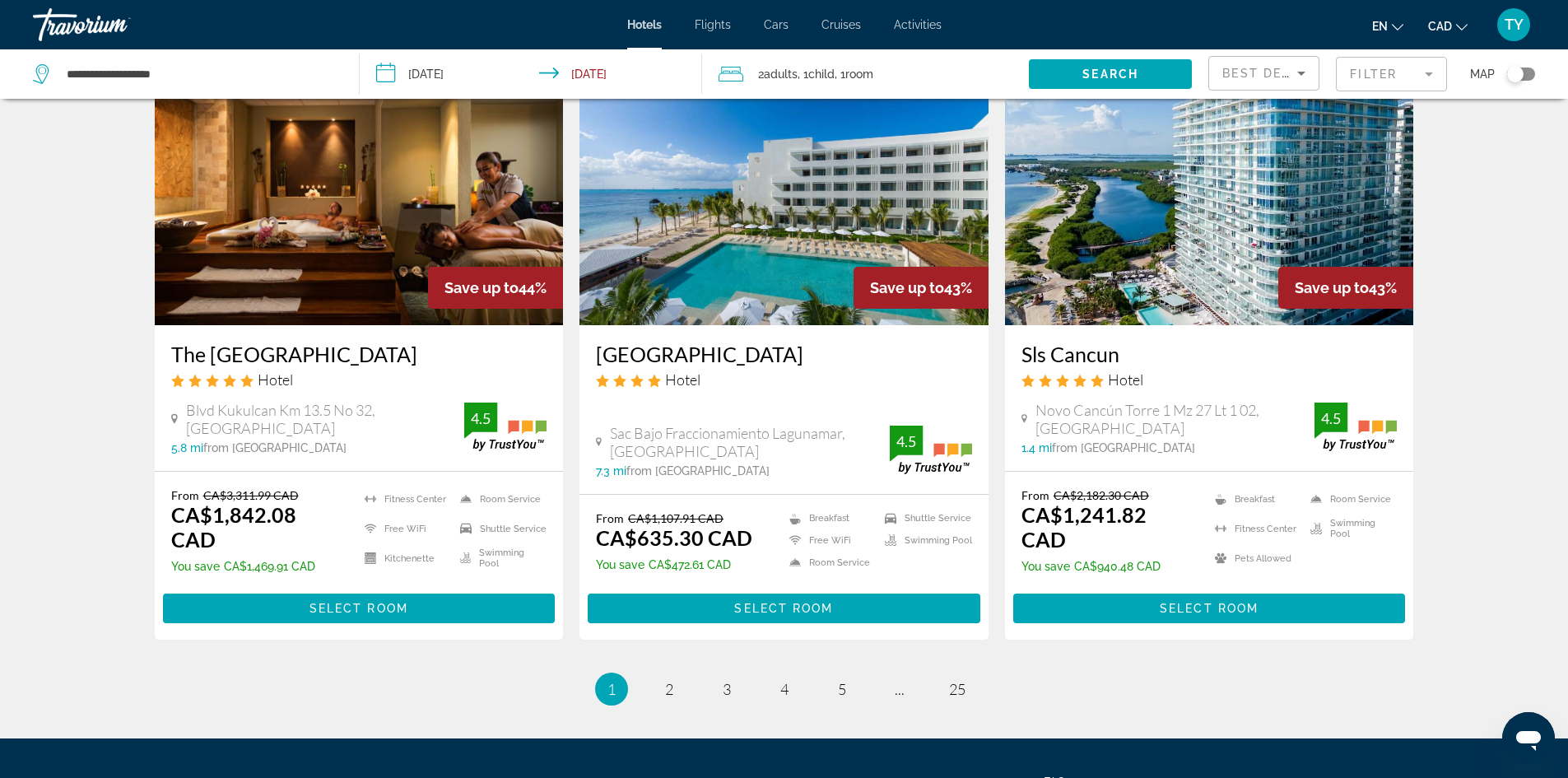
scroll to position [2039, 0]
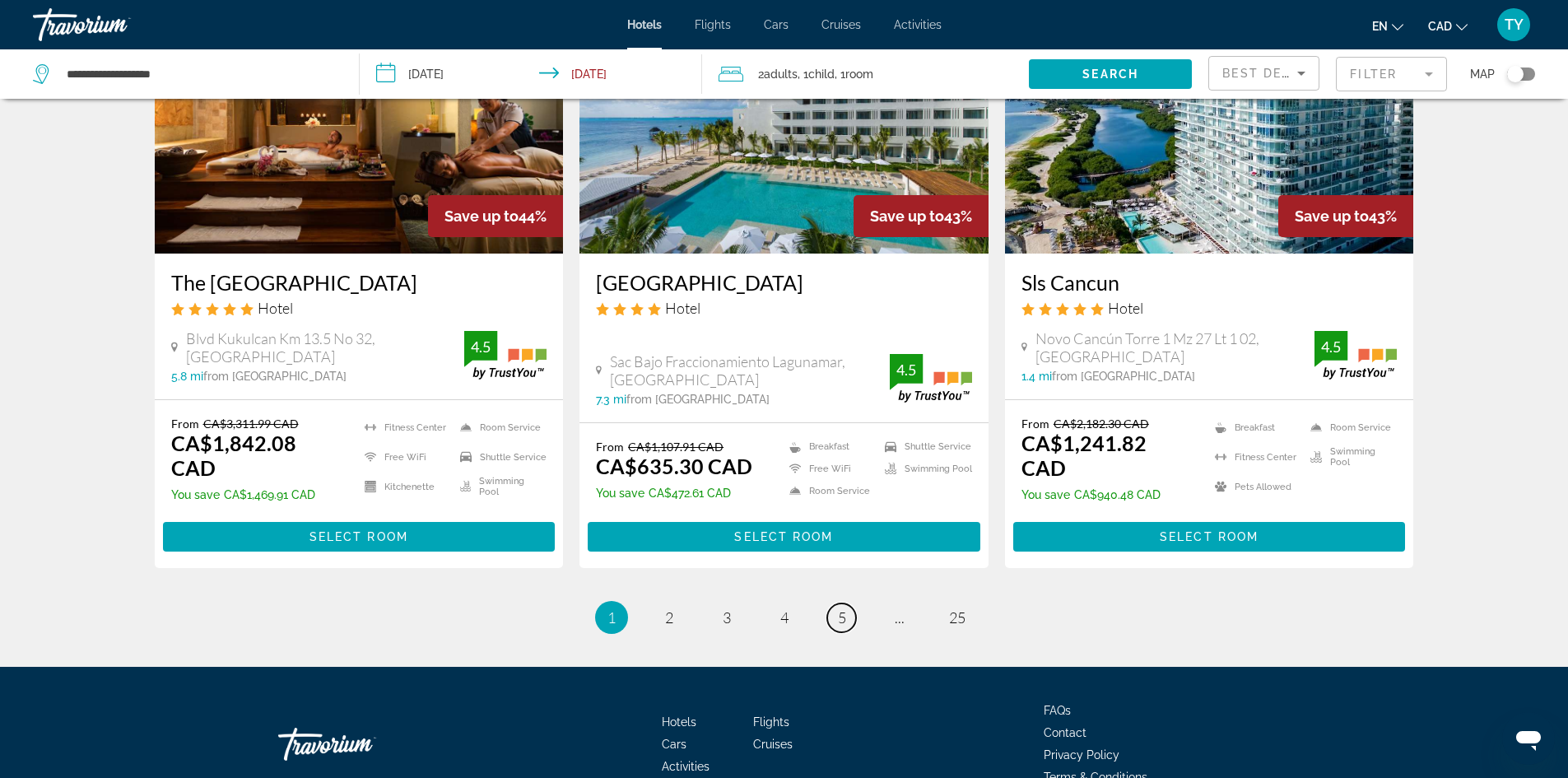
click at [849, 603] on link "page 5" at bounding box center [842, 617] width 29 height 29
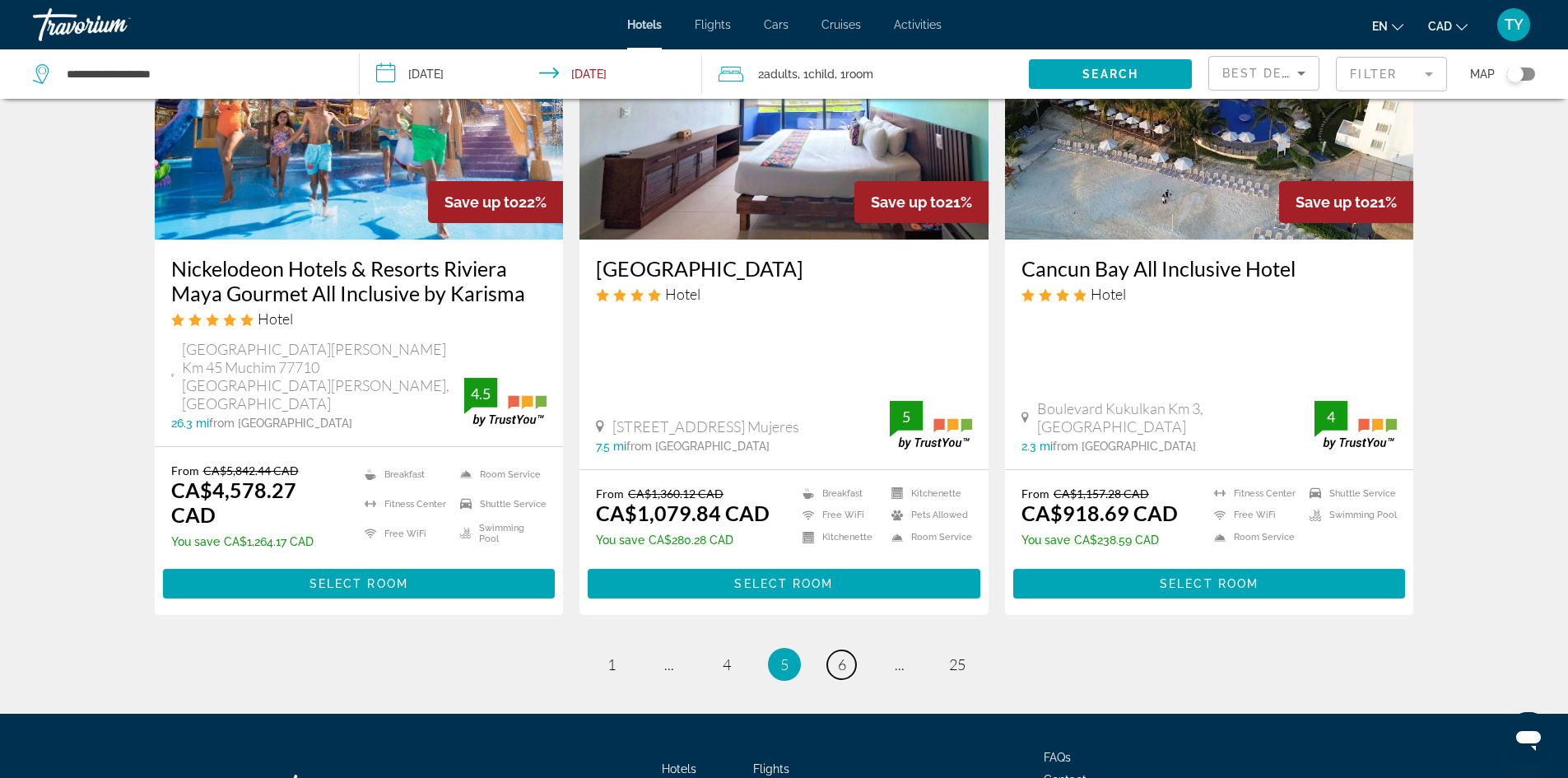
scroll to position [2087, 0]
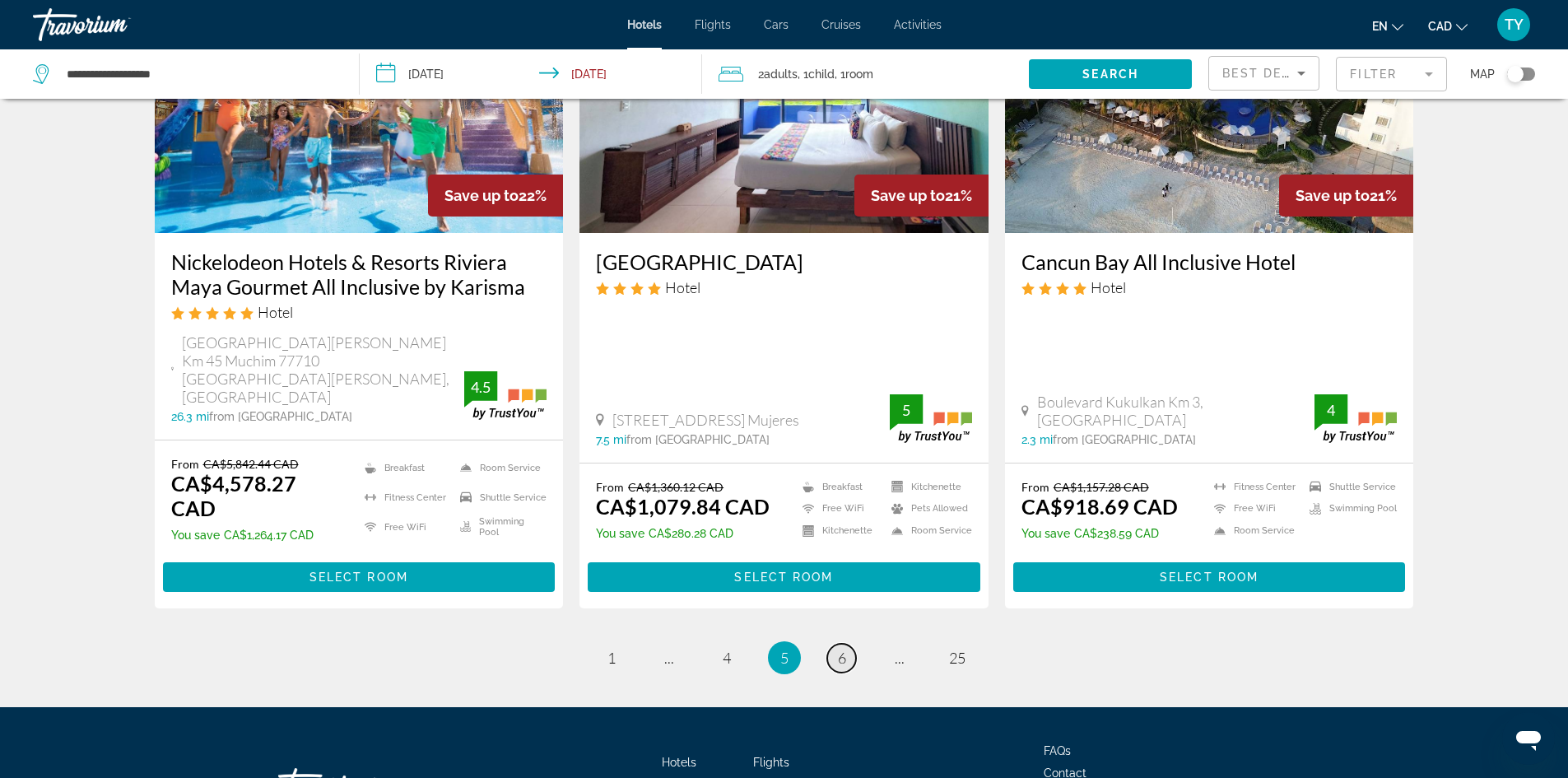
click at [845, 648] on span "6" at bounding box center [842, 657] width 8 height 18
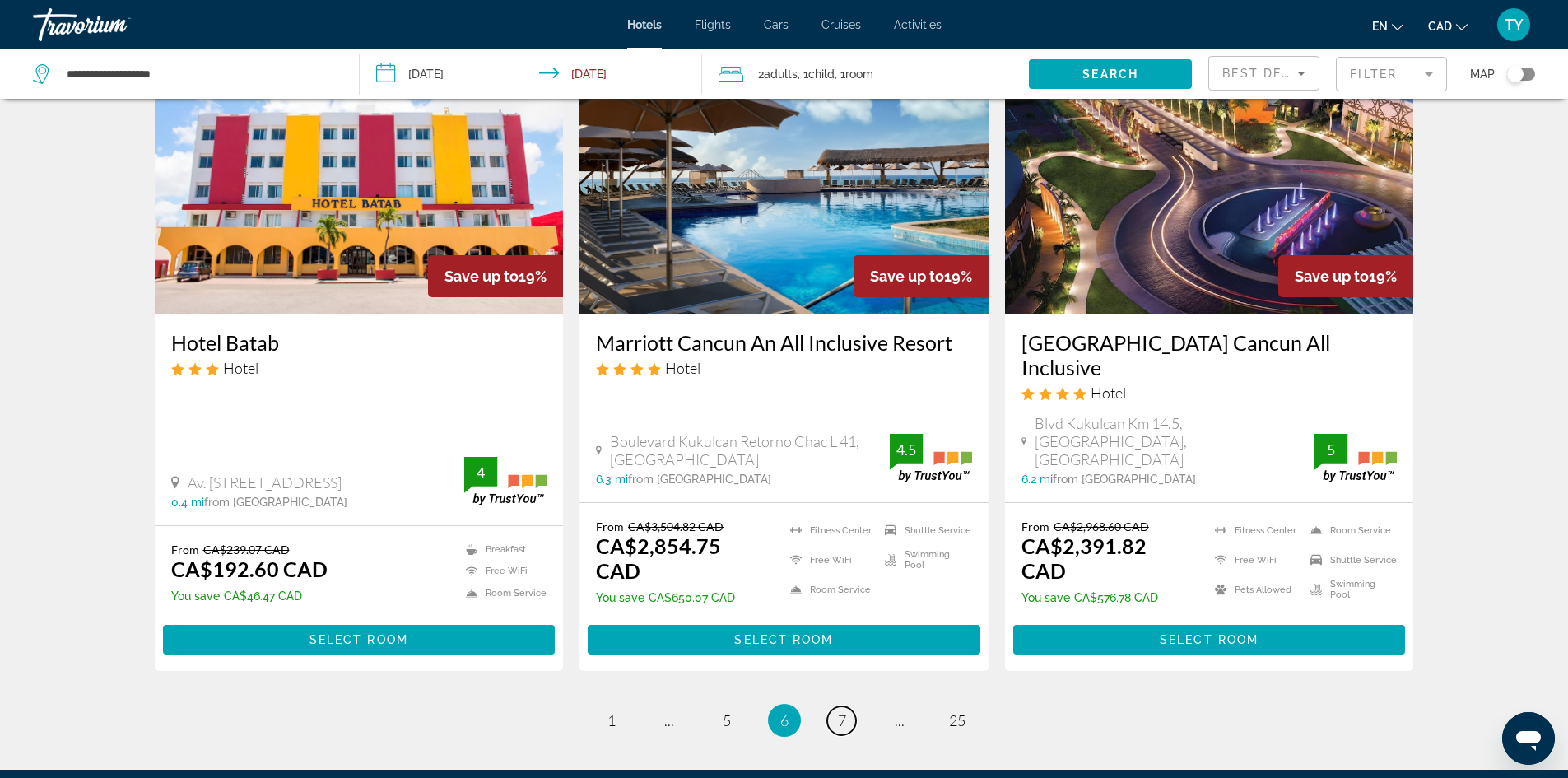
scroll to position [2045, 0]
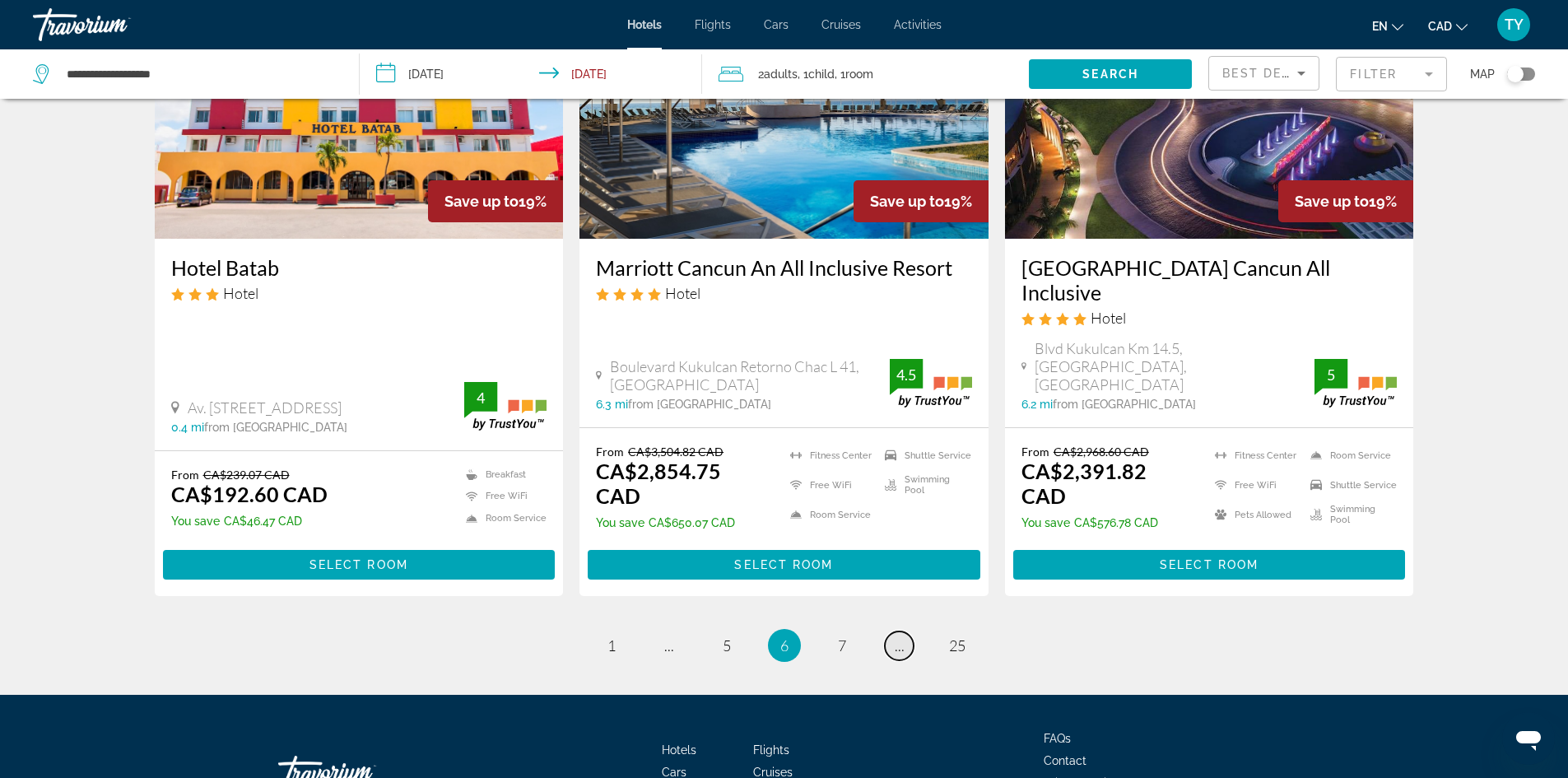
click at [903, 636] on span "..." at bounding box center [900, 645] width 10 height 18
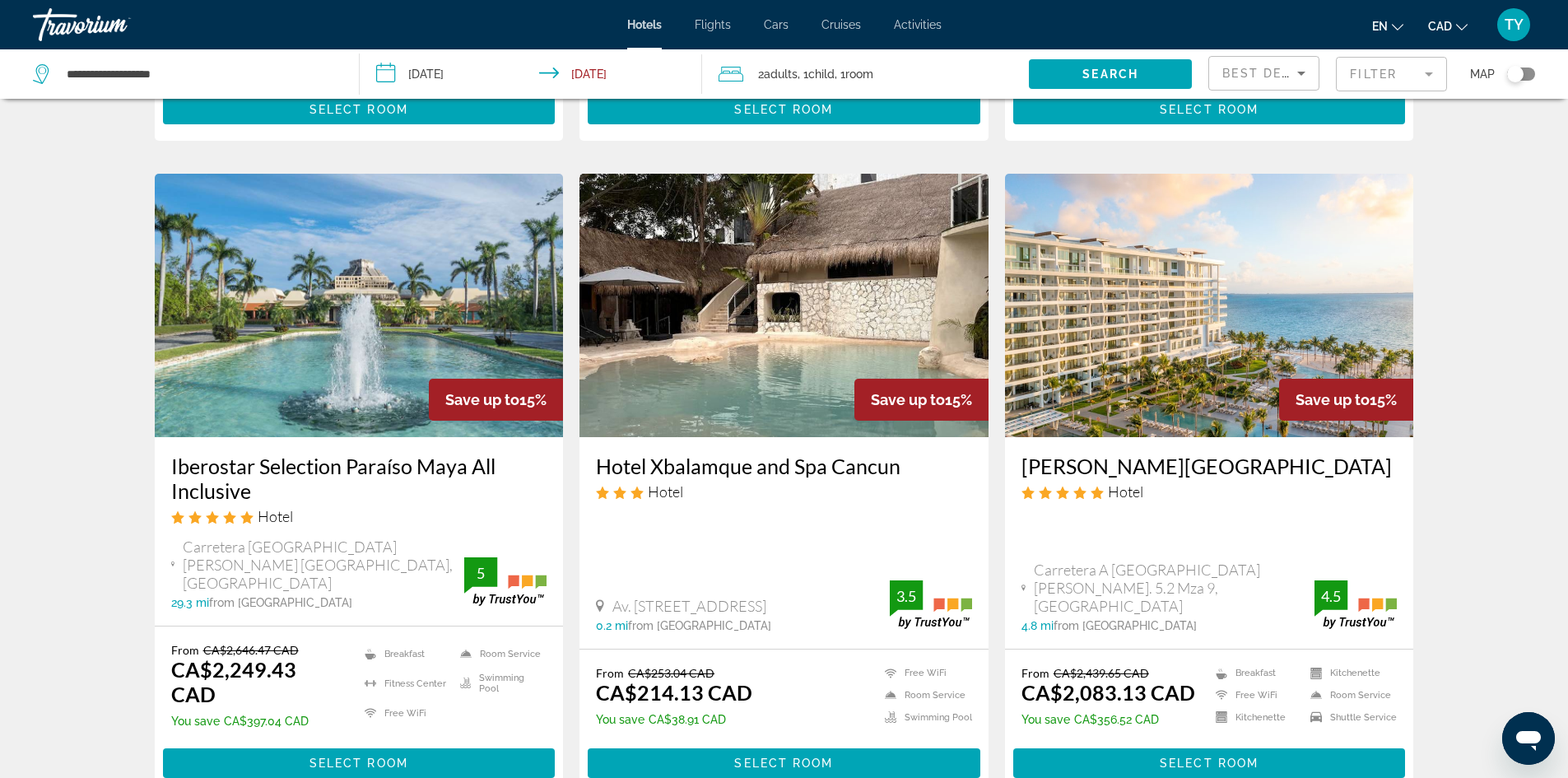
scroll to position [2094, 0]
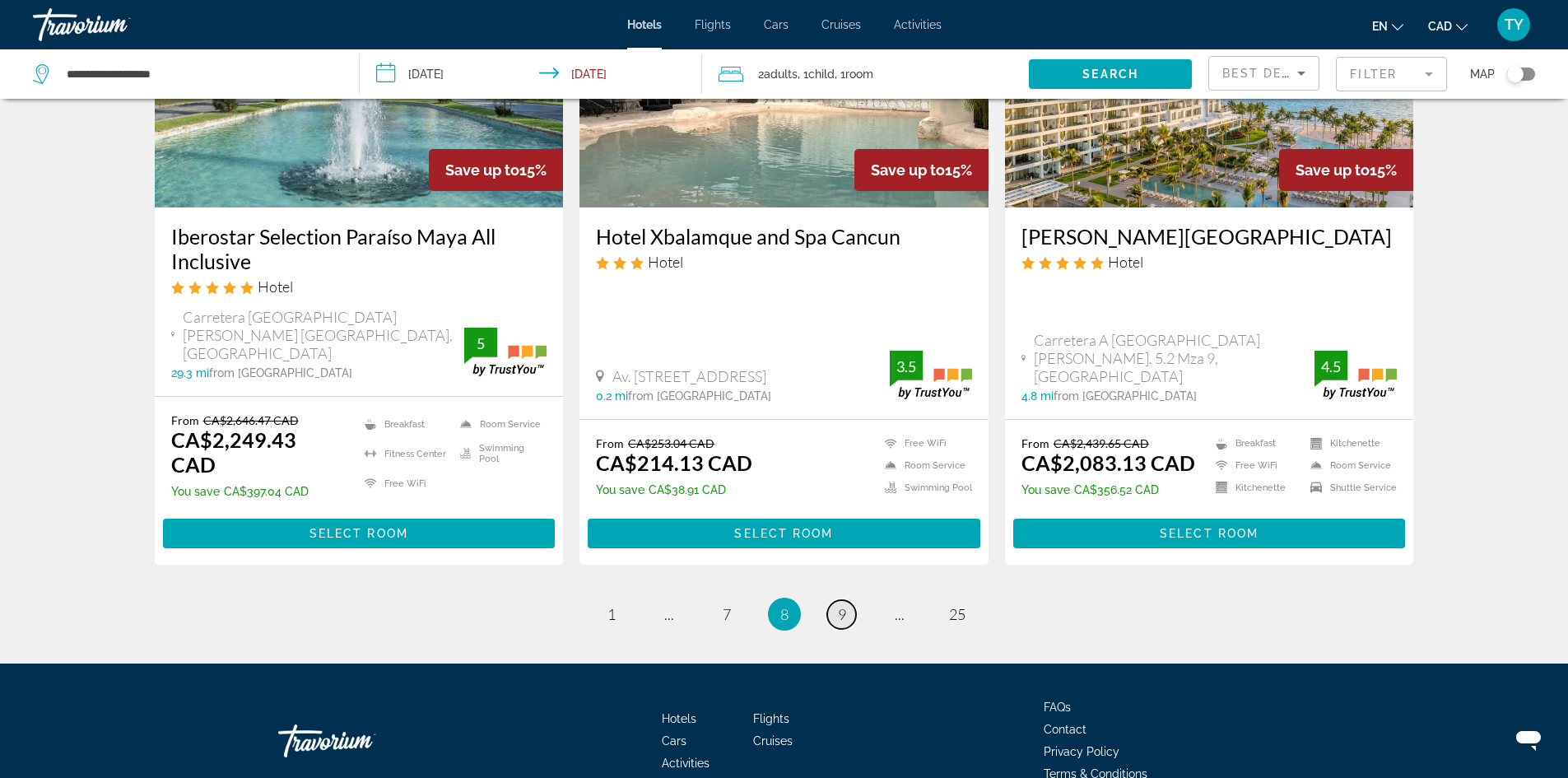
click at [847, 600] on link "page 9" at bounding box center [842, 615] width 29 height 29
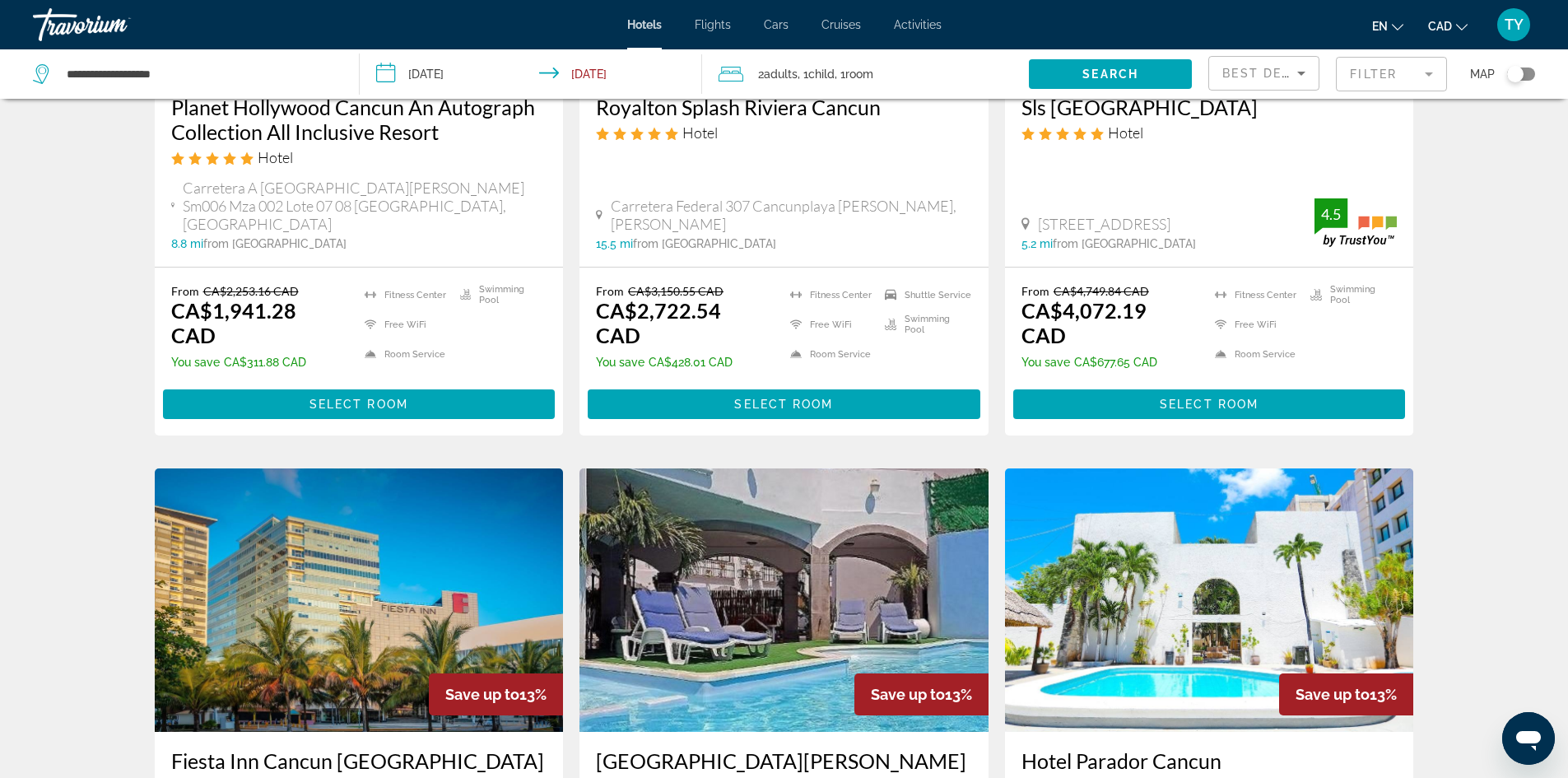
scroll to position [1898, 0]
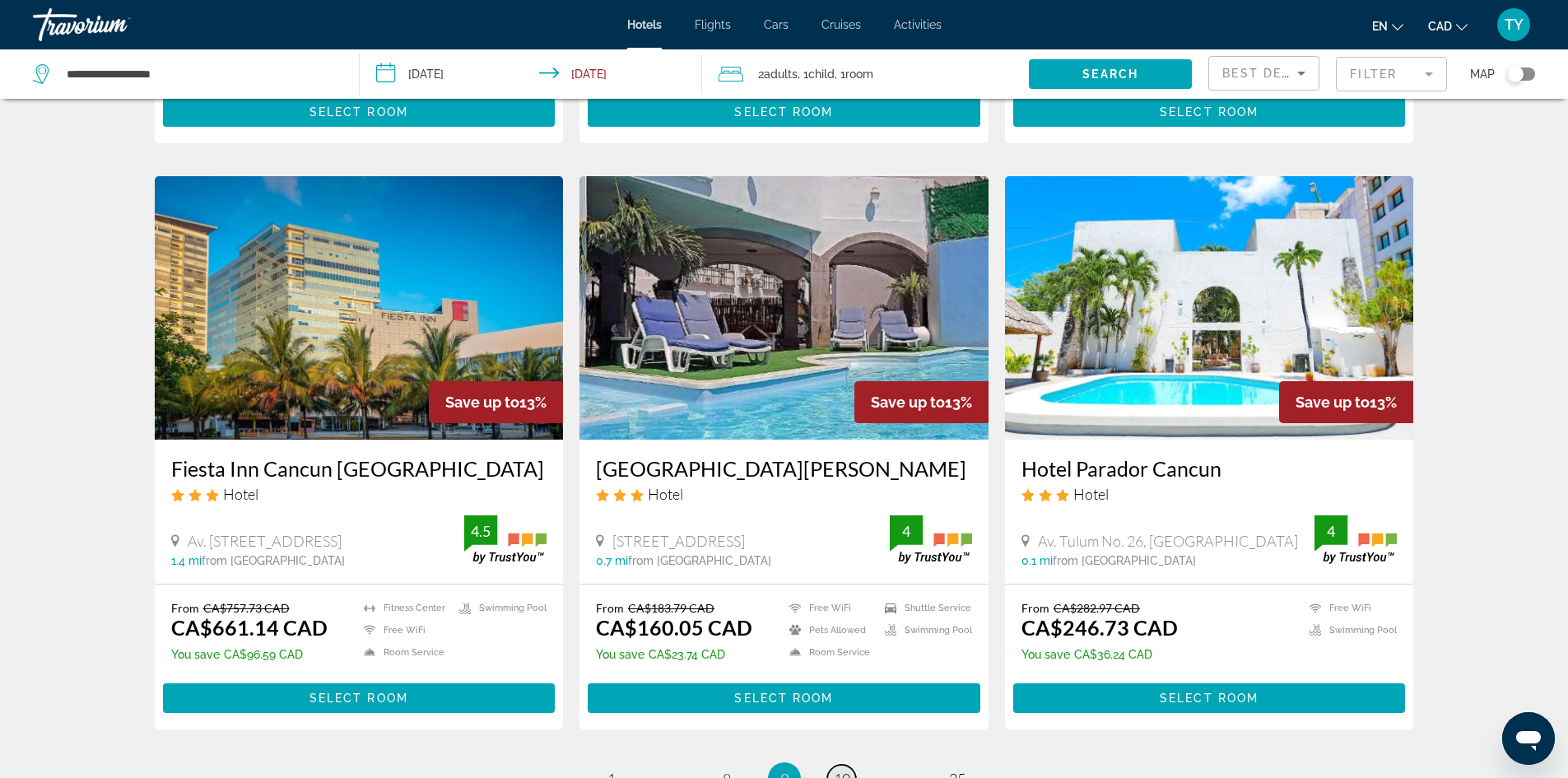
click at [844, 770] on span "10" at bounding box center [842, 779] width 16 height 18
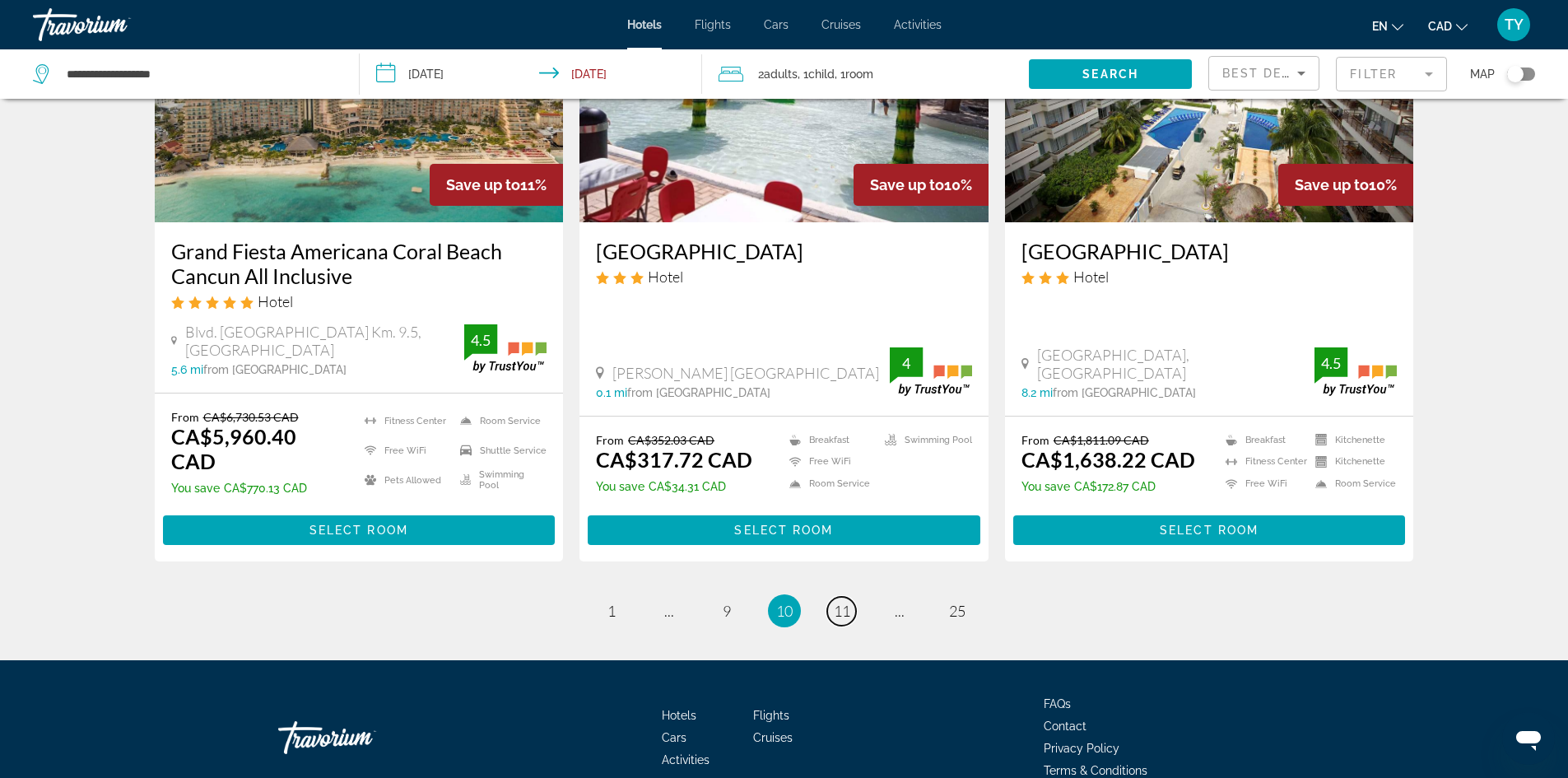
scroll to position [2045, 0]
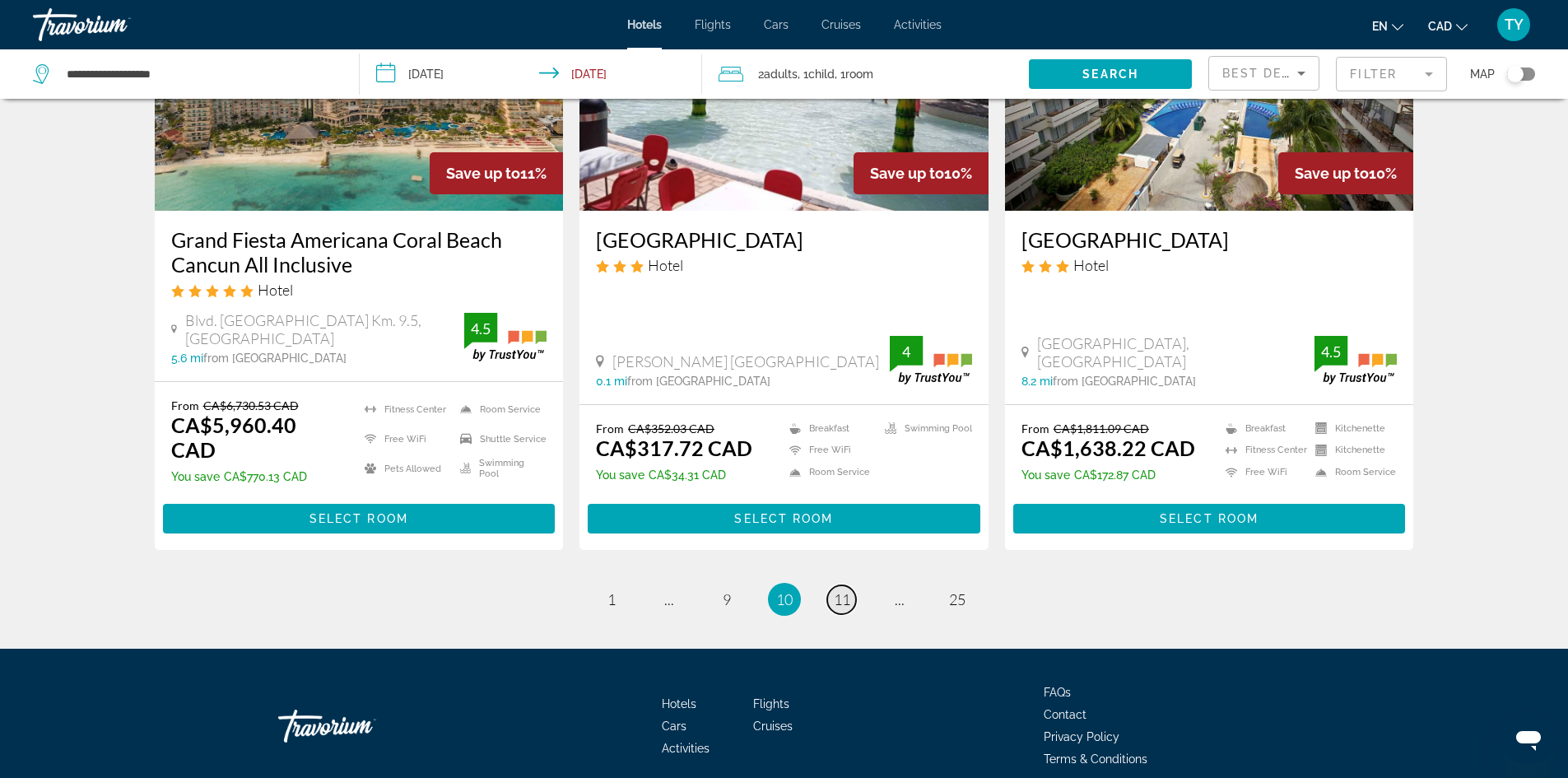
click at [834, 590] on span "11" at bounding box center [842, 599] width 16 height 18
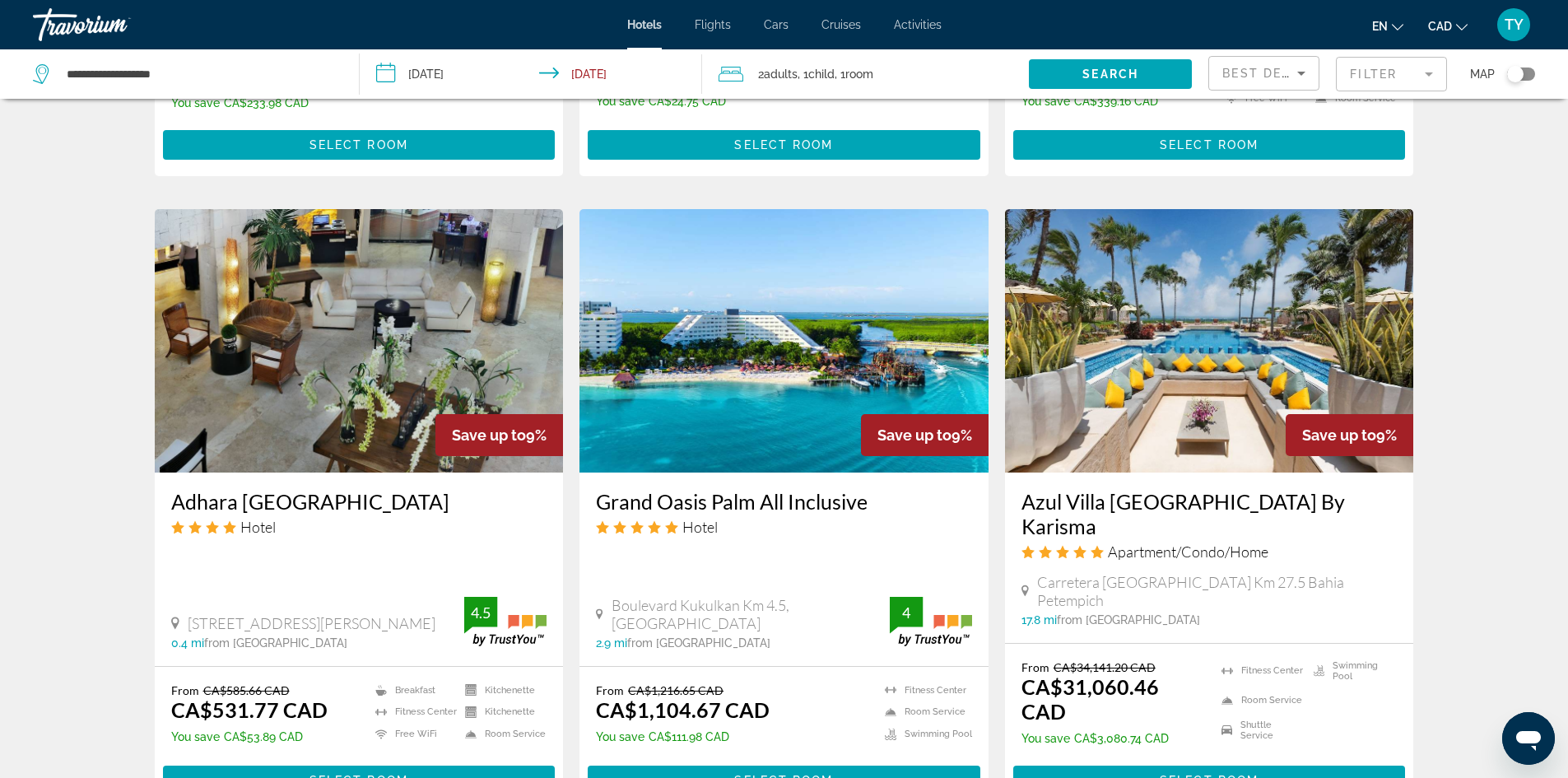
scroll to position [1234, 0]
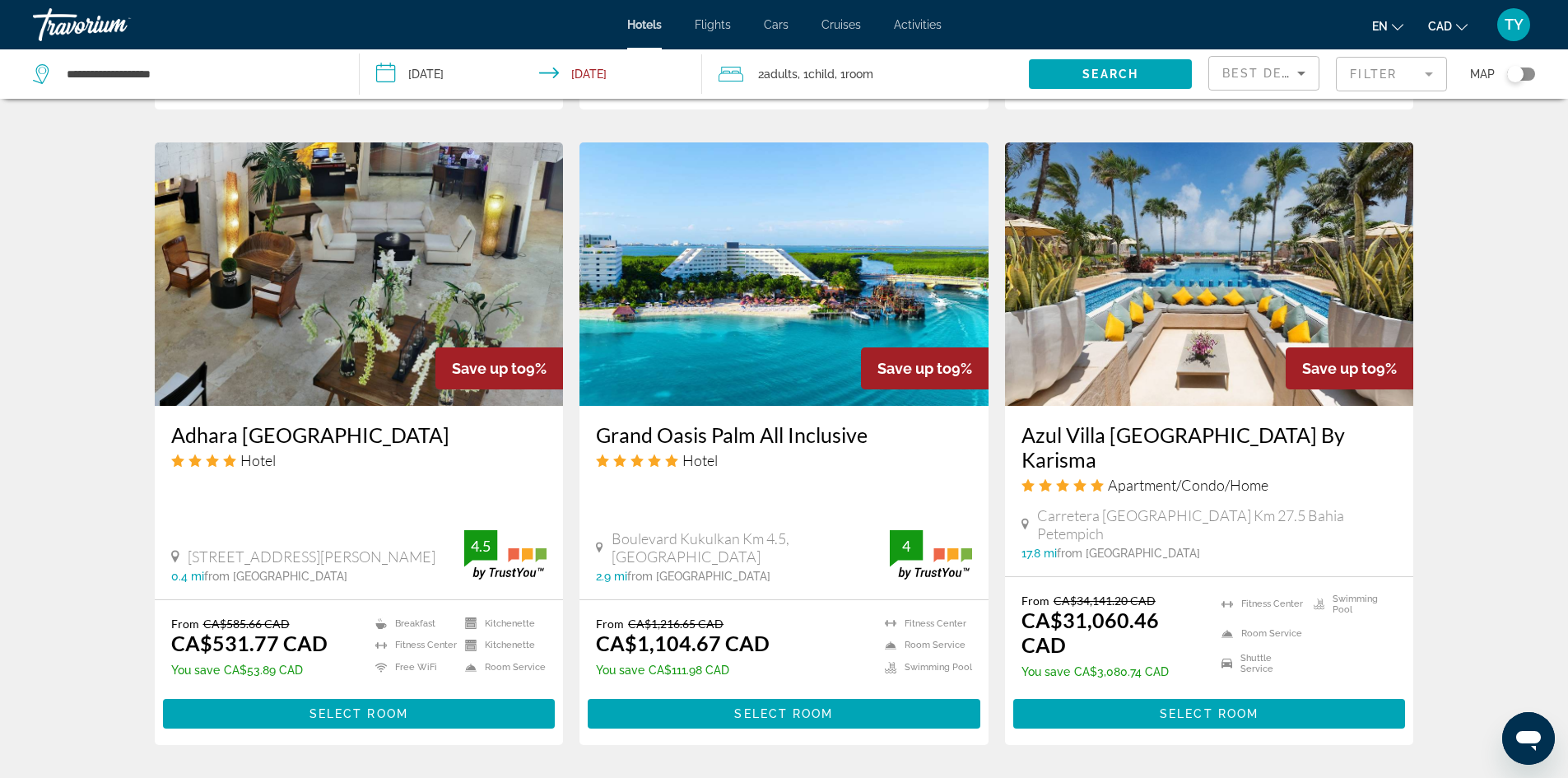
click at [759, 357] on img "Main content" at bounding box center [784, 273] width 409 height 264
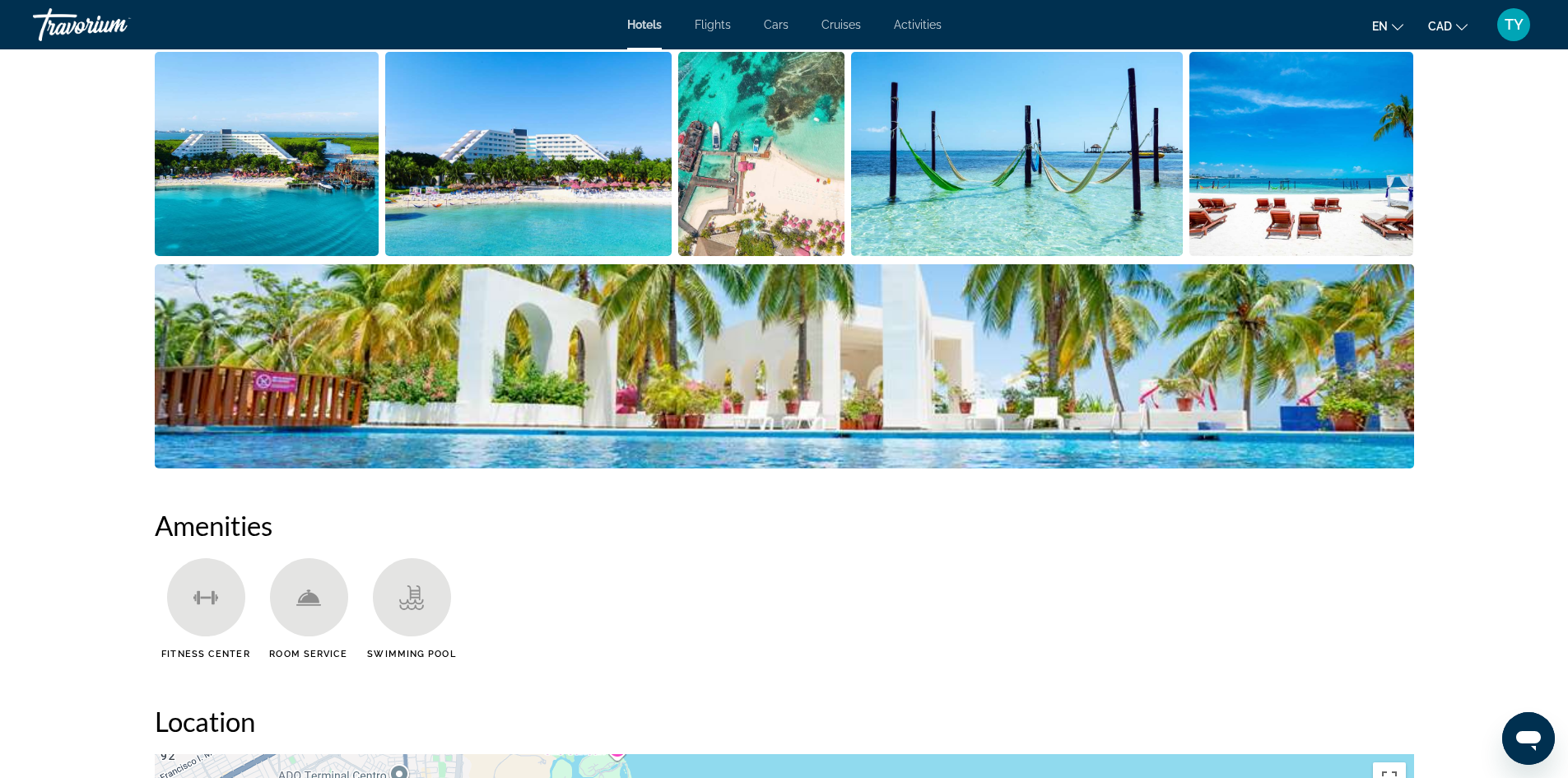
scroll to position [906, 0]
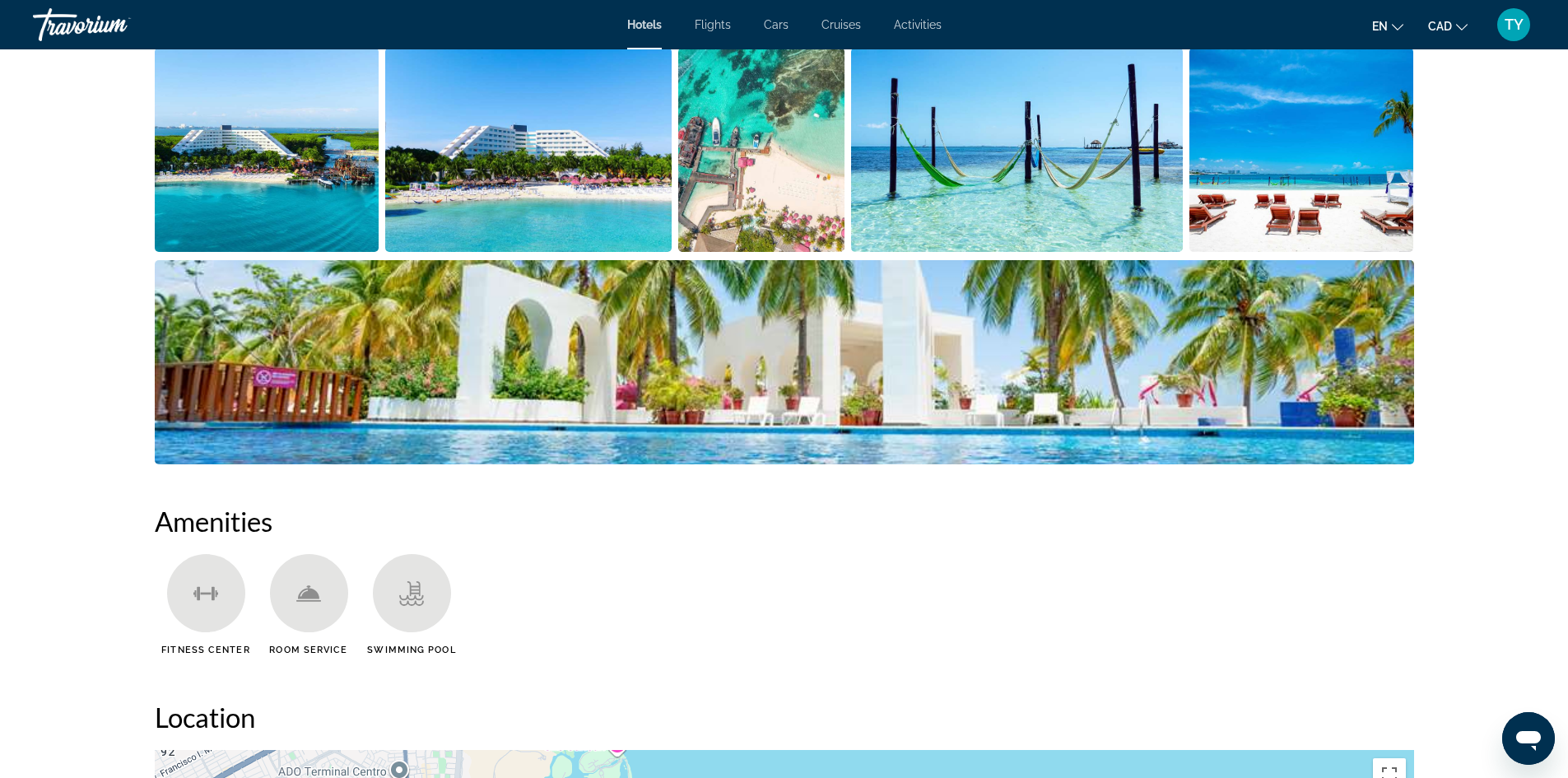
click at [276, 165] on img "Open full-screen image slider" at bounding box center [267, 149] width 225 height 205
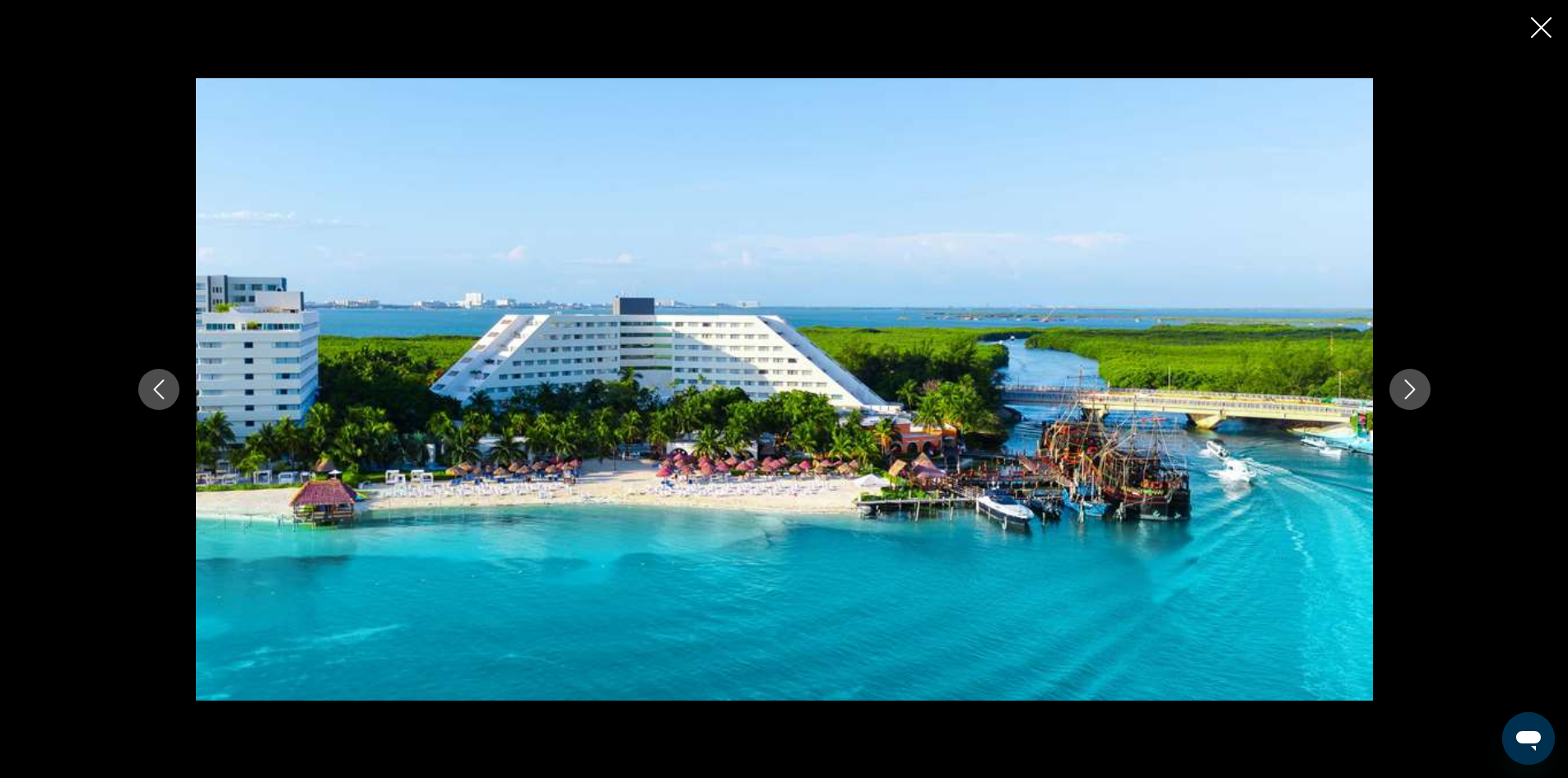
click at [1412, 389] on icon "Next image" at bounding box center [1410, 389] width 20 height 20
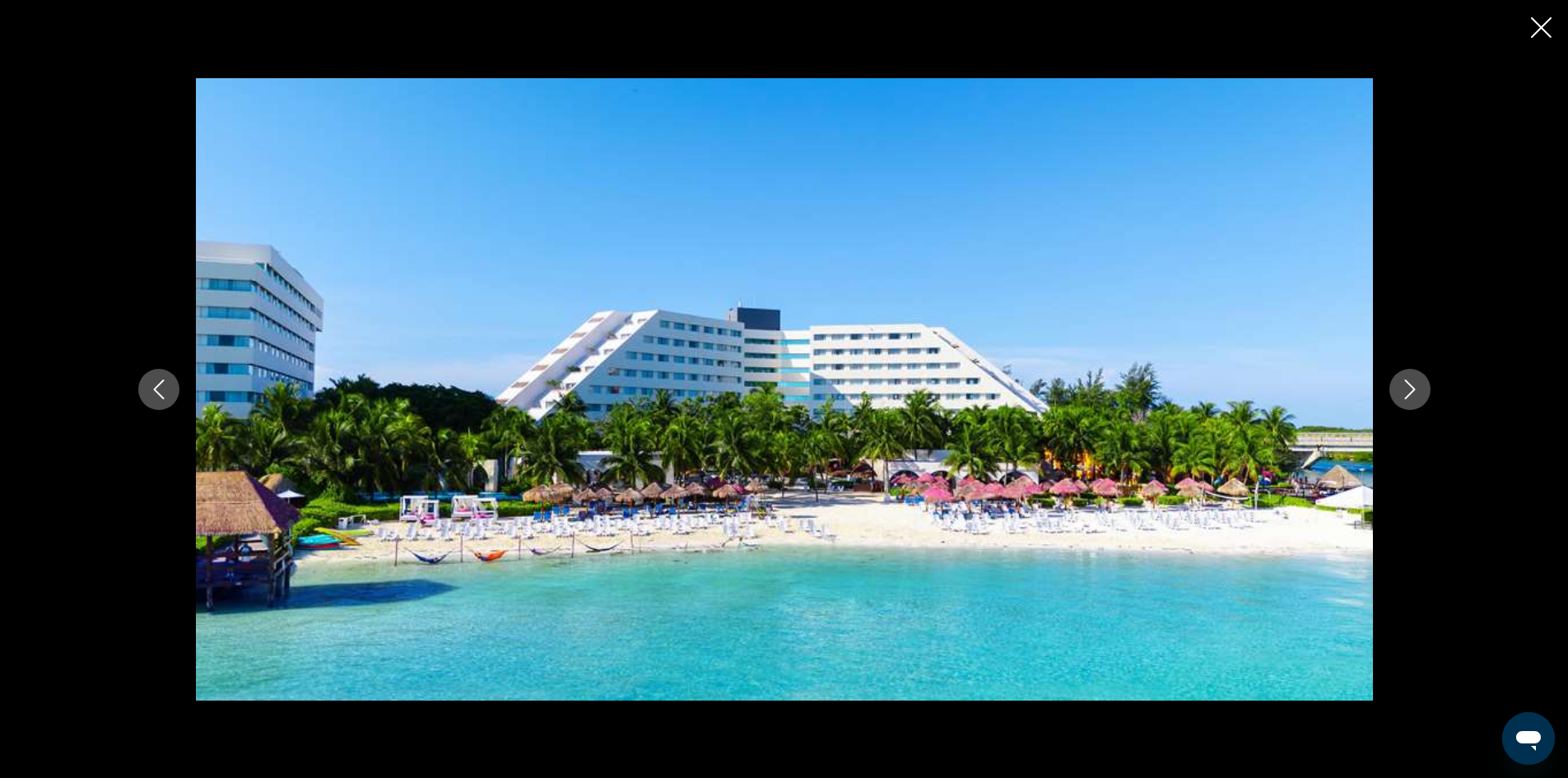
click at [1412, 389] on icon "Next image" at bounding box center [1410, 389] width 20 height 20
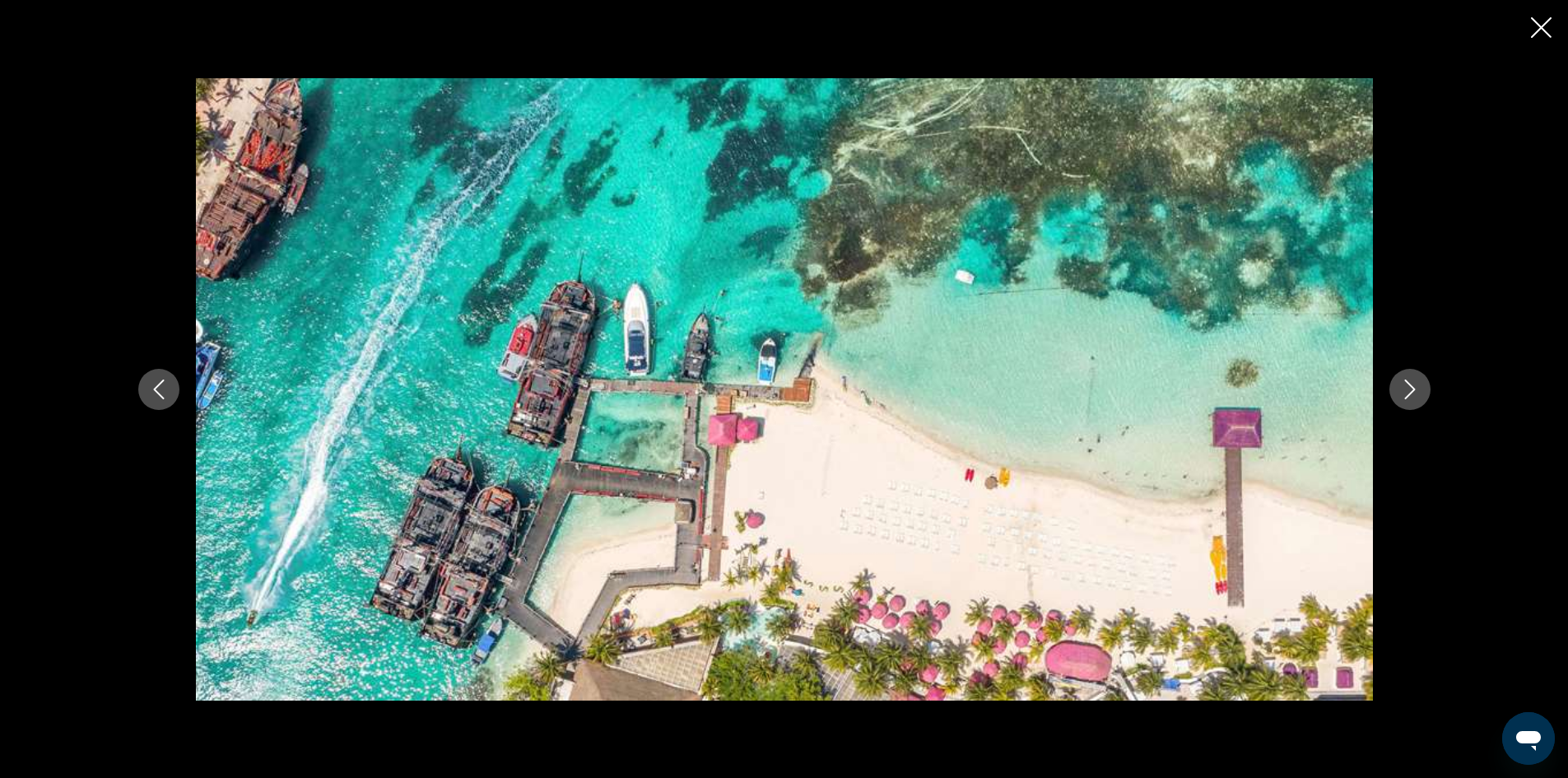
click at [1412, 389] on icon "Next image" at bounding box center [1410, 389] width 20 height 20
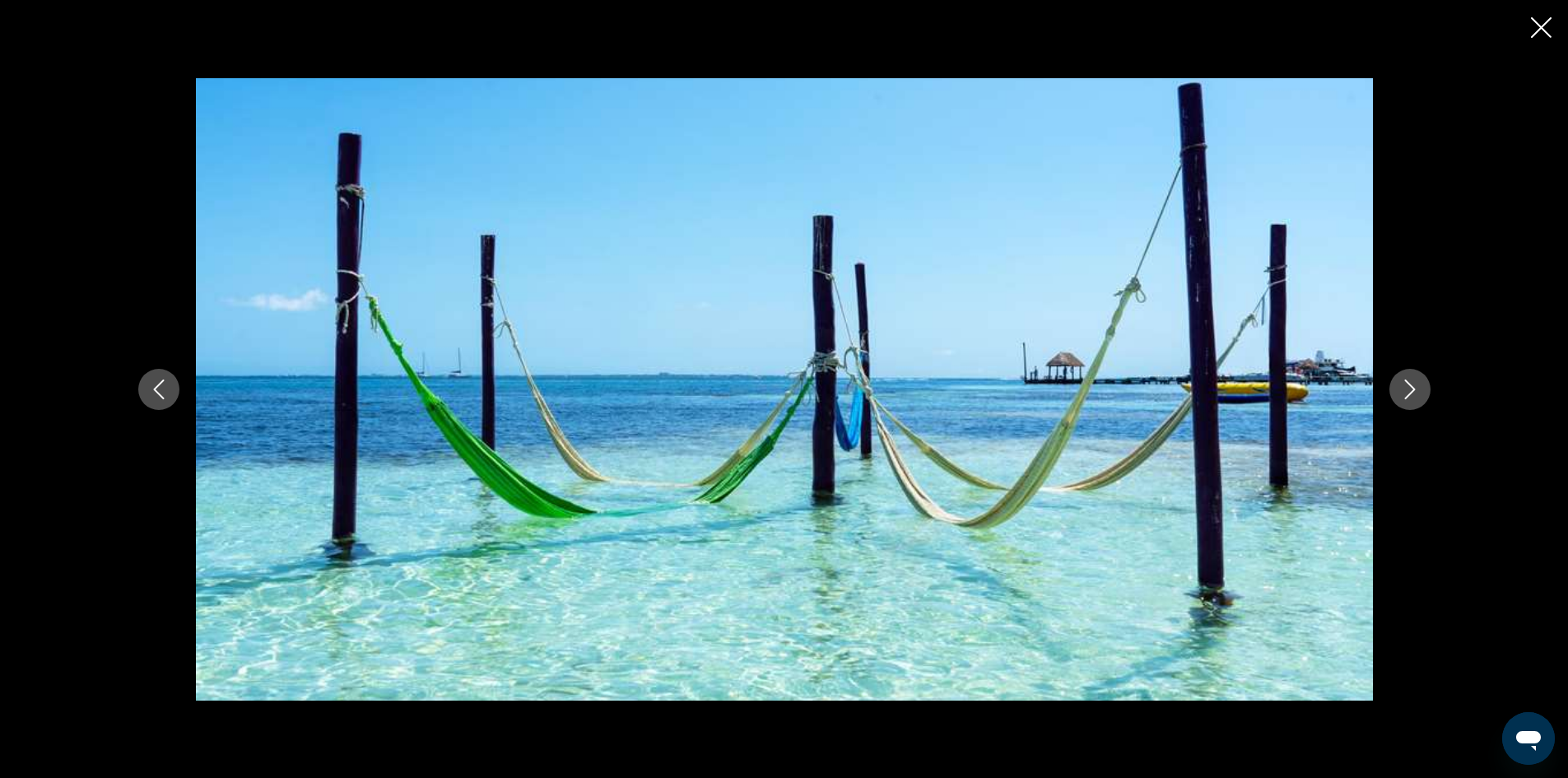
click at [1412, 389] on icon "Next image" at bounding box center [1410, 389] width 20 height 20
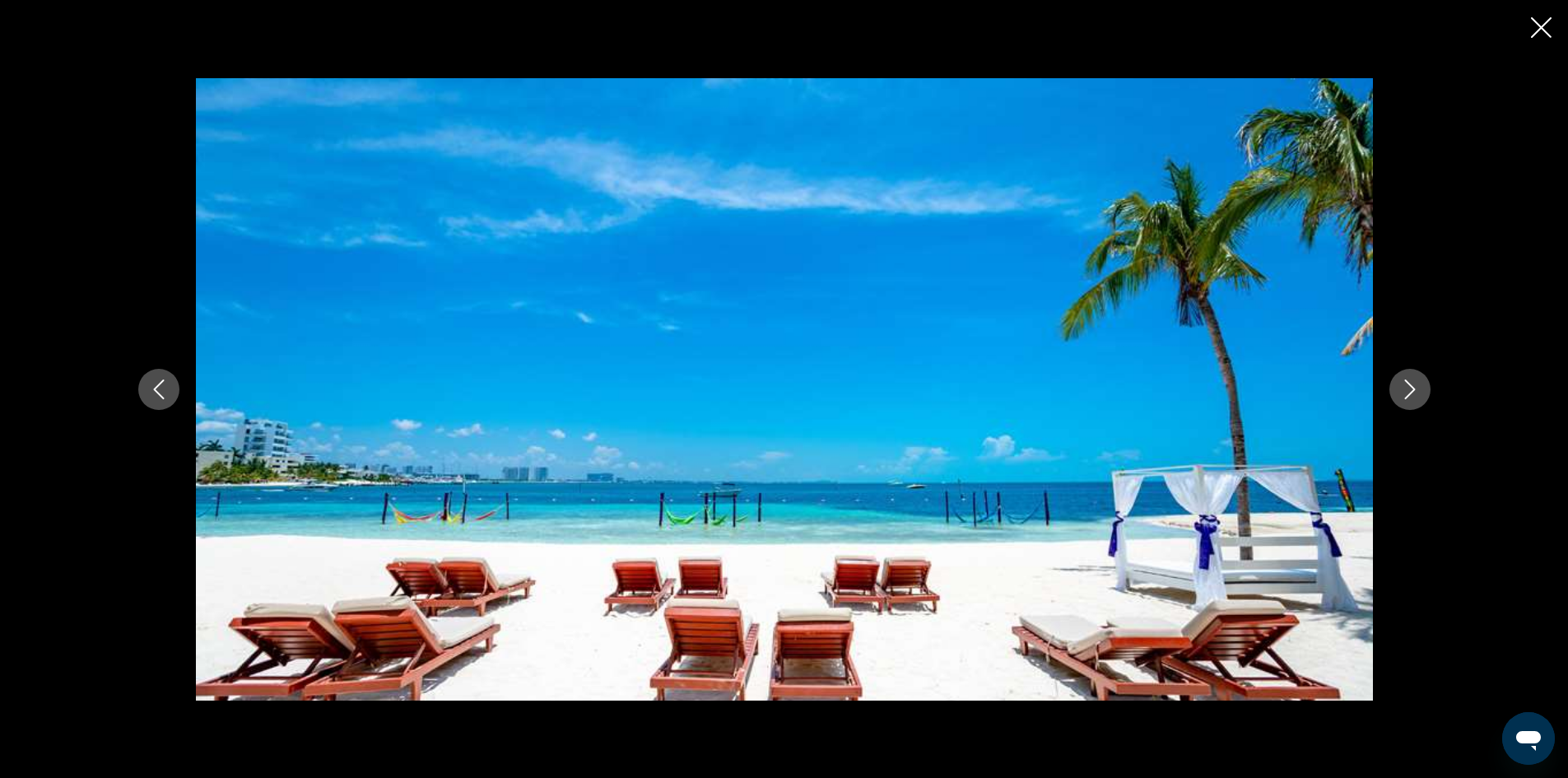
click at [1412, 389] on icon "Next image" at bounding box center [1410, 389] width 20 height 20
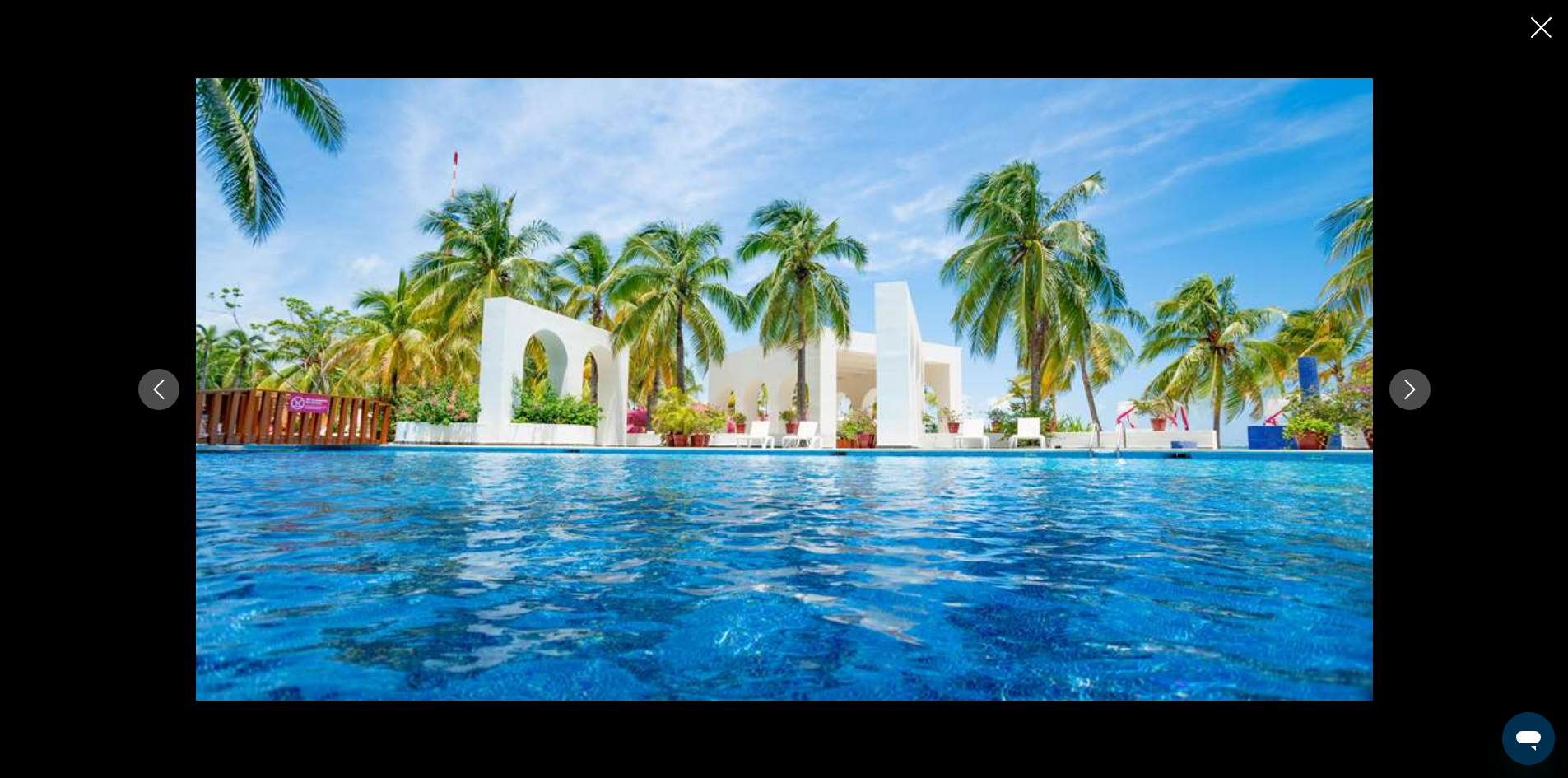
click at [1412, 389] on icon "Next image" at bounding box center [1410, 389] width 20 height 20
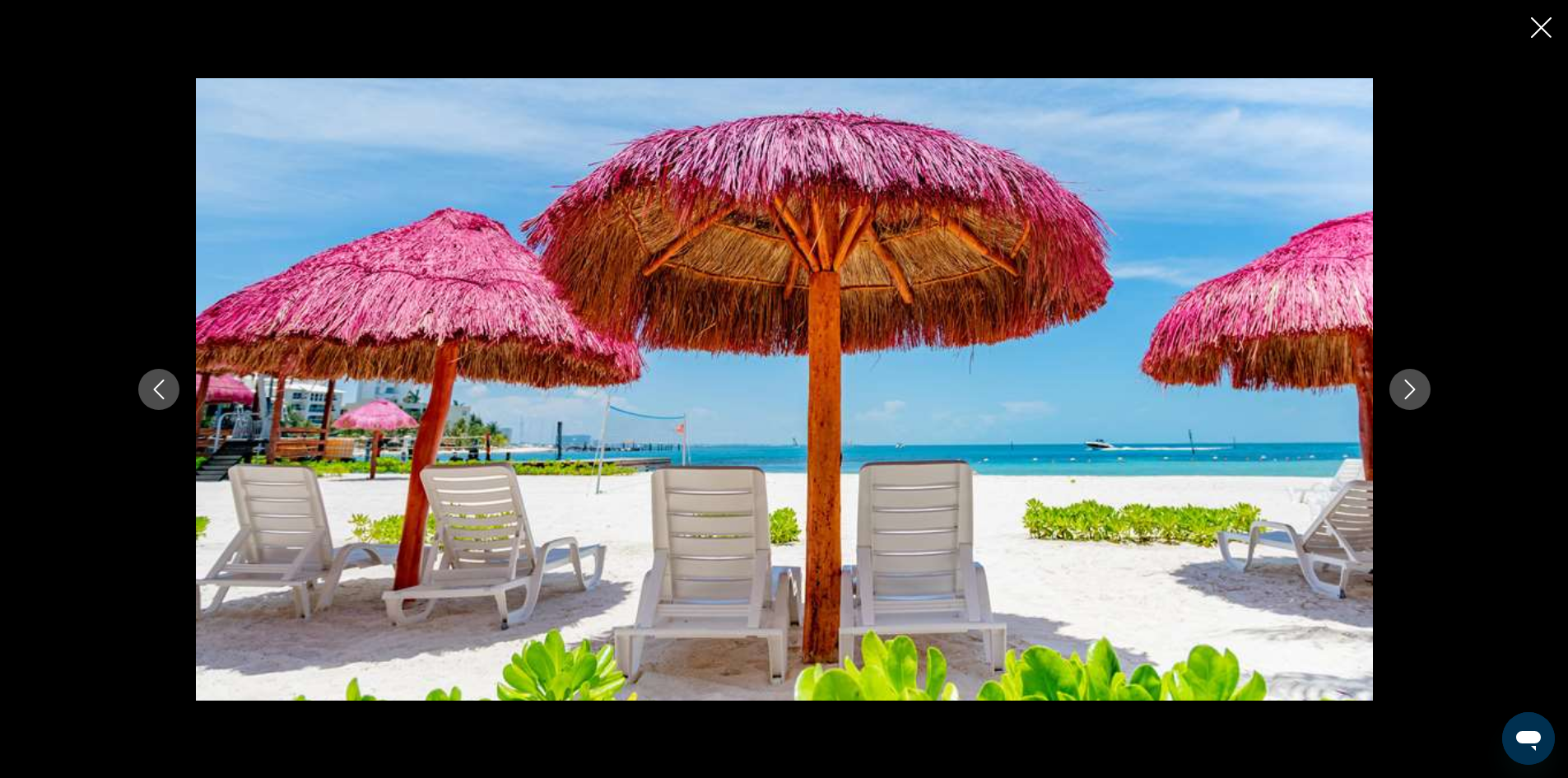
click at [1412, 389] on icon "Next image" at bounding box center [1410, 389] width 20 height 20
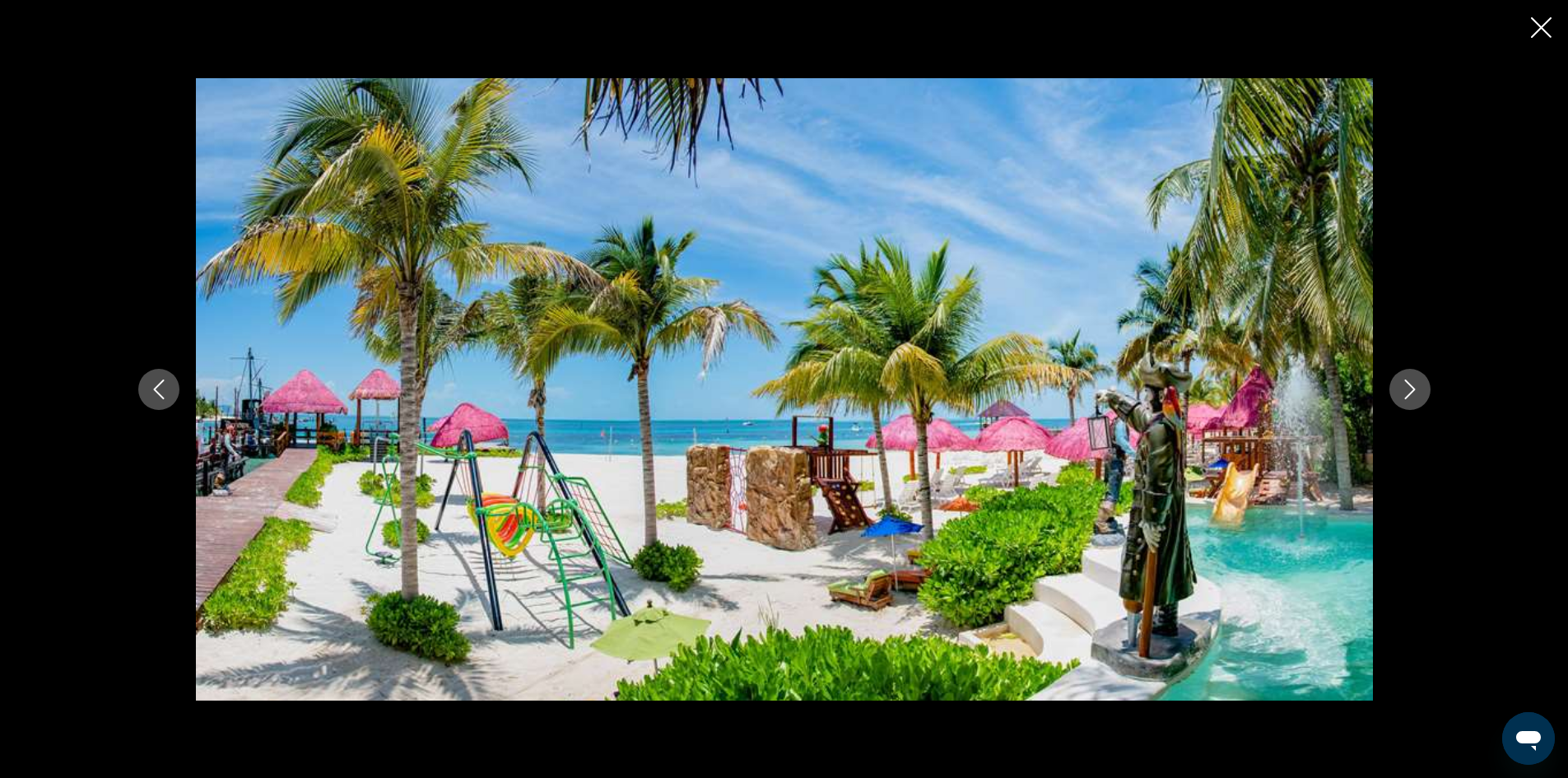
click at [1412, 389] on icon "Next image" at bounding box center [1410, 389] width 20 height 20
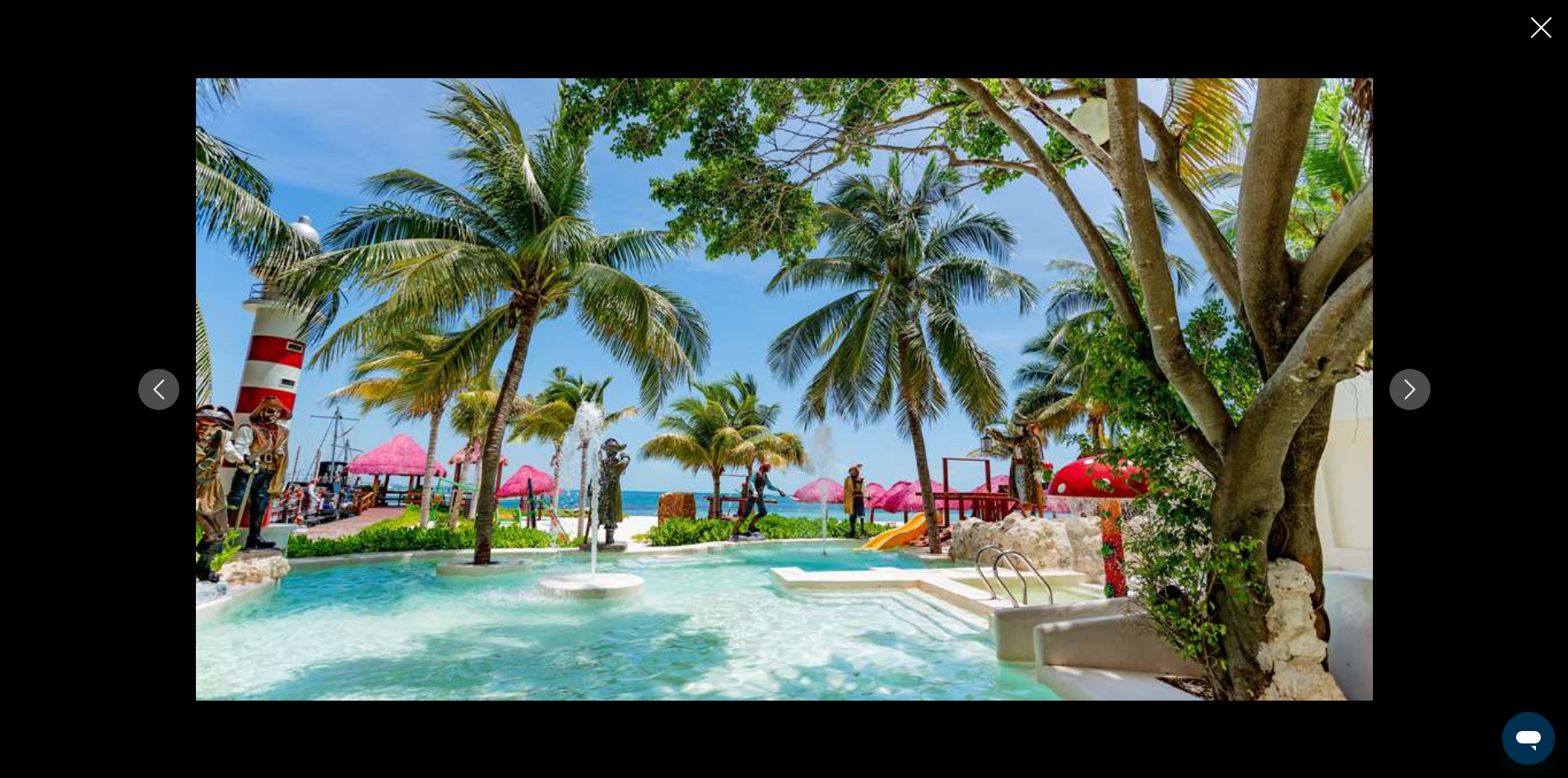
click at [1412, 389] on icon "Next image" at bounding box center [1410, 389] width 20 height 20
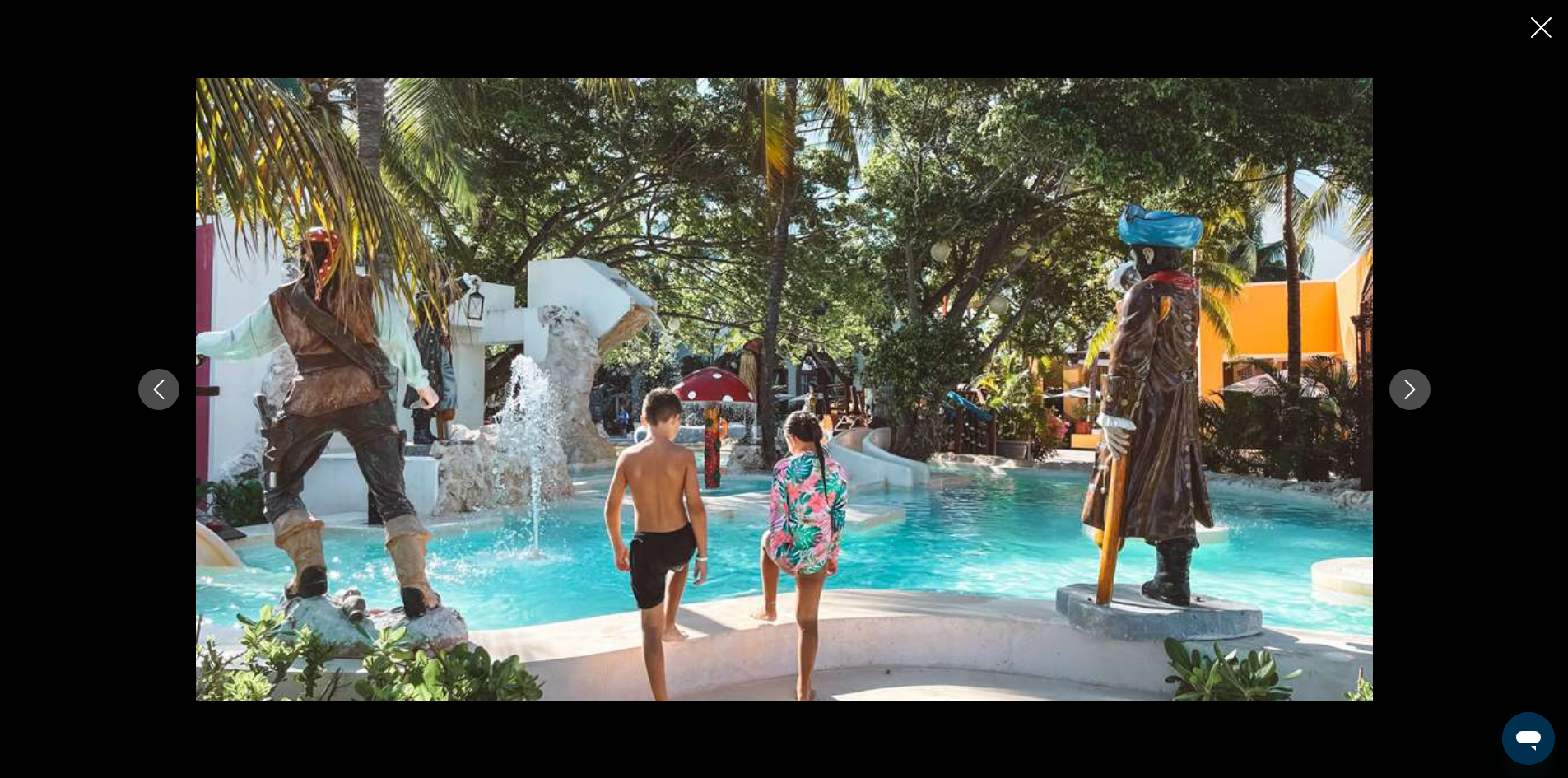
click at [1412, 389] on icon "Next image" at bounding box center [1410, 389] width 20 height 20
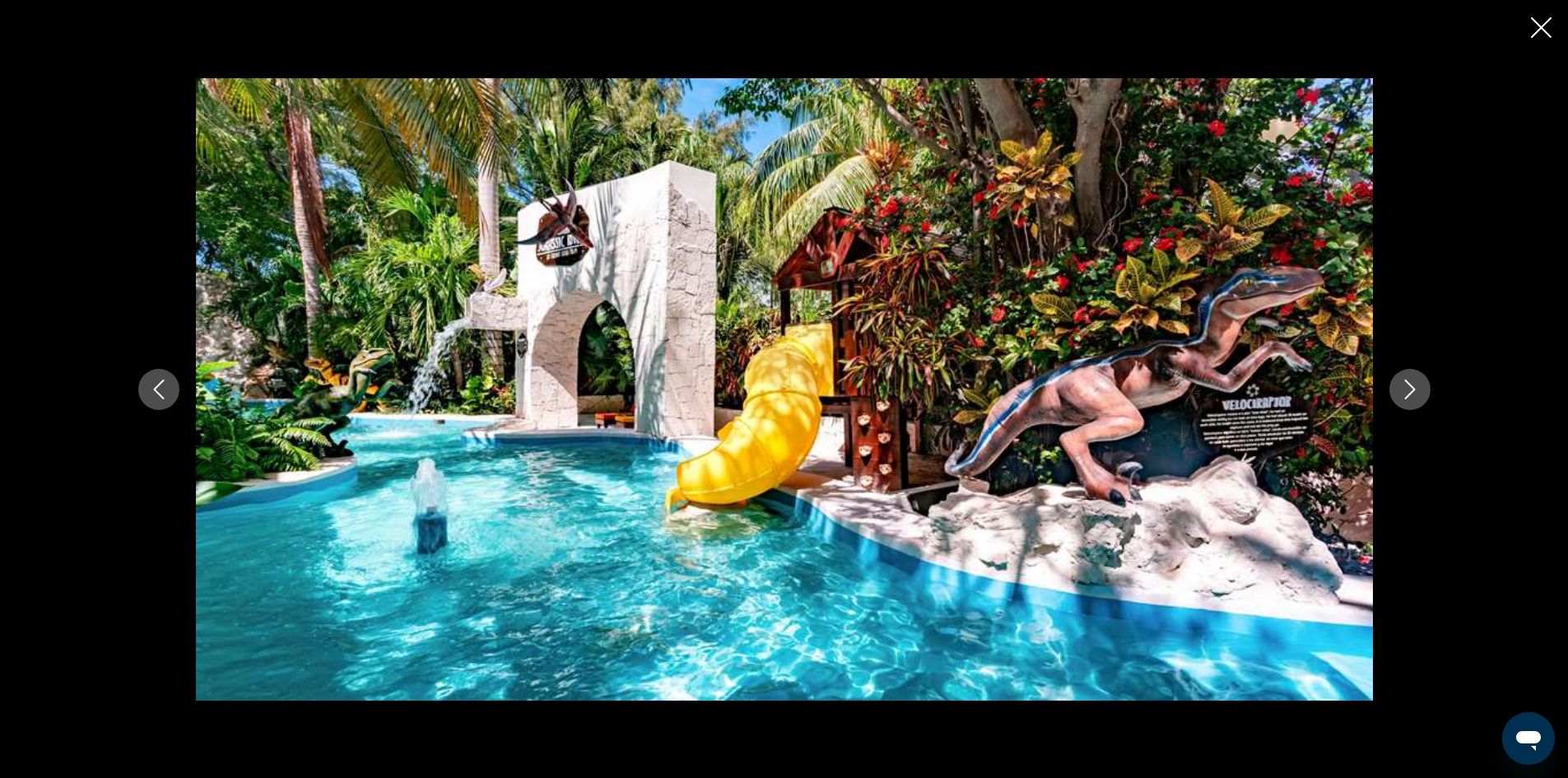
click at [1412, 389] on icon "Next image" at bounding box center [1410, 389] width 20 height 20
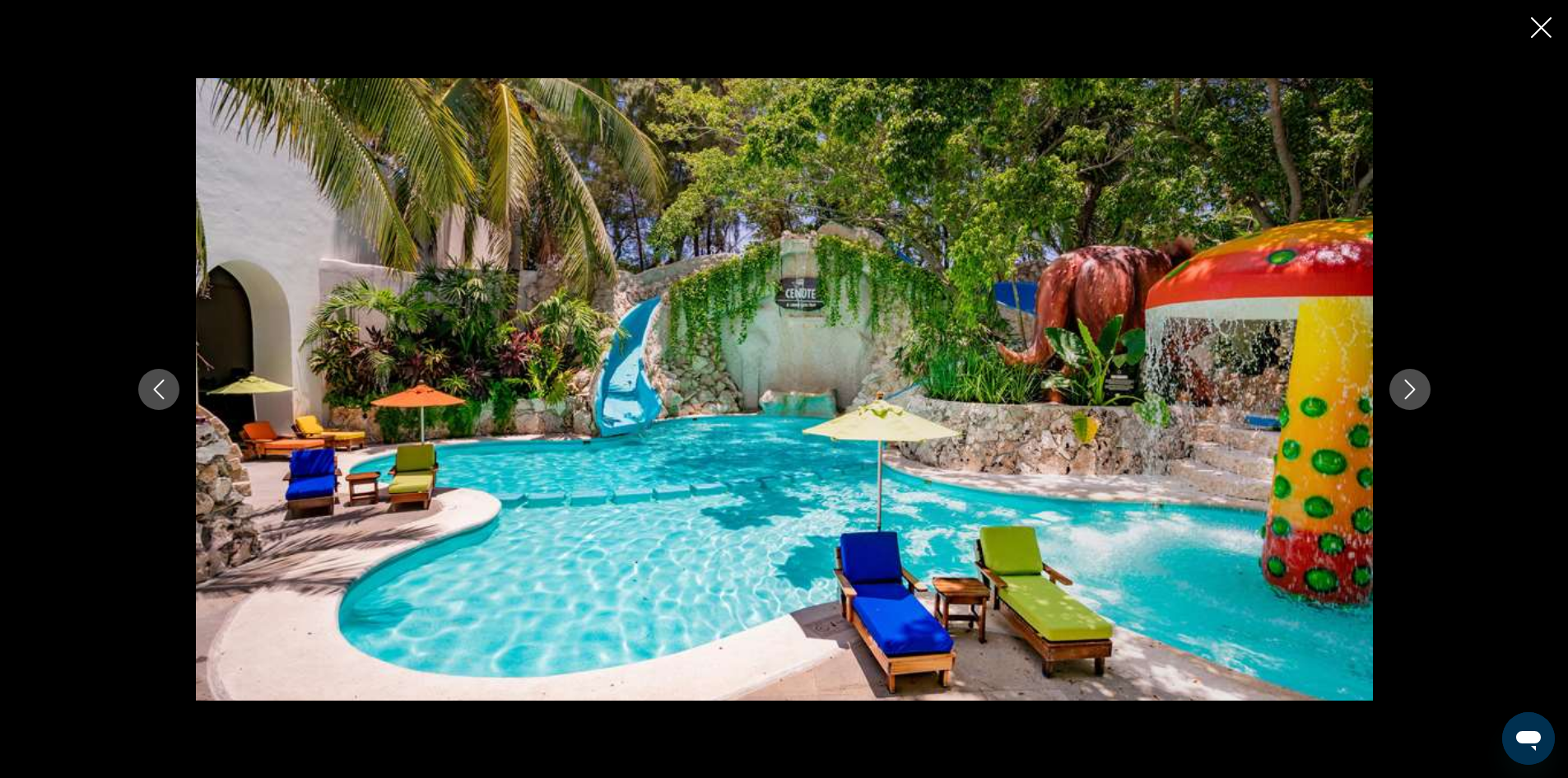
click at [1412, 389] on icon "Next image" at bounding box center [1410, 389] width 20 height 20
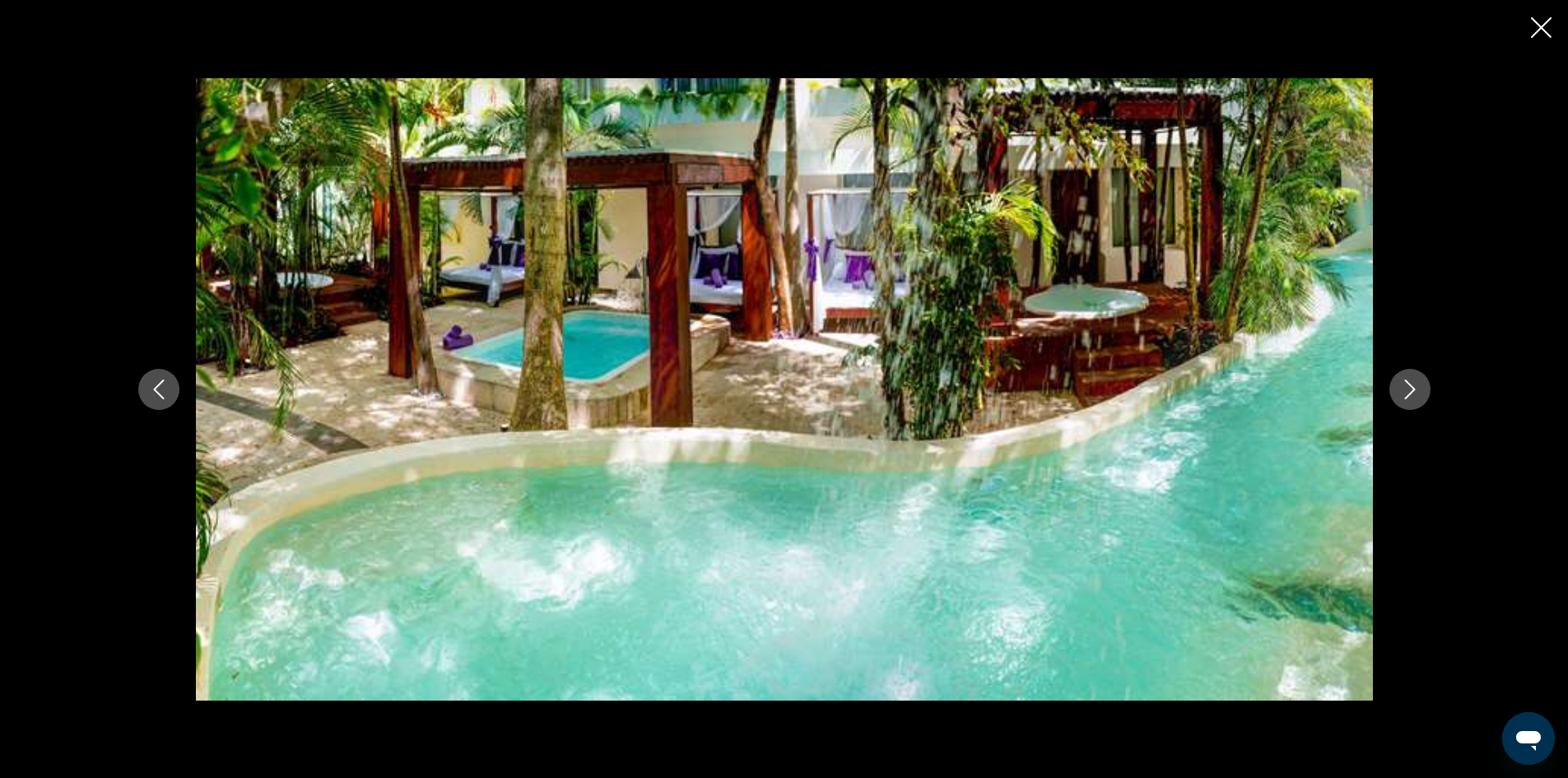
click at [1412, 389] on icon "Next image" at bounding box center [1410, 389] width 20 height 20
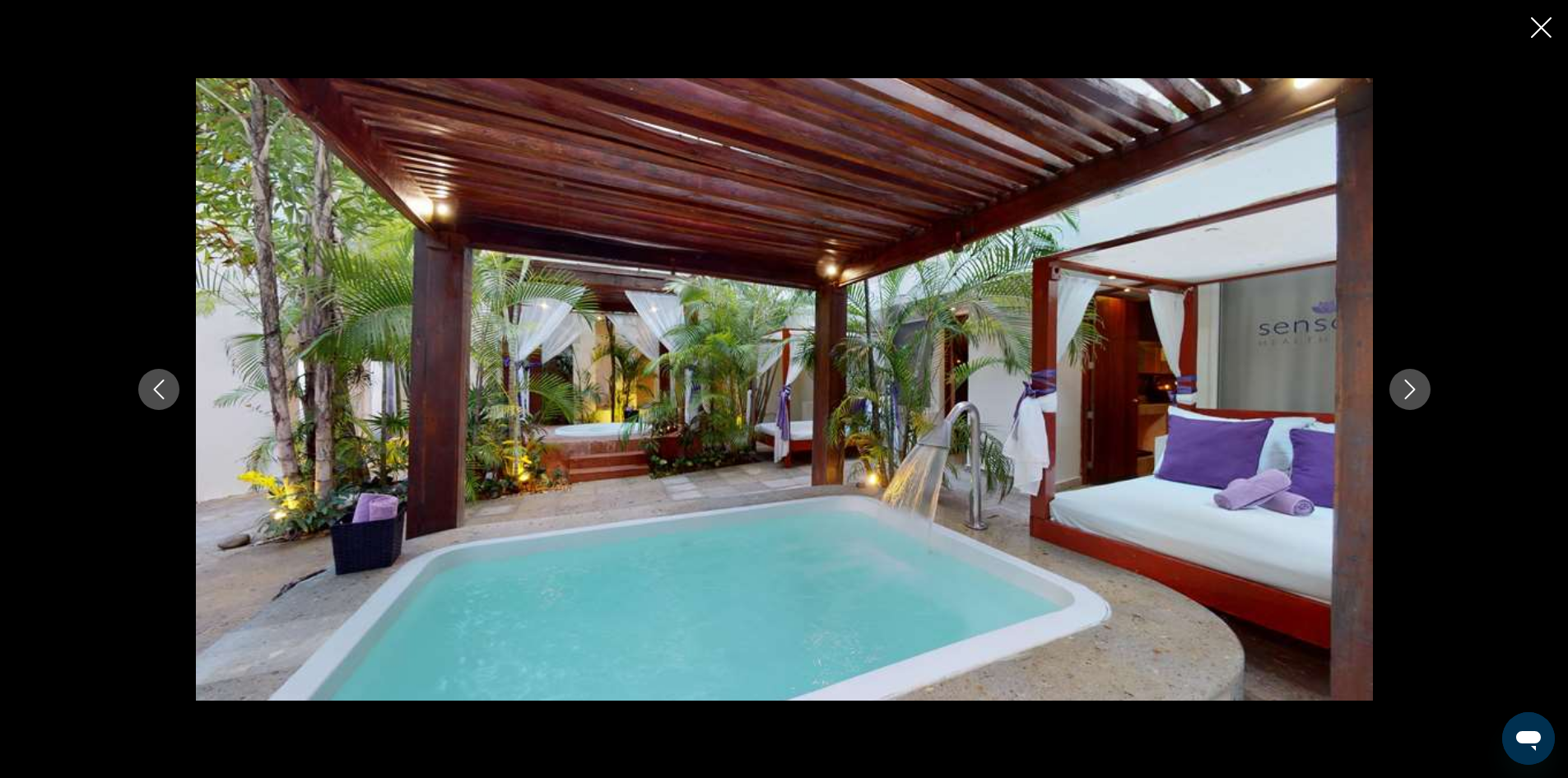
click at [1412, 389] on icon "Next image" at bounding box center [1410, 389] width 20 height 20
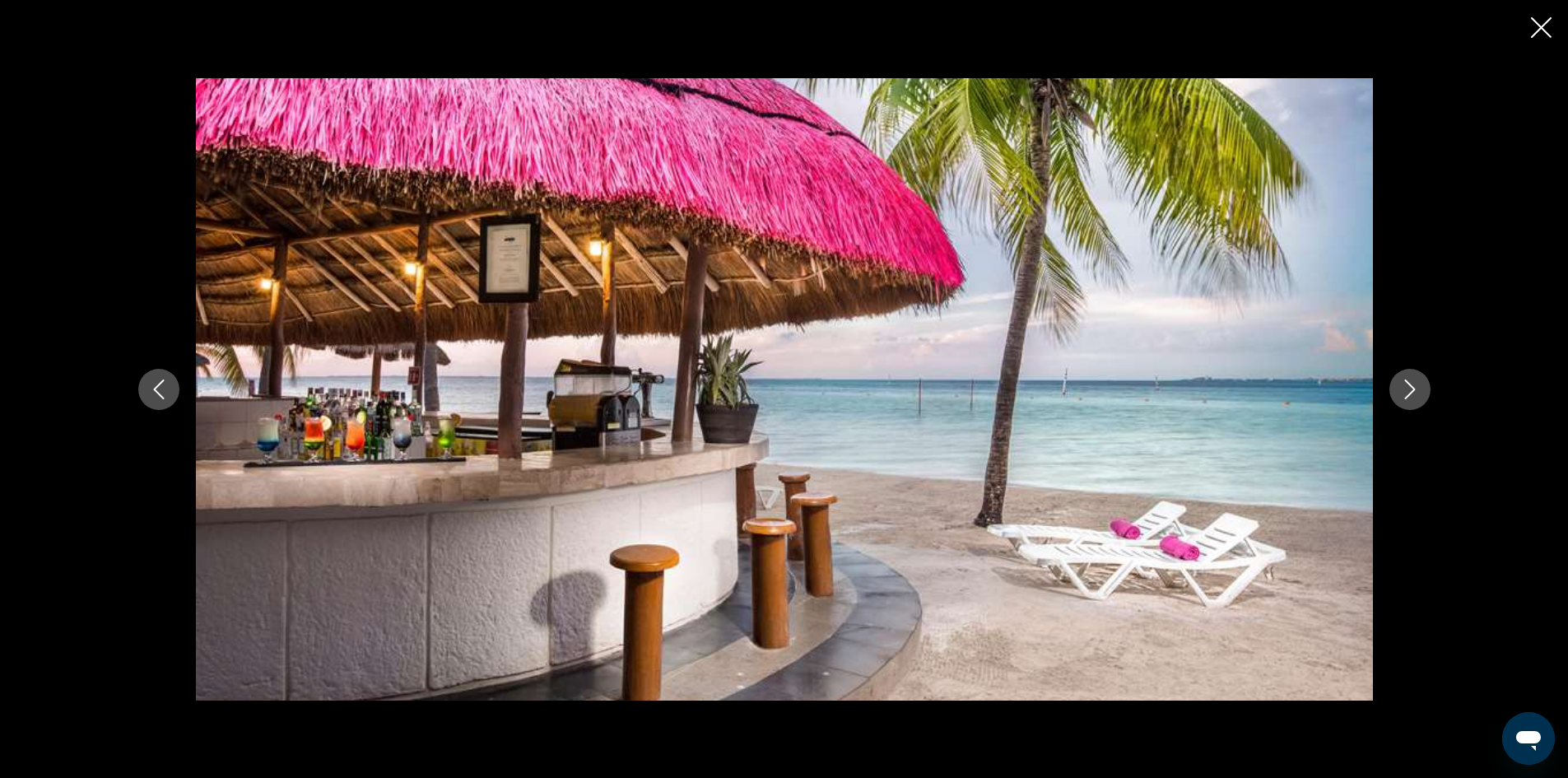
click at [1412, 389] on icon "Next image" at bounding box center [1410, 389] width 20 height 20
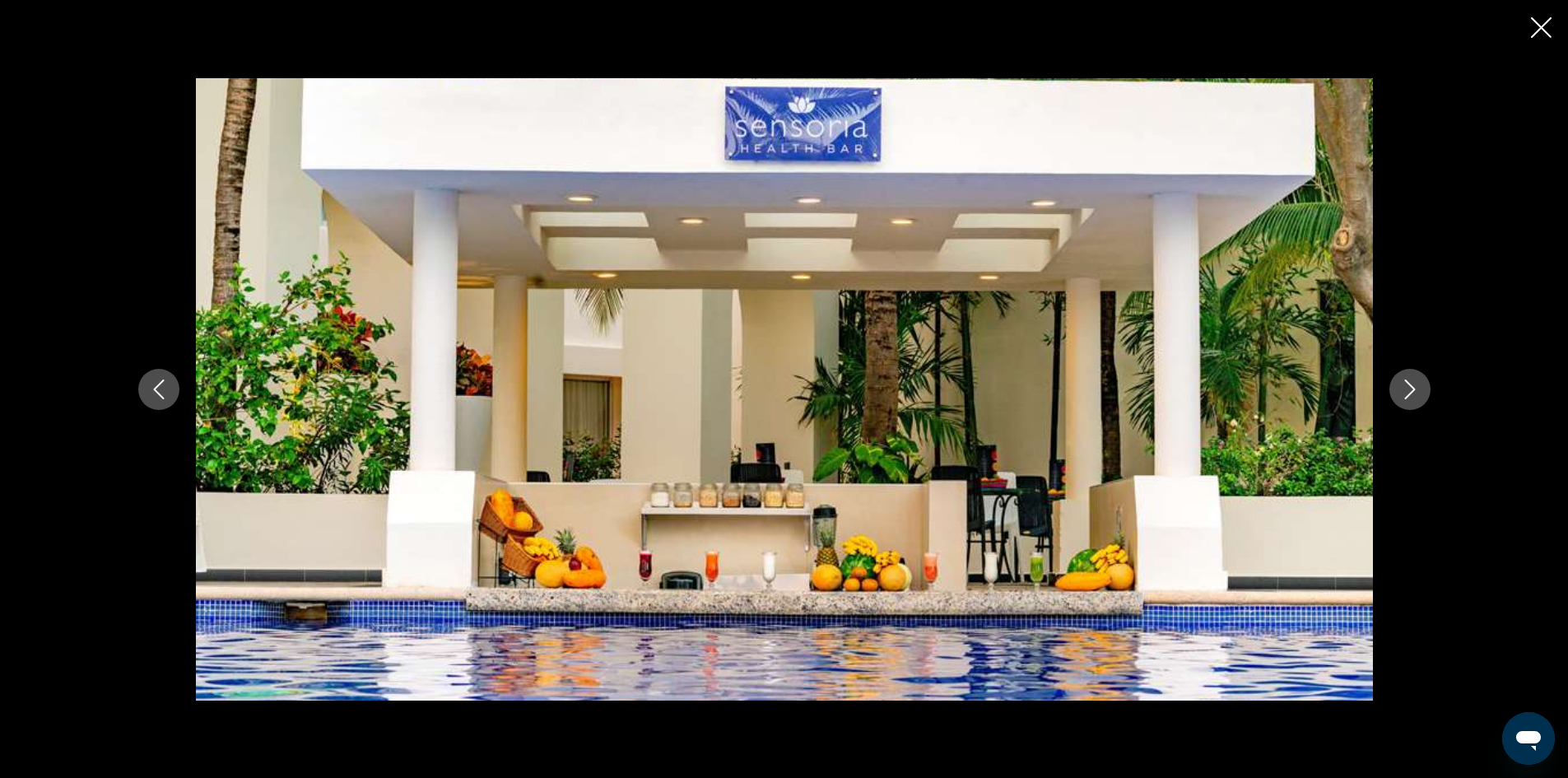
click at [1412, 389] on icon "Next image" at bounding box center [1410, 389] width 20 height 20
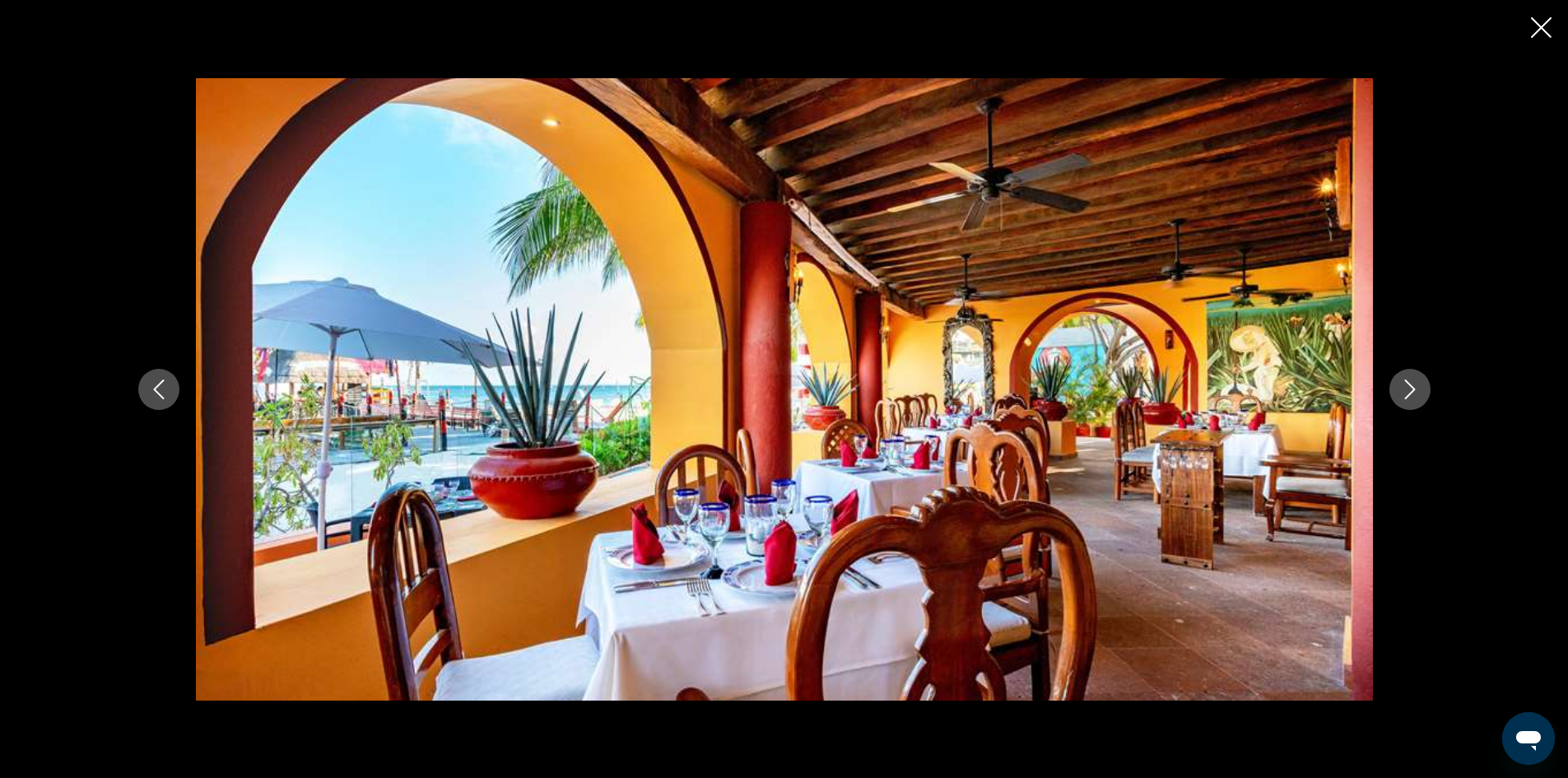
click at [1412, 389] on icon "Next image" at bounding box center [1410, 389] width 20 height 20
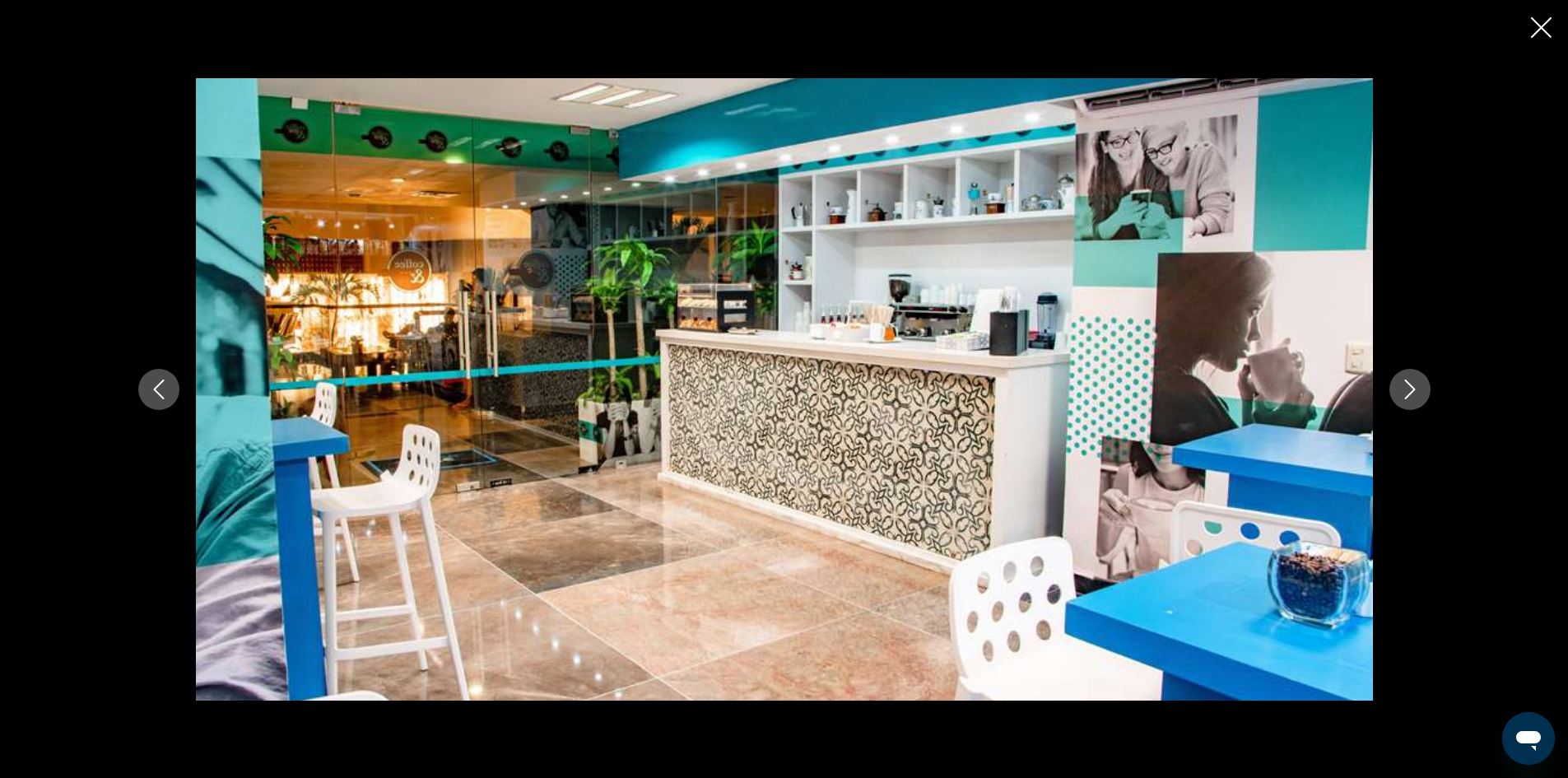
click at [1412, 389] on icon "Next image" at bounding box center [1410, 389] width 20 height 20
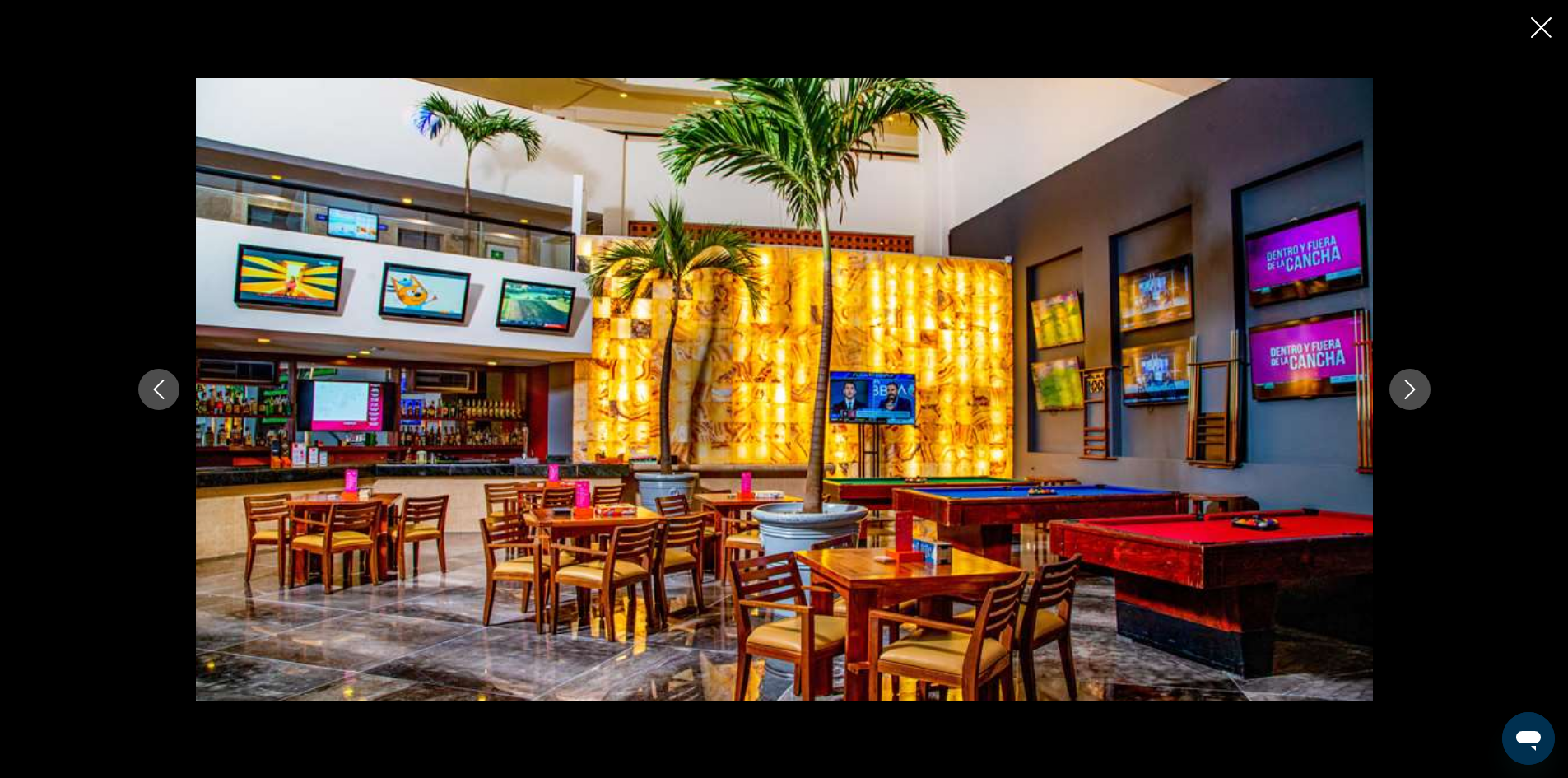
click at [1412, 389] on icon "Next image" at bounding box center [1410, 389] width 20 height 20
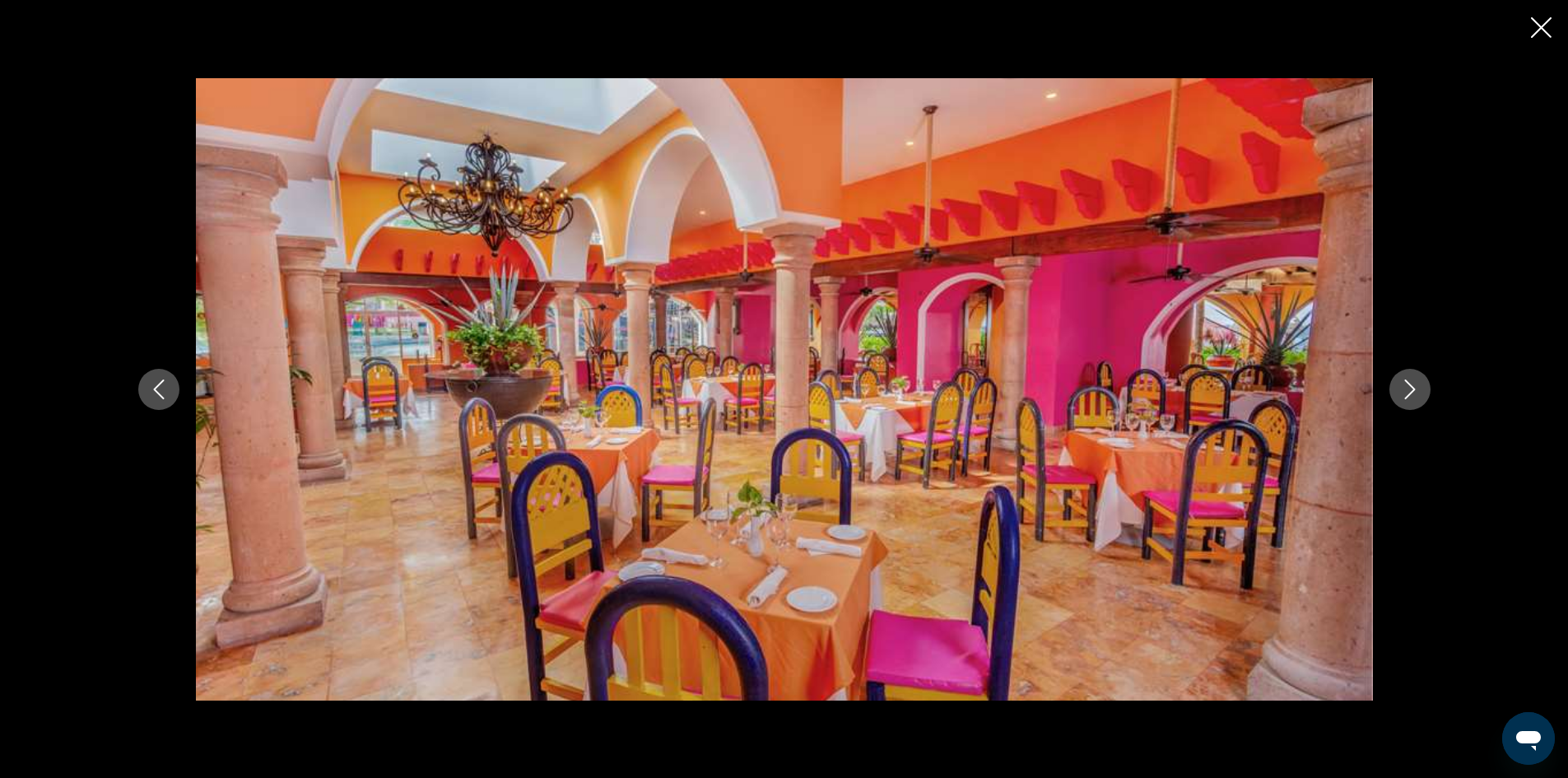
click at [1412, 389] on icon "Next image" at bounding box center [1410, 389] width 20 height 20
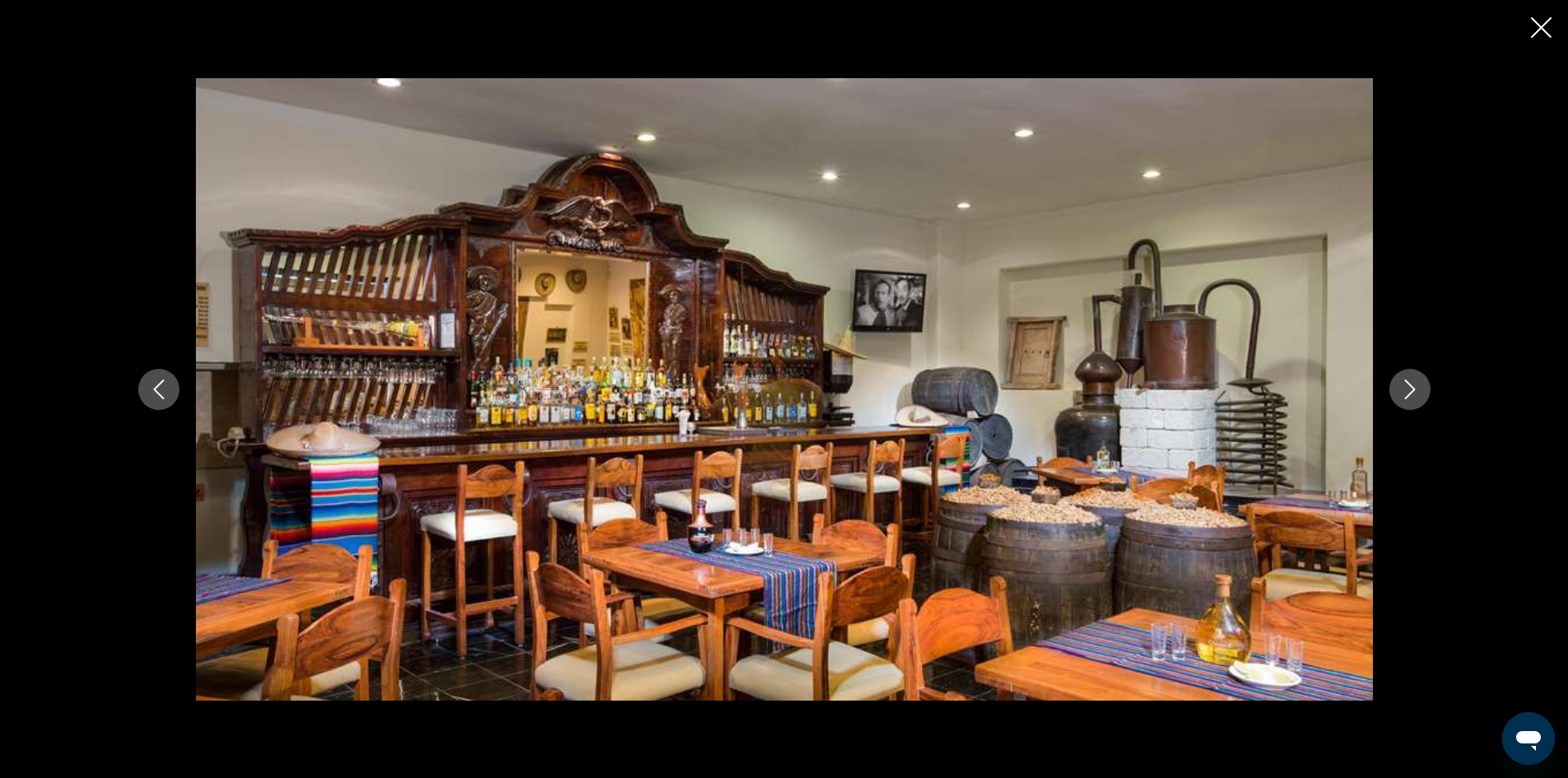
click at [1412, 389] on icon "Next image" at bounding box center [1410, 389] width 20 height 20
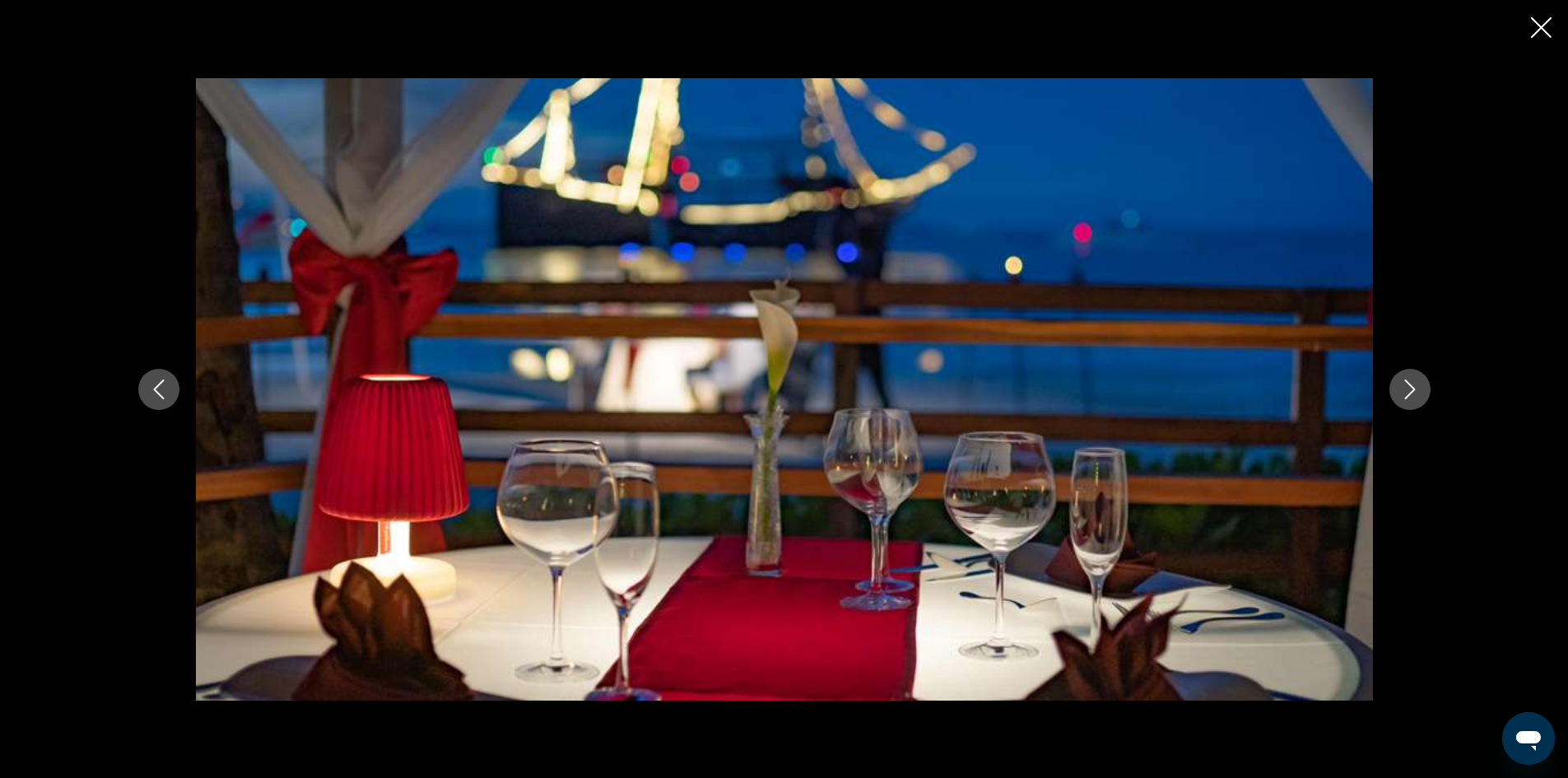
click at [1412, 389] on icon "Next image" at bounding box center [1410, 389] width 20 height 20
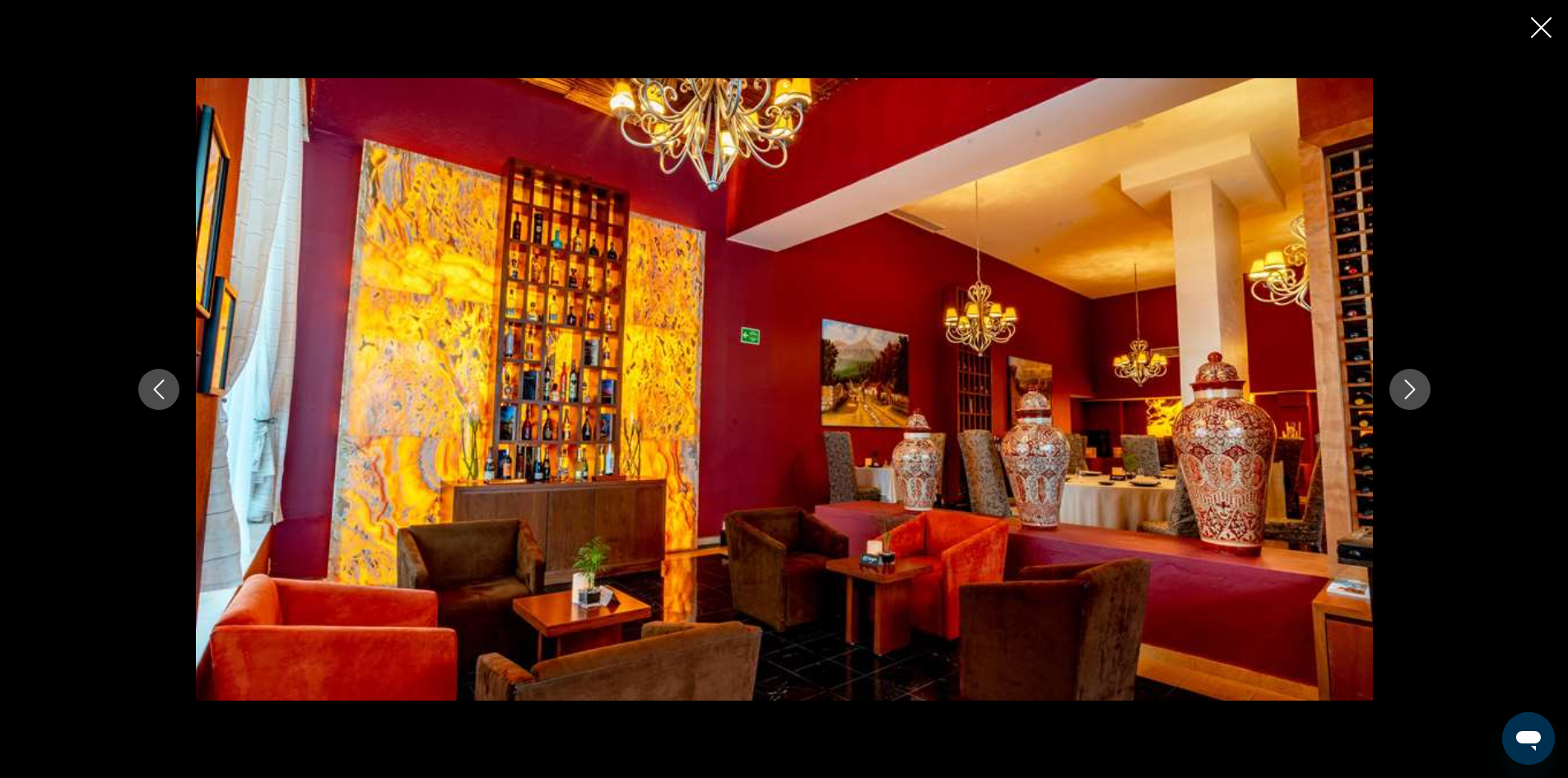
click at [1412, 389] on icon "Next image" at bounding box center [1410, 389] width 20 height 20
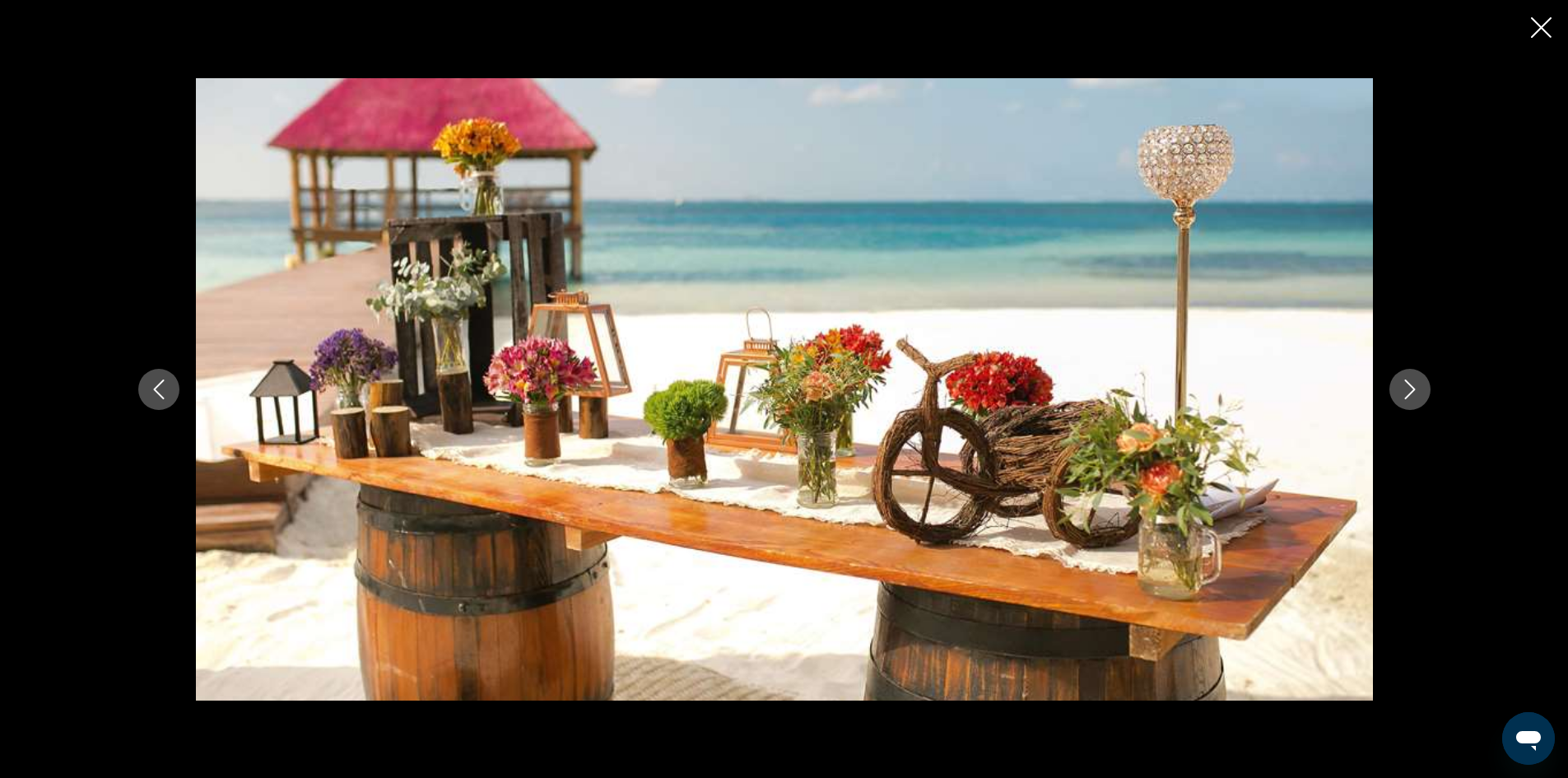
click at [1412, 389] on icon "Next image" at bounding box center [1410, 389] width 20 height 20
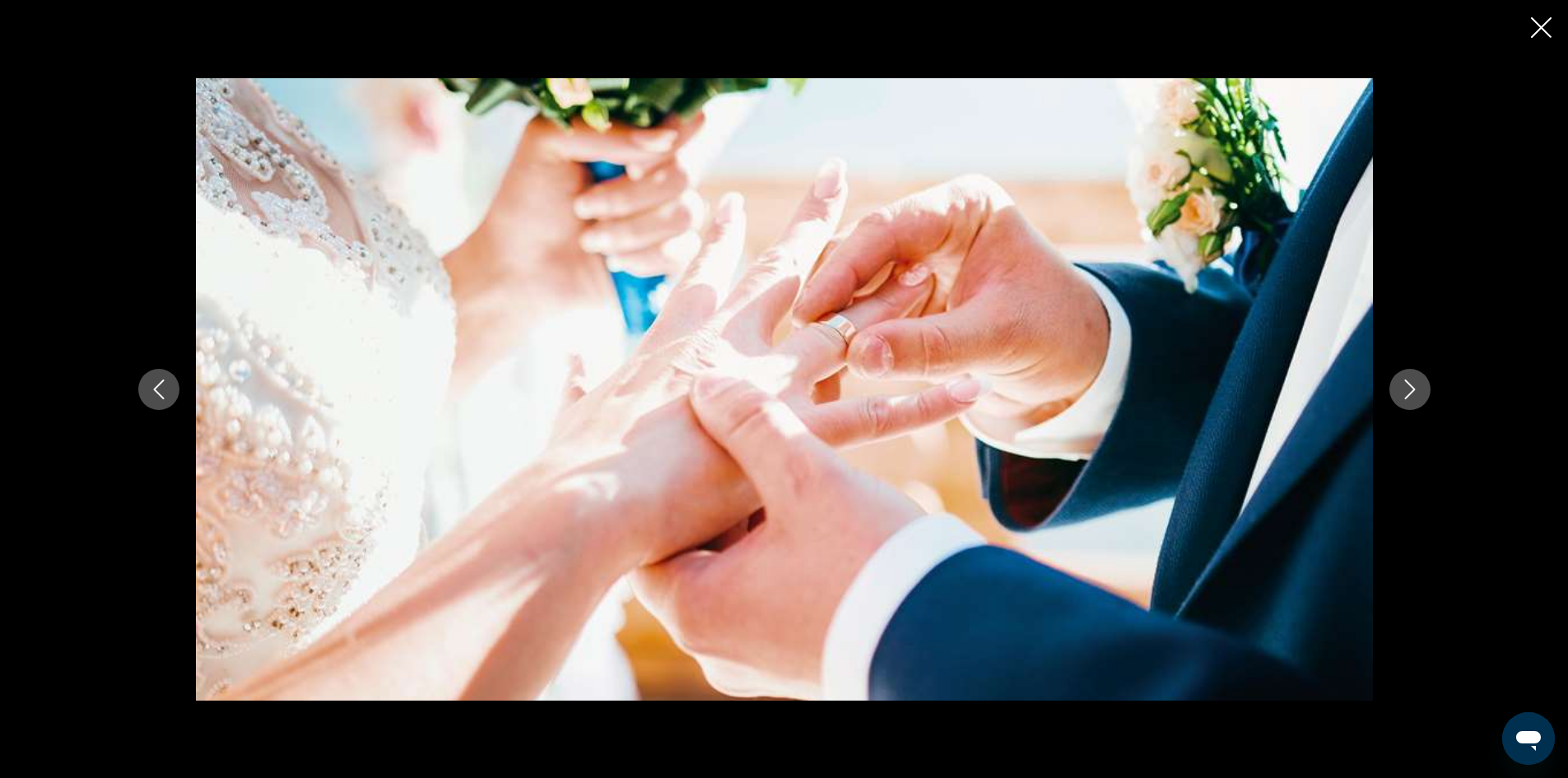
click at [1412, 389] on icon "Next image" at bounding box center [1410, 389] width 20 height 20
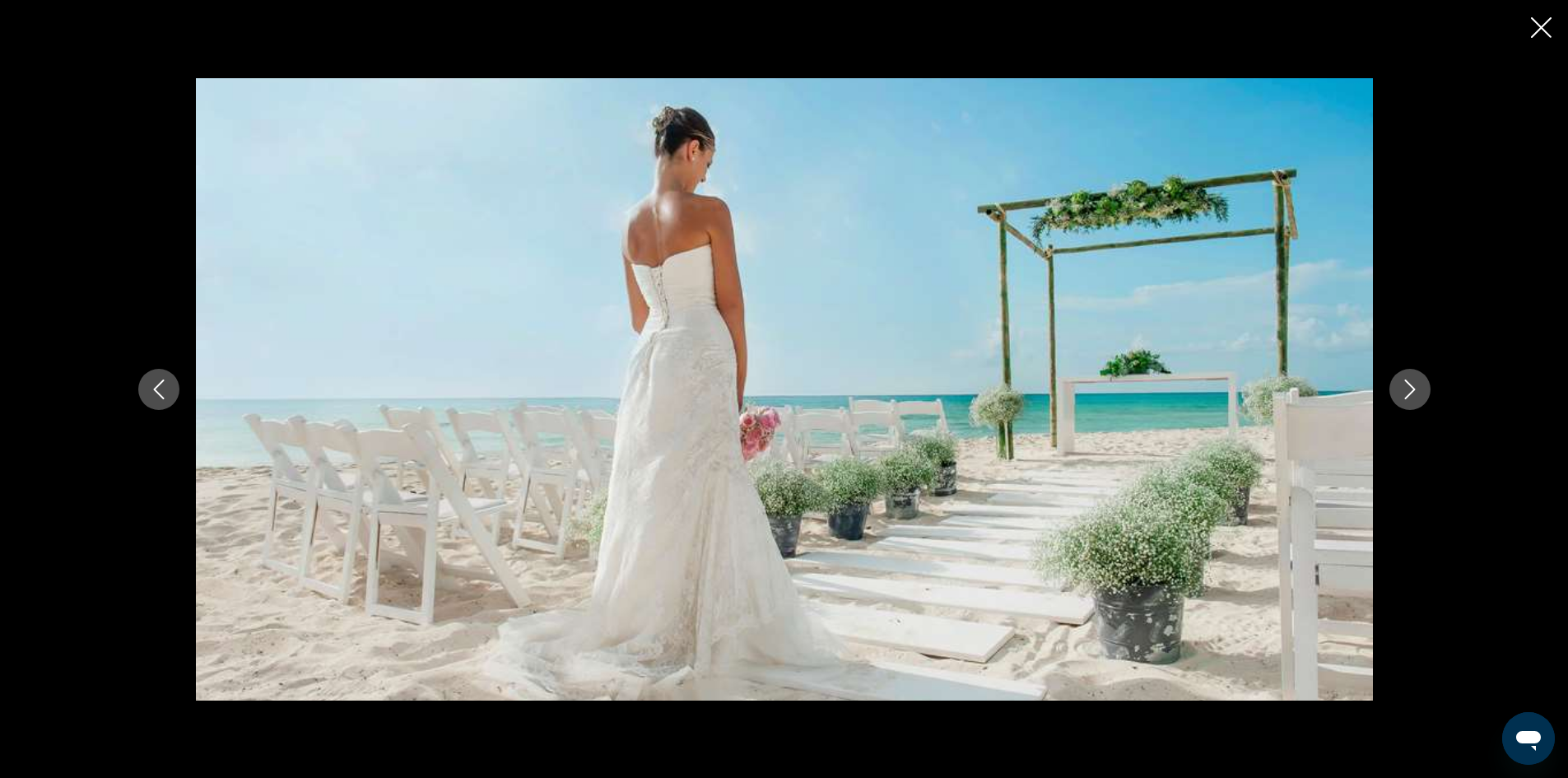
click at [1412, 389] on icon "Next image" at bounding box center [1410, 389] width 20 height 20
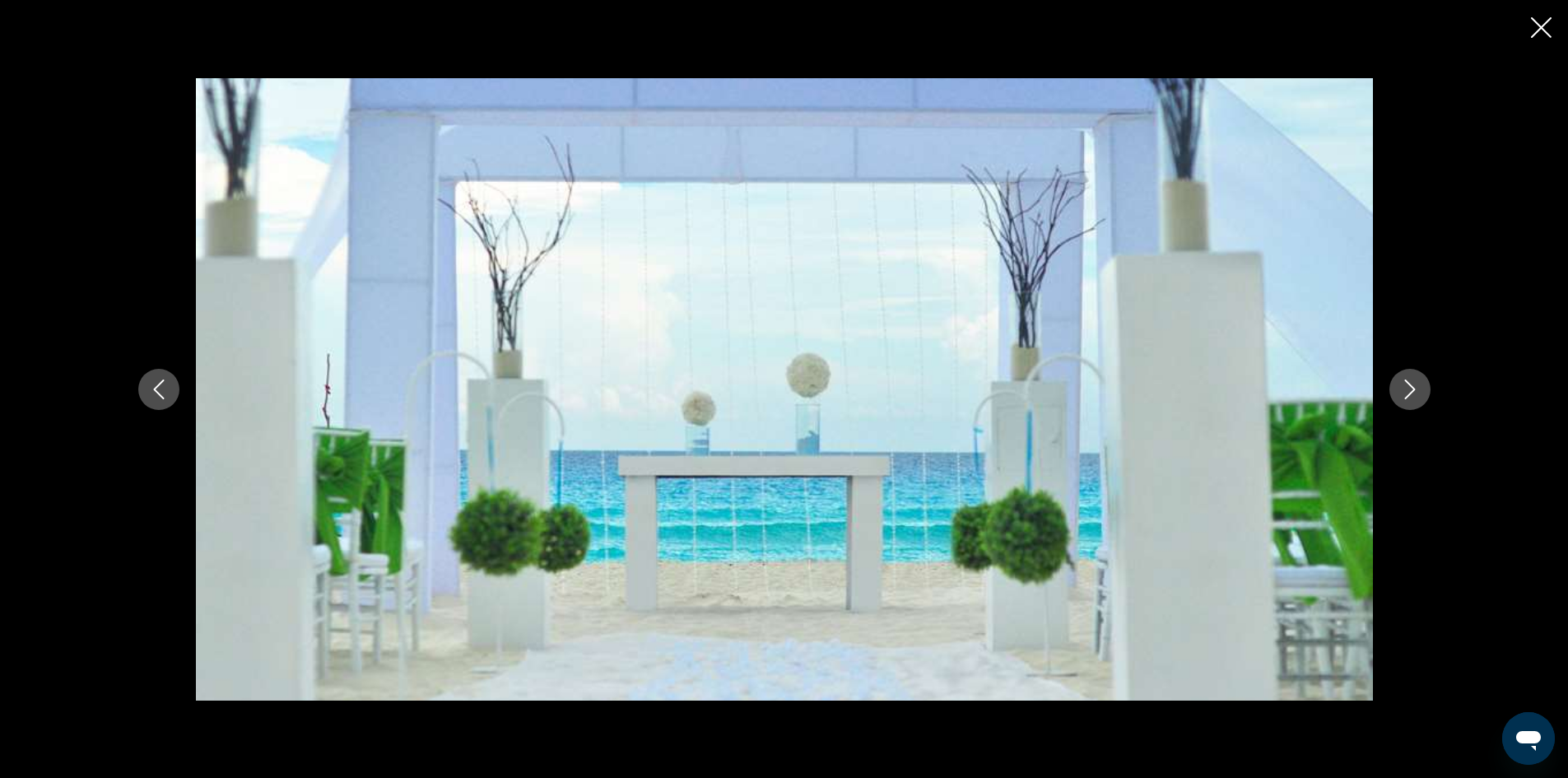
click at [1412, 389] on icon "Next image" at bounding box center [1410, 389] width 20 height 20
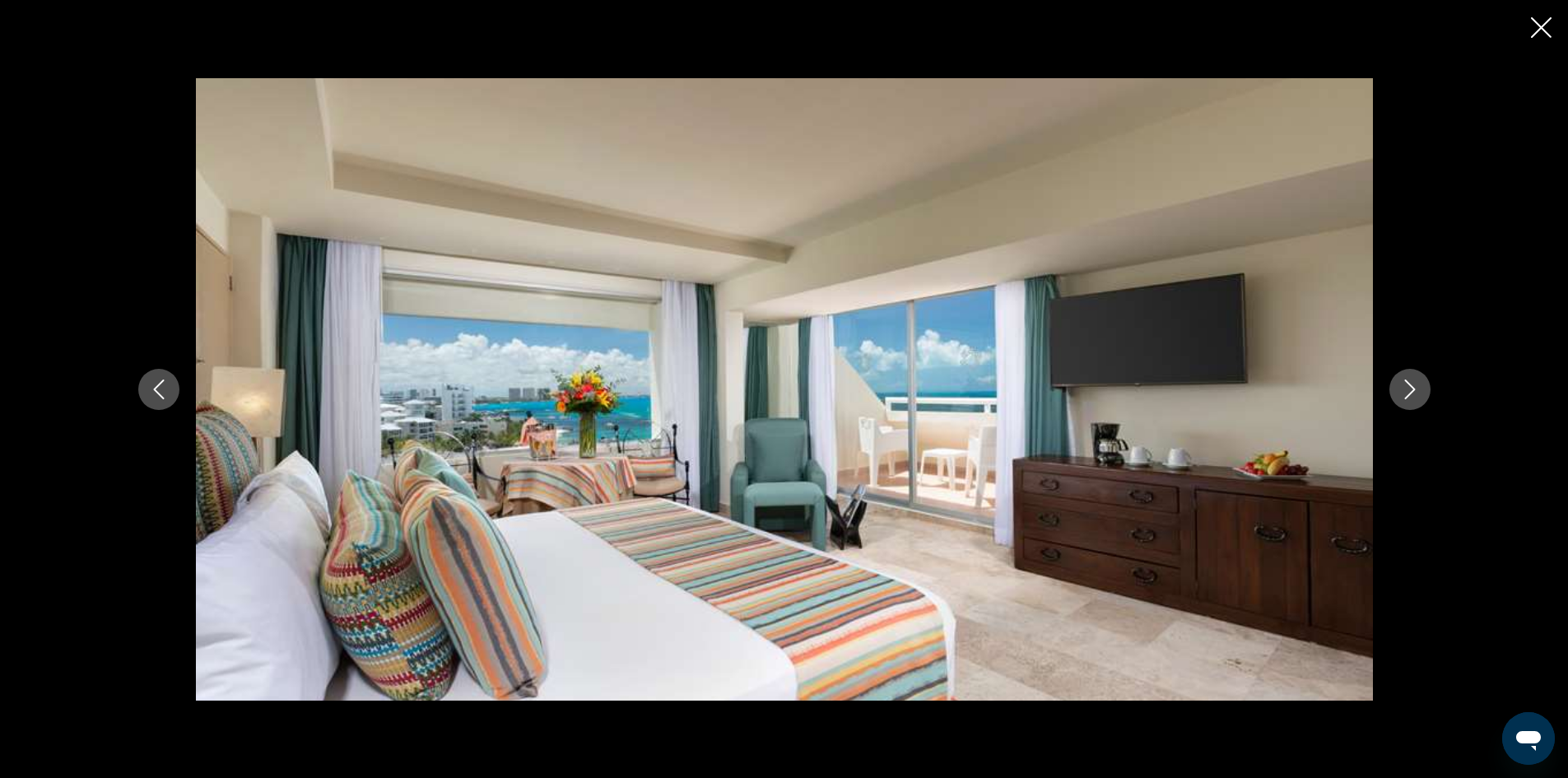
click at [1412, 389] on icon "Next image" at bounding box center [1410, 389] width 20 height 20
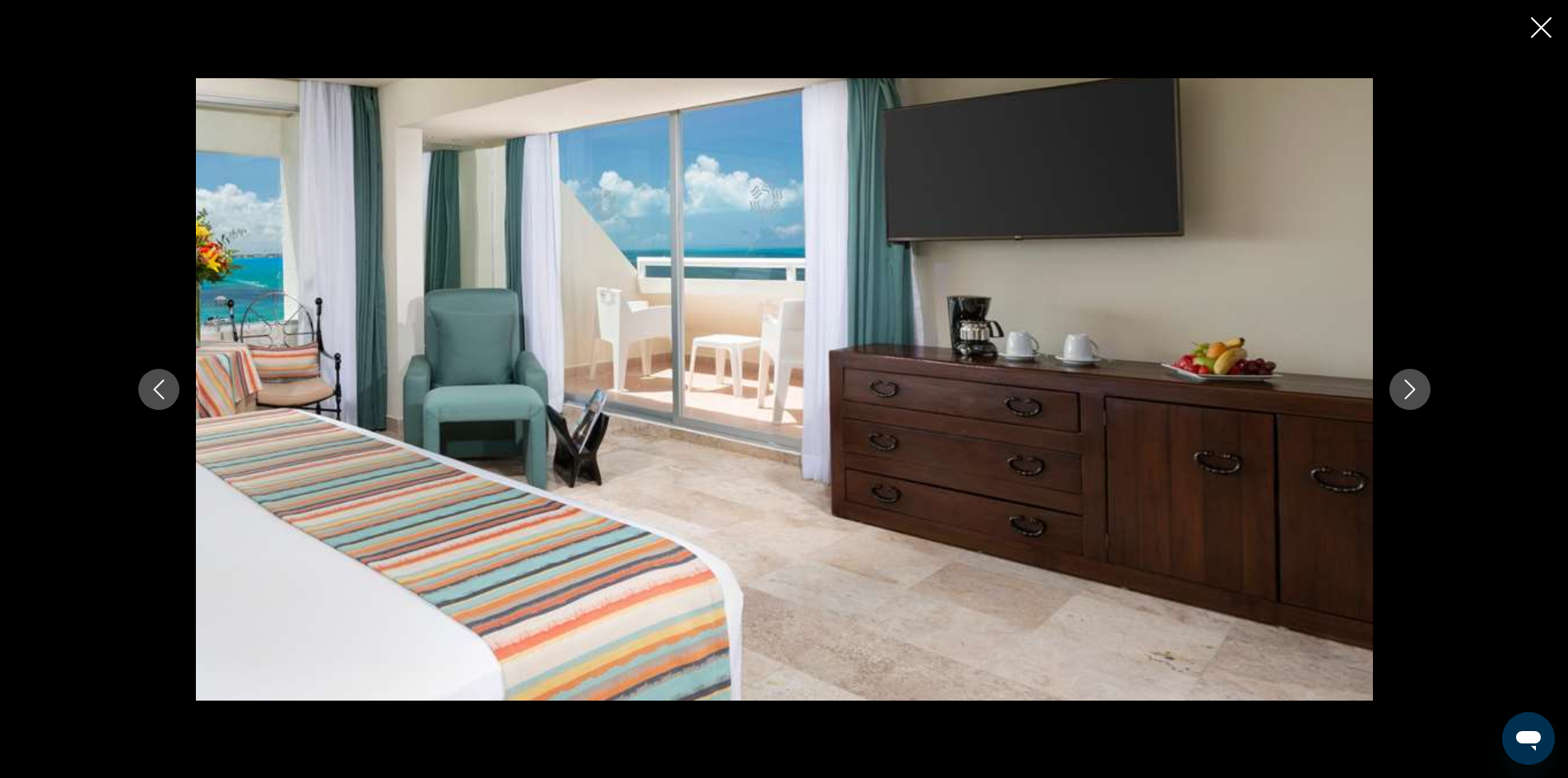
click at [1536, 38] on button "Close slideshow" at bounding box center [1541, 29] width 21 height 26
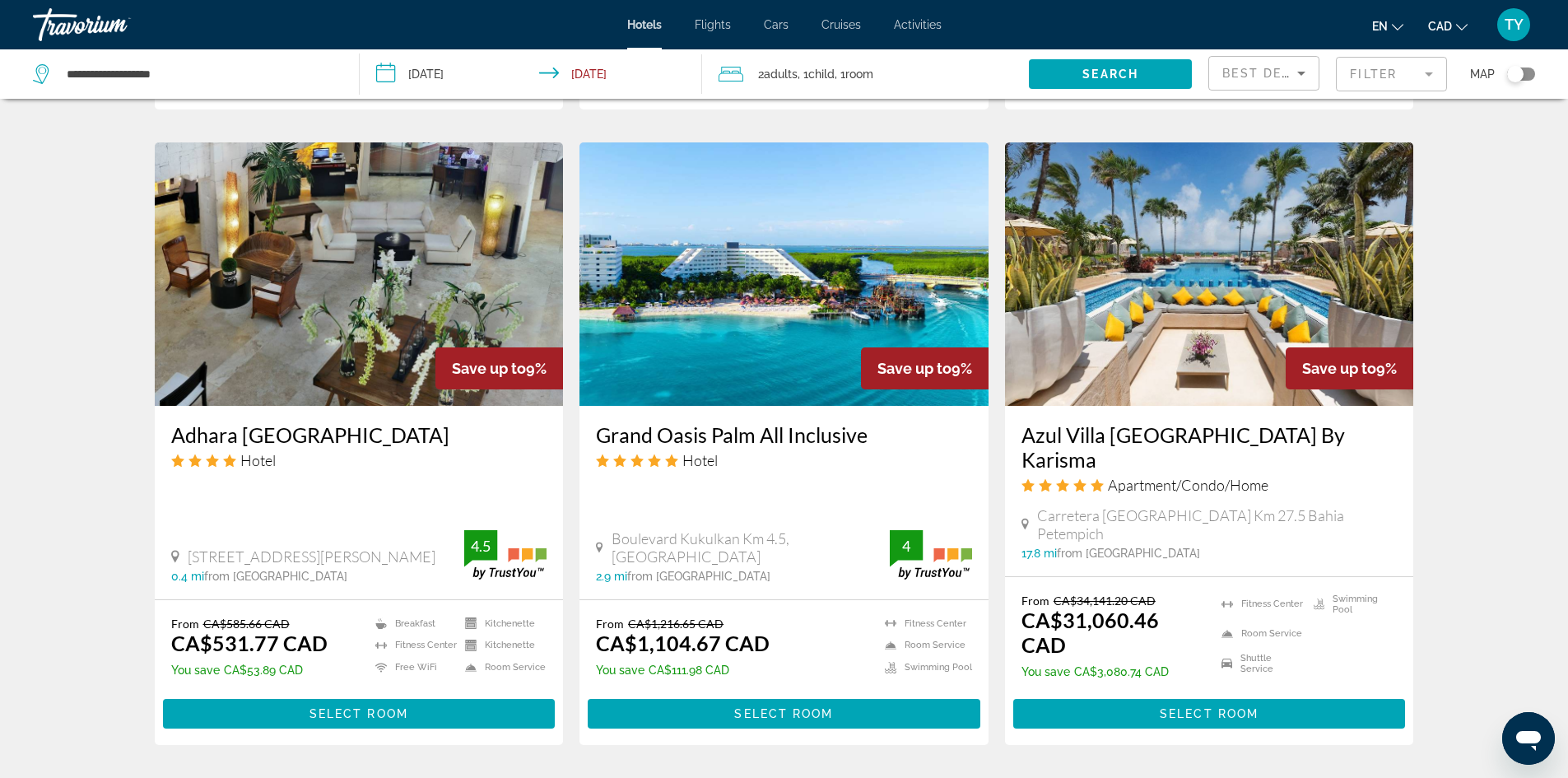
scroll to position [1152, 0]
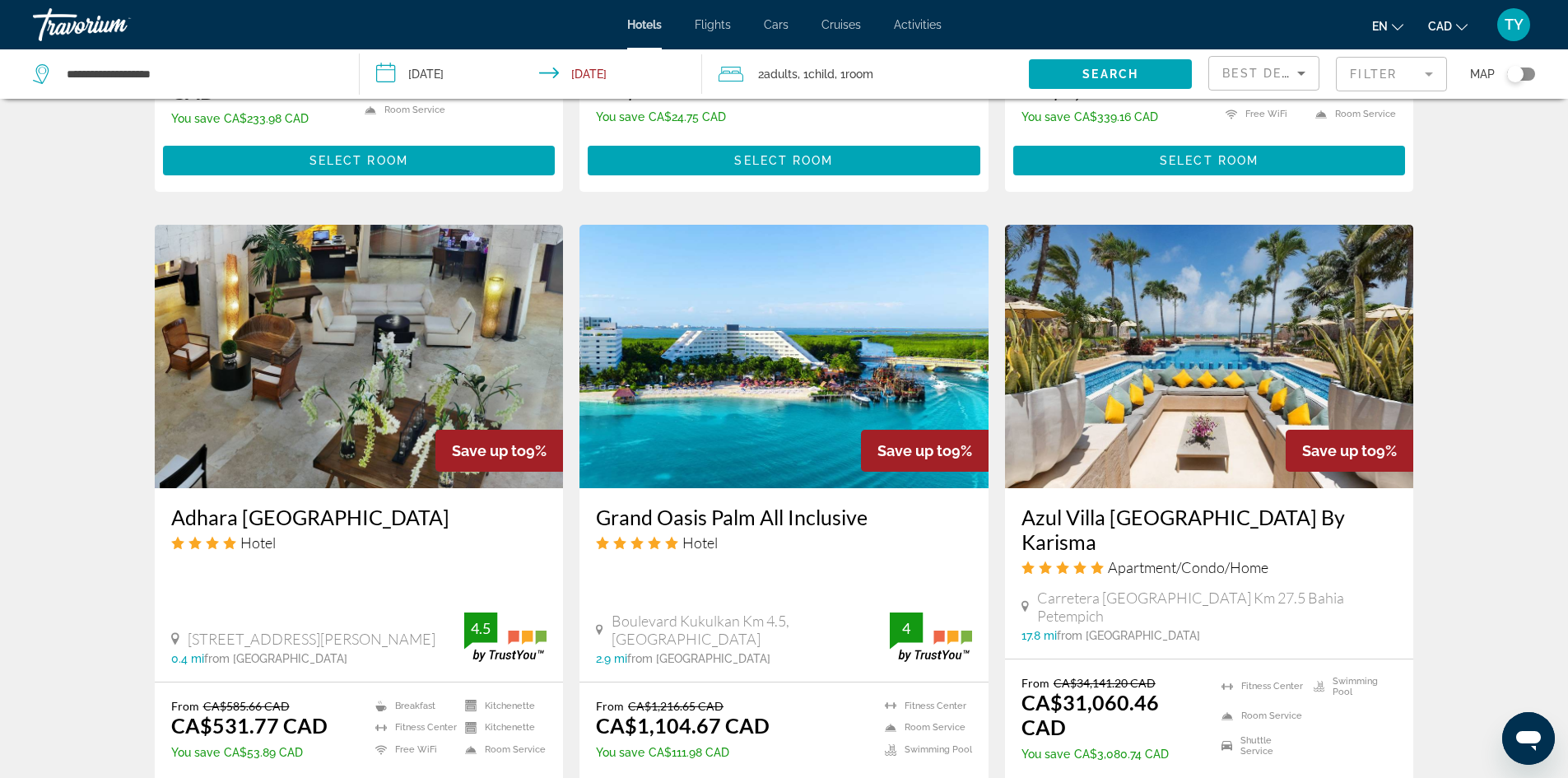
click at [1161, 374] on img "Main content" at bounding box center [1210, 356] width 409 height 264
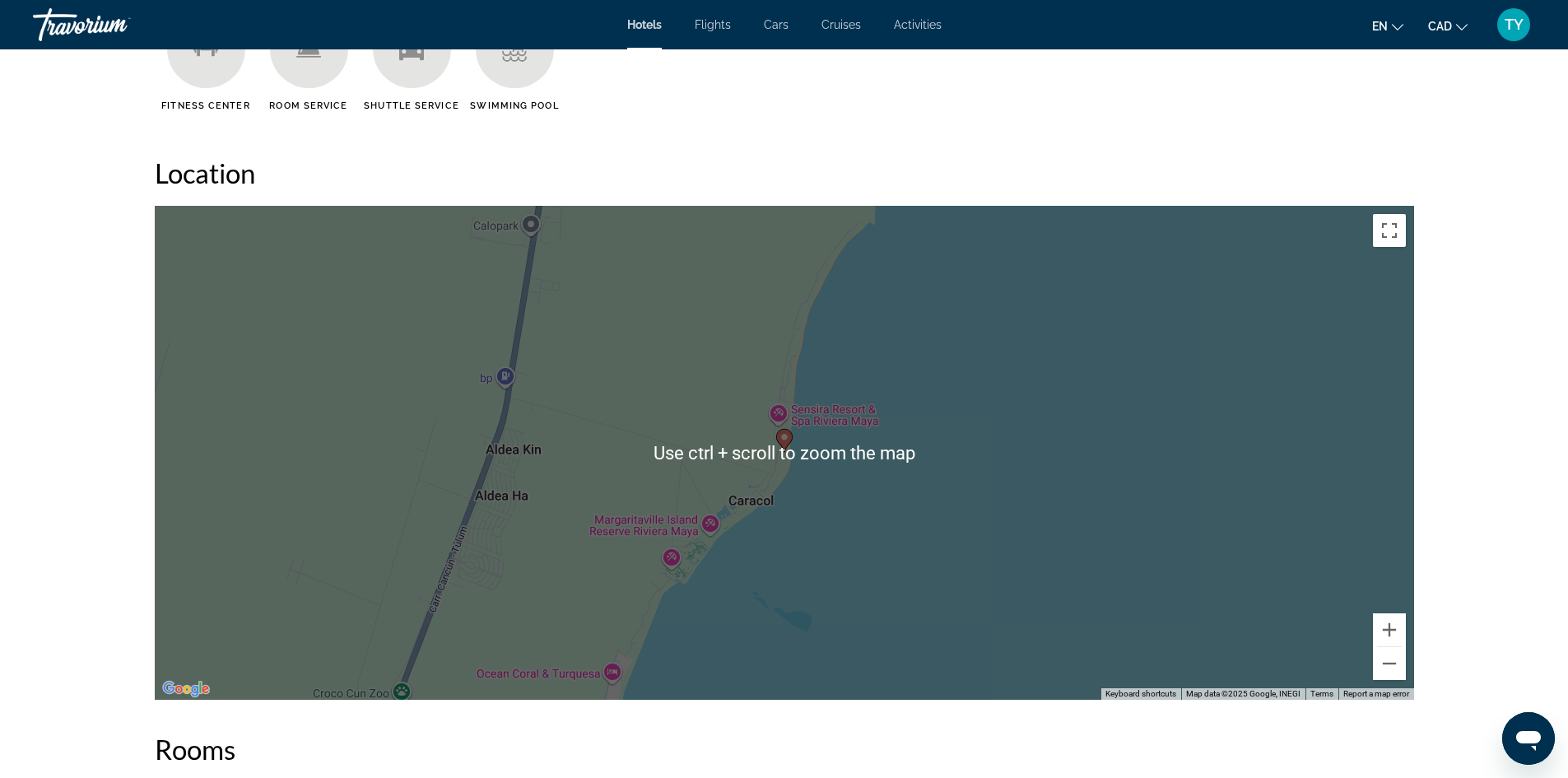
scroll to position [1399, 0]
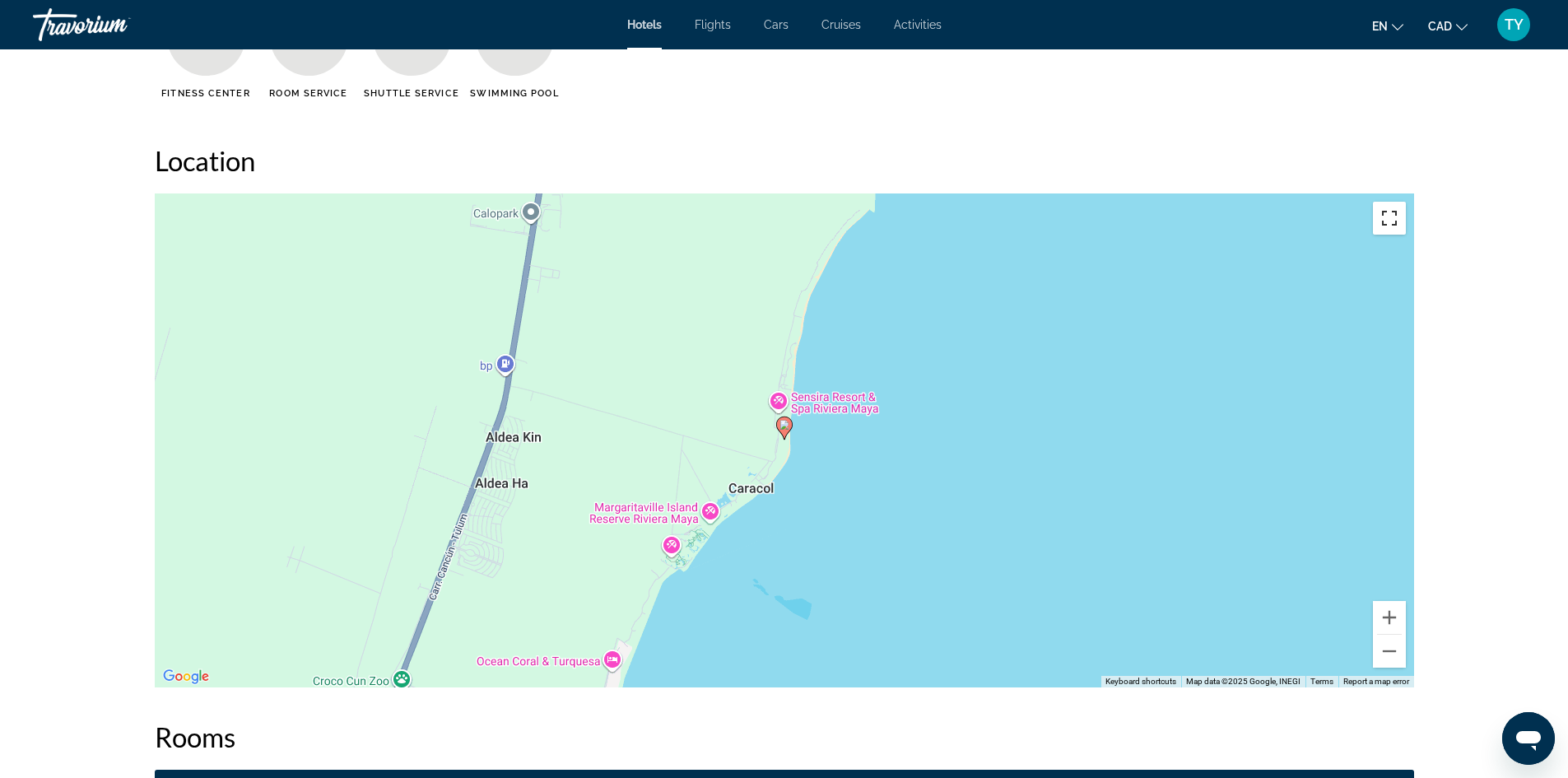
click at [1388, 219] on button "Toggle fullscreen view" at bounding box center [1389, 218] width 33 height 33
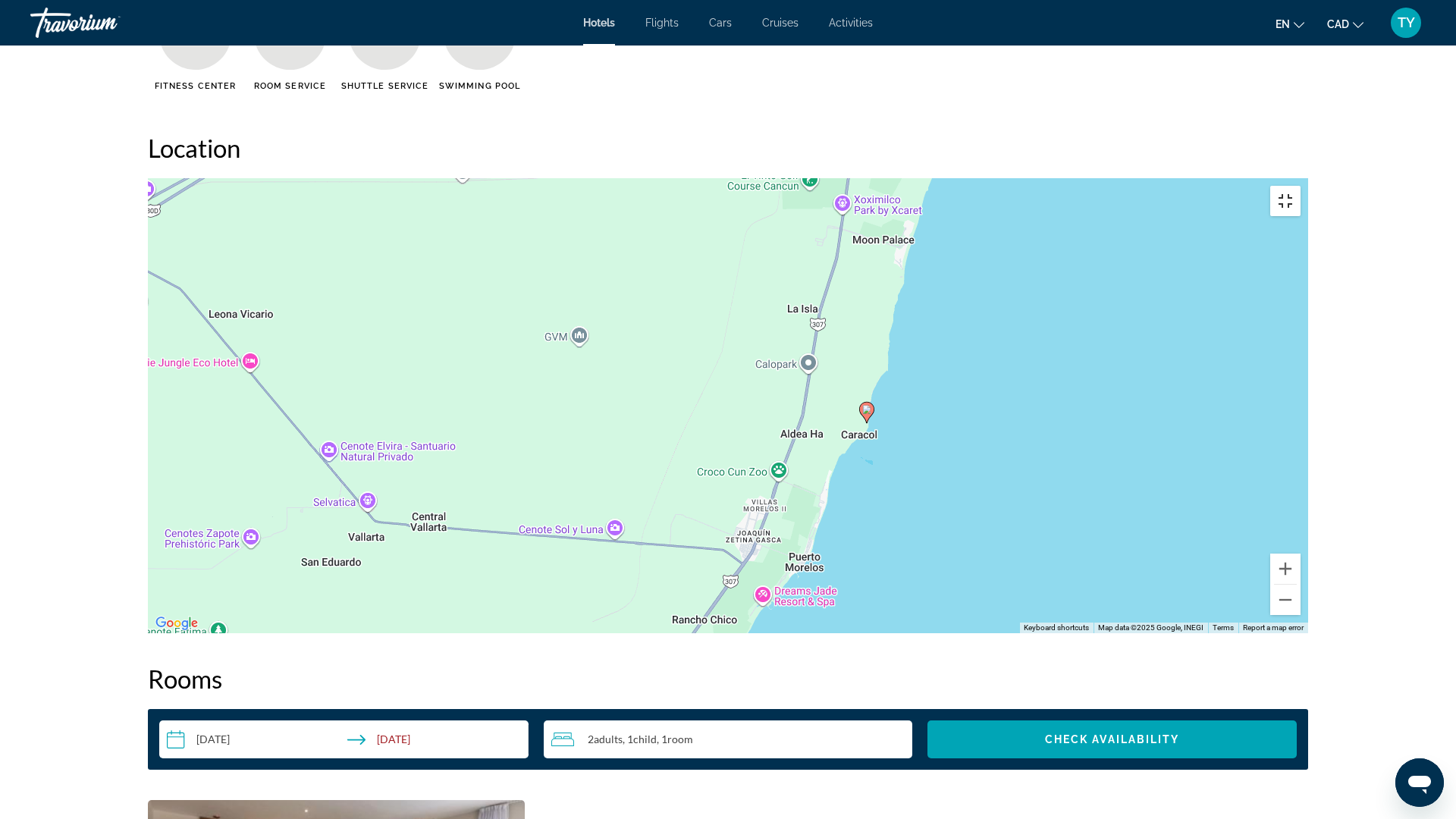
click at [1300, 186] on button "Toggle fullscreen view" at bounding box center [1285, 201] width 30 height 30
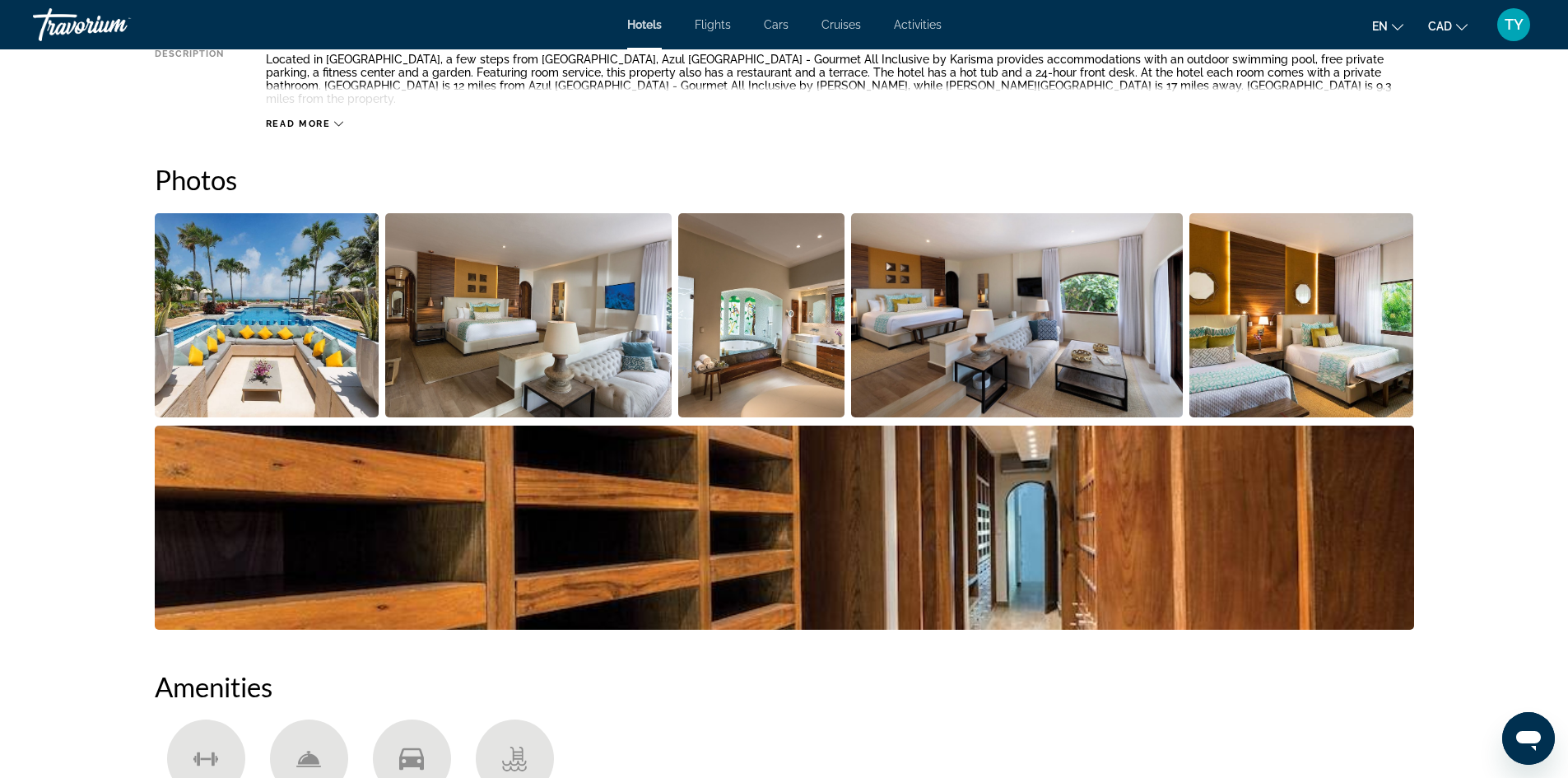
scroll to position [658, 0]
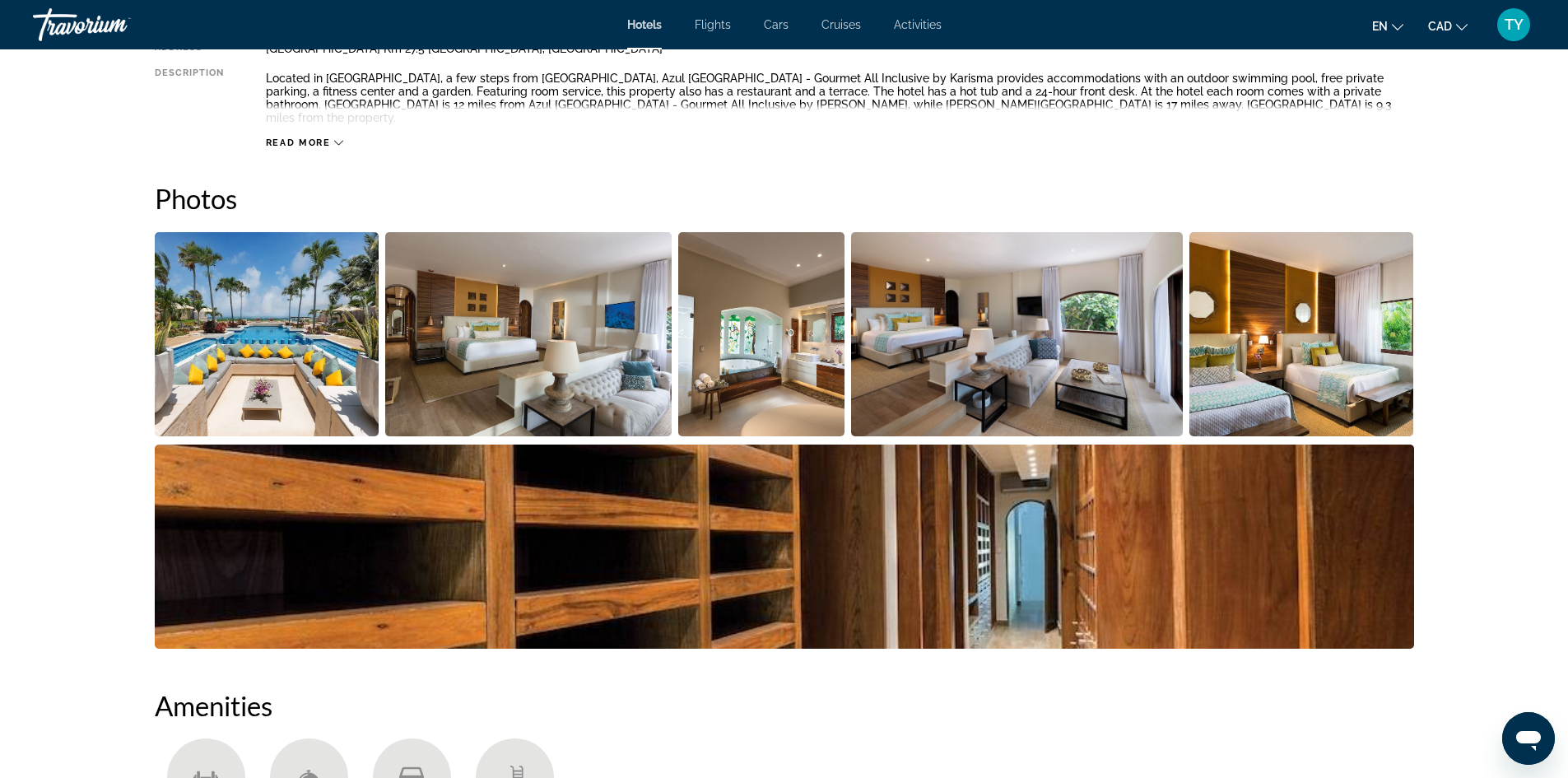
click at [259, 289] on img "Open full-screen image slider" at bounding box center [267, 334] width 225 height 205
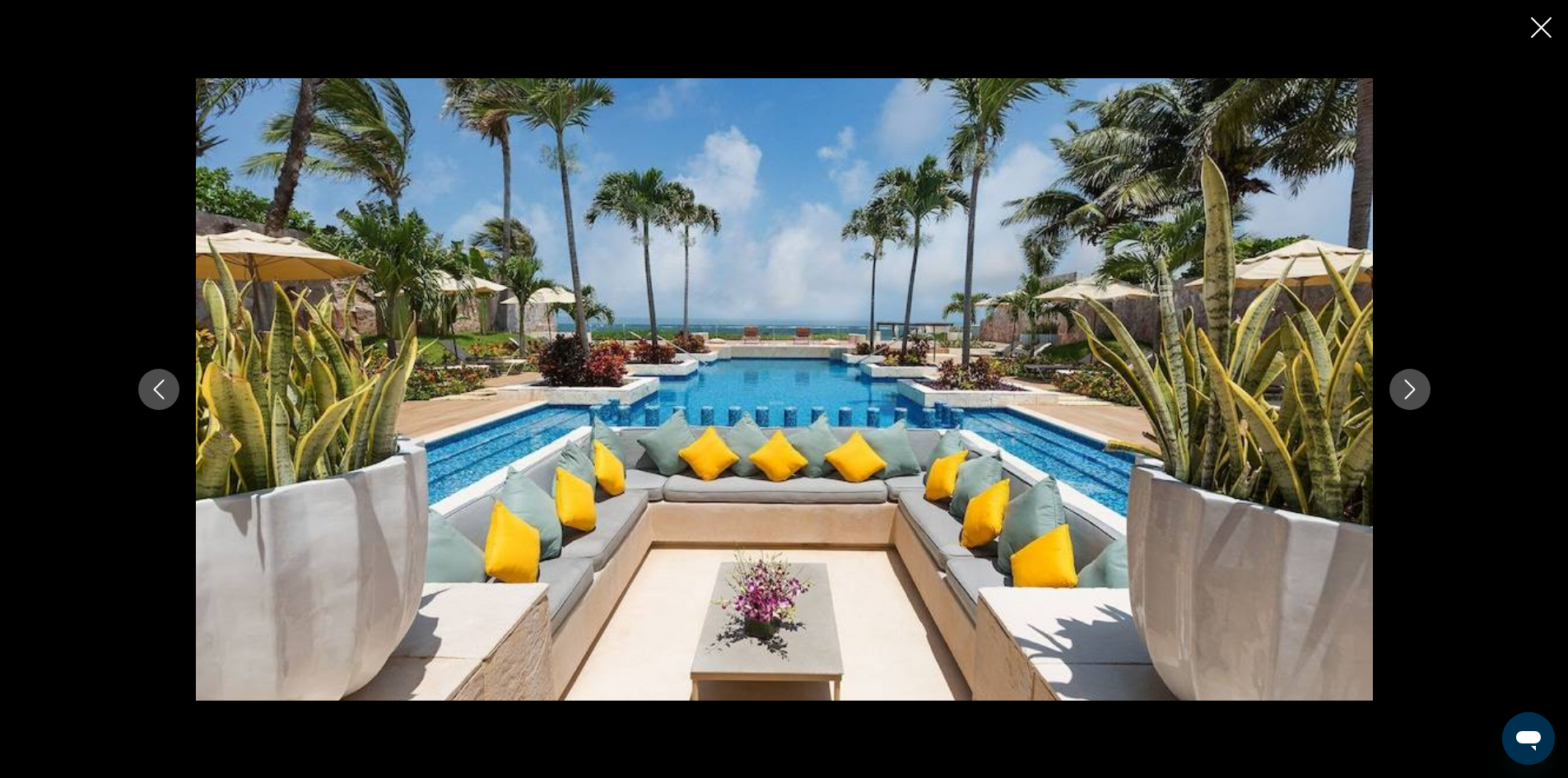
click at [1405, 380] on icon "Next image" at bounding box center [1410, 389] width 11 height 20
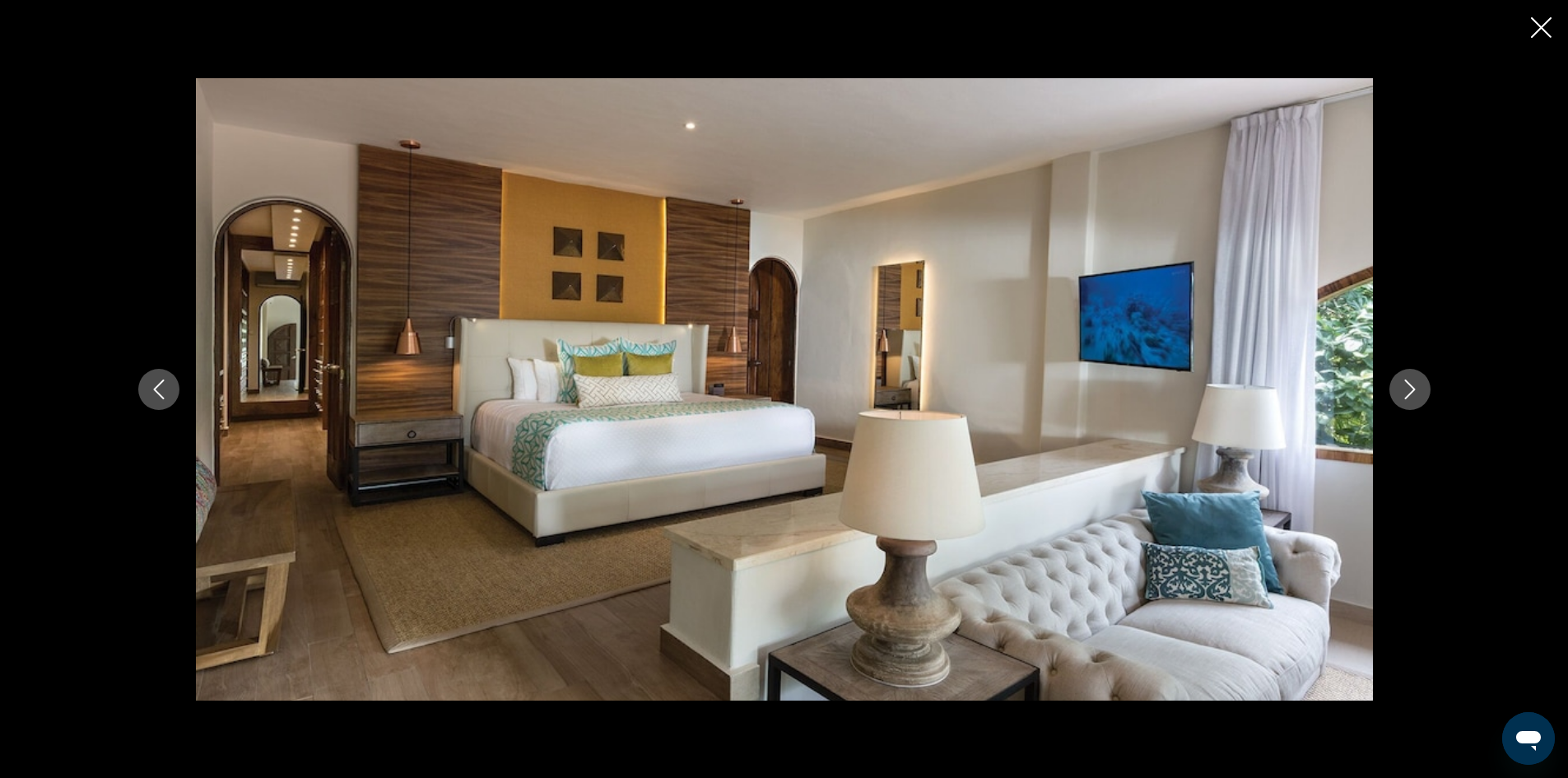
click at [1405, 380] on icon "Next image" at bounding box center [1410, 389] width 11 height 20
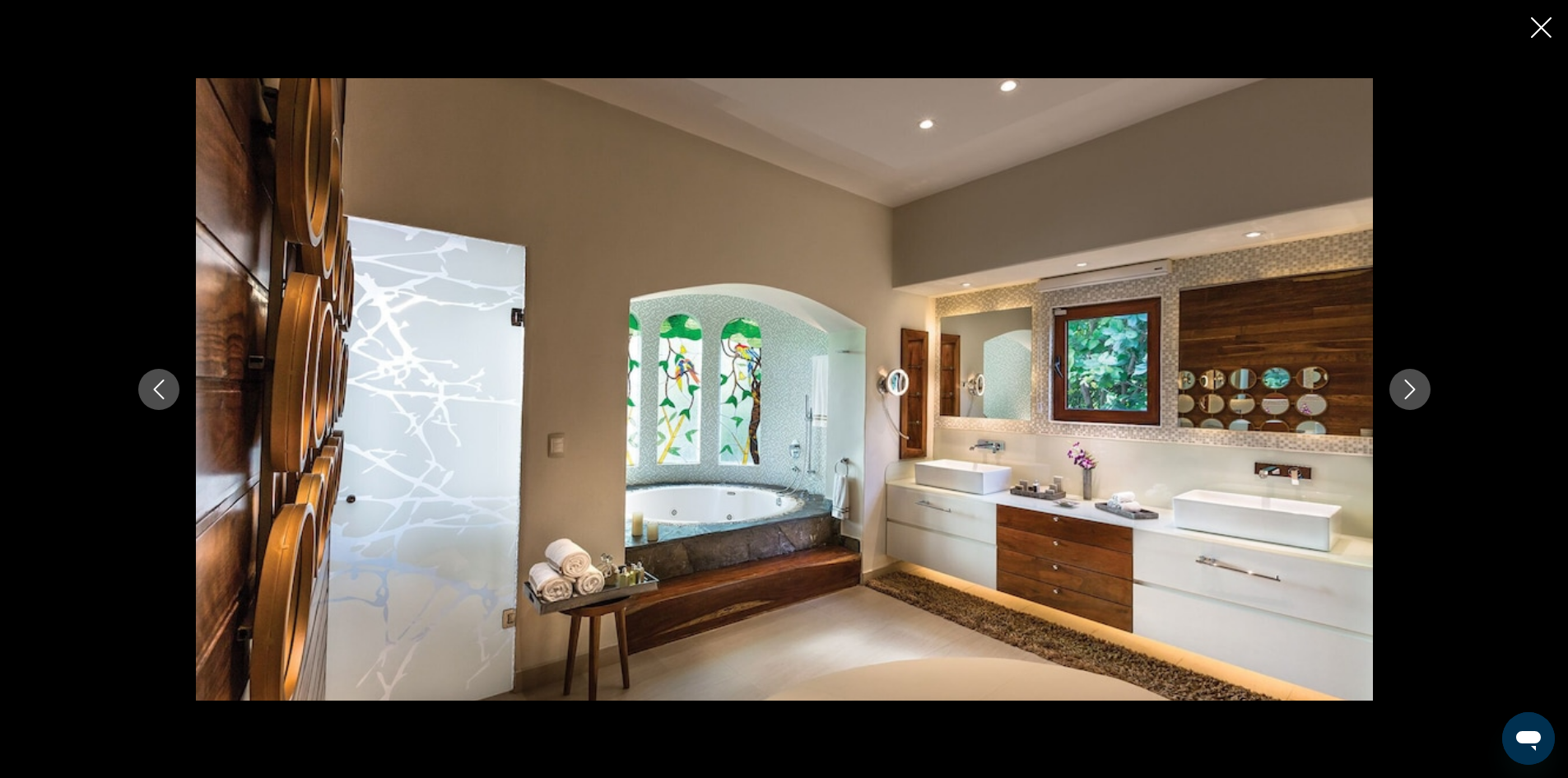
click at [1405, 380] on icon "Next image" at bounding box center [1410, 389] width 11 height 20
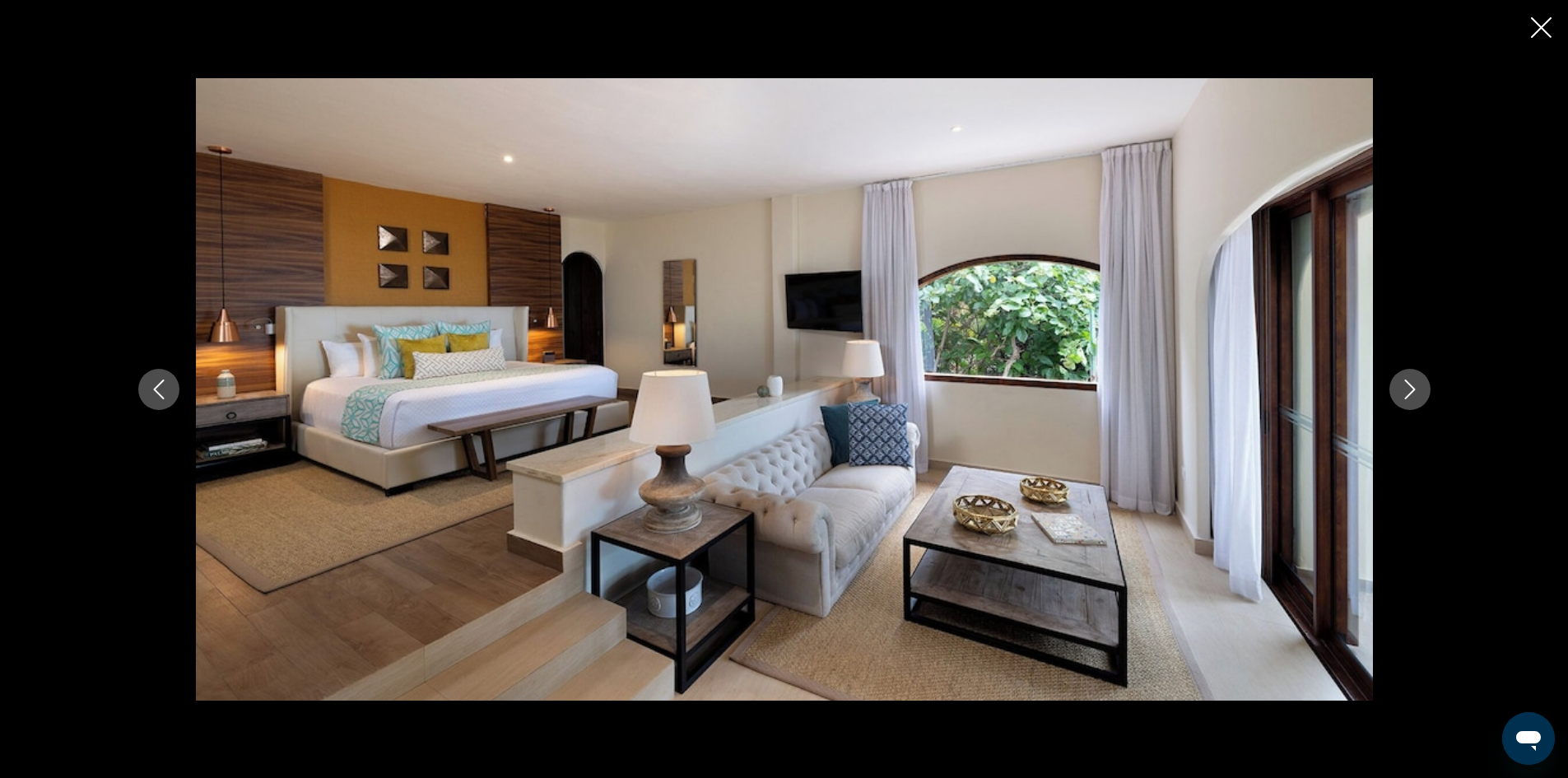
click at [1405, 380] on icon "Next image" at bounding box center [1410, 389] width 11 height 20
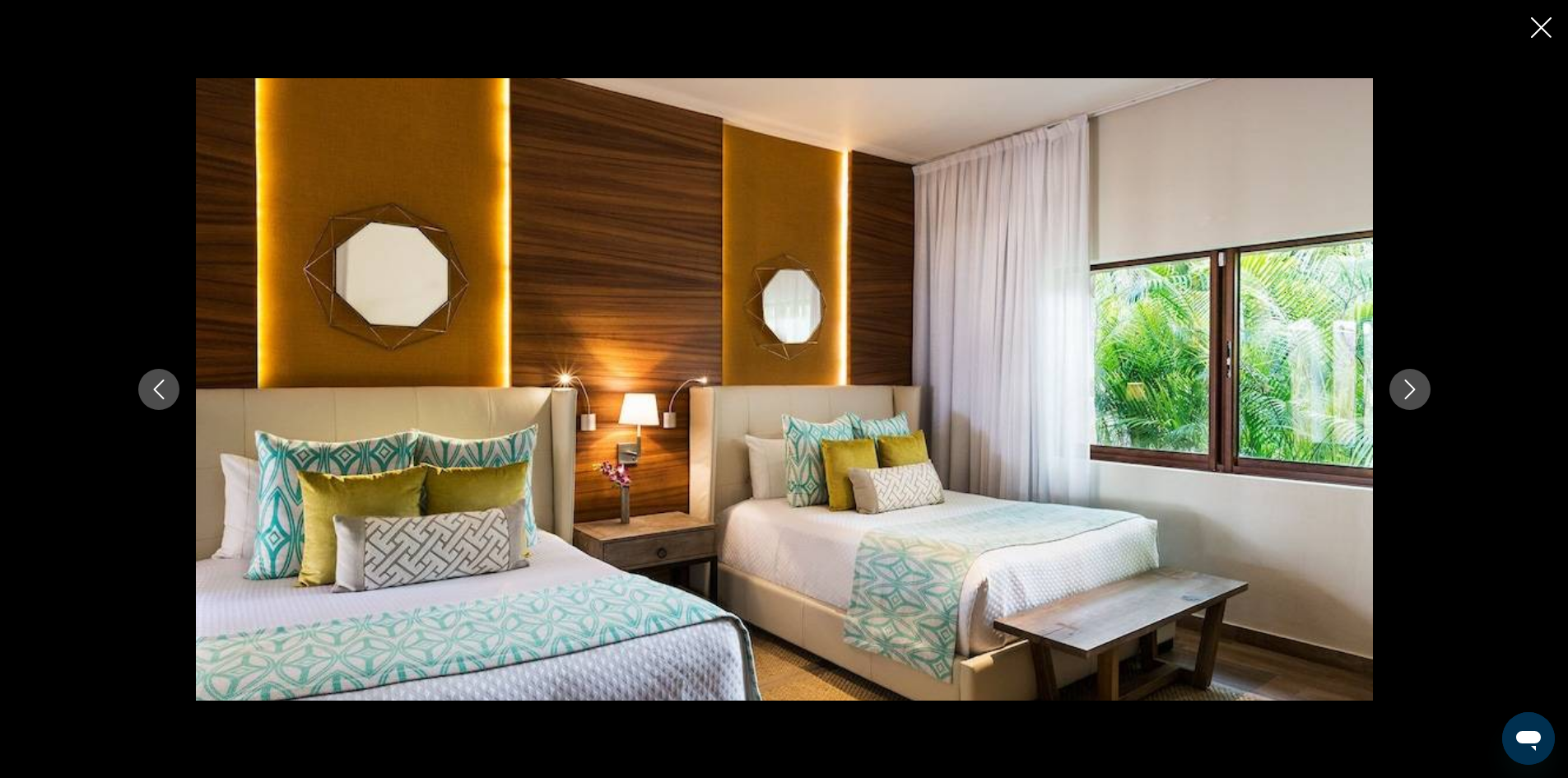
click at [1405, 380] on icon "Next image" at bounding box center [1410, 389] width 11 height 20
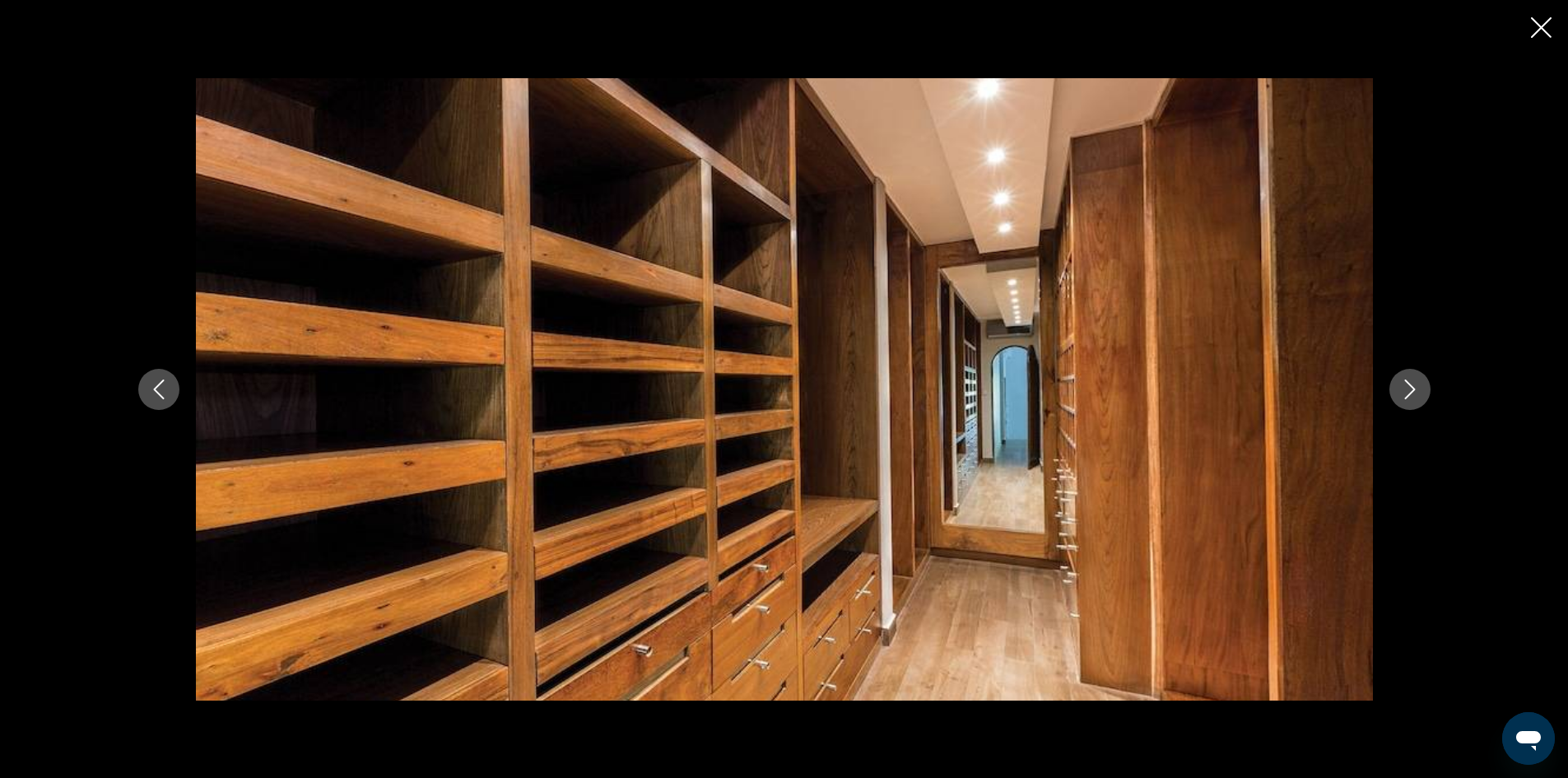
click at [1405, 380] on icon "Next image" at bounding box center [1410, 389] width 11 height 20
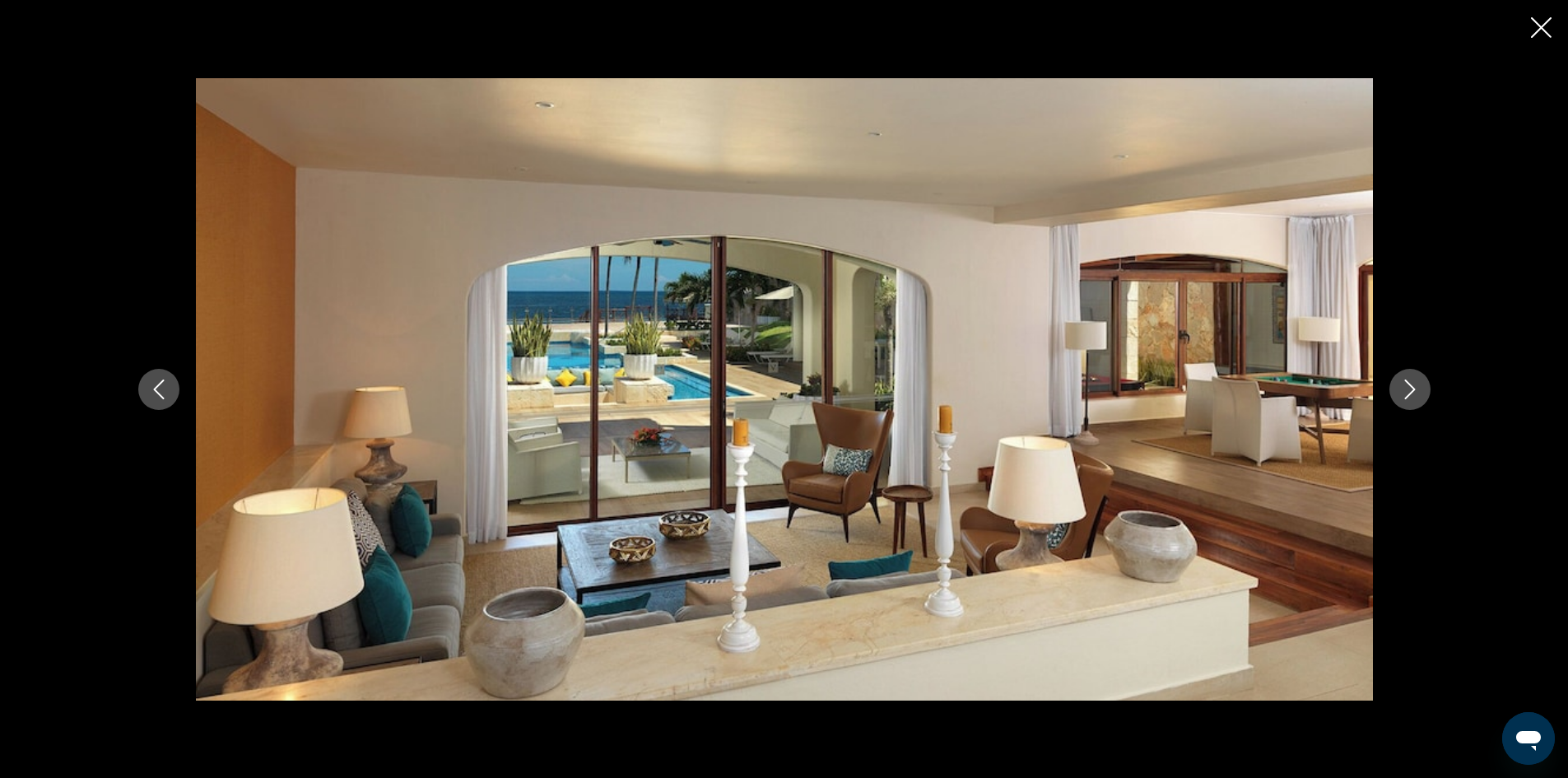
click at [1405, 380] on icon "Next image" at bounding box center [1410, 389] width 11 height 20
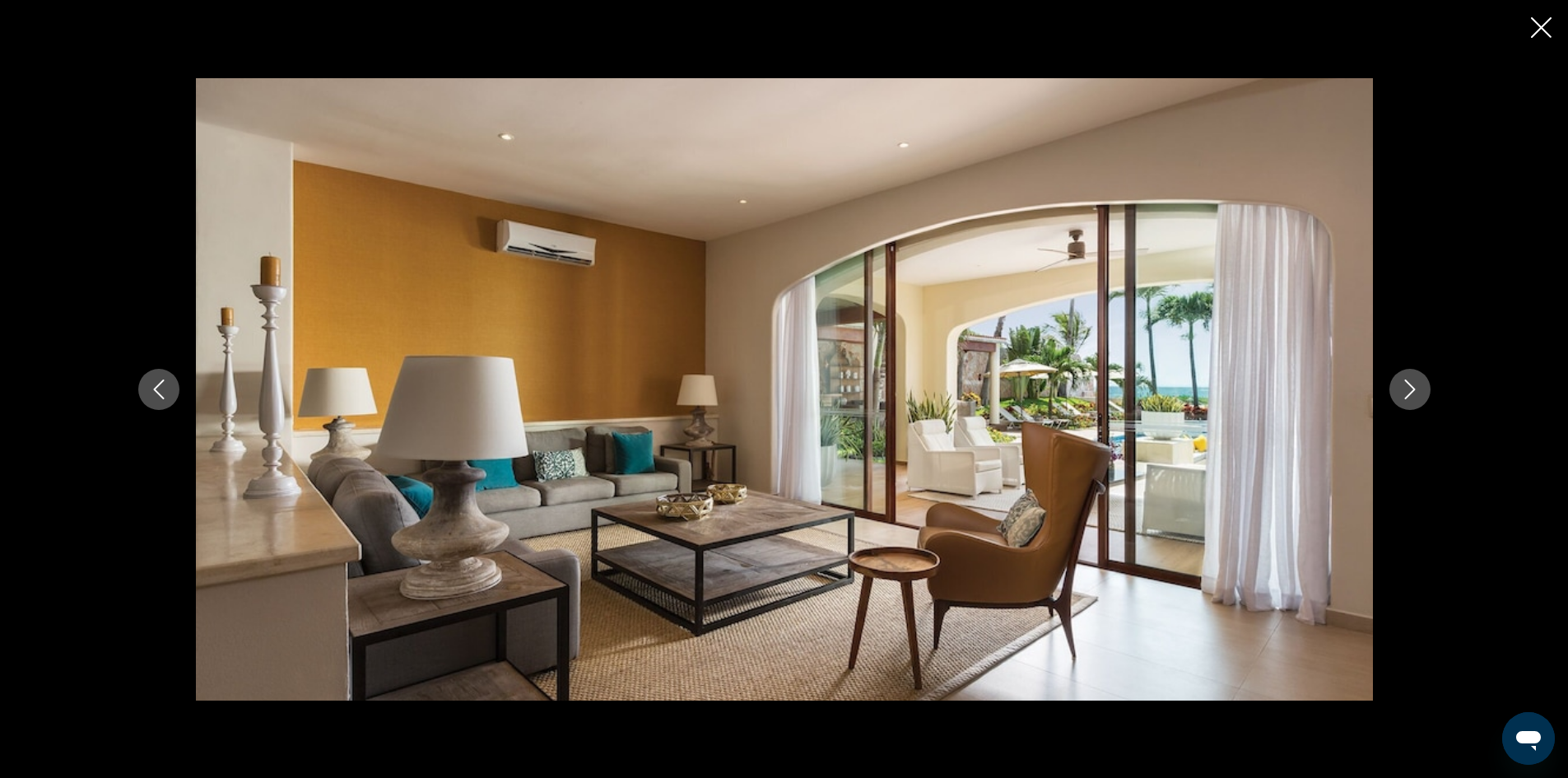
click at [1405, 380] on icon "Next image" at bounding box center [1410, 389] width 11 height 20
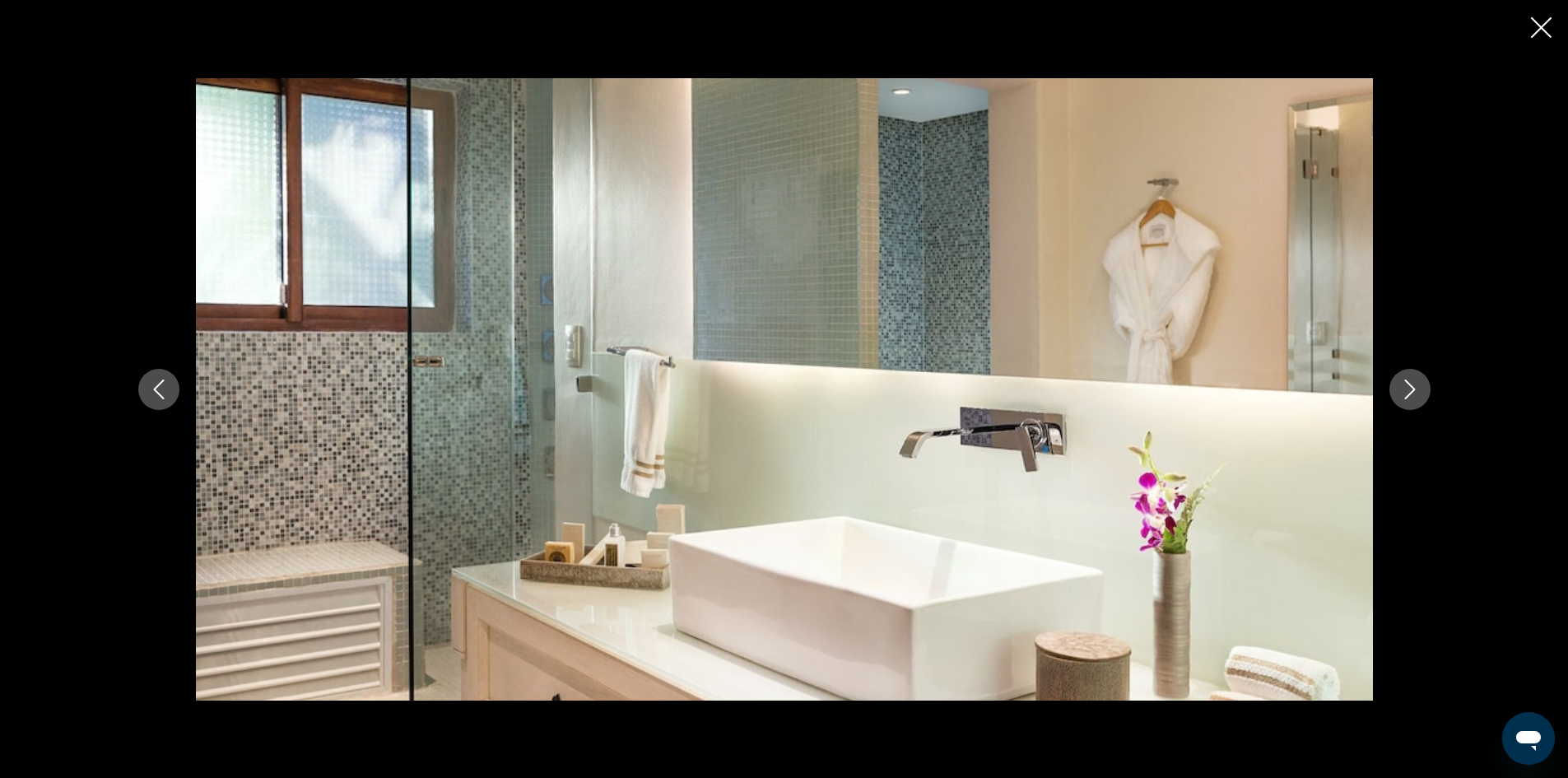
click at [1405, 380] on icon "Next image" at bounding box center [1410, 389] width 11 height 20
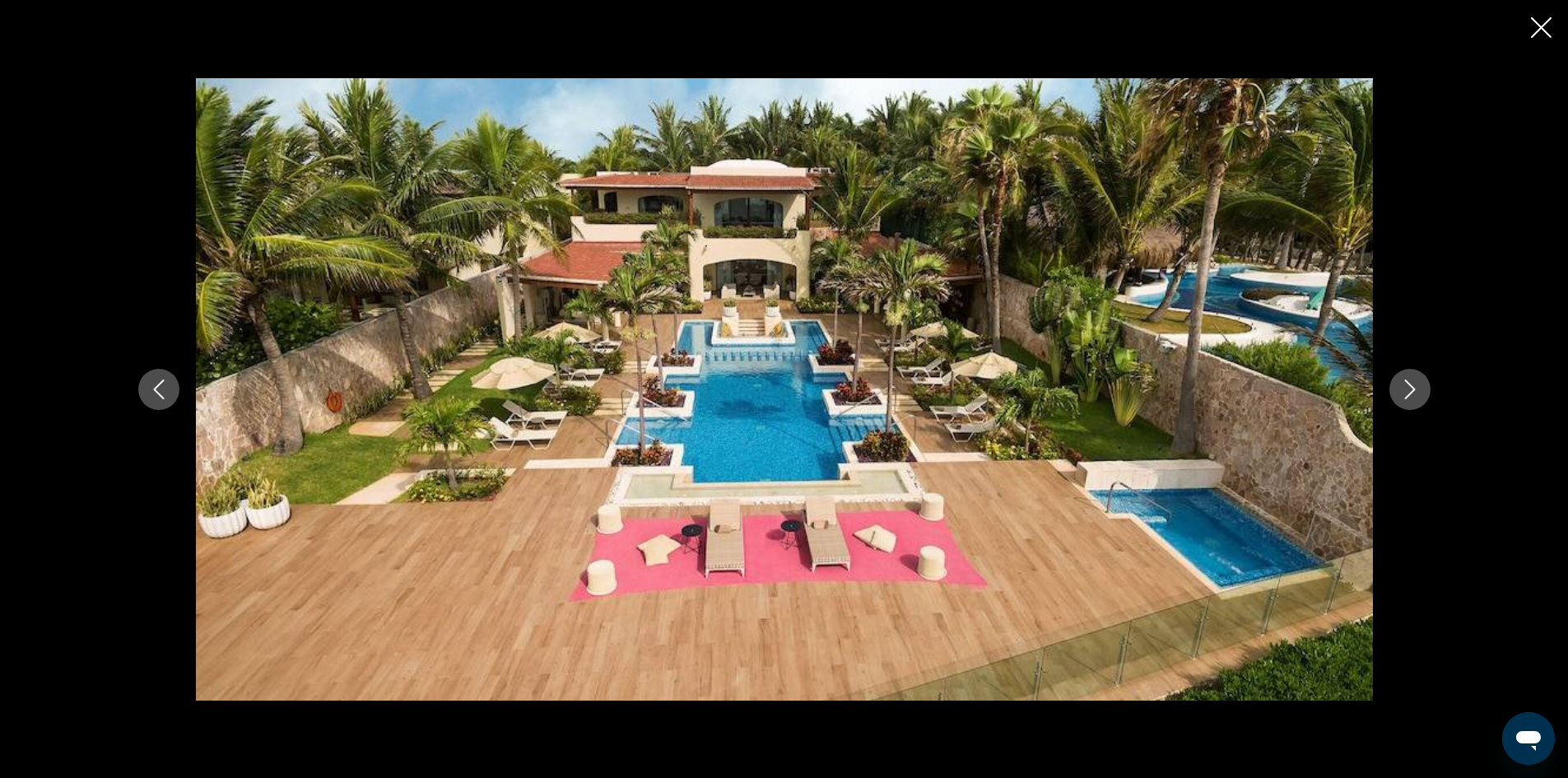
click at [1405, 380] on icon "Next image" at bounding box center [1410, 389] width 11 height 20
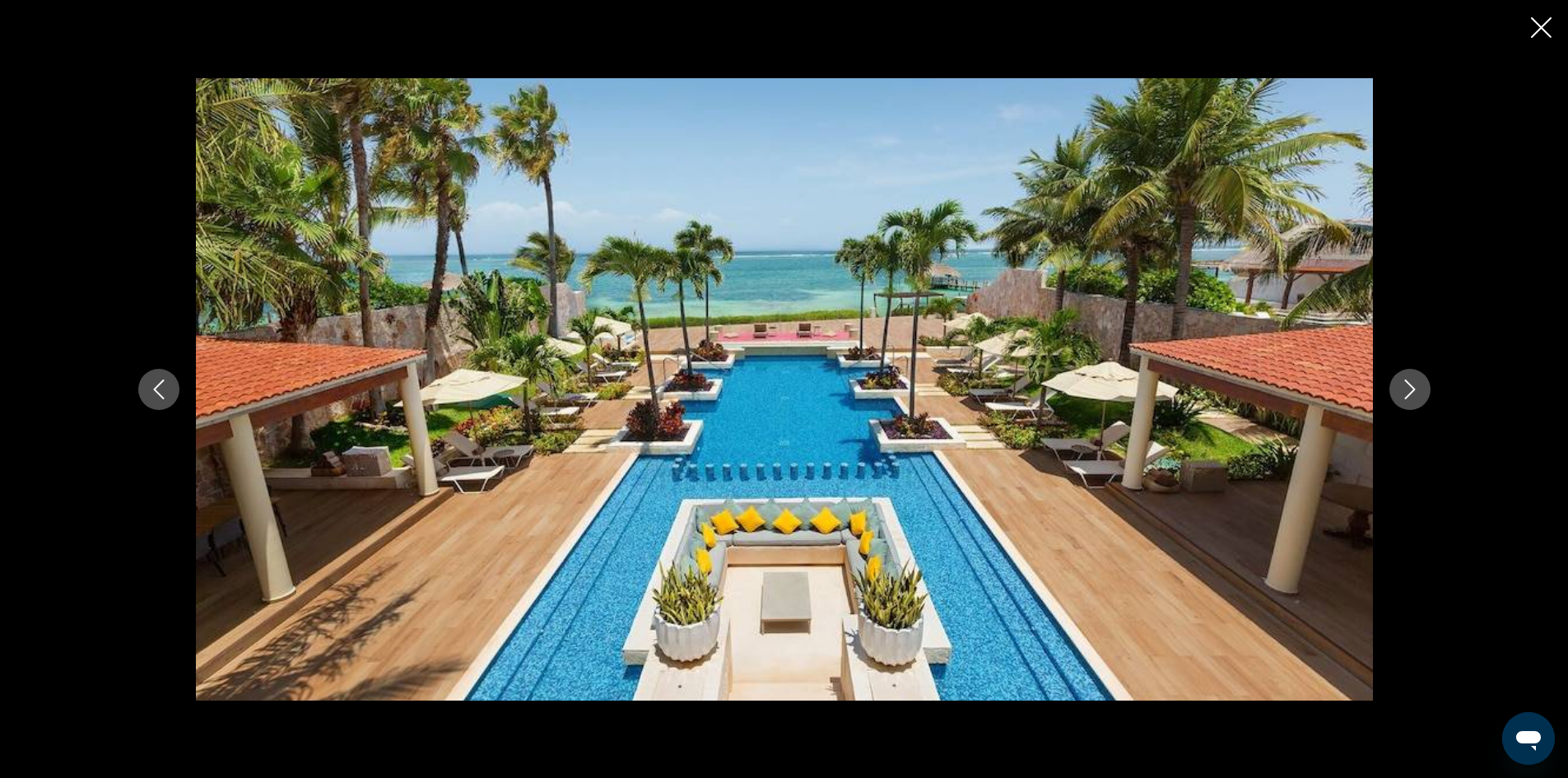
click at [1405, 380] on icon "Next image" at bounding box center [1410, 389] width 11 height 20
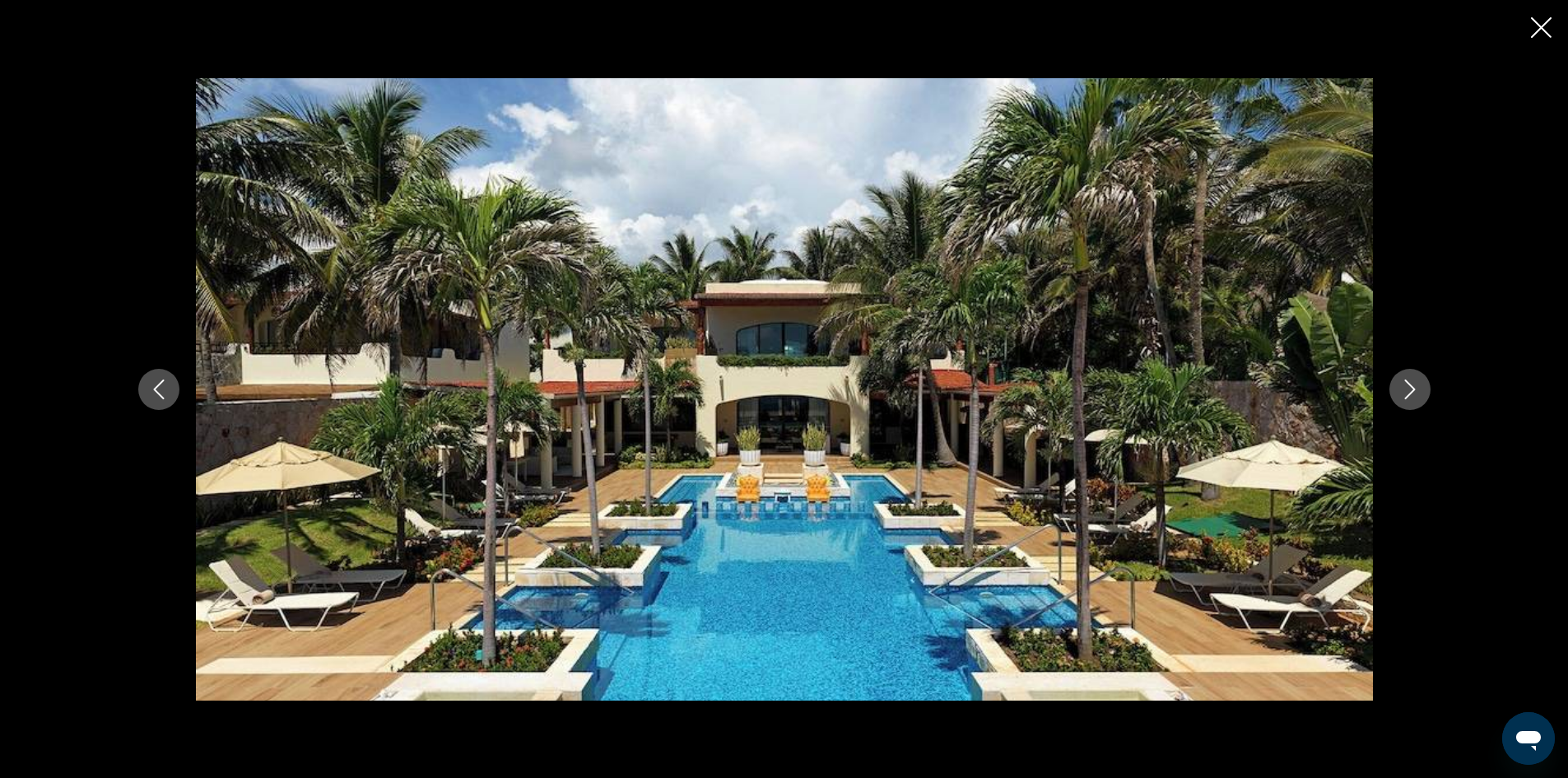
click at [1405, 380] on icon "Next image" at bounding box center [1410, 389] width 11 height 20
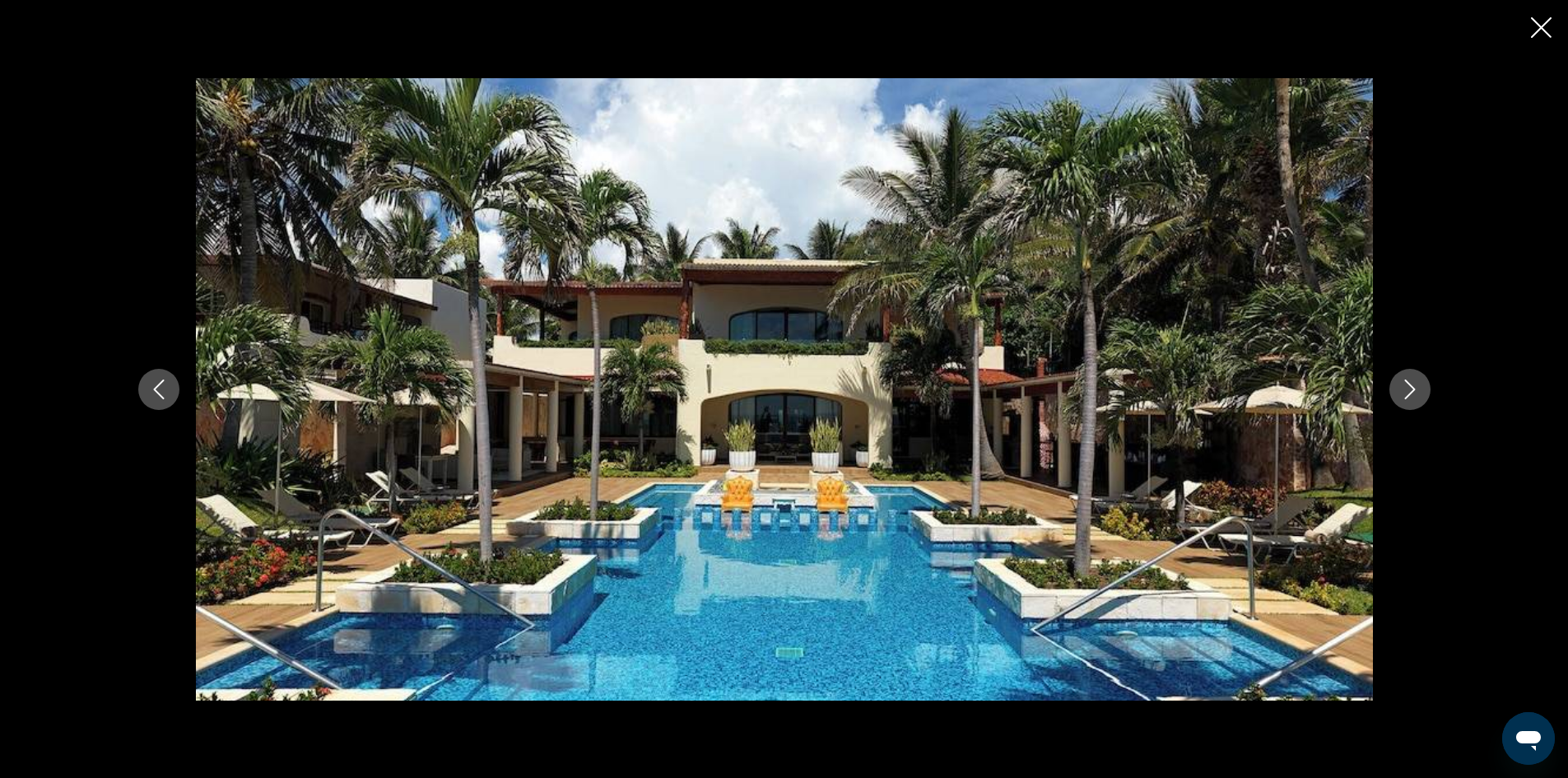
click at [1405, 380] on icon "Next image" at bounding box center [1410, 389] width 20 height 20
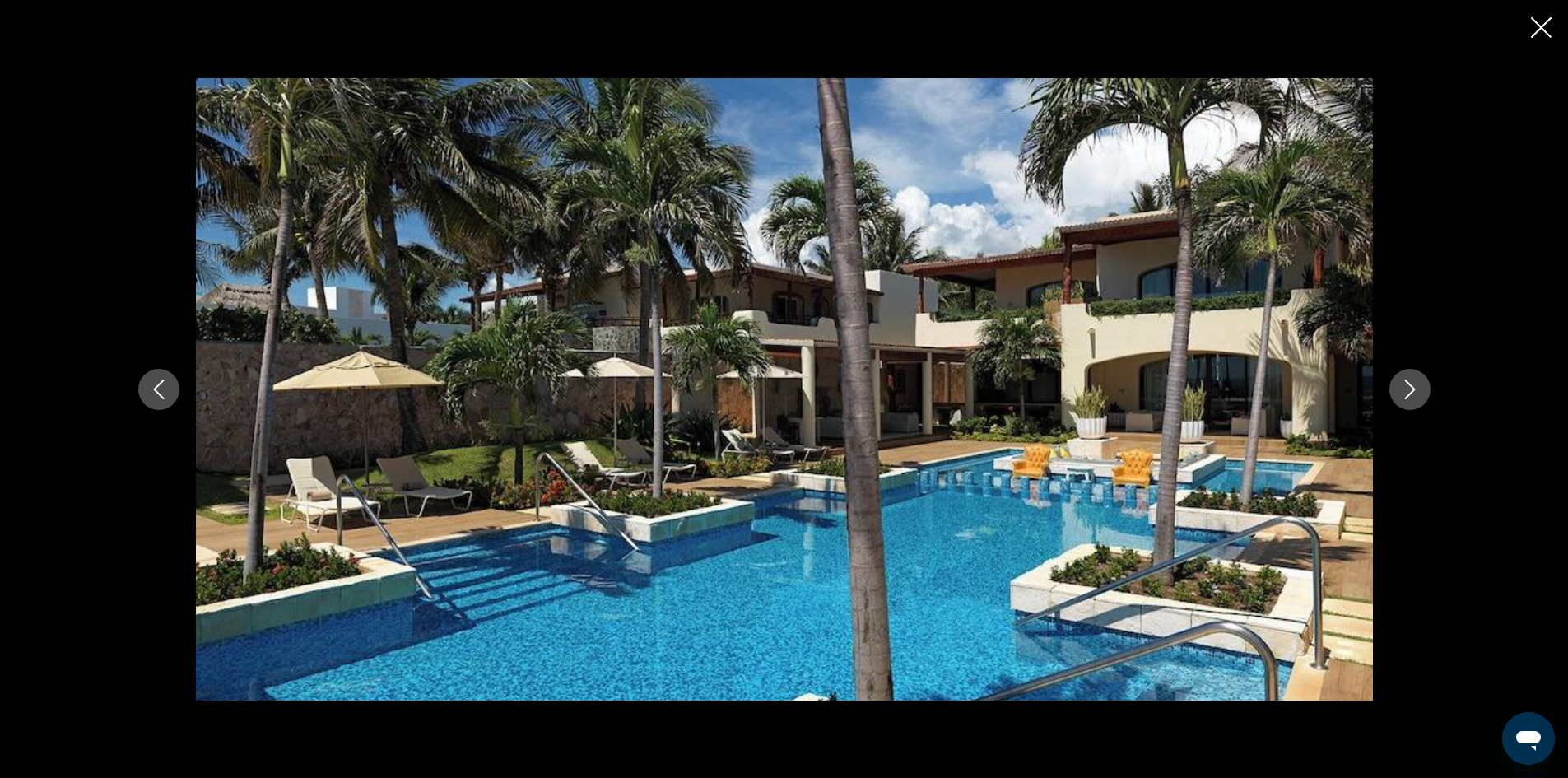
click at [1406, 380] on icon "Next image" at bounding box center [1410, 389] width 20 height 20
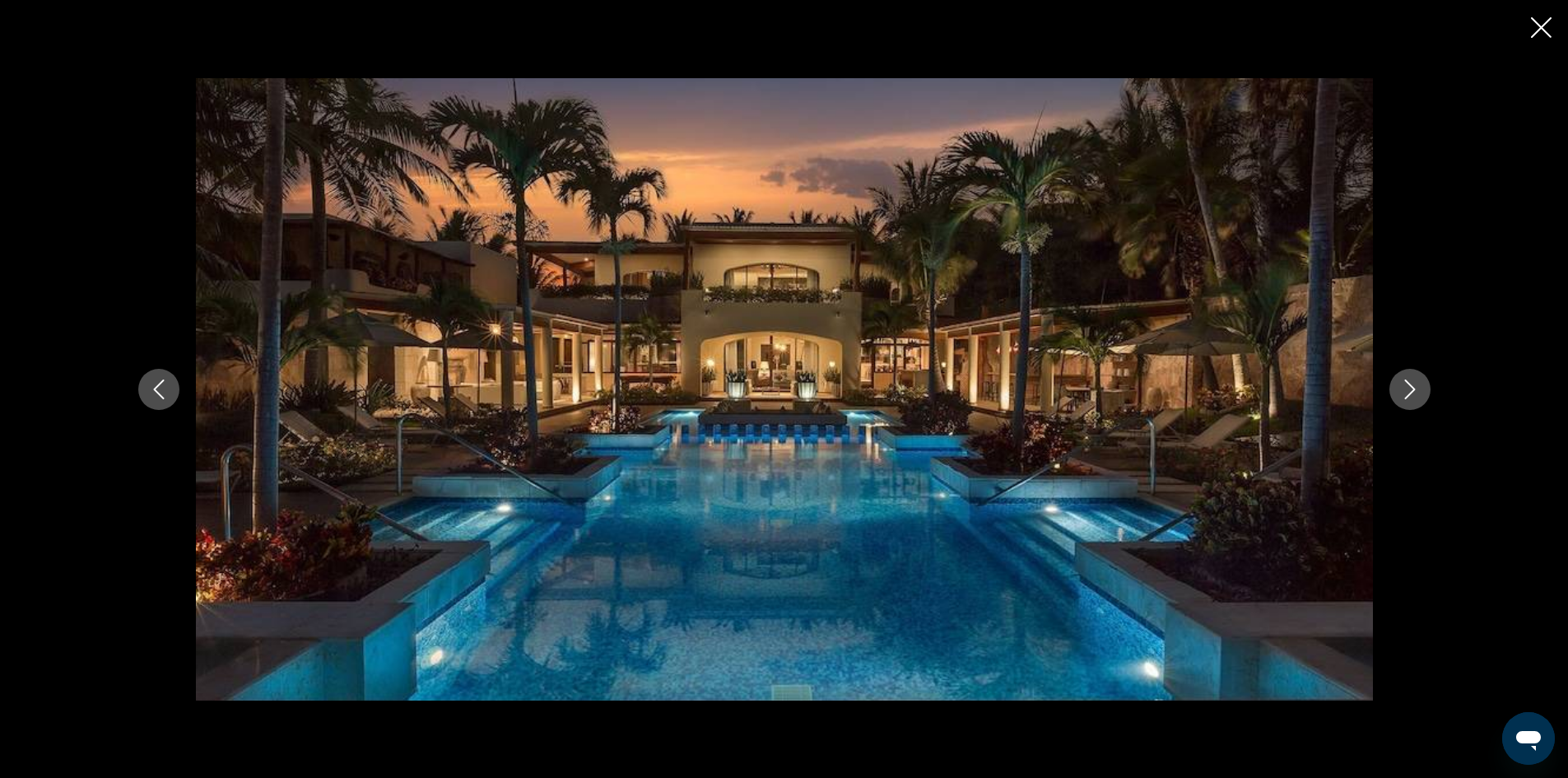
click at [1406, 380] on icon "Next image" at bounding box center [1410, 389] width 20 height 20
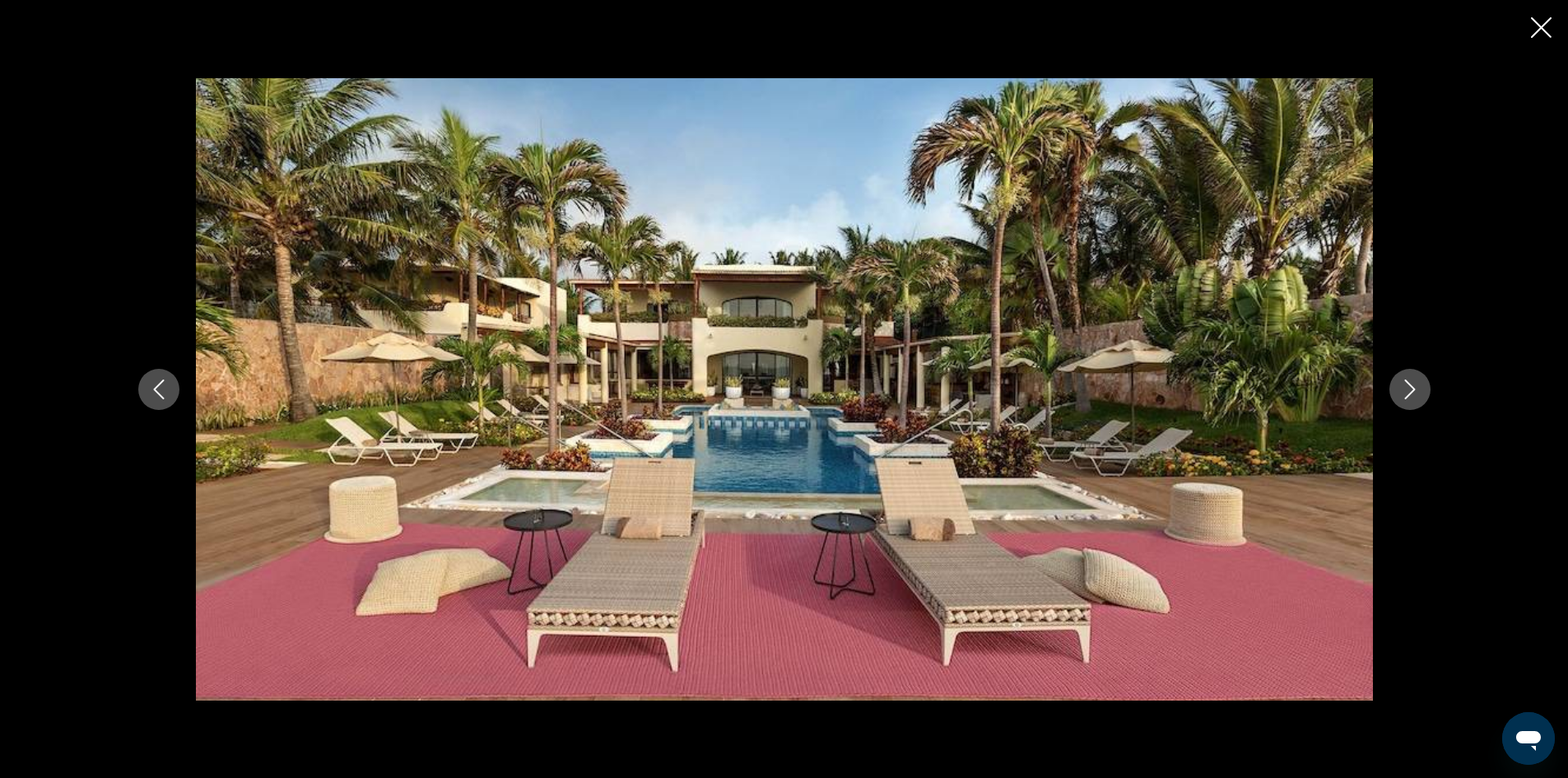
click at [1407, 378] on button "Next image" at bounding box center [1410, 389] width 41 height 41
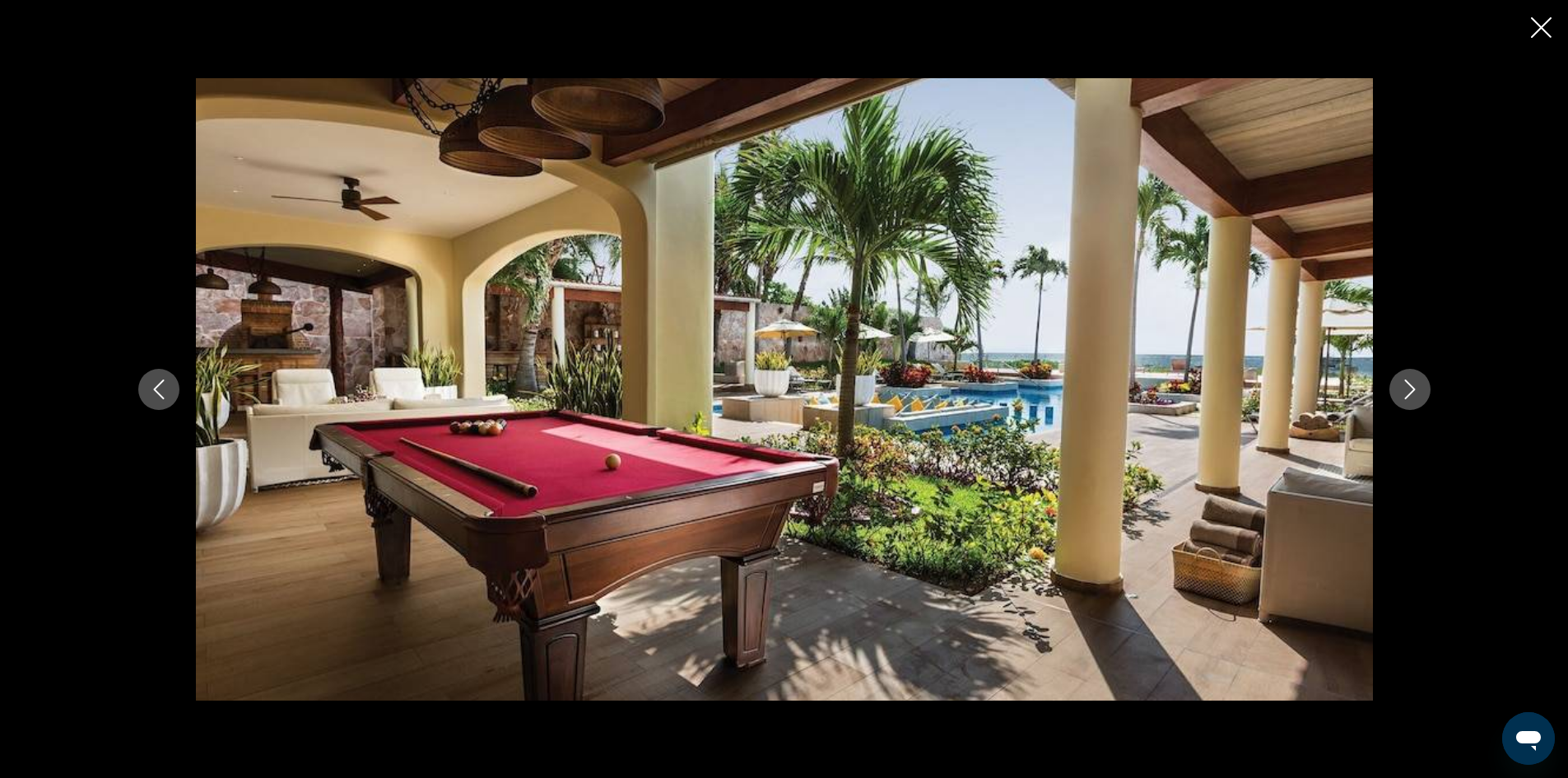
click at [1407, 378] on button "Next image" at bounding box center [1410, 389] width 41 height 41
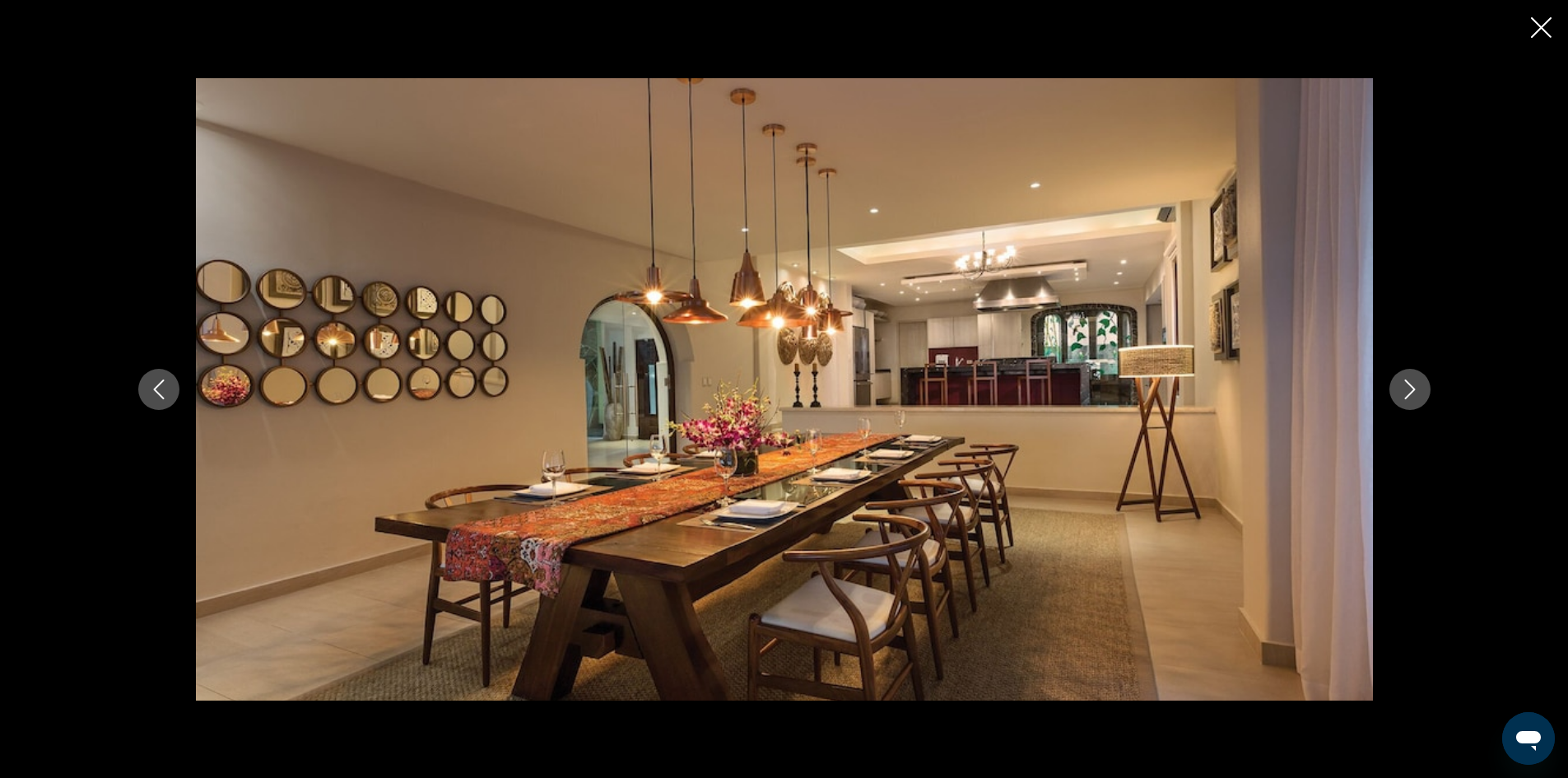
click at [1408, 378] on button "Next image" at bounding box center [1410, 389] width 41 height 41
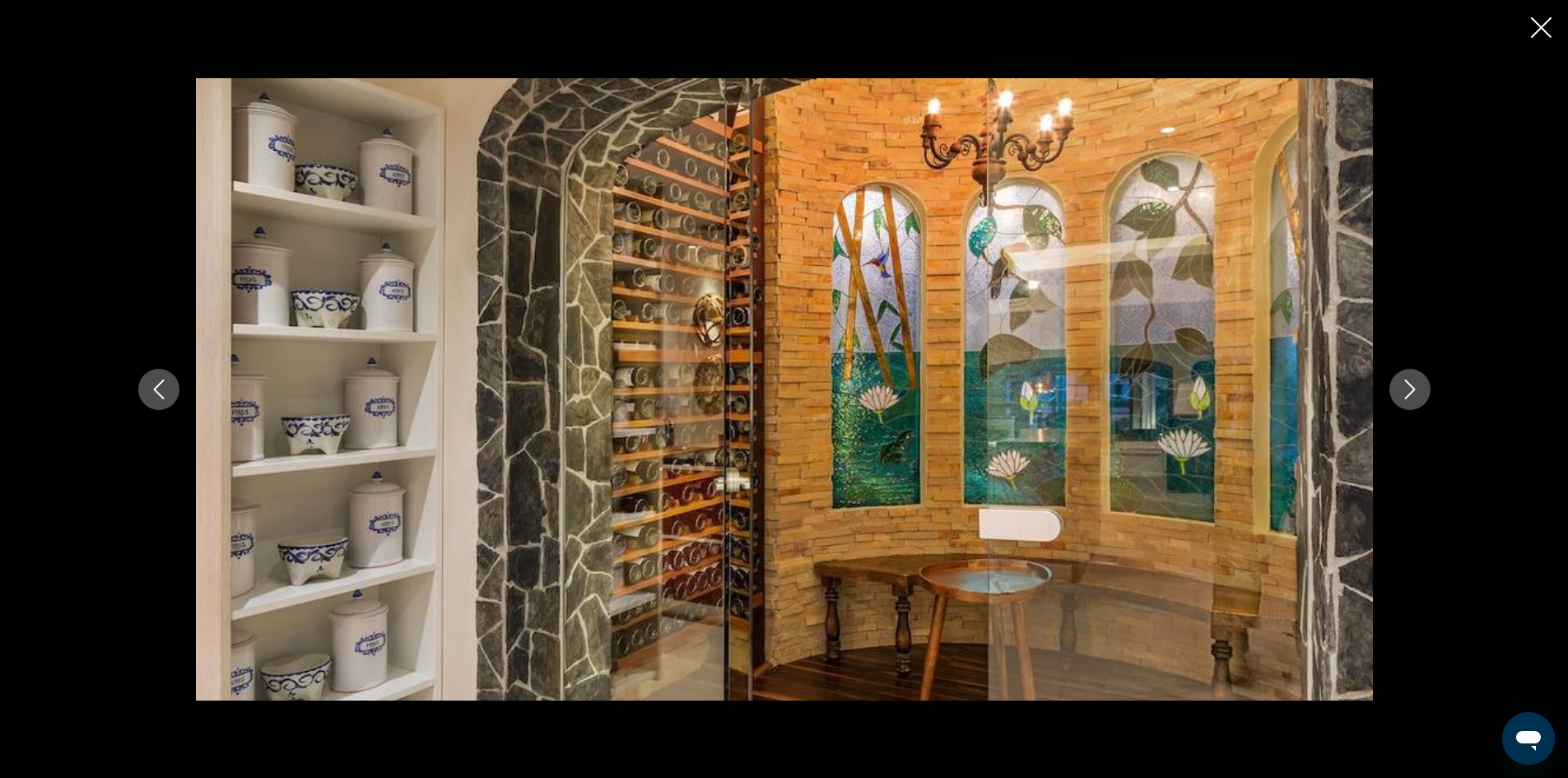
click at [1408, 378] on button "Next image" at bounding box center [1410, 389] width 41 height 41
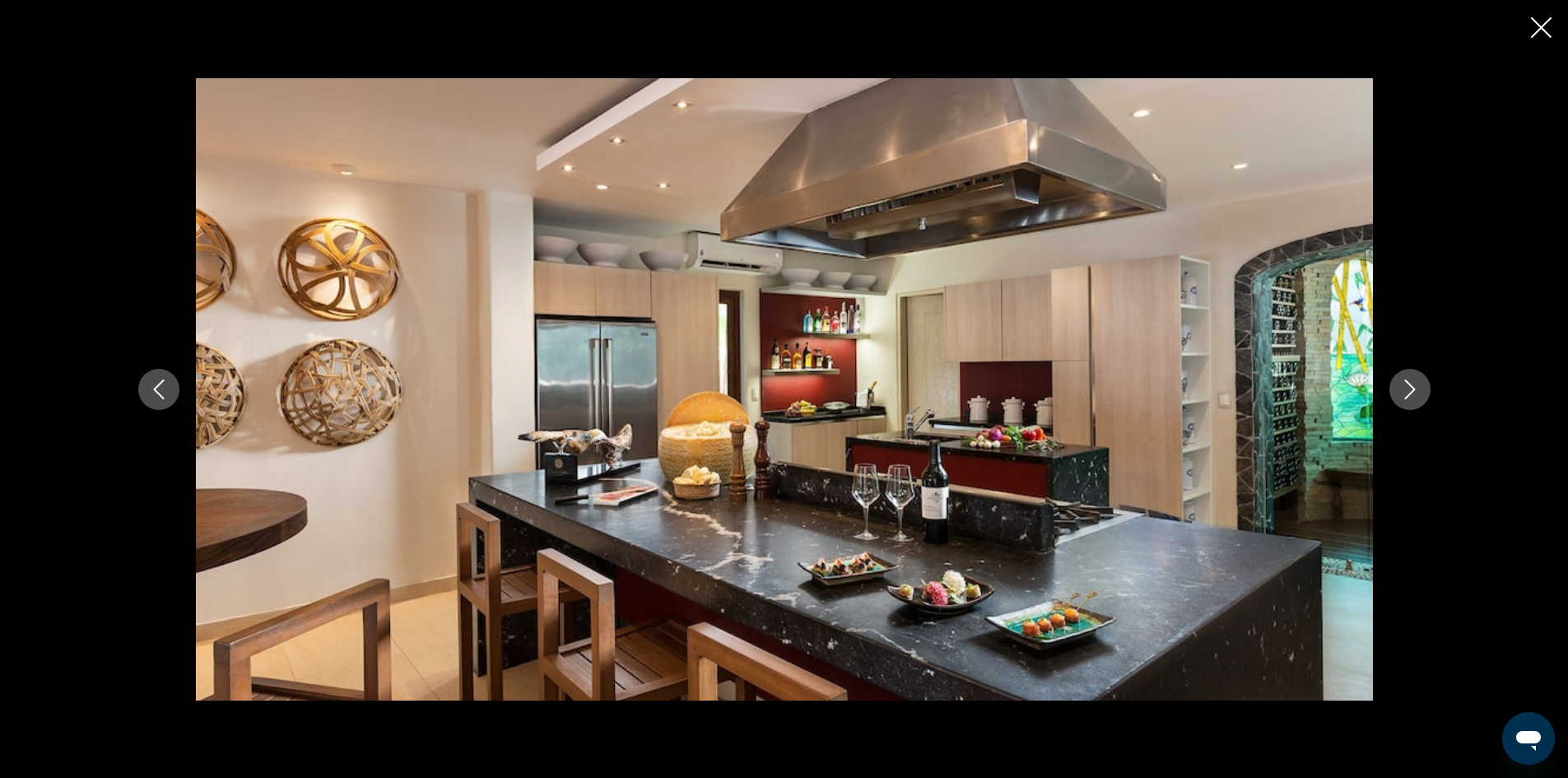
click at [1408, 378] on button "Next image" at bounding box center [1410, 389] width 41 height 41
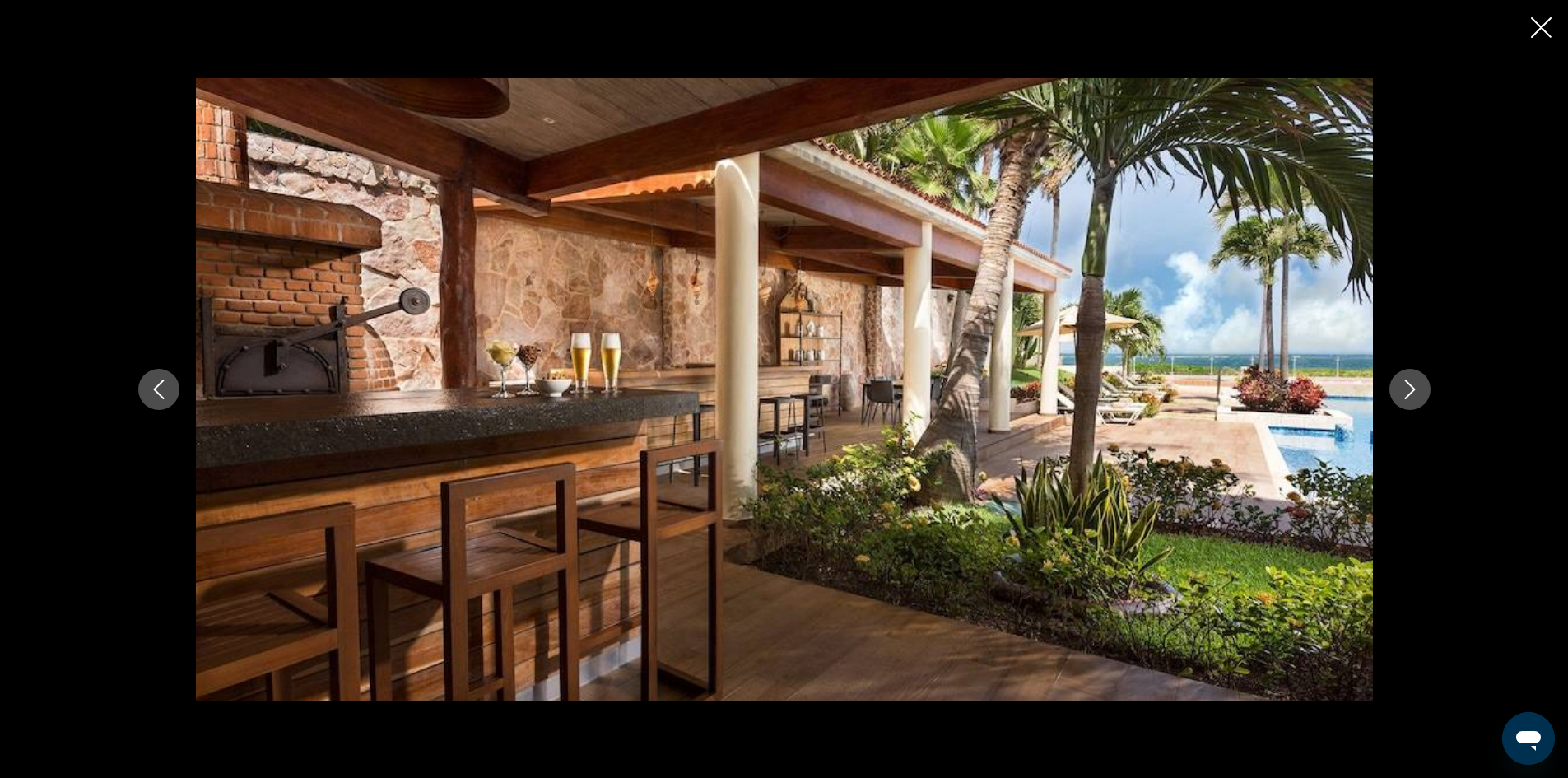
click at [1537, 34] on icon "Close slideshow" at bounding box center [1541, 27] width 21 height 21
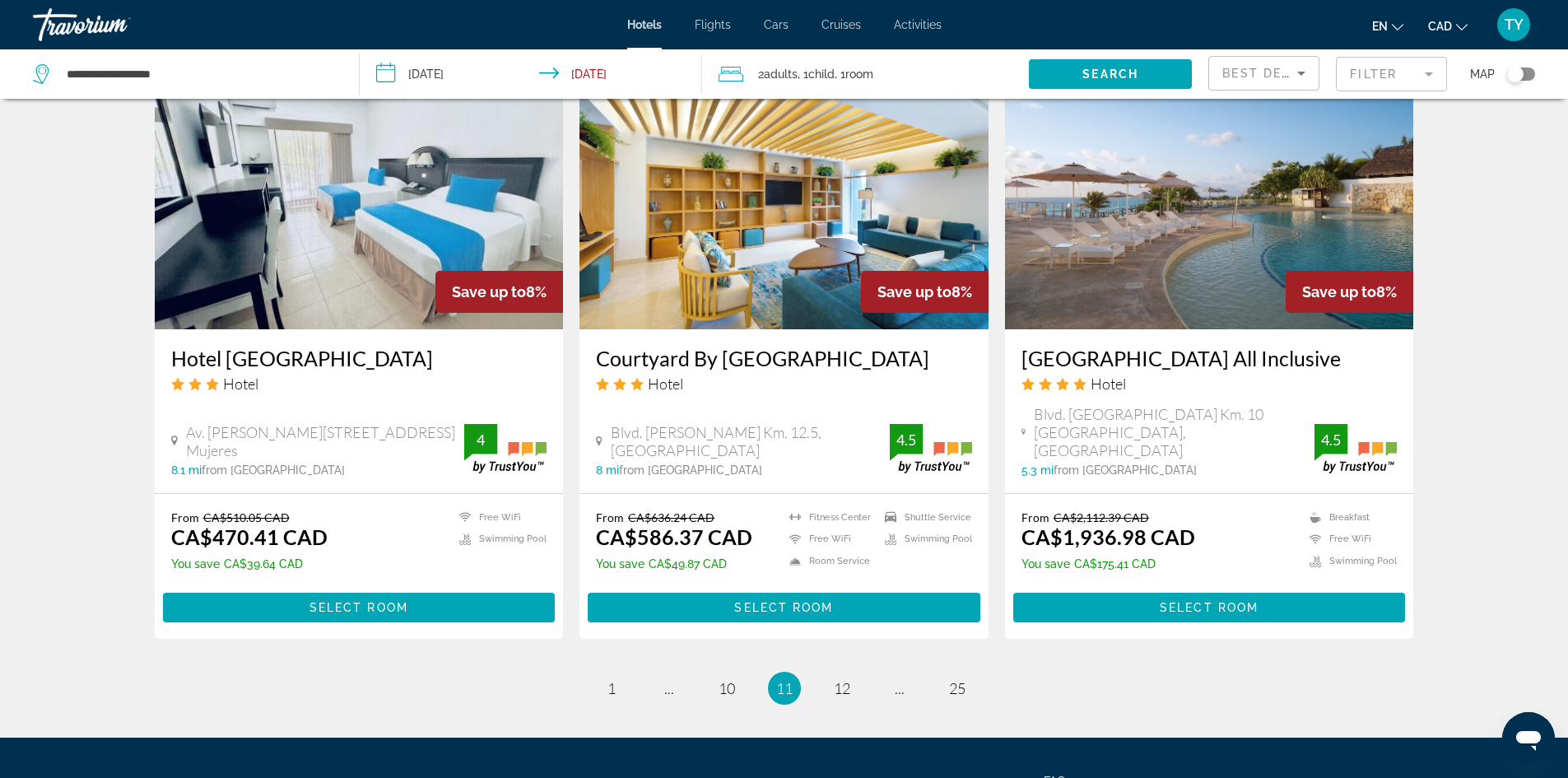
scroll to position [1975, 0]
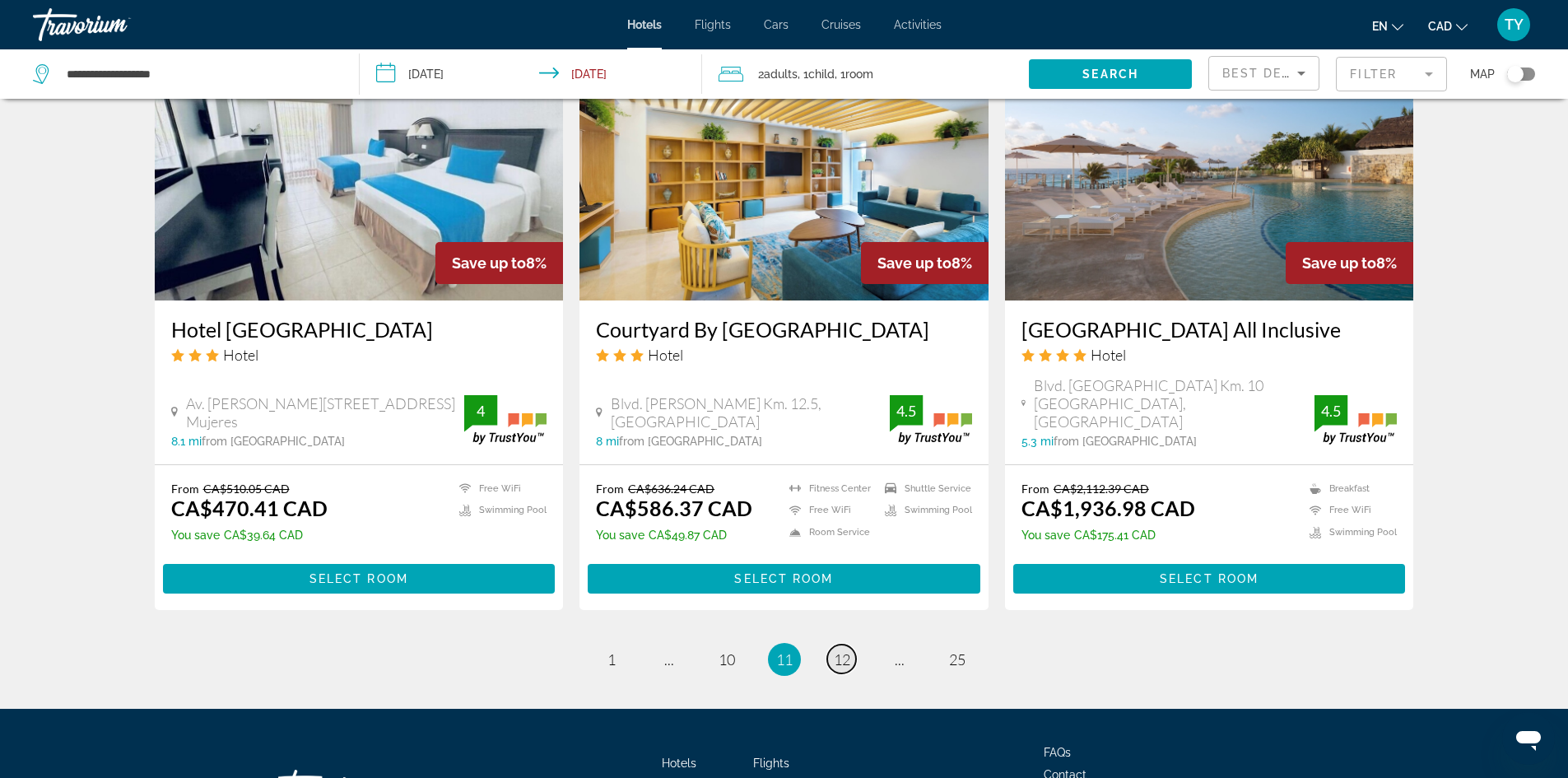
click at [843, 650] on span "12" at bounding box center [842, 659] width 16 height 18
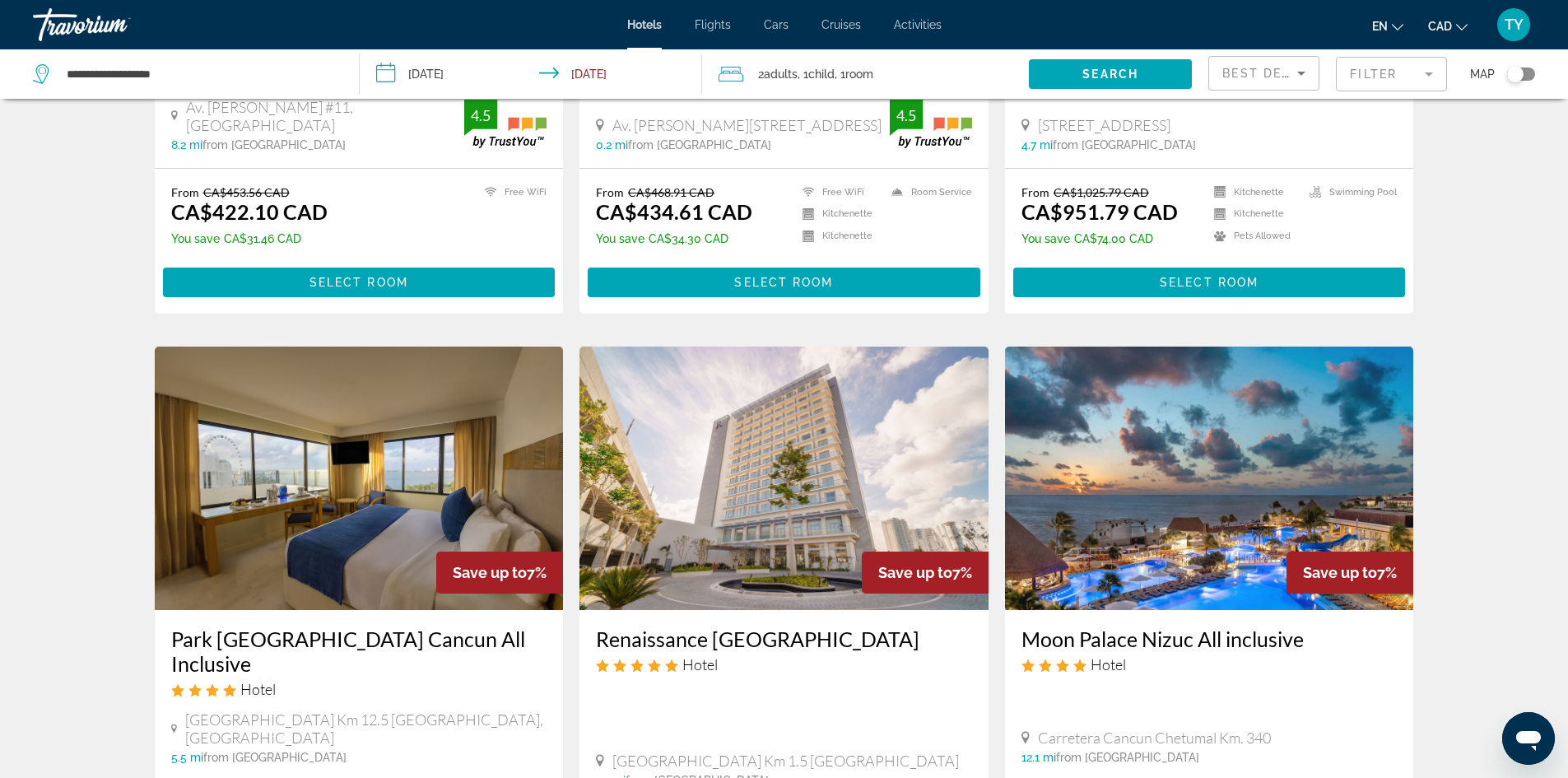
scroll to position [1811, 0]
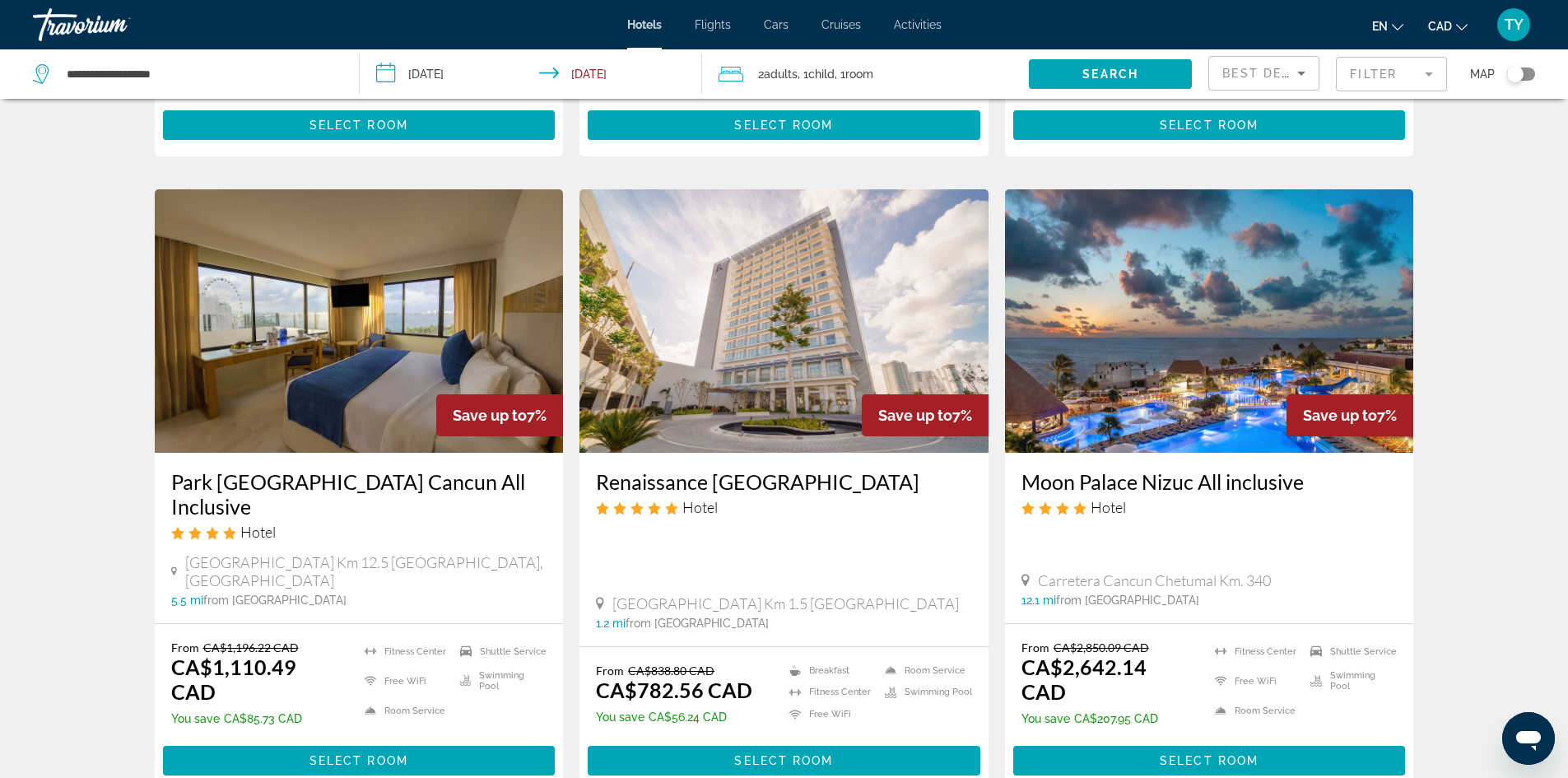
click at [331, 324] on img "Main content" at bounding box center [359, 321] width 409 height 264
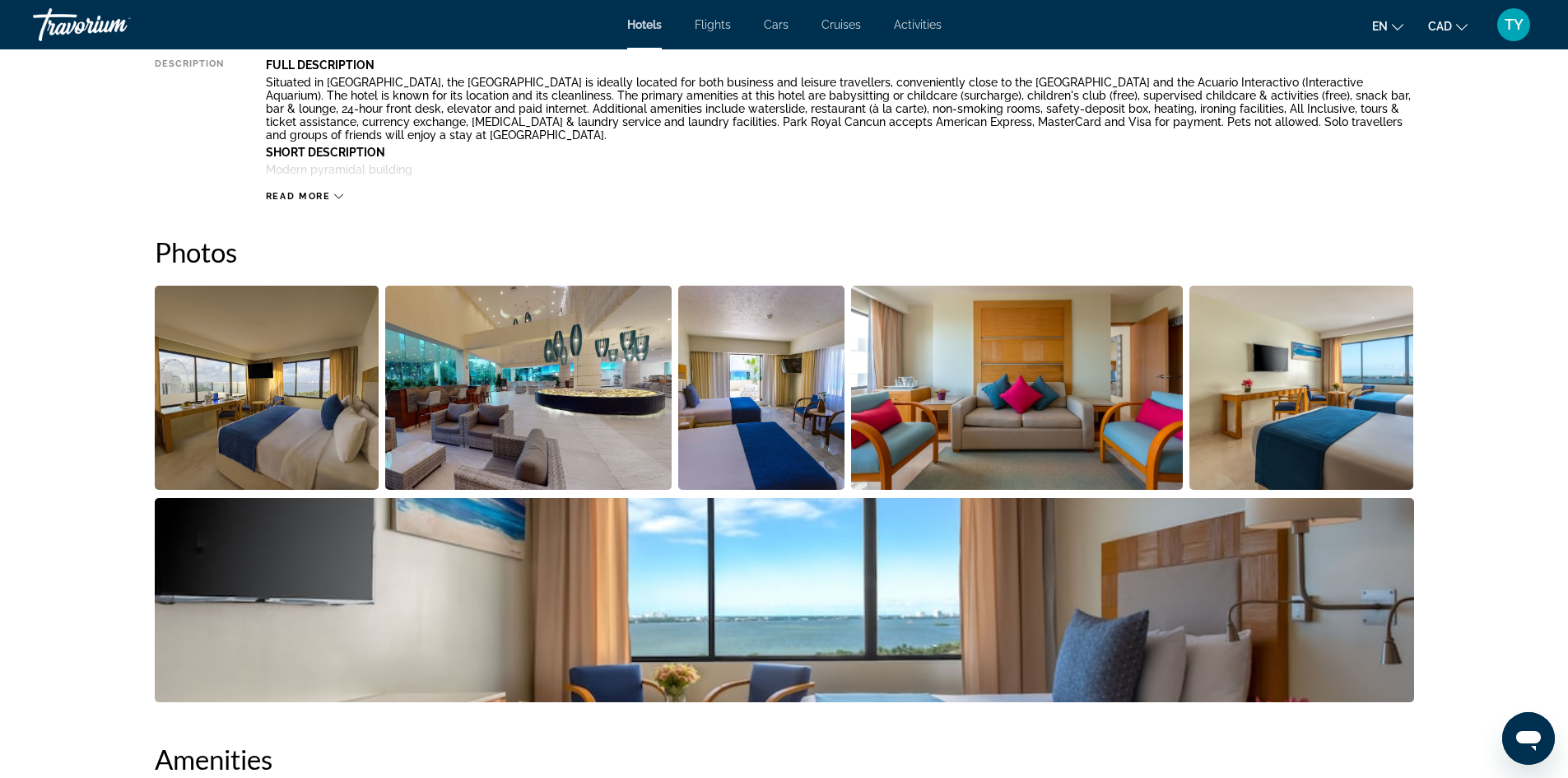
scroll to position [658, 0]
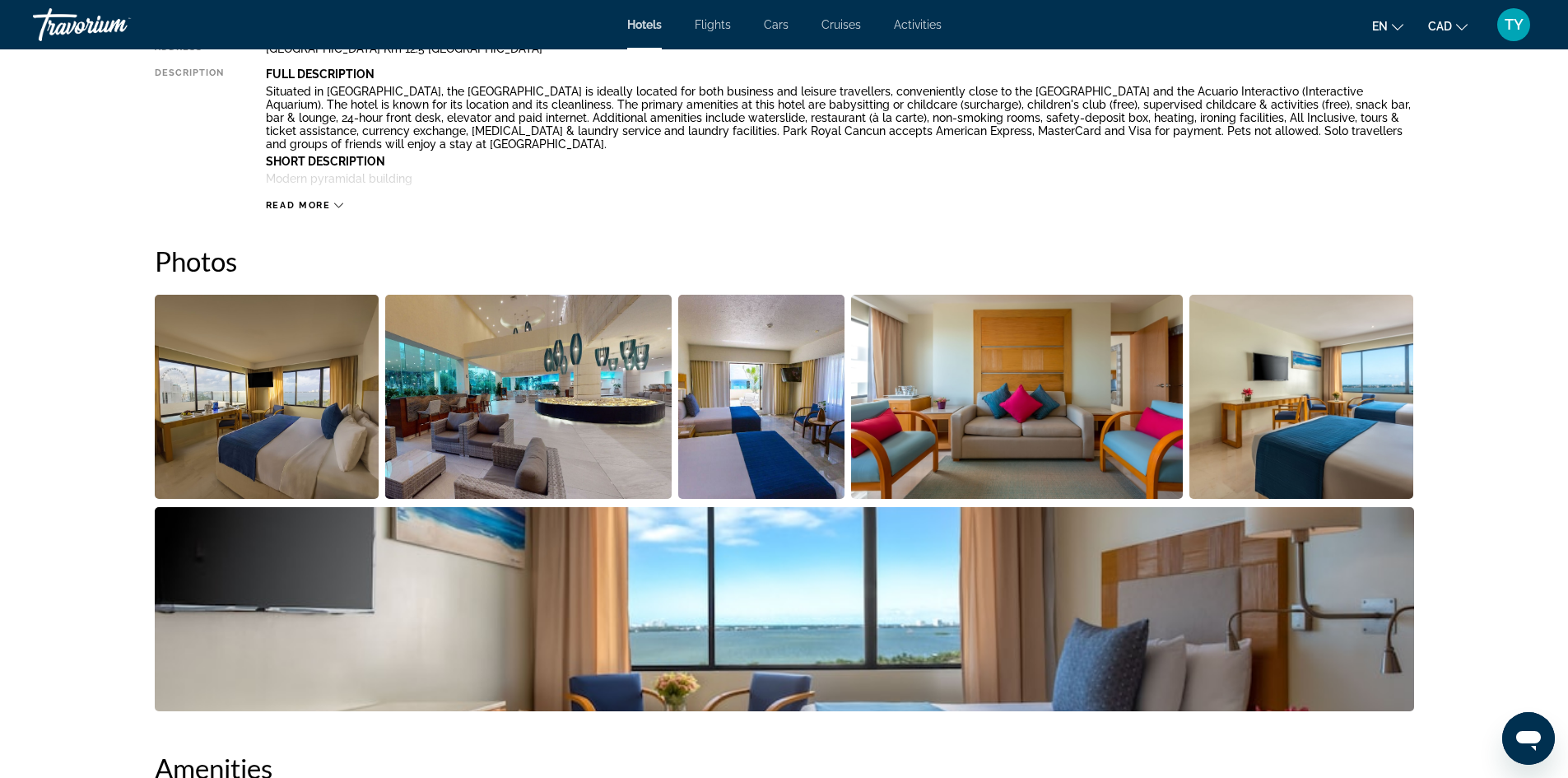
click at [1326, 435] on img "Open full-screen image slider" at bounding box center [1302, 397] width 225 height 205
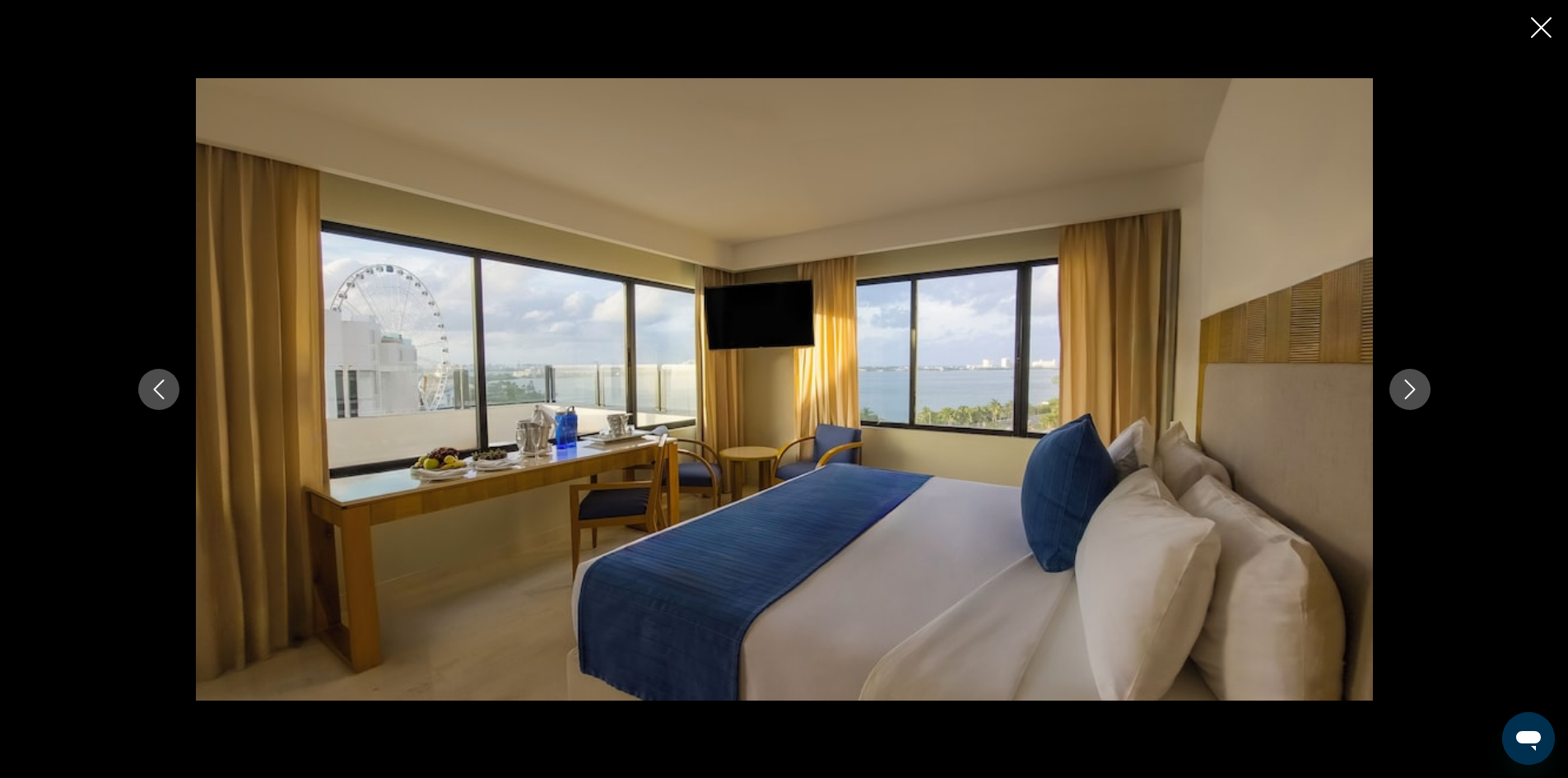
click at [1403, 389] on icon "Next image" at bounding box center [1410, 389] width 20 height 20
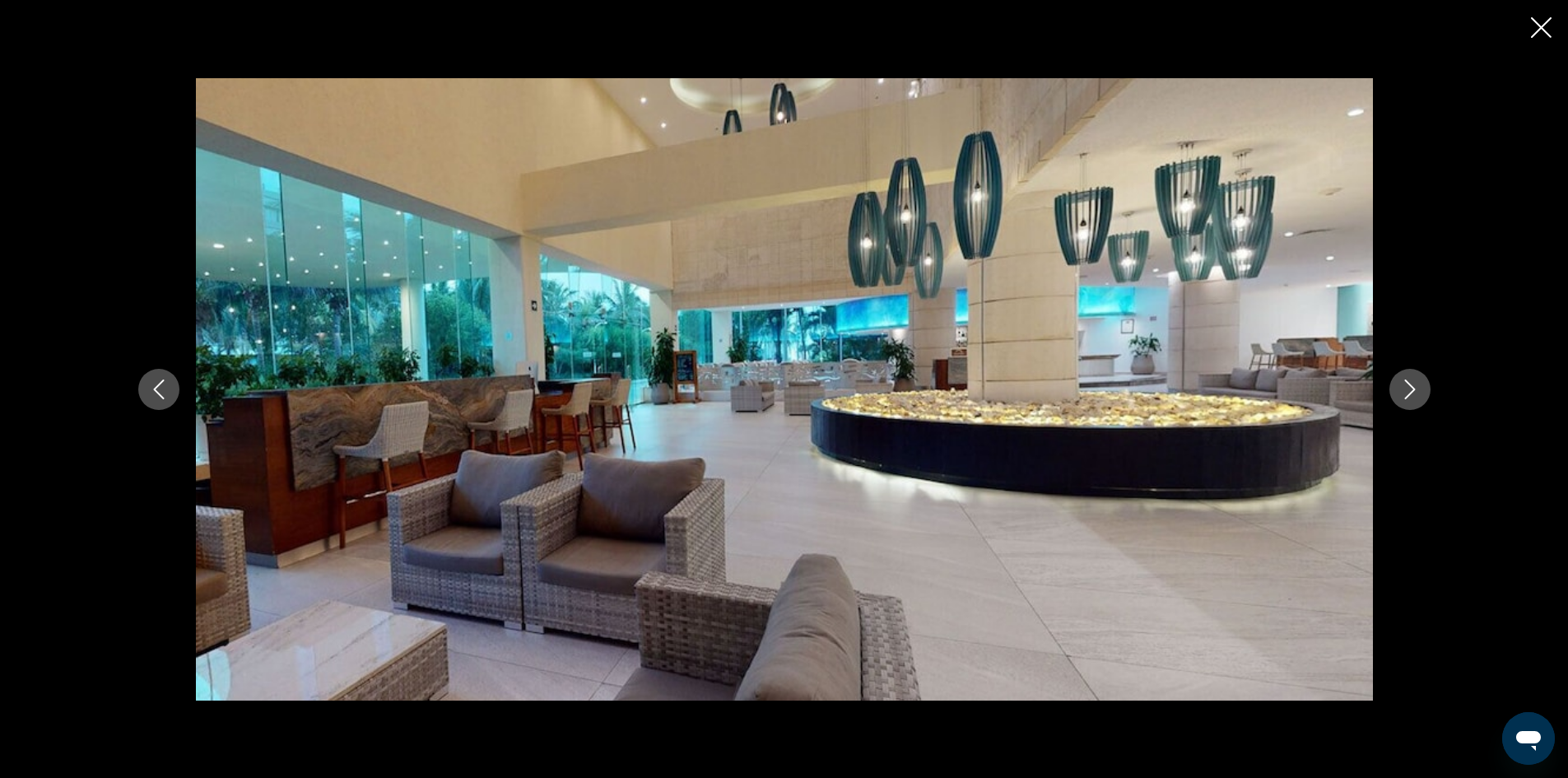
click at [1402, 388] on icon "Next image" at bounding box center [1410, 389] width 20 height 20
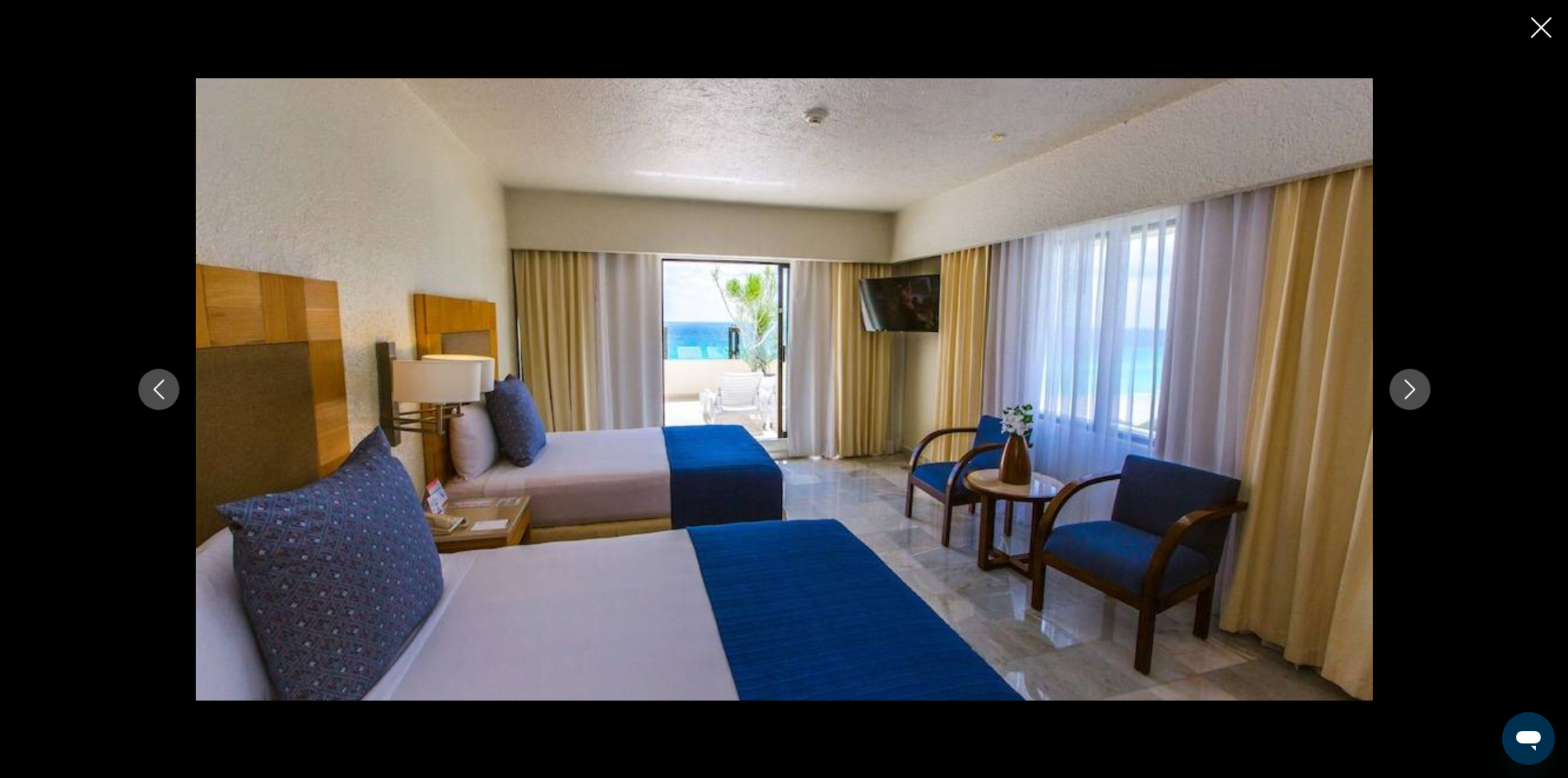
click at [1402, 388] on icon "Next image" at bounding box center [1410, 389] width 20 height 20
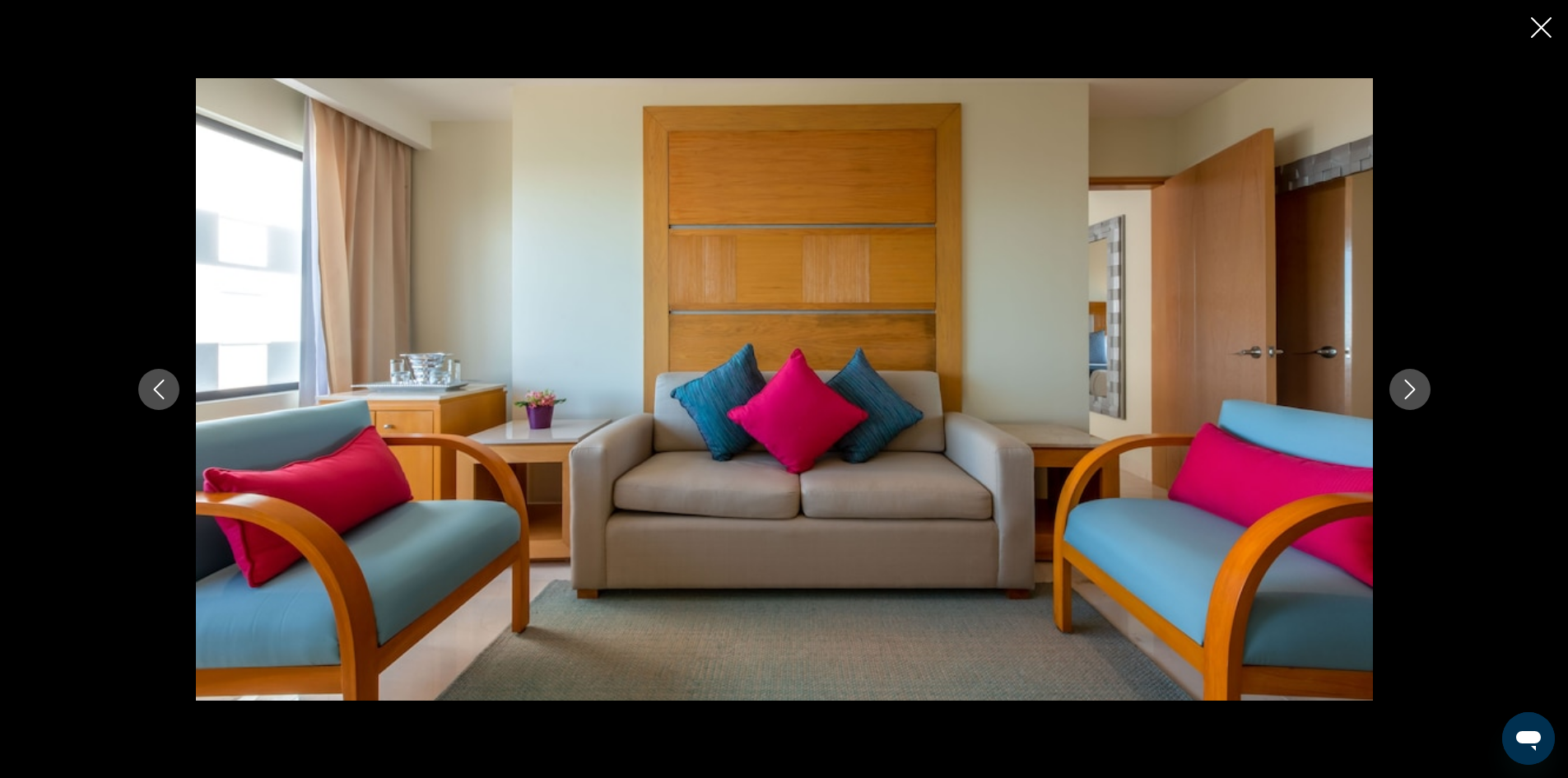
click at [1402, 388] on icon "Next image" at bounding box center [1410, 389] width 20 height 20
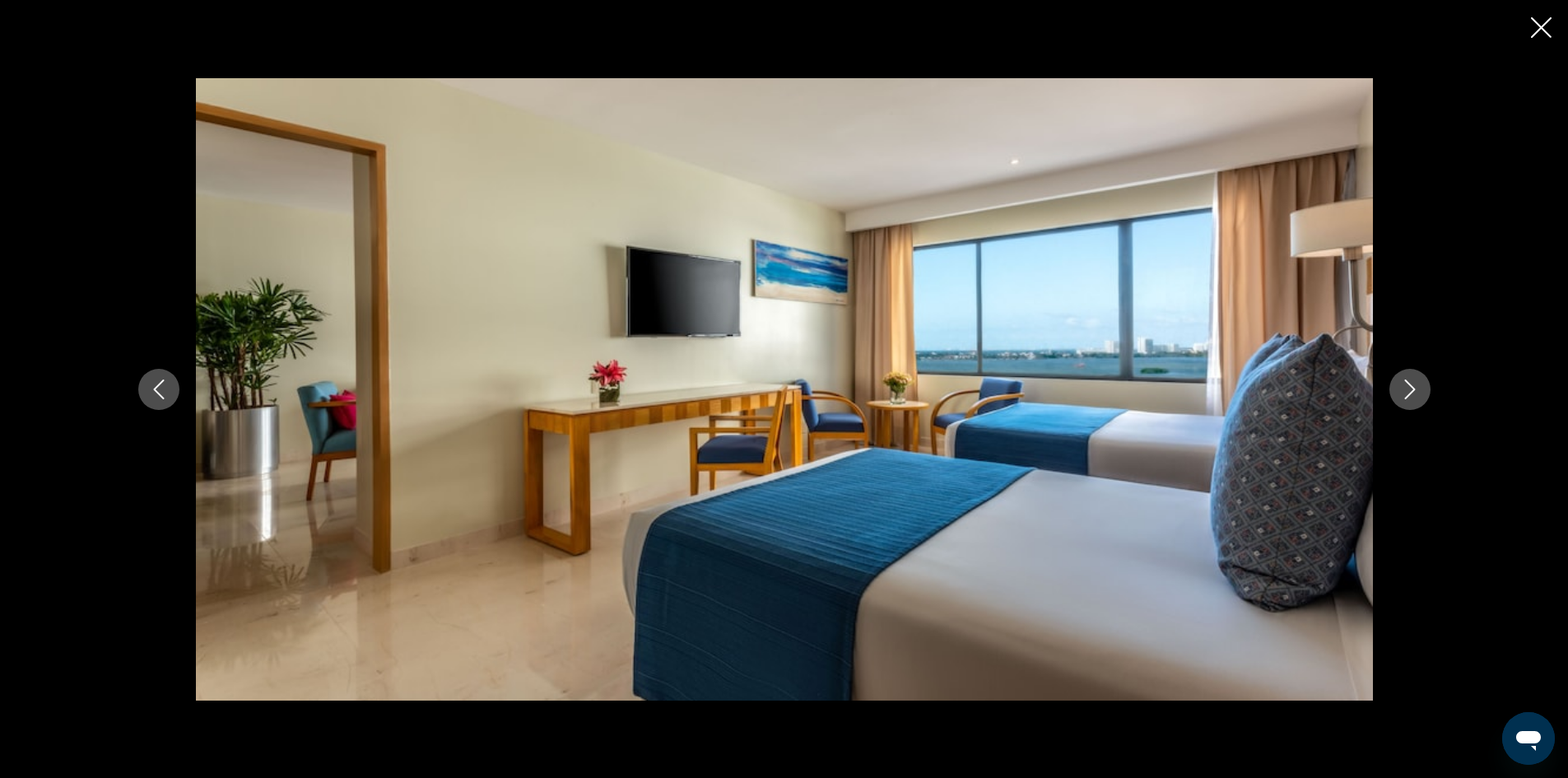
click at [1402, 388] on icon "Next image" at bounding box center [1410, 389] width 20 height 20
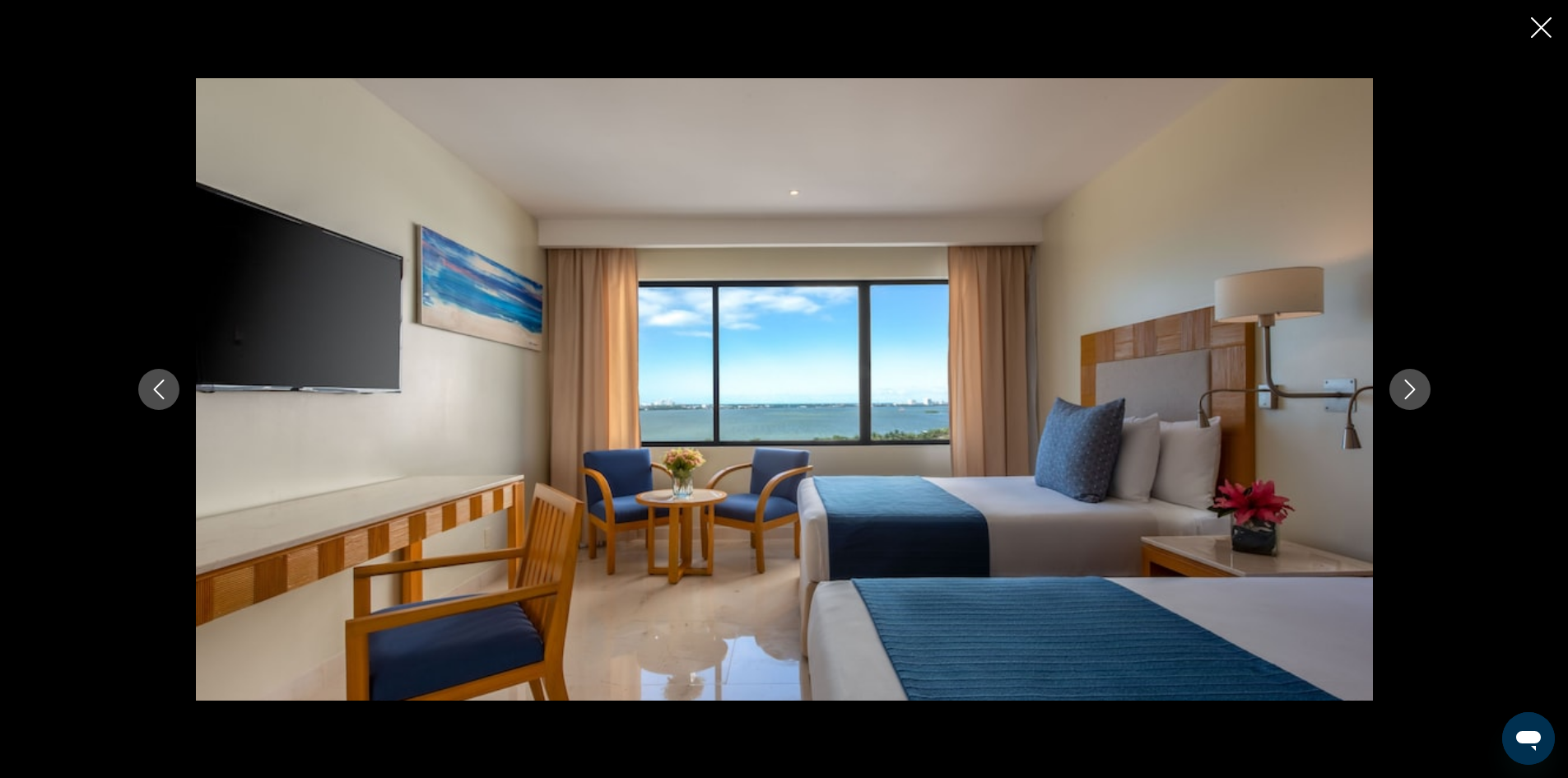
click at [1402, 388] on icon "Next image" at bounding box center [1410, 389] width 20 height 20
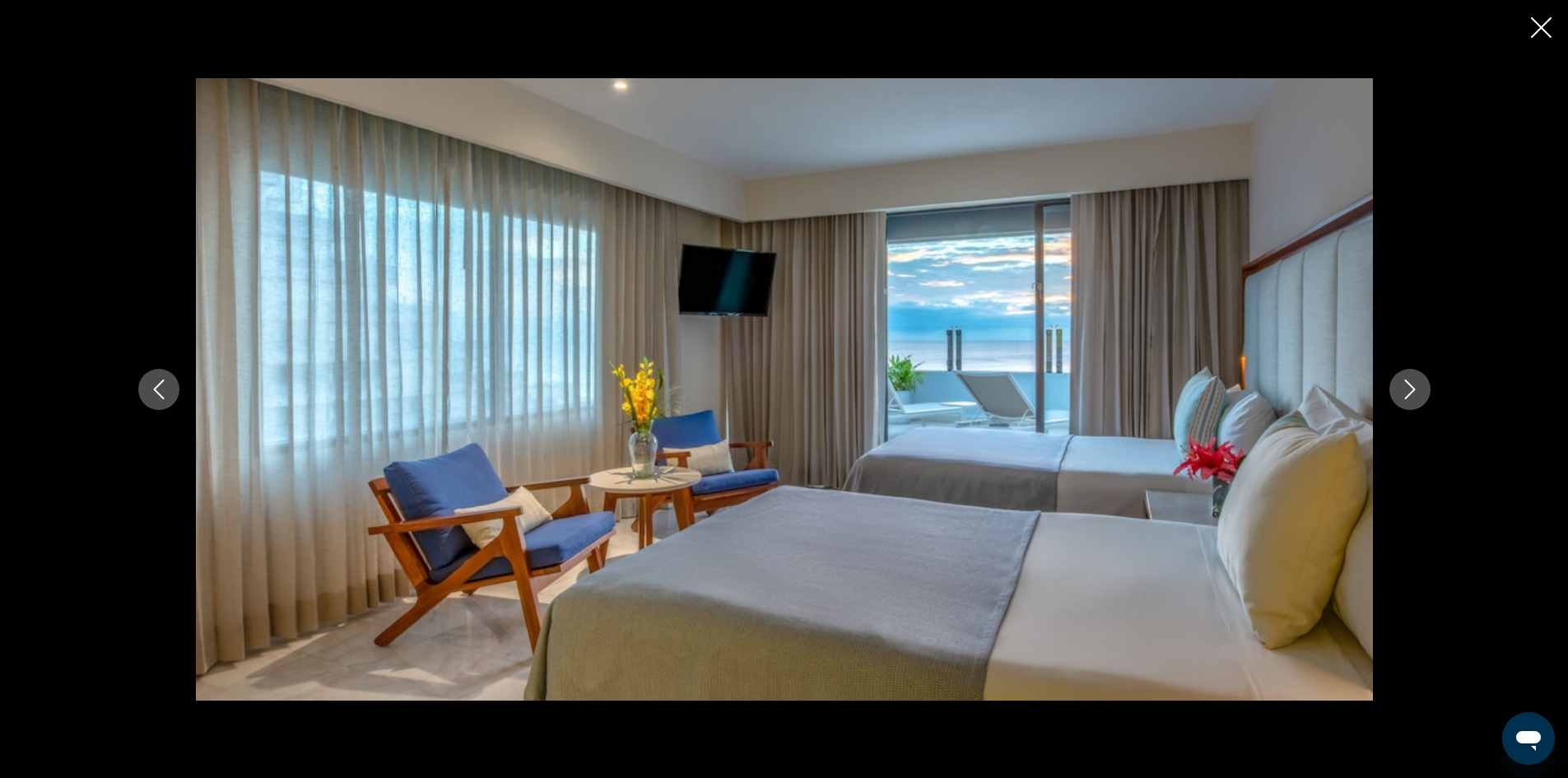
click at [1402, 388] on icon "Next image" at bounding box center [1410, 389] width 20 height 20
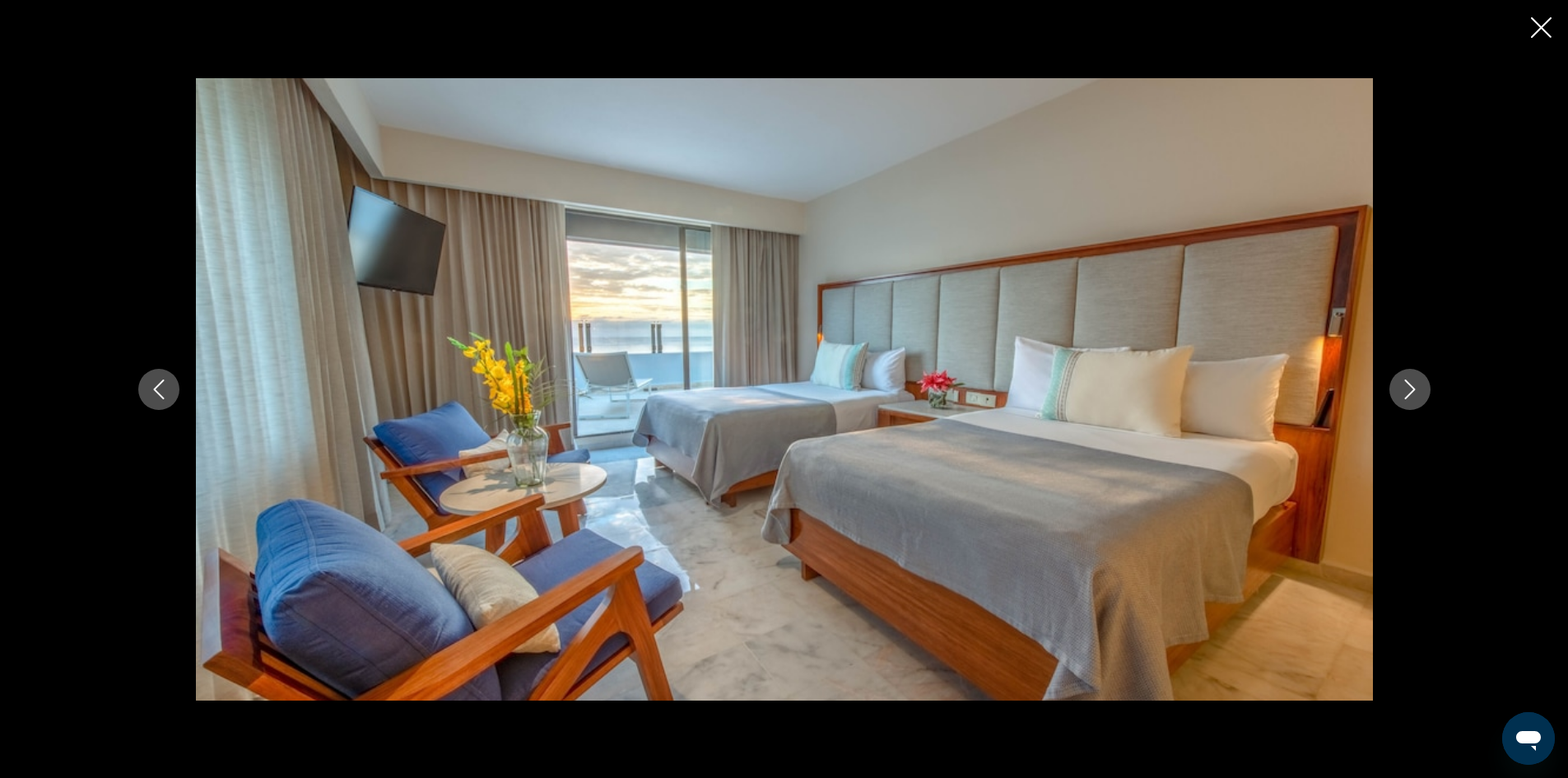
click at [1402, 388] on icon "Next image" at bounding box center [1410, 389] width 20 height 20
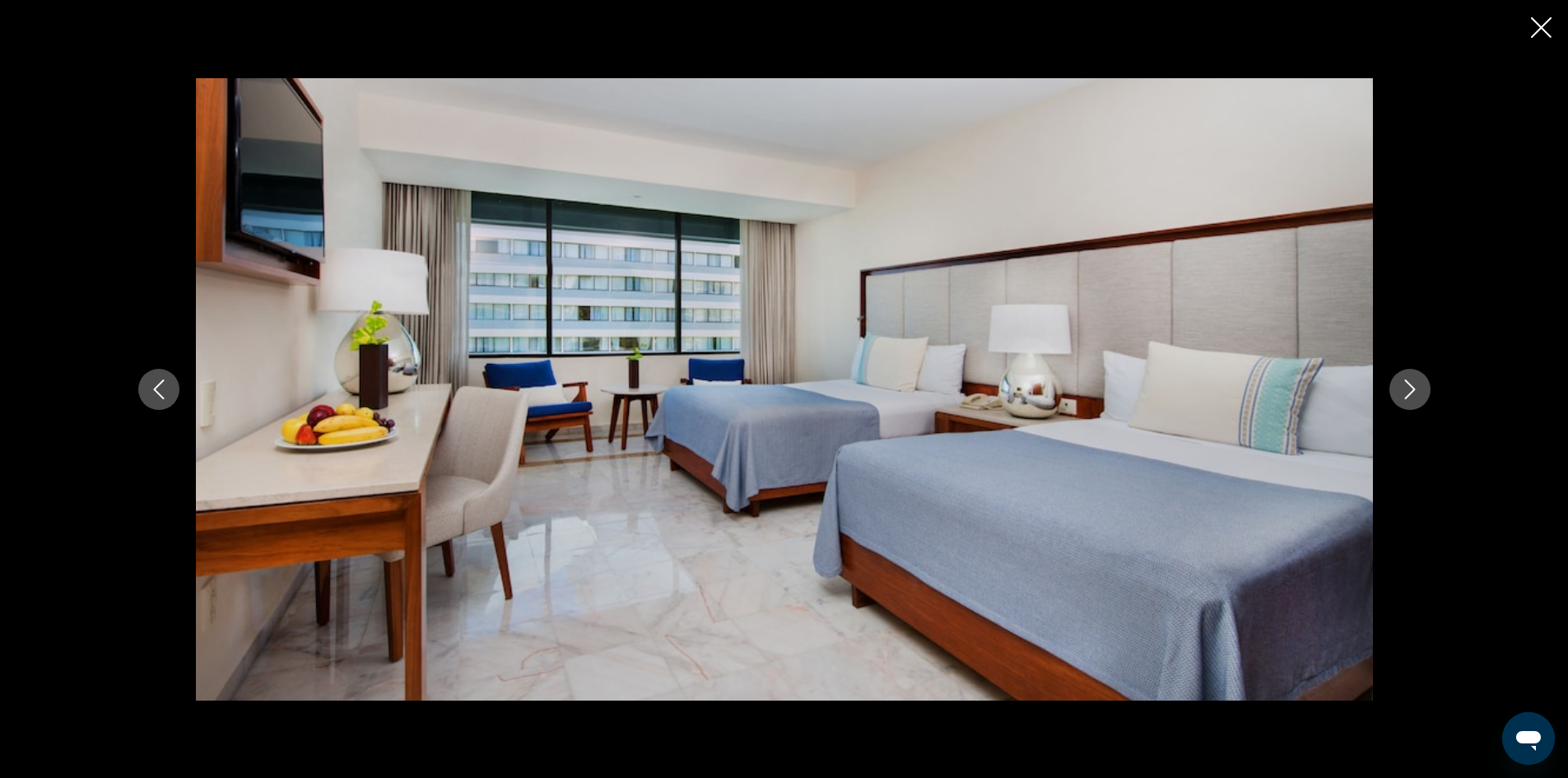
click at [1402, 388] on icon "Next image" at bounding box center [1410, 389] width 20 height 20
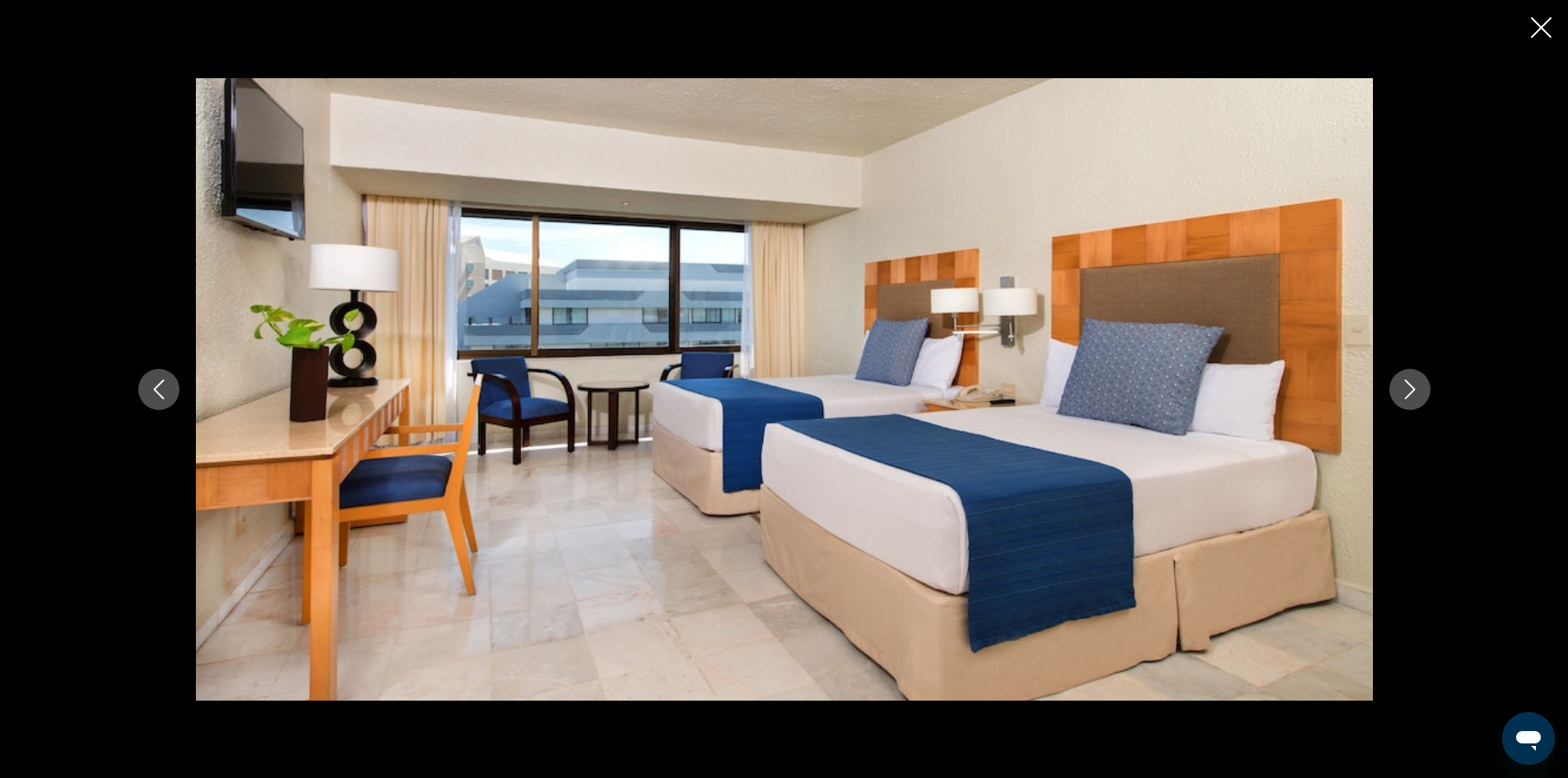
click at [1402, 388] on icon "Next image" at bounding box center [1410, 389] width 20 height 20
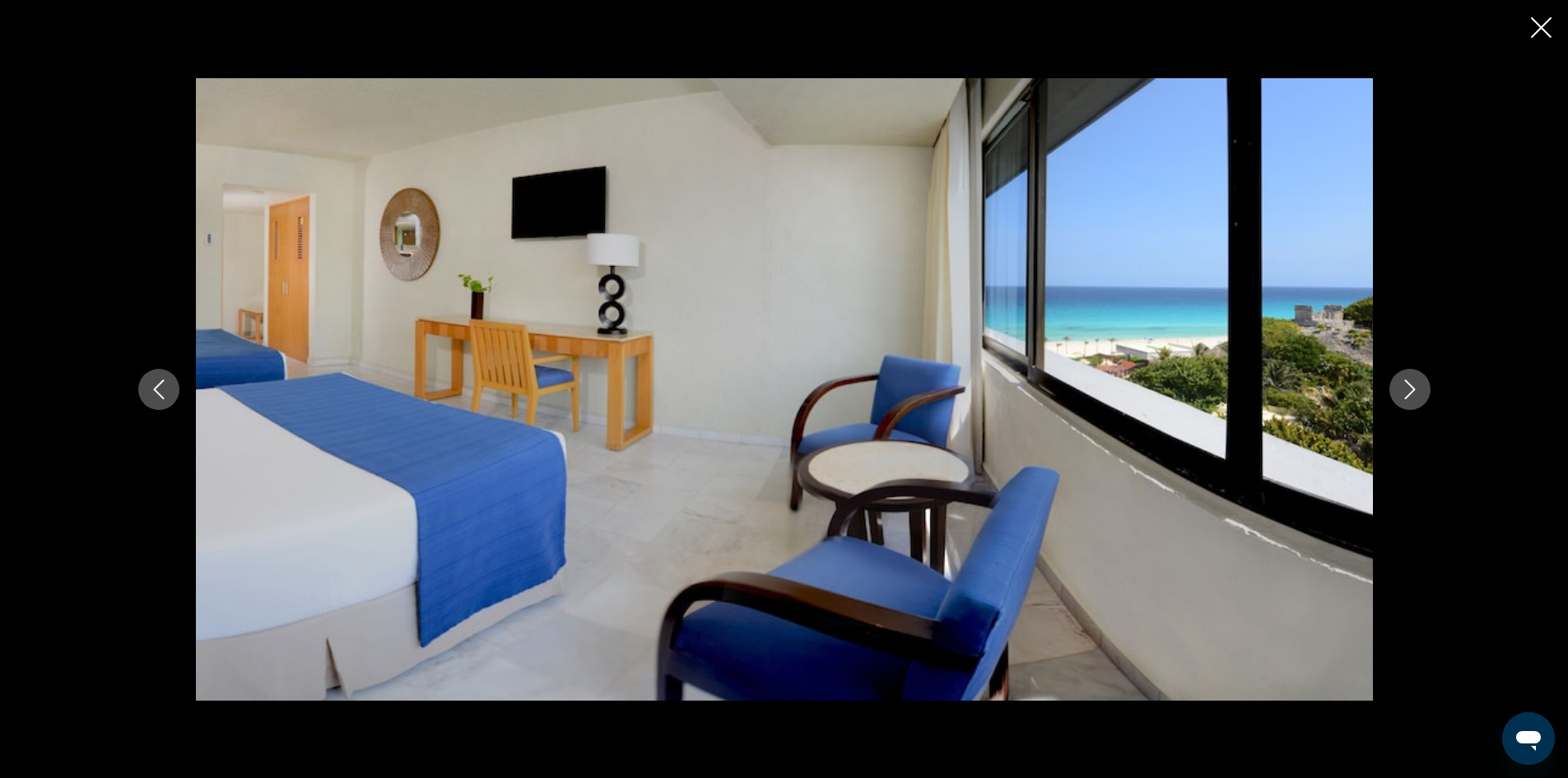
click at [1402, 388] on icon "Next image" at bounding box center [1410, 389] width 20 height 20
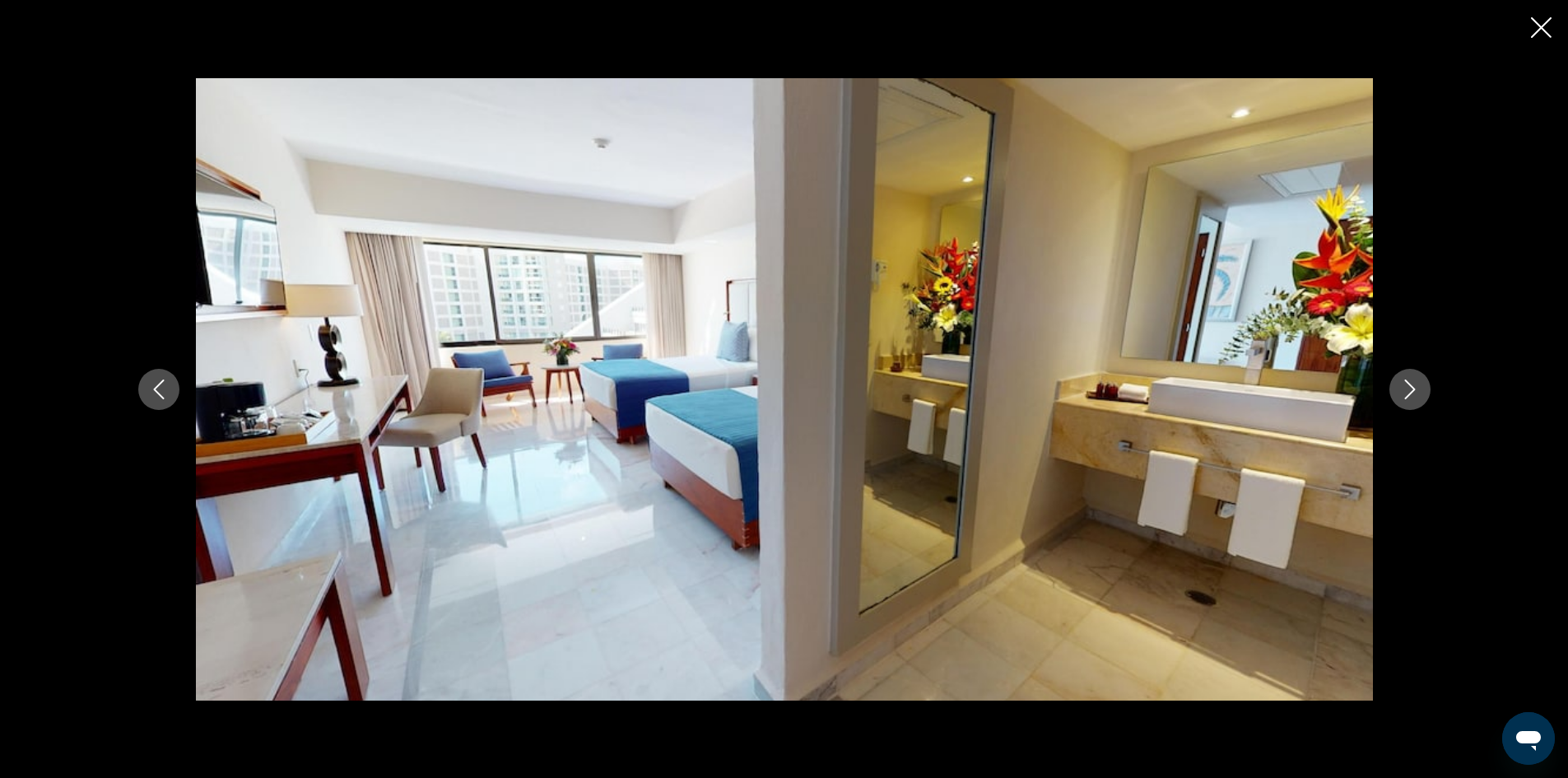
click at [1402, 388] on icon "Next image" at bounding box center [1410, 389] width 20 height 20
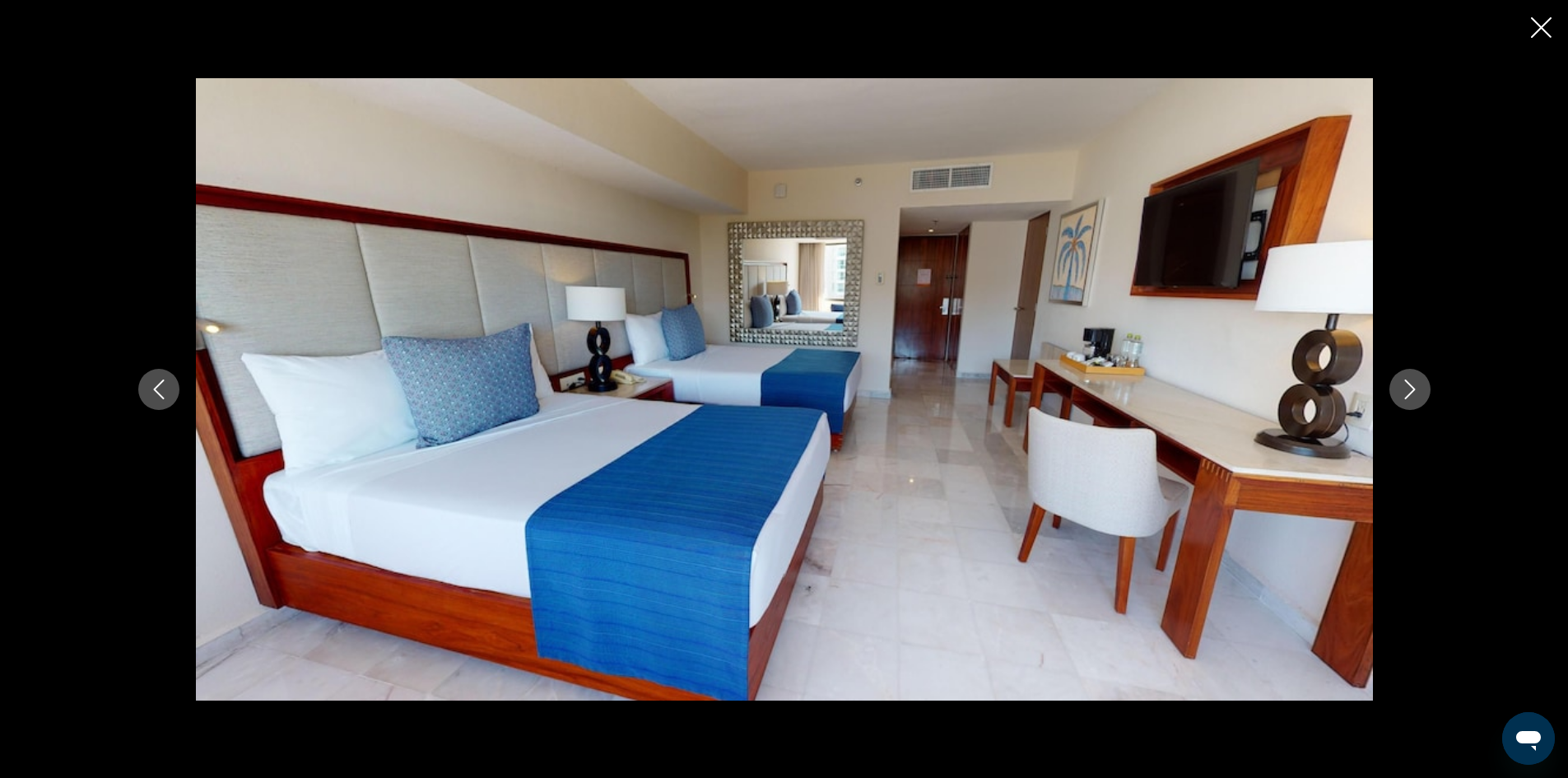
click at [1402, 388] on icon "Next image" at bounding box center [1410, 389] width 20 height 20
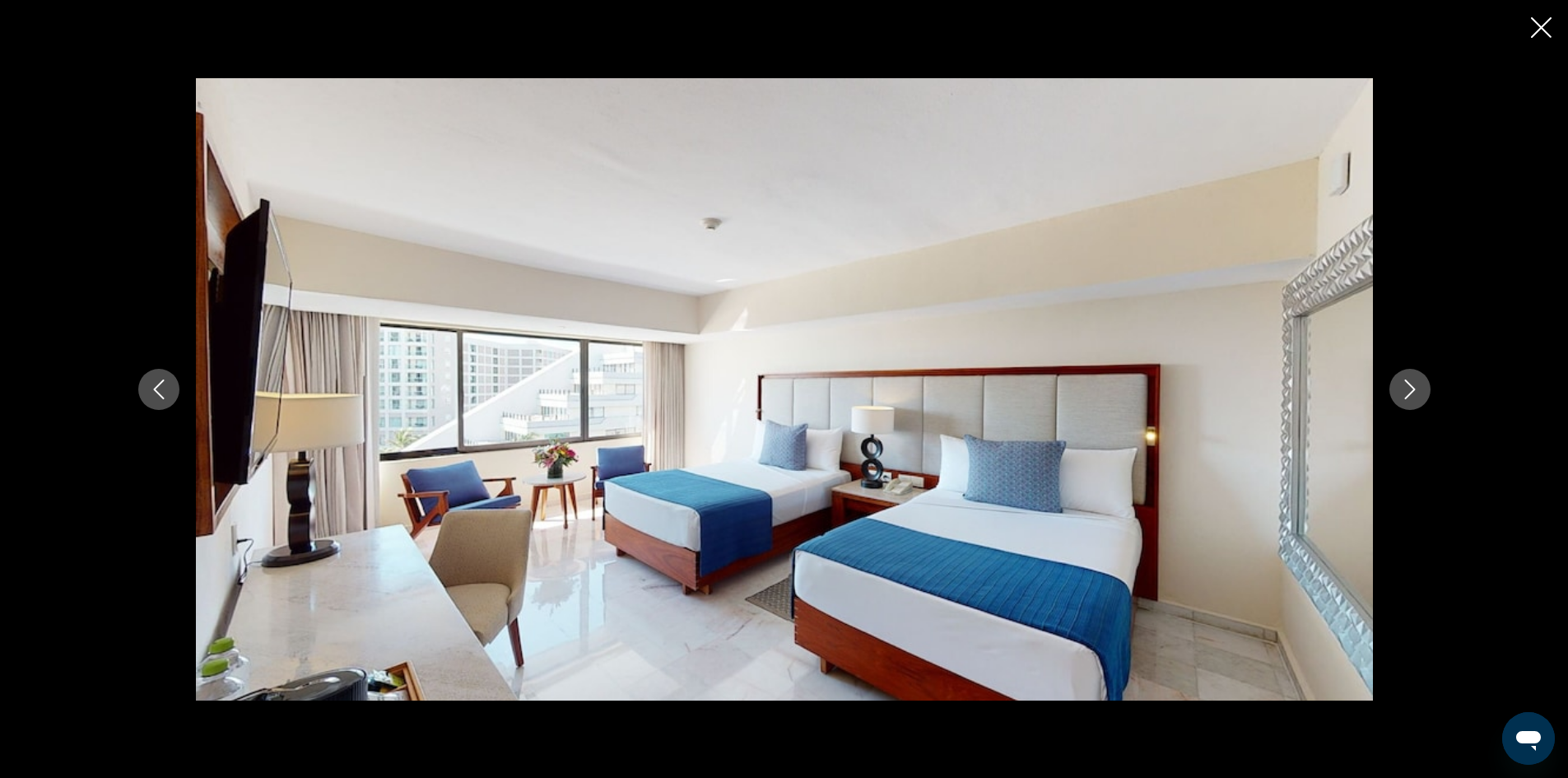
click at [1402, 388] on icon "Next image" at bounding box center [1410, 389] width 20 height 20
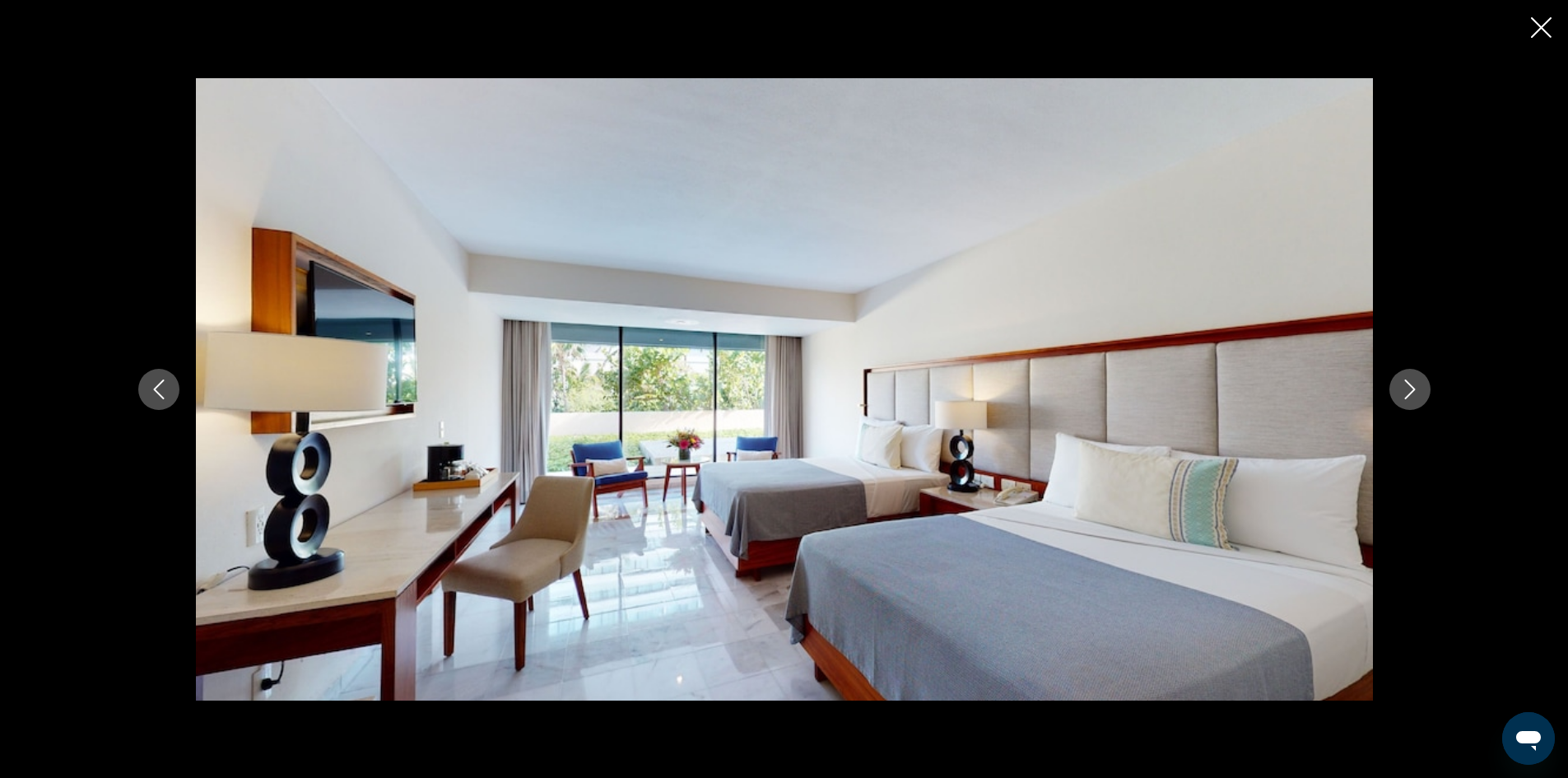
click at [1402, 388] on icon "Next image" at bounding box center [1410, 389] width 20 height 20
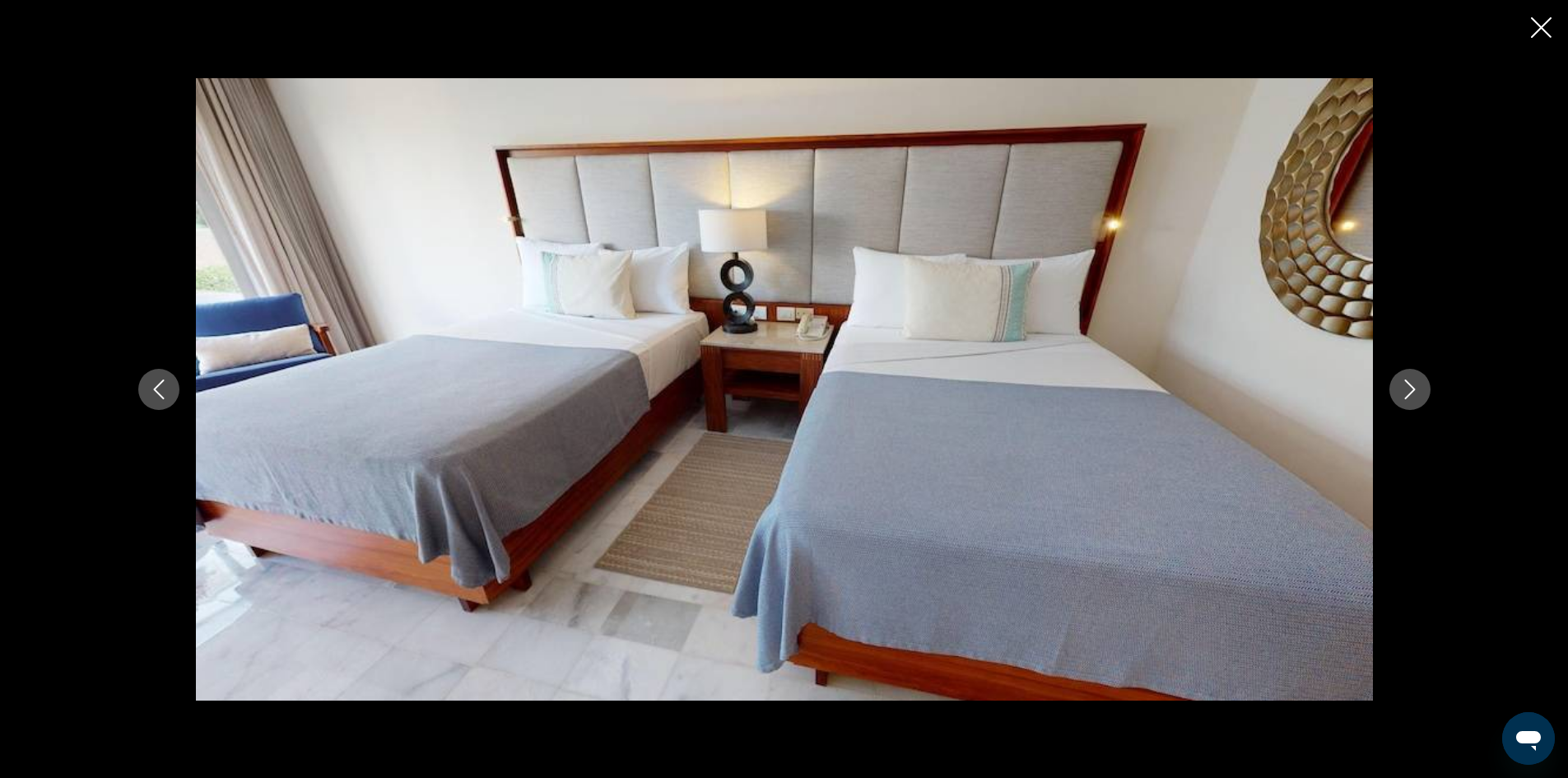
click at [1402, 388] on icon "Next image" at bounding box center [1410, 389] width 20 height 20
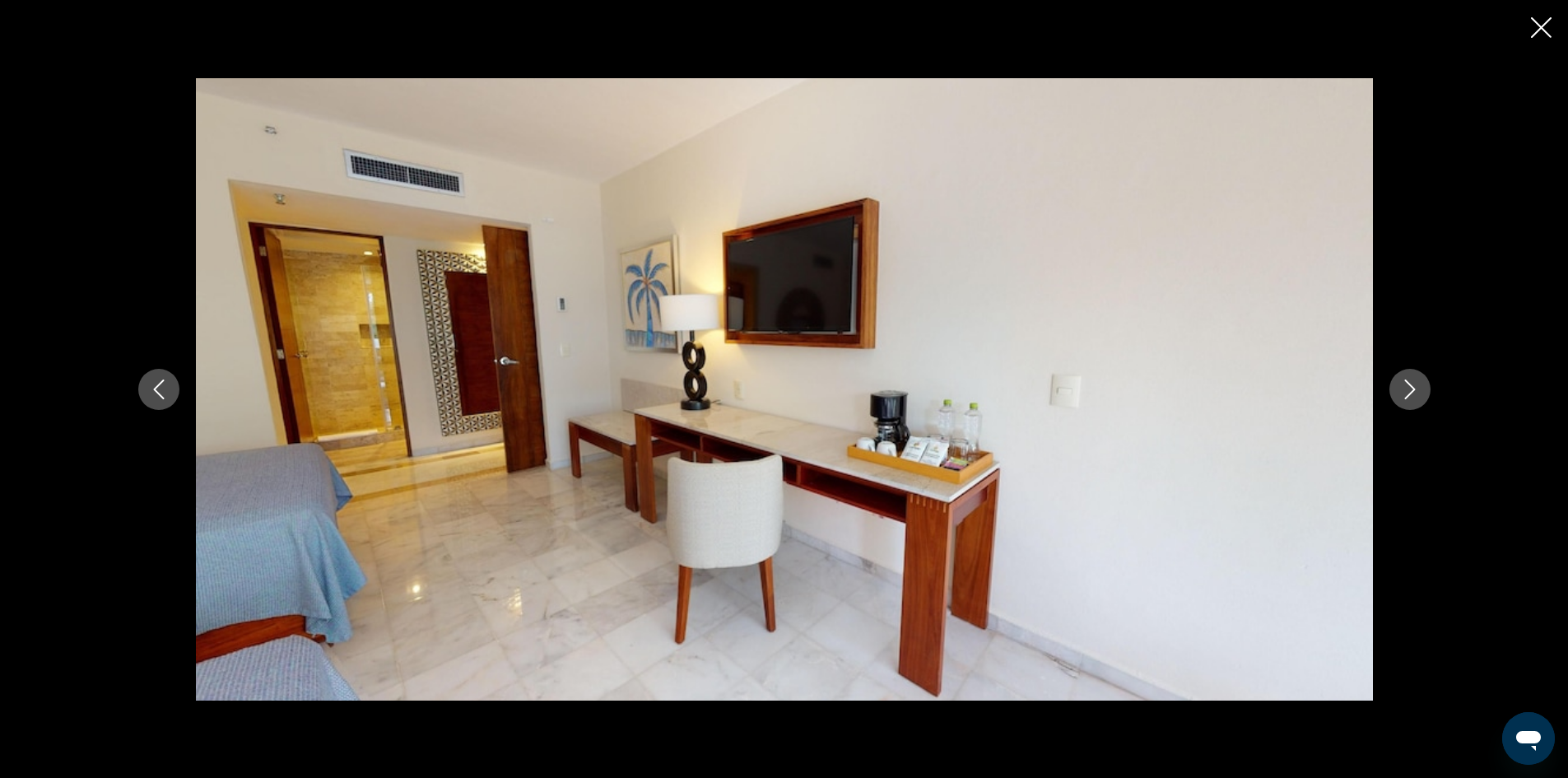
click at [1402, 388] on icon "Next image" at bounding box center [1410, 389] width 20 height 20
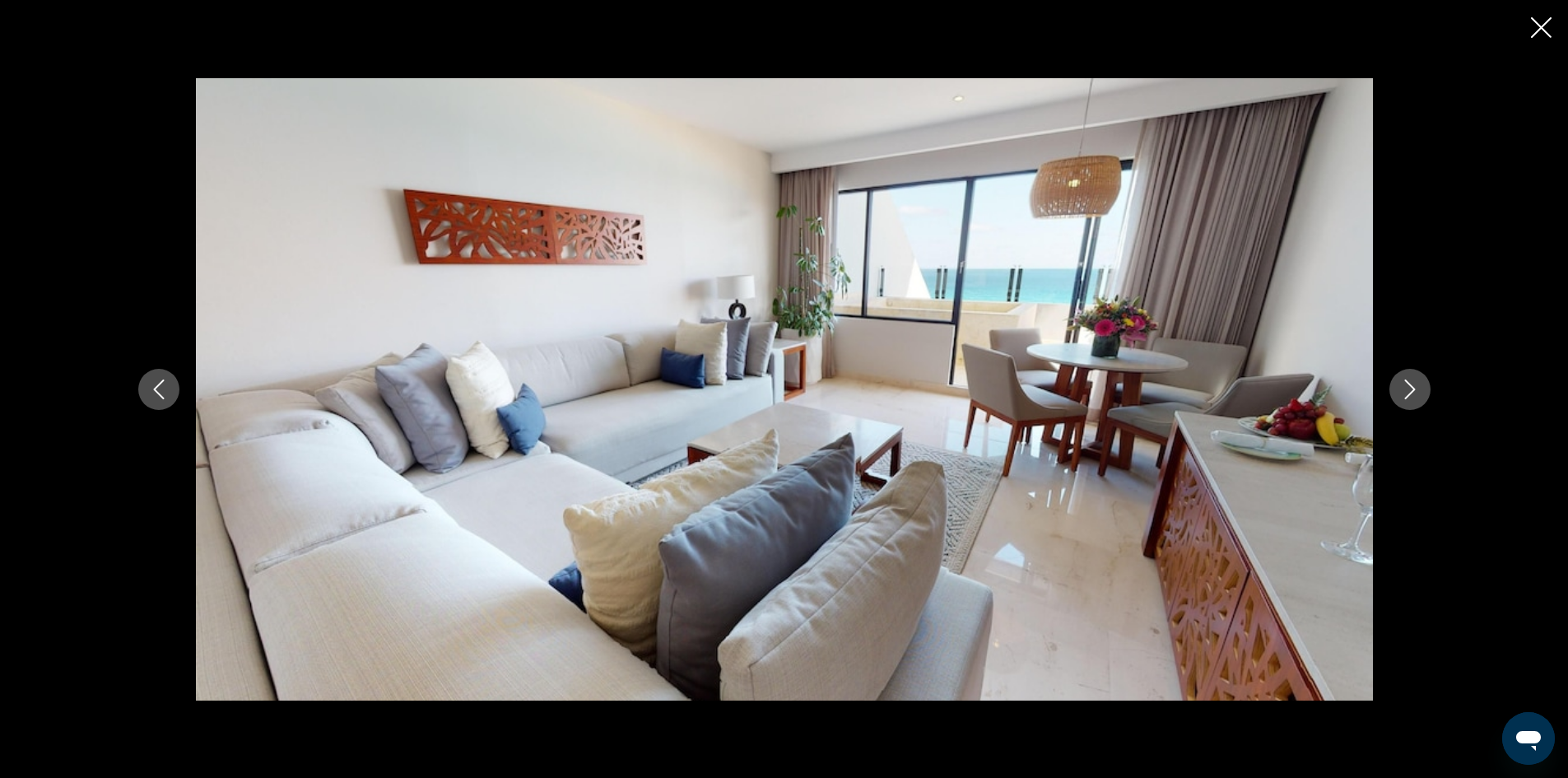
click at [1402, 388] on icon "Next image" at bounding box center [1410, 389] width 20 height 20
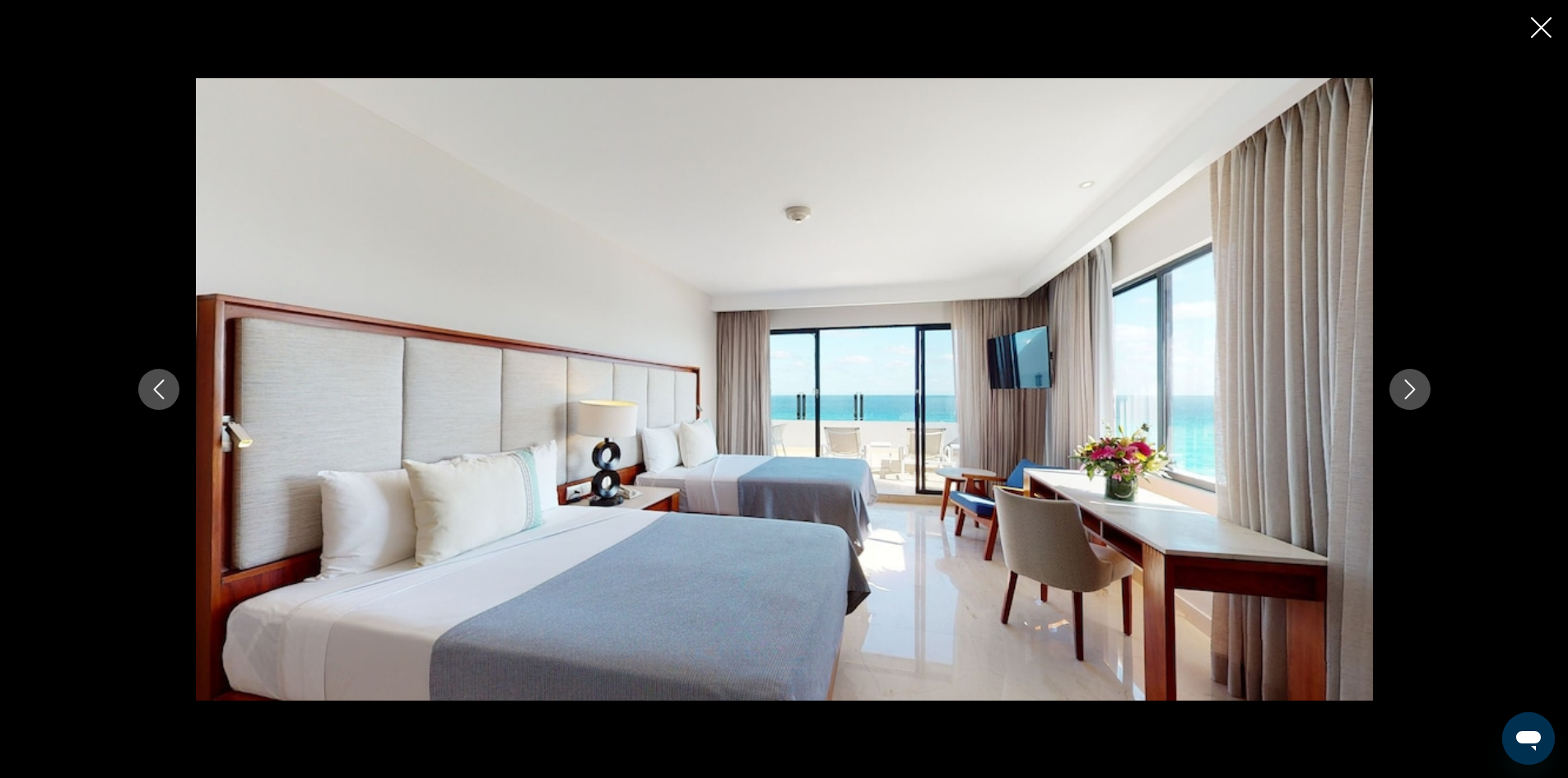
click at [1402, 388] on icon "Next image" at bounding box center [1410, 389] width 20 height 20
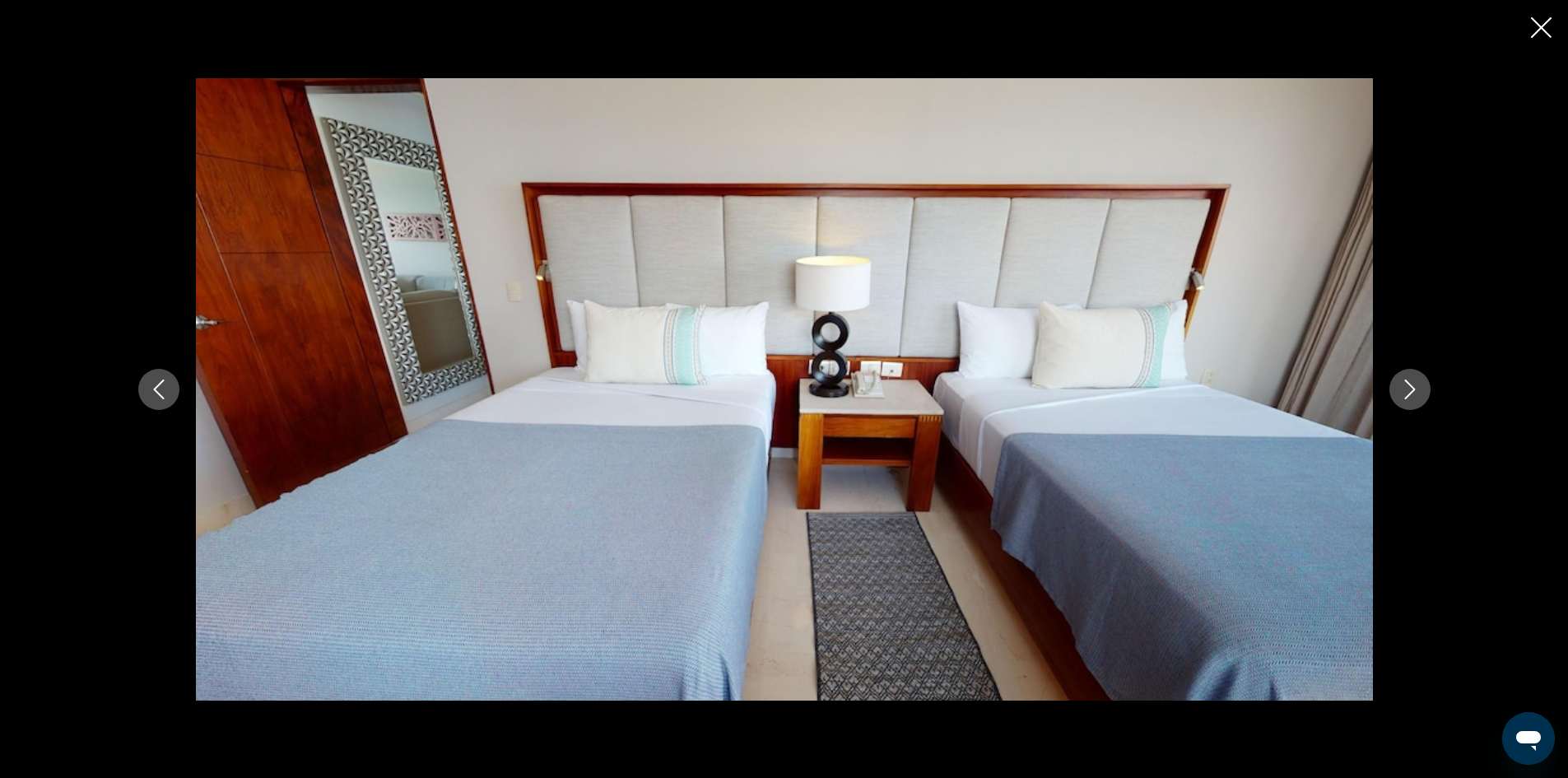
click at [1402, 388] on icon "Next image" at bounding box center [1410, 389] width 20 height 20
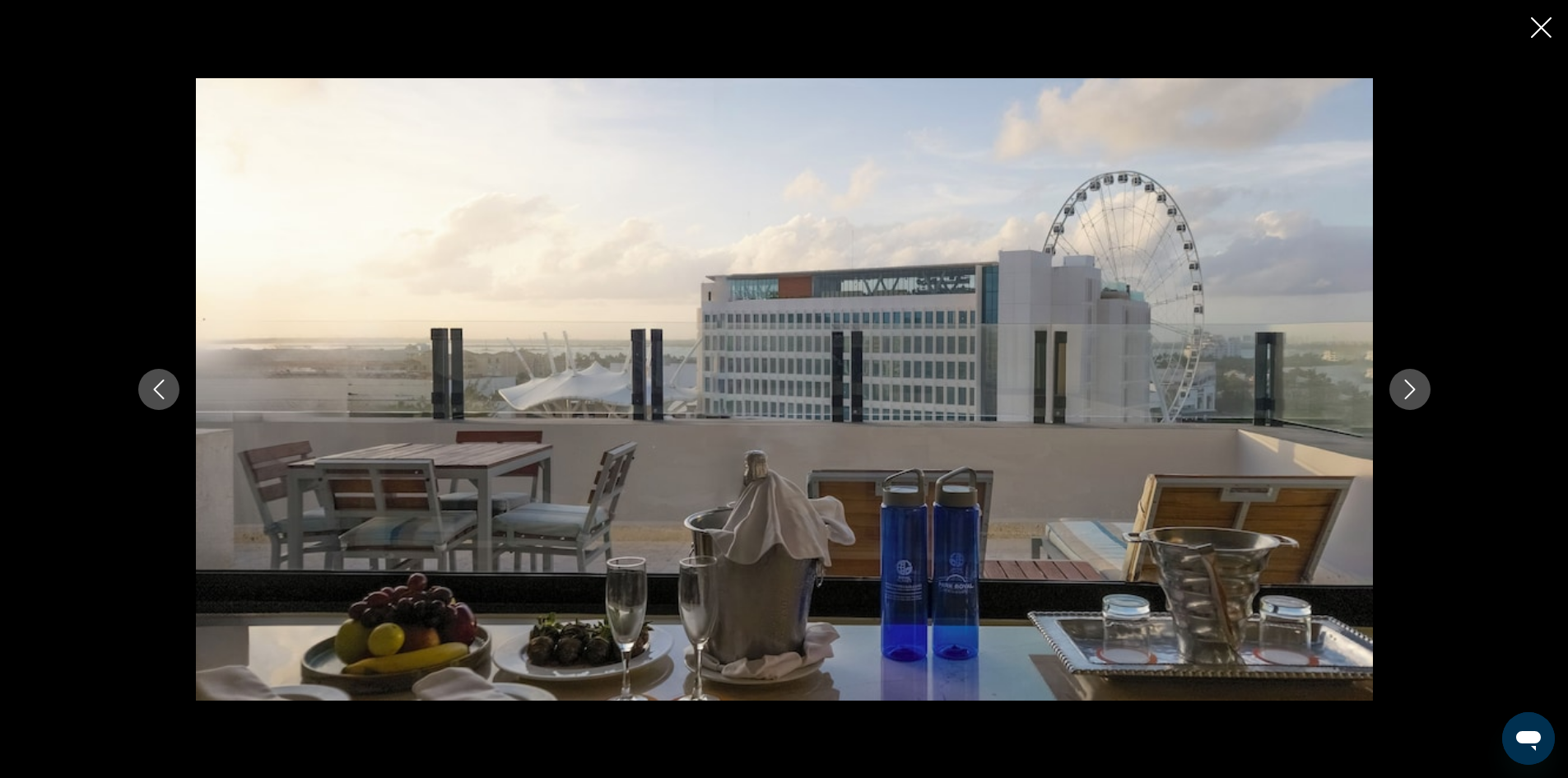
click at [1402, 388] on icon "Next image" at bounding box center [1410, 389] width 20 height 20
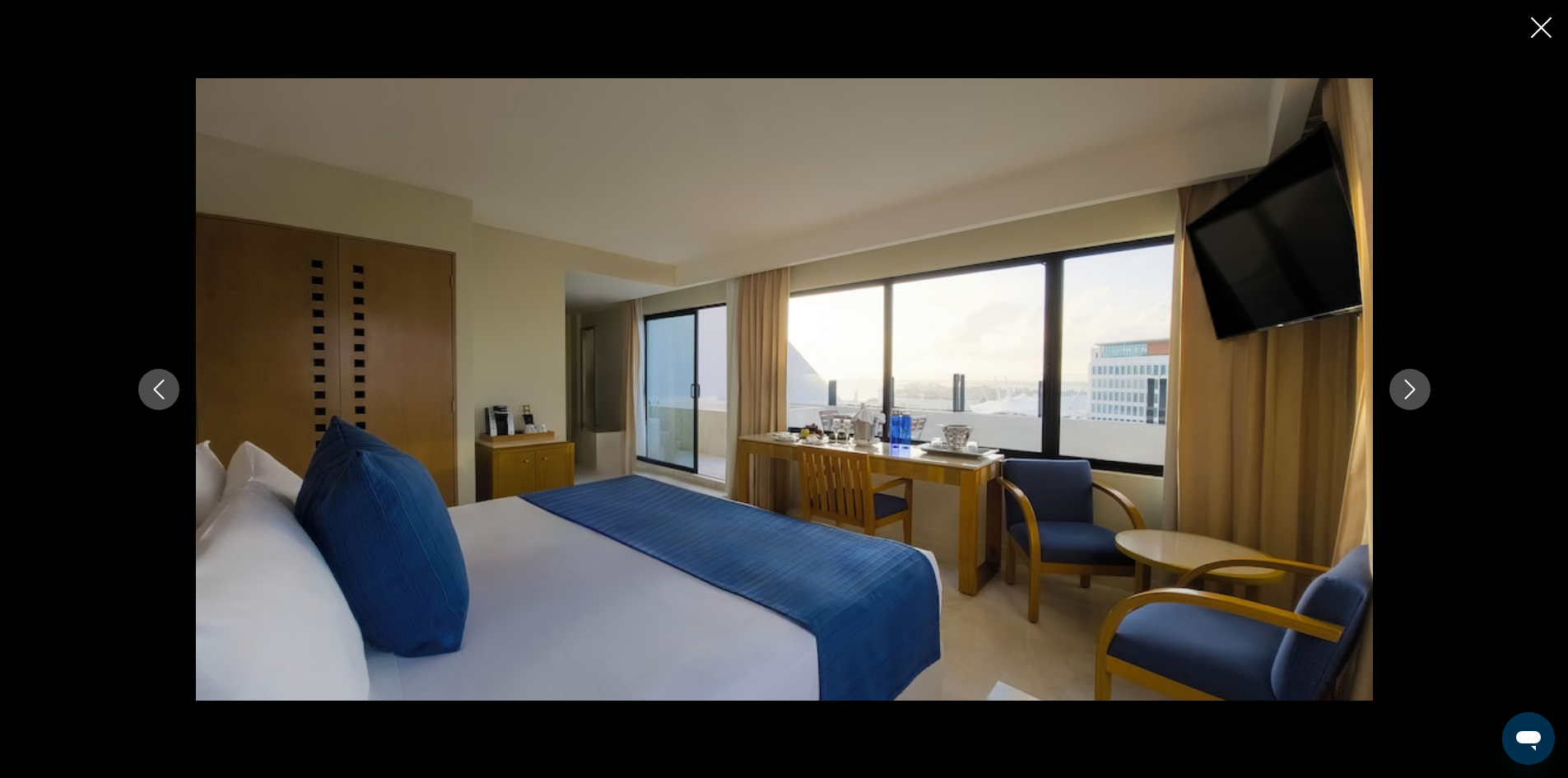
click at [1402, 388] on icon "Next image" at bounding box center [1410, 389] width 20 height 20
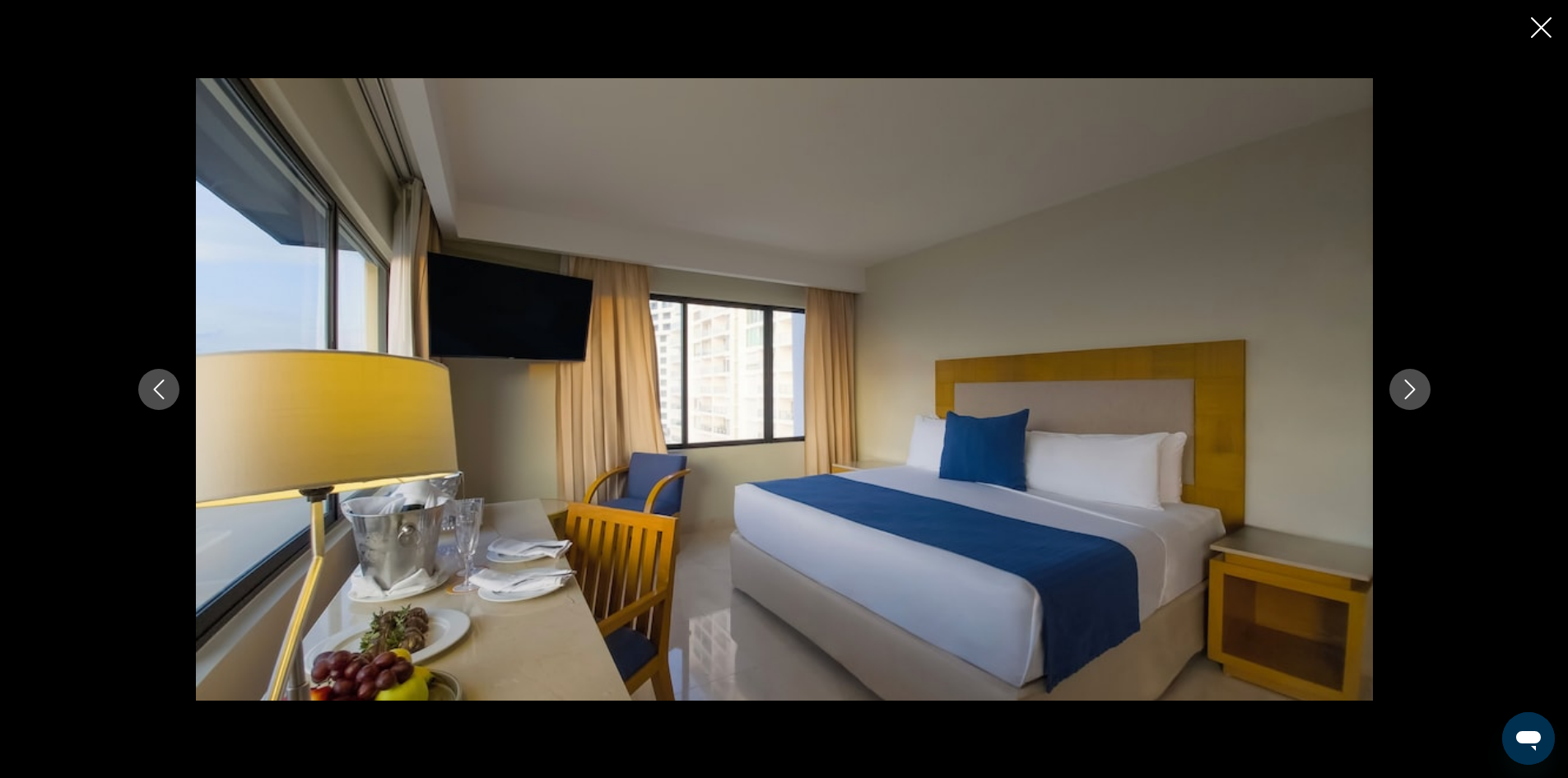
click at [154, 389] on icon "Previous image" at bounding box center [158, 389] width 11 height 20
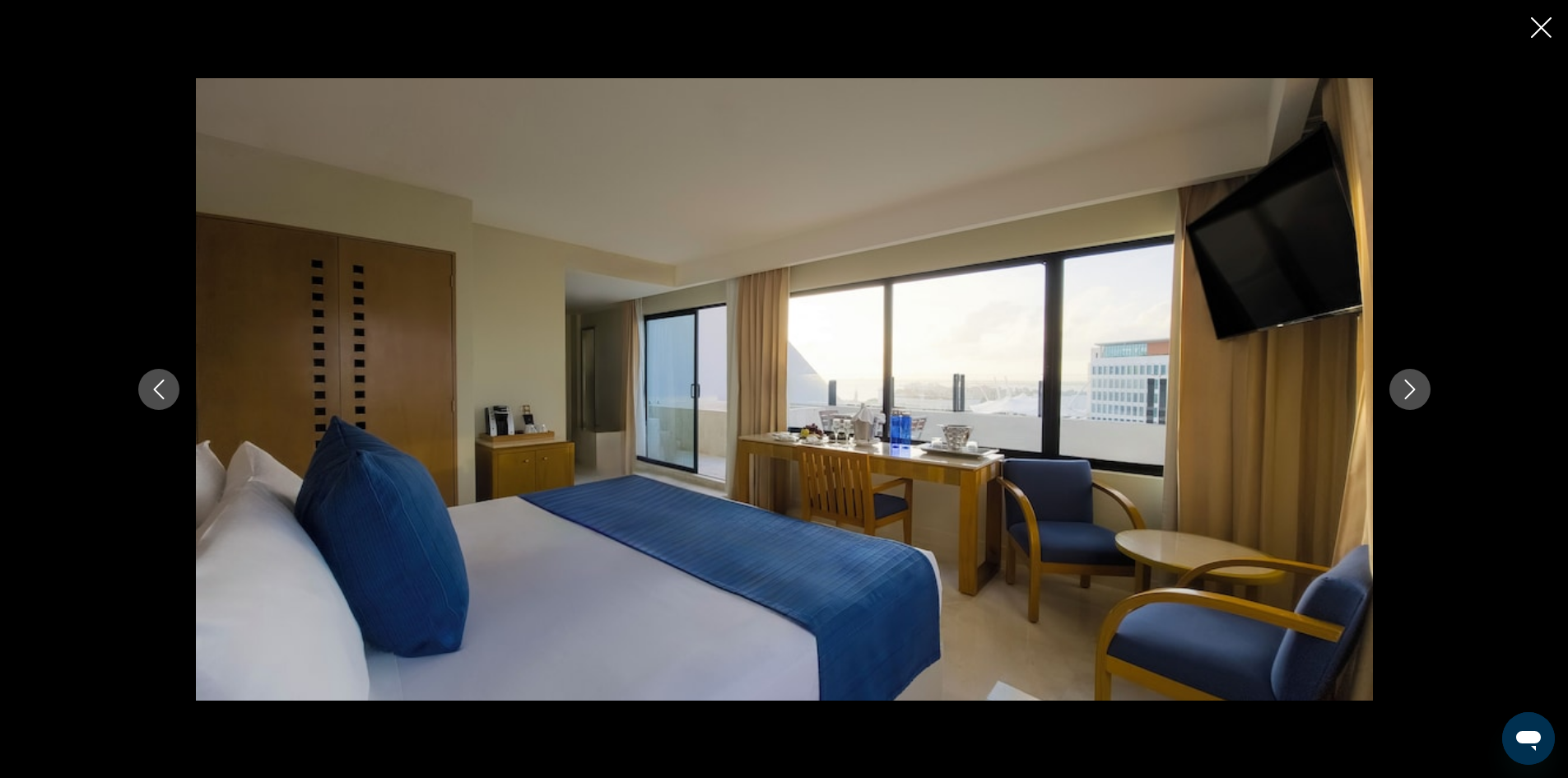
click at [153, 389] on icon "Previous image" at bounding box center [159, 389] width 20 height 20
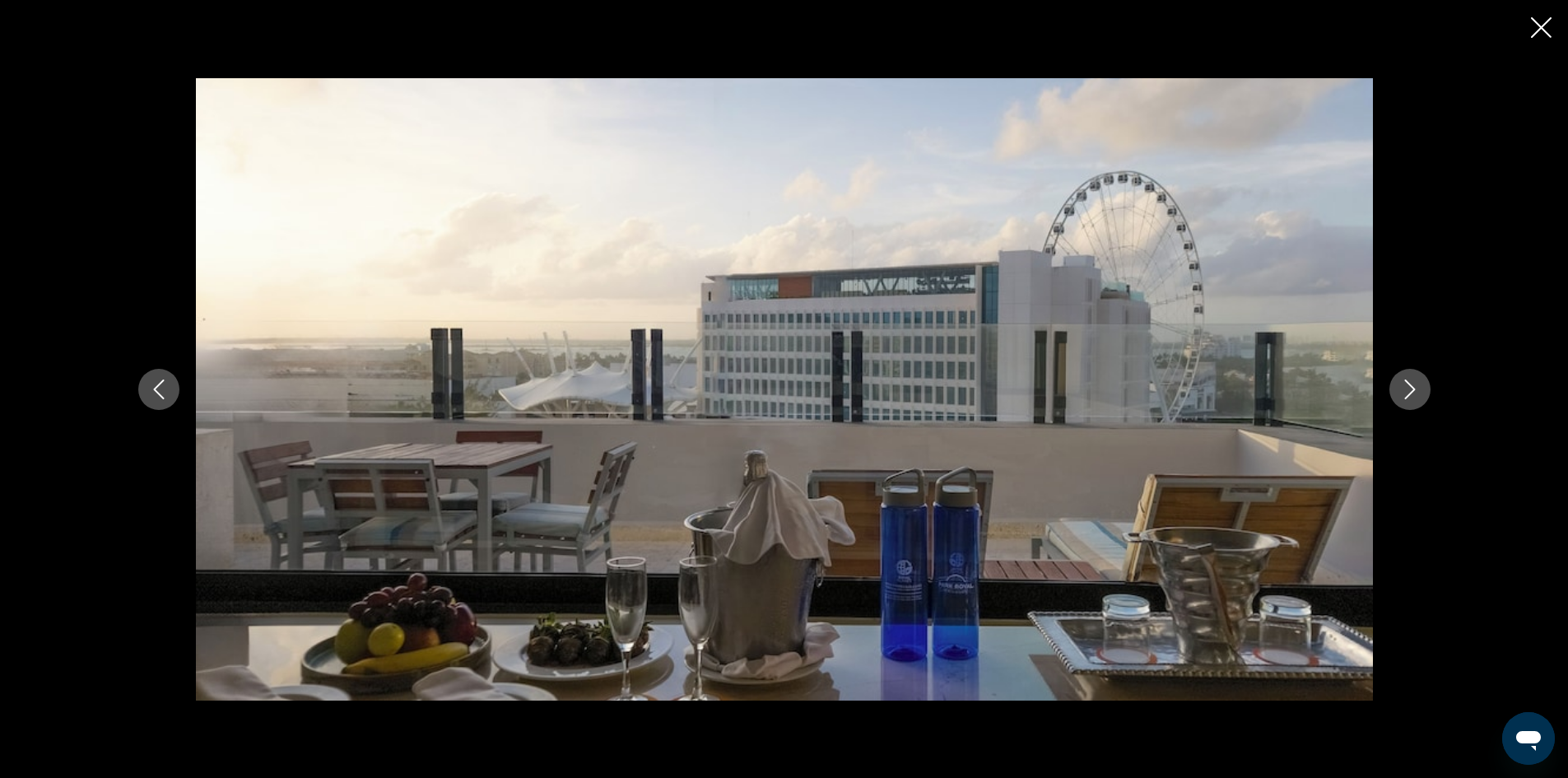
click at [1543, 25] on icon "Close slideshow" at bounding box center [1541, 27] width 21 height 21
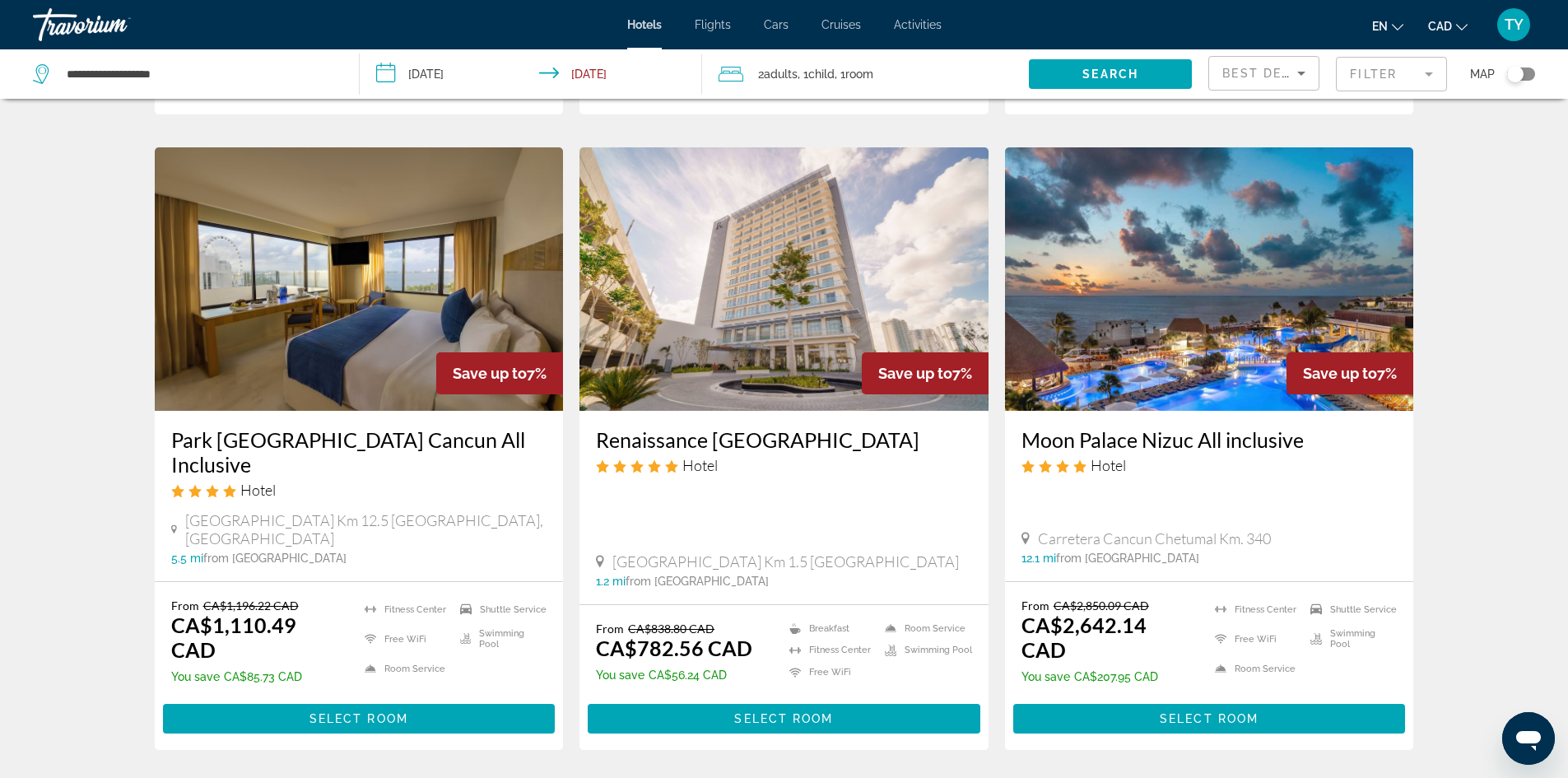
scroll to position [1893, 0]
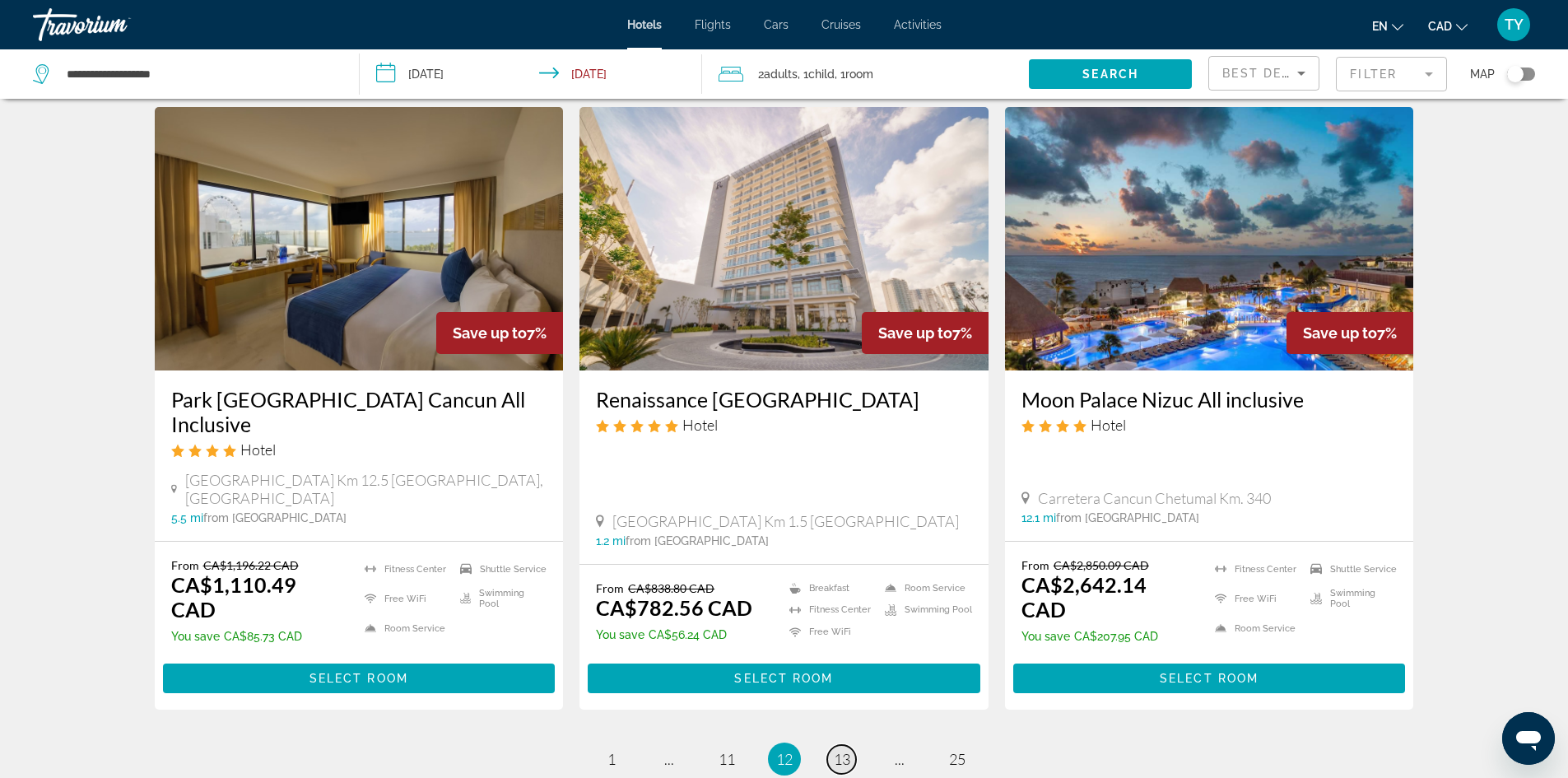
click at [851, 745] on link "page 13" at bounding box center [842, 759] width 29 height 29
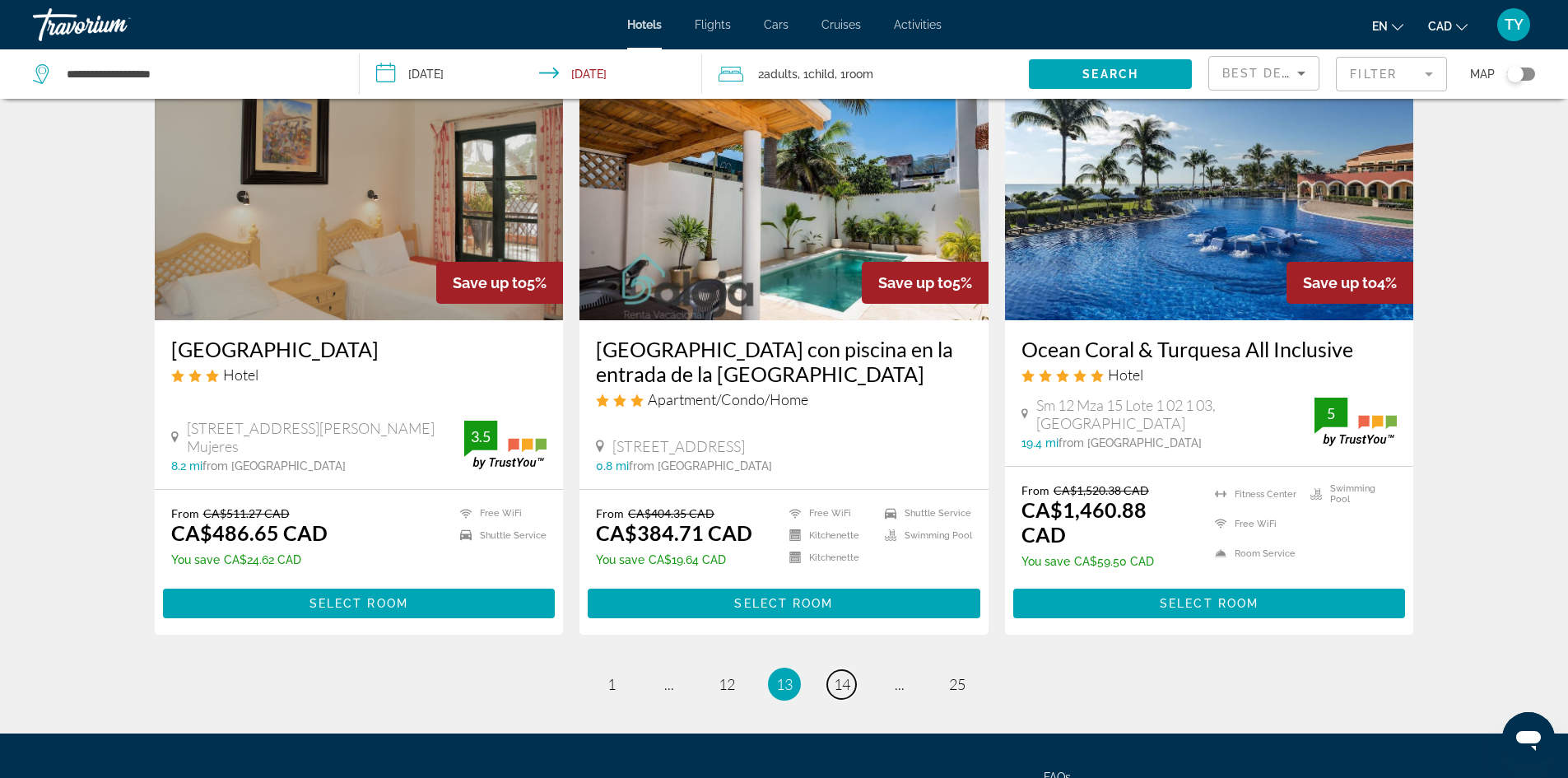
scroll to position [1893, 0]
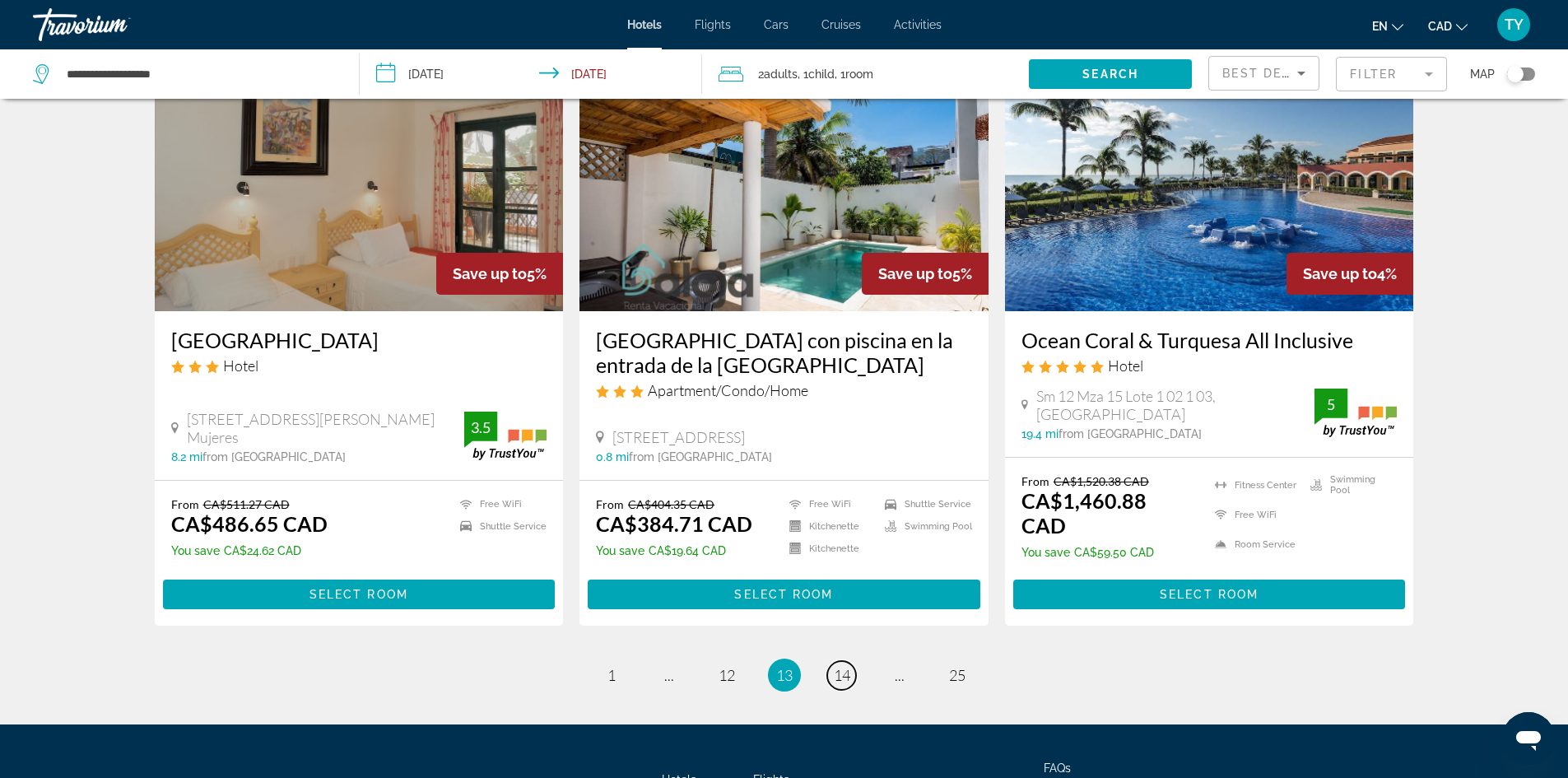
click at [843, 665] on span "14" at bounding box center [842, 674] width 16 height 18
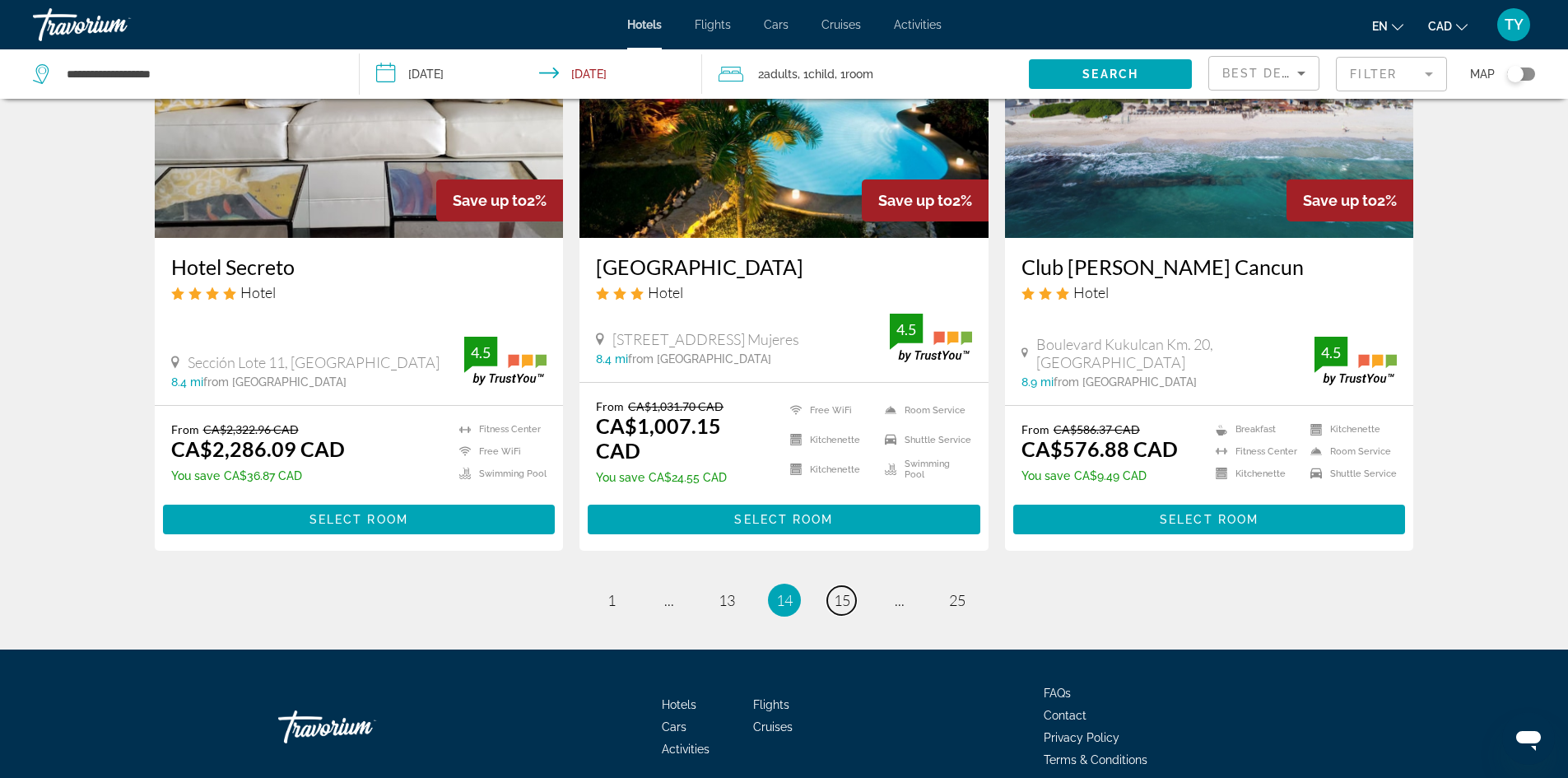
scroll to position [2001, 0]
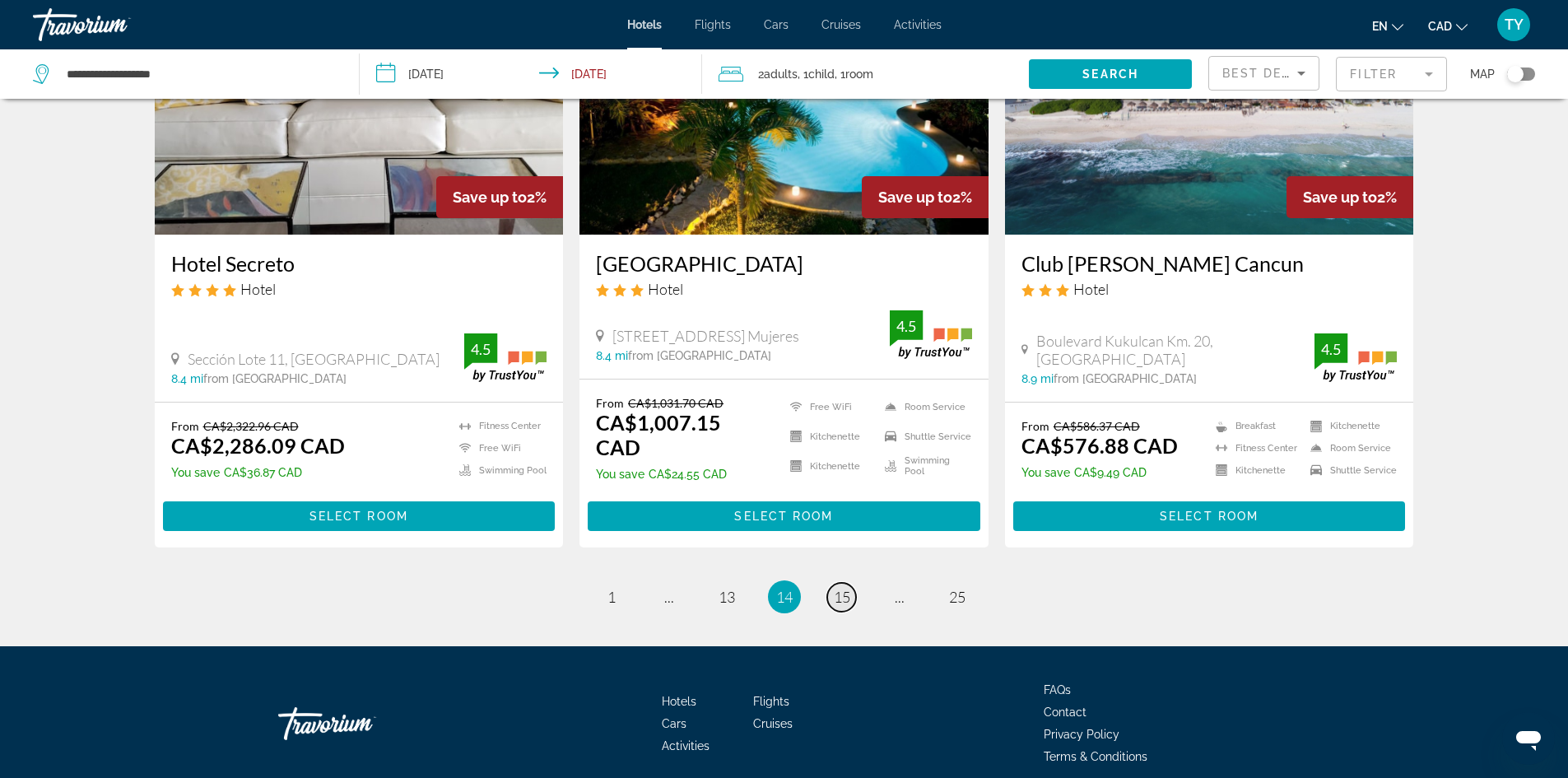
click at [843, 588] on span "15" at bounding box center [842, 597] width 16 height 18
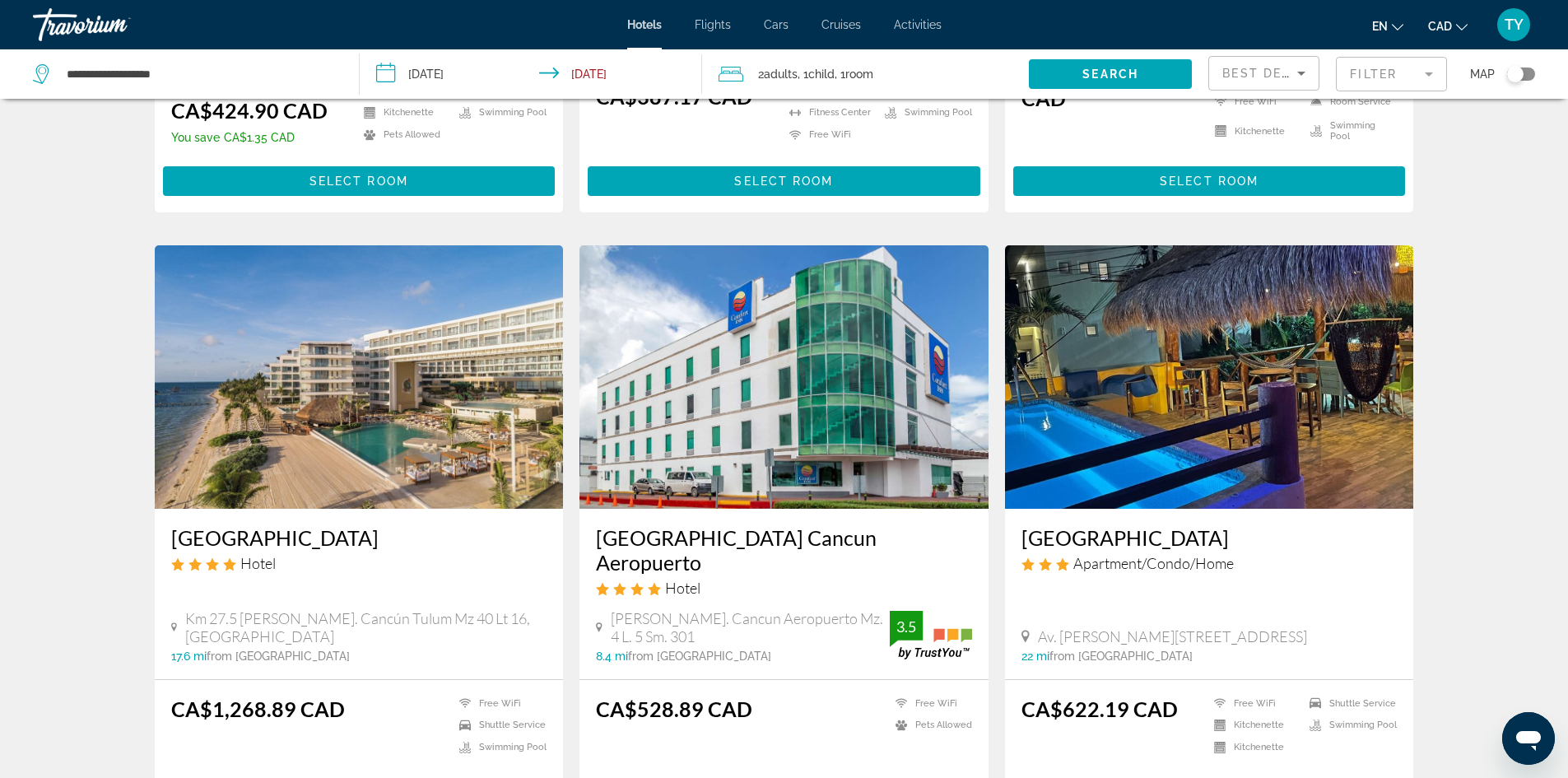
scroll to position [1811, 0]
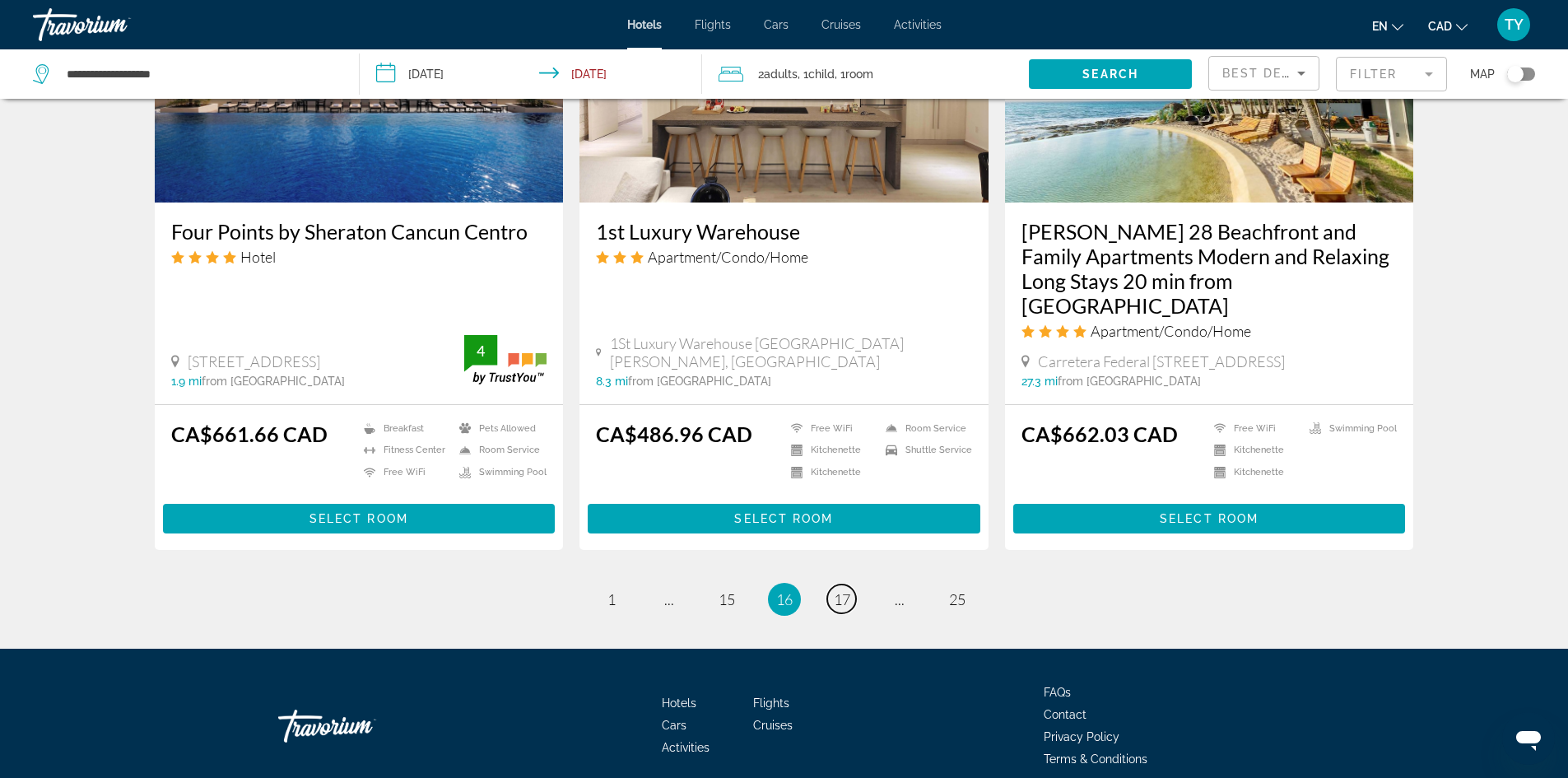
scroll to position [2091, 0]
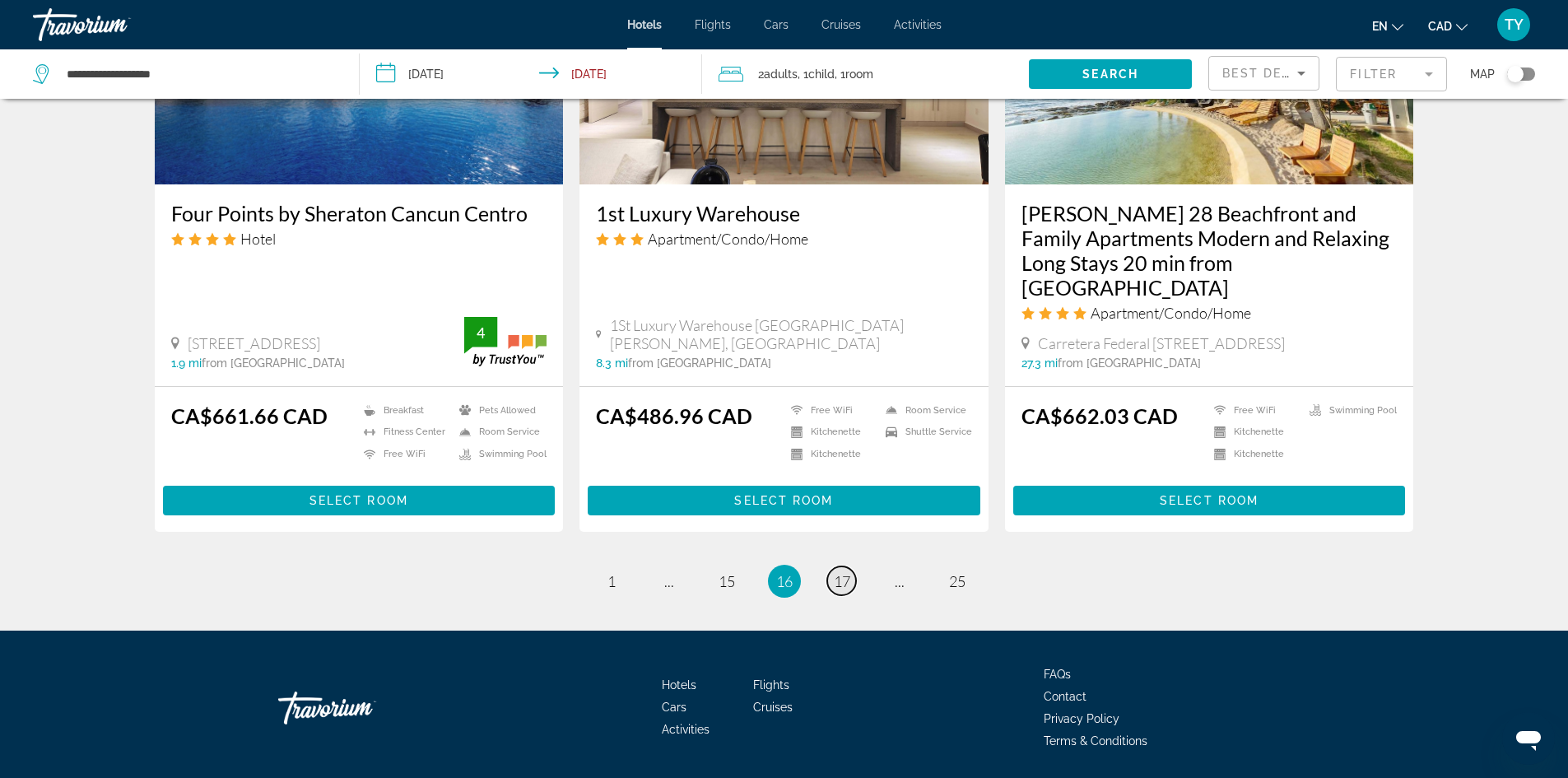
click at [838, 572] on span "17" at bounding box center [842, 581] width 16 height 18
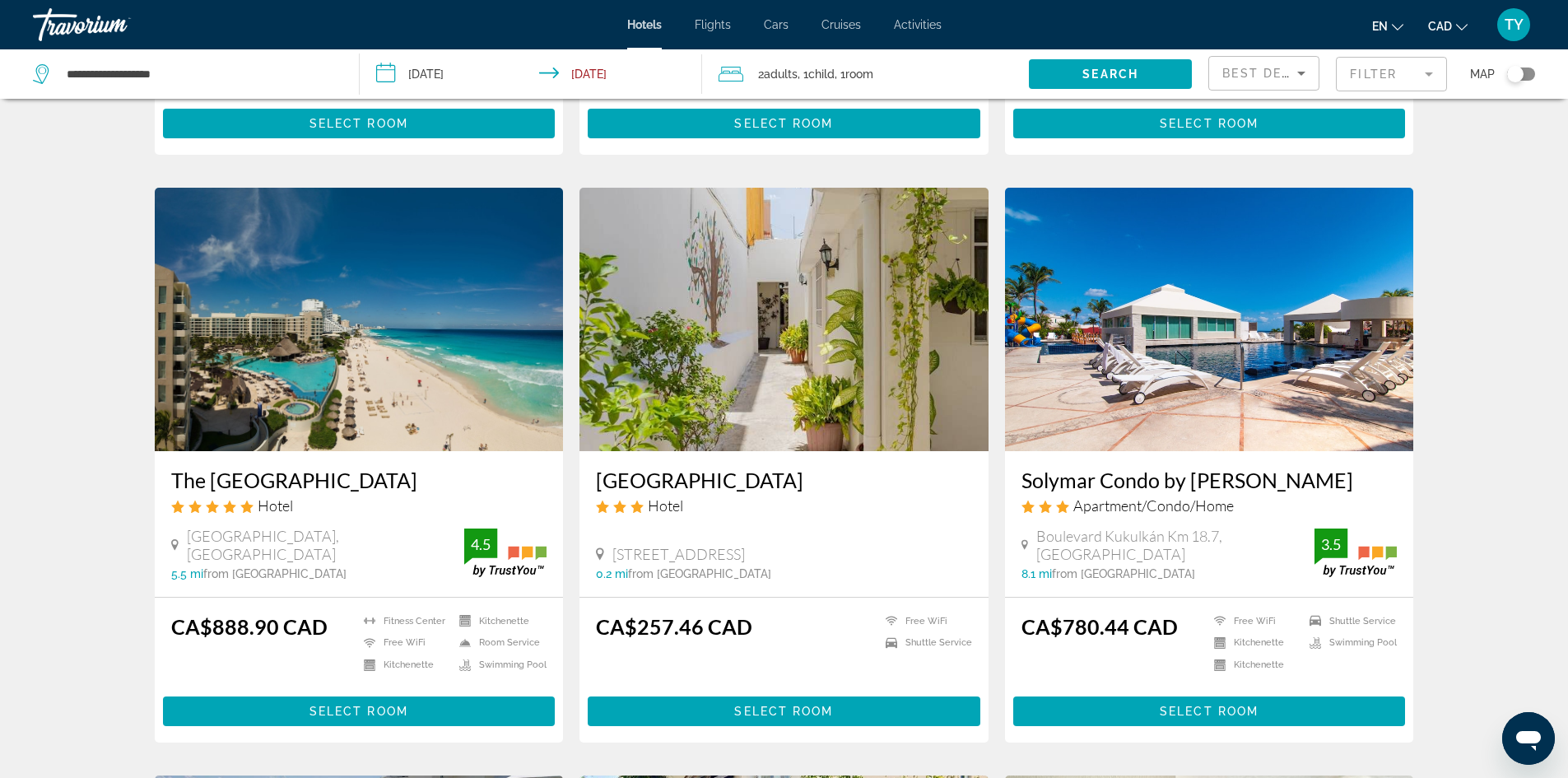
scroll to position [576, 0]
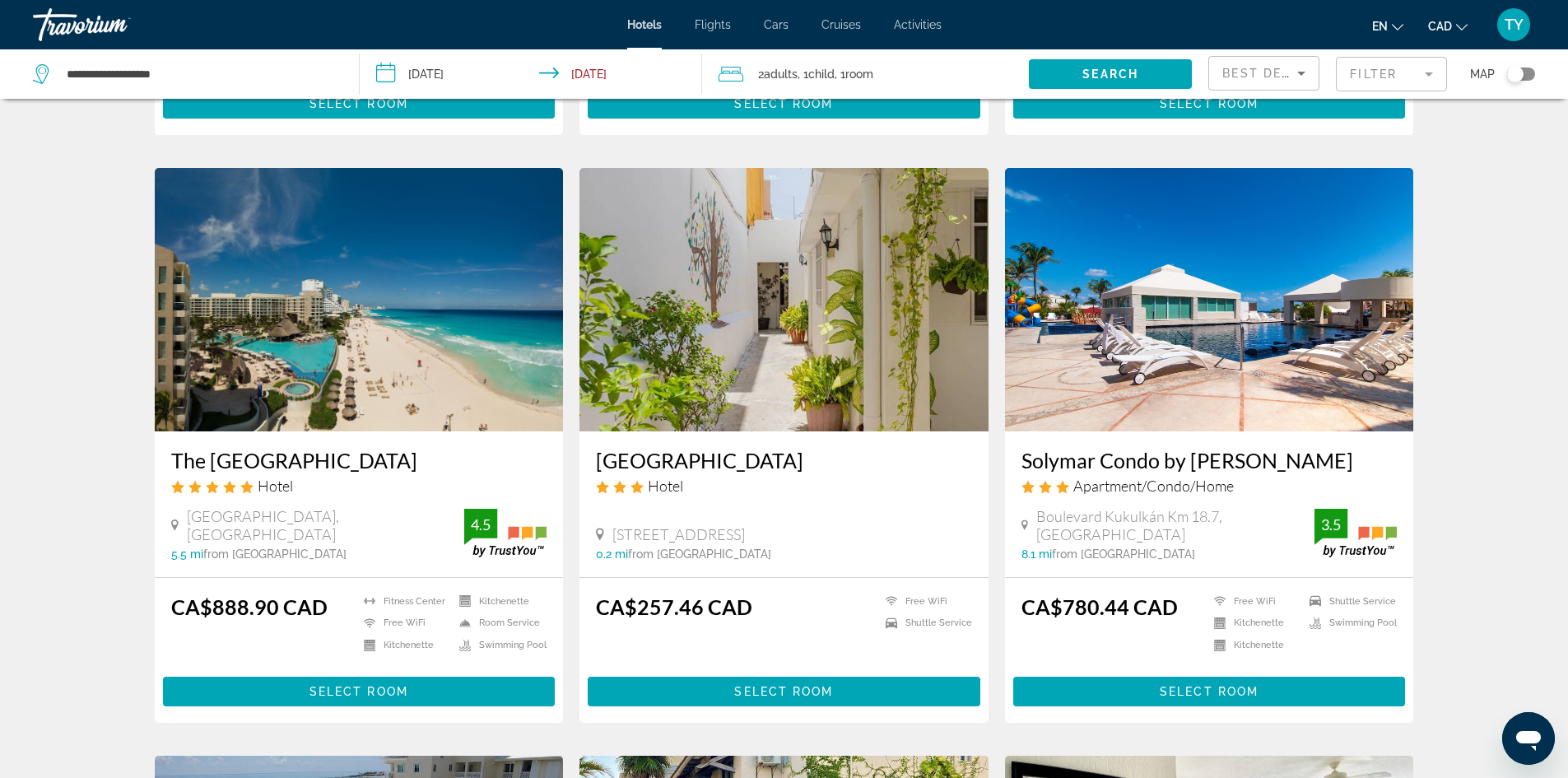
click at [333, 369] on img "Main content" at bounding box center [359, 299] width 409 height 264
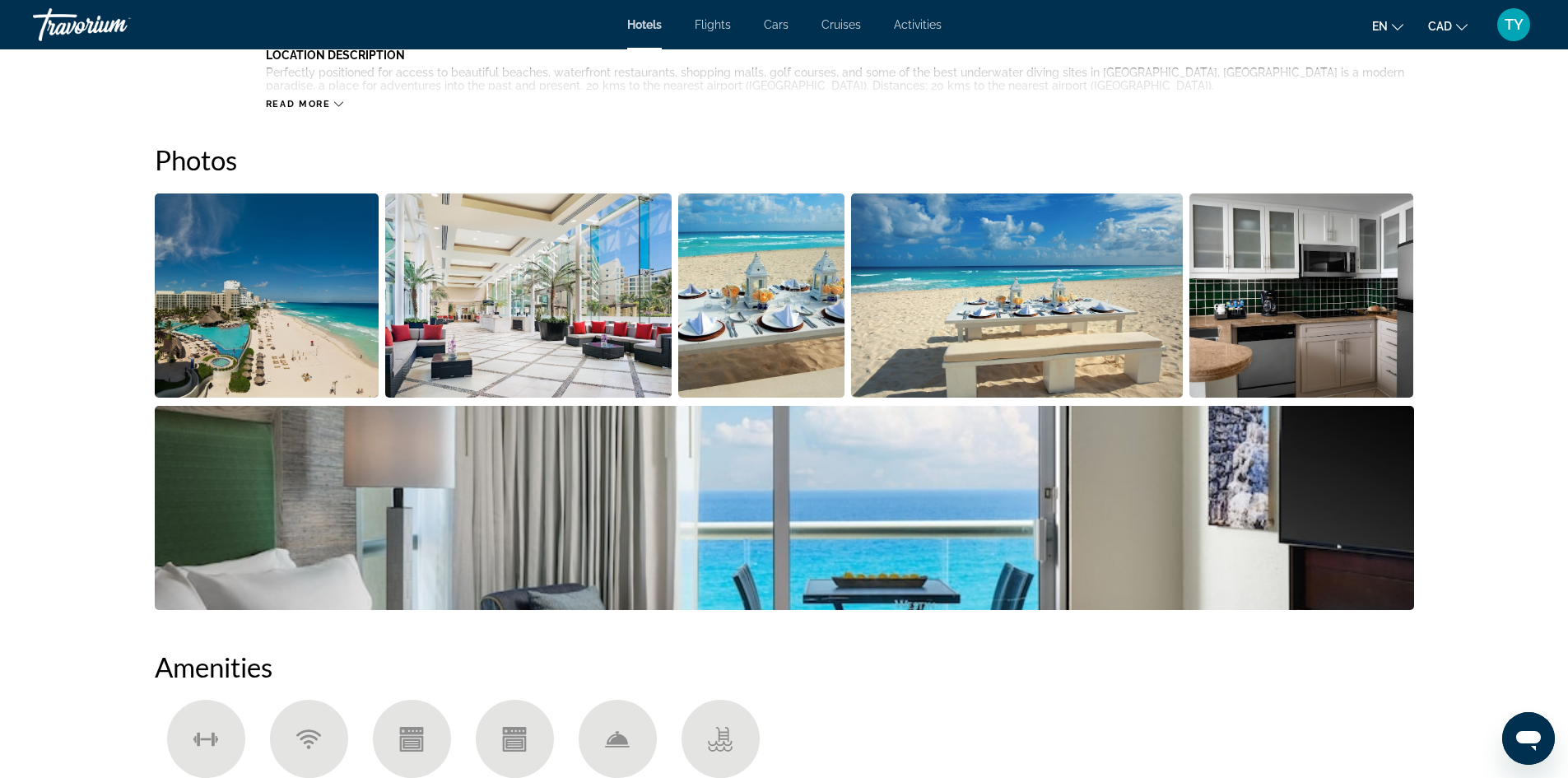
scroll to position [740, 0]
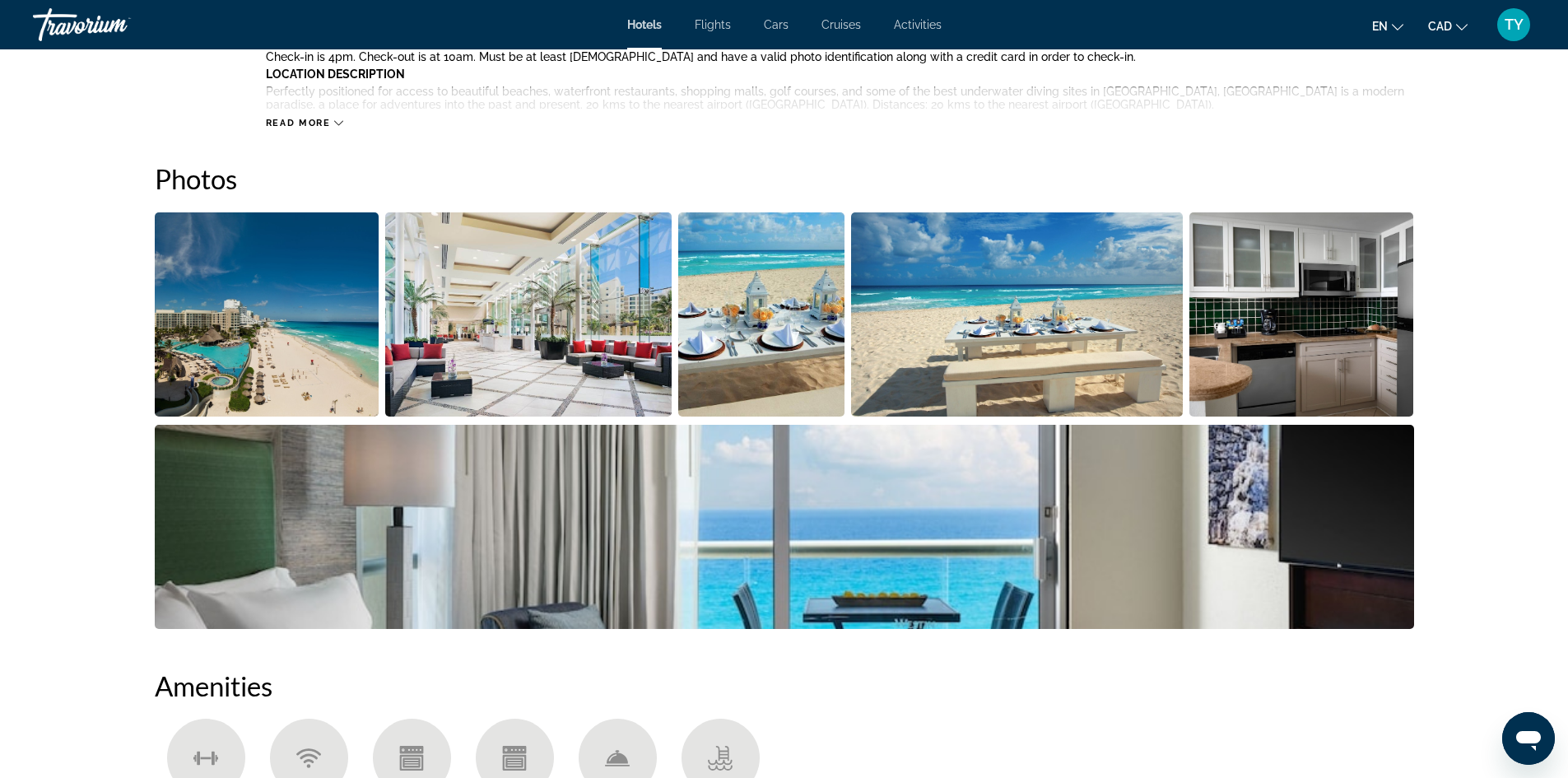
click at [199, 395] on img "Open full-screen image slider" at bounding box center [267, 314] width 225 height 205
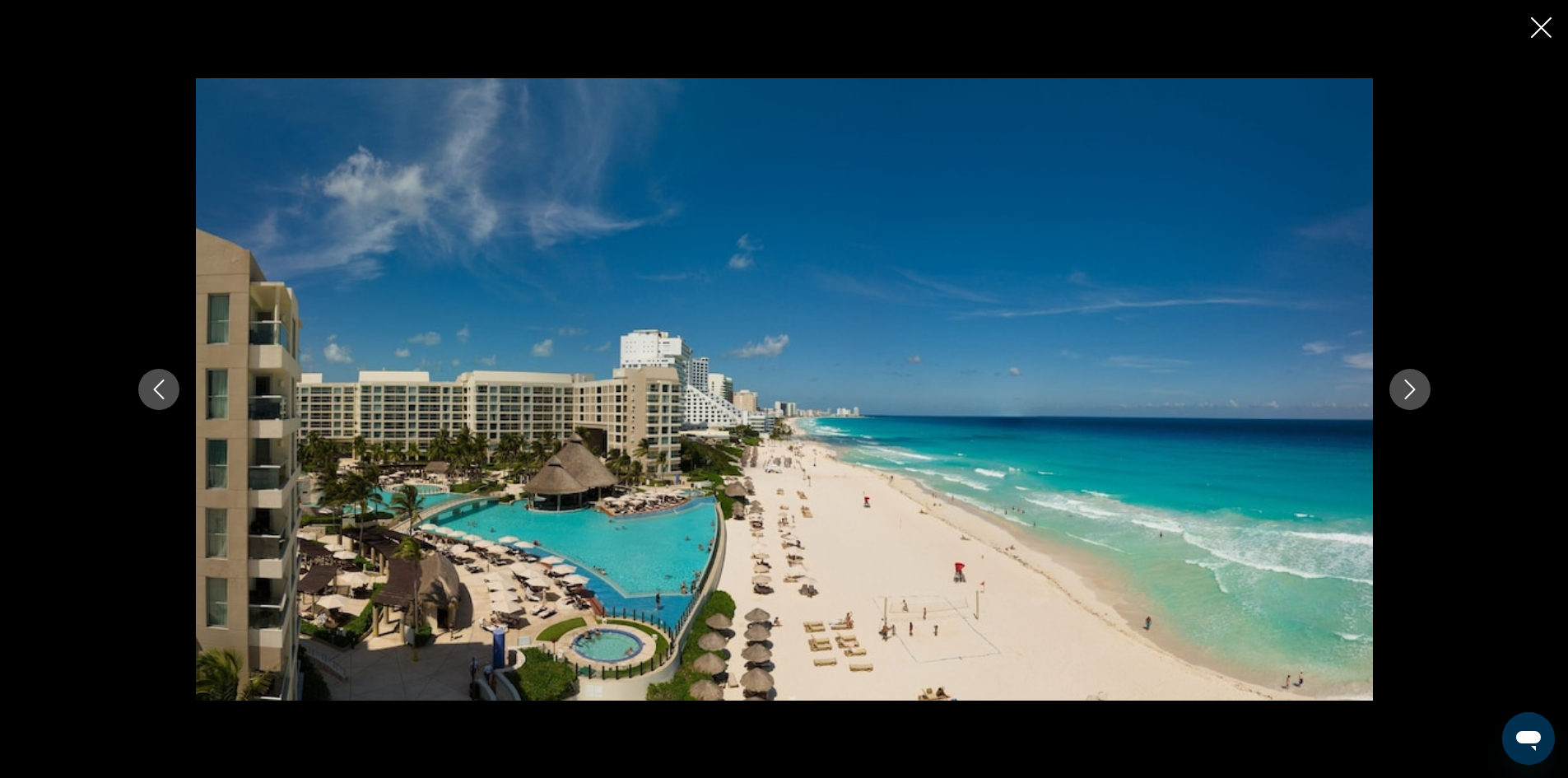
click at [1405, 387] on icon "Next image" at bounding box center [1410, 389] width 20 height 20
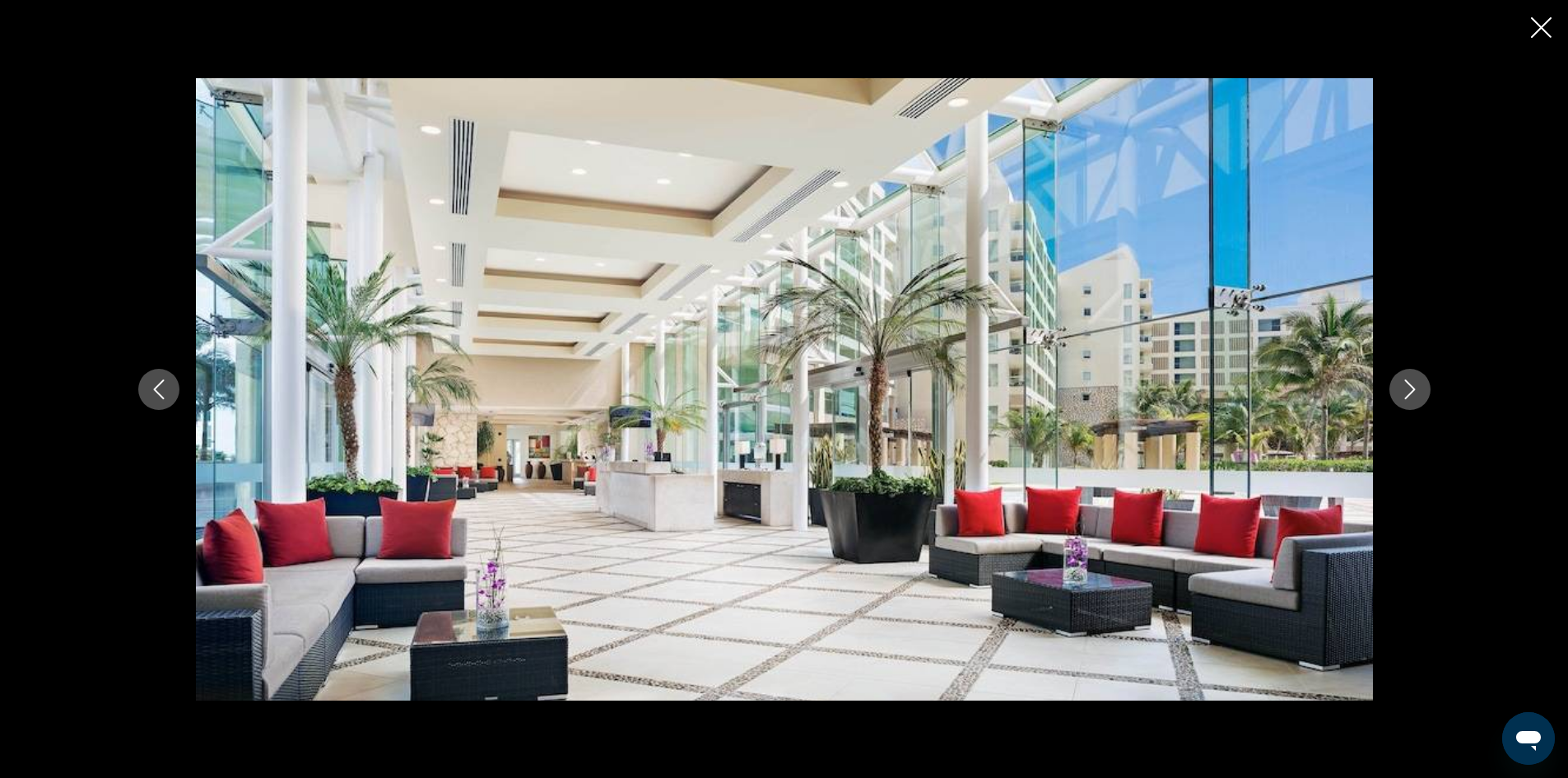
click at [1405, 387] on icon "Next image" at bounding box center [1410, 389] width 20 height 20
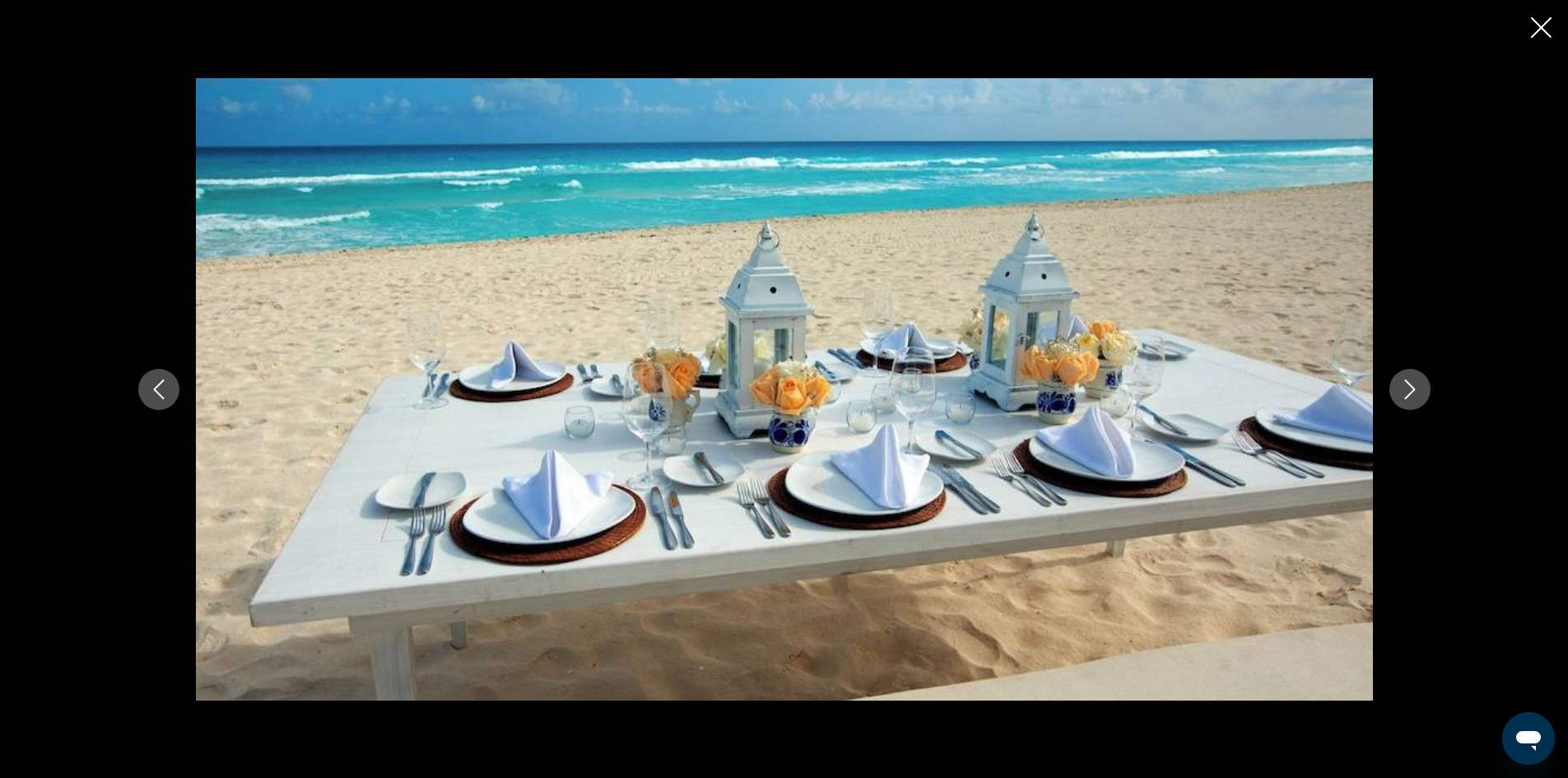
click at [1404, 386] on icon "Next image" at bounding box center [1410, 389] width 20 height 20
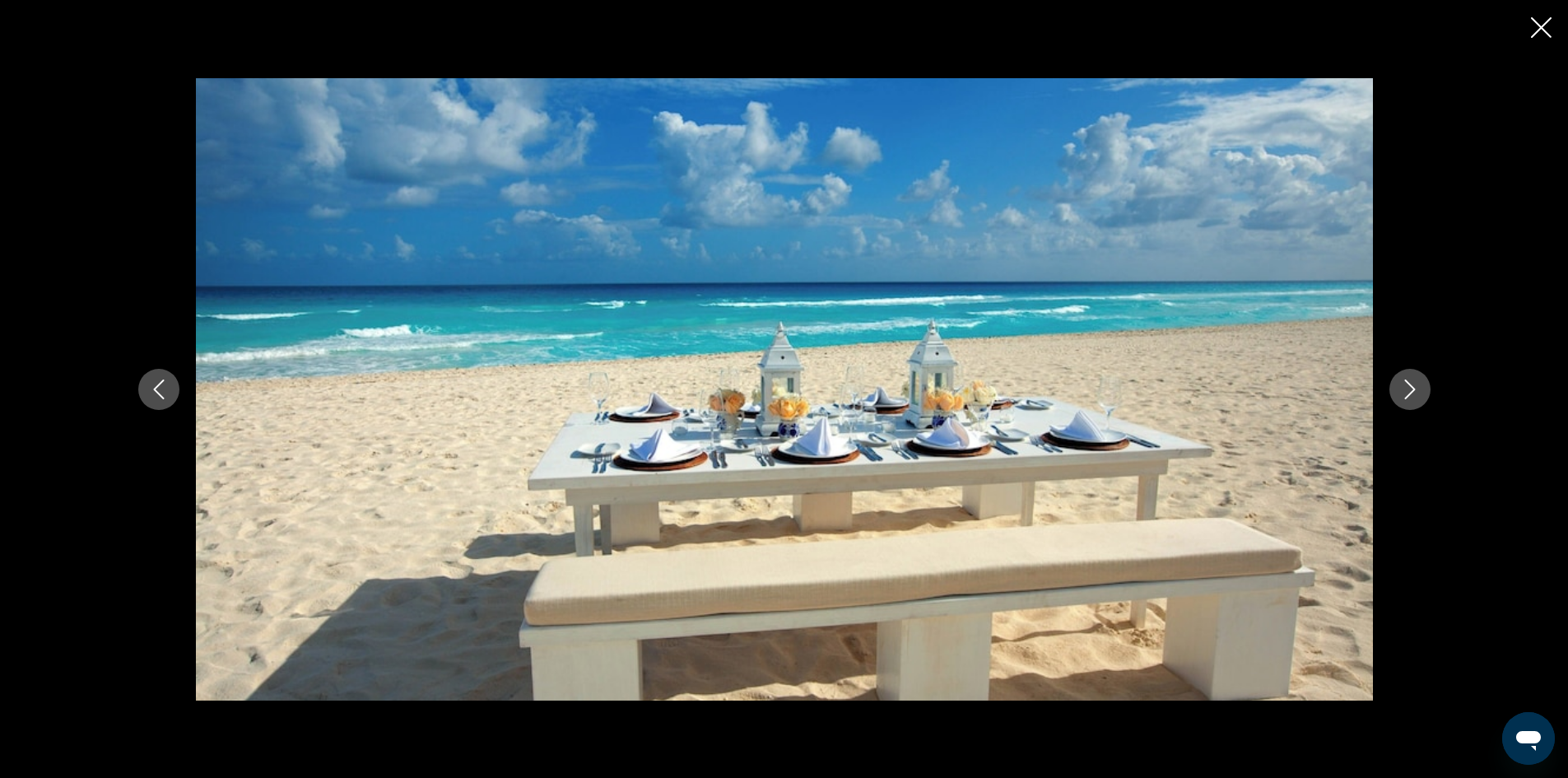
click at [1404, 386] on icon "Next image" at bounding box center [1410, 389] width 20 height 20
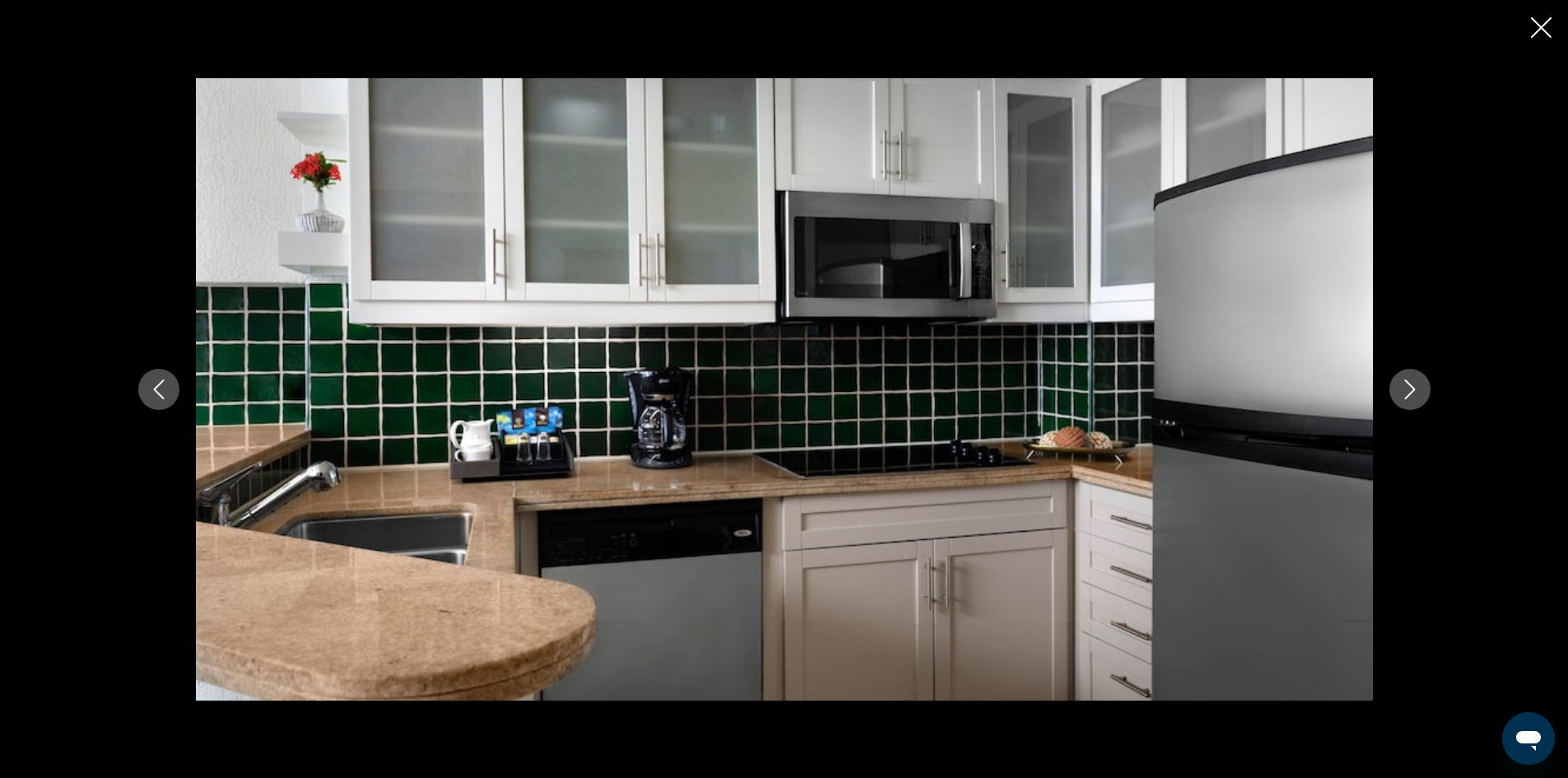
click at [1404, 386] on icon "Next image" at bounding box center [1410, 389] width 20 height 20
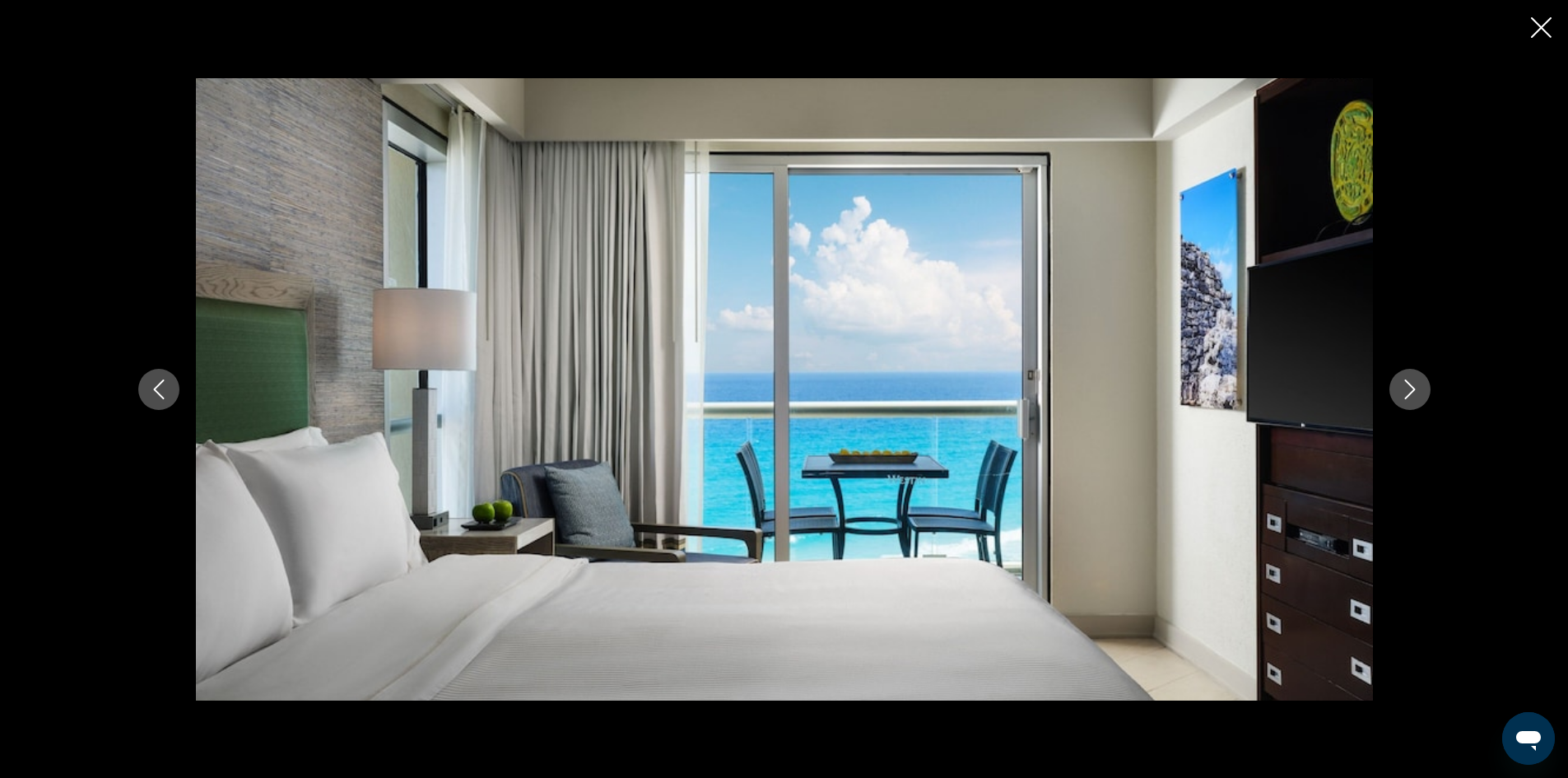
click at [1404, 386] on icon "Next image" at bounding box center [1410, 389] width 20 height 20
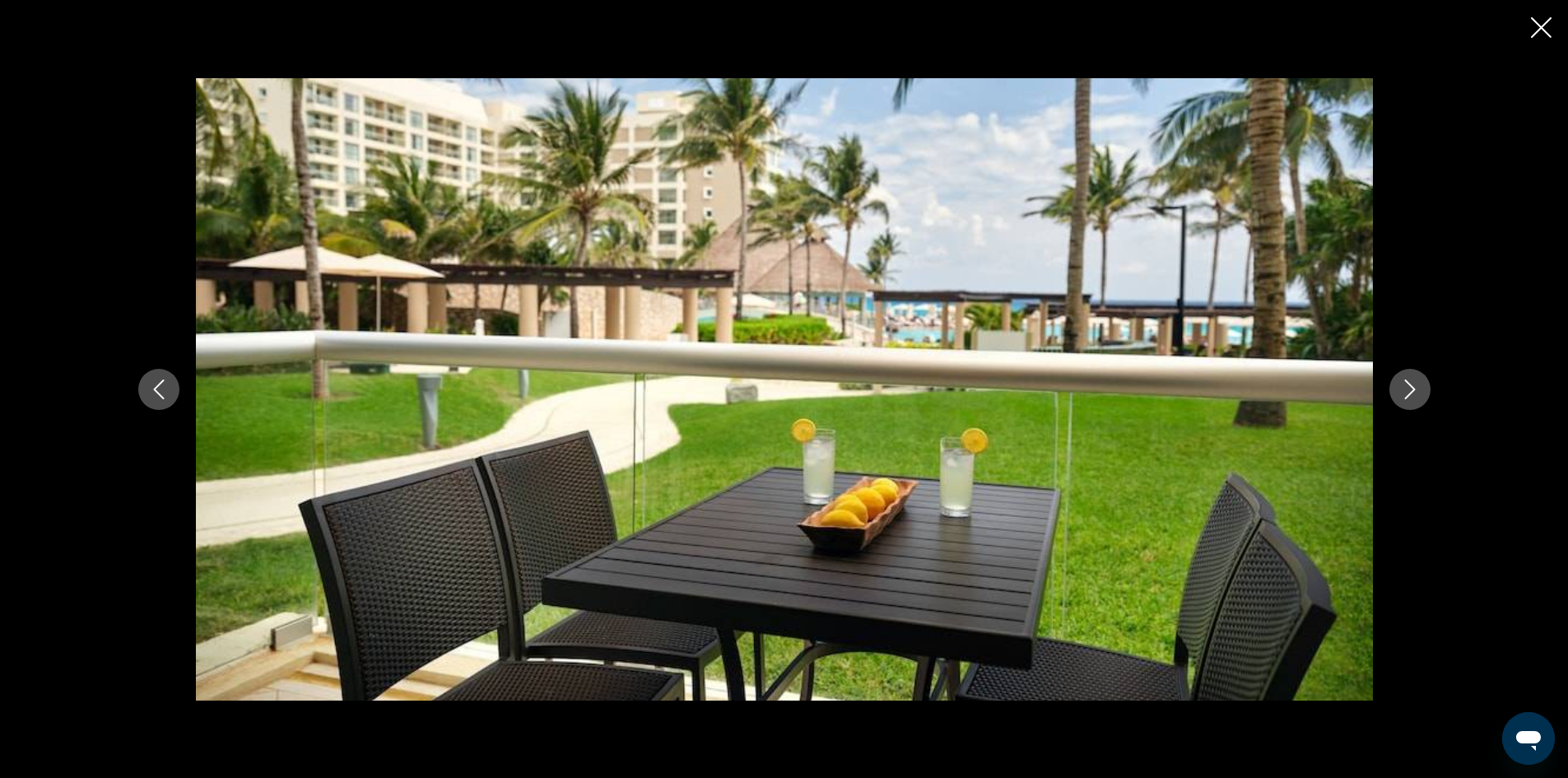
click at [1402, 386] on icon "Next image" at bounding box center [1410, 389] width 20 height 20
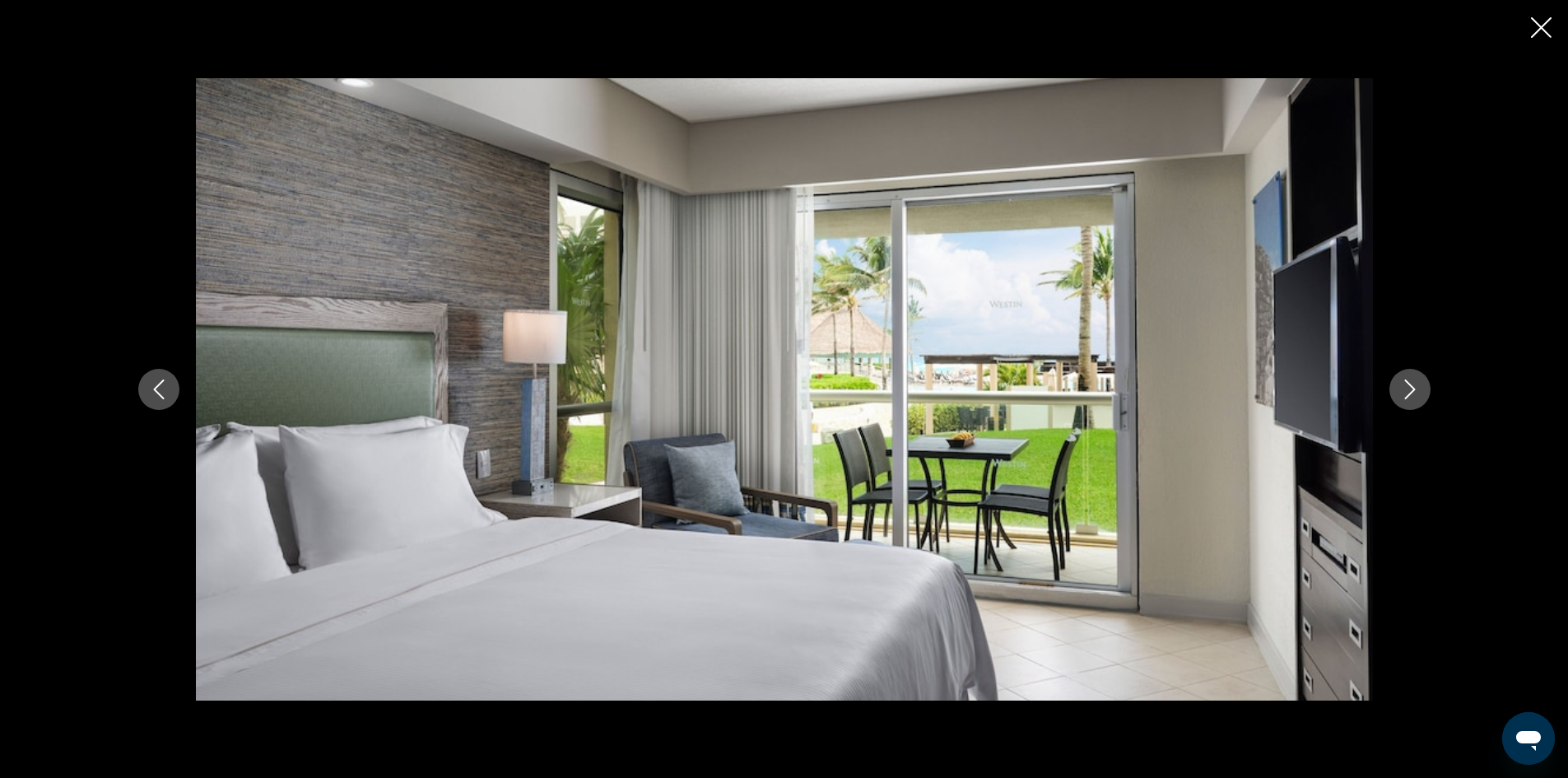
click at [1402, 386] on icon "Next image" at bounding box center [1410, 389] width 20 height 20
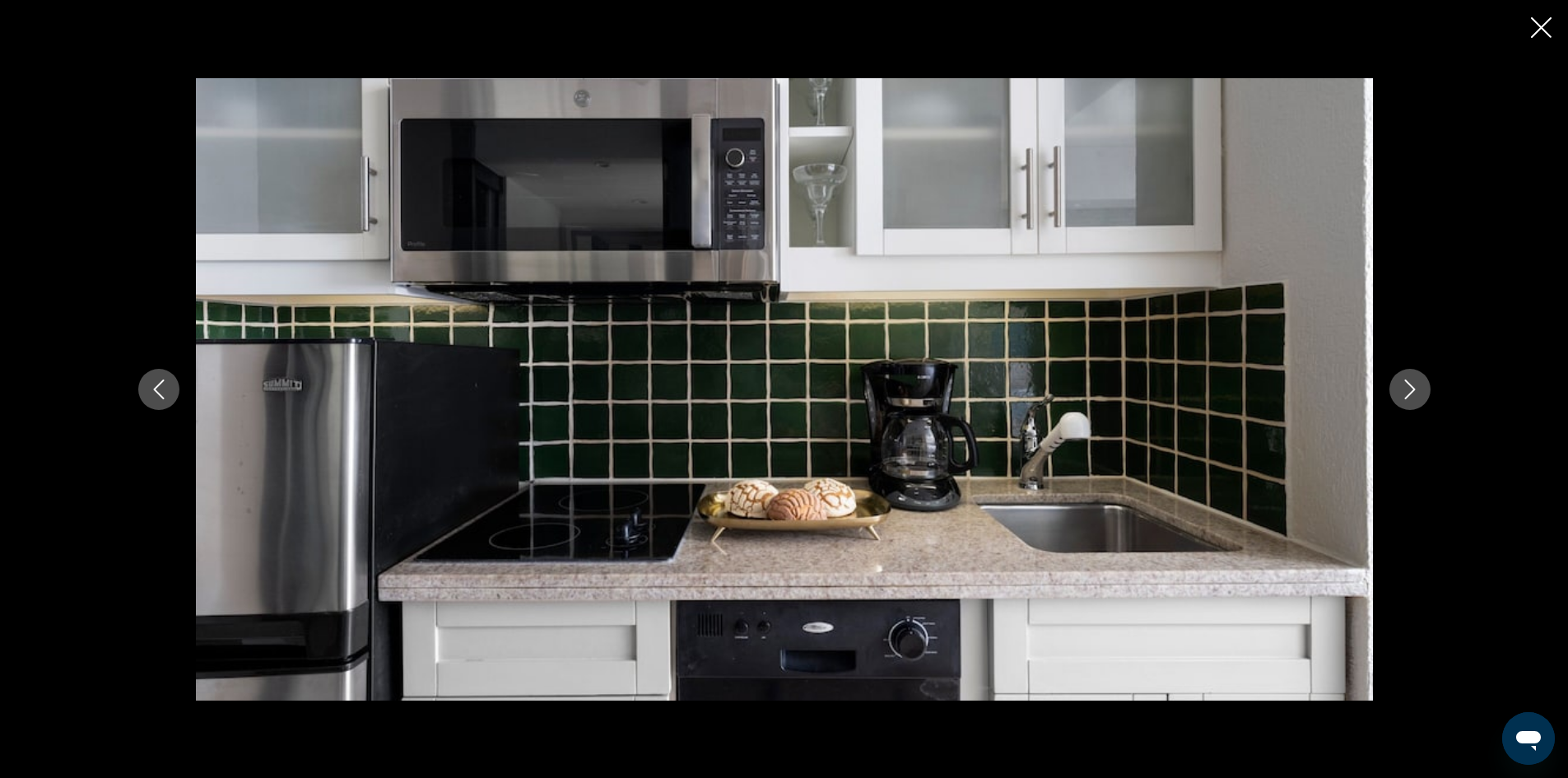
click at [1402, 386] on icon "Next image" at bounding box center [1410, 389] width 20 height 20
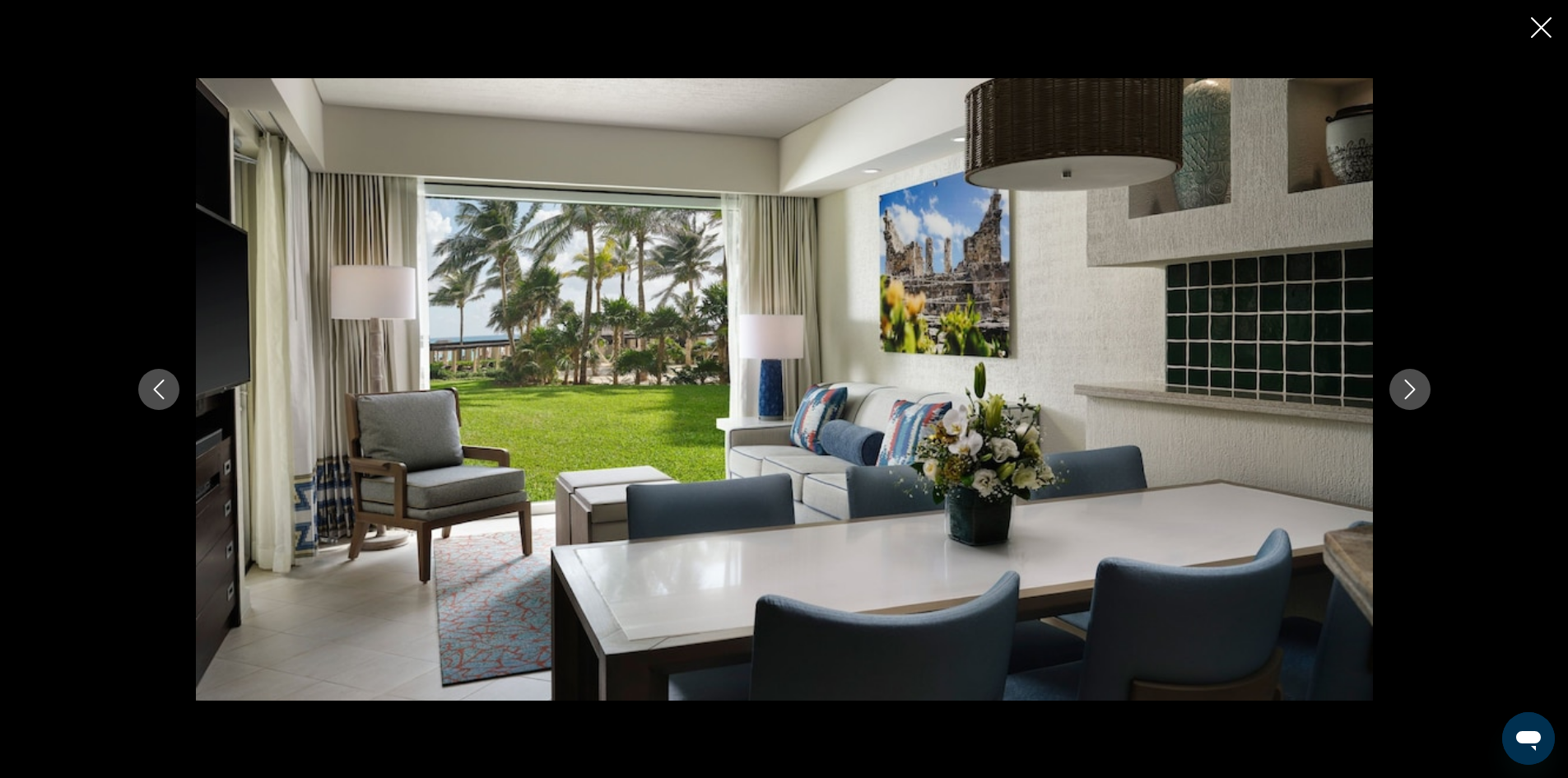
click at [1402, 385] on icon "Next image" at bounding box center [1410, 389] width 20 height 20
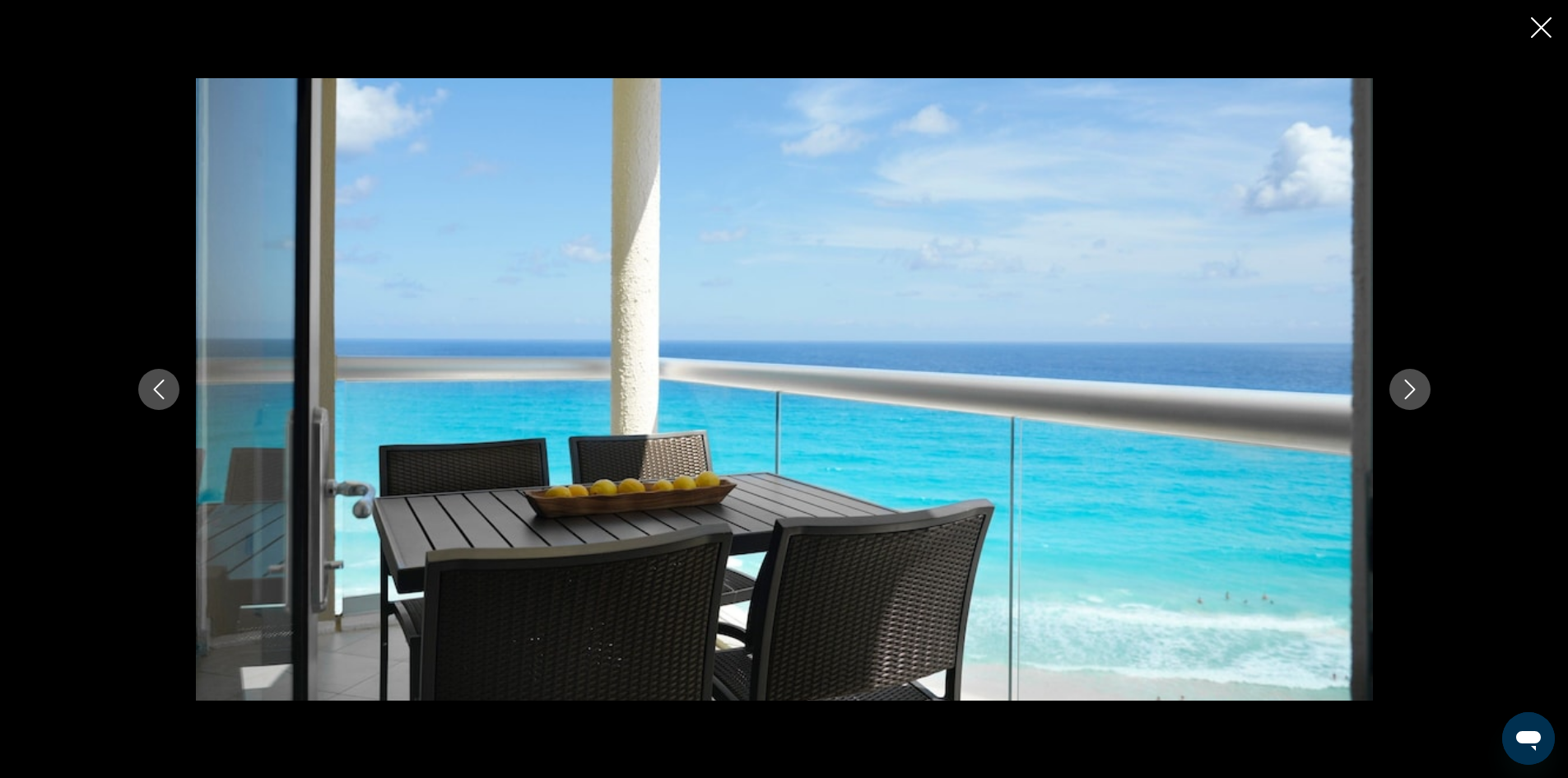
click at [1402, 385] on icon "Next image" at bounding box center [1410, 389] width 20 height 20
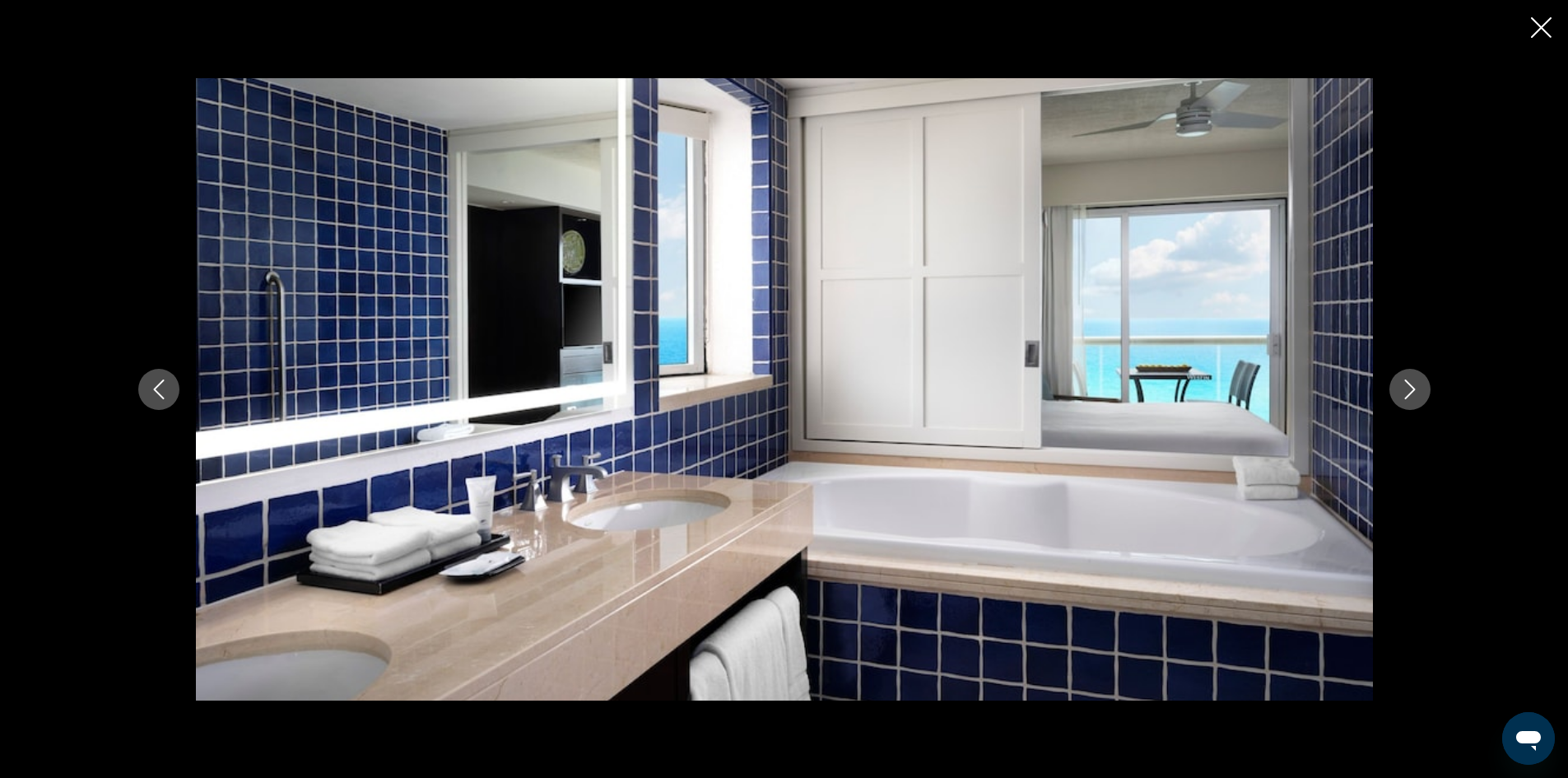
click at [1402, 385] on icon "Next image" at bounding box center [1410, 389] width 20 height 20
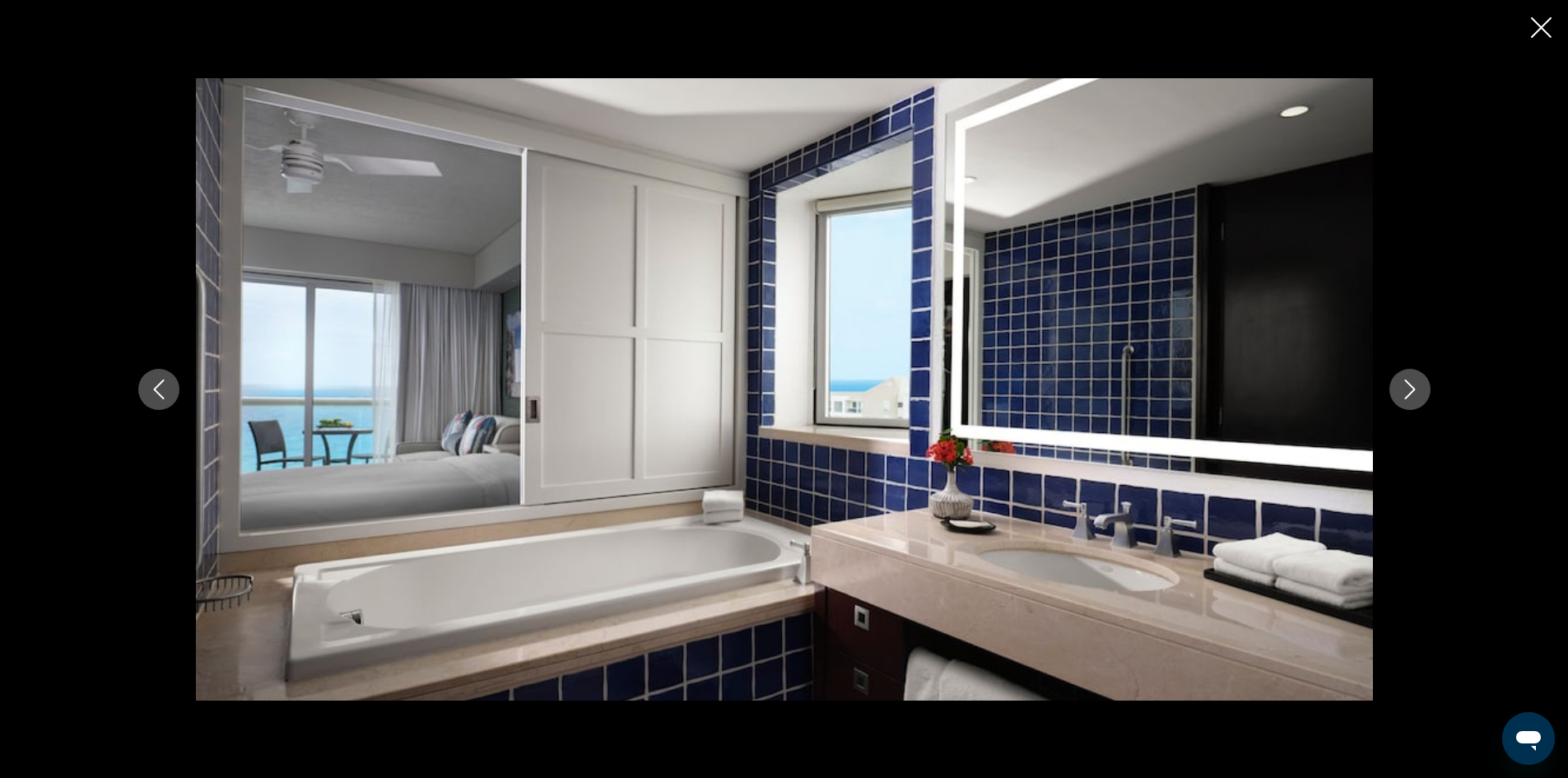
click at [1402, 385] on icon "Next image" at bounding box center [1410, 389] width 20 height 20
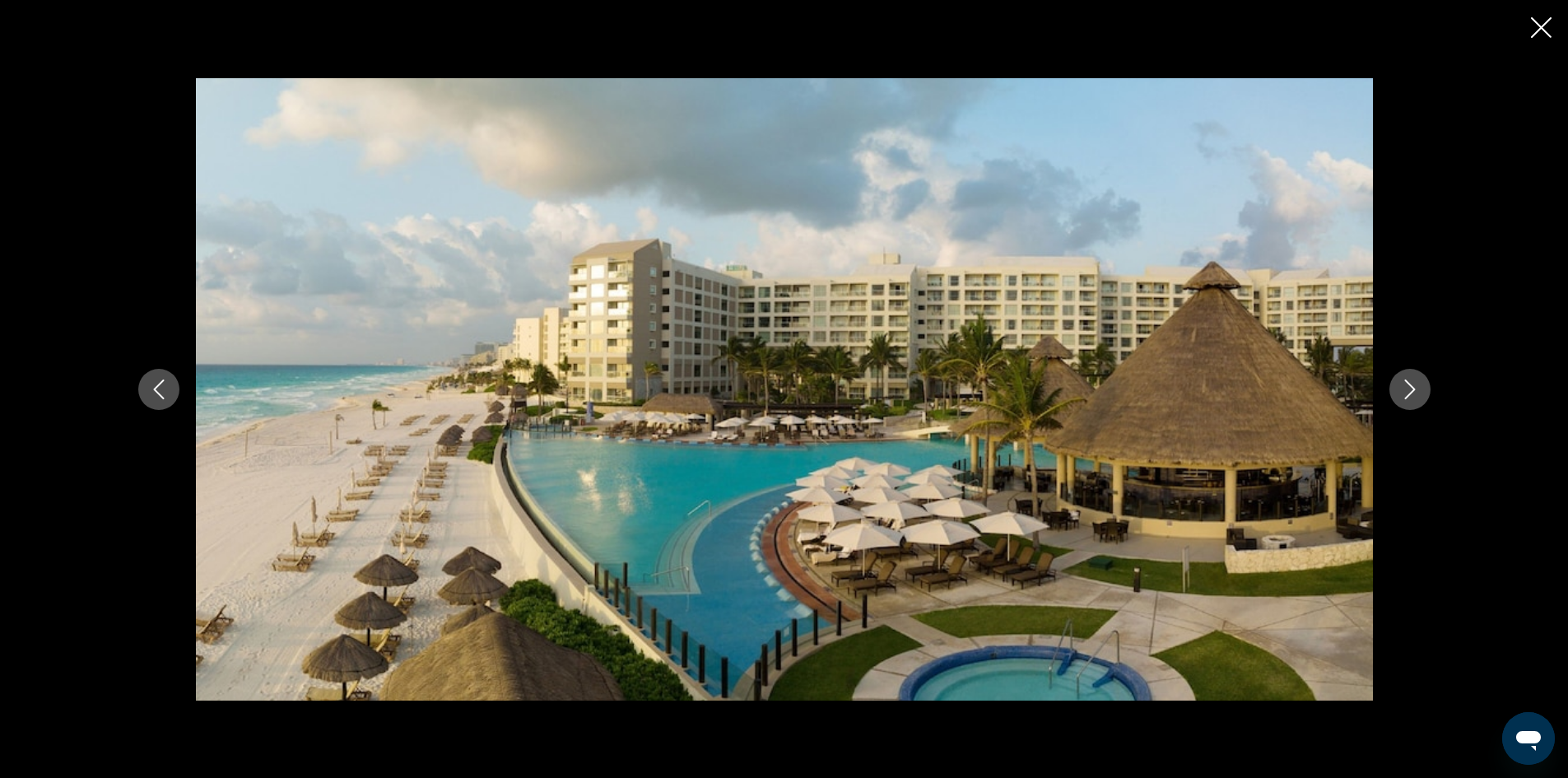
click at [1402, 385] on icon "Next image" at bounding box center [1410, 389] width 20 height 20
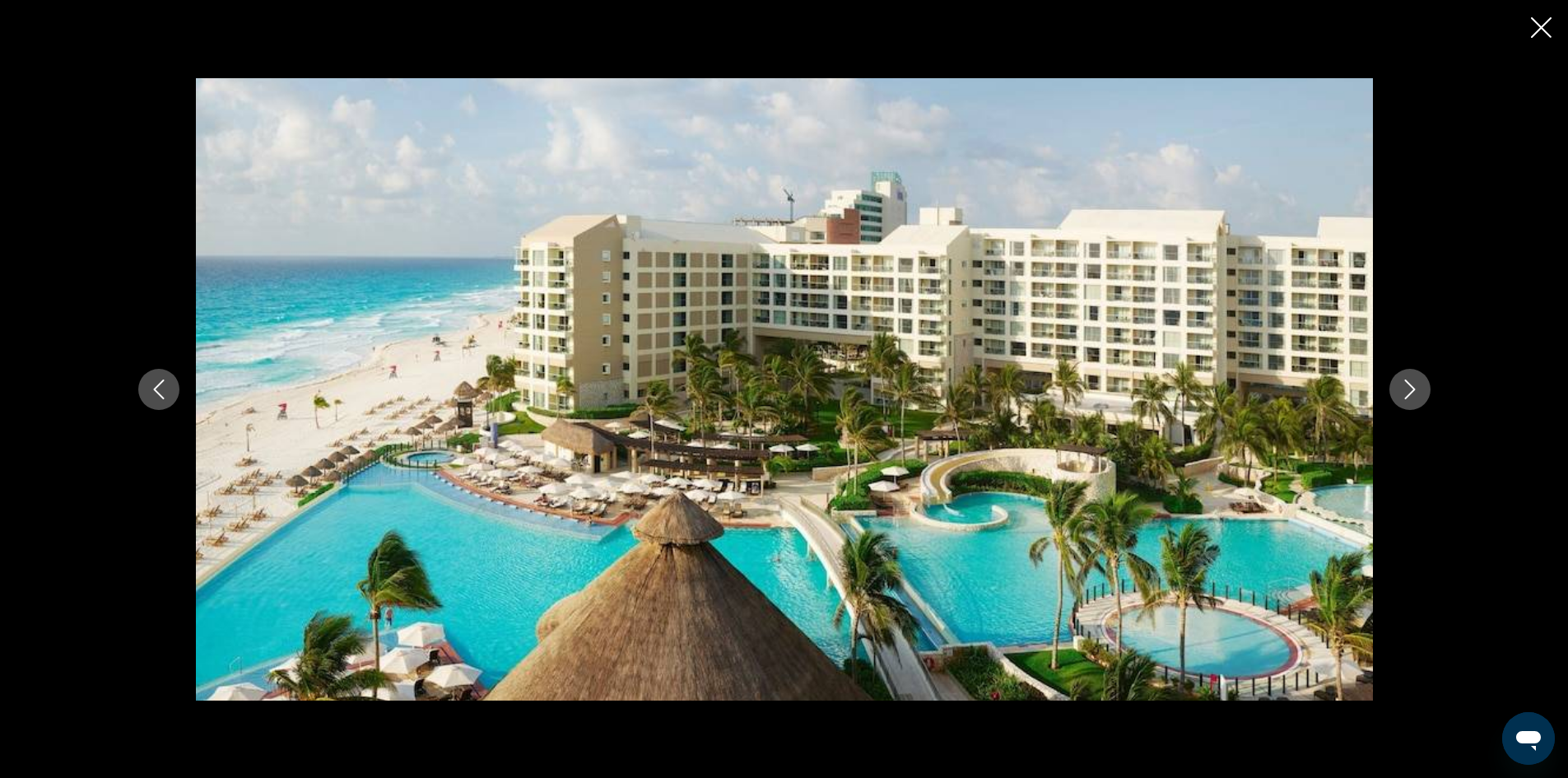
click at [1402, 385] on icon "Next image" at bounding box center [1410, 389] width 20 height 20
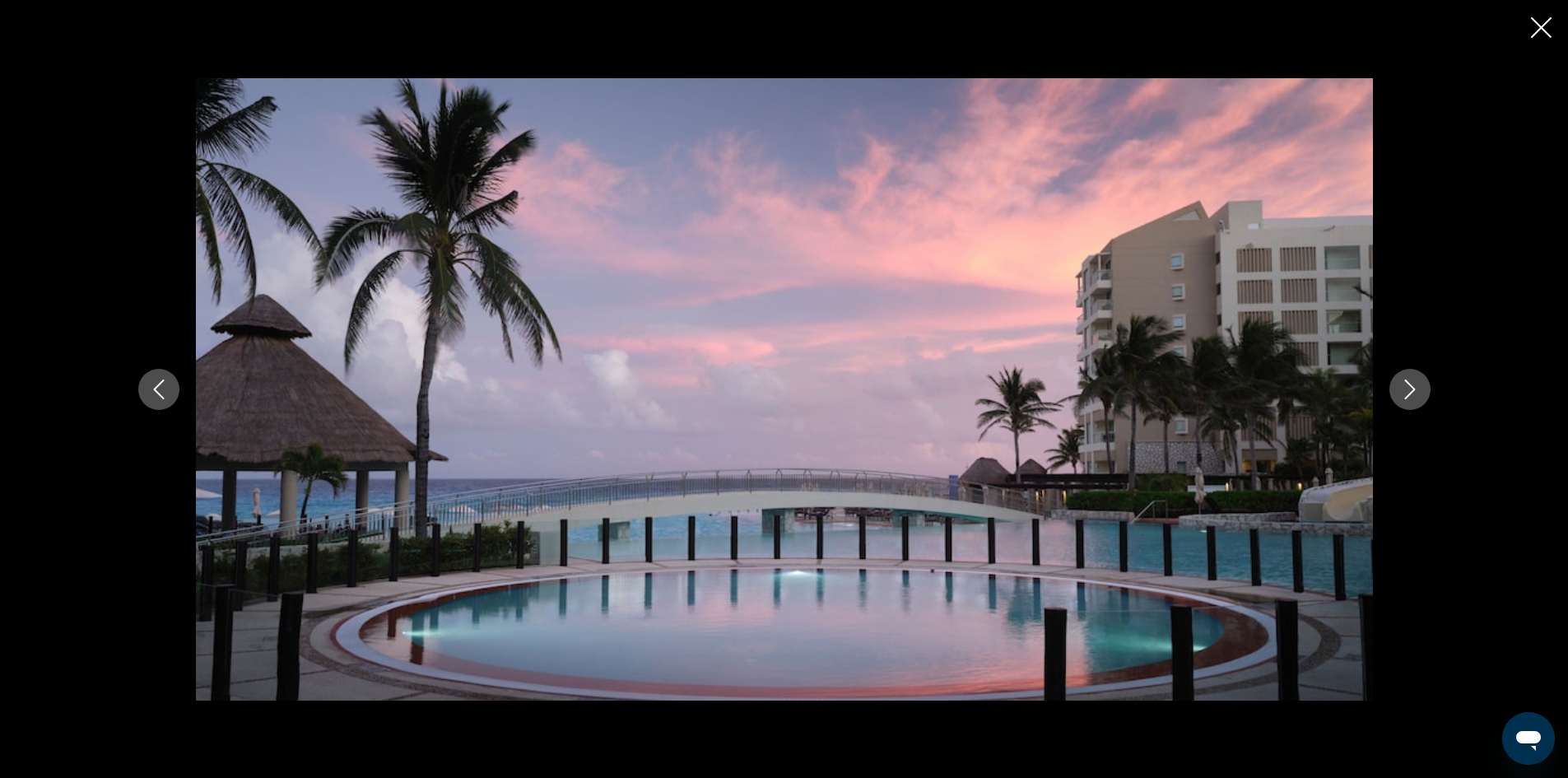
click at [1402, 385] on icon "Next image" at bounding box center [1410, 389] width 20 height 20
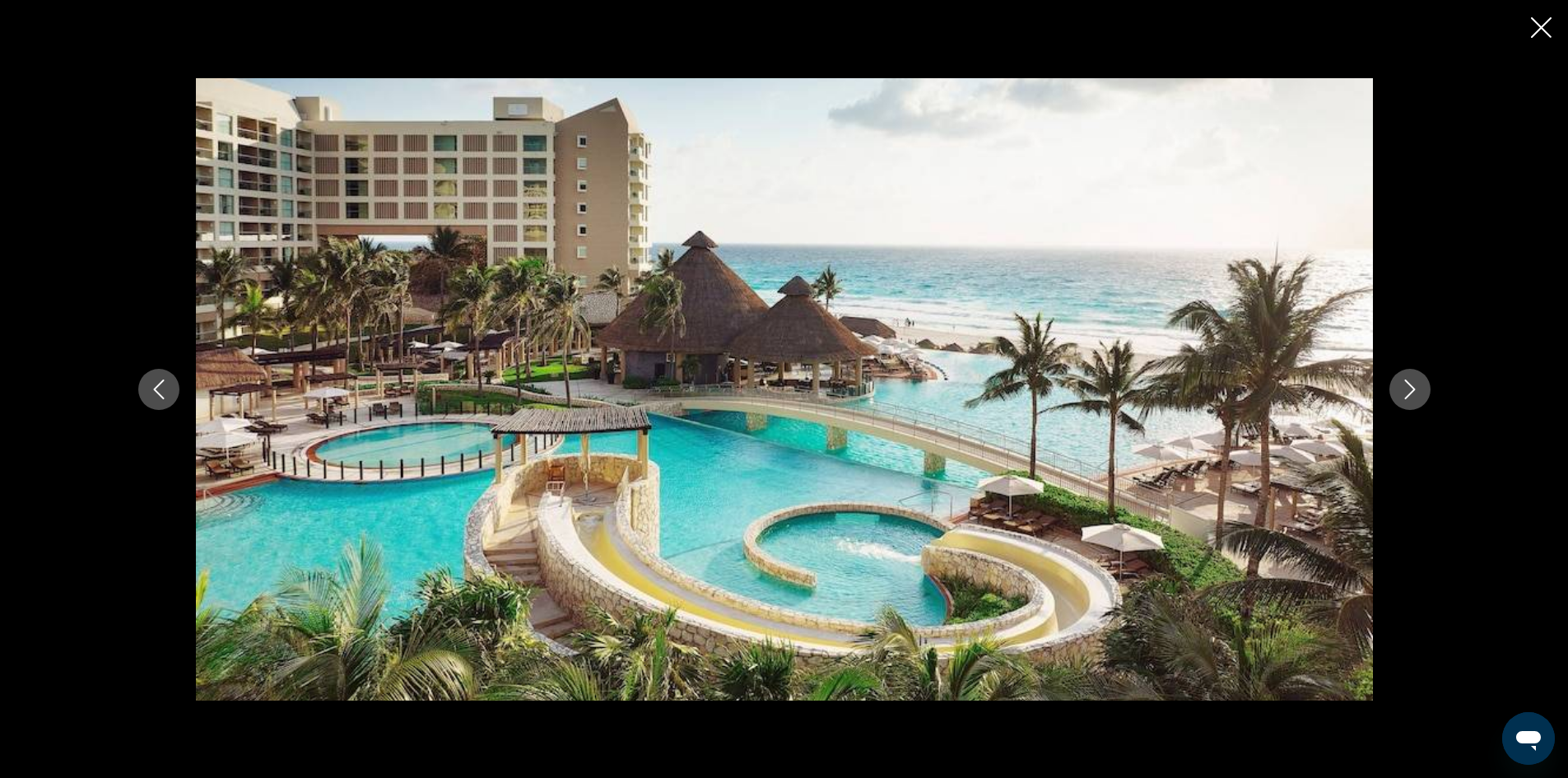
click at [1404, 385] on icon "Next image" at bounding box center [1410, 389] width 20 height 20
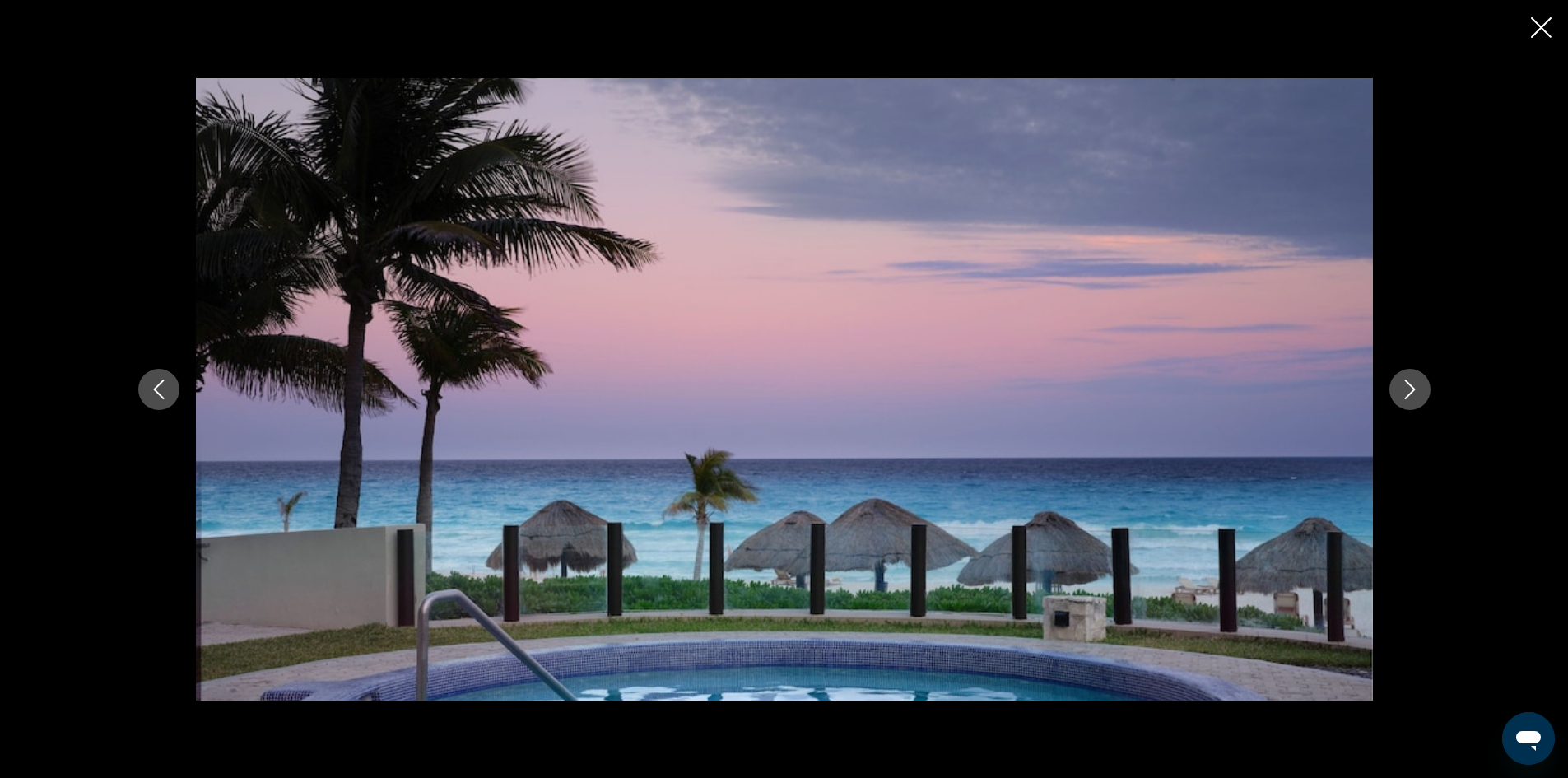
click at [1404, 385] on icon "Next image" at bounding box center [1410, 389] width 20 height 20
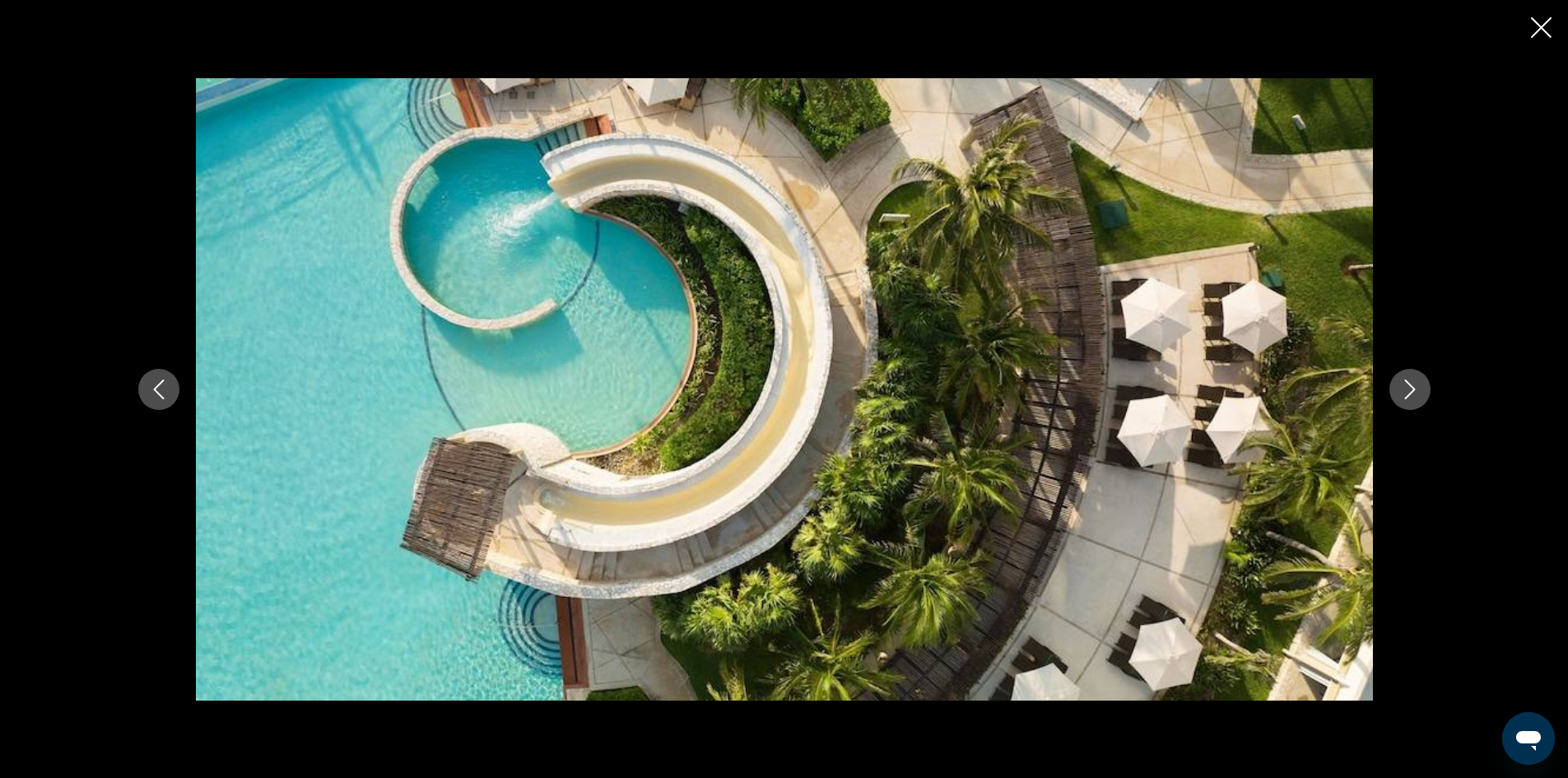
click at [1404, 385] on icon "Next image" at bounding box center [1410, 389] width 20 height 20
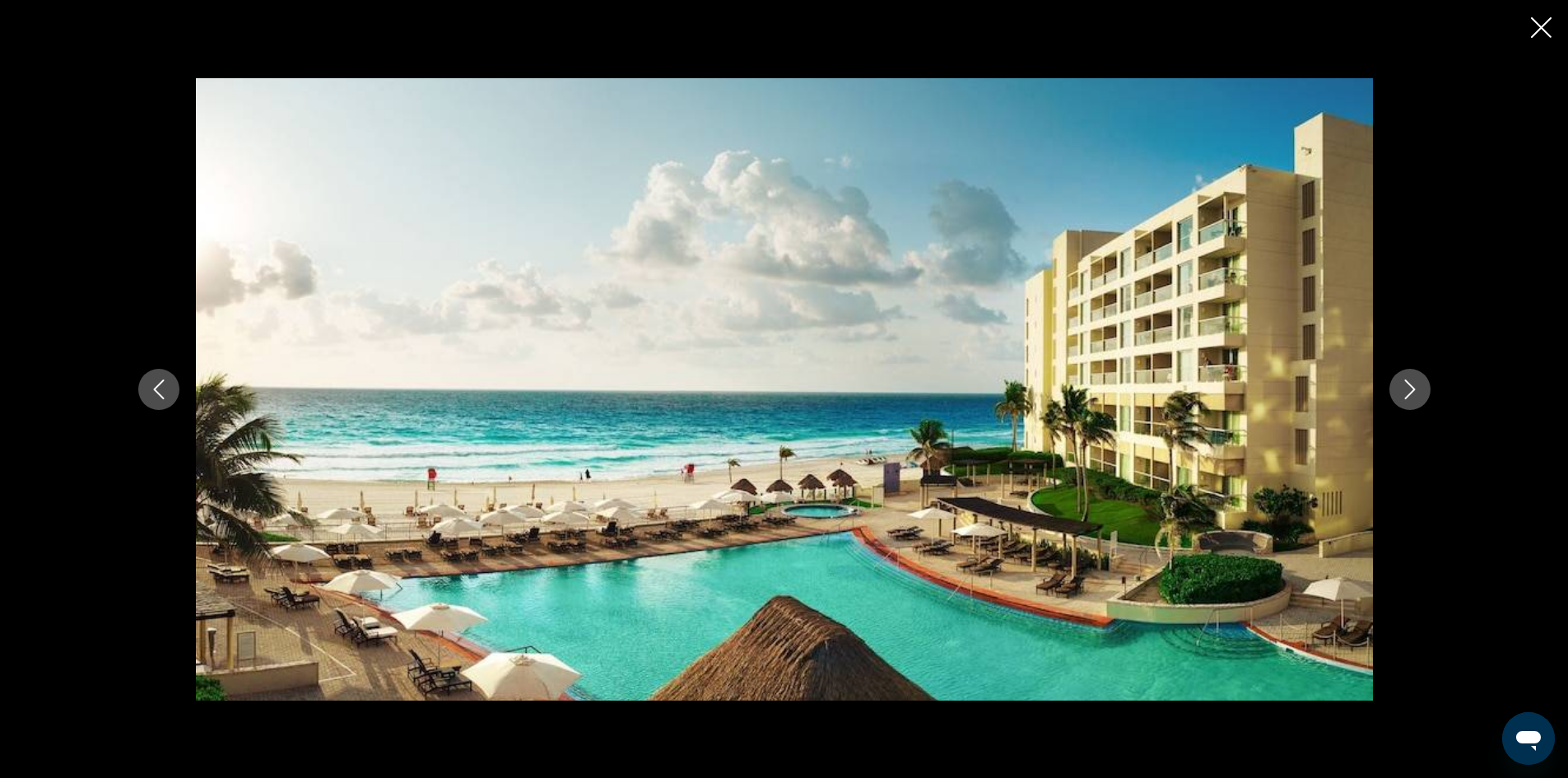
click at [1404, 385] on icon "Next image" at bounding box center [1410, 389] width 20 height 20
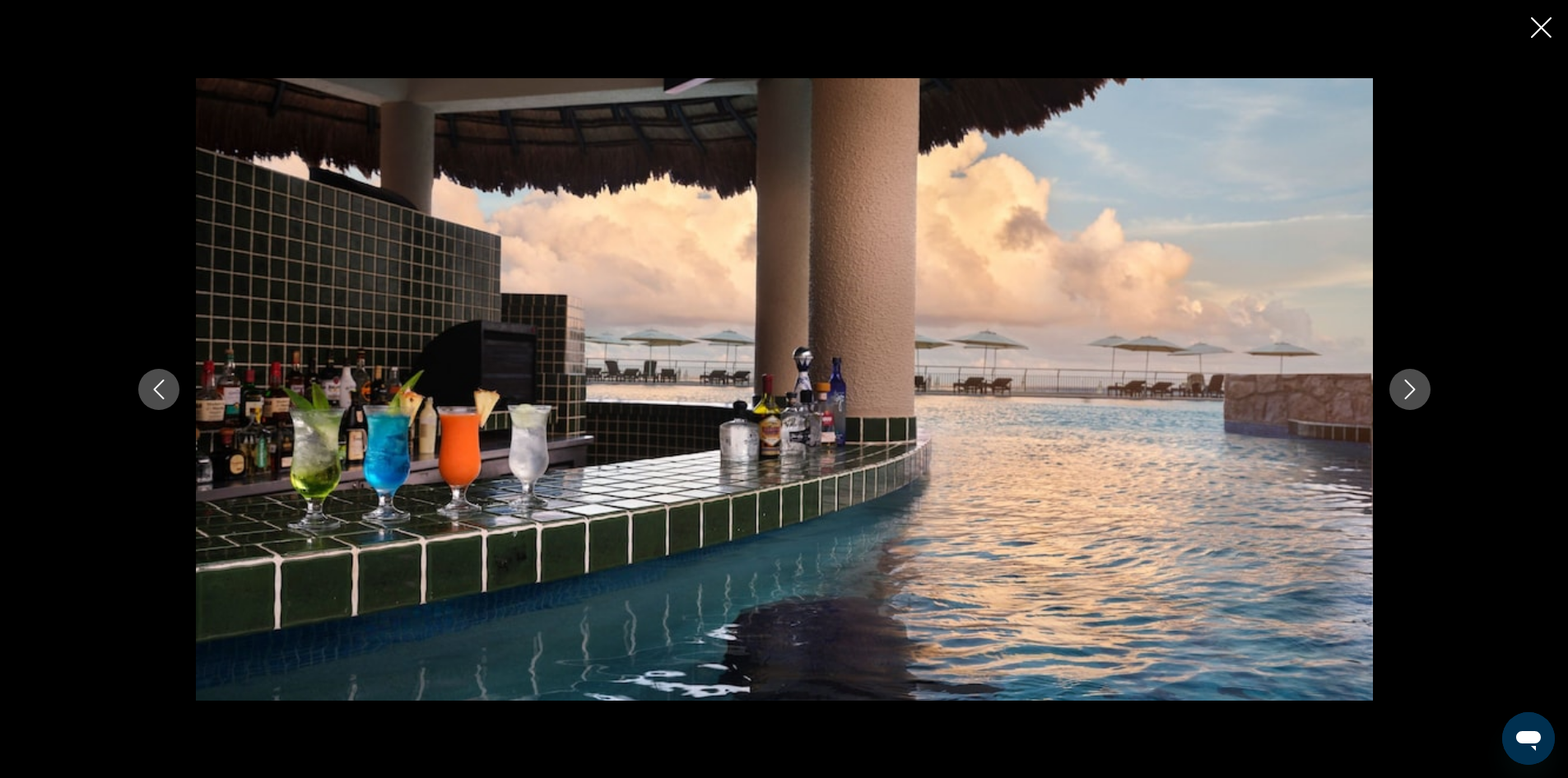
click at [1404, 385] on icon "Next image" at bounding box center [1410, 389] width 20 height 20
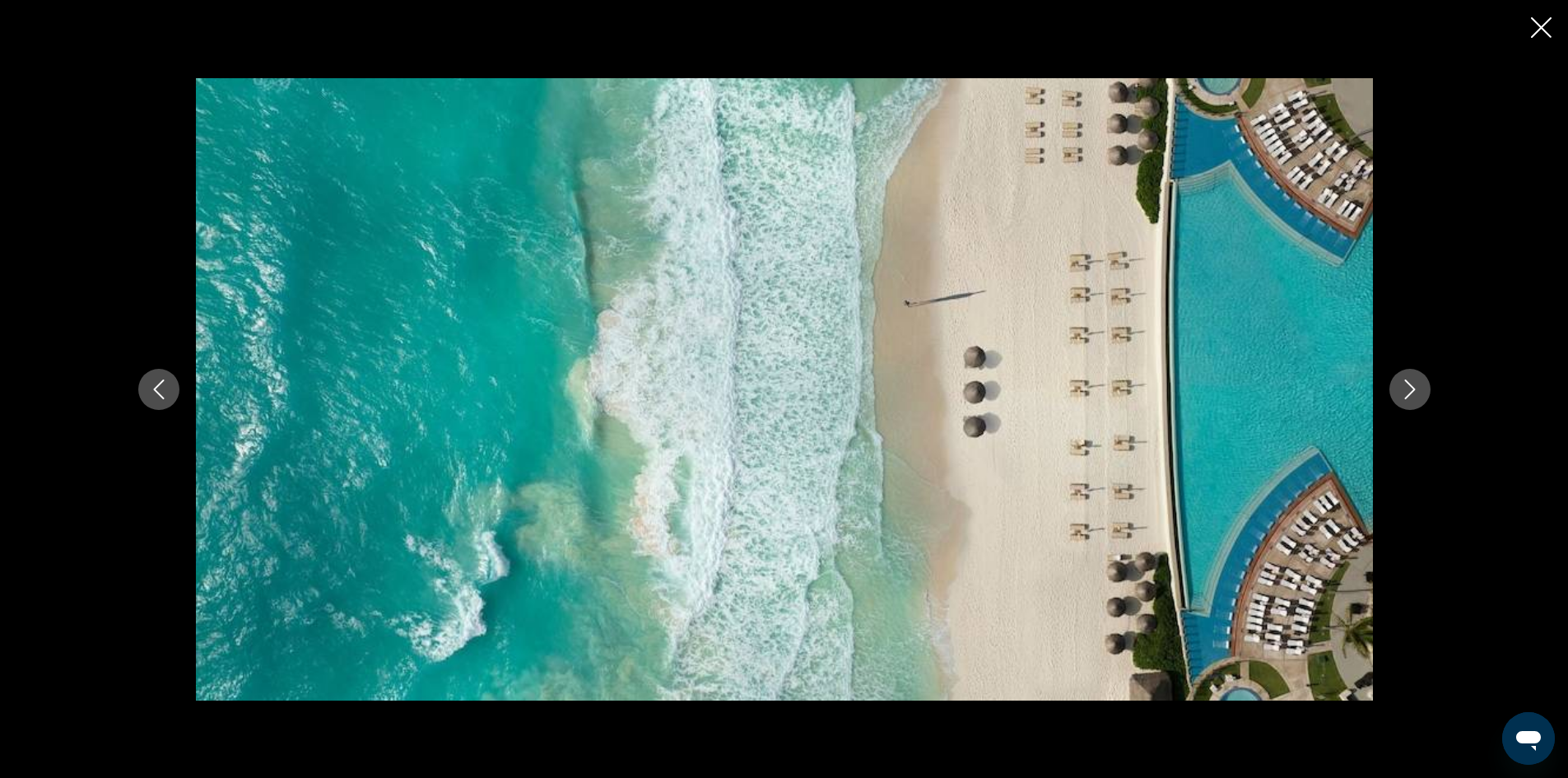
click at [1404, 385] on icon "Next image" at bounding box center [1410, 389] width 20 height 20
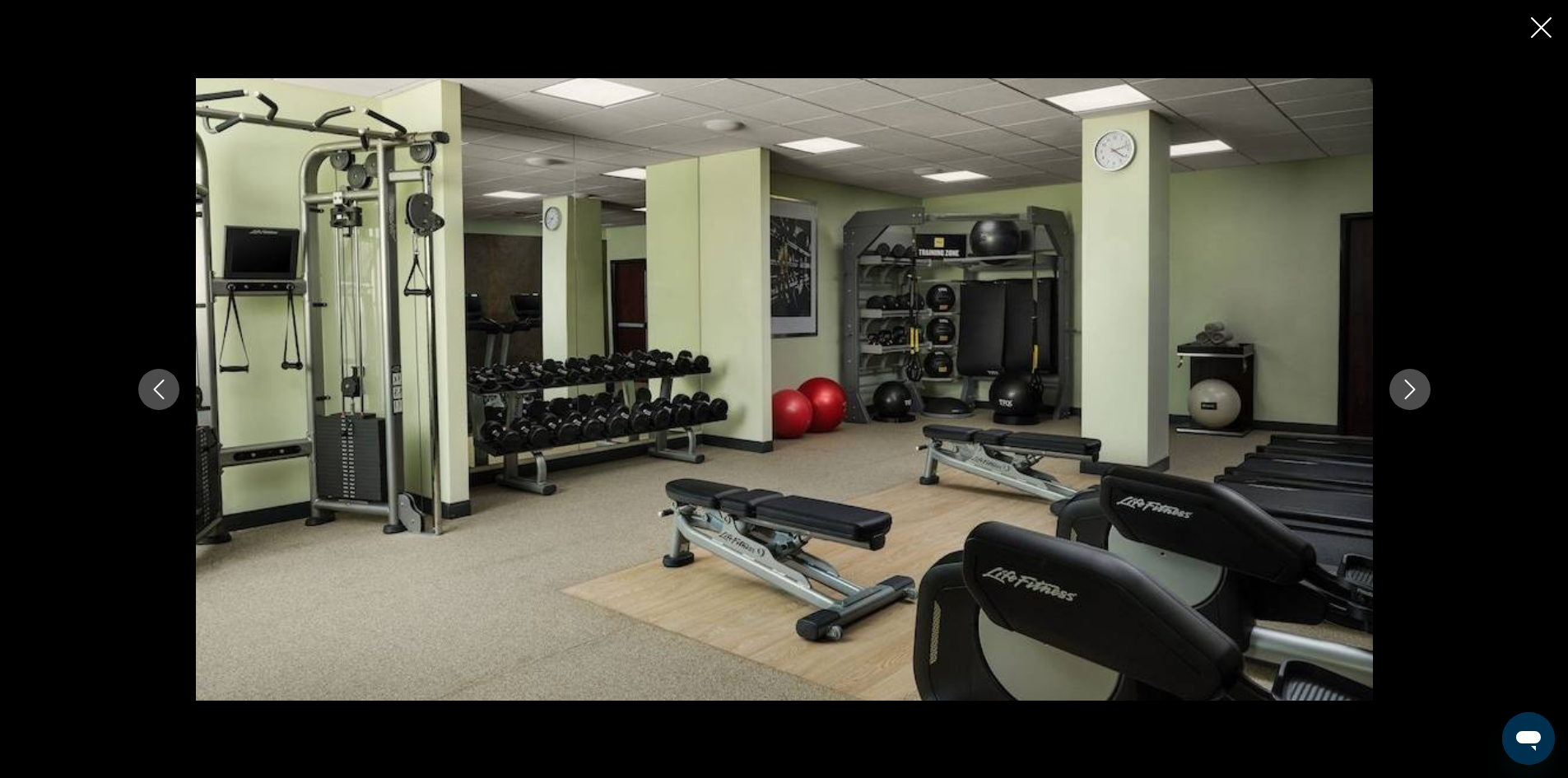
click at [1404, 385] on icon "Next image" at bounding box center [1410, 389] width 20 height 20
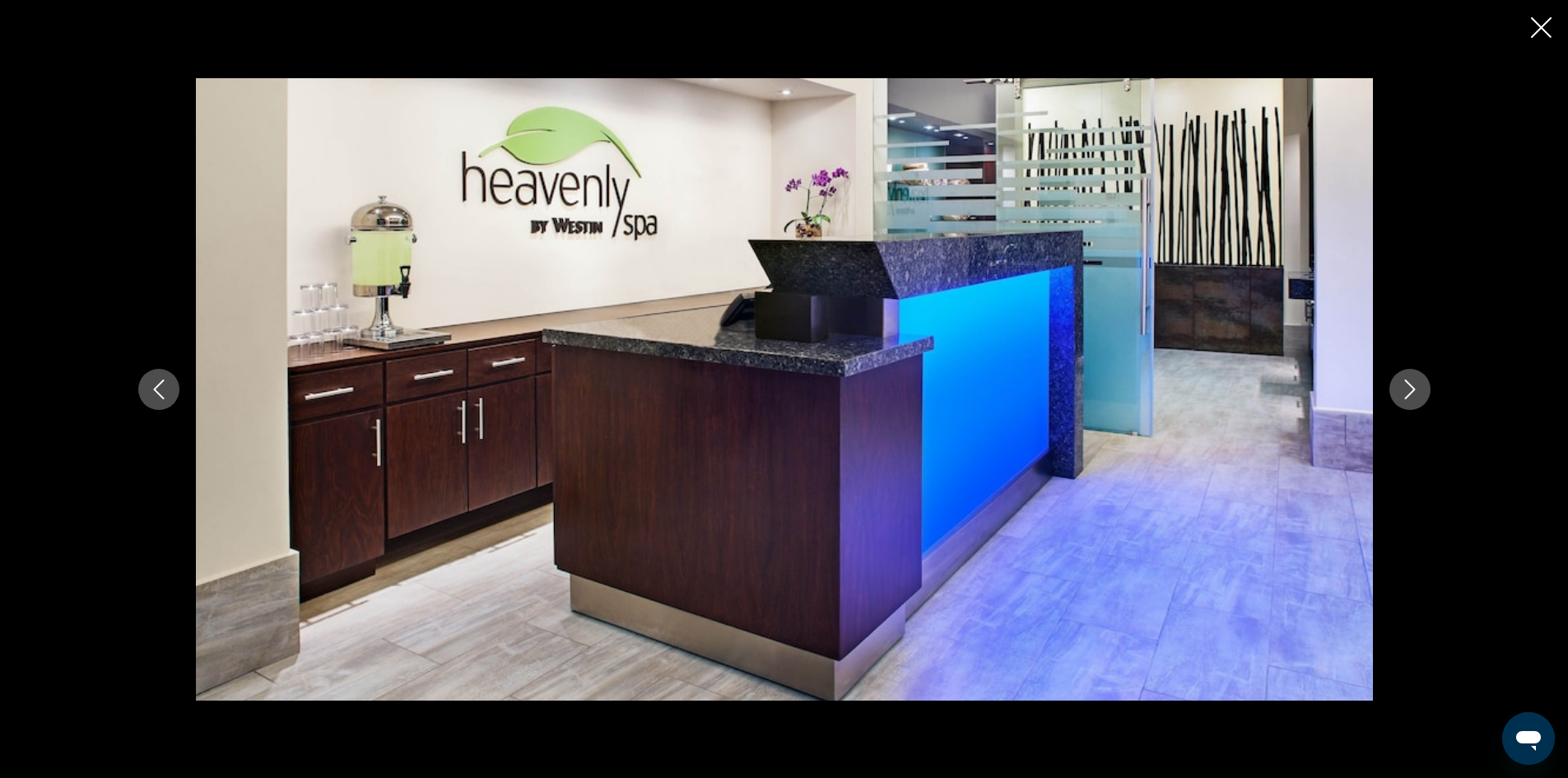
click at [1404, 385] on icon "Next image" at bounding box center [1410, 389] width 20 height 20
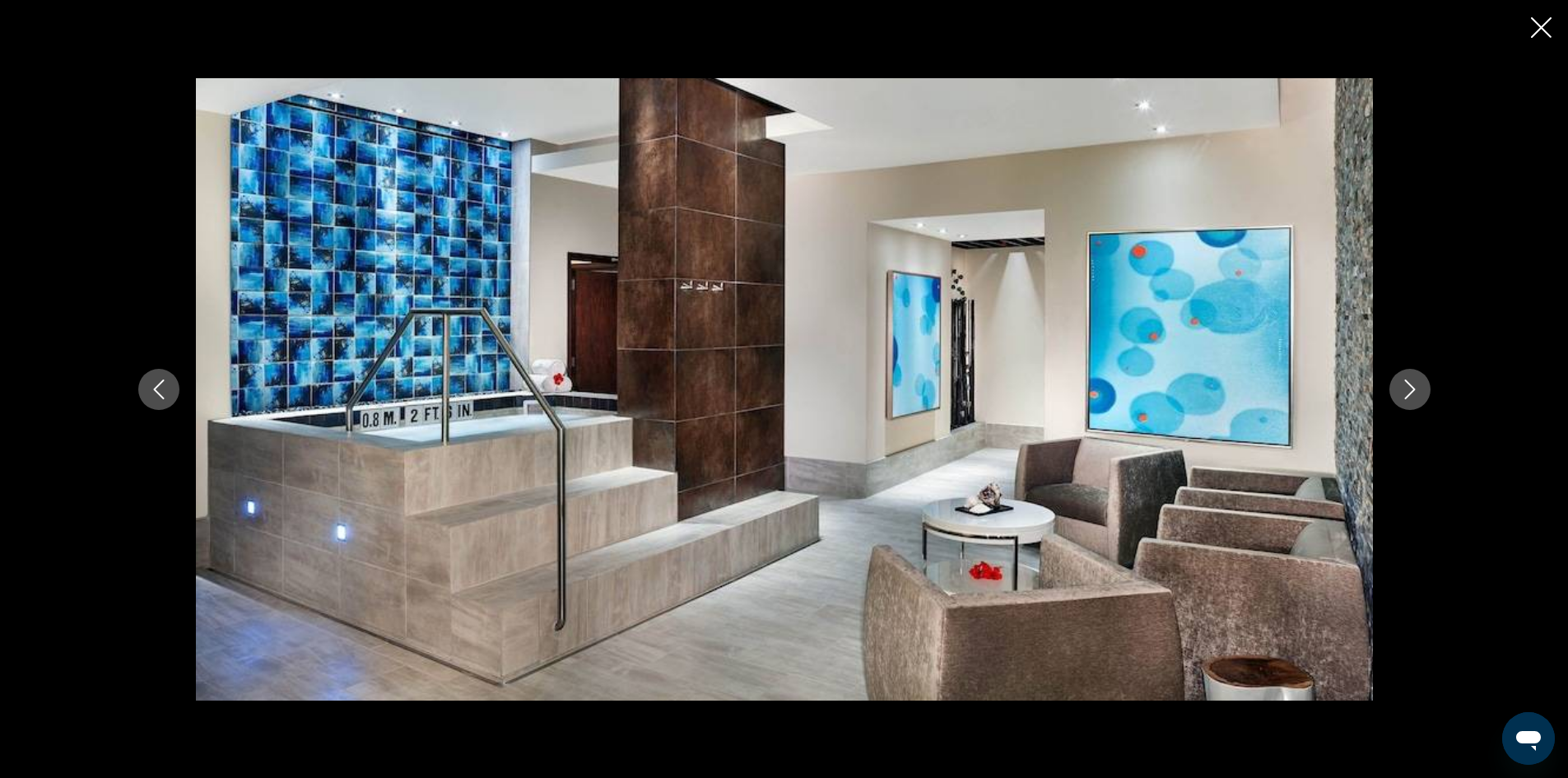
click at [1404, 385] on icon "Next image" at bounding box center [1410, 389] width 20 height 20
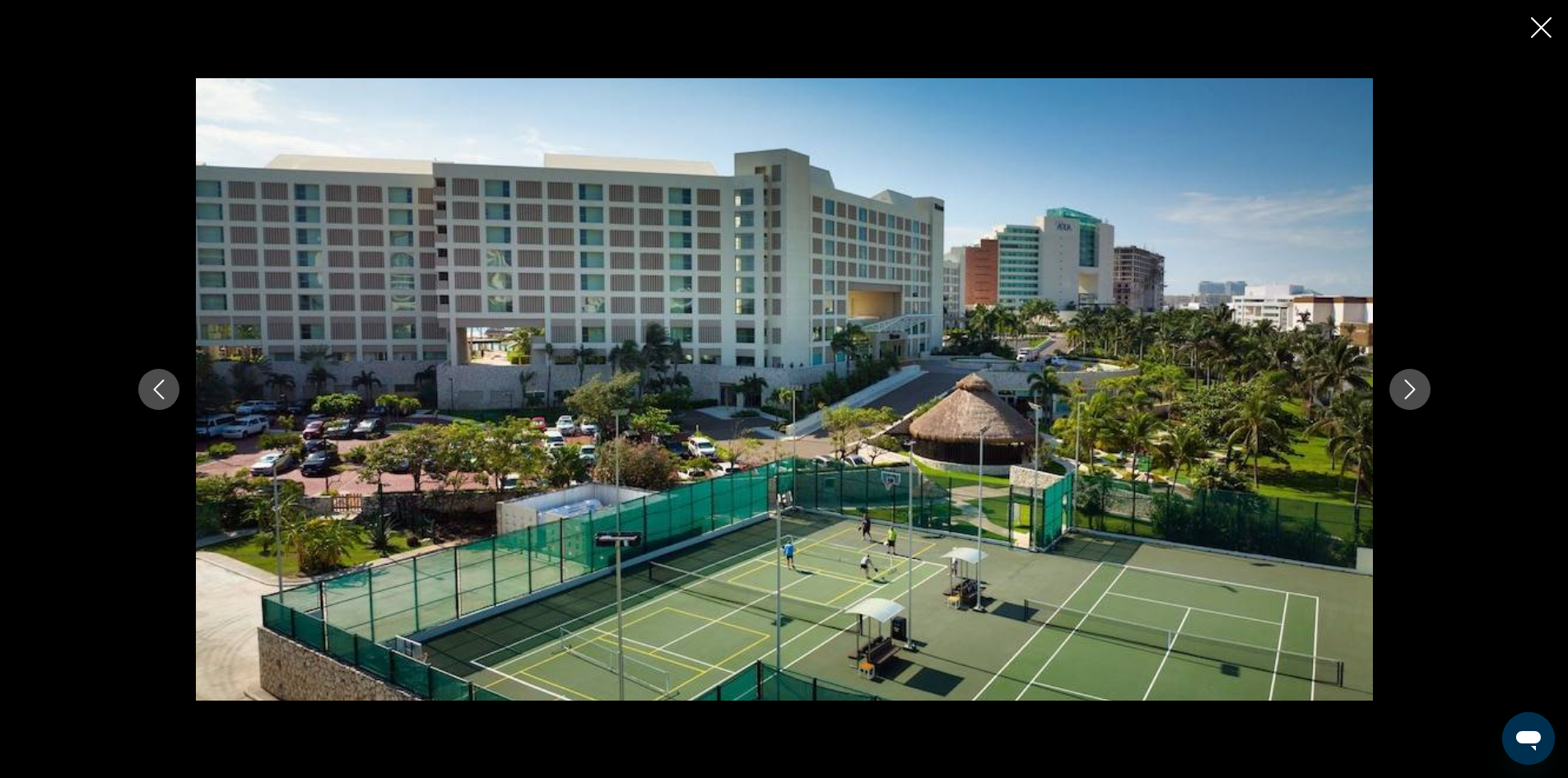
click at [1404, 385] on icon "Next image" at bounding box center [1410, 389] width 20 height 20
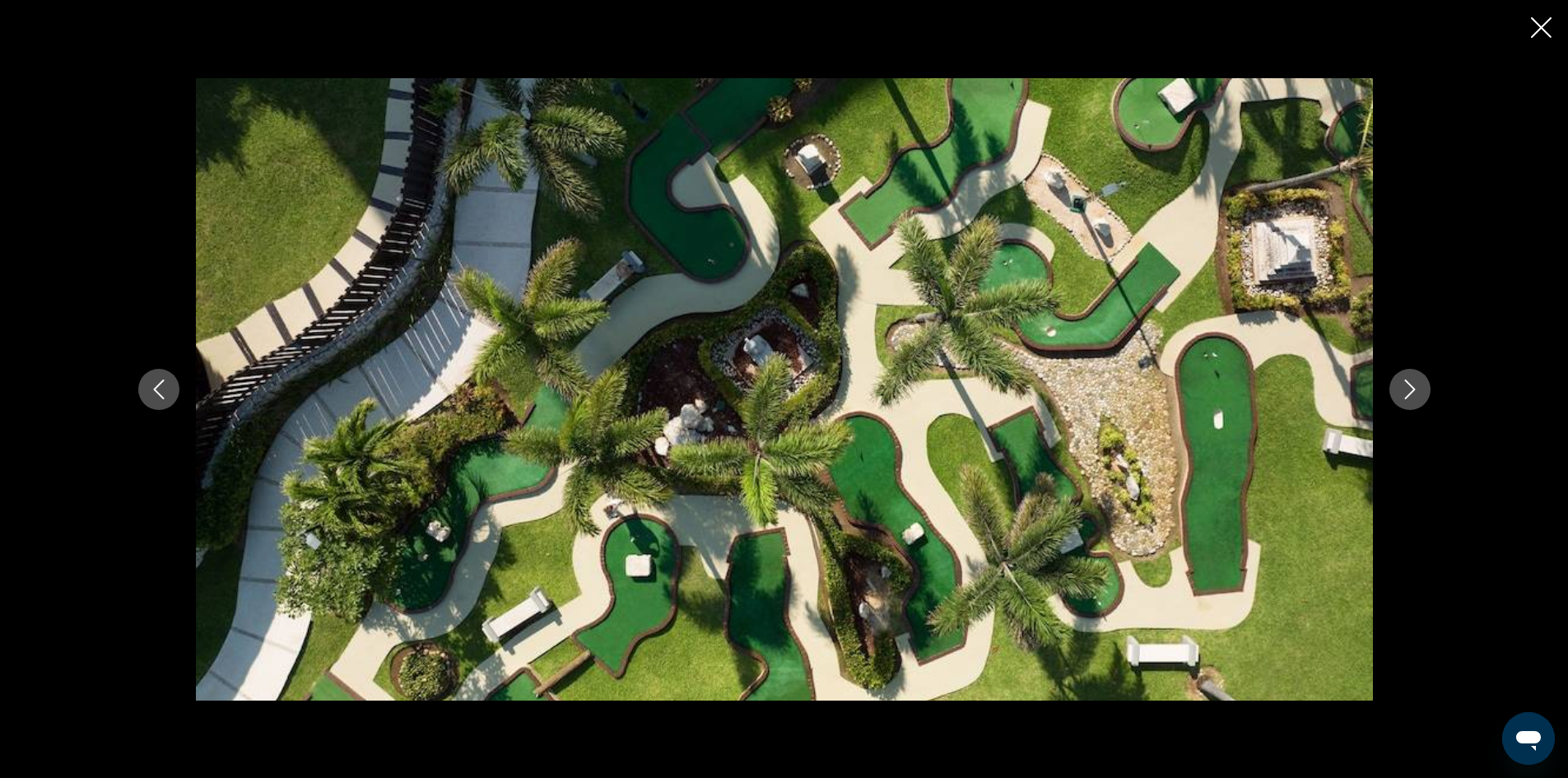
click at [1404, 385] on icon "Next image" at bounding box center [1410, 389] width 20 height 20
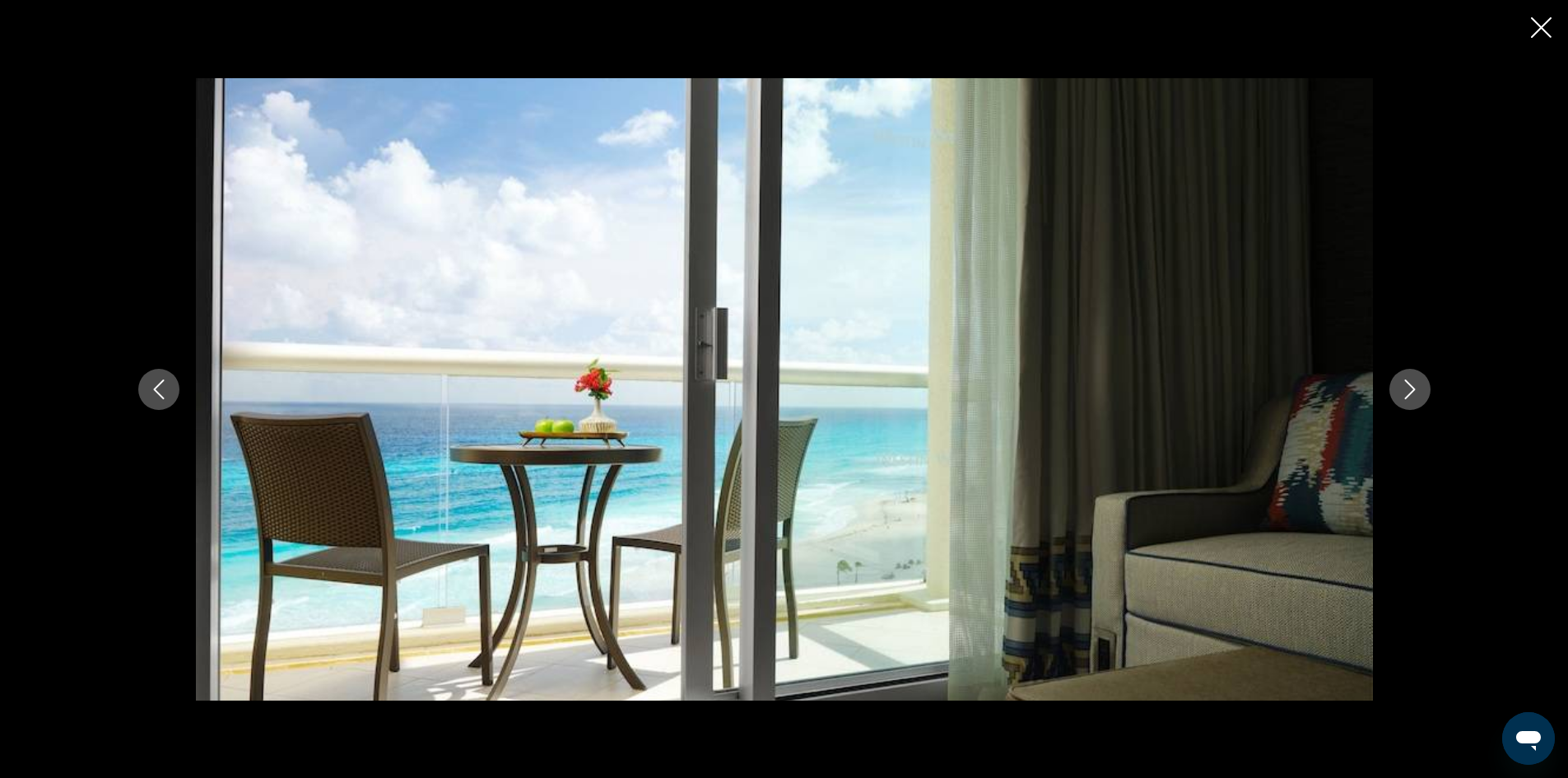
click at [1404, 385] on icon "Next image" at bounding box center [1410, 389] width 20 height 20
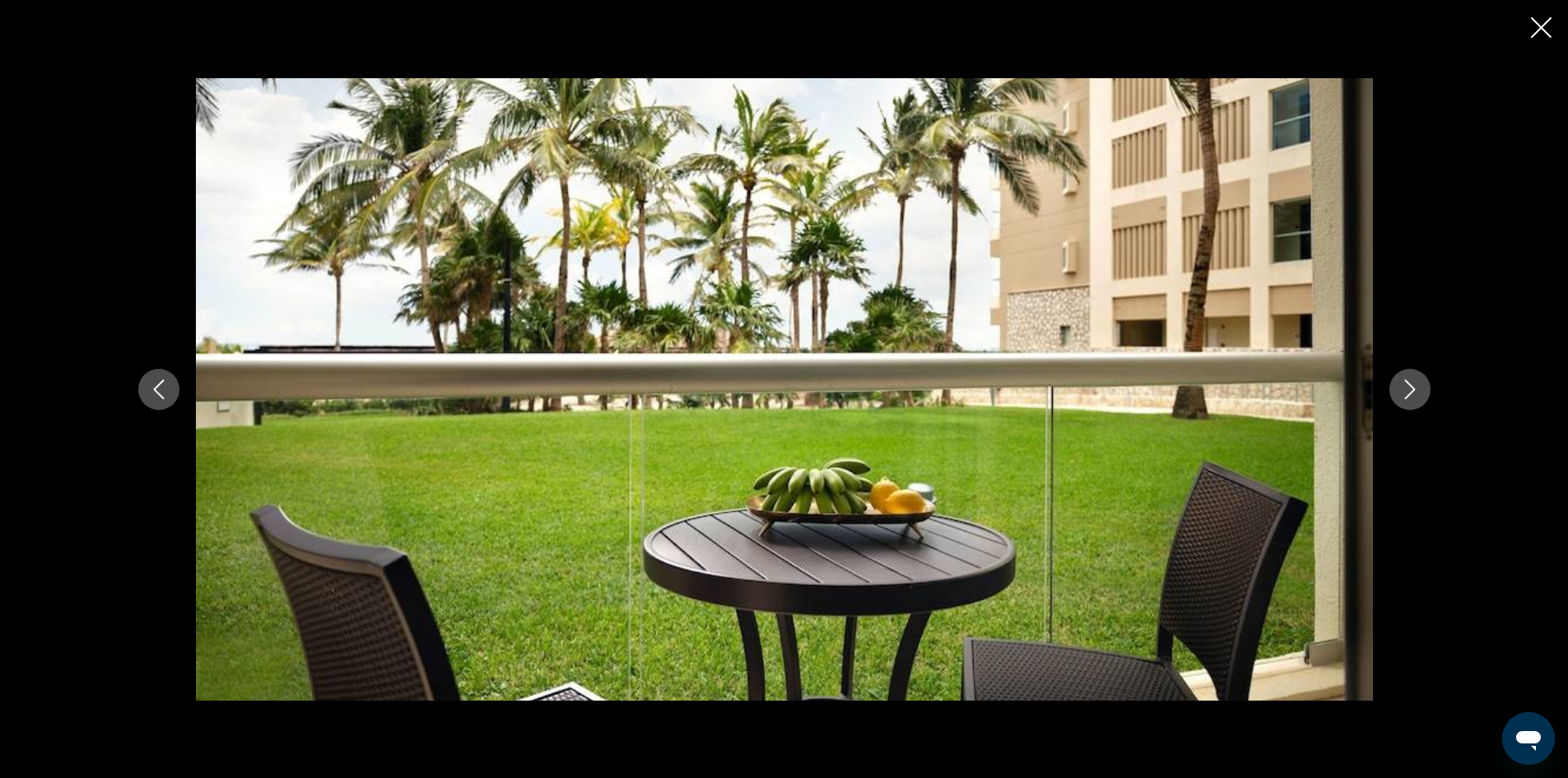
click at [1404, 385] on icon "Next image" at bounding box center [1410, 389] width 20 height 20
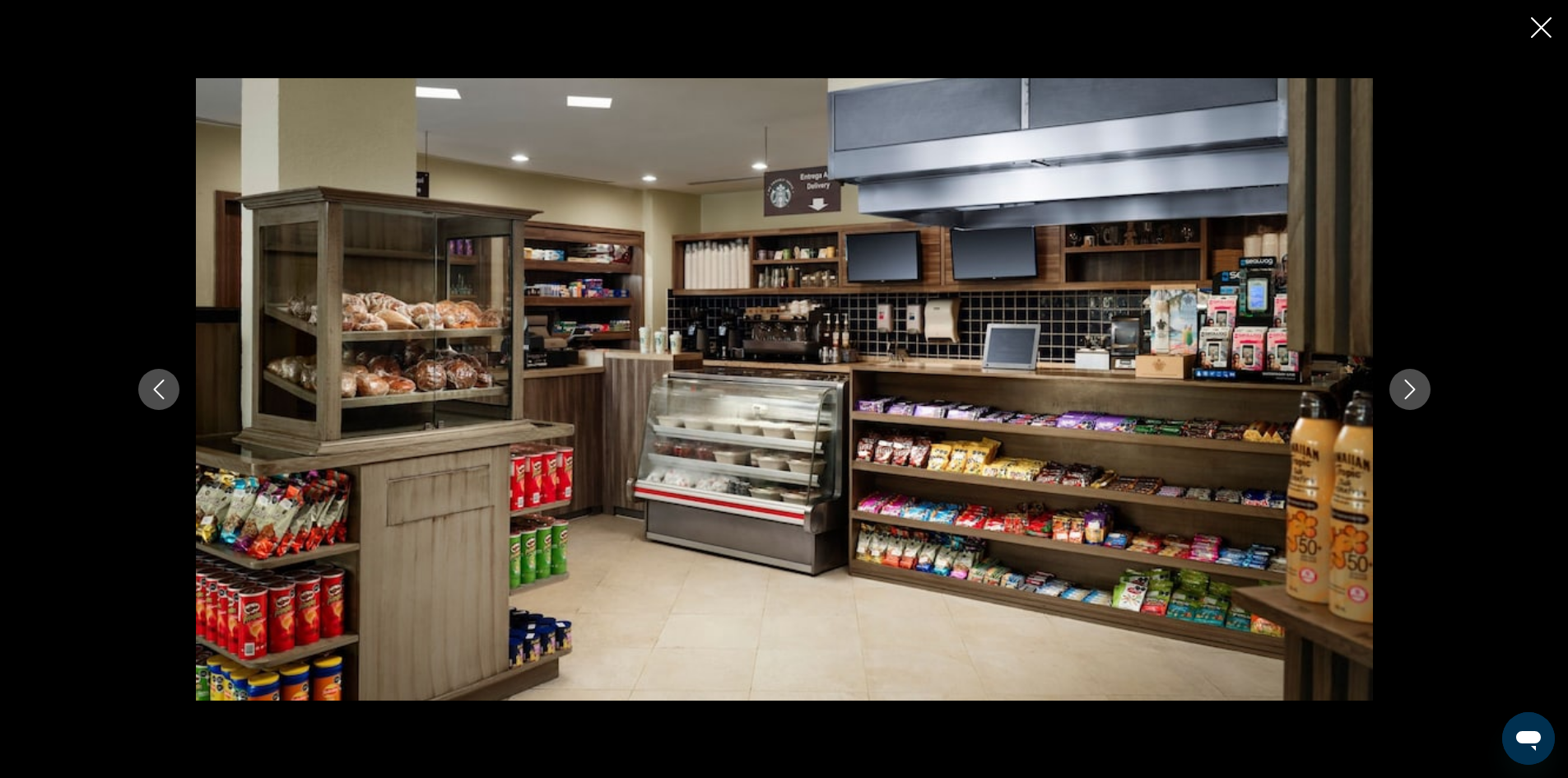
click at [1404, 385] on icon "Next image" at bounding box center [1410, 389] width 20 height 20
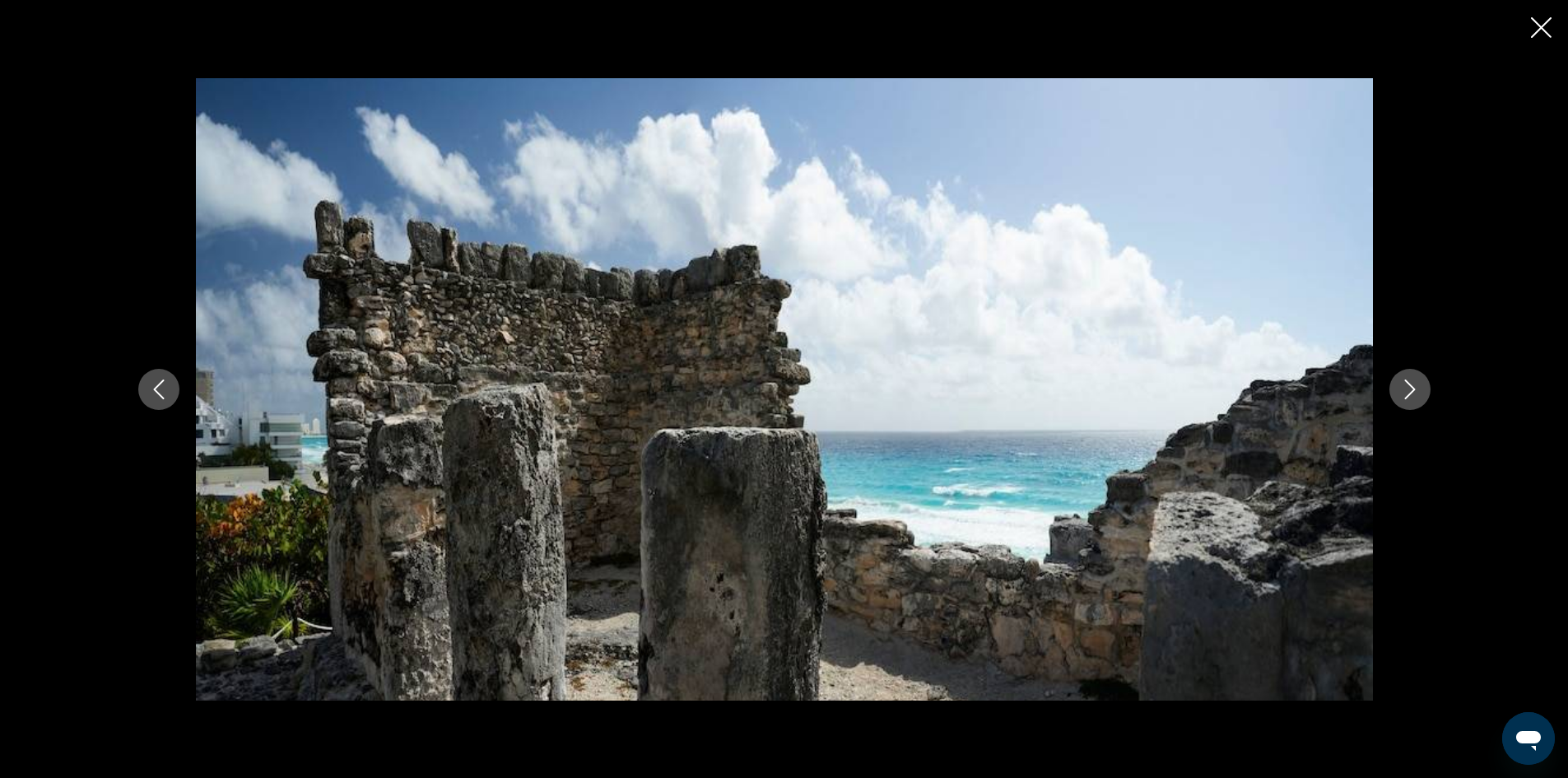
click at [1404, 385] on icon "Next image" at bounding box center [1410, 389] width 20 height 20
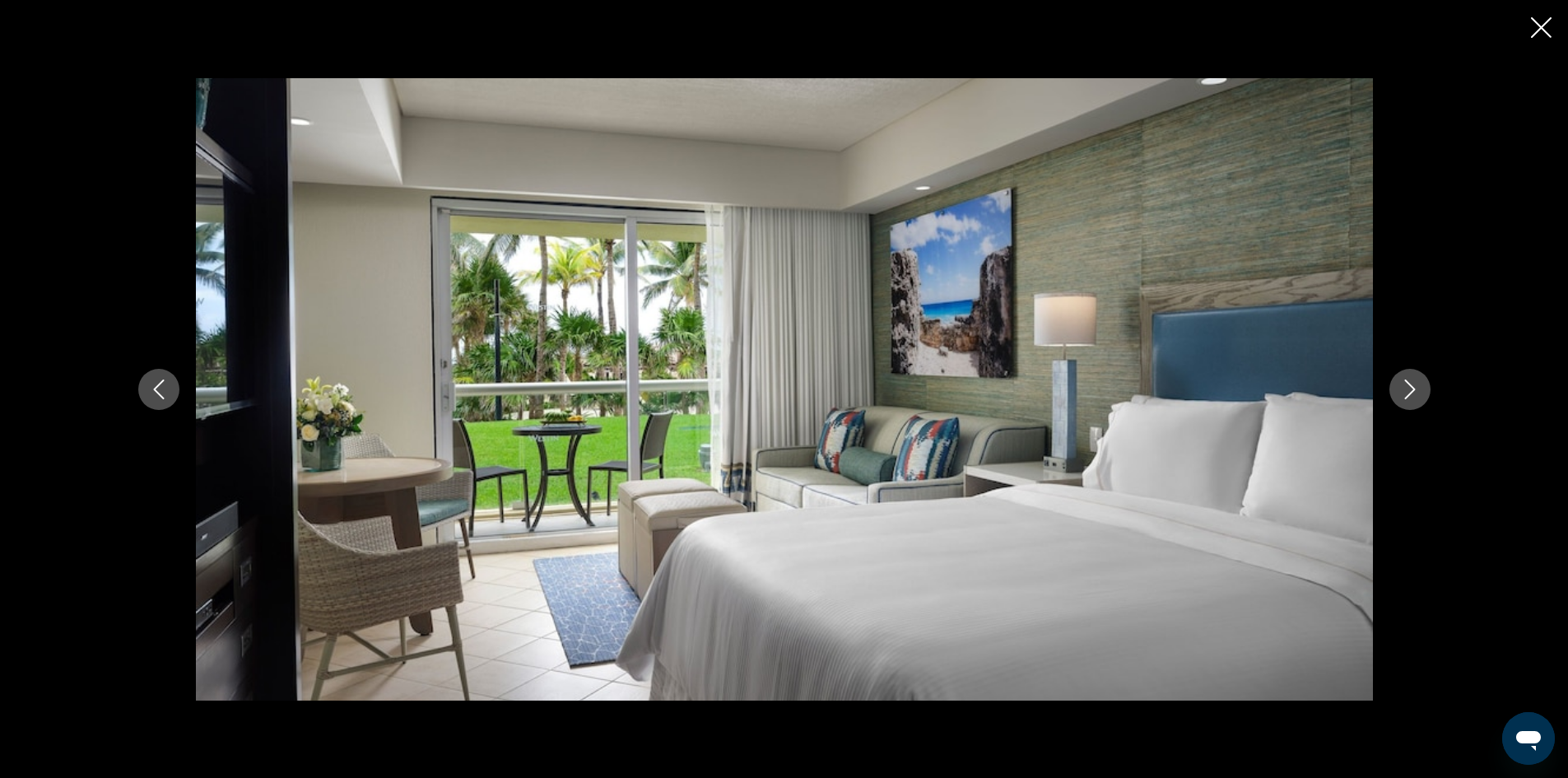
click at [1404, 385] on icon "Next image" at bounding box center [1410, 389] width 20 height 20
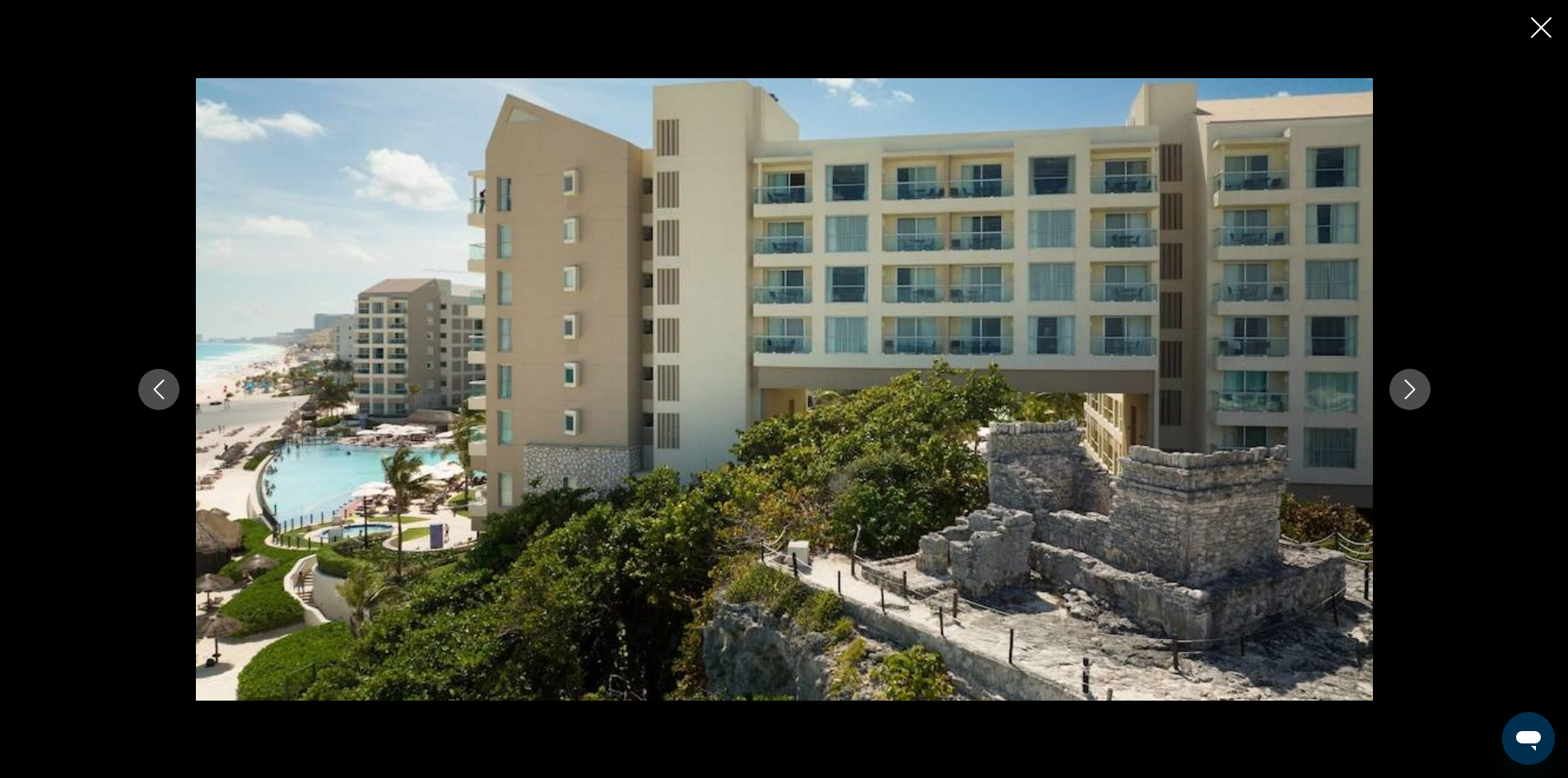
click at [1404, 389] on icon "Next image" at bounding box center [1410, 389] width 20 height 20
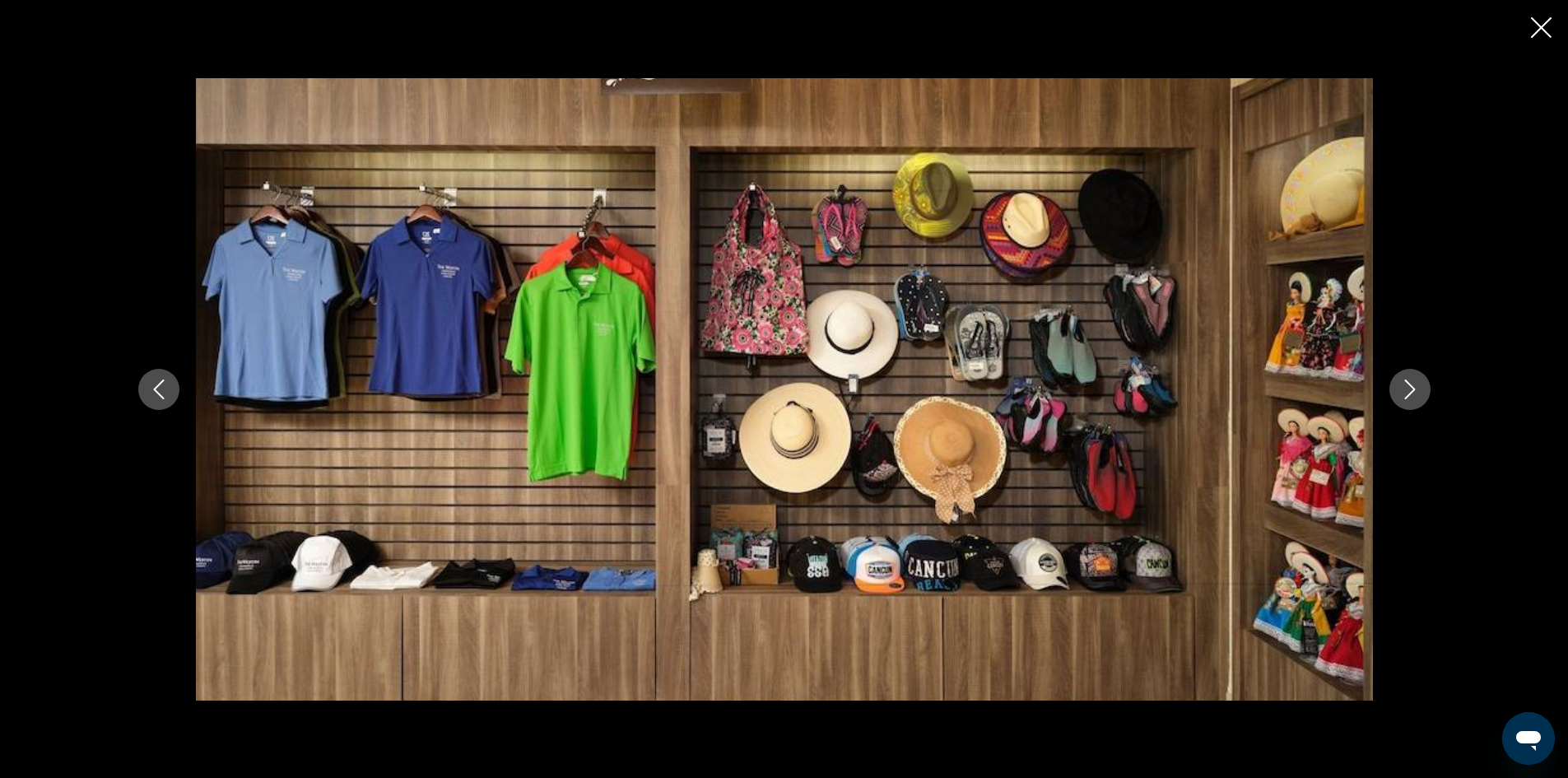
click at [1404, 389] on icon "Next image" at bounding box center [1410, 389] width 20 height 20
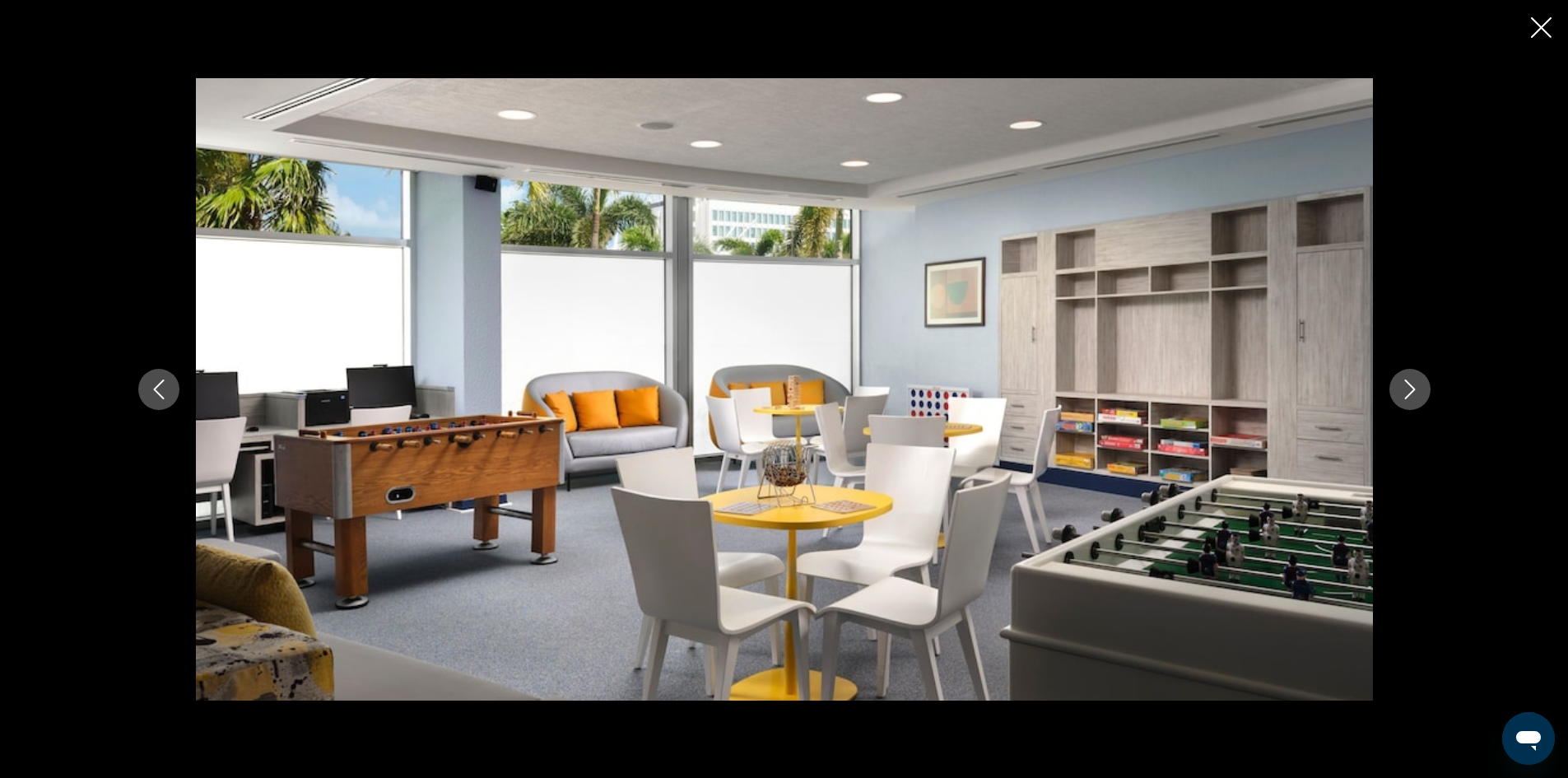
click at [1404, 389] on icon "Next image" at bounding box center [1410, 389] width 20 height 20
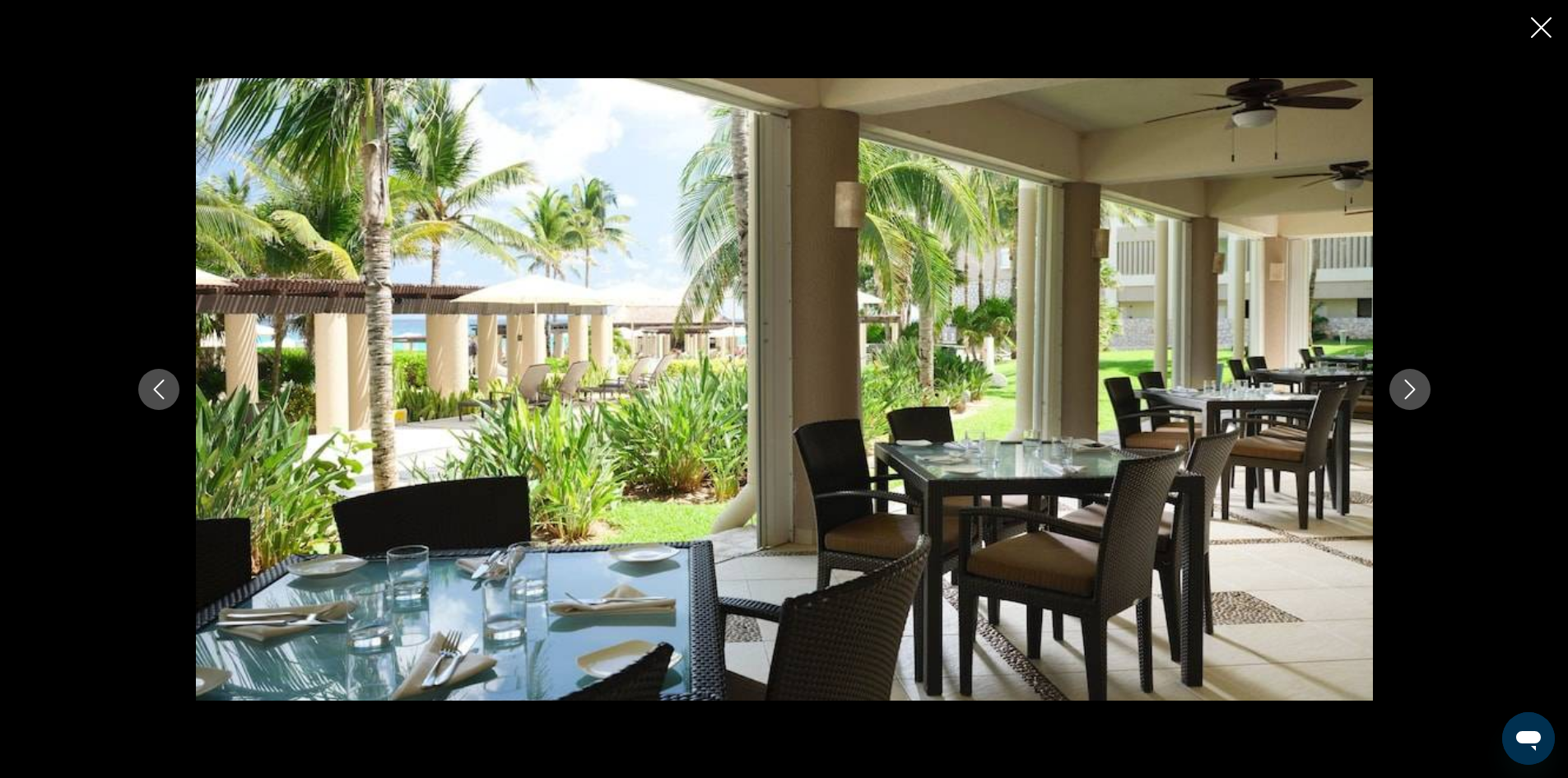
click at [1404, 389] on icon "Next image" at bounding box center [1410, 389] width 20 height 20
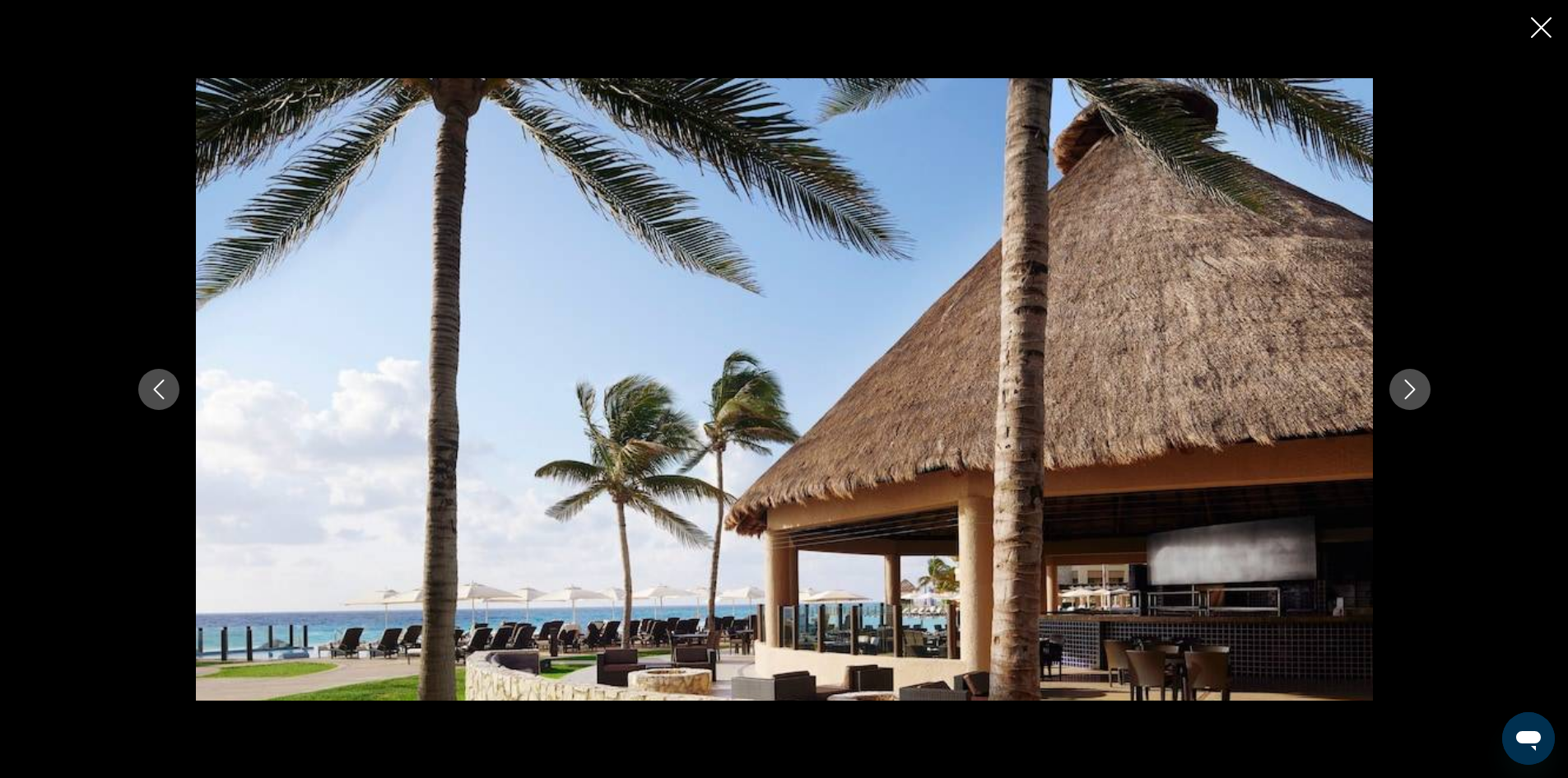
click at [1404, 389] on icon "Next image" at bounding box center [1410, 389] width 20 height 20
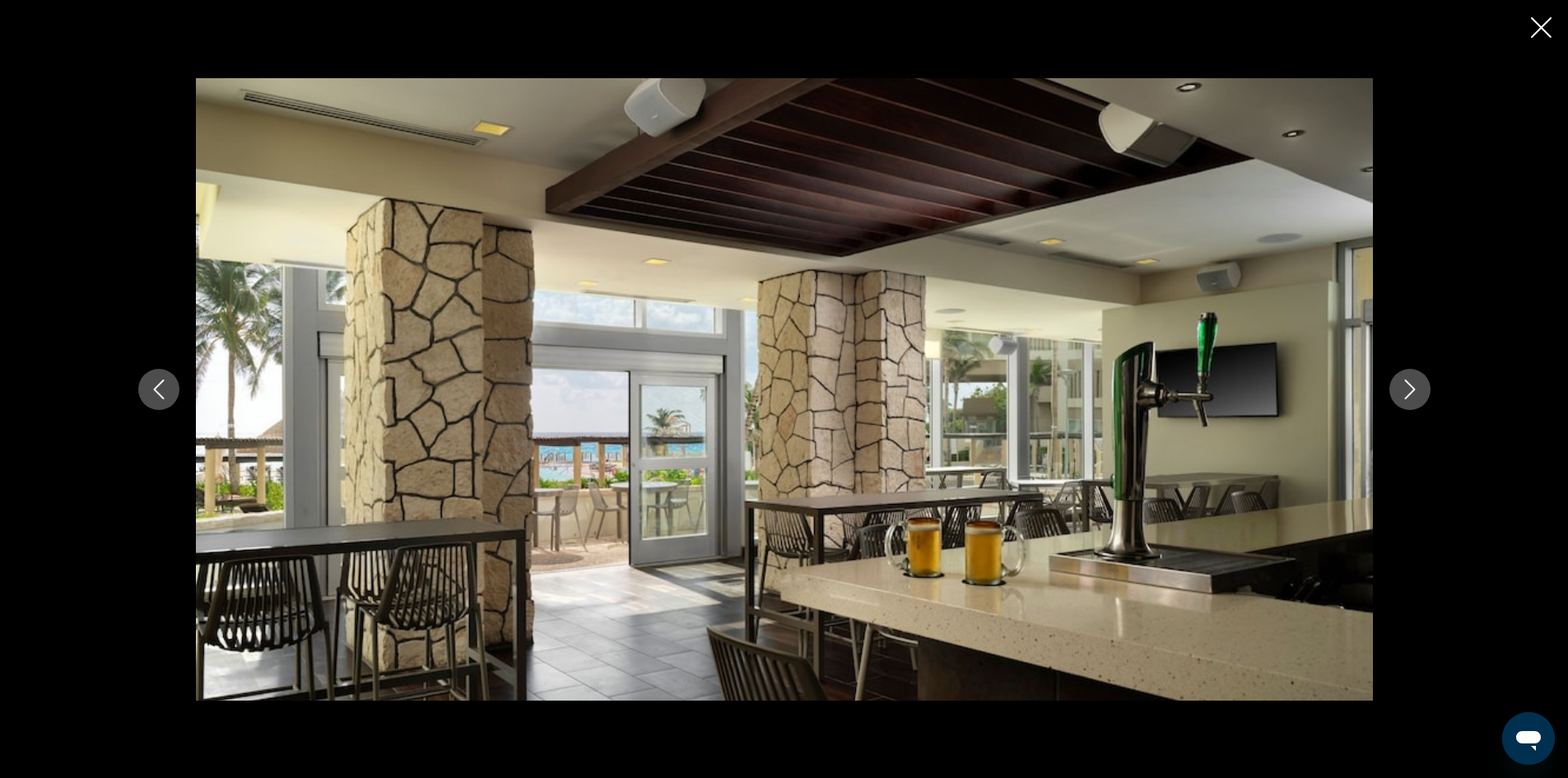
click at [1404, 389] on icon "Next image" at bounding box center [1410, 389] width 20 height 20
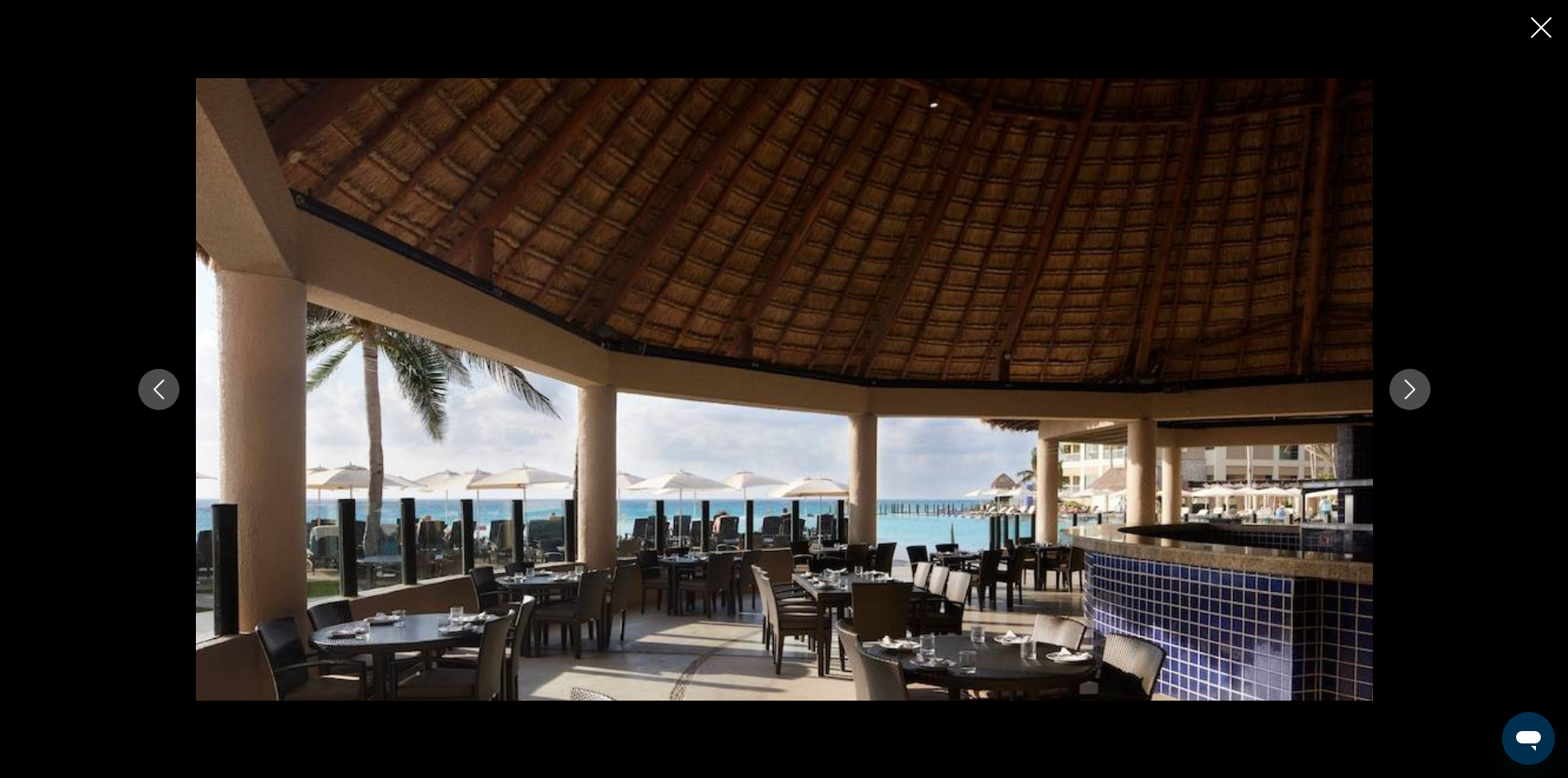
click at [1404, 389] on icon "Next image" at bounding box center [1410, 389] width 20 height 20
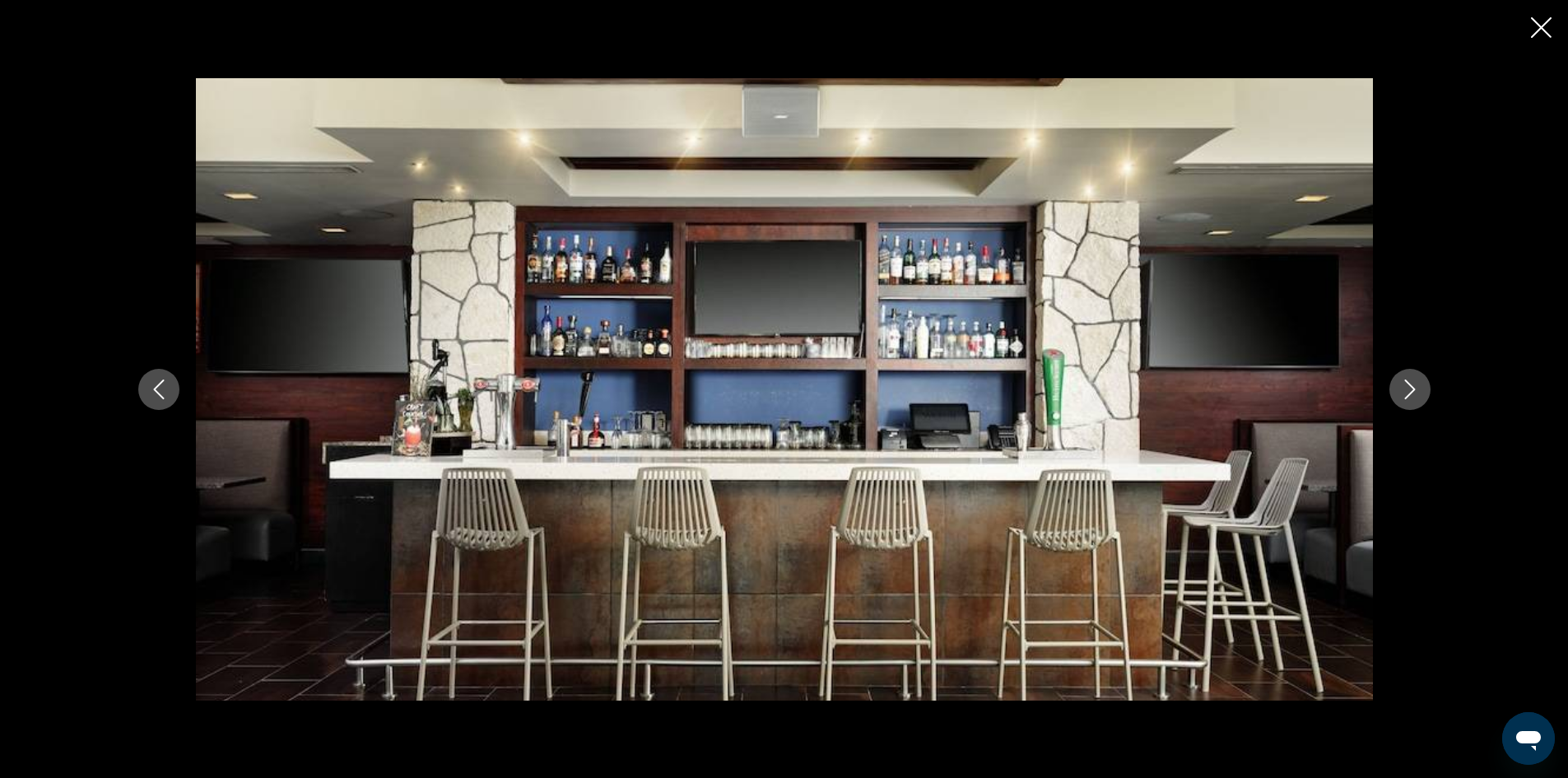
click at [1404, 389] on icon "Next image" at bounding box center [1410, 389] width 20 height 20
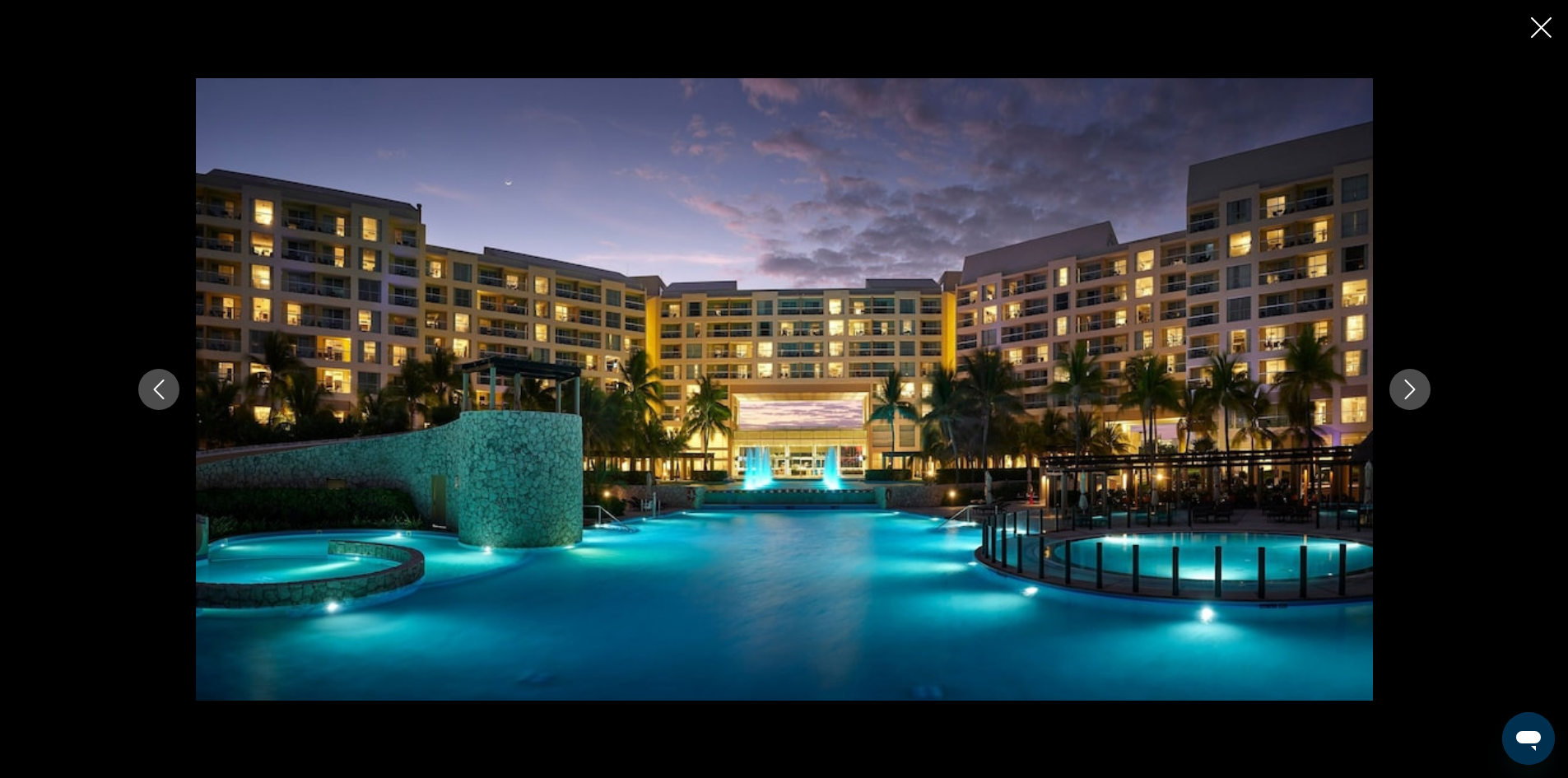
click at [1404, 389] on icon "Next image" at bounding box center [1410, 389] width 20 height 20
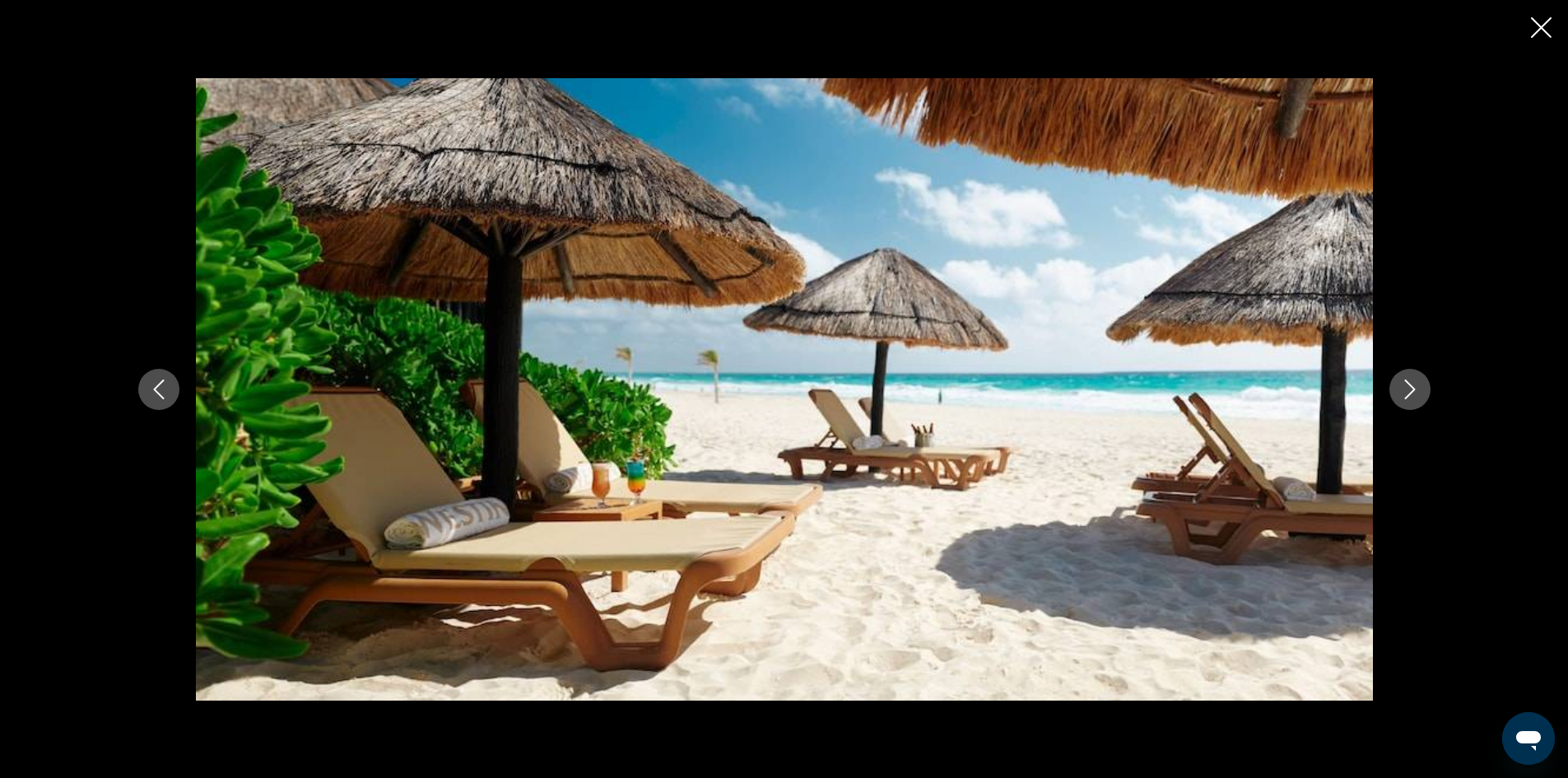
click at [1404, 389] on icon "Next image" at bounding box center [1410, 389] width 20 height 20
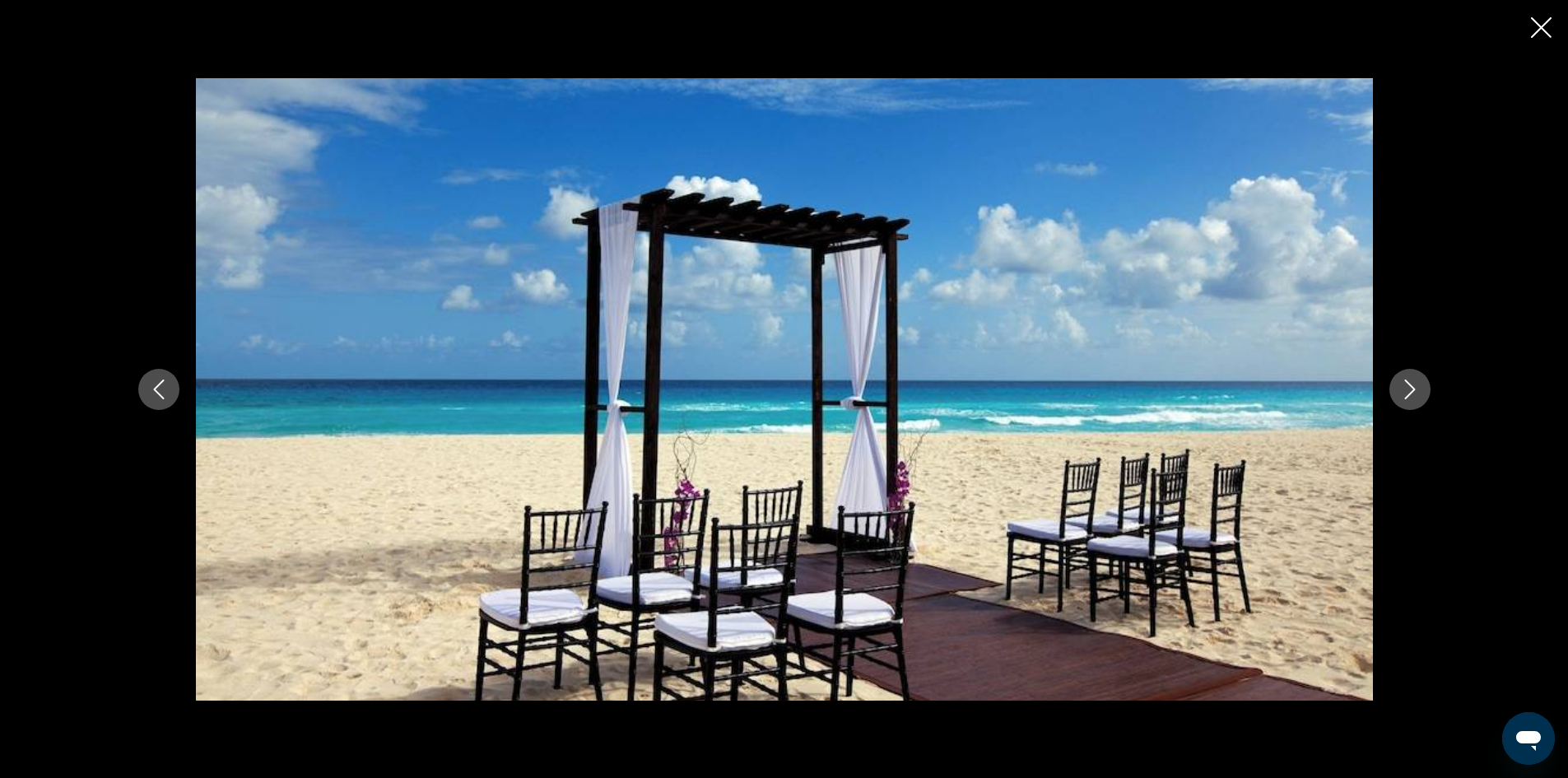
click at [1404, 389] on icon "Next image" at bounding box center [1410, 389] width 20 height 20
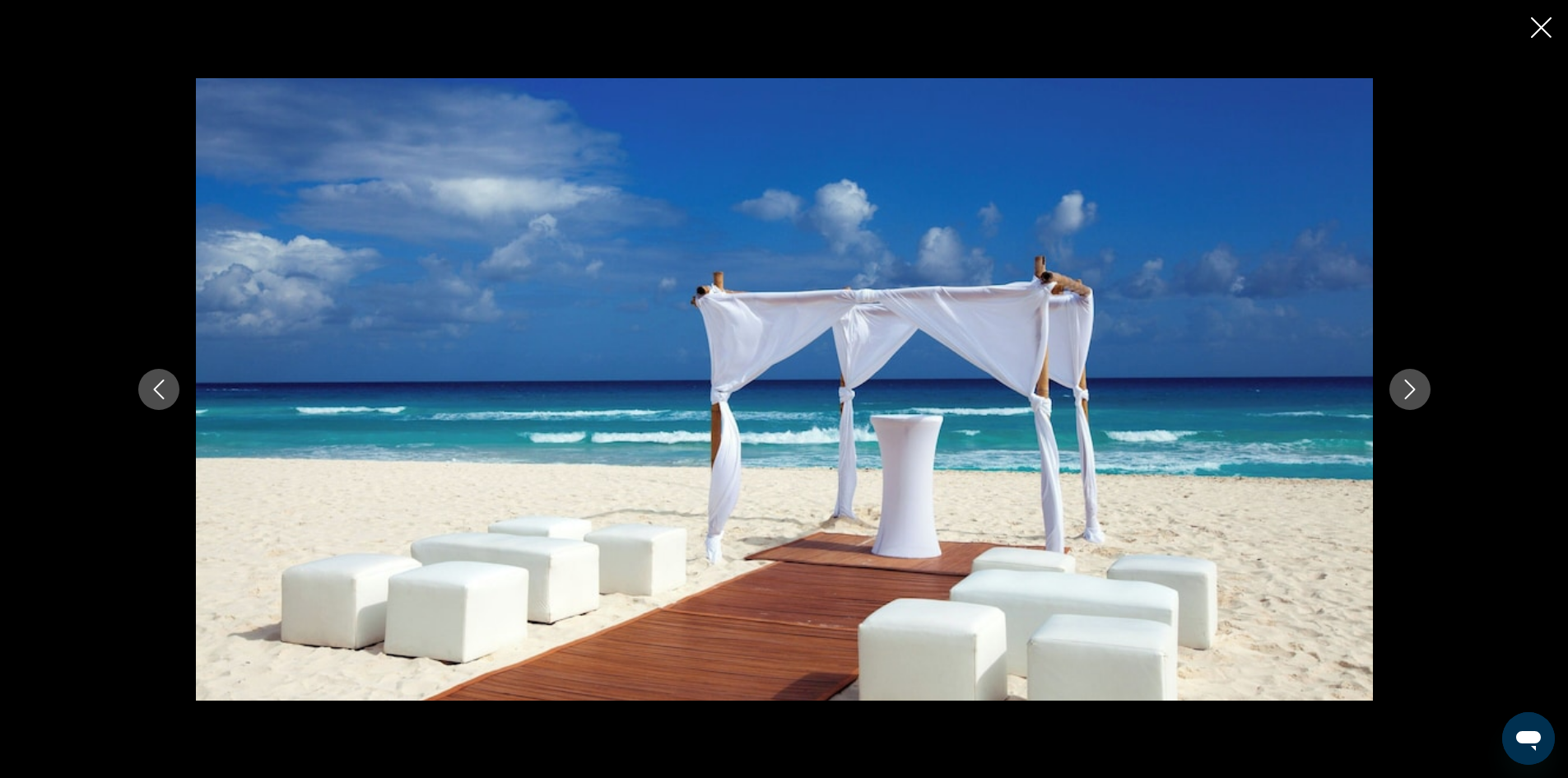
click at [1404, 389] on icon "Next image" at bounding box center [1410, 389] width 20 height 20
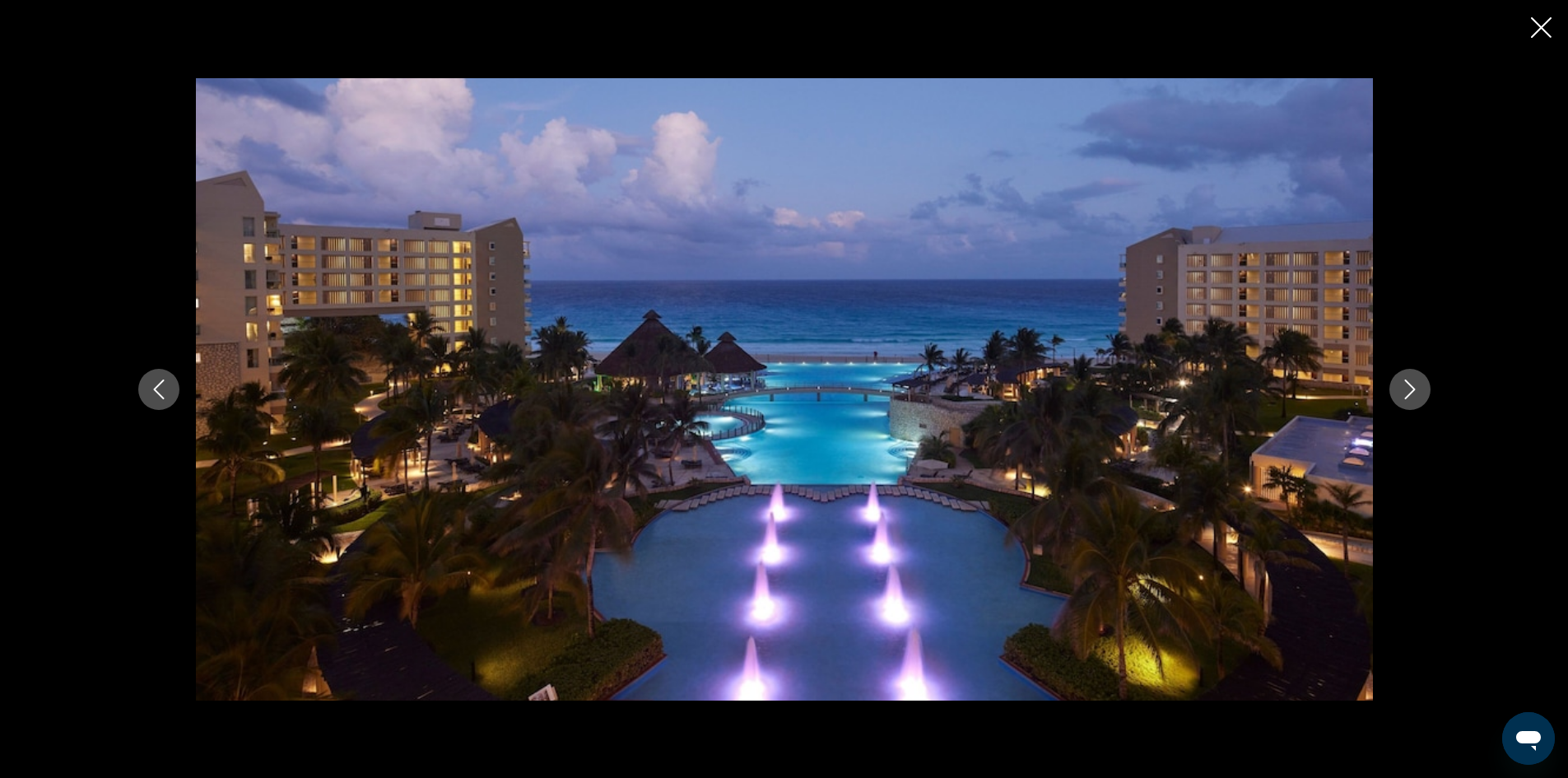
click at [1404, 389] on icon "Next image" at bounding box center [1410, 389] width 20 height 20
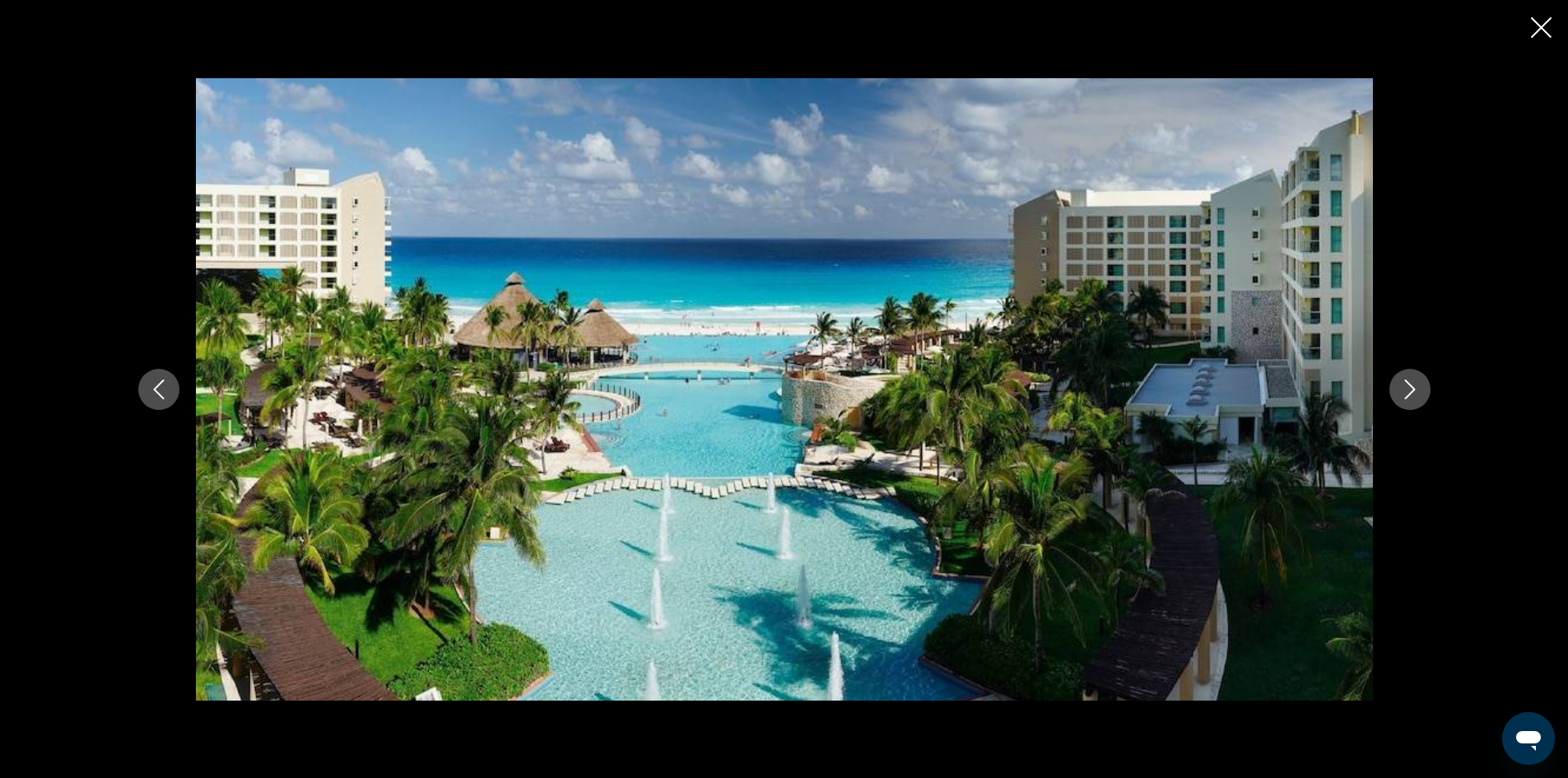
click at [1404, 389] on icon "Next image" at bounding box center [1410, 389] width 20 height 20
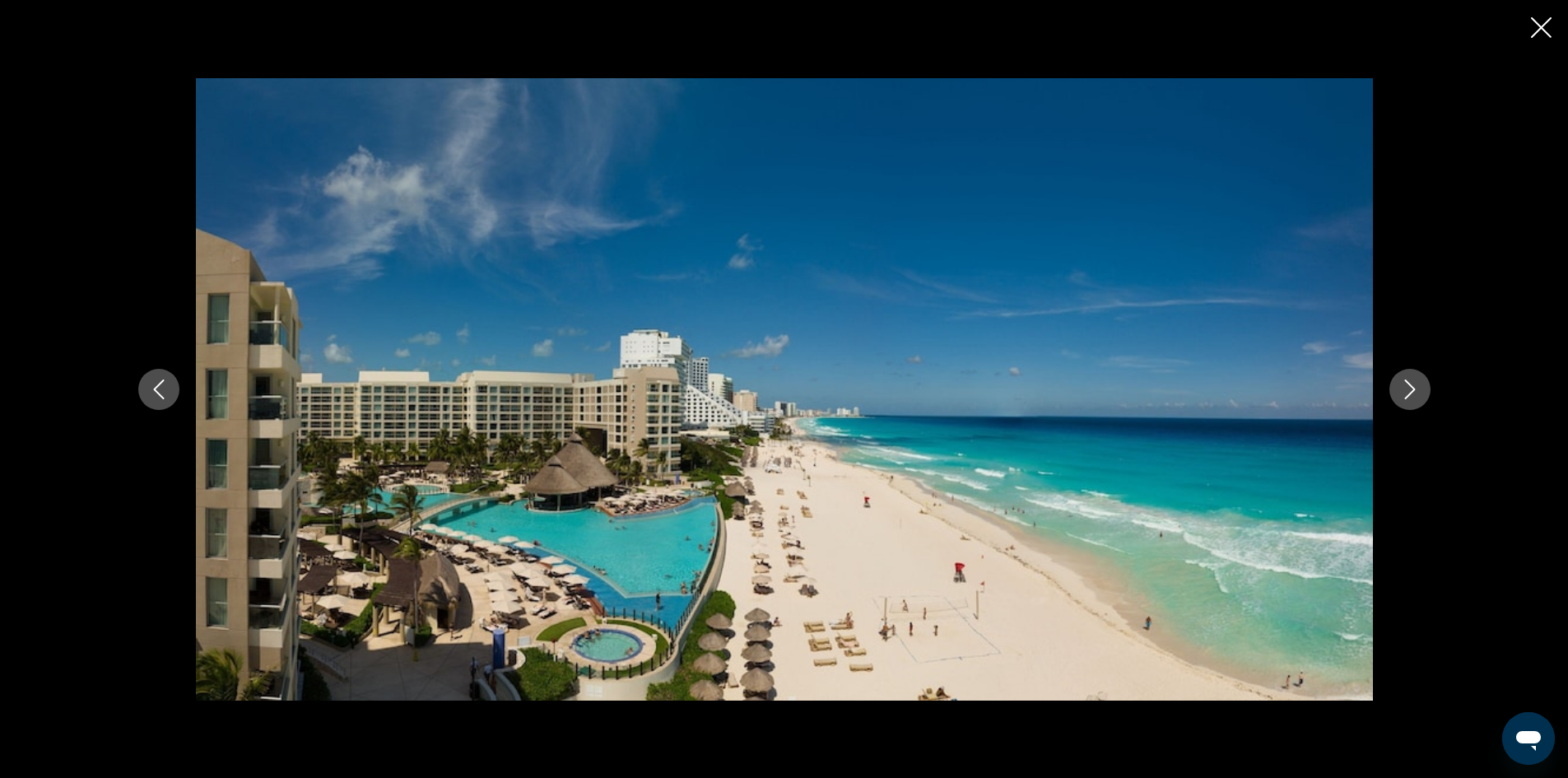
click at [1404, 389] on icon "Next image" at bounding box center [1410, 389] width 20 height 20
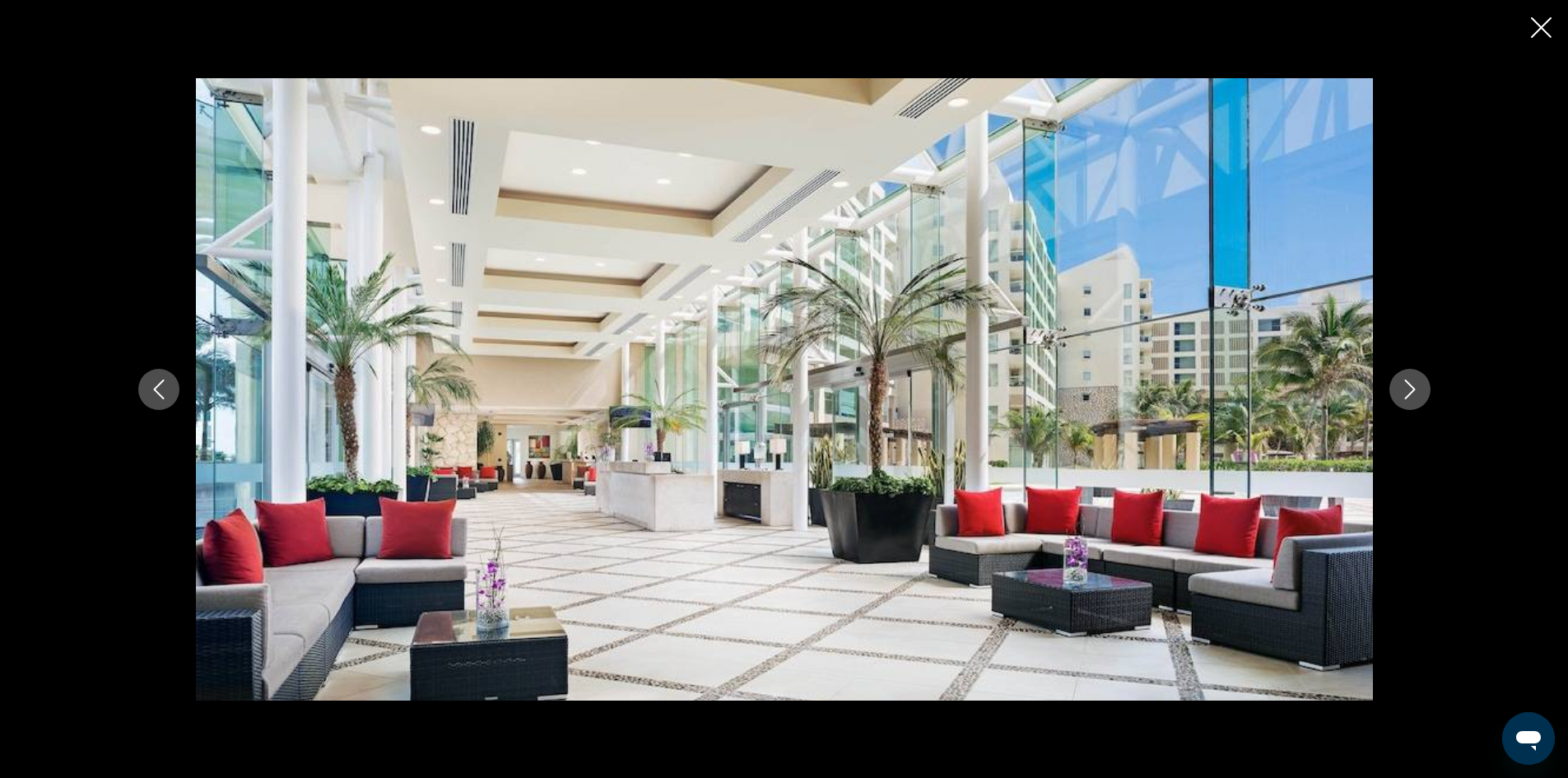
click at [1535, 32] on icon "Close slideshow" at bounding box center [1541, 27] width 21 height 21
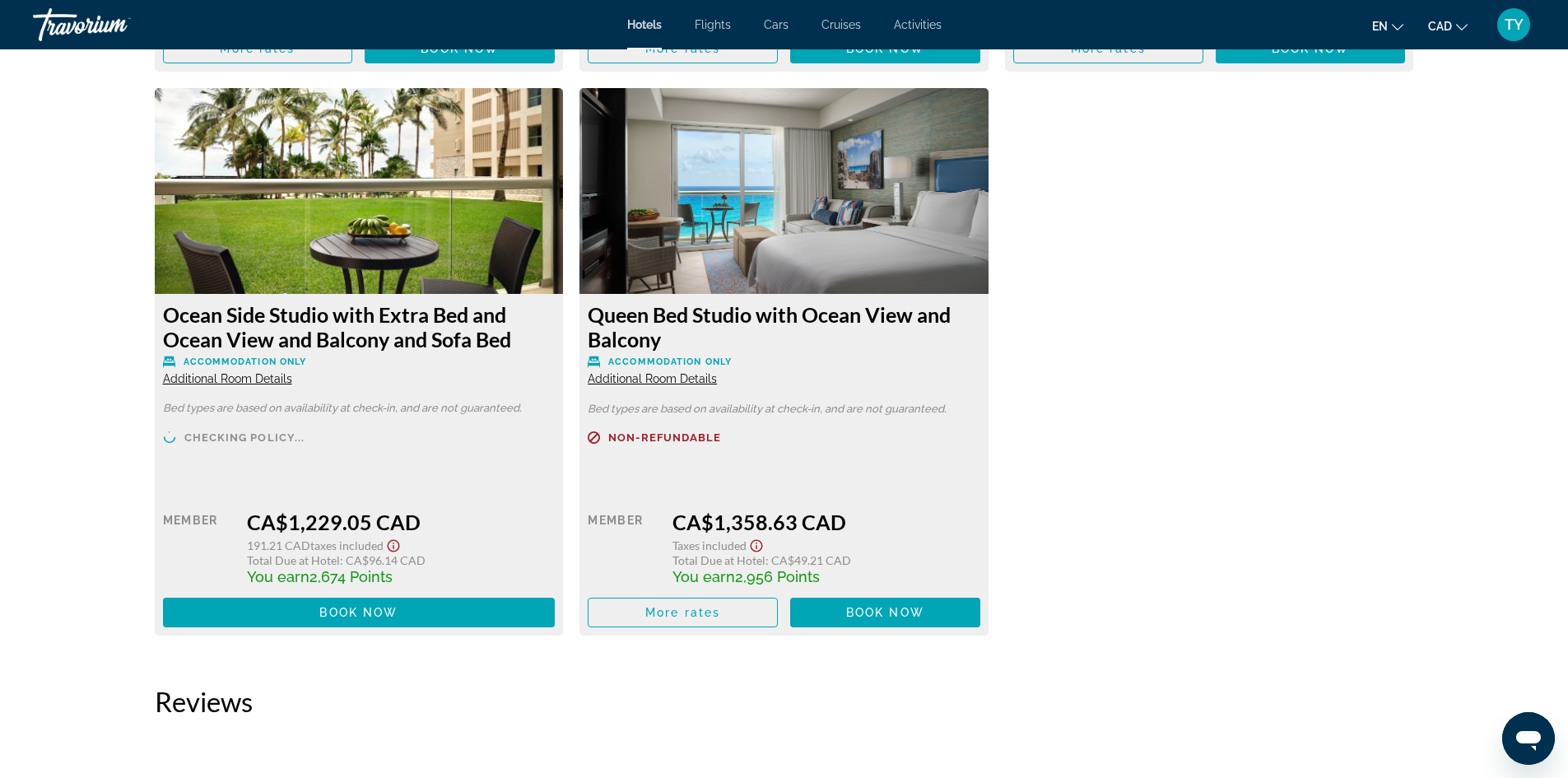
scroll to position [2798, 0]
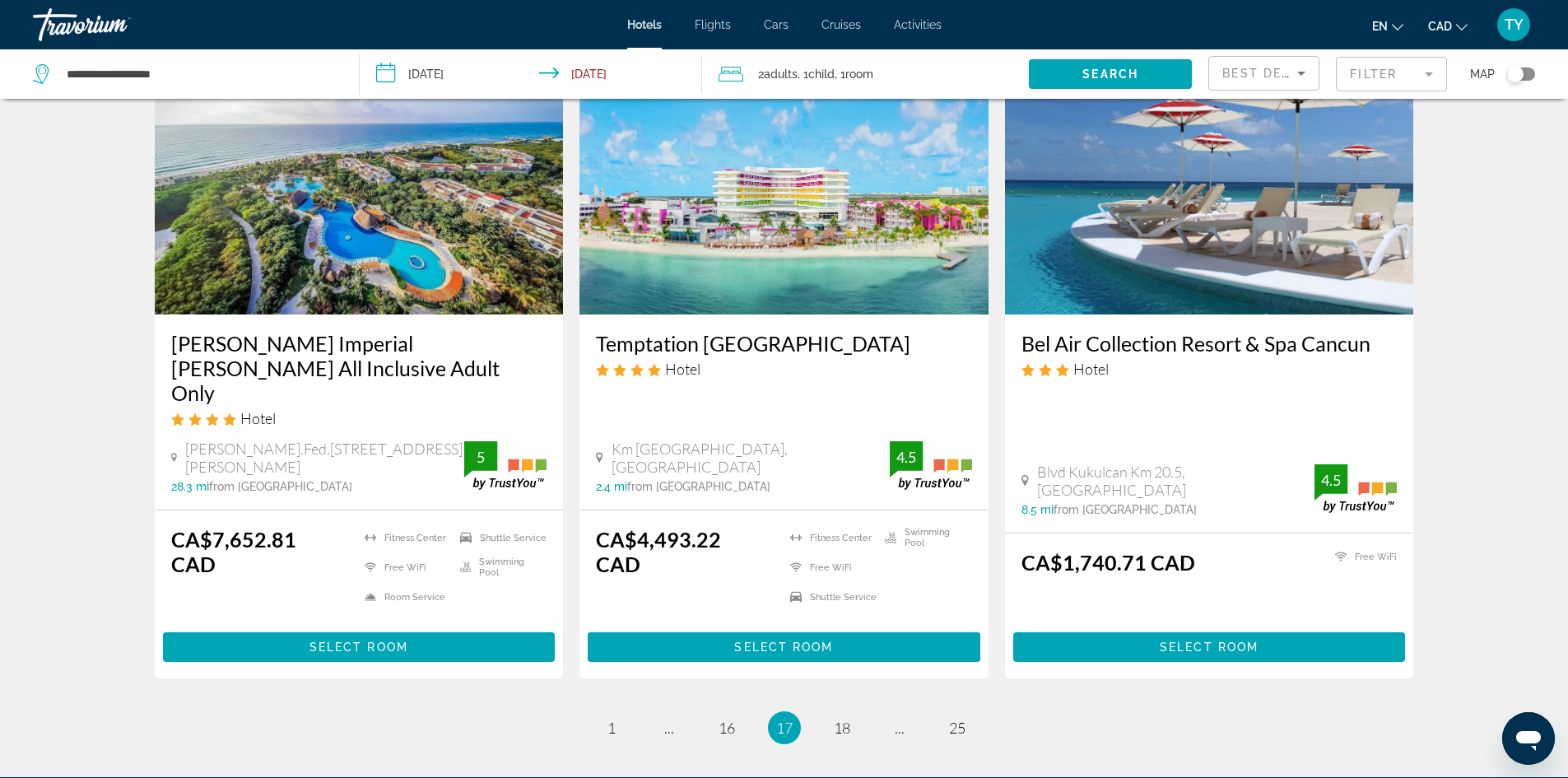
scroll to position [2026, 0]
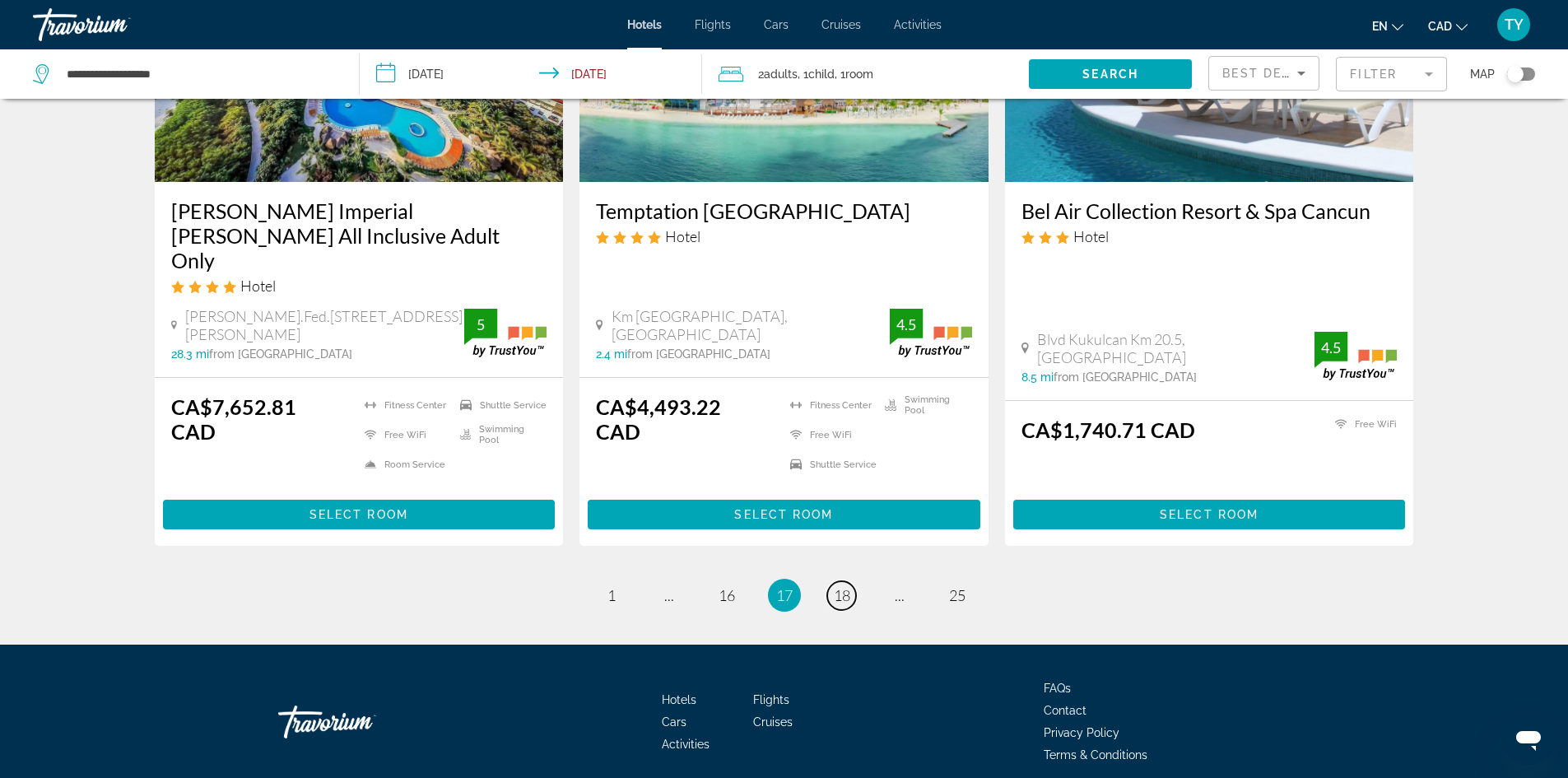
click at [845, 586] on span "18" at bounding box center [842, 595] width 16 height 18
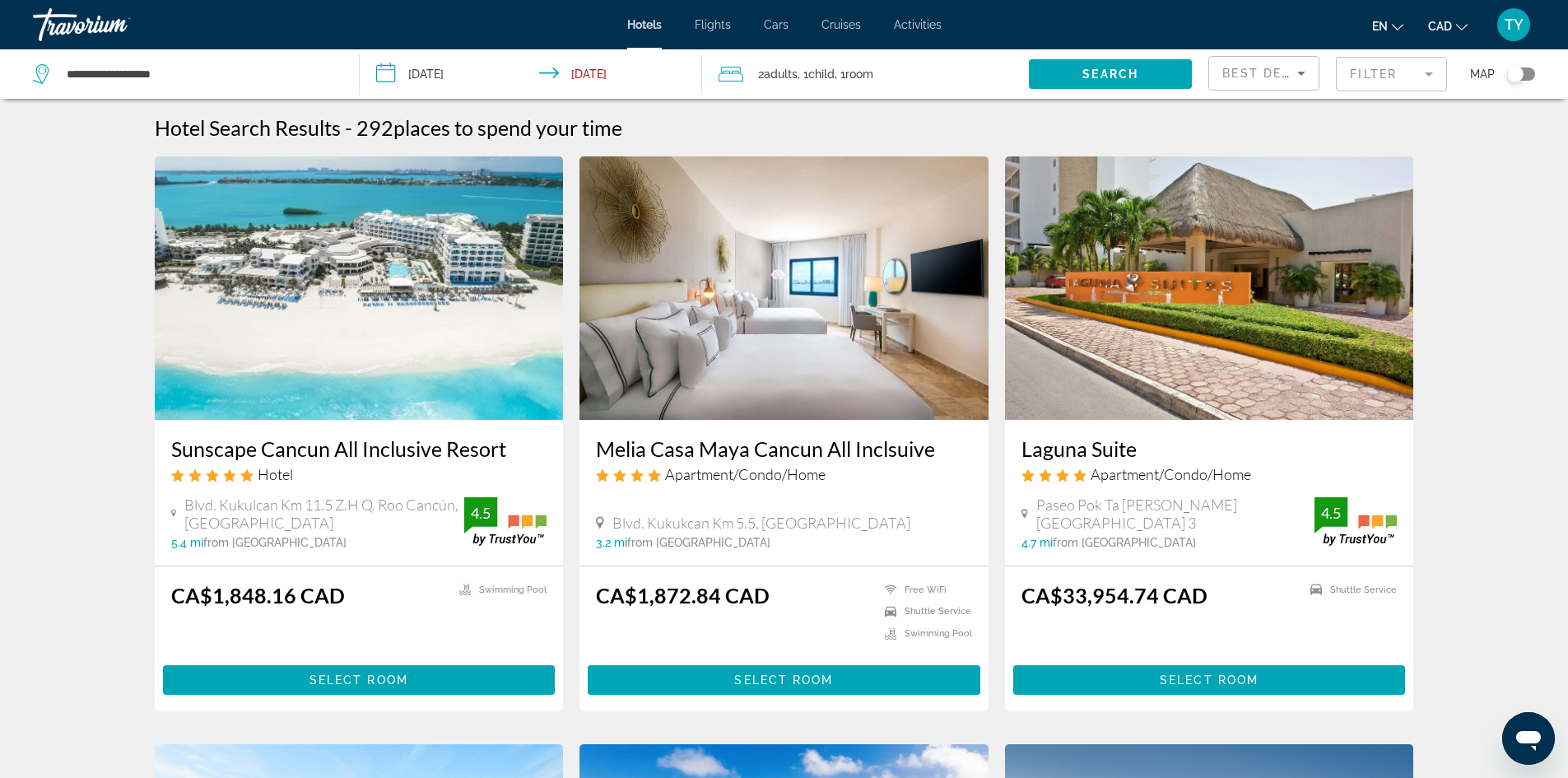
click at [316, 368] on img "Main content" at bounding box center [359, 288] width 409 height 264
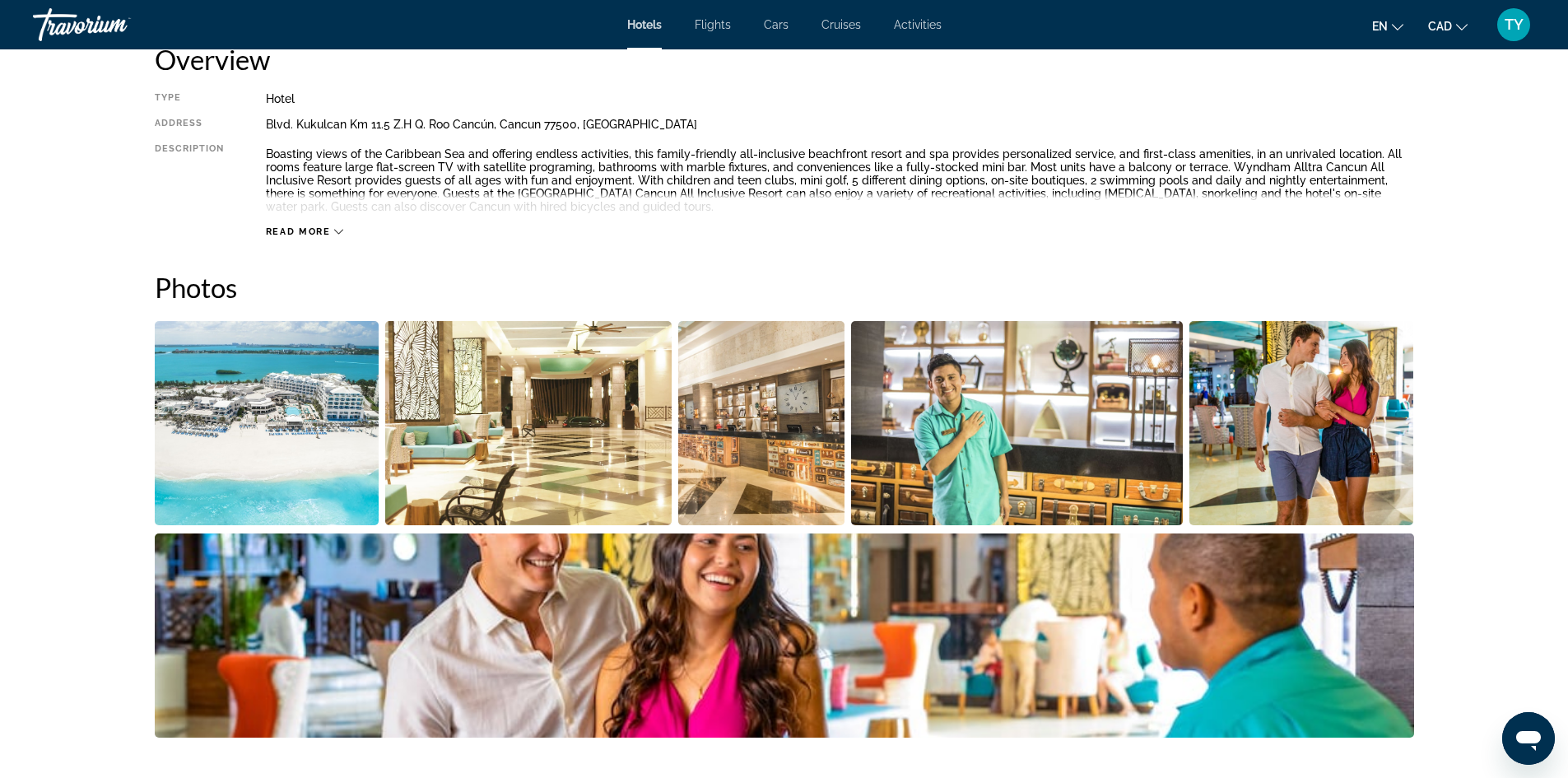
scroll to position [576, 0]
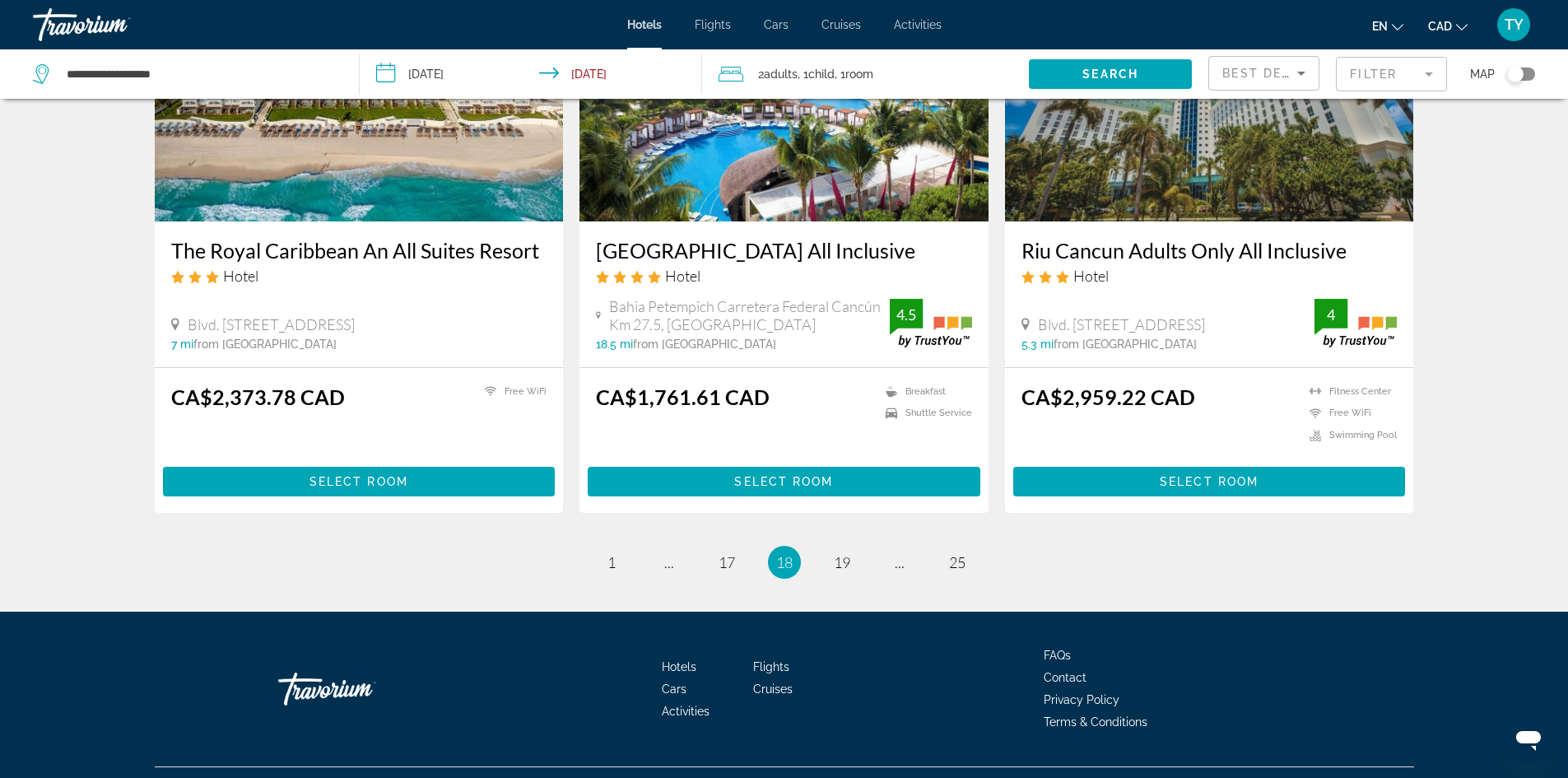
scroll to position [2058, 0]
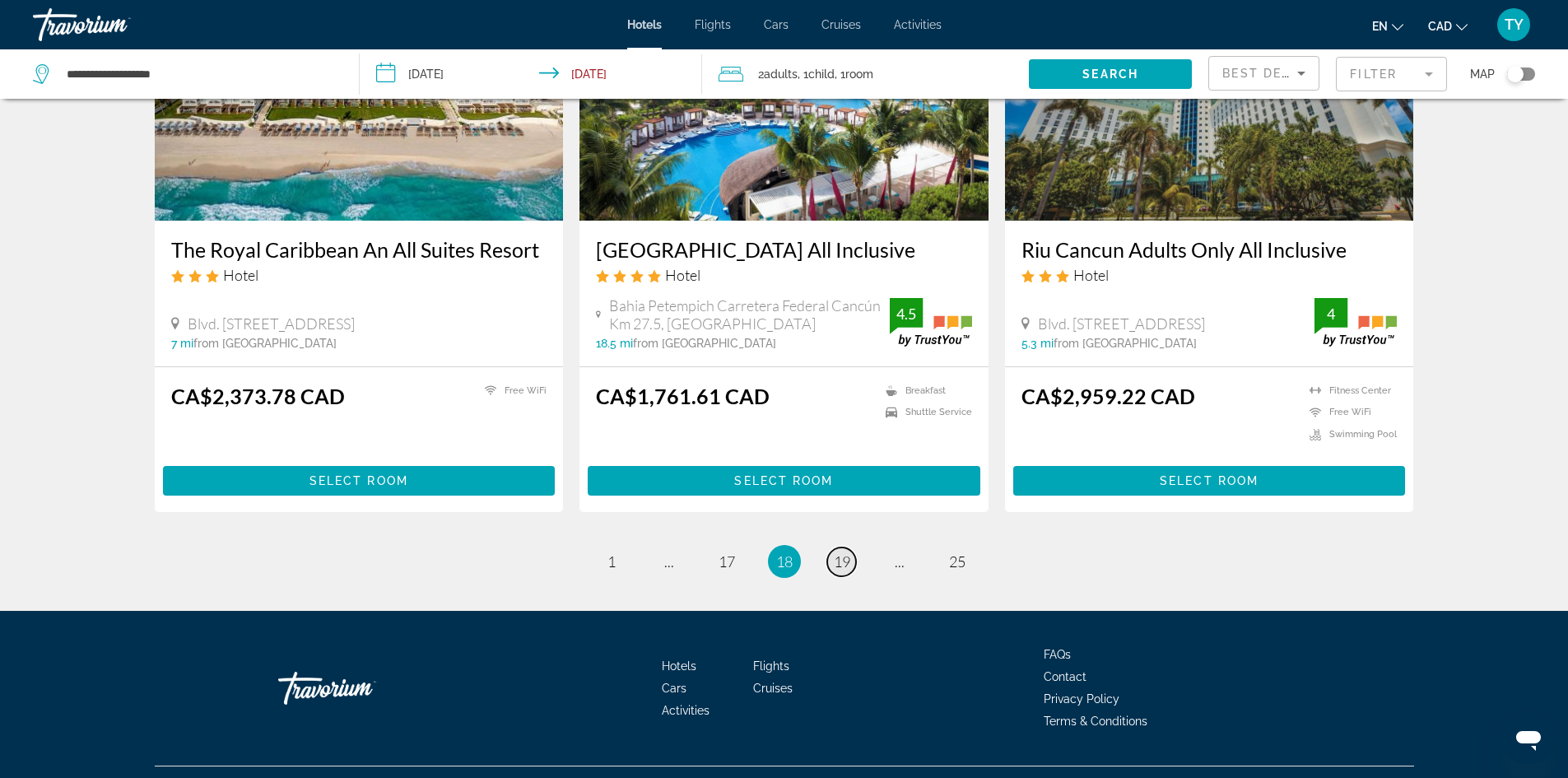
click at [838, 552] on span "19" at bounding box center [842, 561] width 16 height 18
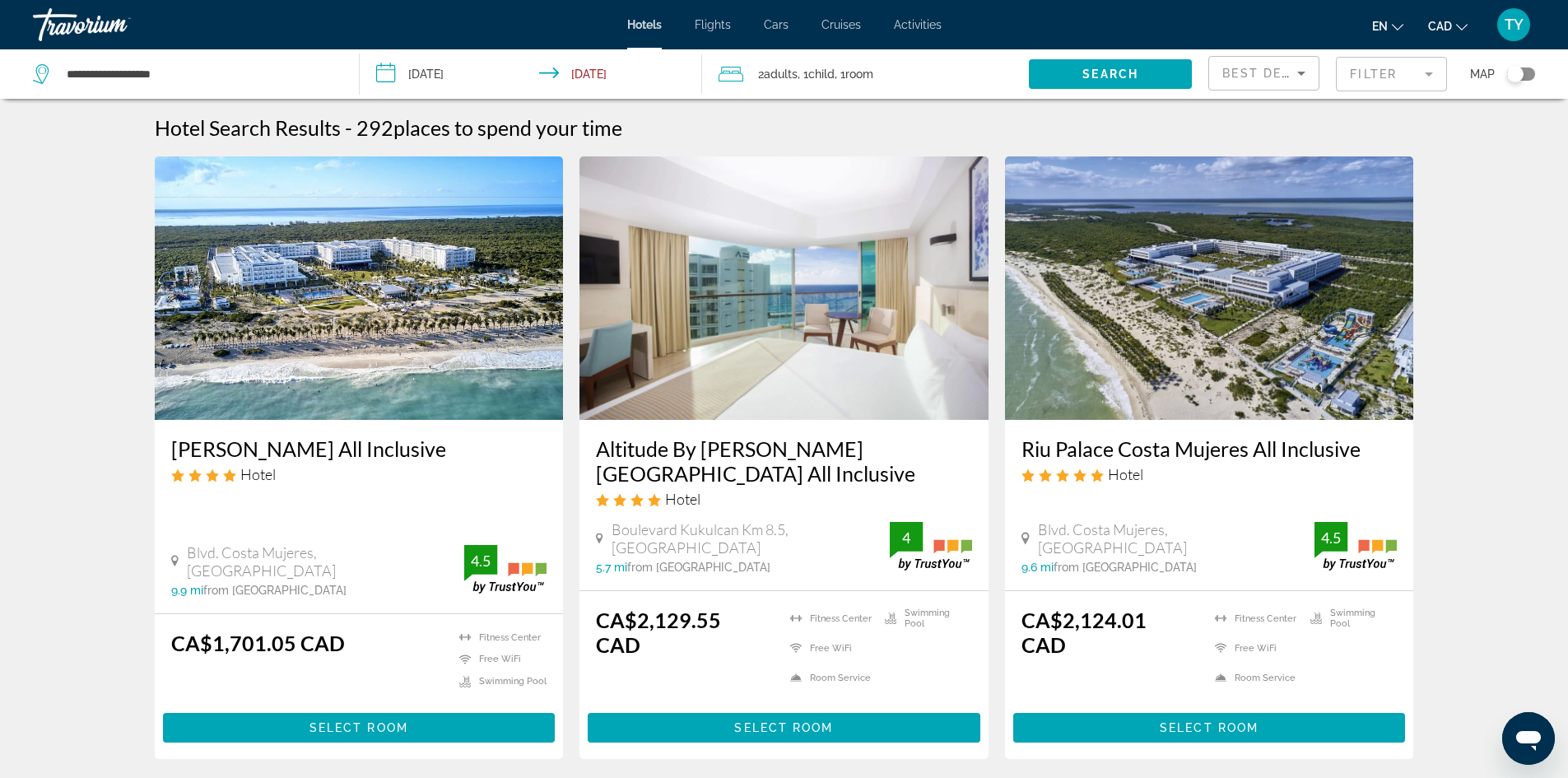
click at [298, 309] on img "Main content" at bounding box center [359, 288] width 409 height 264
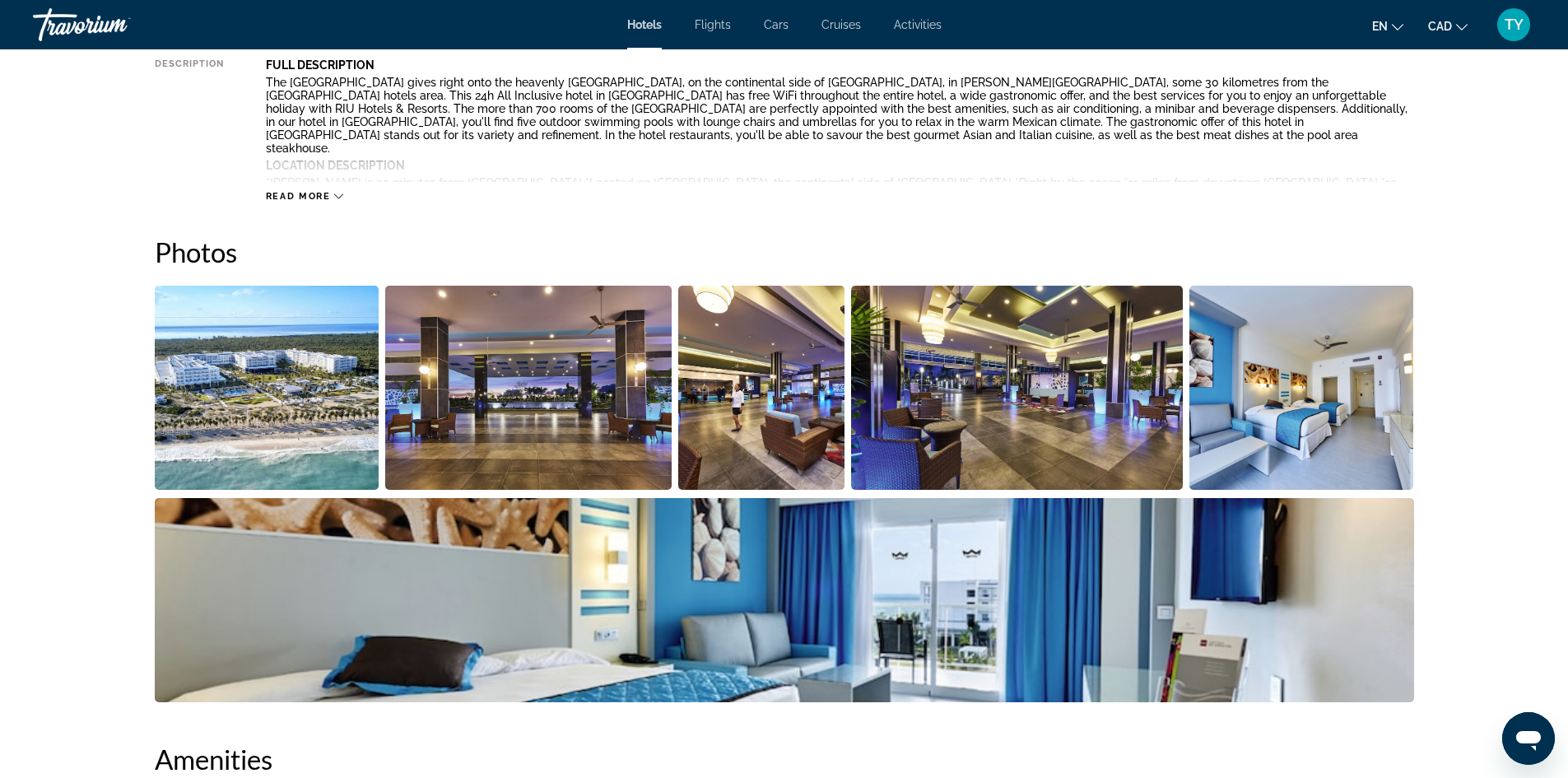
scroll to position [658, 0]
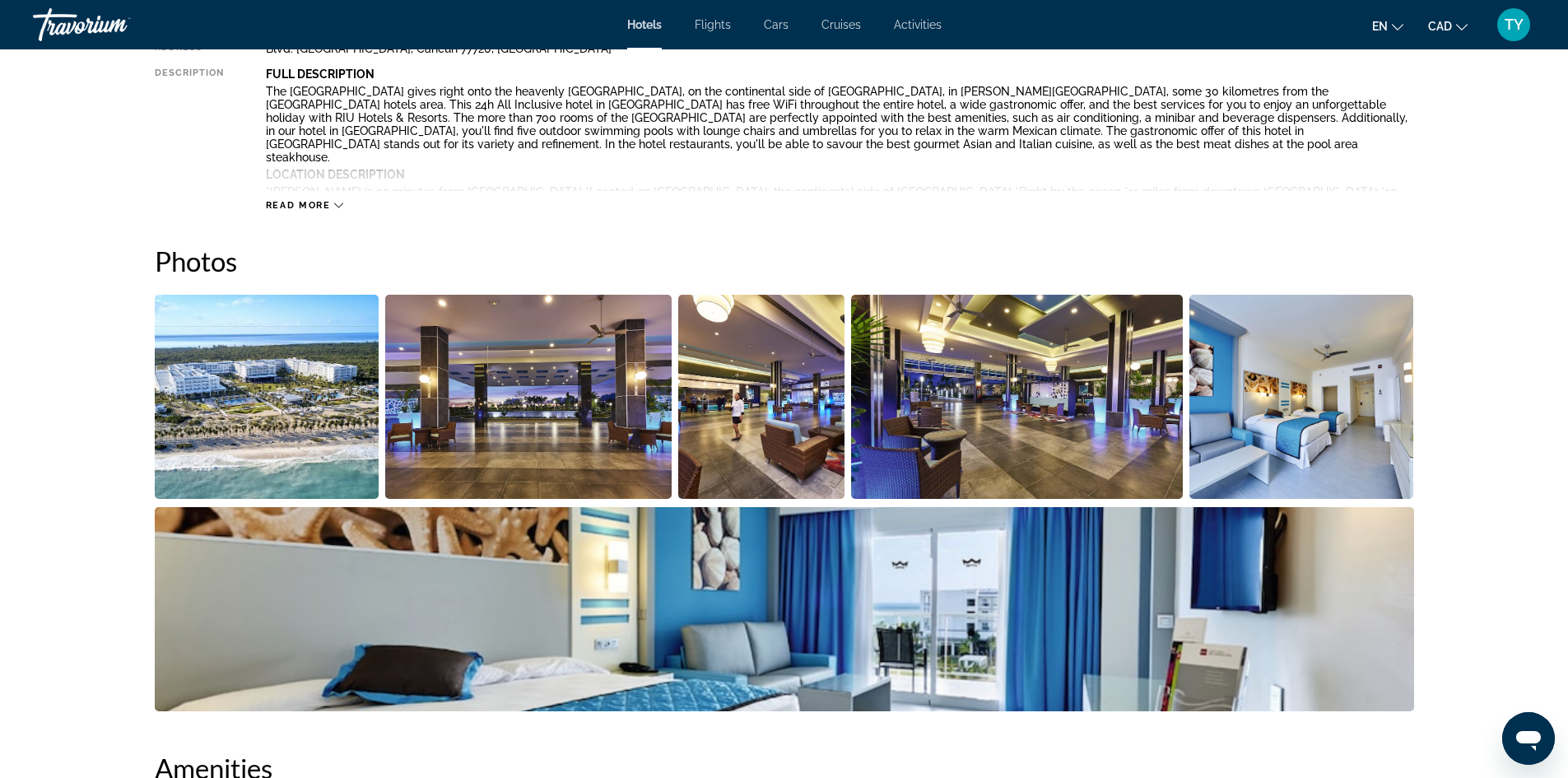
click at [324, 372] on img "Open full-screen image slider" at bounding box center [267, 397] width 225 height 205
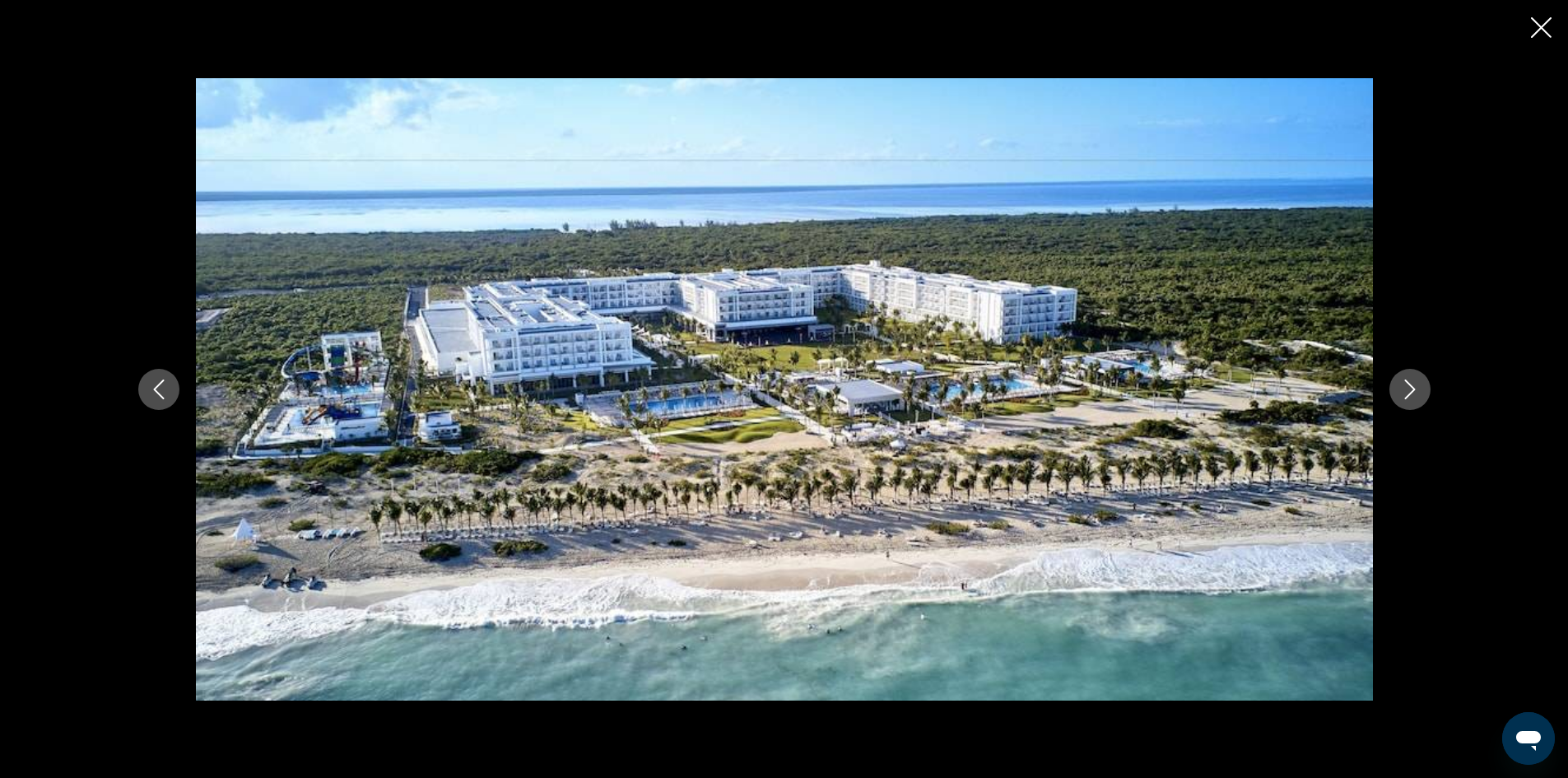
click at [1391, 375] on div "prev next" at bounding box center [784, 389] width 1326 height 623
click at [1416, 387] on icon "Next image" at bounding box center [1410, 389] width 20 height 20
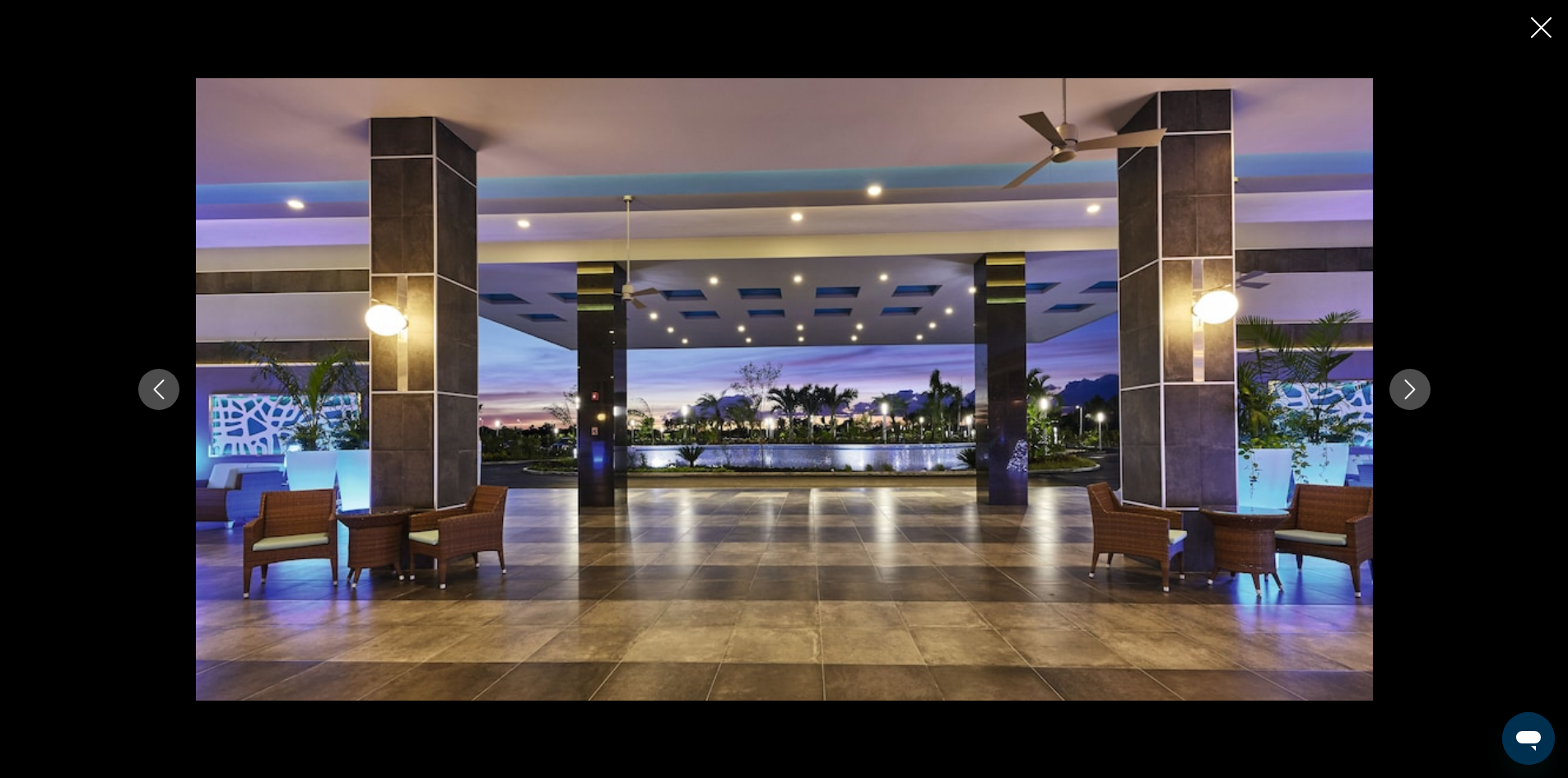
click at [1414, 391] on icon "Next image" at bounding box center [1410, 389] width 20 height 20
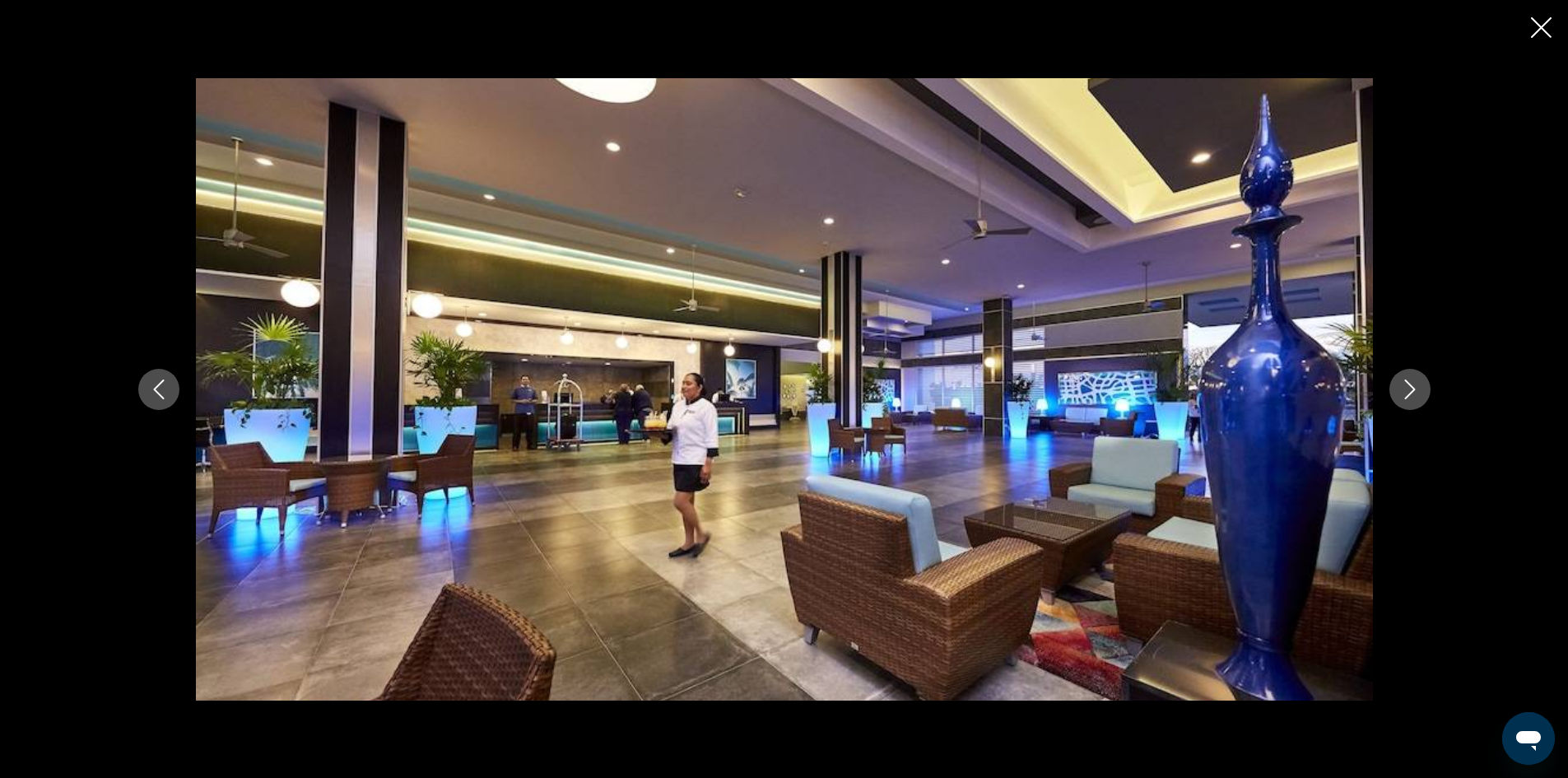
click at [1414, 391] on icon "Next image" at bounding box center [1410, 389] width 20 height 20
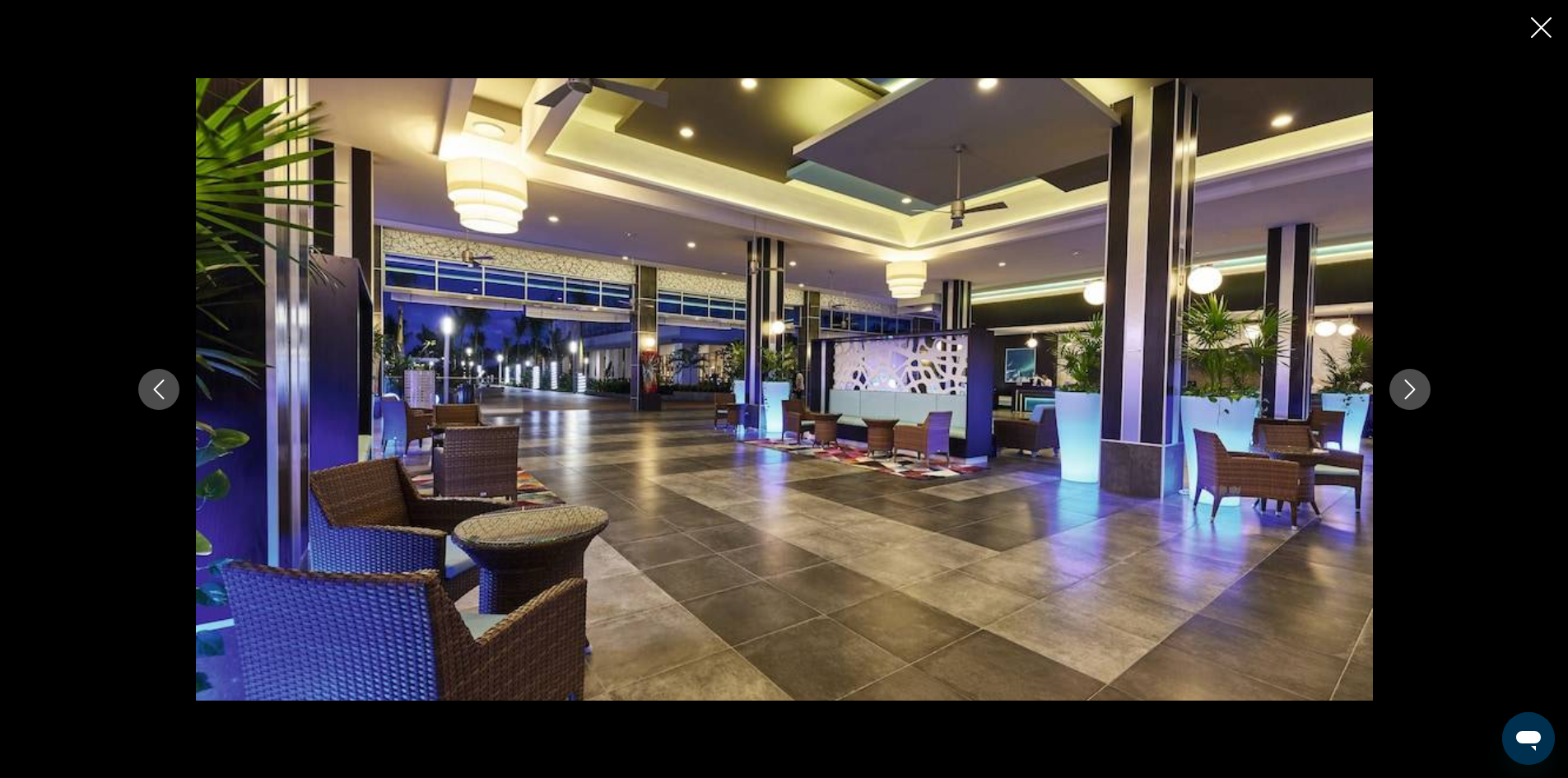
click at [1414, 391] on icon "Next image" at bounding box center [1410, 389] width 20 height 20
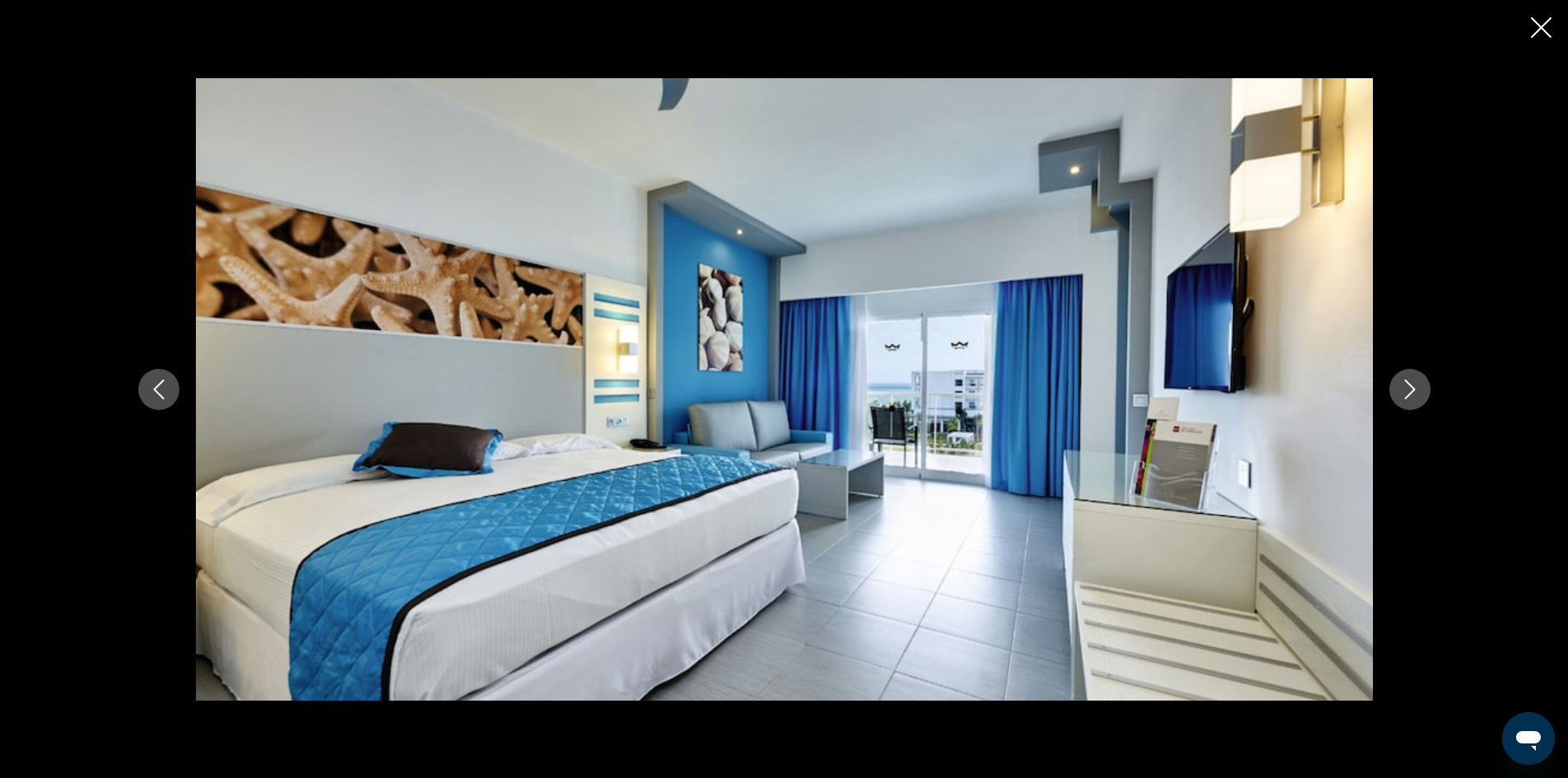
click at [1414, 391] on icon "Next image" at bounding box center [1410, 389] width 20 height 20
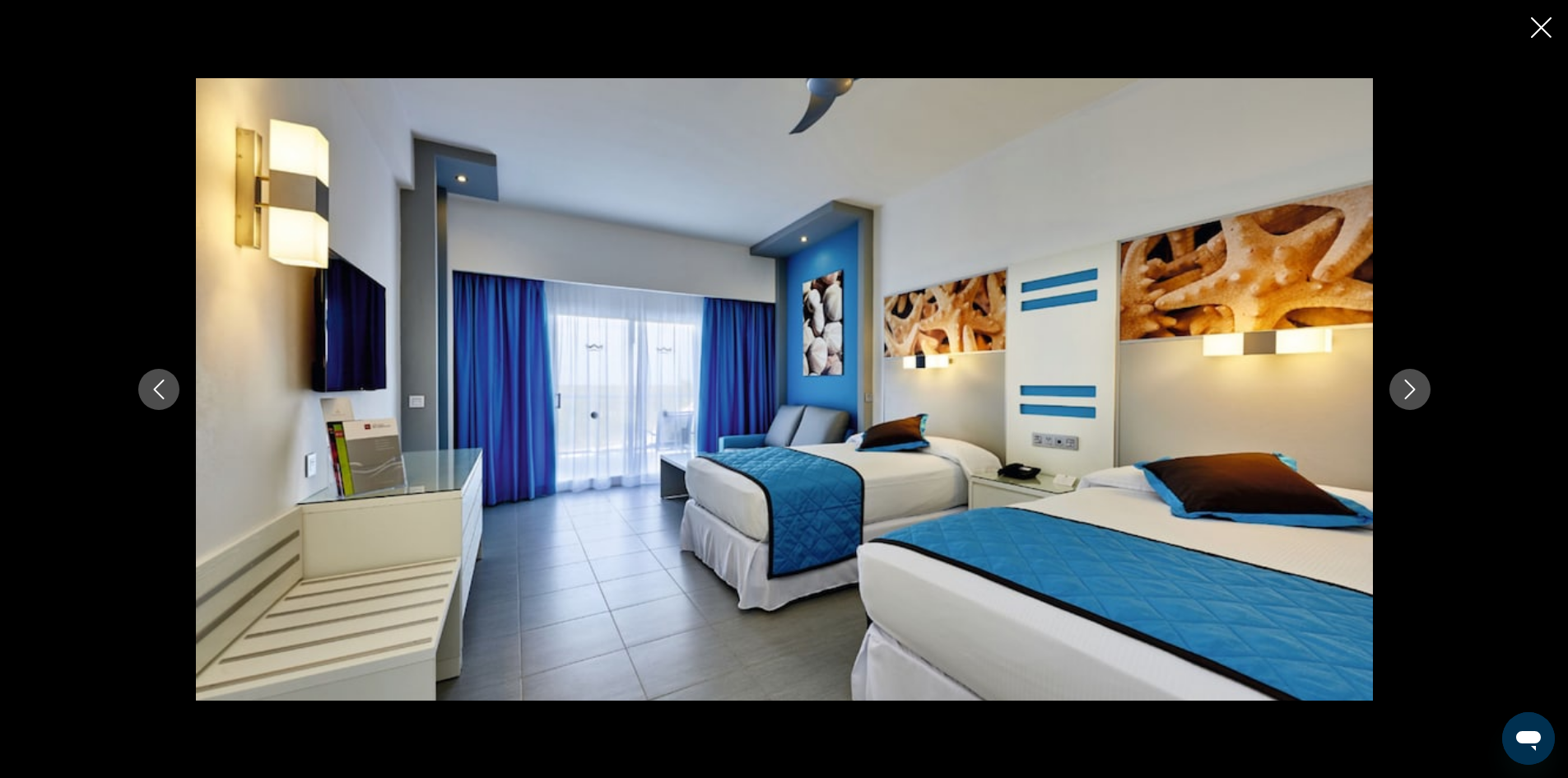
click at [1414, 391] on icon "Next image" at bounding box center [1410, 389] width 20 height 20
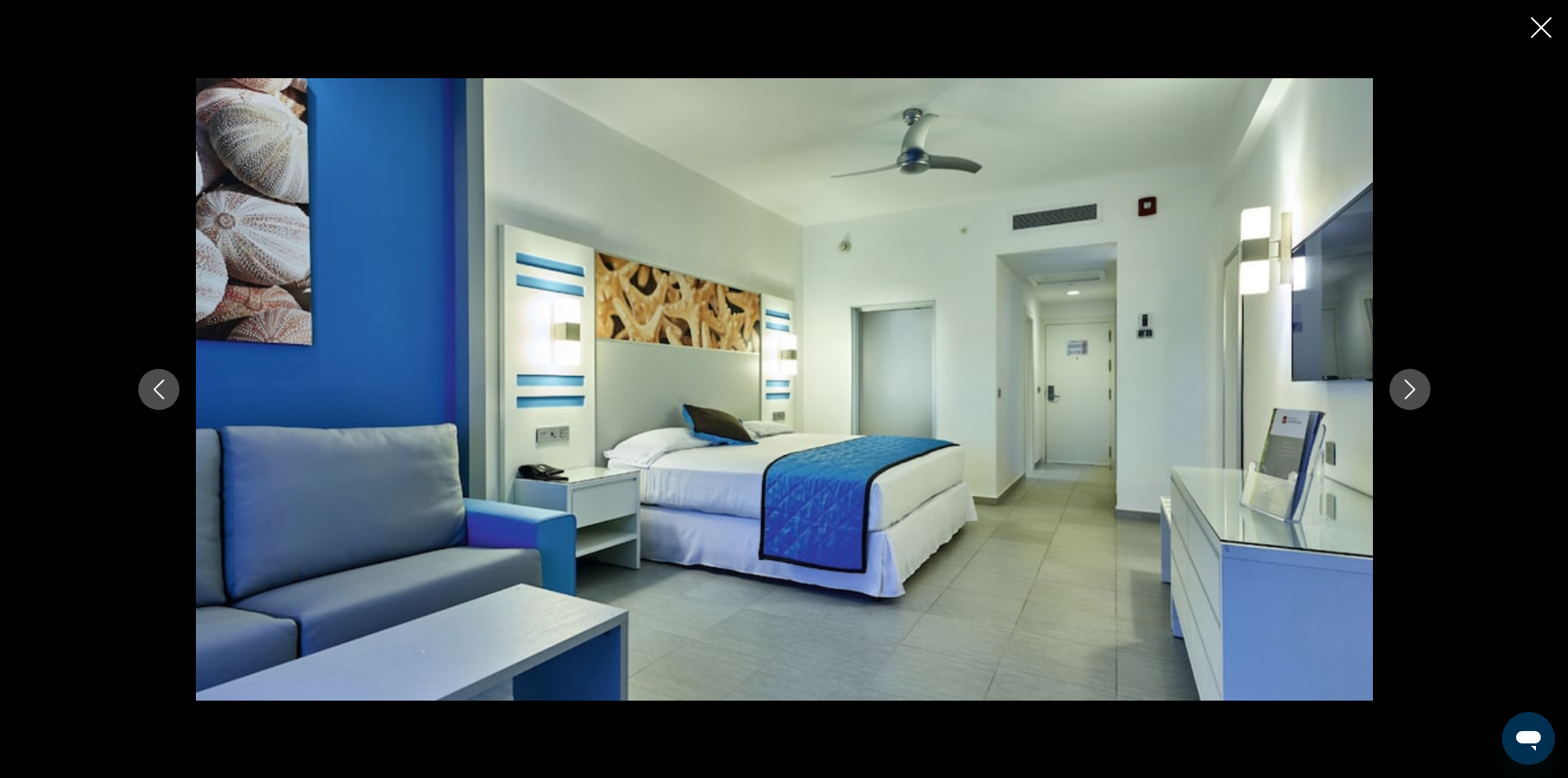
click at [1414, 391] on icon "Next image" at bounding box center [1410, 389] width 20 height 20
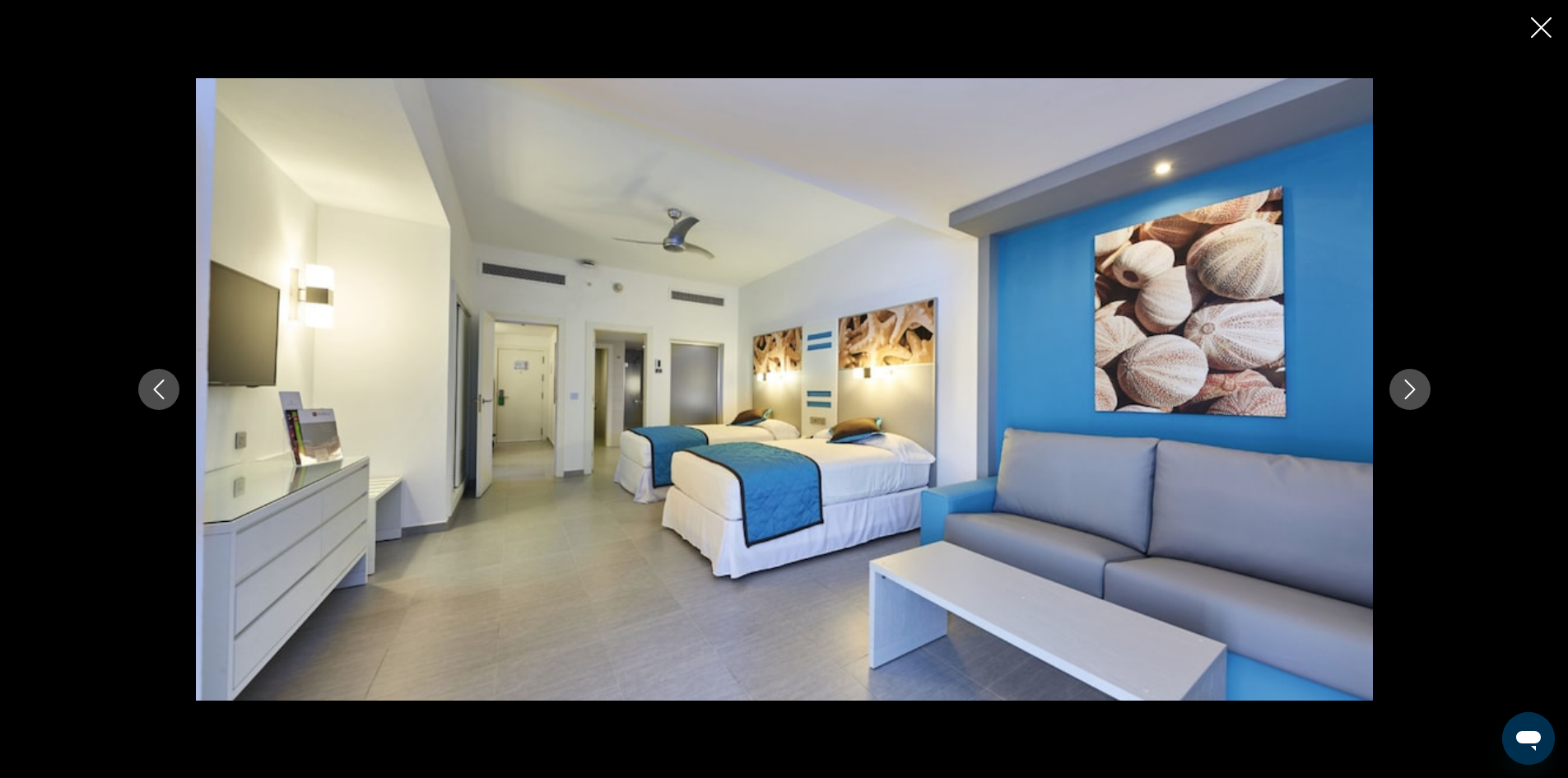
click at [1414, 391] on icon "Next image" at bounding box center [1410, 389] width 20 height 20
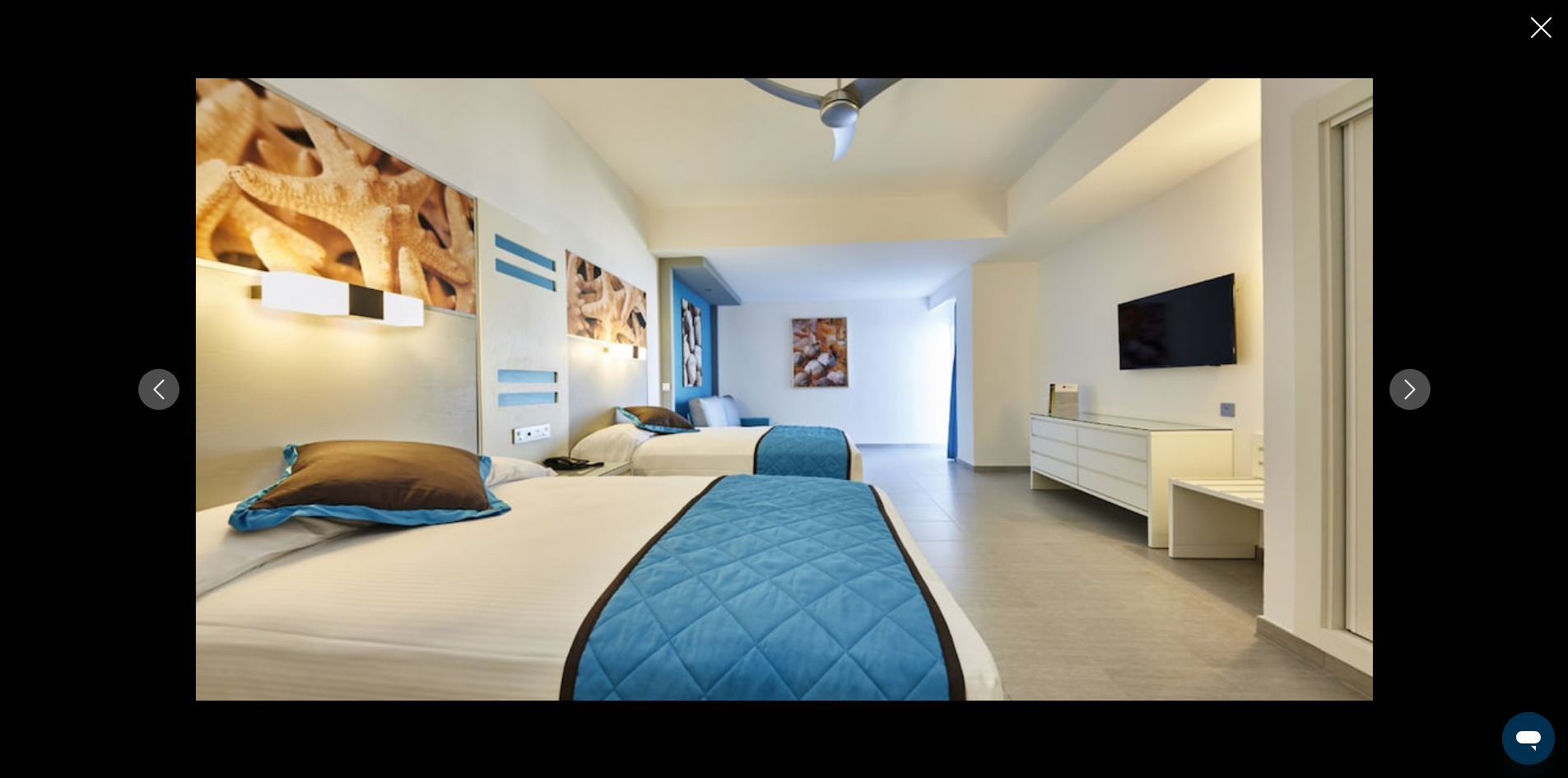
click at [1414, 391] on icon "Next image" at bounding box center [1410, 389] width 20 height 20
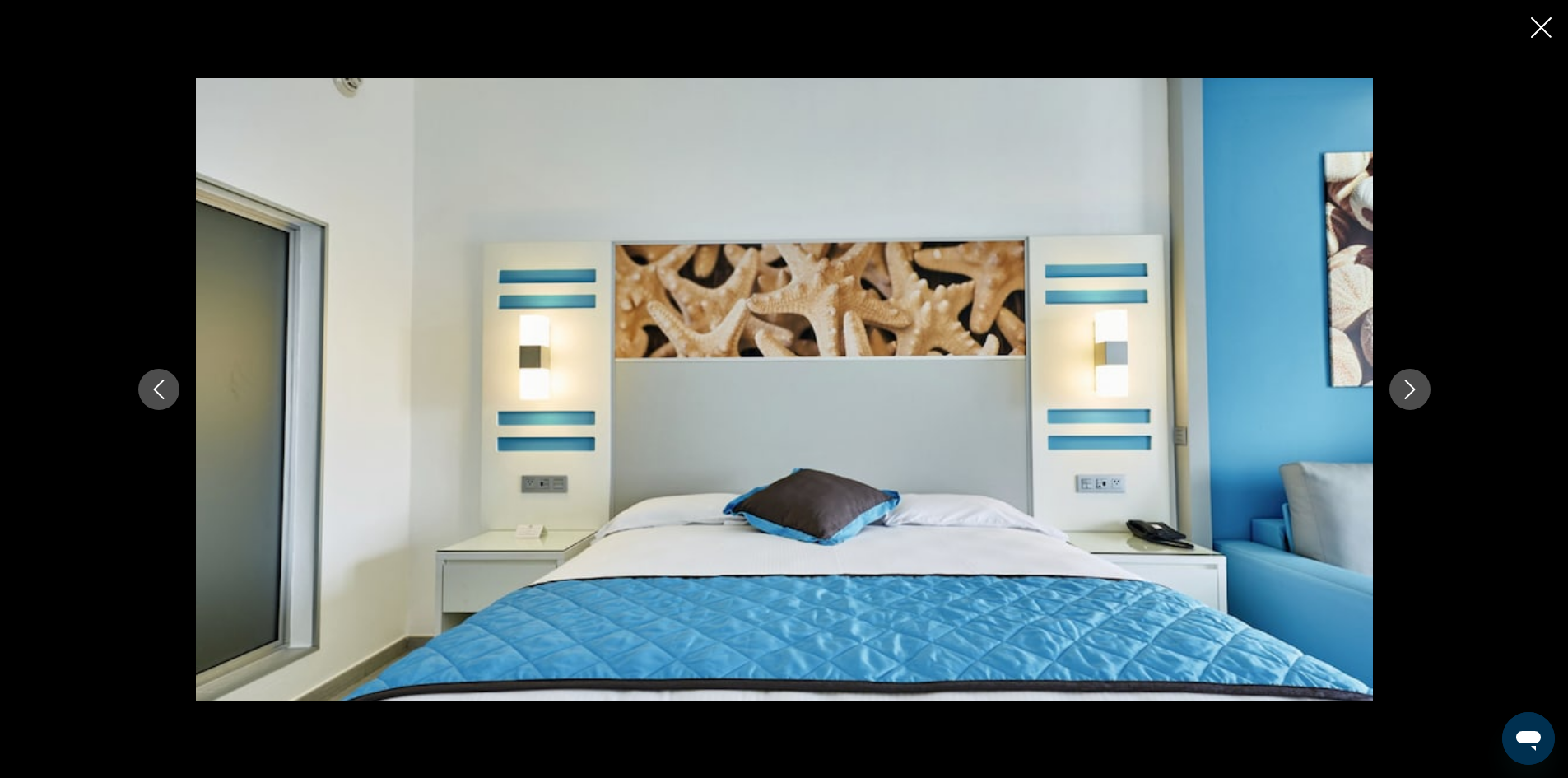
click at [1414, 393] on icon "Next image" at bounding box center [1410, 389] width 20 height 20
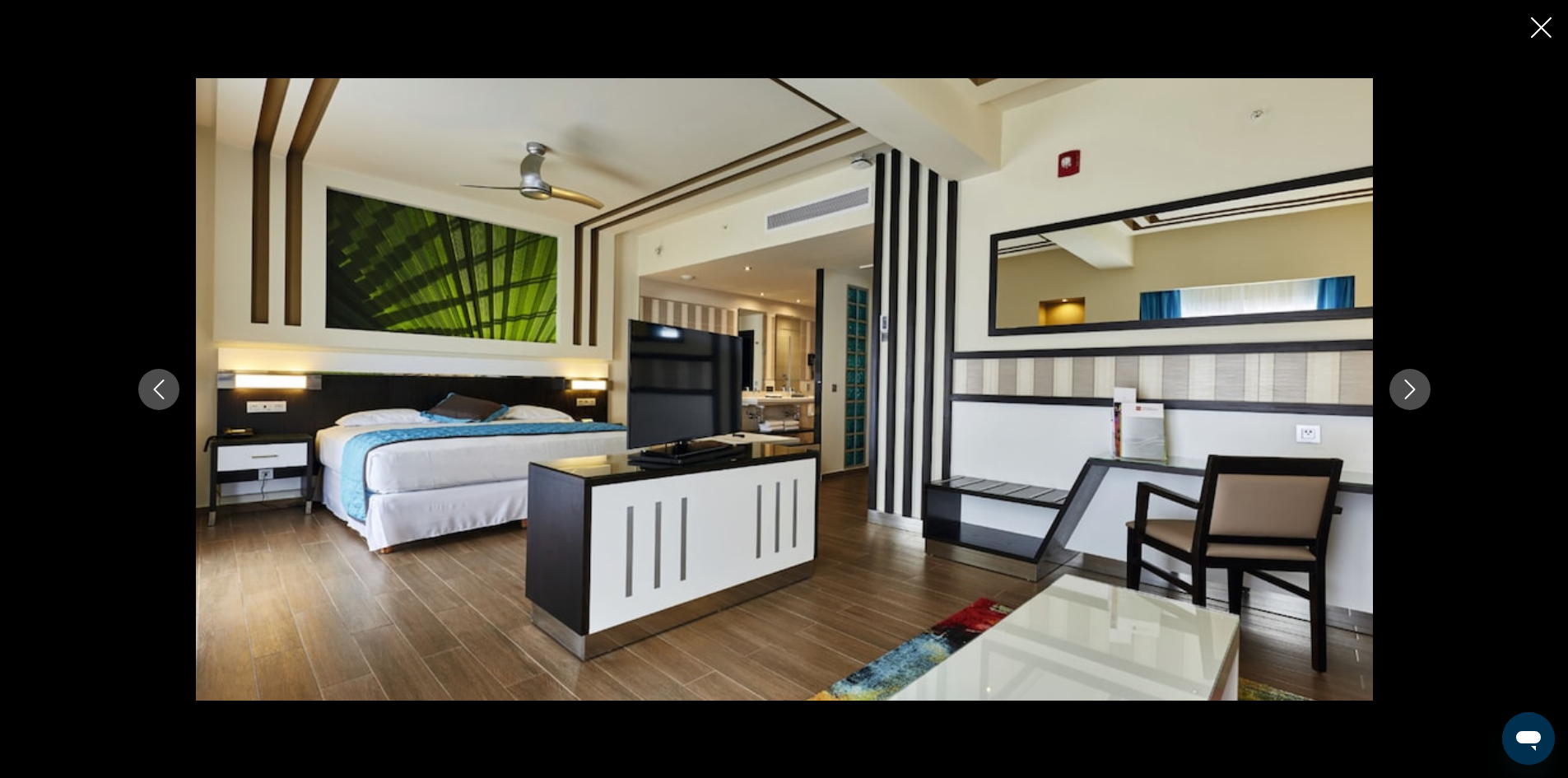
click at [1414, 402] on button "Next image" at bounding box center [1410, 389] width 41 height 41
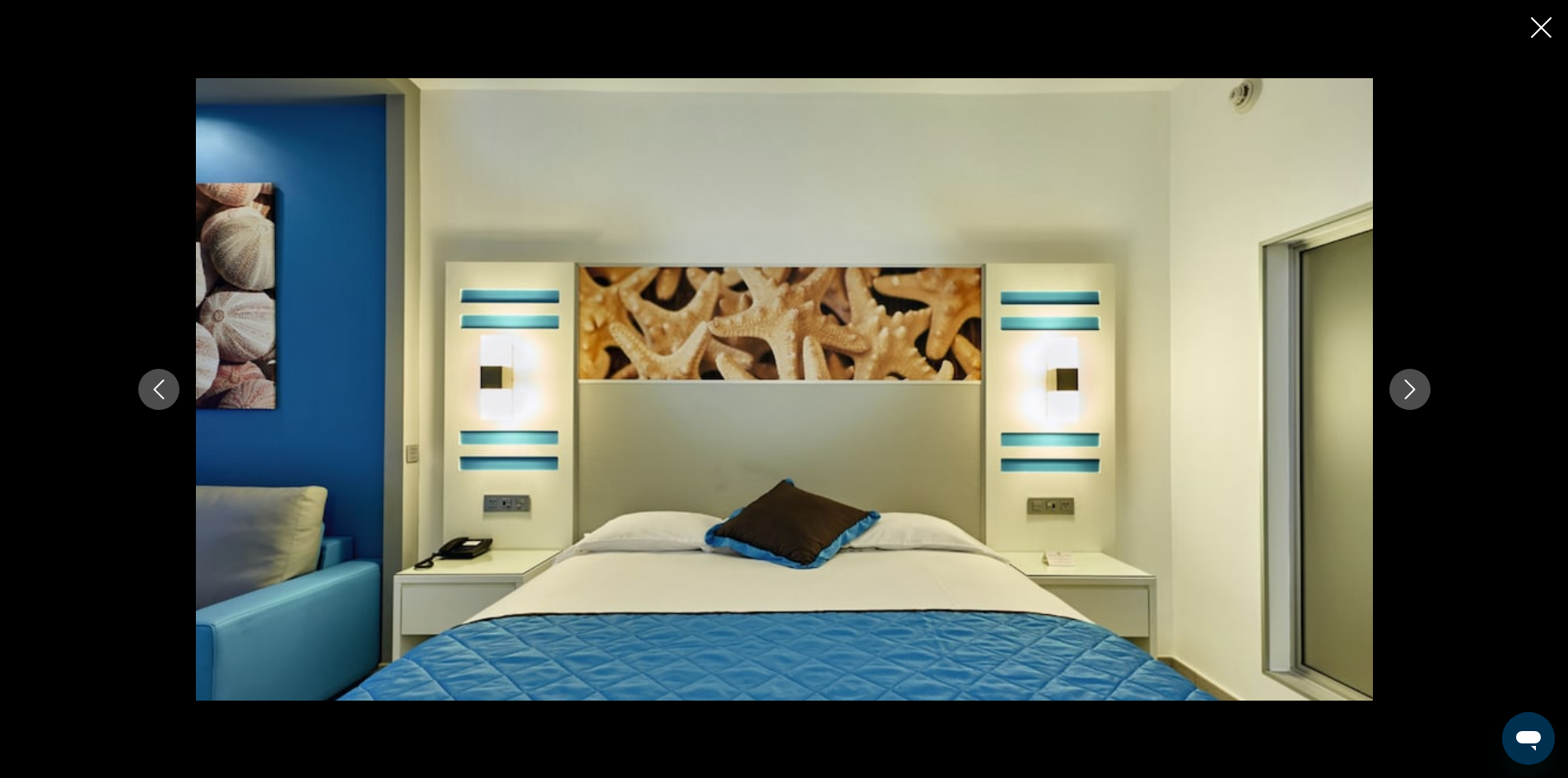
click at [1415, 404] on button "Next image" at bounding box center [1410, 389] width 41 height 41
click at [1414, 397] on icon "Next image" at bounding box center [1410, 389] width 20 height 20
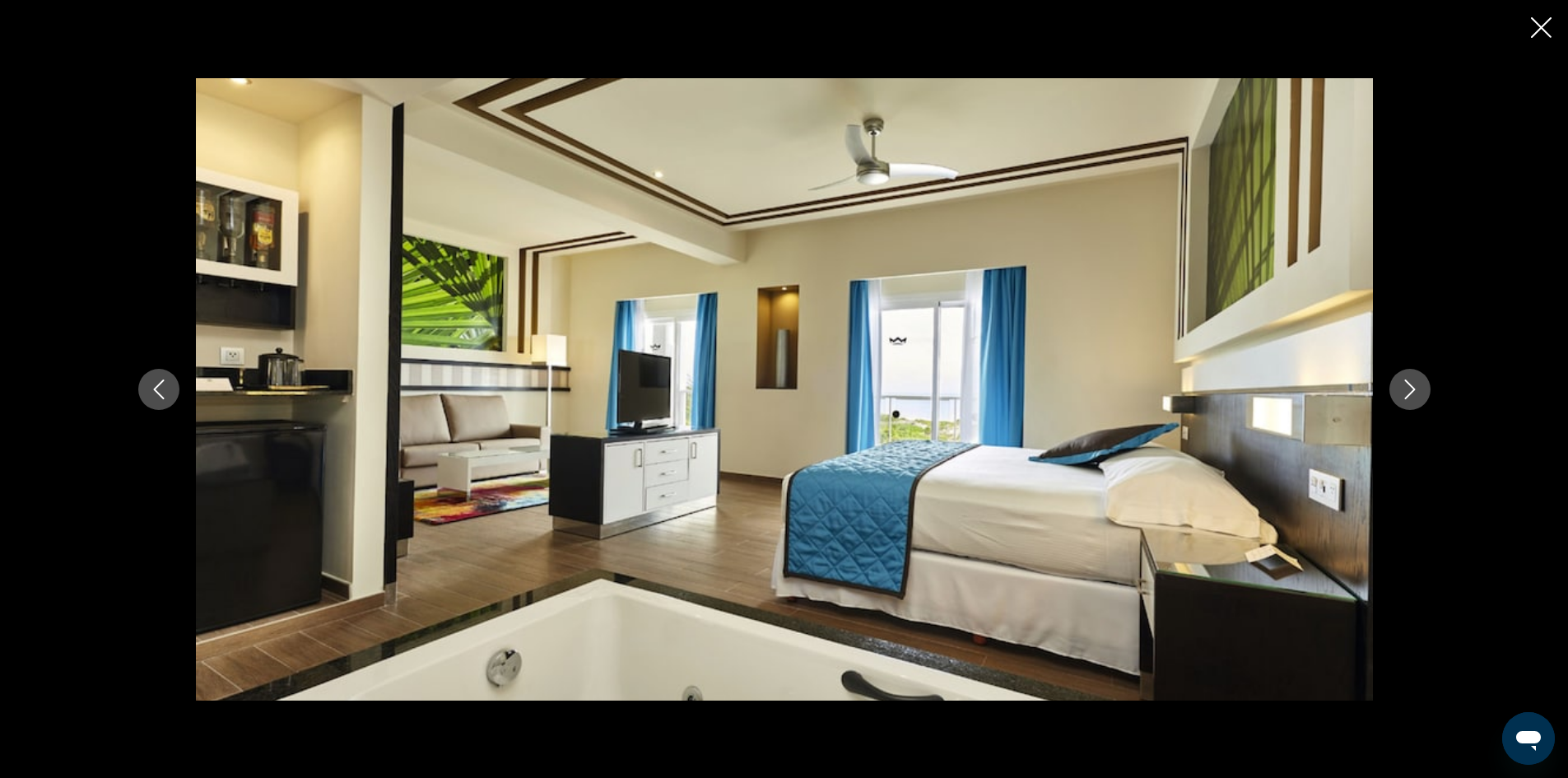
click at [1413, 401] on button "Next image" at bounding box center [1410, 389] width 41 height 41
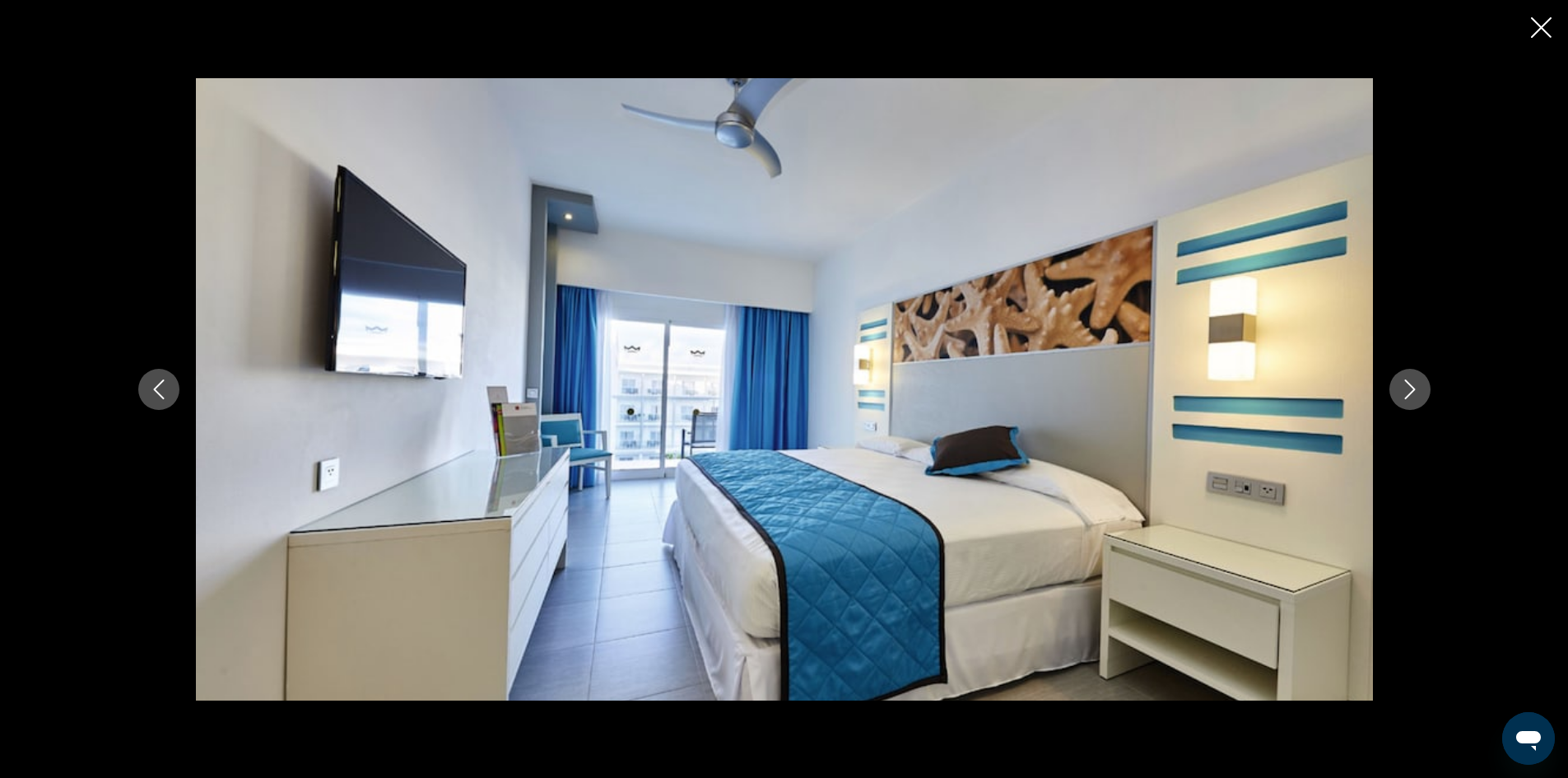
click at [1413, 399] on button "Next image" at bounding box center [1410, 389] width 41 height 41
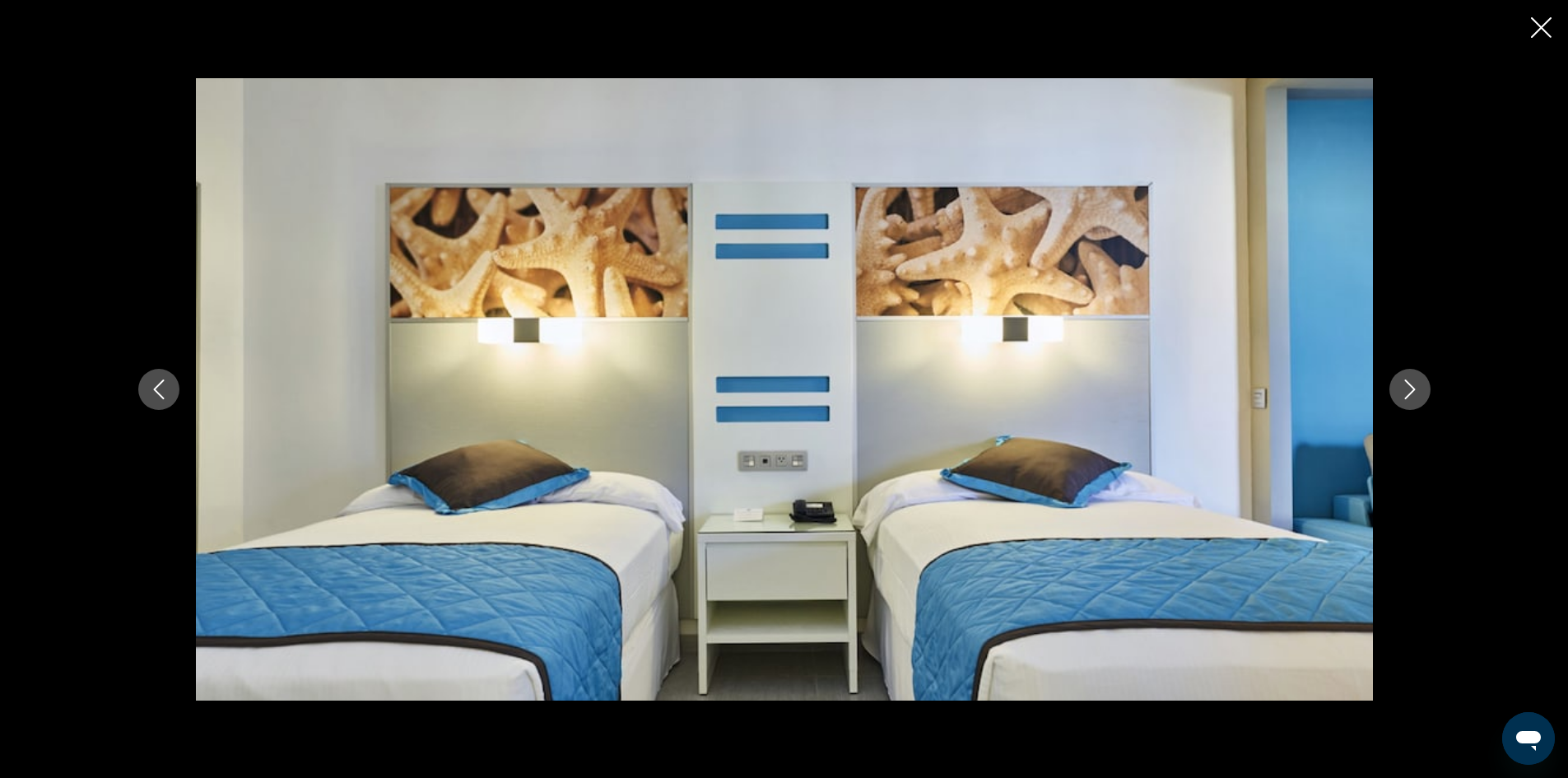
click at [1413, 396] on icon "Next image" at bounding box center [1410, 389] width 20 height 20
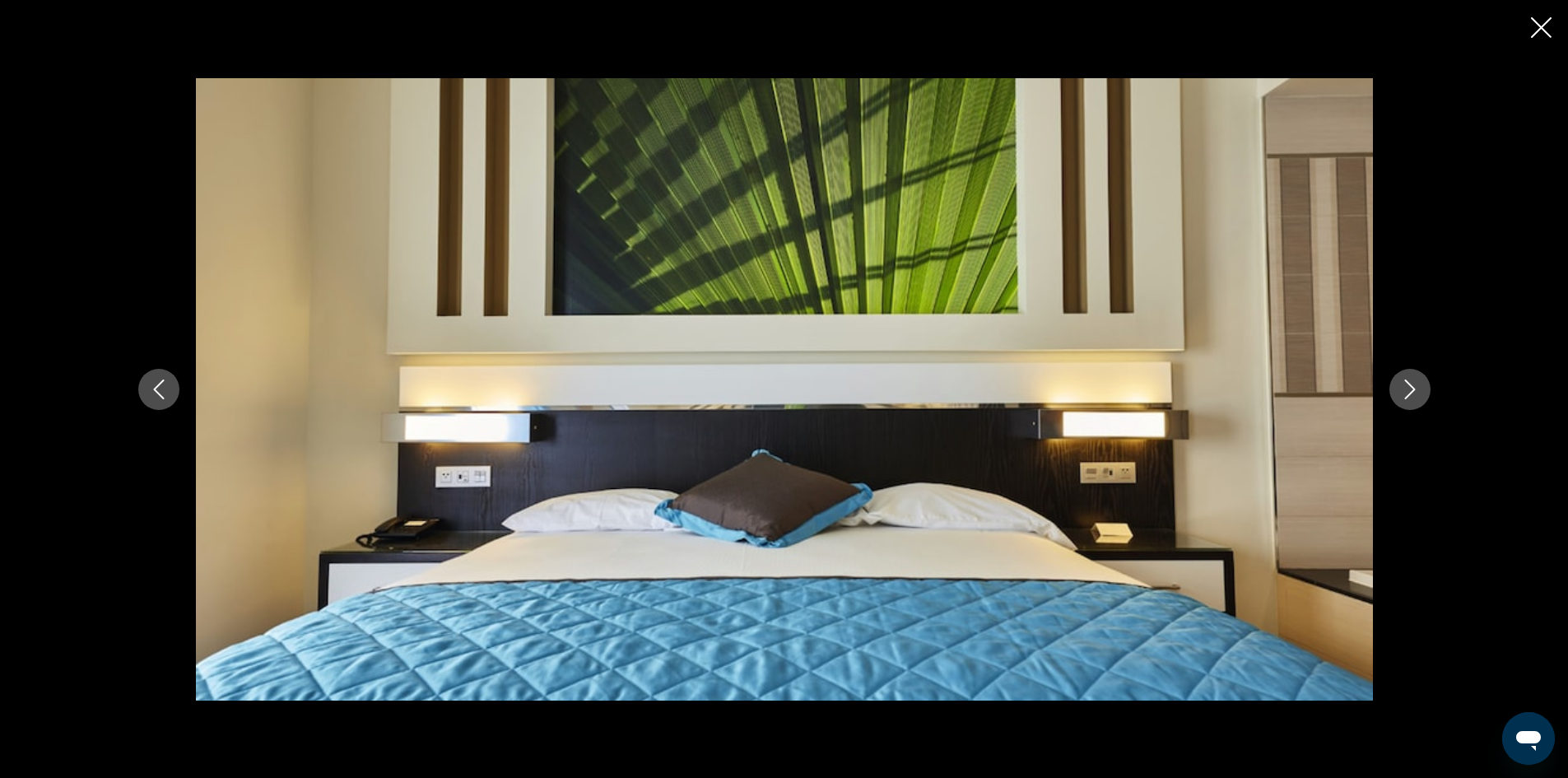
click at [1413, 396] on icon "Next image" at bounding box center [1410, 389] width 20 height 20
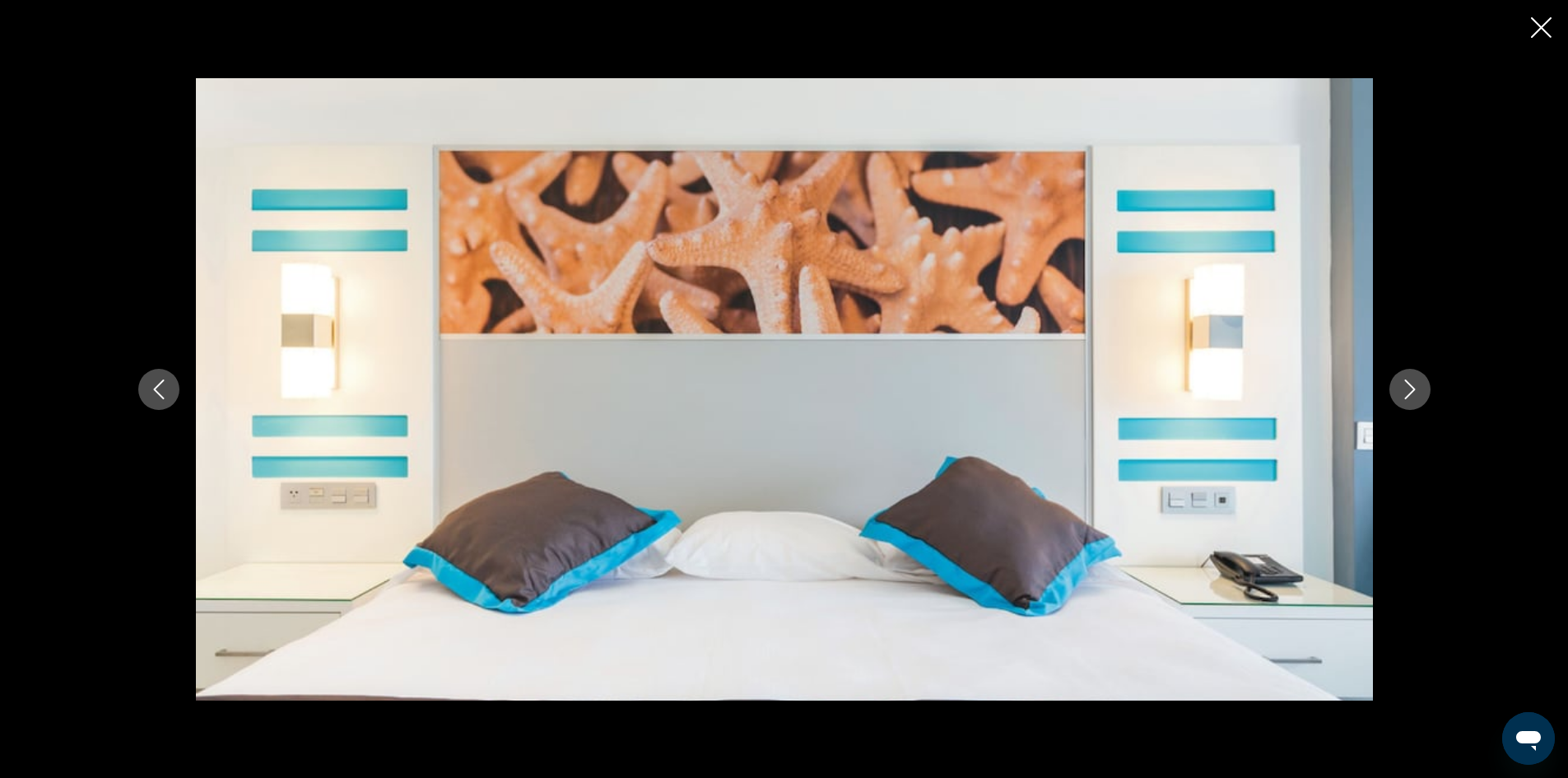
click at [1413, 397] on icon "Next image" at bounding box center [1410, 389] width 20 height 20
click at [1412, 396] on icon "Next image" at bounding box center [1410, 389] width 20 height 20
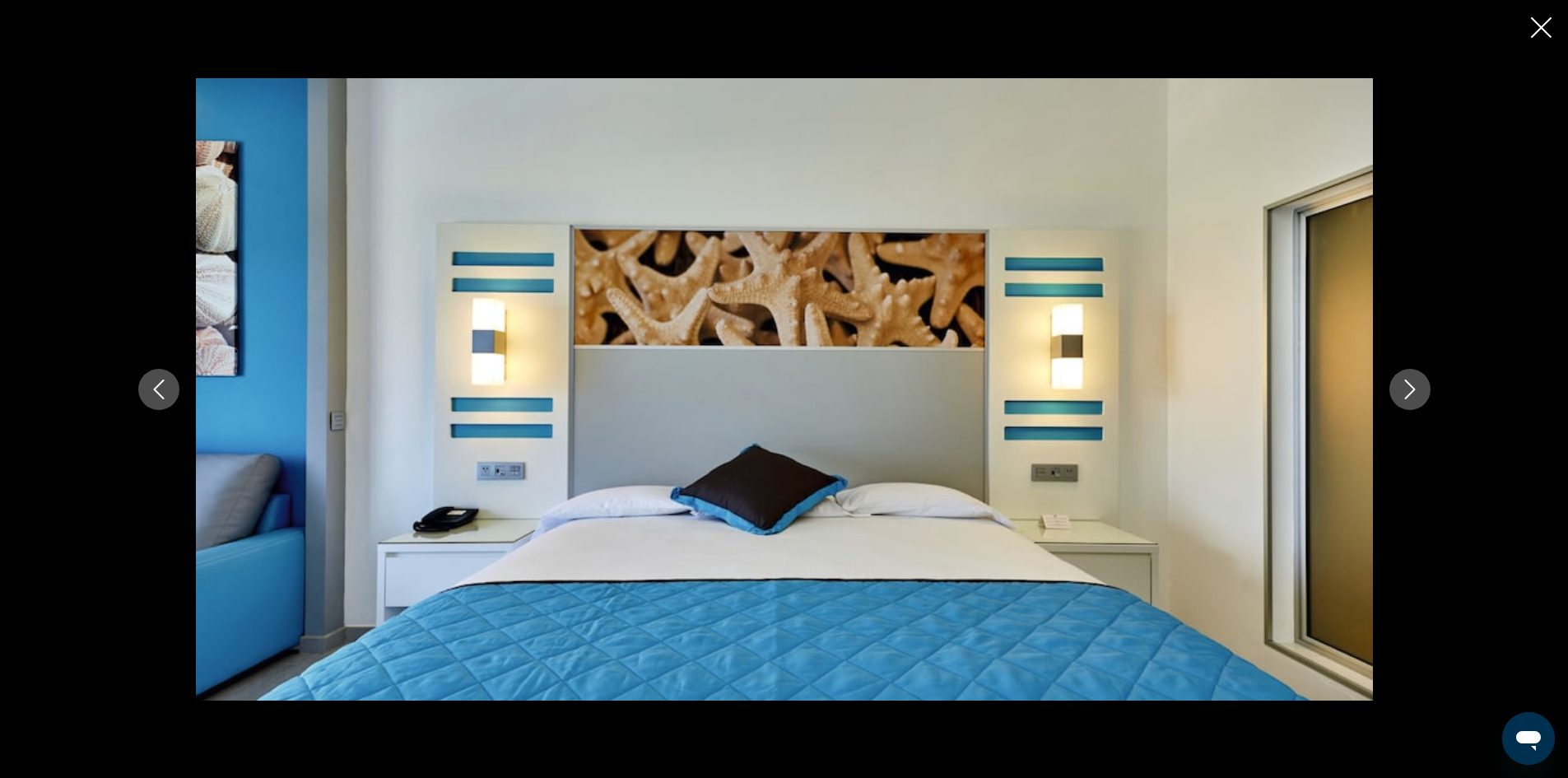
click at [1410, 396] on icon "Next image" at bounding box center [1410, 389] width 20 height 20
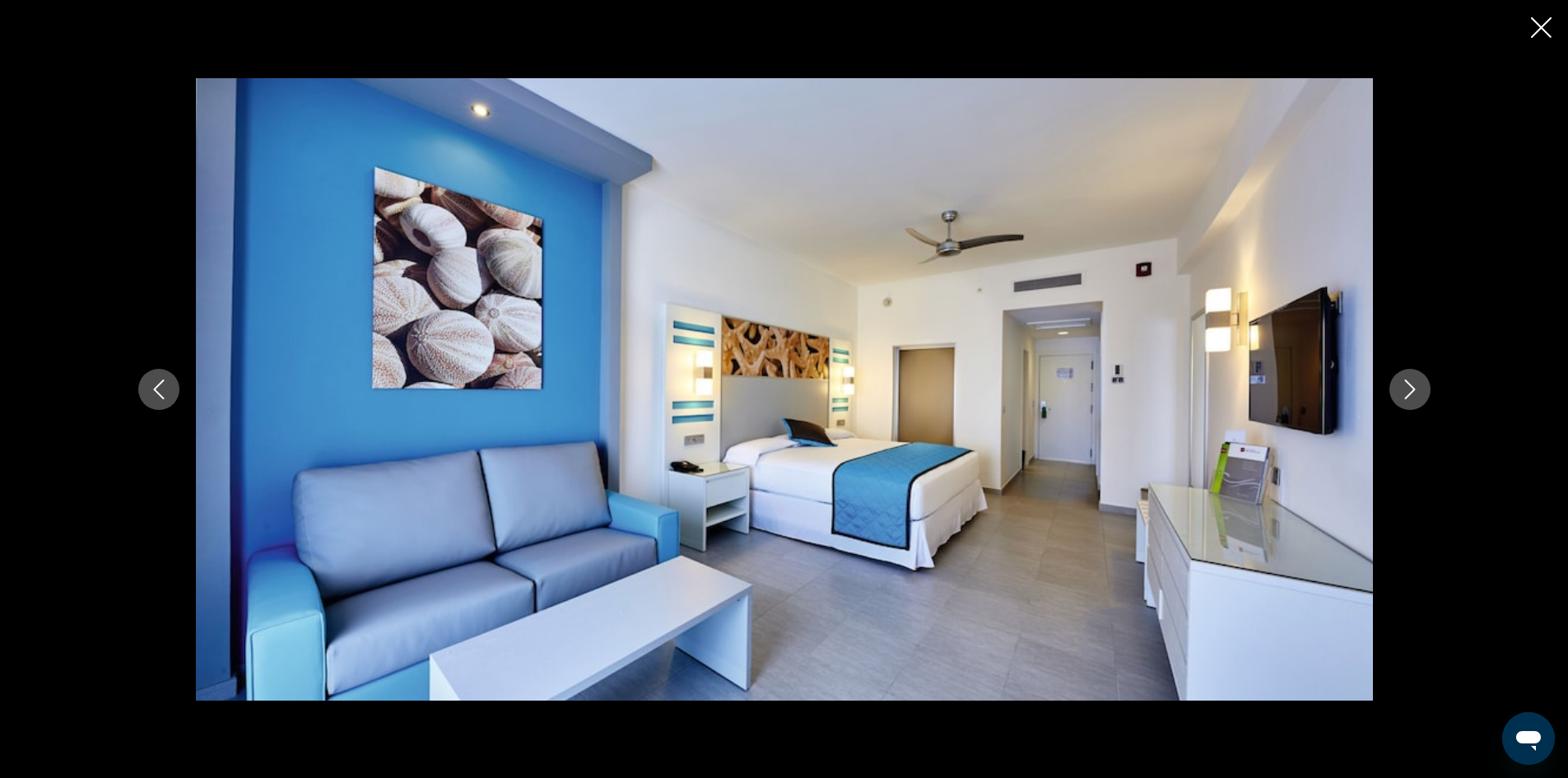
click at [1410, 397] on icon "Next image" at bounding box center [1410, 389] width 20 height 20
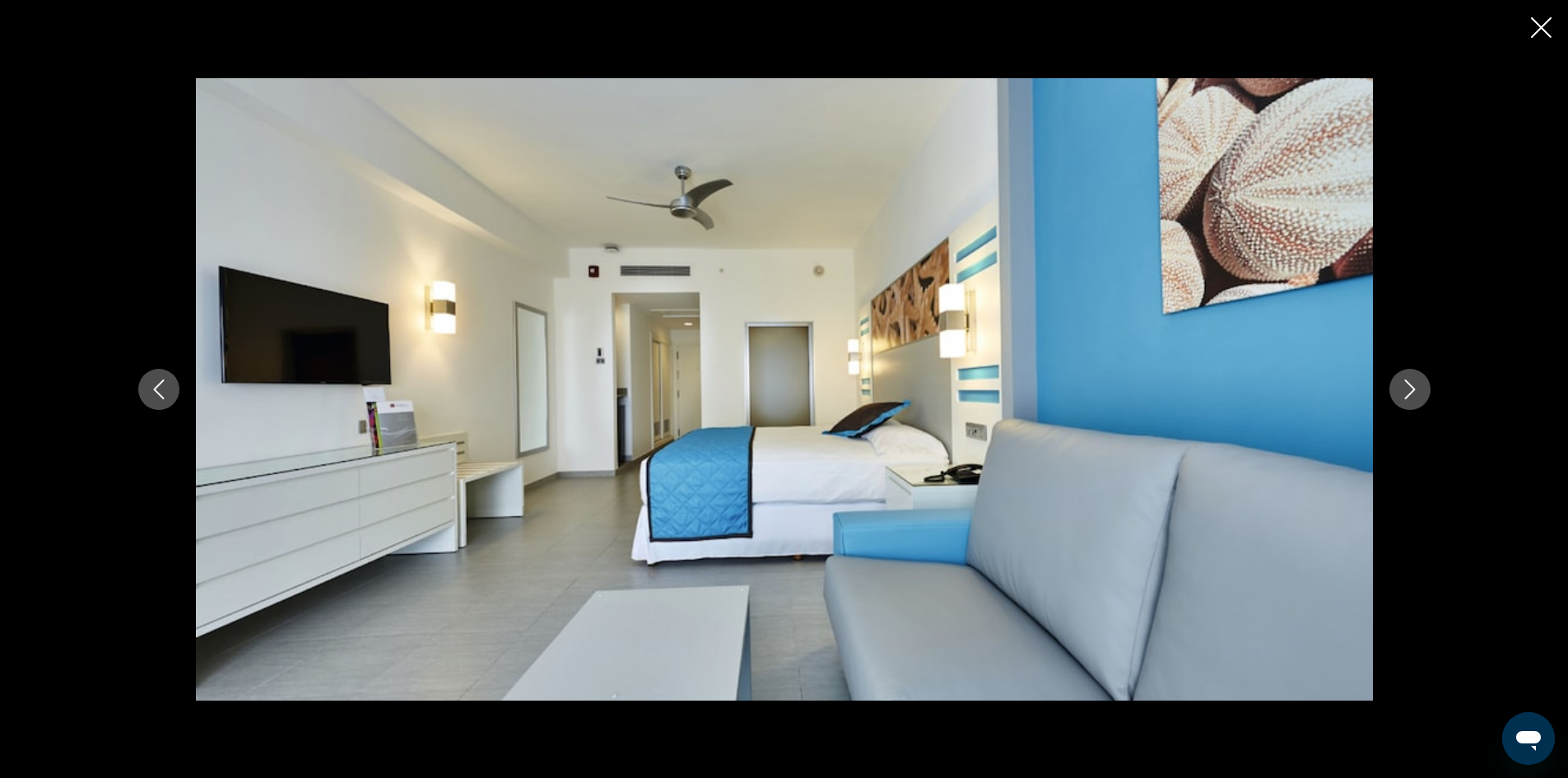
click at [1410, 397] on icon "Next image" at bounding box center [1410, 389] width 20 height 20
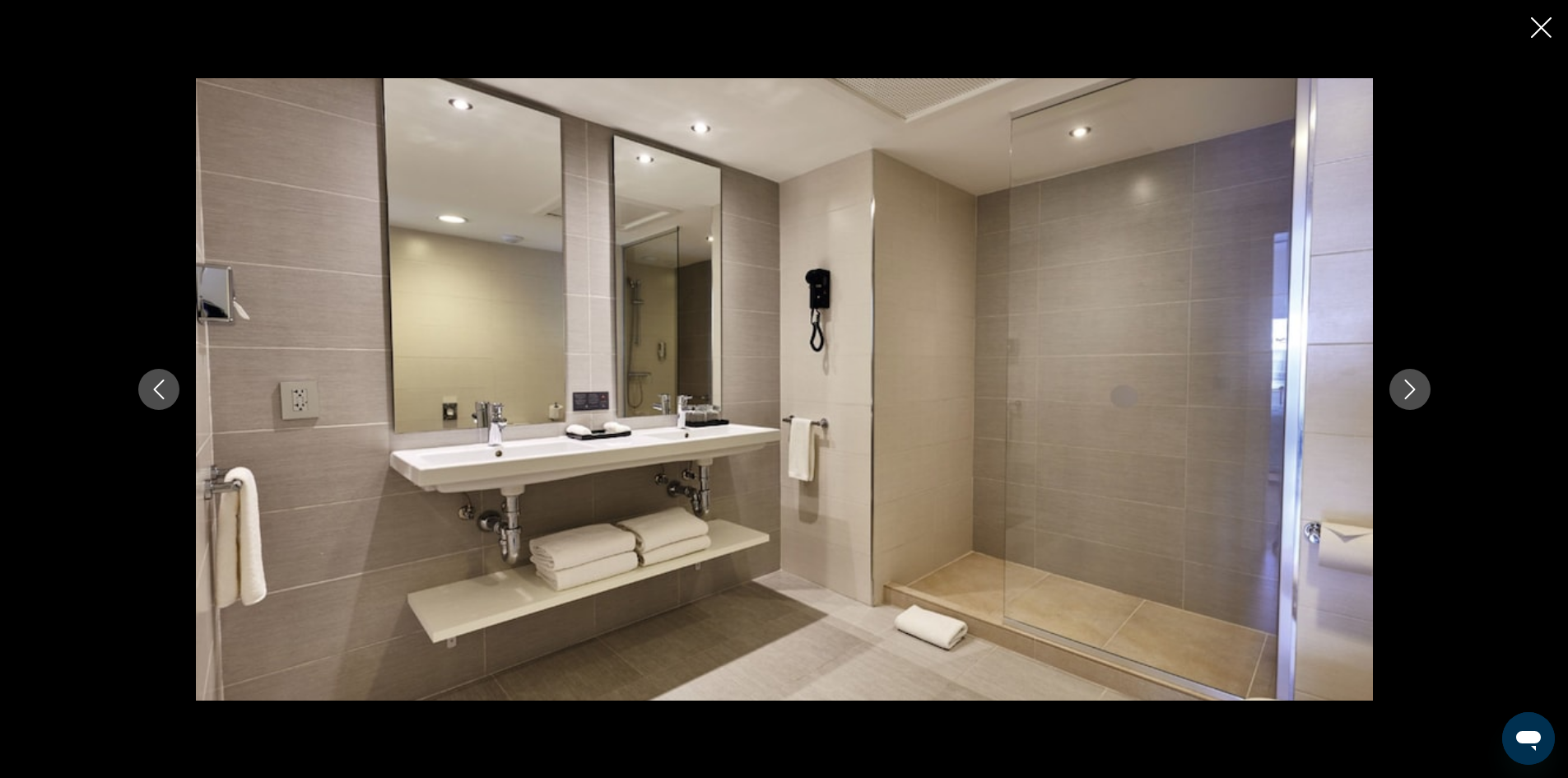
click at [1410, 398] on icon "Next image" at bounding box center [1410, 389] width 20 height 20
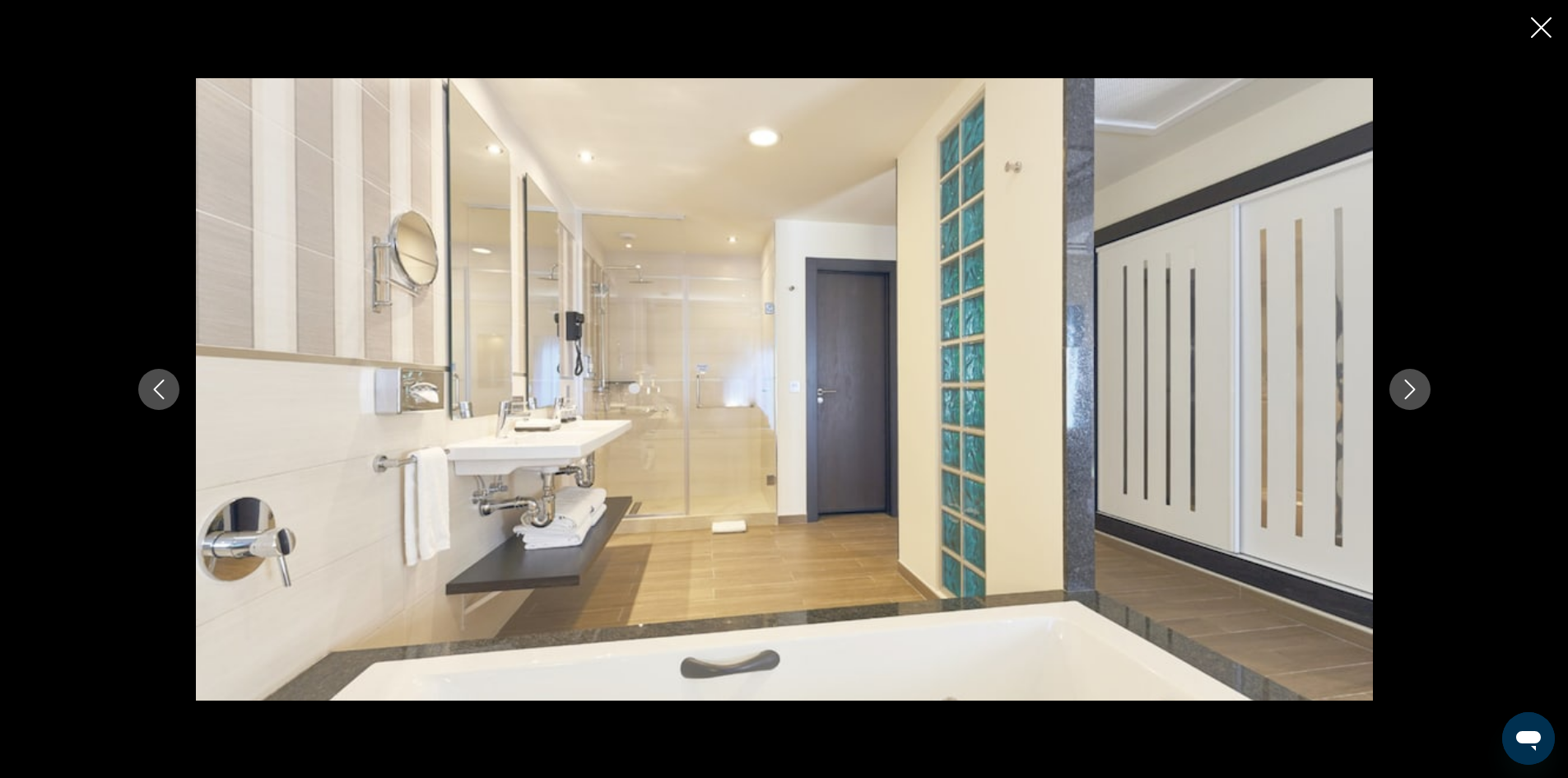
click at [1408, 400] on button "Next image" at bounding box center [1410, 389] width 41 height 41
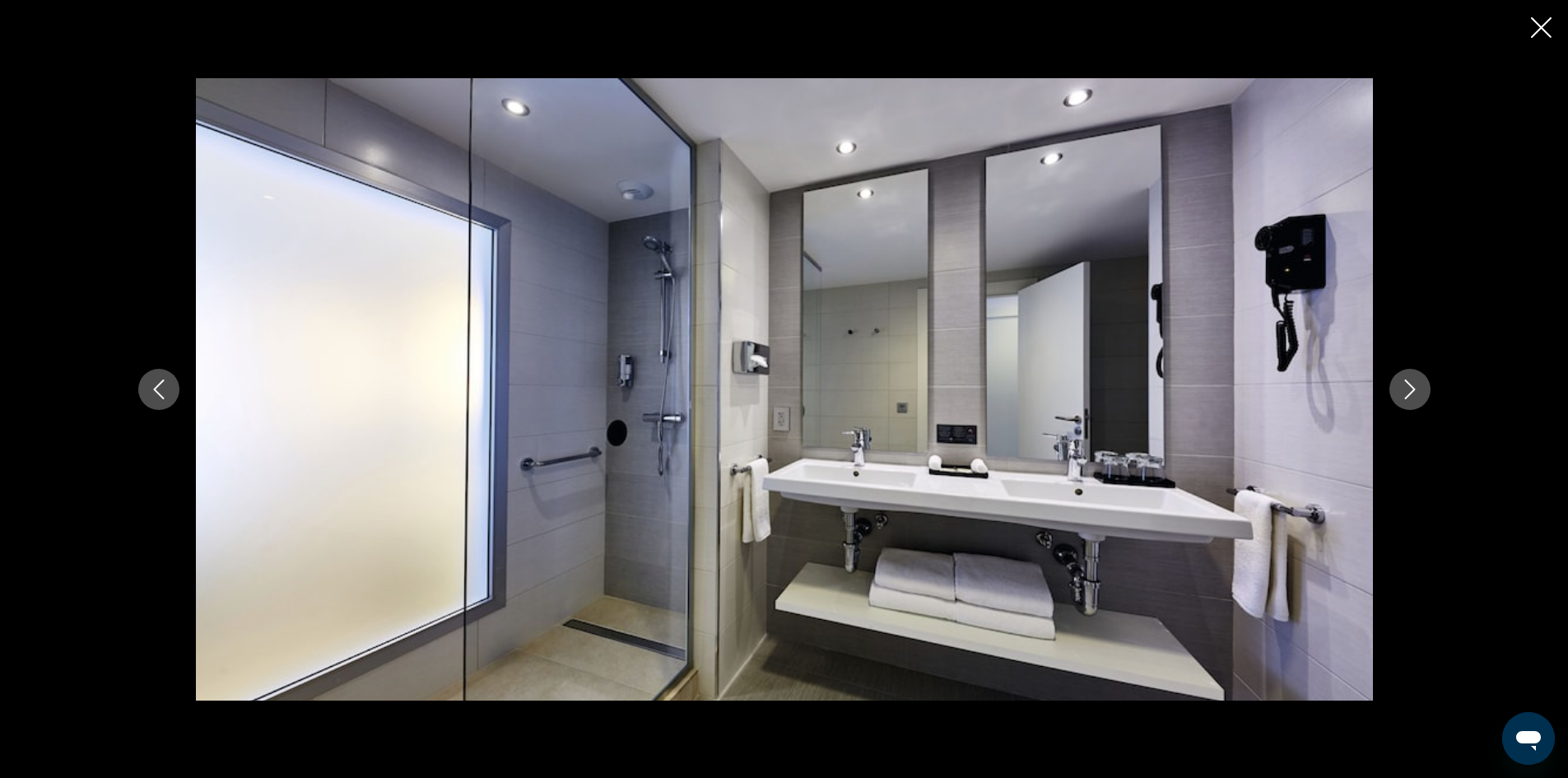
click at [1406, 402] on button "Next image" at bounding box center [1410, 389] width 41 height 41
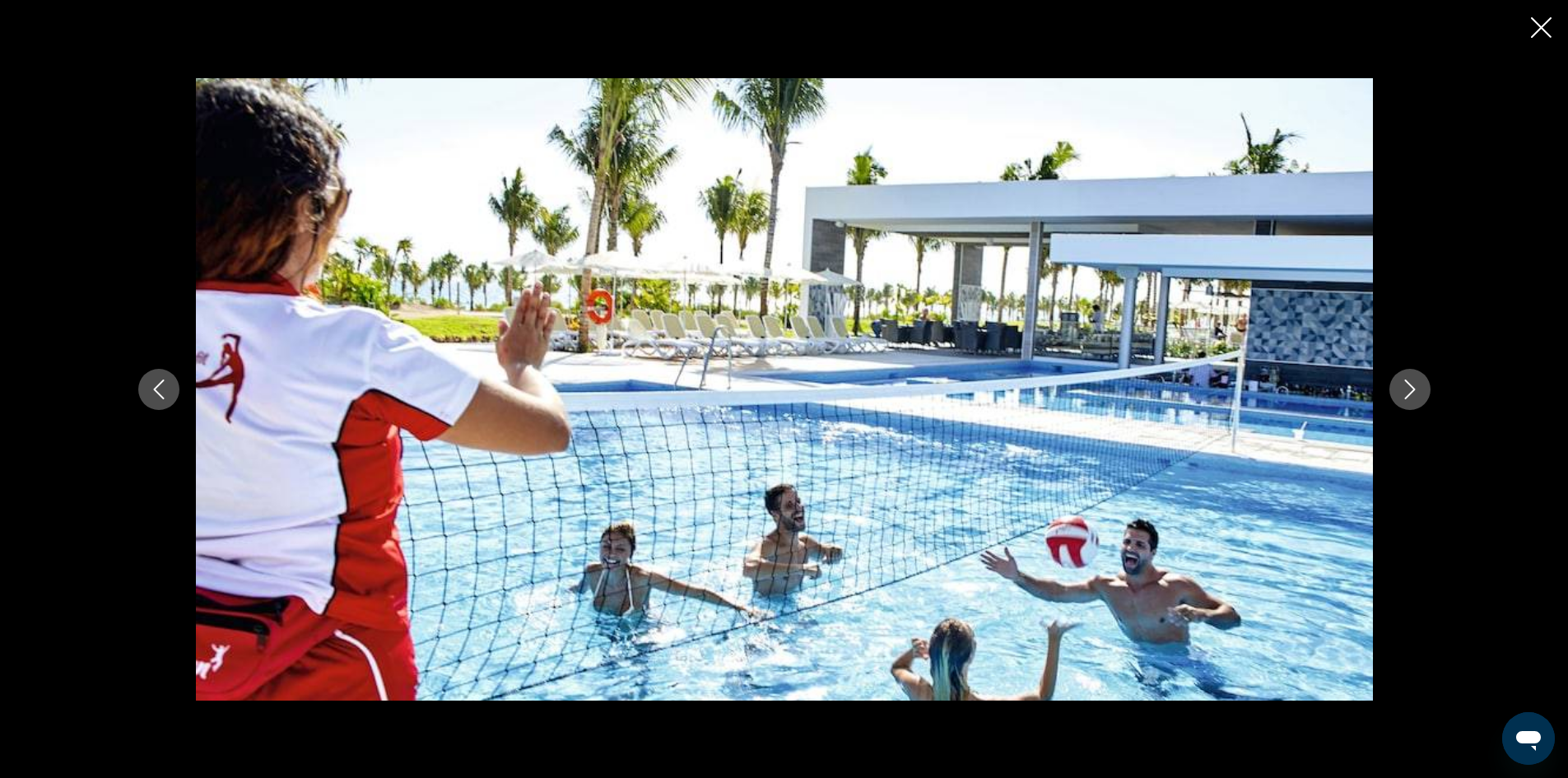
click at [1406, 404] on button "Next image" at bounding box center [1410, 389] width 41 height 41
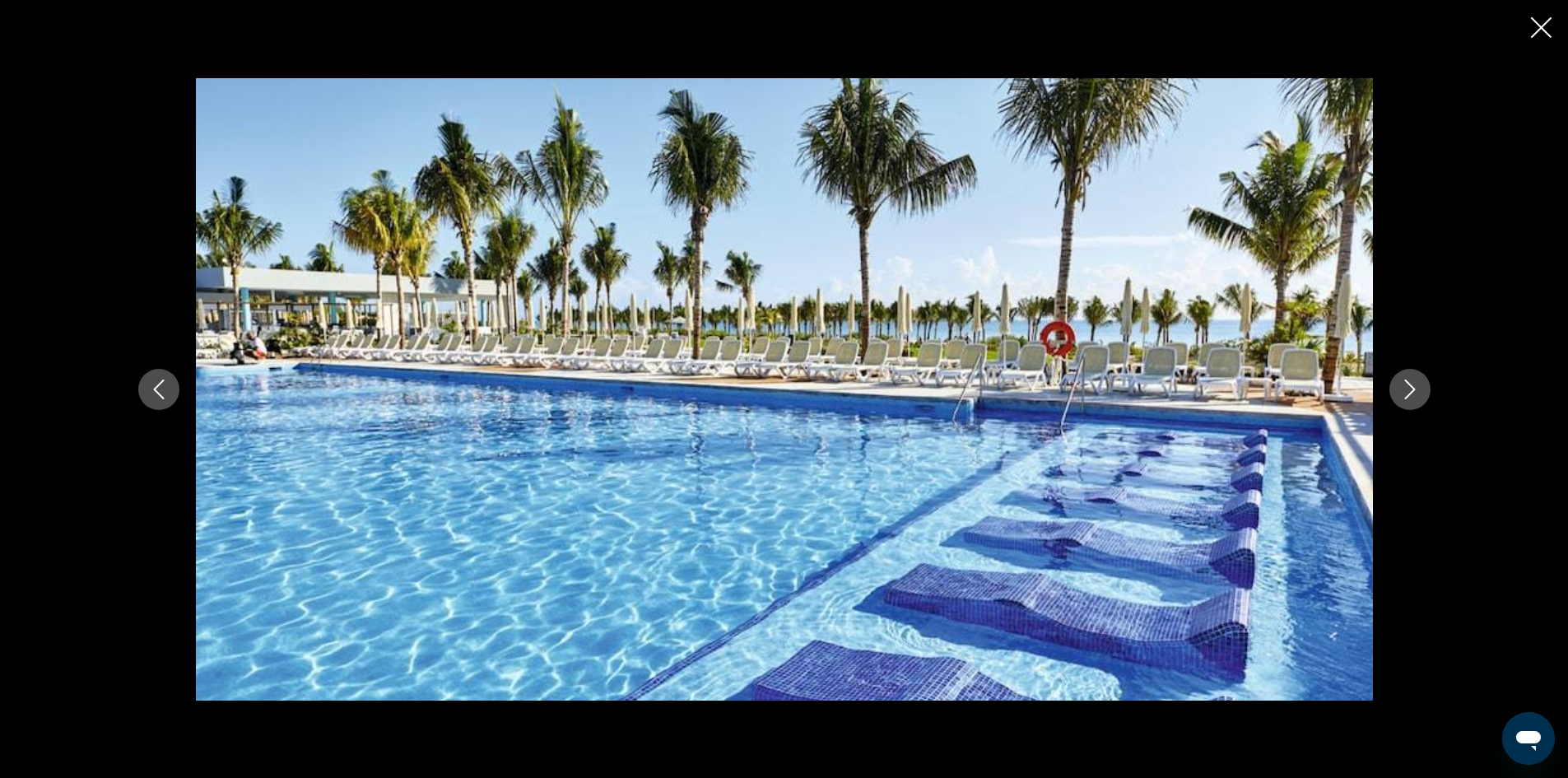
click at [1406, 404] on button "Next image" at bounding box center [1410, 389] width 41 height 41
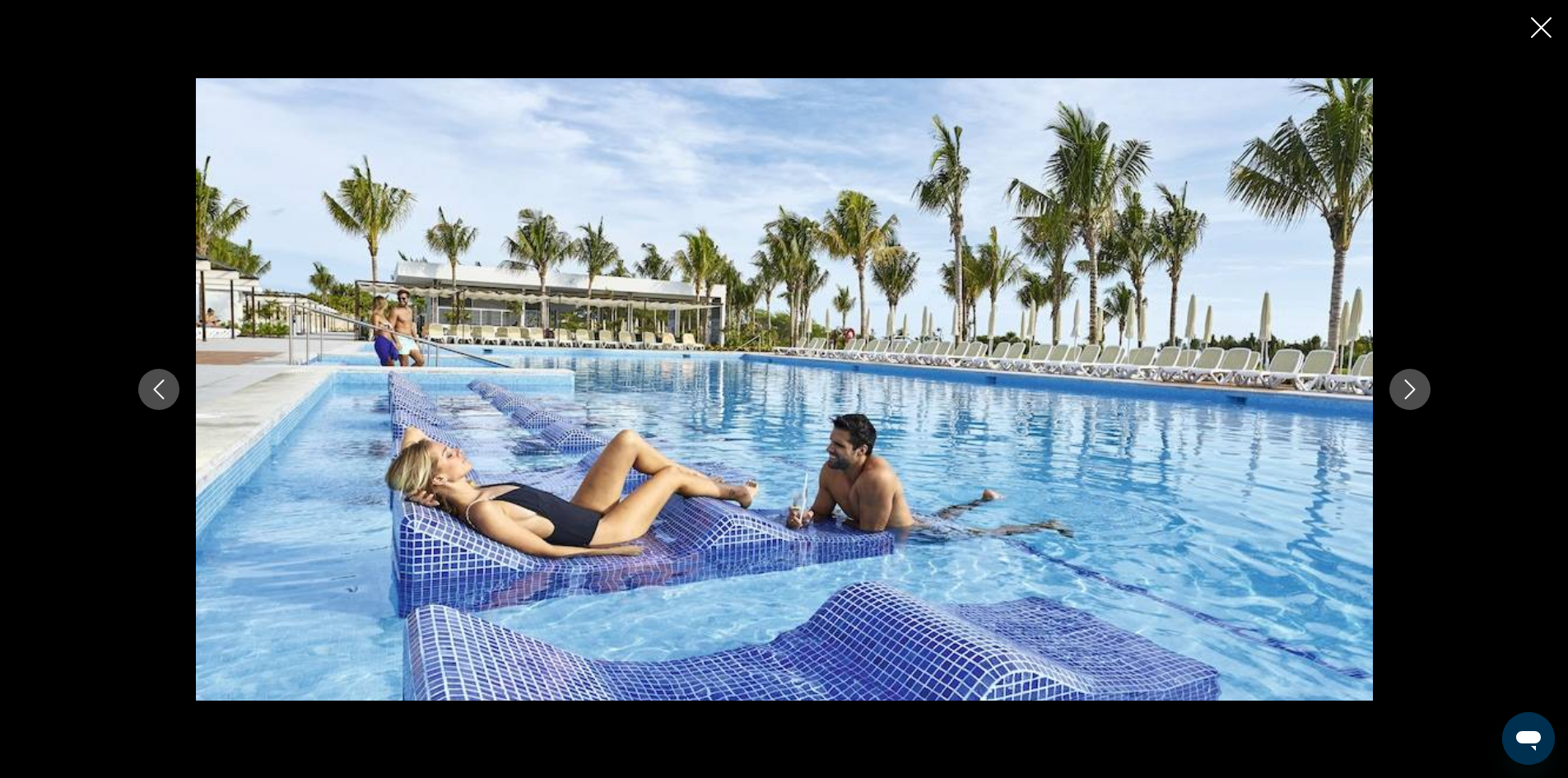
click at [173, 393] on button "Previous image" at bounding box center [159, 389] width 41 height 41
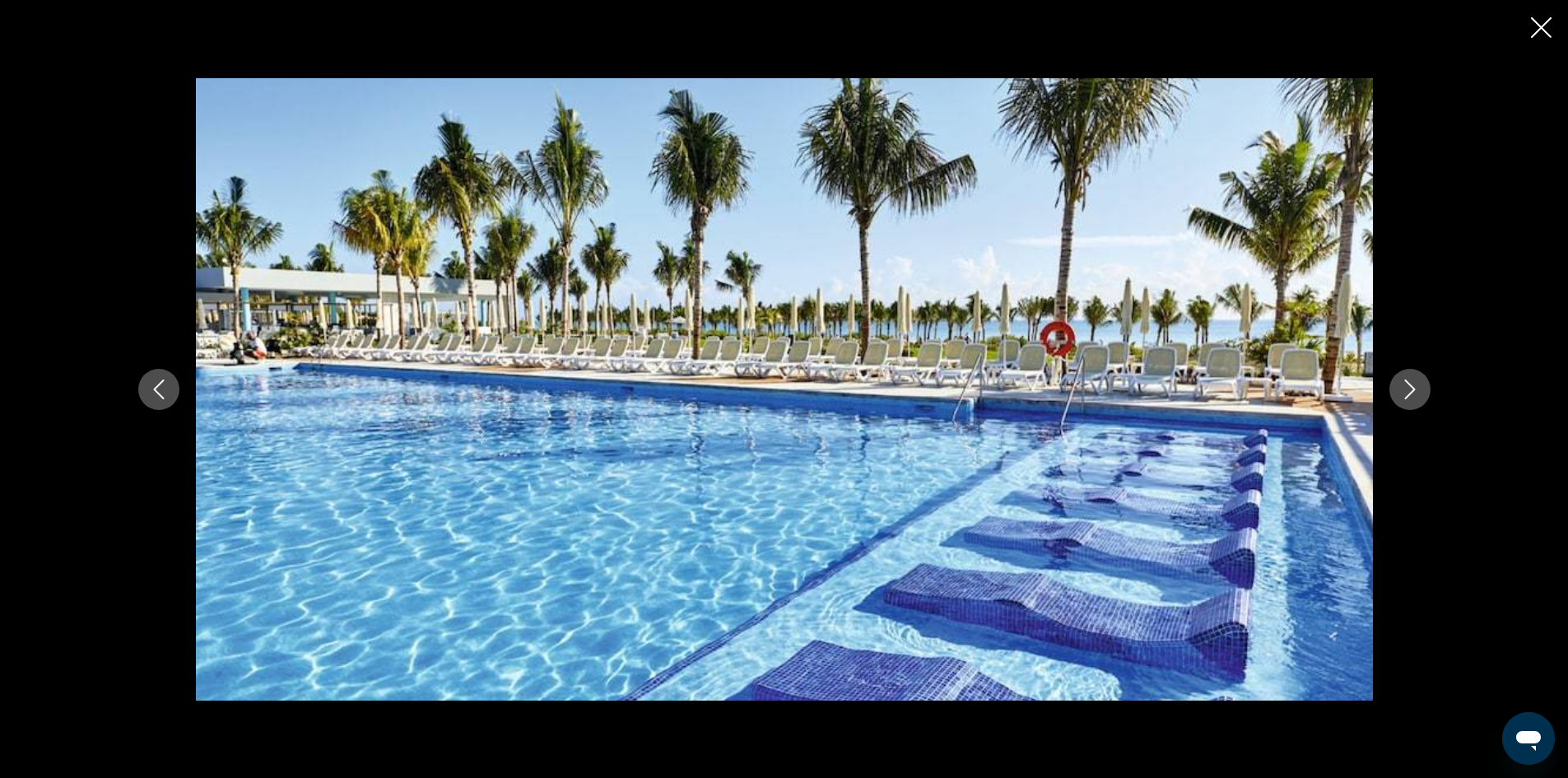
click at [174, 392] on button "Previous image" at bounding box center [159, 389] width 41 height 41
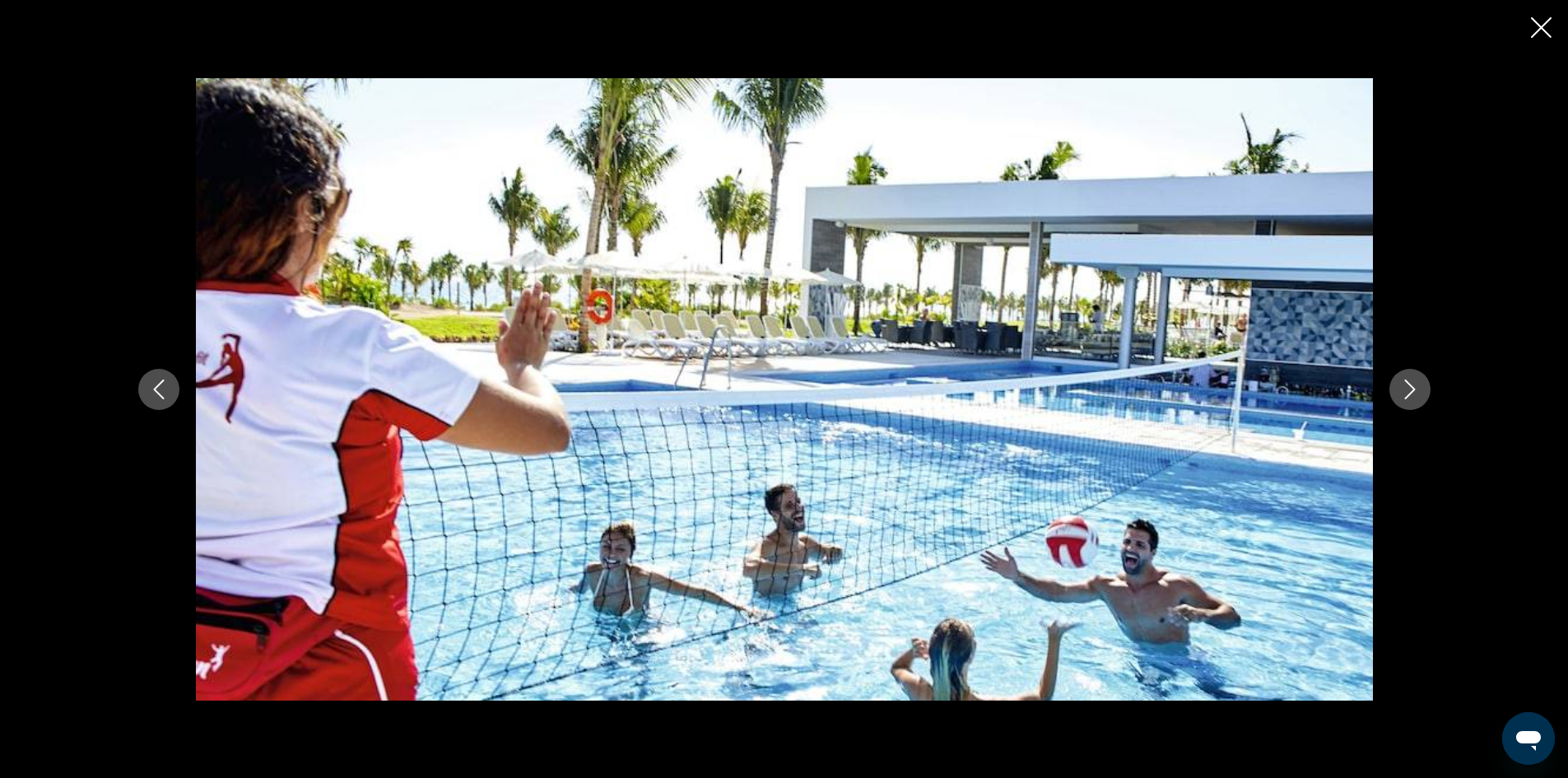
click at [170, 382] on button "Previous image" at bounding box center [159, 389] width 41 height 41
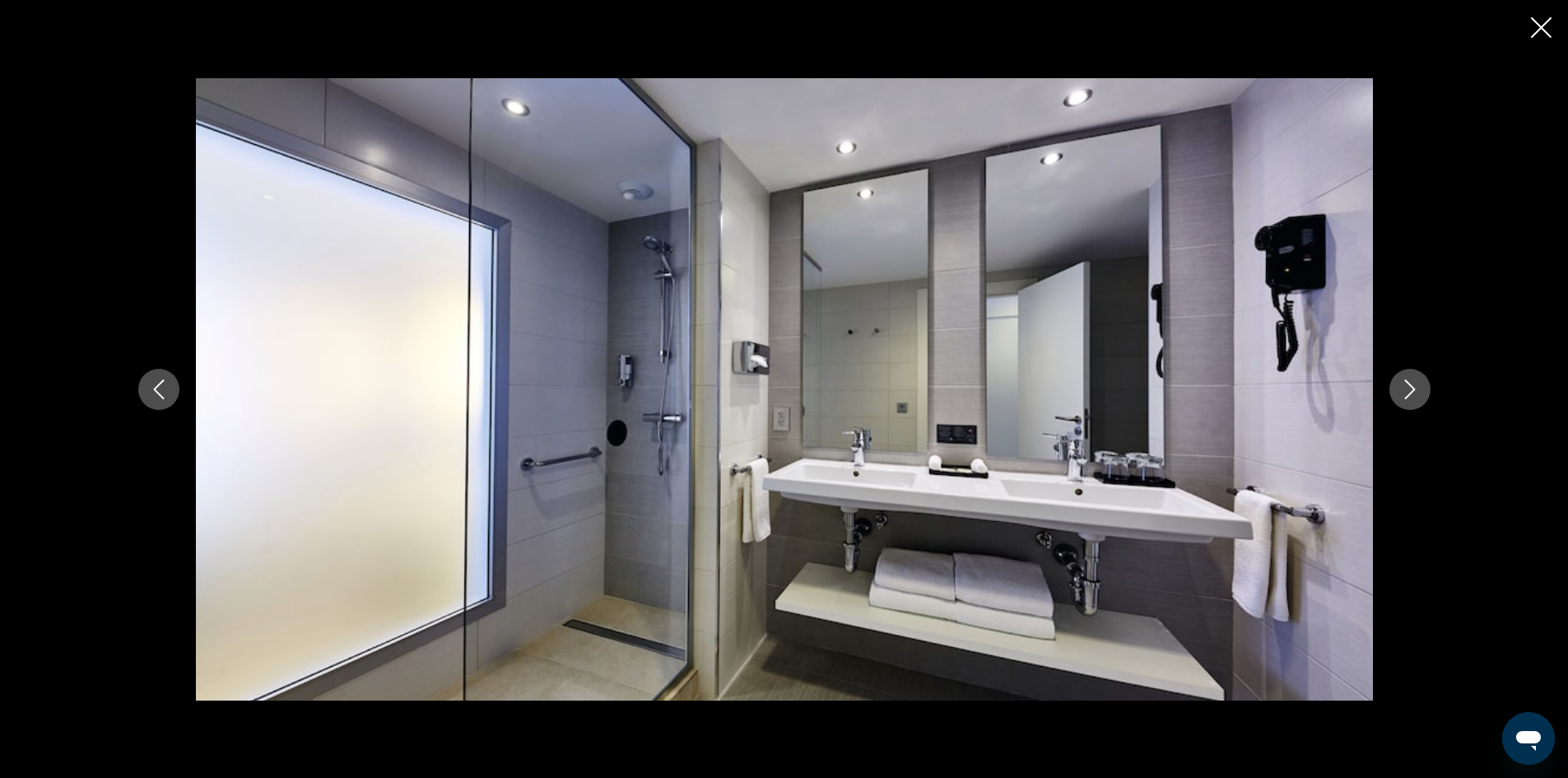
click at [1416, 392] on icon "Next image" at bounding box center [1410, 389] width 20 height 20
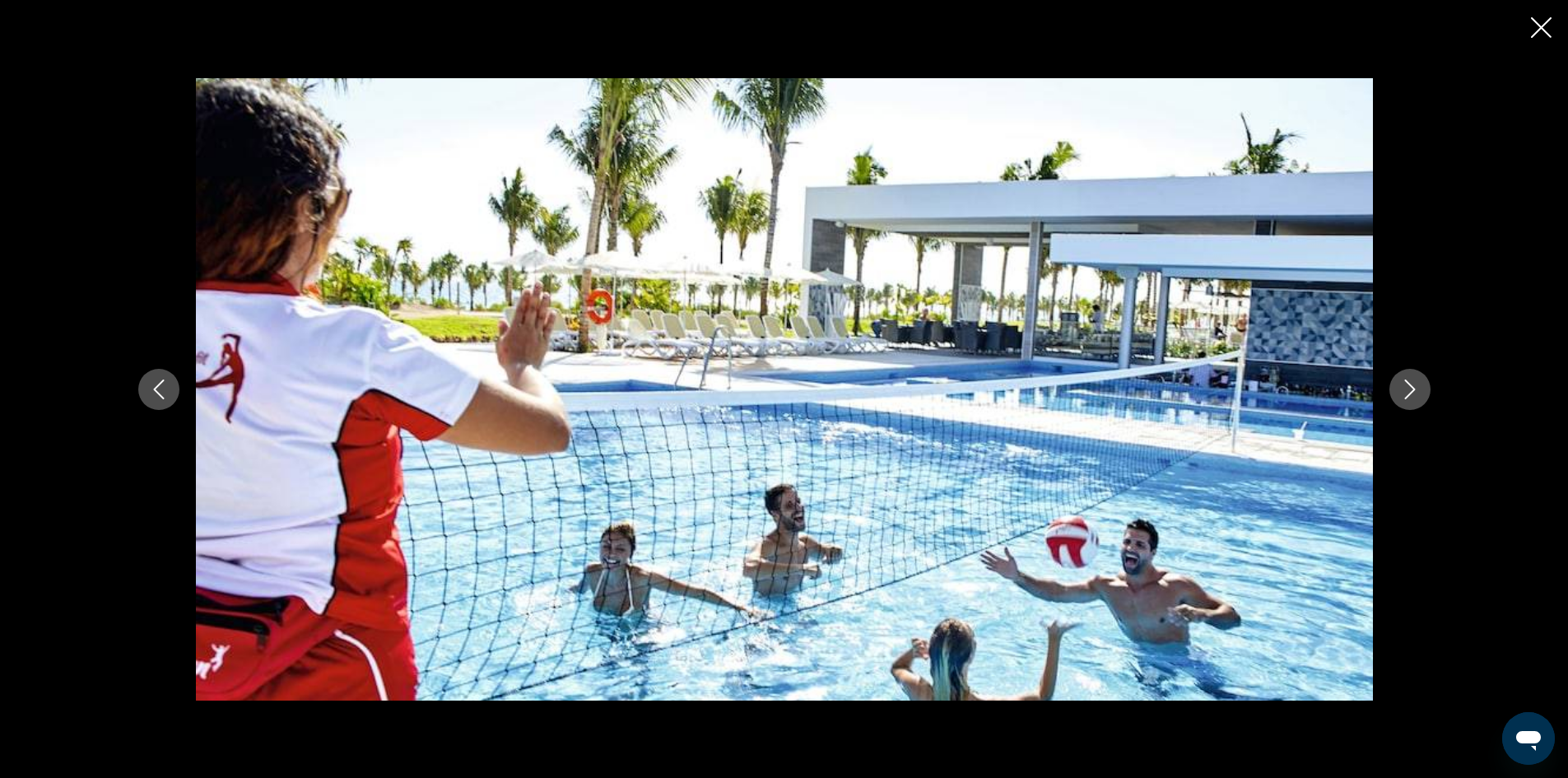
click at [1416, 392] on icon "Next image" at bounding box center [1410, 389] width 20 height 20
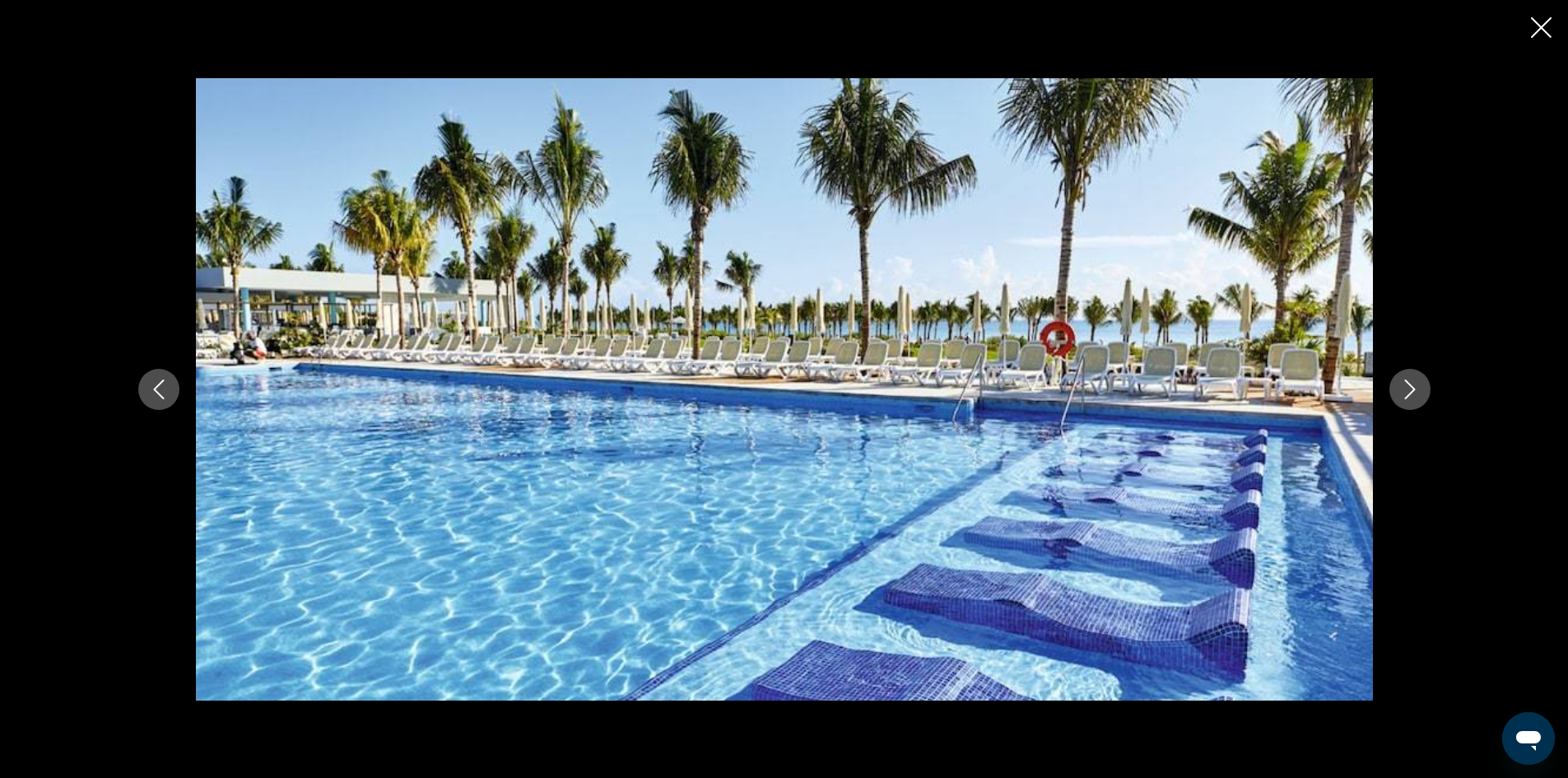
click at [1416, 392] on icon "Next image" at bounding box center [1410, 389] width 20 height 20
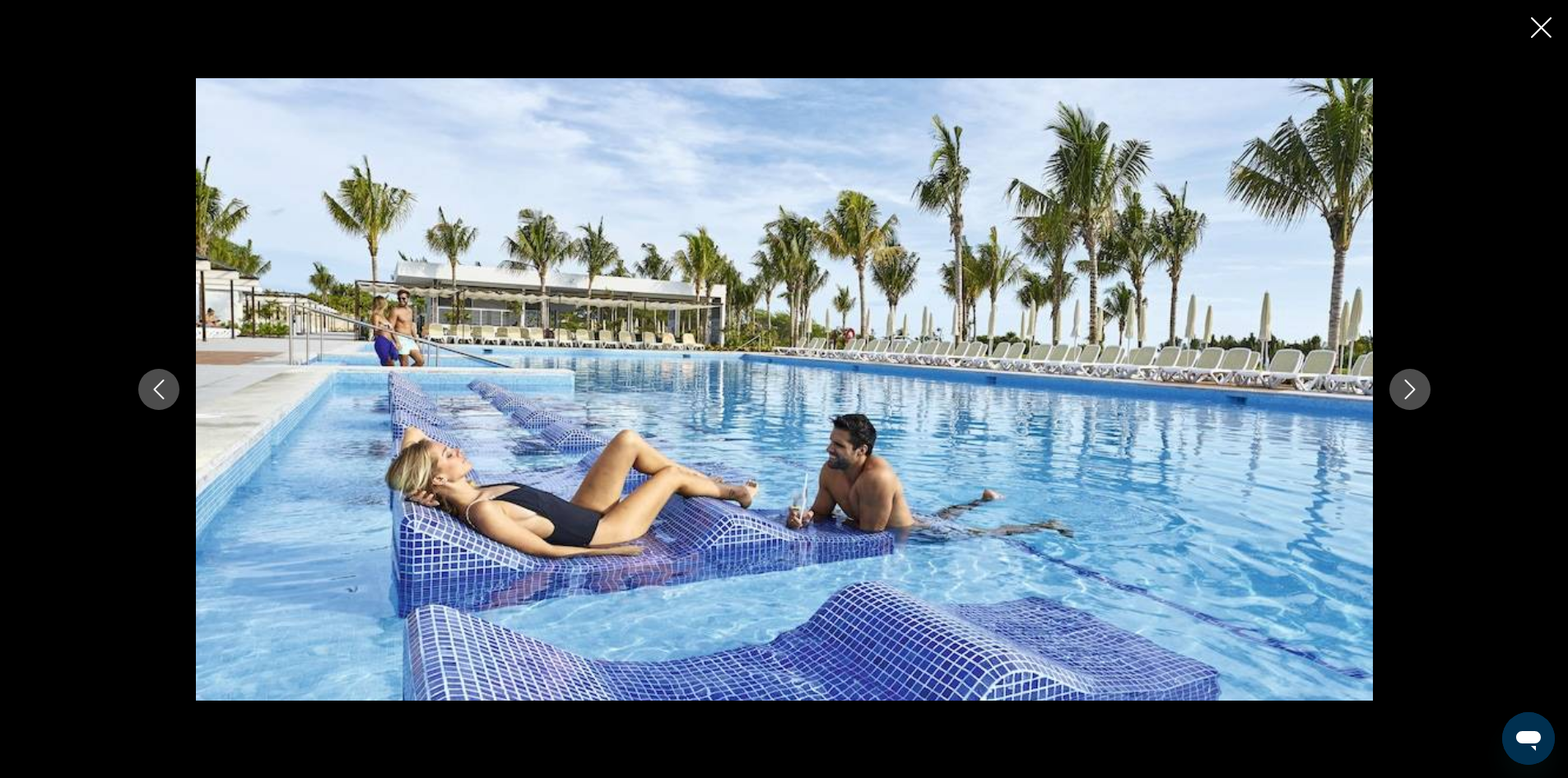
click at [1416, 392] on icon "Next image" at bounding box center [1410, 389] width 20 height 20
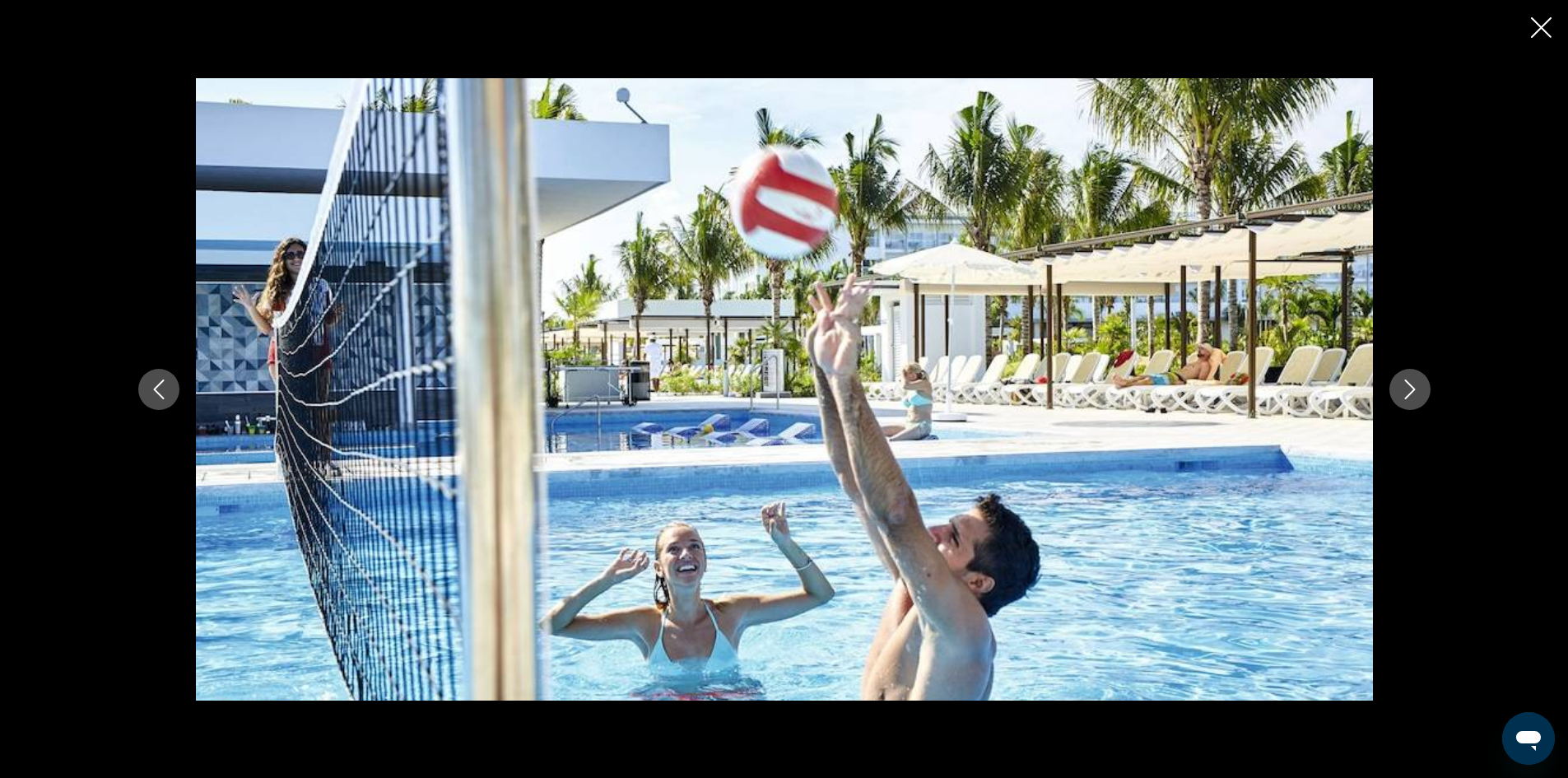
click at [1416, 392] on icon "Next image" at bounding box center [1410, 389] width 20 height 20
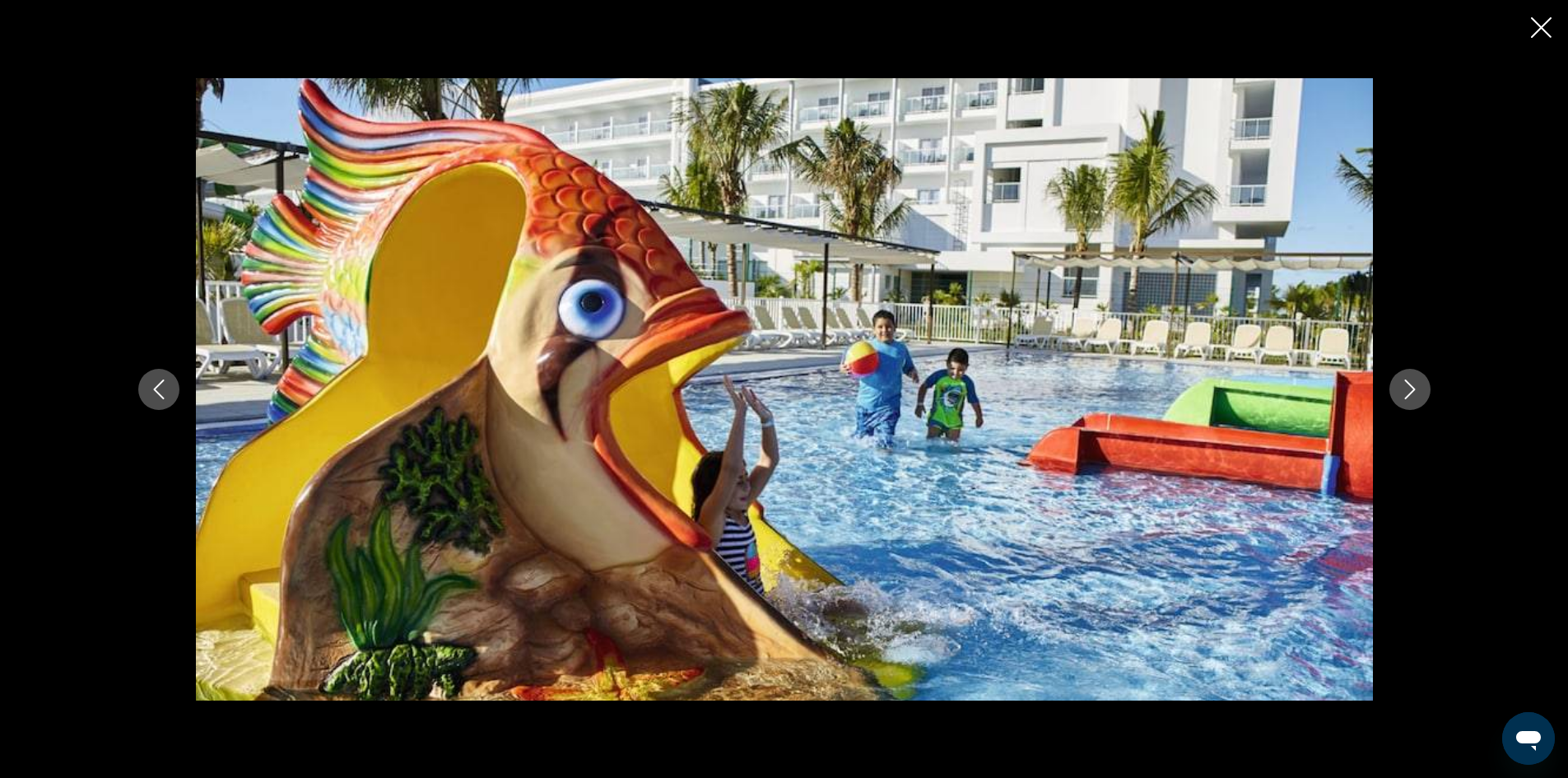
click at [1416, 392] on icon "Next image" at bounding box center [1410, 389] width 20 height 20
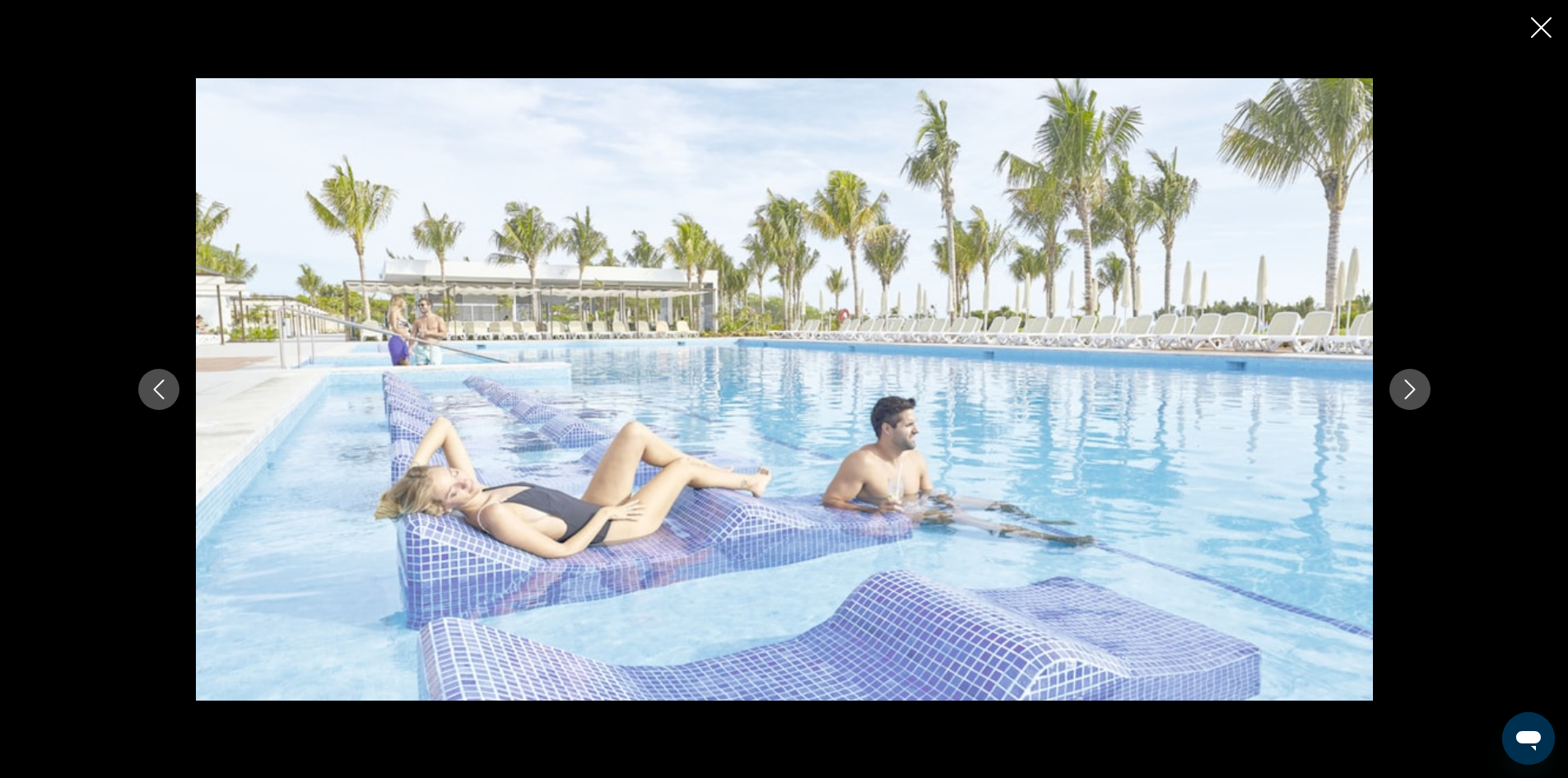
click at [1416, 392] on icon "Next image" at bounding box center [1410, 389] width 20 height 20
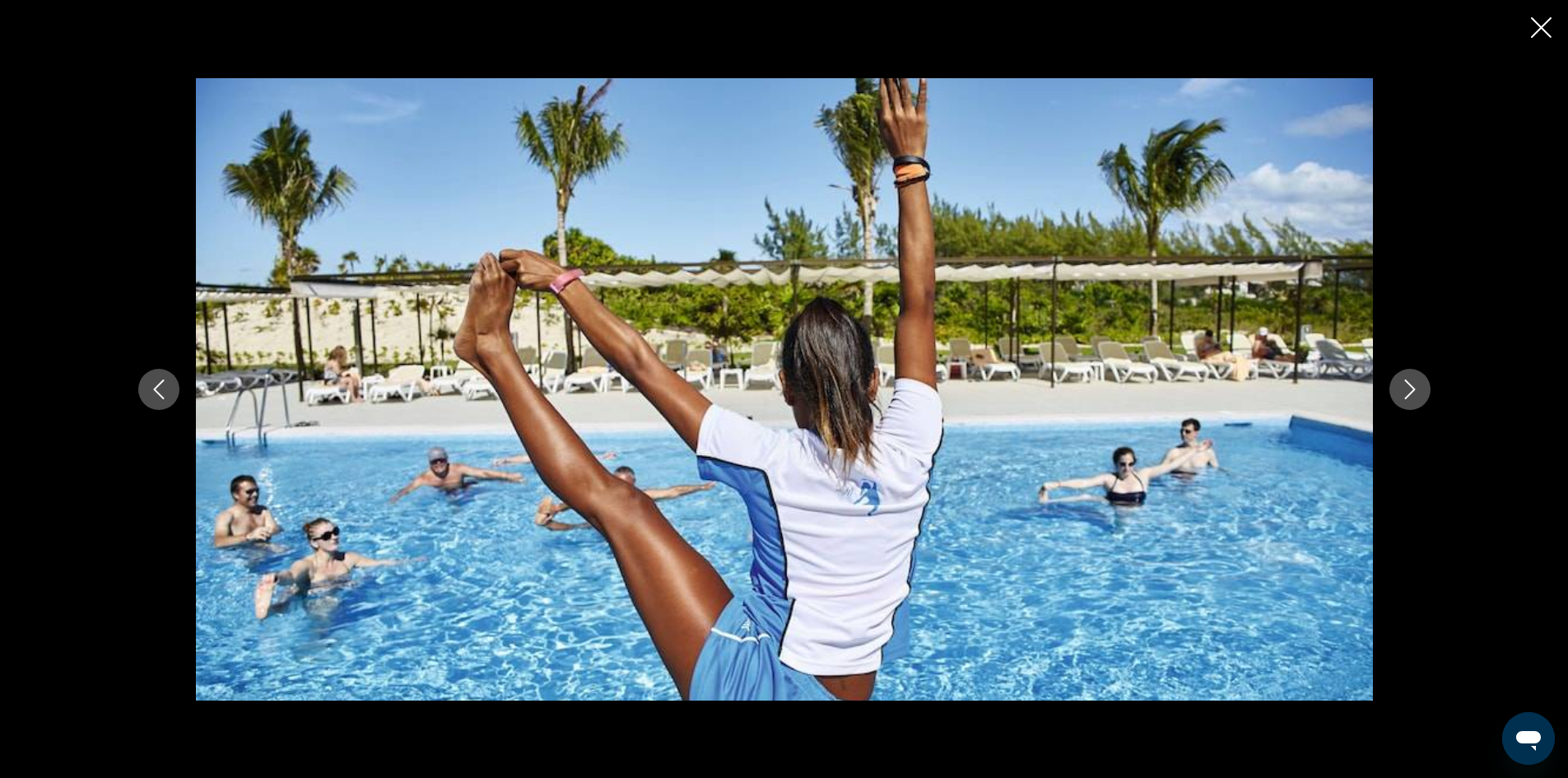
click at [1416, 392] on icon "Next image" at bounding box center [1410, 389] width 20 height 20
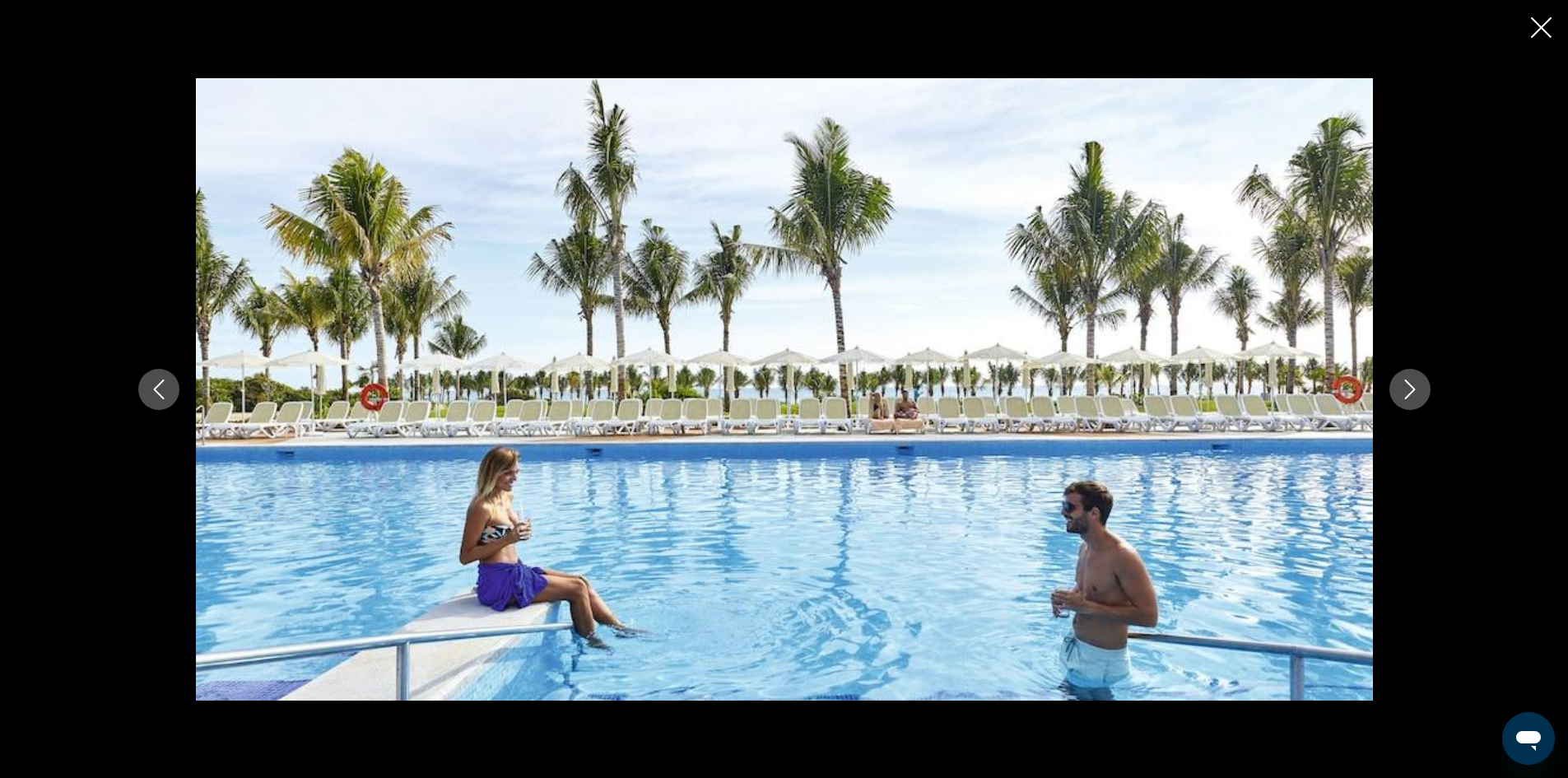
click at [1416, 392] on icon "Next image" at bounding box center [1410, 389] width 20 height 20
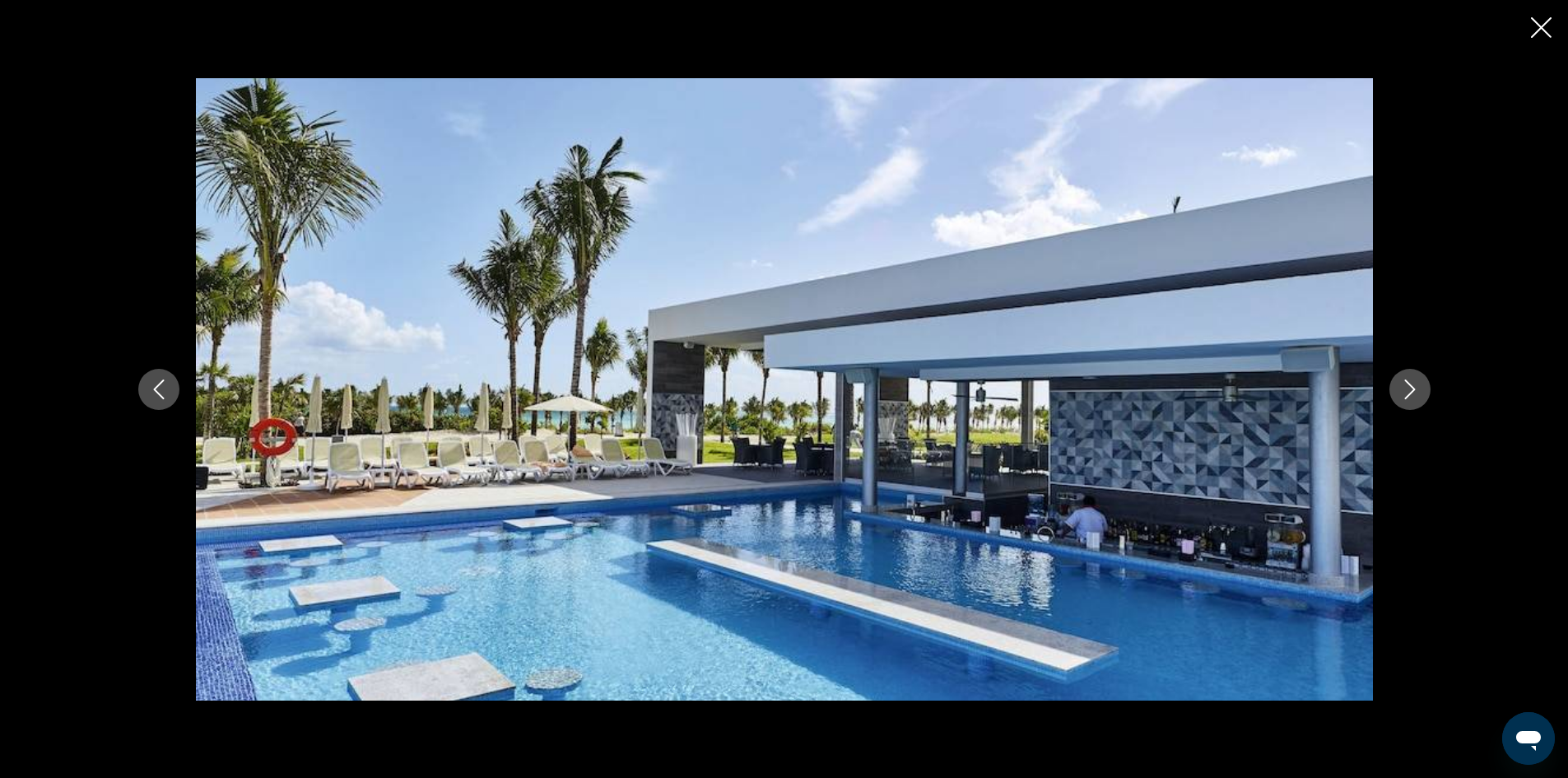
click at [1416, 392] on icon "Next image" at bounding box center [1410, 389] width 20 height 20
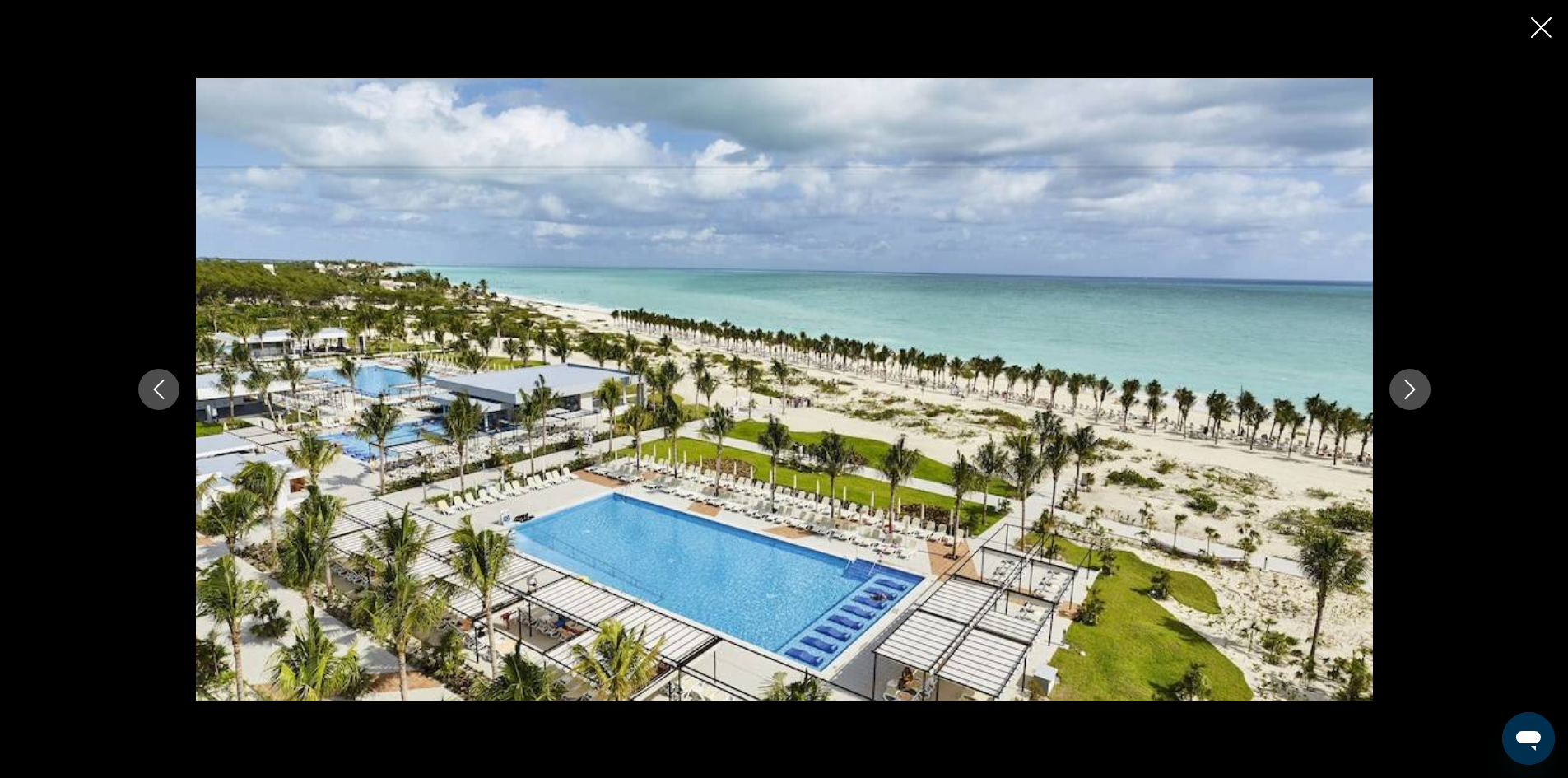
click at [1416, 392] on icon "Next image" at bounding box center [1410, 389] width 20 height 20
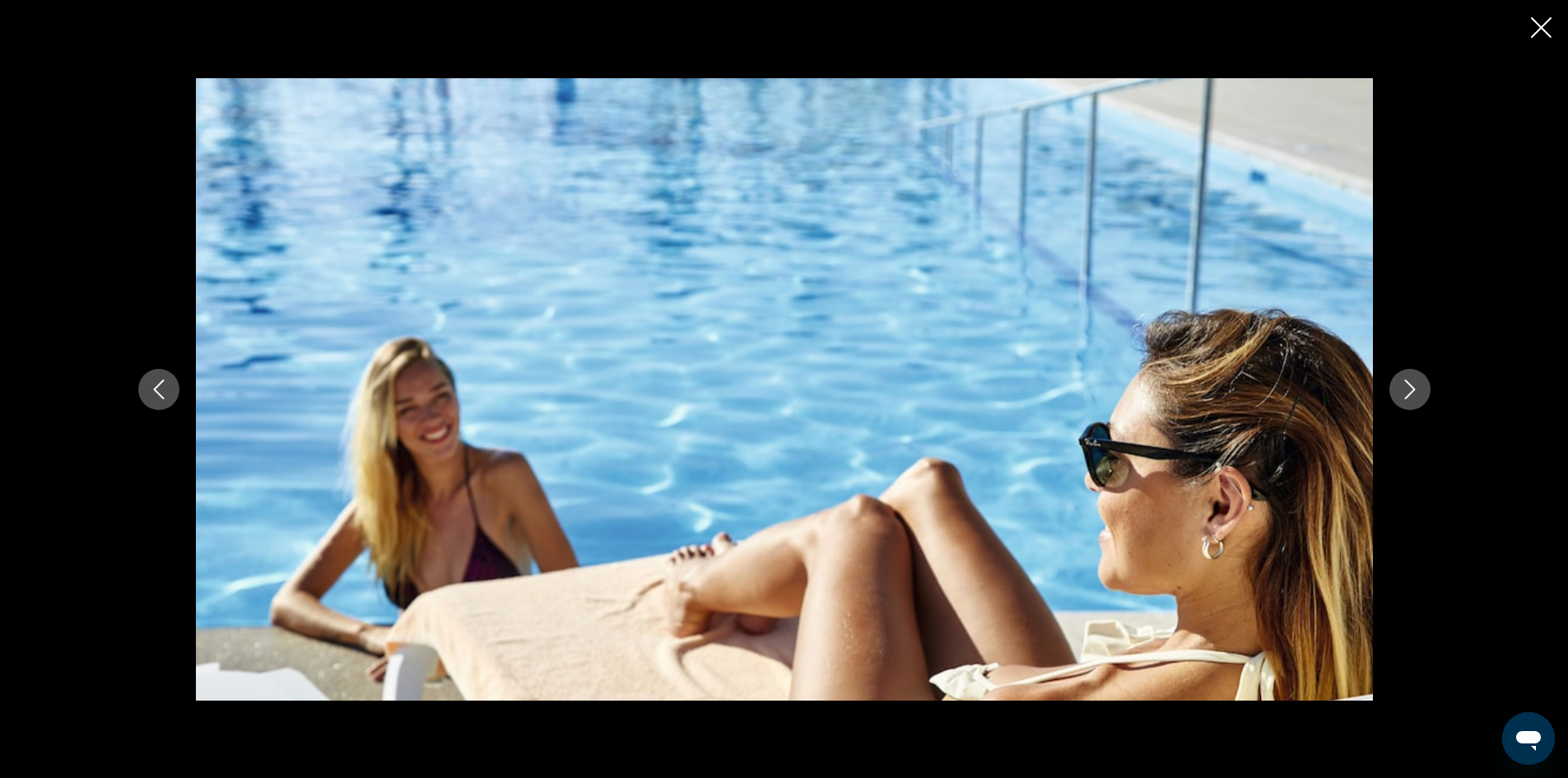
click at [1416, 392] on icon "Next image" at bounding box center [1410, 389] width 20 height 20
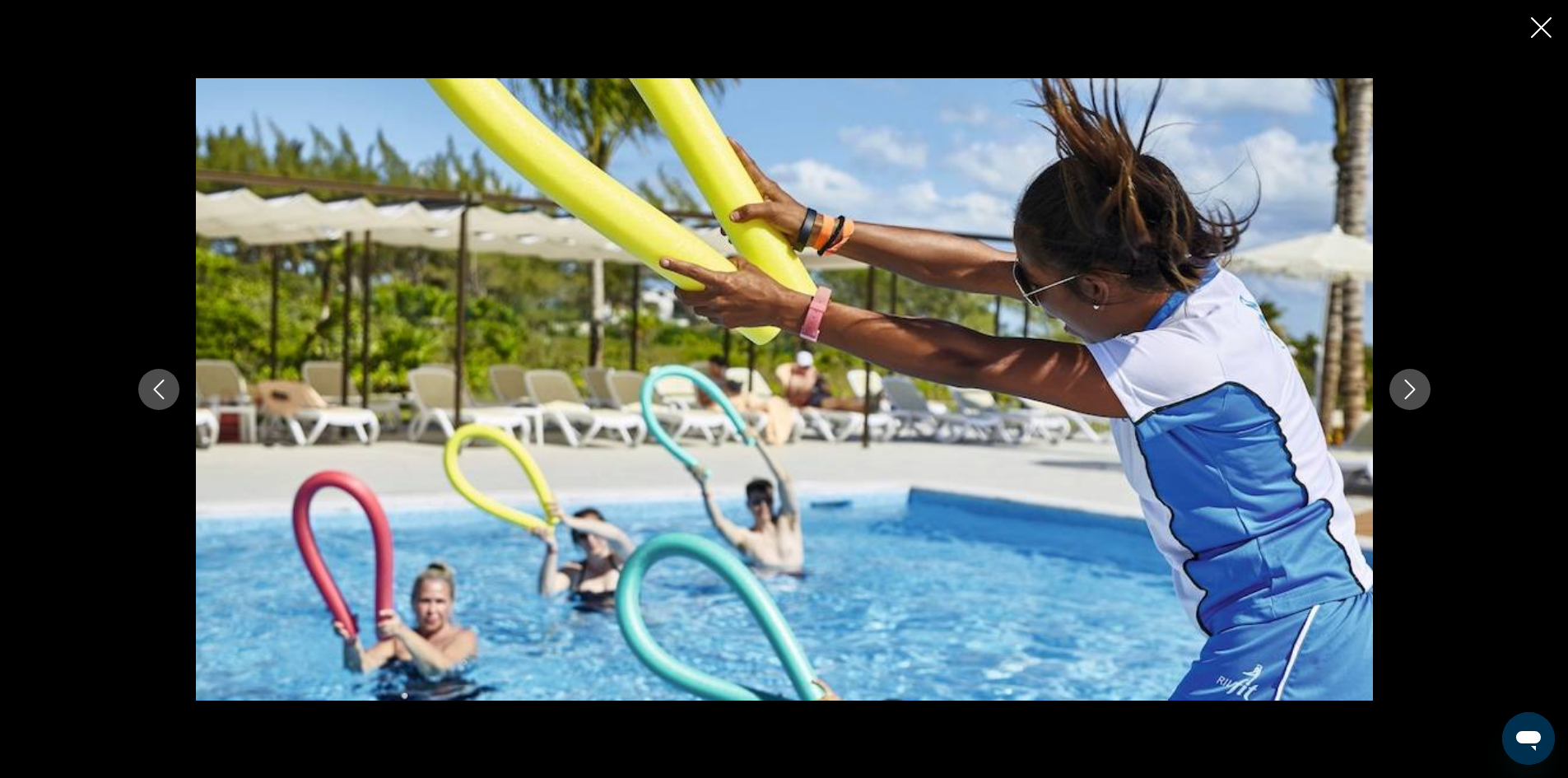
click at [1416, 392] on icon "Next image" at bounding box center [1410, 389] width 20 height 20
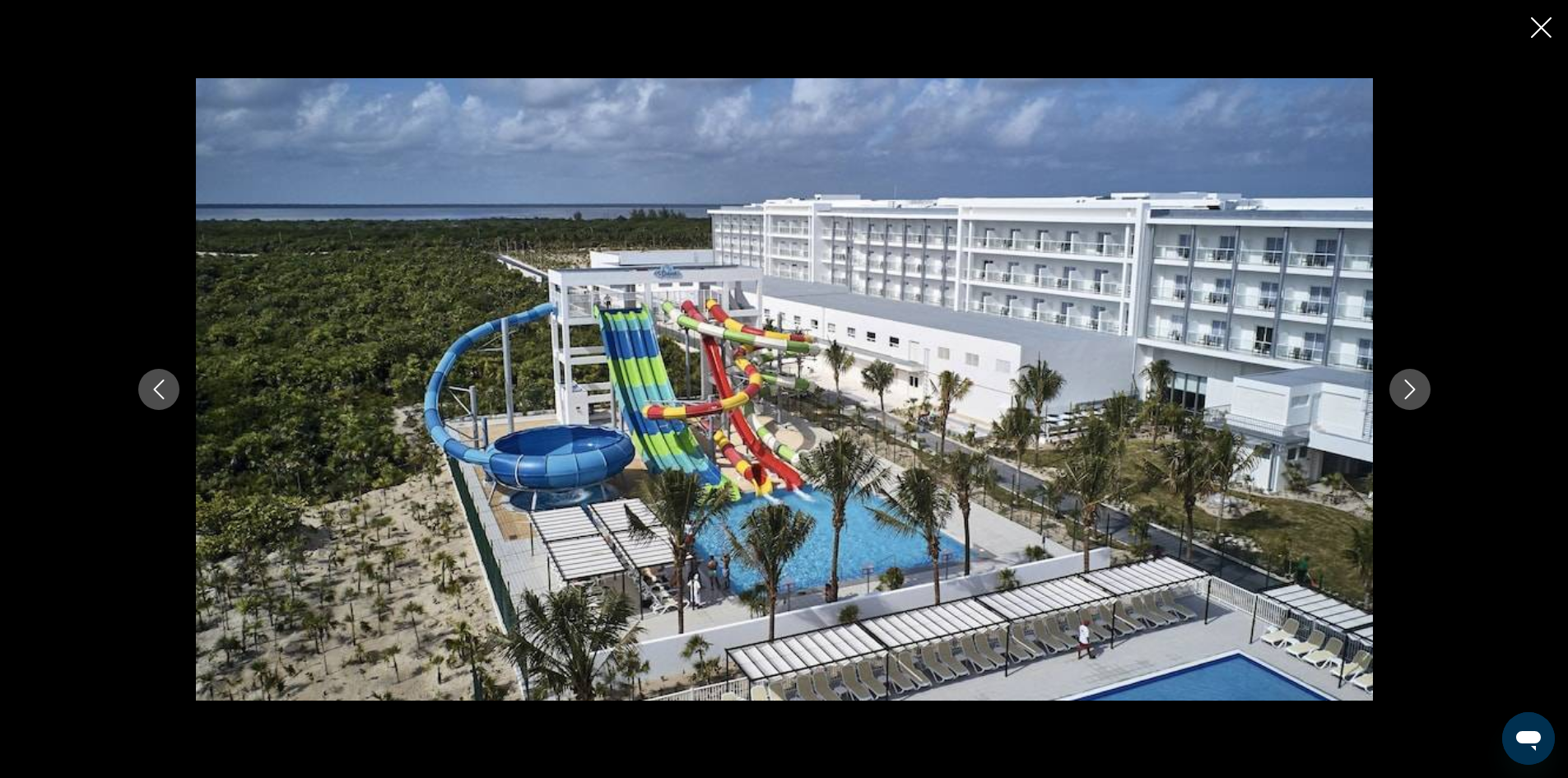
click at [1416, 392] on icon "Next image" at bounding box center [1410, 389] width 20 height 20
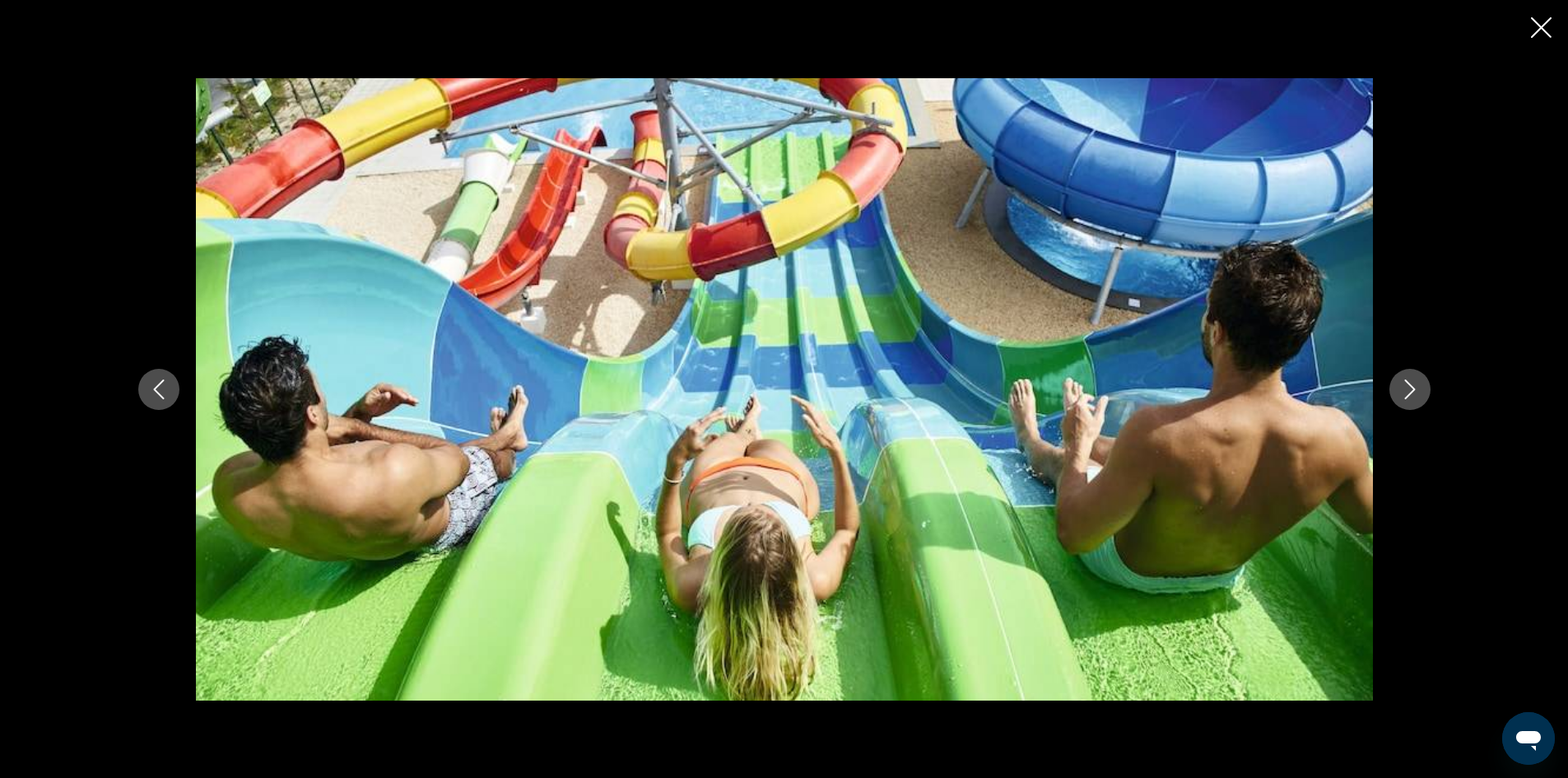
click at [1416, 392] on icon "Next image" at bounding box center [1410, 389] width 20 height 20
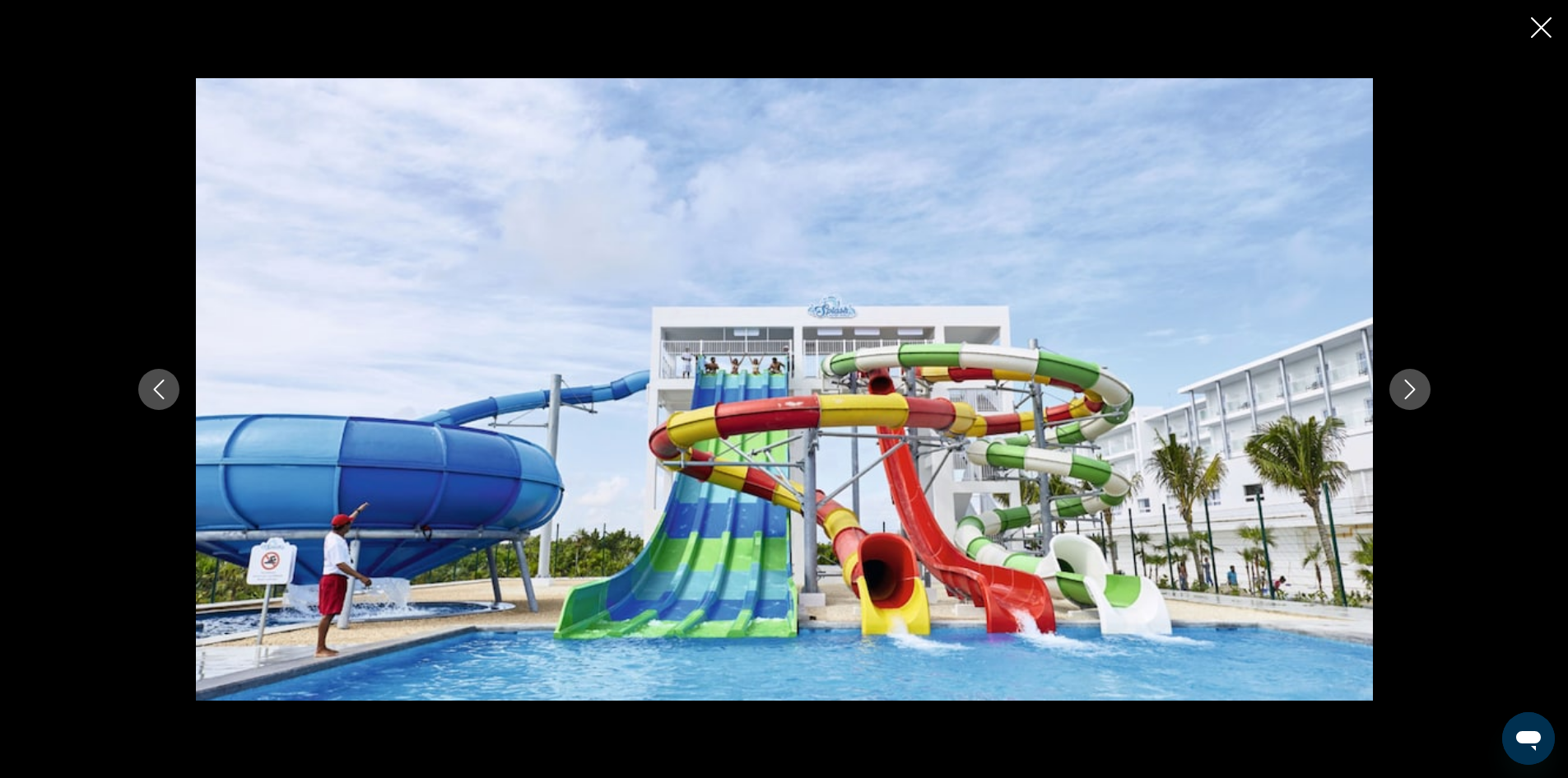
click at [1416, 392] on icon "Next image" at bounding box center [1410, 389] width 20 height 20
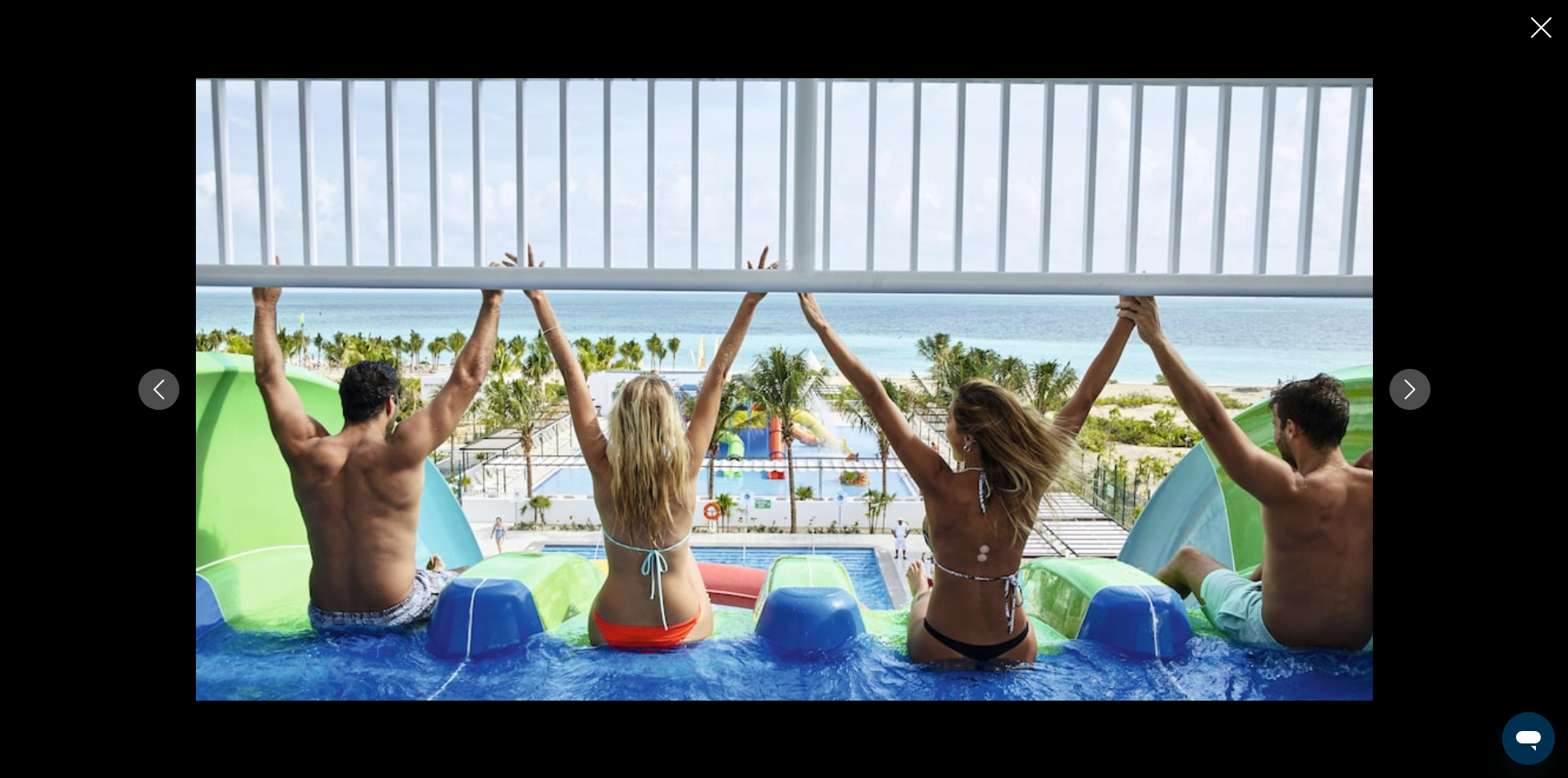
click at [1416, 392] on icon "Next image" at bounding box center [1410, 389] width 20 height 20
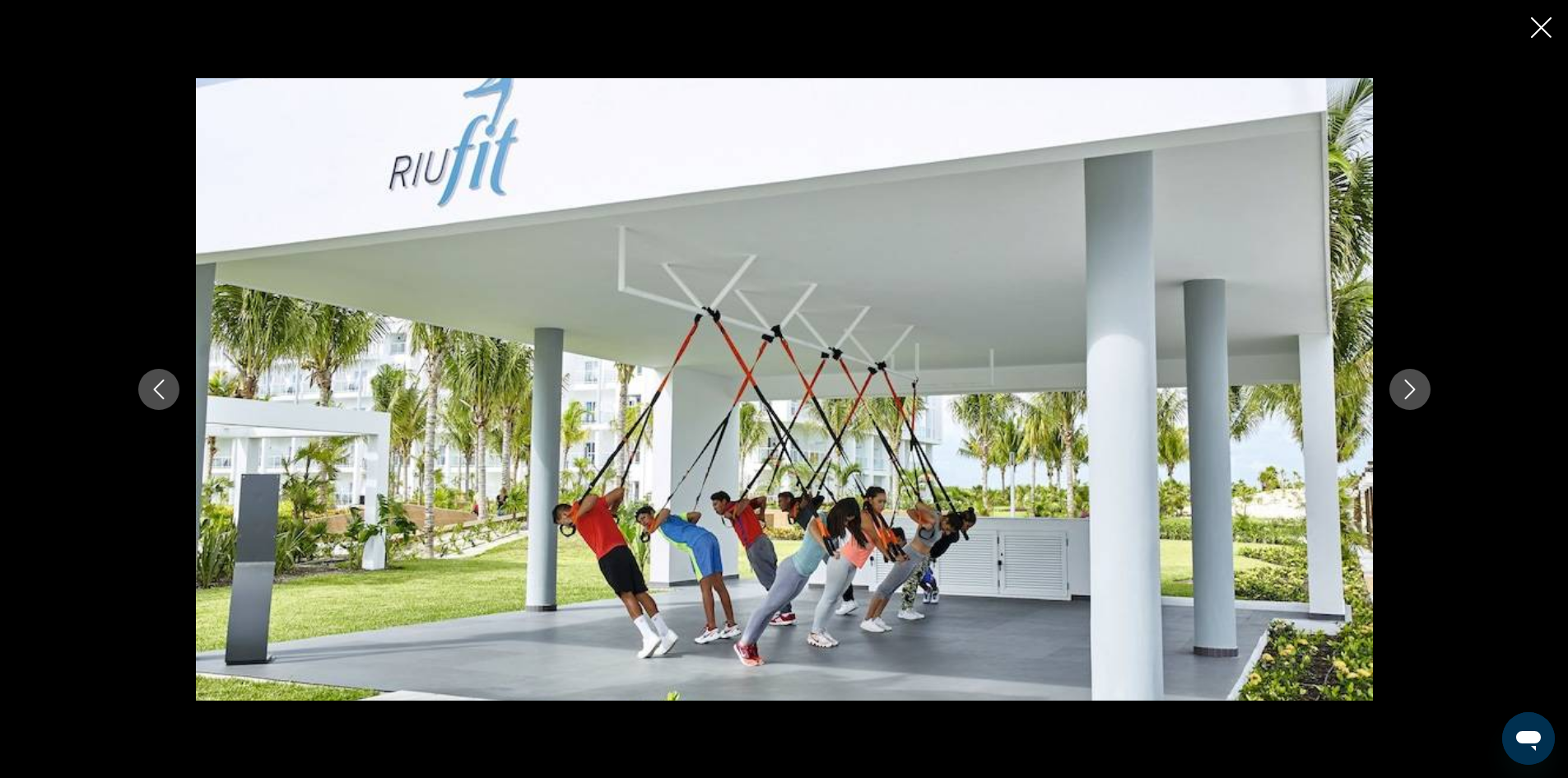
click at [1416, 392] on icon "Next image" at bounding box center [1410, 389] width 20 height 20
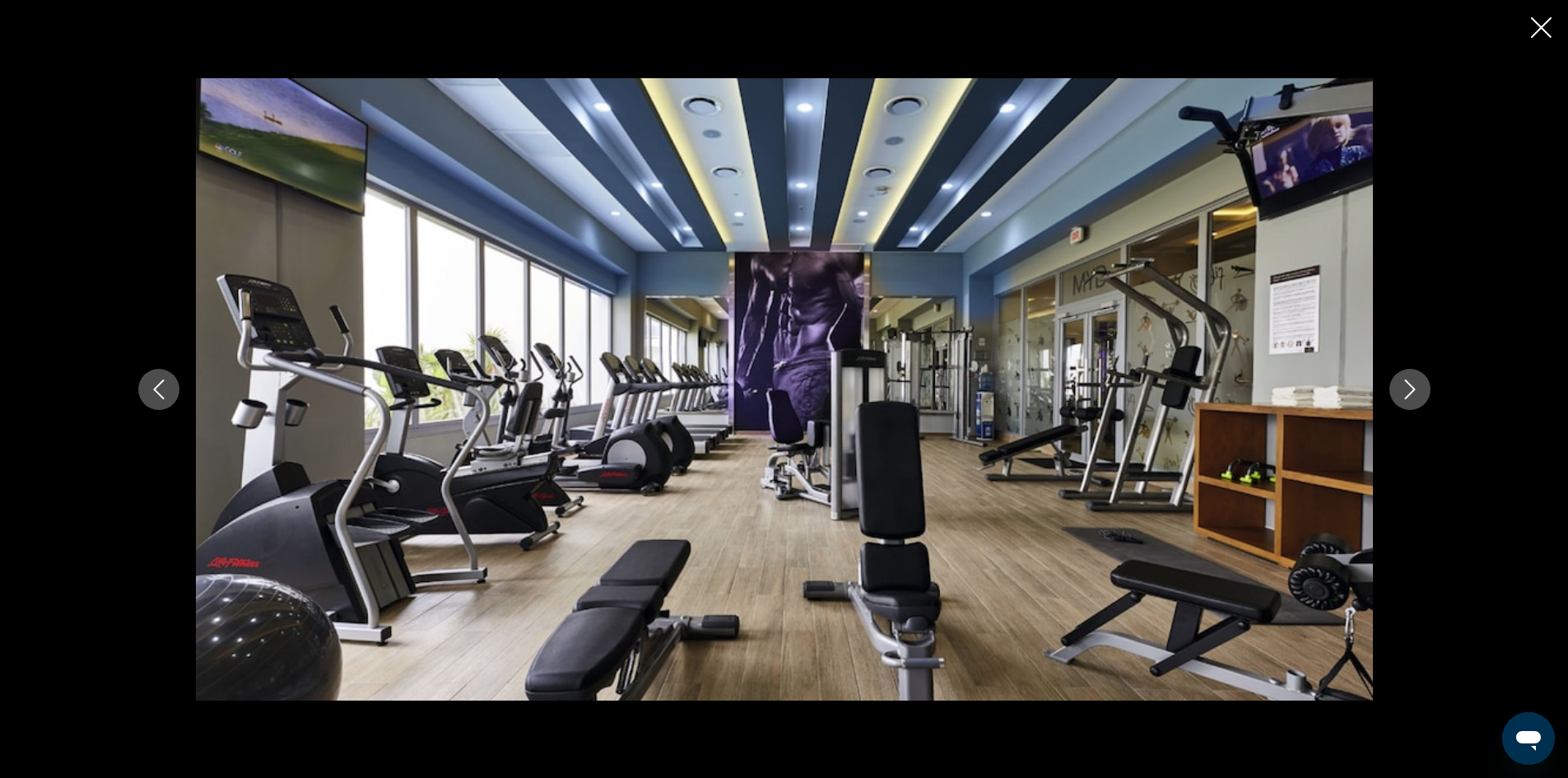
click at [1416, 392] on icon "Next image" at bounding box center [1410, 389] width 20 height 20
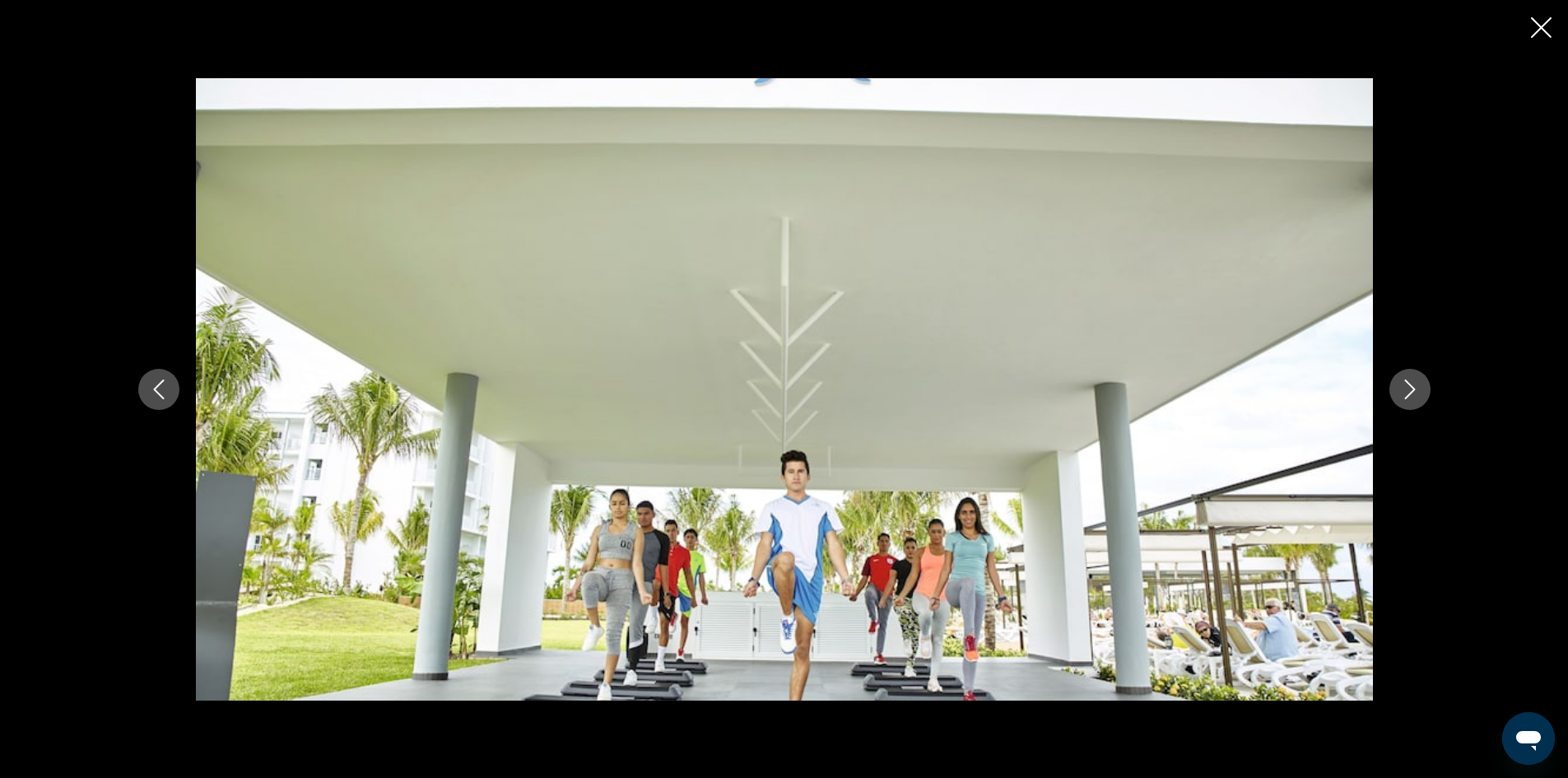
click at [1416, 392] on icon "Next image" at bounding box center [1410, 389] width 20 height 20
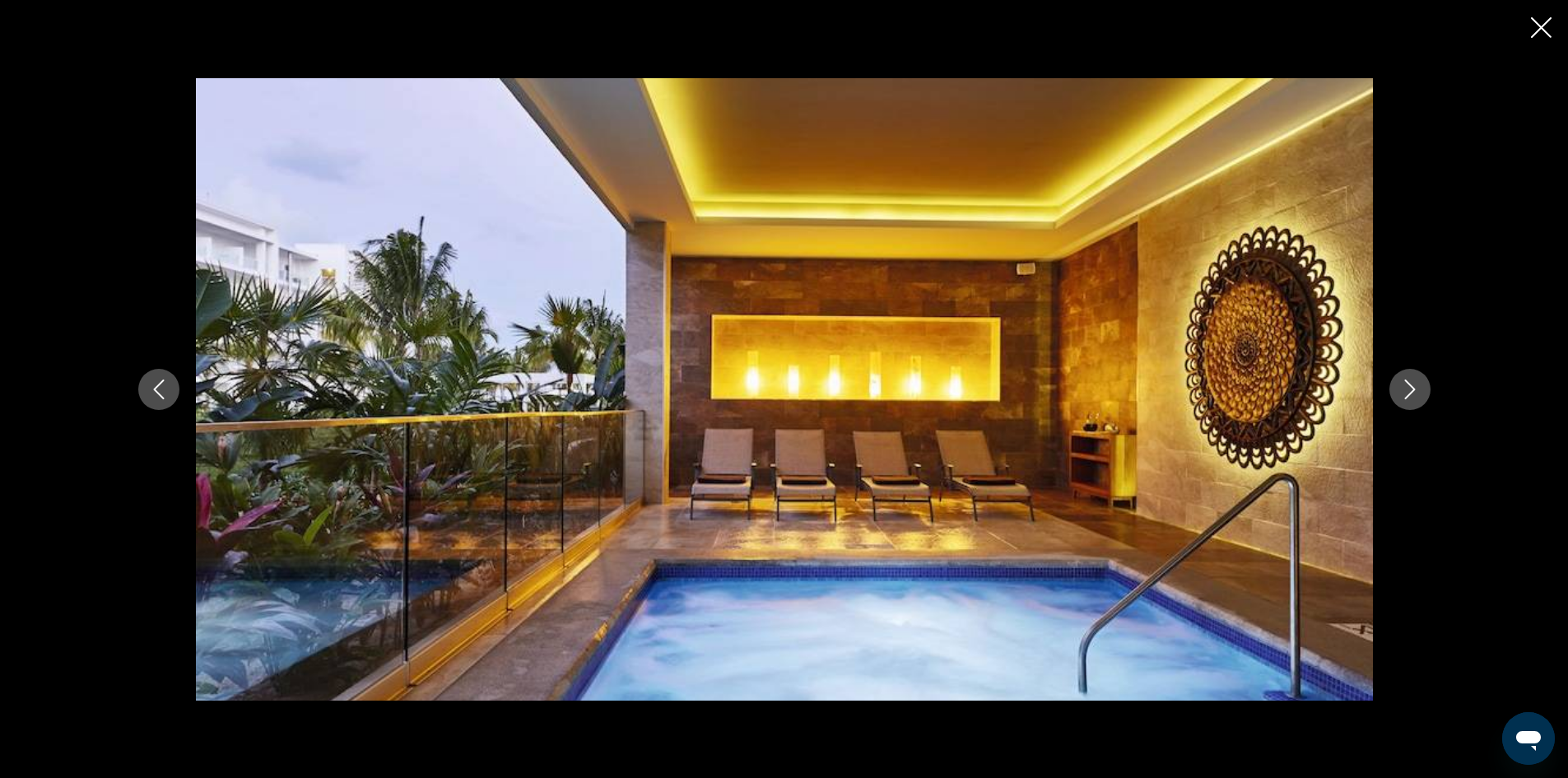
click at [1416, 392] on icon "Next image" at bounding box center [1410, 389] width 20 height 20
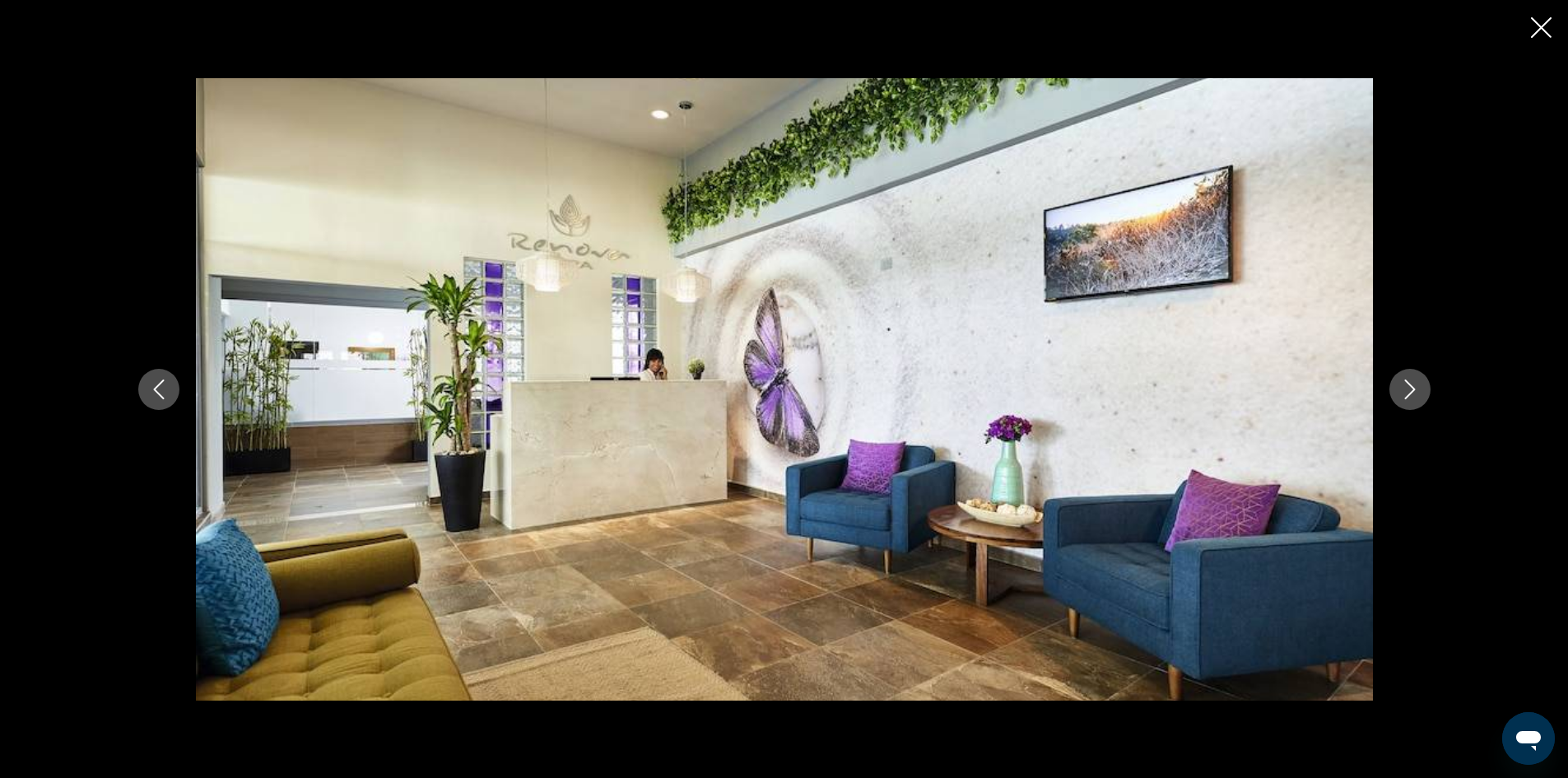
click at [1545, 25] on icon "Close slideshow" at bounding box center [1541, 27] width 21 height 21
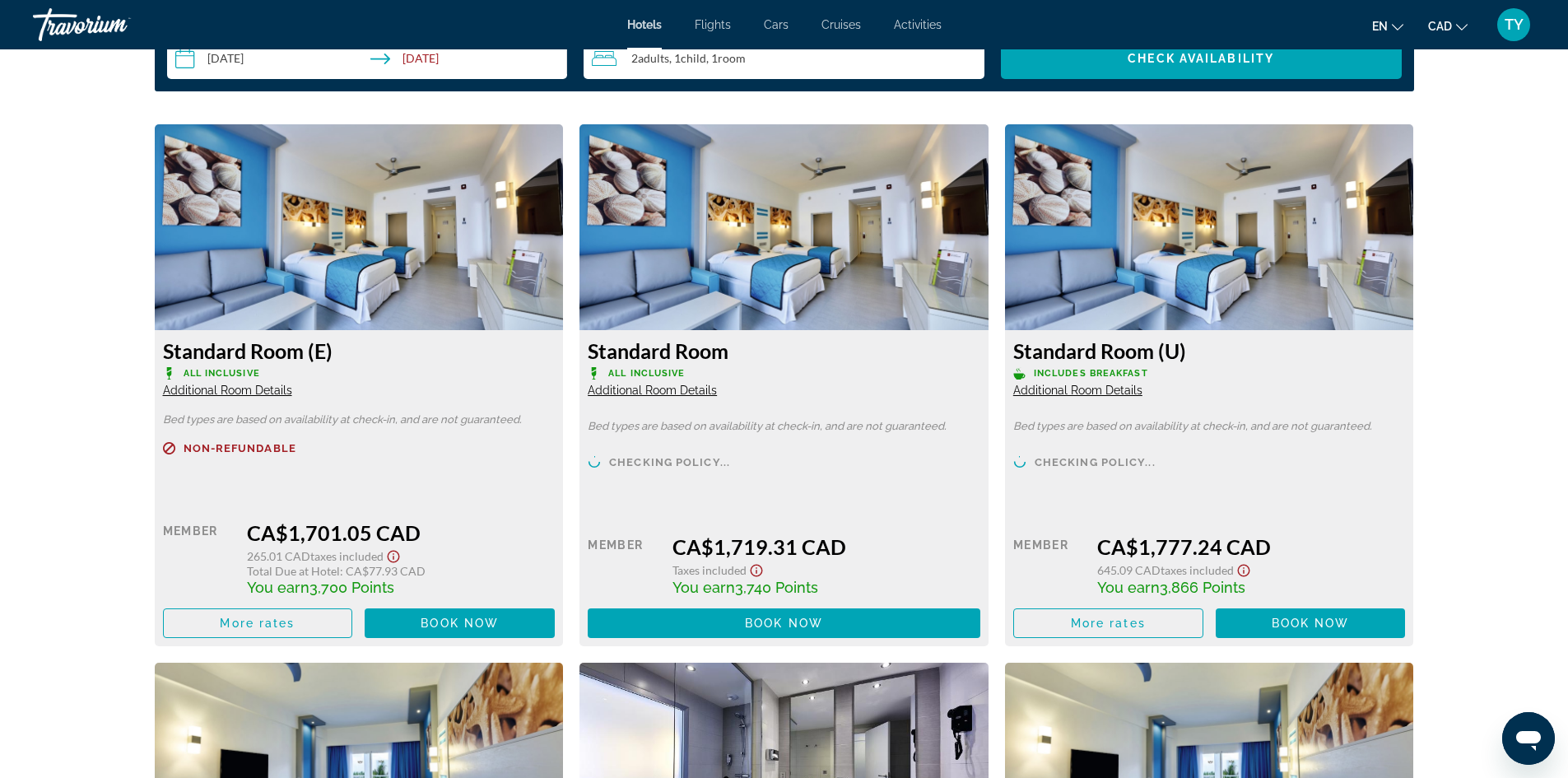
scroll to position [2222, 0]
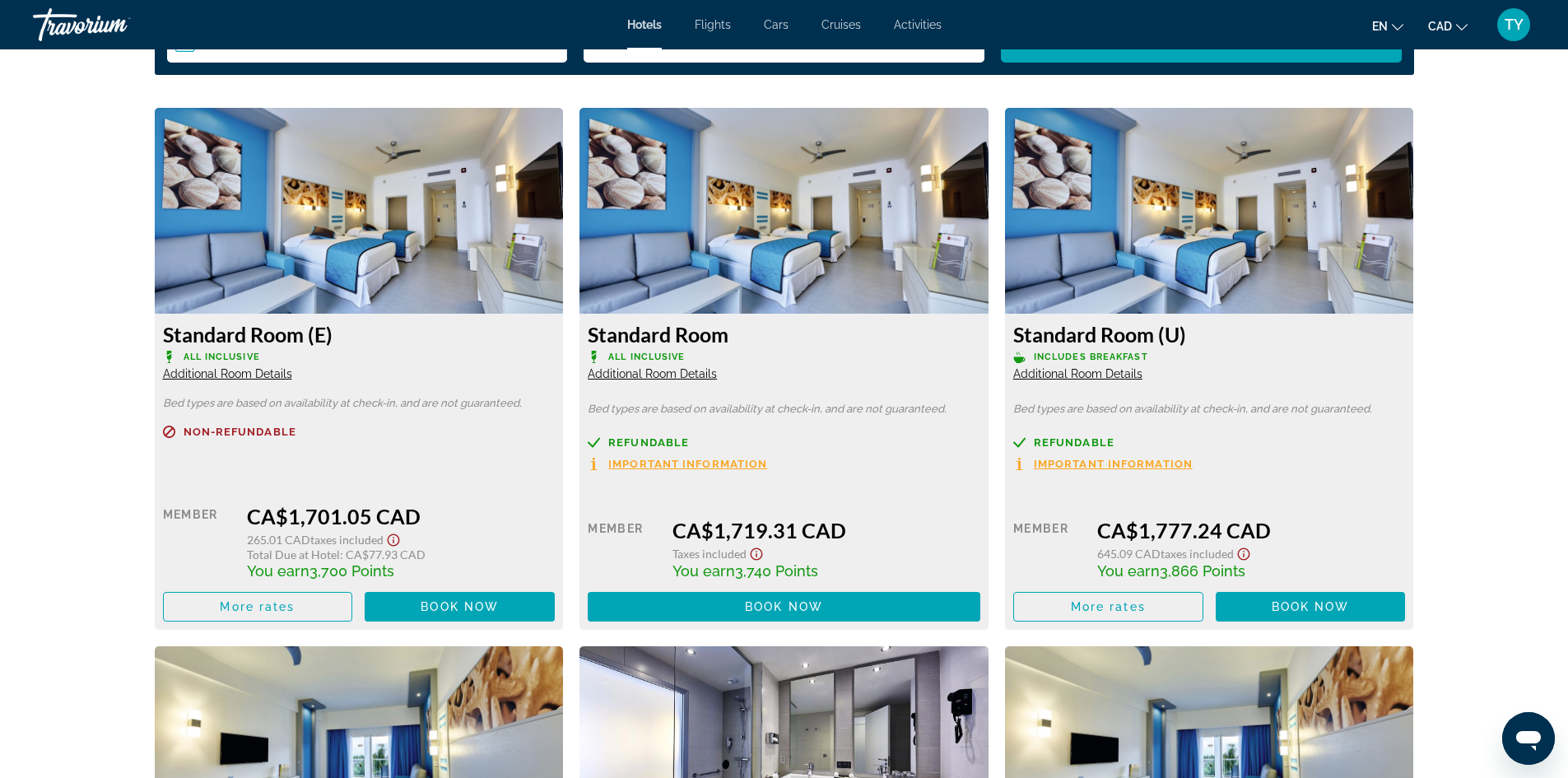
click at [613, 372] on span "Additional Room Details" at bounding box center [652, 373] width 130 height 13
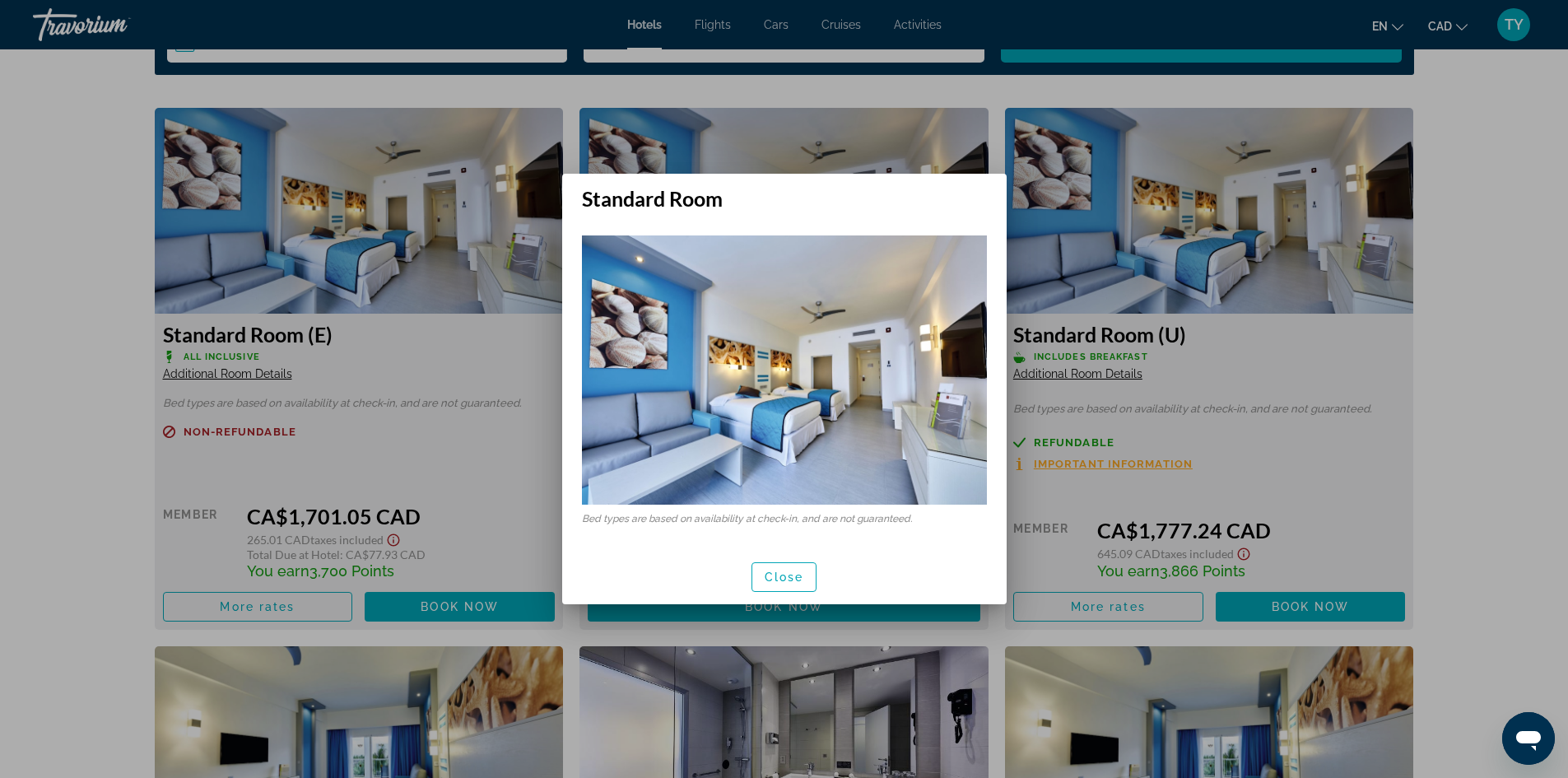
scroll to position [0, 0]
click at [784, 583] on span "Close" at bounding box center [784, 577] width 39 height 13
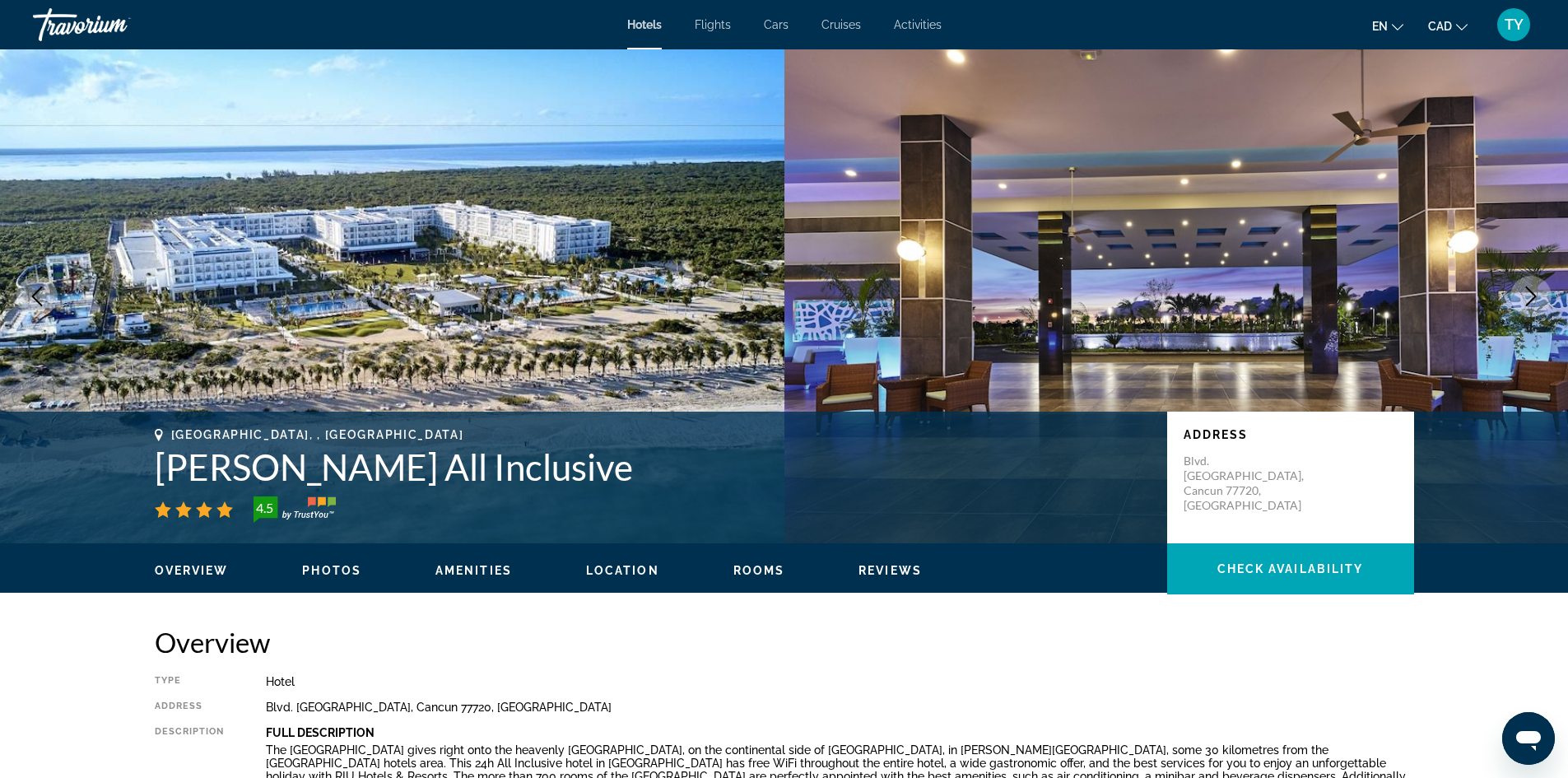
scroll to position [2222, 0]
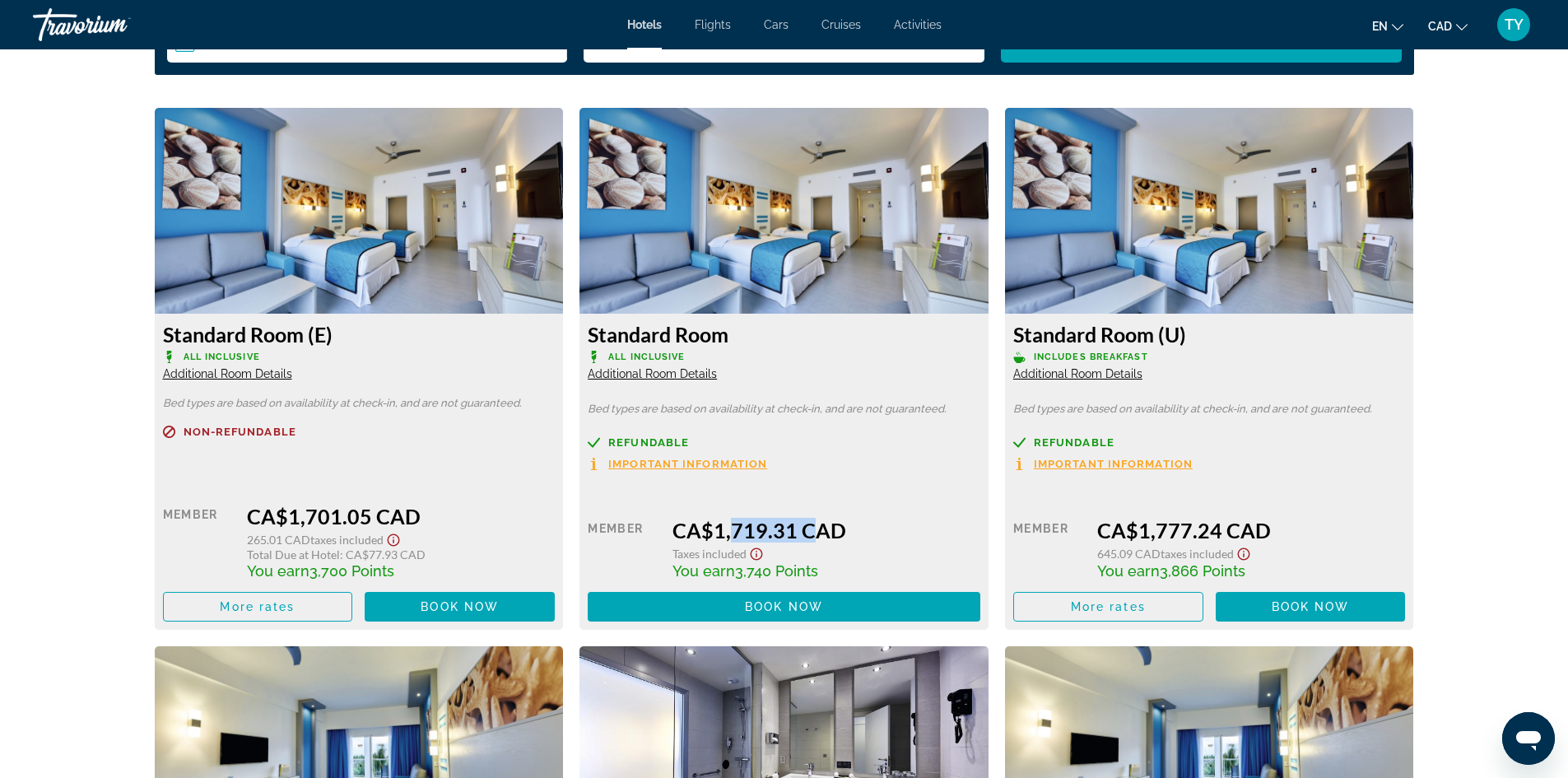
drag, startPoint x: 721, startPoint y: 529, endPoint x: 797, endPoint y: 520, distance: 76.5
click at [797, 520] on div "CA$1,719.31 CAD" at bounding box center [826, 531] width 308 height 25
click at [773, 466] on div "Refundable Important Information" at bounding box center [784, 453] width 393 height 35
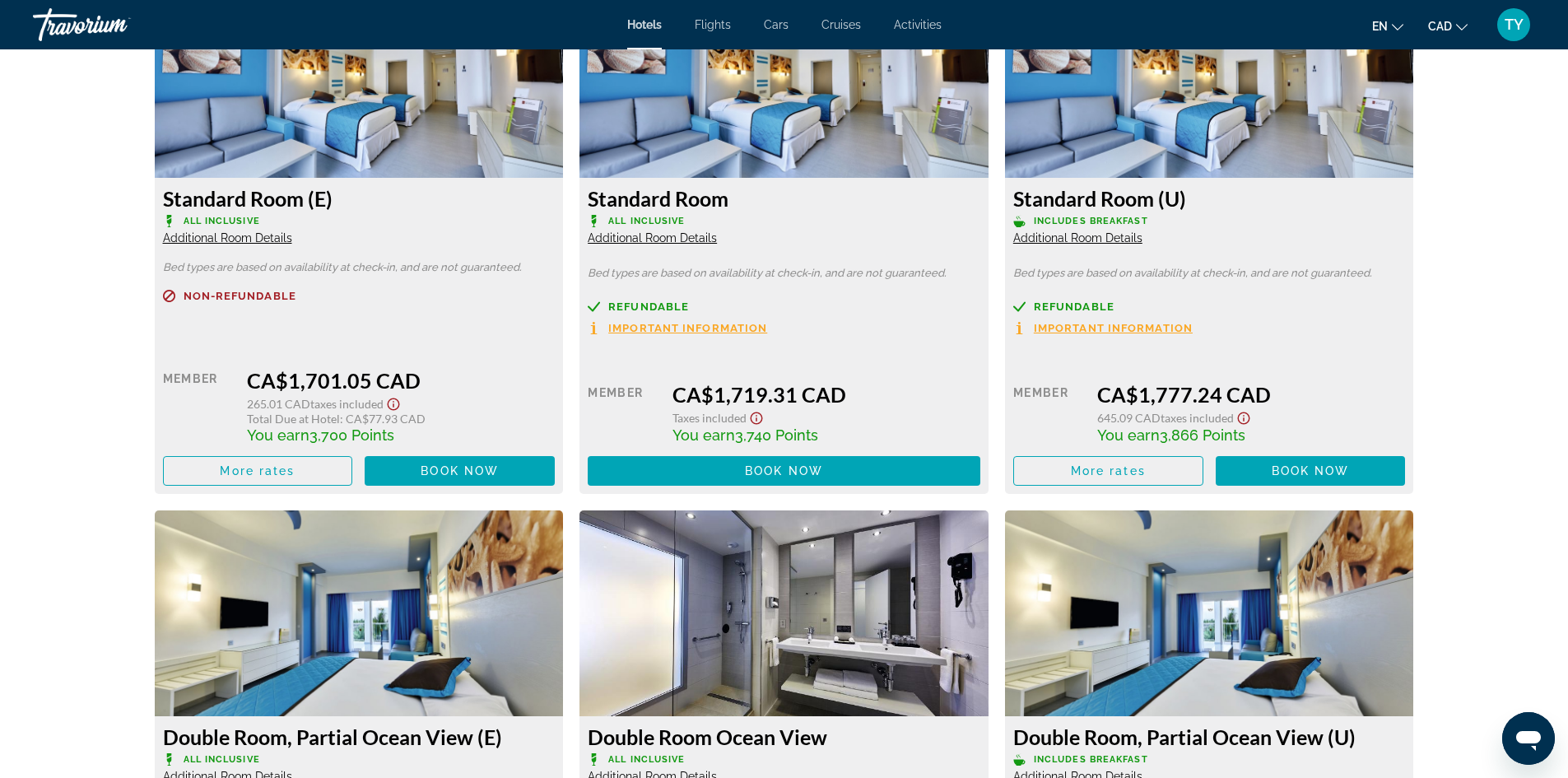
scroll to position [2387, 0]
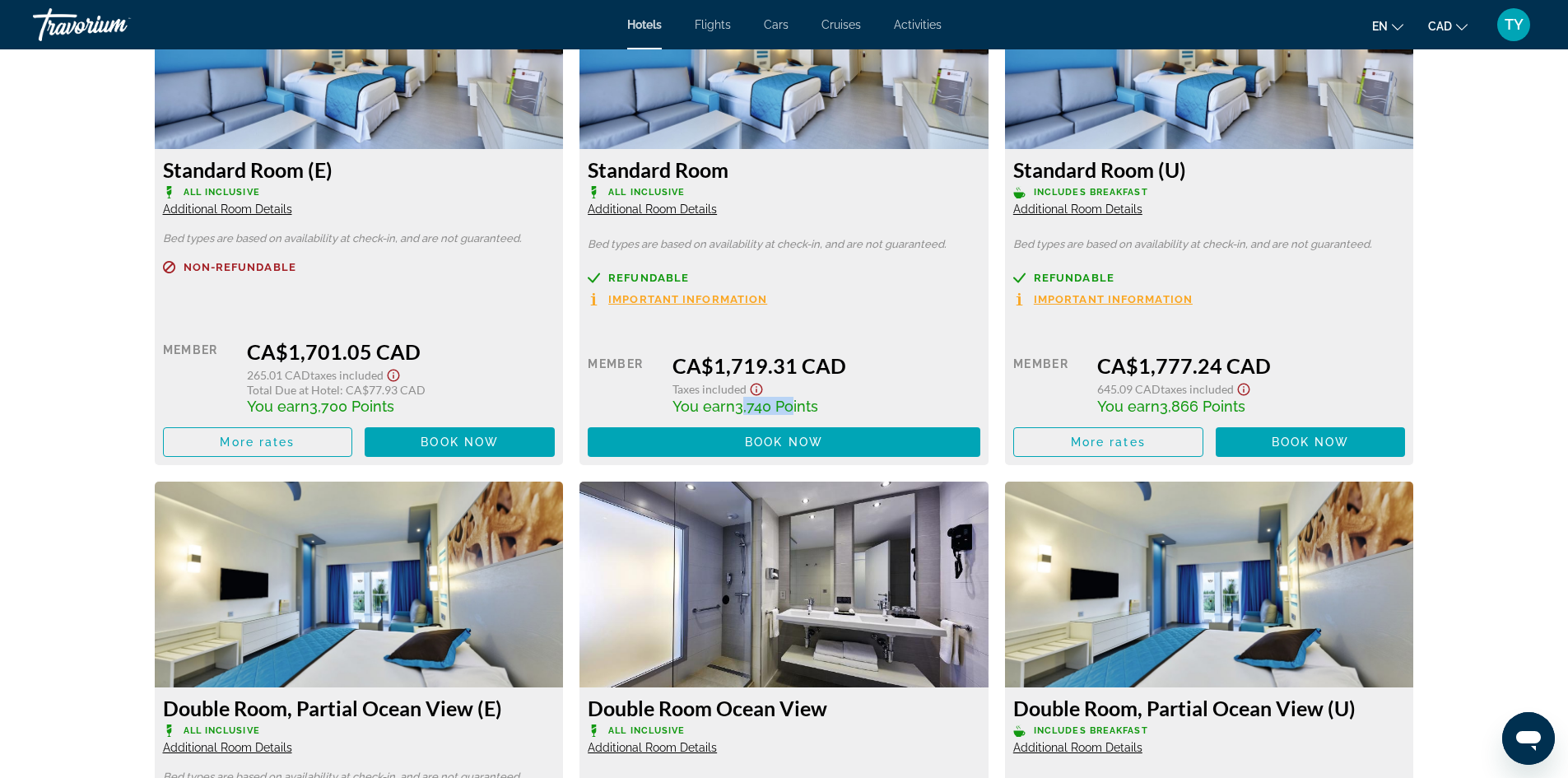
drag, startPoint x: 741, startPoint y: 409, endPoint x: 782, endPoint y: 411, distance: 41.0
click at [782, 411] on span "3,740 Points" at bounding box center [776, 406] width 83 height 17
drag, startPoint x: 716, startPoint y: 372, endPoint x: 745, endPoint y: 368, distance: 29.3
click at [745, 368] on div "CA$1,719.31 CAD" at bounding box center [826, 365] width 308 height 25
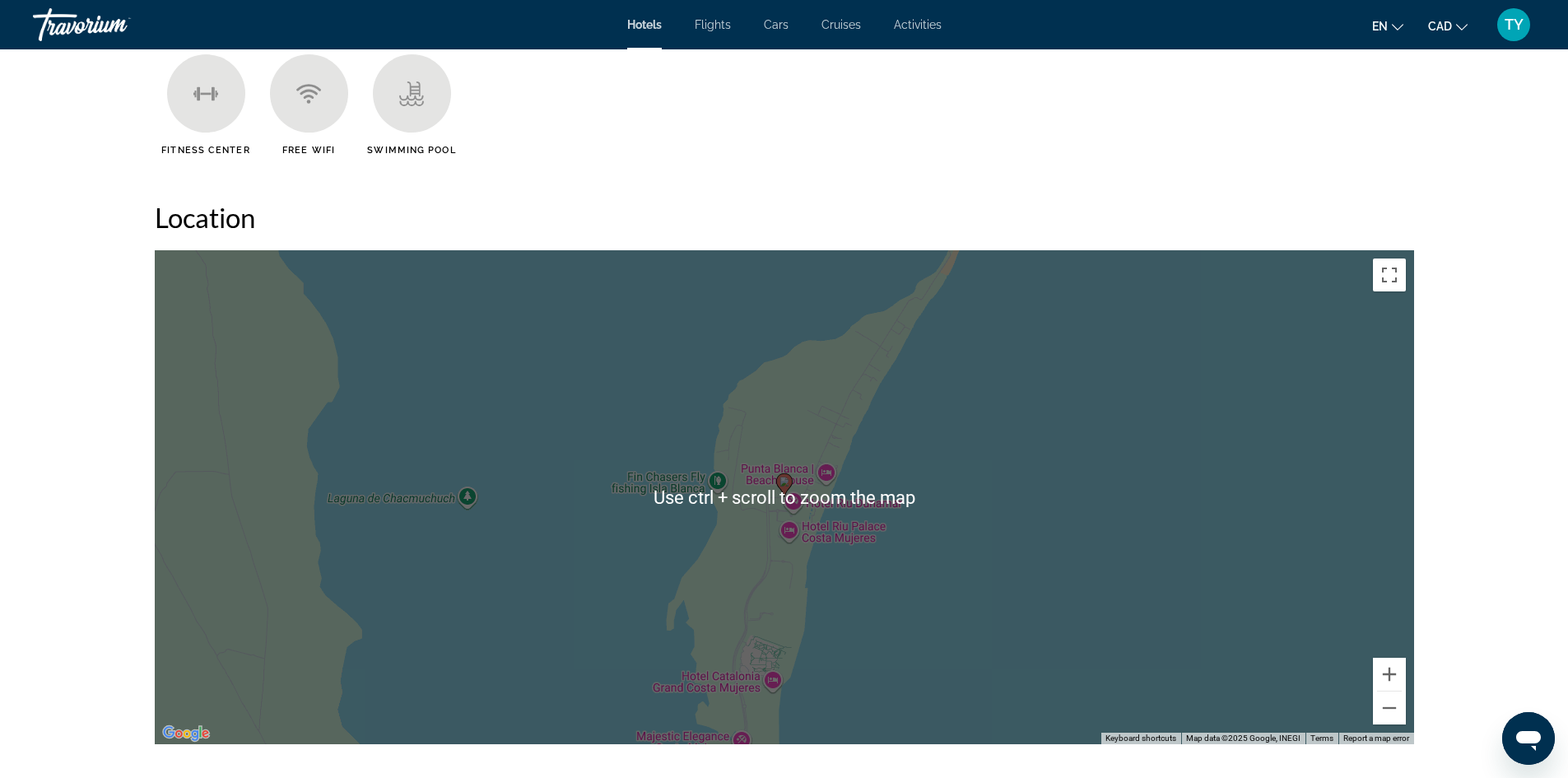
scroll to position [1399, 0]
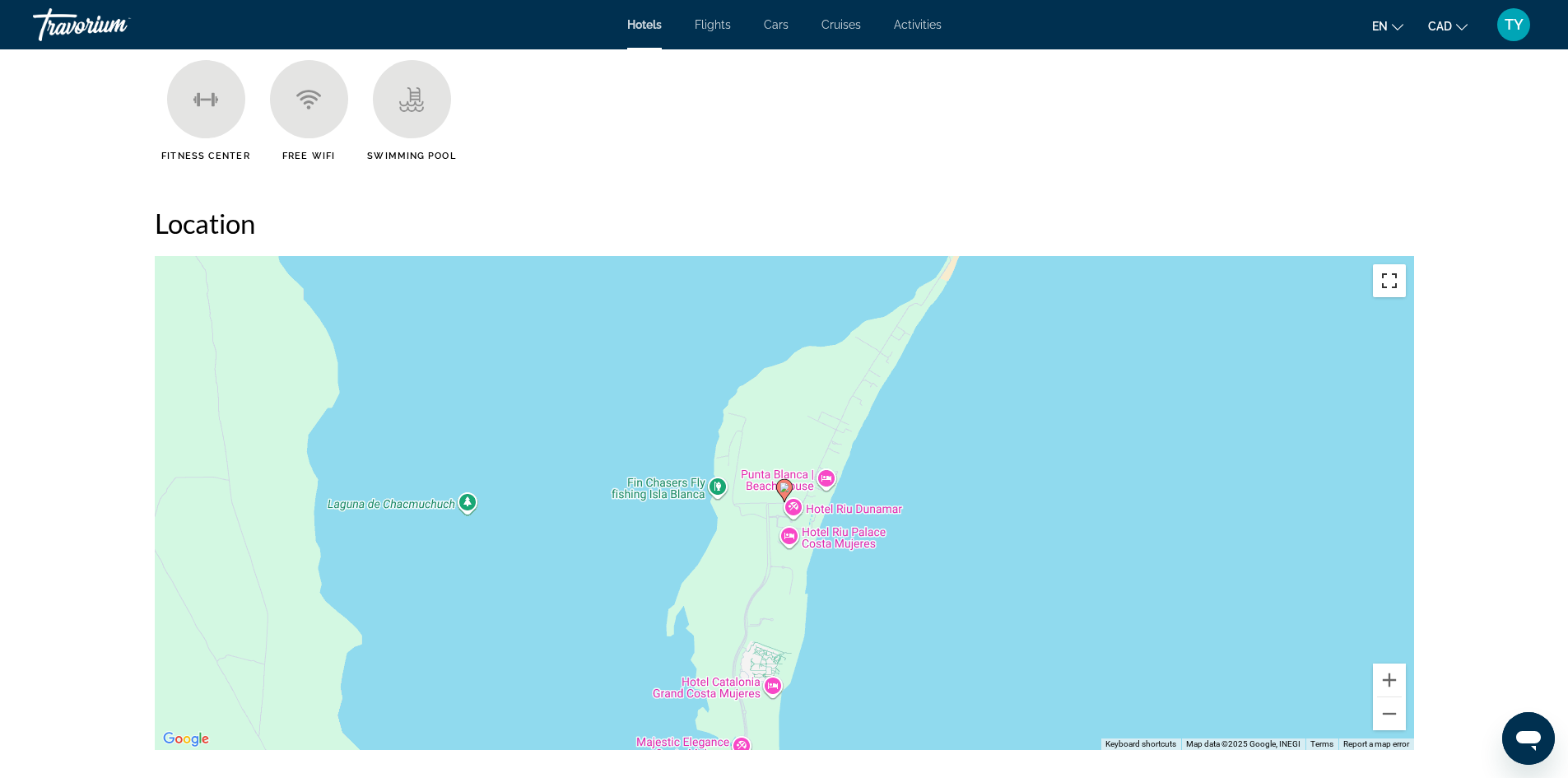
drag, startPoint x: 1387, startPoint y: 278, endPoint x: 1387, endPoint y: 350, distance: 72.0
click at [1387, 278] on button "Toggle fullscreen view" at bounding box center [1389, 280] width 33 height 33
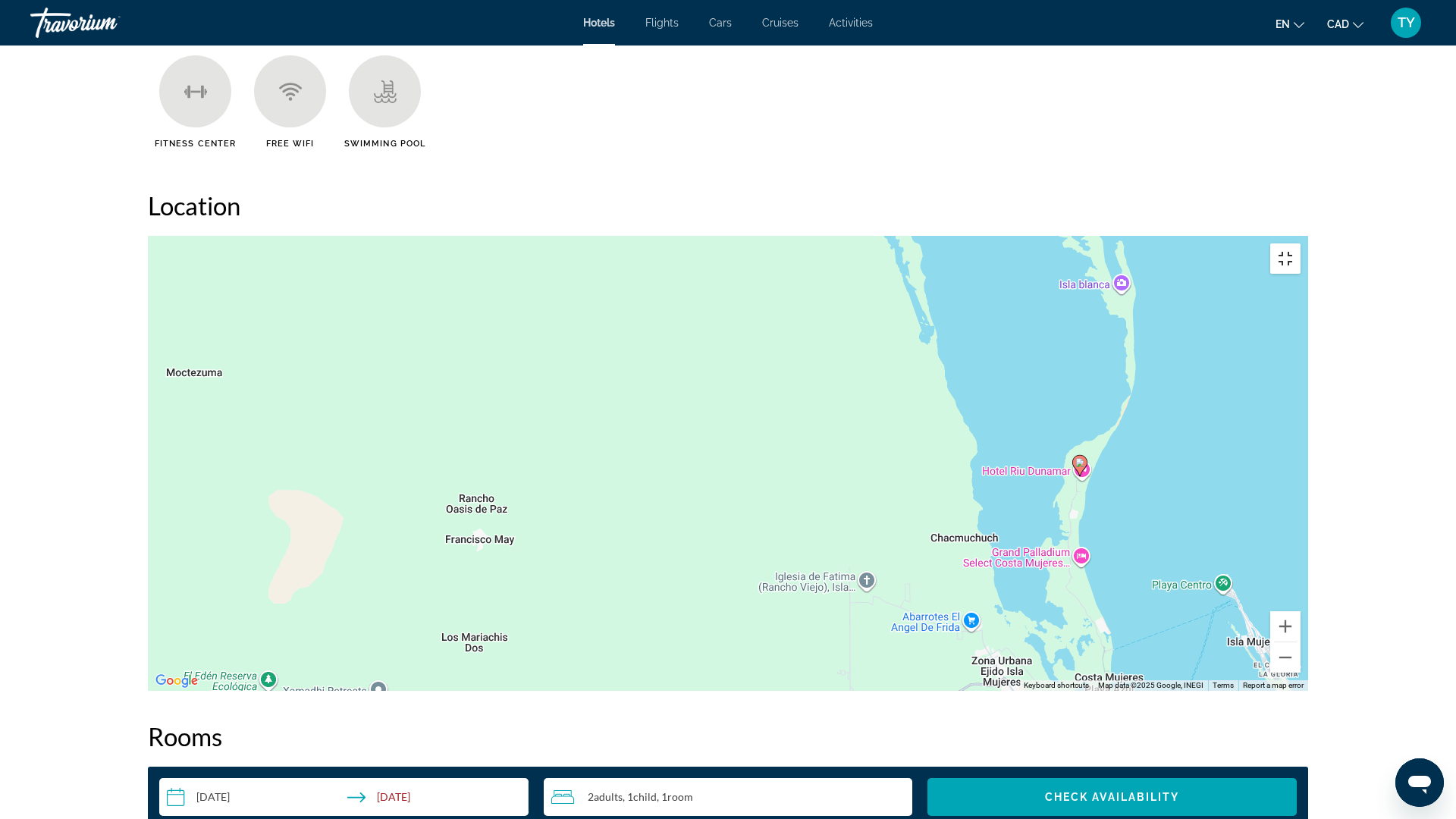
click at [1300, 244] on button "Toggle fullscreen view" at bounding box center [1285, 258] width 30 height 30
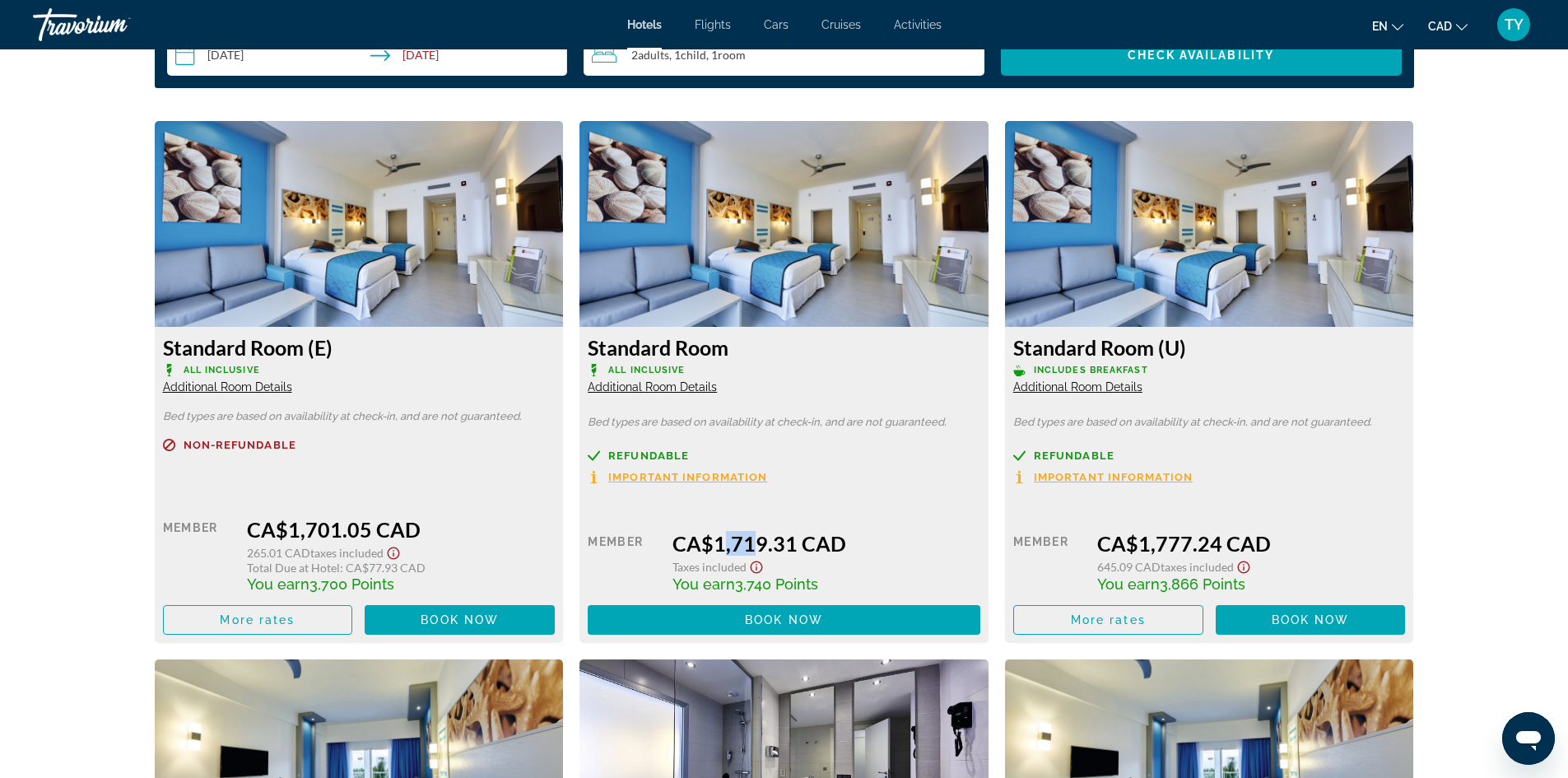
scroll to position [2222, 0]
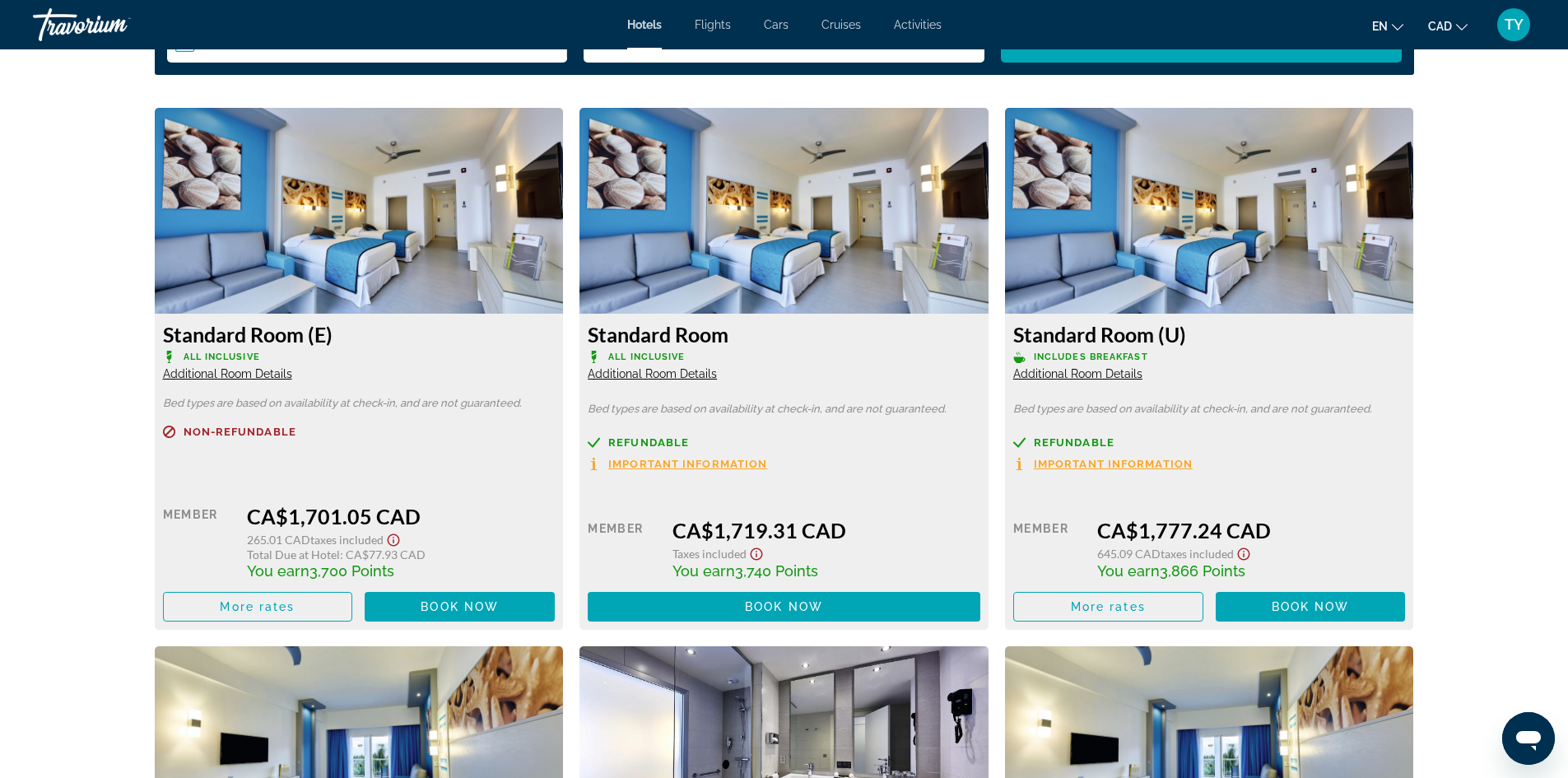
click at [651, 460] on span "Important Information" at bounding box center [688, 464] width 159 height 11
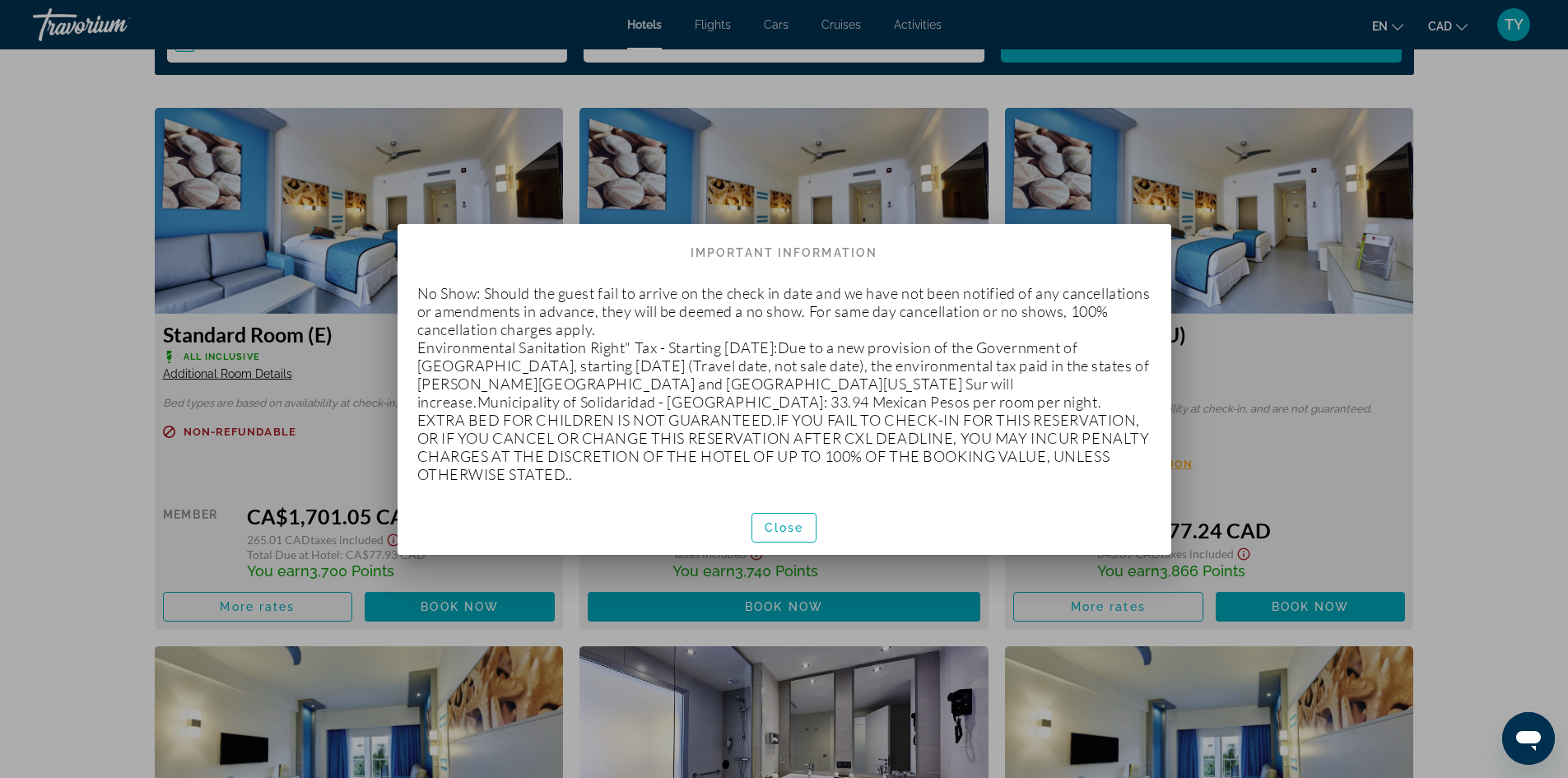
scroll to position [0, 0]
click at [793, 508] on span "button" at bounding box center [784, 528] width 64 height 39
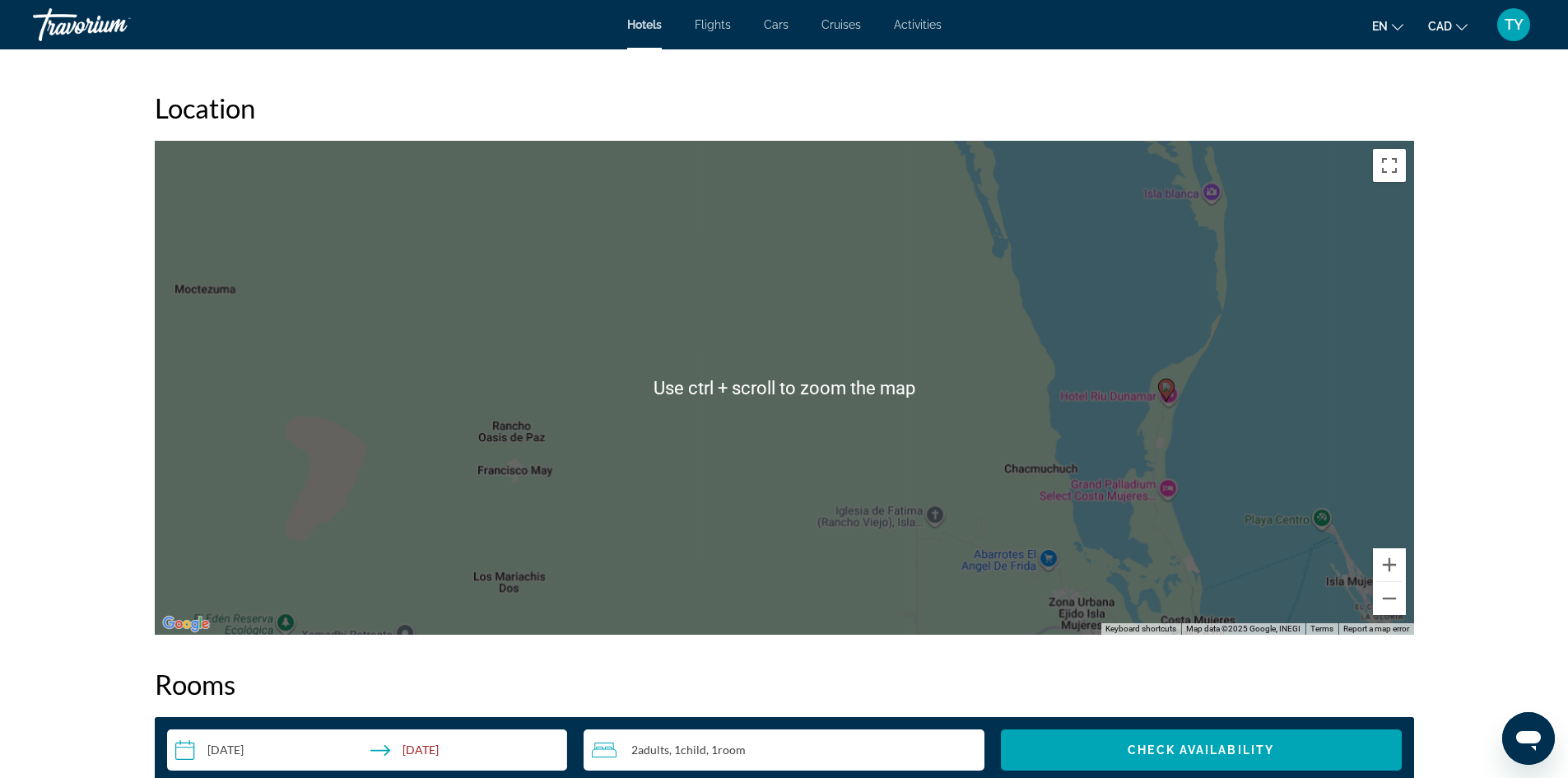
scroll to position [1399, 0]
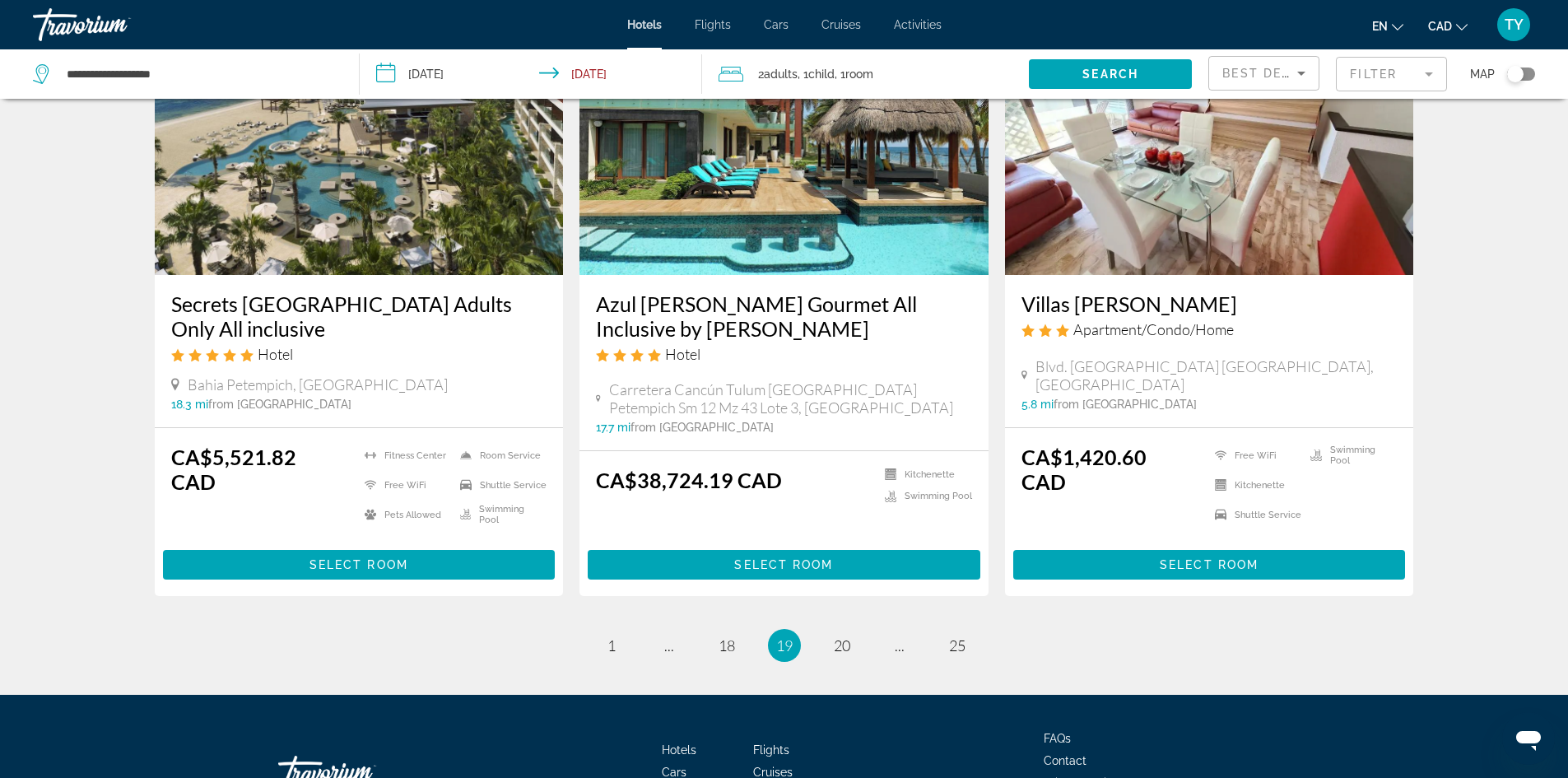
scroll to position [2058, 0]
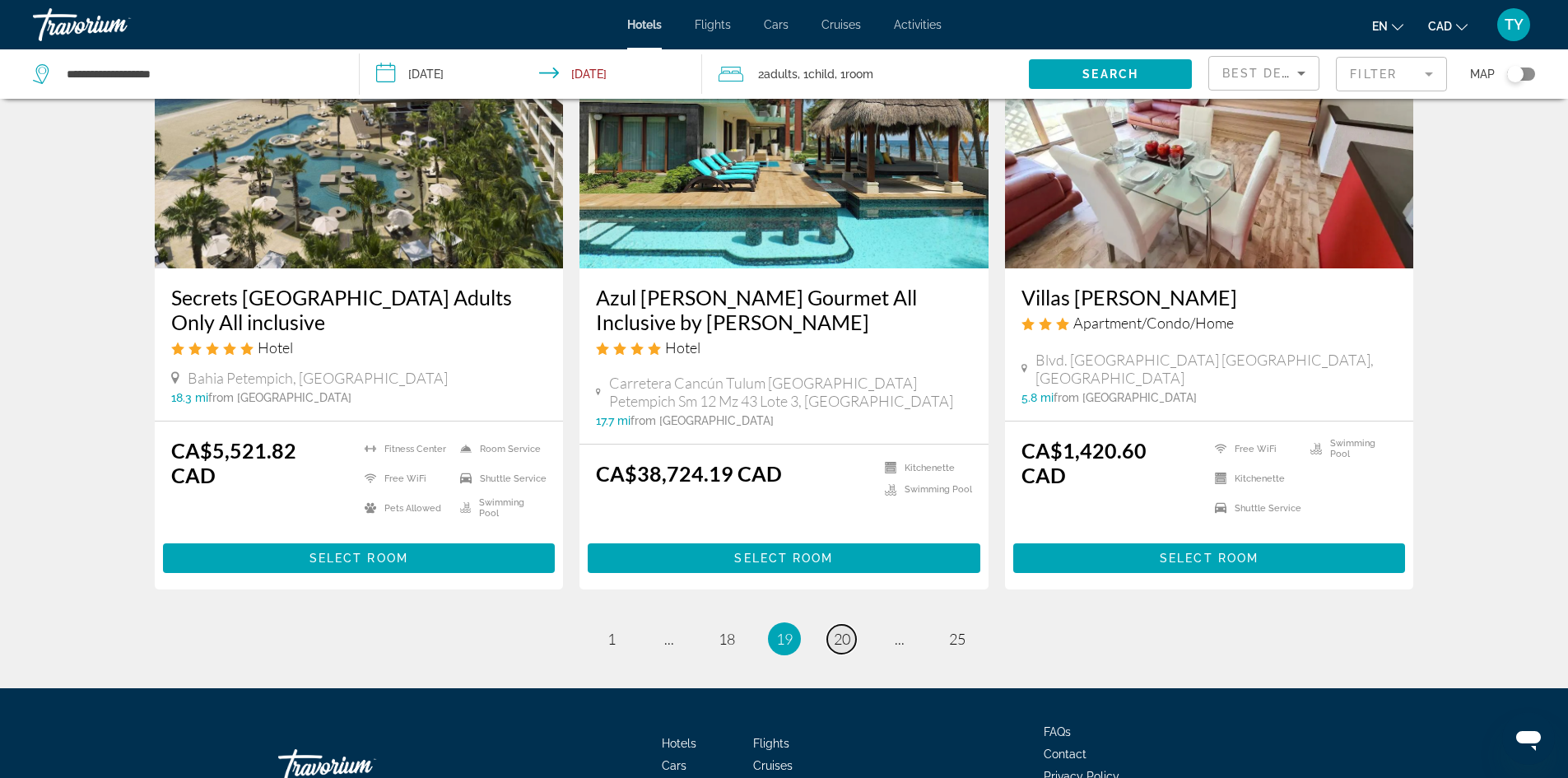
click at [843, 630] on span "20" at bounding box center [842, 639] width 16 height 18
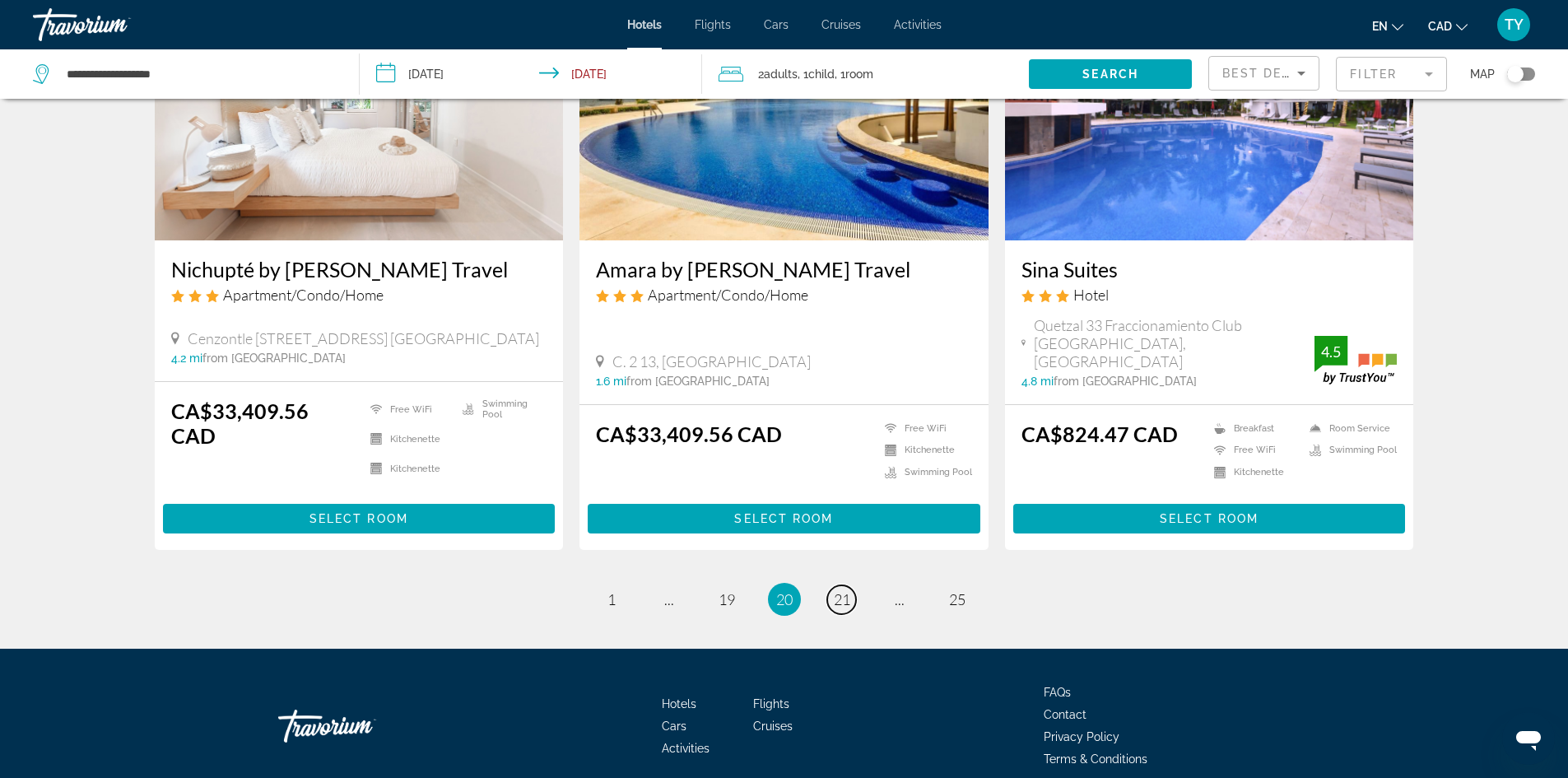
scroll to position [2092, 0]
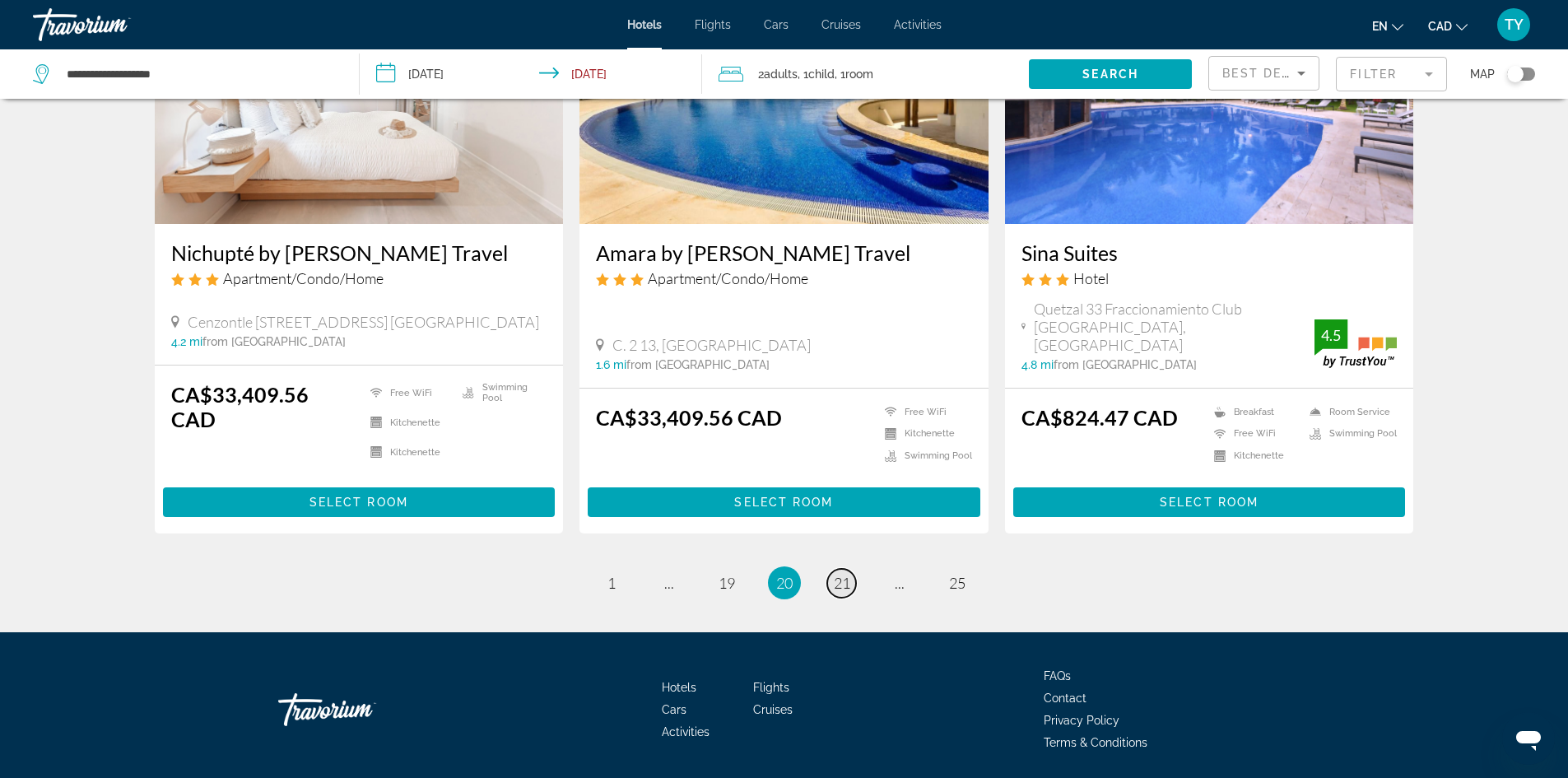
click at [847, 573] on span "21" at bounding box center [842, 582] width 16 height 18
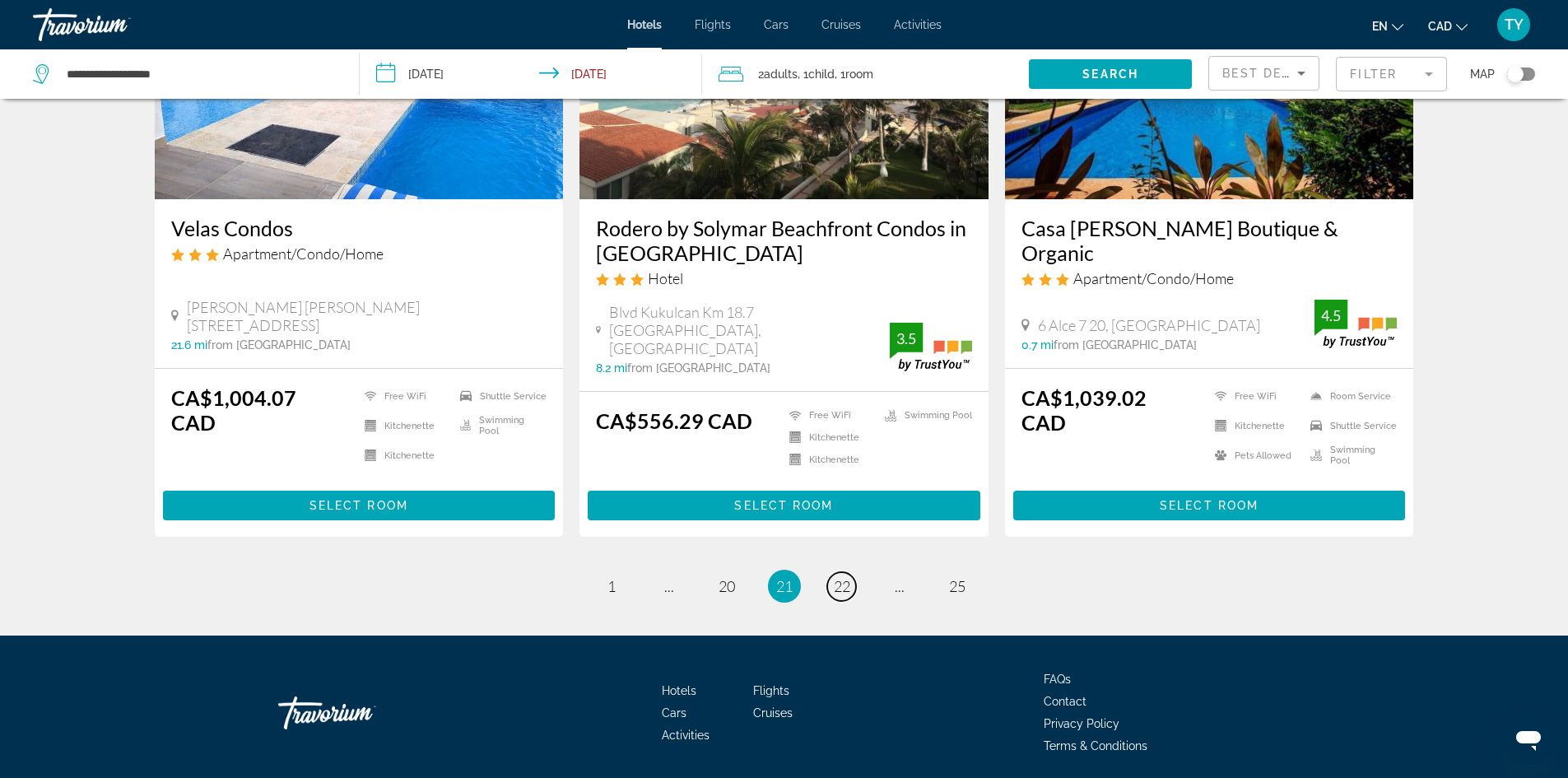
scroll to position [2021, 0]
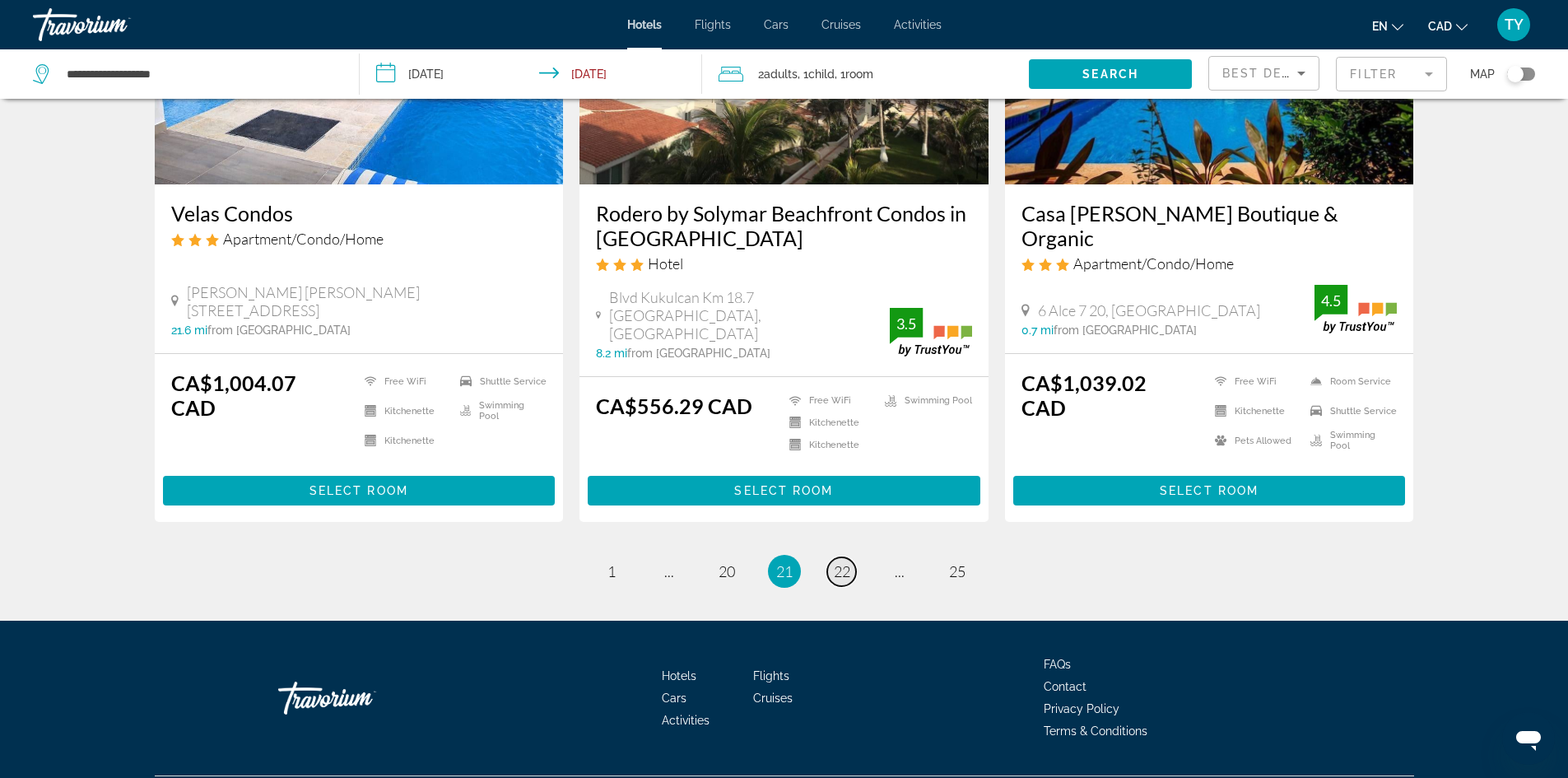
click at [846, 562] on span "22" at bounding box center [842, 571] width 16 height 18
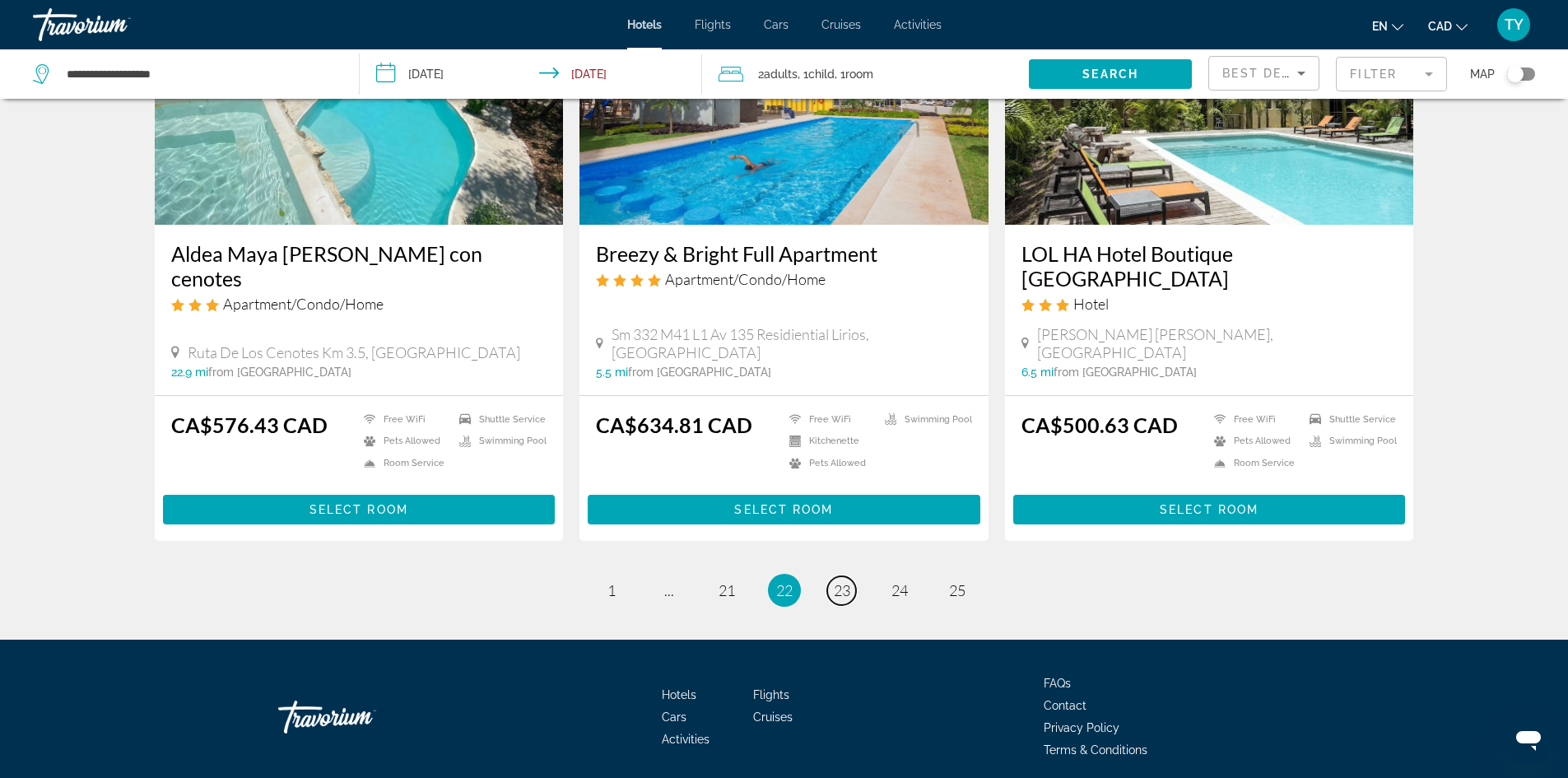
scroll to position [2027, 0]
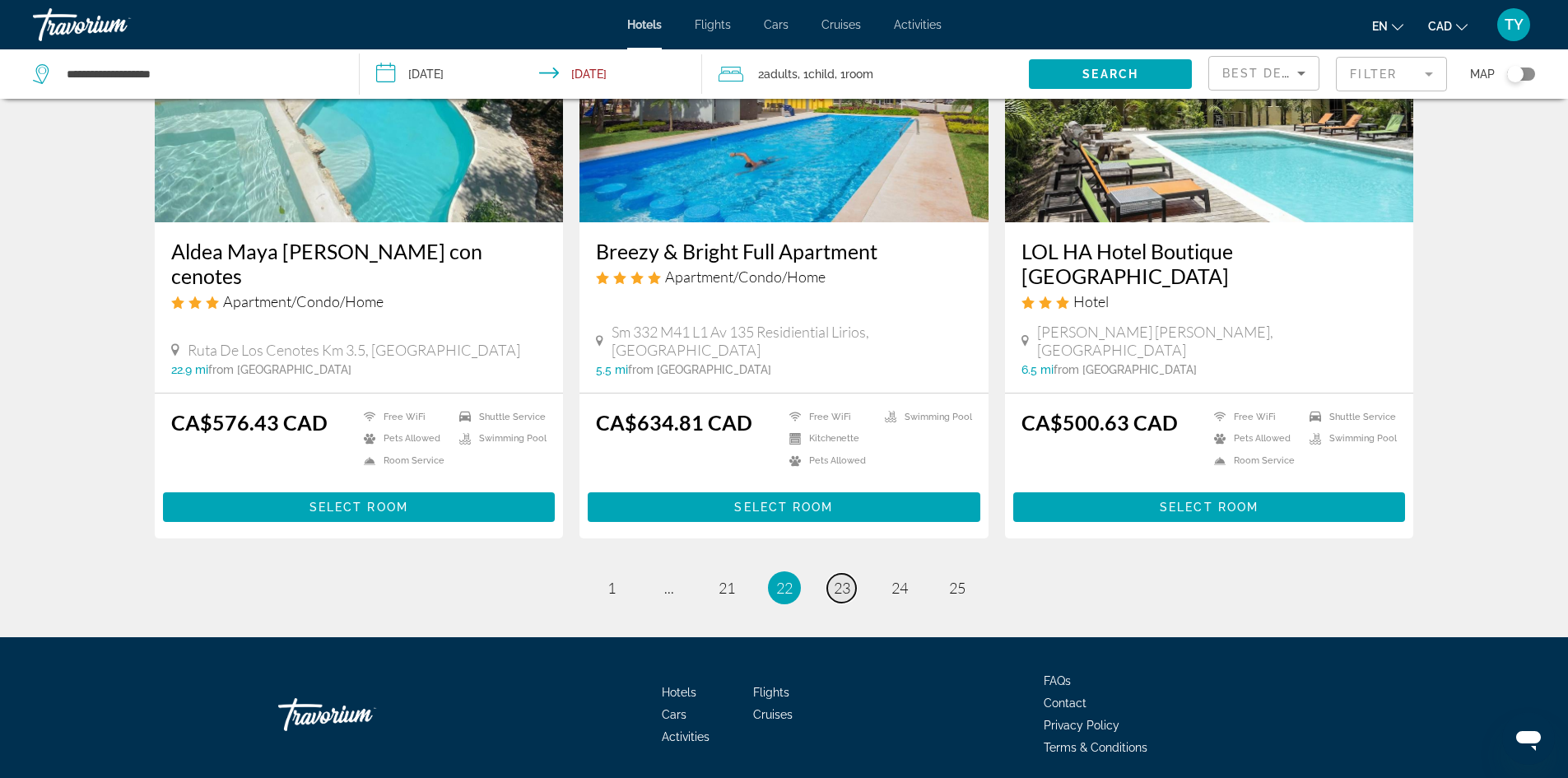
click at [845, 579] on span "23" at bounding box center [842, 588] width 16 height 18
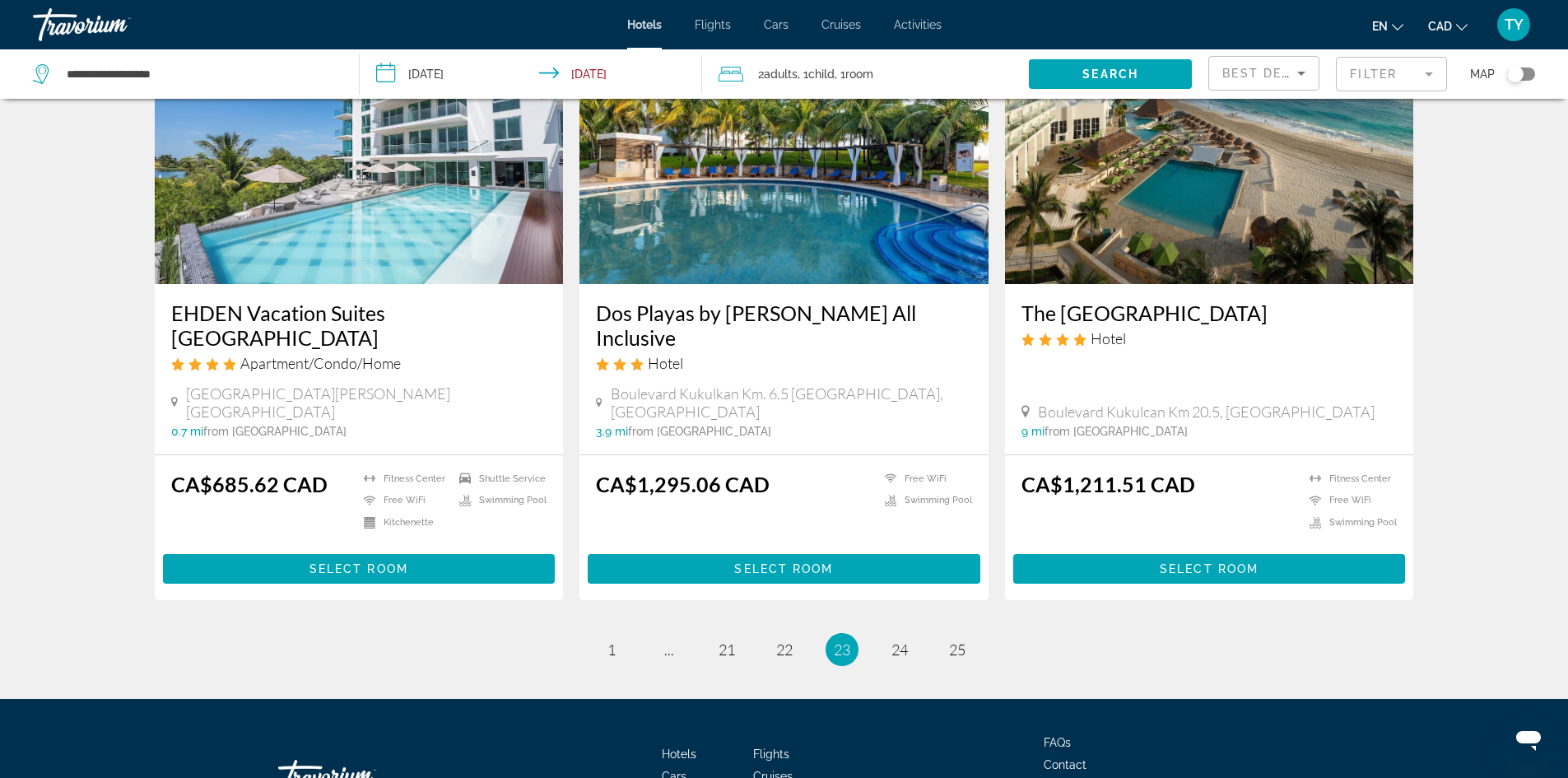
scroll to position [1943, 0]
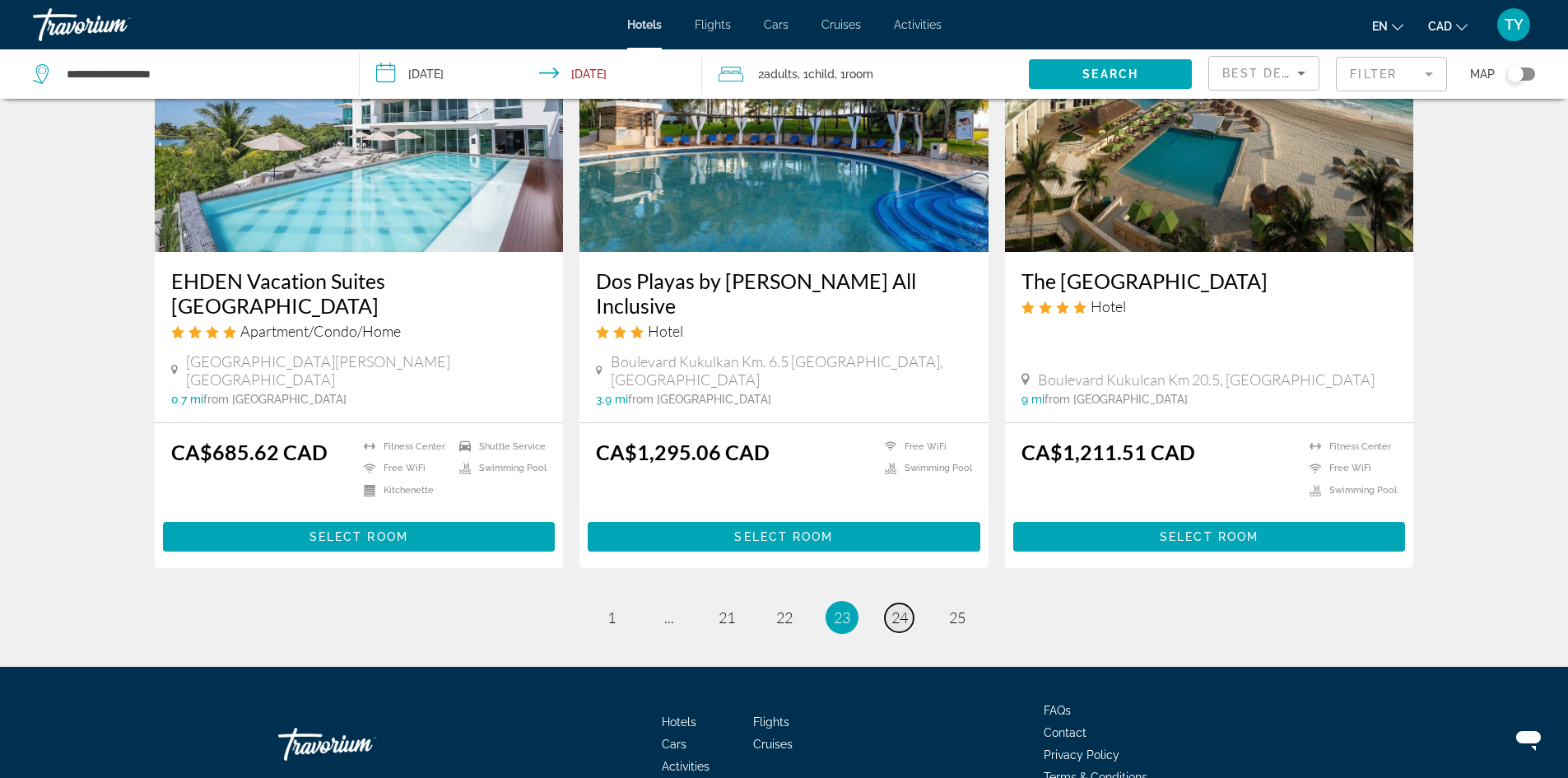
click at [893, 608] on span "24" at bounding box center [900, 617] width 16 height 18
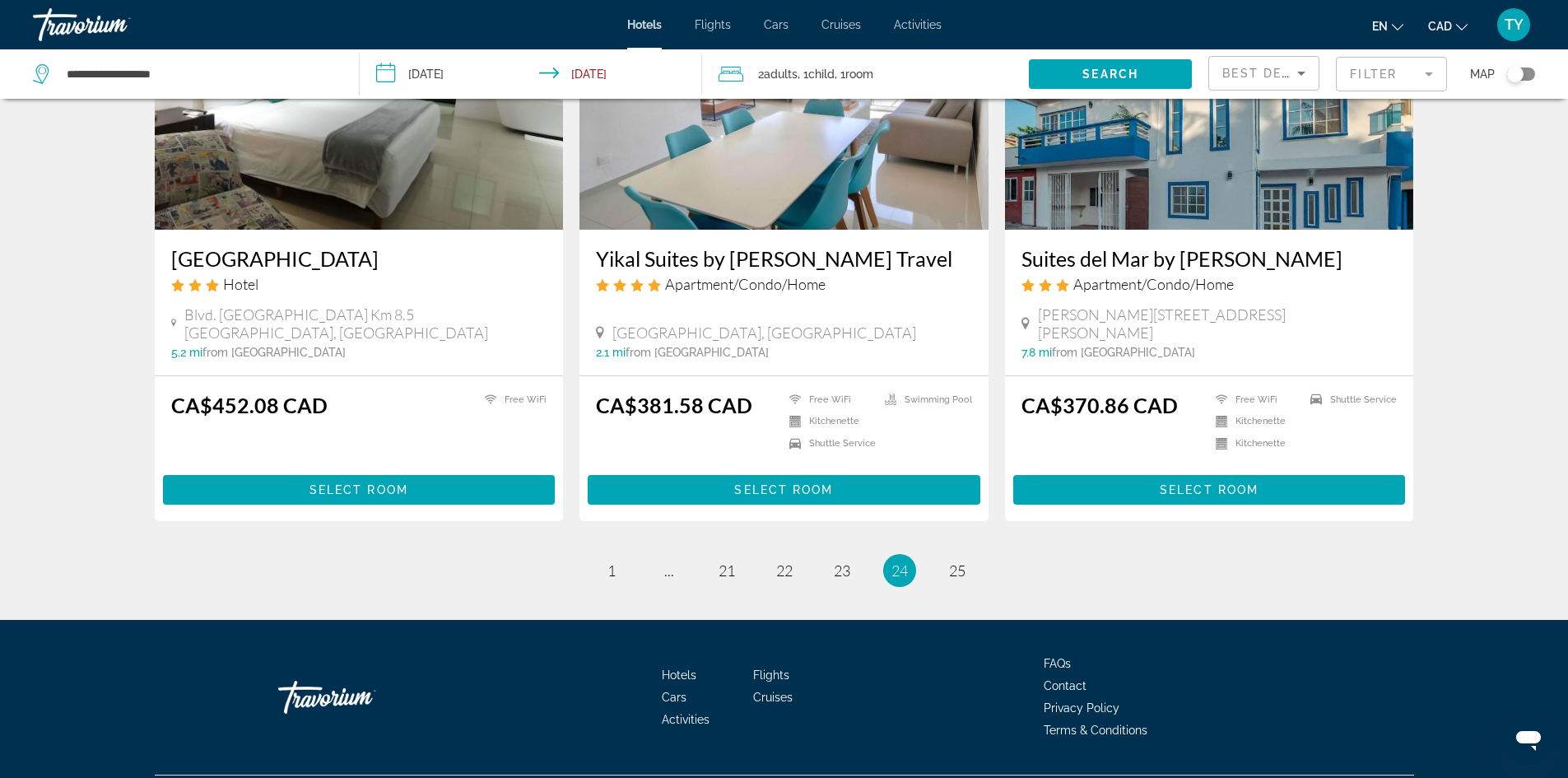
scroll to position [1941, 0]
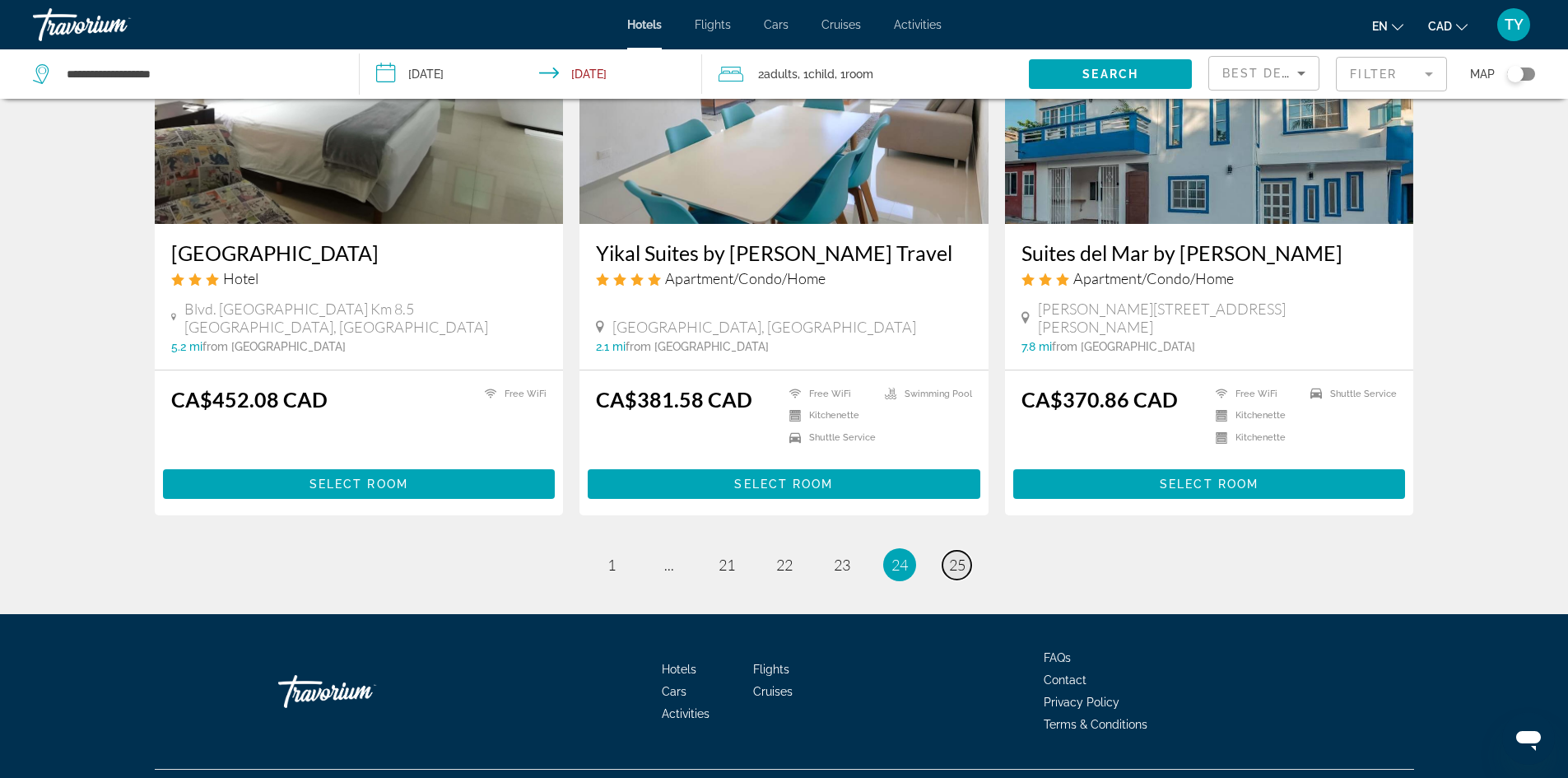
click at [950, 556] on span "25" at bounding box center [957, 565] width 16 height 18
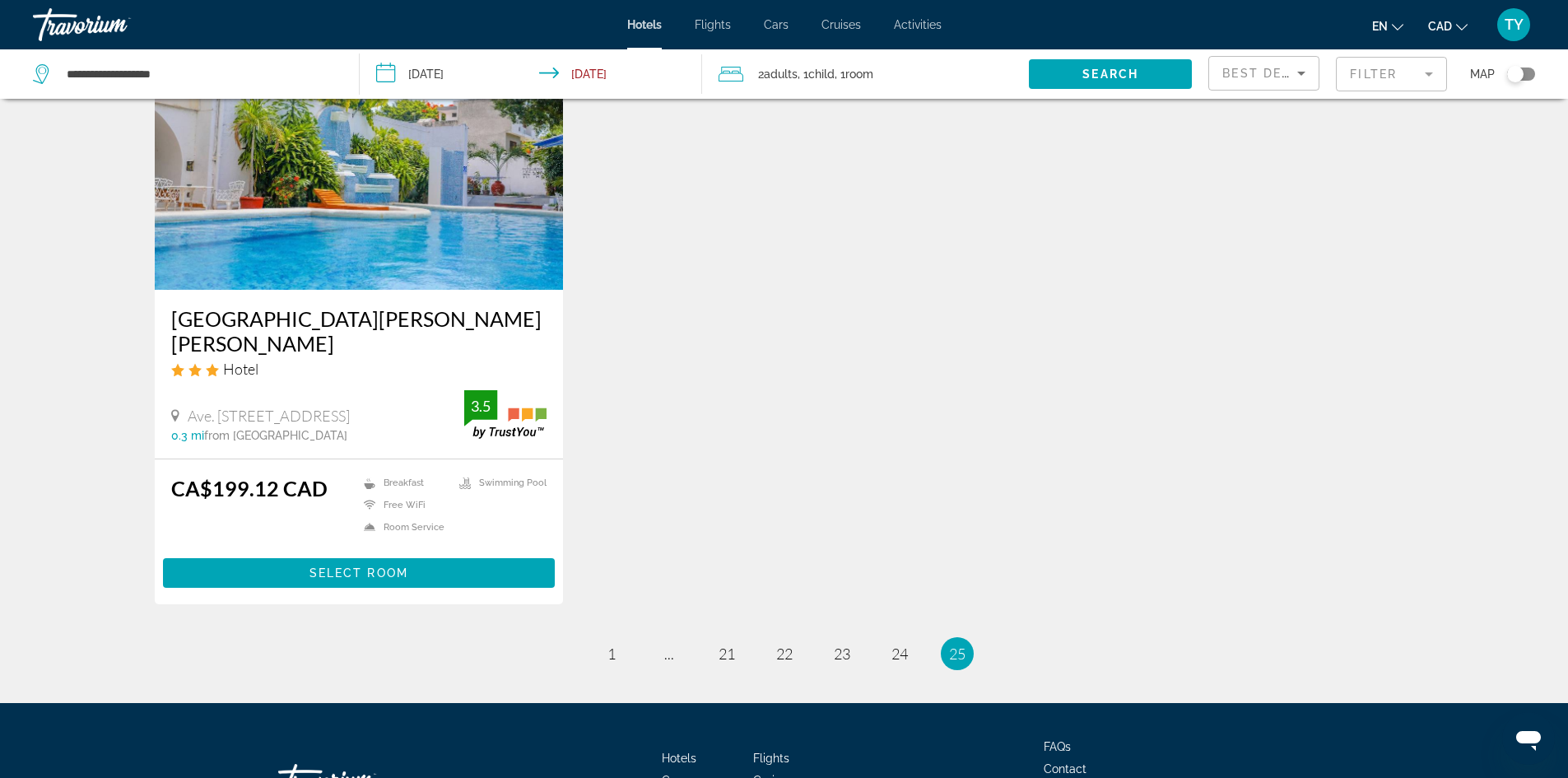
scroll to position [740, 0]
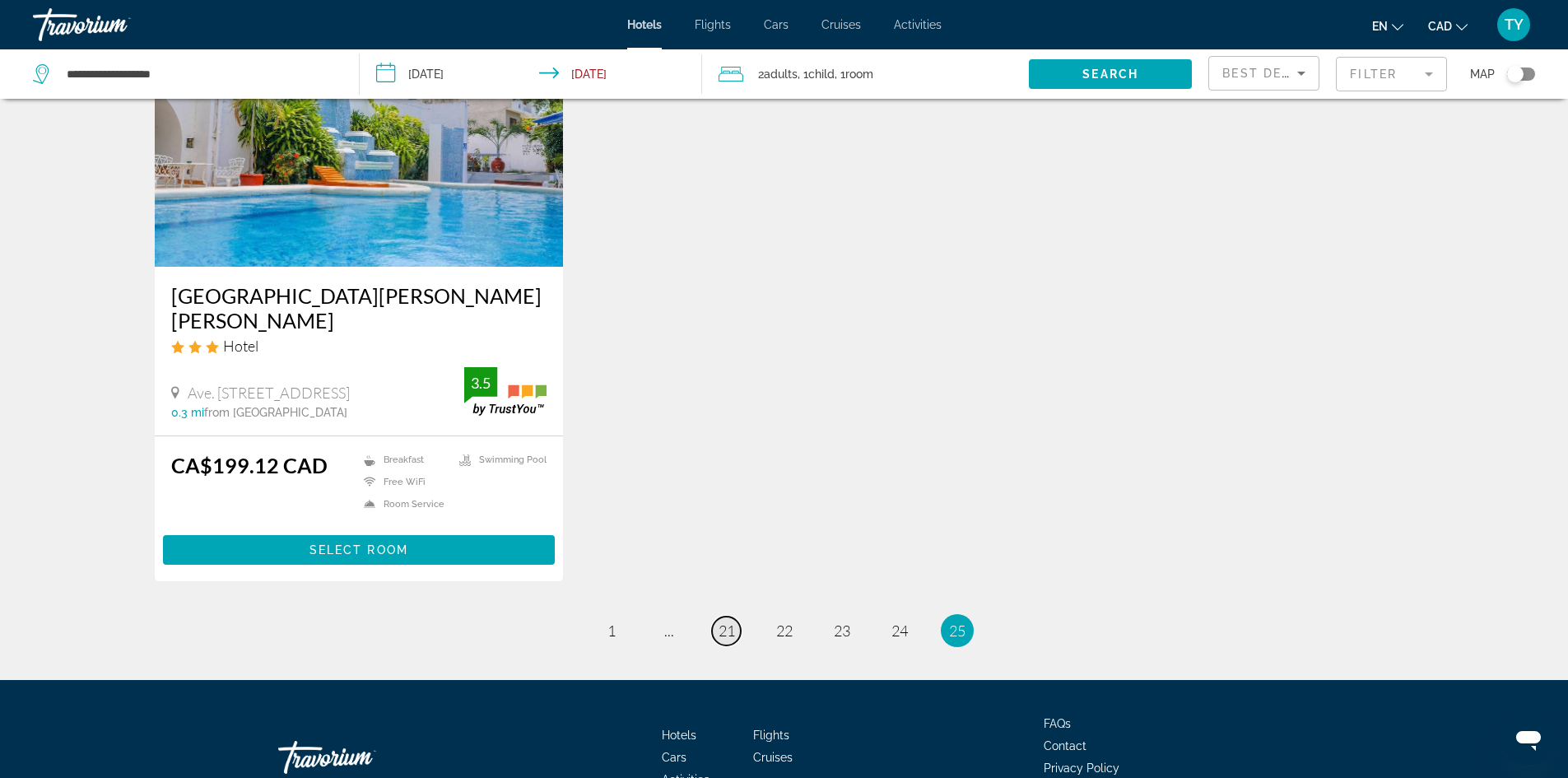
click at [726, 622] on span "21" at bounding box center [726, 631] width 16 height 18
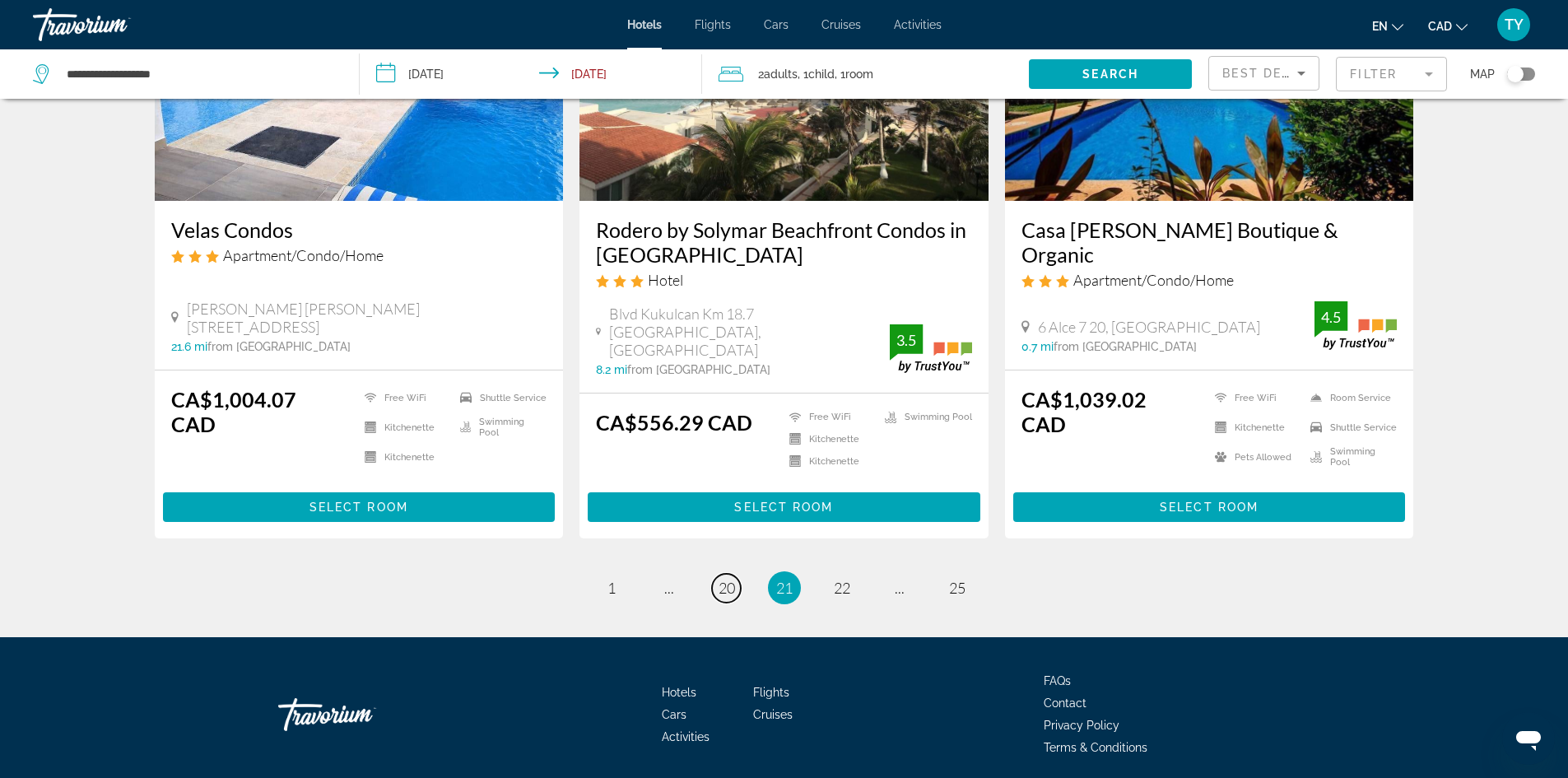
scroll to position [2021, 0]
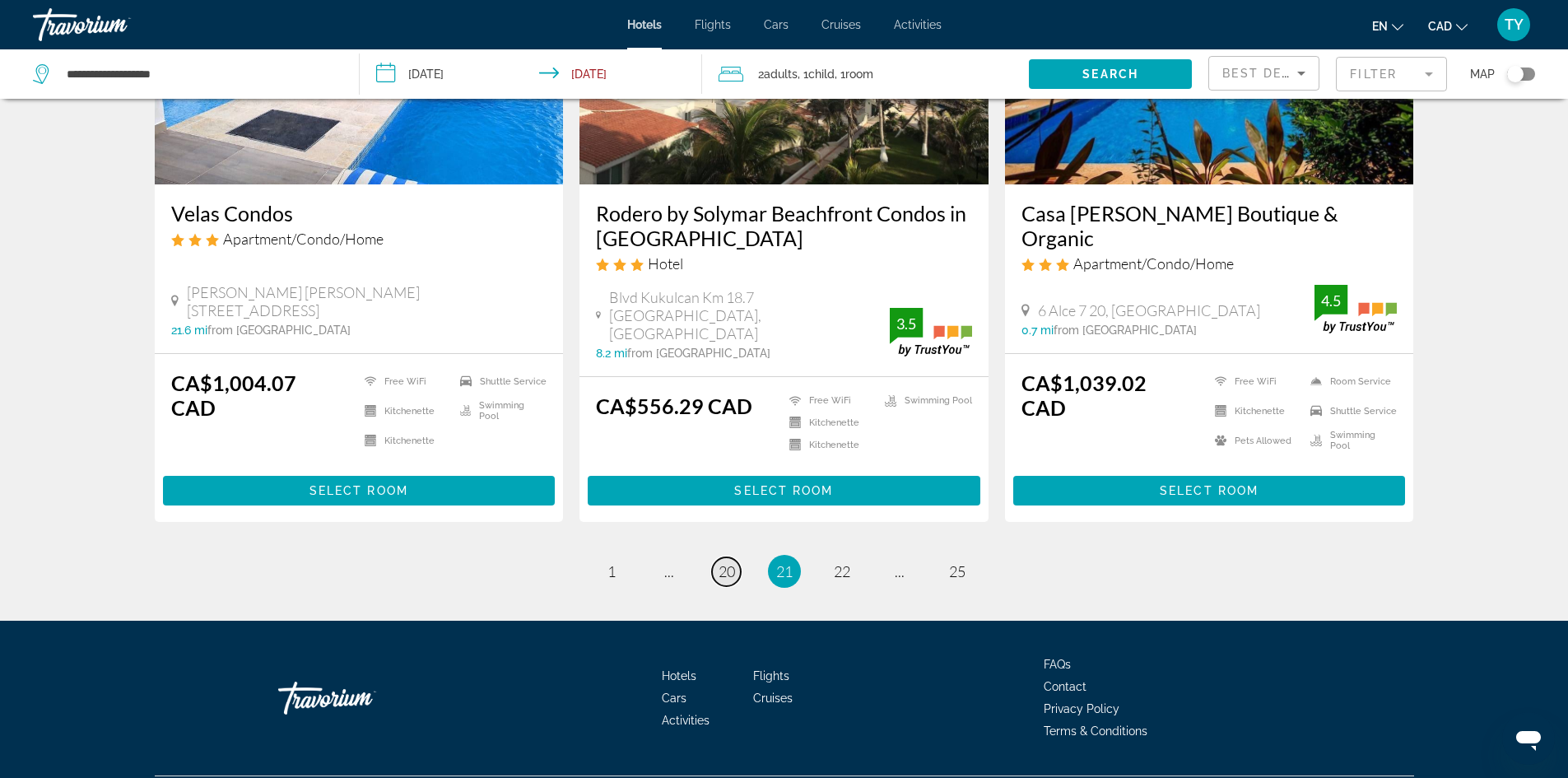
click at [718, 562] on span "20" at bounding box center [726, 571] width 16 height 18
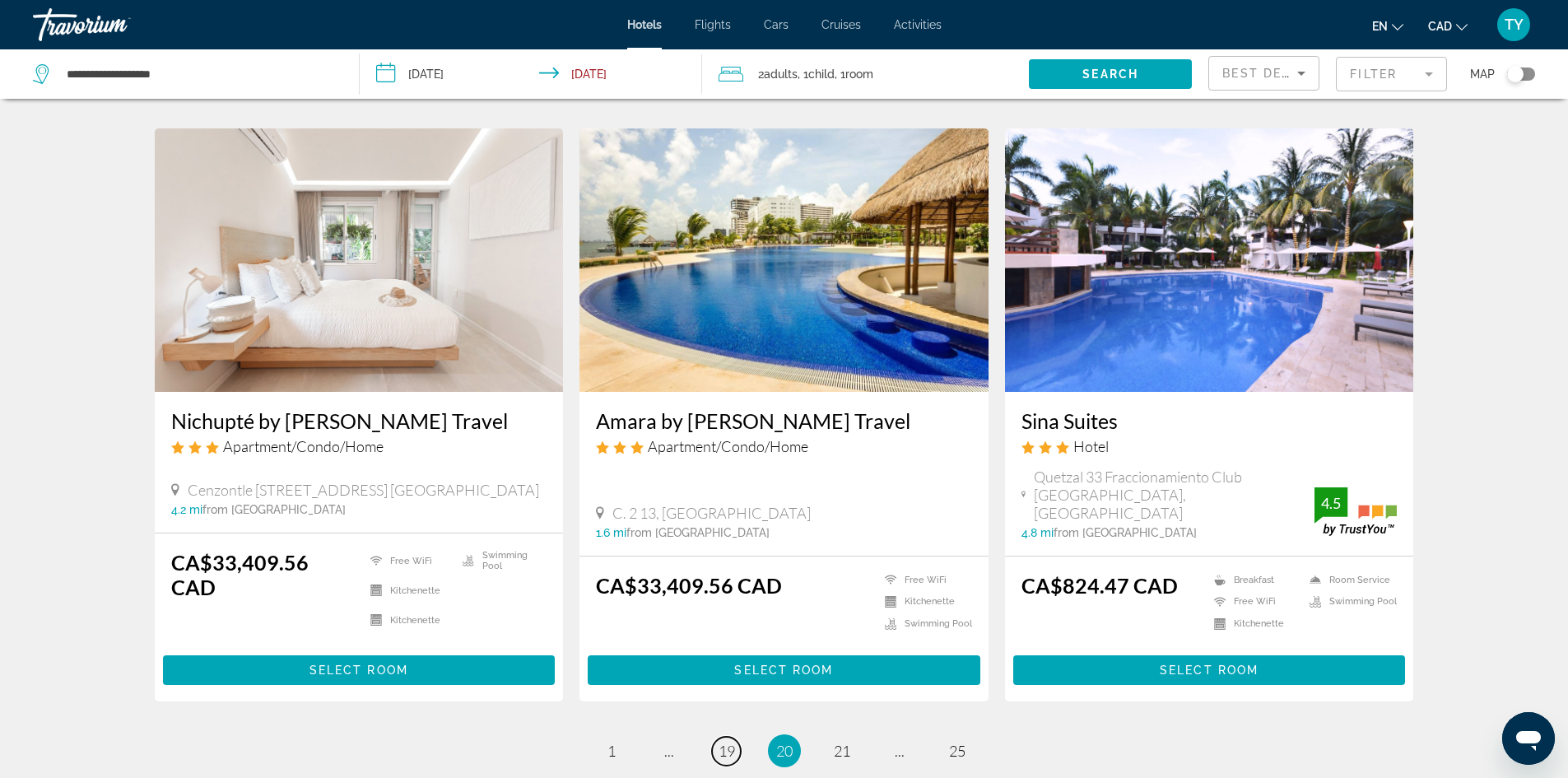
scroll to position [1975, 0]
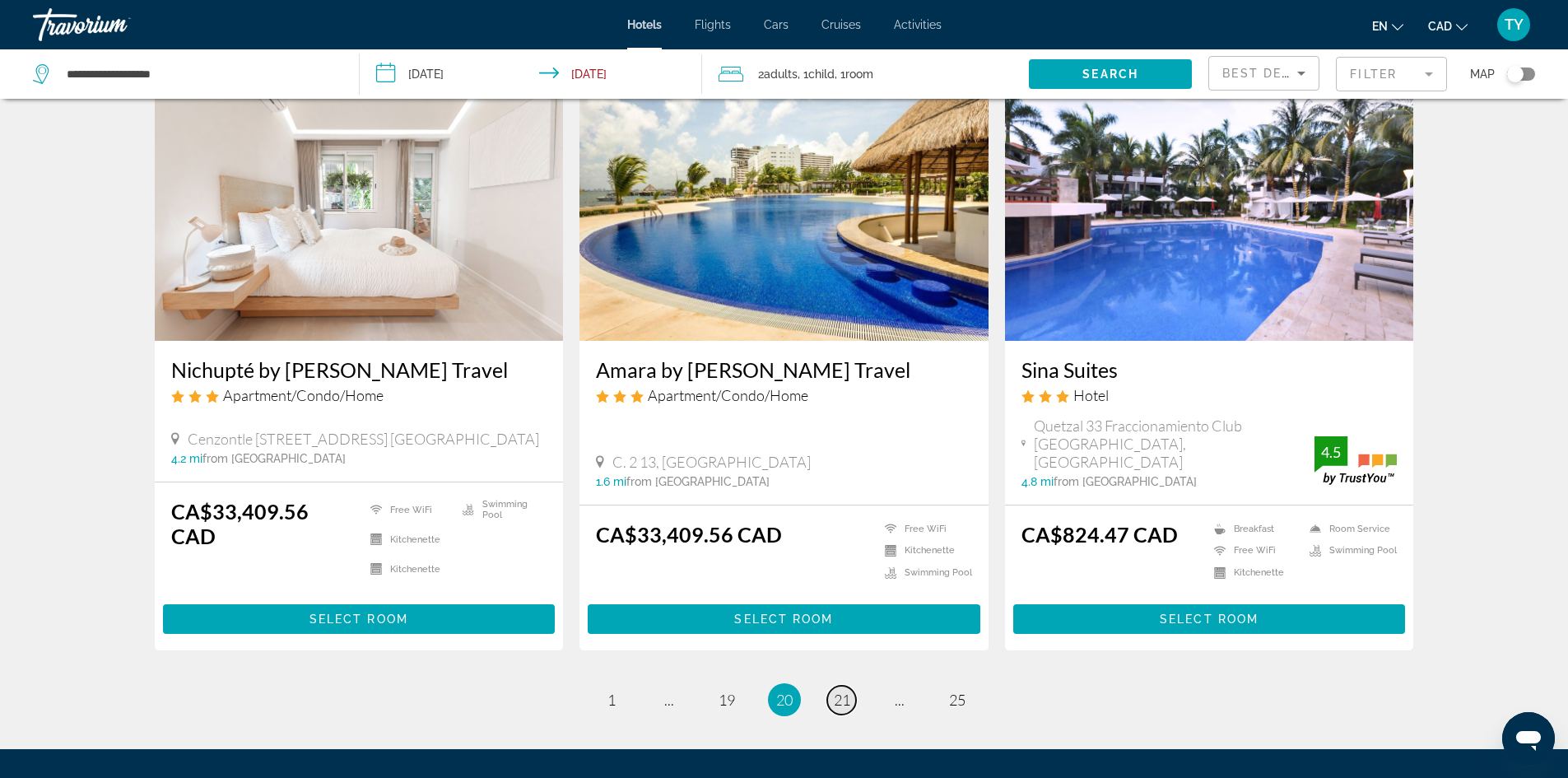
click at [849, 690] on span "21" at bounding box center [842, 699] width 16 height 18
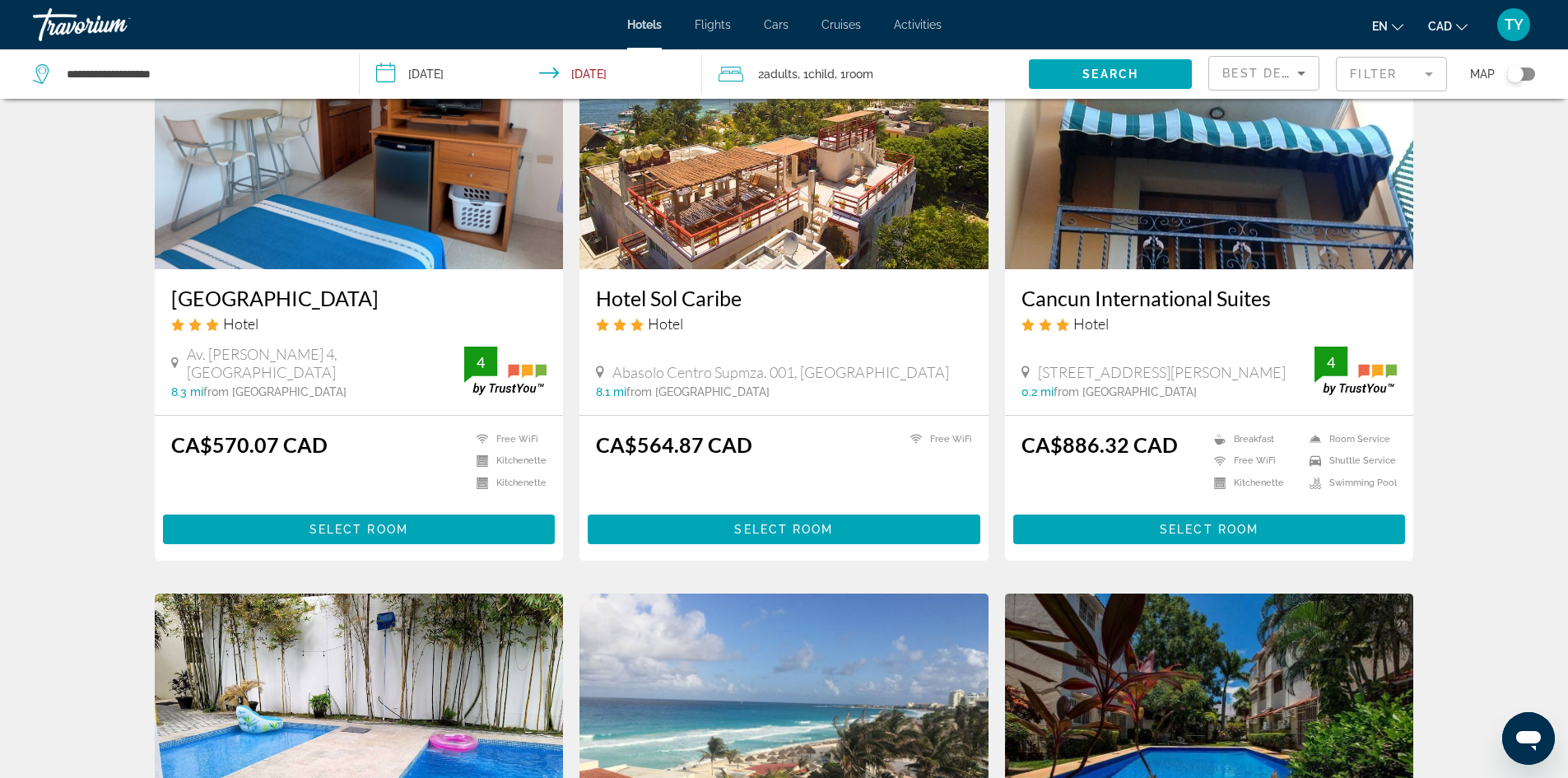
scroll to position [1893, 0]
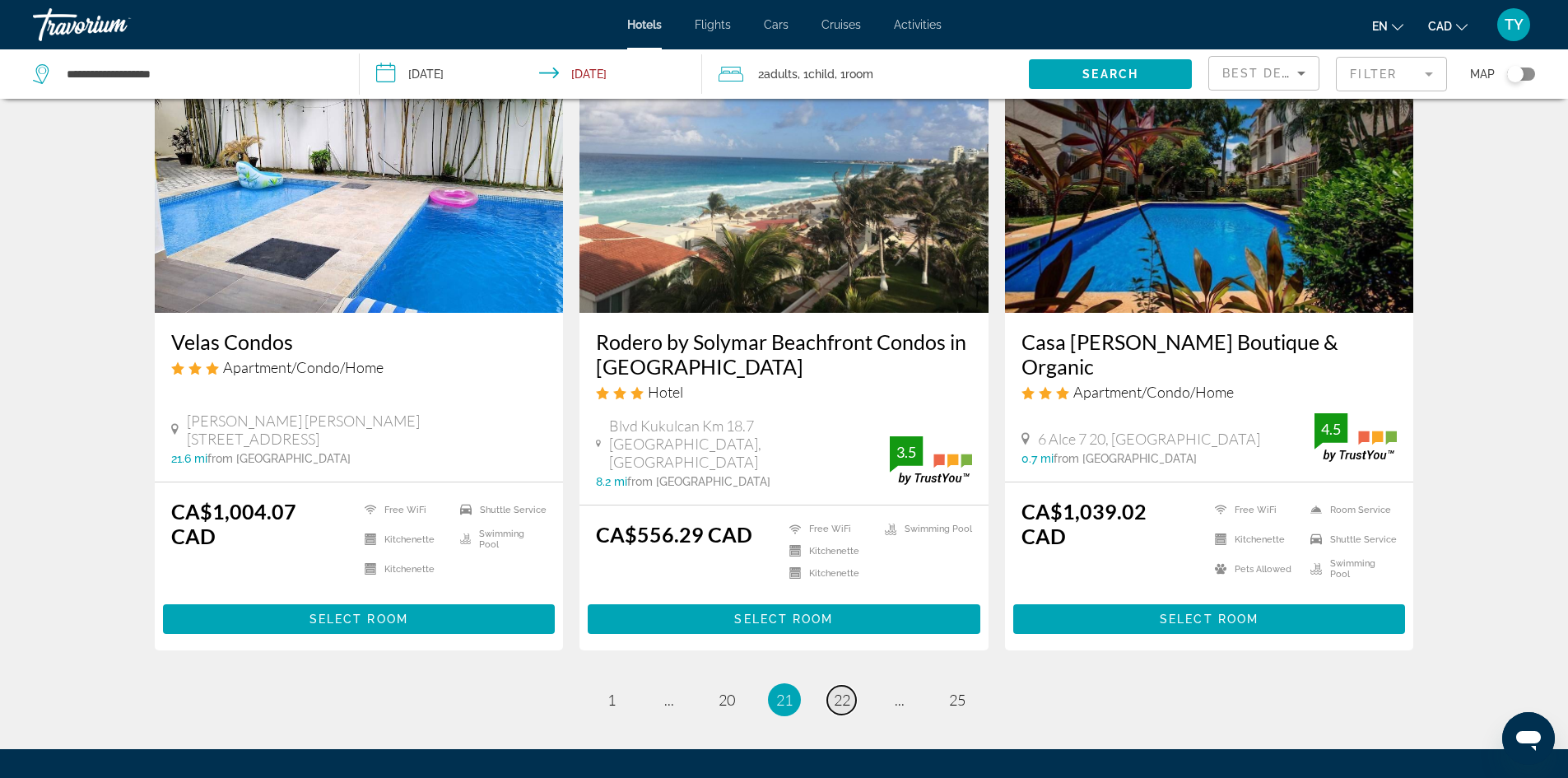
click at [836, 690] on span "22" at bounding box center [842, 699] width 16 height 18
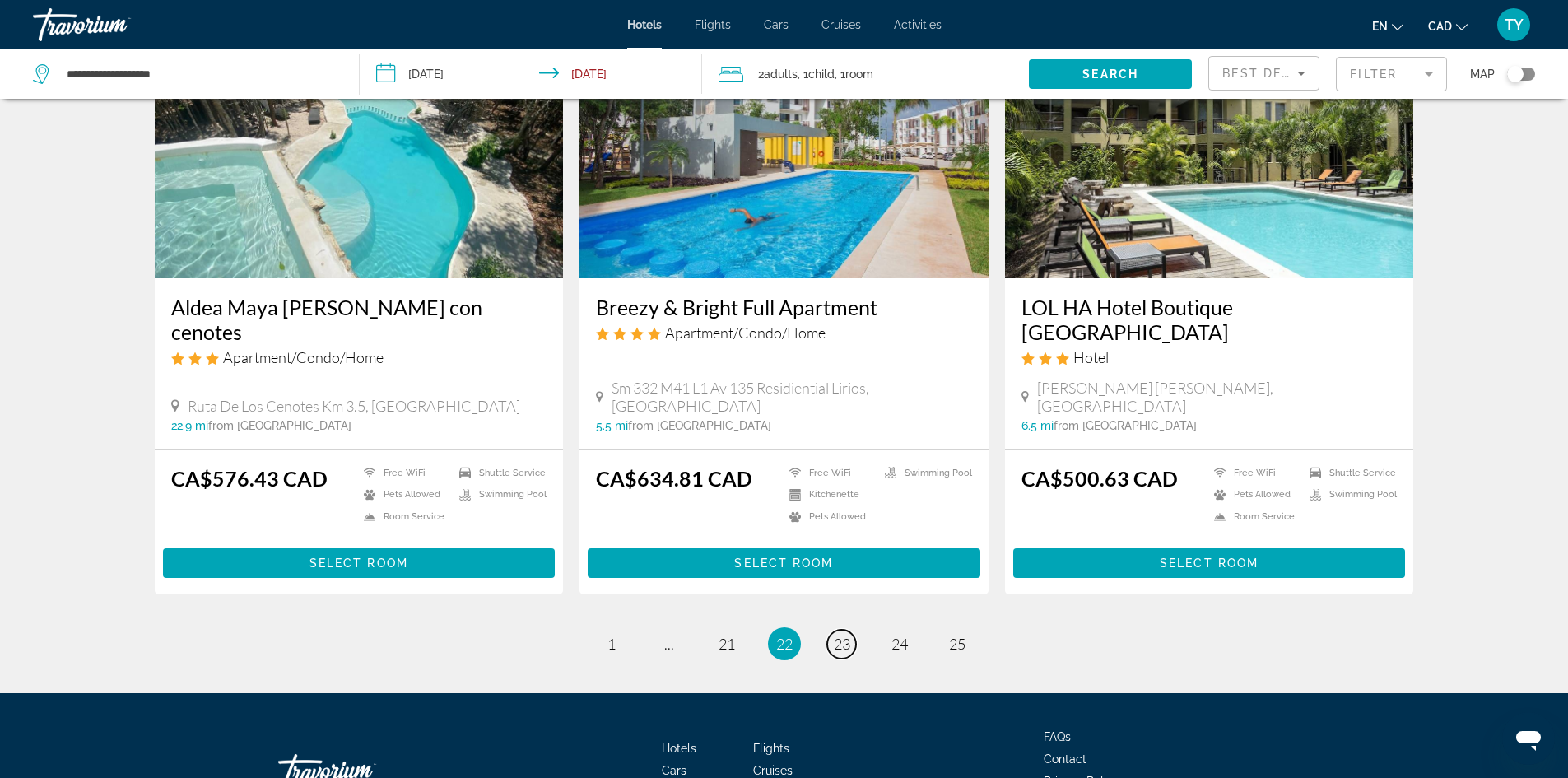
scroll to position [1975, 0]
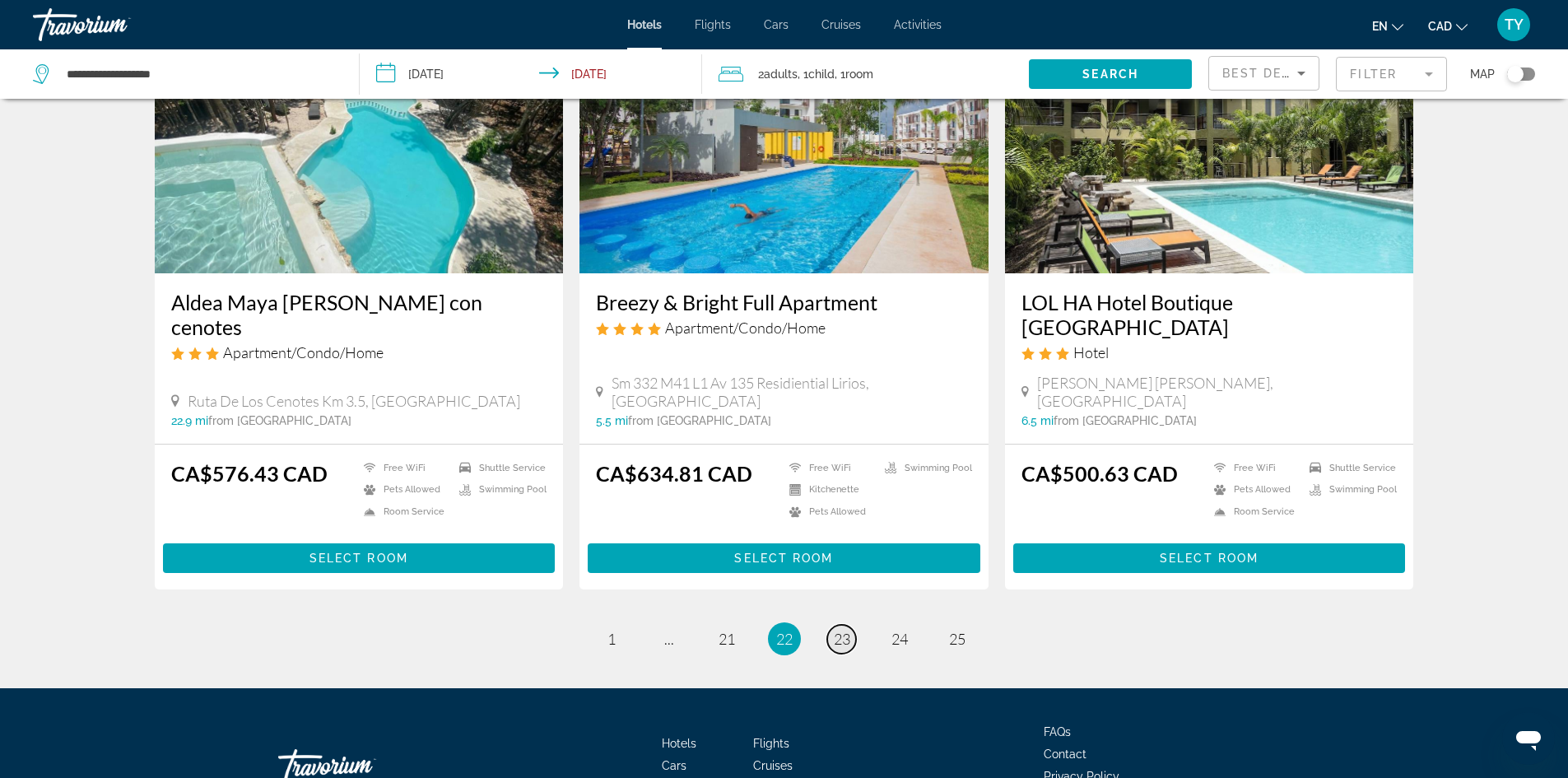
click at [836, 630] on span "23" at bounding box center [842, 639] width 16 height 18
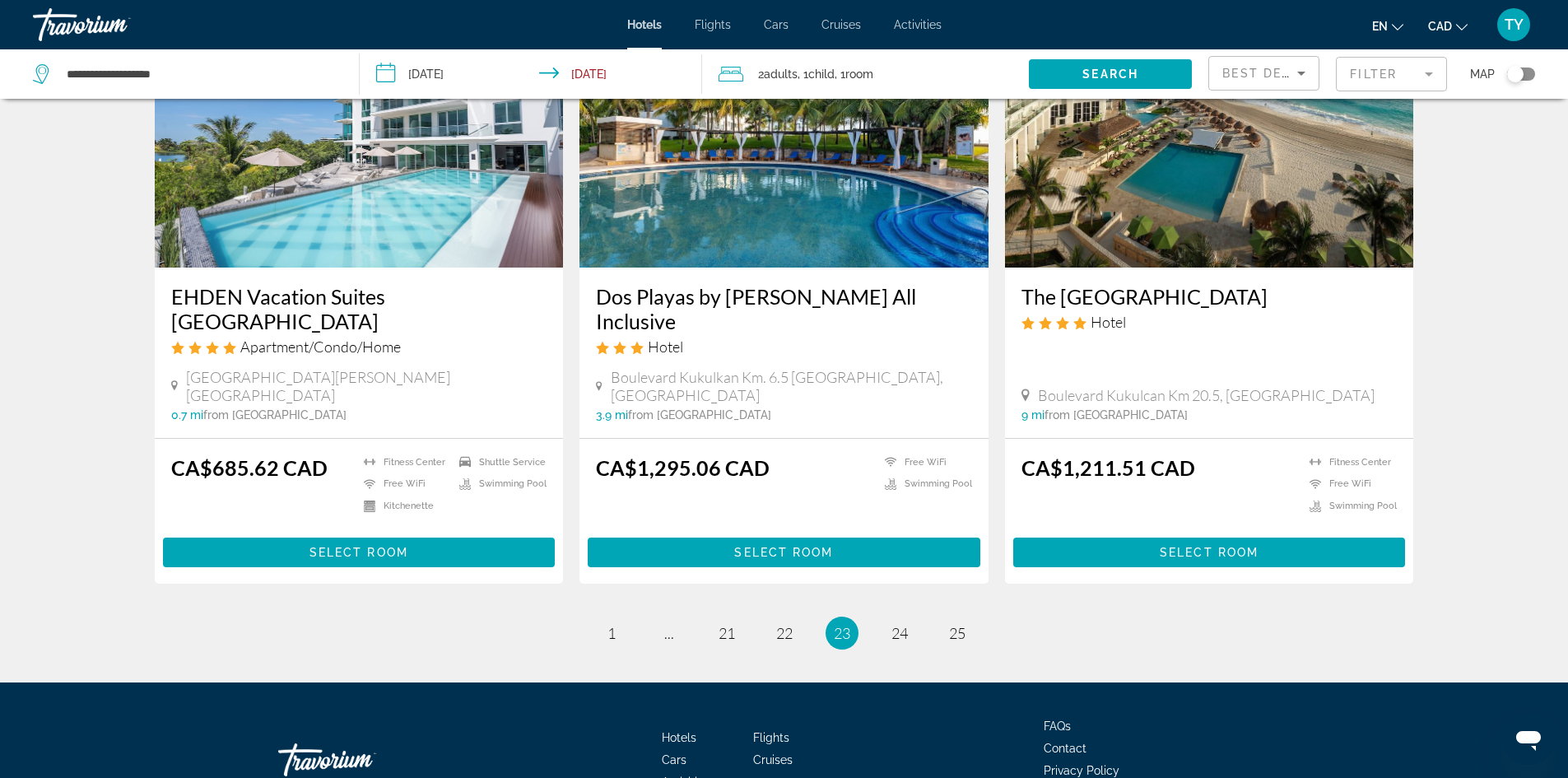
scroll to position [1943, 0]
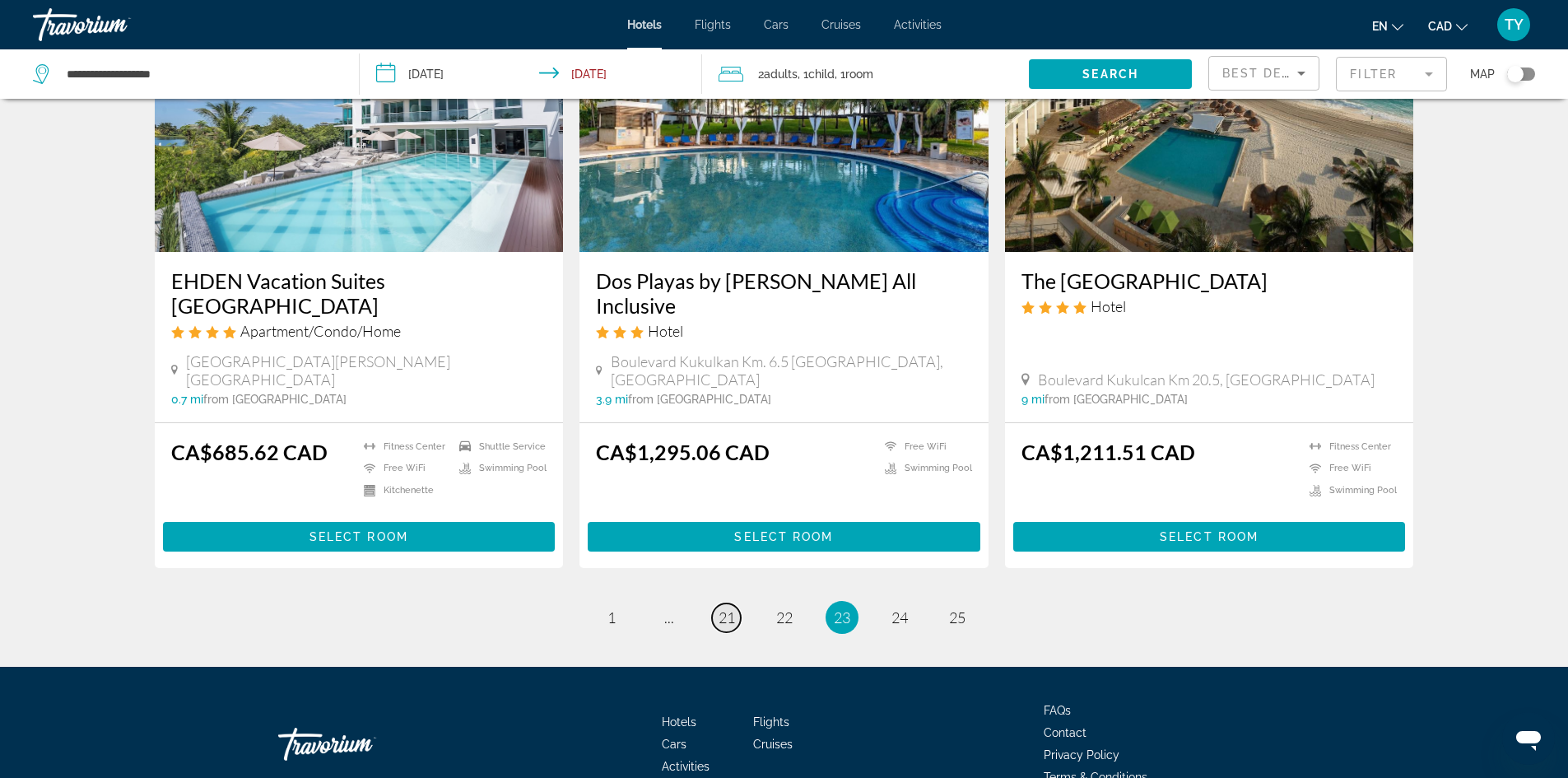
click at [724, 608] on span "21" at bounding box center [726, 617] width 16 height 18
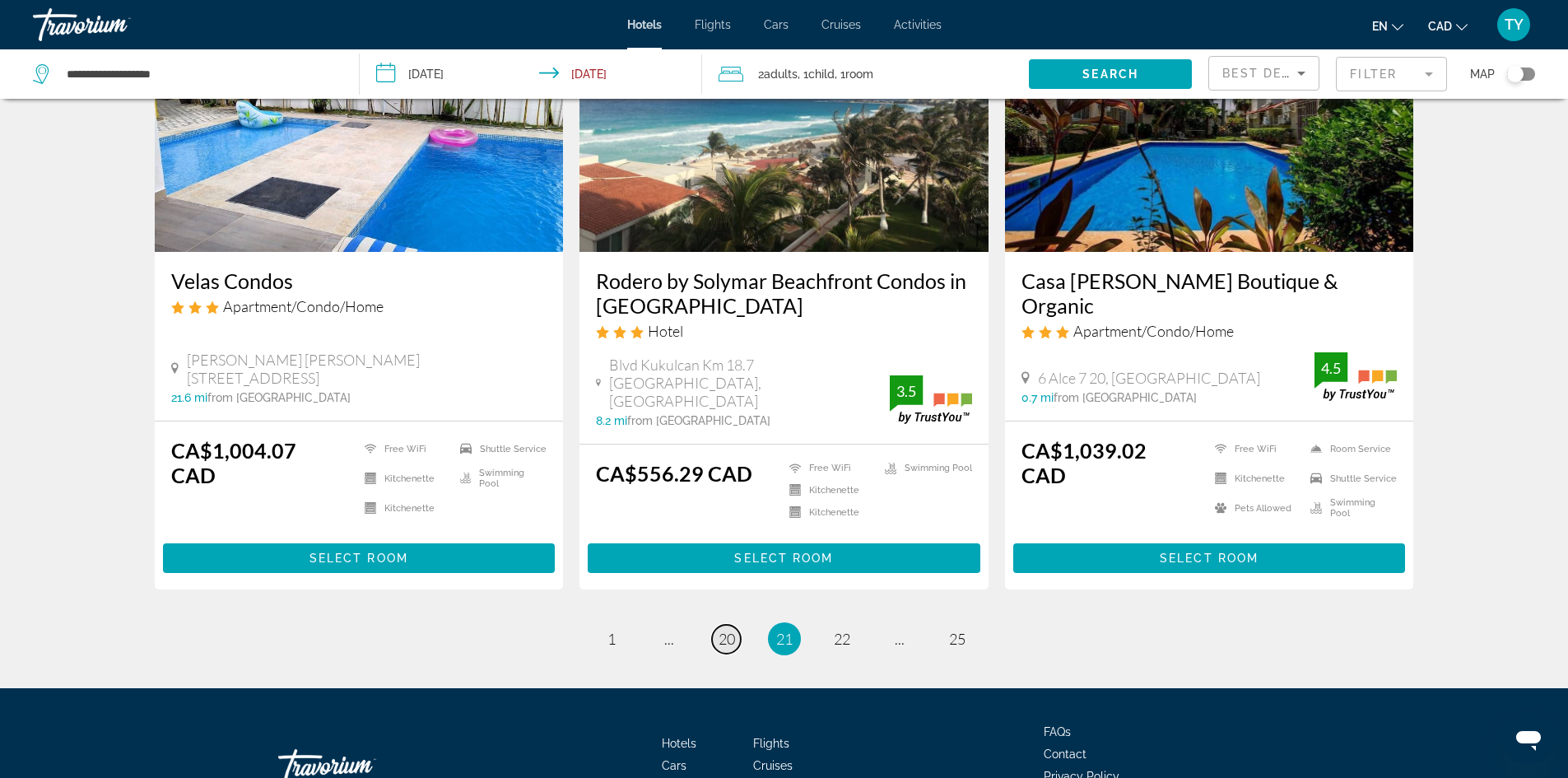
scroll to position [2021, 0]
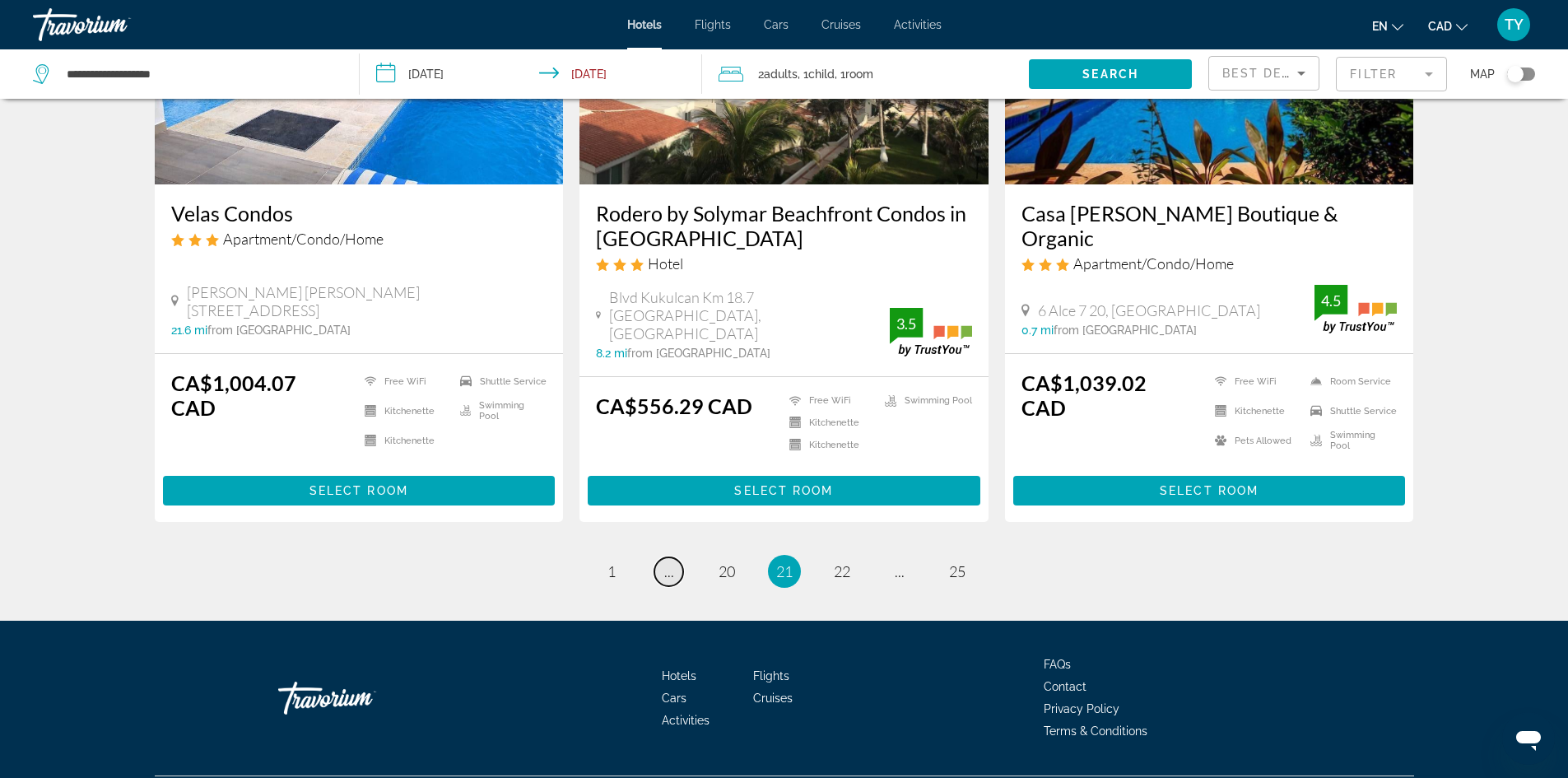
click at [666, 562] on span "..." at bounding box center [669, 571] width 10 height 18
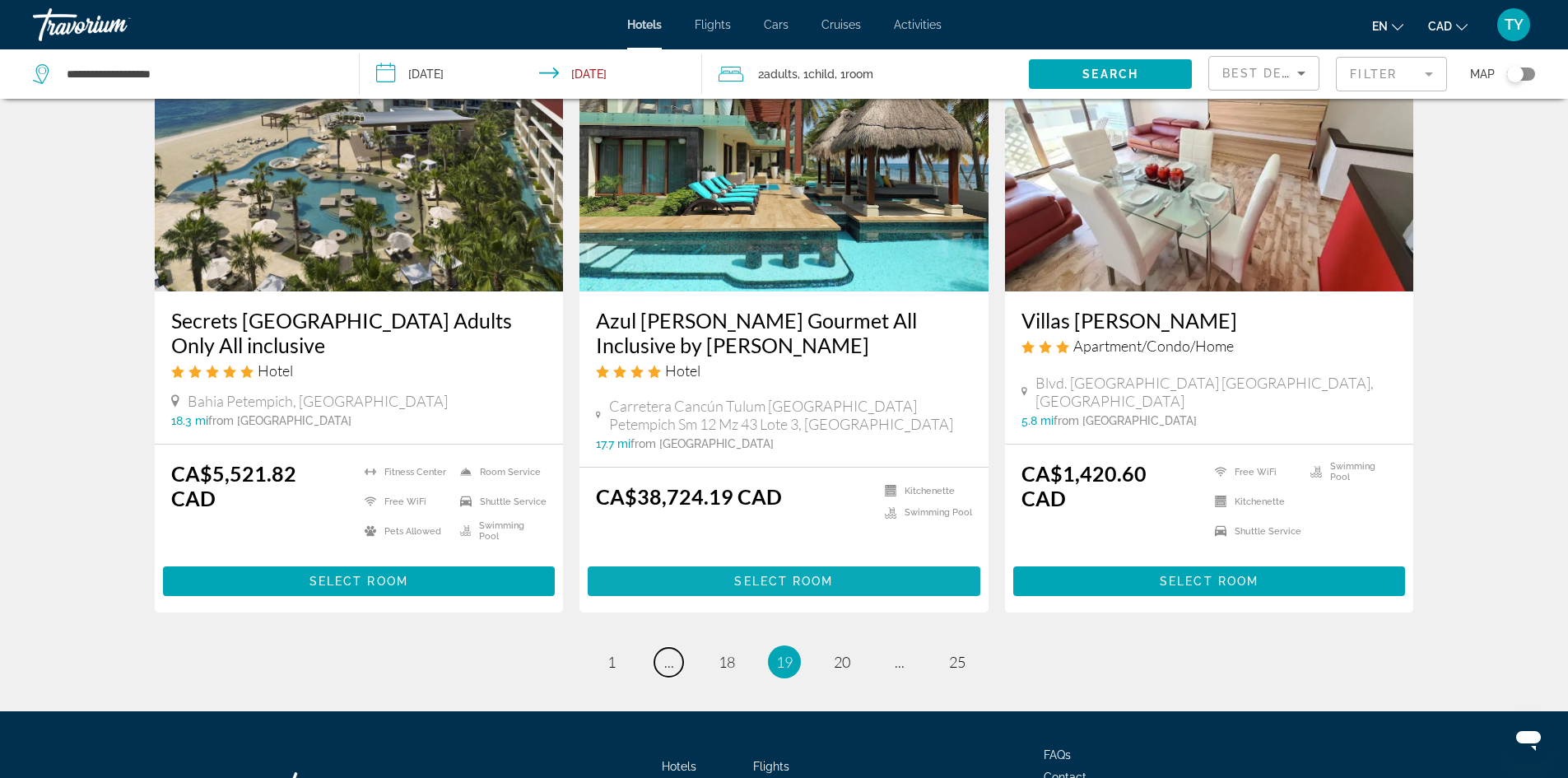
scroll to position [2093, 0]
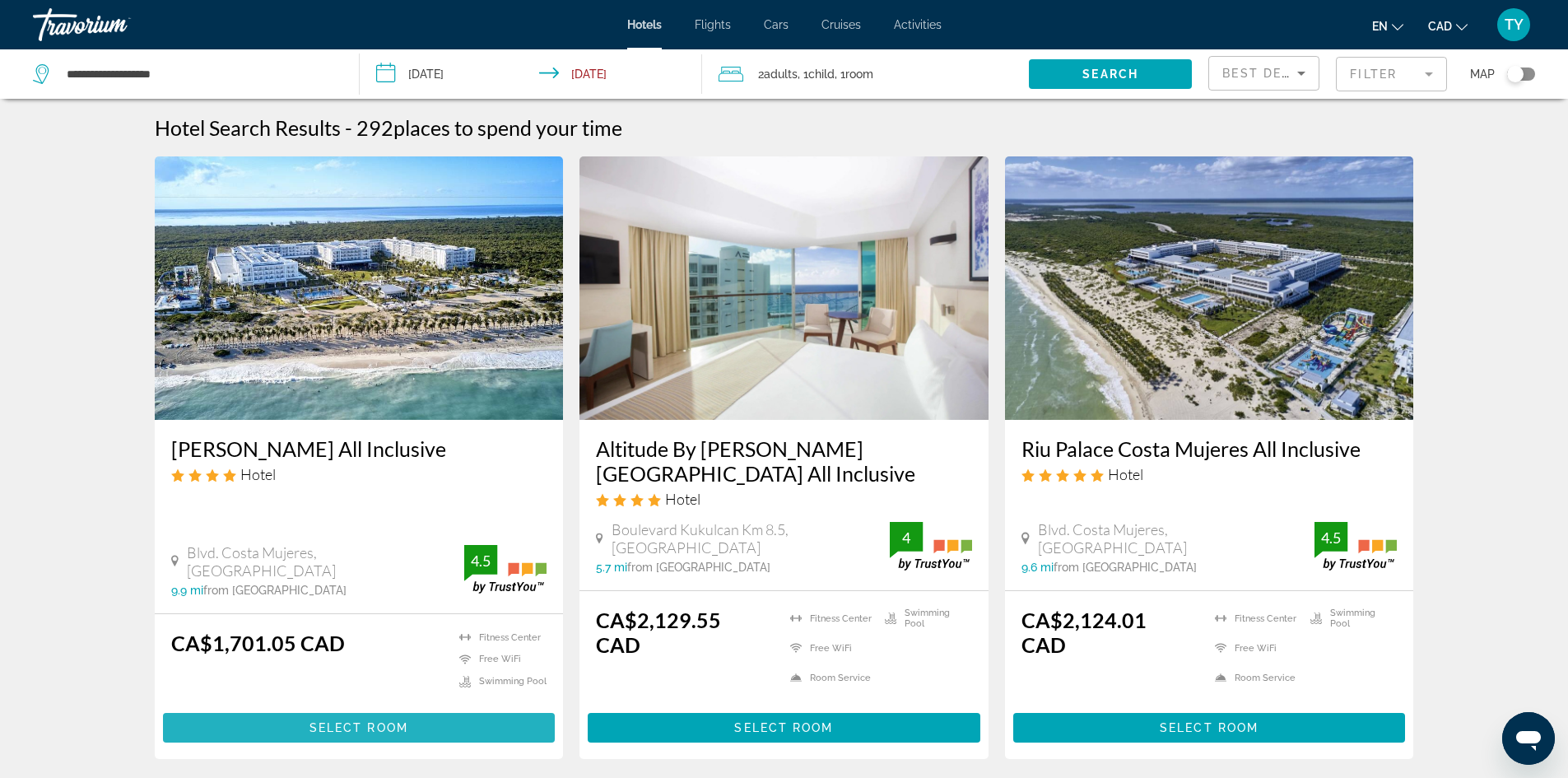
click at [353, 721] on span "Select Room" at bounding box center [358, 727] width 99 height 13
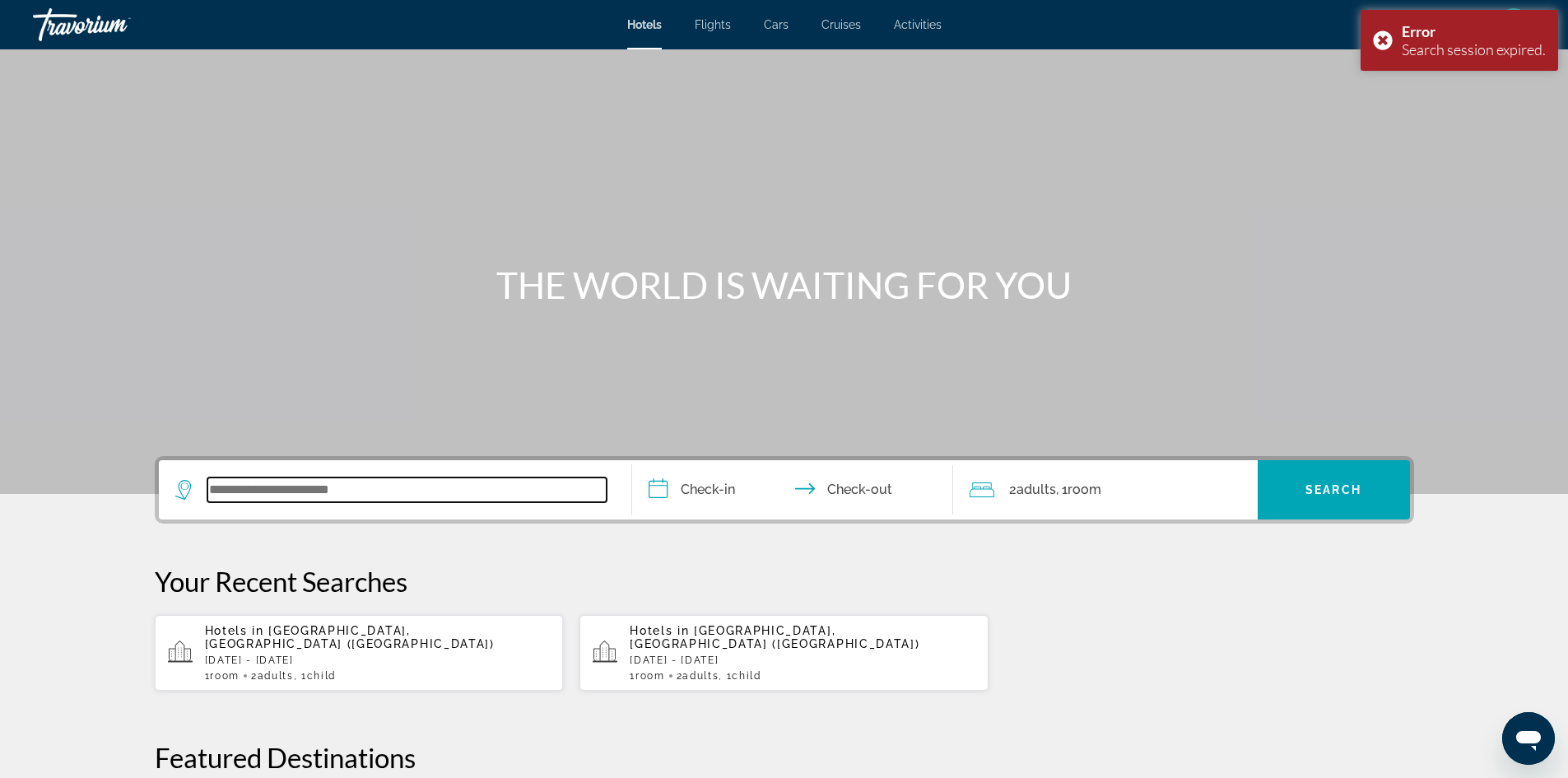
click at [247, 495] on input "Search widget" at bounding box center [407, 489] width 399 height 25
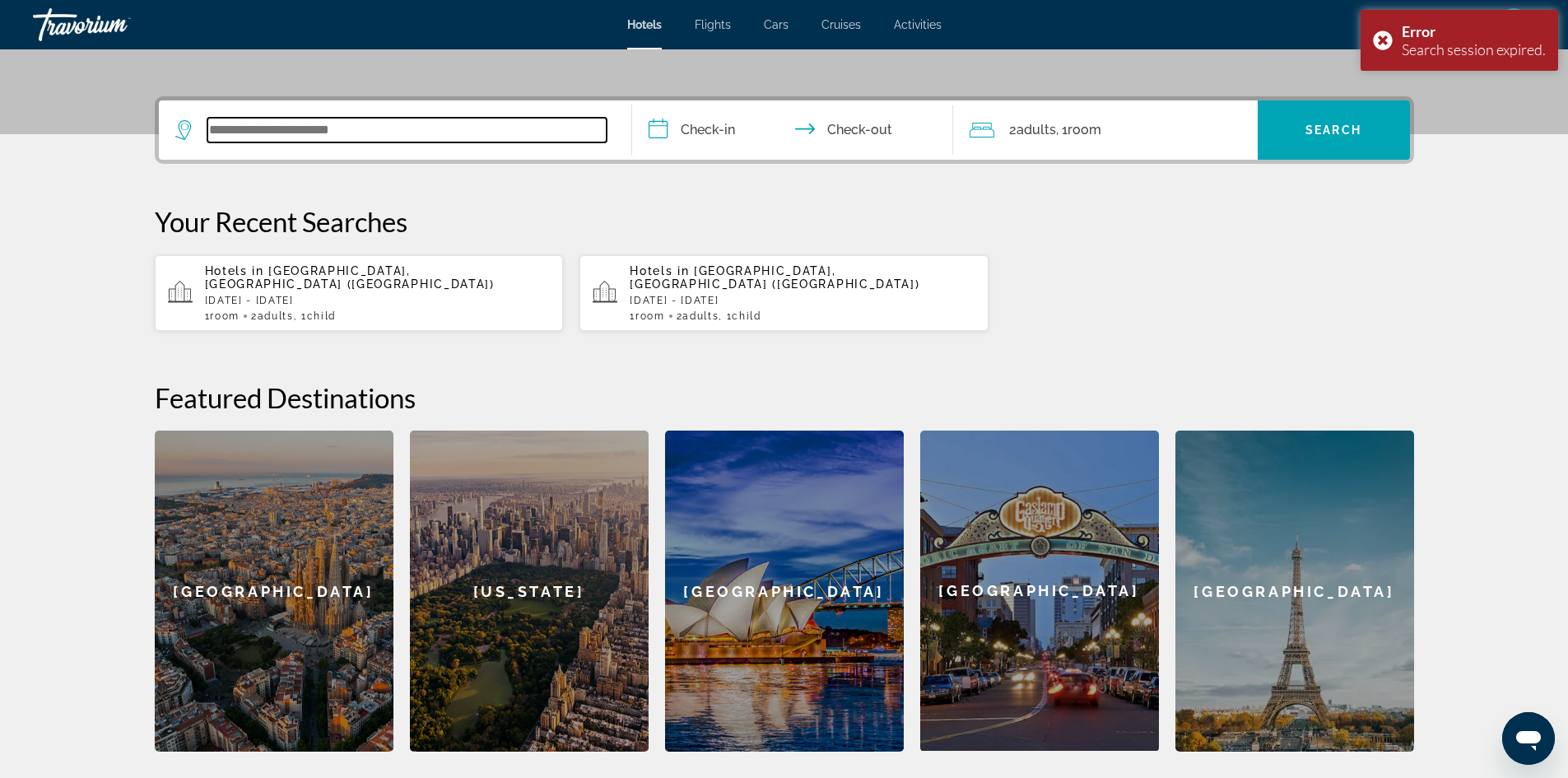
scroll to position [403, 0]
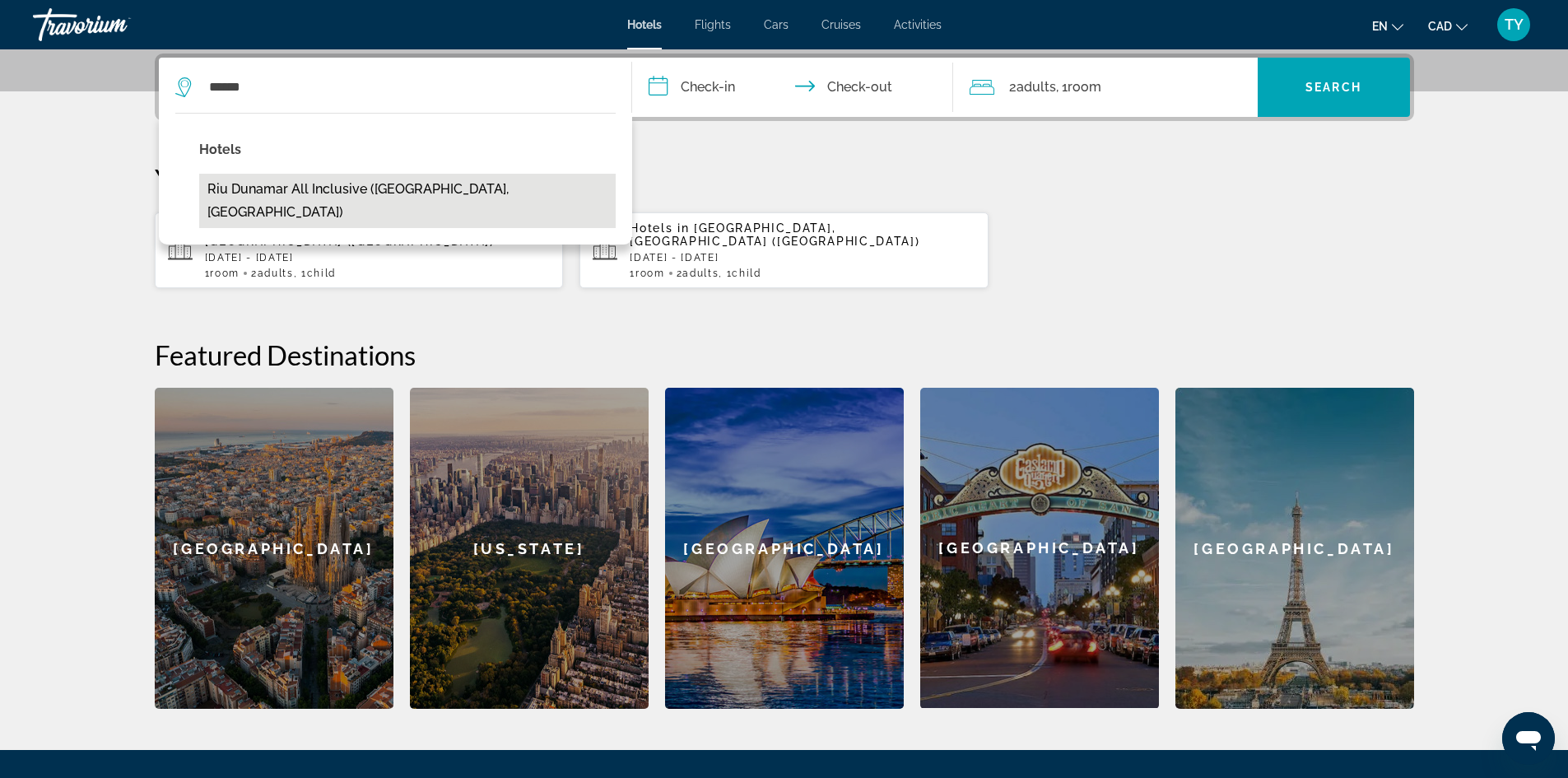
click at [323, 188] on button "Riu Dunamar All Inclusive (Cancun, MX)" at bounding box center [407, 200] width 416 height 54
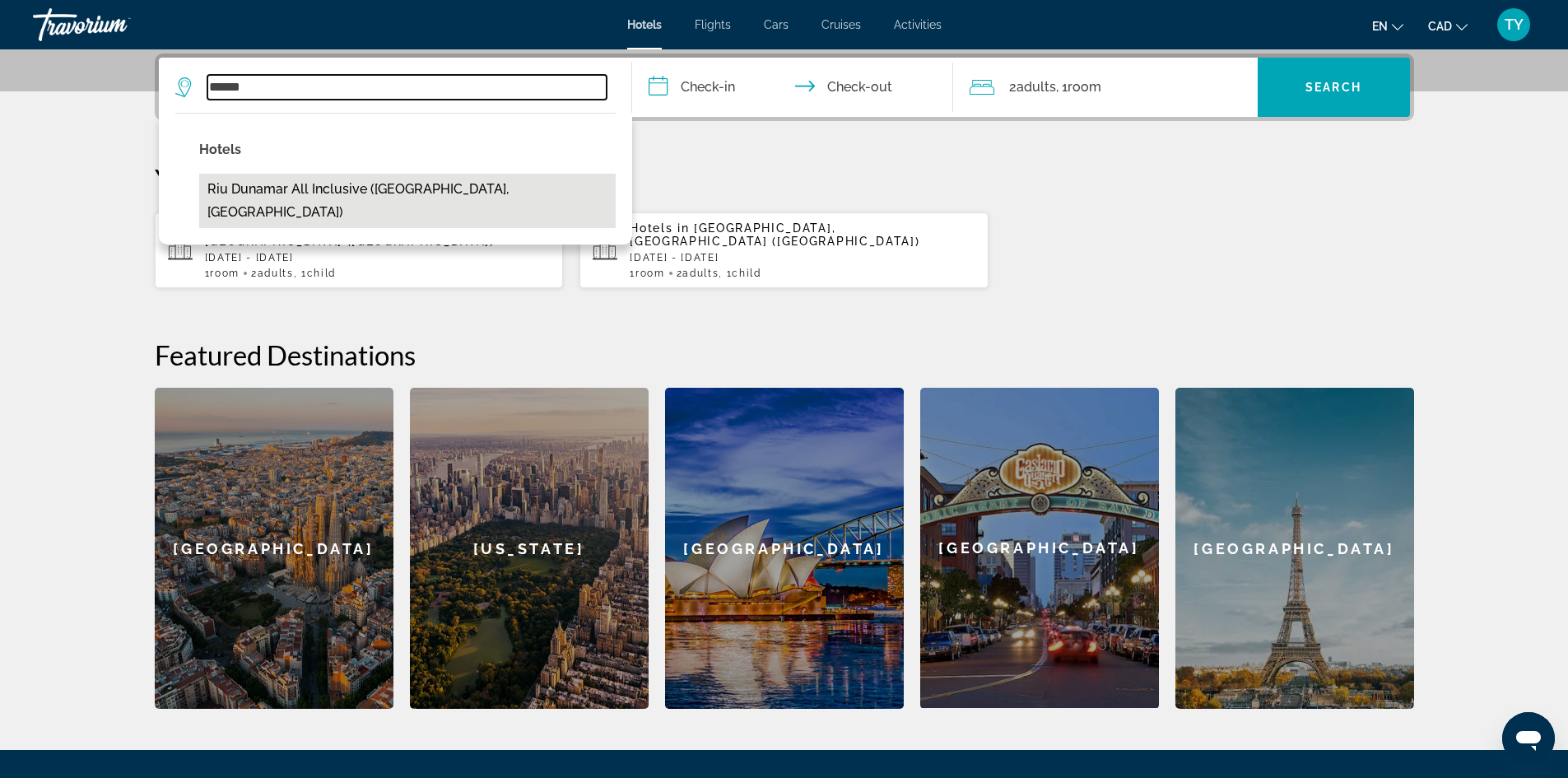
type input "**********"
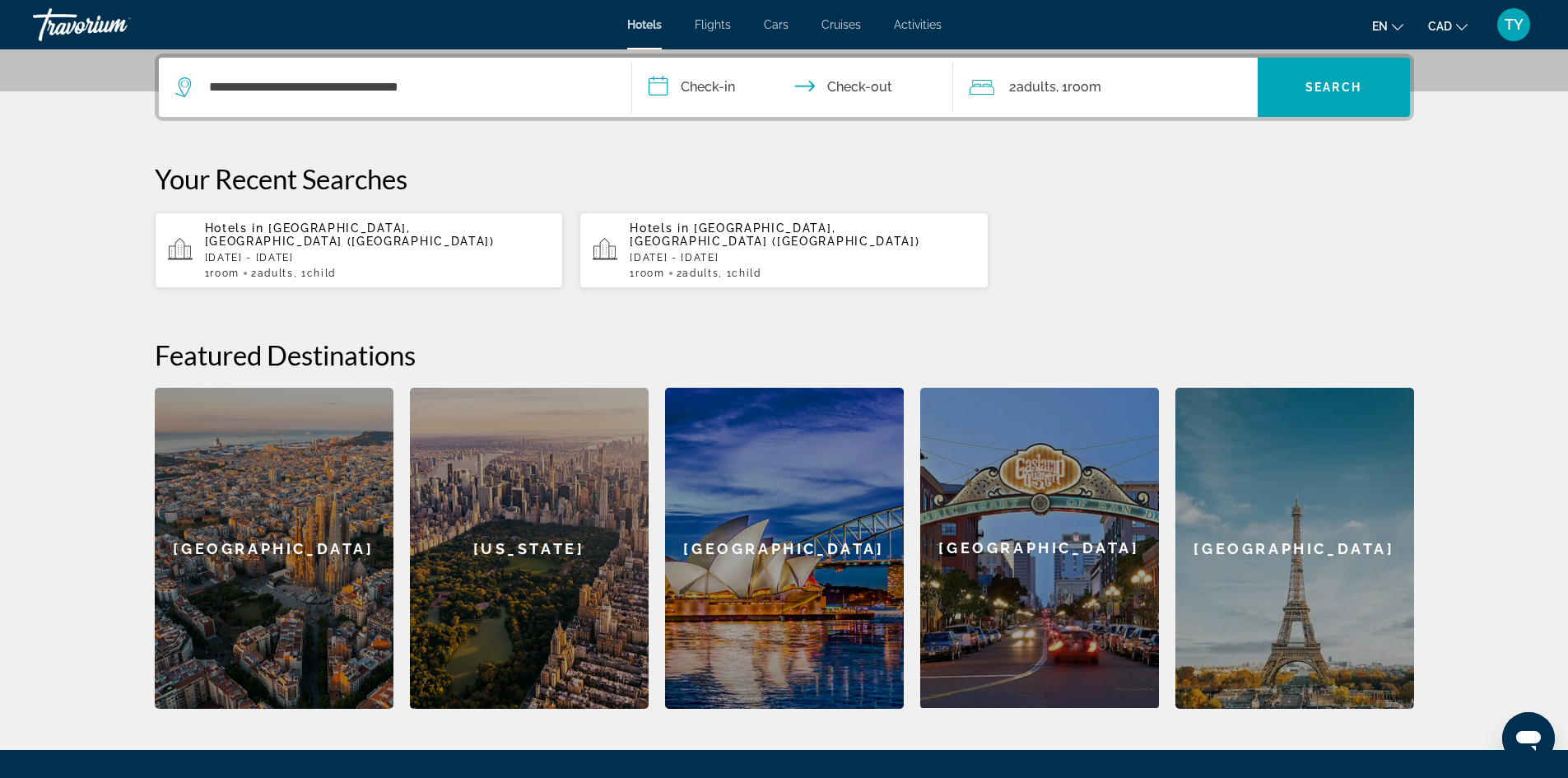
click at [709, 88] on input "**********" at bounding box center [796, 90] width 328 height 64
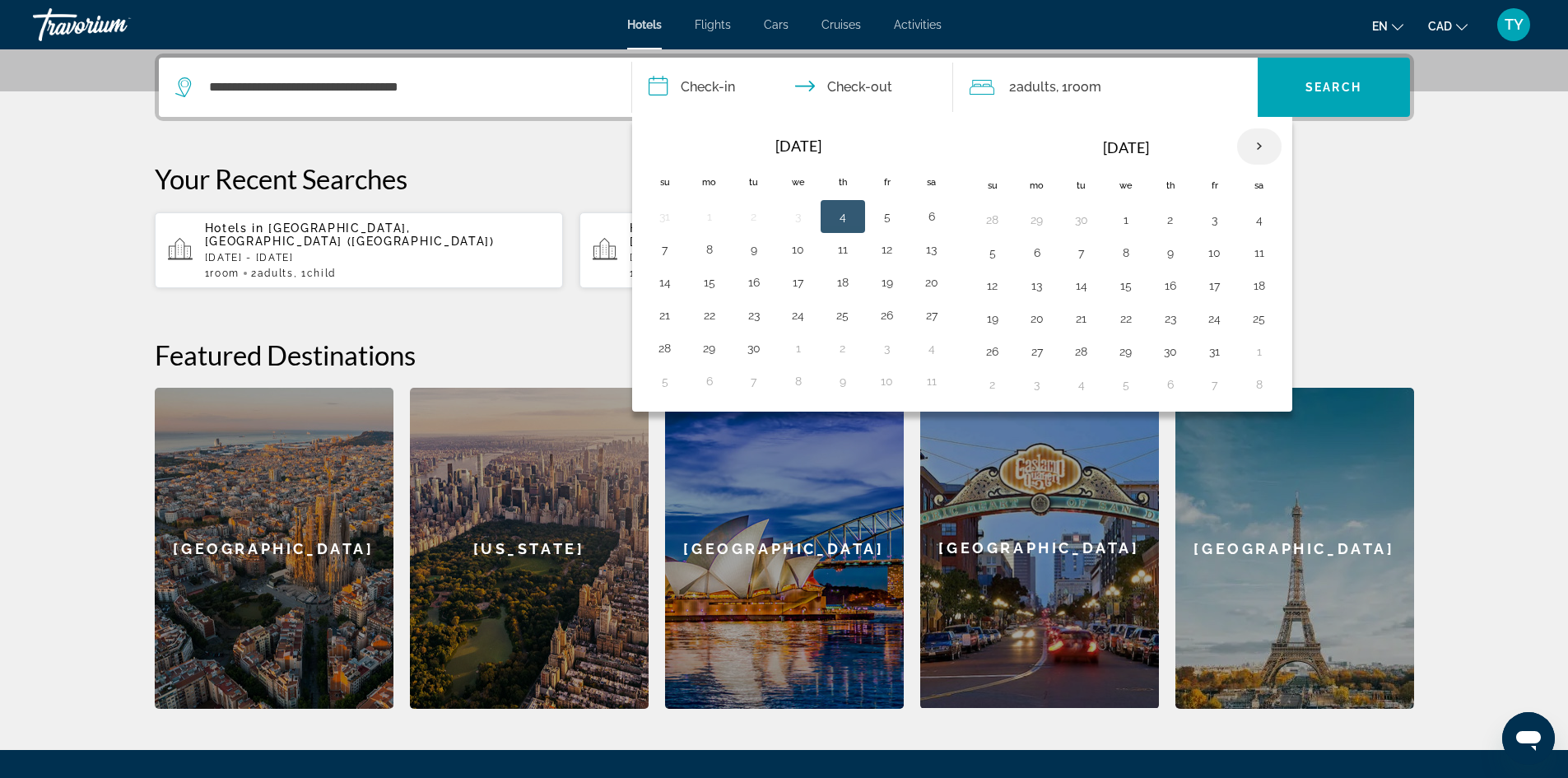
click at [1272, 146] on th "Next month" at bounding box center [1260, 146] width 45 height 37
click at [1112, 283] on td "12" at bounding box center [1127, 285] width 45 height 33
click at [1135, 289] on button "12" at bounding box center [1126, 286] width 26 height 23
click at [996, 318] on button "16" at bounding box center [993, 319] width 26 height 23
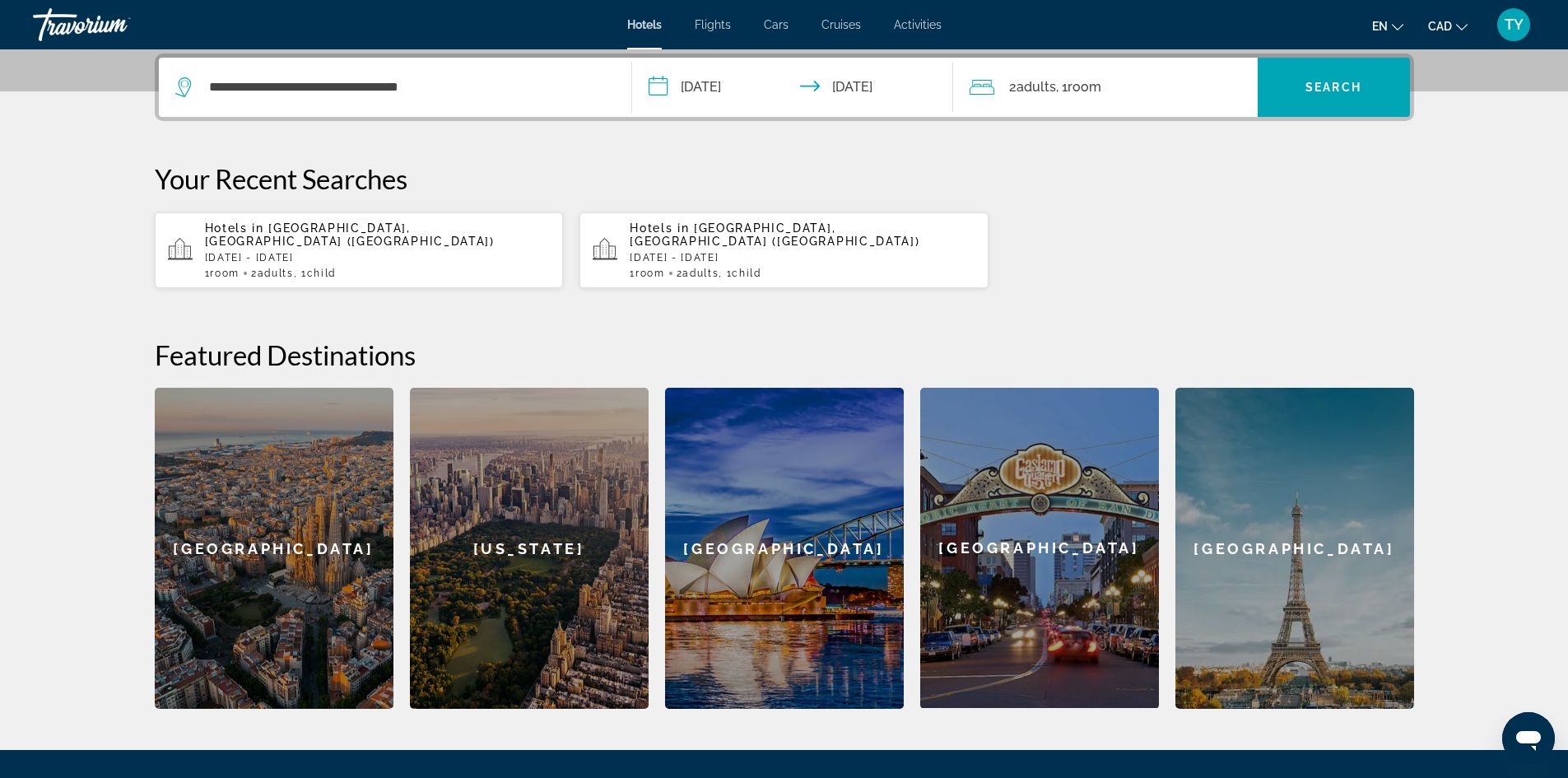
type input "**********"
click at [1073, 93] on span "Room" at bounding box center [1085, 87] width 34 height 16
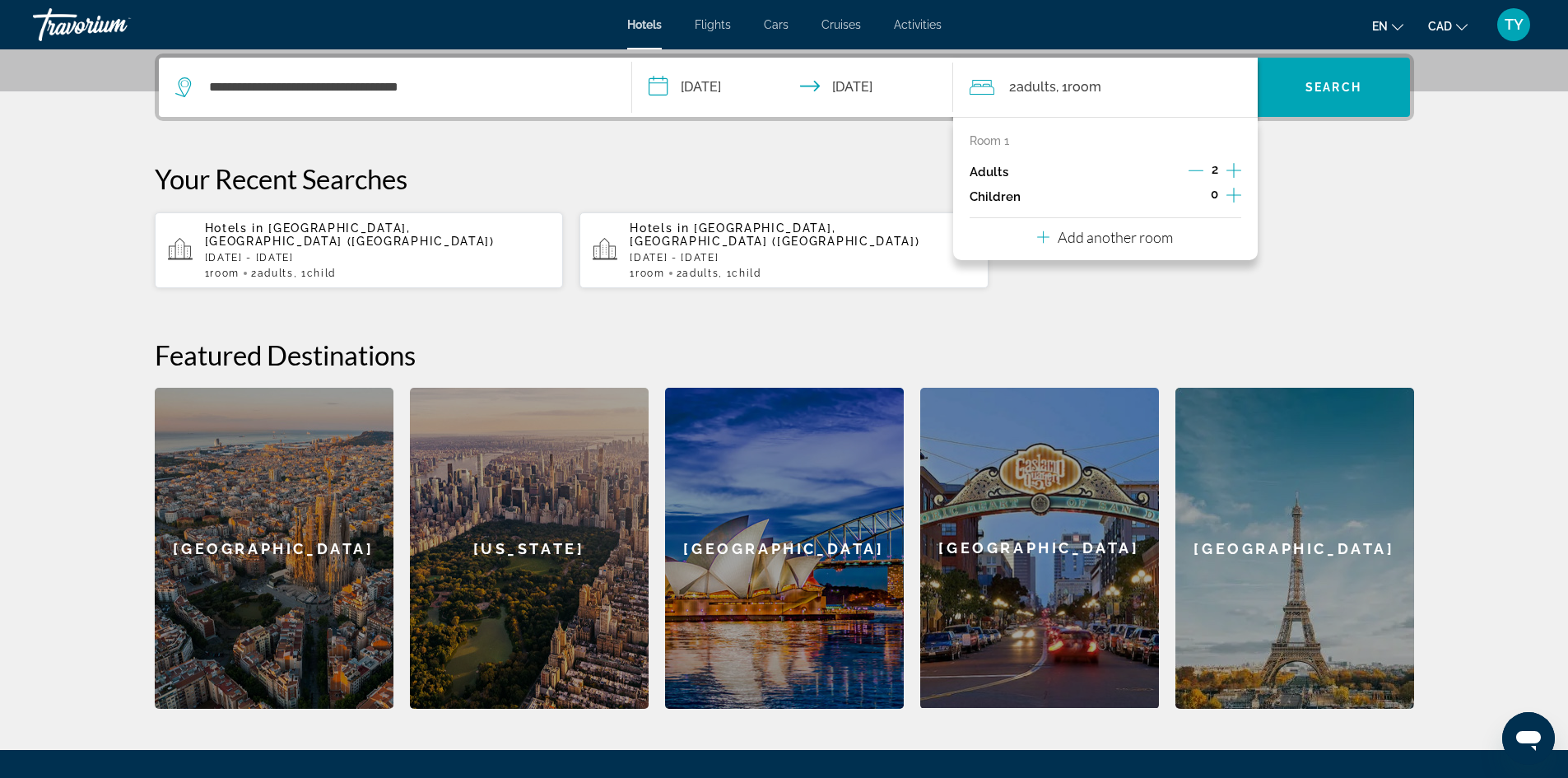
click at [1228, 194] on icon "Increment children" at bounding box center [1234, 195] width 15 height 20
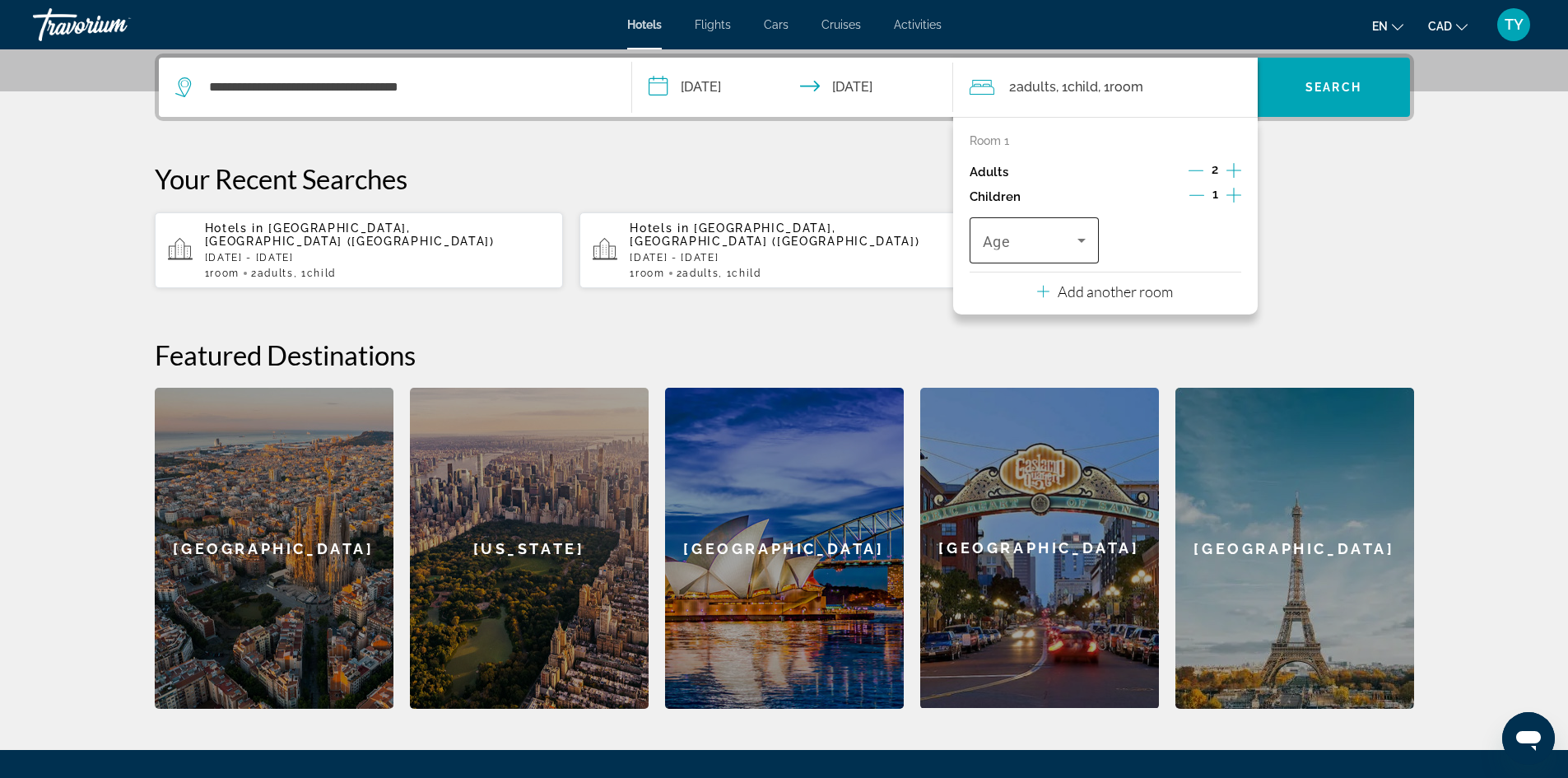
click at [1092, 239] on div "Age" at bounding box center [1035, 240] width 130 height 46
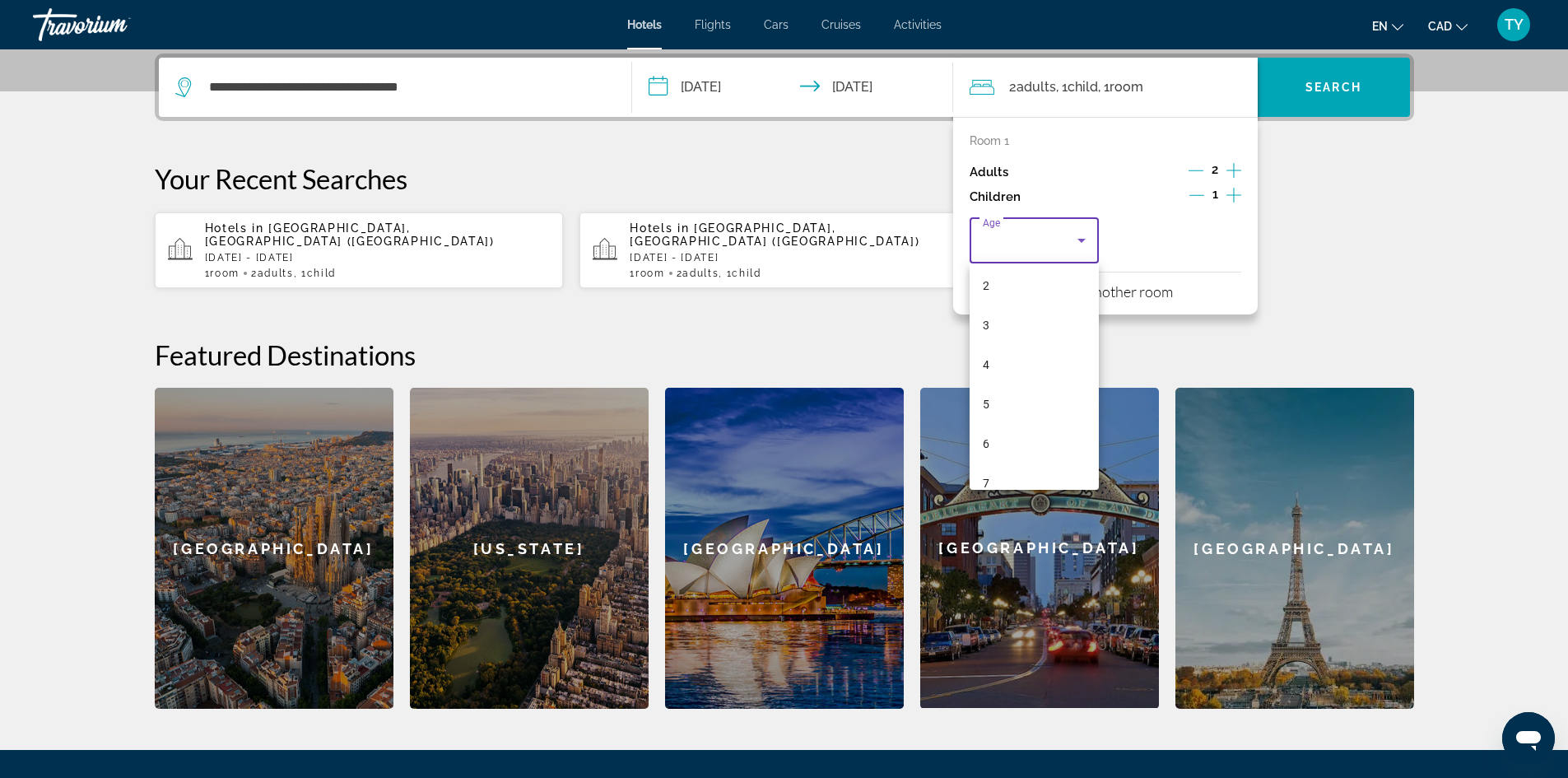
scroll to position [247, 0]
click at [1030, 464] on mat-option "11" at bounding box center [1035, 477] width 130 height 39
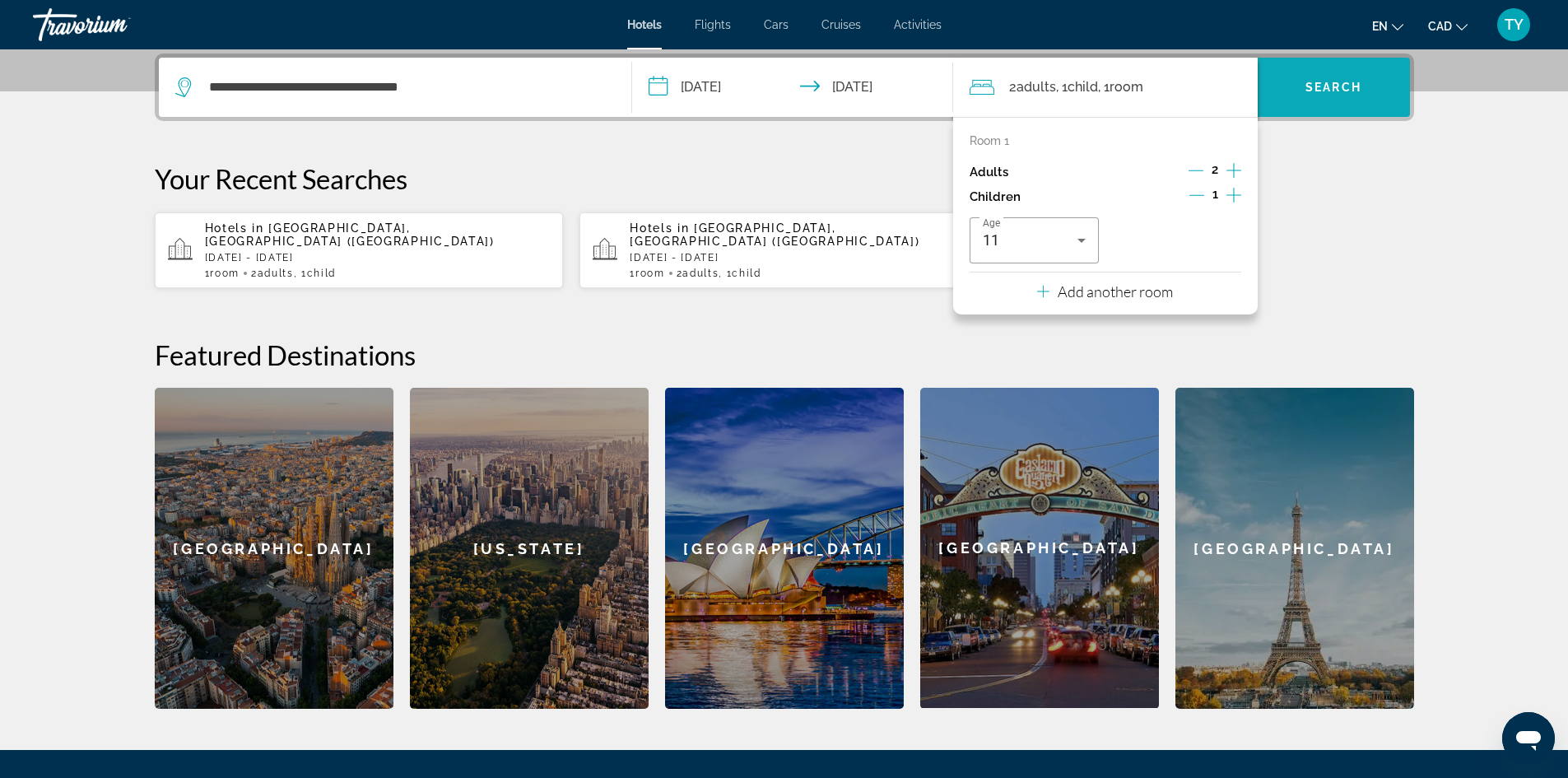
click at [1304, 99] on span "Search widget" at bounding box center [1334, 88] width 152 height 39
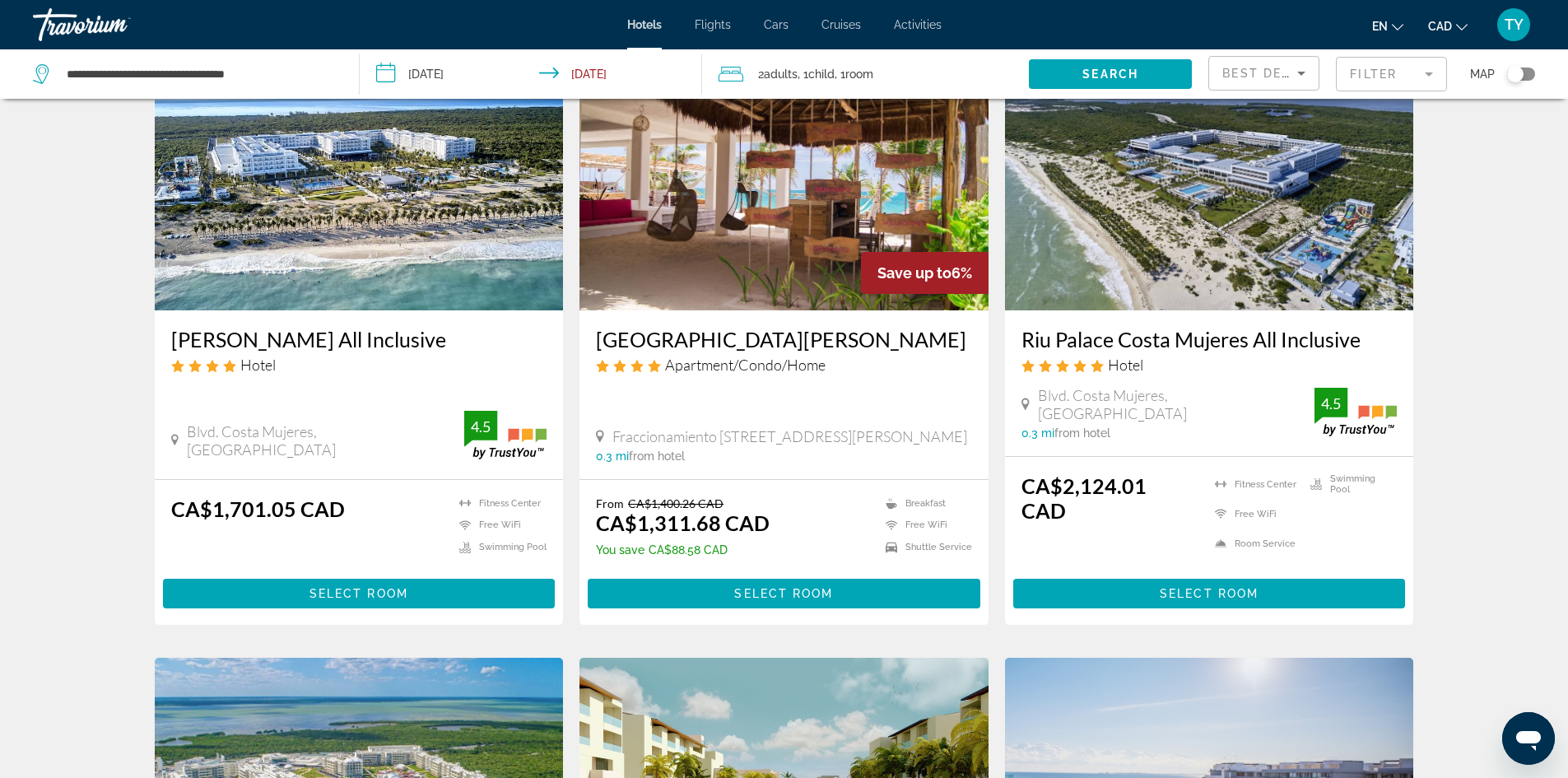
scroll to position [82, 0]
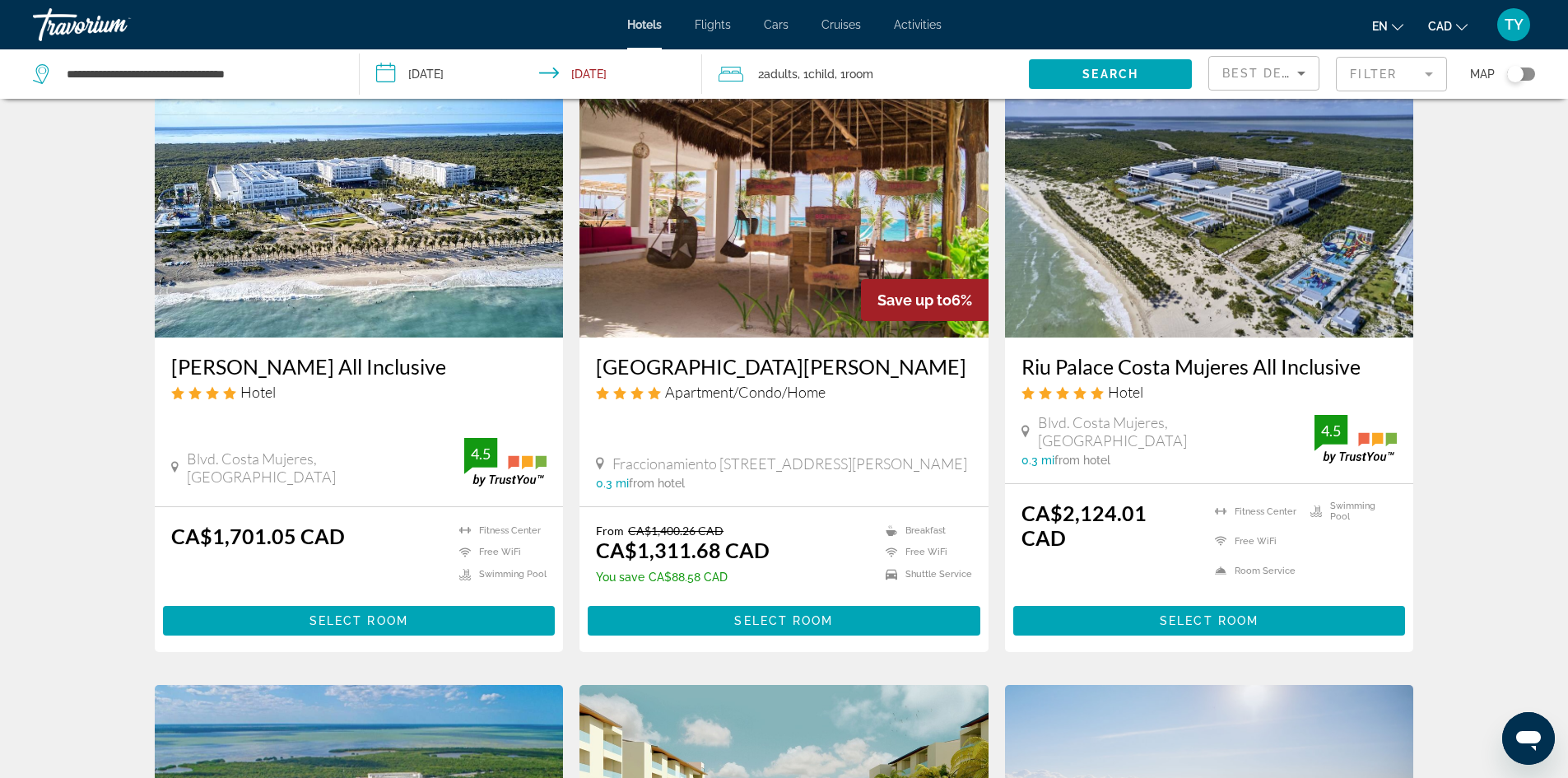
click at [388, 310] on img "Main content" at bounding box center [359, 205] width 409 height 264
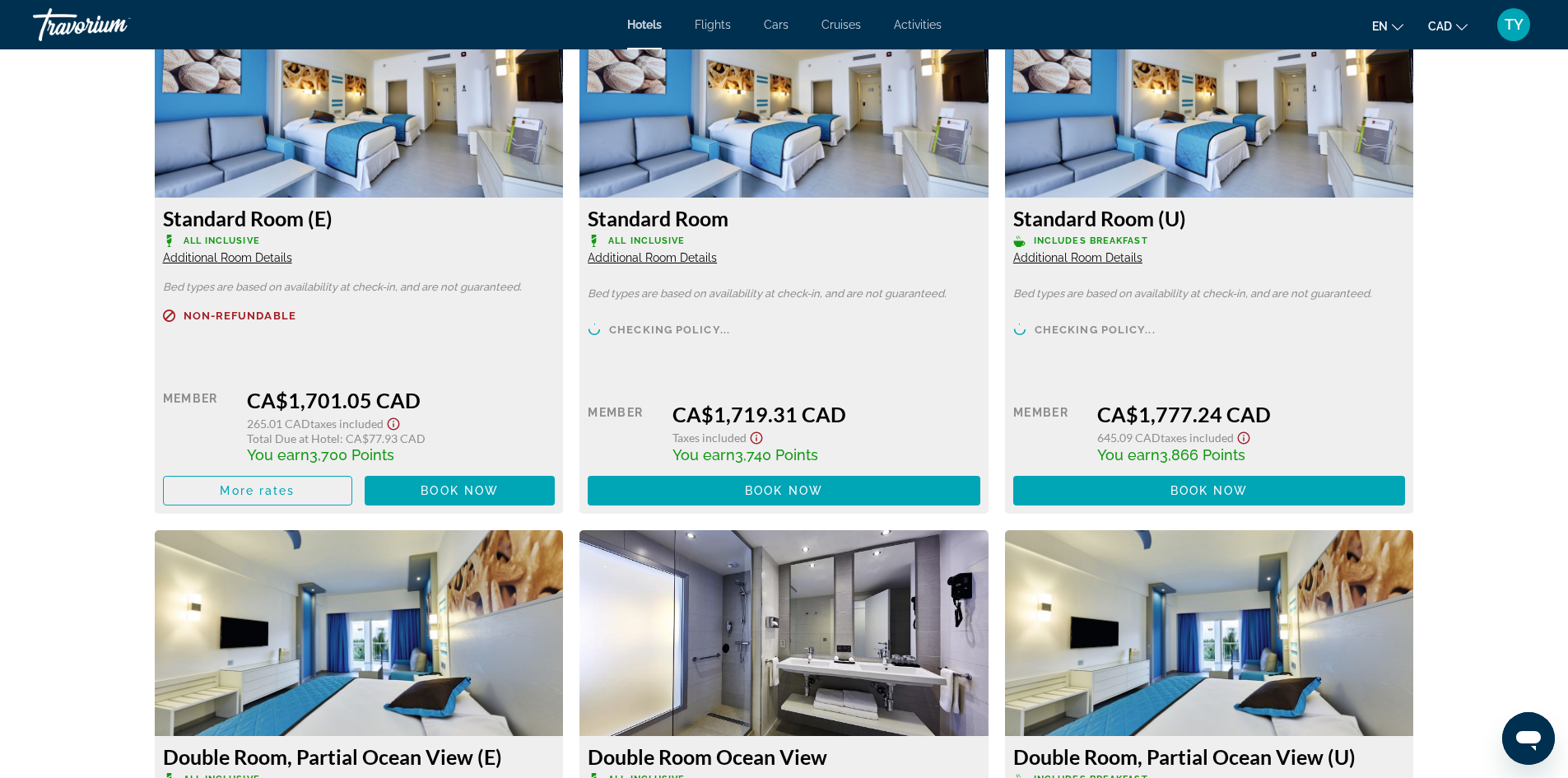
scroll to position [2387, 0]
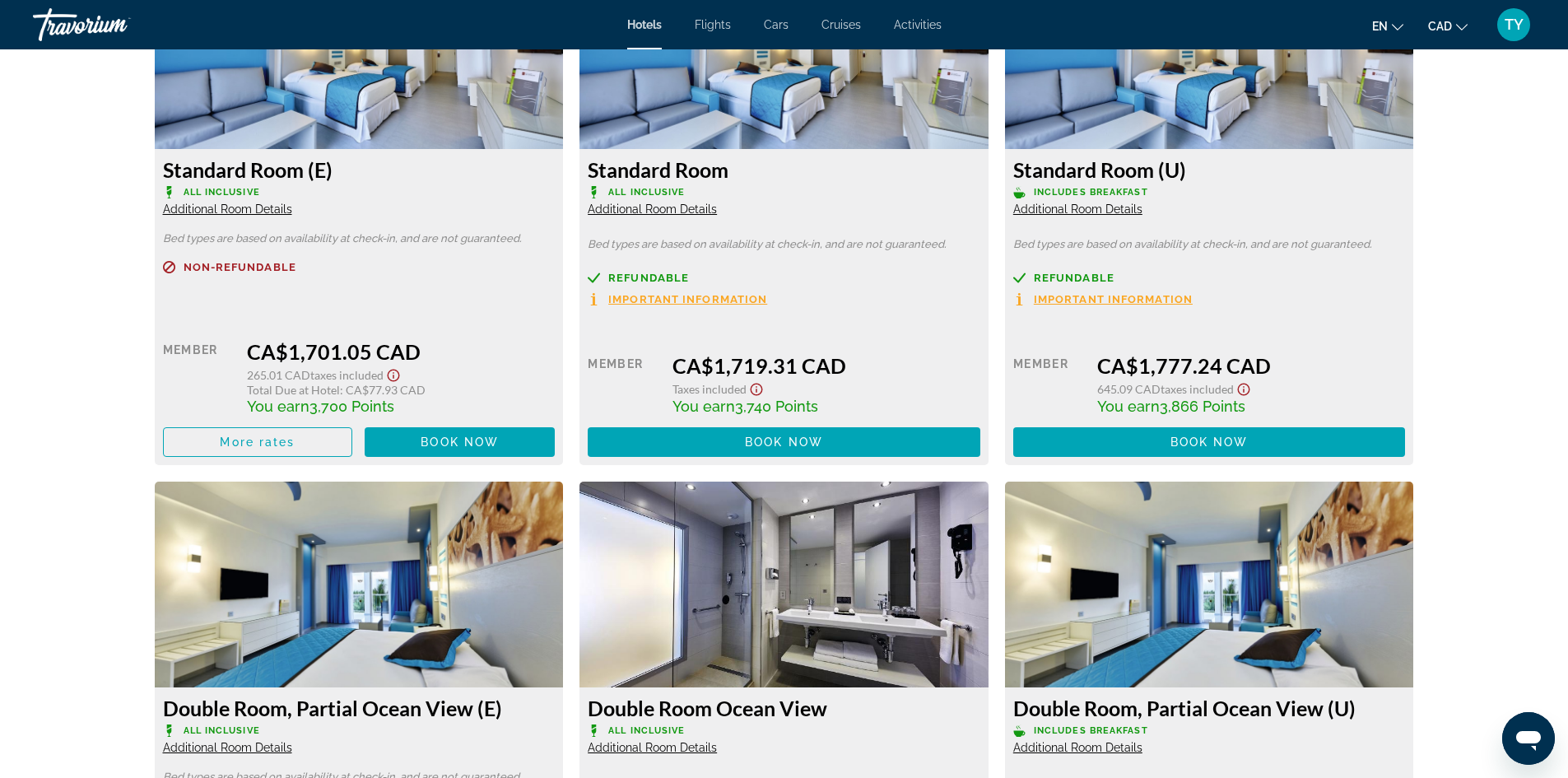
click at [657, 295] on span "Important Information" at bounding box center [688, 299] width 159 height 11
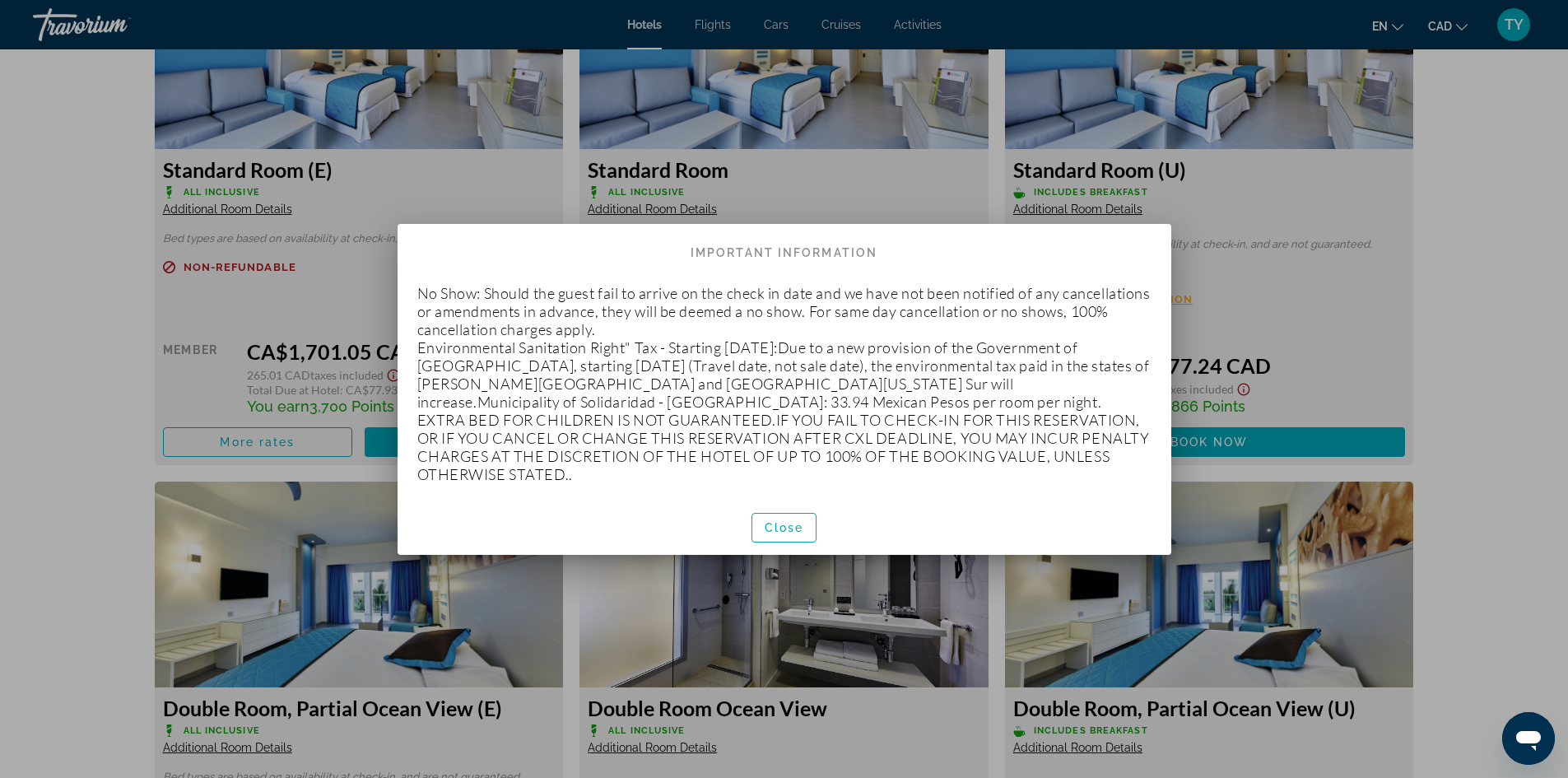
scroll to position [0, 0]
click at [801, 531] on span "button" at bounding box center [784, 528] width 64 height 39
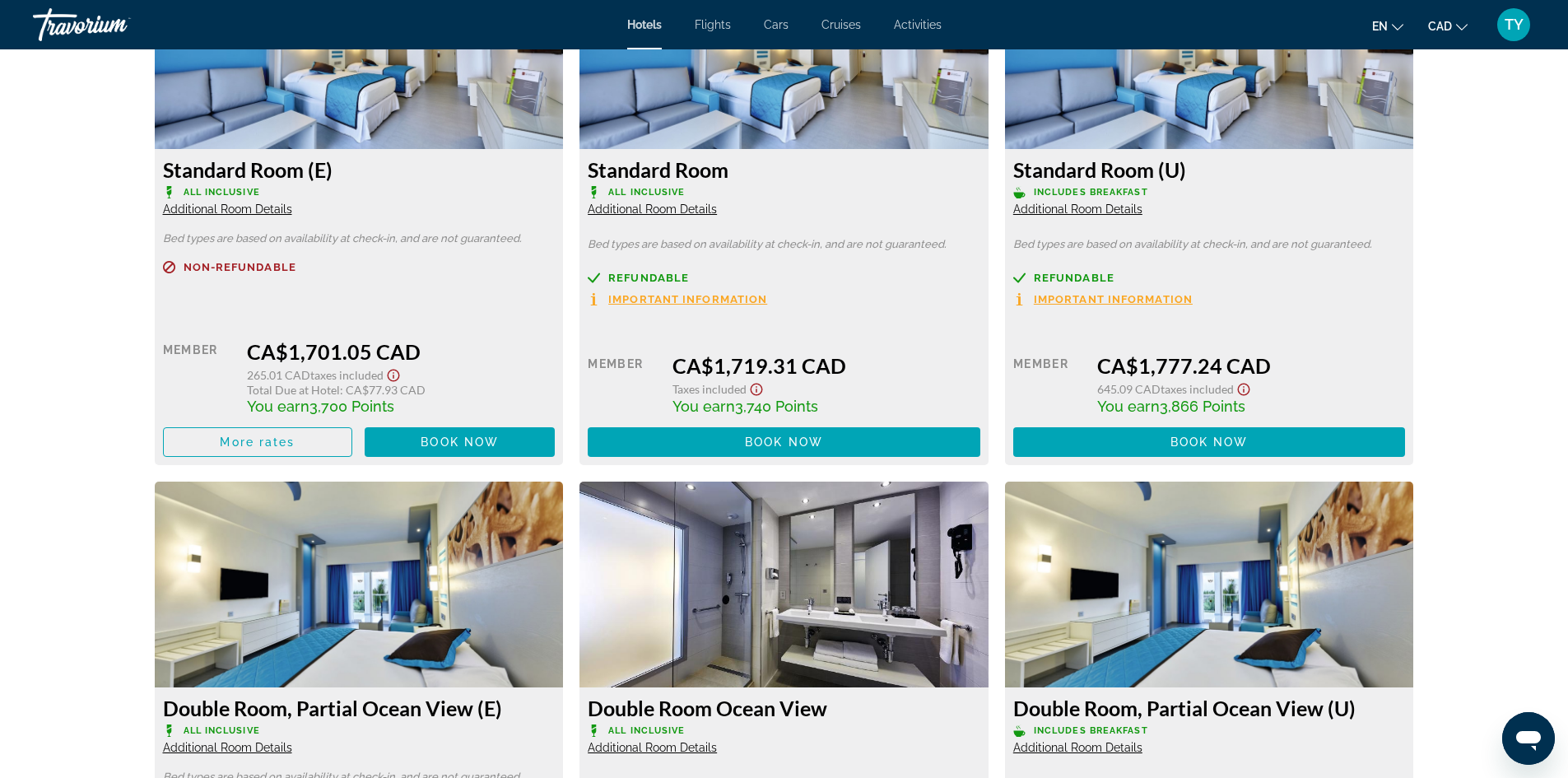
click at [665, 208] on span "Additional Room Details" at bounding box center [652, 209] width 130 height 13
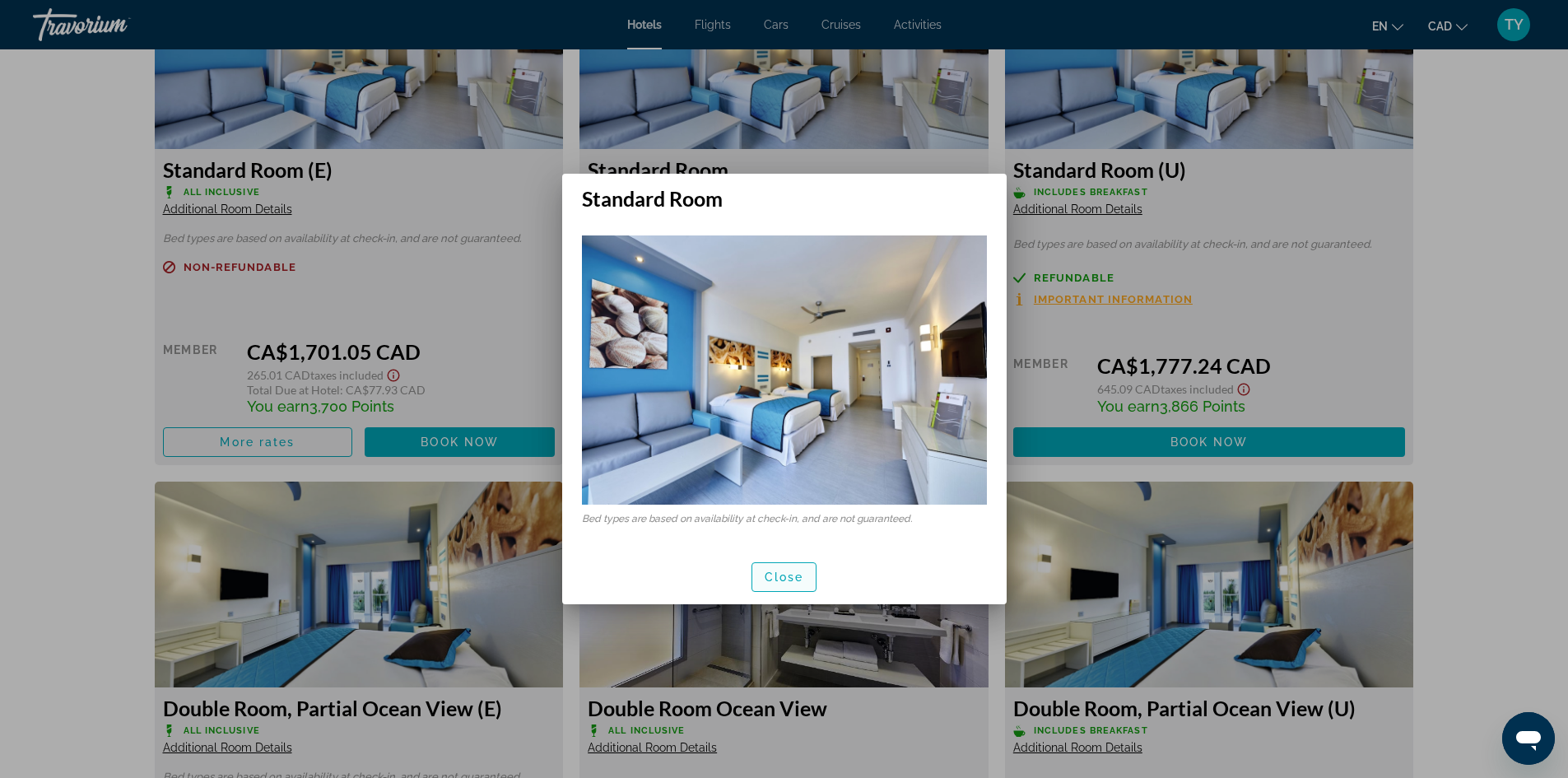
click at [790, 580] on span "Close" at bounding box center [784, 577] width 39 height 13
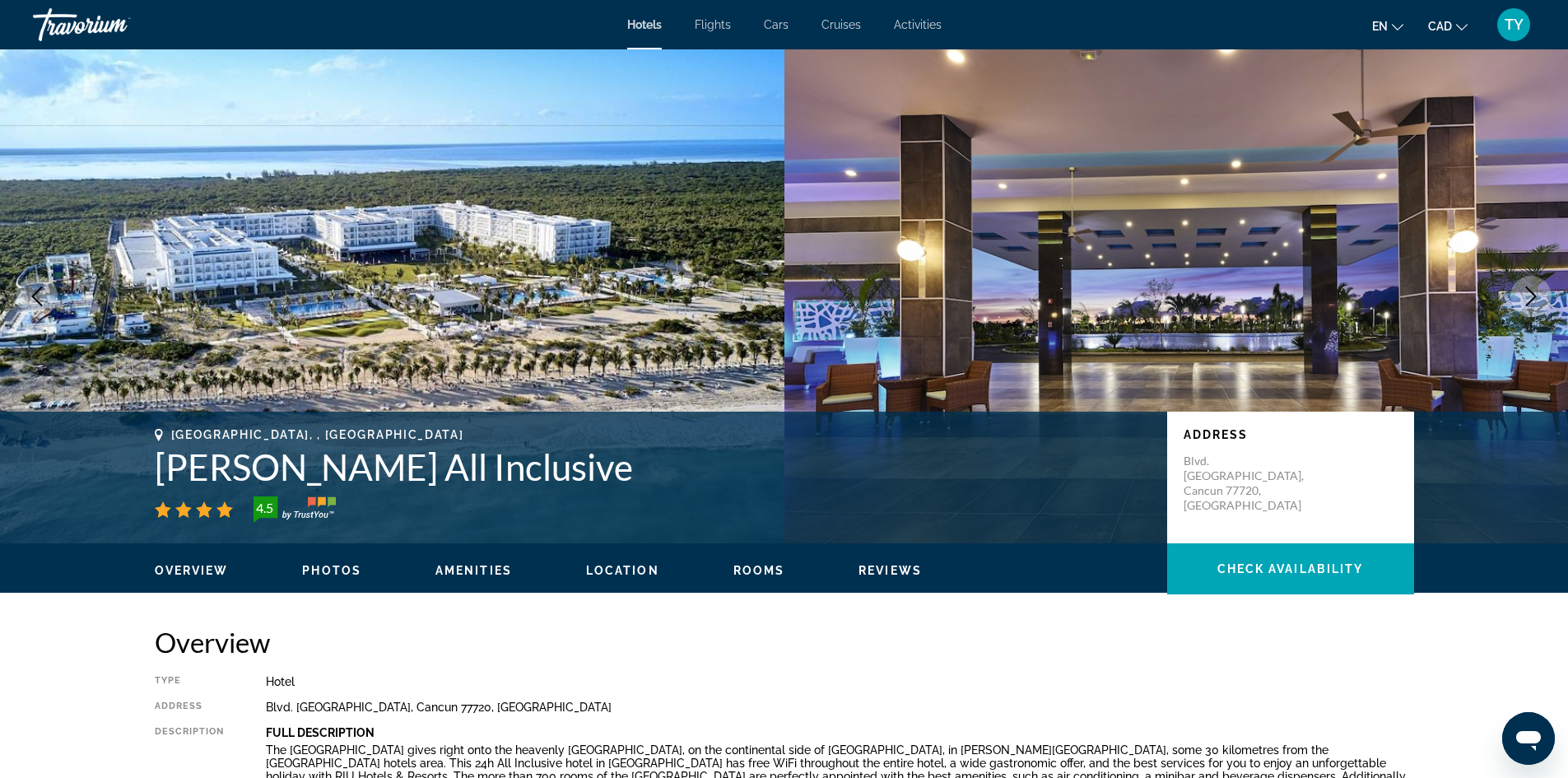
scroll to position [2387, 0]
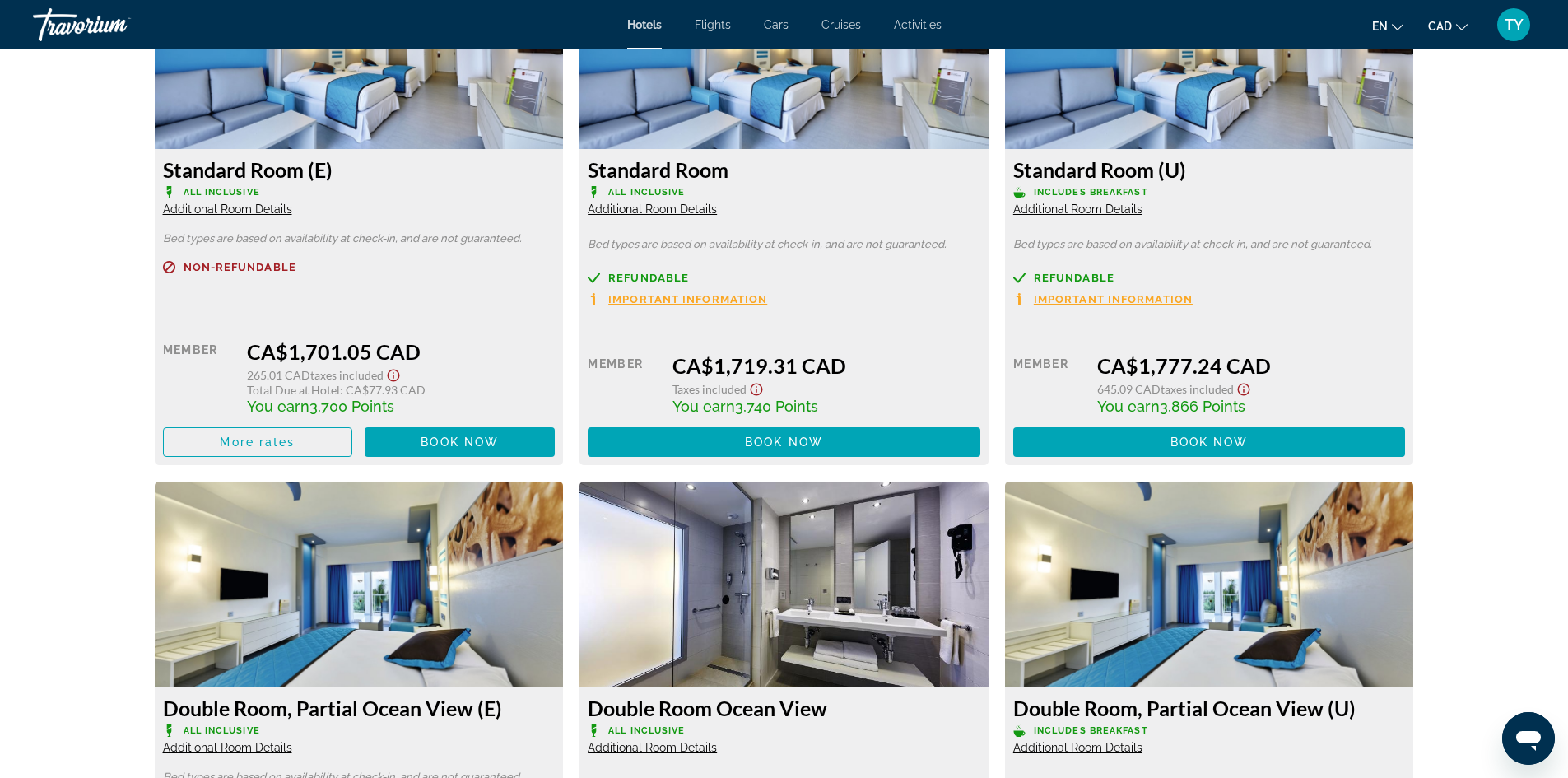
click at [759, 390] on icon "Show Taxes and Fees disclaimer" at bounding box center [757, 389] width 20 height 15
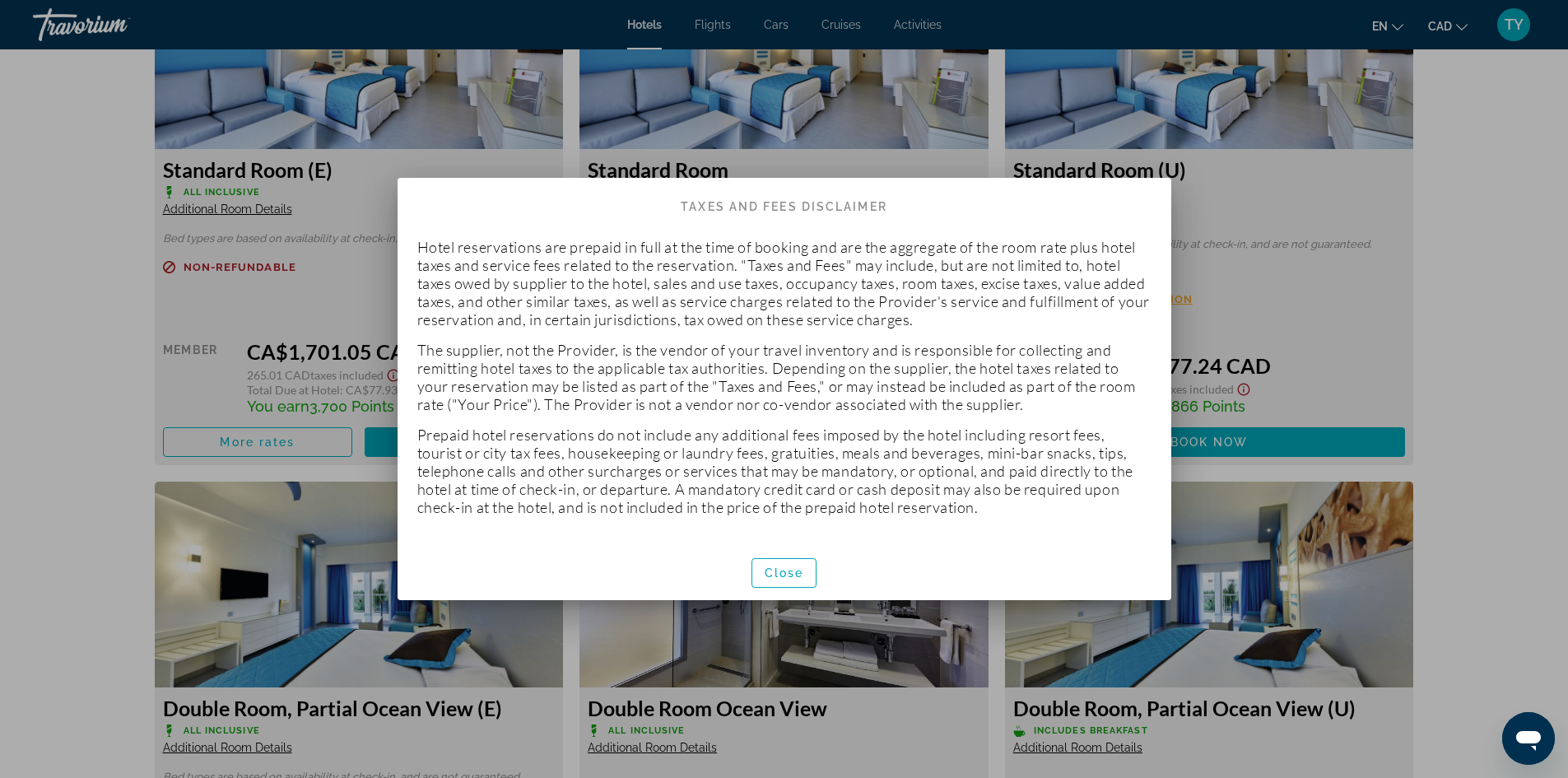
scroll to position [0, 0]
click at [767, 581] on span "button" at bounding box center [784, 573] width 64 height 39
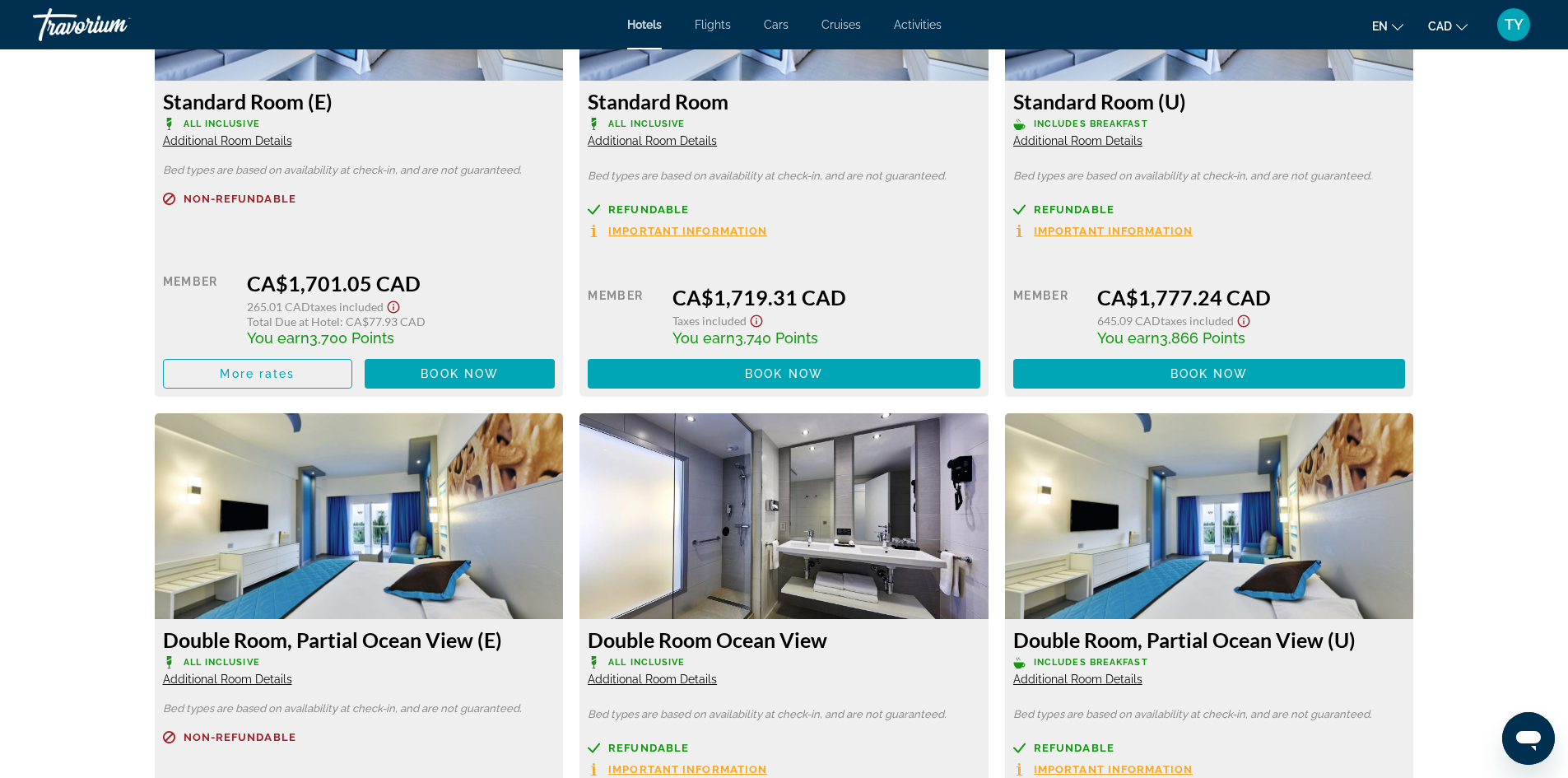
scroll to position [2469, 0]
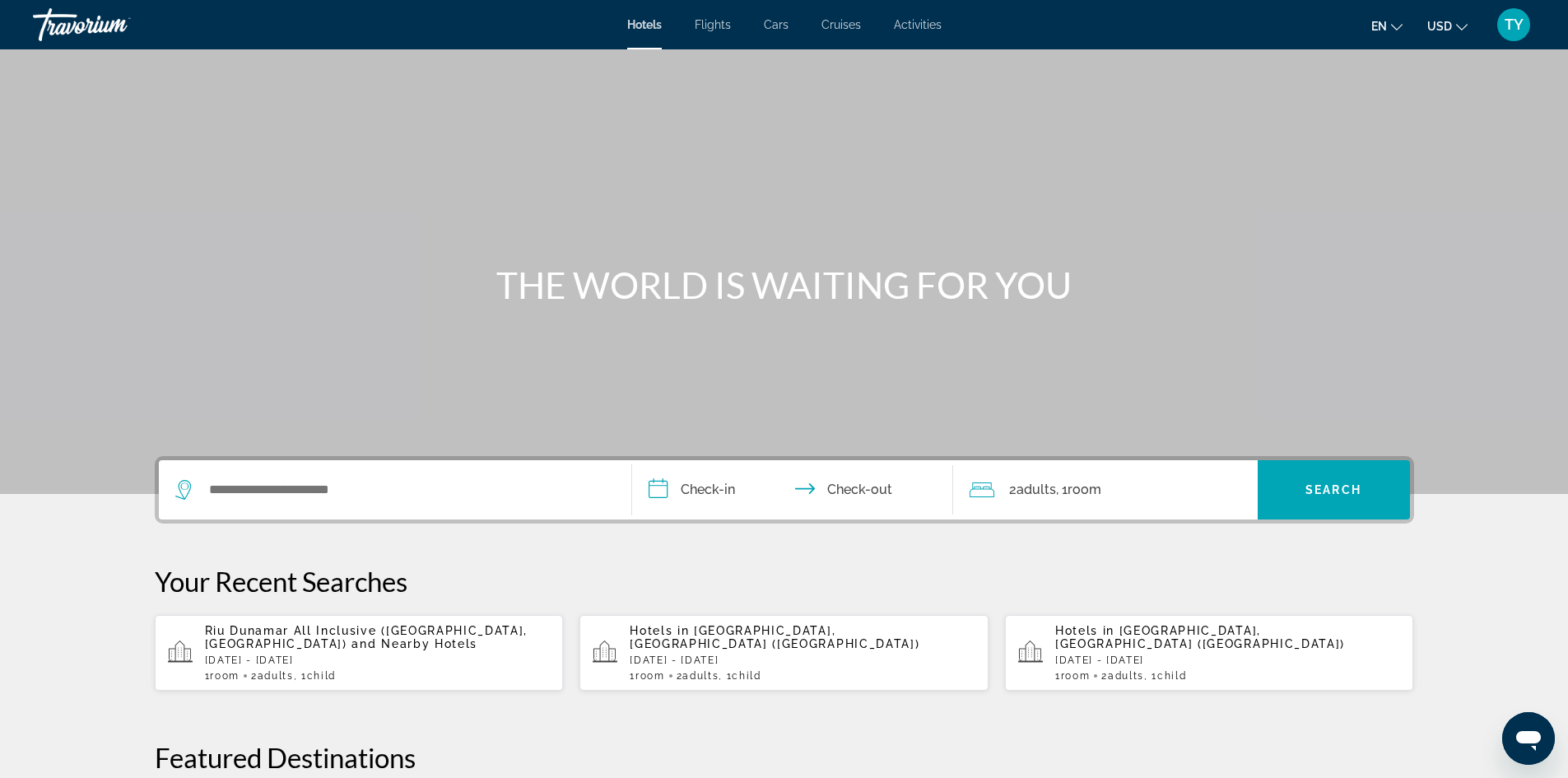
click at [709, 21] on span "Flights" at bounding box center [713, 24] width 37 height 13
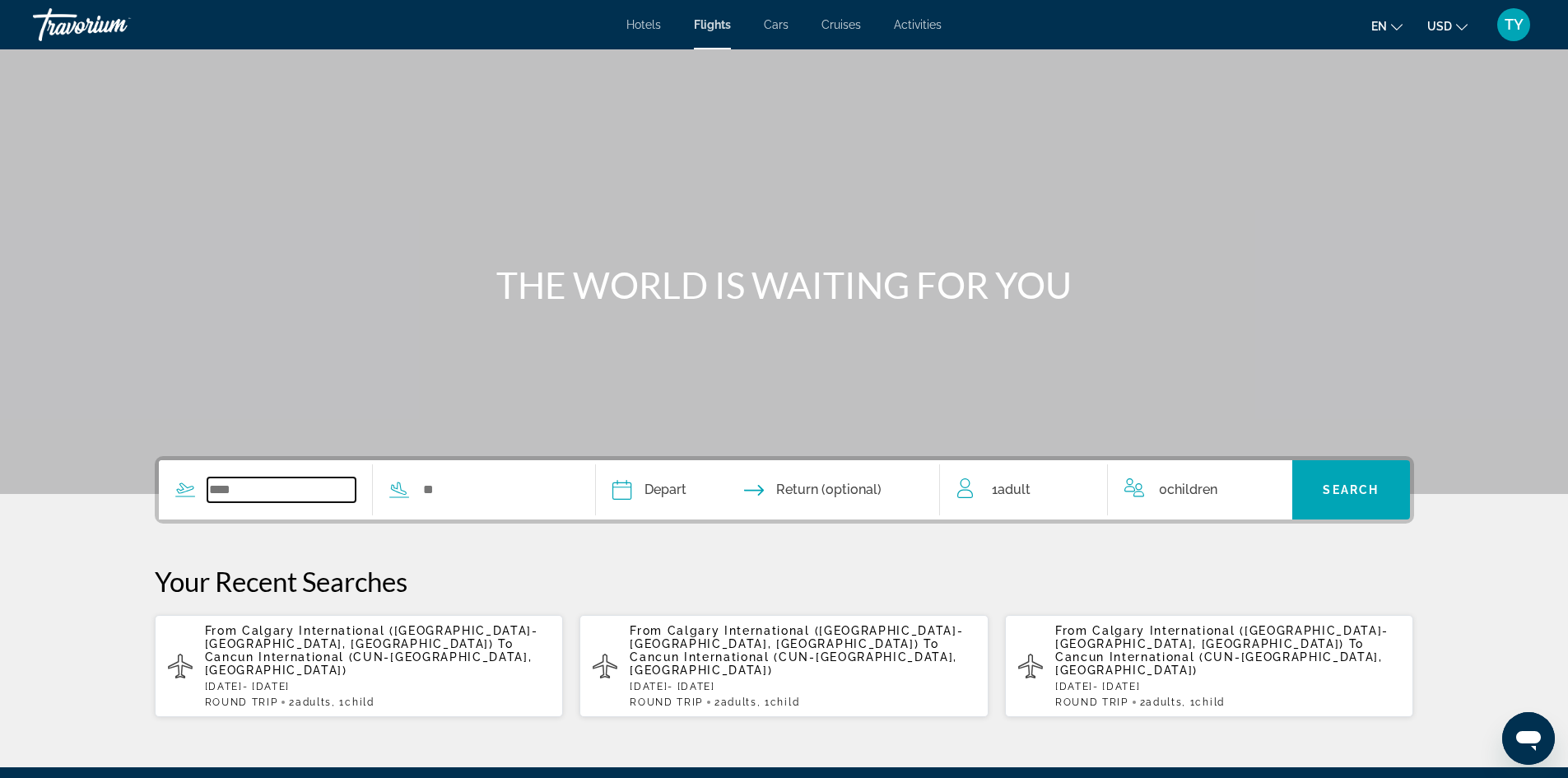
click at [301, 483] on input "Search widget" at bounding box center [281, 489] width 149 height 25
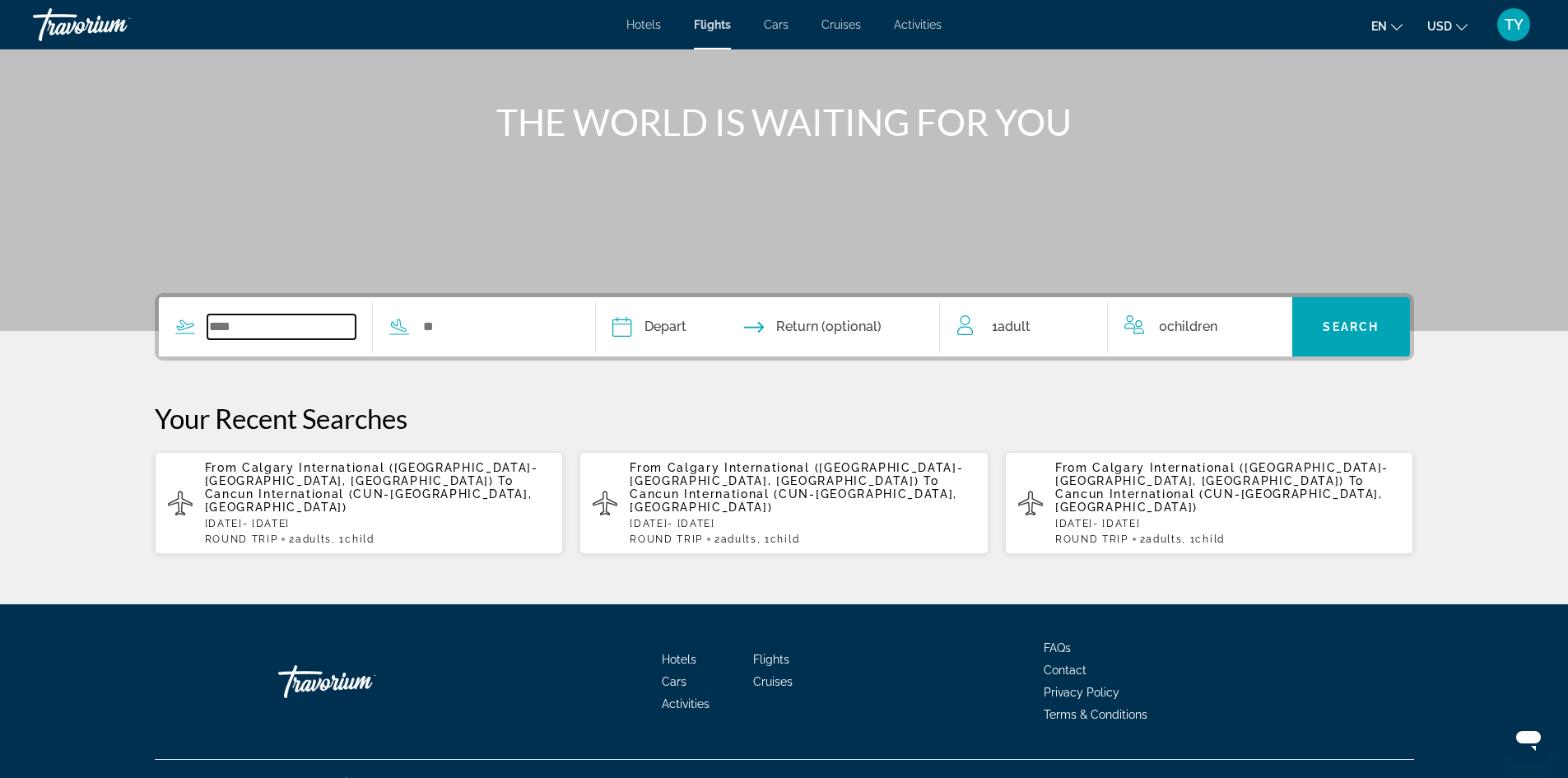
scroll to position [164, 0]
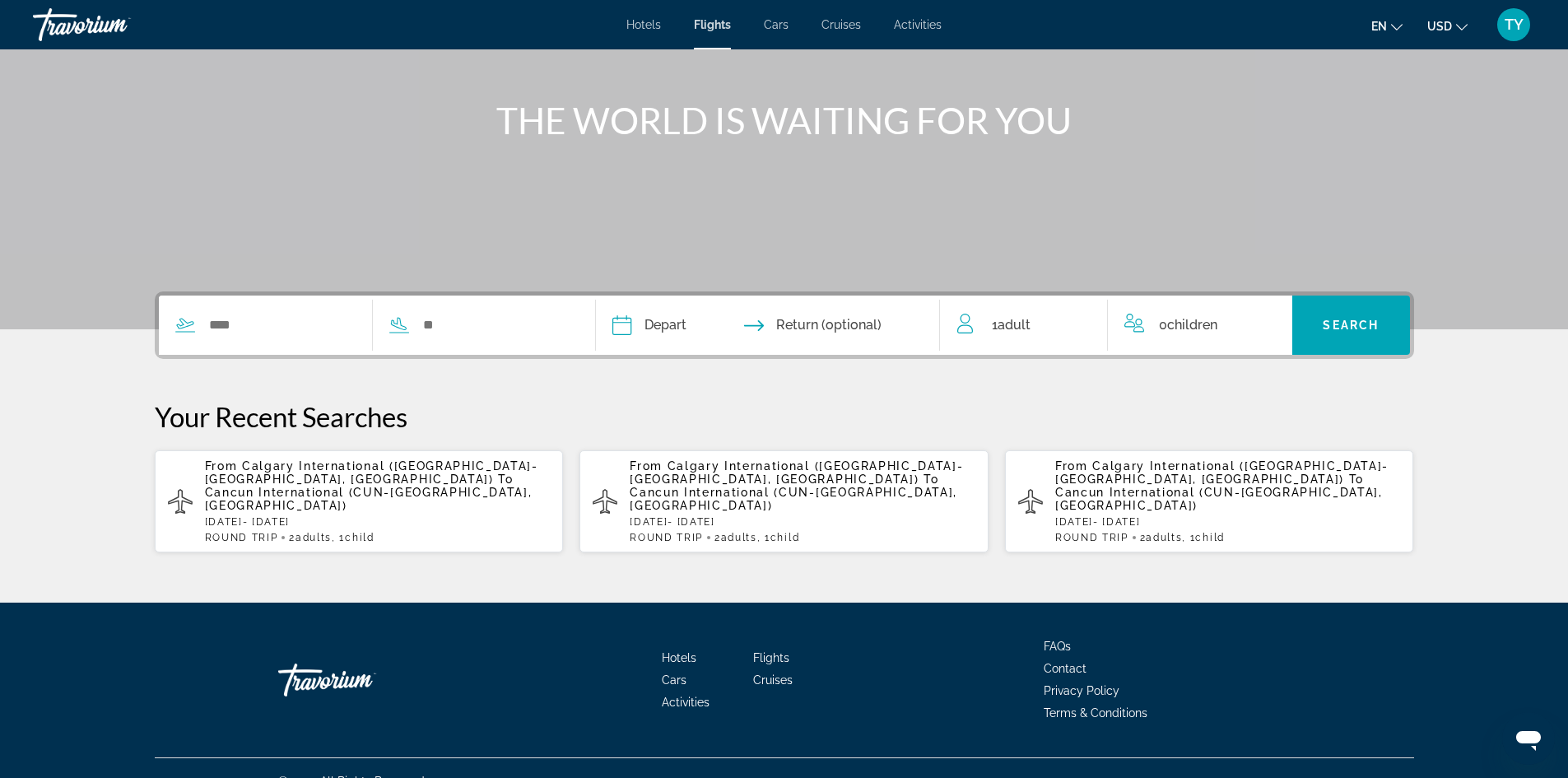
click at [355, 486] on span "Cancun International (CUN-Cancun, Mexico)" at bounding box center [368, 498] width 328 height 26
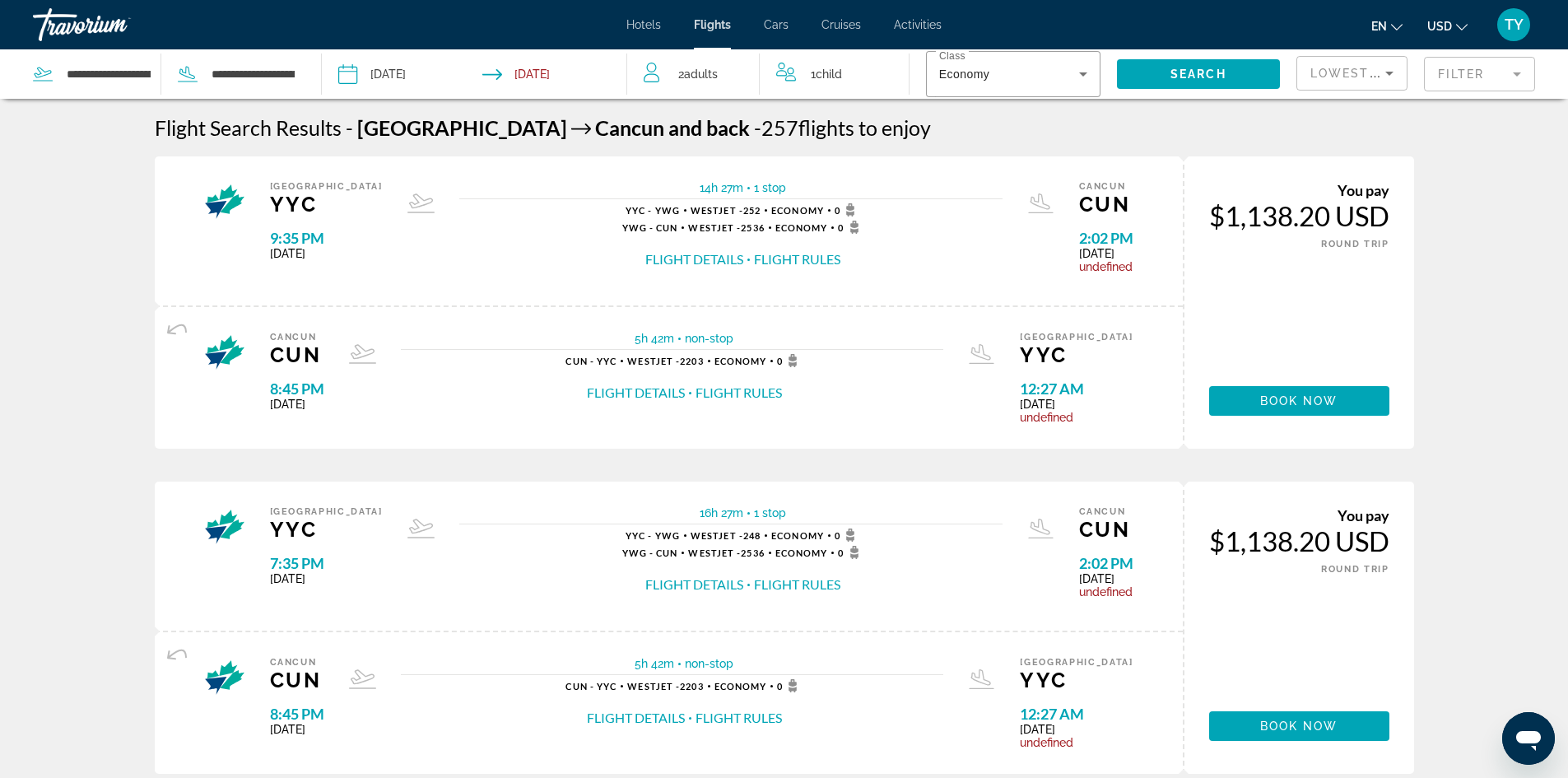
click at [547, 71] on input "Return date: Nov 20, 2025" at bounding box center [559, 76] width 152 height 54
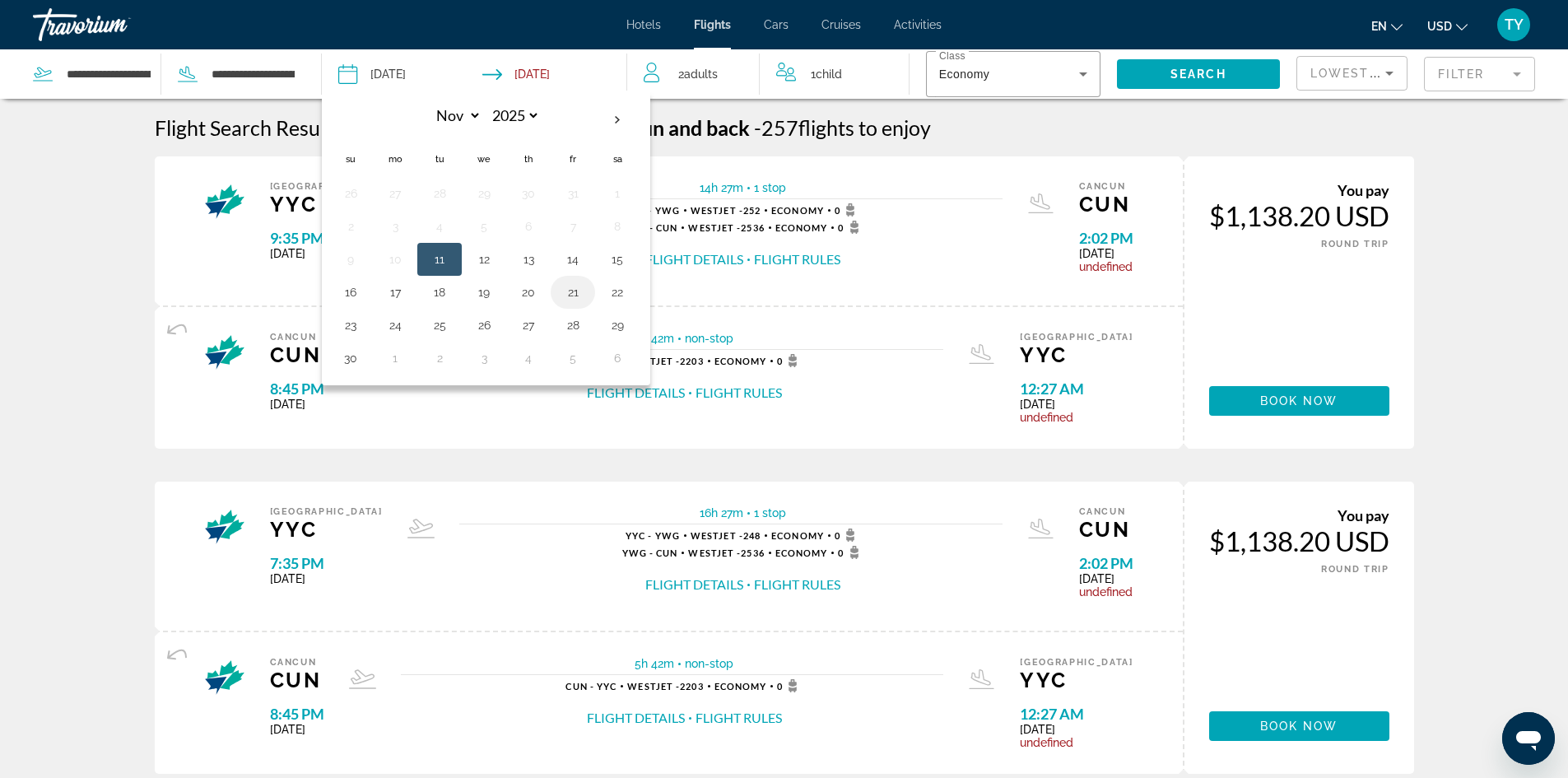
click at [574, 294] on button "21" at bounding box center [573, 292] width 26 height 23
type input "**********"
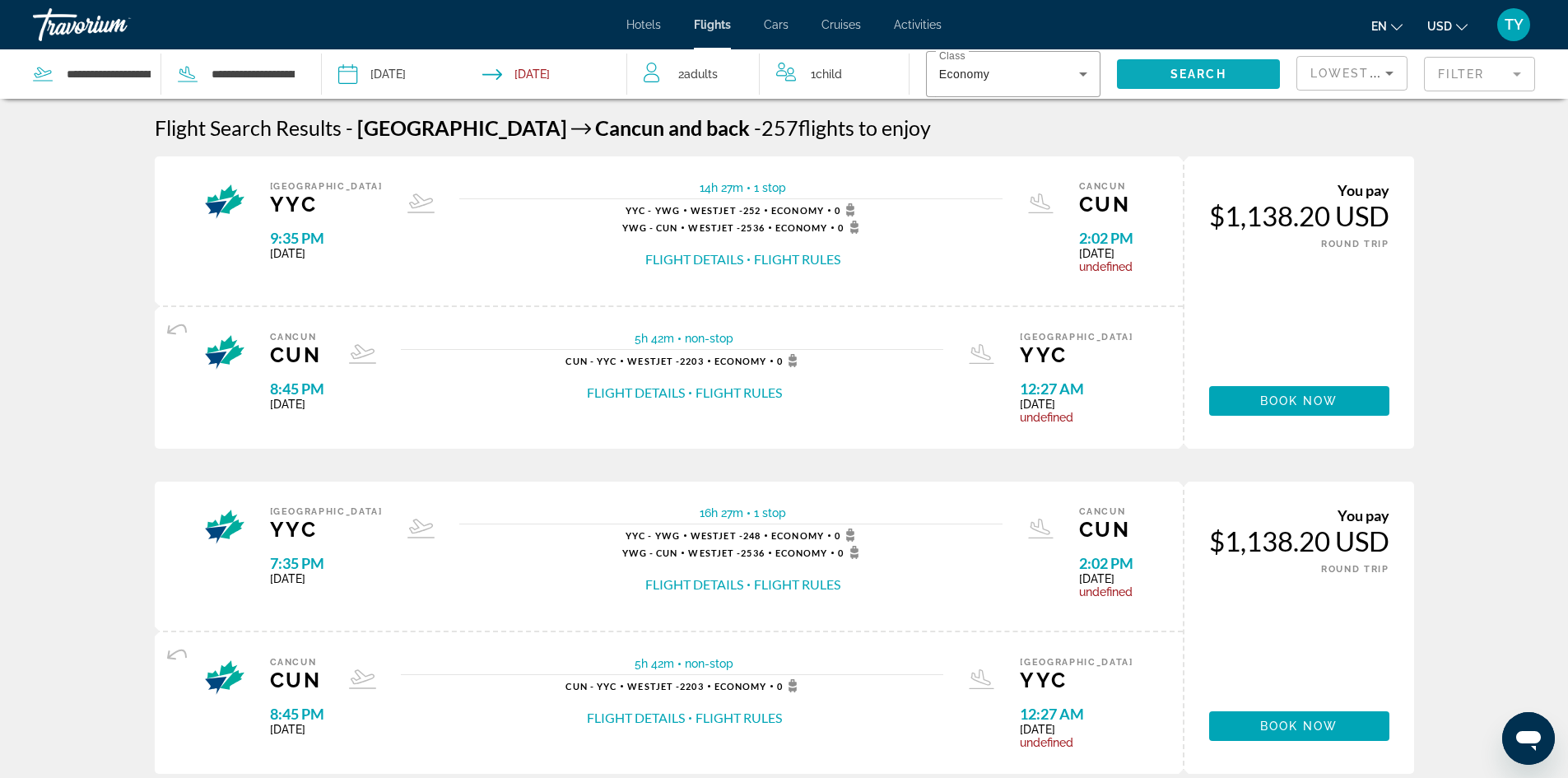
click at [1143, 76] on span "Search widget" at bounding box center [1198, 74] width 163 height 39
click at [407, 76] on input "Depart date: Nov 11, 2025" at bounding box center [410, 76] width 152 height 54
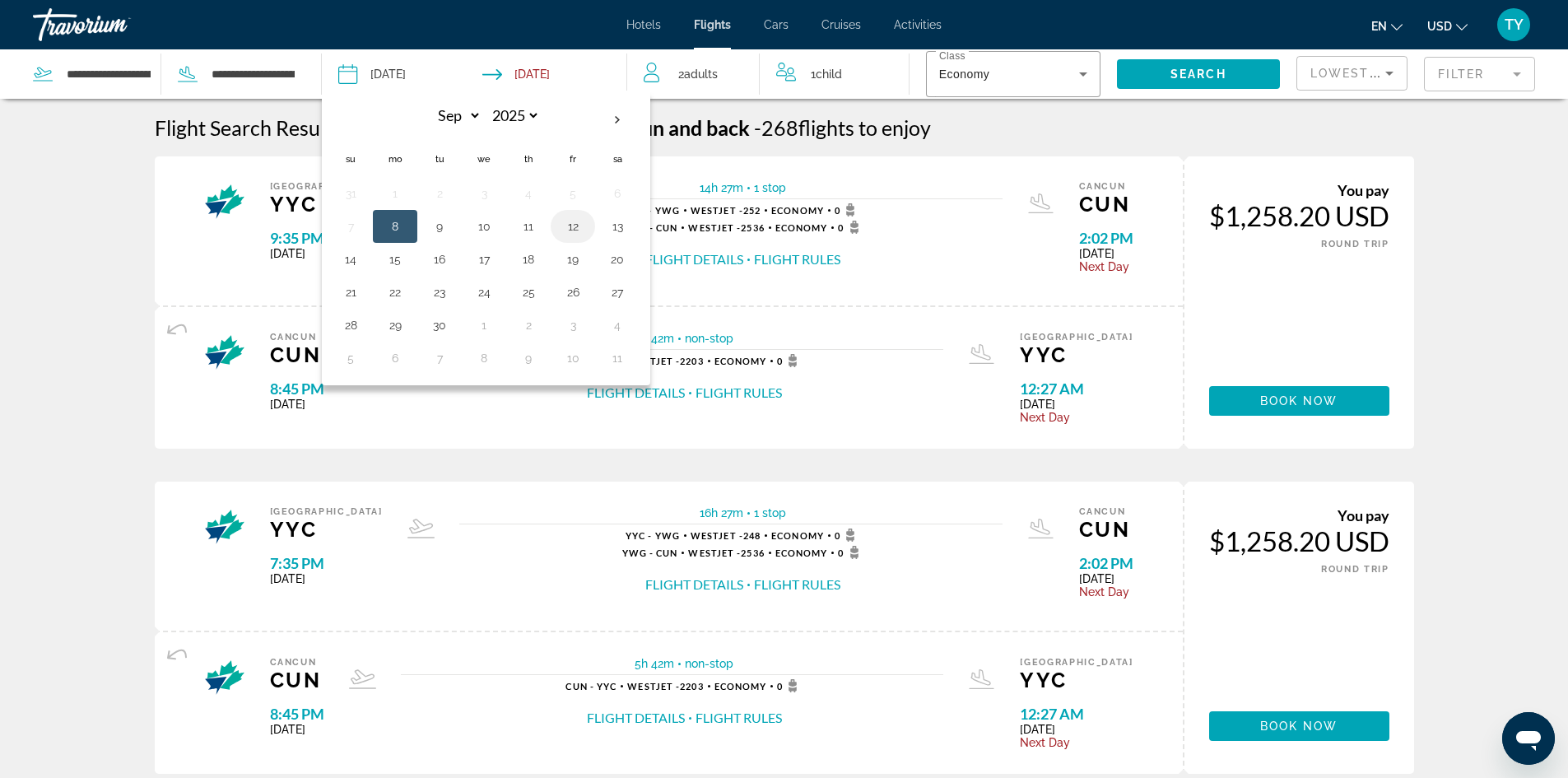
click at [578, 226] on button "12" at bounding box center [573, 226] width 26 height 23
type input "**********"
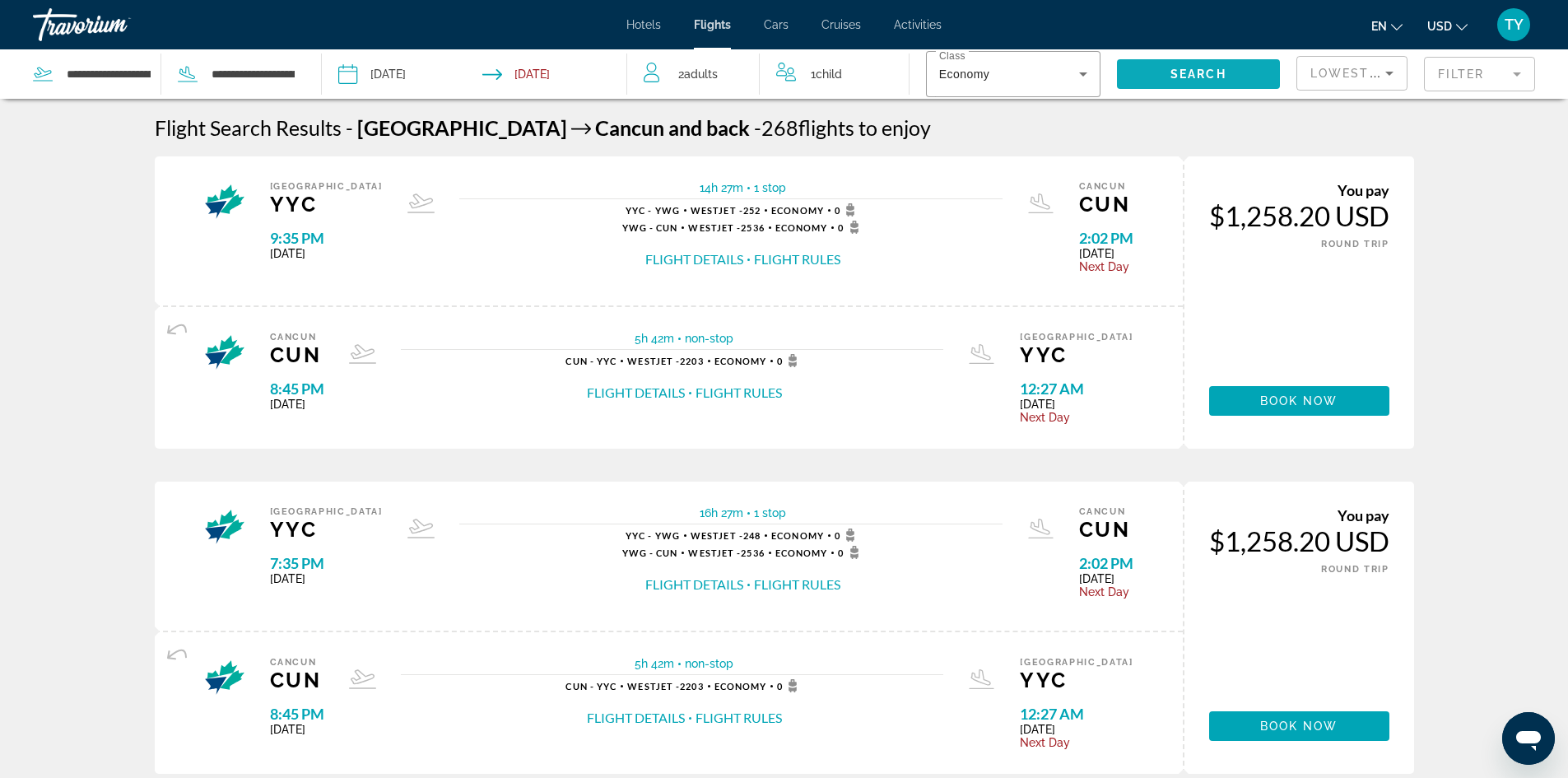
click at [1161, 74] on span "Search widget" at bounding box center [1198, 74] width 163 height 39
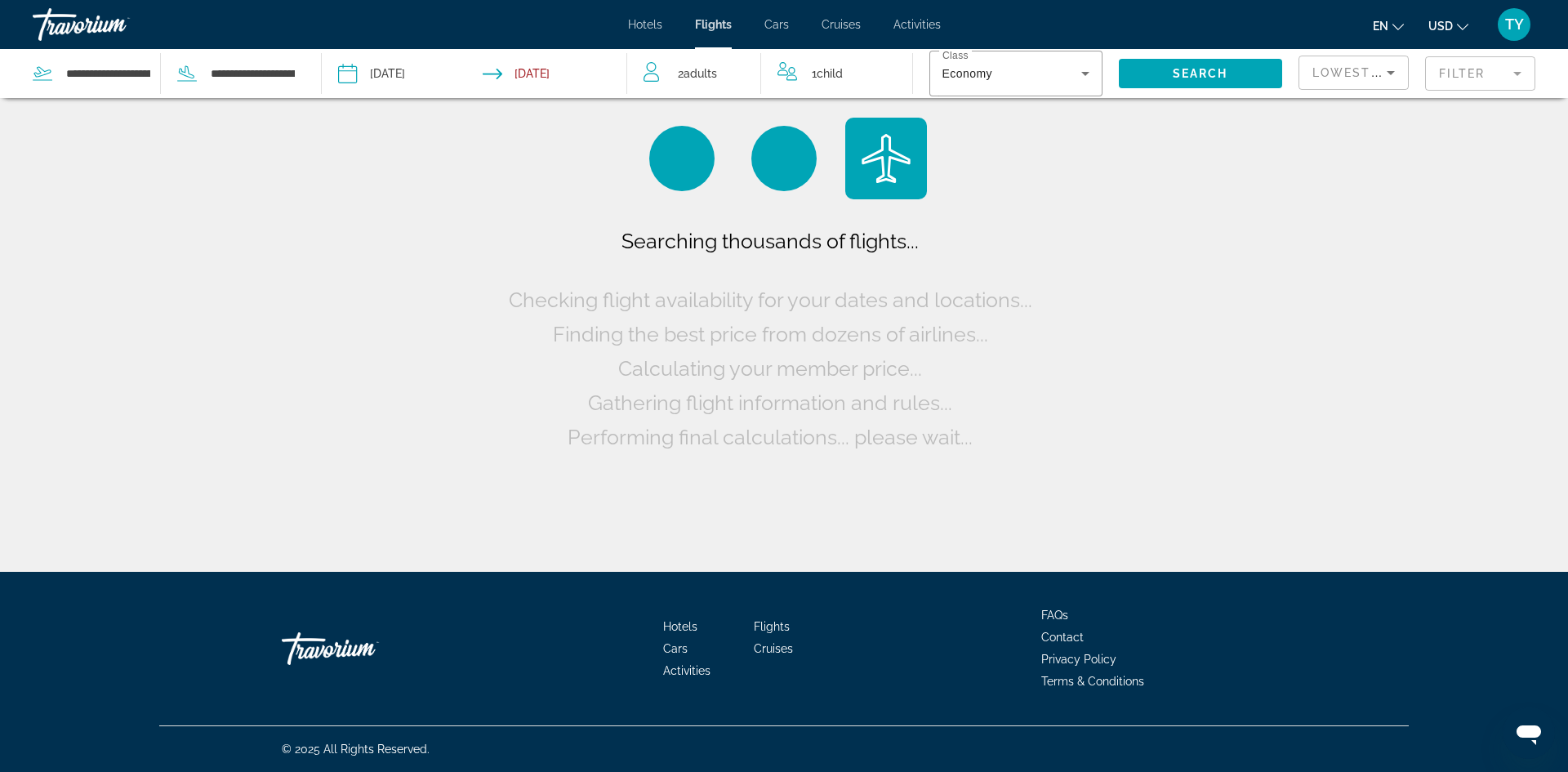
click at [412, 69] on input "**********" at bounding box center [410, 75] width 151 height 54
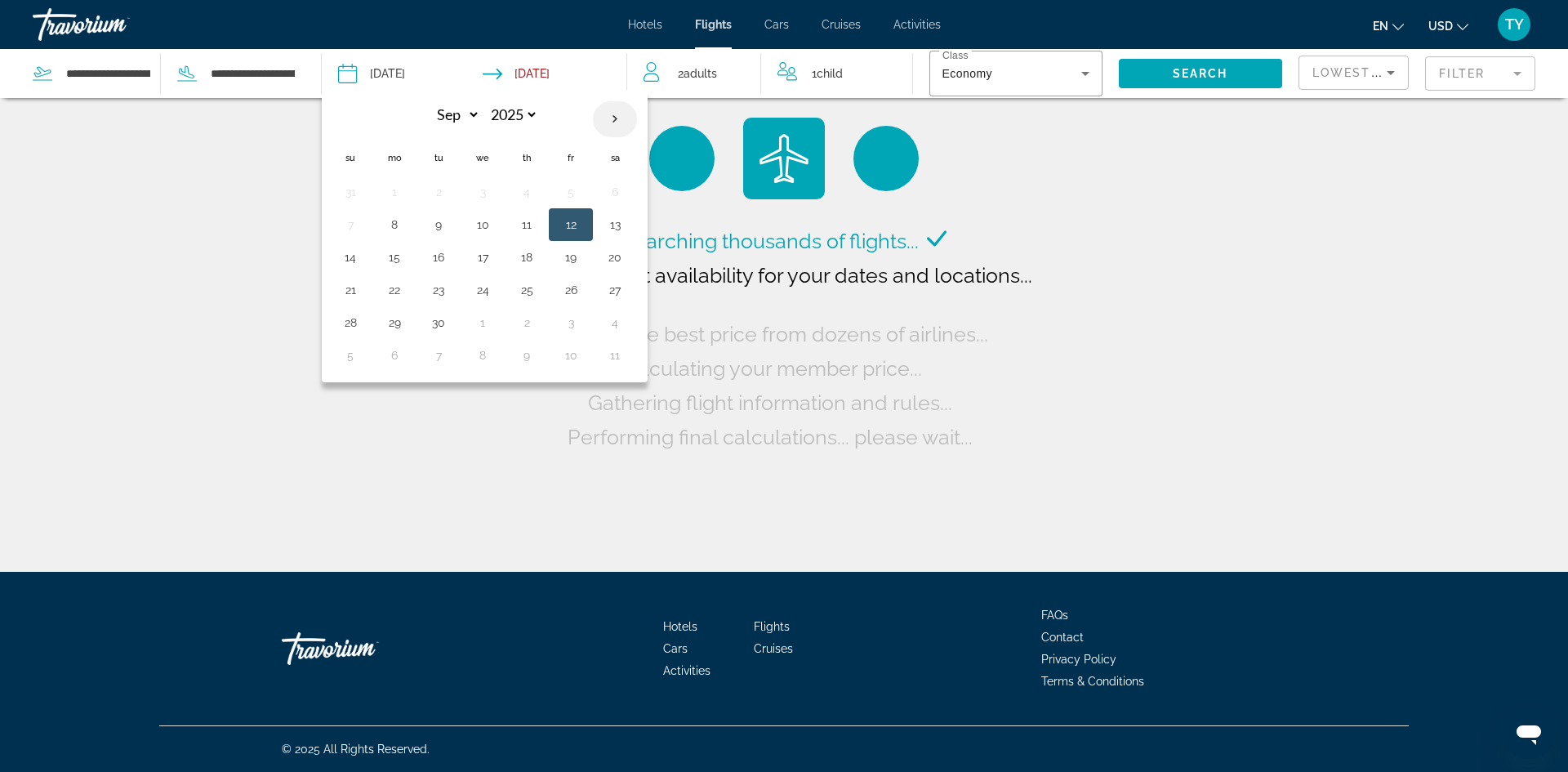
click at [605, 121] on th "Next month" at bounding box center [615, 119] width 44 height 36
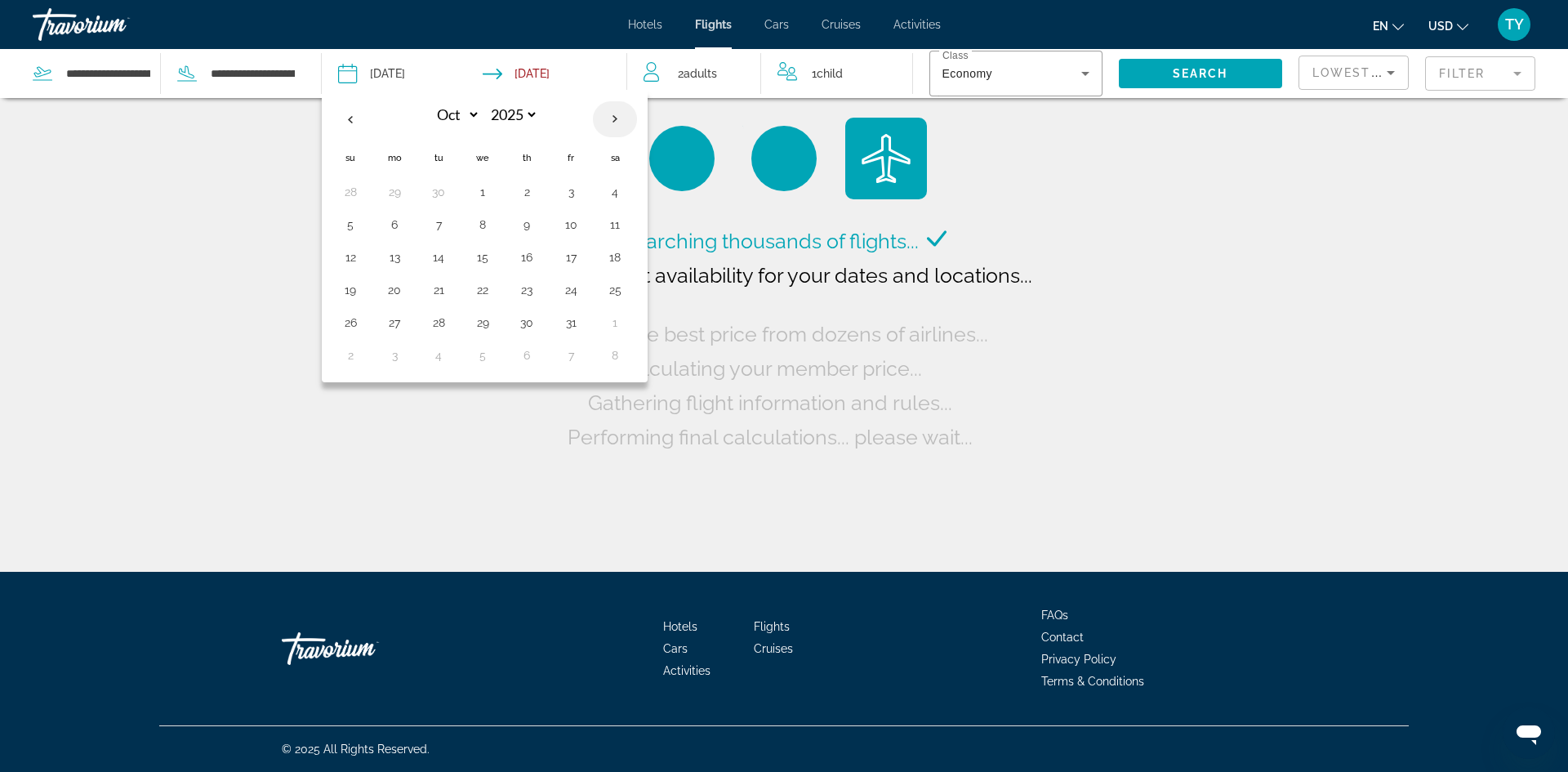
click at [605, 121] on th "Next month" at bounding box center [615, 119] width 44 height 36
select select "**"
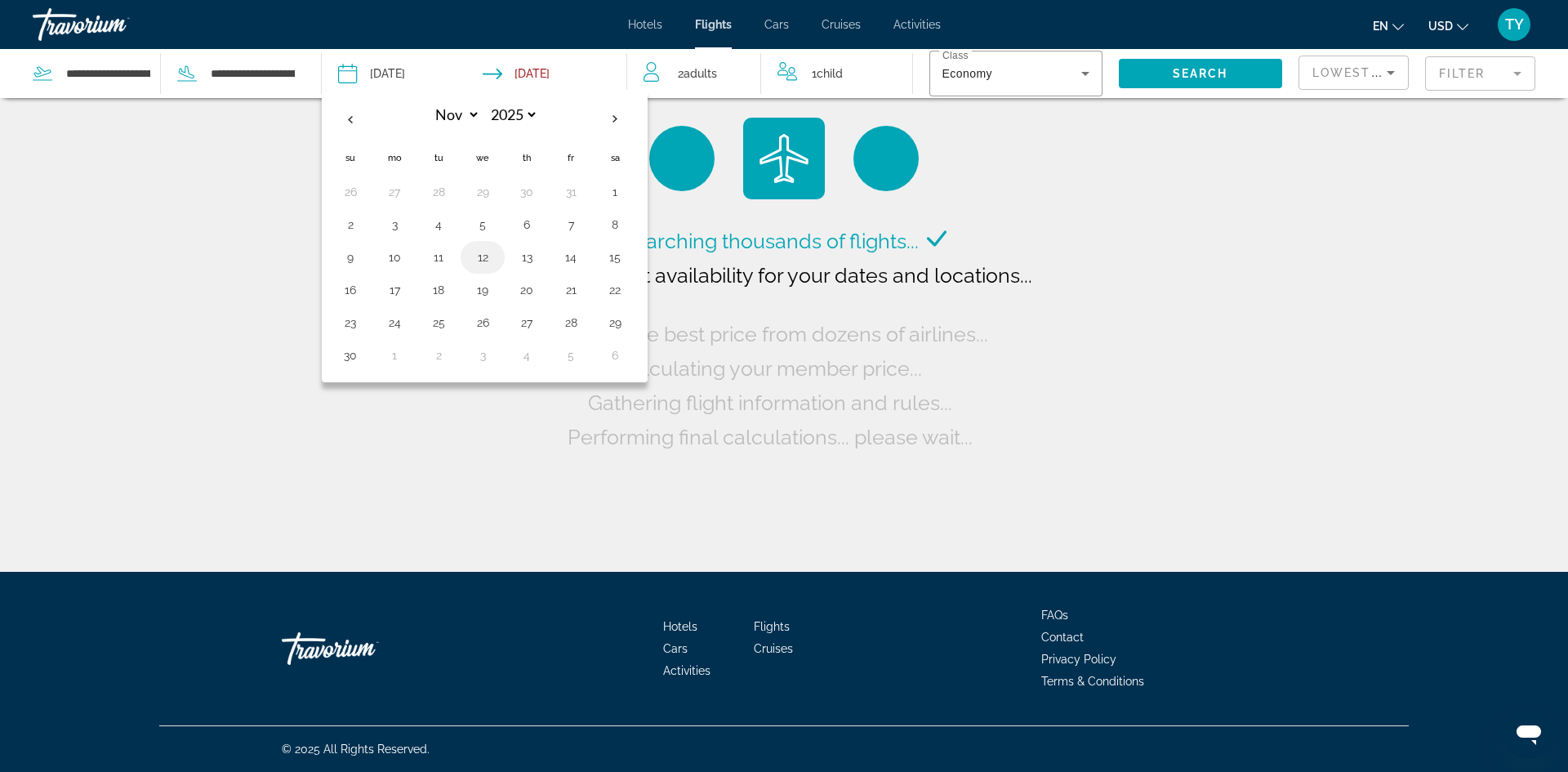
click at [493, 254] on button "12" at bounding box center [482, 257] width 26 height 23
type input "**********"
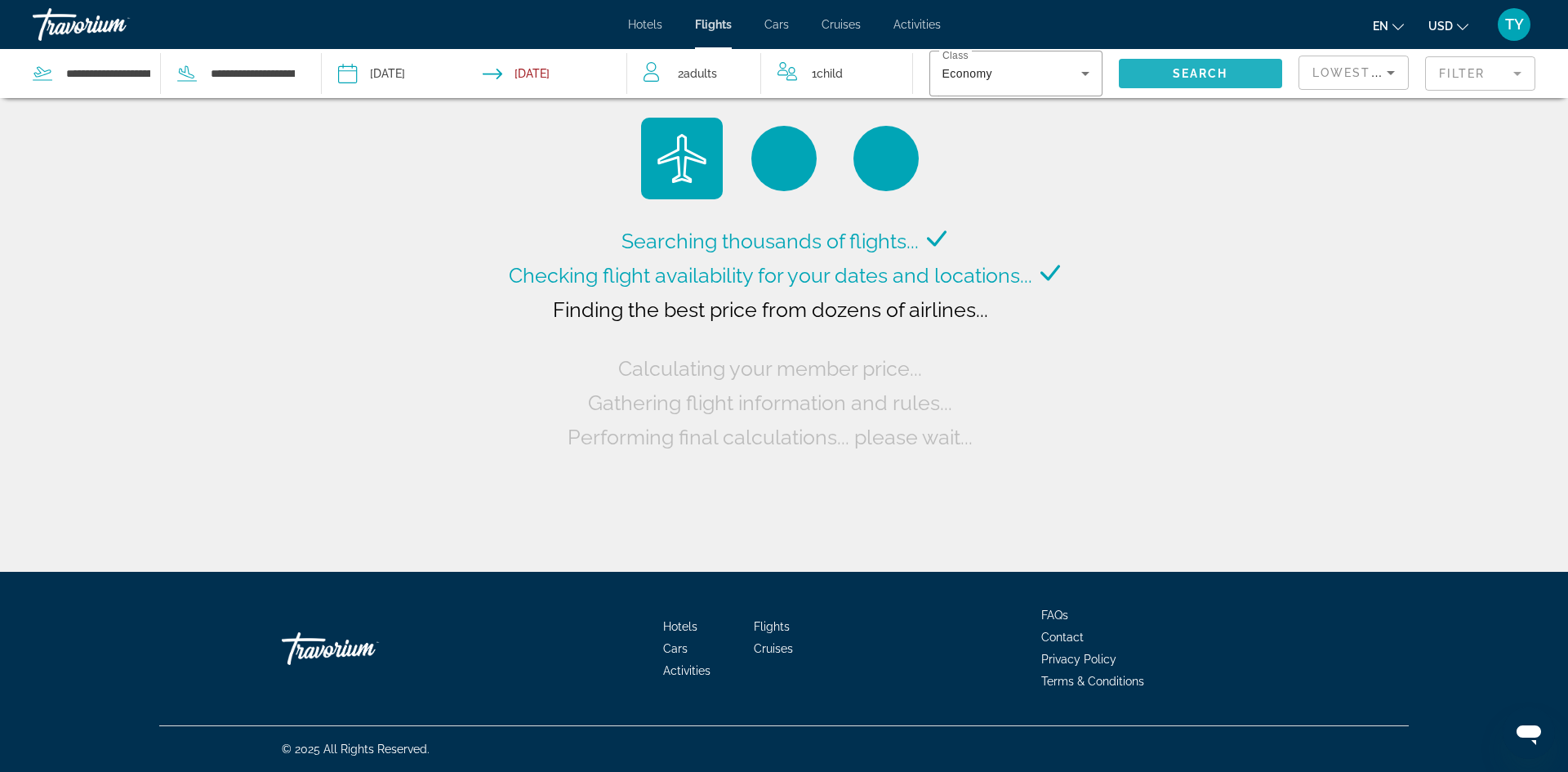
click at [1164, 72] on span "Search widget" at bounding box center [1200, 74] width 164 height 39
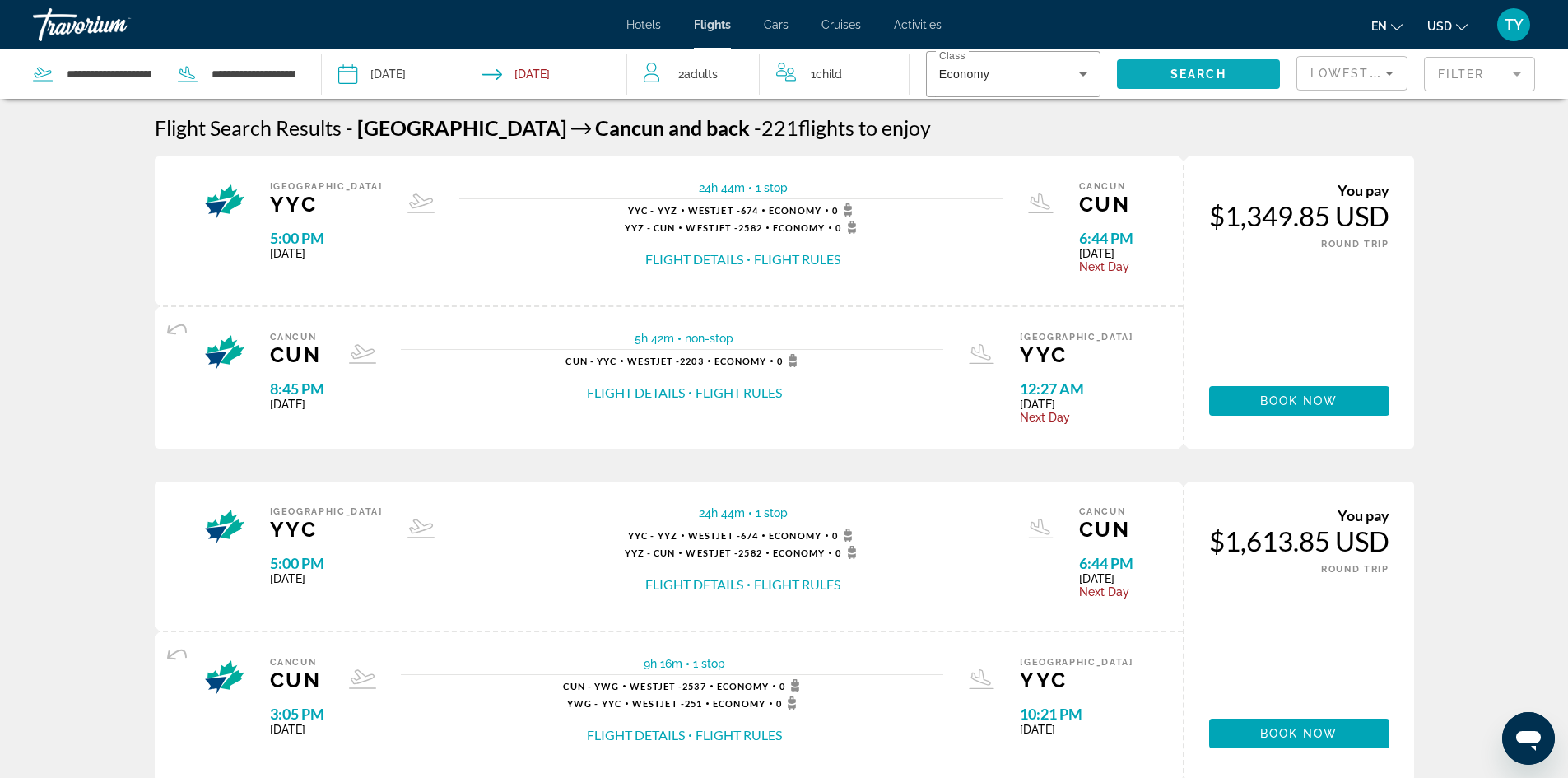
click at [1173, 71] on span "Search" at bounding box center [1198, 74] width 56 height 13
click at [406, 72] on input "**********" at bounding box center [410, 76] width 152 height 54
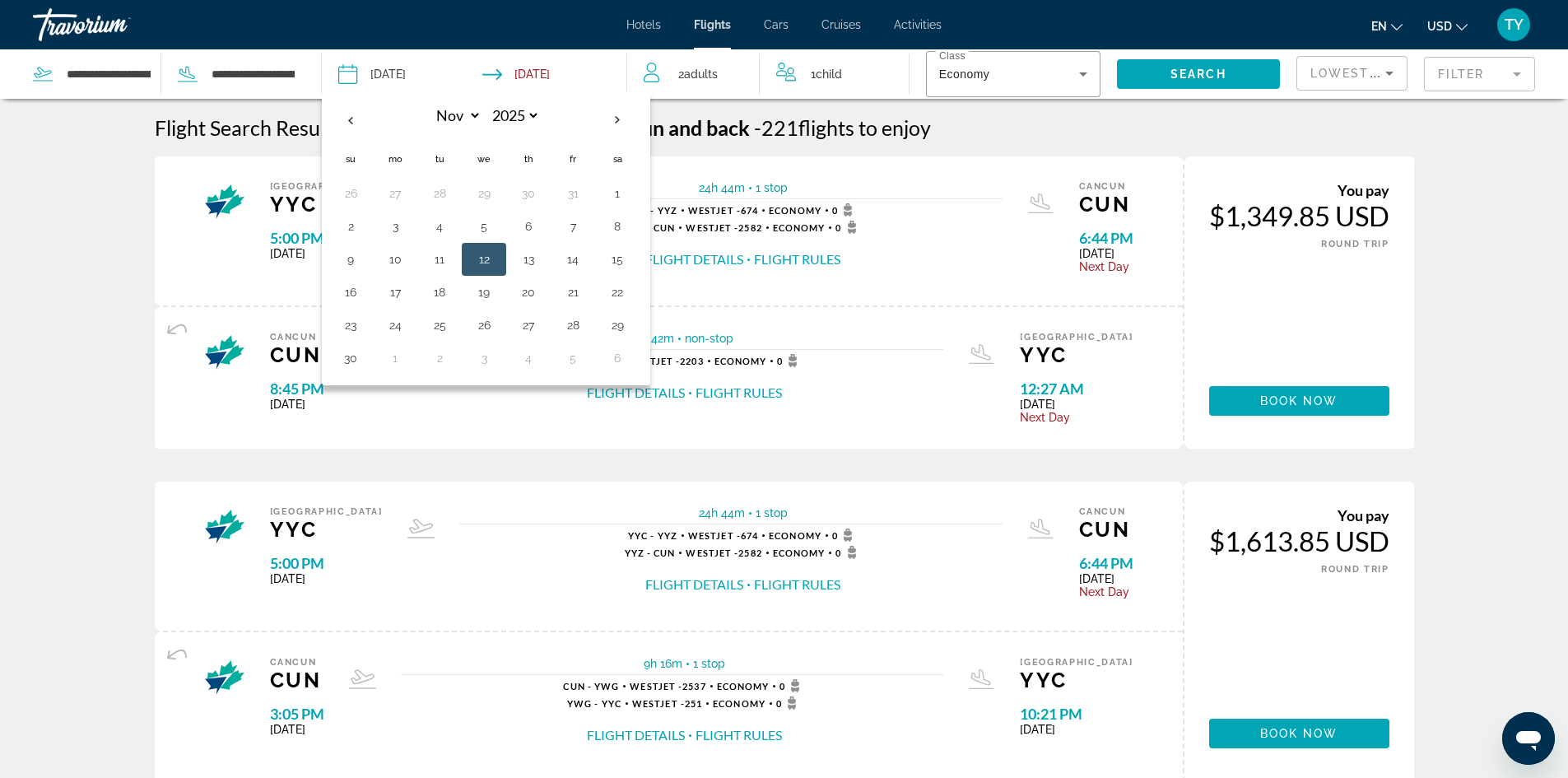
click at [406, 72] on input "**********" at bounding box center [410, 76] width 152 height 54
click at [566, 69] on input "Return date: Nov 21, 2025" at bounding box center [559, 76] width 152 height 54
click at [569, 289] on button "21" at bounding box center [573, 292] width 26 height 23
type input "**********"
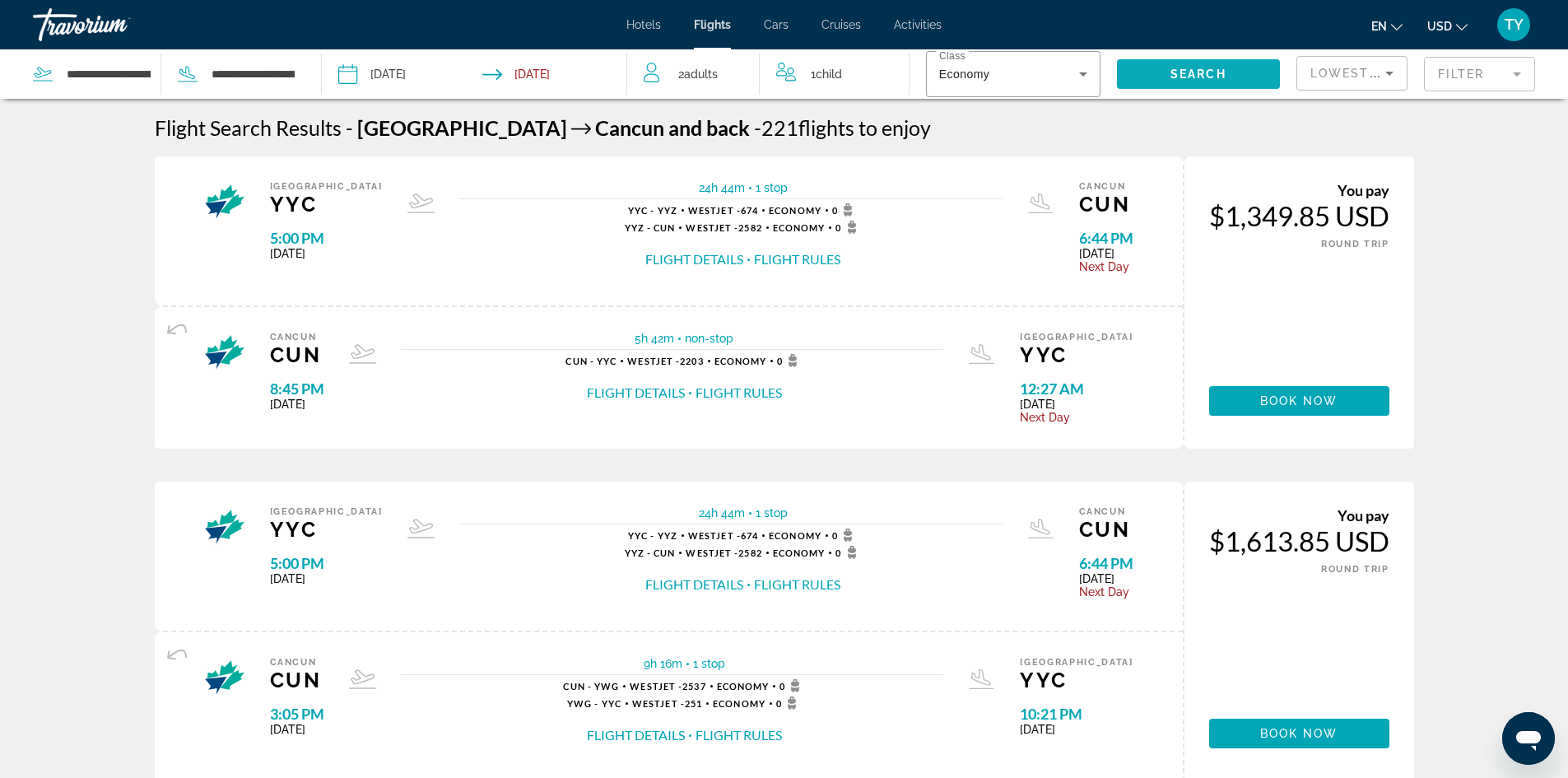
click at [1189, 74] on span "Search" at bounding box center [1198, 74] width 56 height 13
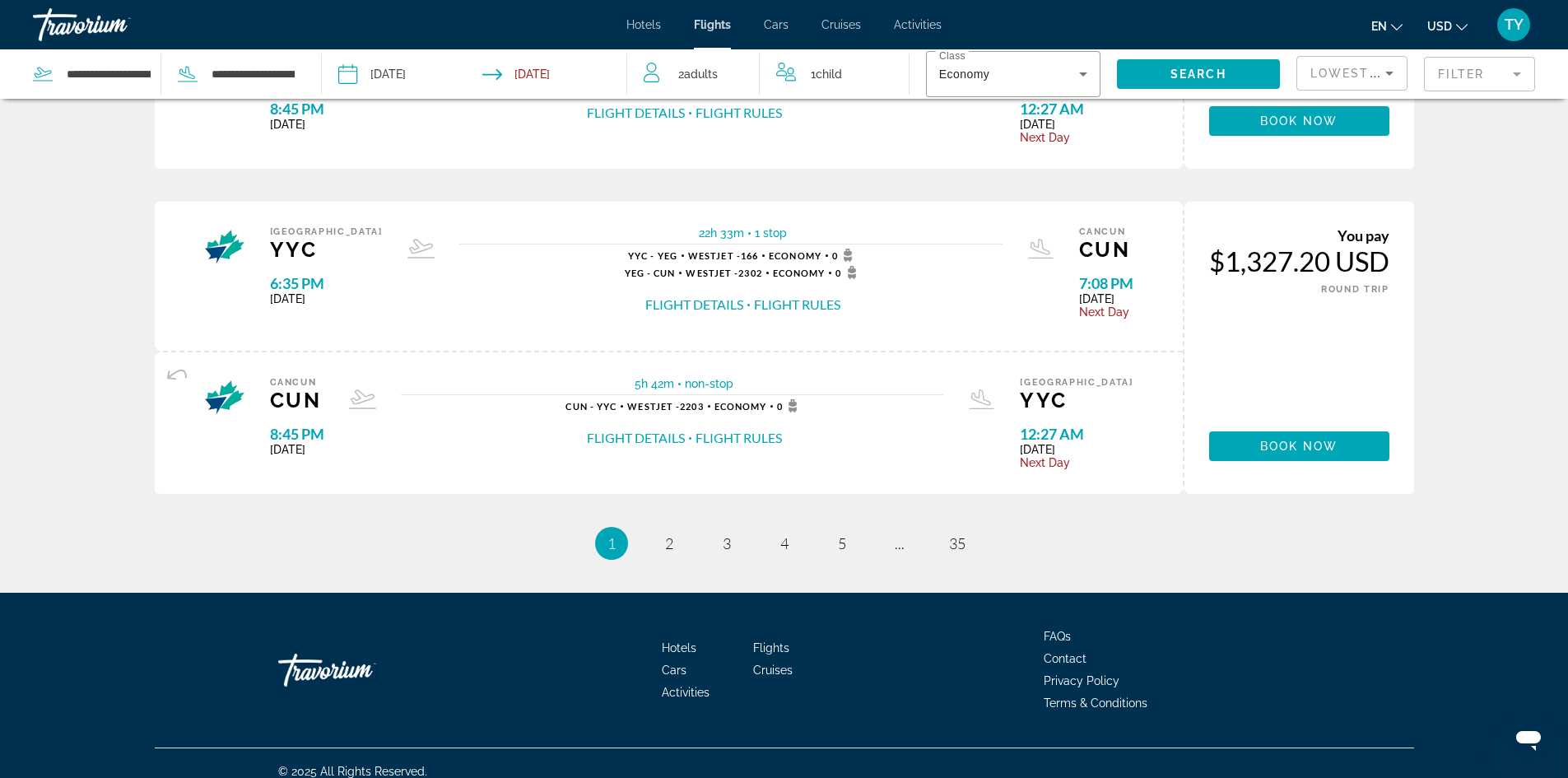
scroll to position [1597, 0]
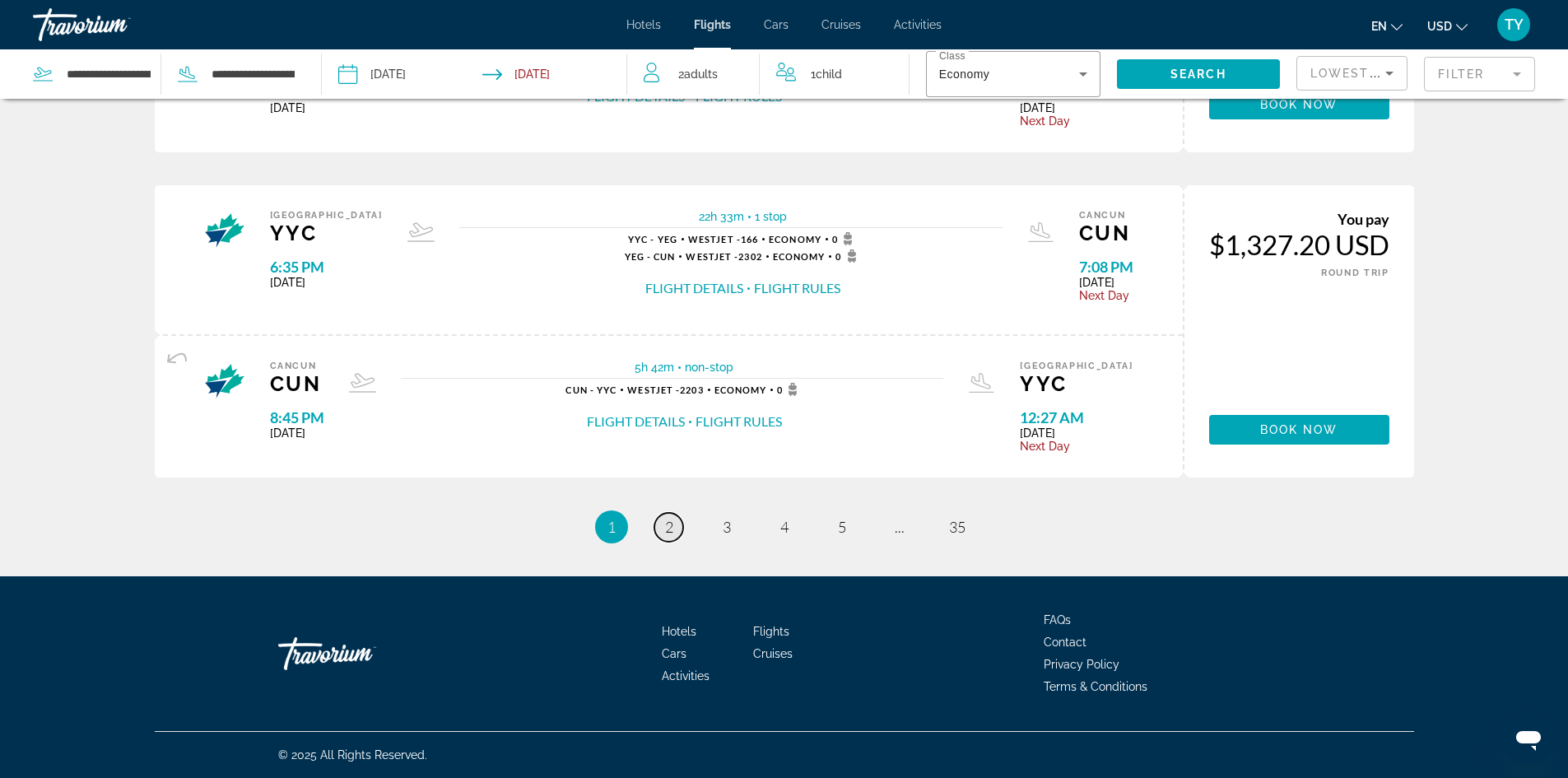
click at [667, 527] on span "2" at bounding box center [669, 527] width 8 height 18
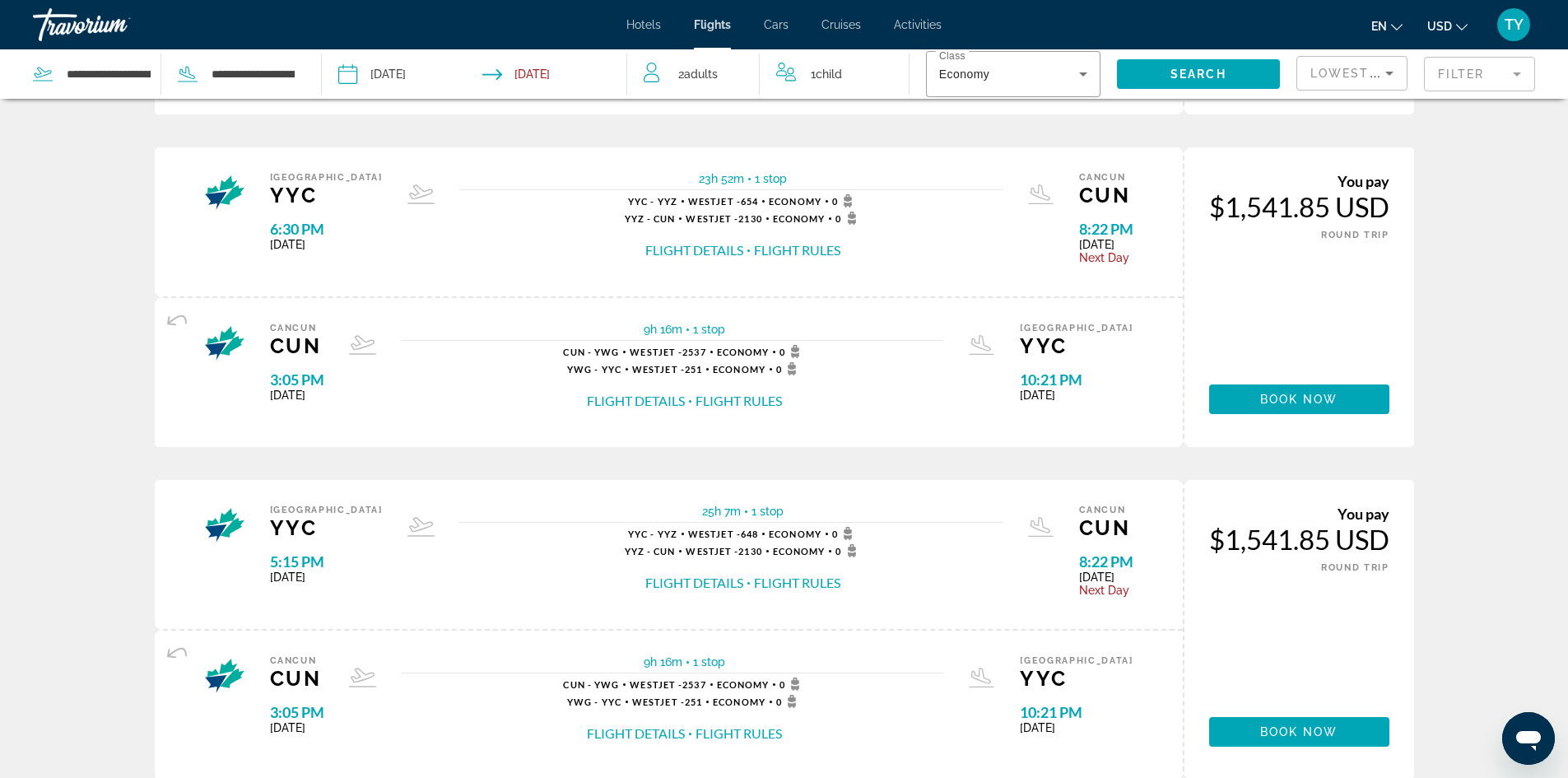
scroll to position [983, 0]
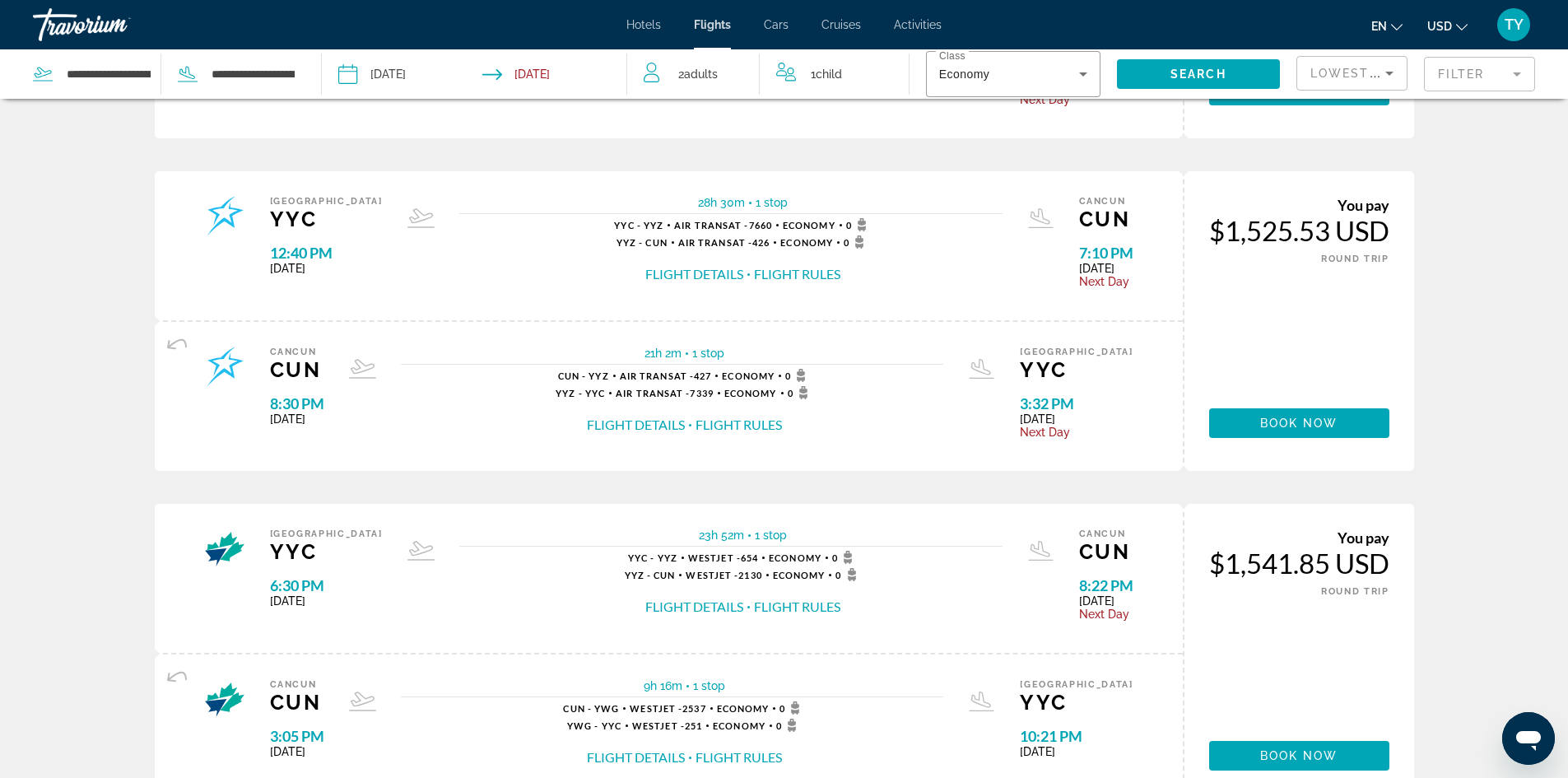
click at [1457, 29] on icon "Change currency" at bounding box center [1462, 27] width 12 height 12
click at [1429, 110] on button "CAD (Can$)" at bounding box center [1414, 109] width 81 height 21
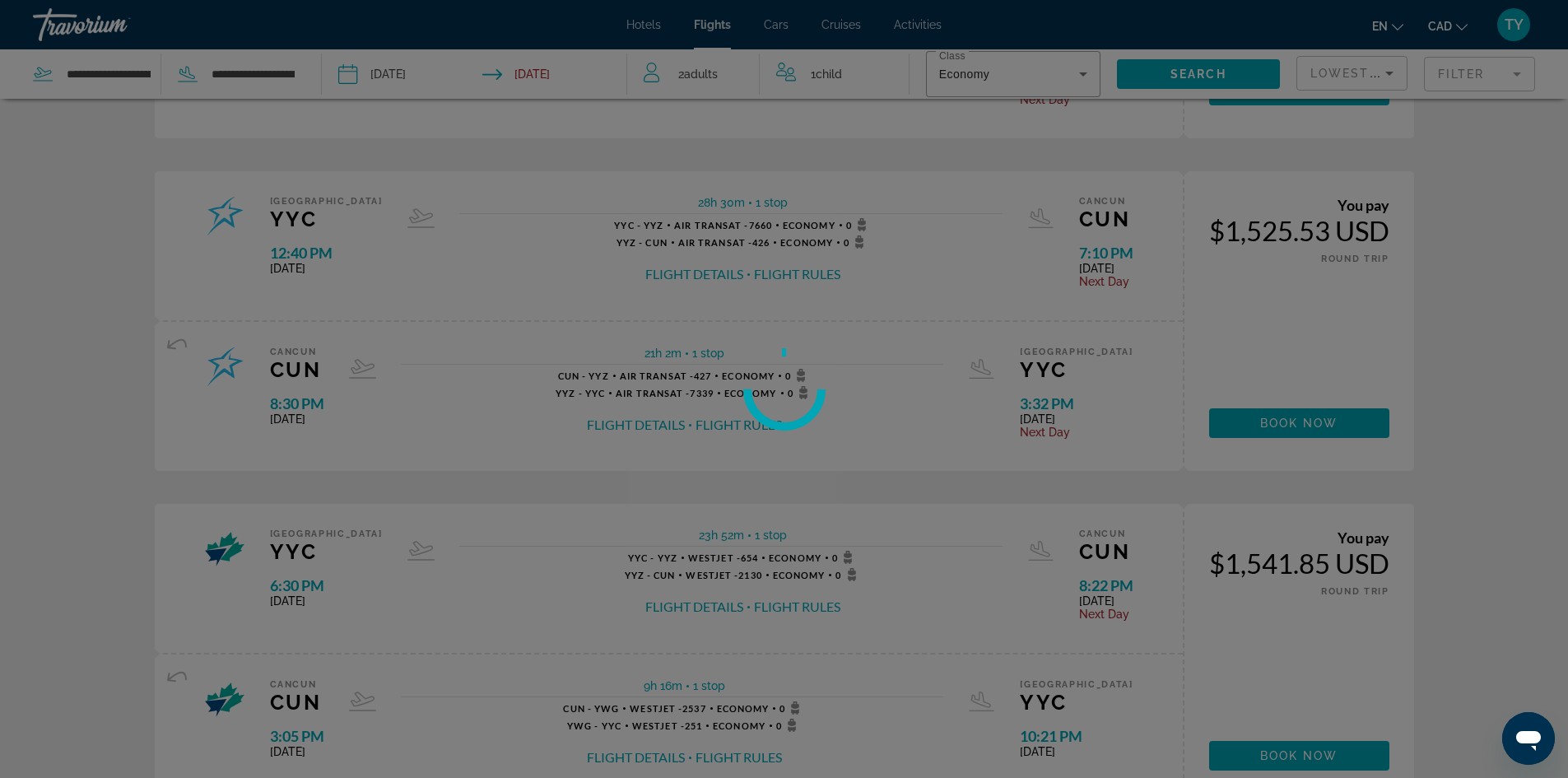
scroll to position [0, 0]
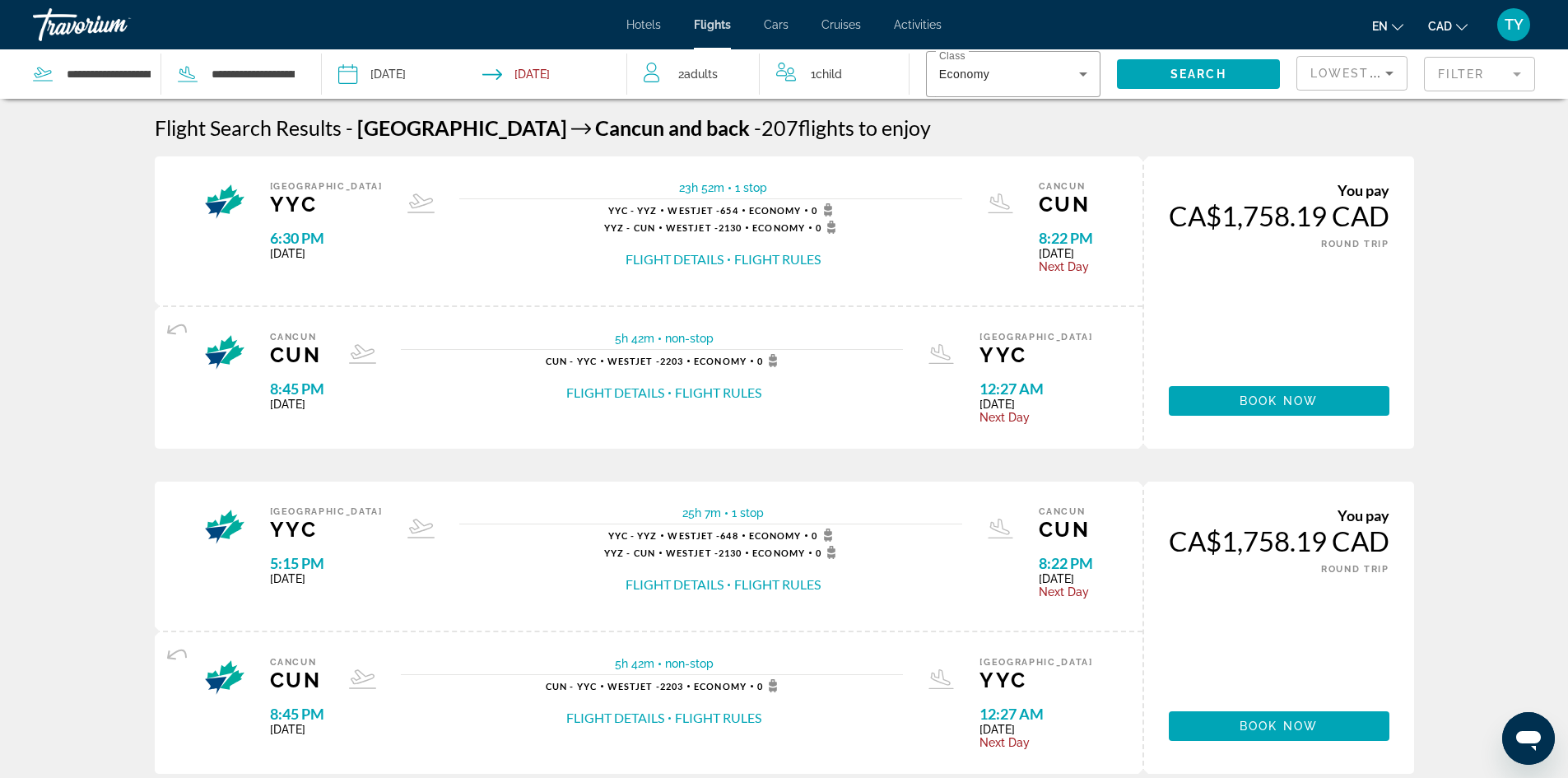
click at [627, 253] on button "Flight Details" at bounding box center [675, 259] width 98 height 18
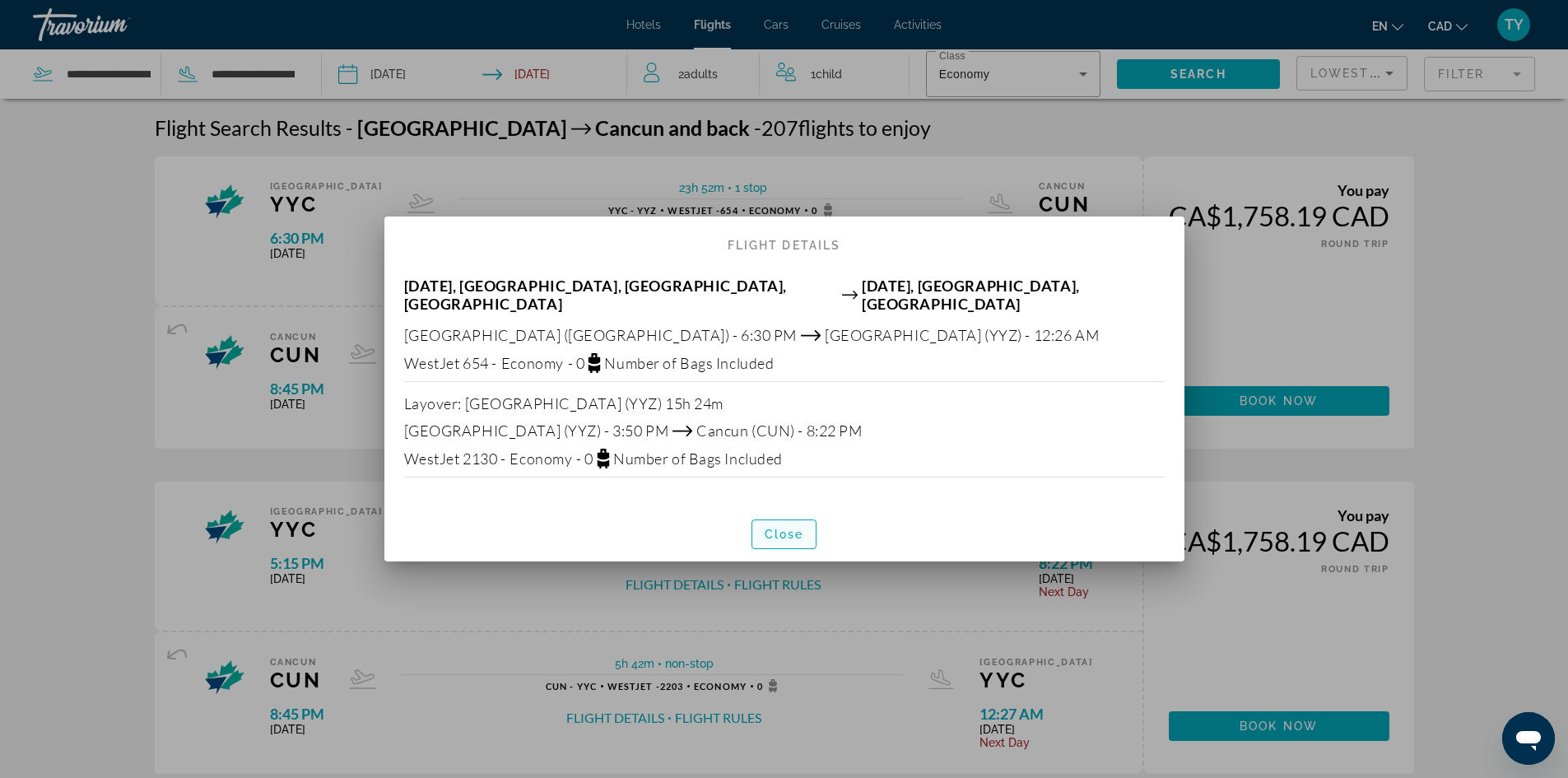
click at [791, 528] on span "Close" at bounding box center [784, 534] width 39 height 13
